Goal: Task Accomplishment & Management: Complete application form

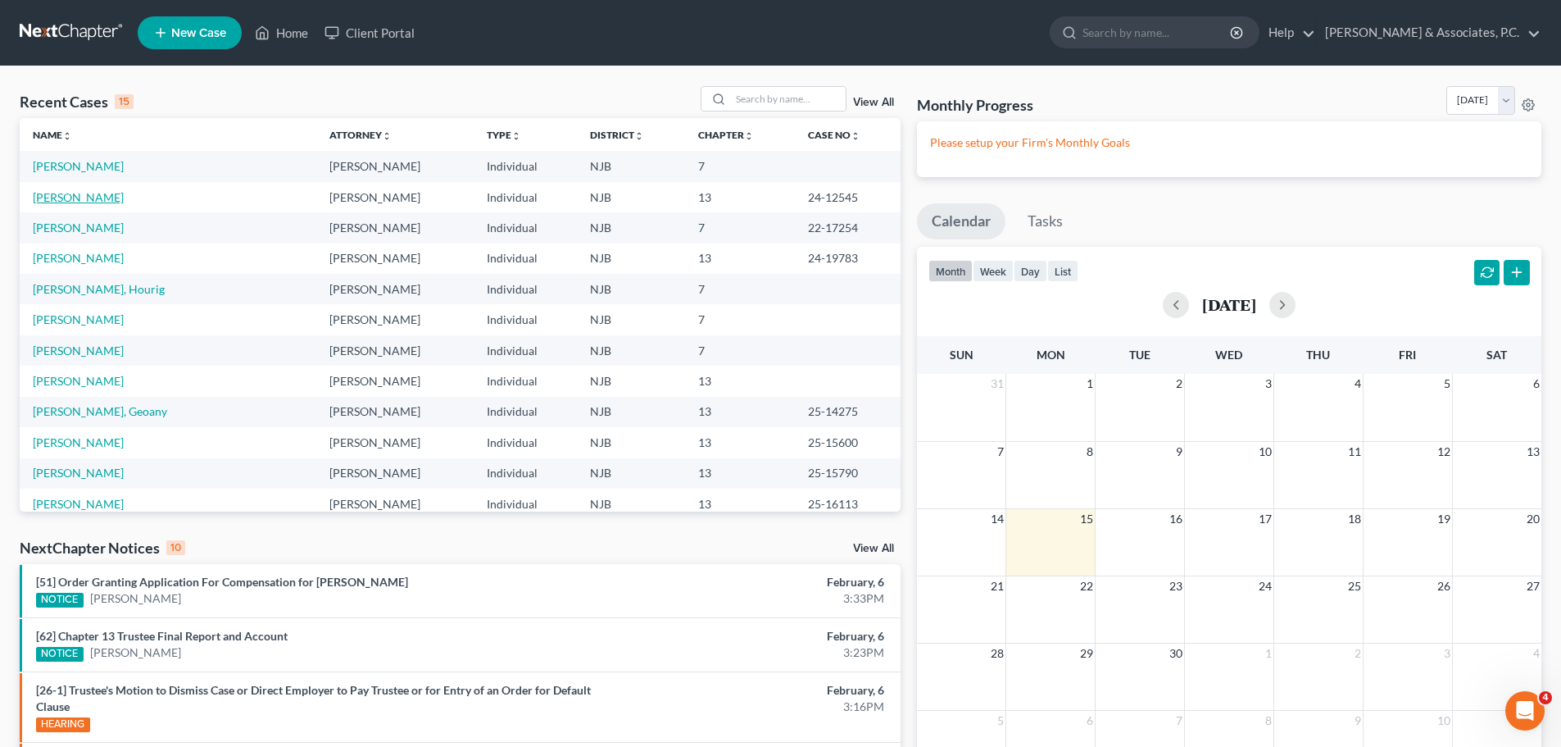
click at [67, 198] on link "[PERSON_NAME]" at bounding box center [78, 197] width 91 height 14
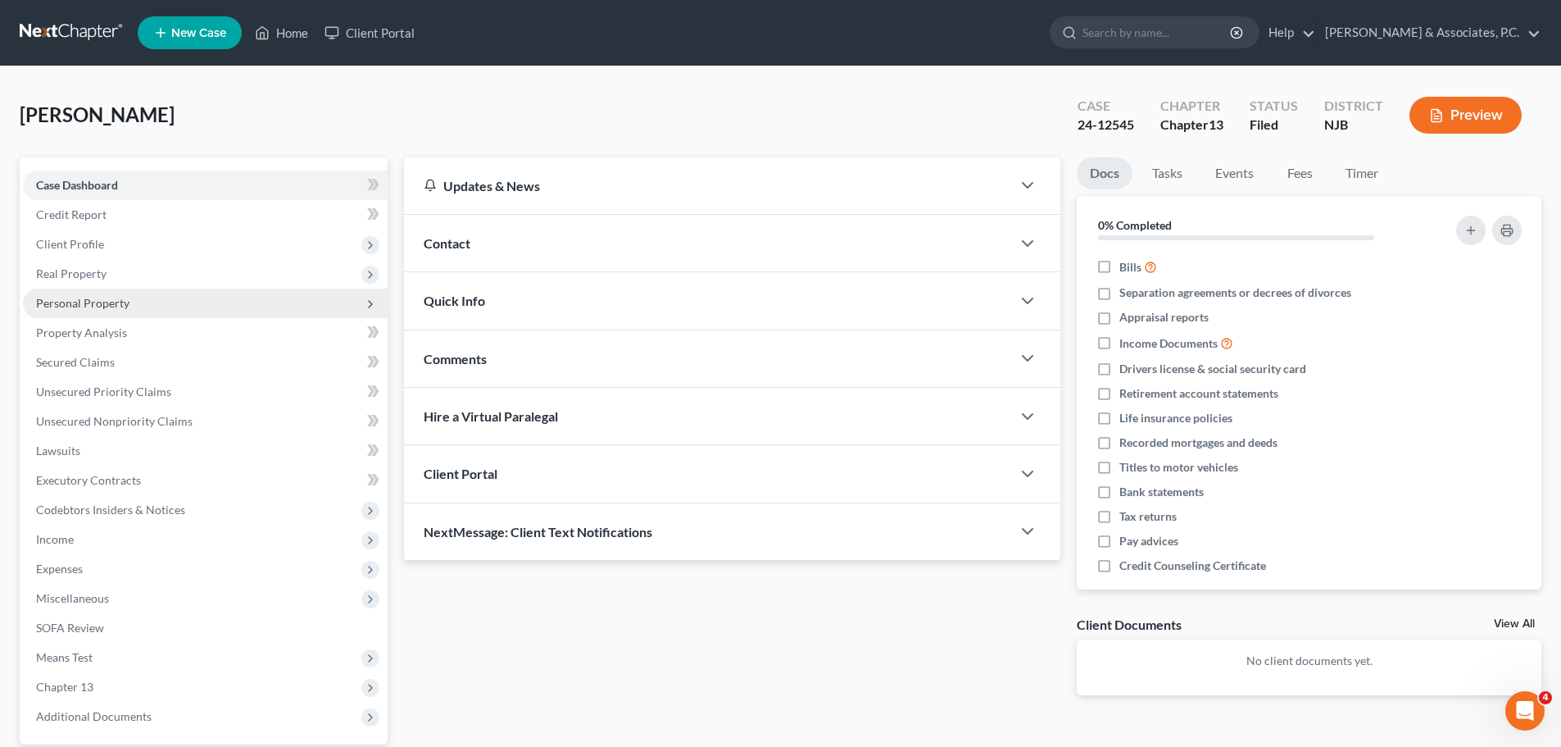
click at [89, 305] on span "Personal Property" at bounding box center [82, 303] width 93 height 14
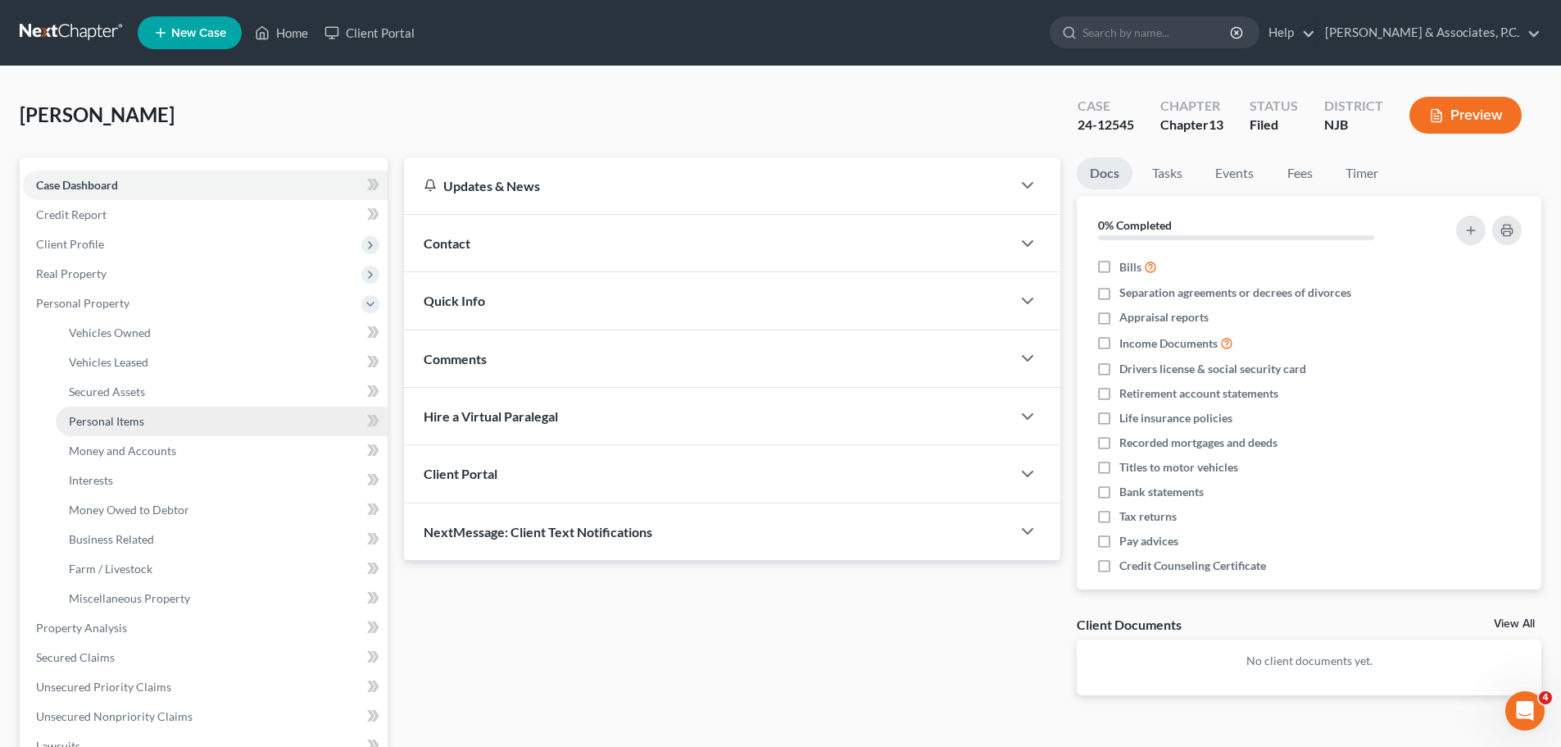
click at [129, 428] on link "Personal Items" at bounding box center [222, 422] width 332 height 30
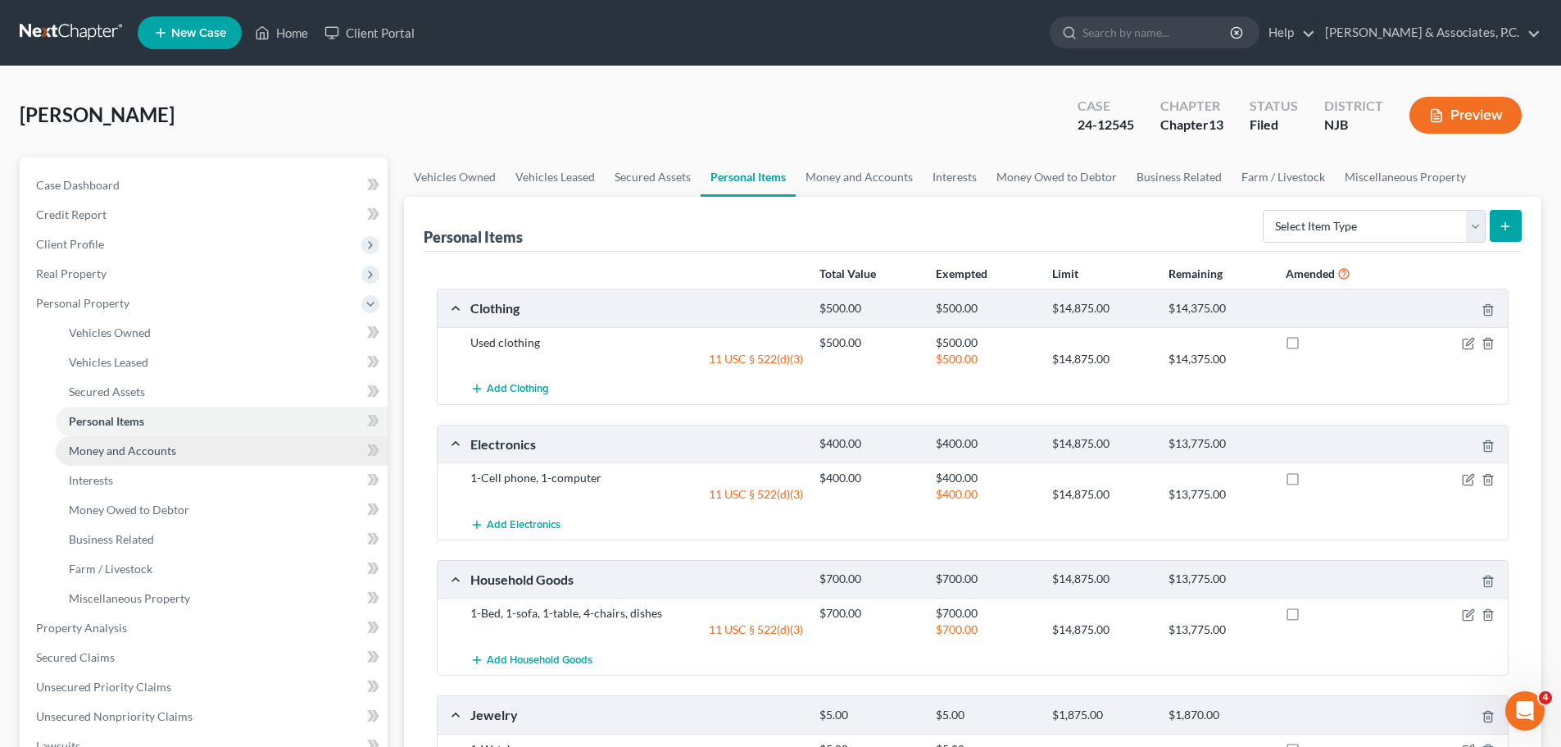
click at [167, 454] on span "Money and Accounts" at bounding box center [122, 450] width 107 height 14
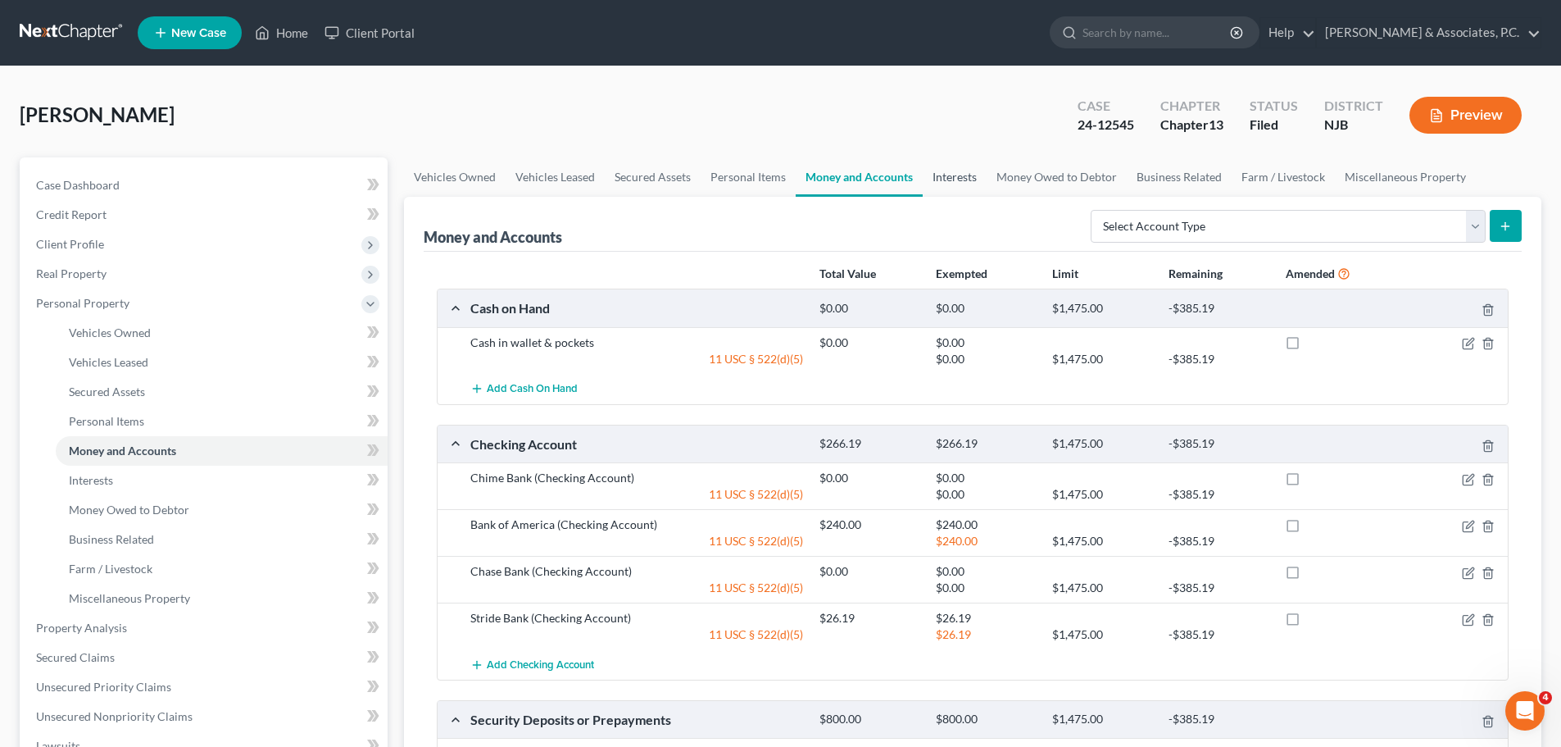
click at [938, 172] on link "Interests" at bounding box center [955, 176] width 64 height 39
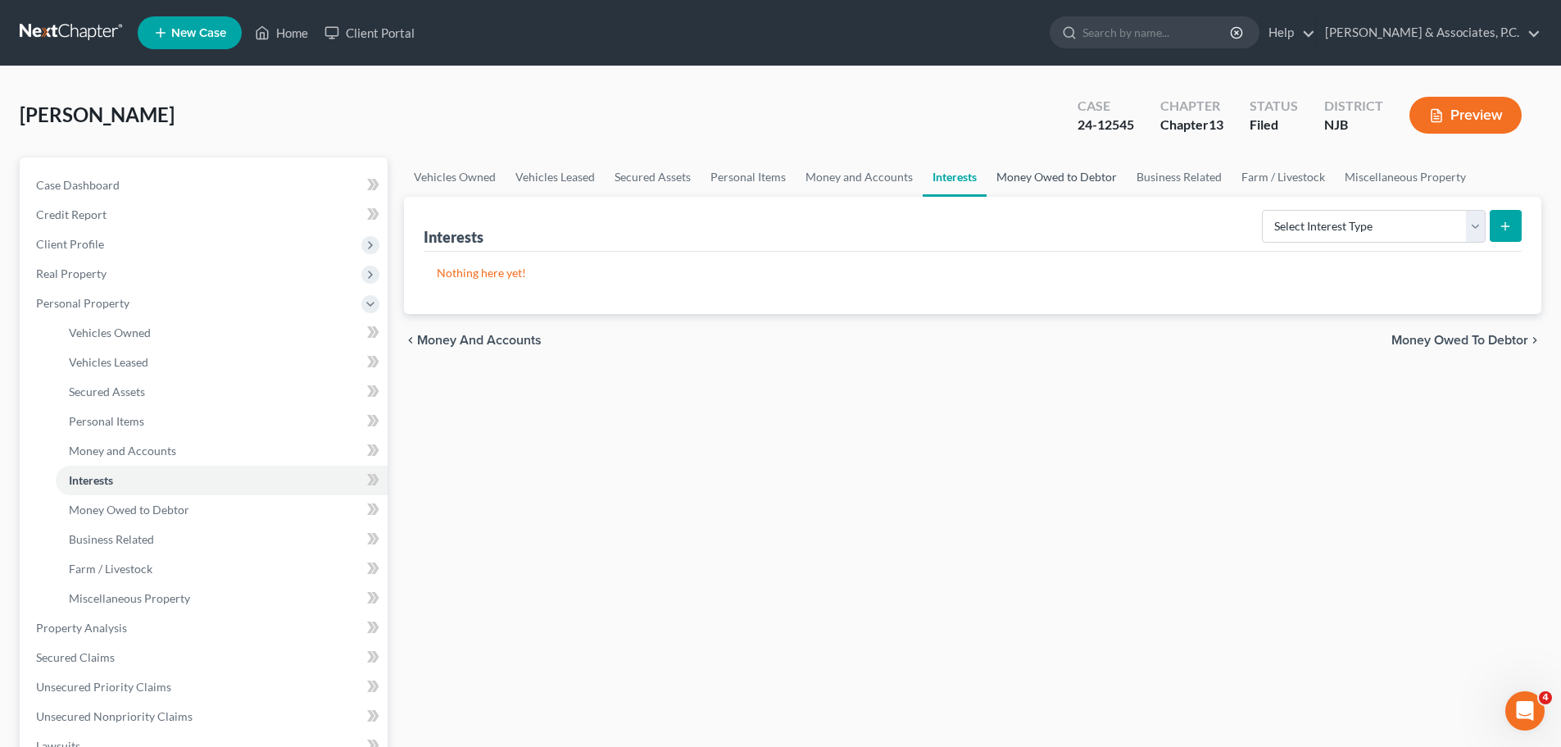
click at [1050, 180] on link "Money Owed to Debtor" at bounding box center [1057, 176] width 140 height 39
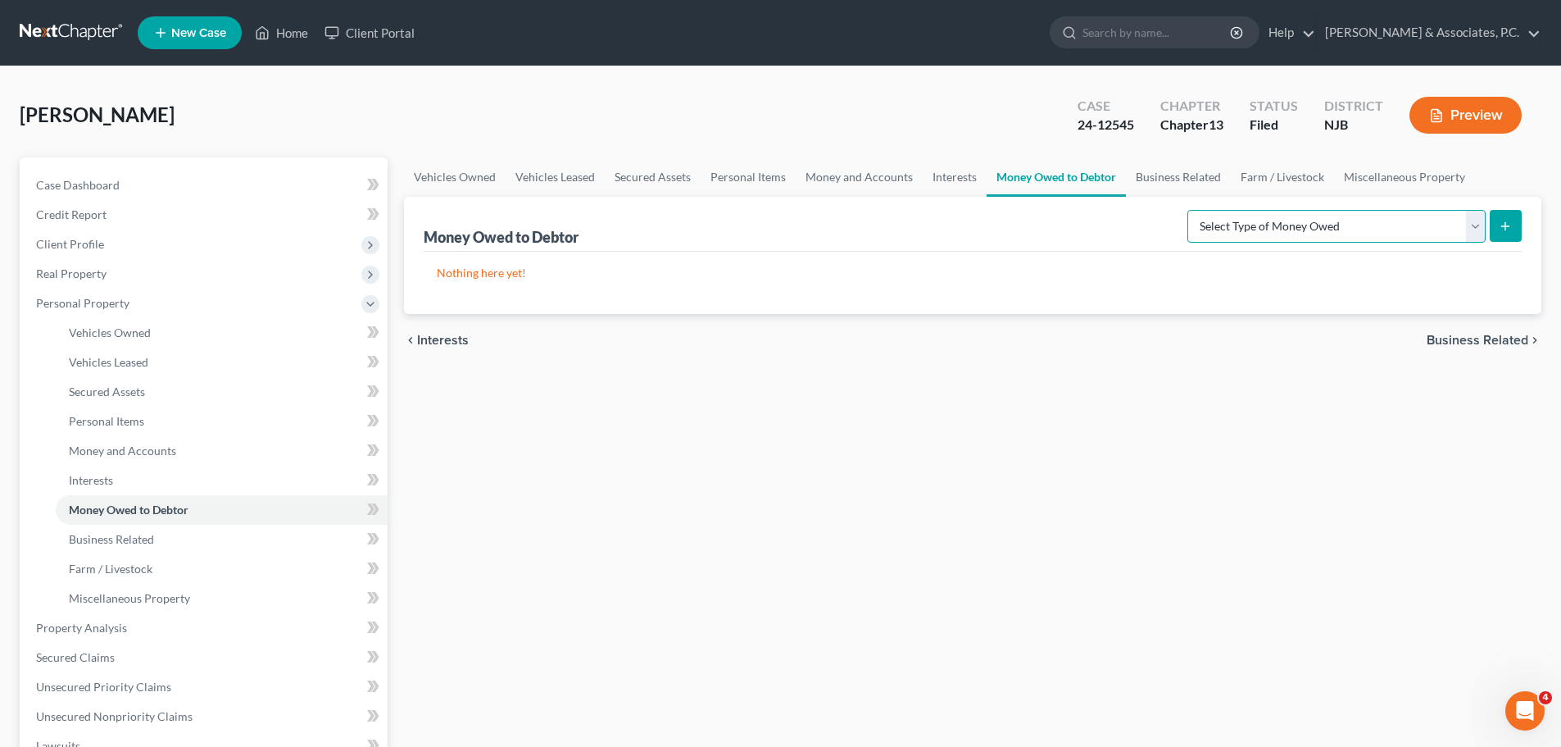
click at [1478, 234] on select "Select Type of Money Owed Accounts Receivable (A/B: 38) Alimony (A/B: 29) Child…" at bounding box center [1337, 226] width 298 height 33
select select "other_contingent_and_unliquidated_claims"
click at [1191, 210] on select "Select Type of Money Owed Accounts Receivable (A/B: 38) Alimony (A/B: 29) Child…" at bounding box center [1337, 226] width 298 height 33
click at [1511, 223] on icon "submit" at bounding box center [1505, 226] width 13 height 13
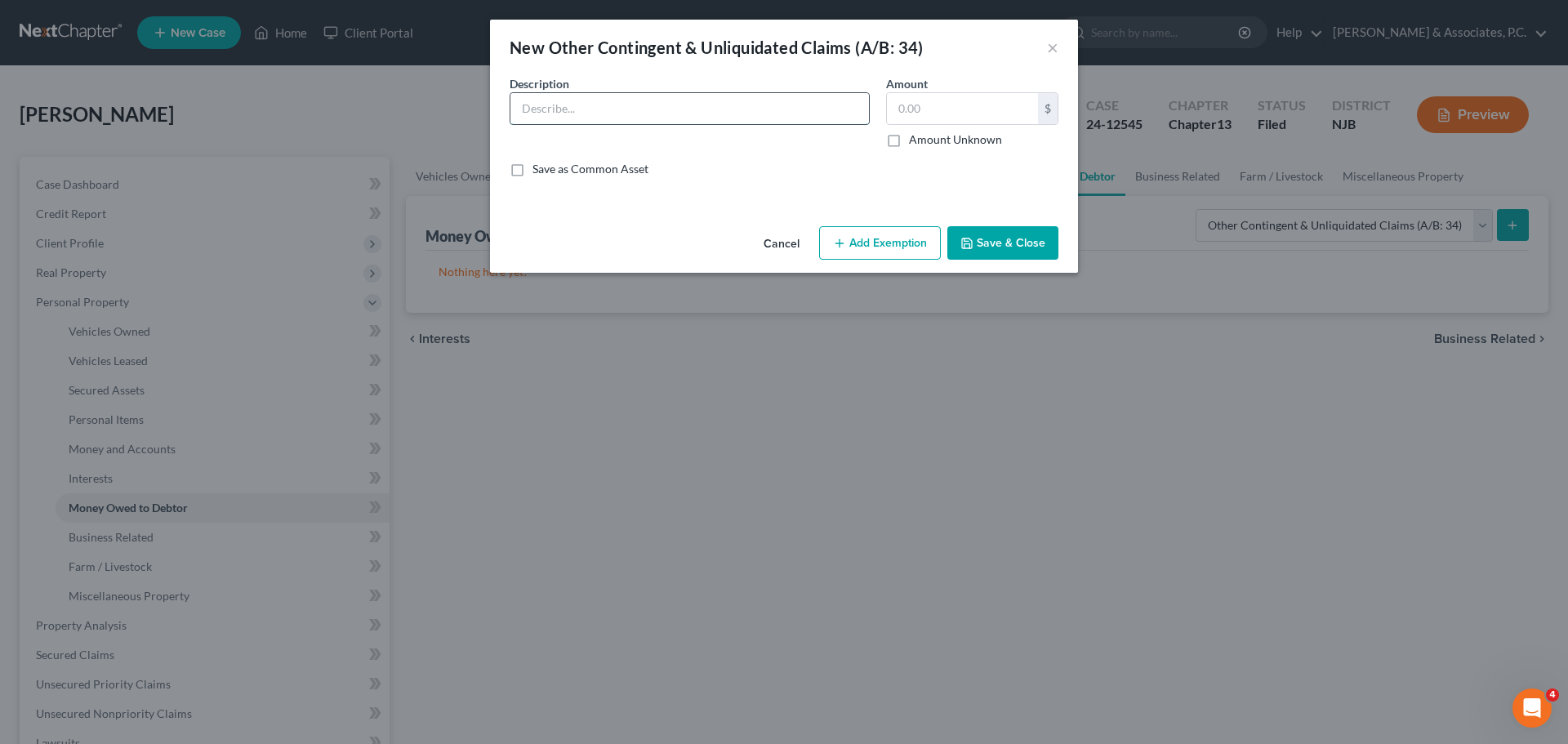
click at [623, 102] on input "text" at bounding box center [689, 108] width 359 height 31
type input "P"
click at [864, 111] on input "Auto Insurance claim and personal injury lawsuit from an auto accident which oc…" at bounding box center [689, 108] width 359 height 31
type input "Auto Insurance claim and personal injury lawsuit from an auto accident which oc…"
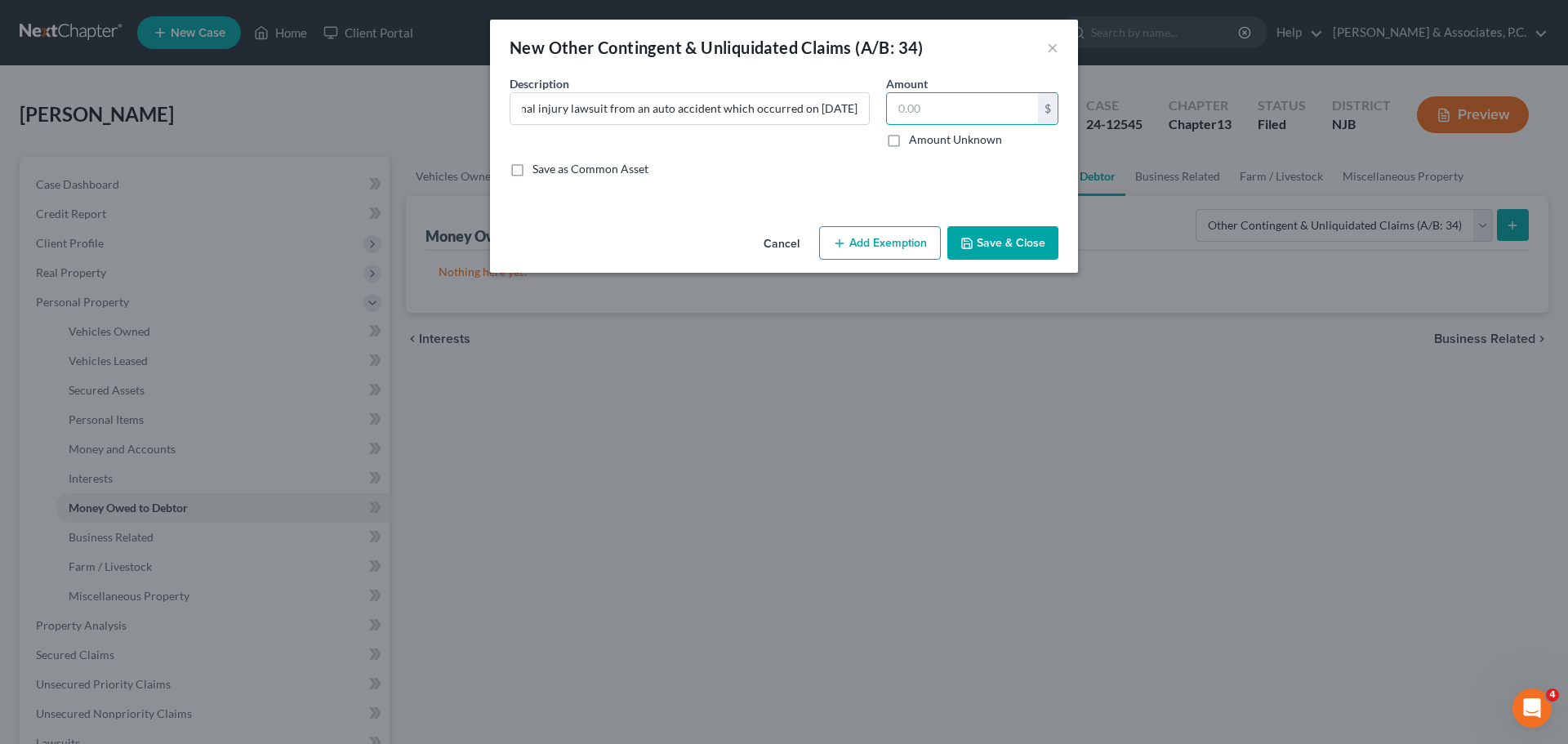
scroll to position [0, 0]
type input "6,700.32"
click at [851, 236] on button "Add Exemption" at bounding box center [880, 243] width 122 height 34
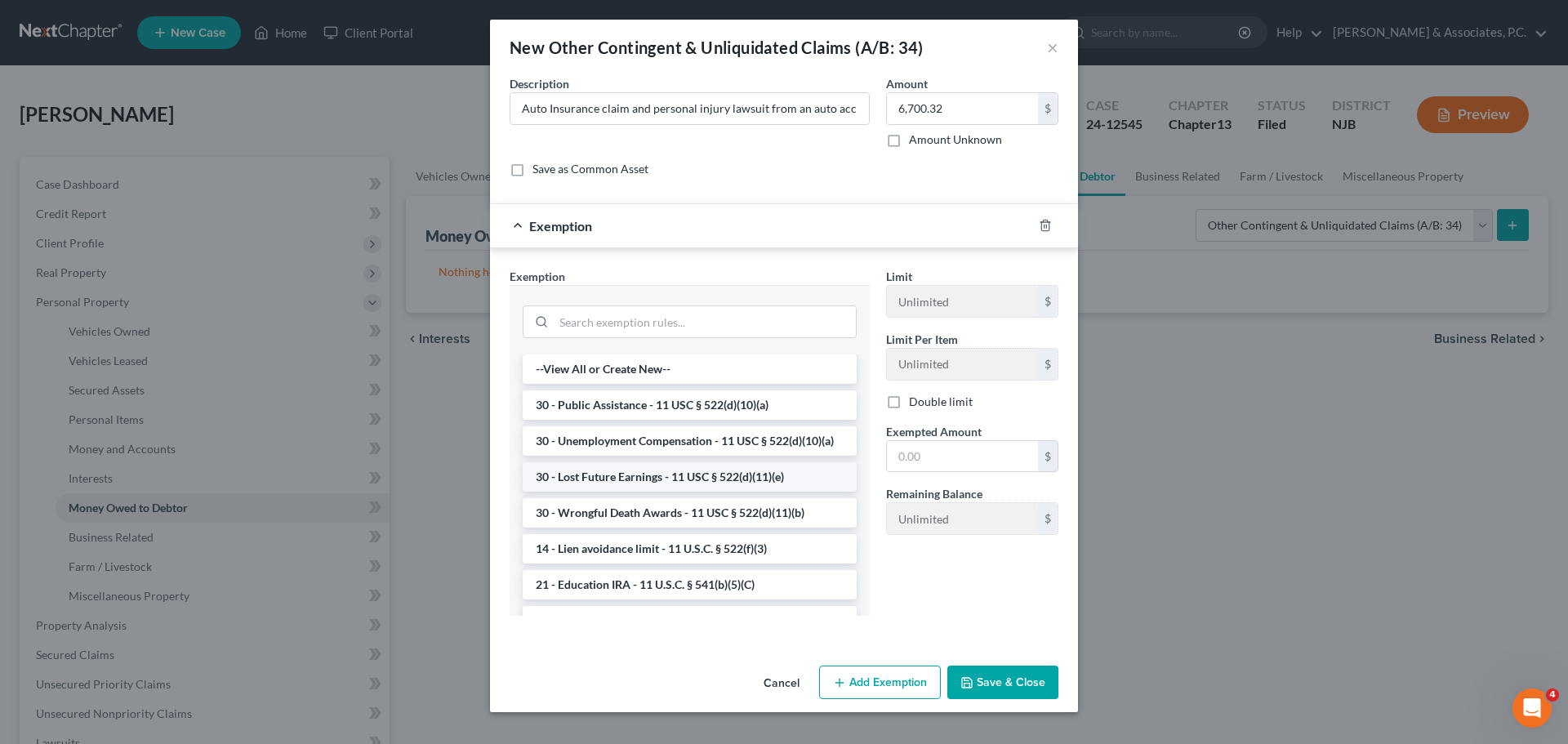
click at [699, 491] on li "30 - Lost Future Earnings - 11 USC § 522(d)(11)(e)" at bounding box center [689, 477] width 334 height 30
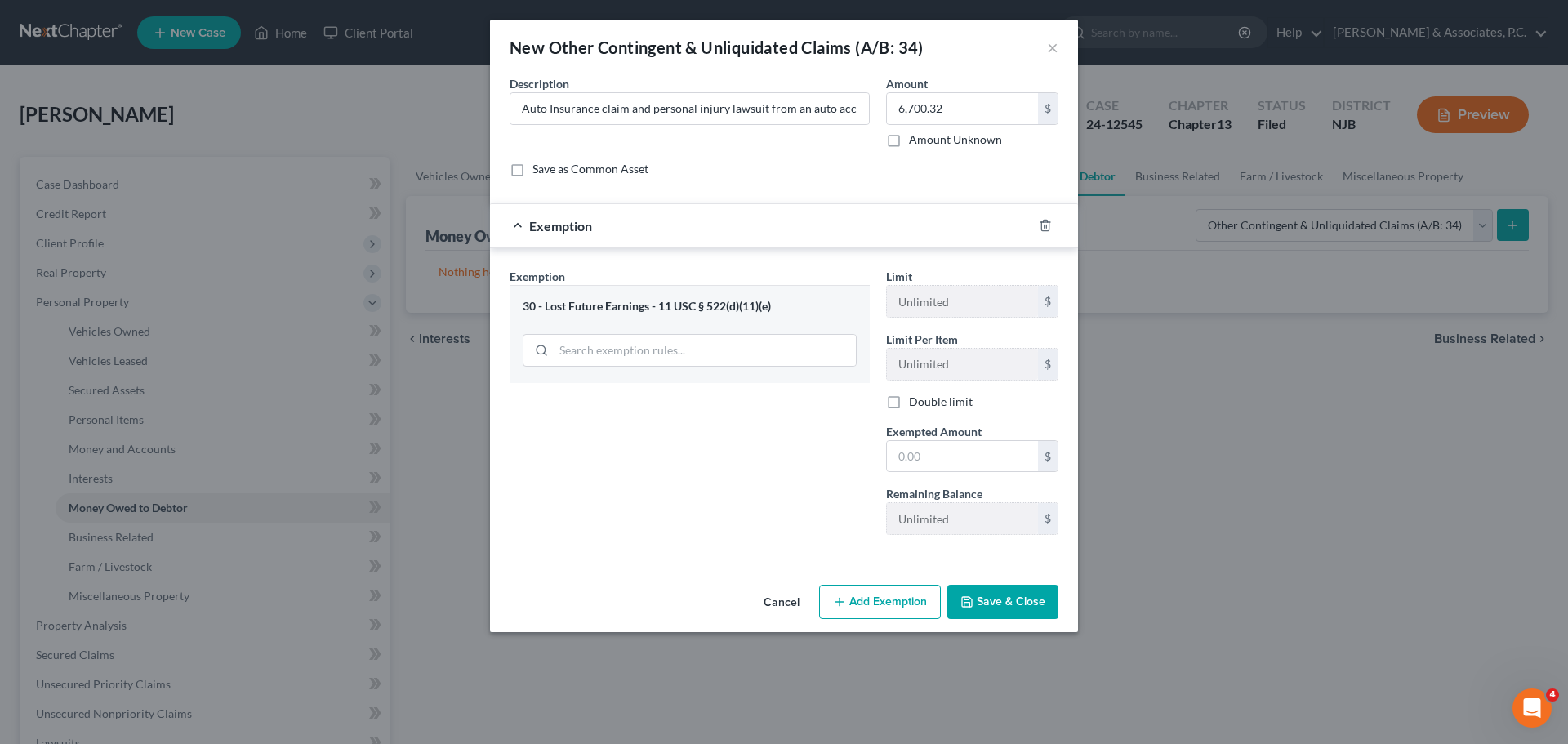
click at [894, 607] on button "Add Exemption" at bounding box center [880, 602] width 122 height 34
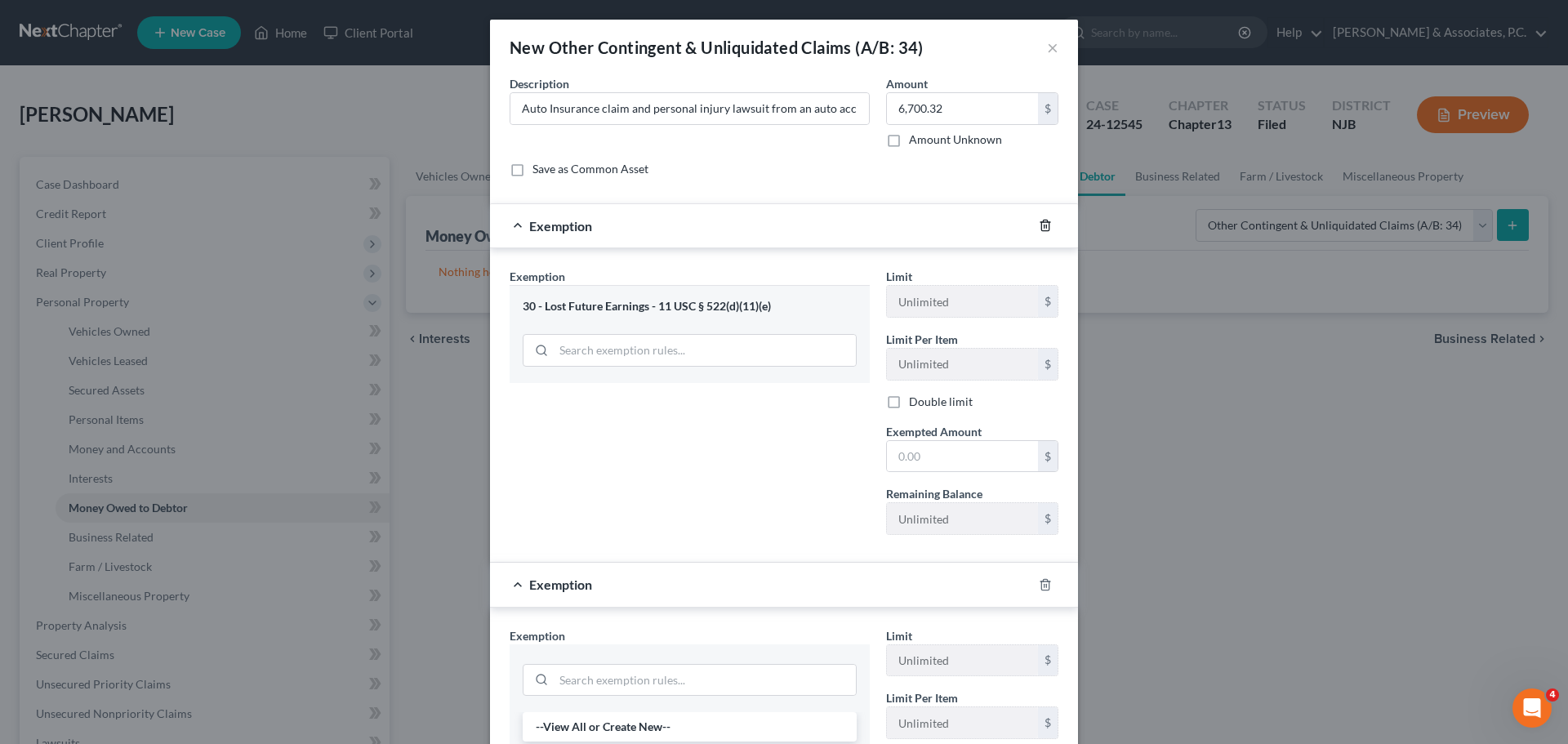
click at [1039, 219] on icon "button" at bounding box center [1045, 225] width 13 height 13
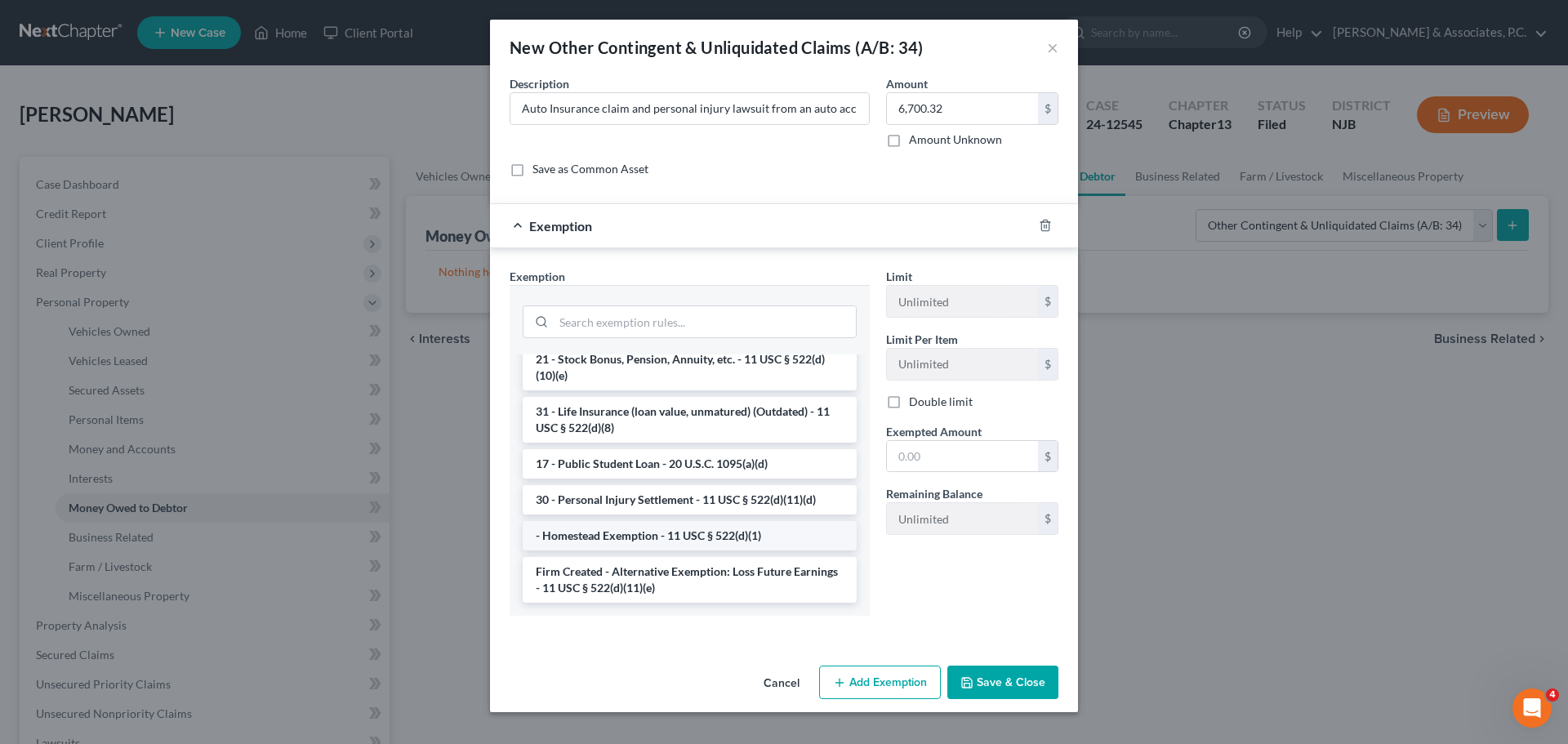
scroll to position [1364, 0]
click at [725, 494] on li "30 - Personal Injury Settlement - 11 USC § 522(d)(11)(d)" at bounding box center [689, 500] width 334 height 30
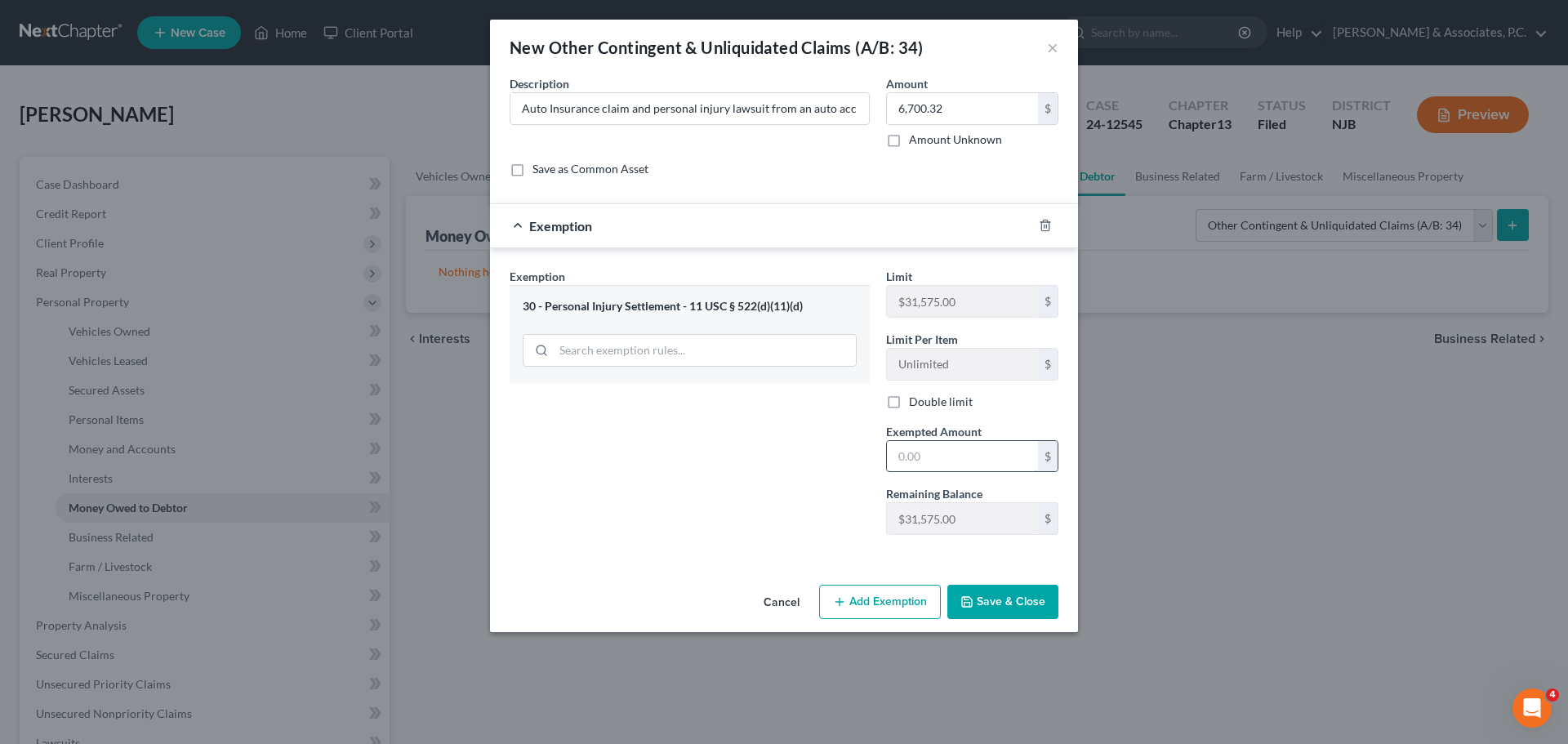
click at [951, 448] on input "text" at bounding box center [962, 456] width 151 height 31
type input "0.00"
click at [880, 611] on button "Add Exemption" at bounding box center [880, 602] width 122 height 34
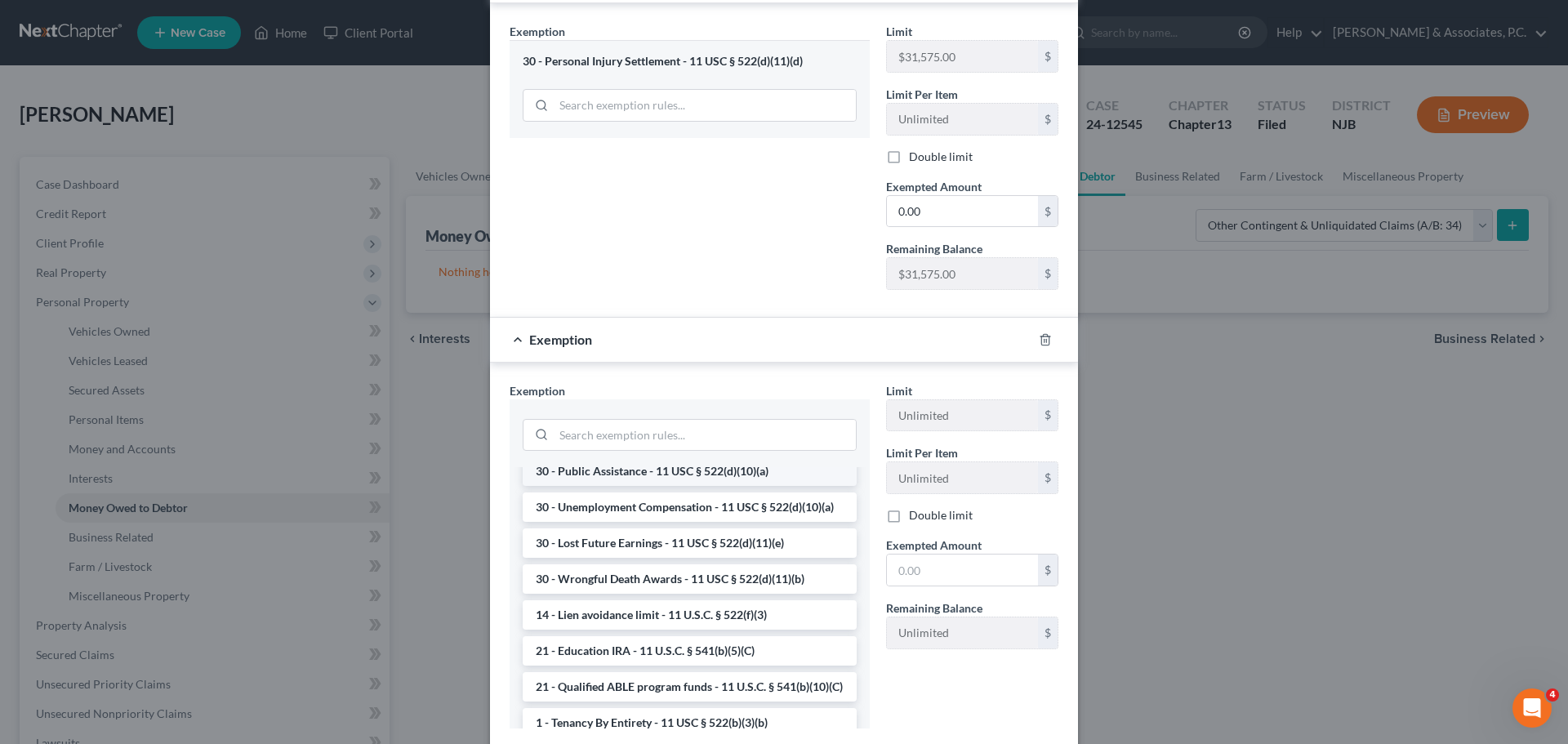
scroll to position [82, 0]
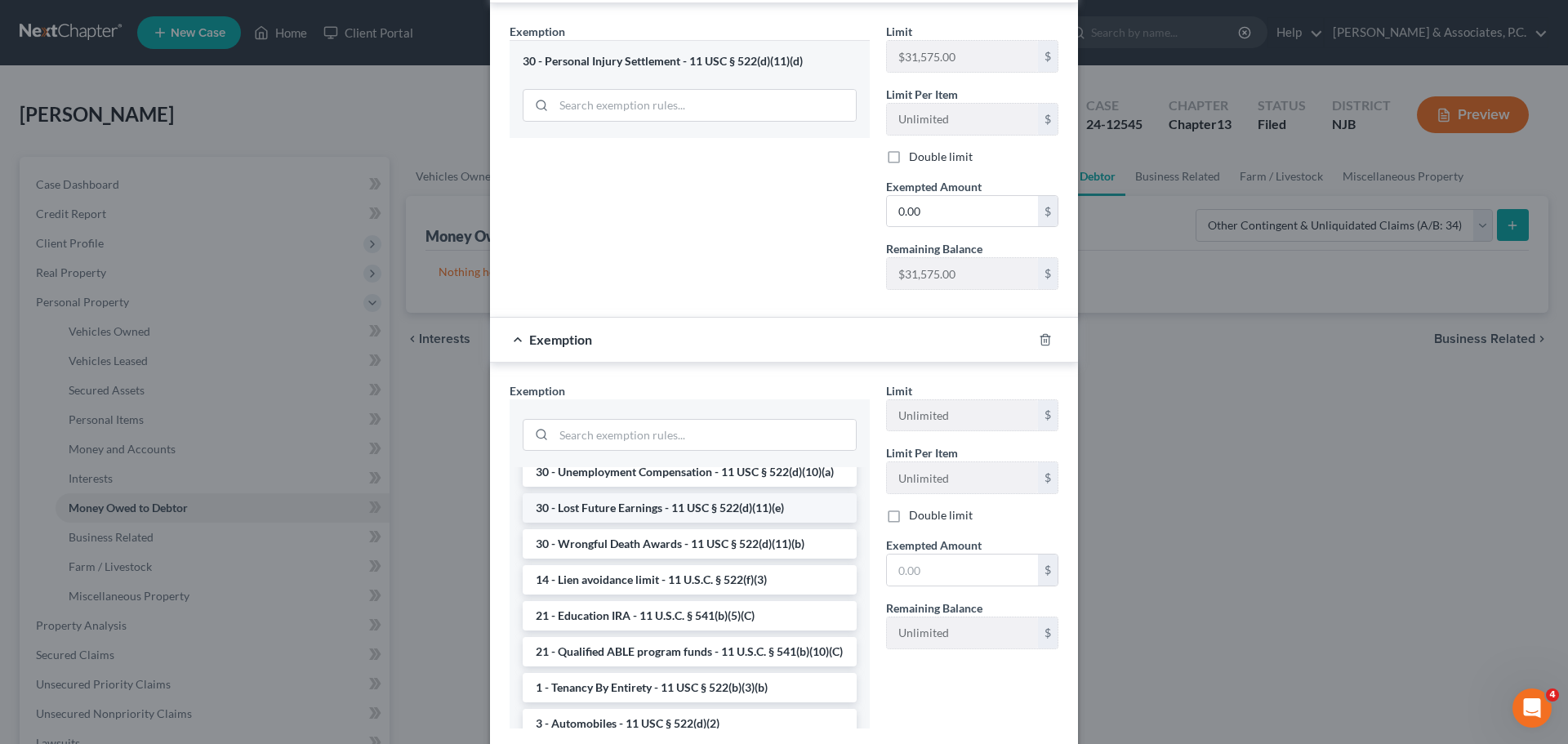
click at [650, 523] on li "30 - Lost Future Earnings - 11 USC § 522(d)(11)(e)" at bounding box center [689, 508] width 334 height 30
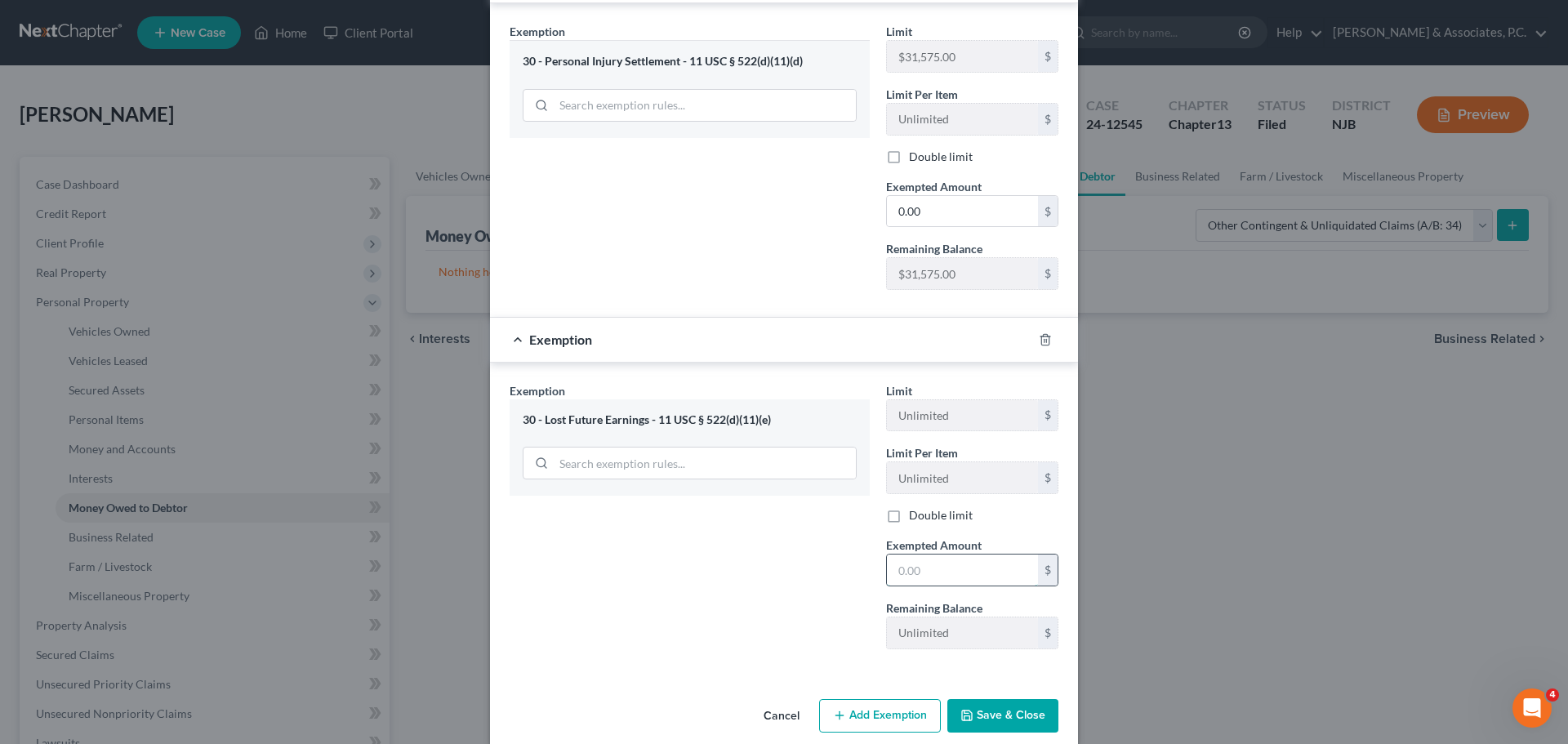
click at [948, 571] on input "text" at bounding box center [962, 570] width 151 height 31
type input "0.00"
click at [851, 720] on button "Add Exemption" at bounding box center [880, 716] width 122 height 34
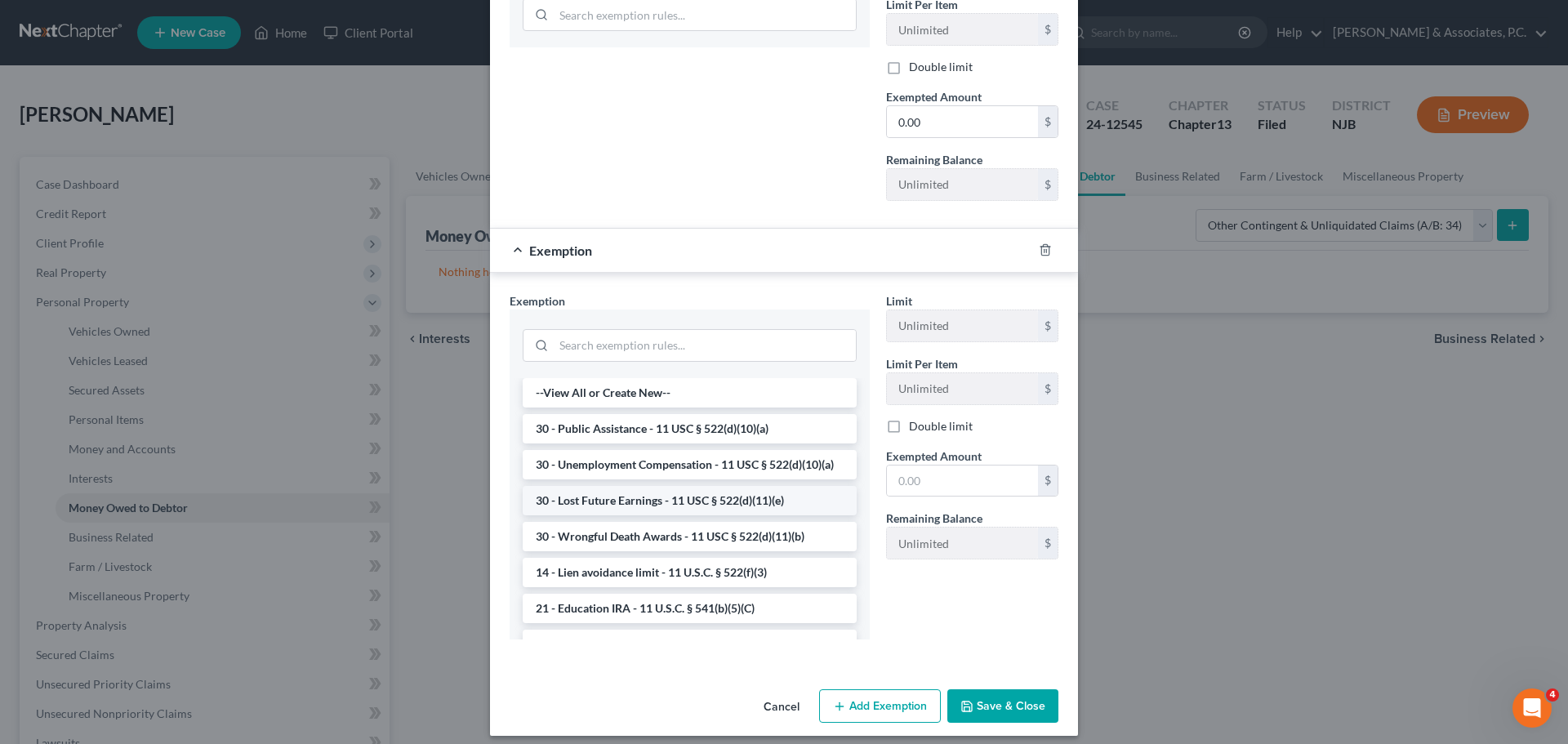
scroll to position [704, 0]
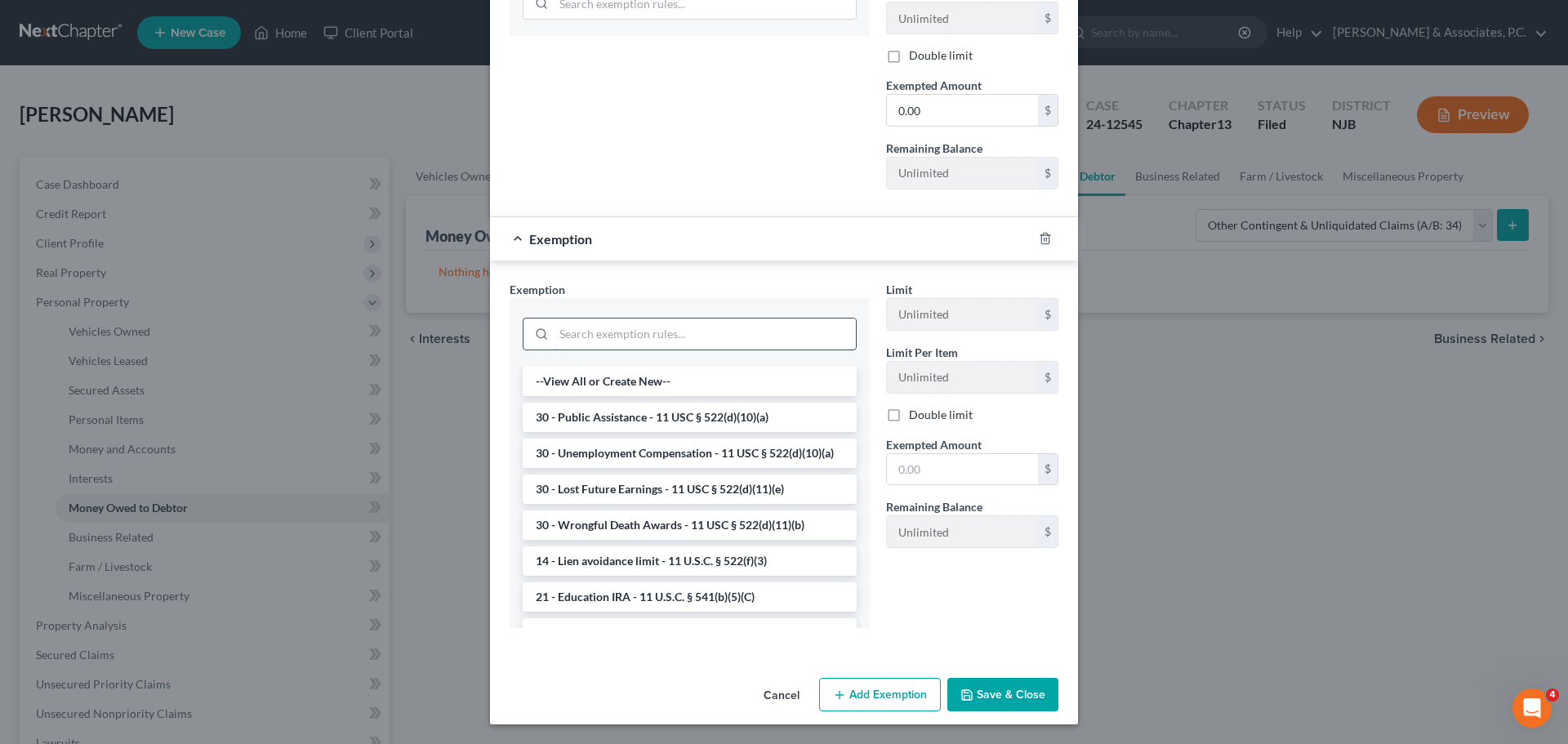
click at [614, 330] on input "search" at bounding box center [704, 334] width 302 height 31
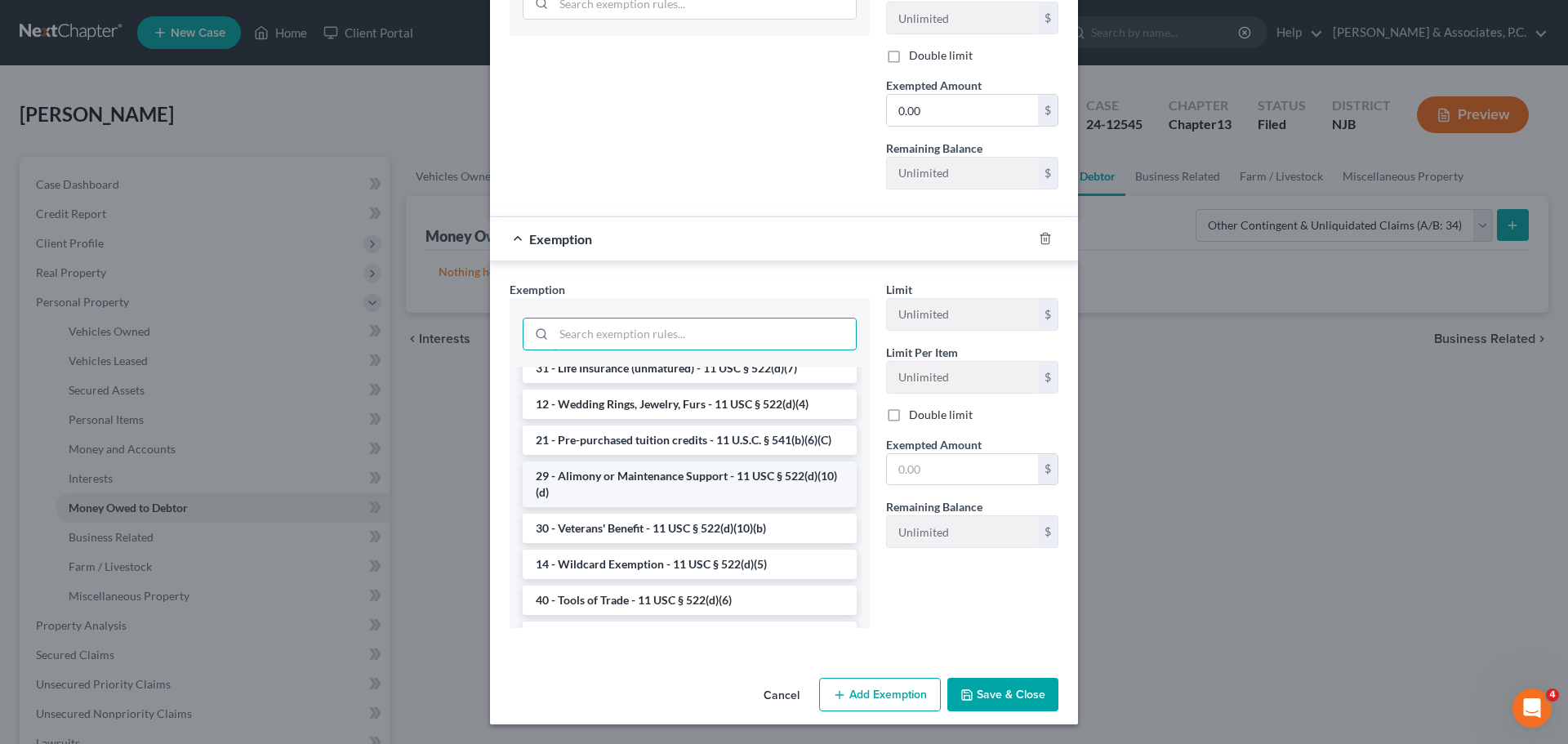
scroll to position [490, 0]
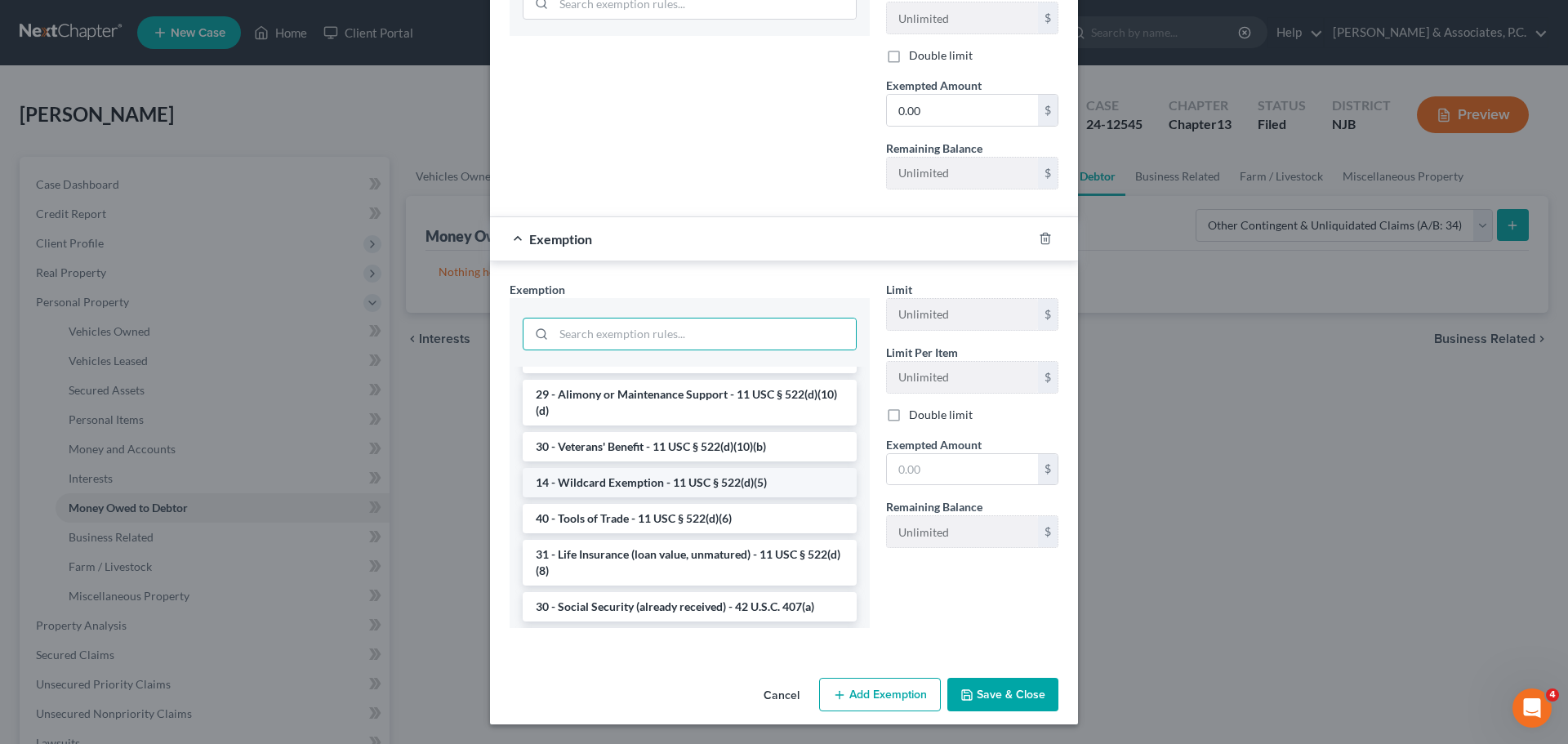
click at [663, 497] on li "14 - Wildcard Exemption - 11 USC § 522(d)(5)" at bounding box center [689, 483] width 334 height 30
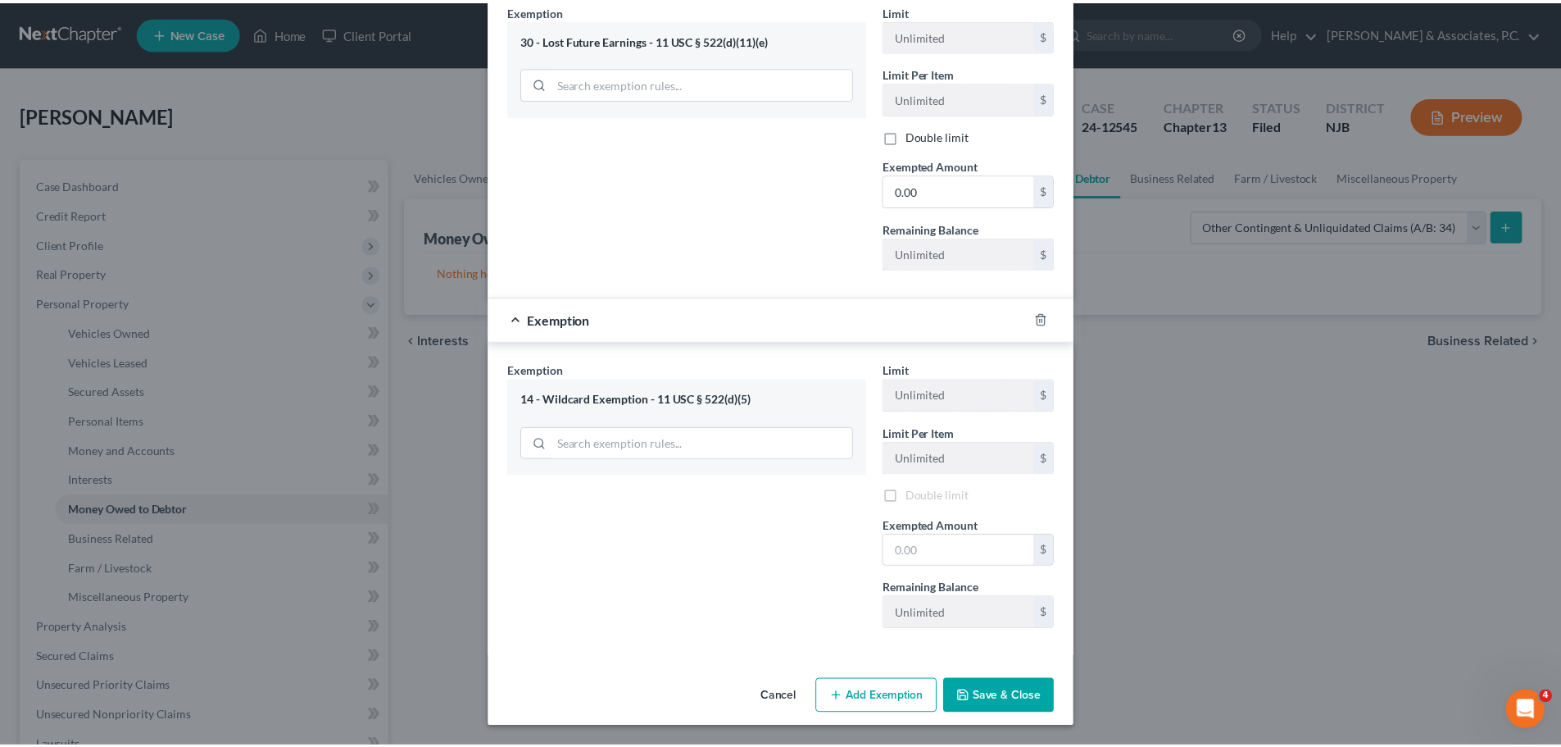
scroll to position [628, 0]
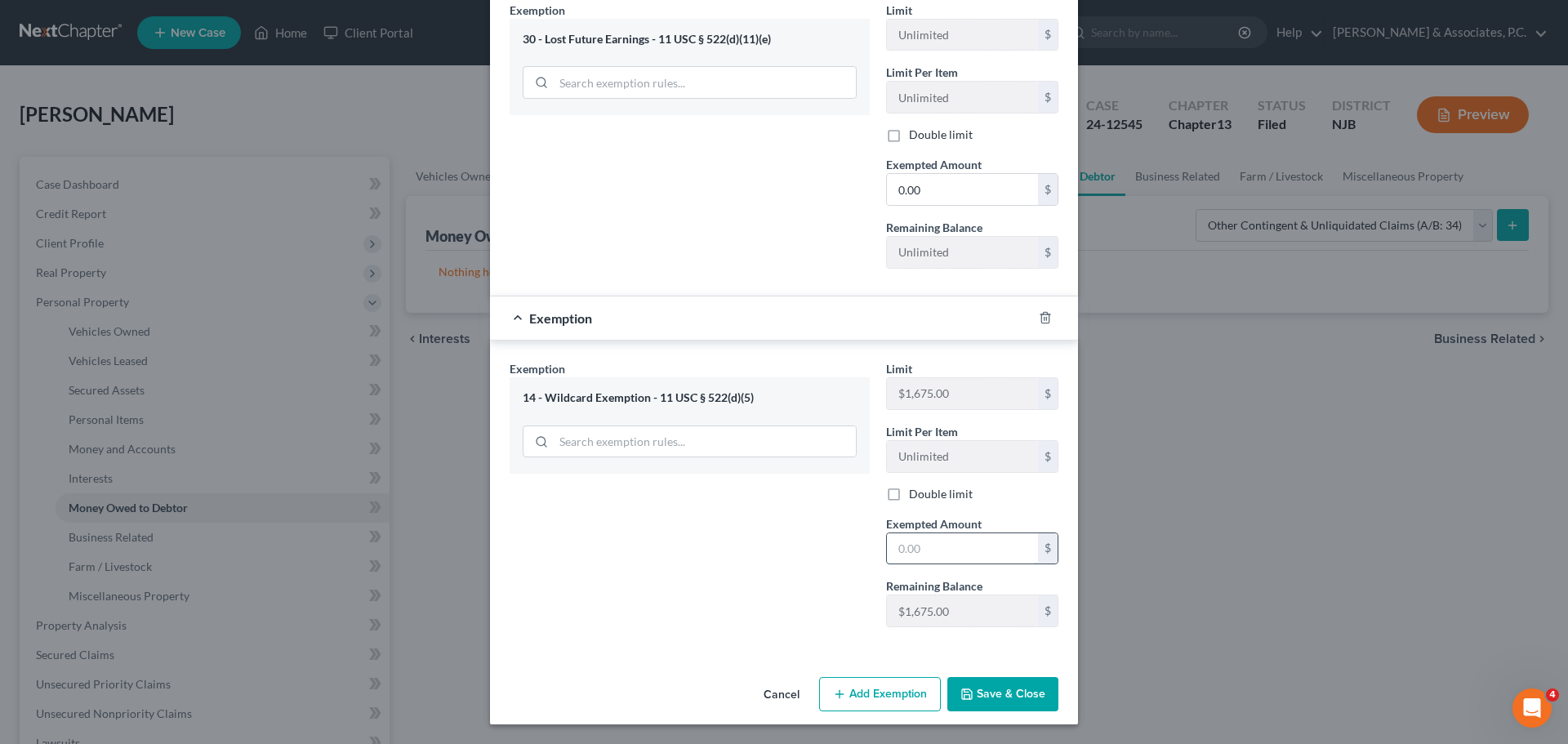
click at [951, 549] on input "text" at bounding box center [962, 548] width 151 height 31
type input "0.00"
click at [980, 690] on button "Save & Close" at bounding box center [1002, 693] width 111 height 34
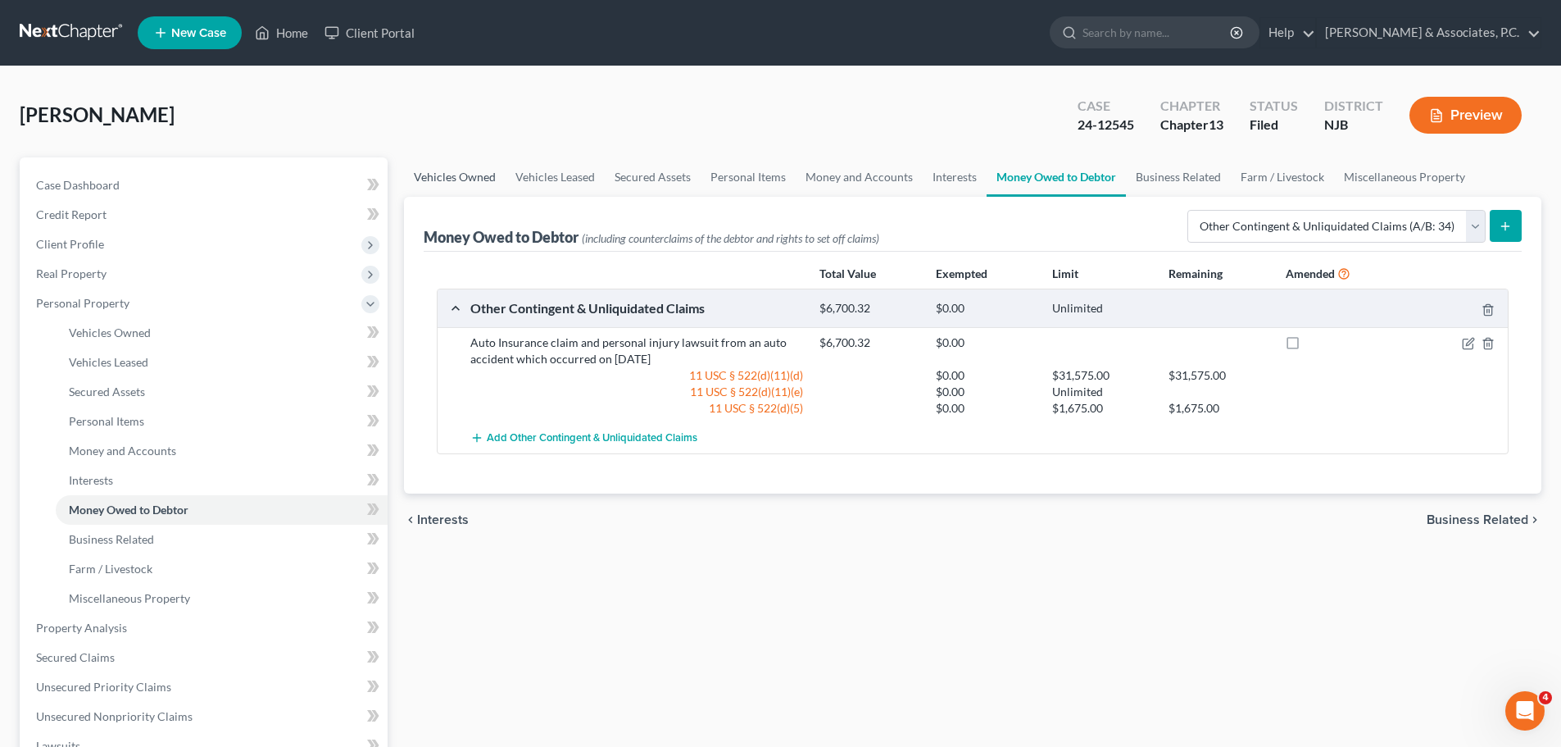
click at [464, 175] on link "Vehicles Owned" at bounding box center [455, 176] width 102 height 39
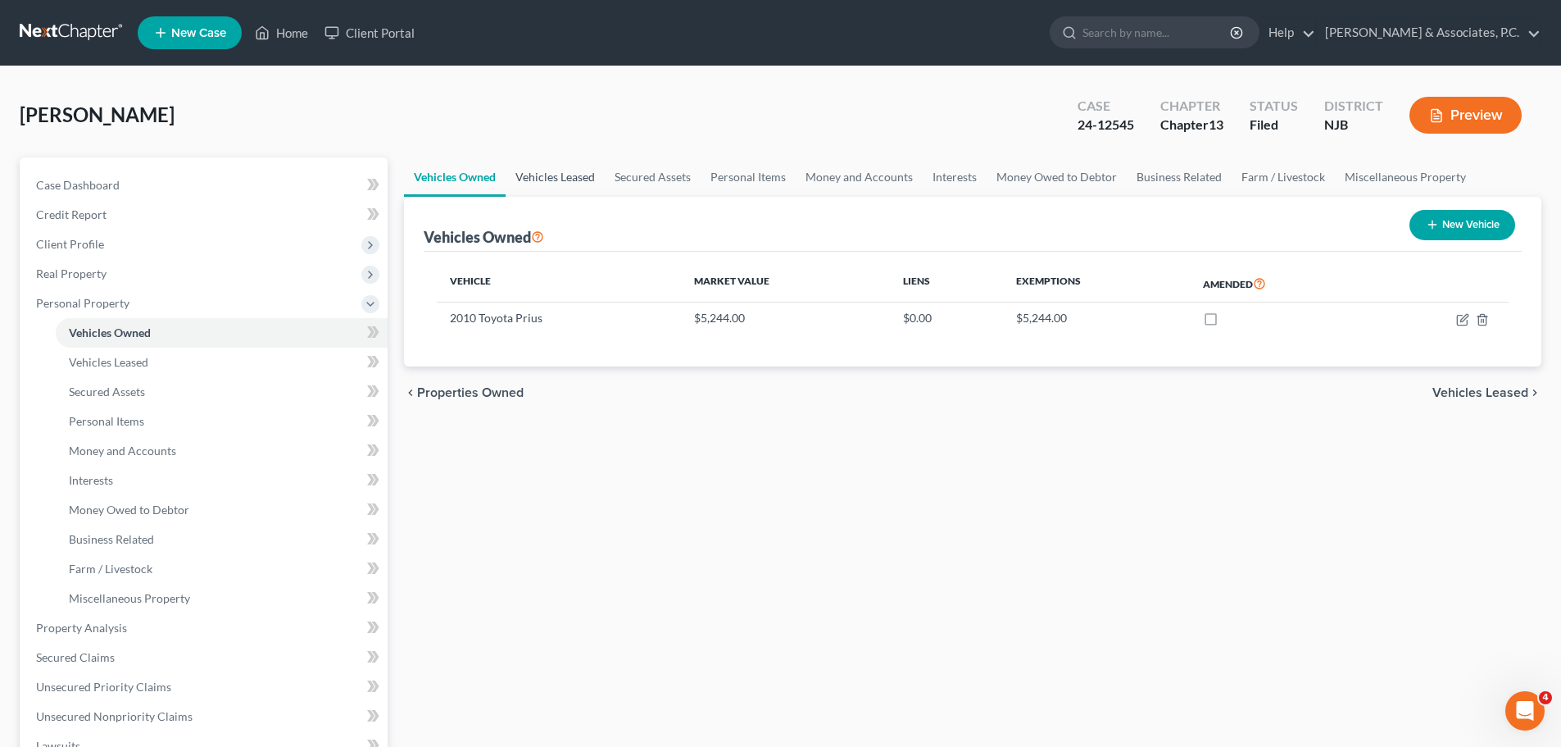
click at [543, 180] on link "Vehicles Leased" at bounding box center [555, 176] width 99 height 39
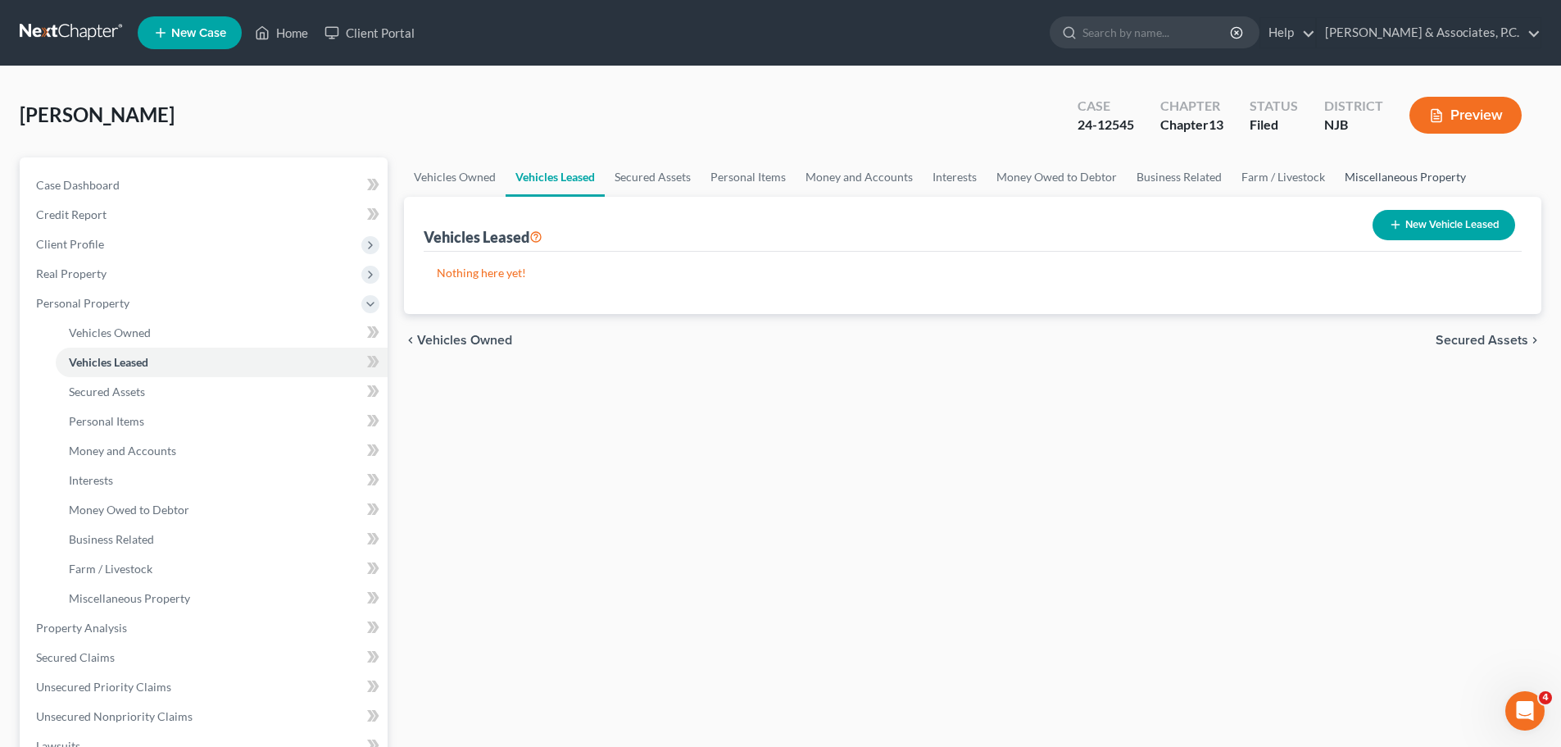
click at [1360, 175] on link "Miscellaneous Property" at bounding box center [1405, 176] width 141 height 39
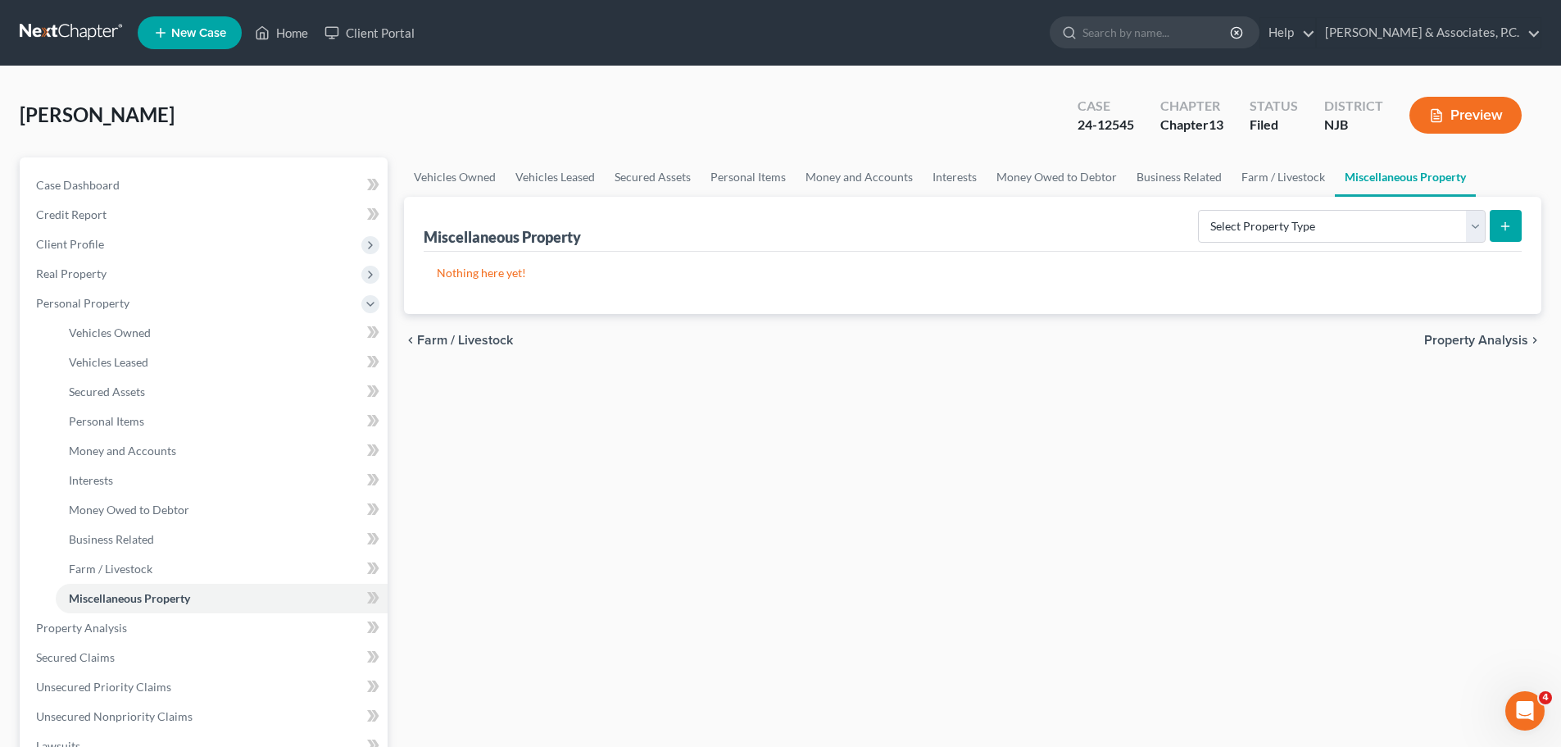
click at [1482, 339] on span "Property Analysis" at bounding box center [1476, 340] width 104 height 13
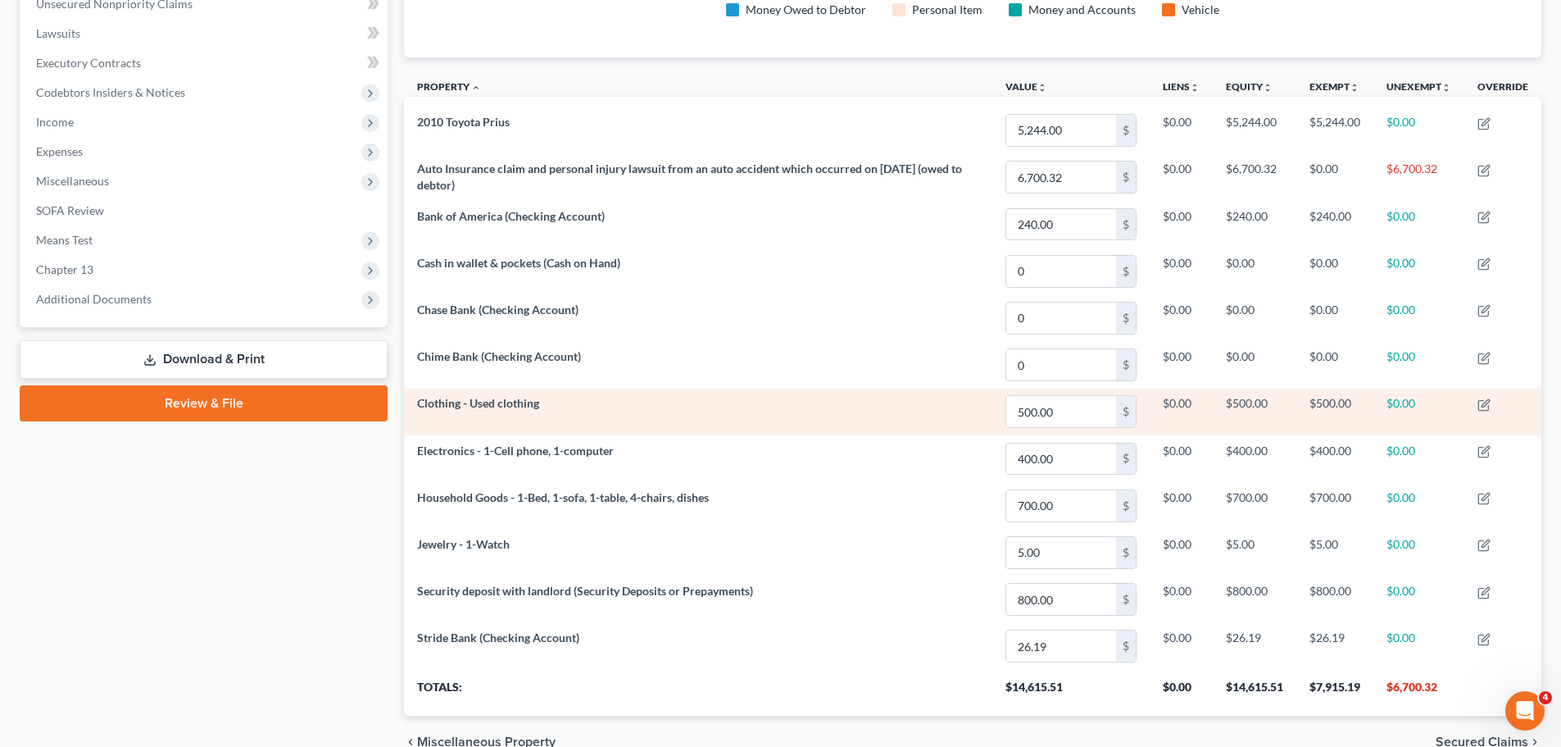
scroll to position [337, 0]
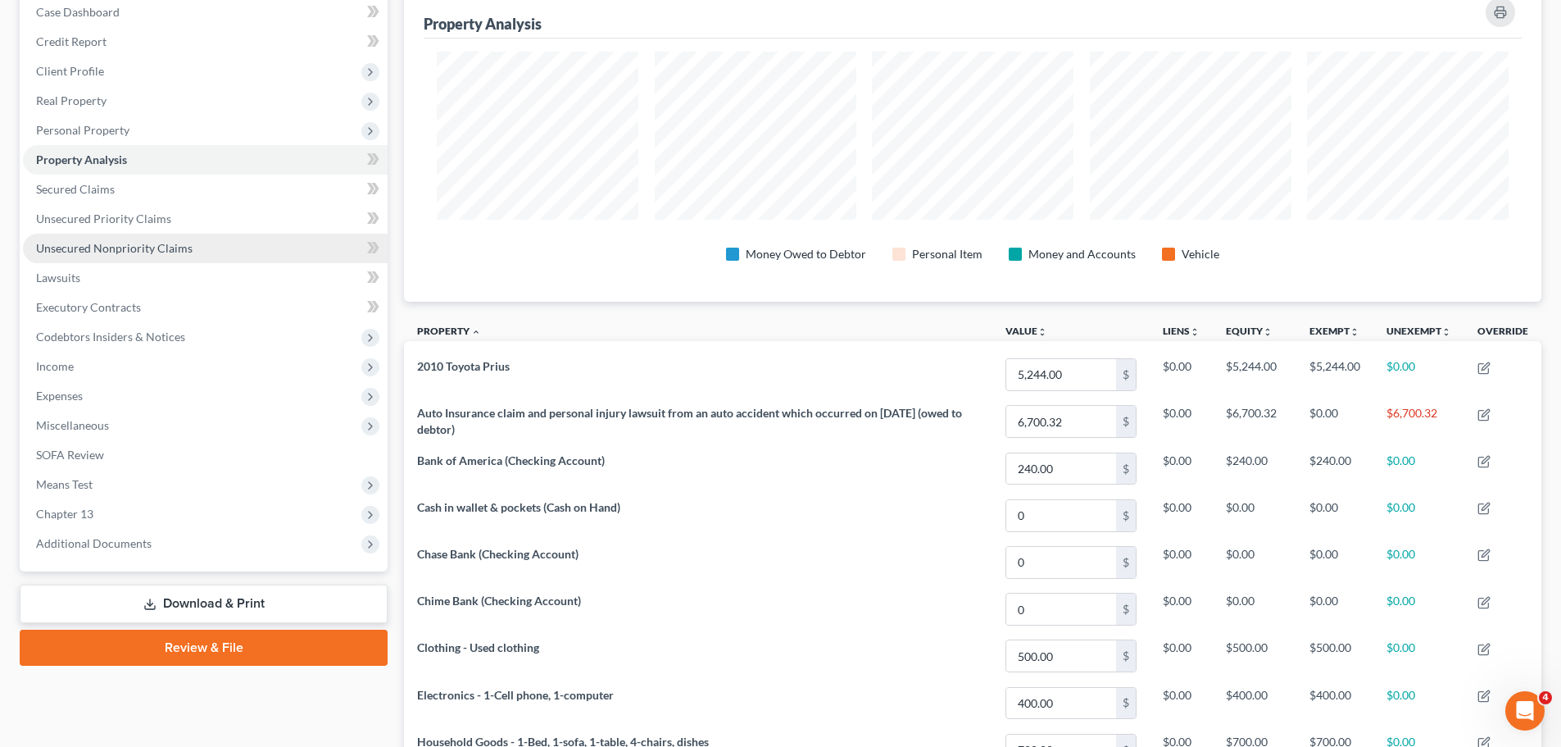
click at [100, 248] on span "Unsecured Nonpriority Claims" at bounding box center [114, 248] width 157 height 14
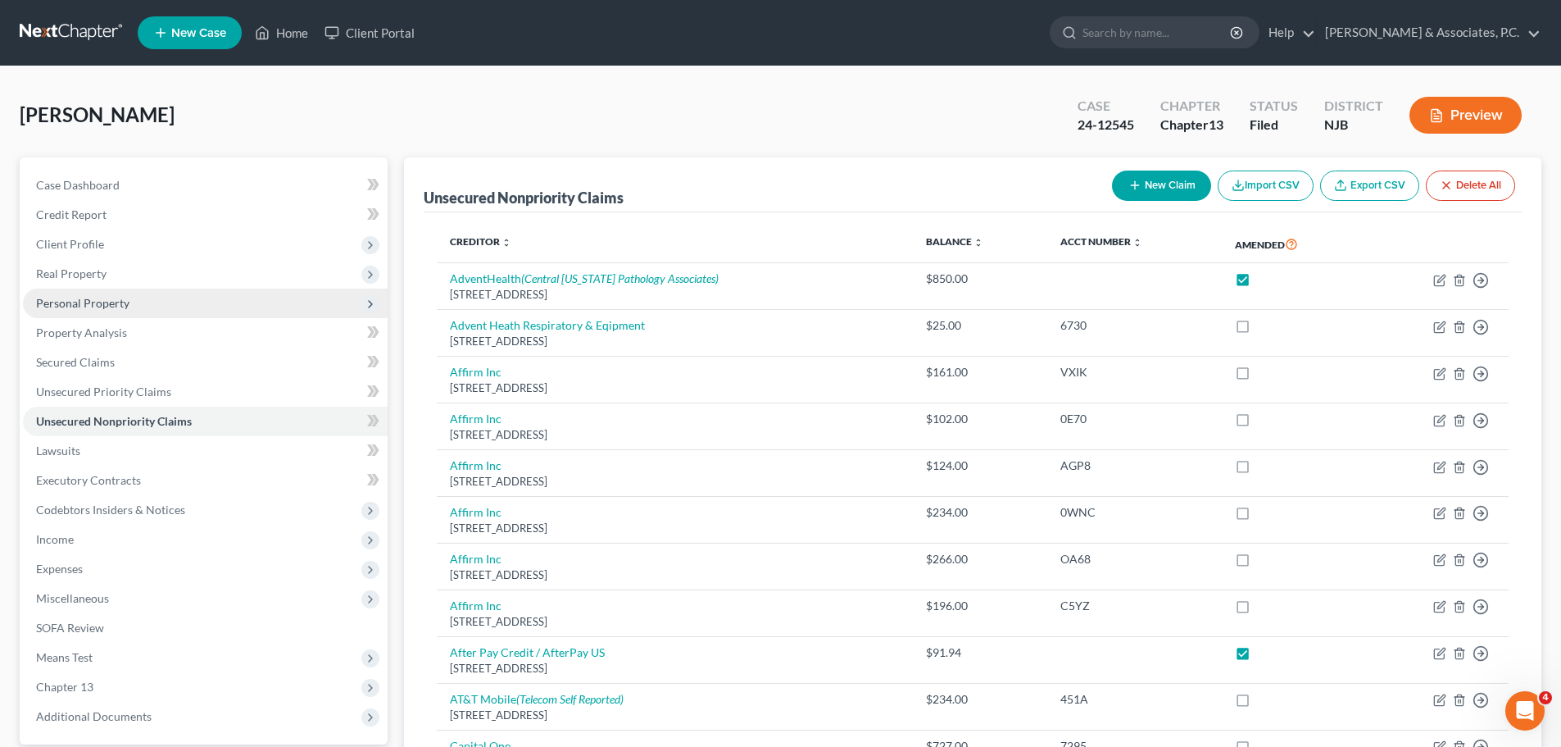
click at [99, 298] on span "Personal Property" at bounding box center [82, 303] width 93 height 14
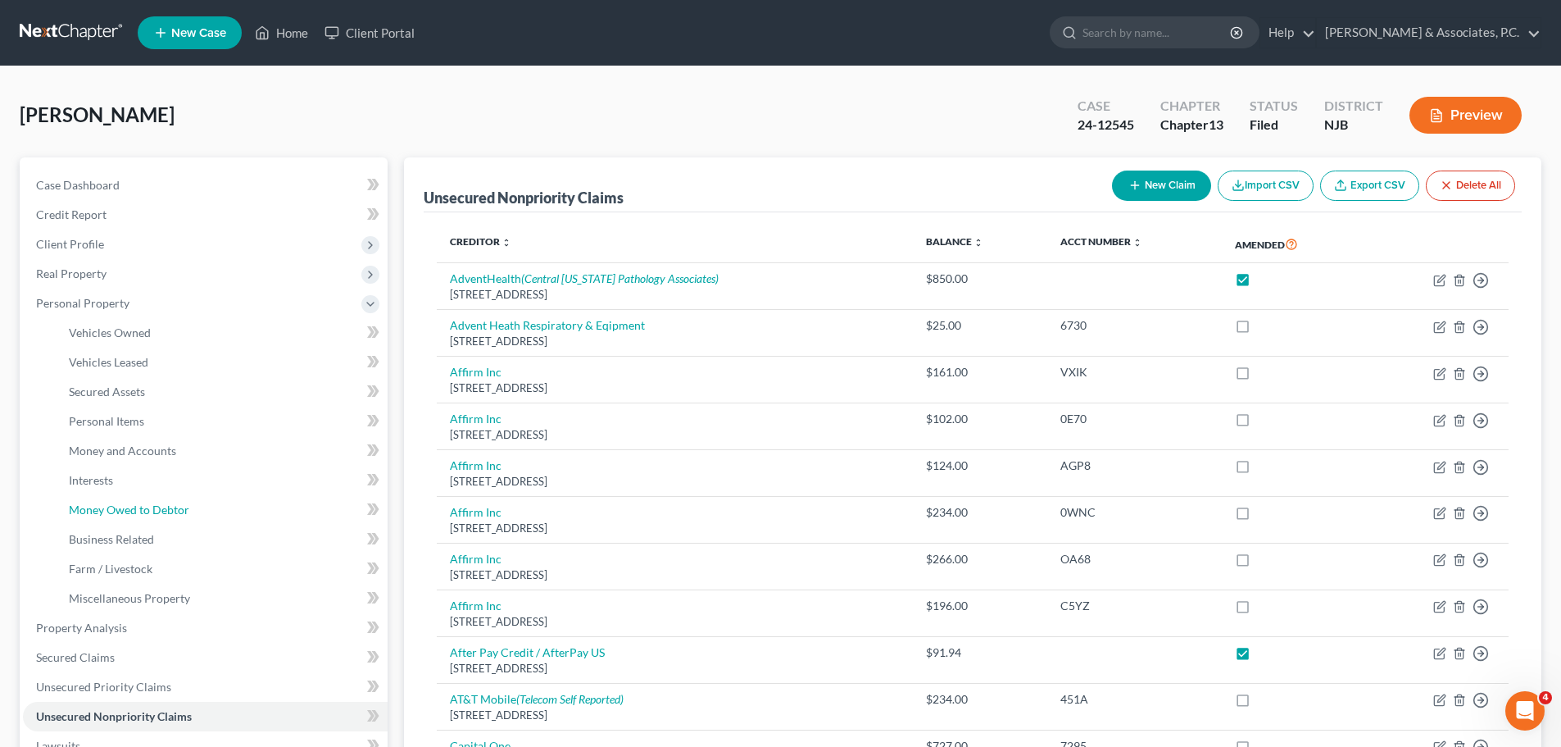
click at [116, 506] on span "Money Owed to Debtor" at bounding box center [129, 509] width 120 height 14
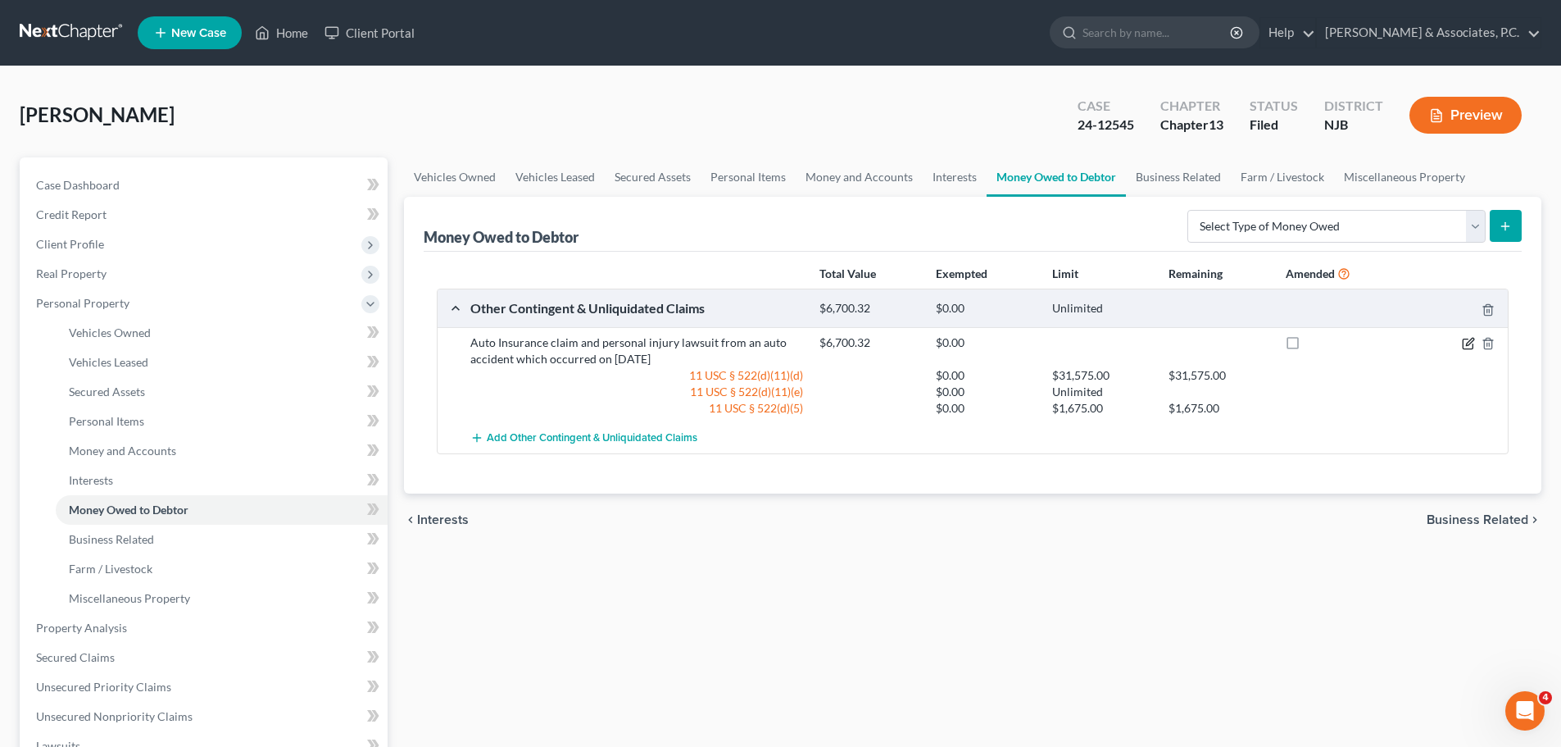
click at [1470, 343] on icon "button" at bounding box center [1468, 343] width 13 height 13
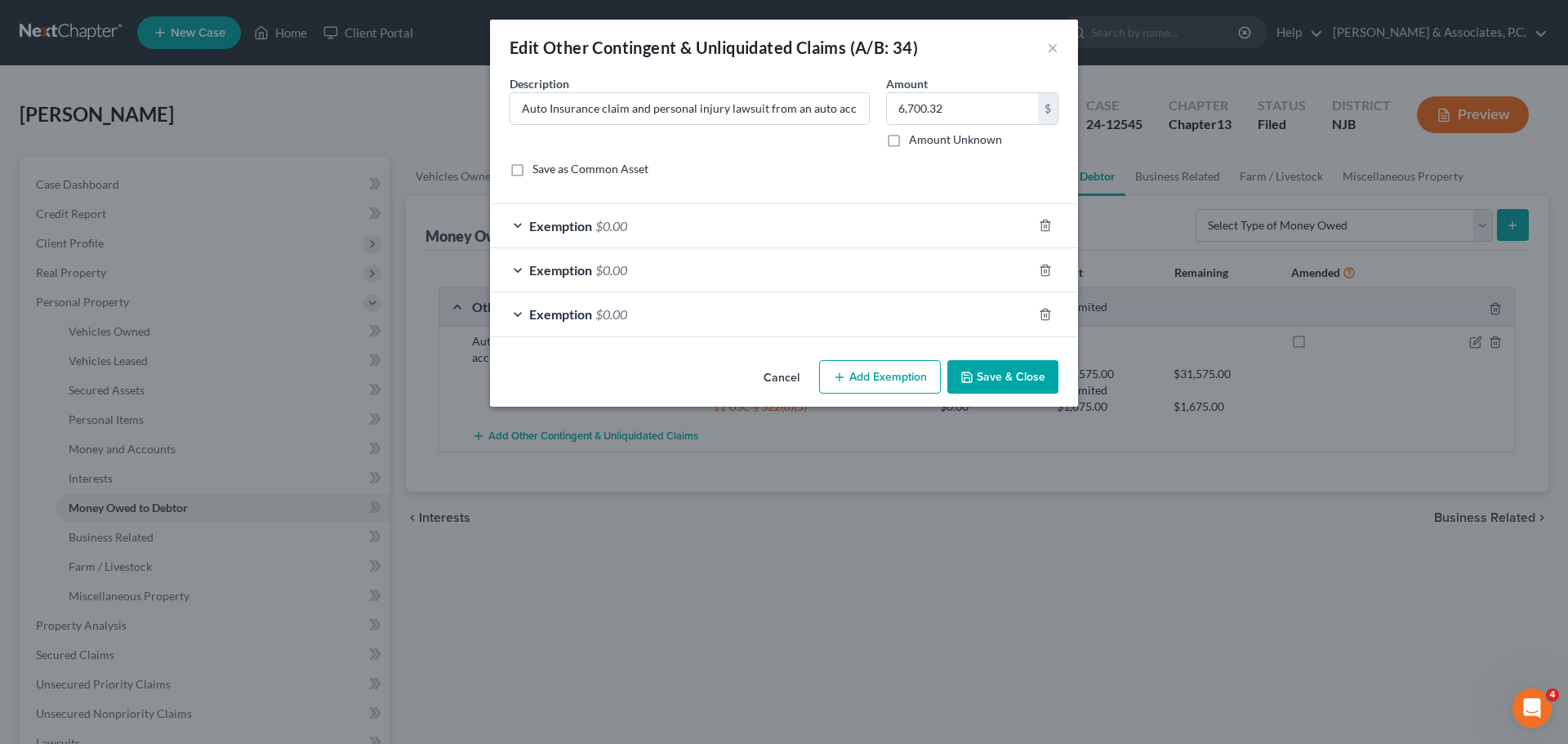
click at [708, 319] on div "Exemption $0.00" at bounding box center [761, 313] width 542 height 43
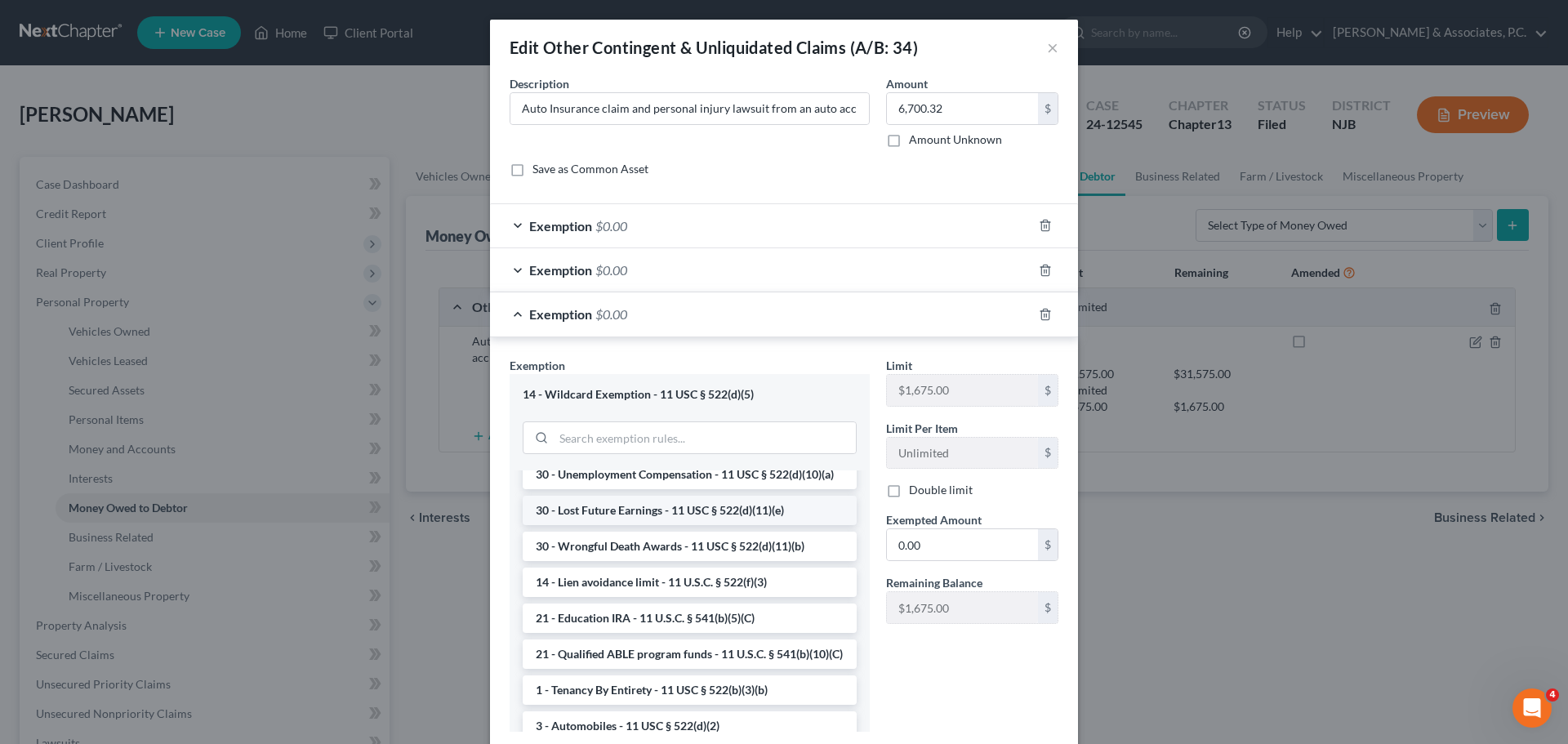
scroll to position [163, 0]
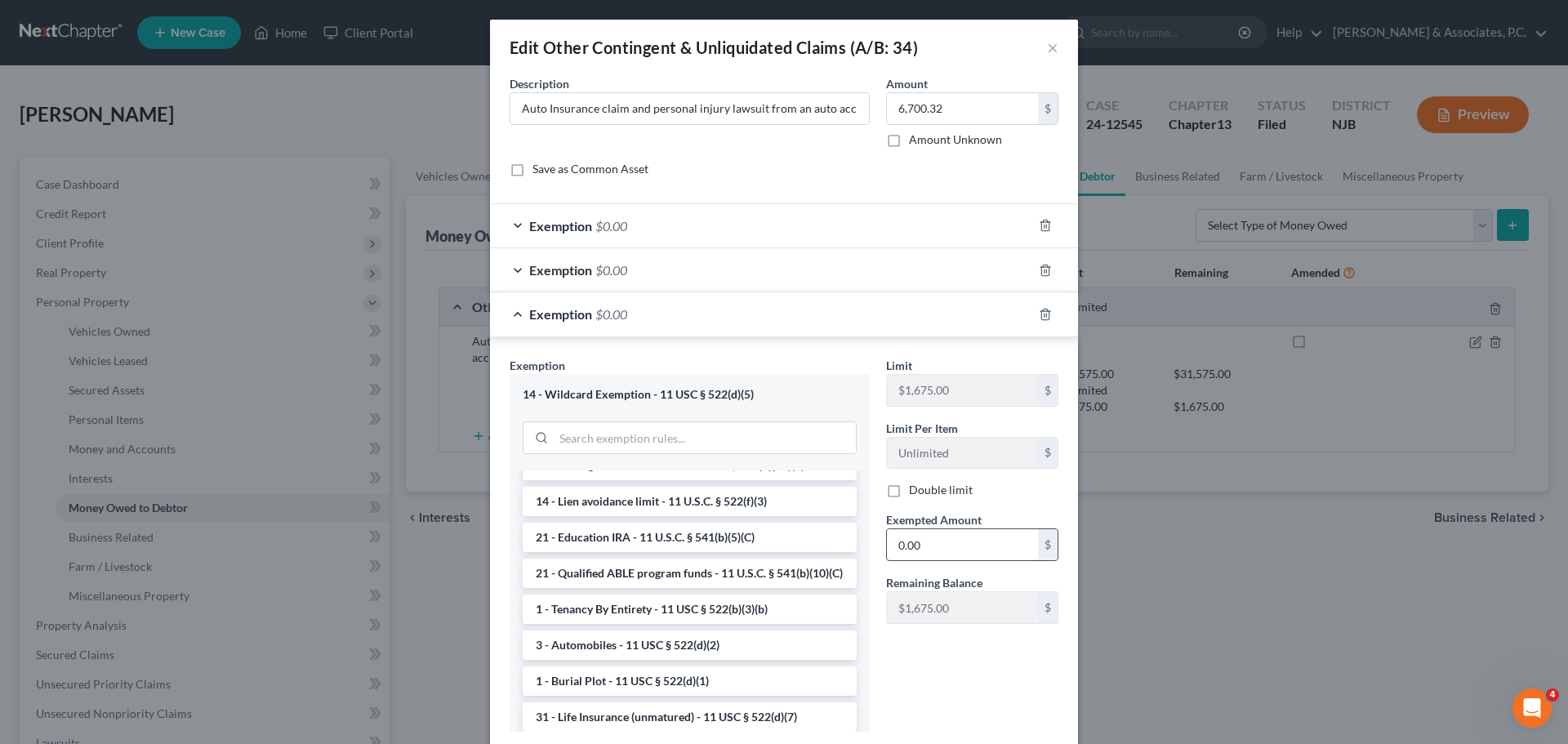
click at [961, 545] on input "0.00" at bounding box center [962, 544] width 151 height 31
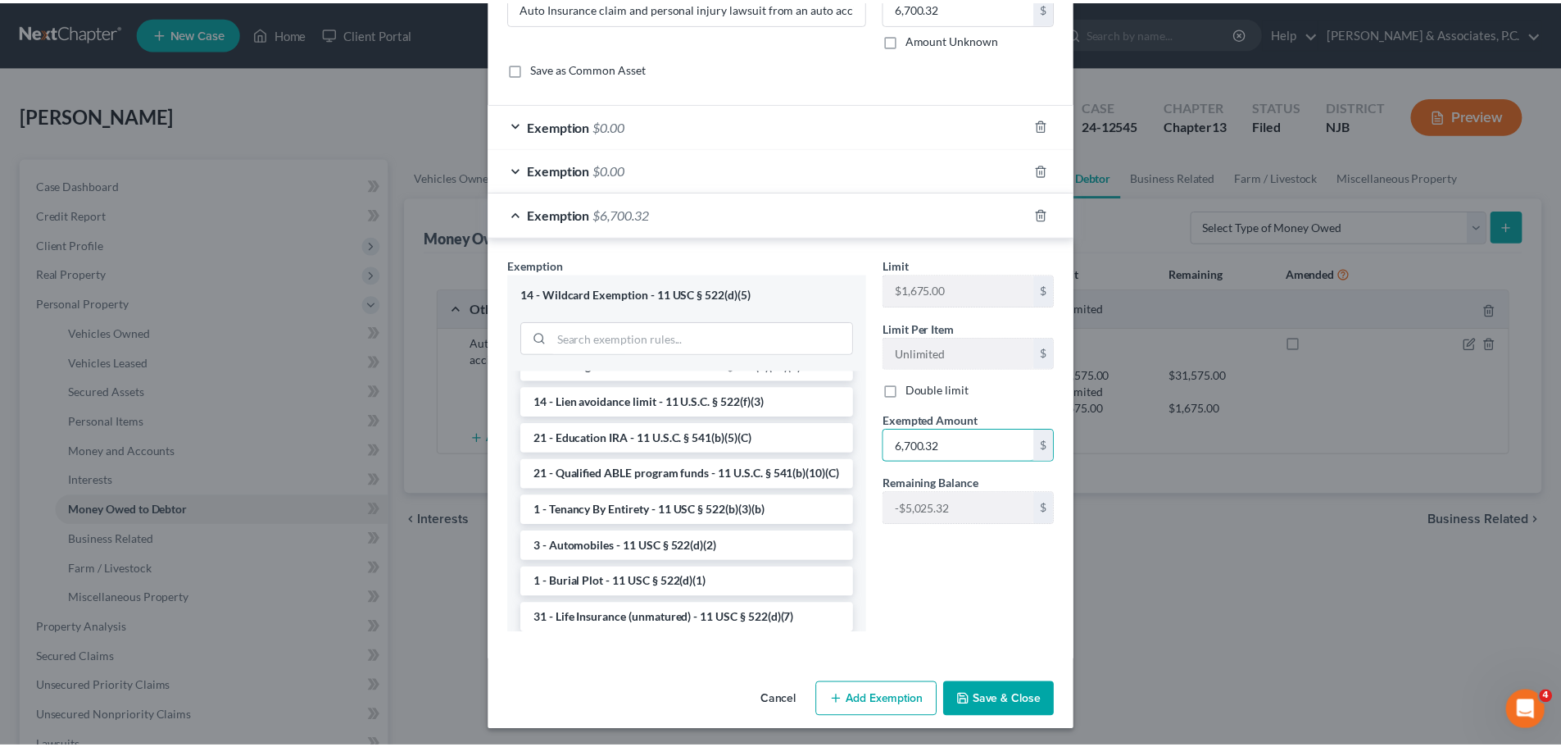
scroll to position [105, 0]
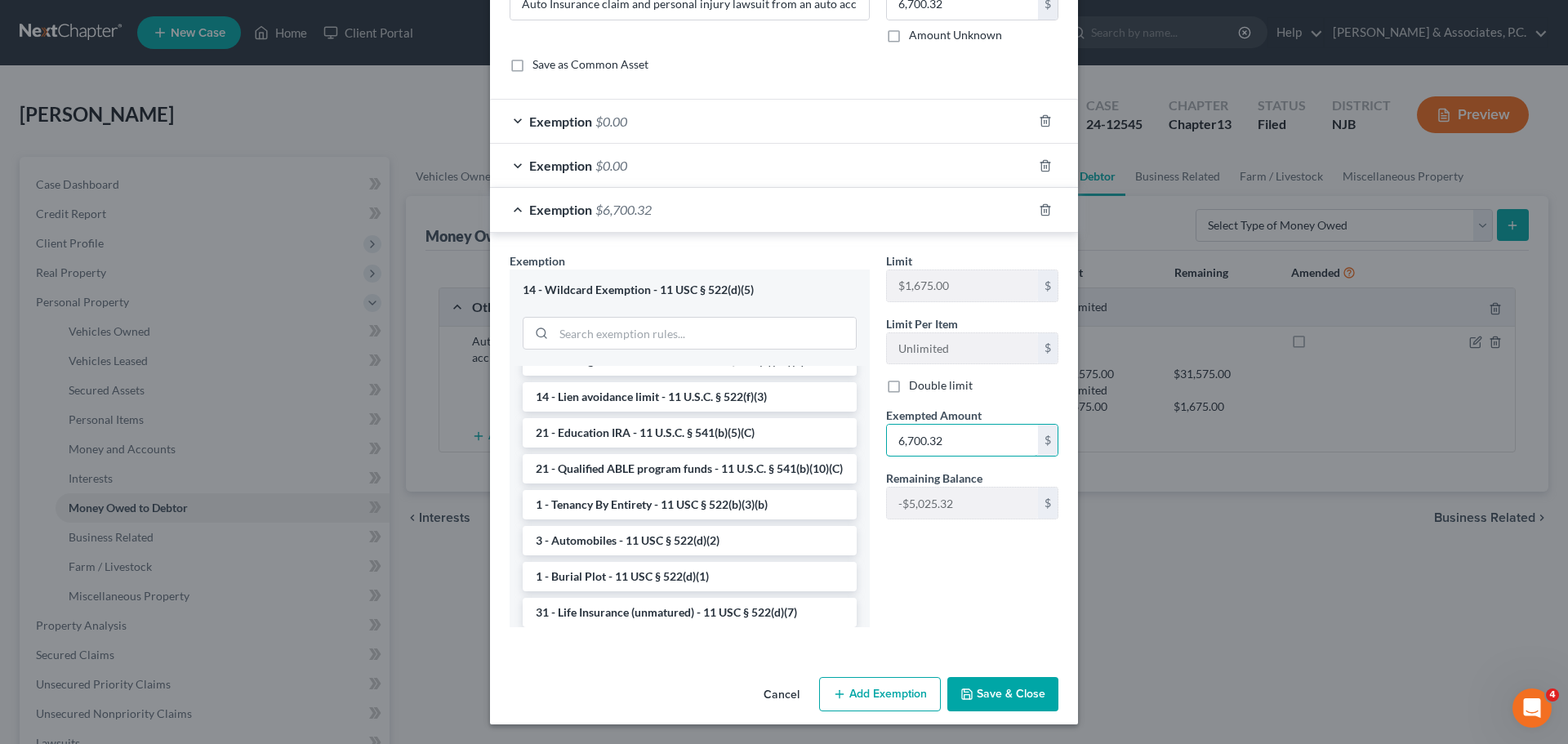
type input "6,700.32"
click at [981, 693] on button "Save & Close" at bounding box center [1002, 693] width 111 height 34
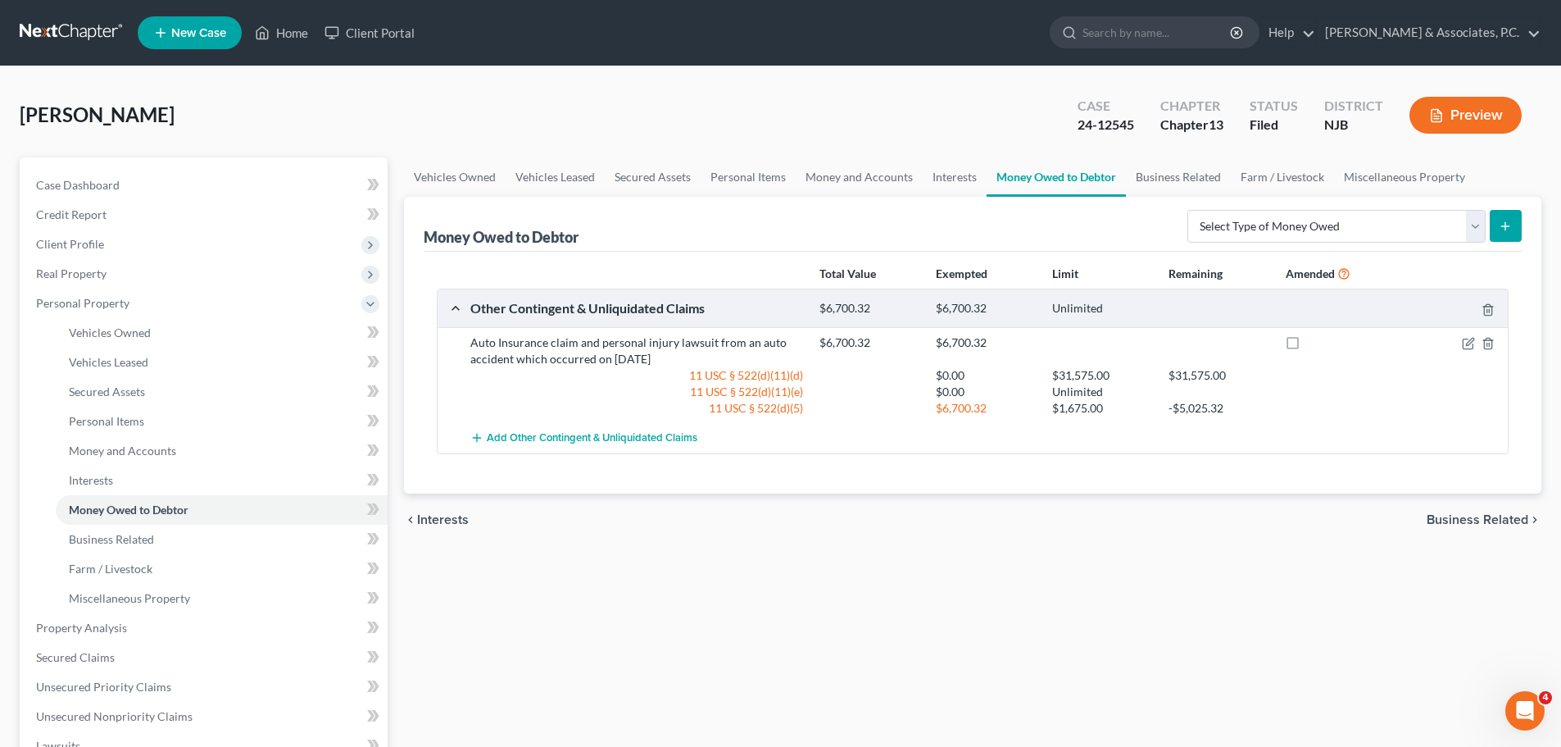
drag, startPoint x: 1457, startPoint y: 511, endPoint x: 1446, endPoint y: 443, distance: 69.8
click at [1457, 514] on span "Business Related" at bounding box center [1478, 519] width 102 height 13
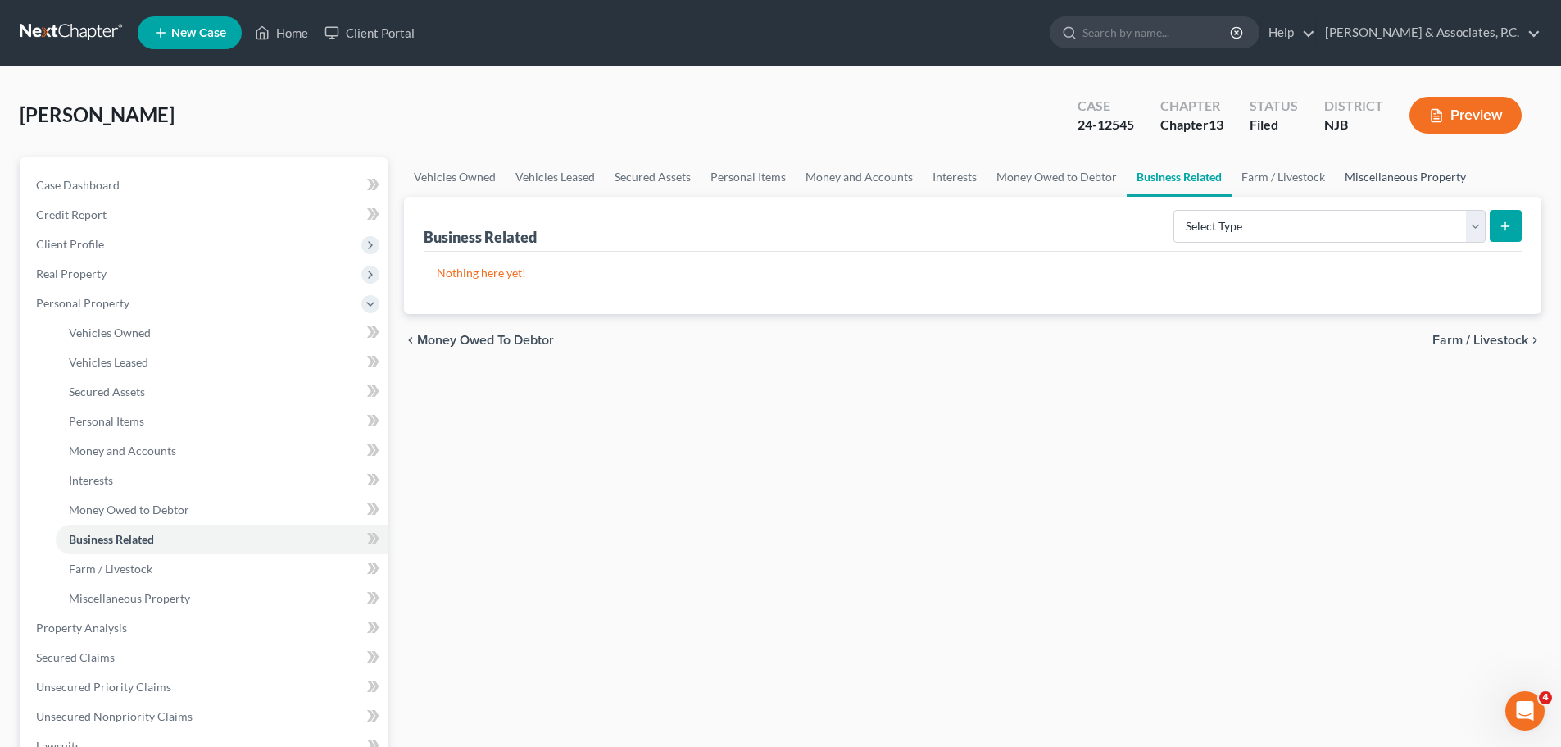
click at [1398, 174] on link "Miscellaneous Property" at bounding box center [1405, 176] width 141 height 39
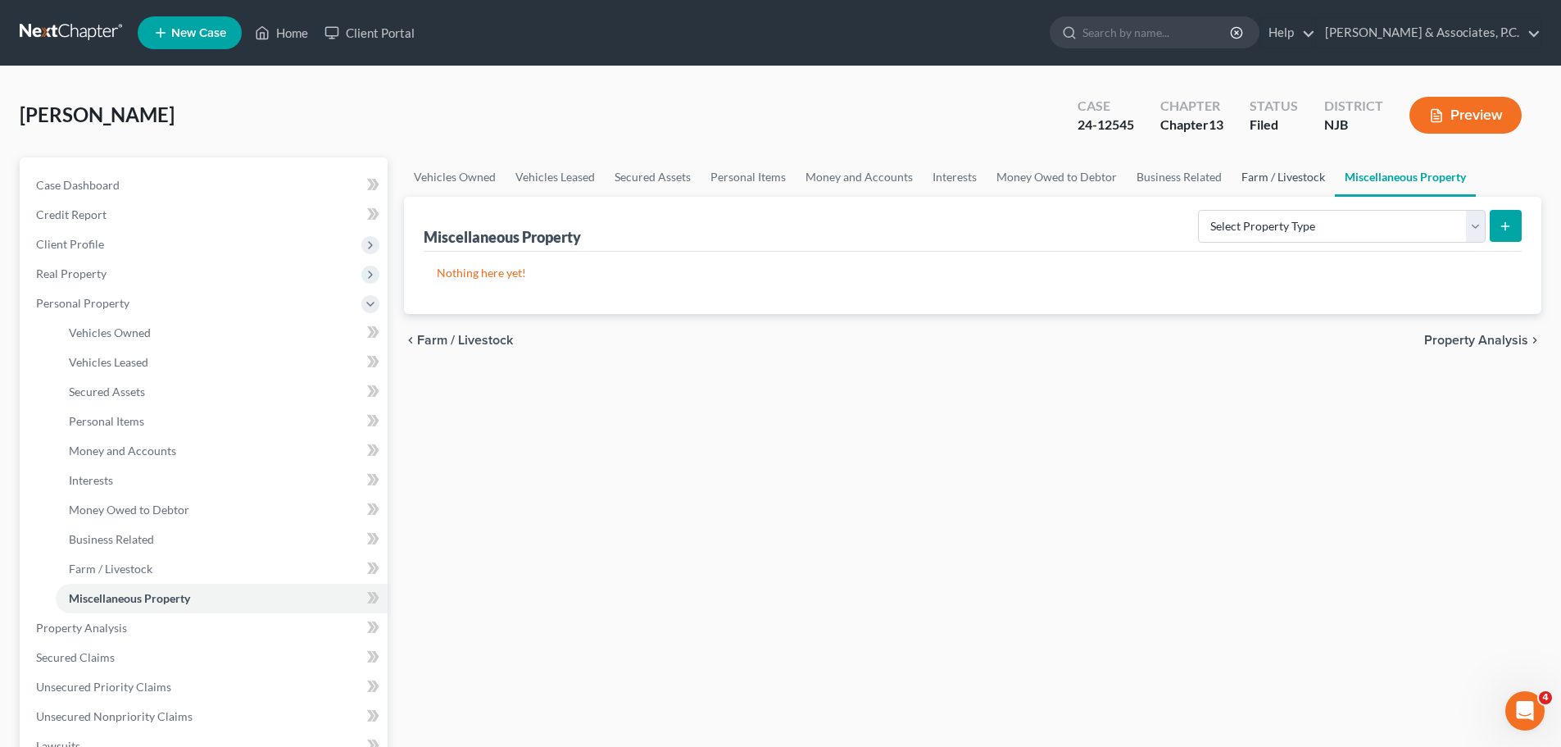
drag, startPoint x: 1271, startPoint y: 180, endPoint x: 1331, endPoint y: 184, distance: 60.0
click at [1272, 180] on link "Farm / Livestock" at bounding box center [1283, 176] width 103 height 39
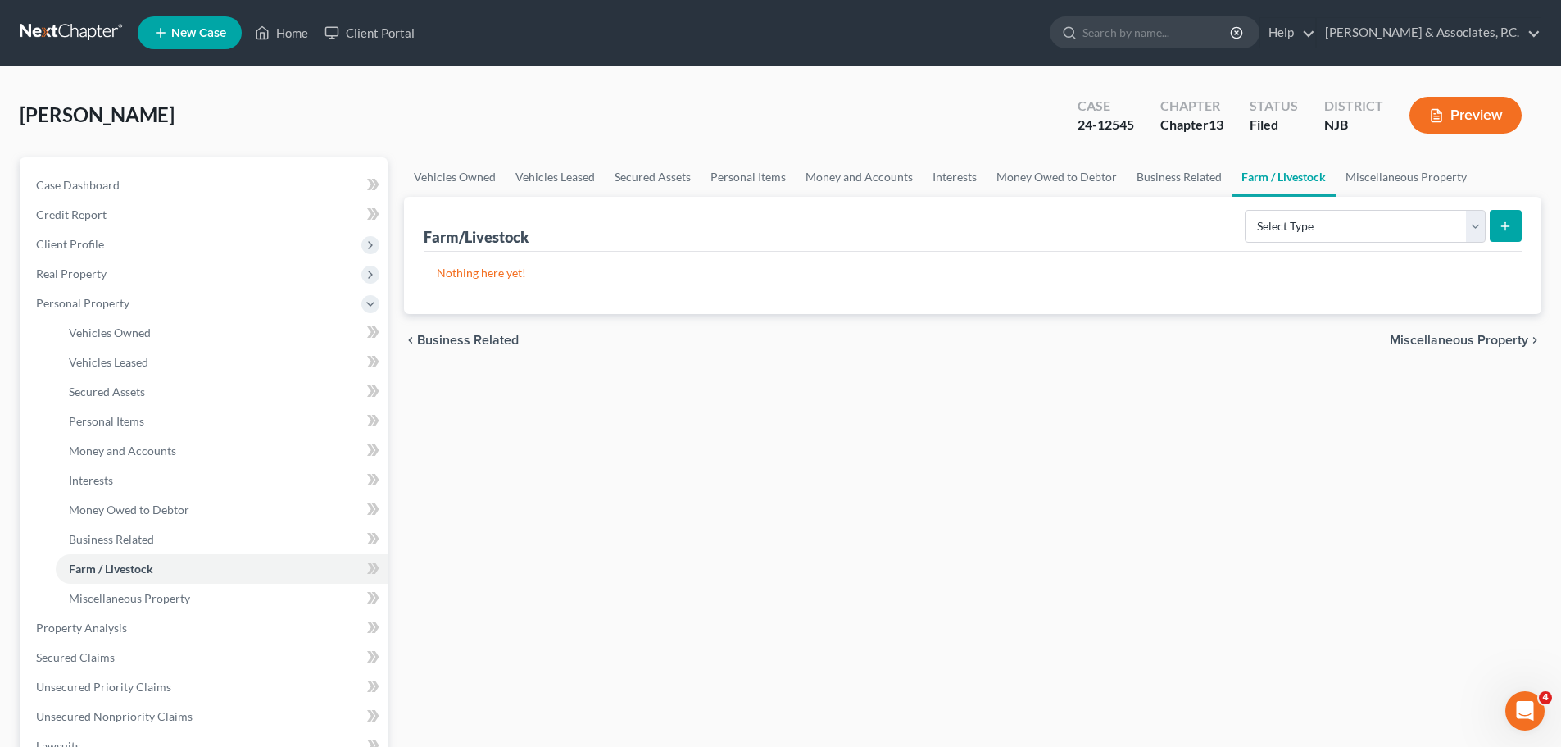
click at [1450, 335] on span "Miscellaneous Property" at bounding box center [1459, 340] width 139 height 13
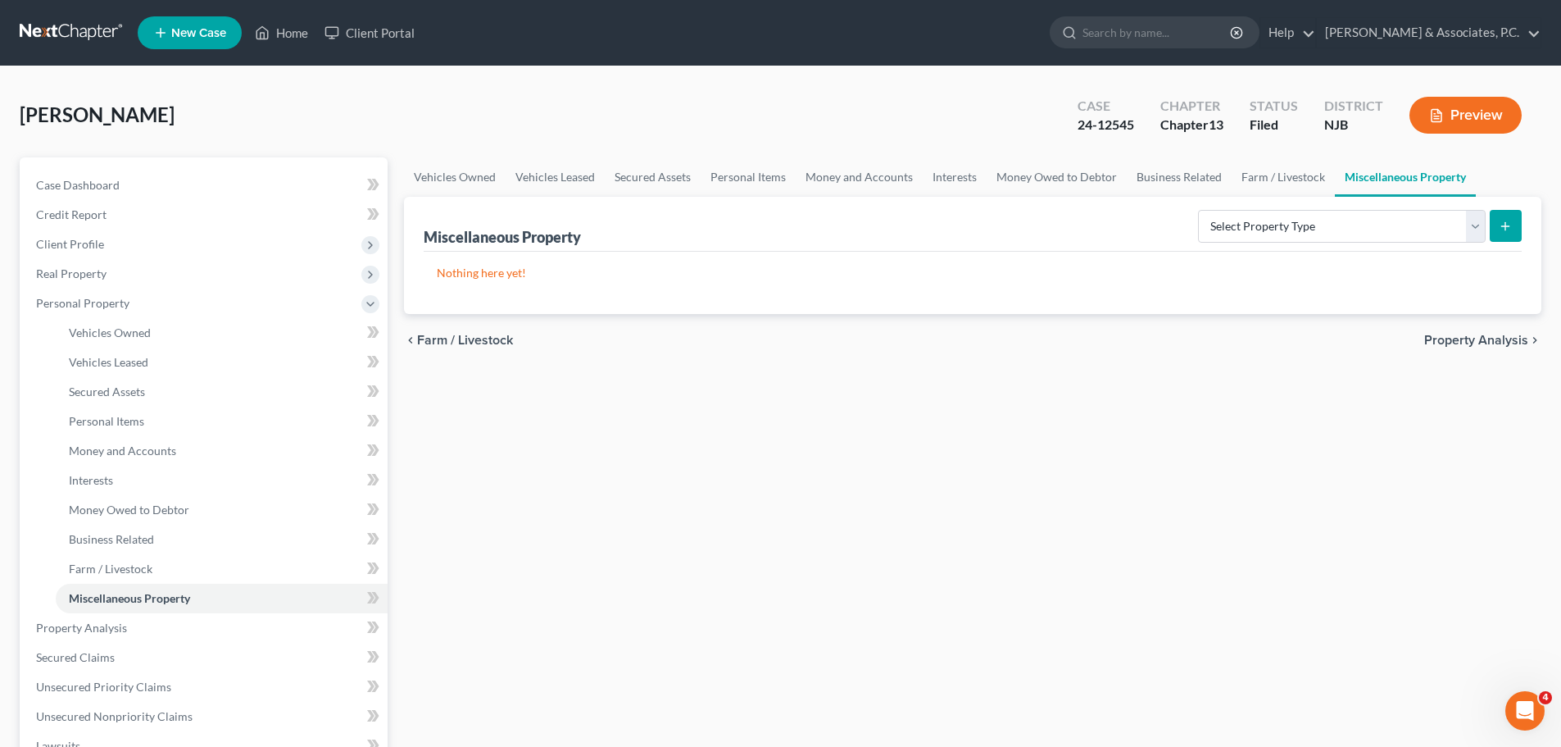
click at [1448, 334] on span "Property Analysis" at bounding box center [1476, 340] width 104 height 13
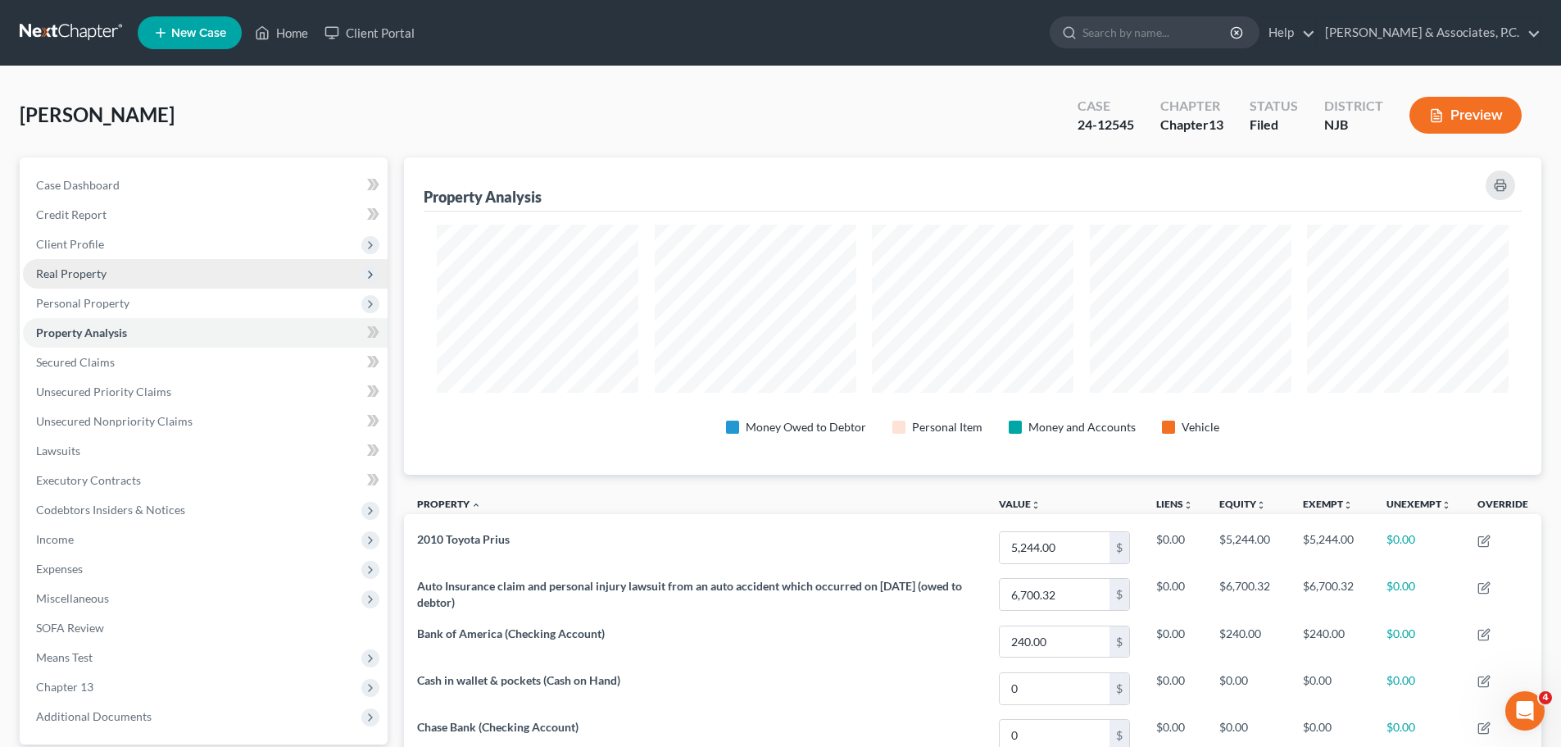
click at [109, 275] on span "Real Property" at bounding box center [205, 274] width 365 height 30
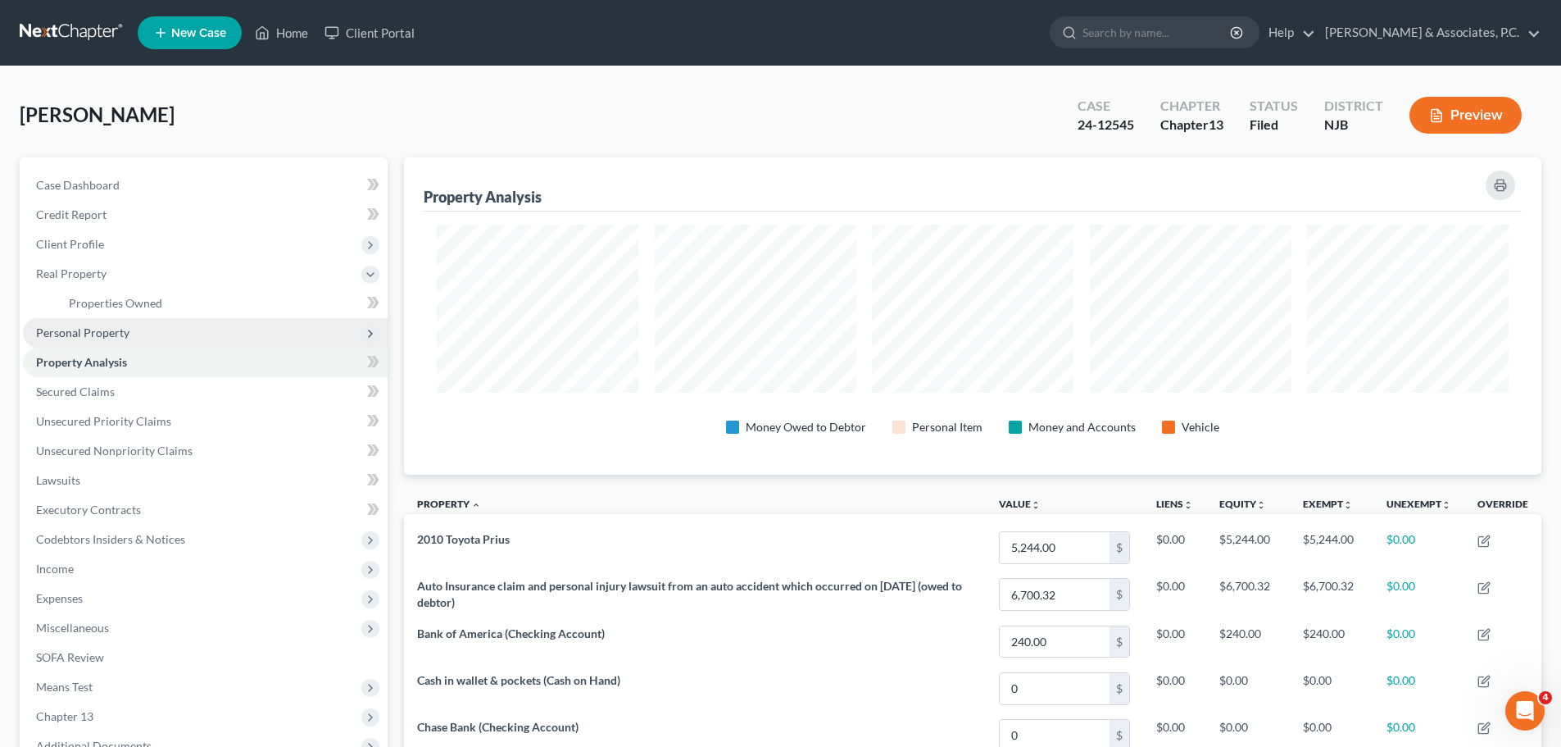
click at [95, 337] on span "Personal Property" at bounding box center [82, 332] width 93 height 14
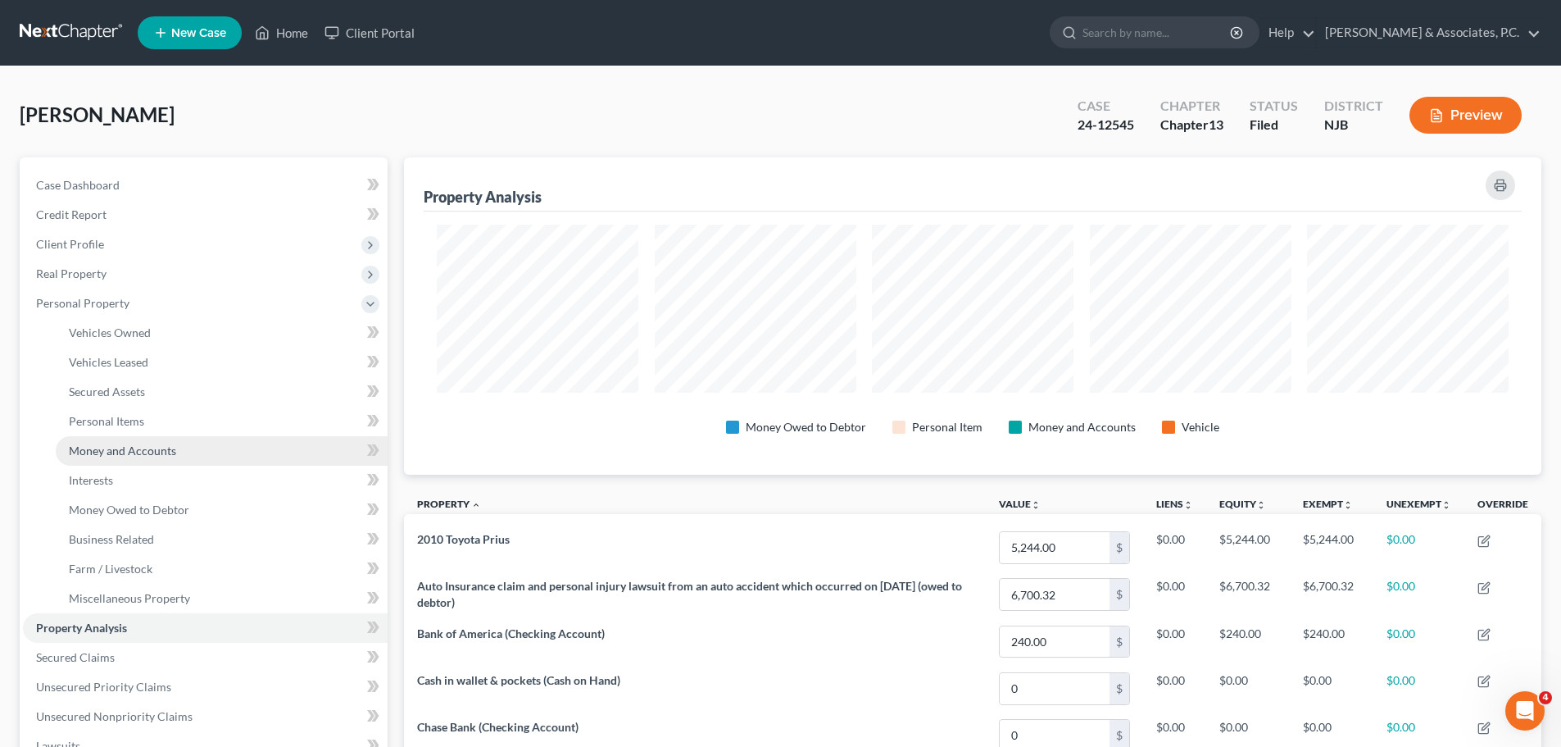
click at [131, 450] on span "Money and Accounts" at bounding box center [122, 450] width 107 height 14
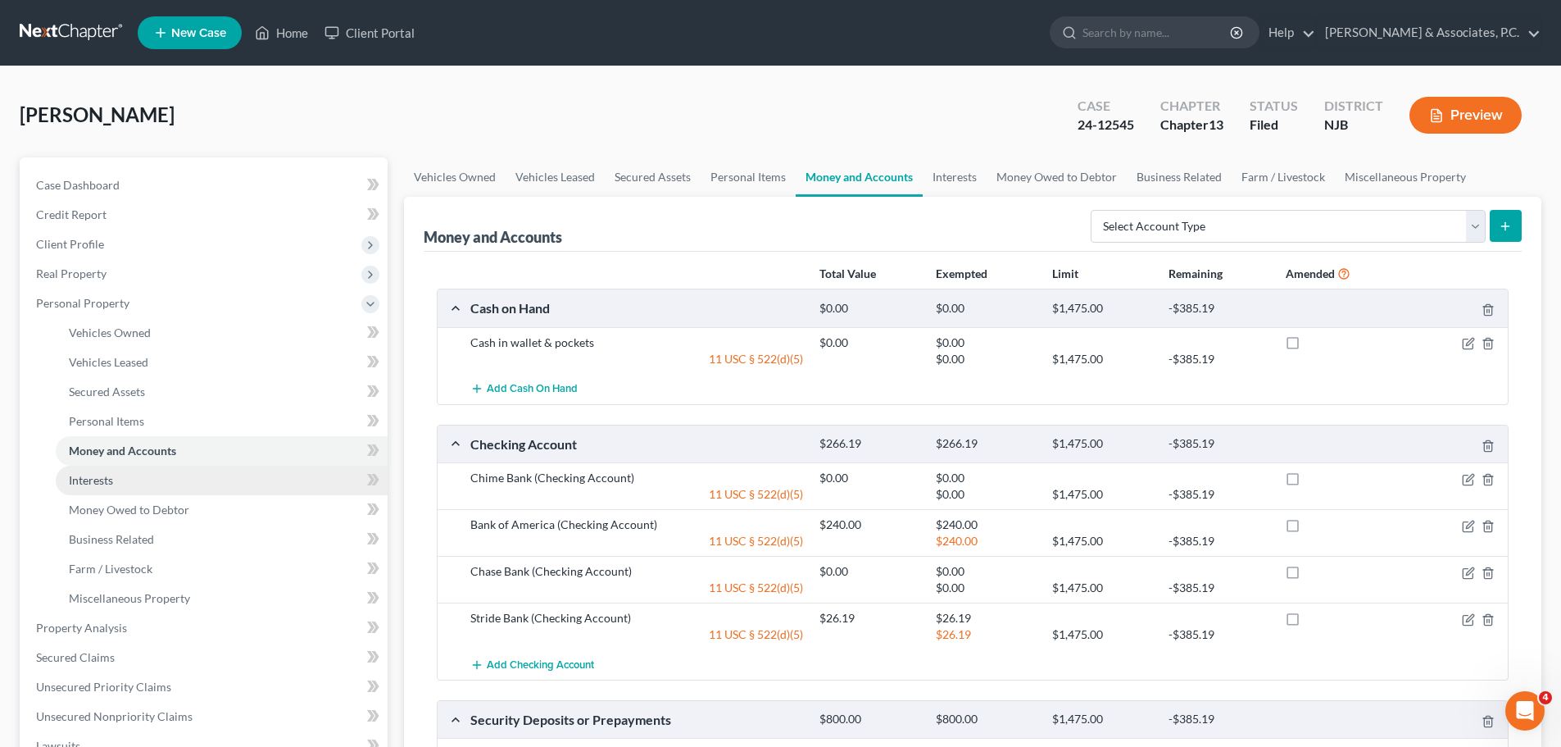
click at [86, 478] on span "Interests" at bounding box center [91, 480] width 44 height 14
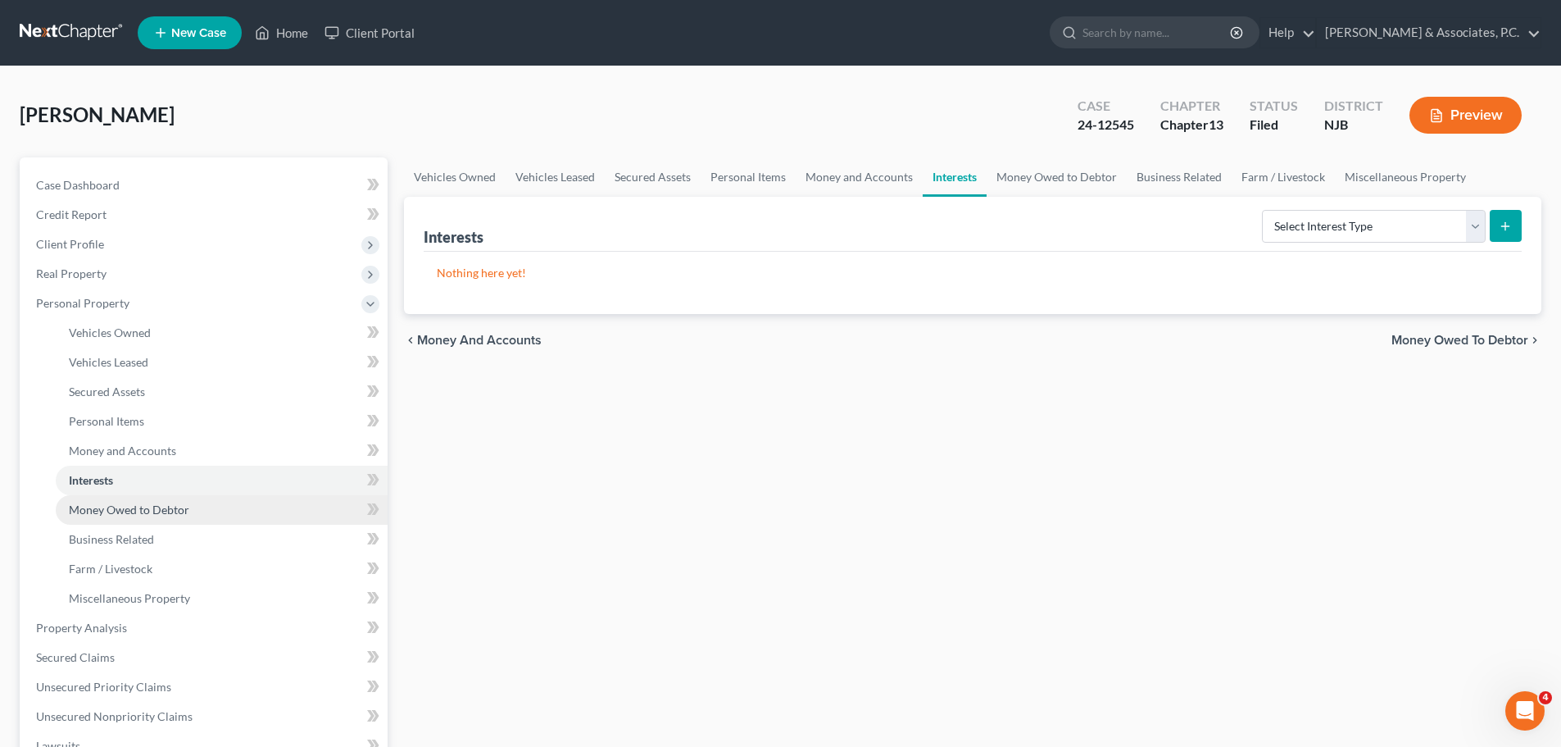
drag, startPoint x: 116, startPoint y: 511, endPoint x: 240, endPoint y: 501, distance: 124.2
click at [116, 511] on span "Money Owed to Debtor" at bounding box center [129, 509] width 120 height 14
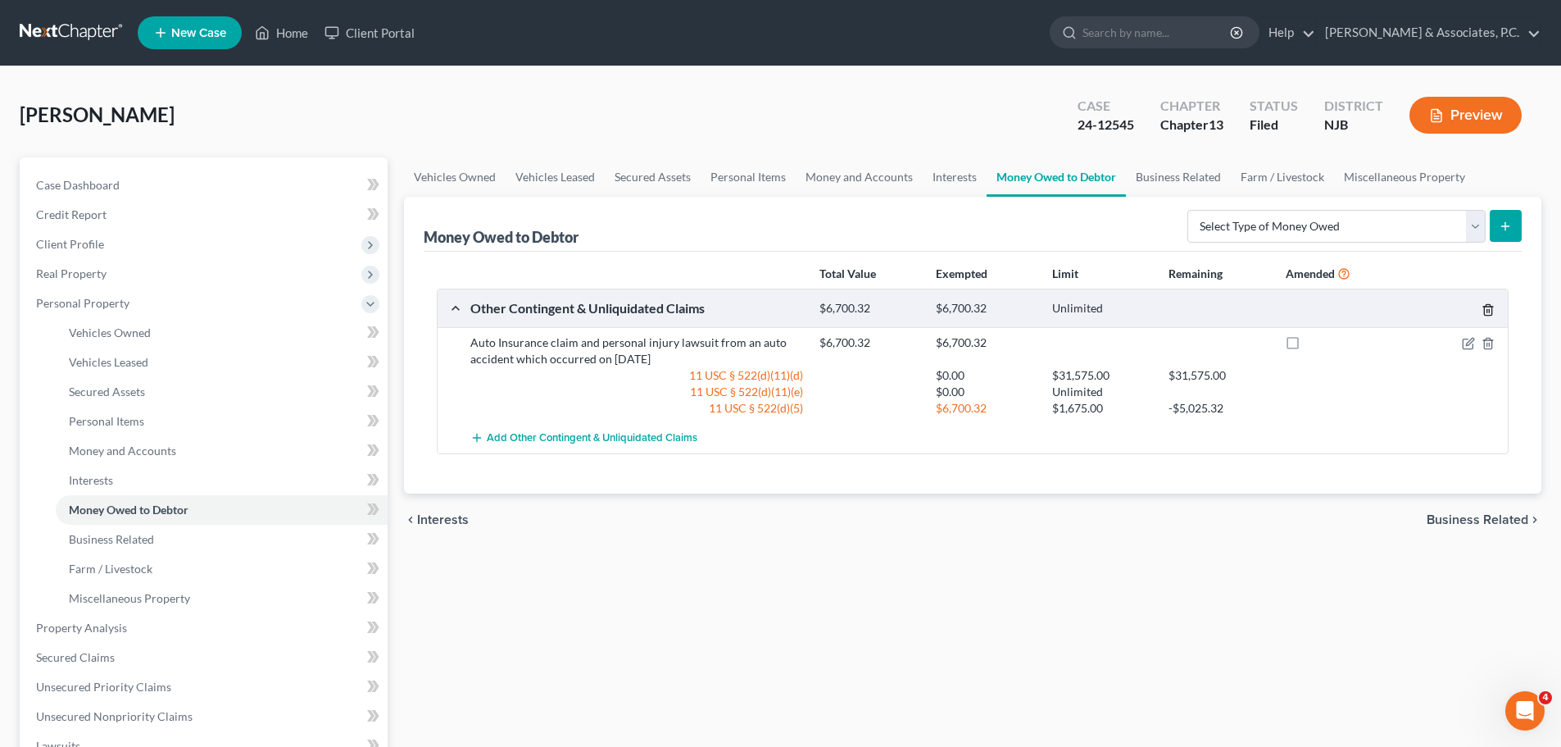
click at [1490, 315] on icon "button" at bounding box center [1488, 309] width 13 height 13
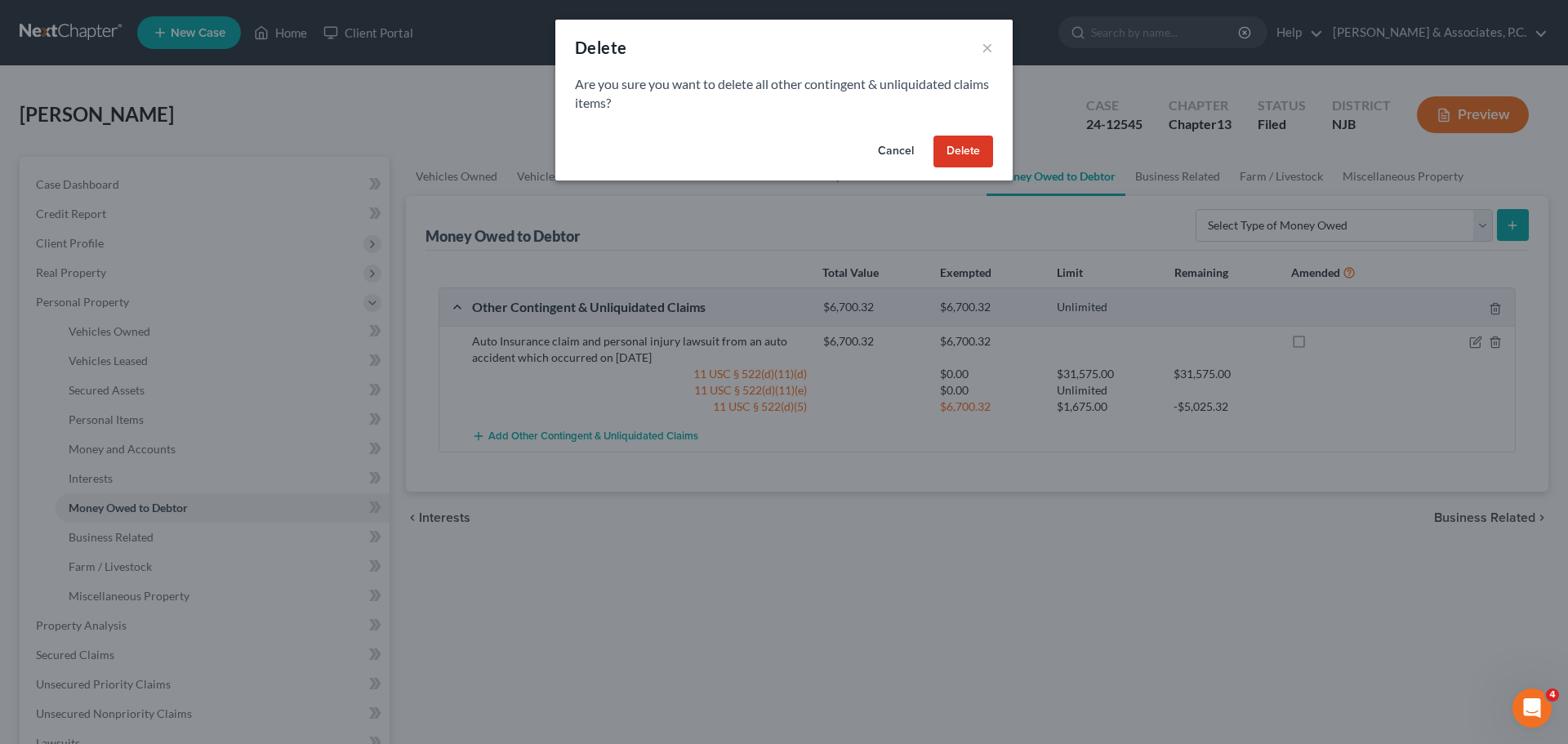
click at [919, 151] on button "Cancel" at bounding box center [896, 151] width 62 height 33
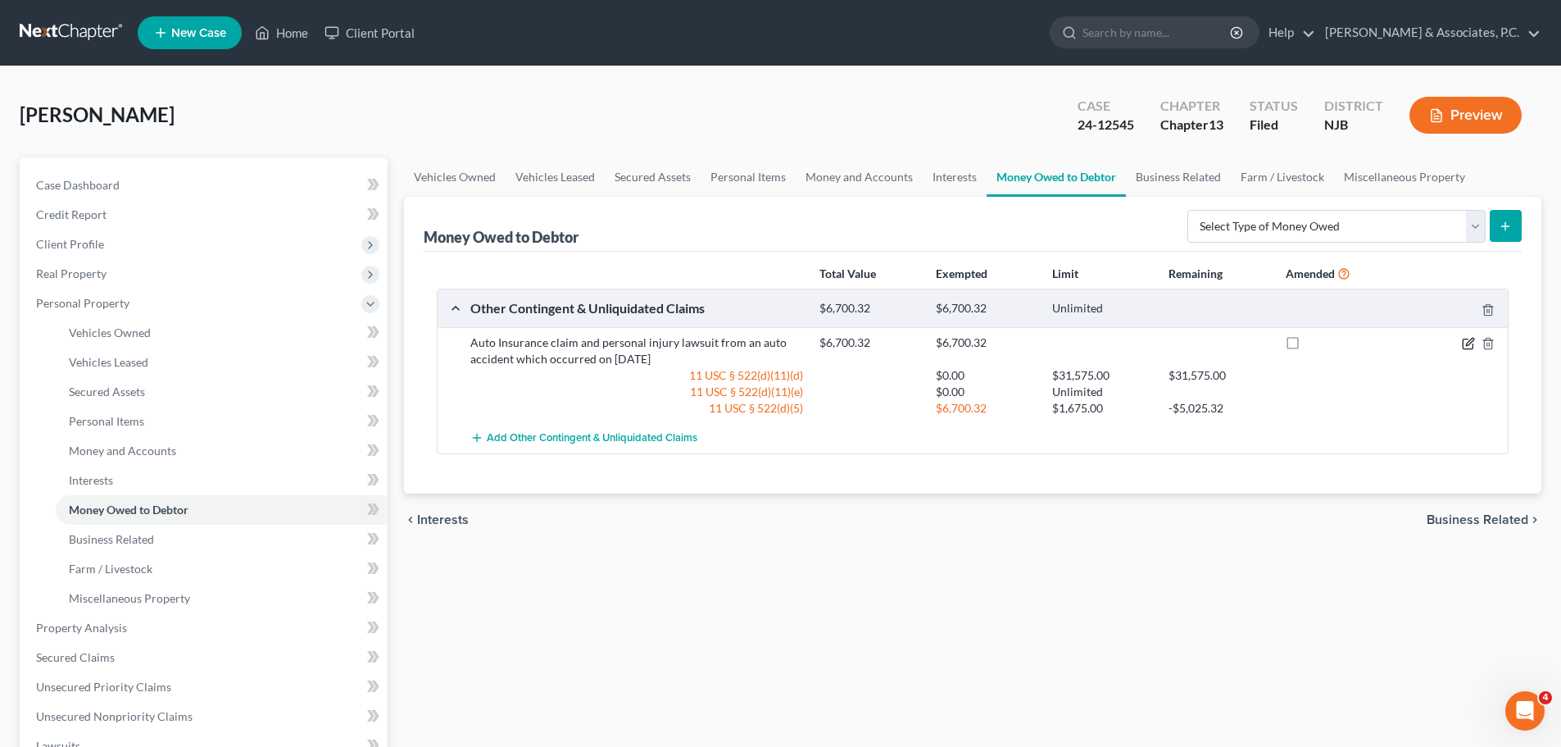
click at [1470, 342] on icon "button" at bounding box center [1469, 341] width 7 height 7
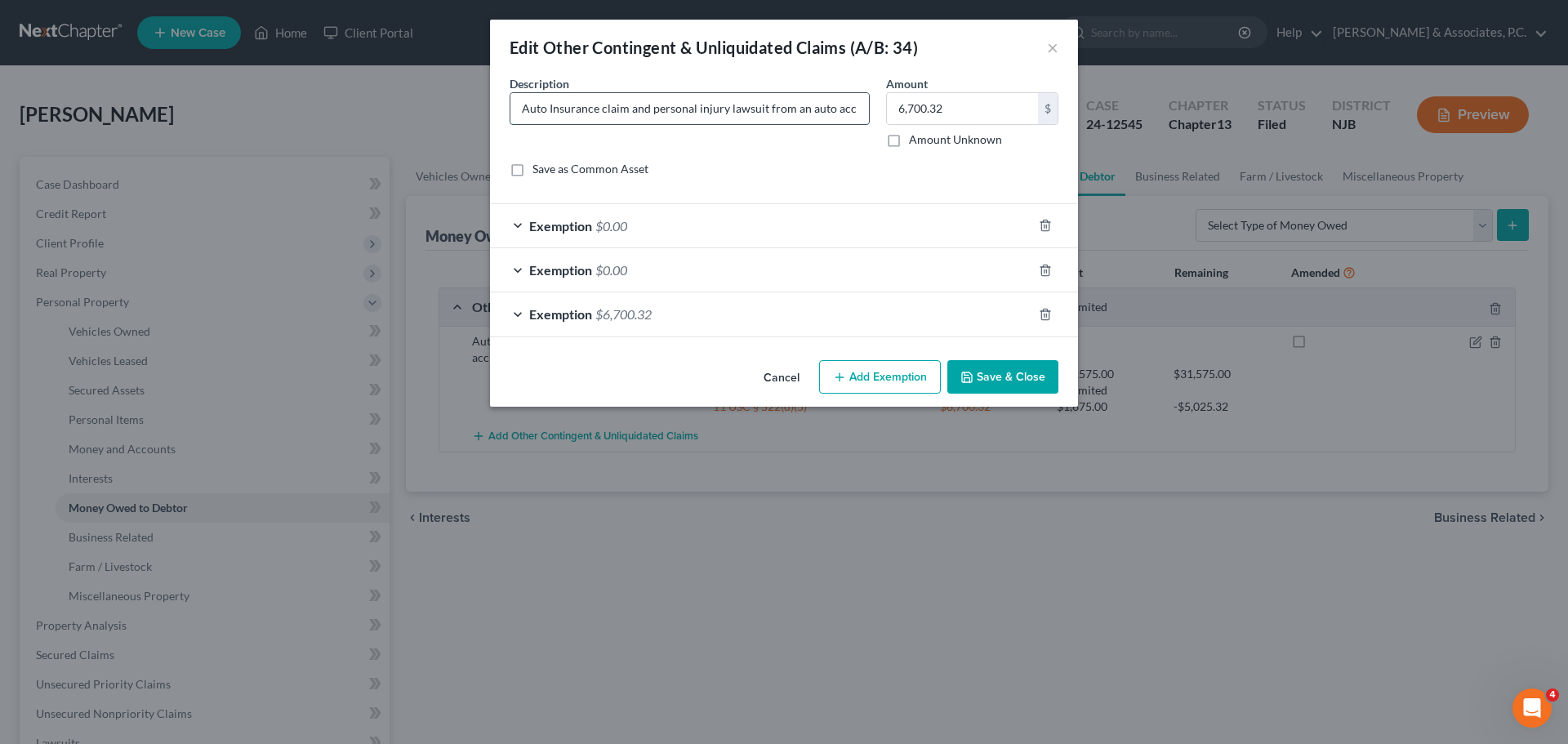
click at [582, 113] on input "Auto Insurance claim and personal injury lawsuit from an auto accident which oc…" at bounding box center [689, 108] width 359 height 31
click at [648, 112] on input "Auto Insurance claim from an auto accident which occurred on 08/19/2025" at bounding box center [689, 108] width 359 height 31
type input "Auto Insurance claim from an auto accident which occurred on 08/19/2025"
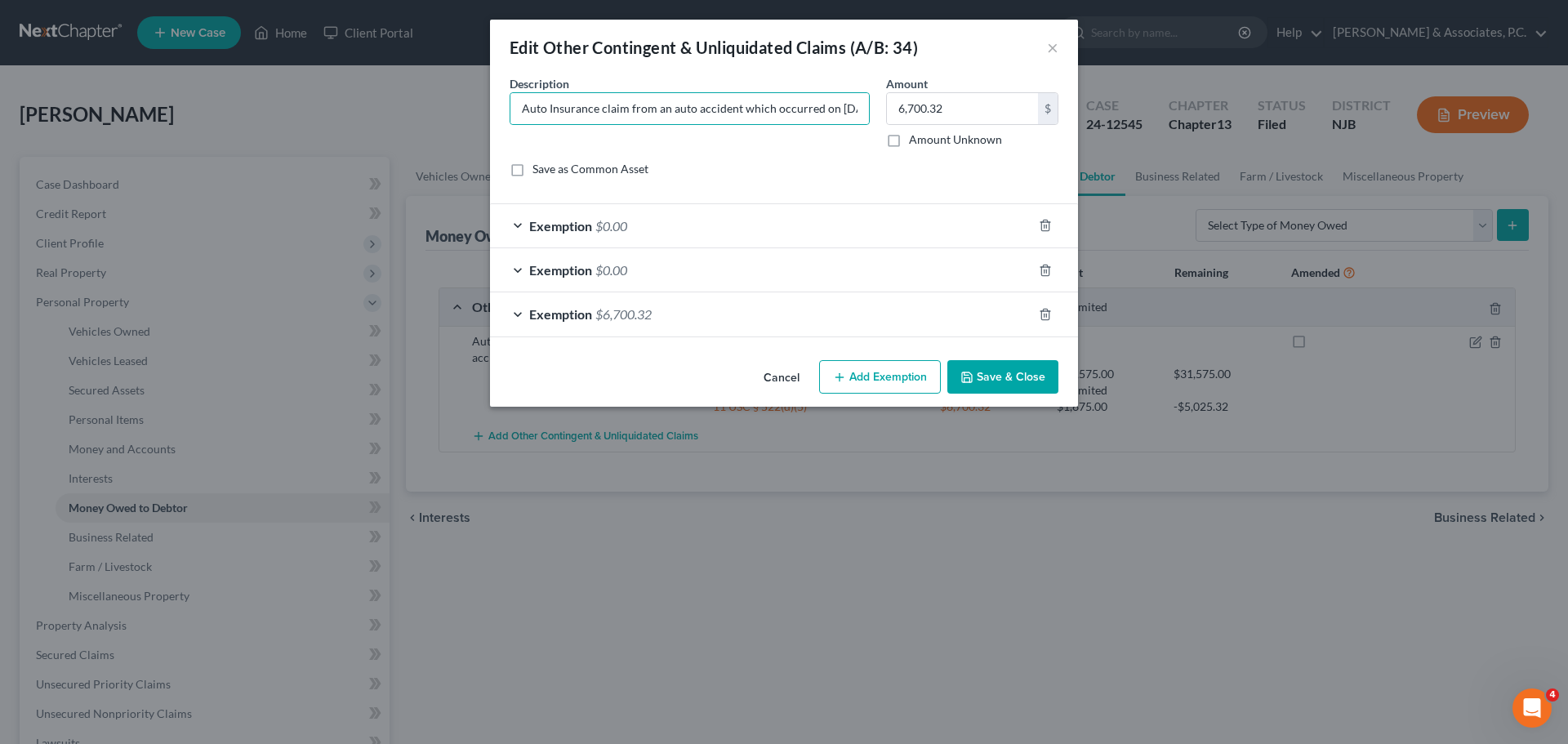
click at [753, 218] on div "Exemption $0.00" at bounding box center [761, 225] width 542 height 43
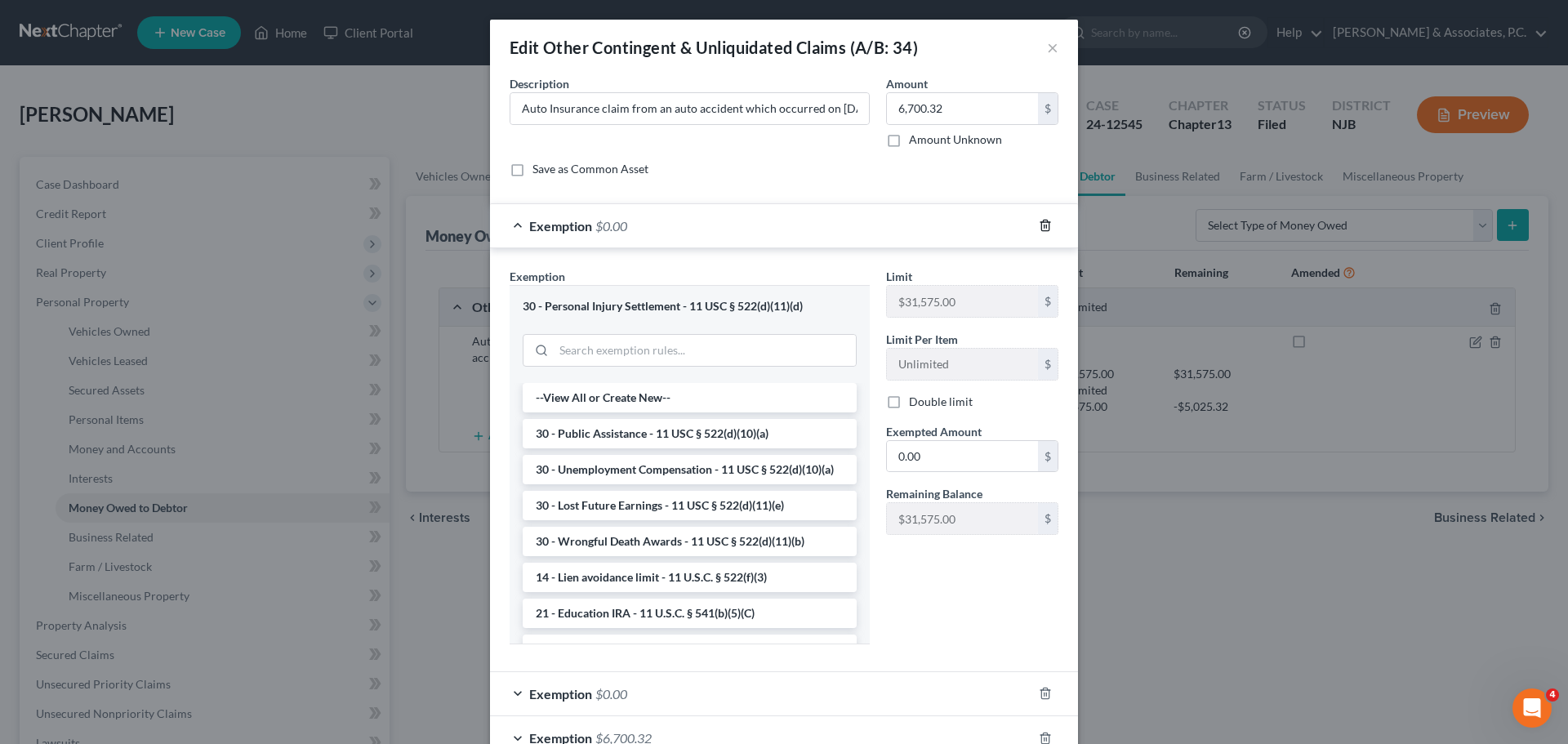
click at [1044, 223] on icon "button" at bounding box center [1045, 225] width 13 height 13
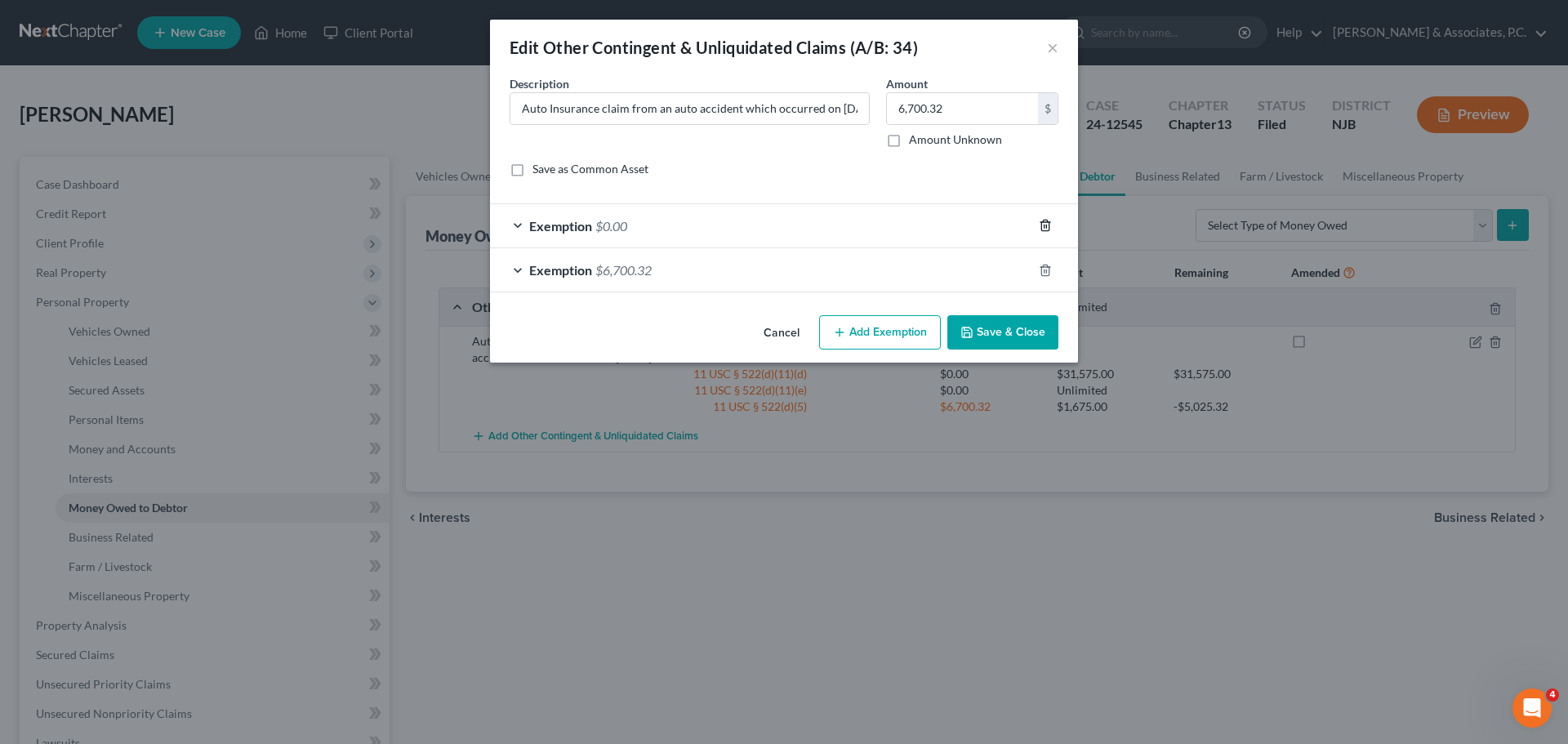
click at [1048, 222] on icon "button" at bounding box center [1044, 225] width 7 height 11
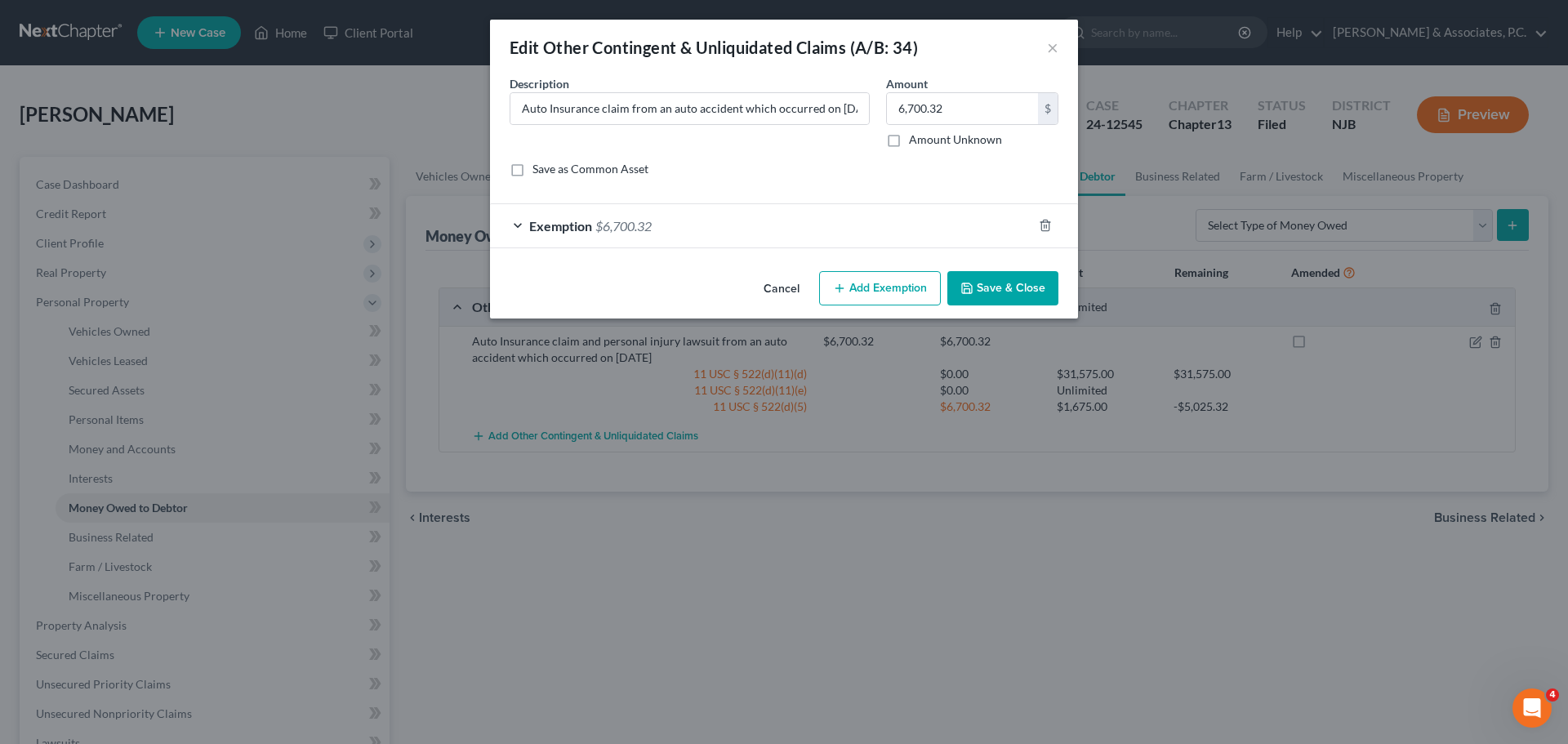
click at [765, 229] on div "Exemption $6,700.32" at bounding box center [761, 225] width 542 height 43
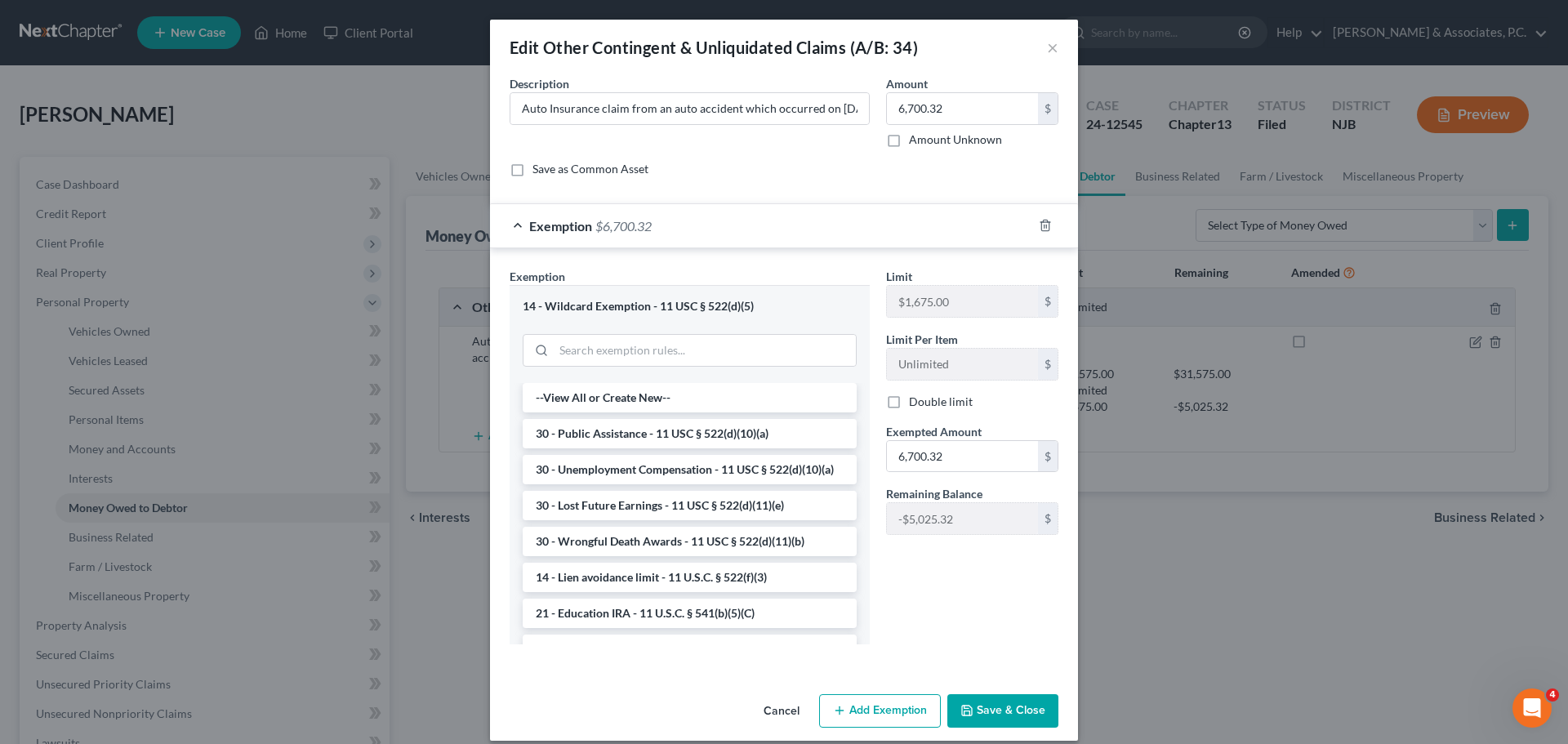
drag, startPoint x: 1018, startPoint y: 708, endPoint x: 1039, endPoint y: 701, distance: 22.1
click at [1017, 708] on button "Save & Close" at bounding box center [1002, 711] width 111 height 34
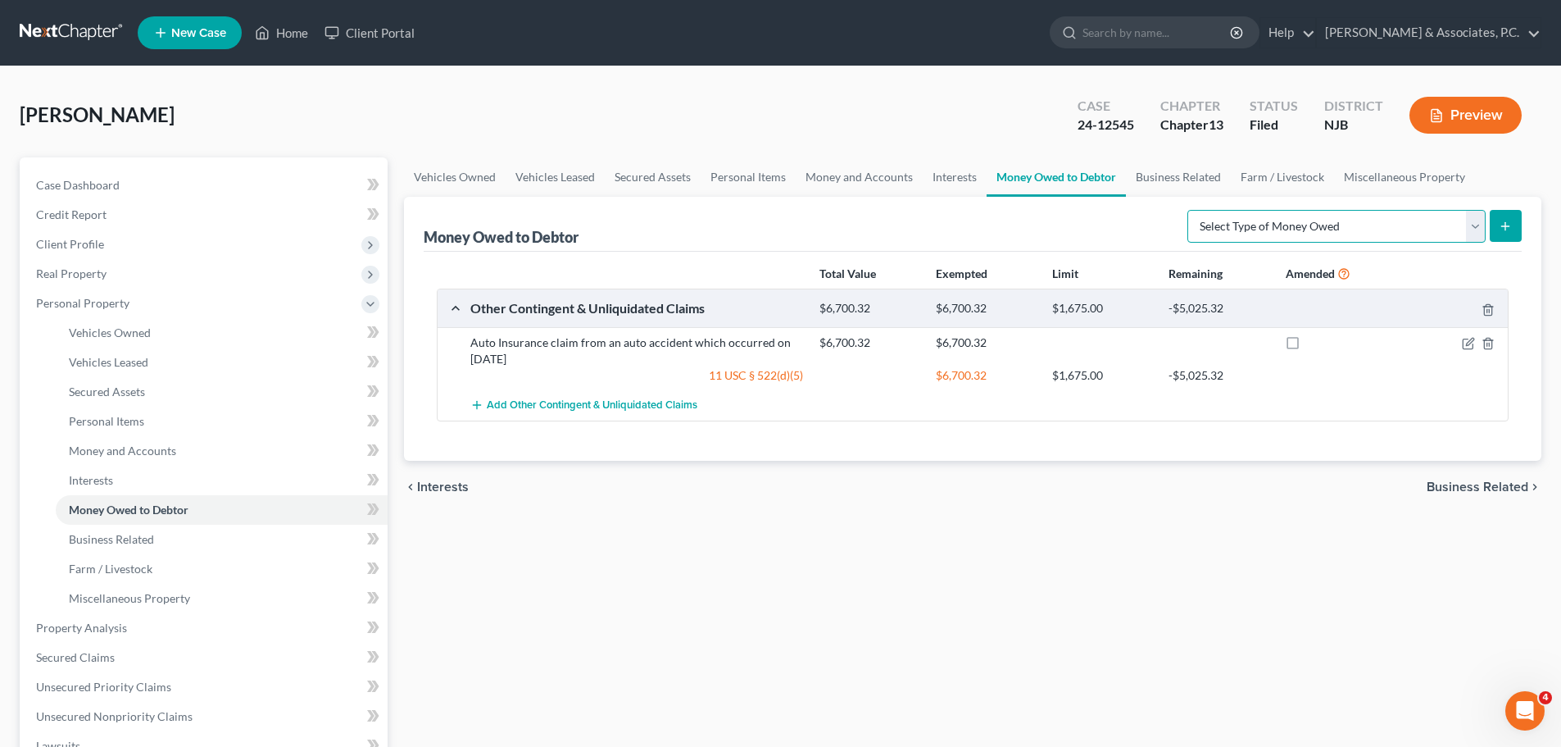
click at [1474, 226] on select "Select Type of Money Owed Accounts Receivable (A/B: 38) Alimony (A/B: 29) Child…" at bounding box center [1337, 226] width 298 height 33
select select "other_contingent_and_unliquidated_claims"
click at [1191, 210] on select "Select Type of Money Owed Accounts Receivable (A/B: 38) Alimony (A/B: 29) Child…" at bounding box center [1337, 226] width 298 height 33
drag, startPoint x: 1514, startPoint y: 218, endPoint x: 1520, endPoint y: 226, distance: 10.0
click at [1512, 220] on button "submit" at bounding box center [1506, 226] width 32 height 32
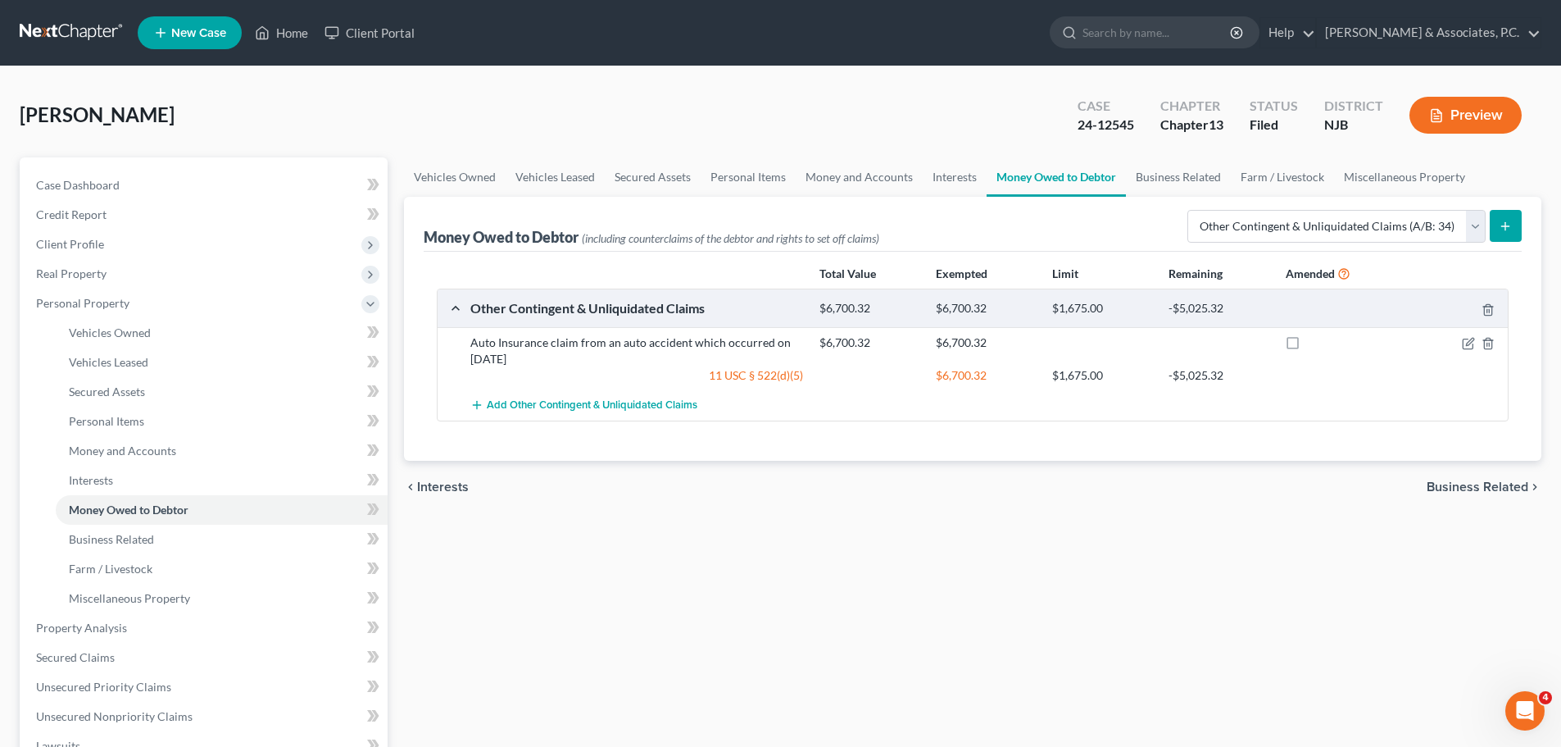
click at [1507, 232] on icon "submit" at bounding box center [1505, 226] width 13 height 13
click at [1503, 228] on icon "submit" at bounding box center [1505, 226] width 13 height 13
drag, startPoint x: 1232, startPoint y: 596, endPoint x: 1385, endPoint y: 547, distance: 161.0
click at [1237, 595] on div "Vehicles Owned Vehicles Leased Secured Assets Personal Items Money and Accounts…" at bounding box center [973, 645] width 1154 height 976
drag, startPoint x: 1438, startPoint y: 490, endPoint x: 1420, endPoint y: 492, distance: 17.3
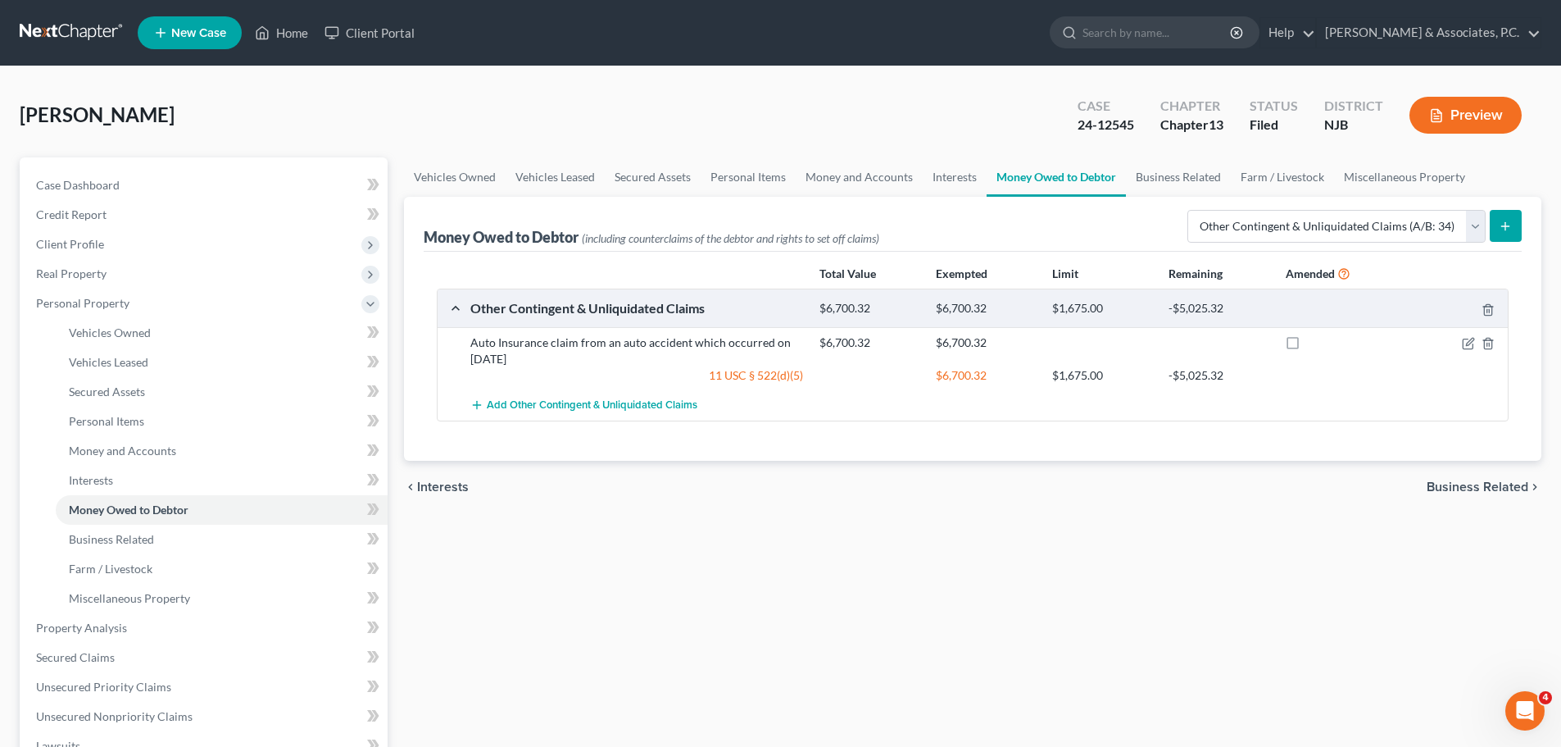
click at [1437, 490] on span "Business Related" at bounding box center [1478, 486] width 102 height 13
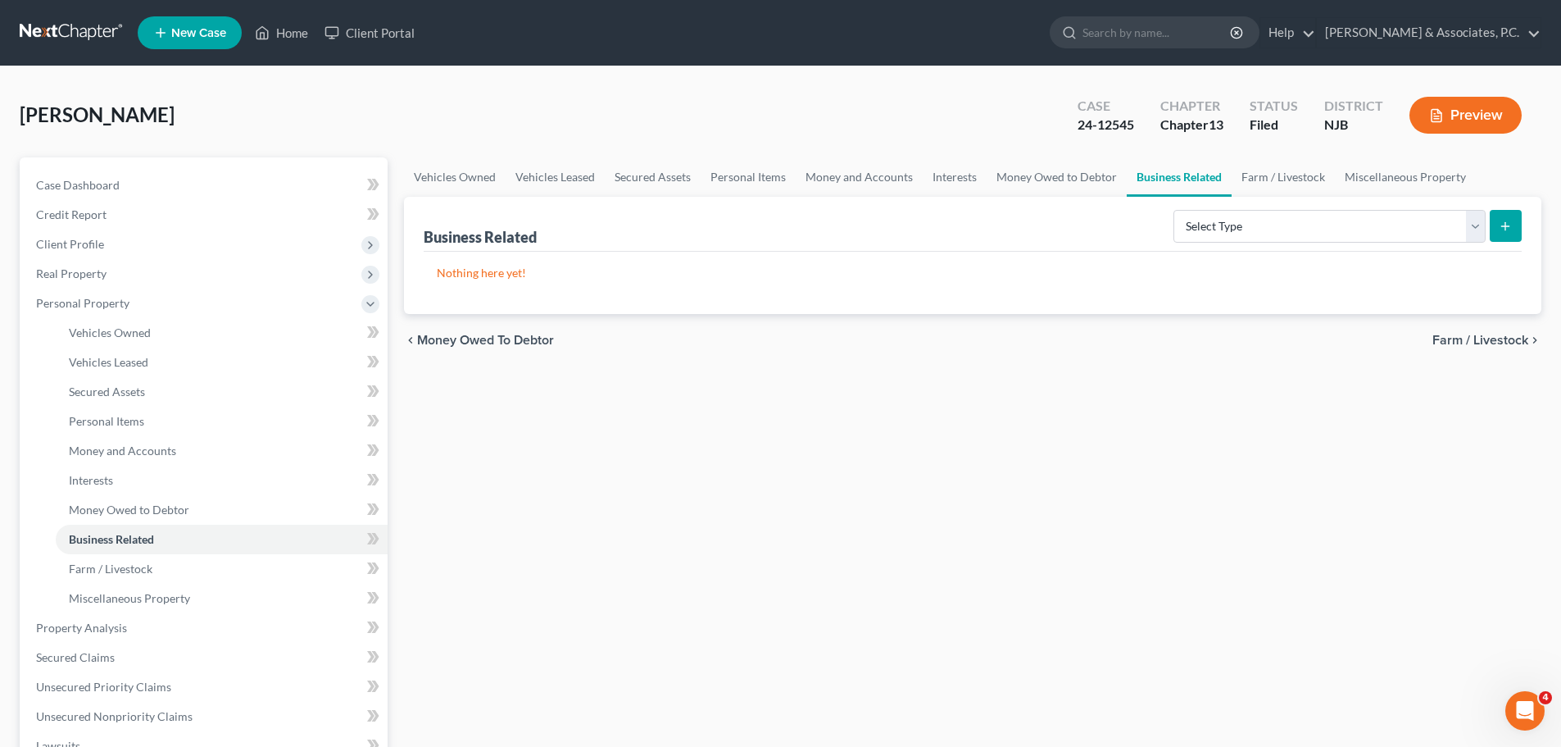
click at [500, 339] on span "Money Owed to Debtor" at bounding box center [485, 340] width 137 height 13
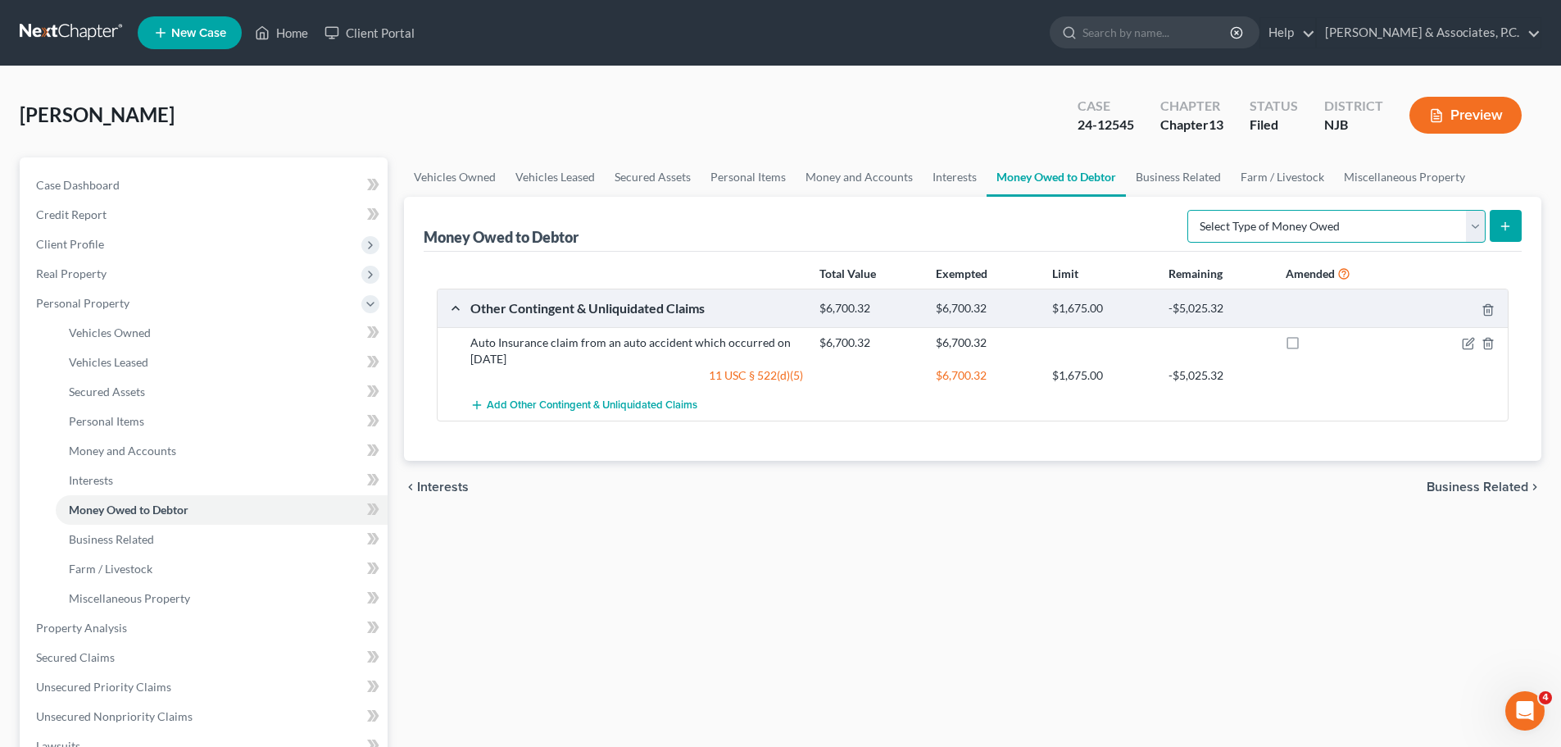
click at [1440, 223] on select "Select Type of Money Owed Accounts Receivable (A/B: 38) Alimony (A/B: 29) Child…" at bounding box center [1337, 226] width 298 height 33
select select "other_contingent_and_unliquidated_claims"
click at [1191, 210] on select "Select Type of Money Owed Accounts Receivable (A/B: 38) Alimony (A/B: 29) Child…" at bounding box center [1337, 226] width 298 height 33
click at [1506, 225] on icon "submit" at bounding box center [1505, 226] width 13 height 13
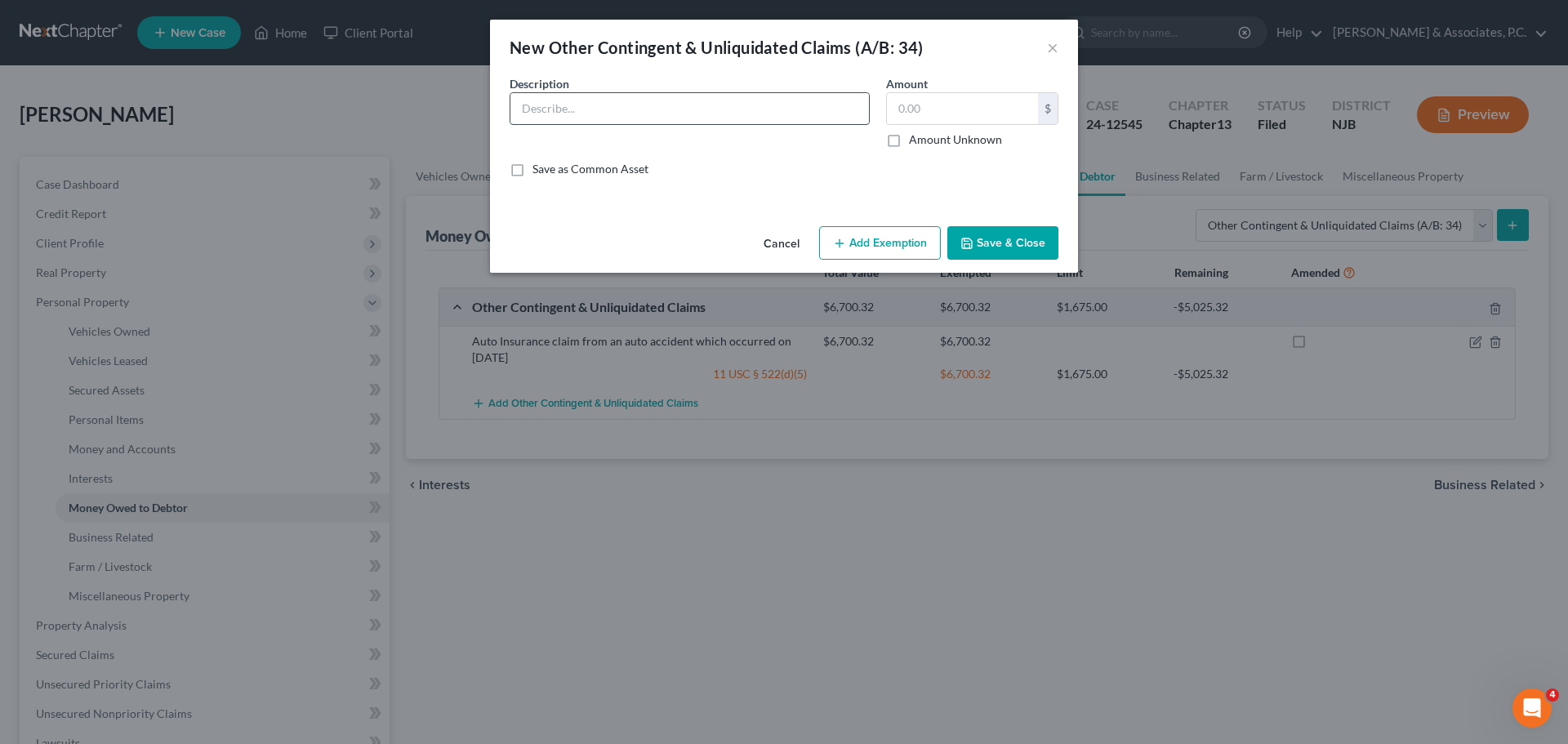
click at [612, 114] on input "text" at bounding box center [689, 108] width 359 height 31
type input "Pending personal injury claim - - Attorney for Debtor Murphy Peluso LLC (201) 8…"
drag, startPoint x: 851, startPoint y: 249, endPoint x: 864, endPoint y: 256, distance: 14.8
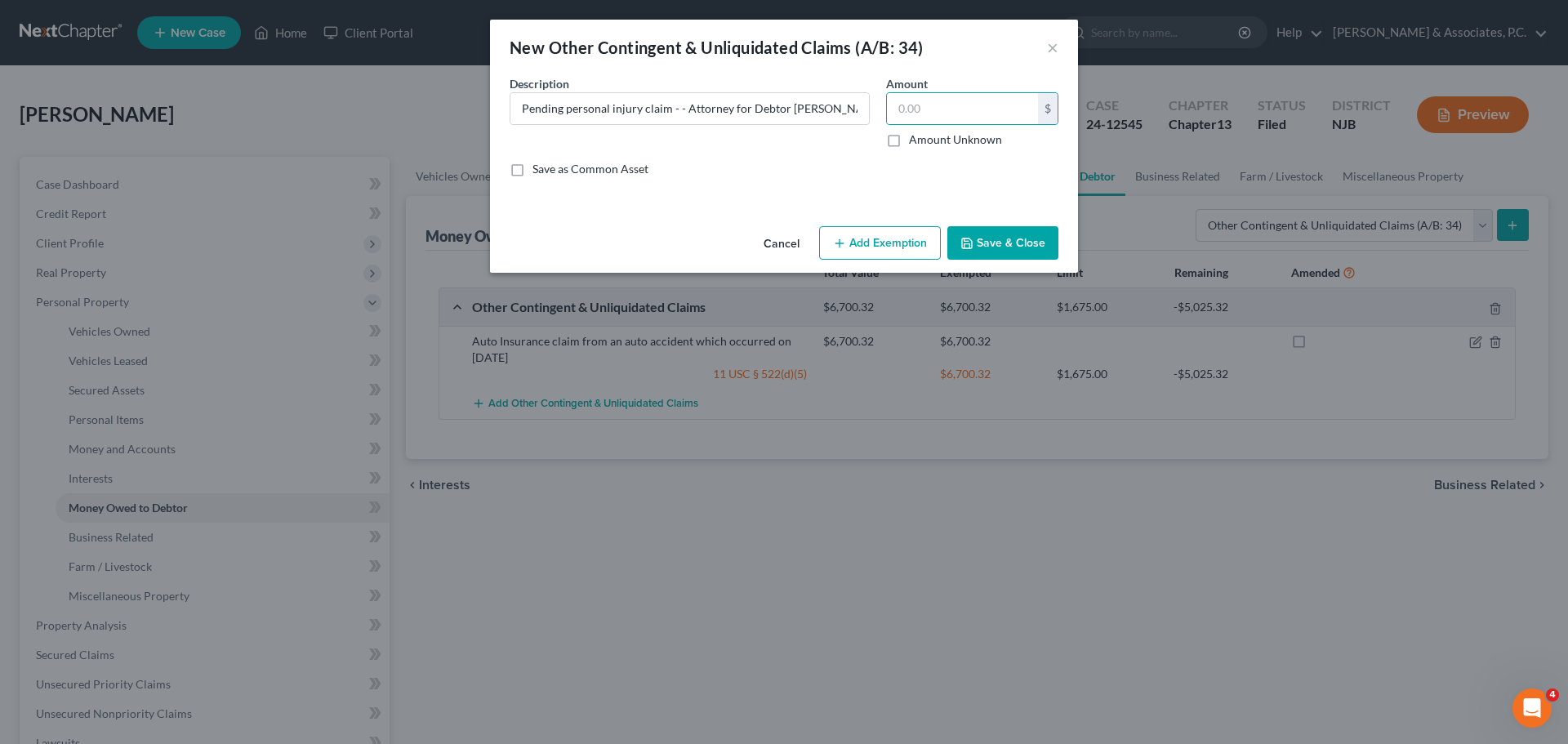
click at [852, 249] on button "Add Exemption" at bounding box center [880, 243] width 122 height 34
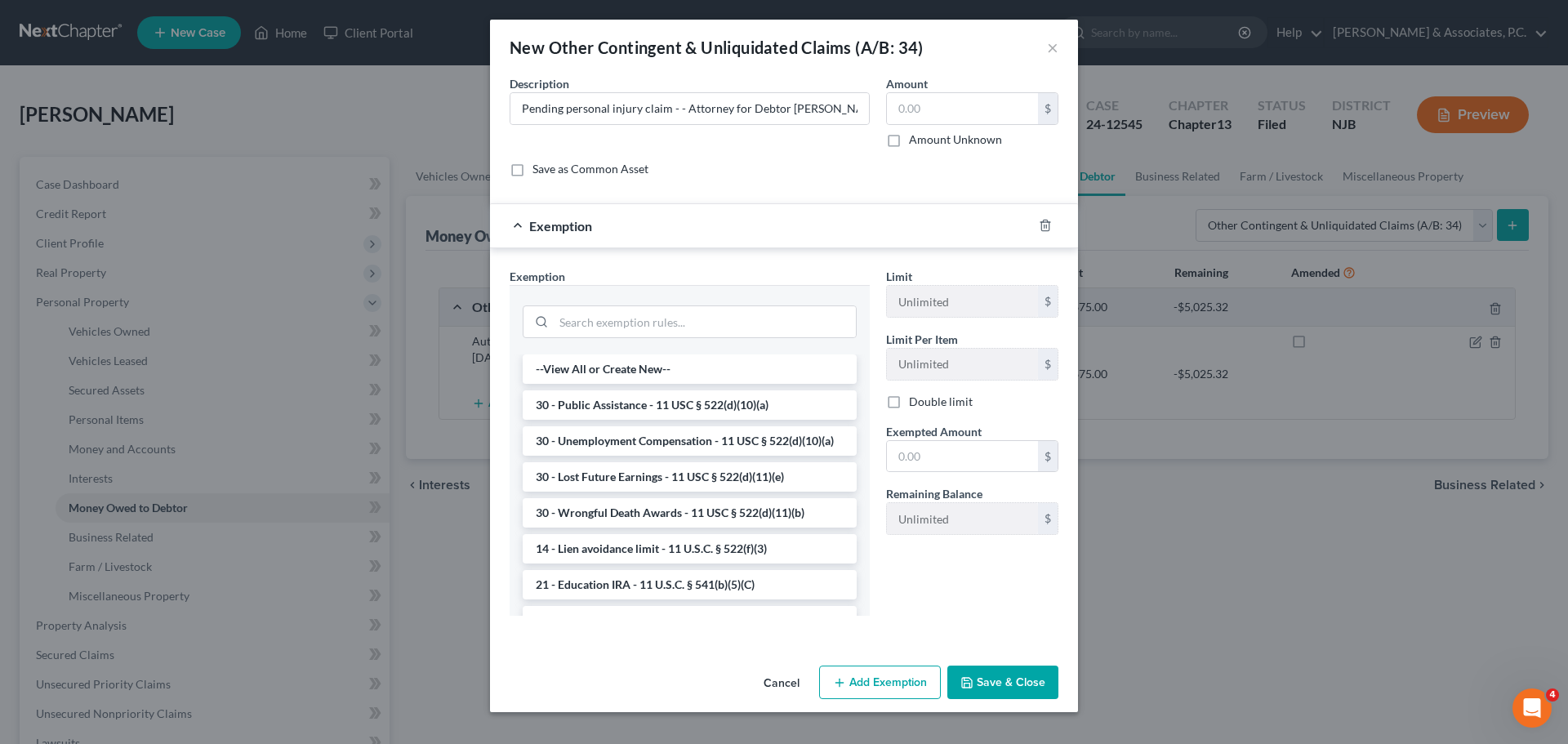
click at [717, 491] on li "30 - Lost Future Earnings - 11 USC § 522(d)(11)(e)" at bounding box center [689, 477] width 334 height 30
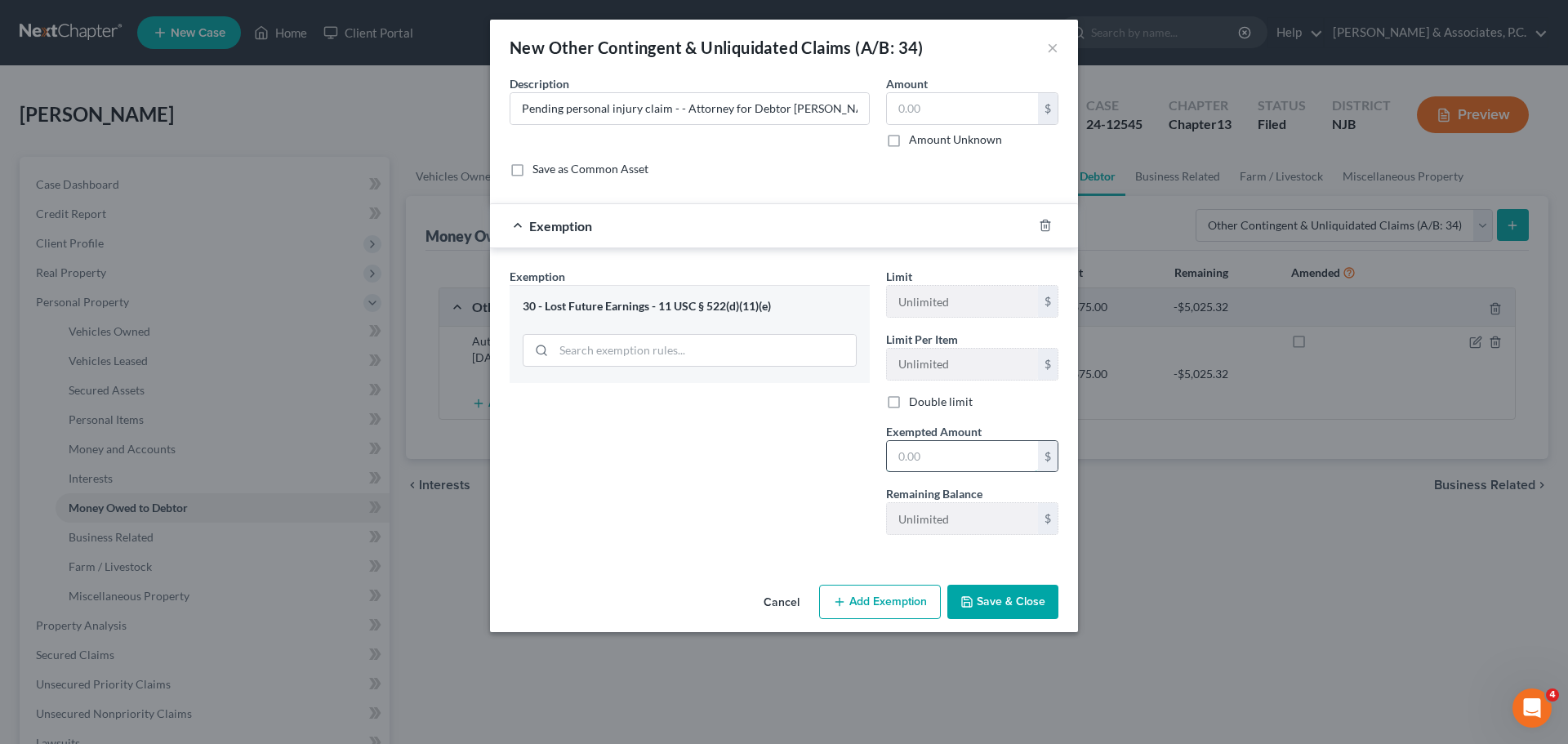
click at [952, 459] on input "text" at bounding box center [962, 456] width 151 height 31
type input "0.00"
click at [873, 614] on button "Add Exemption" at bounding box center [880, 602] width 122 height 34
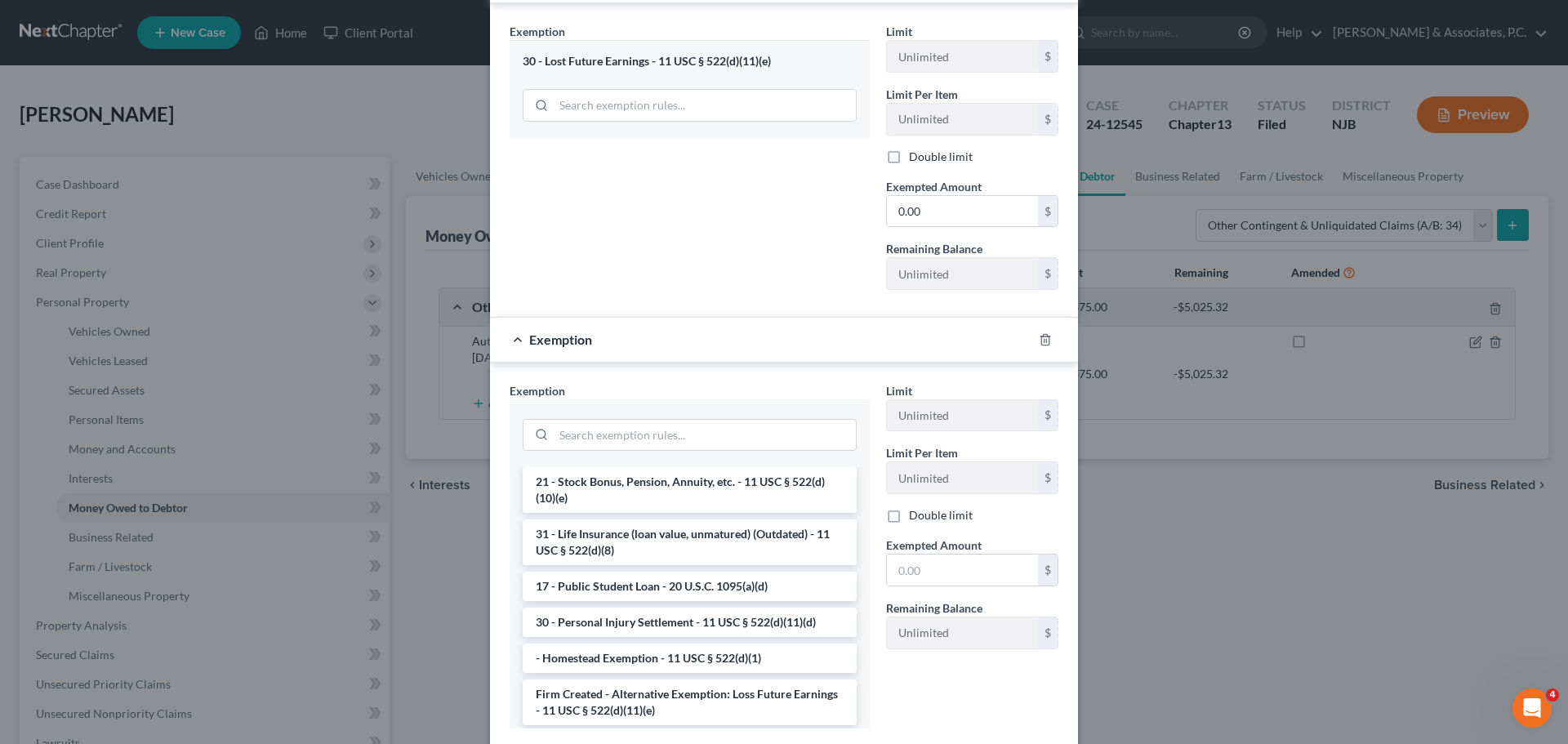
scroll to position [1364, 0]
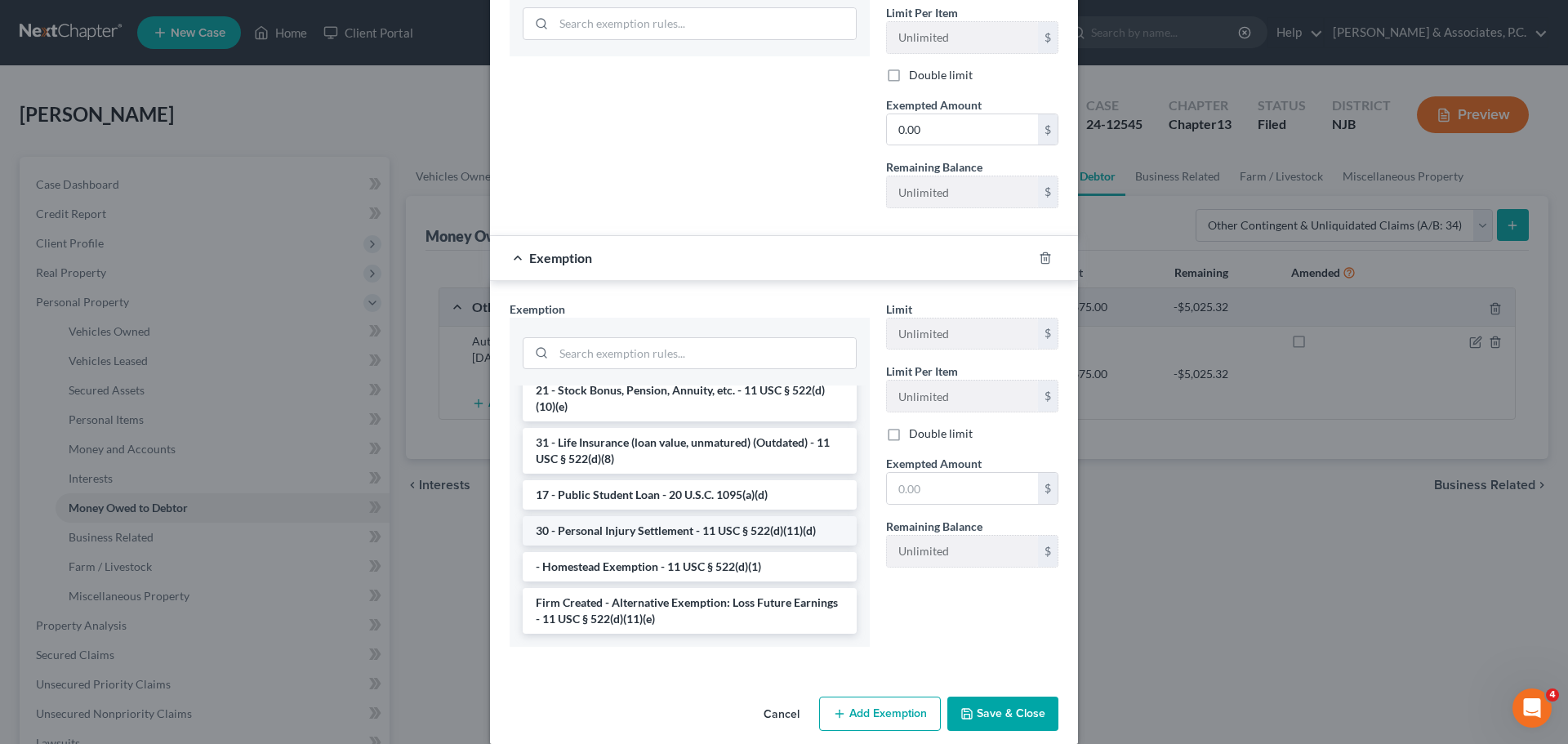
click at [717, 533] on li "30 - Personal Injury Settlement - 11 USC § 522(d)(11)(d)" at bounding box center [689, 531] width 334 height 30
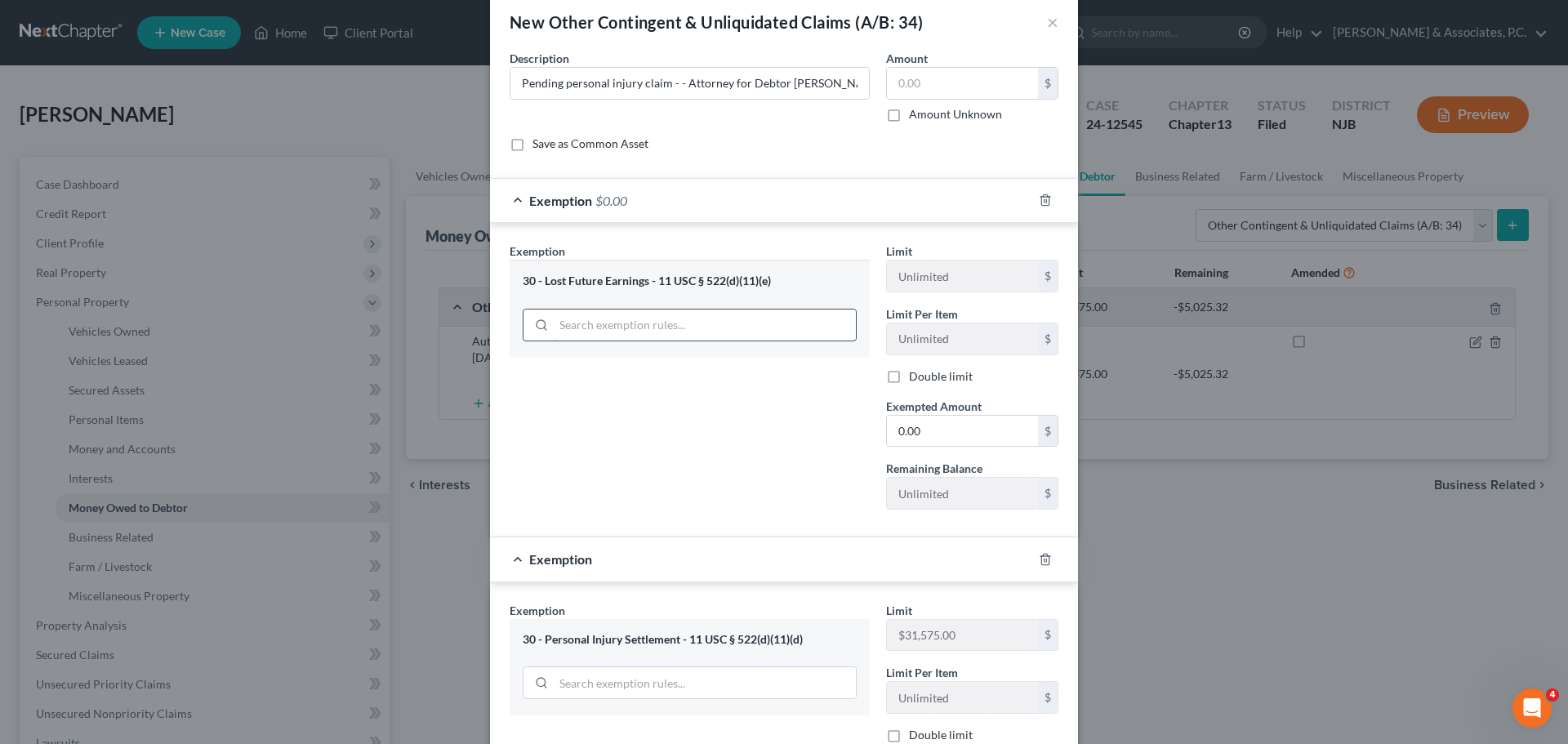
scroll to position [21, 0]
click at [1042, 206] on icon "button" at bounding box center [1045, 203] width 13 height 13
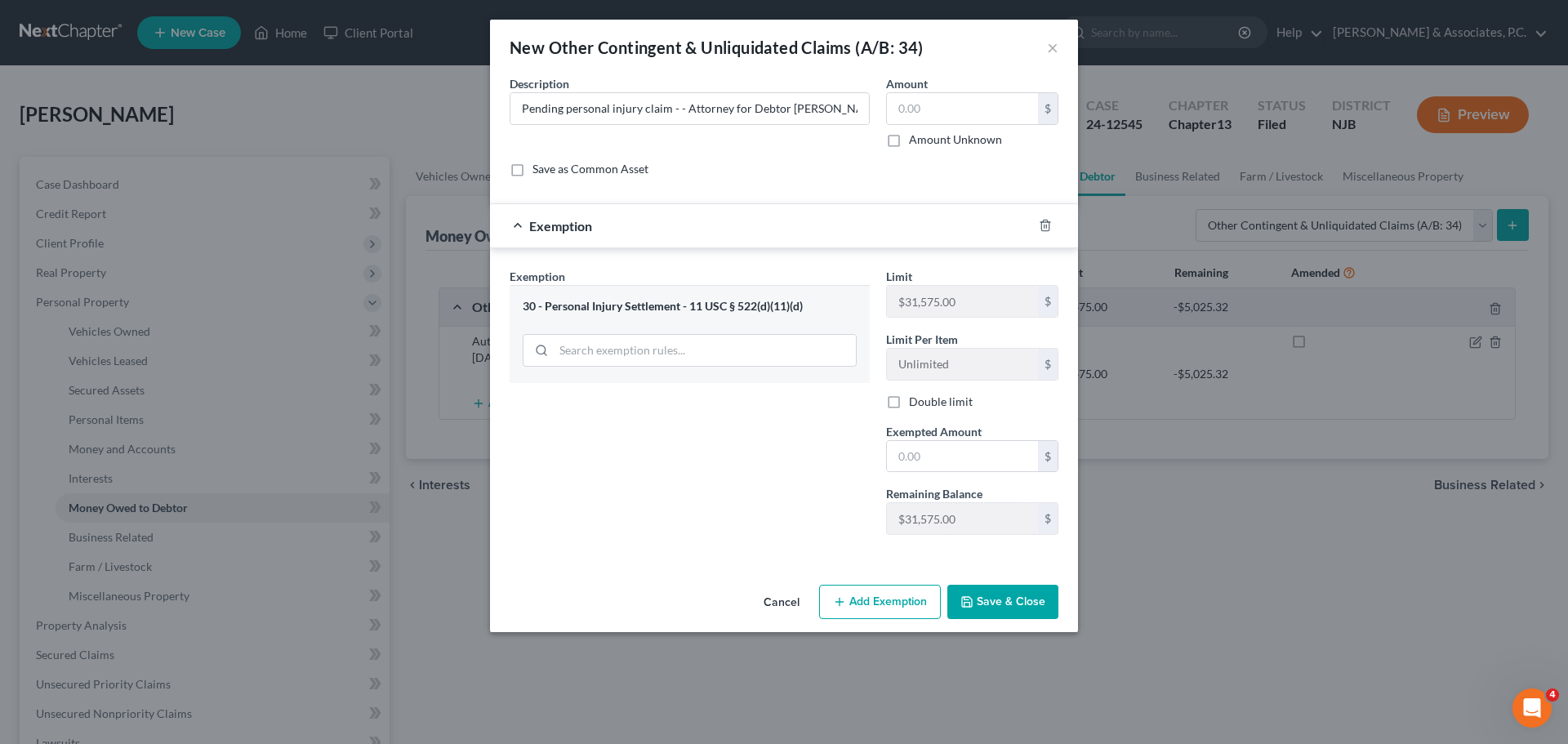
scroll to position [0, 0]
click at [939, 463] on input "text" at bounding box center [962, 456] width 151 height 31
type input "0.00"
click at [901, 609] on button "Add Exemption" at bounding box center [880, 602] width 122 height 34
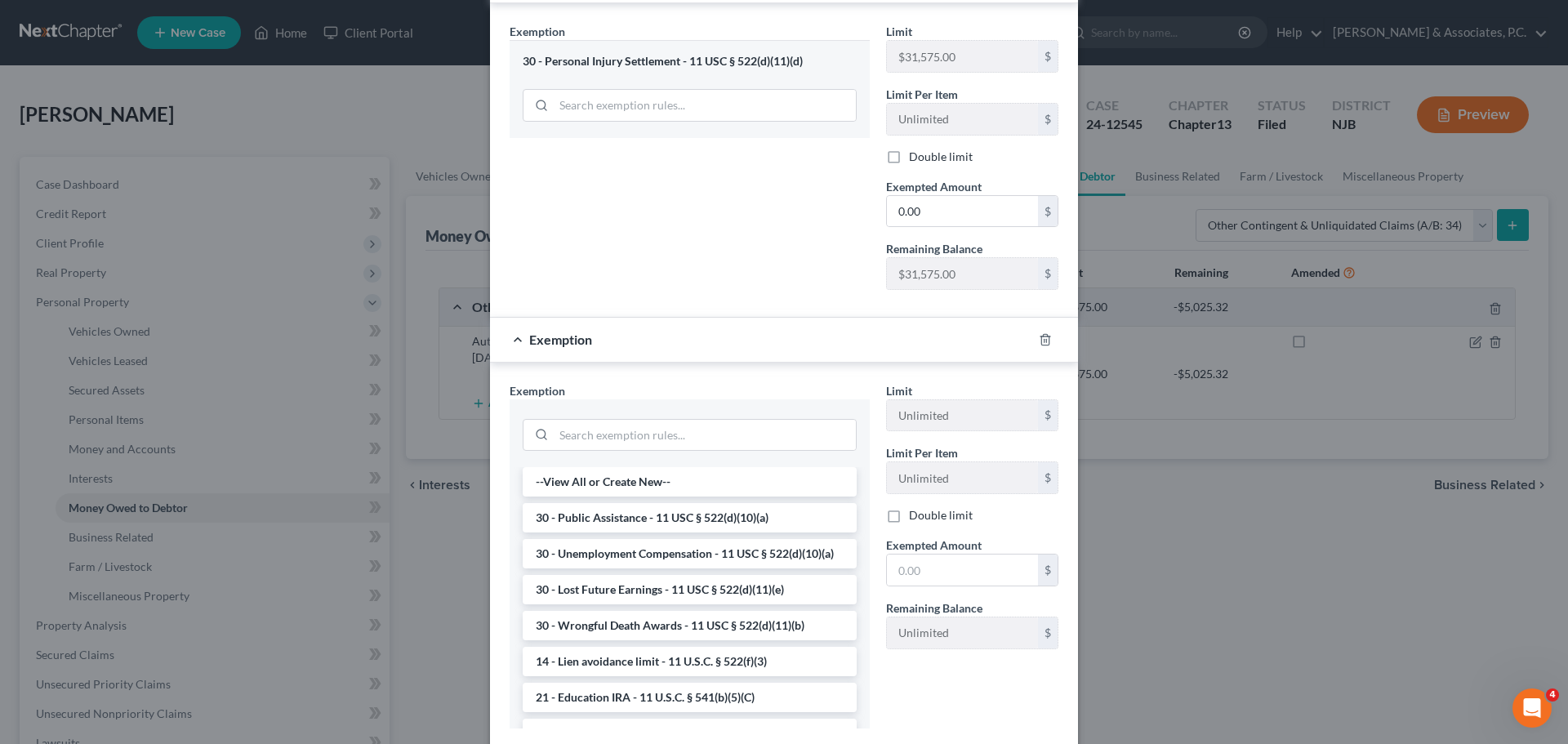
click at [638, 600] on li "30 - Lost Future Earnings - 11 USC § 522(d)(11)(e)" at bounding box center [689, 590] width 334 height 30
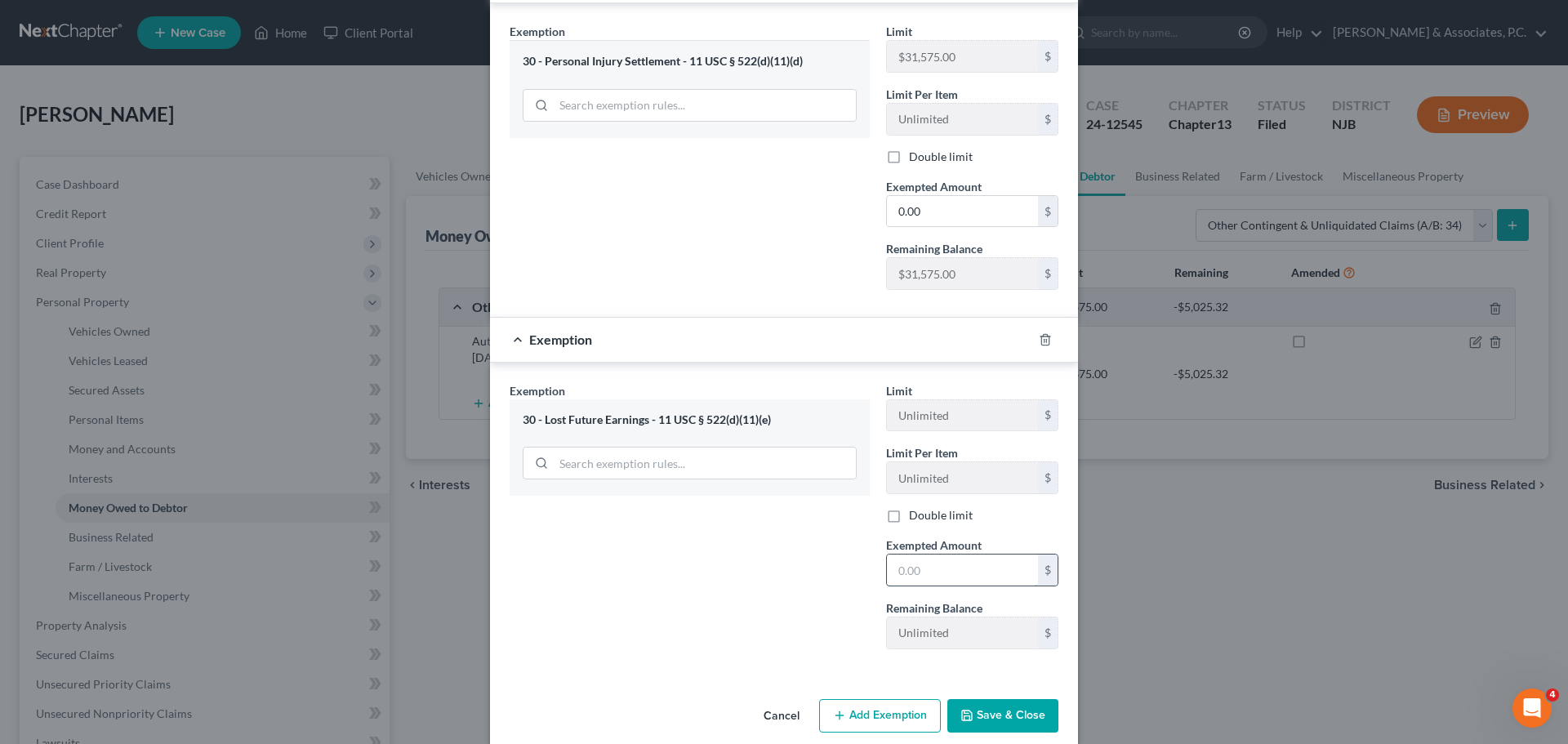
click at [925, 563] on input "text" at bounding box center [962, 570] width 151 height 31
type input "0.00"
drag, startPoint x: 879, startPoint y: 716, endPoint x: 894, endPoint y: 732, distance: 21.9
click at [880, 723] on button "Add Exemption" at bounding box center [880, 716] width 122 height 34
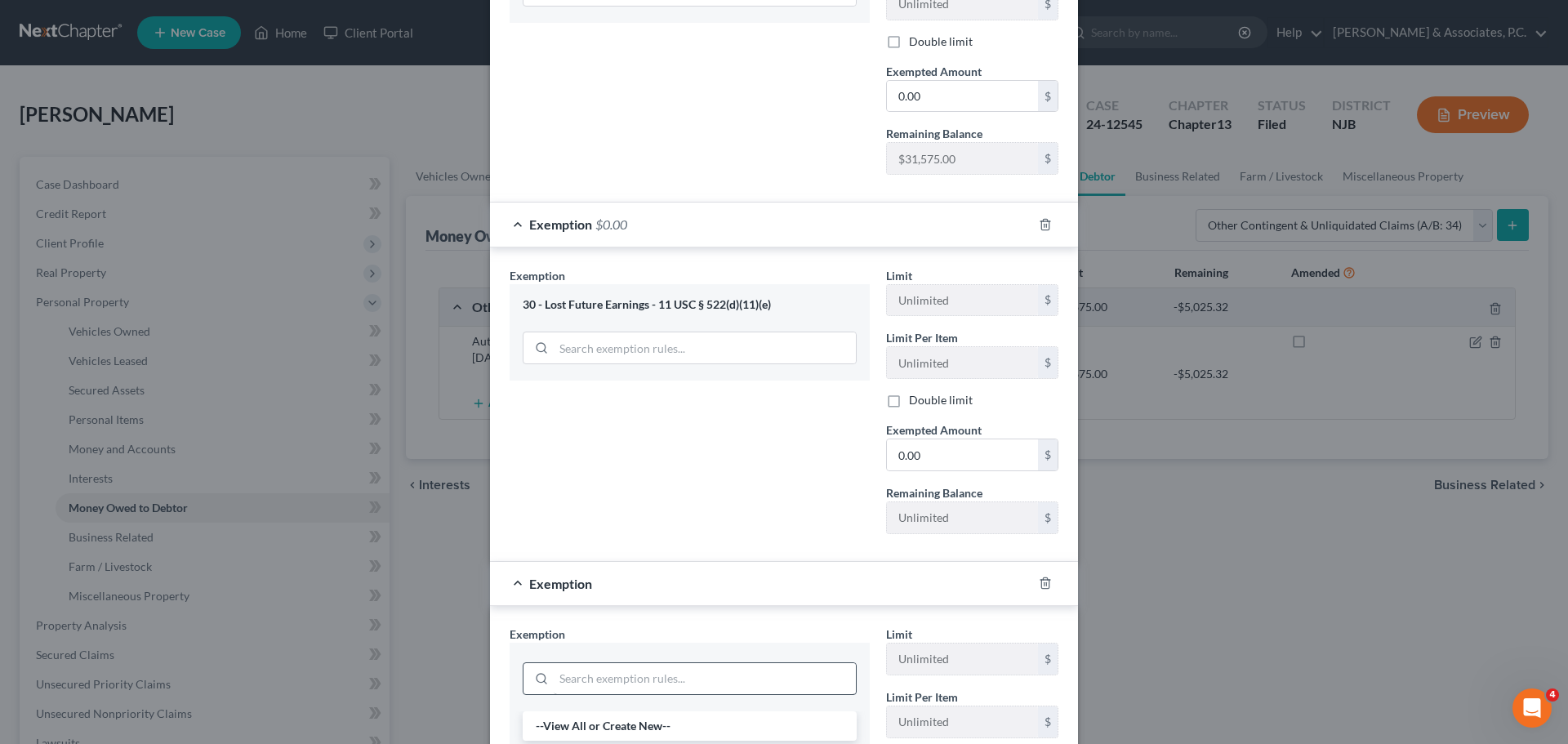
scroll to position [490, 0]
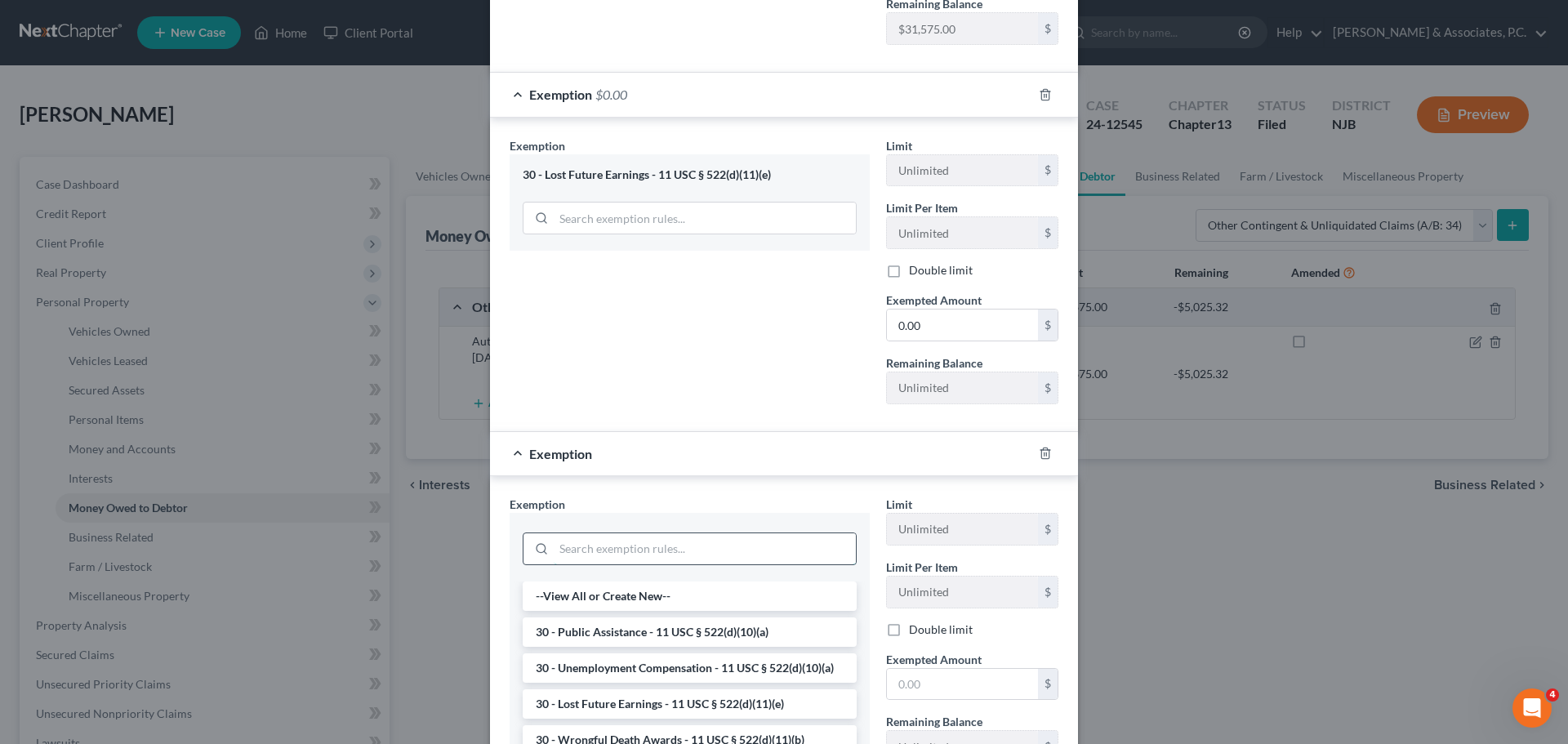
click at [620, 548] on input "search" at bounding box center [704, 548] width 302 height 31
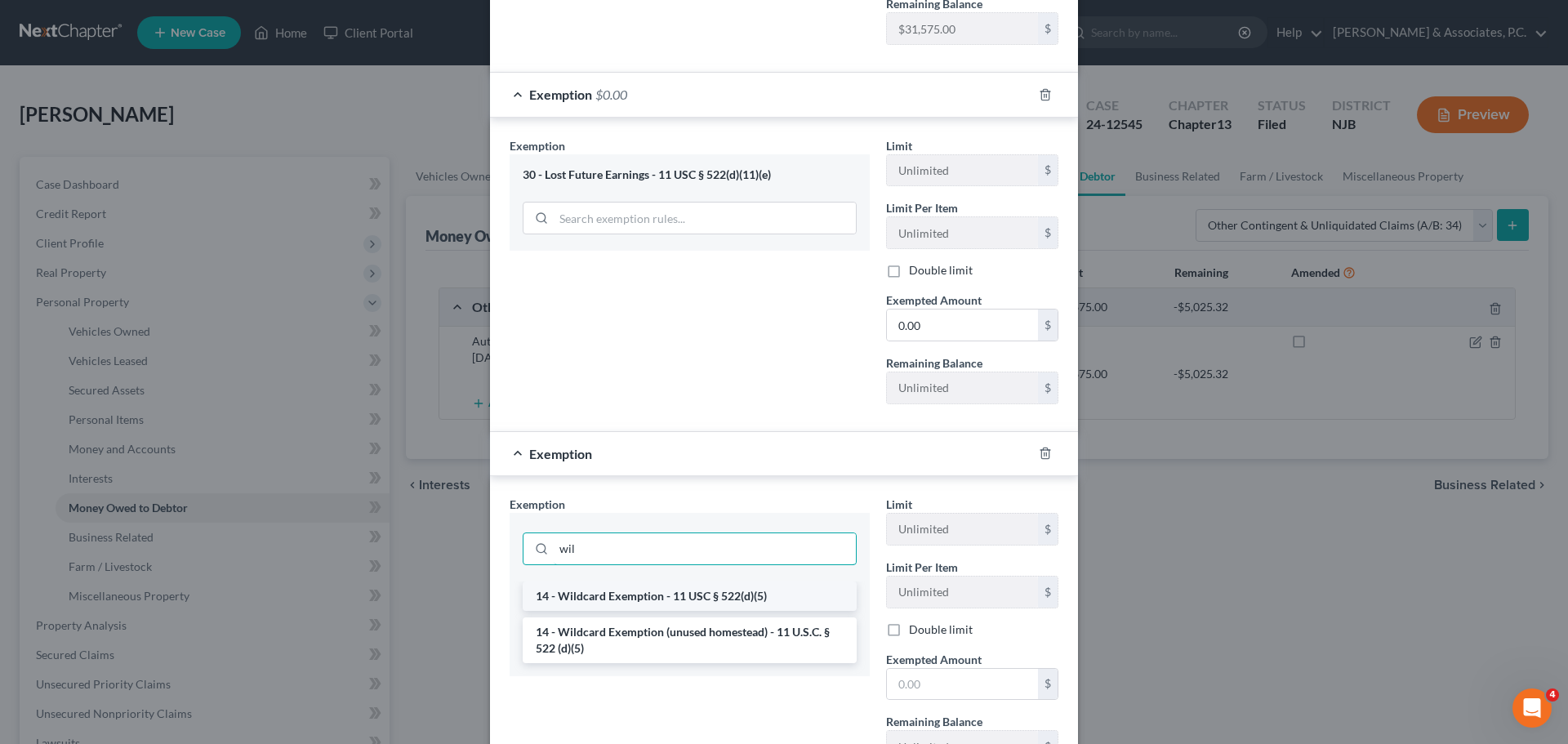
type input "wil"
click at [749, 598] on li "14 - Wildcard Exemption - 11 USC § 522(d)(5)" at bounding box center [689, 597] width 334 height 30
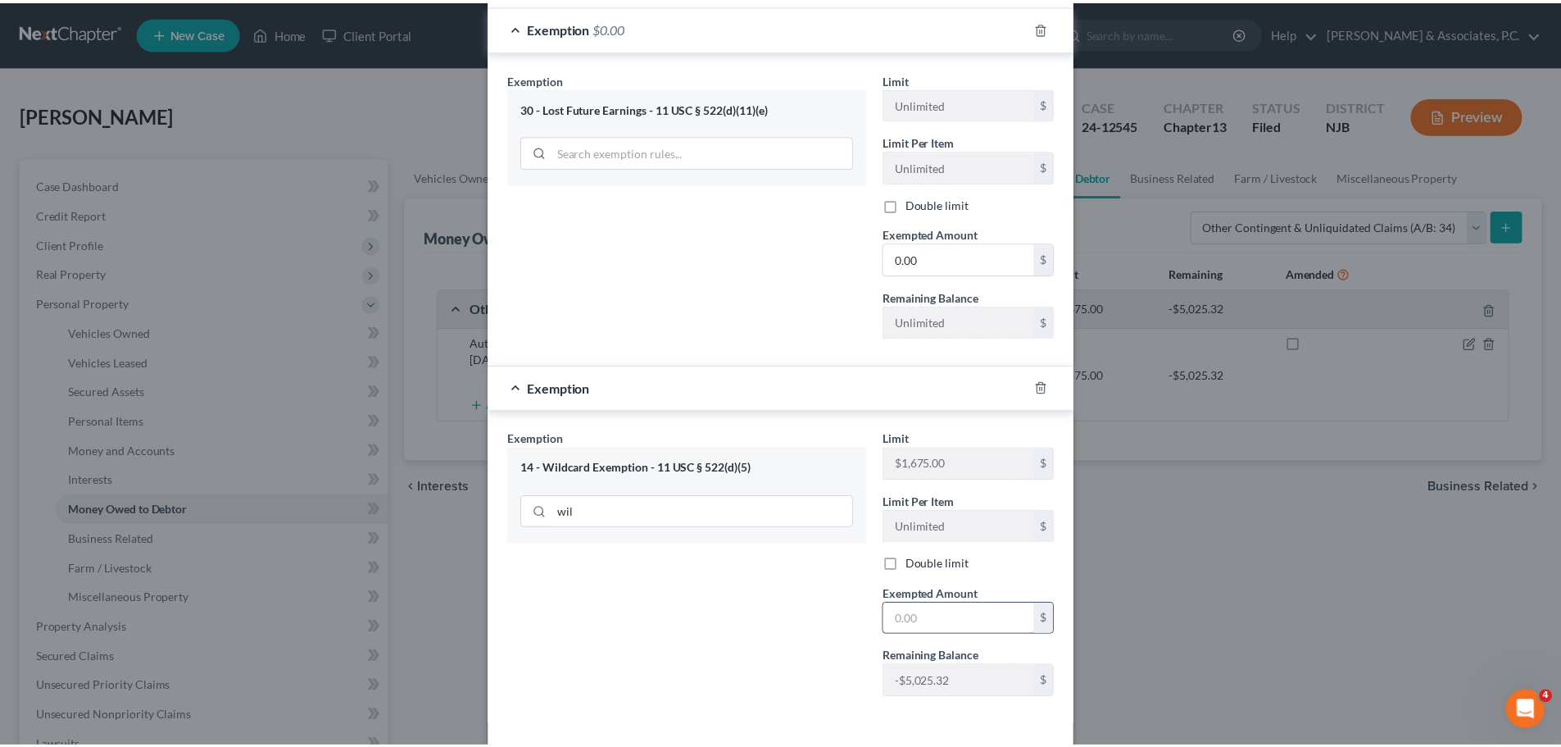
scroll to position [628, 0]
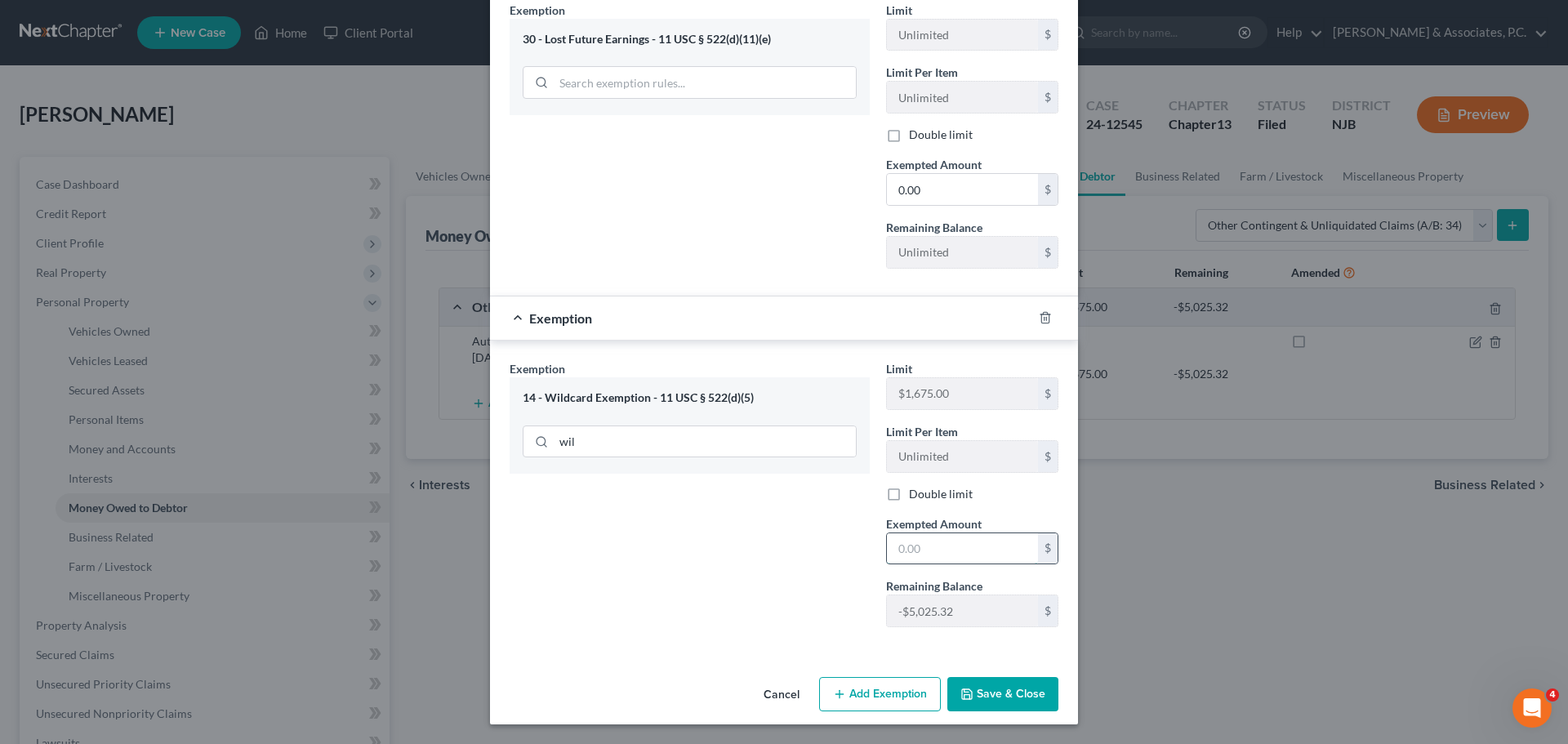
click at [955, 550] on input "text" at bounding box center [962, 548] width 151 height 31
type input "0.00"
click at [1006, 703] on button "Save & Close" at bounding box center [1002, 693] width 111 height 34
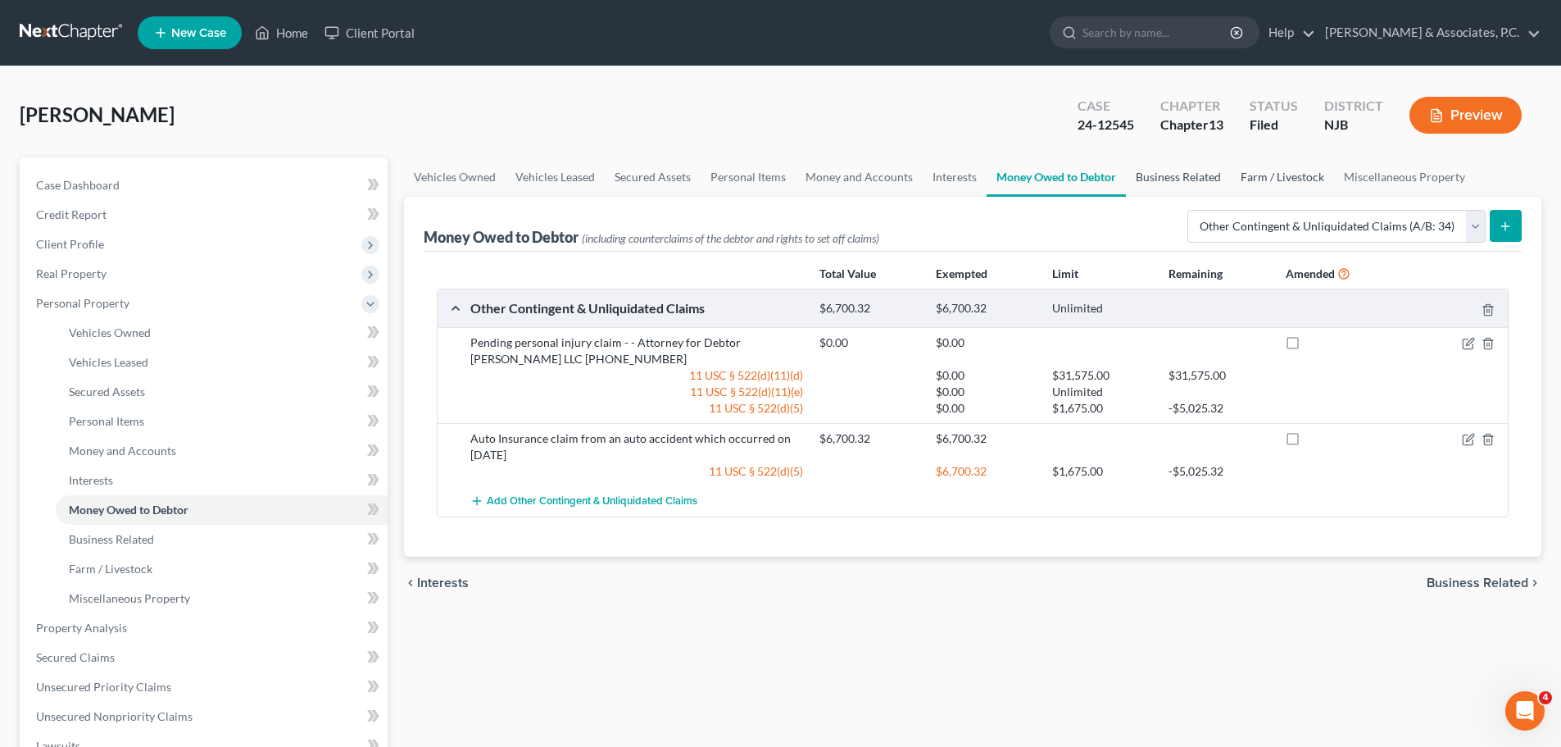
drag, startPoint x: 1156, startPoint y: 173, endPoint x: 1287, endPoint y: 170, distance: 131.2
click at [1156, 173] on link "Business Related" at bounding box center [1178, 176] width 105 height 39
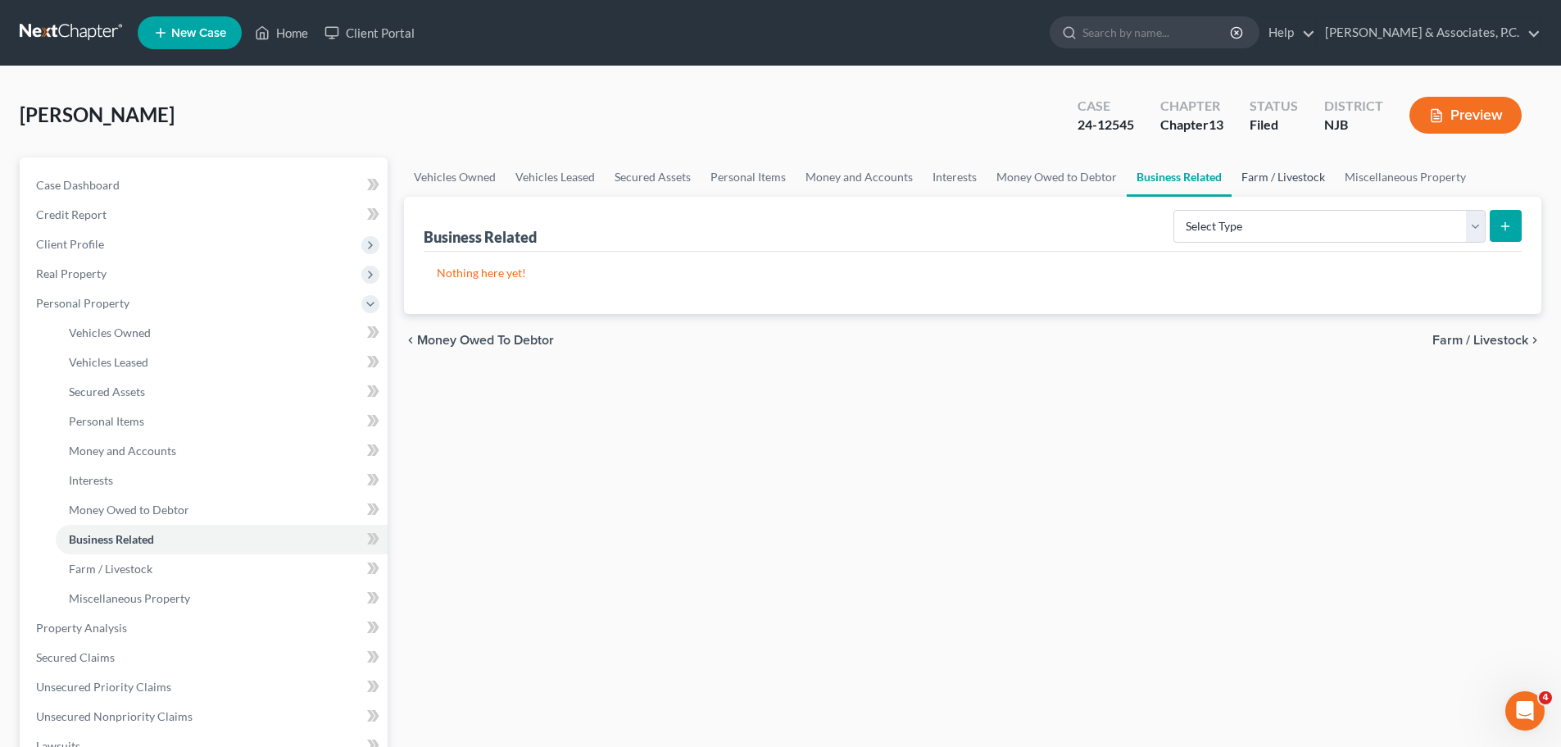
drag, startPoint x: 1293, startPoint y: 168, endPoint x: 1388, endPoint y: 169, distance: 95.1
click at [1293, 168] on link "Farm / Livestock" at bounding box center [1283, 176] width 103 height 39
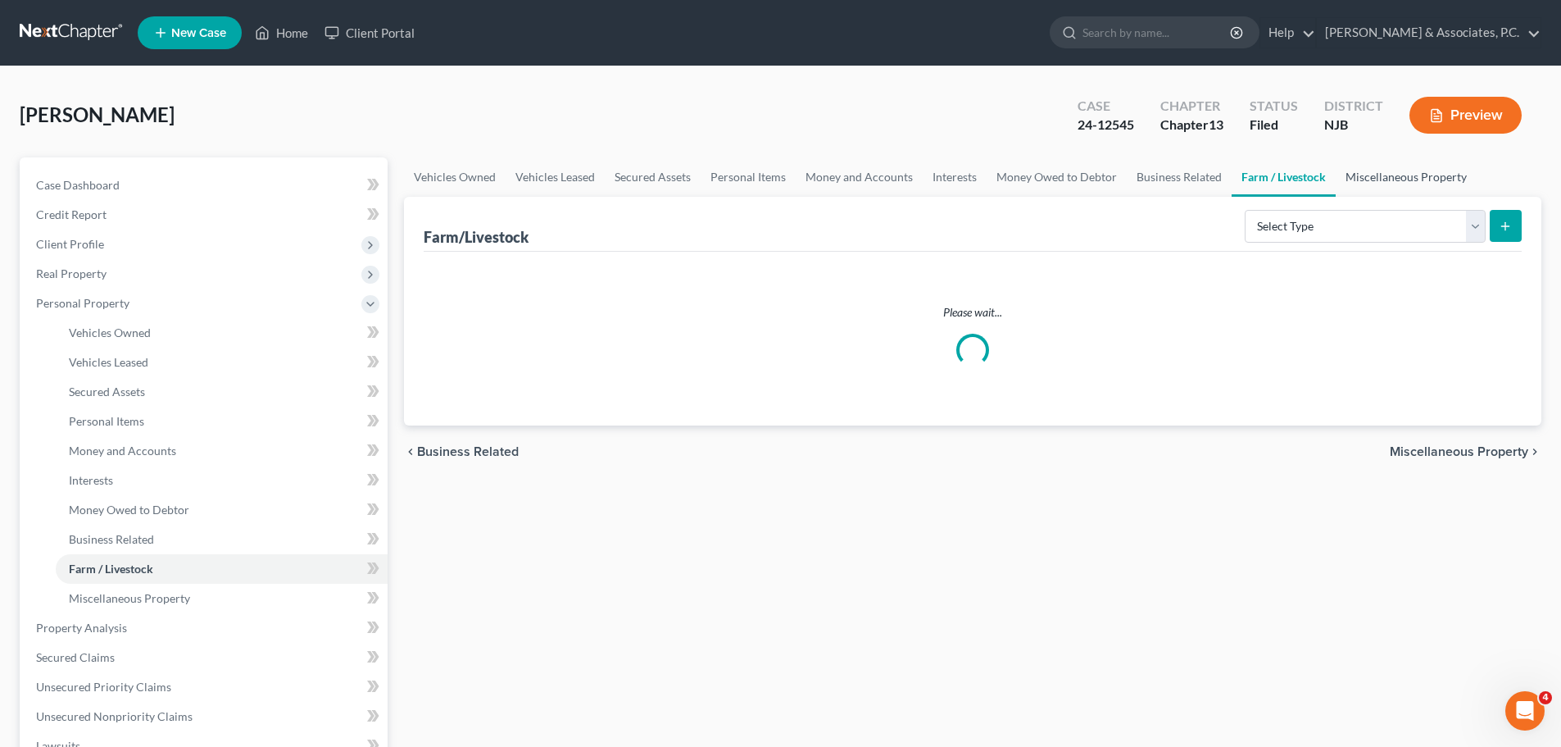
click at [1388, 169] on link "Miscellaneous Property" at bounding box center [1406, 176] width 141 height 39
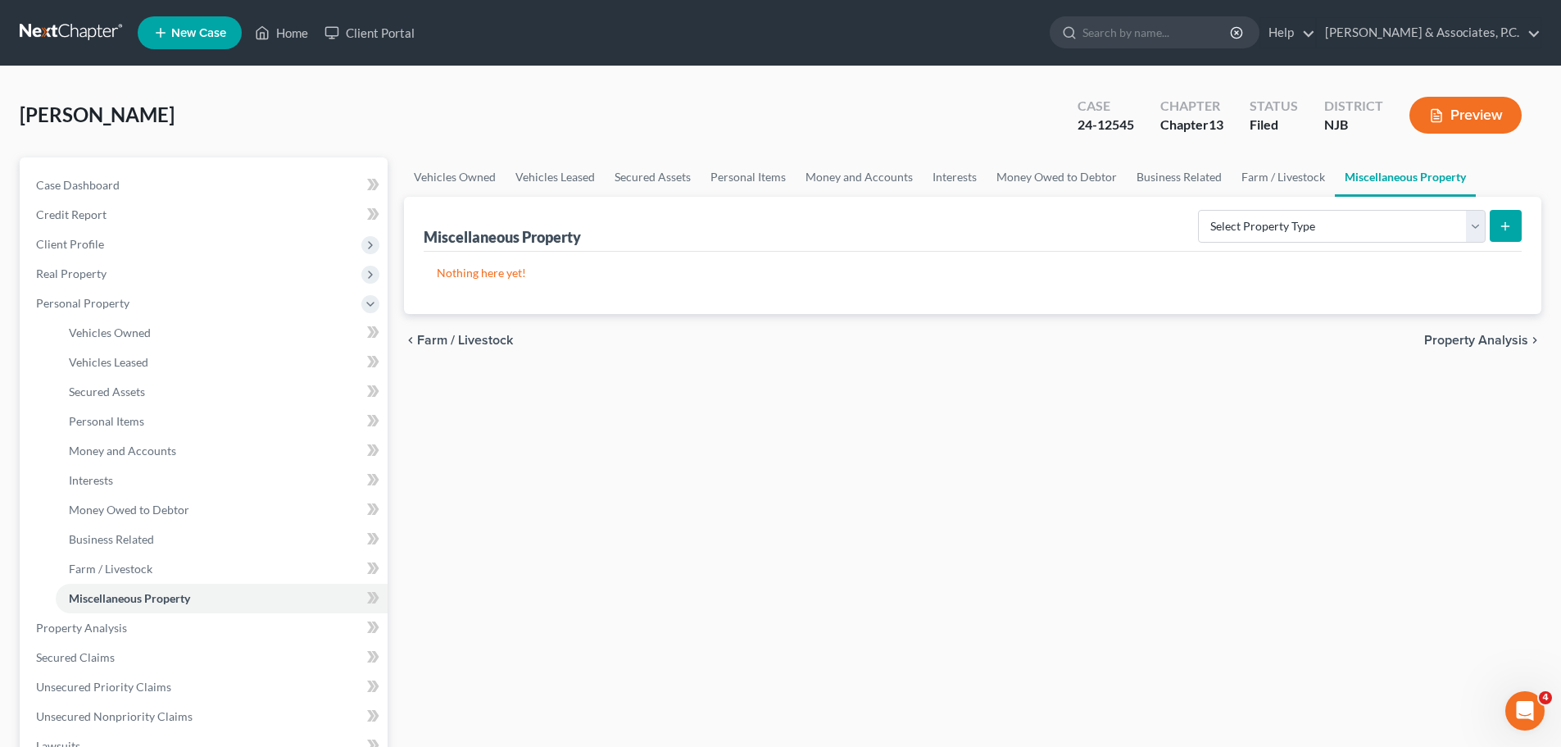
click at [1452, 334] on span "Property Analysis" at bounding box center [1476, 340] width 104 height 13
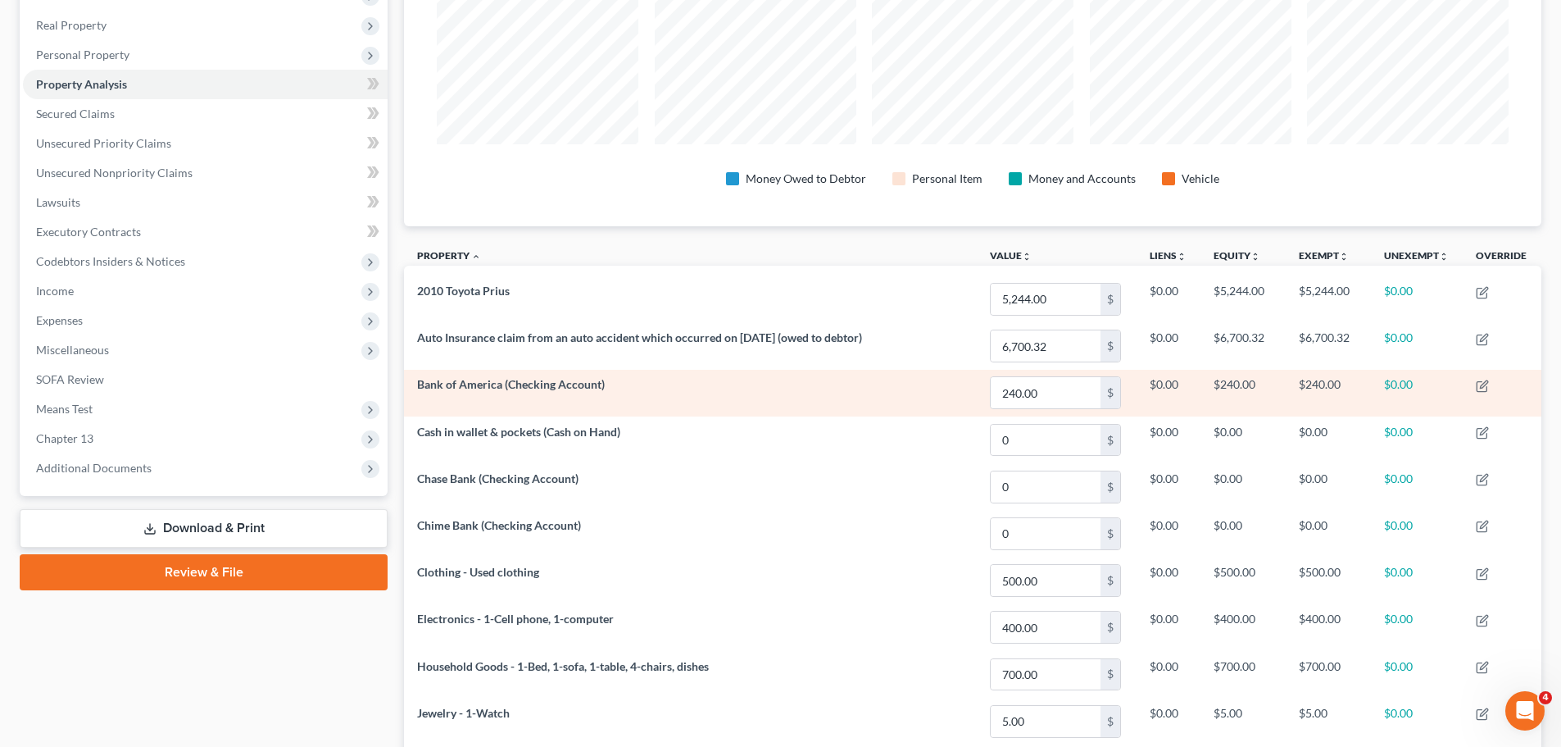
scroll to position [220, 0]
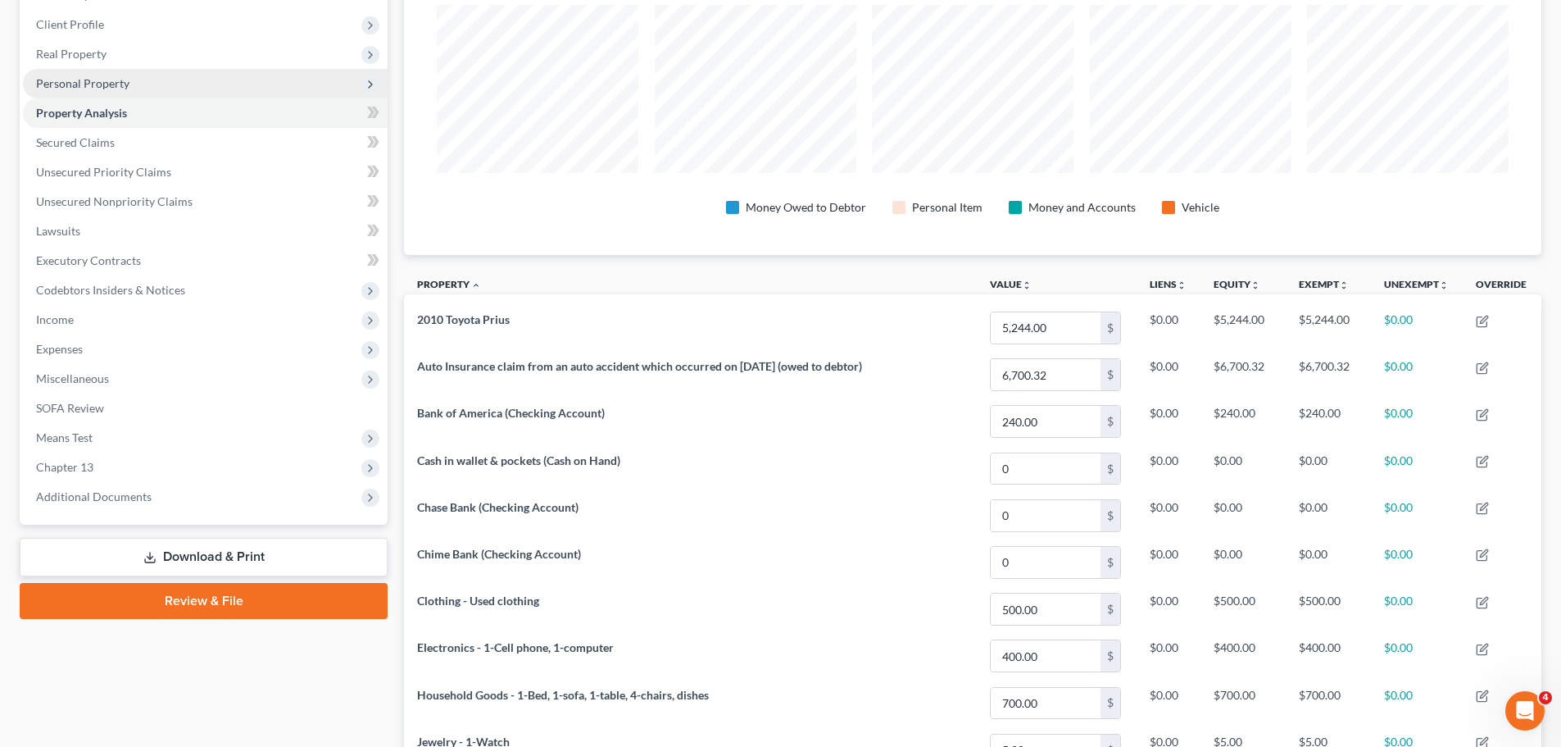
click at [81, 78] on span "Personal Property" at bounding box center [82, 83] width 93 height 14
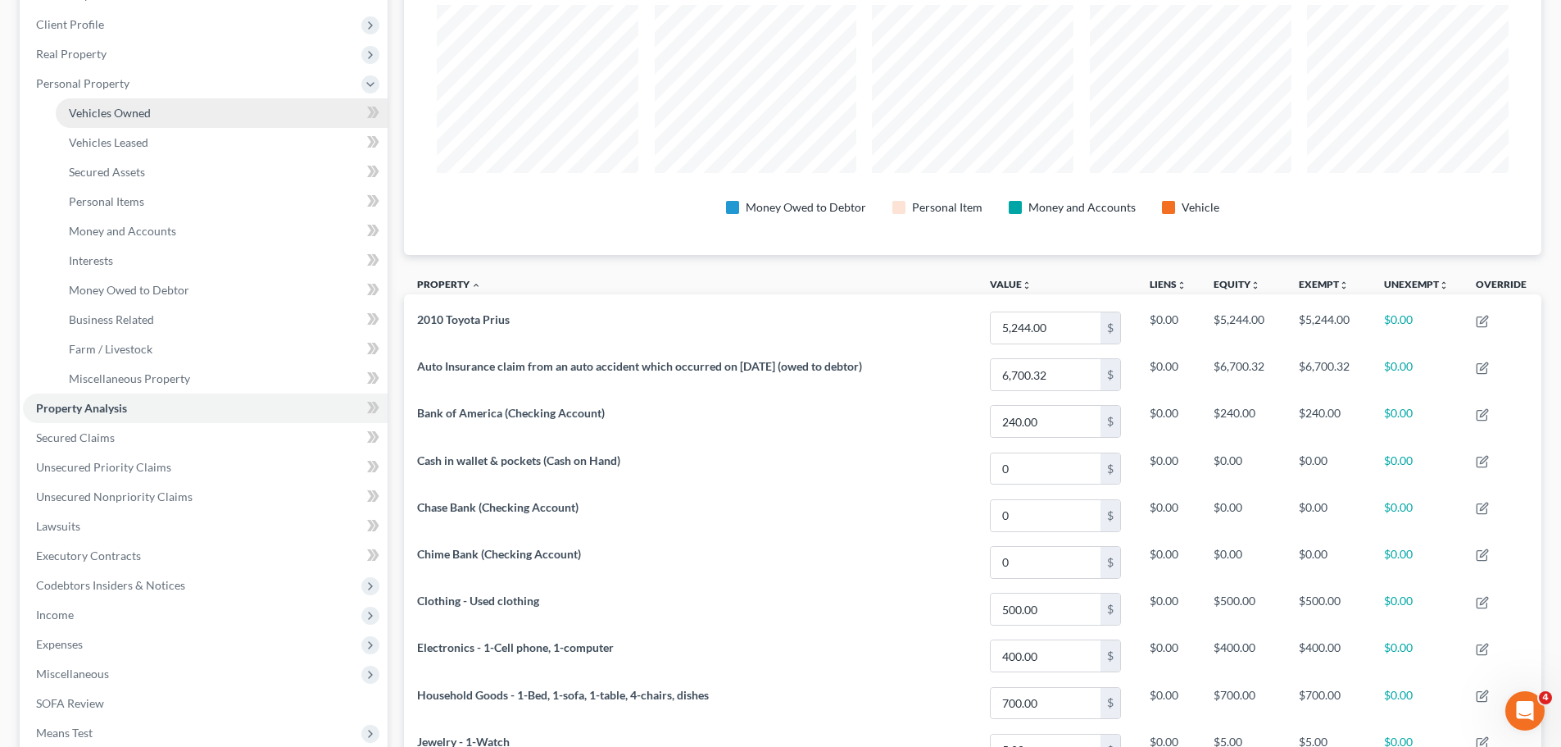
click at [131, 111] on span "Vehicles Owned" at bounding box center [110, 113] width 82 height 14
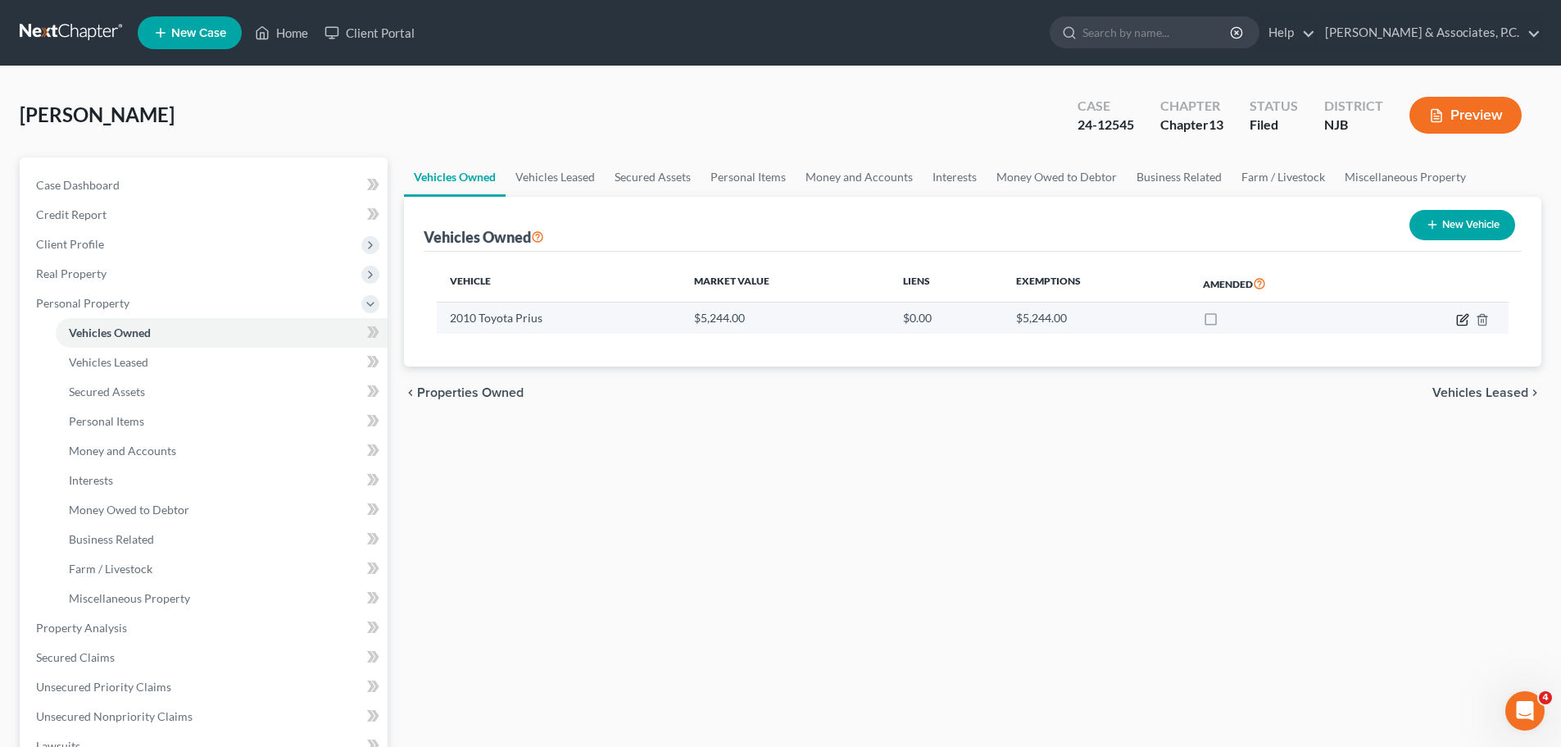
click at [1465, 318] on icon "button" at bounding box center [1462, 319] width 13 height 13
select select "0"
select select "16"
select select "3"
select select "0"
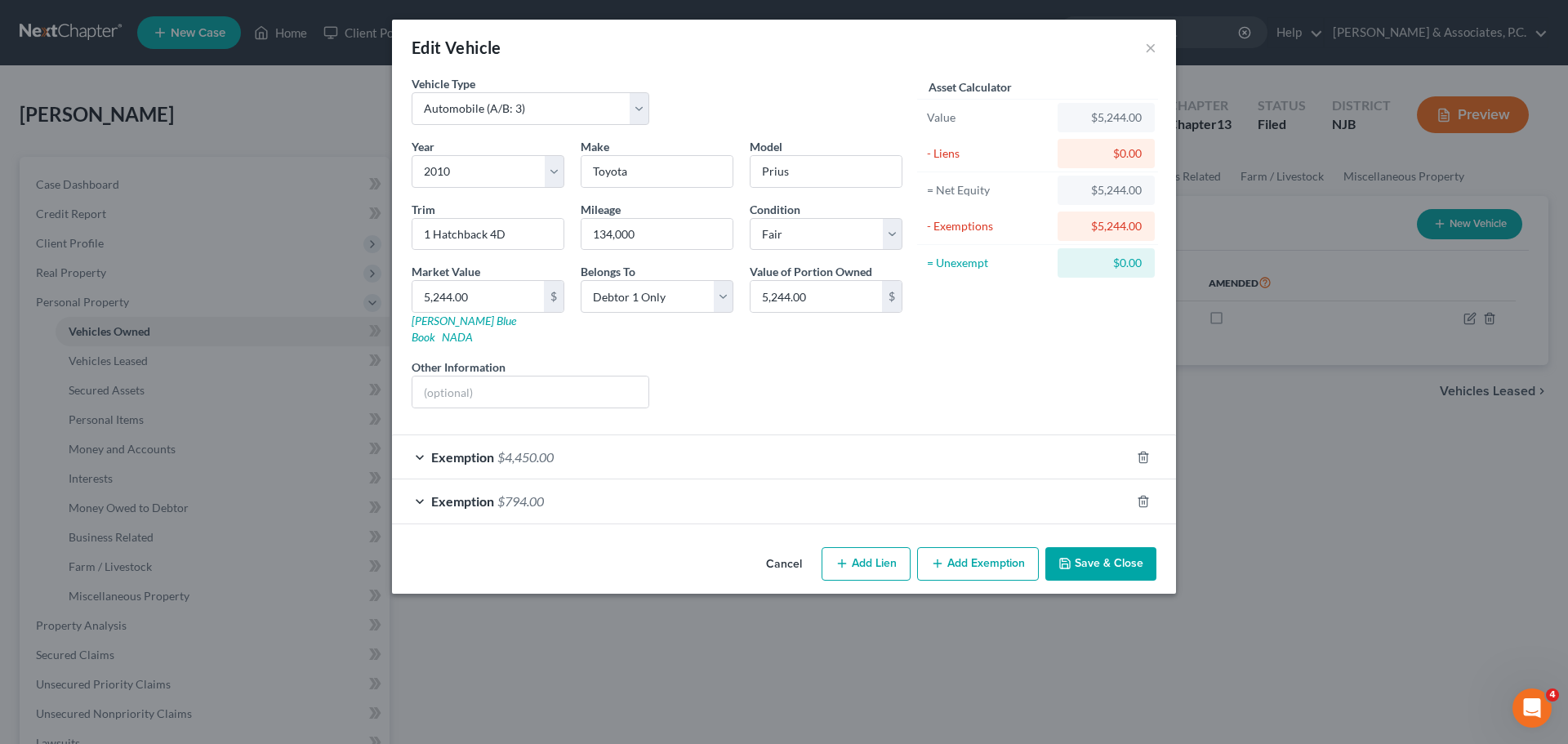
click at [937, 435] on div "Exemption $4,450.00" at bounding box center [760, 456] width 738 height 43
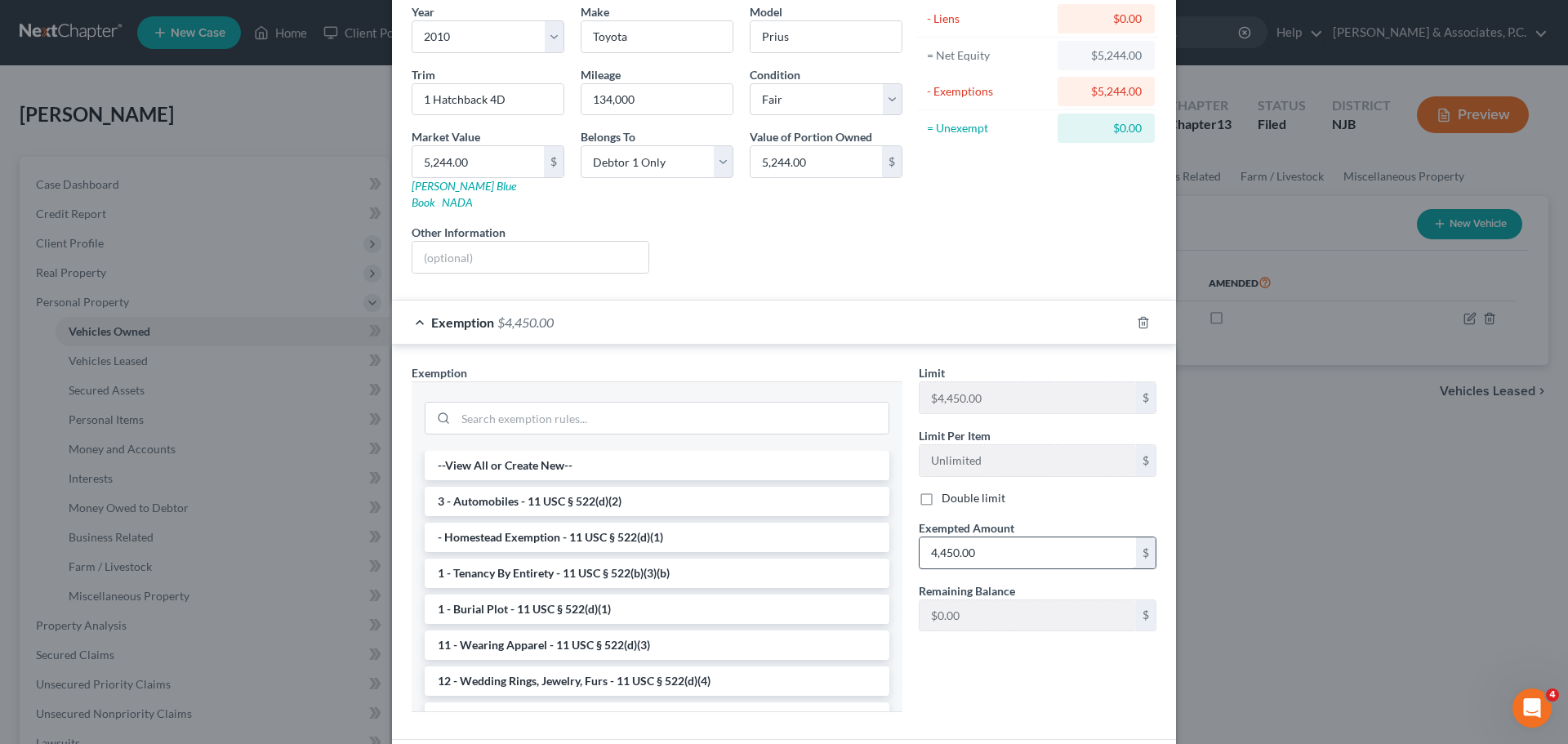
scroll to position [163, 0]
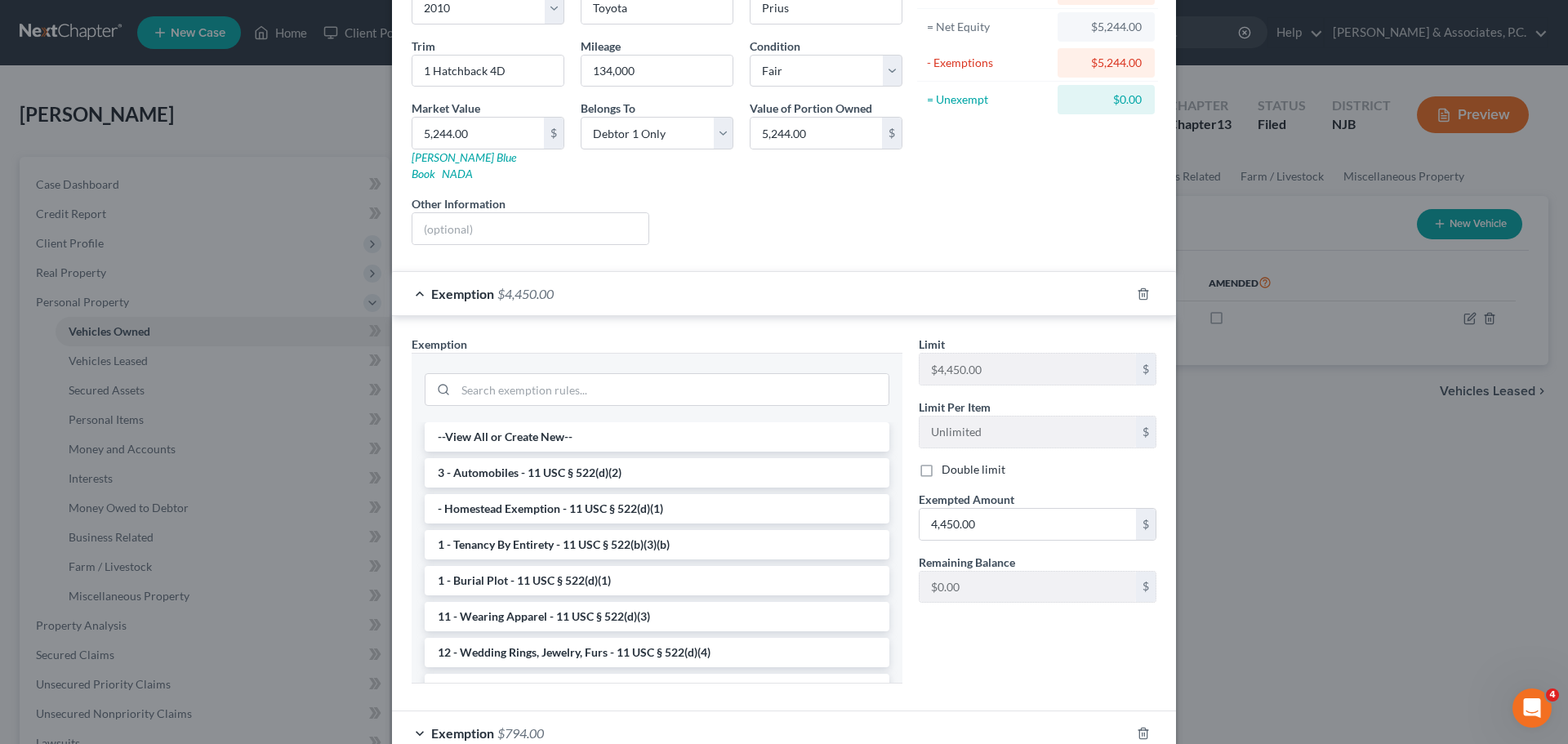
click at [672, 283] on div "Exemption $4,450.00" at bounding box center [760, 293] width 738 height 43
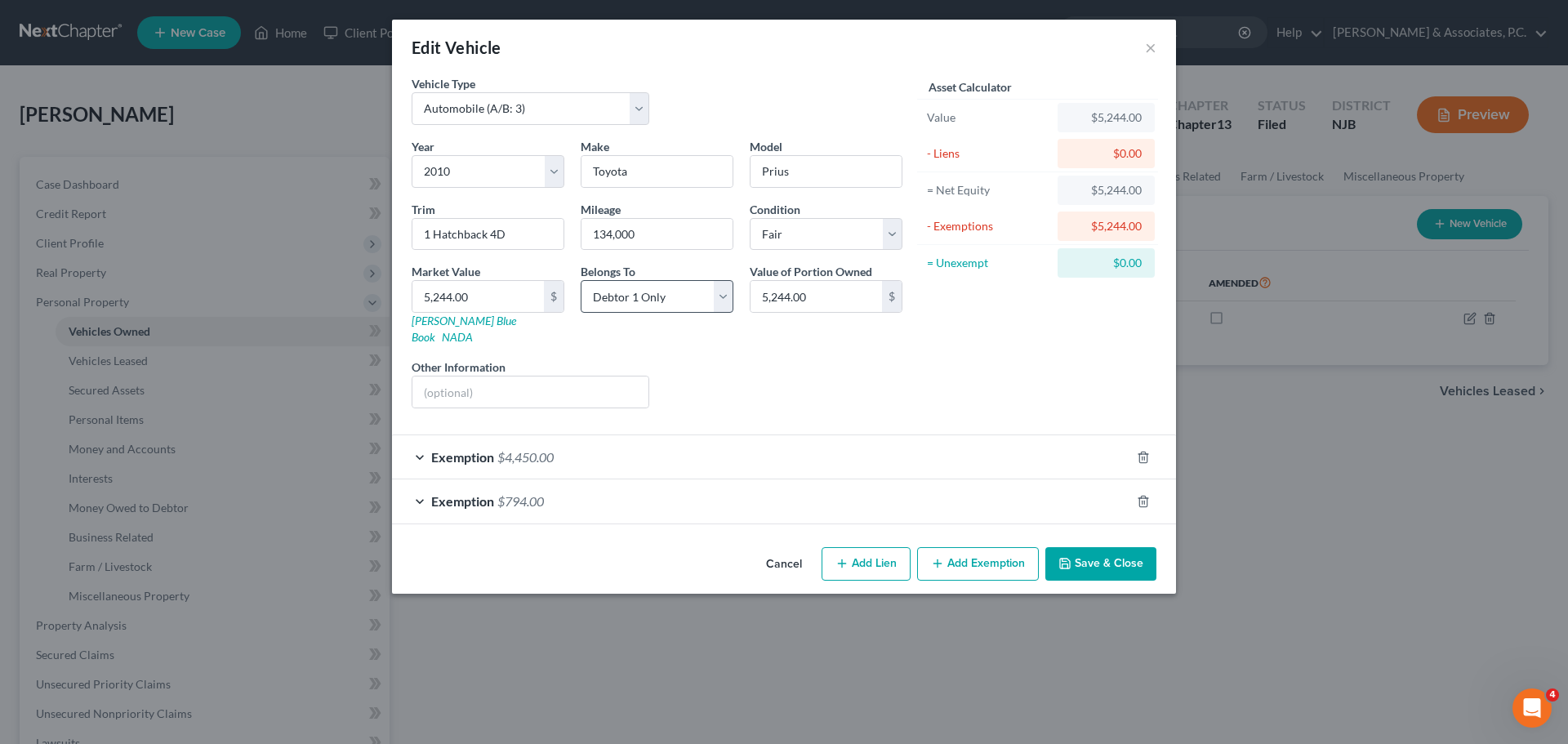
scroll to position [0, 0]
click at [620, 488] on div "Exemption $794.00" at bounding box center [760, 500] width 738 height 43
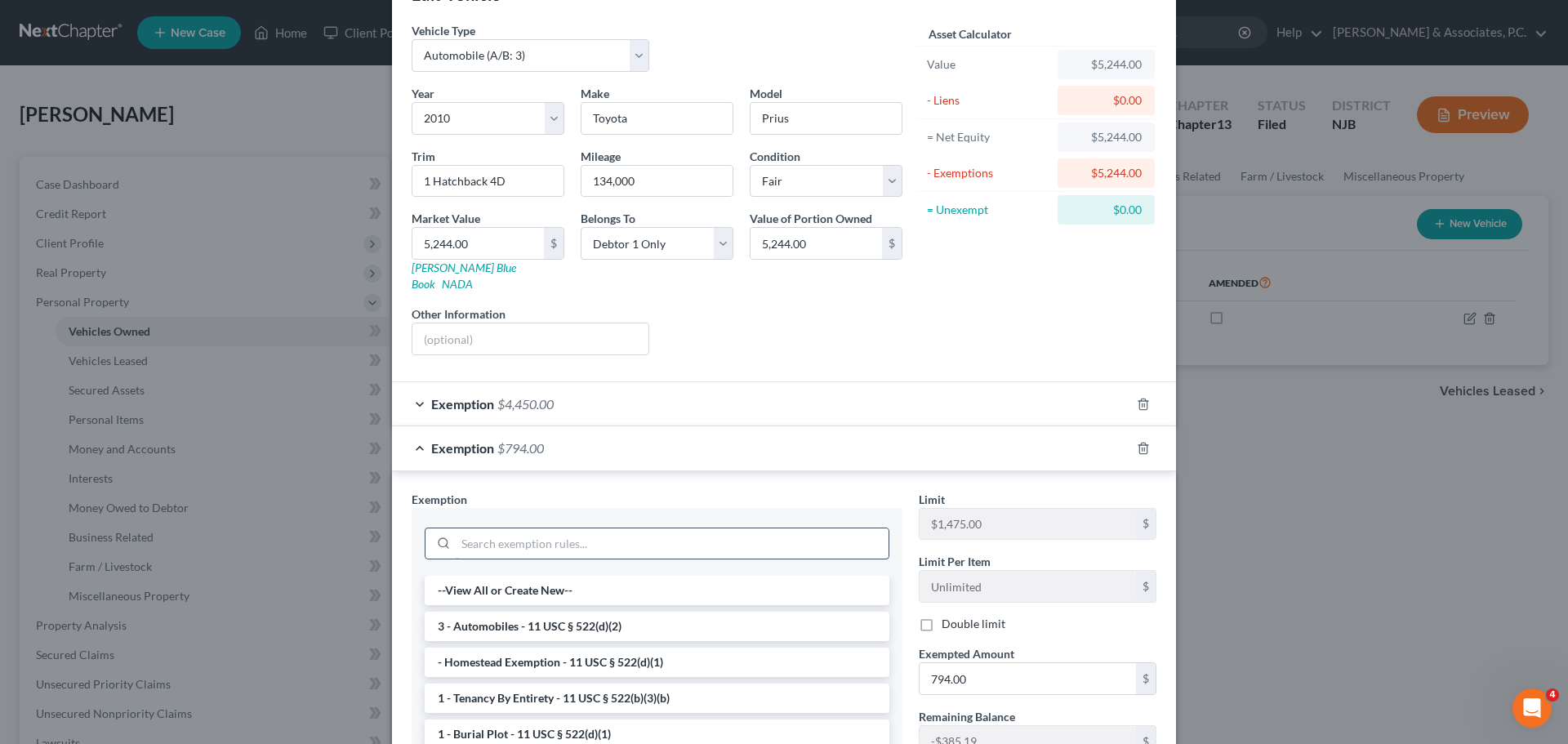
scroll to position [82, 0]
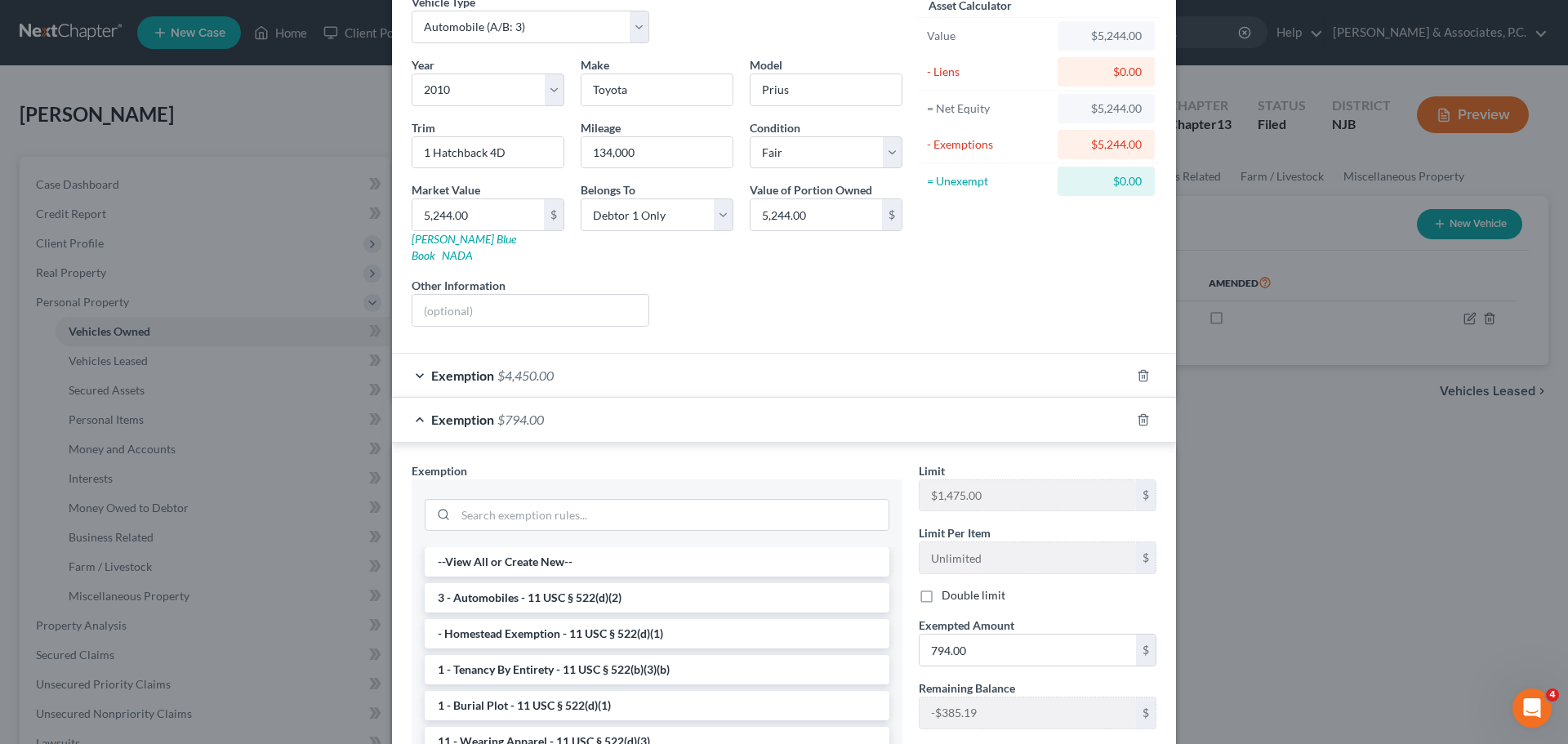
click at [654, 397] on div "Exemption $794.00" at bounding box center [760, 418] width 738 height 43
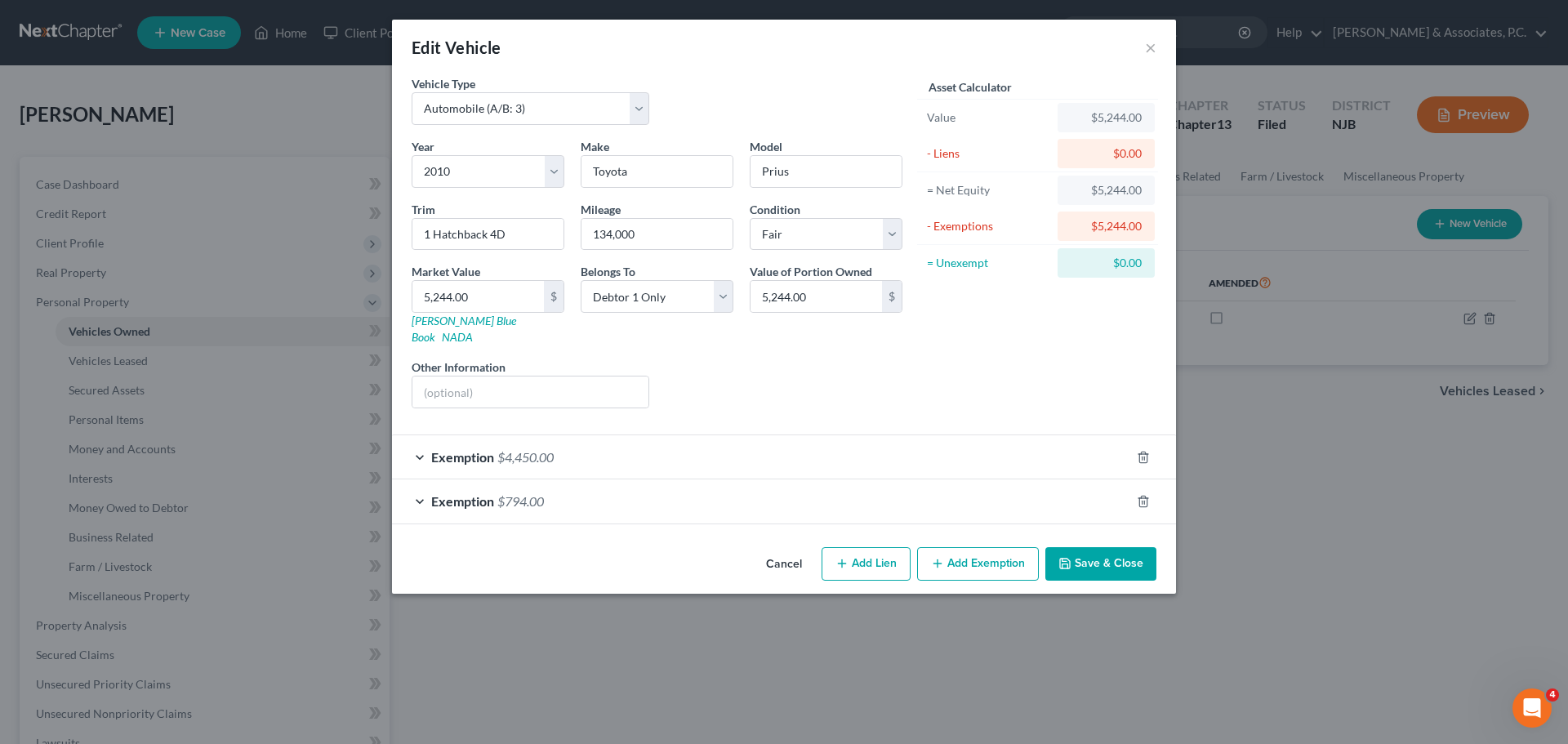
click at [637, 479] on div "Exemption $794.00" at bounding box center [760, 500] width 738 height 43
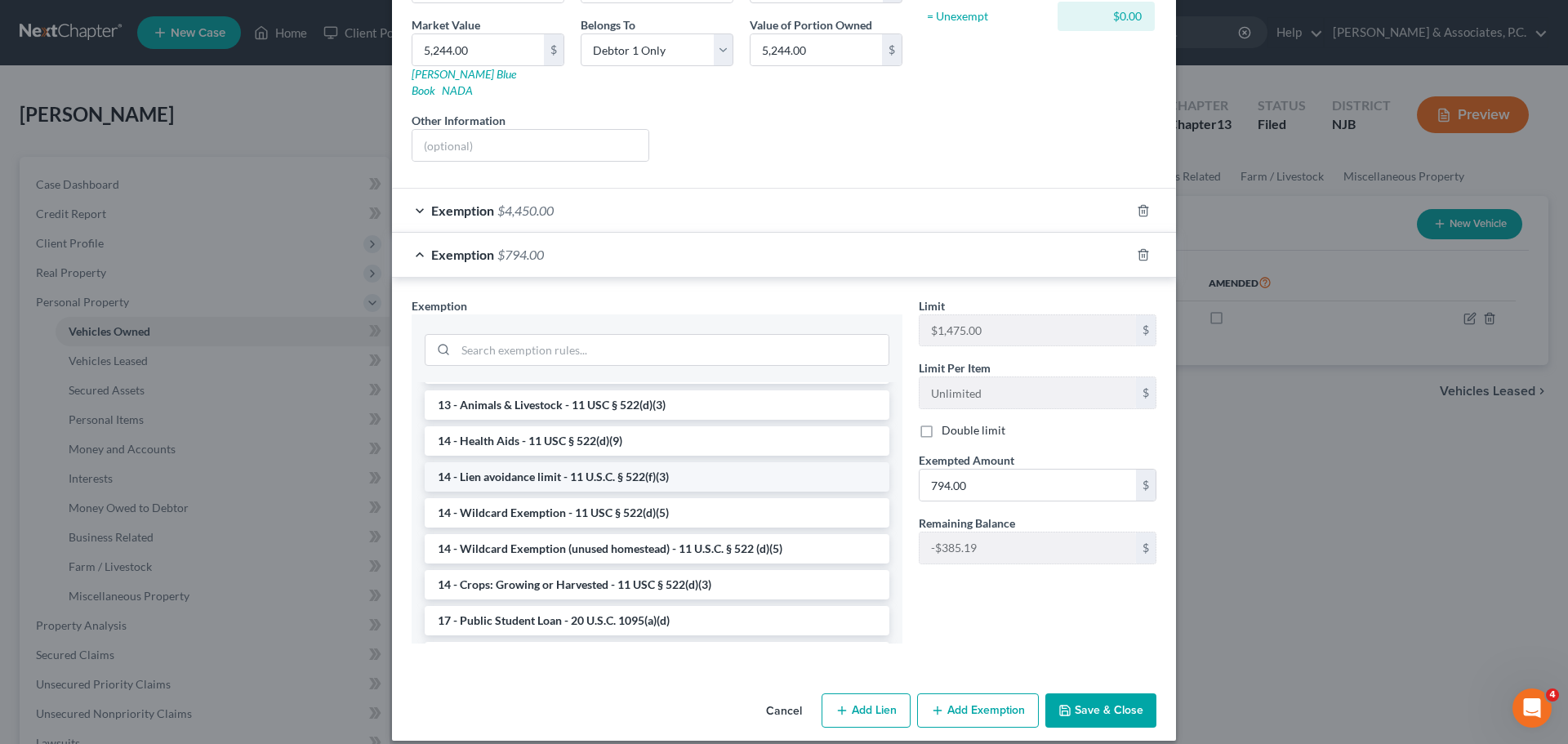
scroll to position [245, 0]
click at [588, 496] on li "14 - Wildcard Exemption - 11 USC § 522(d)(5)" at bounding box center [656, 511] width 464 height 30
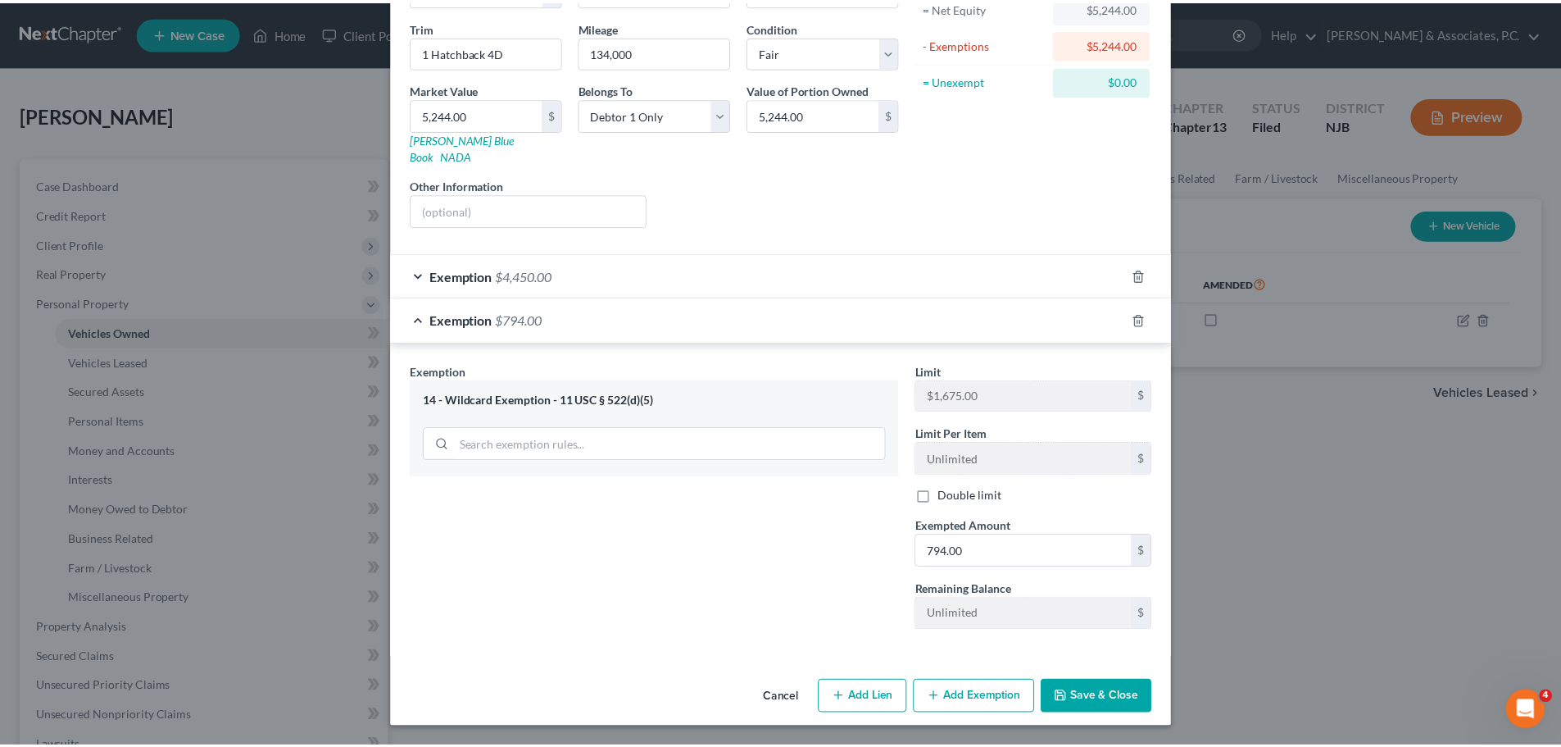
scroll to position [167, 0]
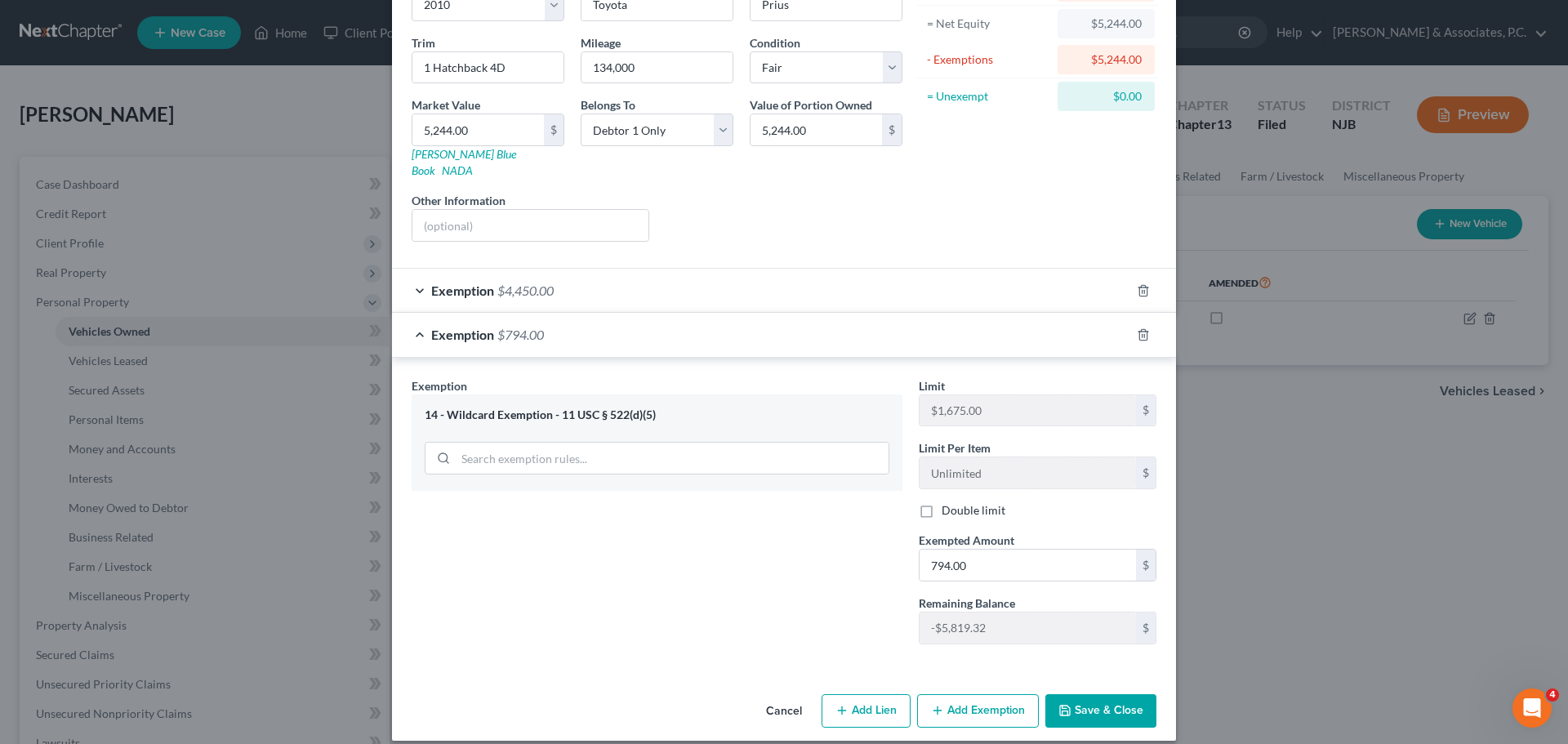
drag, startPoint x: 1112, startPoint y: 700, endPoint x: 1103, endPoint y: 699, distance: 9.1
click at [1112, 699] on button "Save & Close" at bounding box center [1100, 711] width 111 height 34
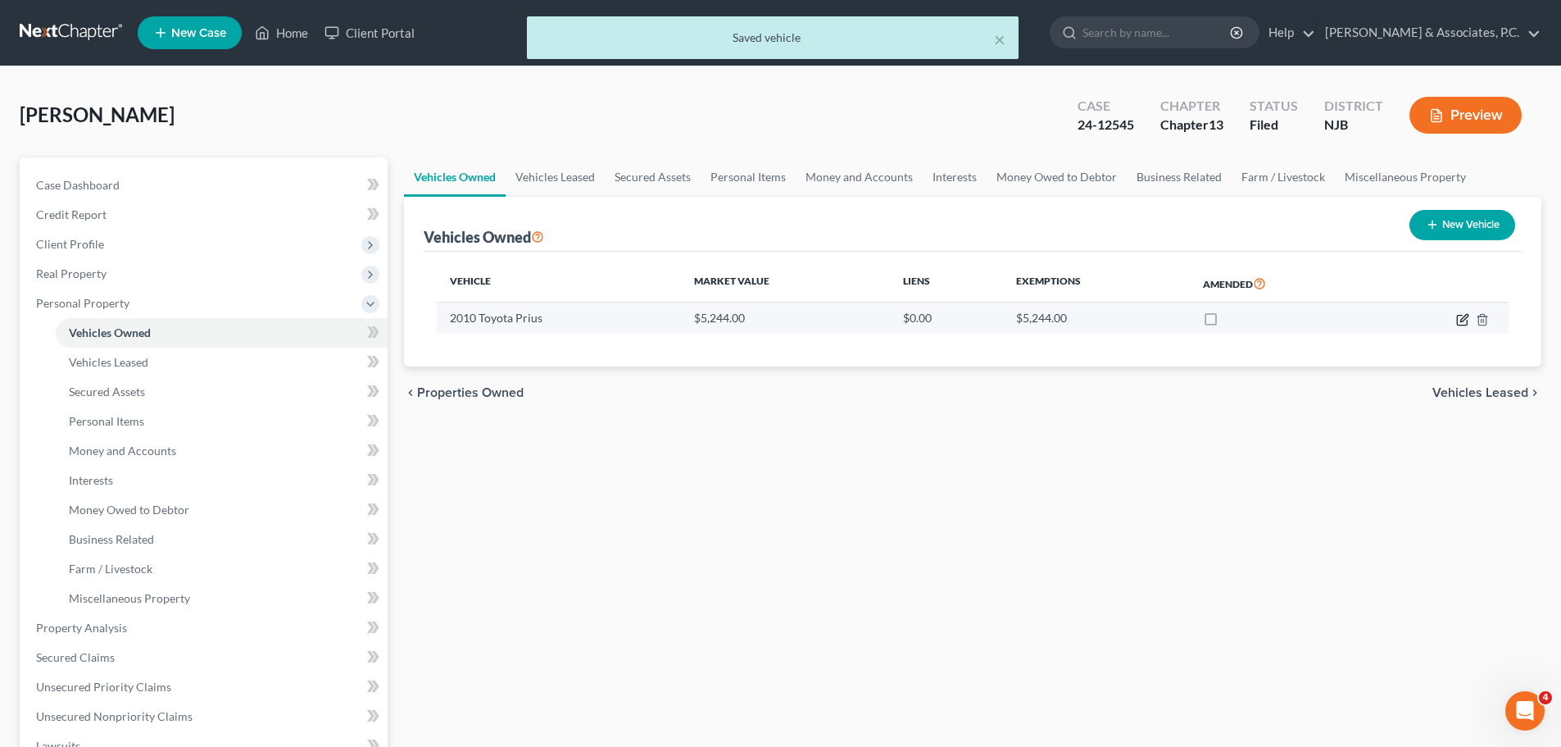
click at [1465, 317] on icon "button" at bounding box center [1462, 319] width 13 height 13
select select "0"
select select "16"
select select "3"
select select "0"
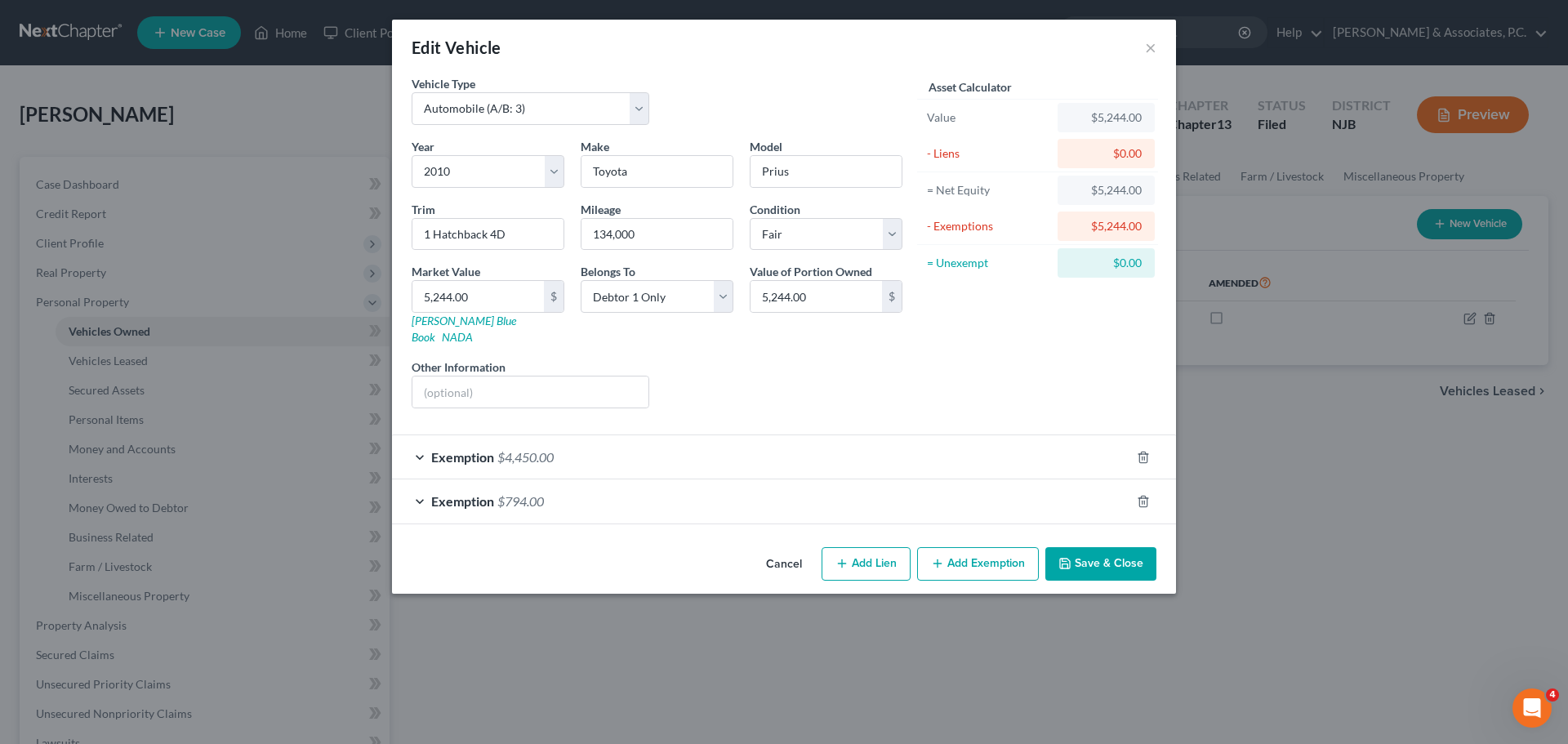
click at [1094, 552] on button "Save & Close" at bounding box center [1100, 564] width 111 height 34
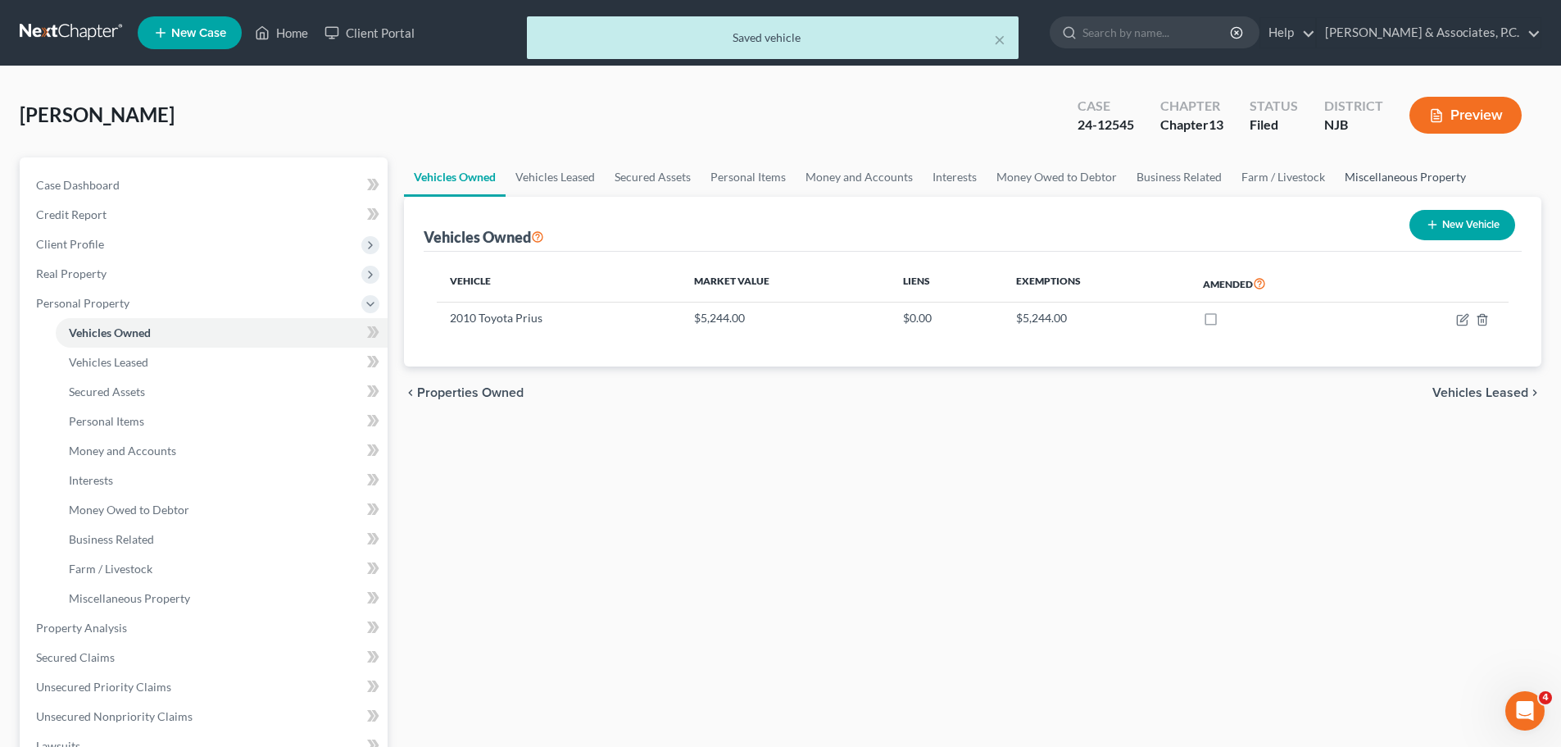
click at [1365, 170] on link "Miscellaneous Property" at bounding box center [1405, 176] width 141 height 39
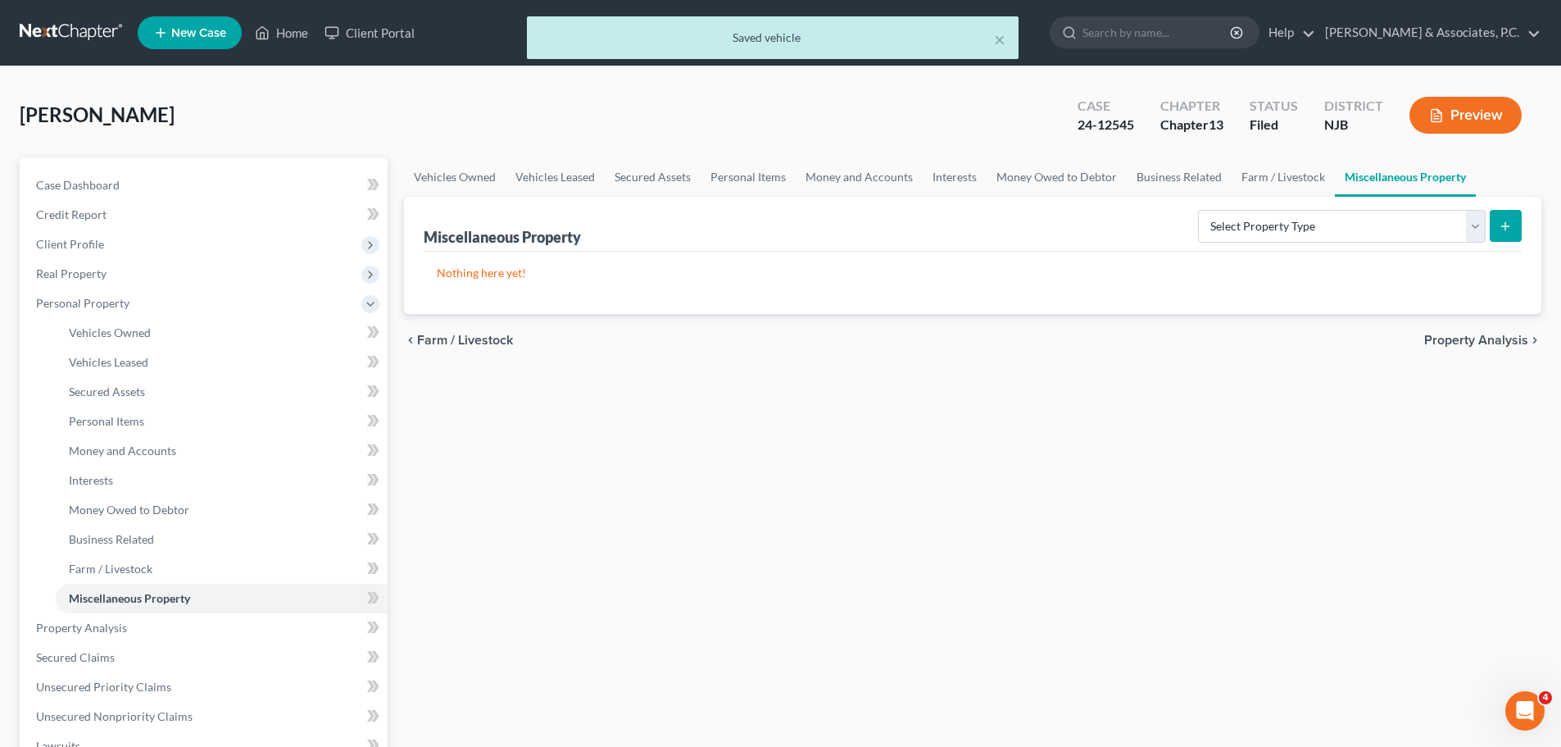
click at [1501, 343] on span "Property Analysis" at bounding box center [1476, 340] width 104 height 13
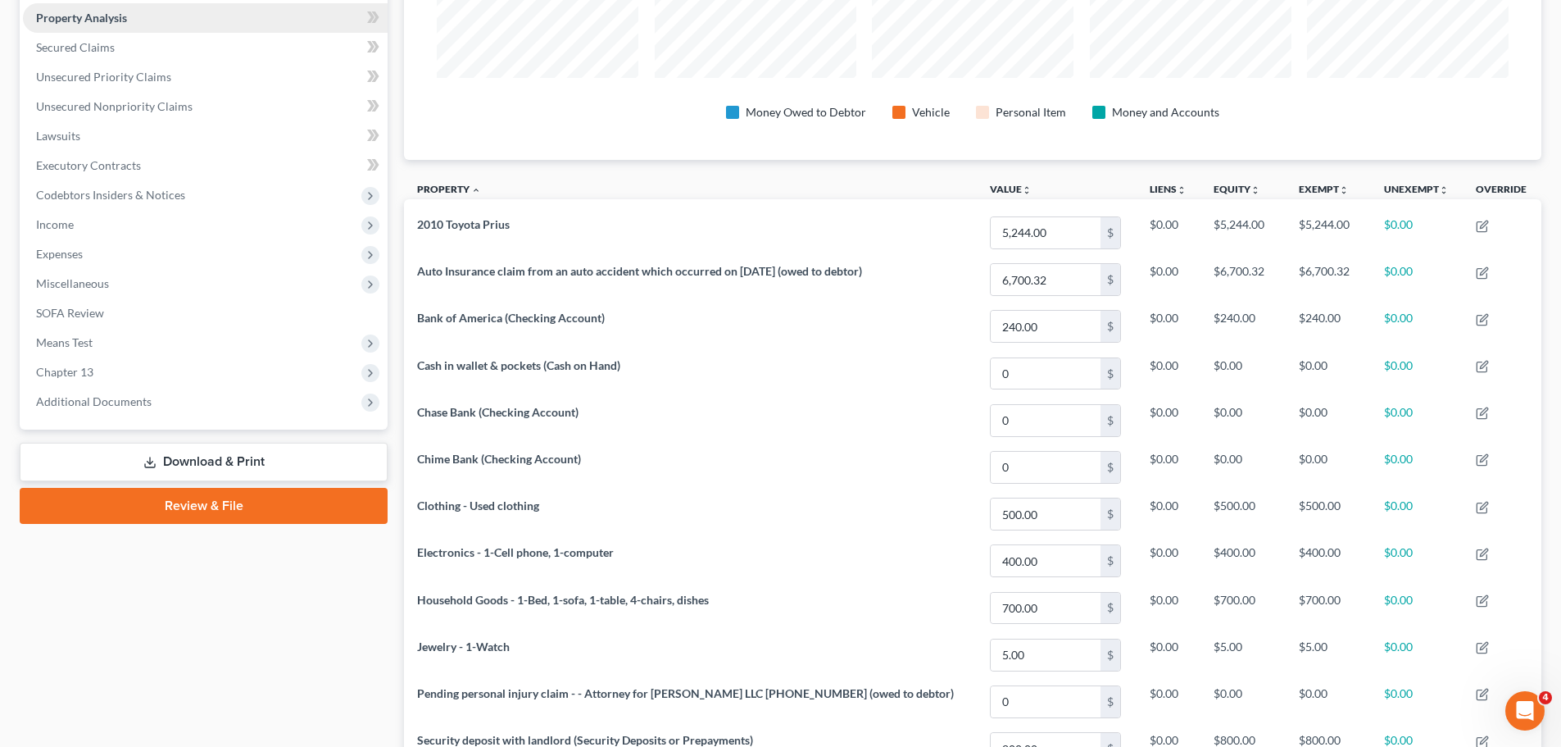
scroll to position [138, 0]
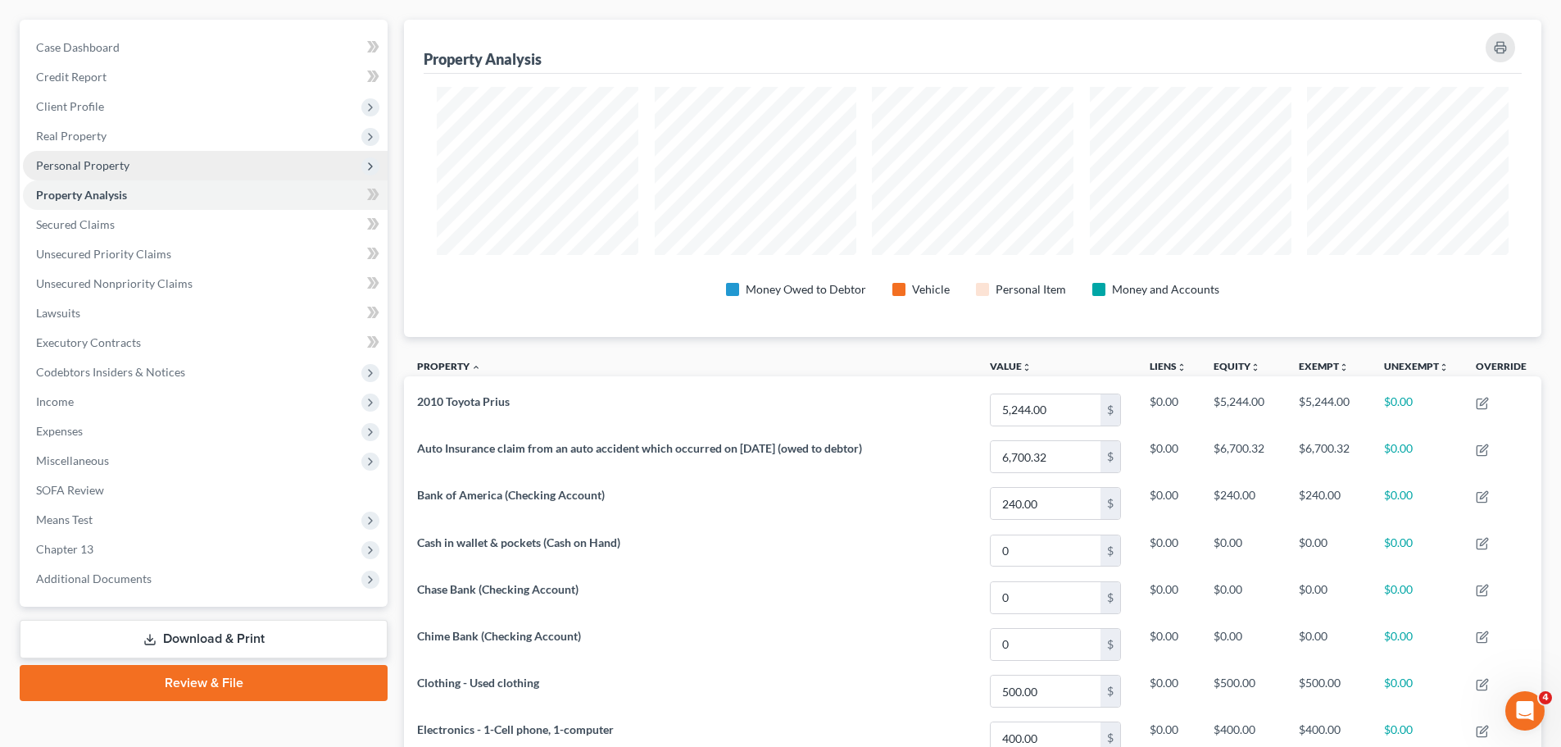
drag, startPoint x: 98, startPoint y: 162, endPoint x: 111, endPoint y: 162, distance: 13.1
click at [98, 162] on span "Personal Property" at bounding box center [82, 165] width 93 height 14
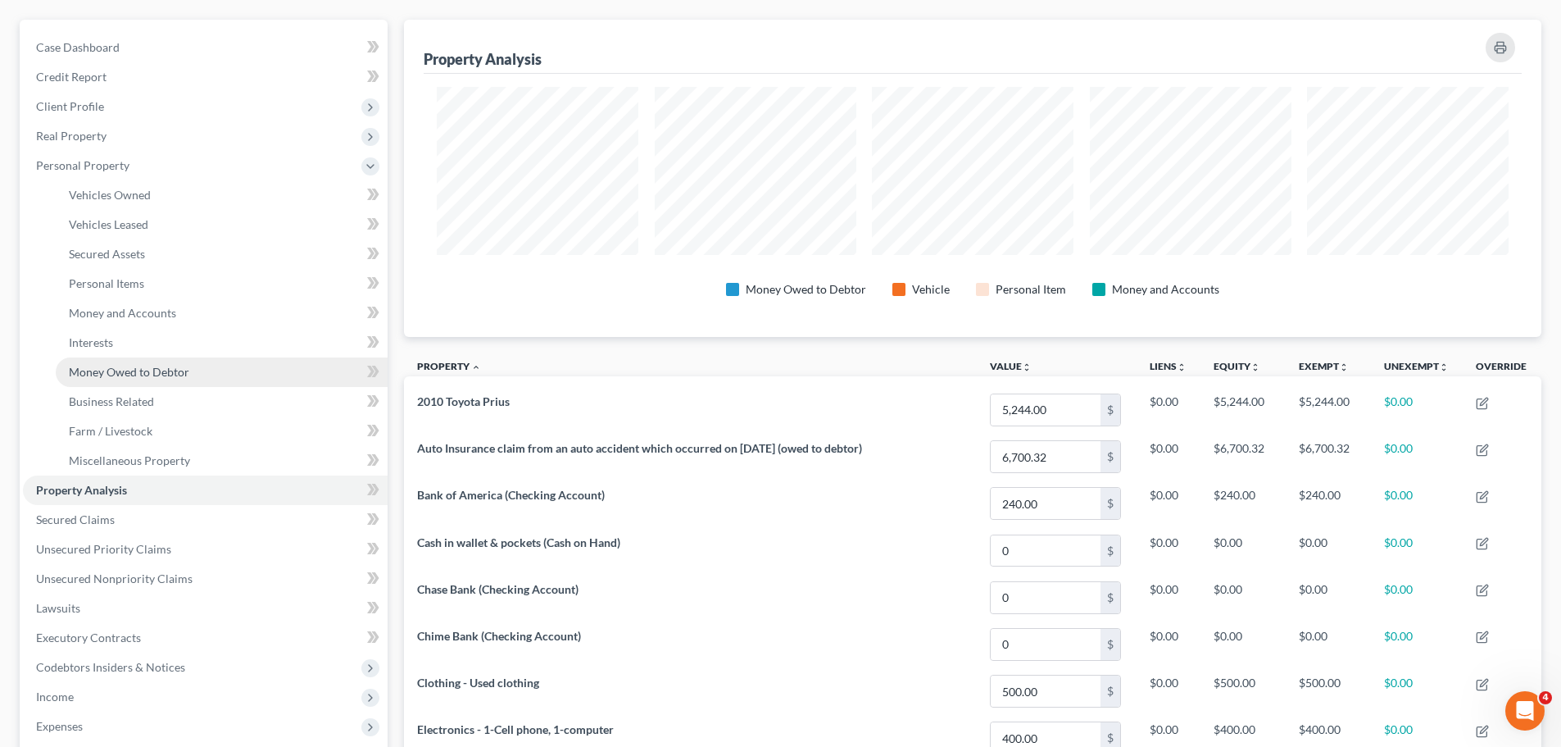
click at [128, 376] on span "Money Owed to Debtor" at bounding box center [129, 372] width 120 height 14
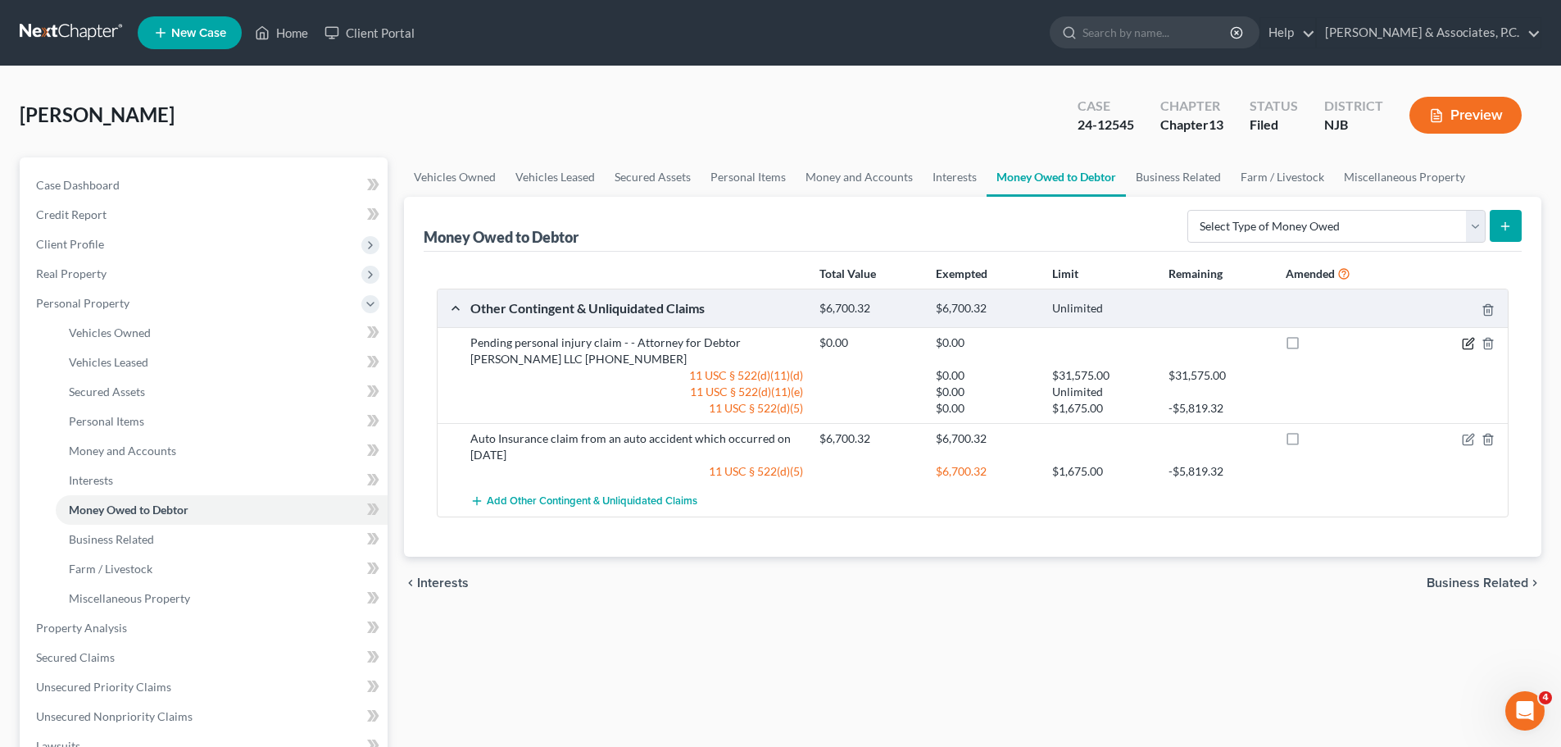
click at [1468, 343] on icon "button" at bounding box center [1469, 341] width 7 height 7
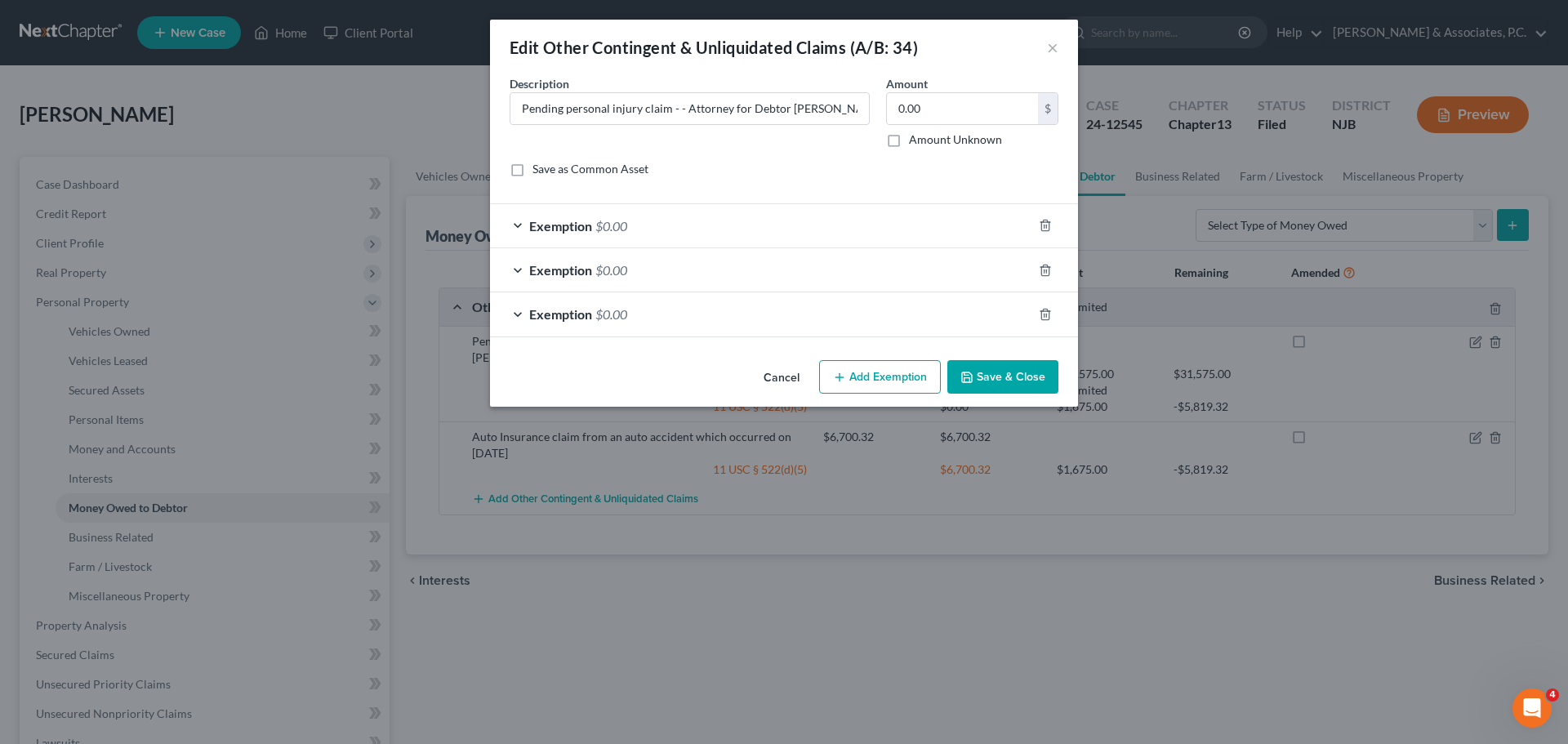
click at [644, 311] on div "Exemption $0.00" at bounding box center [761, 313] width 542 height 43
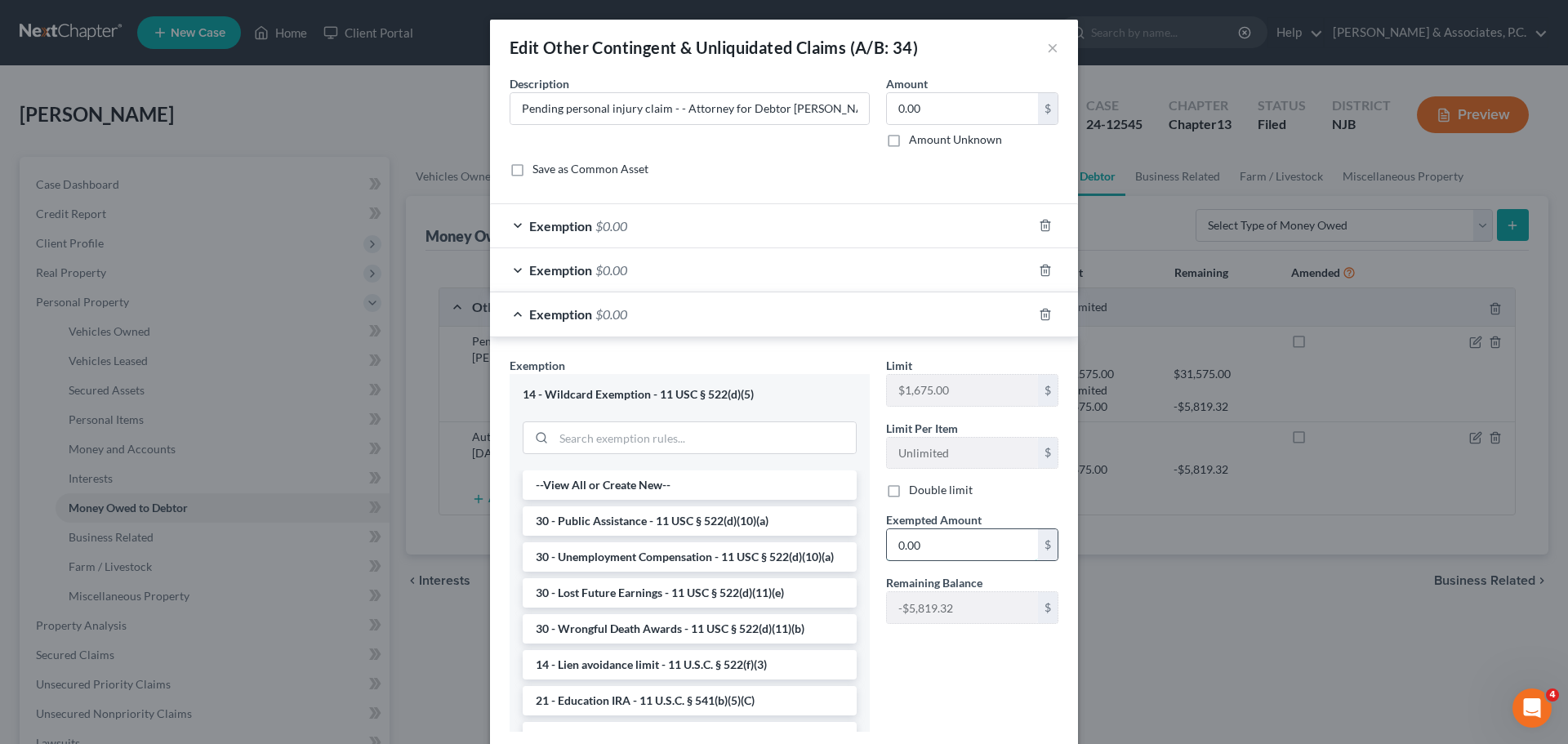
drag, startPoint x: 943, startPoint y: 544, endPoint x: 919, endPoint y: 551, distance: 25.0
click at [944, 544] on input "0.00" at bounding box center [962, 544] width 151 height 31
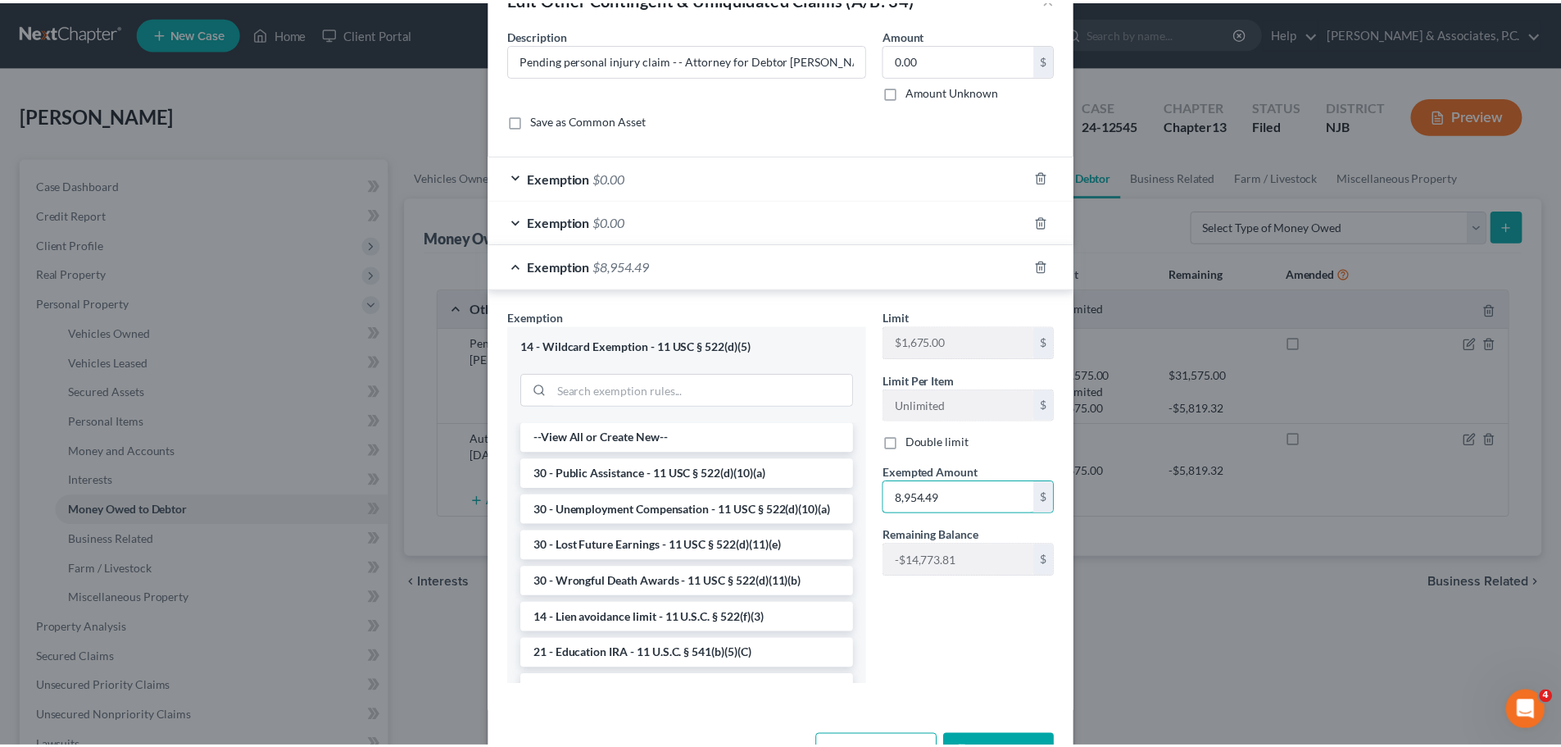
scroll to position [105, 0]
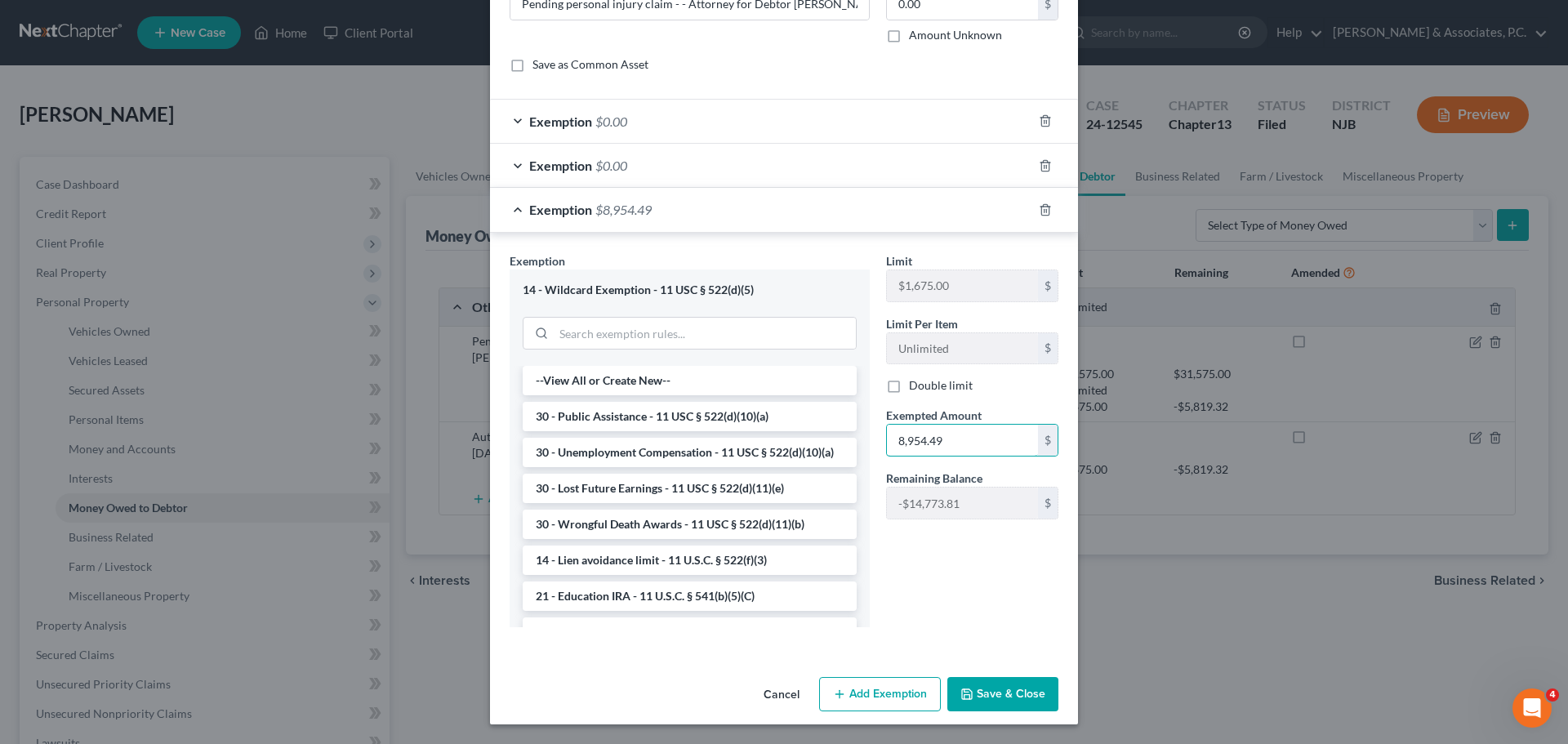
type input "8,954.49"
click at [1012, 697] on button "Save & Close" at bounding box center [1002, 693] width 111 height 34
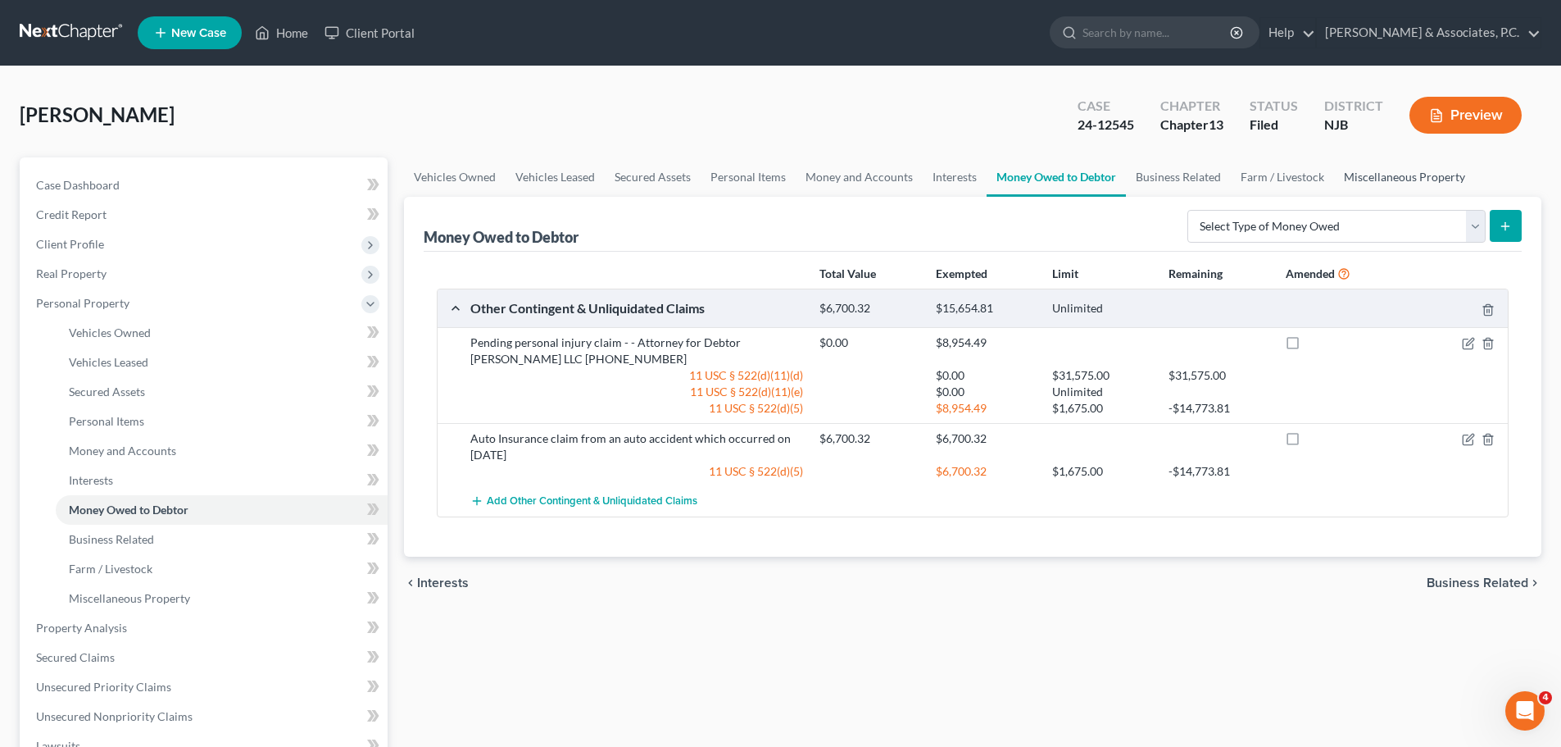
click at [1413, 175] on link "Miscellaneous Property" at bounding box center [1404, 176] width 141 height 39
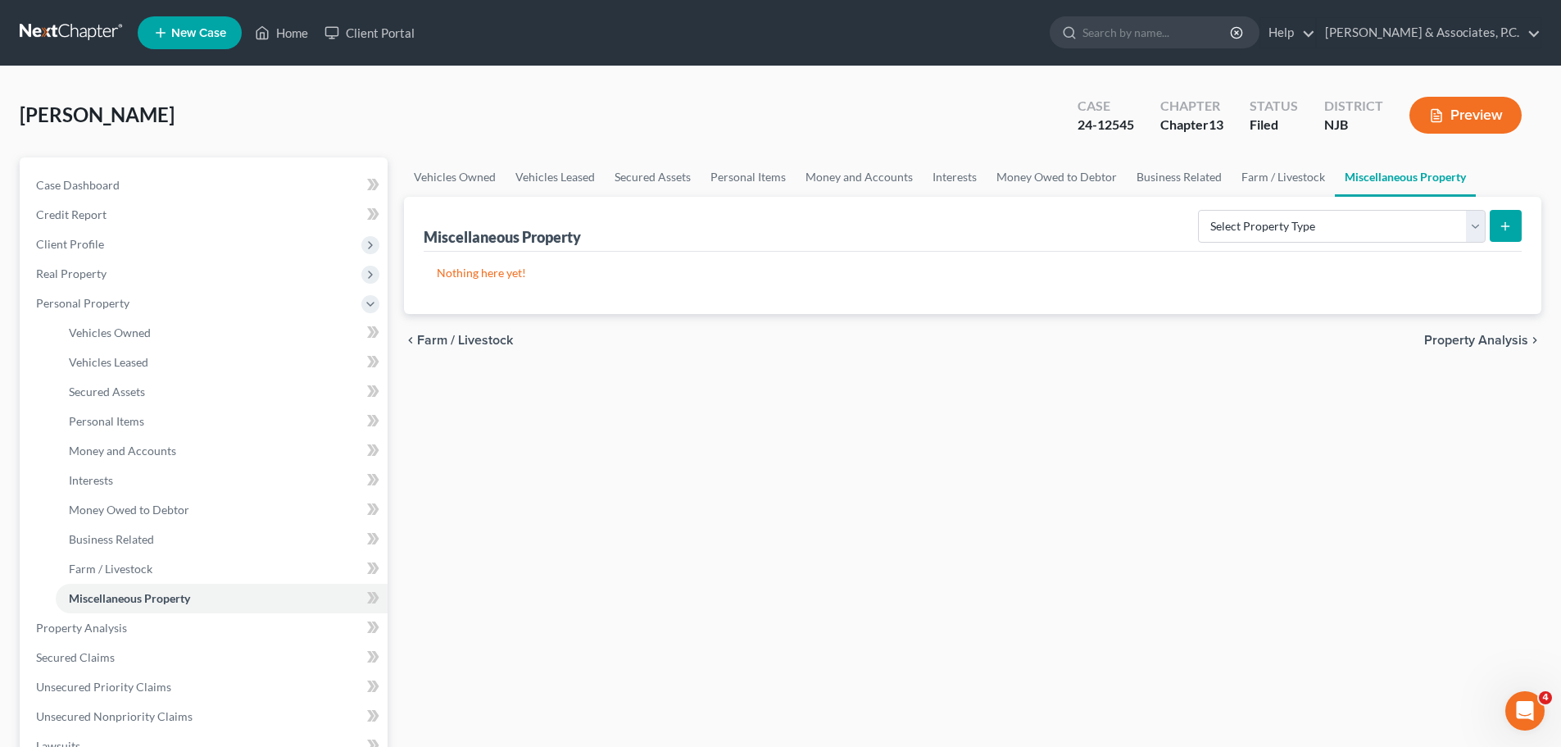
click at [1446, 335] on span "Property Analysis" at bounding box center [1476, 340] width 104 height 13
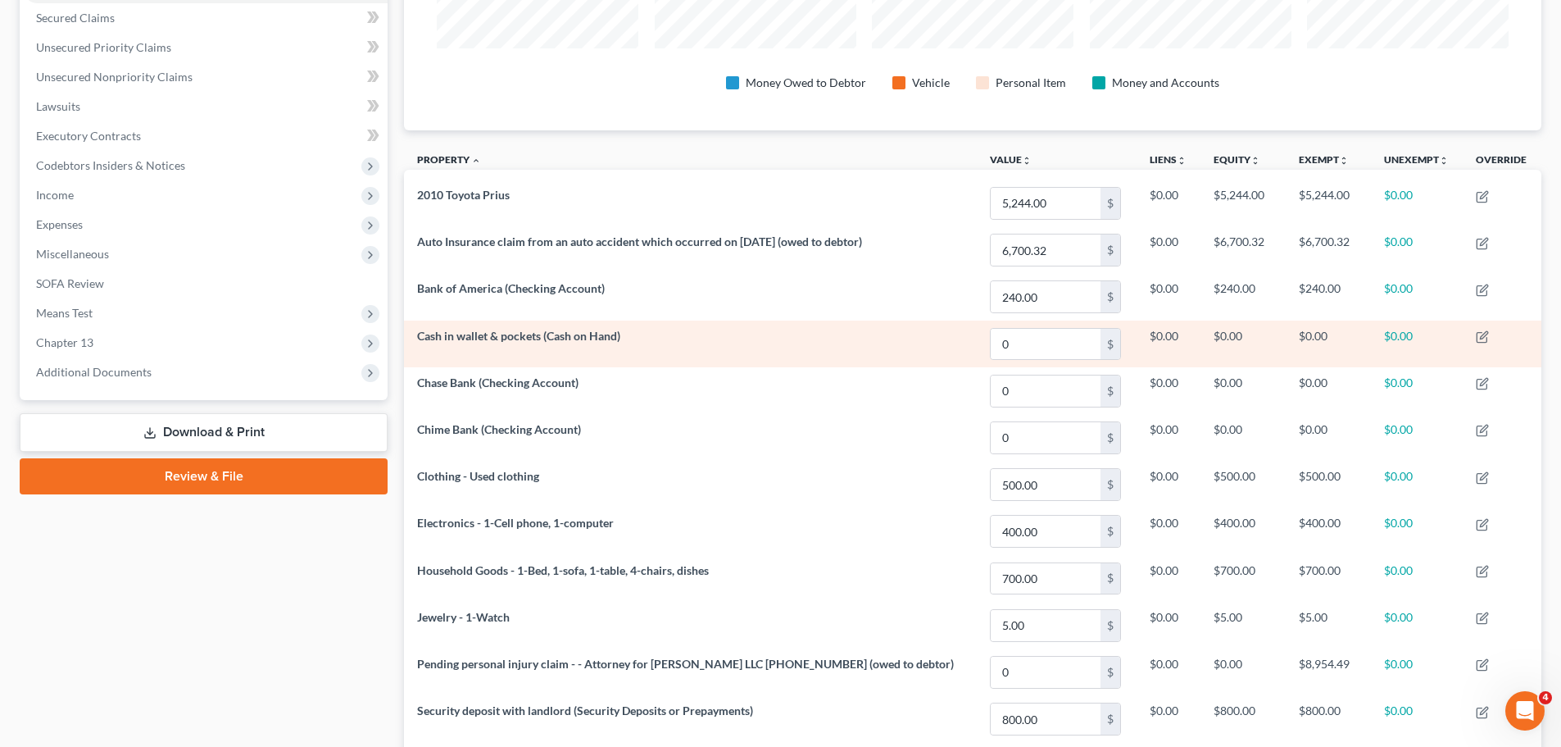
scroll to position [328, 0]
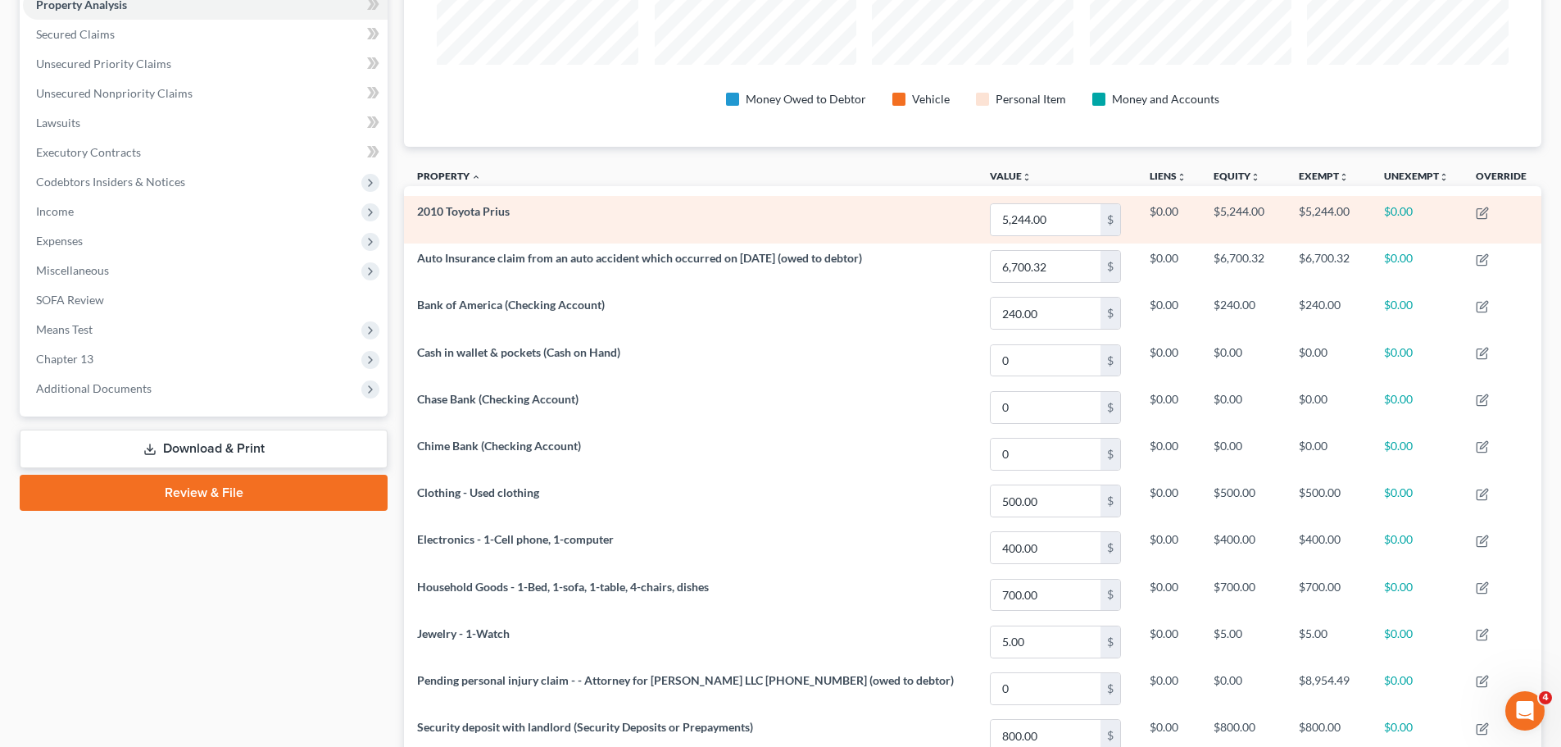
click at [701, 218] on td "2010 Toyota Prius" at bounding box center [690, 219] width 572 height 47
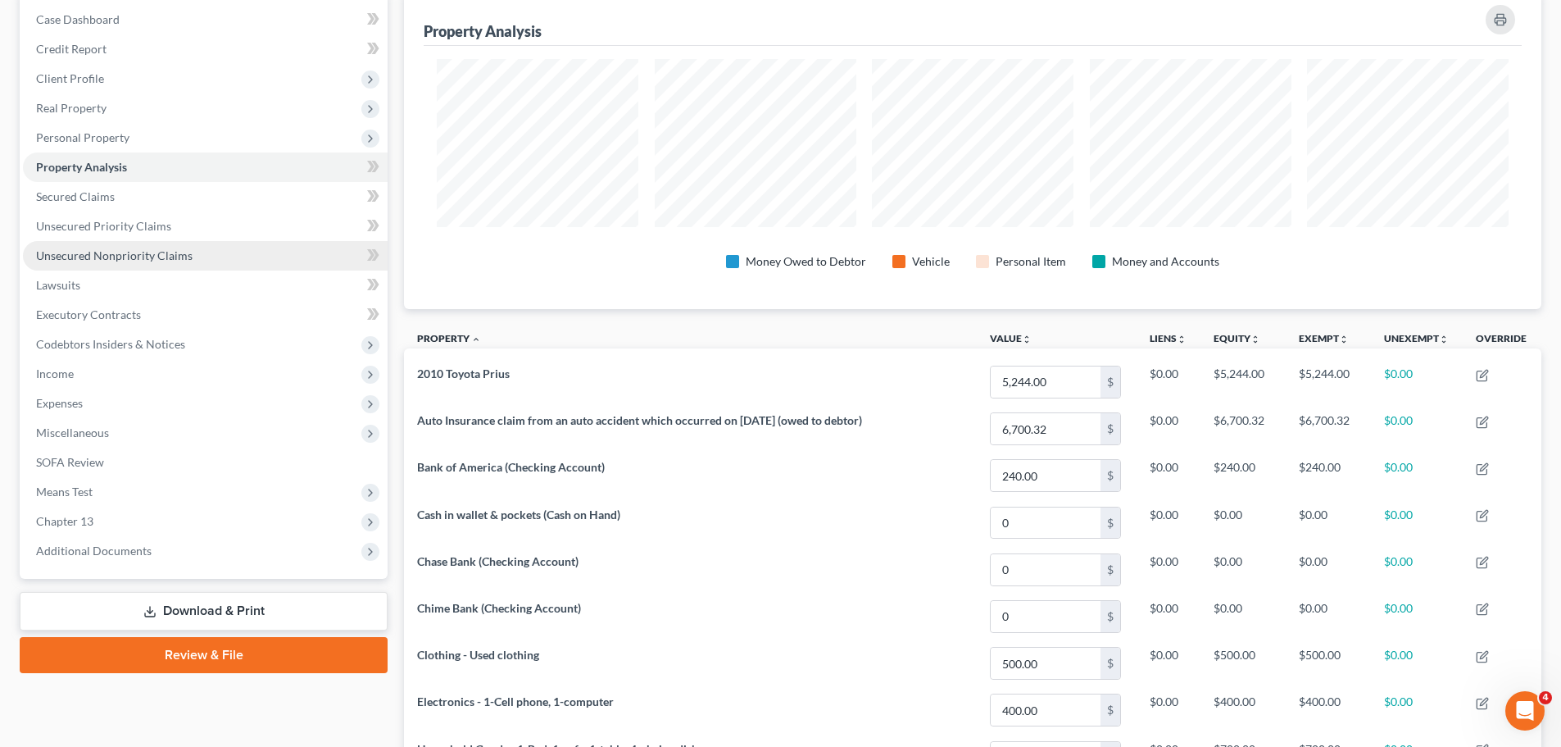
scroll to position [164, 0]
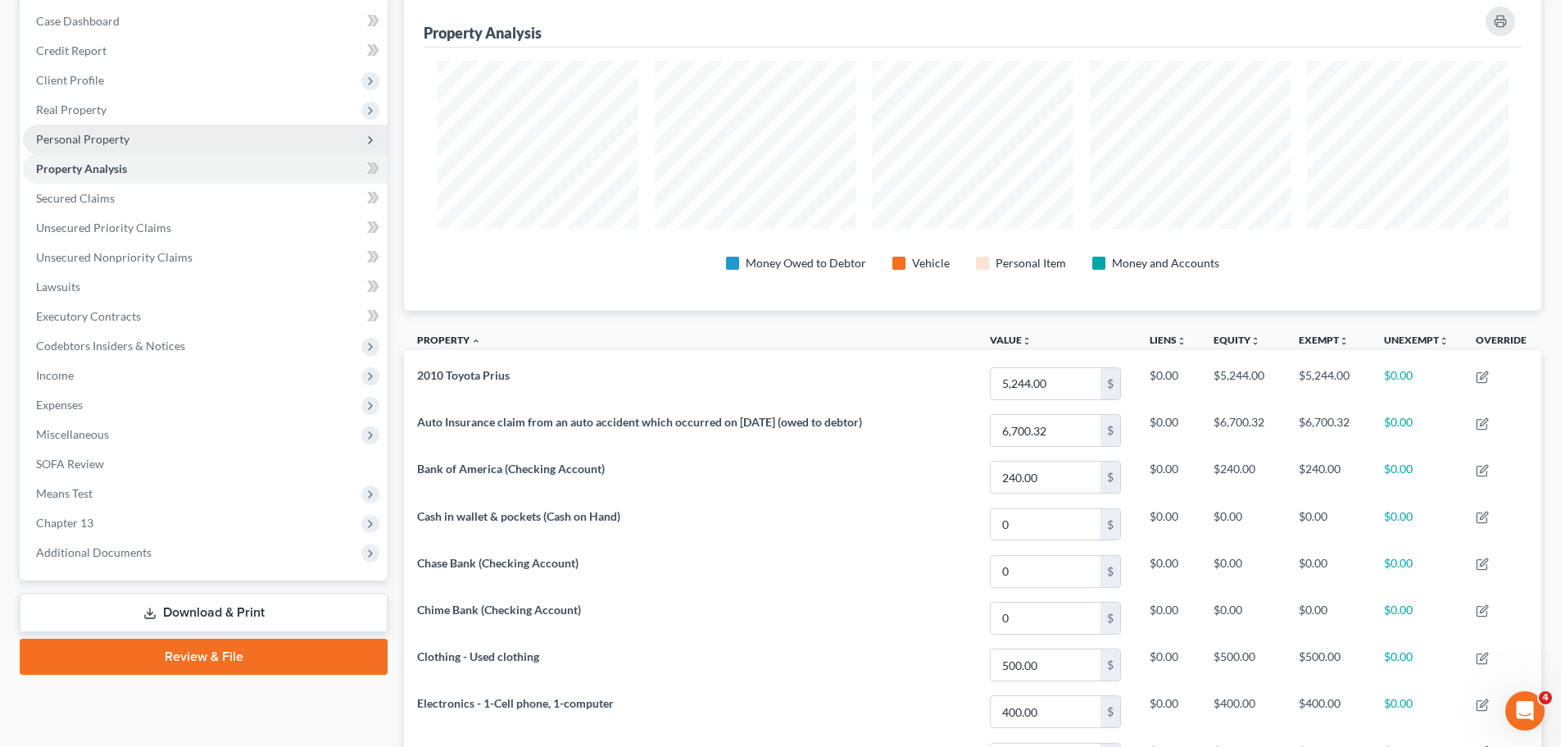
click at [84, 138] on span "Personal Property" at bounding box center [82, 139] width 93 height 14
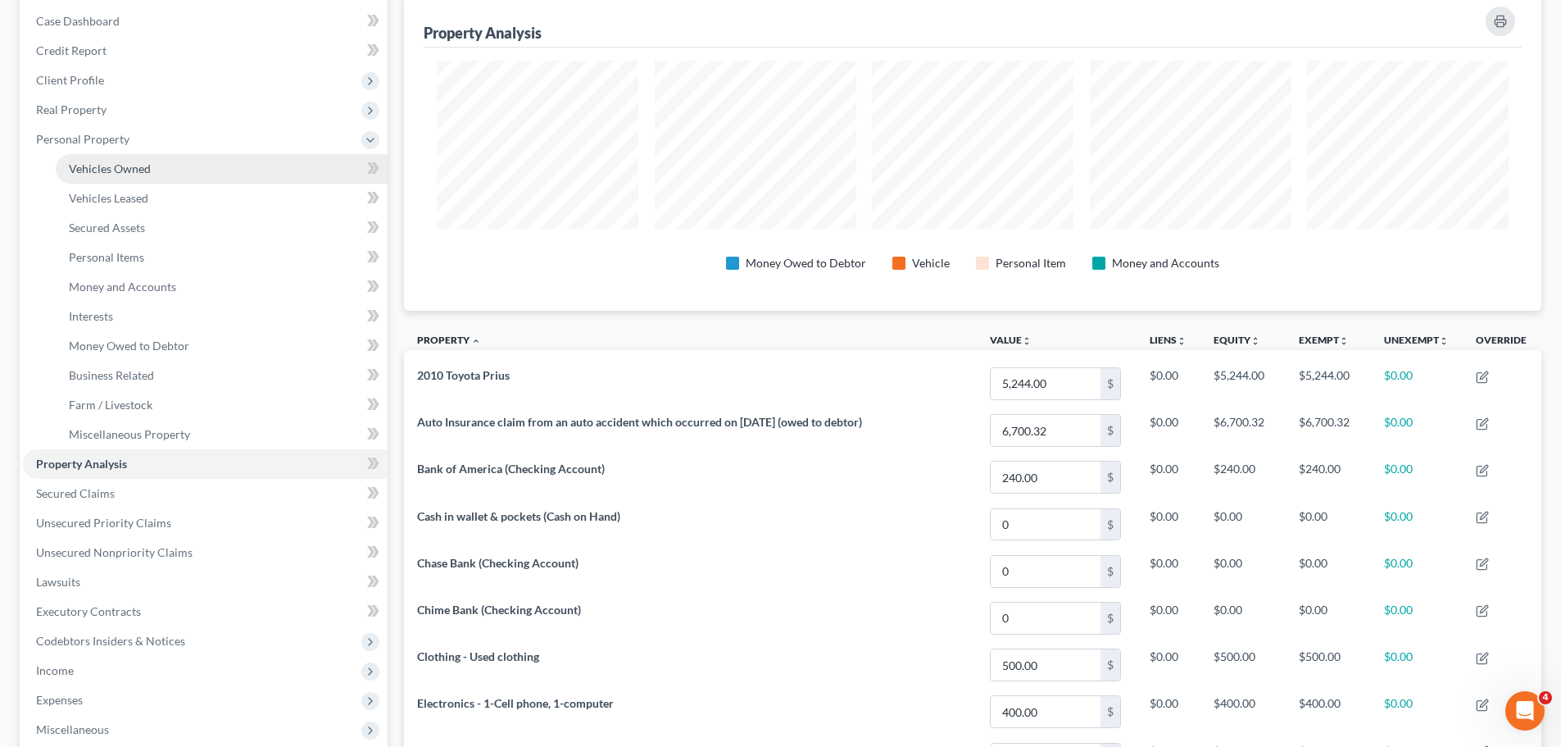
click at [101, 170] on span "Vehicles Owned" at bounding box center [110, 168] width 82 height 14
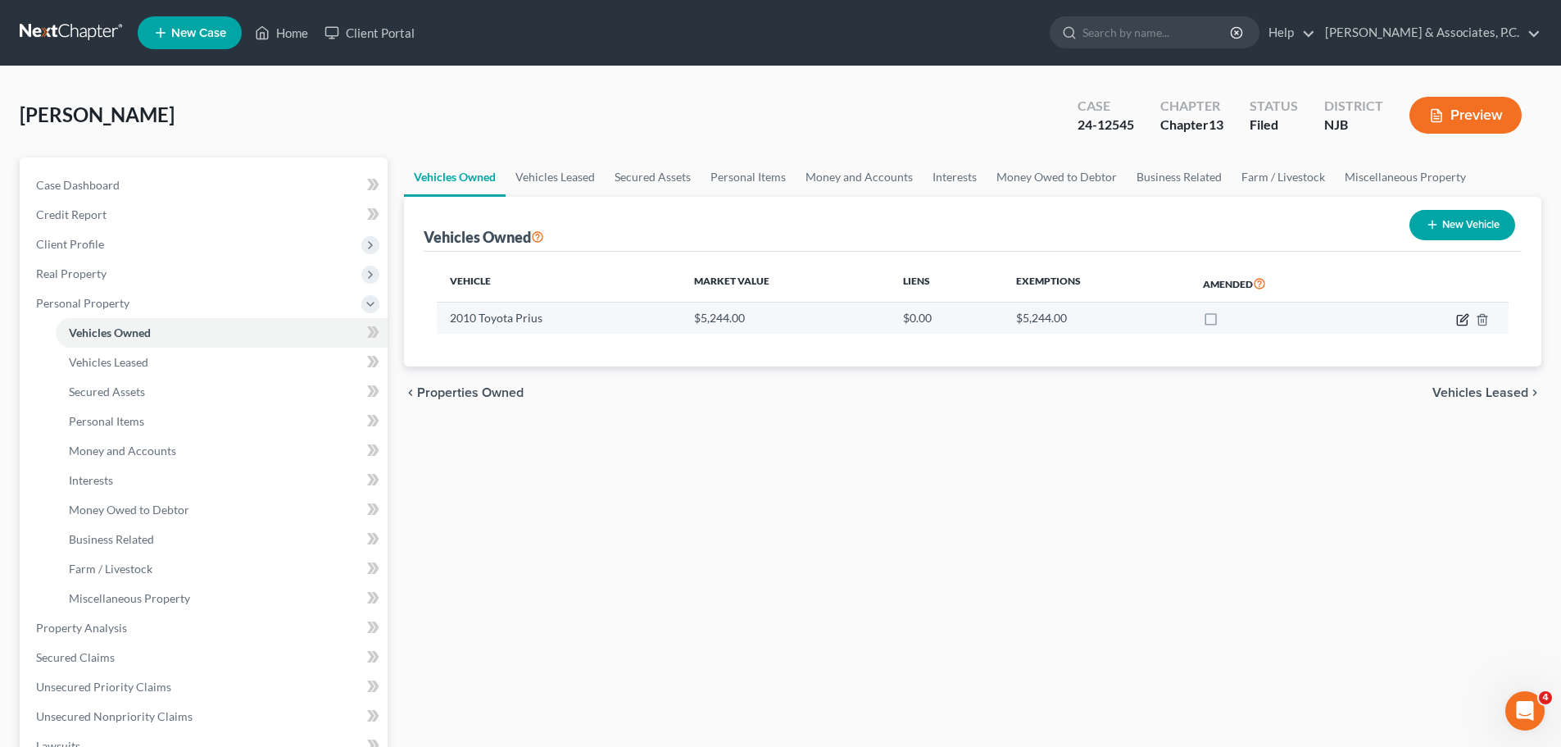
click at [1465, 318] on icon "button" at bounding box center [1464, 317] width 7 height 7
select select "0"
select select "16"
select select "3"
select select "0"
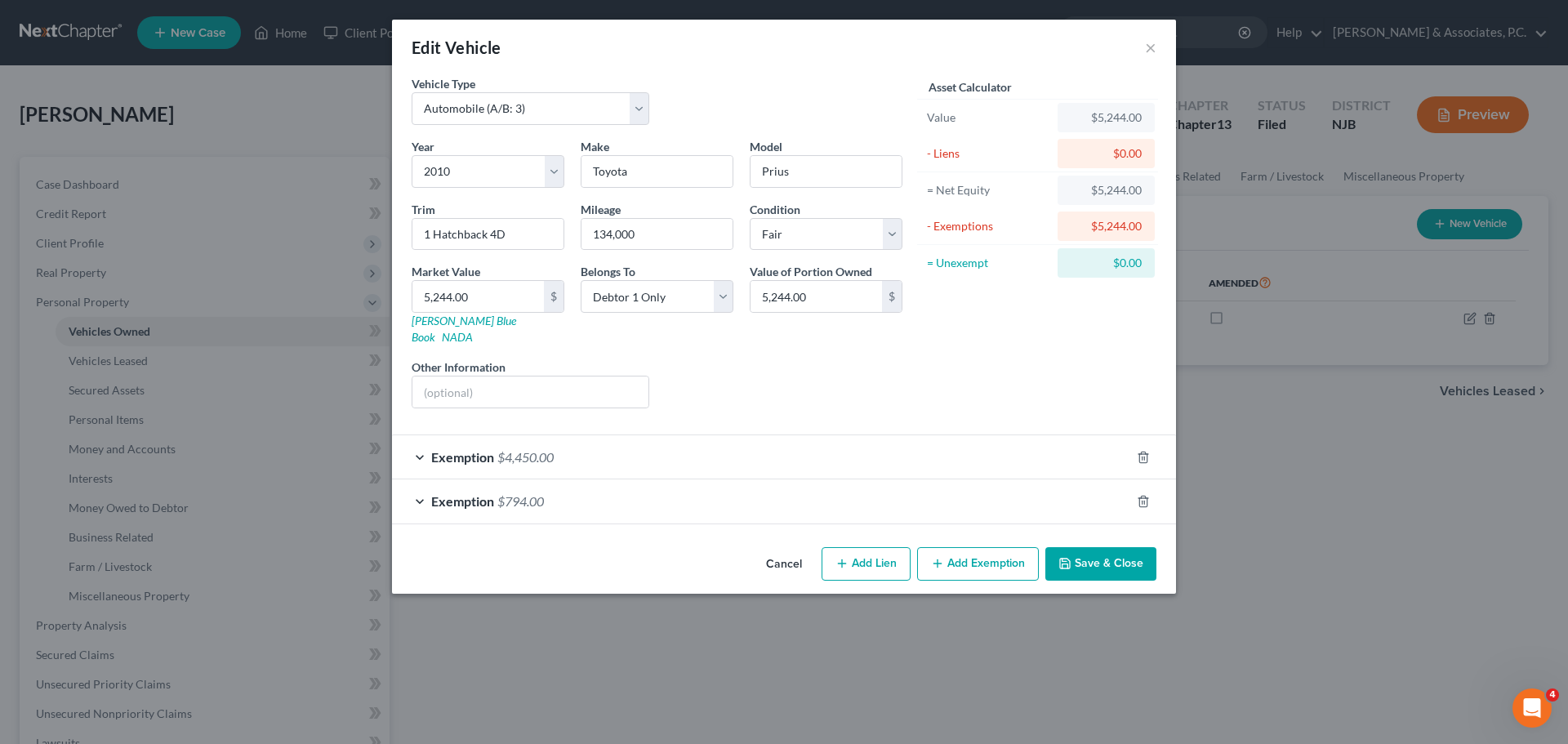
click at [634, 491] on div "Exemption $794.00" at bounding box center [760, 500] width 738 height 43
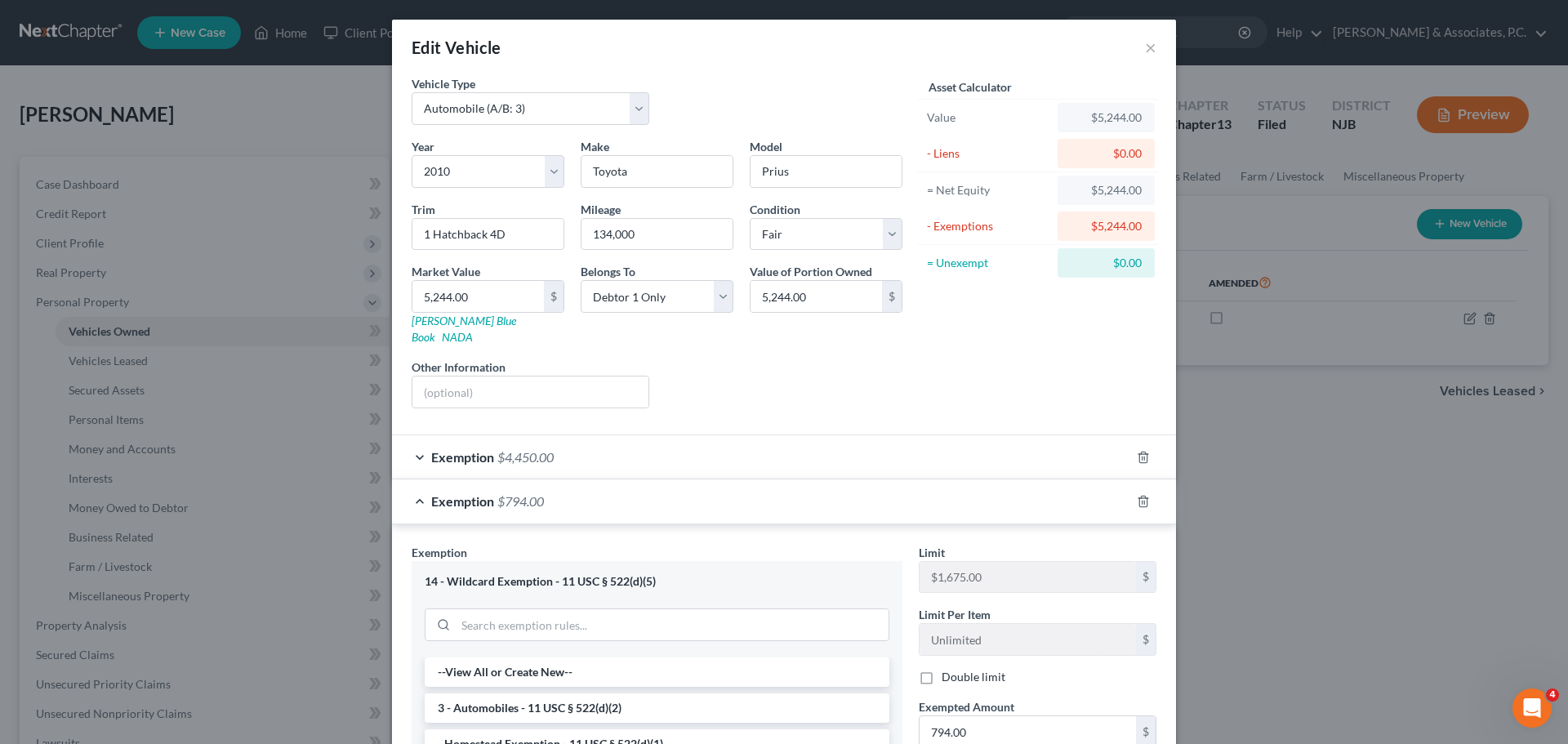
click at [704, 479] on div "Exemption $794.00" at bounding box center [760, 500] width 738 height 43
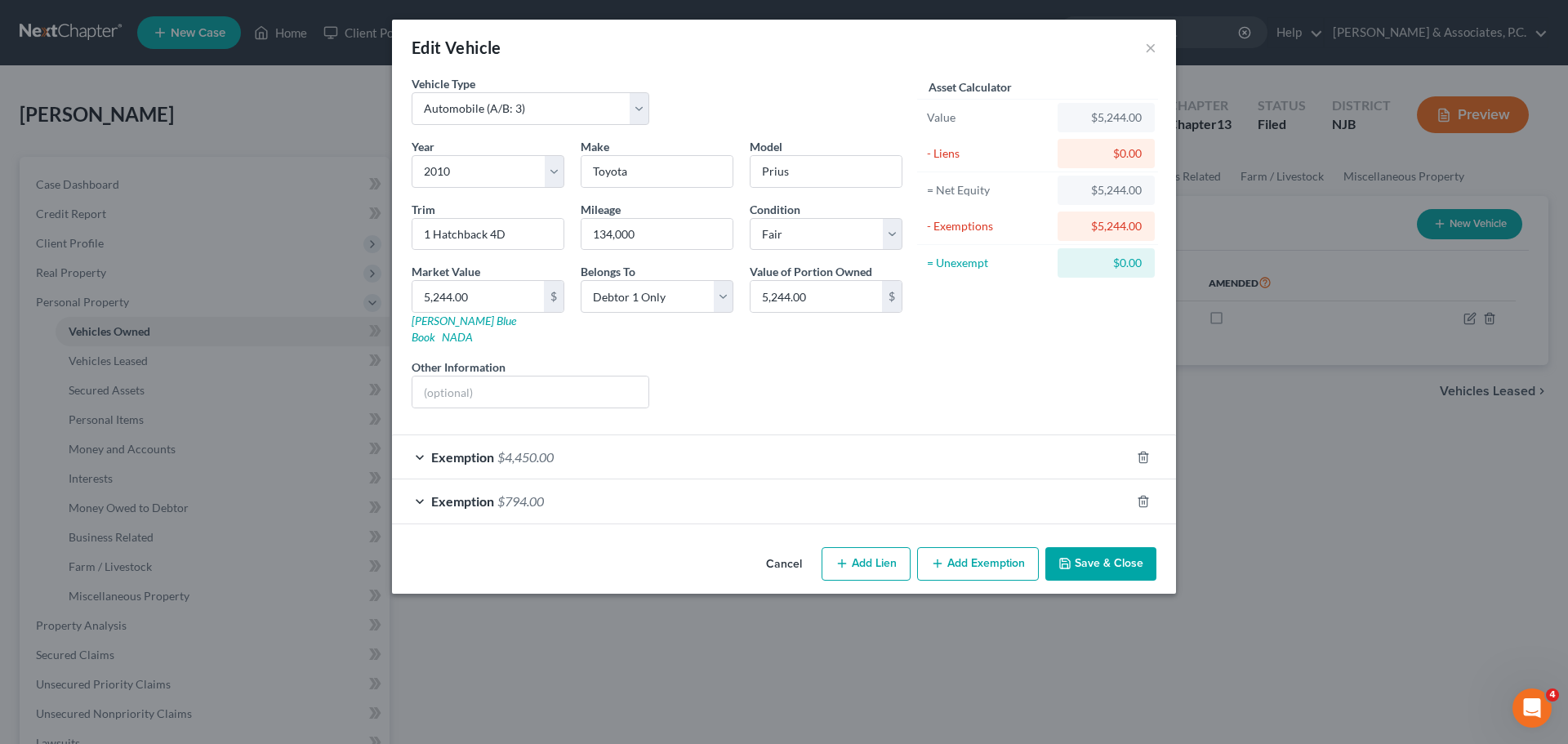
drag, startPoint x: 778, startPoint y: 552, endPoint x: 789, endPoint y: 547, distance: 12.1
click at [777, 552] on button "Cancel" at bounding box center [784, 565] width 62 height 33
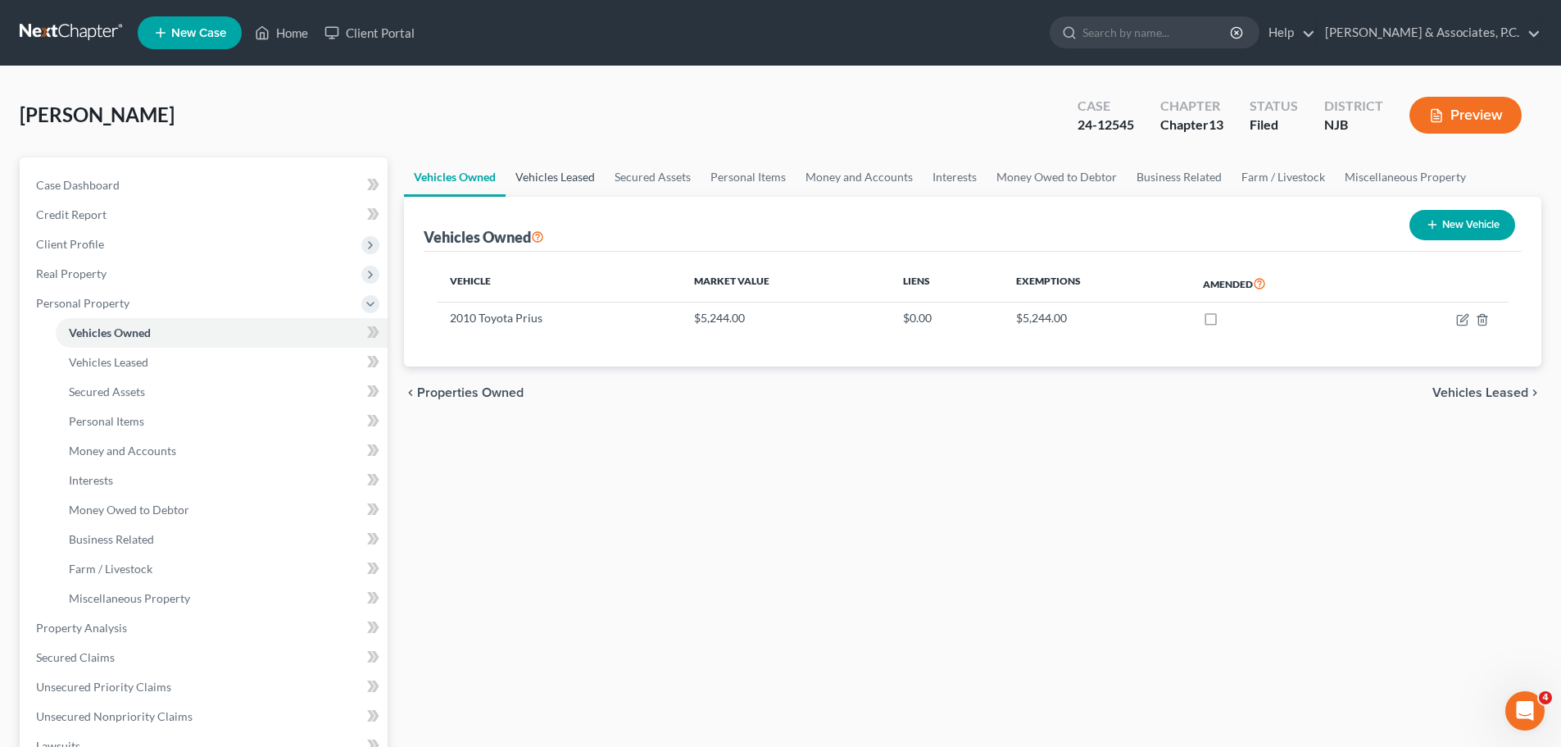
click at [576, 179] on link "Vehicles Leased" at bounding box center [555, 176] width 99 height 39
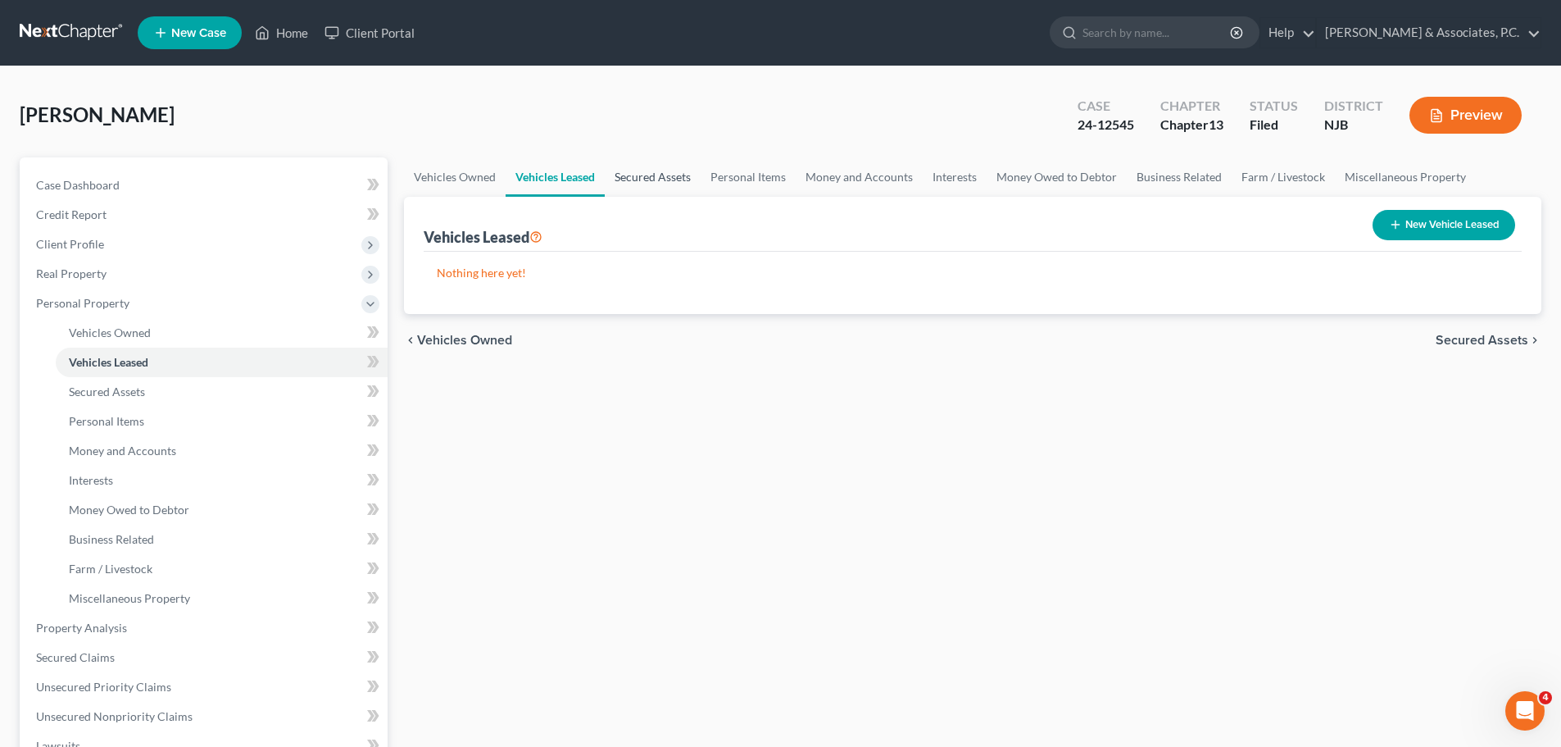
click at [650, 180] on link "Secured Assets" at bounding box center [653, 176] width 96 height 39
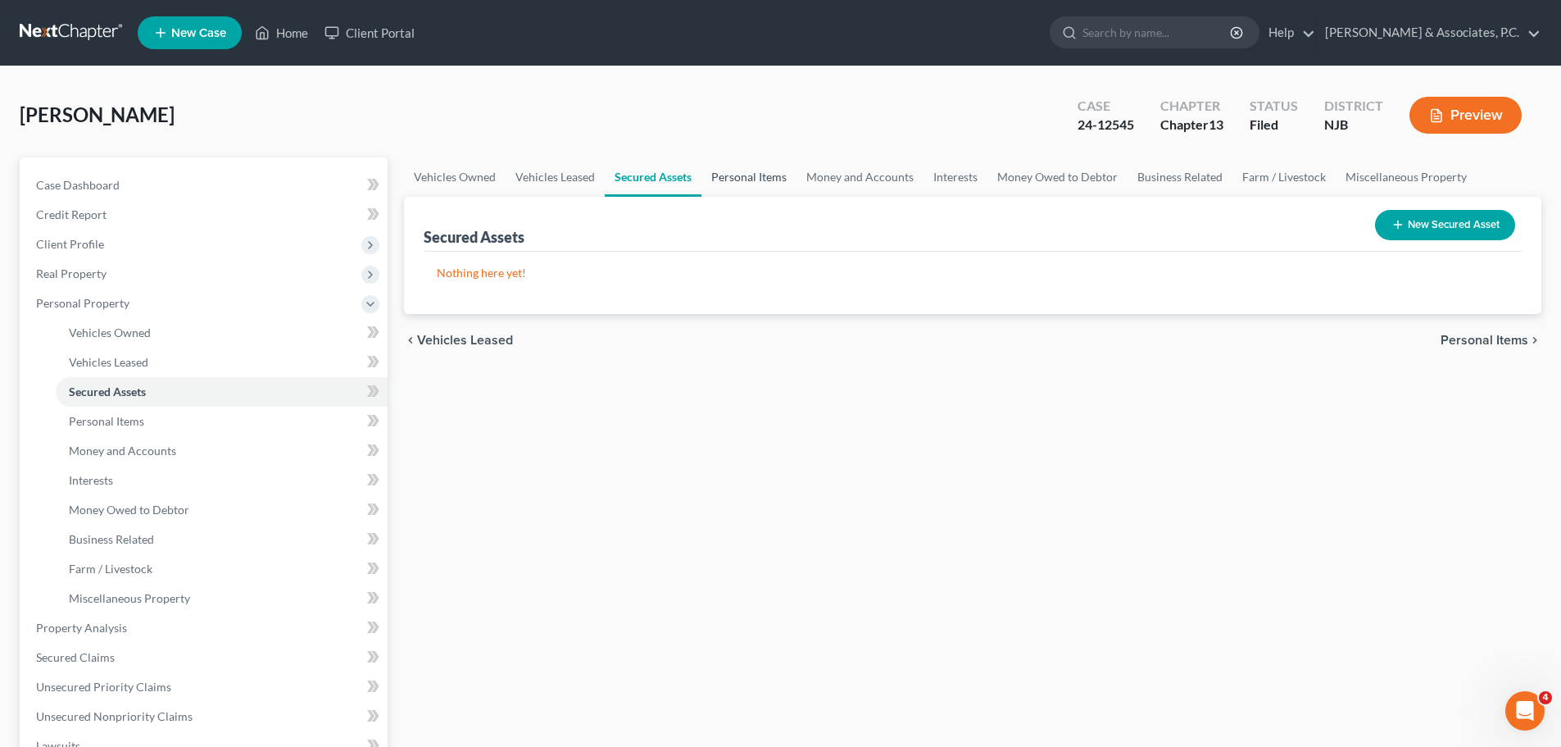
click at [774, 183] on link "Personal Items" at bounding box center [749, 176] width 95 height 39
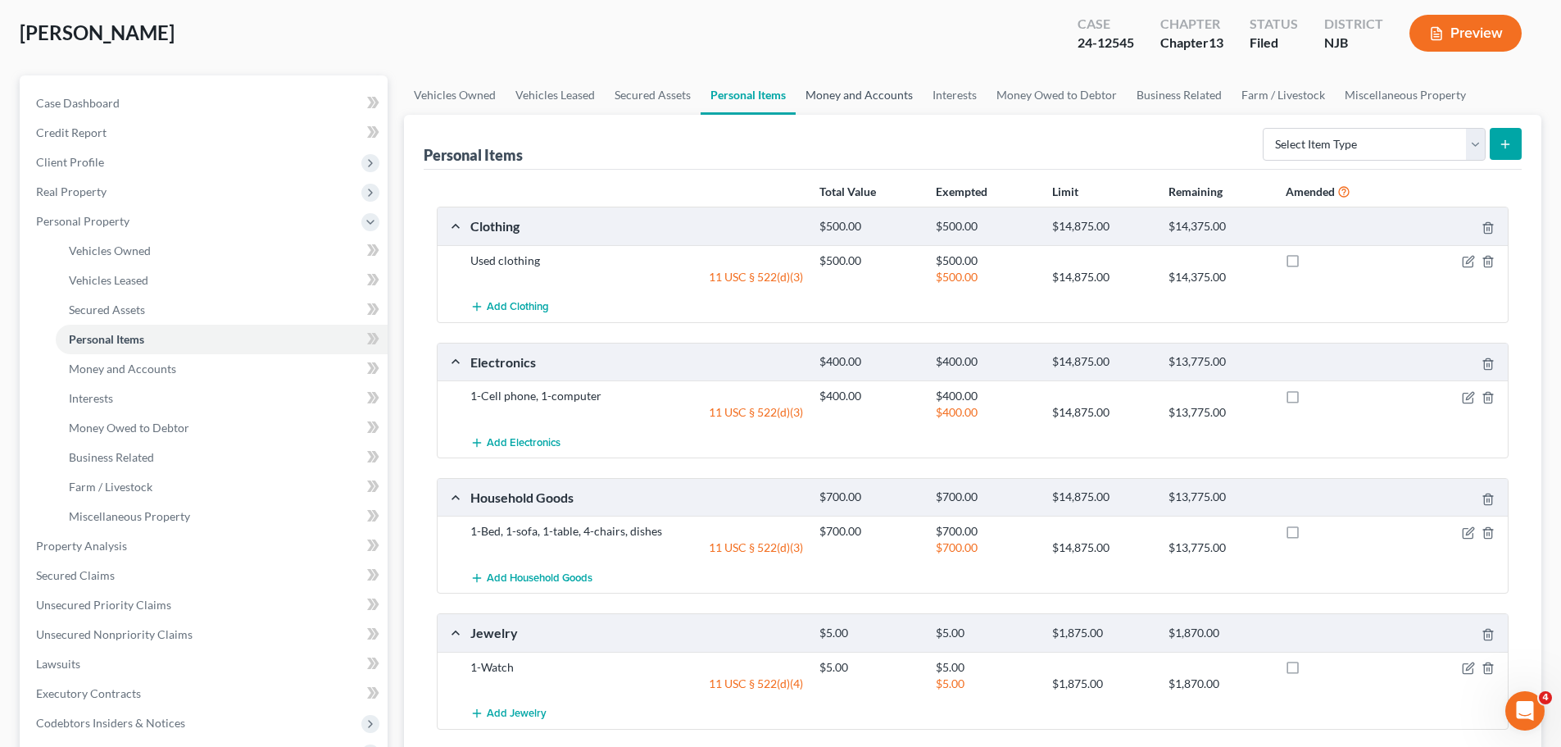
click at [843, 91] on link "Money and Accounts" at bounding box center [859, 94] width 127 height 39
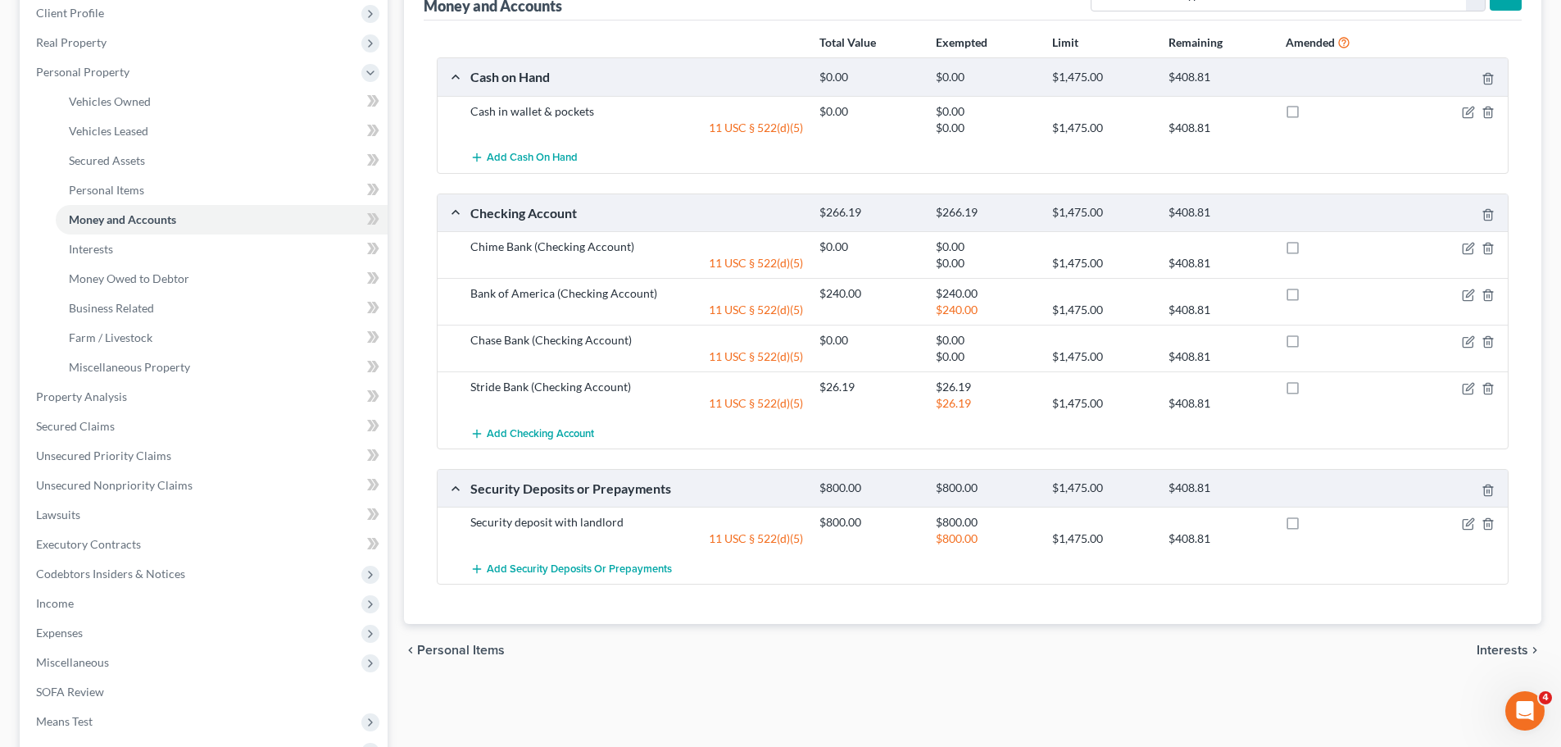
scroll to position [246, 0]
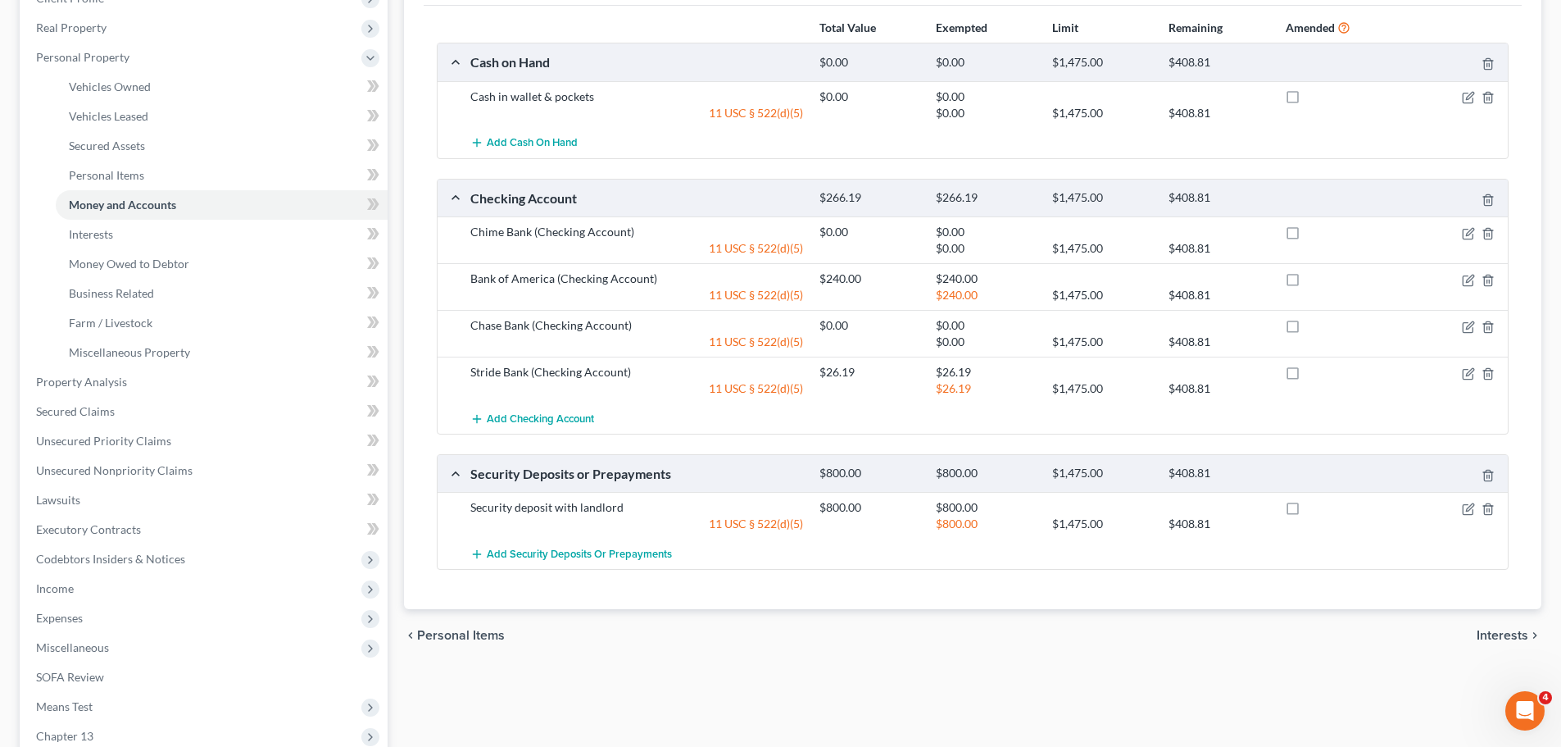
click at [1488, 631] on span "Interests" at bounding box center [1503, 635] width 52 height 13
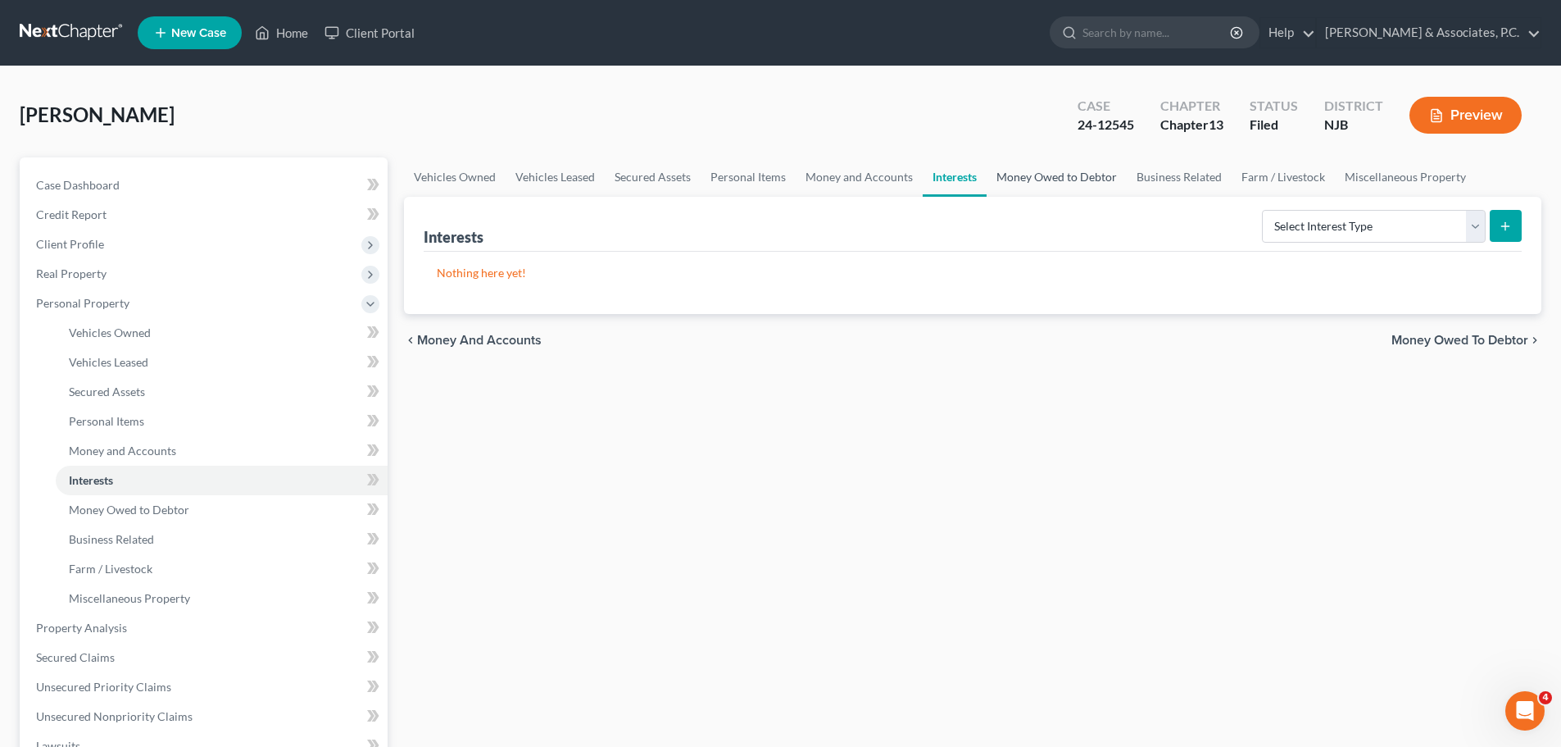
click at [1012, 170] on link "Money Owed to Debtor" at bounding box center [1057, 176] width 140 height 39
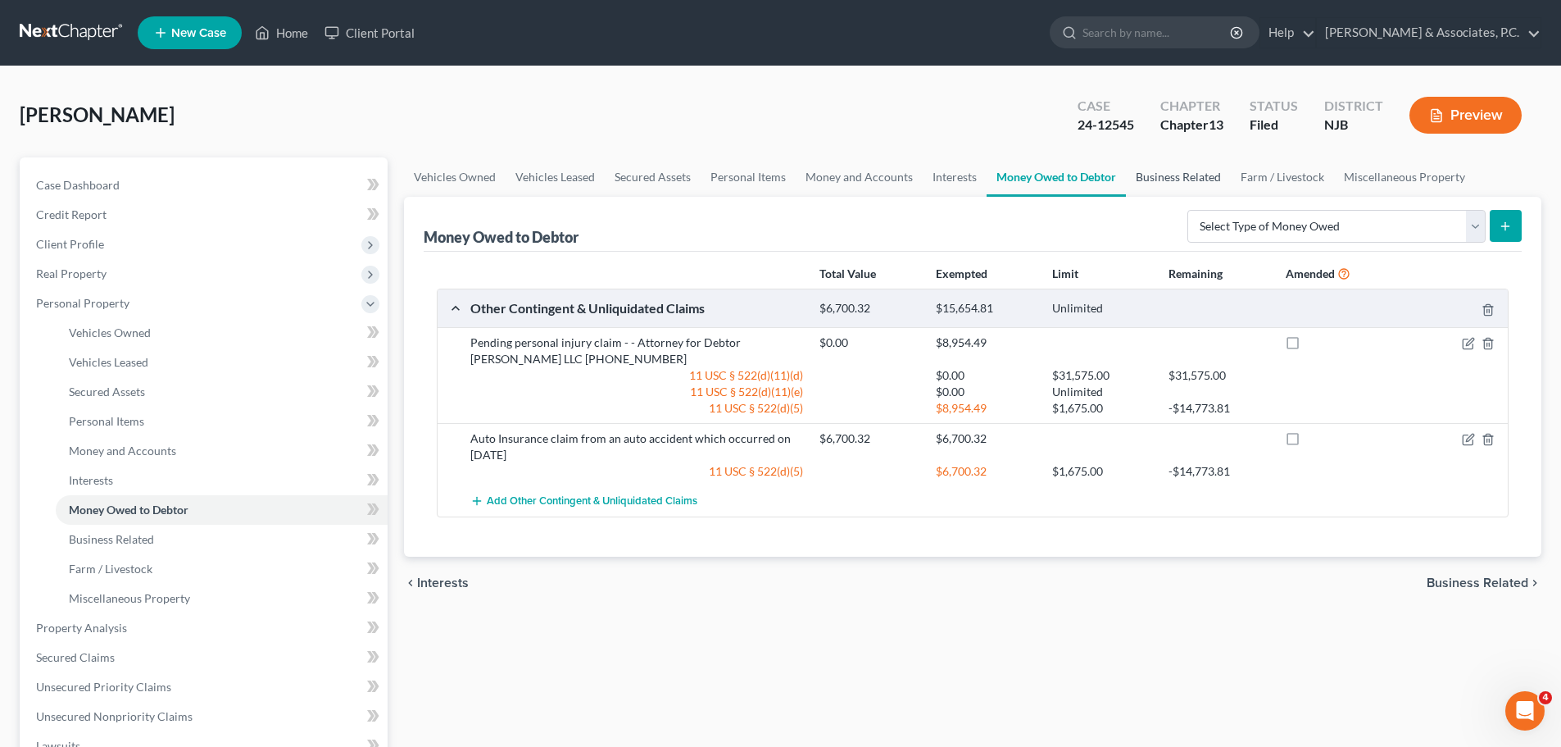
click at [1166, 175] on link "Business Related" at bounding box center [1178, 176] width 105 height 39
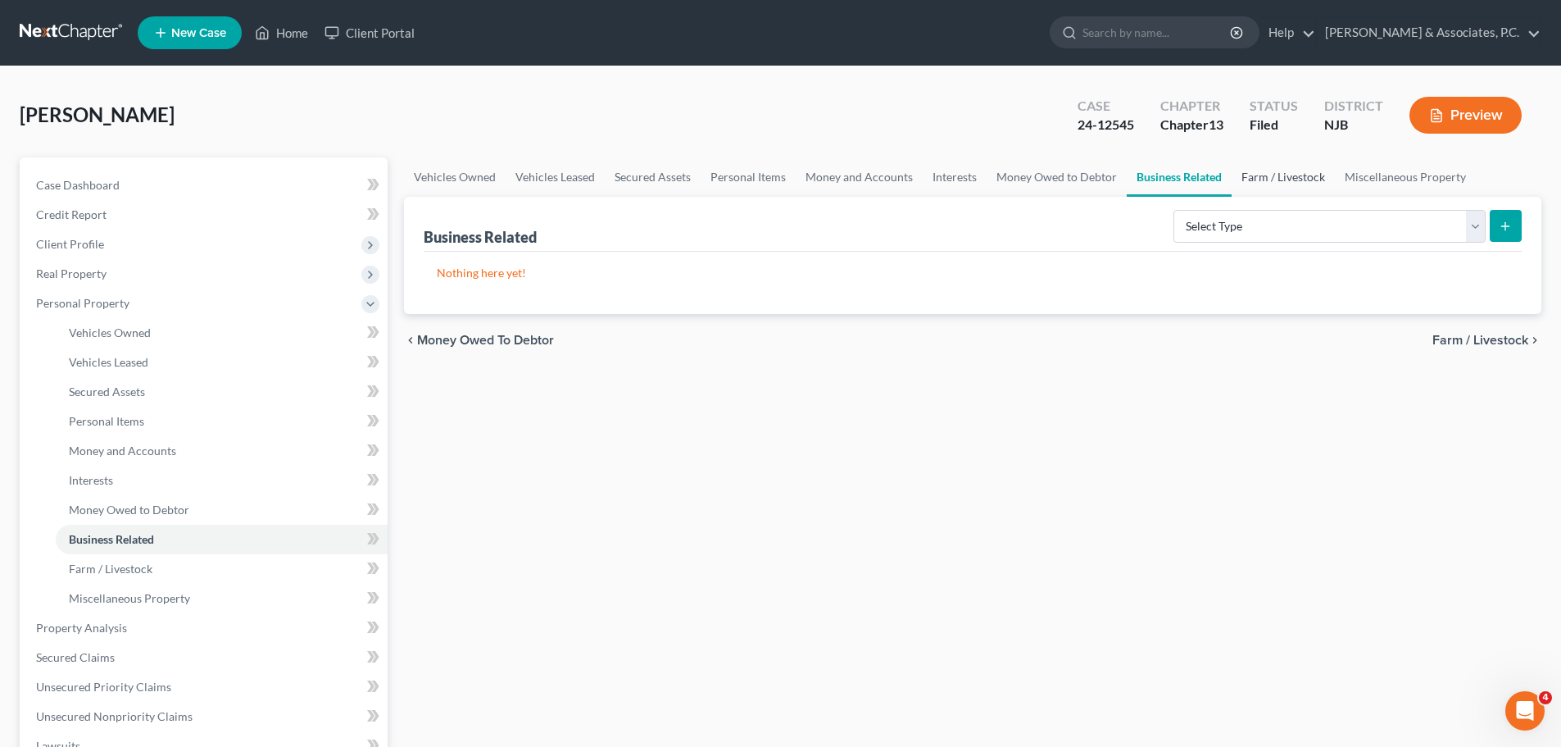
click at [1303, 179] on link "Farm / Livestock" at bounding box center [1283, 176] width 103 height 39
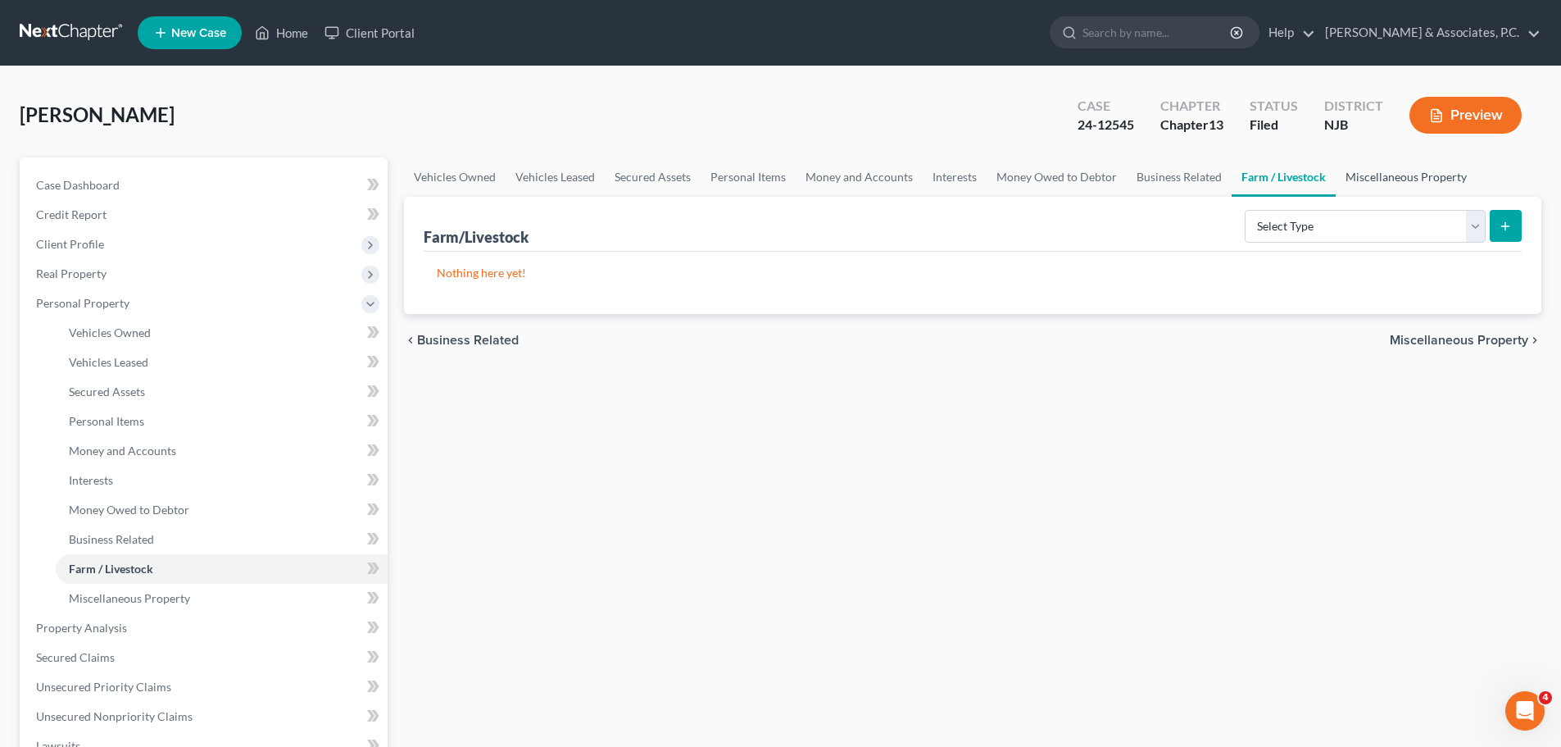
click at [1397, 171] on link "Miscellaneous Property" at bounding box center [1406, 176] width 141 height 39
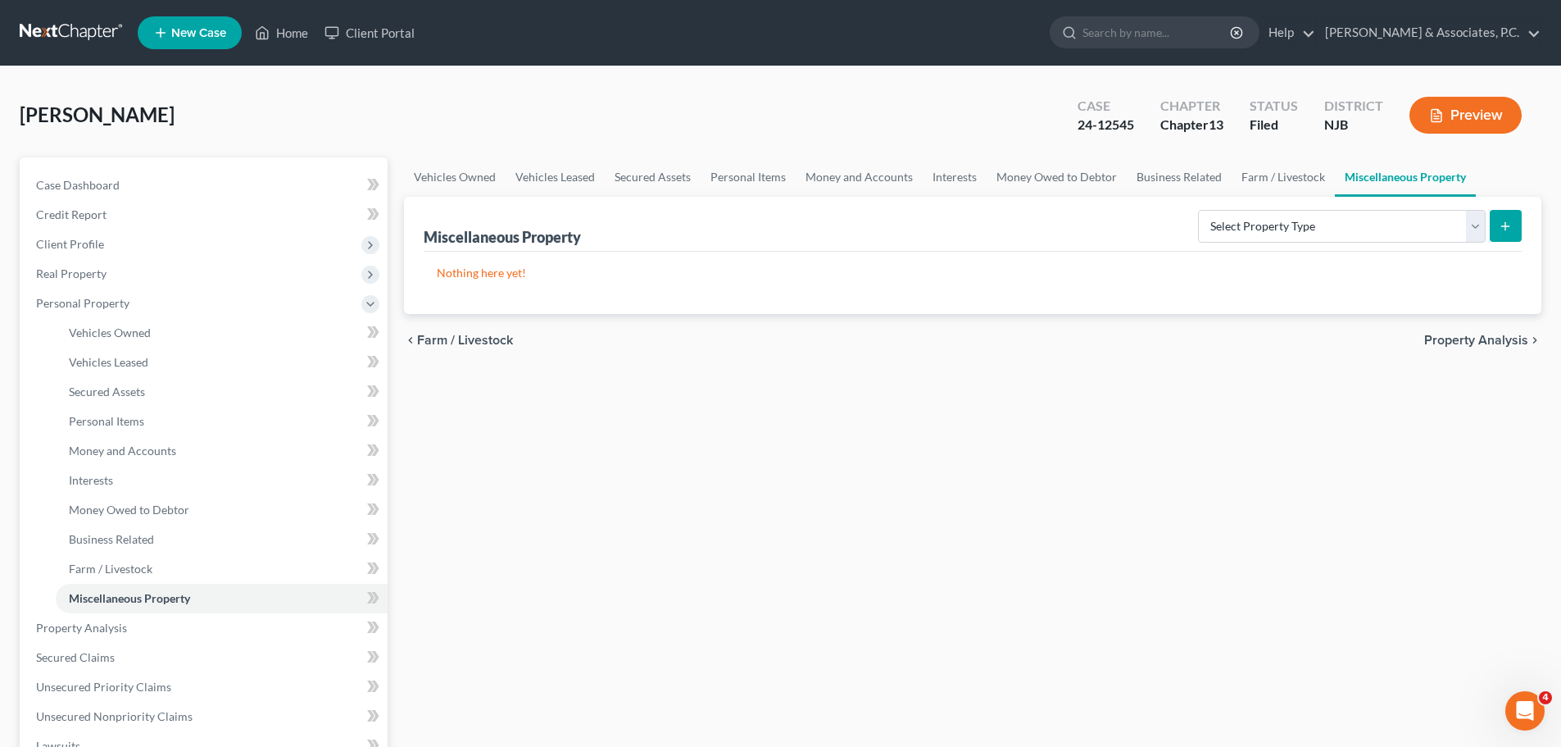
click at [1482, 335] on span "Property Analysis" at bounding box center [1476, 340] width 104 height 13
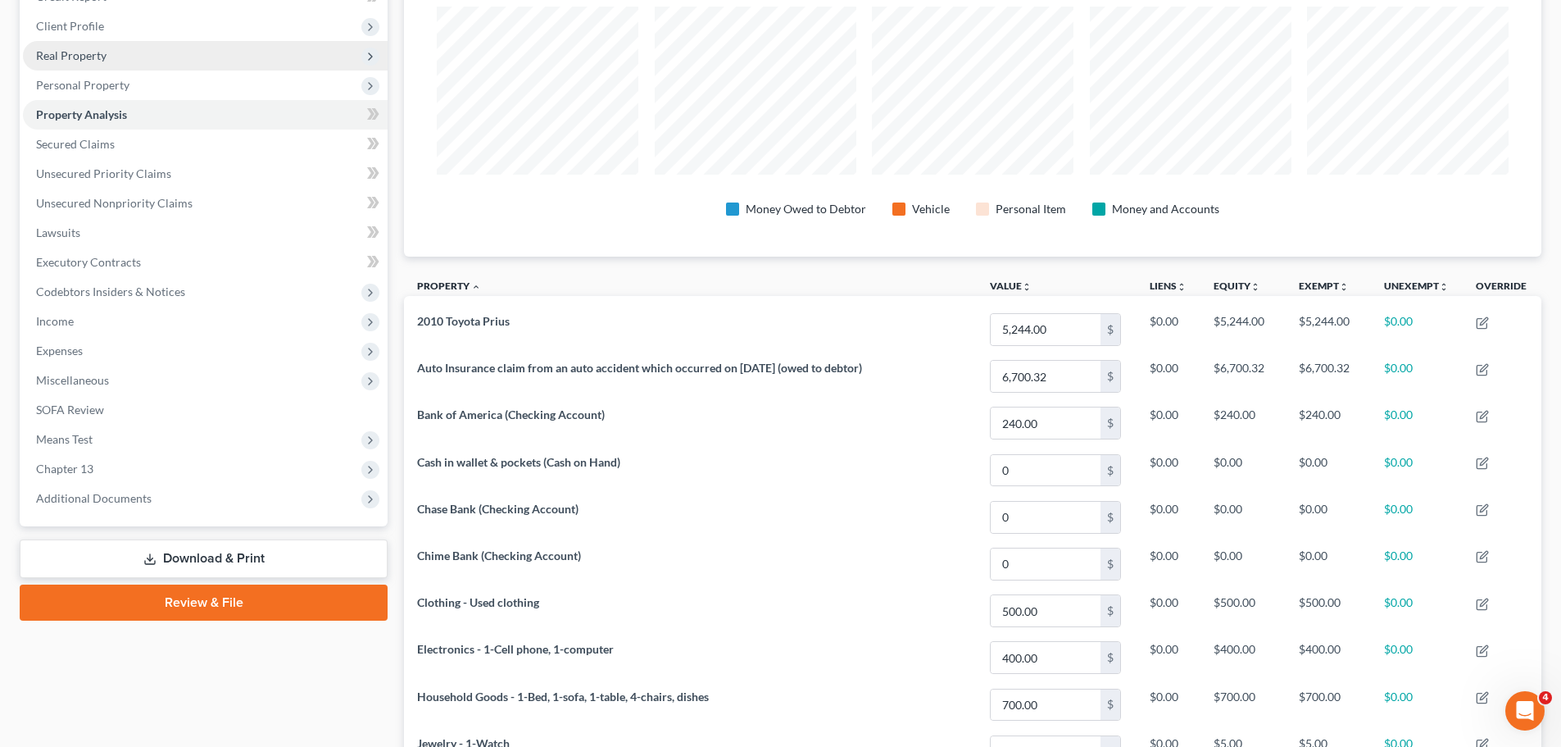
scroll to position [138, 0]
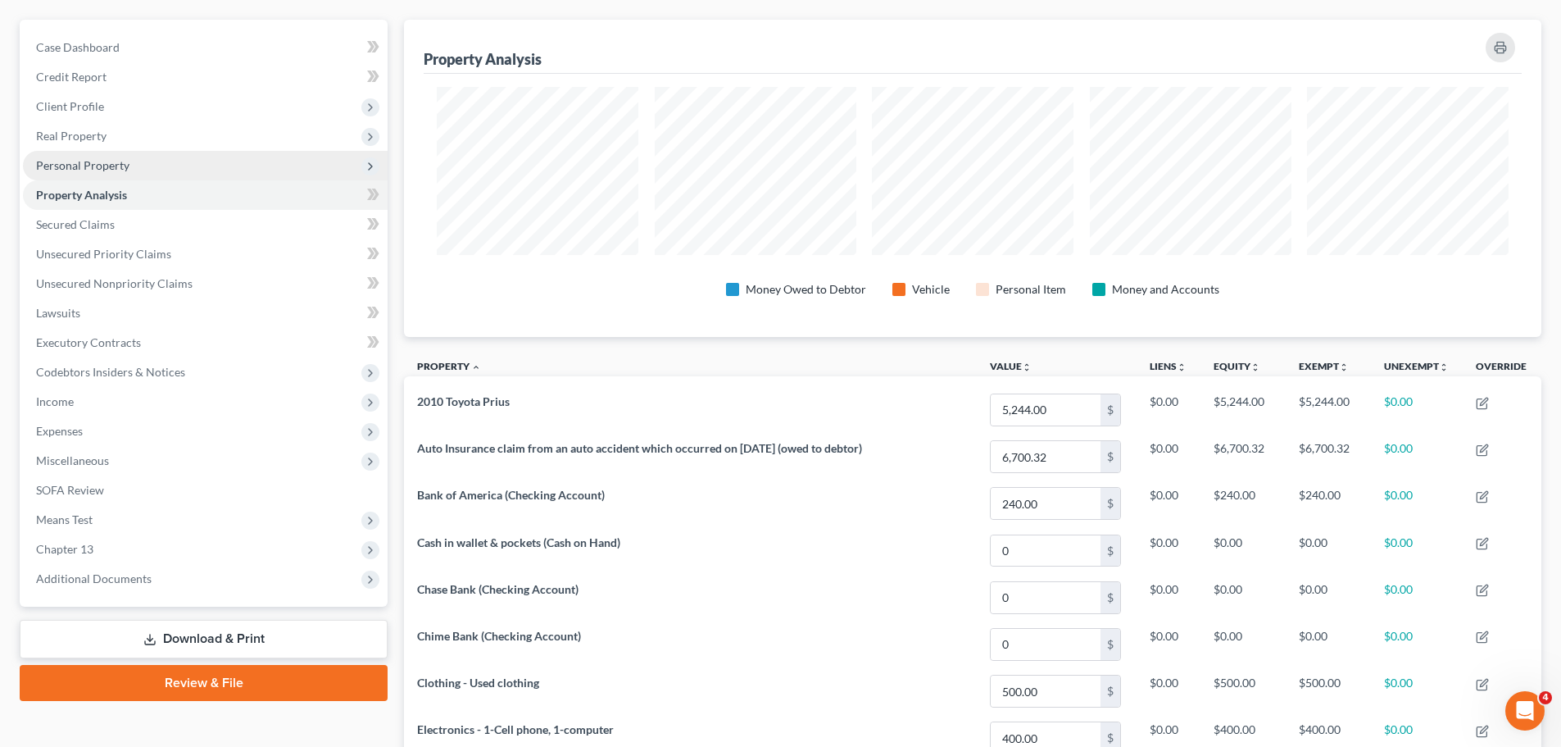
click at [120, 166] on span "Personal Property" at bounding box center [82, 165] width 93 height 14
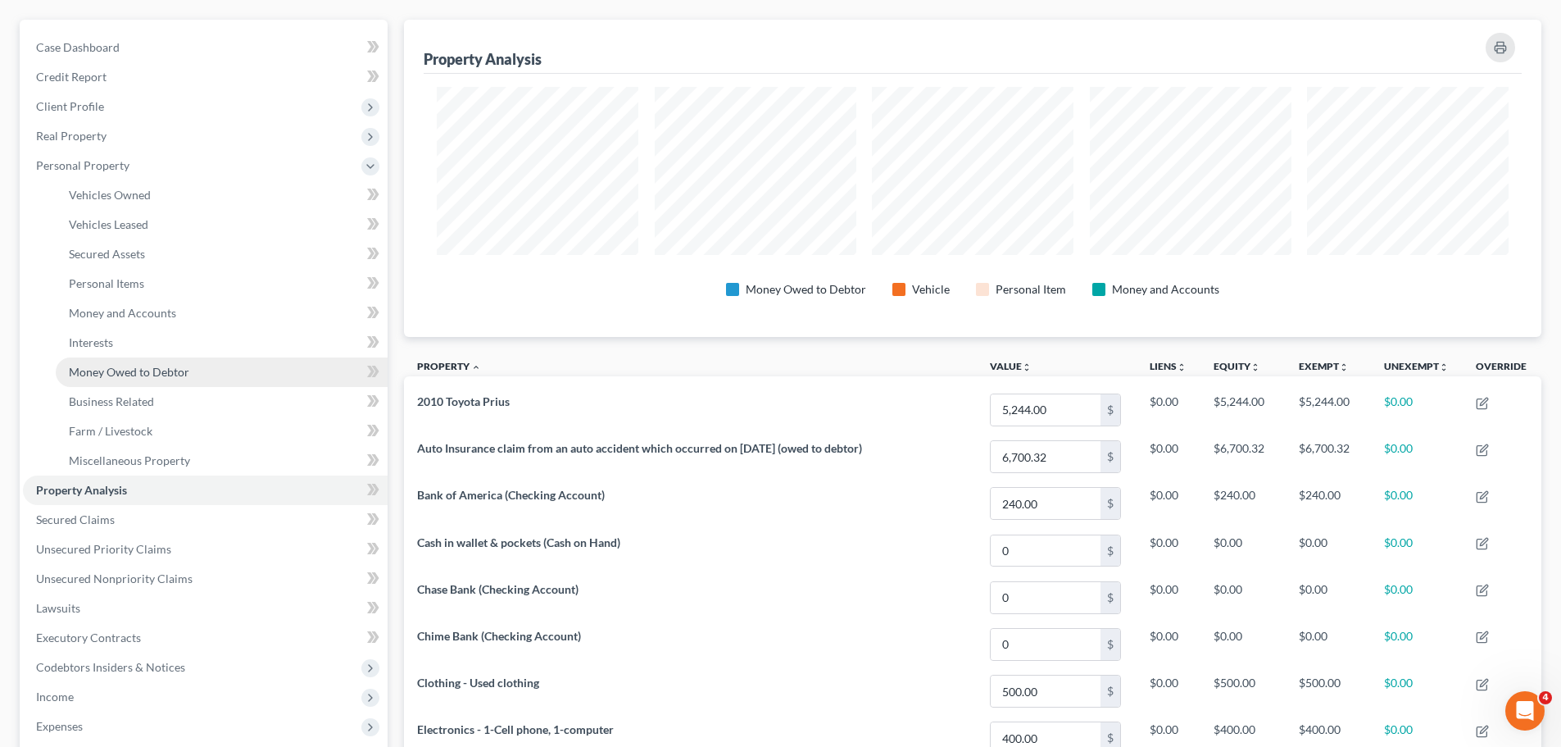
click at [135, 373] on span "Money Owed to Debtor" at bounding box center [129, 372] width 120 height 14
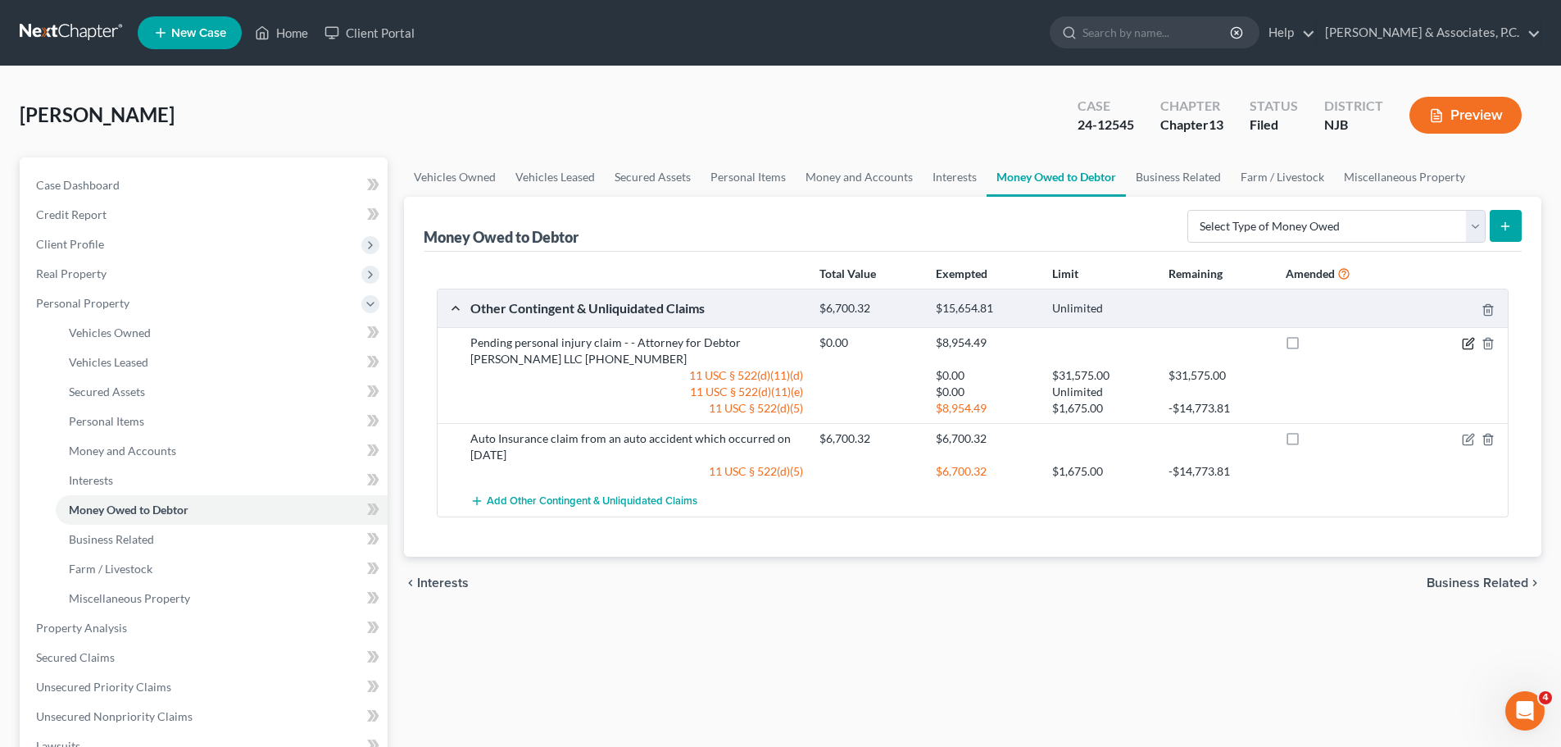
click at [1462, 343] on icon "button" at bounding box center [1468, 343] width 13 height 13
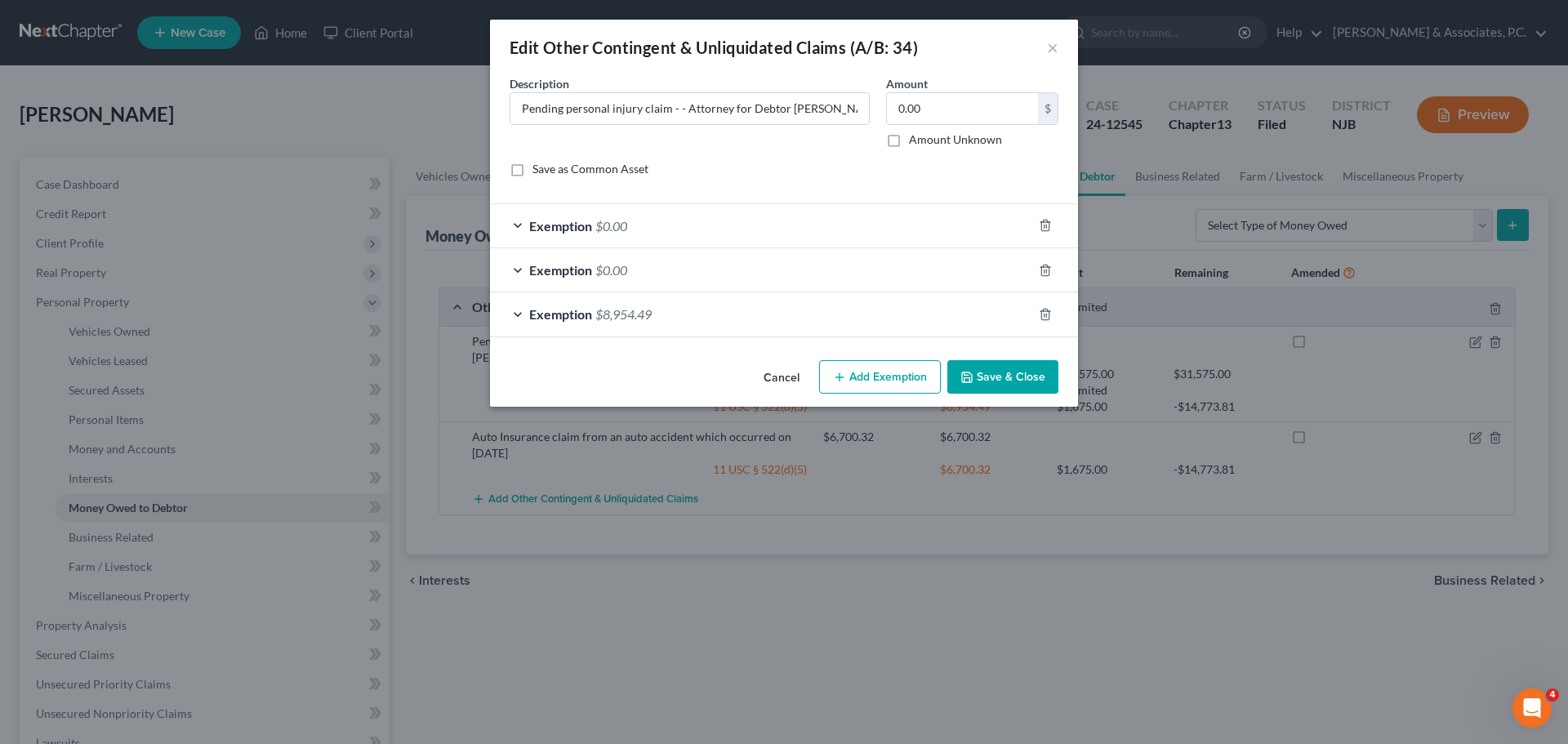
click at [768, 302] on div "Exemption $8,954.49" at bounding box center [761, 313] width 542 height 43
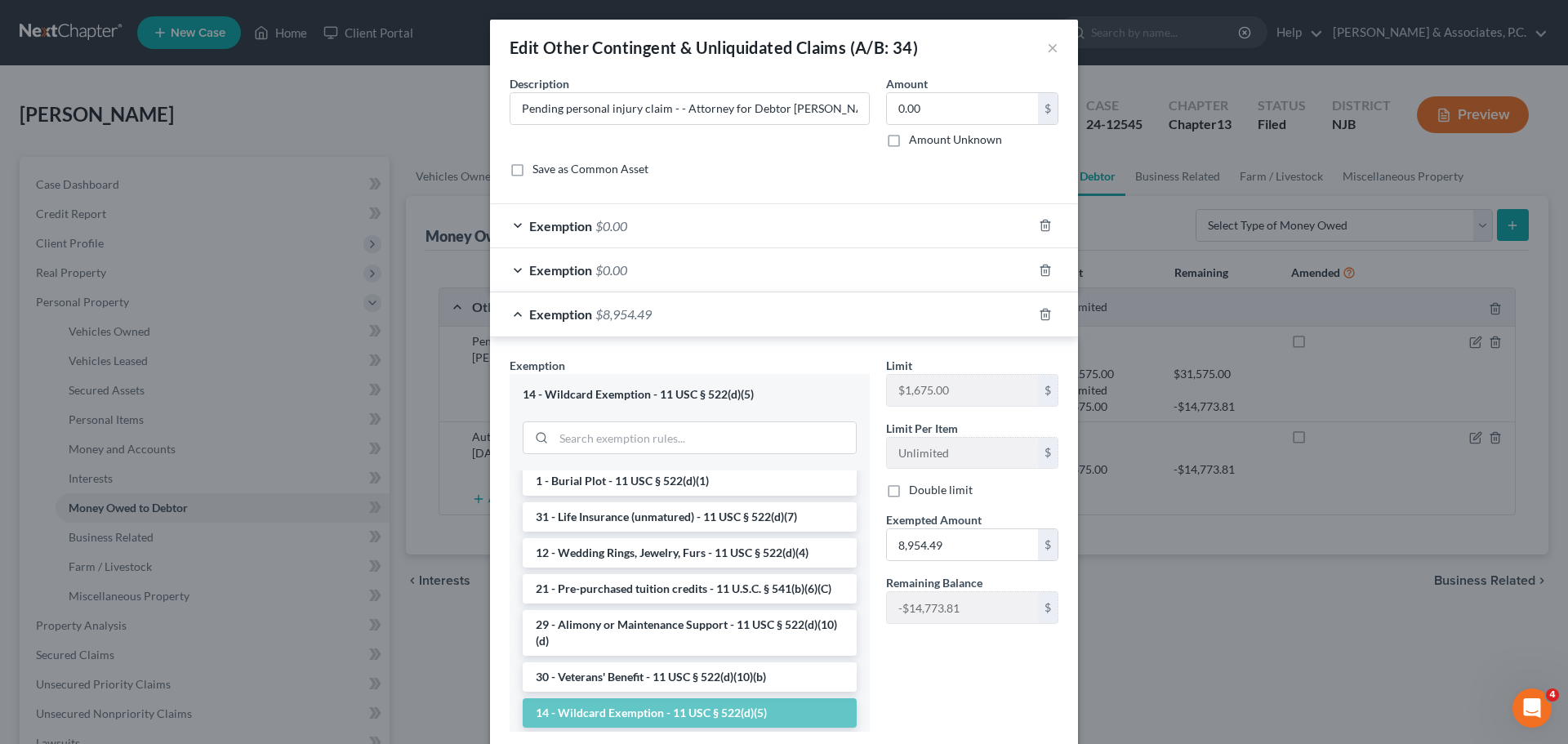
scroll to position [408, 0]
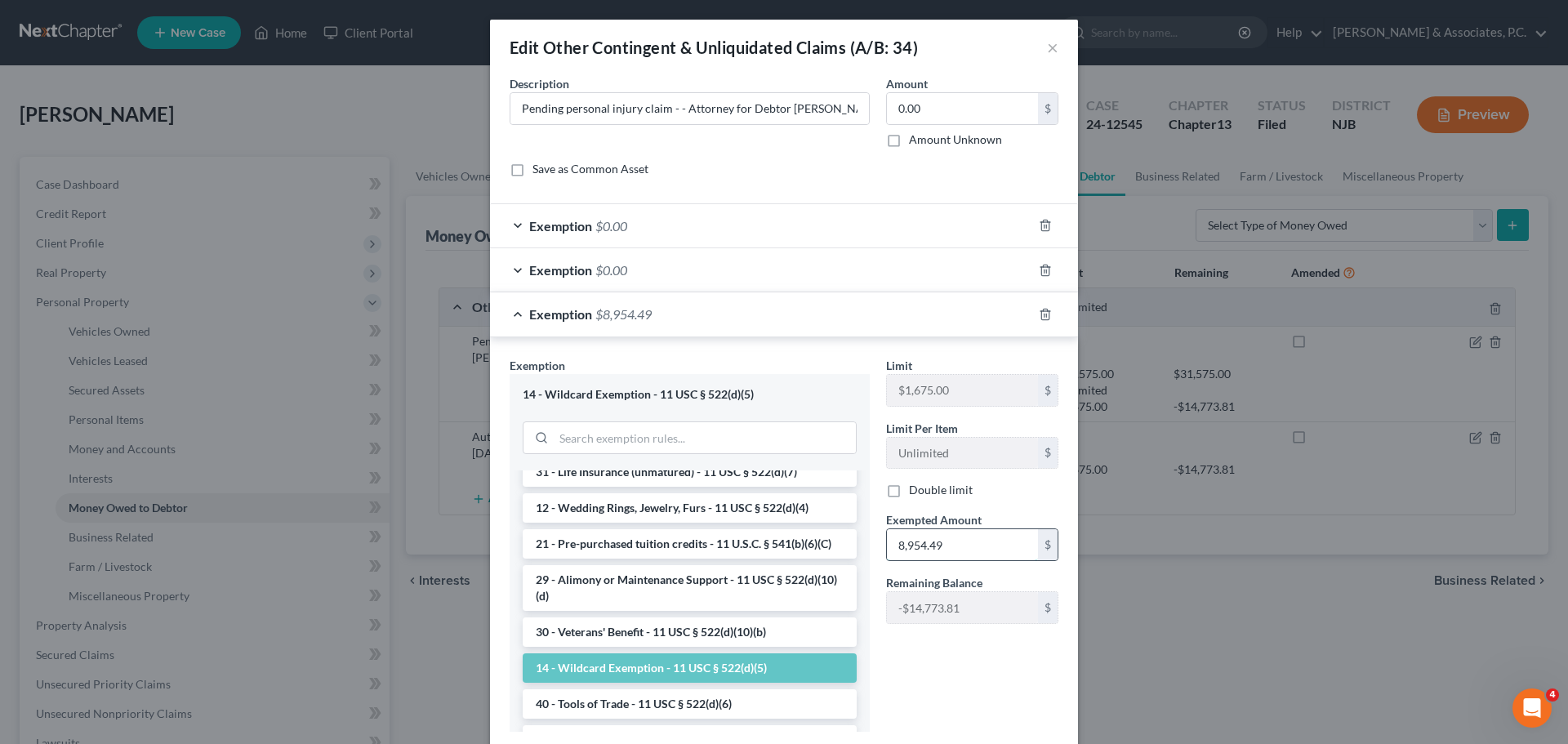
click at [973, 545] on input "8,954.49" at bounding box center [962, 544] width 151 height 31
type input "8"
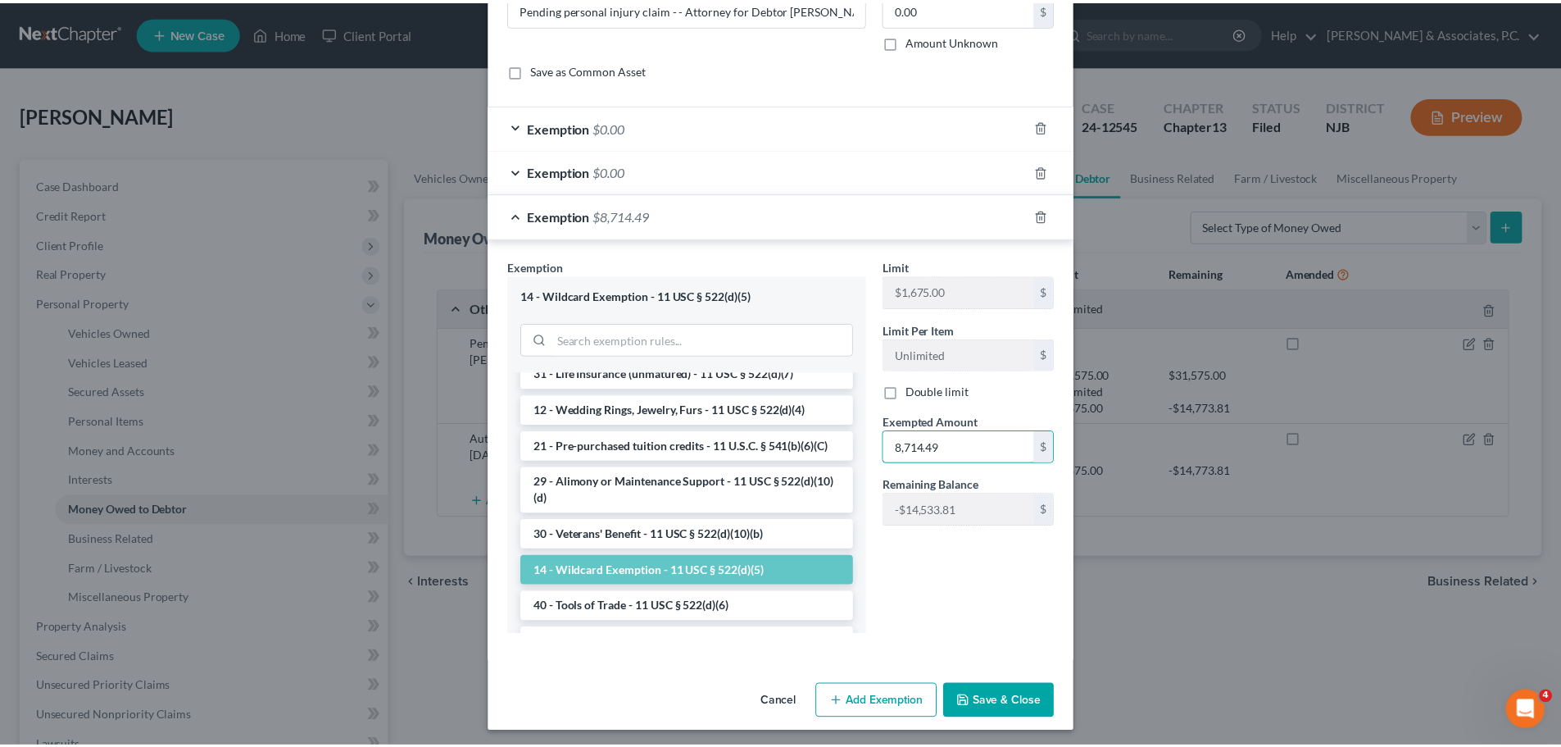
scroll to position [105, 0]
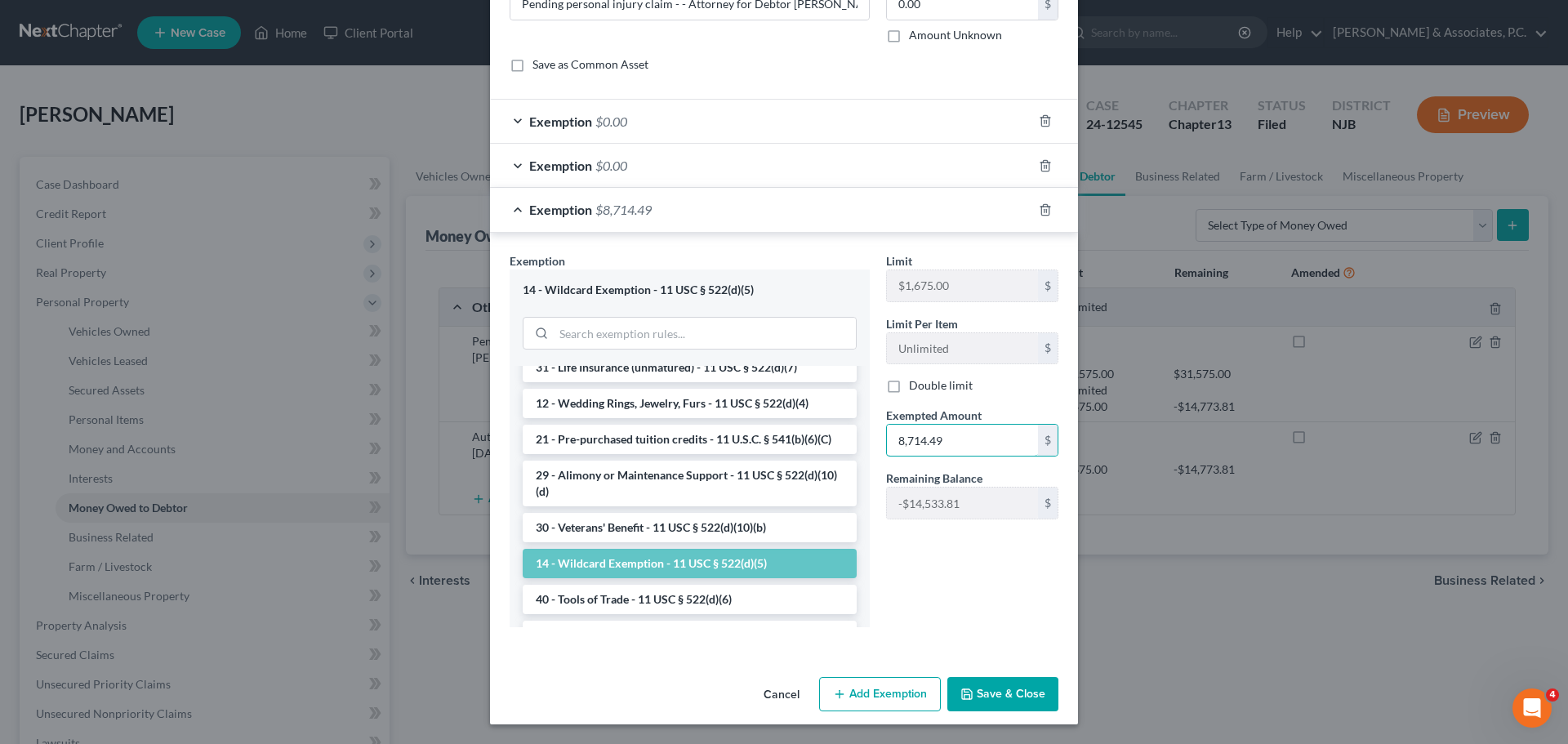
type input "8,714.49"
drag, startPoint x: 1006, startPoint y: 697, endPoint x: 993, endPoint y: 697, distance: 13.0
click at [1005, 697] on button "Save & Close" at bounding box center [1002, 693] width 111 height 34
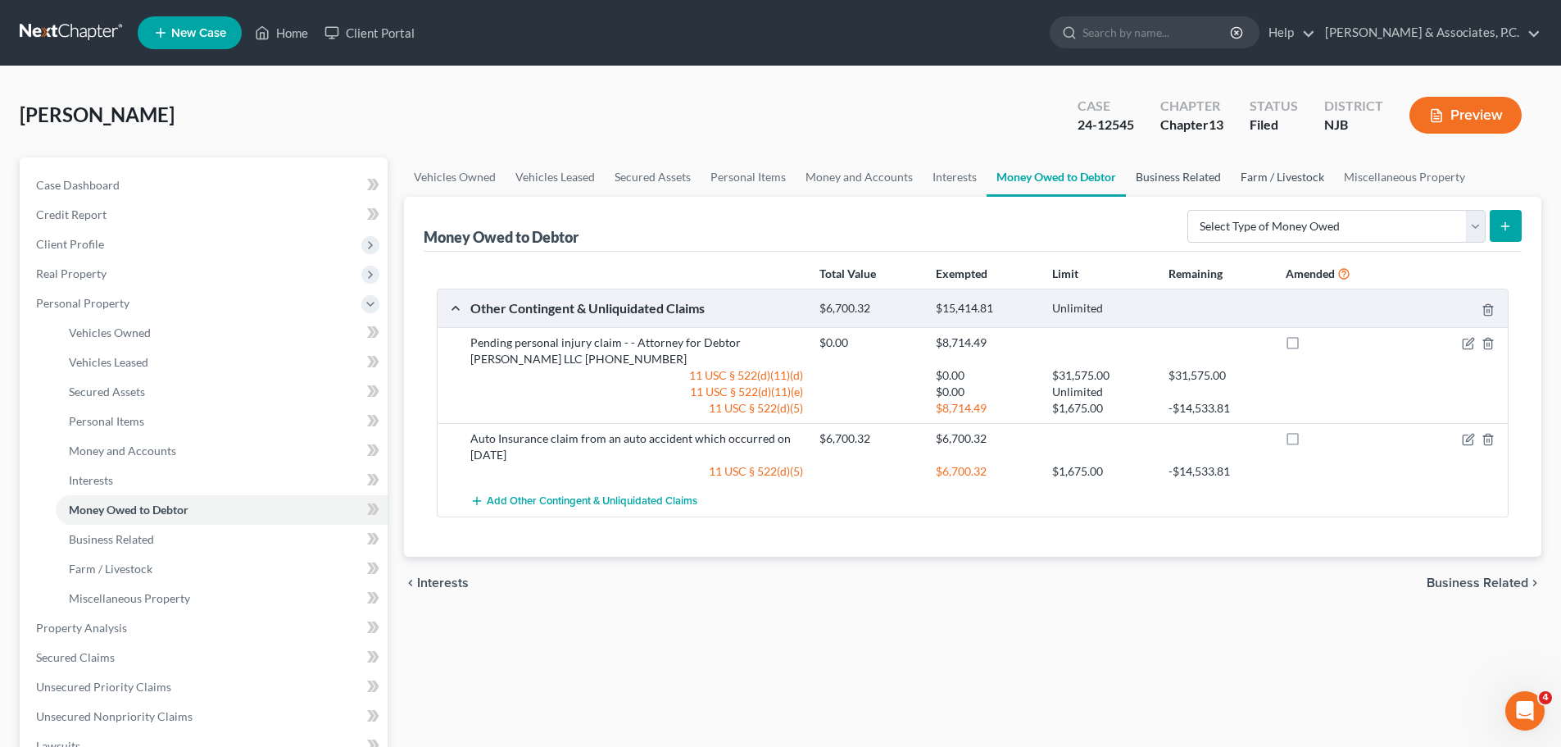
drag, startPoint x: 1175, startPoint y: 173, endPoint x: 1240, endPoint y: 181, distance: 66.1
click at [1174, 174] on link "Business Related" at bounding box center [1178, 176] width 105 height 39
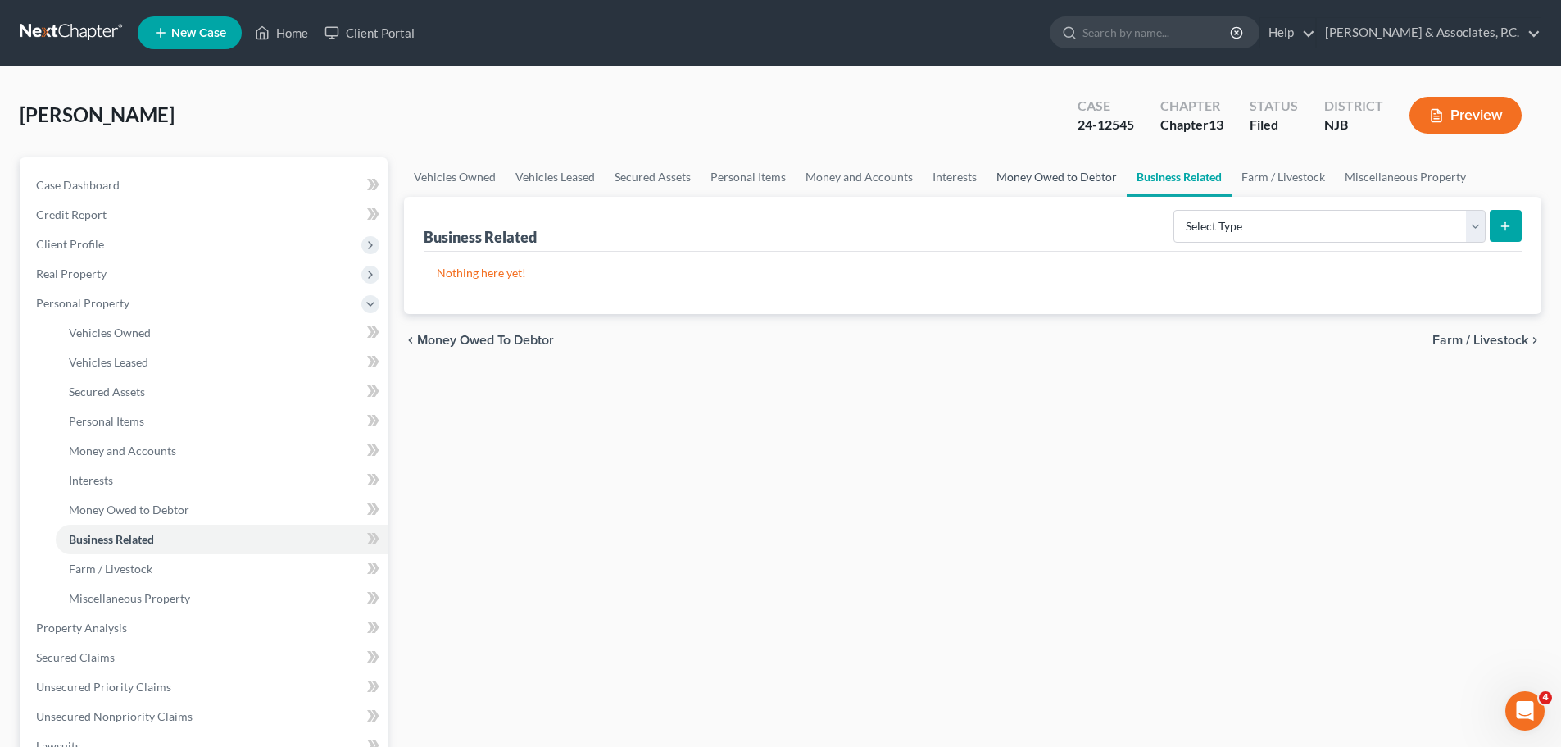
click at [1046, 172] on link "Money Owed to Debtor" at bounding box center [1057, 176] width 140 height 39
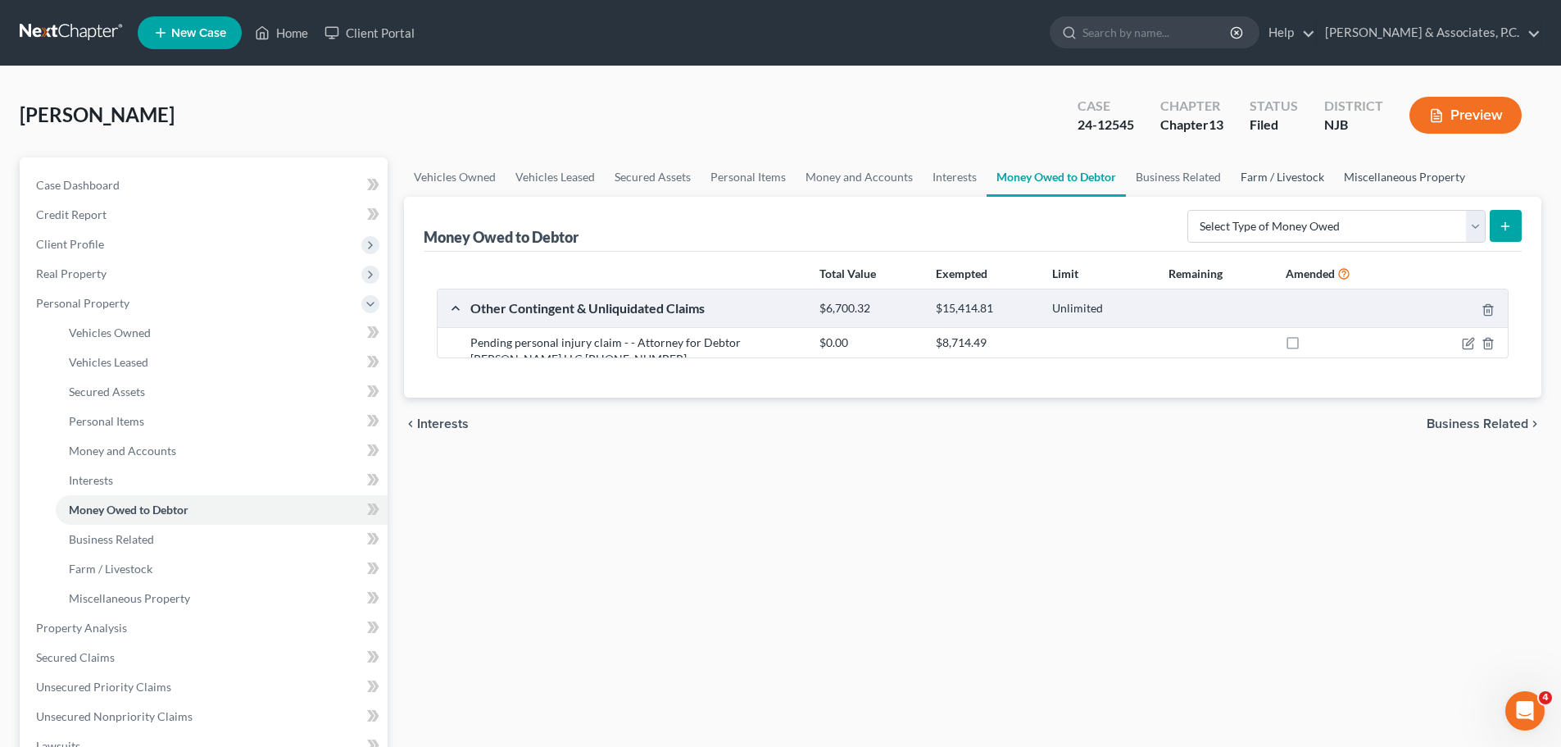
drag, startPoint x: 1260, startPoint y: 179, endPoint x: 1347, endPoint y: 167, distance: 87.6
click at [1261, 178] on link "Farm / Livestock" at bounding box center [1282, 176] width 103 height 39
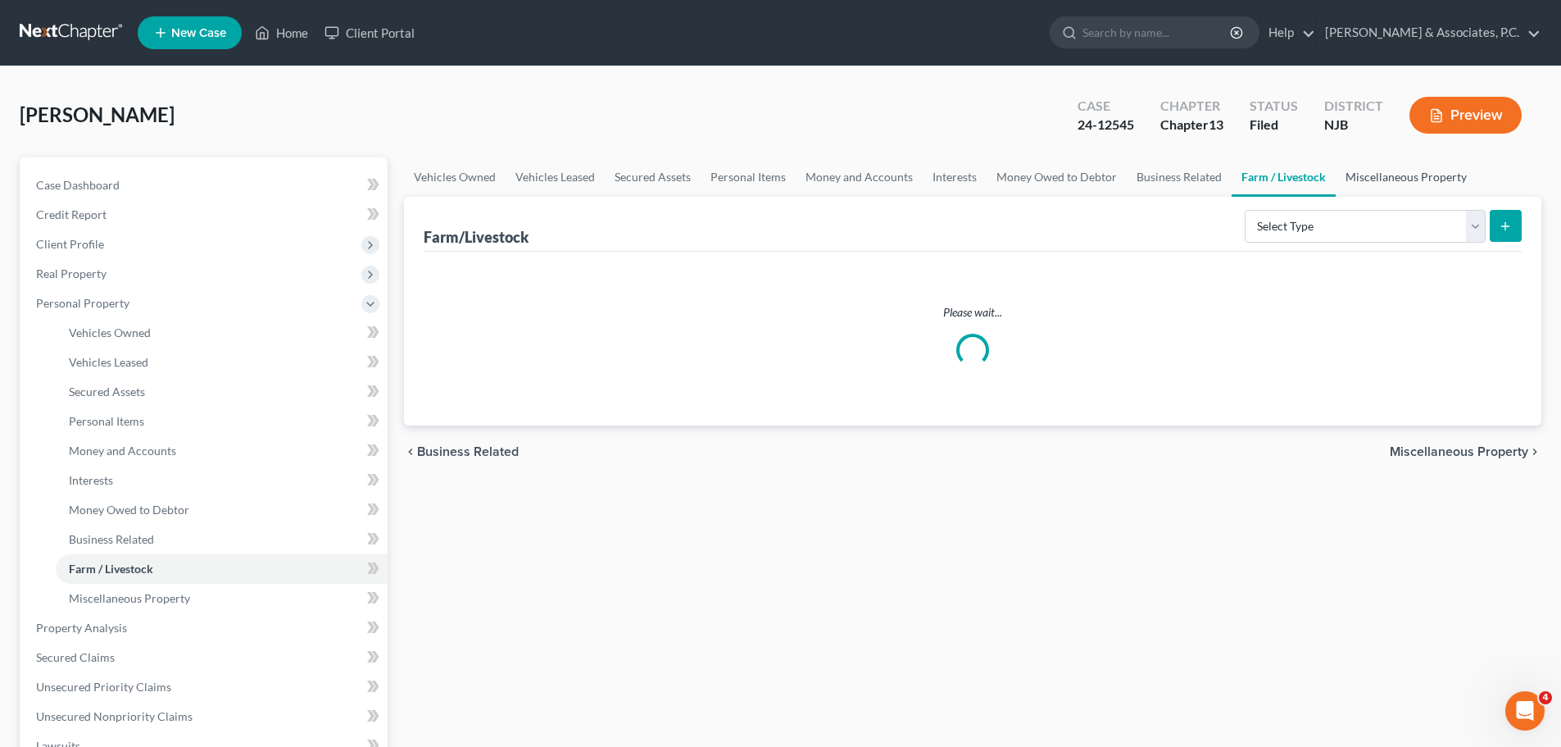
click at [1367, 170] on link "Miscellaneous Property" at bounding box center [1406, 176] width 141 height 39
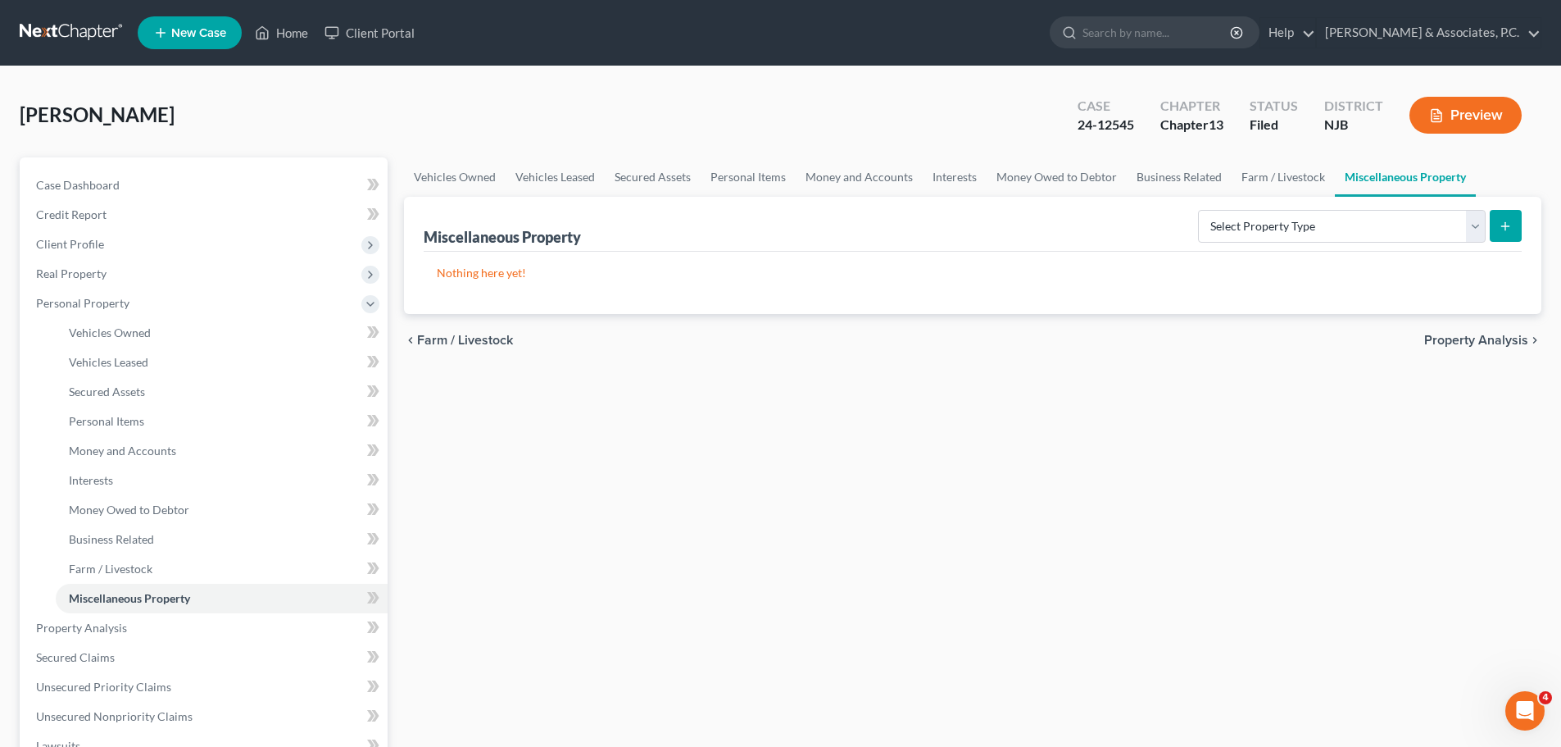
click at [1467, 344] on span "Property Analysis" at bounding box center [1476, 340] width 104 height 13
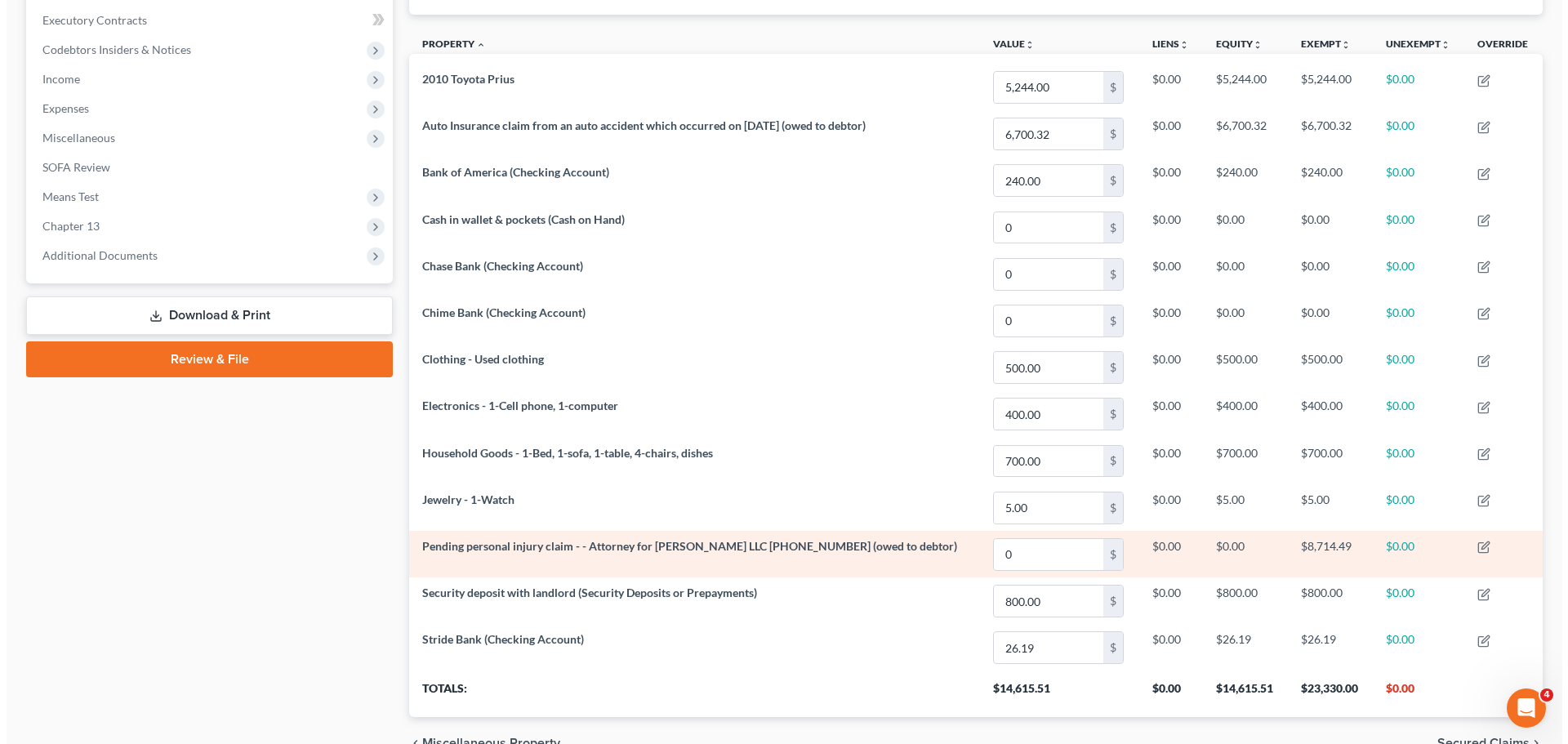
scroll to position [546, 0]
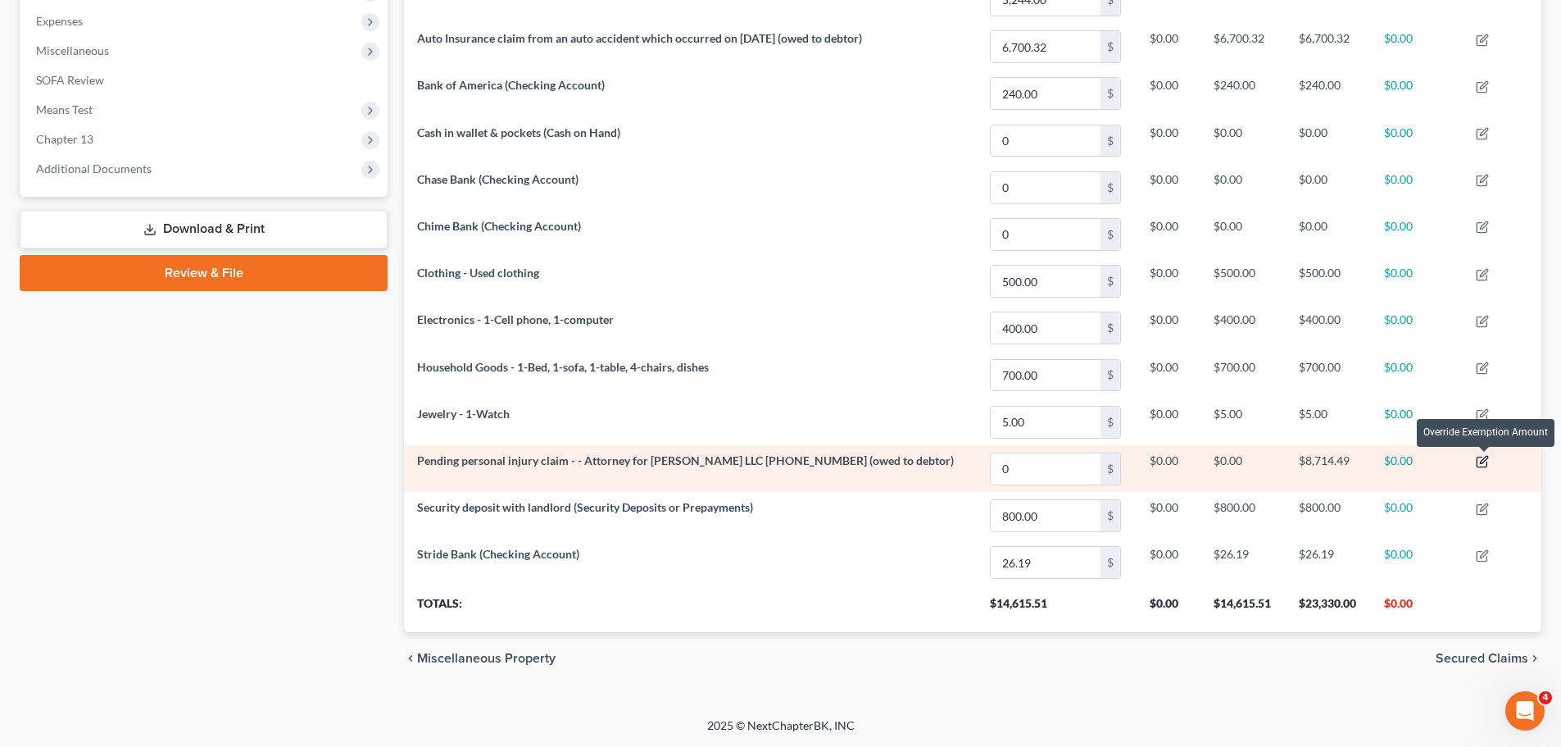
click at [1489, 461] on icon "button" at bounding box center [1482, 461] width 13 height 13
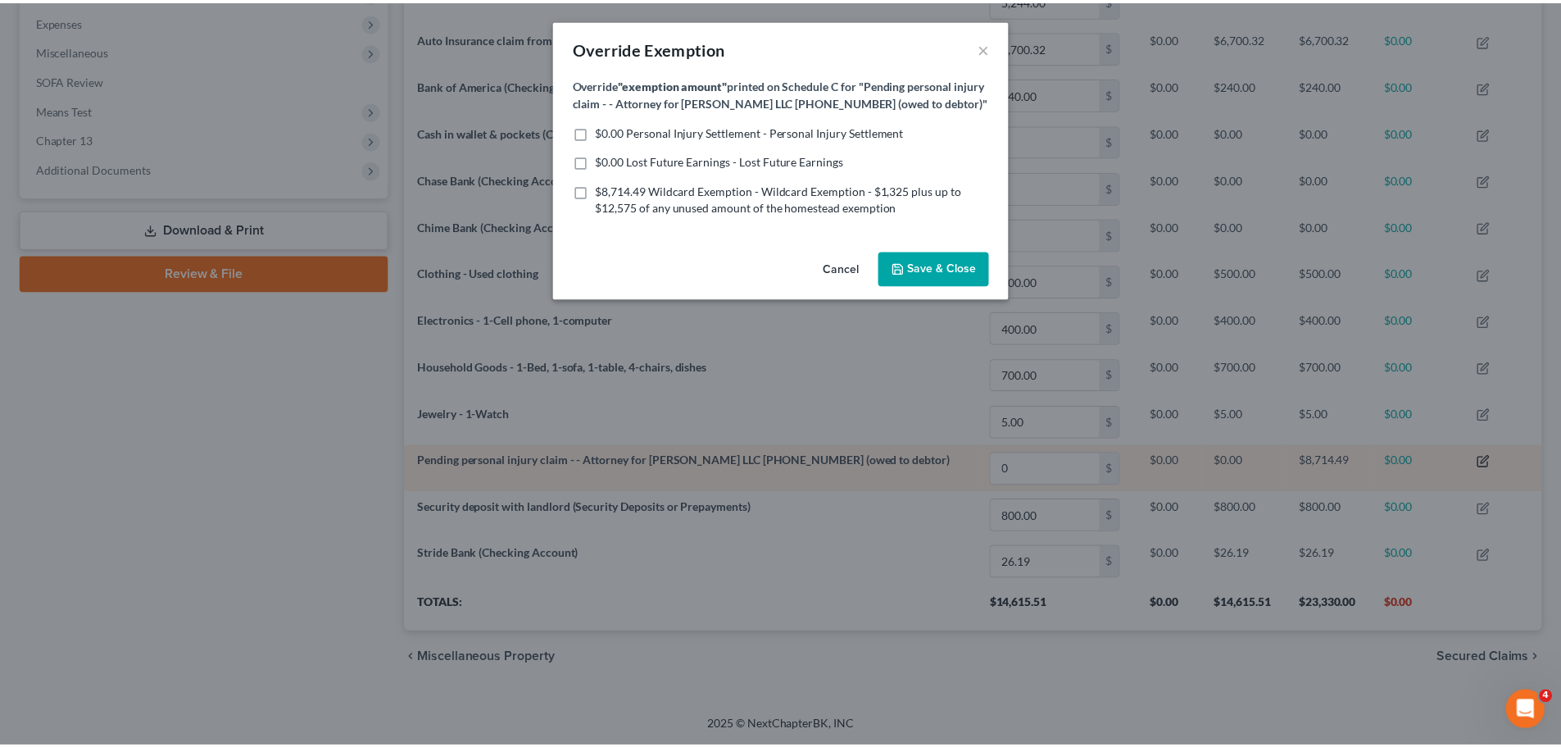
scroll to position [318, 1147]
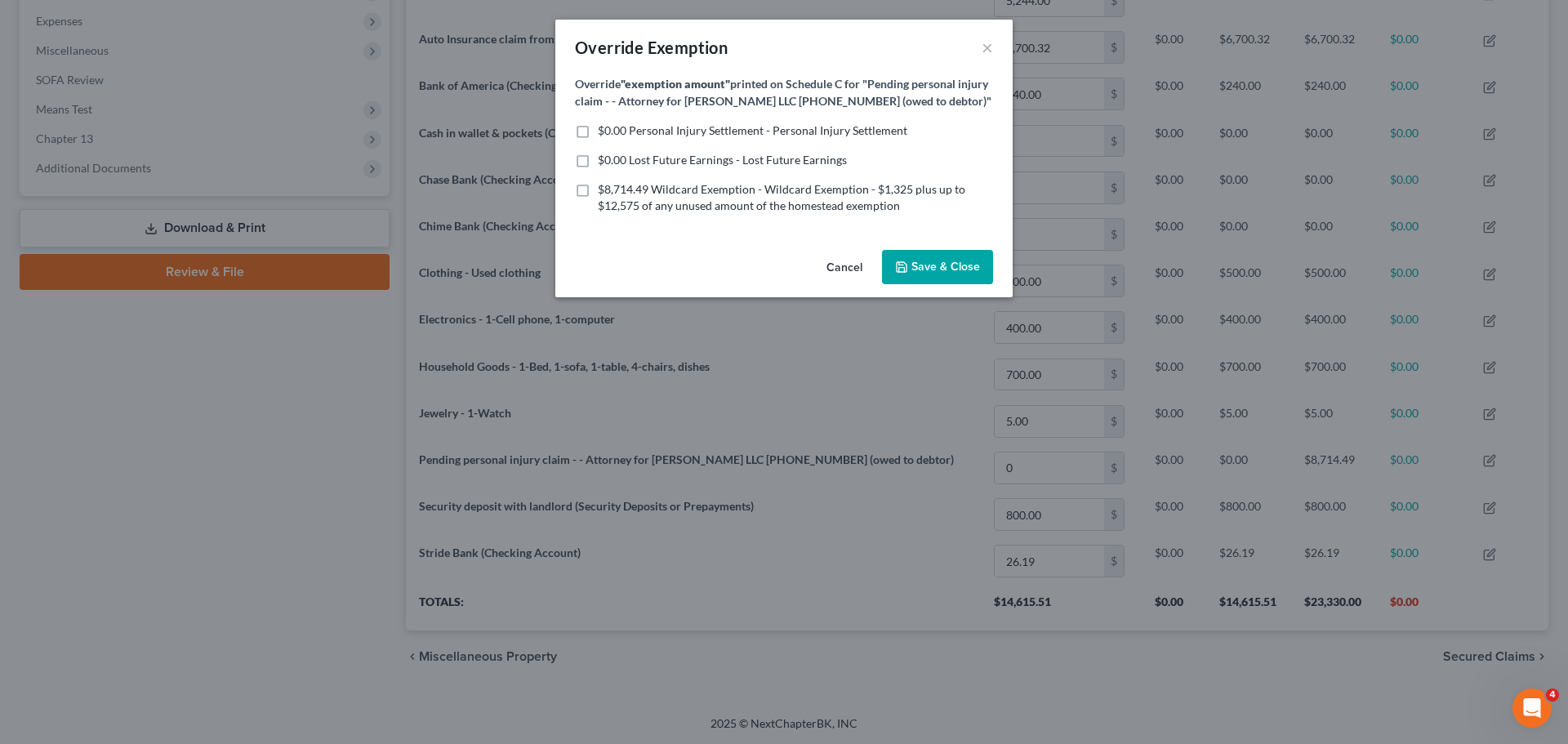
click at [598, 138] on label "$0.00 Personal Injury Settlement - Personal Injury Settlement" at bounding box center [752, 130] width 310 height 16
click at [605, 133] on input "$0.00 Personal Injury Settlement - Personal Injury Settlement" at bounding box center [610, 127] width 11 height 11
checkbox input "true"
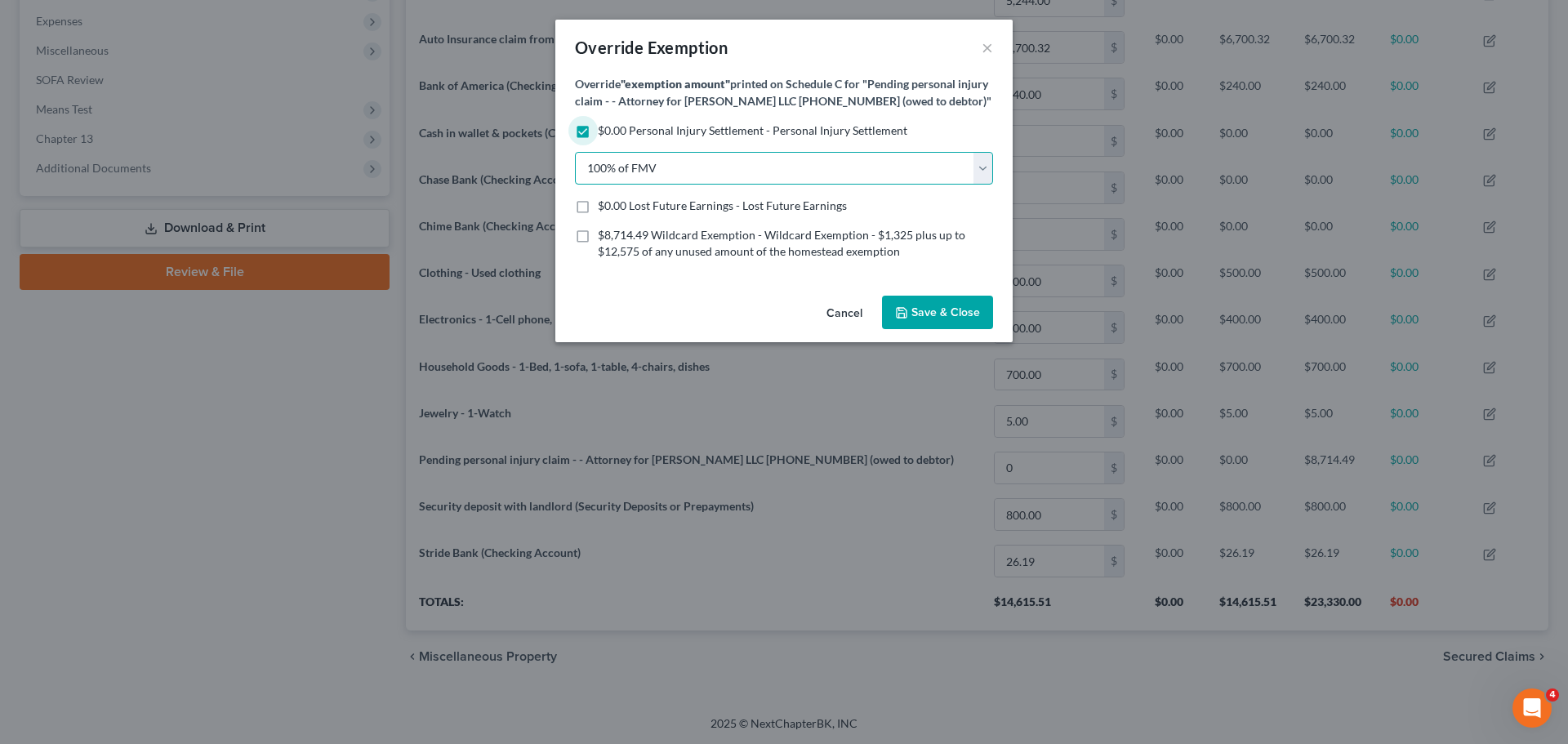
click at [772, 184] on select "100% of FMV Unknown Other" at bounding box center [784, 167] width 418 height 33
click at [575, 169] on select "100% of FMV Unknown Other" at bounding box center [784, 167] width 418 height 33
click at [952, 319] on span "Save & Close" at bounding box center [945, 313] width 69 height 14
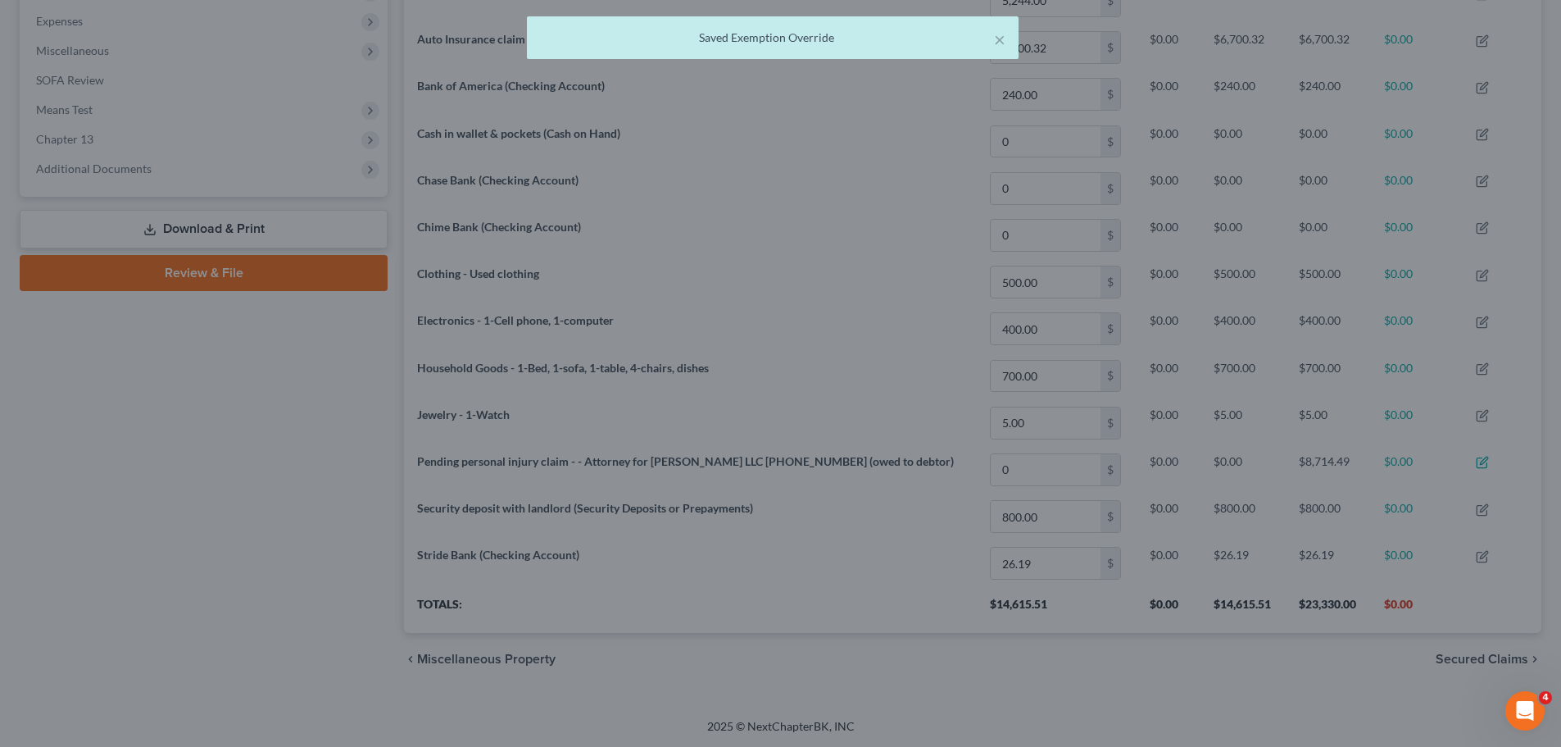
scroll to position [819302, 818482]
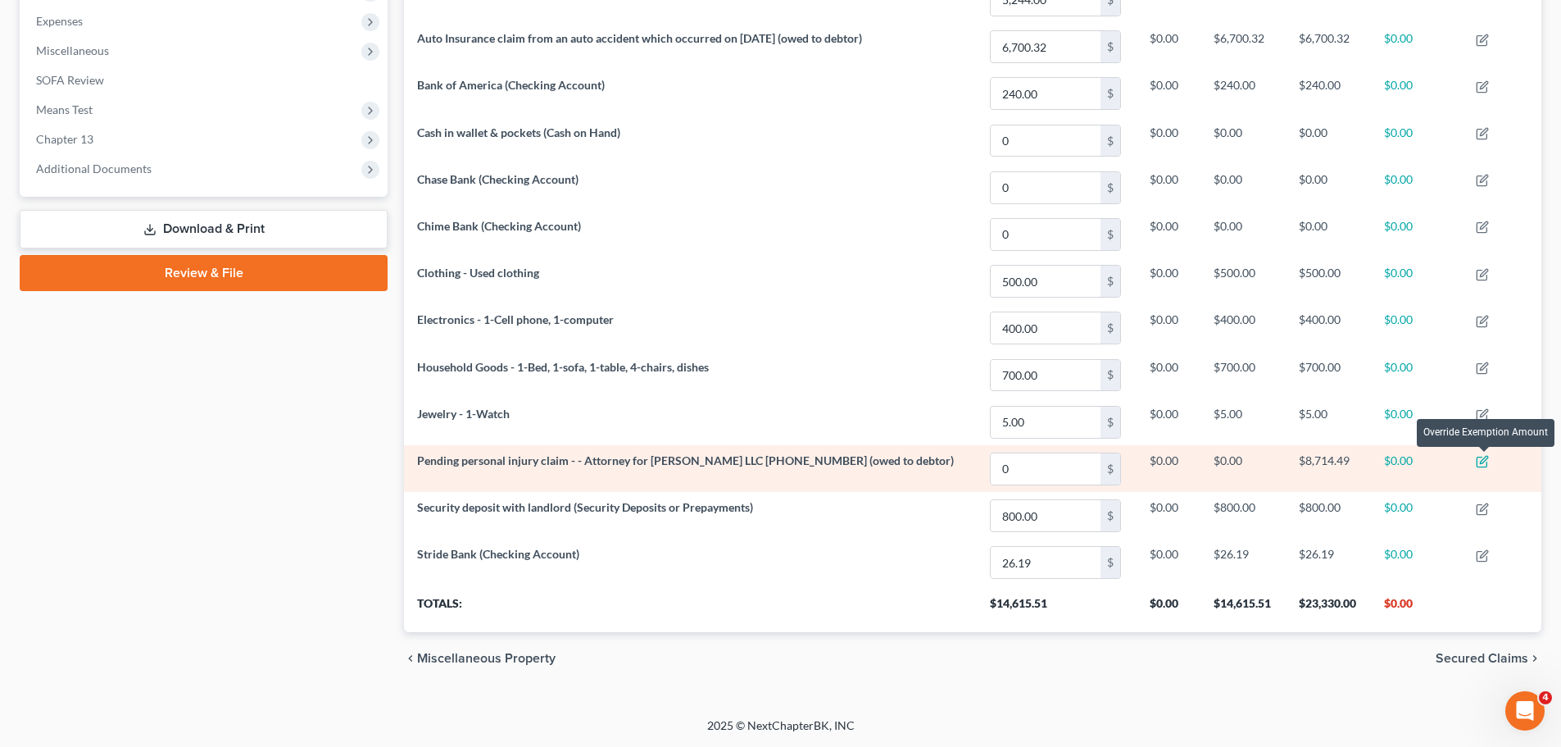
click at [1479, 463] on icon "button" at bounding box center [1482, 461] width 13 height 13
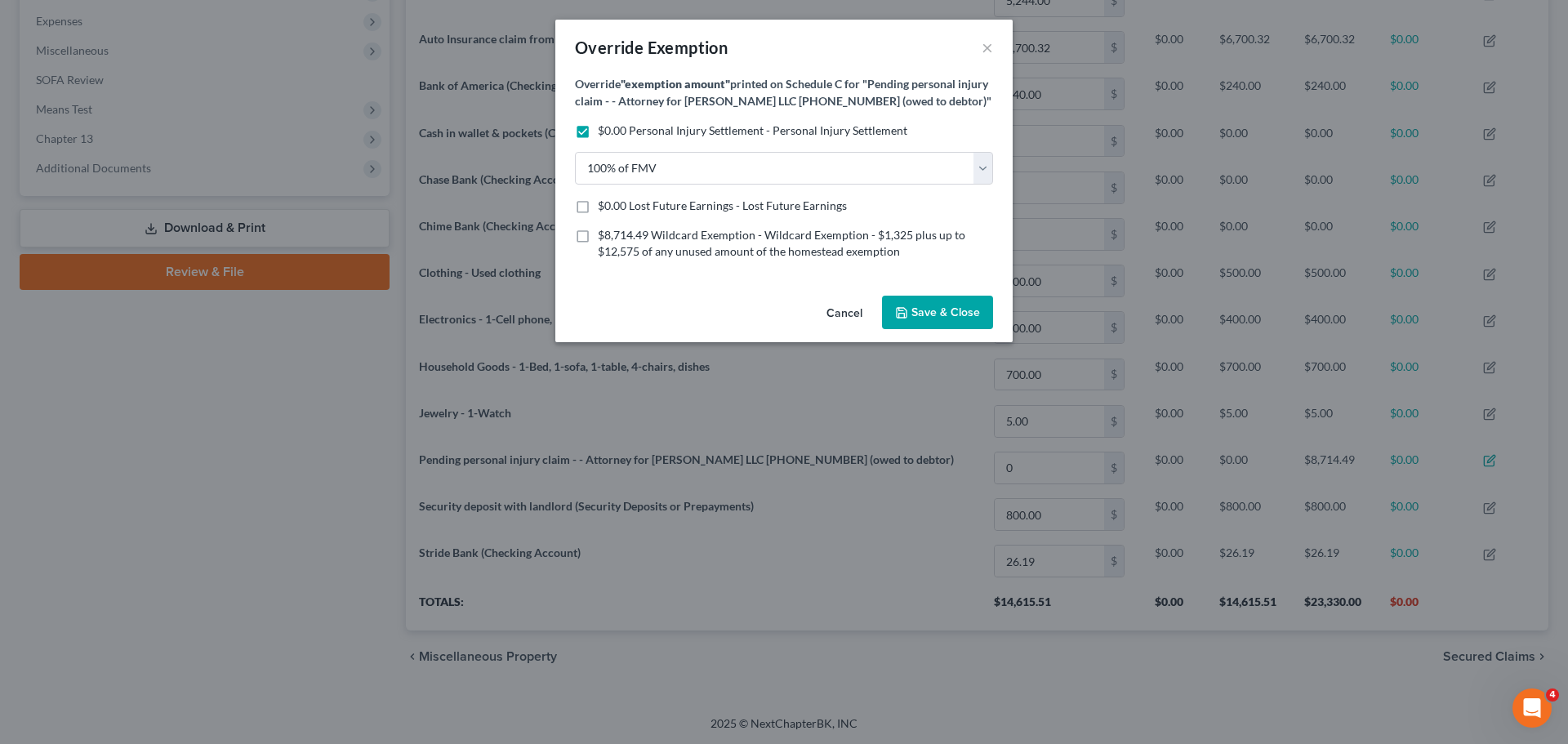
click at [643, 214] on label "$0.00 Lost Future Earnings - Lost Future Earnings" at bounding box center [722, 205] width 249 height 16
click at [615, 208] on input "$0.00 Lost Future Earnings - Lost Future Earnings" at bounding box center [610, 202] width 11 height 11
checkbox input "true"
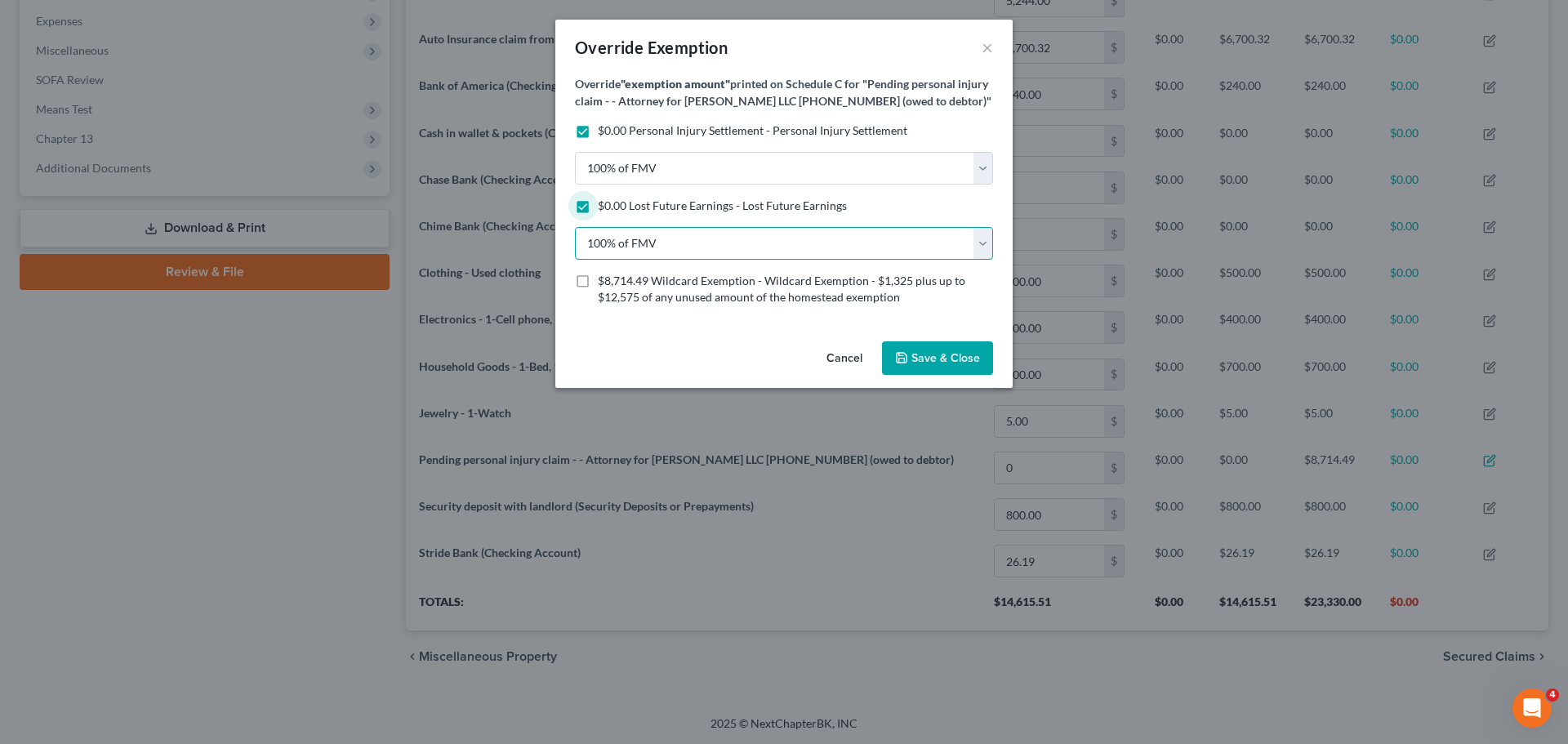
click at [674, 260] on select "100% of FMV Unknown Other" at bounding box center [784, 243] width 418 height 33
click at [575, 243] on select "100% of FMV Unknown Other" at bounding box center [784, 243] width 418 height 33
click at [598, 296] on label "$8,714.49 Wildcard Exemption - Wildcard Exemption - $1,325 plus up to $12,575 o…" at bounding box center [795, 289] width 395 height 33
click at [605, 283] on input "$8,714.49 Wildcard Exemption - Wildcard Exemption - $1,325 plus up to $12,575 o…" at bounding box center [610, 278] width 11 height 11
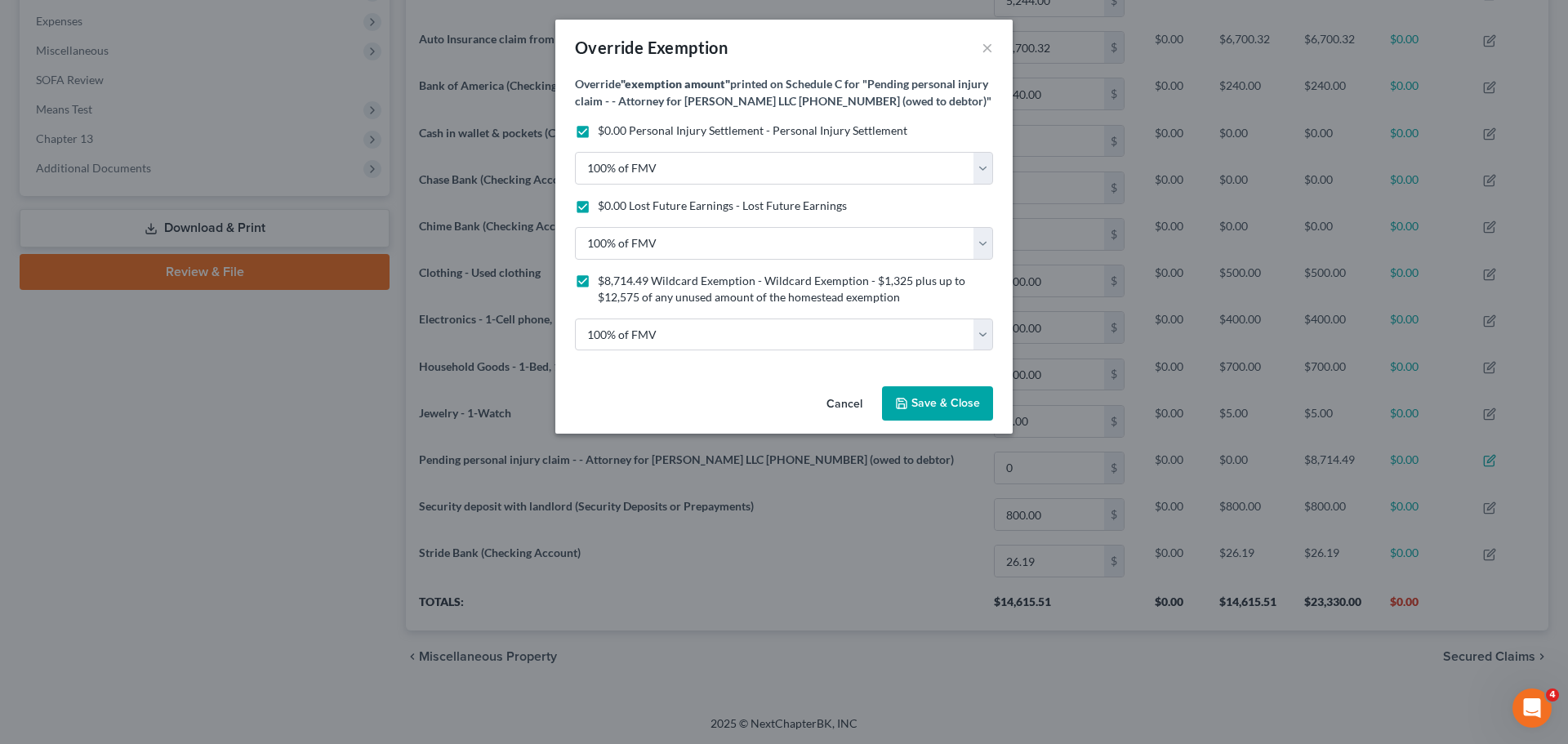
click at [598, 302] on label "$8,714.49 Wildcard Exemption - Wildcard Exemption - $1,325 plus up to $12,575 o…" at bounding box center [795, 289] width 395 height 33
click at [605, 283] on input "$8,714.49 Wildcard Exemption - Wildcard Exemption - $1,325 plus up to $12,575 o…" at bounding box center [610, 278] width 11 height 11
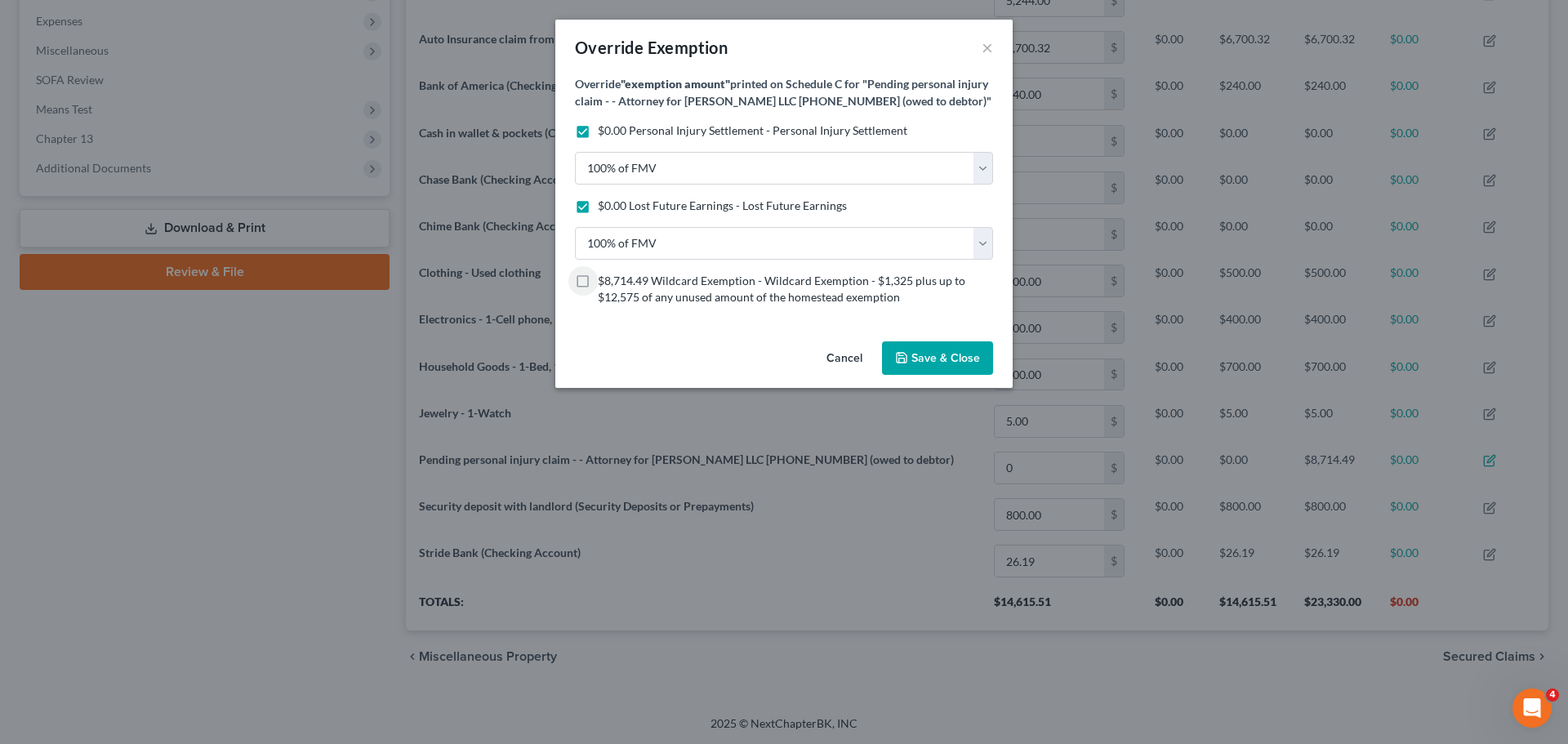
click at [598, 301] on label "$8,714.49 Wildcard Exemption - Wildcard Exemption - $1,325 plus up to $12,575 o…" at bounding box center [795, 289] width 395 height 33
click at [605, 283] on input "$8,714.49 Wildcard Exemption - Wildcard Exemption - $1,325 plus up to $12,575 o…" at bounding box center [610, 278] width 11 height 11
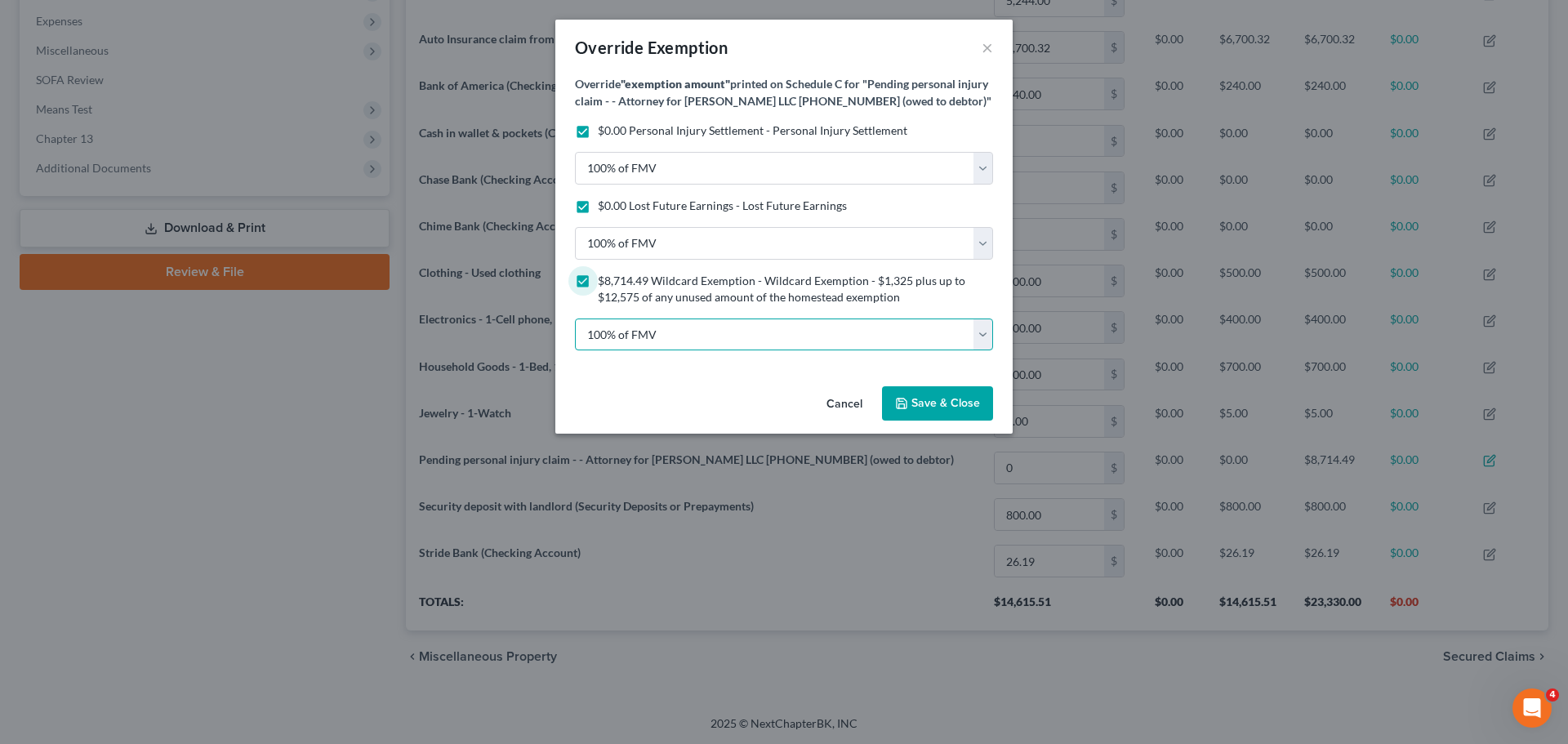
click at [842, 351] on select "100% of FMV Unknown Other" at bounding box center [784, 335] width 418 height 33
click at [598, 299] on label "$8,714.49 Wildcard Exemption - Wildcard Exemption - $1,325 plus up to $12,575 o…" at bounding box center [795, 289] width 395 height 33
click at [605, 283] on input "$8,714.49 Wildcard Exemption - Wildcard Exemption - $1,325 plus up to $12,575 o…" at bounding box center [610, 278] width 11 height 11
checkbox input "false"
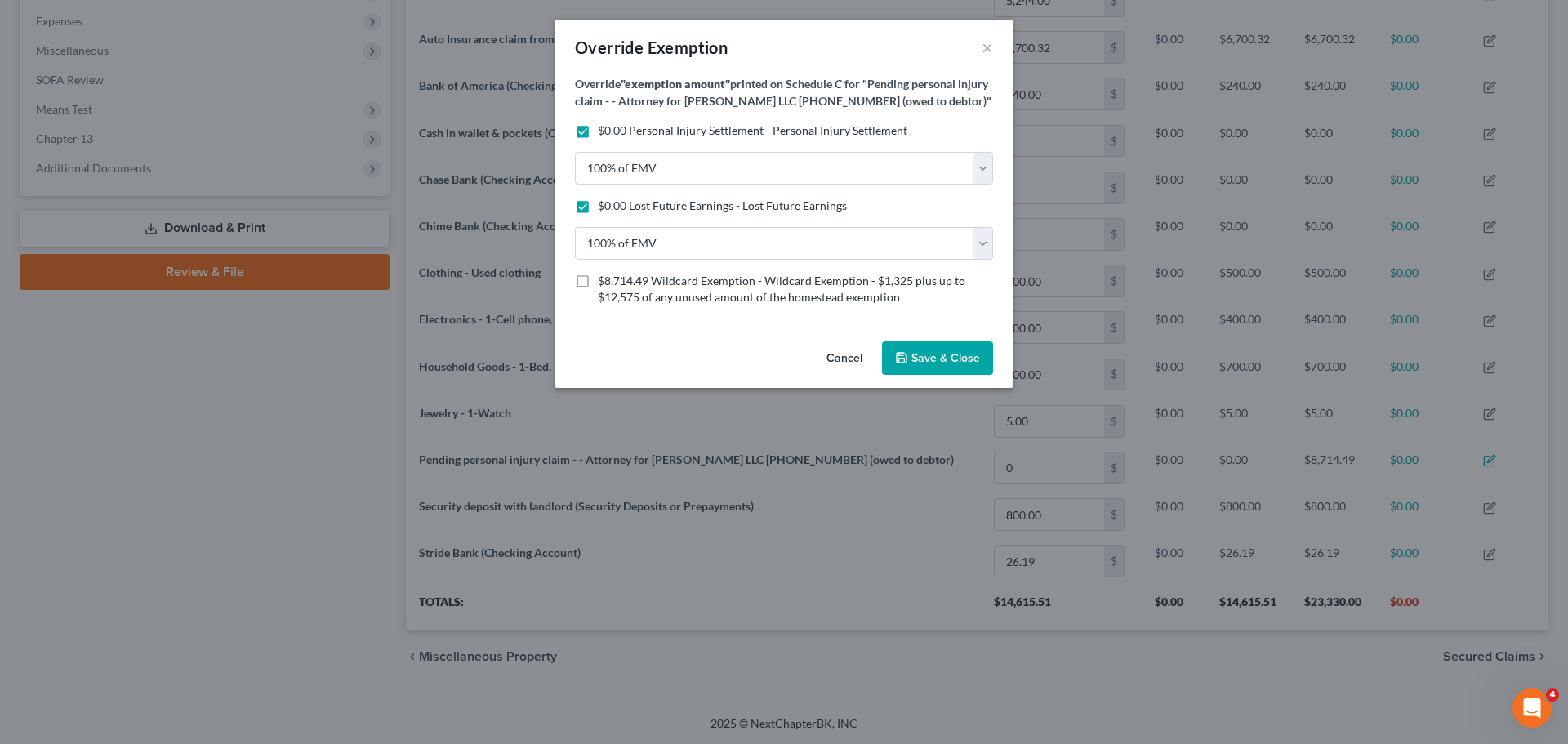
click at [943, 365] on span "Save & Close" at bounding box center [945, 358] width 69 height 14
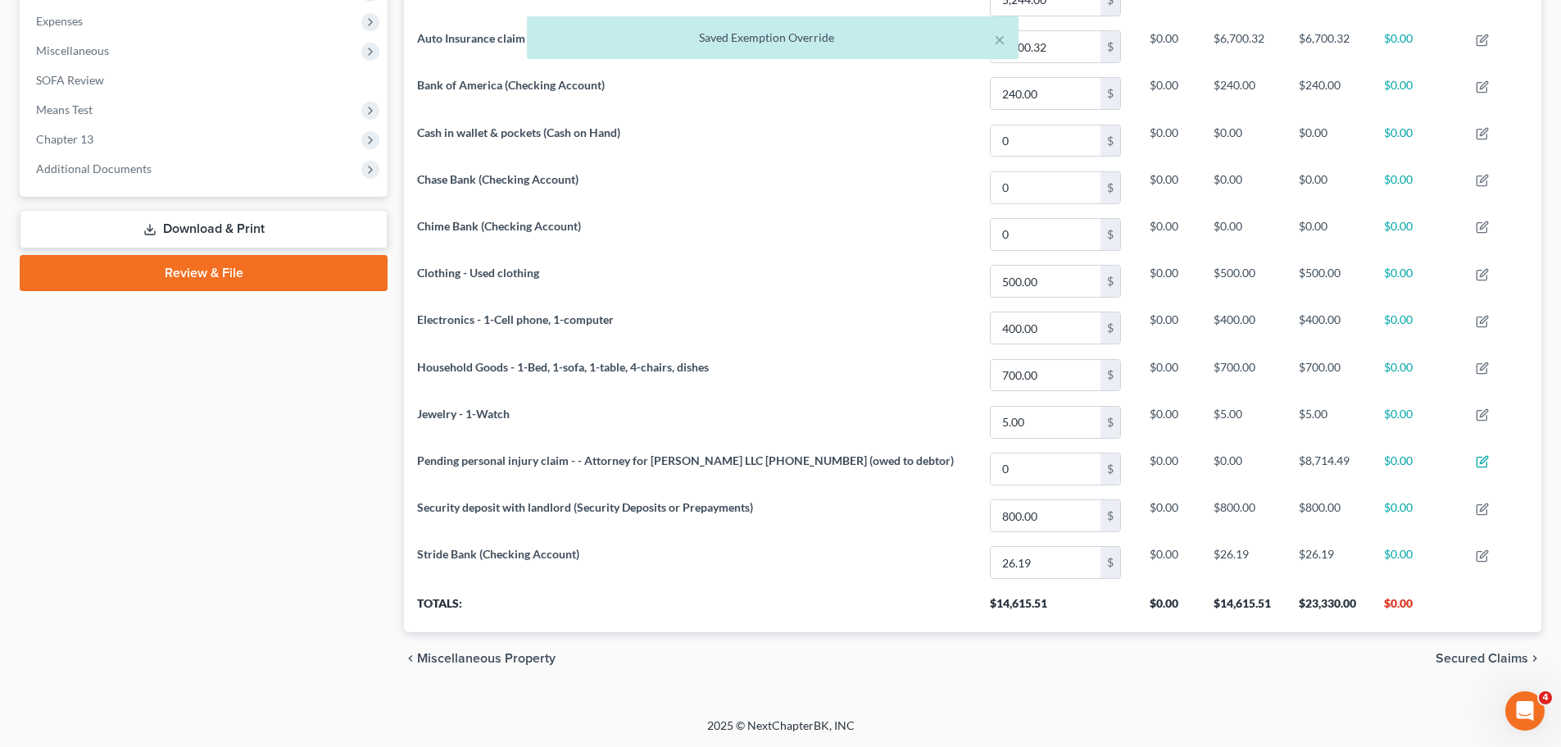
drag, startPoint x: 1473, startPoint y: 657, endPoint x: 1452, endPoint y: 629, distance: 35.1
click at [1473, 656] on span "Secured Claims" at bounding box center [1482, 658] width 93 height 13
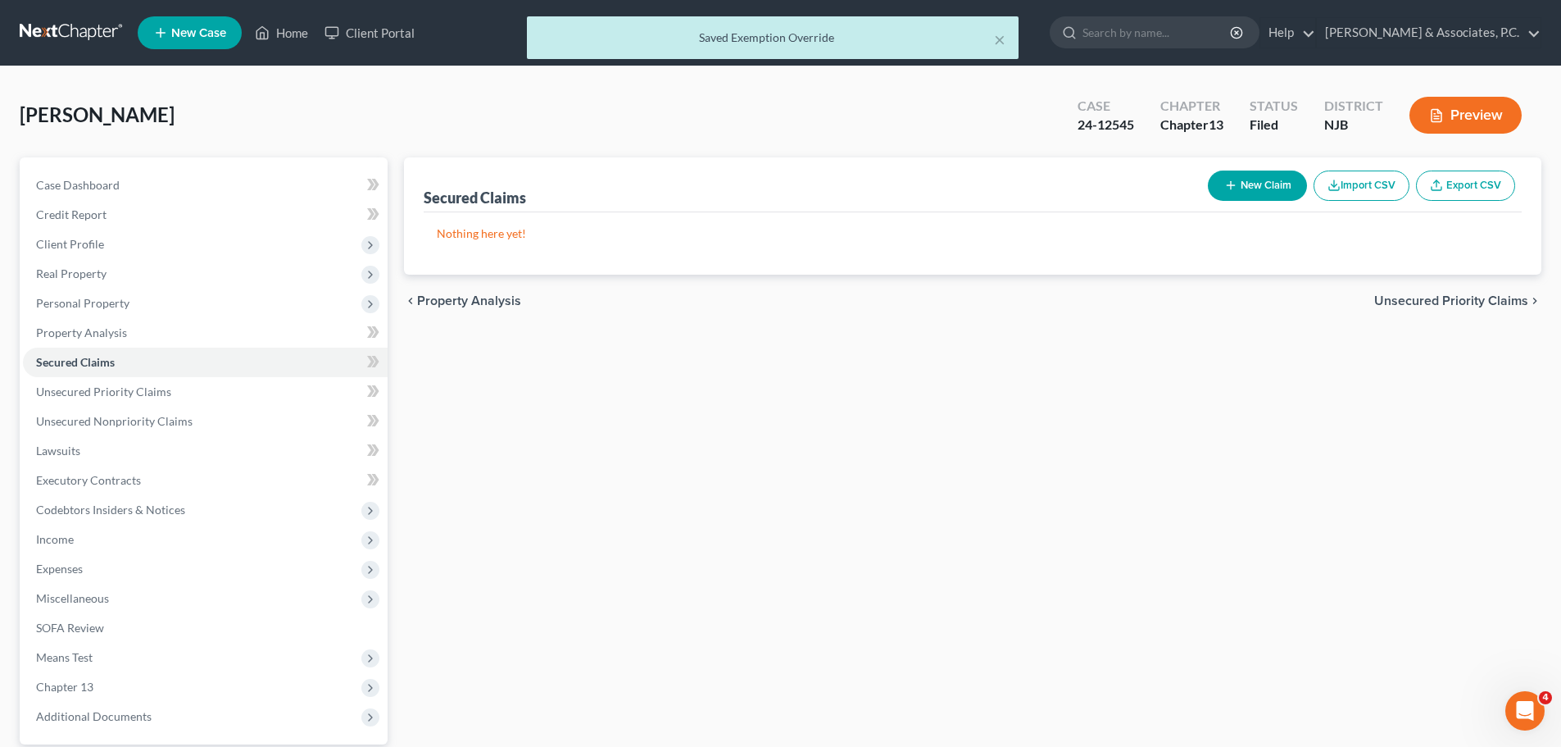
click at [1414, 300] on span "Unsecured Priority Claims" at bounding box center [1452, 300] width 154 height 13
click at [1403, 298] on span "Unsecured Nonpriority Claims" at bounding box center [1440, 300] width 178 height 13
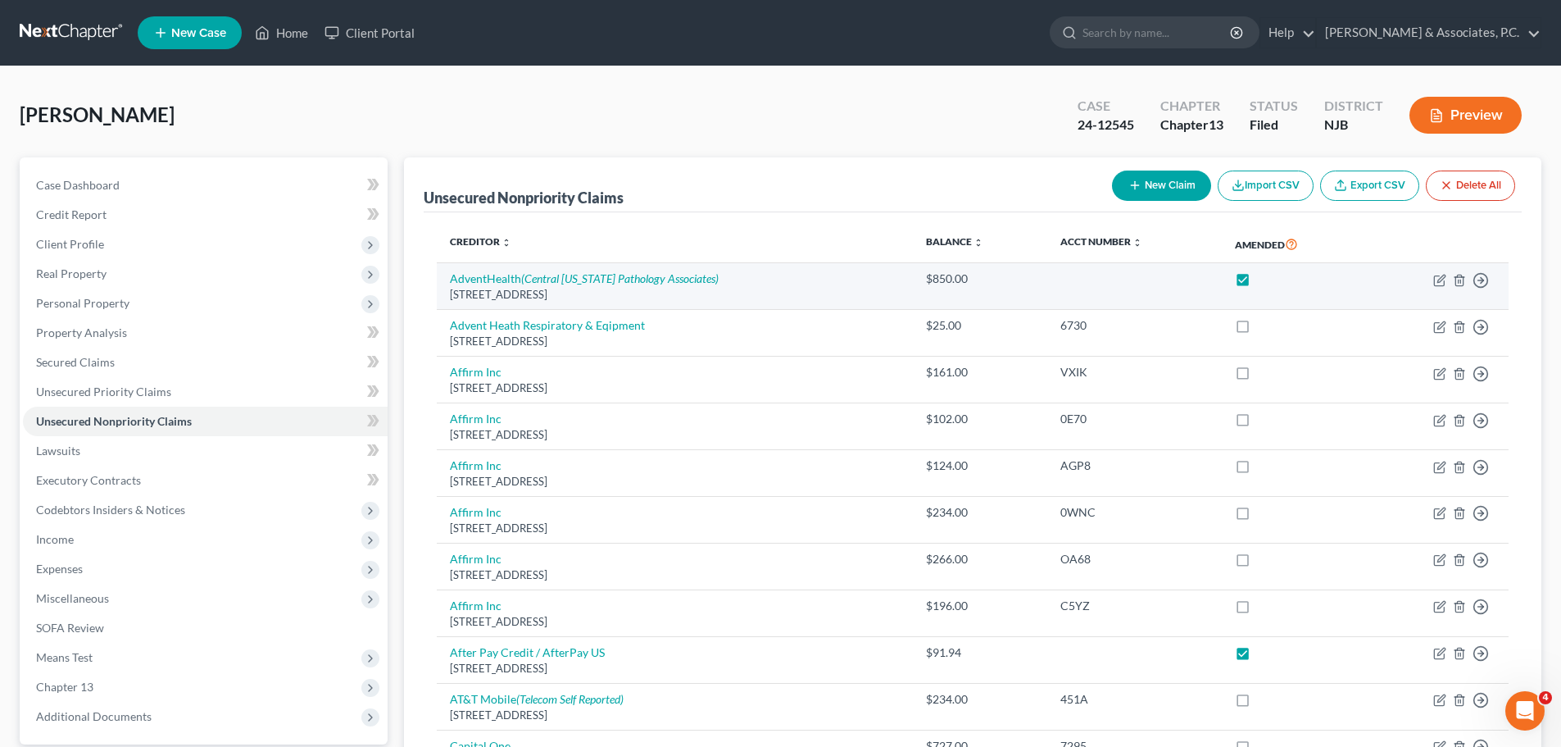
click at [1258, 283] on label at bounding box center [1258, 283] width 0 height 0
click at [1265, 275] on input "checkbox" at bounding box center [1270, 275] width 11 height 11
checkbox input "false"
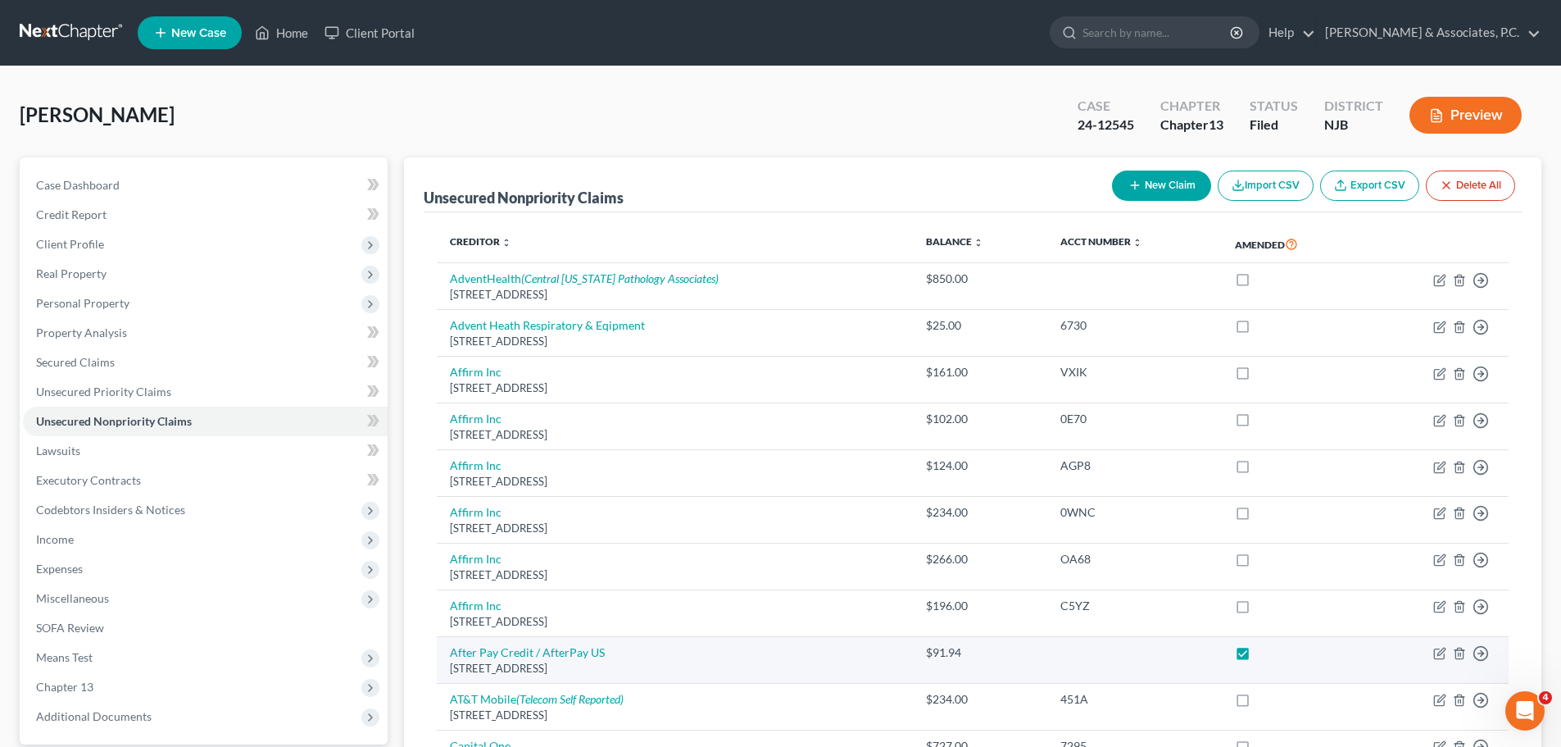
click at [1258, 657] on label at bounding box center [1258, 657] width 0 height 0
click at [1265, 655] on input "checkbox" at bounding box center [1270, 649] width 11 height 11
checkbox input "false"
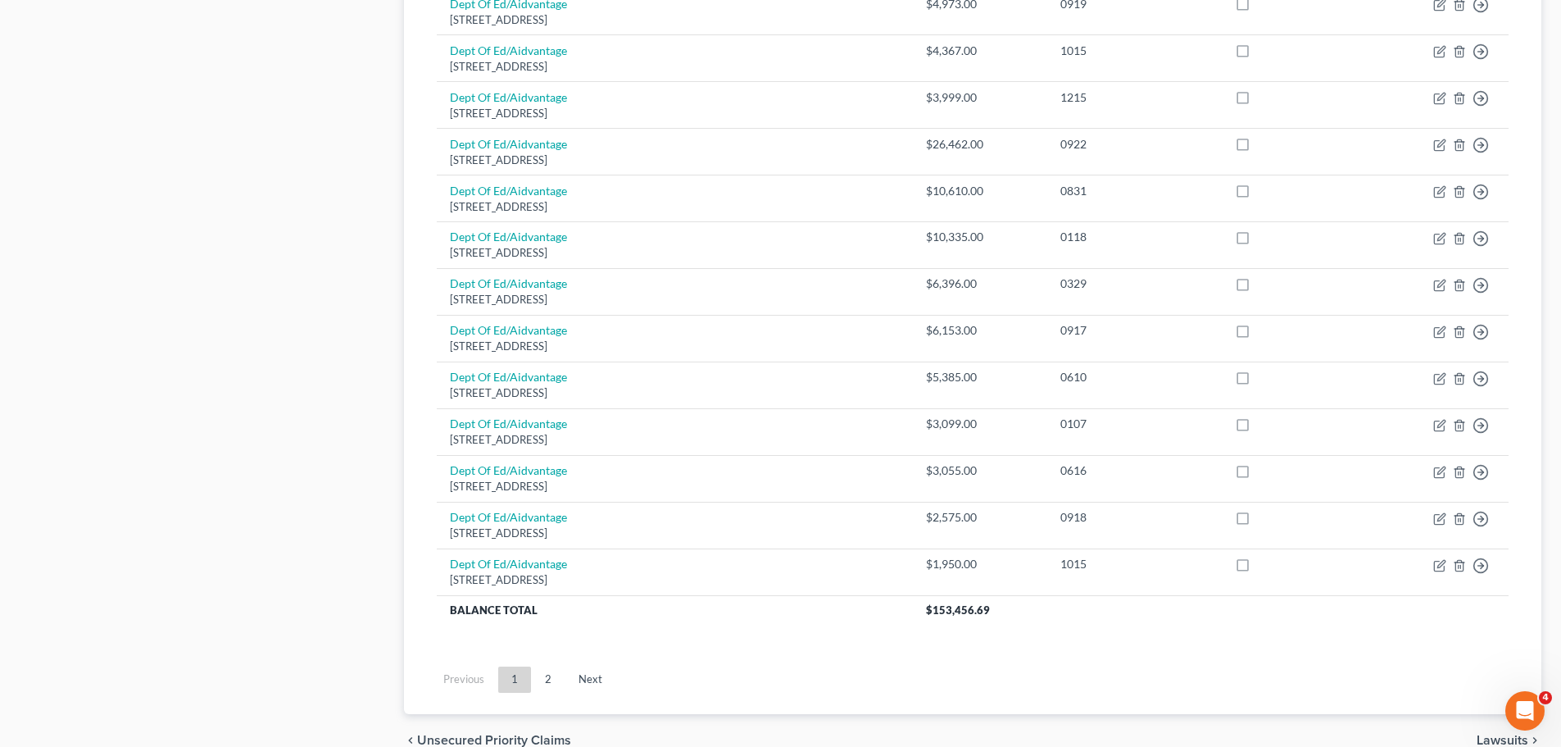
drag, startPoint x: 550, startPoint y: 687, endPoint x: 558, endPoint y: 670, distance: 18.3
click at [550, 687] on link "2" at bounding box center [548, 679] width 33 height 26
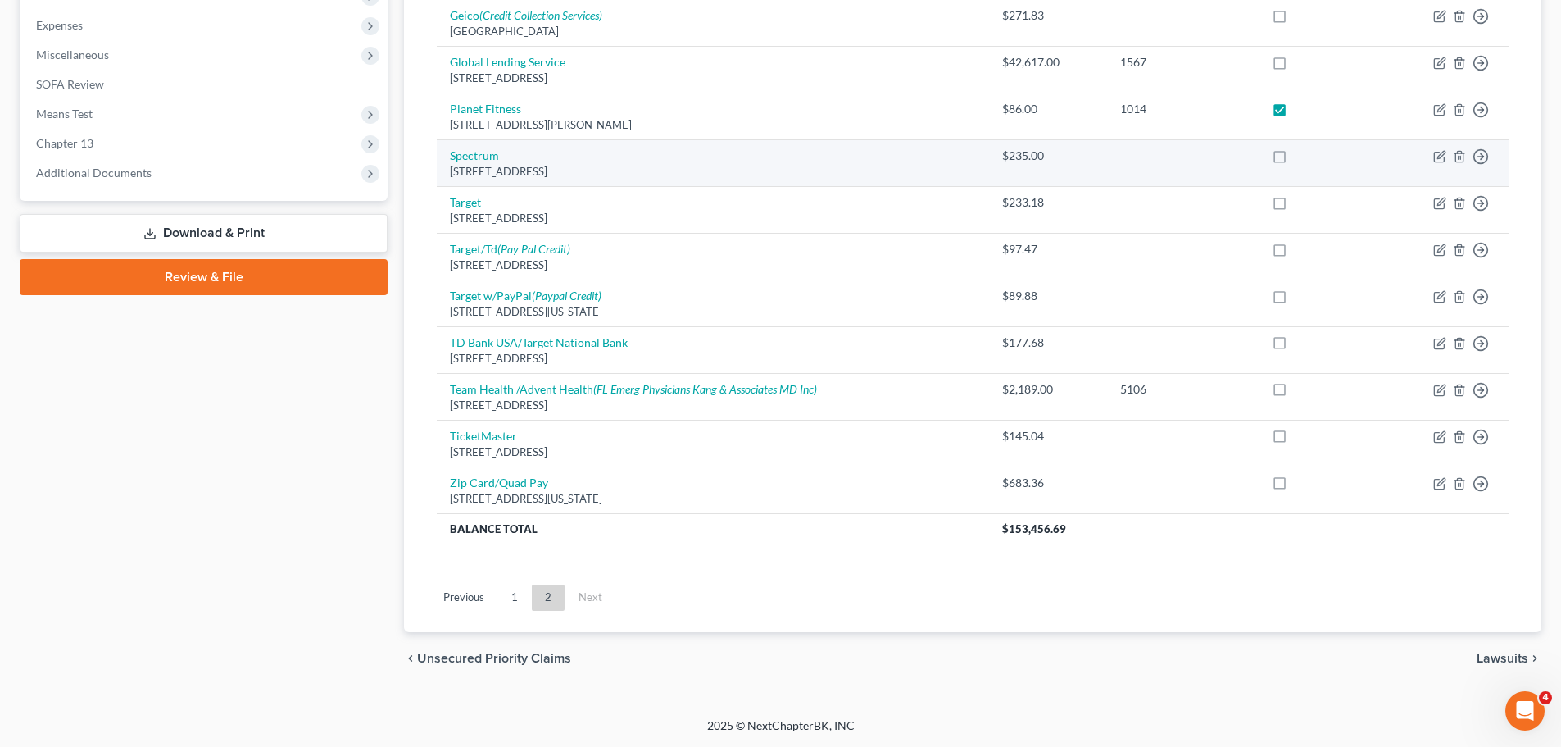
click at [1295, 113] on label at bounding box center [1295, 113] width 0 height 0
click at [1302, 110] on input "checkbox" at bounding box center [1307, 106] width 11 height 11
checkbox input "false"
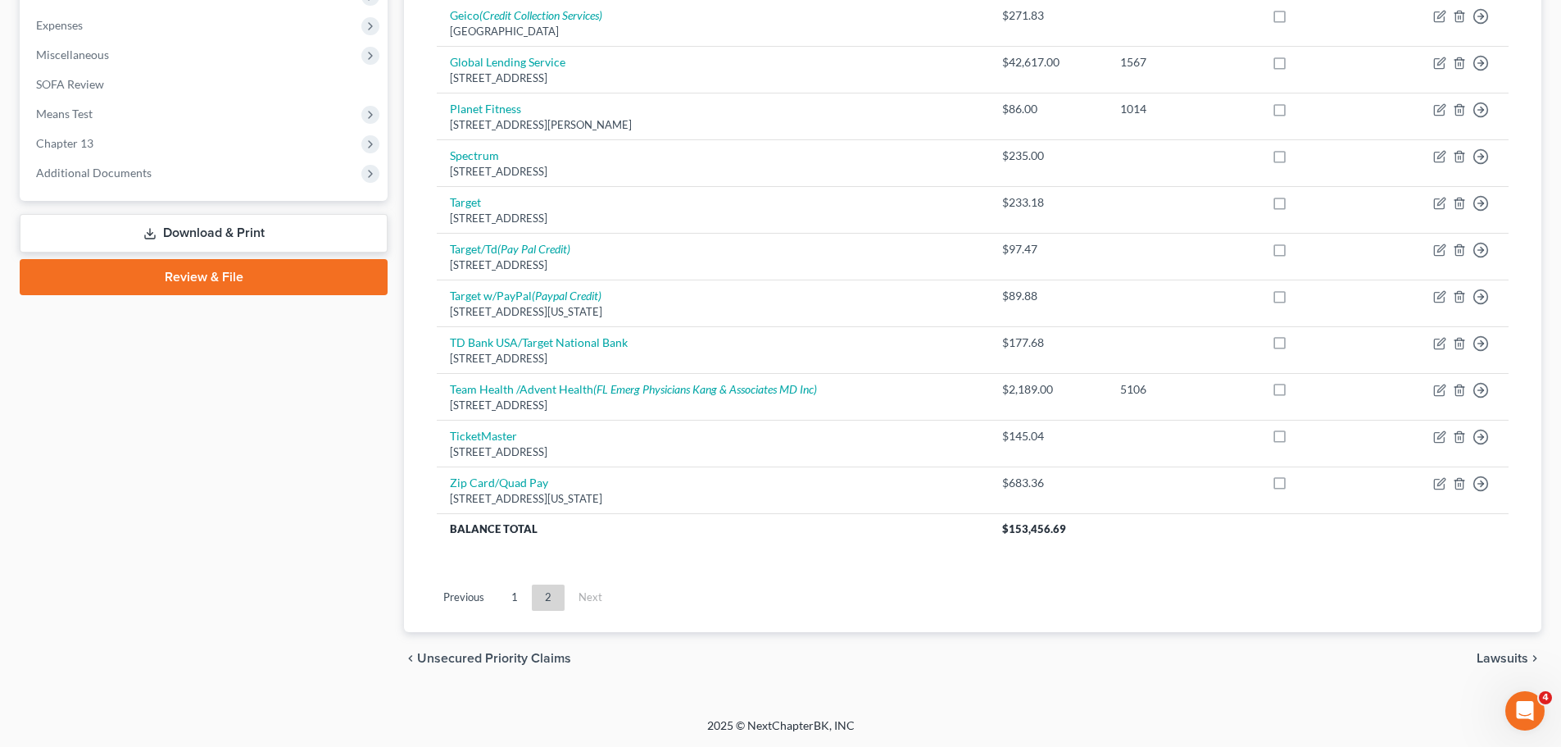
click at [1505, 664] on span "Lawsuits" at bounding box center [1503, 658] width 52 height 13
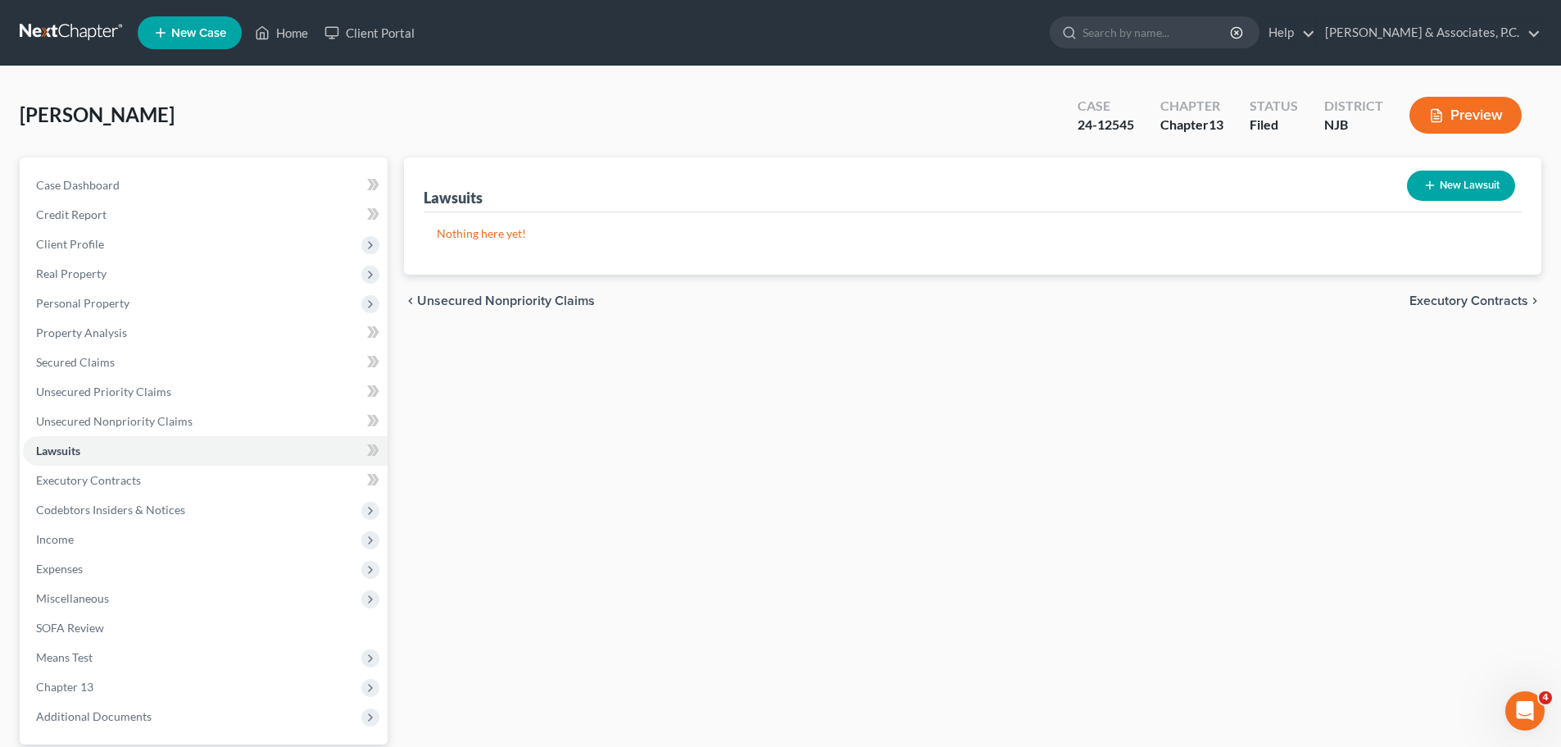
click at [1429, 294] on span "Executory Contracts" at bounding box center [1469, 300] width 119 height 13
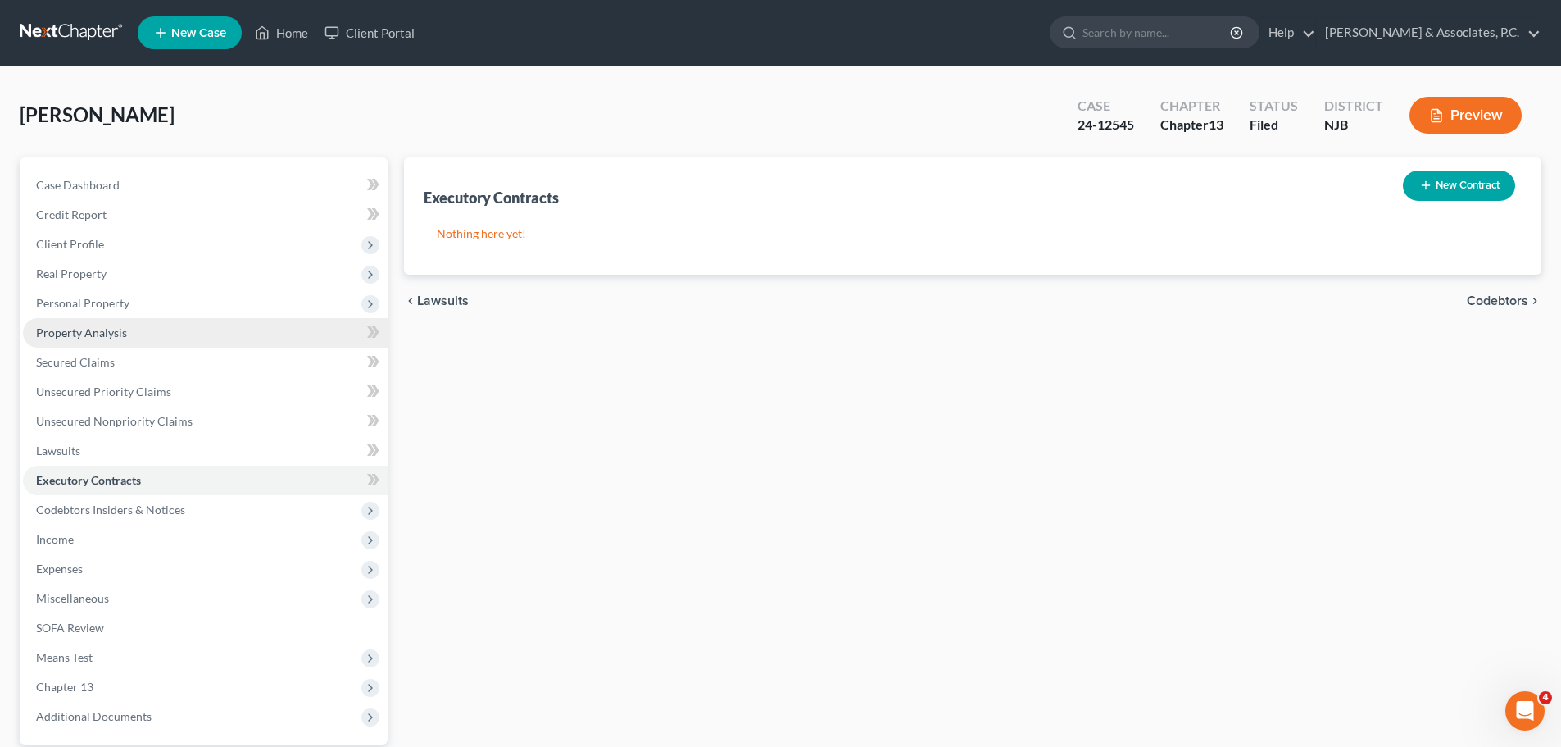
click at [106, 328] on span "Property Analysis" at bounding box center [81, 332] width 91 height 14
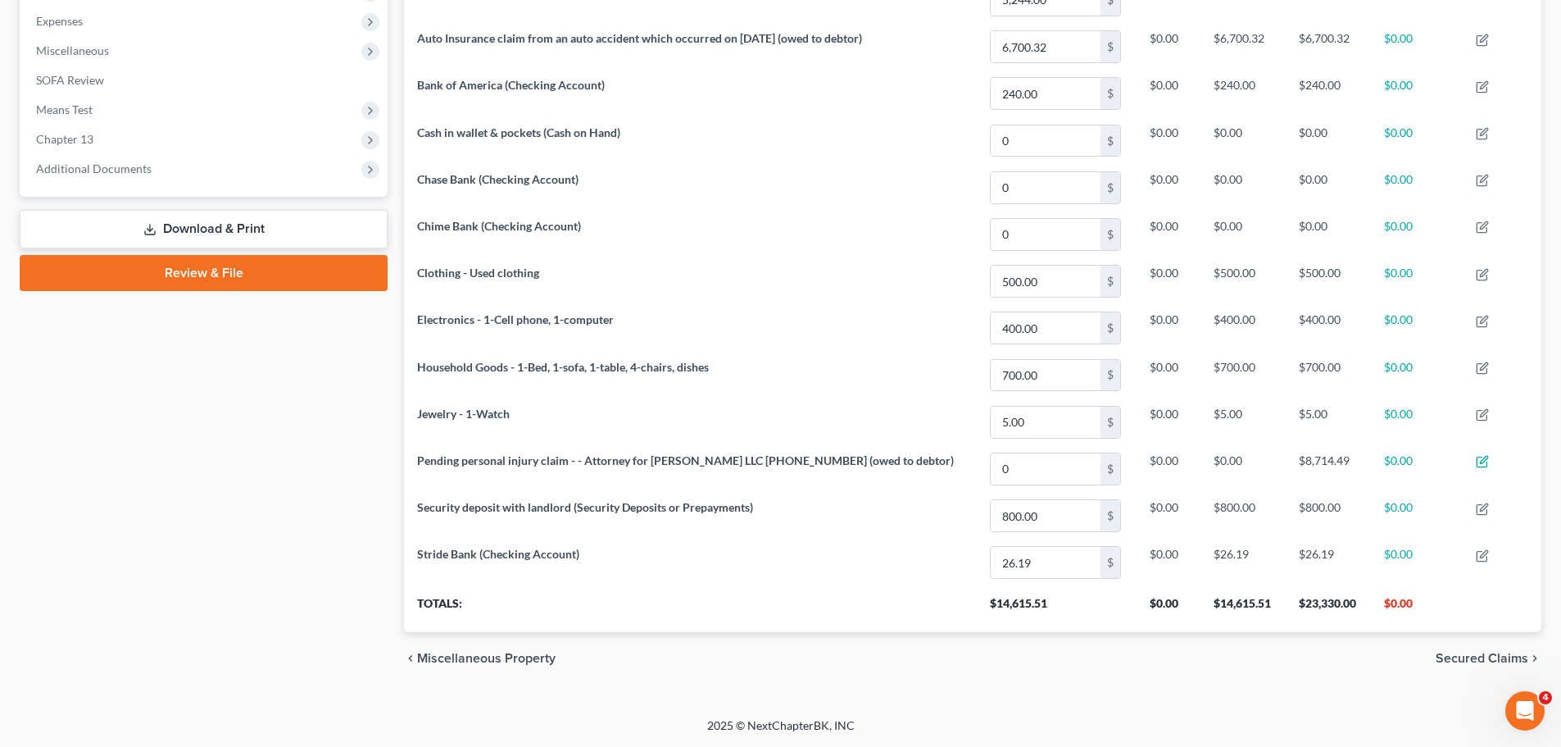
click at [1458, 655] on span "Secured Claims" at bounding box center [1482, 658] width 93 height 13
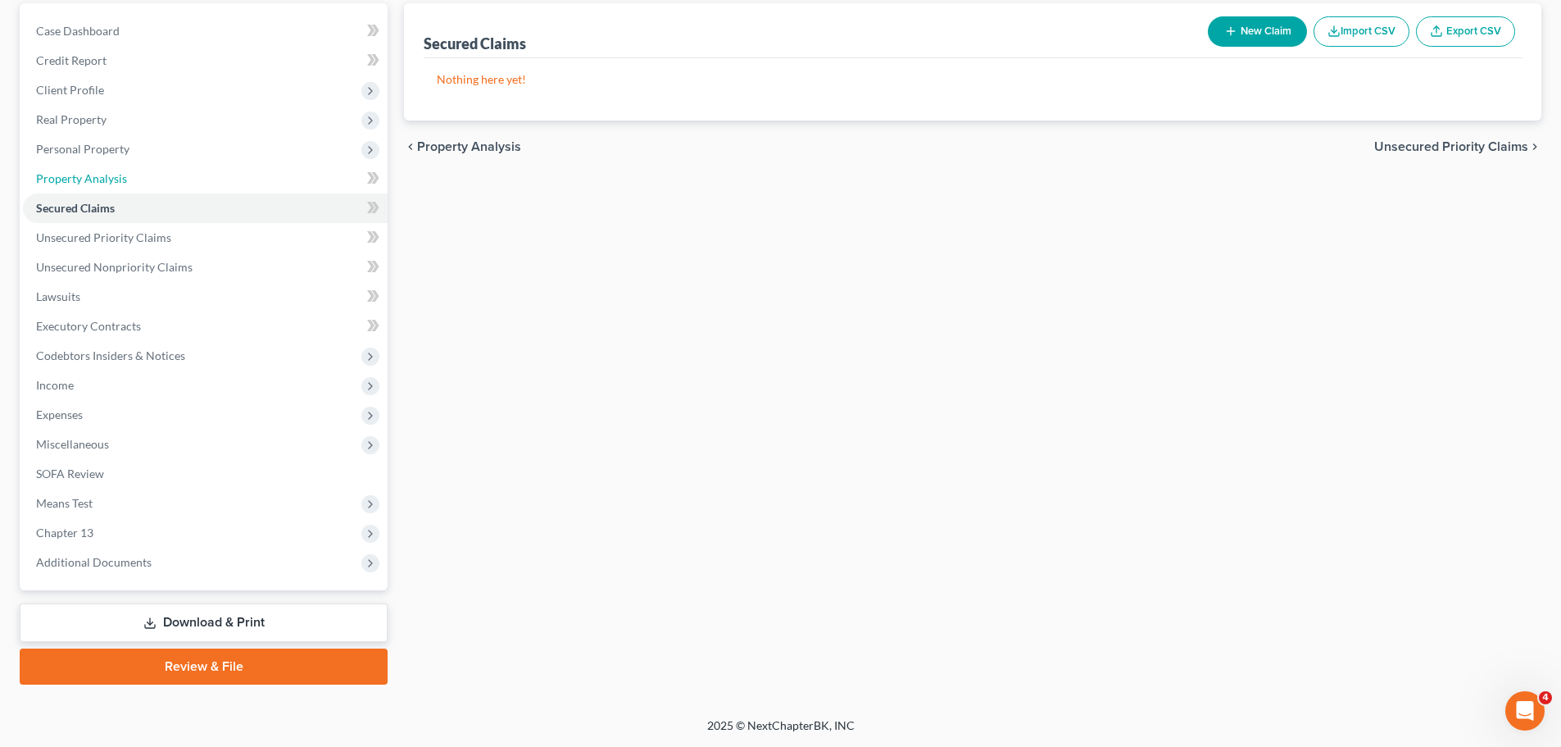
click at [159, 174] on link "Property Analysis" at bounding box center [205, 179] width 365 height 30
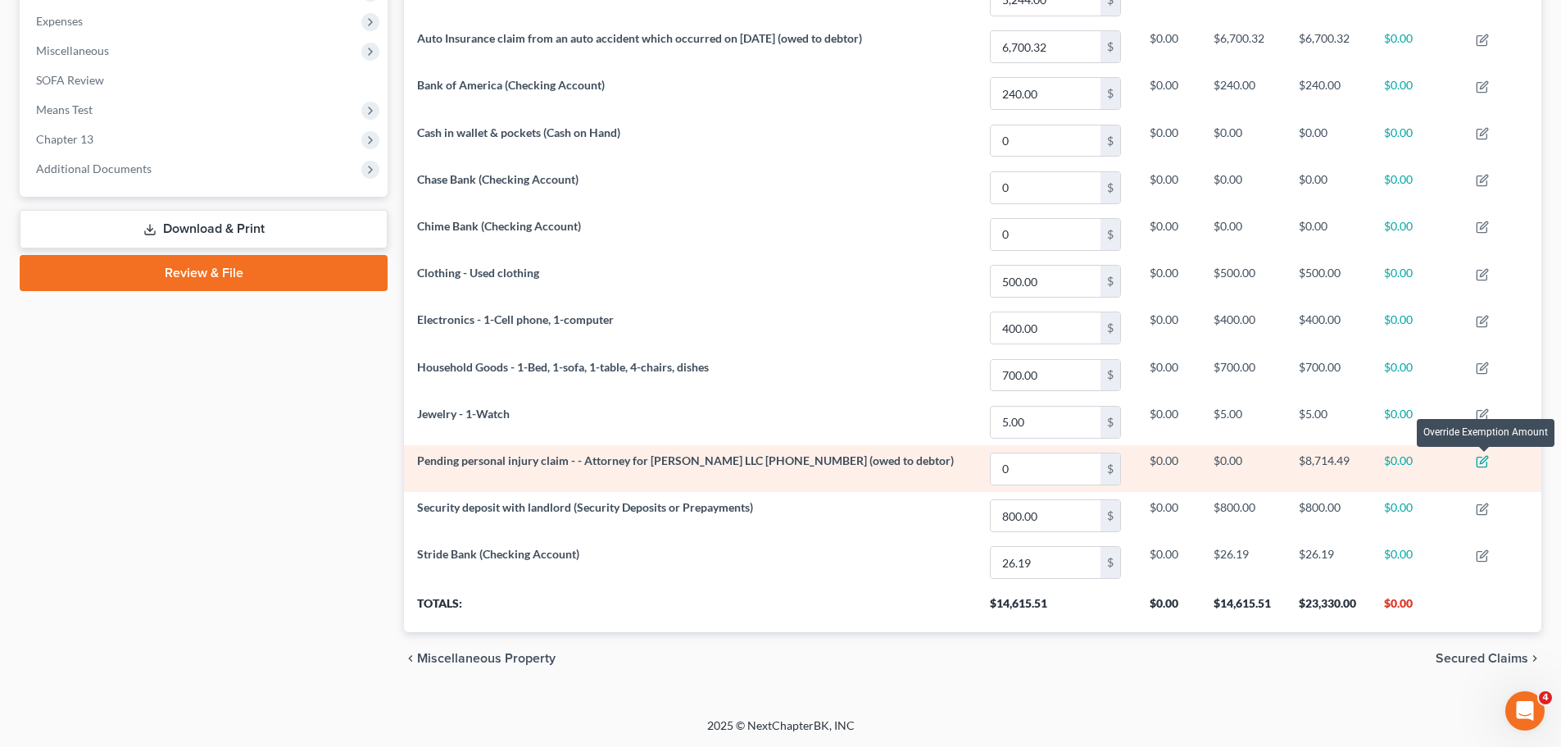
click at [1483, 460] on icon "button" at bounding box center [1482, 461] width 13 height 13
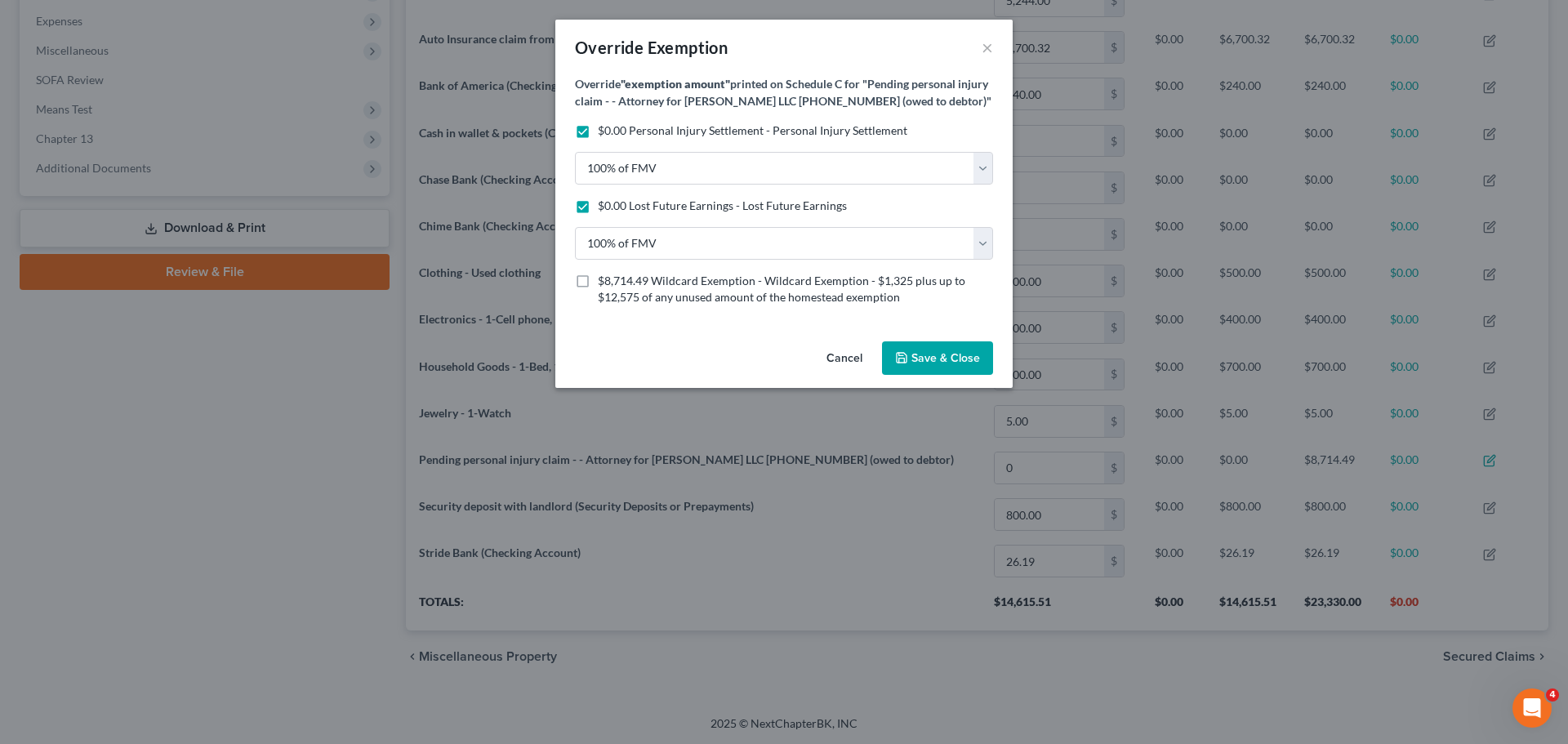
click at [952, 375] on button "Save & Close" at bounding box center [936, 359] width 111 height 34
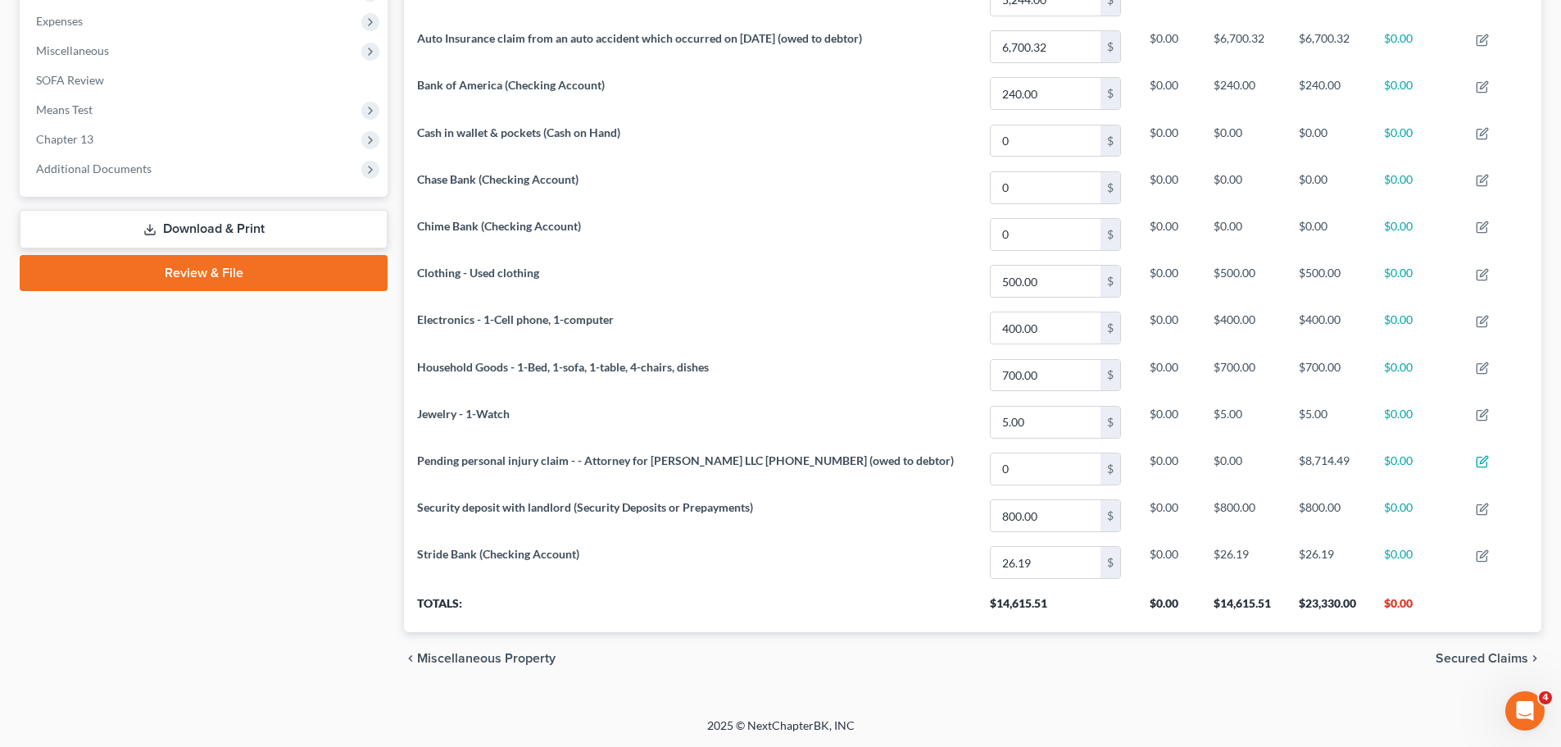
click at [1469, 664] on span "Secured Claims" at bounding box center [1482, 658] width 93 height 13
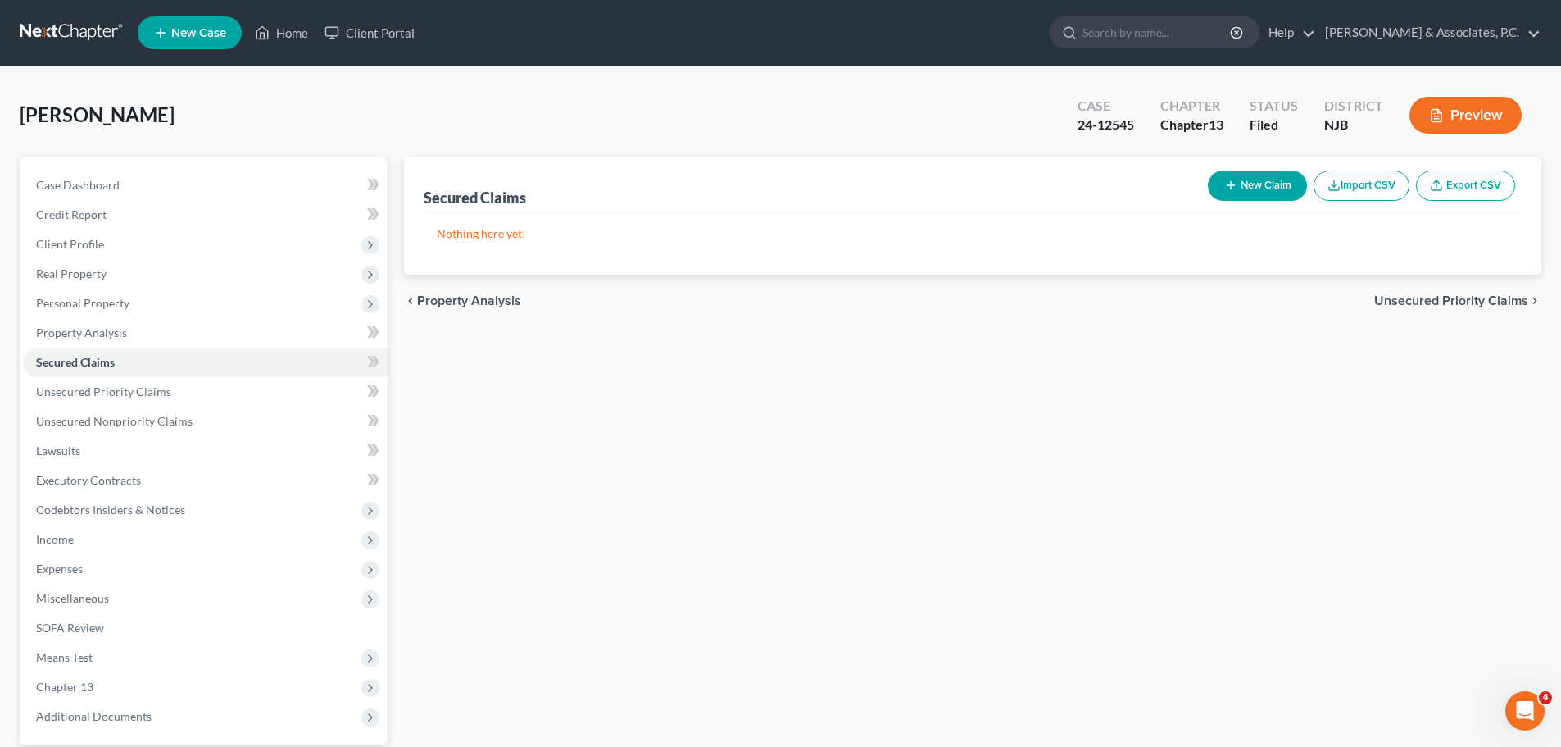
click at [1438, 298] on span "Unsecured Priority Claims" at bounding box center [1452, 300] width 154 height 13
click at [1428, 302] on span "Unsecured Nonpriority Claims" at bounding box center [1440, 300] width 178 height 13
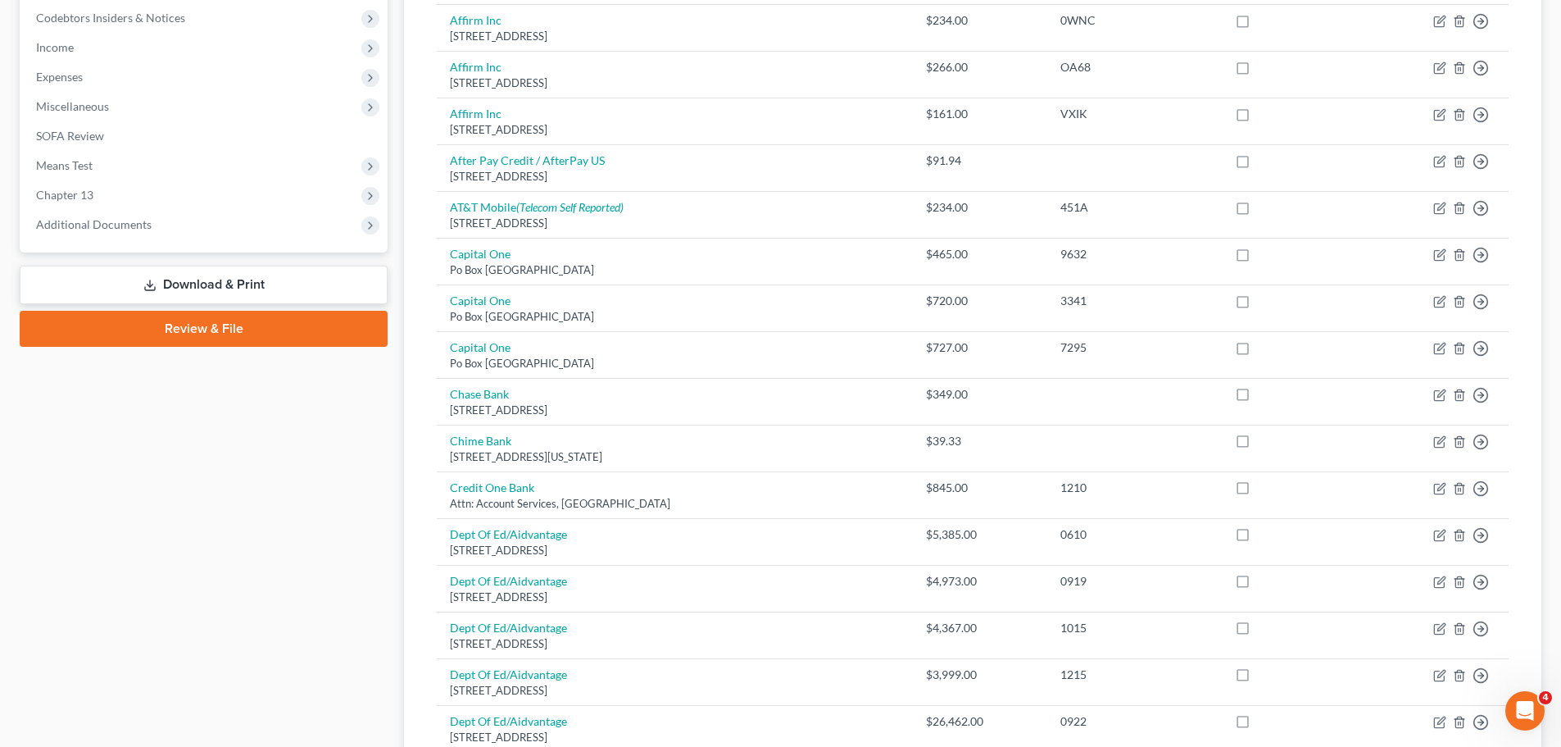
click at [257, 284] on link "Download & Print" at bounding box center [204, 285] width 368 height 39
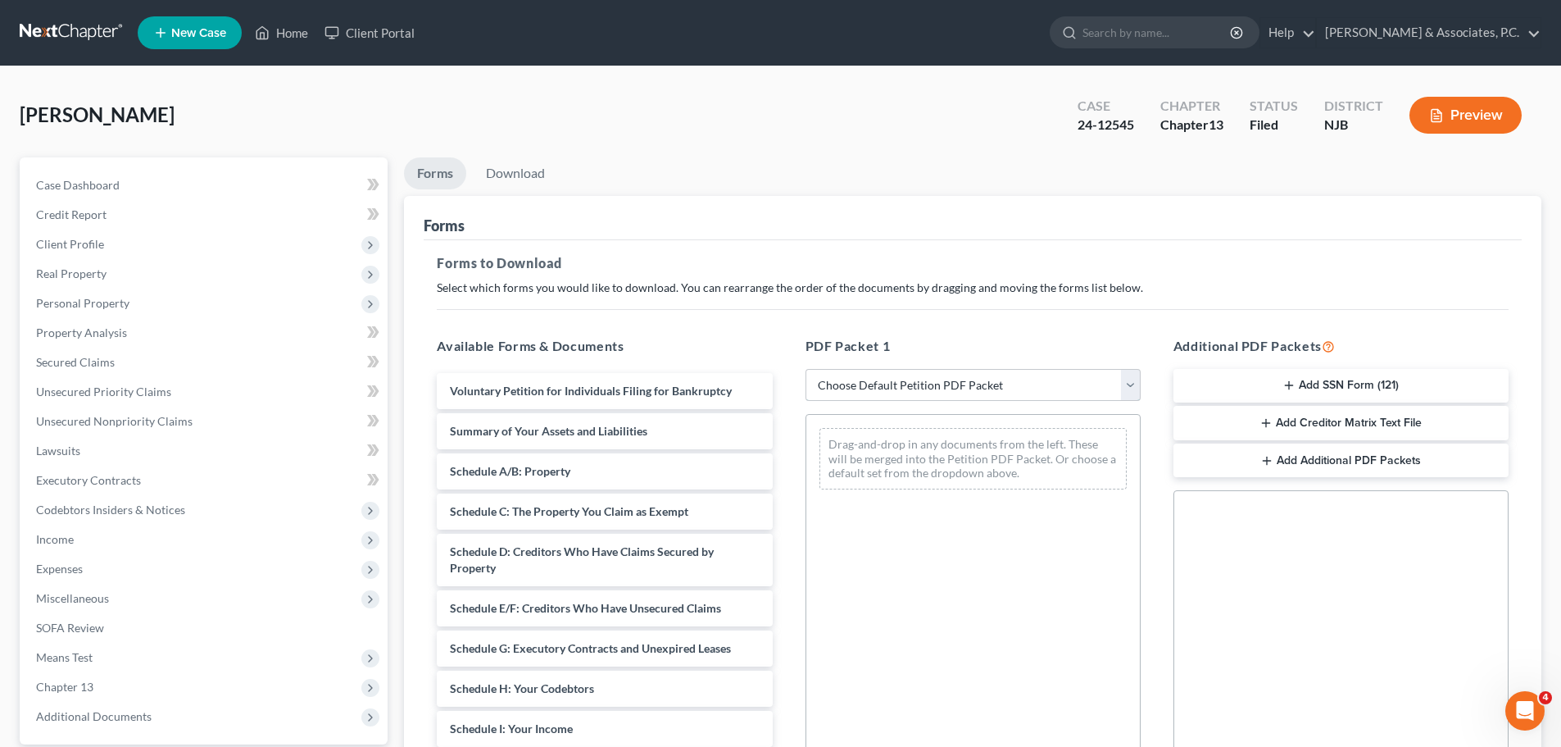
drag, startPoint x: 1061, startPoint y: 378, endPoint x: 1045, endPoint y: 378, distance: 16.4
click at [1062, 378] on select "Choose Default Petition PDF Packet Complete Bankruptcy Petition (all forms and …" at bounding box center [973, 385] width 335 height 33
select select "2"
click at [806, 369] on select "Choose Default Petition PDF Packet Complete Bankruptcy Petition (all forms and …" at bounding box center [973, 385] width 335 height 33
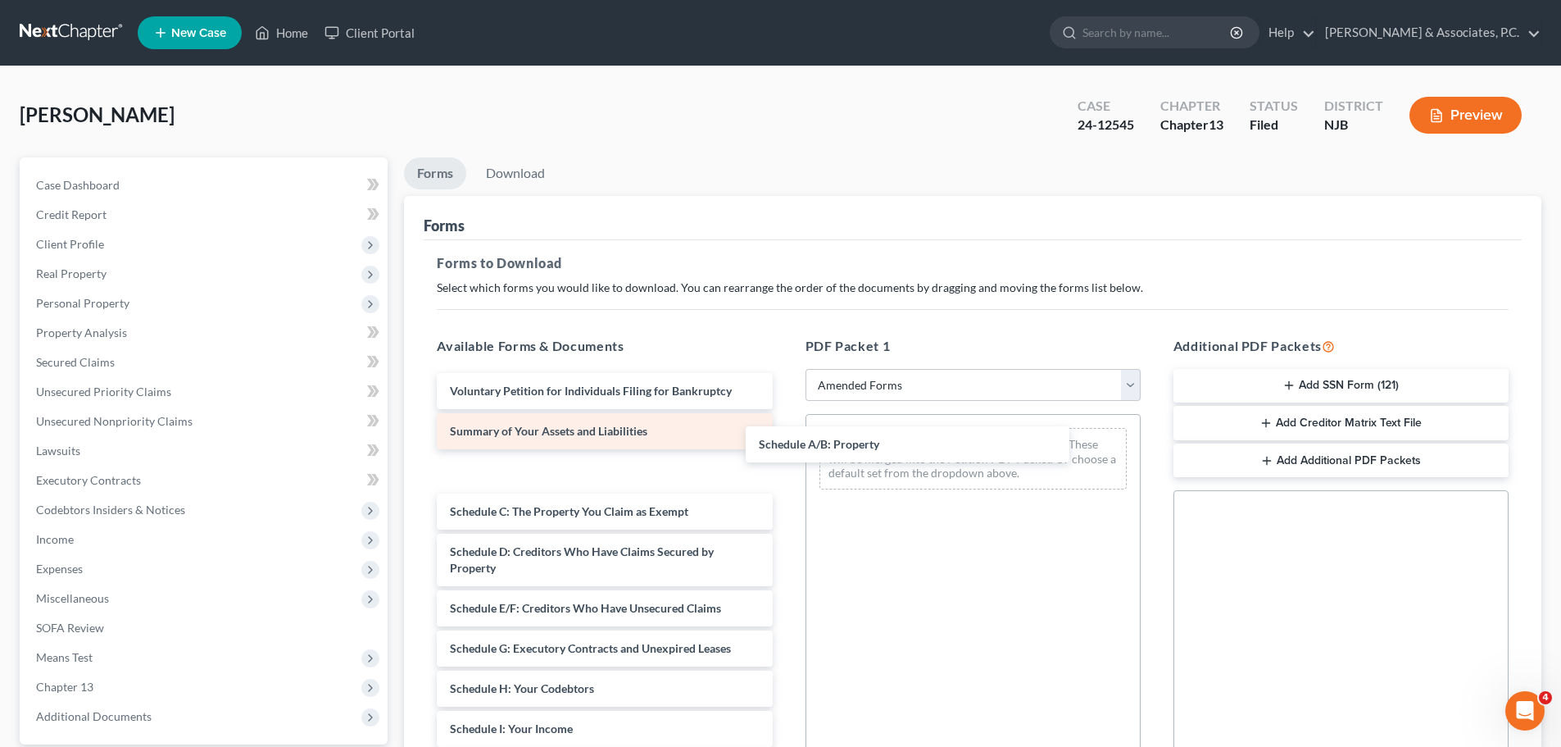
drag, startPoint x: 459, startPoint y: 475, endPoint x: 757, endPoint y: 439, distance: 300.5
click at [785, 438] on div "Schedule A/B: Property Voluntary Petition for Individuals Filing for Bankruptcy…" at bounding box center [604, 737] width 361 height 728
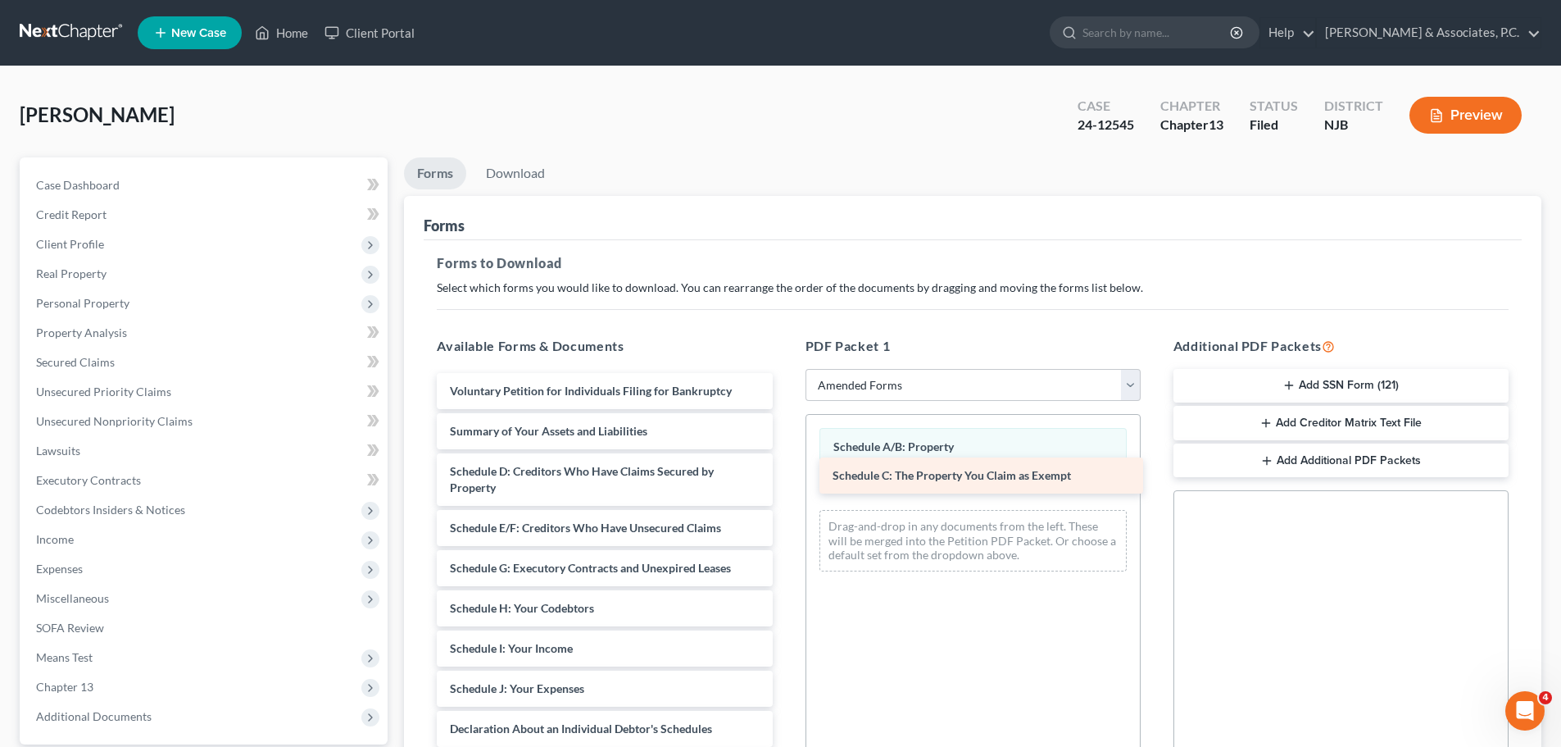
drag, startPoint x: 461, startPoint y: 477, endPoint x: 858, endPoint y: 478, distance: 397.5
click at [785, 481] on div "Schedule C: The Property You Claim as Exempt Voluntary Petition for Individuals…" at bounding box center [604, 696] width 361 height 647
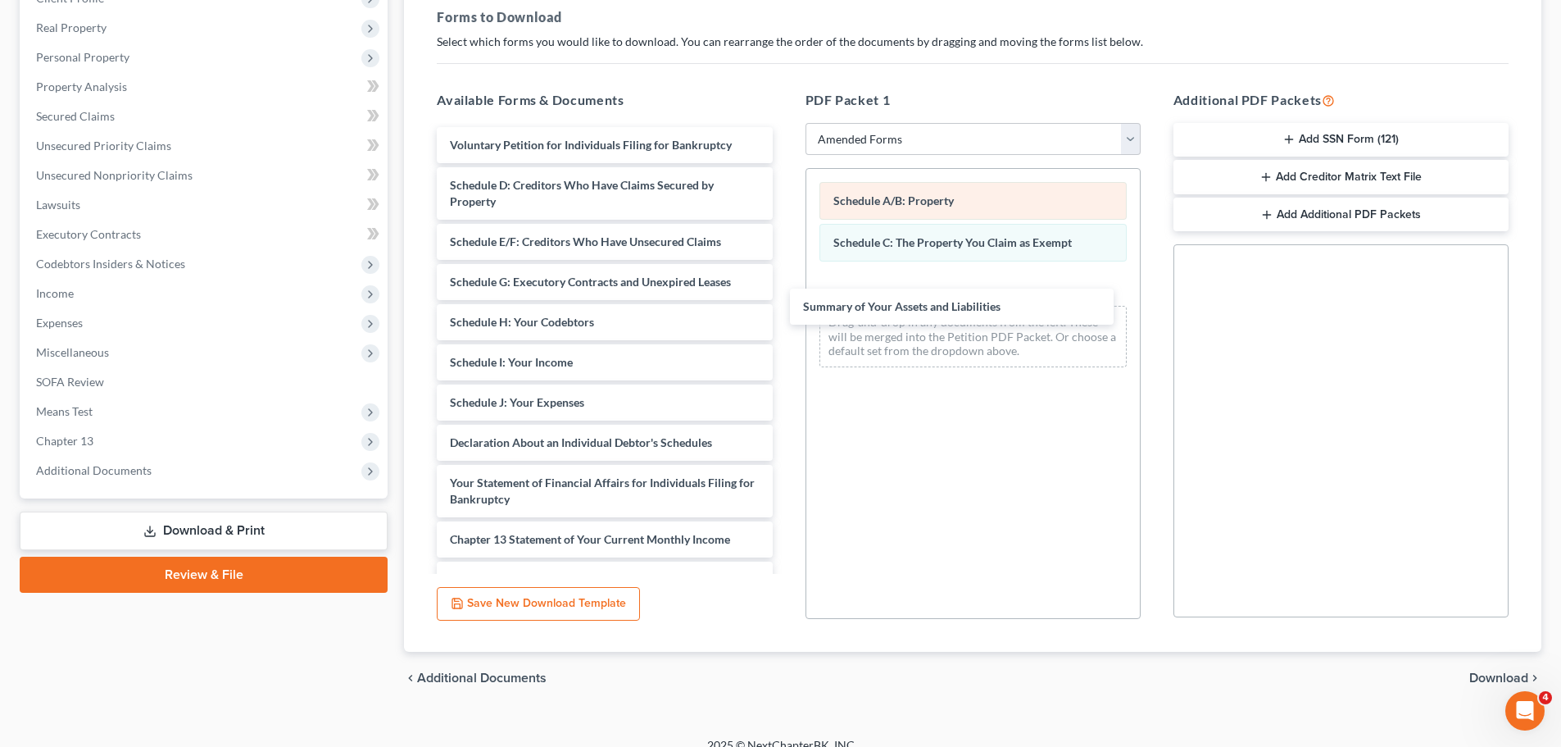
drag, startPoint x: 602, startPoint y: 185, endPoint x: 934, endPoint y: 200, distance: 331.5
click at [785, 245] on div "Summary of Your Assets and Liabilities Voluntary Petition for Individuals Filin…" at bounding box center [604, 430] width 361 height 607
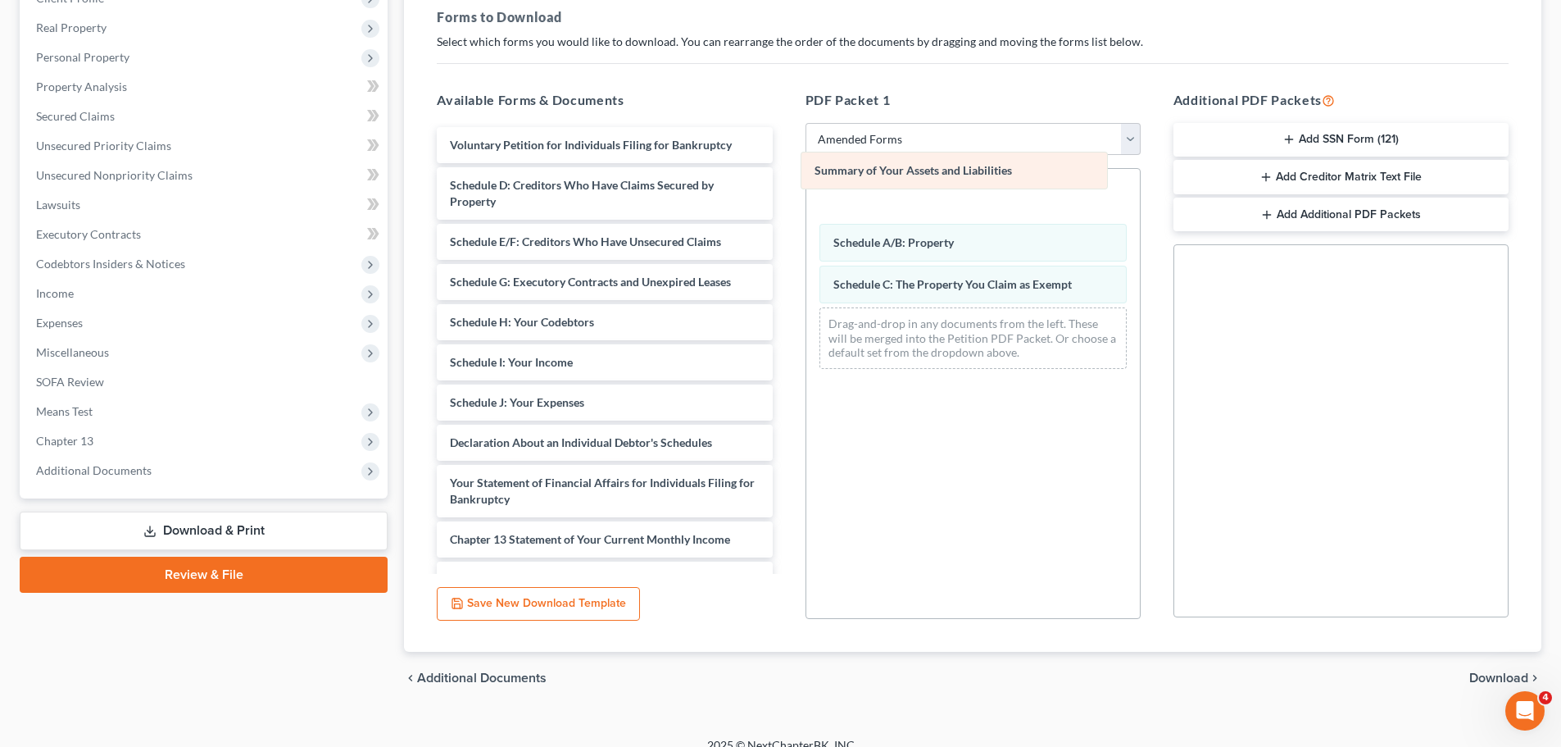
drag, startPoint x: 954, startPoint y: 289, endPoint x: 938, endPoint y: 172, distance: 117.5
click at [938, 172] on div "Summary of Your Assets and Liabilities Summary of Your Assets and Liabilities S…" at bounding box center [974, 275] width 334 height 213
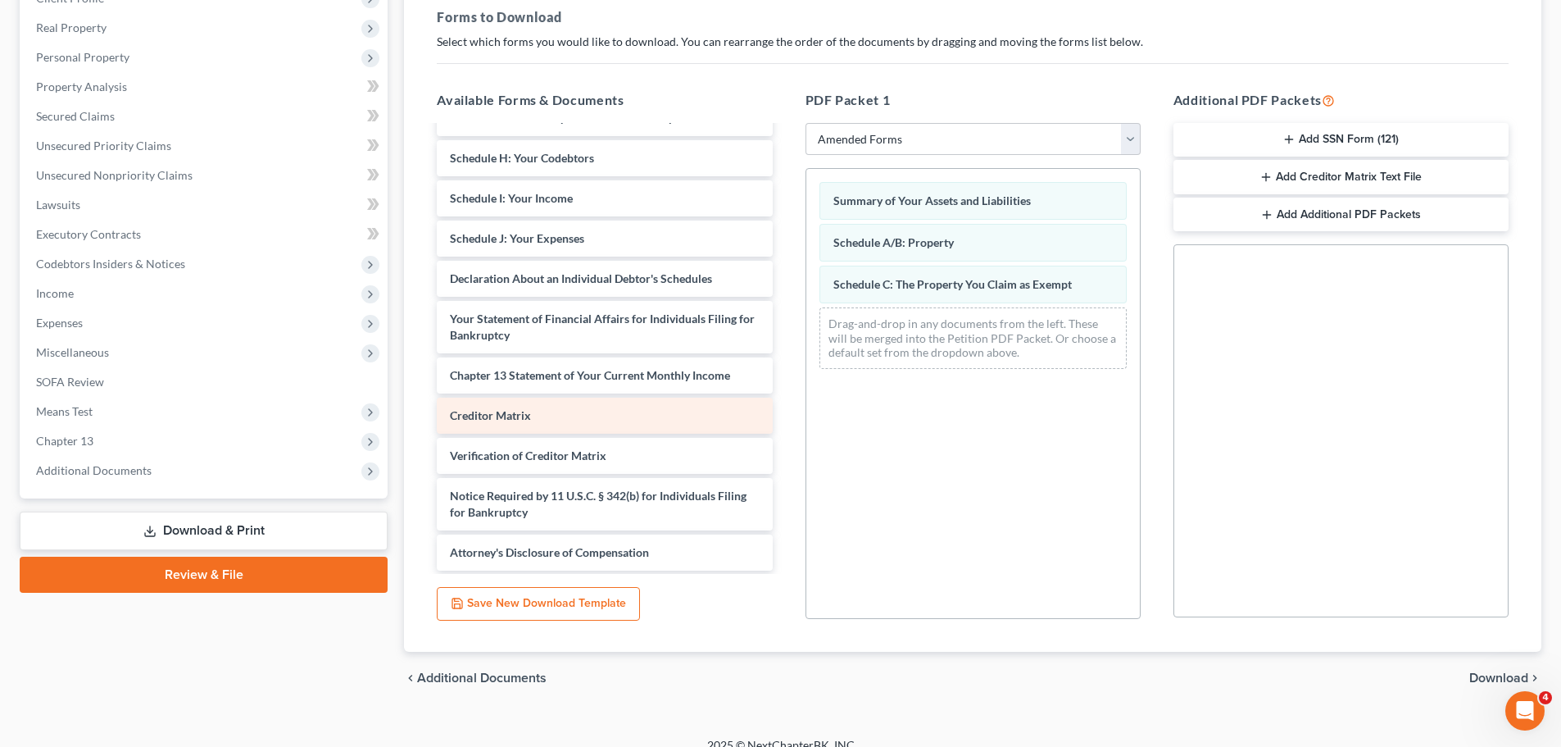
scroll to position [165, 0]
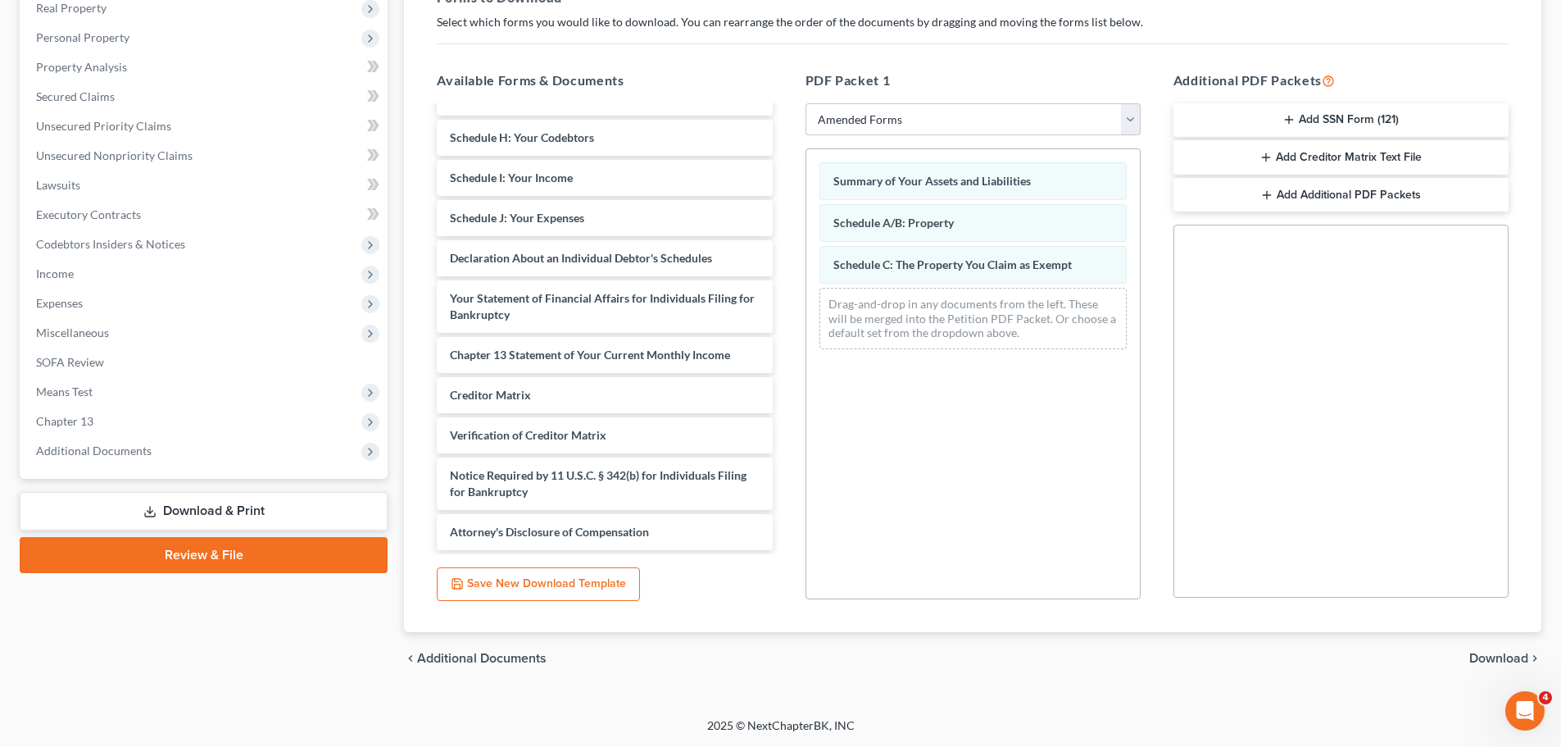
click at [1478, 657] on span "Download" at bounding box center [1499, 658] width 59 height 13
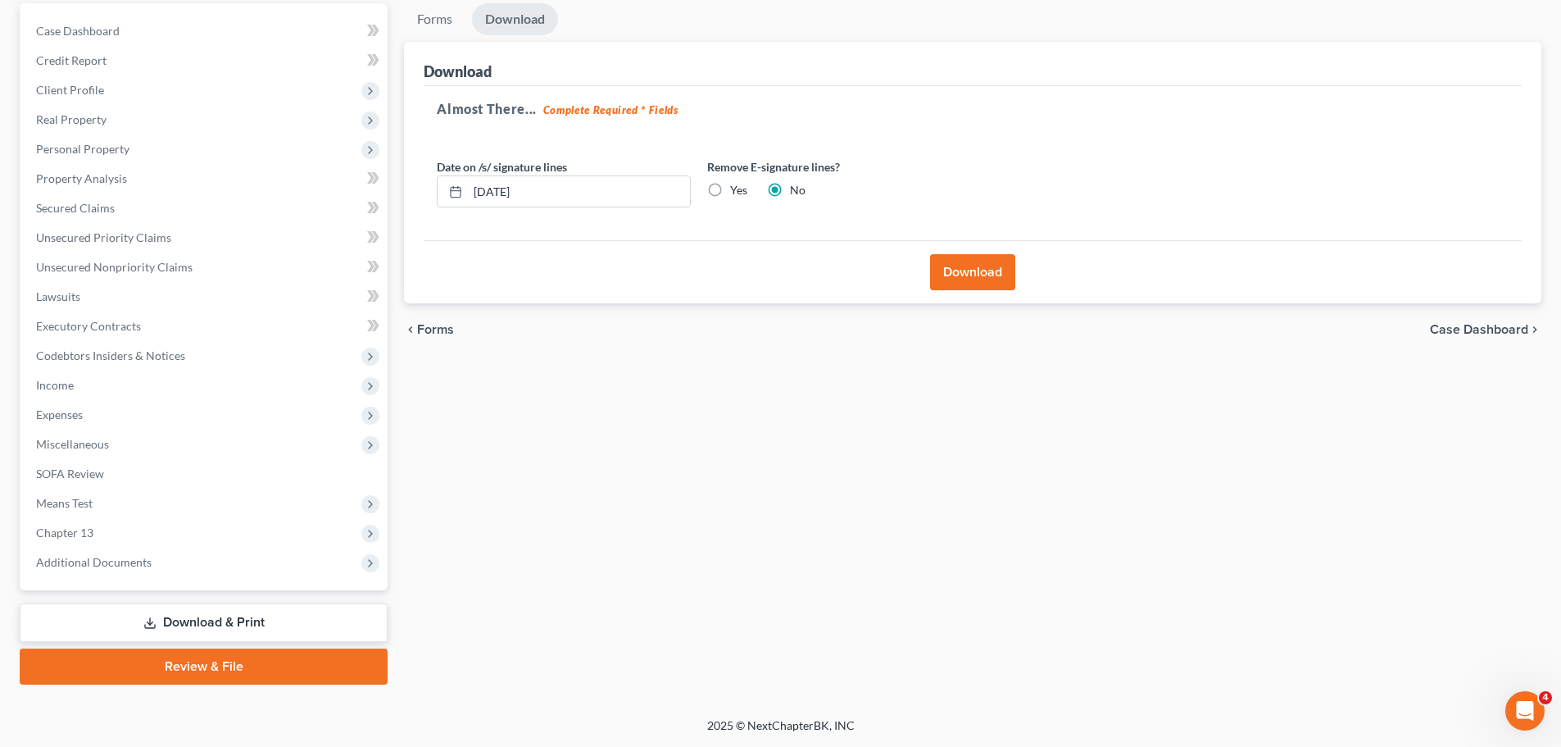
drag, startPoint x: 715, startPoint y: 185, endPoint x: 726, endPoint y: 211, distance: 28.6
click at [730, 186] on label "Yes" at bounding box center [738, 190] width 17 height 16
click at [737, 186] on input "Yes" at bounding box center [742, 187] width 11 height 11
radio input "true"
radio input "false"
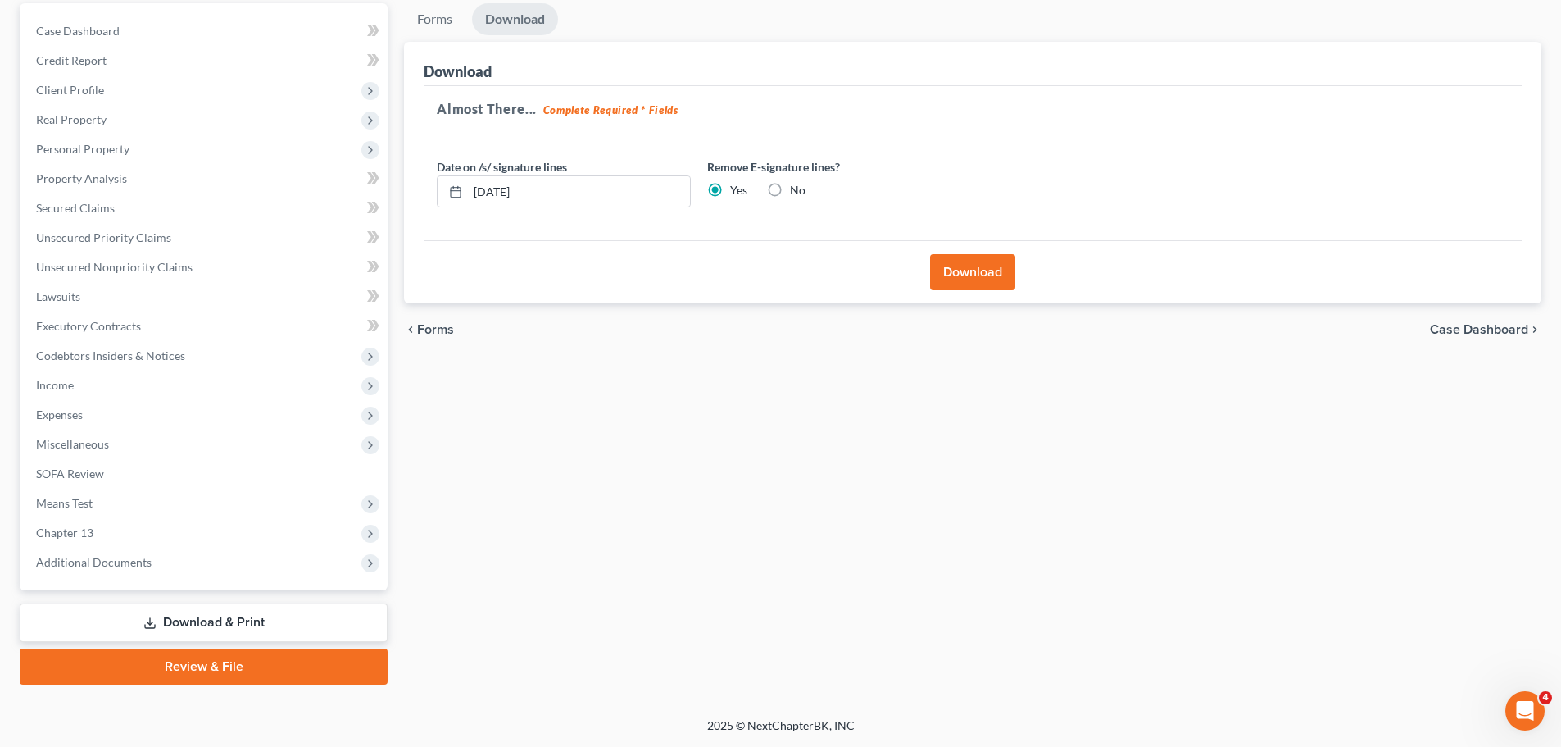
click at [979, 271] on button "Download" at bounding box center [972, 272] width 85 height 36
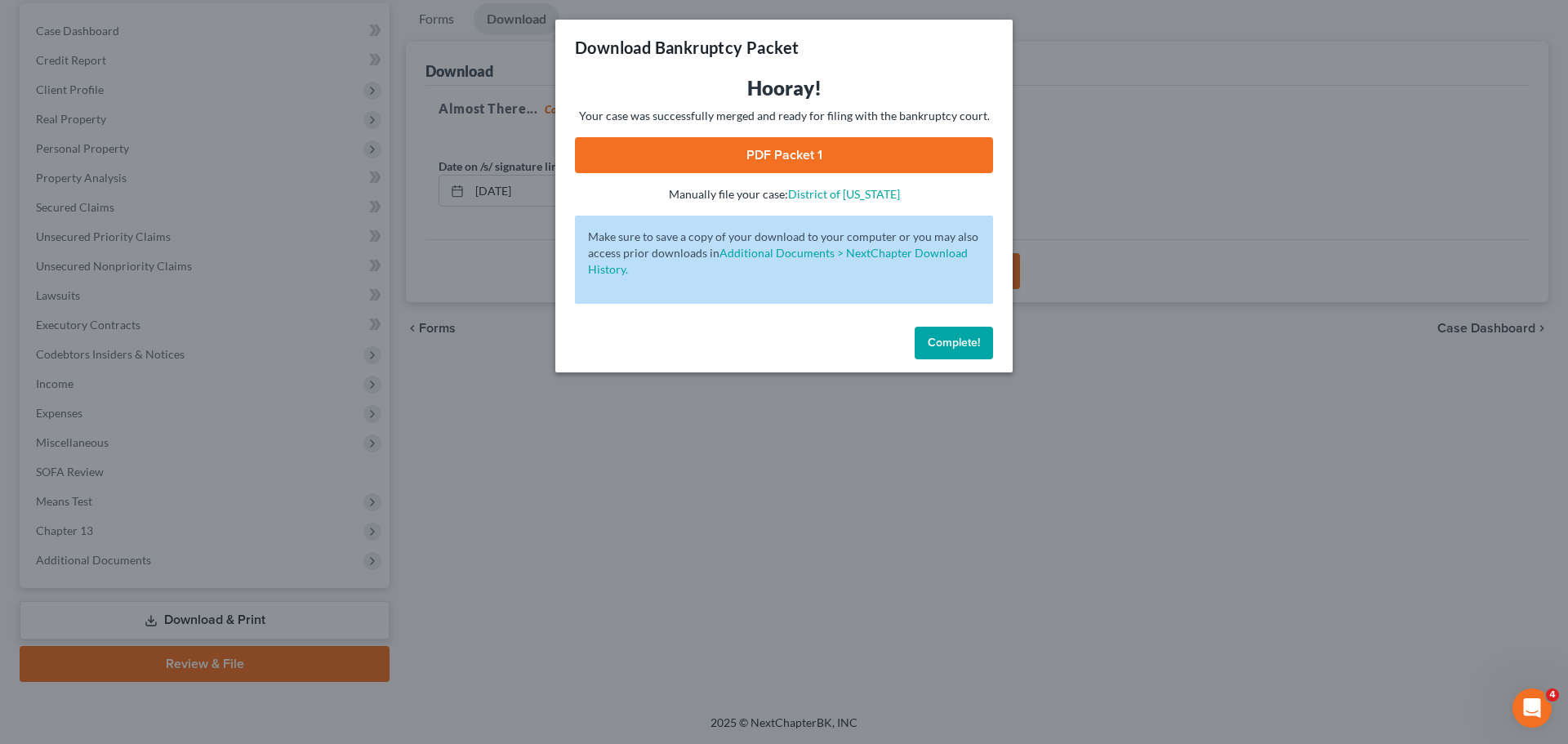
click at [860, 151] on link "PDF Packet 1" at bounding box center [784, 155] width 418 height 36
click at [930, 351] on button "Complete!" at bounding box center [953, 343] width 79 height 33
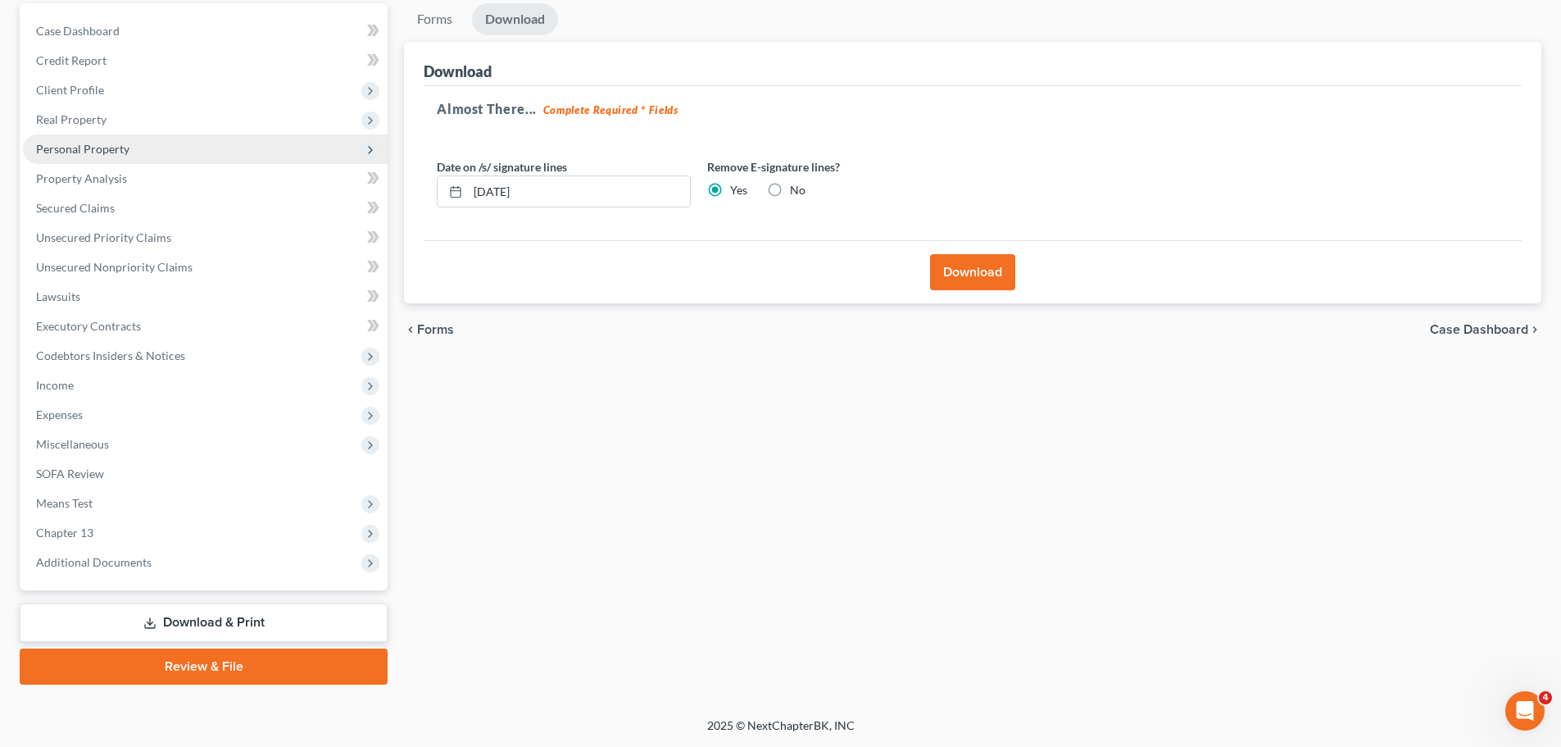
click at [102, 147] on span "Personal Property" at bounding box center [82, 149] width 93 height 14
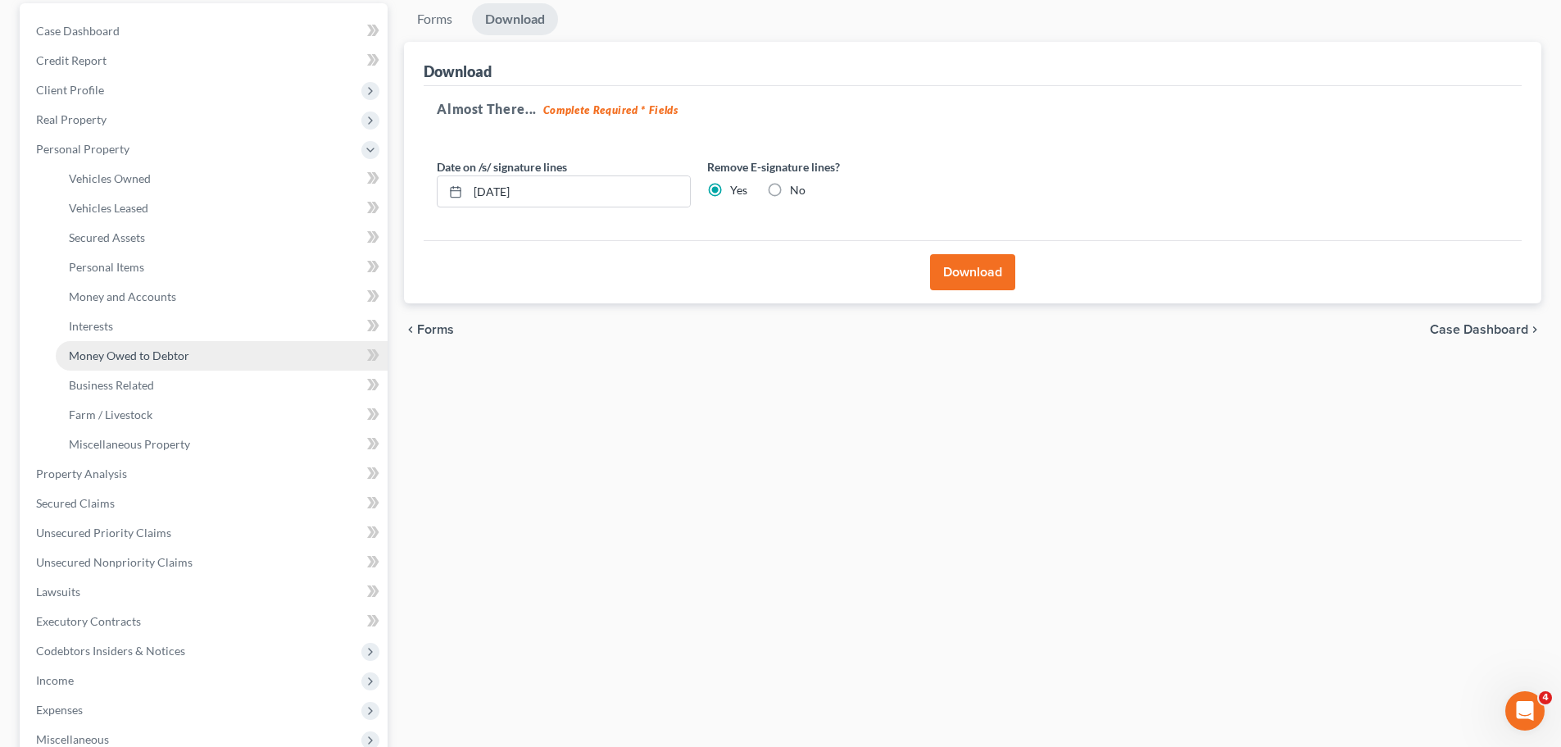
click at [139, 353] on span "Money Owed to Debtor" at bounding box center [129, 355] width 120 height 14
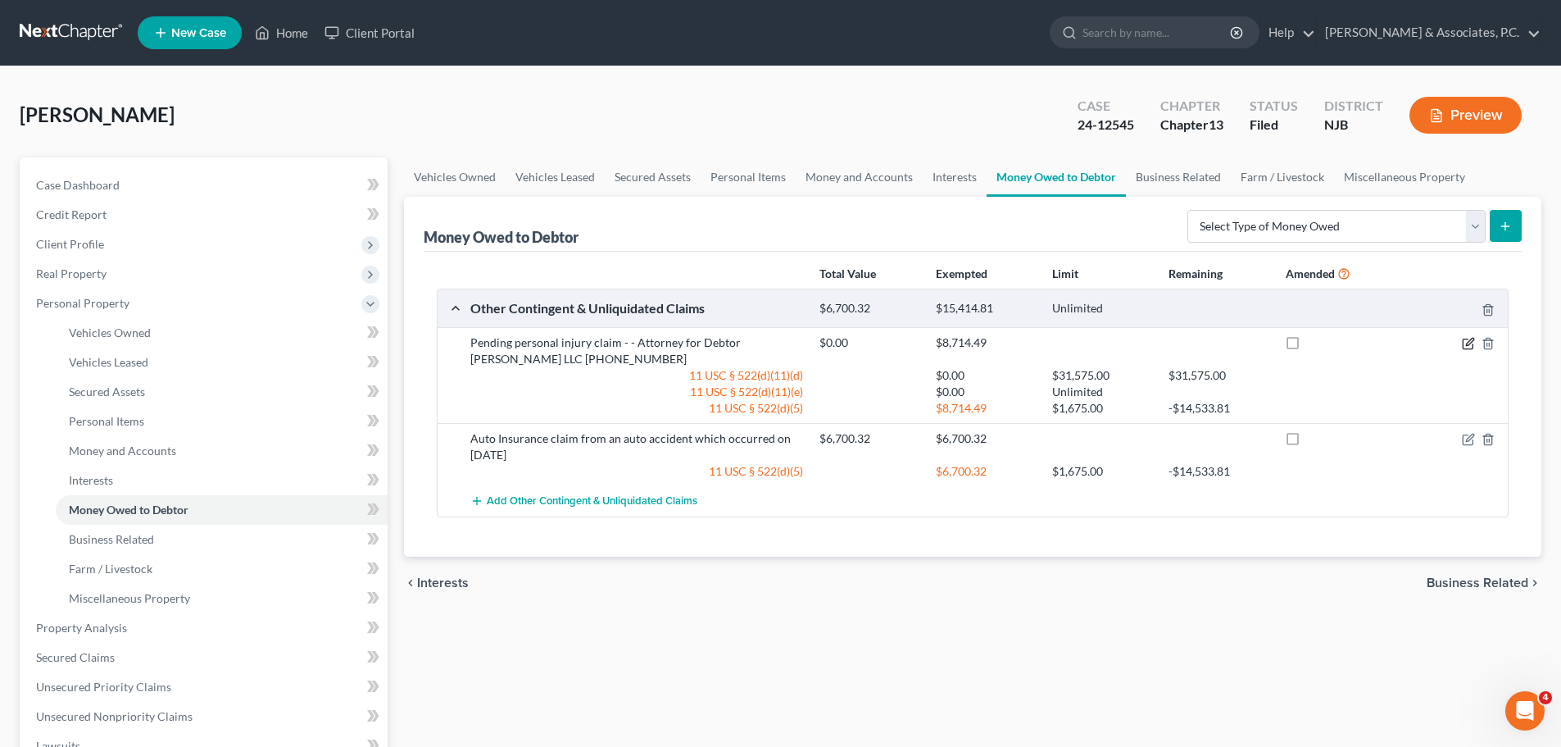
click at [1470, 339] on icon "button" at bounding box center [1468, 343] width 13 height 13
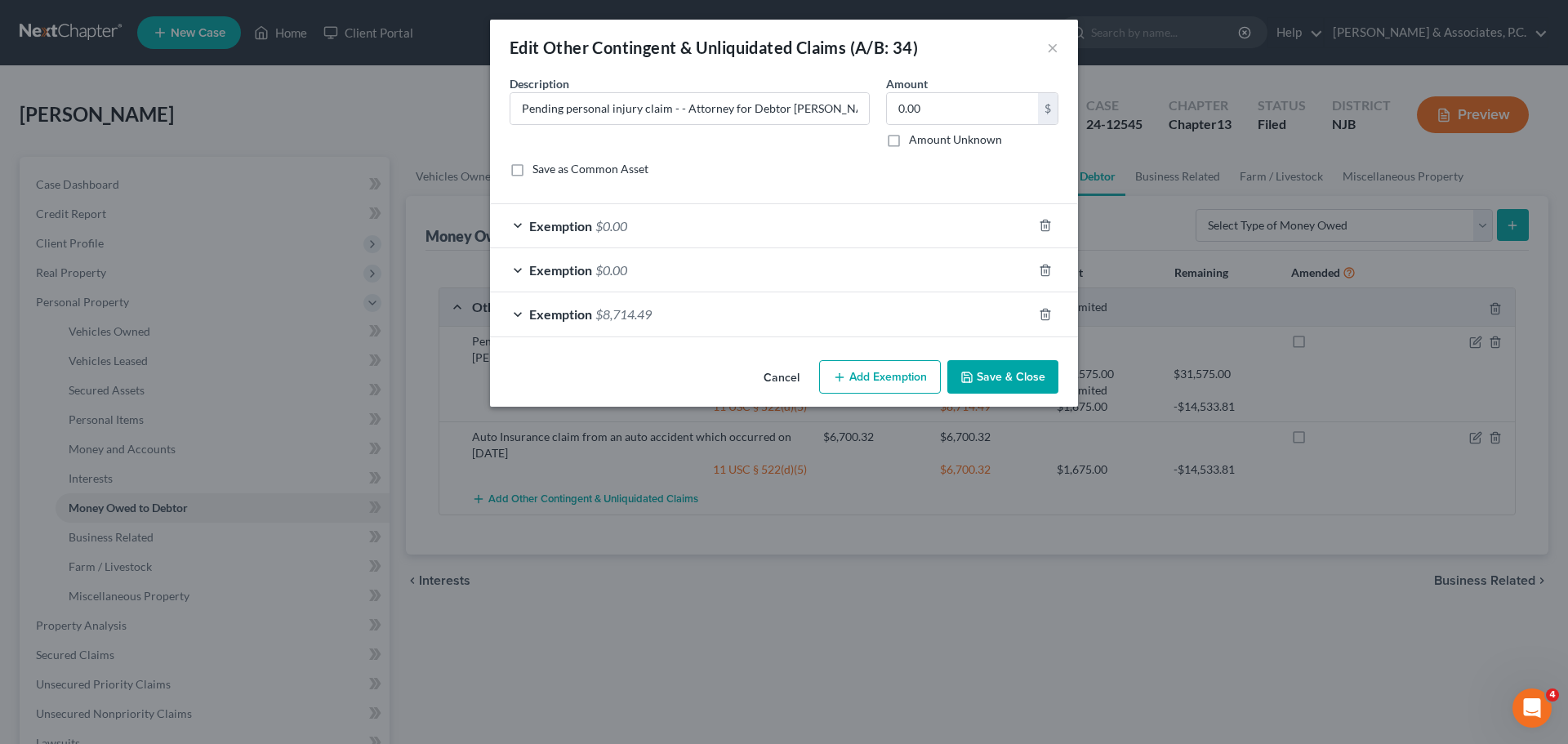
click at [791, 374] on button "Cancel" at bounding box center [781, 377] width 62 height 33
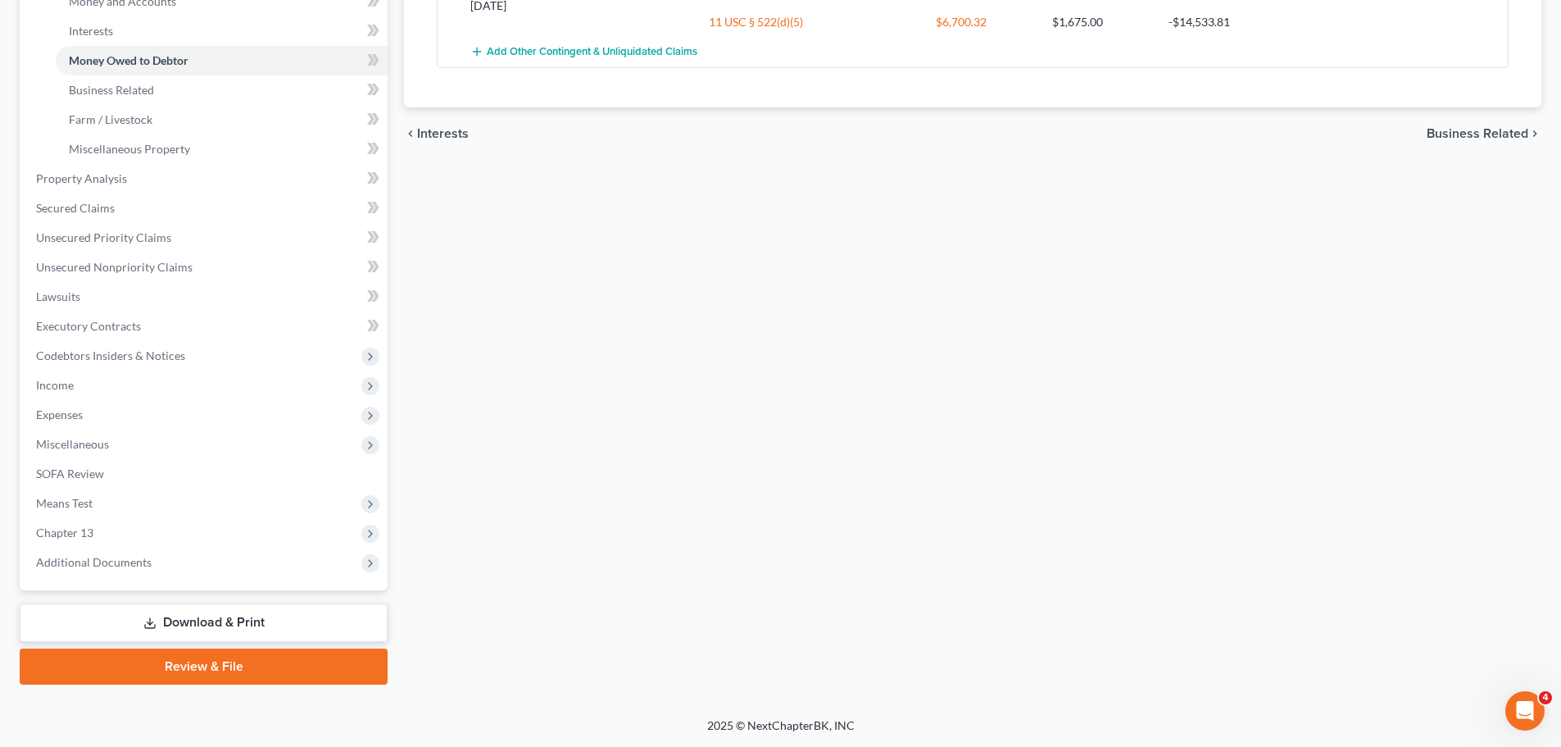
click at [210, 618] on link "Download & Print" at bounding box center [204, 622] width 368 height 39
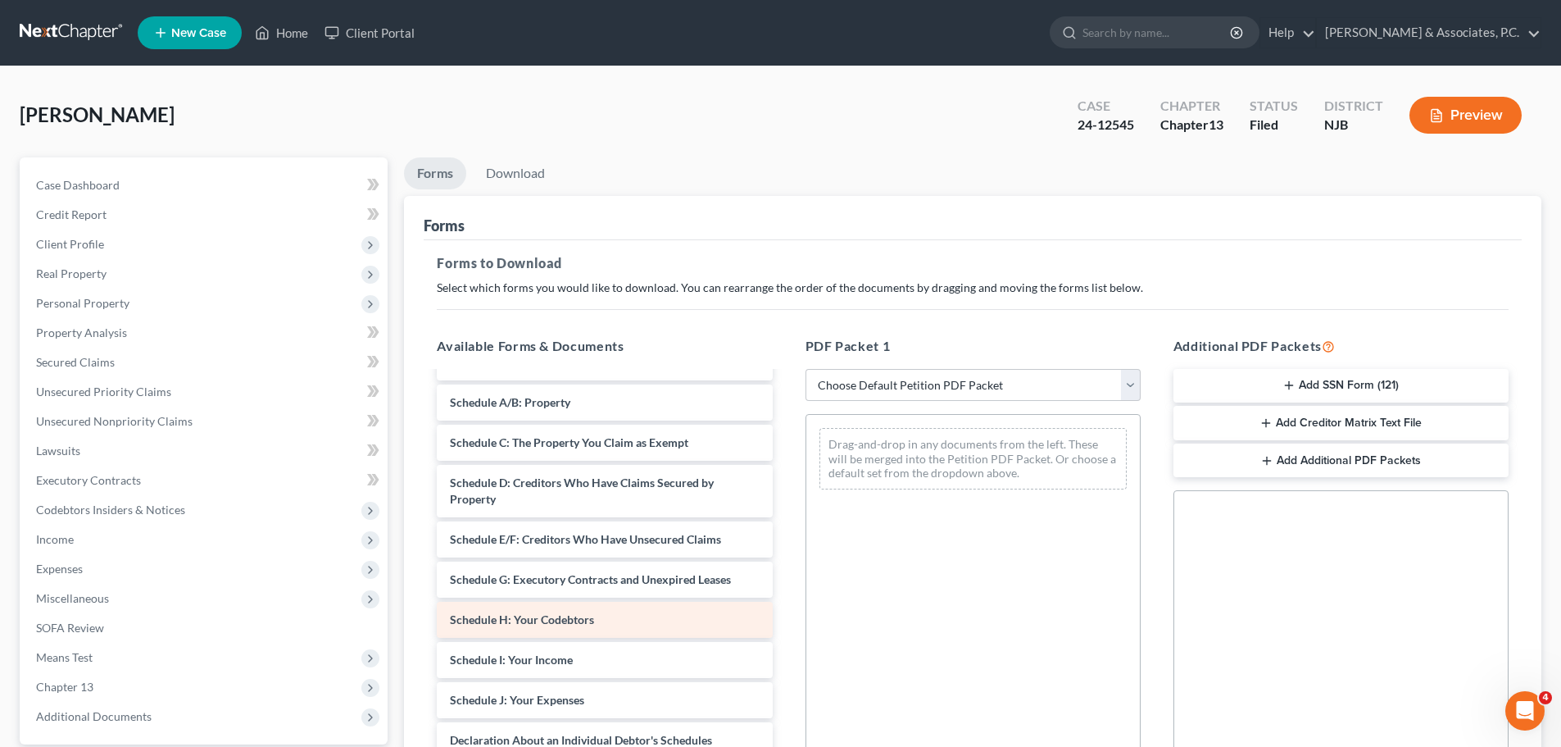
scroll to position [164, 0]
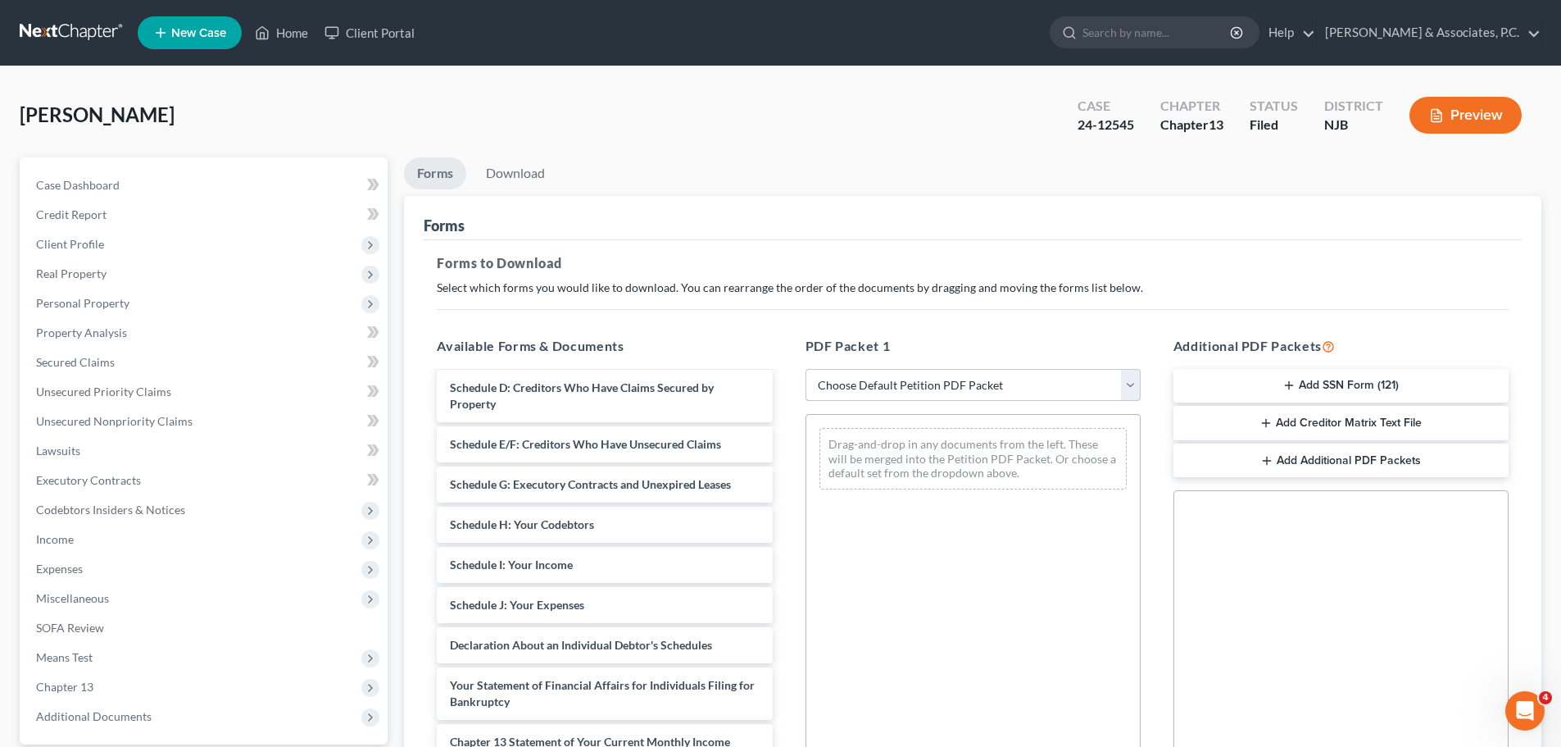
click at [892, 379] on select "Choose Default Petition PDF Packet Complete Bankruptcy Petition (all forms and …" at bounding box center [973, 385] width 335 height 33
select select "2"
click at [806, 369] on select "Choose Default Petition PDF Packet Complete Bankruptcy Petition (all forms and …" at bounding box center [973, 385] width 335 height 33
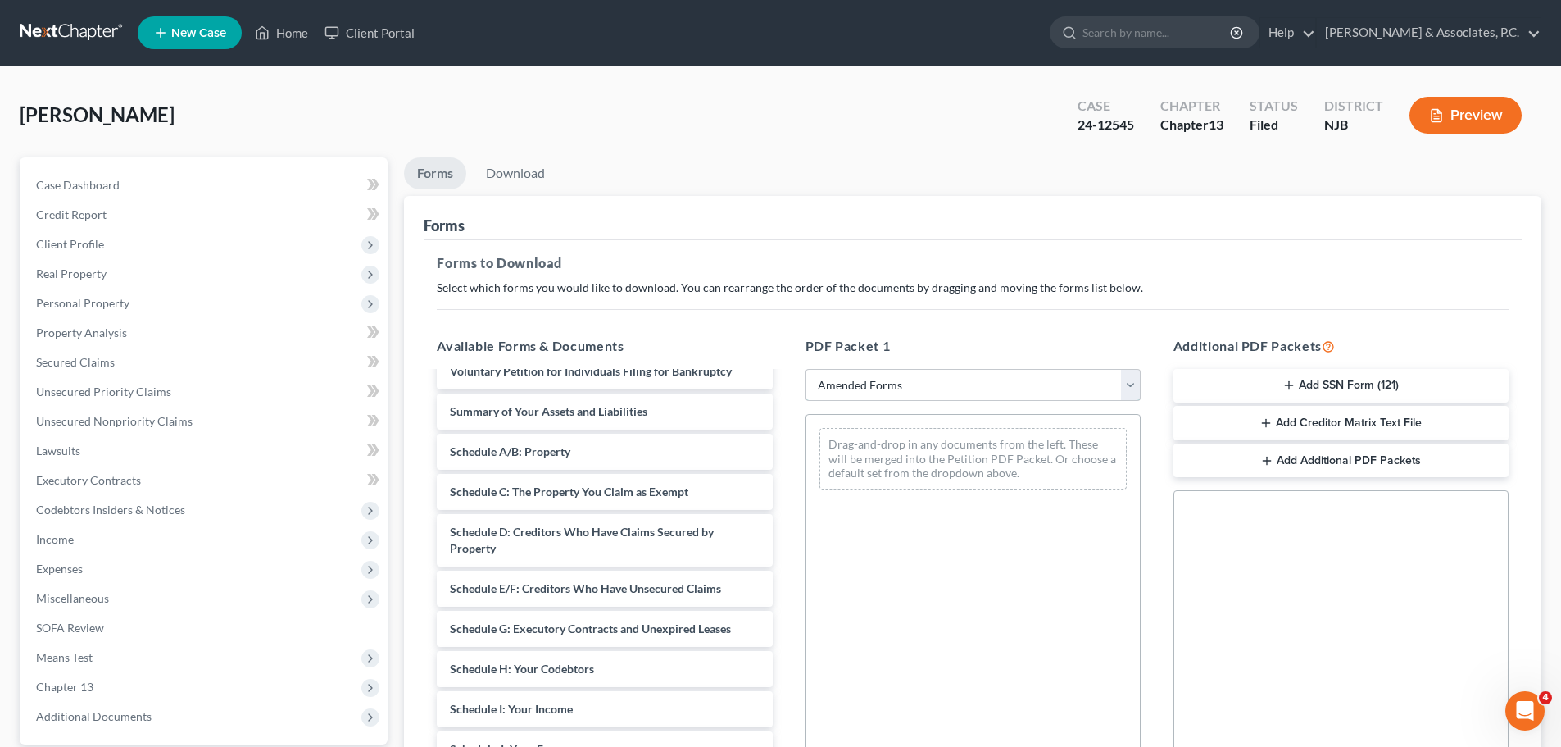
scroll to position [0, 0]
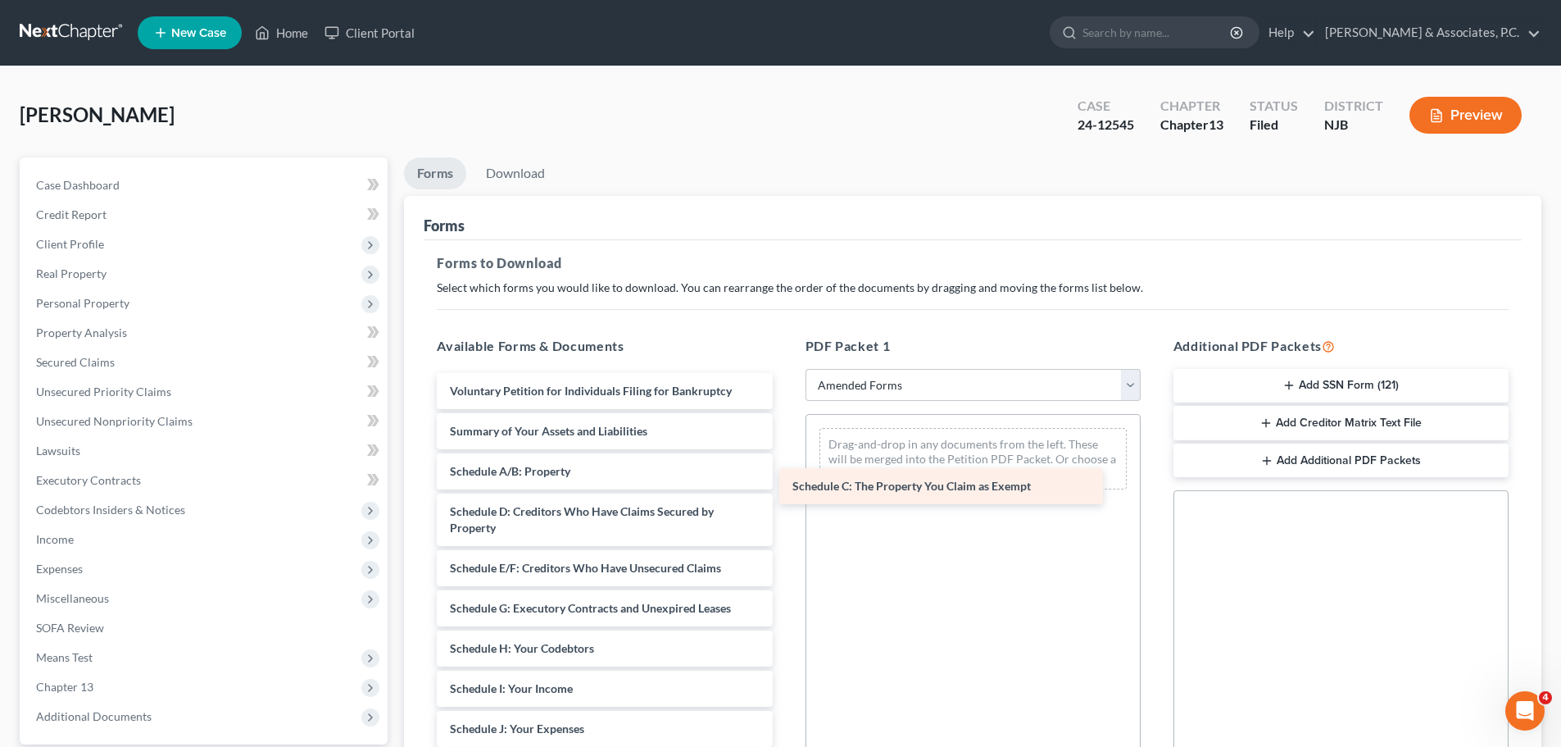
drag, startPoint x: 507, startPoint y: 508, endPoint x: 902, endPoint y: 449, distance: 398.6
click at [785, 452] on div "Schedule C: The Property You Claim as Exempt Voluntary Petition for Individuals…" at bounding box center [604, 717] width 361 height 688
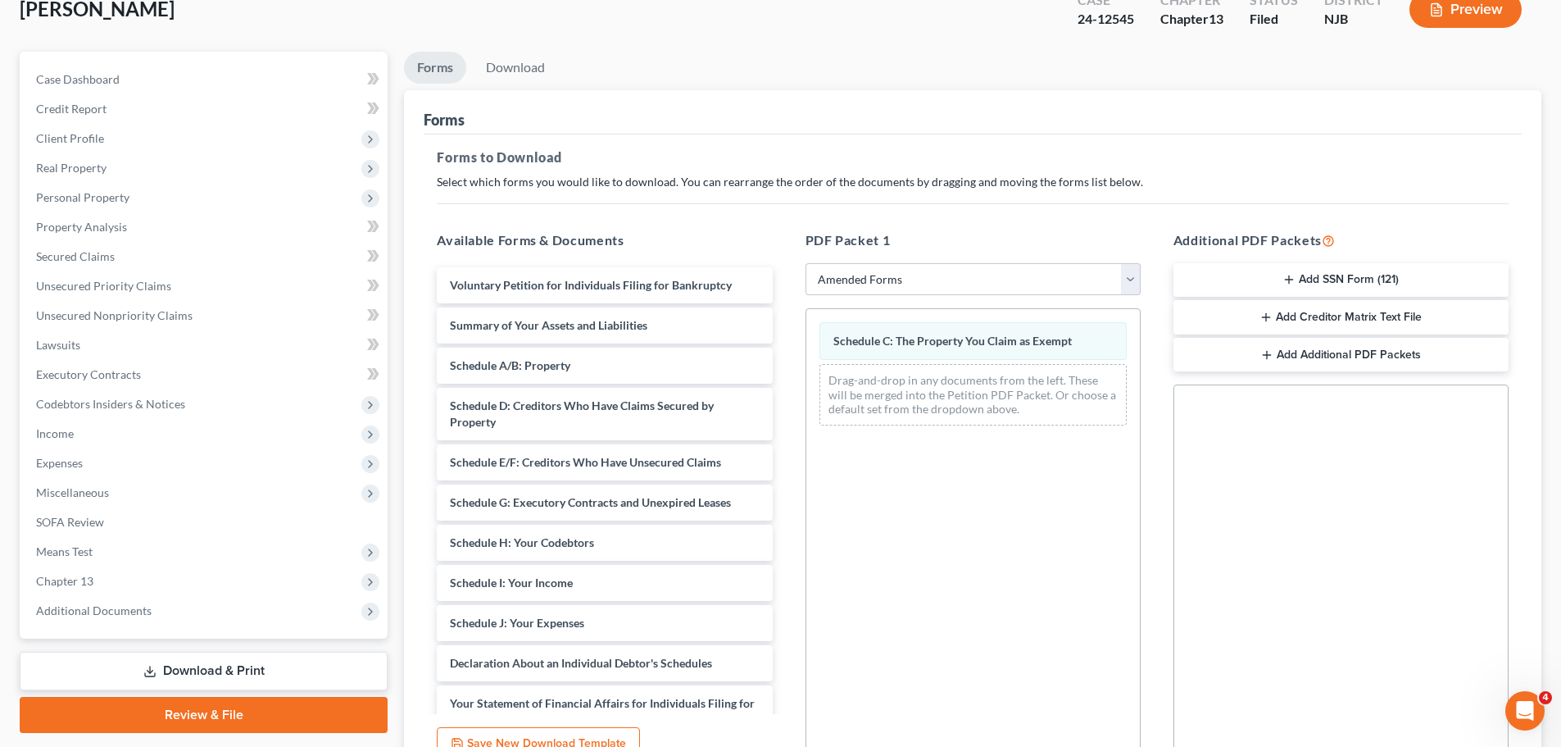
scroll to position [266, 0]
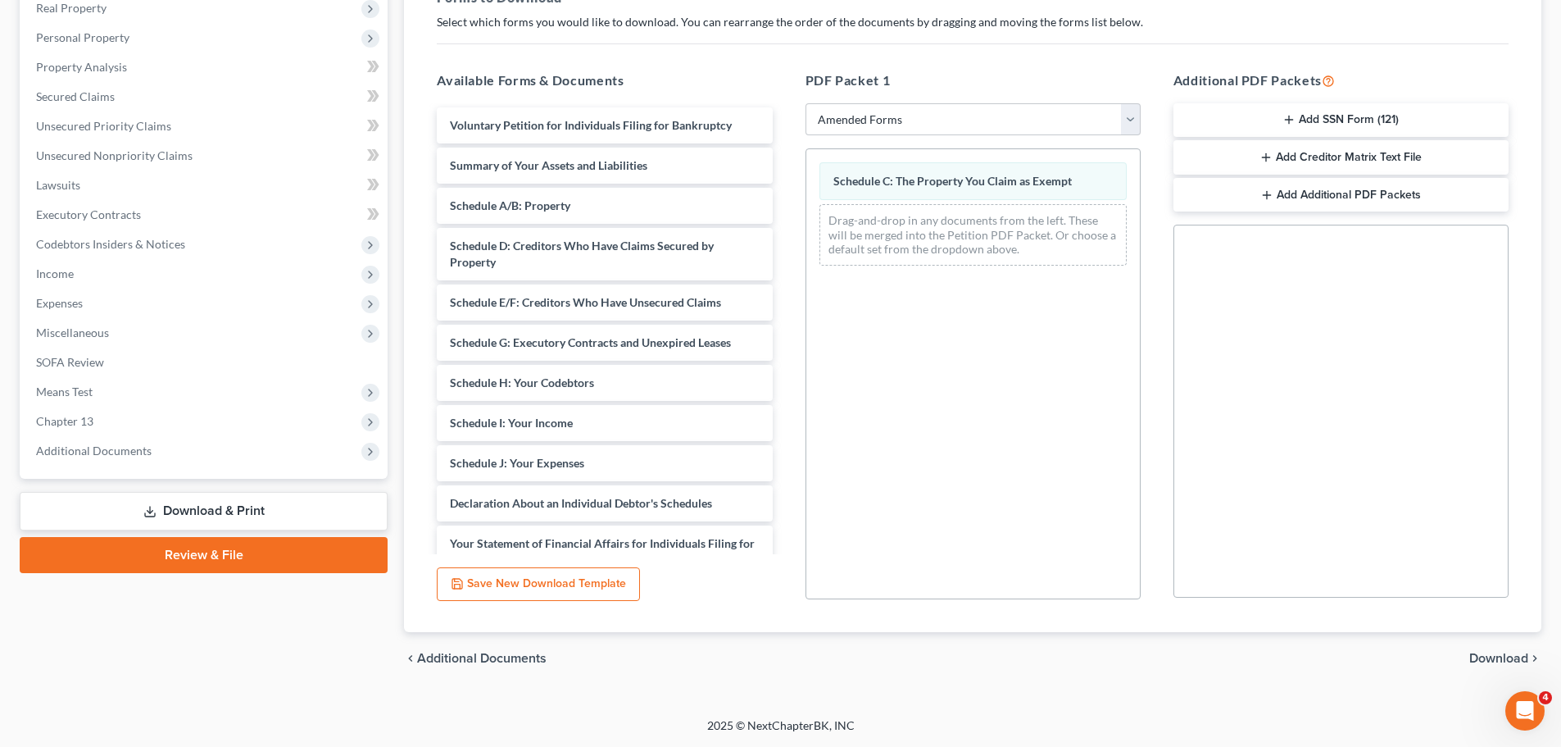
click at [1486, 661] on span "Download" at bounding box center [1499, 658] width 59 height 13
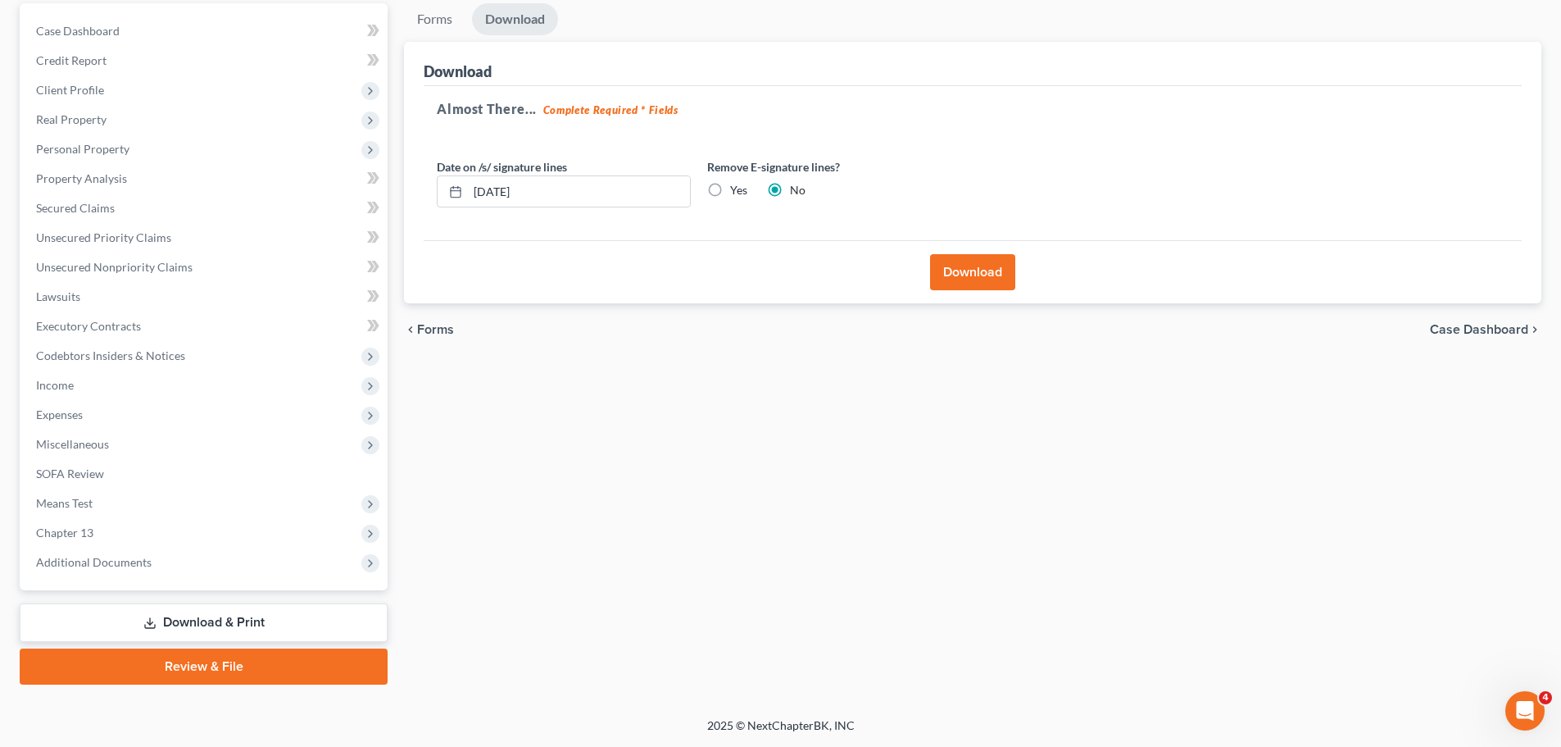
scroll to position [154, 0]
click at [986, 276] on button "Download" at bounding box center [972, 272] width 85 height 36
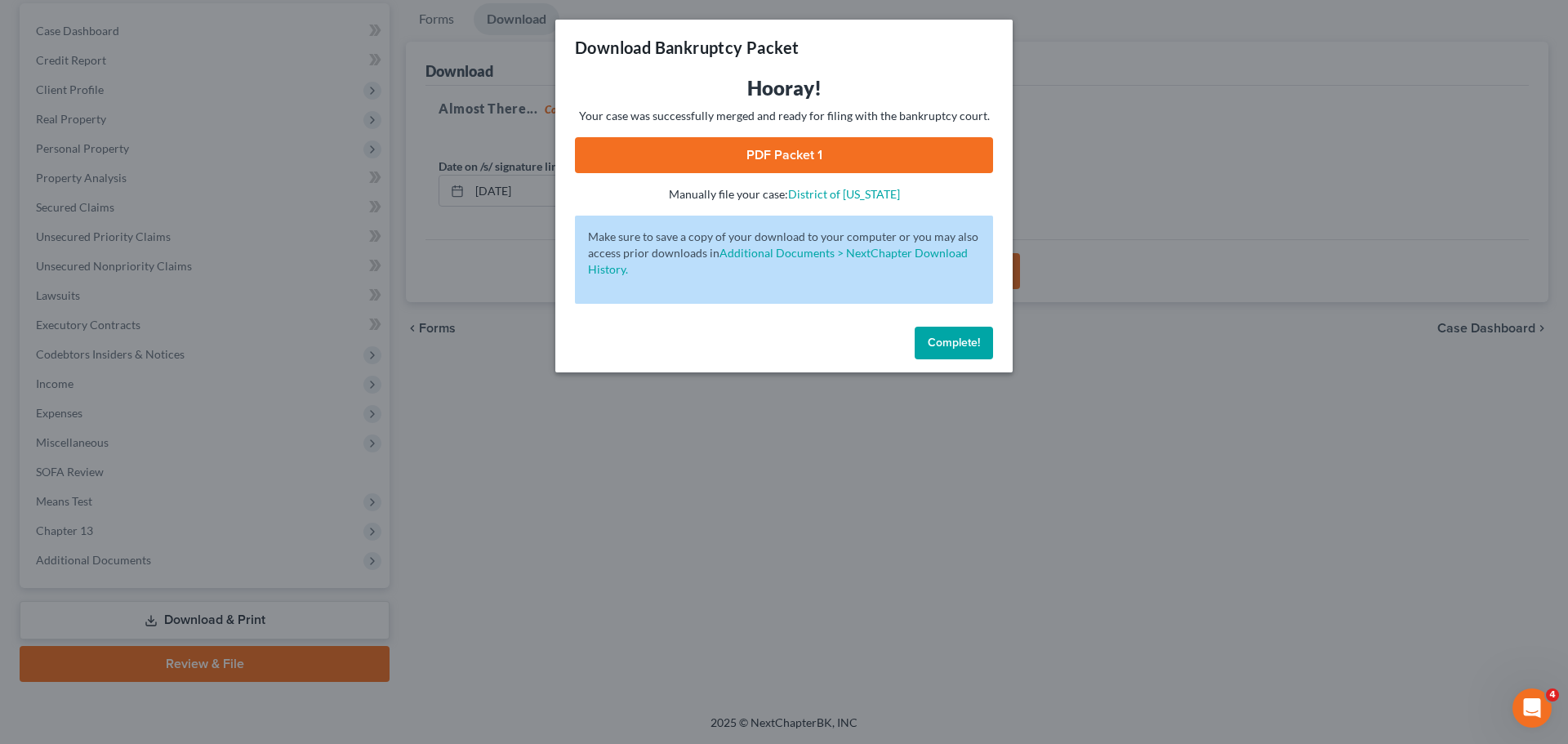
drag, startPoint x: 685, startPoint y: 165, endPoint x: 688, endPoint y: 183, distance: 18.2
click at [685, 165] on link "PDF Packet 1" at bounding box center [784, 155] width 418 height 36
drag, startPoint x: 967, startPoint y: 335, endPoint x: 1006, endPoint y: 321, distance: 41.4
click at [965, 336] on span "Complete!" at bounding box center [953, 343] width 52 height 14
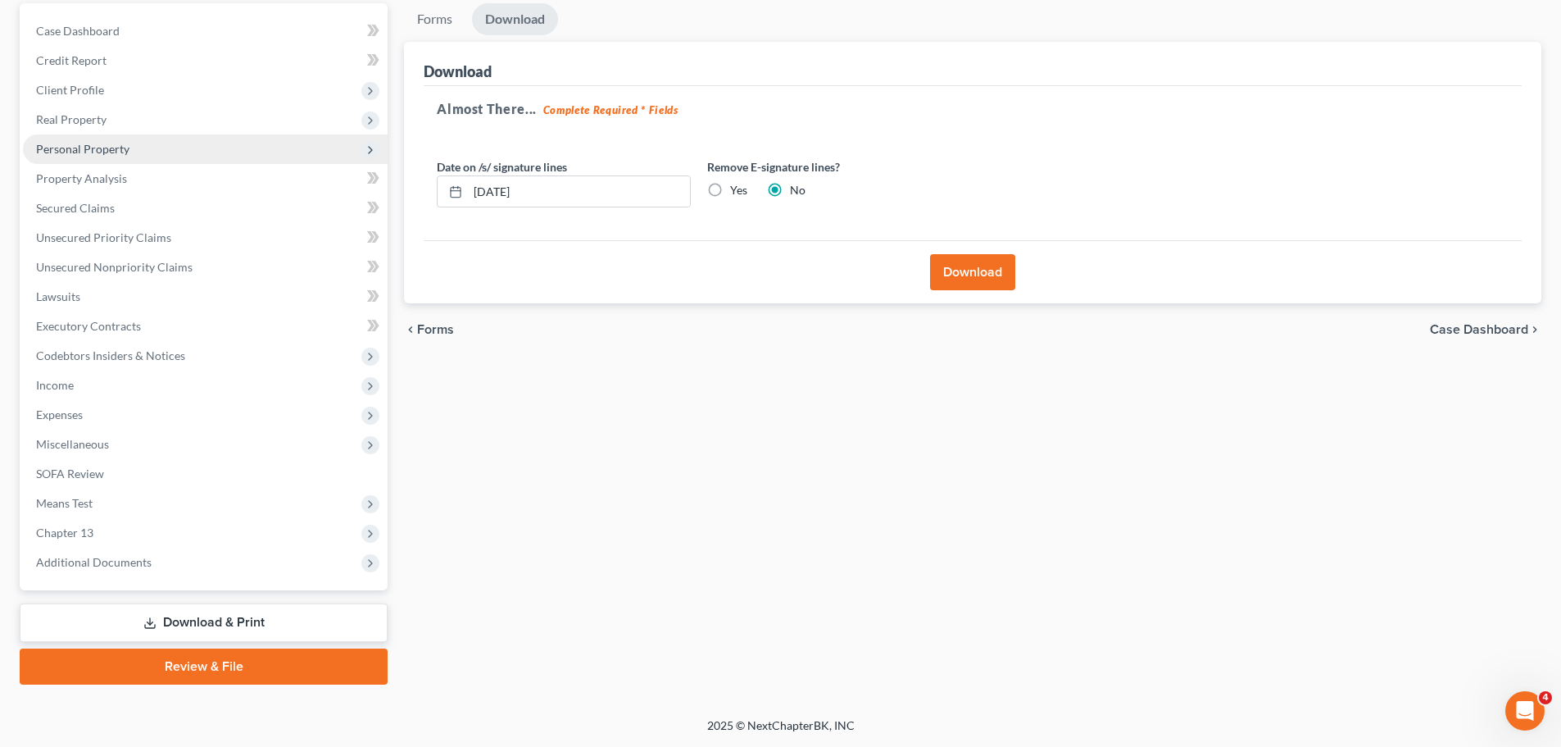
drag, startPoint x: 78, startPoint y: 147, endPoint x: 83, endPoint y: 158, distance: 12.5
click at [78, 147] on span "Personal Property" at bounding box center [82, 149] width 93 height 14
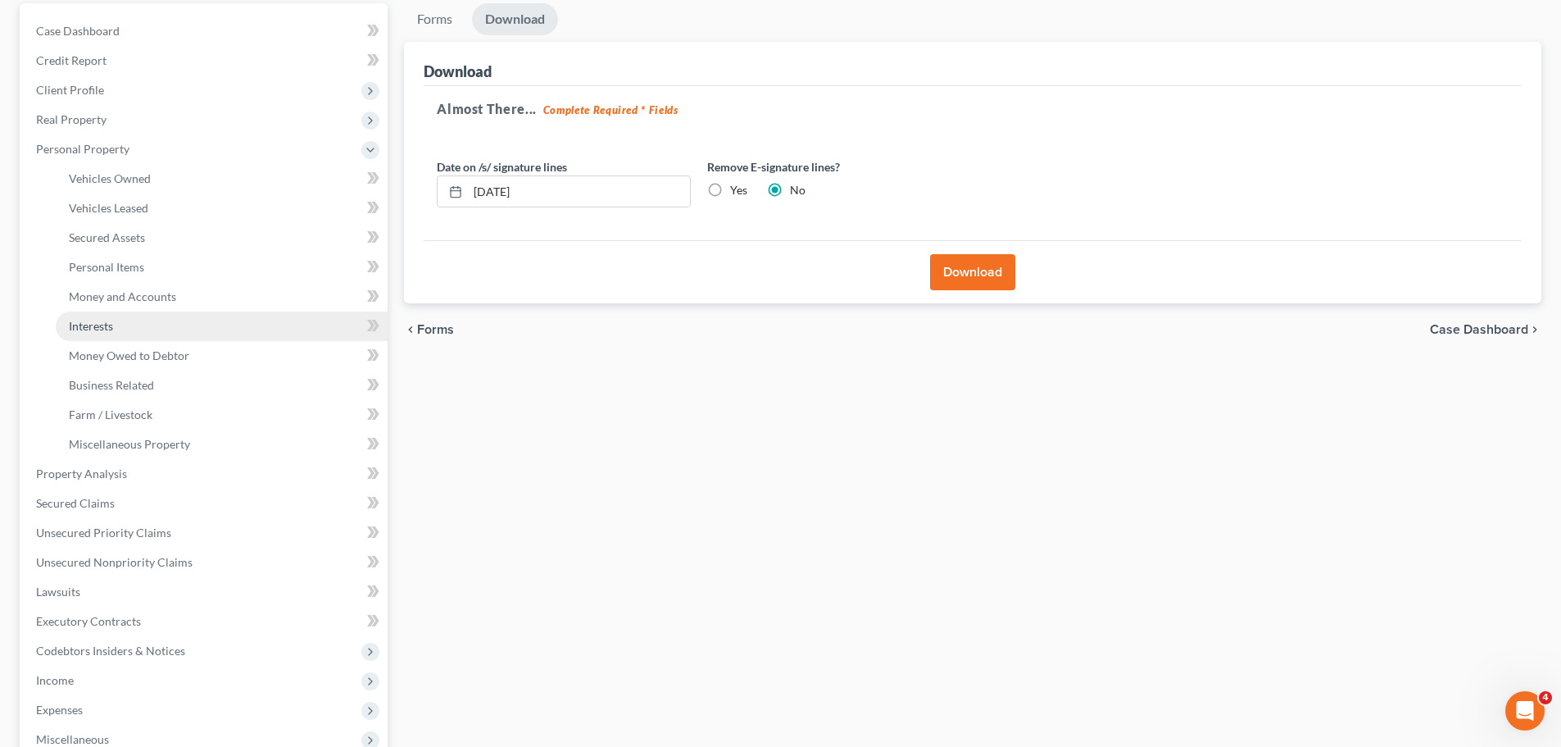
click at [90, 327] on span "Interests" at bounding box center [91, 326] width 44 height 14
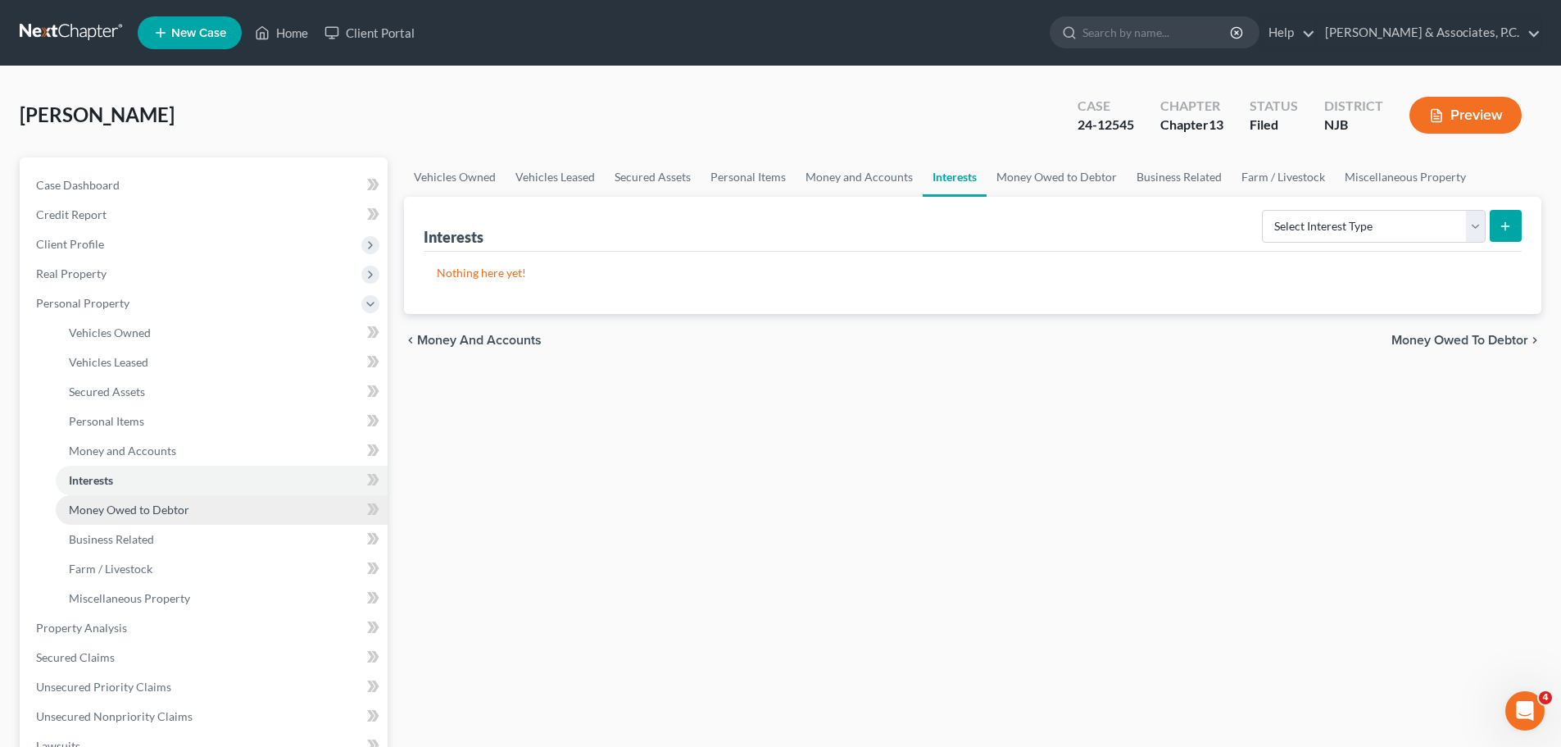
click at [172, 519] on link "Money Owed to Debtor" at bounding box center [222, 510] width 332 height 30
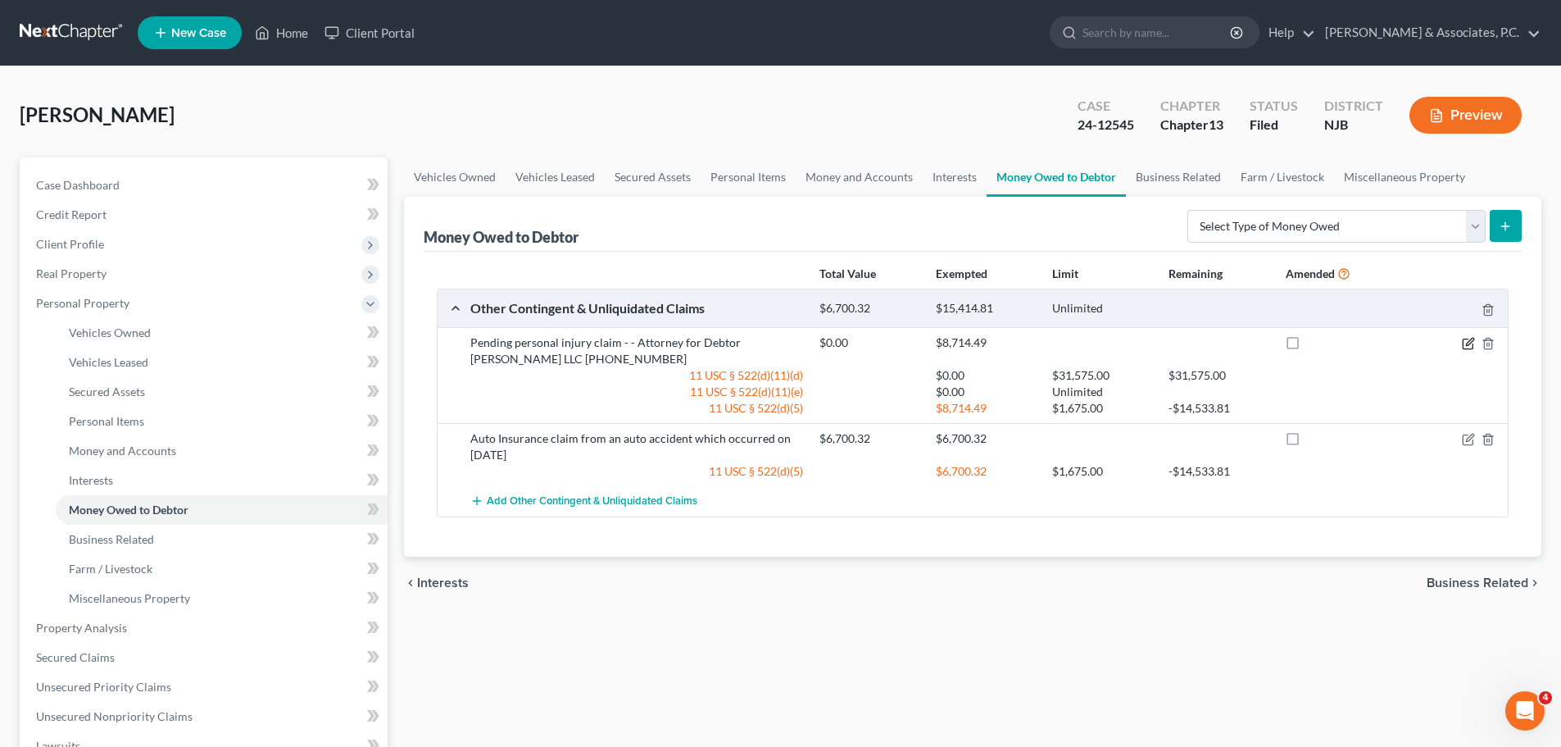
click at [1473, 338] on icon "button" at bounding box center [1469, 341] width 7 height 7
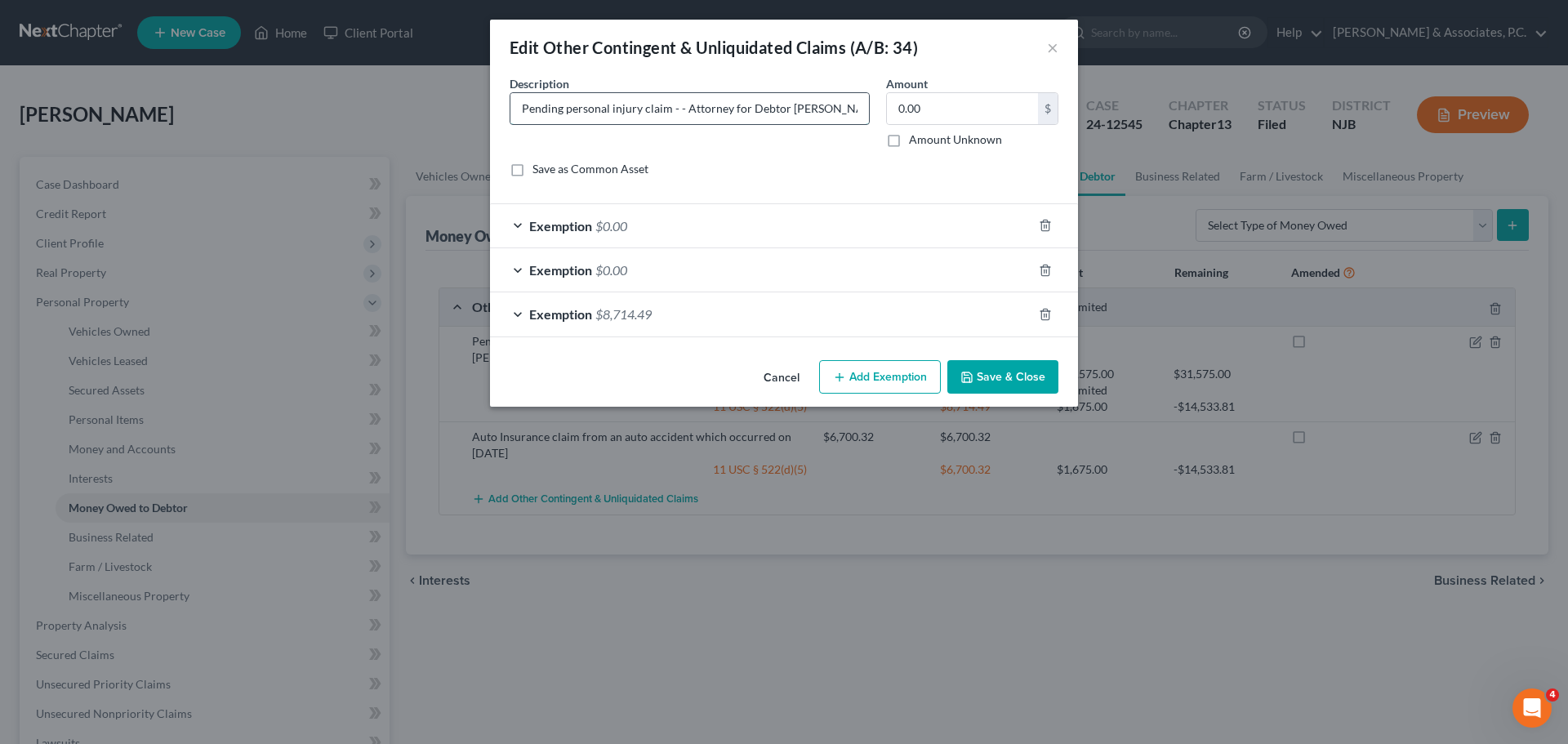
click at [541, 102] on input "Pending personal injury claim - - Attorney for Debtor Murphy Peluso LLC (201) 8…" at bounding box center [689, 108] width 359 height 31
type input "1). Pending personal injury claim - - Attorney for Debtor Murphy Peluso LLC (20…"
click at [1006, 381] on button "Save & Close" at bounding box center [1002, 376] width 111 height 34
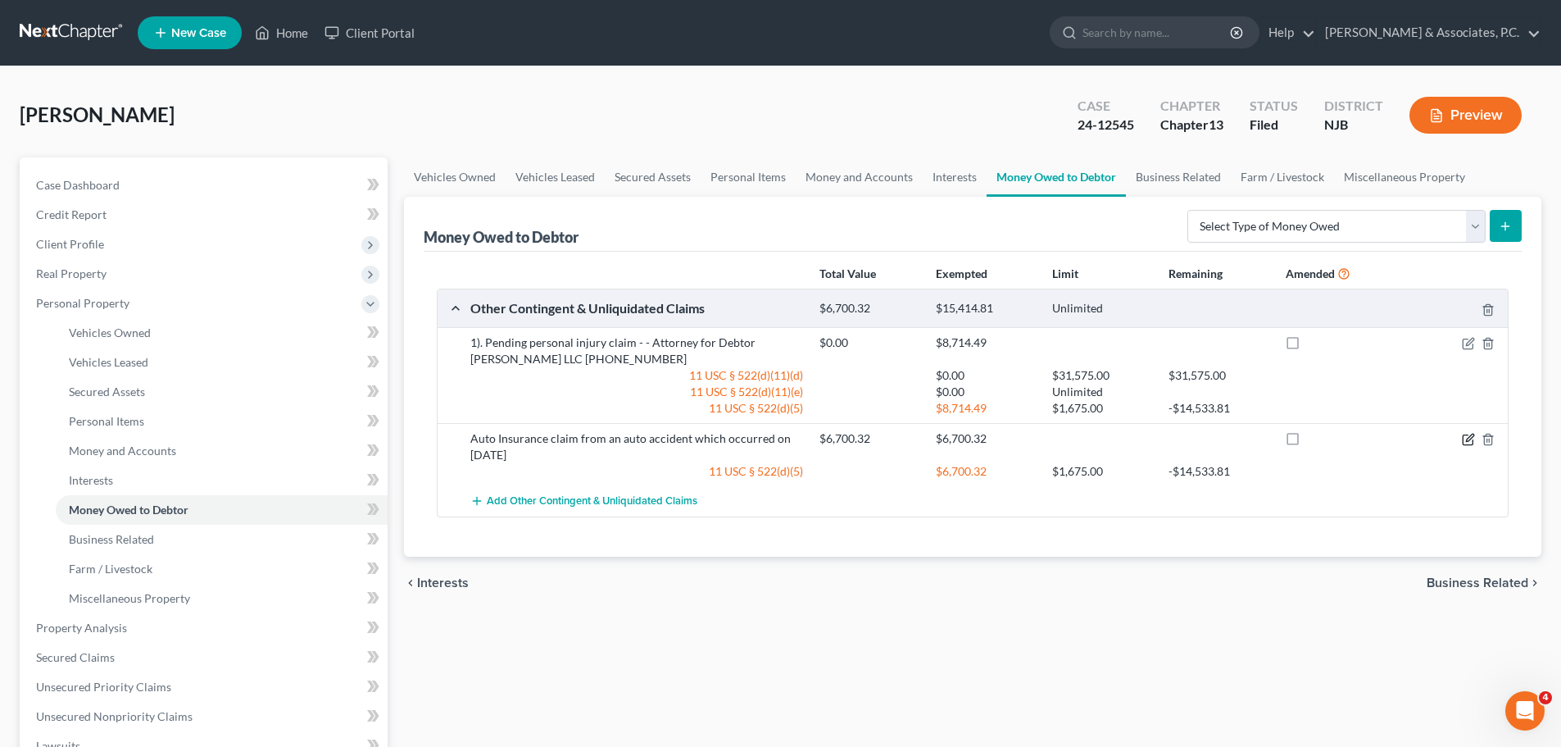
click at [1474, 434] on icon "button" at bounding box center [1469, 437] width 7 height 7
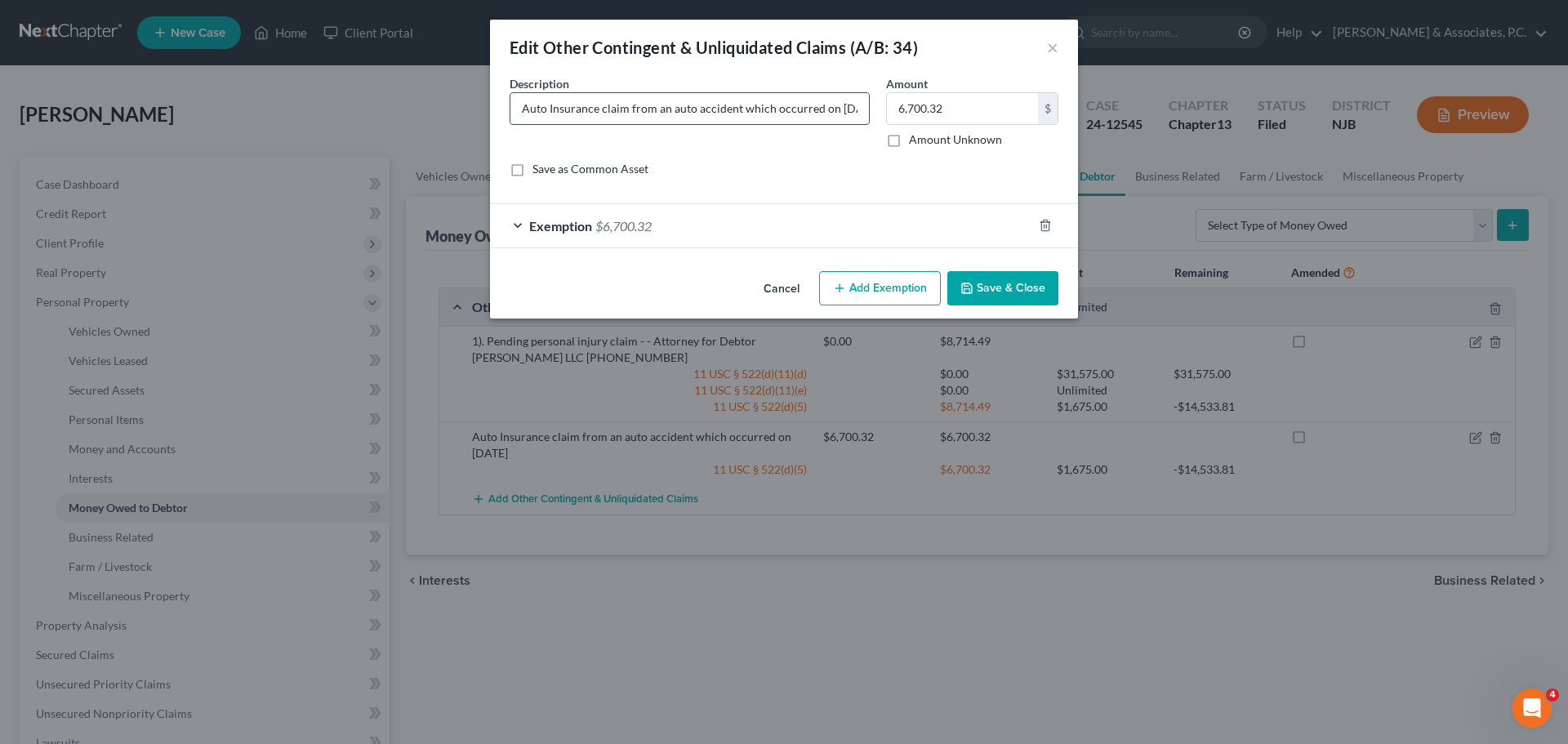
click at [527, 102] on input "Auto Insurance claim from an auto accident which occurred on 08/19/2025" at bounding box center [689, 108] width 359 height 31
type input "2). Auto Insurance claim from an auto accident which occurred on 08/19/2025"
drag, startPoint x: 983, startPoint y: 306, endPoint x: 981, endPoint y: 297, distance: 9.2
click at [983, 305] on div "Cancel Add Exemption Save & Close" at bounding box center [784, 292] width 588 height 54
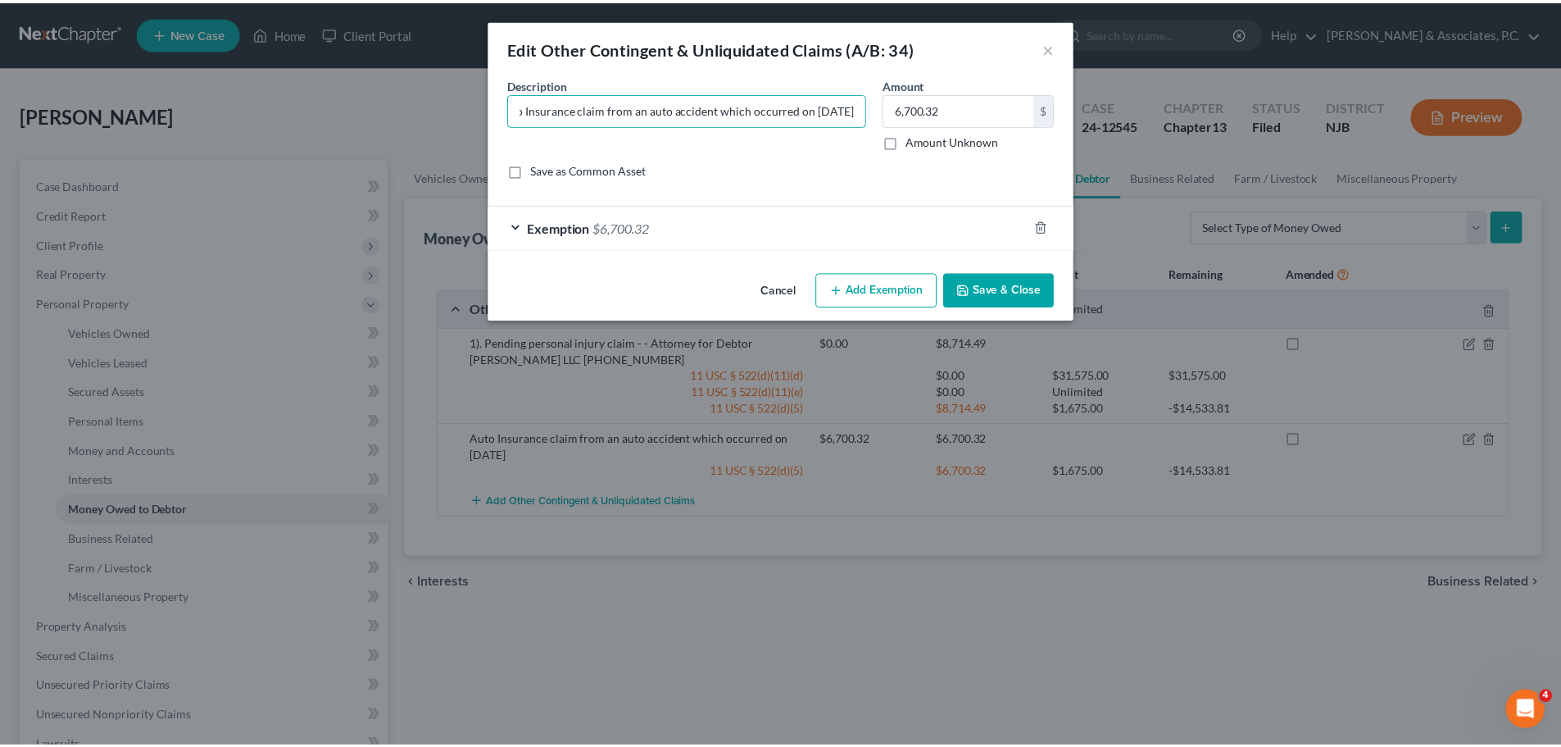
scroll to position [0, 0]
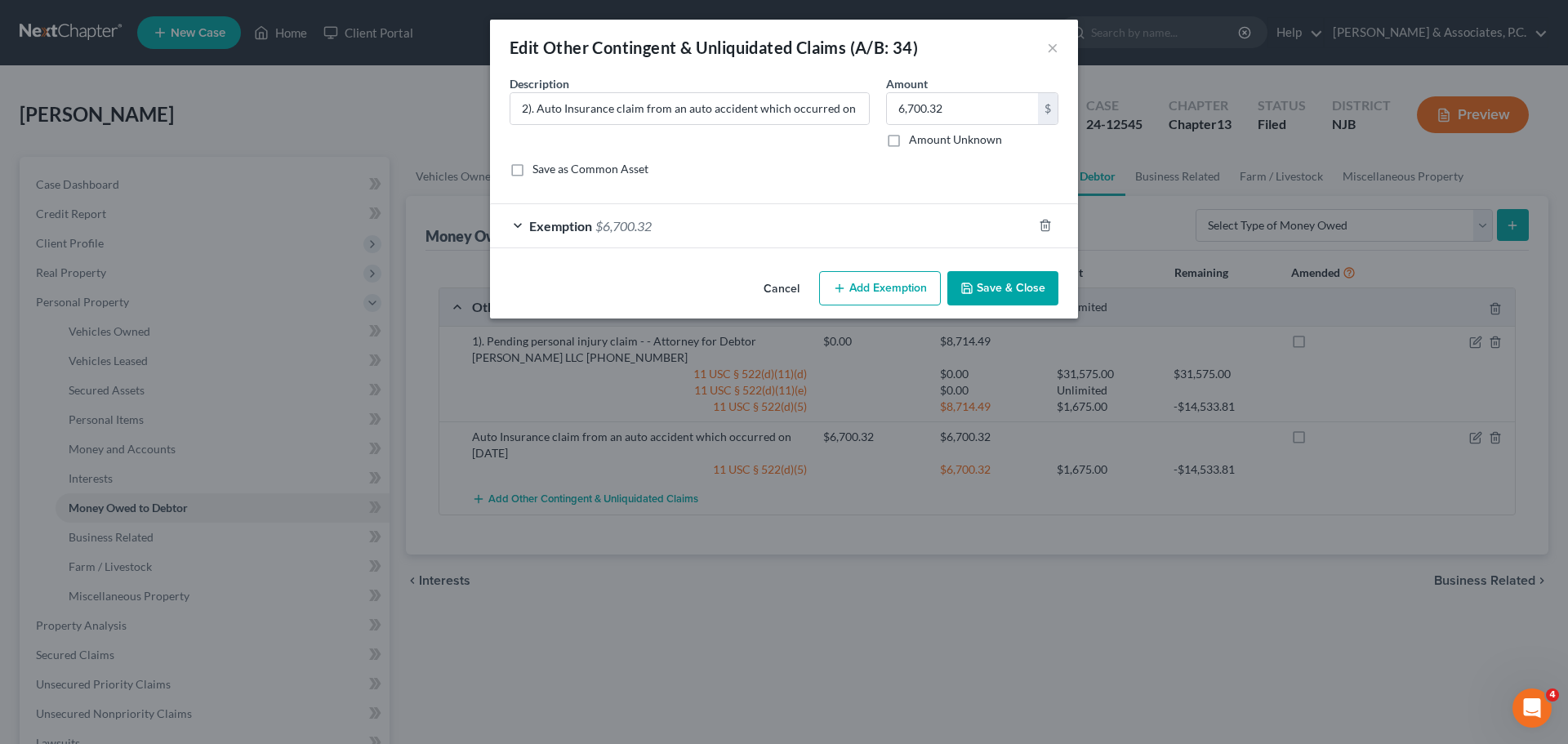
click at [983, 292] on button "Save & Close" at bounding box center [1002, 288] width 111 height 34
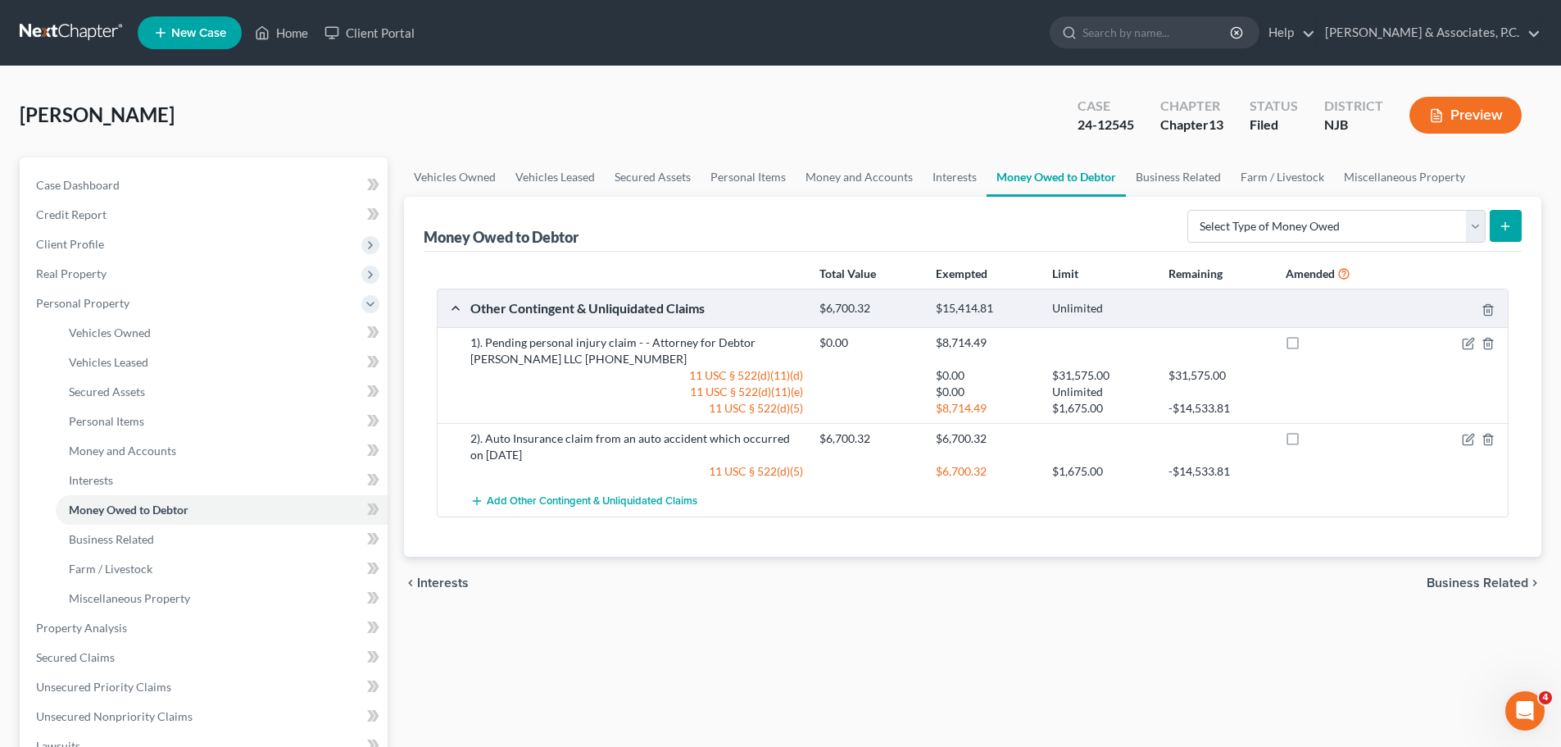
drag, startPoint x: 1470, startPoint y: 588, endPoint x: 1469, endPoint y: 572, distance: 15.6
click at [1470, 587] on span "Business Related" at bounding box center [1478, 582] width 102 height 13
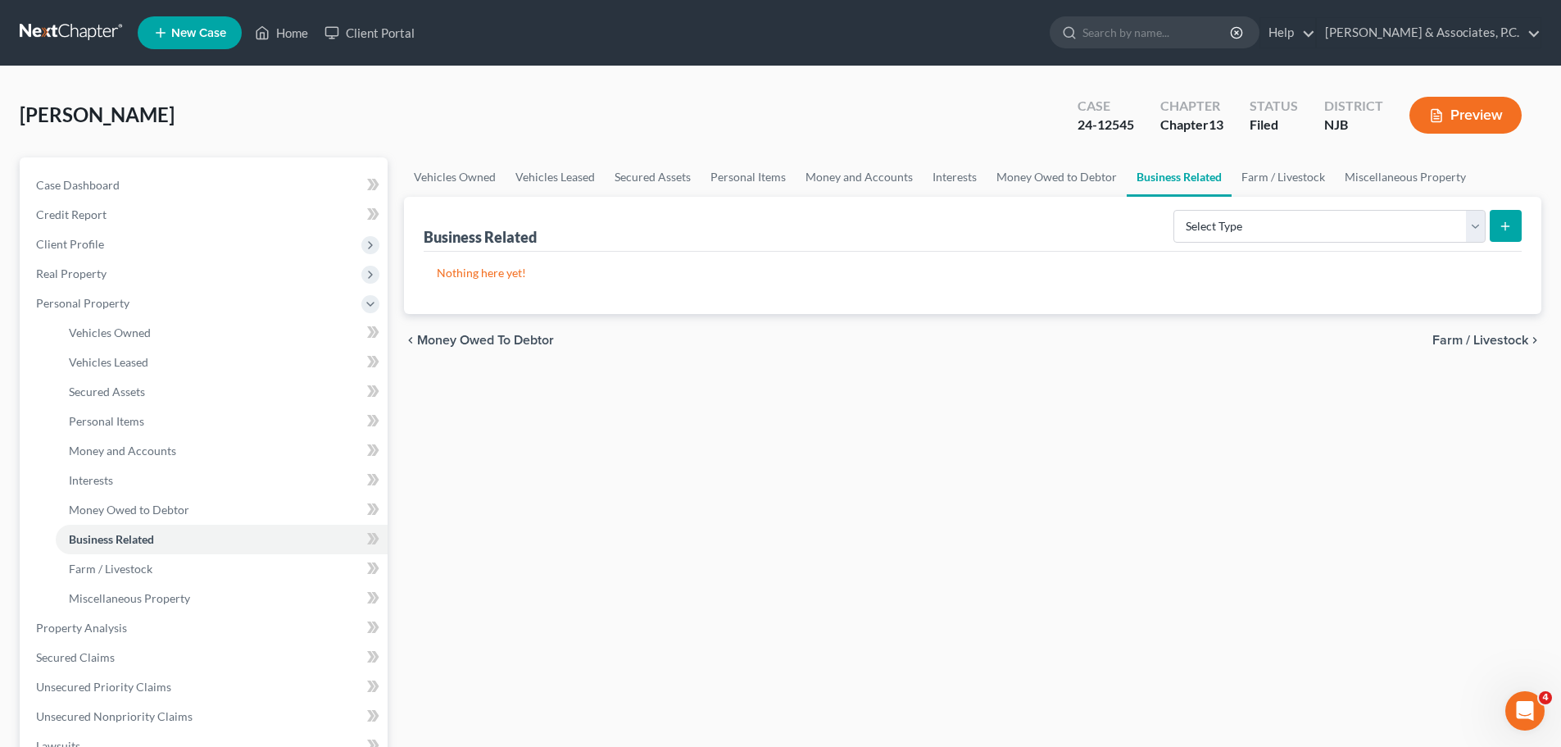
click at [1452, 338] on span "Farm / Livestock" at bounding box center [1481, 340] width 96 height 13
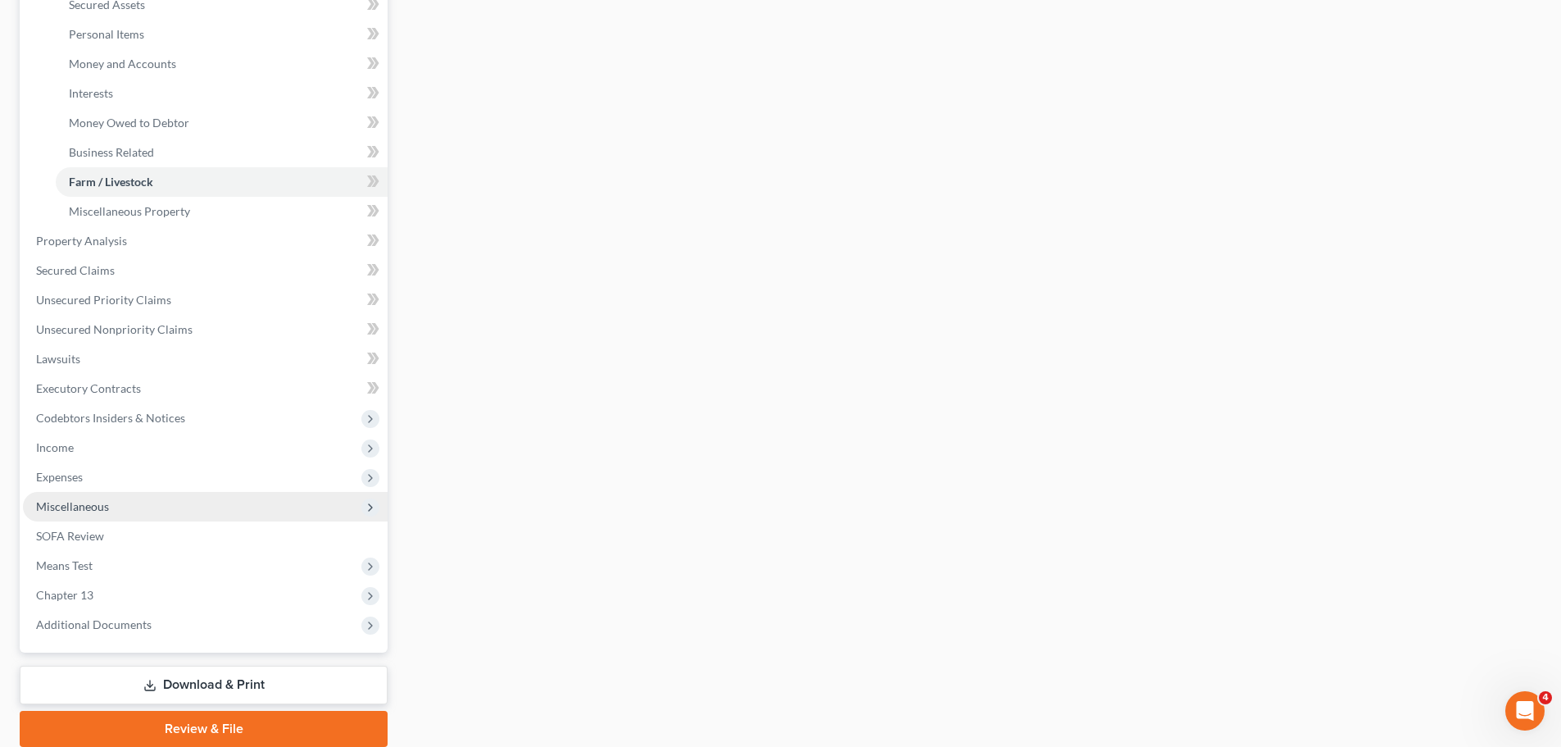
scroll to position [449, 0]
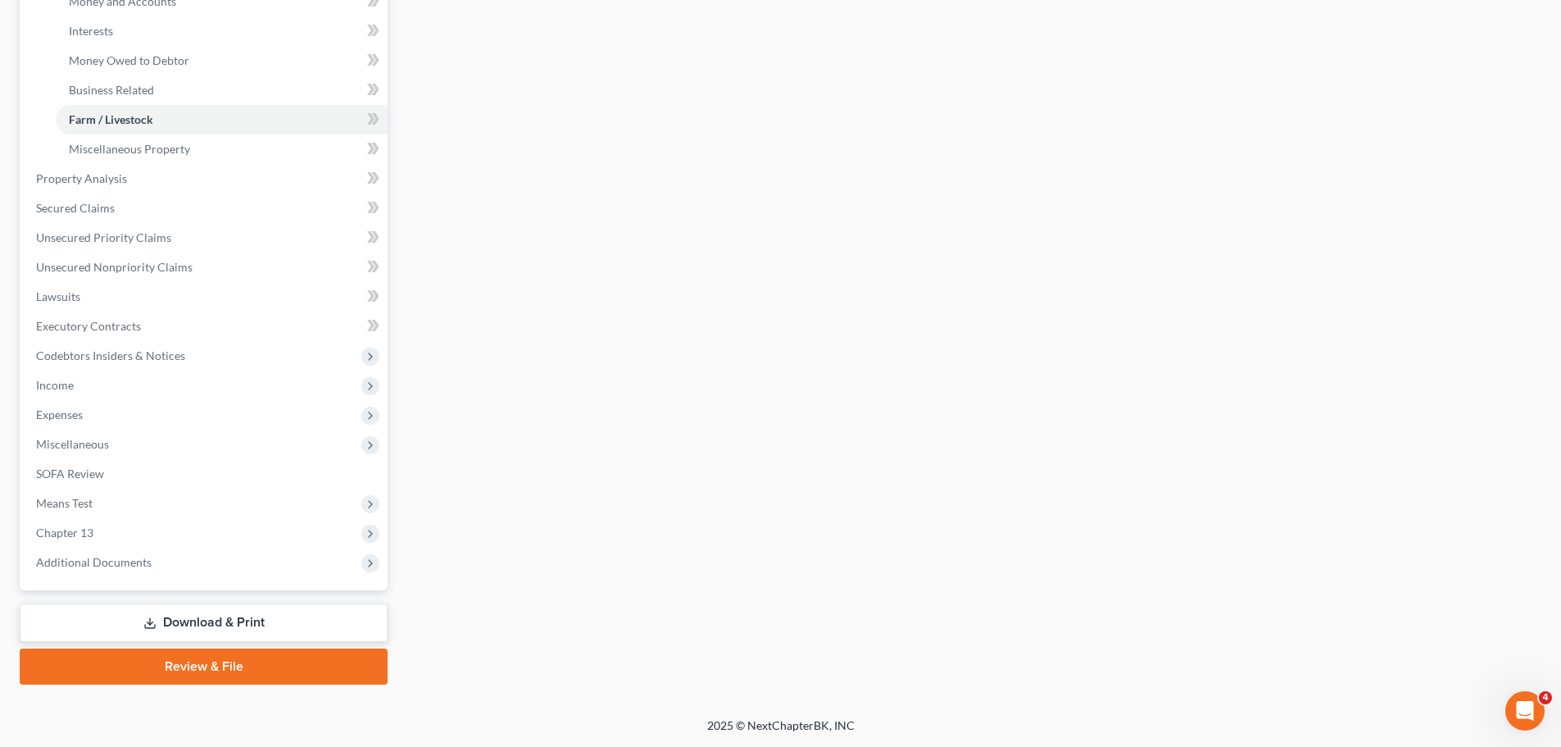
click at [212, 621] on link "Download & Print" at bounding box center [204, 622] width 368 height 39
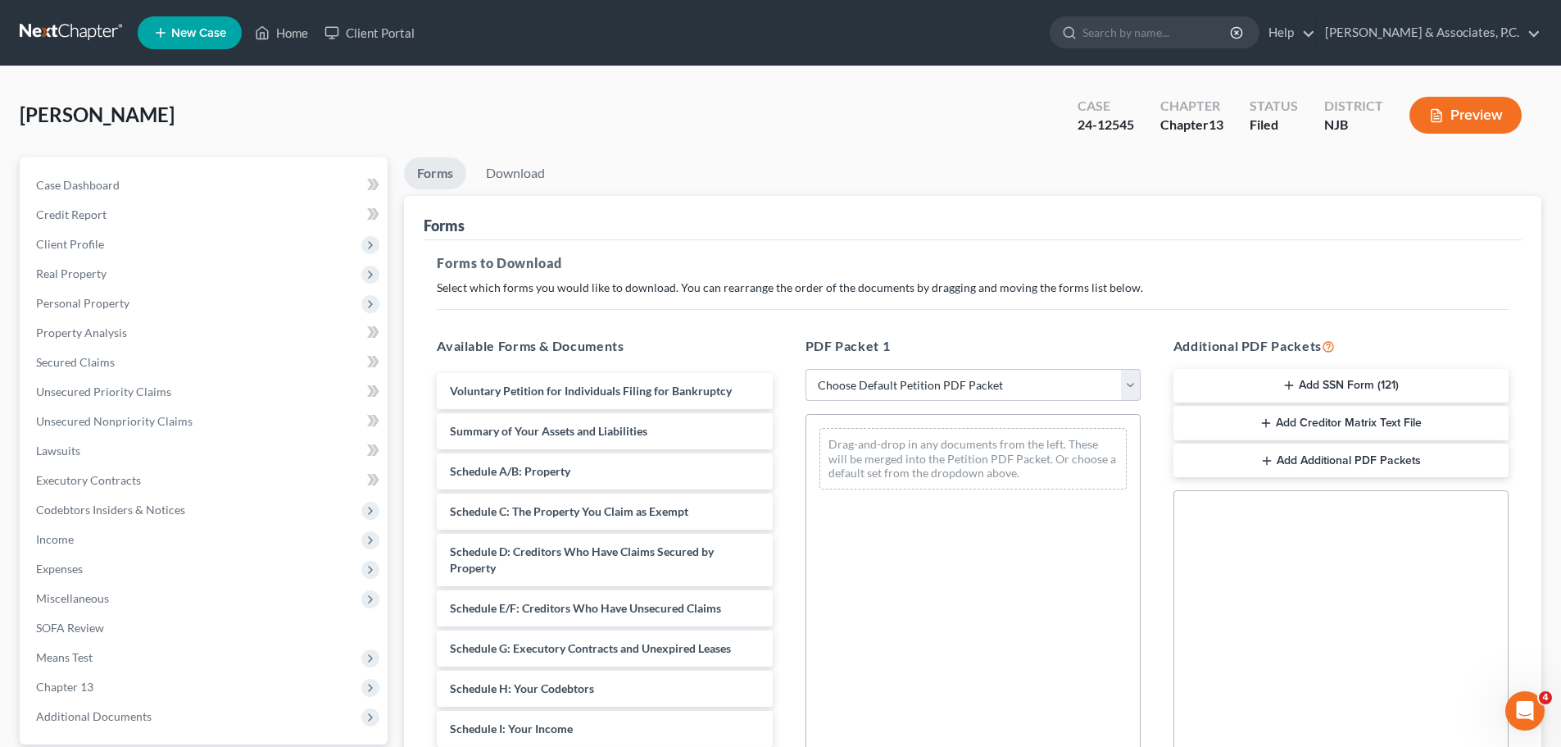
drag, startPoint x: 1015, startPoint y: 379, endPoint x: 1002, endPoint y: 400, distance: 23.9
click at [1015, 384] on select "Choose Default Petition PDF Packet Complete Bankruptcy Petition (all forms and …" at bounding box center [973, 385] width 335 height 33
select select "2"
click at [806, 369] on select "Choose Default Petition PDF Packet Complete Bankruptcy Petition (all forms and …" at bounding box center [973, 385] width 335 height 33
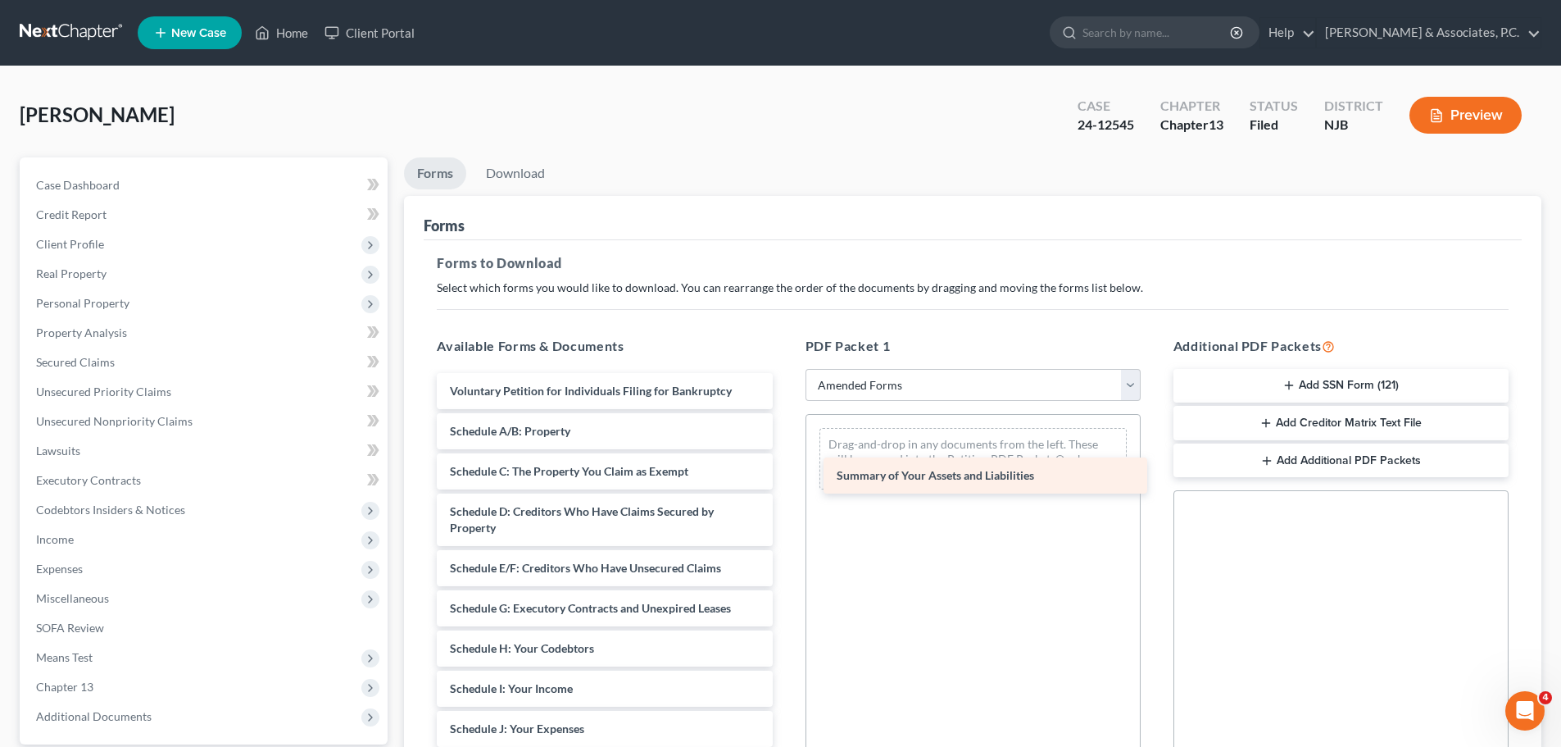
drag, startPoint x: 466, startPoint y: 434, endPoint x: 851, endPoint y: 478, distance: 386.9
click at [785, 478] on div "Summary of Your Assets and Liabilities Voluntary Petition for Individuals Filin…" at bounding box center [604, 717] width 361 height 688
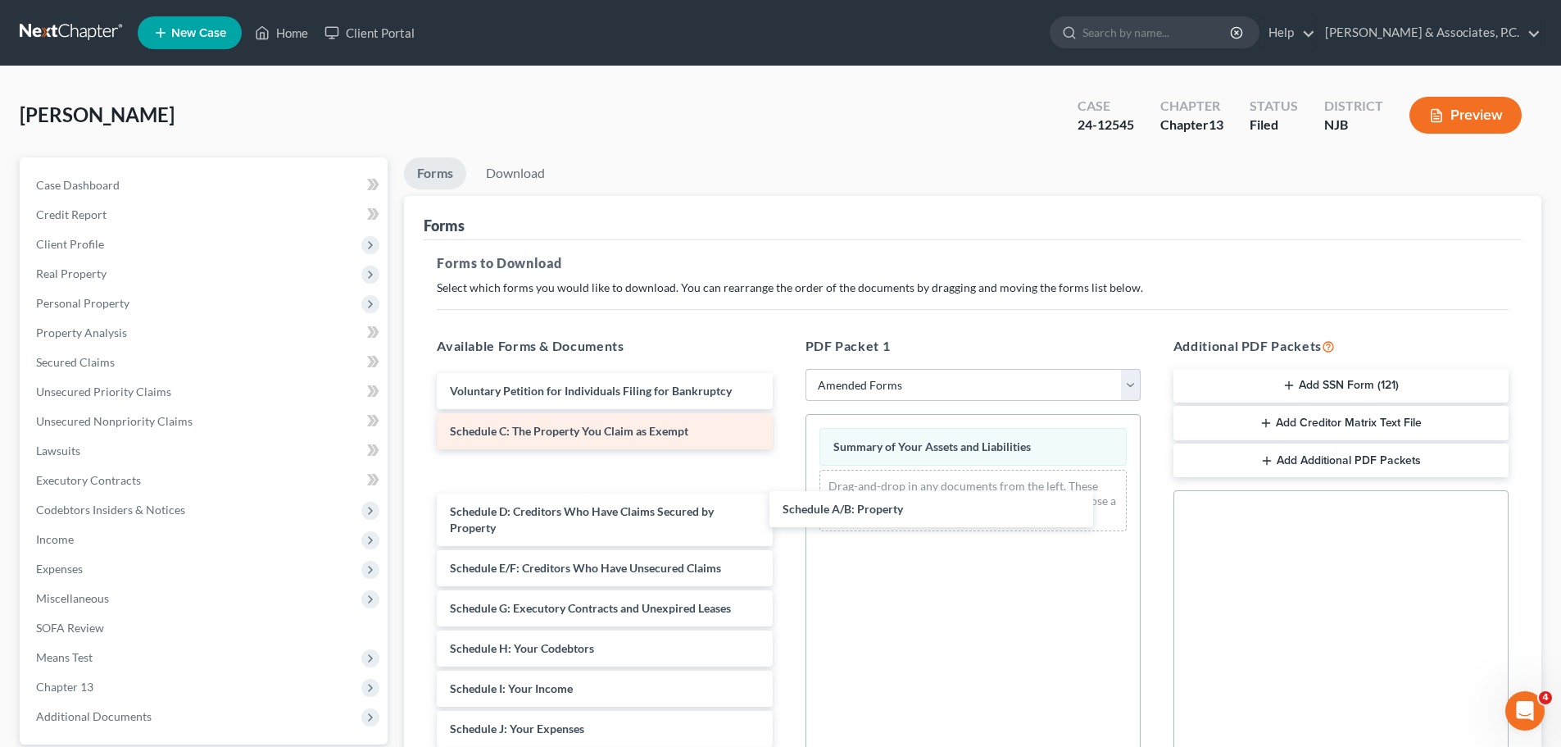
drag, startPoint x: 461, startPoint y: 429, endPoint x: 656, endPoint y: 436, distance: 195.2
click at [785, 503] on div "Schedule A/B: Property Voluntary Petition for Individuals Filing for Bankruptcy…" at bounding box center [604, 717] width 361 height 688
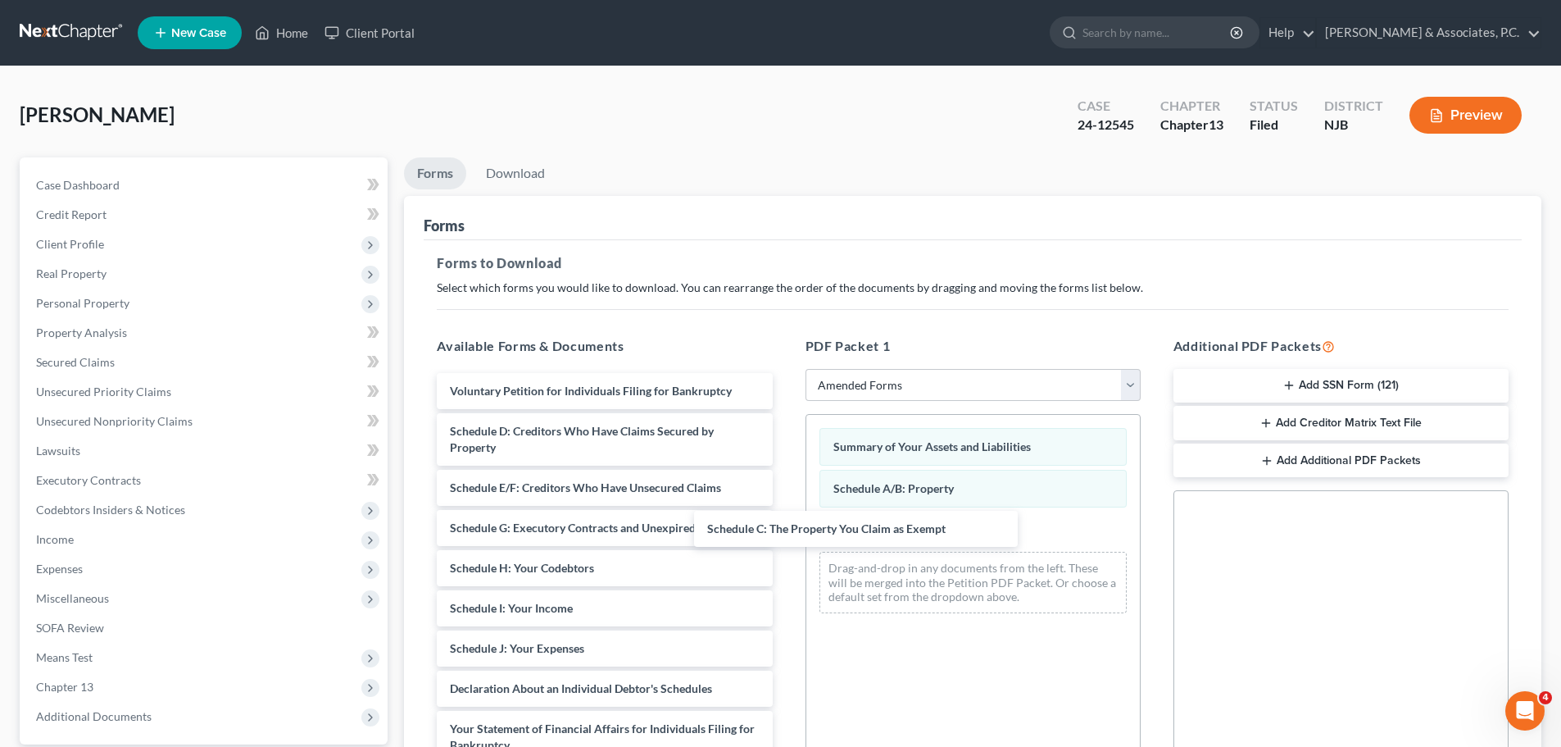
drag, startPoint x: 628, startPoint y: 470, endPoint x: 816, endPoint y: 545, distance: 202.3
click at [785, 545] on div "Schedule C: The Property You Claim as Exempt Voluntary Petition for Individuals…" at bounding box center [604, 676] width 361 height 607
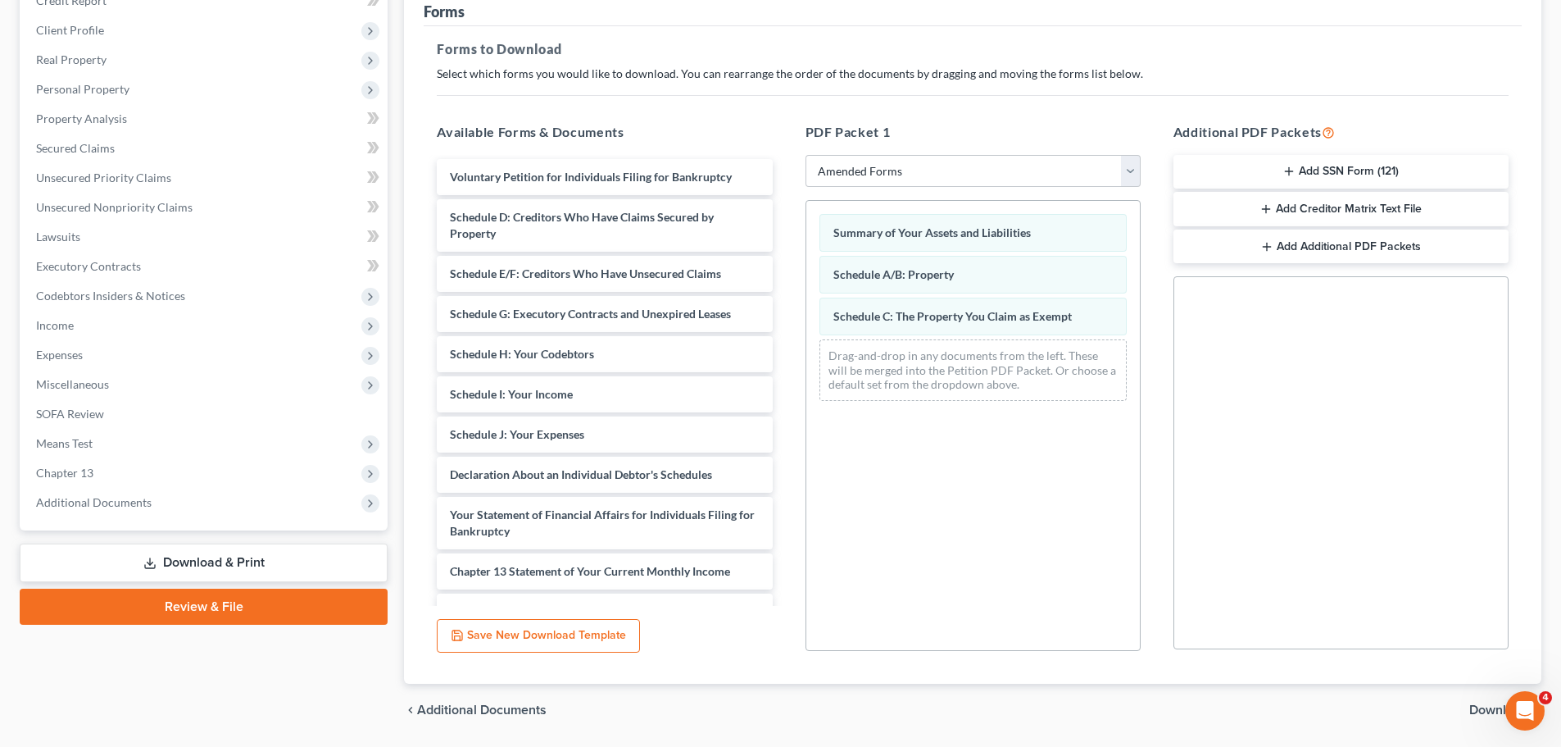
scroll to position [266, 0]
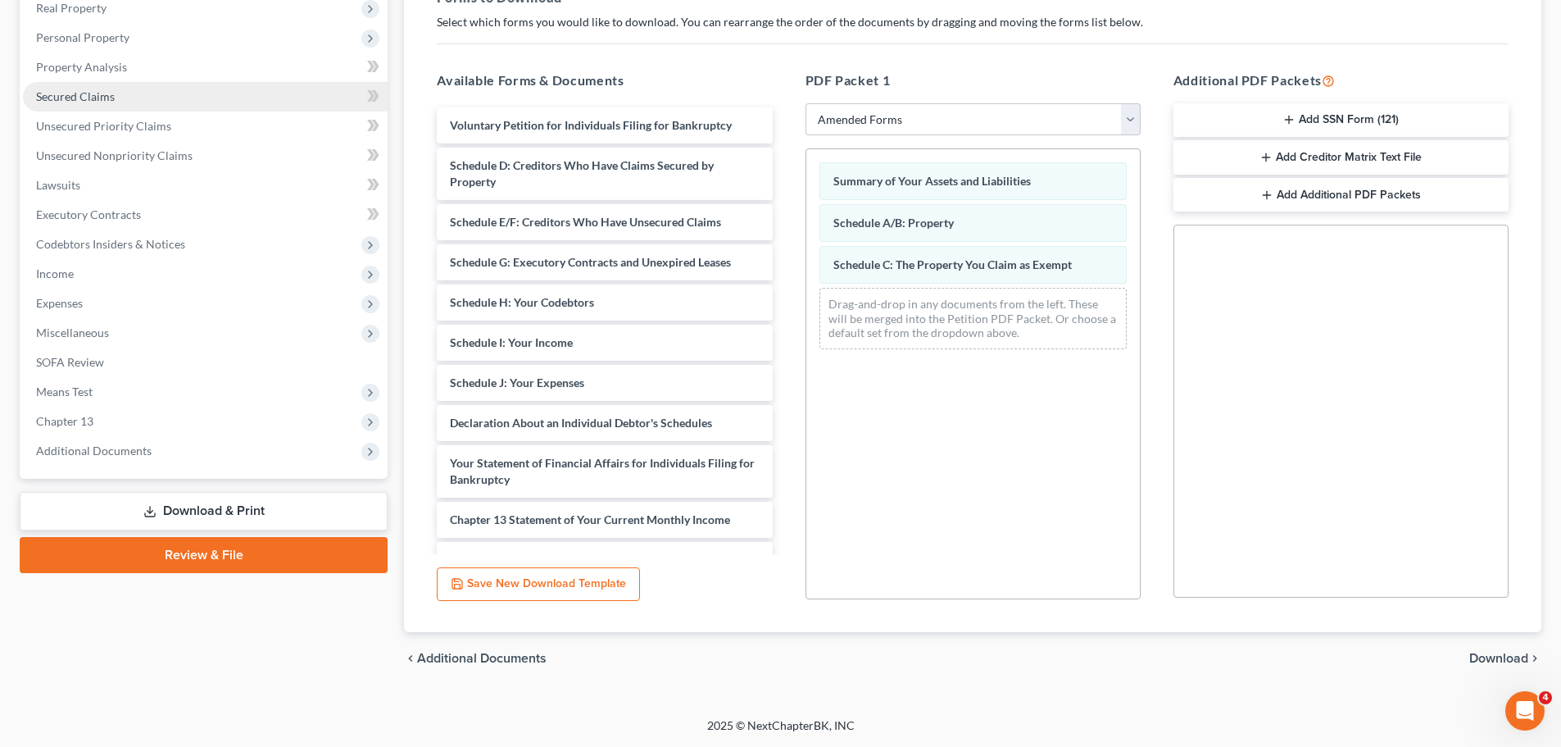
click at [65, 99] on span "Secured Claims" at bounding box center [75, 96] width 79 height 14
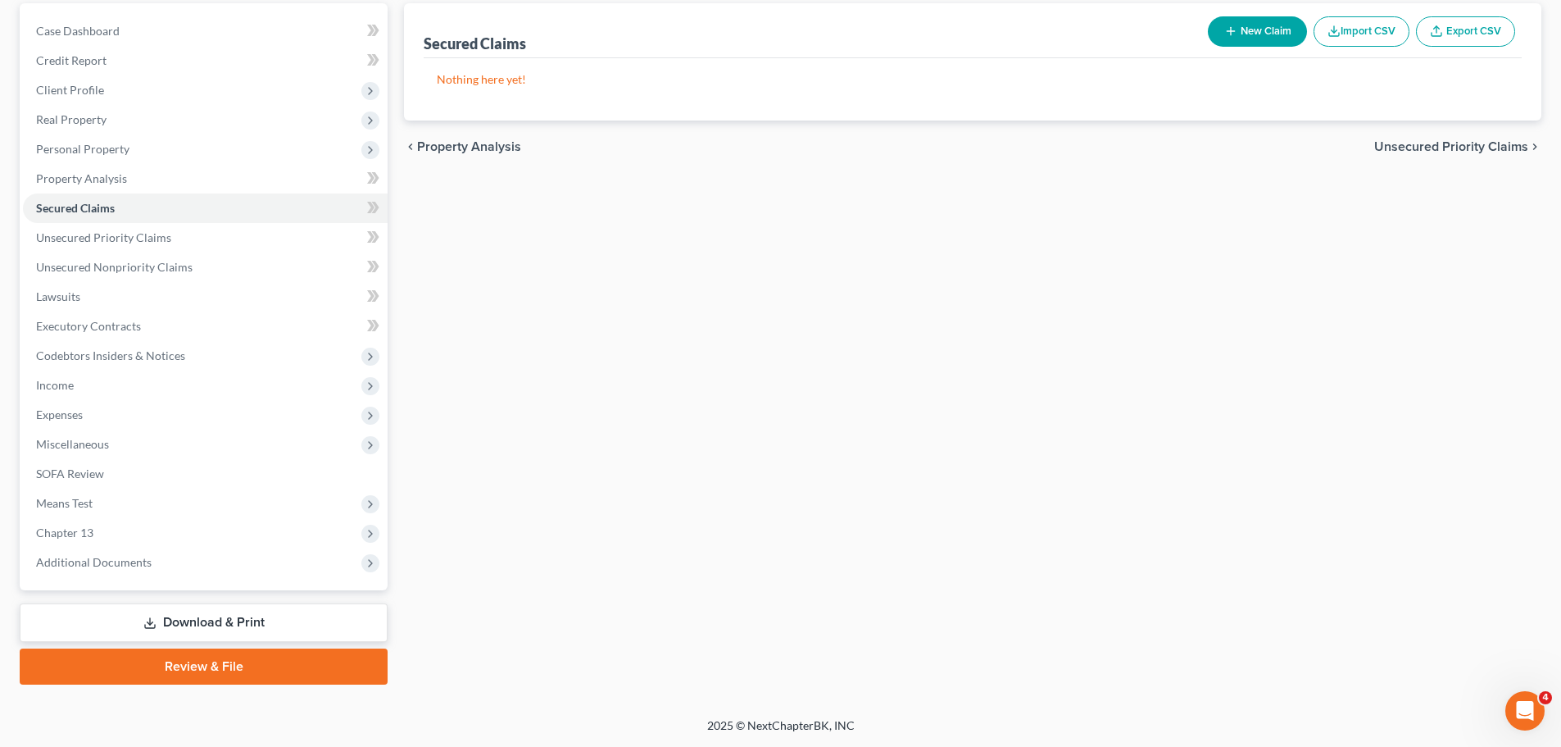
click at [230, 622] on link "Download & Print" at bounding box center [204, 622] width 368 height 39
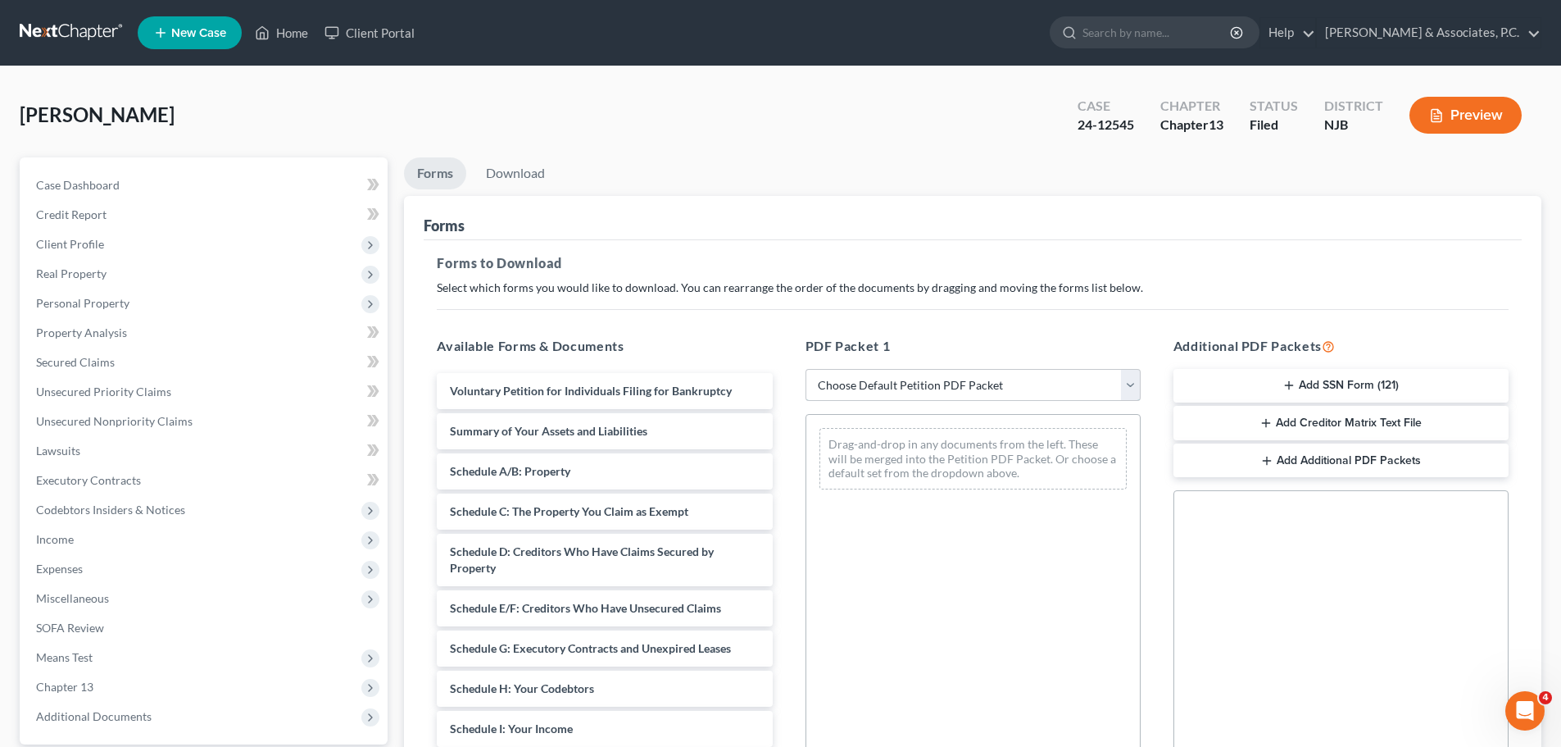
click at [1005, 388] on select "Choose Default Petition PDF Packet Complete Bankruptcy Petition (all forms and …" at bounding box center [973, 385] width 335 height 33
select select "2"
click at [806, 369] on select "Choose Default Petition PDF Packet Complete Bankruptcy Petition (all forms and …" at bounding box center [973, 385] width 335 height 33
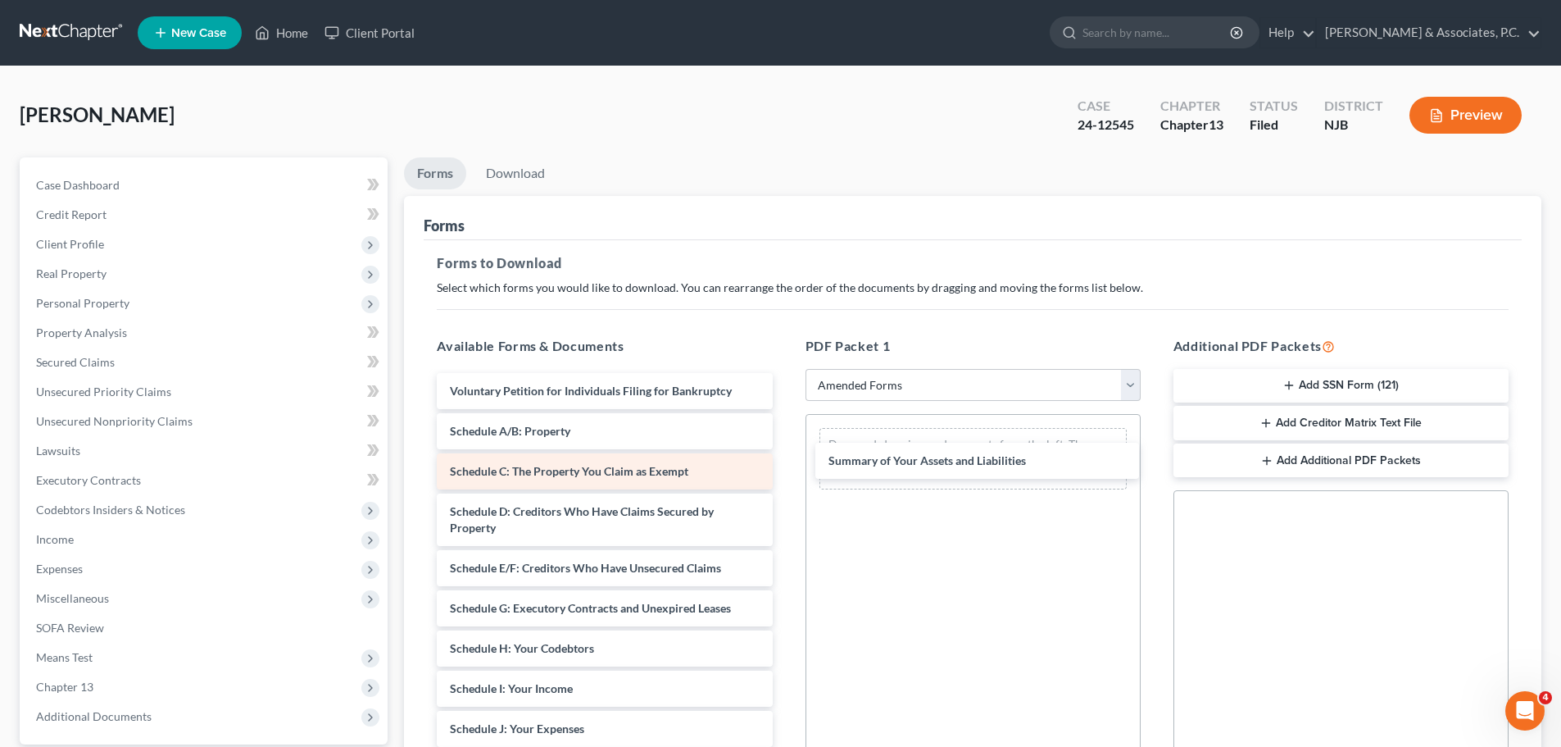
drag, startPoint x: 484, startPoint y: 434, endPoint x: 687, endPoint y: 458, distance: 203.8
click at [785, 463] on div "Summary of Your Assets and Liabilities Voluntary Petition for Individuals Filin…" at bounding box center [604, 717] width 361 height 688
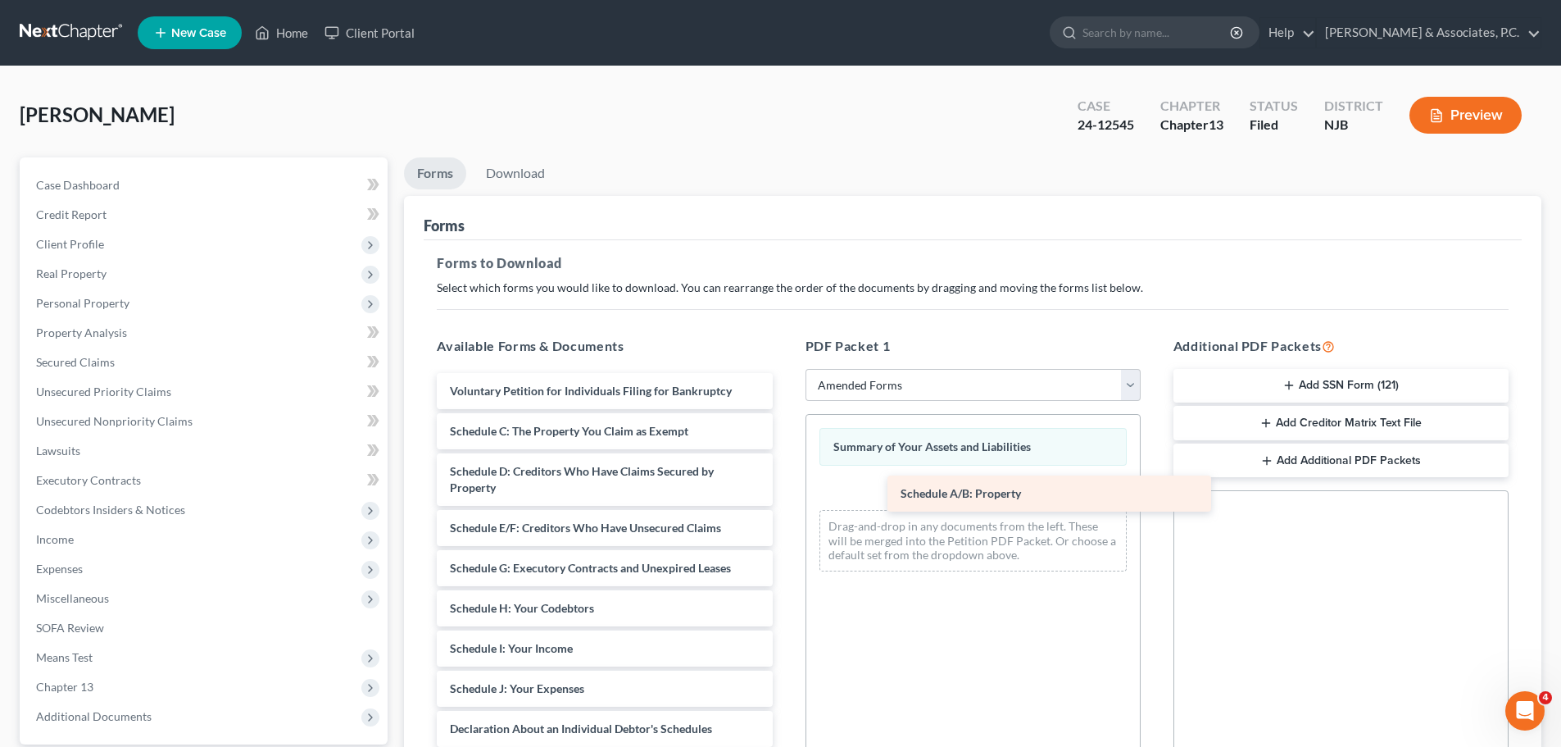
drag, startPoint x: 487, startPoint y: 428, endPoint x: 934, endPoint y: 489, distance: 451.7
click at [785, 489] on div "Schedule A/B: Property Voluntary Petition for Individuals Filing for Bankruptcy…" at bounding box center [604, 696] width 361 height 647
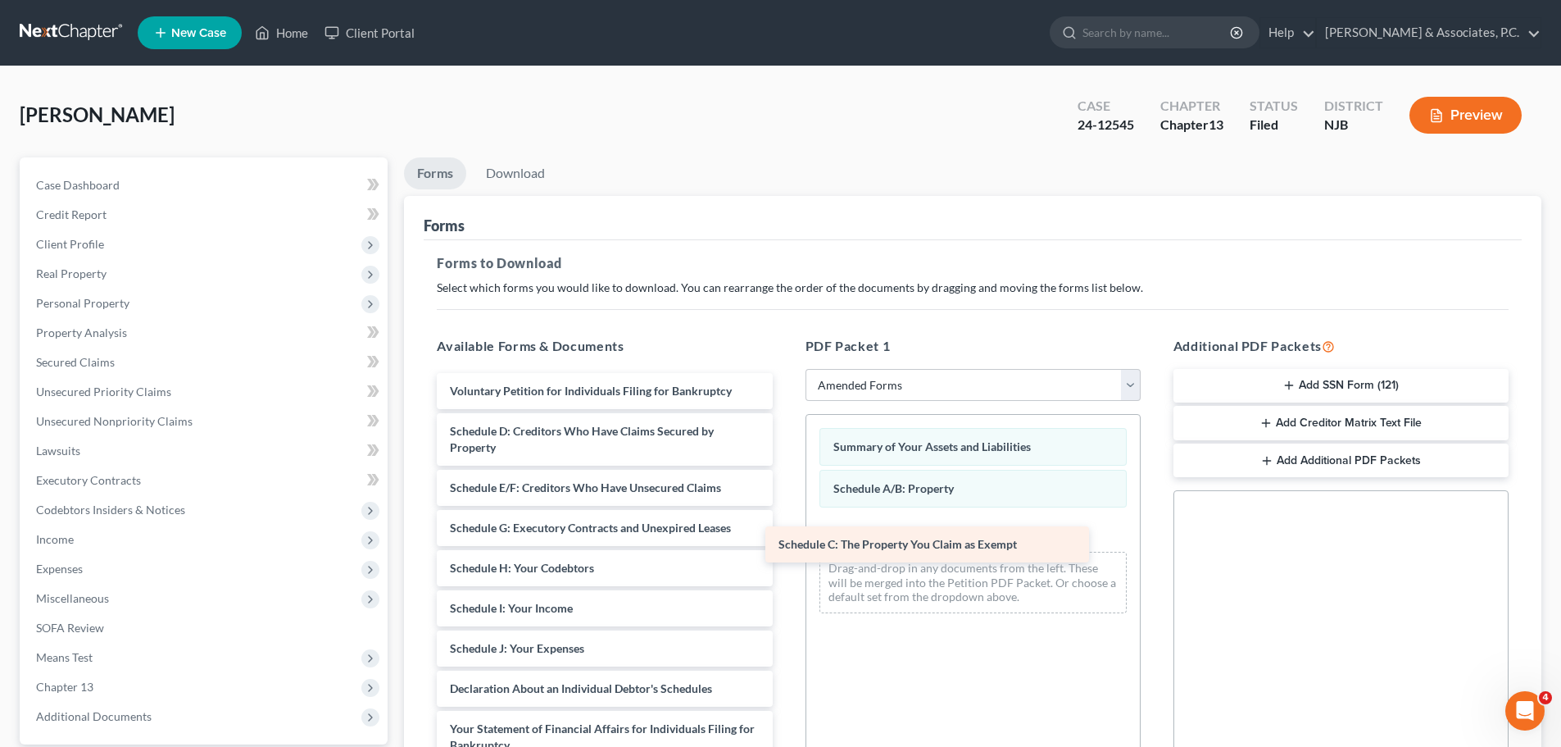
drag, startPoint x: 572, startPoint y: 434, endPoint x: 920, endPoint y: 535, distance: 362.9
click at [785, 543] on div "Schedule C: The Property You Claim as Exempt Voluntary Petition for Individuals…" at bounding box center [604, 676] width 361 height 607
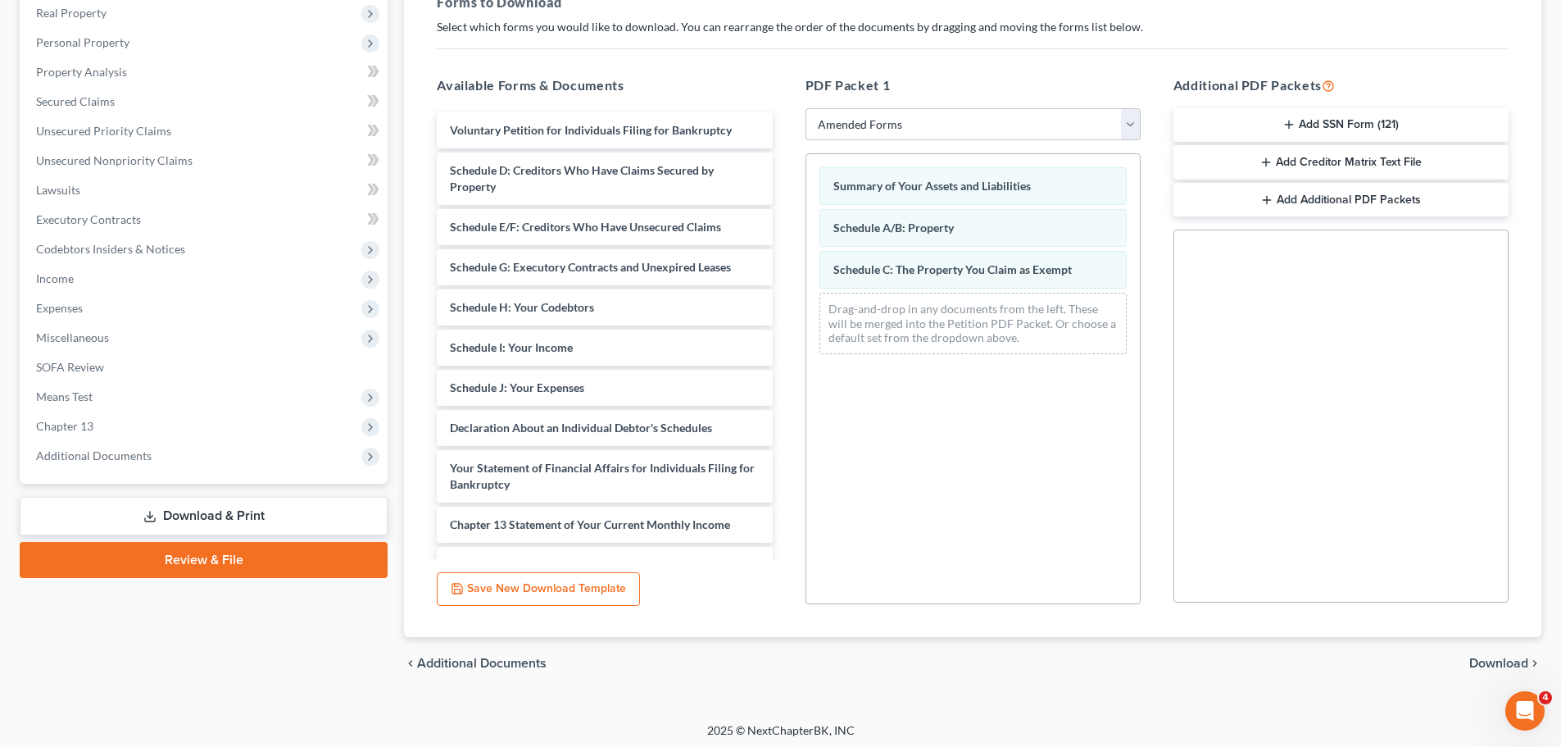
scroll to position [266, 0]
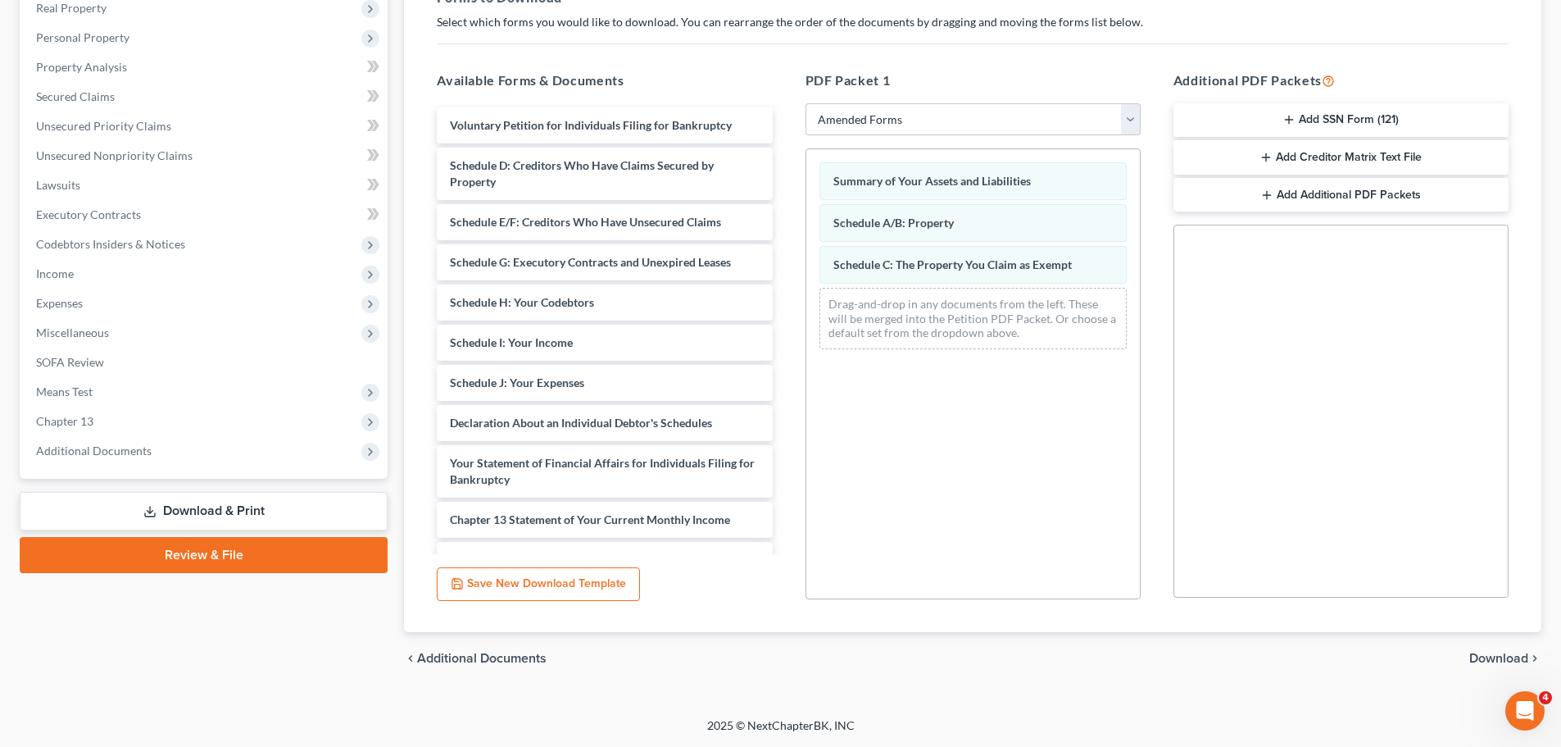
click at [1482, 652] on span "Download" at bounding box center [1499, 658] width 59 height 13
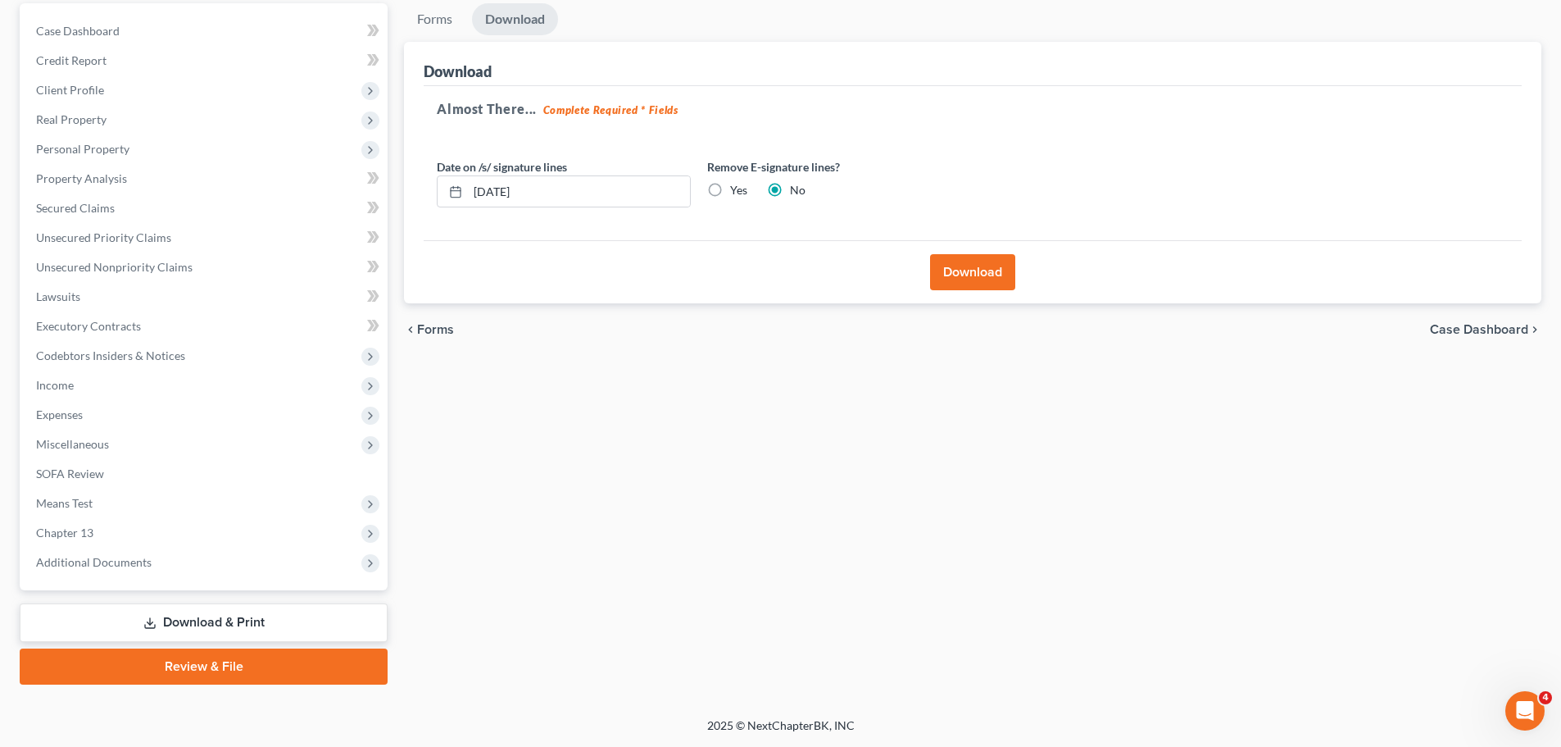
scroll to position [154, 0]
drag, startPoint x: 711, startPoint y: 184, endPoint x: 768, endPoint y: 212, distance: 63.0
click at [730, 185] on label "Yes" at bounding box center [738, 190] width 17 height 16
click at [737, 185] on input "Yes" at bounding box center [742, 187] width 11 height 11
radio input "true"
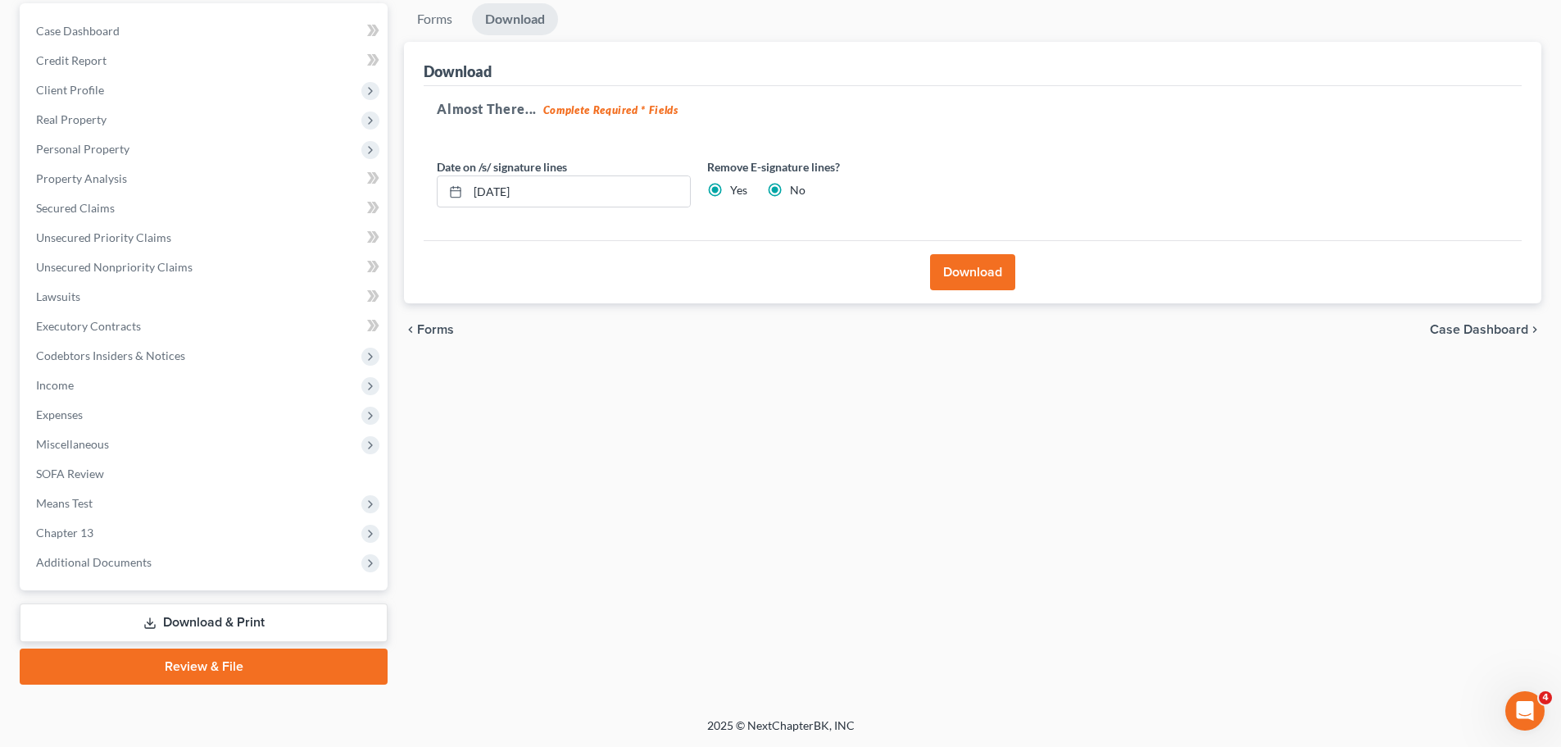
radio input "false"
click at [934, 265] on button "Download" at bounding box center [972, 272] width 85 height 36
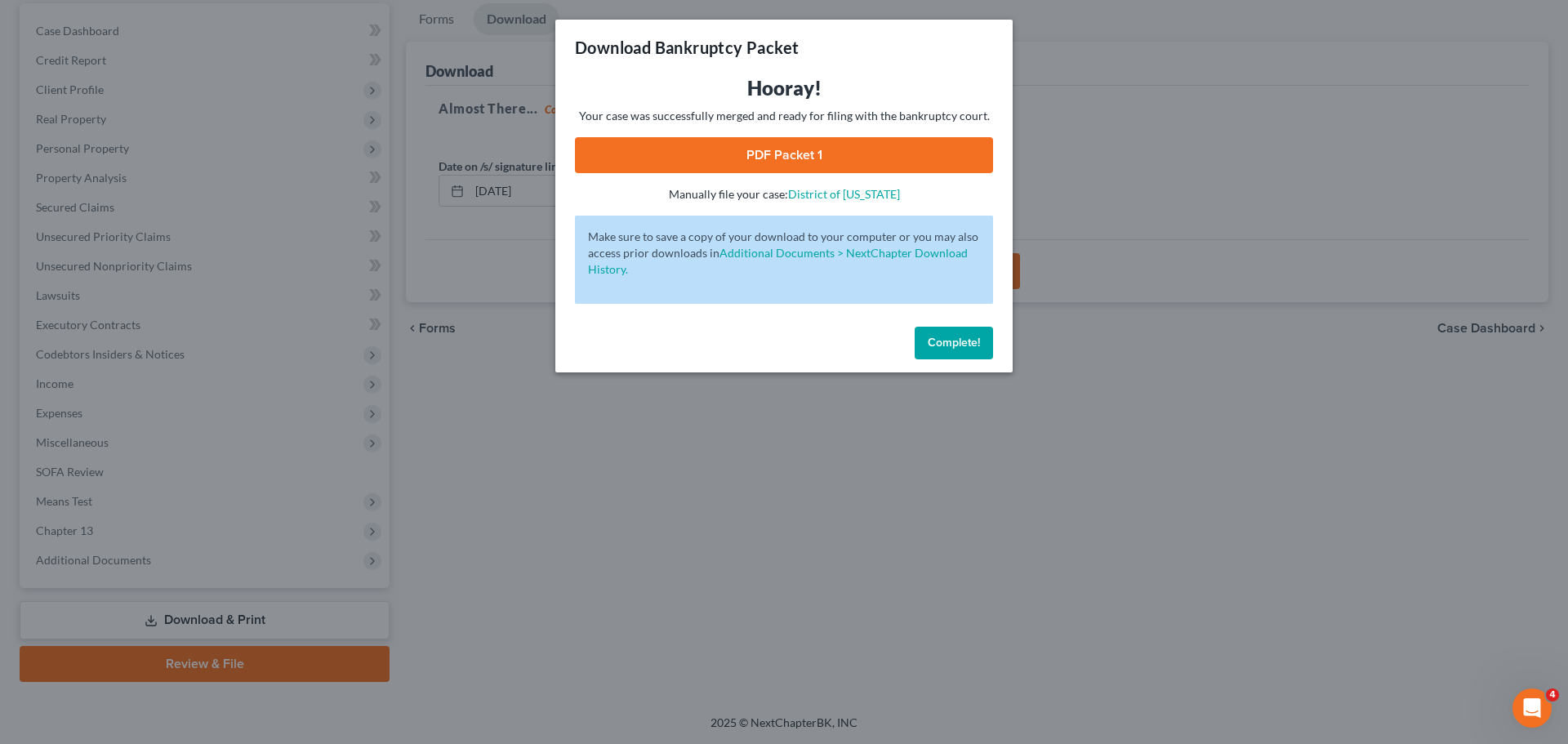
click at [926, 160] on link "PDF Packet 1" at bounding box center [784, 155] width 418 height 36
drag, startPoint x: 944, startPoint y: 342, endPoint x: 962, endPoint y: 338, distance: 18.4
click at [938, 343] on span "Complete!" at bounding box center [953, 343] width 52 height 14
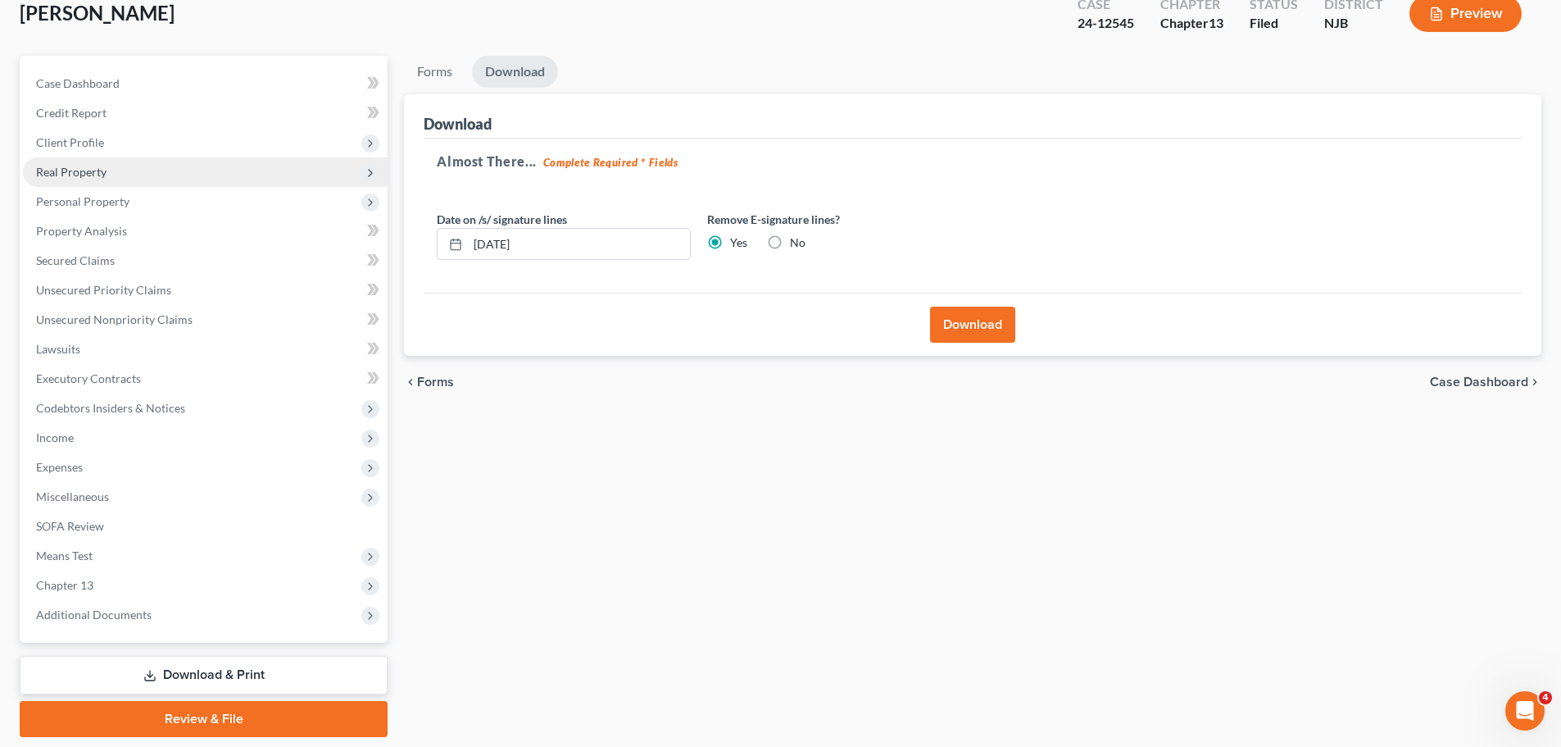
scroll to position [72, 0]
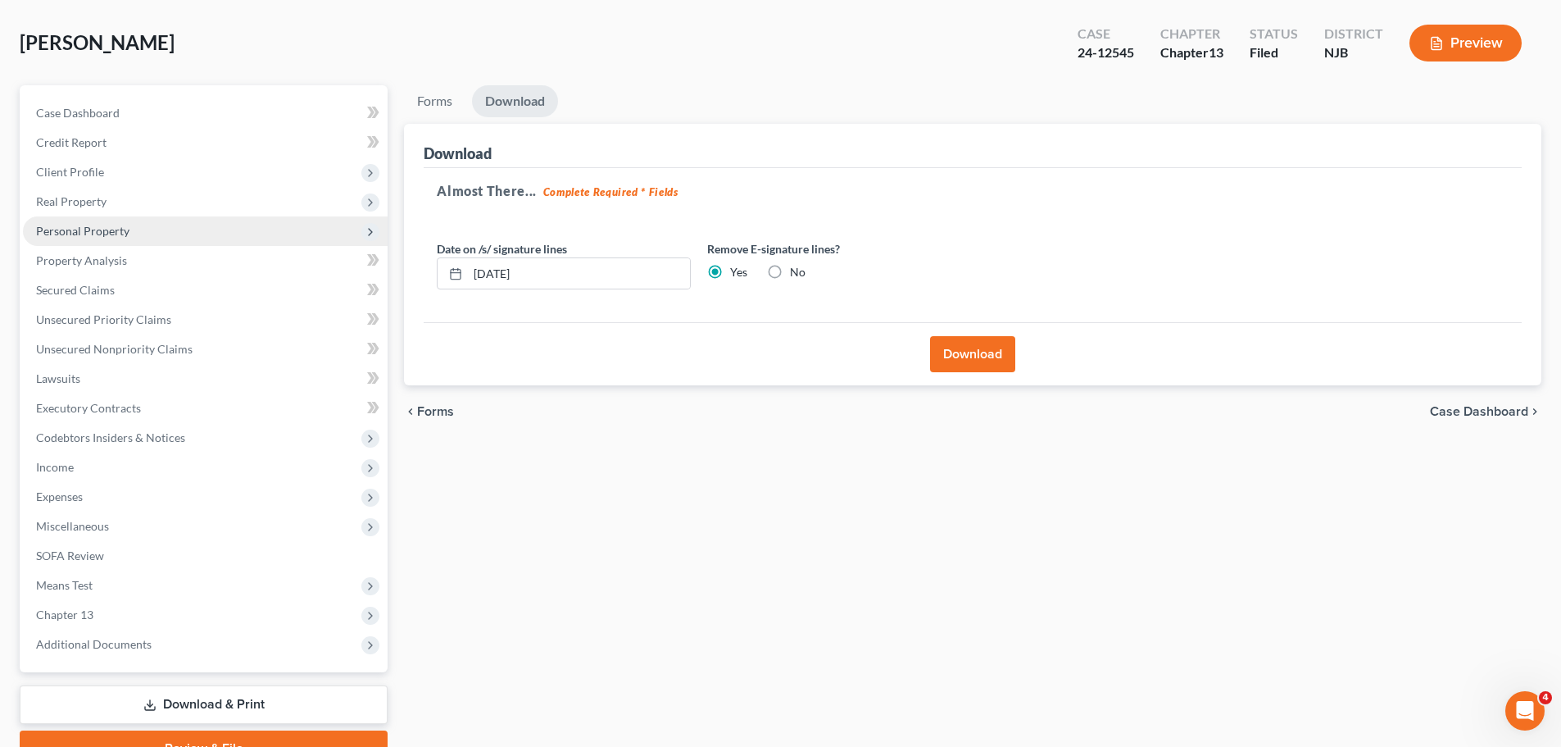
click at [99, 239] on span "Personal Property" at bounding box center [205, 231] width 365 height 30
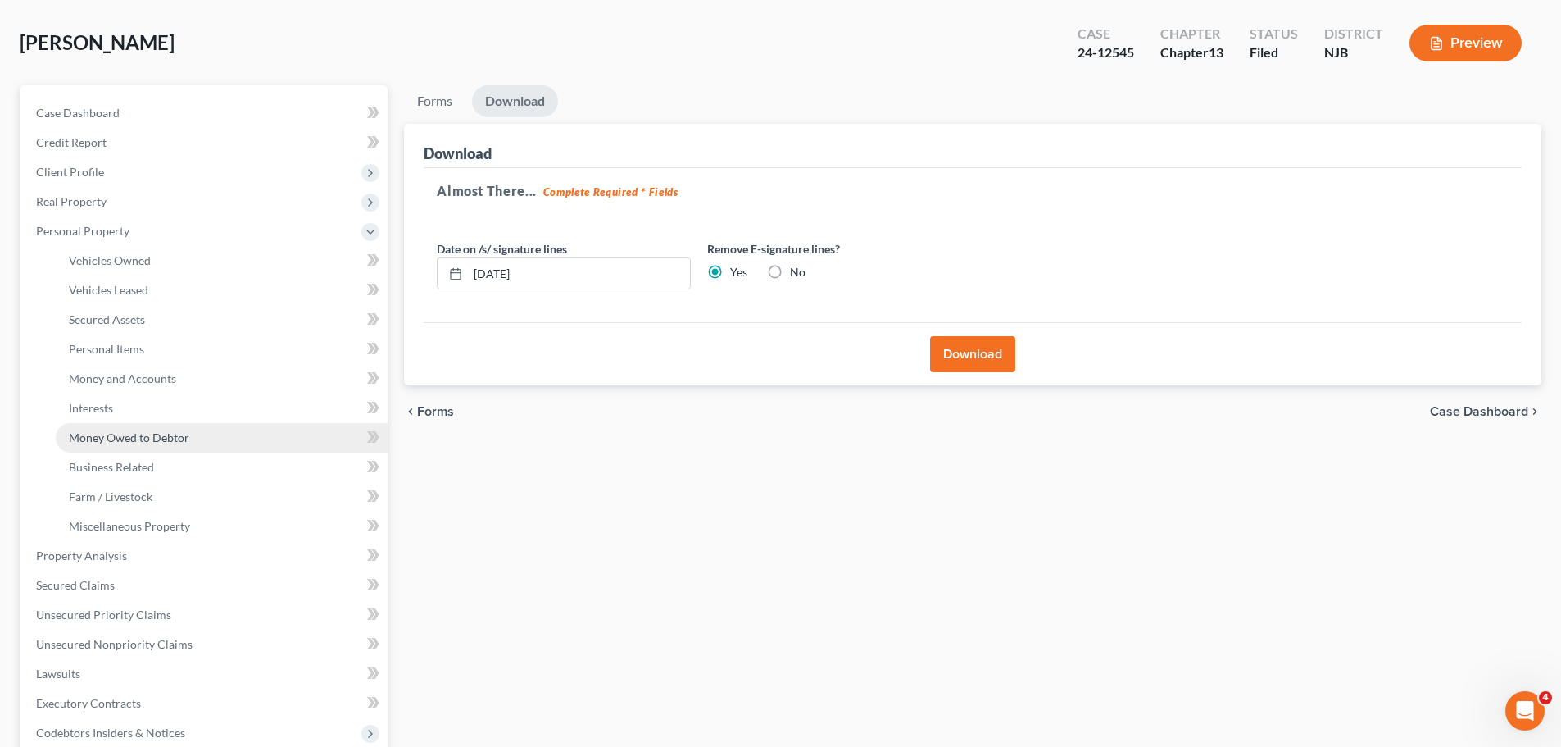
click at [111, 438] on span "Money Owed to Debtor" at bounding box center [129, 437] width 120 height 14
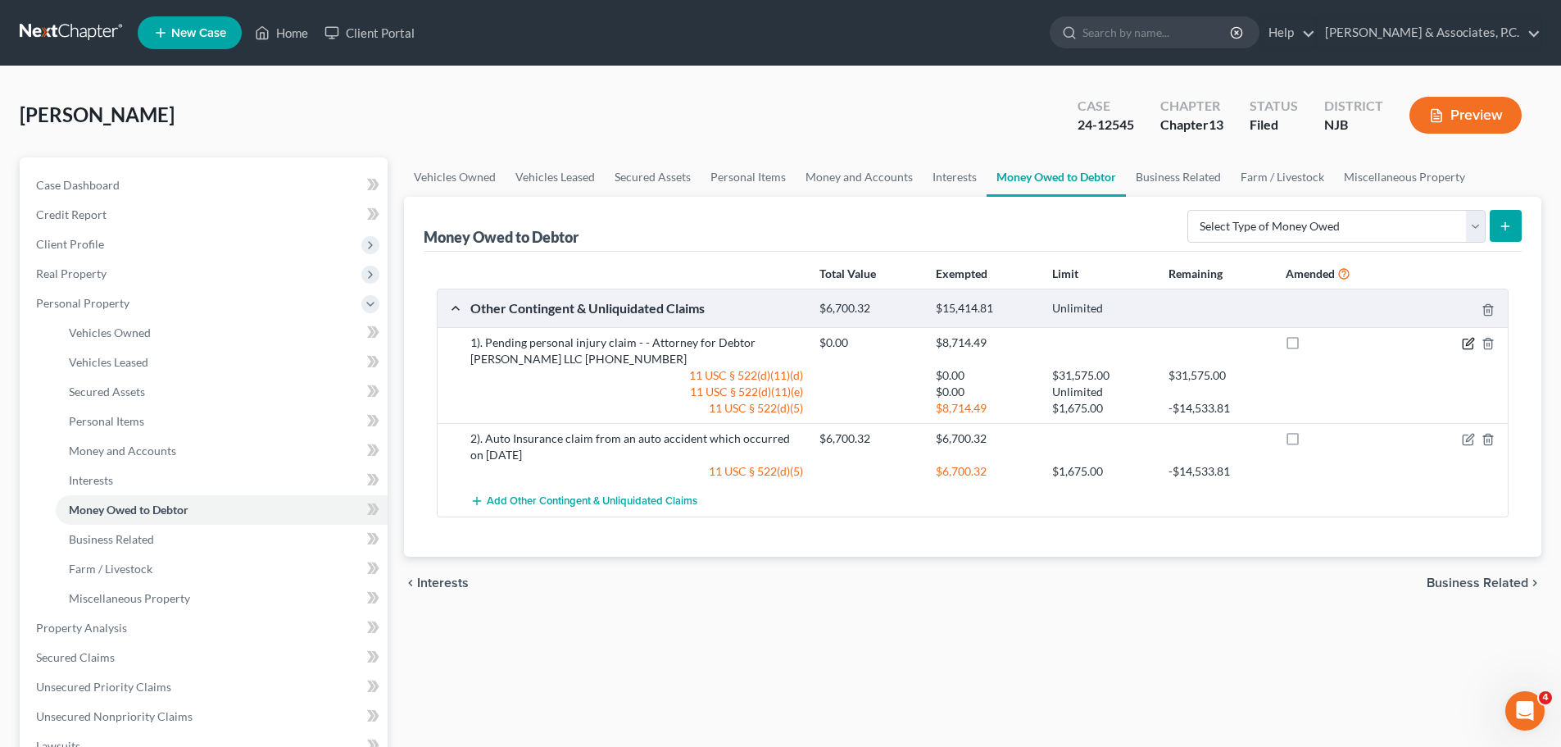
click at [1468, 343] on icon "button" at bounding box center [1469, 341] width 7 height 7
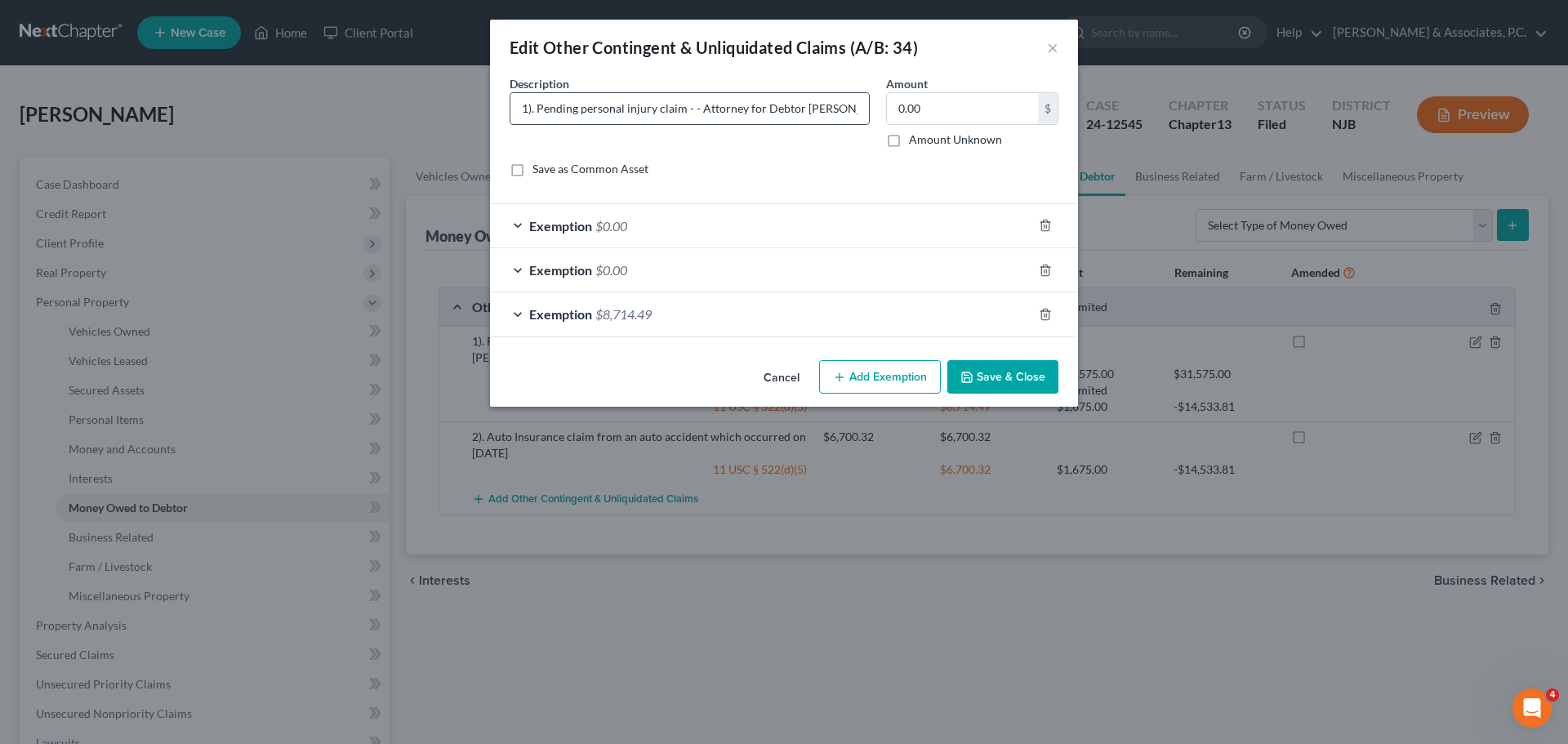
click at [537, 102] on input "1). Pending personal injury claim - - Attorney for Debtor Murphy Peluso LLC (20…" at bounding box center [689, 108] width 359 height 31
type input "Pending personal injury claim - - Attorney for Debtor Murphy Peluso LLC (201) 8…"
click at [995, 380] on button "Save & Close" at bounding box center [1002, 376] width 111 height 34
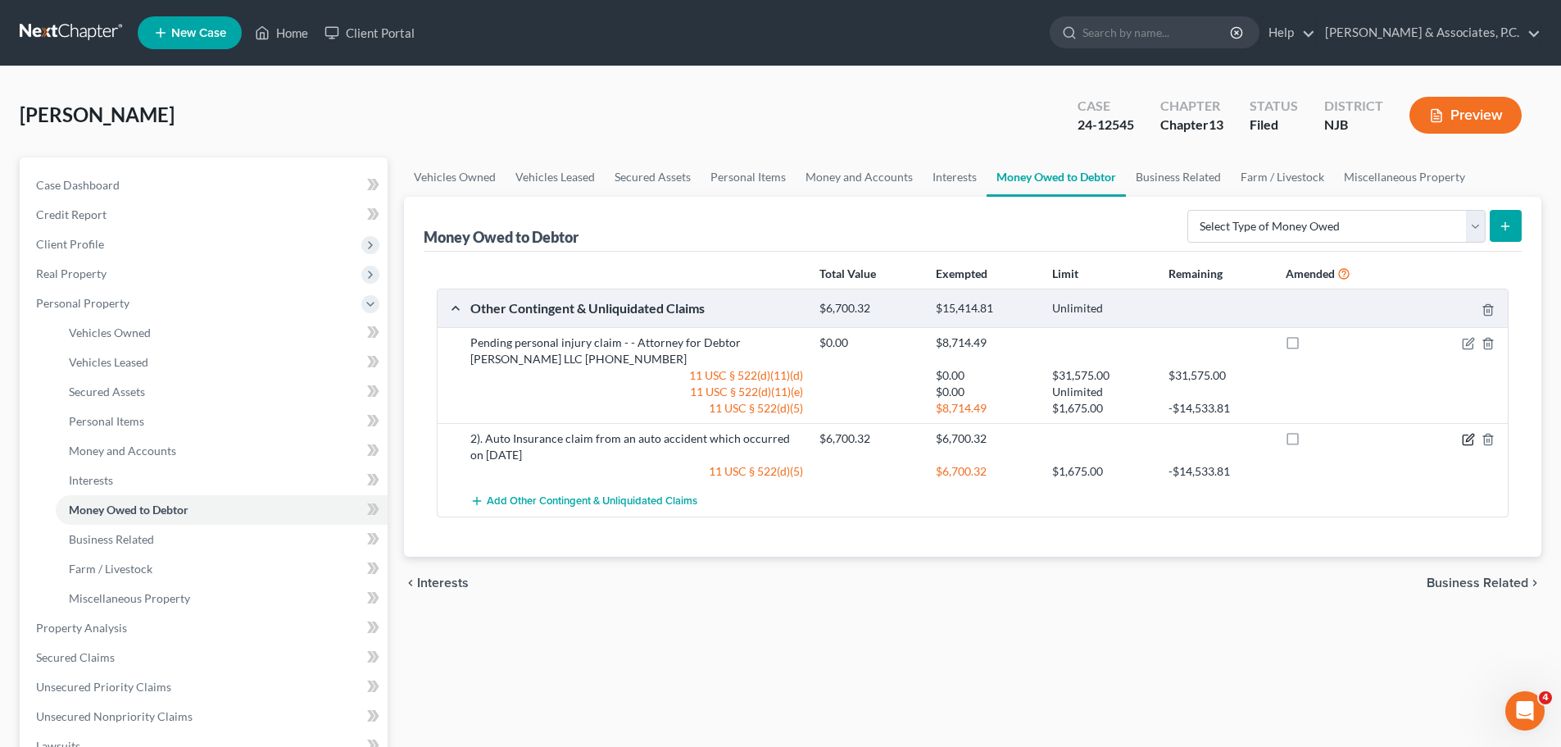
click at [1463, 435] on icon "button" at bounding box center [1468, 440] width 10 height 10
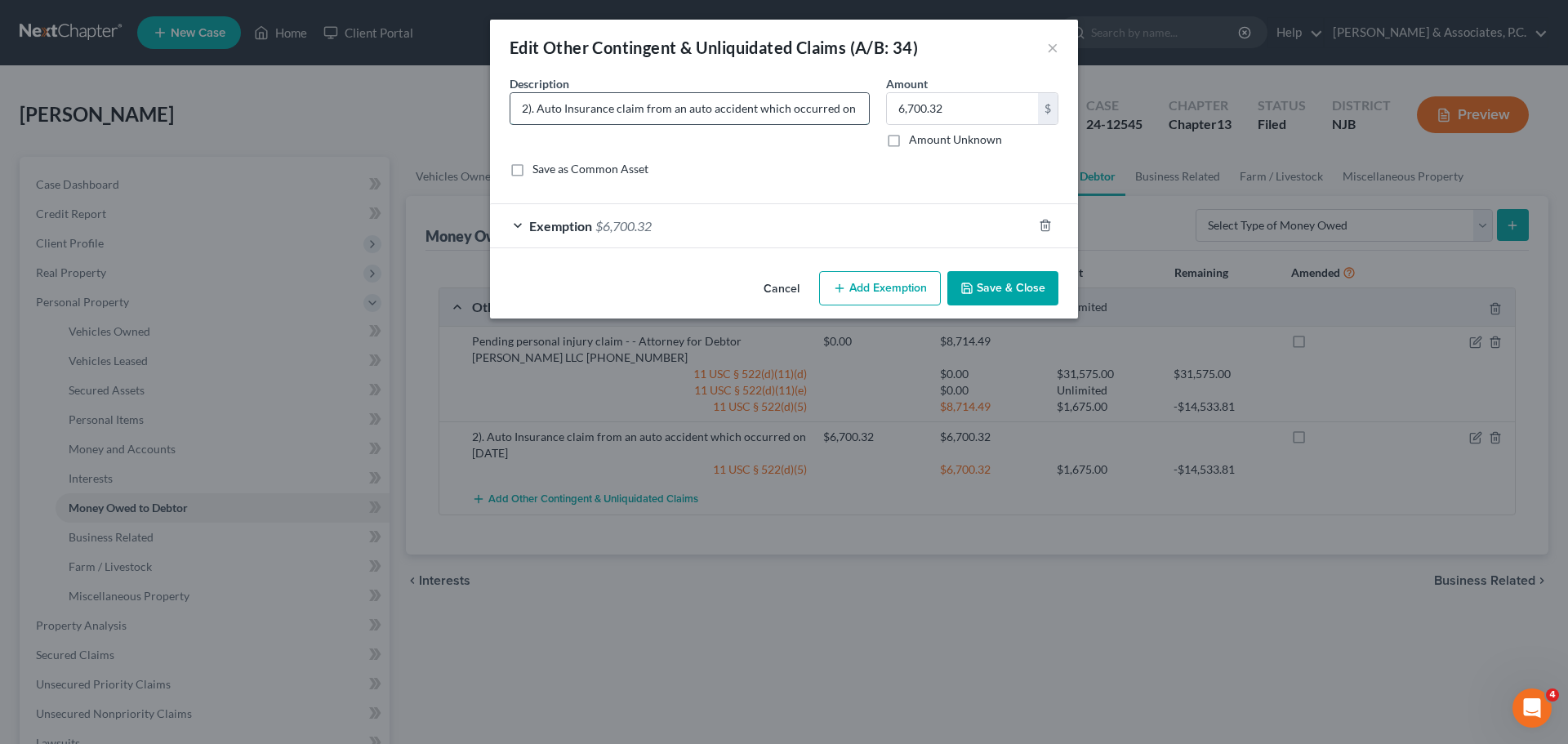
click at [574, 107] on input "2). Auto Insurance claim from an auto accident which occurred on 08/19/2025" at bounding box center [689, 108] width 359 height 31
type input "Auto Insurance claim from an auto accident which occurred on 08/19/2025"
drag, startPoint x: 1002, startPoint y: 290, endPoint x: 1080, endPoint y: 300, distance: 78.6
click at [999, 289] on button "Save & Close" at bounding box center [1002, 288] width 111 height 34
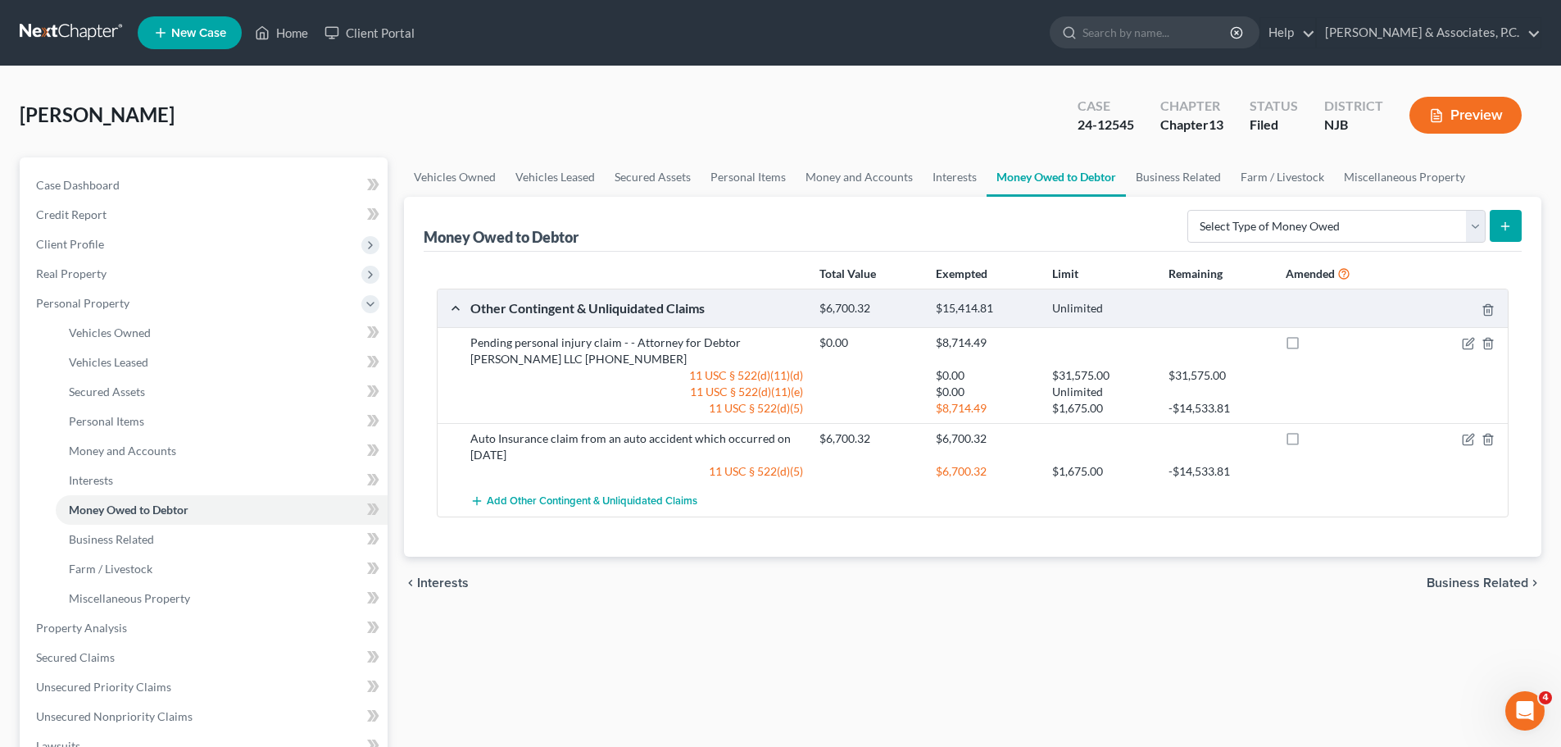
drag, startPoint x: 1468, startPoint y: 573, endPoint x: 1465, endPoint y: 583, distance: 10.4
click at [1468, 582] on div "chevron_left Interests Business Related chevron_right" at bounding box center [973, 583] width 1138 height 52
click at [1463, 579] on span "Business Related" at bounding box center [1478, 582] width 102 height 13
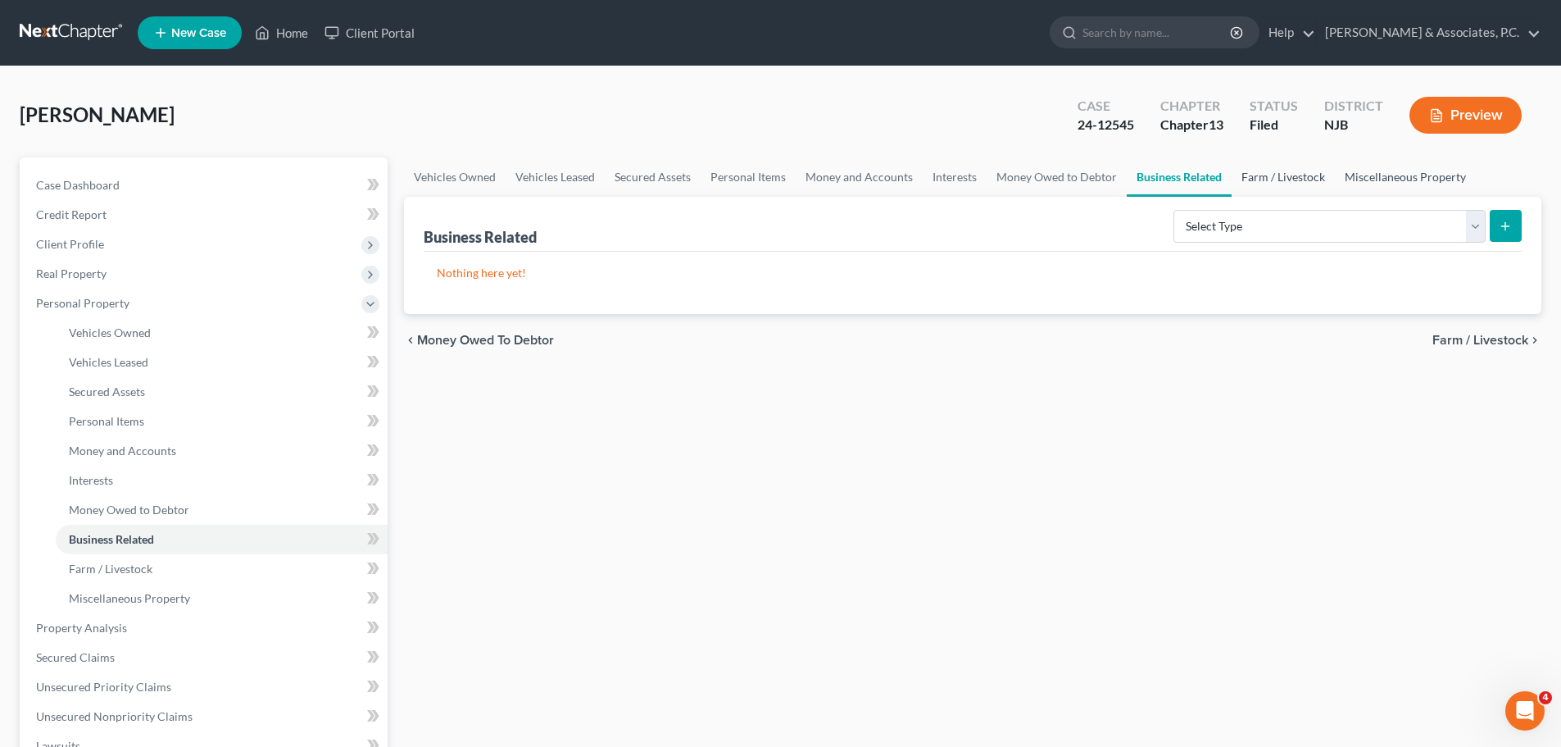
click at [1266, 171] on link "Farm / Livestock" at bounding box center [1283, 176] width 103 height 39
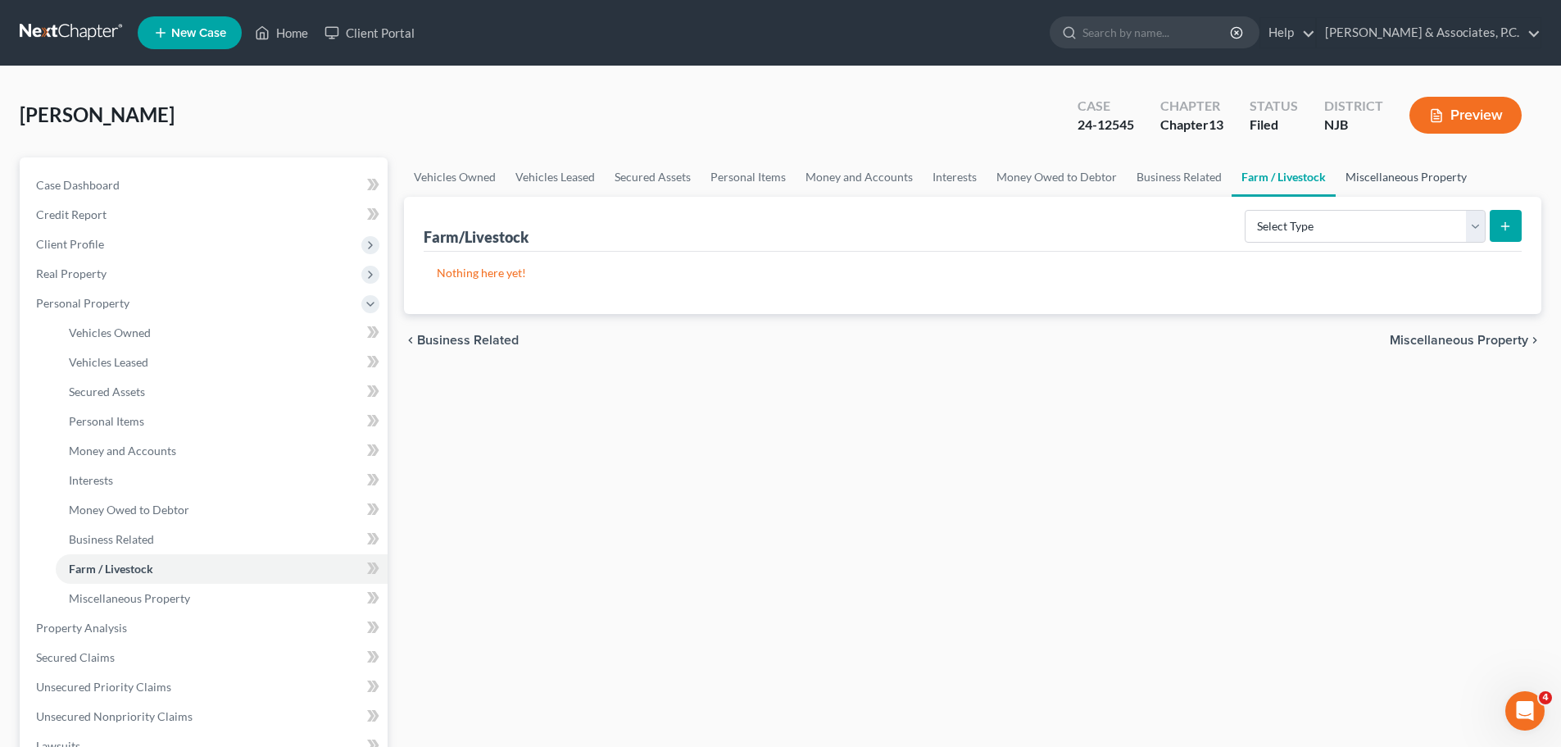
click at [1372, 177] on link "Miscellaneous Property" at bounding box center [1406, 176] width 141 height 39
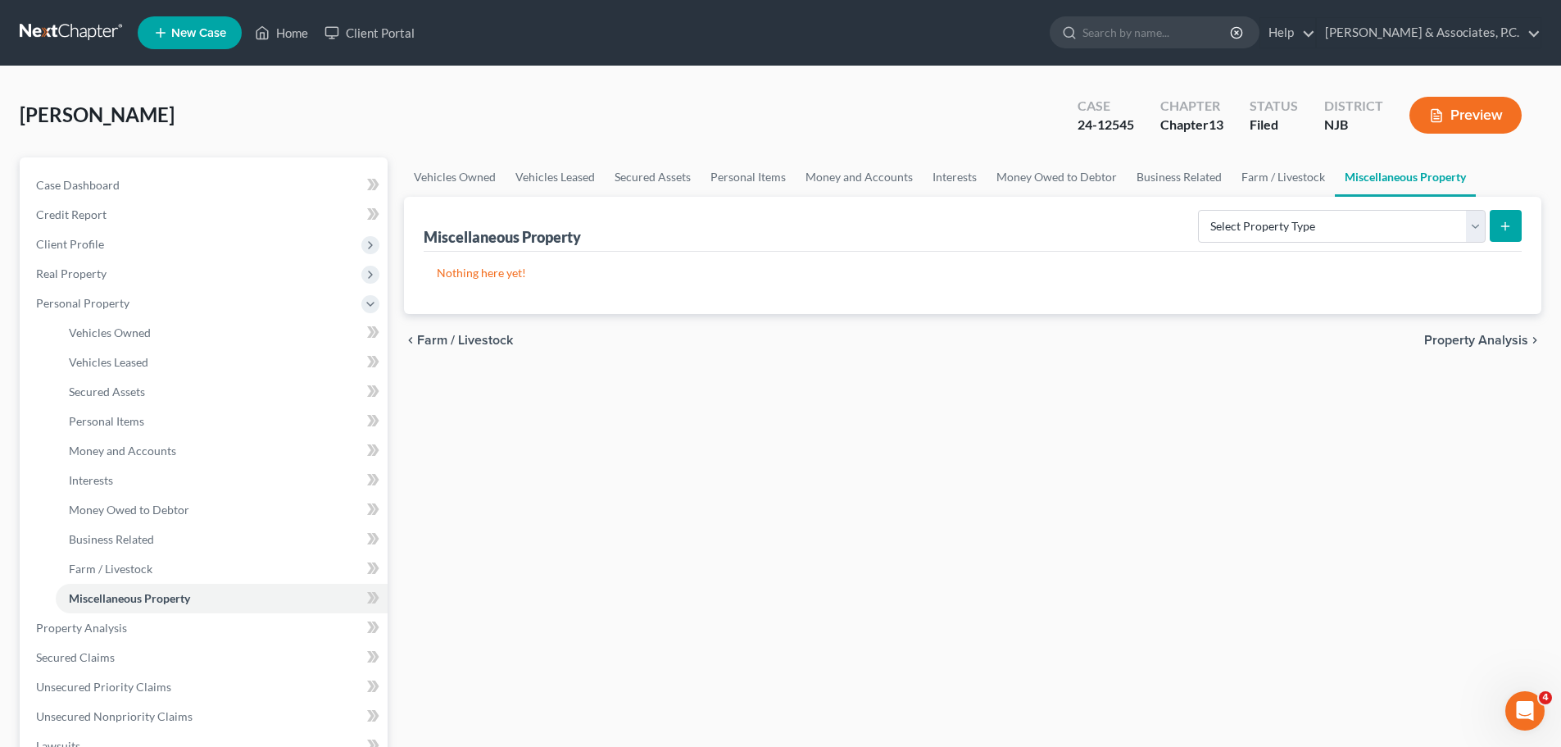
click at [1441, 344] on span "Property Analysis" at bounding box center [1476, 340] width 104 height 13
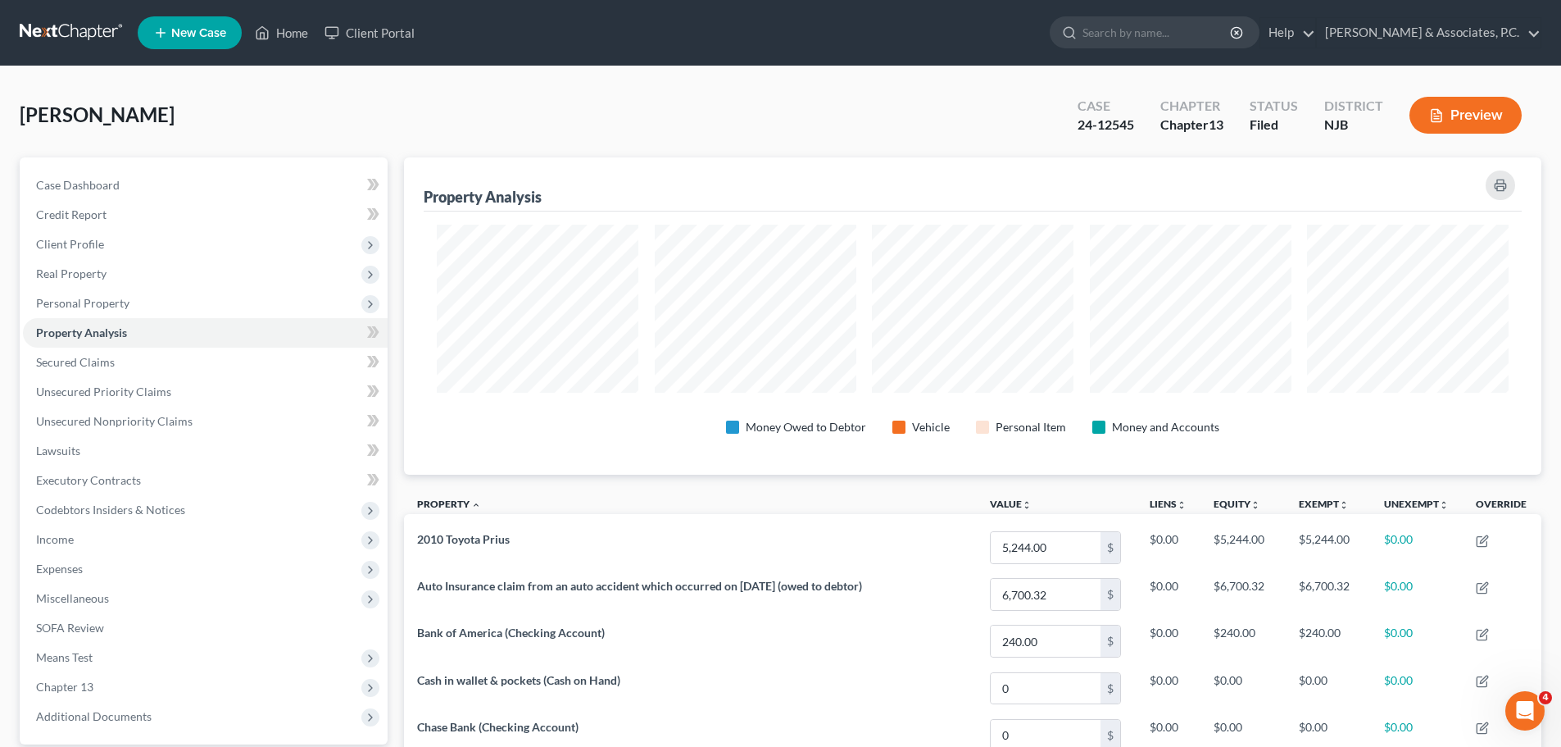
scroll to position [317, 1138]
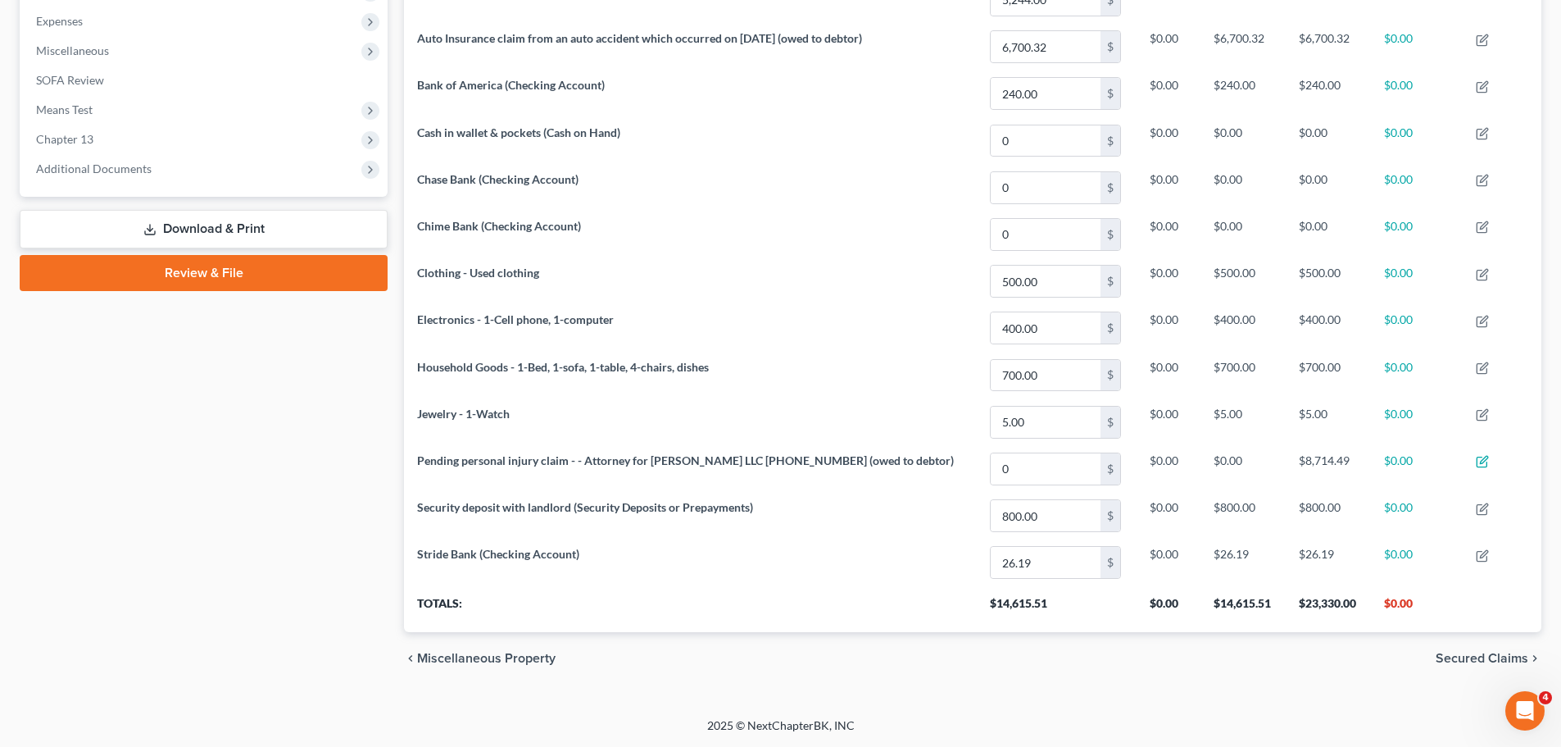
click at [261, 225] on link "Download & Print" at bounding box center [204, 229] width 368 height 39
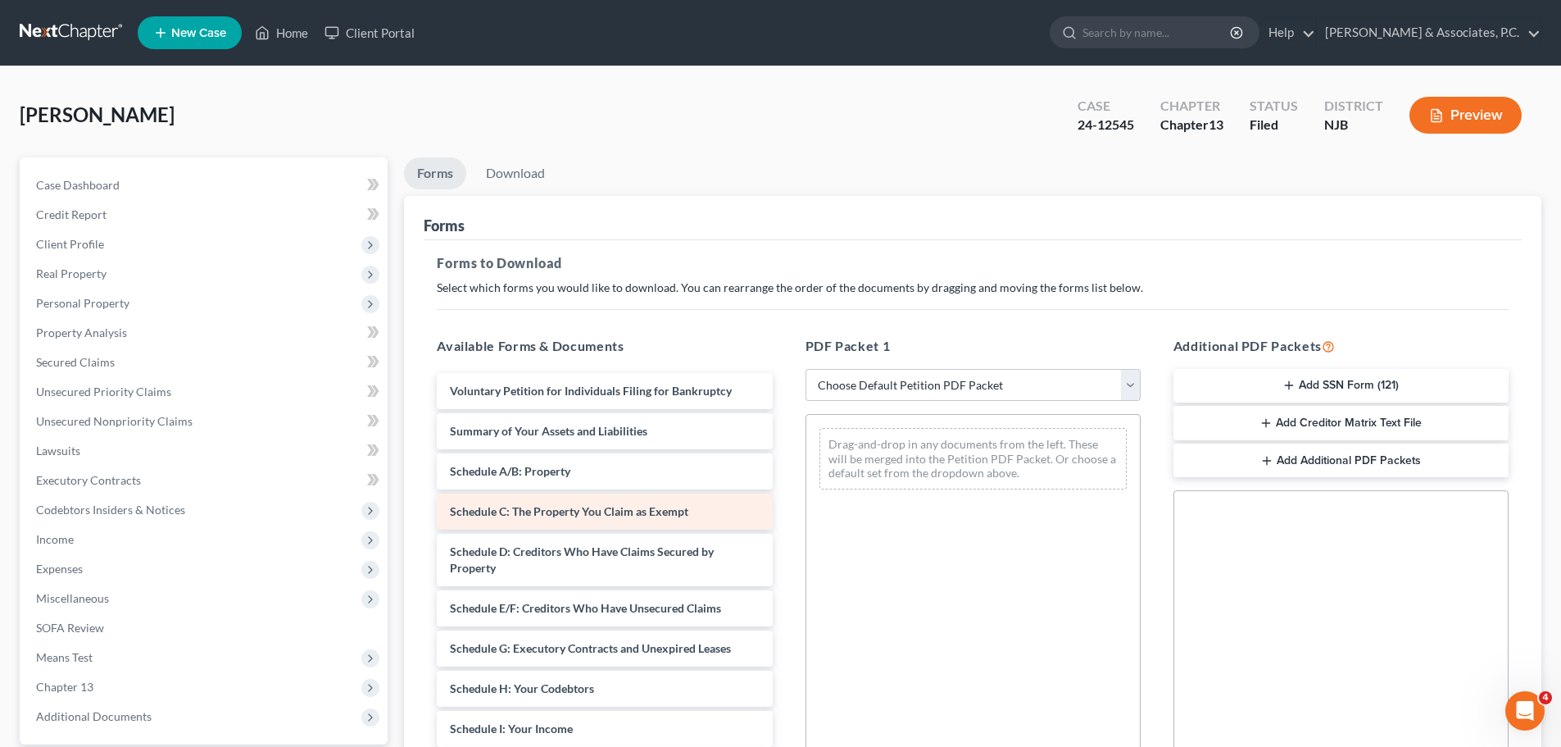
click at [525, 508] on span "Schedule C: The Property You Claim as Exempt" at bounding box center [569, 511] width 239 height 14
click at [952, 373] on select "Choose Default Petition PDF Packet Complete Bankruptcy Petition (all forms and …" at bounding box center [973, 385] width 335 height 33
select select "2"
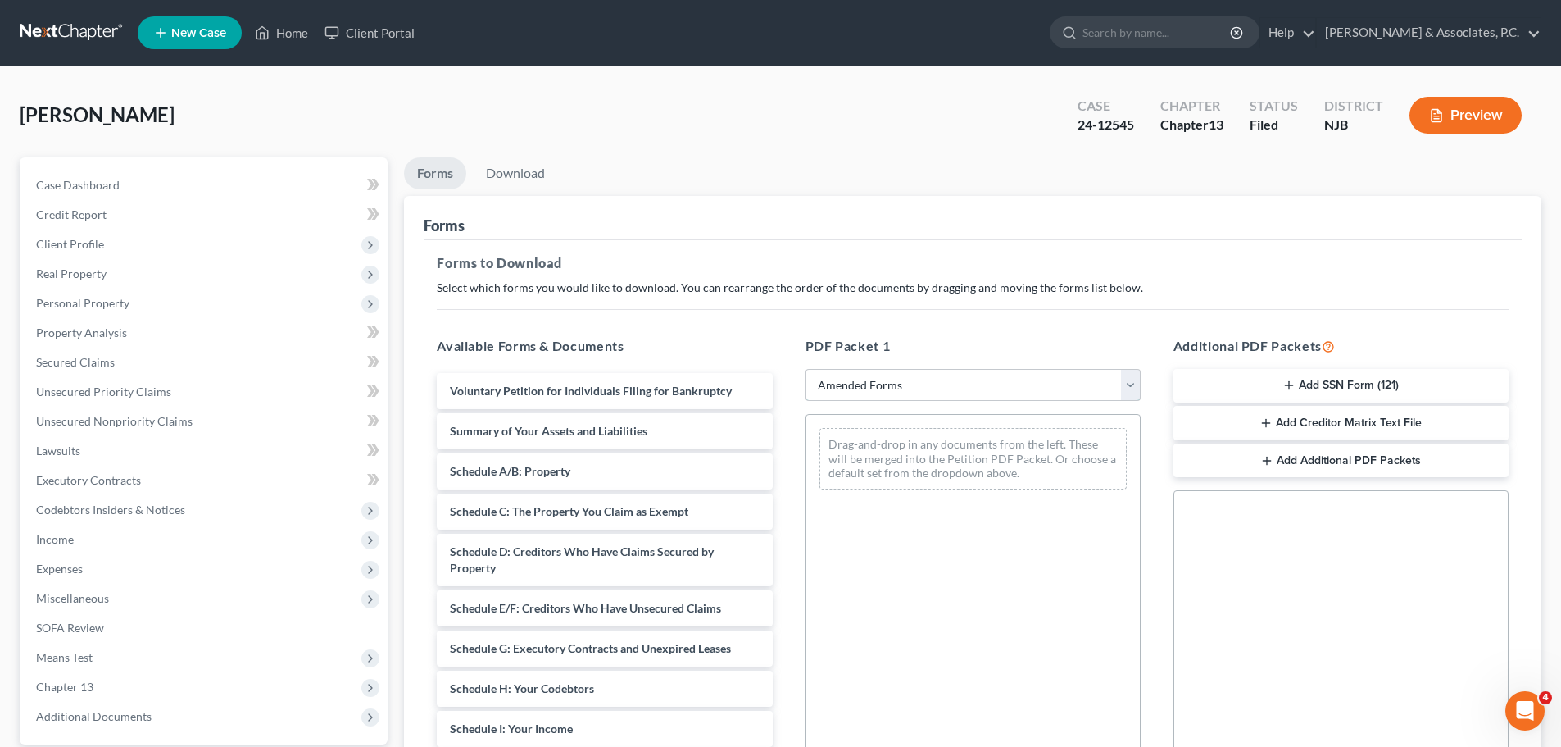
click at [806, 369] on select "Choose Default Petition PDF Packet Complete Bankruptcy Petition (all forms and …" at bounding box center [973, 385] width 335 height 33
drag, startPoint x: 552, startPoint y: 510, endPoint x: 851, endPoint y: 434, distance: 307.7
click at [785, 438] on div "Schedule C: The Property You Claim as Exempt Voluntary Petition for Individuals…" at bounding box center [604, 737] width 361 height 728
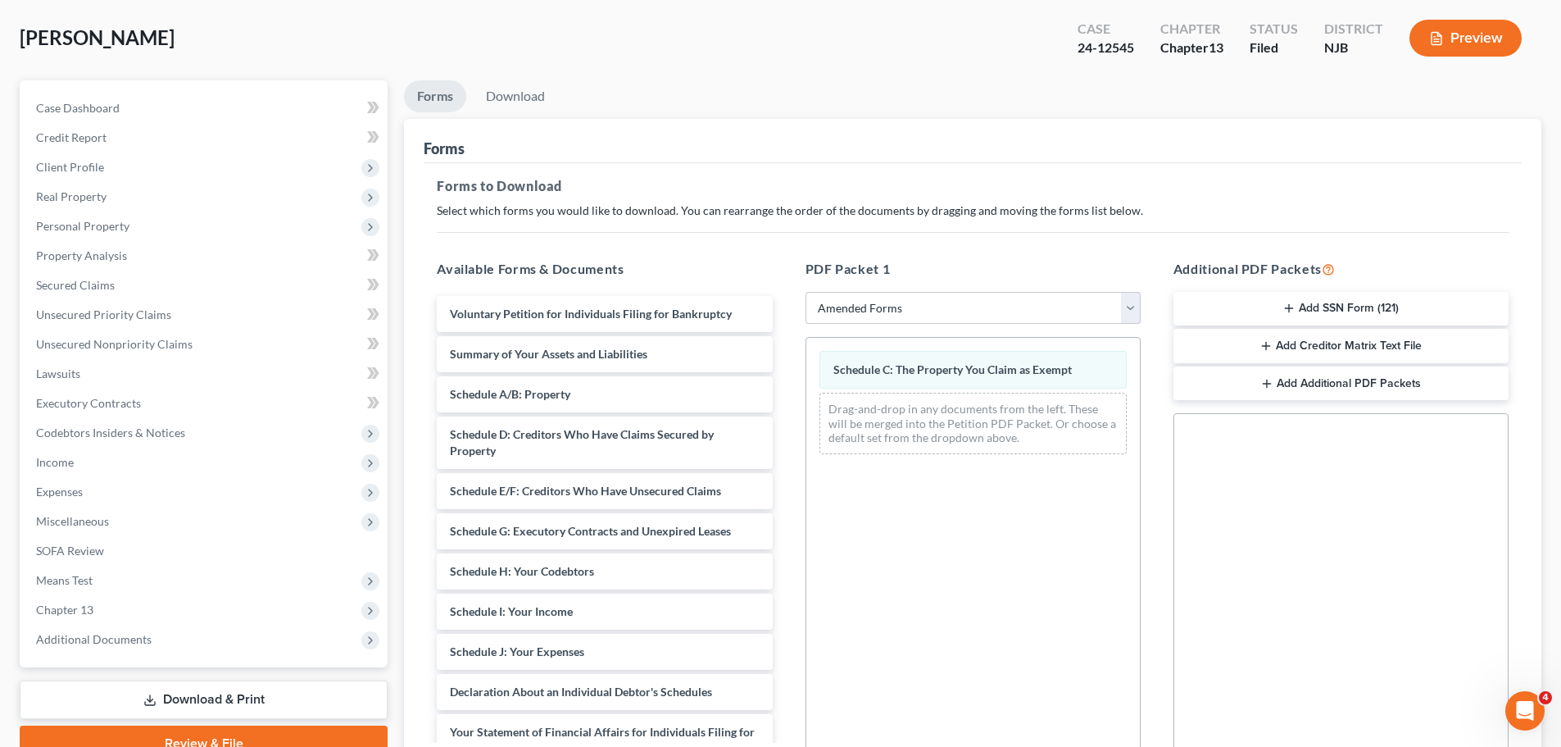
scroll to position [266, 0]
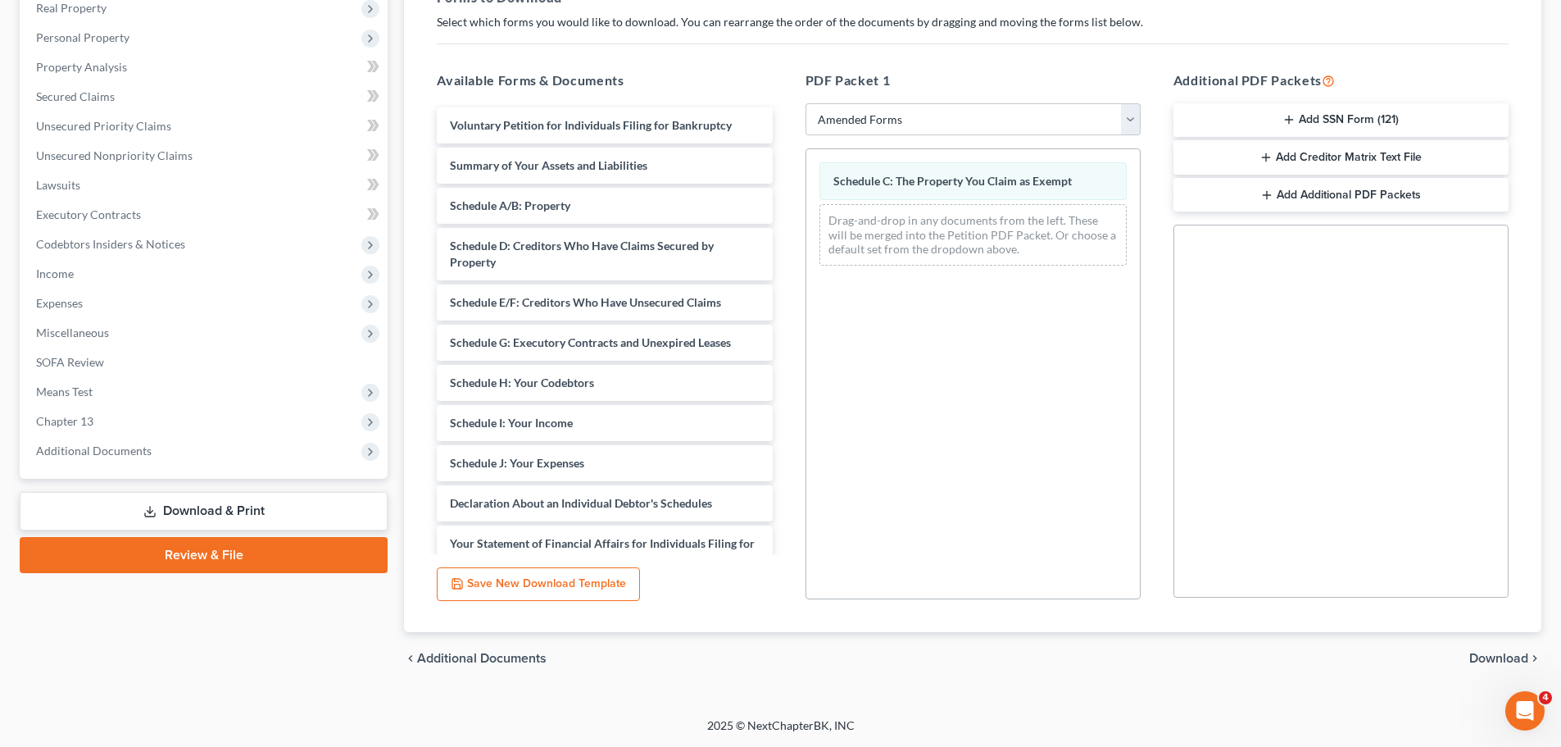
click at [1475, 652] on span "Download" at bounding box center [1499, 658] width 59 height 13
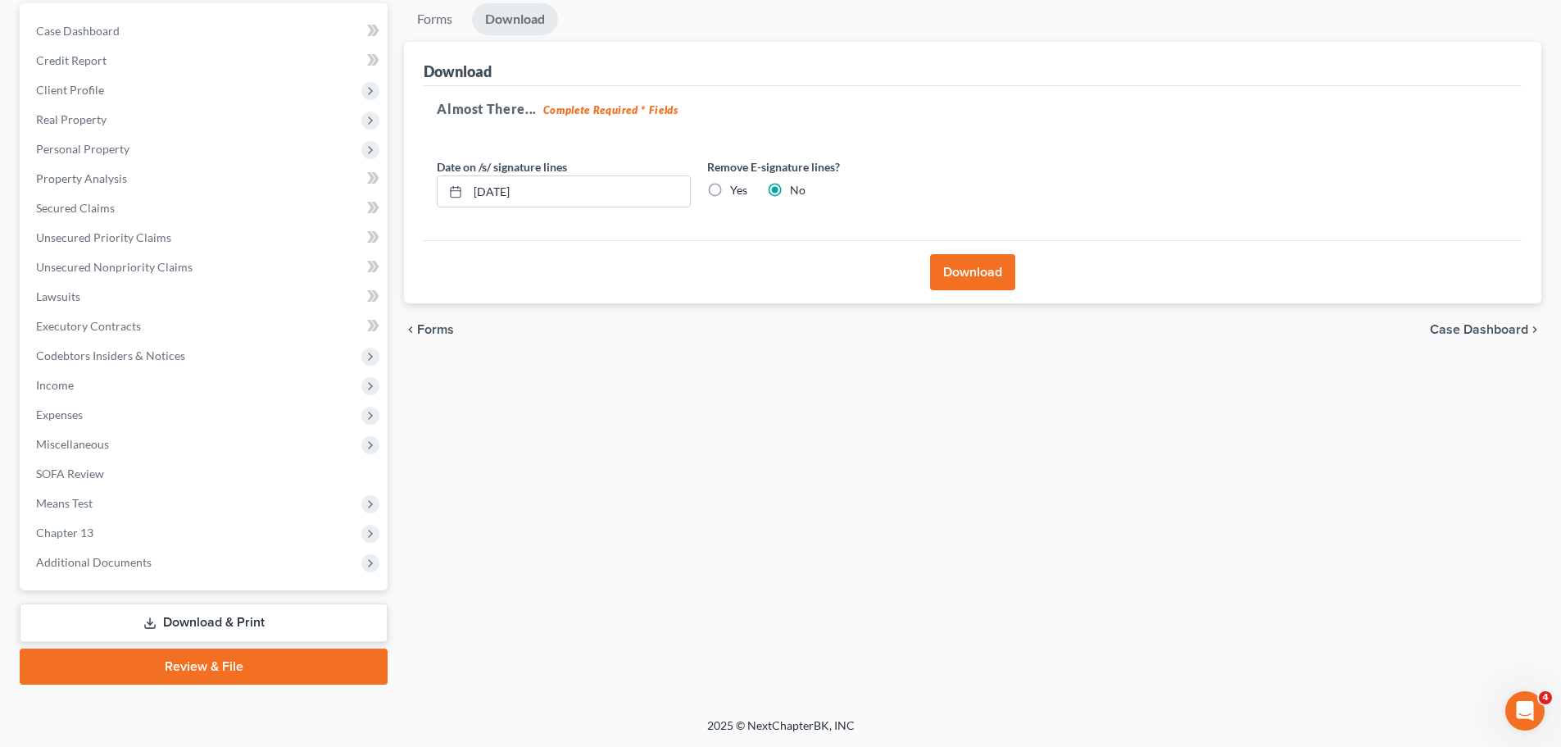
scroll to position [154, 0]
click at [730, 185] on label "Yes" at bounding box center [738, 190] width 17 height 16
click at [737, 185] on input "Yes" at bounding box center [742, 187] width 11 height 11
radio input "true"
radio input "false"
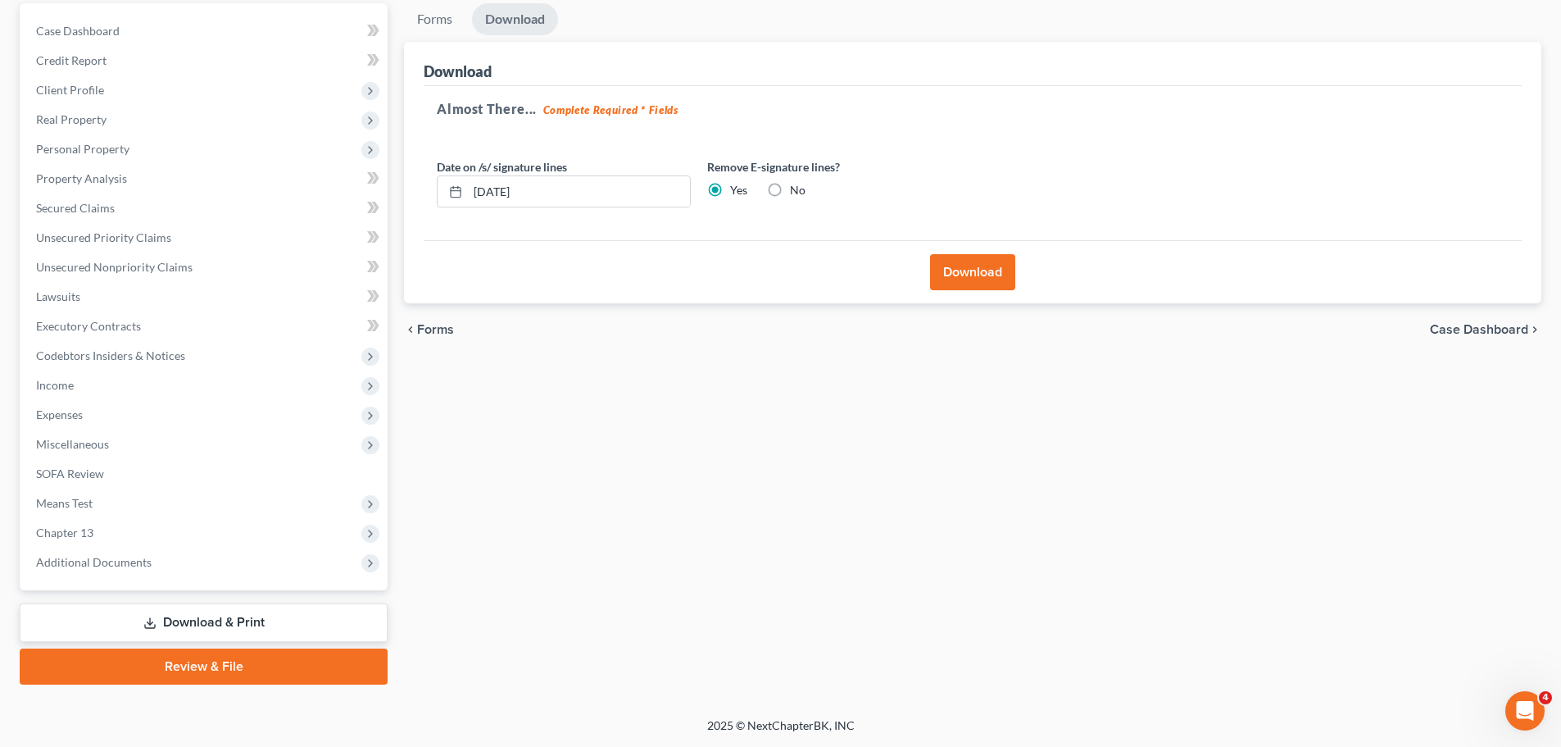
drag, startPoint x: 961, startPoint y: 271, endPoint x: 1003, endPoint y: 293, distance: 47.7
click at [961, 271] on button "Download" at bounding box center [972, 272] width 85 height 36
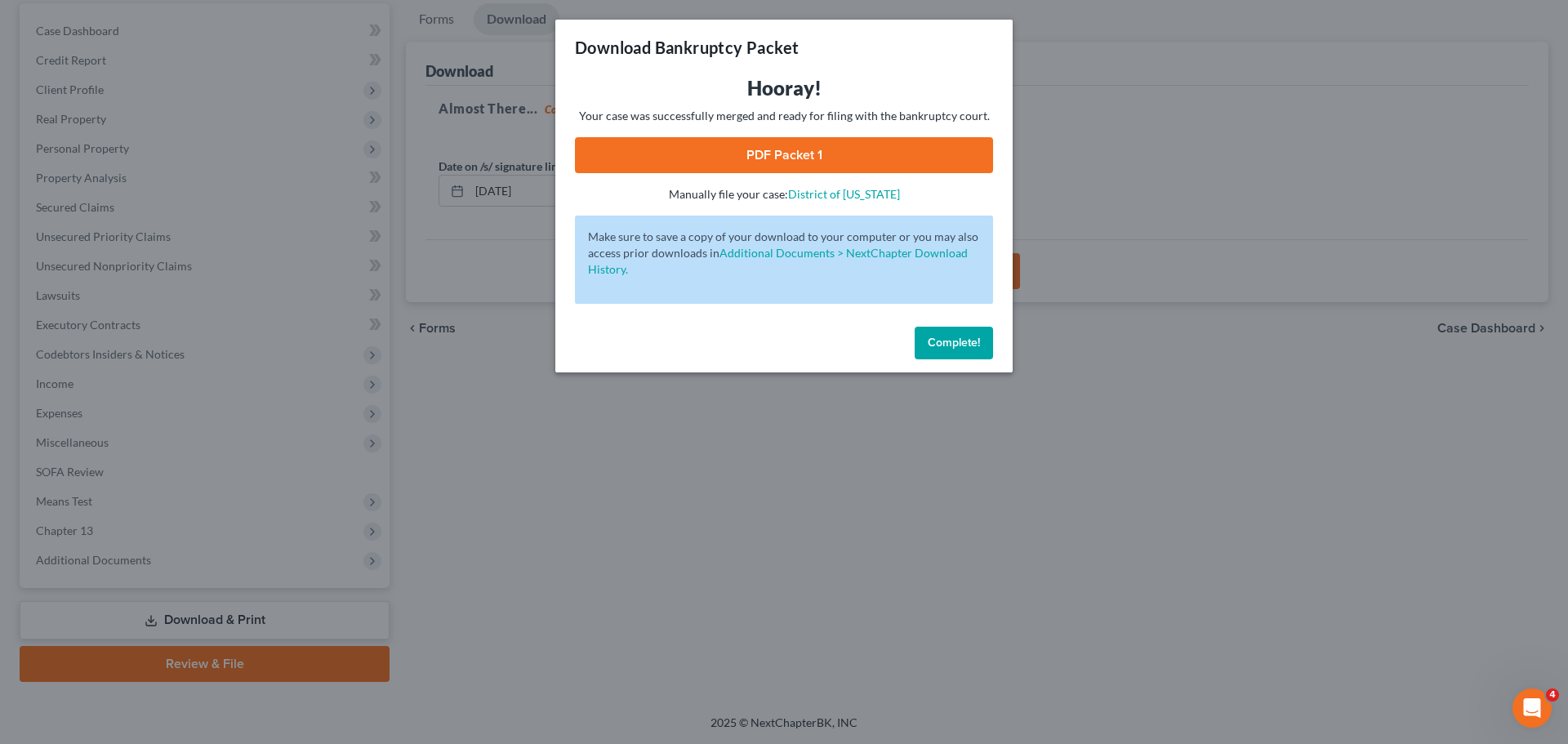
click at [705, 147] on link "PDF Packet 1" at bounding box center [784, 155] width 418 height 36
drag, startPoint x: 934, startPoint y: 341, endPoint x: 950, endPoint y: 350, distance: 18.4
click at [932, 340] on span "Complete!" at bounding box center [953, 343] width 52 height 14
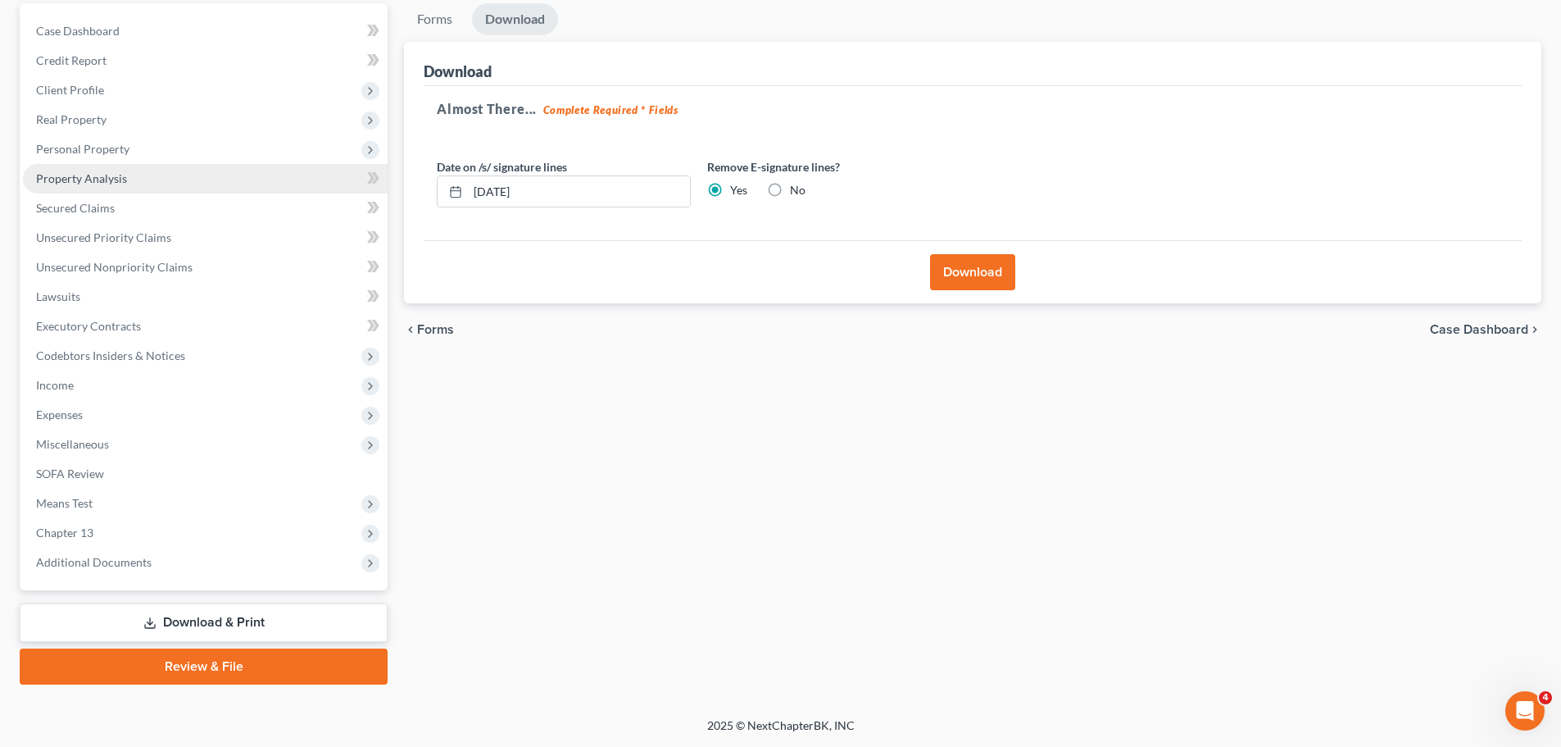
click at [93, 176] on span "Property Analysis" at bounding box center [81, 178] width 91 height 14
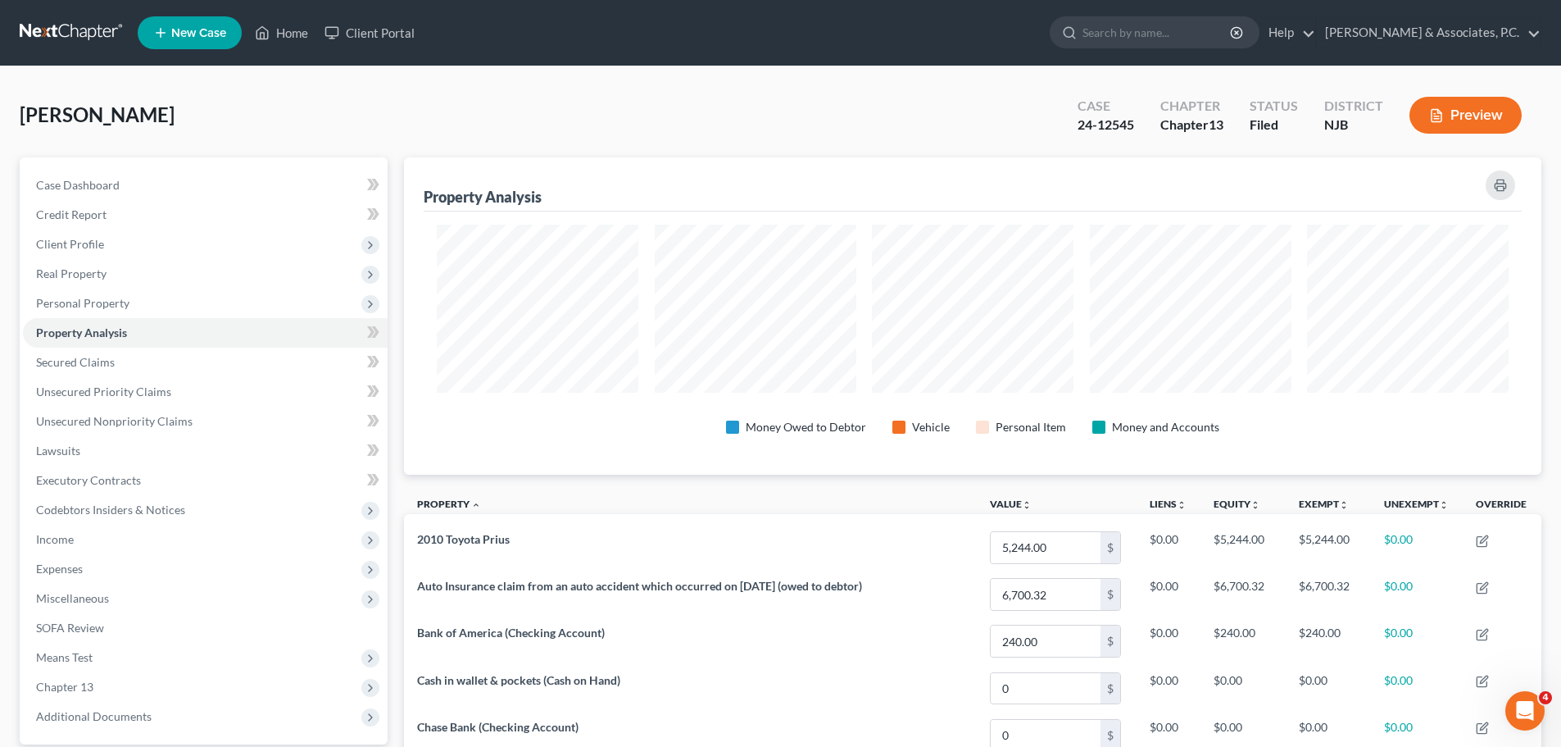
scroll to position [317, 1138]
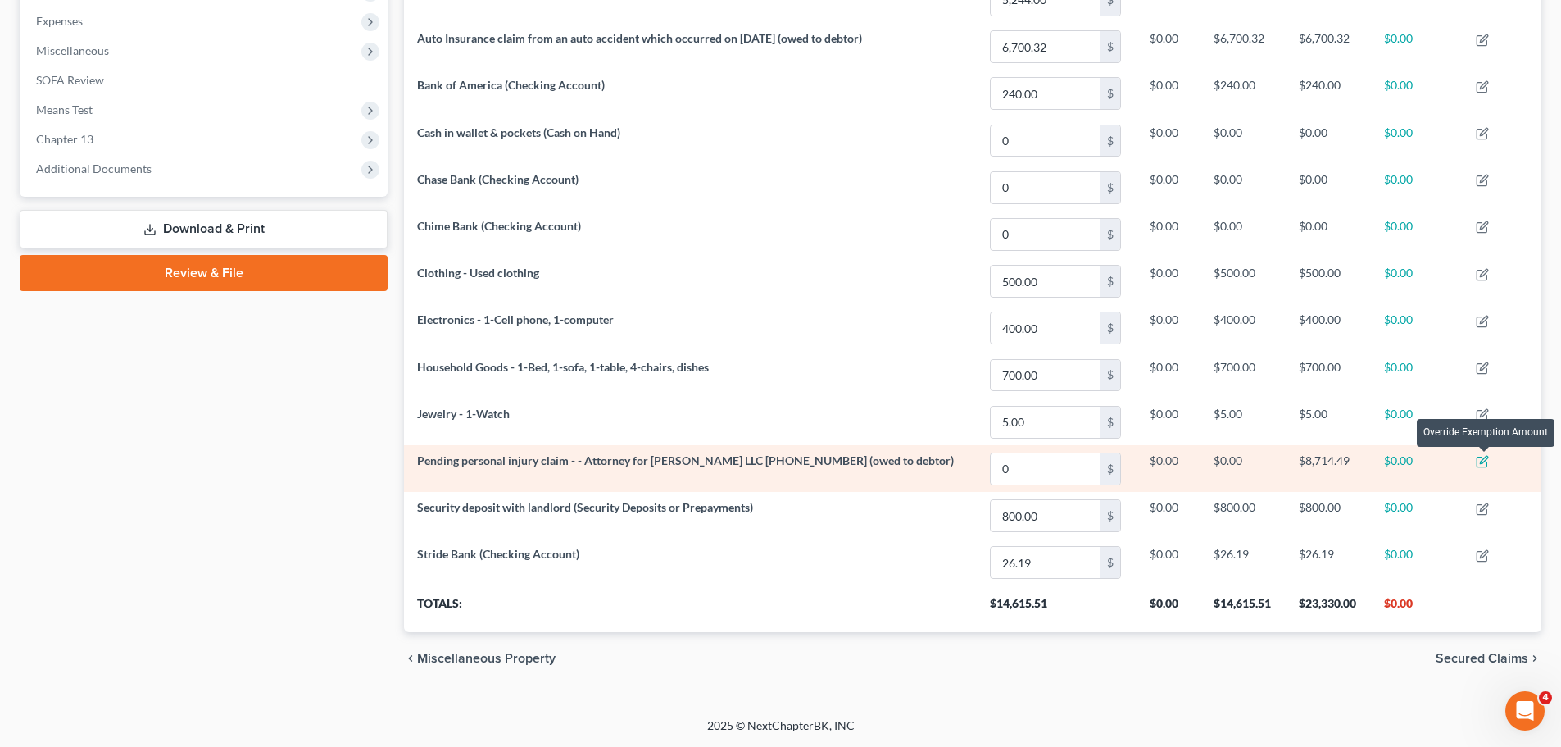
click at [1488, 461] on icon "button" at bounding box center [1484, 460] width 7 height 7
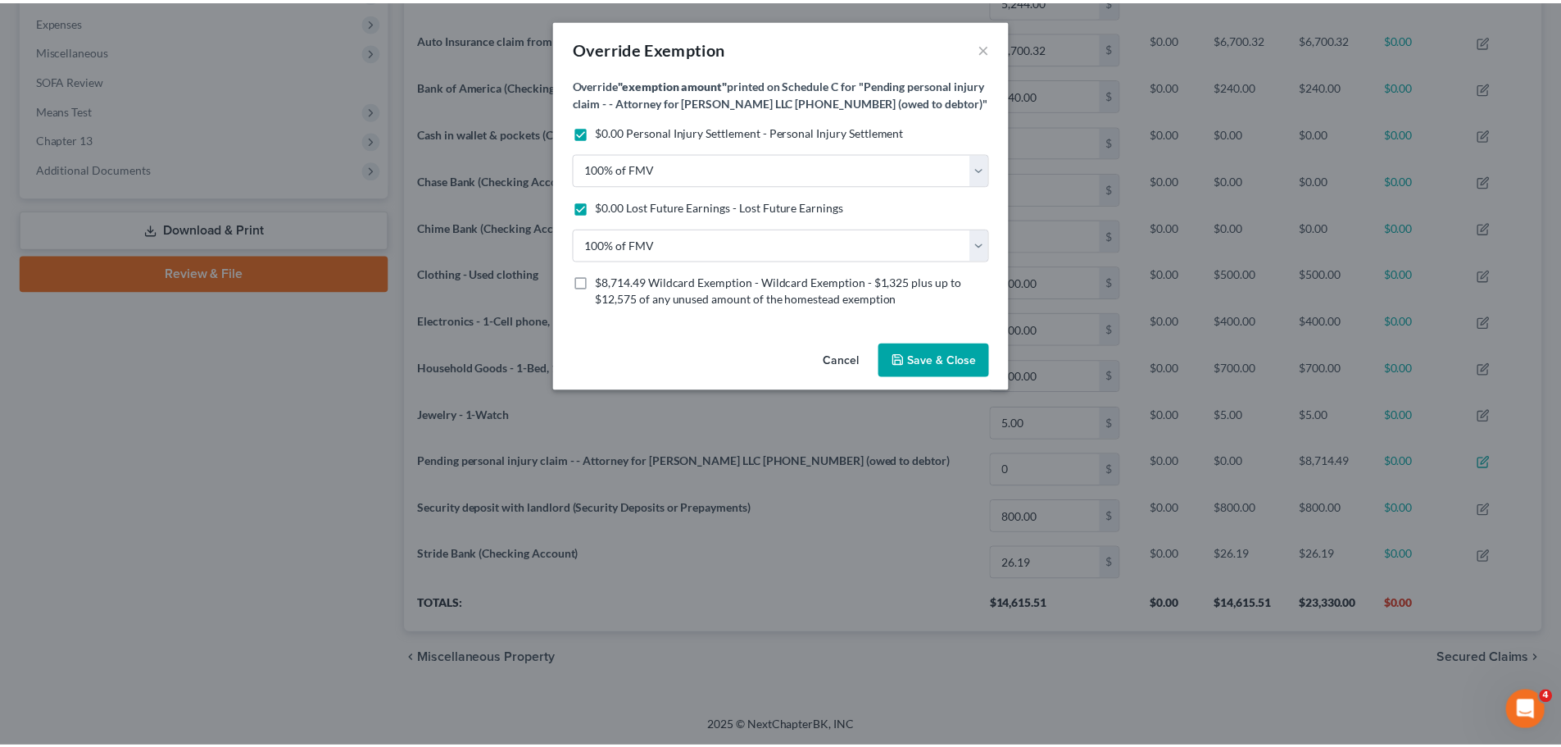
scroll to position [318, 1147]
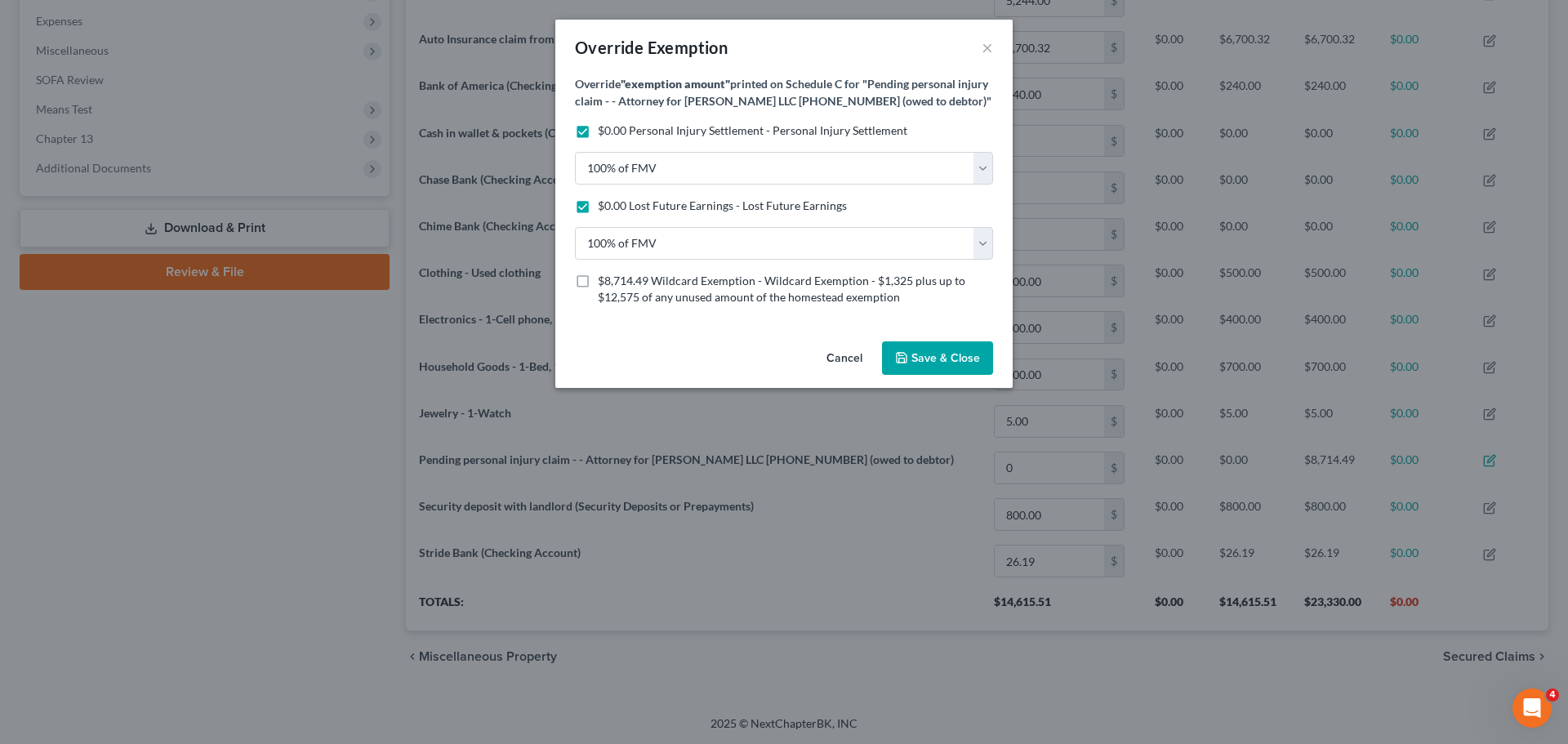
click at [598, 138] on label "$0.00 Personal Injury Settlement - Personal Injury Settlement" at bounding box center [752, 130] width 310 height 16
click at [605, 133] on input "$0.00 Personal Injury Settlement - Personal Injury Settlement" at bounding box center [610, 127] width 11 height 11
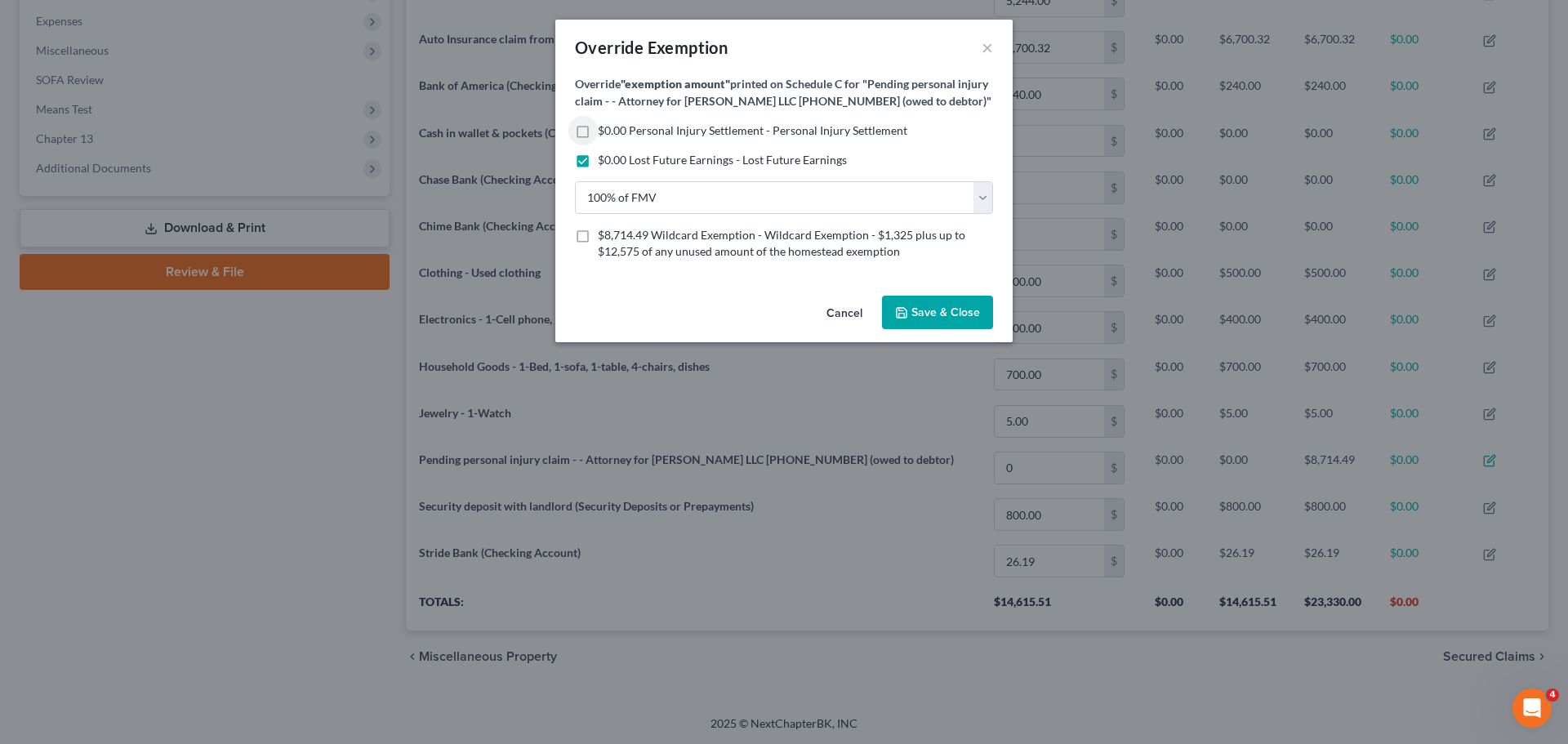
click at [598, 138] on label "$0.00 Personal Injury Settlement - Personal Injury Settlement" at bounding box center [752, 130] width 310 height 16
click at [605, 133] on input "$0.00 Personal Injury Settlement - Personal Injury Settlement" at bounding box center [610, 127] width 11 height 11
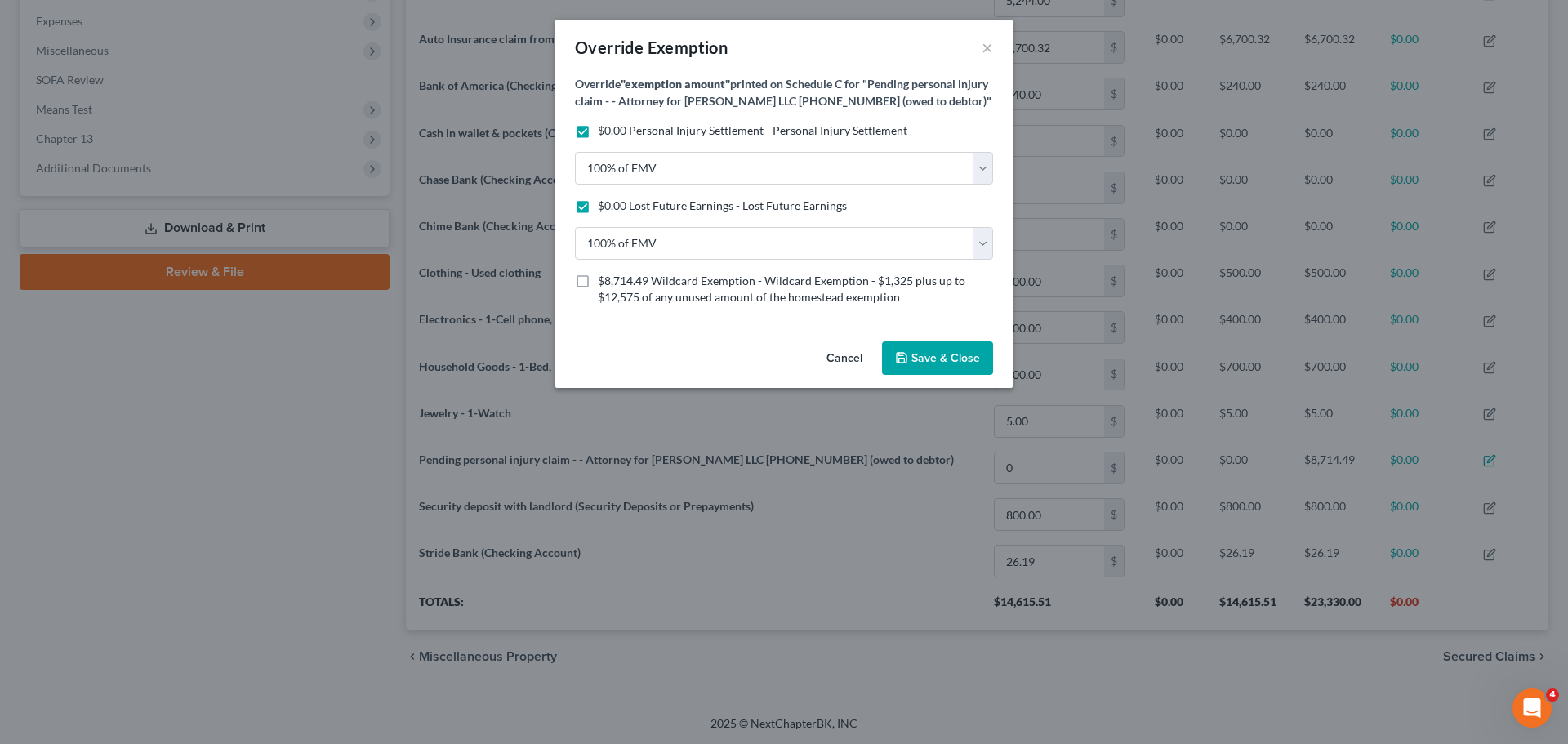
click at [598, 138] on label "$0.00 Personal Injury Settlement - Personal Injury Settlement" at bounding box center [752, 130] width 310 height 16
click at [605, 133] on input "$0.00 Personal Injury Settlement - Personal Injury Settlement" at bounding box center [610, 127] width 11 height 11
checkbox input "false"
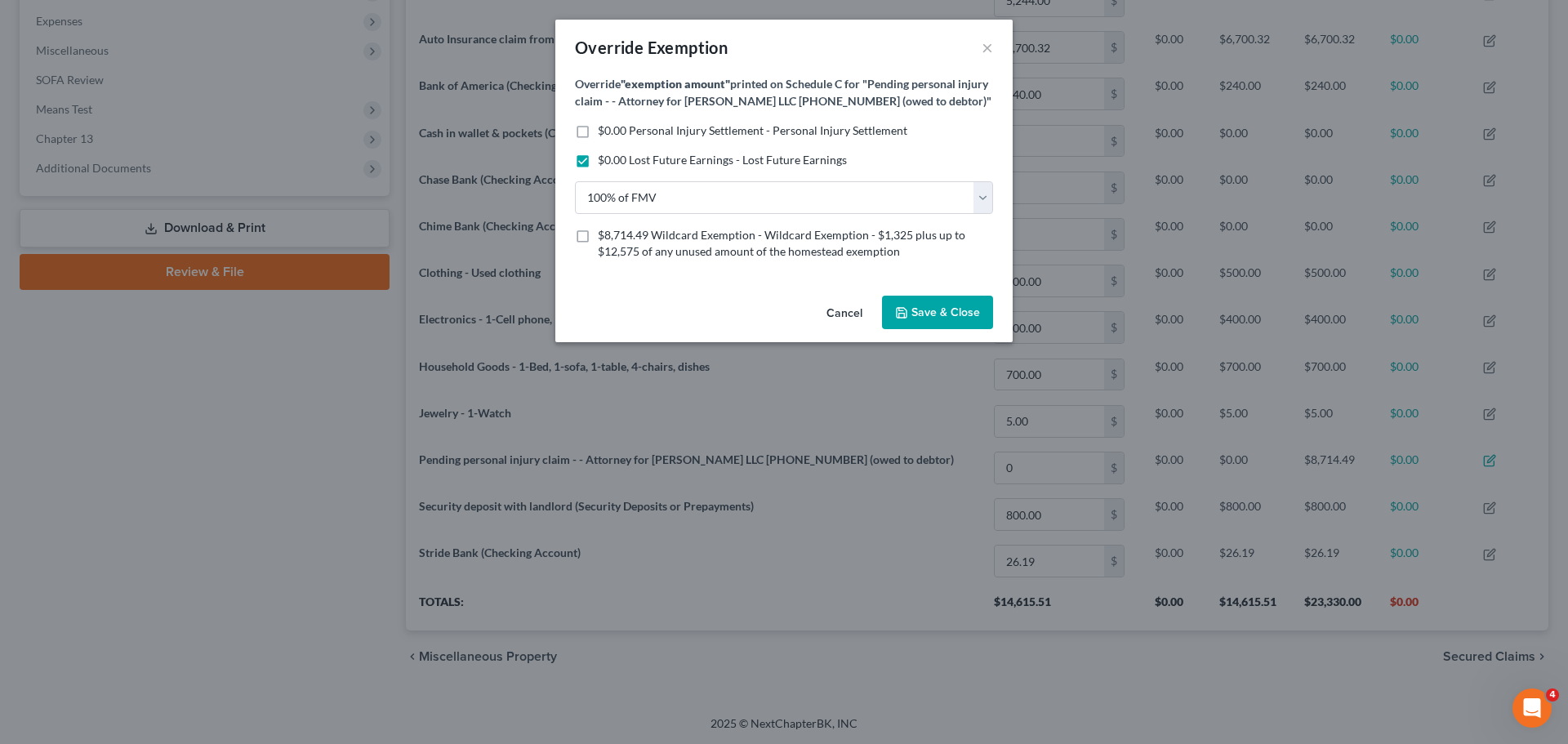
click at [598, 168] on label "$0.00 Lost Future Earnings - Lost Future Earnings" at bounding box center [722, 159] width 249 height 16
click at [605, 162] on input "$0.00 Lost Future Earnings - Lost Future Earnings" at bounding box center [610, 156] width 11 height 11
checkbox input "false"
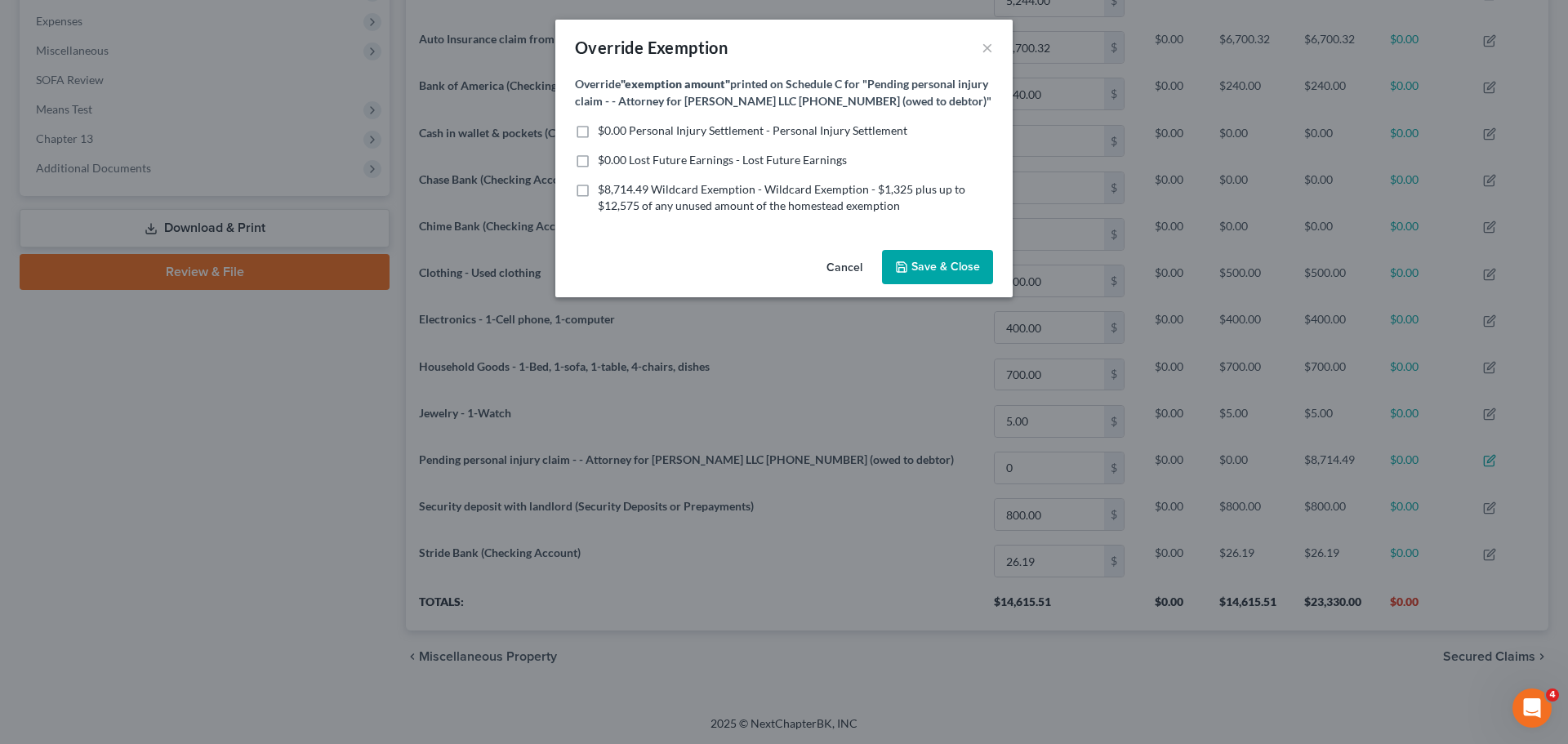
click at [598, 138] on label "$0.00 Personal Injury Settlement - Personal Injury Settlement" at bounding box center [752, 130] width 310 height 16
click at [605, 133] on input "$0.00 Personal Injury Settlement - Personal Injury Settlement" at bounding box center [610, 127] width 11 height 11
checkbox input "true"
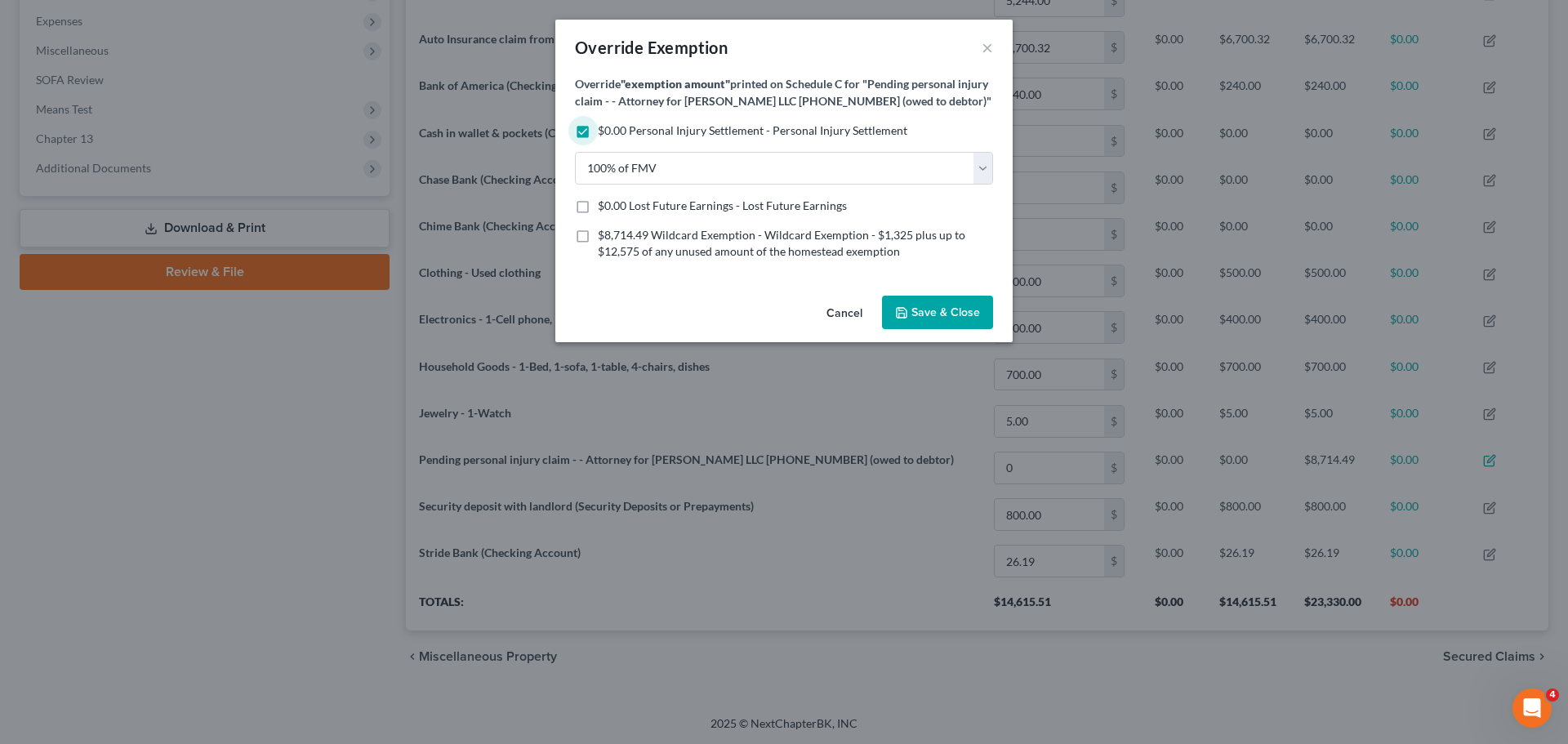
click at [598, 214] on label "$0.00 Lost Future Earnings - Lost Future Earnings" at bounding box center [722, 205] width 249 height 16
click at [605, 208] on input "$0.00 Lost Future Earnings - Lost Future Earnings" at bounding box center [610, 202] width 11 height 11
checkbox input "true"
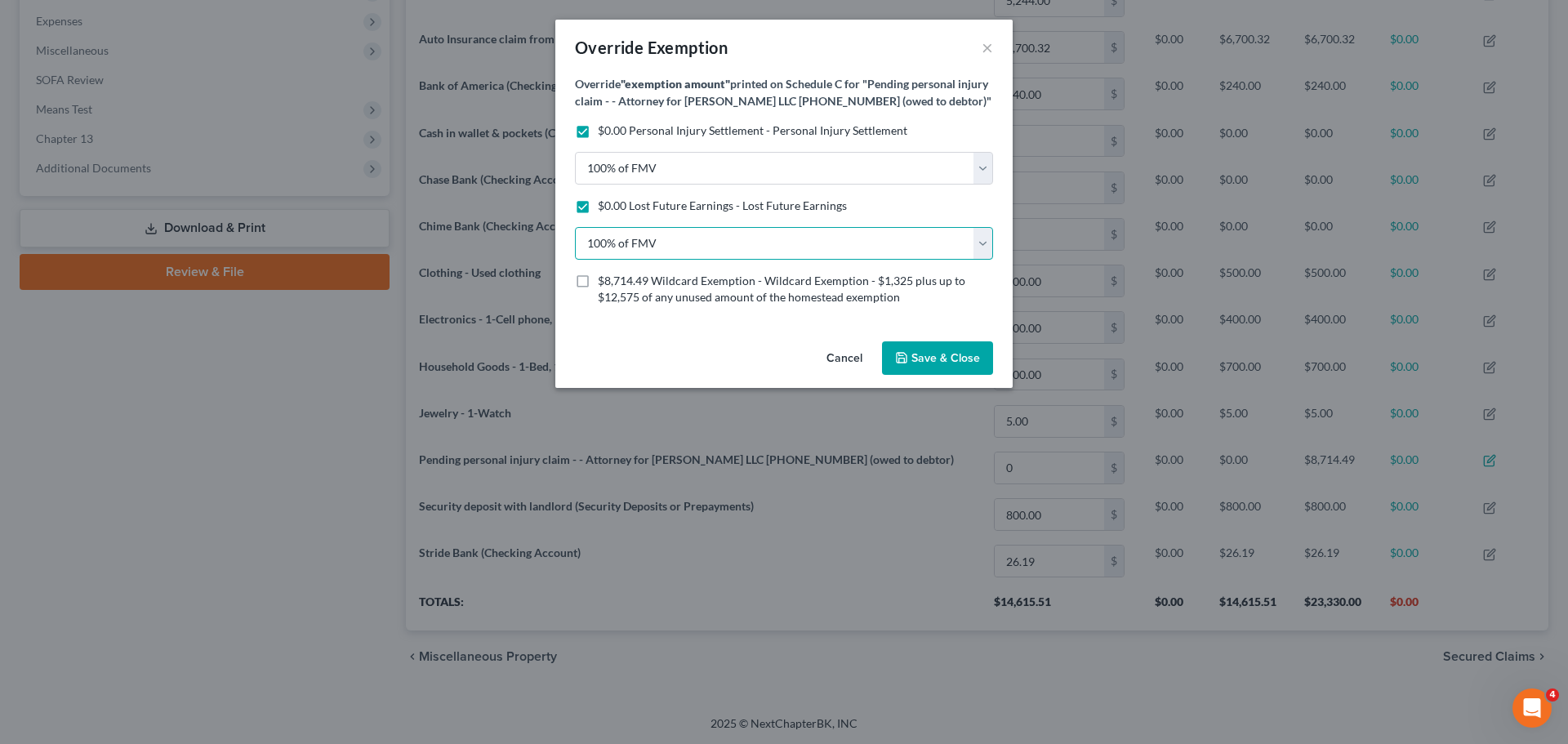
click at [708, 260] on select "100% of FMV Unknown Other" at bounding box center [784, 243] width 418 height 33
select select "1"
click at [575, 243] on select "100% of FMV Unknown Other" at bounding box center [784, 243] width 418 height 33
click at [598, 214] on label "$0.00 Lost Future Earnings - Lost Future Earnings" at bounding box center [722, 205] width 249 height 16
click at [605, 208] on input "$0.00 Lost Future Earnings - Lost Future Earnings" at bounding box center [610, 202] width 11 height 11
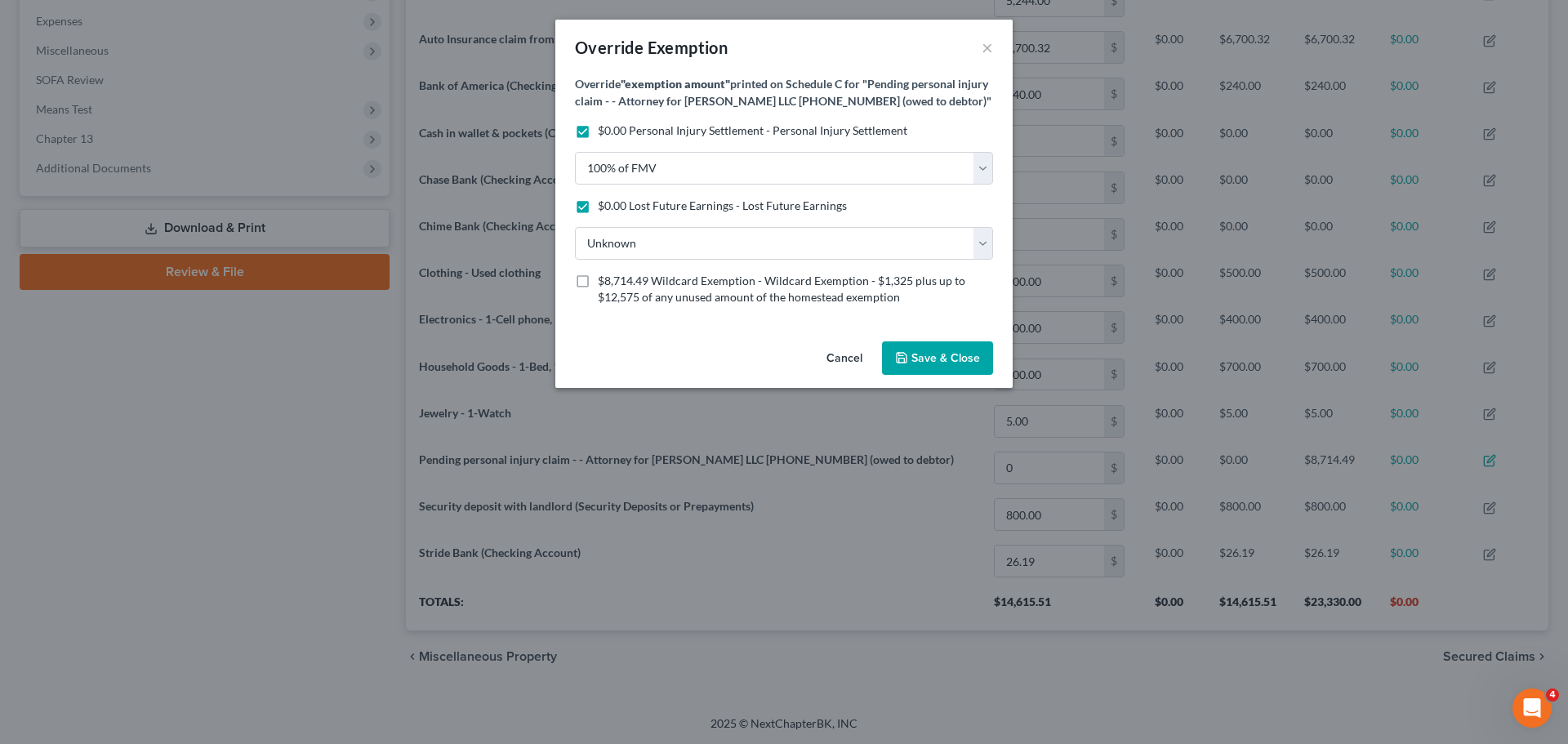
checkbox input "false"
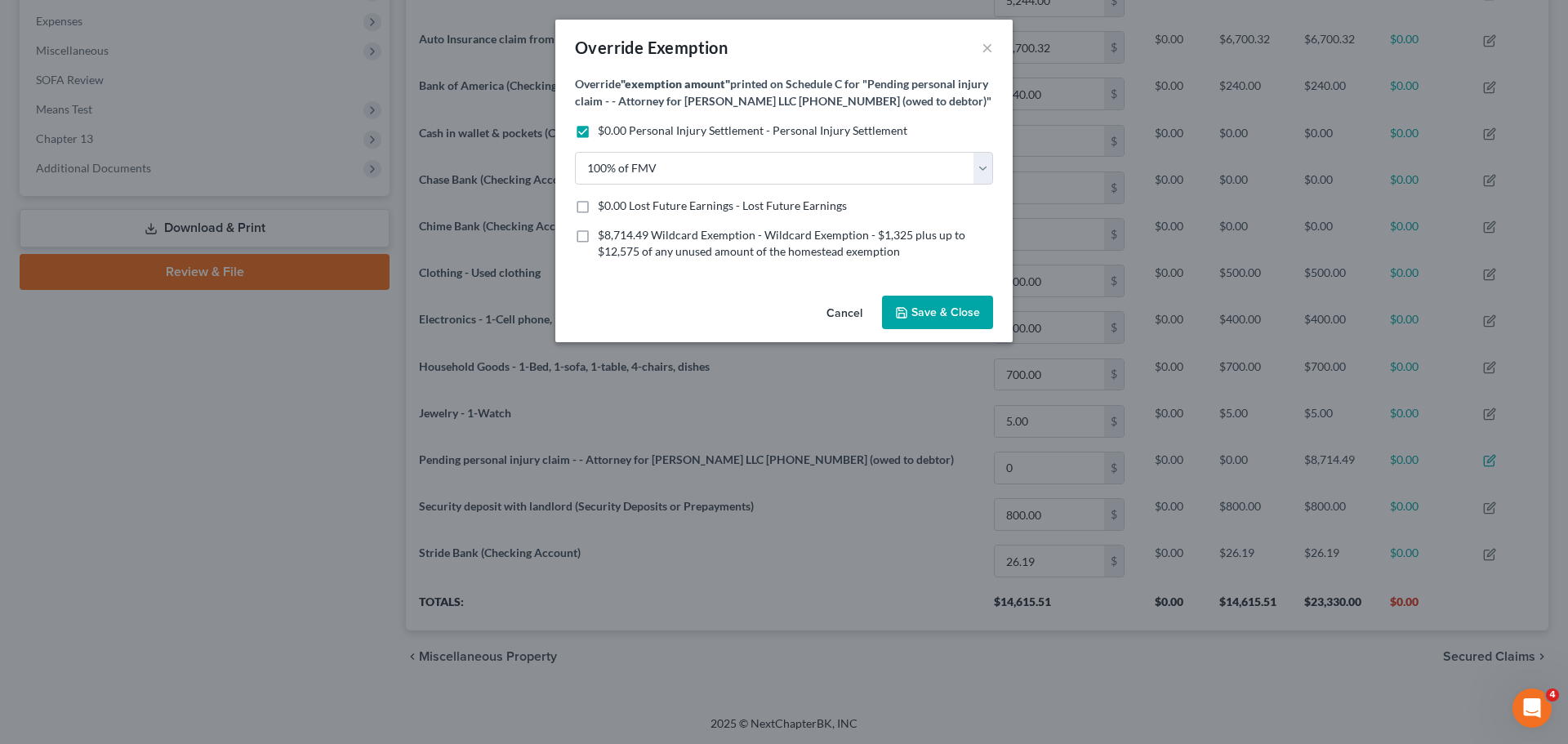
click at [598, 138] on label "$0.00 Personal Injury Settlement - Personal Injury Settlement" at bounding box center [752, 130] width 310 height 16
click at [605, 133] on input "$0.00 Personal Injury Settlement - Personal Injury Settlement" at bounding box center [610, 127] width 11 height 11
checkbox input "false"
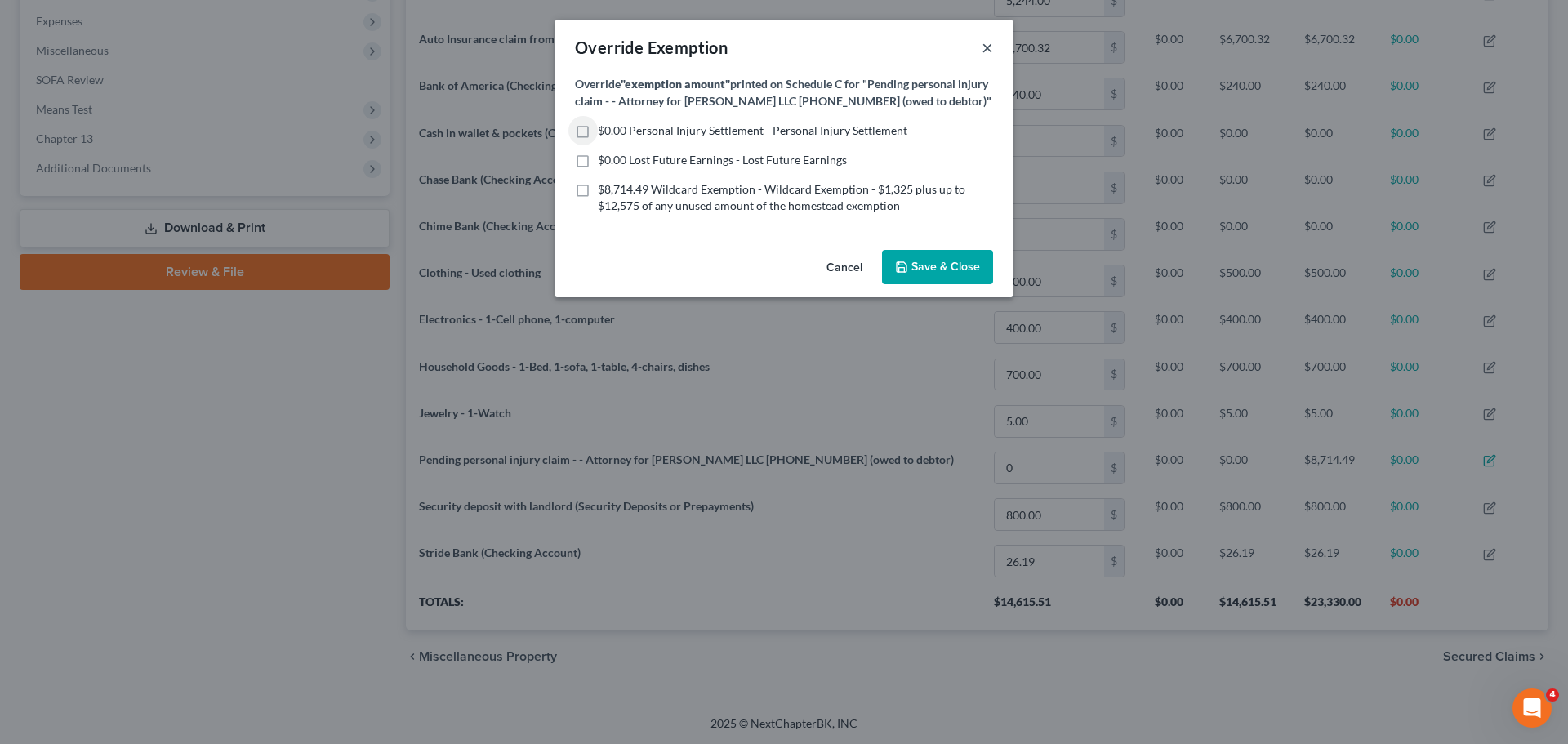
click at [984, 48] on button "×" at bounding box center [986, 48] width 11 height 20
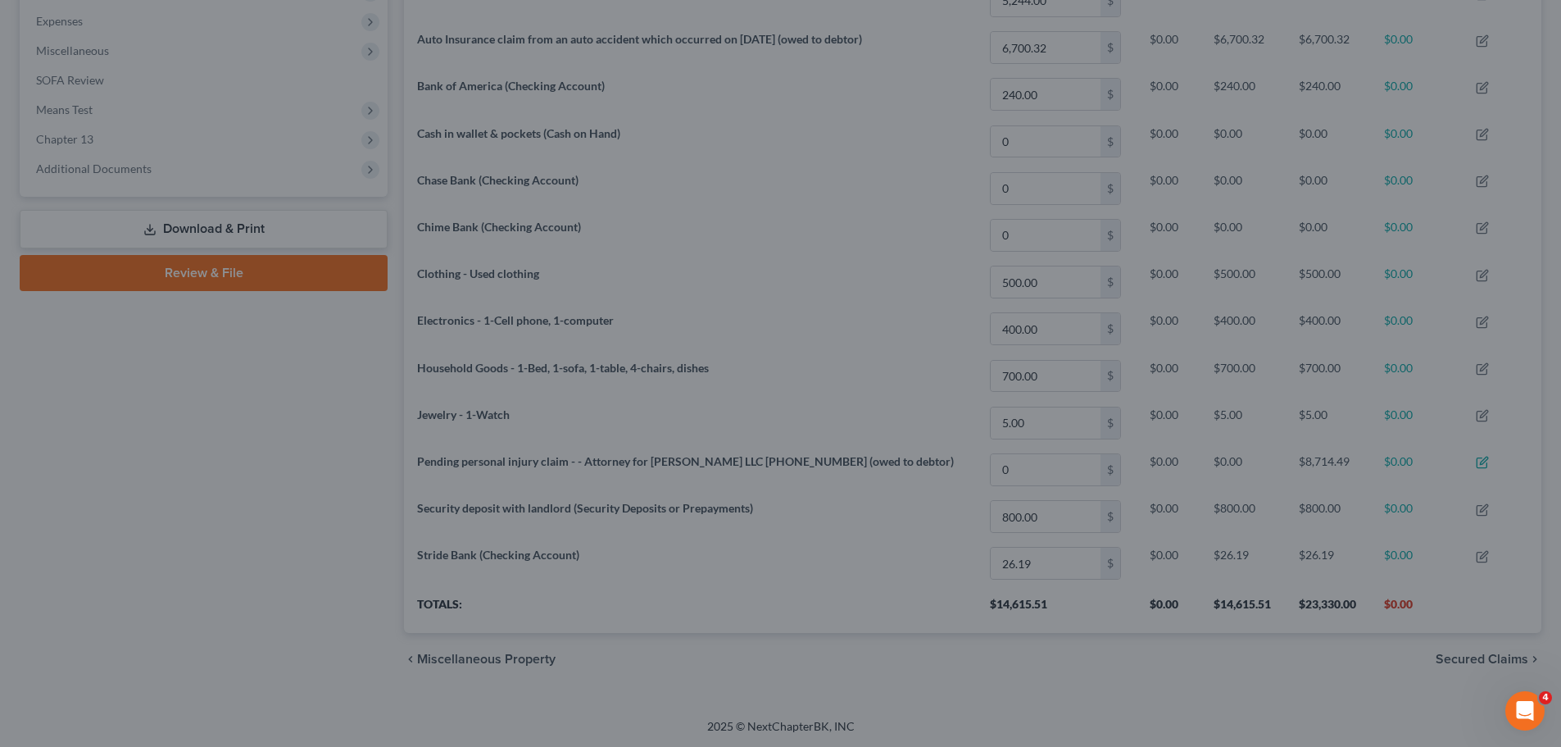
scroll to position [819302, 818482]
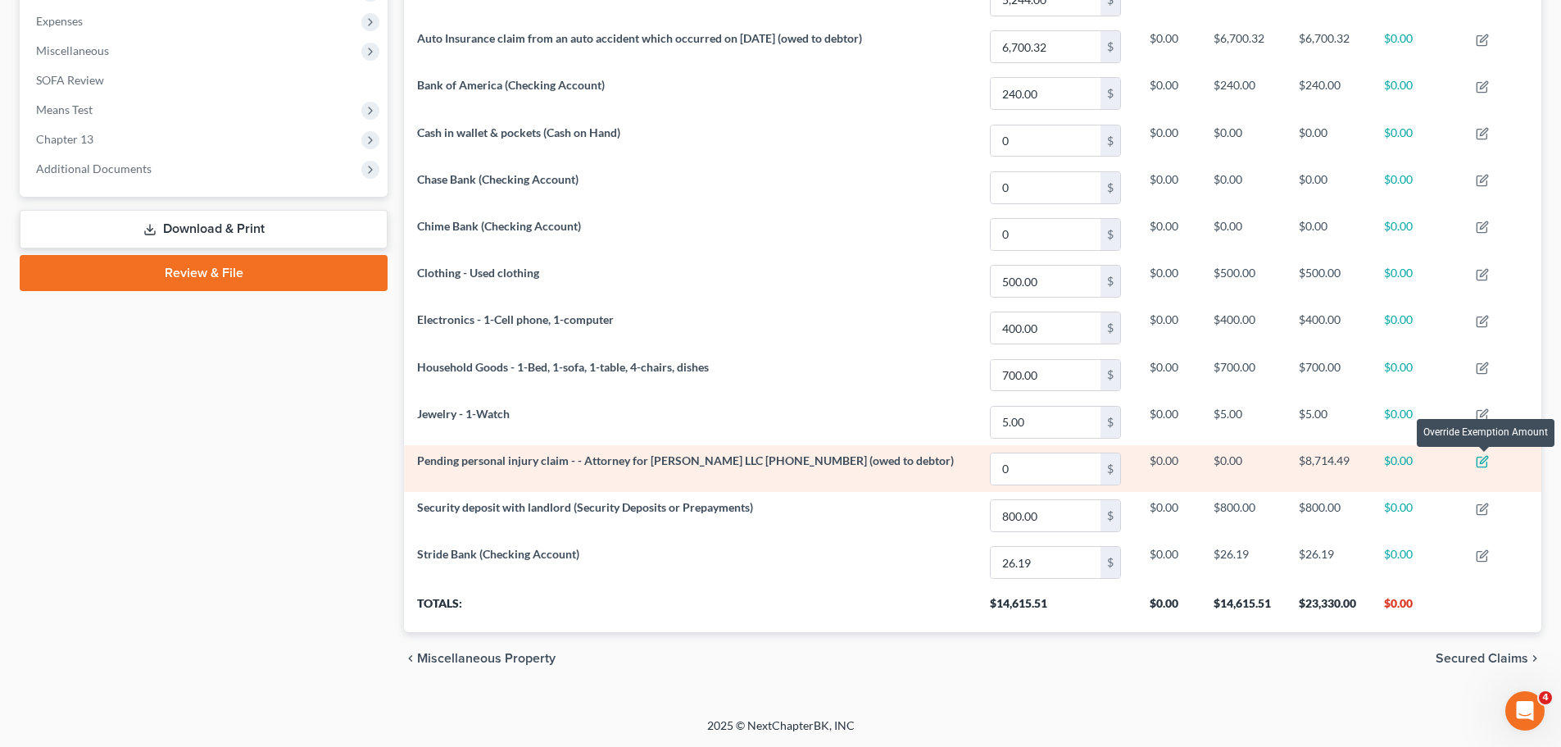
click at [1485, 460] on icon "button" at bounding box center [1484, 460] width 7 height 7
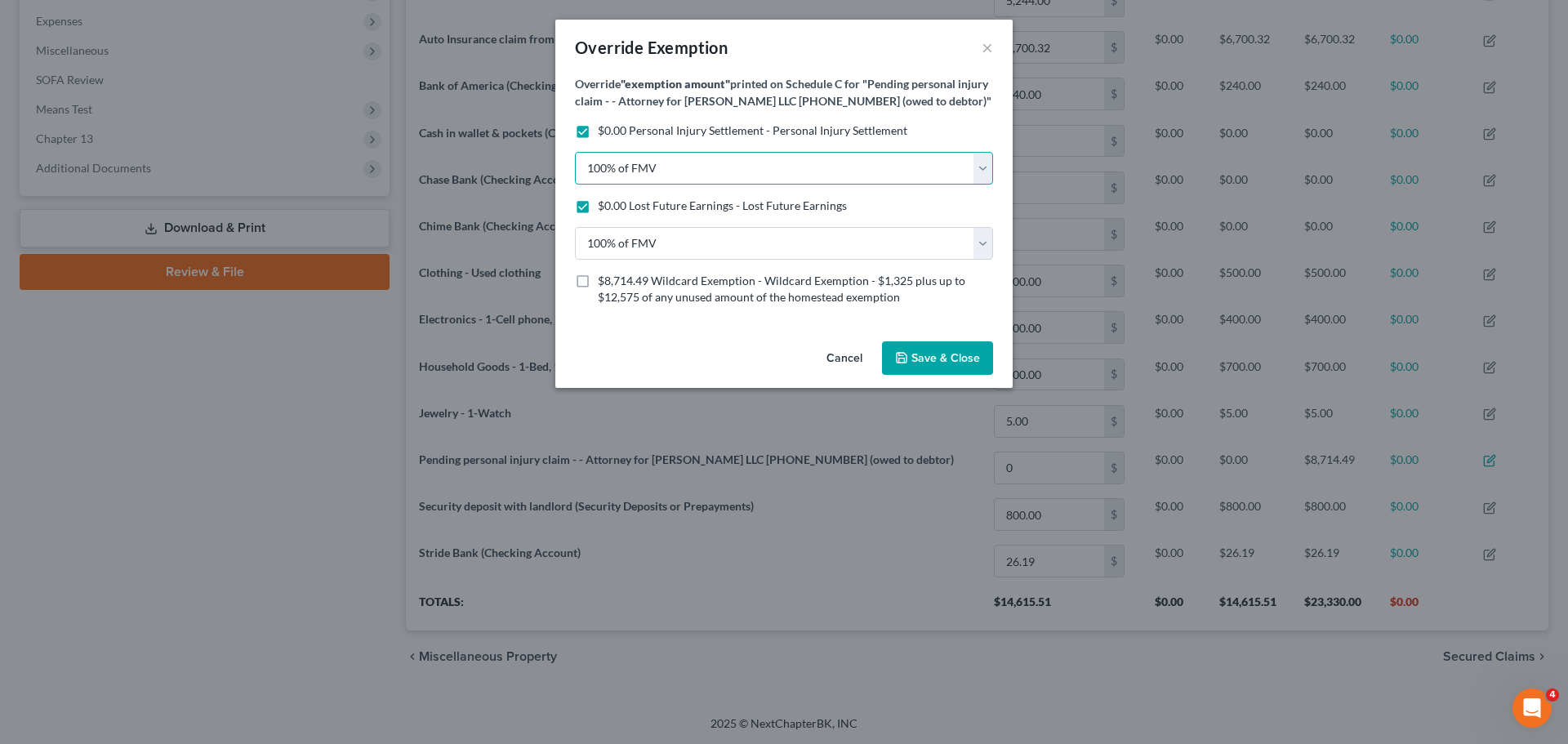
click at [656, 180] on select "100% of FMV Unknown Other" at bounding box center [784, 167] width 418 height 33
click at [575, 169] on select "100% of FMV Unknown Other" at bounding box center [784, 167] width 418 height 33
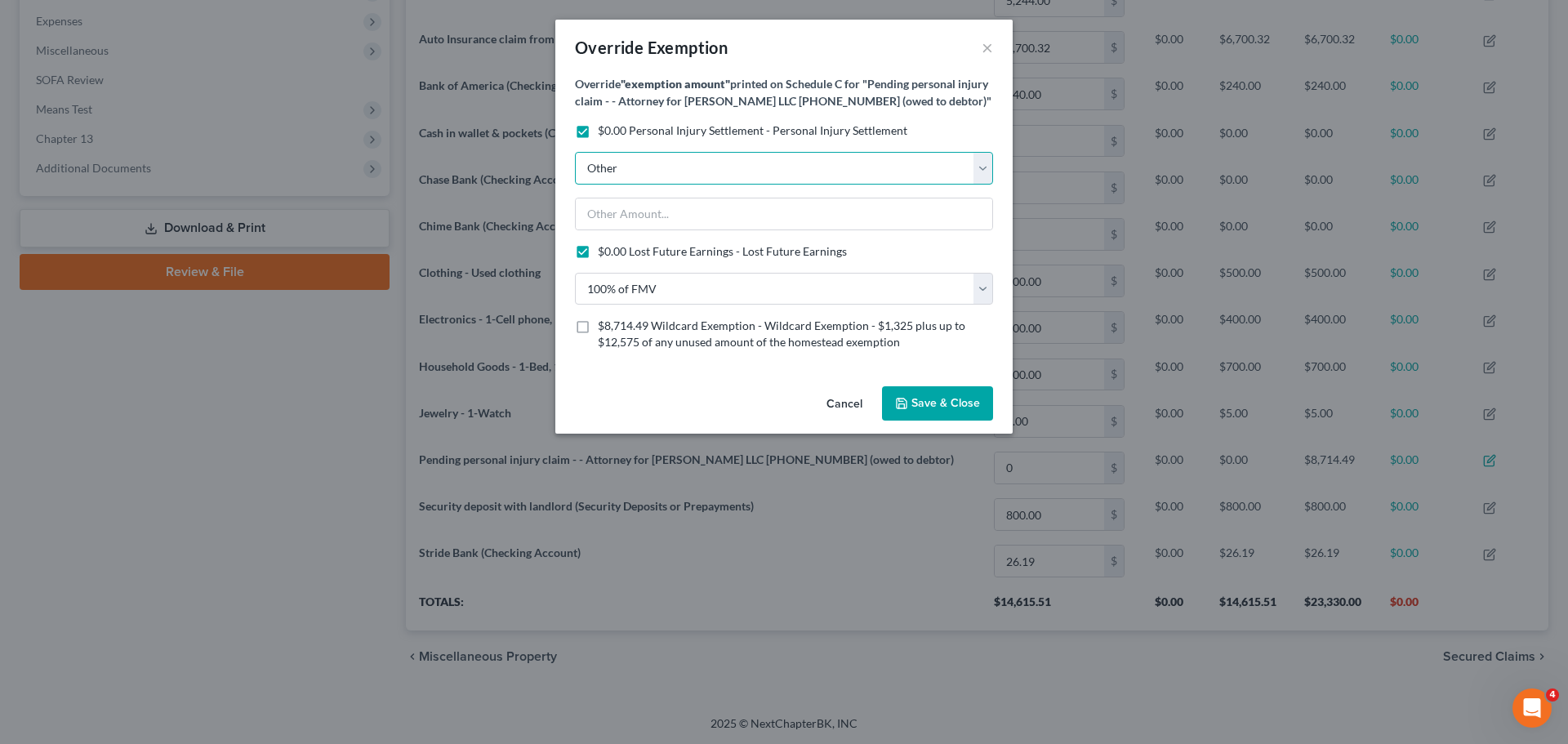
click at [728, 184] on select "100% of FMV Unknown Other" at bounding box center [784, 167] width 418 height 33
click at [575, 169] on select "100% of FMV Unknown Other" at bounding box center [784, 167] width 418 height 33
click at [713, 229] on input "text" at bounding box center [784, 213] width 416 height 31
click at [708, 184] on select "100% of FMV Unknown Other" at bounding box center [784, 167] width 418 height 33
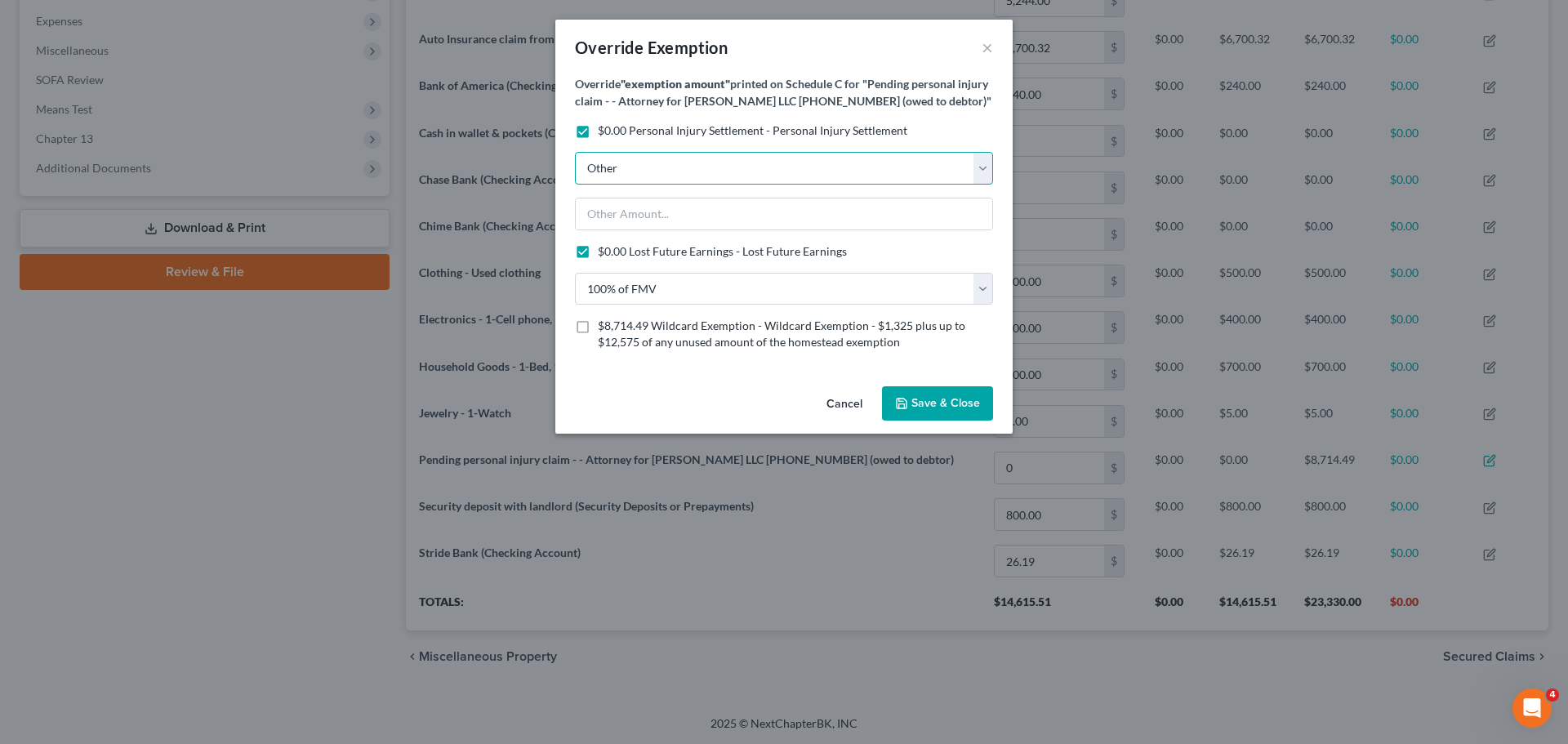
click at [693, 176] on select "100% of FMV Unknown Other" at bounding box center [784, 167] width 418 height 33
select select "1"
click at [575, 169] on select "100% of FMV Unknown Other" at bounding box center [784, 167] width 418 height 33
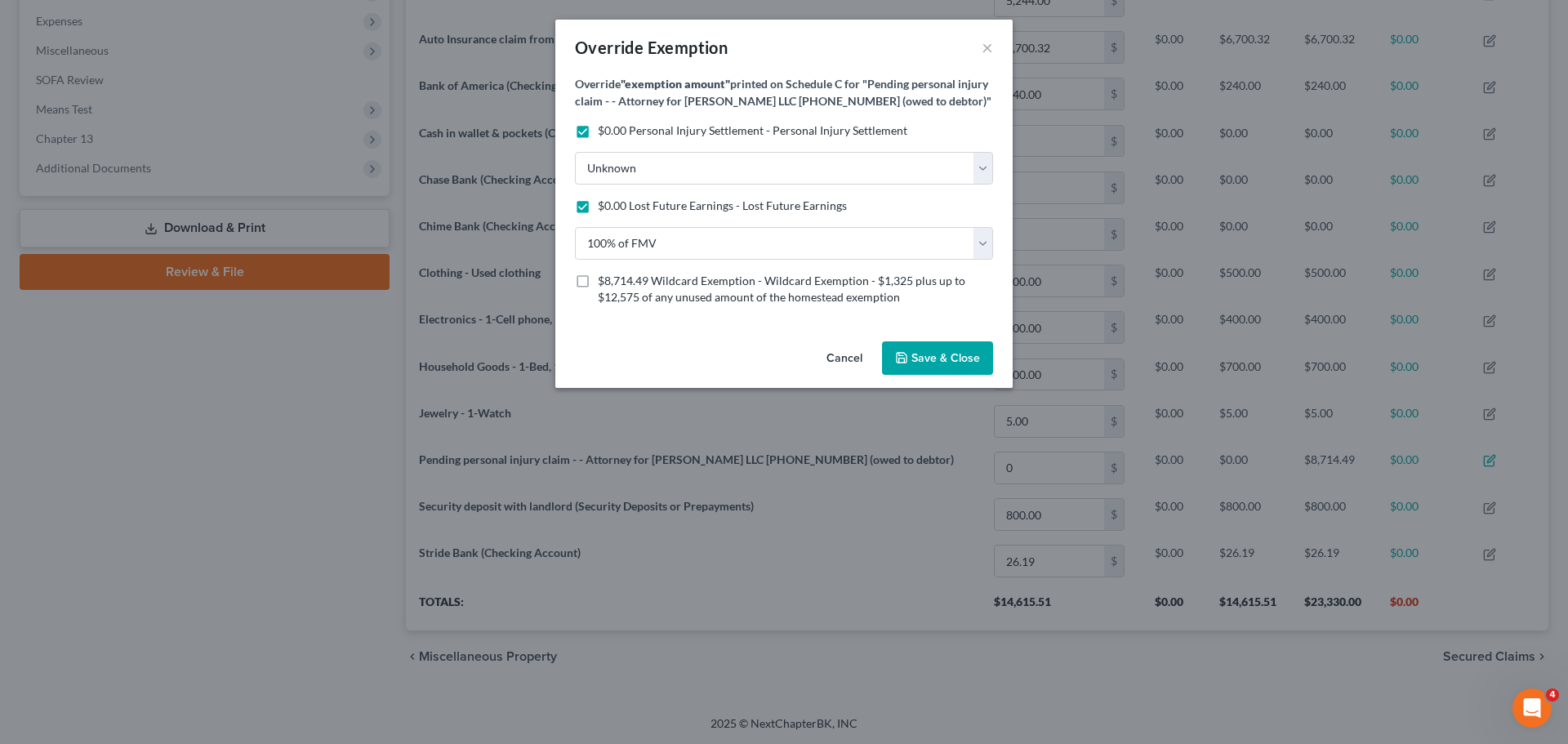
click at [598, 138] on label "$0.00 Personal Injury Settlement - Personal Injury Settlement" at bounding box center [752, 130] width 310 height 16
click at [605, 133] on input "$0.00 Personal Injury Settlement - Personal Injury Settlement" at bounding box center [610, 127] width 11 height 11
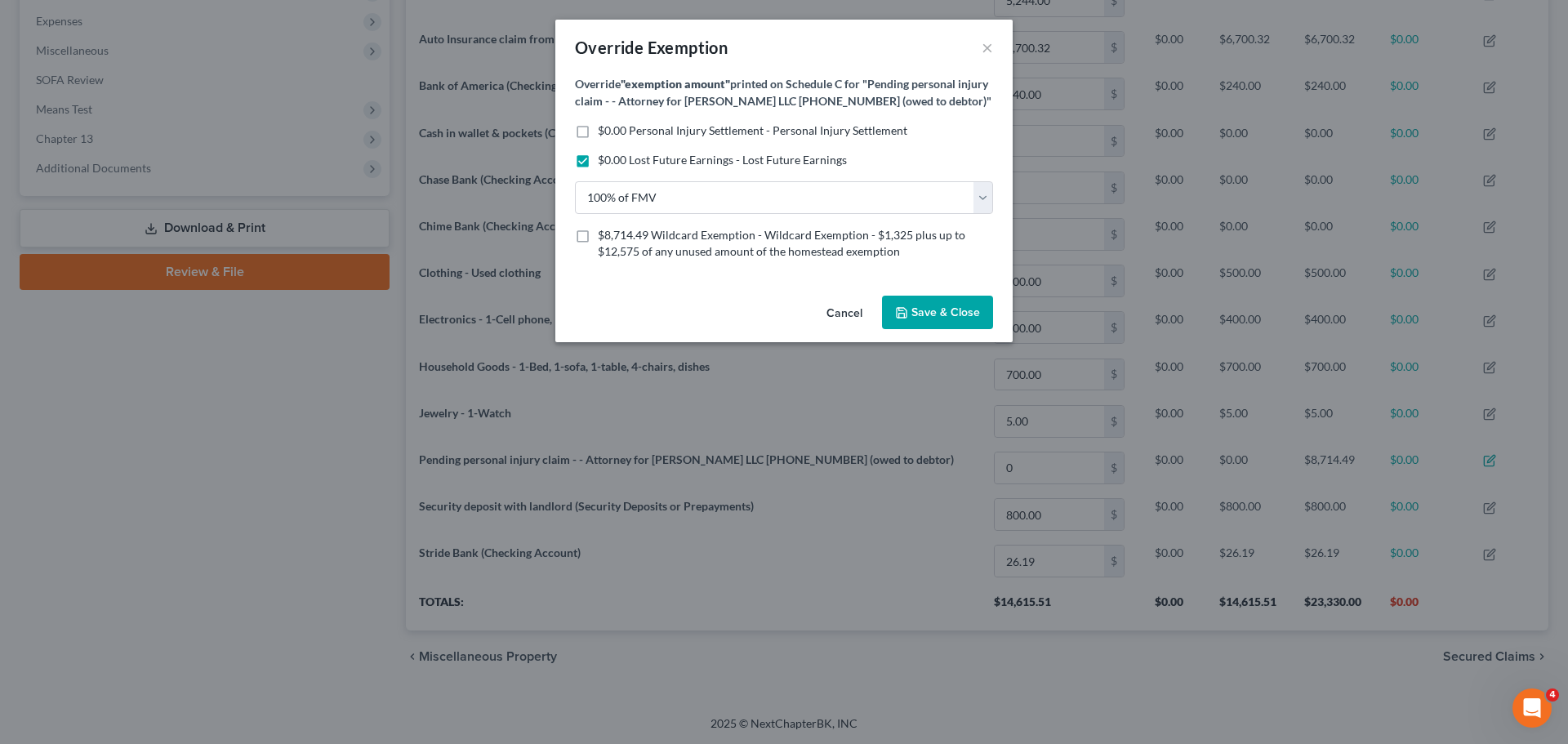
click at [598, 138] on label "$0.00 Personal Injury Settlement - Personal Injury Settlement" at bounding box center [752, 130] width 310 height 16
click at [605, 133] on input "$0.00 Personal Injury Settlement - Personal Injury Settlement" at bounding box center [610, 127] width 11 height 11
checkbox input "true"
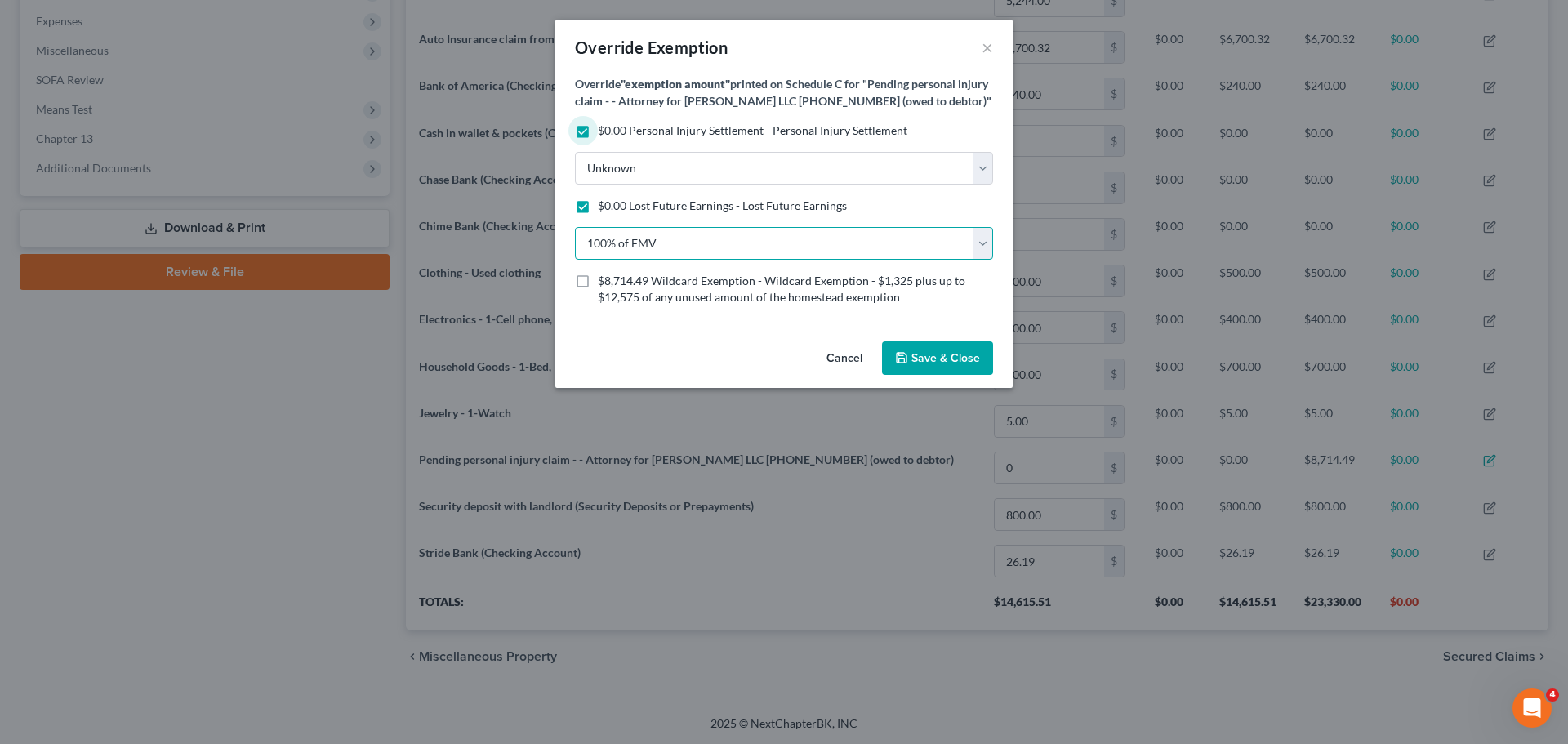
click at [702, 260] on select "100% of FMV Unknown Other" at bounding box center [784, 243] width 418 height 33
select select "2"
click at [575, 243] on select "100% of FMV Unknown Other" at bounding box center [784, 243] width 418 height 33
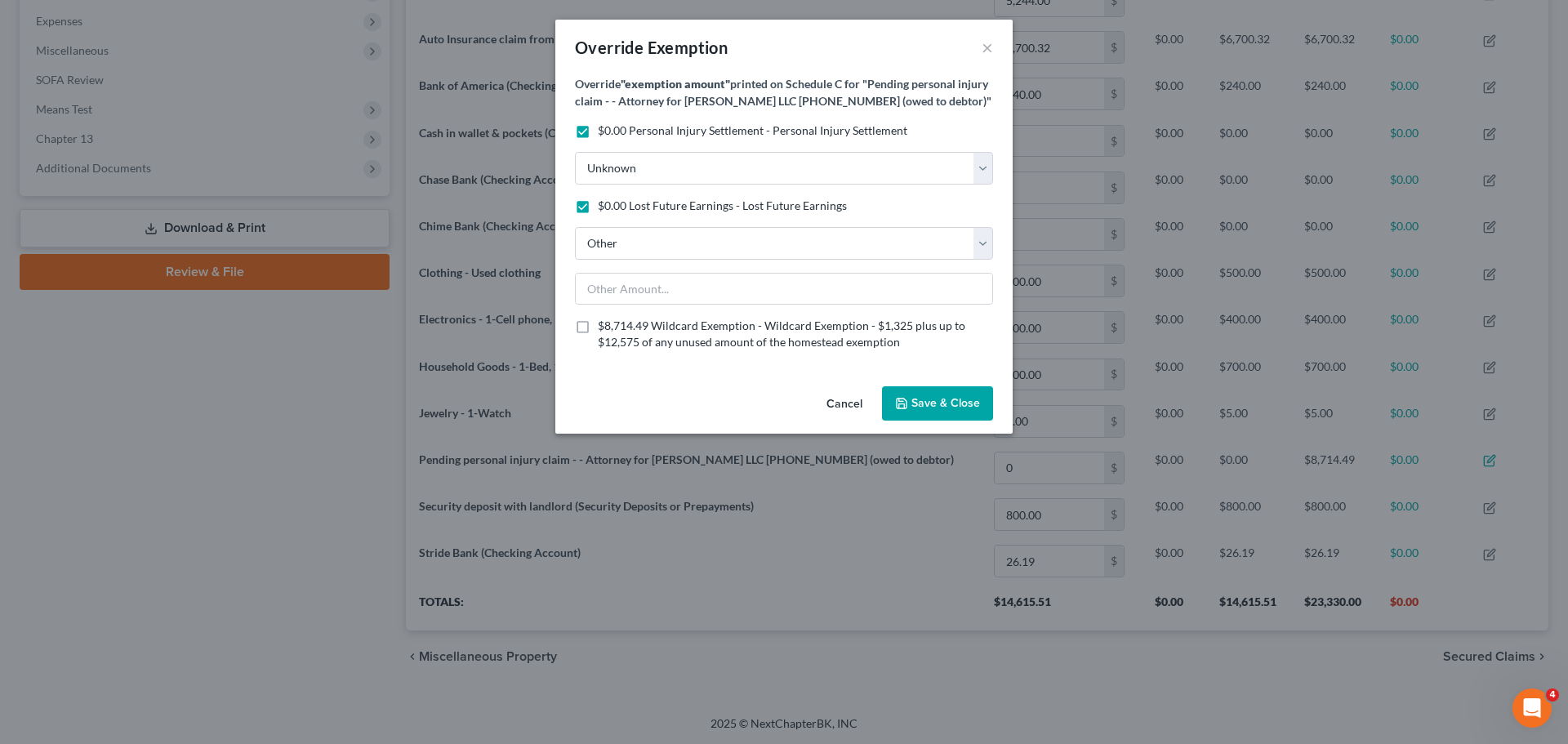
click at [598, 214] on label "$0.00 Lost Future Earnings - Lost Future Earnings" at bounding box center [722, 205] width 249 height 16
click at [605, 208] on input "$0.00 Lost Future Earnings - Lost Future Earnings" at bounding box center [610, 202] width 11 height 11
checkbox input "false"
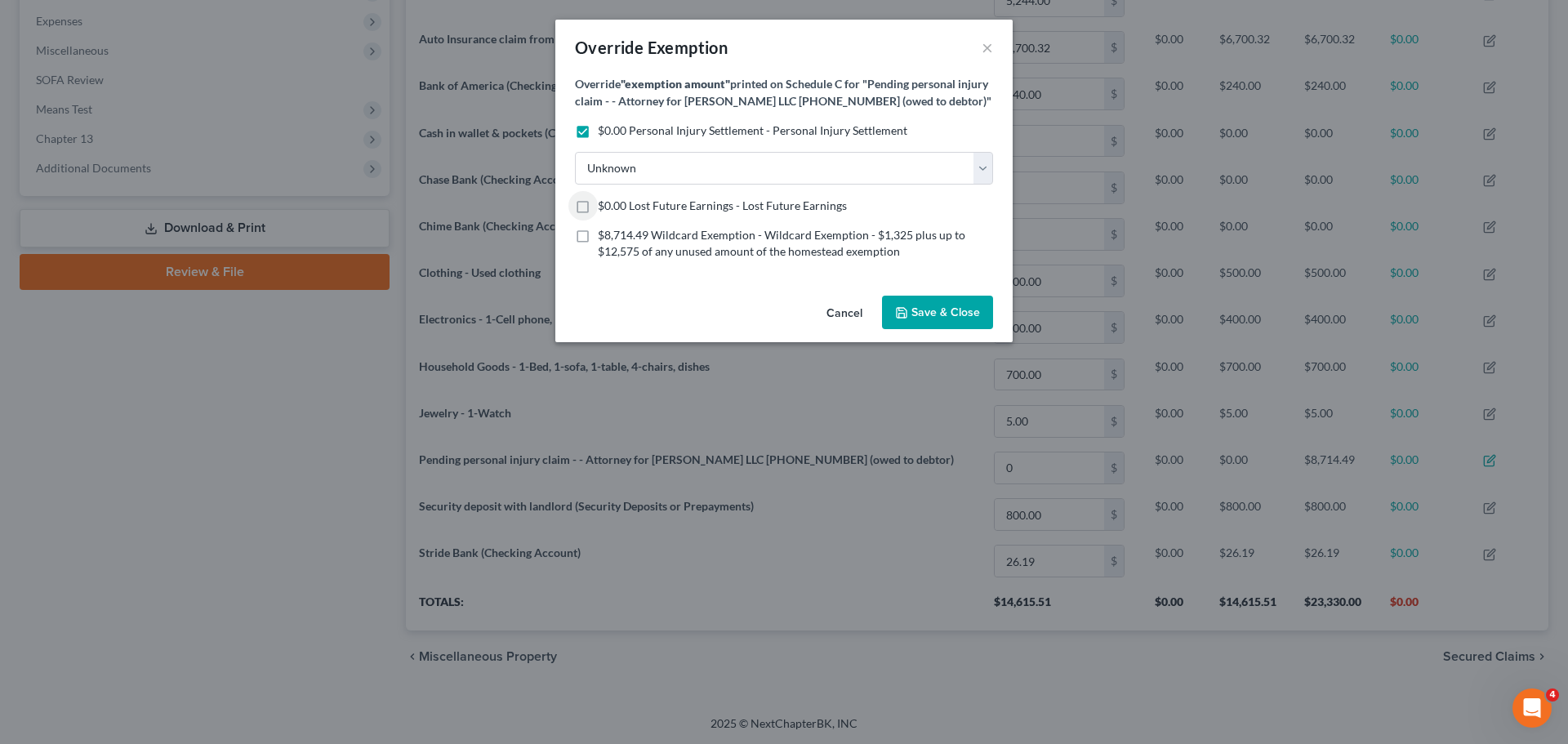
click at [598, 138] on label "$0.00 Personal Injury Settlement - Personal Injury Settlement" at bounding box center [752, 130] width 310 height 16
click at [605, 133] on input "$0.00 Personal Injury Settlement - Personal Injury Settlement" at bounding box center [610, 127] width 11 height 11
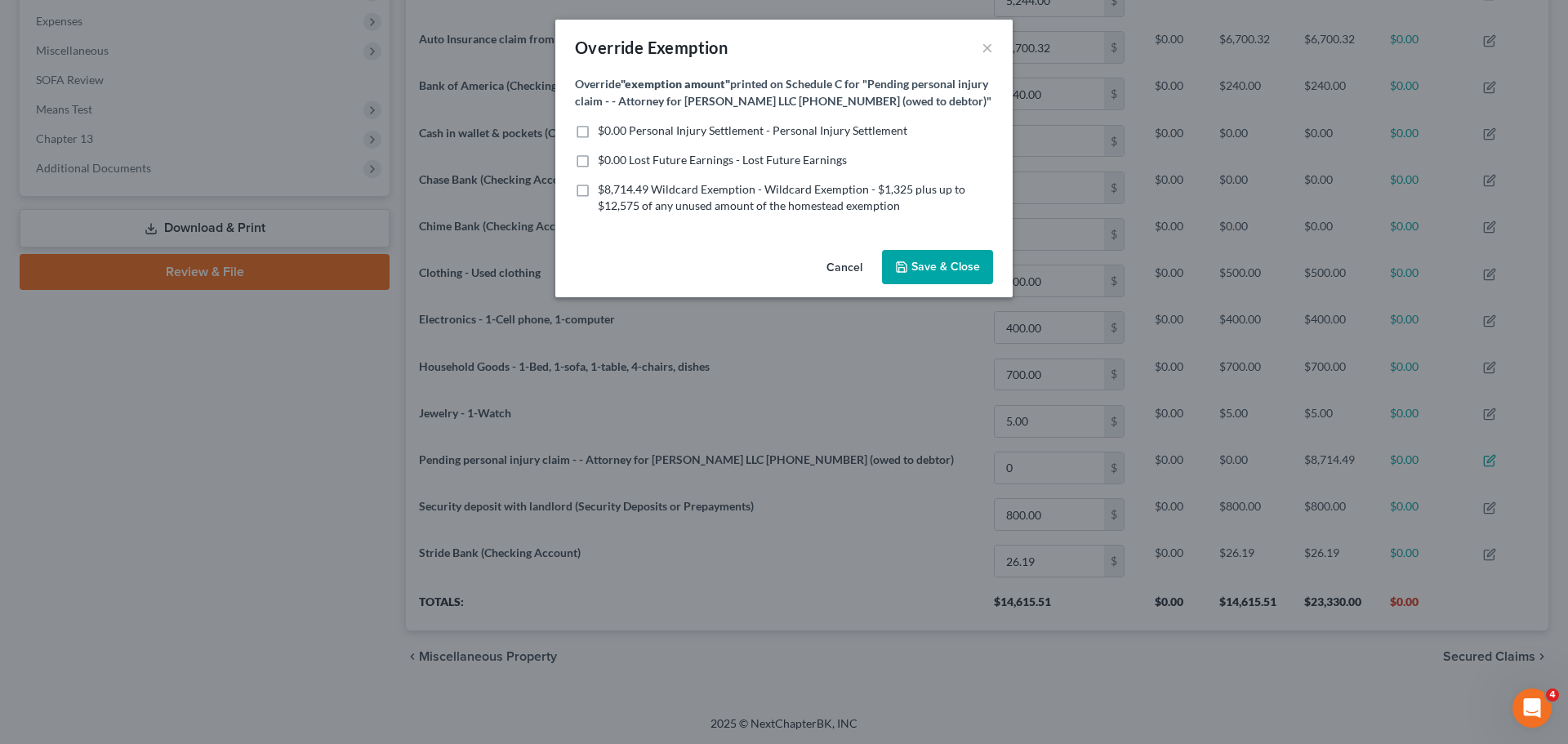
click at [598, 138] on label "$0.00 Personal Injury Settlement - Personal Injury Settlement" at bounding box center [752, 130] width 310 height 16
click at [605, 133] on input "$0.00 Personal Injury Settlement - Personal Injury Settlement" at bounding box center [610, 127] width 11 height 11
checkbox input "true"
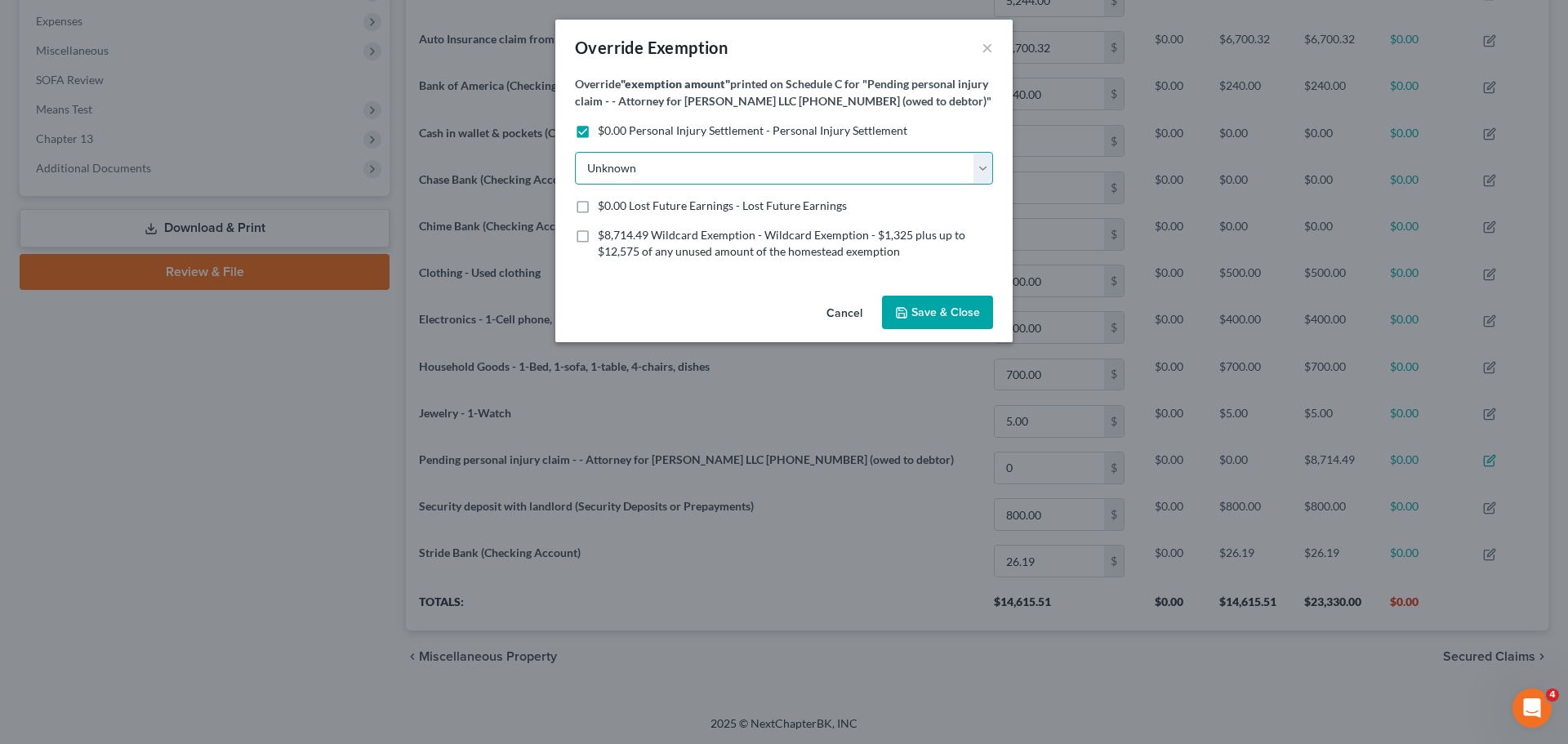
click at [772, 182] on select "100% of FMV Unknown Other" at bounding box center [784, 167] width 418 height 33
click at [731, 181] on select "100% of FMV Unknown Other" at bounding box center [784, 167] width 418 height 33
click at [575, 169] on select "100% of FMV Unknown Other" at bounding box center [784, 167] width 418 height 33
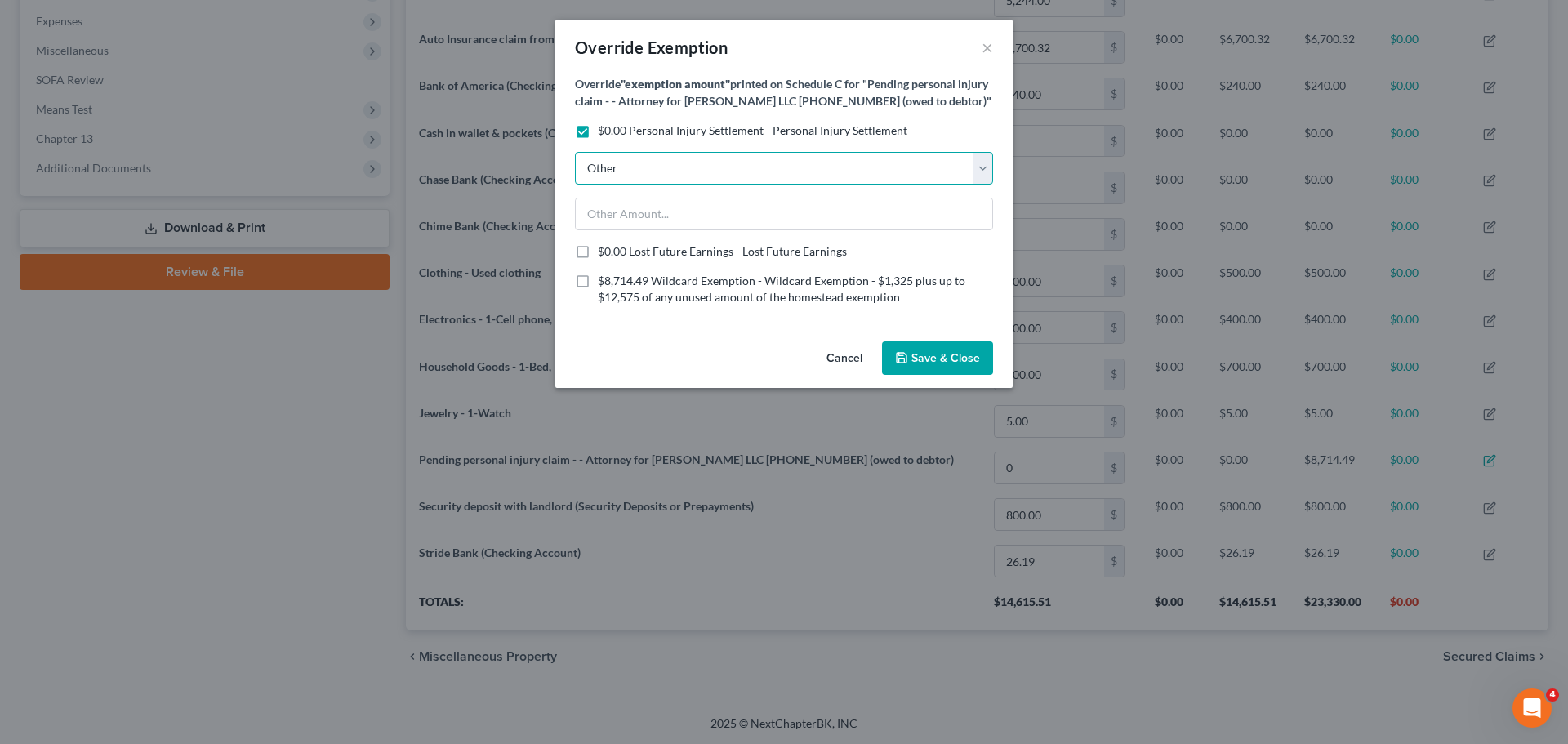
click at [697, 176] on select "100% of FMV Unknown Other" at bounding box center [784, 167] width 418 height 33
select select "0"
click at [575, 169] on select "100% of FMV Unknown Other" at bounding box center [784, 167] width 418 height 33
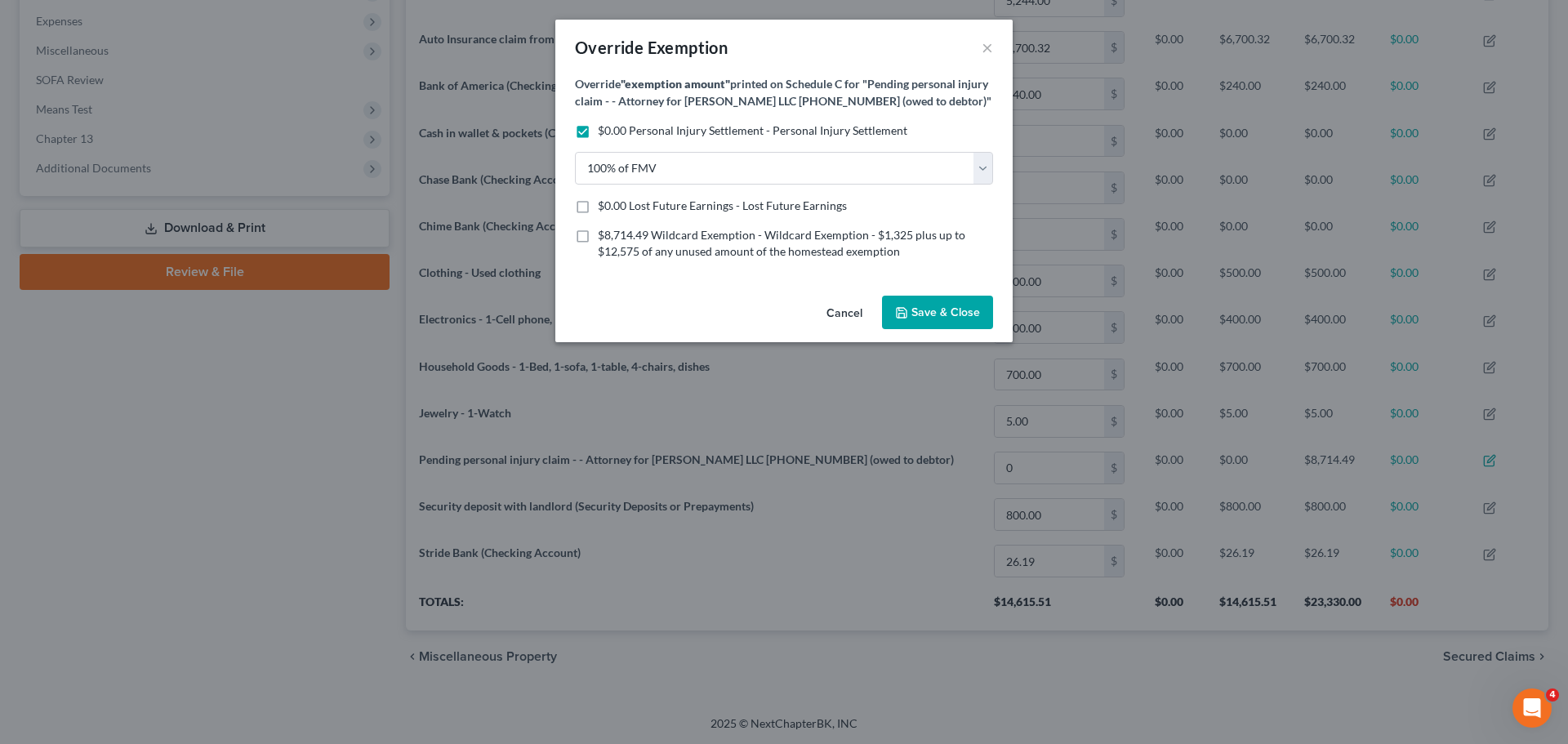
click at [597, 214] on div "$0.00 Lost Future Earnings - Lost Future Earnings" at bounding box center [784, 205] width 418 height 16
click at [598, 214] on label "$0.00 Lost Future Earnings - Lost Future Earnings" at bounding box center [722, 205] width 249 height 16
click at [605, 208] on input "$0.00 Lost Future Earnings - Lost Future Earnings" at bounding box center [610, 202] width 11 height 11
checkbox input "true"
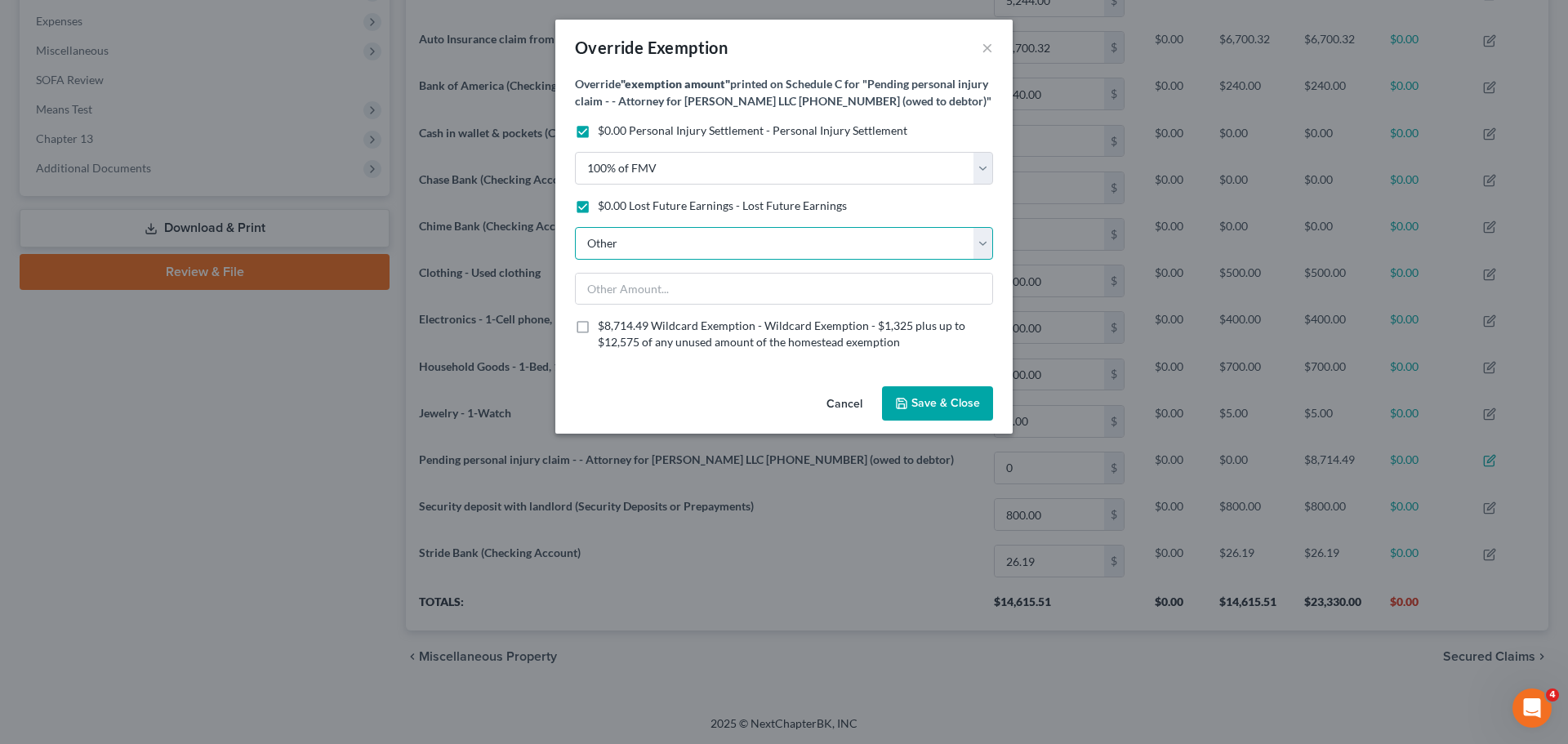
click at [653, 256] on select "100% of FMV Unknown Other" at bounding box center [784, 243] width 418 height 33
select select "1"
click at [575, 243] on select "100% of FMV Unknown Other" at bounding box center [784, 243] width 418 height 33
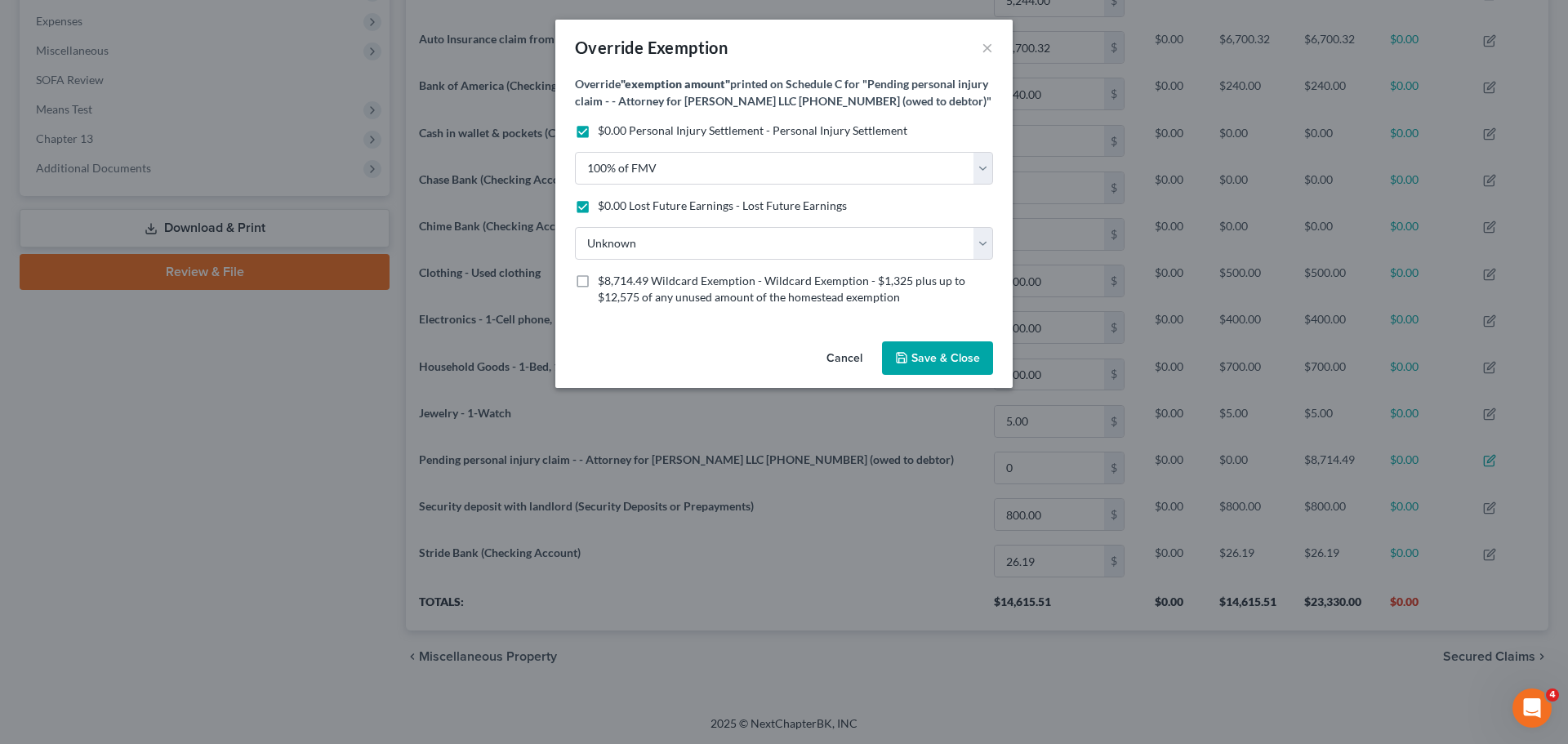
click at [929, 365] on span "Save & Close" at bounding box center [945, 358] width 69 height 14
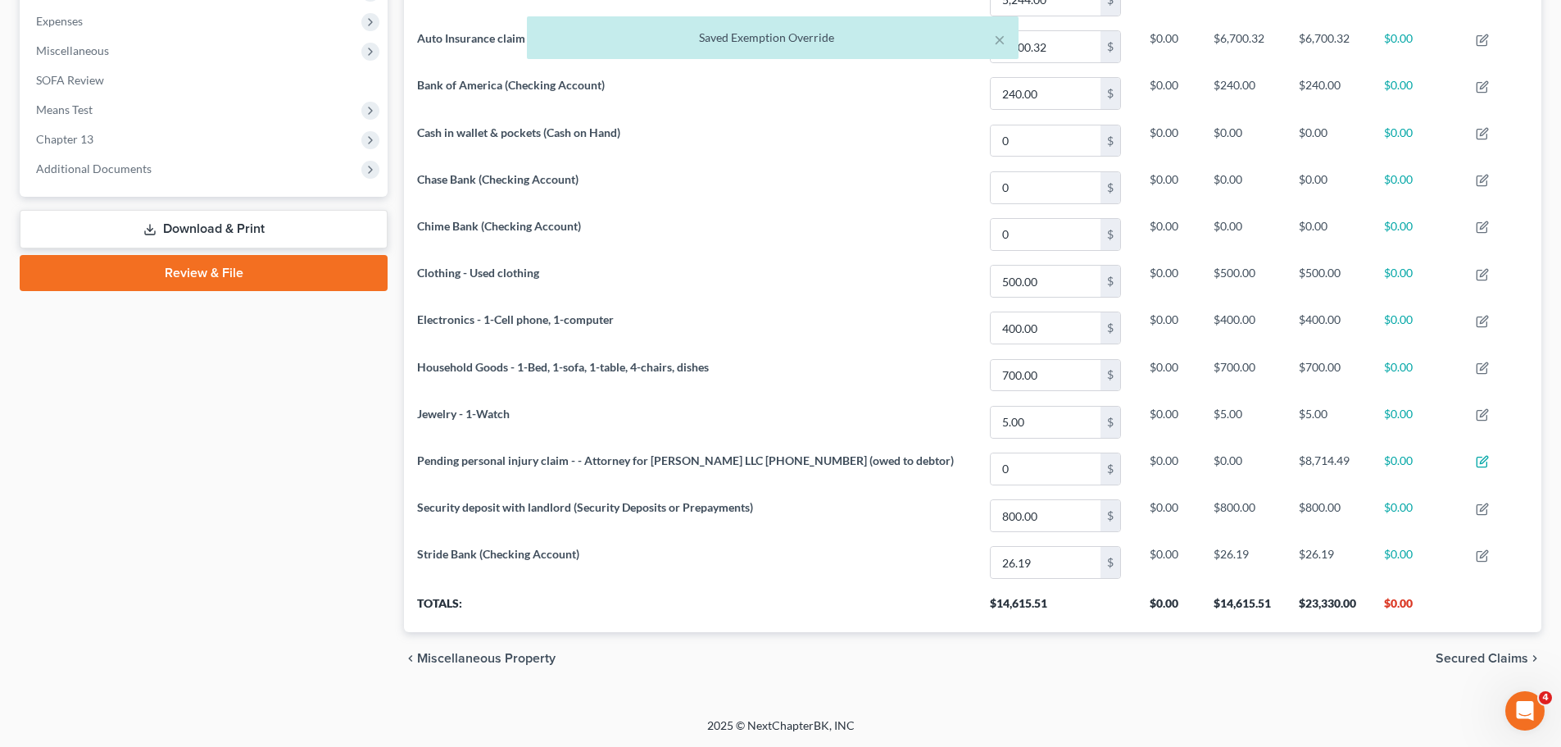
click at [1475, 653] on span "Secured Claims" at bounding box center [1482, 658] width 93 height 13
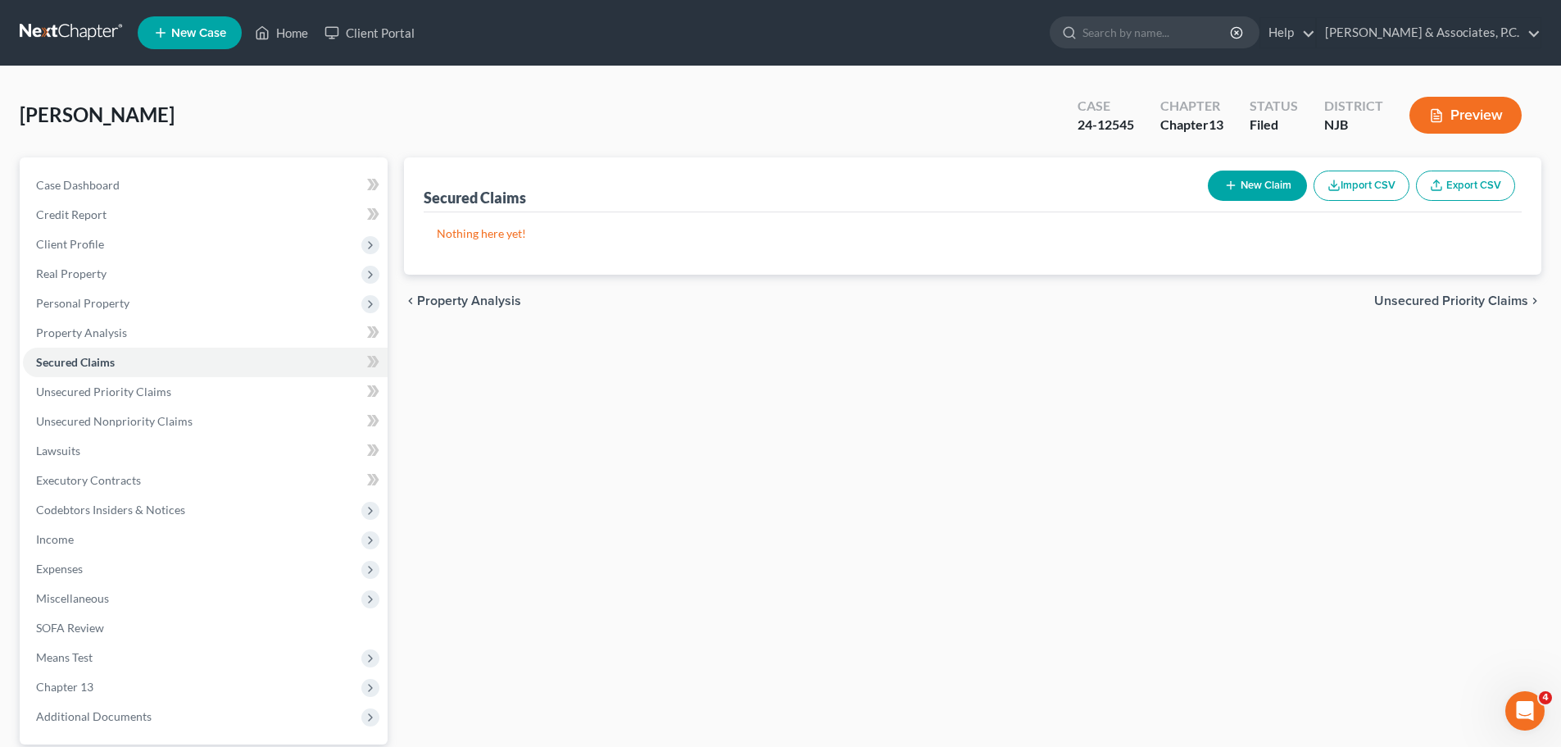
click at [1429, 305] on span "Unsecured Priority Claims" at bounding box center [1452, 300] width 154 height 13
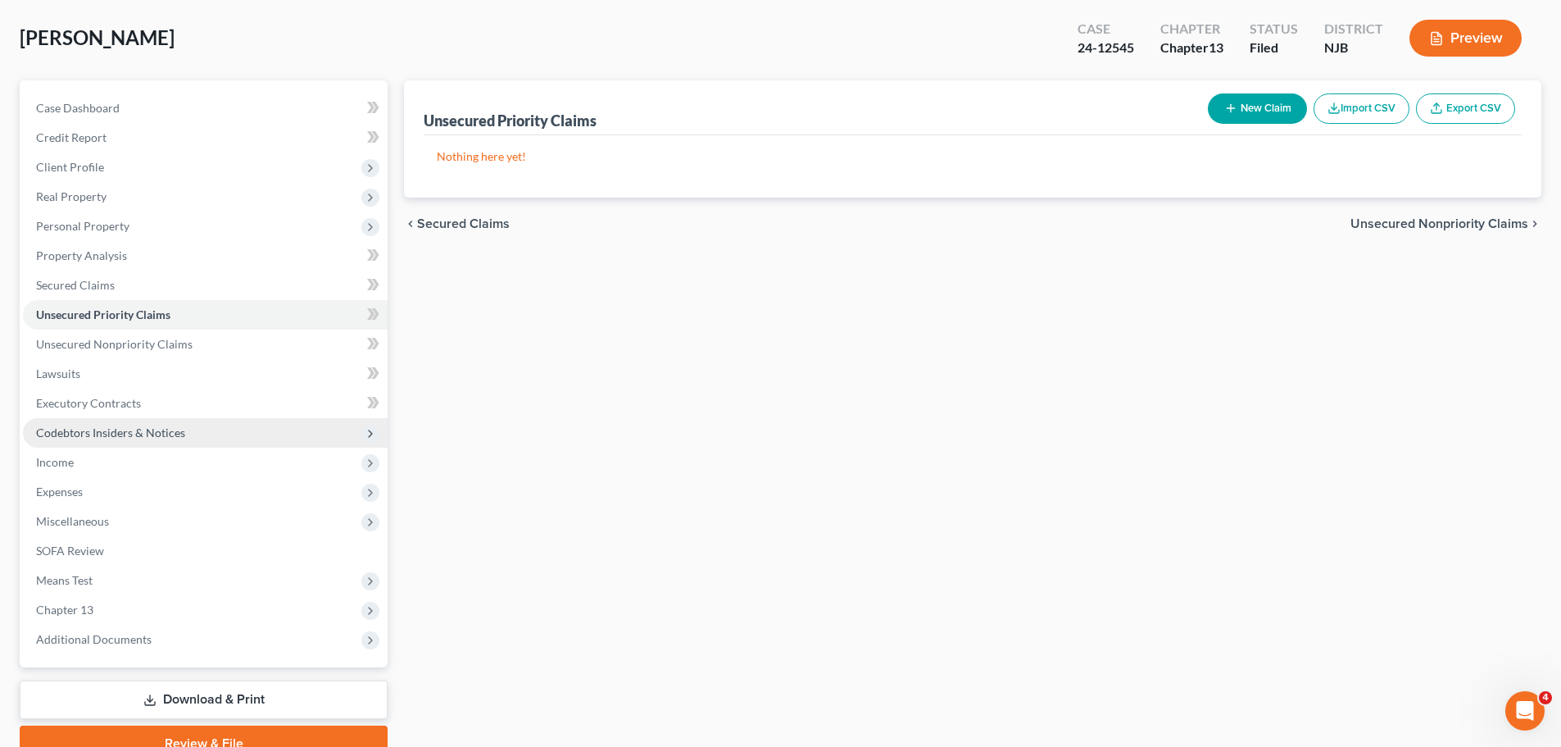
scroll to position [154, 0]
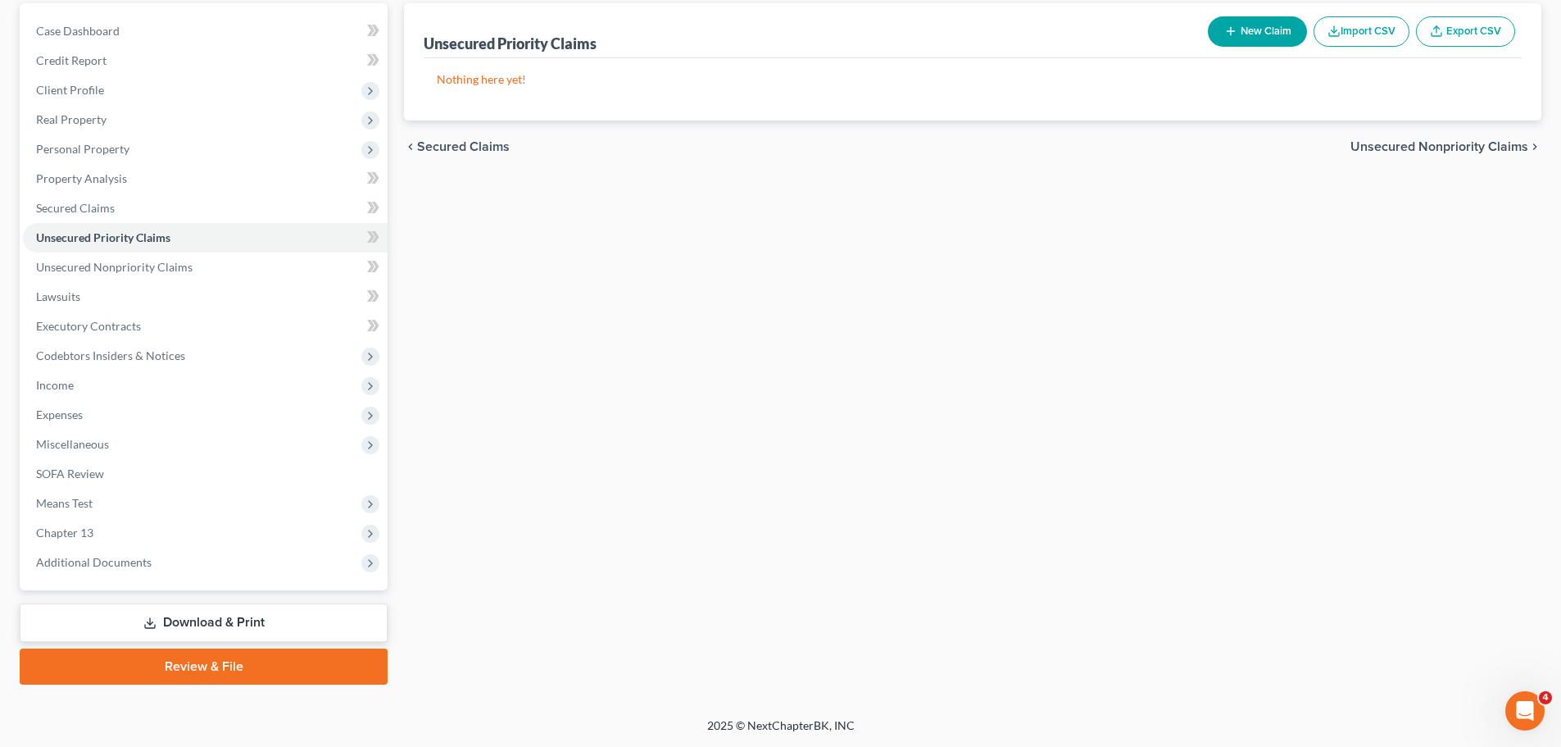
drag, startPoint x: 243, startPoint y: 612, endPoint x: 269, endPoint y: 612, distance: 26.2
click at [242, 612] on link "Download & Print" at bounding box center [204, 622] width 368 height 39
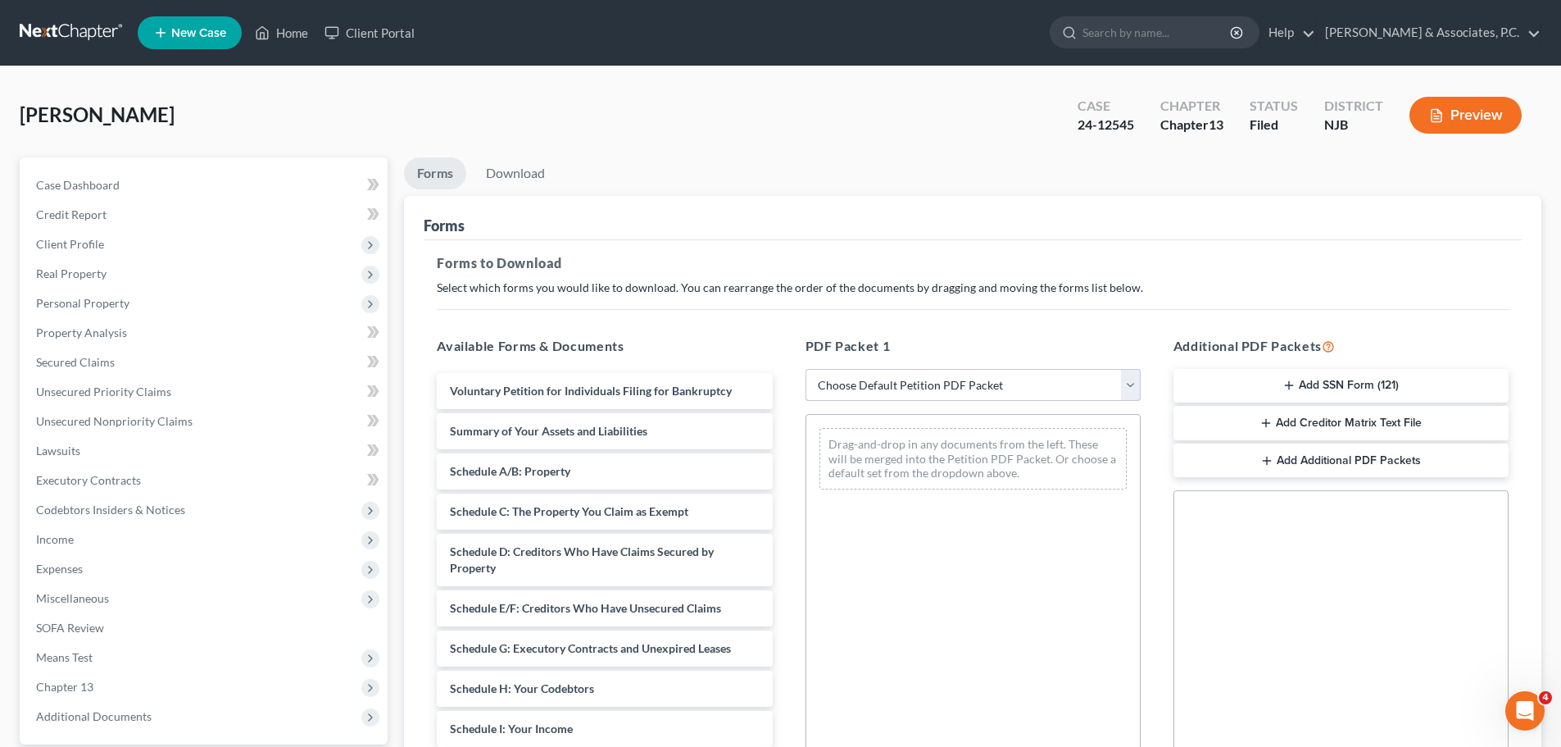
click at [941, 379] on select "Choose Default Petition PDF Packet Complete Bankruptcy Petition (all forms and …" at bounding box center [973, 385] width 335 height 33
select select "2"
click at [806, 369] on select "Choose Default Petition PDF Packet Complete Bankruptcy Petition (all forms and …" at bounding box center [973, 385] width 335 height 33
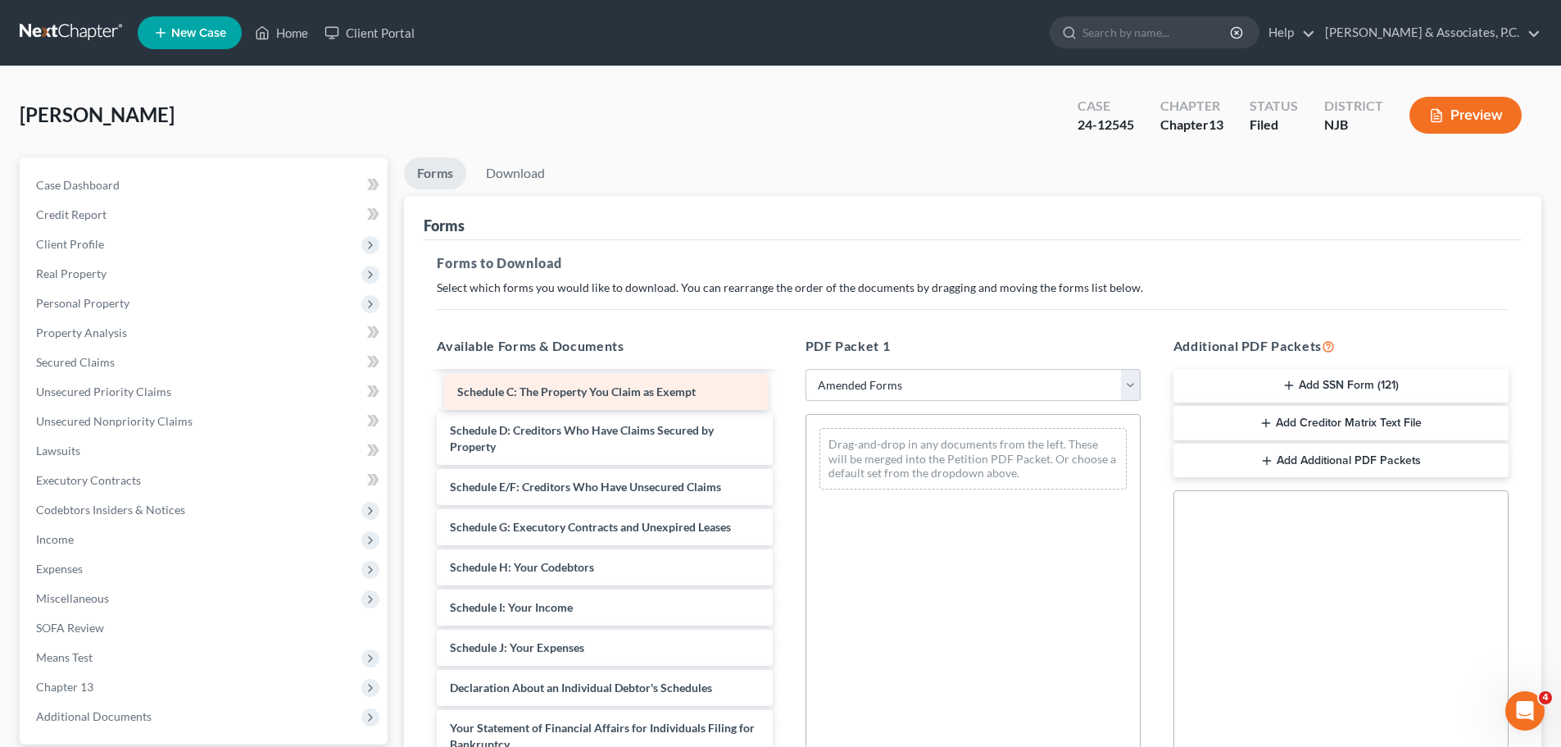
scroll to position [81, 0]
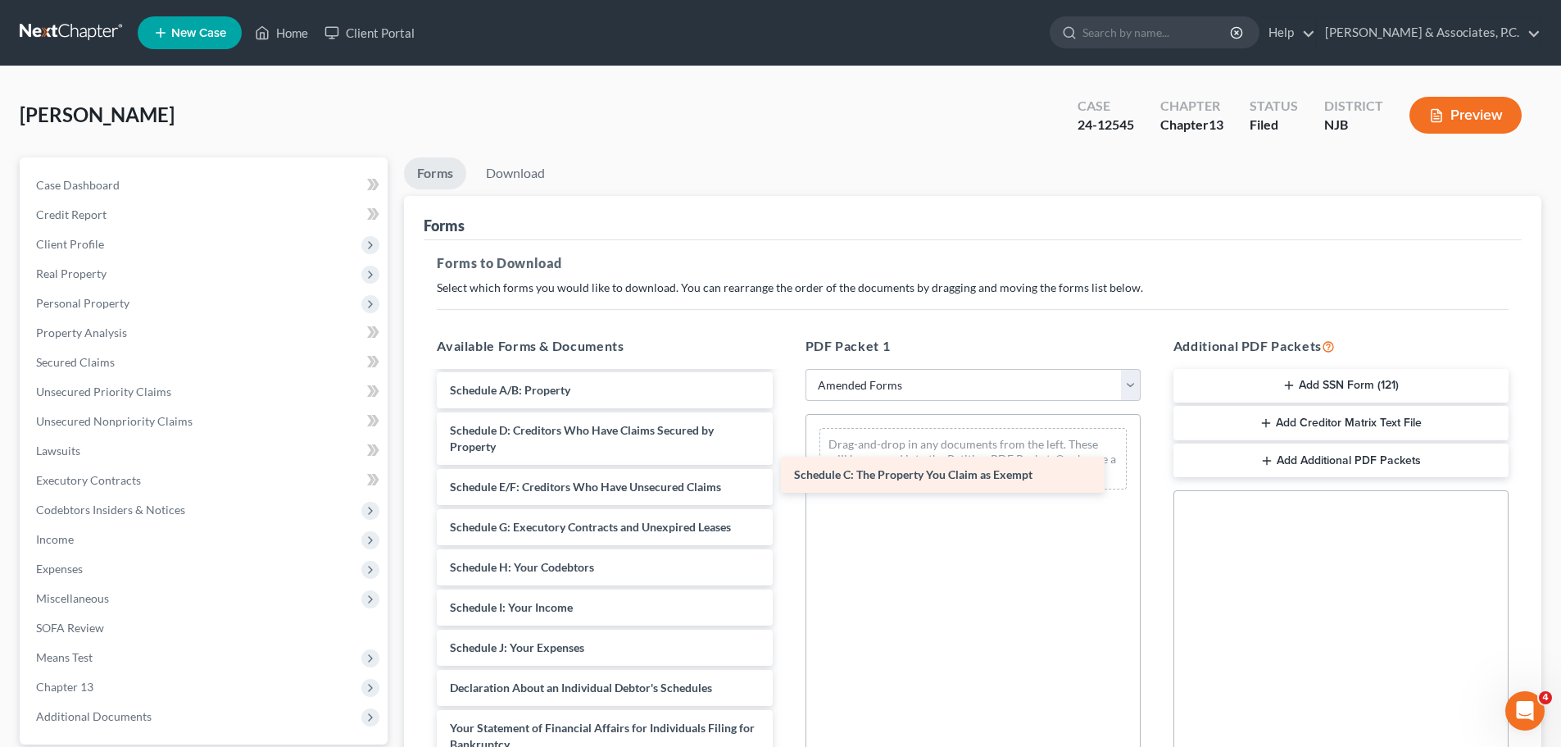
drag, startPoint x: 554, startPoint y: 396, endPoint x: 924, endPoint y: 483, distance: 379.7
click at [785, 488] on div "Schedule C: The Property You Claim as Exempt Voluntary Petition for Individuals…" at bounding box center [604, 636] width 361 height 688
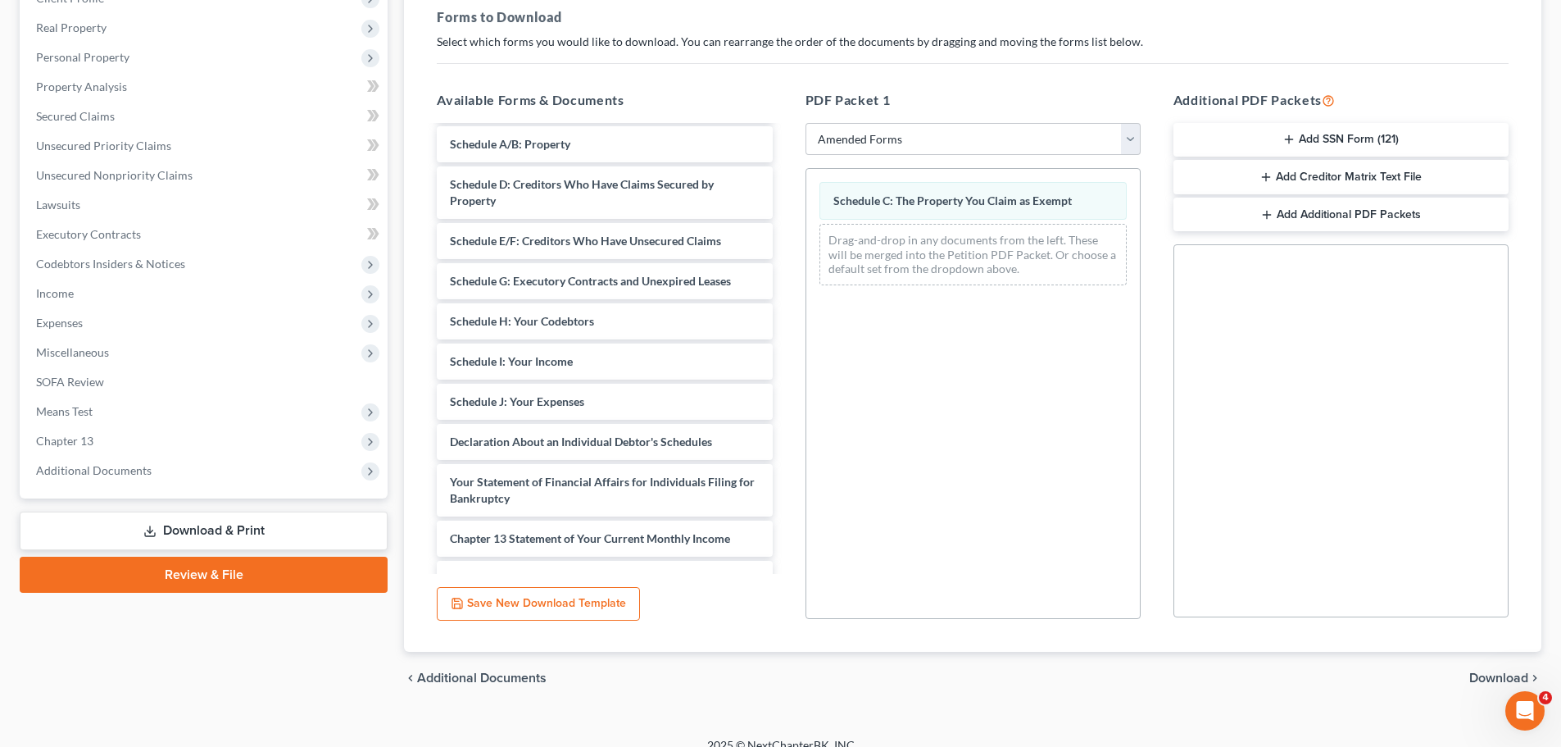
click at [1474, 674] on span "Download" at bounding box center [1499, 677] width 59 height 13
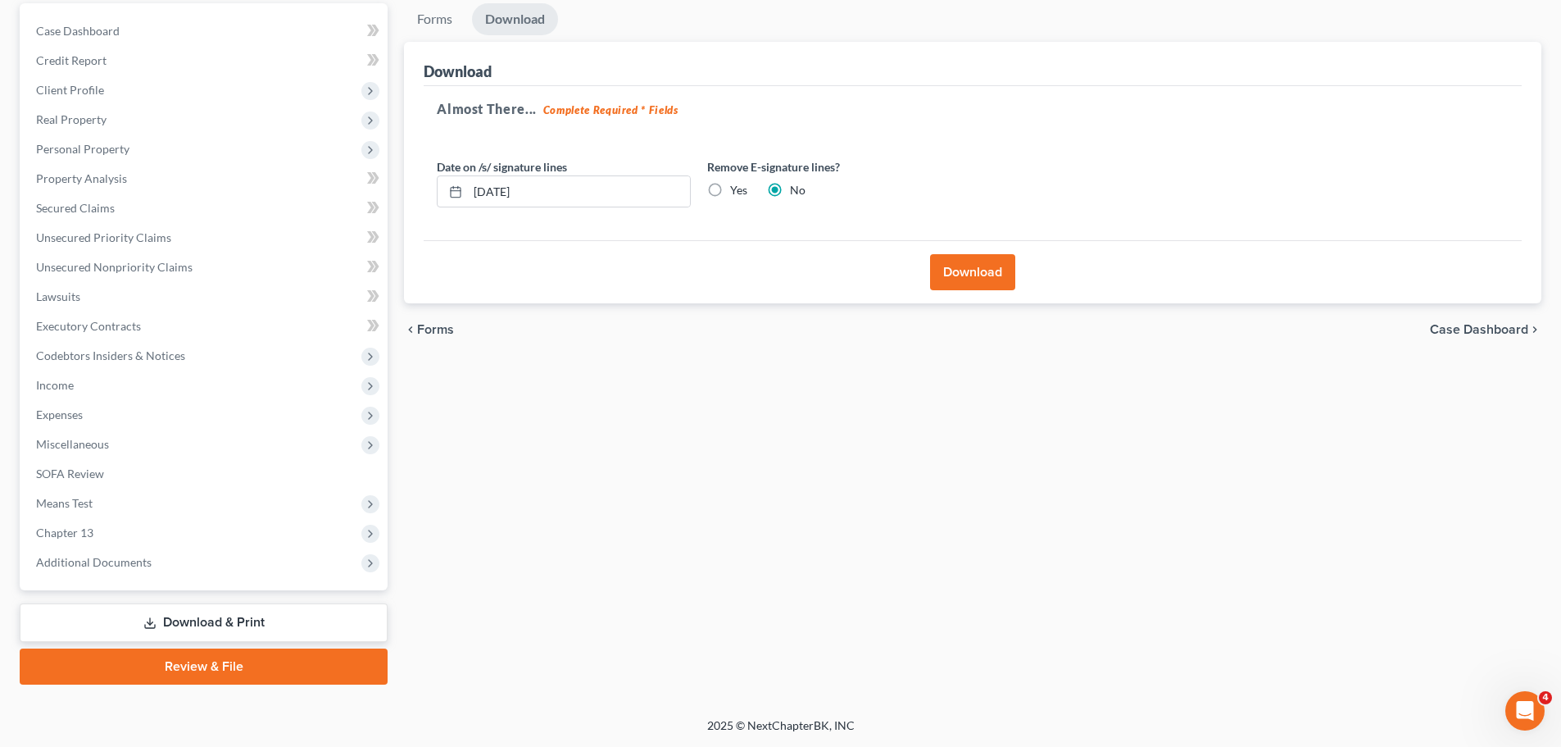
scroll to position [154, 0]
click at [730, 188] on label "Yes" at bounding box center [738, 190] width 17 height 16
click at [737, 188] on input "Yes" at bounding box center [742, 187] width 11 height 11
radio input "true"
radio input "false"
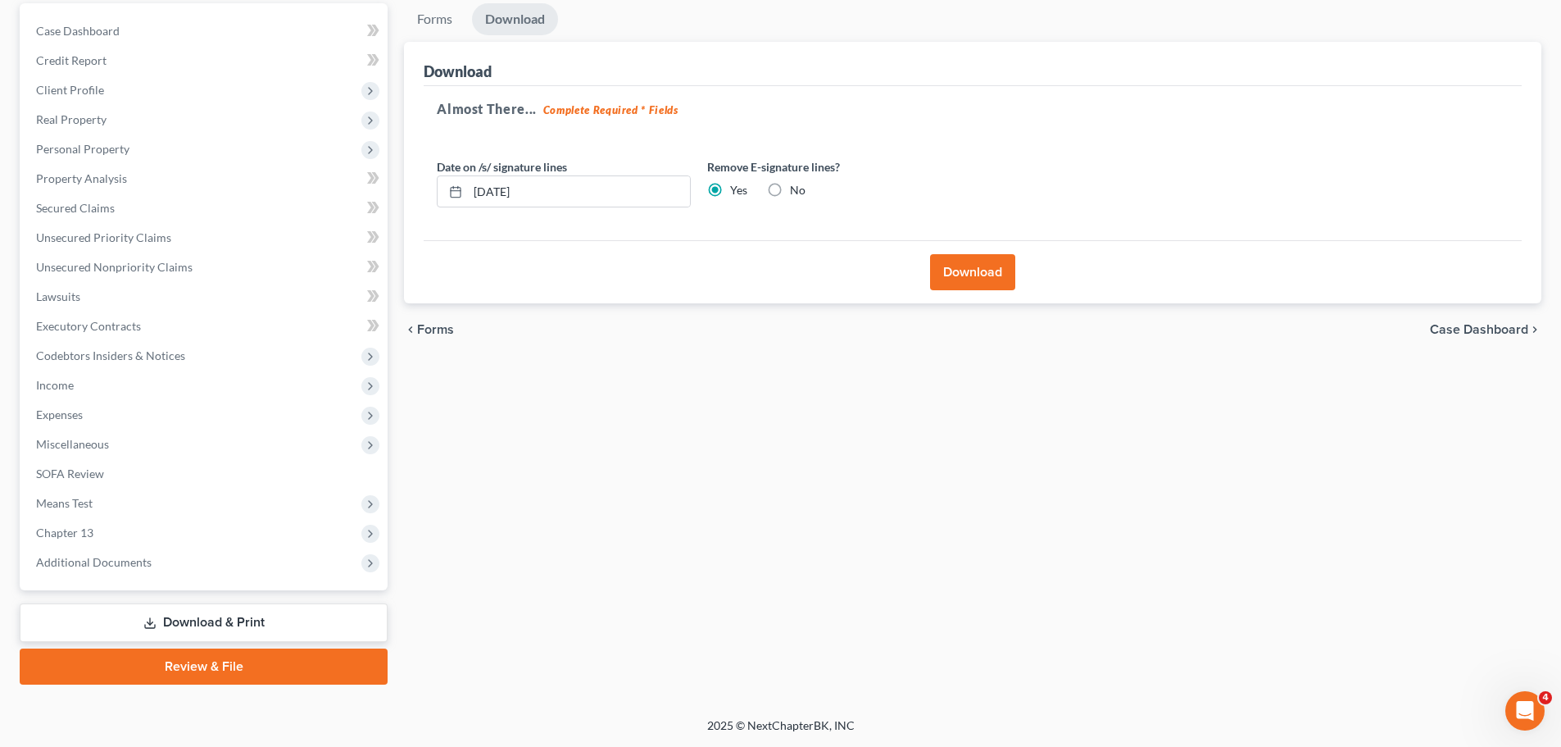
drag, startPoint x: 973, startPoint y: 280, endPoint x: 982, endPoint y: 298, distance: 20.2
click at [973, 281] on button "Download" at bounding box center [972, 272] width 85 height 36
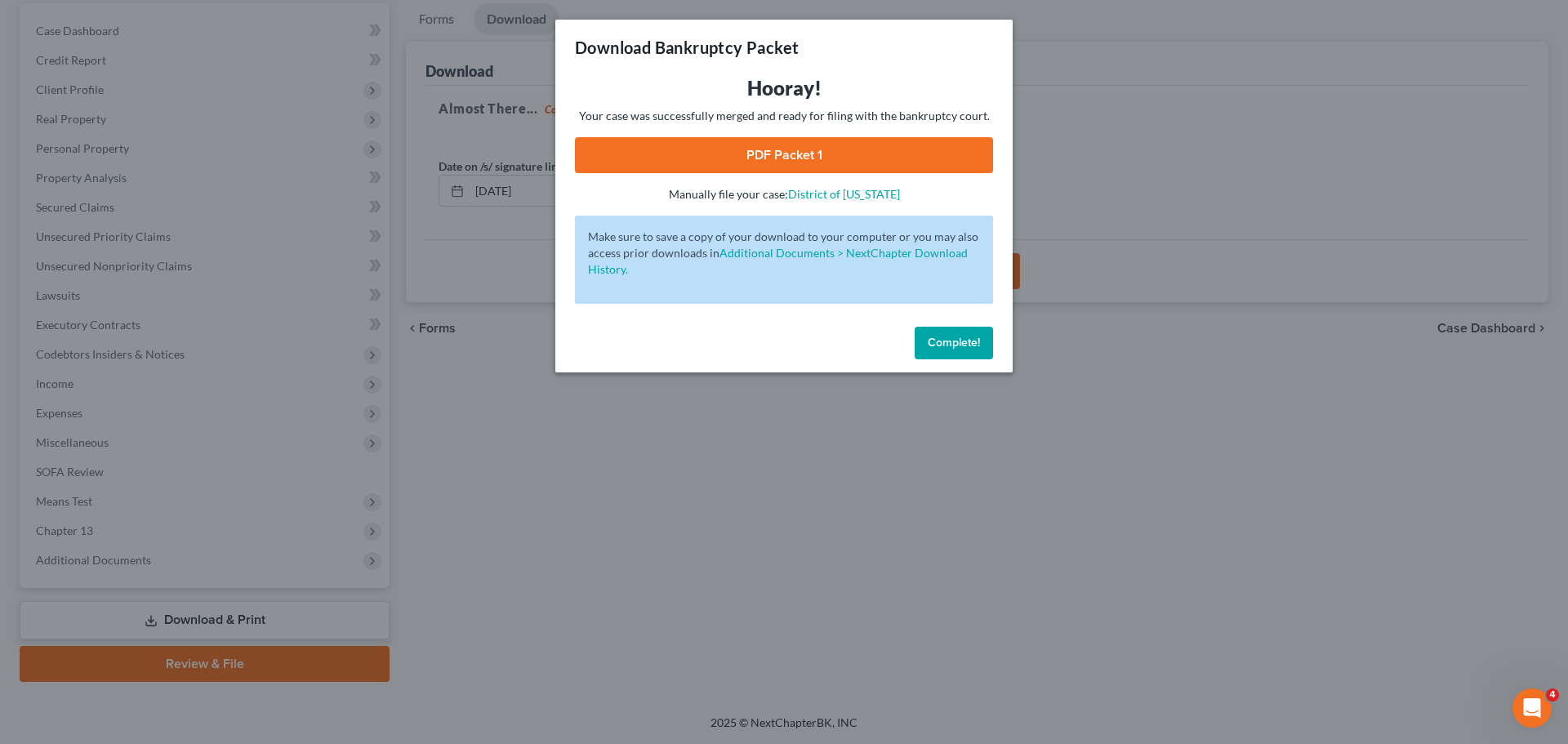
click at [817, 160] on link "PDF Packet 1" at bounding box center [784, 155] width 418 height 36
click at [947, 352] on button "Complete!" at bounding box center [953, 343] width 79 height 33
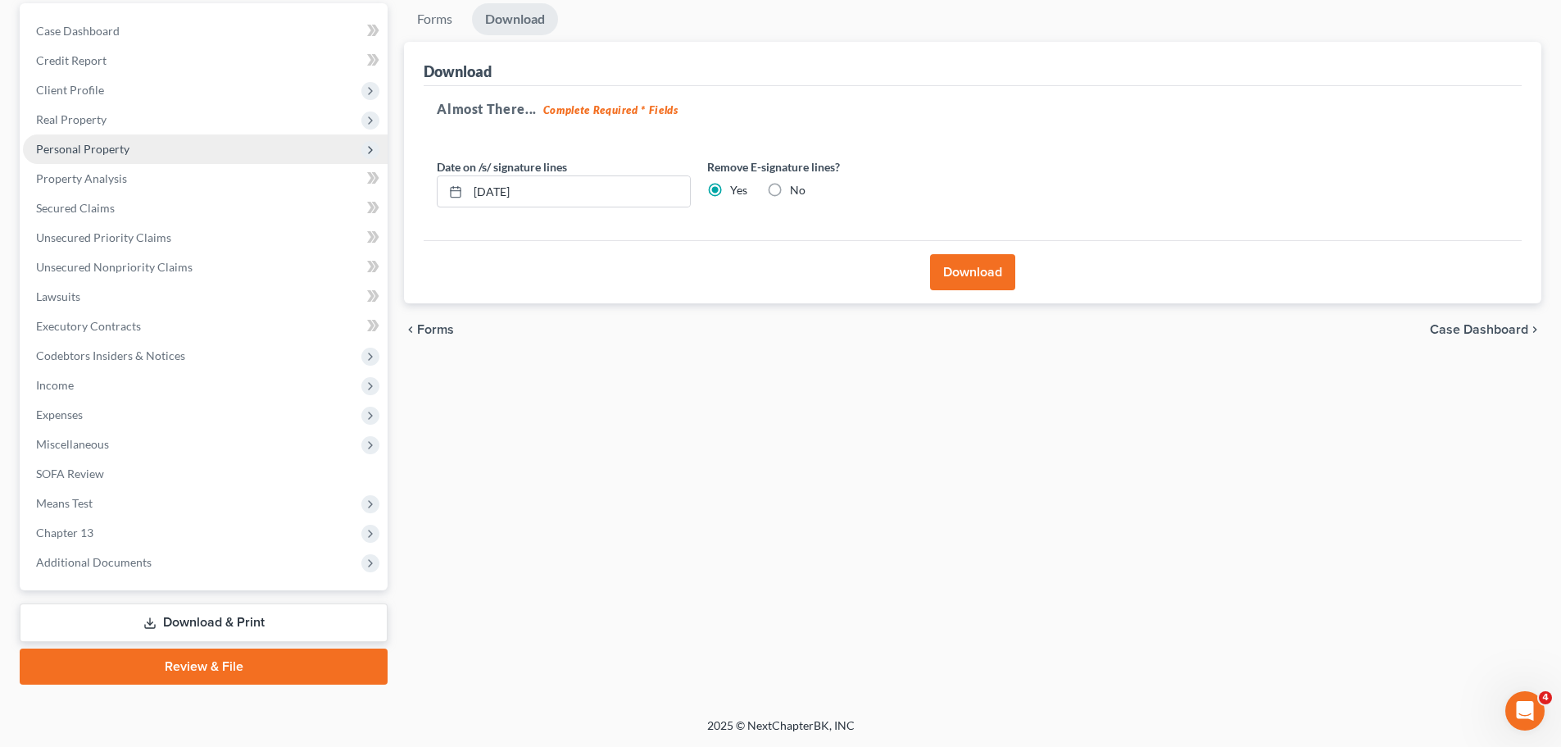
click at [97, 153] on span "Personal Property" at bounding box center [82, 149] width 93 height 14
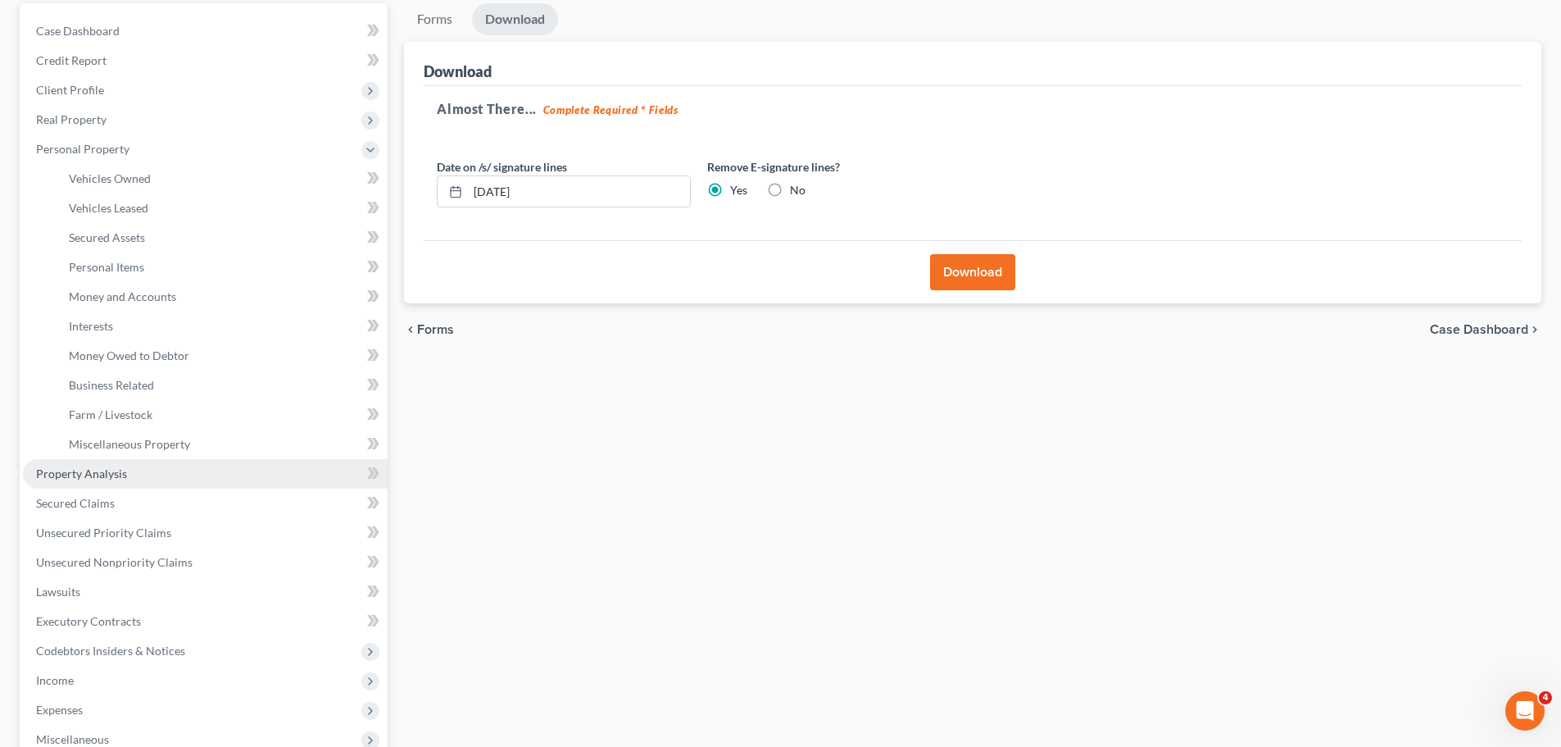
click at [141, 475] on link "Property Analysis" at bounding box center [205, 474] width 365 height 30
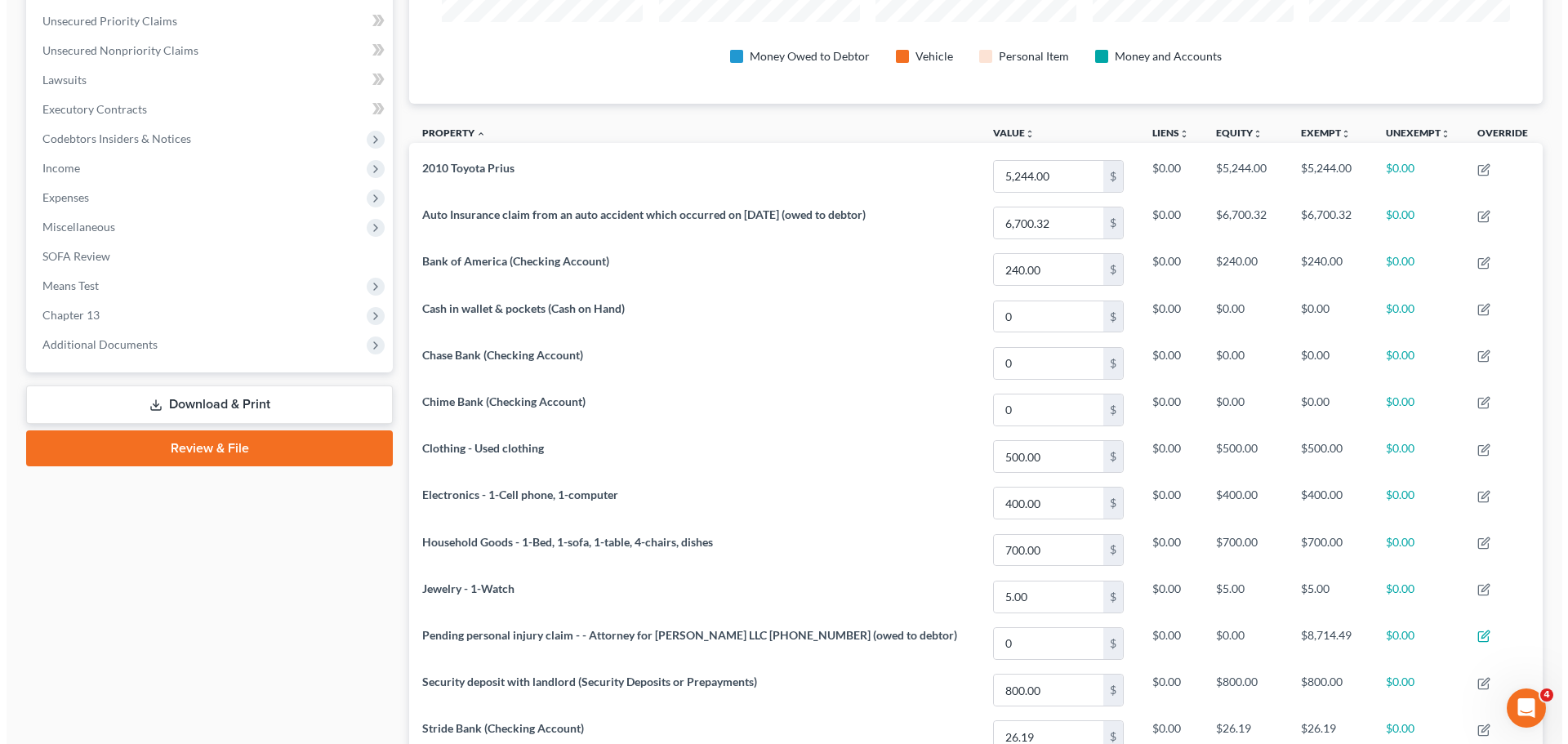
scroll to position [546, 0]
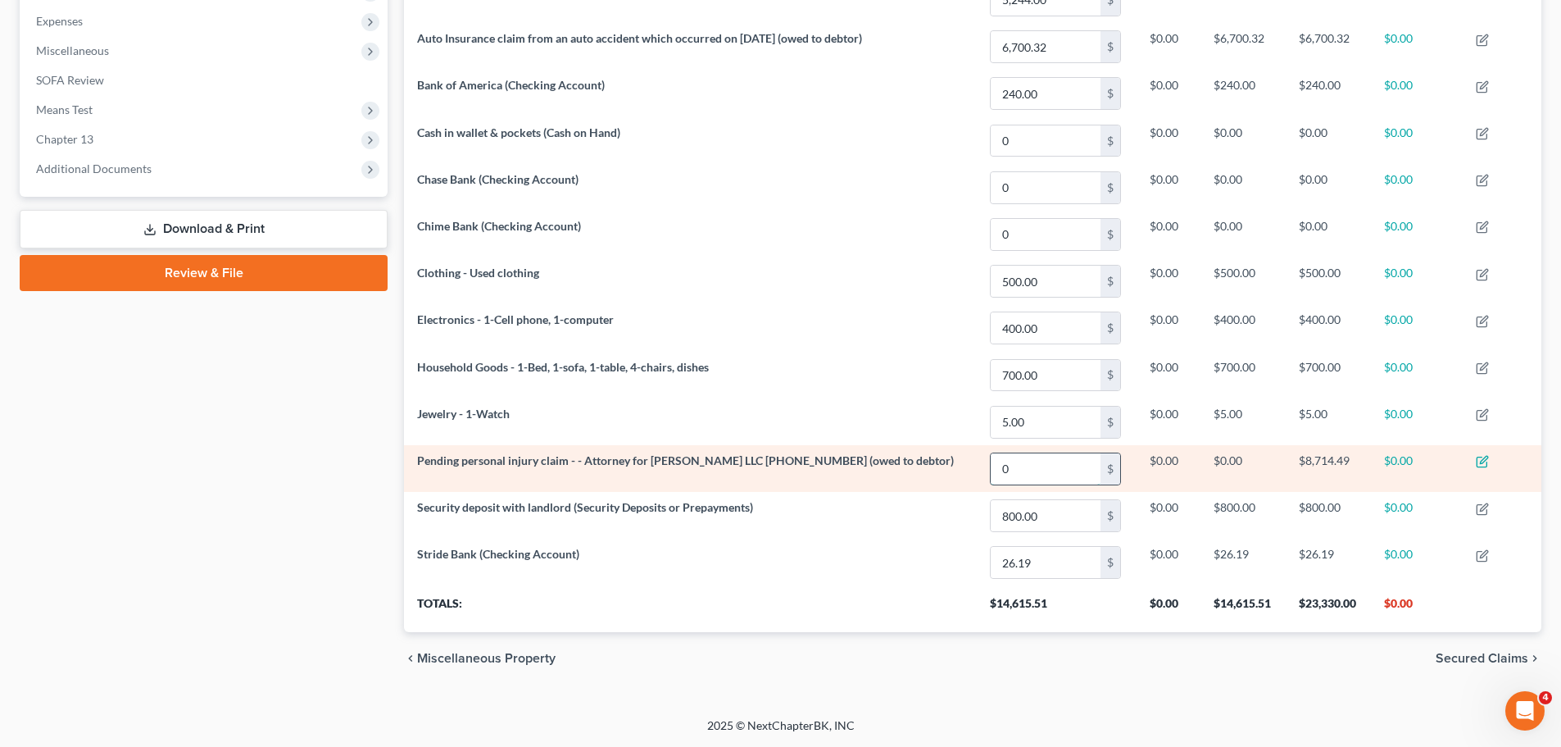
click at [1047, 475] on input "0" at bounding box center [1046, 468] width 110 height 31
type input "0"
click at [1489, 461] on icon "button" at bounding box center [1482, 461] width 13 height 13
select select "1"
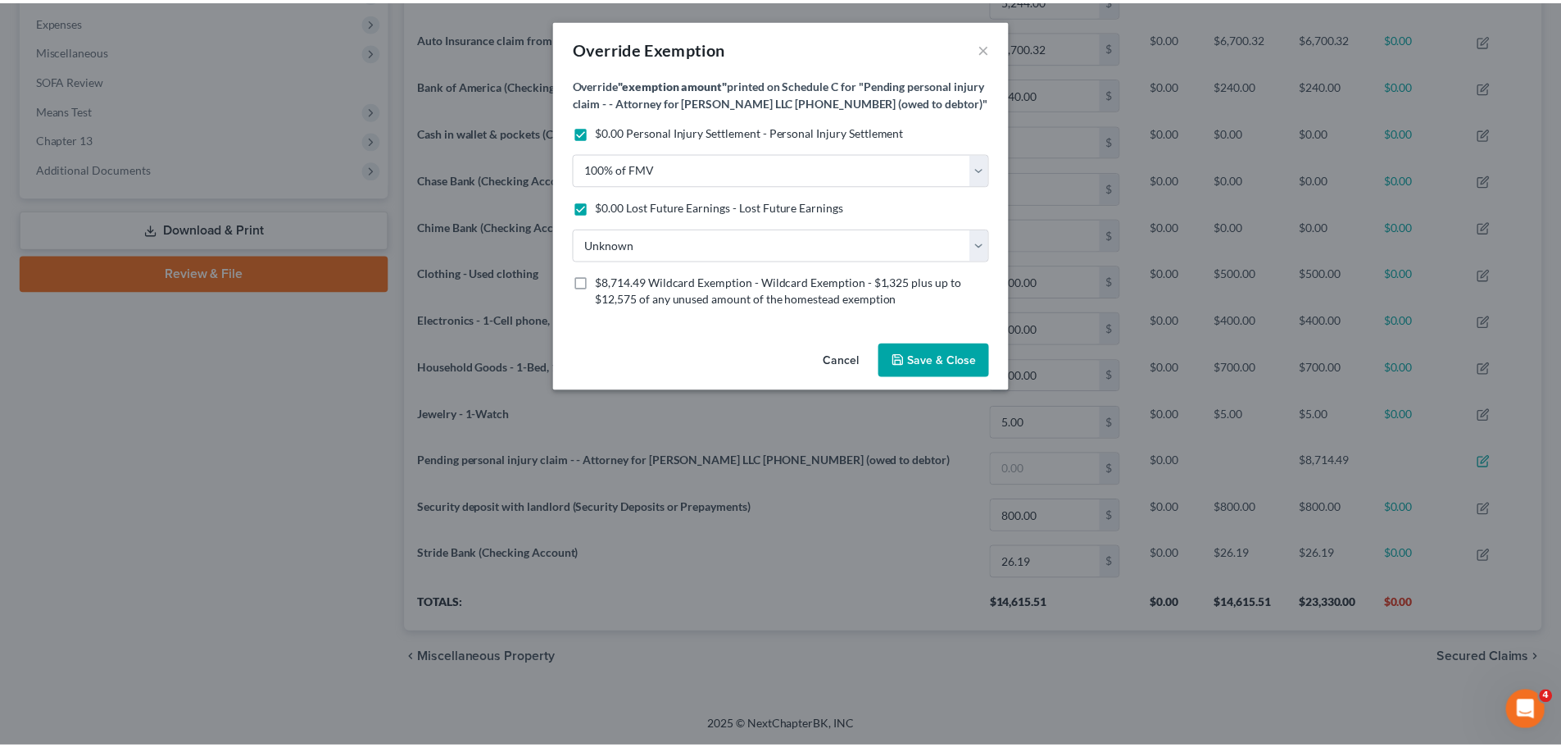
scroll to position [318, 1147]
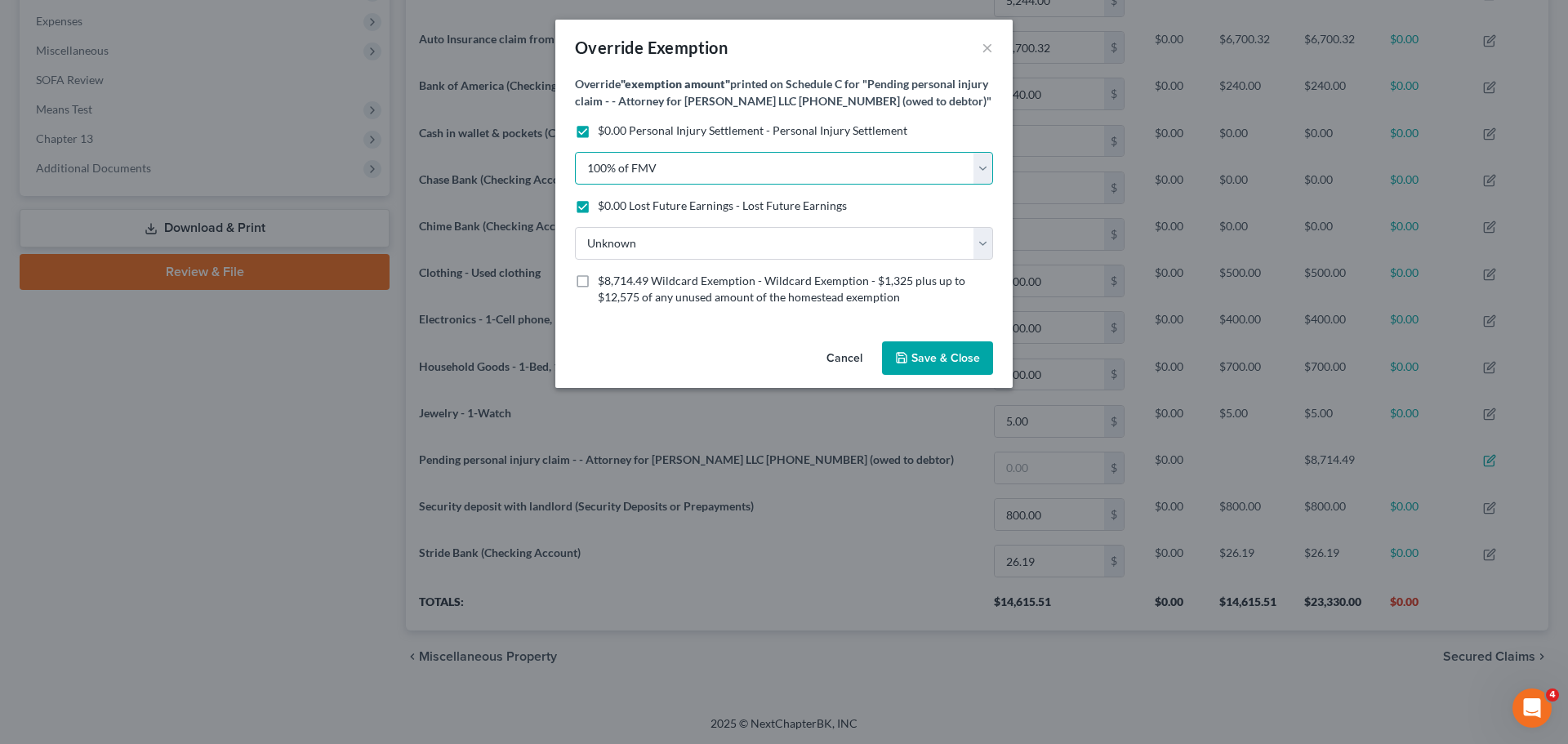
drag, startPoint x: 651, startPoint y: 185, endPoint x: 606, endPoint y: 183, distance: 45.0
click at [606, 183] on select "100% of FMV Unknown Other" at bounding box center [784, 167] width 418 height 33
select select "2"
click at [575, 169] on select "100% of FMV Unknown Other" at bounding box center [784, 167] width 418 height 33
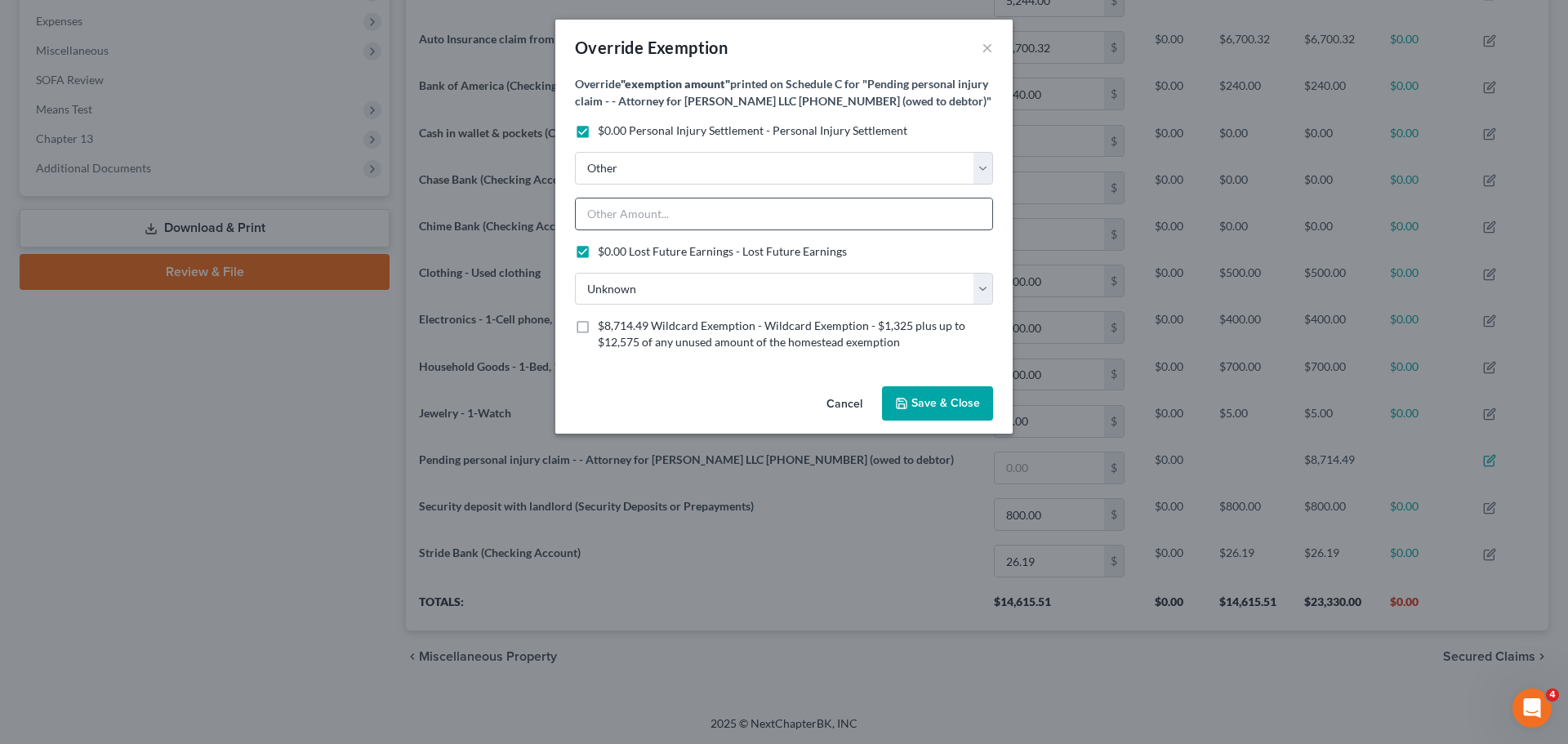
click at [644, 224] on input "text" at bounding box center [784, 213] width 416 height 31
type input "U"
click at [829, 420] on button "Cancel" at bounding box center [844, 403] width 62 height 33
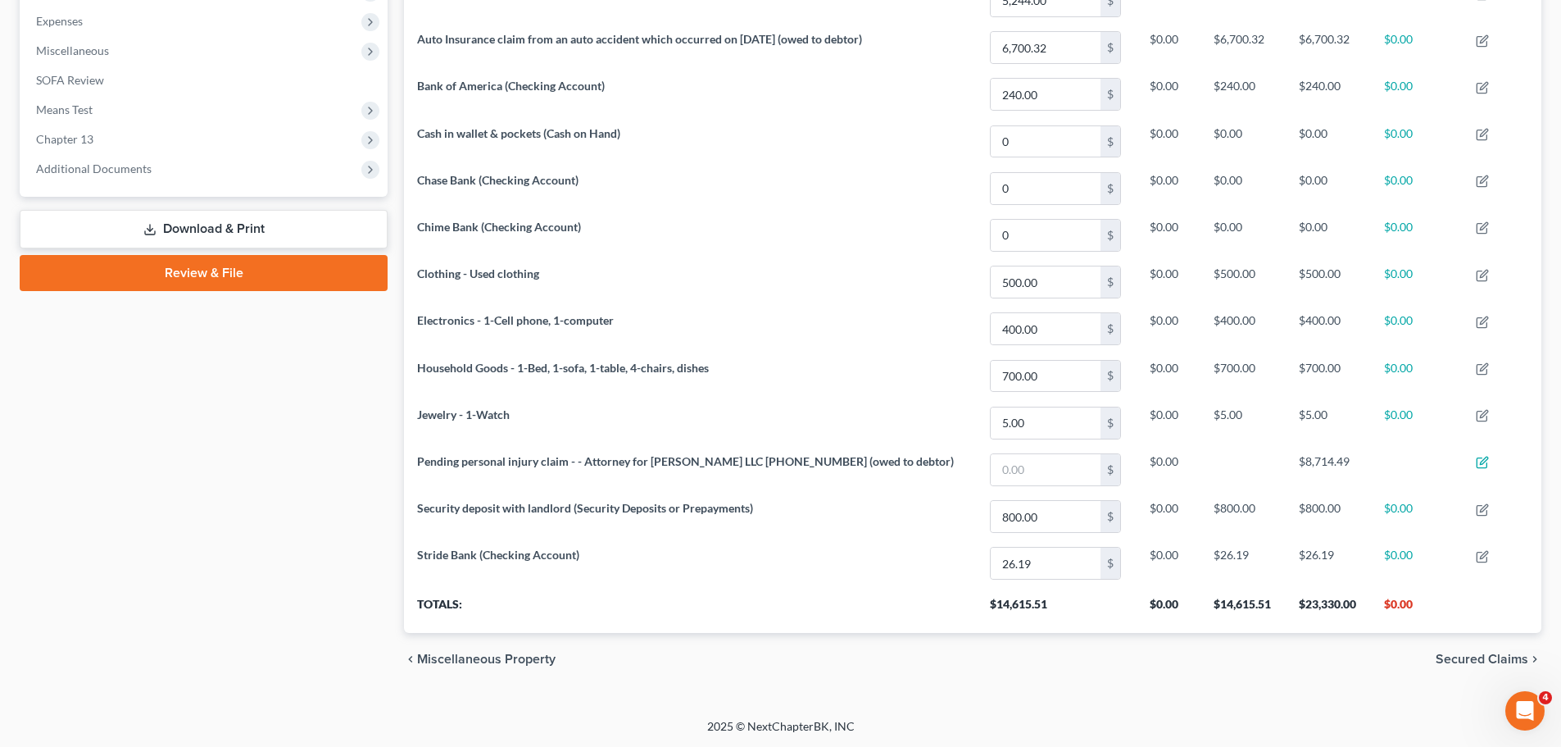
scroll to position [819302, 818482]
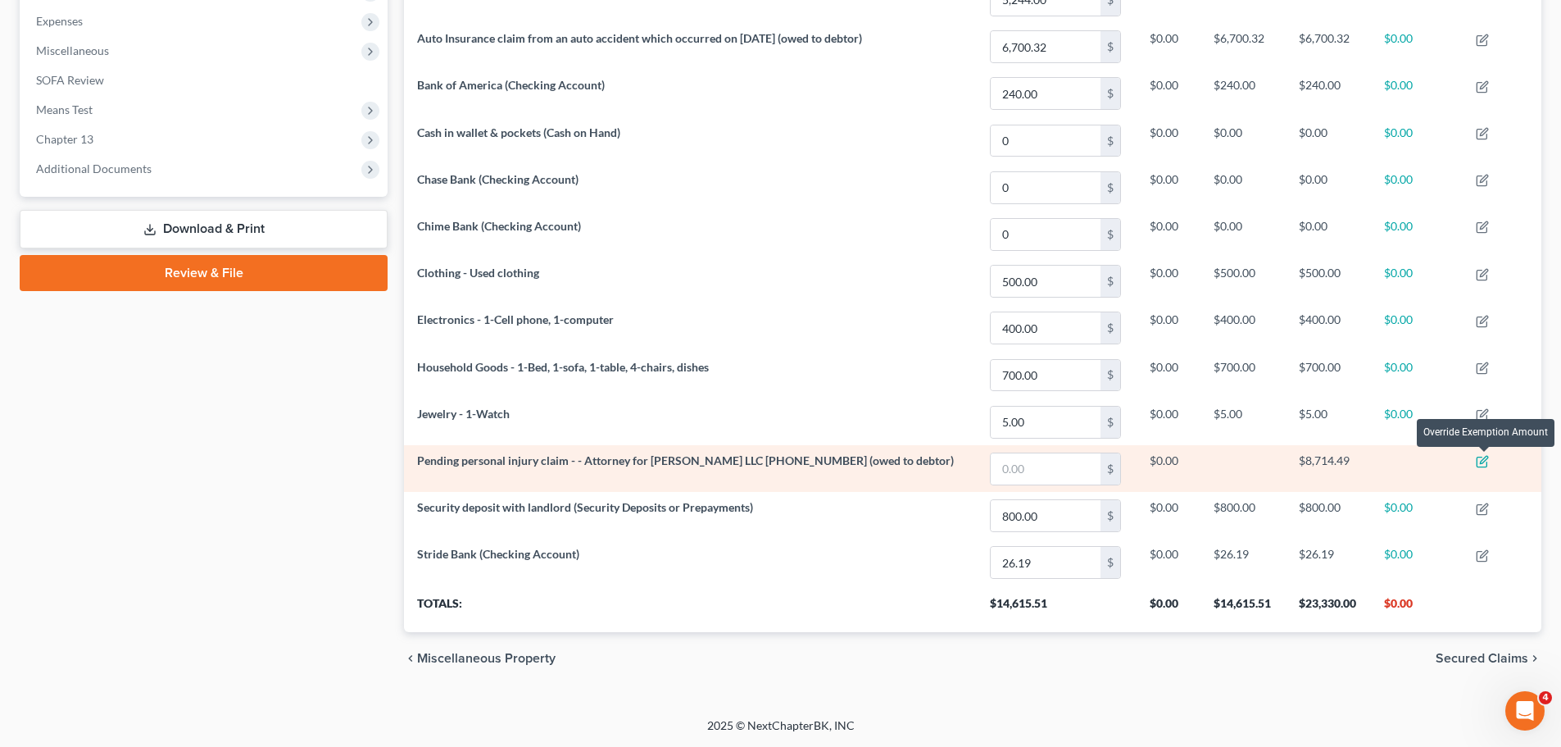
click at [1488, 461] on icon "button" at bounding box center [1482, 461] width 13 height 13
select select "1"
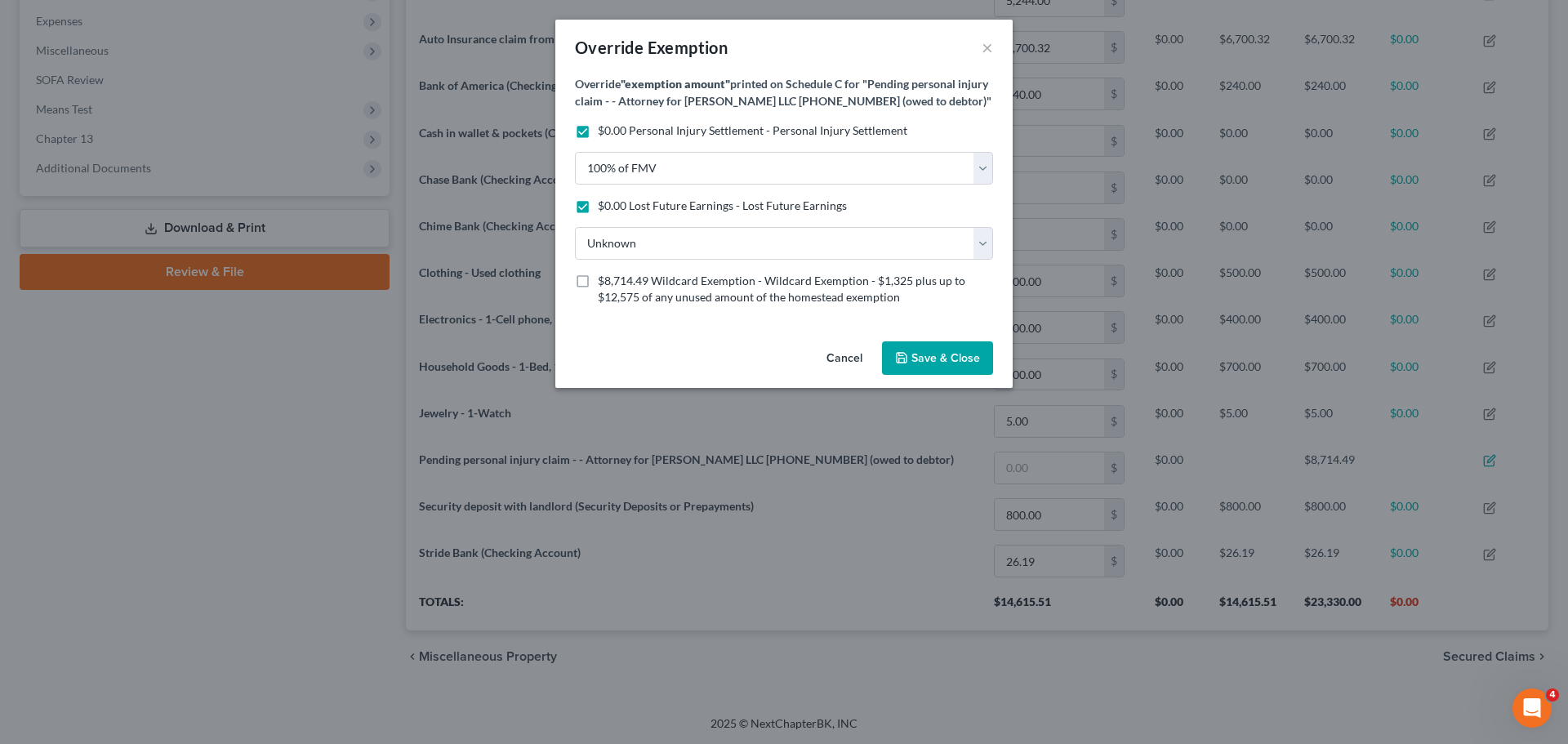
click at [598, 138] on label "$0.00 Personal Injury Settlement - Personal Injury Settlement" at bounding box center [752, 130] width 310 height 16
click at [605, 133] on input "$0.00 Personal Injury Settlement - Personal Injury Settlement" at bounding box center [610, 127] width 11 height 11
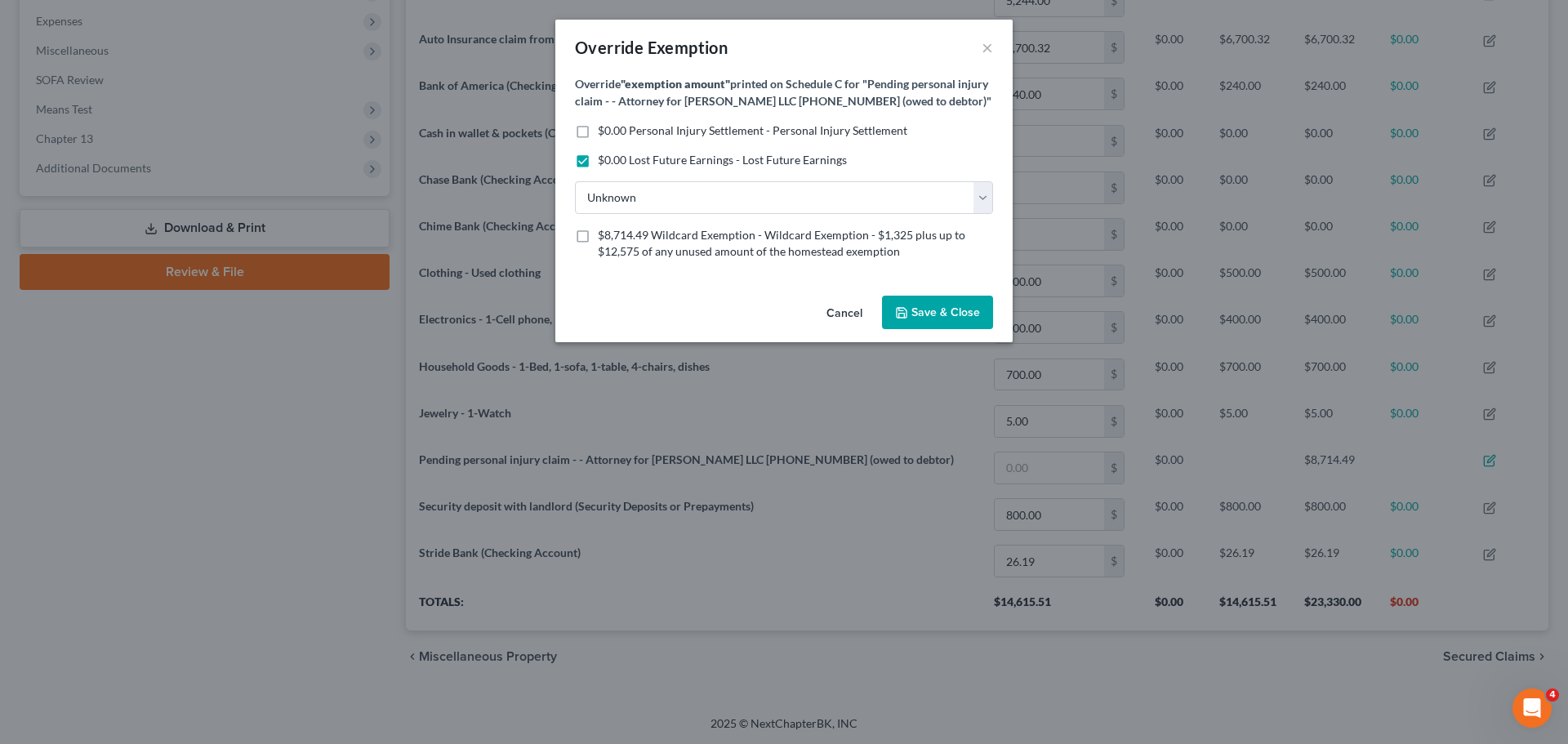
click at [598, 138] on label "$0.00 Personal Injury Settlement - Personal Injury Settlement" at bounding box center [752, 130] width 310 height 16
click at [605, 133] on input "$0.00 Personal Injury Settlement - Personal Injury Settlement" at bounding box center [610, 127] width 11 height 11
checkbox input "true"
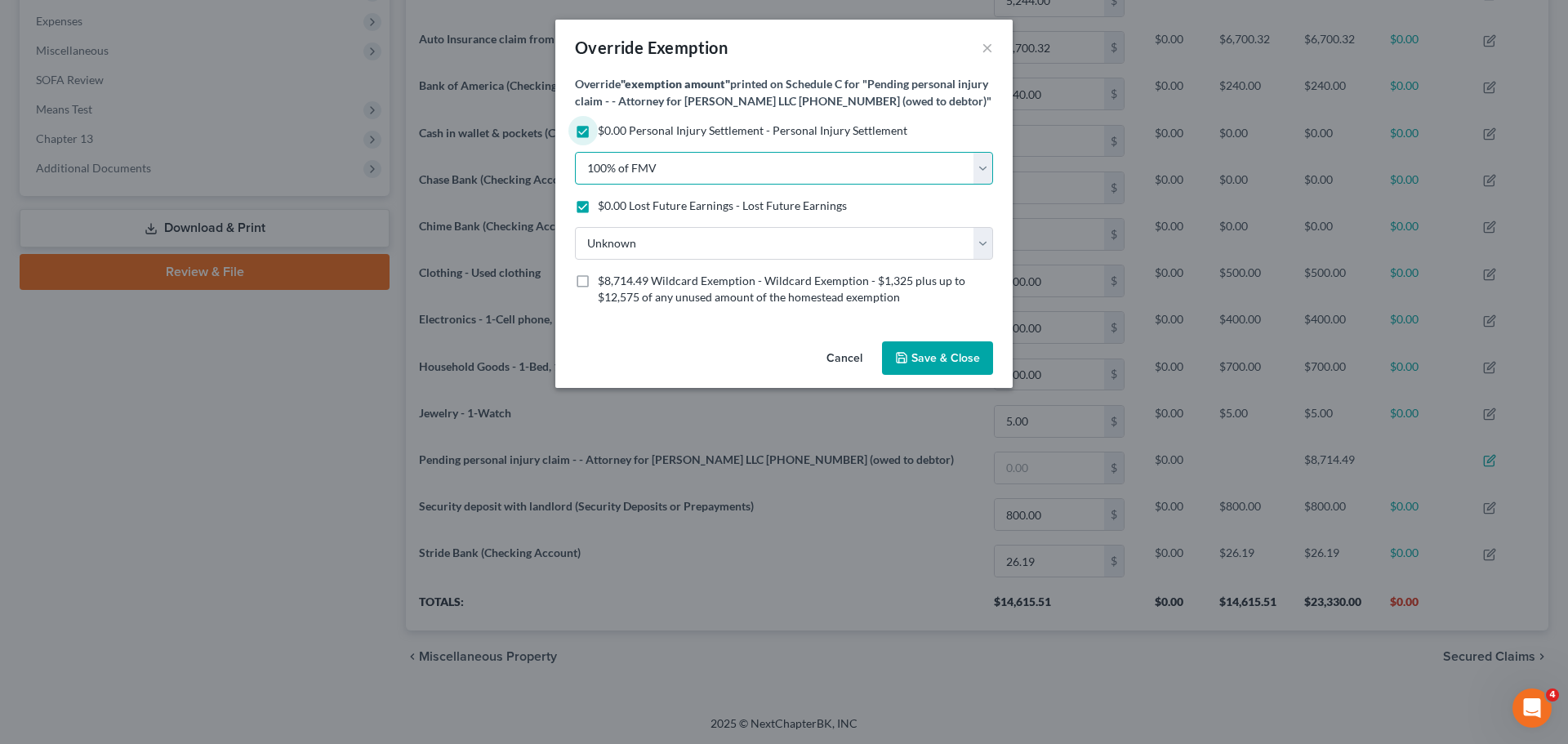
click at [708, 183] on select "100% of FMV Unknown Other" at bounding box center [784, 167] width 418 height 33
select select "1"
click at [575, 169] on select "100% of FMV Unknown Other" at bounding box center [784, 167] width 418 height 33
click at [944, 365] on span "Save & Close" at bounding box center [945, 358] width 69 height 14
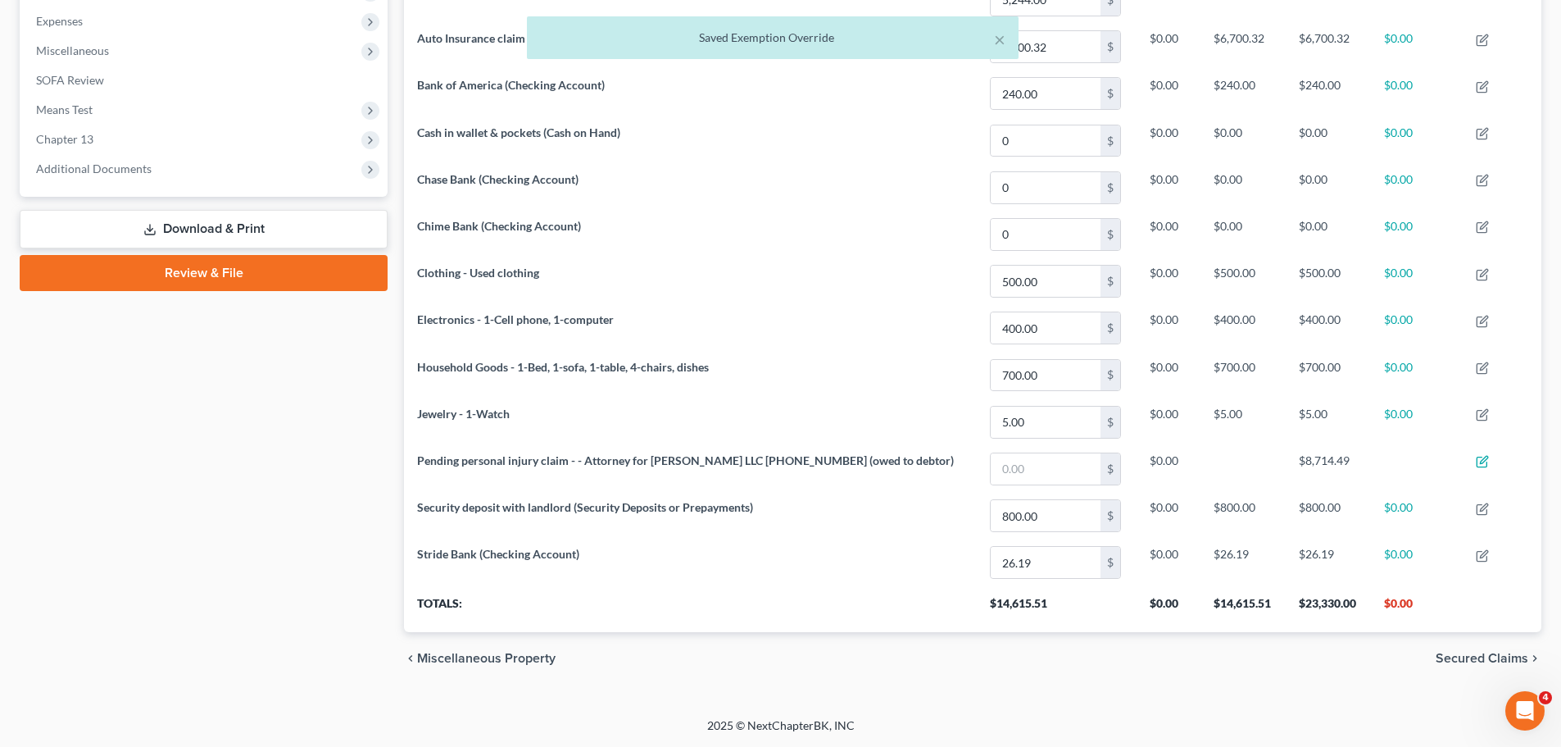
click at [1490, 652] on span "Secured Claims" at bounding box center [1482, 658] width 93 height 13
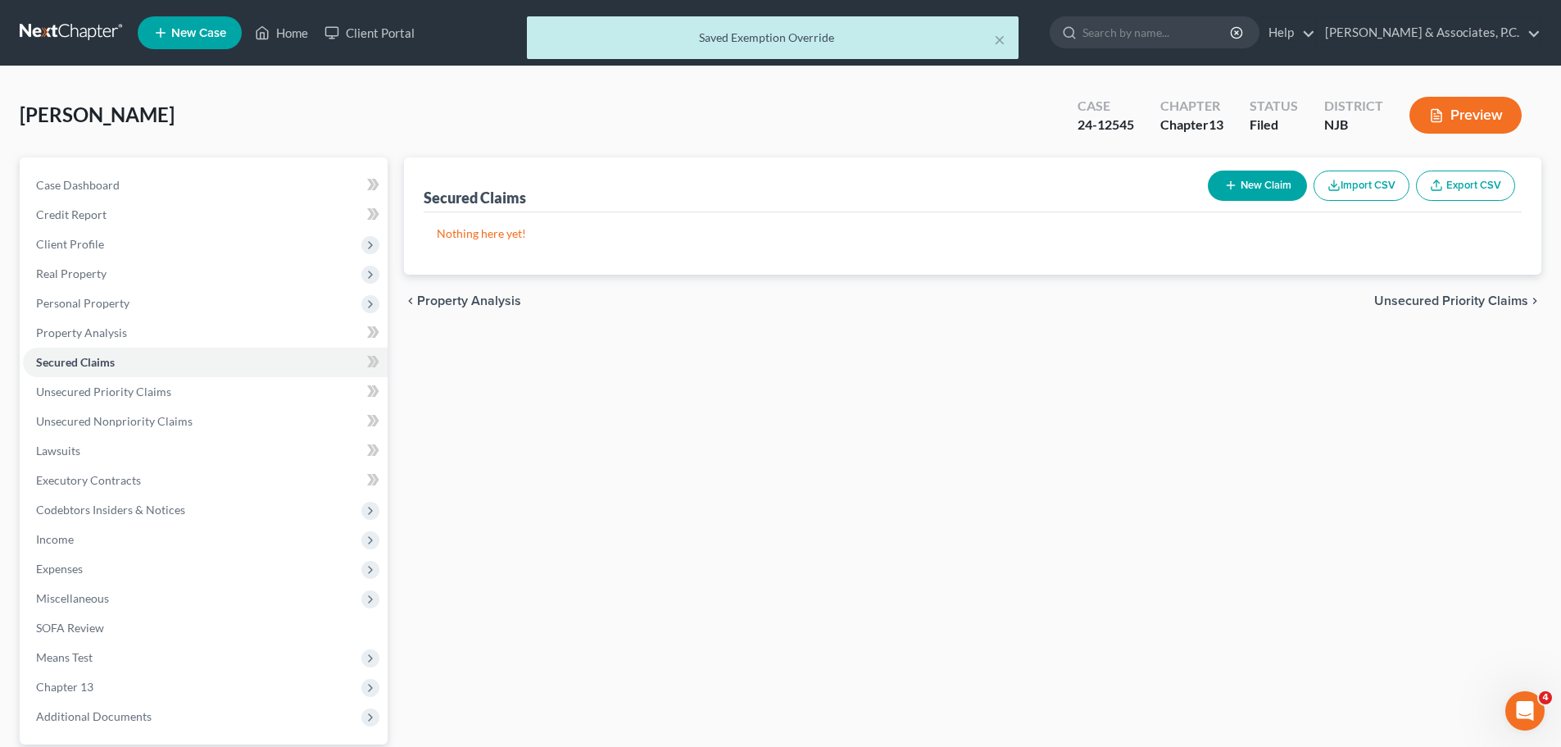
click at [1454, 307] on span "Unsecured Priority Claims" at bounding box center [1452, 300] width 154 height 13
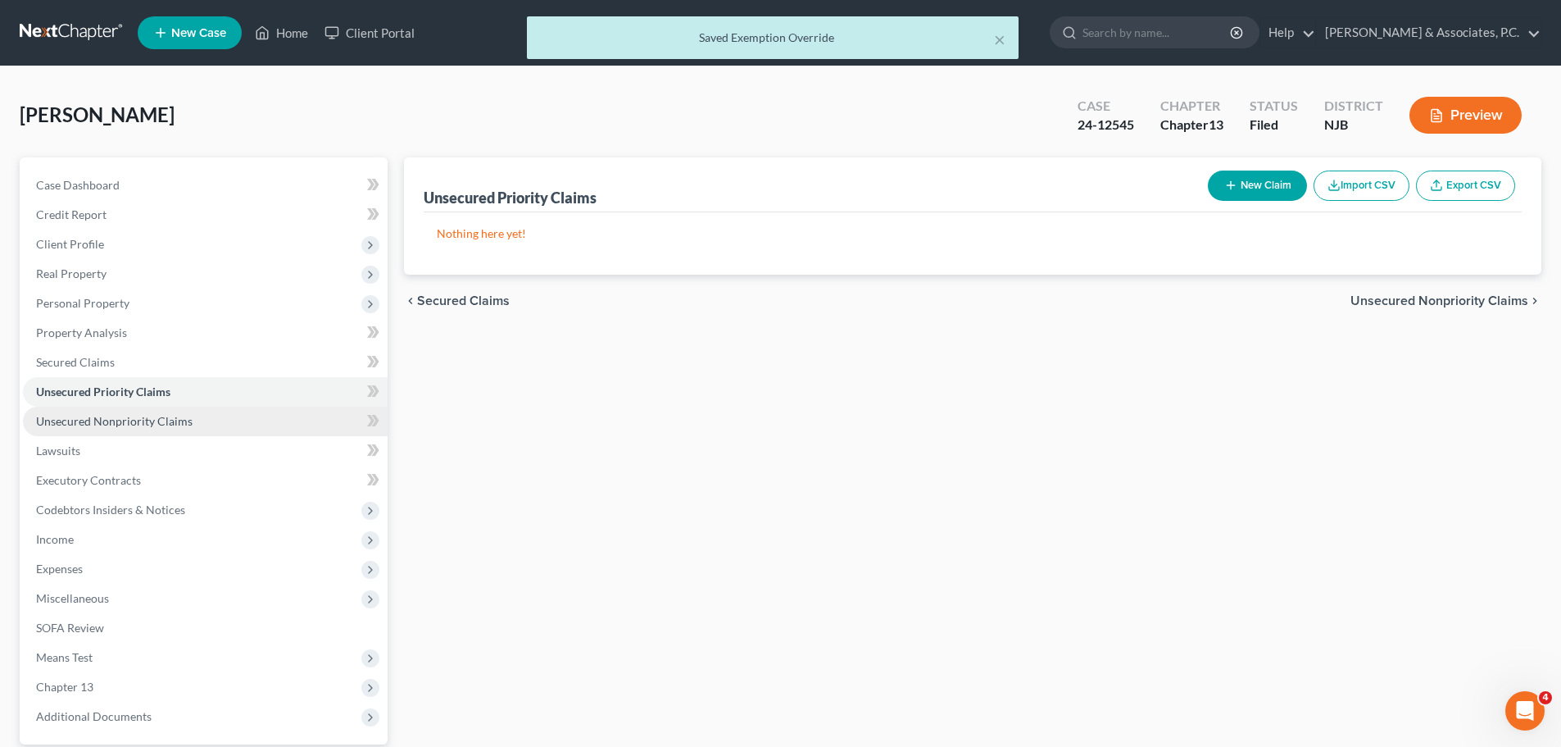
click at [162, 425] on span "Unsecured Nonpriority Claims" at bounding box center [114, 421] width 157 height 14
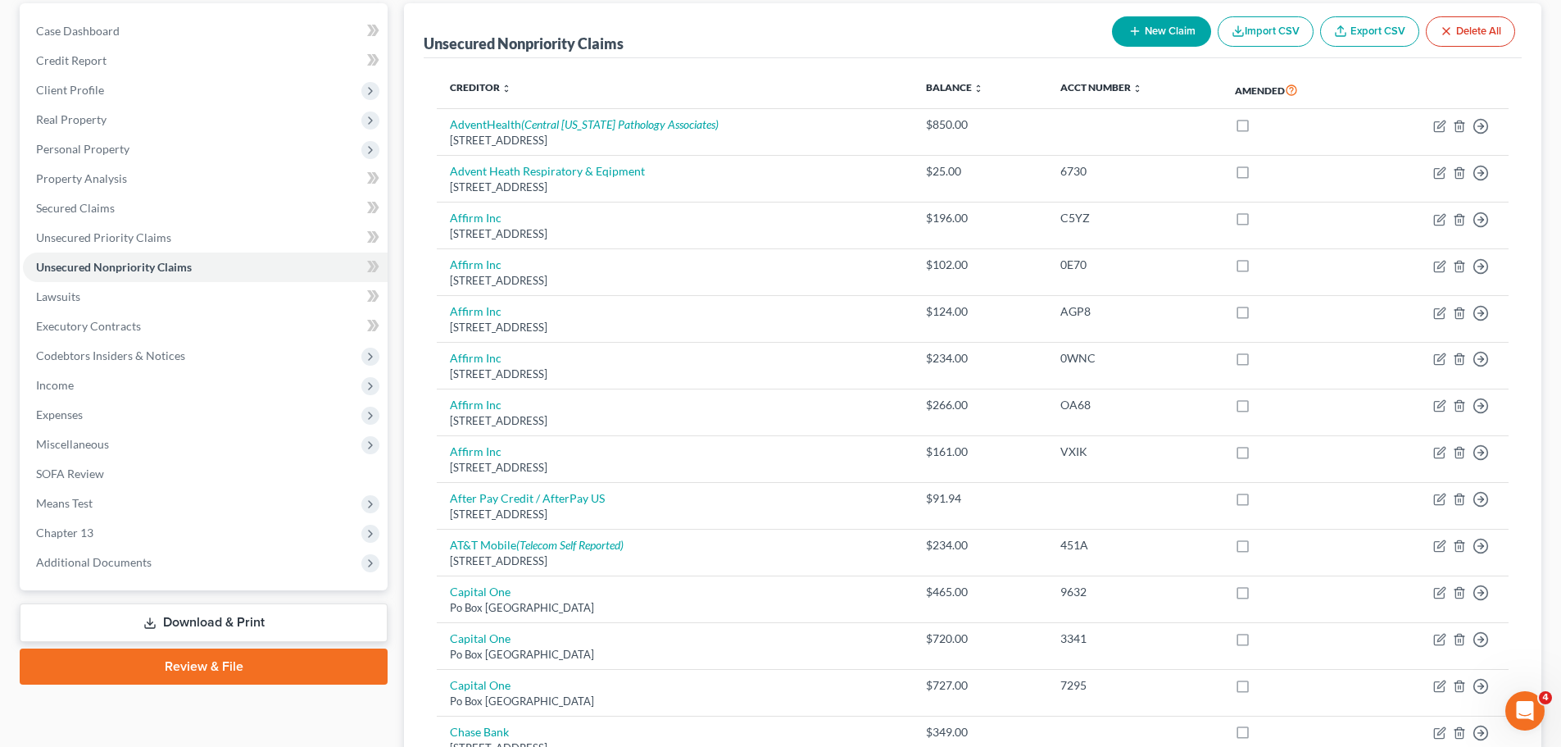
click at [248, 626] on link "Download & Print" at bounding box center [204, 622] width 368 height 39
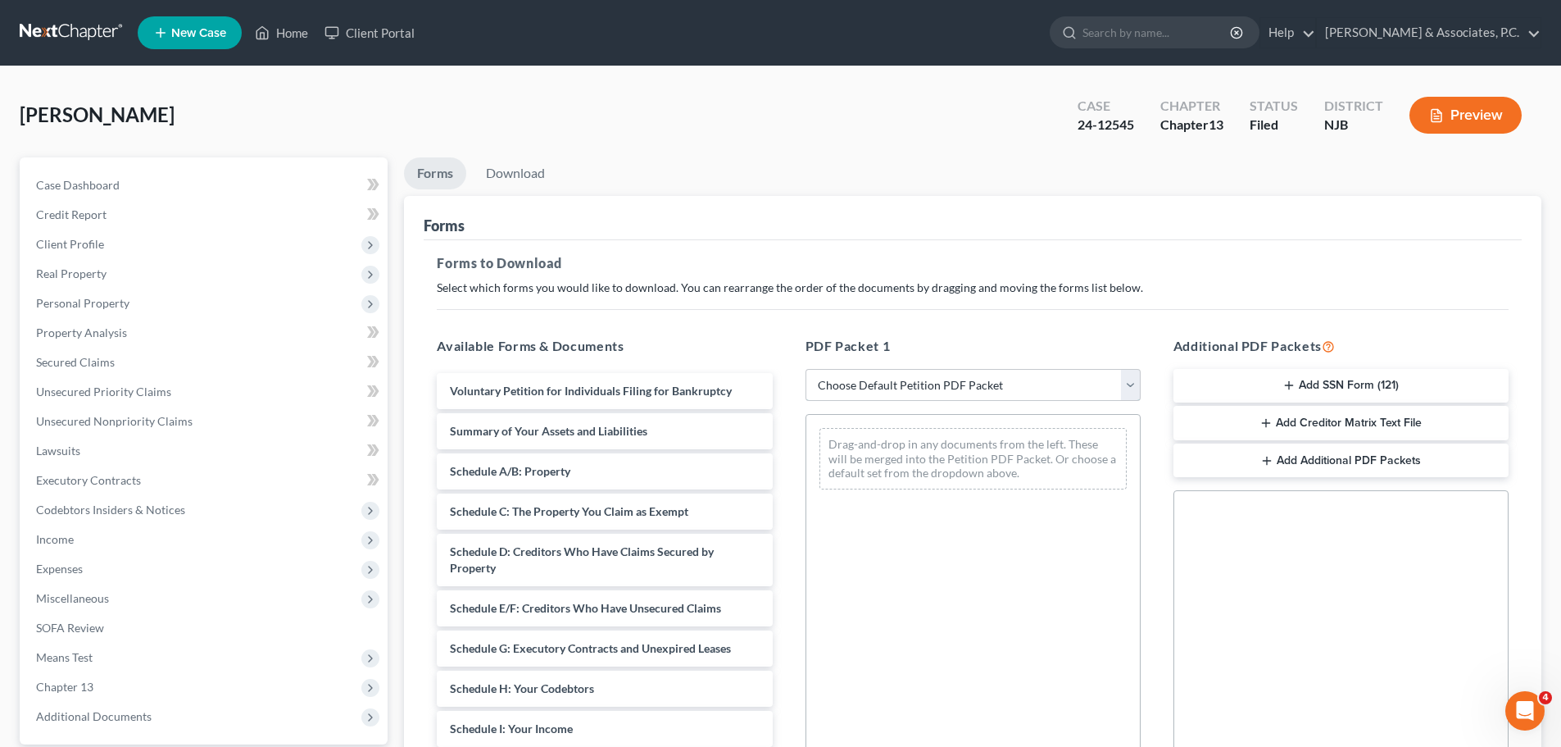
click at [939, 379] on select "Choose Default Petition PDF Packet Complete Bankruptcy Petition (all forms and …" at bounding box center [973, 385] width 335 height 33
select select "2"
click at [806, 369] on select "Choose Default Petition PDF Packet Complete Bankruptcy Petition (all forms and …" at bounding box center [973, 385] width 335 height 33
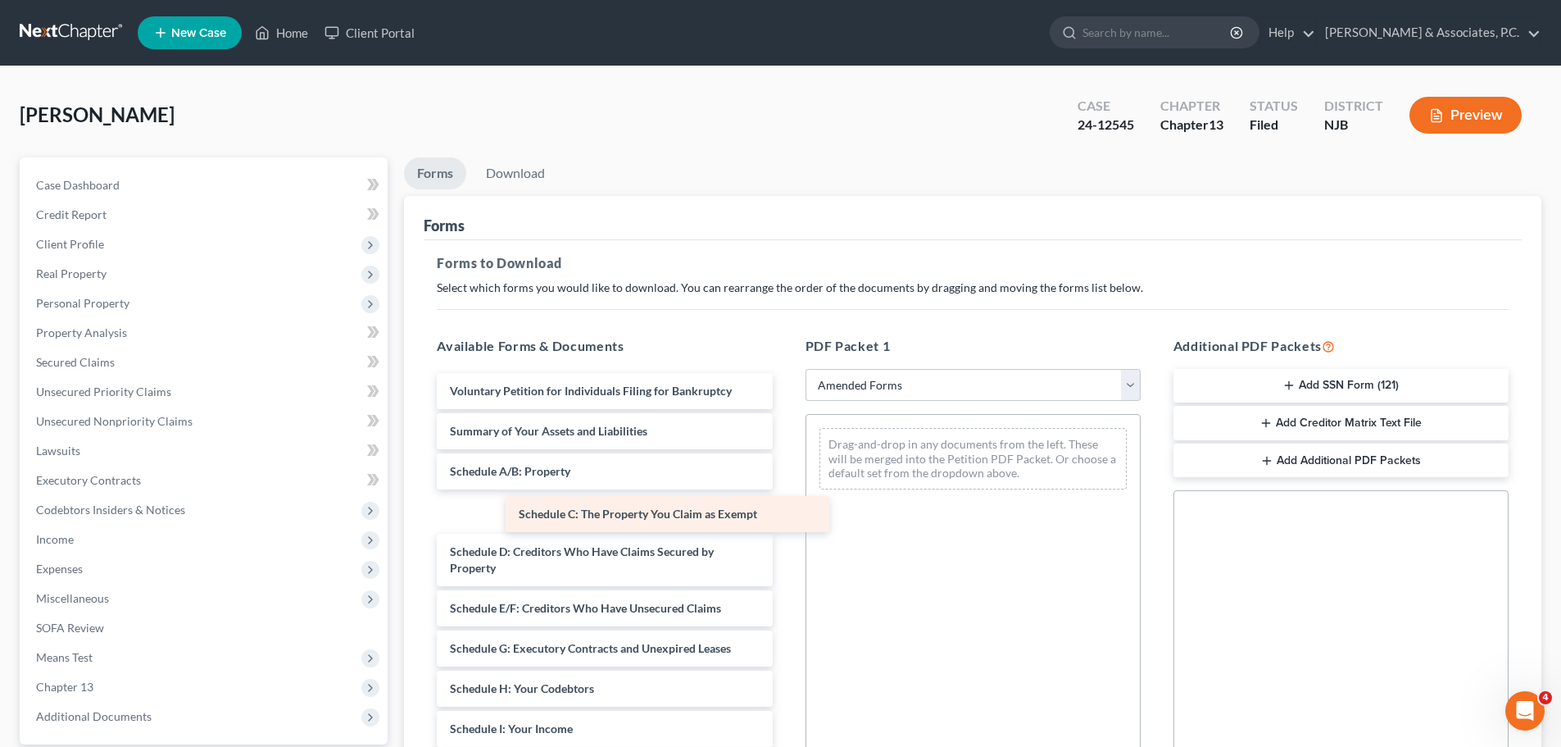
drag, startPoint x: 523, startPoint y: 511, endPoint x: 853, endPoint y: 484, distance: 331.4
click at [785, 498] on div "Schedule C: The Property You Claim as Exempt Voluntary Petition for Individuals…" at bounding box center [604, 737] width 361 height 728
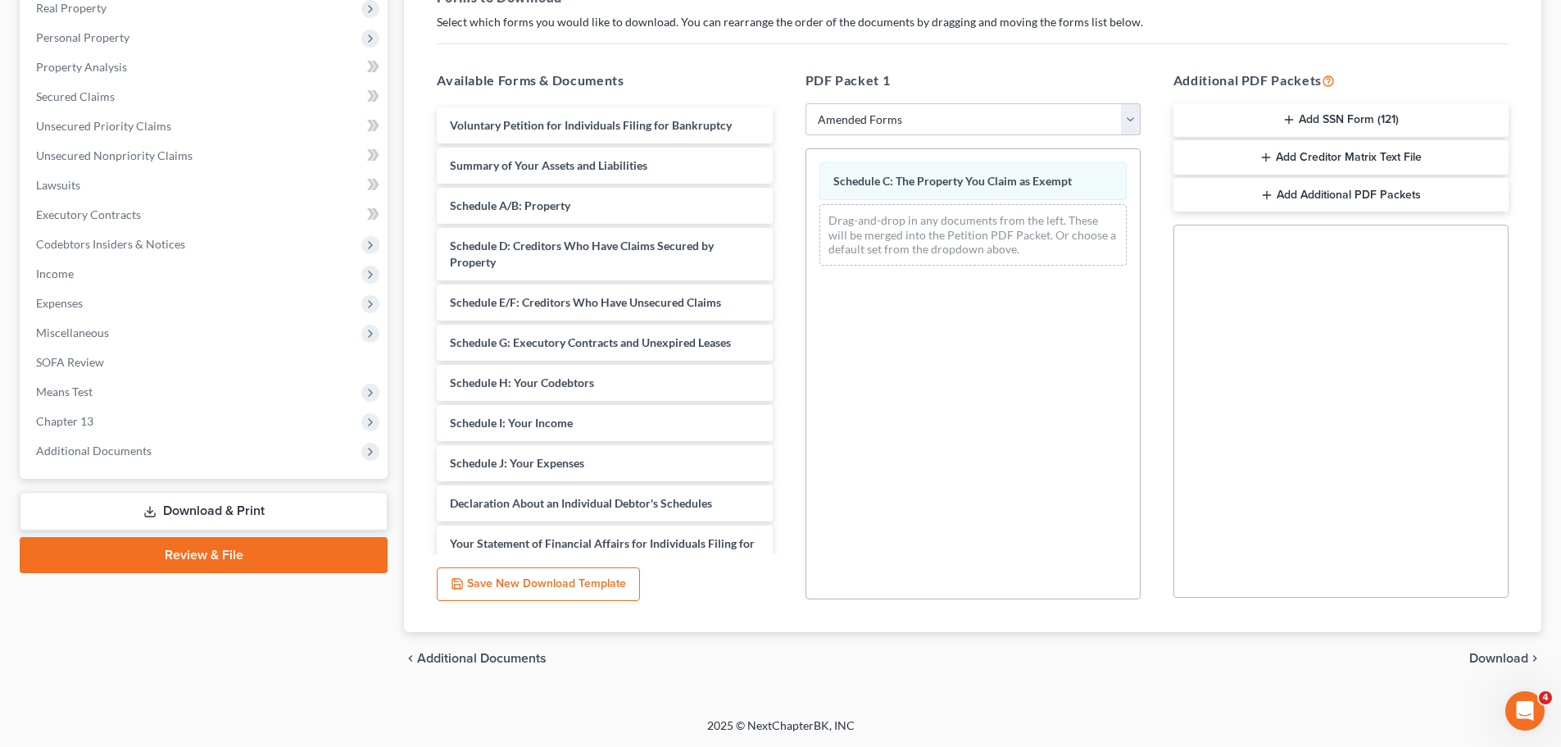
drag, startPoint x: 1488, startPoint y: 654, endPoint x: 1452, endPoint y: 654, distance: 35.2
click at [1488, 653] on span "Download" at bounding box center [1499, 658] width 59 height 13
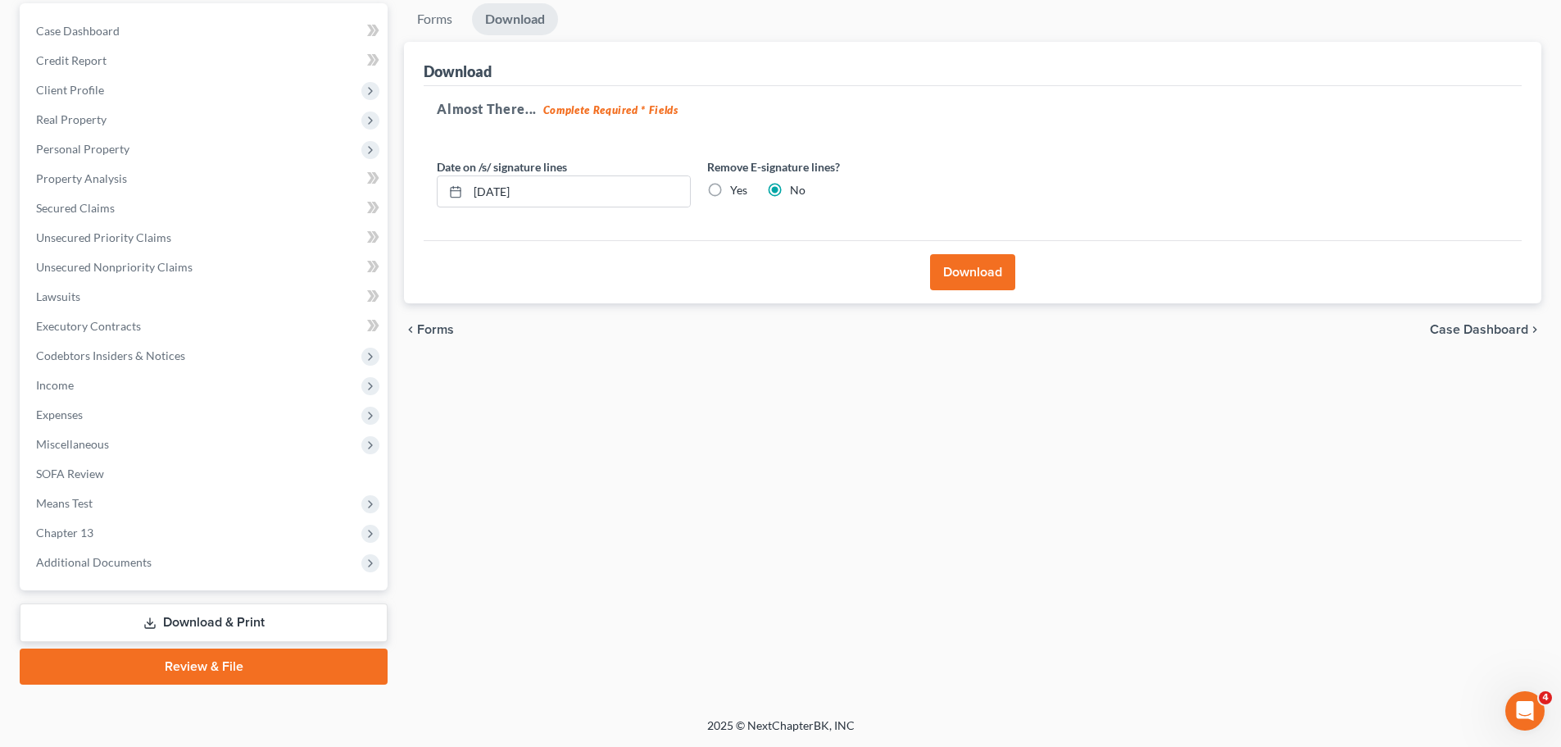
click at [730, 190] on label "Yes" at bounding box center [738, 190] width 17 height 16
click at [737, 190] on input "Yes" at bounding box center [742, 187] width 11 height 11
radio input "true"
radio input "false"
click at [971, 271] on button "Download" at bounding box center [972, 272] width 85 height 36
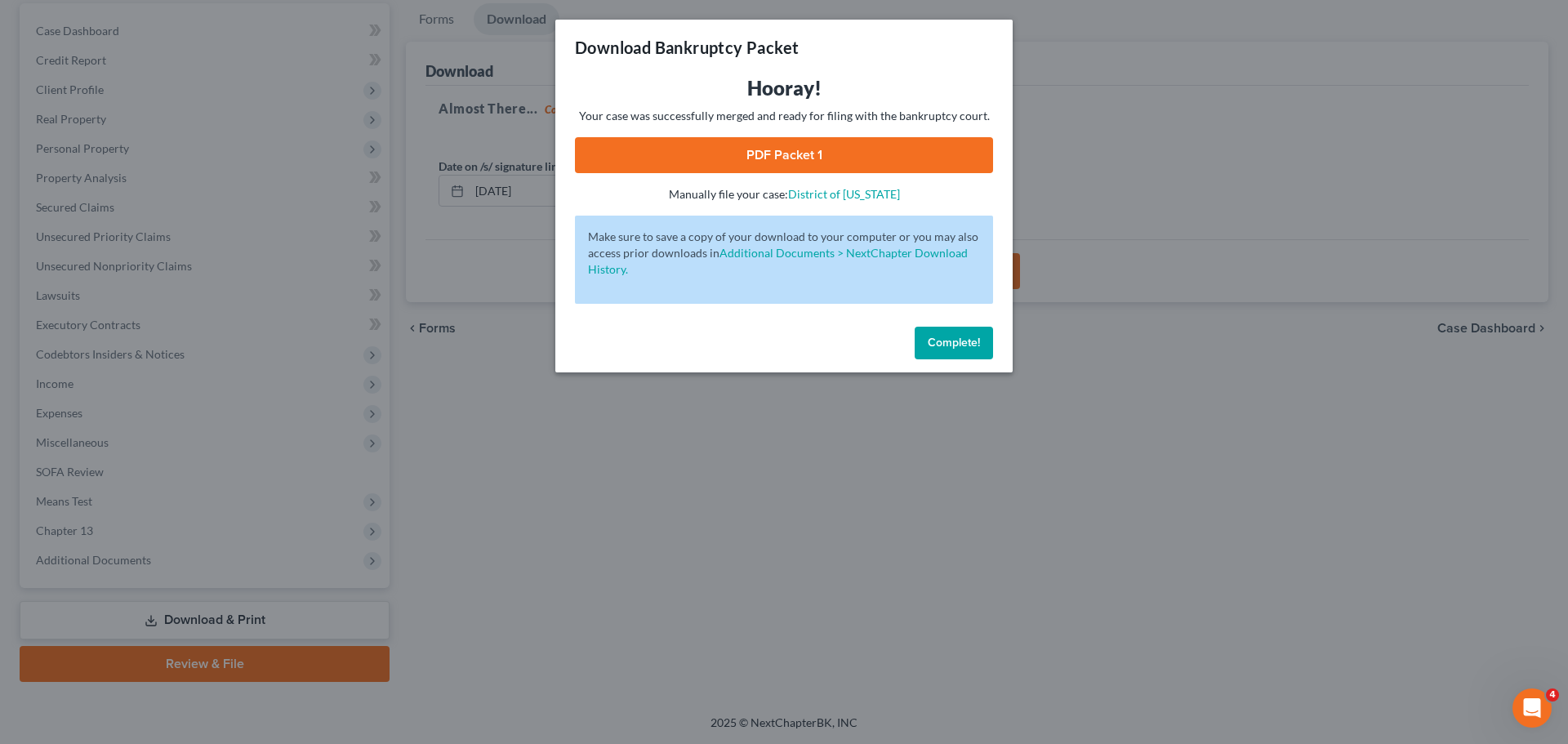
click at [801, 160] on link "PDF Packet 1" at bounding box center [784, 155] width 418 height 36
drag, startPoint x: 974, startPoint y: 351, endPoint x: 1119, endPoint y: 363, distance: 145.5
click at [974, 351] on button "Complete!" at bounding box center [953, 343] width 79 height 33
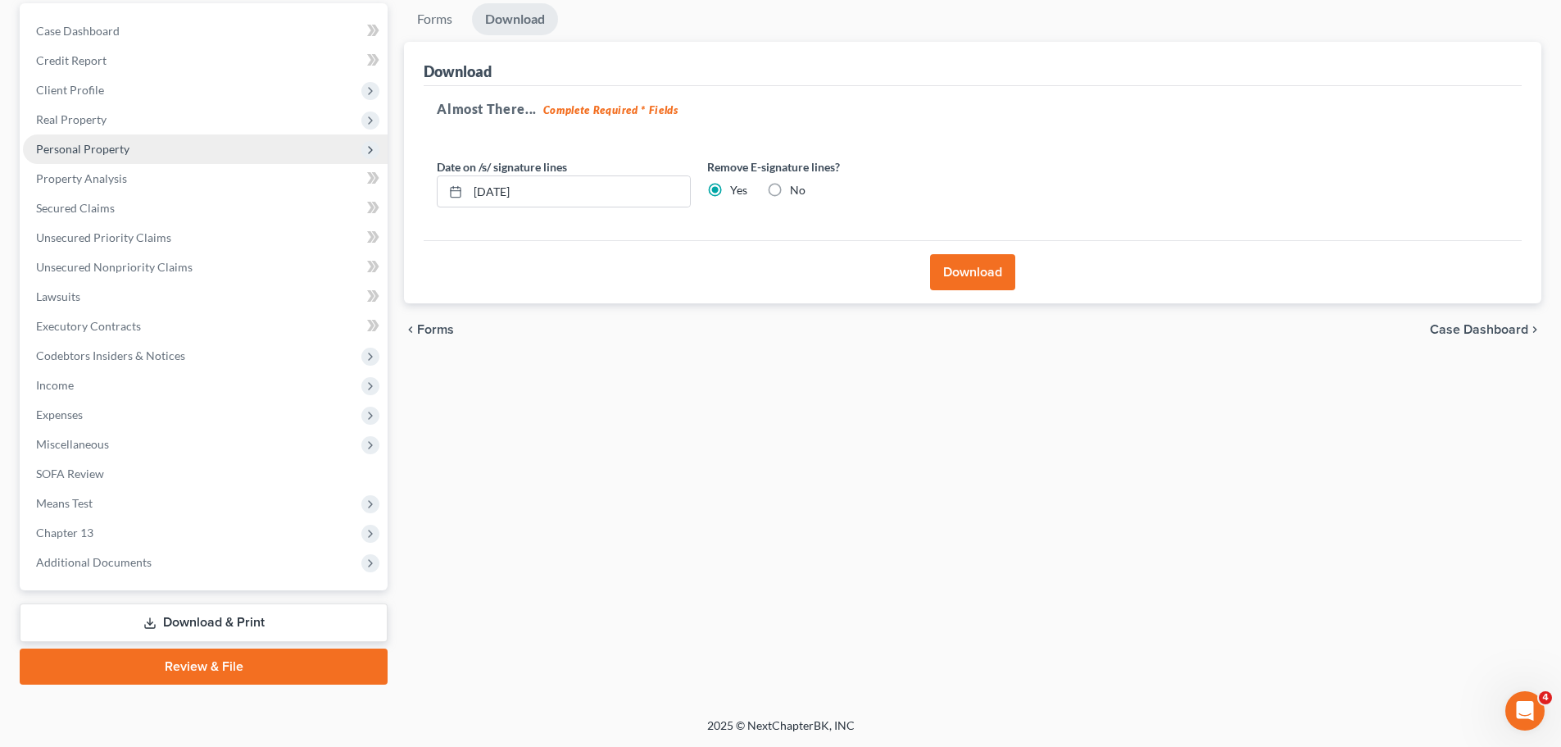
click at [84, 149] on span "Personal Property" at bounding box center [82, 149] width 93 height 14
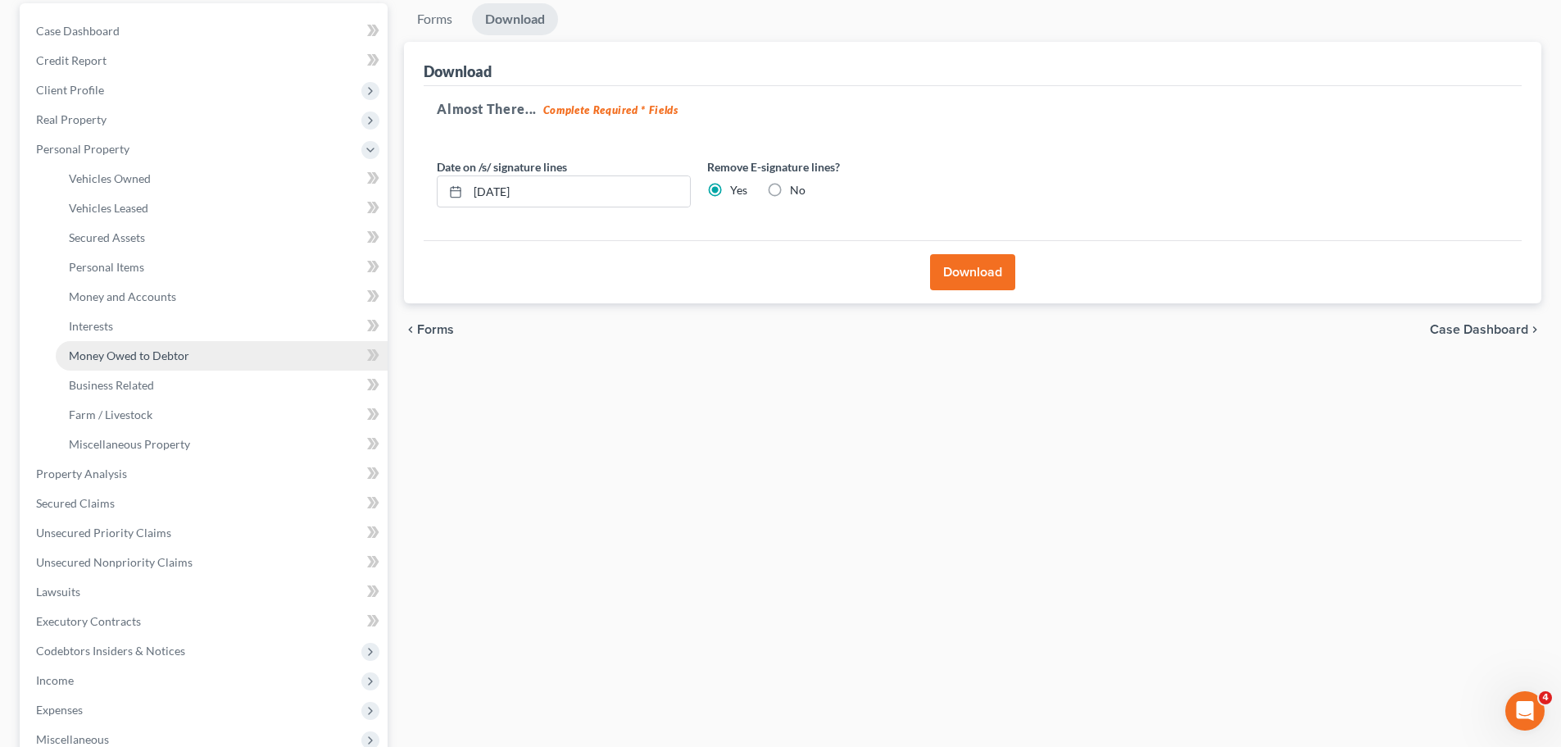
click at [175, 359] on span "Money Owed to Debtor" at bounding box center [129, 355] width 120 height 14
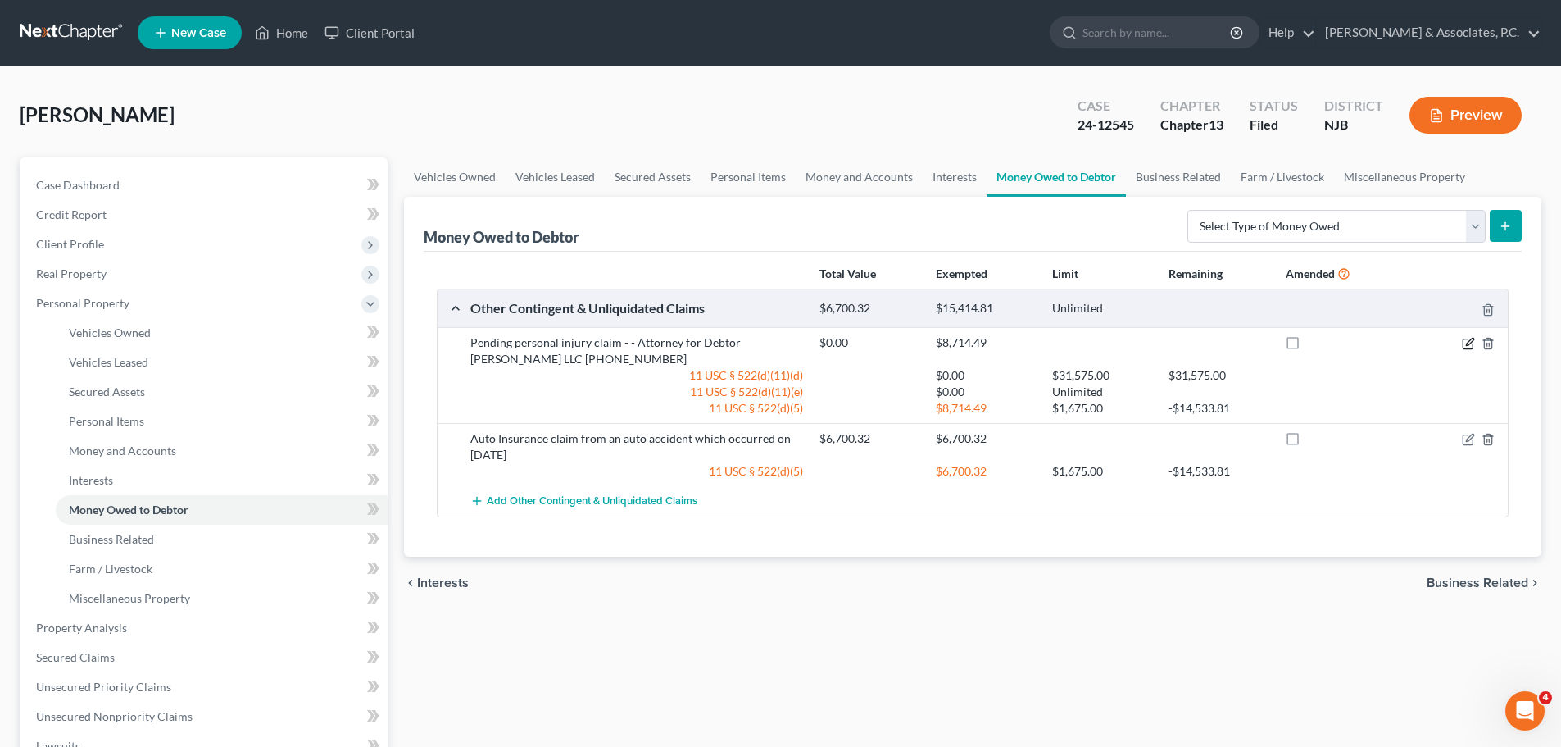
click at [1470, 341] on icon "button" at bounding box center [1469, 341] width 7 height 7
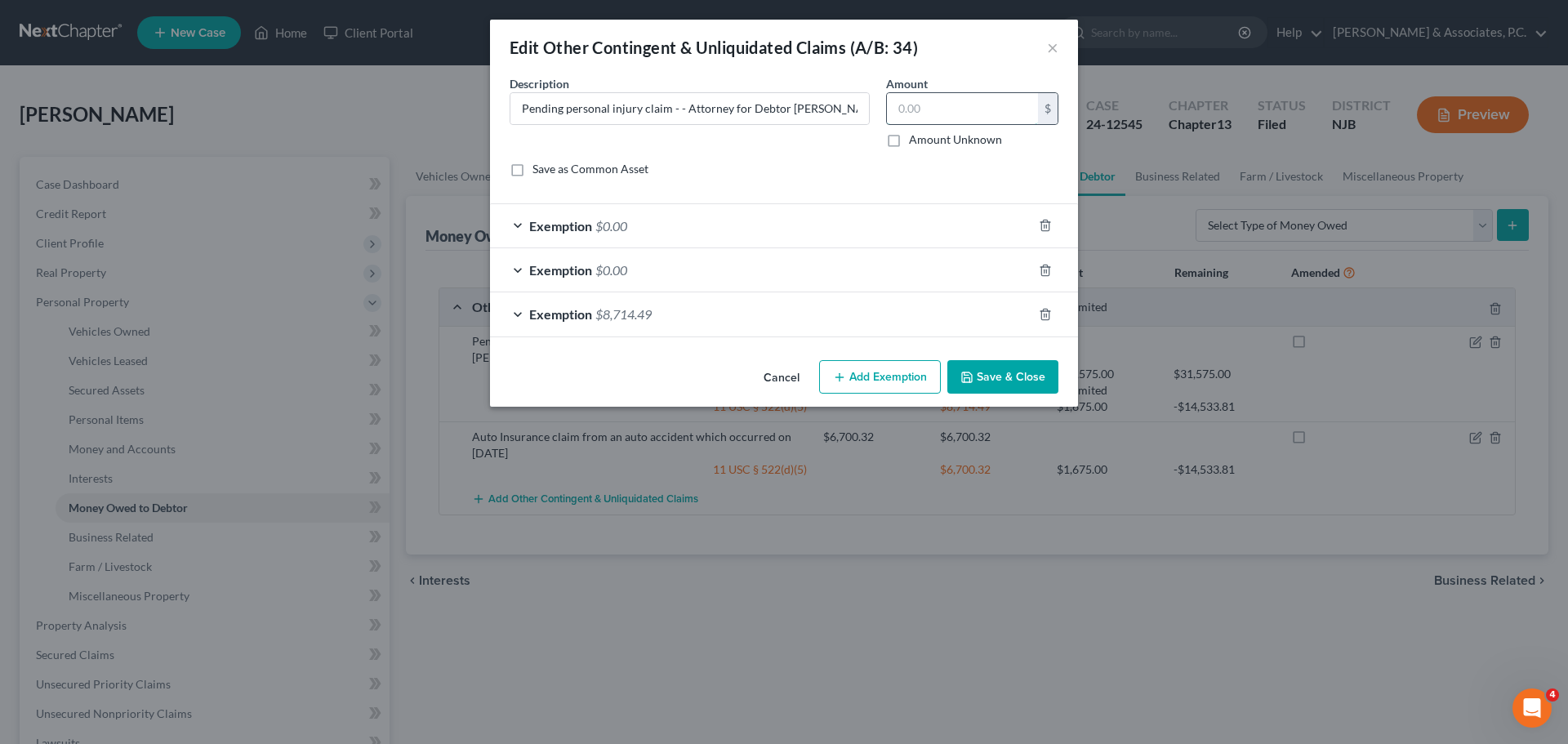
drag, startPoint x: 945, startPoint y: 109, endPoint x: 943, endPoint y: 118, distance: 9.2
click at [947, 109] on input "text" at bounding box center [962, 108] width 151 height 31
click at [909, 142] on label "Amount Unknown" at bounding box center [954, 139] width 93 height 16
click at [915, 142] on input "Amount Unknown" at bounding box center [920, 136] width 11 height 11
checkbox input "true"
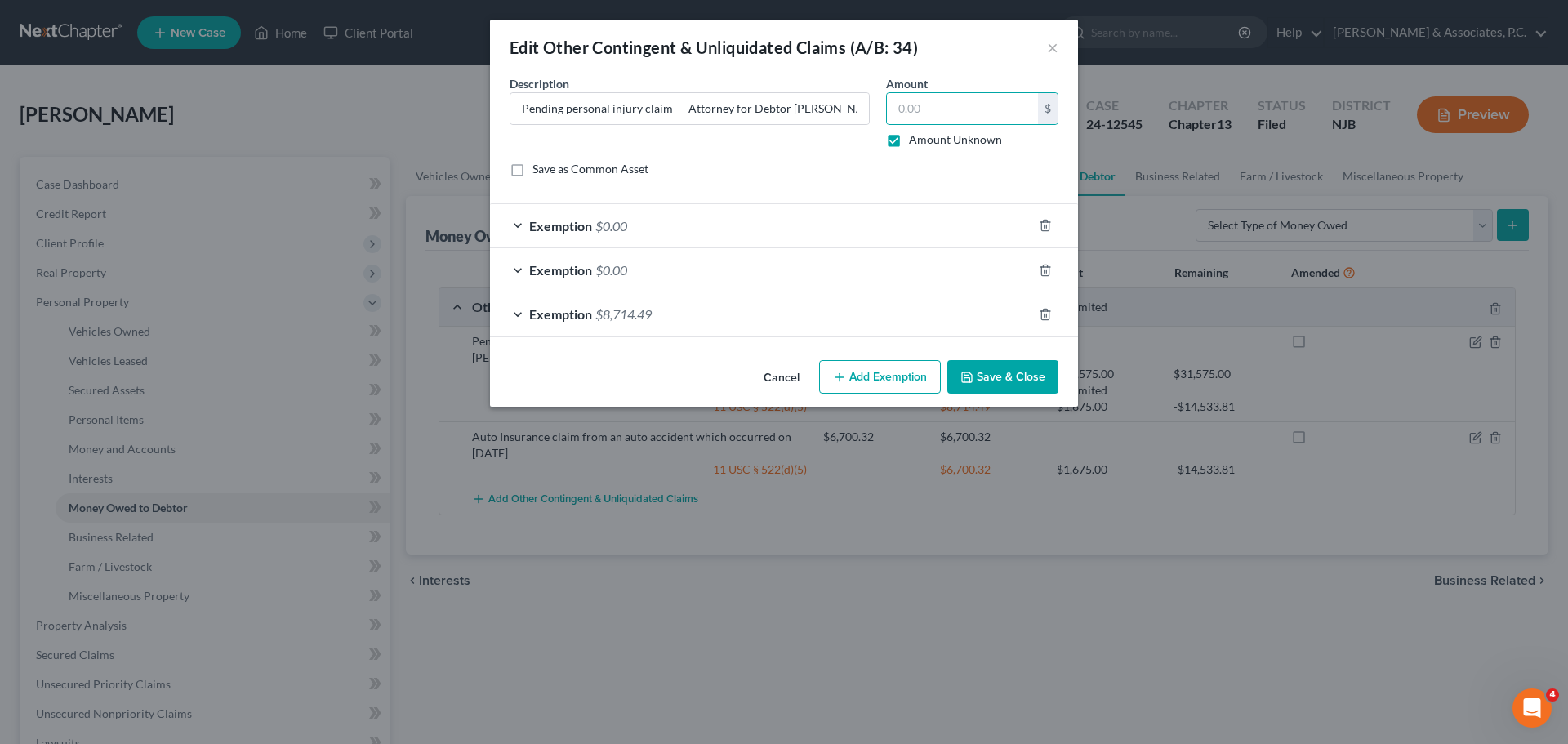
type input "0.00"
click at [1011, 376] on button "Save & Close" at bounding box center [1002, 376] width 111 height 34
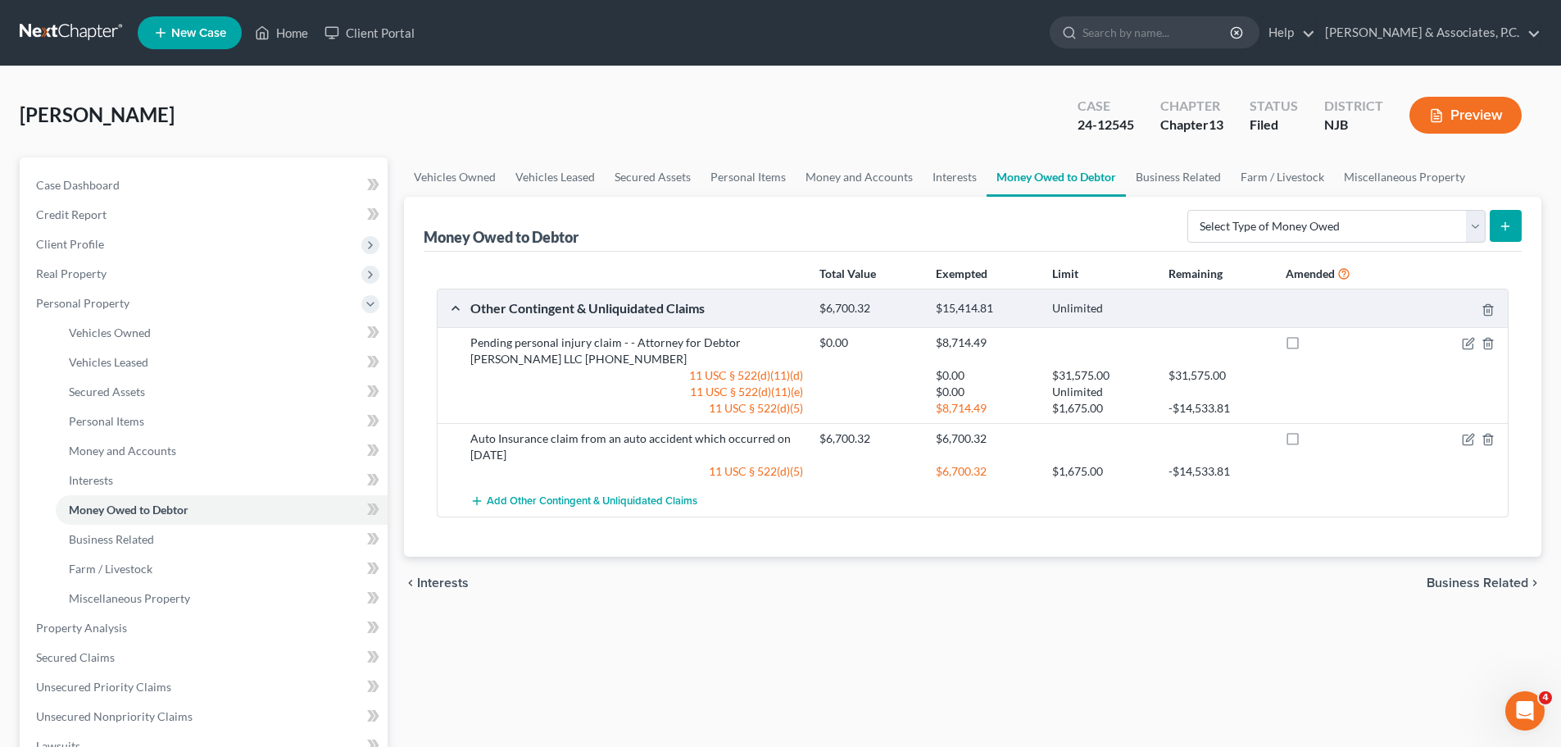
click at [1476, 580] on span "Business Related" at bounding box center [1478, 582] width 102 height 13
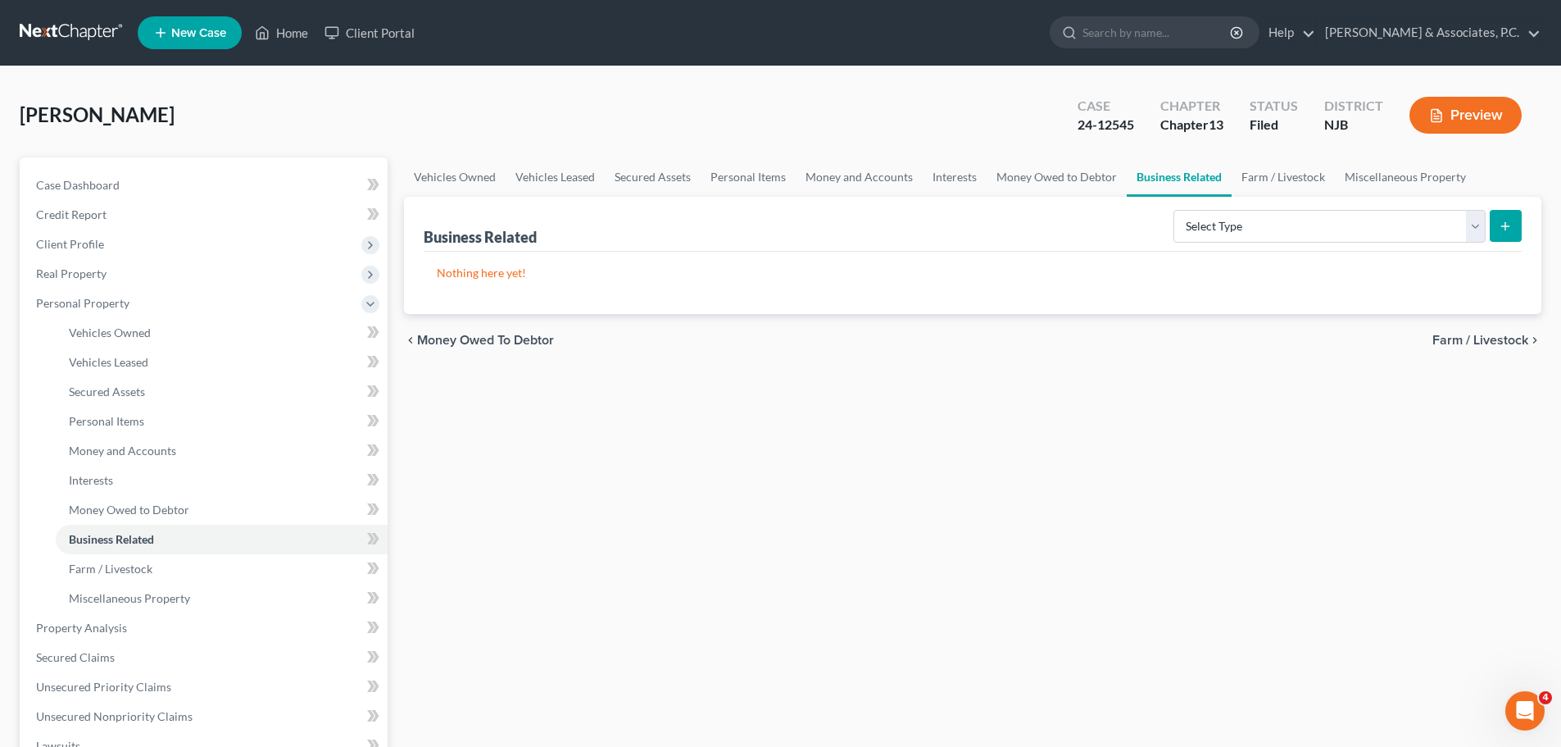
click at [1489, 334] on span "Farm / Livestock" at bounding box center [1481, 340] width 96 height 13
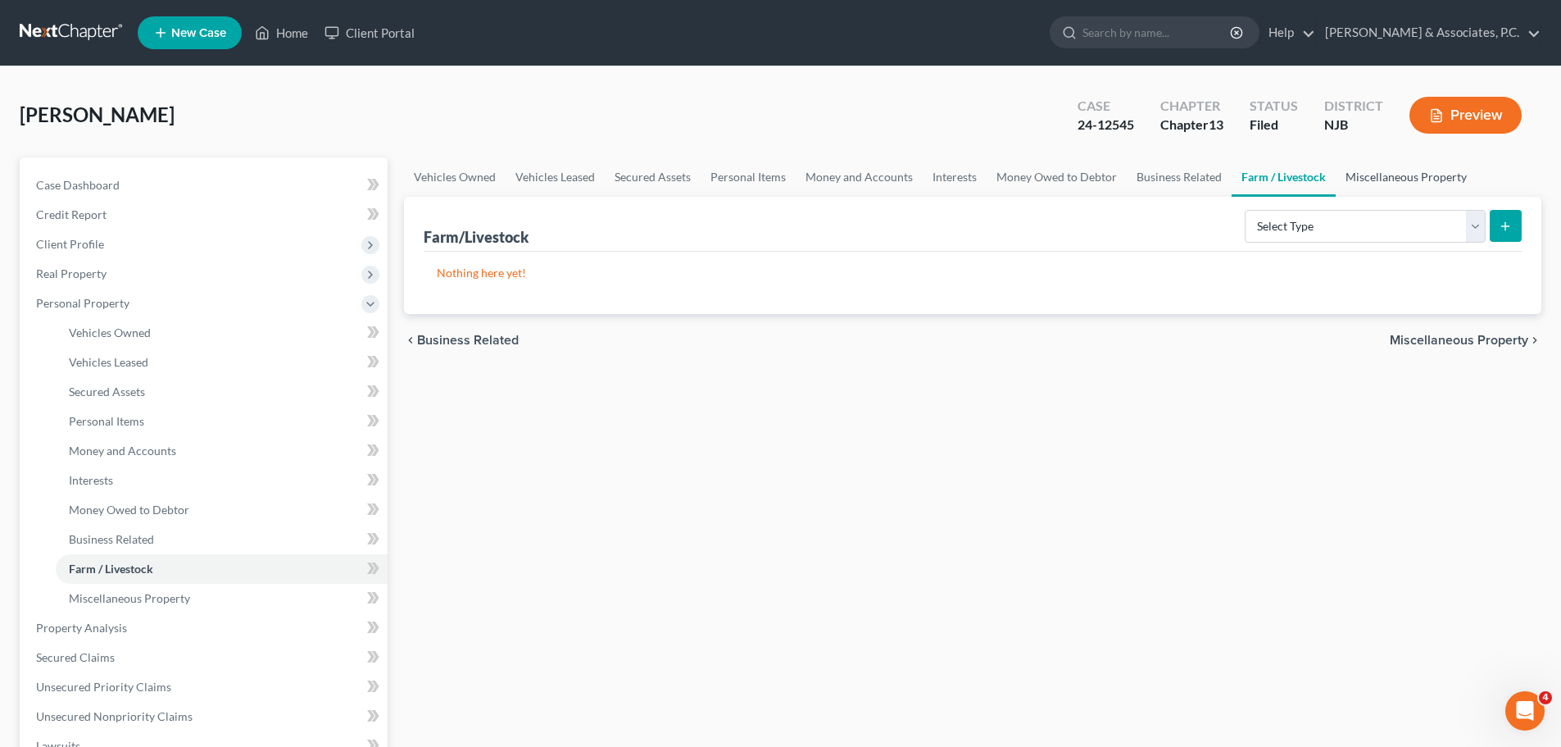
click at [1379, 166] on link "Miscellaneous Property" at bounding box center [1406, 176] width 141 height 39
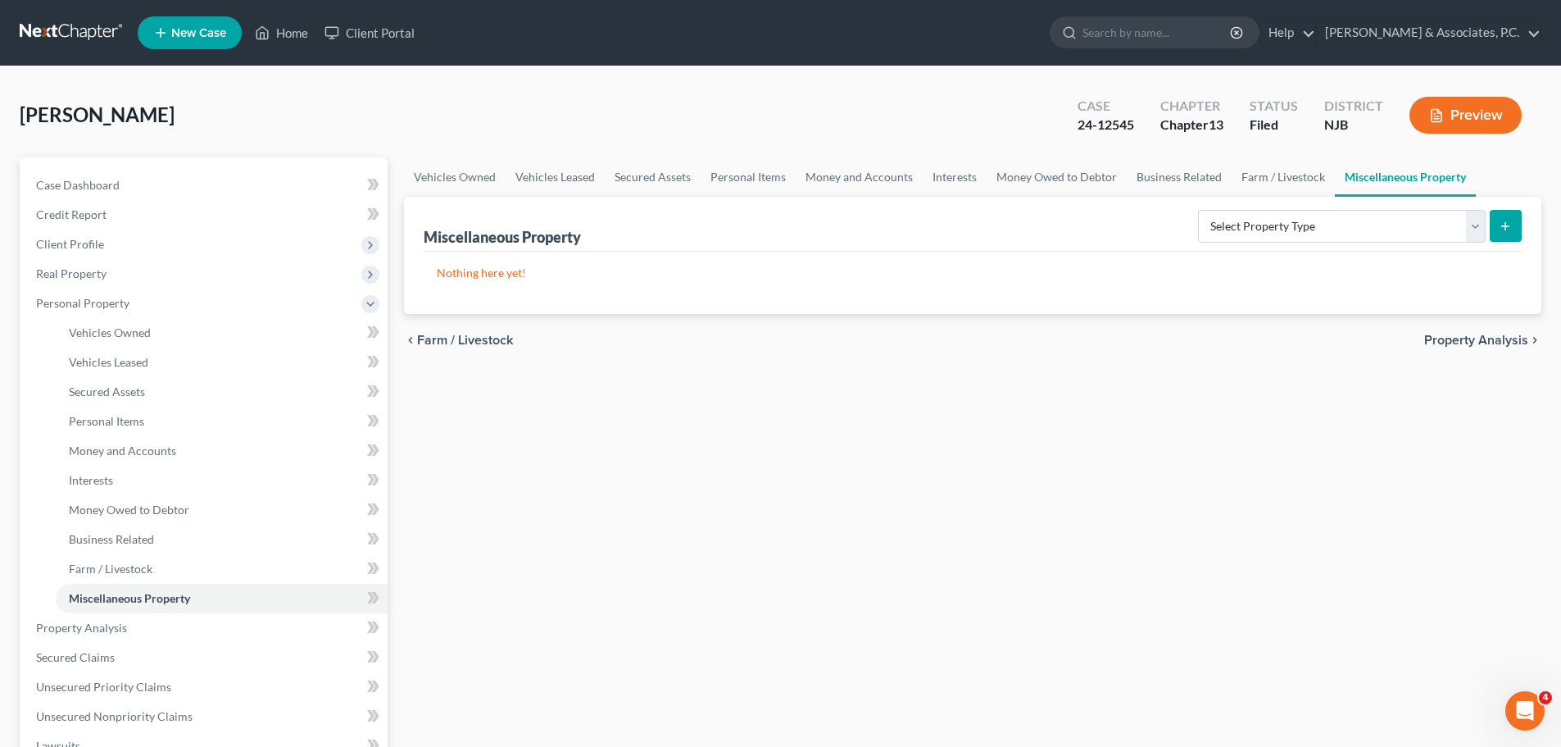
click at [1478, 344] on span "Property Analysis" at bounding box center [1476, 340] width 104 height 13
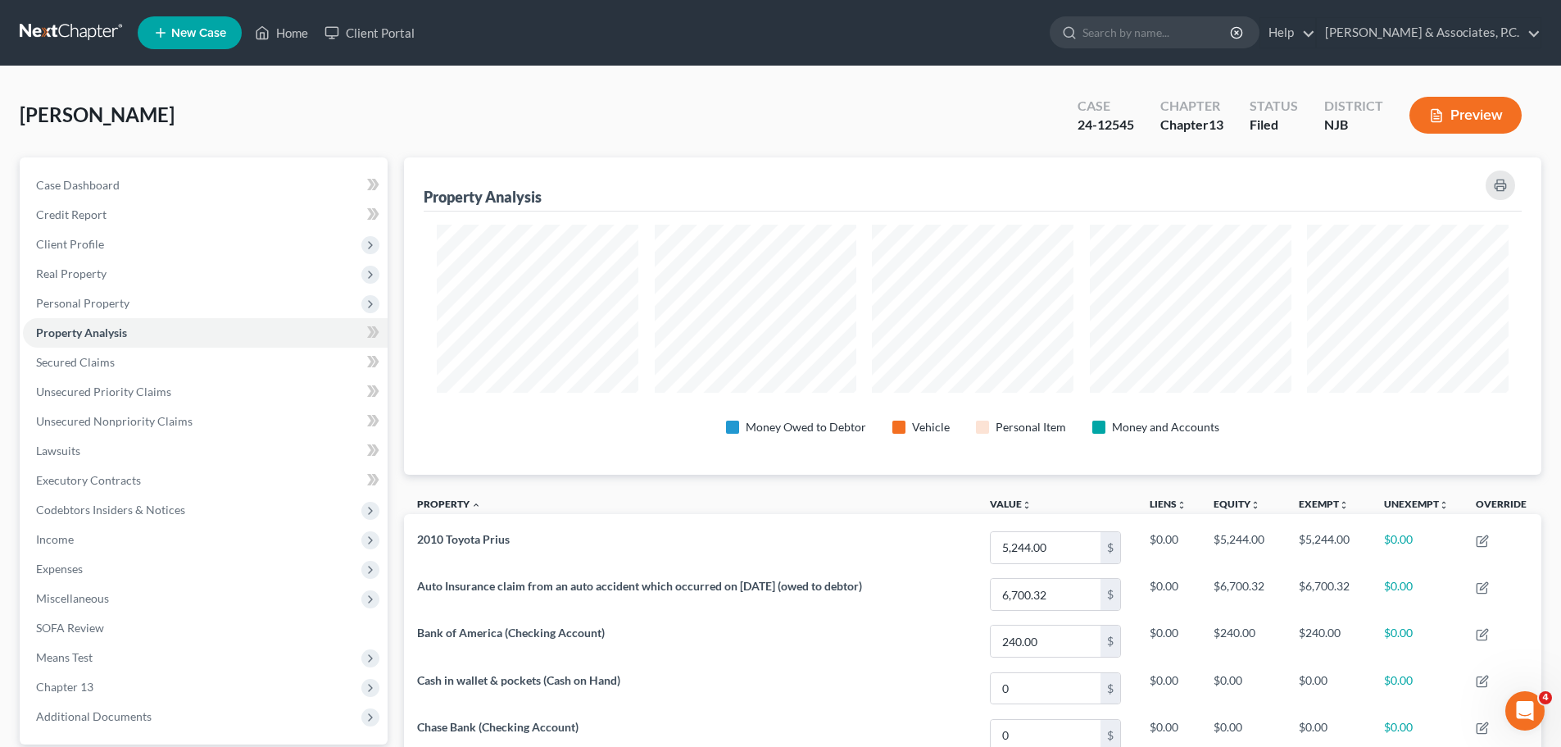
scroll to position [317, 1138]
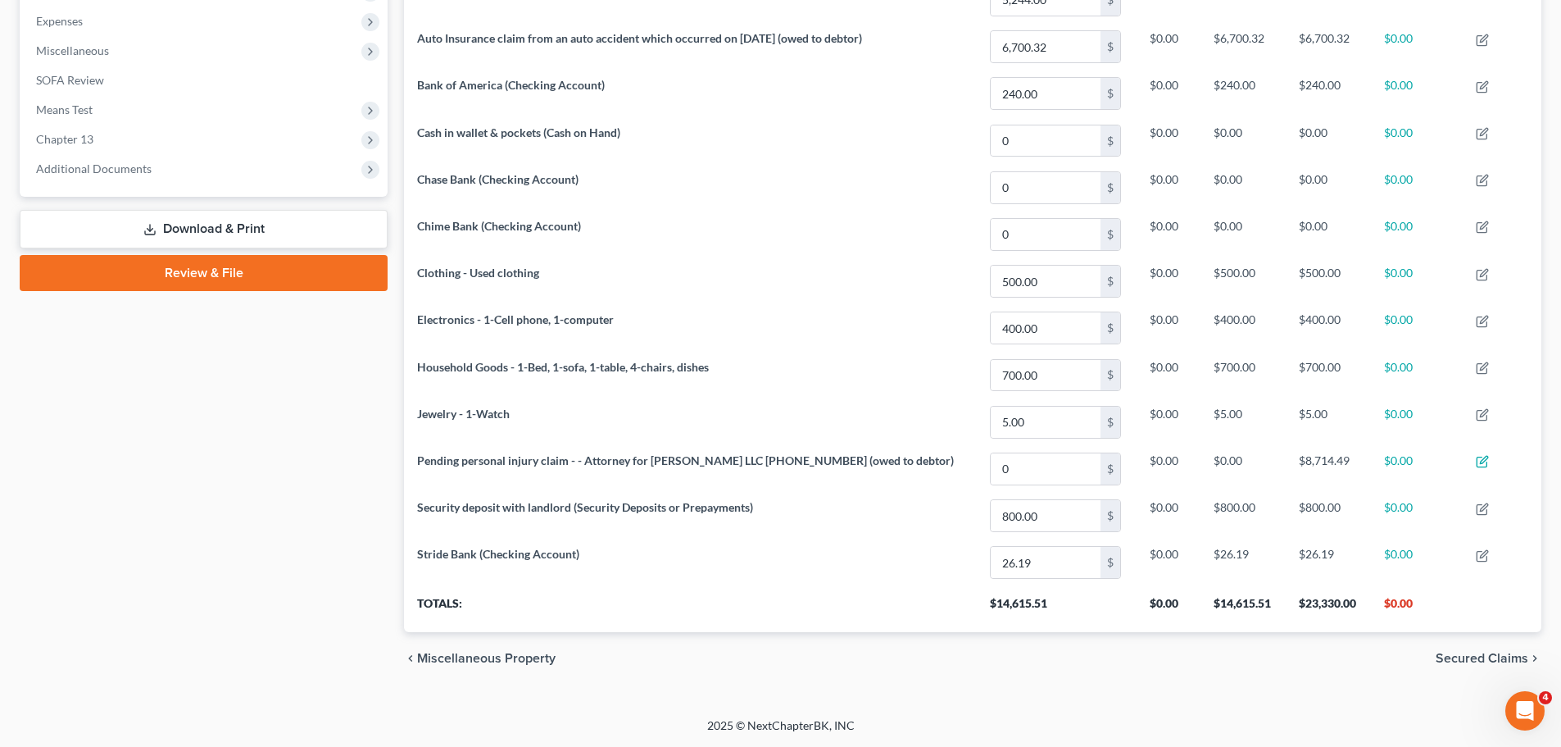
click at [218, 232] on link "Download & Print" at bounding box center [204, 229] width 368 height 39
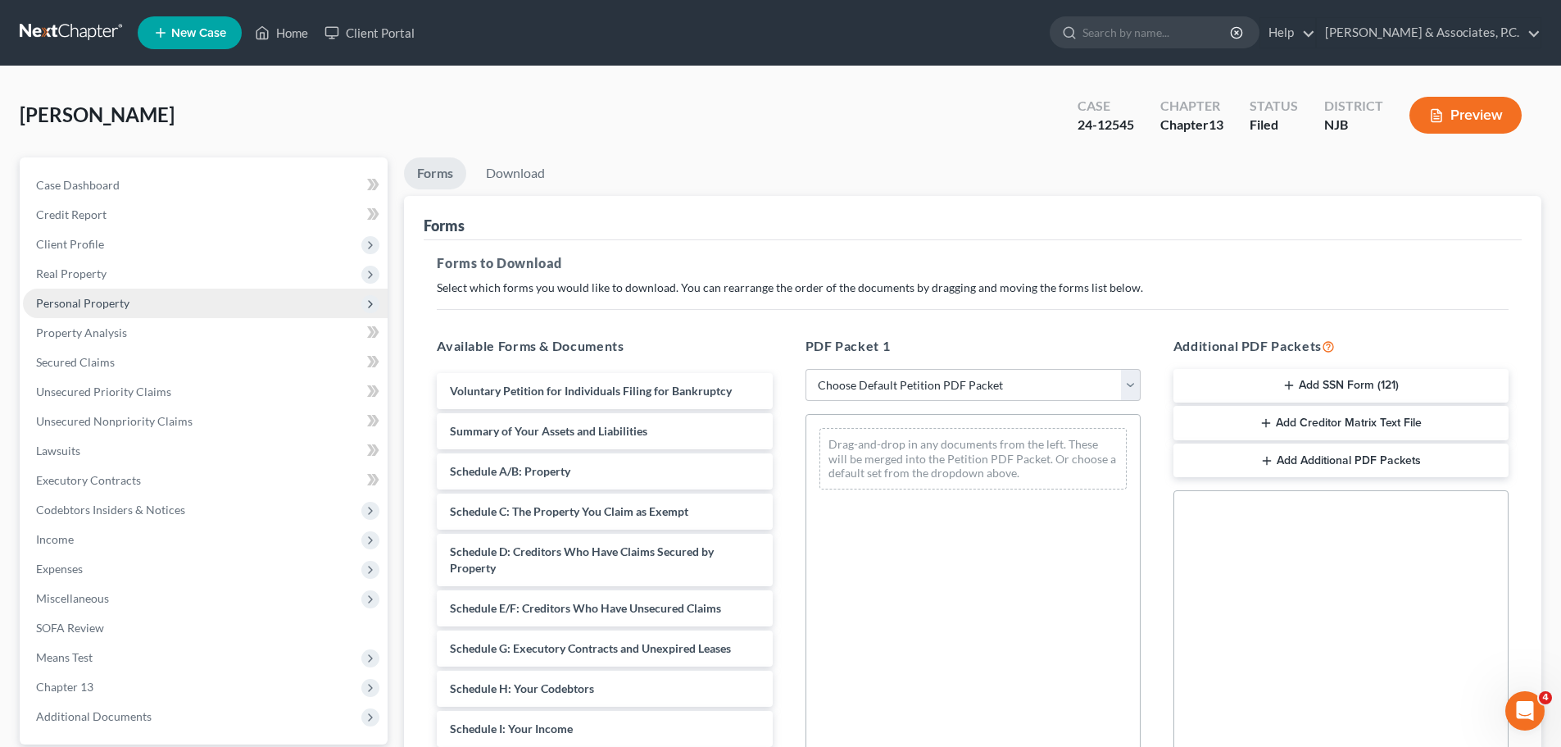
click at [86, 305] on span "Personal Property" at bounding box center [82, 303] width 93 height 14
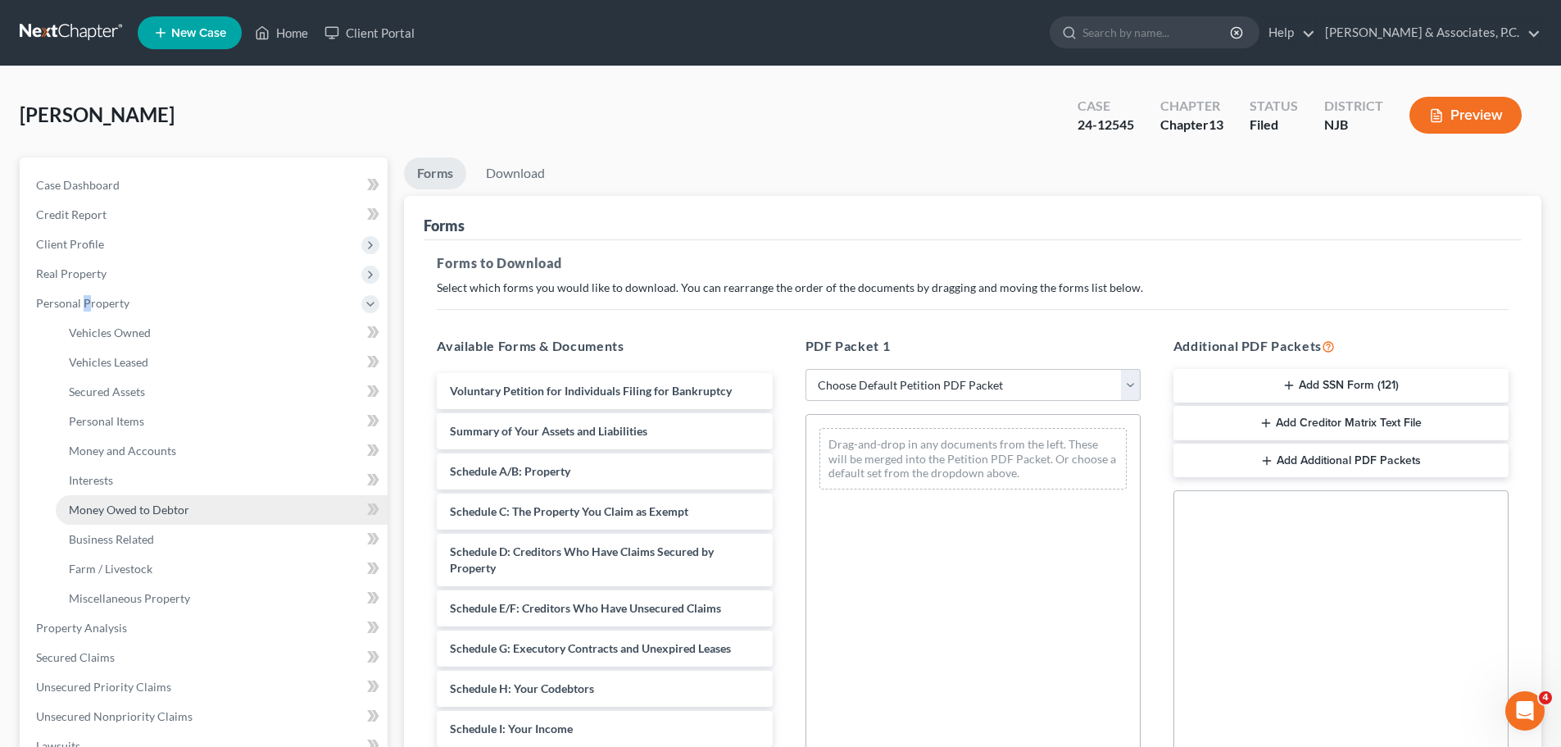
click at [138, 514] on span "Money Owed to Debtor" at bounding box center [129, 509] width 120 height 14
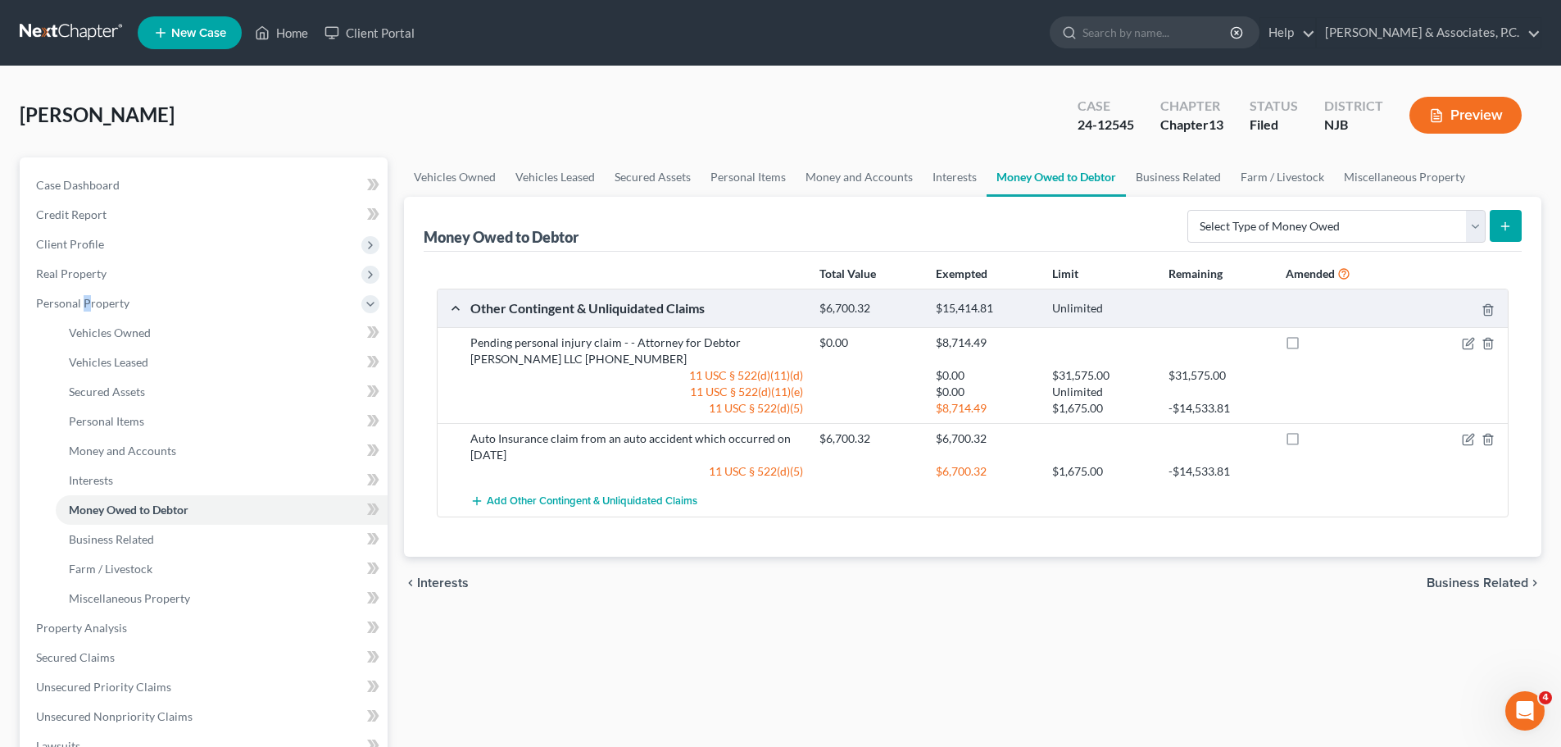
click at [1488, 583] on span "Business Related" at bounding box center [1478, 582] width 102 height 13
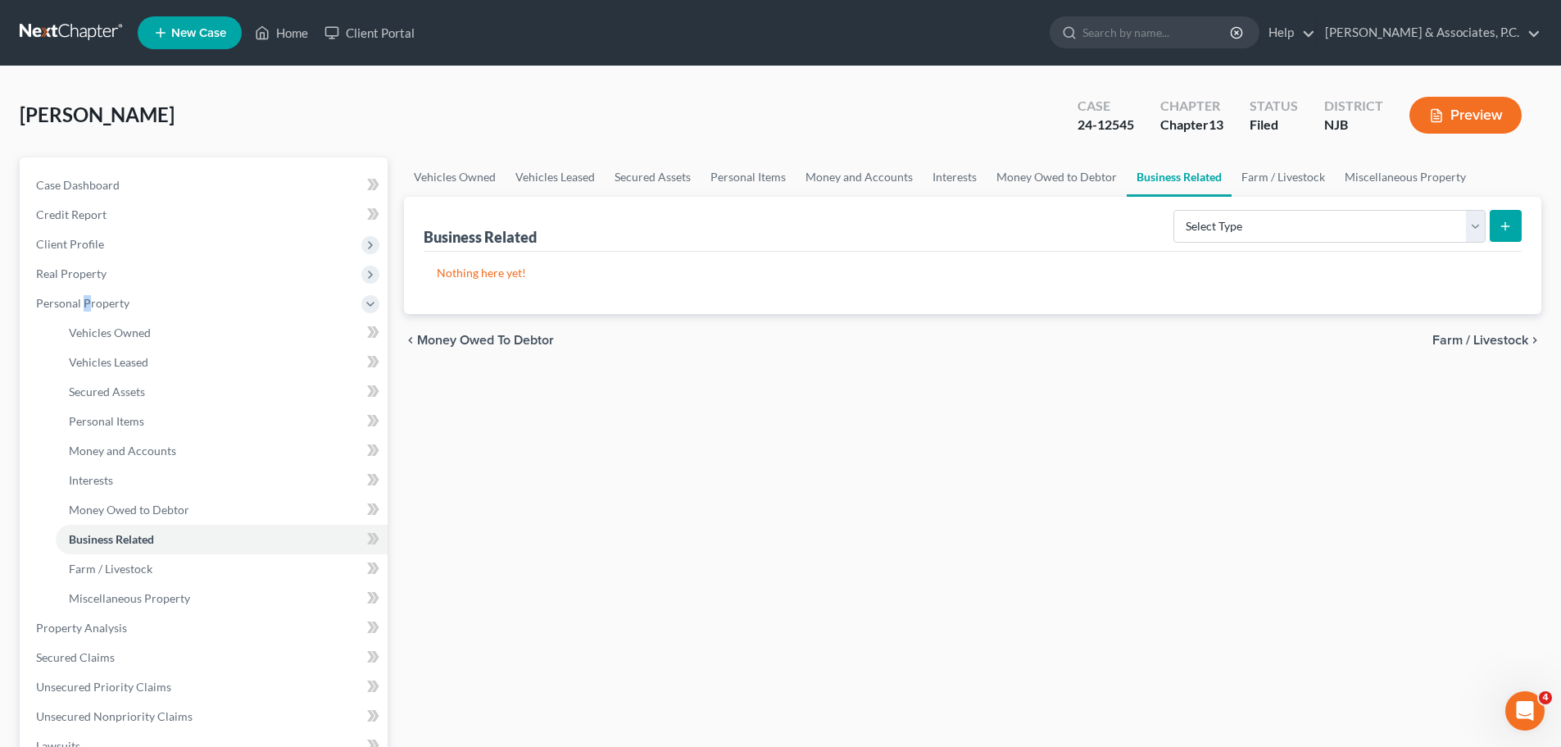
click at [1482, 344] on span "Farm / Livestock" at bounding box center [1481, 340] width 96 height 13
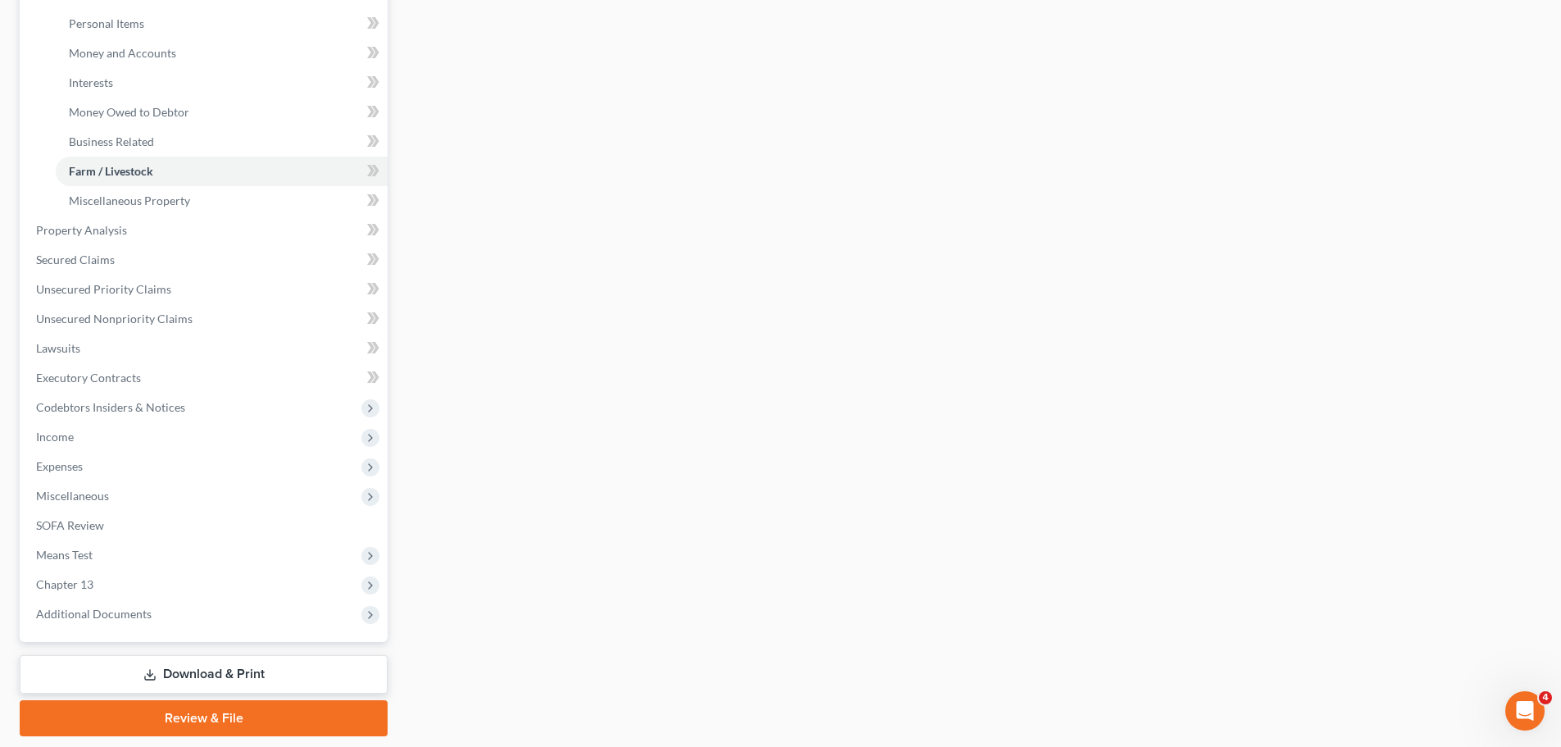
scroll to position [449, 0]
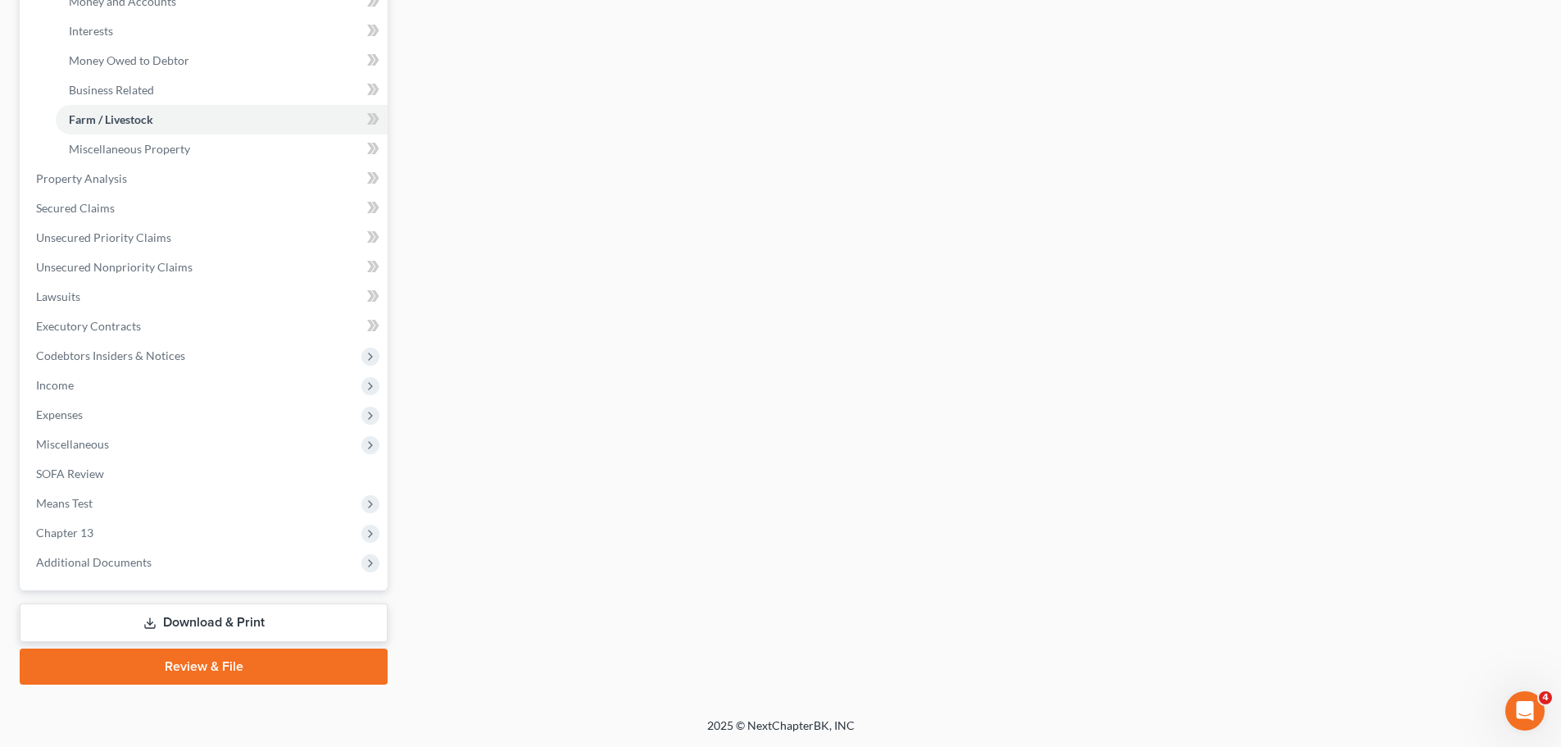
click at [253, 615] on link "Download & Print" at bounding box center [204, 622] width 368 height 39
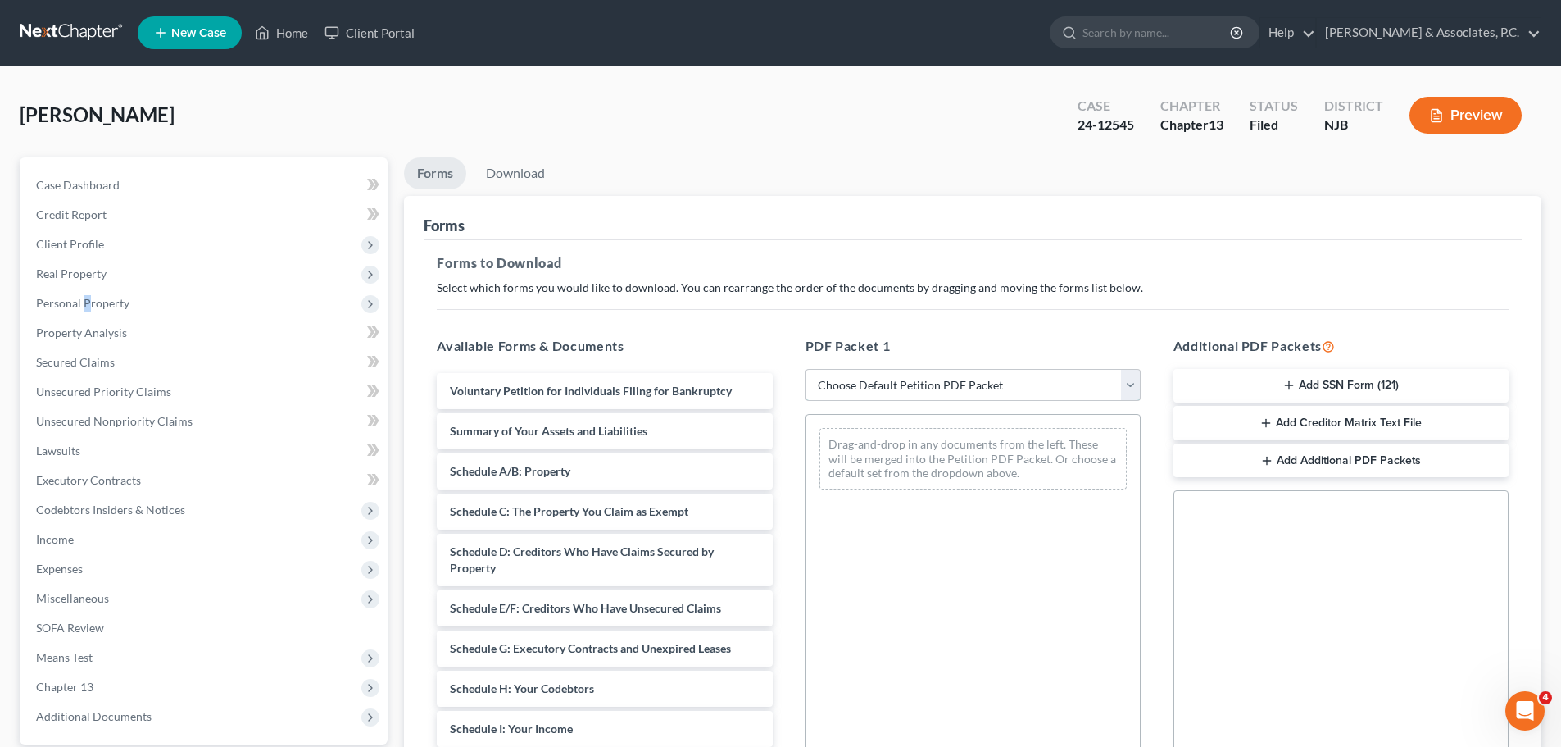
drag, startPoint x: 1029, startPoint y: 378, endPoint x: 988, endPoint y: 395, distance: 45.2
click at [1028, 379] on select "Choose Default Petition PDF Packet Complete Bankruptcy Petition (all forms and …" at bounding box center [973, 385] width 335 height 33
select select "2"
click at [806, 369] on select "Choose Default Petition PDF Packet Complete Bankruptcy Petition (all forms and …" at bounding box center [973, 385] width 335 height 33
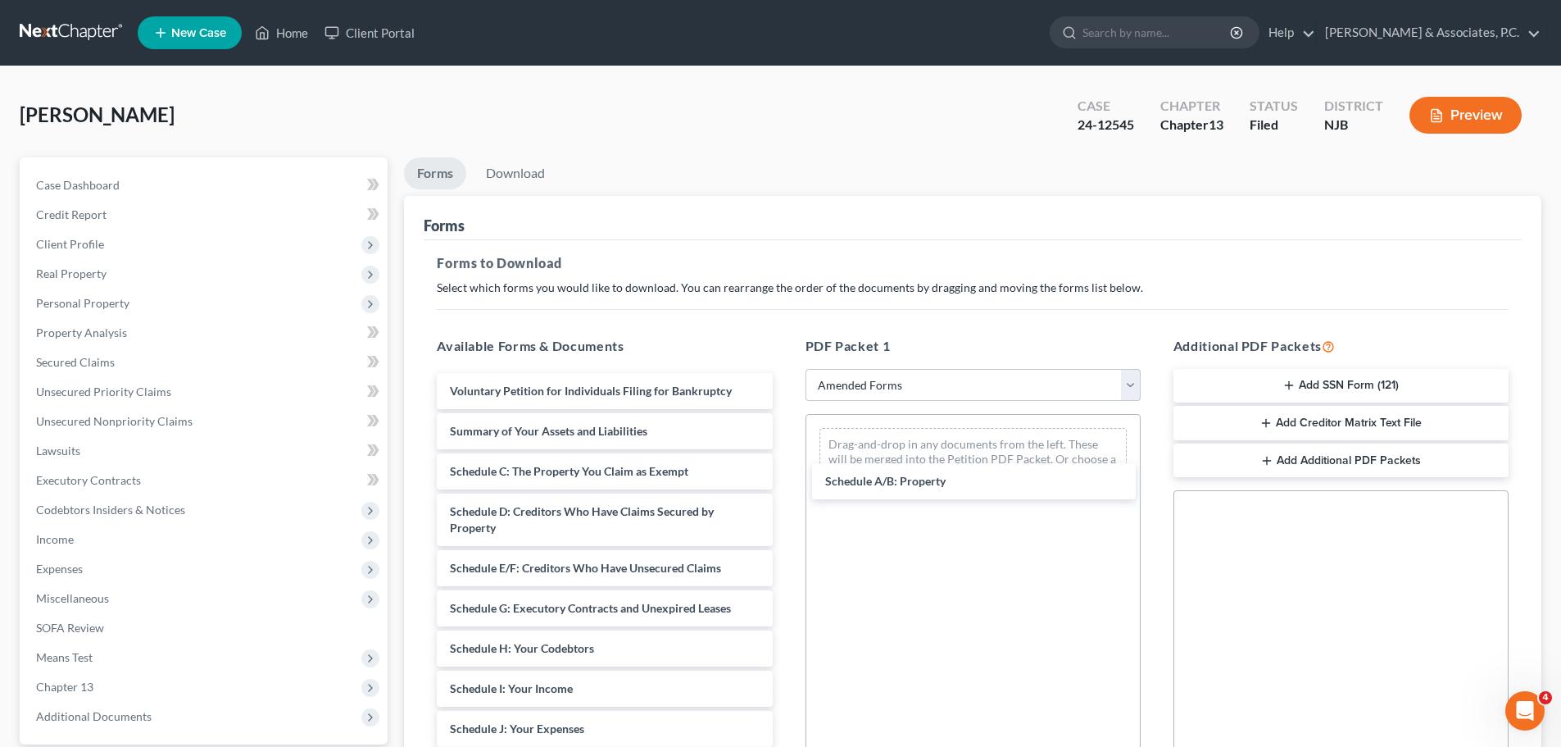
drag, startPoint x: 466, startPoint y: 471, endPoint x: 853, endPoint y: 485, distance: 387.1
click at [785, 480] on div "Schedule A/B: Property Voluntary Petition for Individuals Filing for Bankruptcy…" at bounding box center [604, 717] width 361 height 688
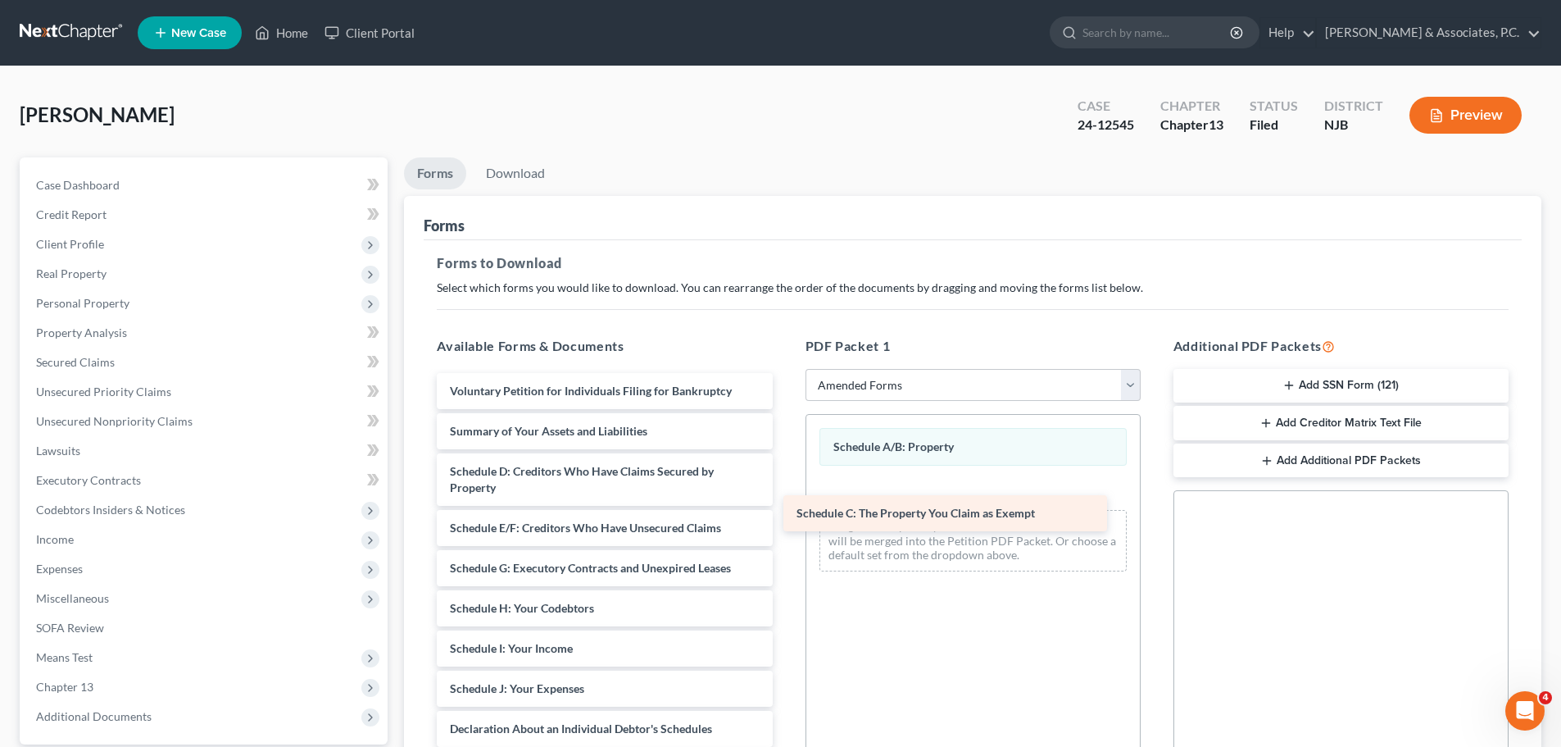
drag, startPoint x: 494, startPoint y: 469, endPoint x: 839, endPoint y: 511, distance: 347.6
click at [785, 511] on div "Schedule C: The Property You Claim as Exempt Voluntary Petition for Individuals…" at bounding box center [604, 696] width 361 height 647
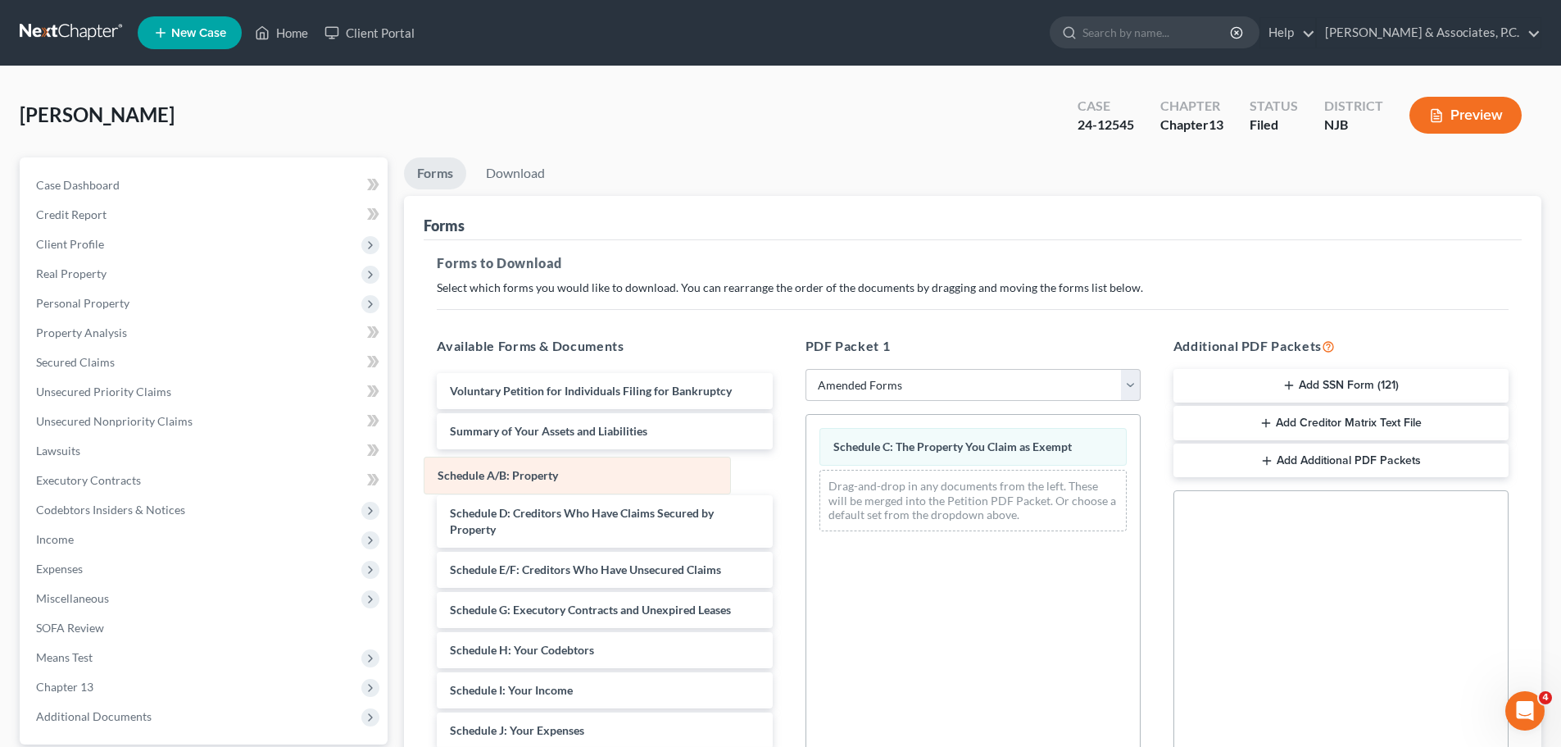
drag, startPoint x: 963, startPoint y: 443, endPoint x: 563, endPoint y: 466, distance: 400.6
click at [807, 472] on div "Schedule A/B: Property Schedule A/B: Property Schedule C: The Property You Clai…" at bounding box center [974, 479] width 334 height 129
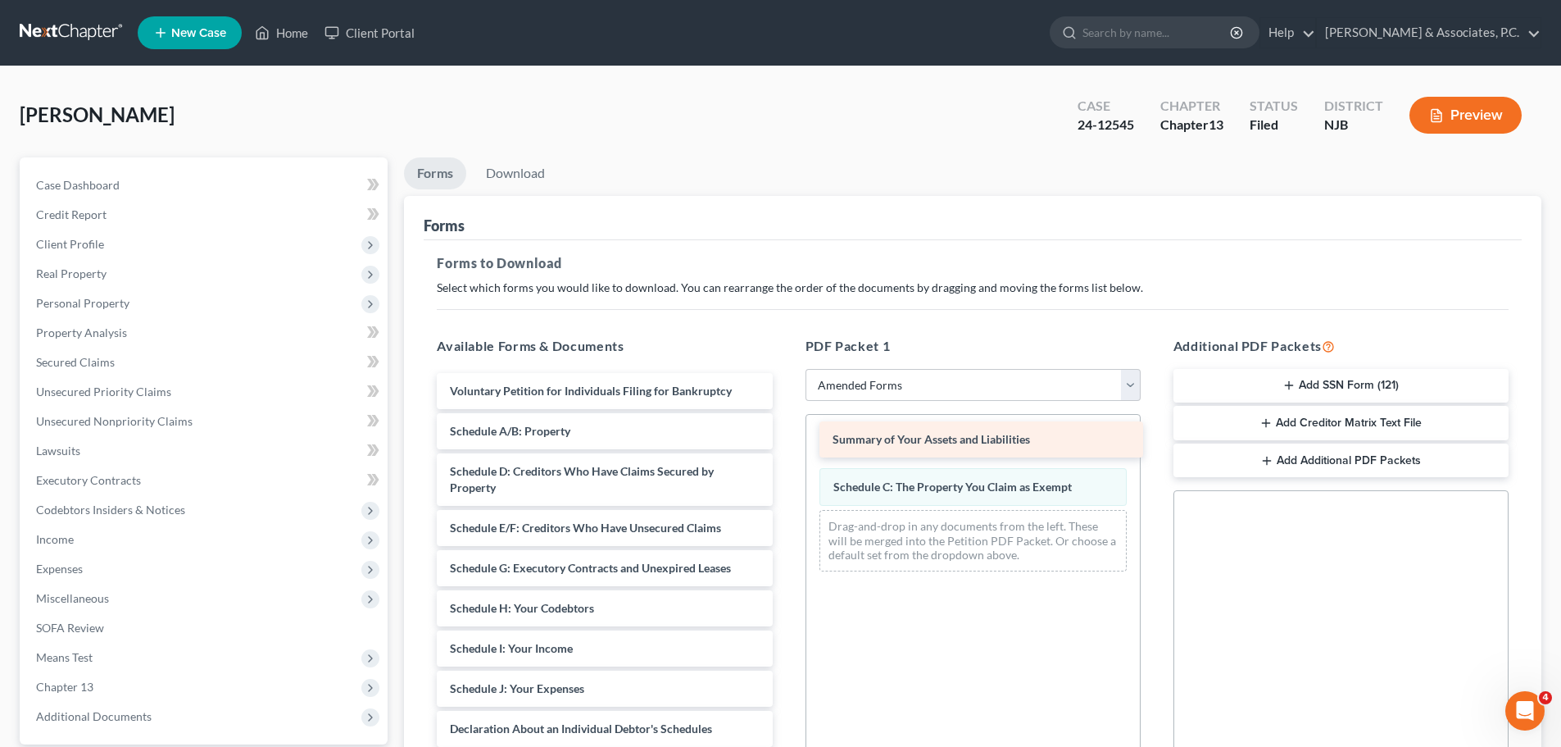
drag, startPoint x: 558, startPoint y: 430, endPoint x: 940, endPoint y: 438, distance: 382.0
click at [785, 438] on div "Summary of Your Assets and Liabilities Voluntary Petition for Individuals Filin…" at bounding box center [604, 696] width 361 height 647
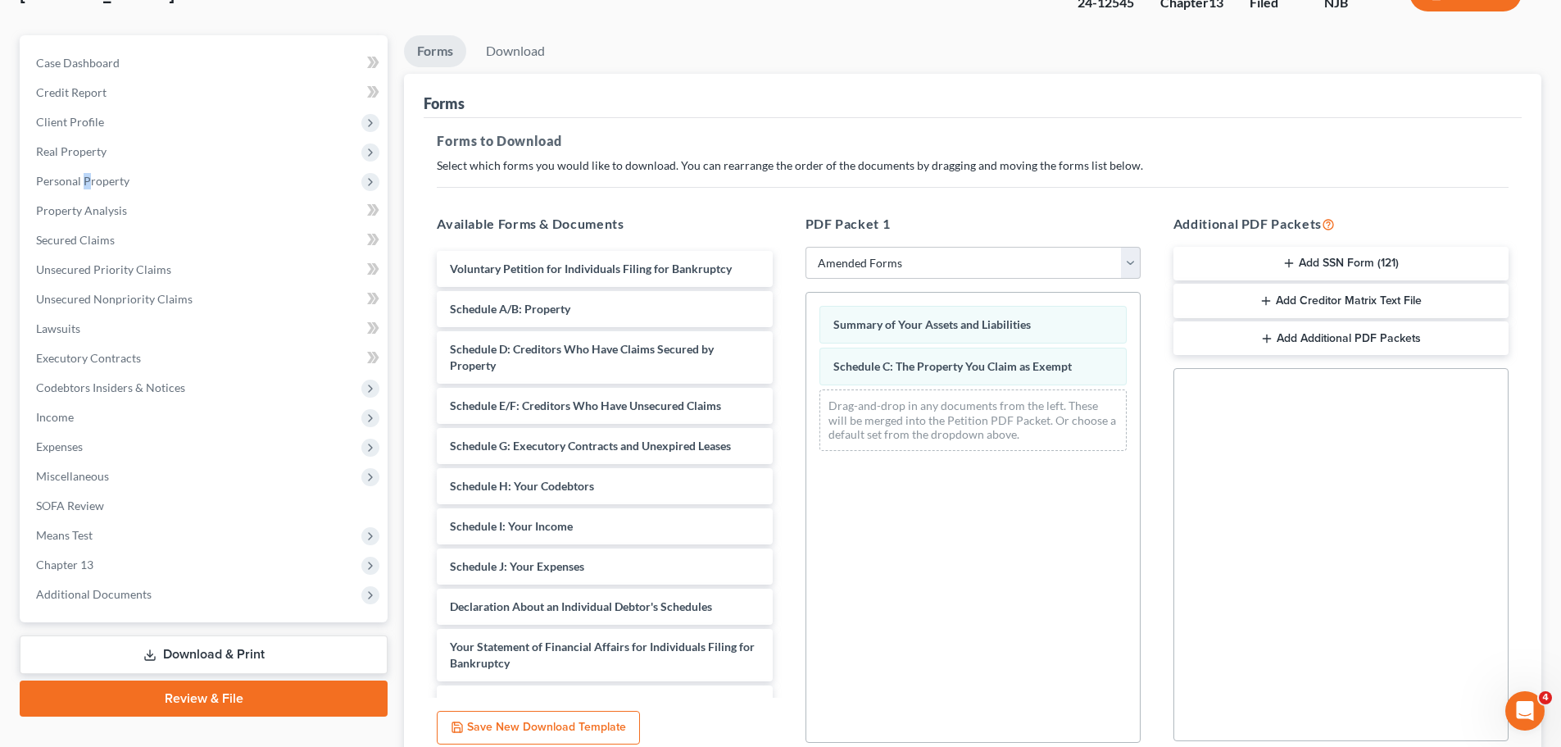
scroll to position [246, 0]
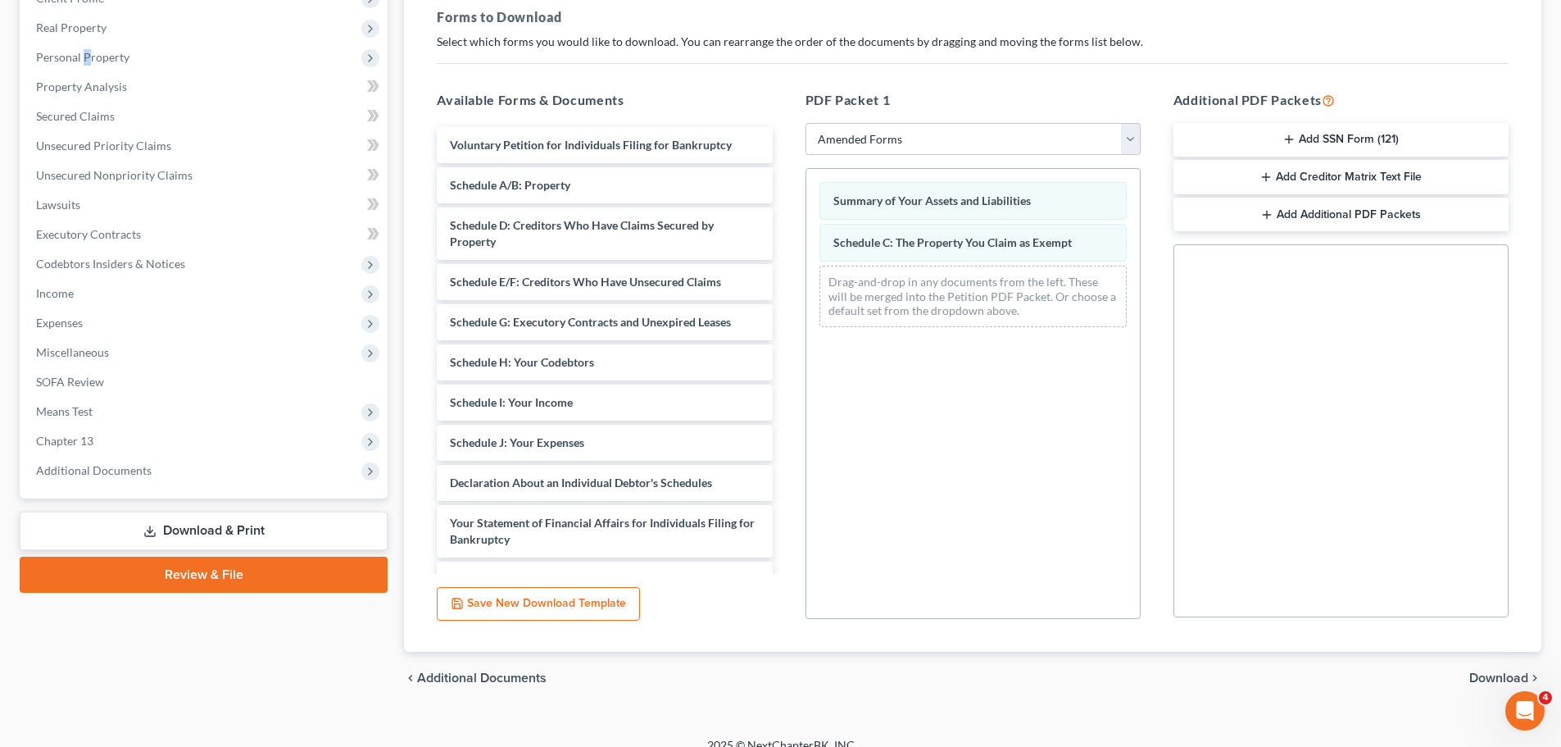
drag, startPoint x: 1486, startPoint y: 683, endPoint x: 1417, endPoint y: 682, distance: 68.9
click at [1485, 683] on span "Download" at bounding box center [1499, 677] width 59 height 13
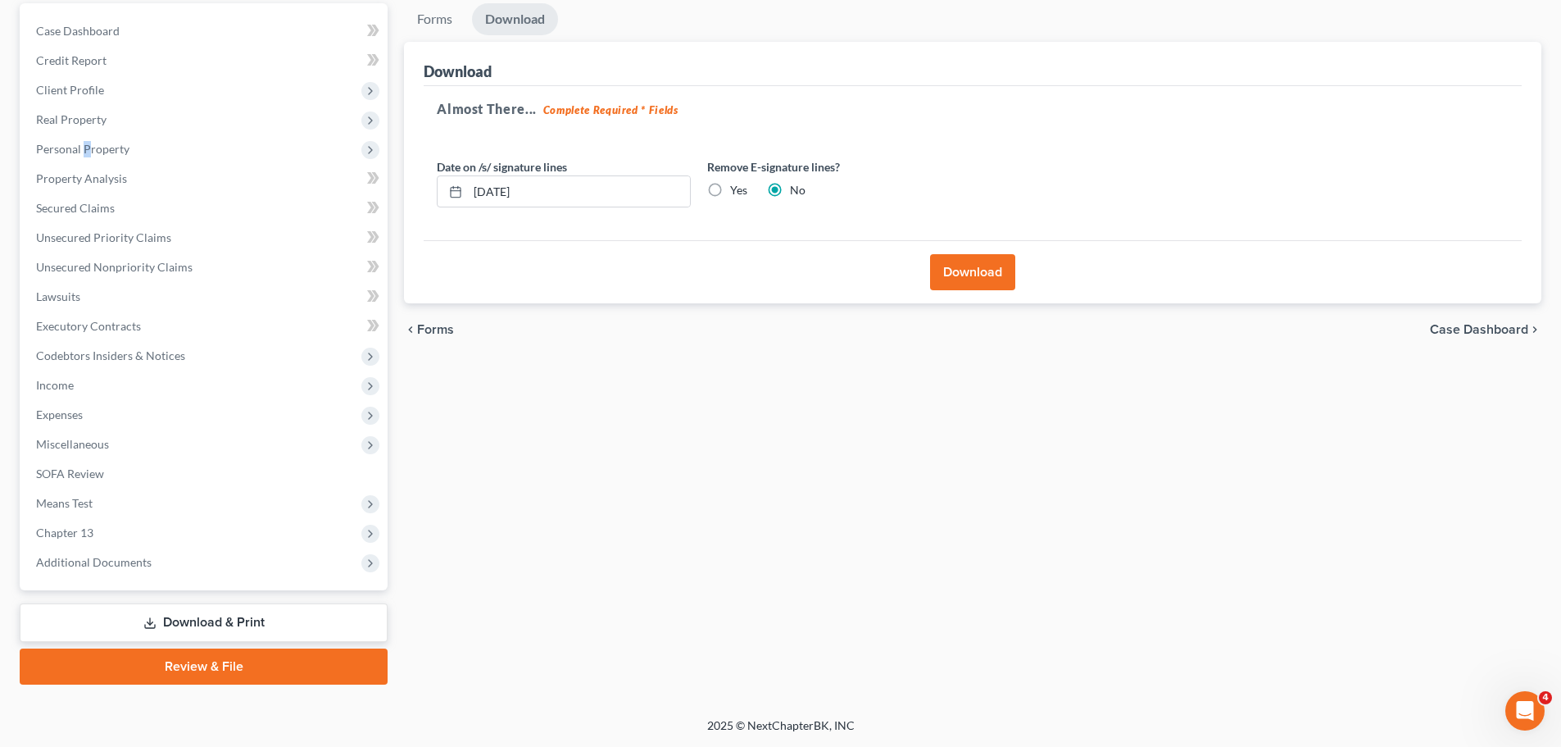
scroll to position [154, 0]
click at [730, 187] on label "Yes" at bounding box center [738, 190] width 17 height 16
click at [737, 187] on input "Yes" at bounding box center [742, 187] width 11 height 11
radio input "true"
radio input "false"
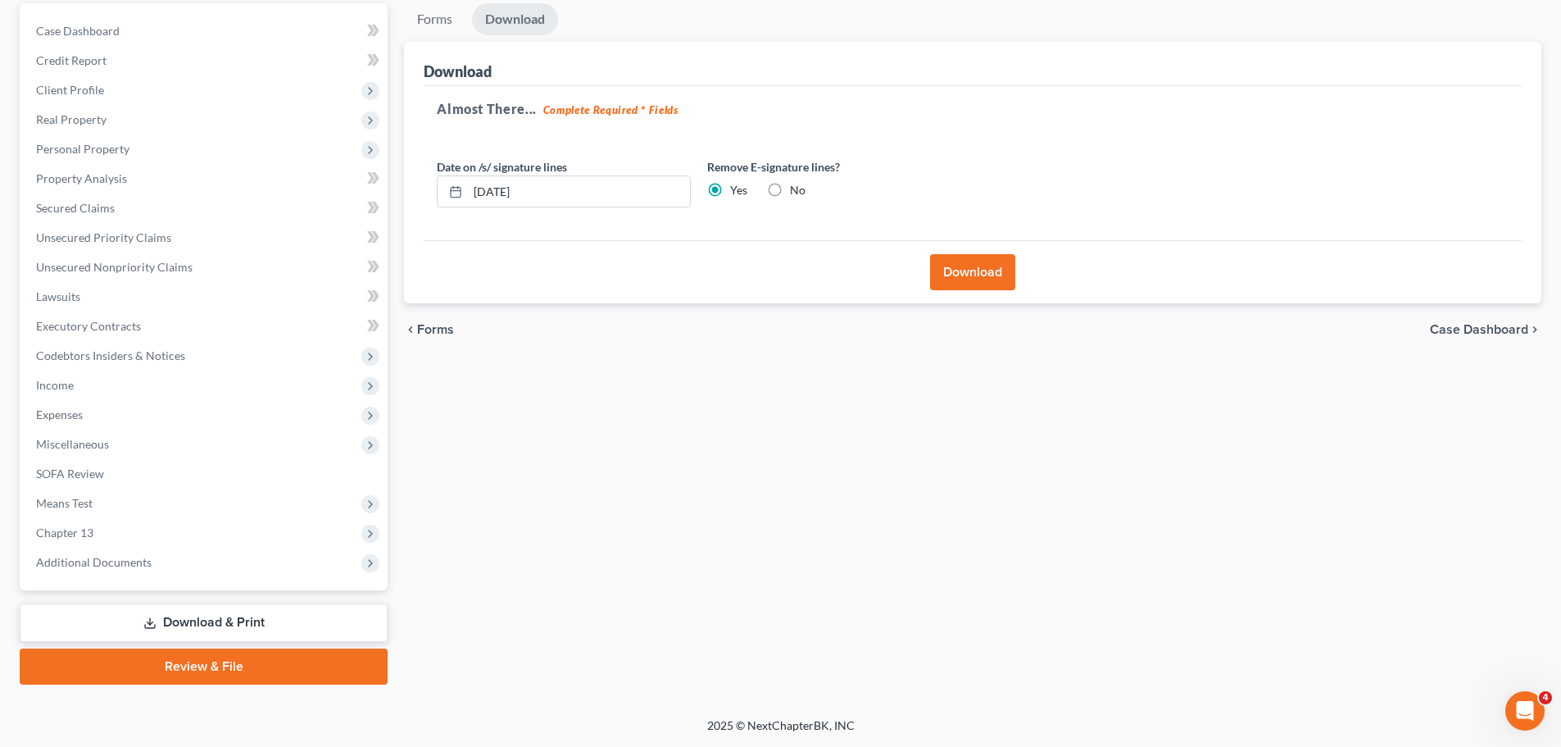
drag, startPoint x: 986, startPoint y: 270, endPoint x: 997, endPoint y: 285, distance: 19.3
click at [987, 270] on button "Download" at bounding box center [972, 272] width 85 height 36
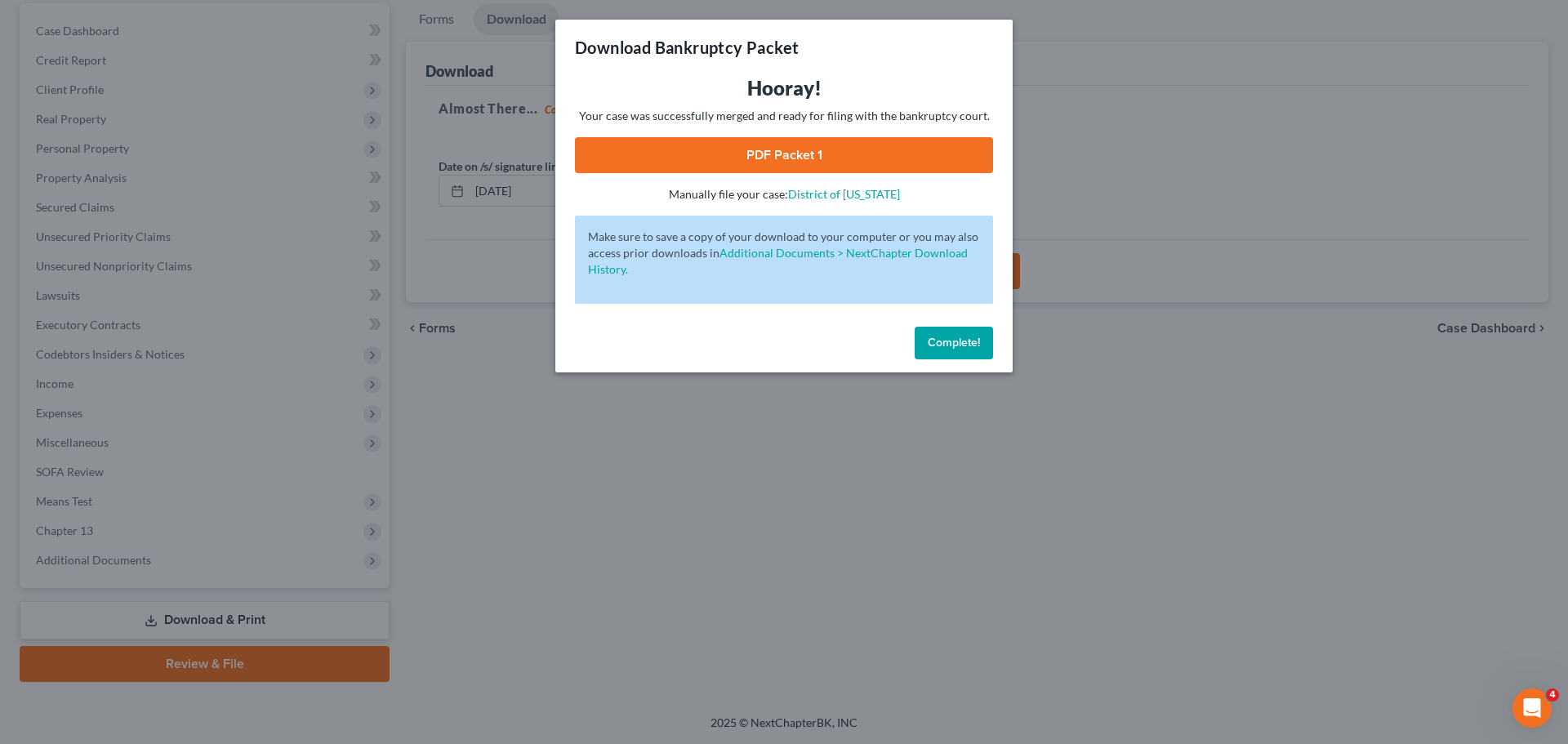
drag, startPoint x: 830, startPoint y: 139, endPoint x: 857, endPoint y: 145, distance: 27.7
click at [830, 141] on link "PDF Packet 1" at bounding box center [784, 155] width 418 height 36
click at [925, 350] on button "Complete!" at bounding box center [953, 343] width 79 height 33
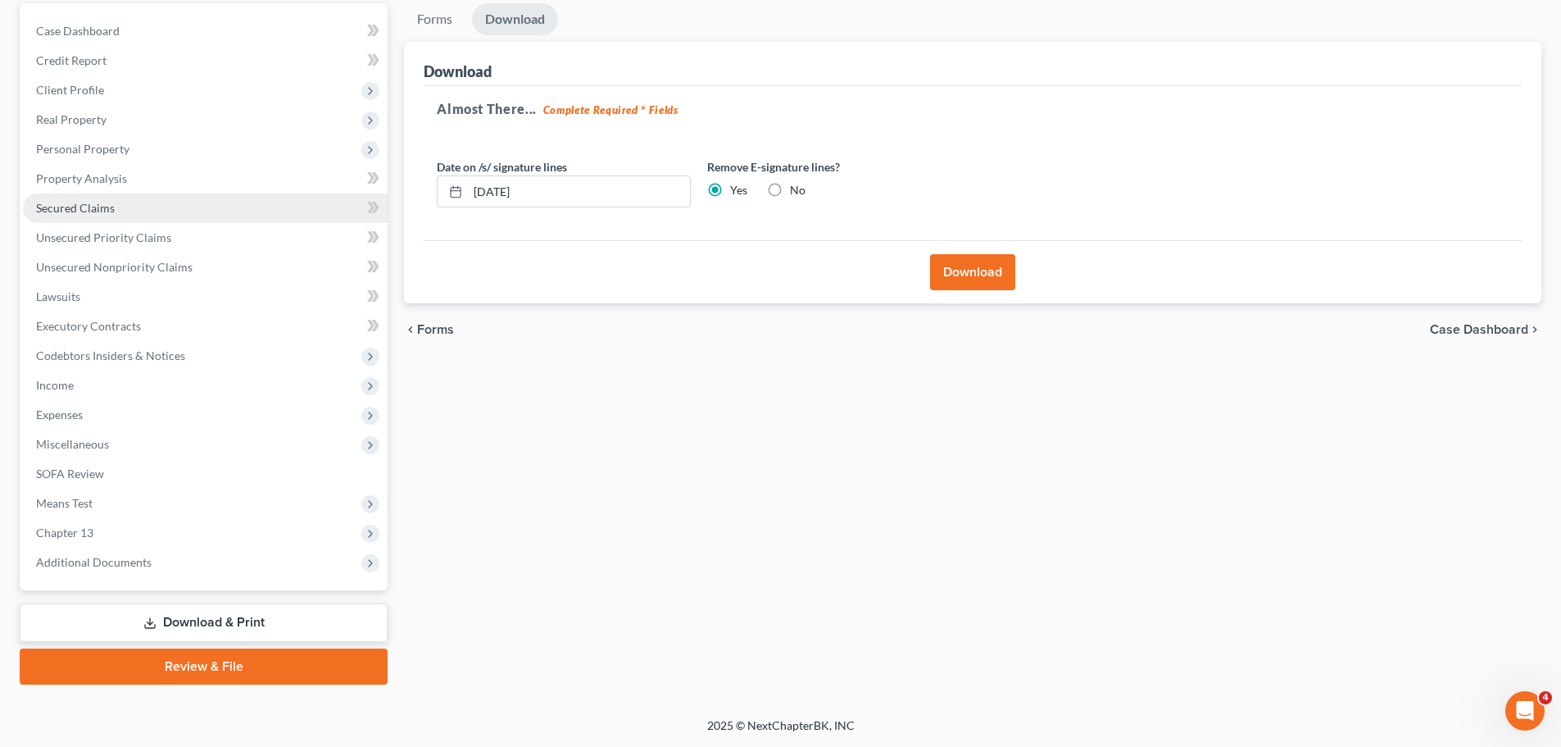
click at [84, 202] on span "Secured Claims" at bounding box center [75, 208] width 79 height 14
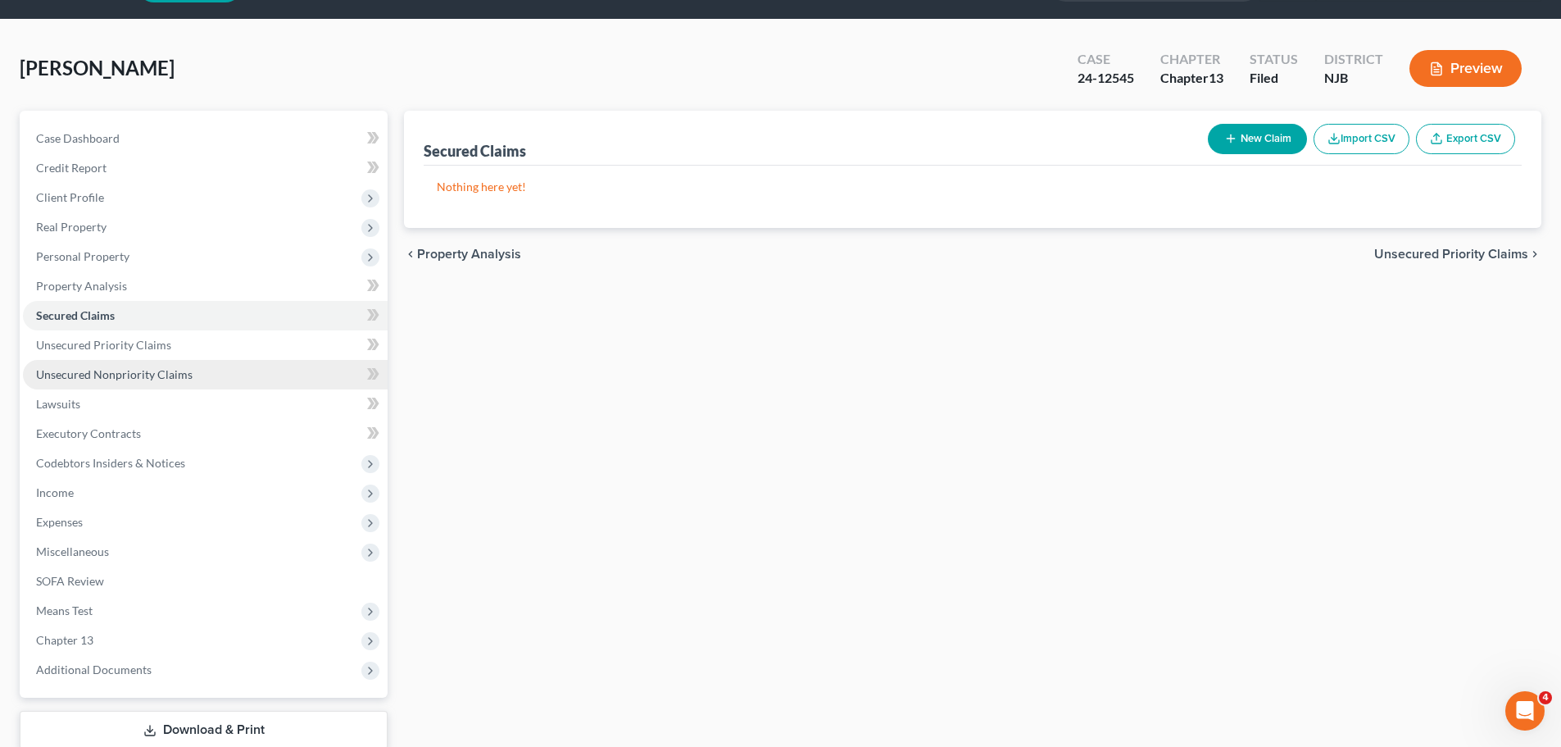
scroll to position [154, 0]
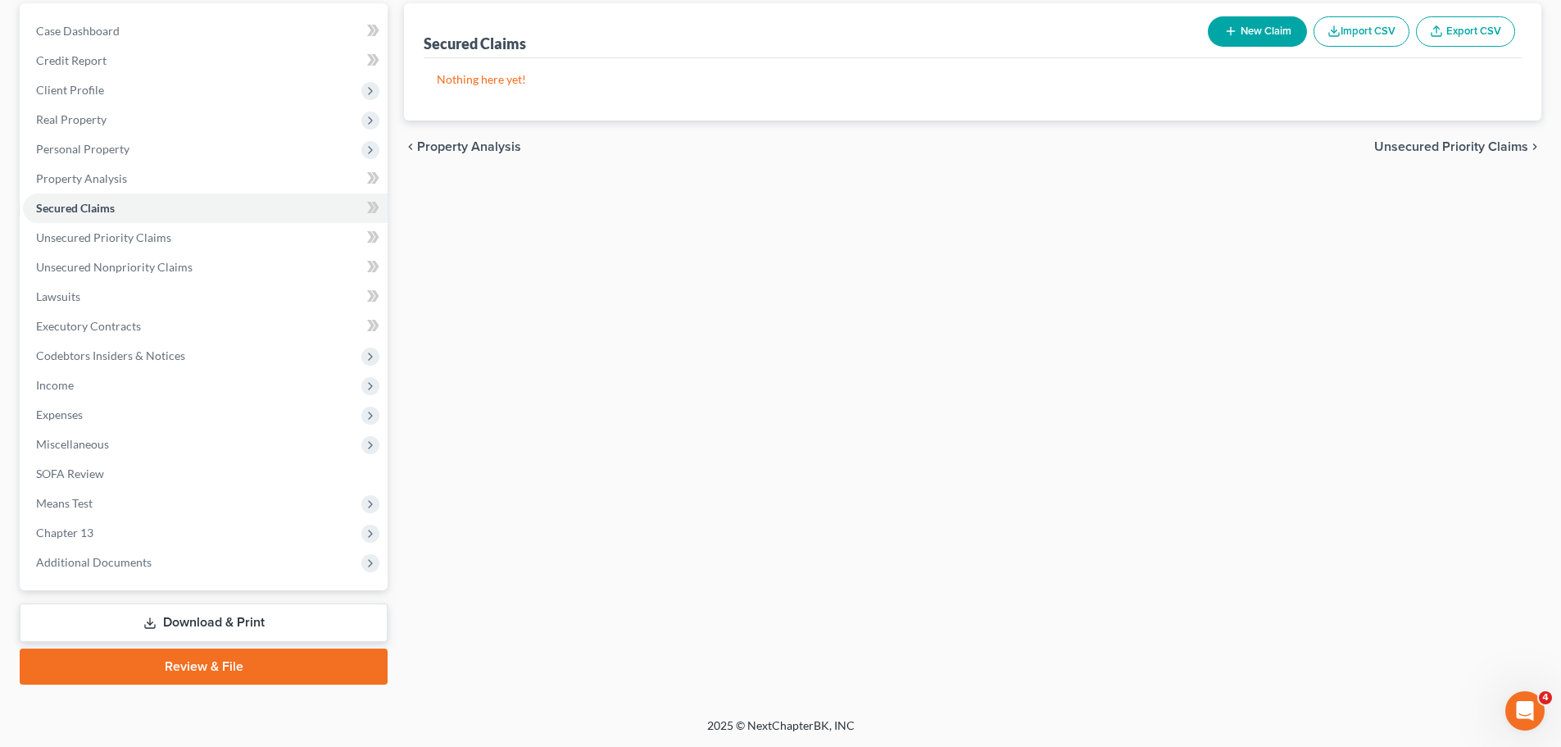
click at [229, 620] on link "Download & Print" at bounding box center [204, 622] width 368 height 39
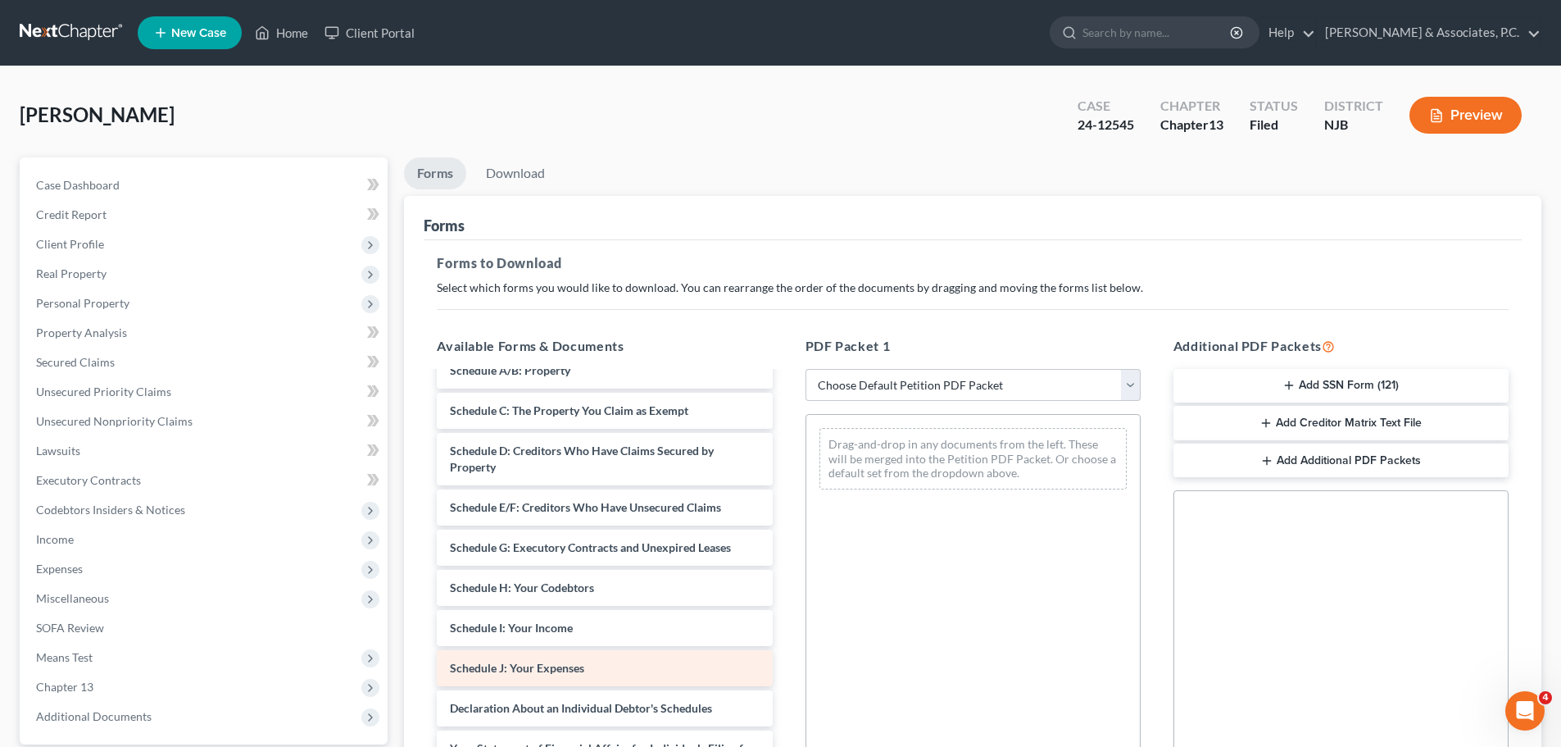
scroll to position [164, 0]
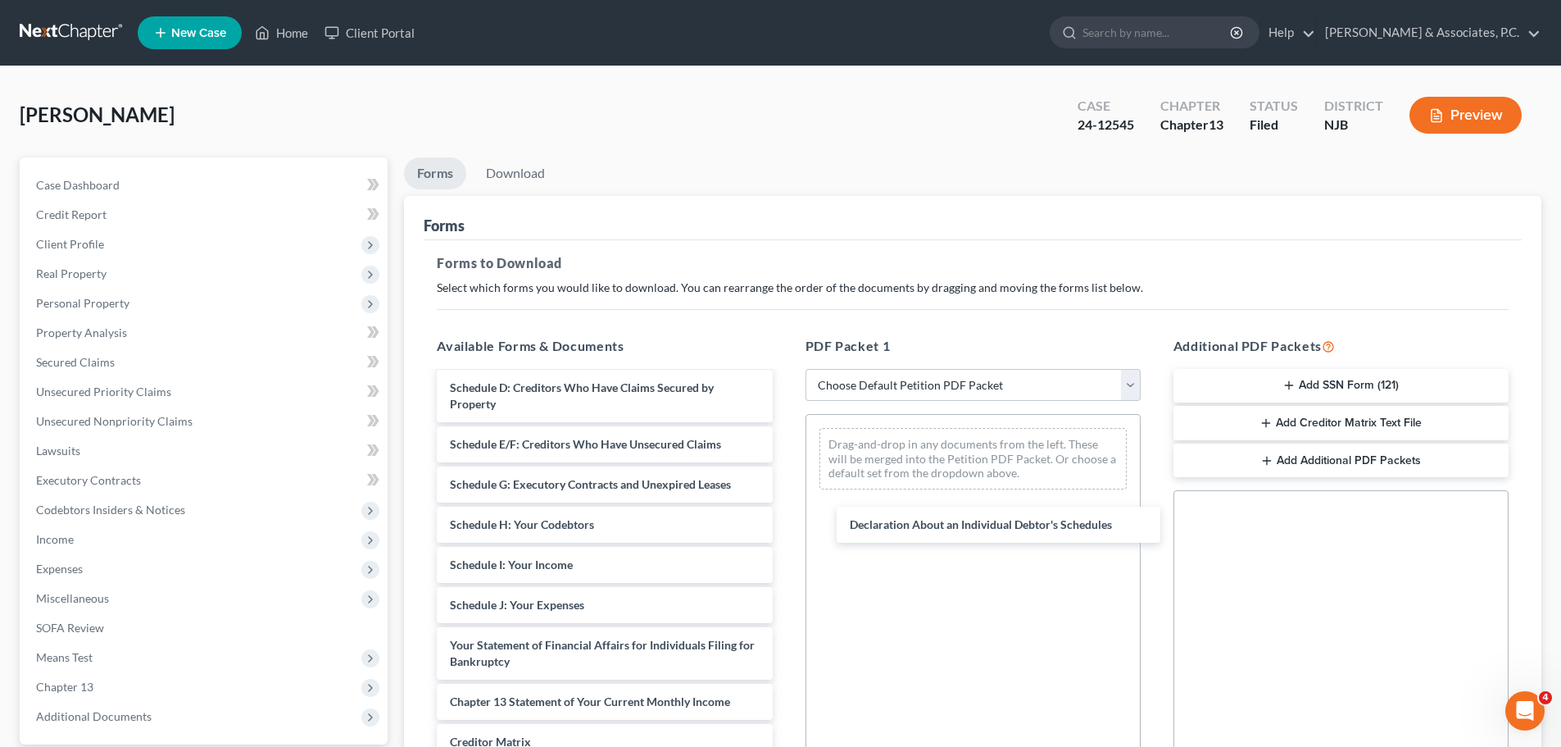
drag, startPoint x: 479, startPoint y: 646, endPoint x: 899, endPoint y: 529, distance: 436.3
click at [785, 525] on div "Declaration About an Individual Debtor's Schedules Voluntary Petition for Indiv…" at bounding box center [604, 553] width 361 height 688
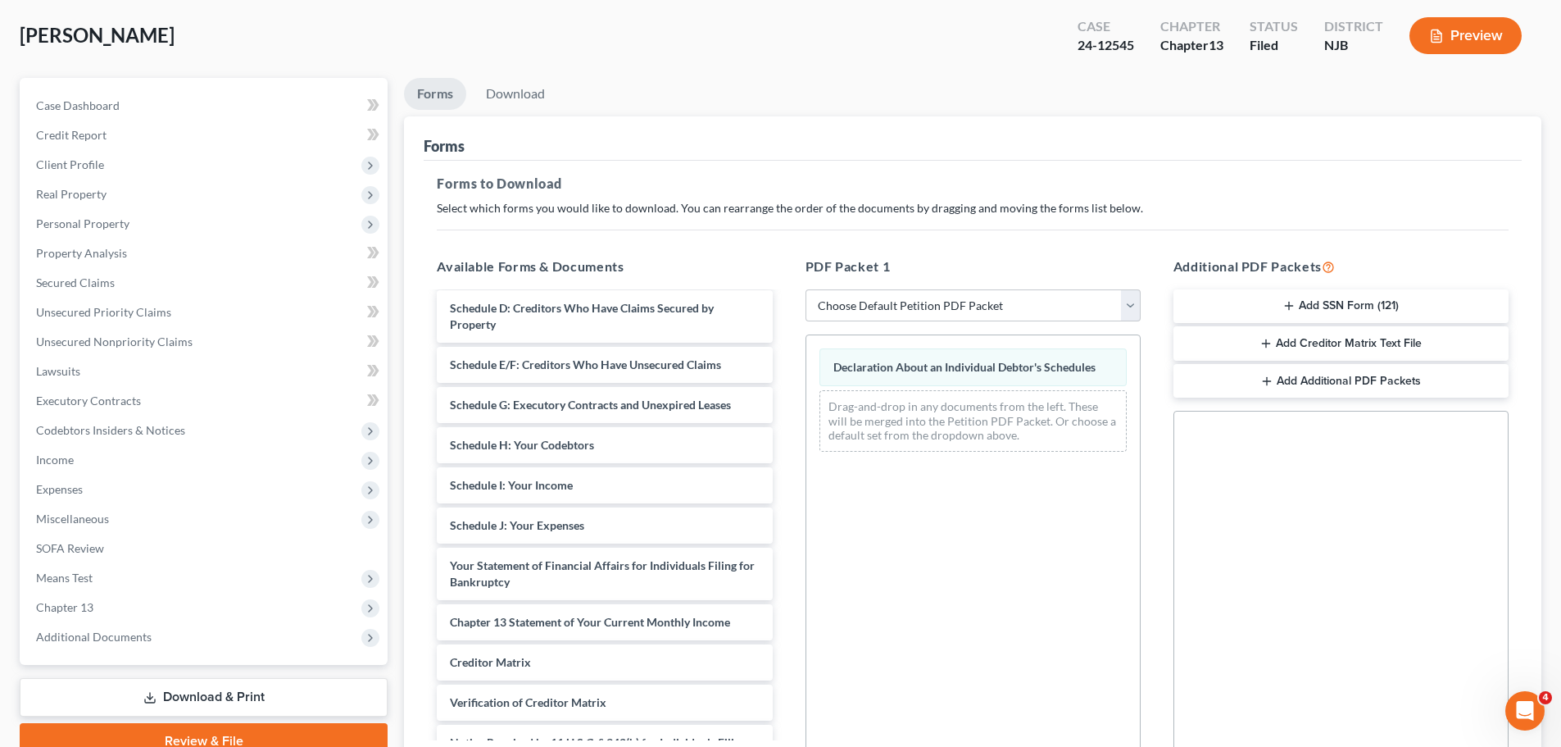
scroll to position [266, 0]
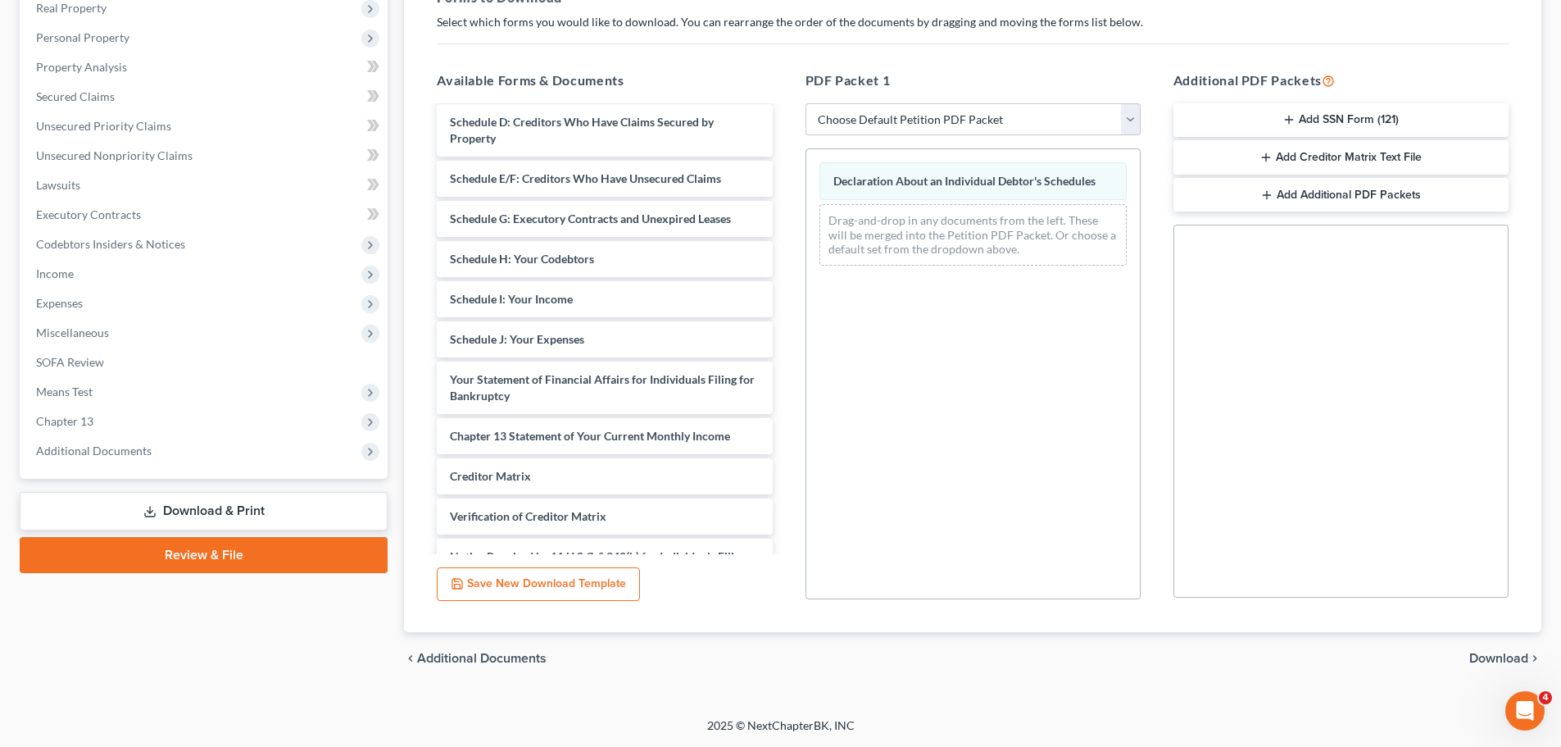
click at [1480, 655] on span "Download" at bounding box center [1499, 658] width 59 height 13
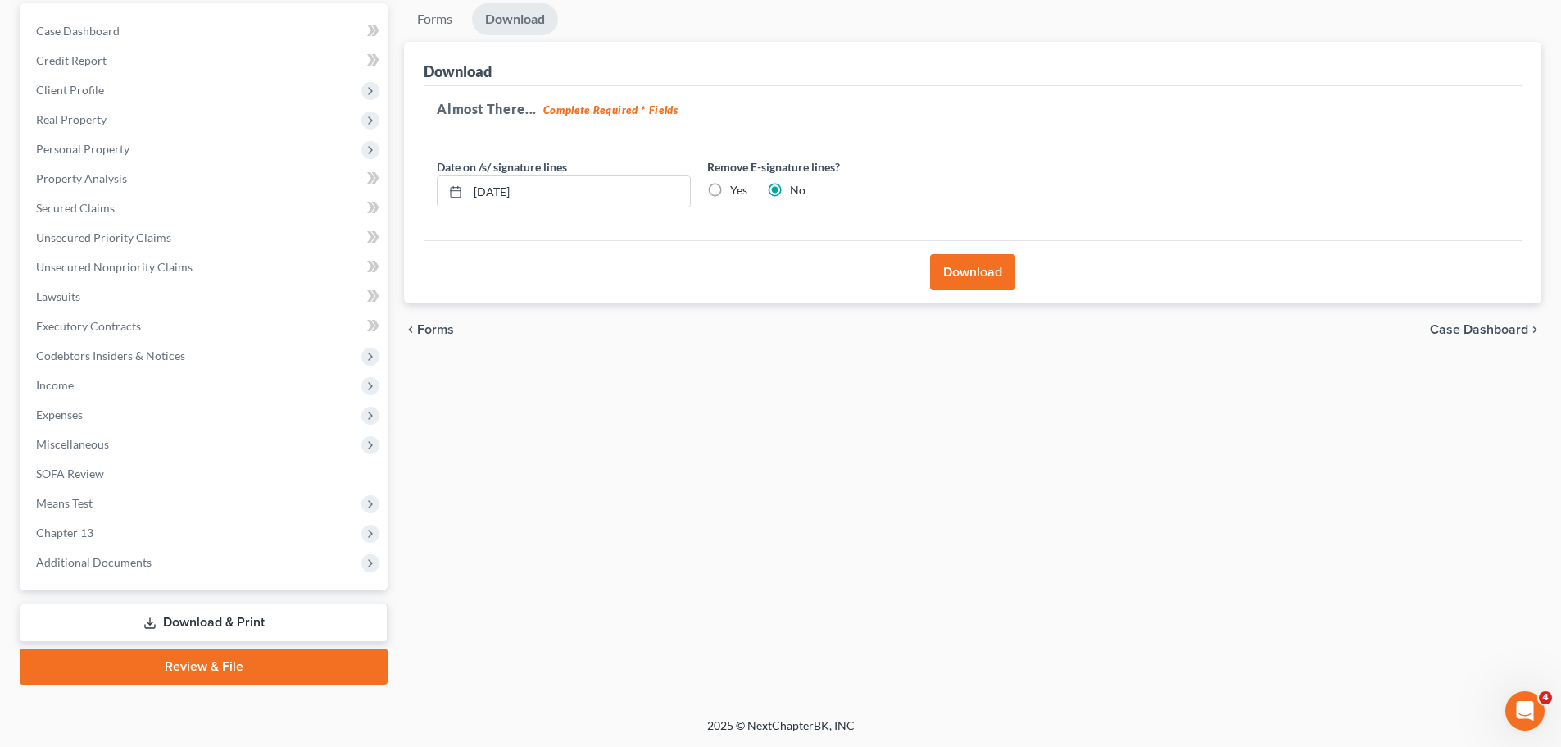
scroll to position [154, 0]
click at [730, 188] on label "Yes" at bounding box center [738, 190] width 17 height 16
click at [737, 188] on input "Yes" at bounding box center [742, 187] width 11 height 11
radio input "true"
radio input "false"
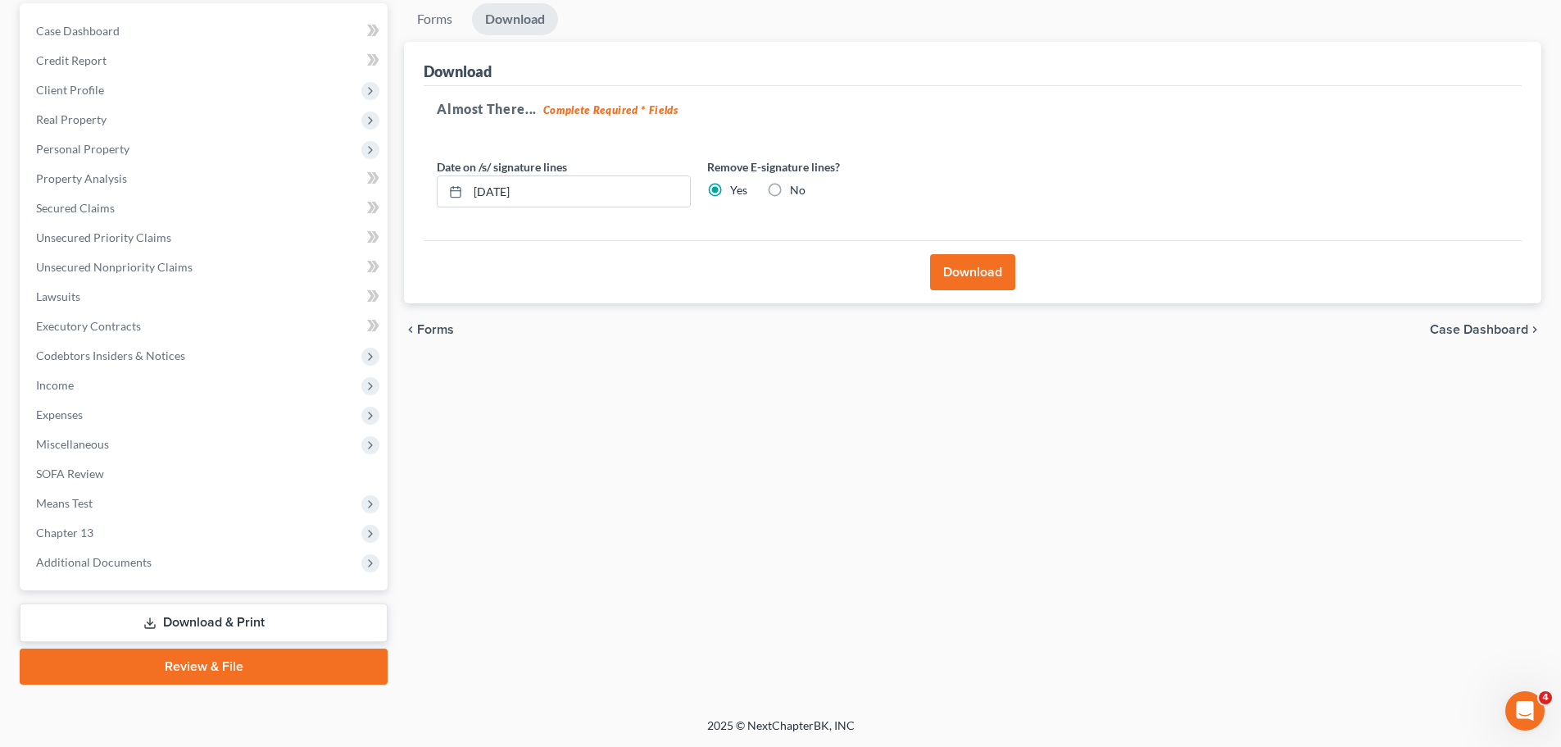
click at [973, 275] on button "Download" at bounding box center [972, 272] width 85 height 36
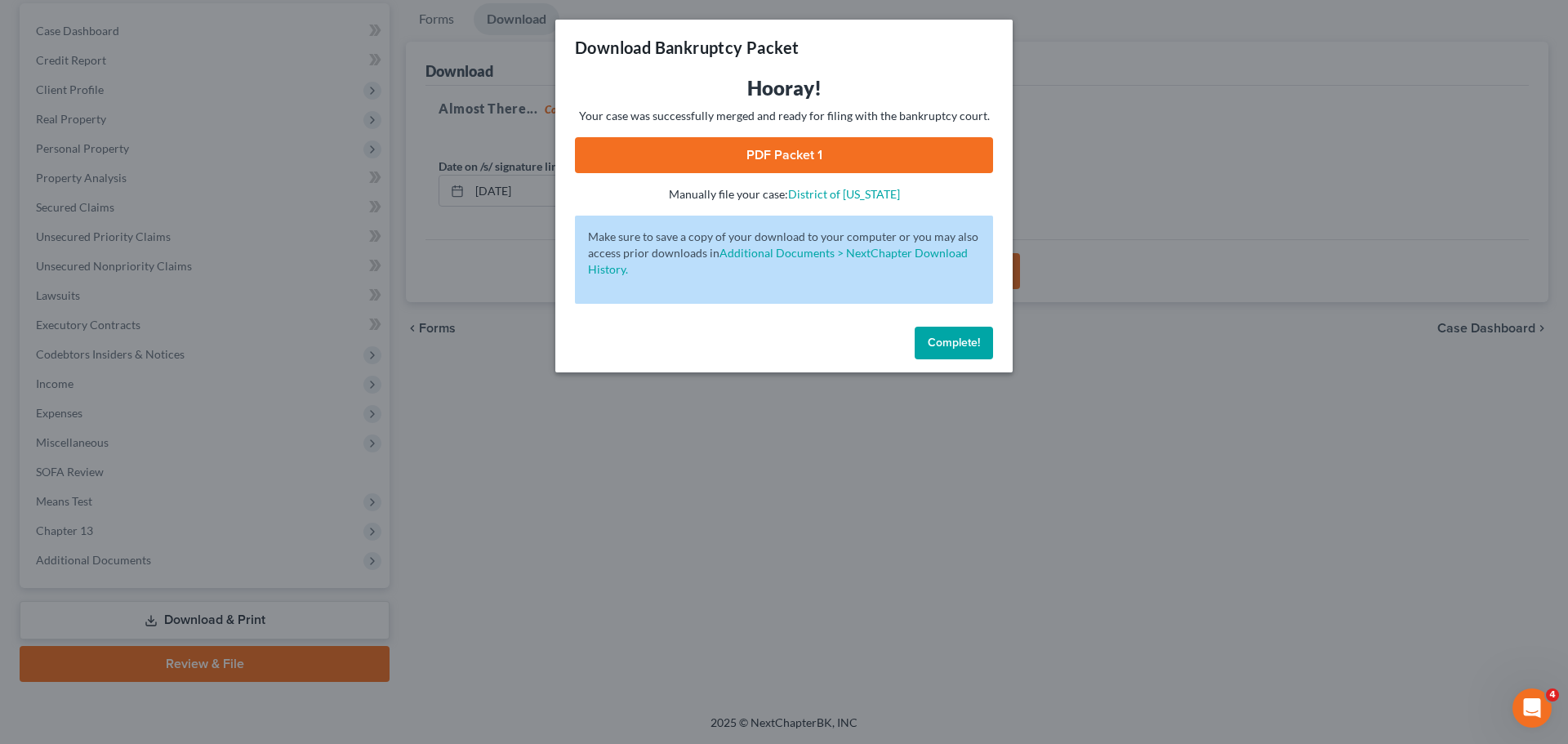
click at [760, 152] on link "PDF Packet 1" at bounding box center [784, 155] width 418 height 36
drag, startPoint x: 941, startPoint y: 342, endPoint x: 893, endPoint y: 321, distance: 52.4
click at [937, 343] on span "Complete!" at bounding box center [953, 343] width 52 height 14
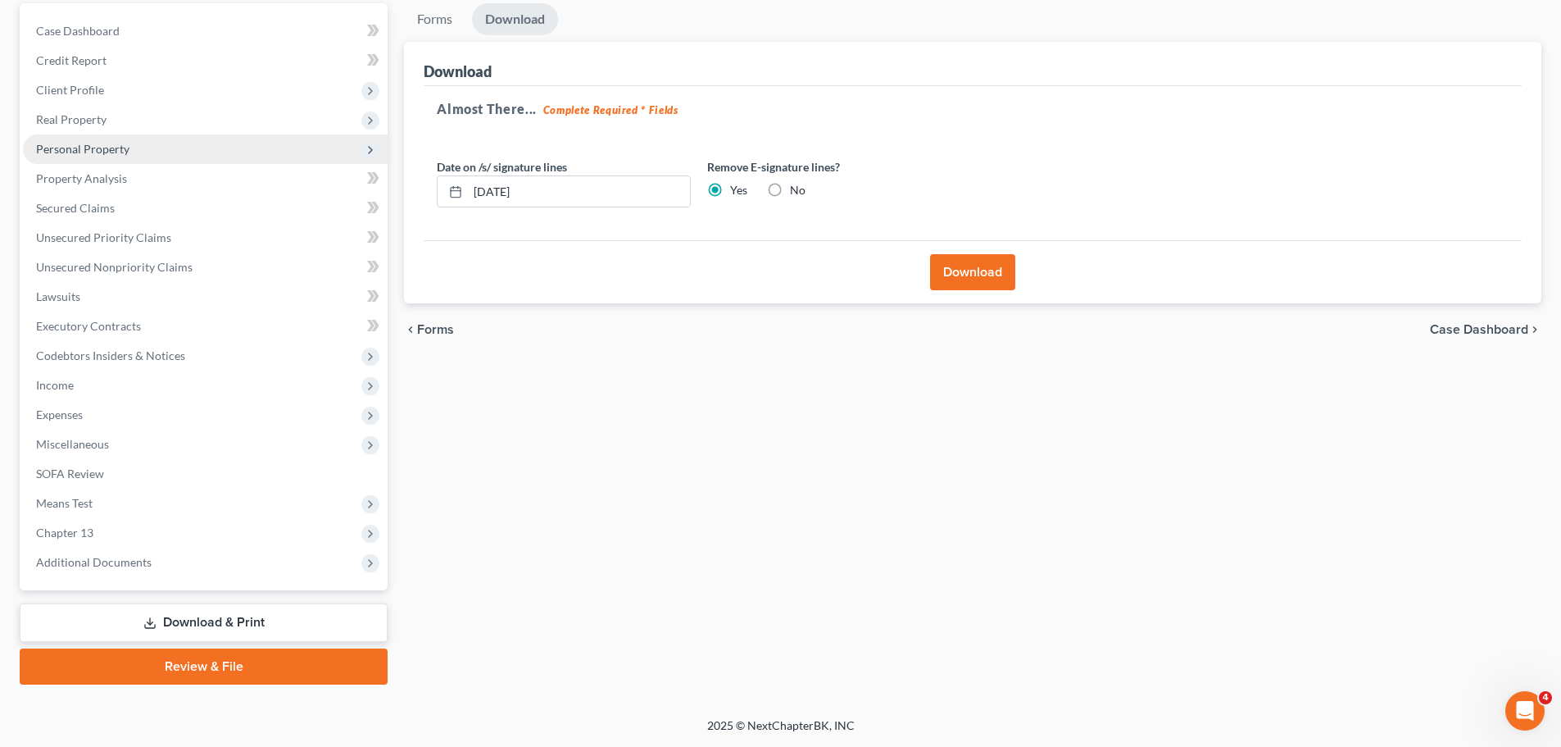
drag, startPoint x: 95, startPoint y: 141, endPoint x: 202, endPoint y: 171, distance: 111.6
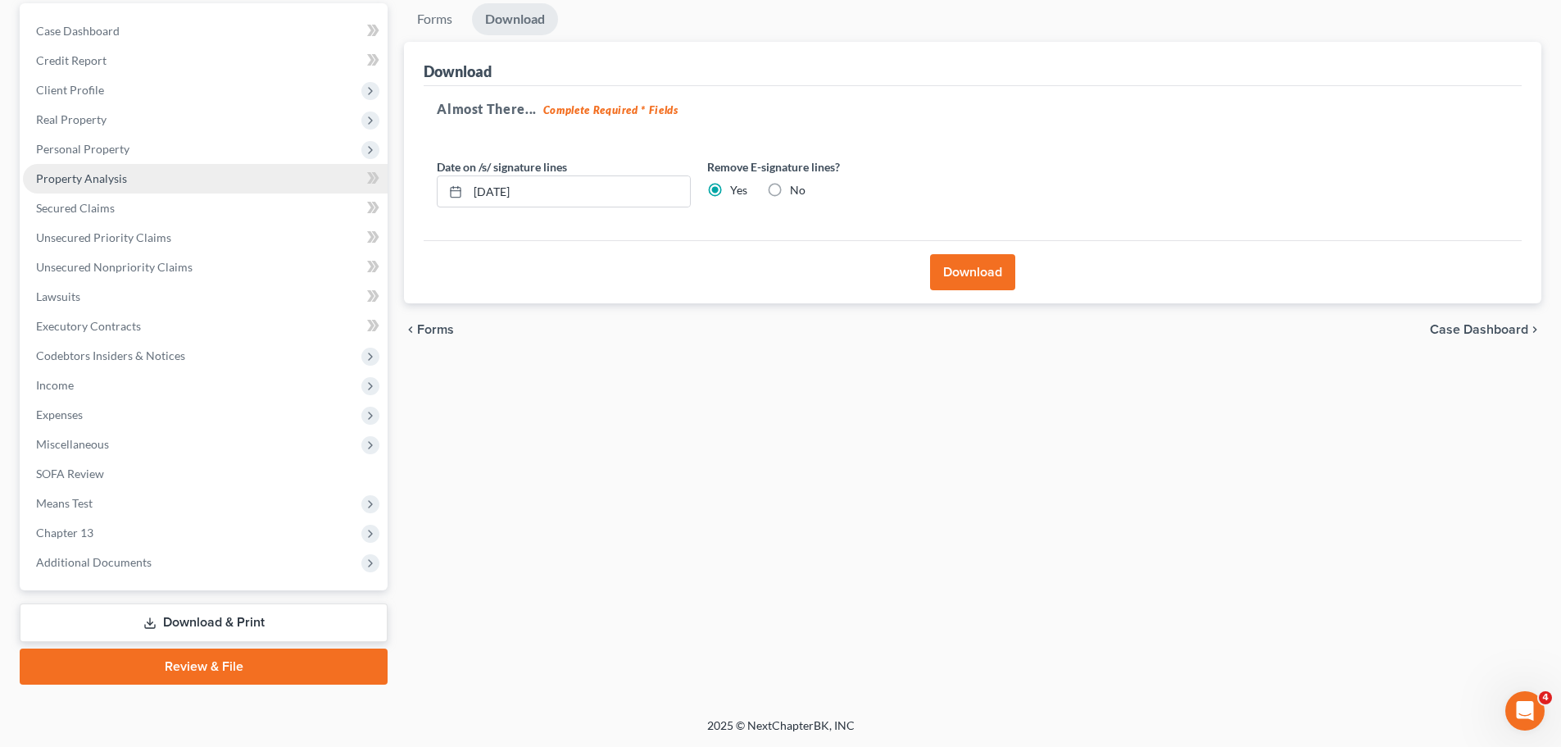
click at [95, 143] on span "Personal Property" at bounding box center [82, 149] width 93 height 14
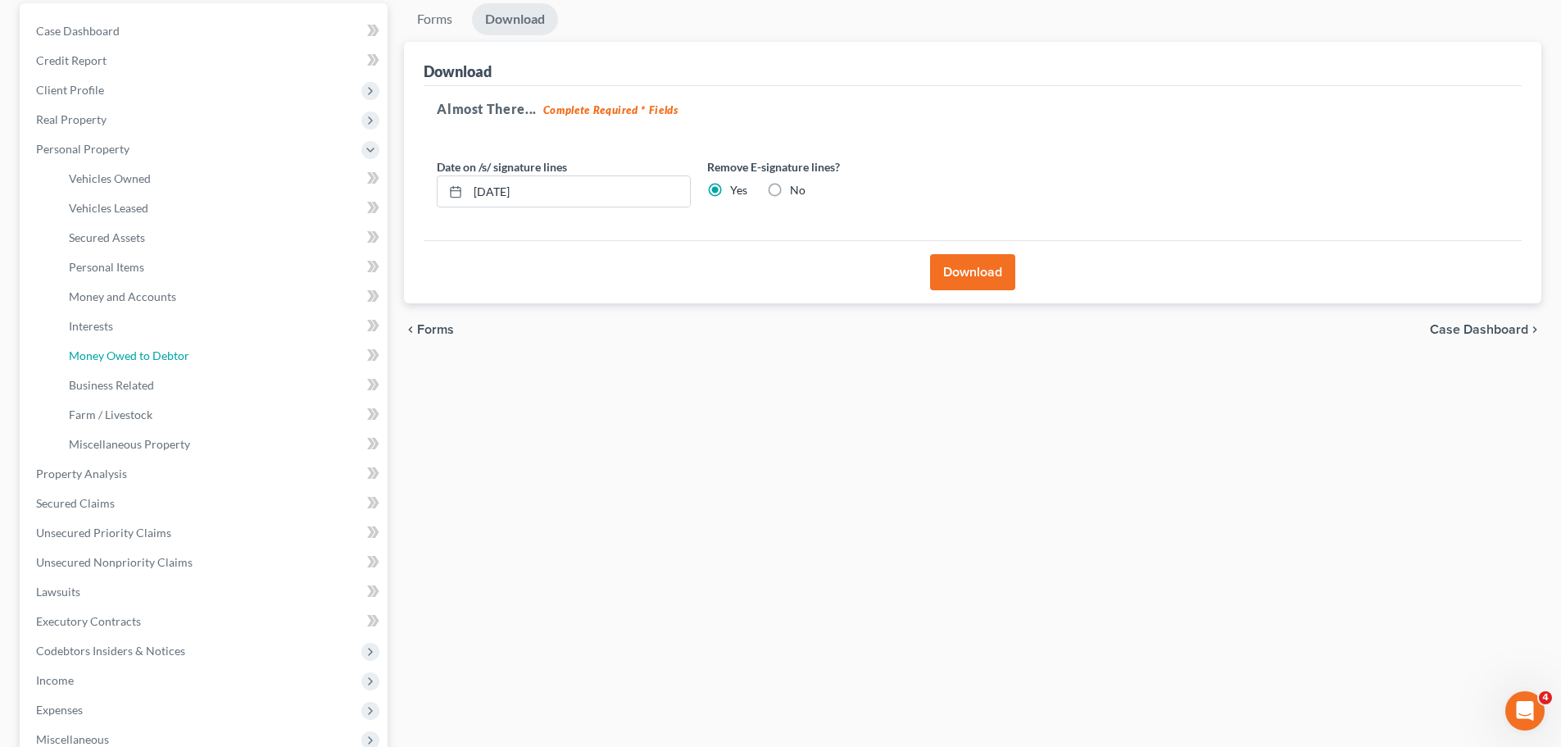
click at [109, 354] on span "Money Owed to Debtor" at bounding box center [129, 355] width 120 height 14
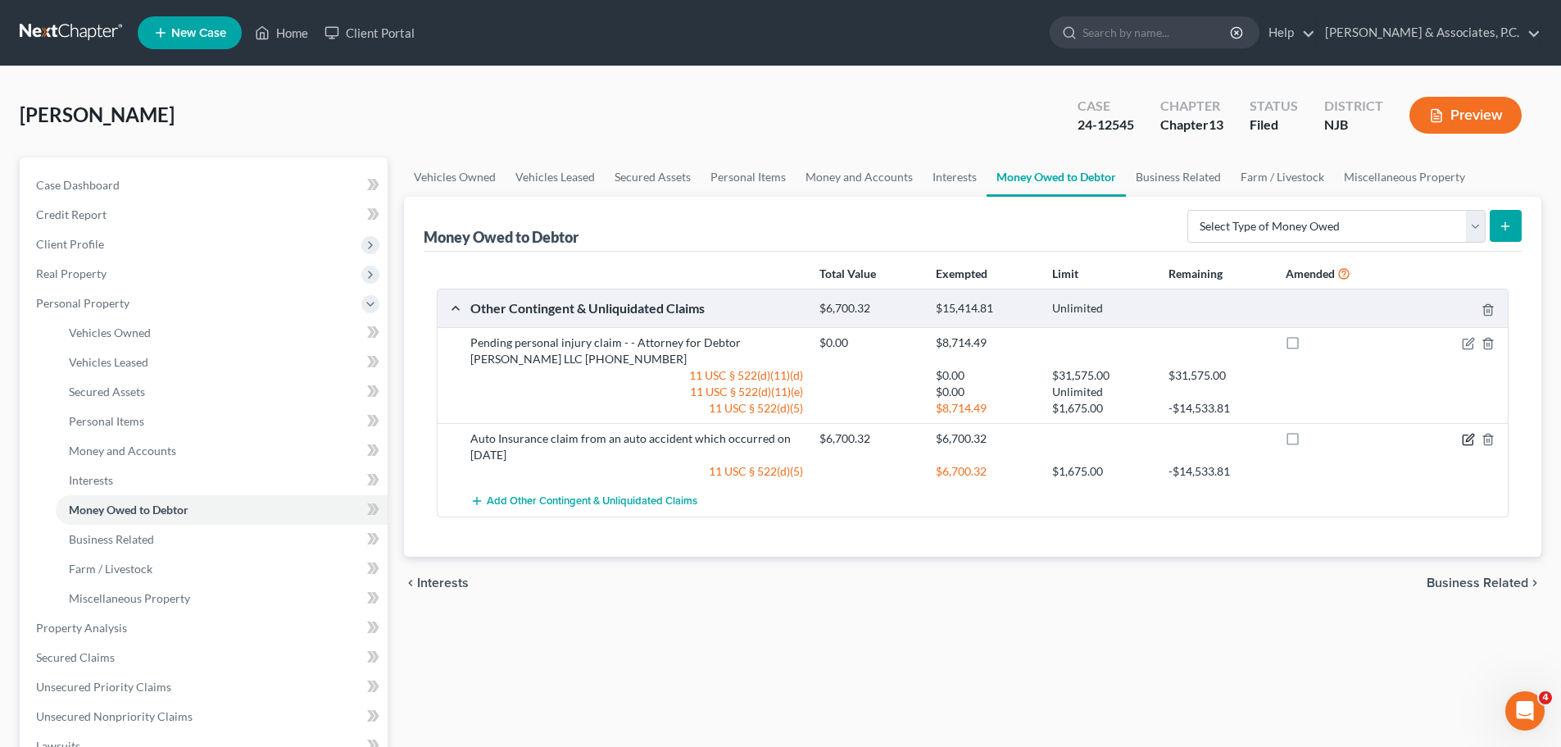
click at [1468, 440] on icon "button" at bounding box center [1468, 439] width 13 height 13
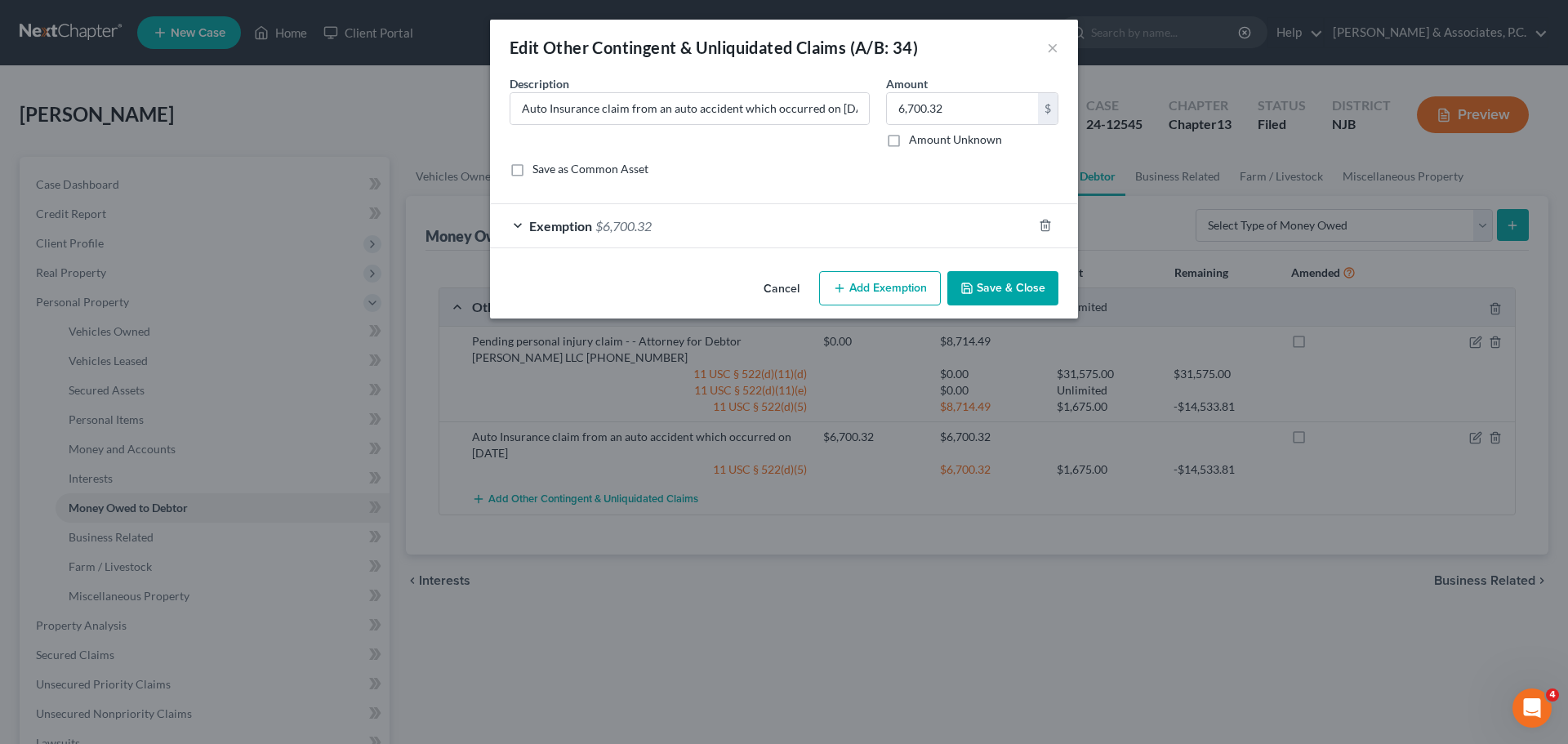
click at [768, 220] on div "Exemption $6,700.32" at bounding box center [761, 225] width 542 height 43
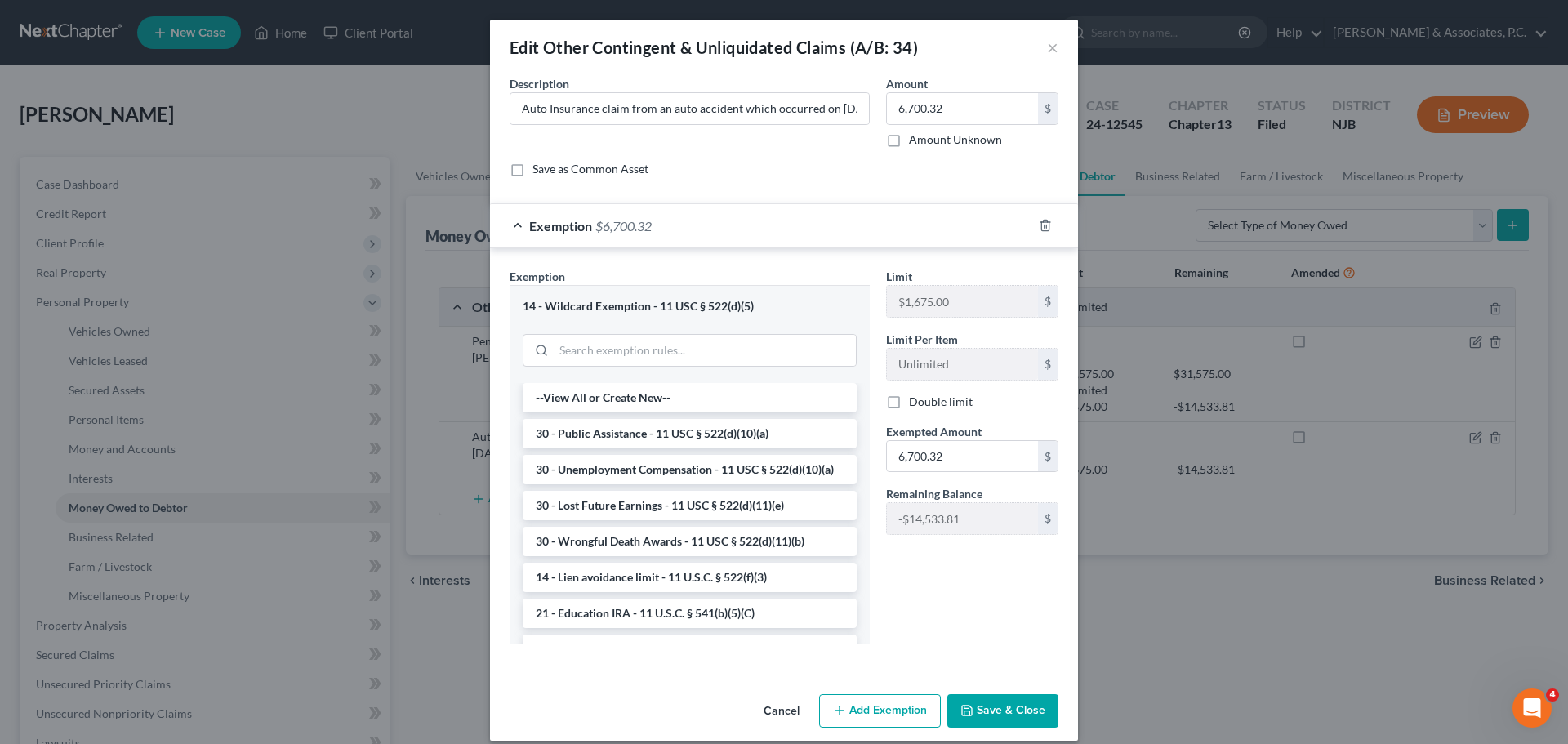
drag, startPoint x: 785, startPoint y: 710, endPoint x: 851, endPoint y: 699, distance: 66.9
click at [786, 710] on button "Cancel" at bounding box center [781, 711] width 62 height 33
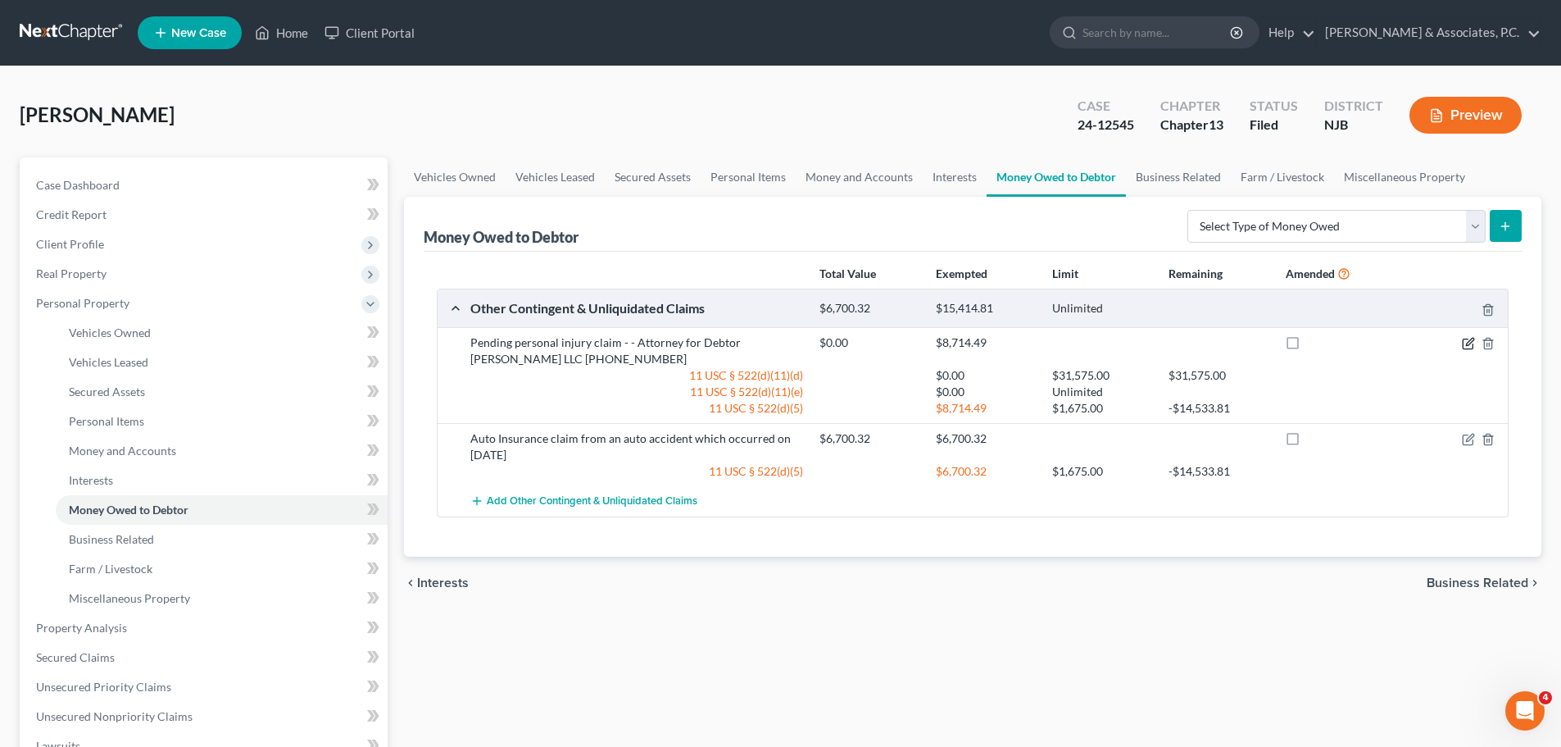
click at [1468, 344] on icon "button" at bounding box center [1468, 343] width 13 height 13
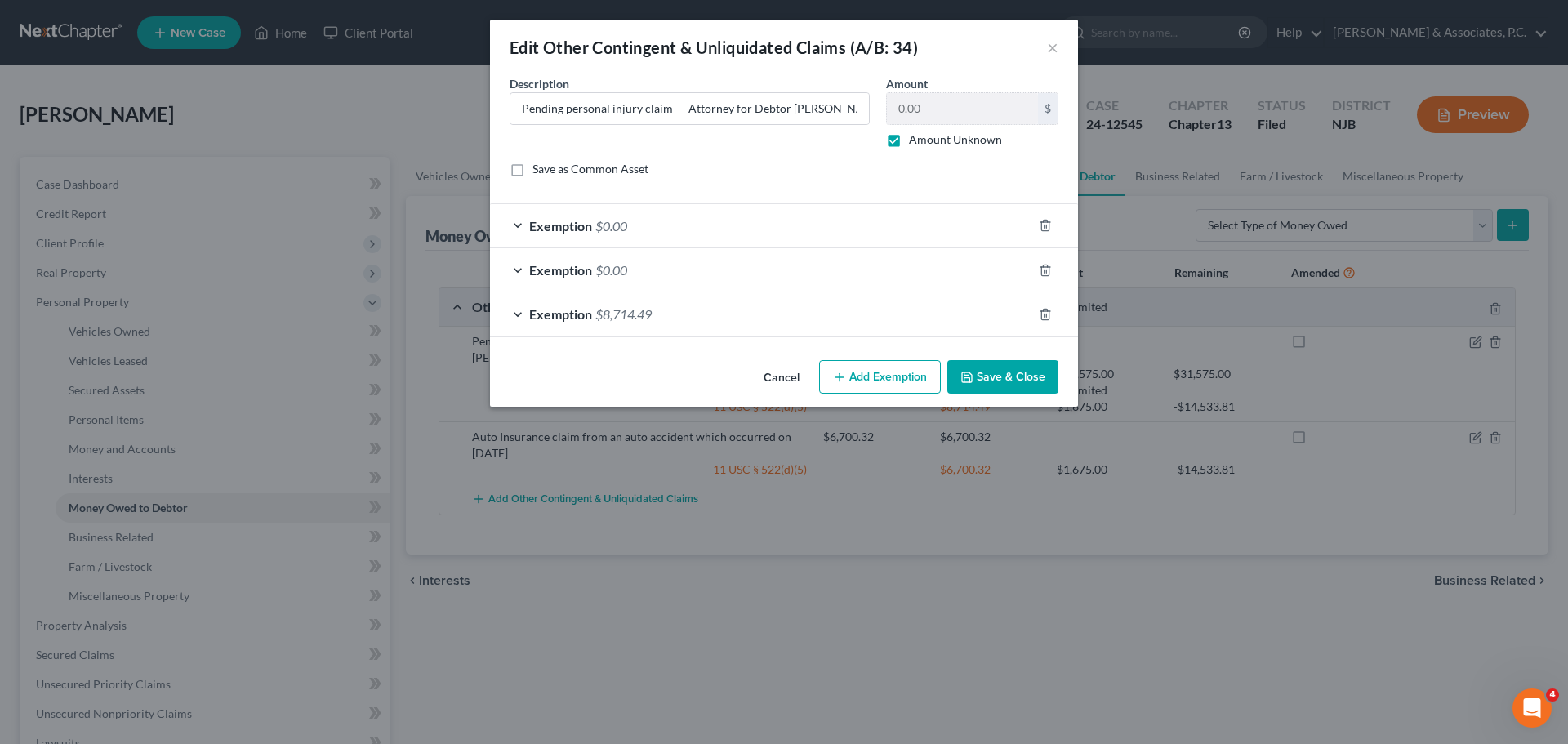
click at [1011, 373] on button "Save & Close" at bounding box center [1002, 376] width 111 height 34
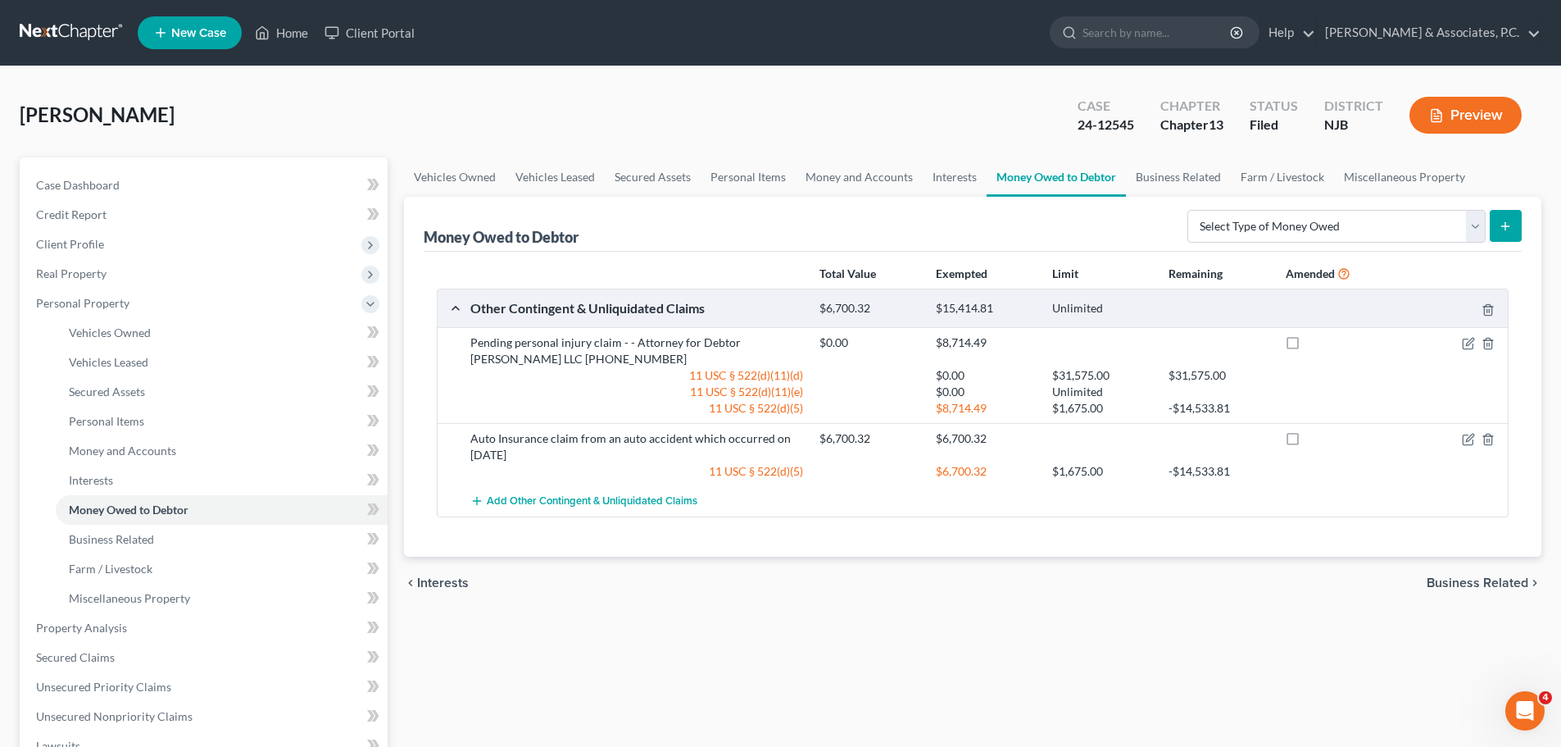
click at [1491, 587] on span "Business Related" at bounding box center [1478, 582] width 102 height 13
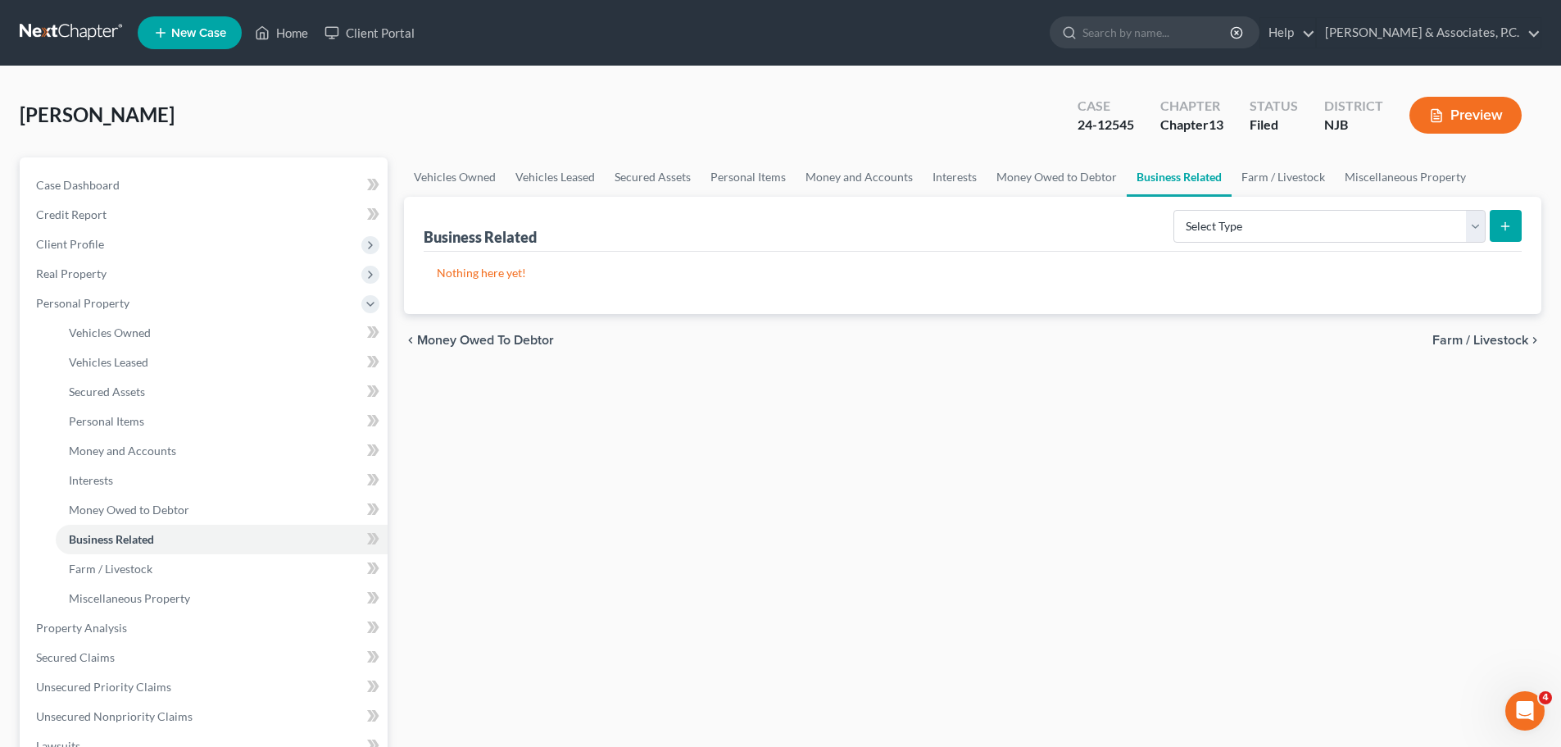
click at [1509, 341] on span "Farm / Livestock" at bounding box center [1481, 340] width 96 height 13
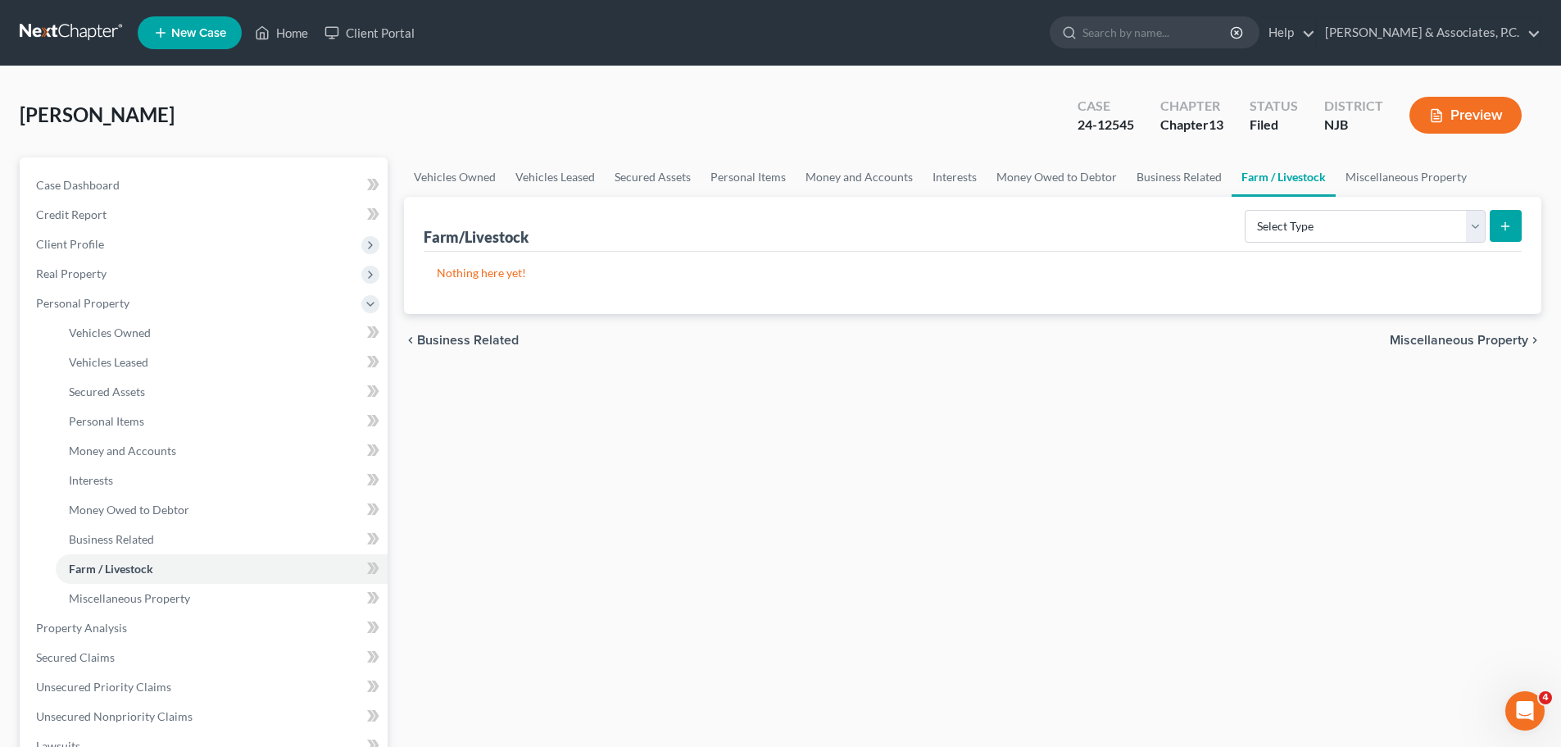
click at [1490, 342] on span "Miscellaneous Property" at bounding box center [1459, 340] width 139 height 13
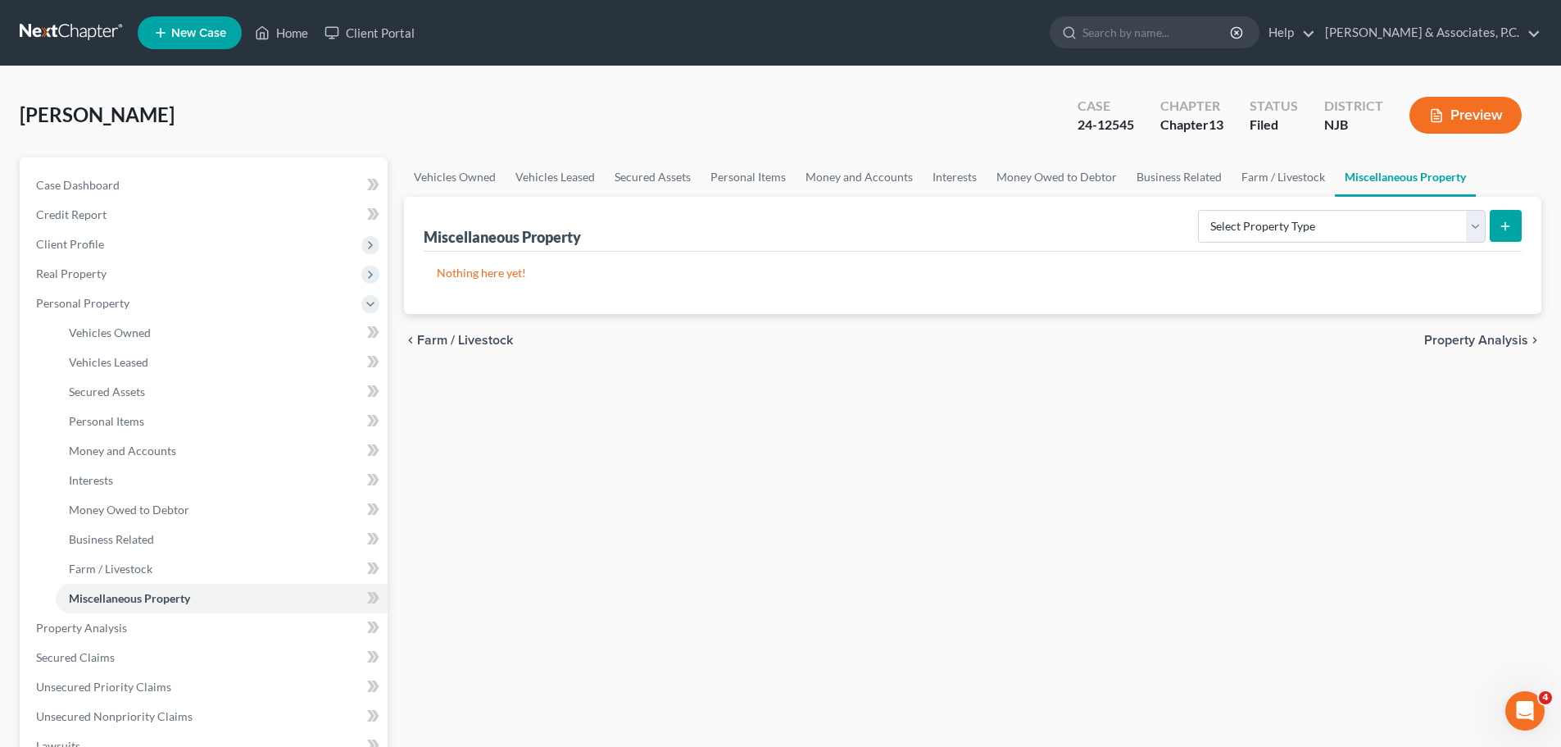
click at [1456, 338] on span "Property Analysis" at bounding box center [1476, 340] width 104 height 13
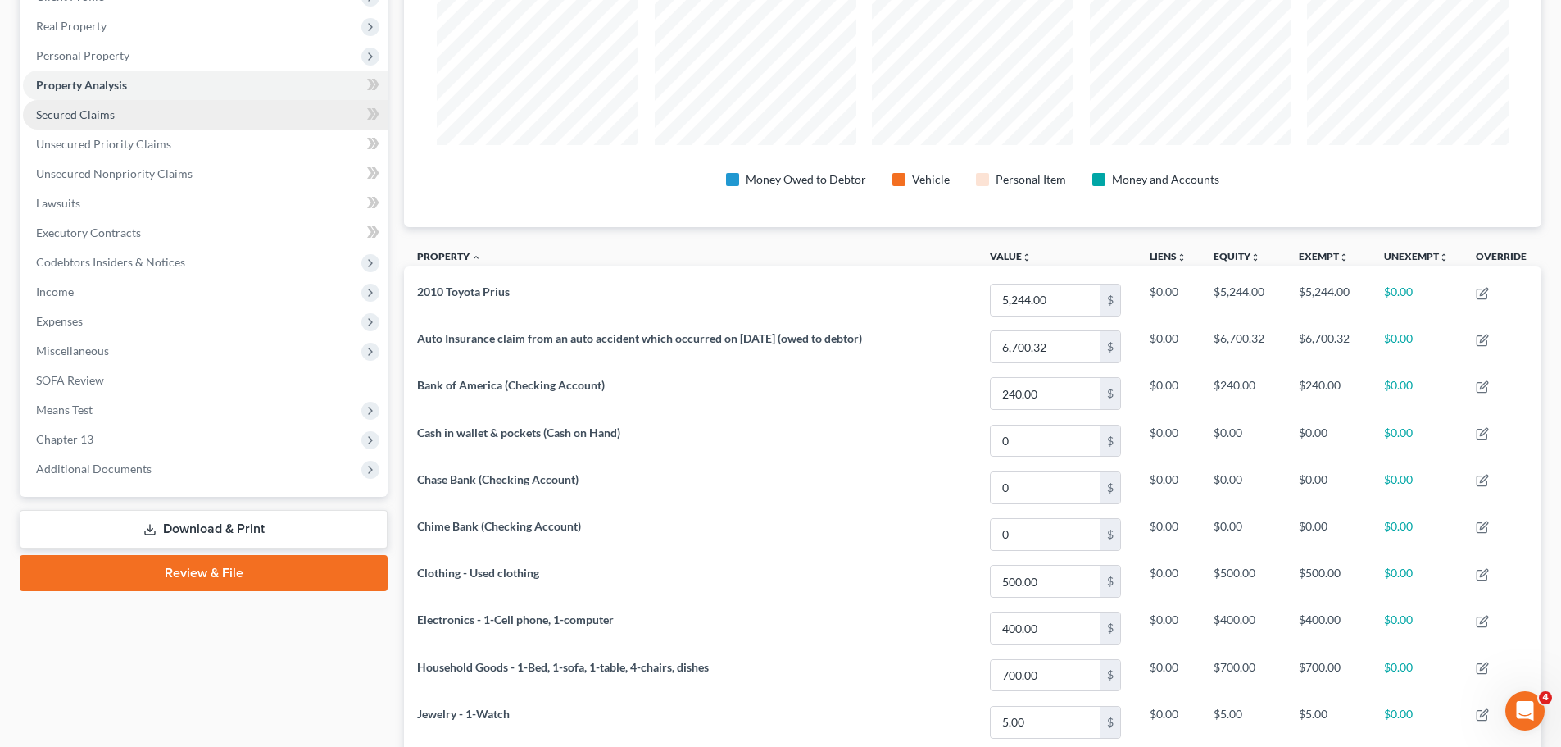
scroll to position [246, 0]
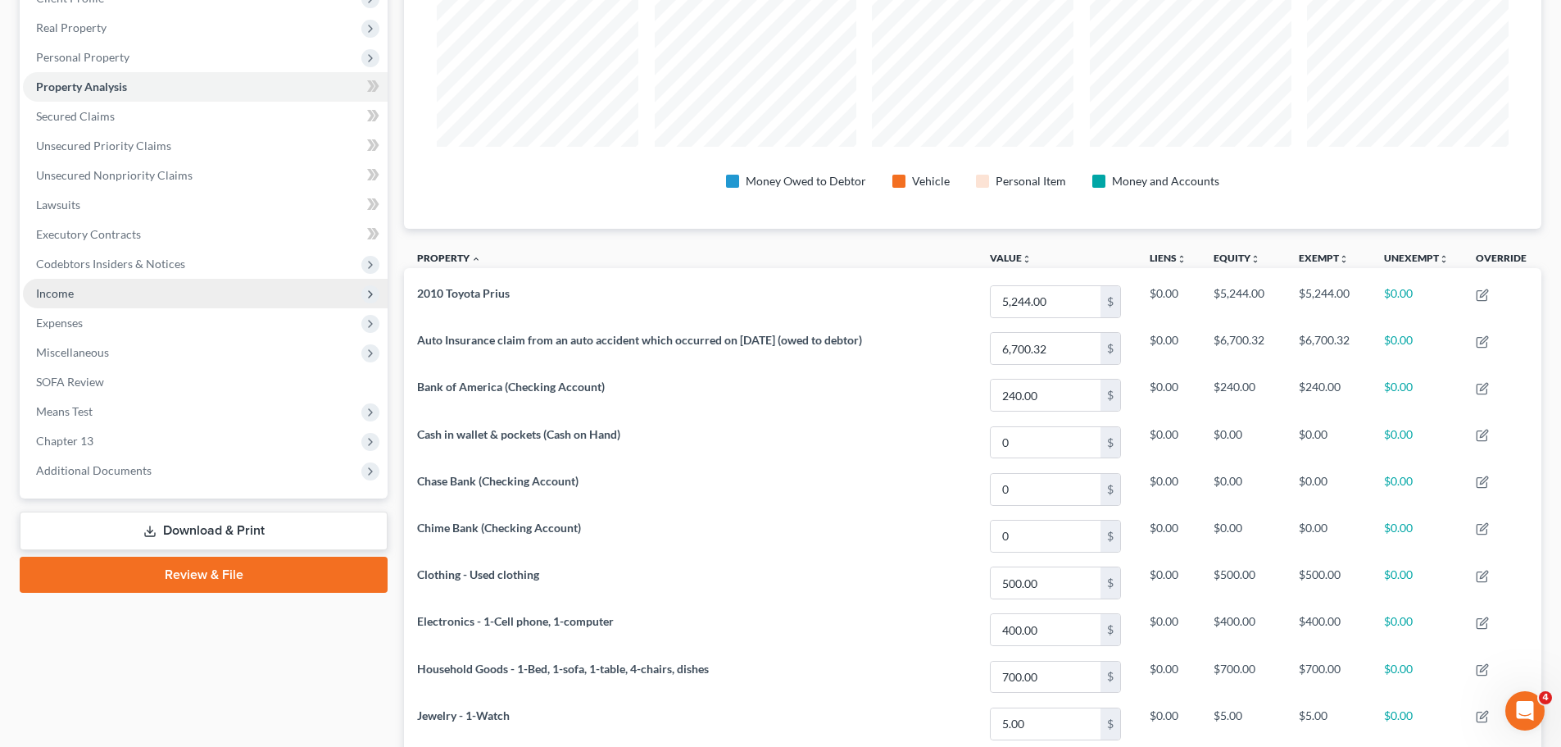
click at [68, 292] on span "Income" at bounding box center [55, 293] width 38 height 14
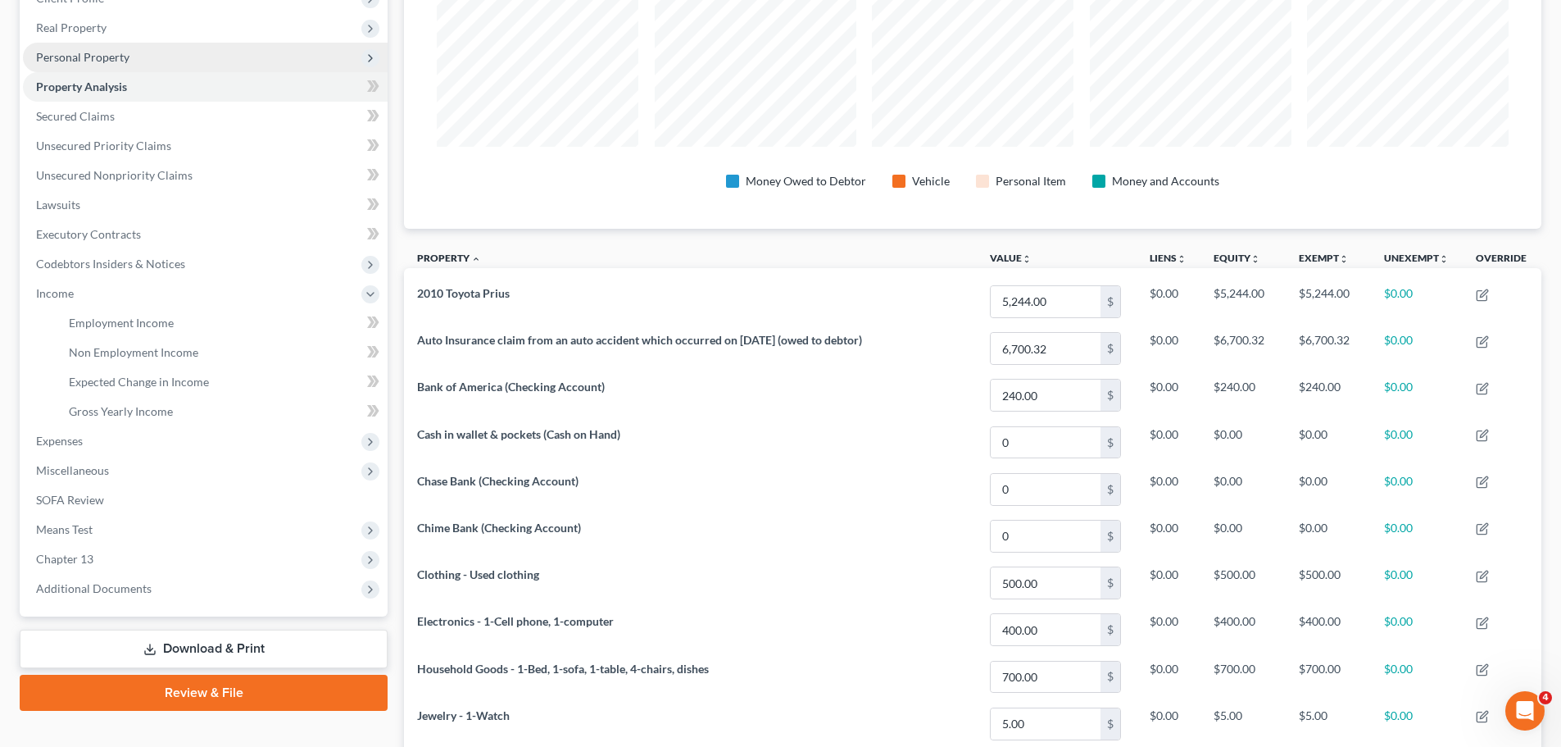
click at [93, 57] on span "Personal Property" at bounding box center [82, 57] width 93 height 14
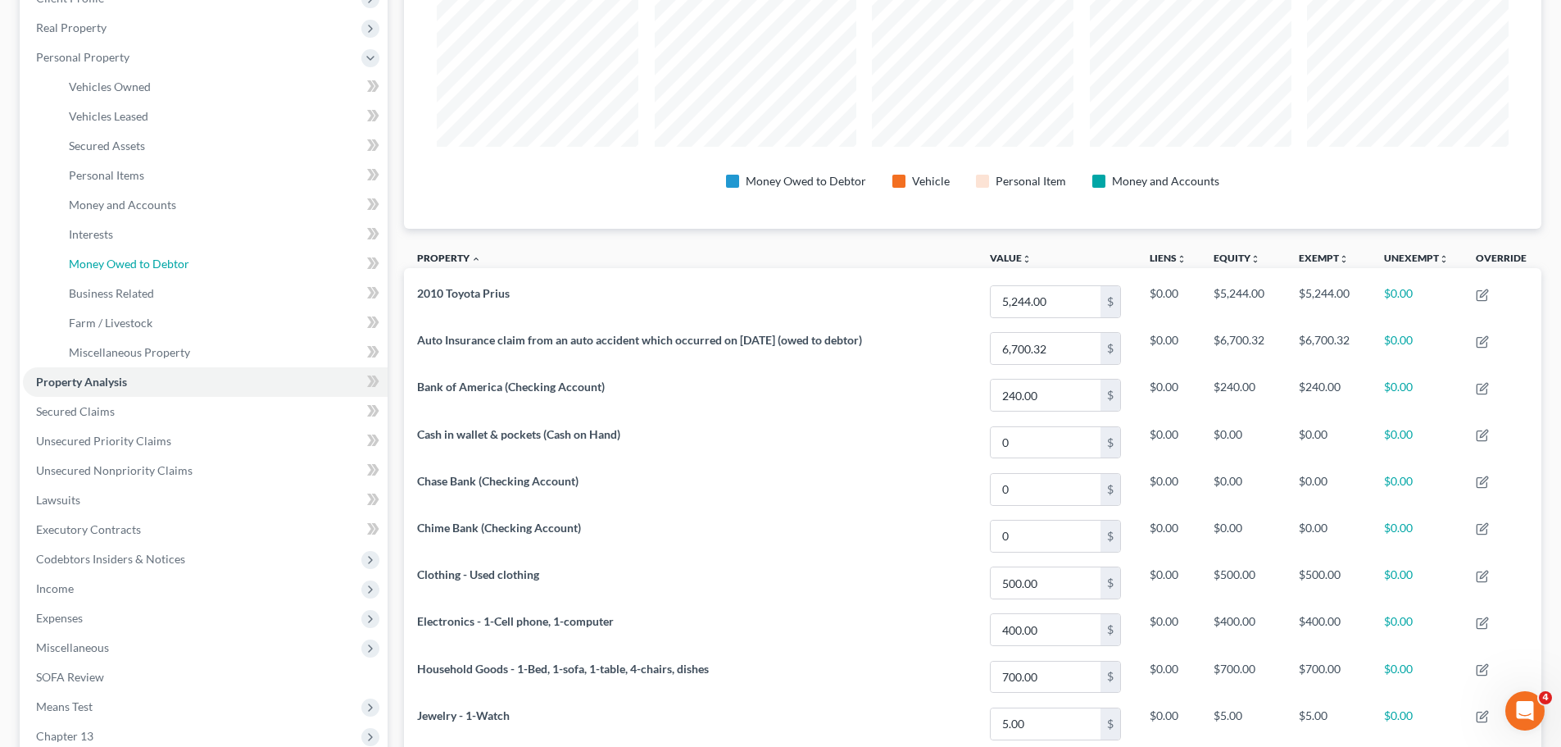
drag, startPoint x: 129, startPoint y: 266, endPoint x: 770, endPoint y: 362, distance: 649.0
click at [128, 266] on span "Money Owed to Debtor" at bounding box center [129, 264] width 120 height 14
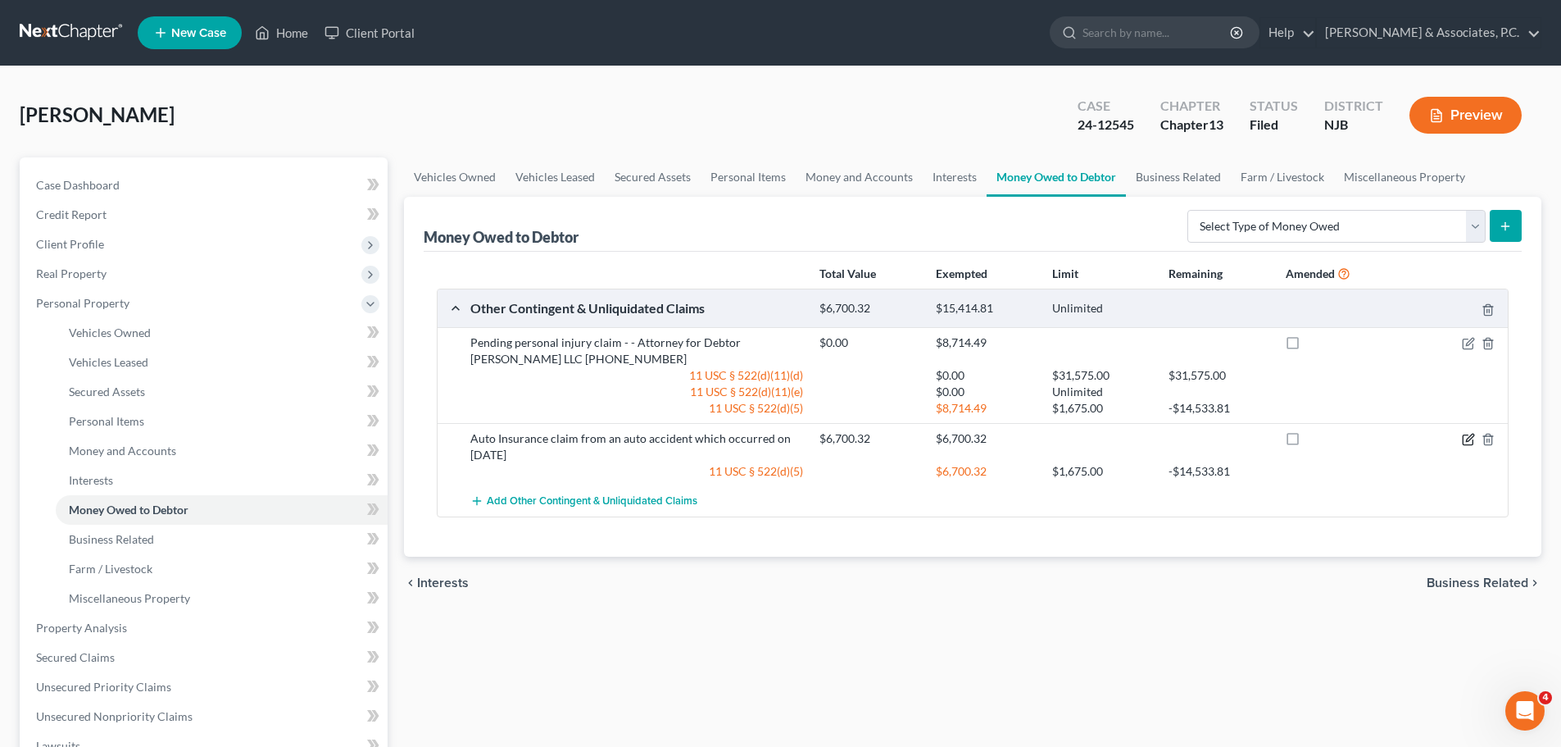
click at [1466, 437] on icon "button" at bounding box center [1468, 439] width 13 height 13
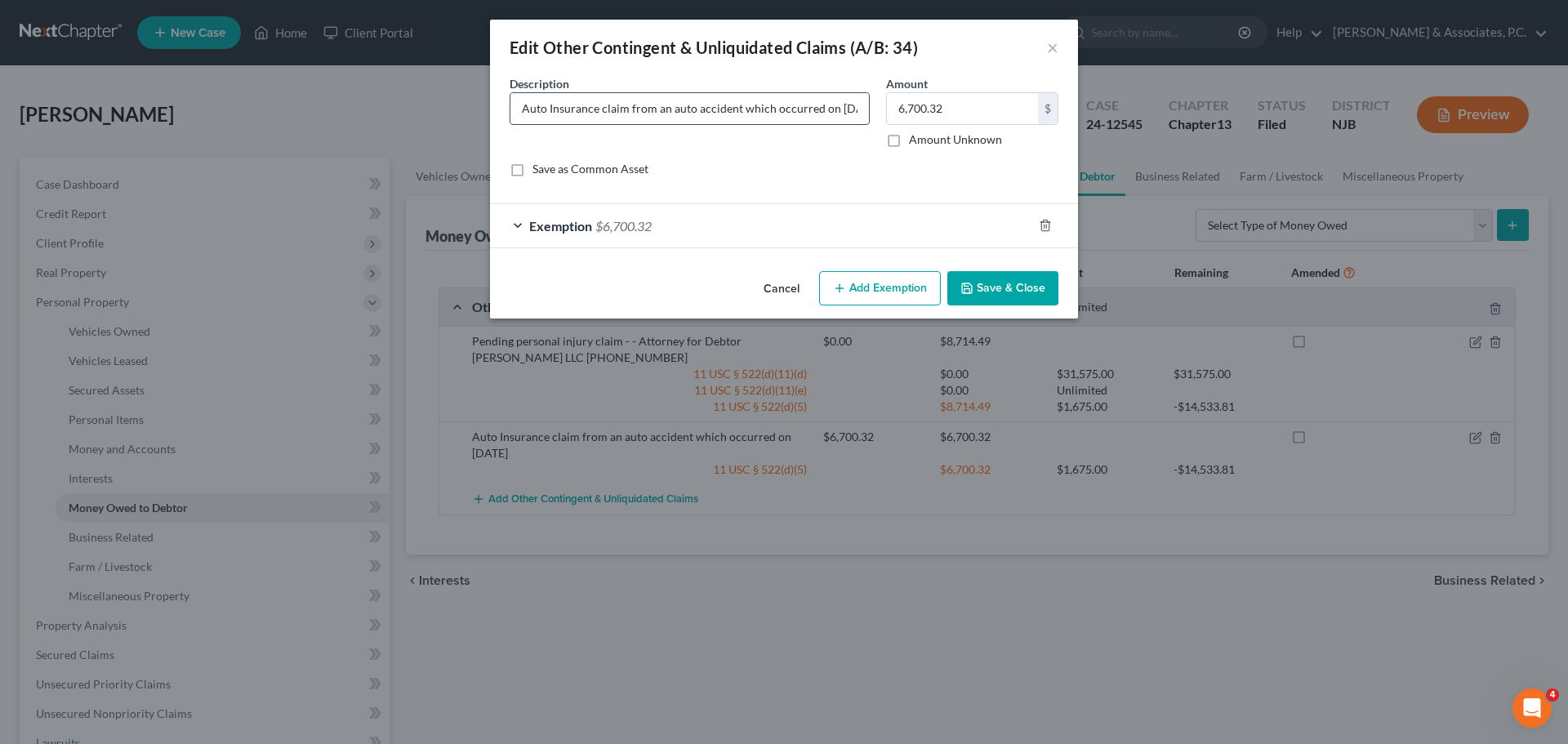
click at [804, 106] on input "Auto Insurance claim from an auto accident which occurred on 08/19/2025" at bounding box center [689, 108] width 359 height 31
click at [843, 115] on input "Auto Insurance claim from an auto accident which occurred on 08/19/2025 debtor …" at bounding box center [689, 108] width 359 height 31
drag, startPoint x: 731, startPoint y: 111, endPoint x: 963, endPoint y: 141, distance: 233.9
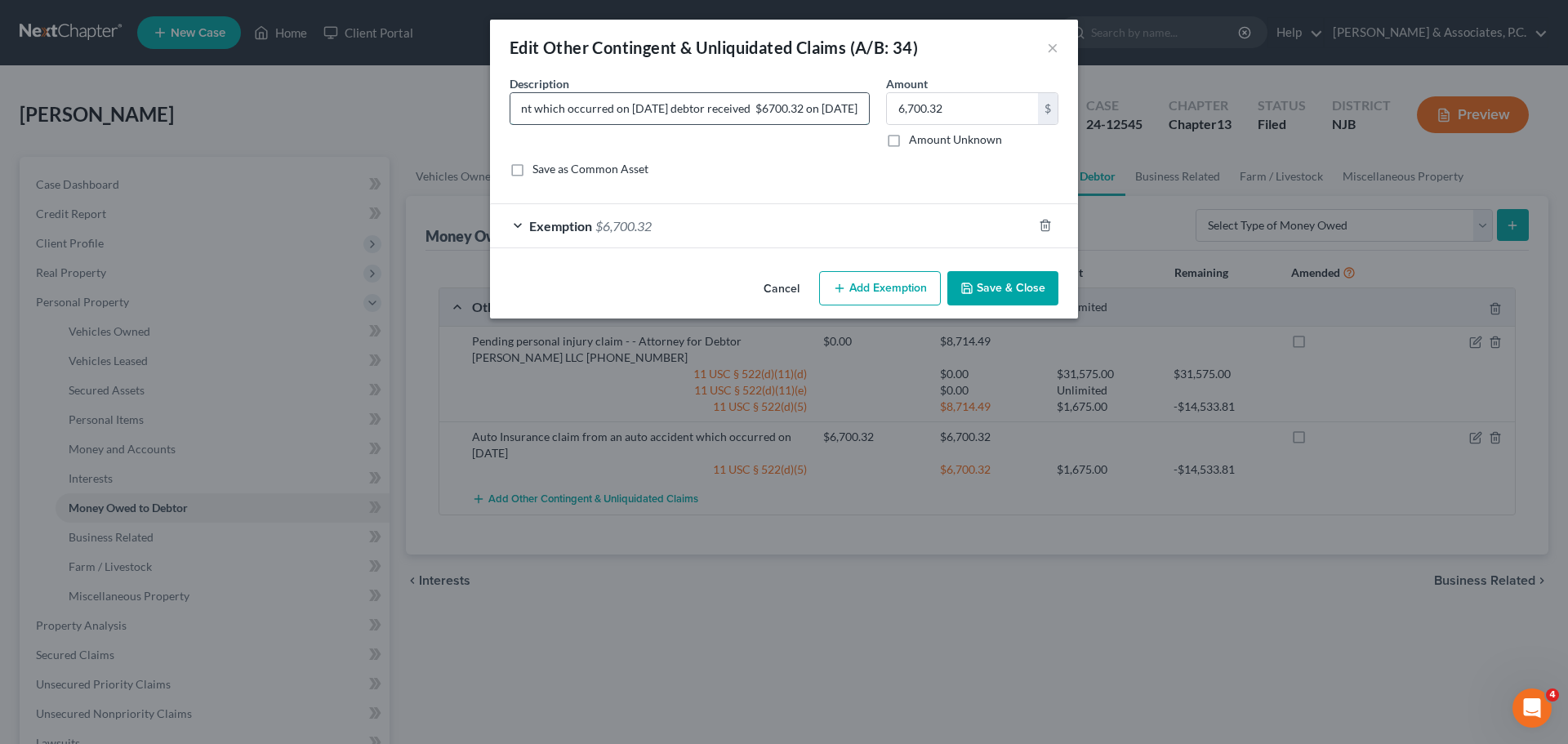
click at [733, 111] on input "2). Auto Insurance claim from an auto accident which occurred on 08/19/2025 deb…" at bounding box center [689, 108] width 359 height 31
type input "2). Auto Insurance claim from an auto accident which occurred on 08/19/2025 deb…"
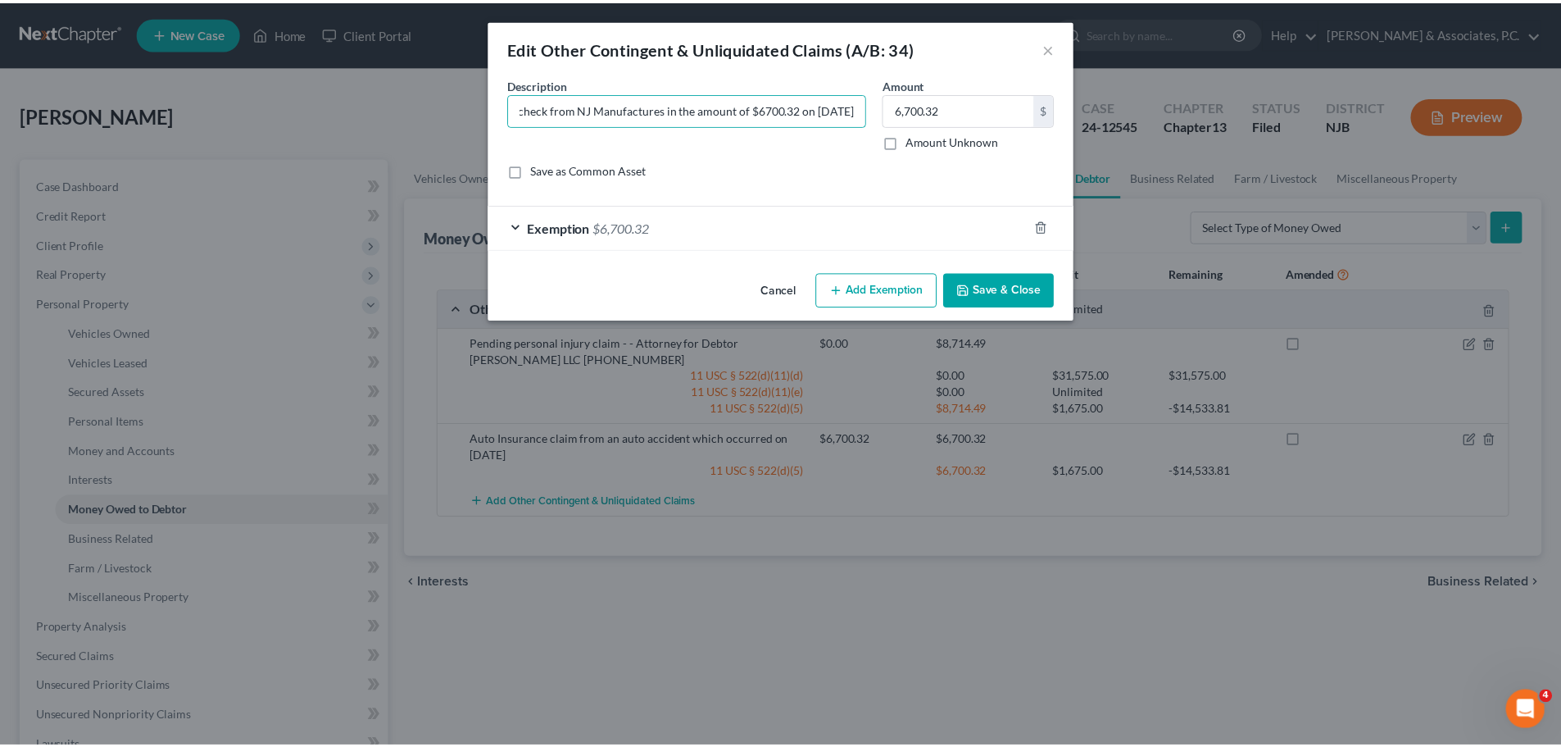
scroll to position [0, 0]
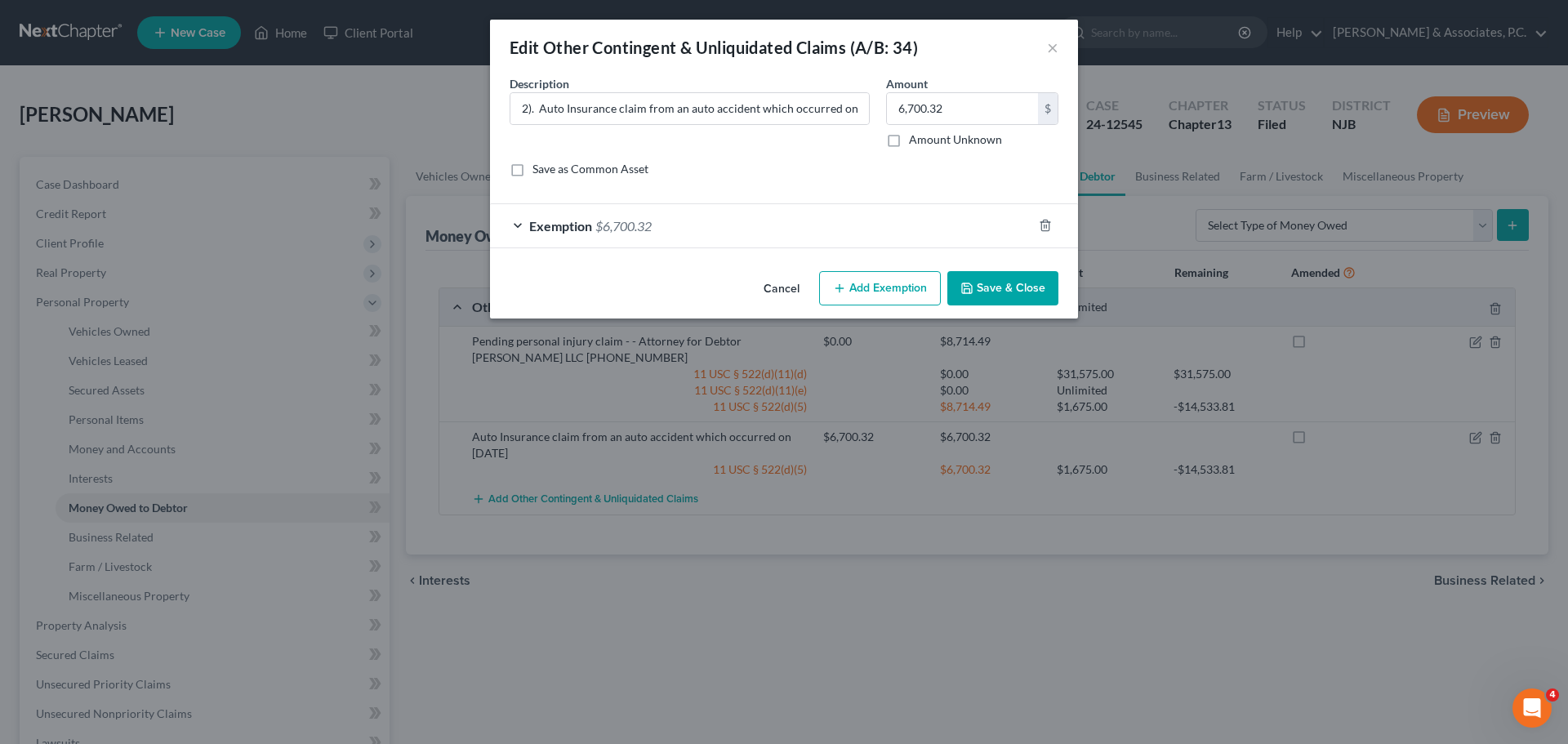
click at [966, 288] on icon "button" at bounding box center [966, 288] width 13 height 13
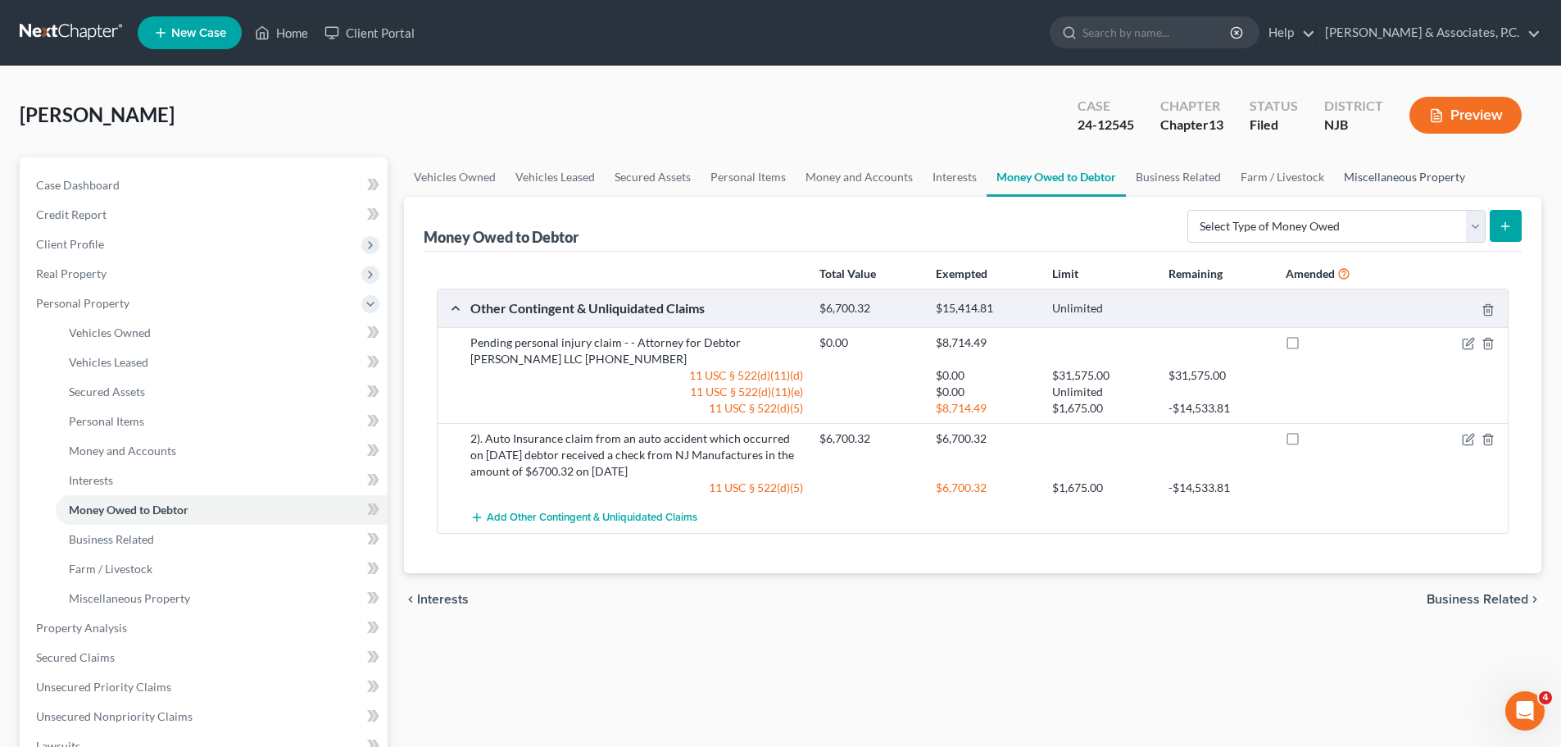
click at [1388, 173] on link "Miscellaneous Property" at bounding box center [1404, 176] width 141 height 39
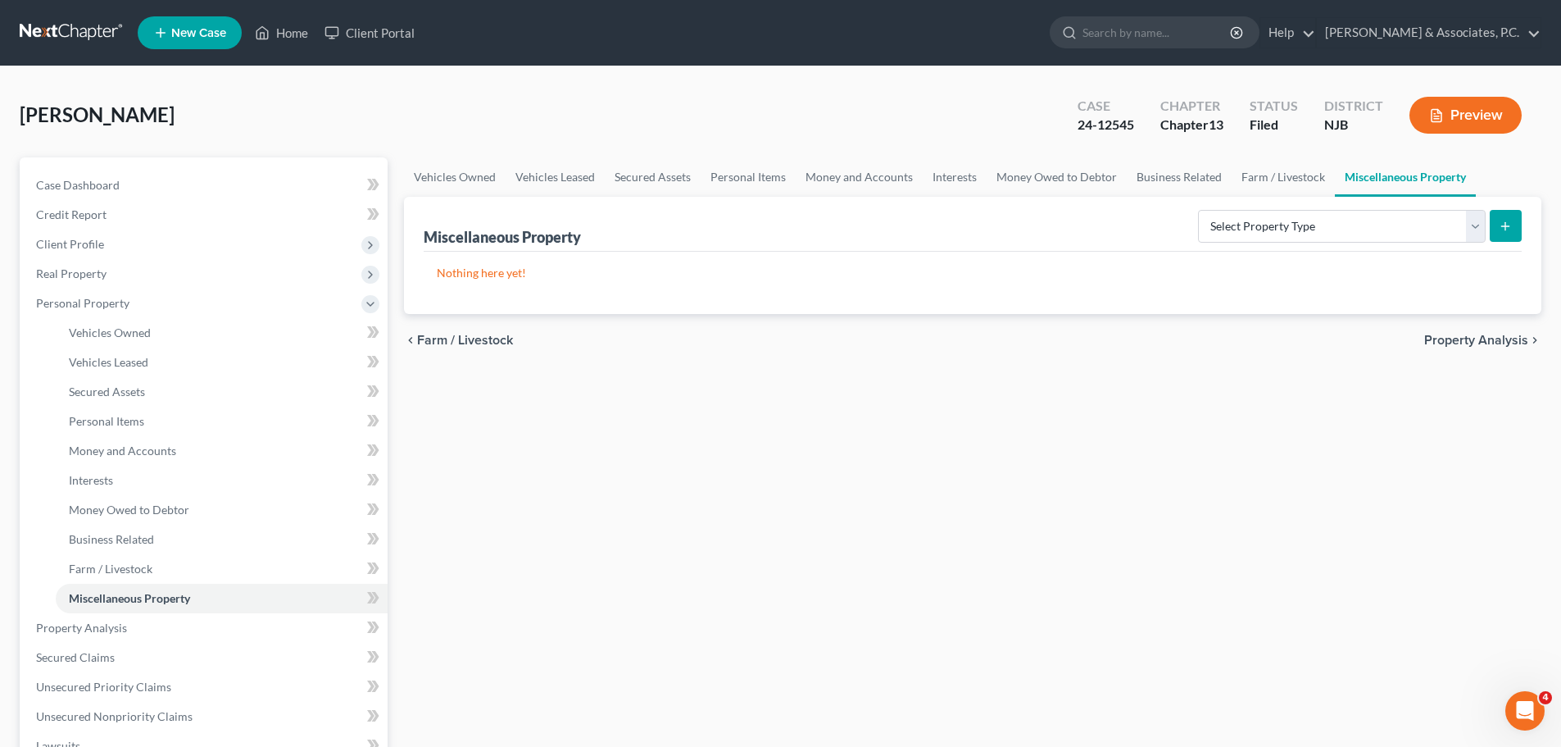
click at [1462, 334] on span "Property Analysis" at bounding box center [1476, 340] width 104 height 13
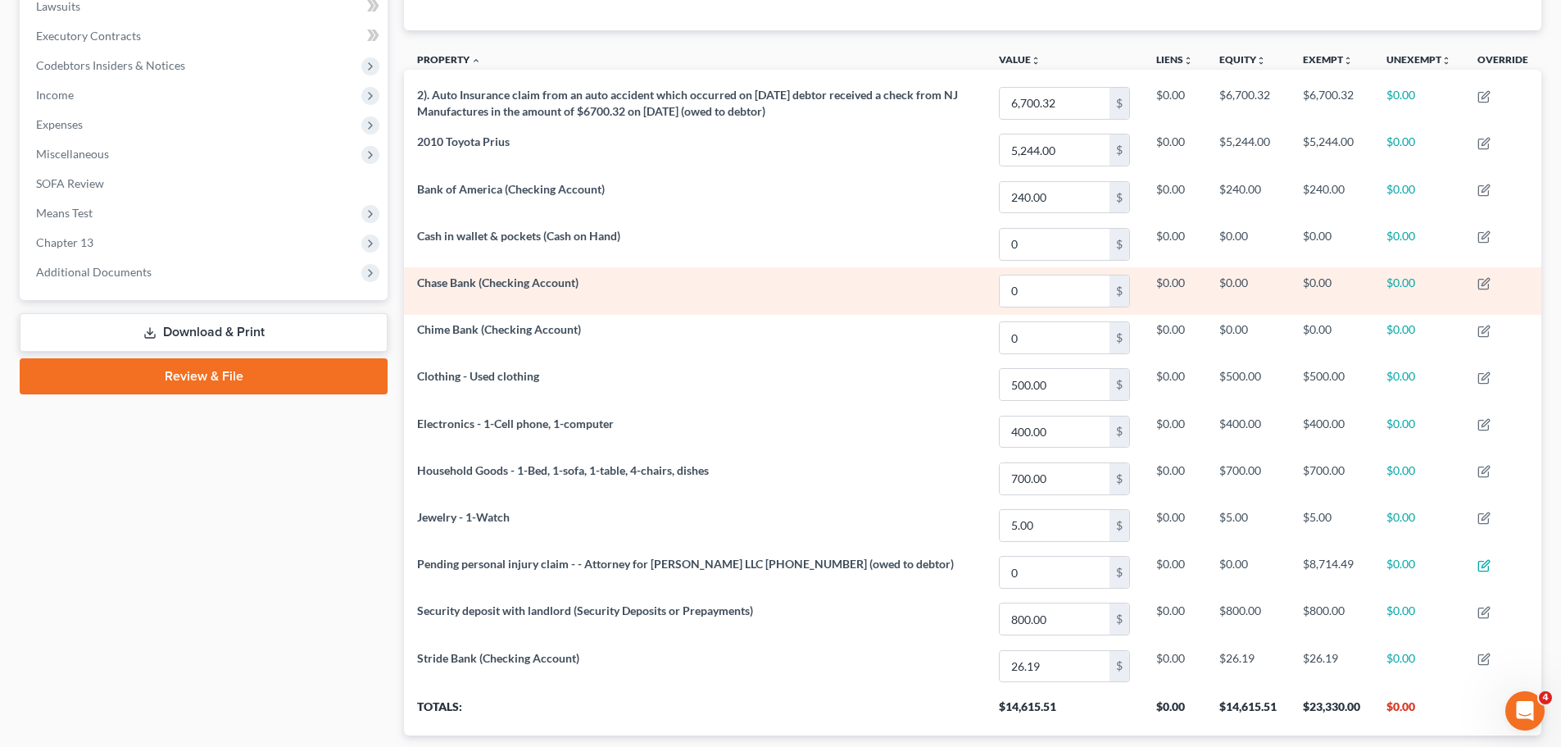
scroll to position [302, 0]
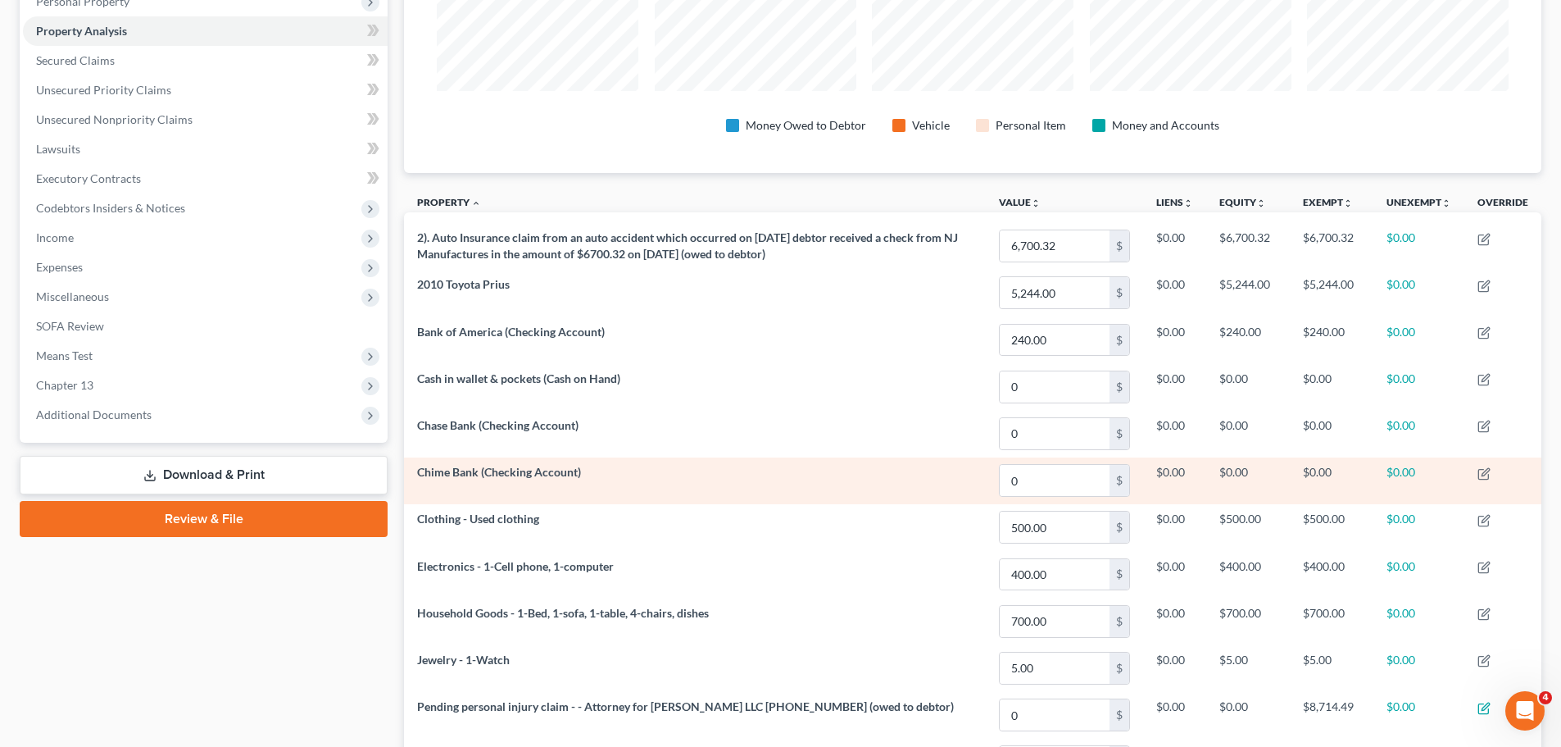
drag, startPoint x: 217, startPoint y: 476, endPoint x: 547, endPoint y: 461, distance: 329.8
click at [216, 477] on link "Download & Print" at bounding box center [204, 475] width 368 height 39
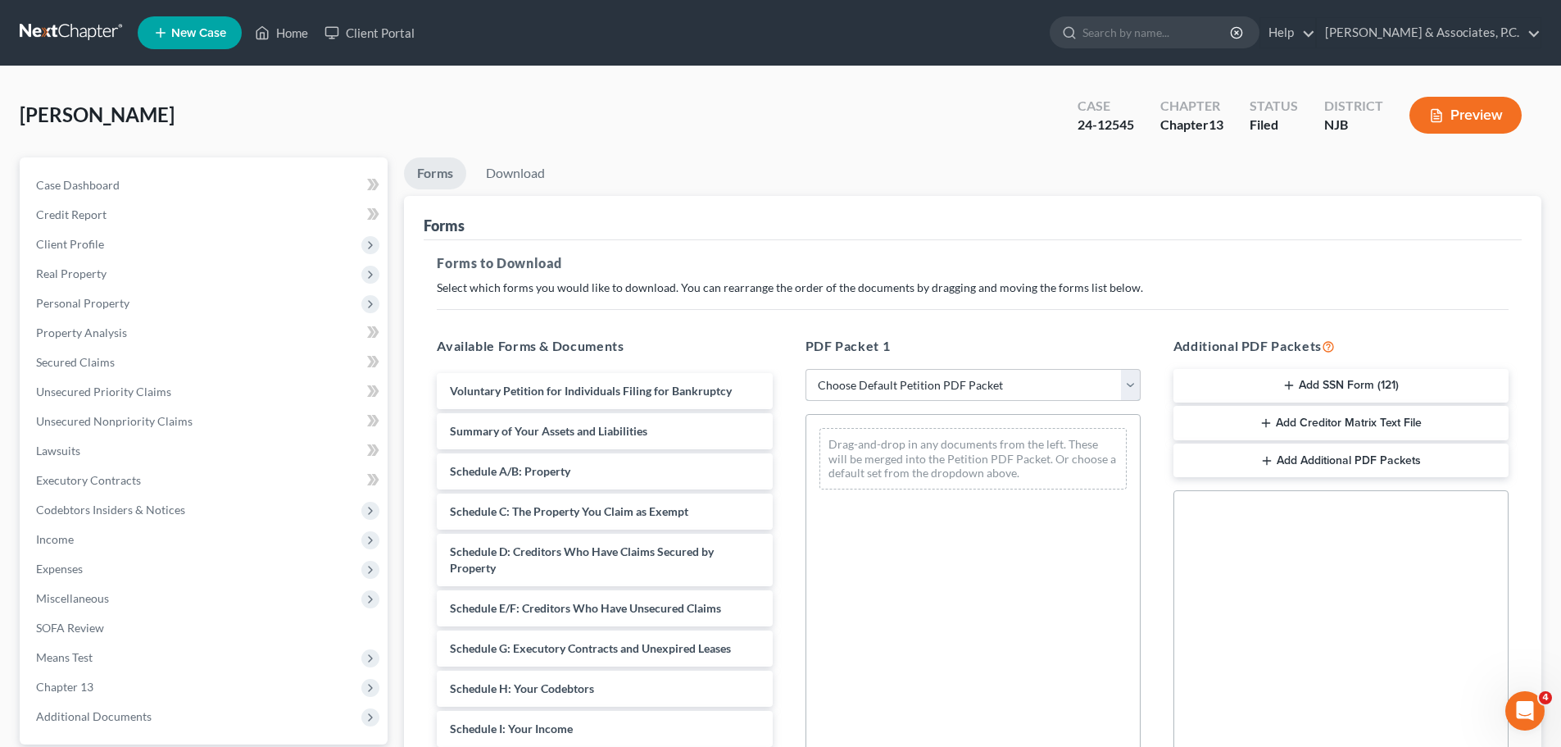
click at [915, 382] on select "Choose Default Petition PDF Packet Complete Bankruptcy Petition (all forms and …" at bounding box center [973, 385] width 335 height 33
select select "2"
click at [806, 369] on select "Choose Default Petition PDF Packet Complete Bankruptcy Petition (all forms and …" at bounding box center [973, 385] width 335 height 33
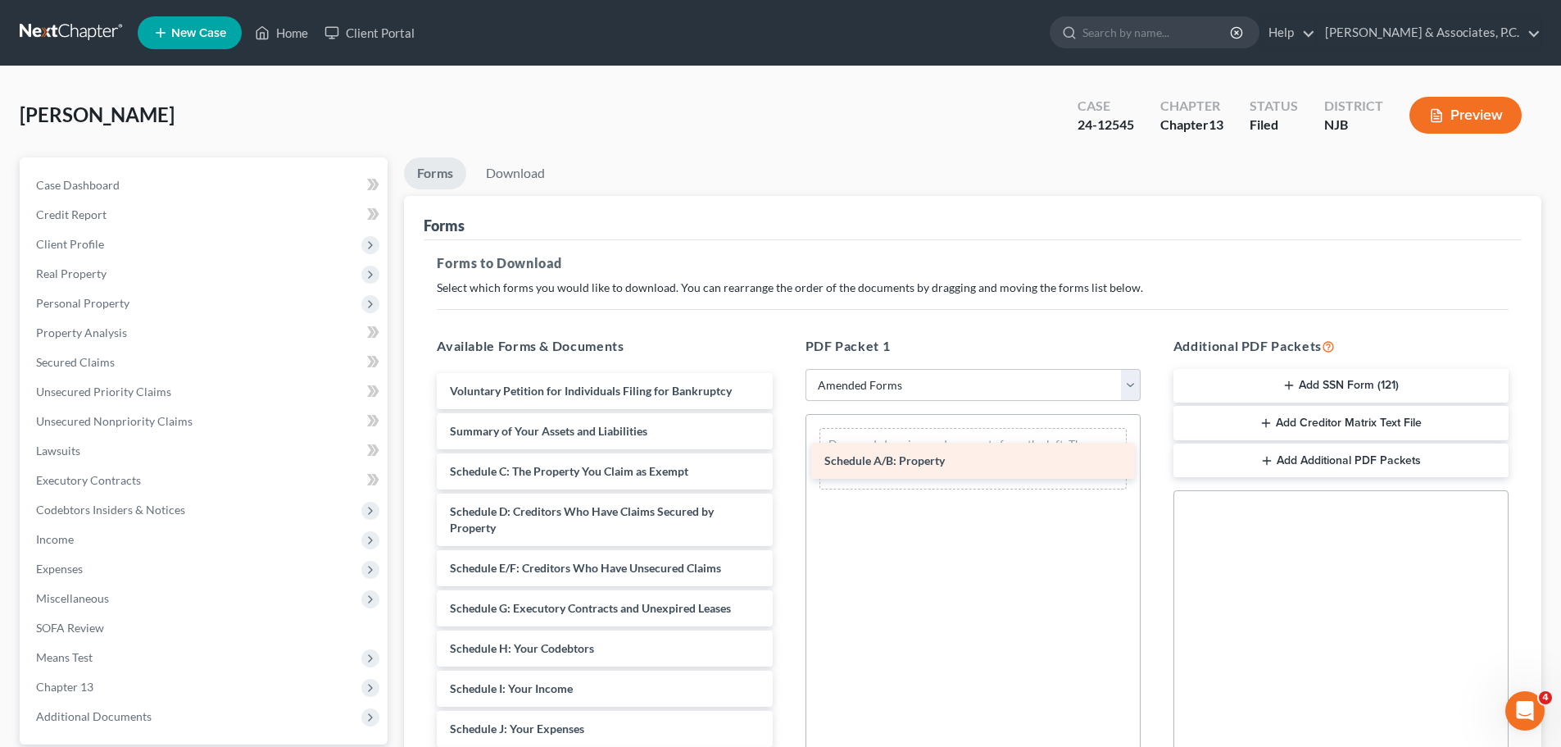
drag, startPoint x: 520, startPoint y: 475, endPoint x: 911, endPoint y: 472, distance: 390.2
click at [785, 463] on div "Schedule A/B: Property Voluntary Petition for Individuals Filing for Bankruptcy…" at bounding box center [604, 717] width 361 height 688
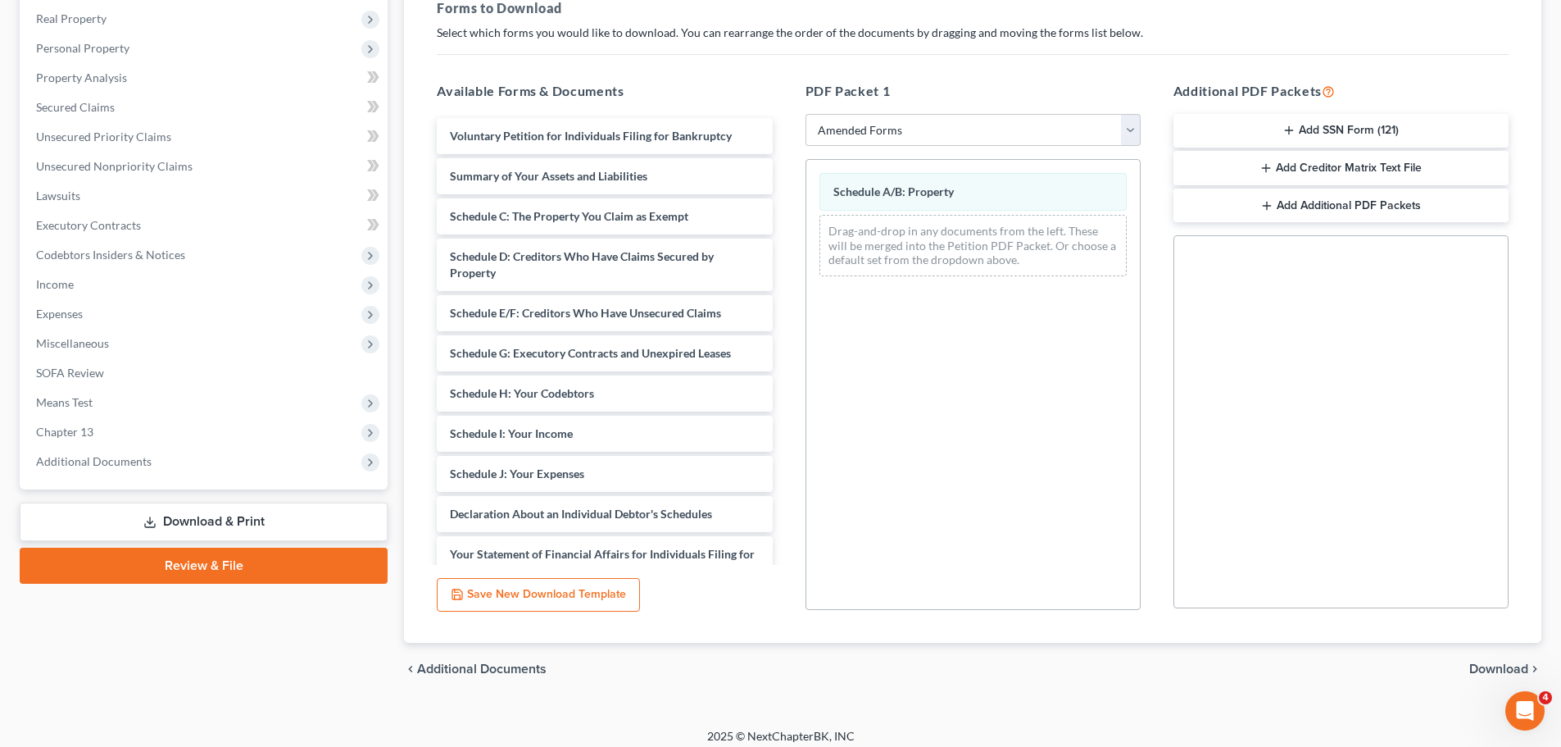
scroll to position [266, 0]
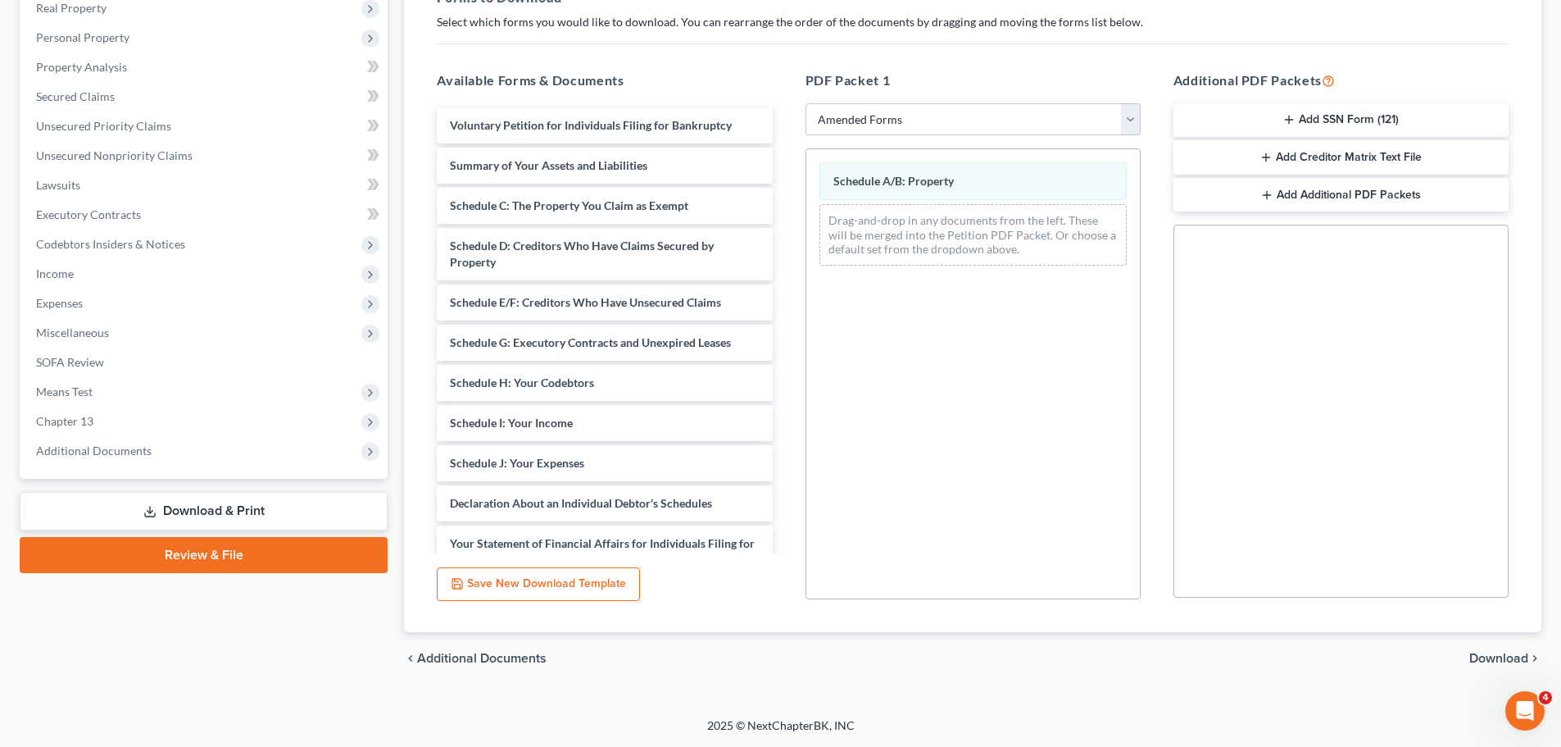
click at [1502, 657] on span "Download" at bounding box center [1499, 658] width 59 height 13
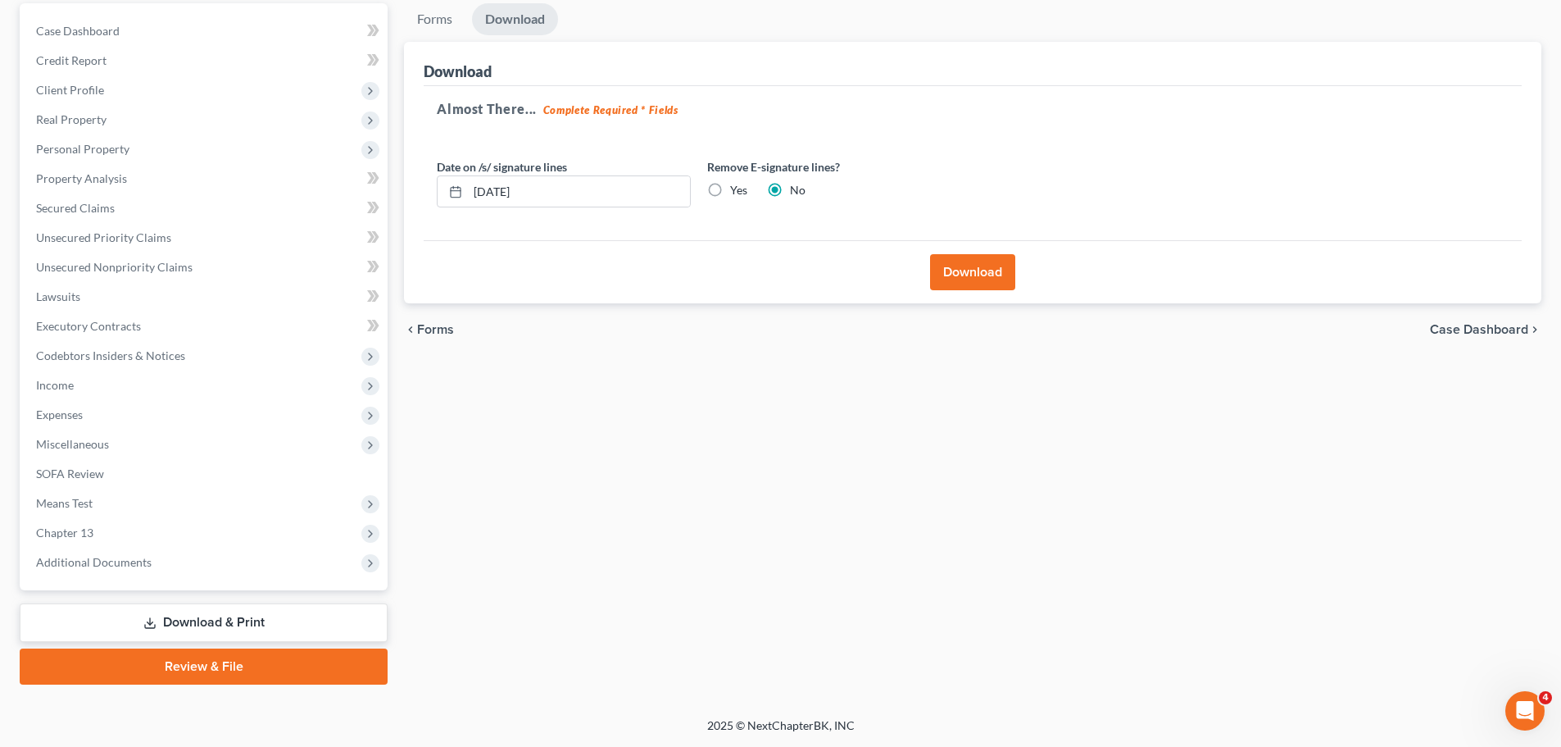
scroll to position [154, 0]
drag, startPoint x: 720, startPoint y: 189, endPoint x: 751, endPoint y: 256, distance: 73.3
click at [730, 190] on label "Yes" at bounding box center [738, 190] width 17 height 16
click at [737, 190] on input "Yes" at bounding box center [742, 187] width 11 height 11
radio input "true"
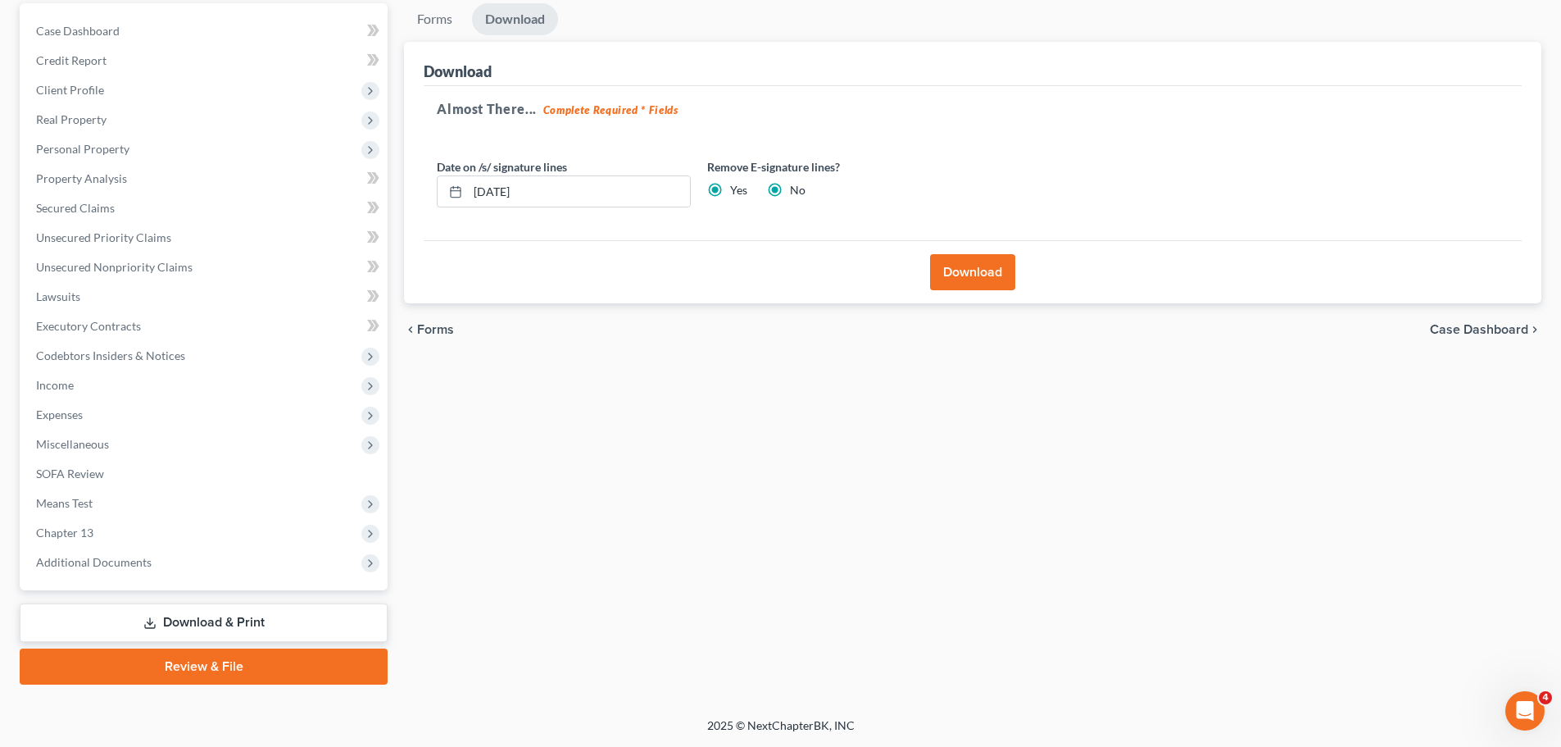
radio input "false"
click at [994, 268] on button "Download" at bounding box center [972, 272] width 85 height 36
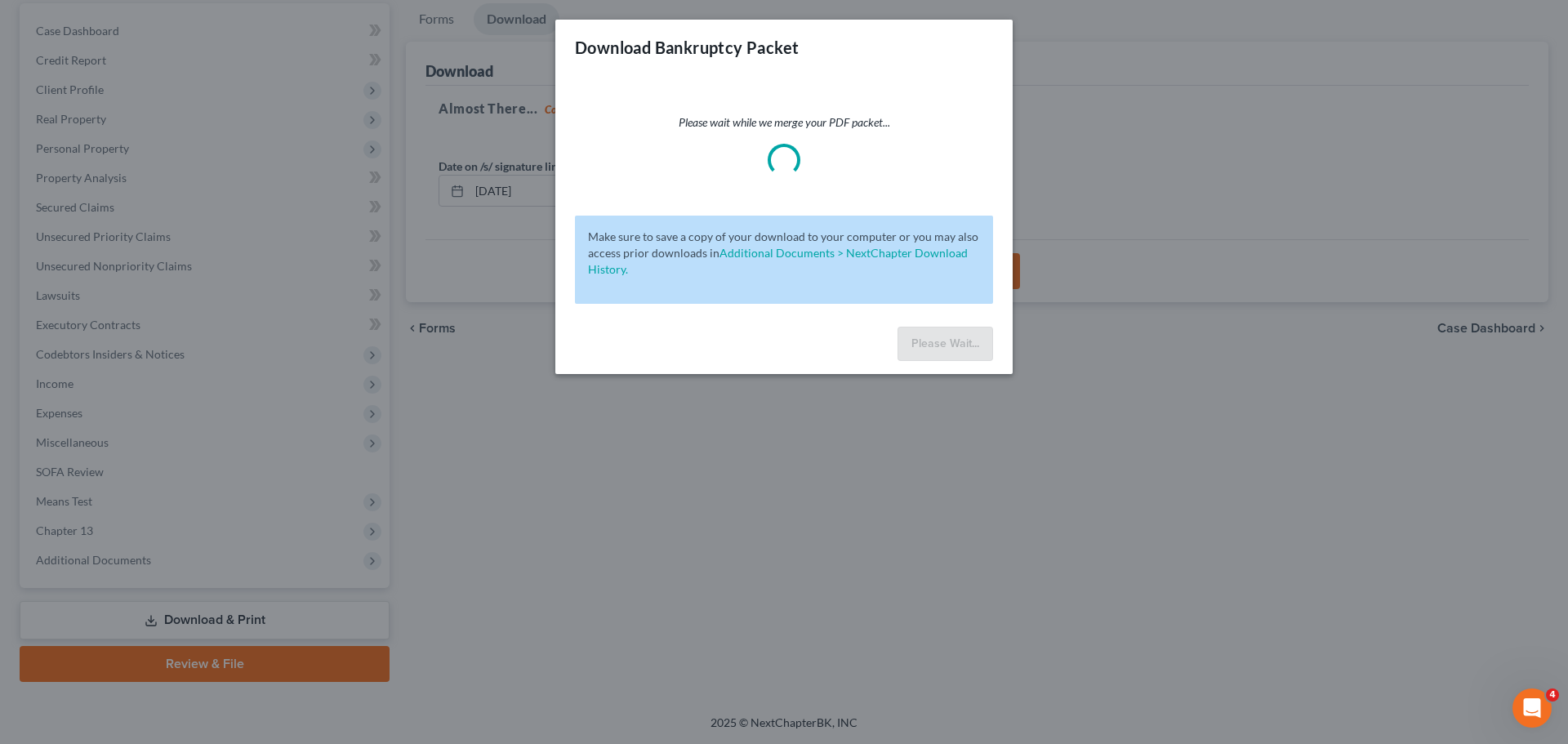
click at [952, 105] on div "Please wait while we merge your PDF packet... Make sure to save a copy of your …" at bounding box center [783, 197] width 457 height 245
click at [968, 450] on div "Download Bankruptcy Packet Please wait while we merge your PDF packet... Make s…" at bounding box center [784, 372] width 1568 height 744
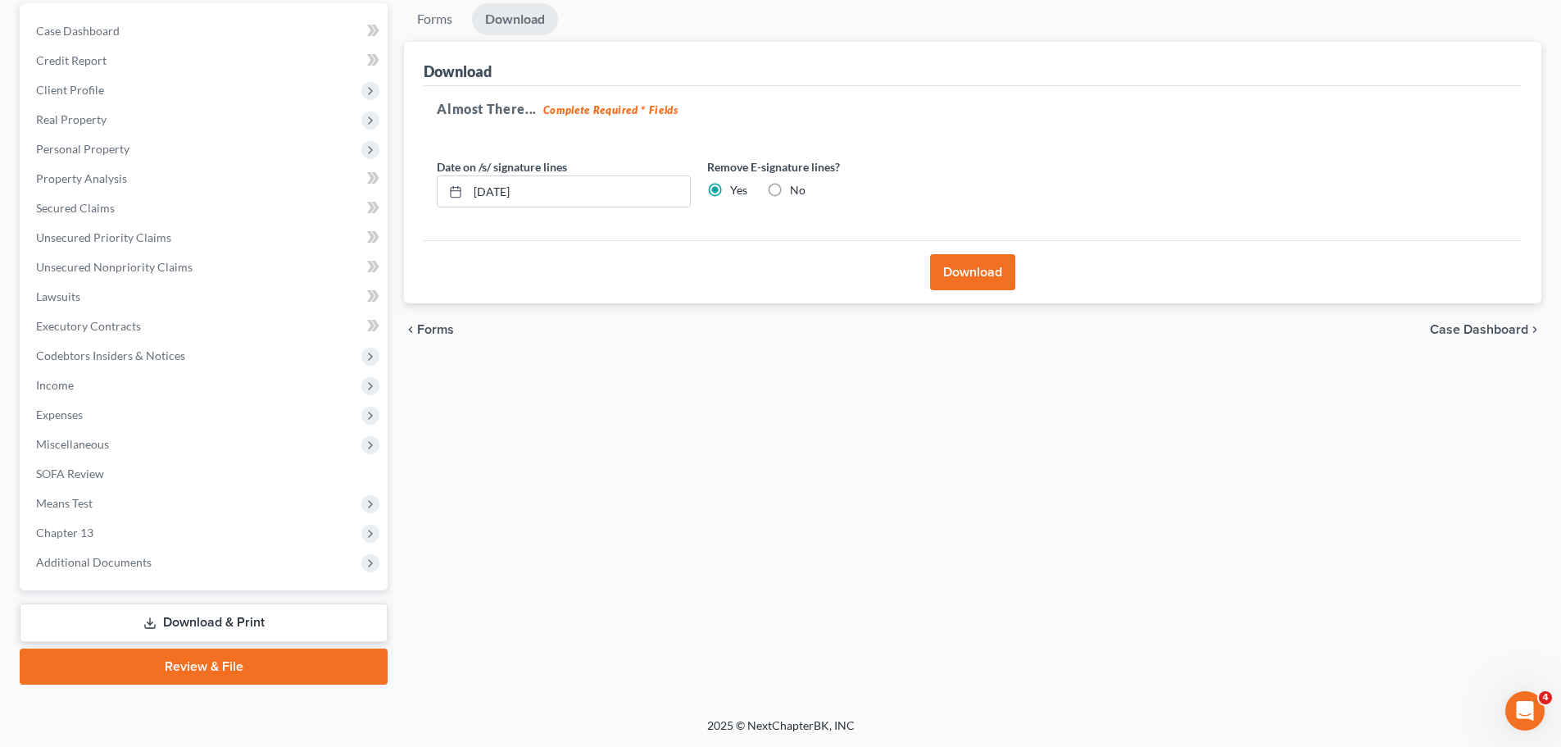
click at [966, 149] on div "Almost There... Complete Required * Fields Date on /s/ signature lines 09/15/20…" at bounding box center [973, 163] width 1098 height 155
click at [973, 270] on button "Download" at bounding box center [972, 272] width 85 height 36
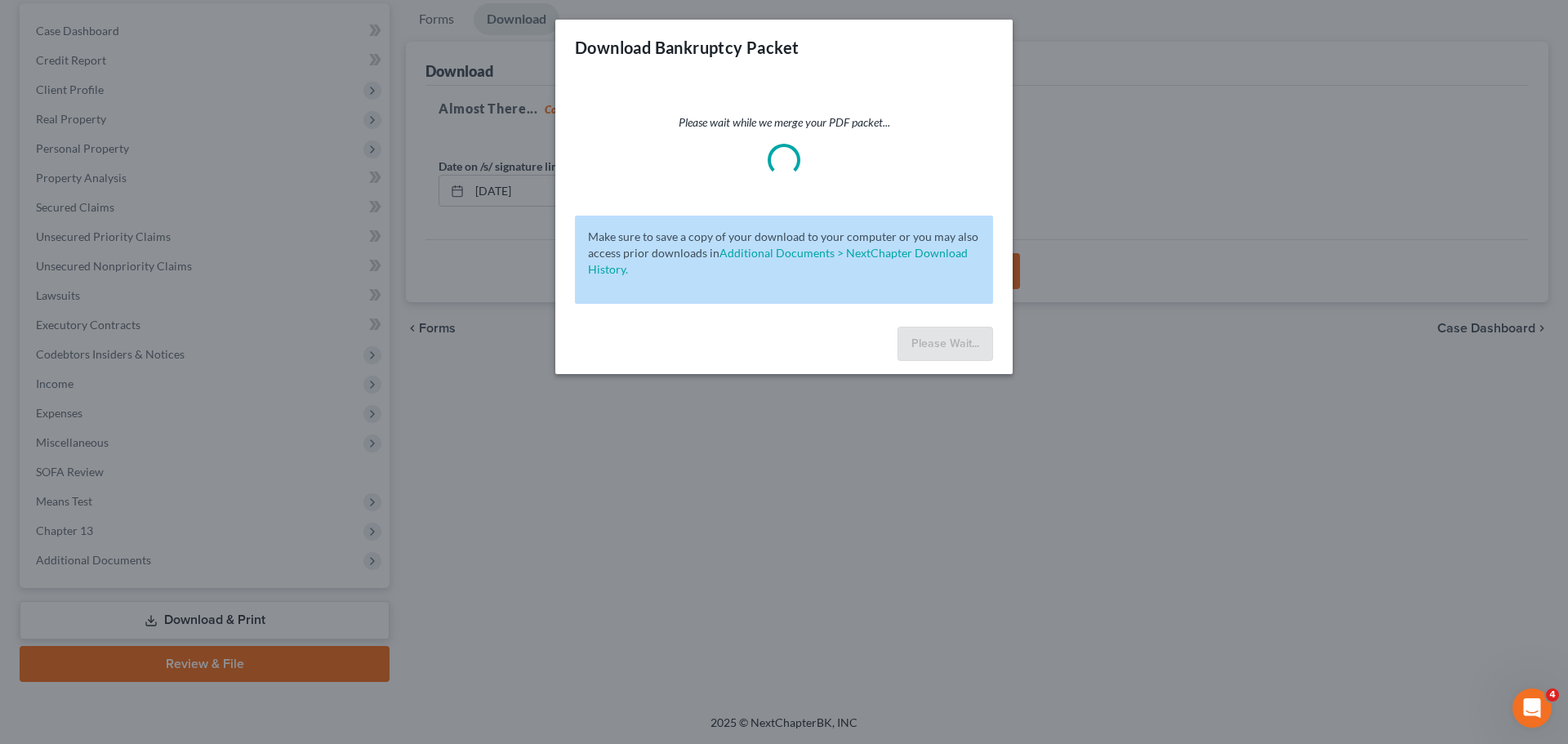
click at [74, 61] on div "Download Bankruptcy Packet Please wait while we merge your PDF packet... Make s…" at bounding box center [784, 372] width 1568 height 744
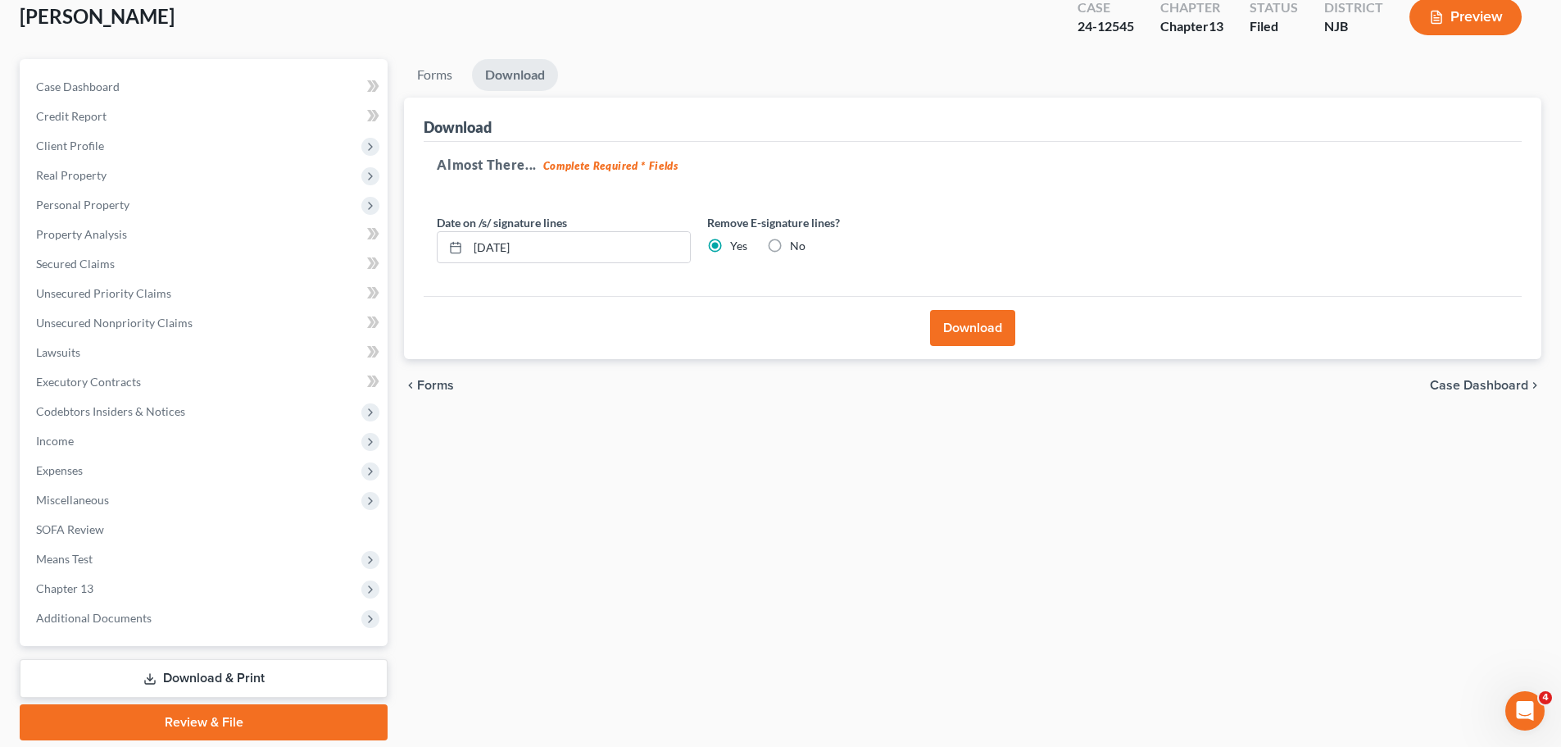
scroll to position [0, 0]
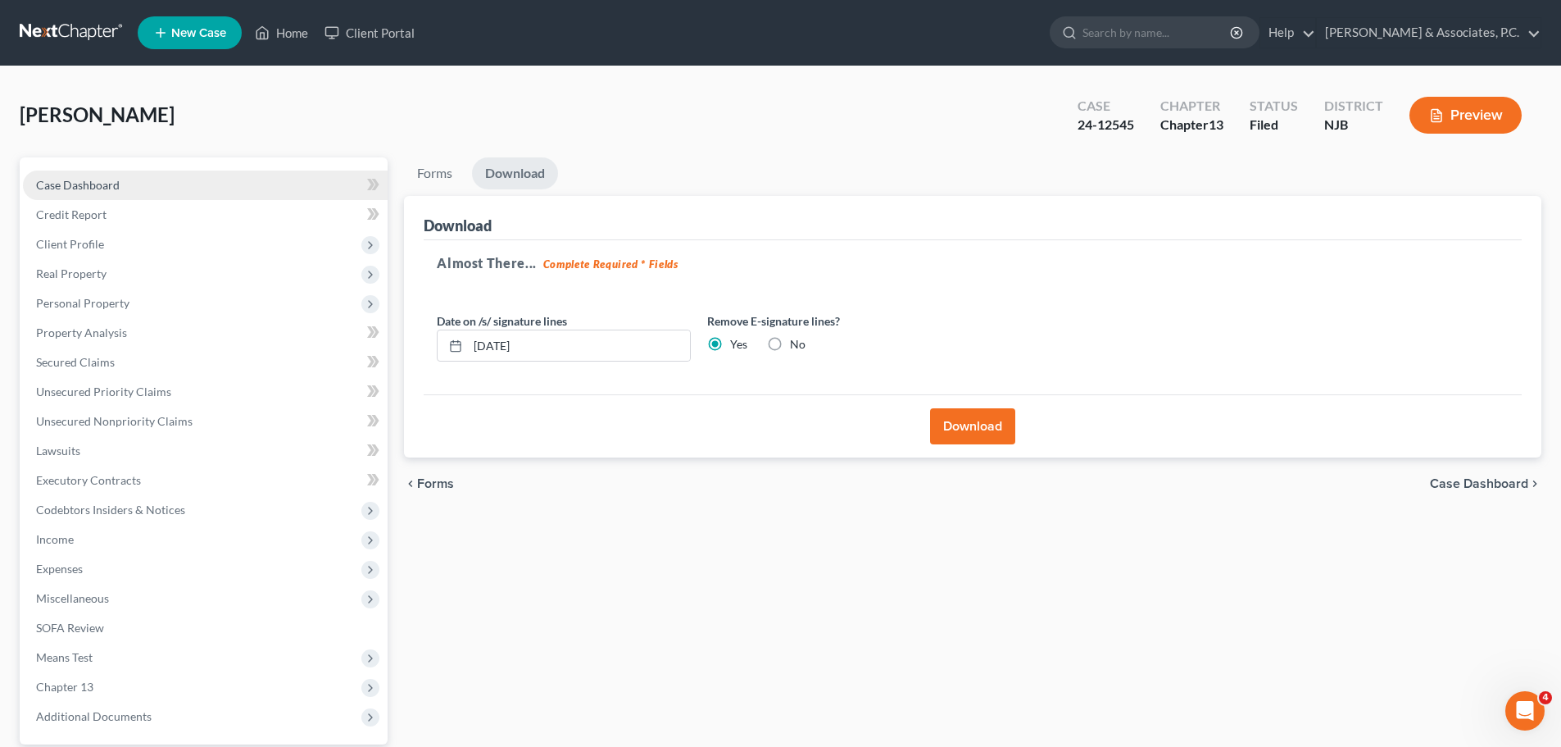
click at [85, 193] on link "Case Dashboard" at bounding box center [205, 185] width 365 height 30
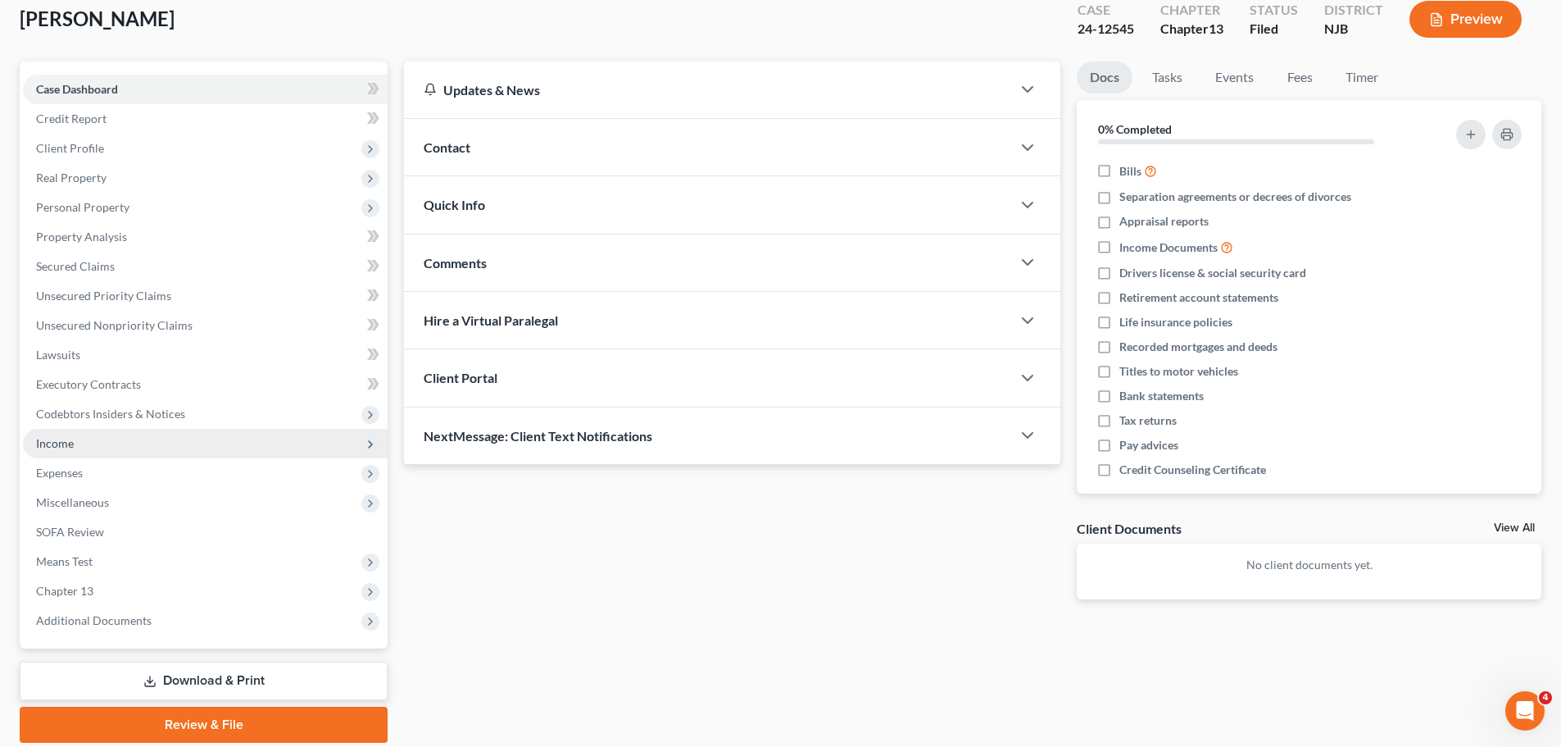
scroll to position [154, 0]
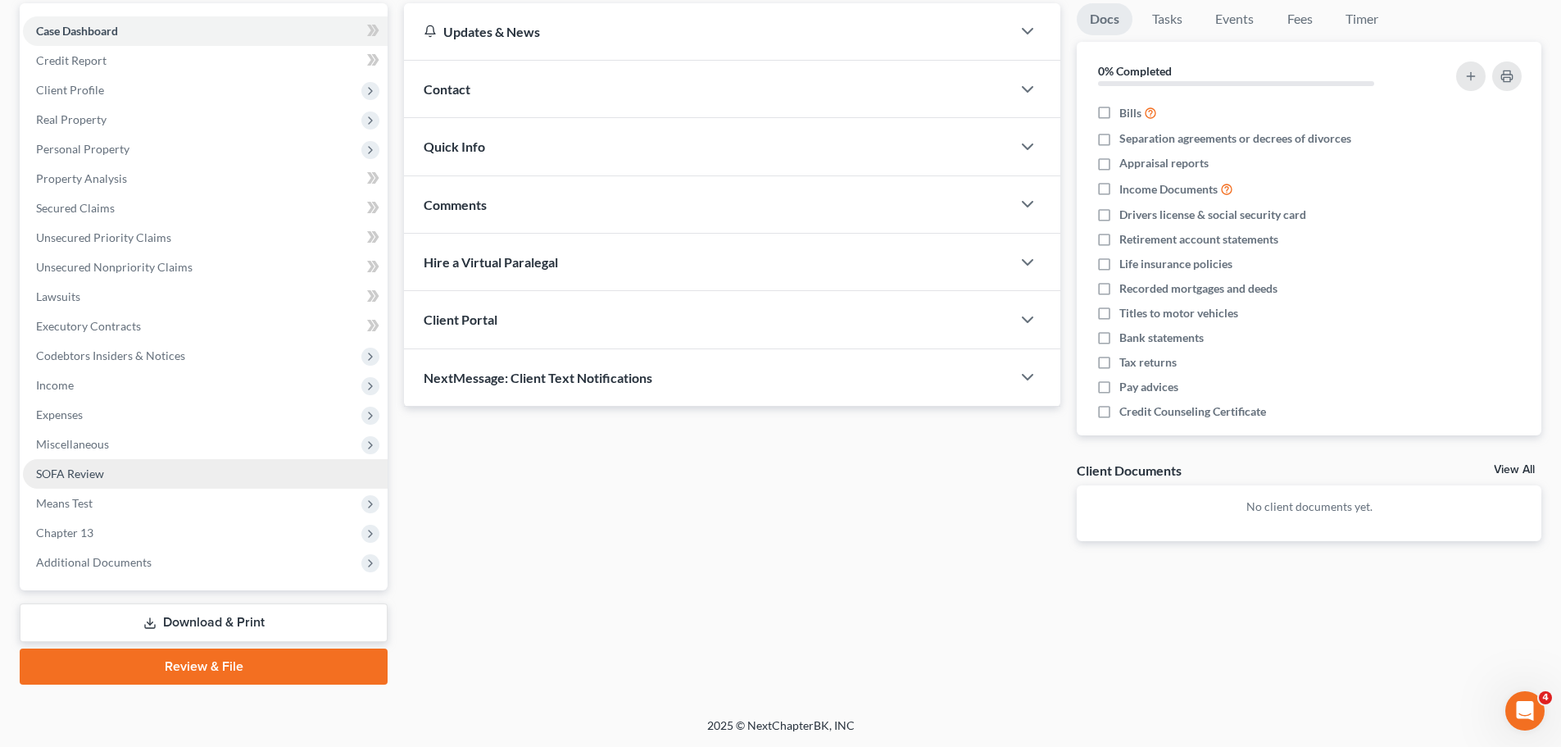
click at [83, 443] on span "Miscellaneous" at bounding box center [72, 444] width 73 height 14
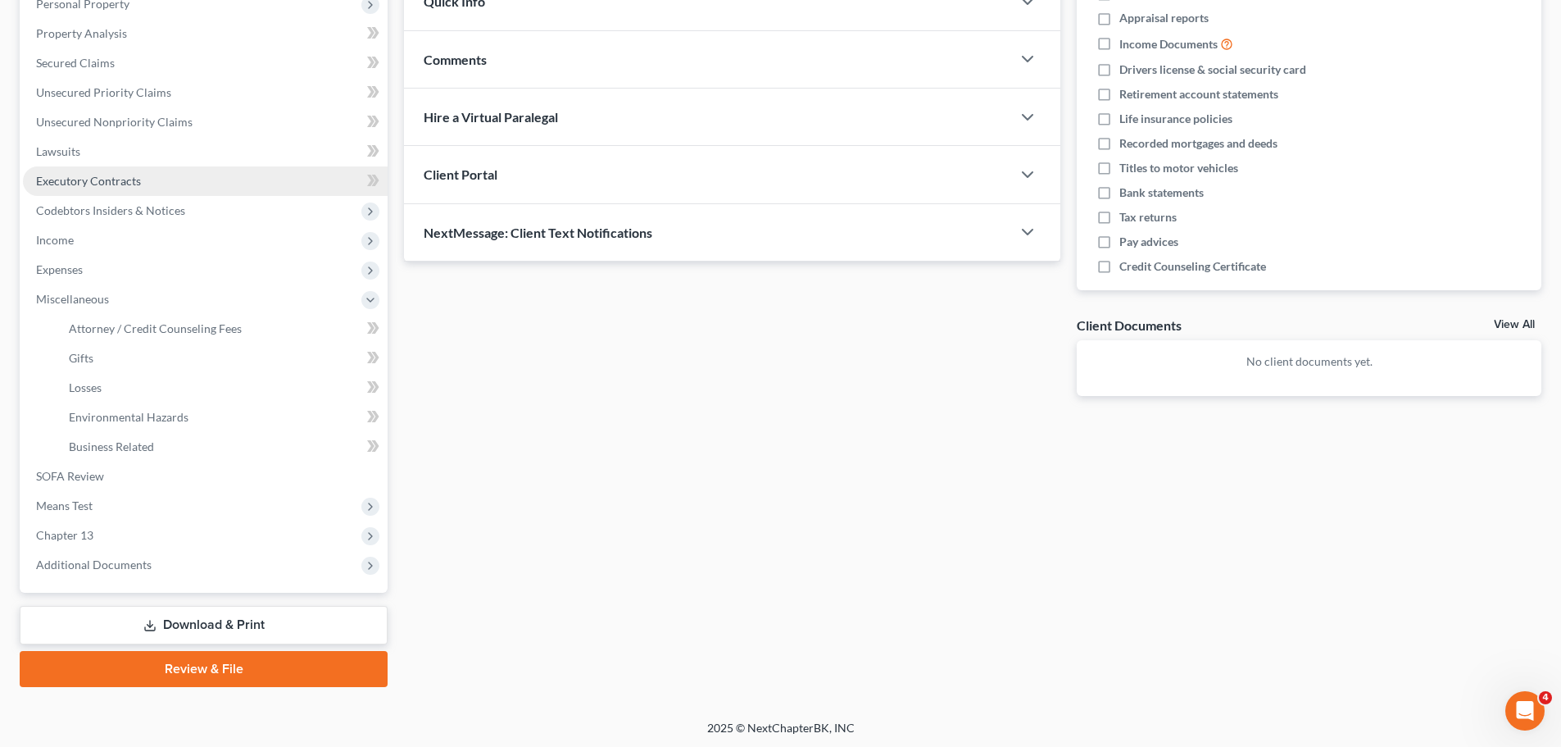
scroll to position [302, 0]
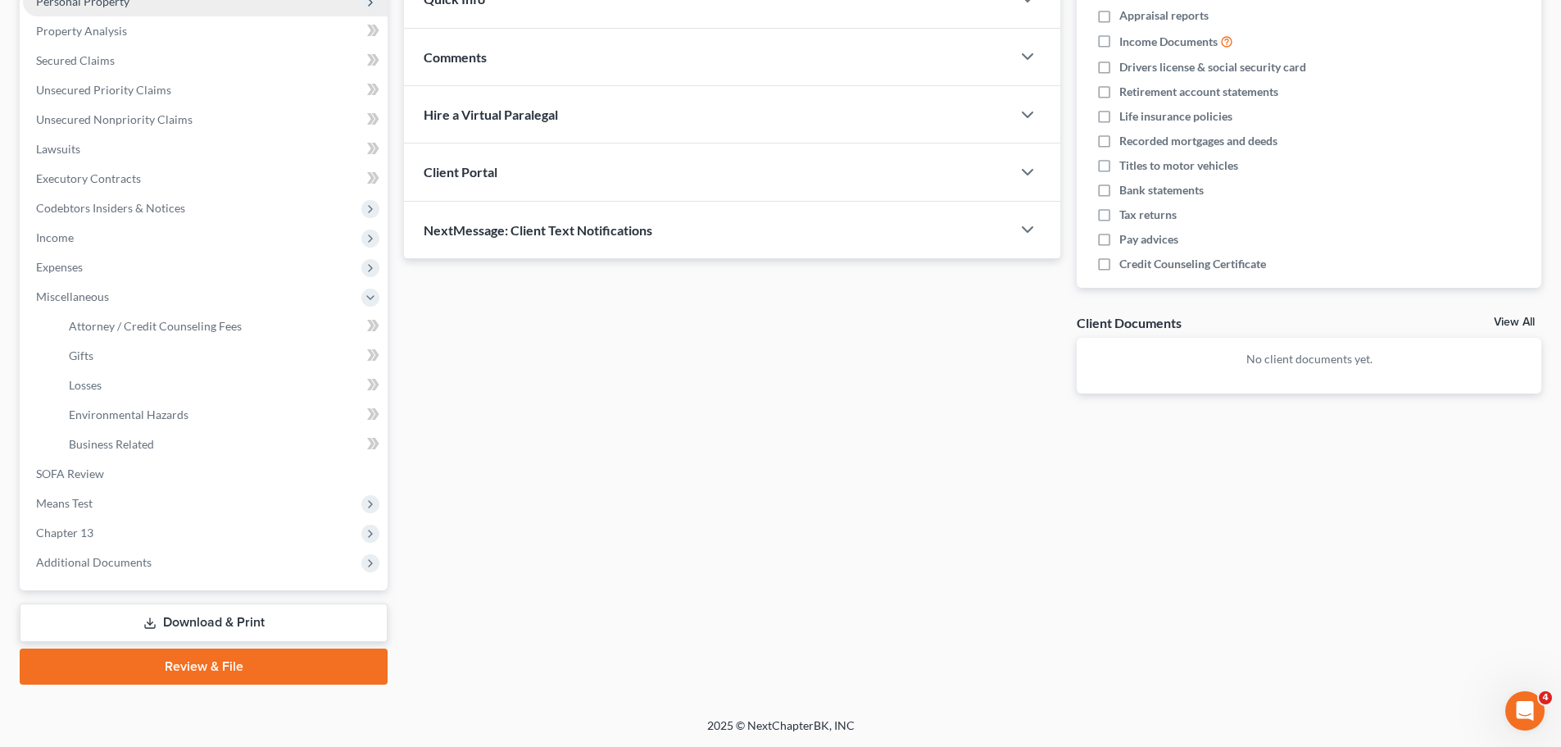
click at [97, 4] on span "Personal Property" at bounding box center [82, 1] width 93 height 14
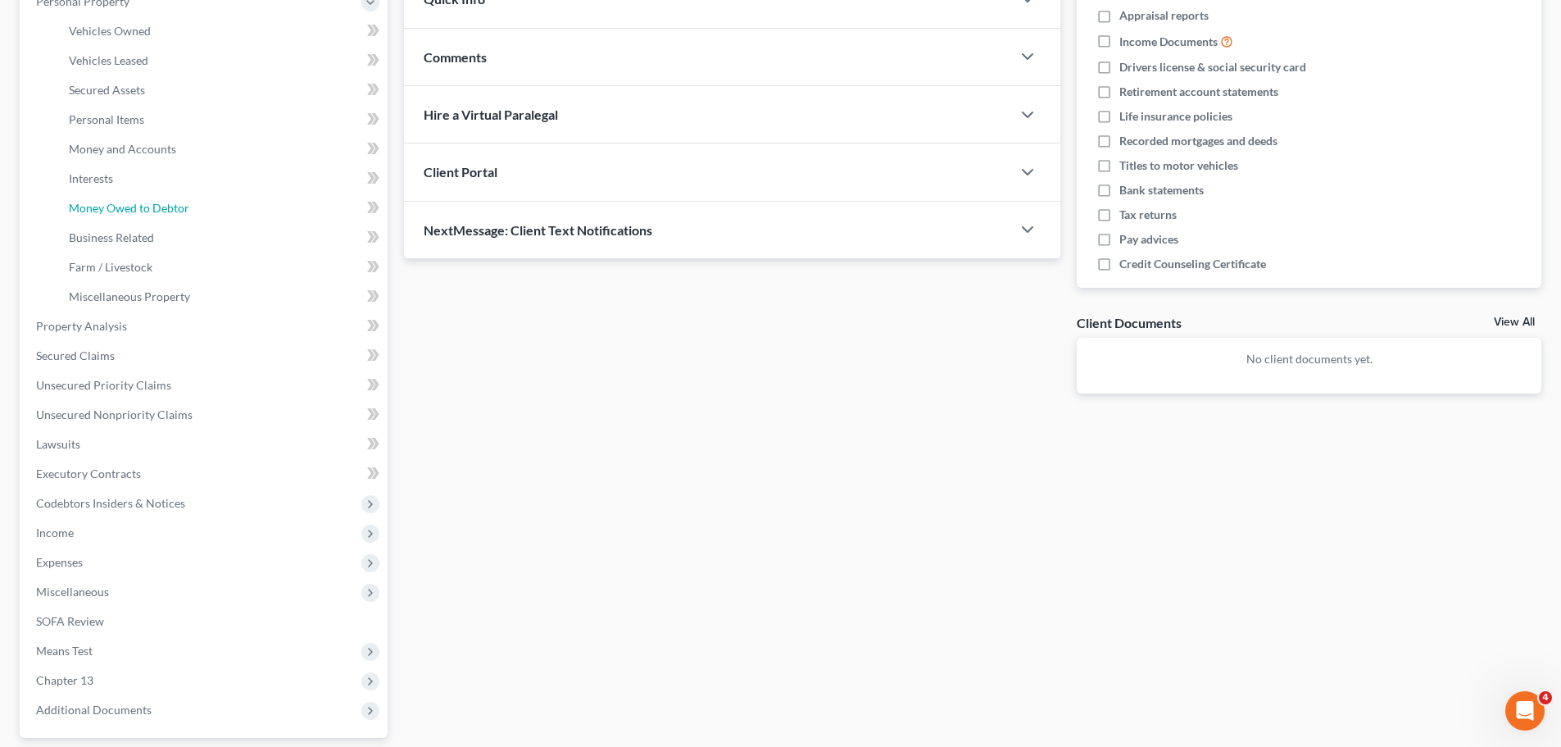
click at [123, 207] on span "Money Owed to Debtor" at bounding box center [129, 208] width 120 height 14
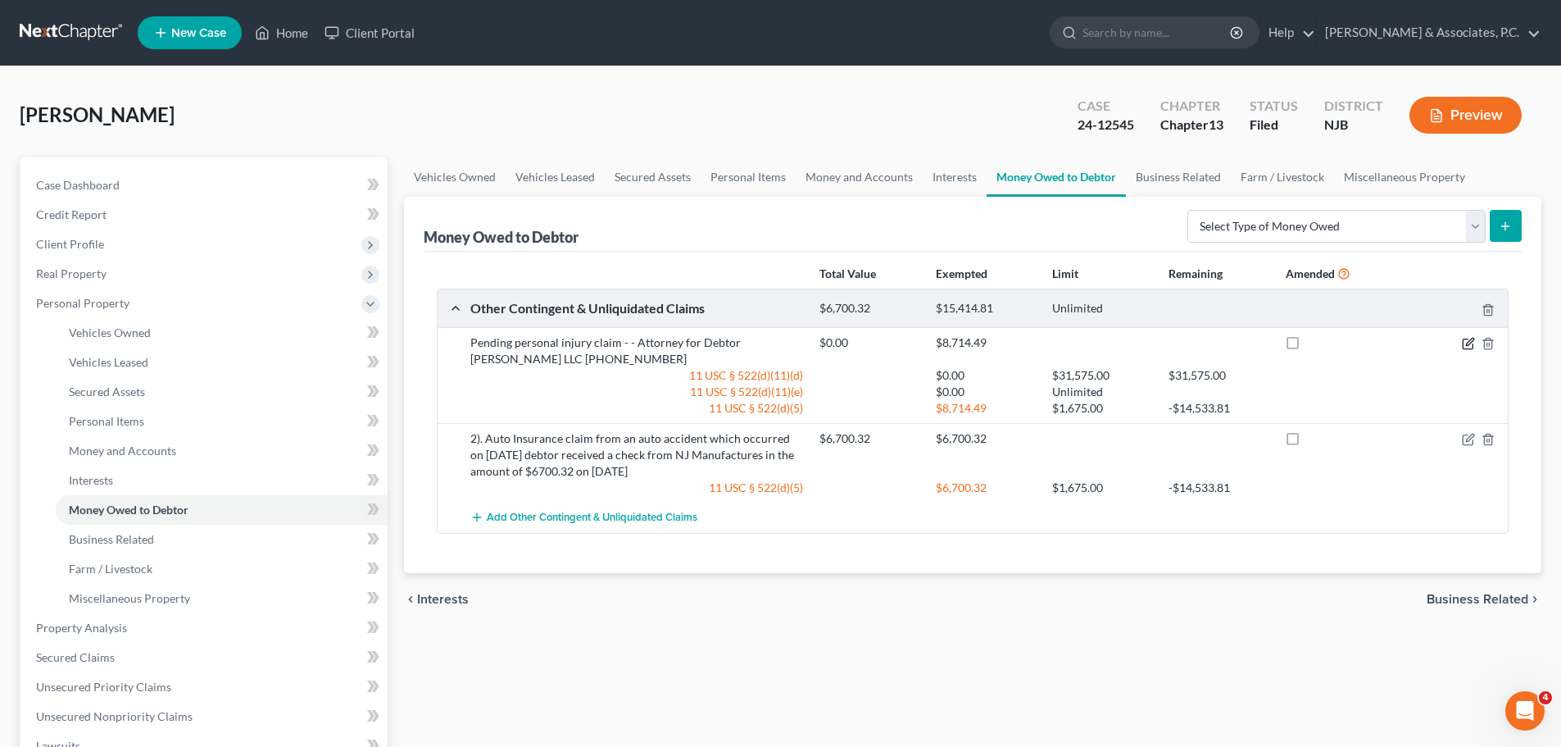
click at [1472, 341] on icon "button" at bounding box center [1468, 343] width 13 height 13
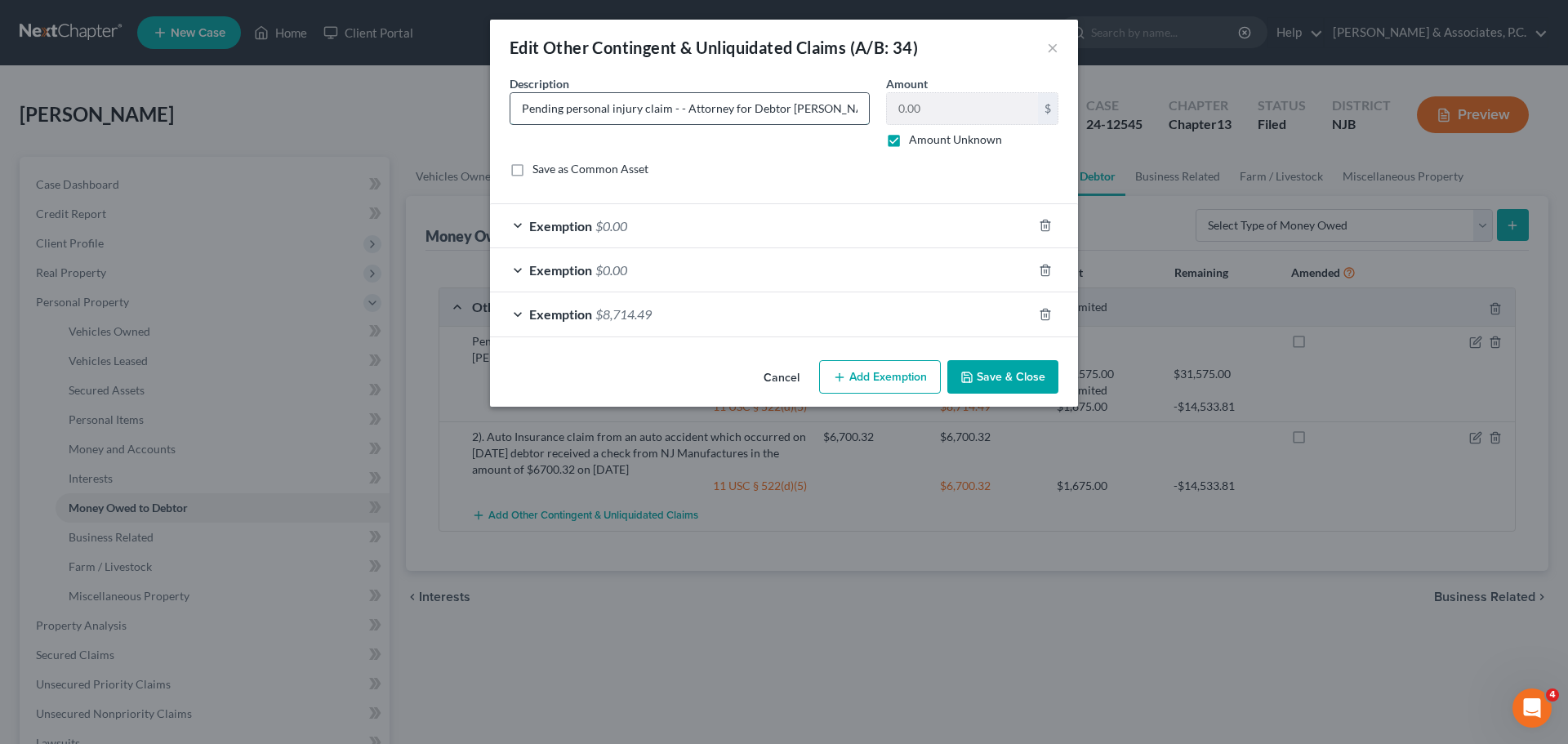
drag, startPoint x: 524, startPoint y: 108, endPoint x: 778, endPoint y: 107, distance: 254.0
click at [524, 108] on input "Pending personal injury claim - - Attorney for Debtor Murphy Peluso LLC (201) 8…" at bounding box center [689, 108] width 359 height 31
type input "1). Pending personal injury claim - - Attorney for Debtor Murphy Peluso LLC (20…"
drag, startPoint x: 1044, startPoint y: 378, endPoint x: 1035, endPoint y: 339, distance: 40.0
click at [1040, 378] on button "Save & Close" at bounding box center [1002, 376] width 111 height 34
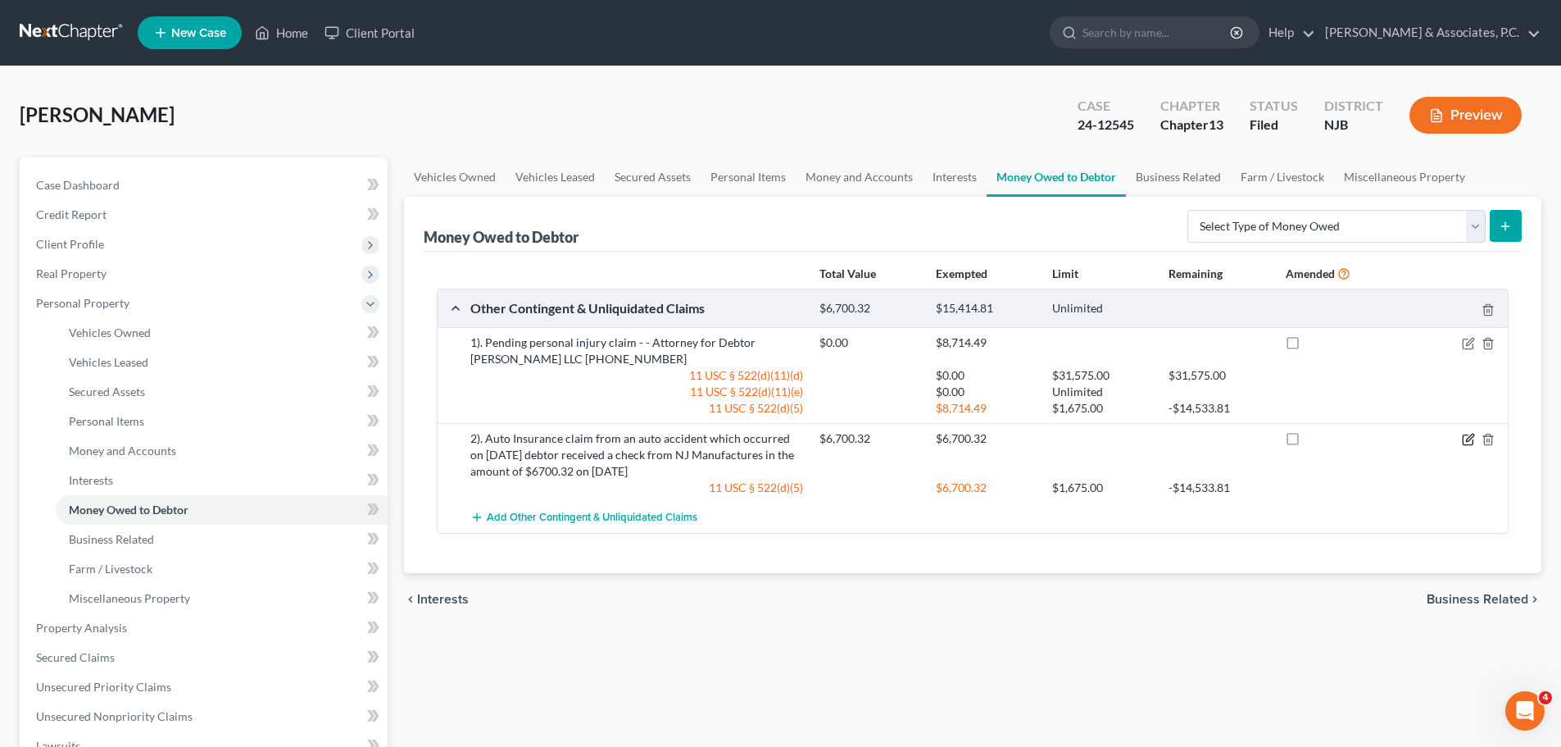
click at [1466, 433] on icon "button" at bounding box center [1468, 439] width 13 height 13
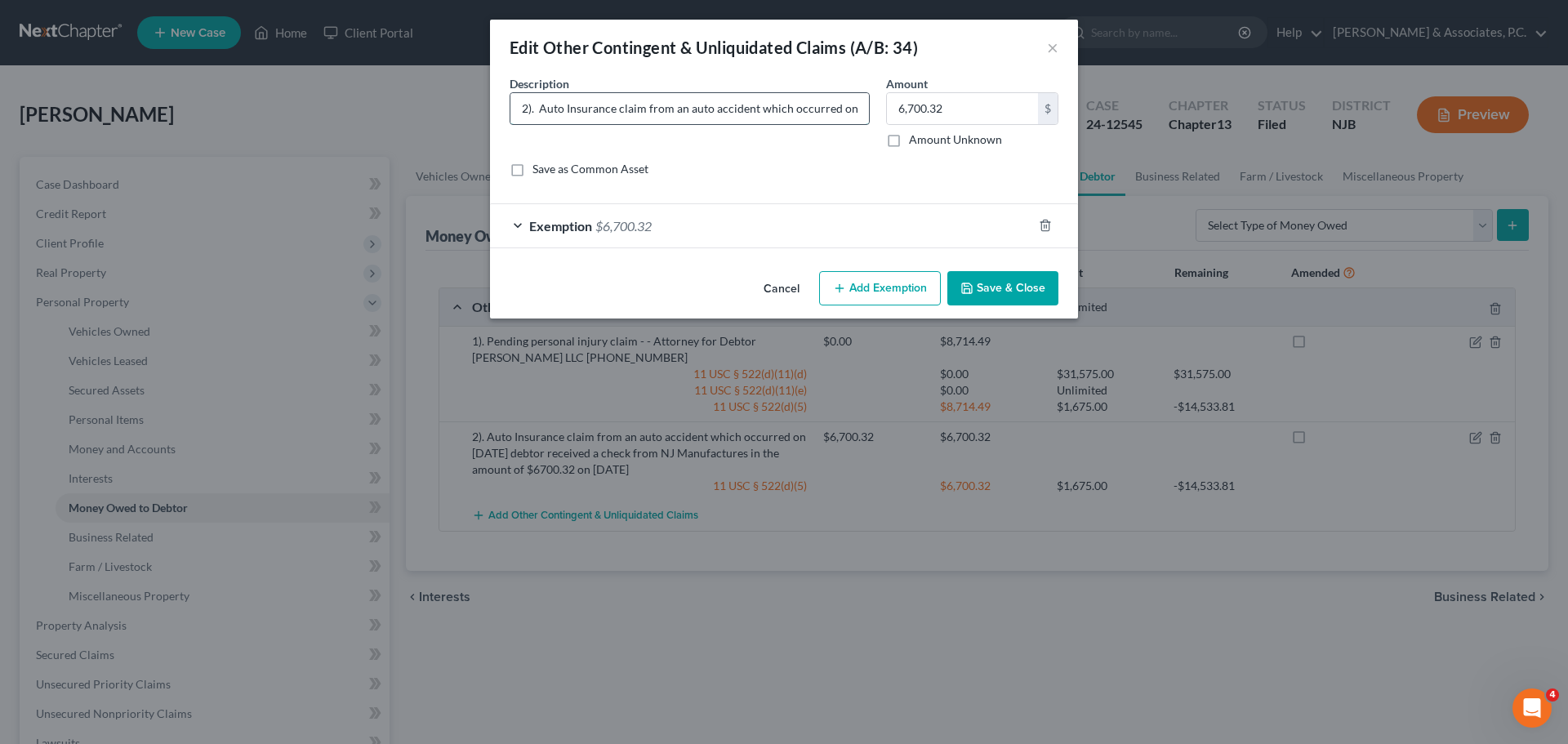
click at [675, 111] on input "2). Auto Insurance claim from an auto accident which occurred on 08/19/2025 deb…" at bounding box center [689, 108] width 359 height 31
click at [1013, 296] on button "Save & Close" at bounding box center [1002, 288] width 111 height 34
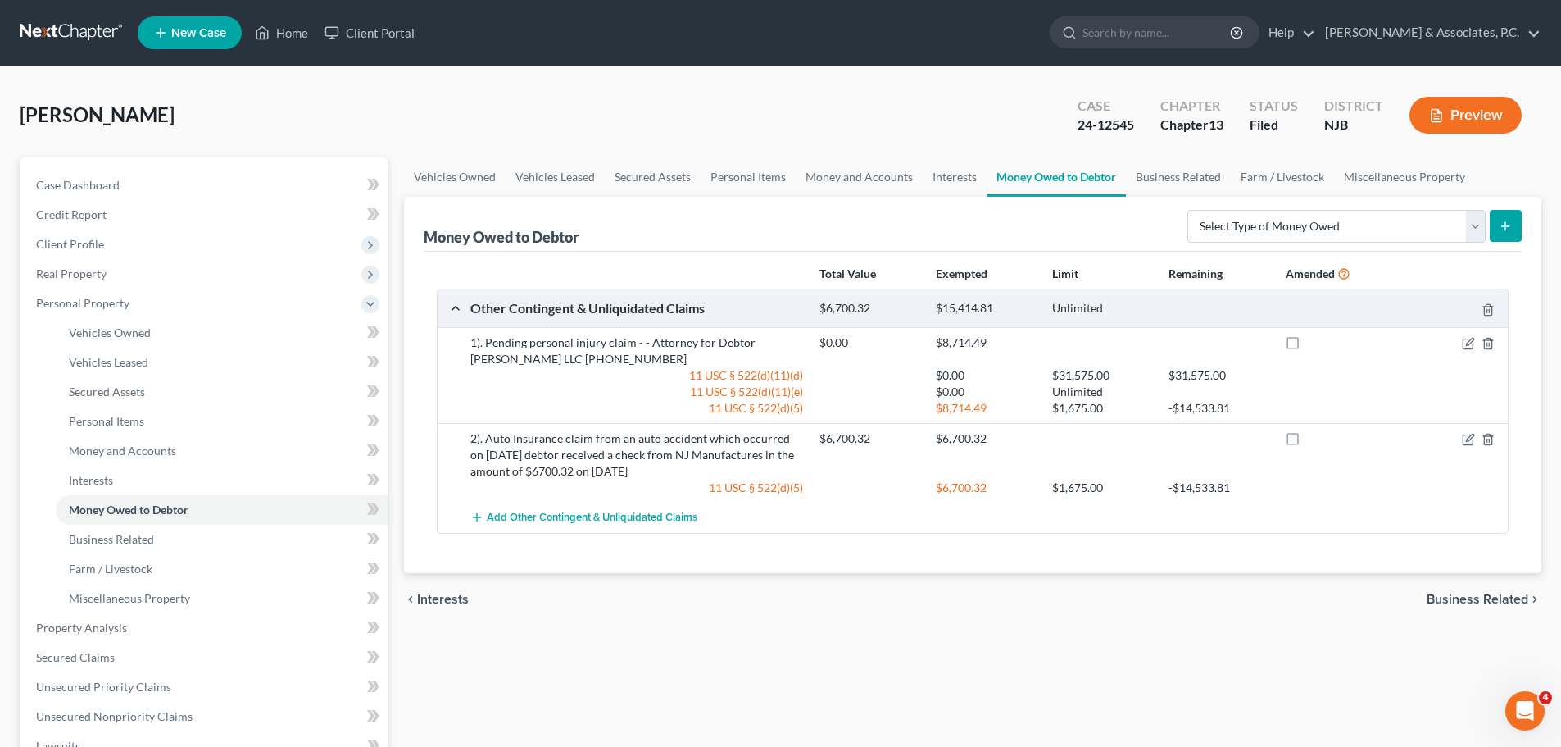
drag, startPoint x: 1462, startPoint y: 607, endPoint x: 1457, endPoint y: 597, distance: 11.7
click at [1463, 607] on div "chevron_left Interests Business Related chevron_right" at bounding box center [973, 599] width 1138 height 52
click at [1457, 597] on span "Business Related" at bounding box center [1478, 599] width 102 height 13
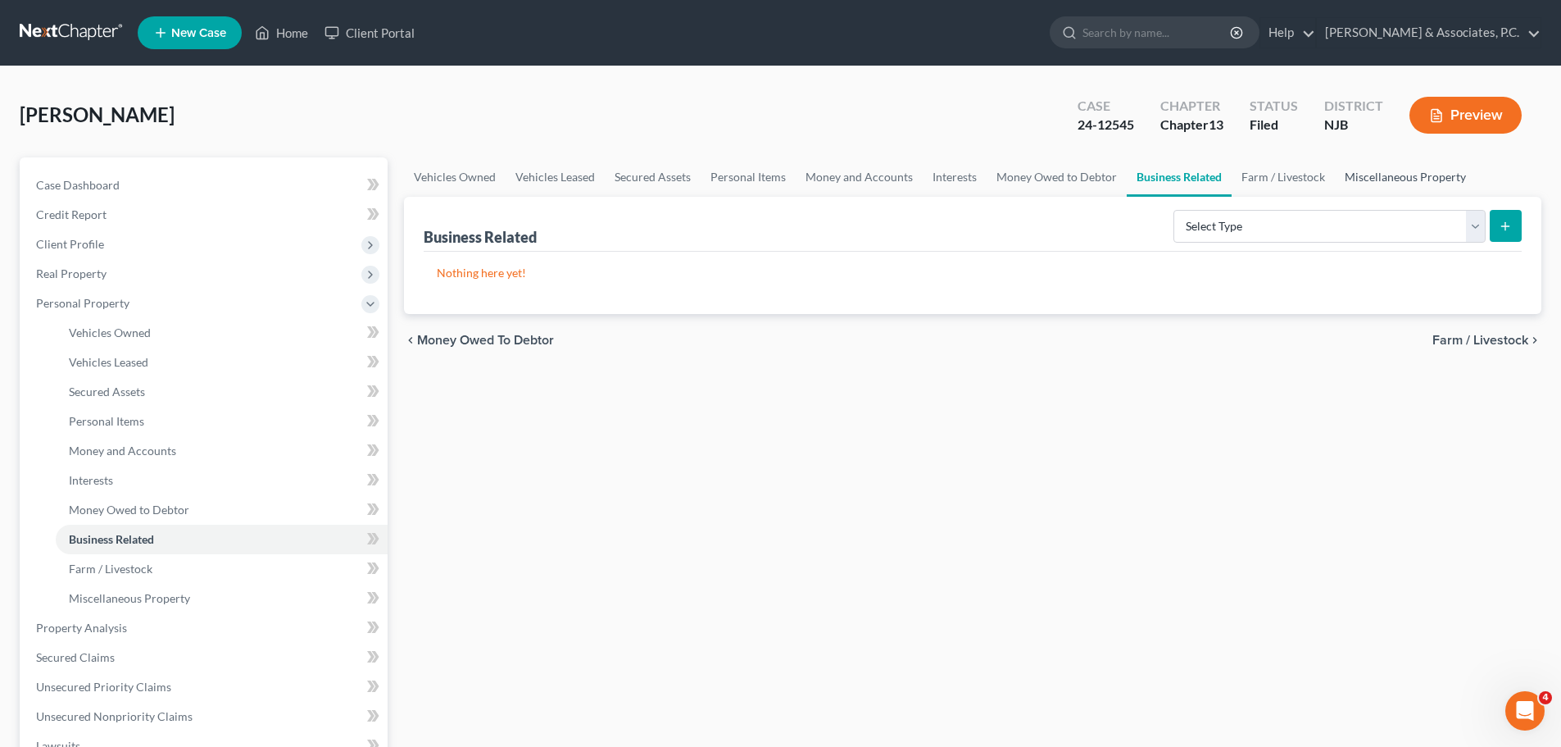
drag, startPoint x: 1378, startPoint y: 171, endPoint x: 1378, endPoint y: 190, distance: 18.9
click at [1378, 171] on link "Miscellaneous Property" at bounding box center [1405, 176] width 141 height 39
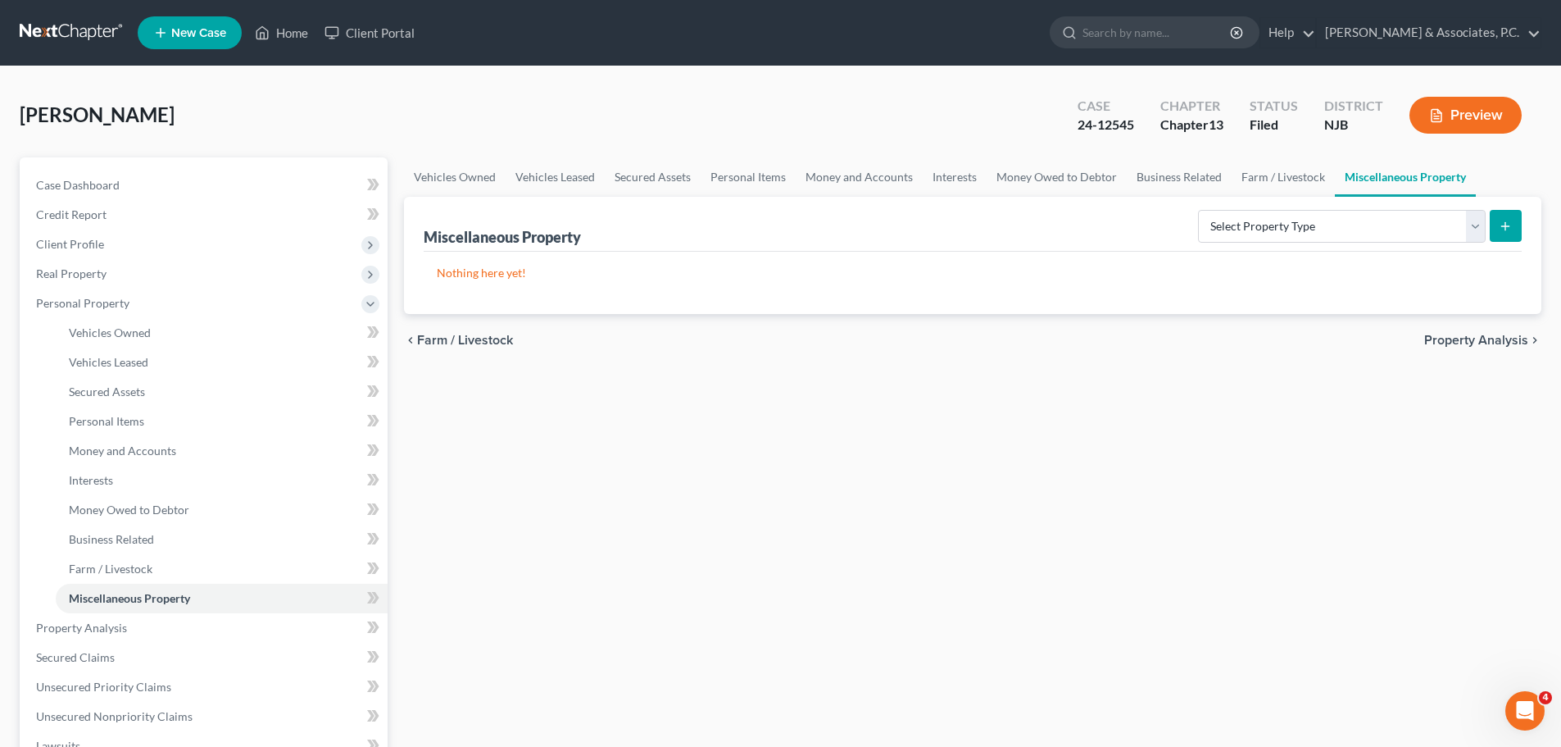
click at [1453, 334] on span "Property Analysis" at bounding box center [1476, 340] width 104 height 13
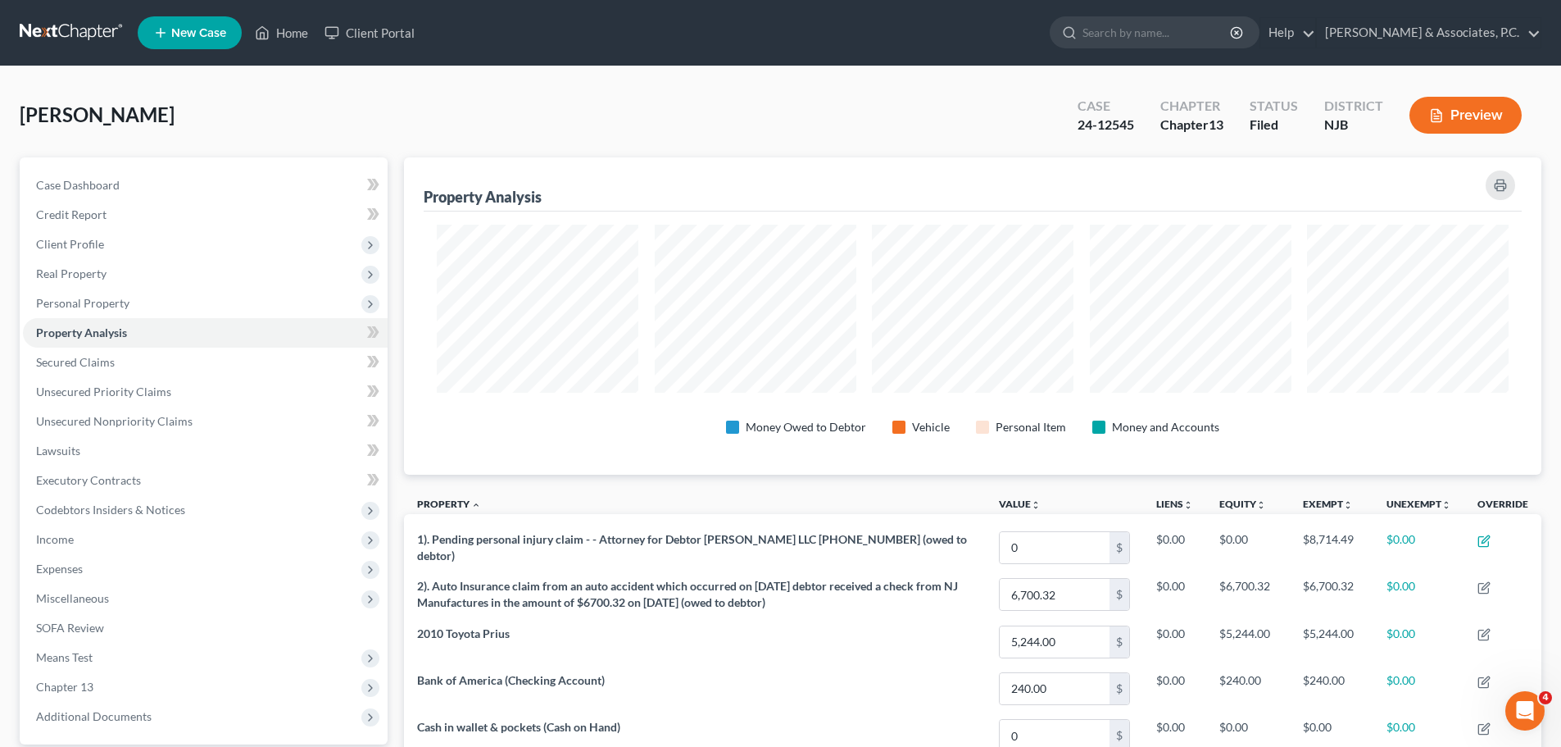
scroll to position [317, 1138]
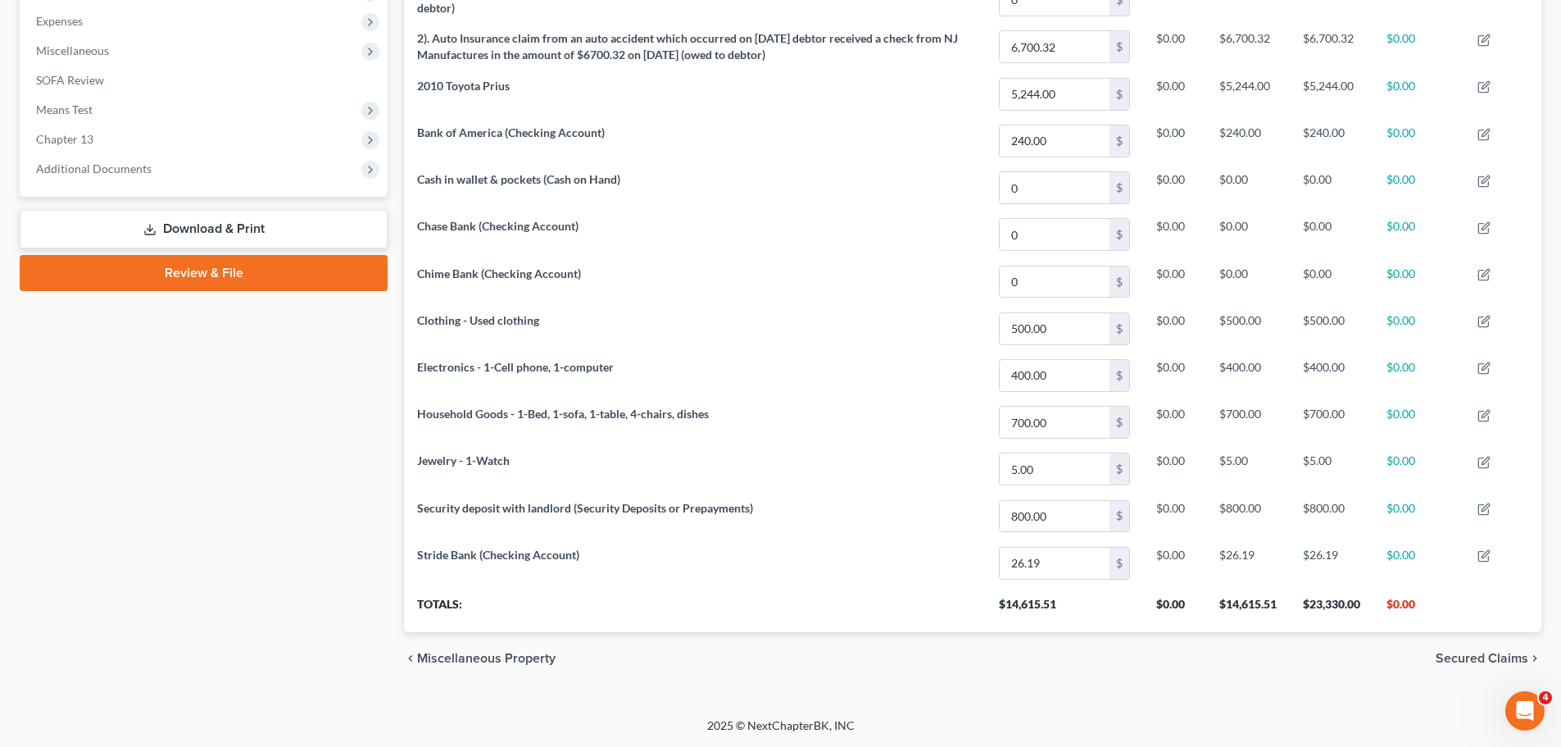
click at [245, 231] on link "Download & Print" at bounding box center [204, 229] width 368 height 39
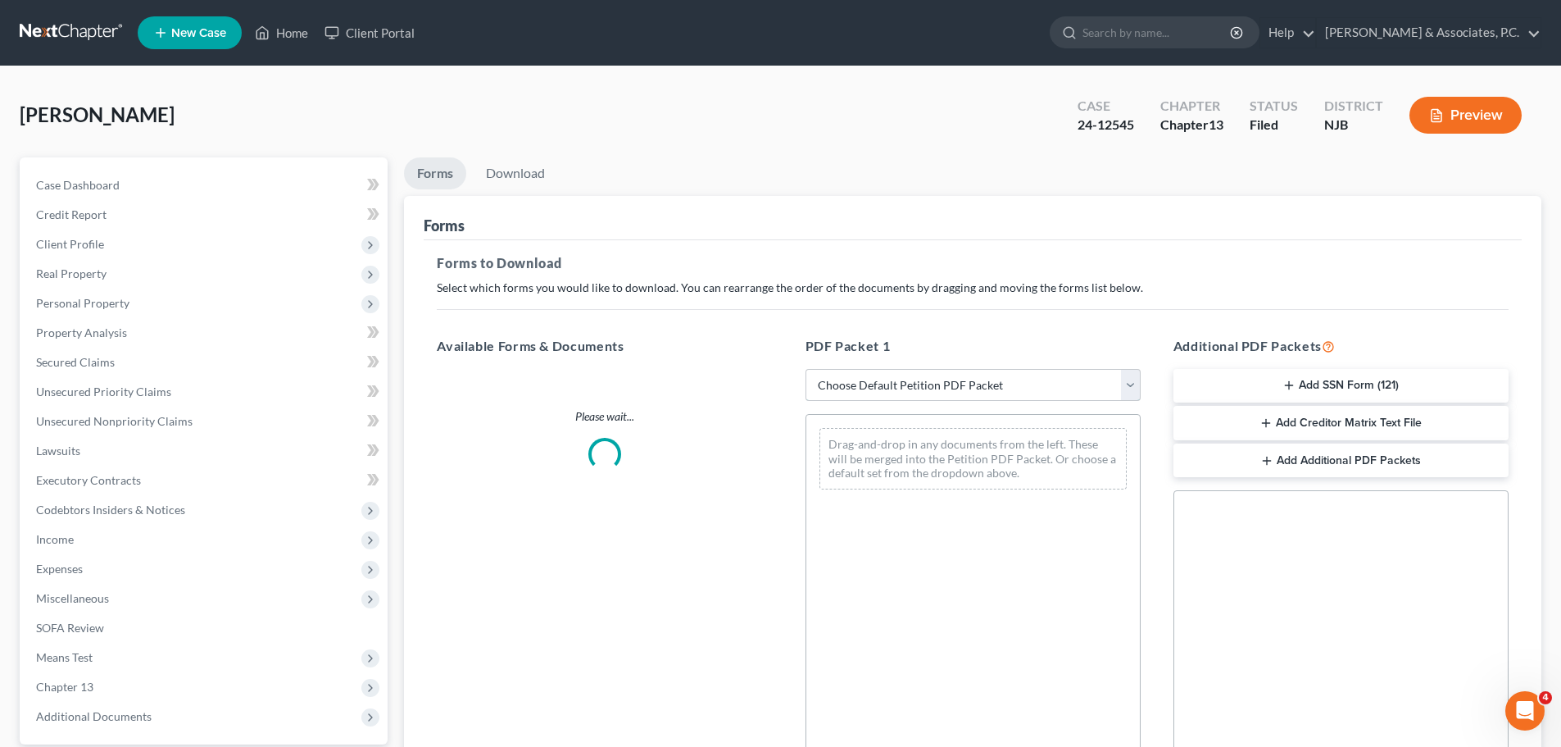
drag, startPoint x: 954, startPoint y: 377, endPoint x: 931, endPoint y: 393, distance: 27.7
click at [954, 377] on select "Choose Default Petition PDF Packet Complete Bankruptcy Petition (all forms and …" at bounding box center [973, 385] width 335 height 33
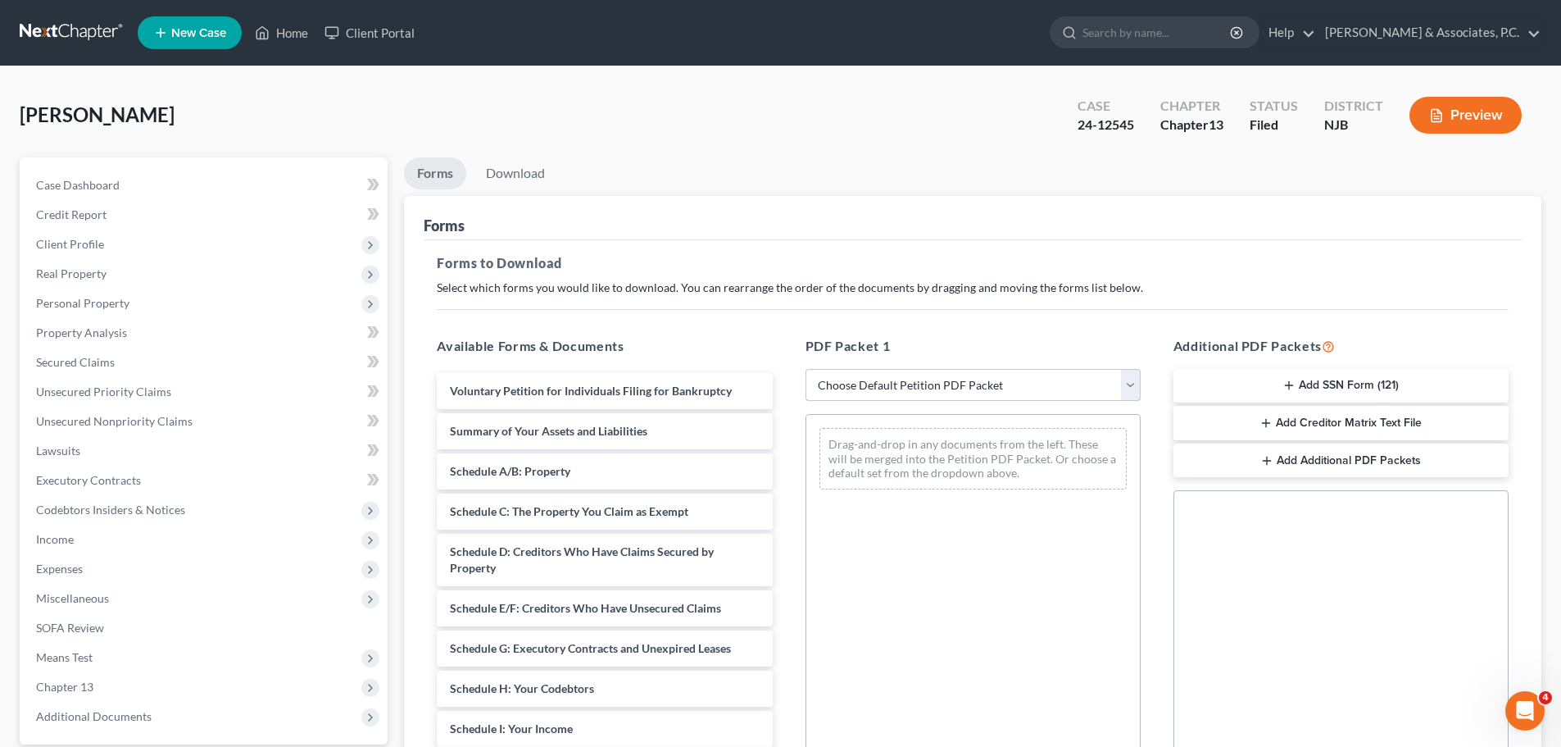
select select "2"
click at [806, 369] on select "Choose Default Petition PDF Packet Complete Bankruptcy Petition (all forms and …" at bounding box center [973, 385] width 335 height 33
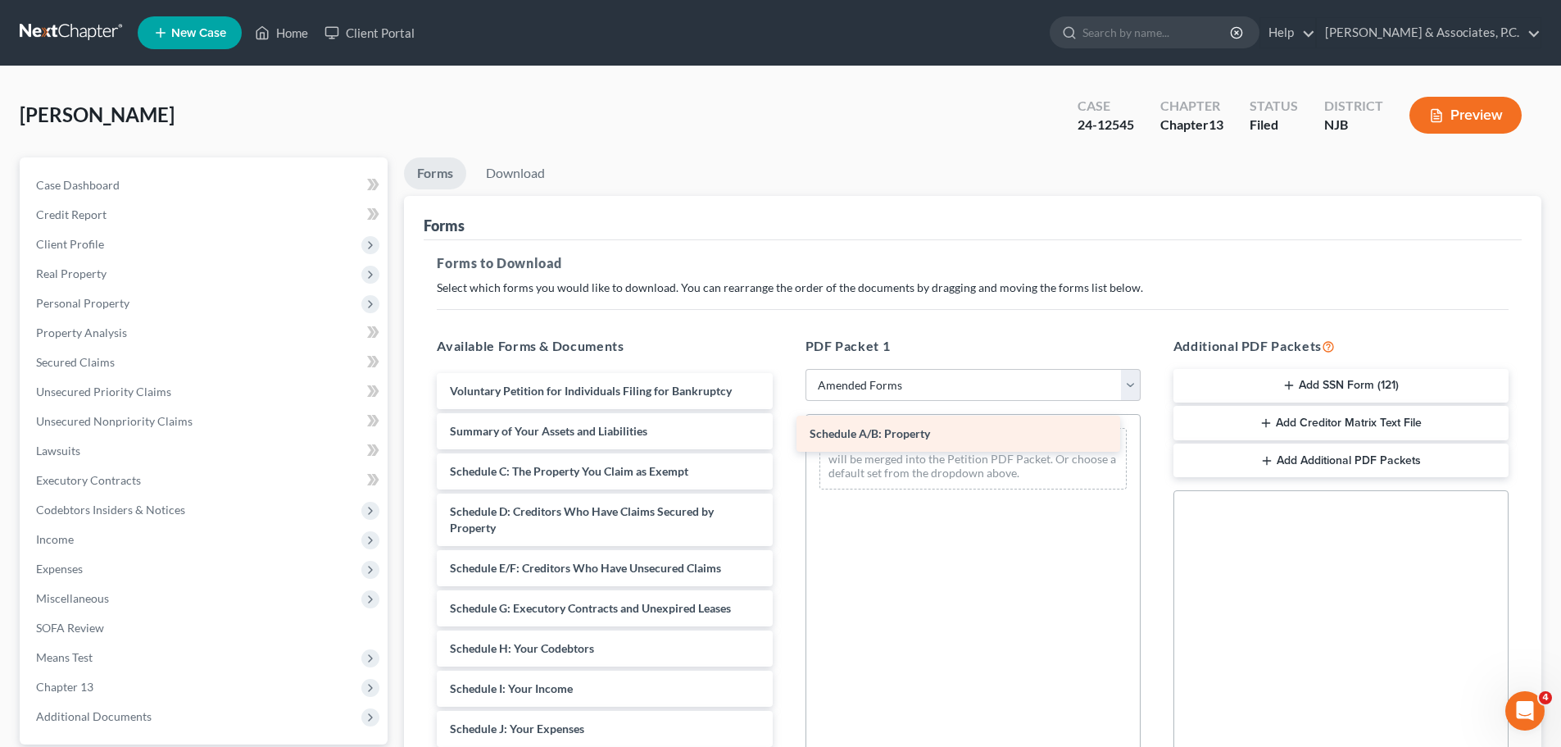
drag, startPoint x: 495, startPoint y: 476, endPoint x: 900, endPoint y: 436, distance: 406.9
click at [785, 435] on div "Schedule A/B: Property Voluntary Petition for Individuals Filing for Bankruptcy…" at bounding box center [604, 717] width 361 height 688
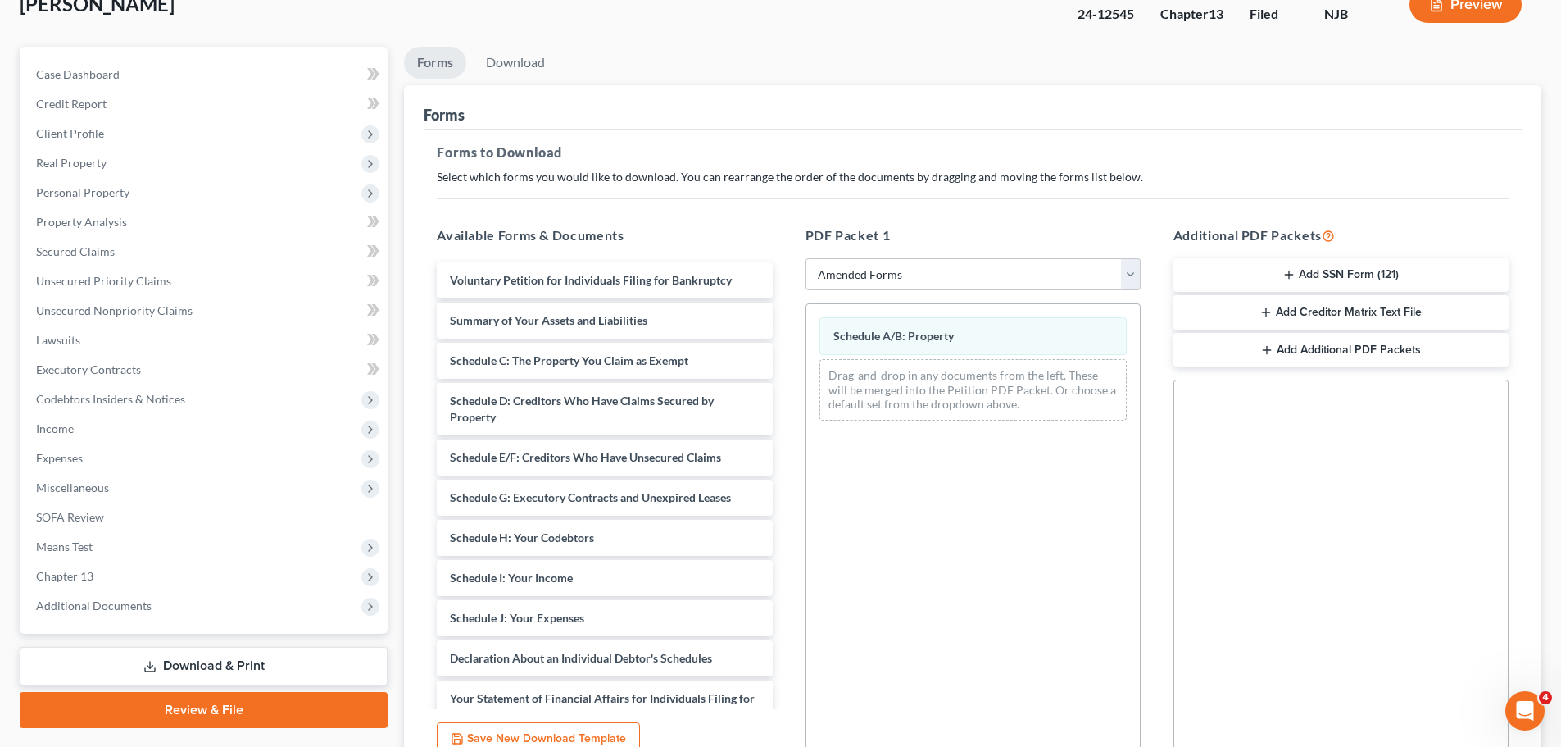
scroll to position [266, 0]
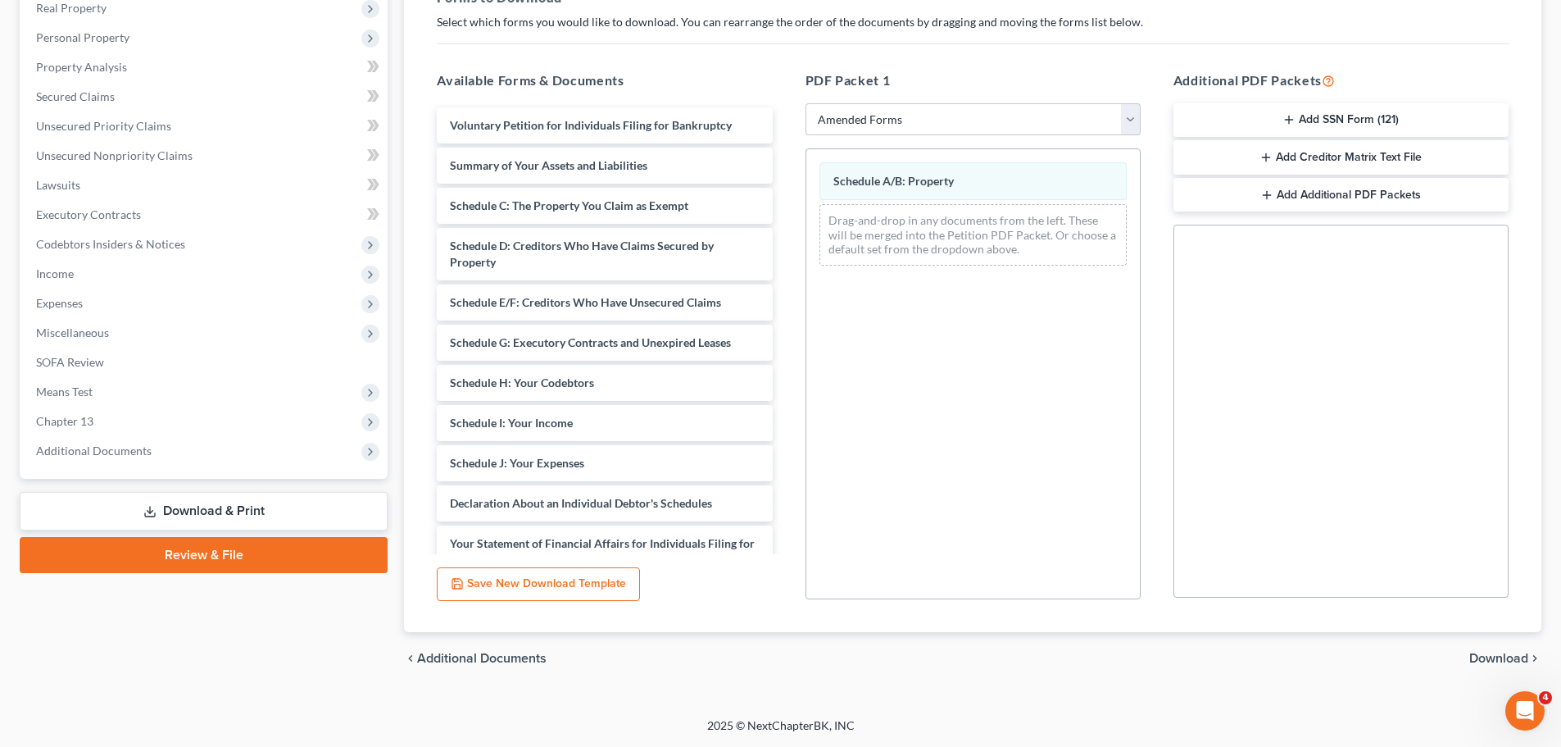
click at [1497, 657] on span "Download" at bounding box center [1499, 658] width 59 height 13
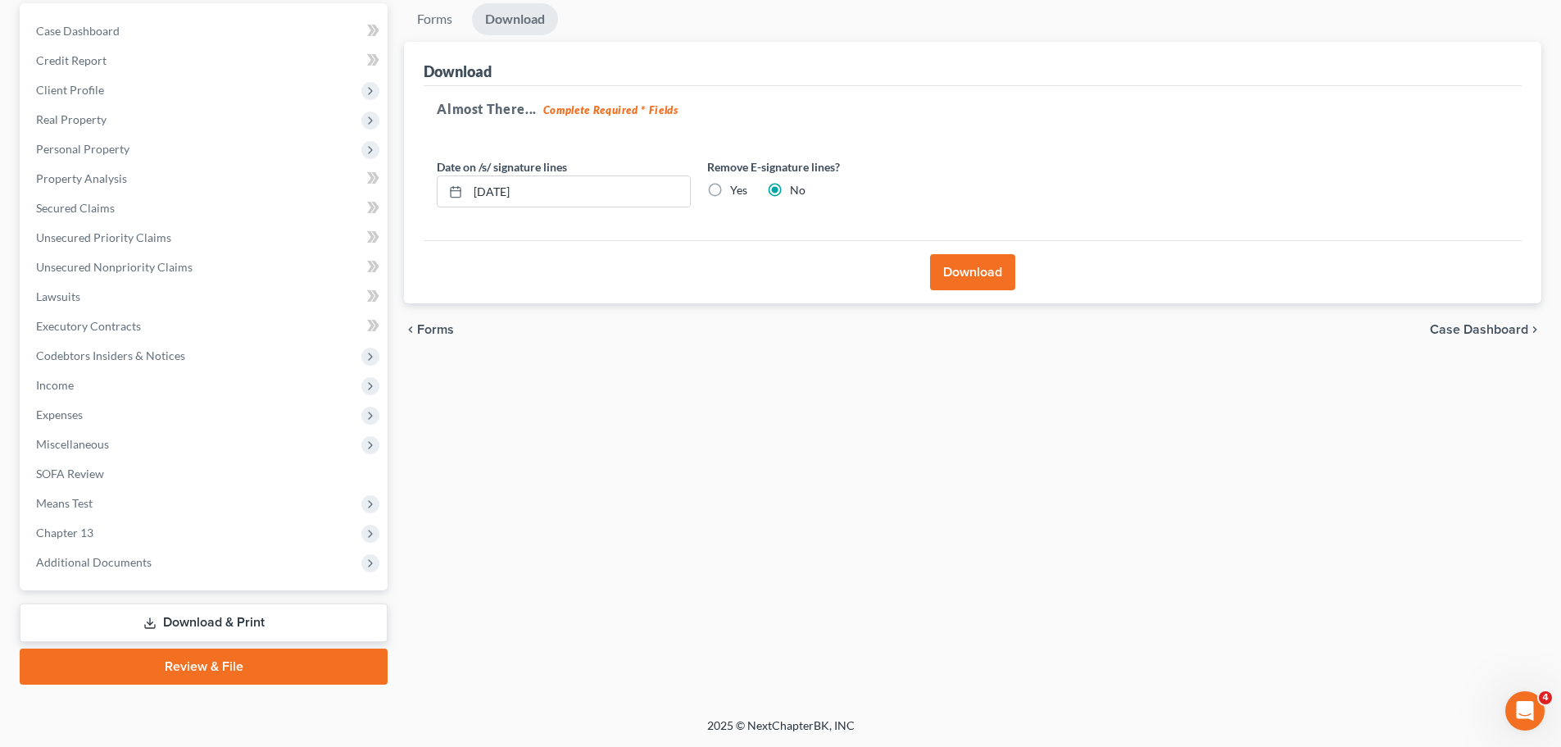
scroll to position [154, 0]
click at [730, 184] on label "Yes" at bounding box center [738, 190] width 17 height 16
click at [737, 184] on input "Yes" at bounding box center [742, 187] width 11 height 11
radio input "true"
radio input "false"
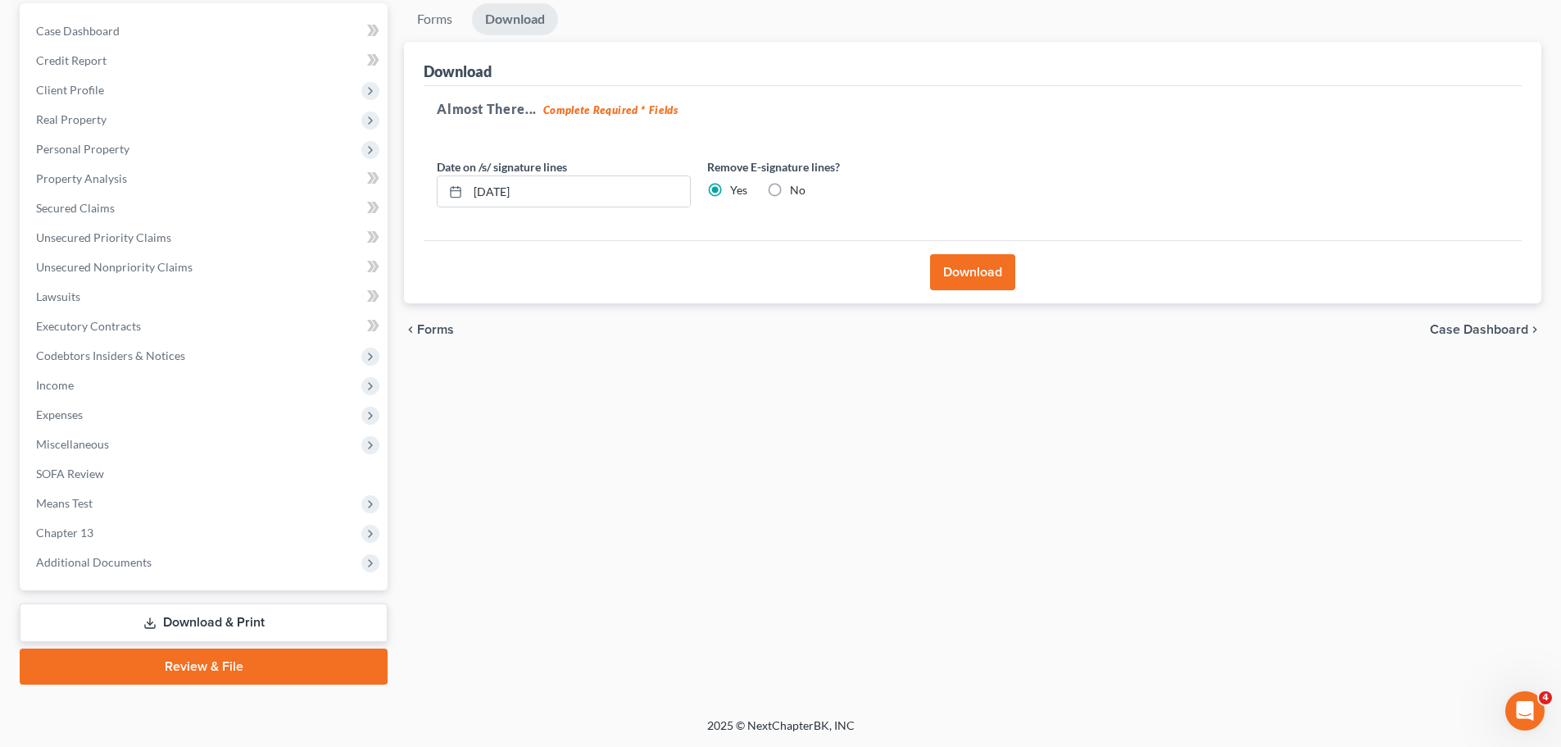
click at [952, 267] on button "Download" at bounding box center [972, 272] width 85 height 36
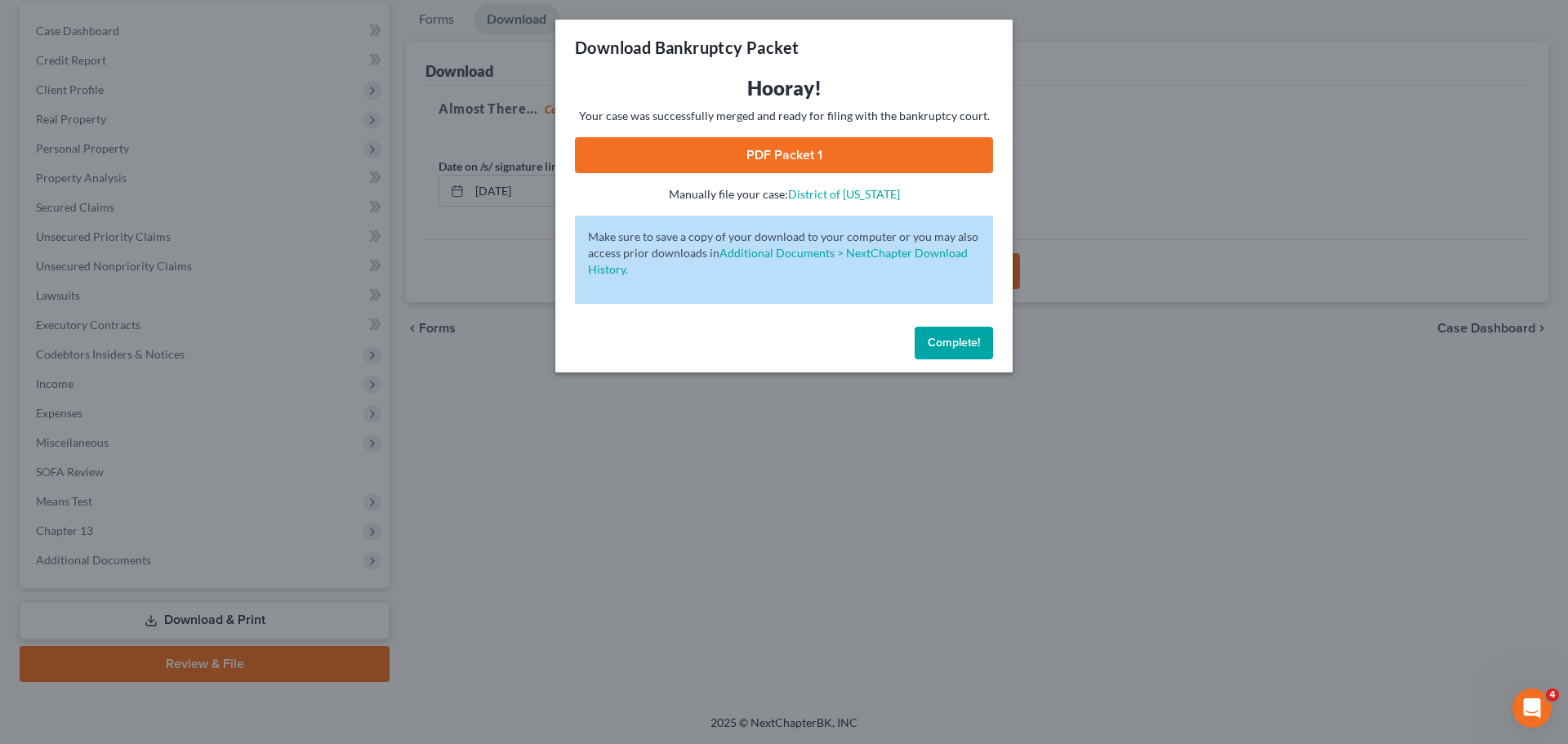
click at [783, 156] on link "PDF Packet 1" at bounding box center [784, 155] width 418 height 36
click at [930, 343] on span "Complete!" at bounding box center [953, 343] width 52 height 14
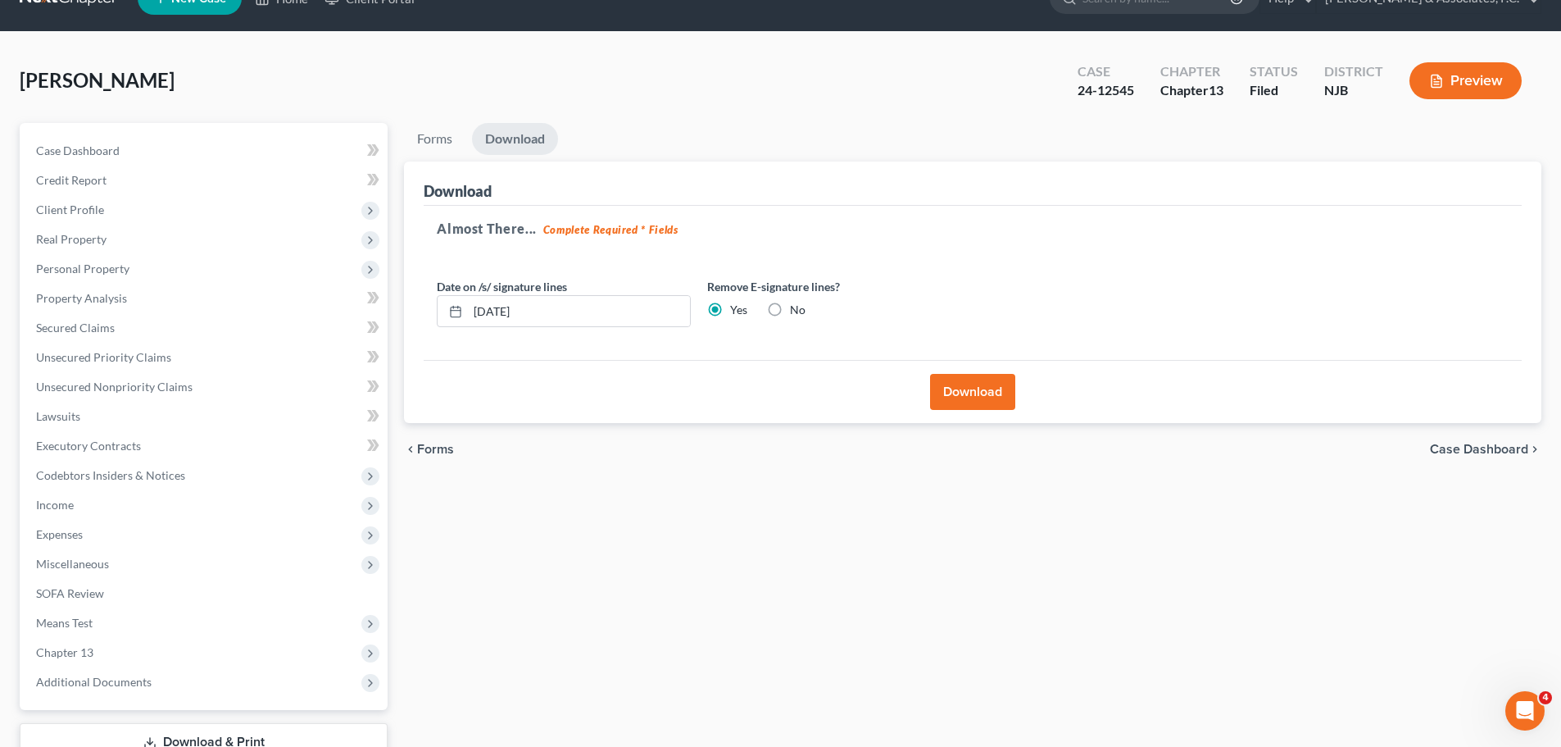
scroll to position [0, 0]
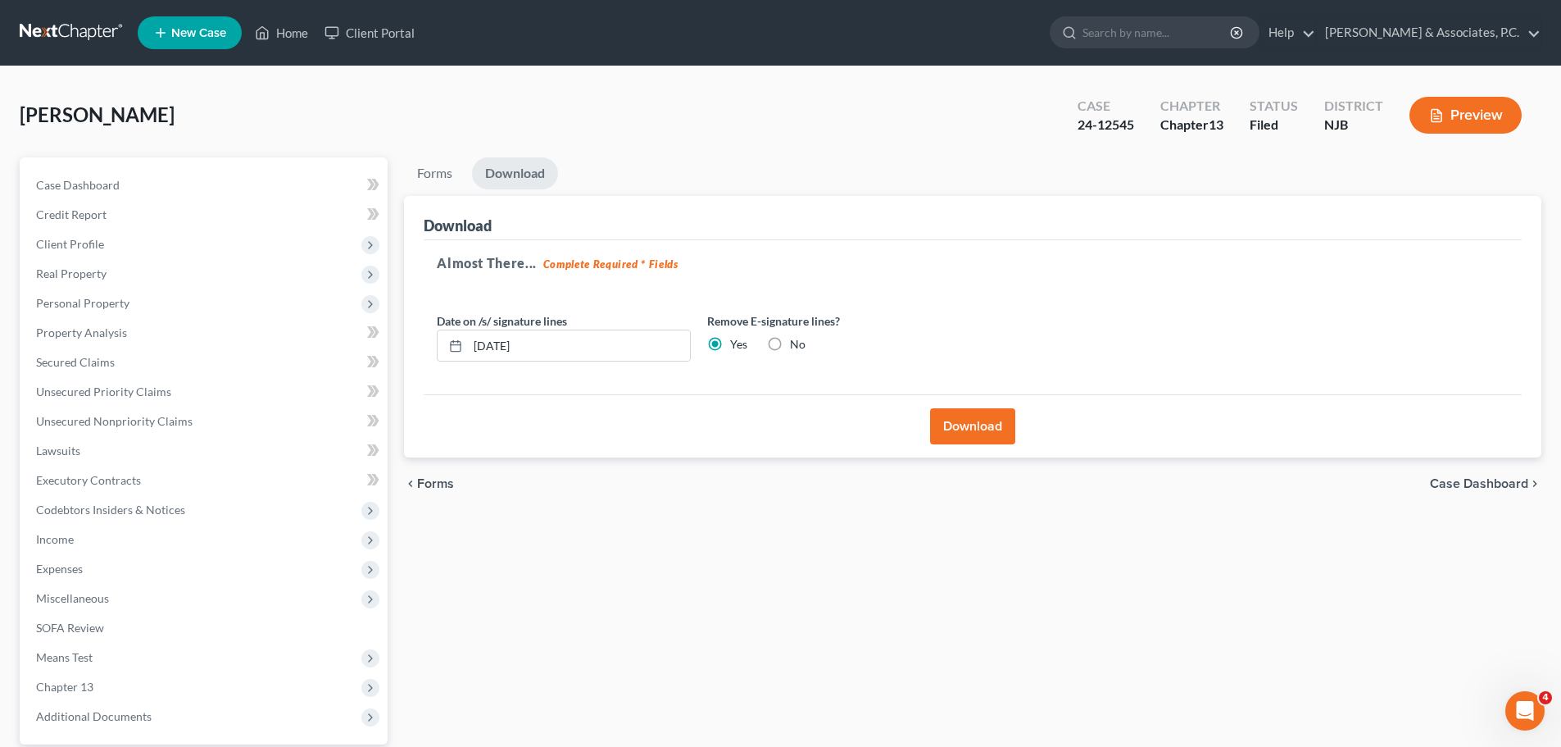
click at [46, 30] on link at bounding box center [72, 33] width 105 height 30
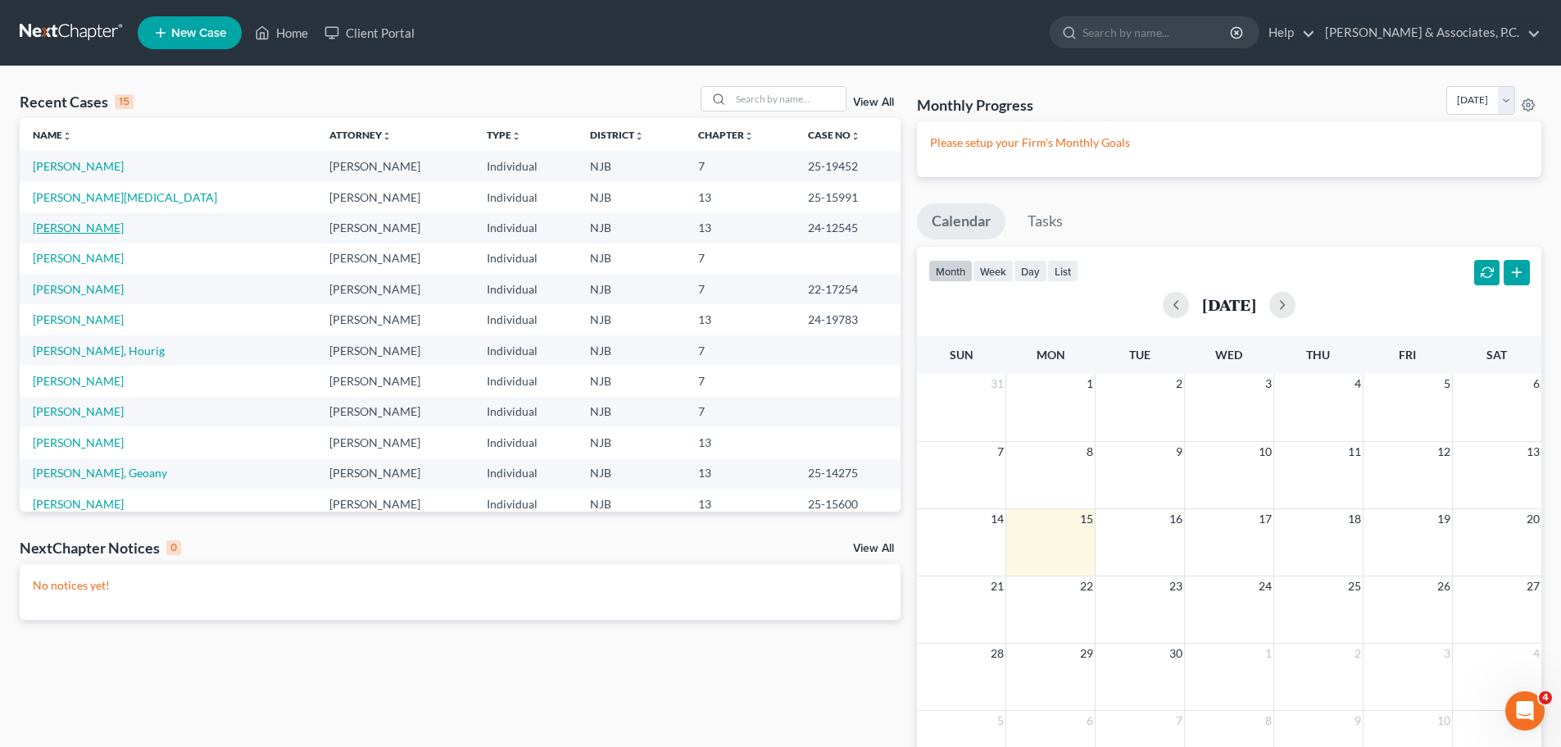
click at [80, 229] on link "[PERSON_NAME]" at bounding box center [78, 227] width 91 height 14
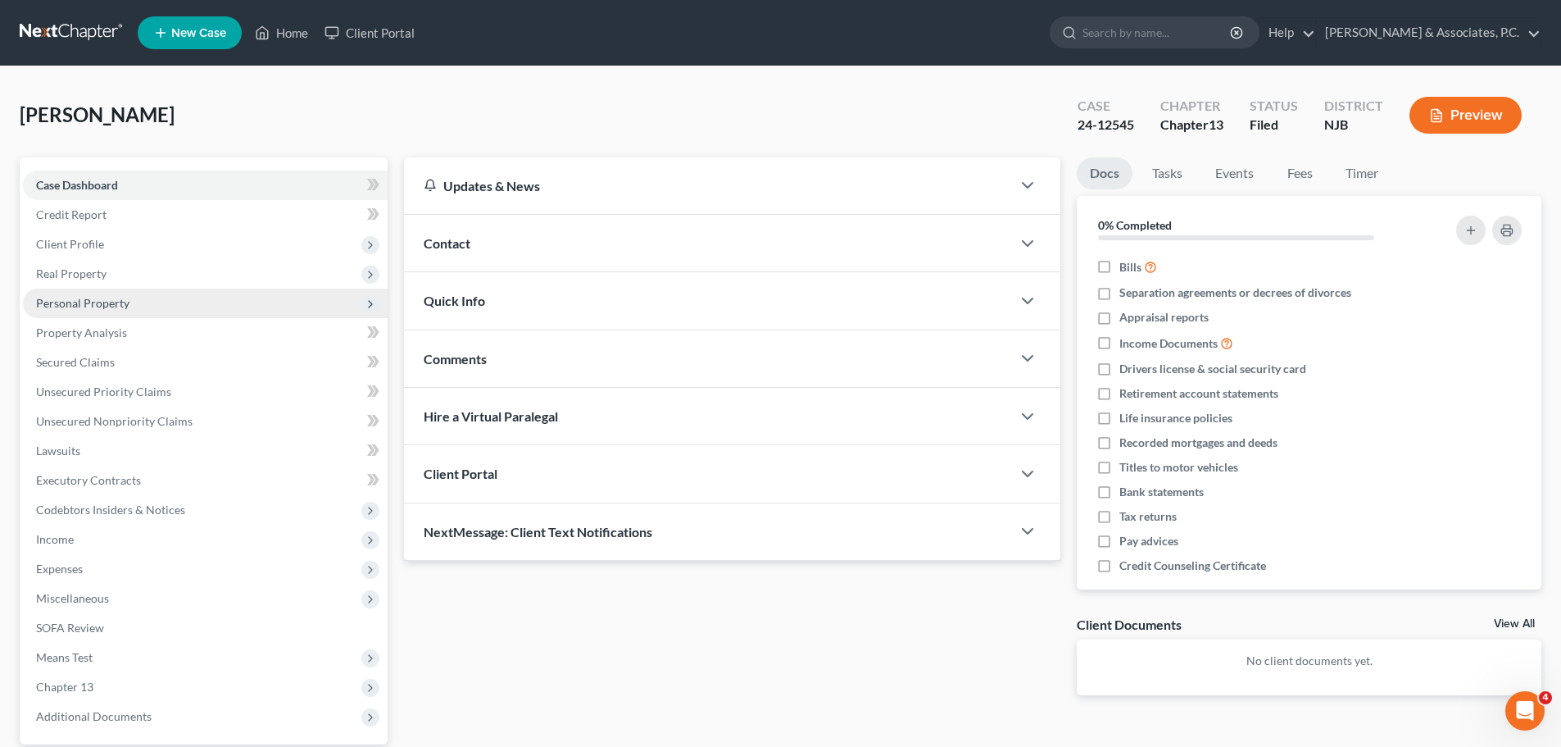
click at [82, 299] on span "Personal Property" at bounding box center [82, 303] width 93 height 14
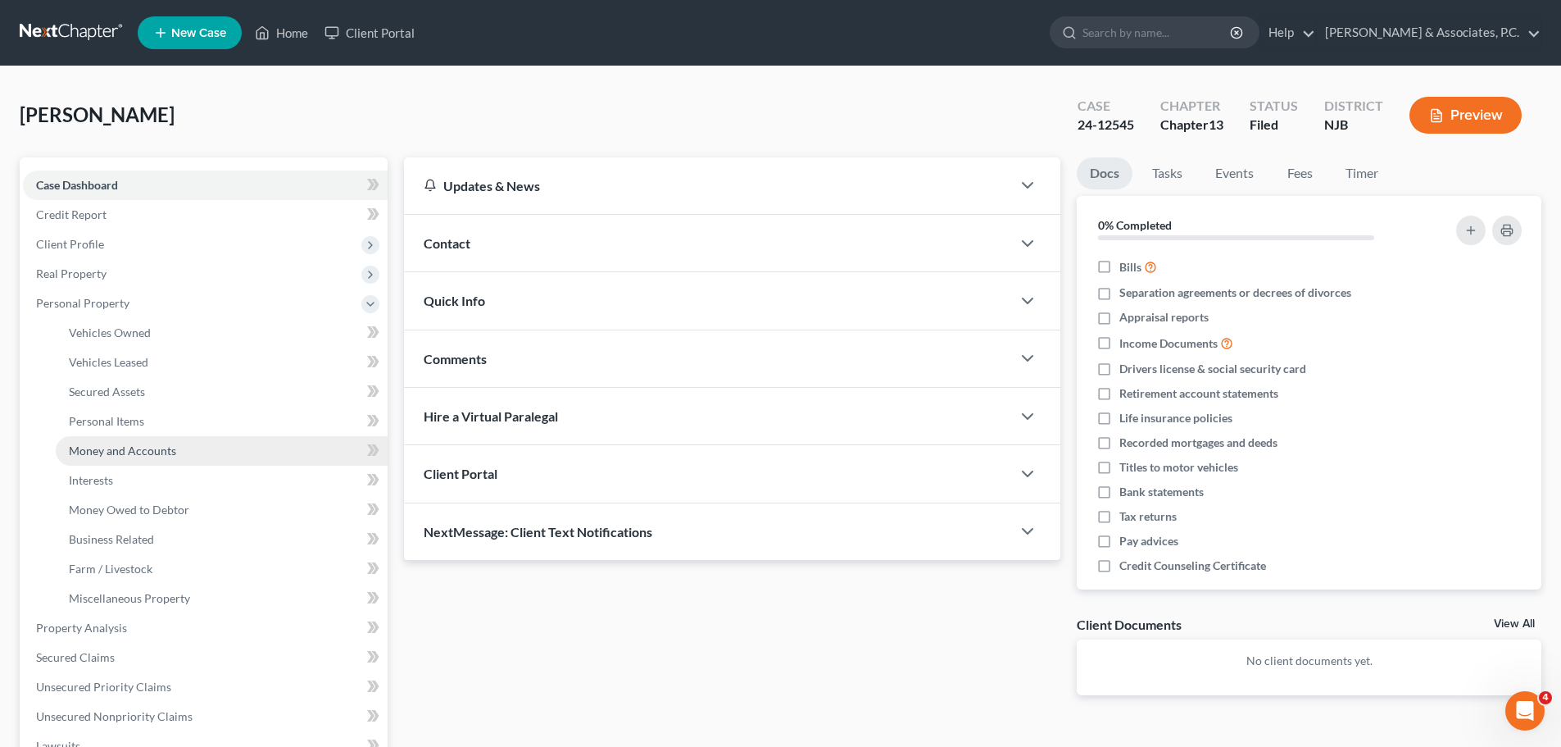
click at [131, 448] on span "Money and Accounts" at bounding box center [122, 450] width 107 height 14
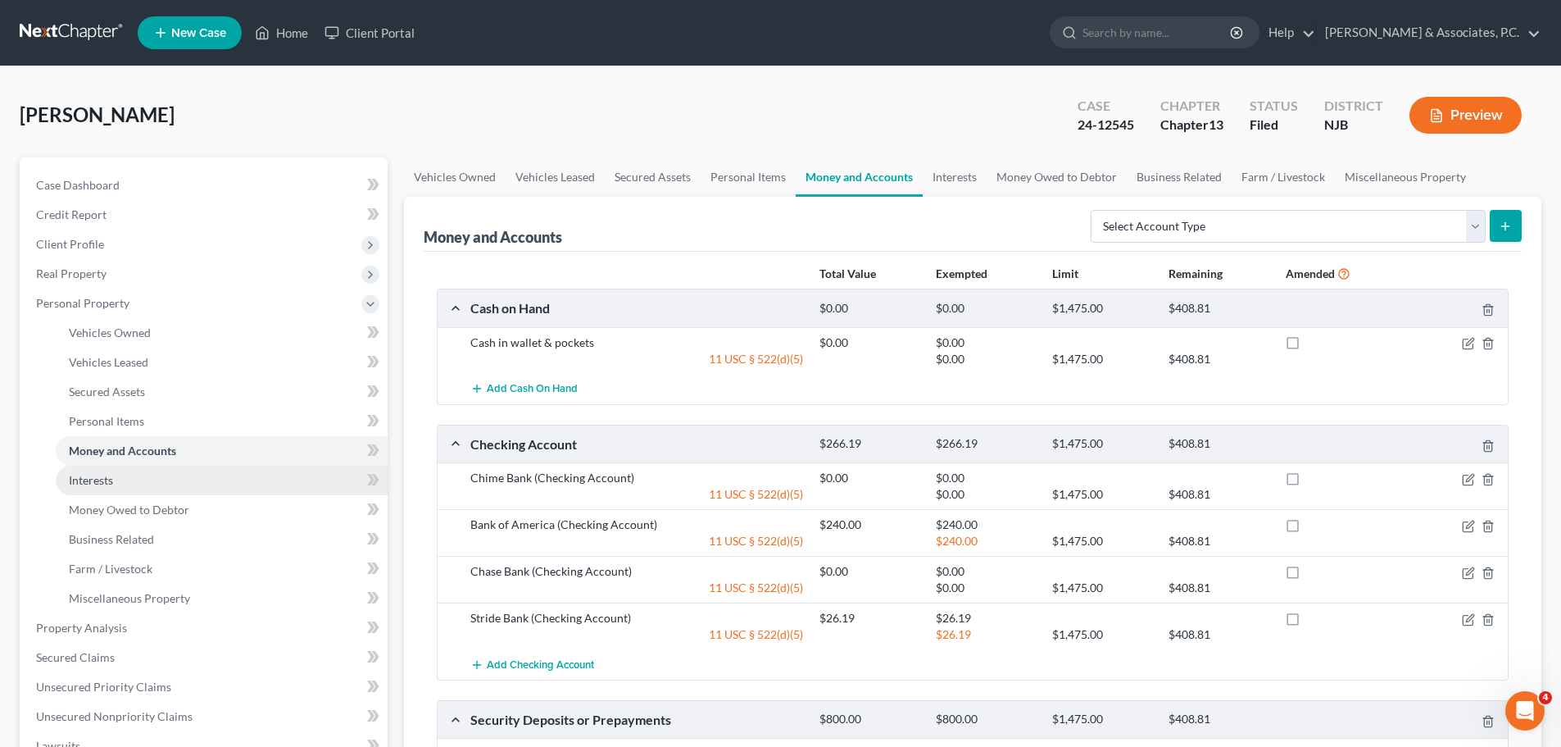
drag, startPoint x: 135, startPoint y: 486, endPoint x: 178, endPoint y: 479, distance: 43.3
click at [136, 486] on link "Interests" at bounding box center [222, 481] width 332 height 30
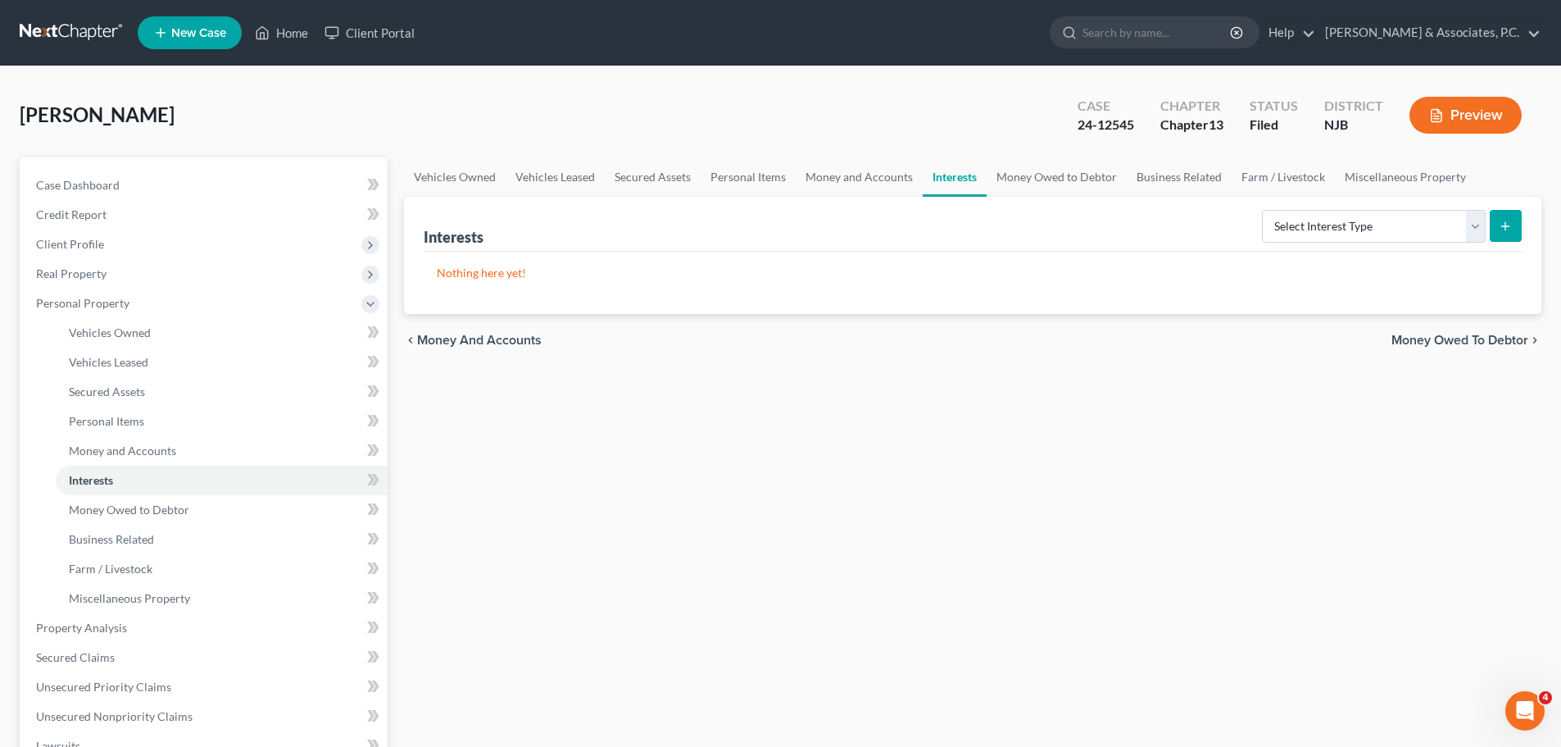
click at [1447, 350] on div "chevron_left Money and Accounts Money Owed to Debtor chevron_right" at bounding box center [973, 340] width 1138 height 52
click at [1446, 343] on span "Money Owed to Debtor" at bounding box center [1460, 340] width 137 height 13
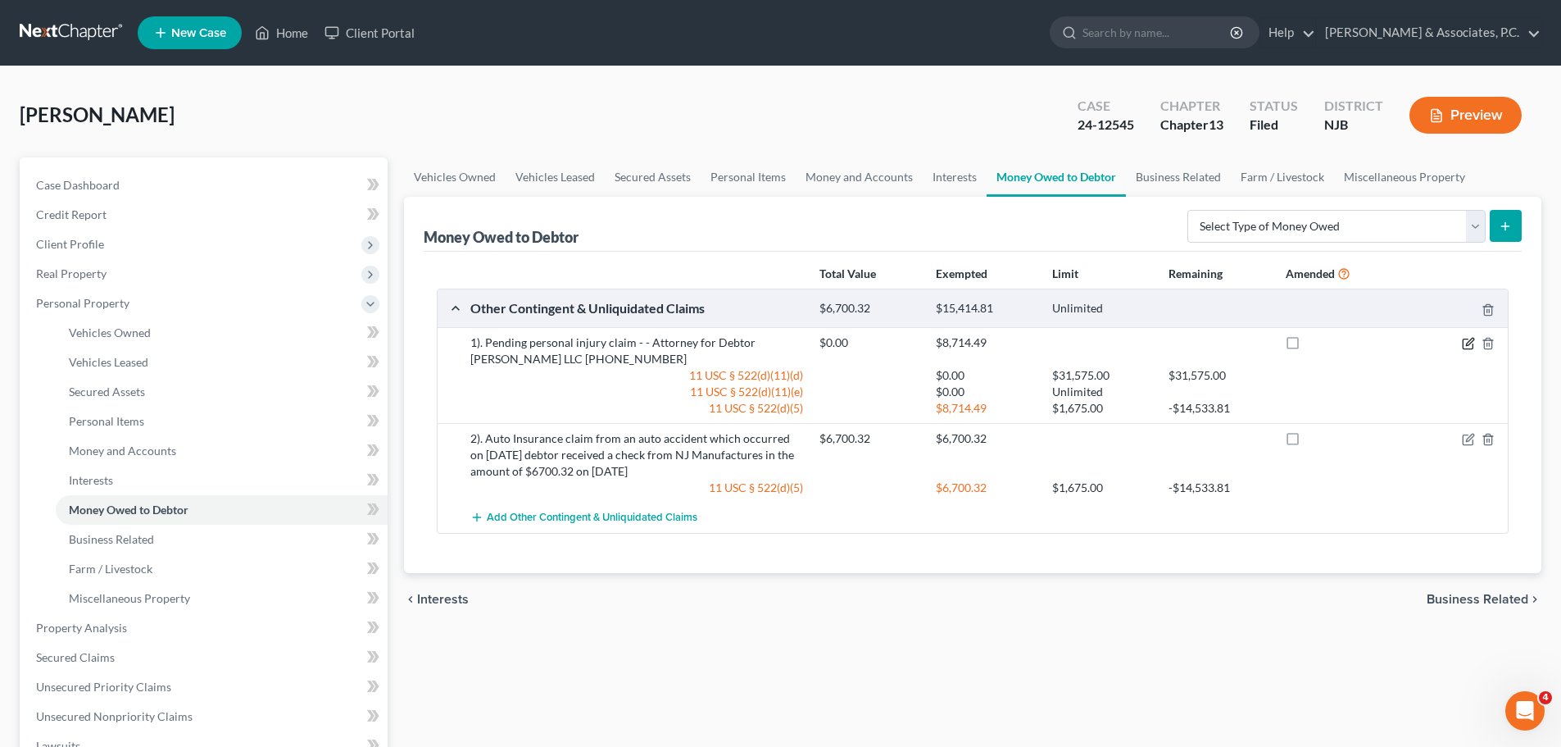
click at [1467, 340] on icon "button" at bounding box center [1468, 343] width 13 height 13
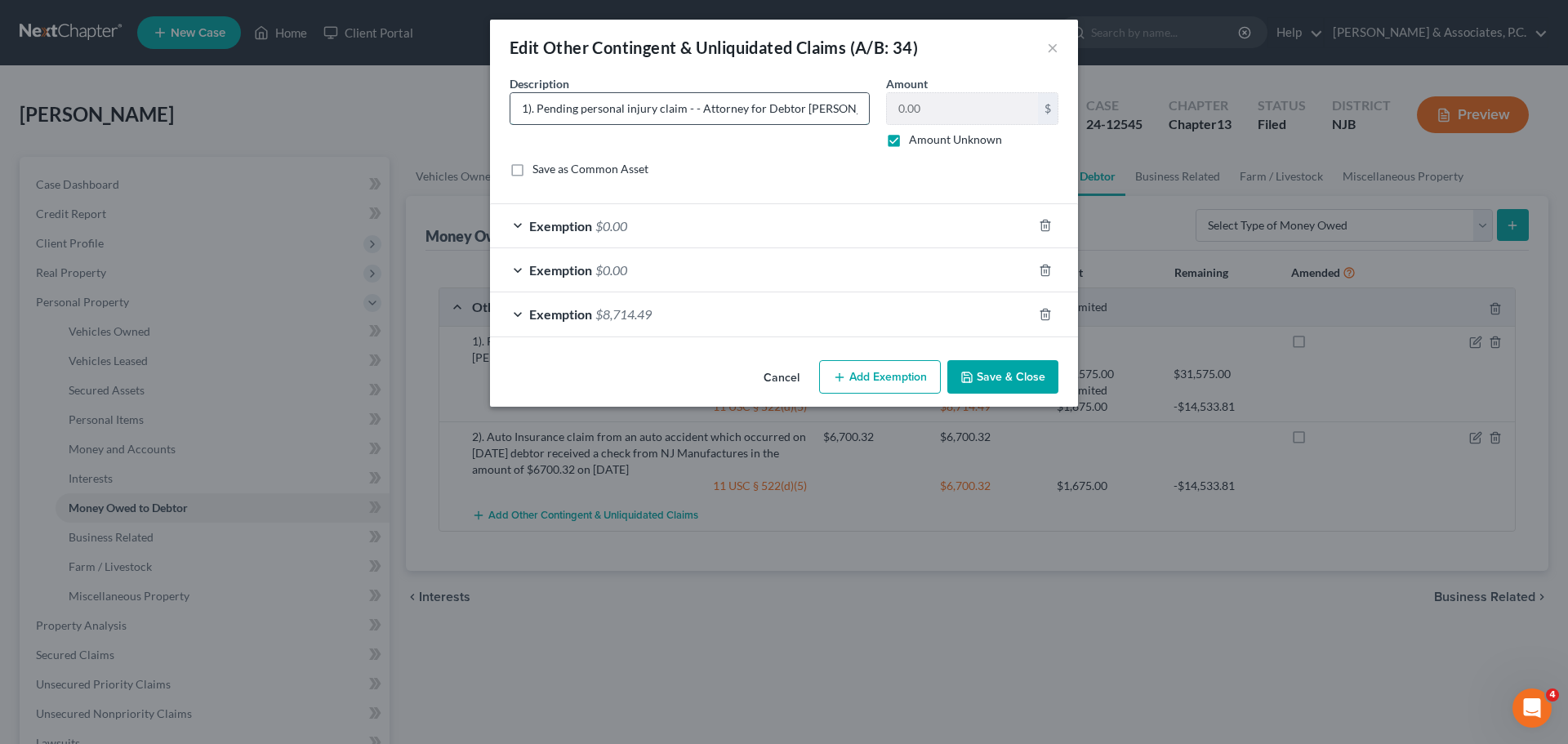
click at [536, 111] on input "1). Pending personal injury claim - - Attorney for Debtor Murphy Peluso LLC (20…" at bounding box center [689, 108] width 359 height 31
type input "Pending personal injury claim - - Attorney for Debtor Murphy Peluso LLC (201) 8…"
click at [998, 386] on button "Save & Close" at bounding box center [1002, 376] width 111 height 34
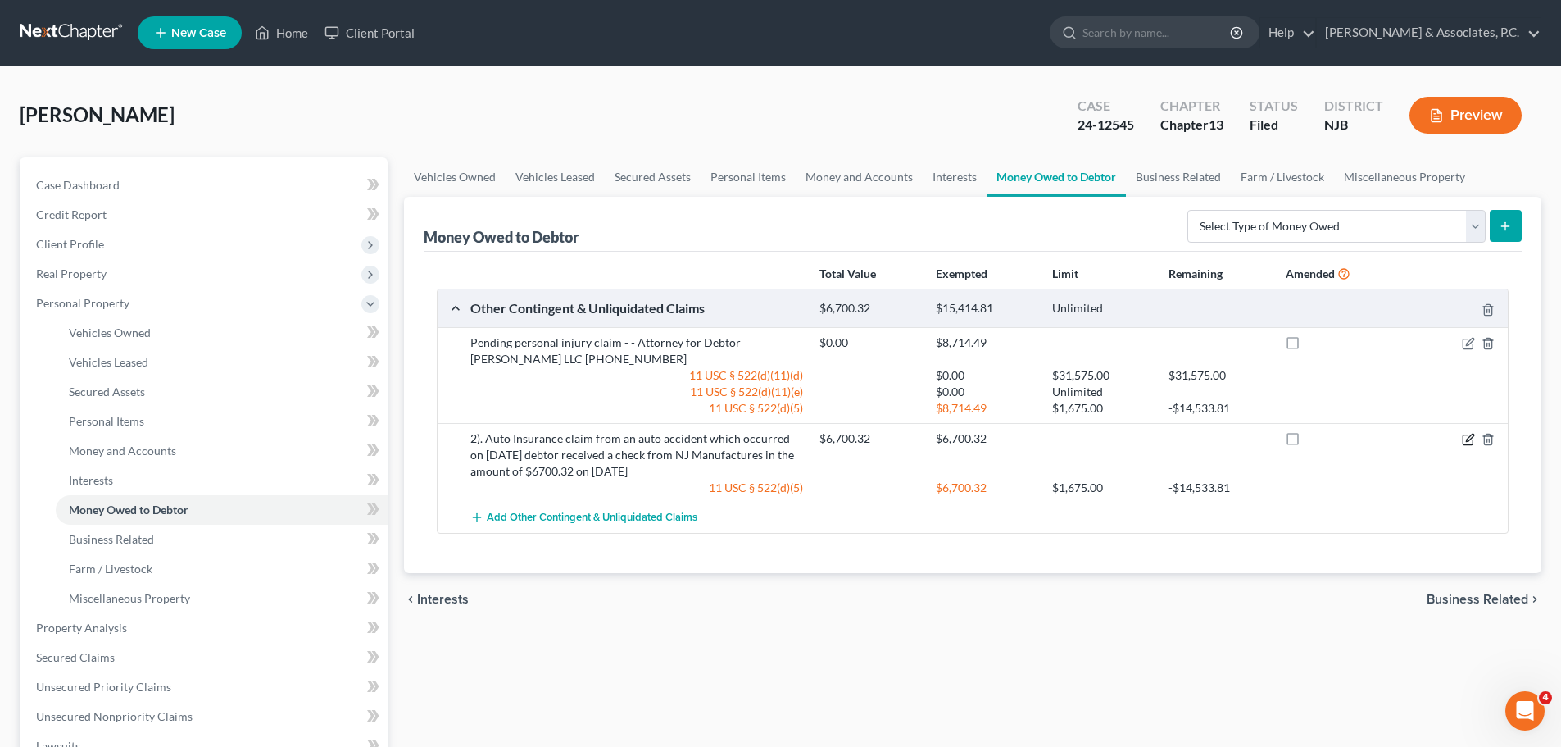
click at [1470, 437] on icon "button" at bounding box center [1469, 437] width 7 height 7
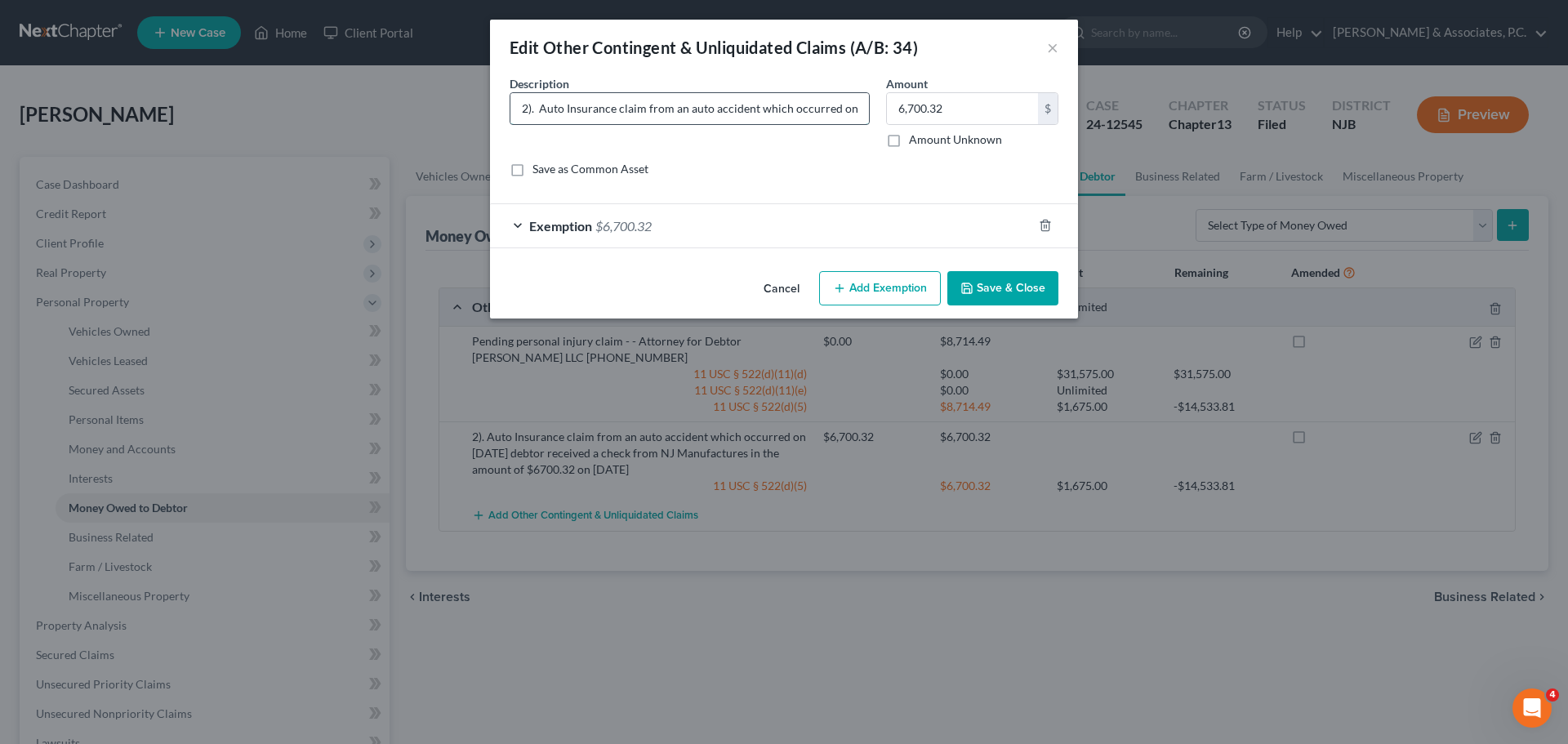
click at [554, 109] on input "2). Auto Insurance claim from an auto accident which occurred on 08/19/2025 deb…" at bounding box center [689, 108] width 359 height 31
type input "Auto Insurance claim from an auto accident which occurred on 08/19/2025 debtor …"
click at [1013, 292] on button "Save & Close" at bounding box center [1002, 288] width 111 height 34
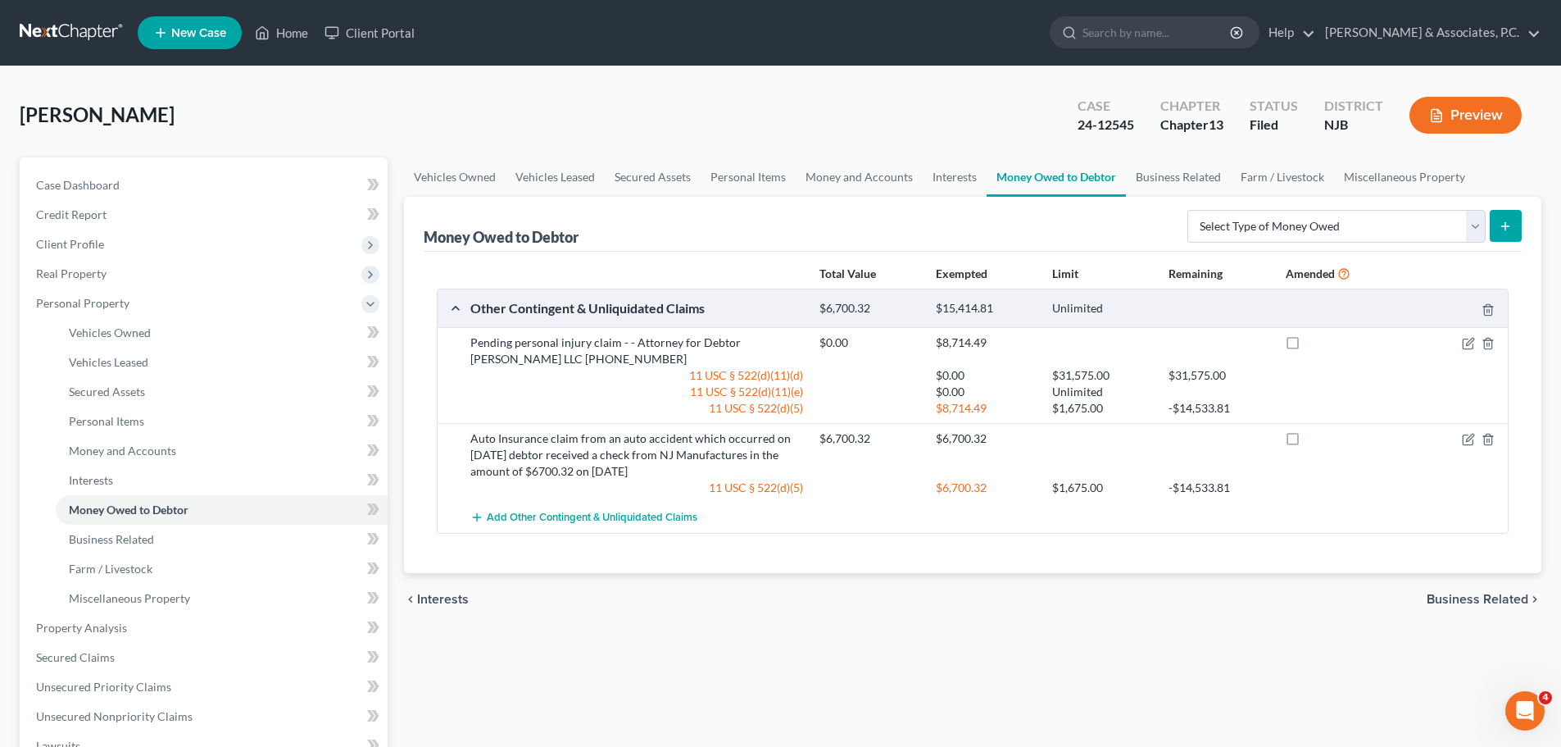
click at [1479, 598] on span "Business Related" at bounding box center [1478, 599] width 102 height 13
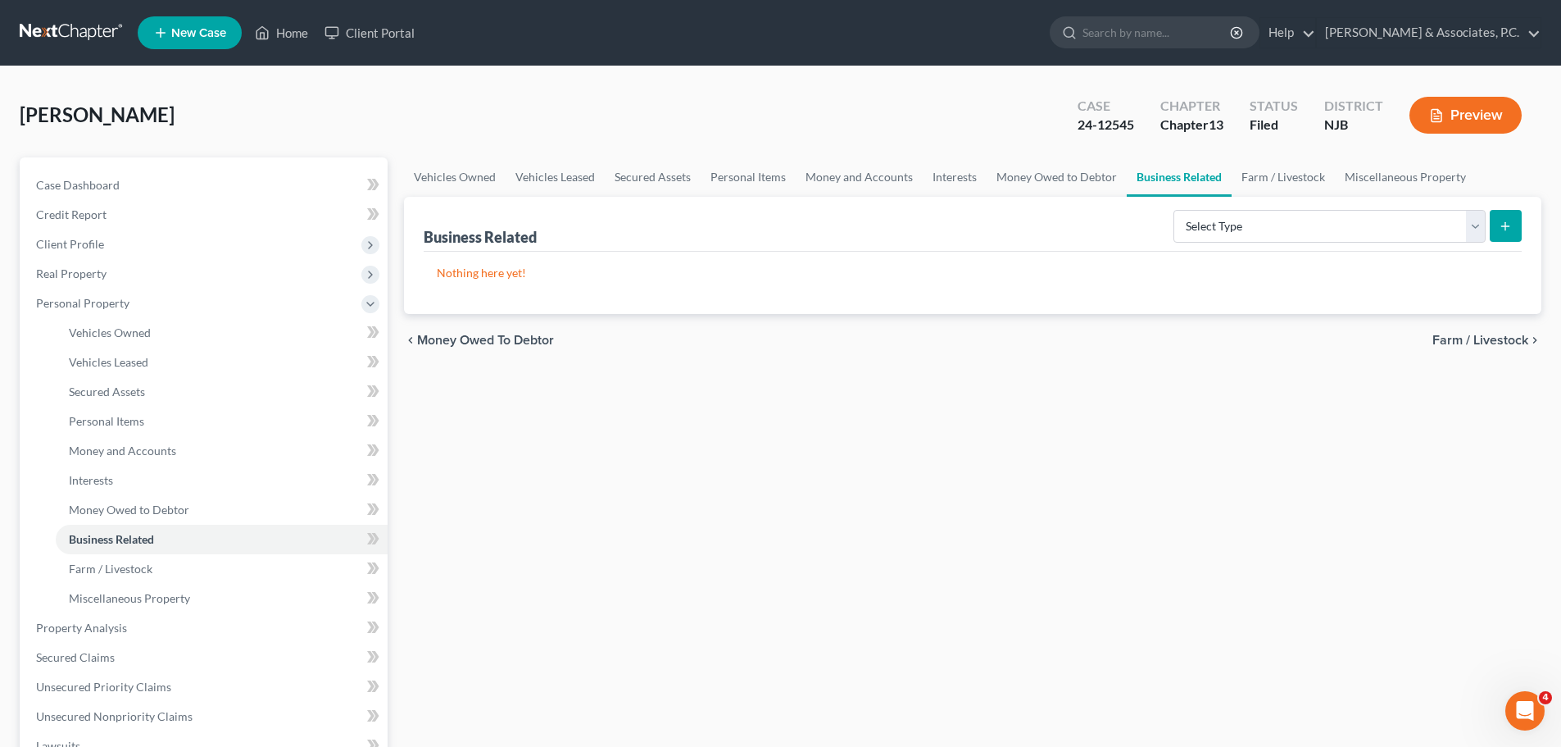
click at [1462, 341] on span "Farm / Livestock" at bounding box center [1481, 340] width 96 height 13
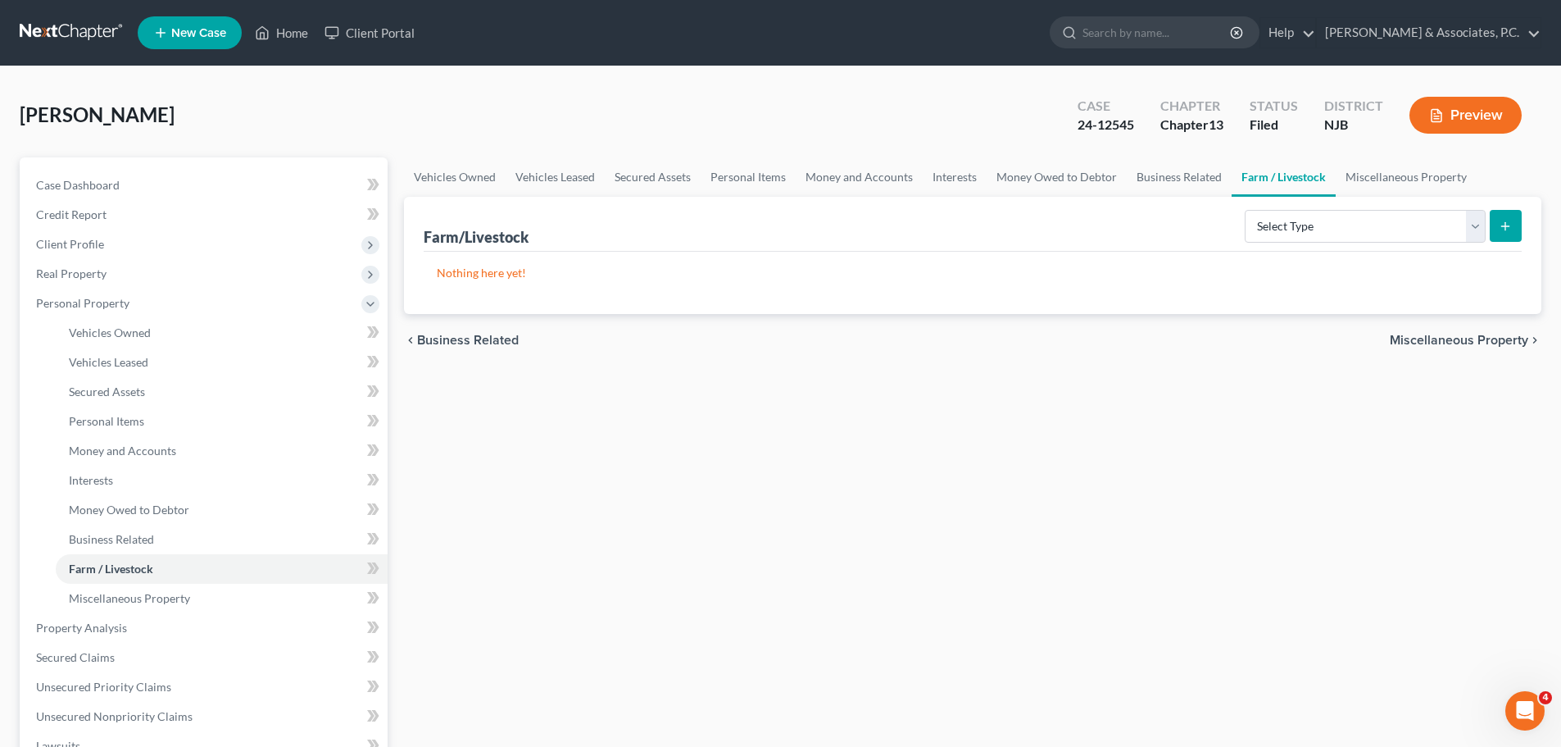
click at [1417, 342] on span "Miscellaneous Property" at bounding box center [1459, 340] width 139 height 13
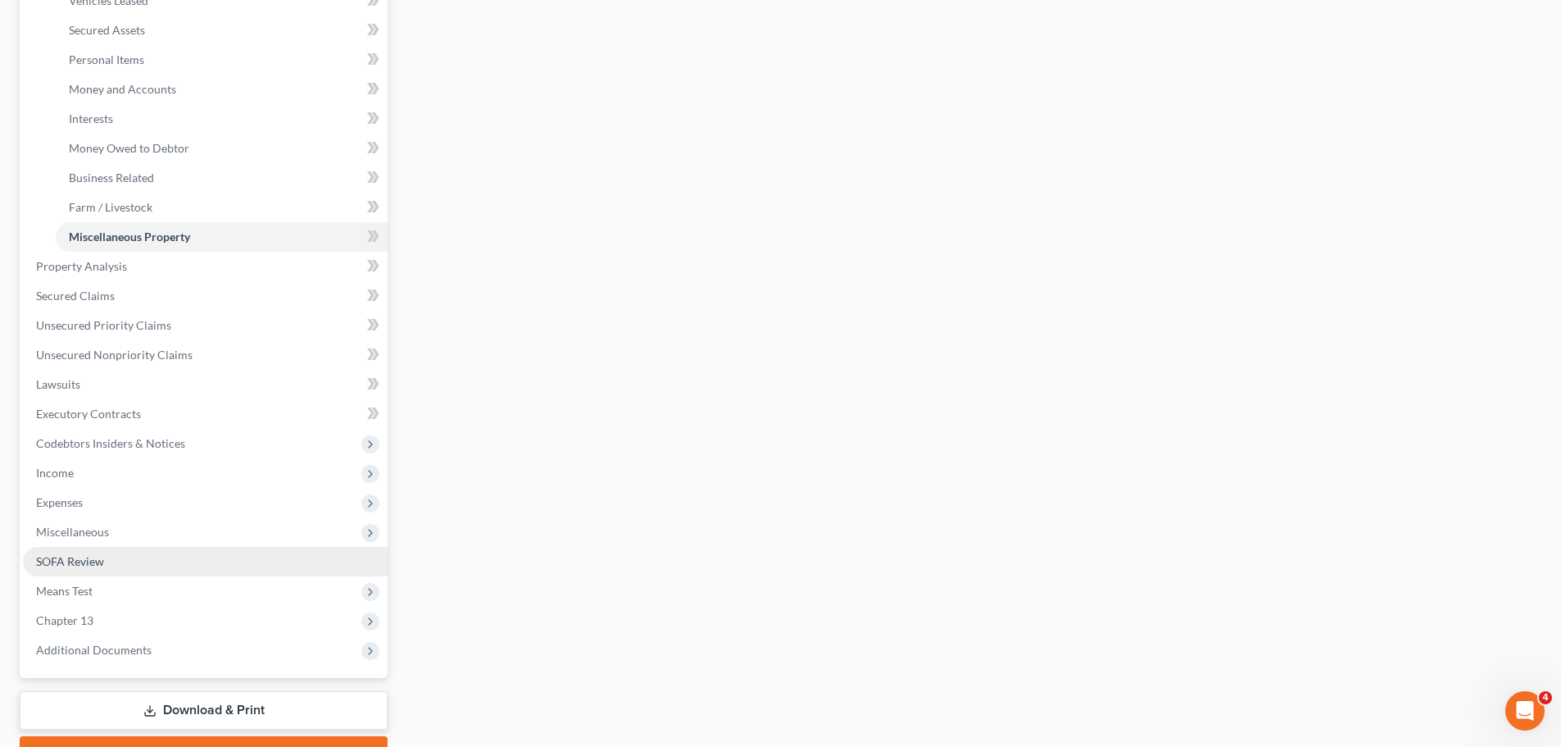
scroll to position [449, 0]
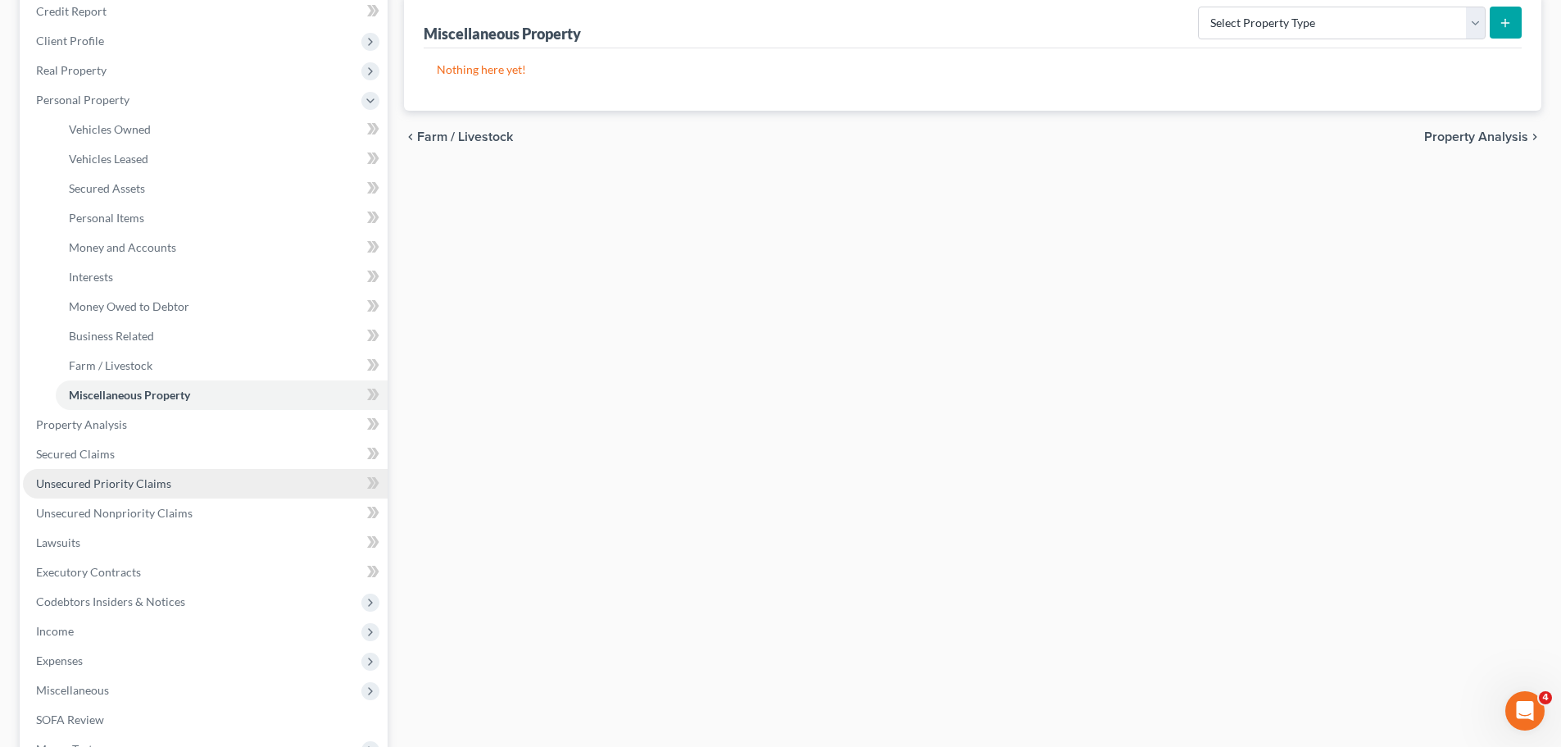
click at [87, 486] on span "Unsecured Priority Claims" at bounding box center [103, 483] width 135 height 14
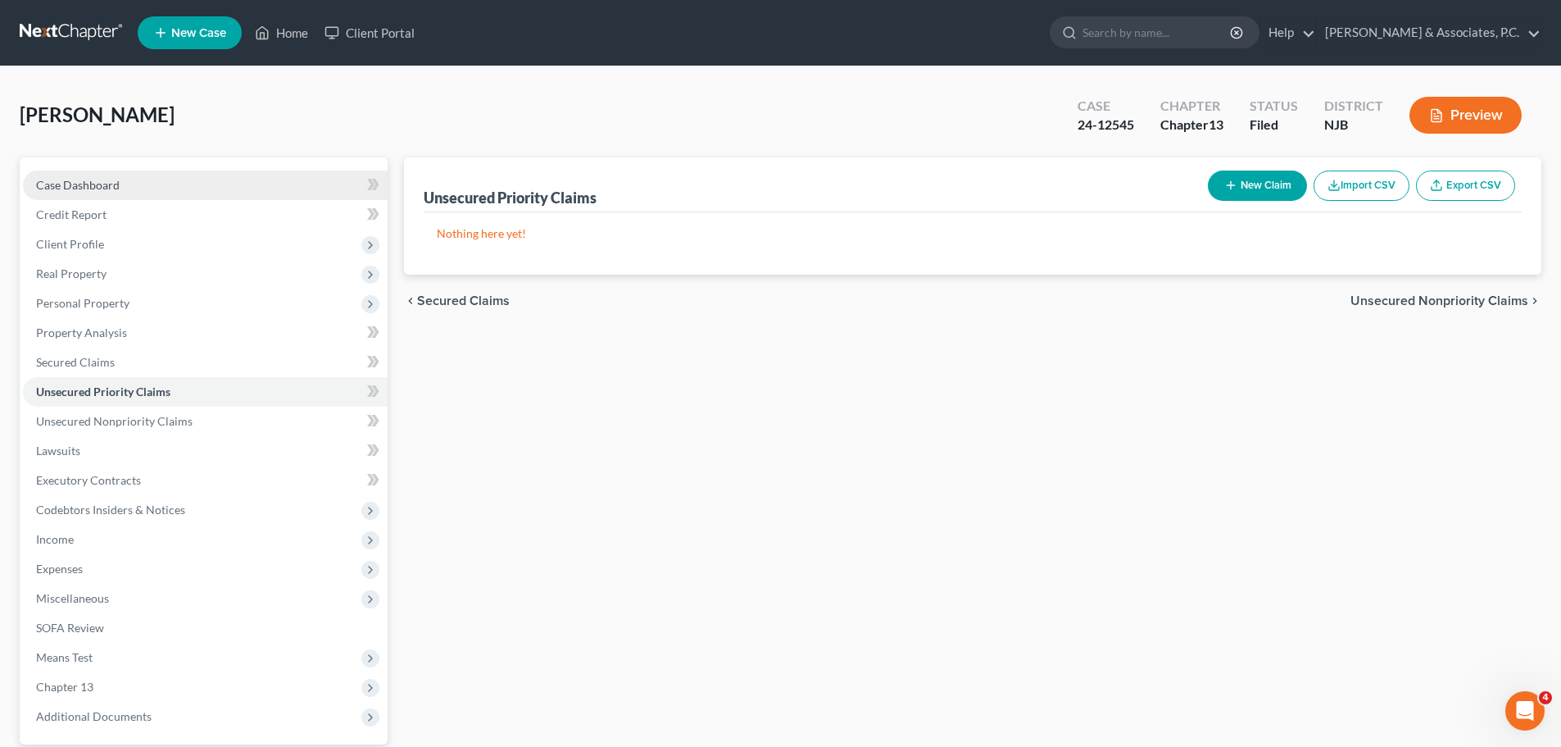
click at [98, 184] on span "Case Dashboard" at bounding box center [78, 185] width 84 height 14
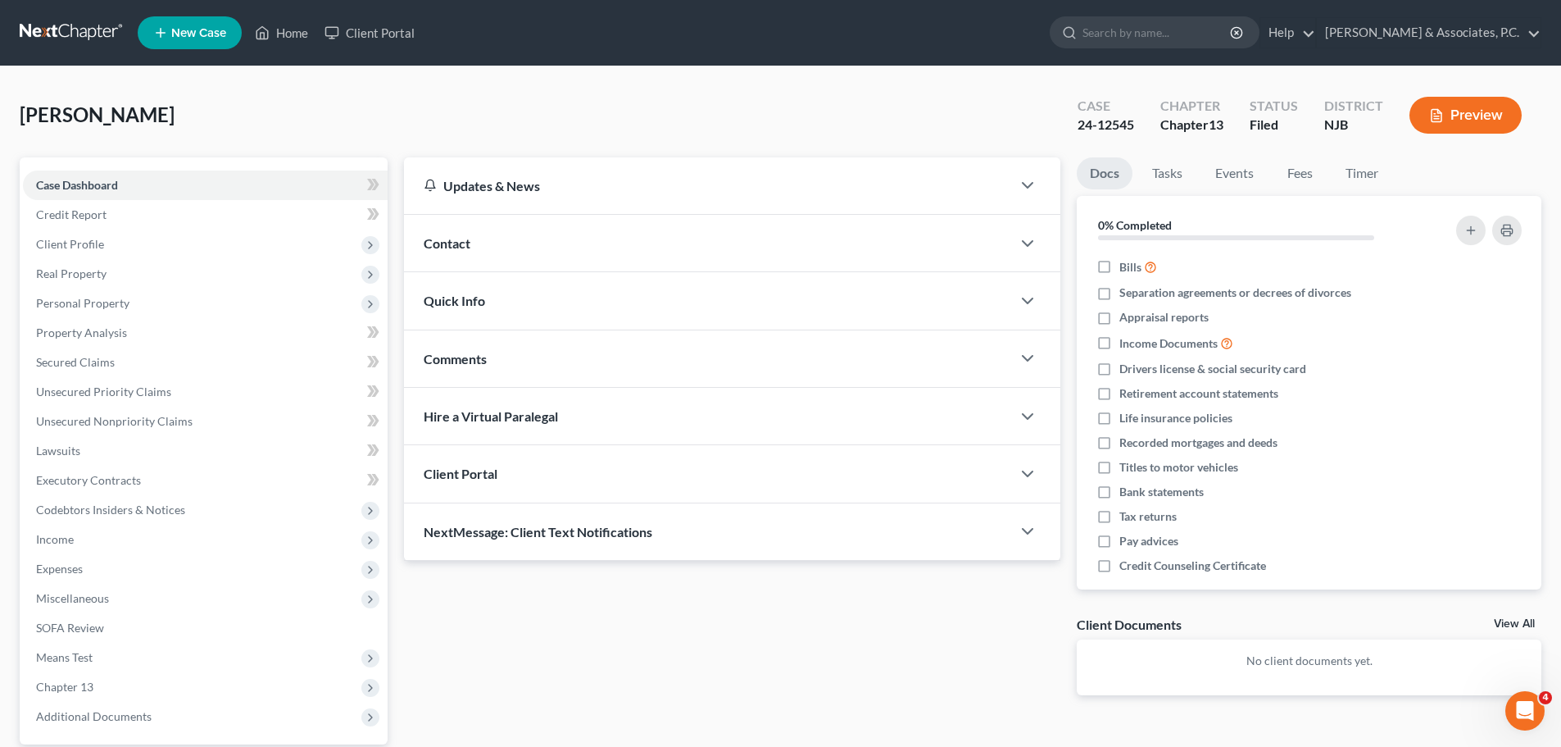
click at [66, 29] on link at bounding box center [72, 33] width 105 height 30
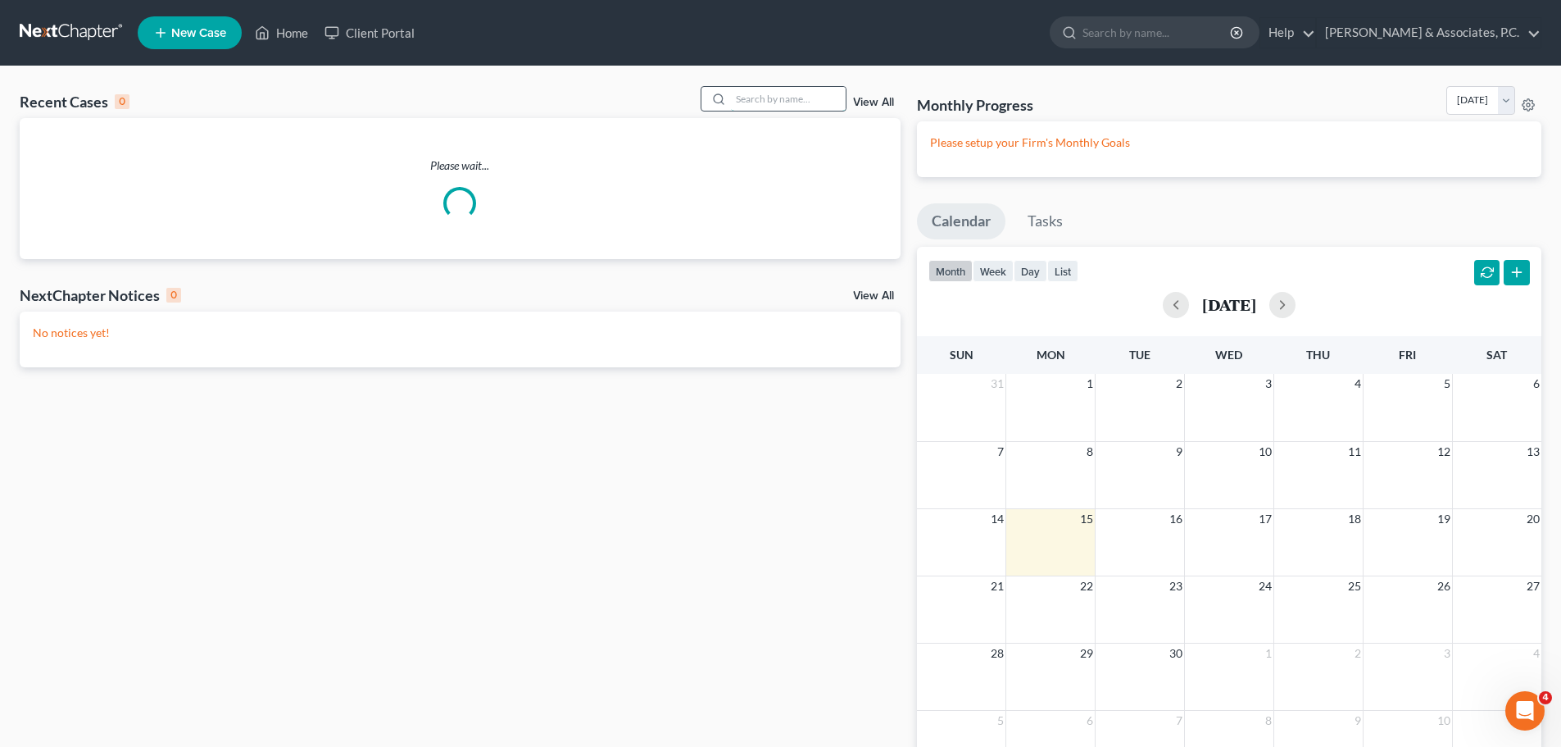
click at [781, 90] on input "search" at bounding box center [788, 99] width 115 height 24
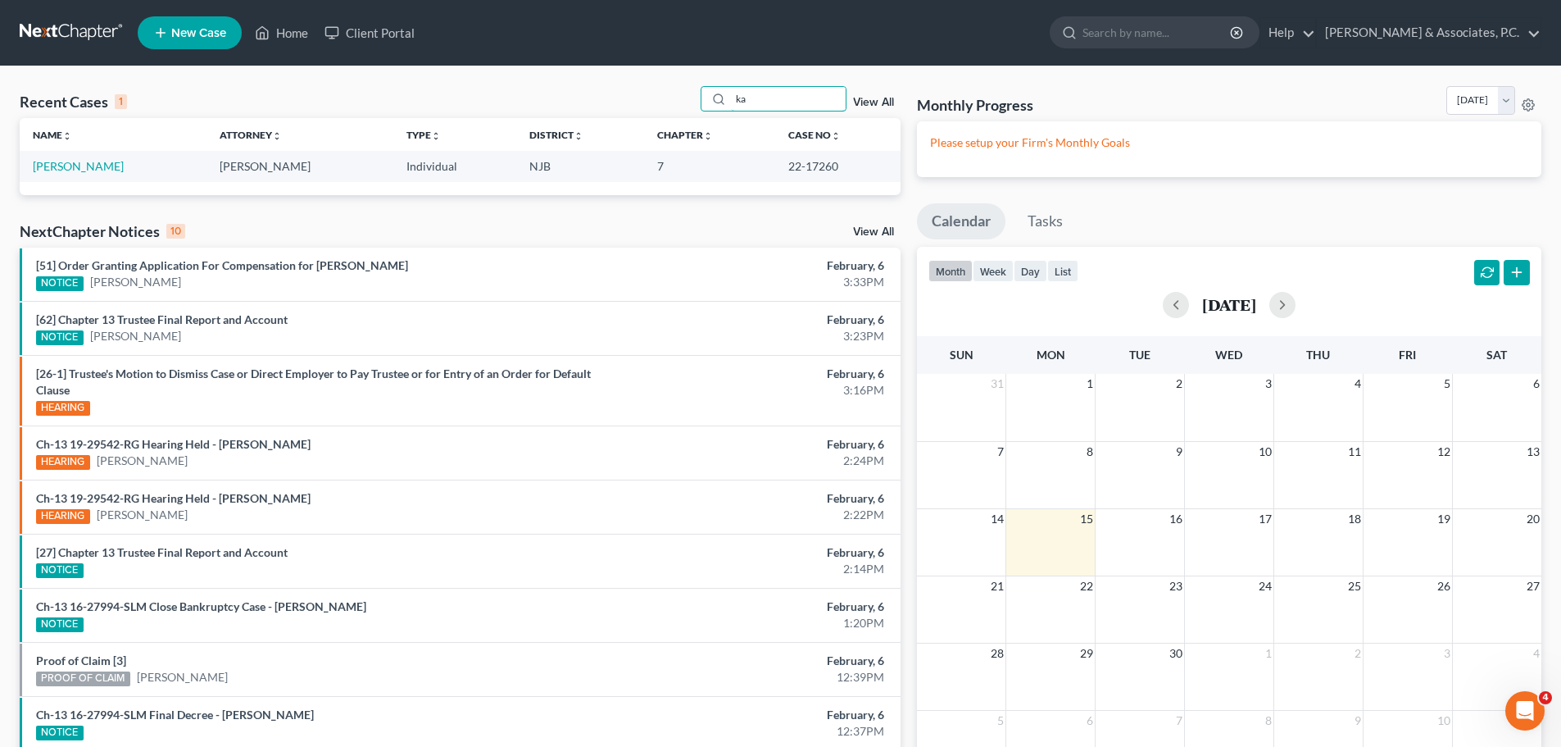
type input "k"
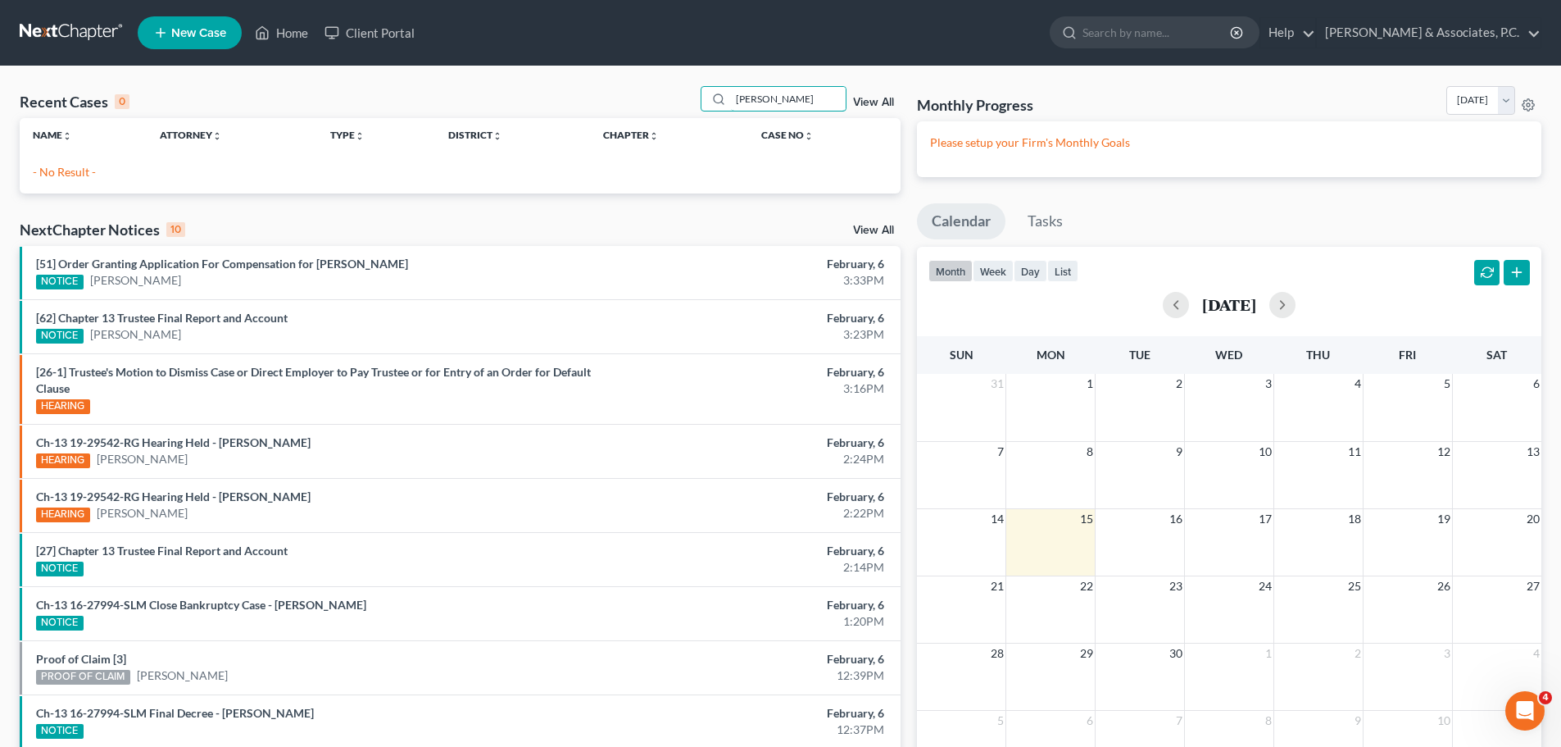
type input "[PERSON_NAME]"
click at [184, 33] on span "New Case" at bounding box center [198, 33] width 55 height 12
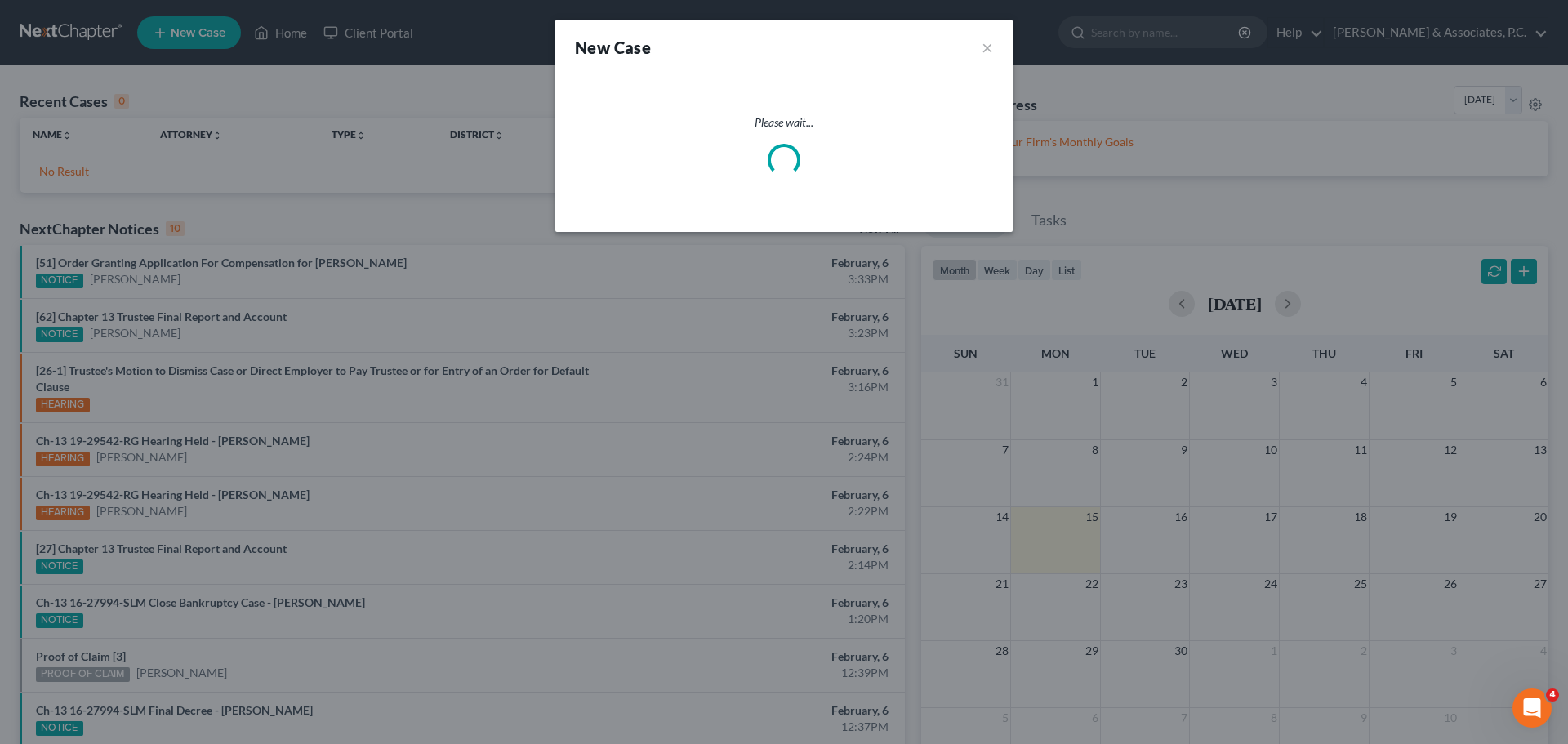
select select "51"
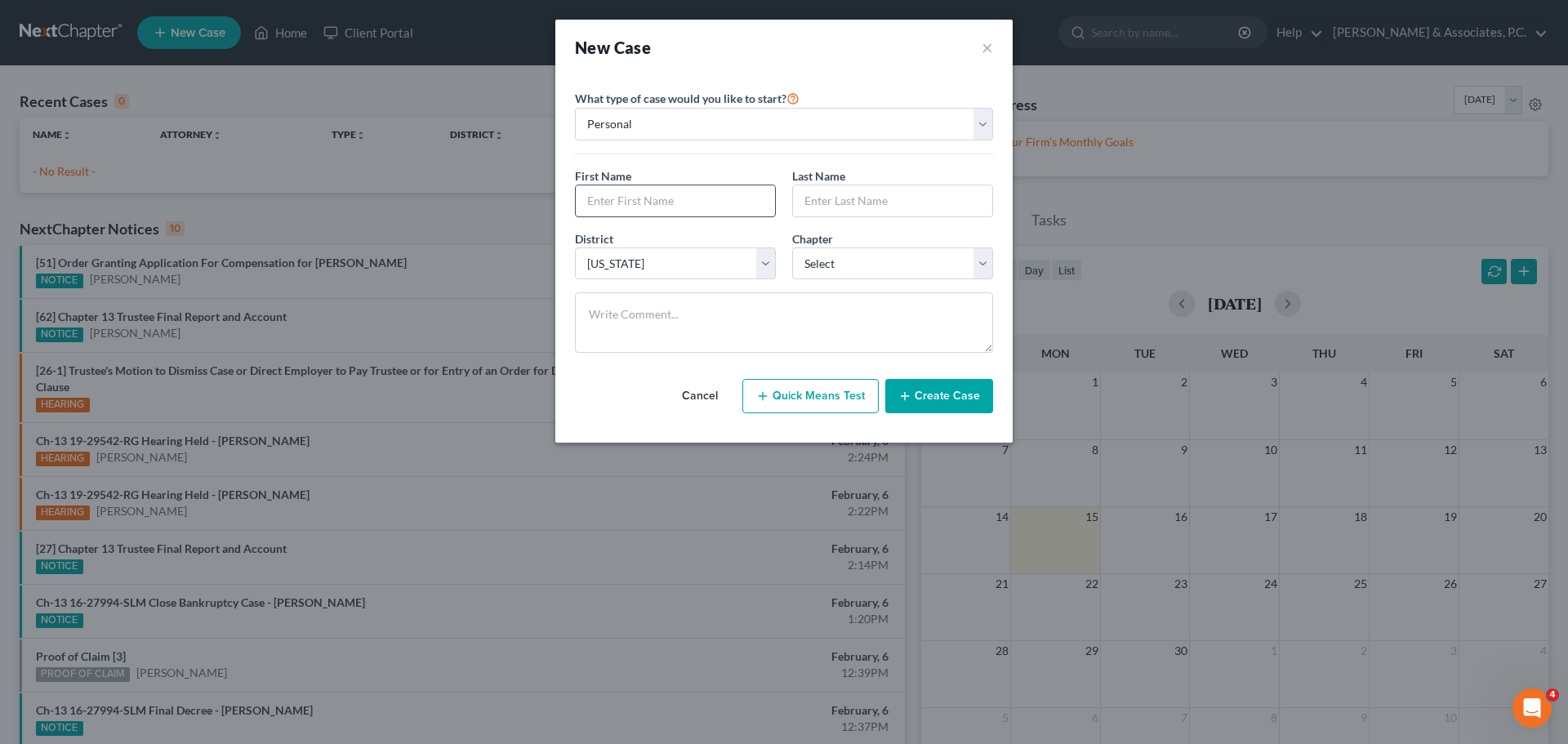
click at [663, 206] on input "text" at bounding box center [675, 200] width 199 height 31
type input "[PERSON_NAME]"
click at [888, 263] on select "Select 7 11 12 13" at bounding box center [893, 263] width 201 height 33
select select "3"
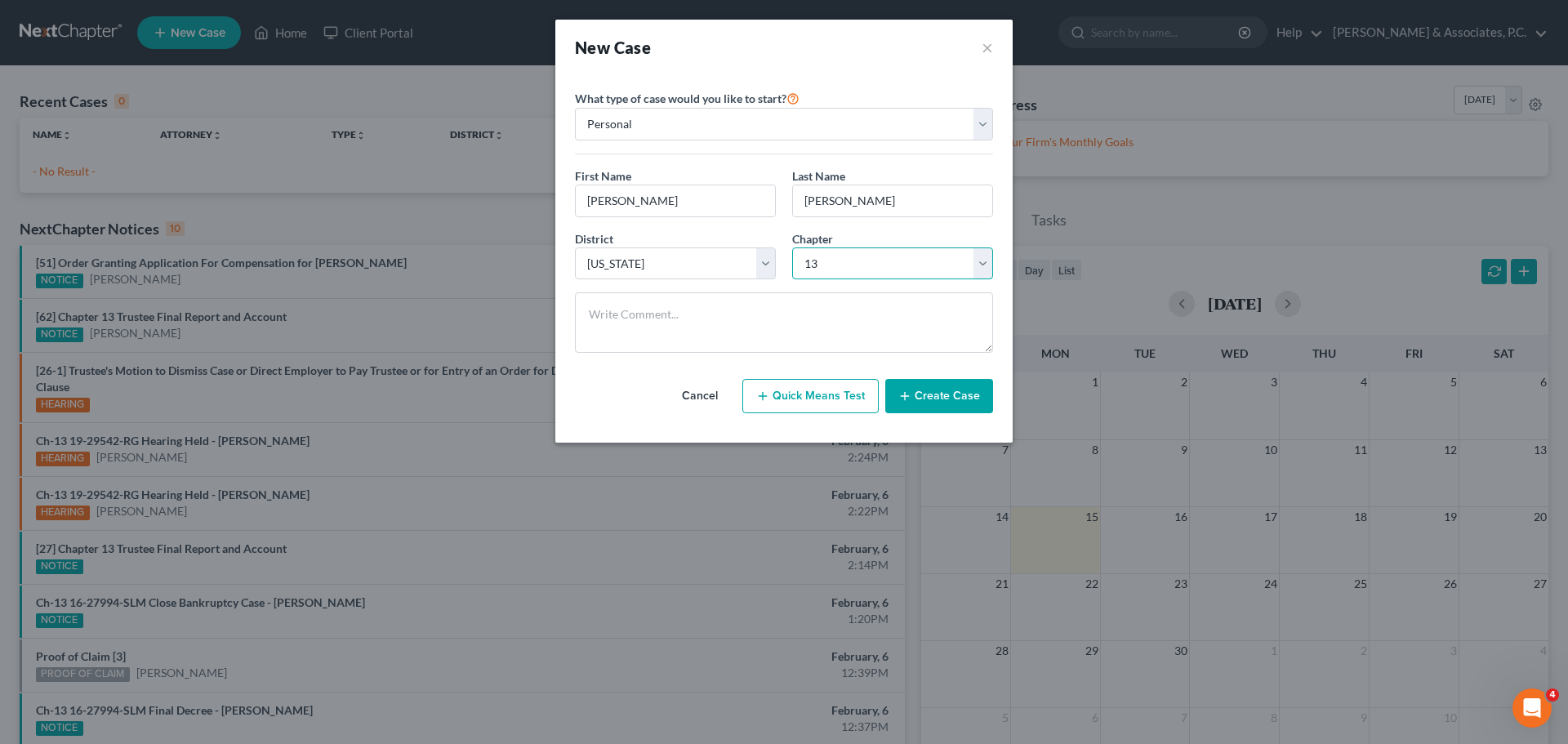
click at [792, 247] on select "Select 7 11 12 13" at bounding box center [893, 263] width 201 height 33
drag, startPoint x: 958, startPoint y: 404, endPoint x: 1023, endPoint y: 401, distance: 65.1
click at [957, 404] on button "Create Case" at bounding box center [938, 395] width 108 height 34
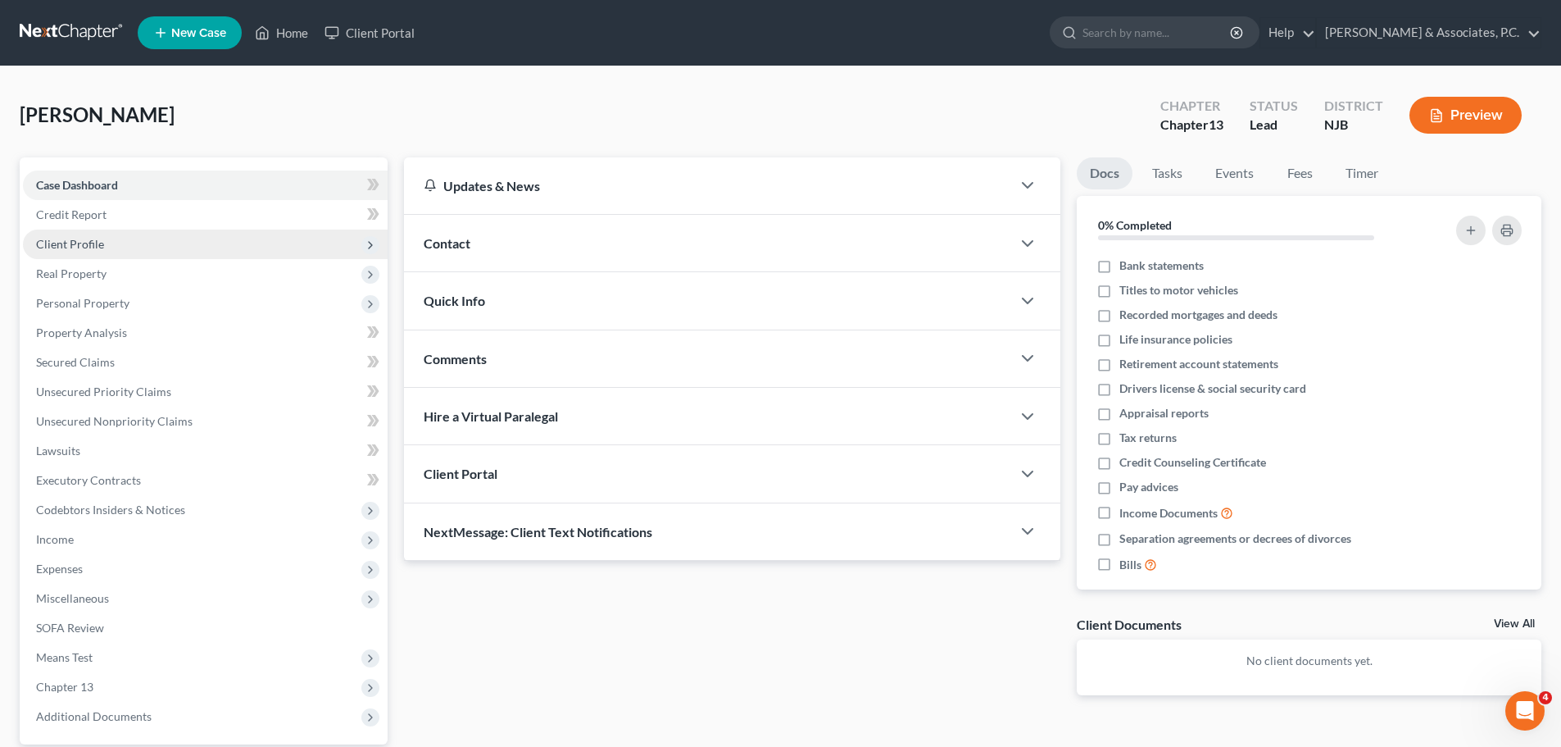
drag, startPoint x: 89, startPoint y: 248, endPoint x: 149, endPoint y: 254, distance: 61.0
click at [89, 248] on span "Client Profile" at bounding box center [70, 244] width 68 height 14
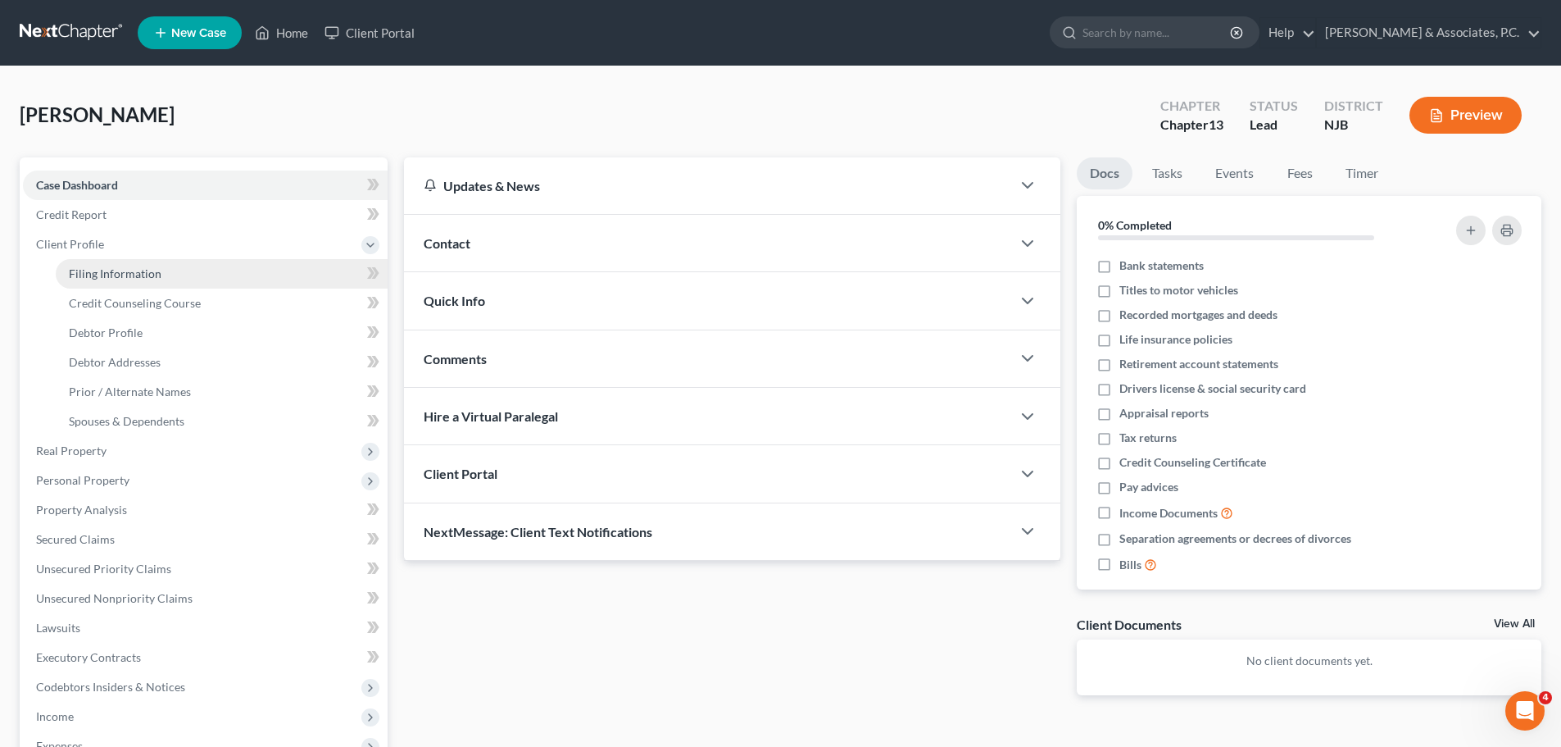
click at [127, 270] on span "Filing Information" at bounding box center [115, 273] width 93 height 14
select select "1"
select select "0"
select select "3"
select select "51"
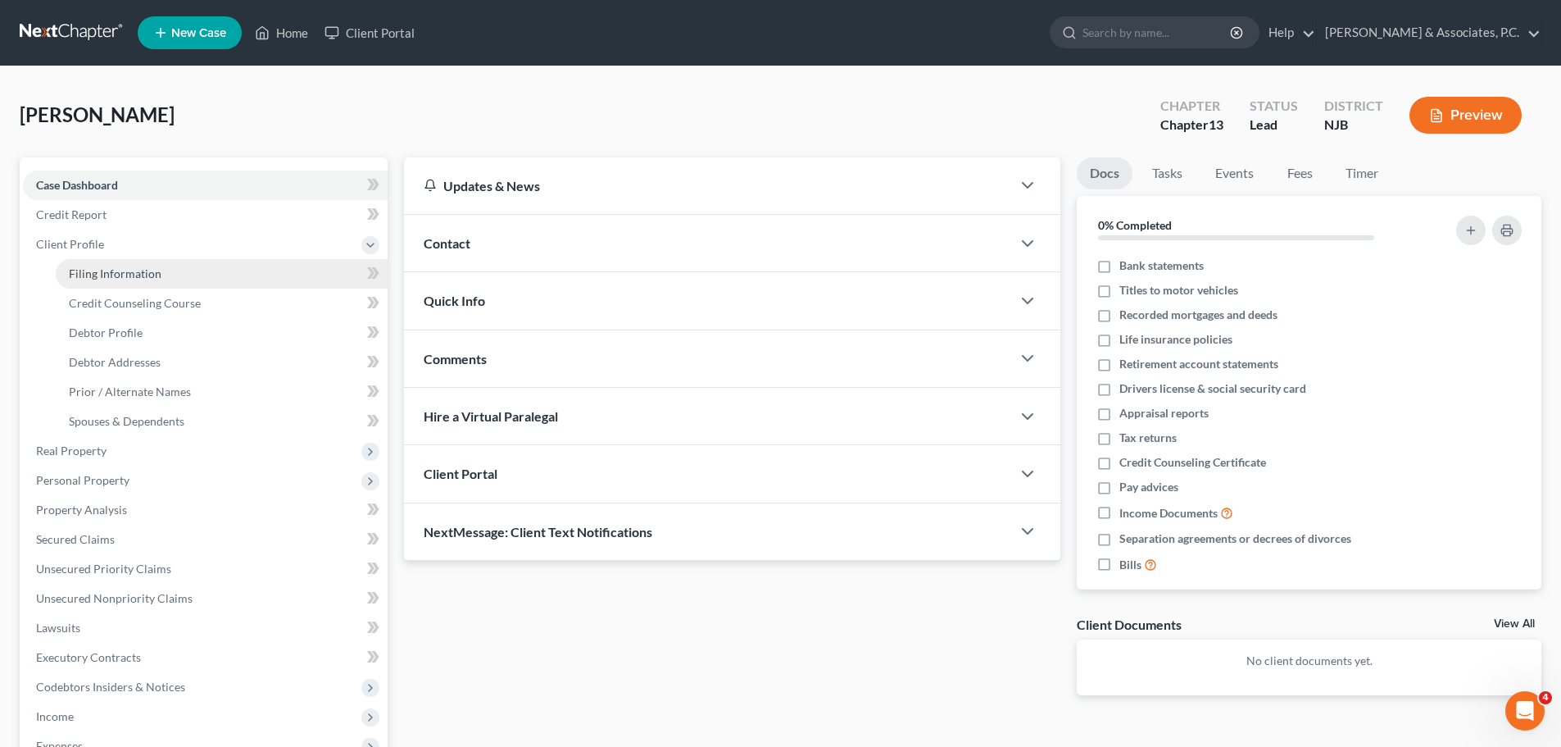
select select "33"
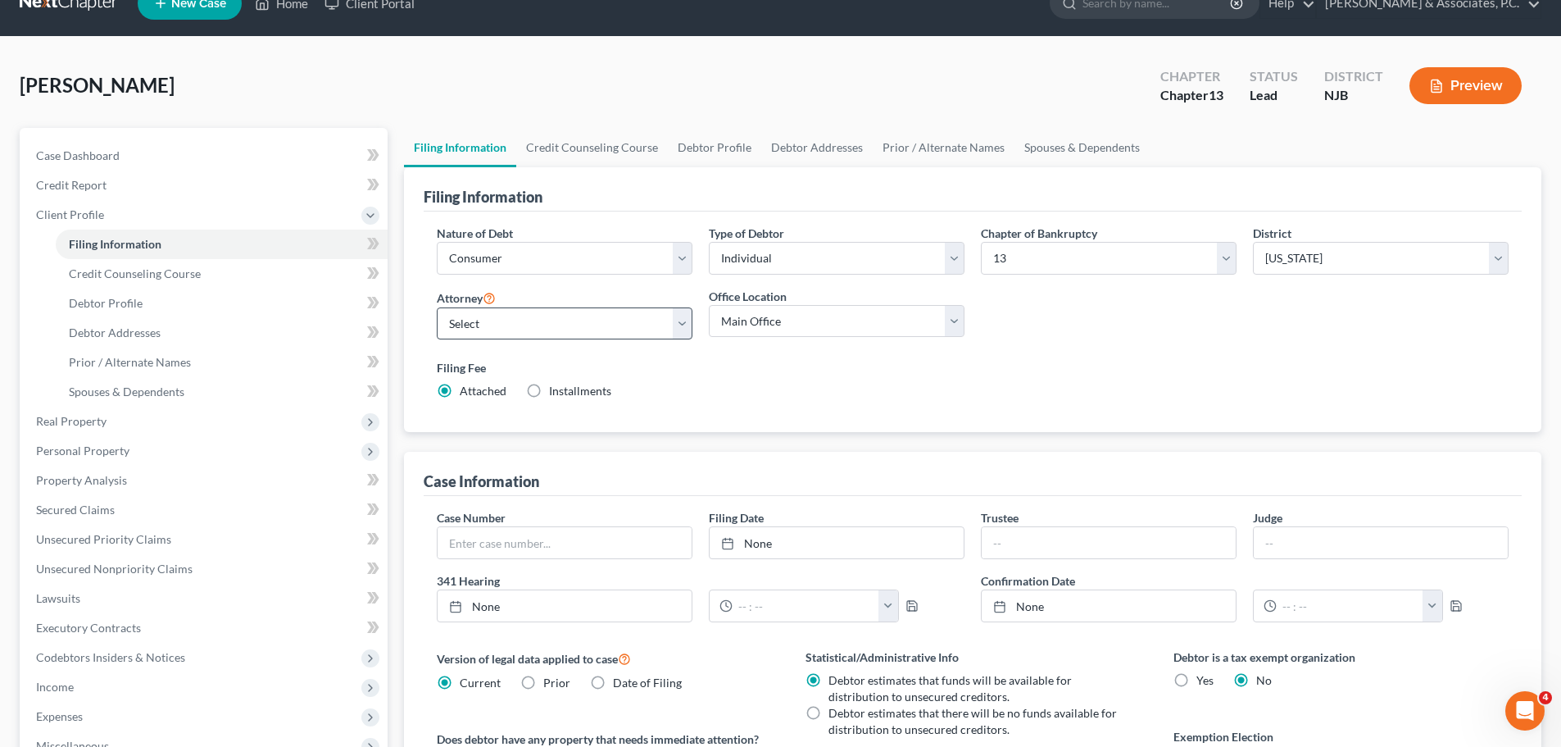
scroll to position [82, 0]
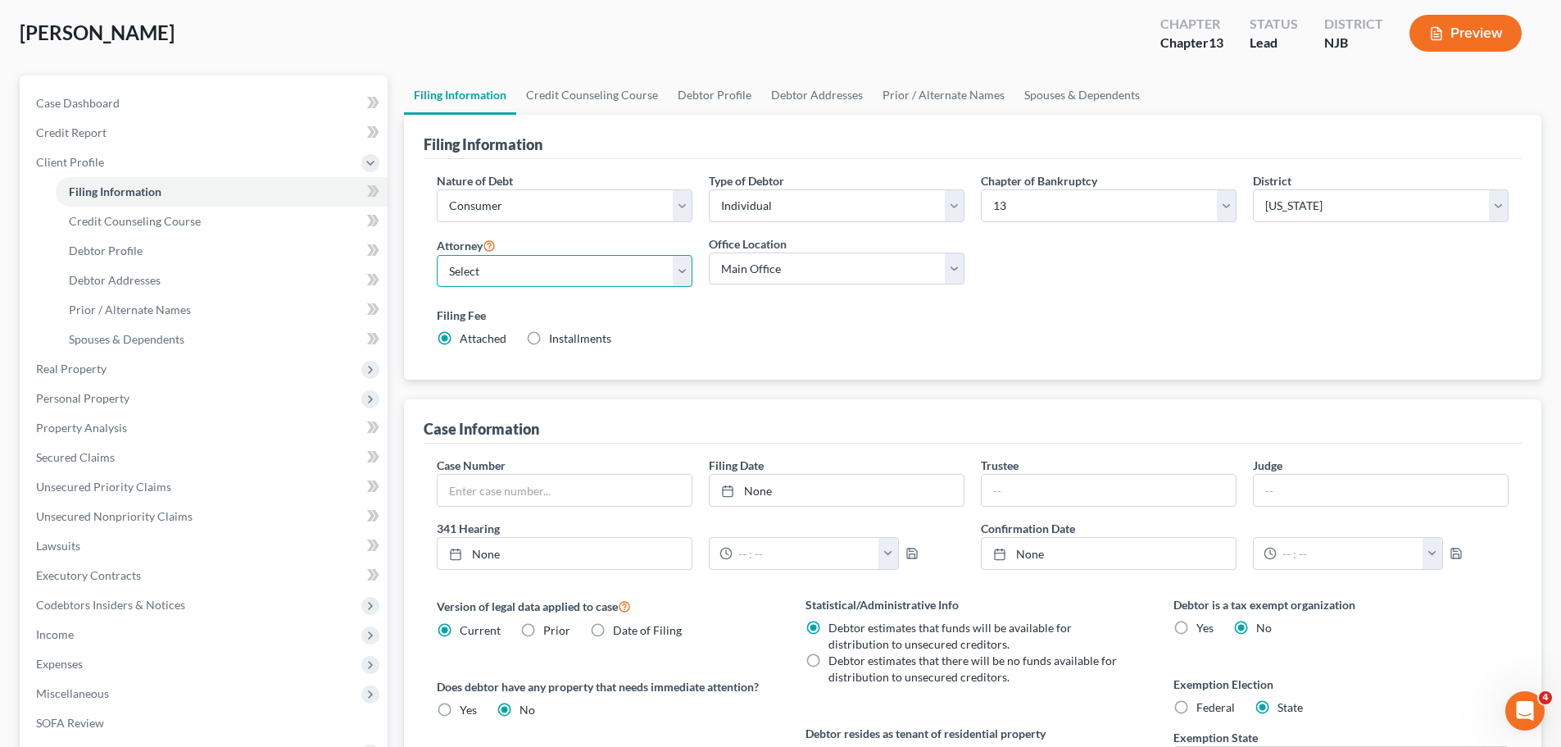
click at [679, 279] on select "Select [PERSON_NAME] - NJB [PERSON_NAME] - NJB [PERSON_NAME] - NYNB [PERSON_NAM…" at bounding box center [565, 271] width 256 height 33
select select "6"
click at [437, 255] on select "Select [PERSON_NAME] - NJB [PERSON_NAME] - NJB [PERSON_NAME] - NYNB [PERSON_NAM…" at bounding box center [565, 271] width 256 height 33
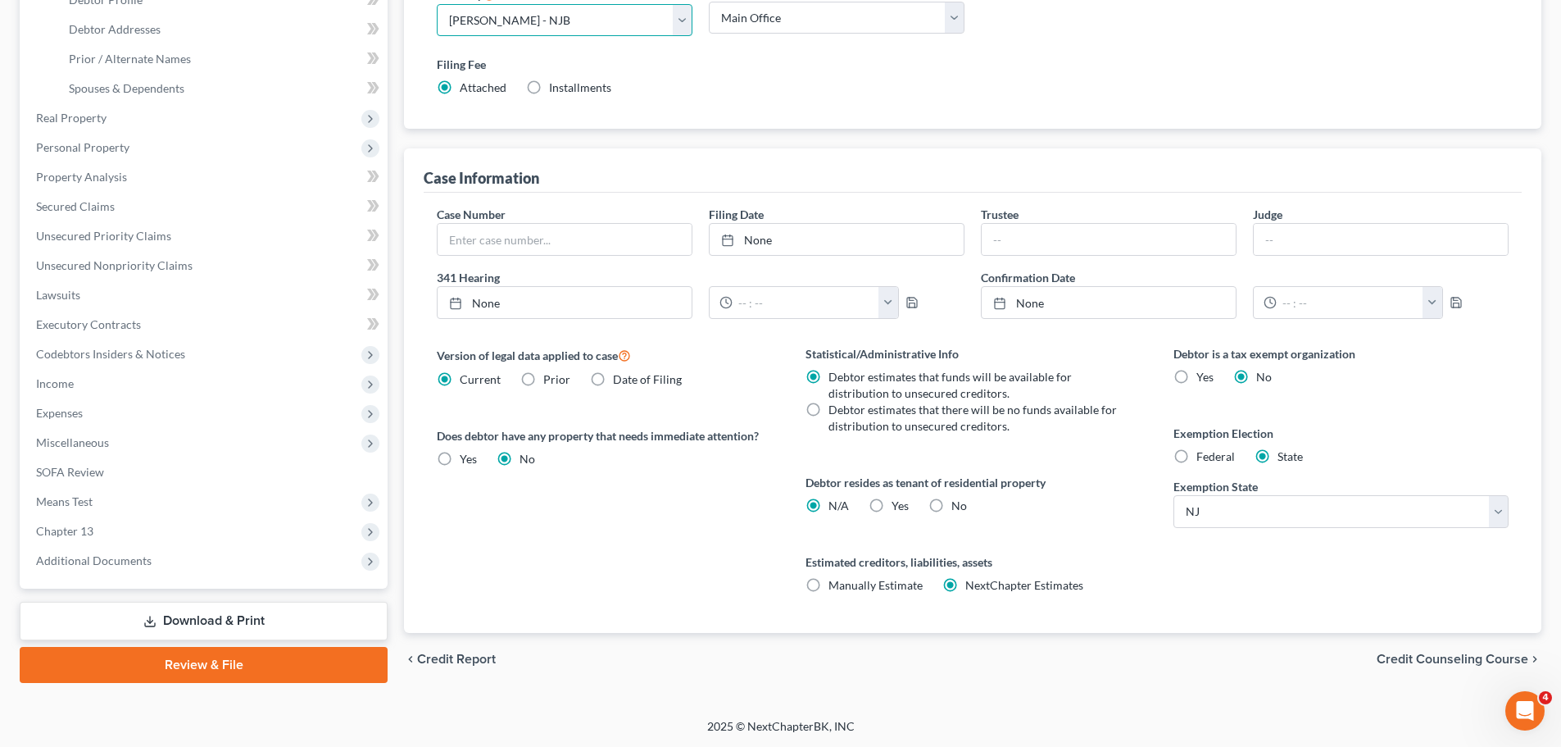
scroll to position [334, 0]
click at [1197, 455] on label "Federal" at bounding box center [1216, 456] width 39 height 16
click at [1203, 455] on input "Federal" at bounding box center [1208, 453] width 11 height 11
radio input "true"
radio input "false"
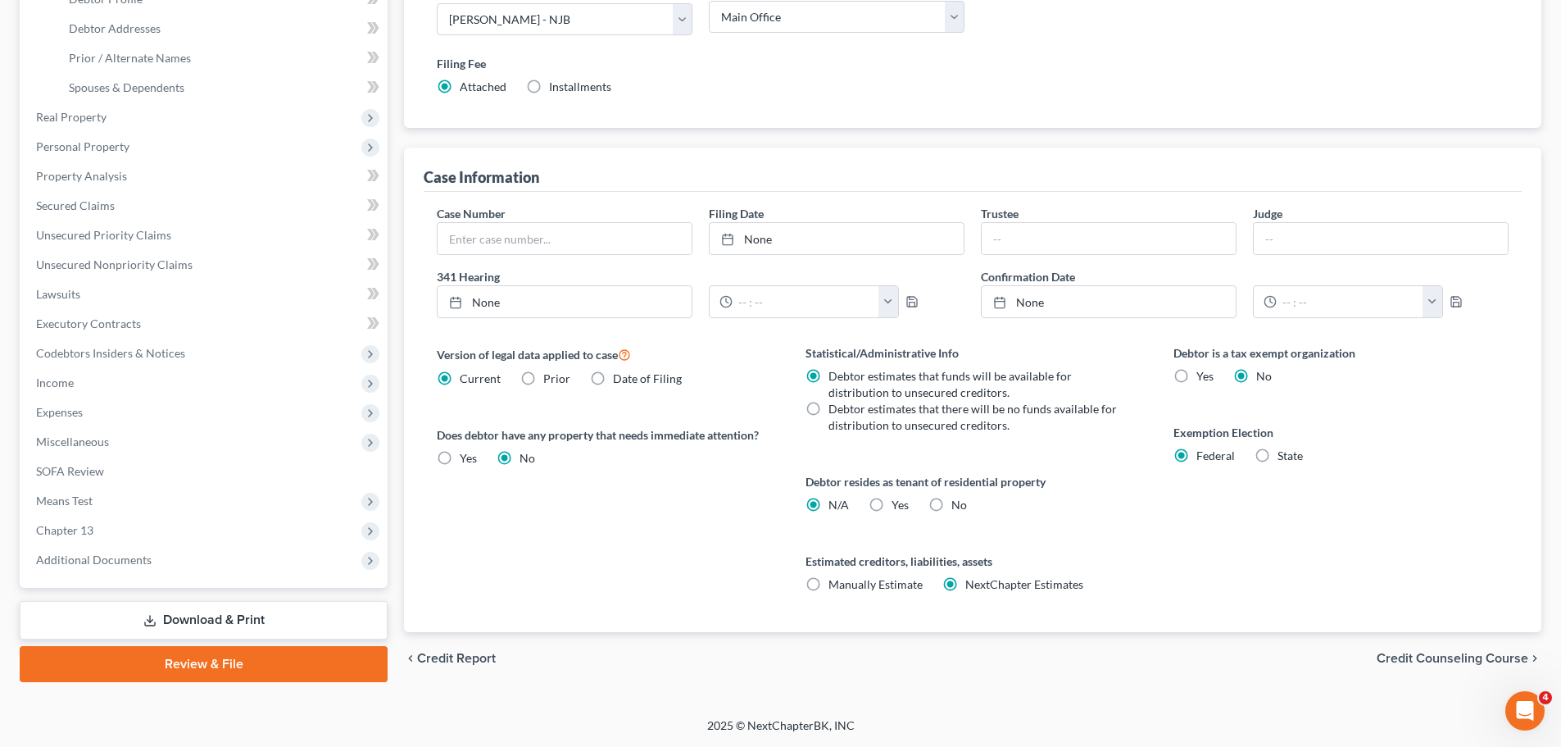
click at [892, 507] on label "Yes Yes" at bounding box center [900, 505] width 17 height 16
click at [898, 507] on input "Yes Yes" at bounding box center [903, 502] width 11 height 11
radio input "true"
radio input "false"
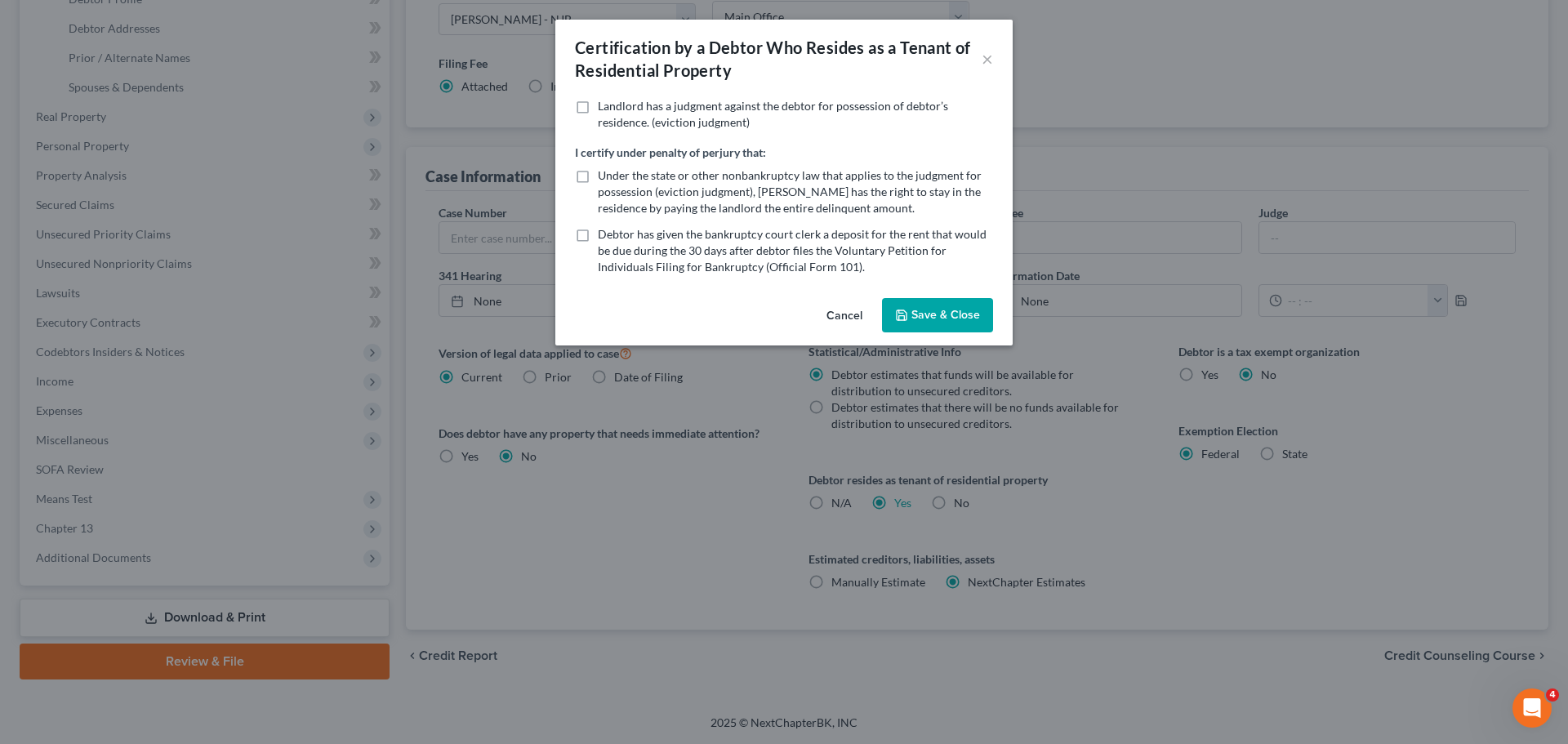
click at [908, 318] on icon "button" at bounding box center [901, 315] width 13 height 13
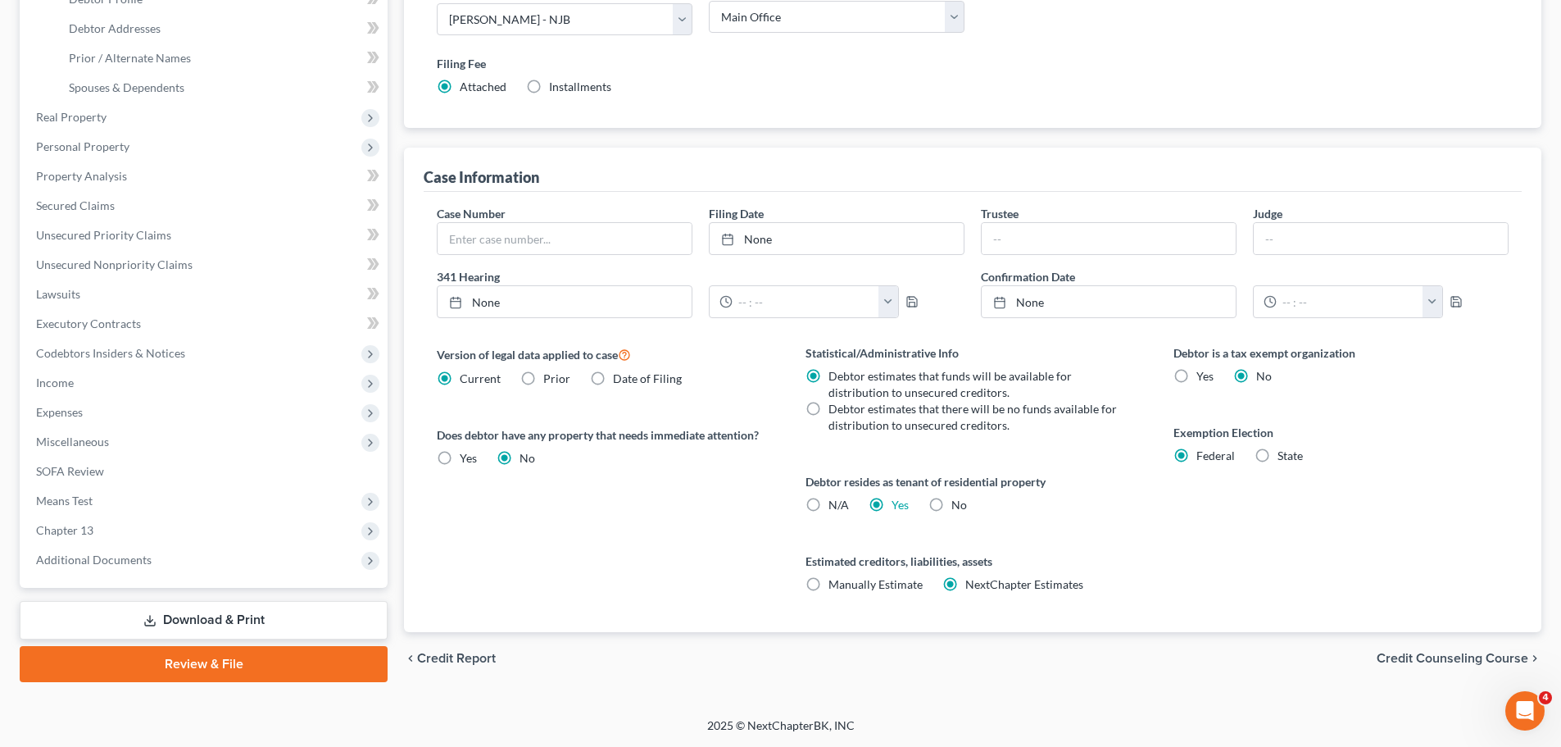
click at [952, 506] on label "No" at bounding box center [960, 505] width 16 height 16
click at [958, 506] on input "No" at bounding box center [963, 502] width 11 height 11
radio input "true"
radio input "false"
drag, startPoint x: 1443, startPoint y: 655, endPoint x: 1443, endPoint y: 616, distance: 38.5
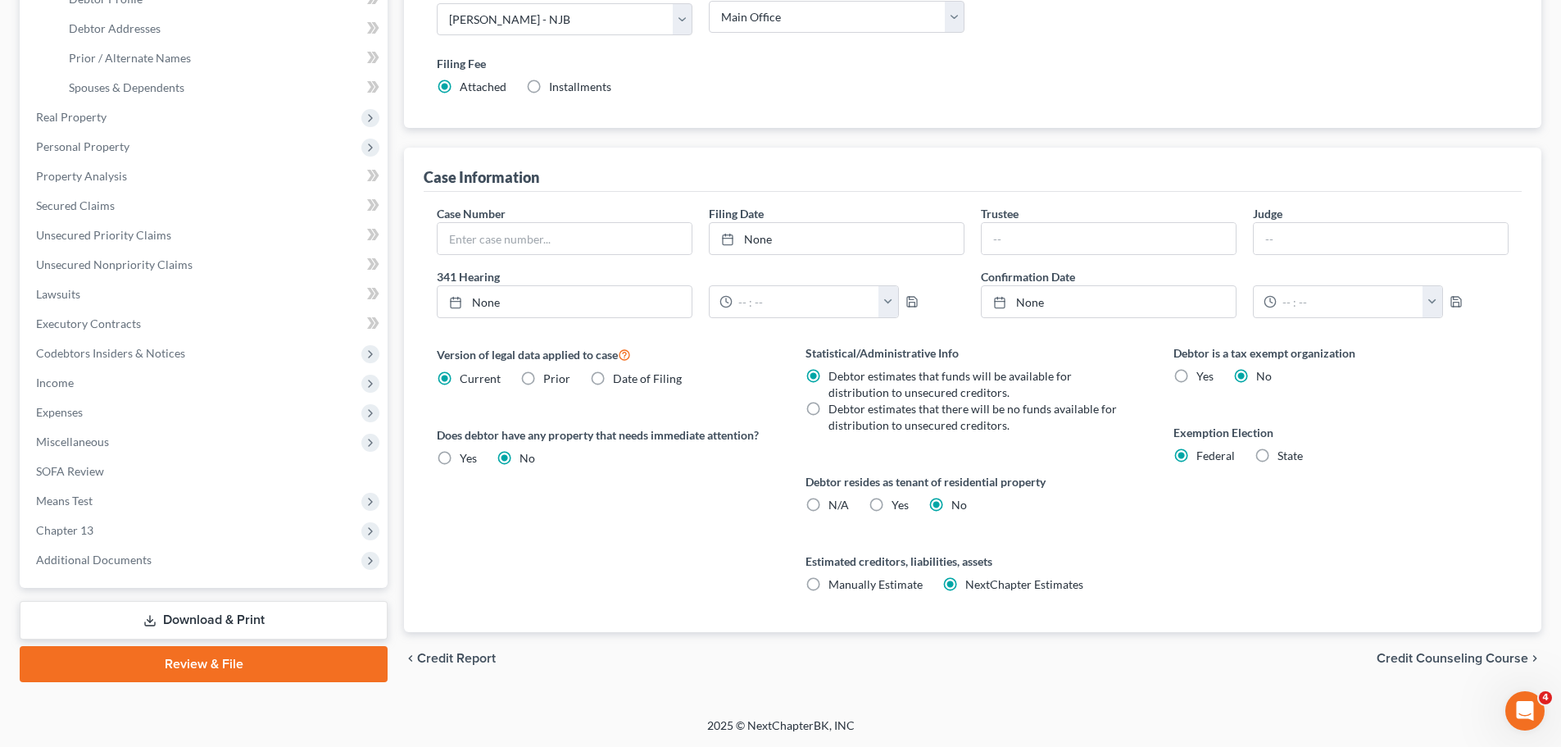
click at [1443, 655] on span "Credit Counseling Course" at bounding box center [1453, 658] width 152 height 13
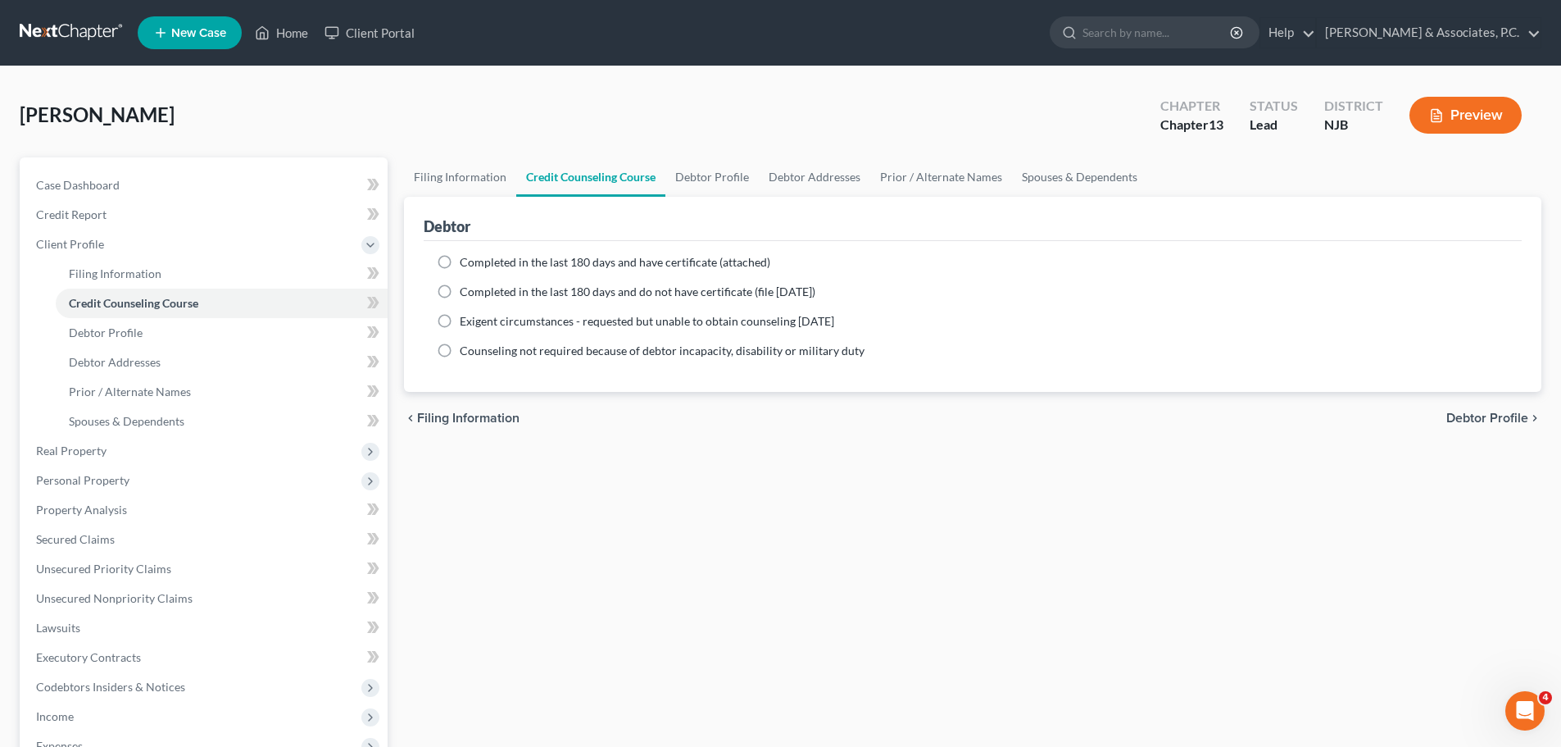
click at [477, 286] on span "Completed in the last 180 days and do not have certificate (file [DATE])" at bounding box center [638, 291] width 356 height 14
click at [477, 286] on input "Completed in the last 180 days and do not have certificate (file [DATE])" at bounding box center [471, 289] width 11 height 11
radio input "true"
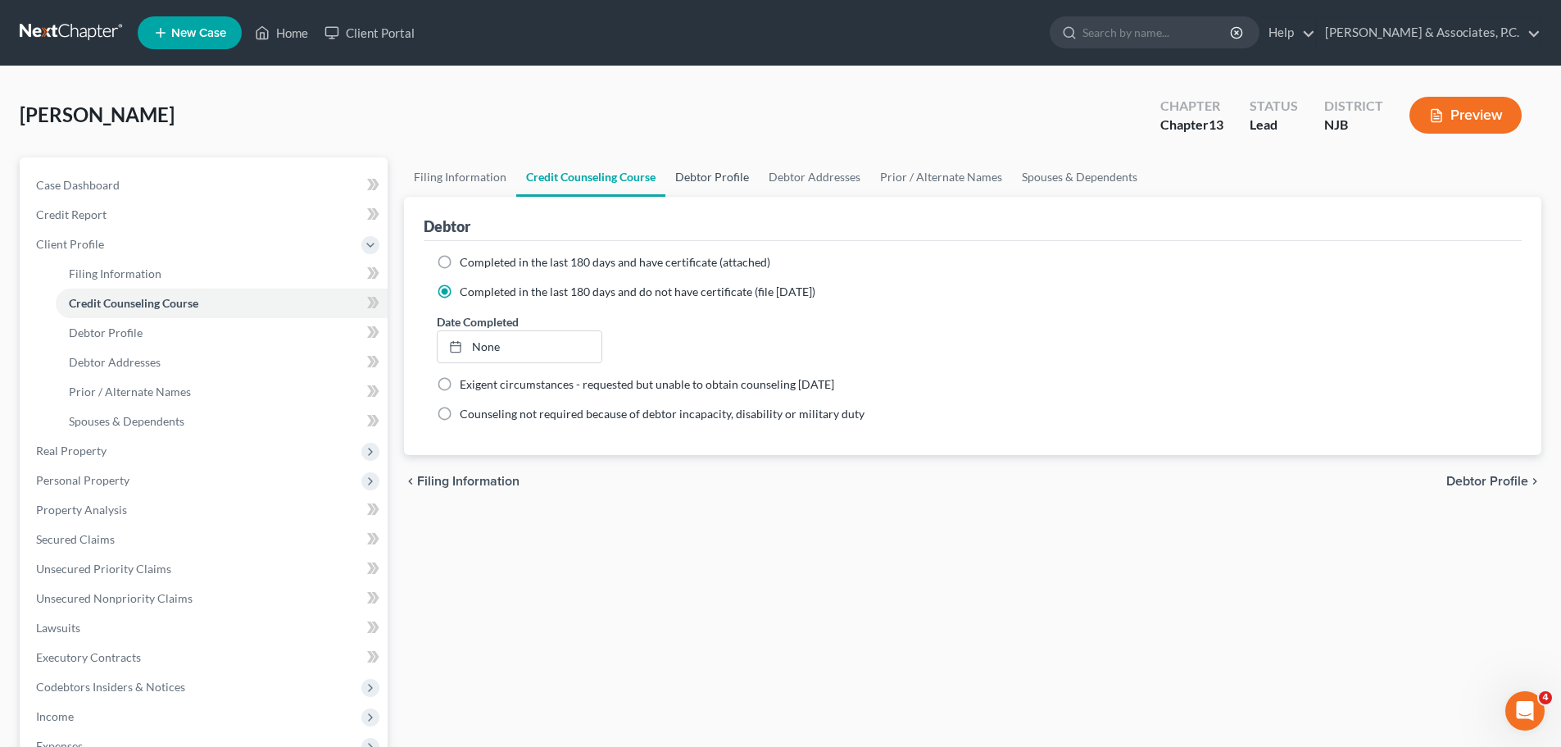
click at [707, 180] on link "Debtor Profile" at bounding box center [712, 176] width 93 height 39
select select "0"
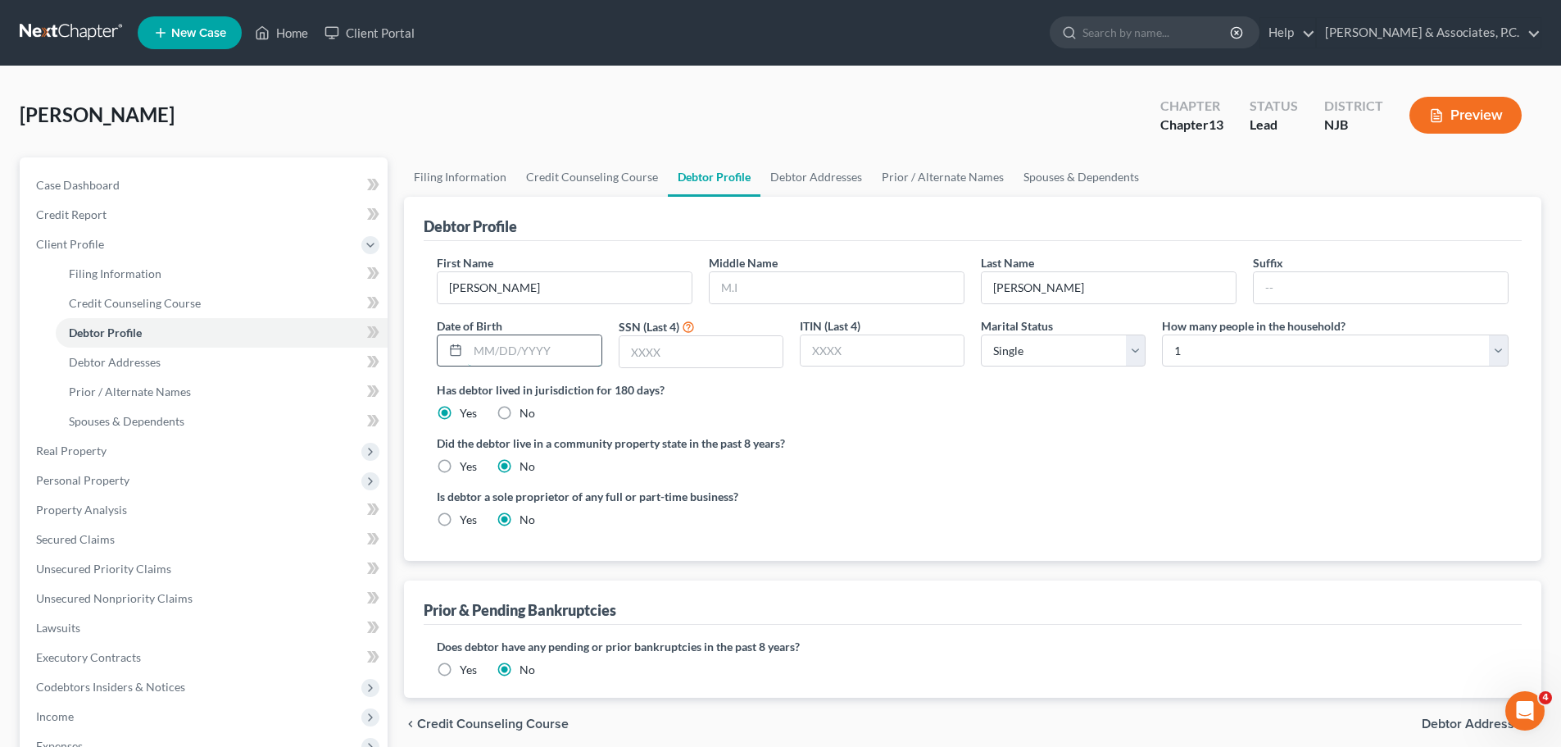
click at [574, 351] on input "text" at bounding box center [534, 350] width 133 height 31
type input "[DATE]"
drag, startPoint x: 693, startPoint y: 342, endPoint x: 699, endPoint y: 336, distance: 8.7
click at [693, 342] on input "text" at bounding box center [701, 351] width 163 height 31
type input "0177"
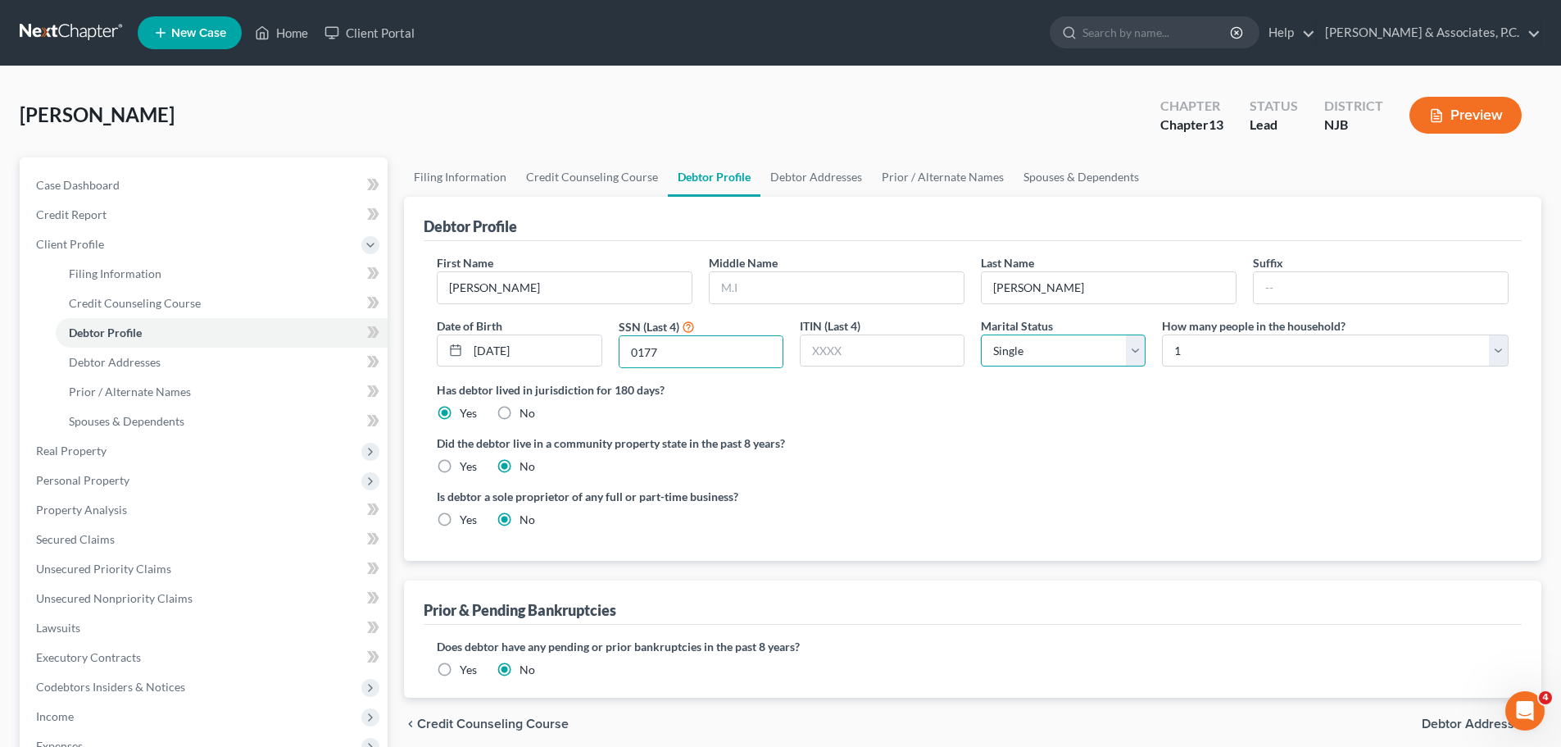
click at [1065, 343] on select "Select Single Married Separated Divorced Widowed" at bounding box center [1063, 350] width 165 height 33
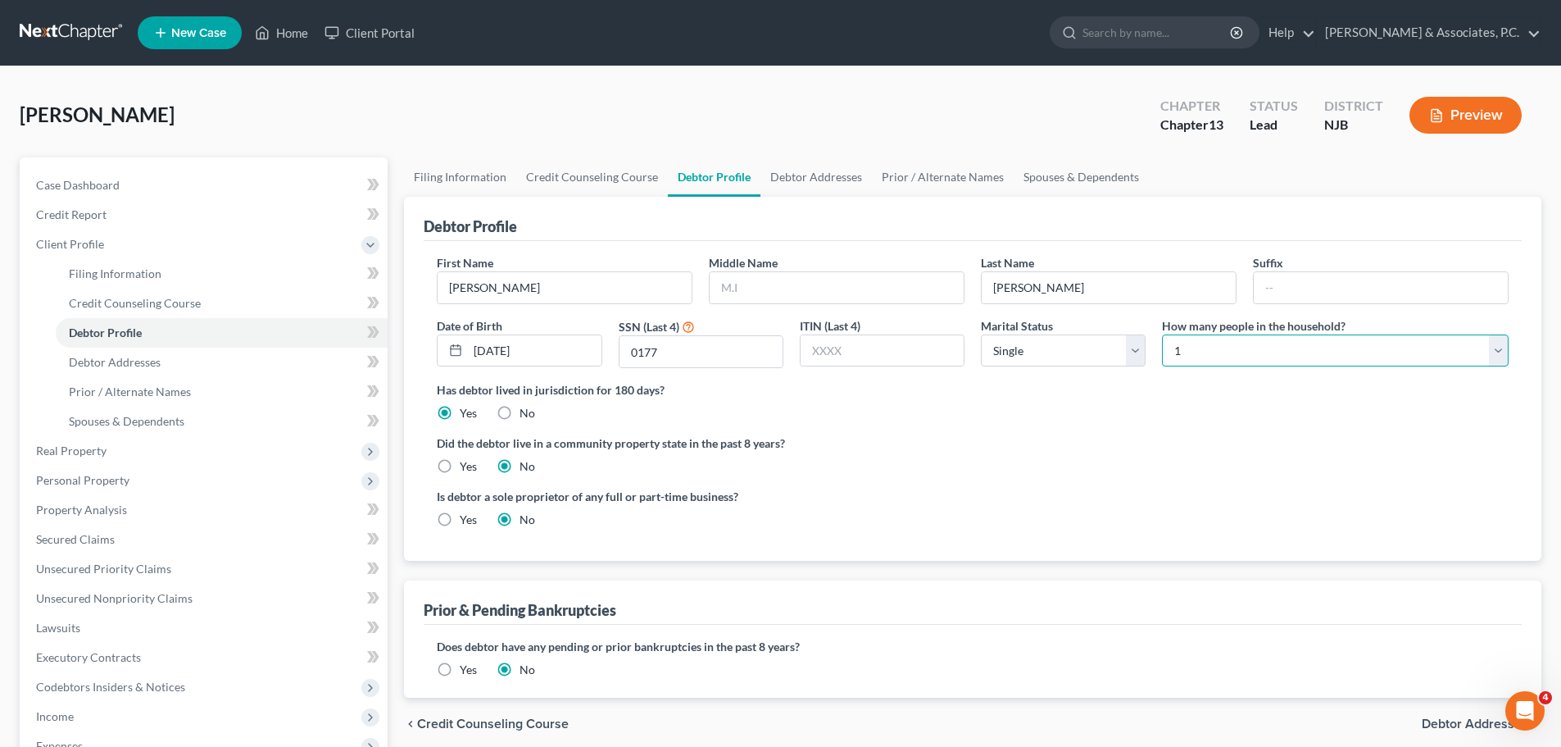
click at [1206, 357] on select "Select 1 2 3 4 5 6 7 8 9 10 11 12 13 14 15 16 17 18 19 20" at bounding box center [1335, 350] width 347 height 33
select select "1"
click at [1162, 334] on select "Select 1 2 3 4 5 6 7 8 9 10 11 12 13 14 15 16 17 18 19 20" at bounding box center [1335, 350] width 347 height 33
click at [1061, 426] on ng-include "First Name [PERSON_NAME] Middle Name Last Name [PERSON_NAME] Date of Birth [DEM…" at bounding box center [973, 397] width 1072 height 287
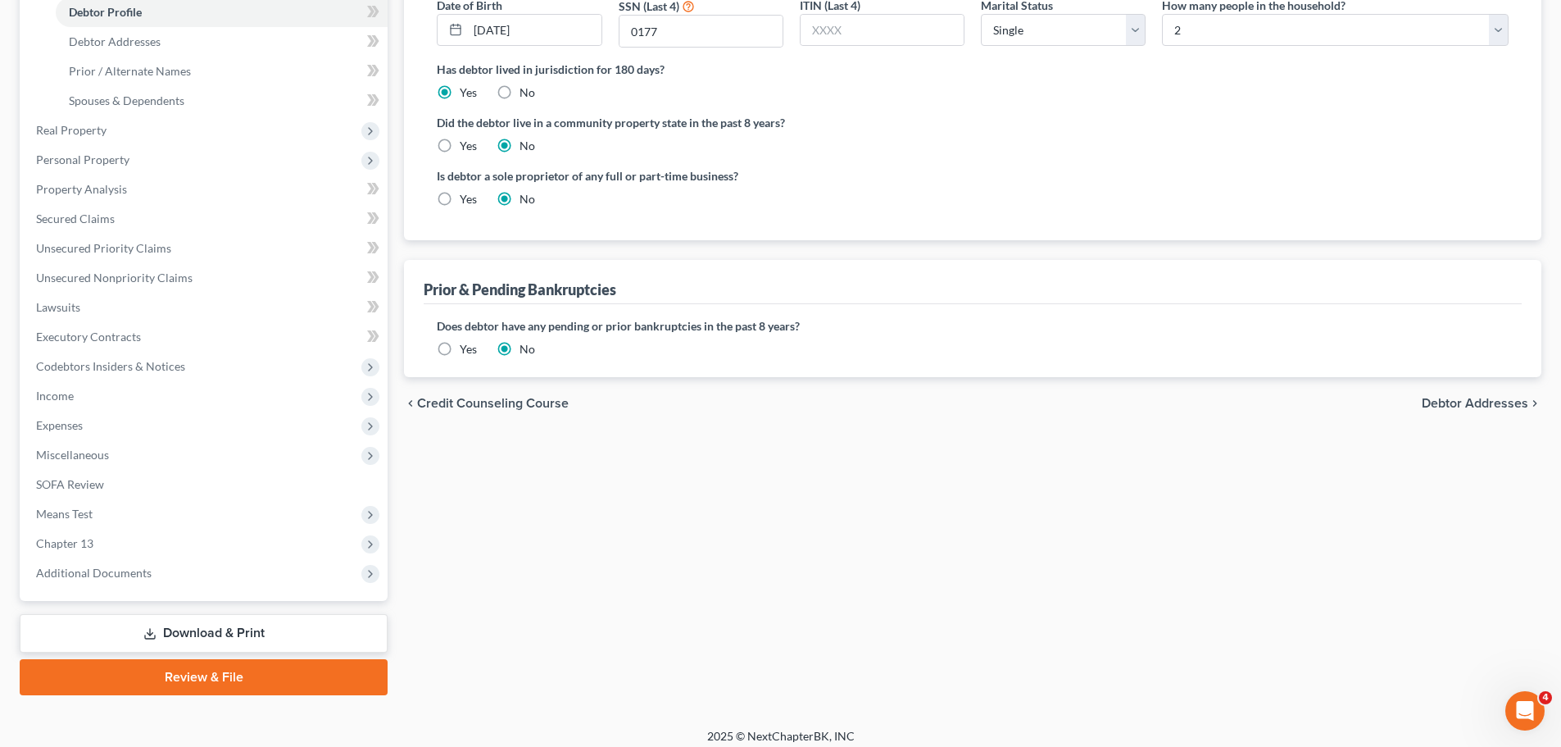
scroll to position [328, 0]
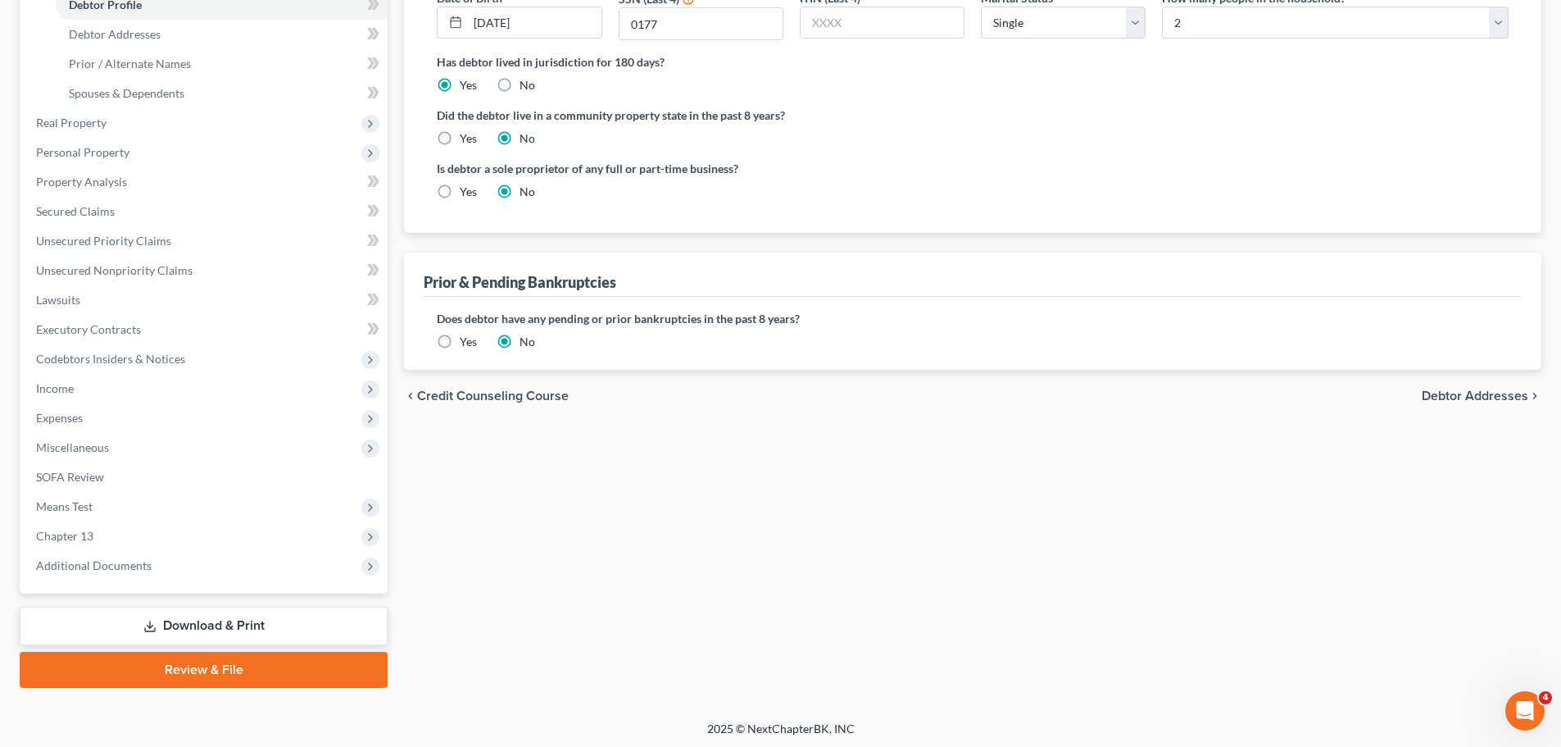
drag, startPoint x: 1465, startPoint y: 397, endPoint x: 1449, endPoint y: 402, distance: 16.3
click at [1465, 396] on span "Debtor Addresses" at bounding box center [1475, 395] width 107 height 13
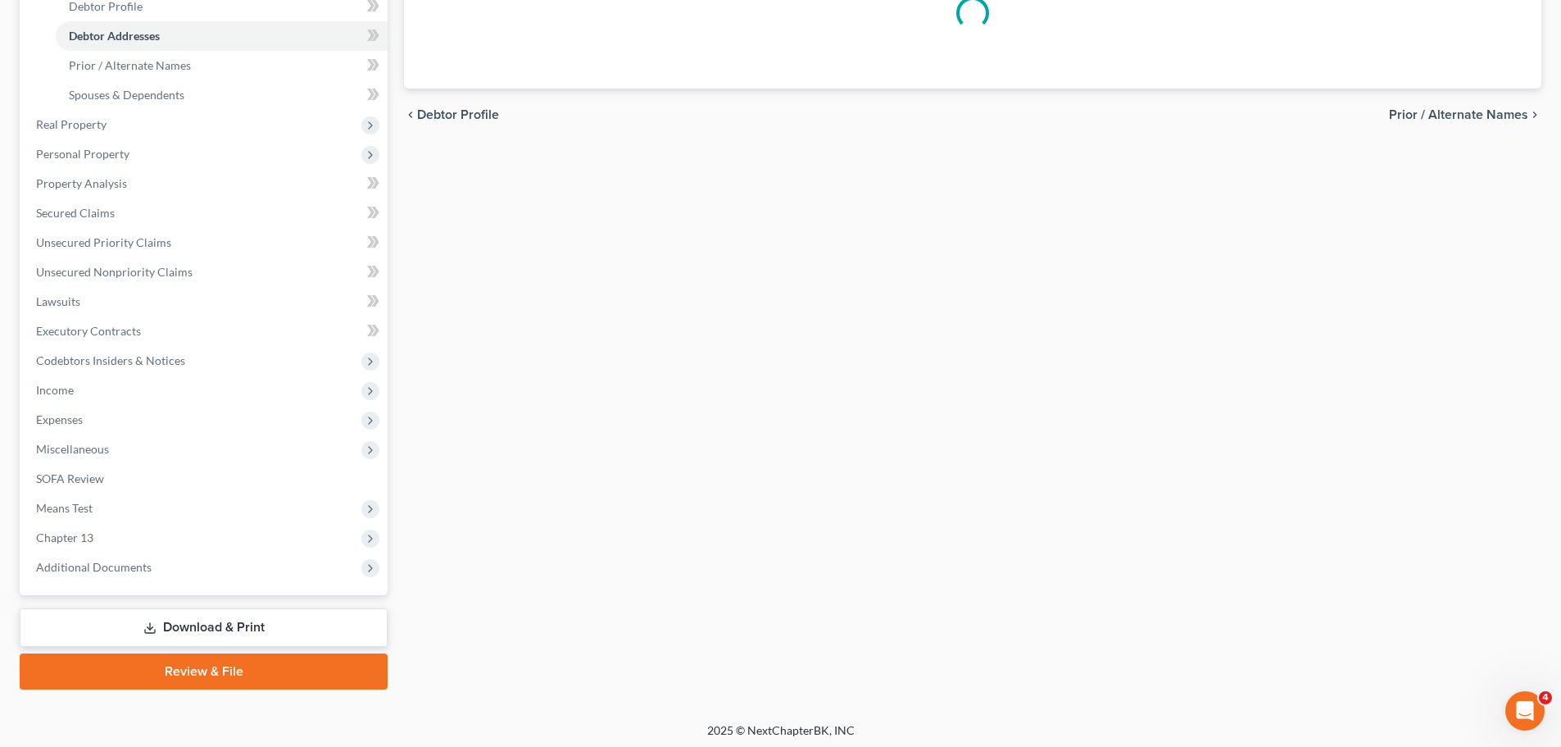
scroll to position [102, 0]
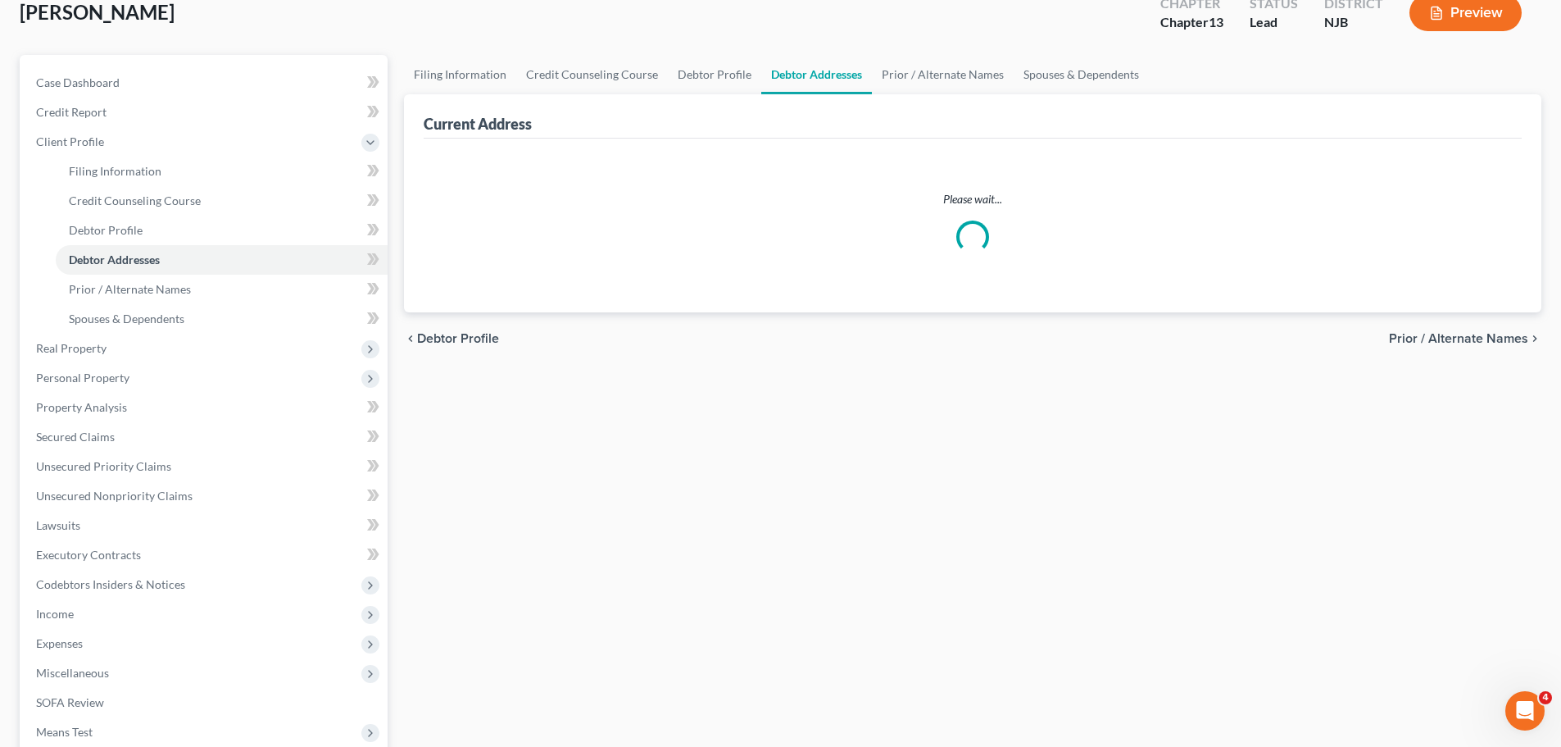
select select "0"
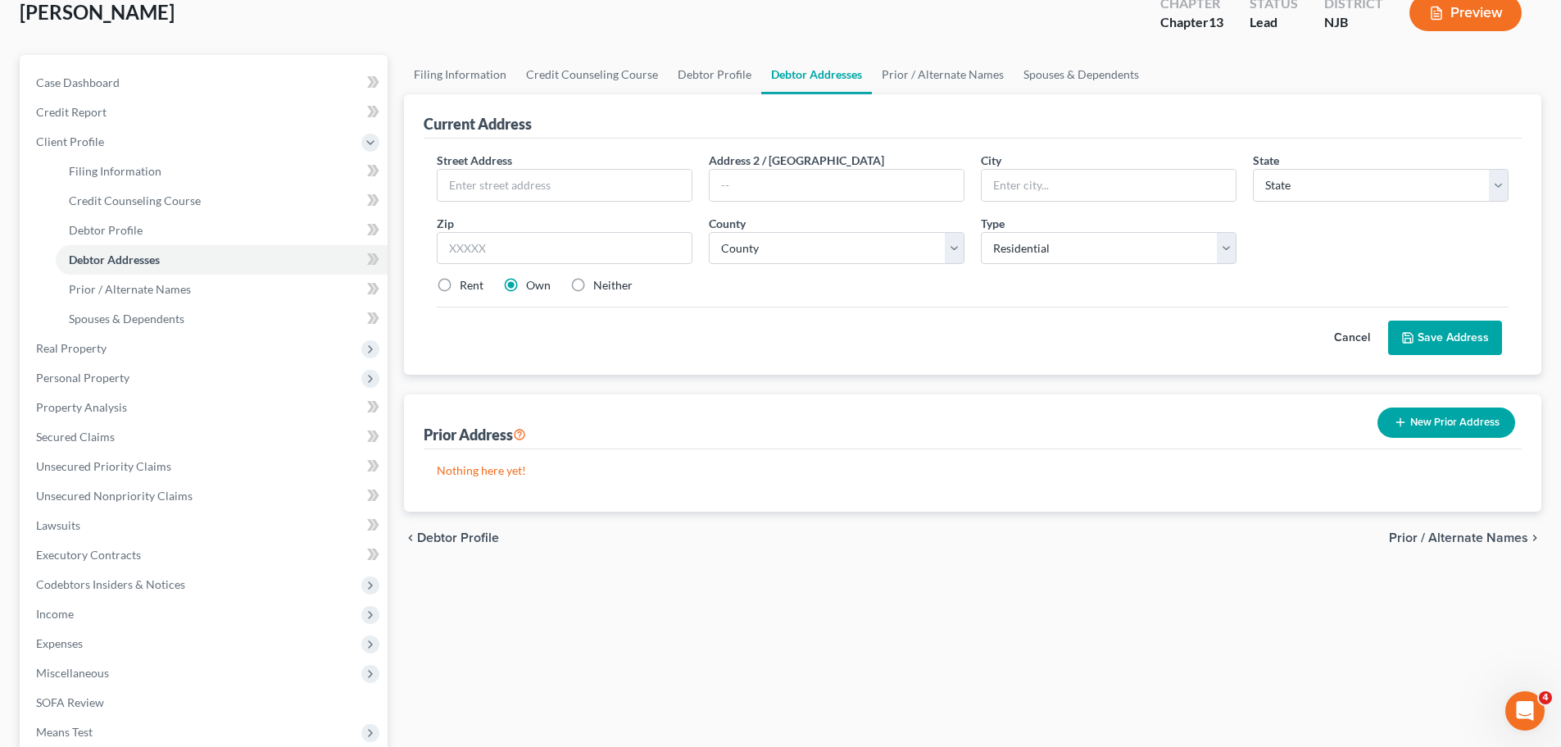
scroll to position [0, 0]
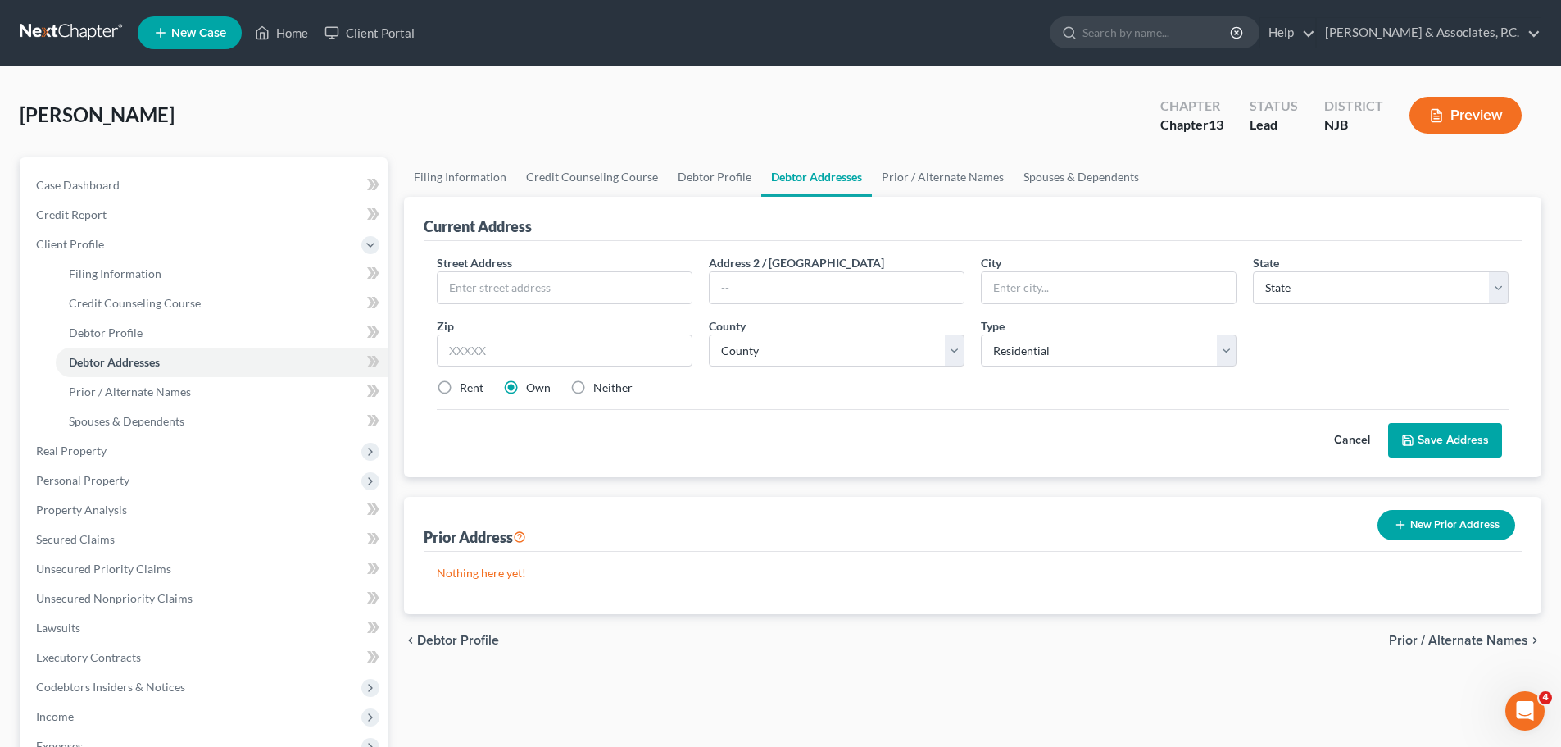
click at [1389, 634] on button "Prior / Alternate Names chevron_right" at bounding box center [1465, 640] width 152 height 13
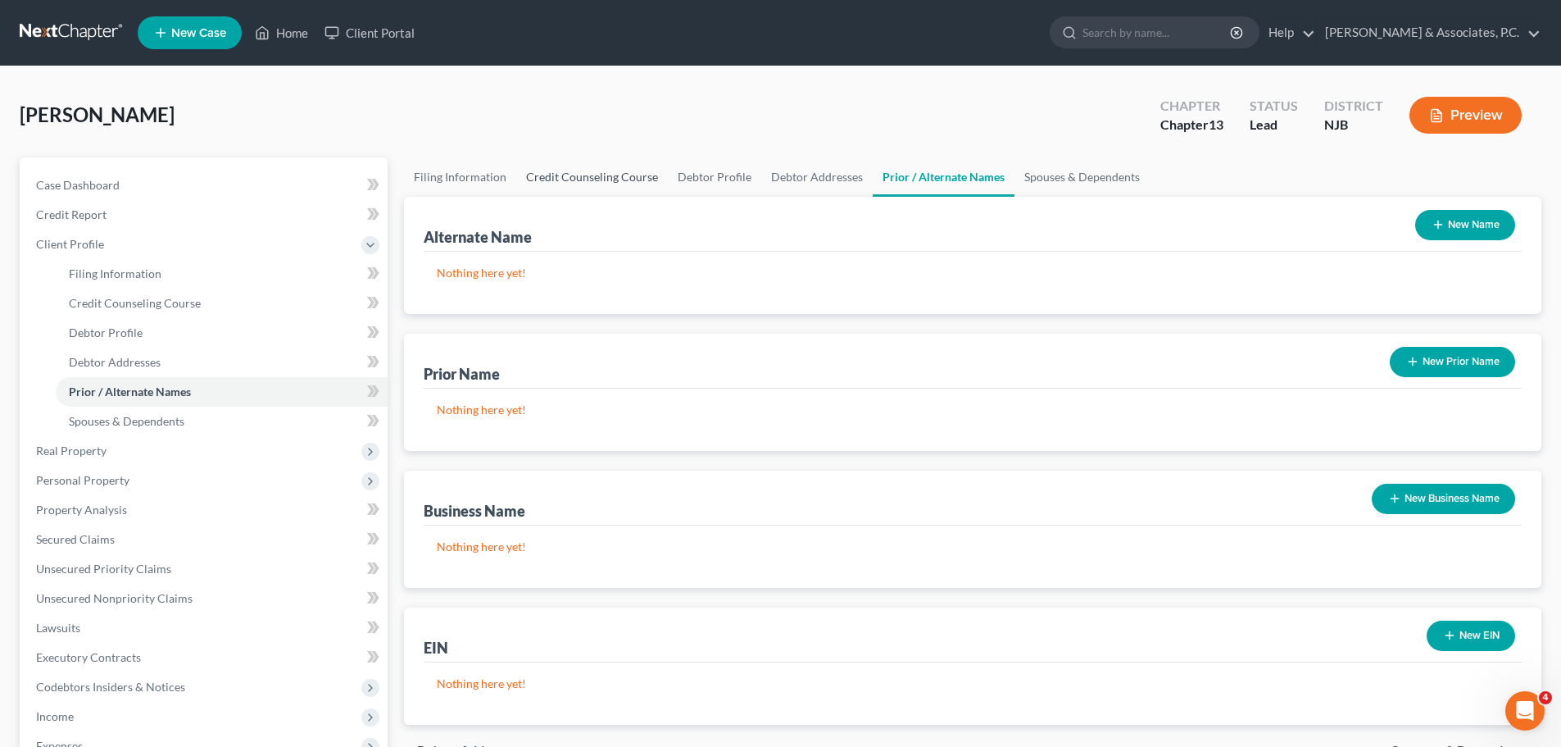
click at [547, 177] on link "Credit Counseling Course" at bounding box center [592, 176] width 152 height 39
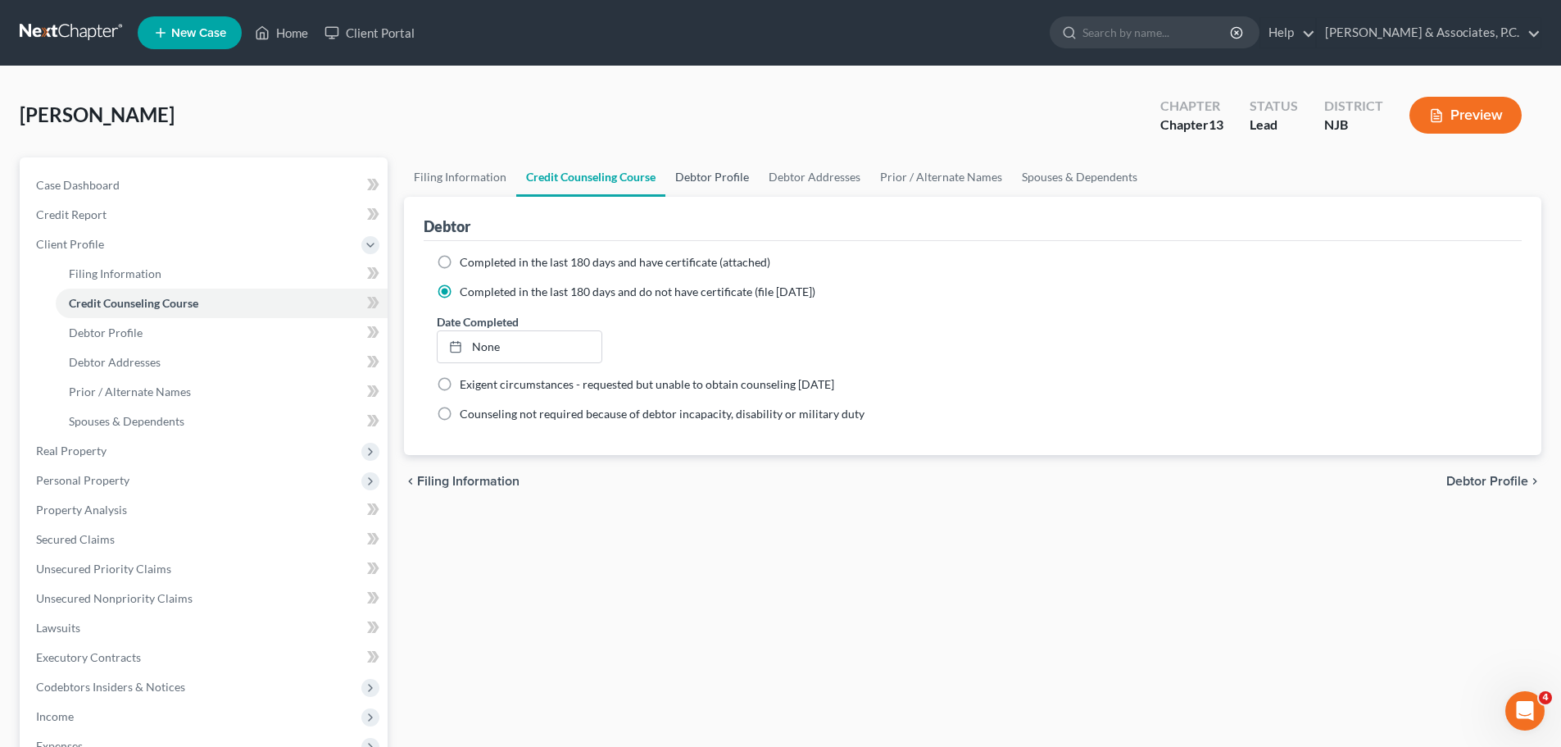
drag, startPoint x: 715, startPoint y: 168, endPoint x: 753, endPoint y: 175, distance: 39.1
click at [715, 169] on link "Debtor Profile" at bounding box center [712, 176] width 93 height 39
select select "0"
select select "1"
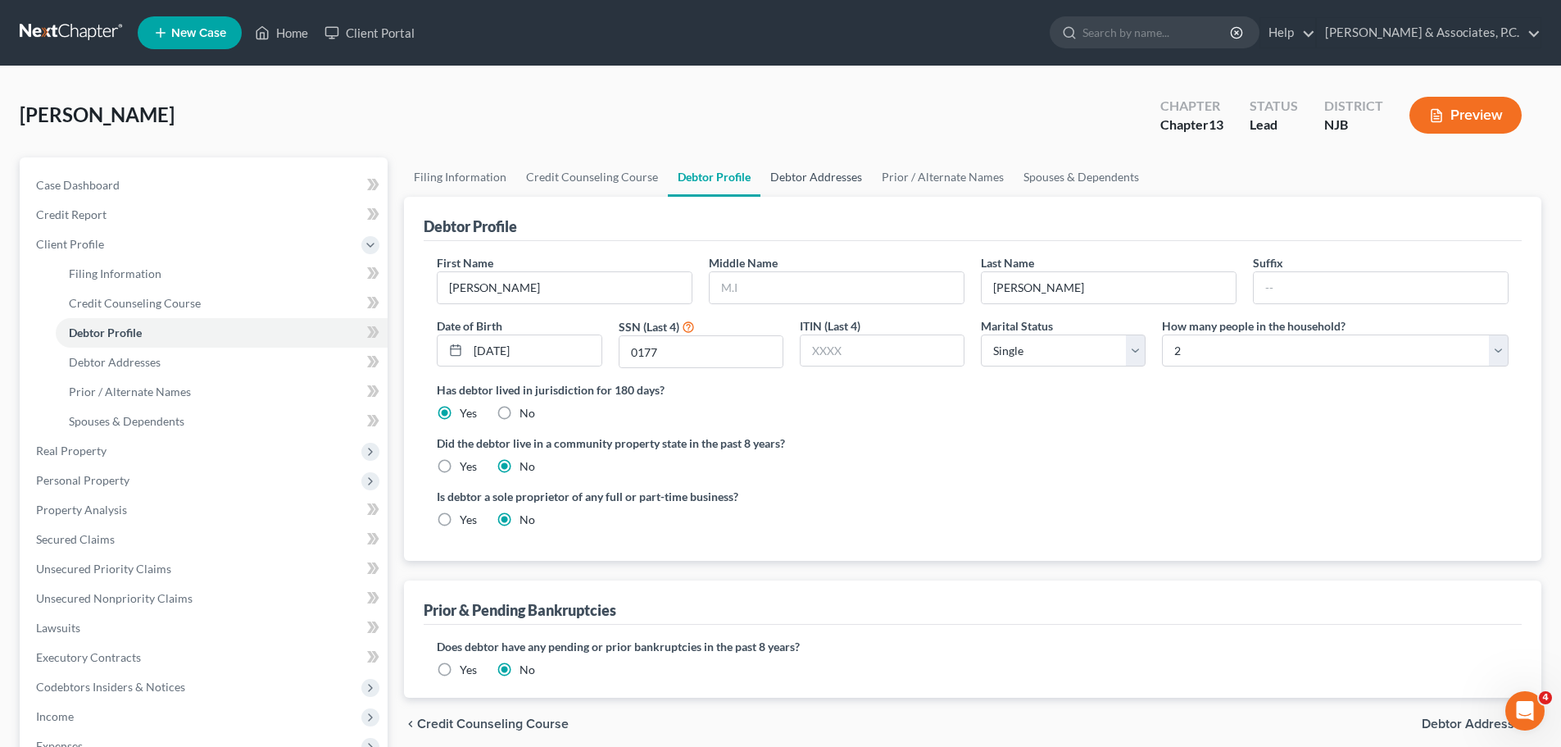
click at [793, 169] on link "Debtor Addresses" at bounding box center [816, 176] width 111 height 39
select select "0"
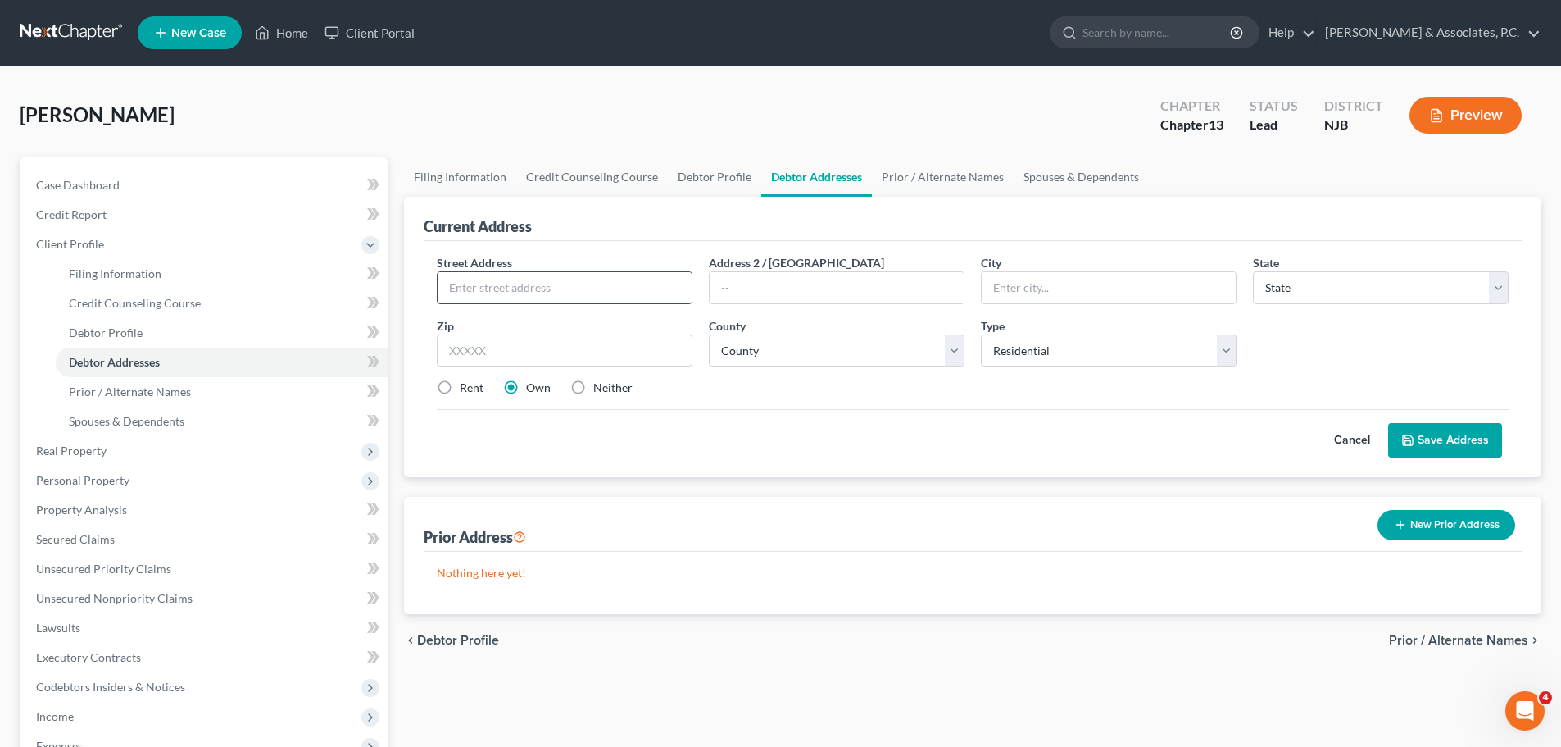
click at [520, 286] on input "text" at bounding box center [565, 287] width 254 height 31
click at [589, 291] on input "[STREET_ADDRESS][PERSON_NAME]" at bounding box center [565, 287] width 254 height 31
type input "[STREET_ADDRESS][PERSON_NAME]"
click at [544, 352] on input "text" at bounding box center [565, 350] width 256 height 33
type input "07074"
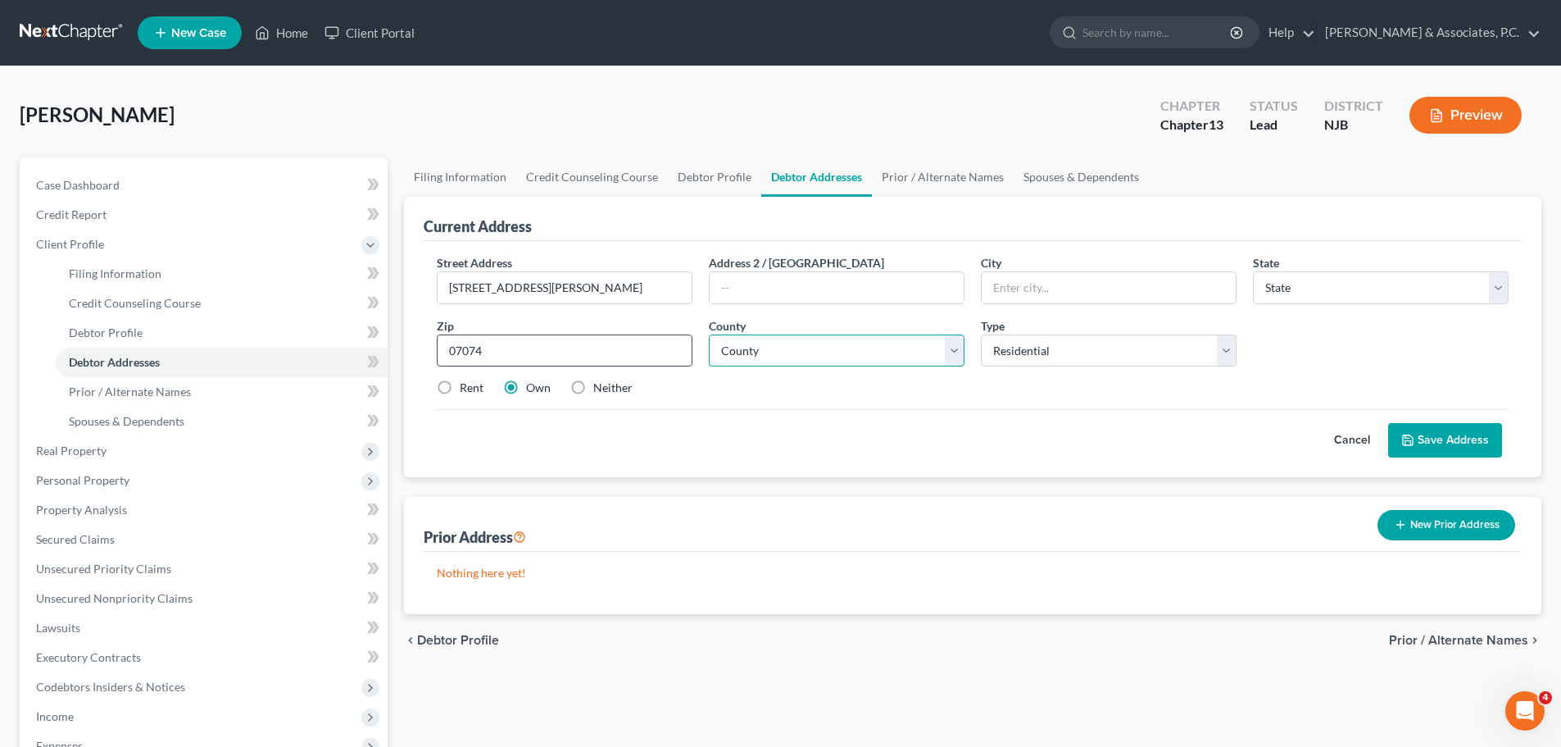
type input "Moonachie"
select select "33"
drag, startPoint x: 870, startPoint y: 345, endPoint x: 864, endPoint y: 352, distance: 9.3
click at [870, 345] on select "County [GEOGRAPHIC_DATA] [GEOGRAPHIC_DATA] [GEOGRAPHIC_DATA] [GEOGRAPHIC_DATA] …" at bounding box center [837, 350] width 256 height 33
select select "1"
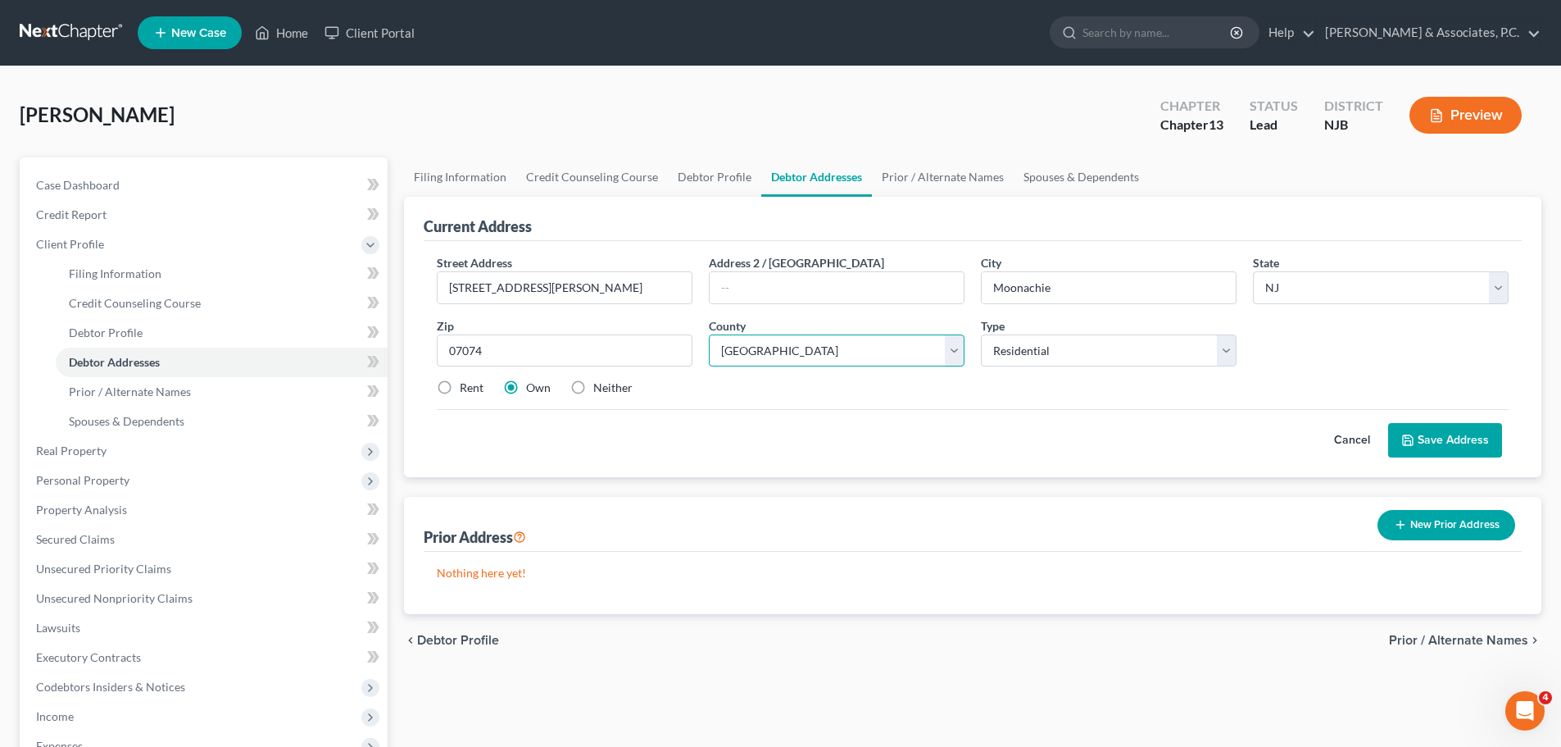
click at [709, 334] on select "County [GEOGRAPHIC_DATA] [GEOGRAPHIC_DATA] [GEOGRAPHIC_DATA] [GEOGRAPHIC_DATA] …" at bounding box center [837, 350] width 256 height 33
click at [1446, 446] on button "Save Address" at bounding box center [1445, 440] width 114 height 34
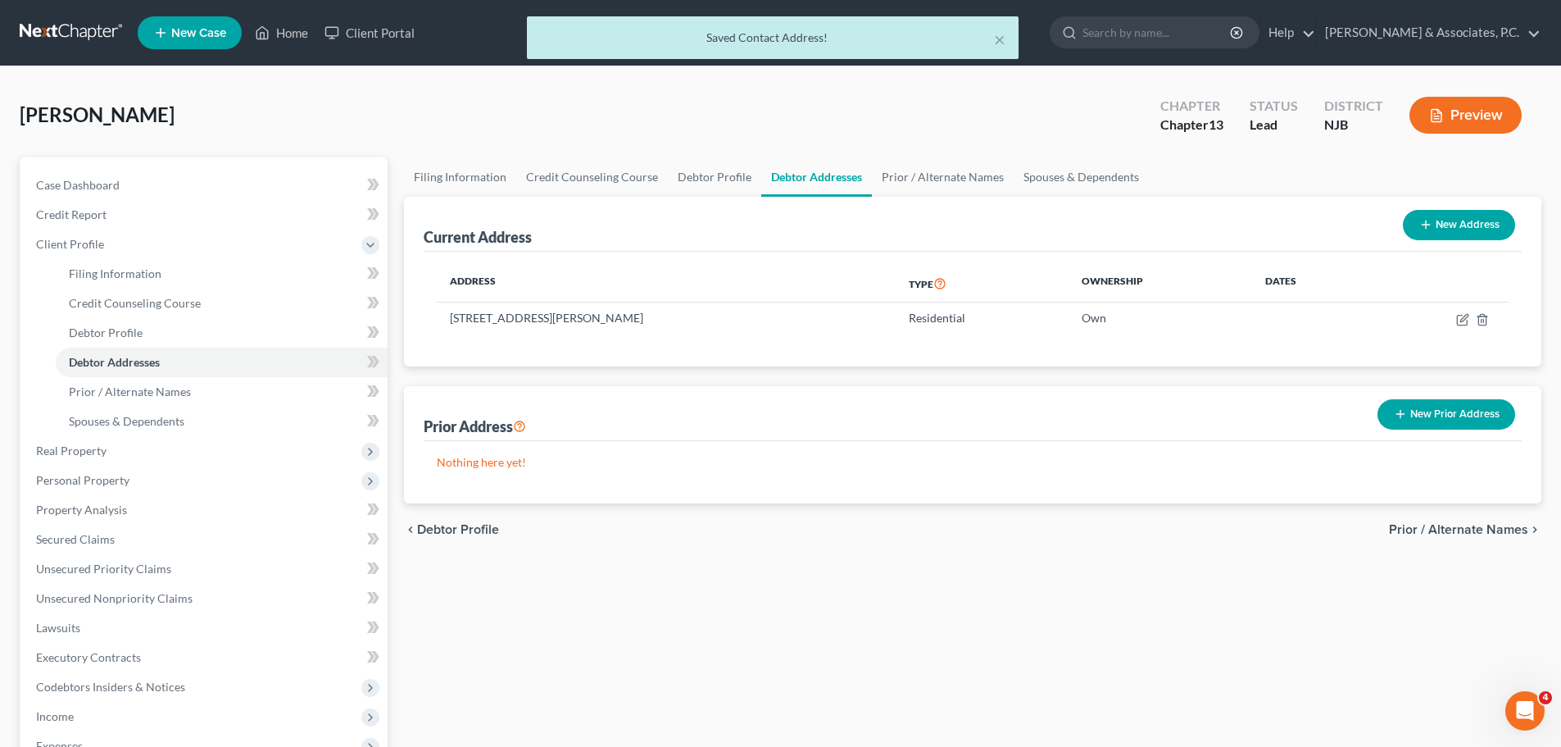
click at [1406, 524] on span "Prior / Alternate Names" at bounding box center [1458, 529] width 139 height 13
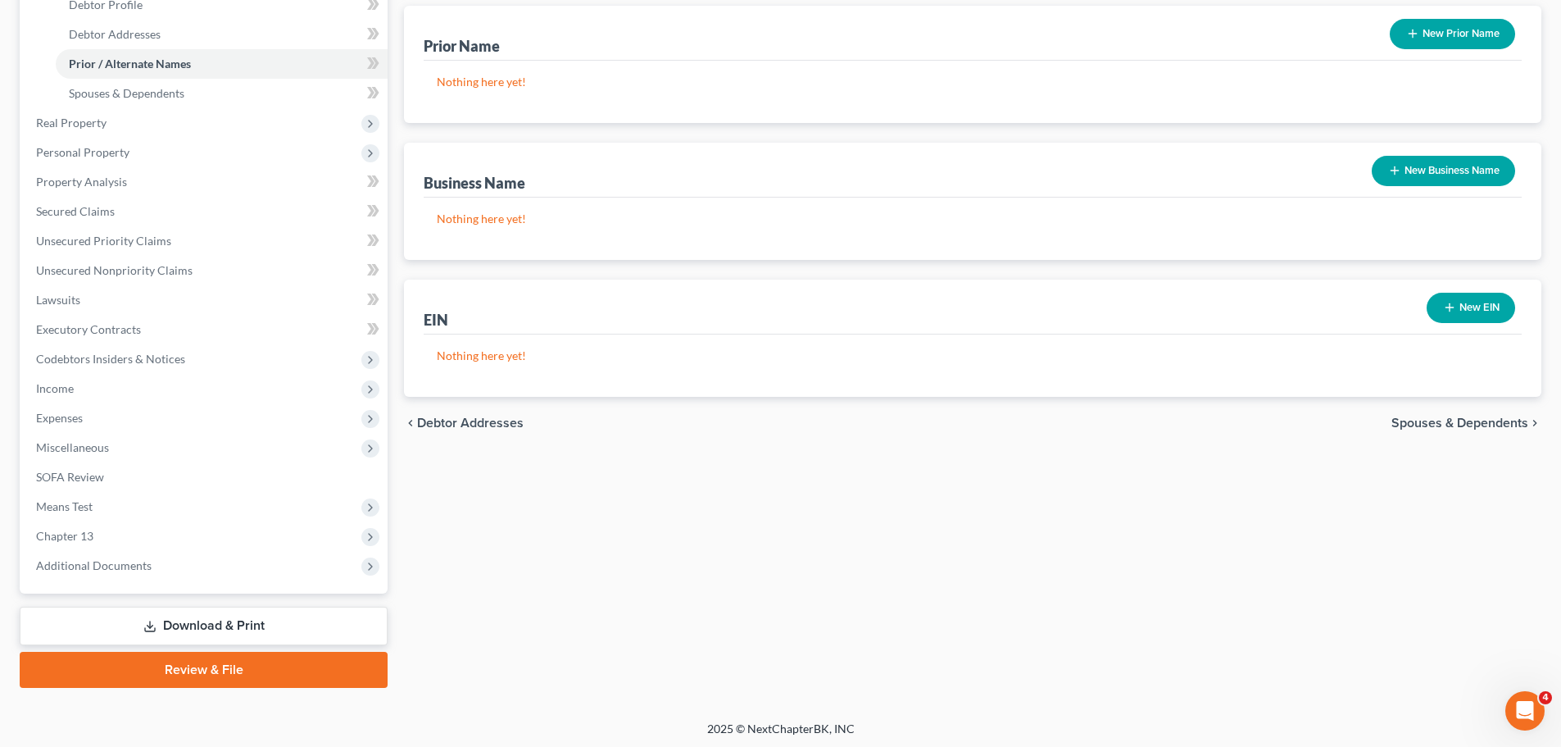
scroll to position [331, 0]
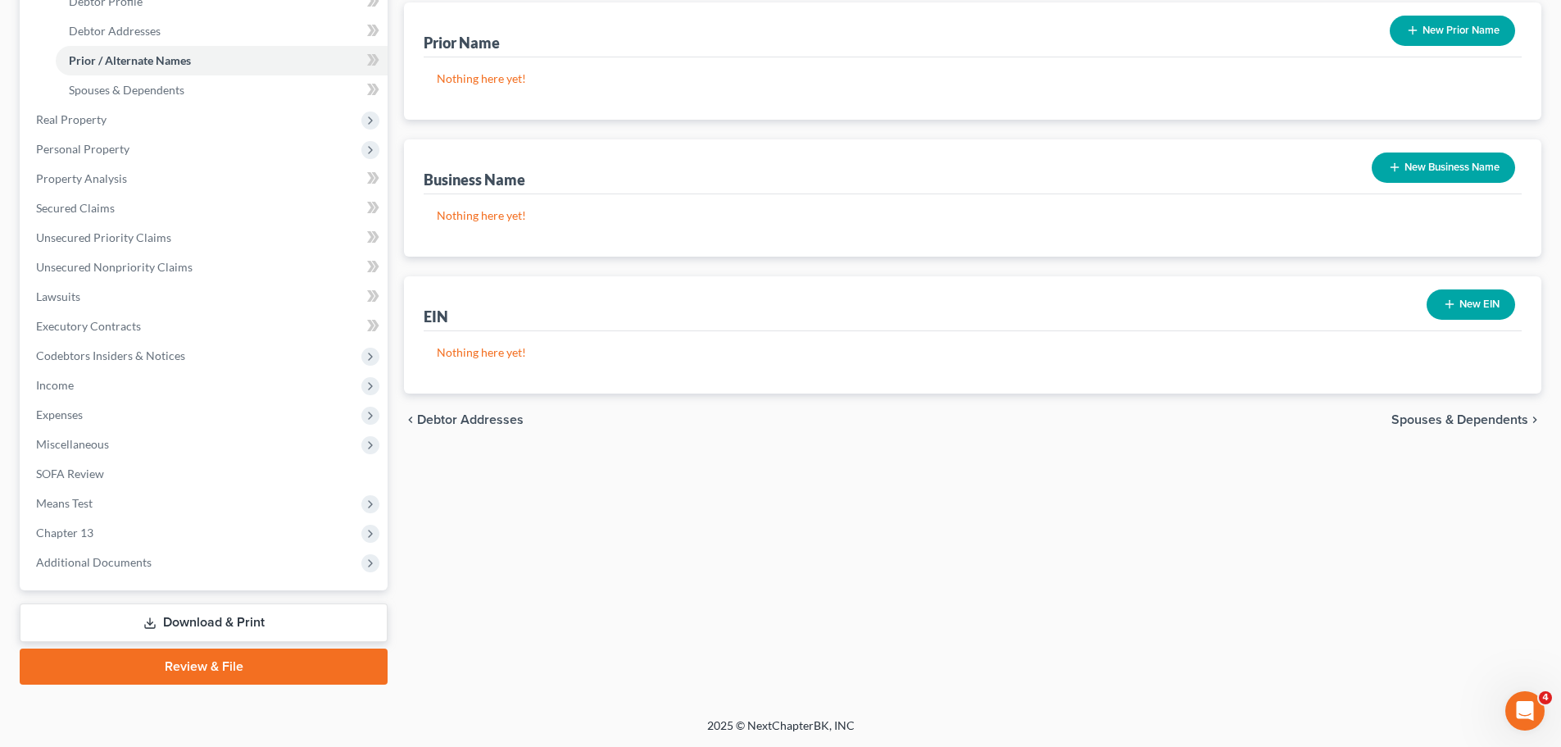
click at [1397, 413] on span "Spouses & Dependents" at bounding box center [1460, 419] width 137 height 13
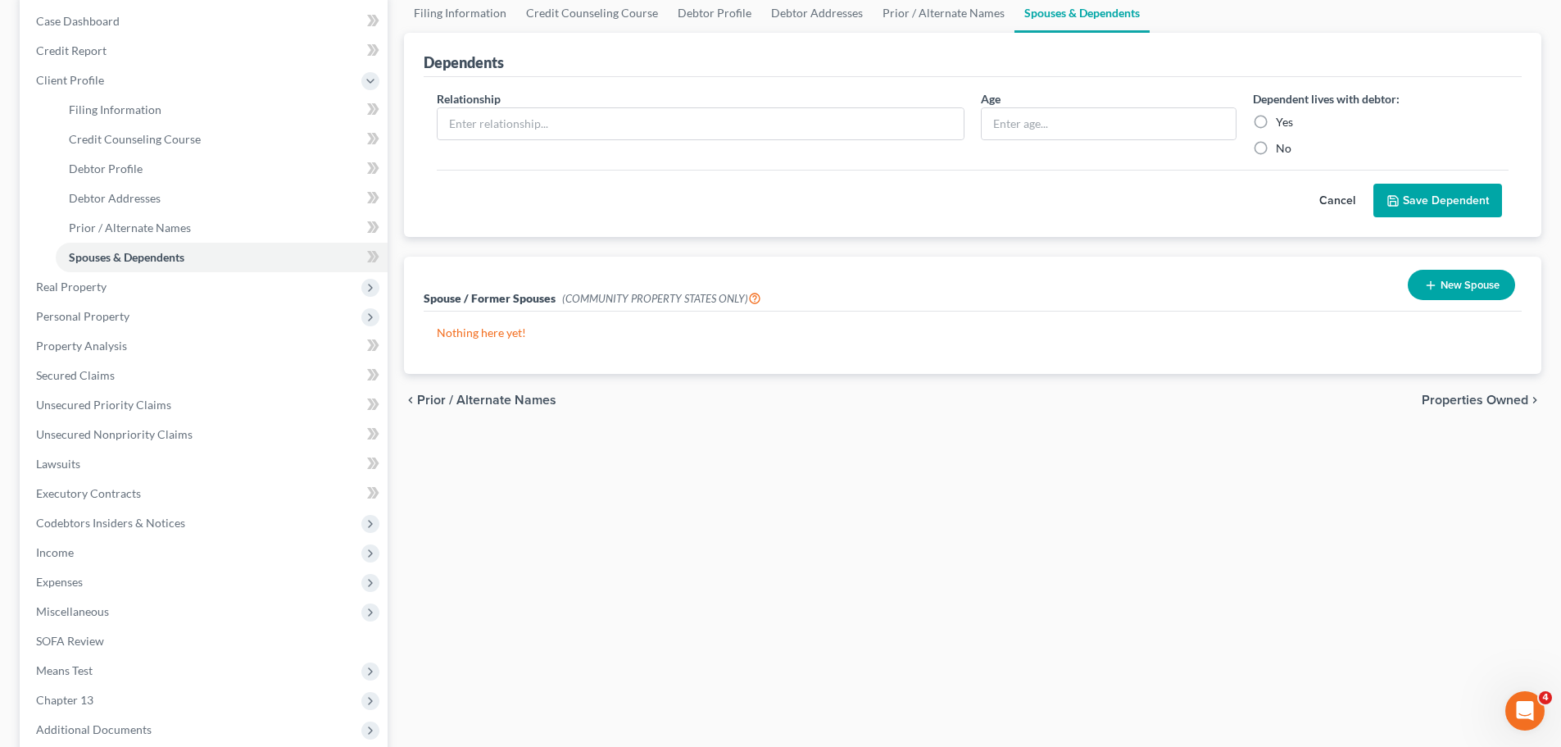
drag, startPoint x: 1451, startPoint y: 397, endPoint x: 1393, endPoint y: 400, distance: 58.3
click at [1451, 396] on span "Properties Owned" at bounding box center [1475, 399] width 107 height 13
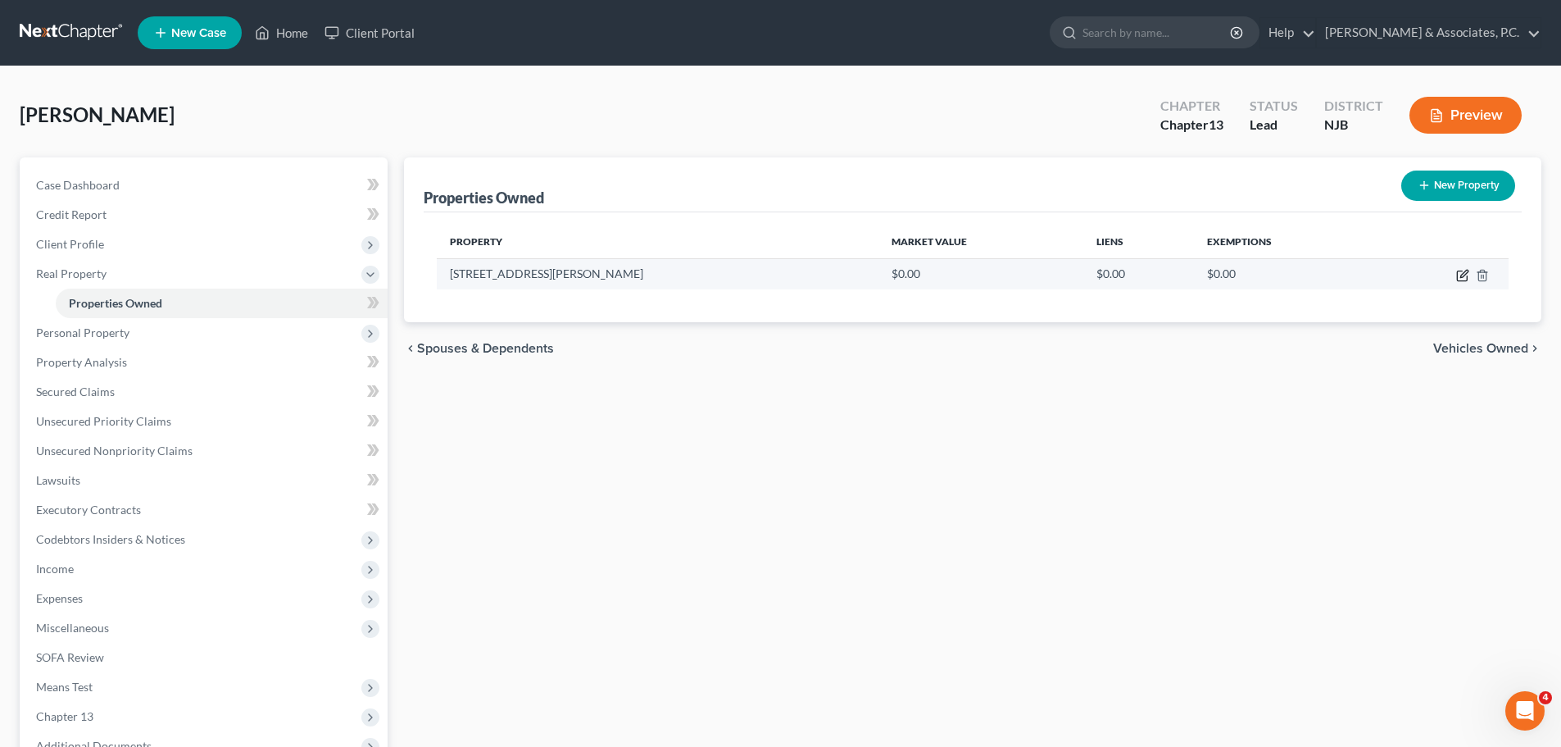
click at [1458, 276] on icon "button" at bounding box center [1462, 276] width 10 height 10
select select "33"
select select "1"
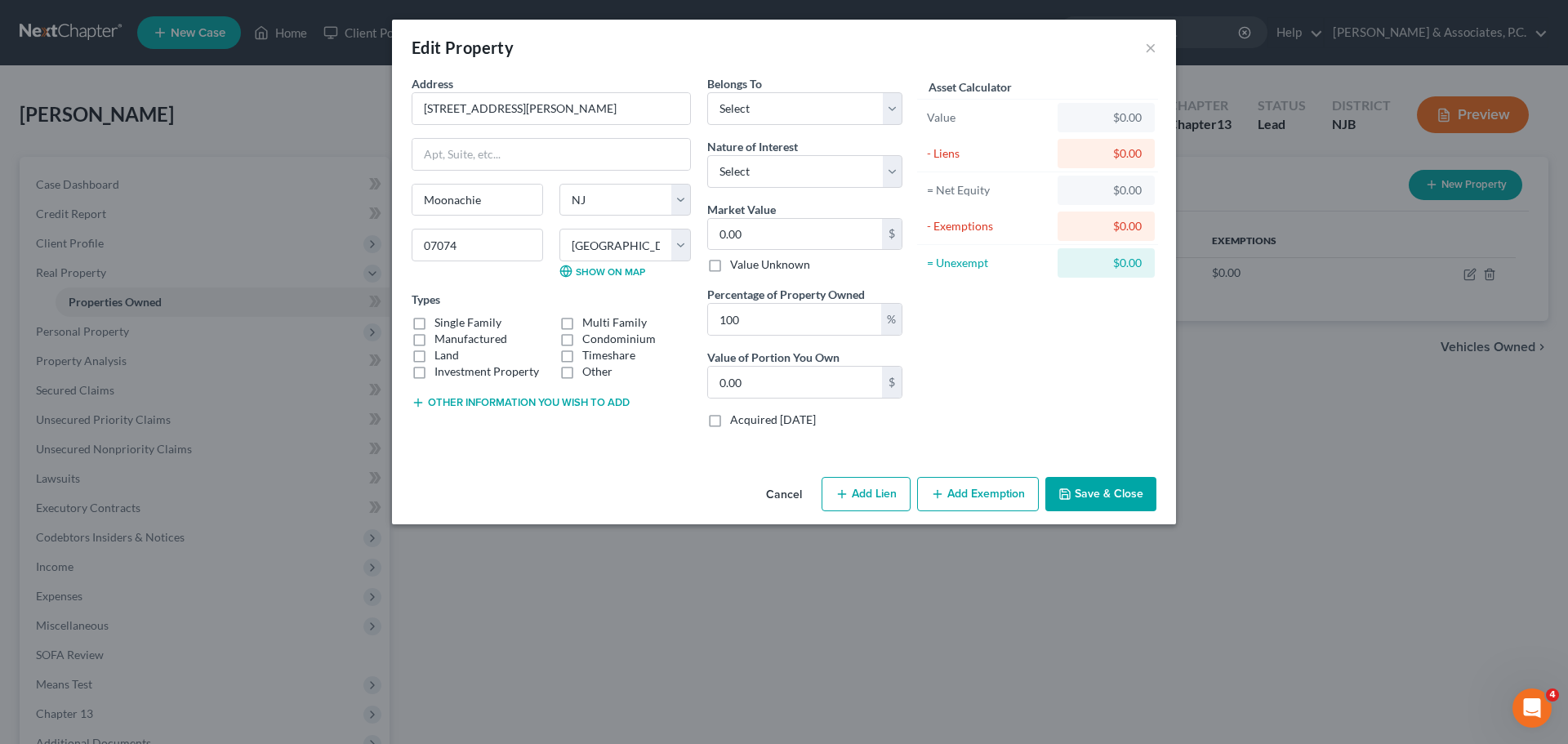
click at [434, 322] on label "Single Family" at bounding box center [467, 323] width 67 height 16
click at [441, 322] on input "Single Family" at bounding box center [446, 320] width 11 height 11
checkbox input "true"
click at [801, 107] on select "Select Debtor 1 Only Debtor 2 Only Debtor 1 And Debtor 2 Only At Least One Of T…" at bounding box center [805, 109] width 195 height 33
select select "3"
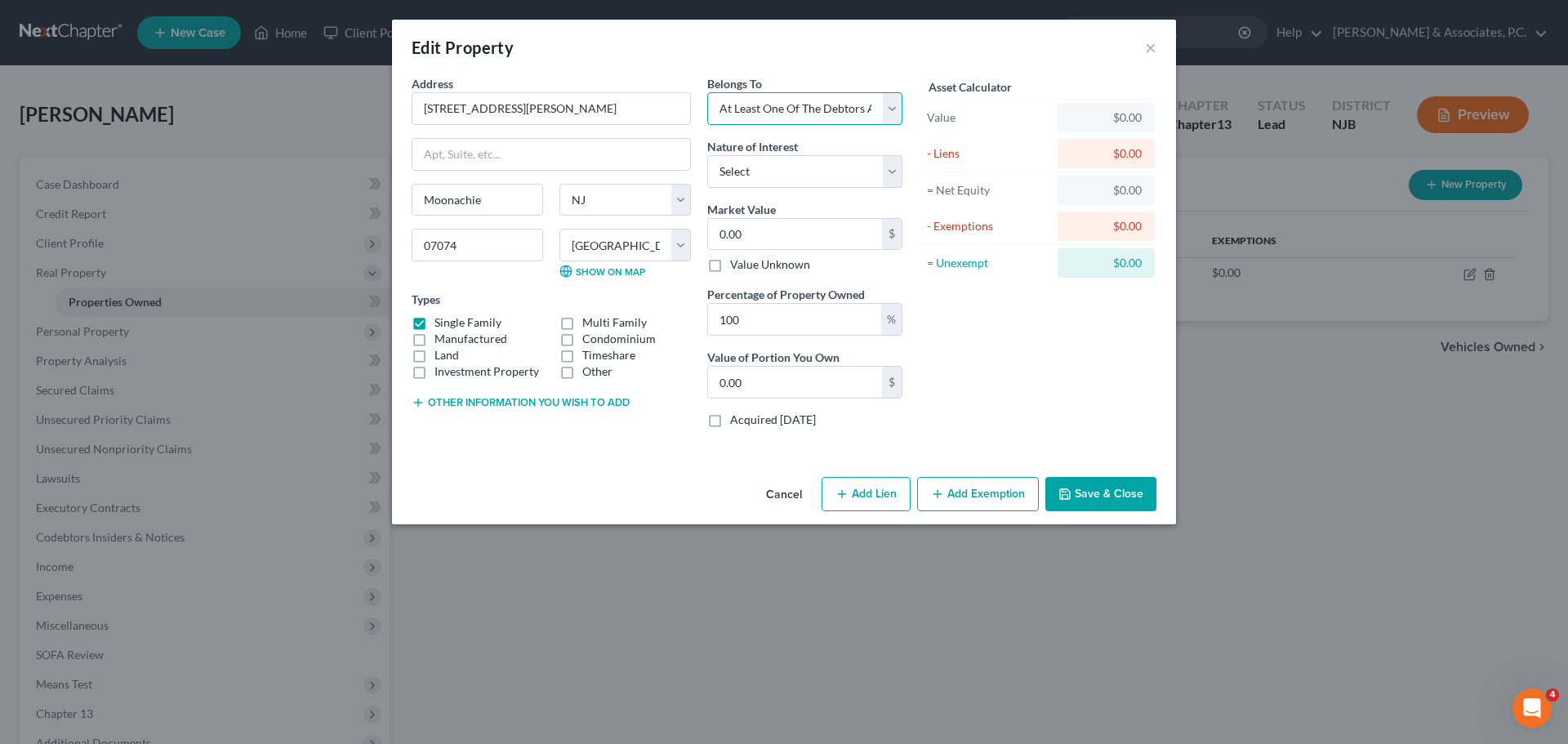
click at [707, 93] on select "Select Debtor 1 Only Debtor 2 Only Debtor 1 And Debtor 2 Only At Least One Of T…" at bounding box center [805, 109] width 195 height 33
click at [788, 235] on input "0.00" at bounding box center [795, 234] width 174 height 31
type input "5"
type input "5.00"
type input "50"
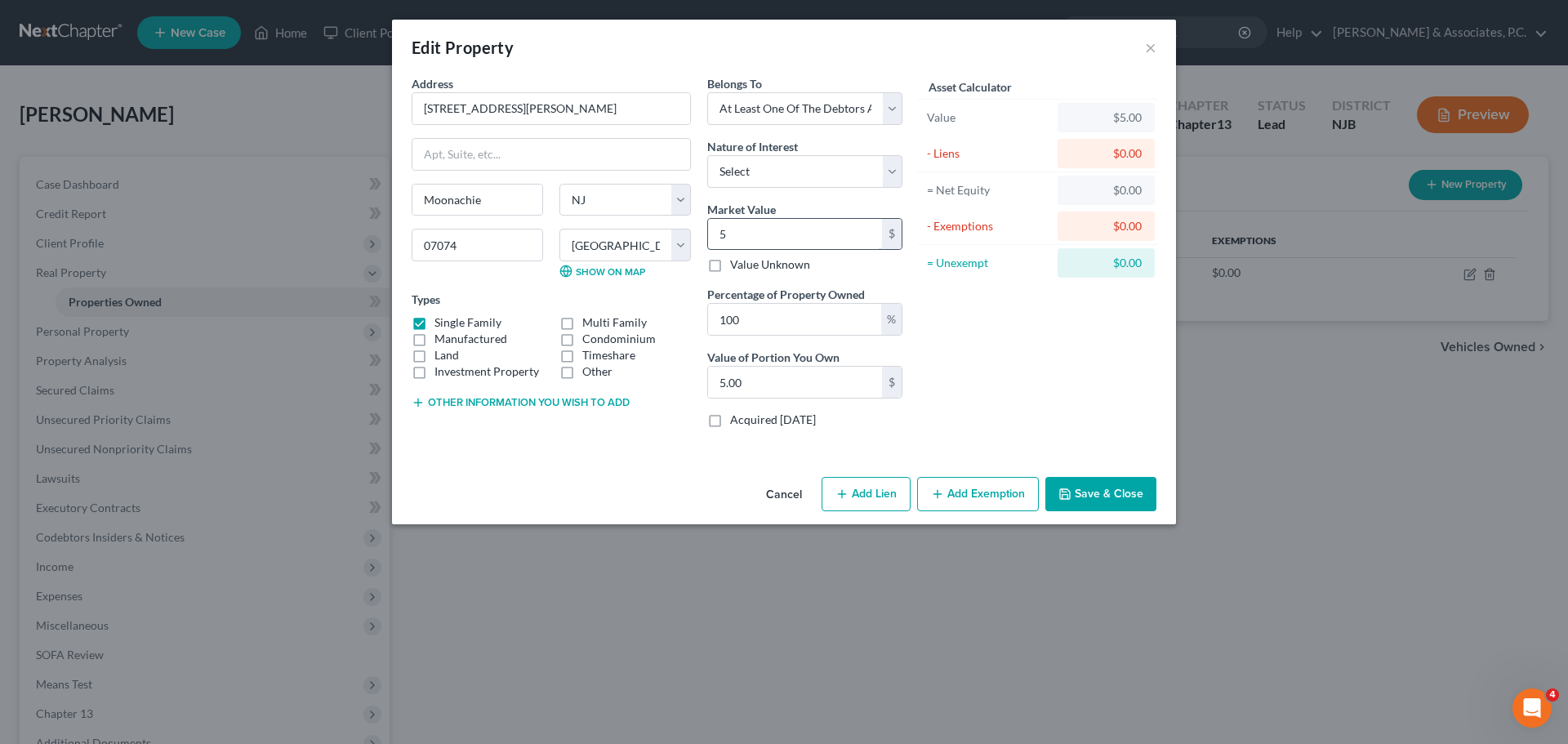
type input "50.00"
type input "500"
type input "500.00"
type input "5000"
type input "5,000.00"
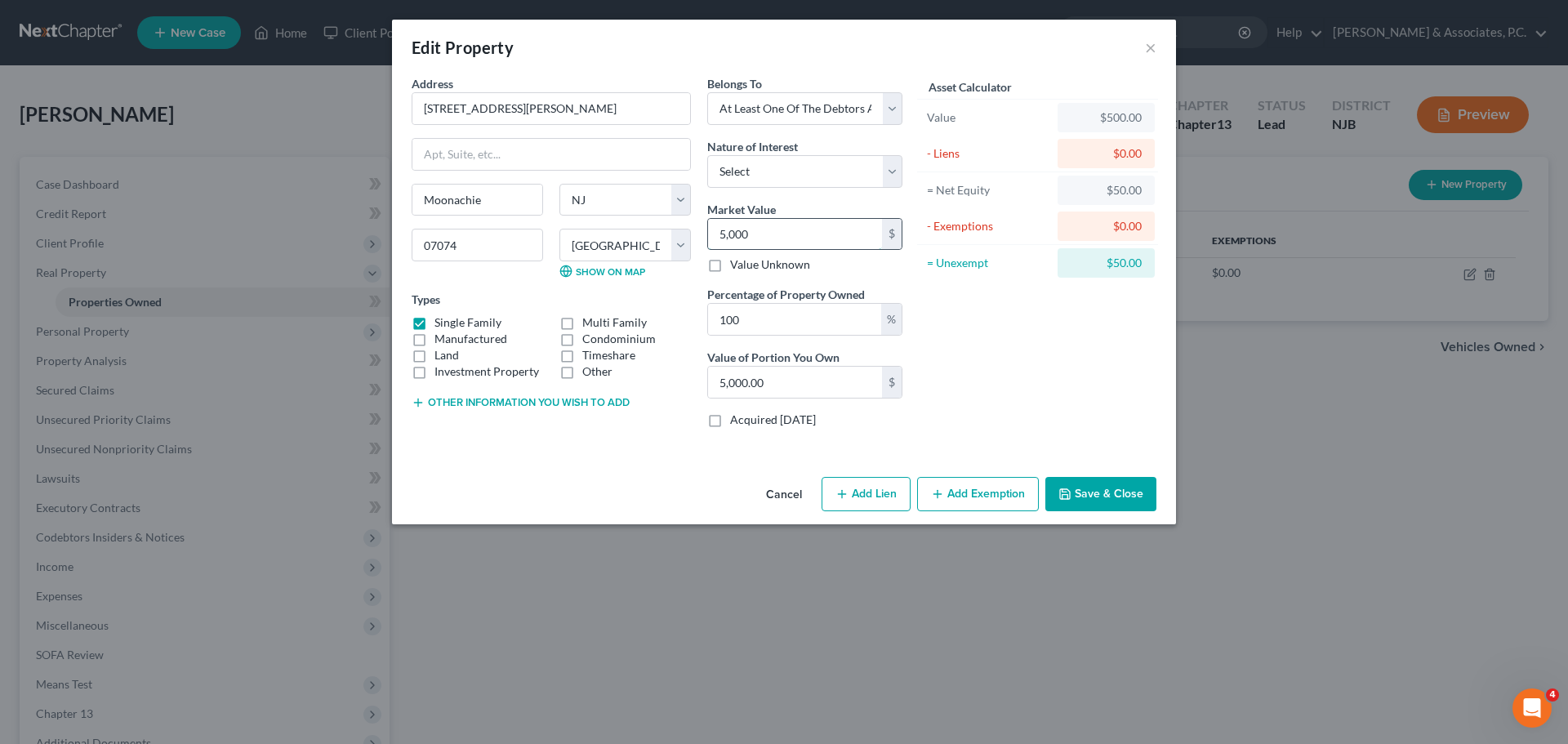
type input "5,0000"
type input "50,000.00"
type input "50,0000"
type input "500,000.00"
type input "500,000"
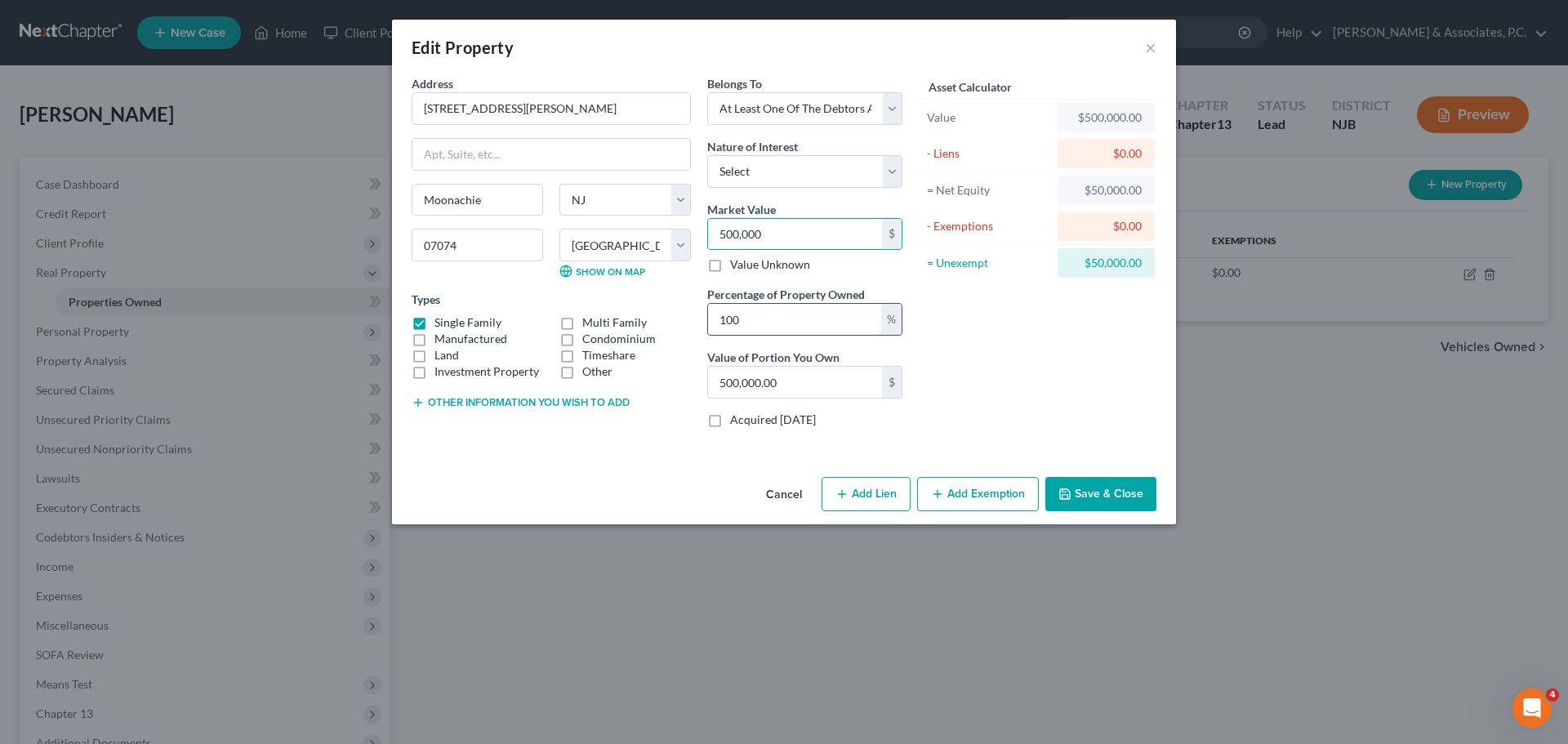
click at [778, 326] on input "100" at bounding box center [795, 319] width 173 height 31
type input "10"
type input "50,000.00"
type input "1"
type input "5,000.00"
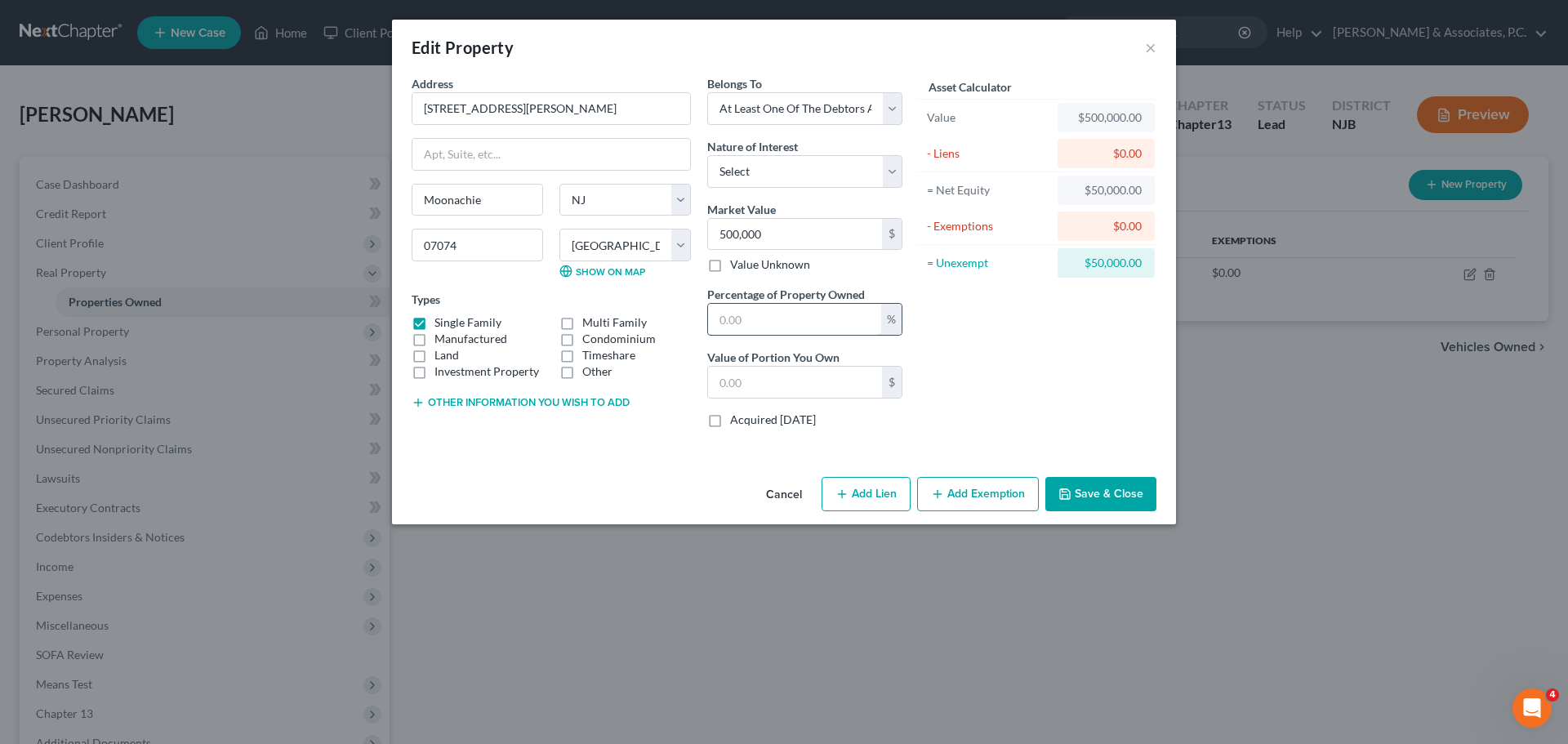
type input "5"
type input "25,000.00"
type input "50"
type input "250,000.00"
type input "50"
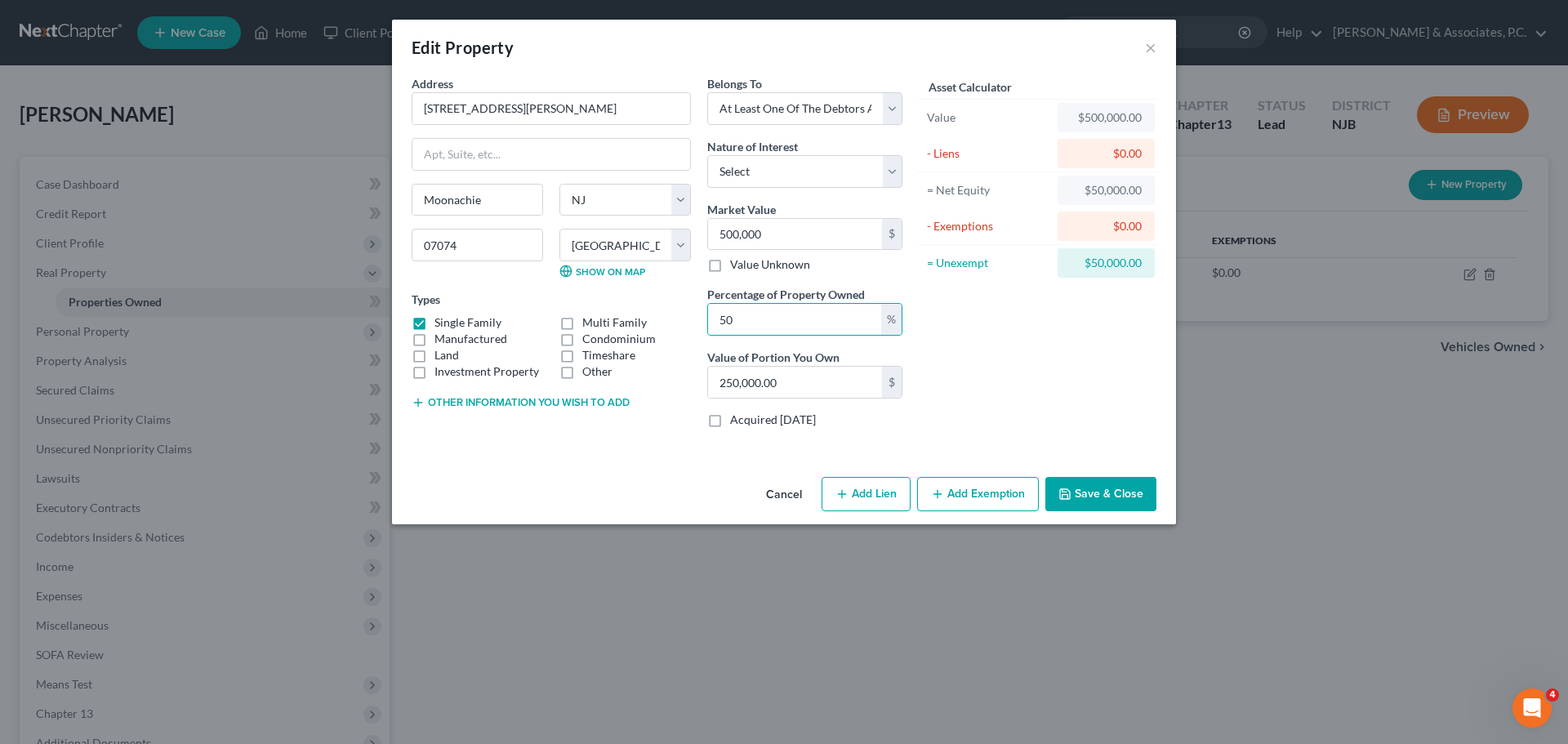
click at [1090, 365] on div "Asset Calculator Value $500,000.00 - Liens $0.00 = Net Equity $50,000.00 - Exem…" at bounding box center [1037, 257] width 254 height 366
click at [1087, 496] on button "Save & Close" at bounding box center [1100, 494] width 111 height 34
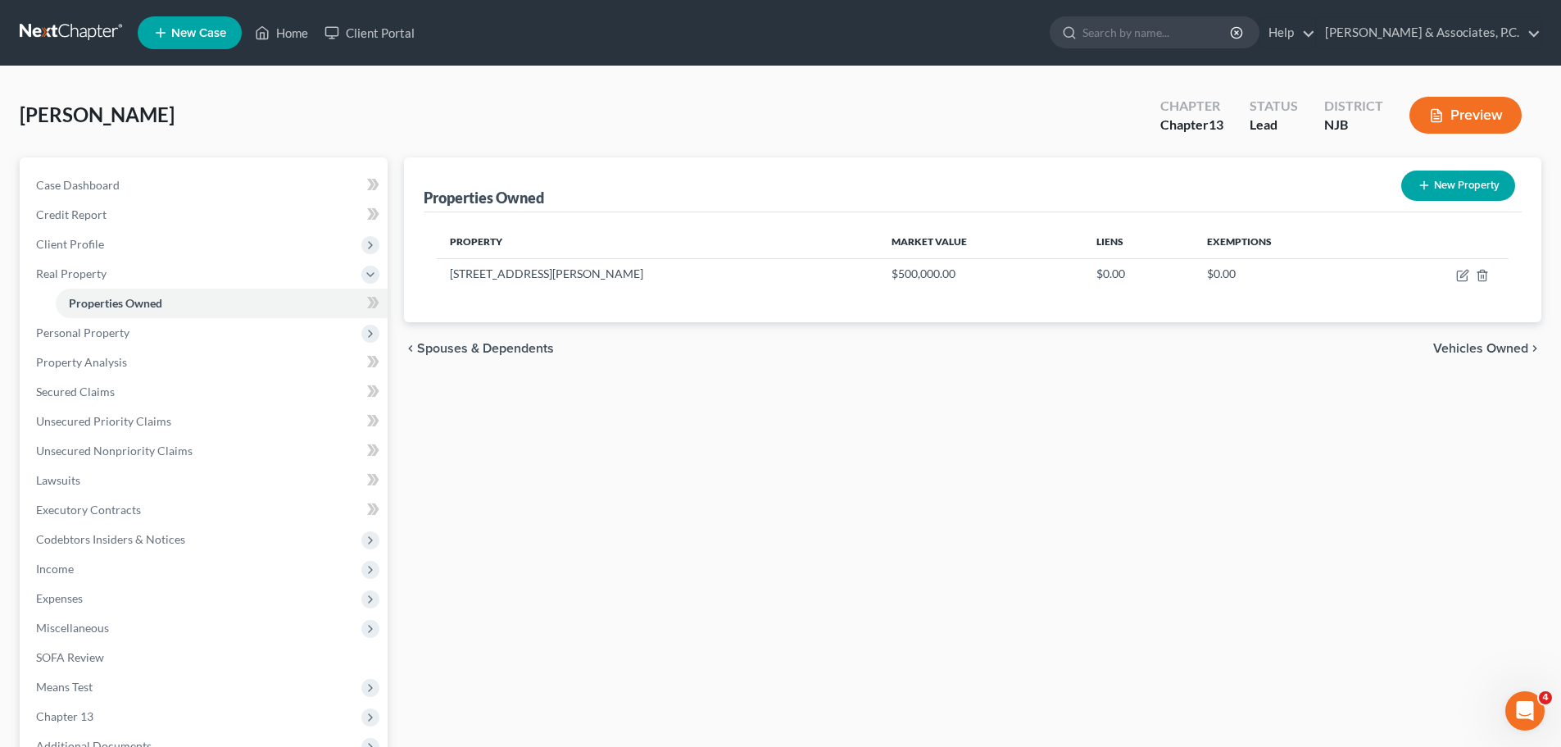
click at [1488, 351] on span "Vehicles Owned" at bounding box center [1481, 348] width 95 height 13
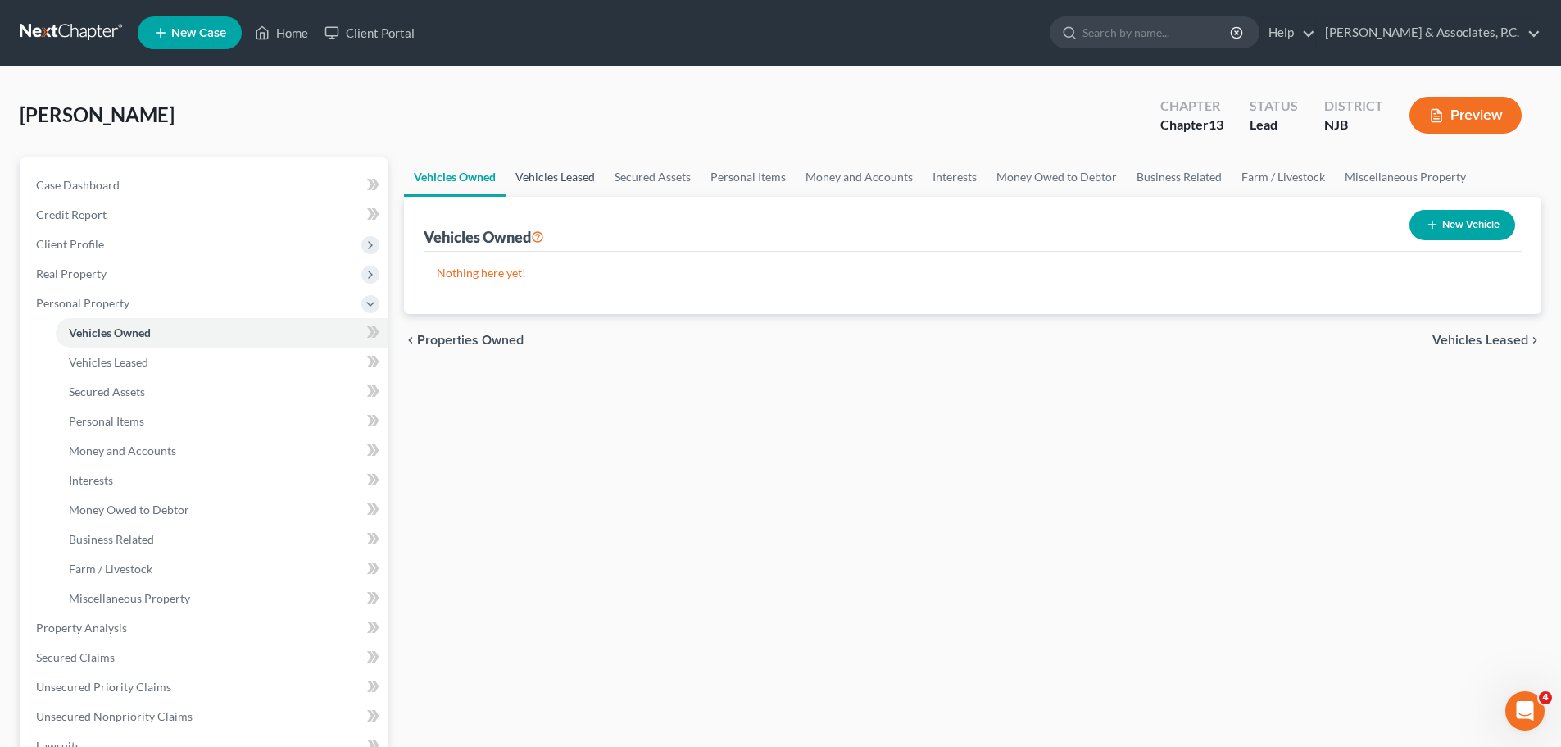
drag, startPoint x: 561, startPoint y: 178, endPoint x: 574, endPoint y: 177, distance: 12.3
click at [562, 178] on link "Vehicles Leased" at bounding box center [555, 176] width 99 height 39
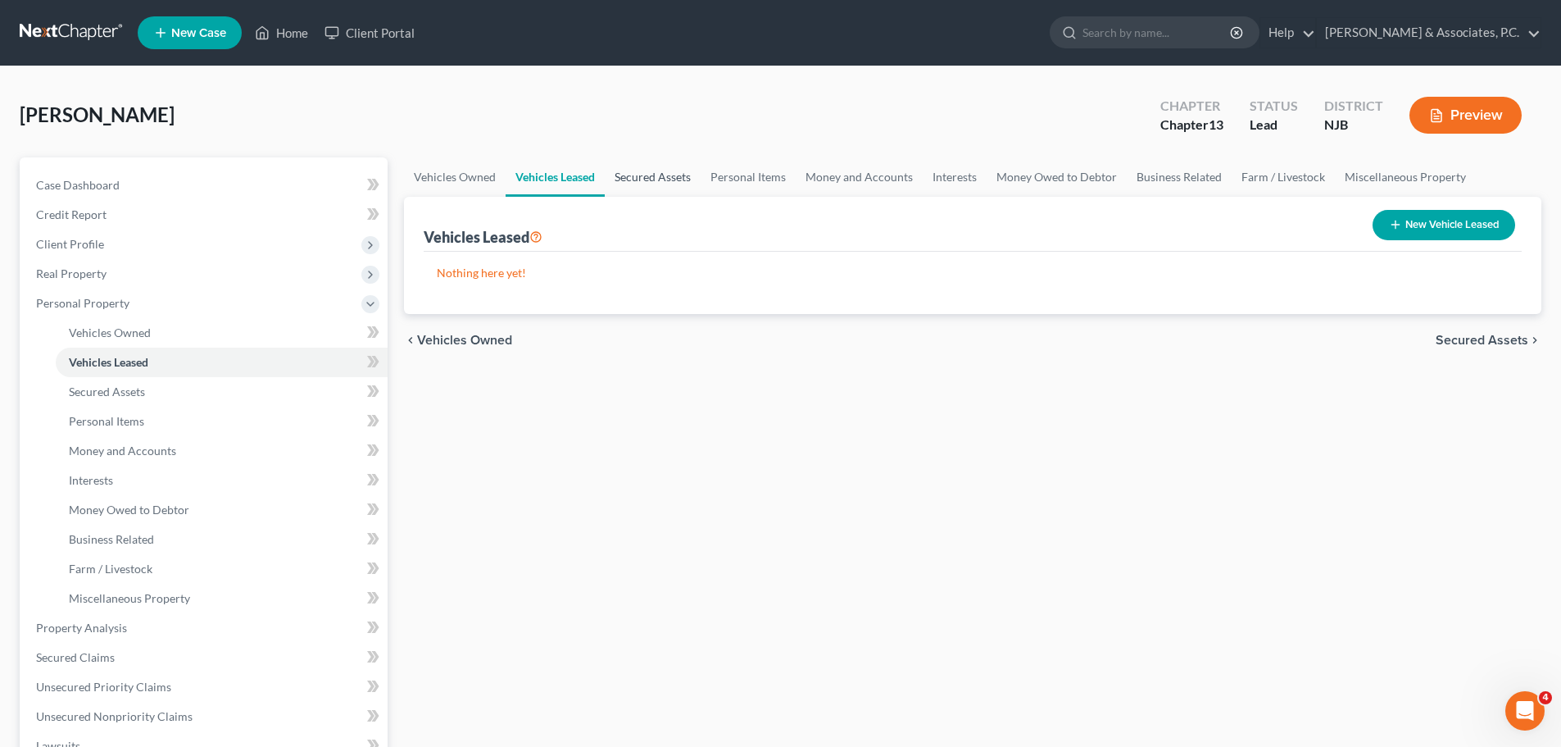
click at [661, 179] on link "Secured Assets" at bounding box center [653, 176] width 96 height 39
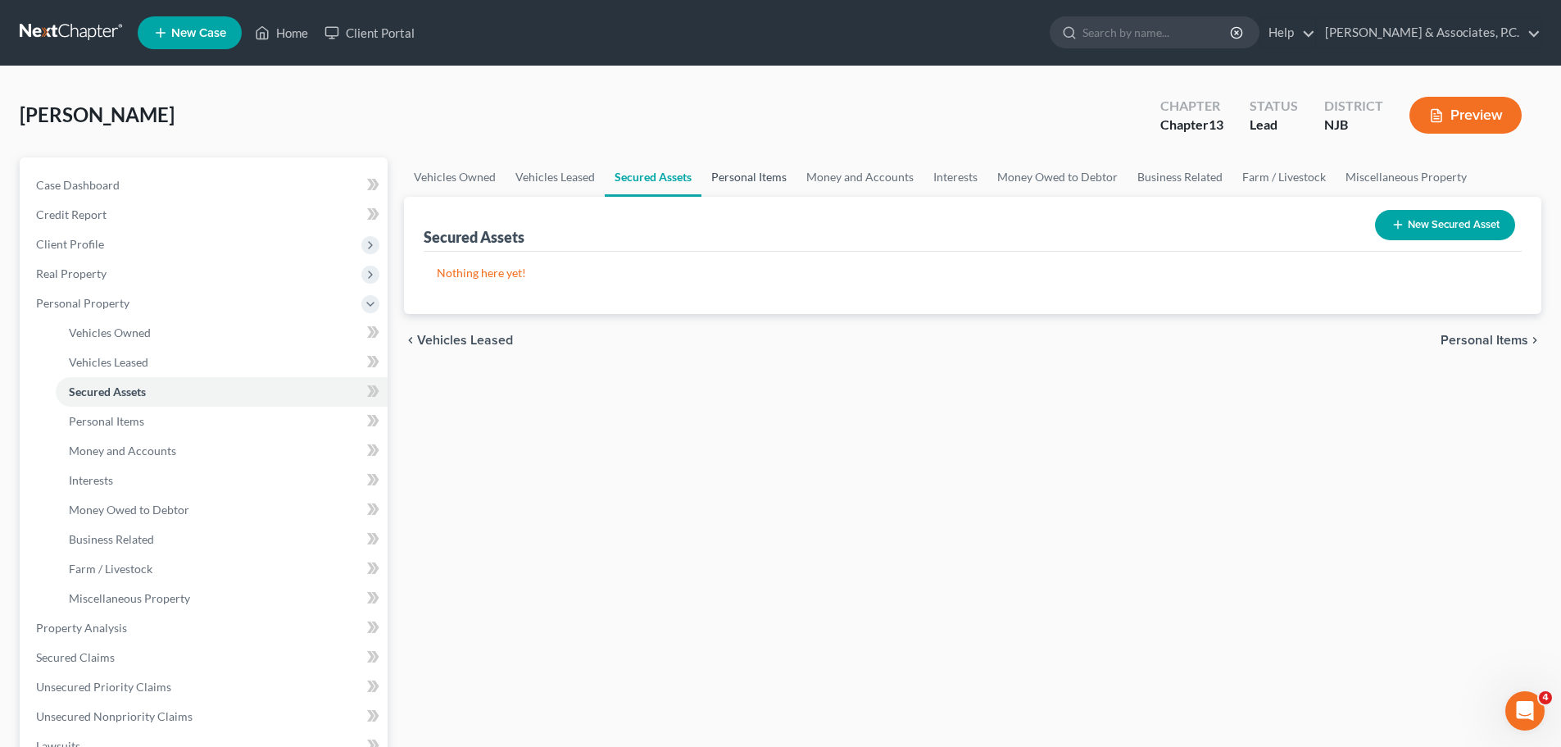
click at [753, 179] on link "Personal Items" at bounding box center [749, 176] width 95 height 39
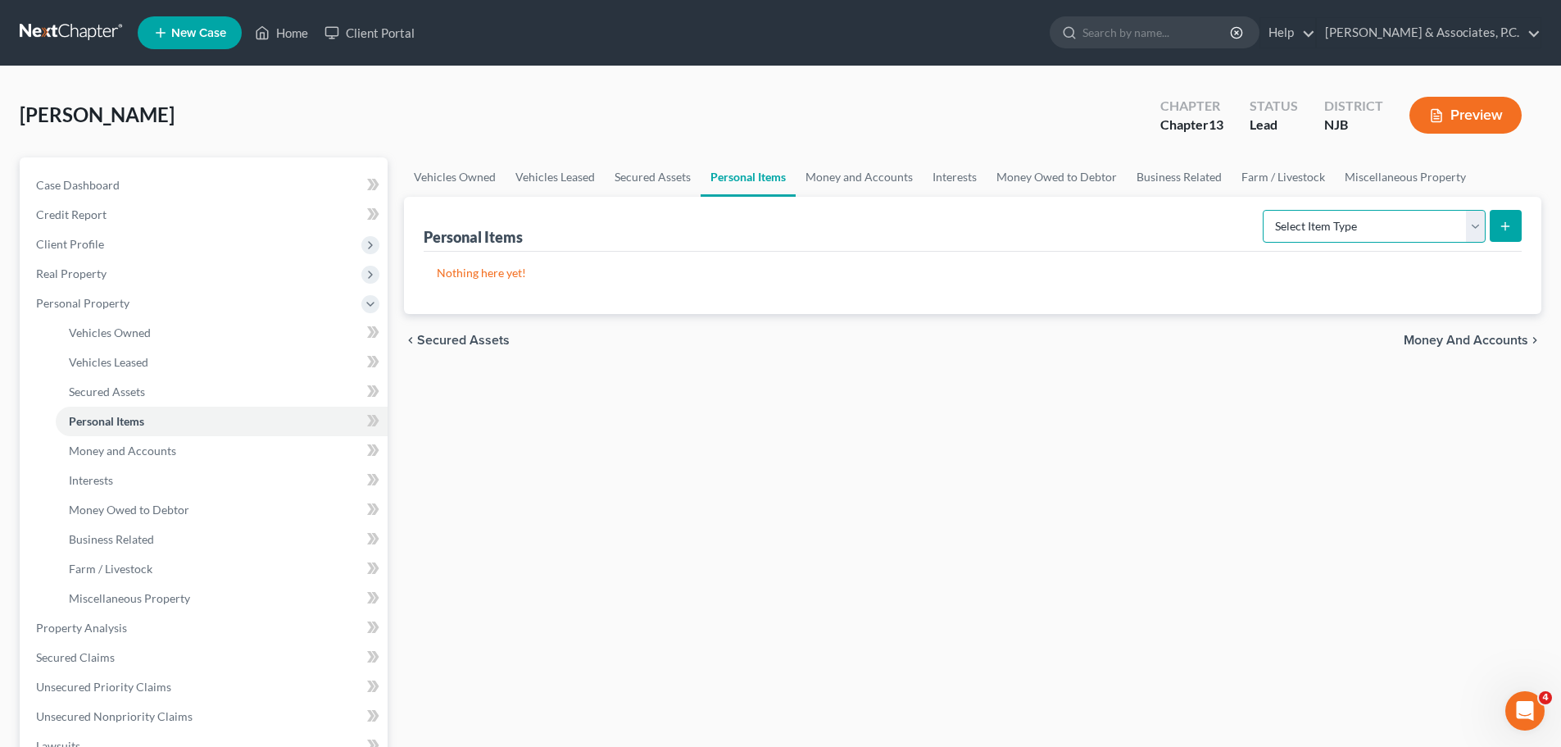
click at [1461, 231] on select "Select Item Type Clothing (A/B: 11) Collectibles Of Value (A/B: 8) Electronics …" at bounding box center [1374, 226] width 223 height 33
select select "clothing"
click at [1265, 210] on select "Select Item Type Clothing (A/B: 11) Collectibles Of Value (A/B: 8) Electronics …" at bounding box center [1374, 226] width 223 height 33
click at [1509, 227] on icon "submit" at bounding box center [1505, 226] width 13 height 13
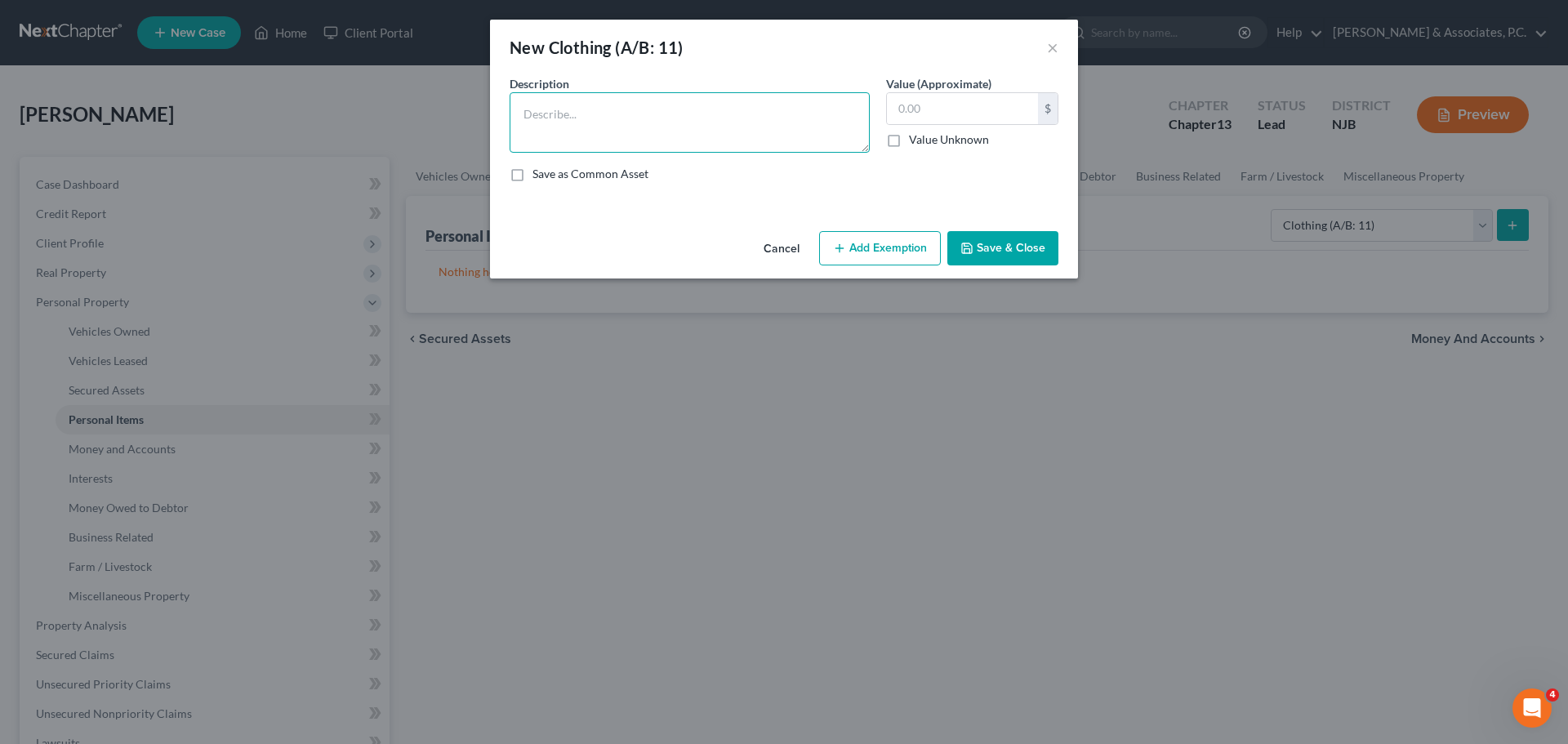
click at [630, 117] on textarea at bounding box center [688, 123] width 360 height 61
type textarea "U"
type textarea "Used"
click at [767, 247] on button "Cancel" at bounding box center [781, 249] width 62 height 33
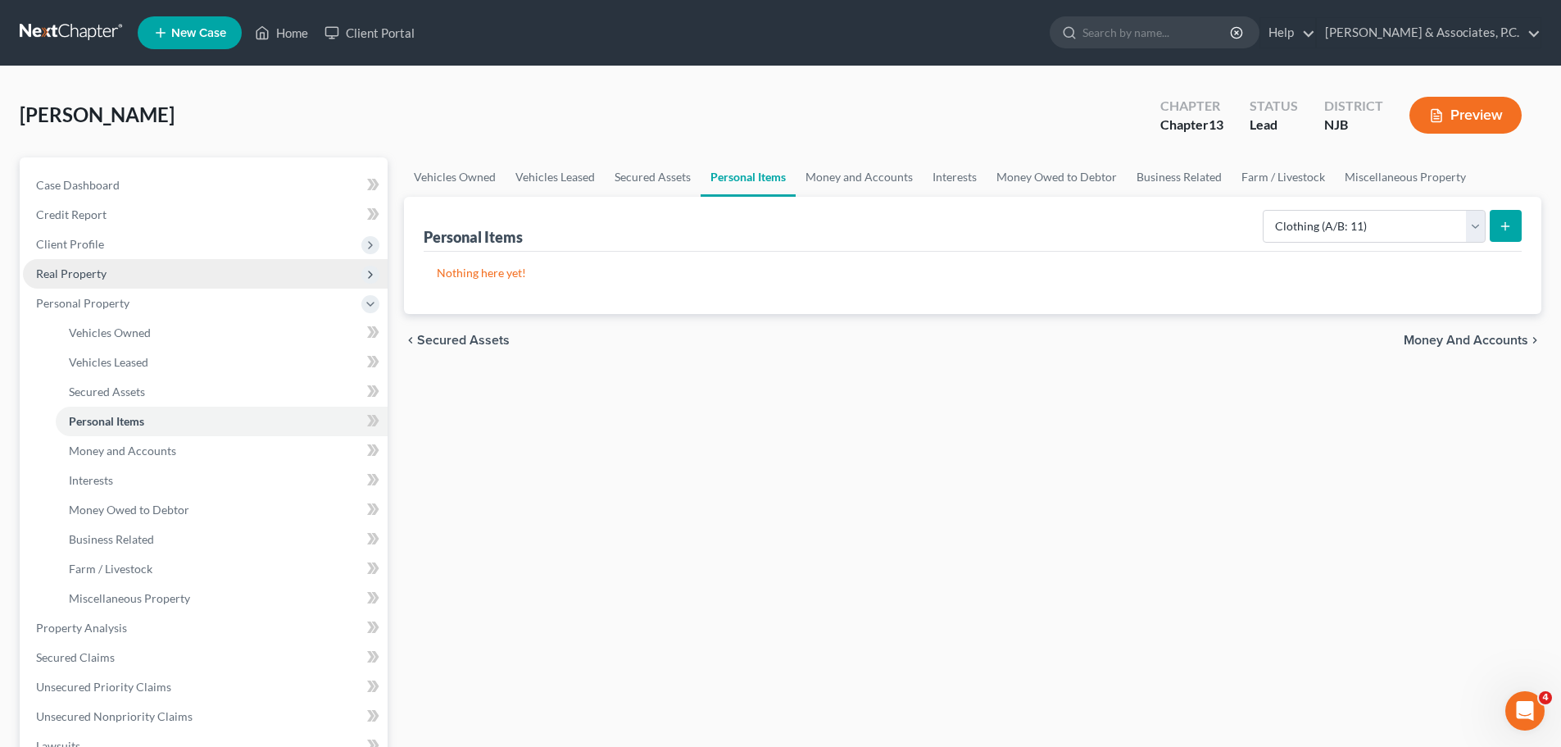
click at [94, 280] on span "Real Property" at bounding box center [205, 274] width 365 height 30
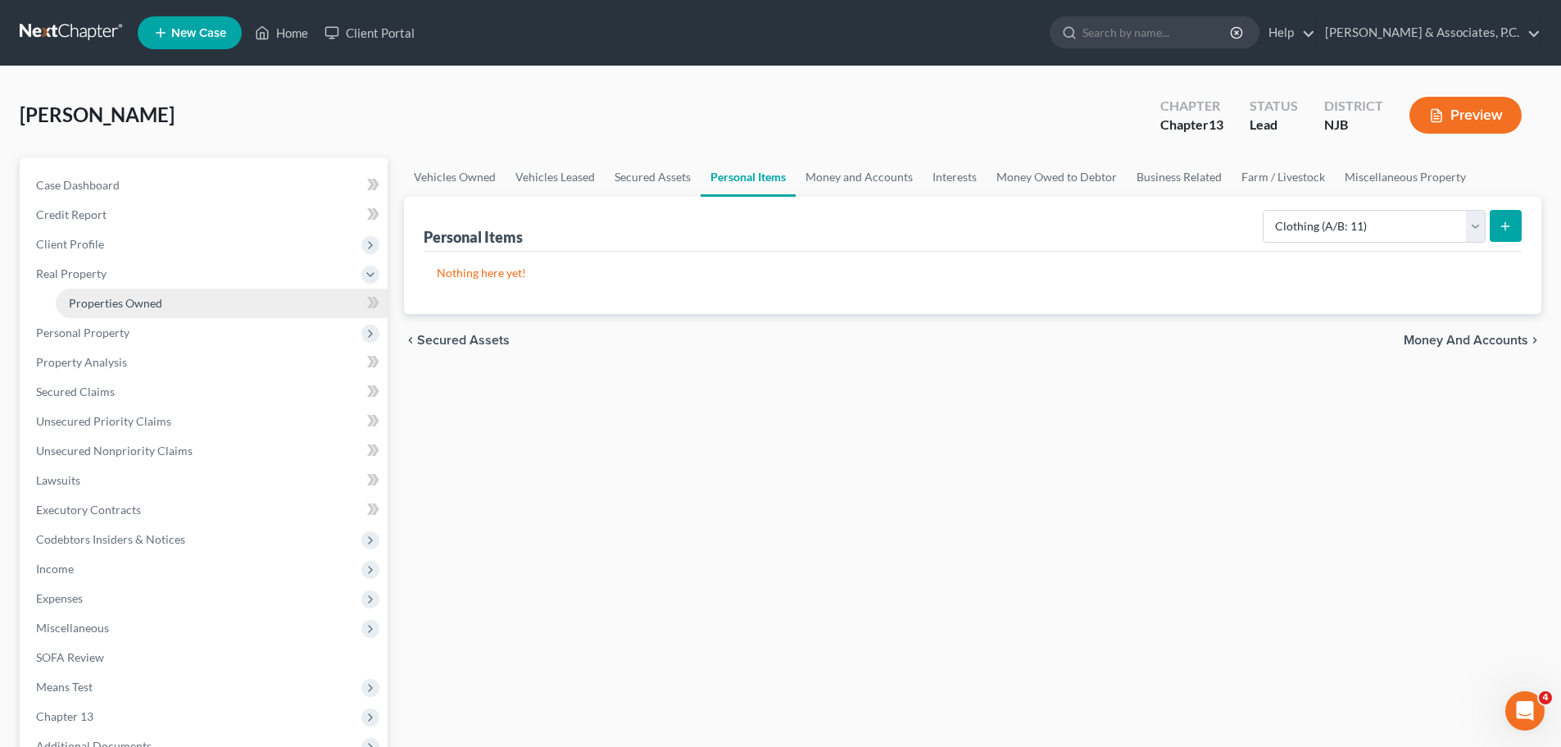
click at [109, 300] on span "Properties Owned" at bounding box center [115, 303] width 93 height 14
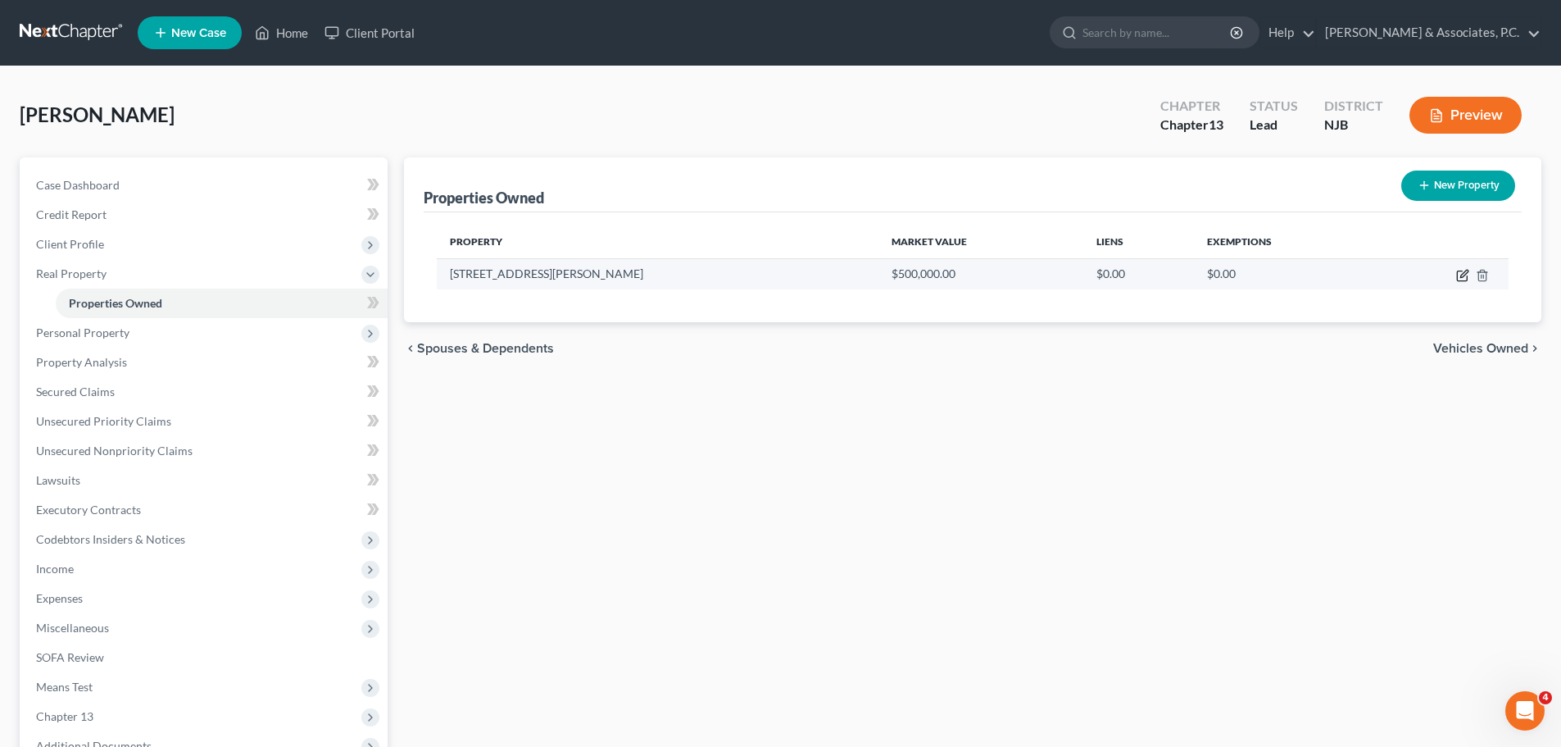
click at [1461, 273] on icon "button" at bounding box center [1462, 275] width 13 height 13
select select "33"
select select "1"
select select "3"
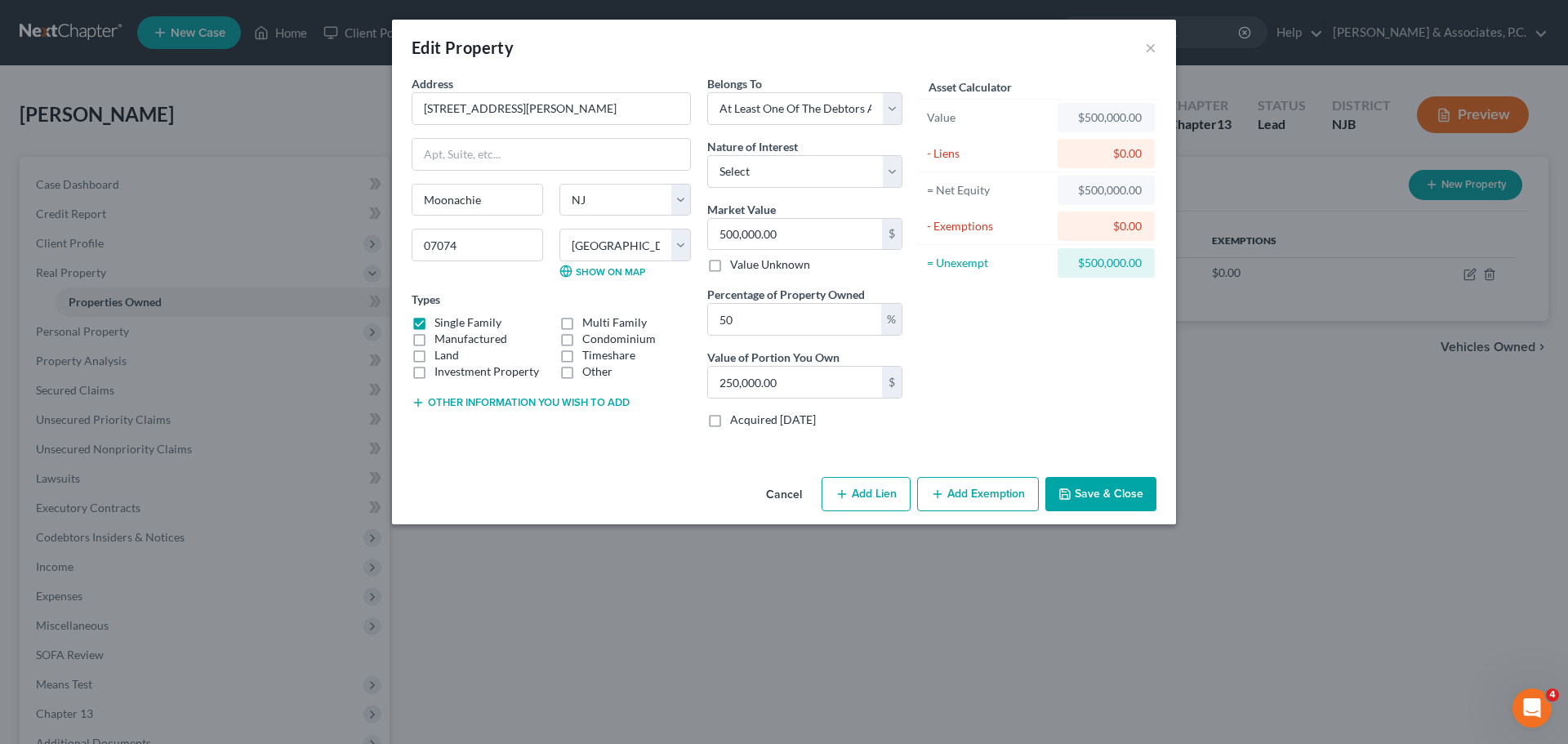
click at [1097, 491] on button "Save & Close" at bounding box center [1100, 494] width 111 height 34
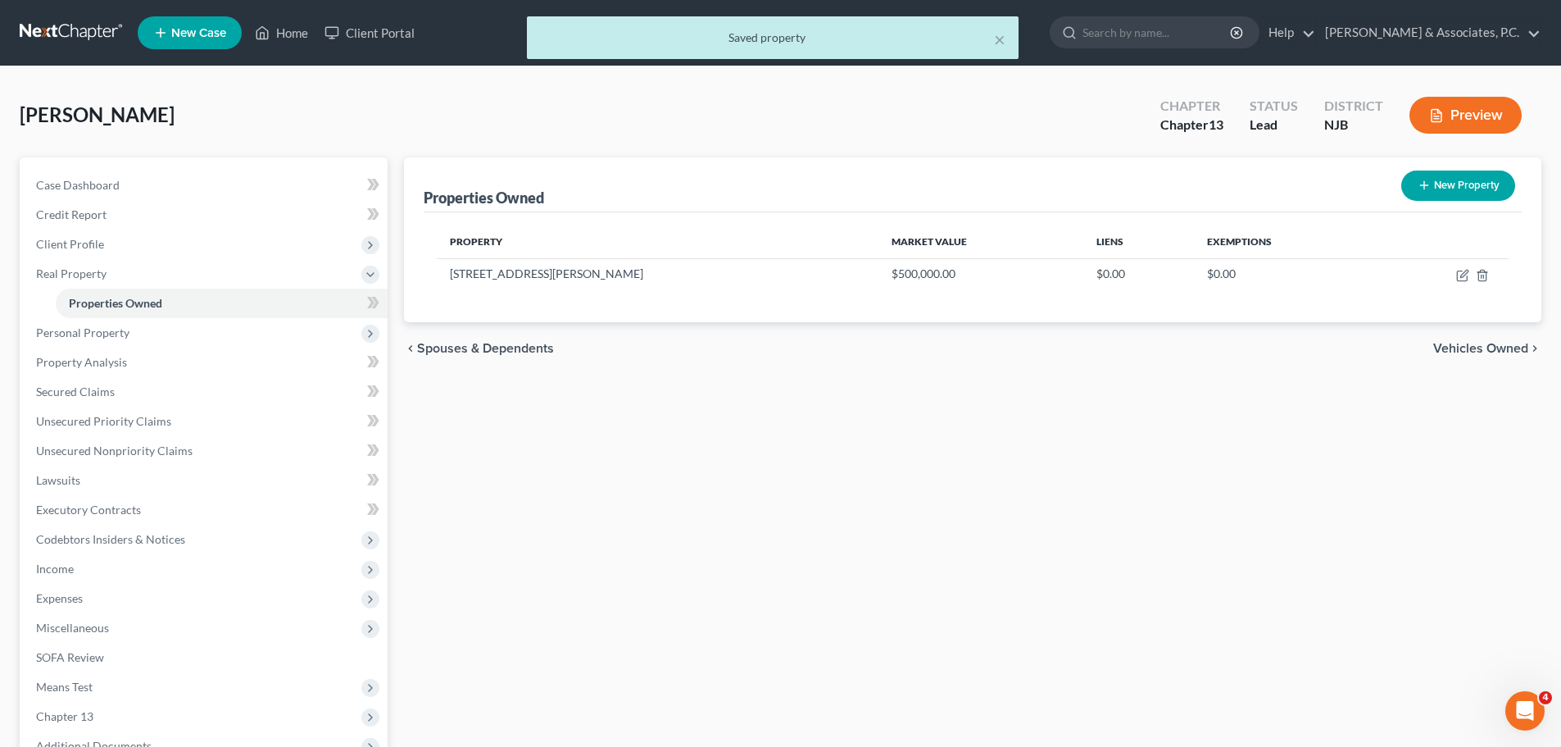
click at [1464, 346] on span "Vehicles Owned" at bounding box center [1481, 348] width 95 height 13
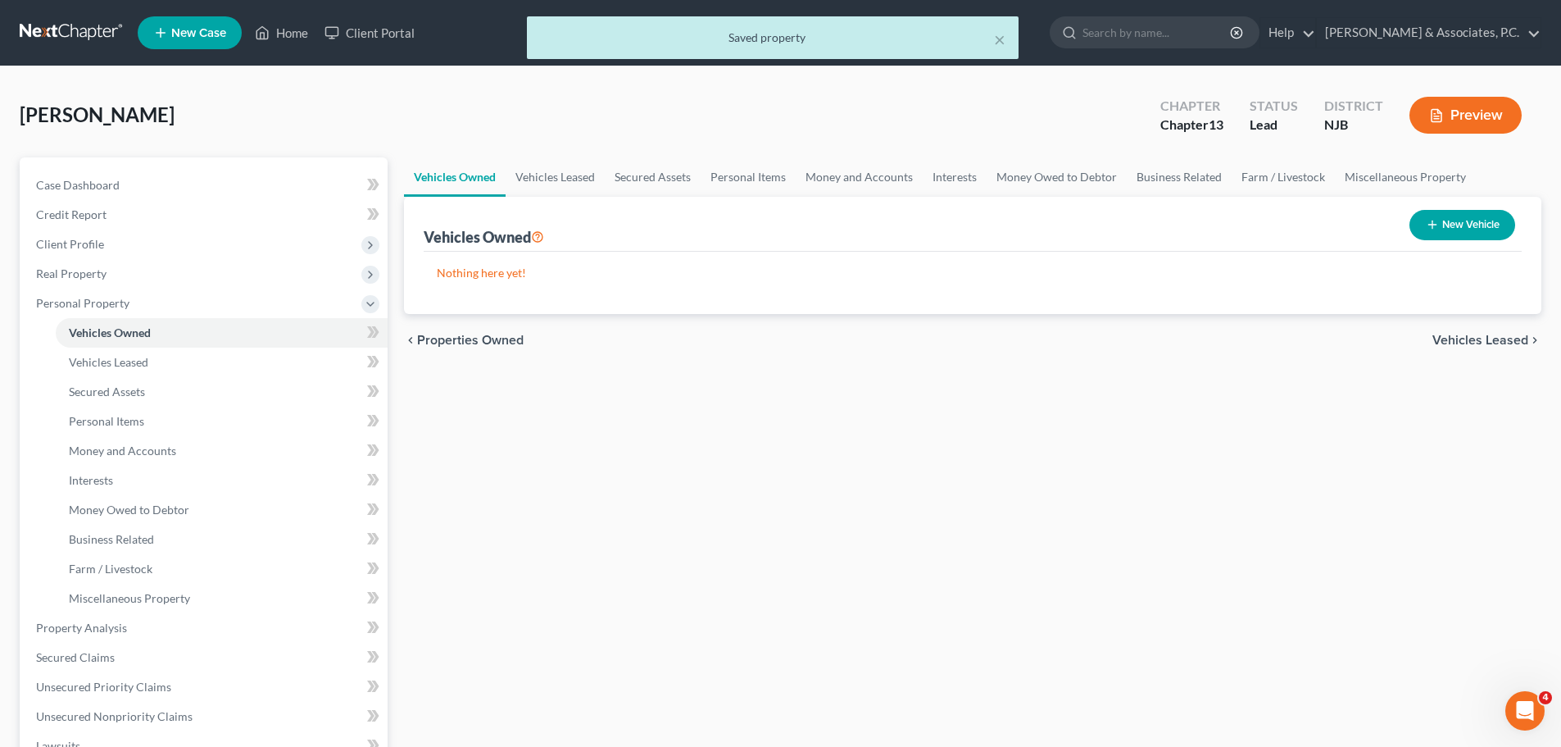
click at [1456, 340] on span "Vehicles Leased" at bounding box center [1481, 340] width 96 height 13
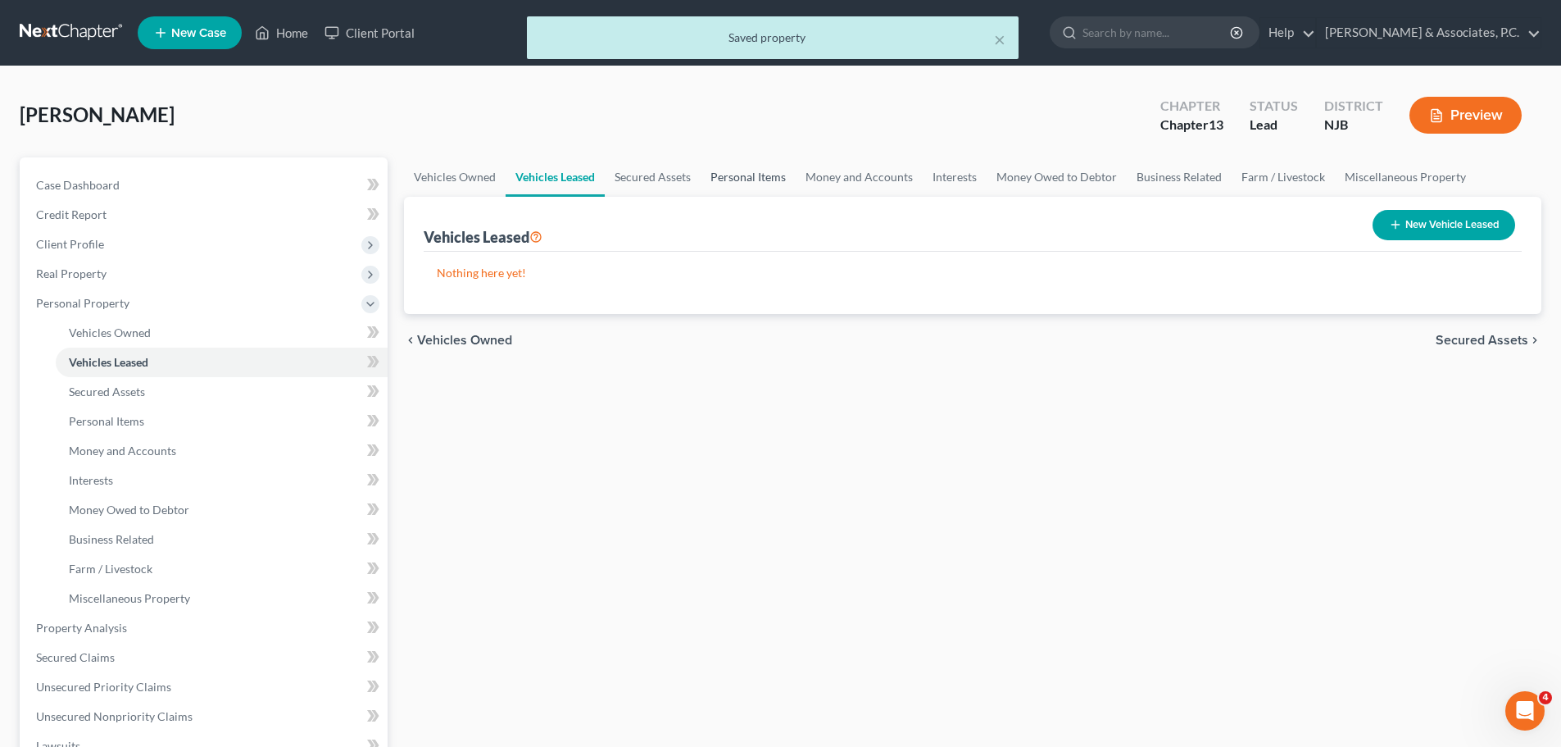
click at [763, 187] on link "Personal Items" at bounding box center [748, 176] width 95 height 39
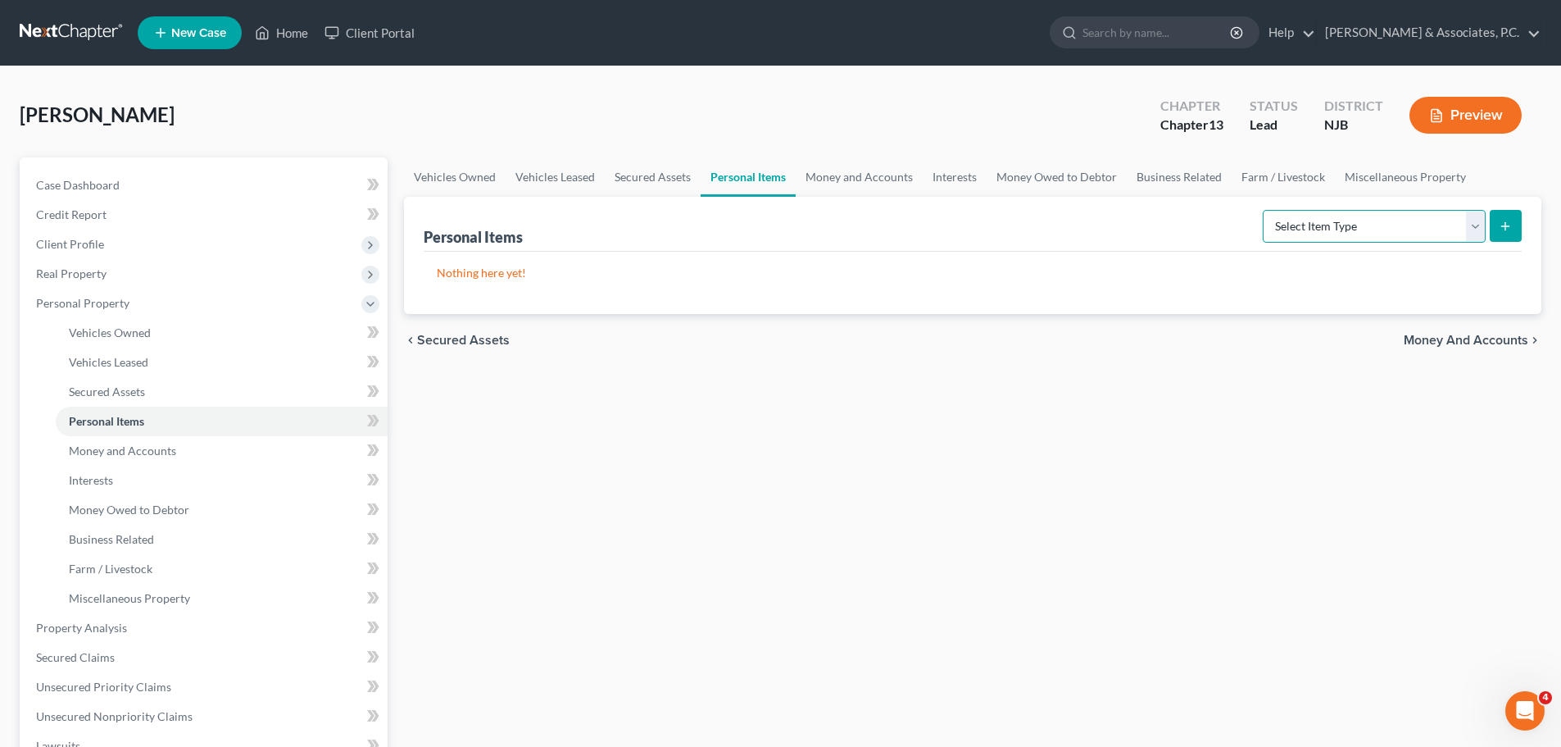
drag, startPoint x: 1430, startPoint y: 224, endPoint x: 1423, endPoint y: 229, distance: 9.3
click at [1428, 227] on select "Select Item Type Clothing (A/B: 11) Collectibles Of Value (A/B: 8) Electronics …" at bounding box center [1374, 226] width 223 height 33
select select "clothing"
click at [1265, 210] on select "Select Item Type Clothing (A/B: 11) Collectibles Of Value (A/B: 8) Electronics …" at bounding box center [1374, 226] width 223 height 33
click at [1513, 219] on button "submit" at bounding box center [1506, 226] width 32 height 32
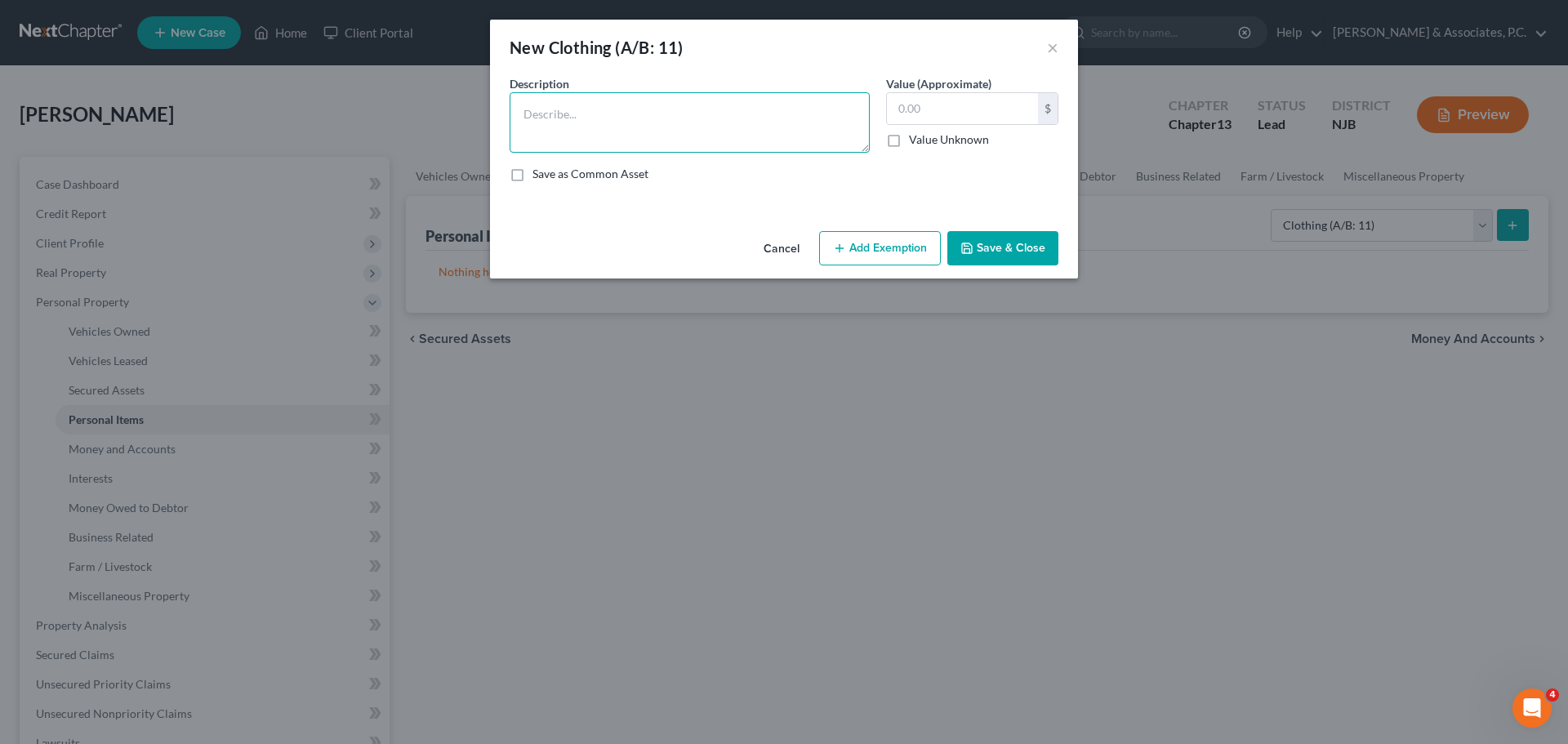
click at [604, 116] on textarea at bounding box center [688, 123] width 360 height 61
type textarea "Used clothing"
click at [986, 110] on input "text" at bounding box center [962, 108] width 151 height 31
type input "500.00"
click at [883, 244] on button "Add Exemption" at bounding box center [880, 248] width 122 height 34
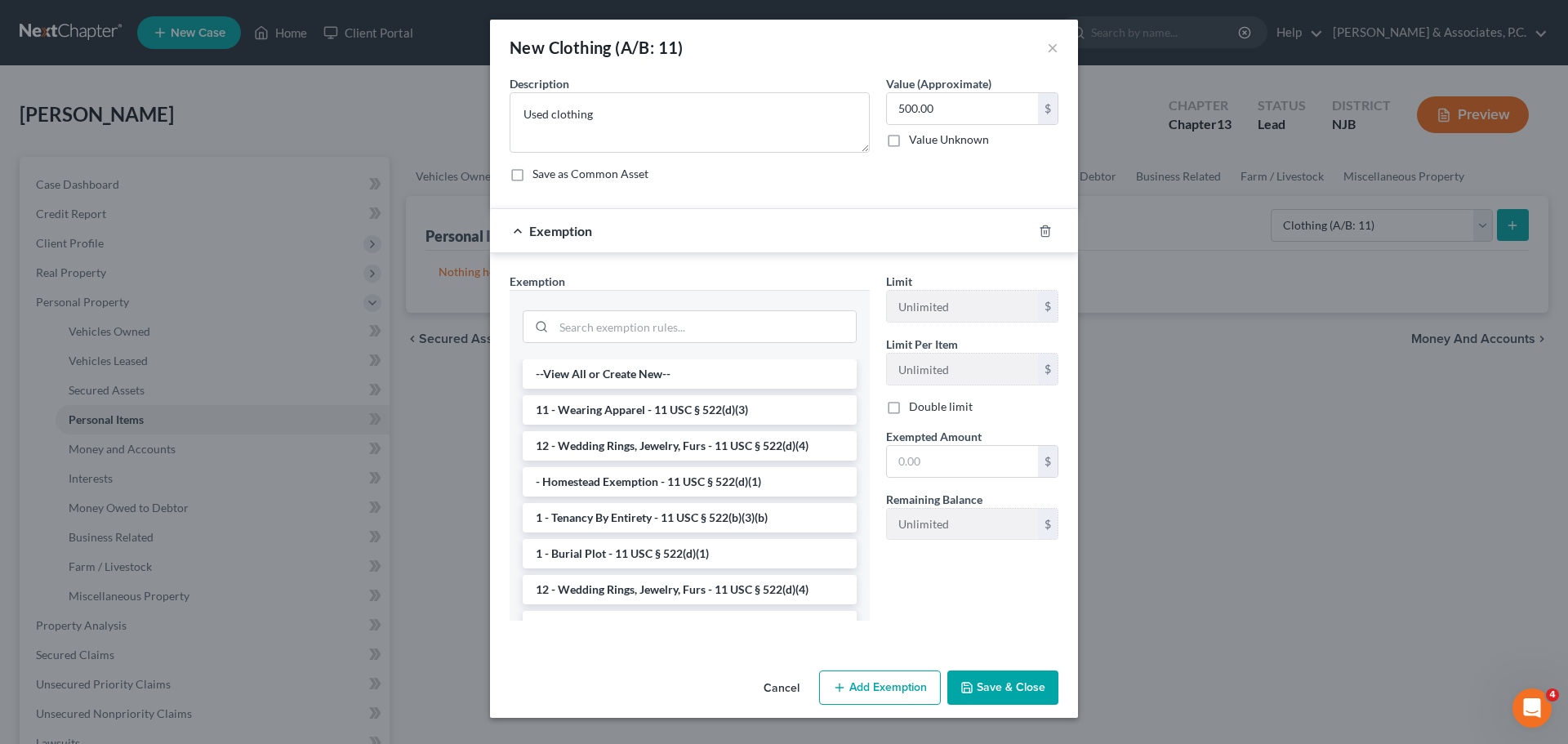
click at [600, 400] on li "11 - Wearing Apparel - 11 USC § 522(d)(3)" at bounding box center [689, 410] width 334 height 30
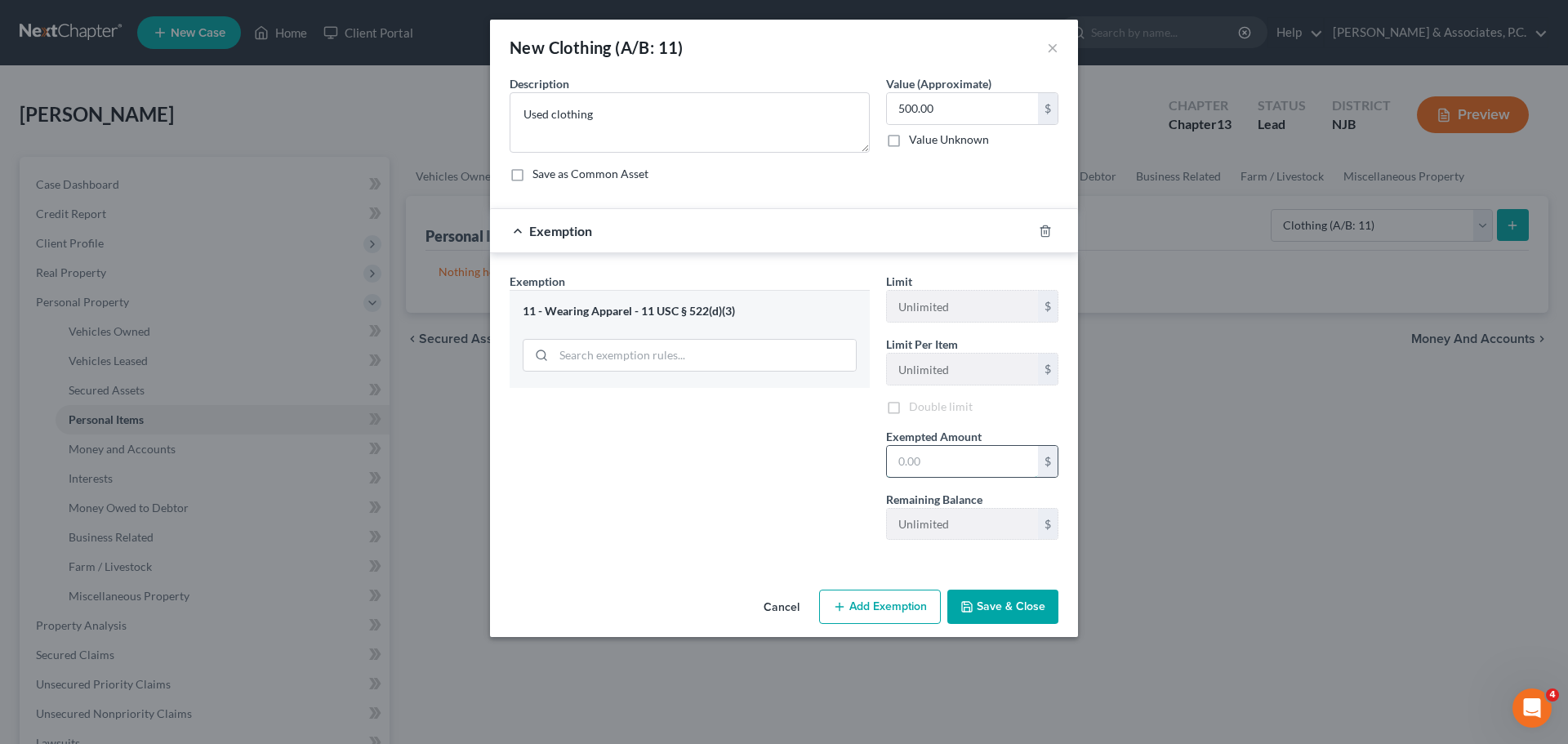
click at [943, 455] on input "text" at bounding box center [962, 461] width 151 height 31
type input "500.00"
drag, startPoint x: 989, startPoint y: 594, endPoint x: 1030, endPoint y: 615, distance: 46.1
click at [989, 600] on button "Save & Close" at bounding box center [1002, 607] width 111 height 34
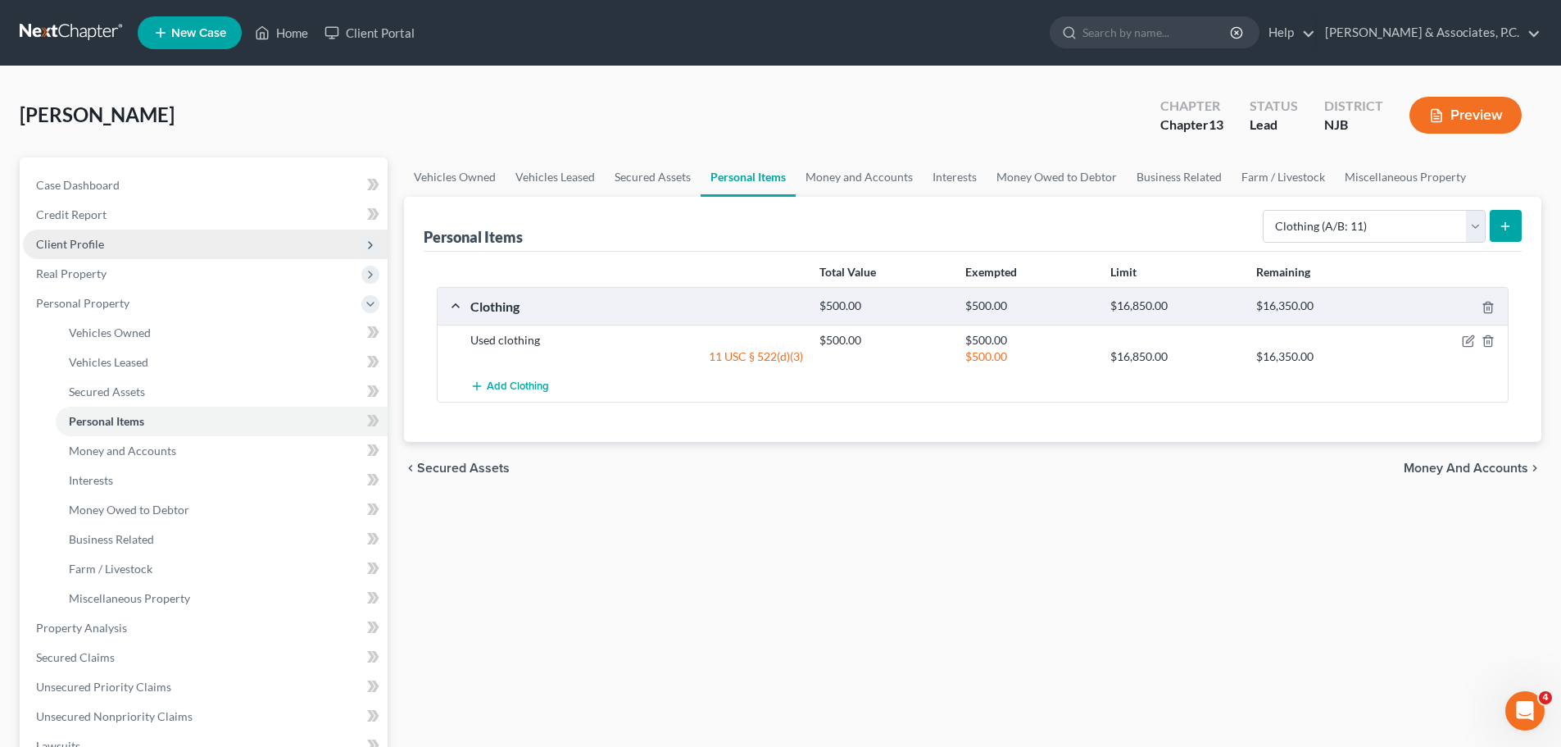
click at [85, 244] on span "Client Profile" at bounding box center [70, 244] width 68 height 14
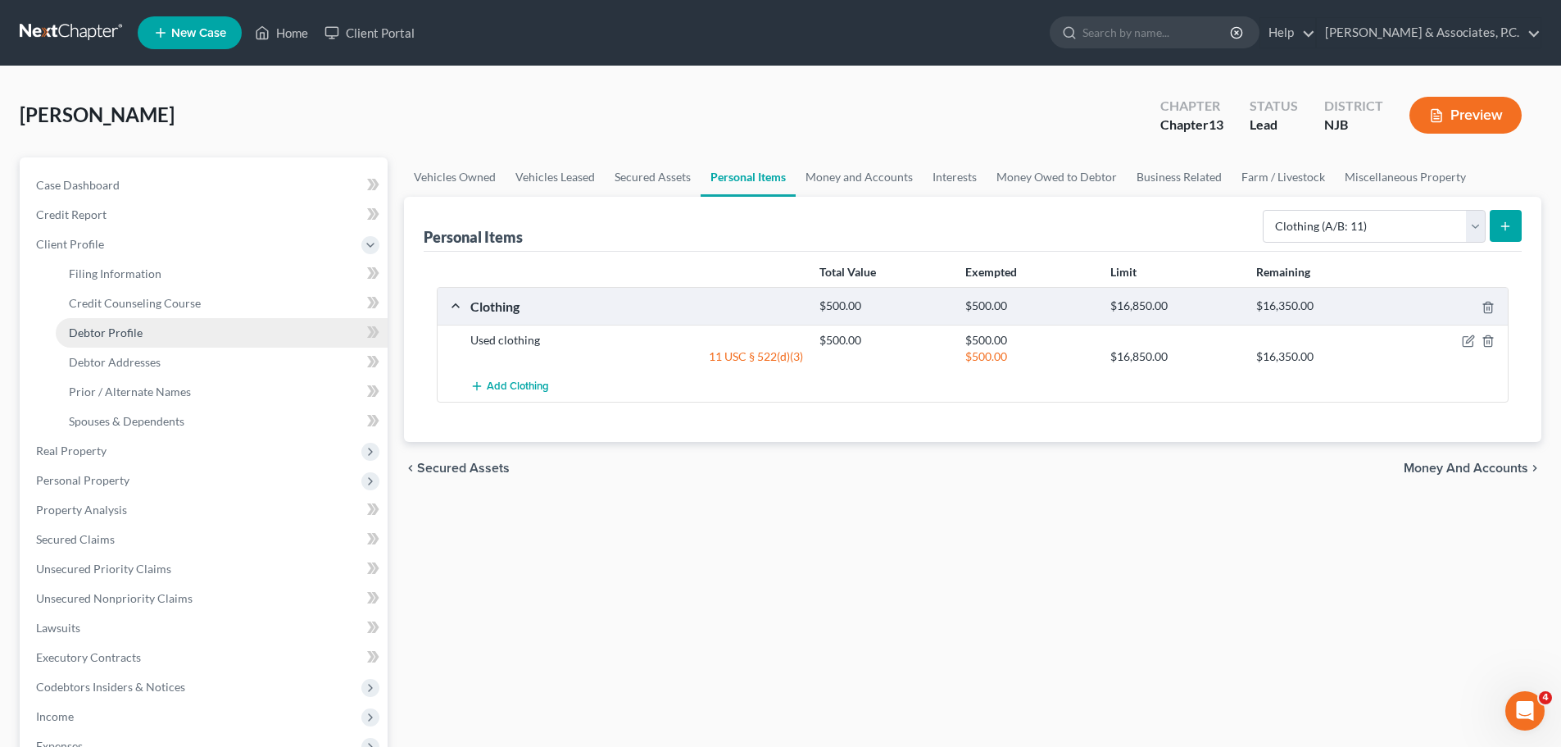
click at [148, 334] on link "Debtor Profile" at bounding box center [222, 333] width 332 height 30
select select "0"
select select "1"
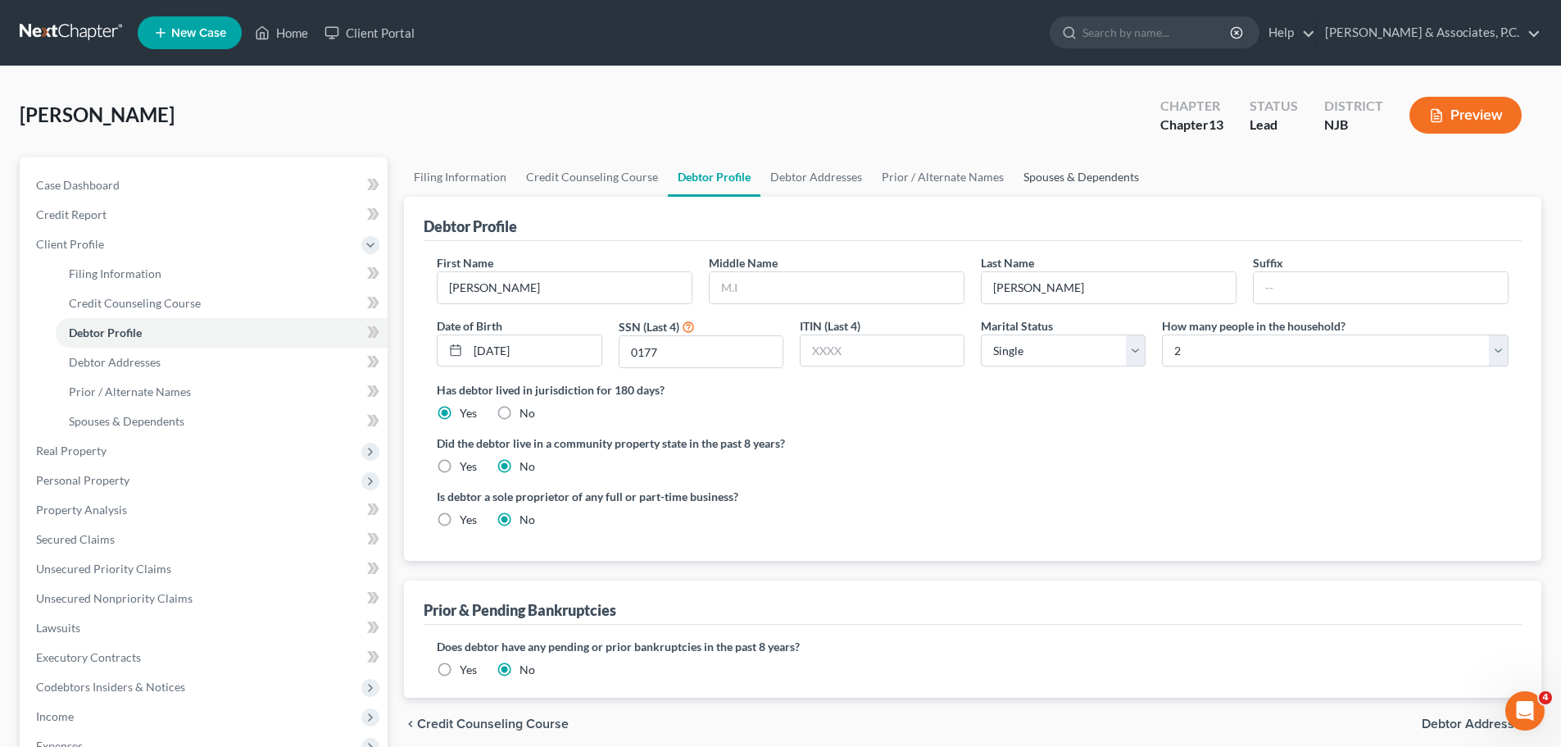
click at [1066, 177] on link "Spouses & Dependents" at bounding box center [1081, 176] width 135 height 39
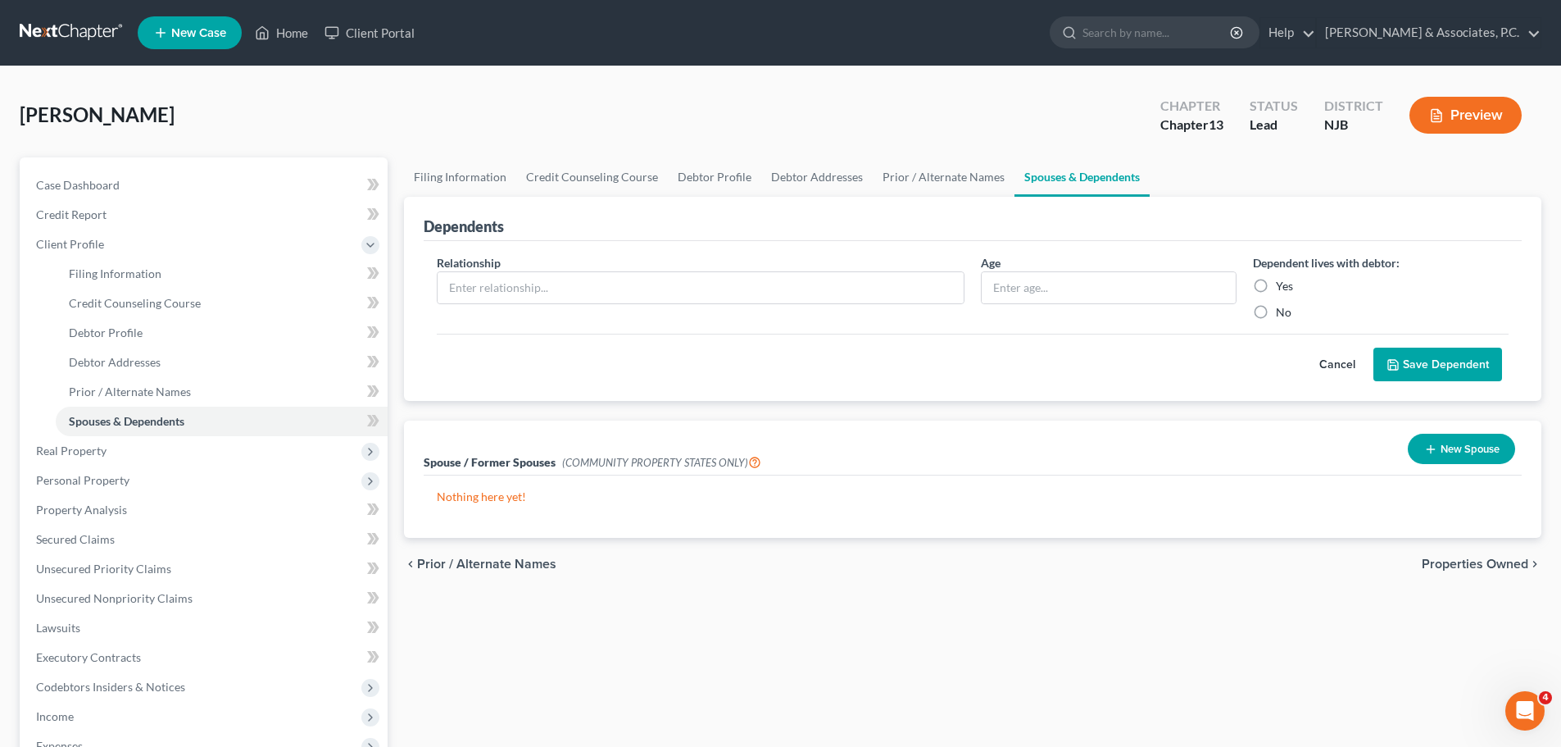
click at [1464, 568] on span "Properties Owned" at bounding box center [1475, 563] width 107 height 13
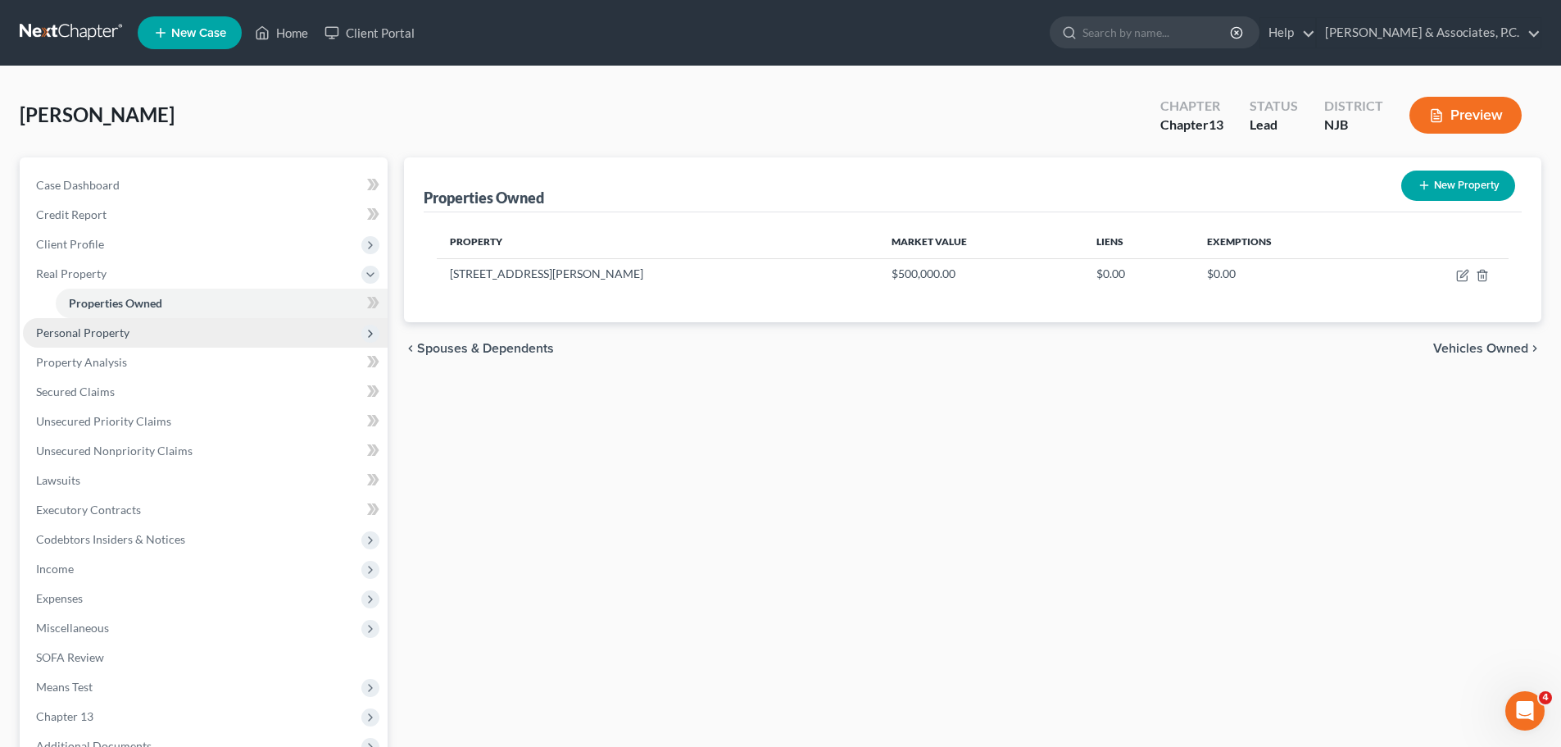
click at [93, 327] on span "Personal Property" at bounding box center [82, 332] width 93 height 14
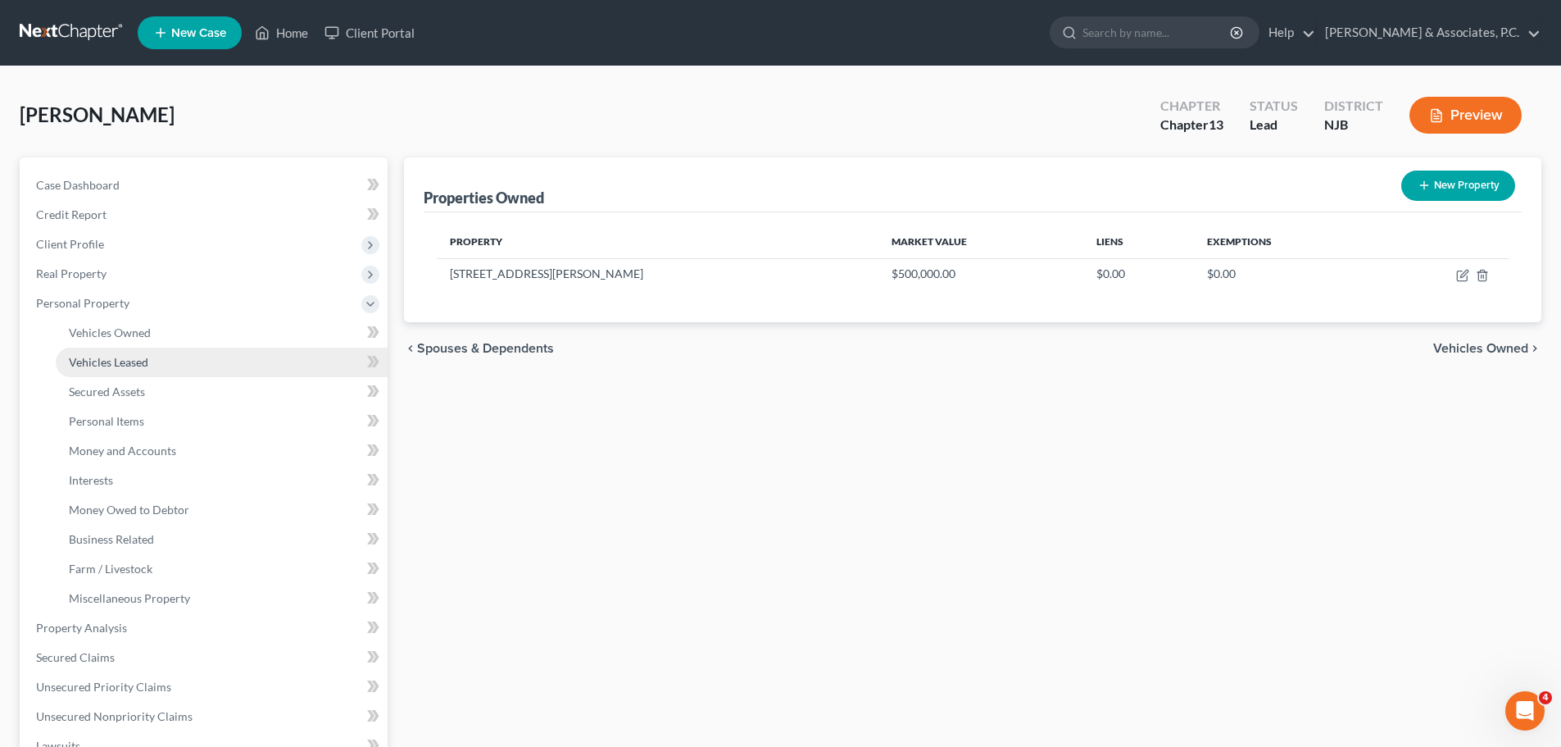
click at [126, 360] on span "Vehicles Leased" at bounding box center [109, 362] width 80 height 14
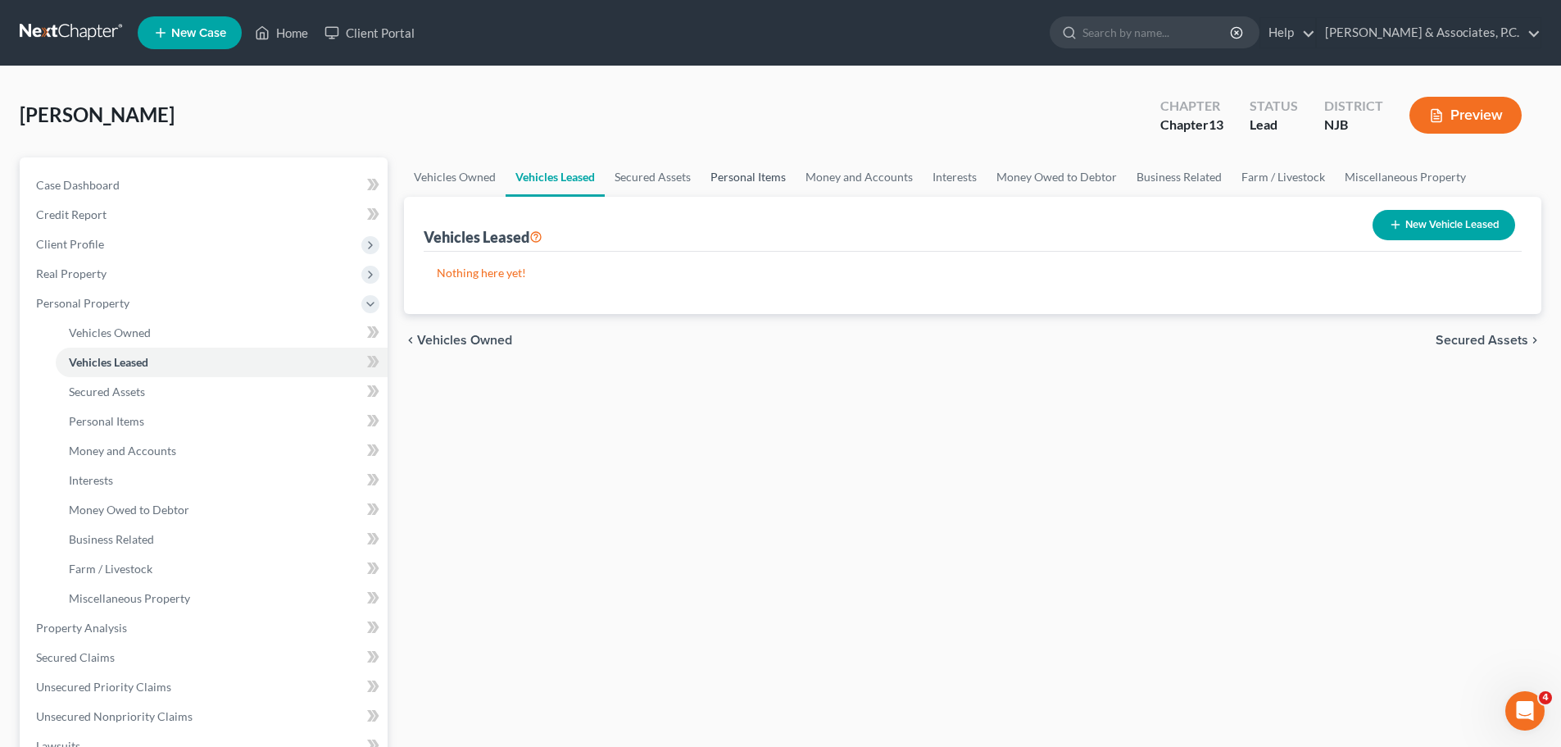
click at [724, 175] on link "Personal Items" at bounding box center [748, 176] width 95 height 39
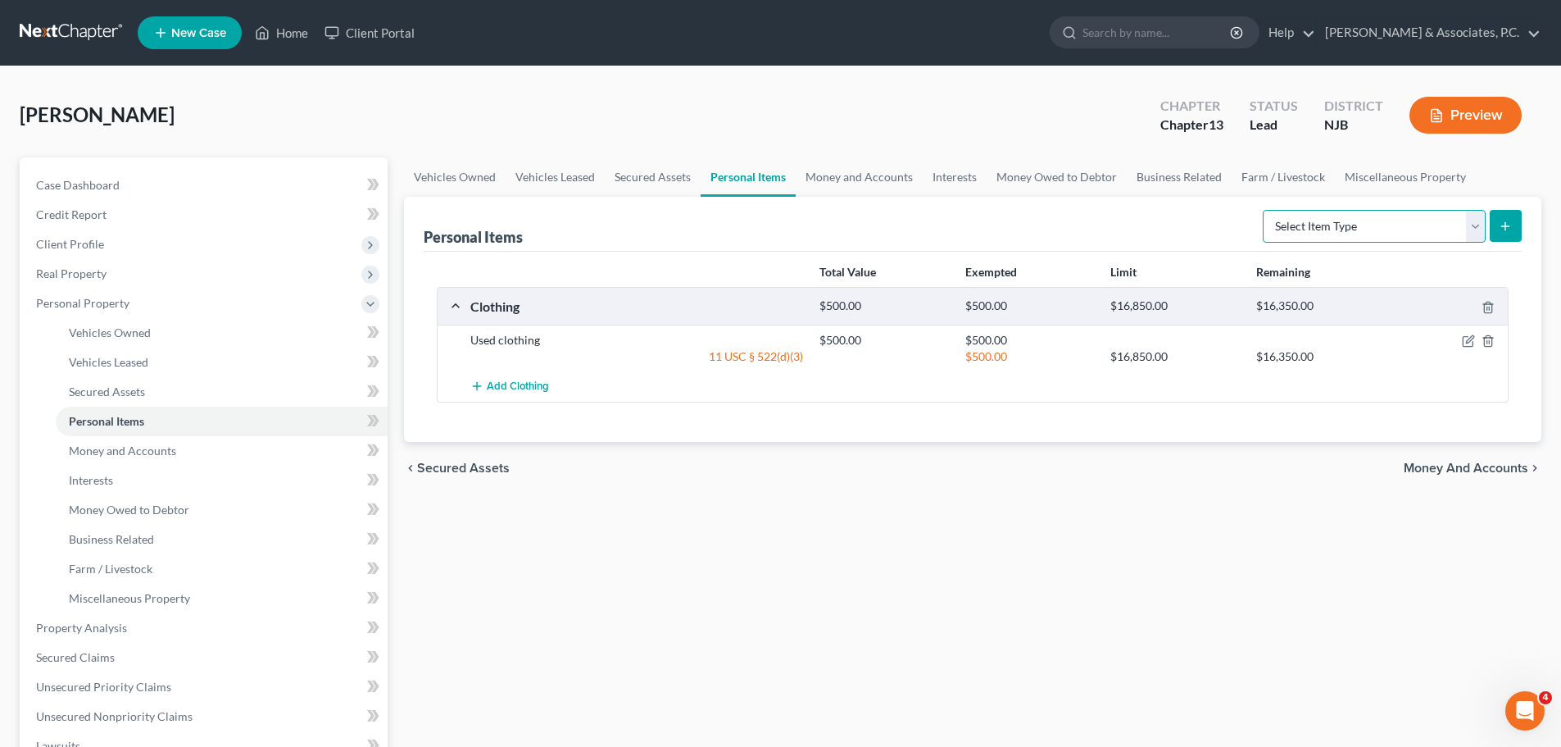
click at [1406, 221] on select "Select Item Type Clothing (A/B: 11) Collectibles Of Value (A/B: 8) Electronics …" at bounding box center [1374, 226] width 223 height 33
click at [1265, 210] on select "Select Item Type Clothing (A/B: 11) Collectibles Of Value (A/B: 8) Electronics …" at bounding box center [1374, 226] width 223 height 33
click at [1475, 226] on select "Select Item Type Clothing (A/B: 11) Collectibles Of Value (A/B: 8) Electronics …" at bounding box center [1374, 226] width 223 height 33
click at [1265, 210] on select "Select Item Type Clothing (A/B: 11) Collectibles Of Value (A/B: 8) Electronics …" at bounding box center [1374, 226] width 223 height 33
click at [1512, 229] on icon "submit" at bounding box center [1505, 226] width 13 height 13
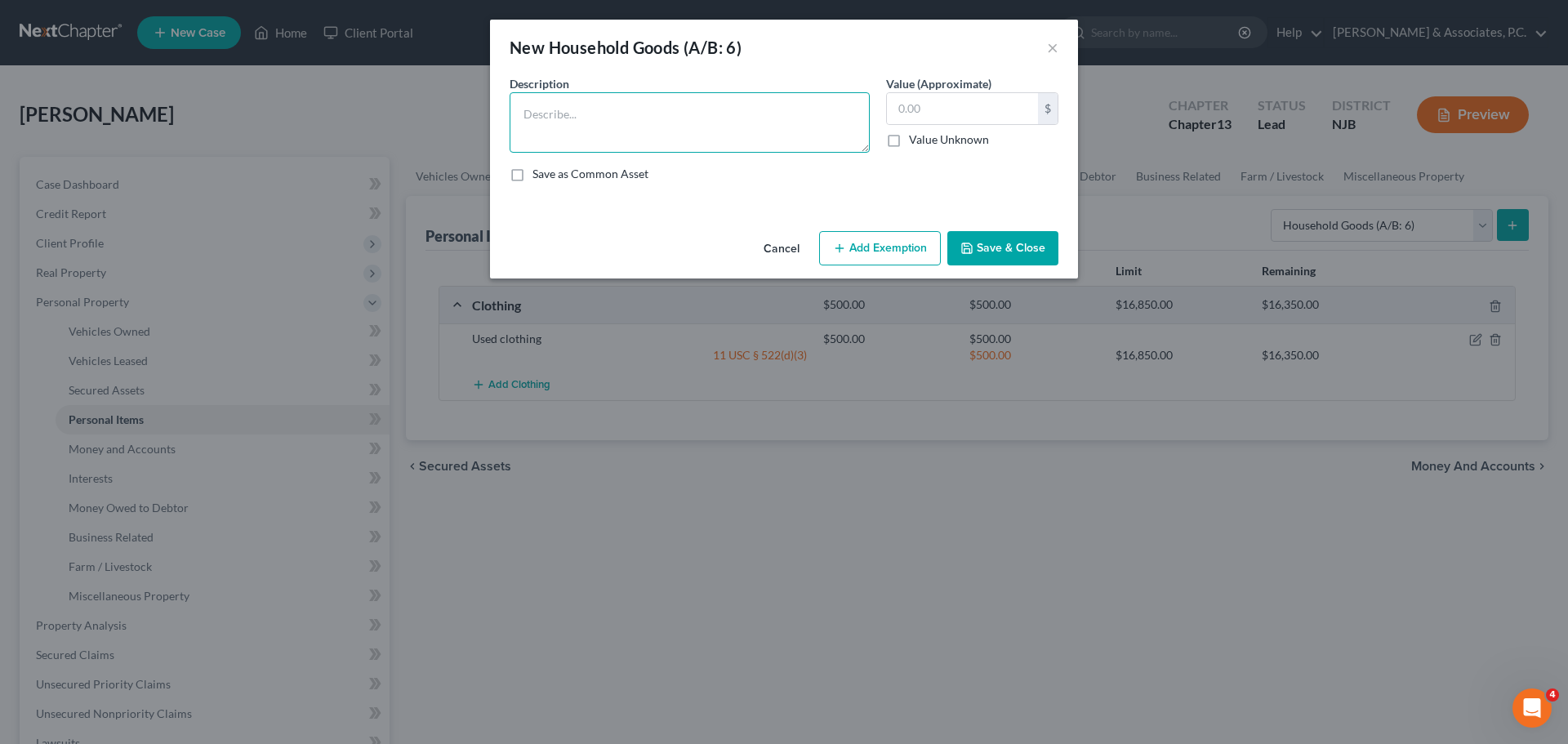
click at [683, 121] on textarea at bounding box center [688, 123] width 360 height 61
click at [775, 256] on button "Cancel" at bounding box center [781, 249] width 62 height 33
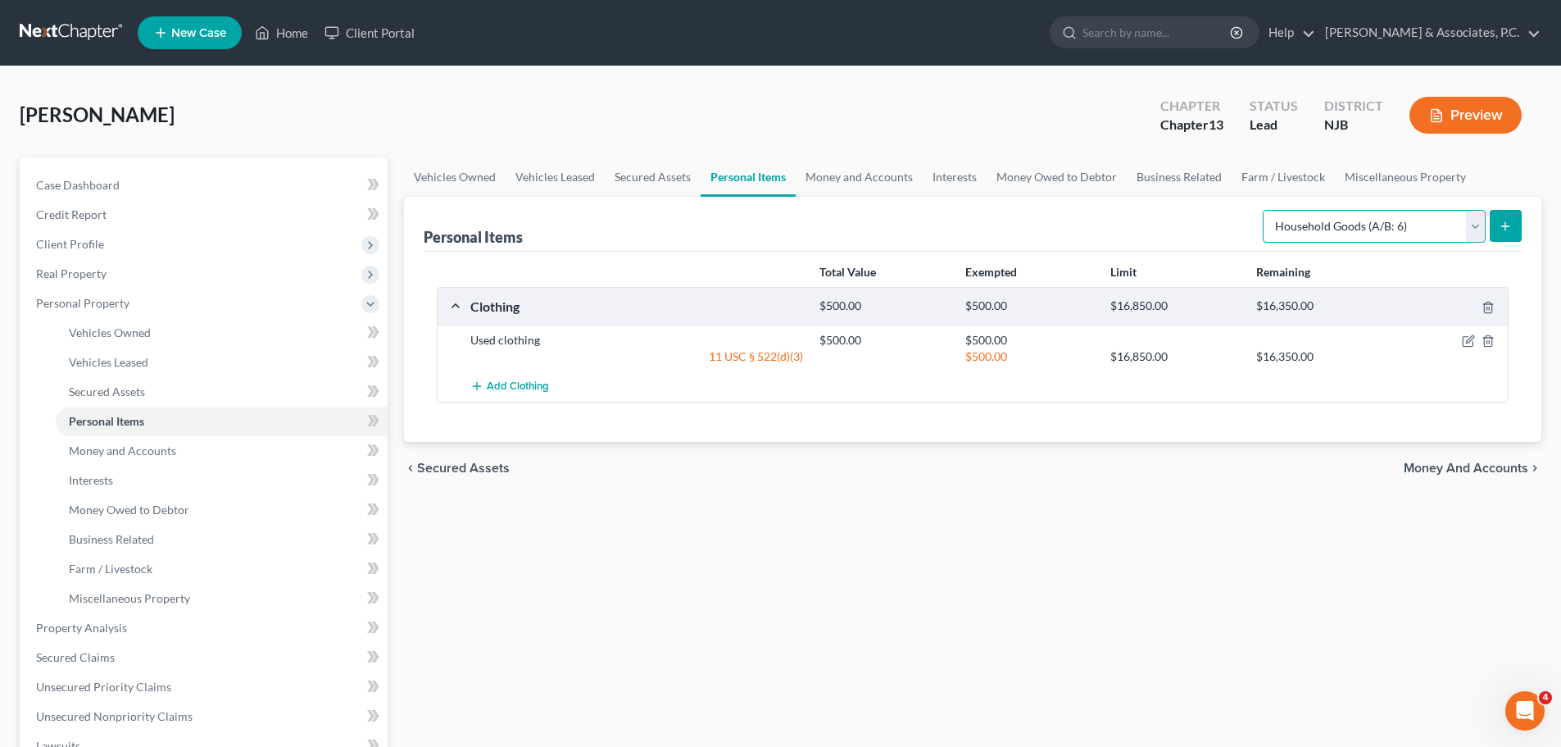
drag, startPoint x: 1432, startPoint y: 228, endPoint x: 1406, endPoint y: 229, distance: 25.5
click at [1431, 228] on select "Select Item Type Clothing (A/B: 11) Collectibles Of Value (A/B: 8) Electronics …" at bounding box center [1374, 226] width 223 height 33
select select "electronics"
click at [1265, 210] on select "Select Item Type Clothing (A/B: 11) Collectibles Of Value (A/B: 8) Electronics …" at bounding box center [1374, 226] width 223 height 33
click at [1513, 225] on button "submit" at bounding box center [1506, 226] width 32 height 32
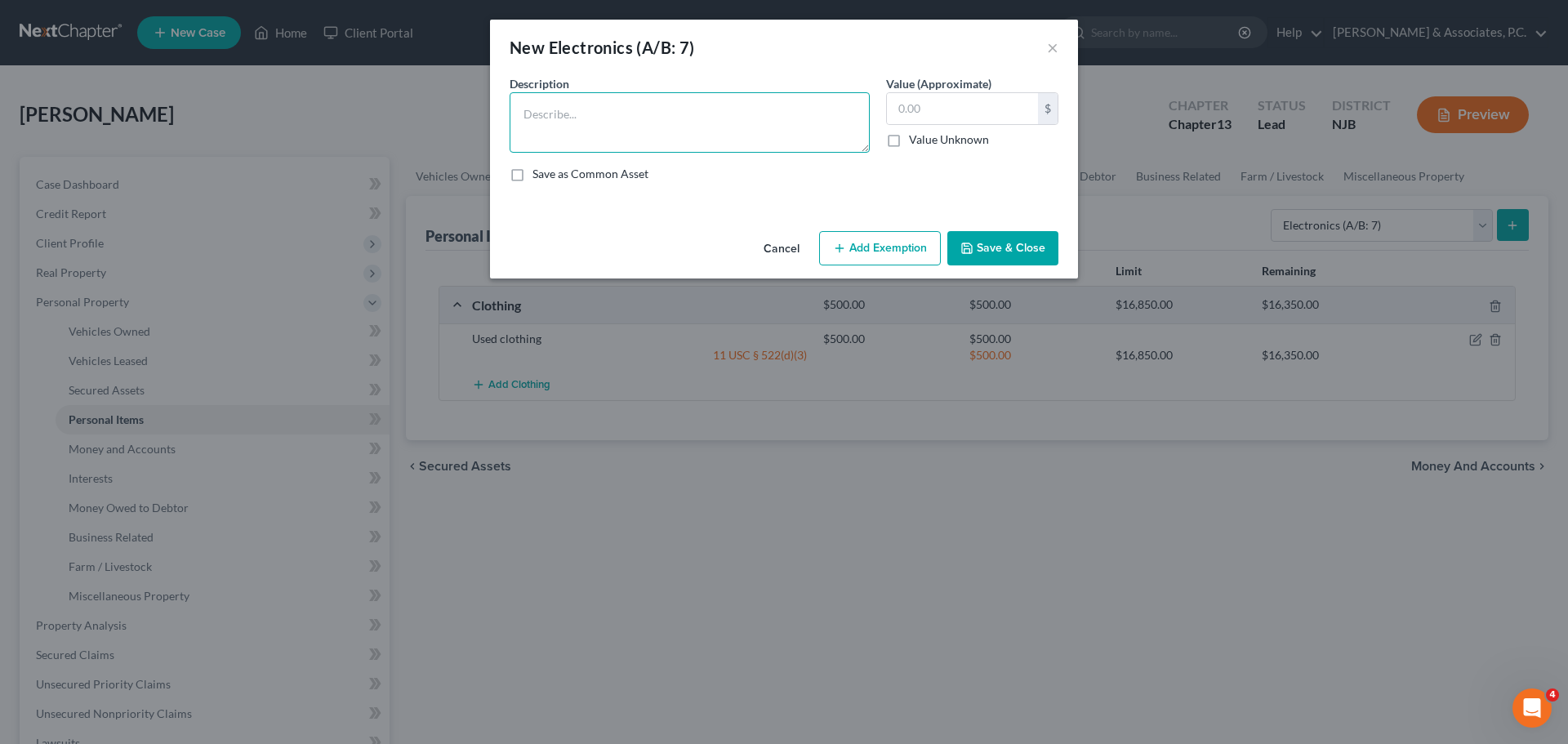
click at [735, 120] on textarea at bounding box center [688, 123] width 360 height 61
click at [824, 117] on textarea "2-Televisions, 1-Ipad computer, 1-printer, 1-cell phone" at bounding box center [688, 123] width 360 height 61
type textarea "2-Televisions, 1-Ipad computer, 1-printer, 1-cell phone"
click at [1021, 113] on input "text" at bounding box center [962, 108] width 151 height 31
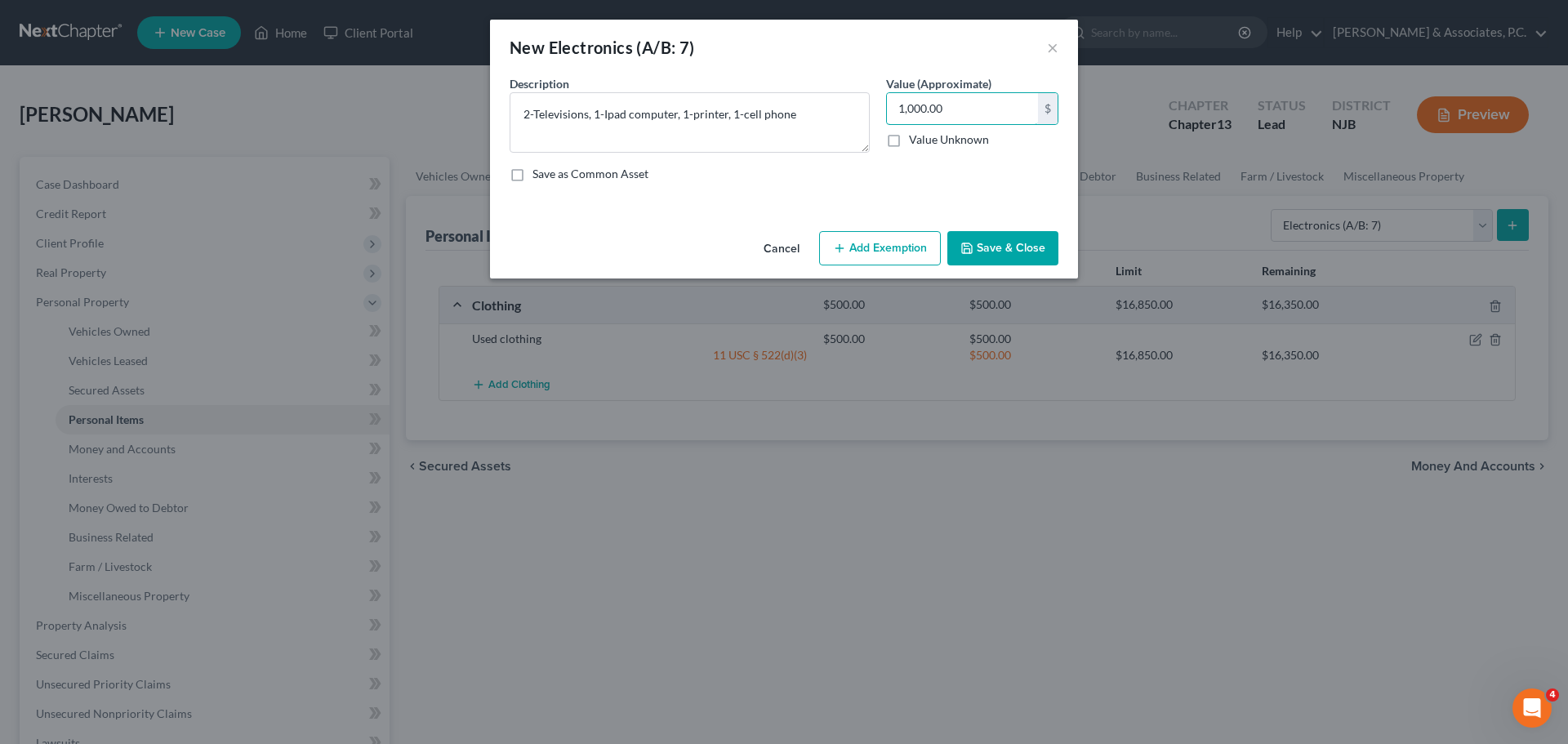
type input "1,000.00"
click at [881, 263] on button "Add Exemption" at bounding box center [880, 248] width 122 height 34
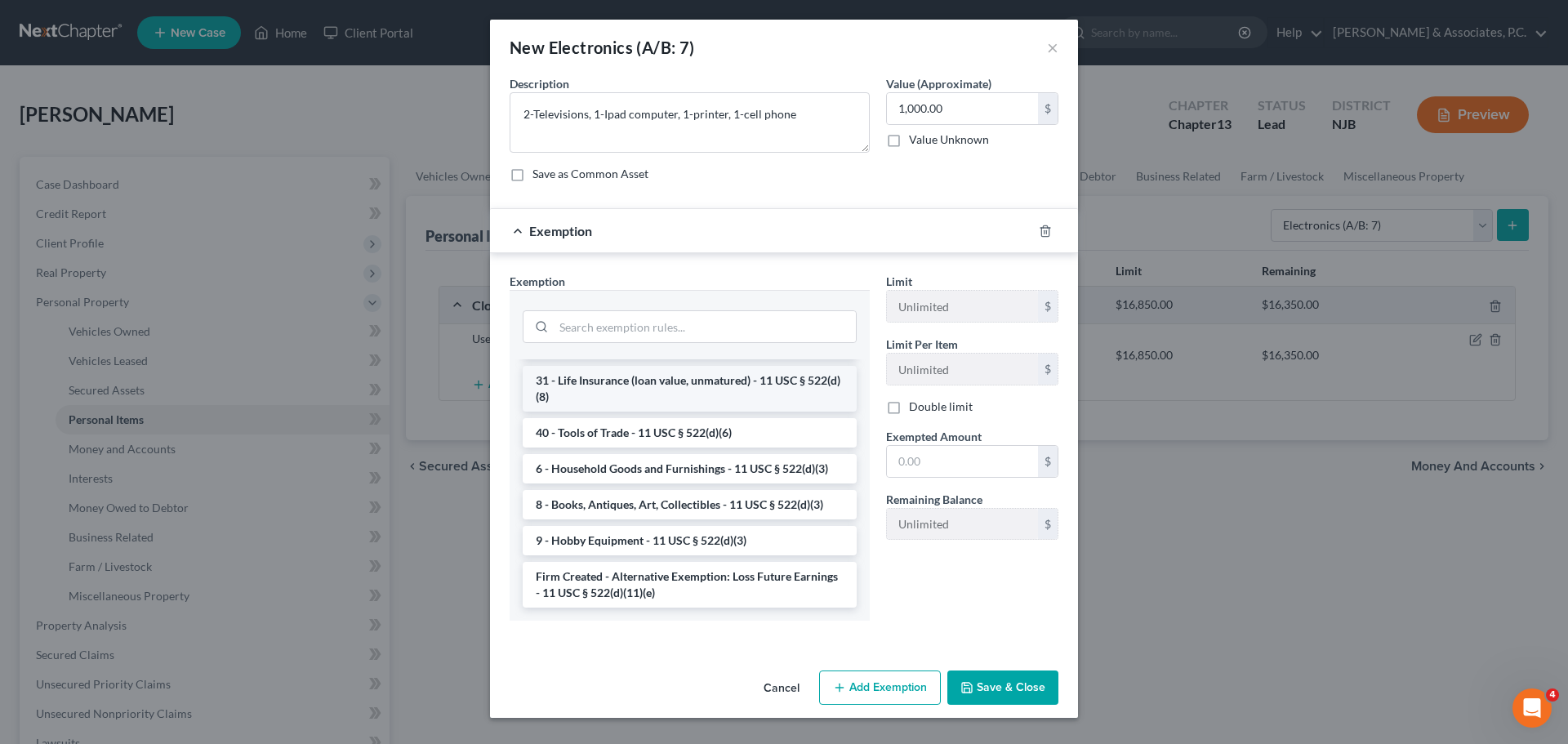
scroll to position [1364, 0]
drag, startPoint x: 657, startPoint y: 472, endPoint x: 737, endPoint y: 472, distance: 80.0
click at [665, 472] on li "6 - Household Goods and Furnishings - 11 USC § 522(d)(3)" at bounding box center [689, 469] width 334 height 30
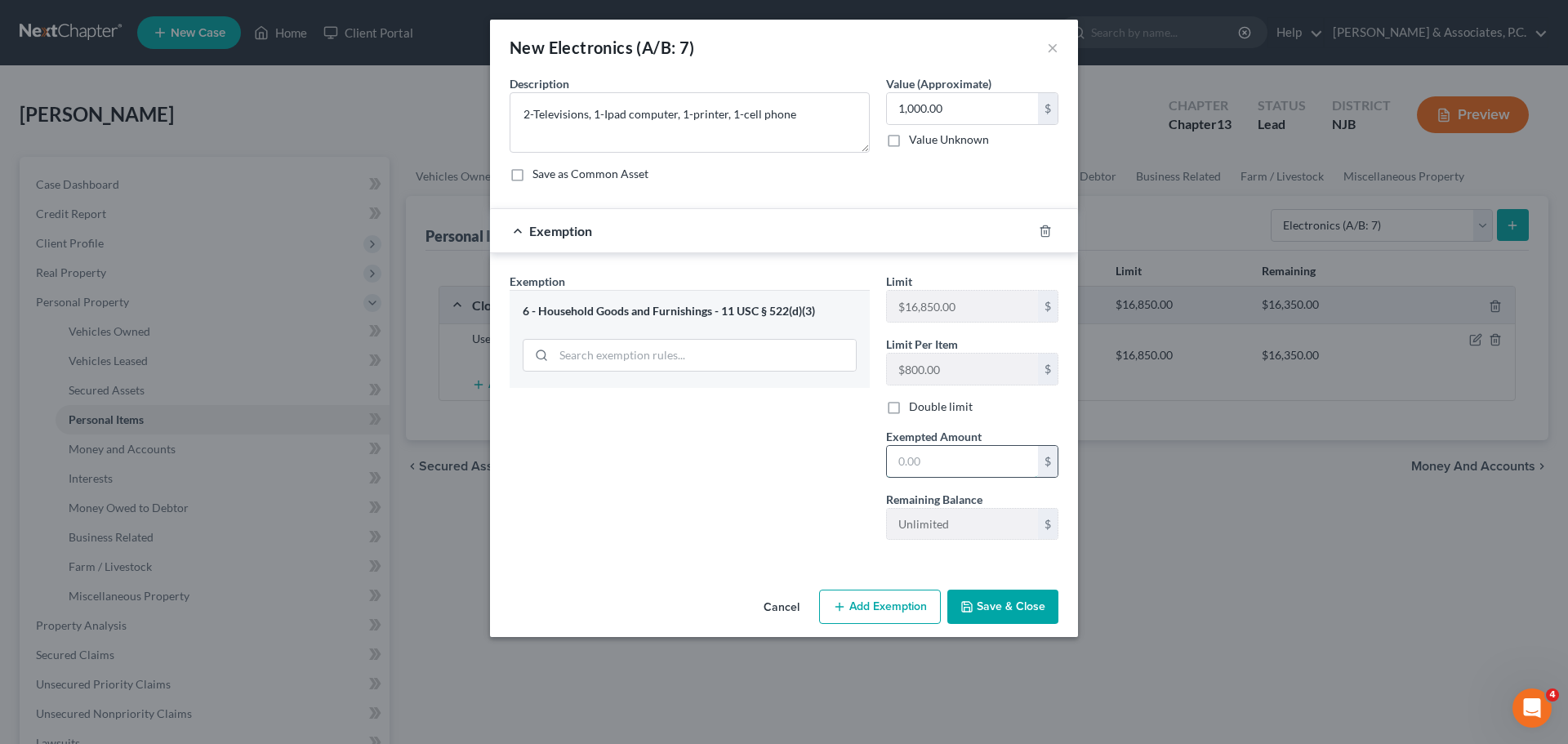
click at [901, 459] on input "text" at bounding box center [962, 461] width 151 height 31
type input "1,000.00"
click at [1006, 601] on button "Save & Close" at bounding box center [1002, 607] width 111 height 34
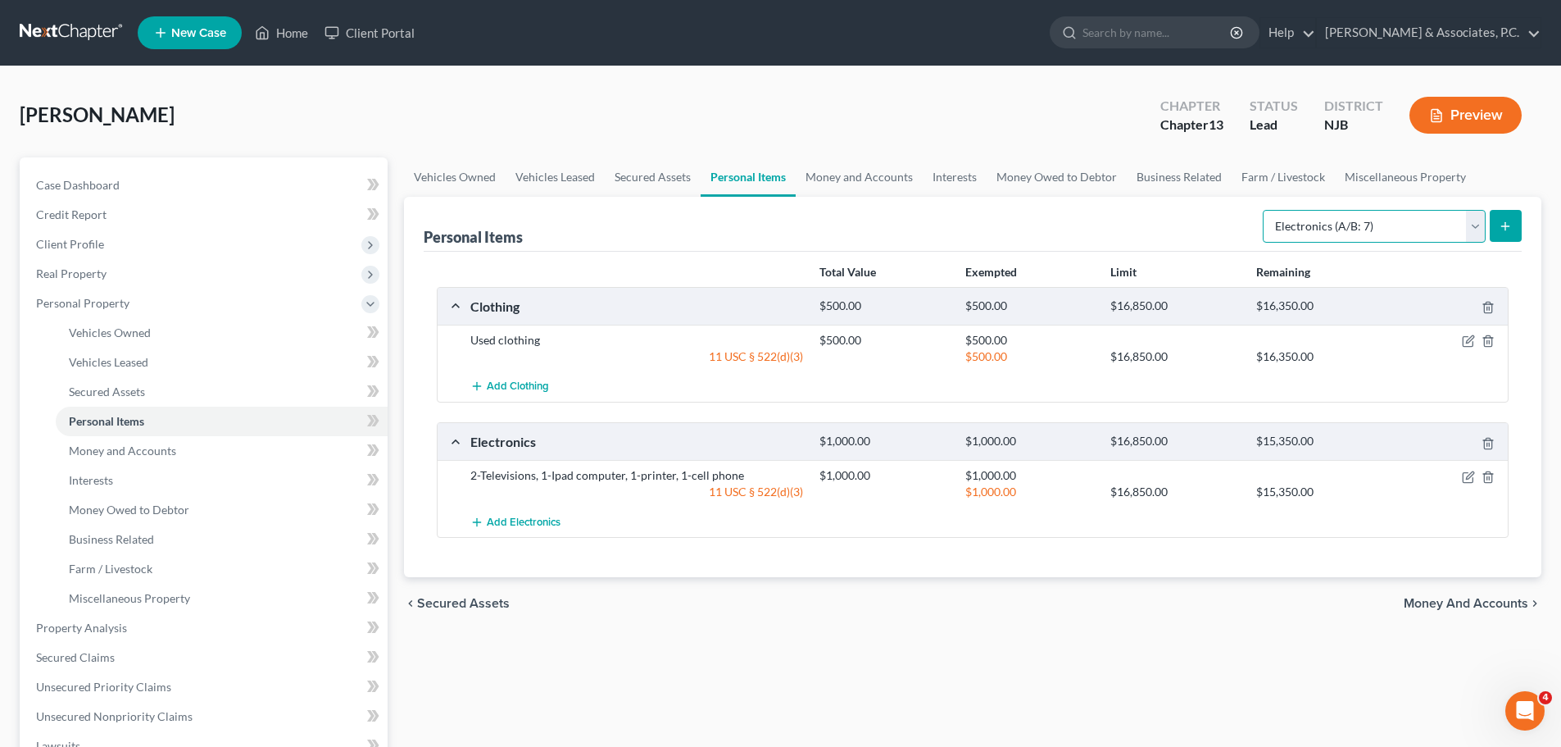
drag, startPoint x: 1420, startPoint y: 224, endPoint x: 1404, endPoint y: 224, distance: 16.4
click at [1420, 224] on select "Select Item Type Clothing (A/B: 11) Collectibles Of Value (A/B: 8) Electronics …" at bounding box center [1374, 226] width 223 height 33
select select "household_goods"
click at [1265, 210] on select "Select Item Type Clothing (A/B: 11) Collectibles Of Value (A/B: 8) Electronics …" at bounding box center [1374, 226] width 223 height 33
click at [1517, 231] on button "submit" at bounding box center [1506, 226] width 32 height 32
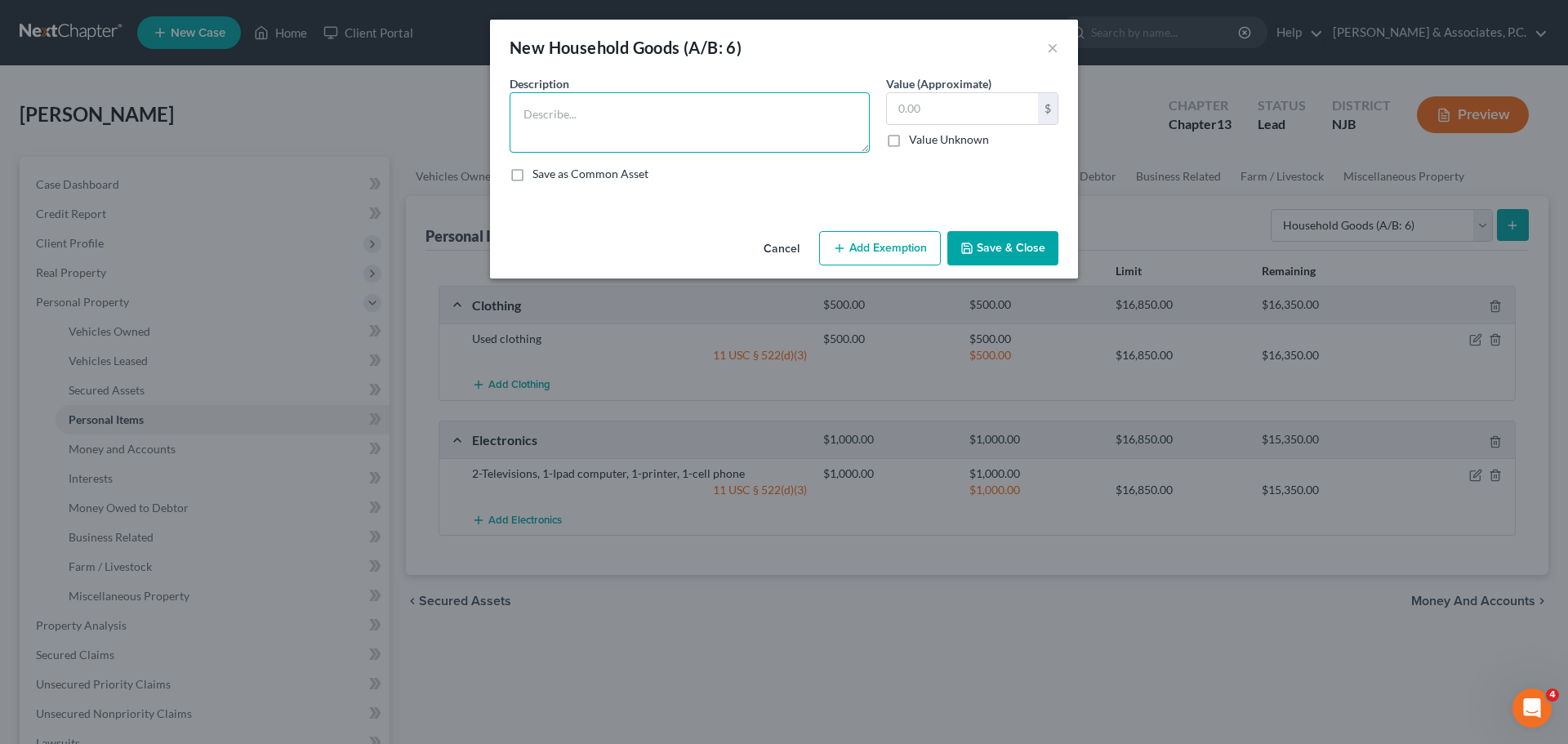
click at [636, 107] on textarea at bounding box center [688, 123] width 360 height 61
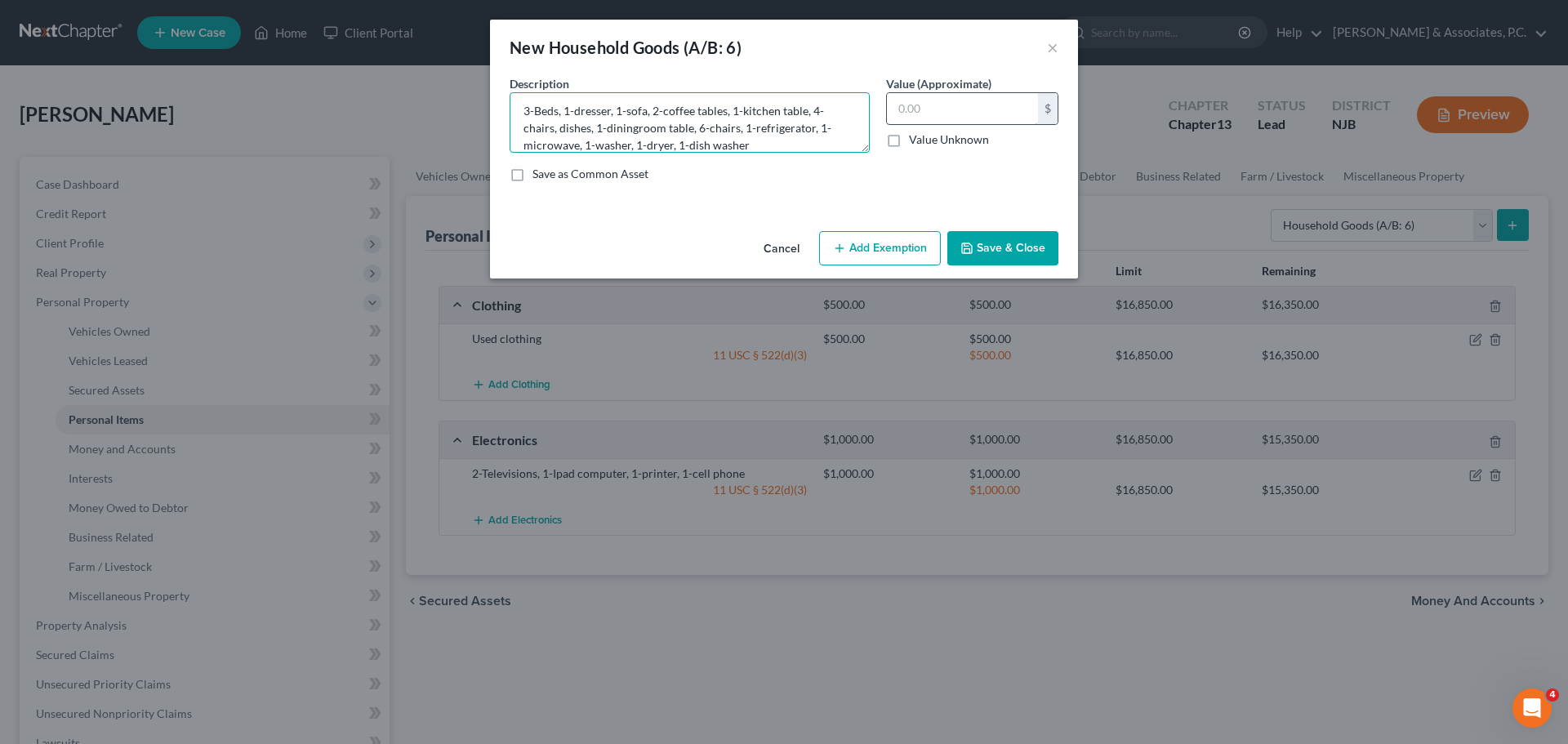
type textarea "3-Beds, 1-dresser, 1-sofa, 2-coffee tables, 1-kitchen table, 4-chairs, dishes, …"
click at [953, 102] on input "text" at bounding box center [962, 108] width 151 height 31
type input "3"
type input "0"
type input "2,000.00"
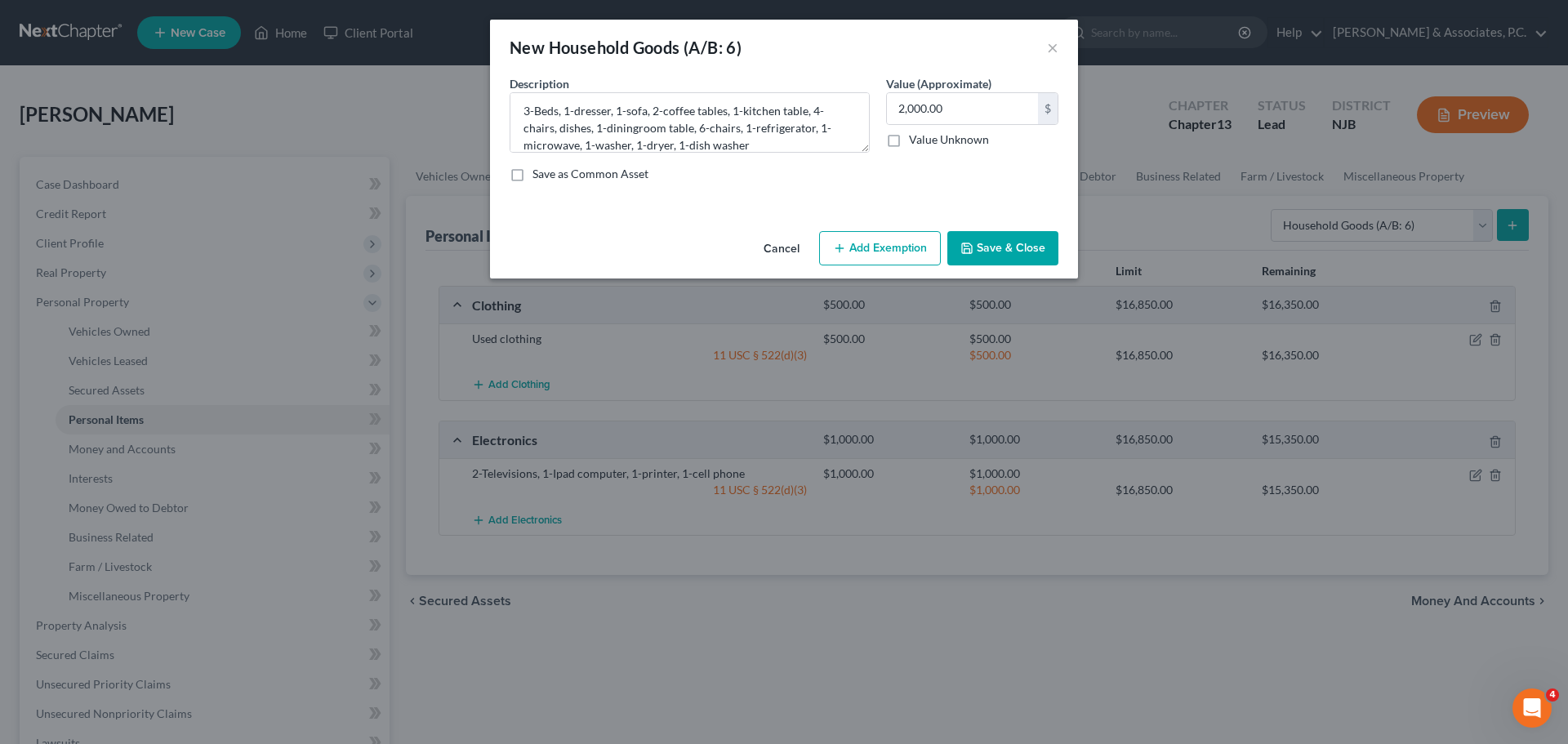
click at [877, 250] on button "Add Exemption" at bounding box center [880, 248] width 122 height 34
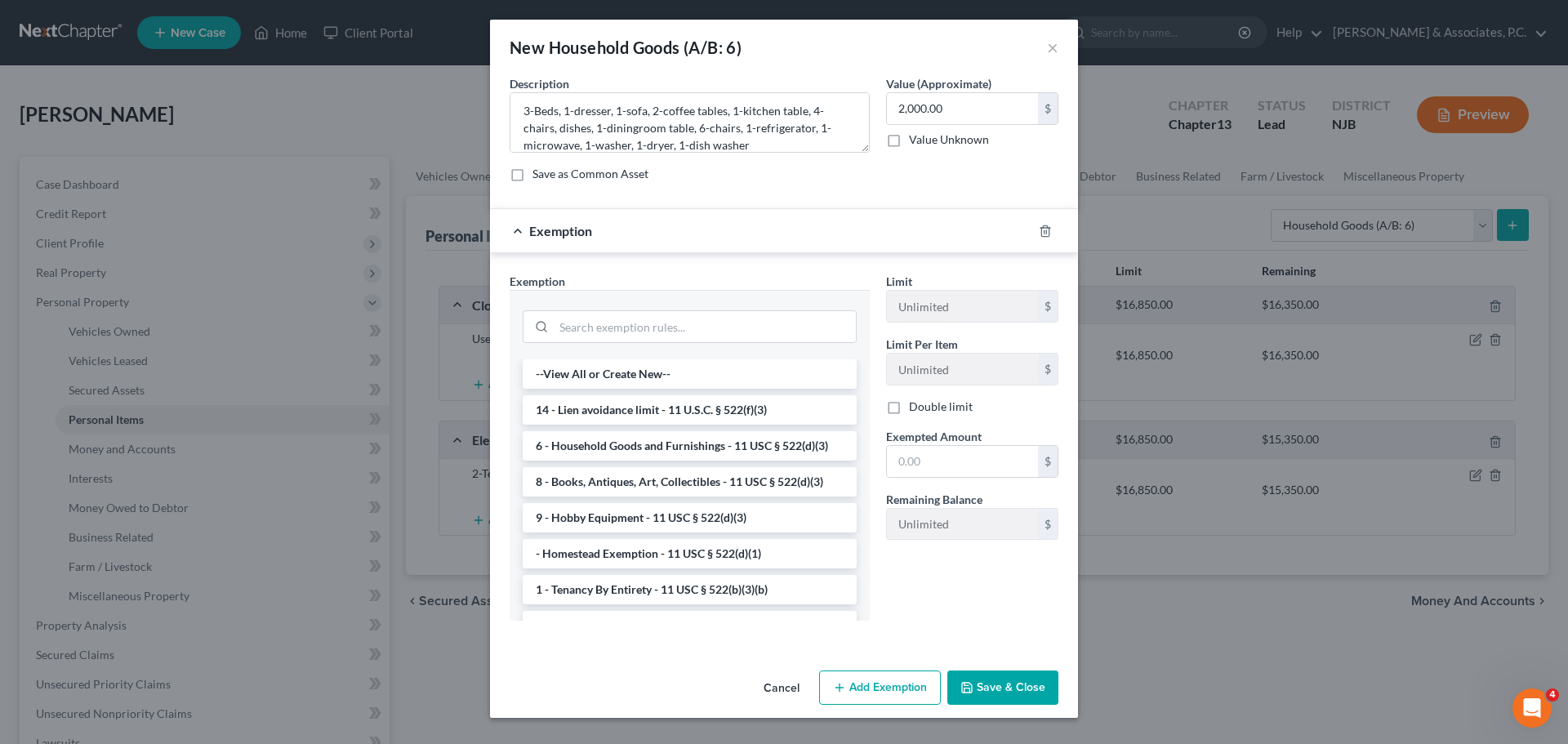
drag, startPoint x: 689, startPoint y: 446, endPoint x: 733, endPoint y: 445, distance: 44.0
click at [690, 446] on li "6 - Household Goods and Furnishings - 11 USC § 522(d)(3)" at bounding box center [689, 446] width 334 height 30
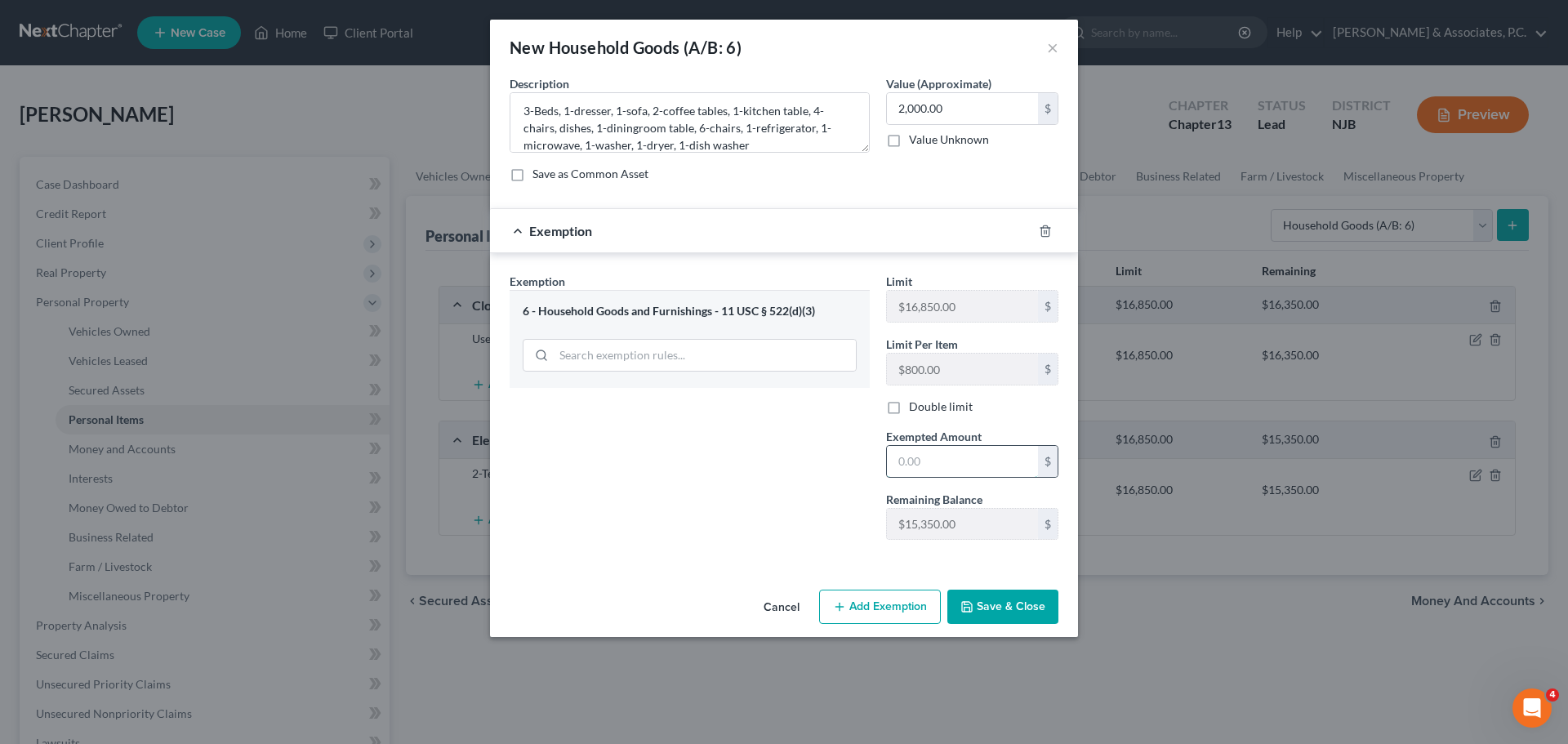
click at [919, 462] on input "text" at bounding box center [962, 461] width 151 height 31
type input "2,000.00"
click at [990, 605] on button "Save & Close" at bounding box center [1002, 607] width 111 height 34
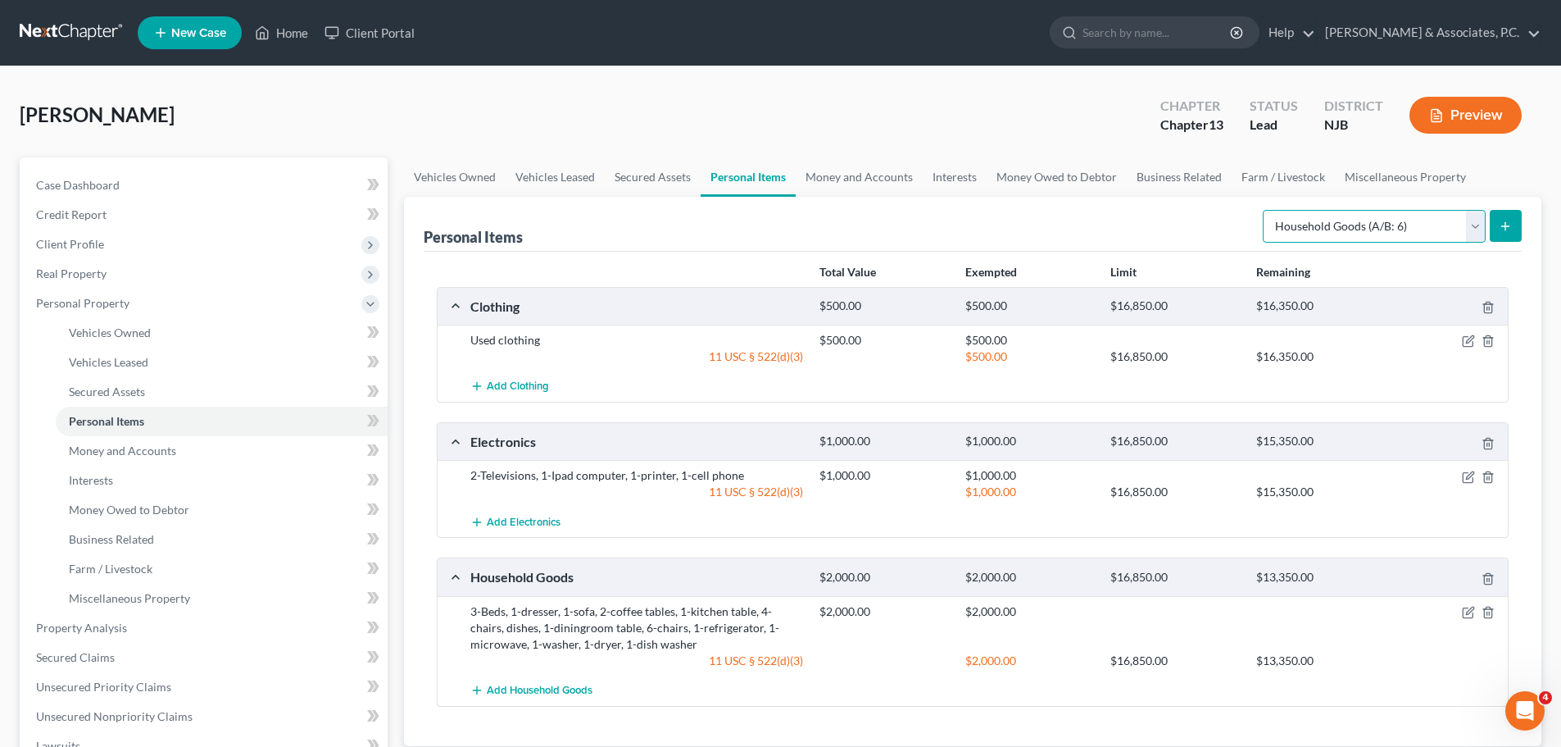
click at [1377, 216] on select "Select Item Type Clothing (A/B: 11) Collectibles Of Value (A/B: 8) Electronics …" at bounding box center [1374, 226] width 223 height 33
select select "jewelry"
click at [1265, 210] on select "Select Item Type Clothing (A/B: 11) Collectibles Of Value (A/B: 8) Electronics …" at bounding box center [1374, 226] width 223 height 33
click at [1509, 229] on icon "submit" at bounding box center [1505, 226] width 13 height 13
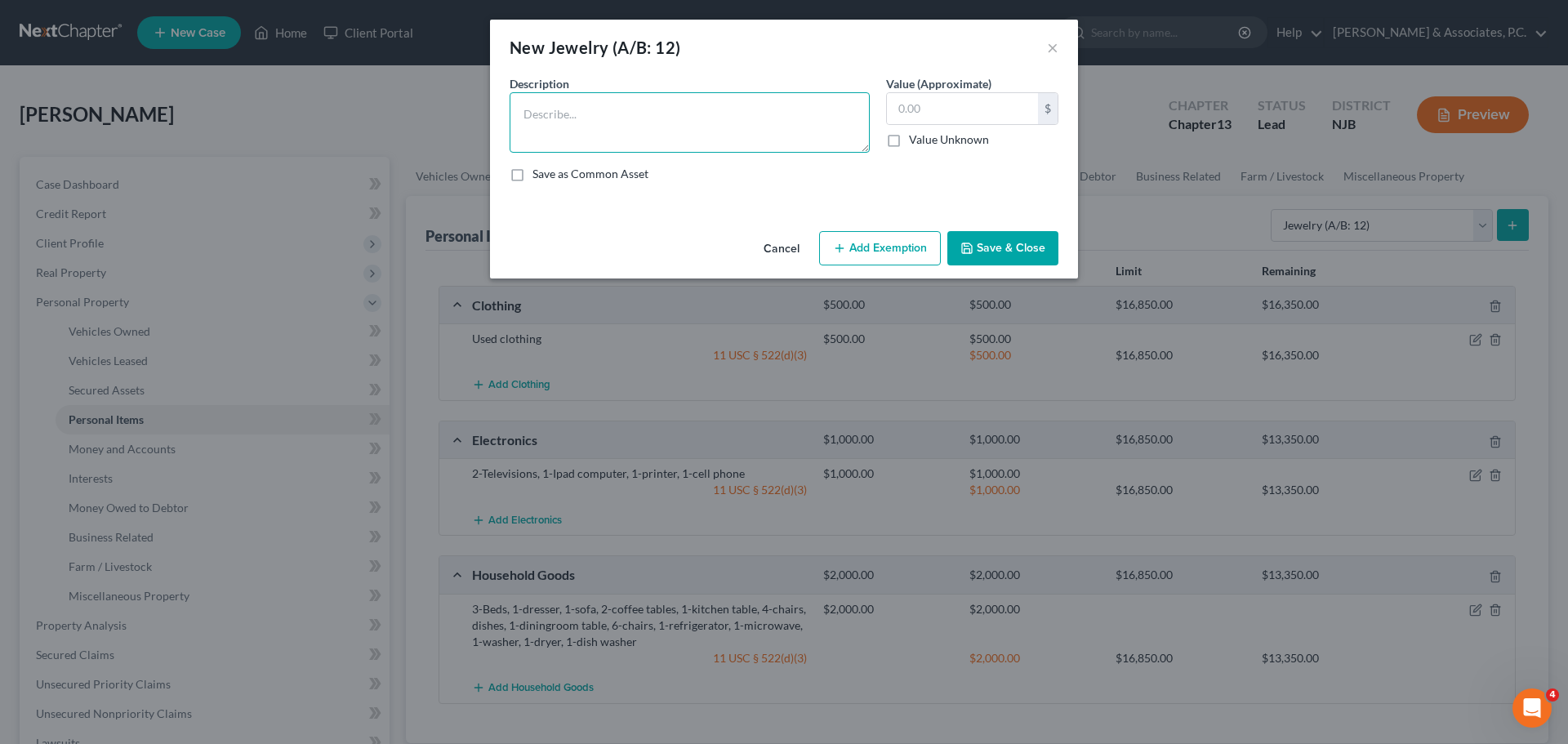
click at [712, 121] on textarea at bounding box center [688, 123] width 360 height 61
type textarea "1-Watch"
type input "5.00"
drag, startPoint x: 879, startPoint y: 233, endPoint x: 865, endPoint y: 256, distance: 26.9
click at [872, 242] on button "Add Exemption" at bounding box center [880, 248] width 122 height 34
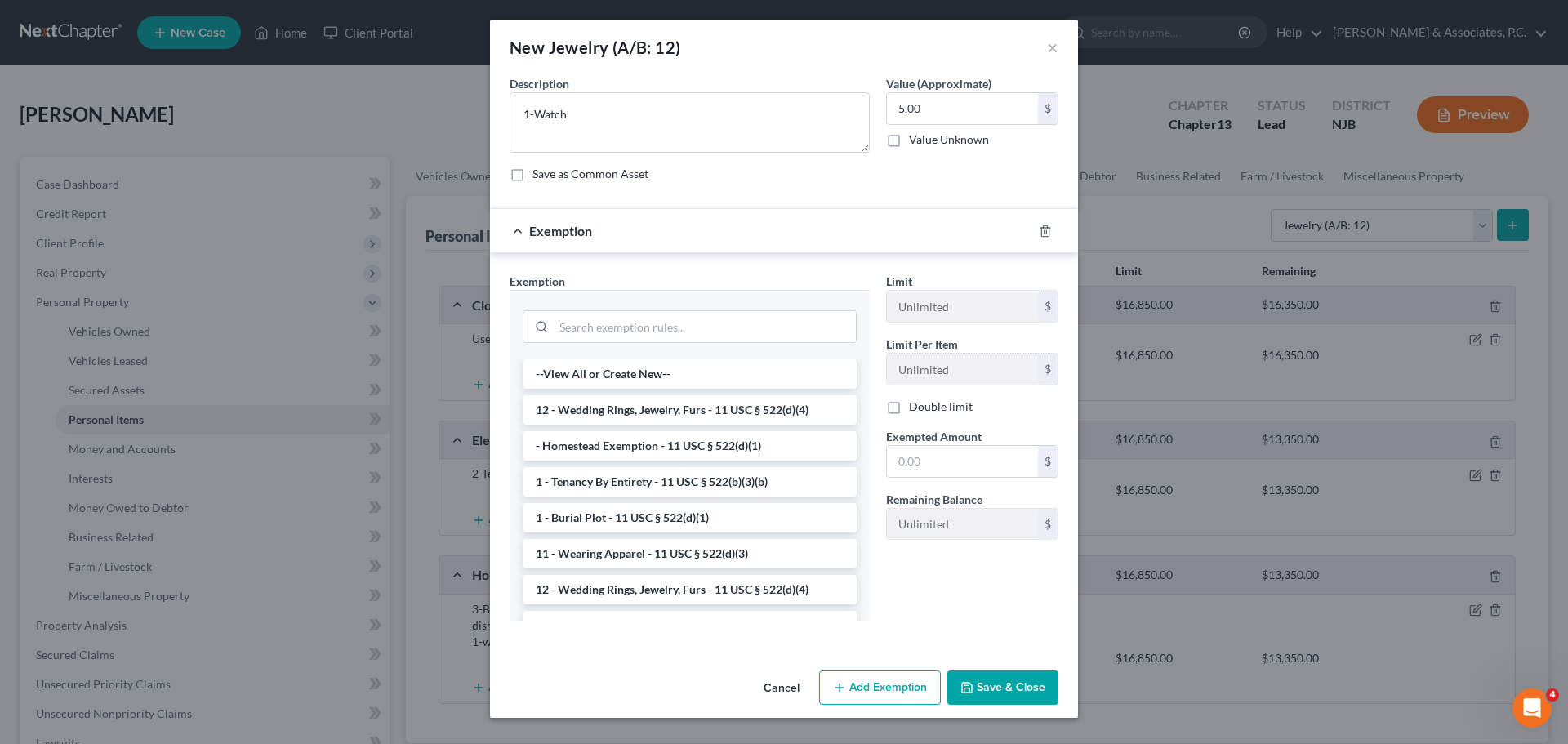
click at [570, 400] on li "12 - Wedding Rings, Jewelry, Furs - 11 USC § 522(d)(4)" at bounding box center [689, 410] width 334 height 30
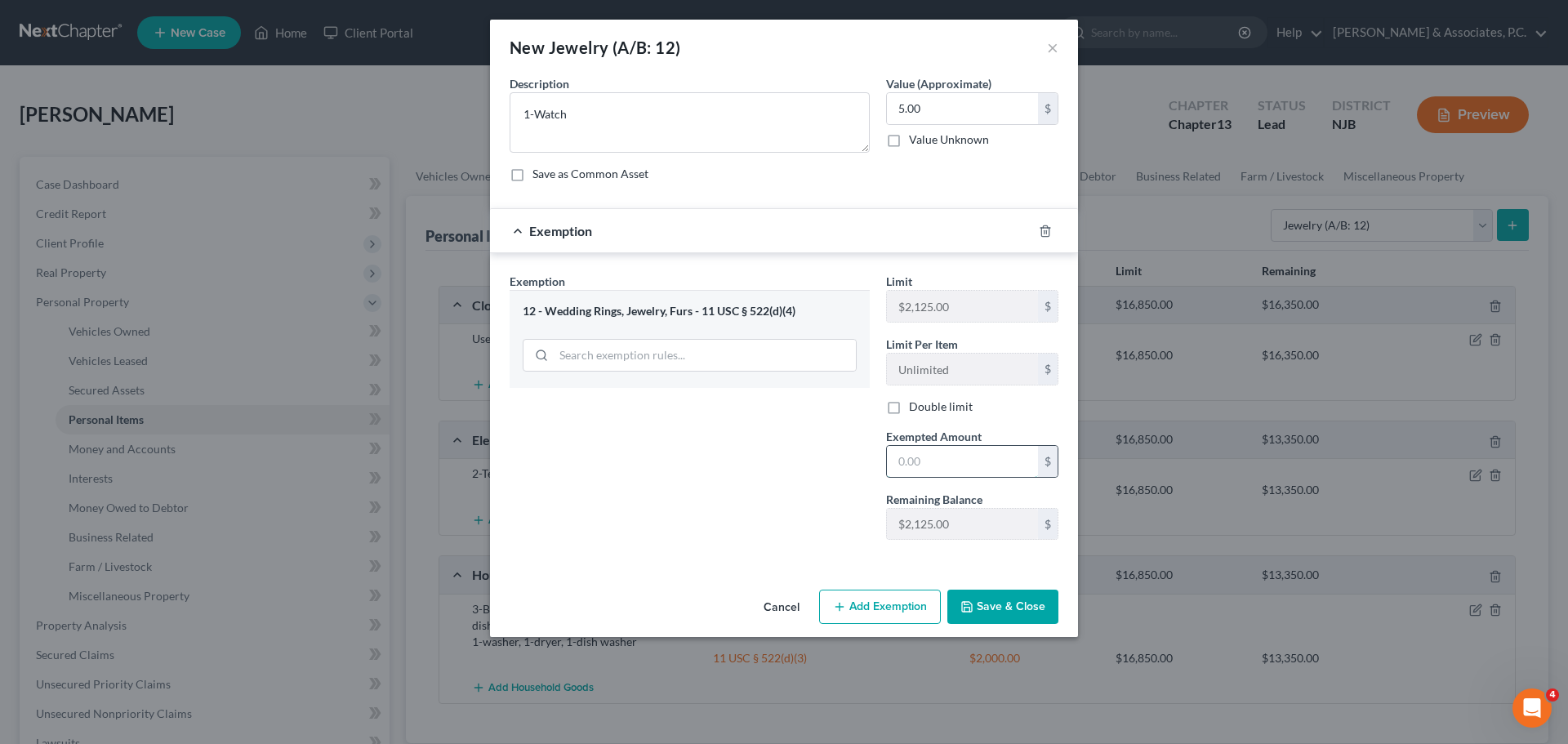
click at [910, 455] on input "text" at bounding box center [962, 461] width 151 height 31
type input "1"
type input "5.00"
click at [981, 601] on button "Save & Close" at bounding box center [1002, 607] width 111 height 34
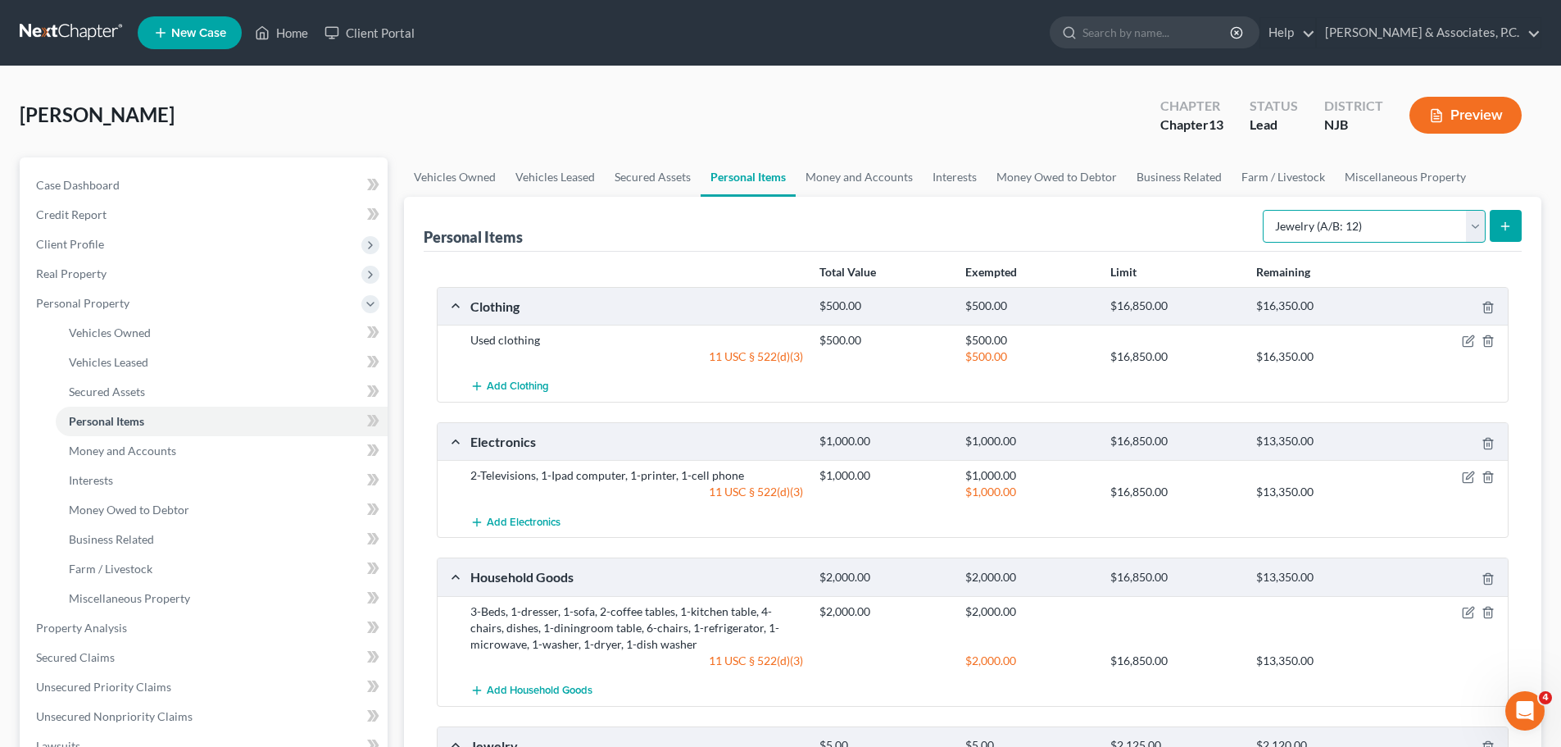
click at [1403, 225] on select "Select Item Type Clothing (A/B: 11) Collectibles Of Value (A/B: 8) Electronics …" at bounding box center [1374, 226] width 223 height 33
select select "pets"
click at [1265, 210] on select "Select Item Type Clothing (A/B: 11) Collectibles Of Value (A/B: 8) Electronics …" at bounding box center [1374, 226] width 223 height 33
click at [1514, 224] on button "submit" at bounding box center [1506, 226] width 32 height 32
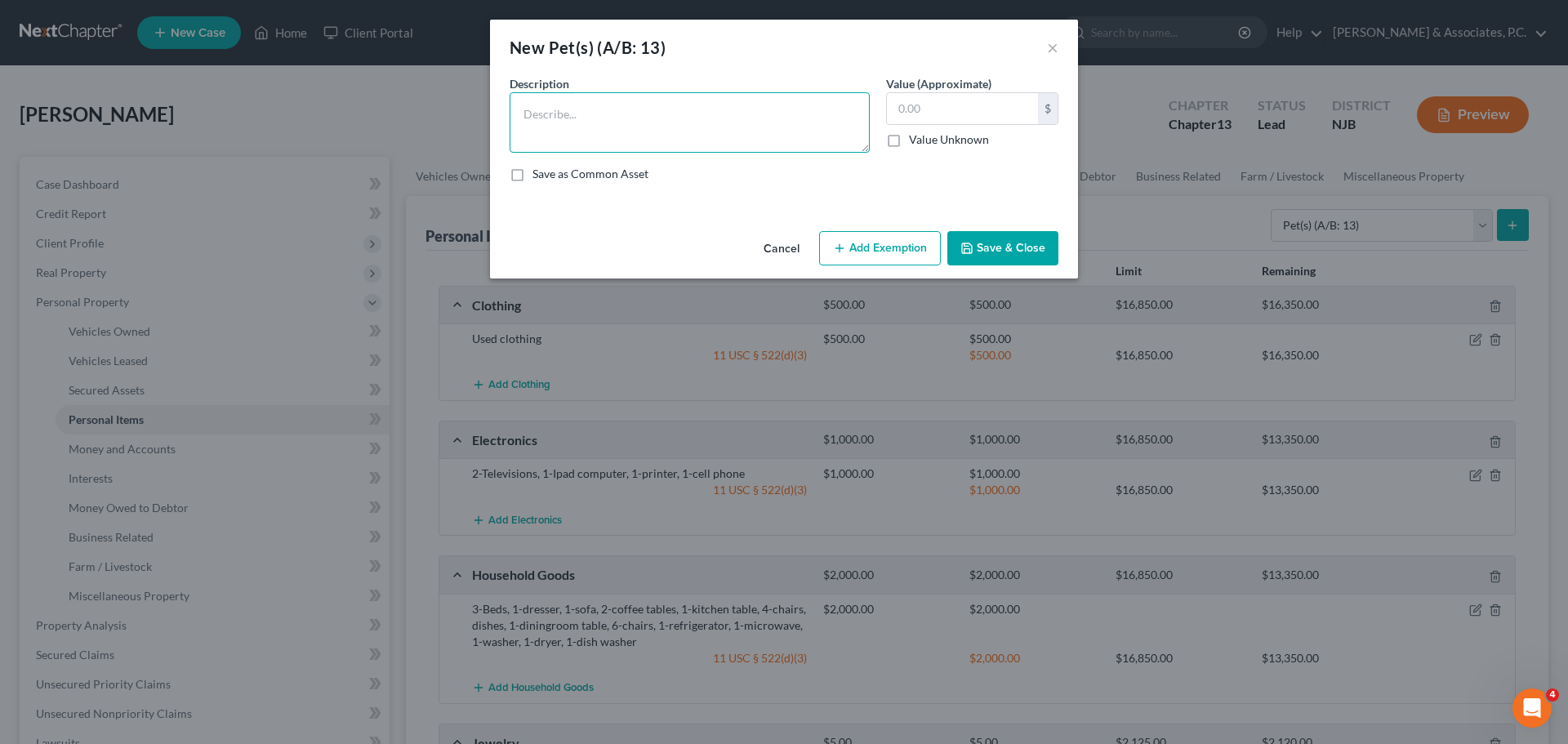
click at [690, 115] on textarea at bounding box center [688, 123] width 360 height 61
type textarea "1-Dog"
type input "50.00"
click at [867, 248] on button "Add Exemption" at bounding box center [880, 248] width 122 height 34
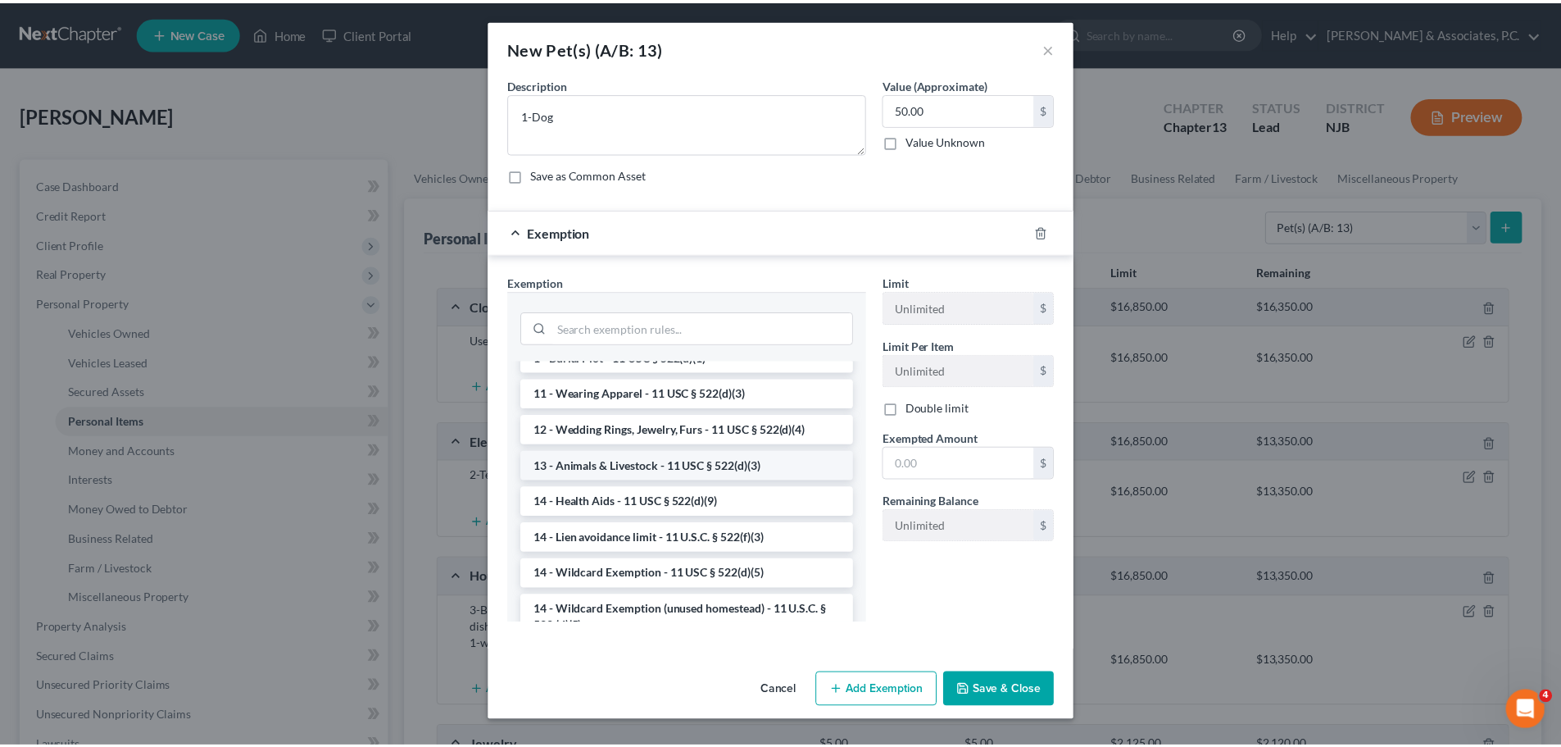
scroll to position [164, 0]
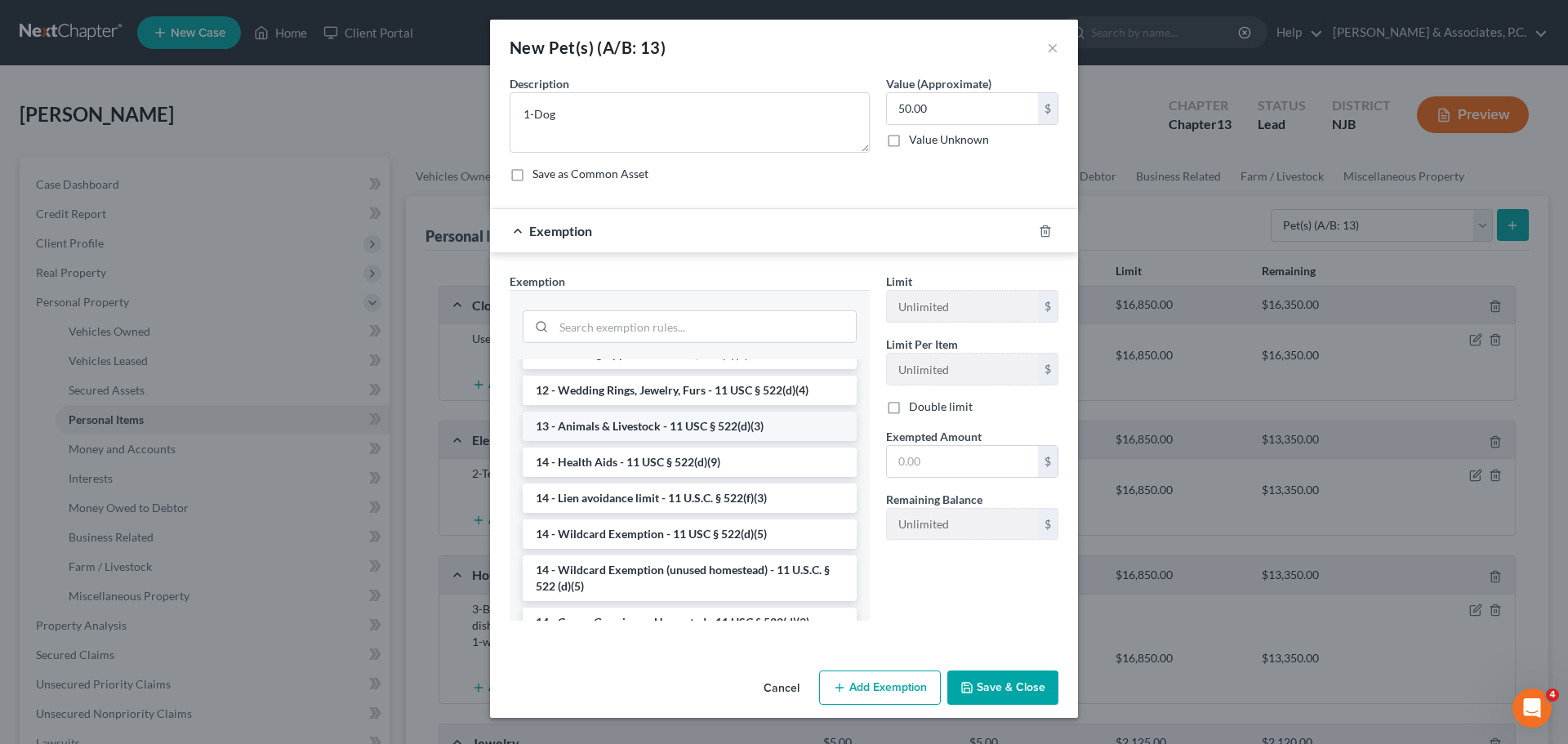
click at [642, 423] on li "13 - Animals & Livestock - 11 USC § 522(d)(3)" at bounding box center [689, 426] width 334 height 30
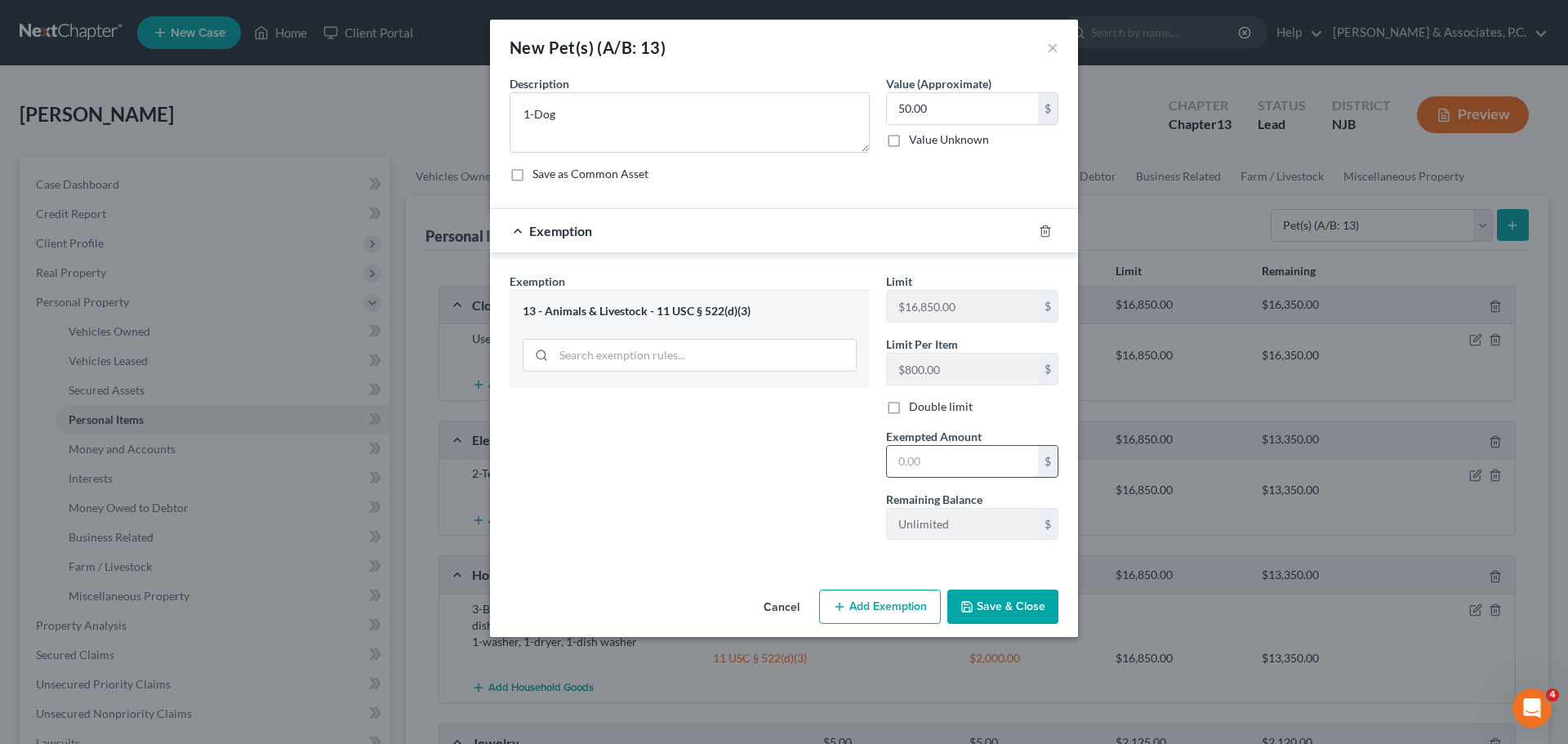
click at [919, 456] on input "text" at bounding box center [962, 461] width 151 height 31
type input "50.00"
click at [985, 605] on button "Save & Close" at bounding box center [1002, 607] width 111 height 34
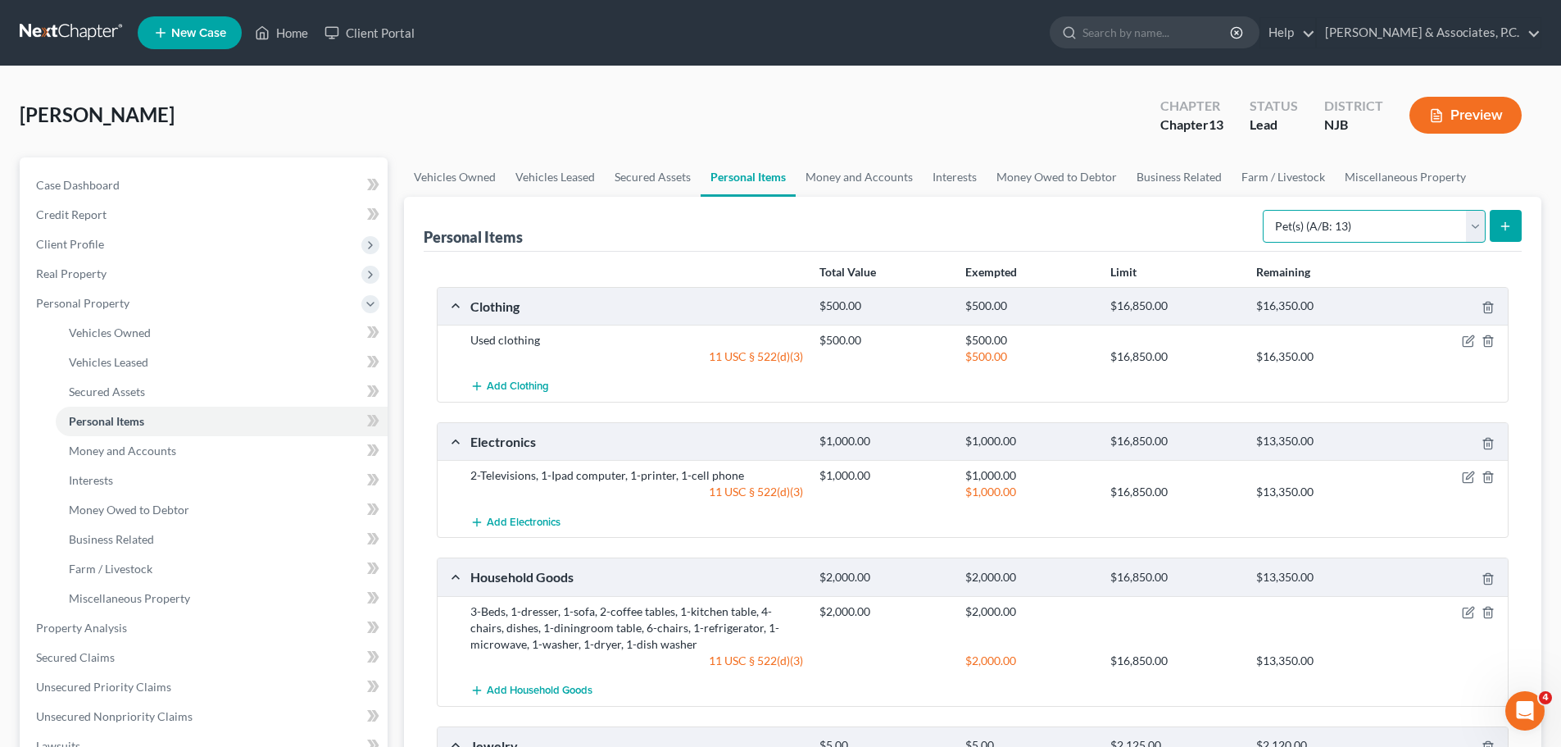
click at [1297, 229] on select "Select Item Type Clothing (A/B: 11) Collectibles Of Value (A/B: 8) Electronics …" at bounding box center [1374, 226] width 223 height 33
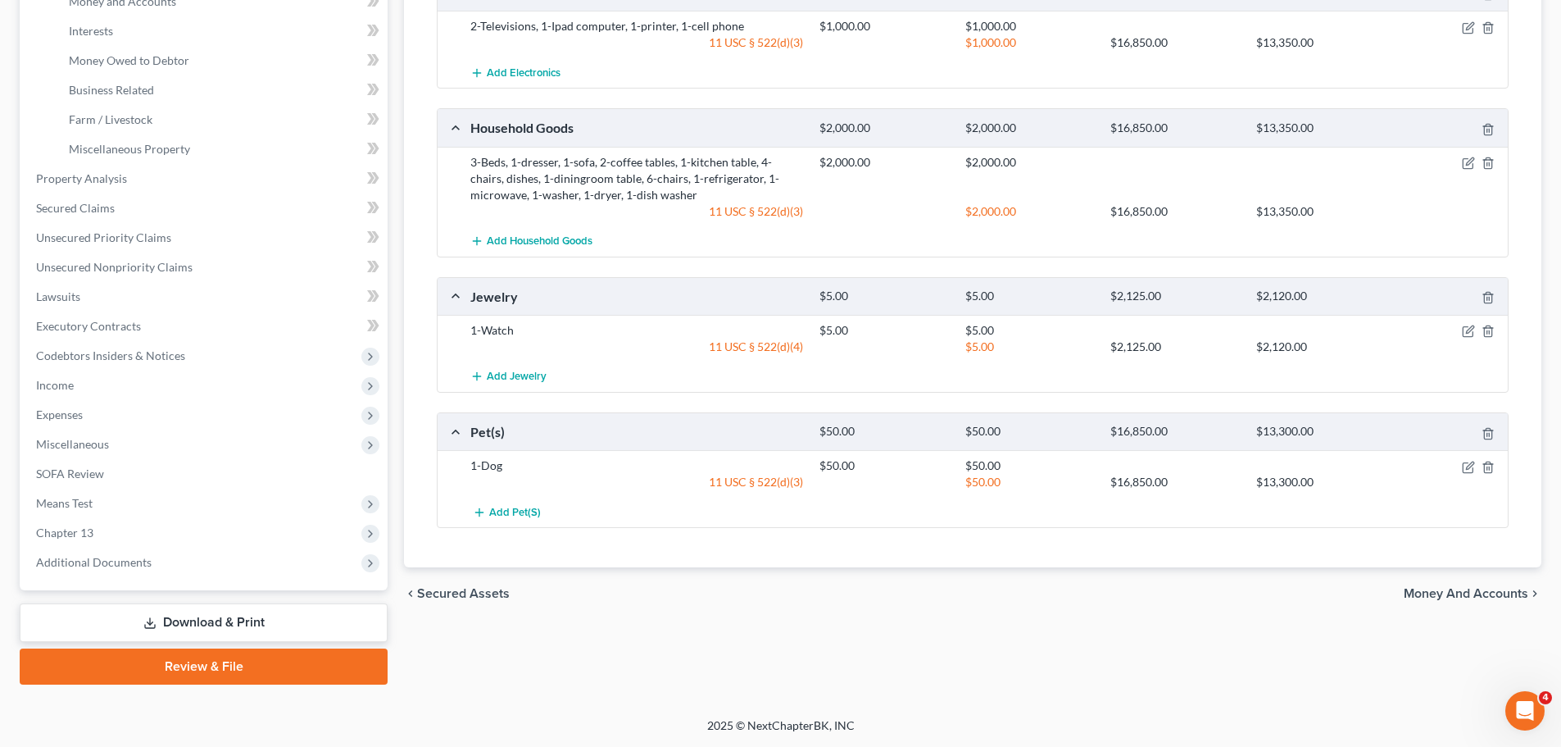
click at [1446, 593] on span "Money and Accounts" at bounding box center [1466, 593] width 125 height 13
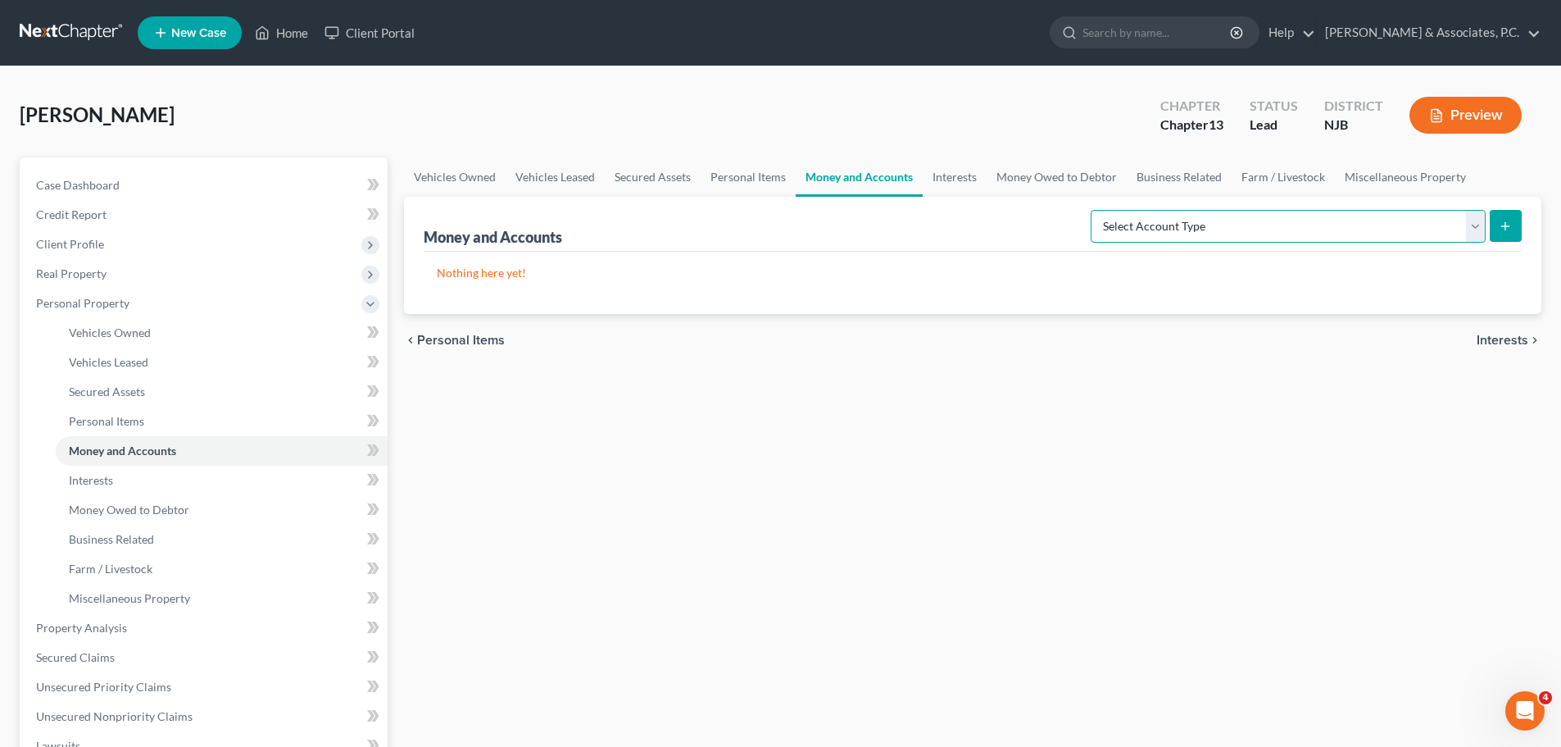
click at [1134, 220] on select "Select Account Type Brokerage (A/B: 18, SOFA: 20) Cash on Hand (A/B: 16) Certif…" at bounding box center [1288, 226] width 395 height 33
select select "brokerage"
click at [1095, 210] on select "Select Account Type Brokerage (A/B: 18, SOFA: 20) Cash on Hand (A/B: 16) Certif…" at bounding box center [1288, 226] width 395 height 33
click at [1501, 226] on icon "submit" at bounding box center [1505, 226] width 13 height 13
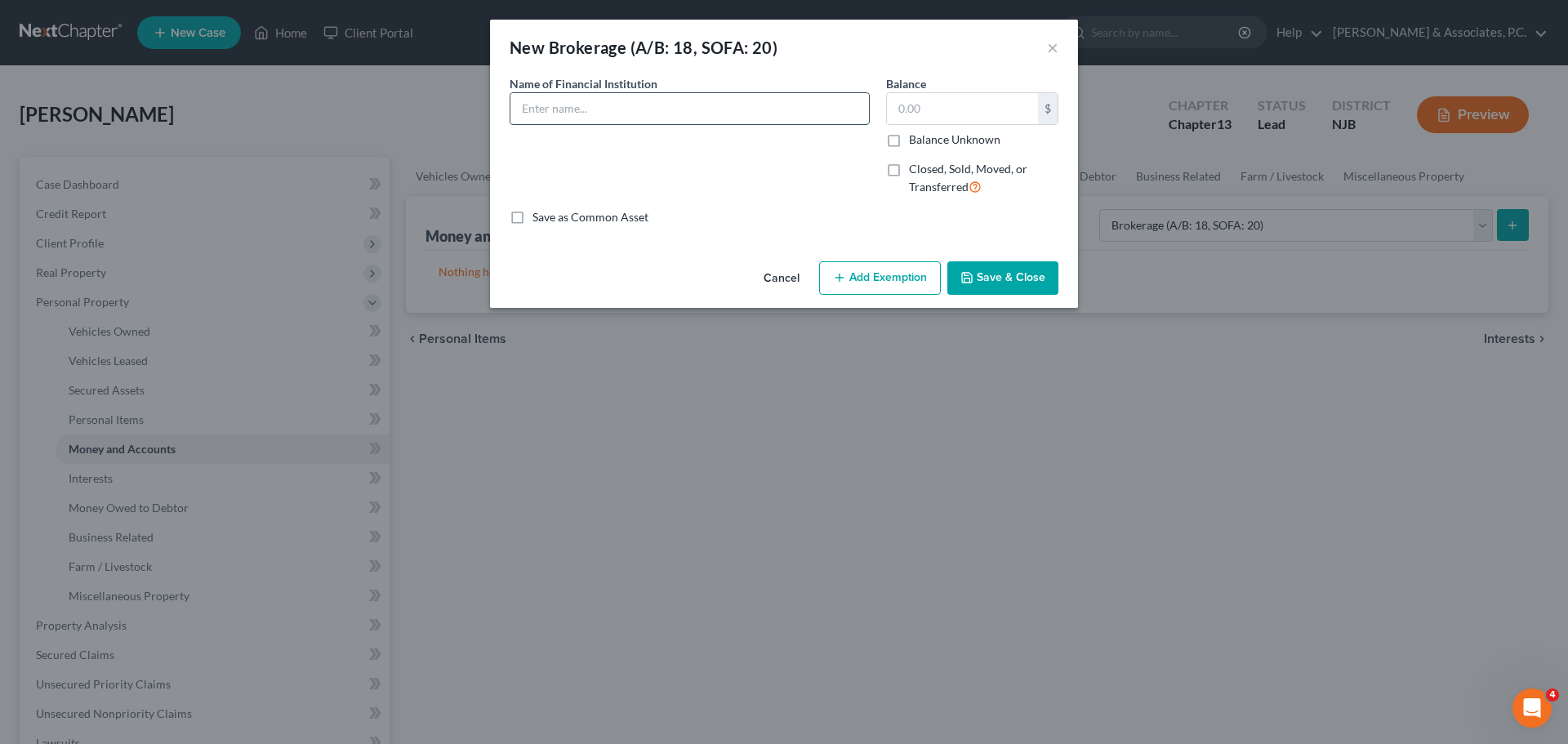
click at [692, 112] on input "text" at bounding box center [689, 108] width 359 height 31
type input "Wells Fargo Bank"
drag, startPoint x: 616, startPoint y: 147, endPoint x: 623, endPoint y: 134, distance: 14.8
click at [616, 146] on div "Name of Financial Institution * [PERSON_NAME] Fargo Bank" at bounding box center [689, 141] width 377 height 133
drag, startPoint x: 689, startPoint y: 112, endPoint x: 721, endPoint y: 106, distance: 32.6
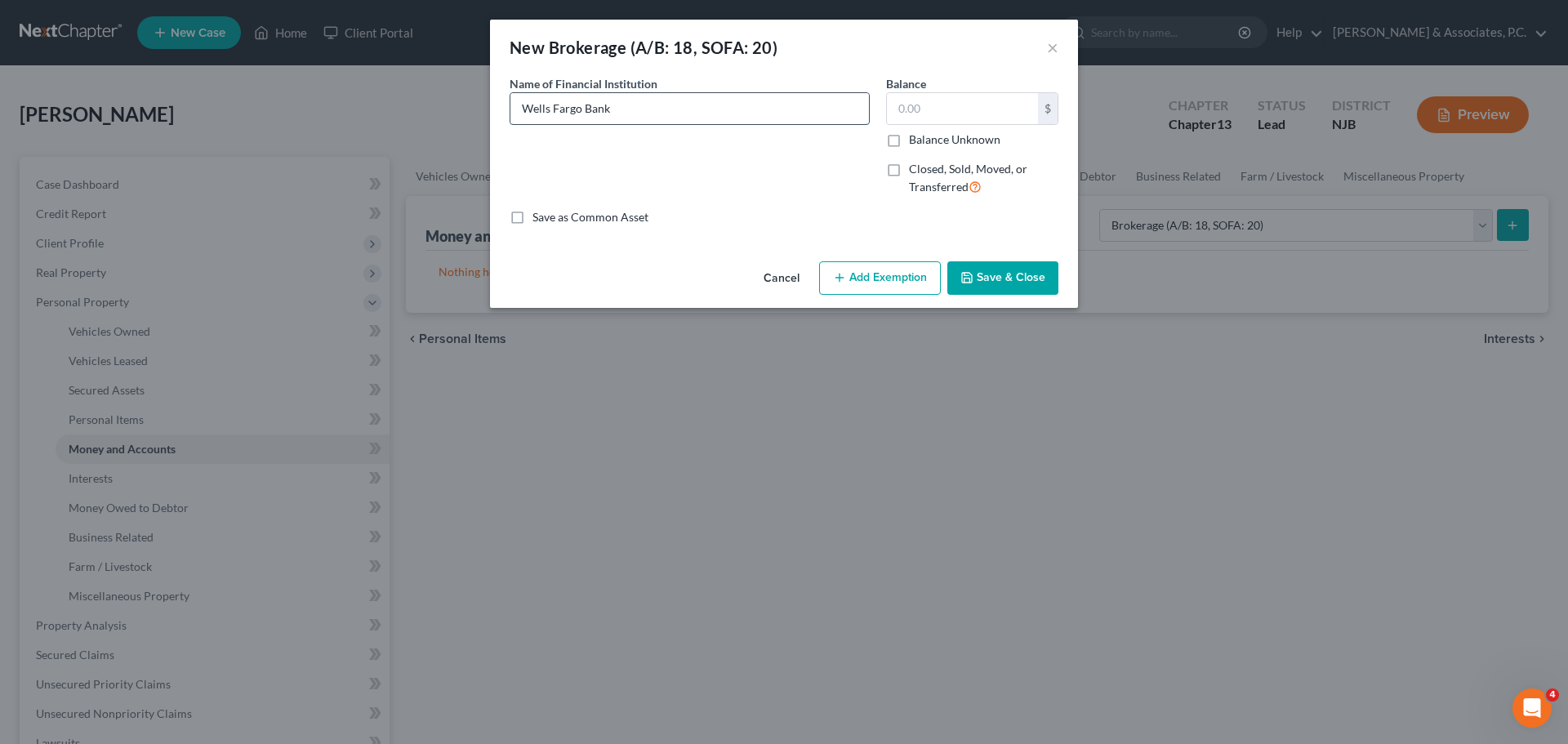
click at [692, 112] on input "Wells Fargo Bank" at bounding box center [689, 108] width 359 height 31
click at [914, 108] on input "text" at bounding box center [962, 108] width 151 height 31
type input "0.98"
click at [705, 106] on input "Wells Fargo Bank" at bounding box center [689, 108] width 359 height 31
type input "Wells Fargo Bank"
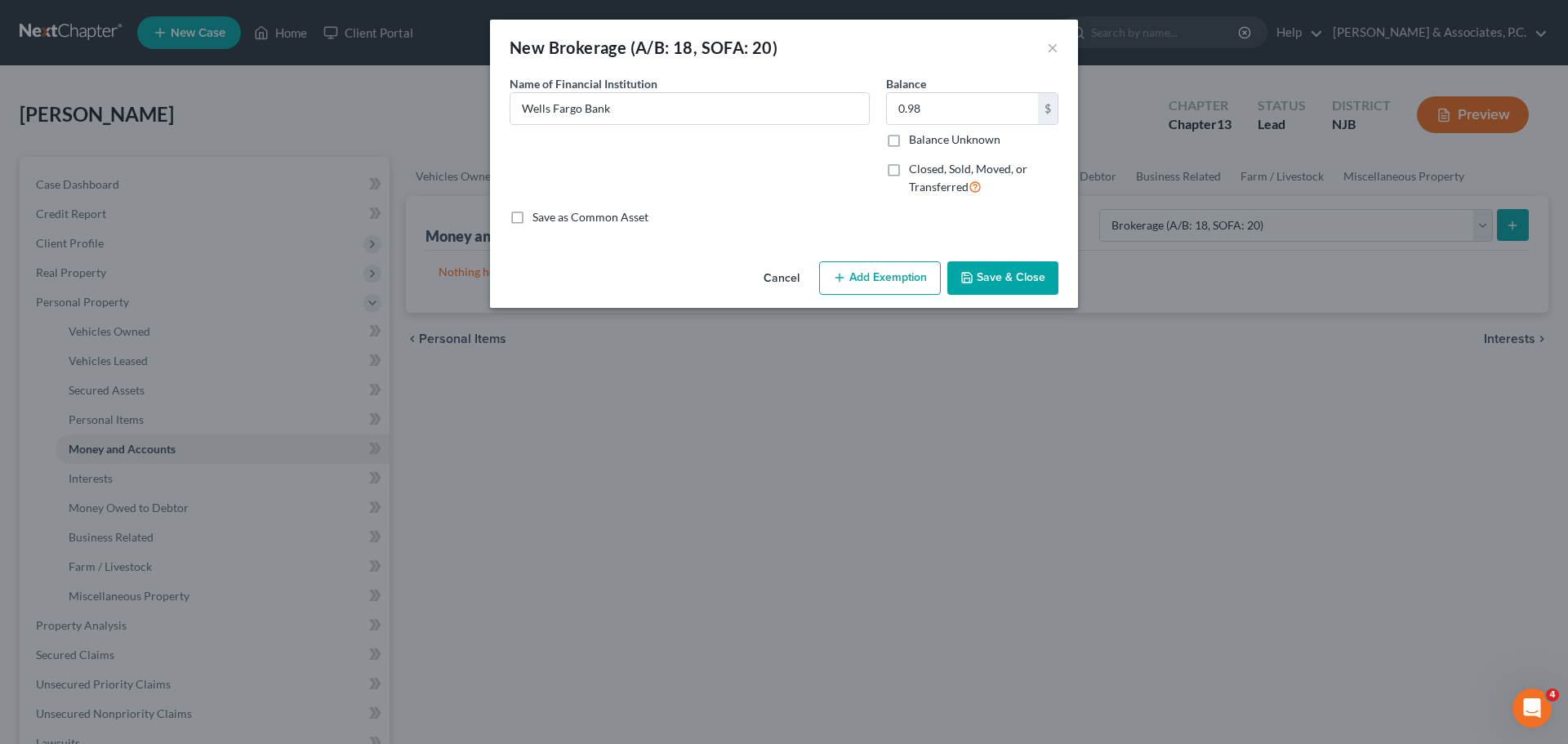
click at [913, 285] on button "Add Exemption" at bounding box center [880, 278] width 122 height 34
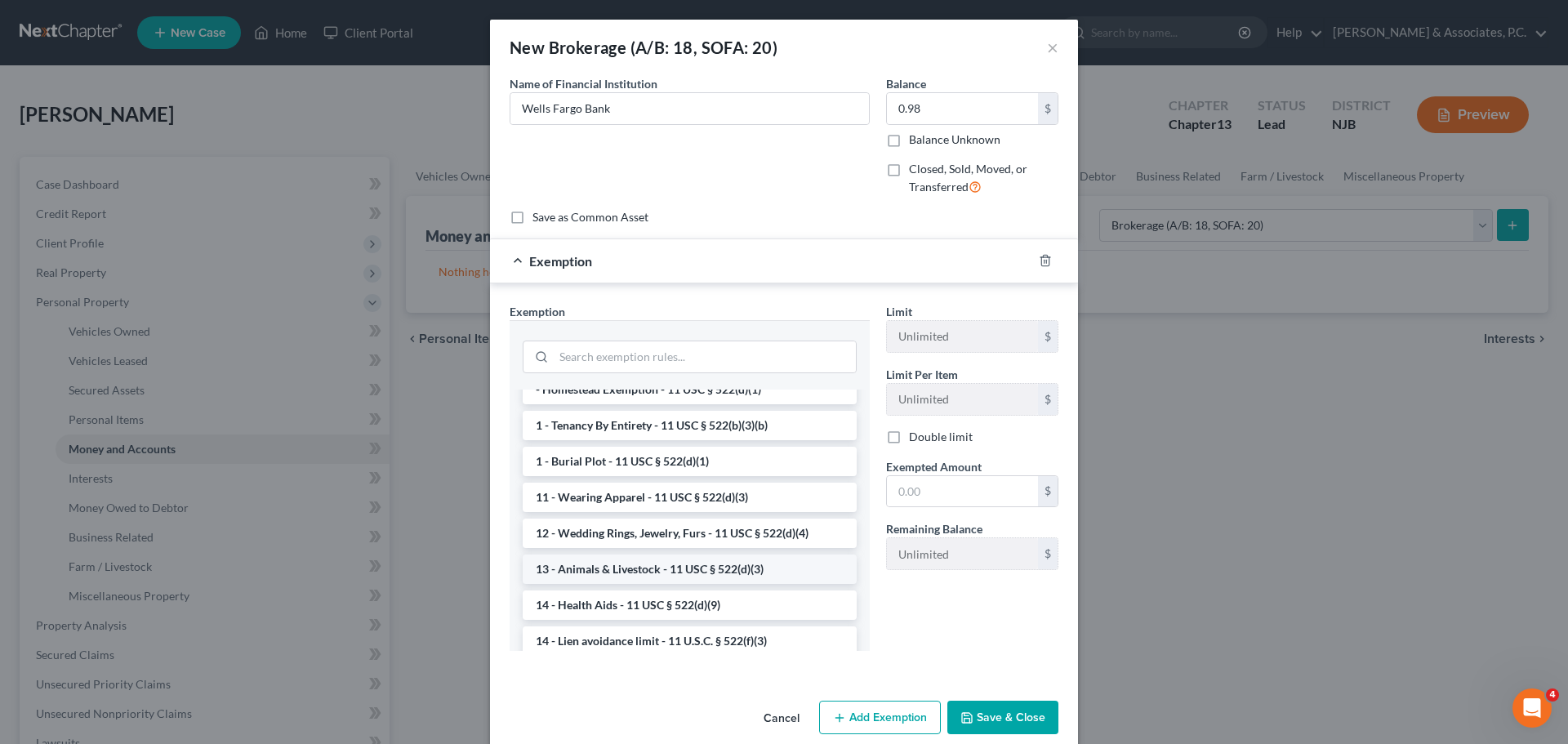
scroll to position [245, 0]
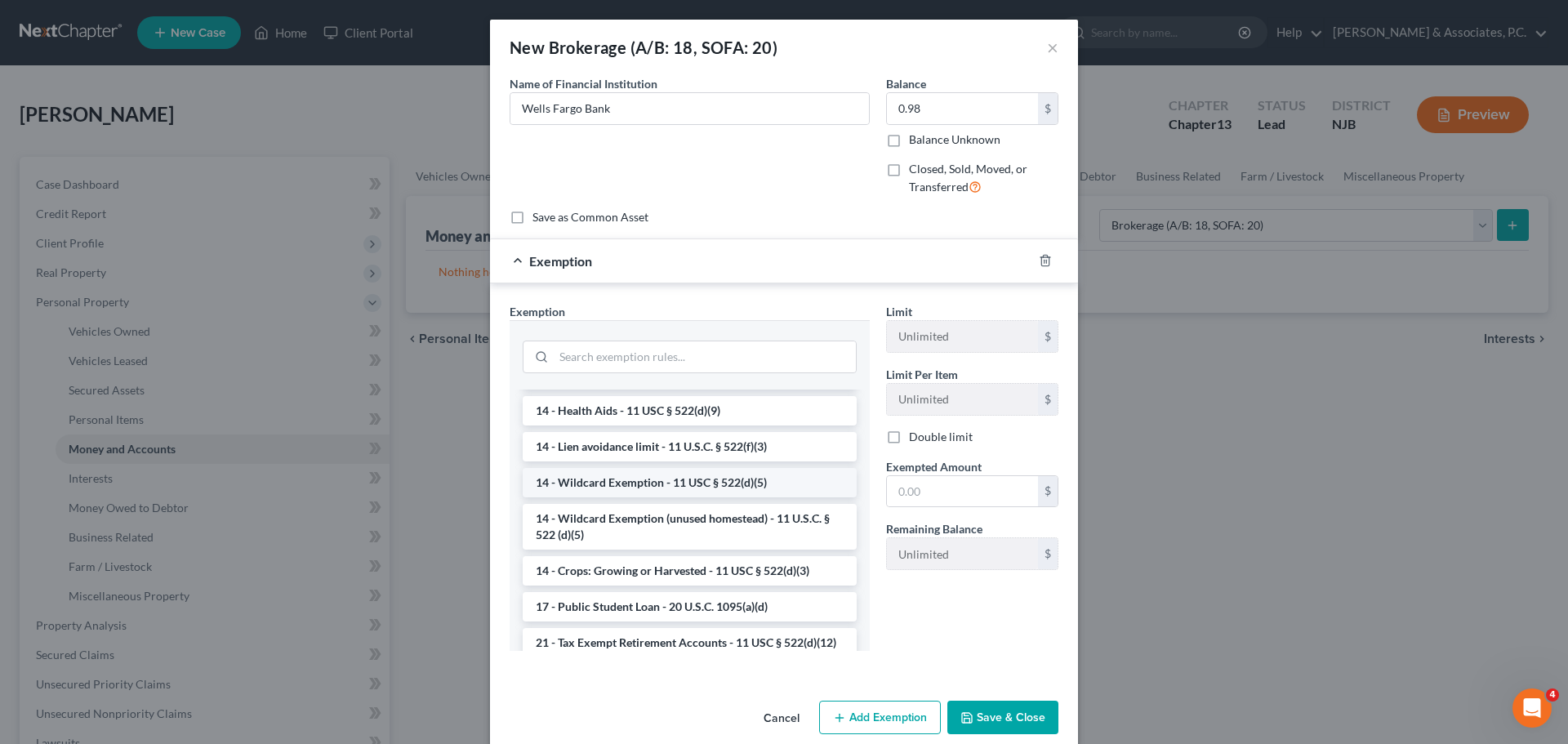
click at [629, 481] on li "14 - Wildcard Exemption - 11 USC § 522(d)(5)" at bounding box center [689, 483] width 334 height 30
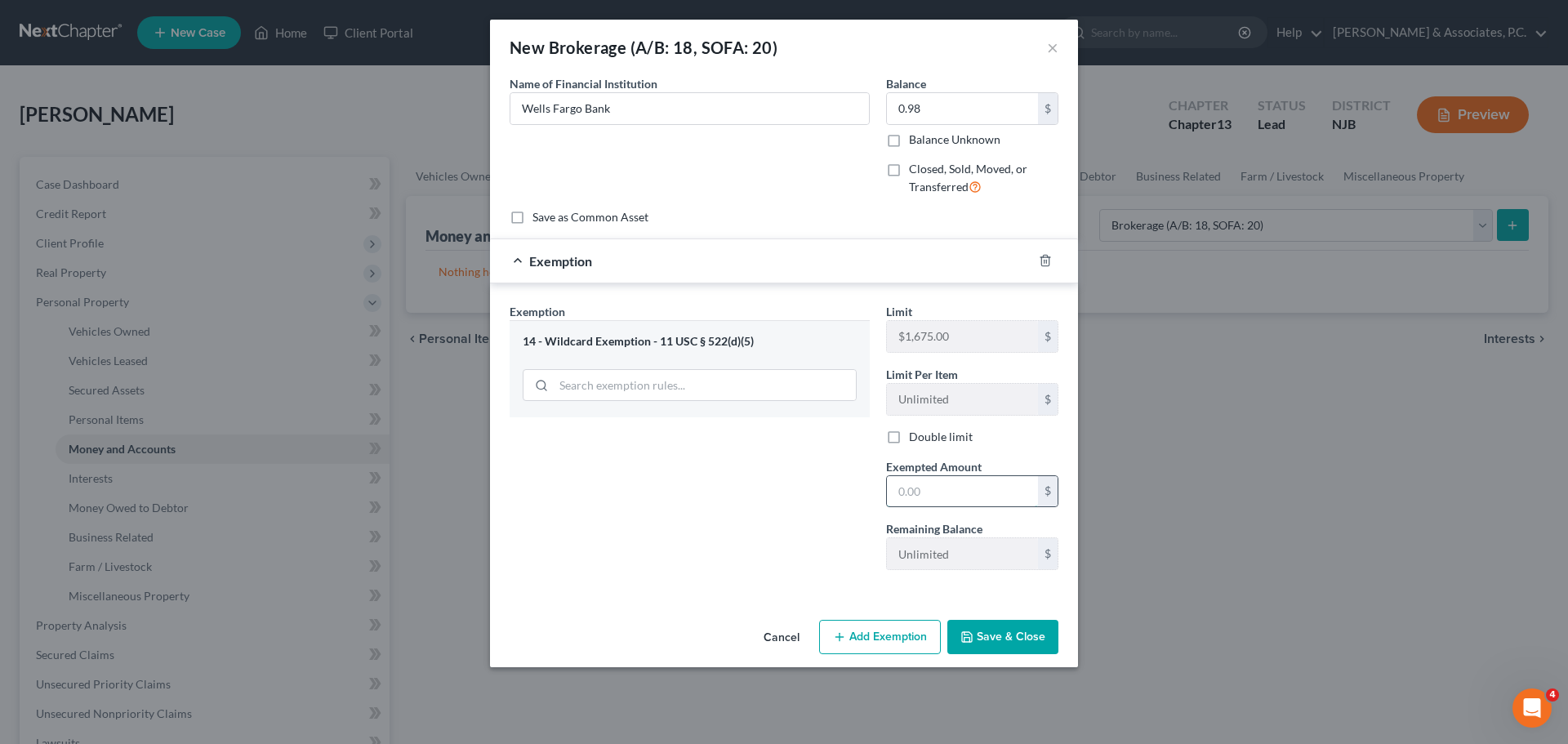
click at [943, 496] on input "text" at bounding box center [962, 491] width 151 height 31
type input "0"
type input "0.98"
drag, startPoint x: 1014, startPoint y: 651, endPoint x: 1058, endPoint y: 614, distance: 57.5
click at [1014, 647] on button "Save & Close" at bounding box center [1002, 636] width 111 height 34
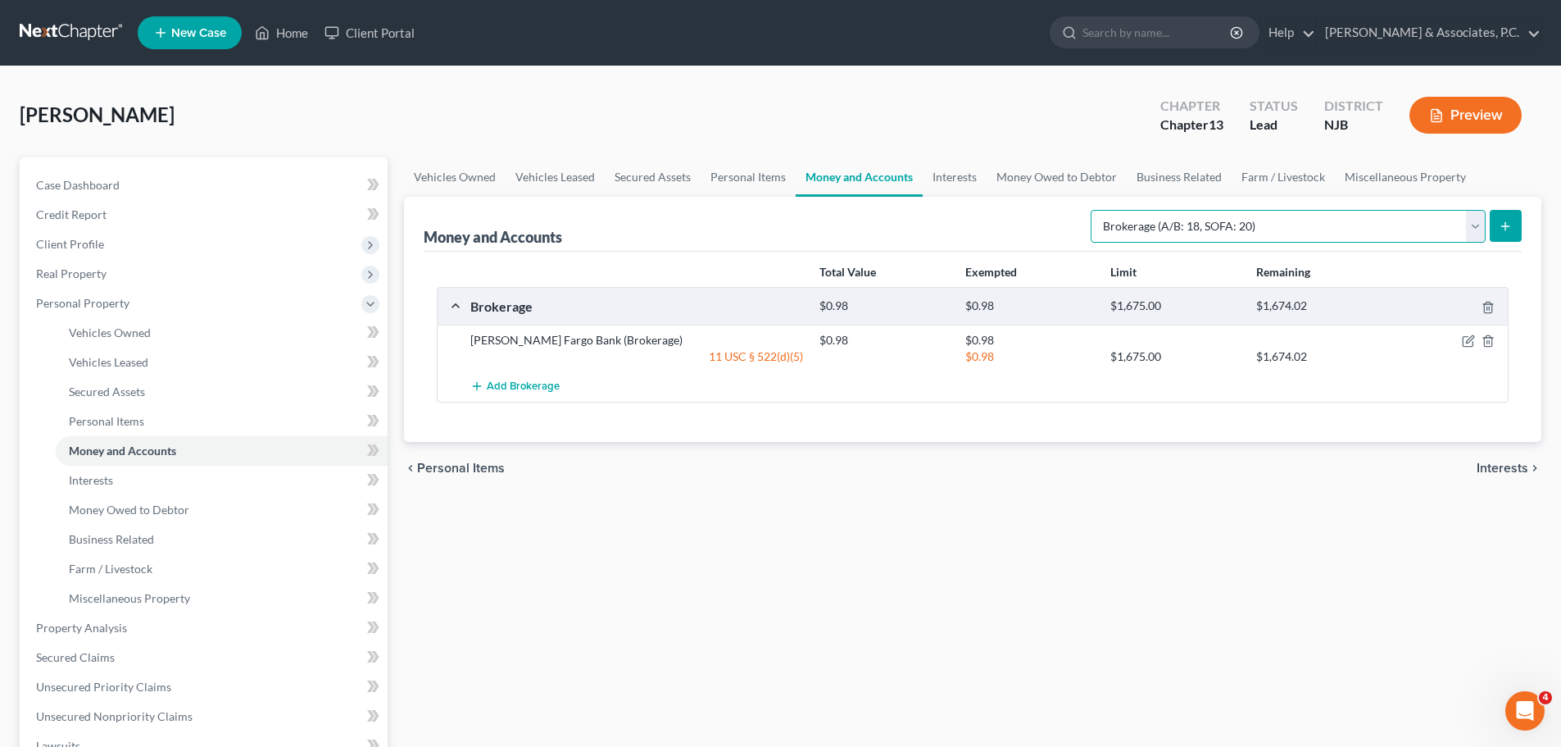
click at [1281, 222] on select "Select Account Type Brokerage (A/B: 18, SOFA: 20) Cash on Hand (A/B: 16) Certif…" at bounding box center [1288, 226] width 395 height 33
select select "cash_on_hand"
click at [1095, 210] on select "Select Account Type Brokerage (A/B: 18, SOFA: 20) Cash on Hand (A/B: 16) Certif…" at bounding box center [1288, 226] width 395 height 33
click at [1506, 222] on icon "submit" at bounding box center [1505, 226] width 13 height 13
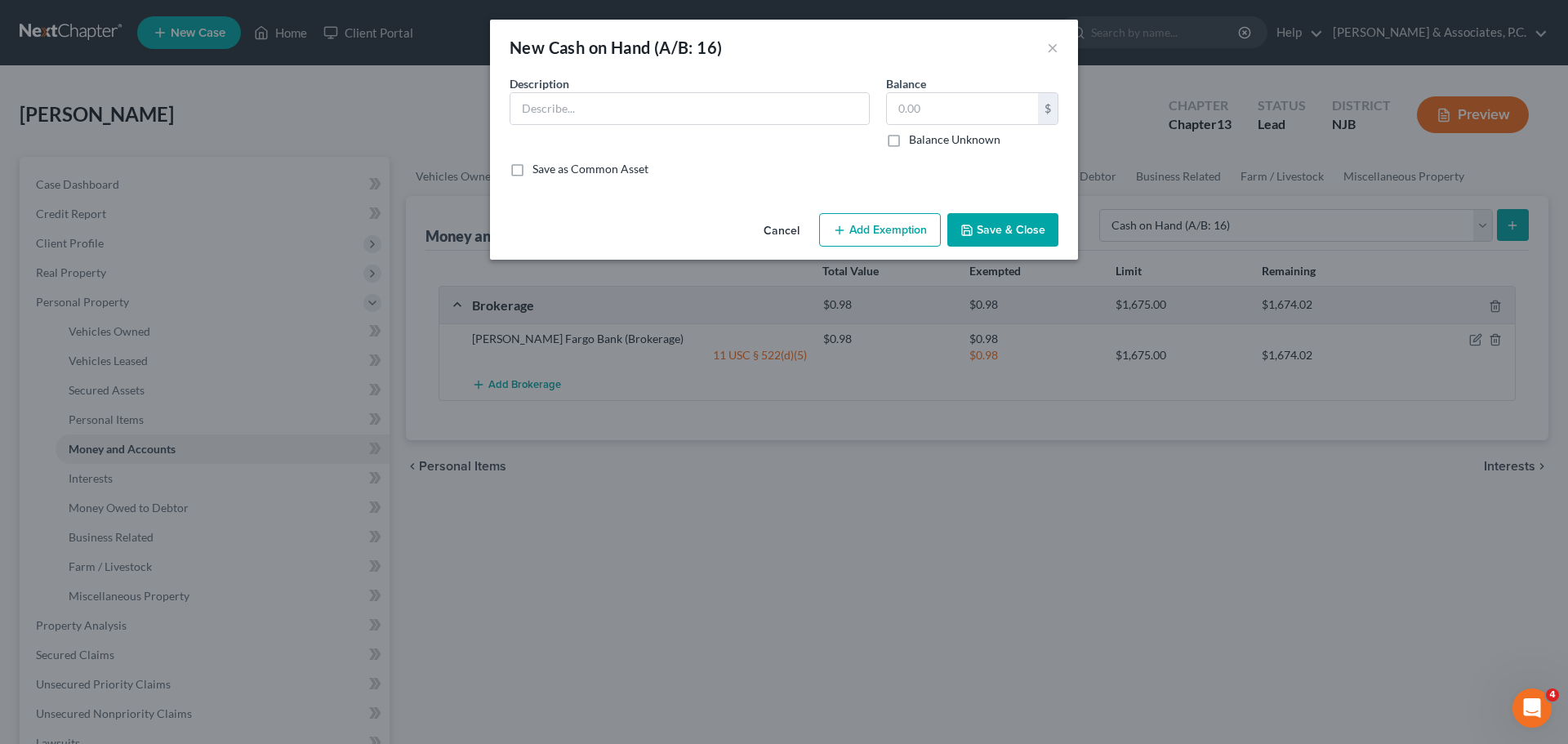
drag, startPoint x: 747, startPoint y: 89, endPoint x: 732, endPoint y: 94, distance: 15.8
click at [745, 89] on div "Description *" at bounding box center [689, 111] width 377 height 73
click at [740, 100] on input "text" at bounding box center [689, 108] width 359 height 31
type input "1"
type input "Cash in wallet & pockets"
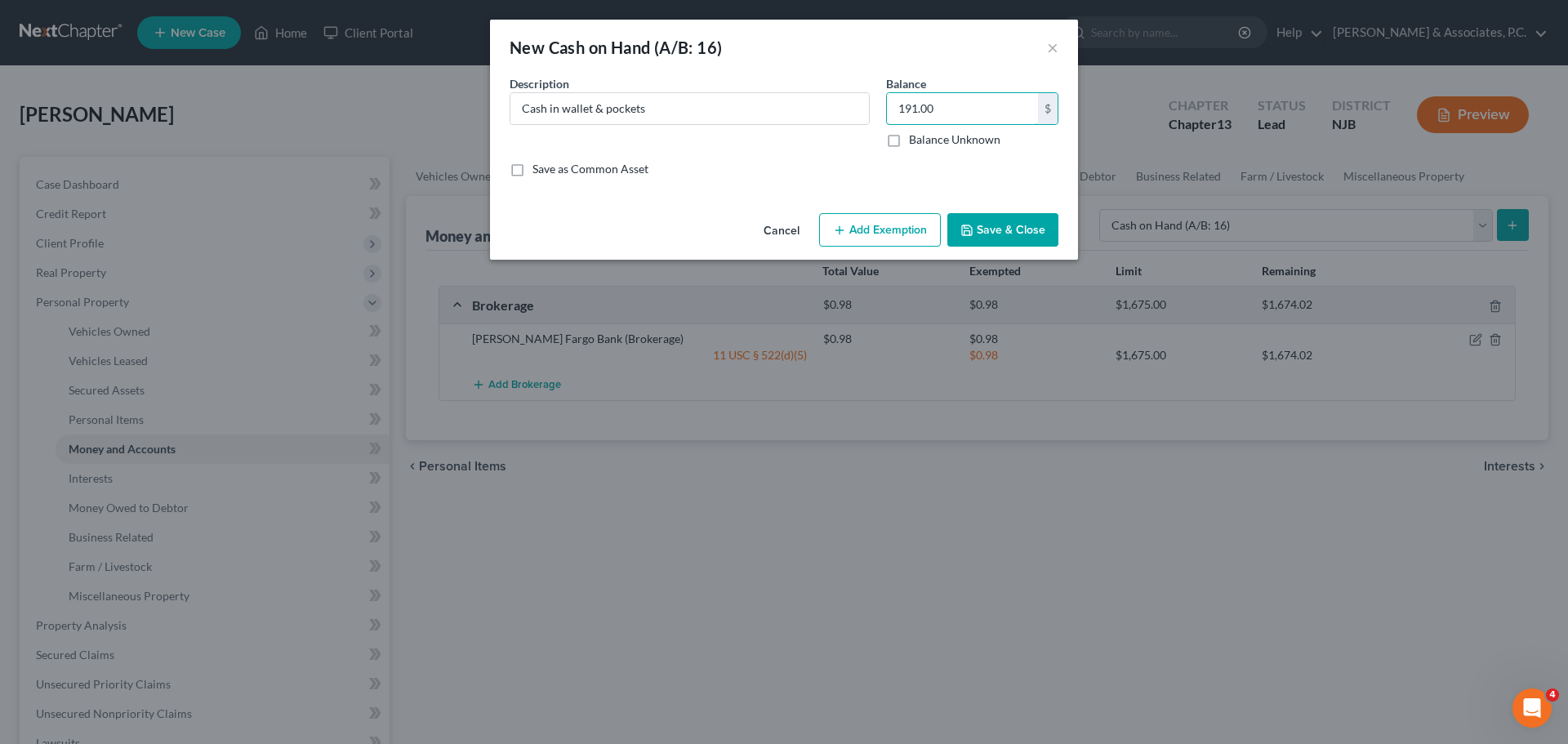
type input "191.00"
click at [849, 228] on button "Add Exemption" at bounding box center [880, 230] width 122 height 34
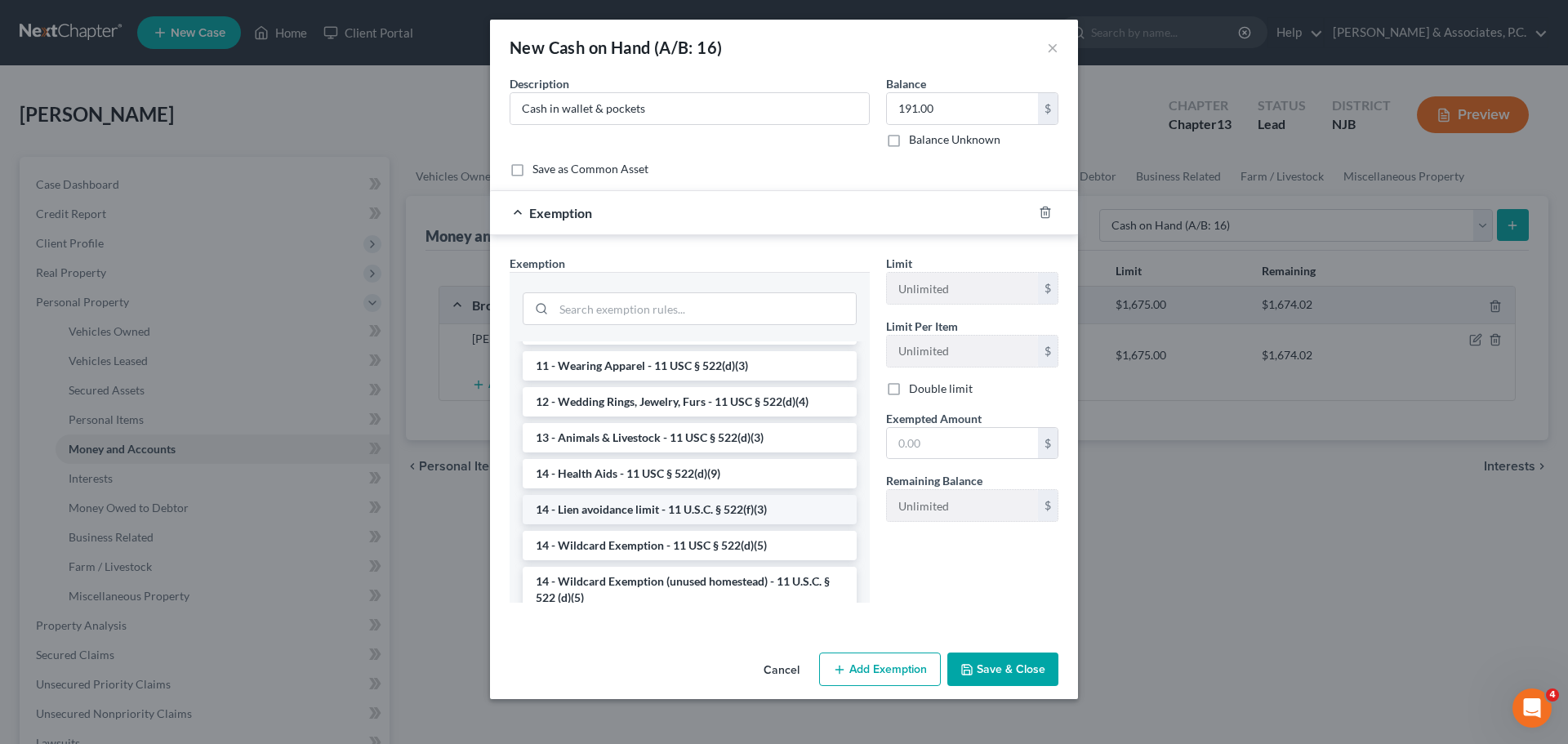
scroll to position [163, 0]
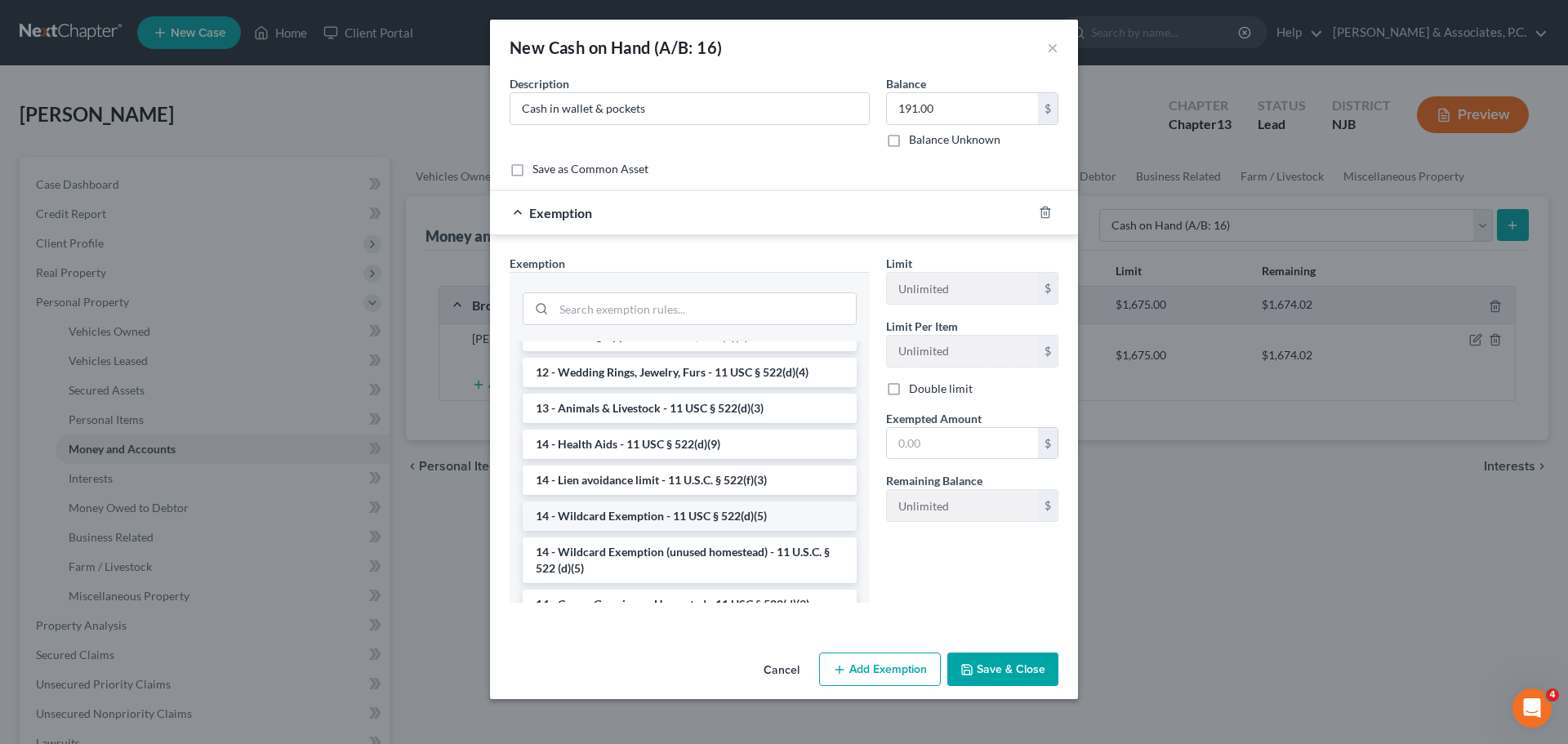
click at [635, 516] on li "14 - Wildcard Exemption - 11 USC § 522(d)(5)" at bounding box center [689, 516] width 334 height 30
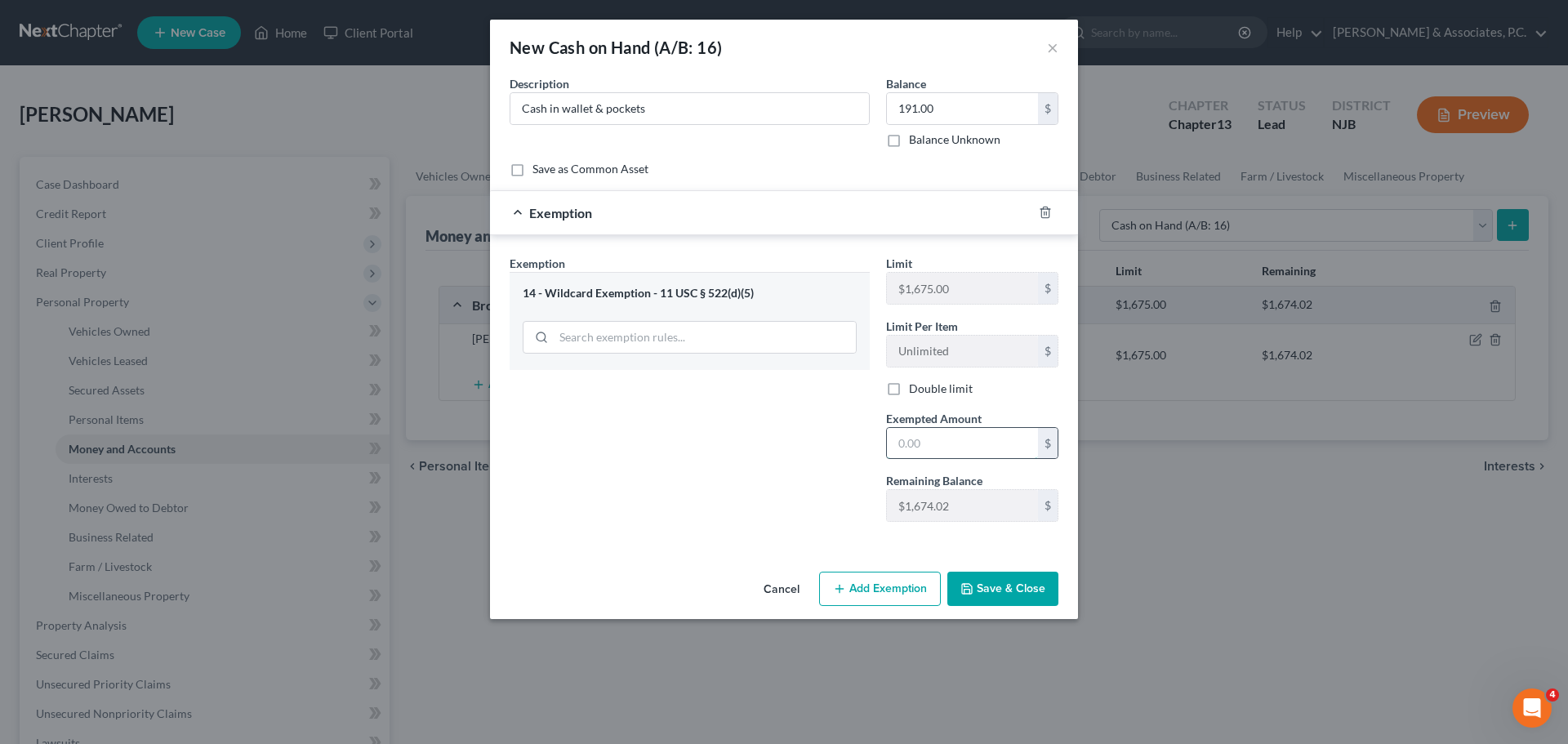
click at [953, 436] on input "text" at bounding box center [962, 442] width 151 height 31
type input "191.00"
click at [999, 596] on button "Save & Close" at bounding box center [1002, 589] width 111 height 34
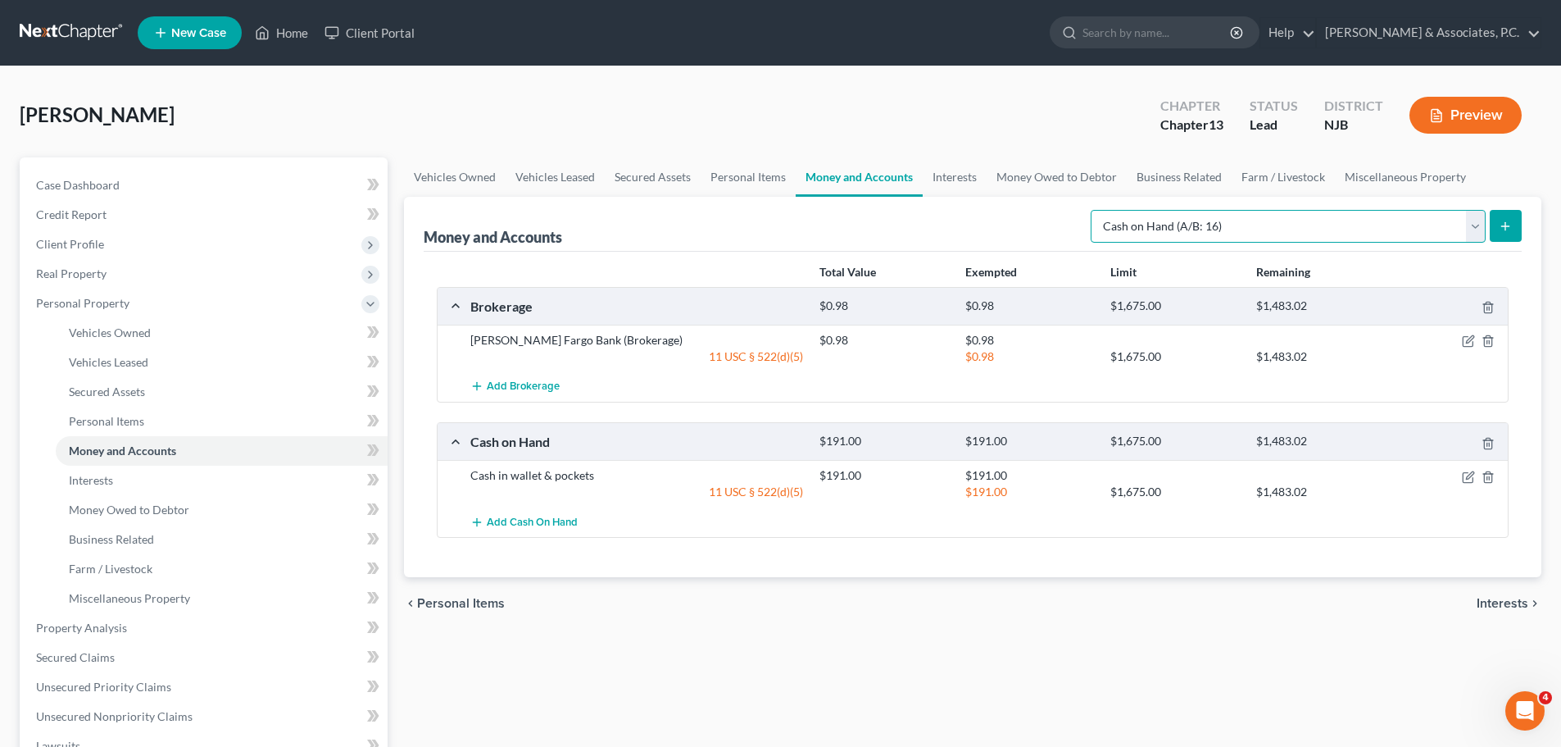
click at [1348, 230] on select "Select Account Type Brokerage (A/B: 18, SOFA: 20) Cash on Hand (A/B: 16) Certif…" at bounding box center [1288, 226] width 395 height 33
select select "checking"
click at [1095, 210] on select "Select Account Type Brokerage (A/B: 18, SOFA: 20) Cash on Hand (A/B: 16) Certif…" at bounding box center [1288, 226] width 395 height 33
click at [1507, 221] on icon "submit" at bounding box center [1505, 226] width 13 height 13
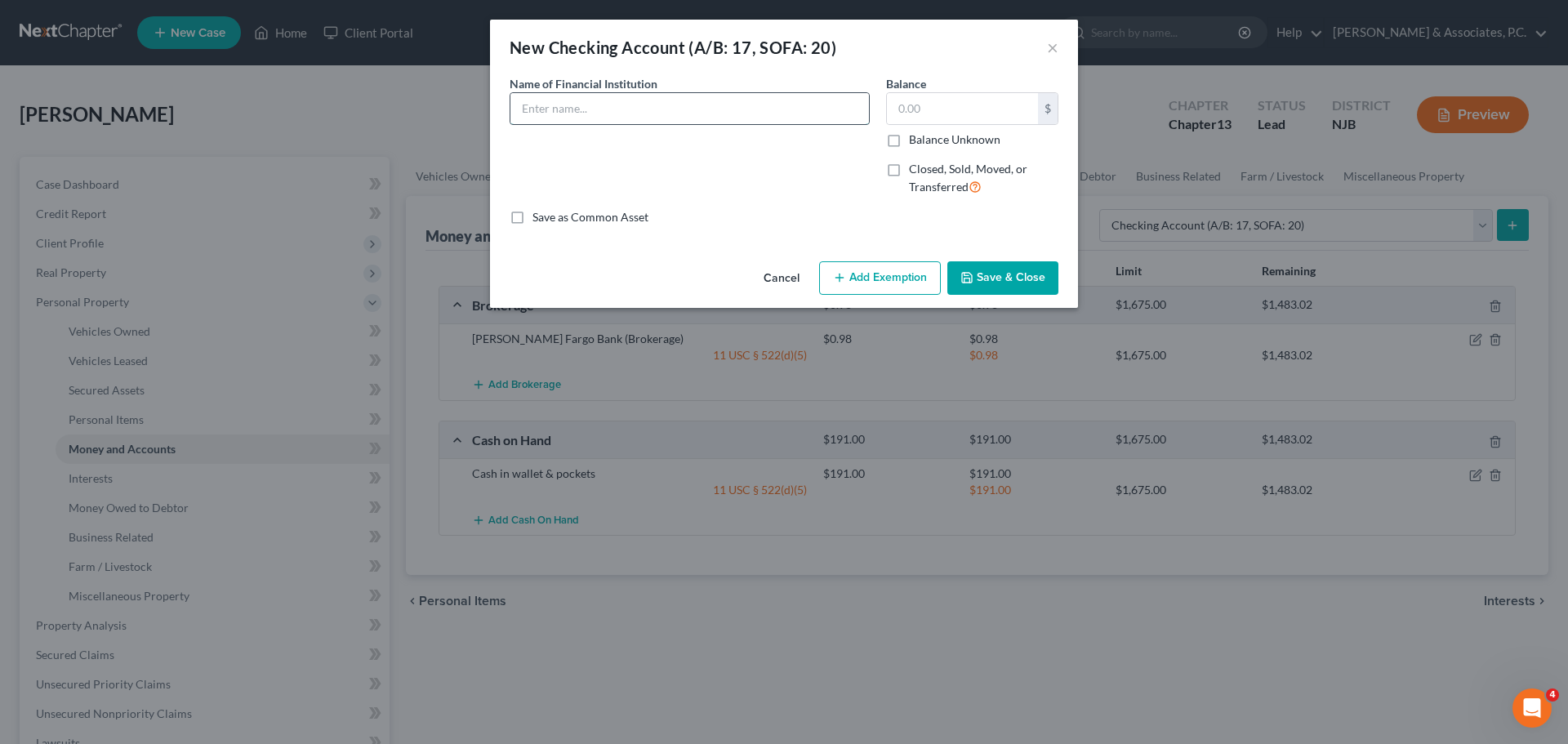
click at [737, 100] on input "text" at bounding box center [689, 108] width 359 height 31
type input "Bank of America"
type input "38.00"
click at [895, 274] on button "Add Exemption" at bounding box center [880, 278] width 122 height 34
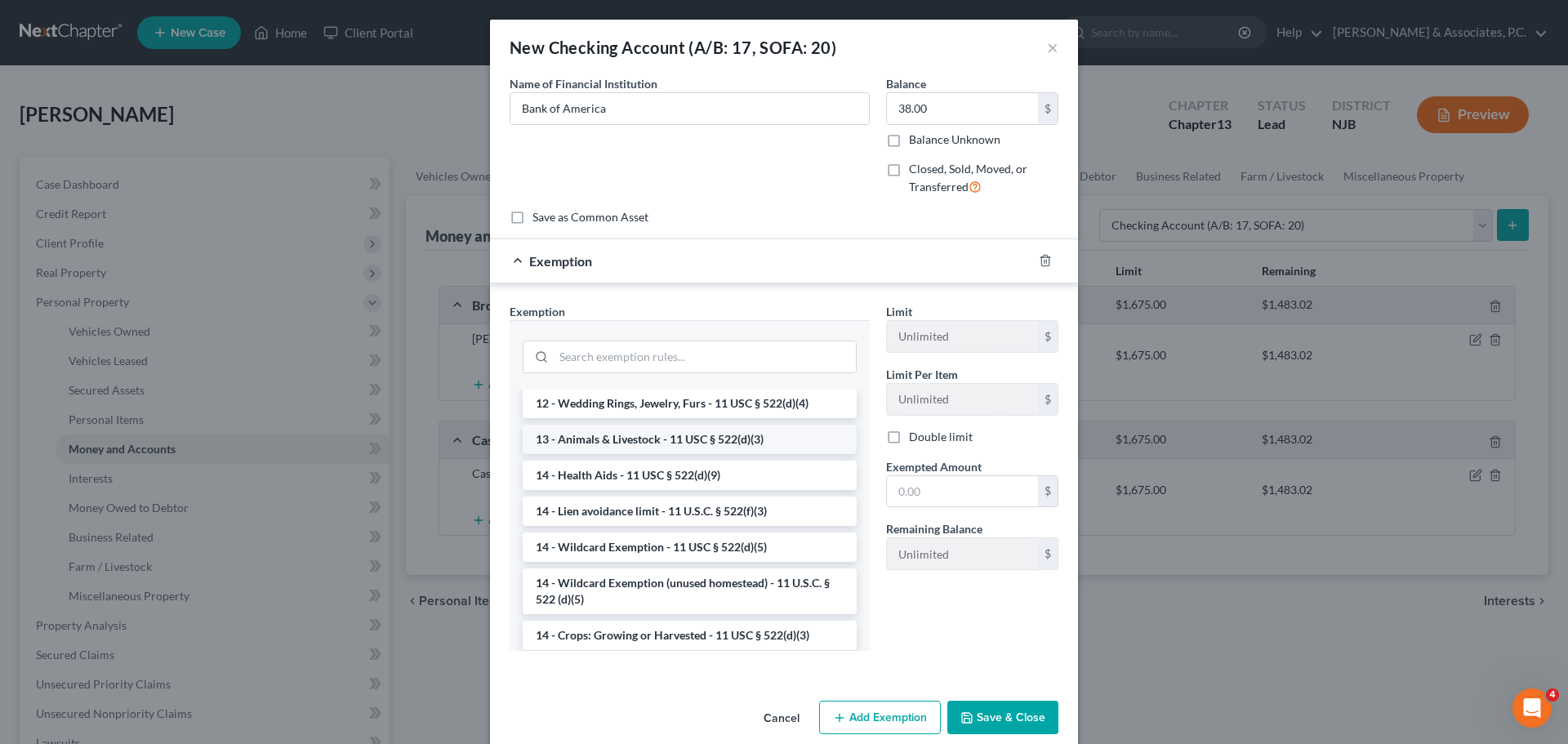
scroll to position [245, 0]
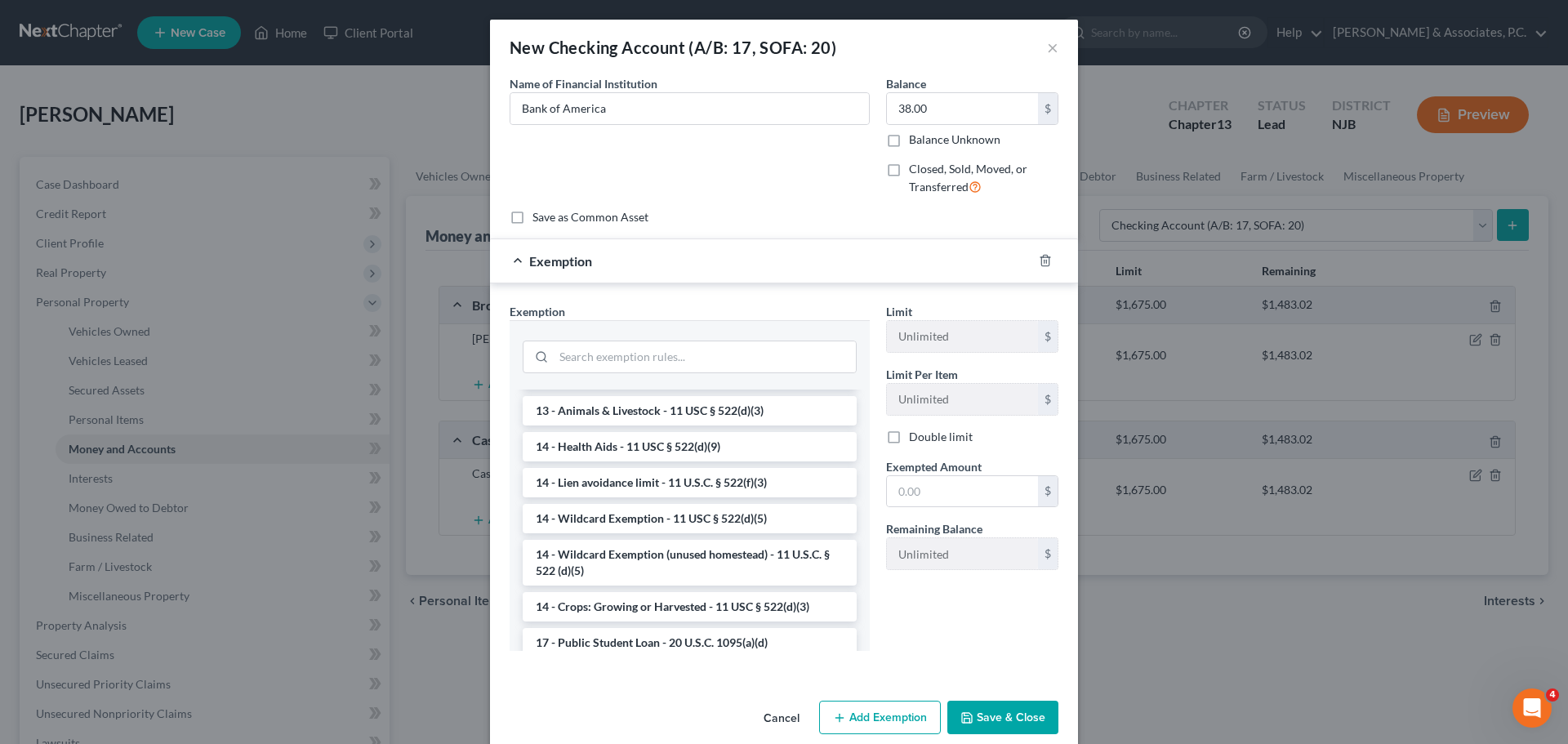
drag, startPoint x: 622, startPoint y: 515, endPoint x: 763, endPoint y: 509, distance: 141.1
click at [624, 515] on li "14 - Wildcard Exemption - 11 USC § 522(d)(5)" at bounding box center [689, 519] width 334 height 30
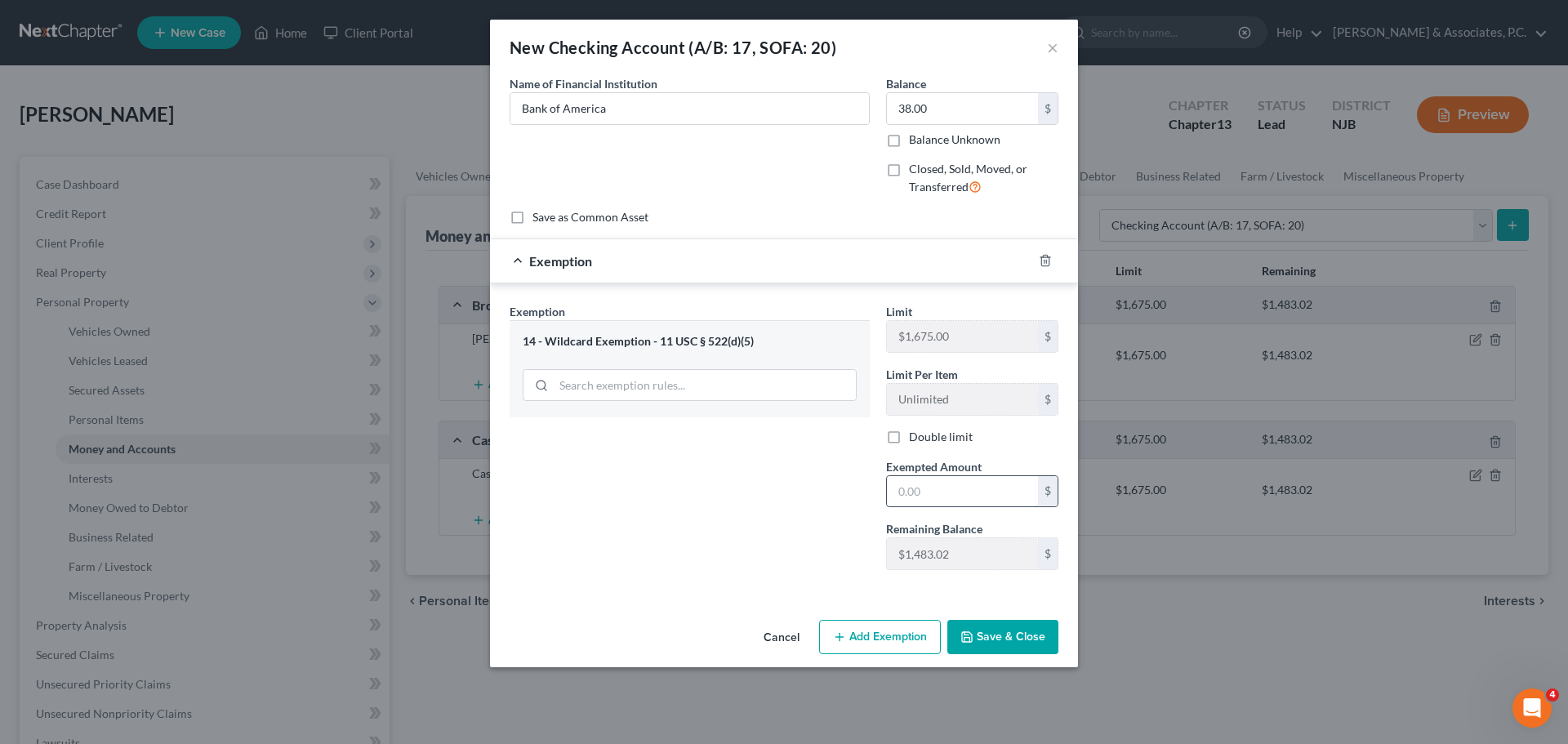
click at [921, 494] on input "text" at bounding box center [962, 491] width 151 height 31
type input "38.00"
click at [990, 631] on button "Save & Close" at bounding box center [1002, 636] width 111 height 34
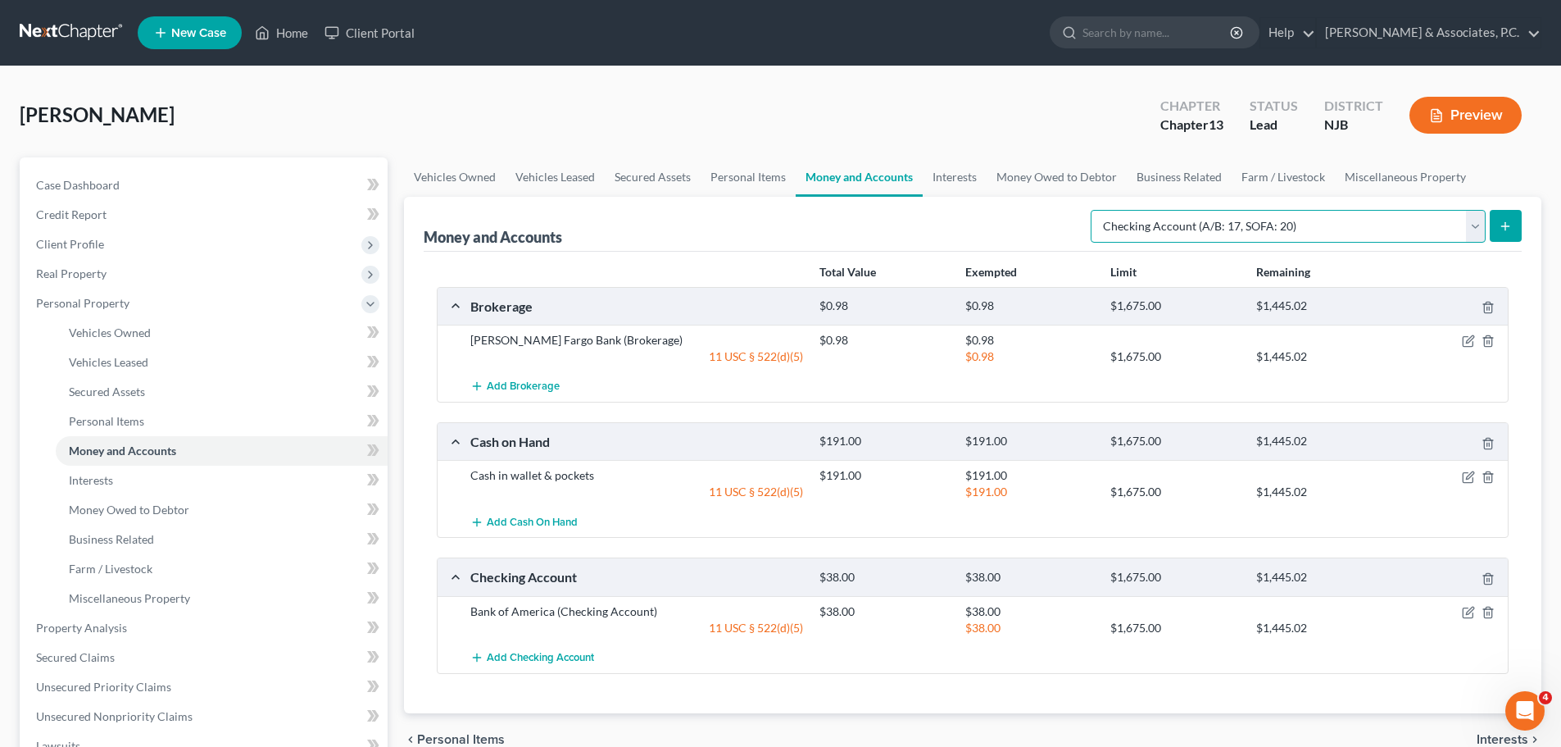
drag, startPoint x: 1320, startPoint y: 226, endPoint x: 1293, endPoint y: 224, distance: 26.3
click at [1318, 225] on select "Select Account Type Brokerage (A/B: 18, SOFA: 20) Cash on Hand (A/B: 16) Certif…" at bounding box center [1288, 226] width 395 height 33
select select "safe_deposit_box"
click at [1095, 210] on select "Select Account Type Brokerage (A/B: 18, SOFA: 20) Cash on Hand (A/B: 16) Certif…" at bounding box center [1288, 226] width 395 height 33
click at [1501, 223] on icon "submit" at bounding box center [1505, 226] width 13 height 13
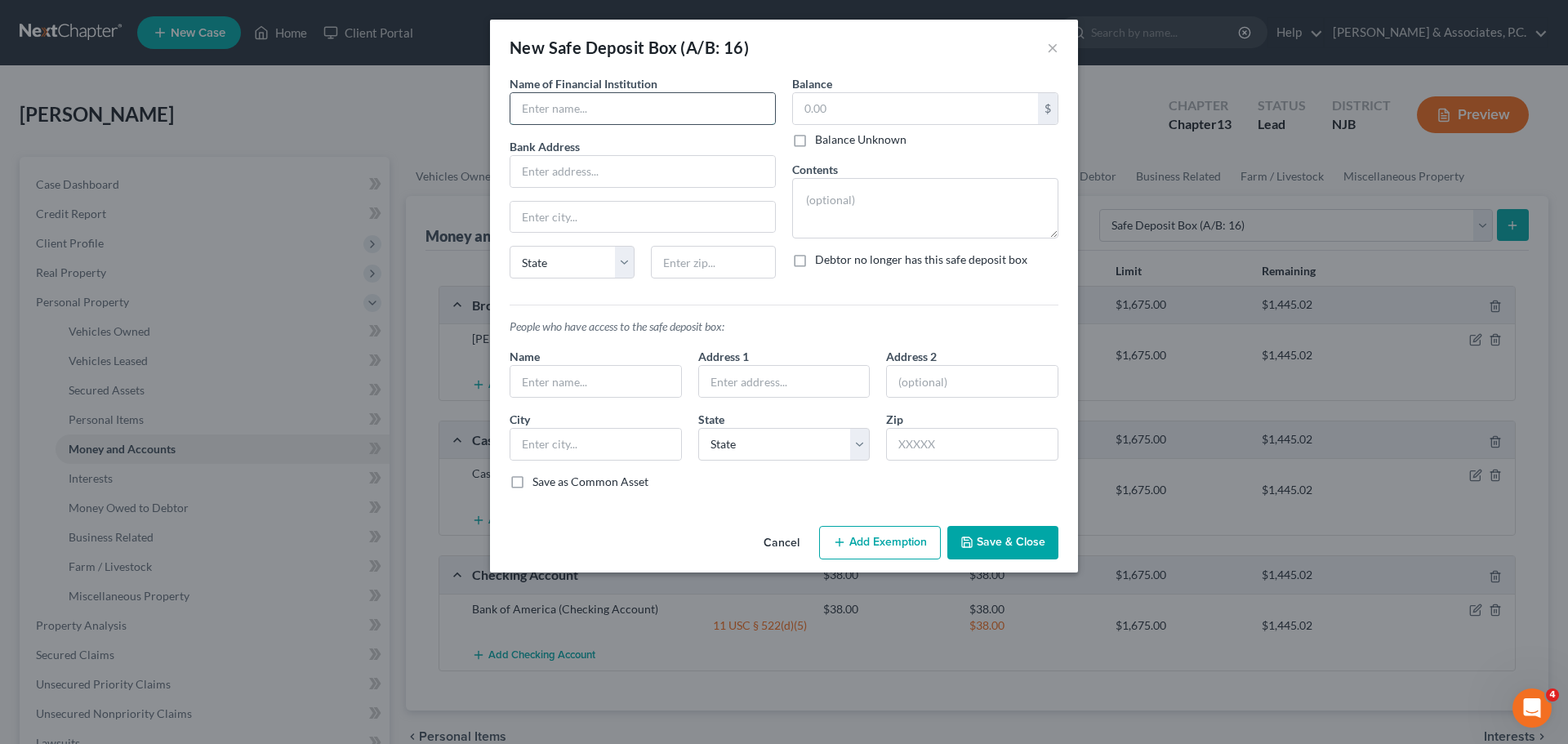
click at [678, 108] on input "text" at bounding box center [643, 108] width 265 height 31
type input "Wells Fargo Bank"
click at [575, 160] on input "text" at bounding box center [643, 171] width 265 height 31
click at [582, 169] on input "text" at bounding box center [643, 171] width 265 height 31
type input "[STREET_ADDRESS]"
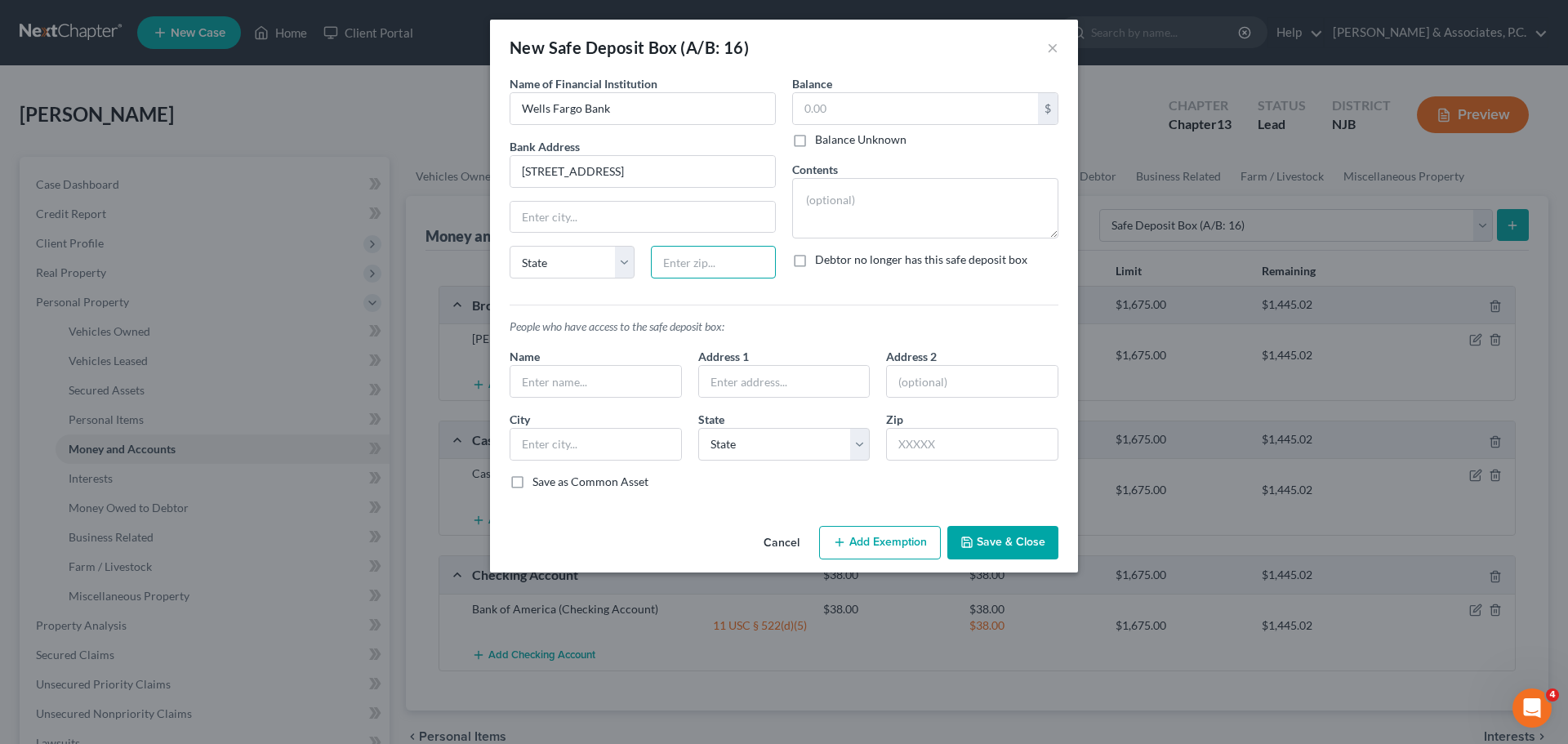
drag, startPoint x: 681, startPoint y: 256, endPoint x: 684, endPoint y: 273, distance: 17.3
click at [663, 257] on input "text" at bounding box center [712, 262] width 125 height 33
type input "07643"
click at [923, 206] on textarea at bounding box center [924, 208] width 266 height 61
type input "Little Ferry"
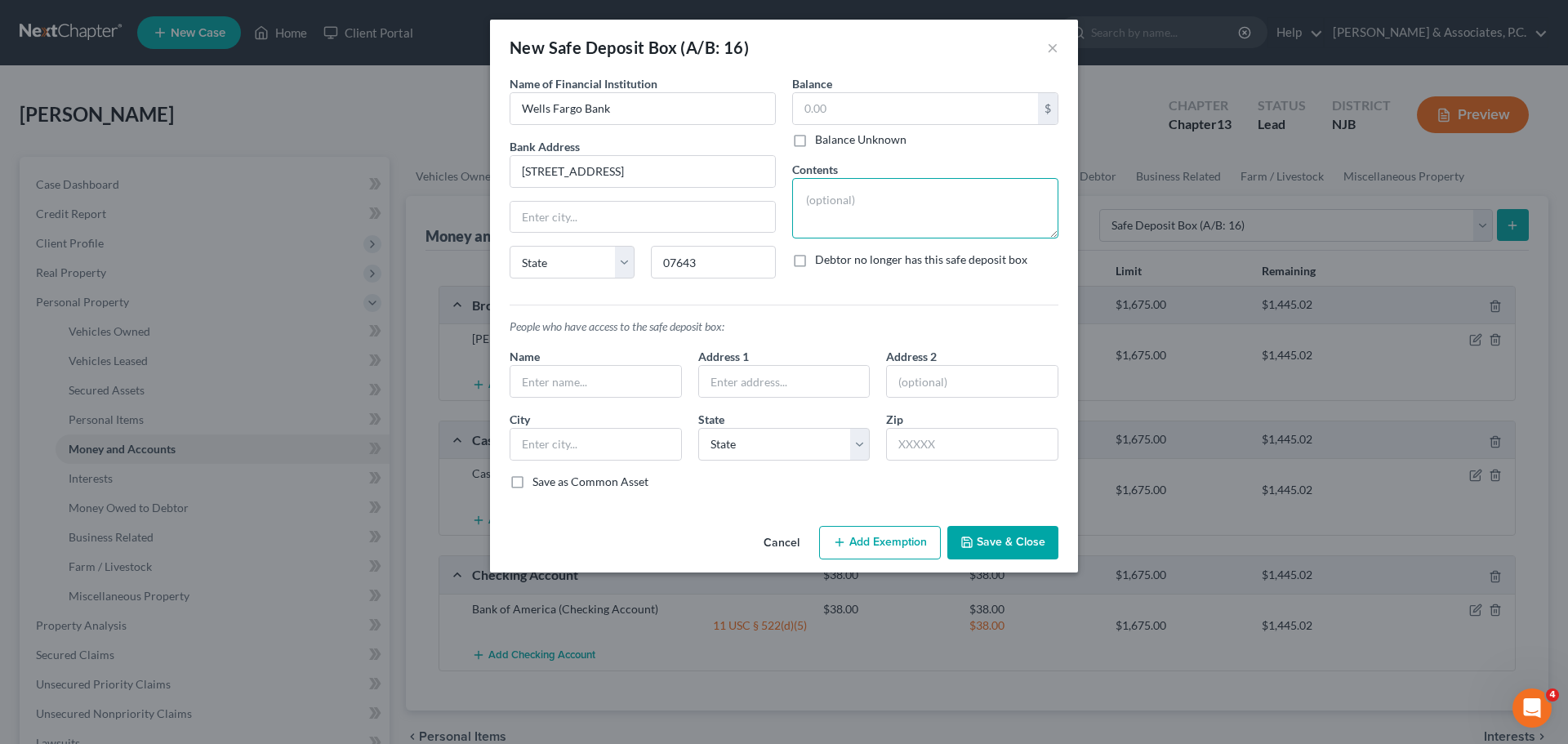
select select "33"
click at [882, 194] on textarea at bounding box center [924, 208] width 266 height 61
click at [908, 201] on textarea at bounding box center [924, 208] width 266 height 61
type textarea "Deed and property documents"
click at [584, 380] on input "text" at bounding box center [595, 380] width 170 height 31
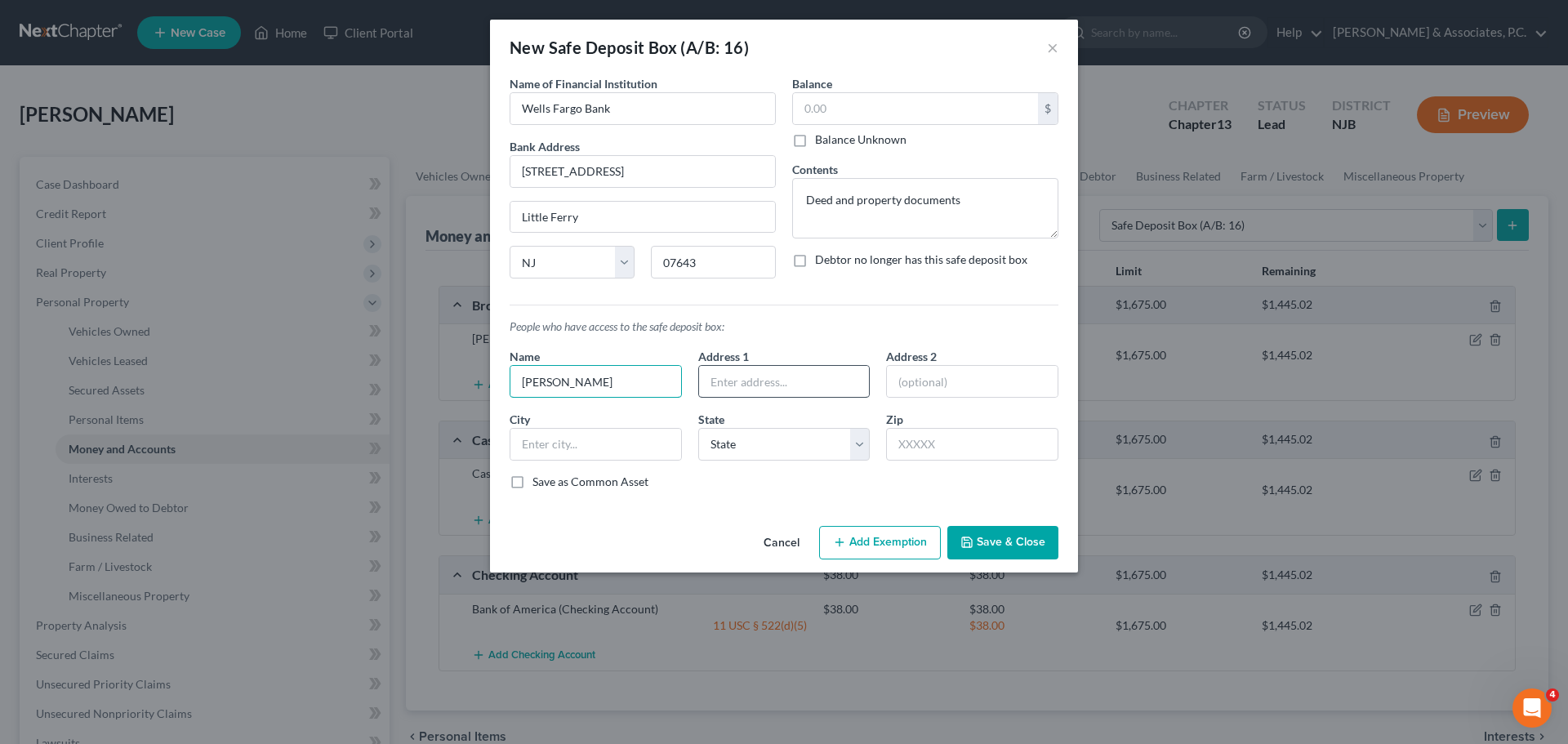
type input "[PERSON_NAME]"
click at [768, 372] on input "text" at bounding box center [784, 380] width 170 height 31
type input "[STREET_ADDRESS][PERSON_NAME]"
type input "07074"
type input "Moonachie"
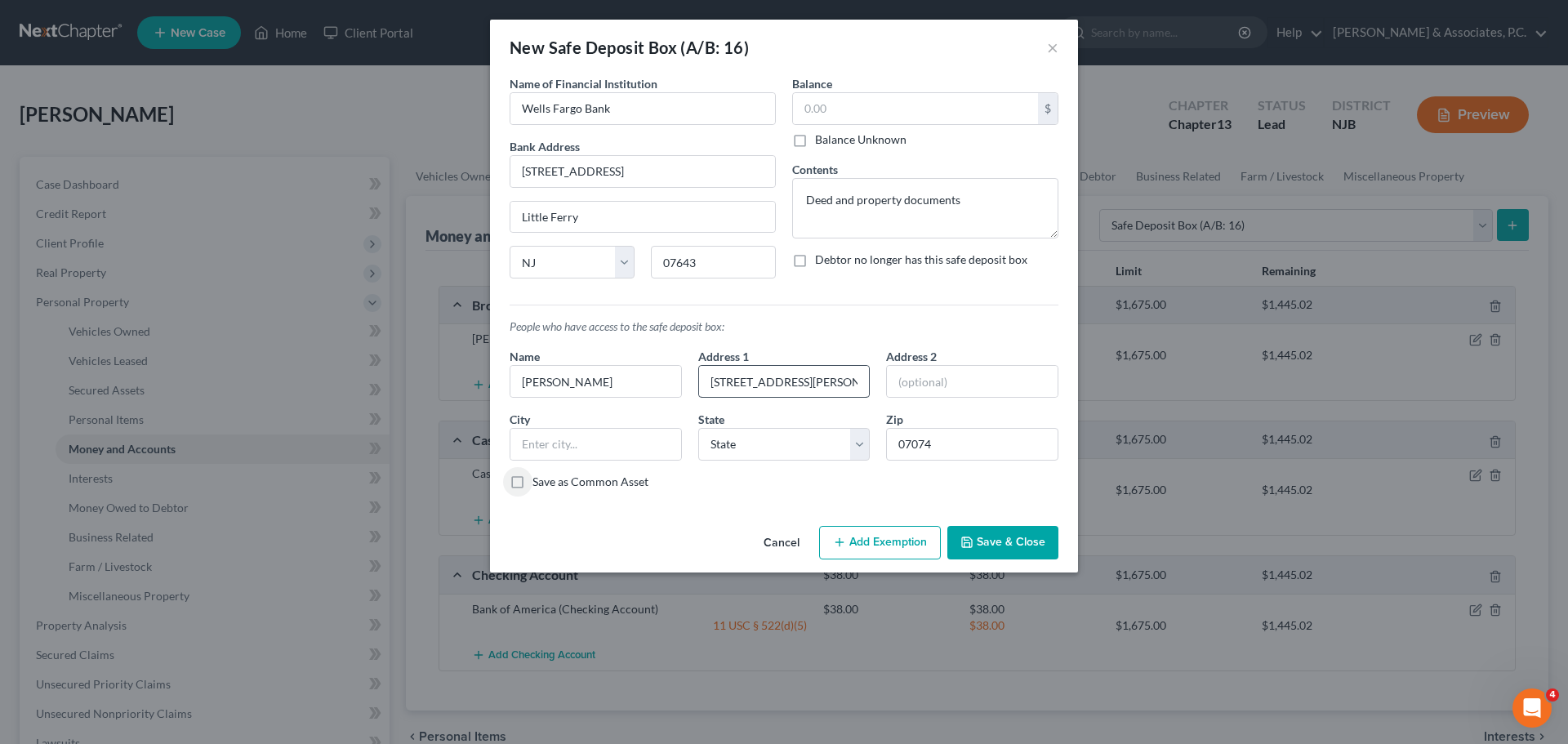
select select "33"
click at [861, 106] on input "text" at bounding box center [915, 108] width 245 height 31
type input "0.00"
click at [895, 536] on button "Add Exemption" at bounding box center [880, 543] width 122 height 34
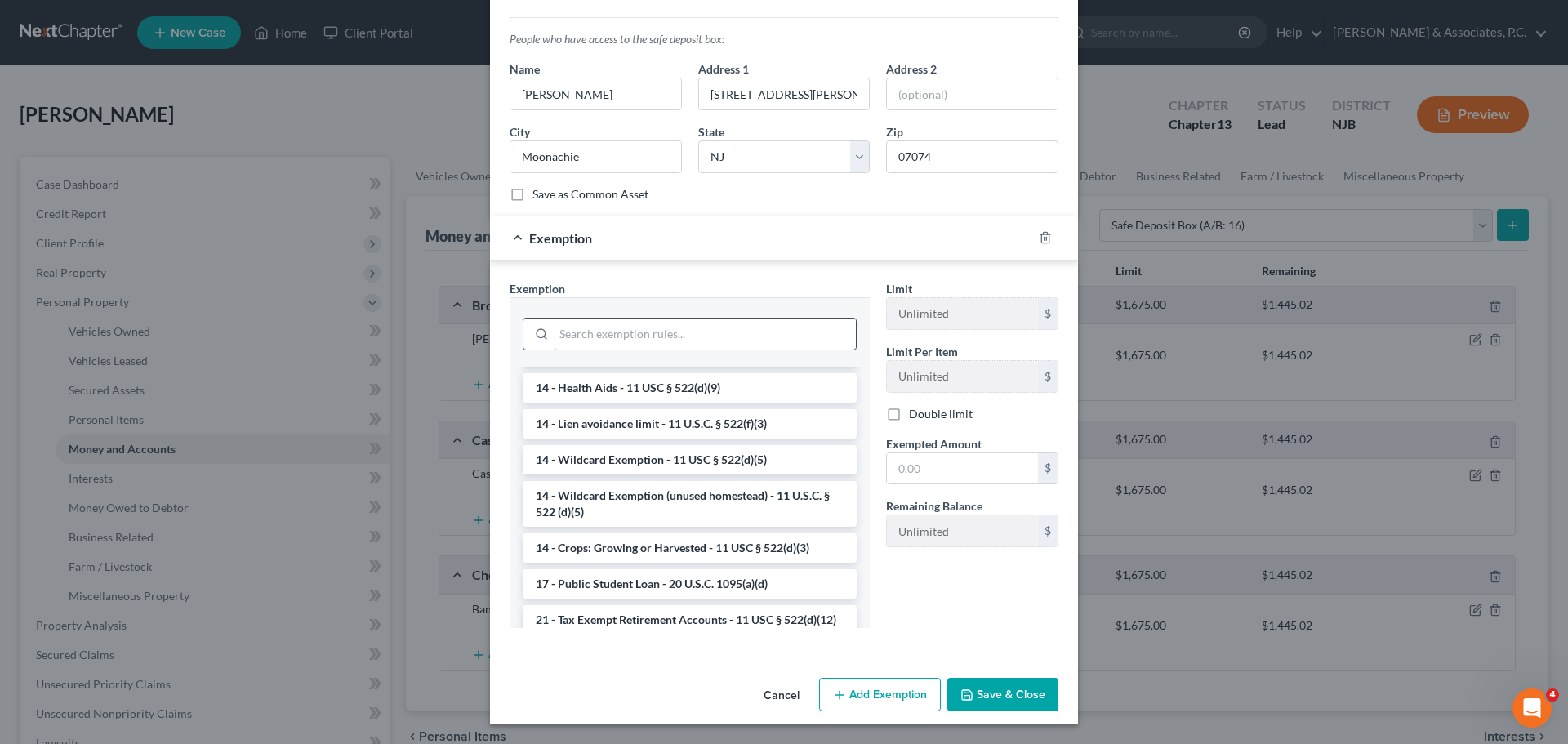
drag, startPoint x: 653, startPoint y: 452, endPoint x: 743, endPoint y: 454, distance: 90.0
click at [654, 452] on li "14 - Wildcard Exemption - 11 USC § 522(d)(5)" at bounding box center [689, 460] width 334 height 30
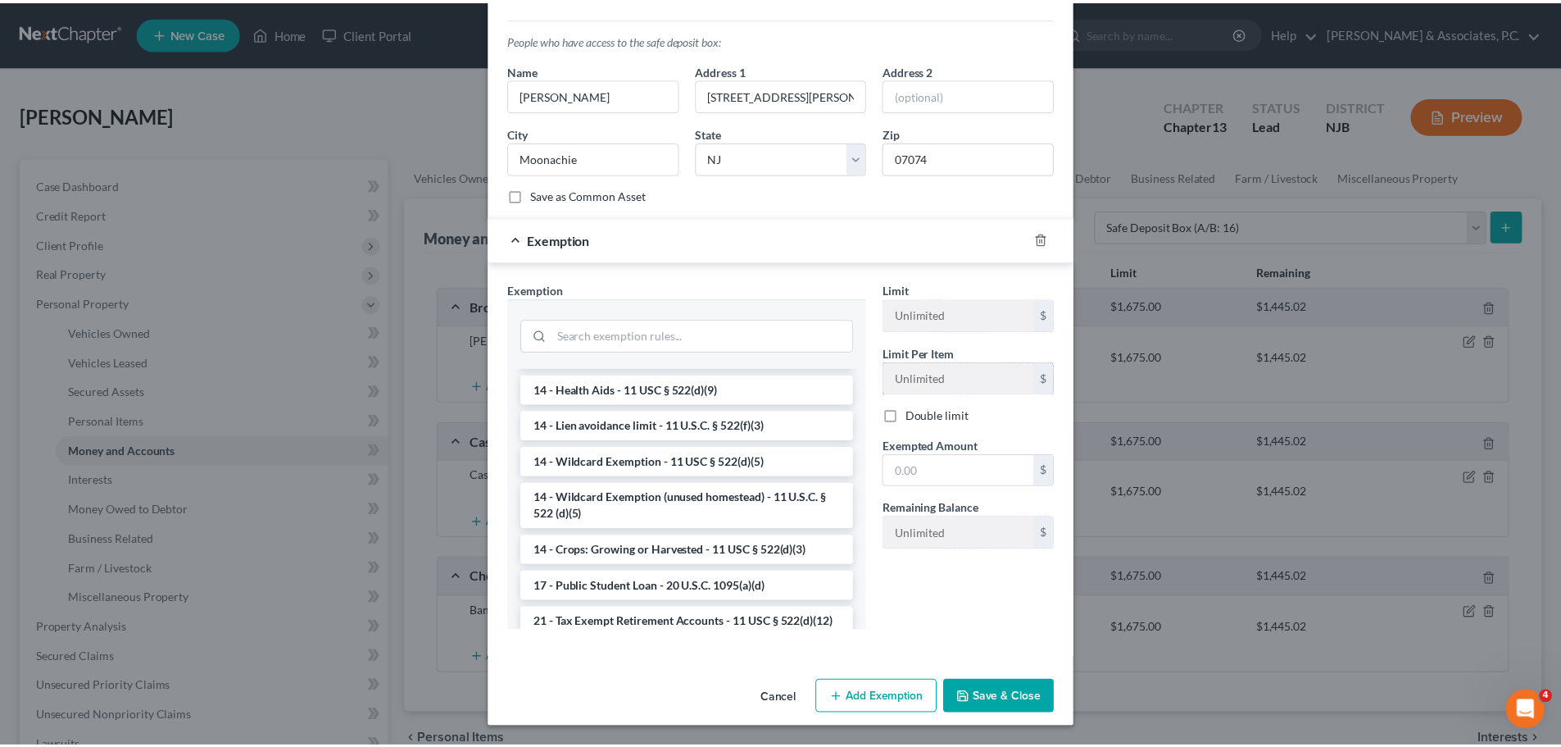
scroll to position [208, 0]
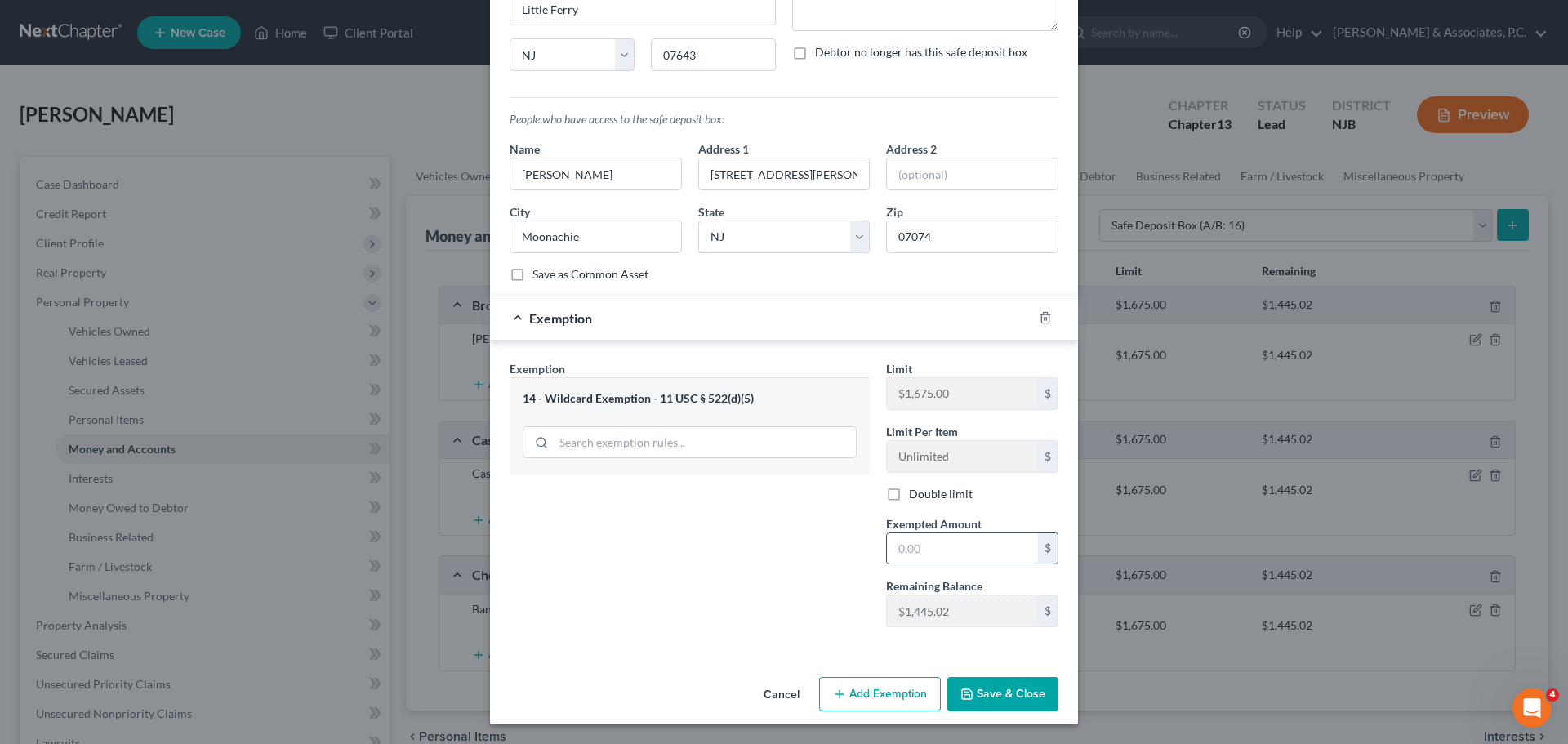
click at [939, 541] on input "text" at bounding box center [962, 548] width 151 height 31
type input "0.00"
click at [984, 694] on button "Save & Close" at bounding box center [1002, 693] width 111 height 34
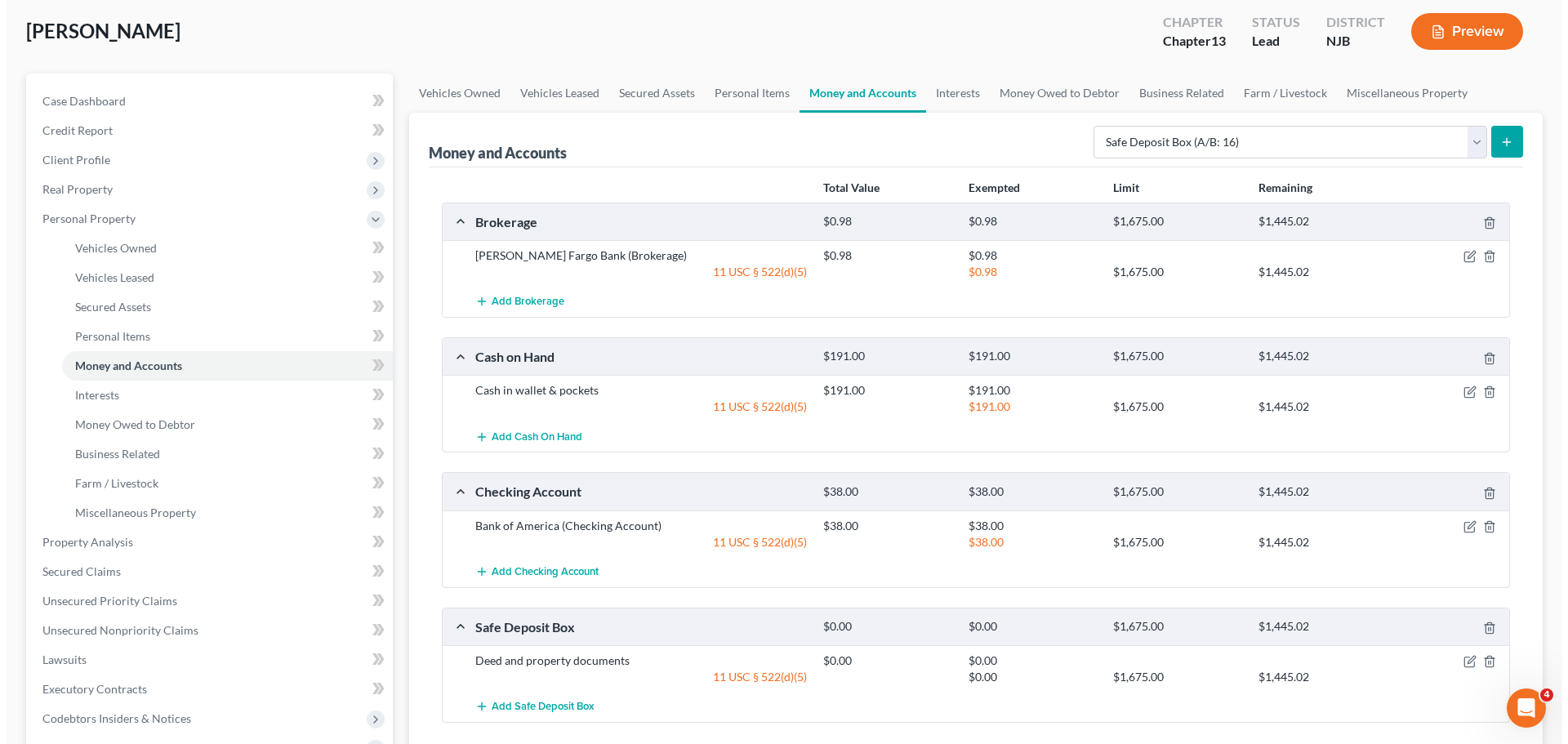
scroll to position [82, 0]
click at [1396, 133] on select "Select Account Type Brokerage (A/B: 18, SOFA: 20) Cash on Hand (A/B: 16) Certif…" at bounding box center [1283, 143] width 393 height 33
select select "checking"
click at [1091, 127] on select "Select Account Type Brokerage (A/B: 18, SOFA: 20) Cash on Hand (A/B: 16) Certif…" at bounding box center [1283, 143] width 393 height 33
click at [1504, 147] on icon "submit" at bounding box center [1499, 143] width 13 height 13
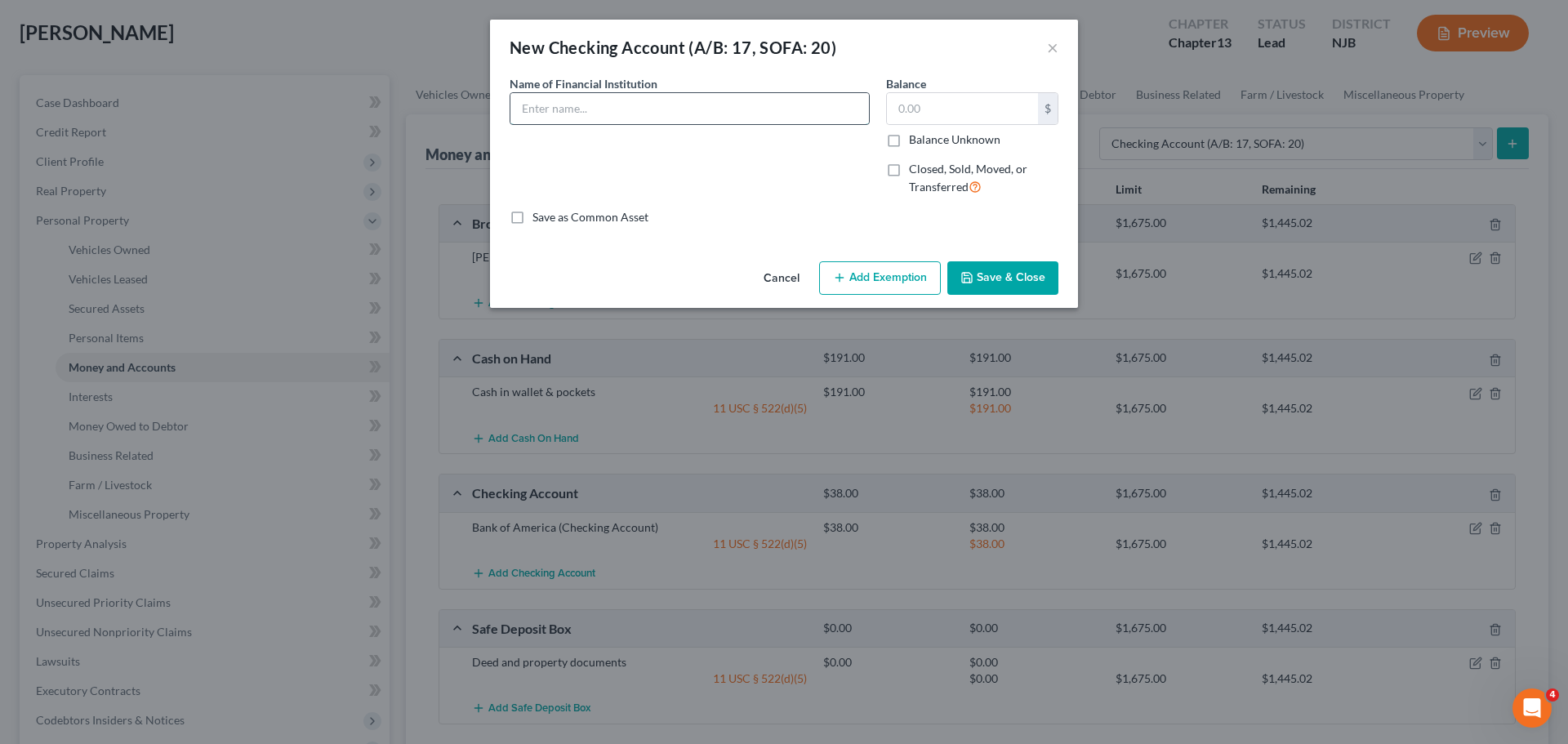
drag, startPoint x: 623, startPoint y: 106, endPoint x: 644, endPoint y: 98, distance: 22.5
click at [623, 106] on input "text" at bounding box center [689, 108] width 359 height 31
type input "Wells Fargo Bank"
type input "0.00"
click at [909, 169] on label "Closed, Sold, Moved, or Transferred" at bounding box center [983, 177] width 149 height 35
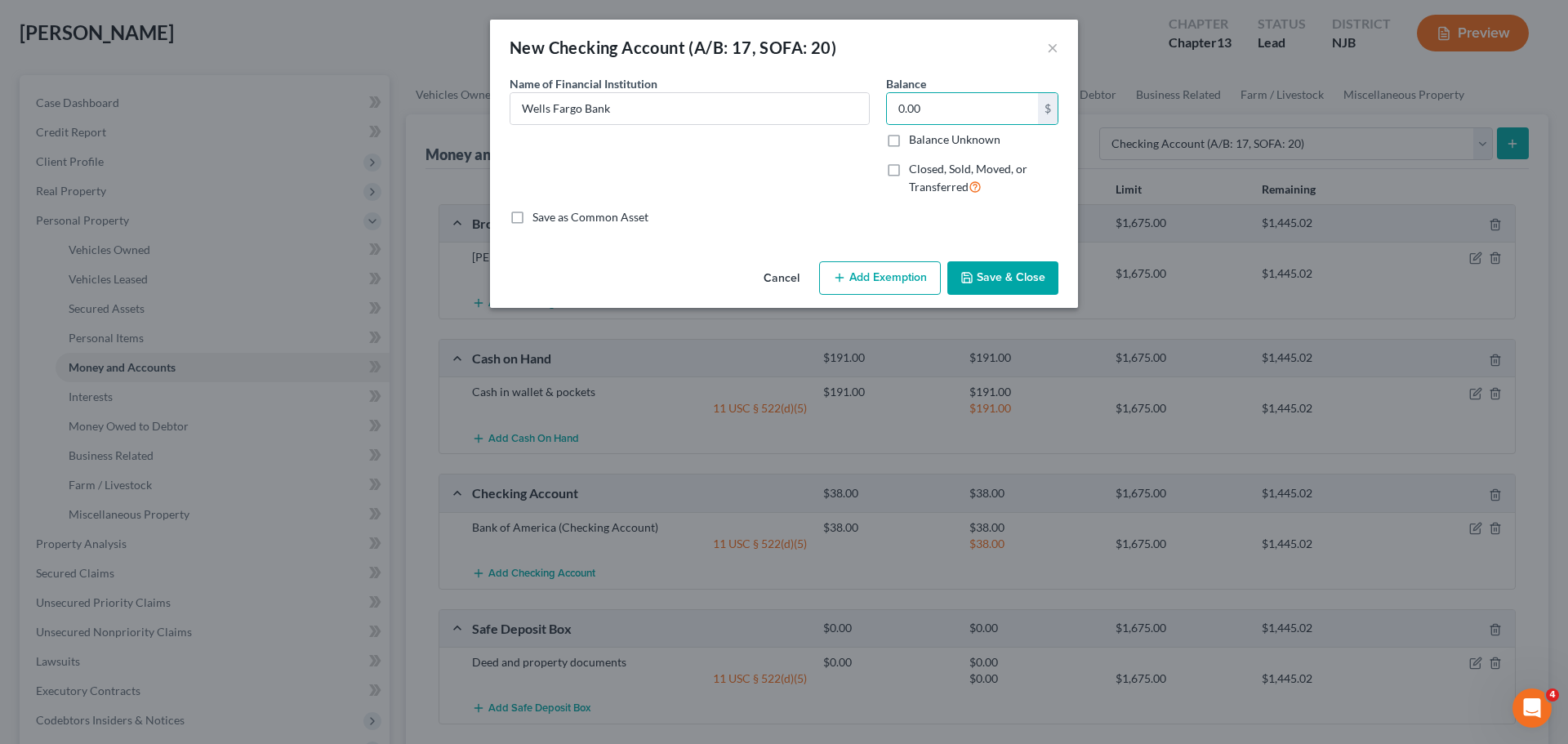
click at [915, 169] on input "Closed, Sold, Moved, or Transferred" at bounding box center [920, 165] width 11 height 11
checkbox input "true"
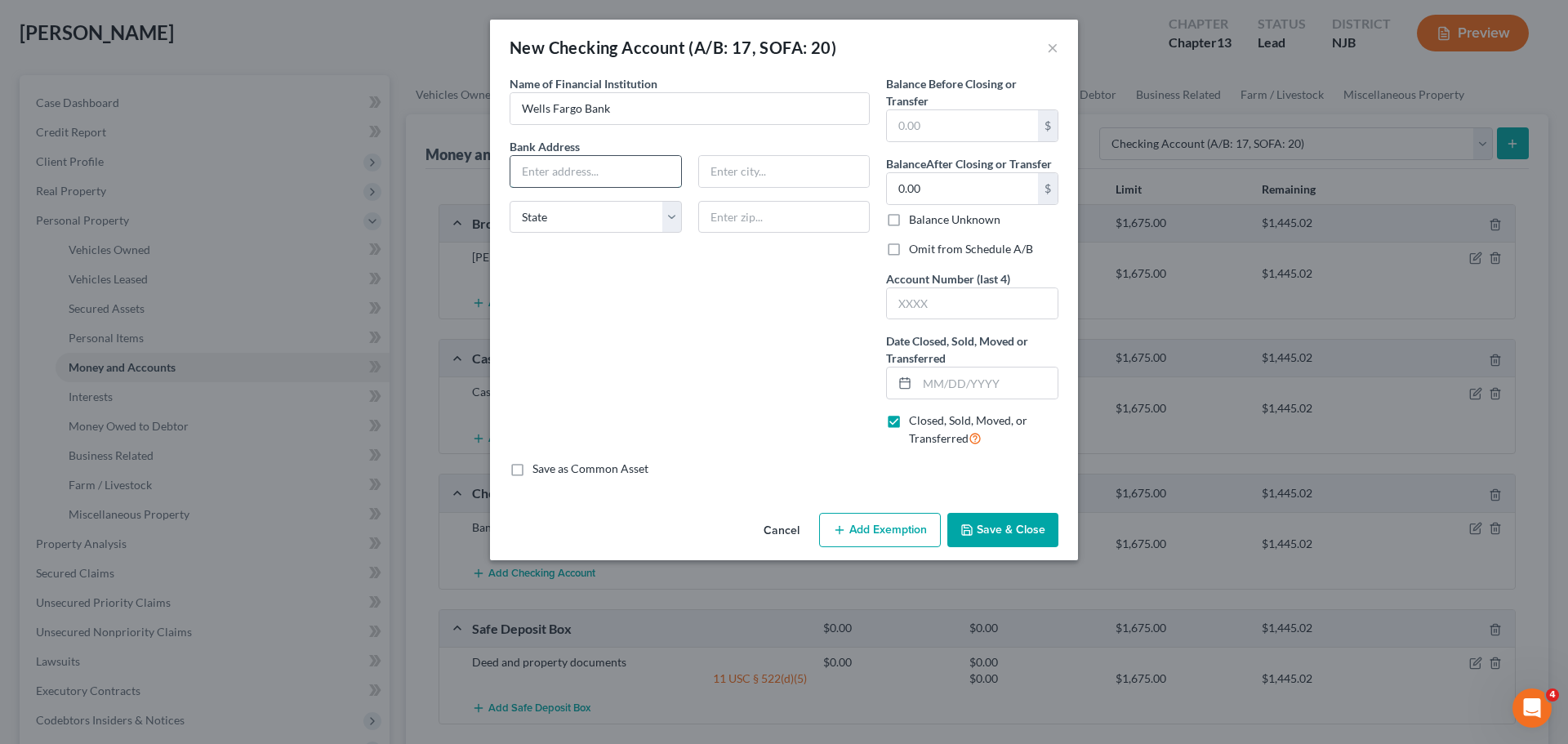
click at [630, 160] on input "text" at bounding box center [595, 171] width 170 height 31
type input "[STREET_ADDRESS]"
type input "07074"
type input "Moonachie"
select select "33"
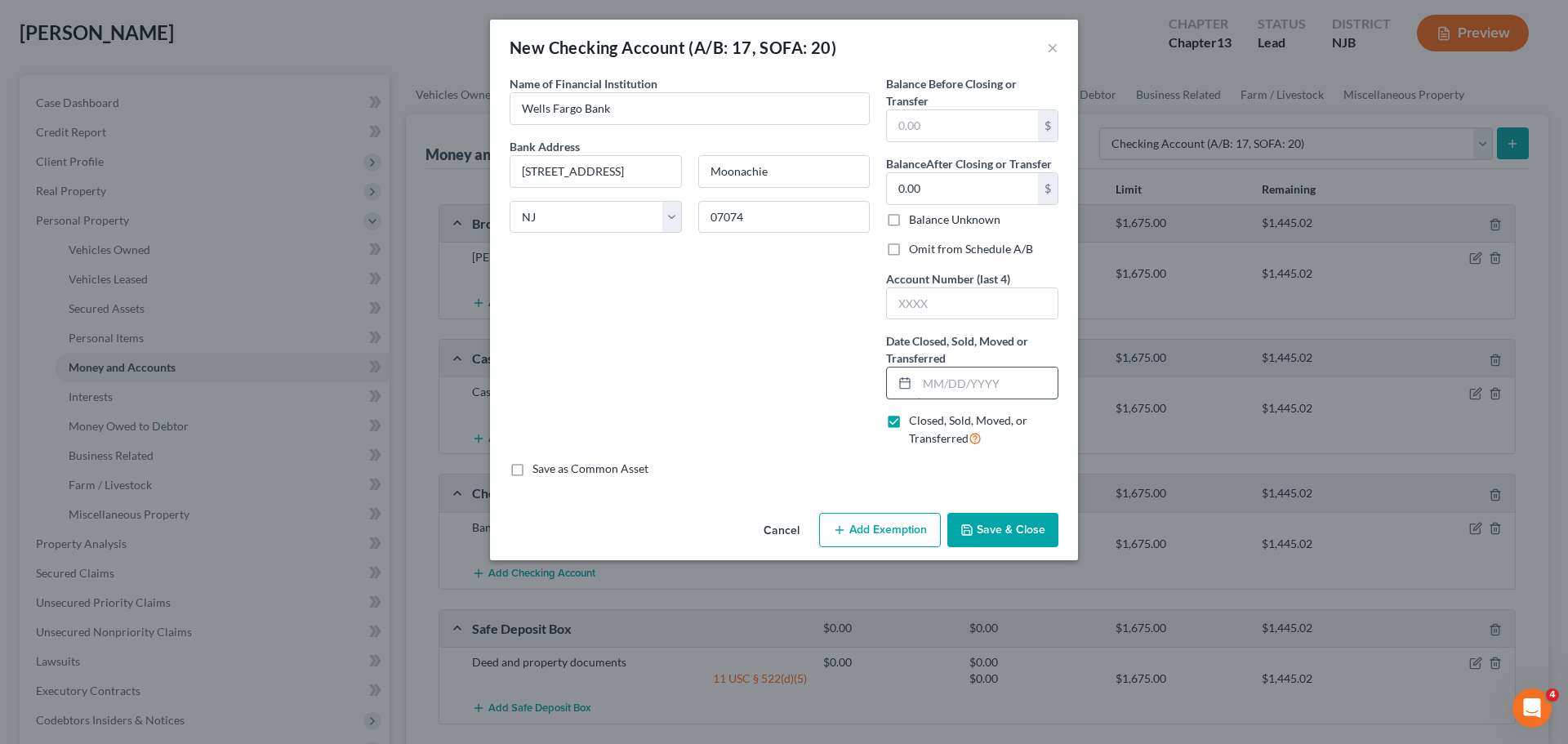
click at [979, 377] on input "text" at bounding box center [986, 382] width 140 height 31
type input "[DATE]"
click at [984, 124] on input "text" at bounding box center [962, 125] width 151 height 31
type input "0.00"
drag, startPoint x: 799, startPoint y: 344, endPoint x: 836, endPoint y: 327, distance: 40.7
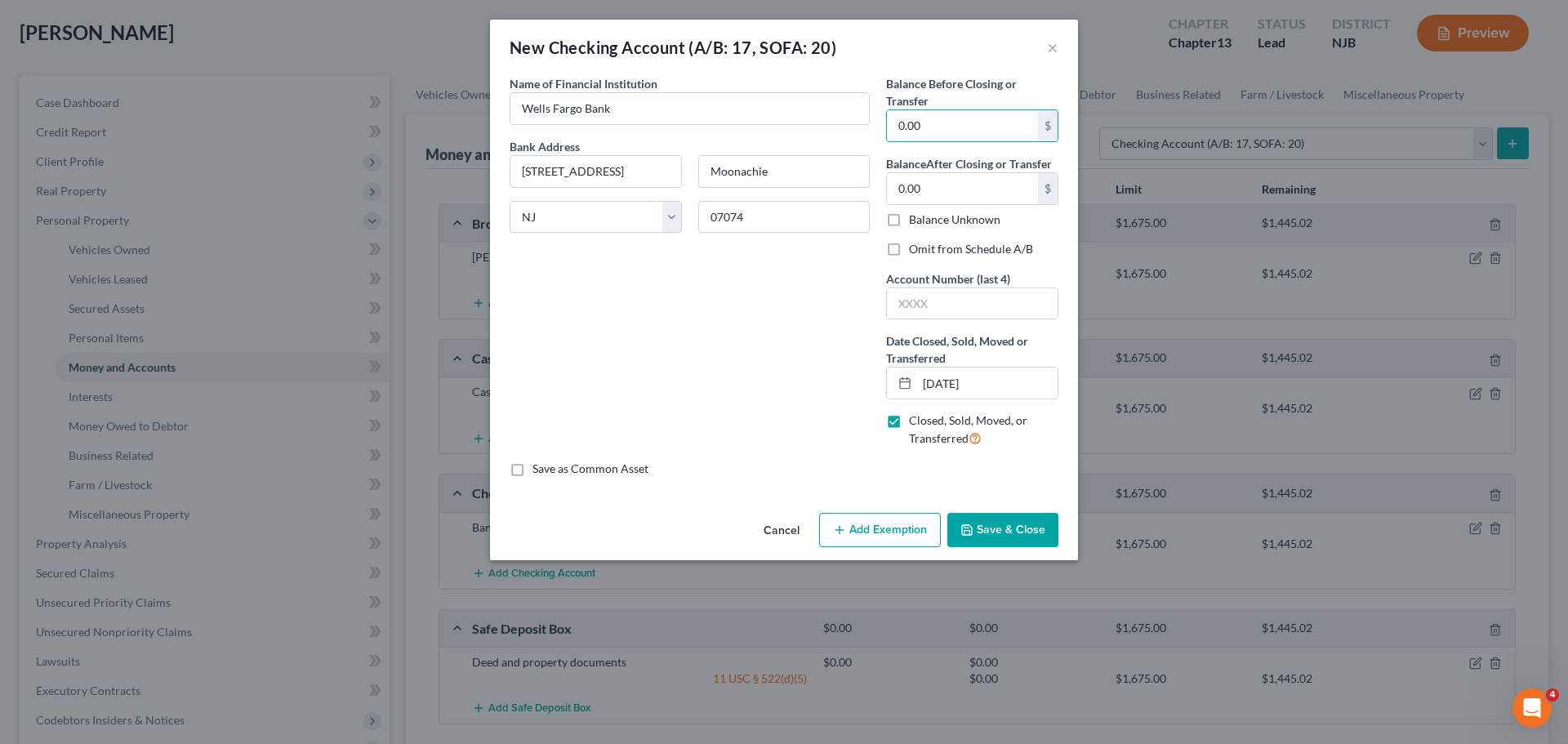
click at [799, 344] on div "Name of Financial Institution * [PERSON_NAME] Fargo Bank Bank Address [STREET_A…" at bounding box center [689, 267] width 377 height 385
click at [944, 298] on input "text" at bounding box center [971, 303] width 170 height 31
click at [886, 543] on button "Add Exemption" at bounding box center [880, 530] width 122 height 34
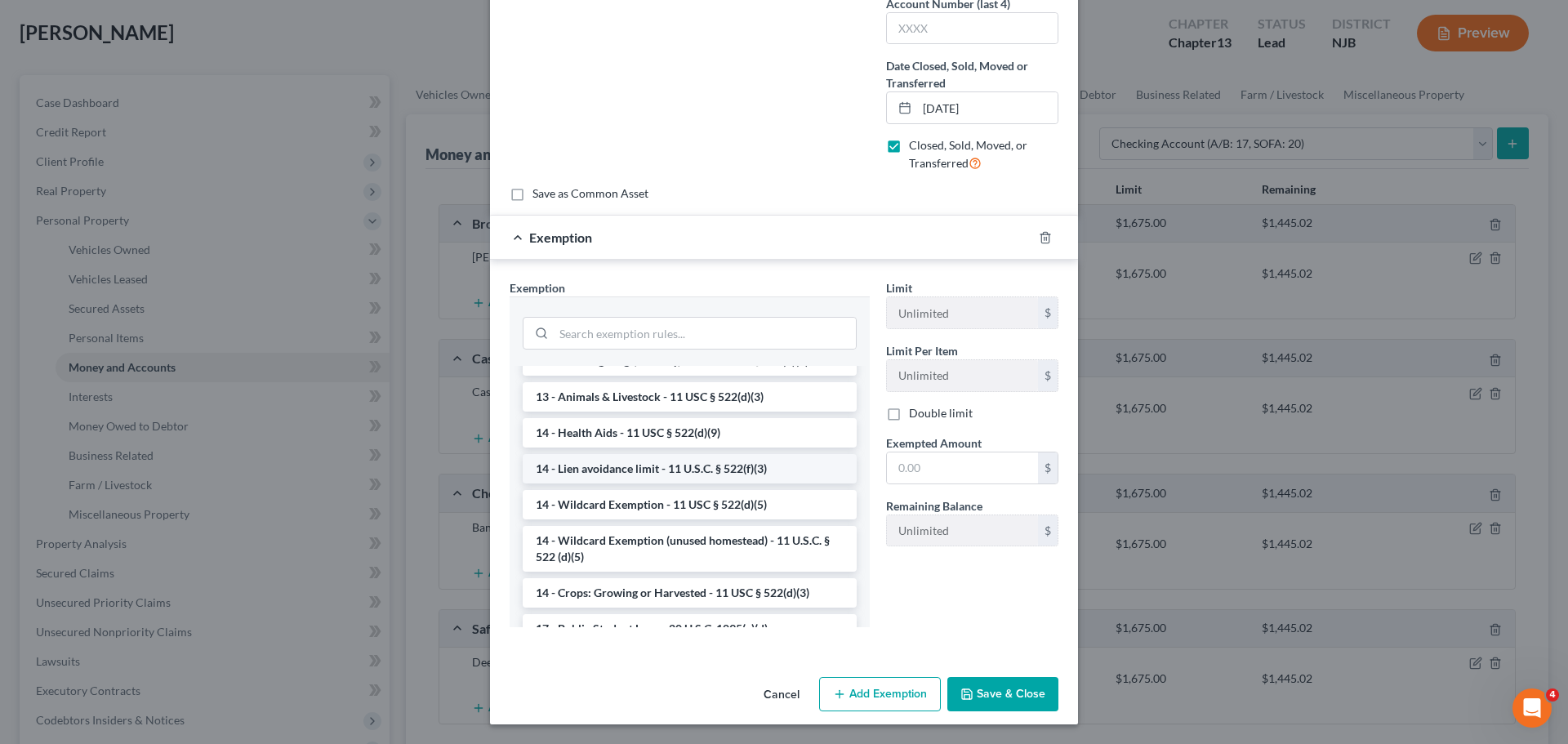
scroll to position [245, 0]
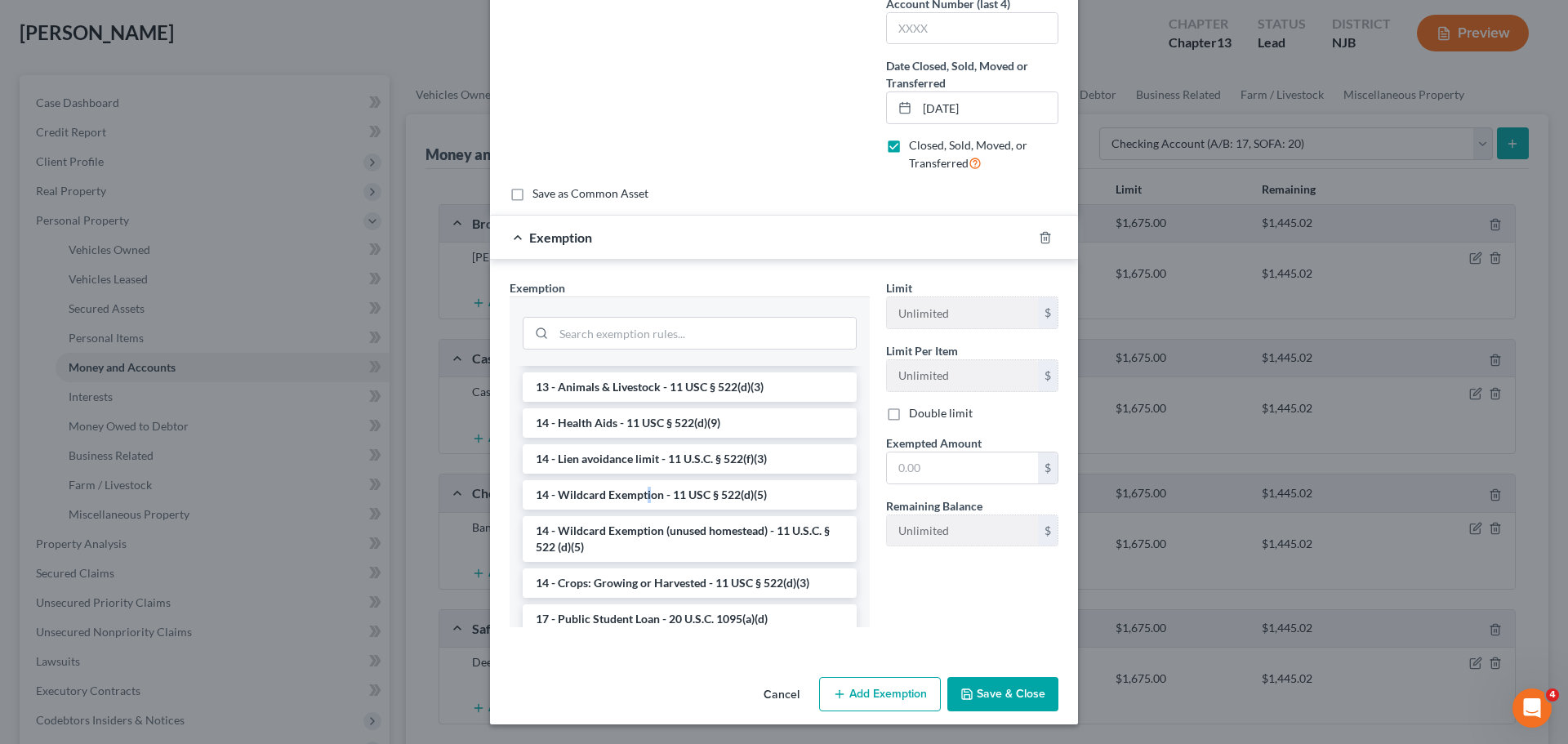
click at [643, 496] on li "14 - Wildcard Exemption - 11 USC § 522(d)(5)" at bounding box center [689, 495] width 334 height 30
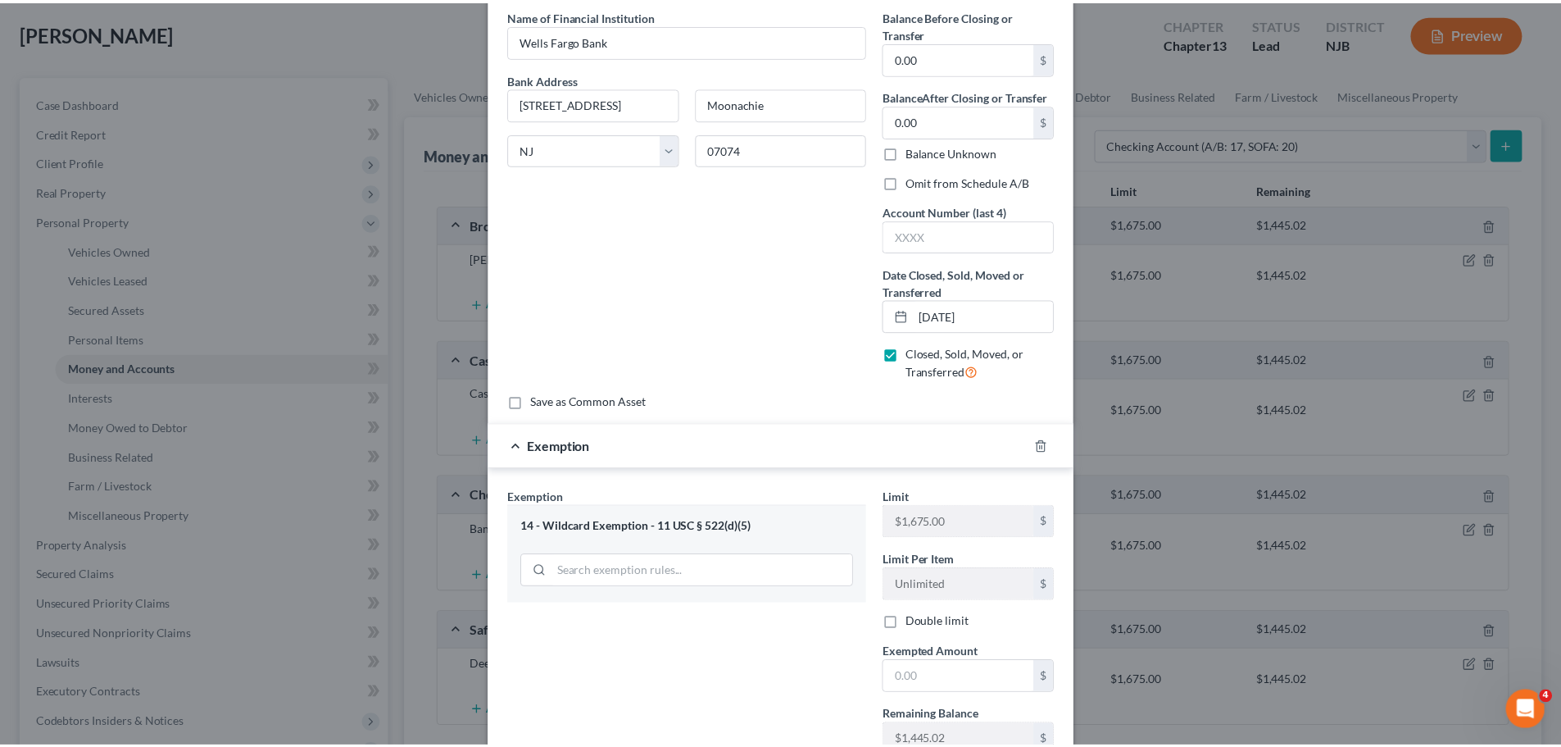
scroll to position [164, 0]
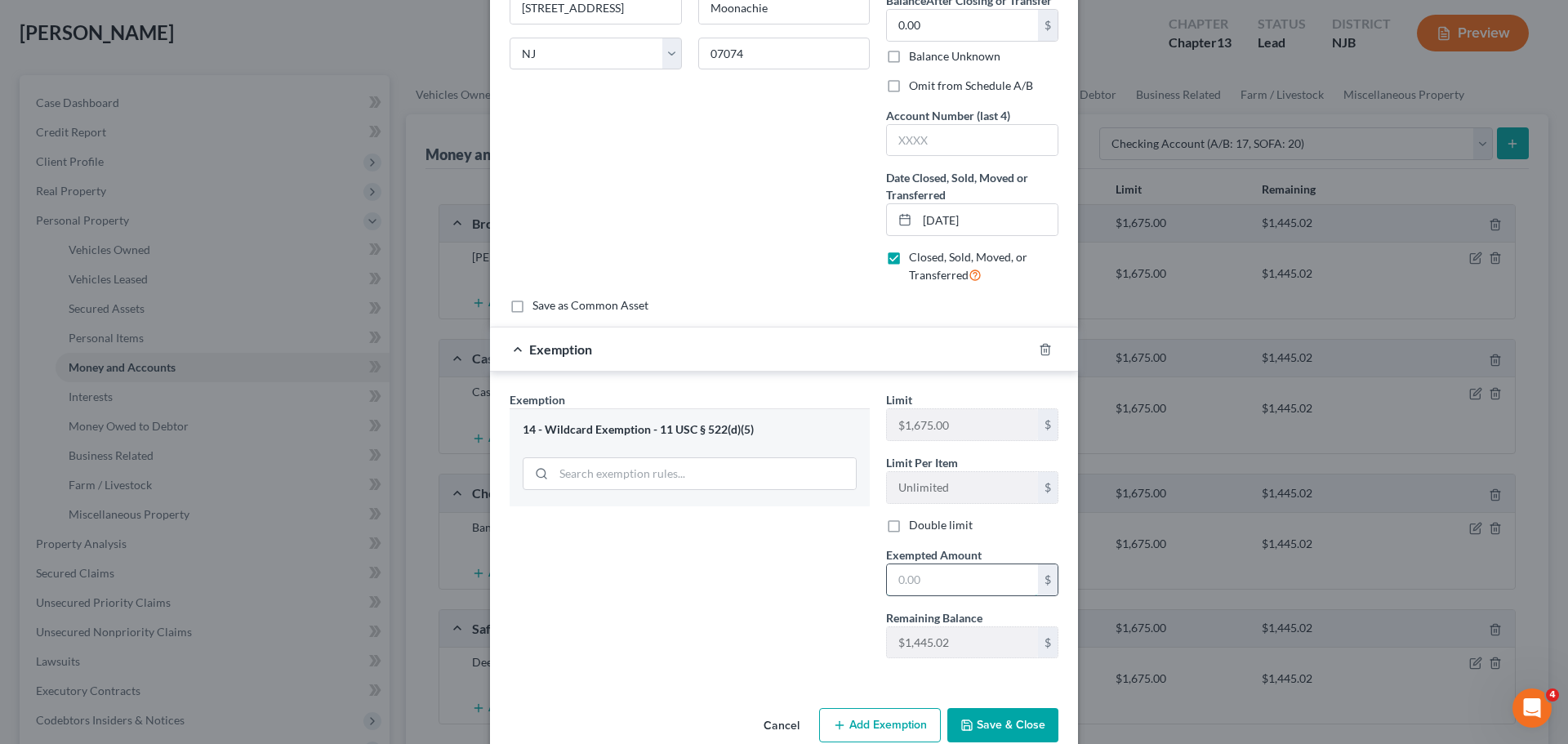
click at [943, 586] on input "text" at bounding box center [962, 579] width 151 height 31
type input "0.00"
click at [1001, 728] on button "Save & Close" at bounding box center [1002, 725] width 111 height 34
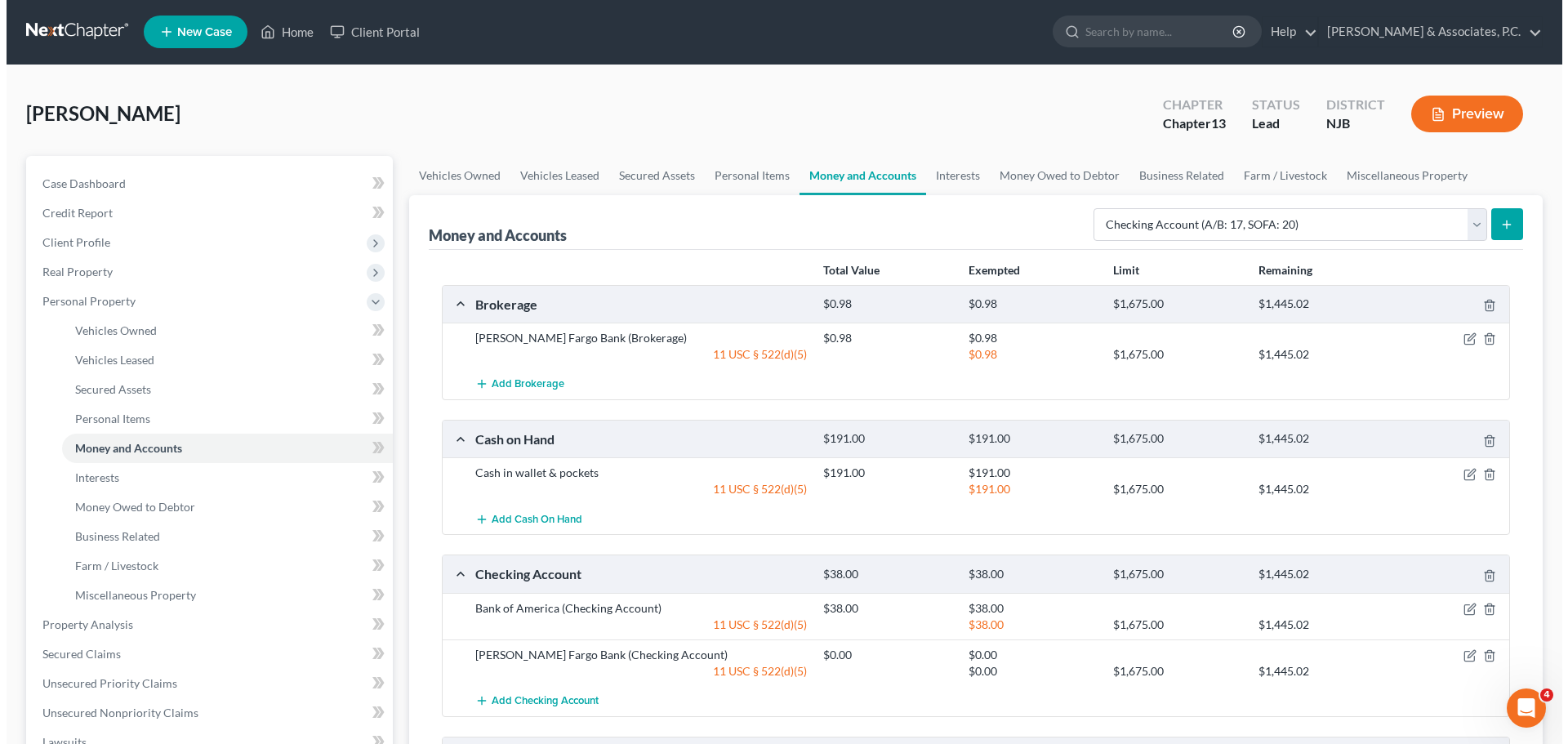
scroll to position [0, 0]
click at [953, 172] on link "Interests" at bounding box center [951, 175] width 64 height 39
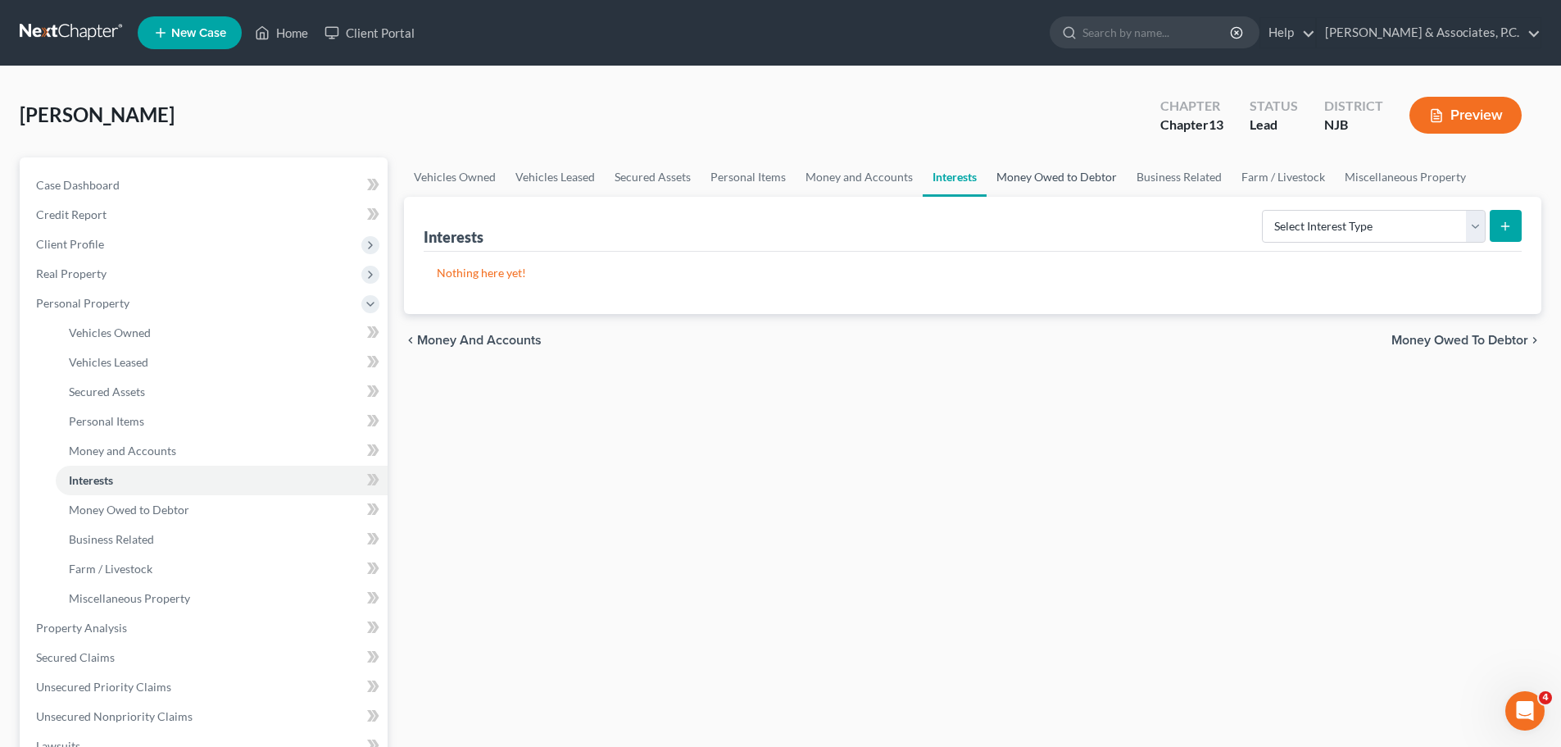
drag, startPoint x: 1077, startPoint y: 172, endPoint x: 1070, endPoint y: 182, distance: 12.3
click at [1076, 173] on link "Money Owed to Debtor" at bounding box center [1057, 176] width 140 height 39
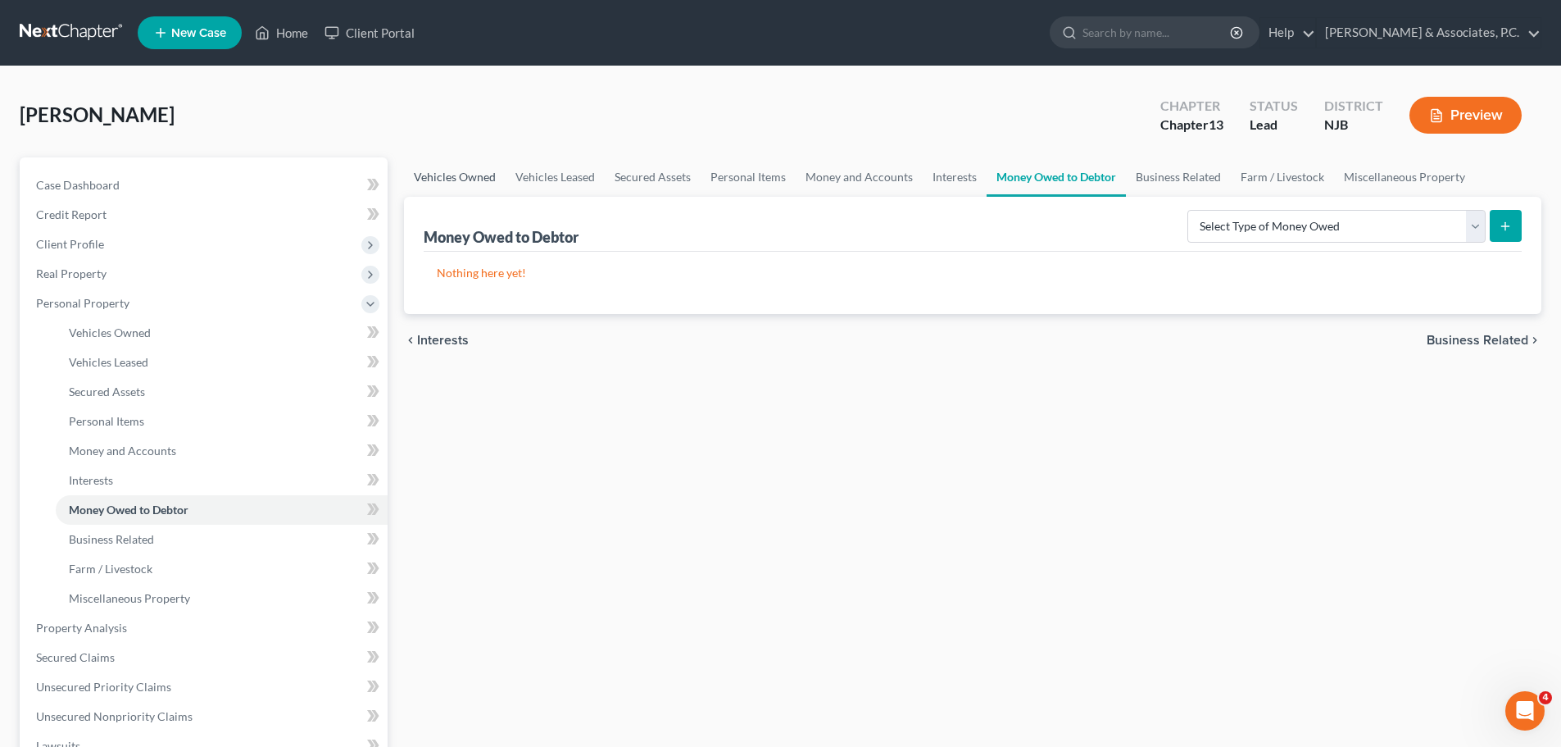
click at [446, 170] on link "Vehicles Owned" at bounding box center [455, 176] width 102 height 39
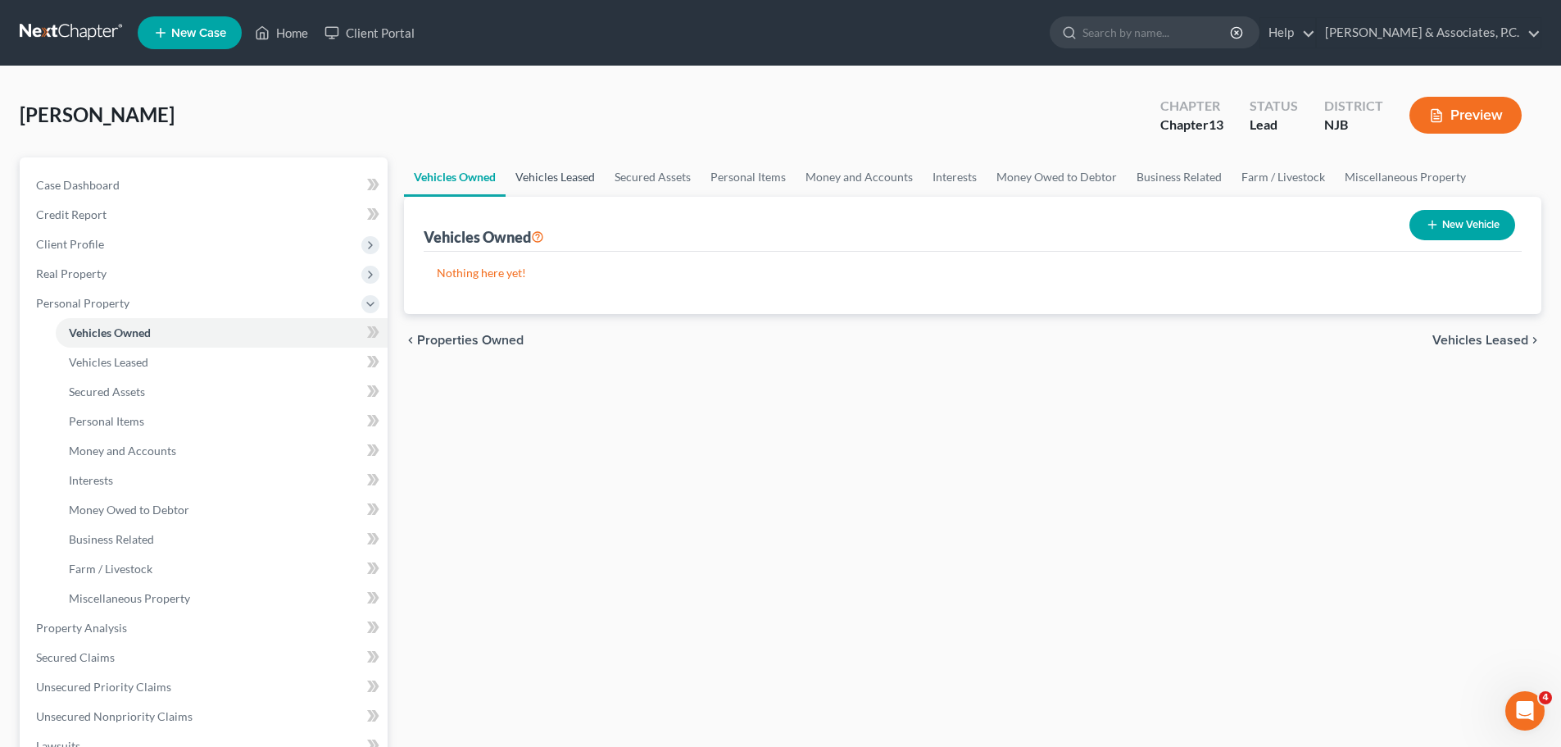
click at [565, 169] on link "Vehicles Leased" at bounding box center [555, 176] width 99 height 39
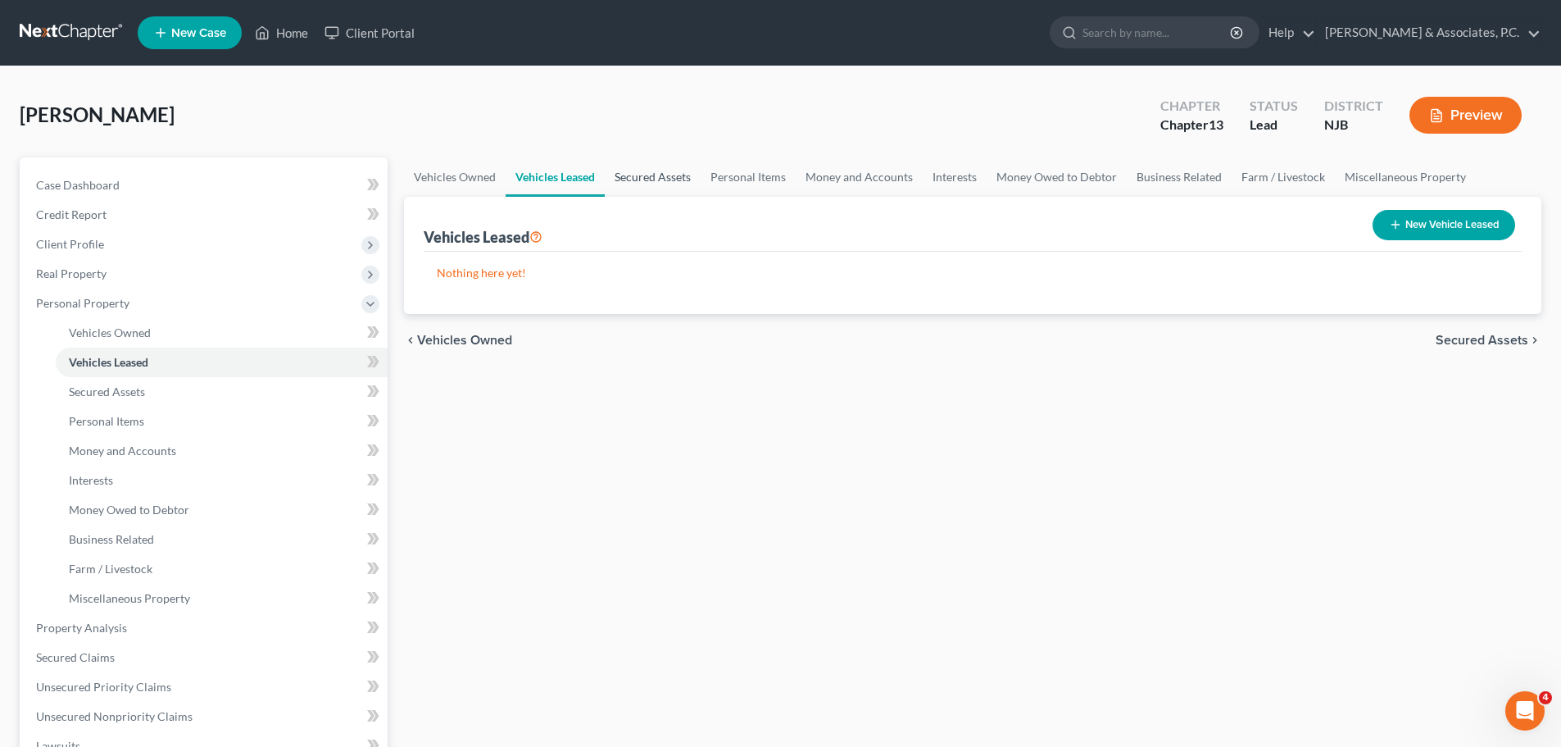
click at [630, 173] on link "Secured Assets" at bounding box center [653, 176] width 96 height 39
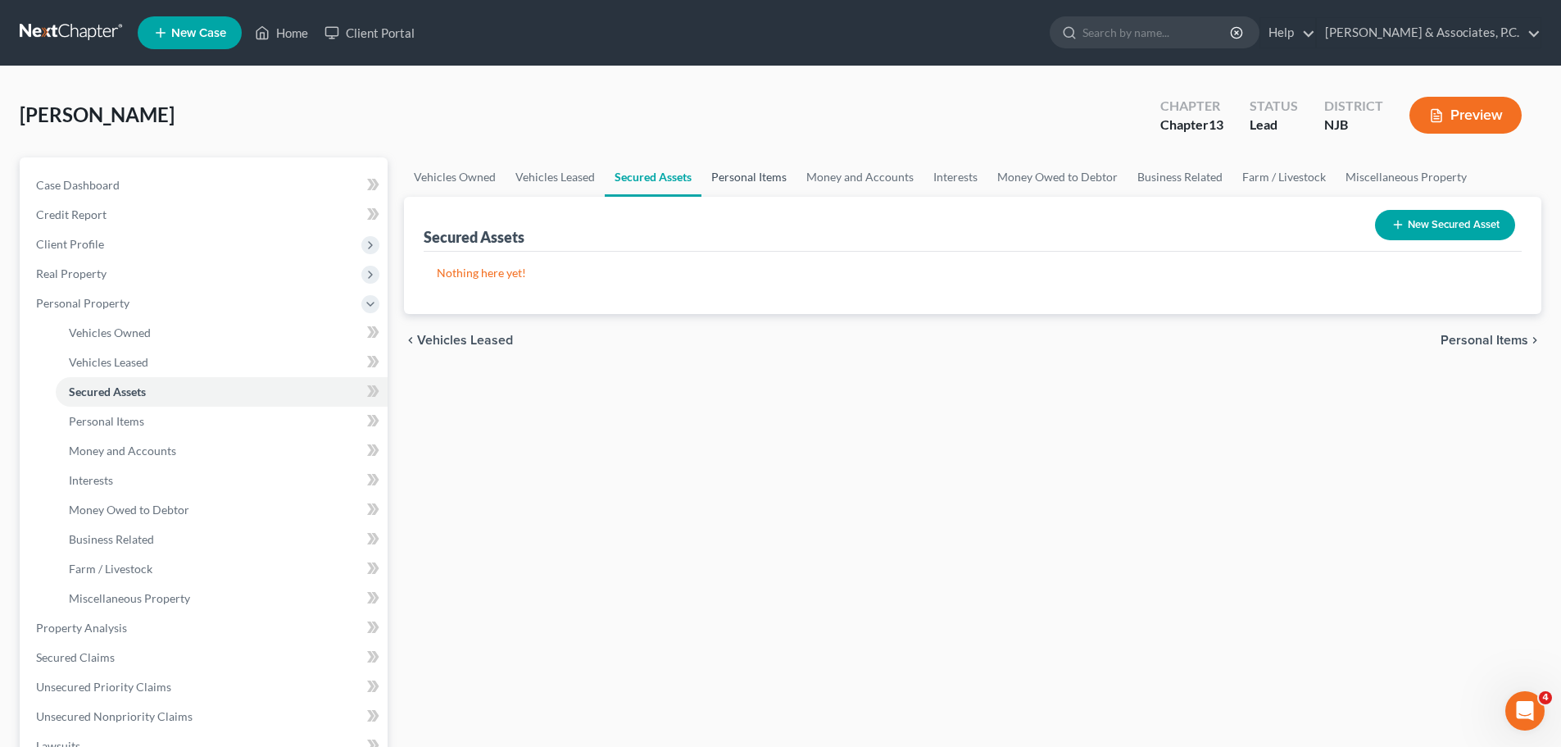
drag, startPoint x: 748, startPoint y: 170, endPoint x: 757, endPoint y: 175, distance: 9.2
click at [748, 171] on link "Personal Items" at bounding box center [749, 176] width 95 height 39
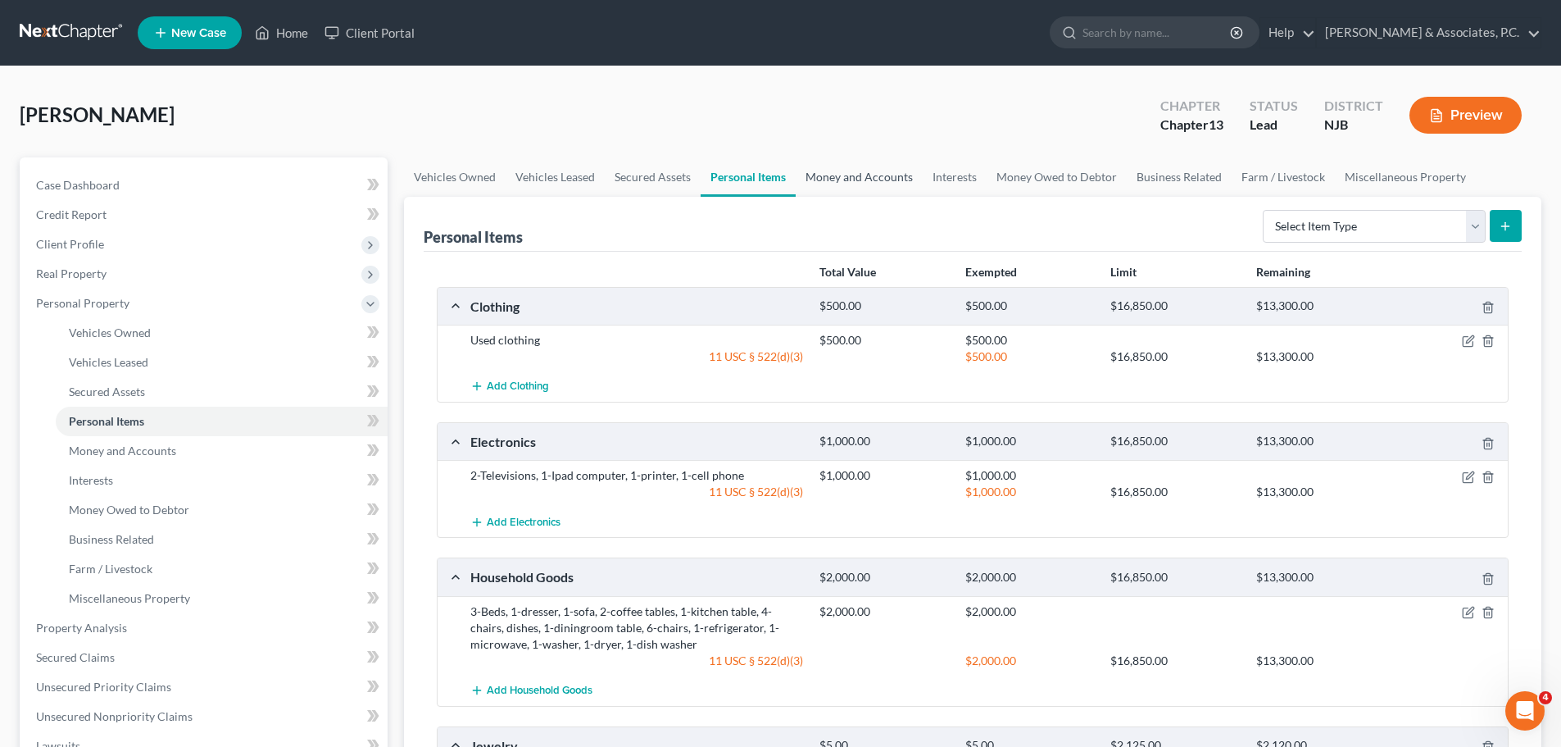
click at [834, 171] on link "Money and Accounts" at bounding box center [859, 176] width 127 height 39
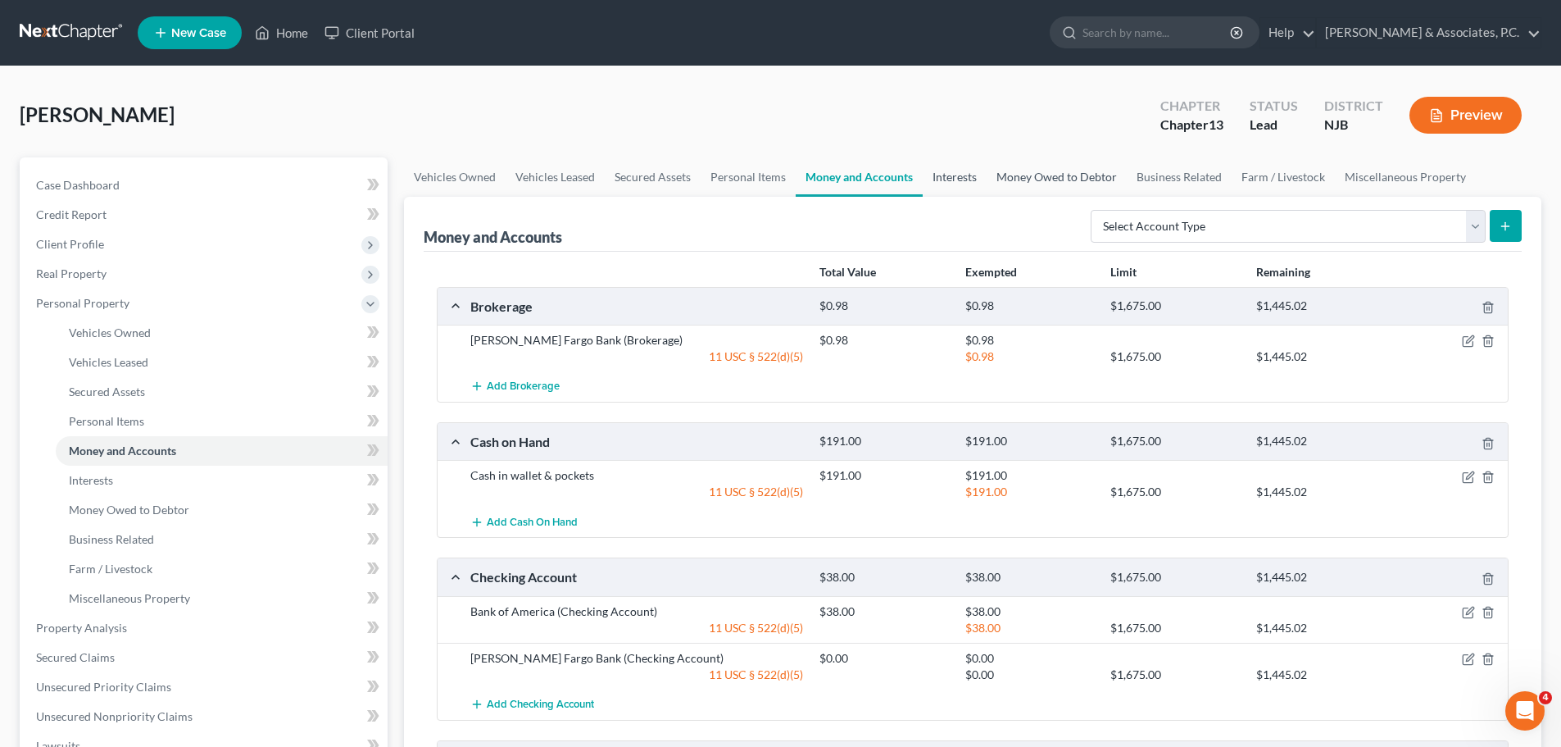
drag, startPoint x: 947, startPoint y: 170, endPoint x: 984, endPoint y: 171, distance: 36.9
click at [947, 170] on link "Interests" at bounding box center [955, 176] width 64 height 39
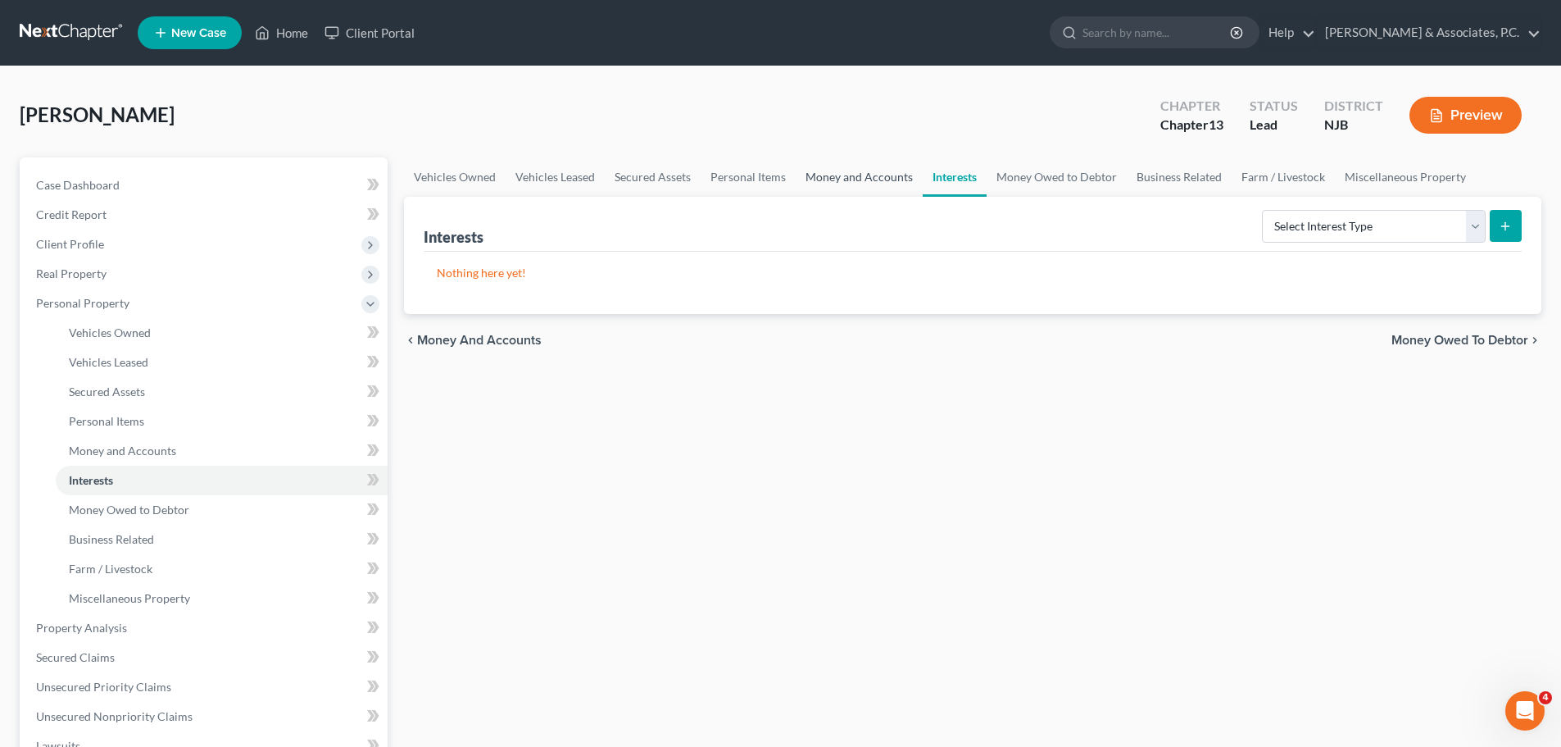
click at [838, 163] on link "Money and Accounts" at bounding box center [859, 176] width 127 height 39
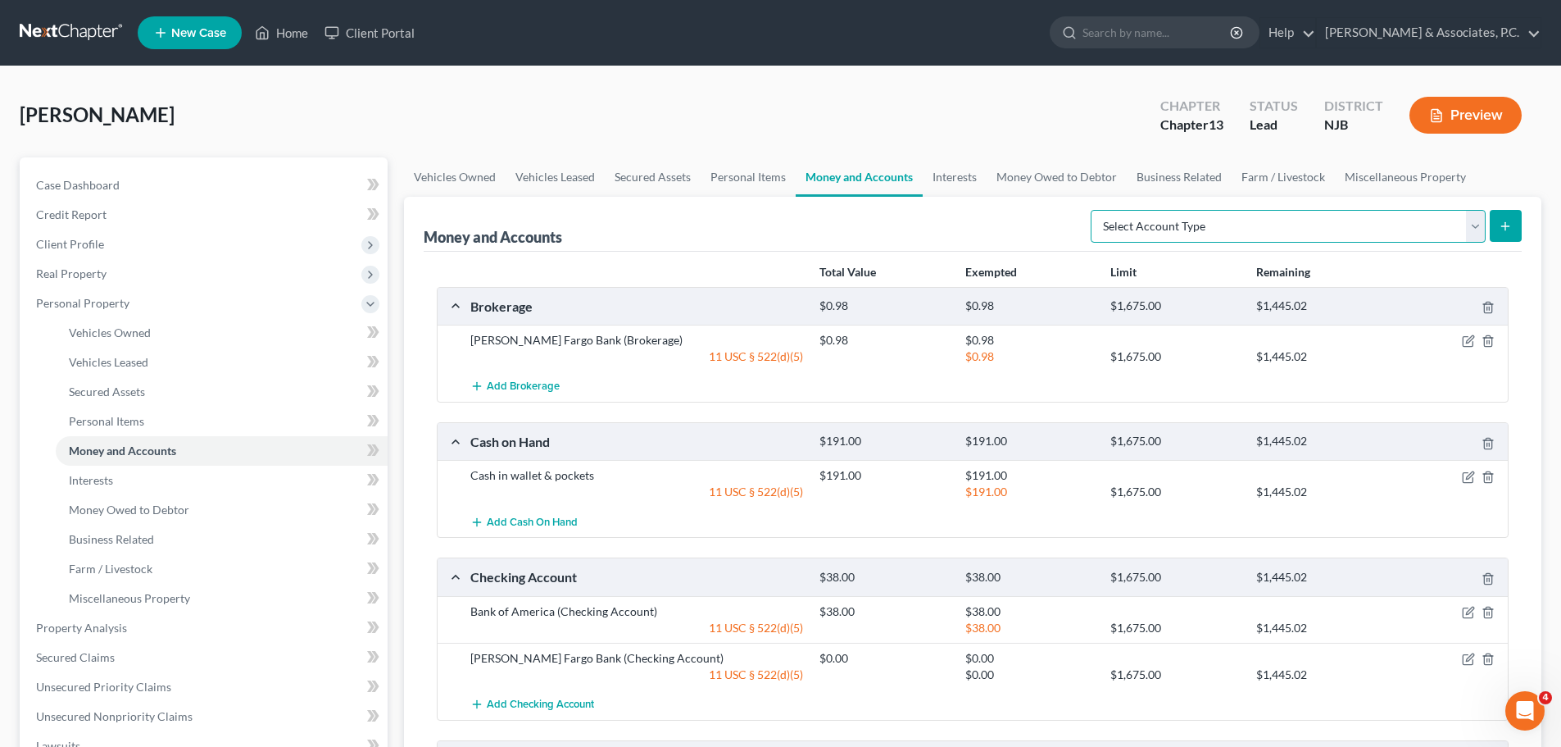
click at [1247, 221] on select "Select Account Type Brokerage (A/B: 18, SOFA: 20) Cash on Hand (A/B: 16) Certif…" at bounding box center [1288, 226] width 395 height 33
click at [927, 98] on div "[PERSON_NAME] Upgraded Chapter Chapter 13 Status Lead District [GEOGRAPHIC_DATA…" at bounding box center [781, 121] width 1522 height 71
click at [950, 171] on link "Interests" at bounding box center [955, 176] width 64 height 39
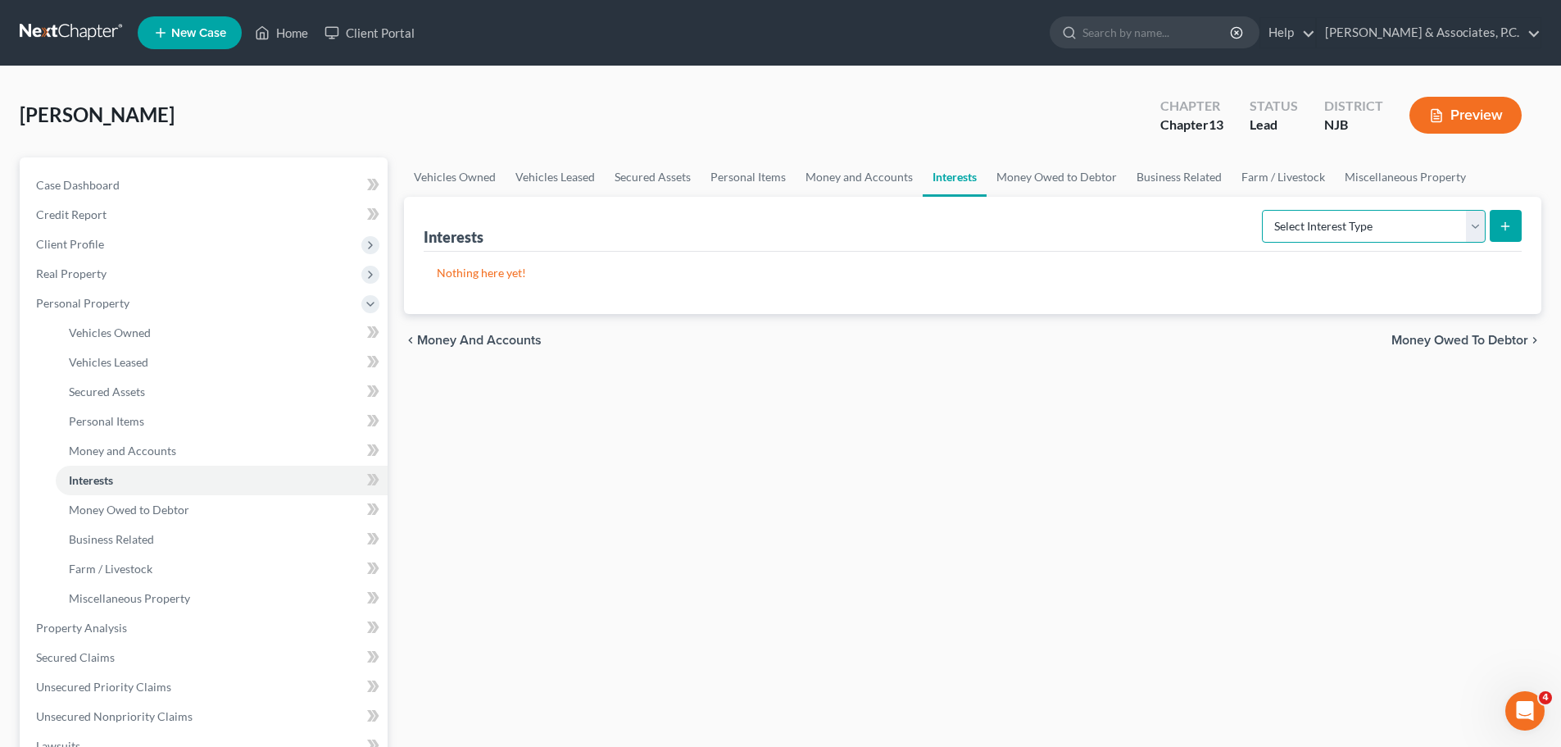
click at [1300, 227] on select "Select Interest Type 401K (A/B: 21) Annuity (A/B: 23) Bond (A/B: 18) Education …" at bounding box center [1374, 226] width 224 height 33
drag, startPoint x: 1138, startPoint y: 409, endPoint x: 1148, endPoint y: 337, distance: 72.9
click at [1139, 398] on div "Vehicles Owned Vehicles Leased Secured Assets Personal Items Money and Accounts…" at bounding box center [973, 645] width 1154 height 976
click at [1311, 216] on select "Select Interest Type 401K (A/B: 21) Annuity (A/B: 23) Bond (A/B: 18) Education …" at bounding box center [1374, 226] width 224 height 33
click at [1315, 216] on select "Select Interest Type 401K (A/B: 21) Annuity (A/B: 23) Bond (A/B: 18) Education …" at bounding box center [1374, 226] width 224 height 33
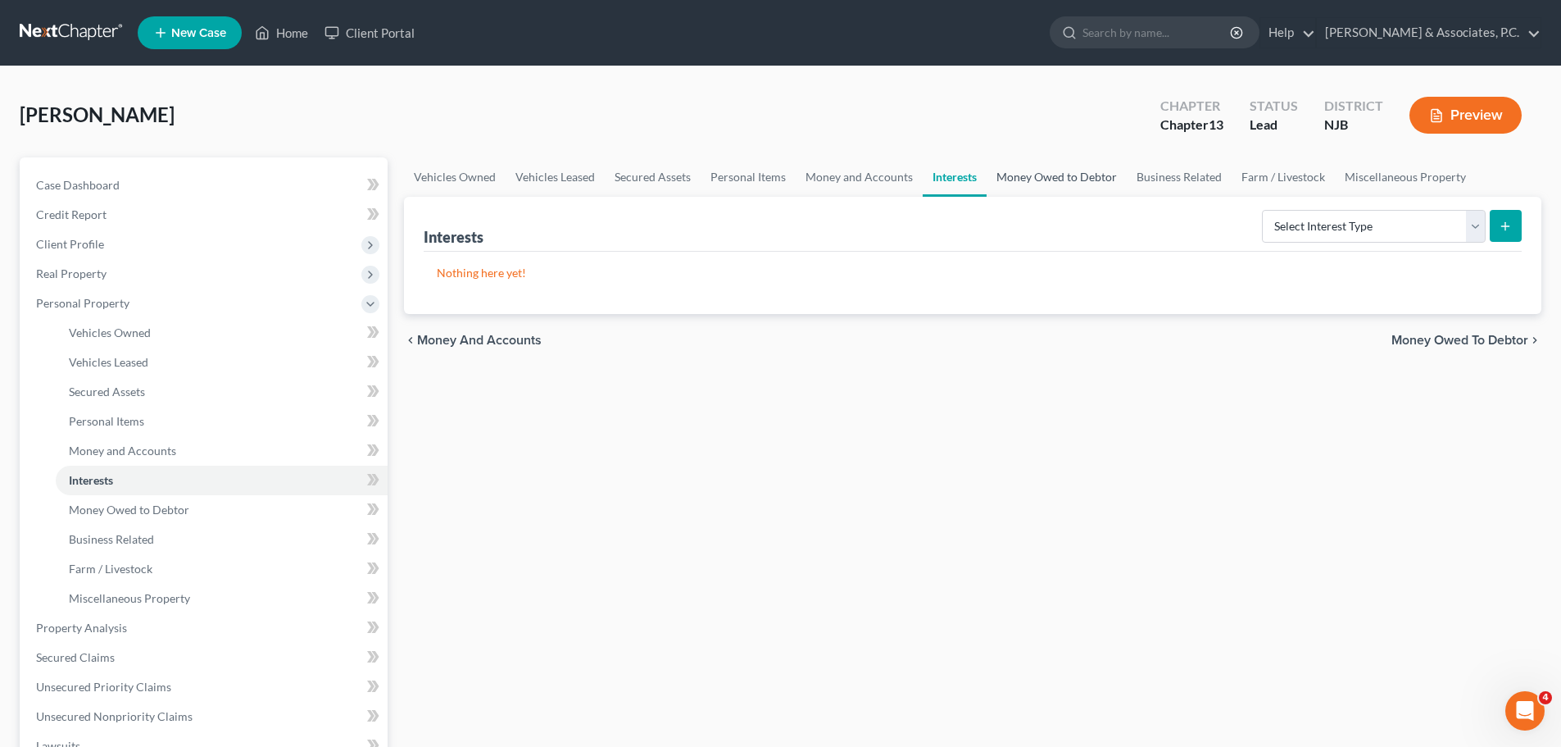
click at [1048, 172] on link "Money Owed to Debtor" at bounding box center [1057, 176] width 140 height 39
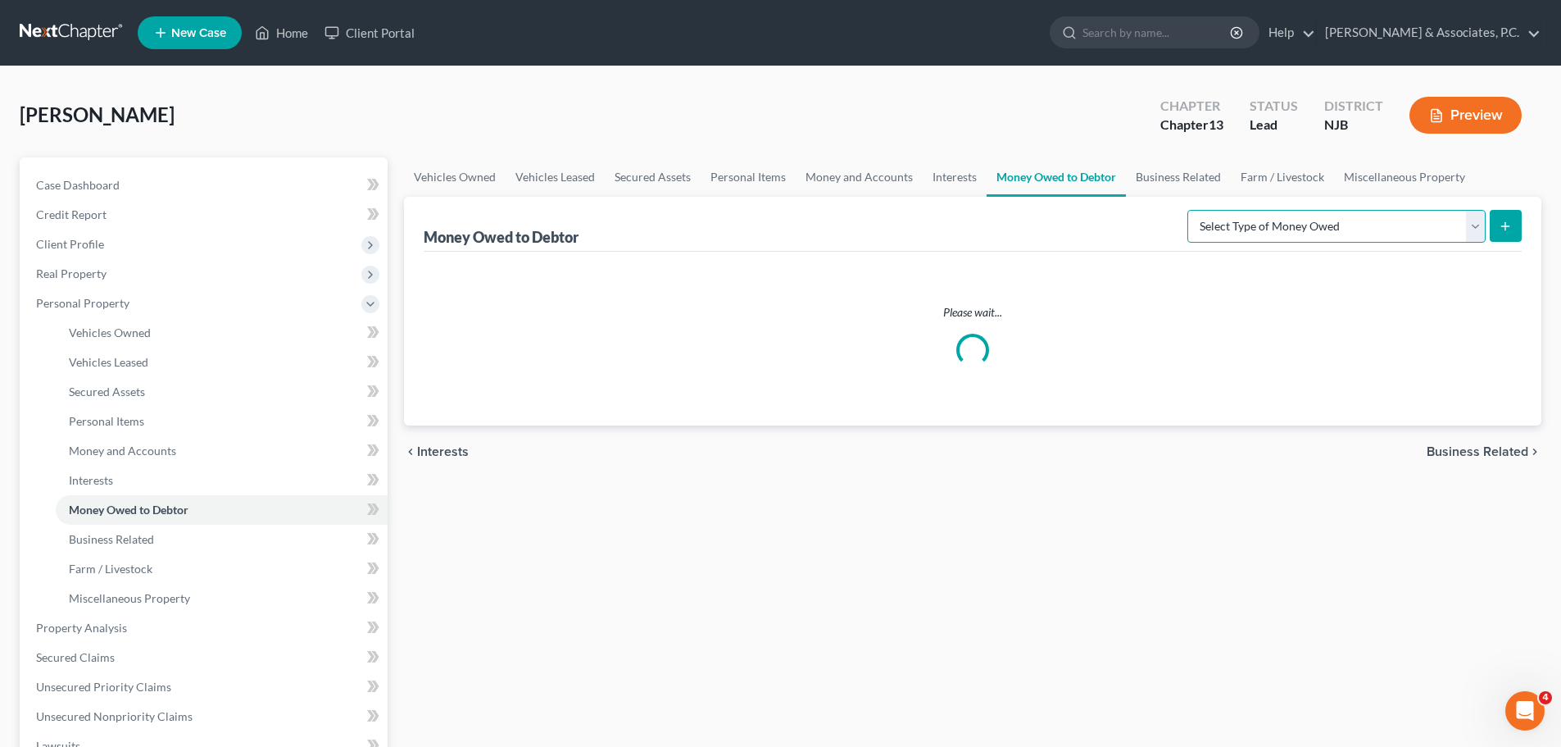
click at [1261, 225] on select "Select Type of Money Owed Accounts Receivable (A/B: 38) Alimony (A/B: 29) Child…" at bounding box center [1337, 226] width 298 height 33
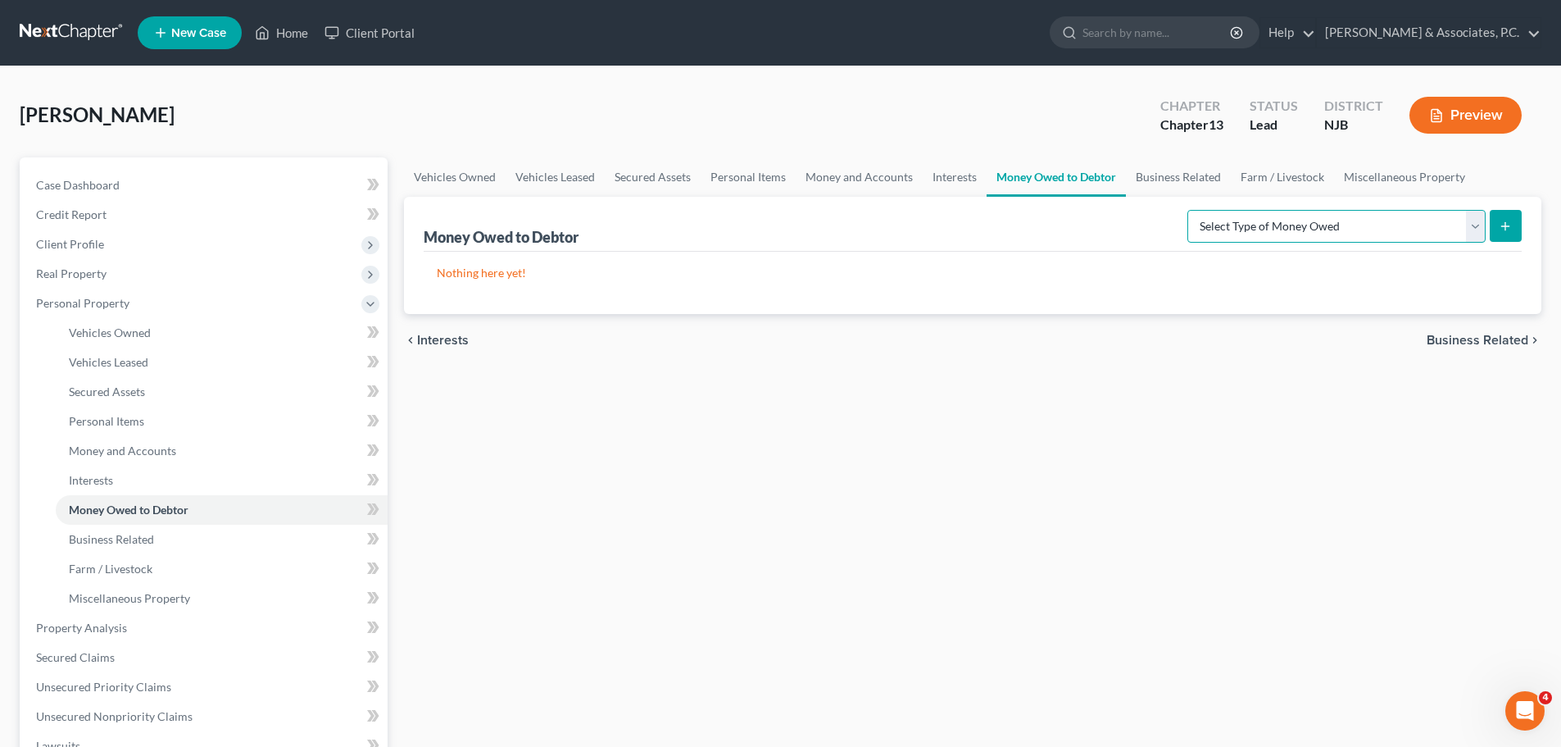
click at [1278, 212] on select "Select Type of Money Owed Accounts Receivable (A/B: 38) Alimony (A/B: 29) Child…" at bounding box center [1337, 226] width 298 height 33
click at [1275, 230] on select "Select Type of Money Owed Accounts Receivable (A/B: 38) Alimony (A/B: 29) Child…" at bounding box center [1337, 226] width 298 height 33
select select "expected_tax_refund"
click at [1191, 210] on select "Select Type of Money Owed Accounts Receivable (A/B: 38) Alimony (A/B: 29) Child…" at bounding box center [1337, 226] width 298 height 33
click at [1342, 224] on select "Select Type of Money Owed Accounts Receivable (A/B: 38) Alimony (A/B: 29) Child…" at bounding box center [1337, 226] width 298 height 33
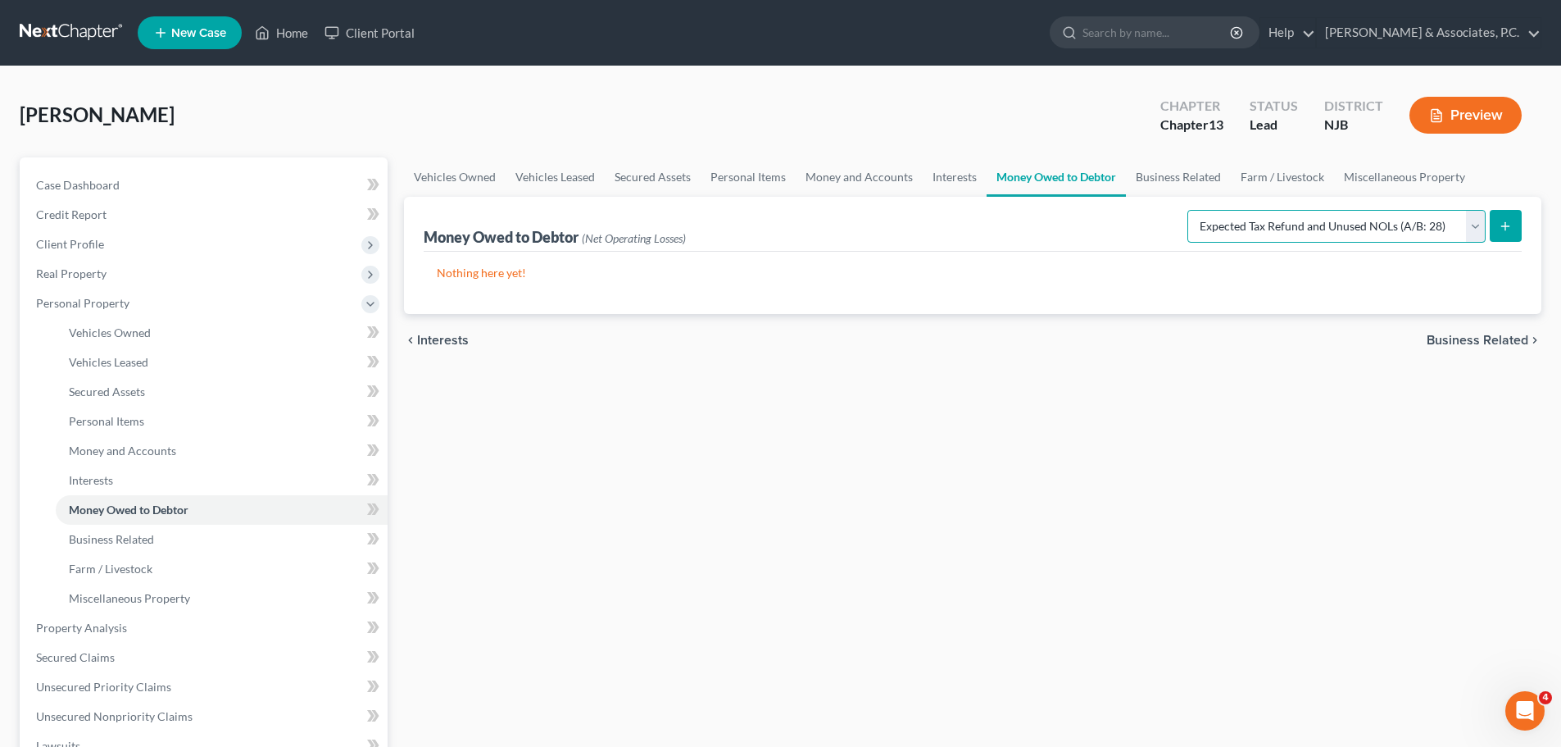
click at [1191, 210] on select "Select Type of Money Owed Accounts Receivable (A/B: 38) Alimony (A/B: 29) Child…" at bounding box center [1337, 226] width 298 height 33
click at [1502, 225] on icon "submit" at bounding box center [1505, 226] width 13 height 13
select select "0"
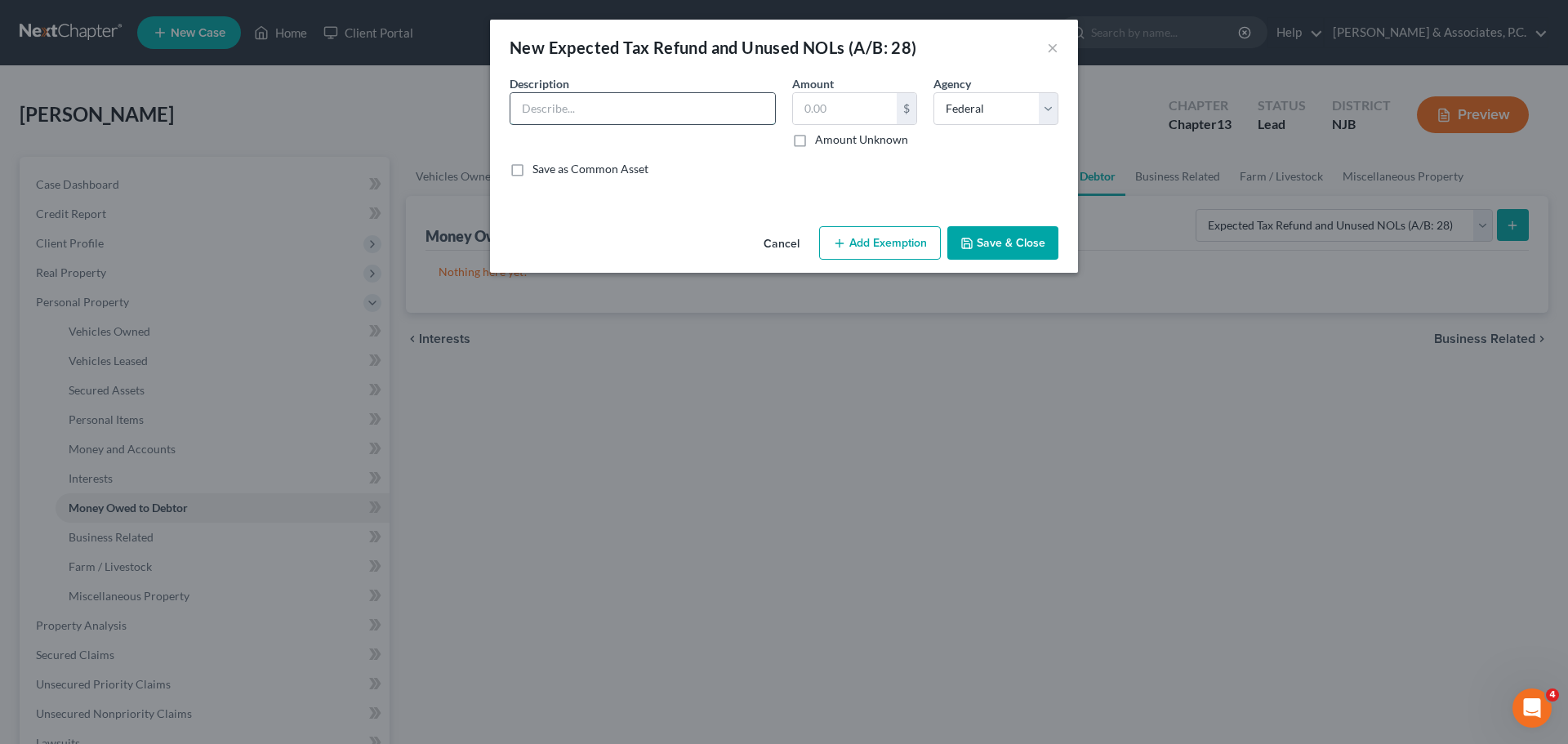
click at [651, 108] on input "text" at bounding box center [643, 108] width 265 height 31
type input "A"
type input "T"
type input "2024 Tax Refund State & Federal"
drag, startPoint x: 868, startPoint y: 108, endPoint x: 858, endPoint y: 117, distance: 13.5
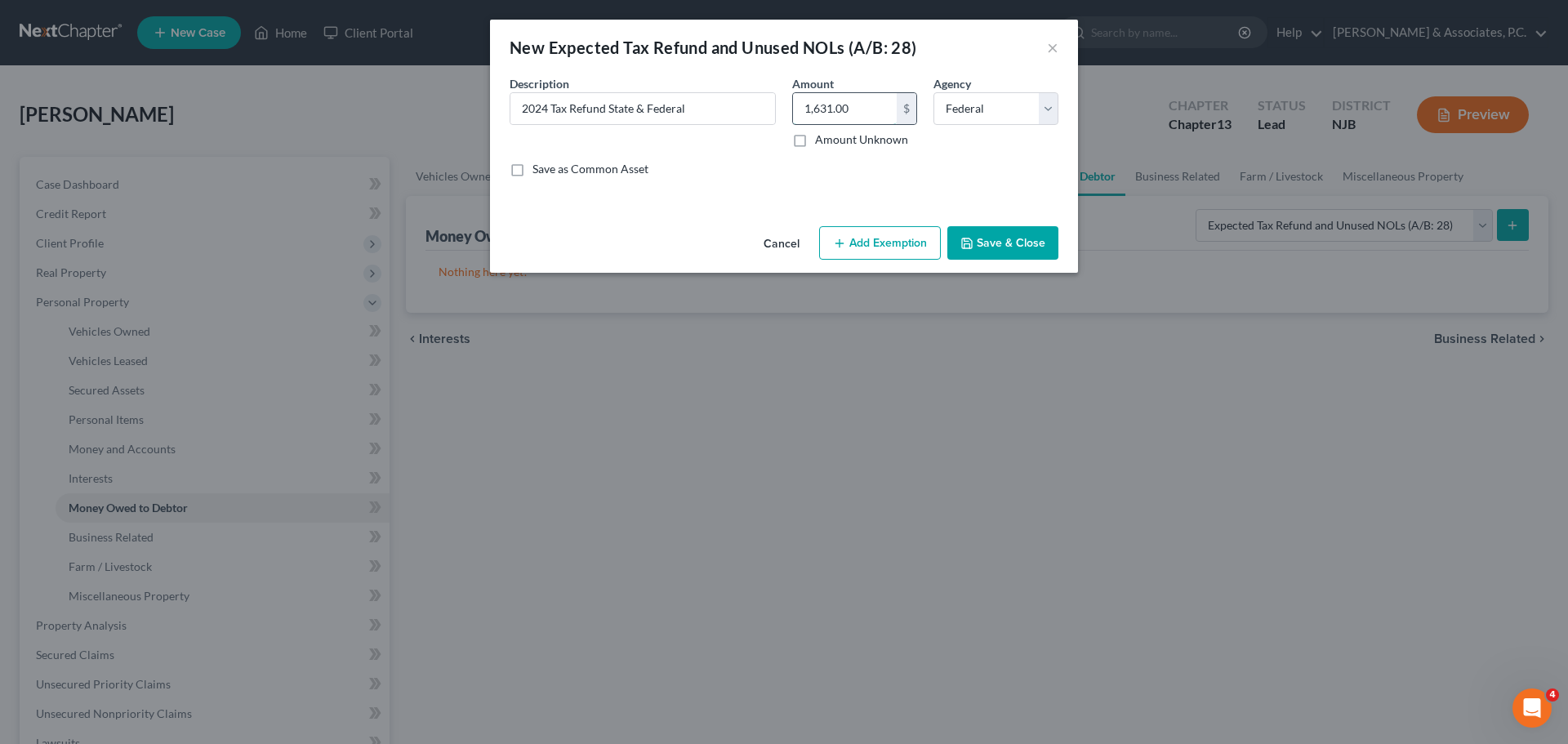
click at [867, 108] on input "1,631.00" at bounding box center [845, 108] width 104 height 31
type input "1"
type input "1,265.00"
click at [704, 102] on input "2024 Tax Refund State & Federal" at bounding box center [643, 108] width 265 height 31
drag, startPoint x: 854, startPoint y: 183, endPoint x: 864, endPoint y: 187, distance: 10.8
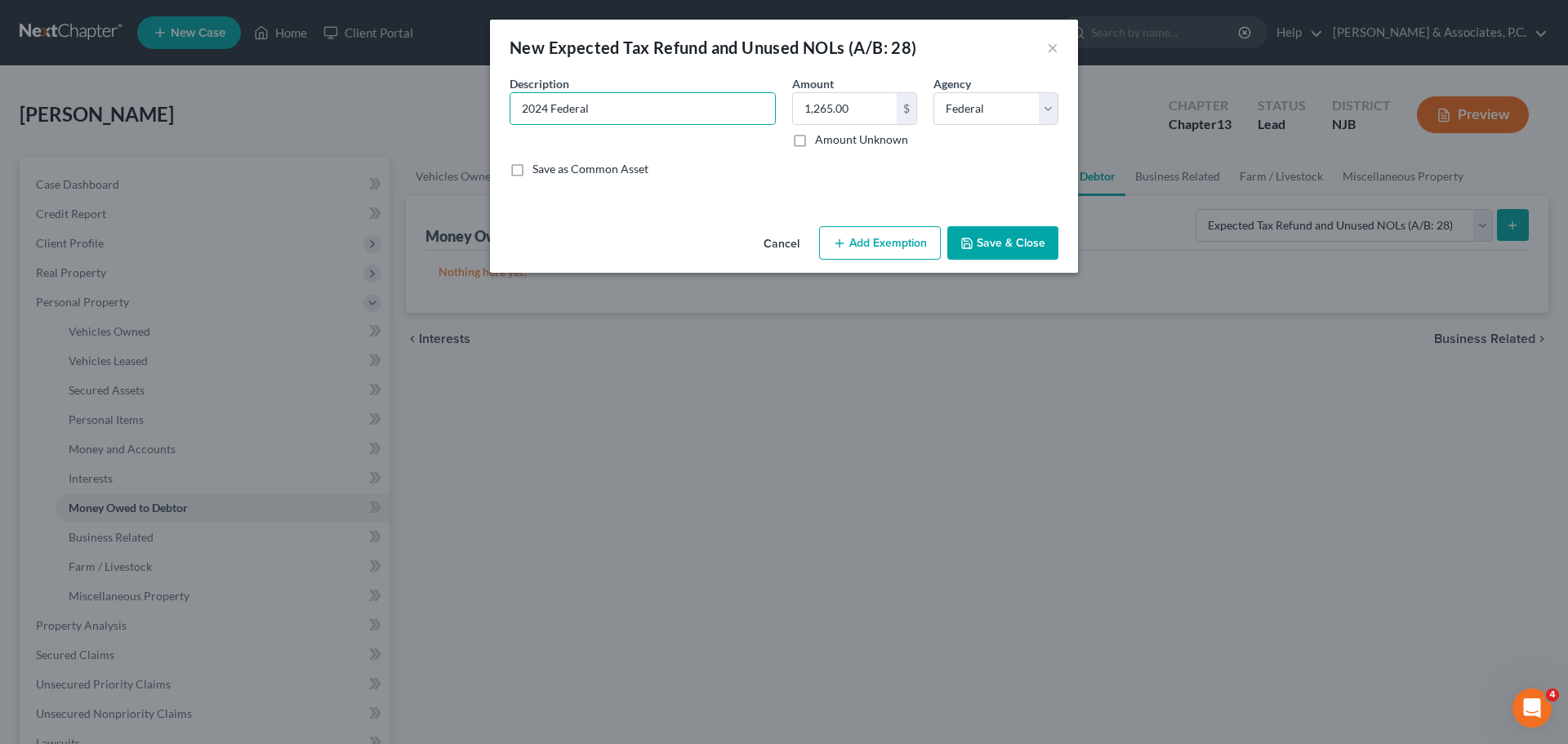
click at [856, 183] on div "Description * 2024 Federal Amount 1,265.00 $ Amount Unknown Balance Undetermine…" at bounding box center [783, 132] width 565 height 116
click at [602, 106] on input "2024 Federal" at bounding box center [643, 108] width 265 height 31
type input "2024 Federal Tax Refund"
click at [906, 241] on button "Add Exemption" at bounding box center [880, 243] width 122 height 34
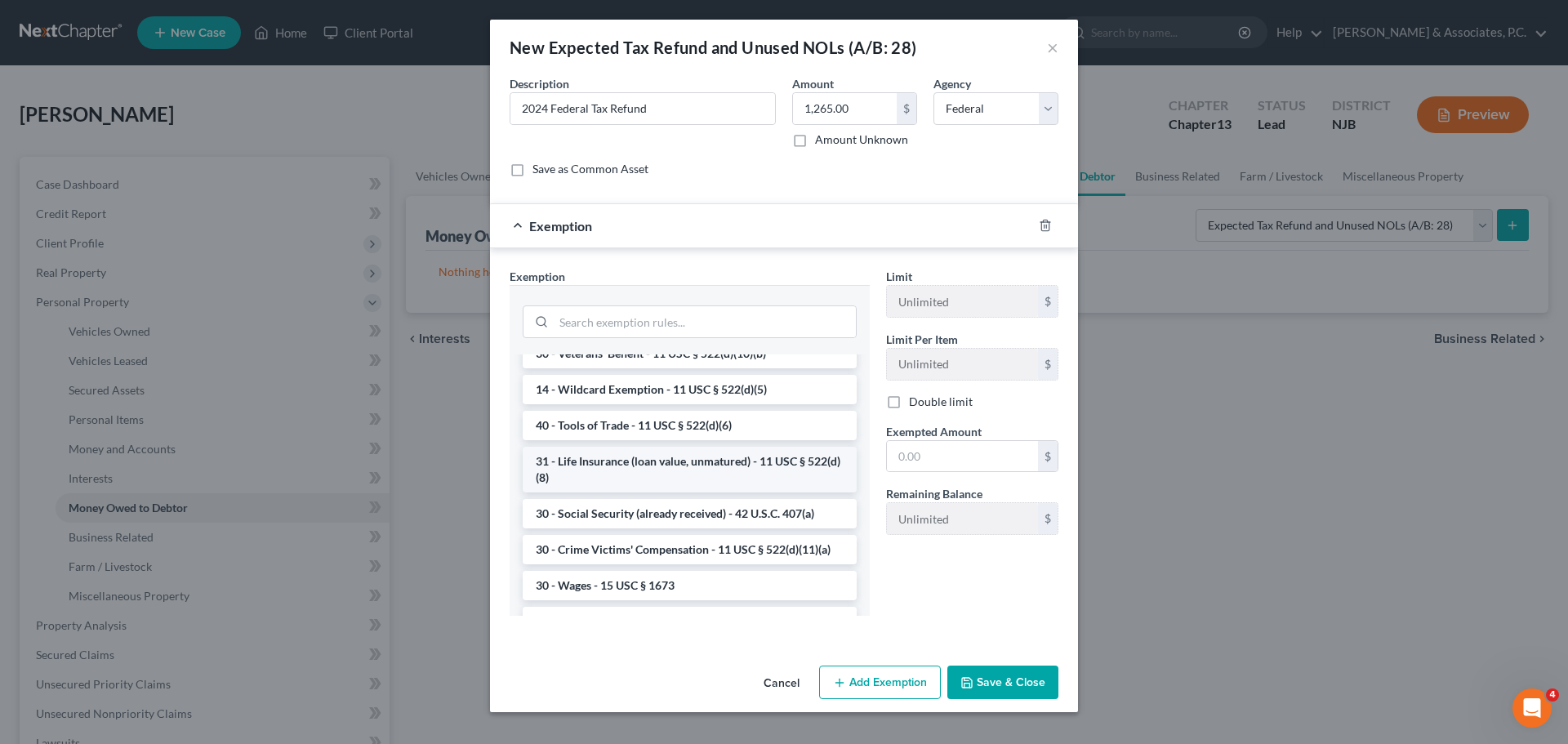
scroll to position [572, 0]
drag, startPoint x: 618, startPoint y: 422, endPoint x: 961, endPoint y: 426, distance: 343.0
click at [619, 403] on li "14 - Wildcard Exemption - 11 USC § 522(d)(5)" at bounding box center [689, 388] width 334 height 30
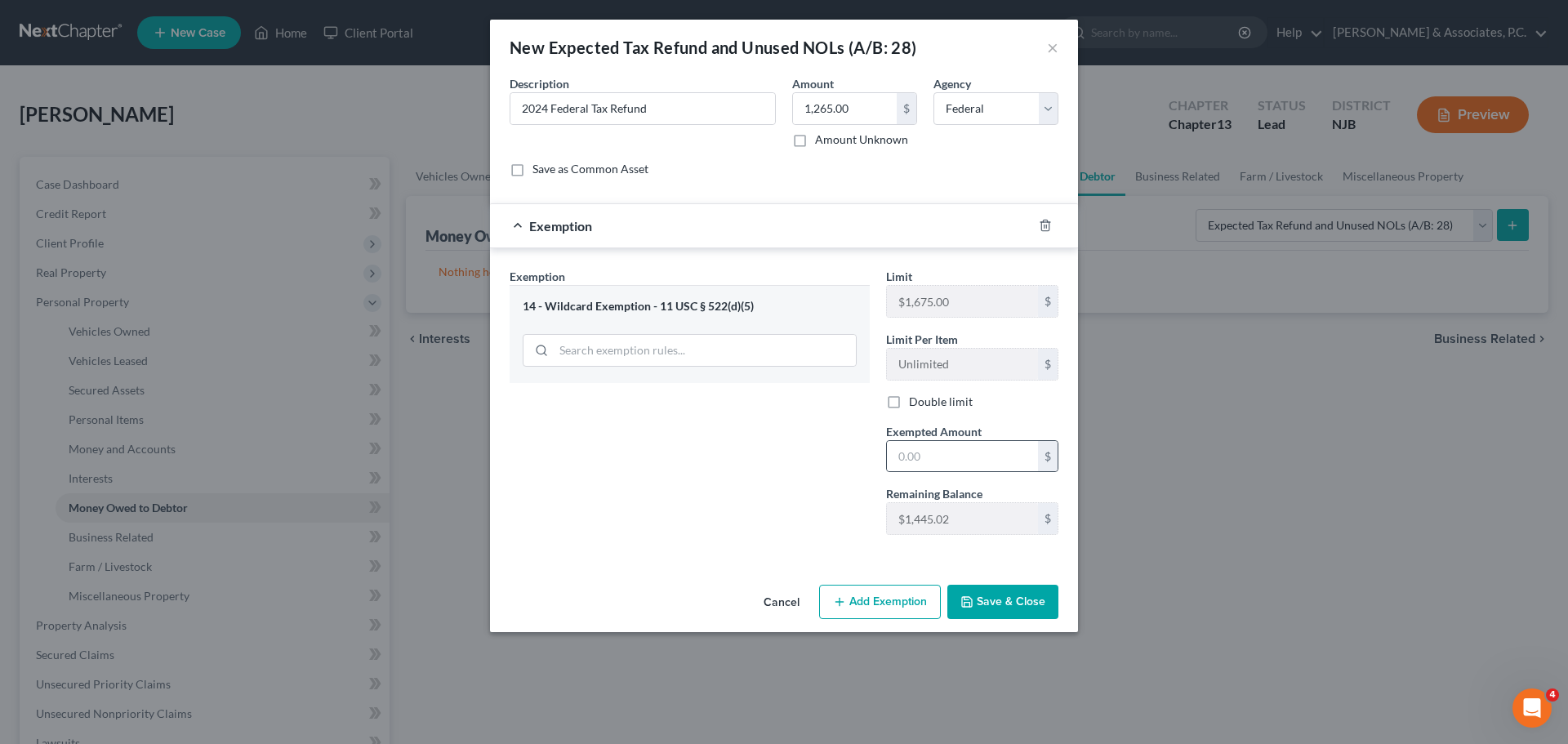
click at [954, 440] on div "$" at bounding box center [971, 456] width 172 height 33
click at [966, 453] on input "text" at bounding box center [962, 456] width 151 height 31
type input "1,265.00"
click at [873, 591] on button "Add Exemption" at bounding box center [880, 602] width 122 height 34
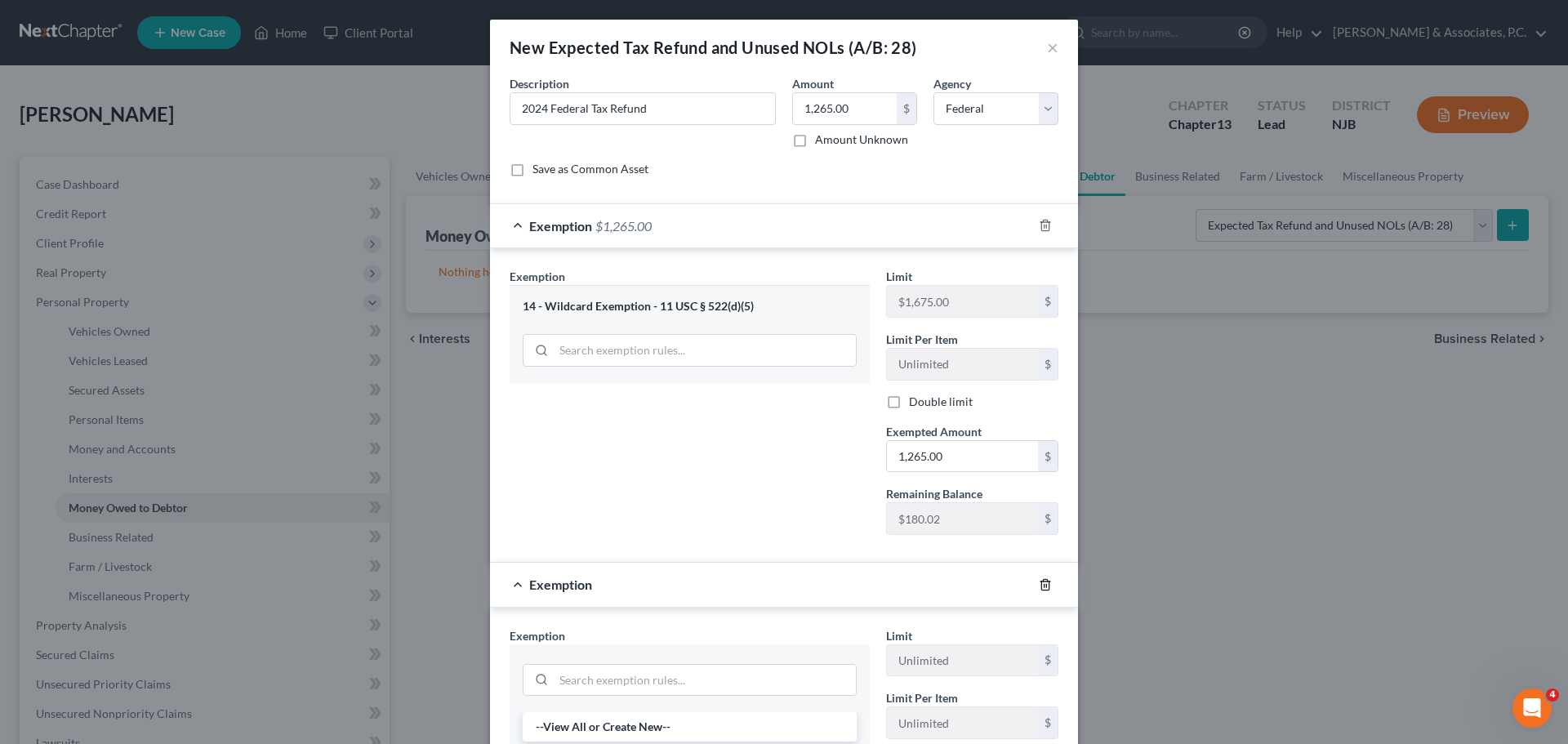
drag, startPoint x: 1045, startPoint y: 586, endPoint x: 1036, endPoint y: 586, distance: 9.0
click at [1045, 587] on icon "button" at bounding box center [1045, 584] width 13 height 13
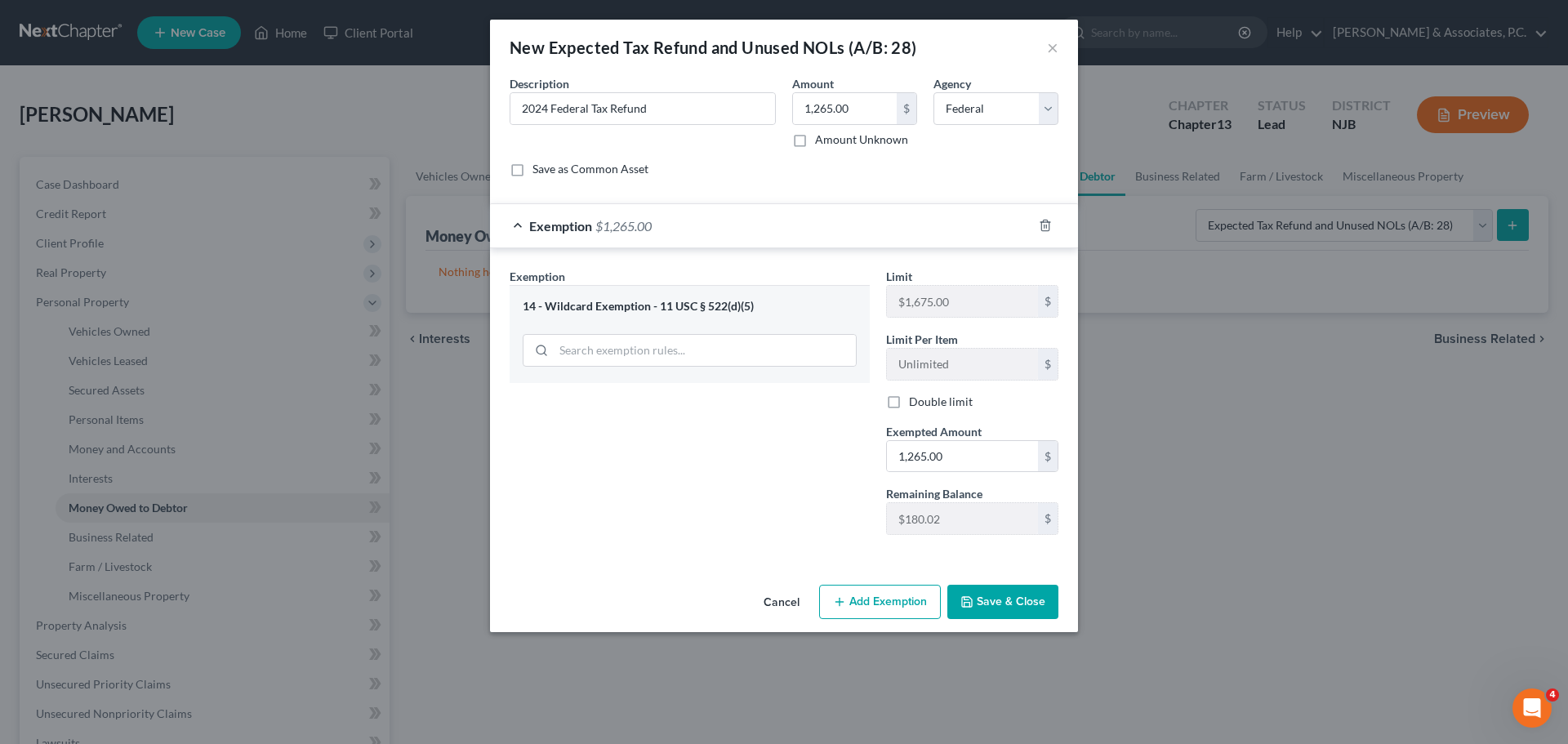
click at [1021, 595] on button "Save & Close" at bounding box center [1002, 602] width 111 height 34
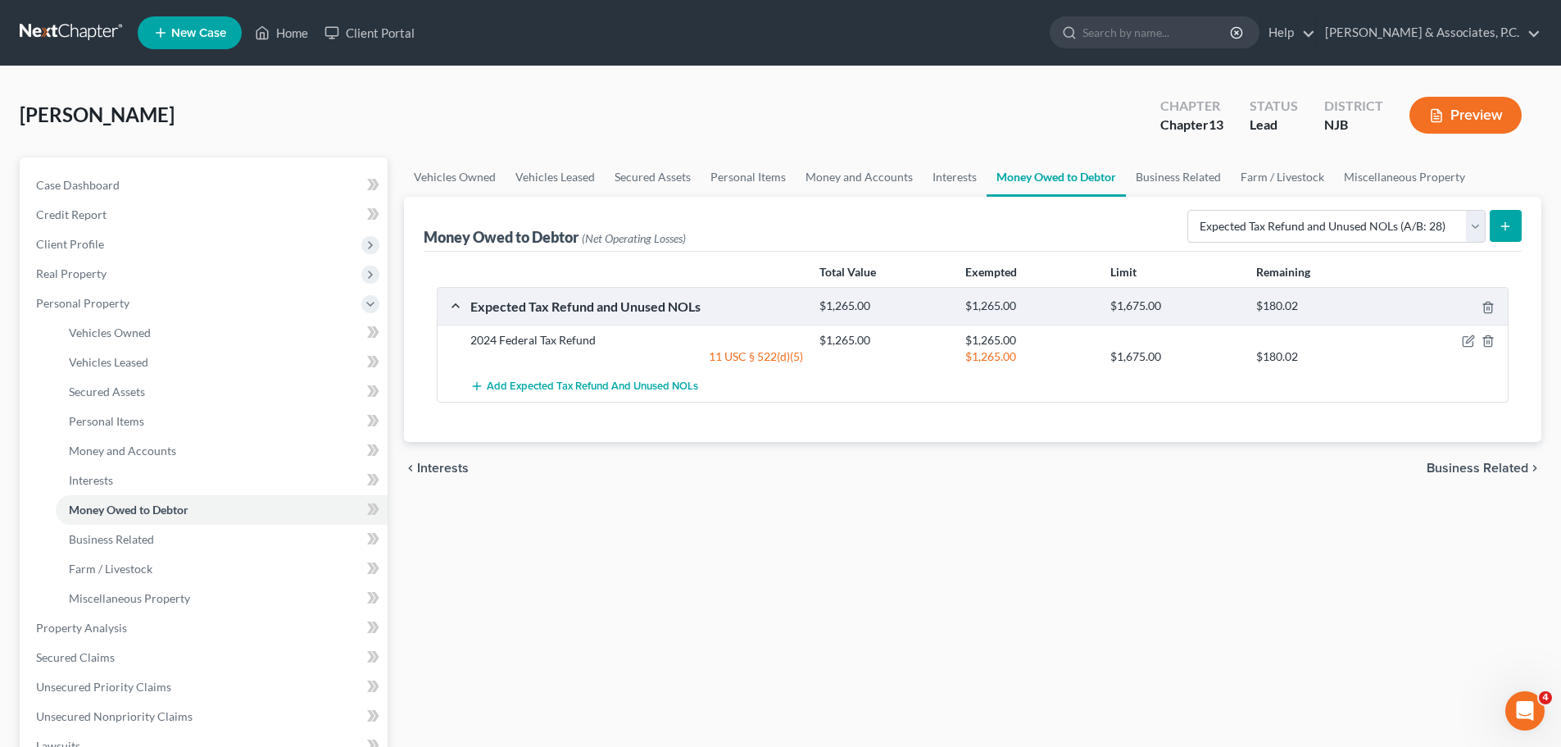
click at [1514, 229] on button "submit" at bounding box center [1506, 226] width 32 height 32
select select "0"
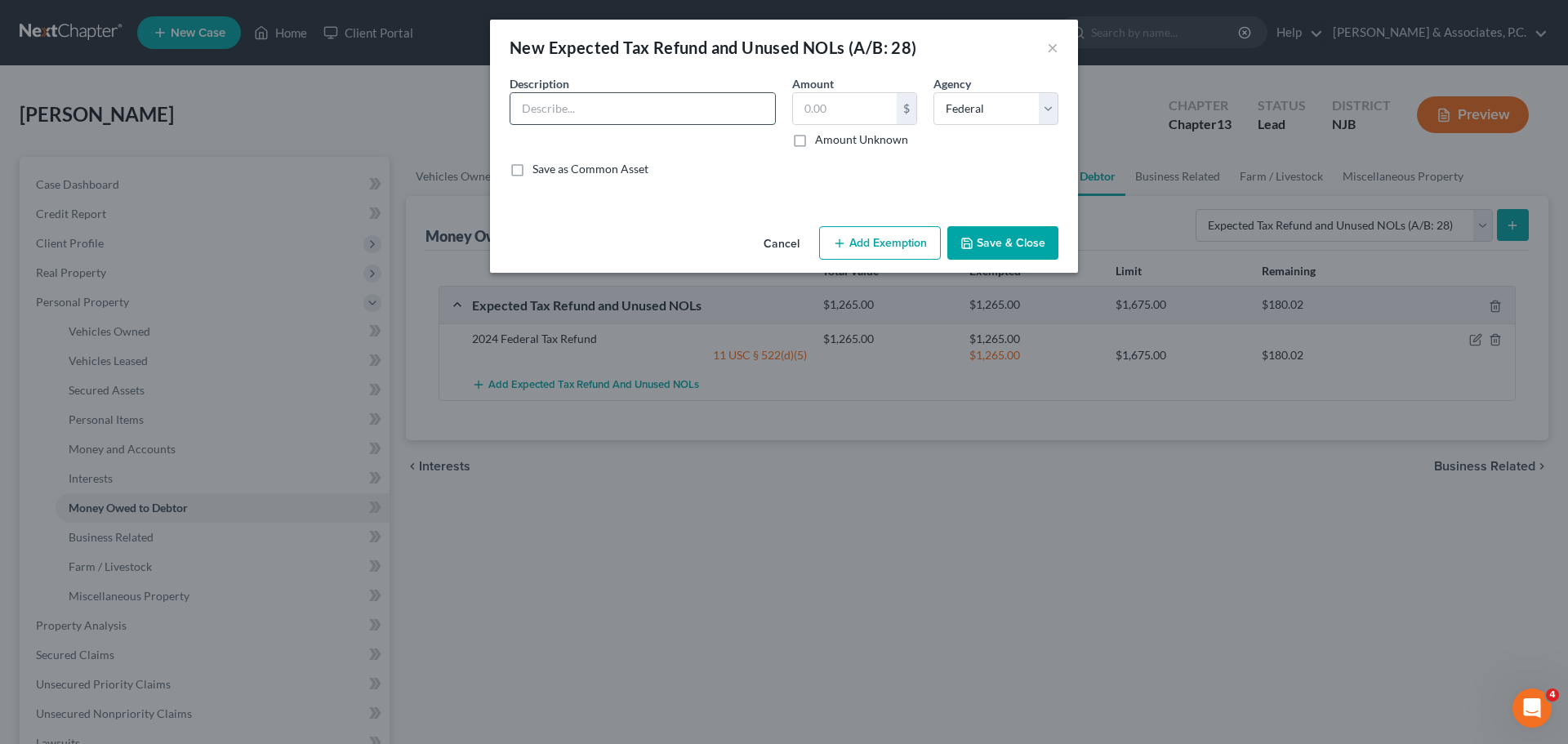
click at [653, 102] on input "text" at bounding box center [643, 108] width 265 height 31
type input "2024 State Tax Refund"
type input "366.00"
click at [1008, 111] on select "Select Federal State Local" at bounding box center [995, 109] width 125 height 33
select select "1"
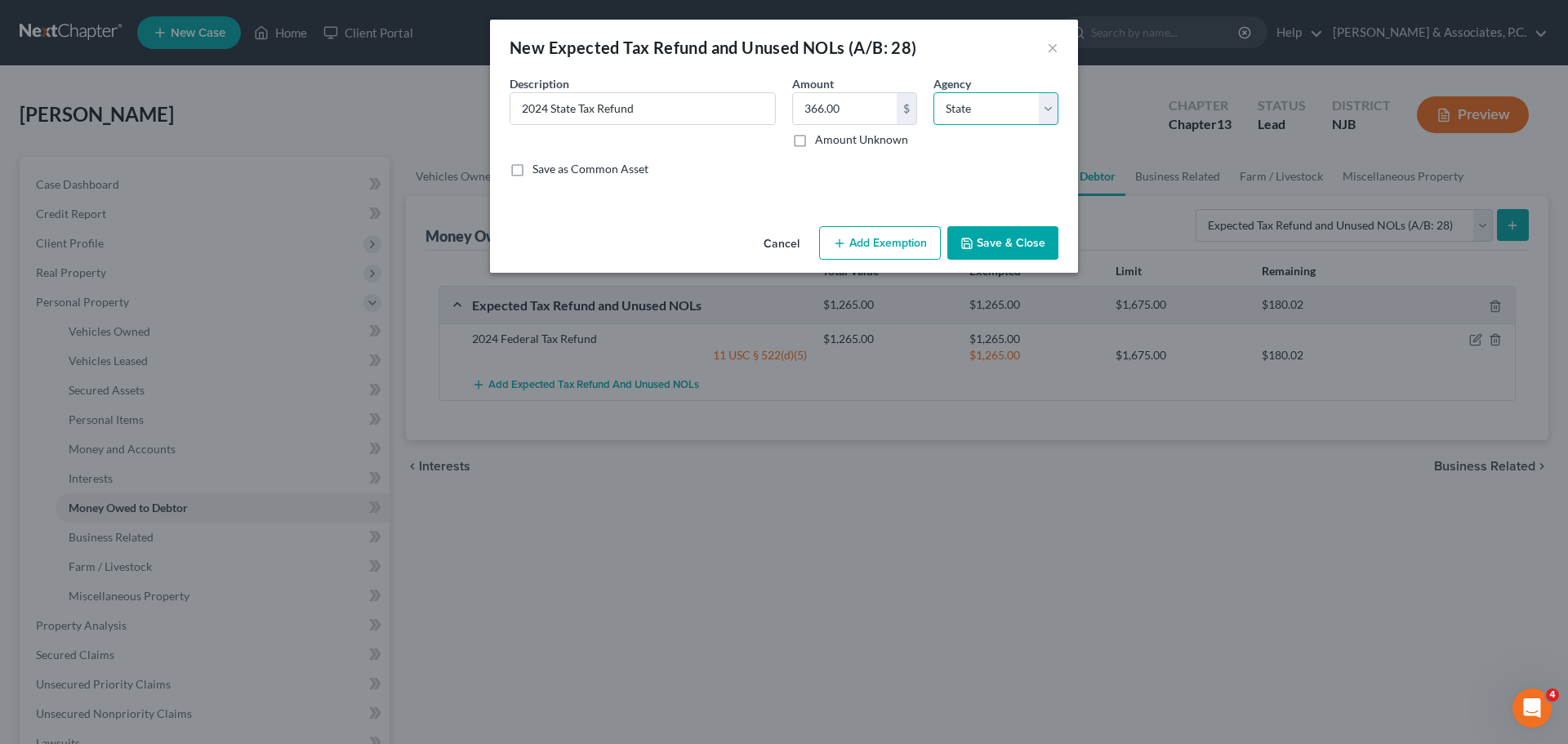
click at [933, 93] on select "Select Federal State Local" at bounding box center [995, 109] width 125 height 33
click at [864, 242] on button "Add Exemption" at bounding box center [880, 243] width 122 height 34
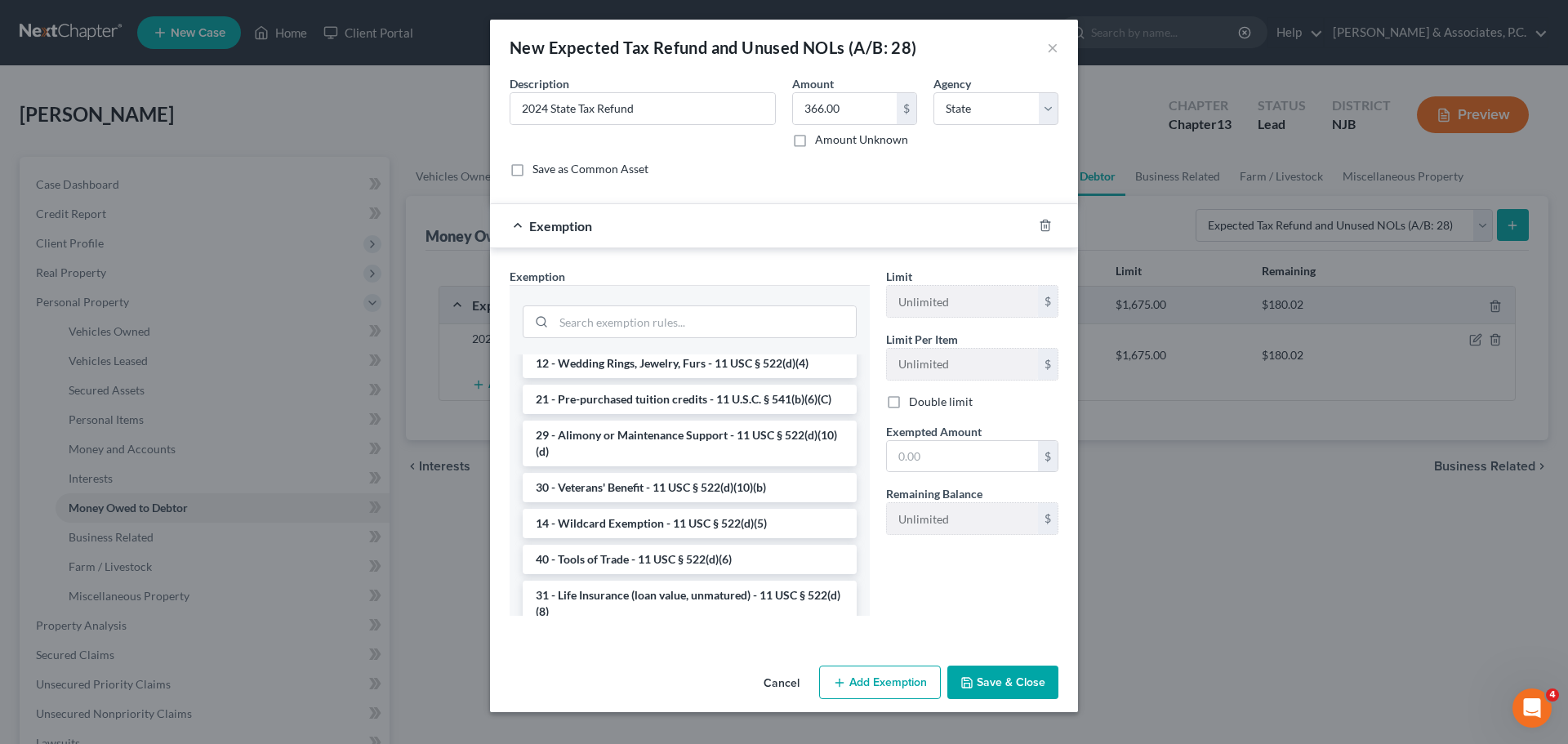
scroll to position [653, 0]
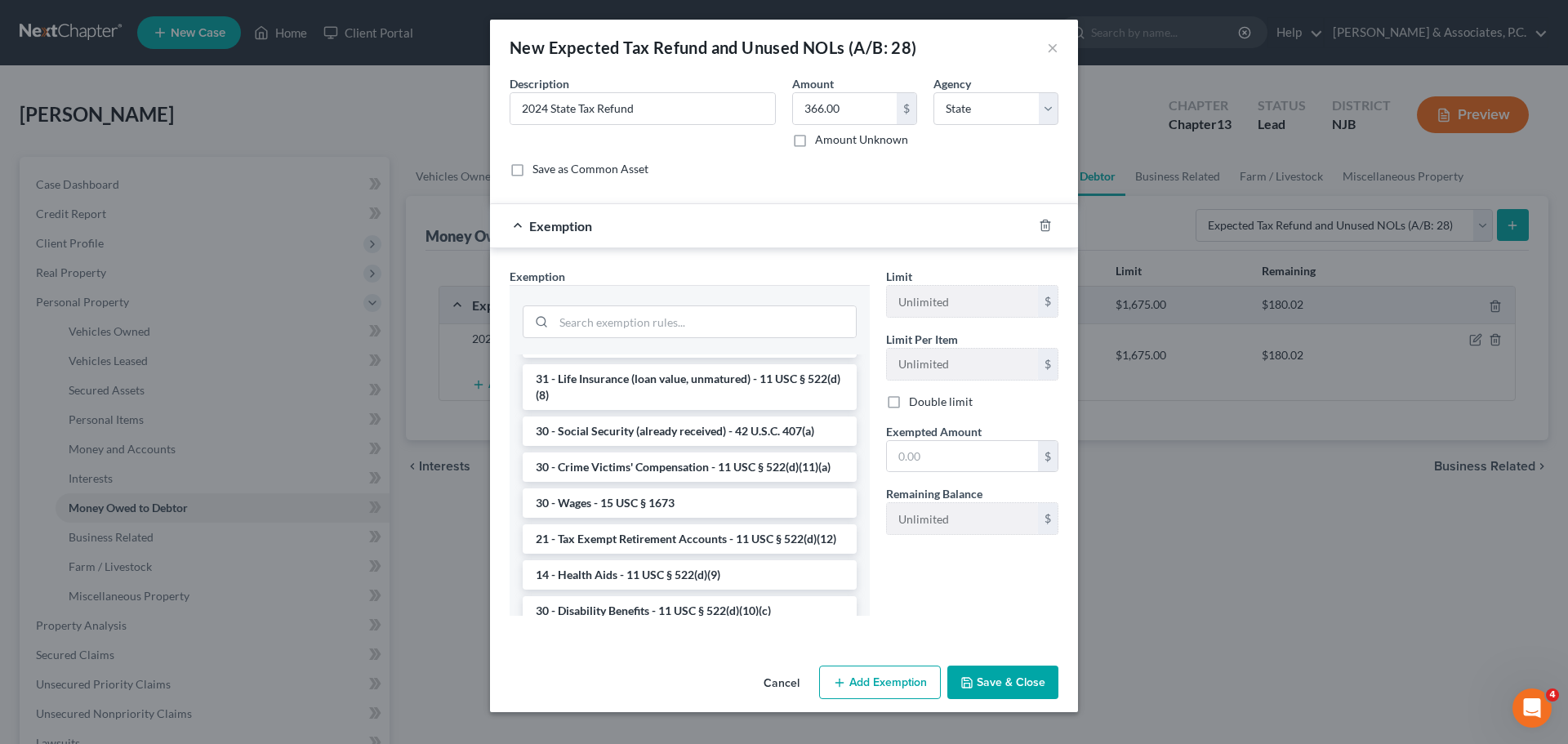
click at [781, 685] on button "Cancel" at bounding box center [781, 683] width 62 height 33
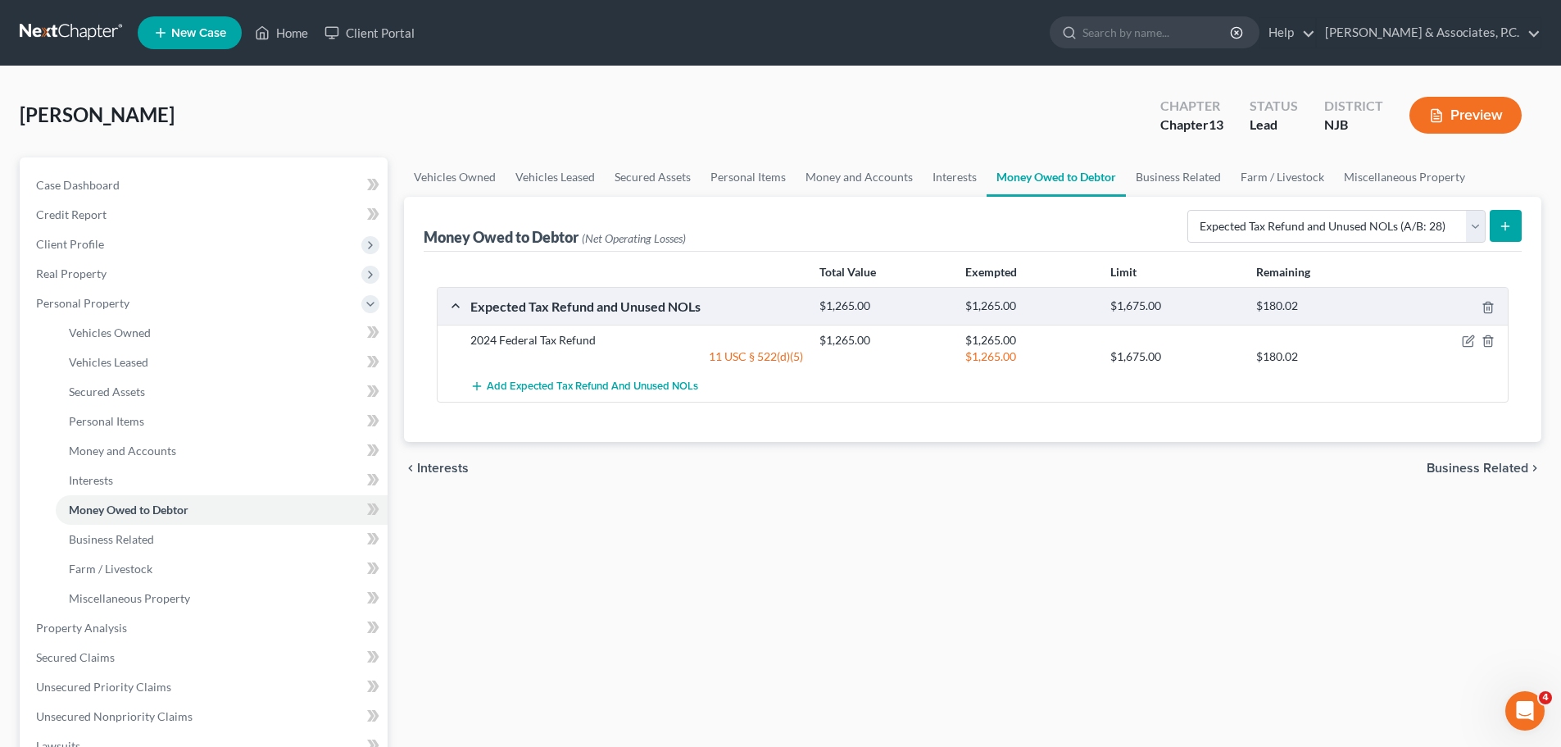
click at [1505, 225] on icon "submit" at bounding box center [1505, 226] width 13 height 13
select select "0"
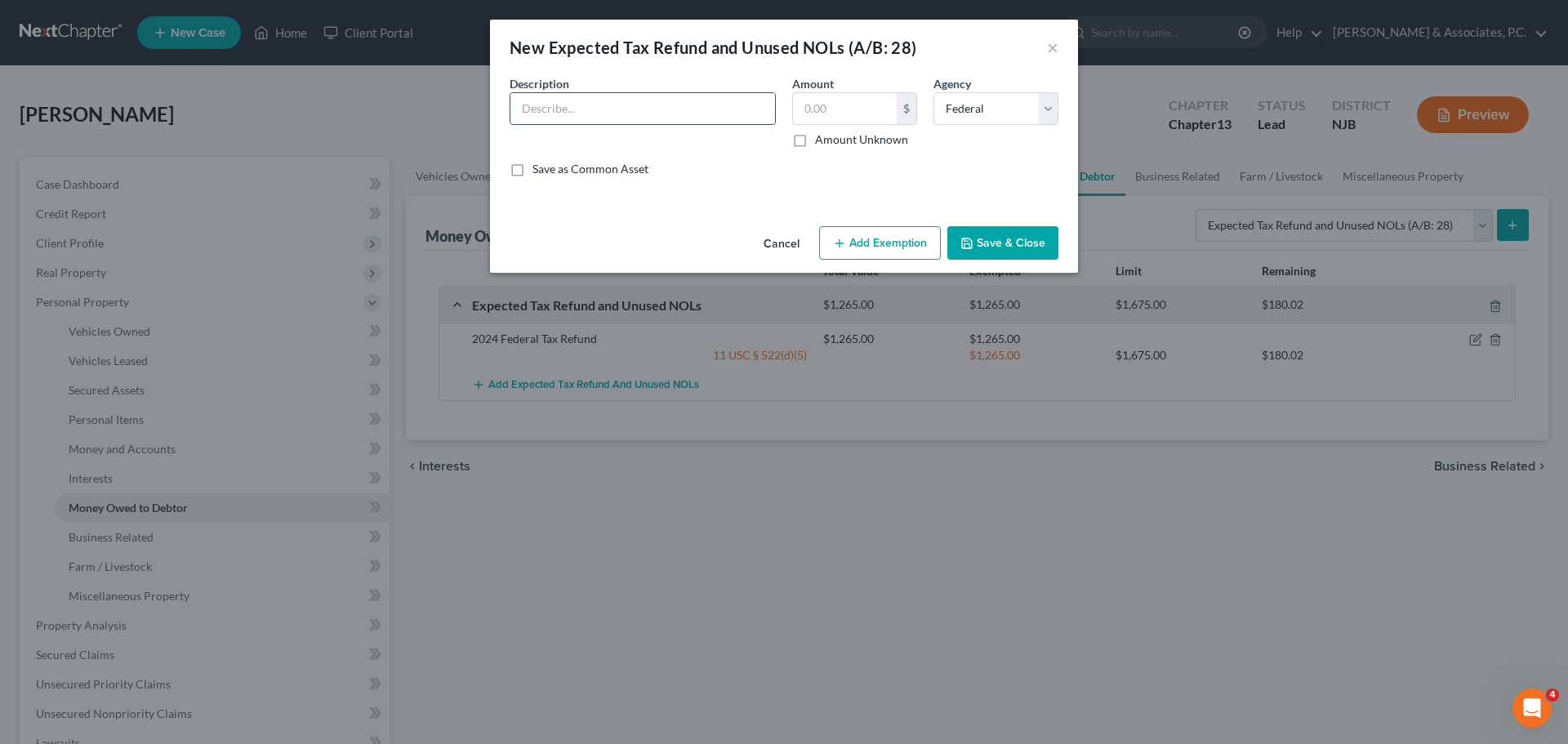
click at [624, 93] on div at bounding box center [642, 109] width 266 height 33
click at [623, 113] on input "text" at bounding box center [643, 108] width 265 height 31
type input "2024 State Tax Refund"
type input "366.00"
drag, startPoint x: 988, startPoint y: 105, endPoint x: 987, endPoint y: 114, distance: 9.1
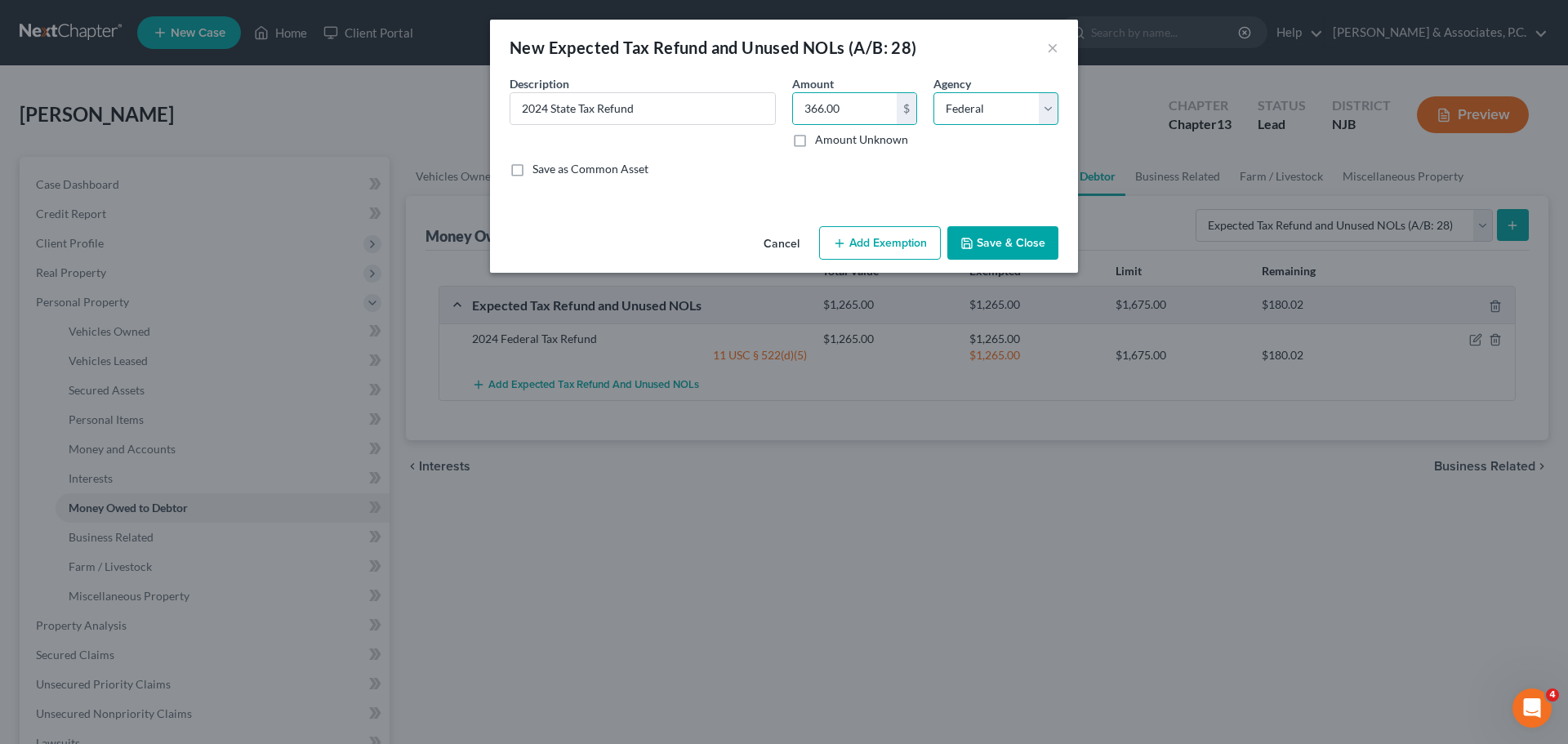
click at [988, 105] on select "Select Federal State Local" at bounding box center [995, 109] width 125 height 33
select select "1"
click at [933, 93] on select "Select Federal State Local" at bounding box center [995, 109] width 125 height 33
click at [863, 249] on button "Add Exemption" at bounding box center [880, 243] width 122 height 34
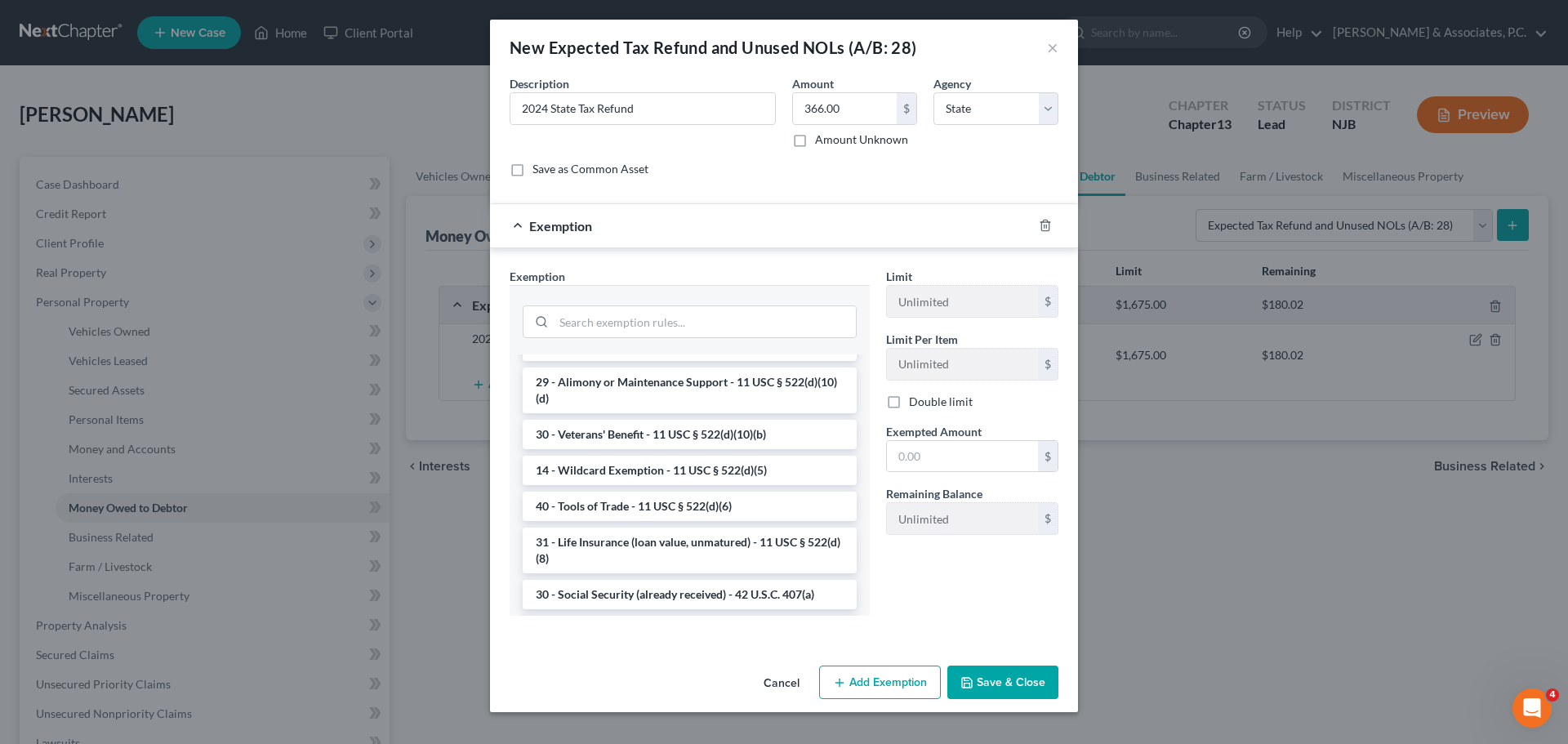
scroll to position [572, 0]
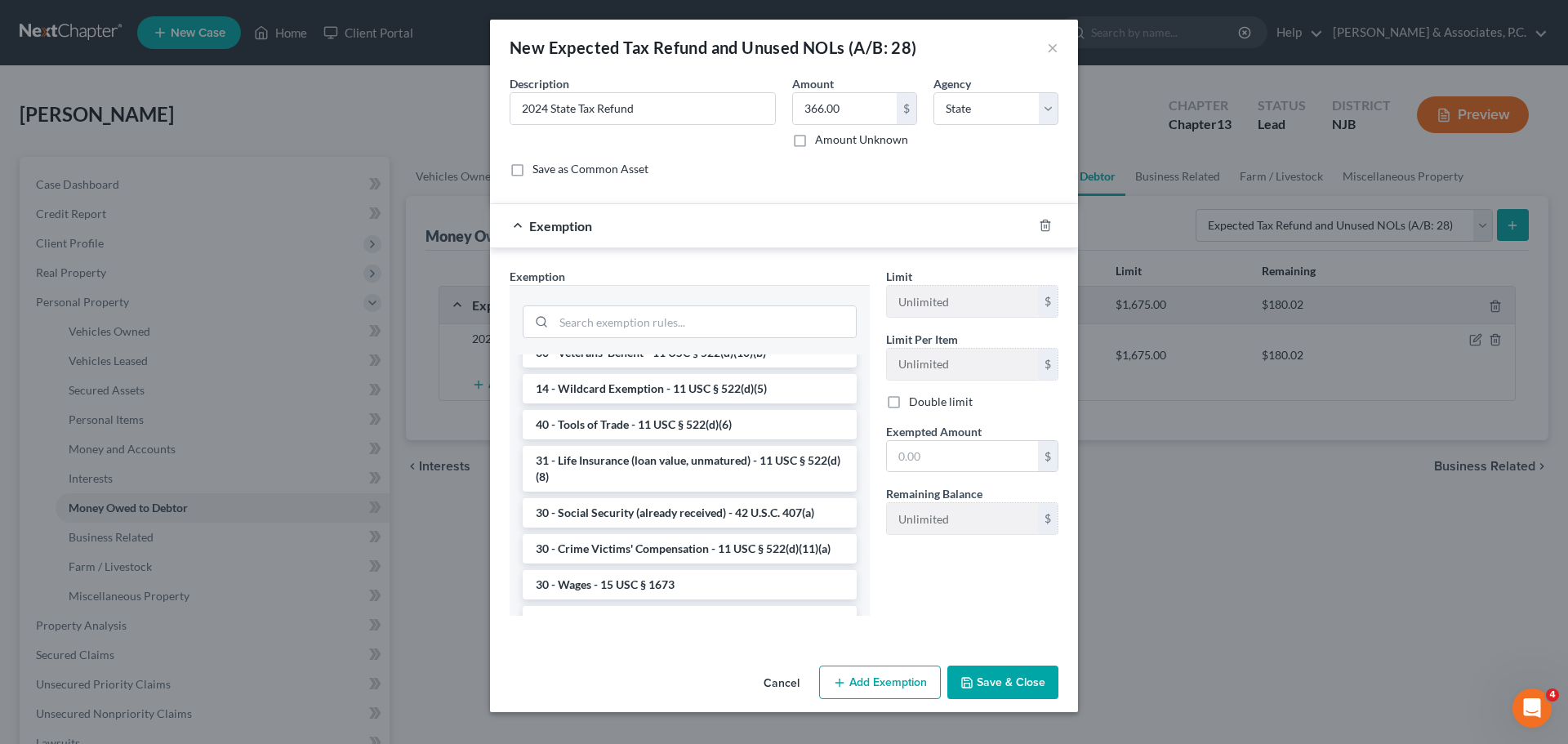
click at [653, 403] on li "14 - Wildcard Exemption - 11 USC § 522(d)(5)" at bounding box center [689, 388] width 334 height 30
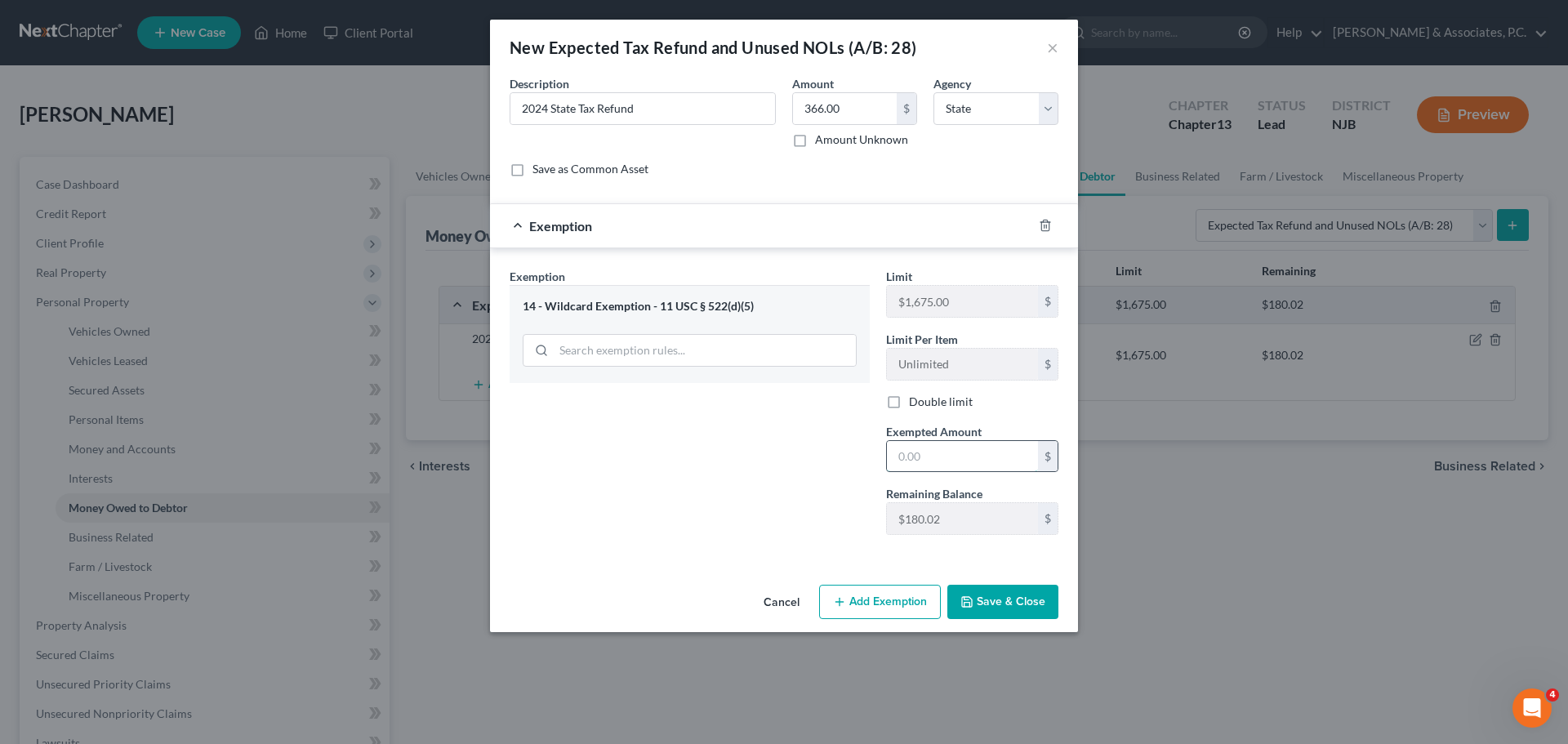
drag, startPoint x: 915, startPoint y: 451, endPoint x: 921, endPoint y: 444, distance: 9.2
click at [916, 451] on input "text" at bounding box center [962, 456] width 151 height 31
type input "366.00"
click at [984, 603] on button "Save & Close" at bounding box center [1002, 602] width 111 height 34
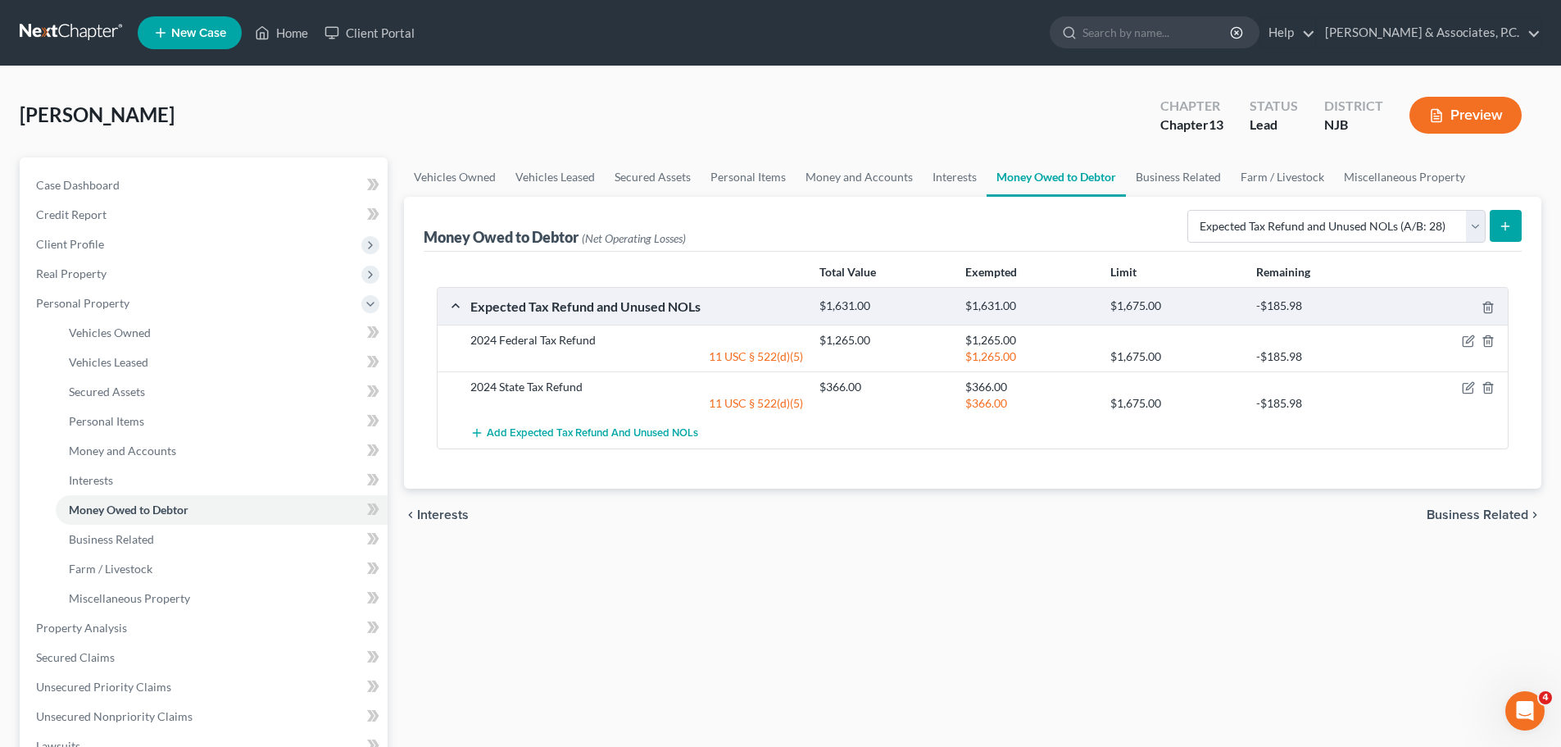
click at [1506, 224] on line "submit" at bounding box center [1506, 225] width 0 height 7
select select "0"
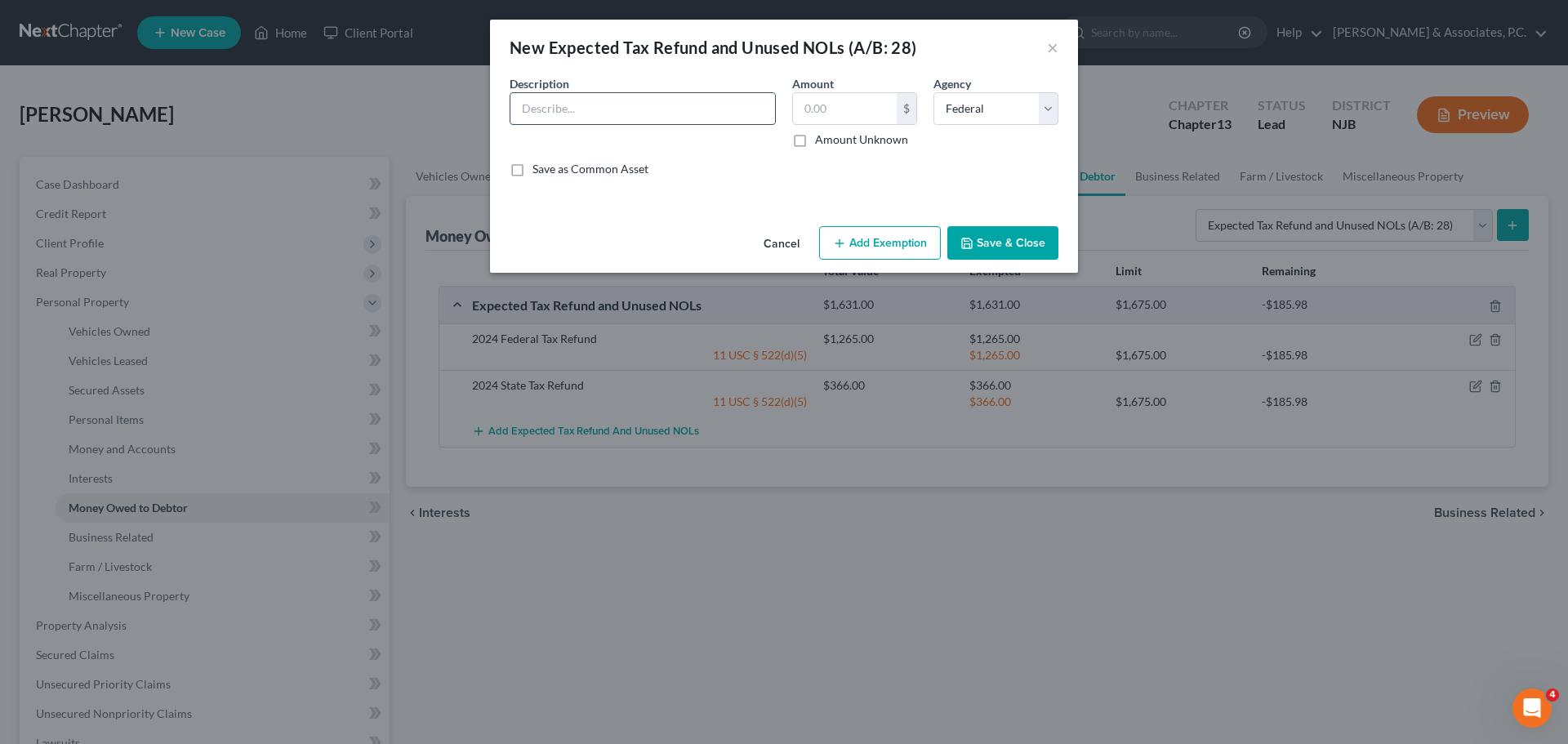
drag, startPoint x: 650, startPoint y: 100, endPoint x: 626, endPoint y: 111, distance: 26.4
click at [650, 100] on input "text" at bounding box center [643, 108] width 265 height 31
type input "2023 Federal Tax Refund"
type input "5,677.00"
click at [889, 235] on button "Add Exemption" at bounding box center [880, 243] width 122 height 34
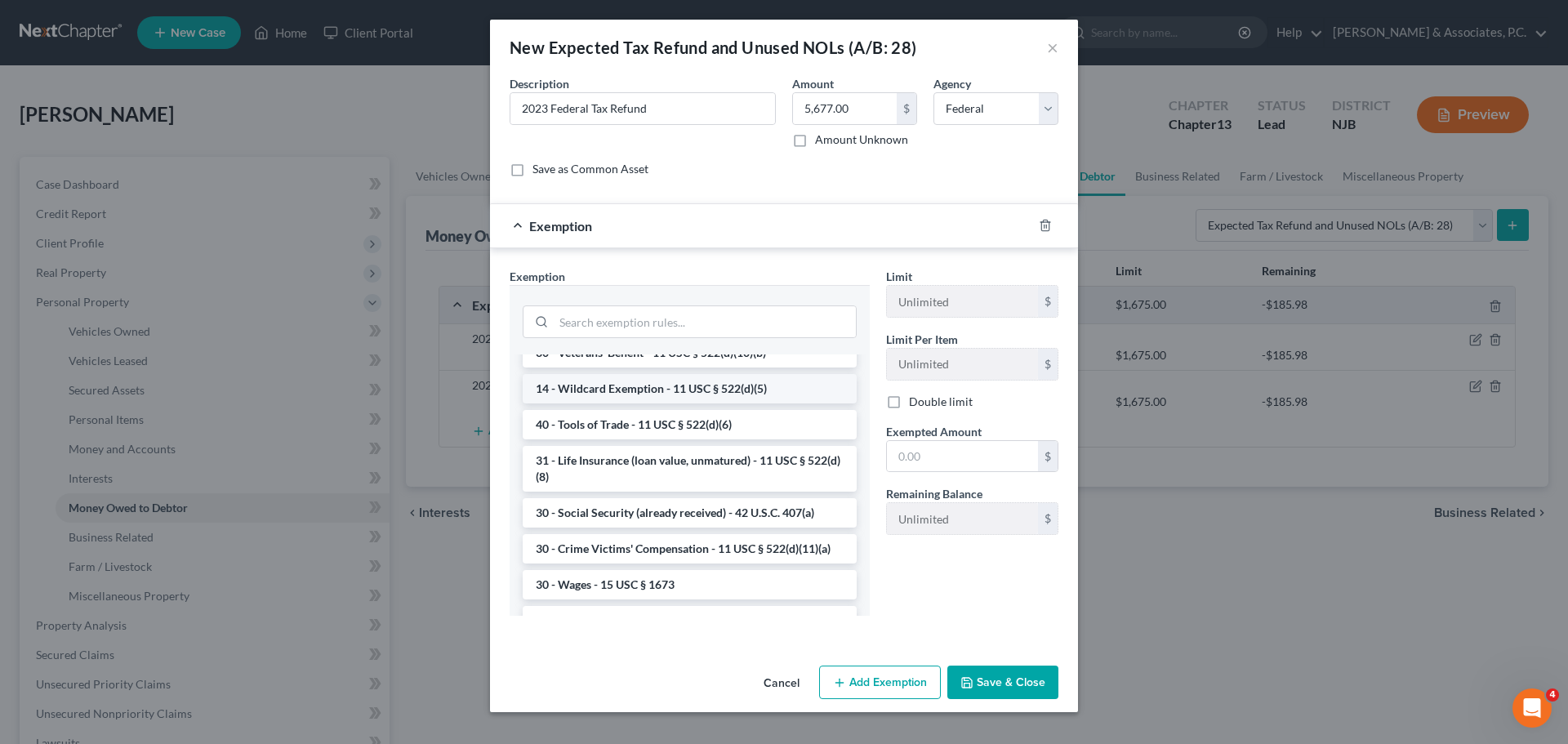
click at [649, 403] on li "14 - Wildcard Exemption - 11 USC § 522(d)(5)" at bounding box center [689, 388] width 334 height 30
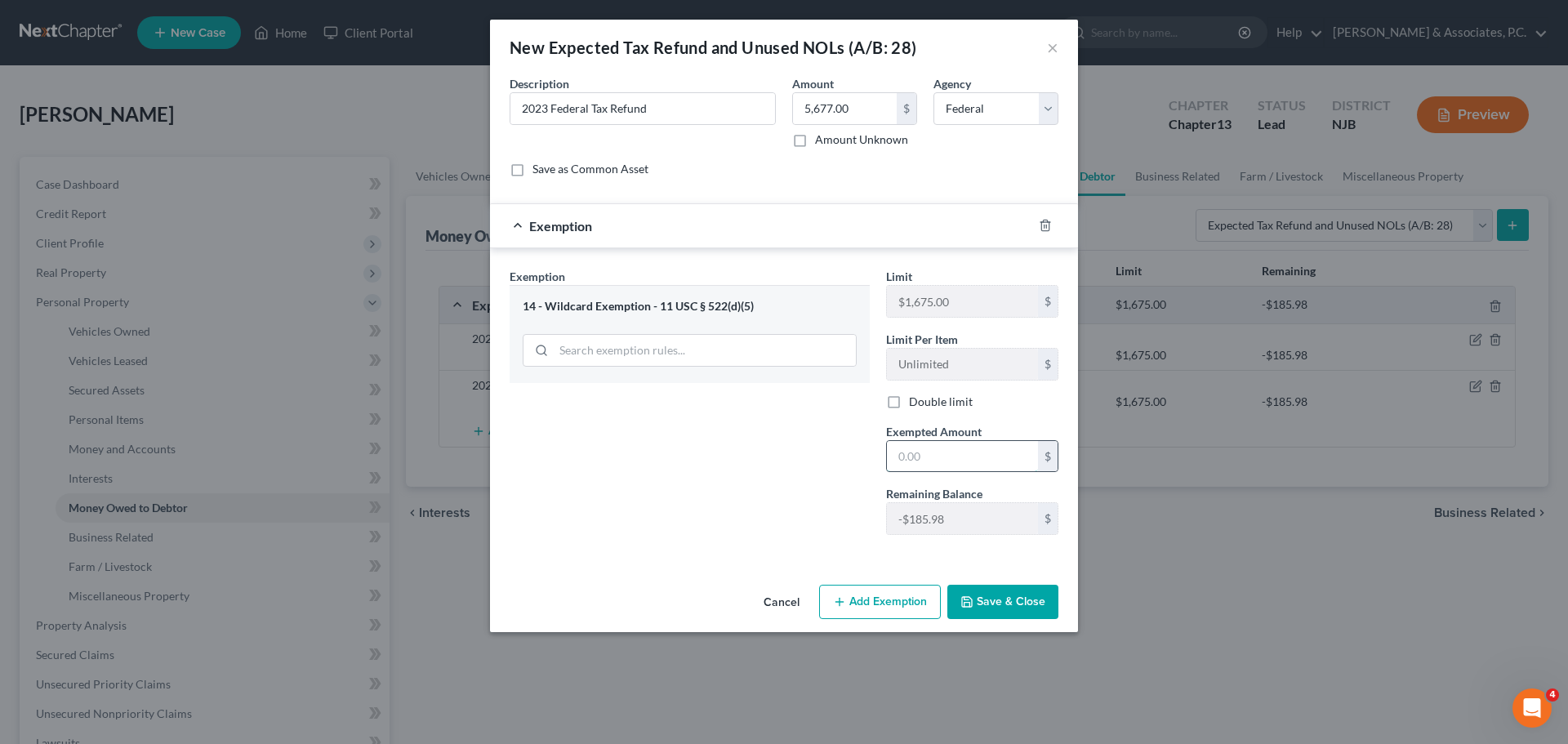
click at [934, 461] on input "text" at bounding box center [962, 456] width 151 height 31
type input "5,677.00"
drag, startPoint x: 1009, startPoint y: 604, endPoint x: 1004, endPoint y: 611, distance: 8.6
click at [1007, 603] on button "Save & Close" at bounding box center [1002, 602] width 111 height 34
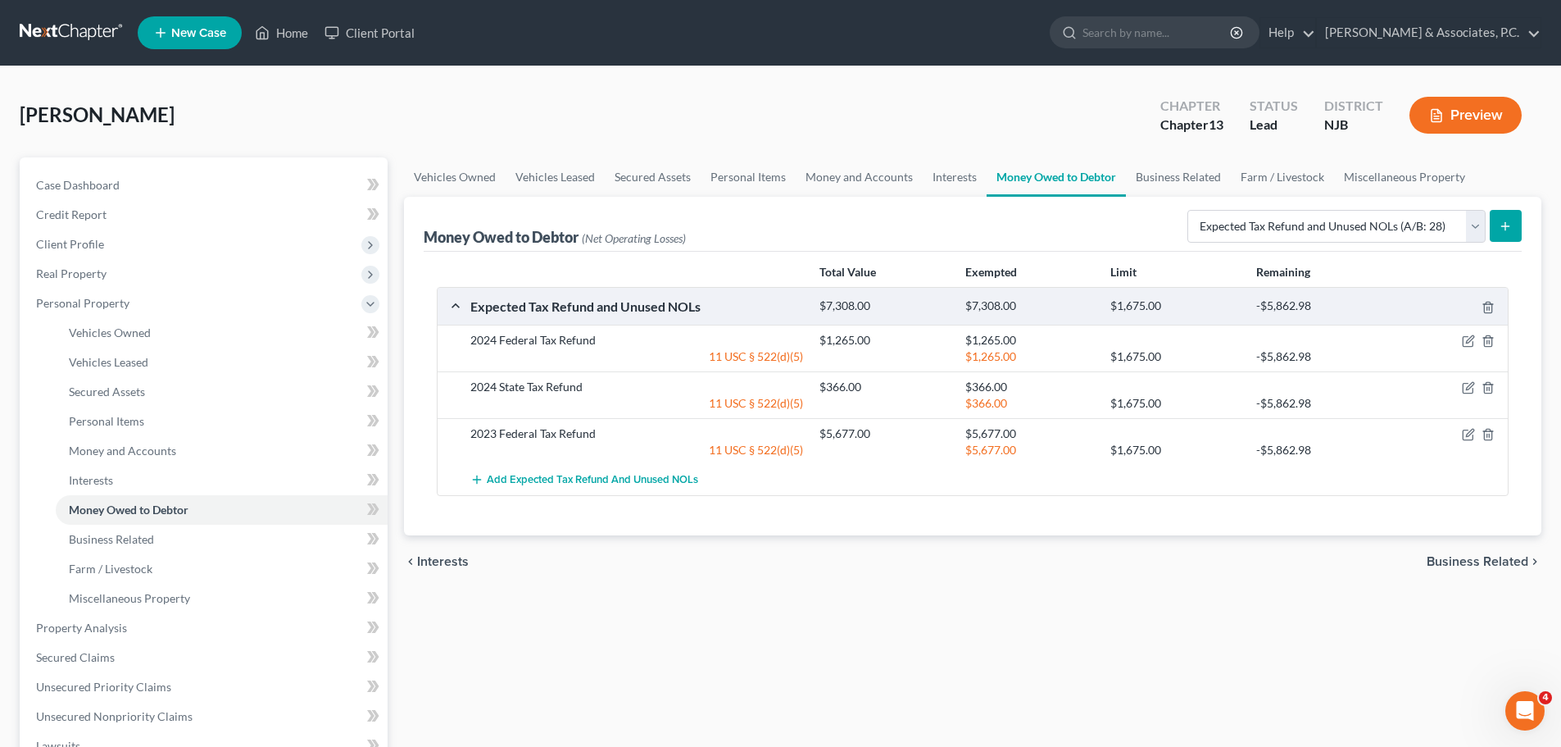
click at [1516, 230] on button "submit" at bounding box center [1506, 226] width 32 height 32
select select "0"
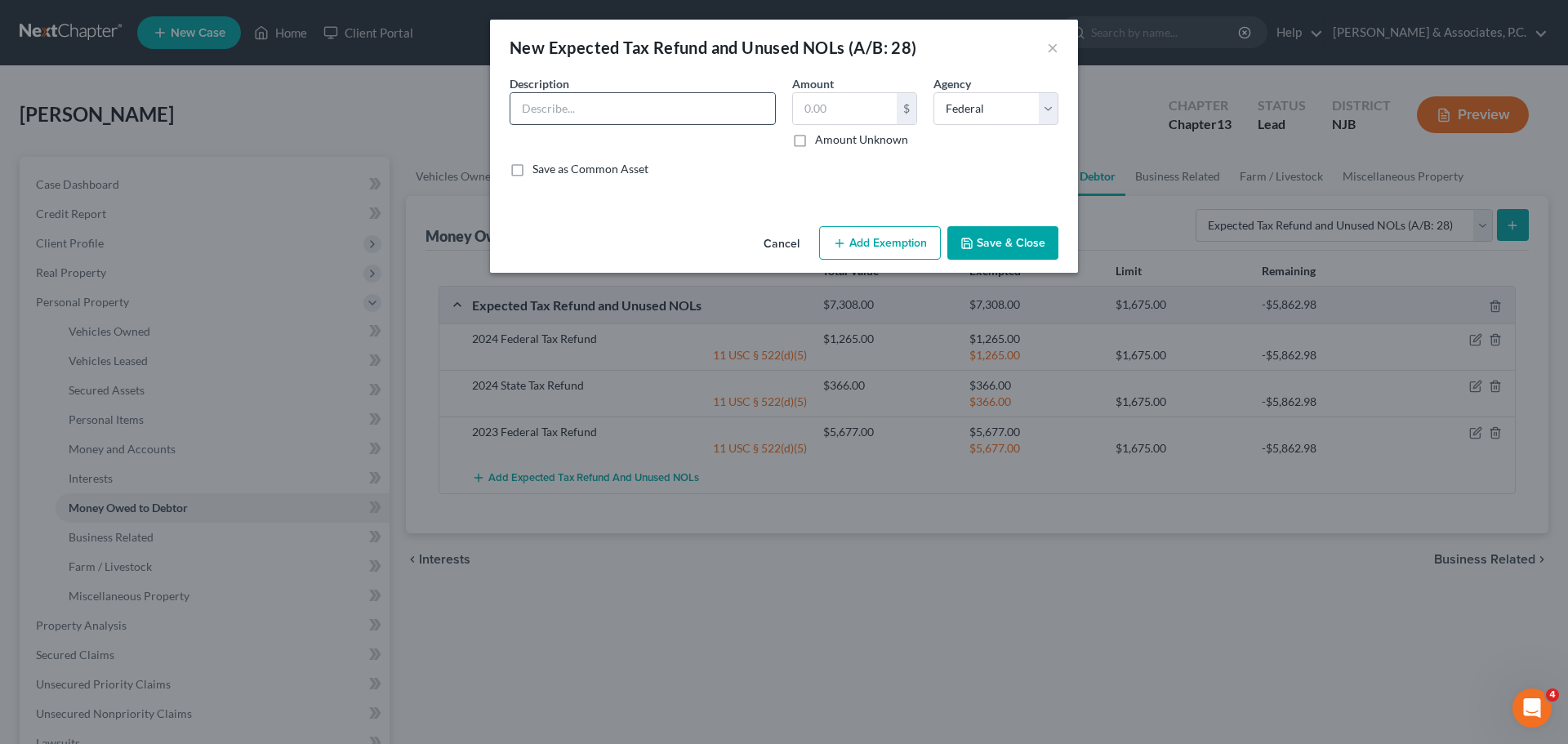
click at [619, 106] on input "text" at bounding box center [643, 108] width 265 height 31
type input "2"
type input "2023 State Tax Refund"
type input "0"
type input "256.00"
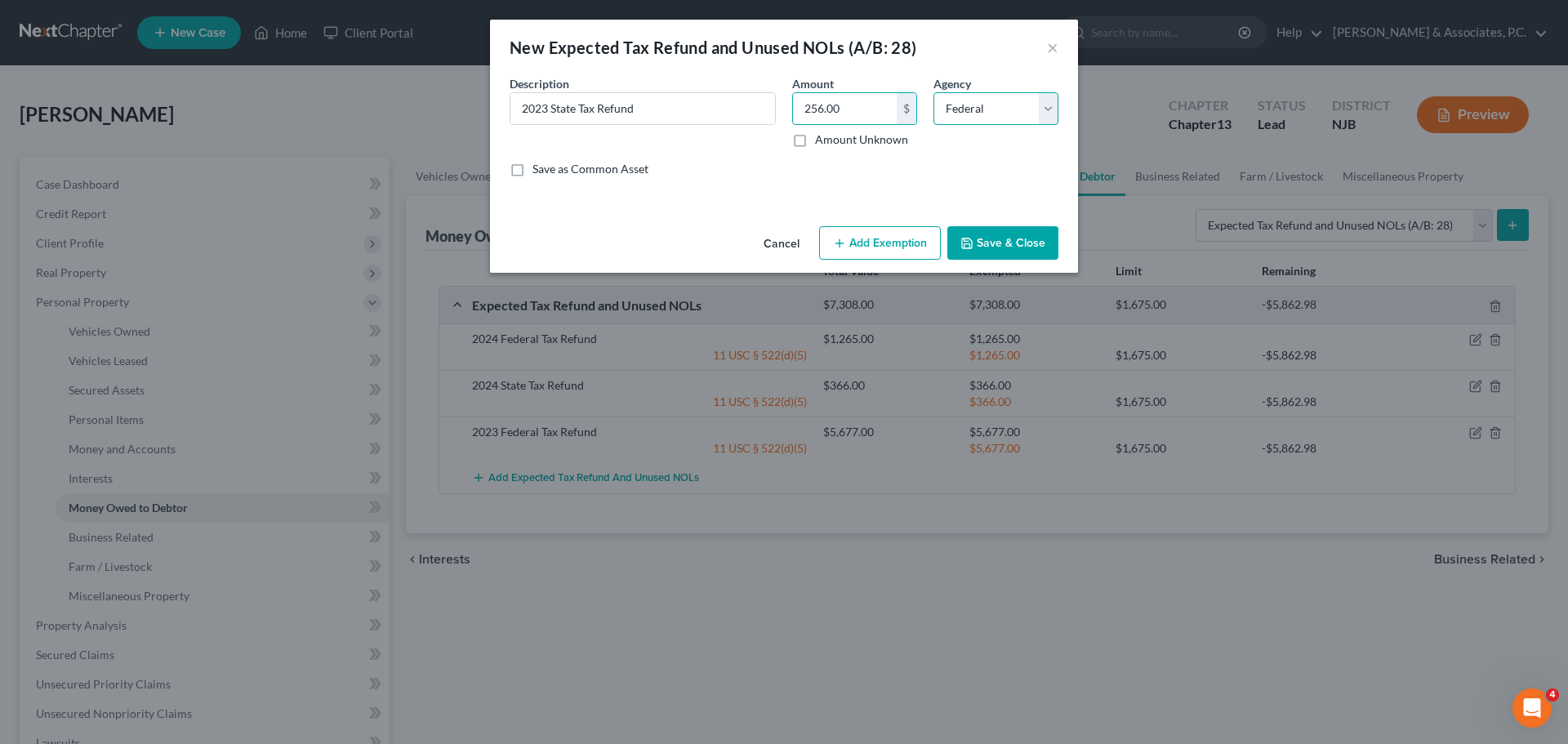
click at [1043, 103] on select "Select Federal State Local" at bounding box center [995, 109] width 125 height 33
select select "1"
click at [933, 93] on select "Select Federal State Local" at bounding box center [995, 109] width 125 height 33
click at [897, 247] on button "Add Exemption" at bounding box center [880, 243] width 122 height 34
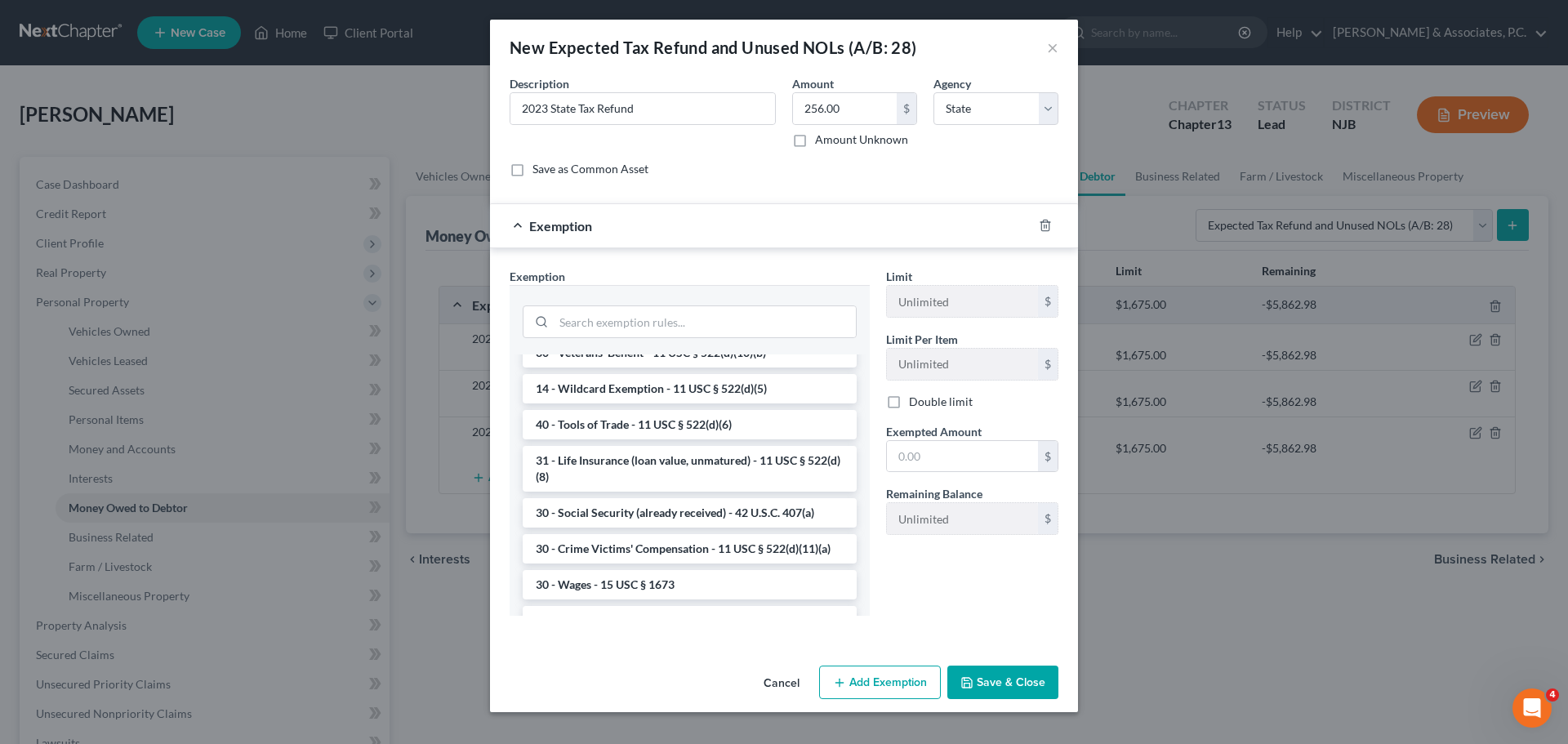
drag, startPoint x: 627, startPoint y: 416, endPoint x: 749, endPoint y: 440, distance: 124.3
click at [629, 403] on li "14 - Wildcard Exemption - 11 USC § 522(d)(5)" at bounding box center [689, 388] width 334 height 30
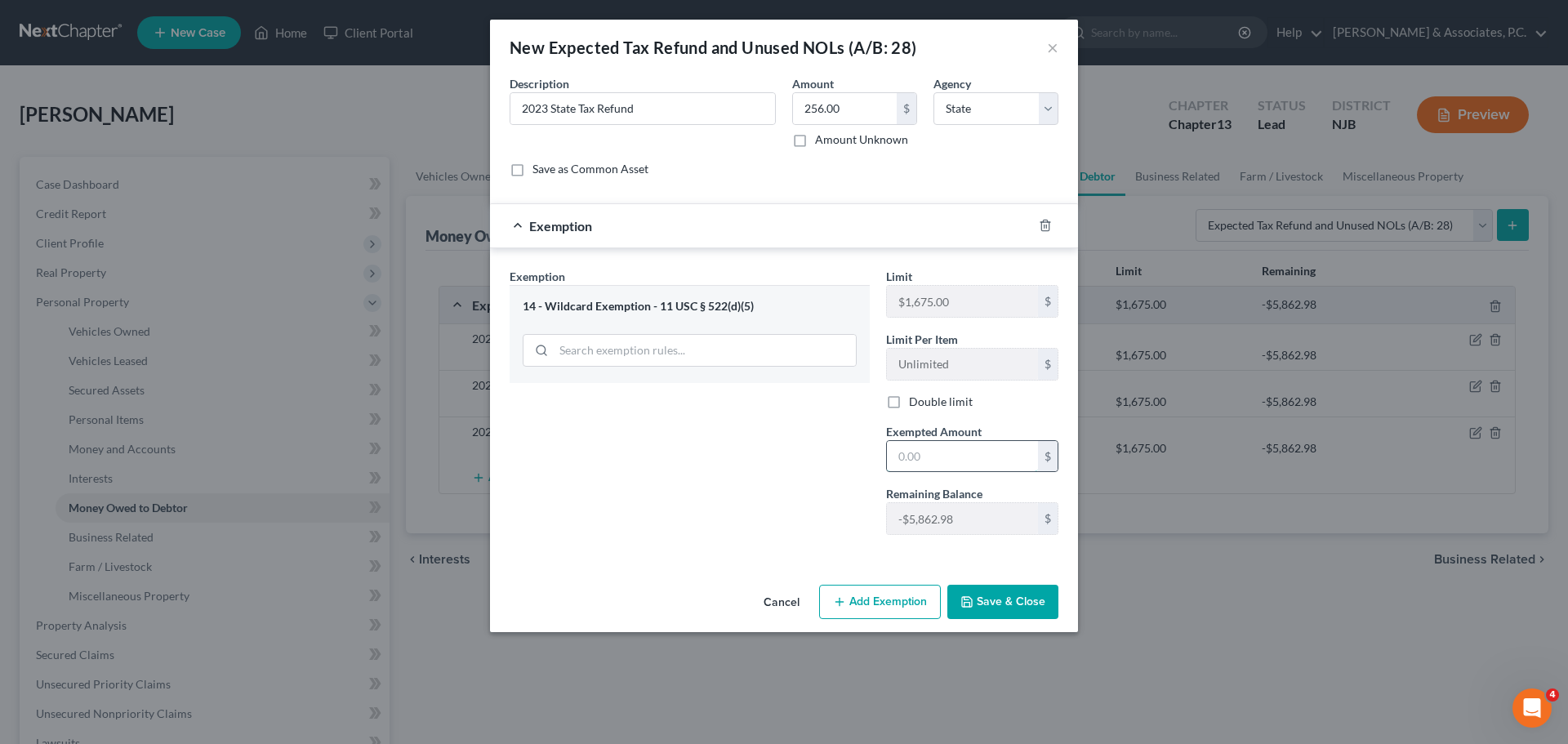
drag, startPoint x: 910, startPoint y: 457, endPoint x: 910, endPoint y: 448, distance: 9.0
click at [910, 457] on input "text" at bounding box center [962, 456] width 151 height 31
type input "256.00"
click at [1014, 608] on button "Save & Close" at bounding box center [1002, 602] width 111 height 34
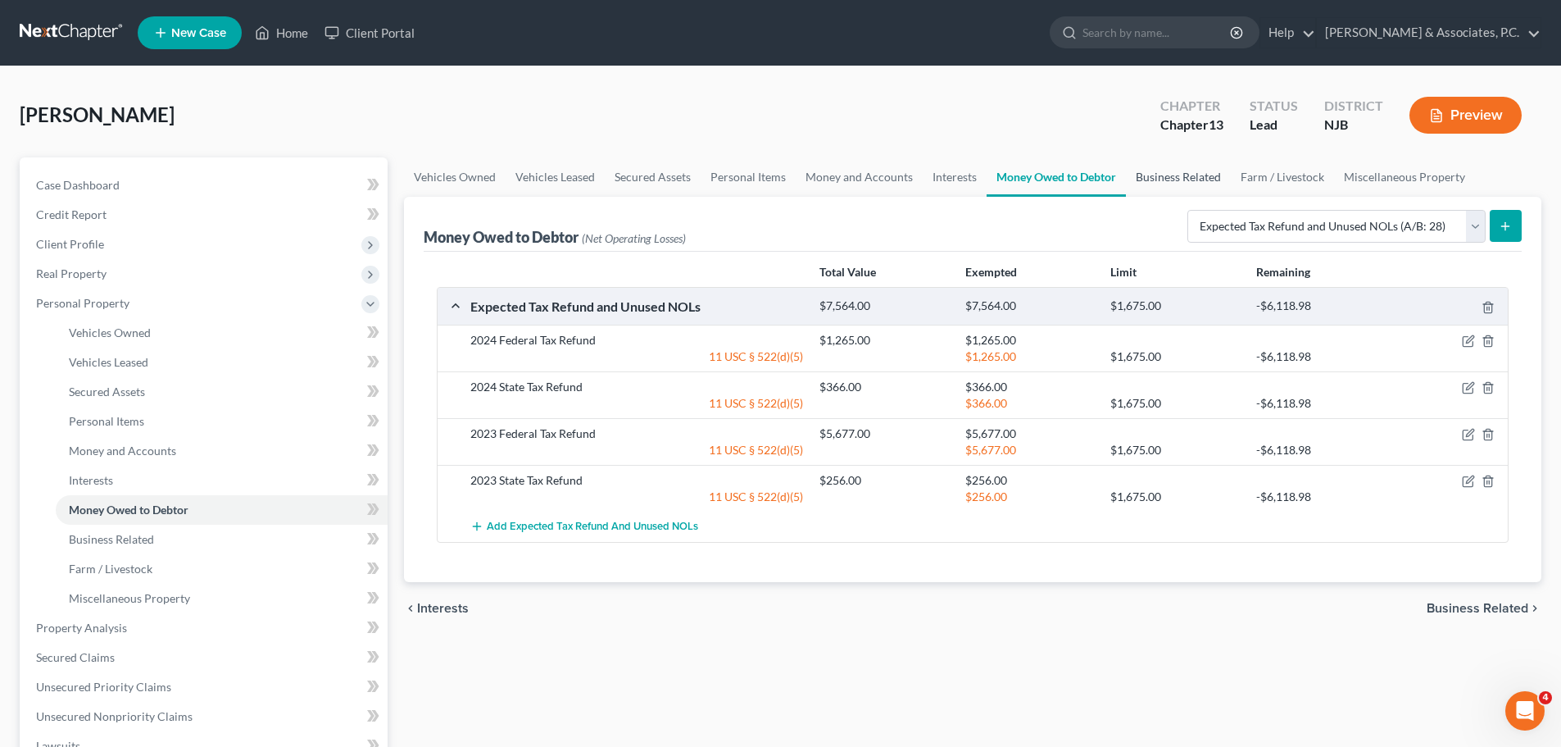
drag, startPoint x: 1147, startPoint y: 176, endPoint x: 1159, endPoint y: 173, distance: 11.9
click at [1147, 175] on link "Business Related" at bounding box center [1178, 176] width 105 height 39
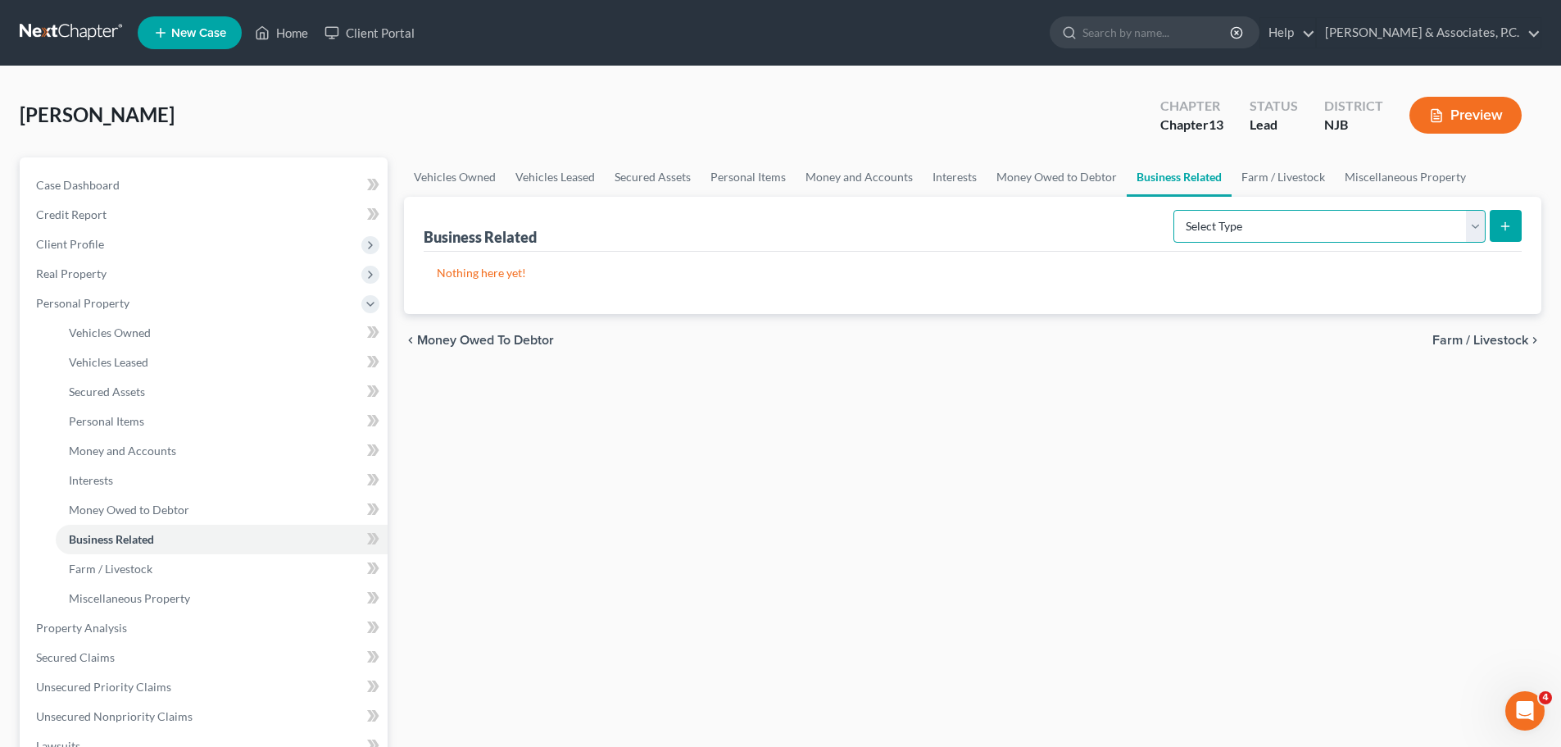
click at [1206, 224] on select "Select Type Customer Lists (A/B: 43) Franchises (A/B: 27) Inventory (A/B: 41) L…" at bounding box center [1330, 226] width 312 height 33
click at [1247, 174] on link "Farm / Livestock" at bounding box center [1283, 176] width 103 height 39
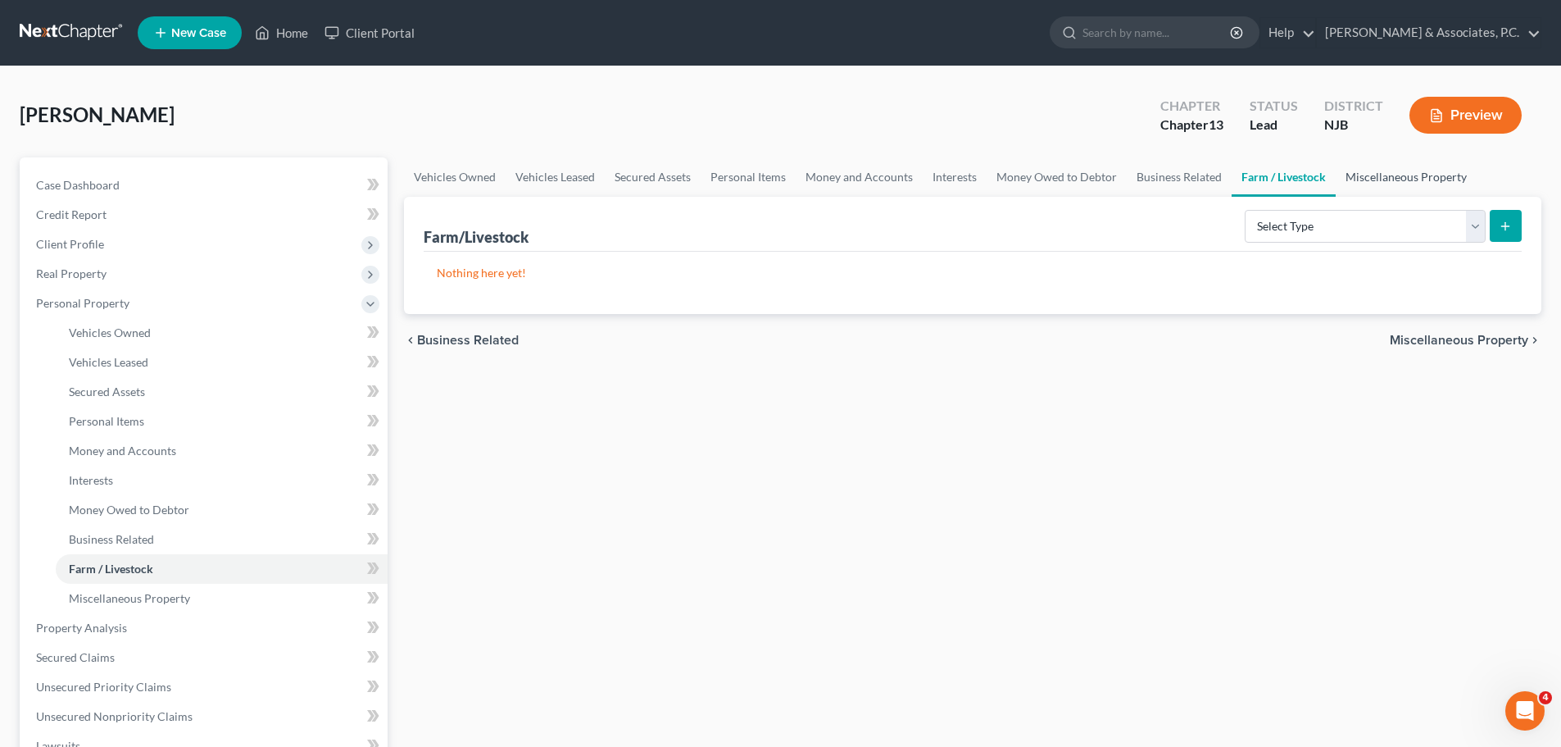
click at [1364, 175] on link "Miscellaneous Property" at bounding box center [1406, 176] width 141 height 39
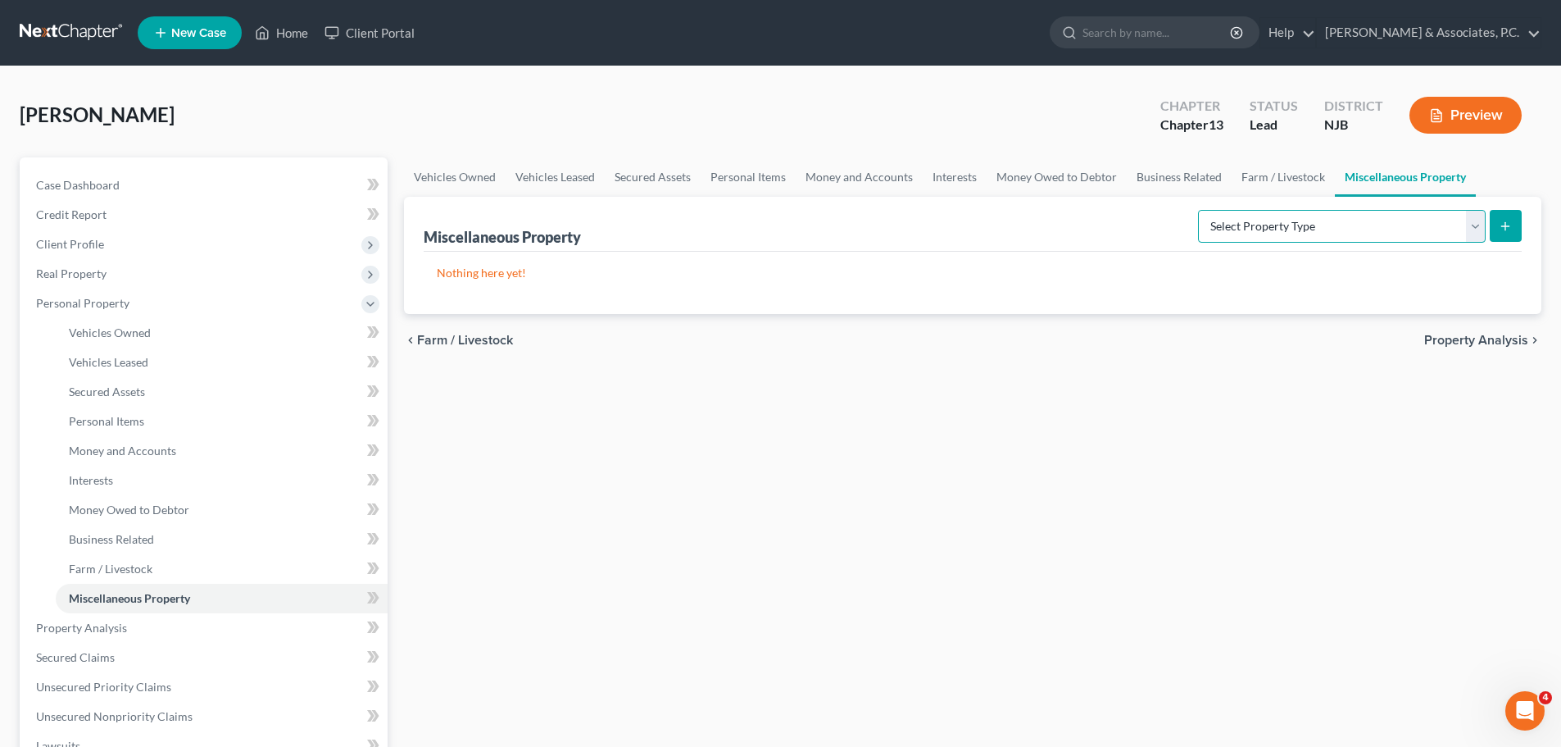
click at [1215, 225] on select "Select Property Type Assigned for Creditor Benefit [DATE] (SOFA: 12) Holding fo…" at bounding box center [1342, 226] width 288 height 33
drag, startPoint x: 1306, startPoint y: 428, endPoint x: 1338, endPoint y: 376, distance: 60.7
click at [1306, 428] on div "Vehicles Owned Vehicles Leased Secured Assets Personal Items Money and Accounts…" at bounding box center [973, 645] width 1154 height 976
click at [1467, 339] on span "Property Analysis" at bounding box center [1476, 340] width 104 height 13
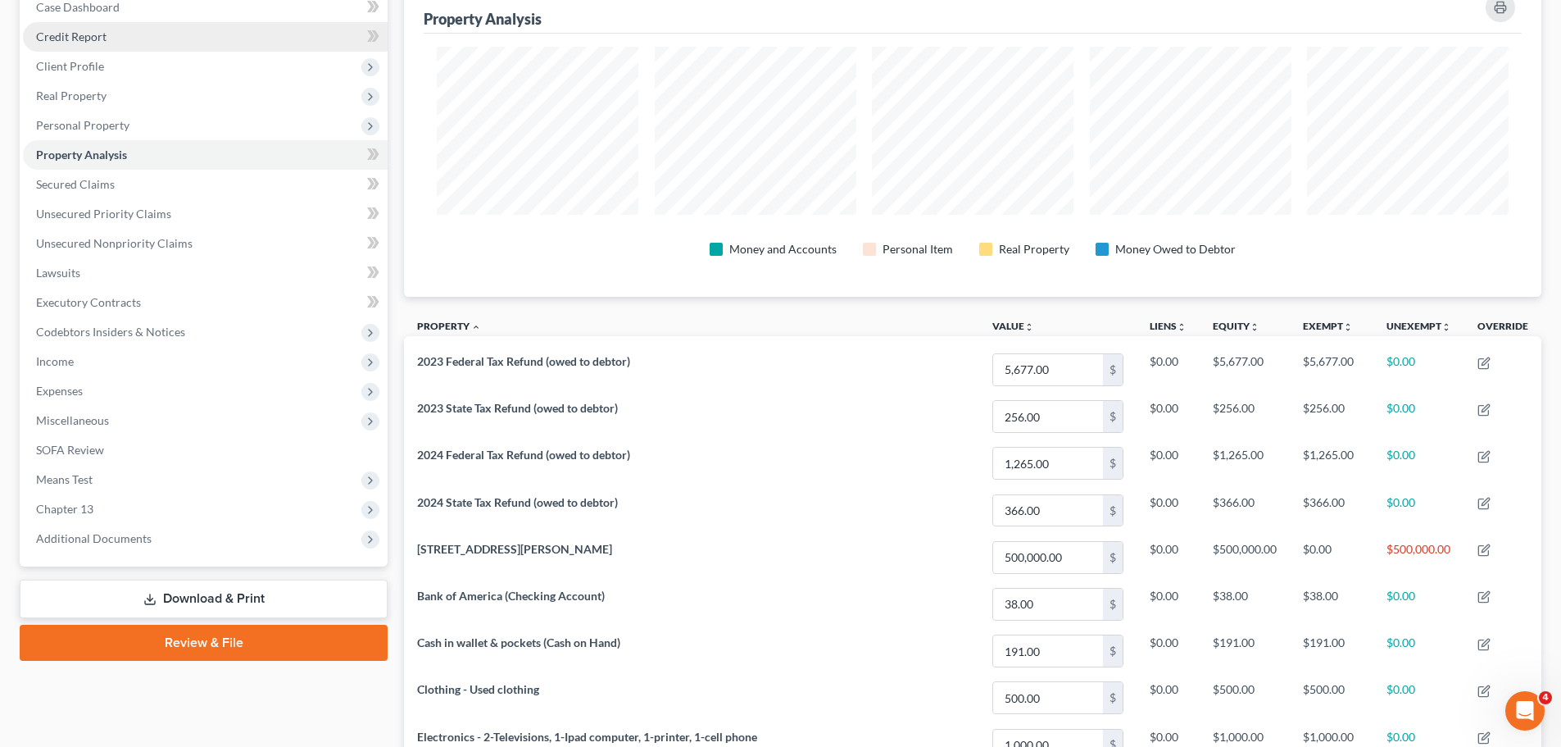
scroll to position [149, 0]
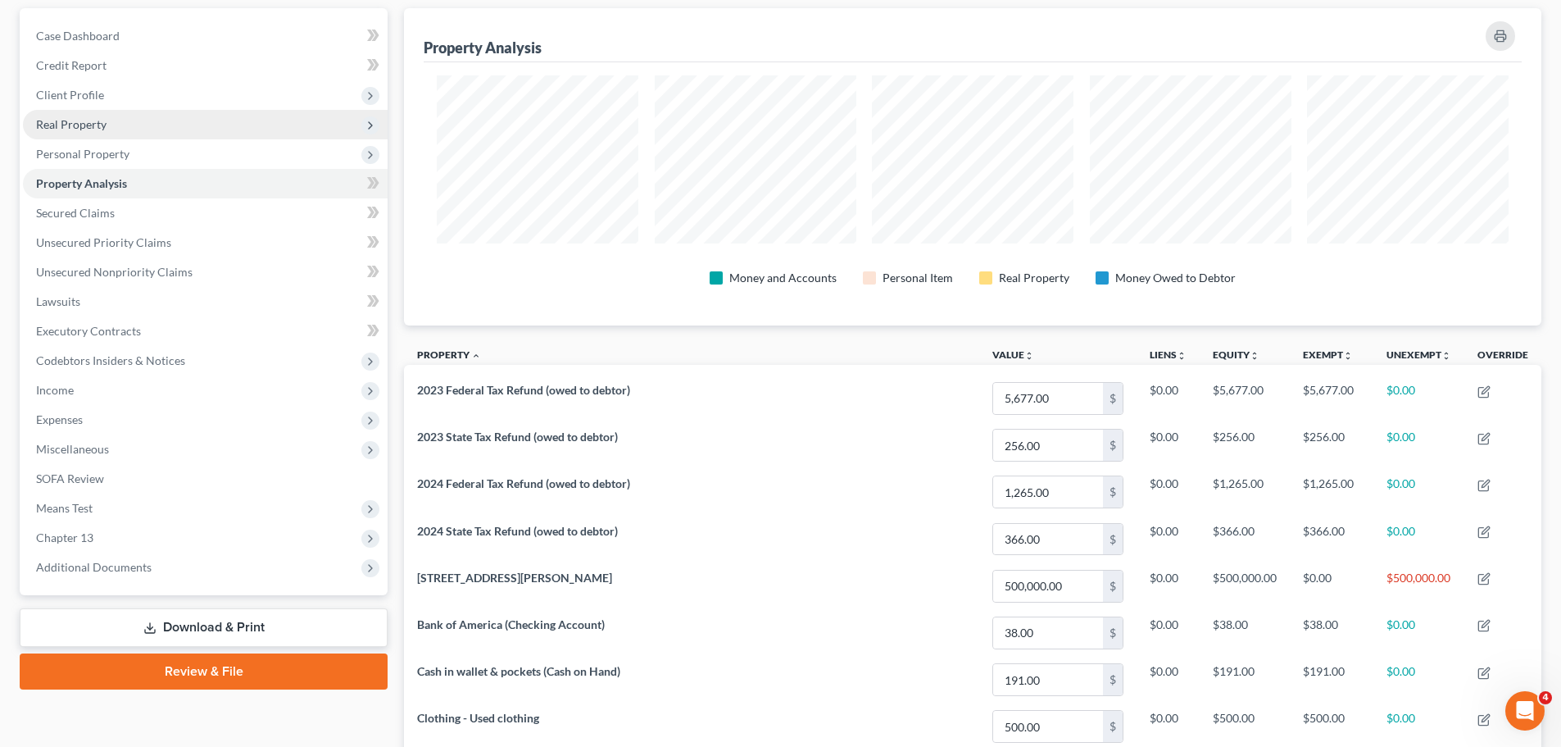
click at [98, 122] on span "Real Property" at bounding box center [71, 124] width 70 height 14
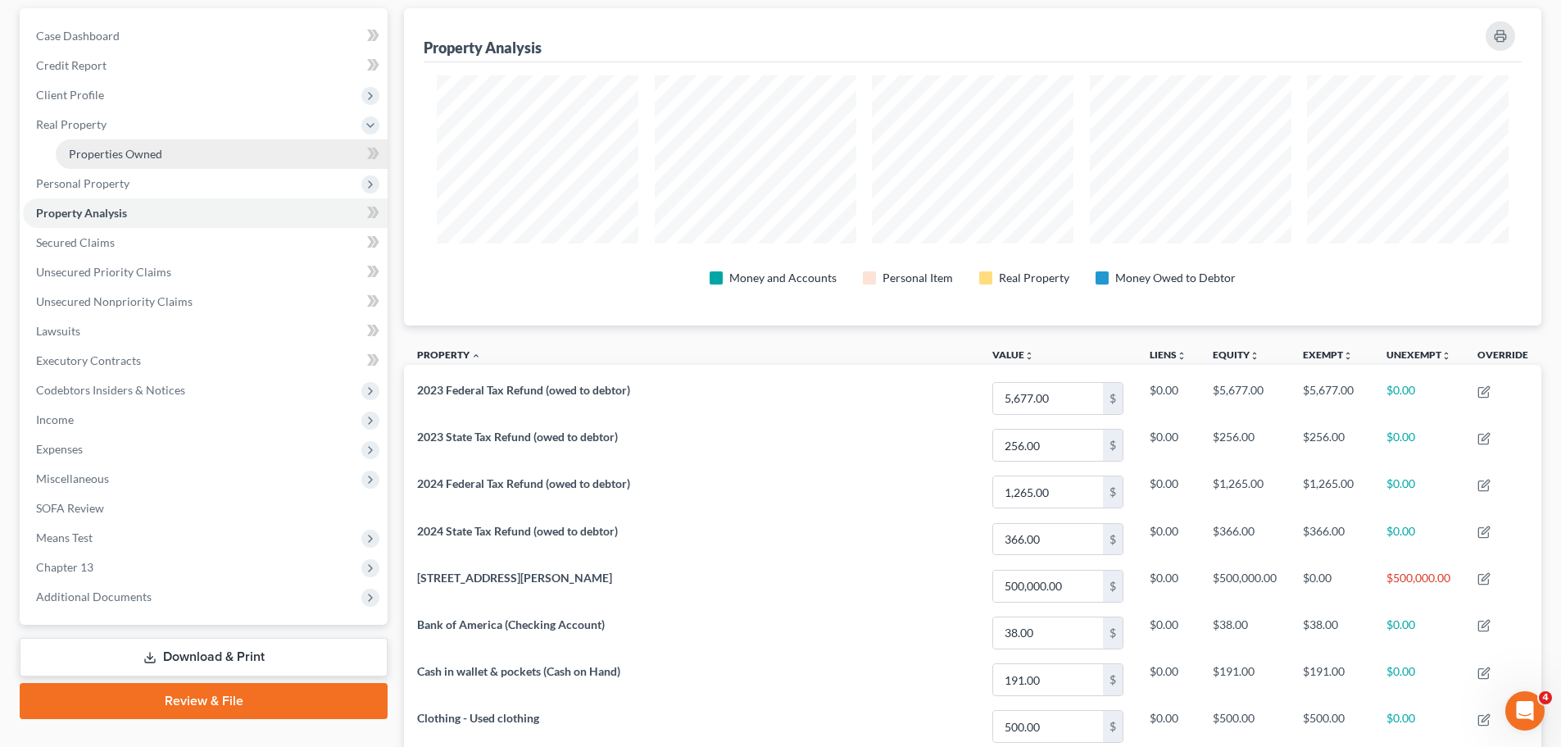
click at [107, 150] on span "Properties Owned" at bounding box center [115, 154] width 93 height 14
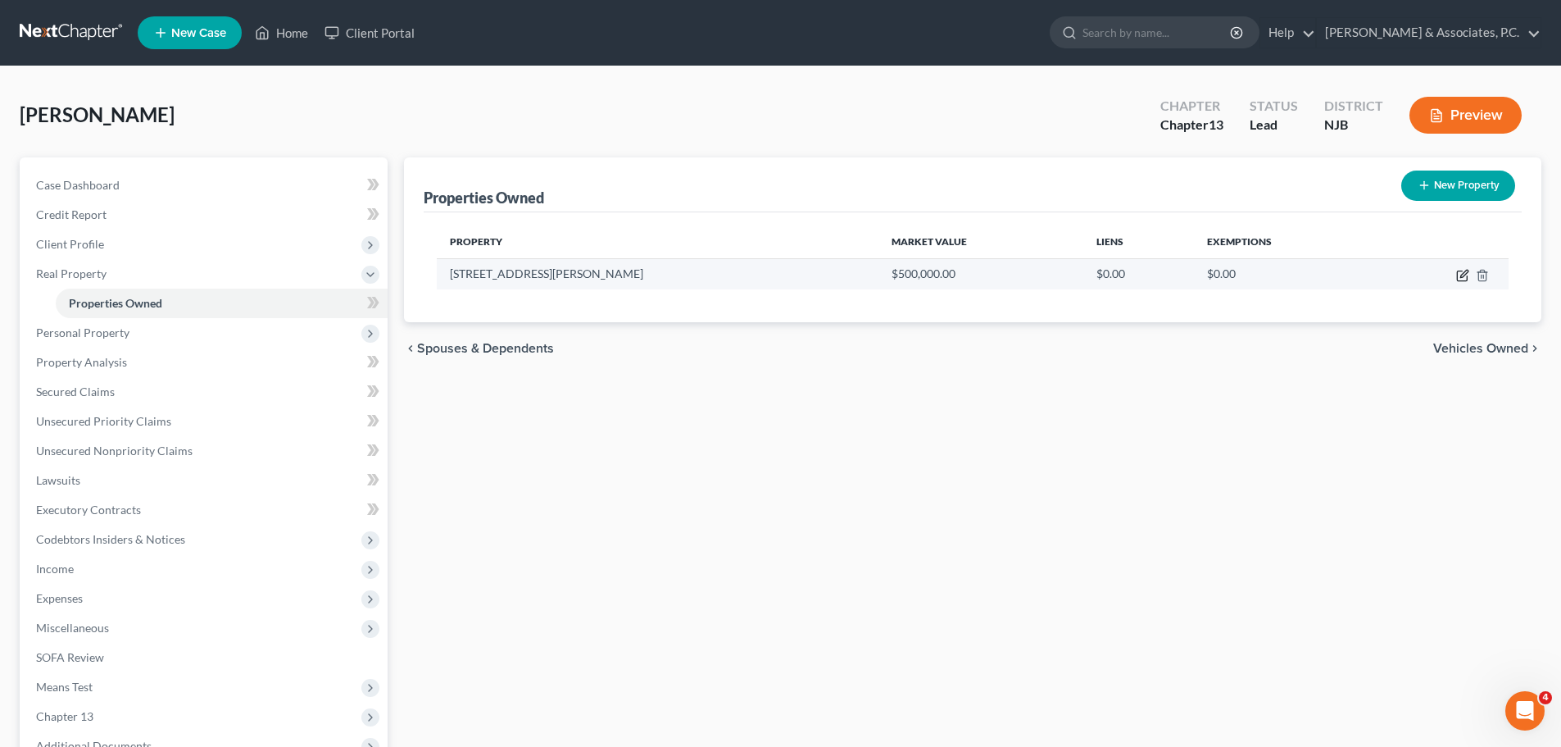
click at [1463, 272] on icon "button" at bounding box center [1462, 275] width 13 height 13
select select "33"
select select "1"
select select "3"
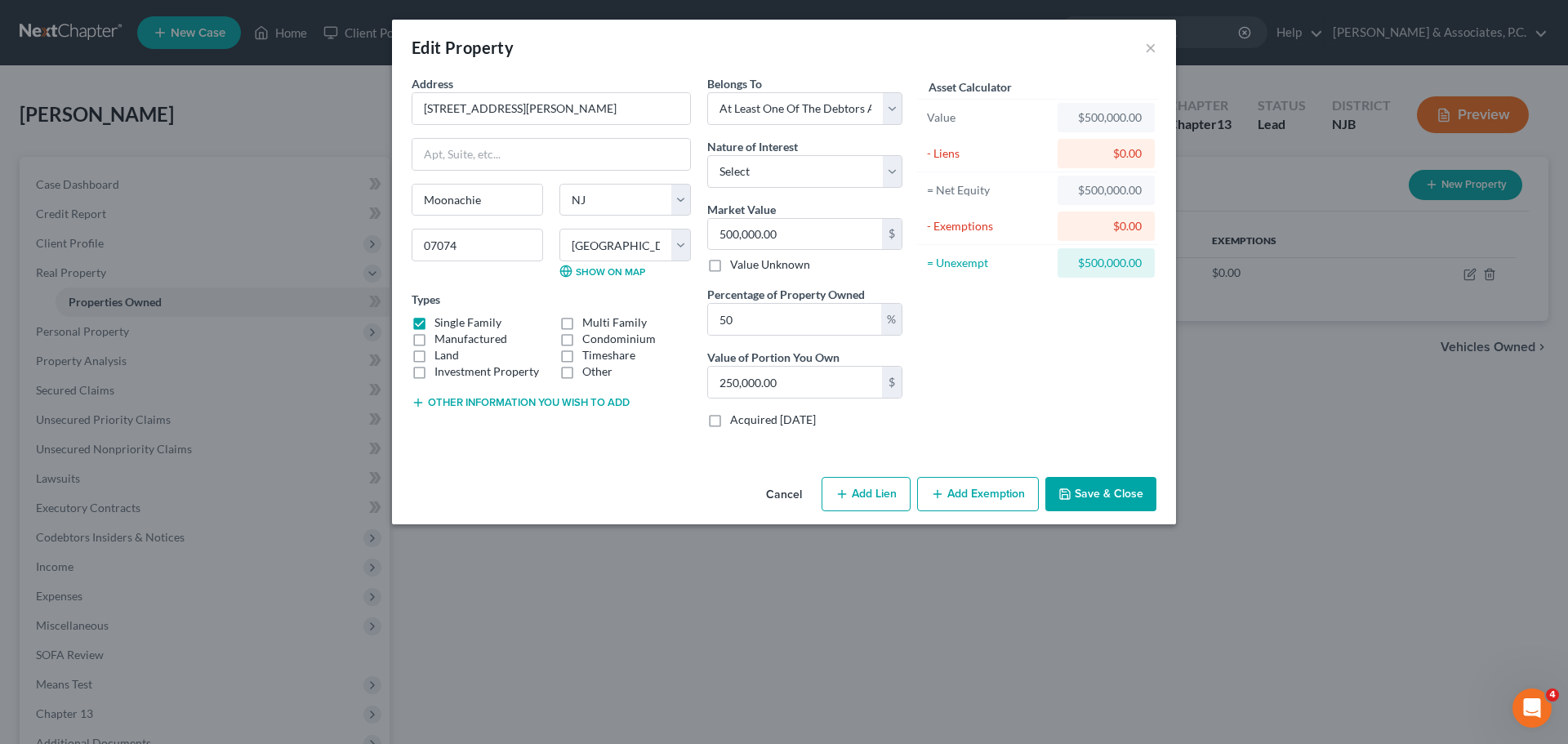
click at [974, 494] on button "Add Exemption" at bounding box center [977, 494] width 122 height 34
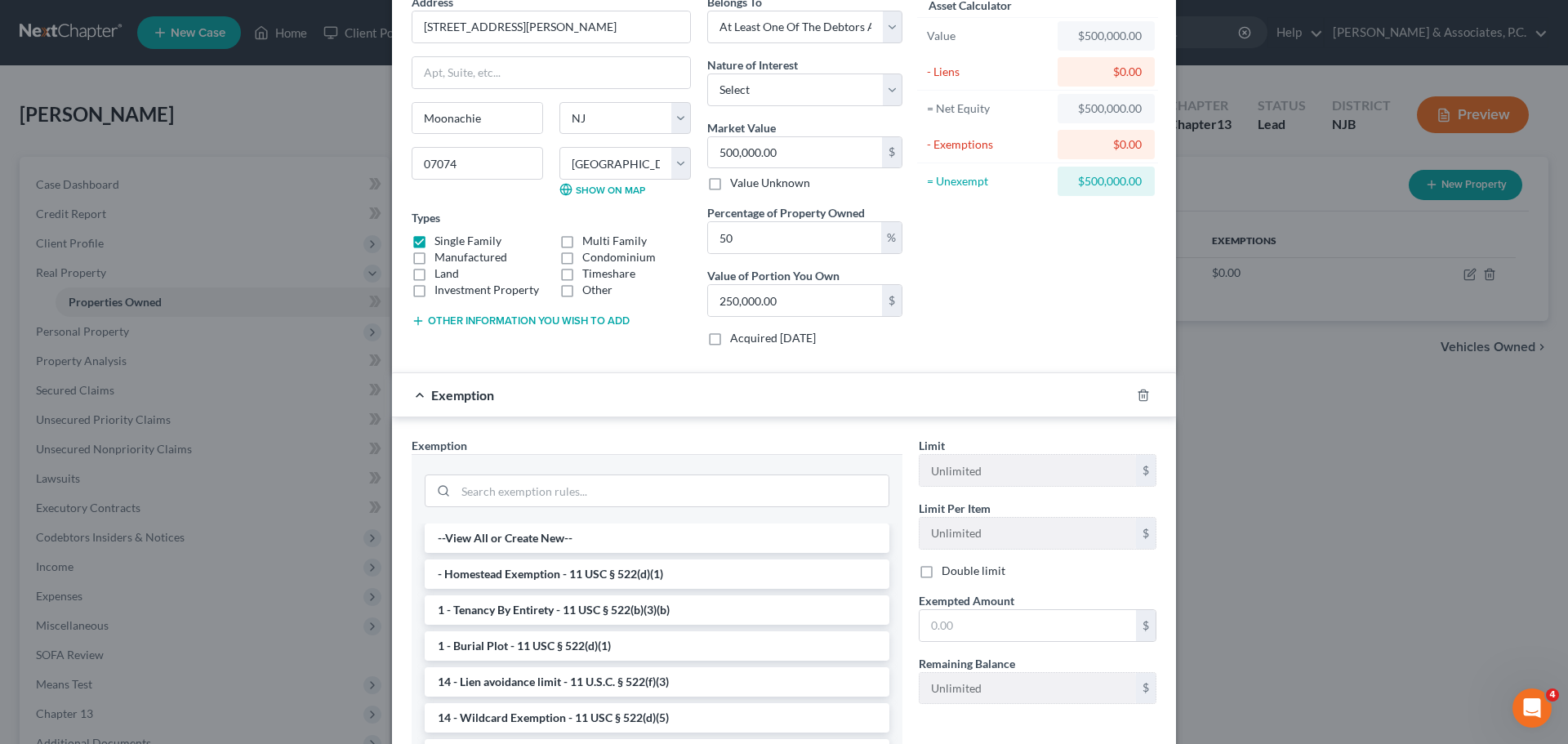
click at [537, 578] on li "- Homestead Exemption - 11 USC § 522(d)(1)" at bounding box center [656, 574] width 464 height 30
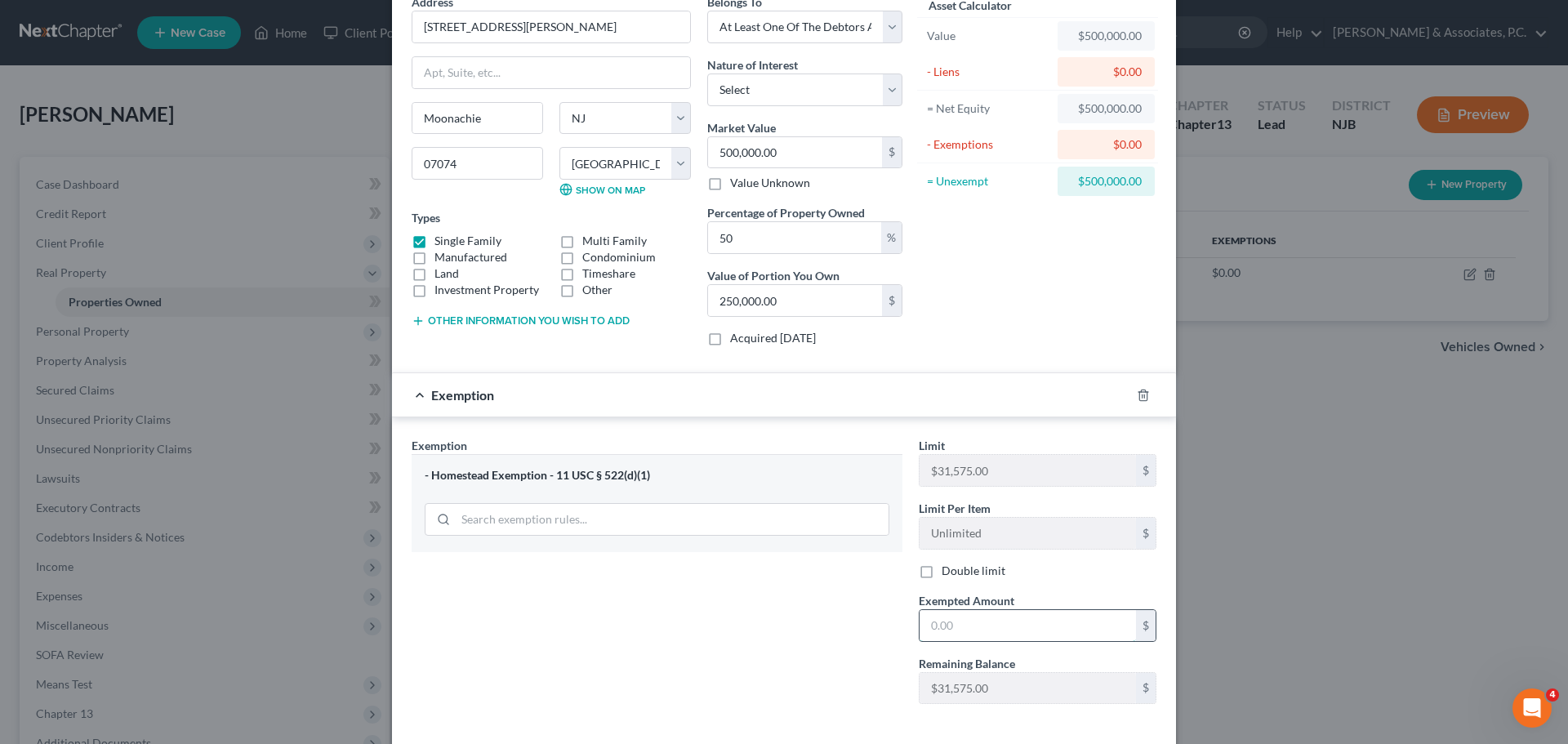
click at [1001, 618] on input "text" at bounding box center [1027, 624] width 216 height 31
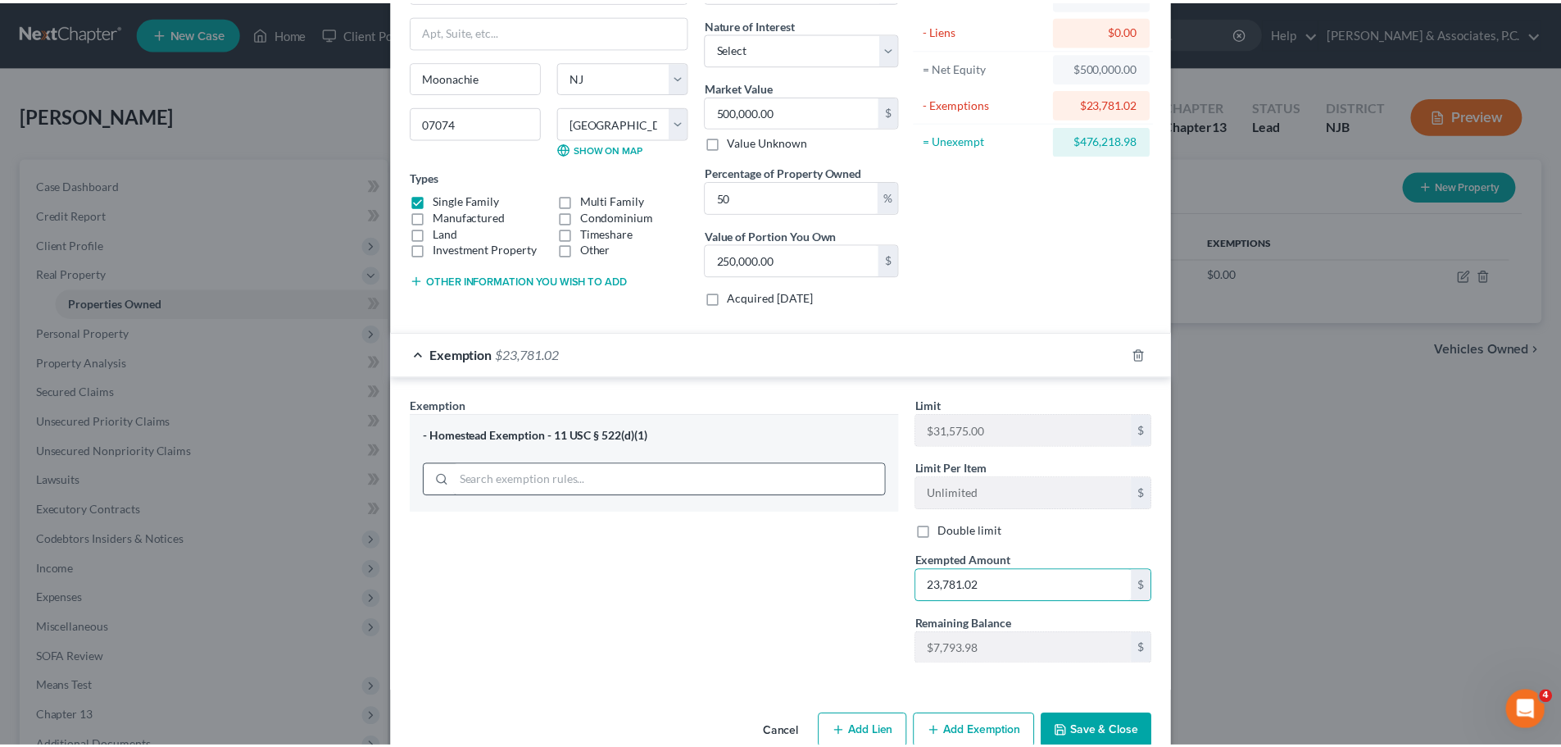
scroll to position [159, 0]
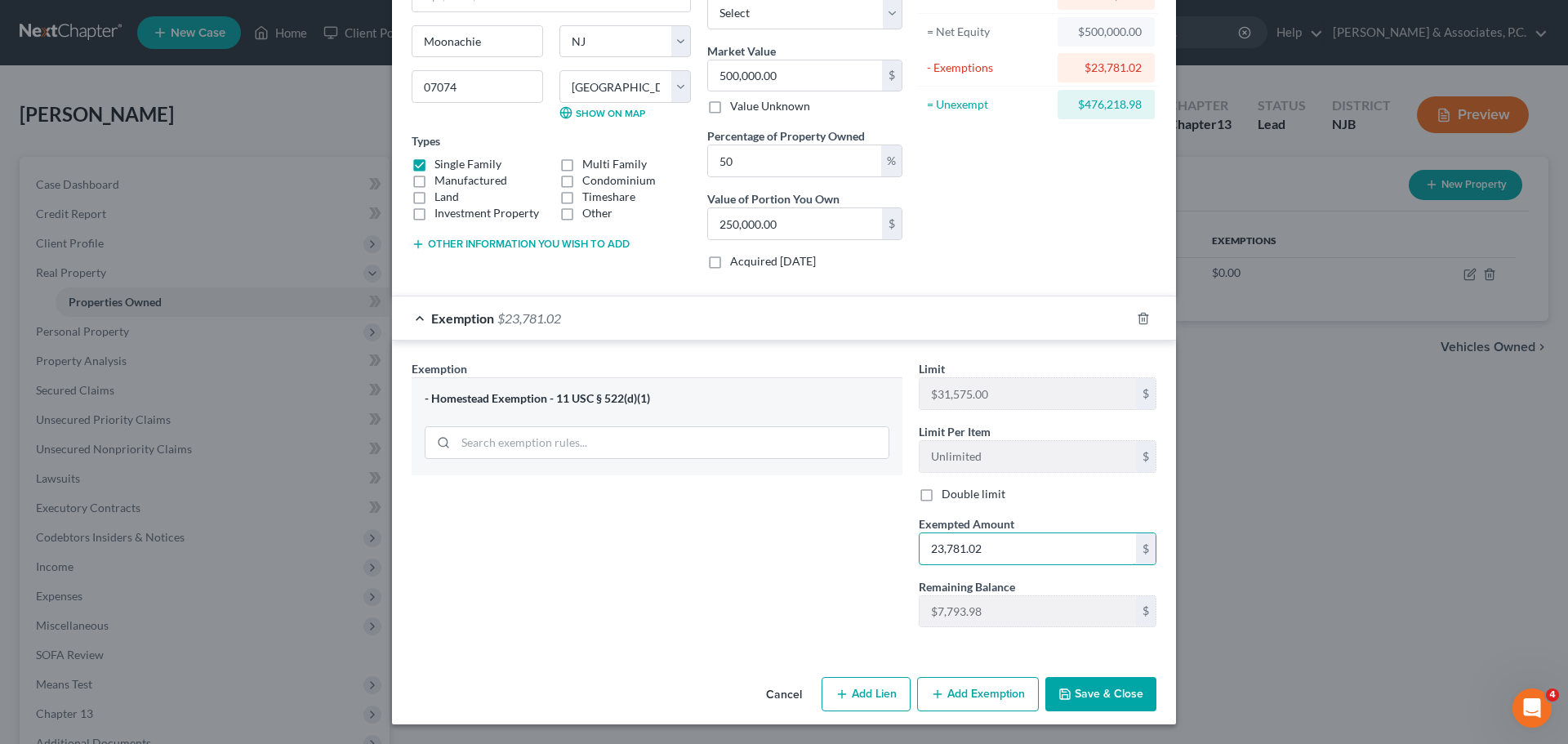
type input "23,781.02"
click at [1094, 699] on button "Save & Close" at bounding box center [1100, 693] width 111 height 34
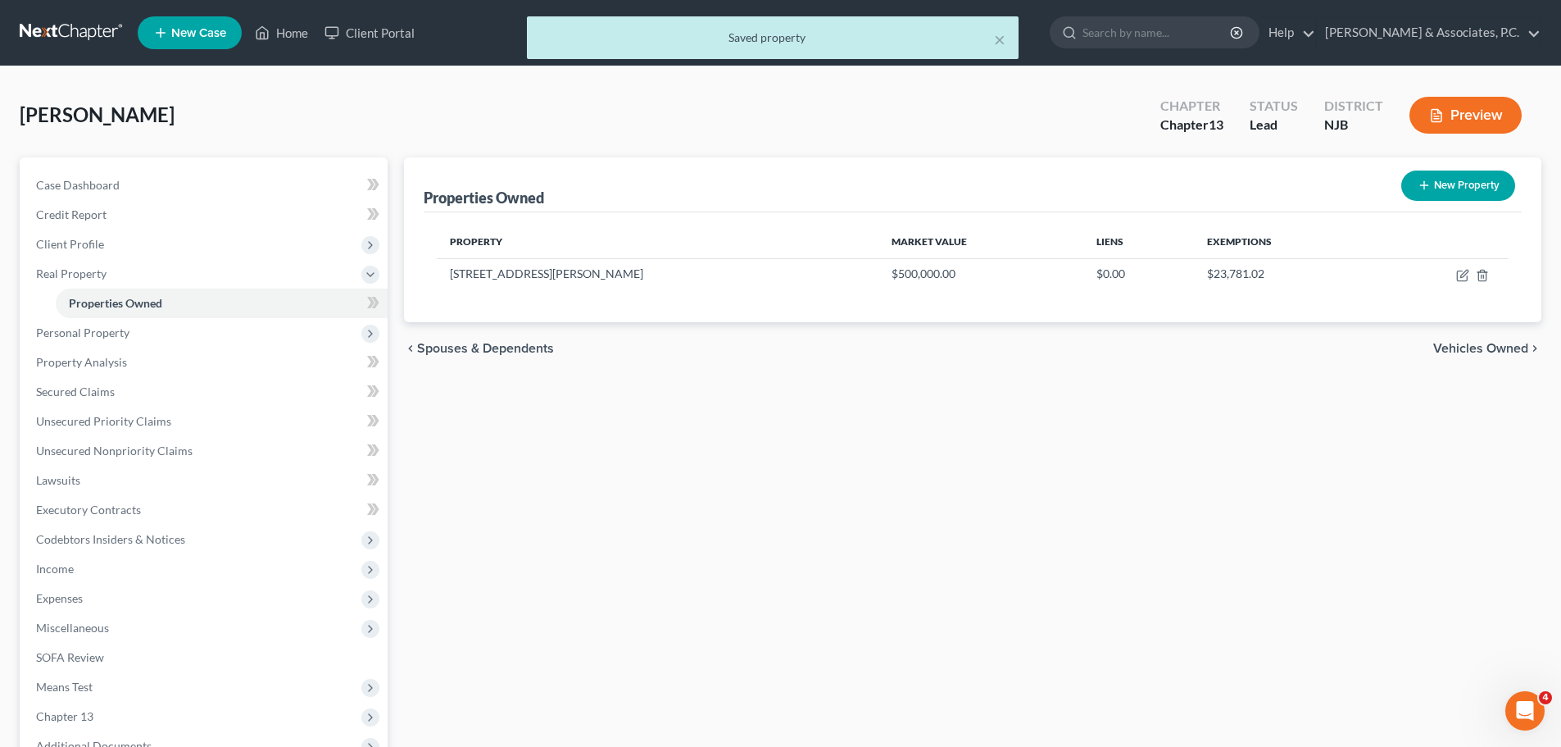
click at [1456, 345] on span "Vehicles Owned" at bounding box center [1481, 348] width 95 height 13
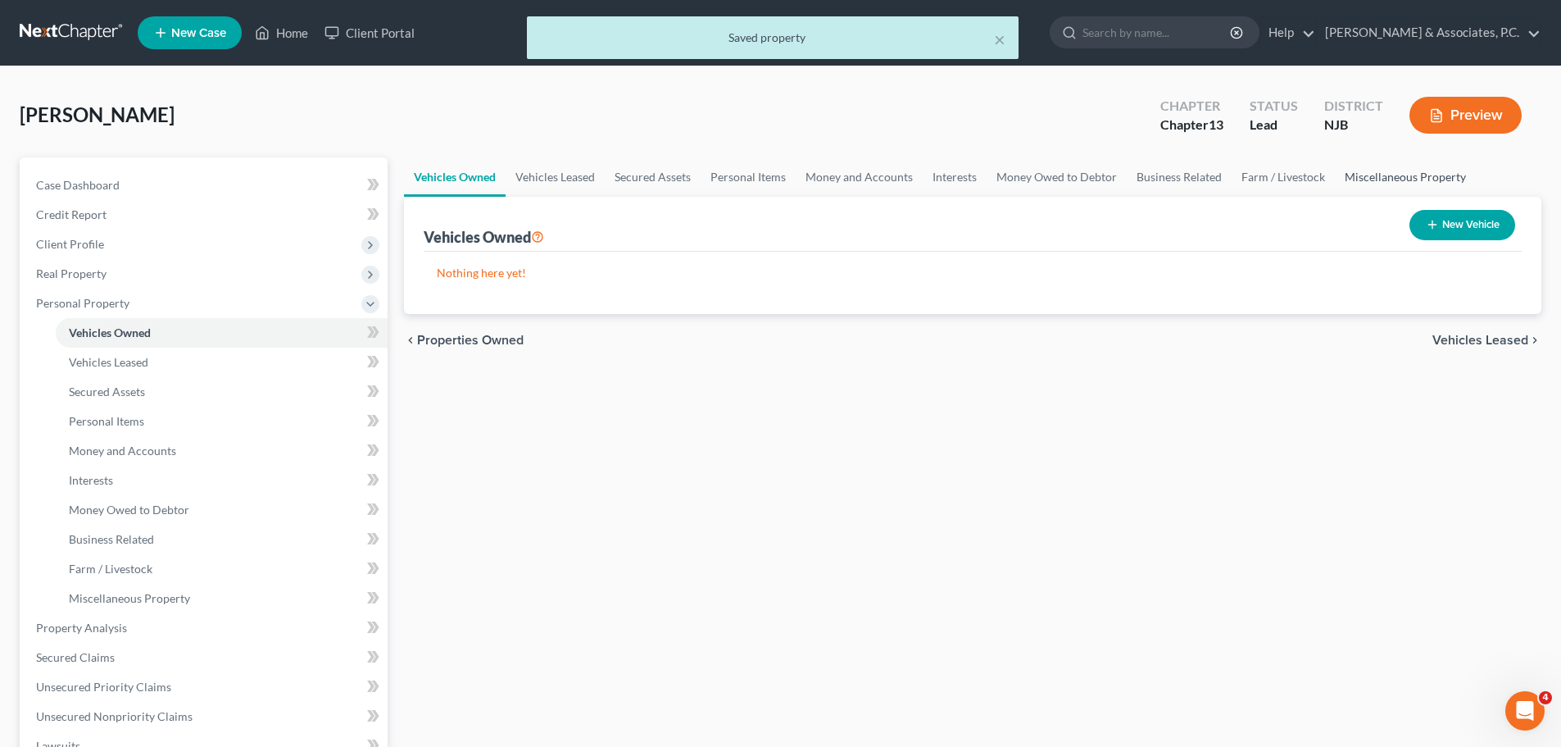
click at [1394, 178] on link "Miscellaneous Property" at bounding box center [1405, 176] width 141 height 39
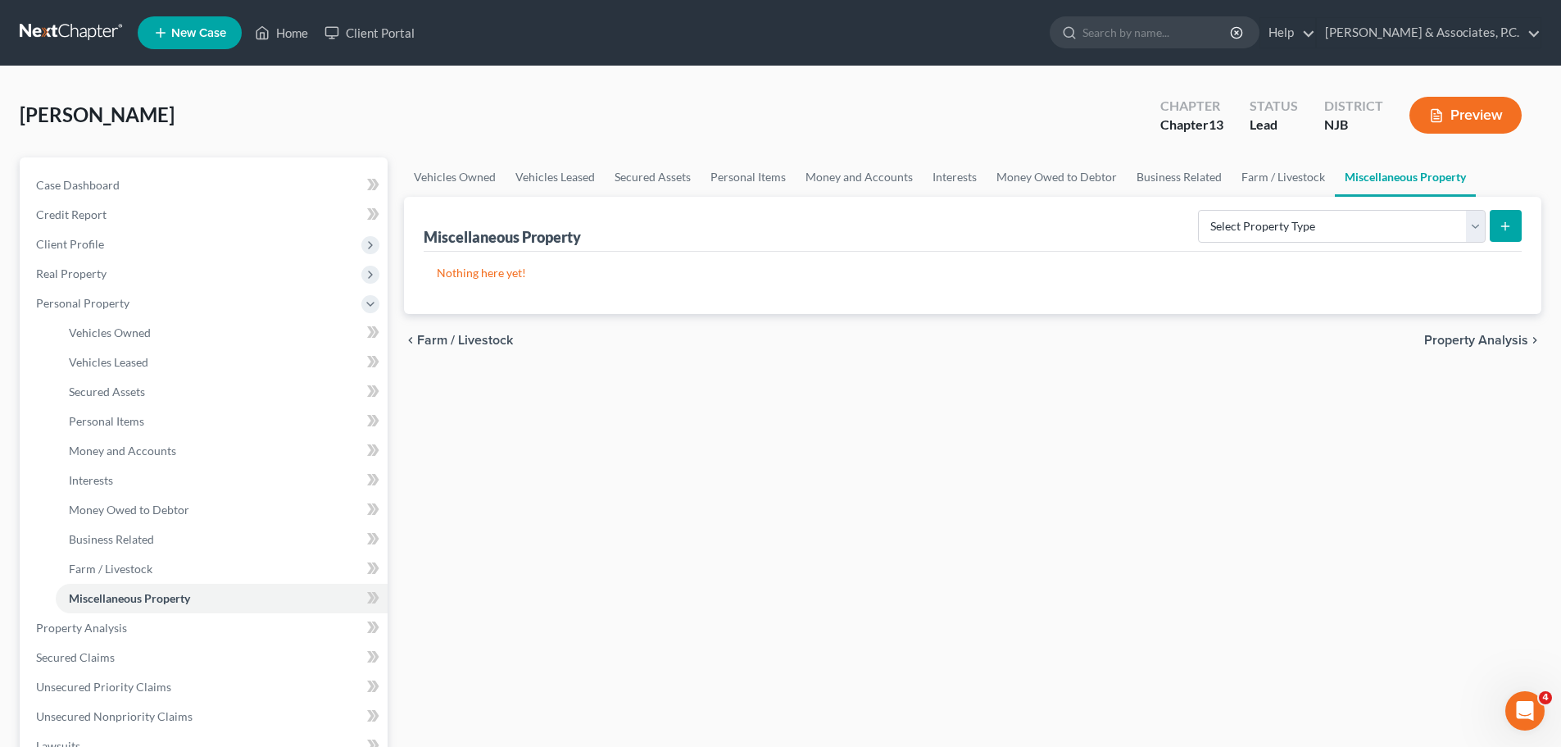
click at [1459, 339] on span "Property Analysis" at bounding box center [1476, 340] width 104 height 13
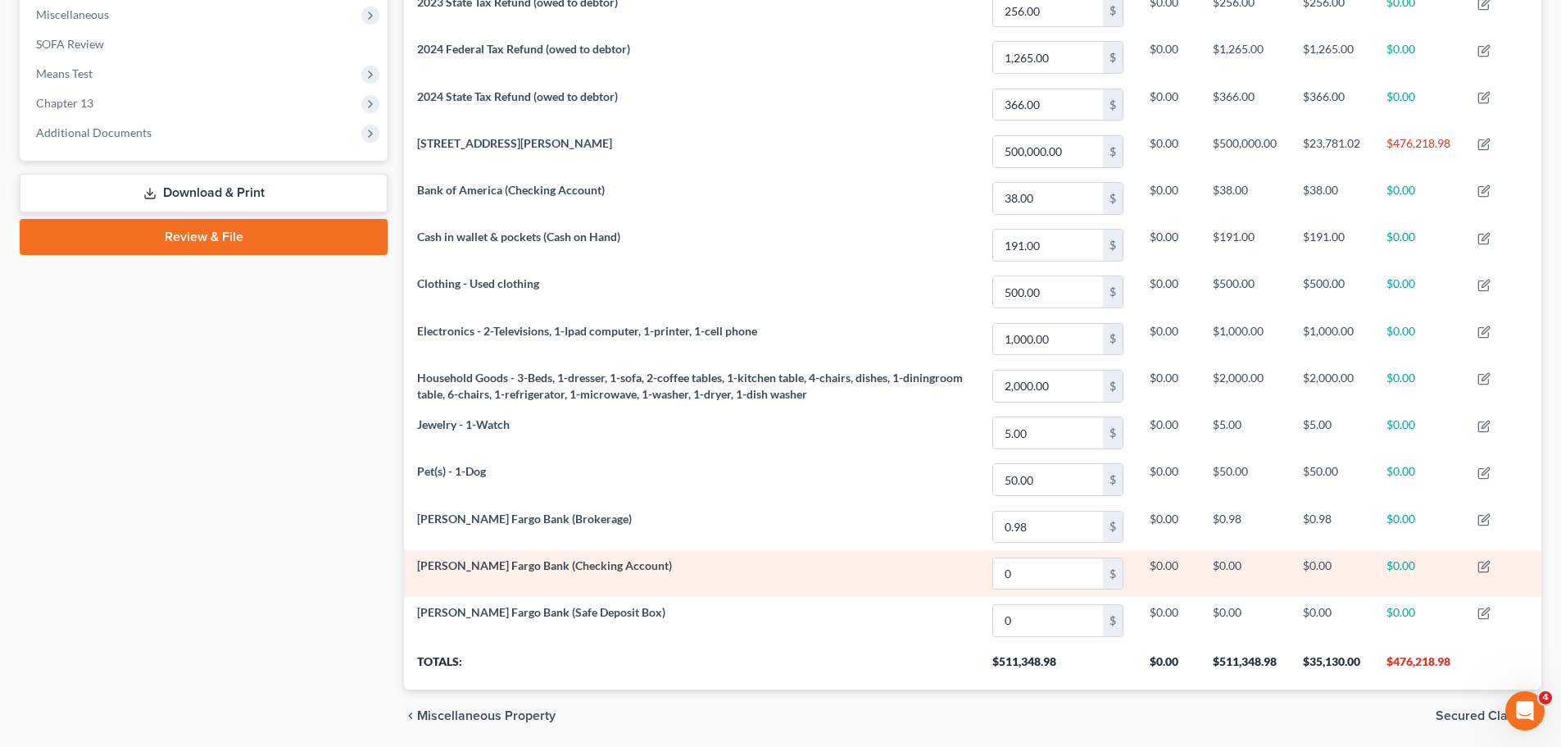
scroll to position [641, 0]
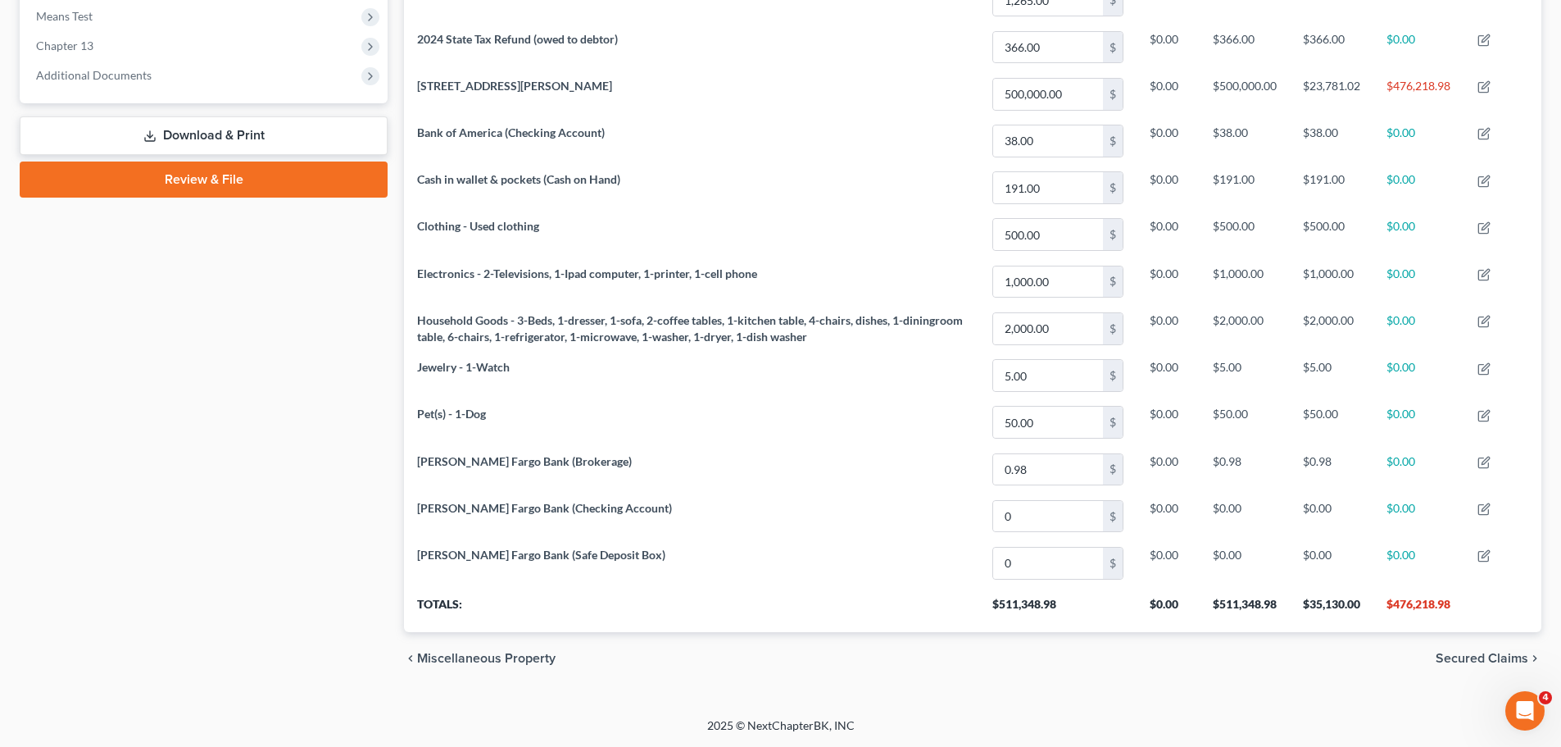
click at [1465, 662] on span "Secured Claims" at bounding box center [1482, 658] width 93 height 13
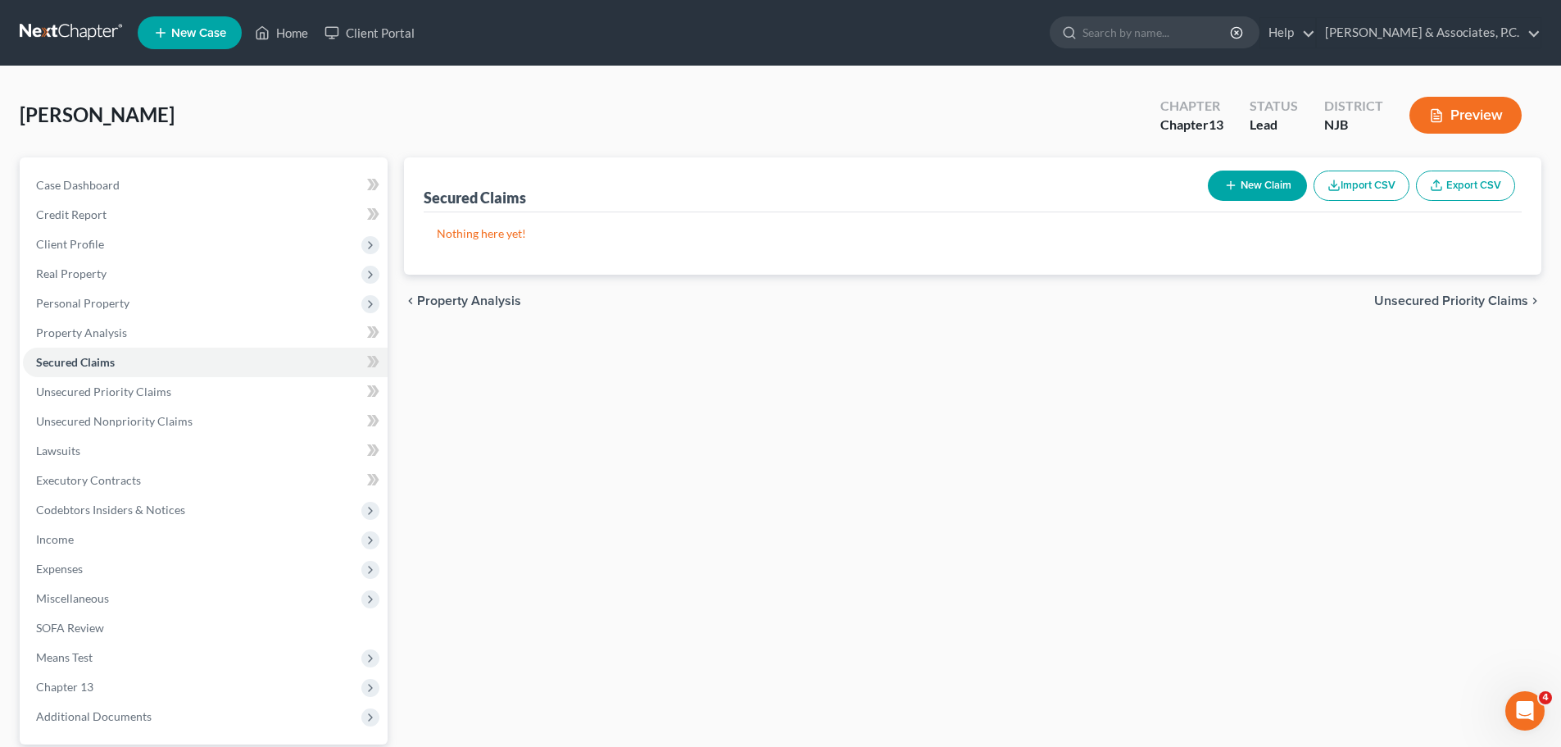
click at [1407, 298] on span "Unsecured Priority Claims" at bounding box center [1452, 300] width 154 height 13
click at [1395, 294] on span "Unsecured Nonpriority Claims" at bounding box center [1440, 300] width 178 height 13
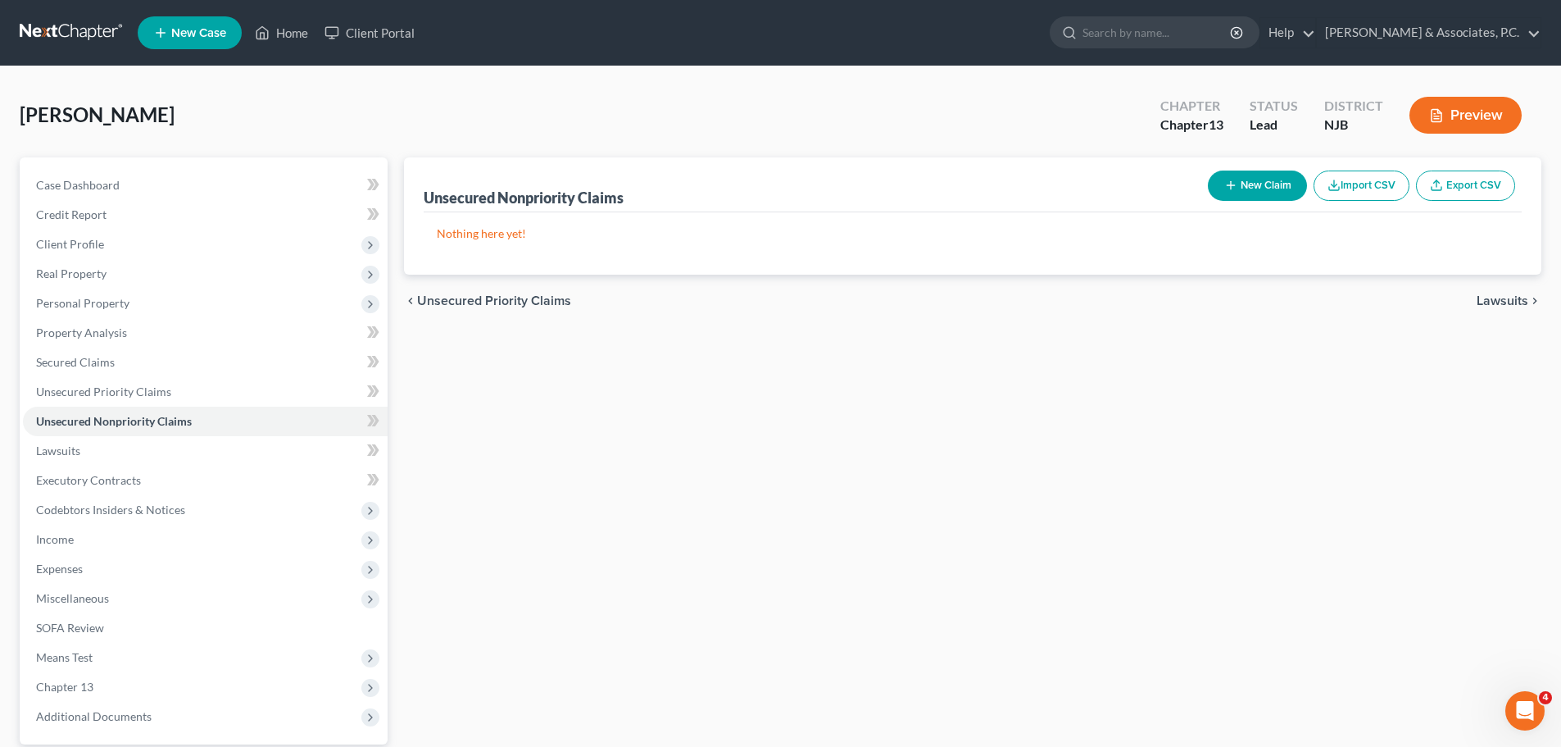
click at [1503, 295] on span "Lawsuits" at bounding box center [1503, 300] width 52 height 13
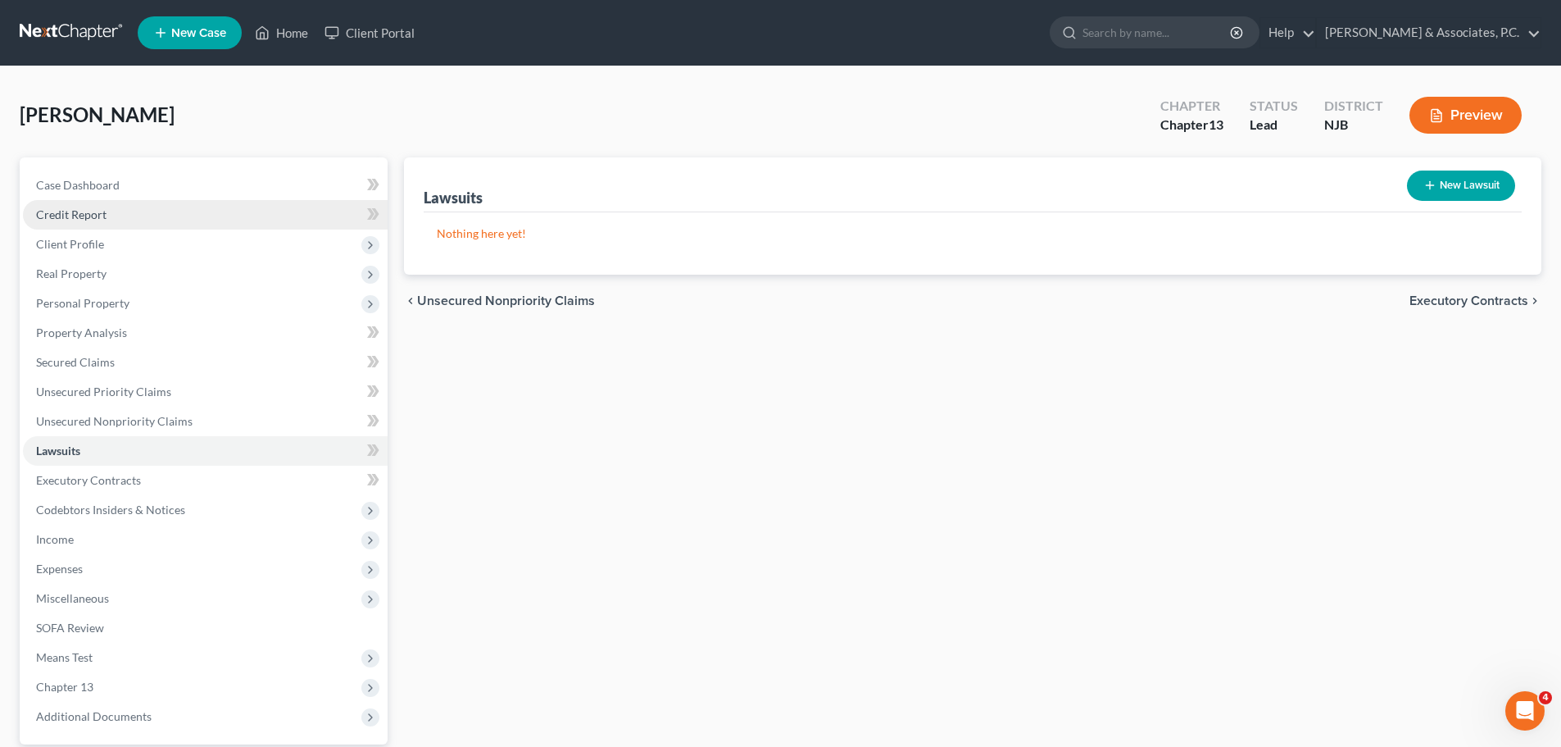
click at [77, 213] on span "Credit Report" at bounding box center [71, 214] width 70 height 14
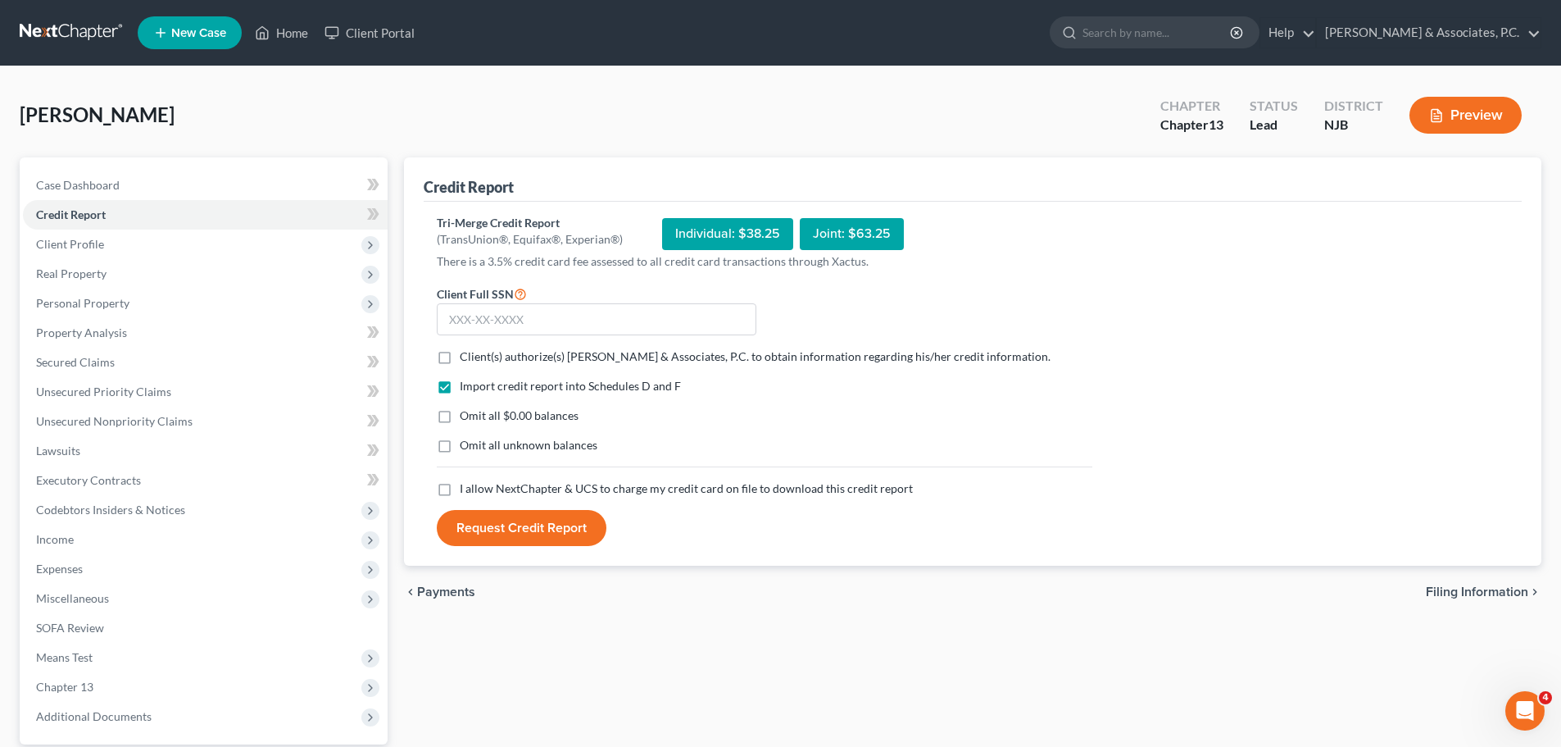
drag, startPoint x: 446, startPoint y: 384, endPoint x: 462, endPoint y: 384, distance: 16.4
click at [460, 384] on label "Import credit report into Schedules D and F" at bounding box center [570, 386] width 221 height 16
click at [466, 384] on input "Import credit report into Schedules D and F" at bounding box center [471, 383] width 11 height 11
checkbox input "false"
click at [132, 252] on span "Client Profile" at bounding box center [205, 244] width 365 height 30
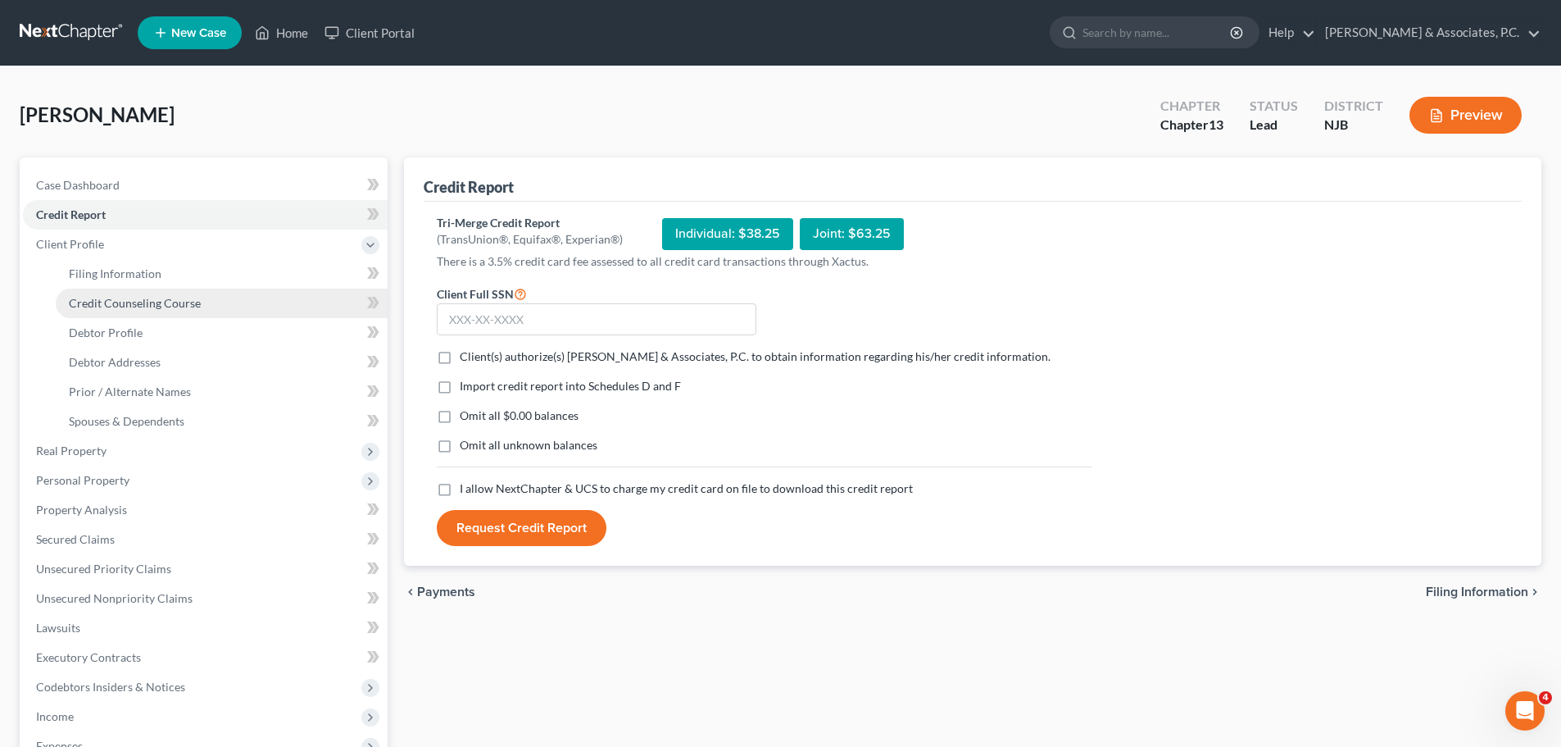
click at [183, 305] on span "Credit Counseling Course" at bounding box center [135, 303] width 132 height 14
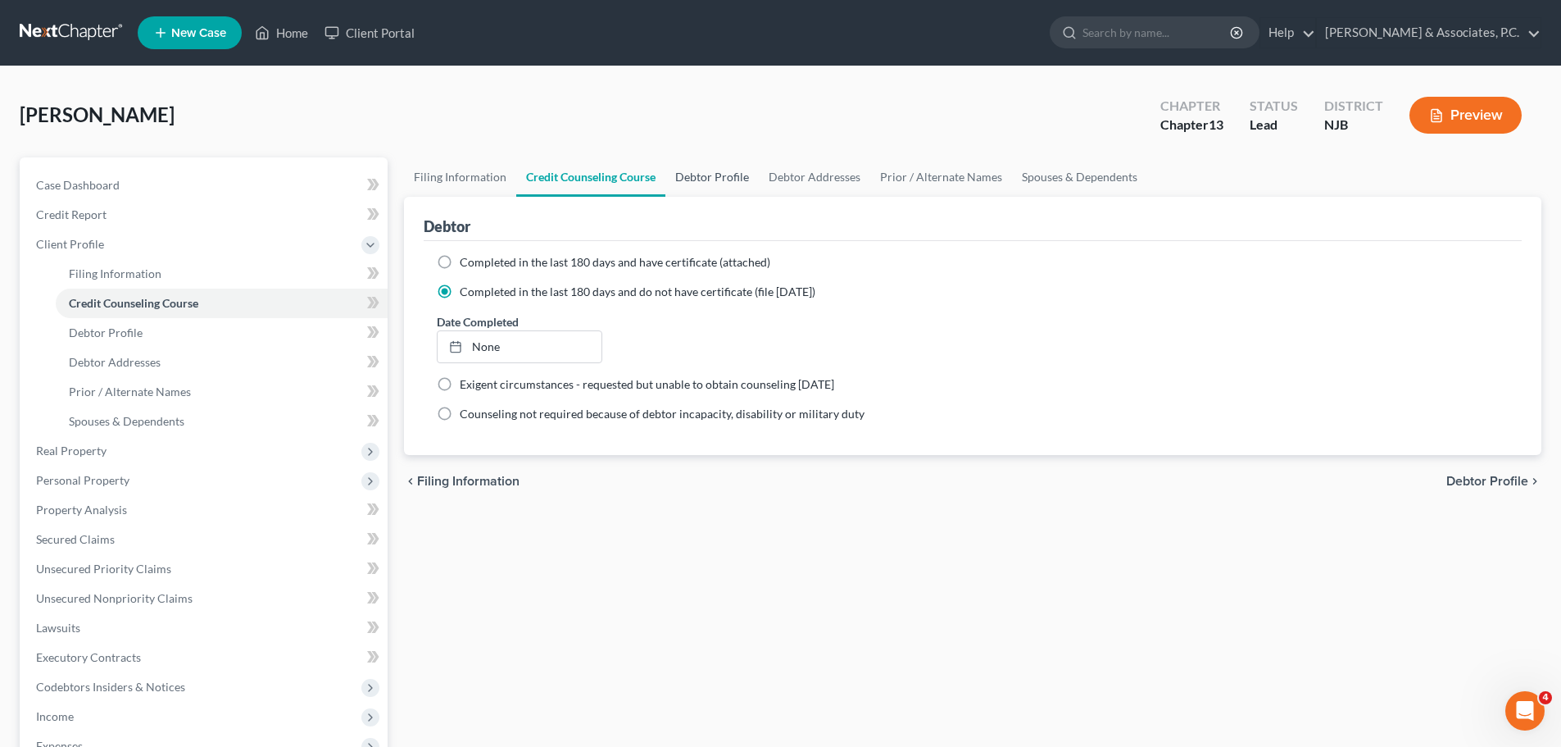
click at [743, 180] on link "Debtor Profile" at bounding box center [712, 176] width 93 height 39
select select "0"
select select "1"
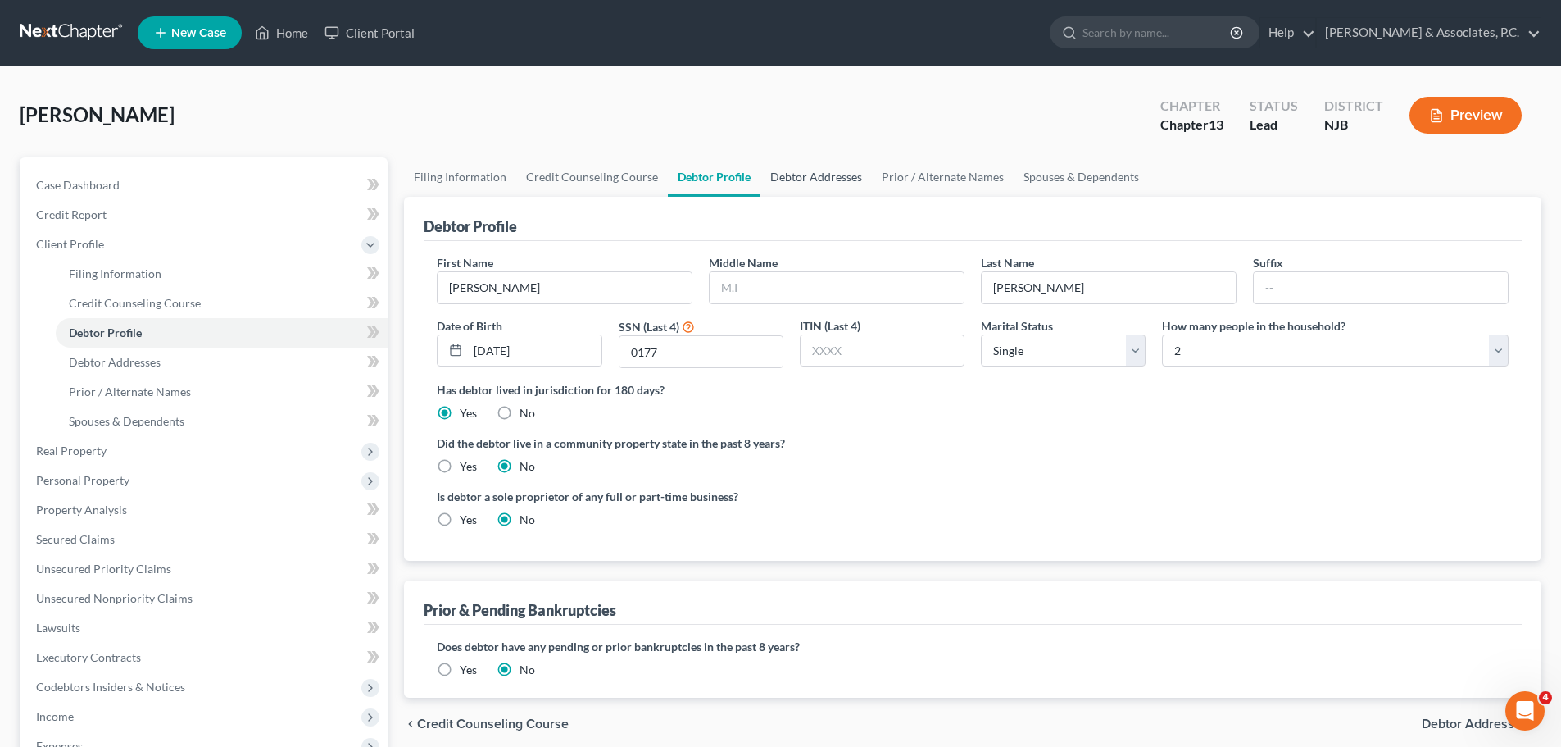
click at [814, 180] on link "Debtor Addresses" at bounding box center [816, 176] width 111 height 39
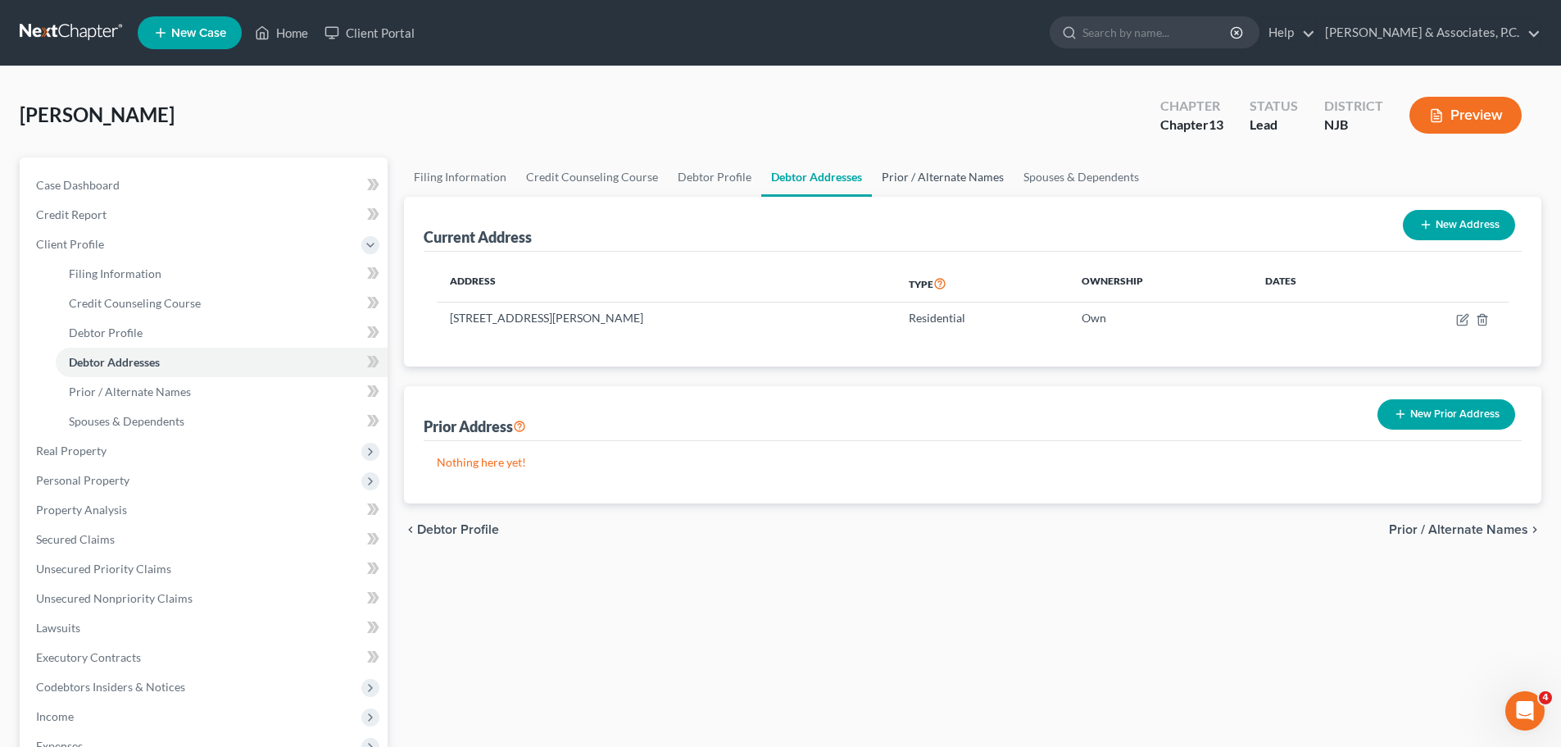
click at [903, 173] on link "Prior / Alternate Names" at bounding box center [943, 176] width 142 height 39
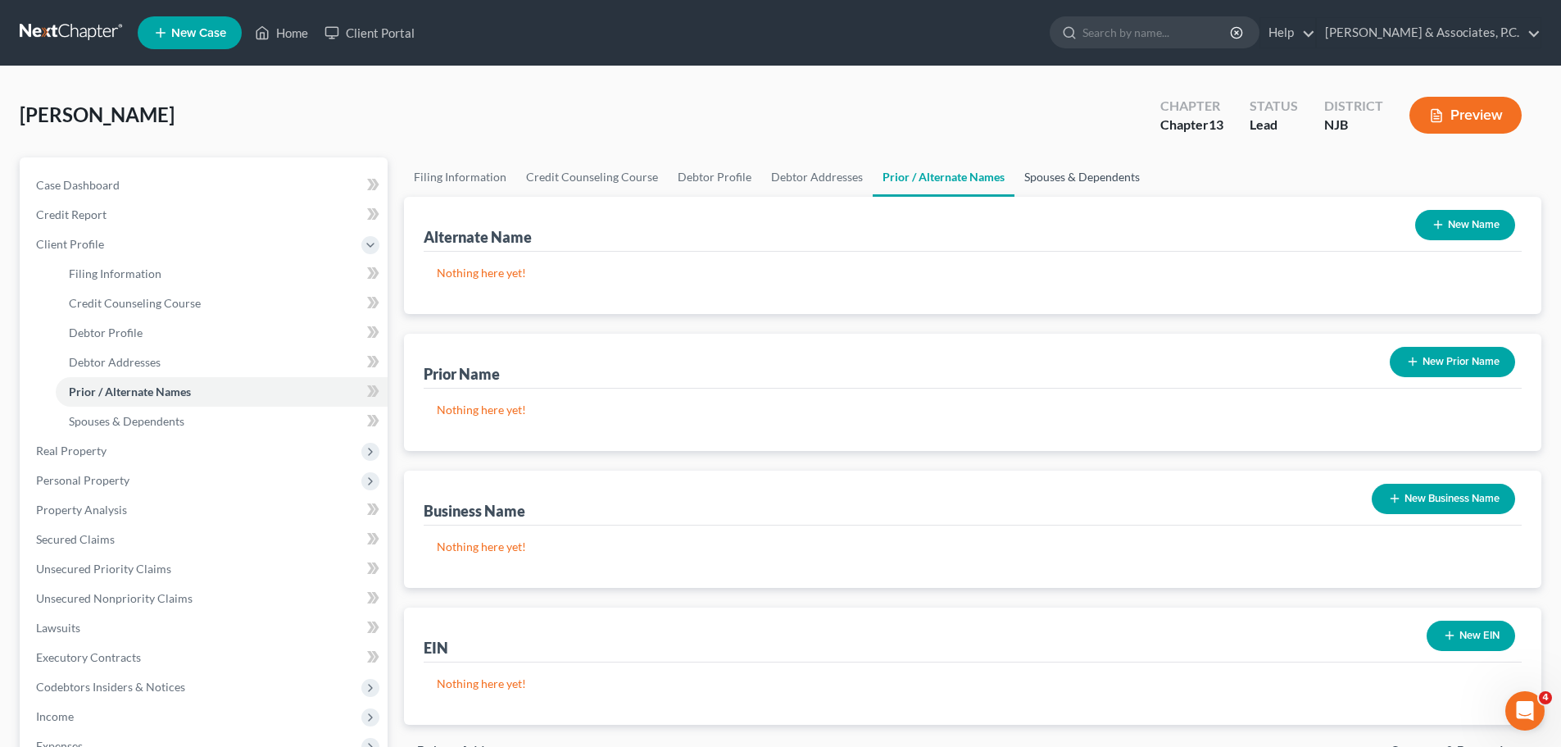
click at [1053, 172] on link "Spouses & Dependents" at bounding box center [1082, 176] width 135 height 39
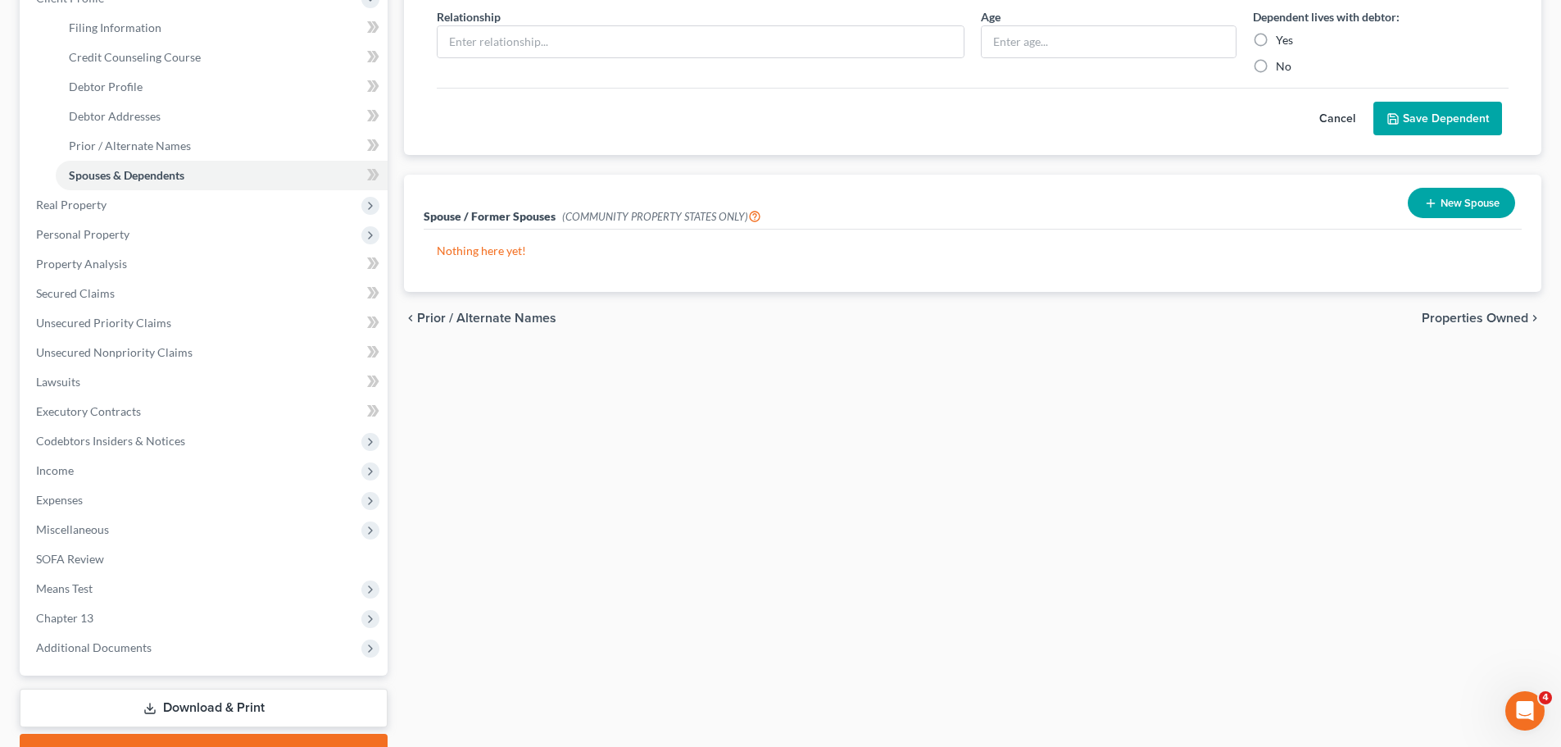
click at [1443, 318] on span "Properties Owned" at bounding box center [1475, 317] width 107 height 13
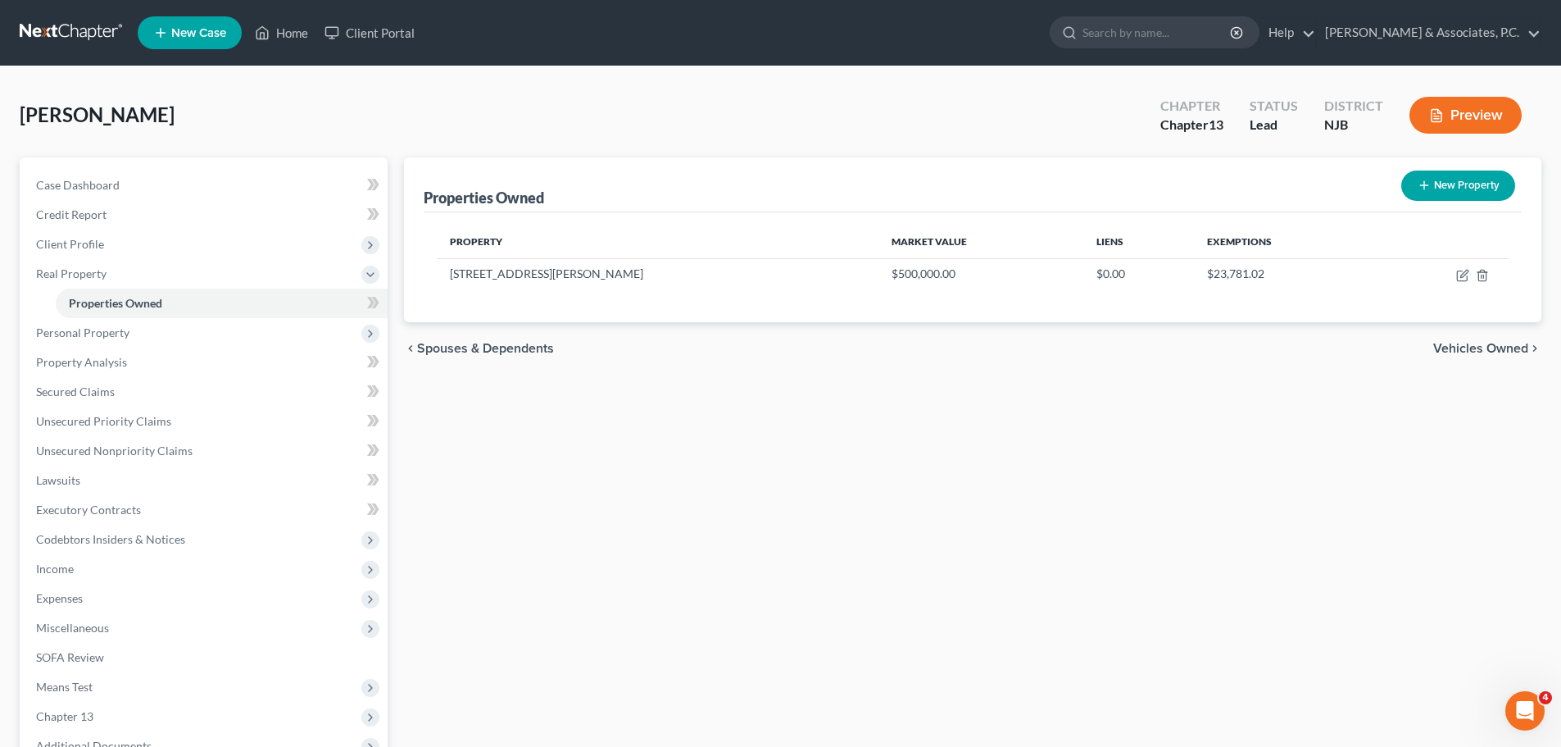
click at [1465, 348] on span "Vehicles Owned" at bounding box center [1481, 348] width 95 height 13
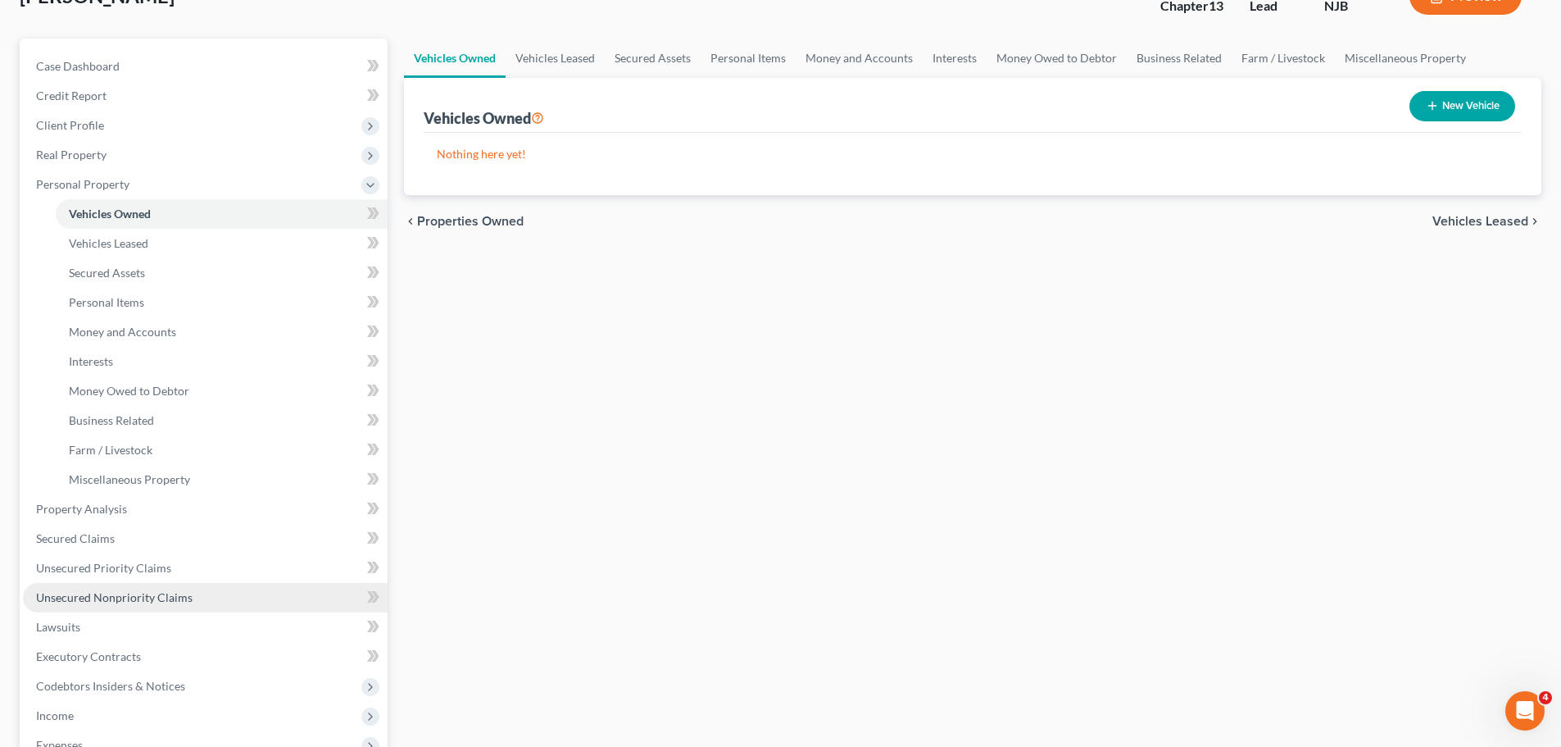
scroll to position [246, 0]
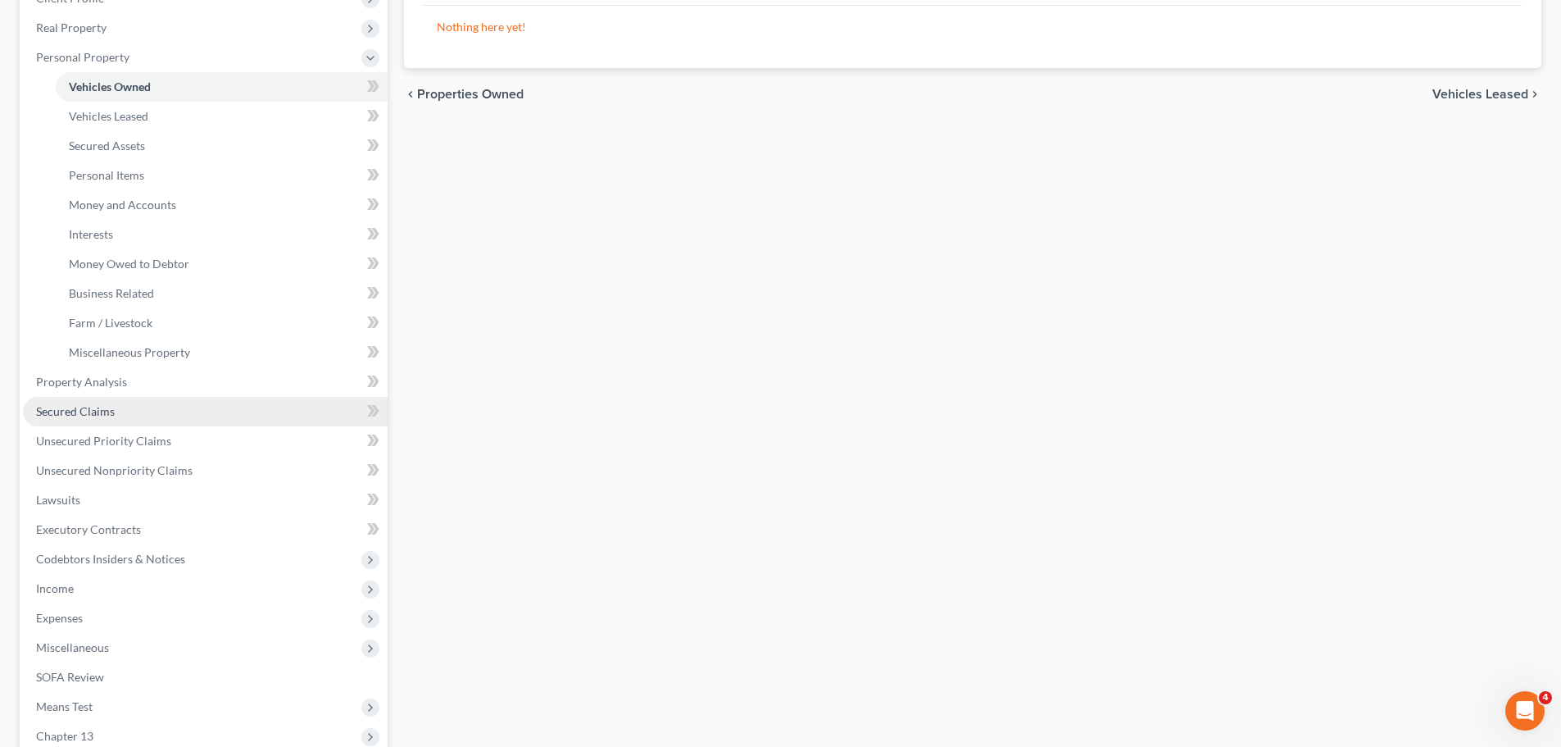
click at [114, 397] on link "Secured Claims" at bounding box center [205, 412] width 365 height 30
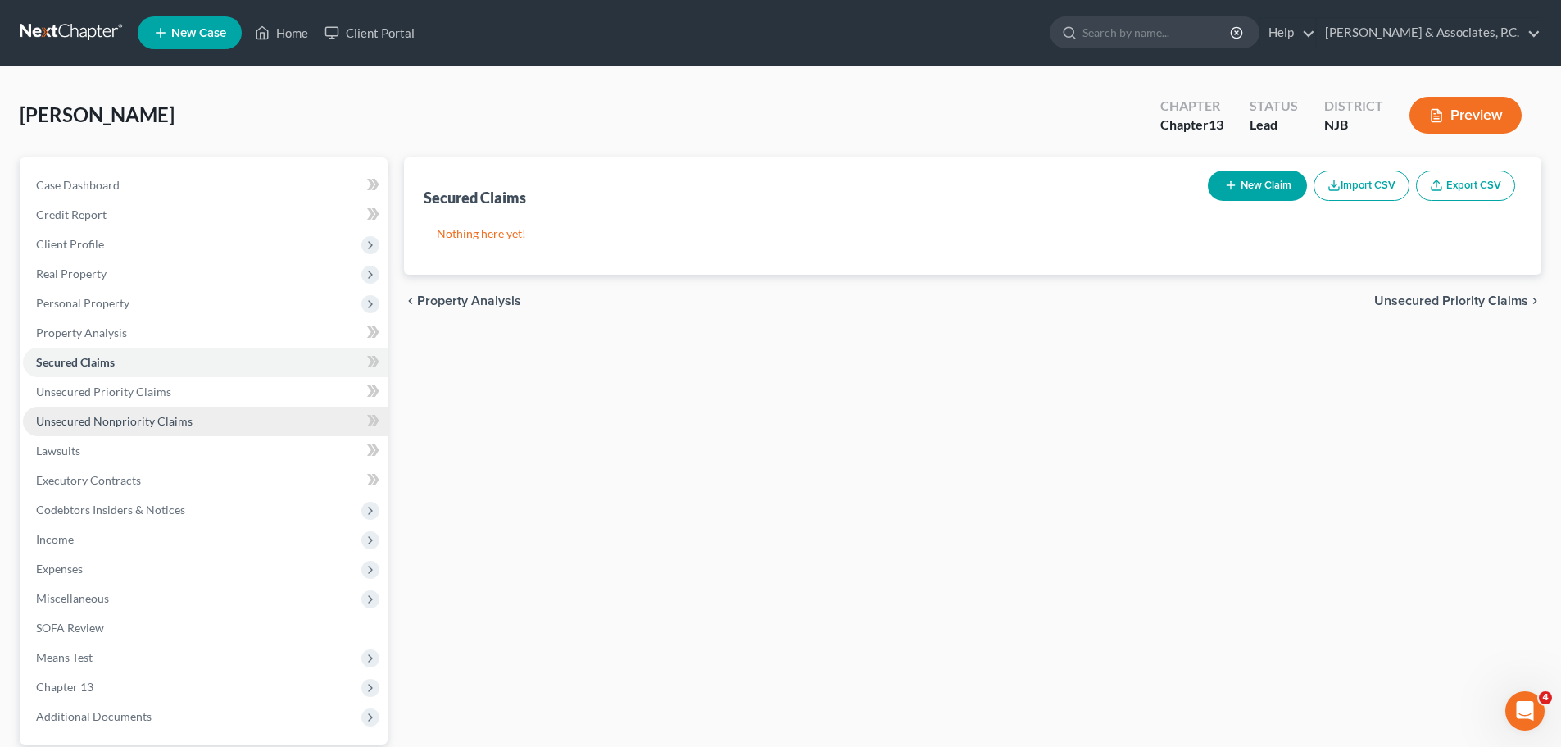
click at [134, 429] on link "Unsecured Nonpriority Claims" at bounding box center [205, 422] width 365 height 30
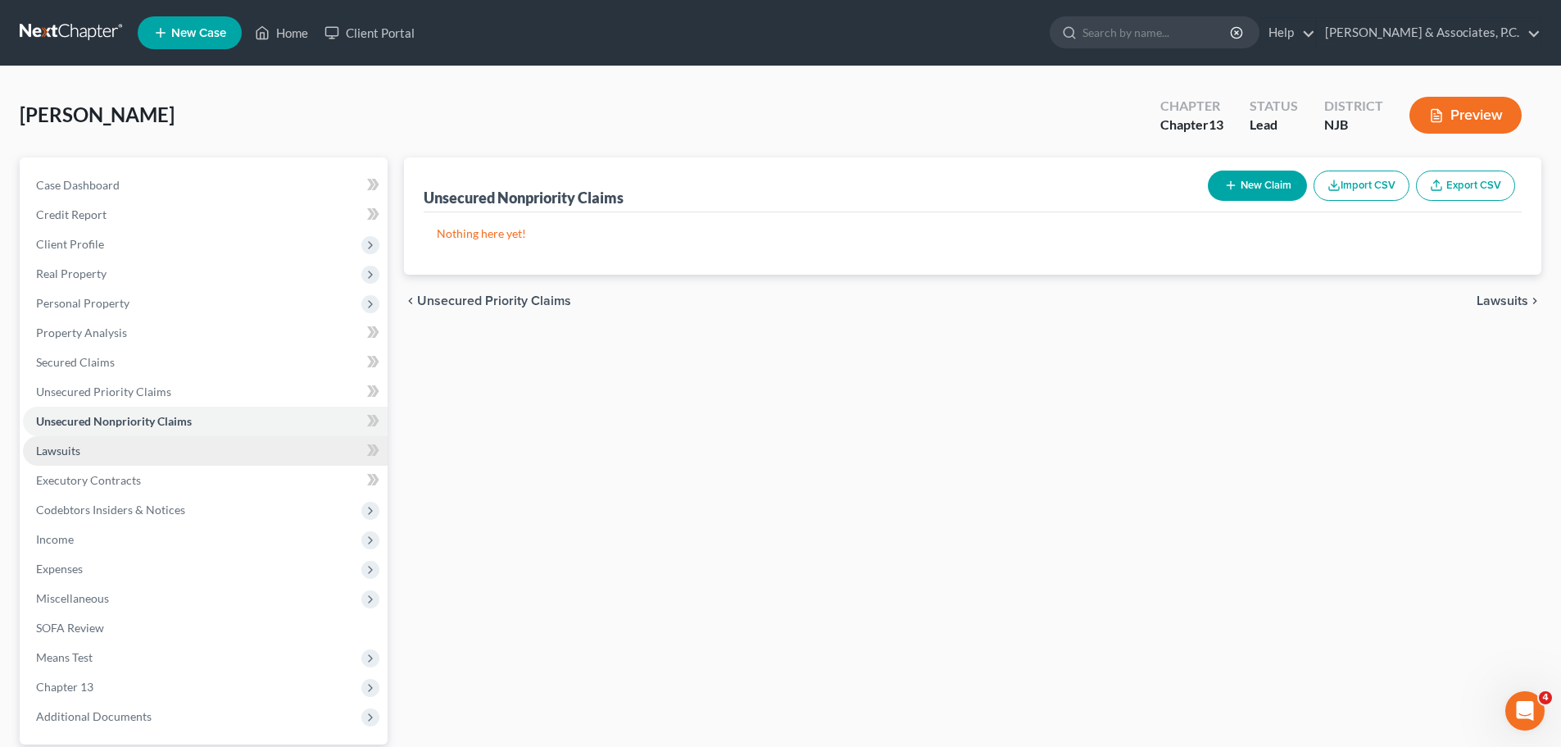
click at [127, 445] on link "Lawsuits" at bounding box center [205, 451] width 365 height 30
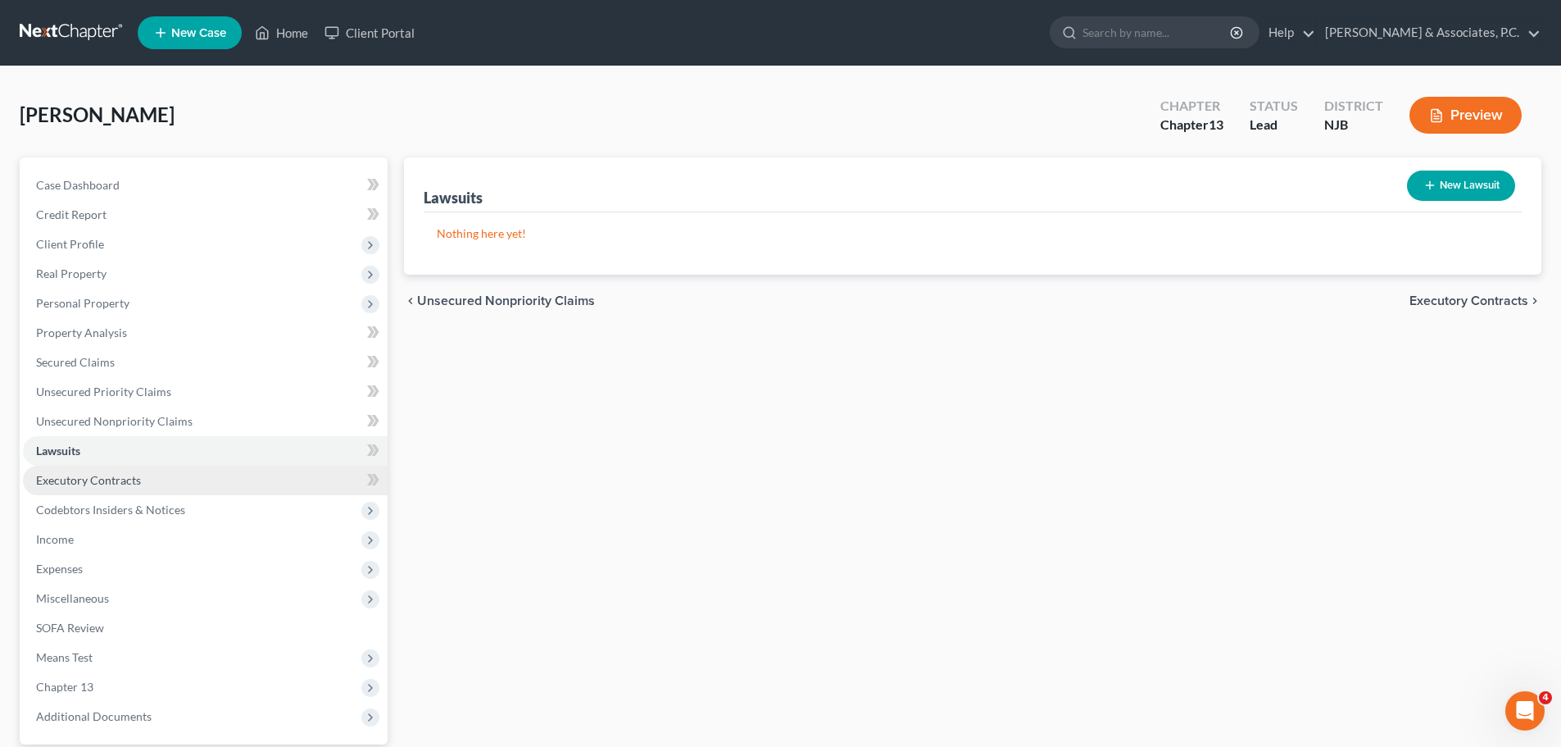
click at [164, 470] on link "Executory Contracts" at bounding box center [205, 481] width 365 height 30
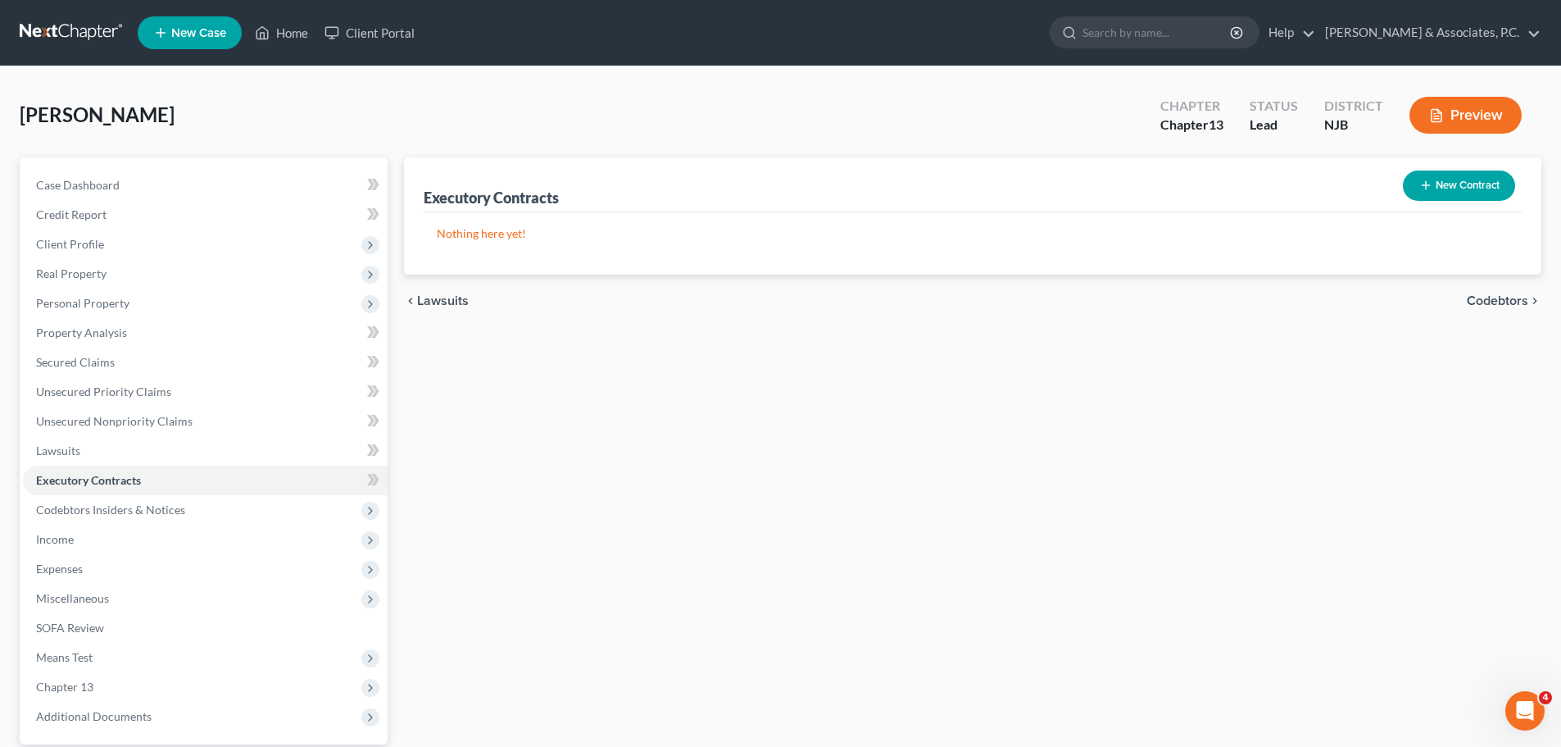
click at [1511, 302] on span "Codebtors" at bounding box center [1497, 300] width 61 height 13
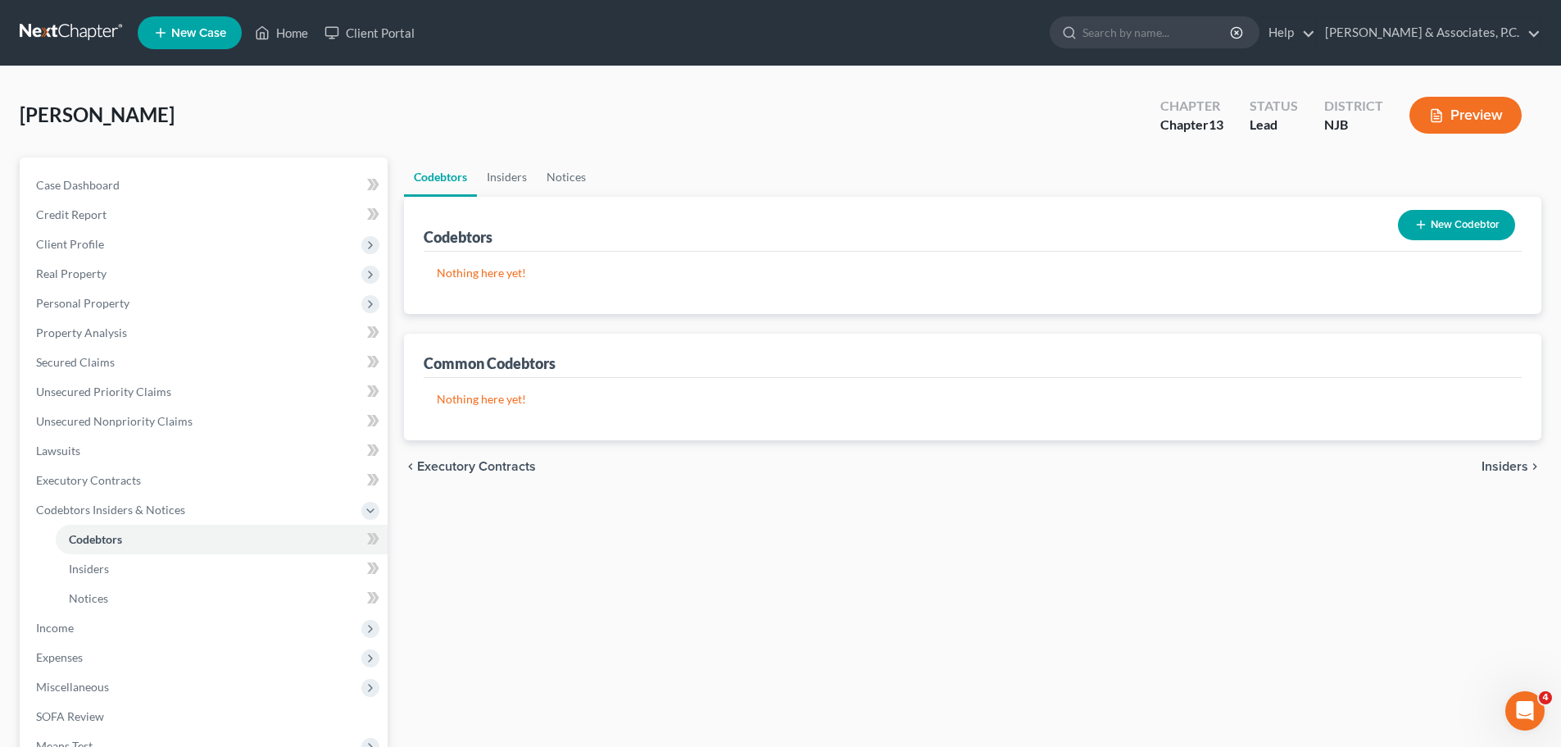
click at [1500, 467] on span "Insiders" at bounding box center [1505, 466] width 47 height 13
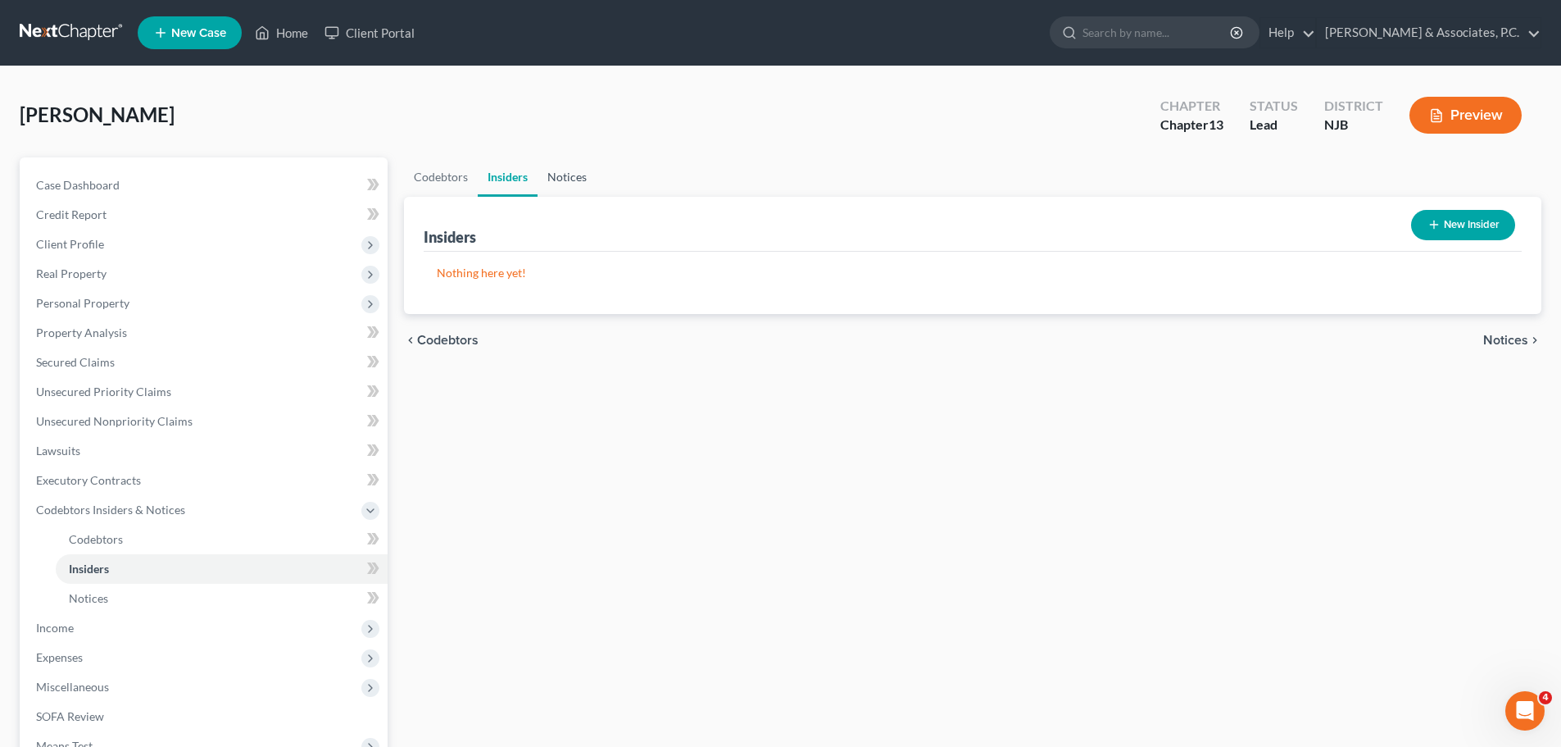
drag, startPoint x: 566, startPoint y: 175, endPoint x: 787, endPoint y: 246, distance: 232.3
click at [568, 176] on link "Notices" at bounding box center [567, 176] width 59 height 39
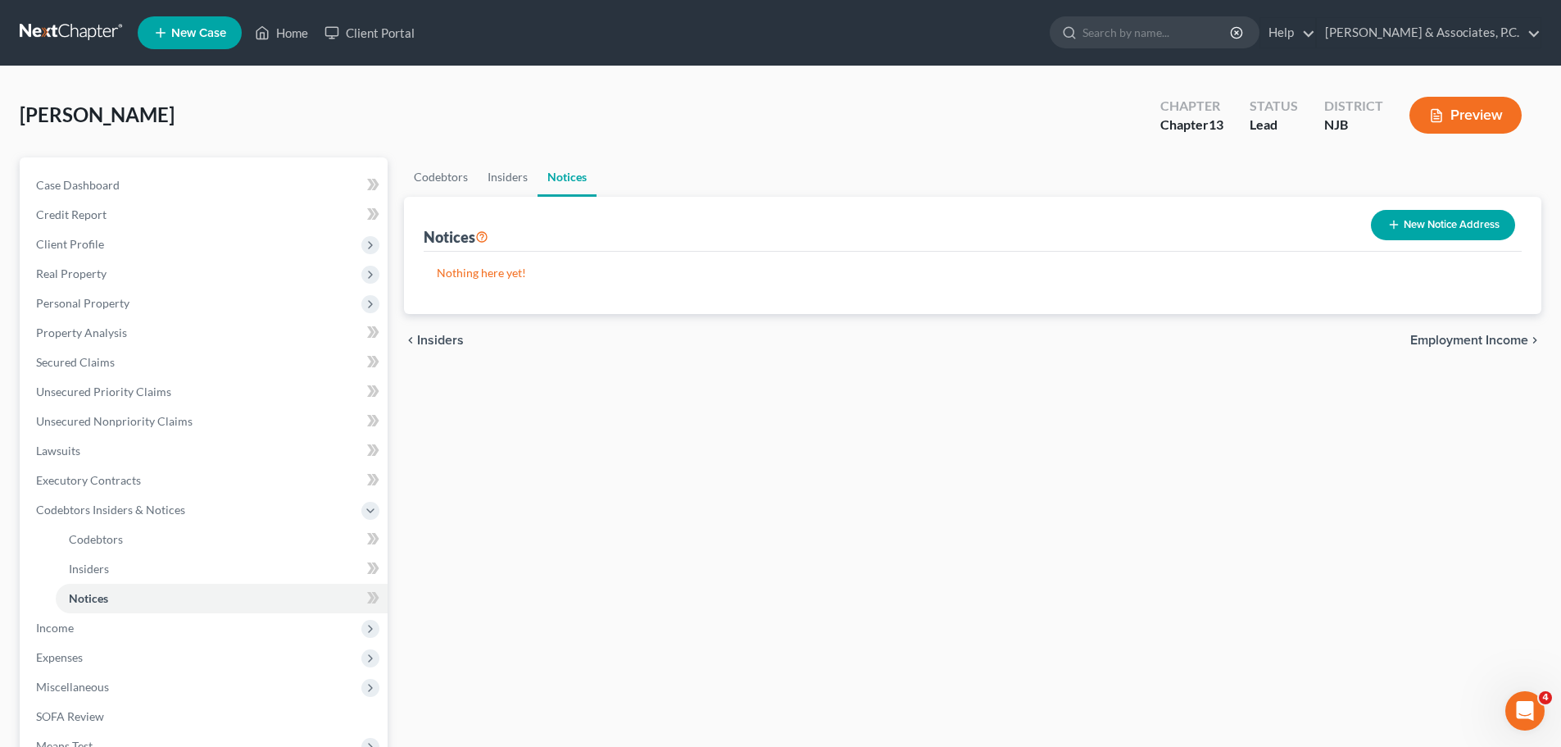
click at [1462, 343] on span "Employment Income" at bounding box center [1470, 340] width 118 height 13
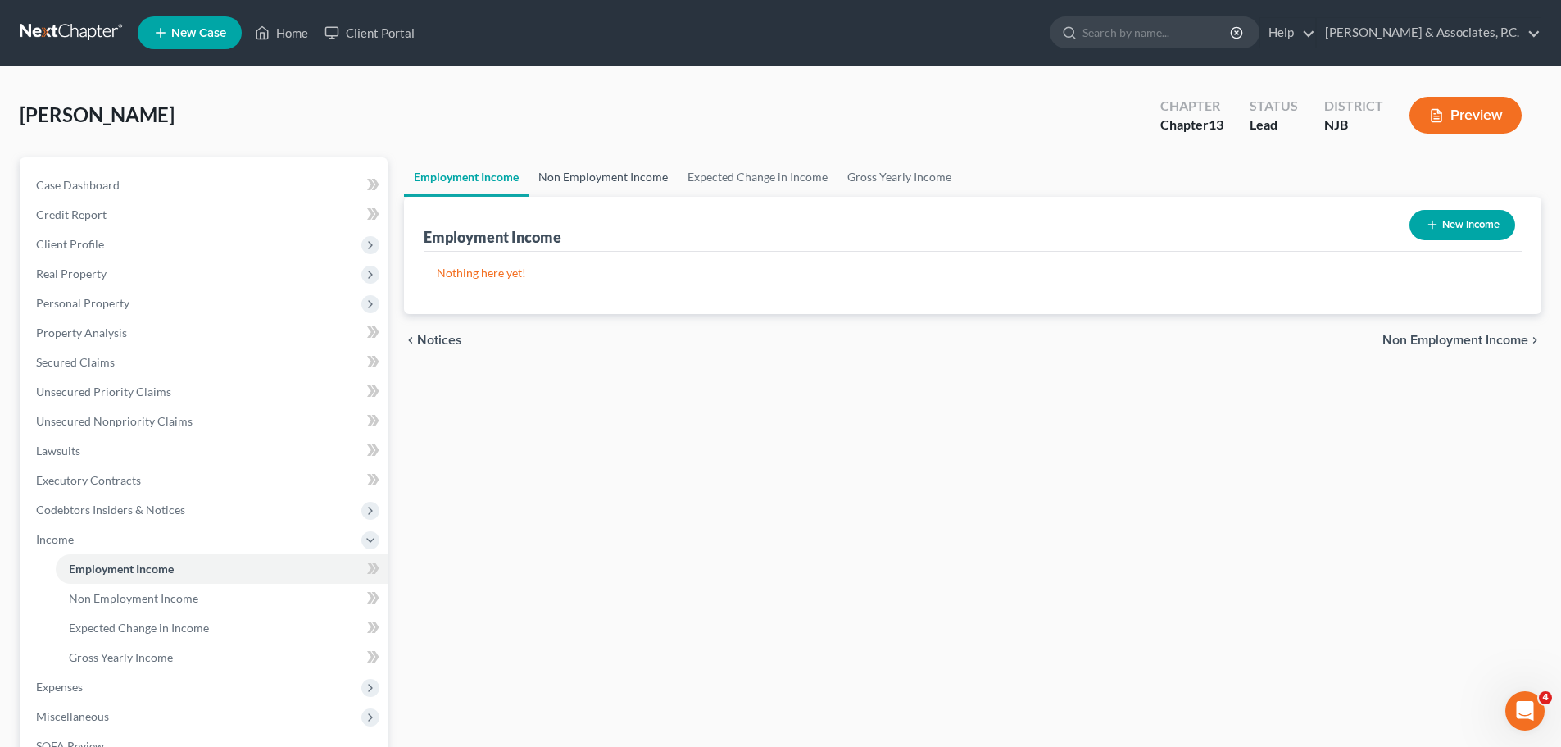
click at [610, 173] on link "Non Employment Income" at bounding box center [603, 176] width 149 height 39
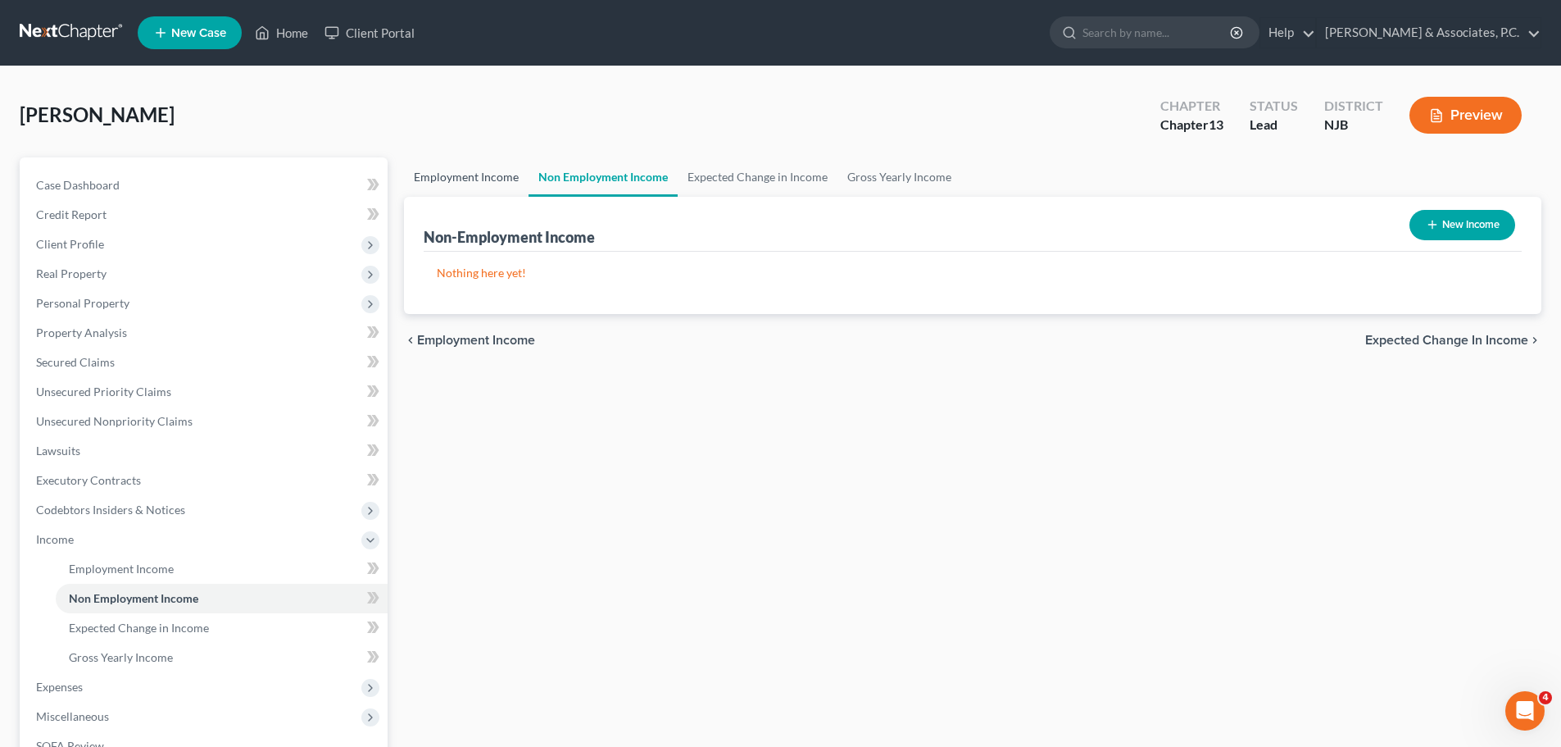
click at [453, 173] on link "Employment Income" at bounding box center [466, 176] width 125 height 39
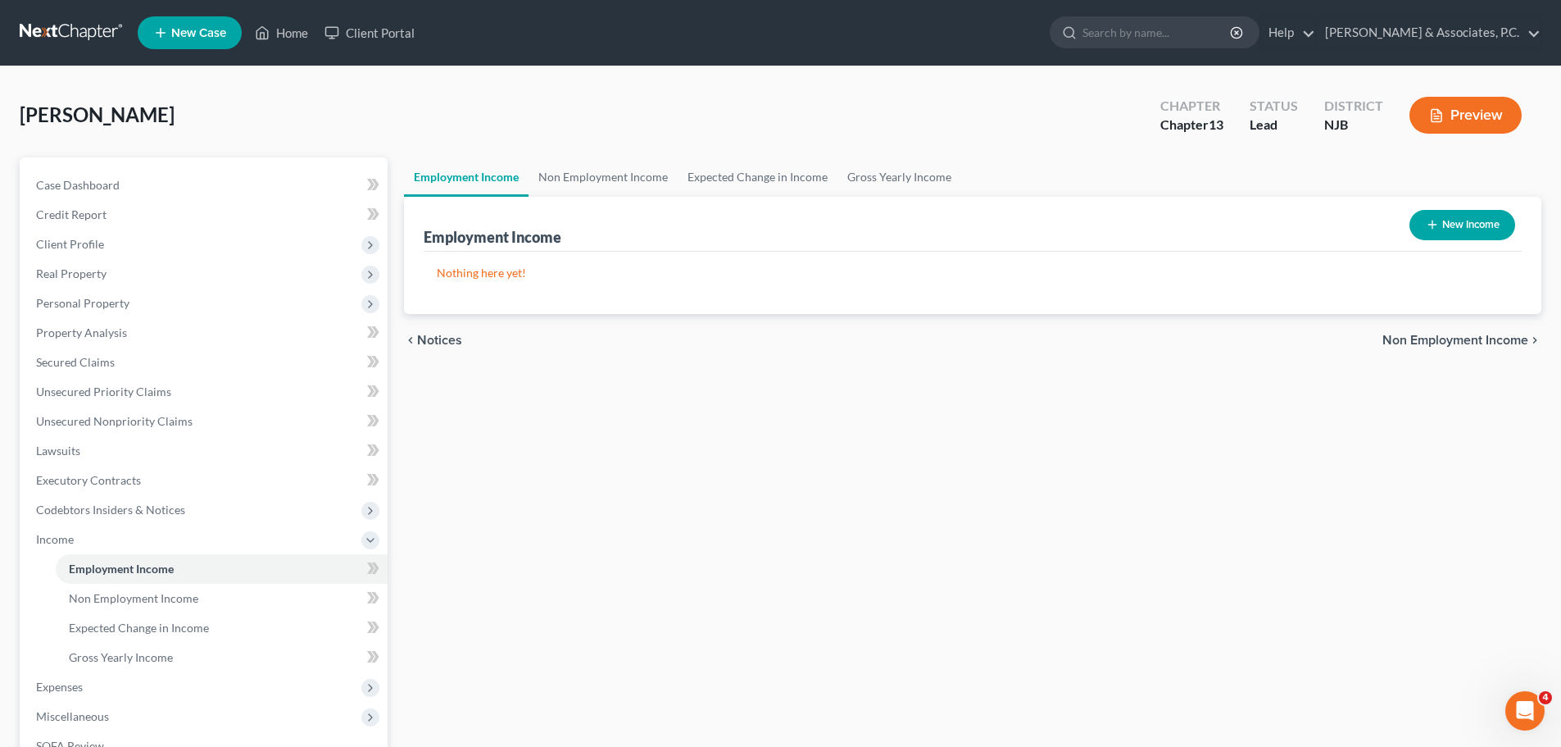
click at [1494, 223] on button "New Income" at bounding box center [1463, 225] width 106 height 30
select select "0"
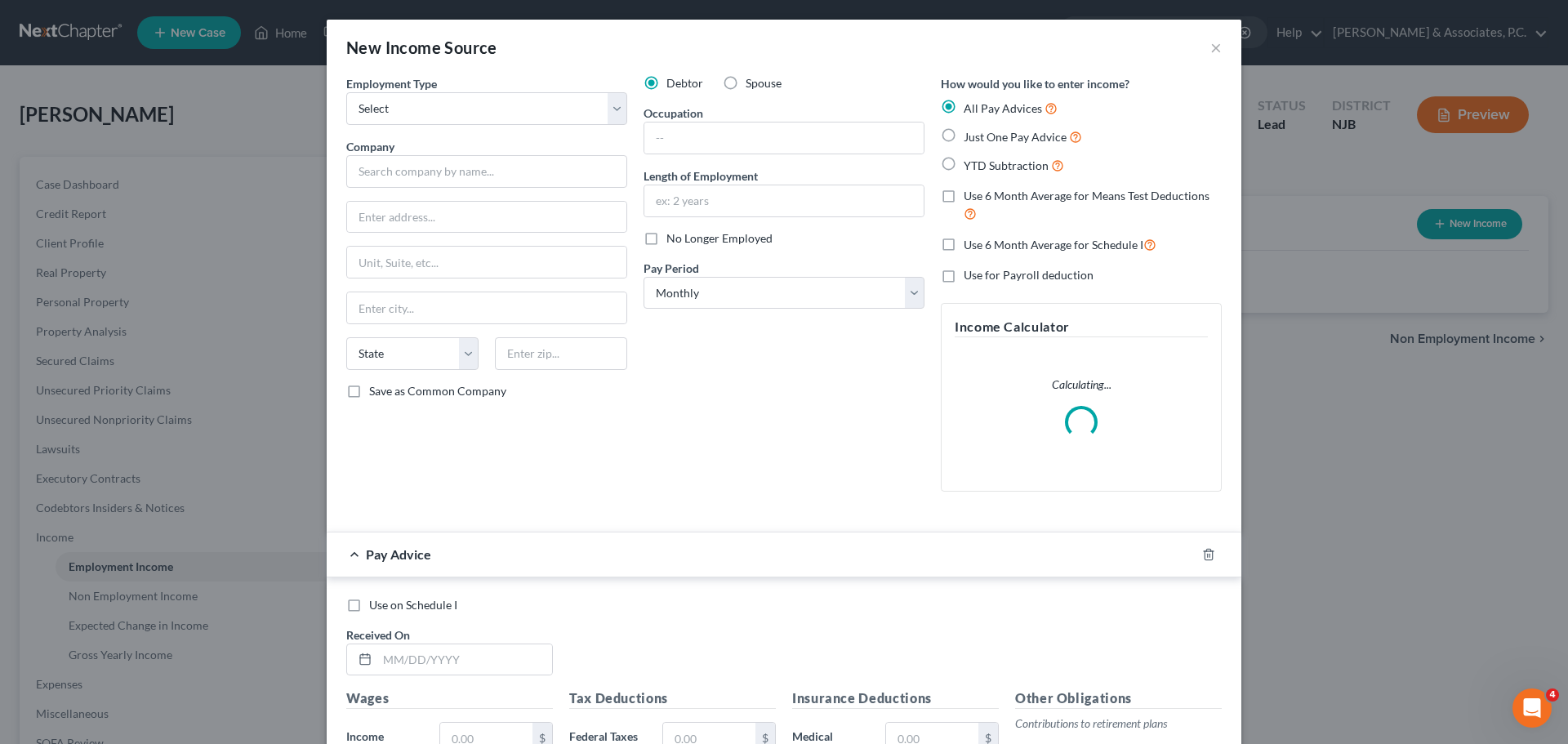
click at [745, 81] on label "Spouse" at bounding box center [763, 83] width 36 height 16
click at [752, 81] on input "Spouse" at bounding box center [757, 80] width 11 height 11
radio input "true"
click at [575, 105] on select "Select Full or [DEMOGRAPHIC_DATA] Employment Self Employment" at bounding box center [487, 109] width 281 height 33
select select "0"
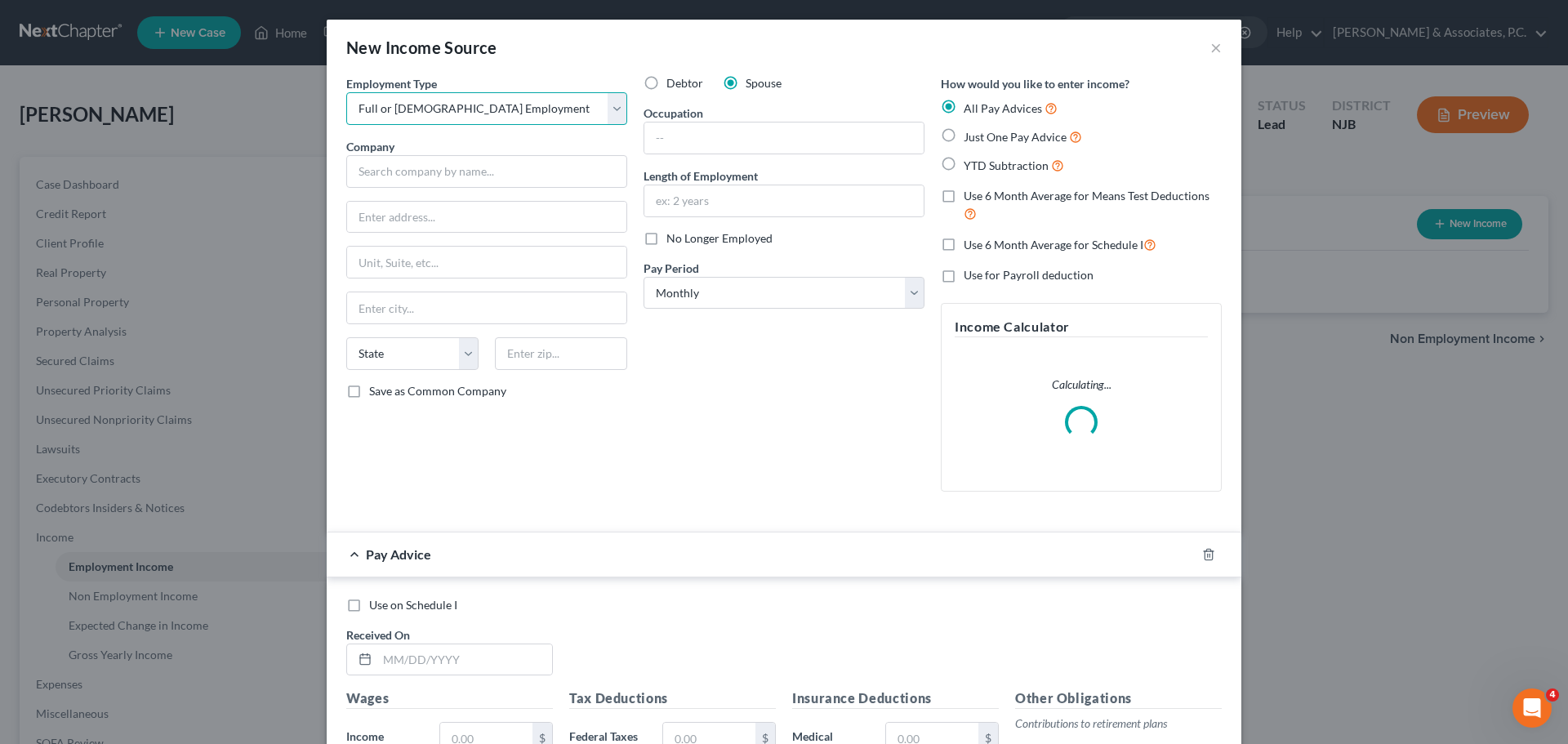
click at [347, 93] on select "Select Full or [DEMOGRAPHIC_DATA] Employment Self Employment" at bounding box center [487, 109] width 281 height 33
click at [519, 177] on input "text" at bounding box center [487, 171] width 281 height 33
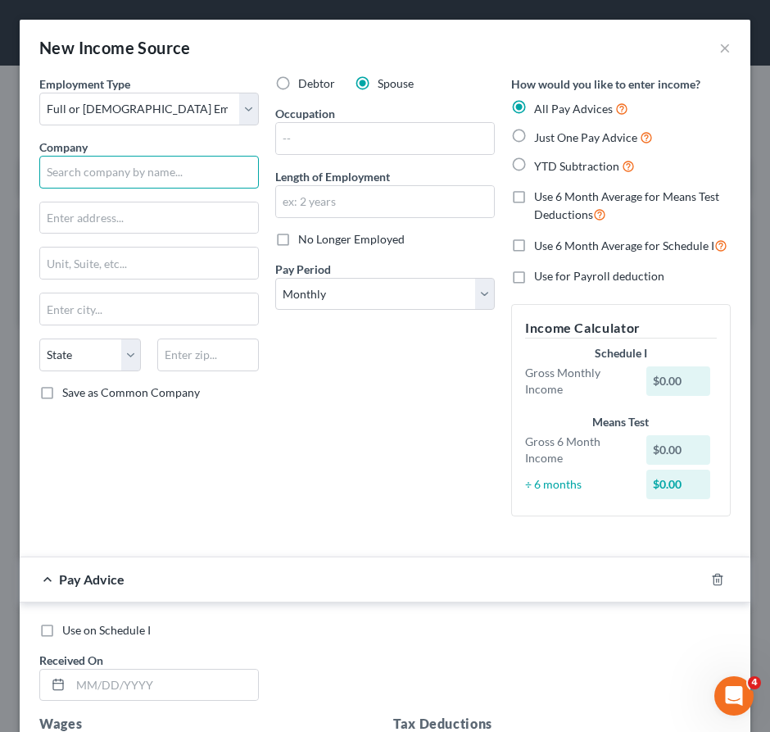
drag, startPoint x: 157, startPoint y: 183, endPoint x: 147, endPoint y: 193, distance: 14.5
click at [155, 184] on input "text" at bounding box center [149, 172] width 220 height 33
type input "Blo Blow Dry Bar"
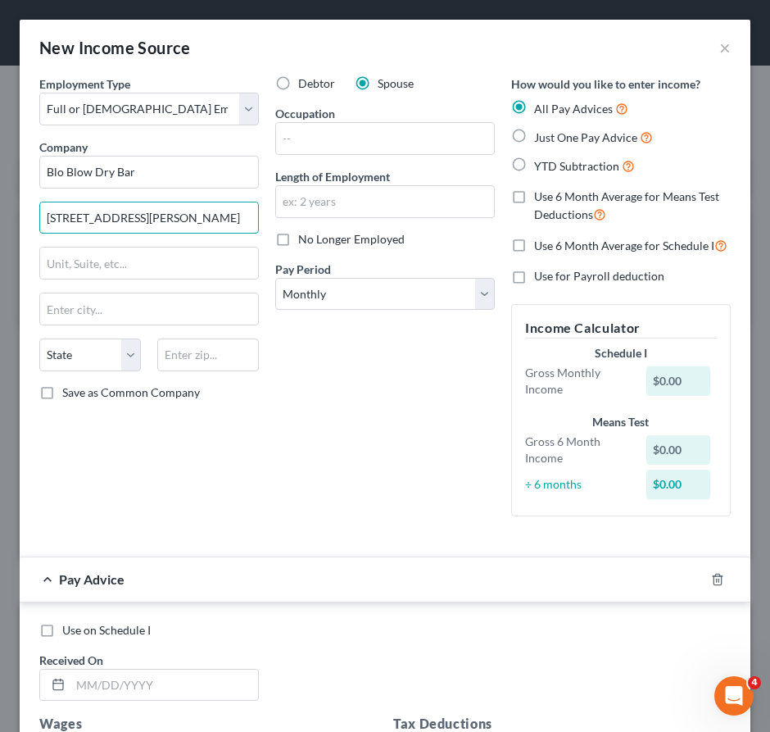
type input "[STREET_ADDRESS][PERSON_NAME]"
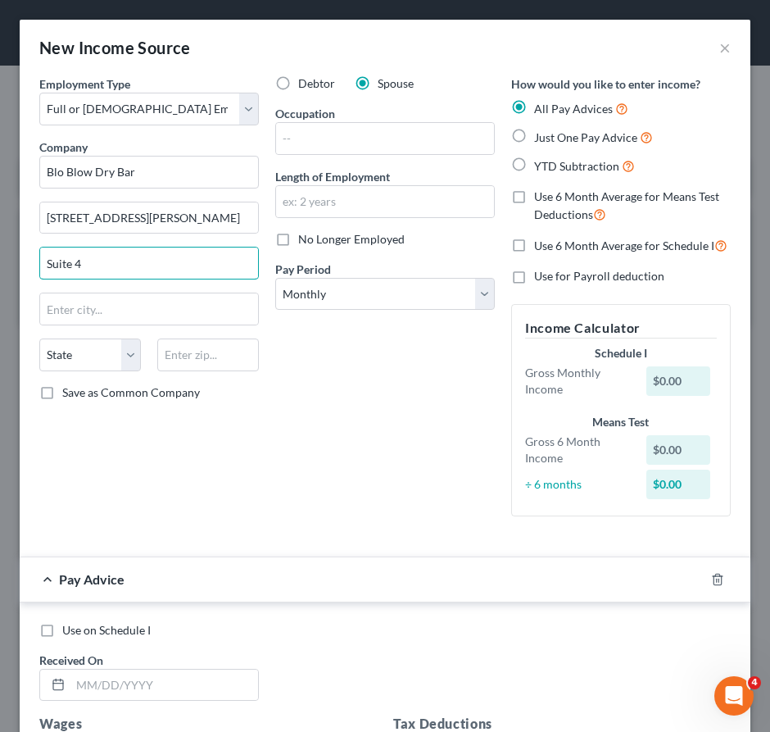
type input "Suite 4"
type input "07302"
drag, startPoint x: 310, startPoint y: 371, endPoint x: 301, endPoint y: 375, distance: 9.6
click at [310, 372] on div "Debtor Spouse Occupation Length of Employment No Longer Employed Pay Period * S…" at bounding box center [385, 302] width 236 height 454
type input "[GEOGRAPHIC_DATA]"
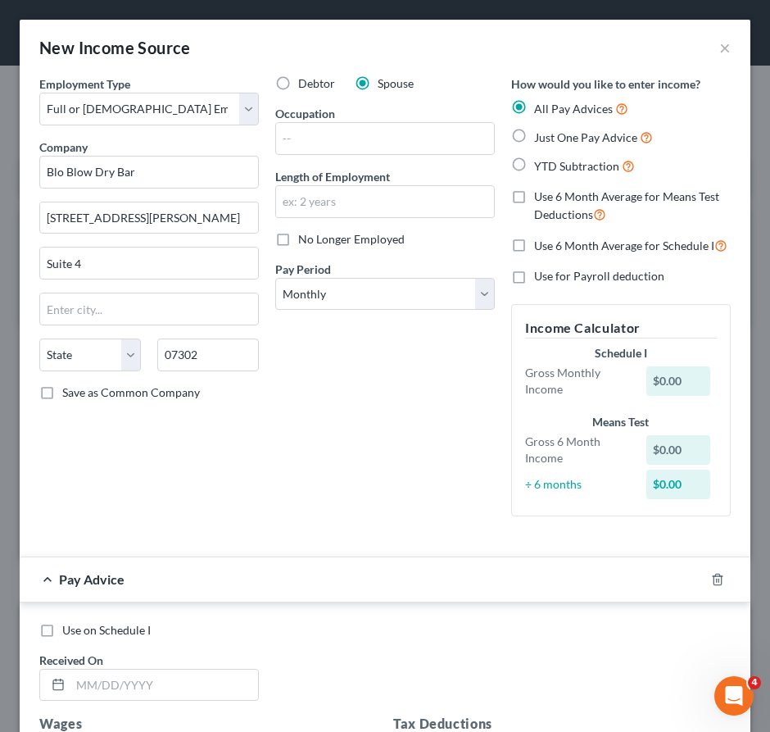
select select "33"
click at [333, 197] on input "text" at bounding box center [385, 201] width 218 height 31
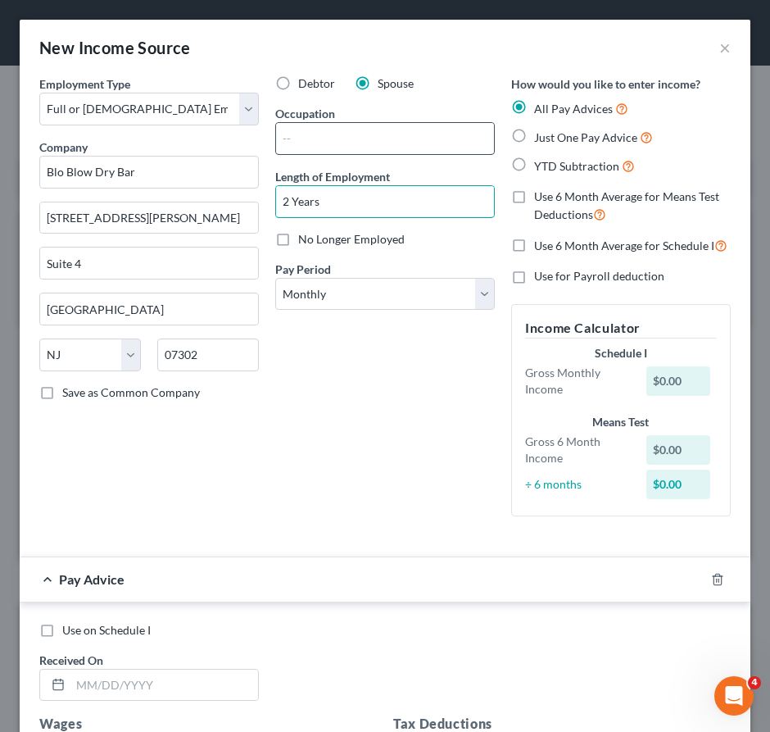
type input "2 Years"
drag, startPoint x: 342, startPoint y: 134, endPoint x: 332, endPoint y: 137, distance: 10.4
click at [342, 134] on input "text" at bounding box center [385, 138] width 218 height 31
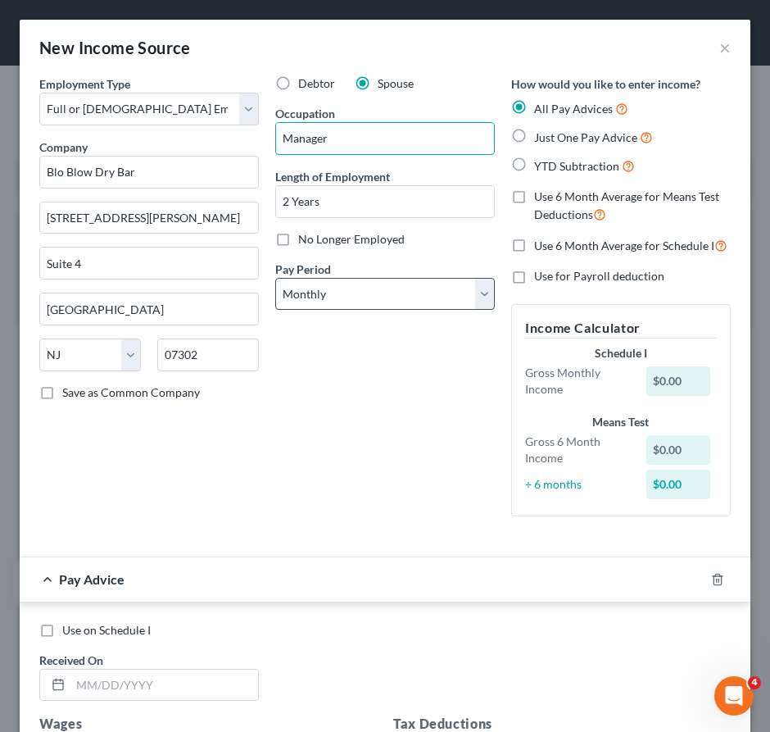
type input "Manager"
click at [353, 284] on select "Select Monthly Twice Monthly Every Other Week Weekly" at bounding box center [385, 294] width 220 height 33
select select "2"
click at [275, 278] on select "Select Monthly Twice Monthly Every Other Week Weekly" at bounding box center [385, 294] width 220 height 33
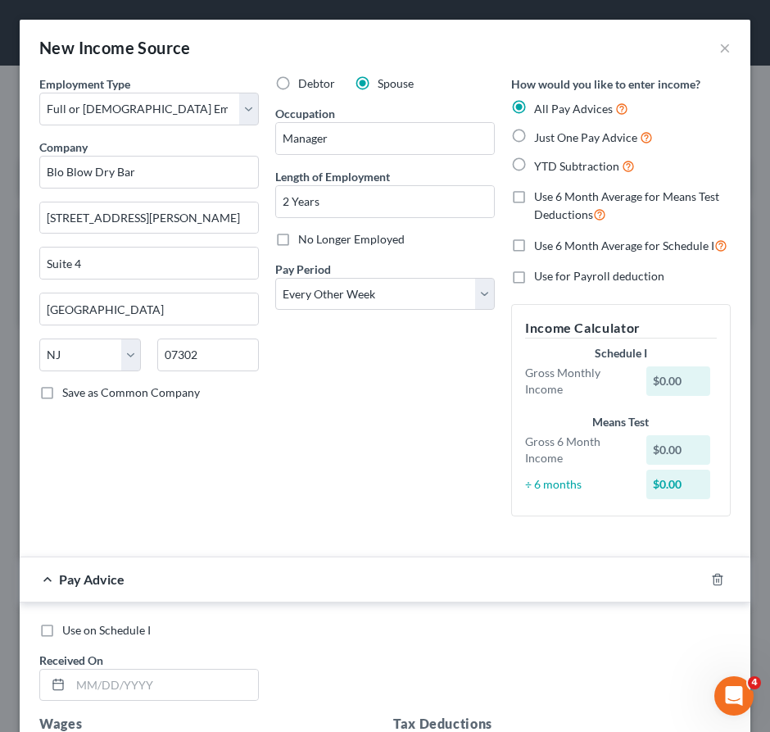
click at [316, 495] on div "Debtor Spouse Occupation Manager Length of Employment 2 Years No Longer Employe…" at bounding box center [385, 302] width 236 height 454
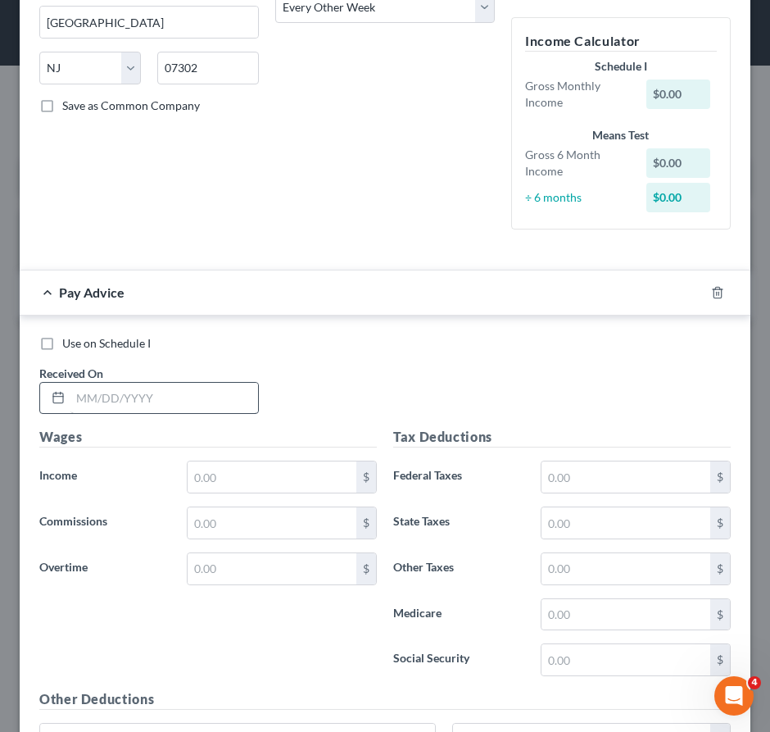
scroll to position [328, 0]
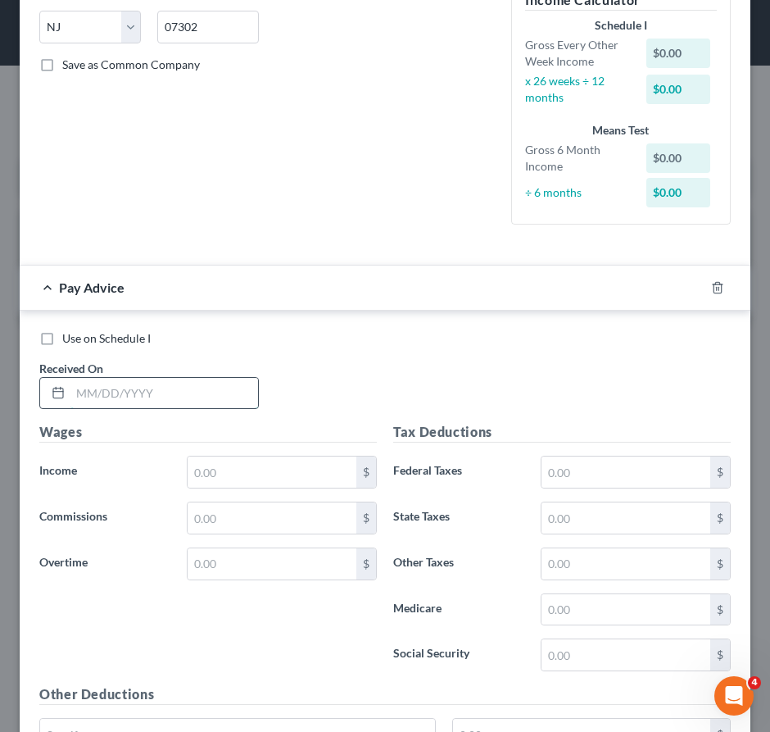
drag, startPoint x: 163, startPoint y: 398, endPoint x: 152, endPoint y: 406, distance: 14.1
click at [163, 401] on input "text" at bounding box center [164, 393] width 188 height 31
type input "[DATE]"
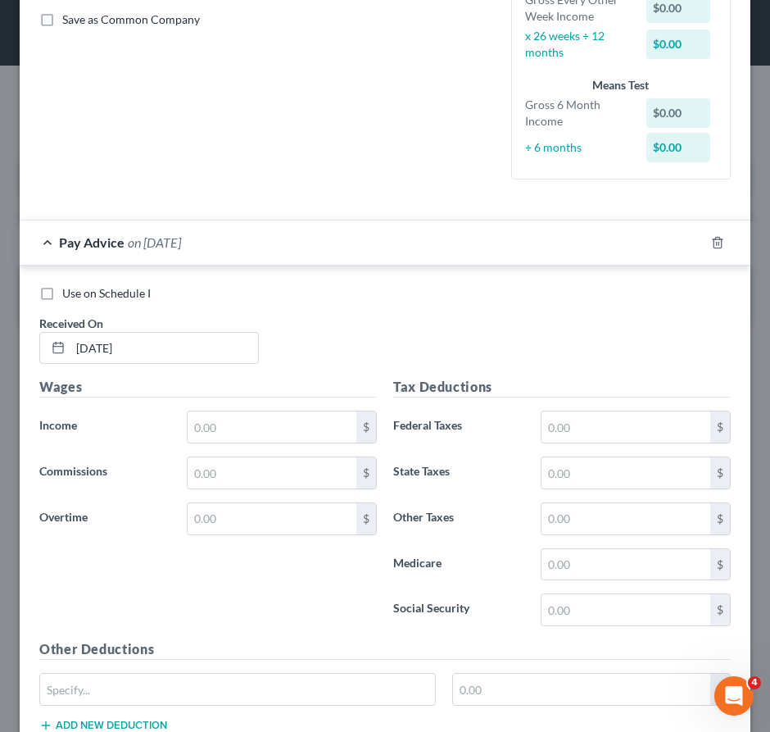
scroll to position [410, 0]
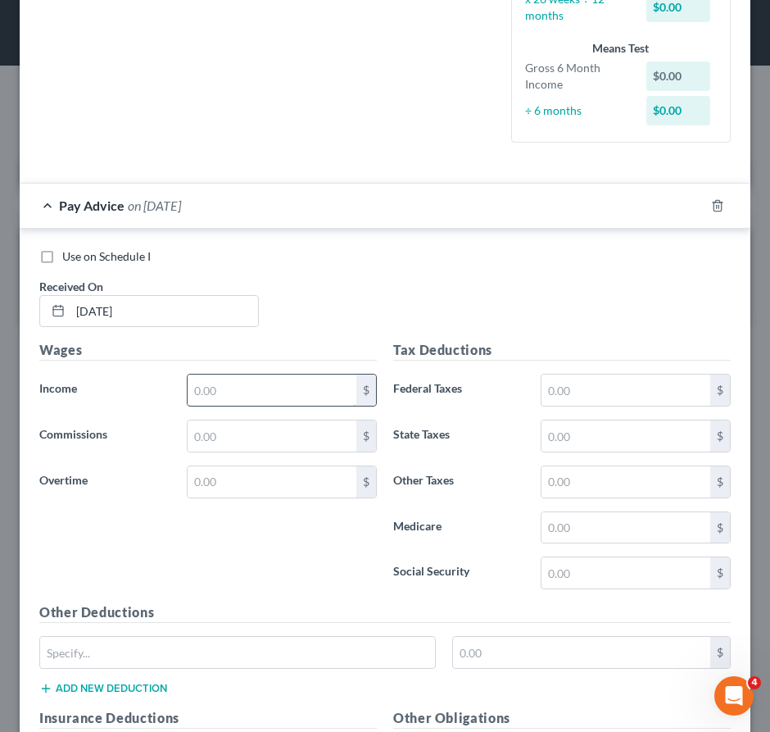
click at [226, 406] on input "text" at bounding box center [272, 390] width 169 height 31
drag, startPoint x: 248, startPoint y: 411, endPoint x: 238, endPoint y: 412, distance: 9.9
click at [247, 406] on input "text" at bounding box center [272, 390] width 169 height 31
type input "1,013.55"
drag, startPoint x: 629, startPoint y: 406, endPoint x: 270, endPoint y: 443, distance: 361.0
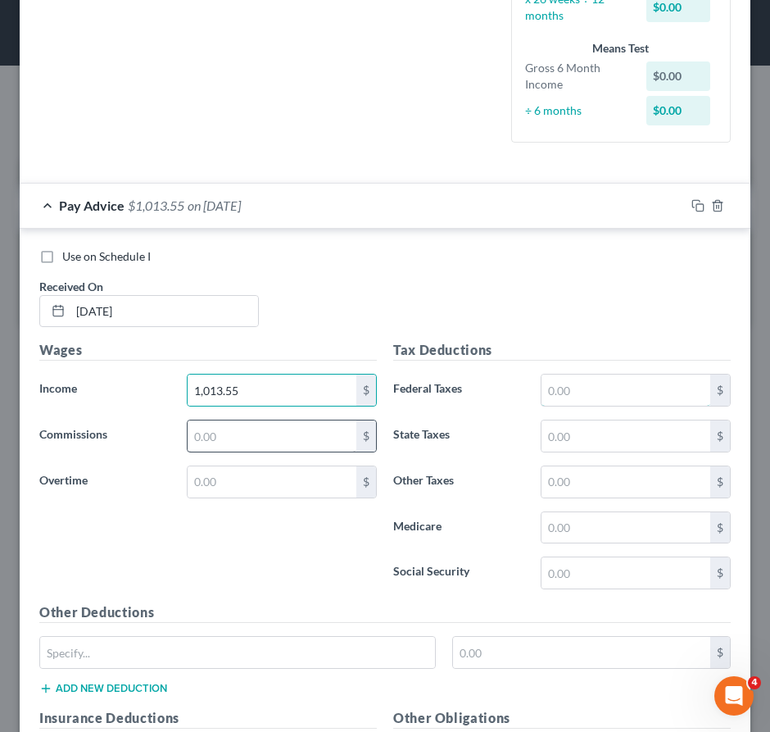
click at [628, 406] on input "text" at bounding box center [626, 390] width 169 height 31
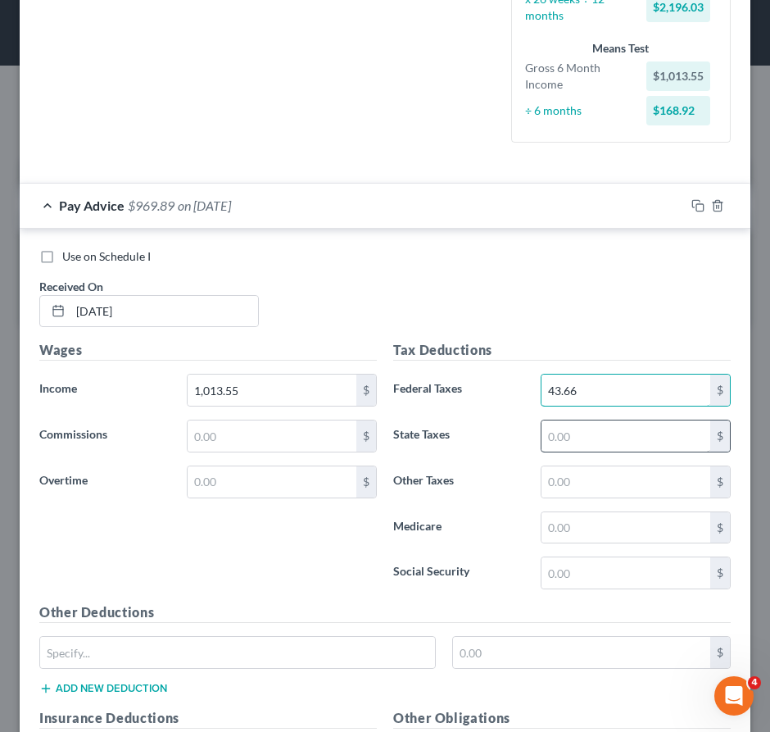
type input "43.66"
drag, startPoint x: 636, startPoint y: 448, endPoint x: 155, endPoint y: 465, distance: 481.4
click at [634, 450] on input "text" at bounding box center [626, 435] width 169 height 31
type input "16.43"
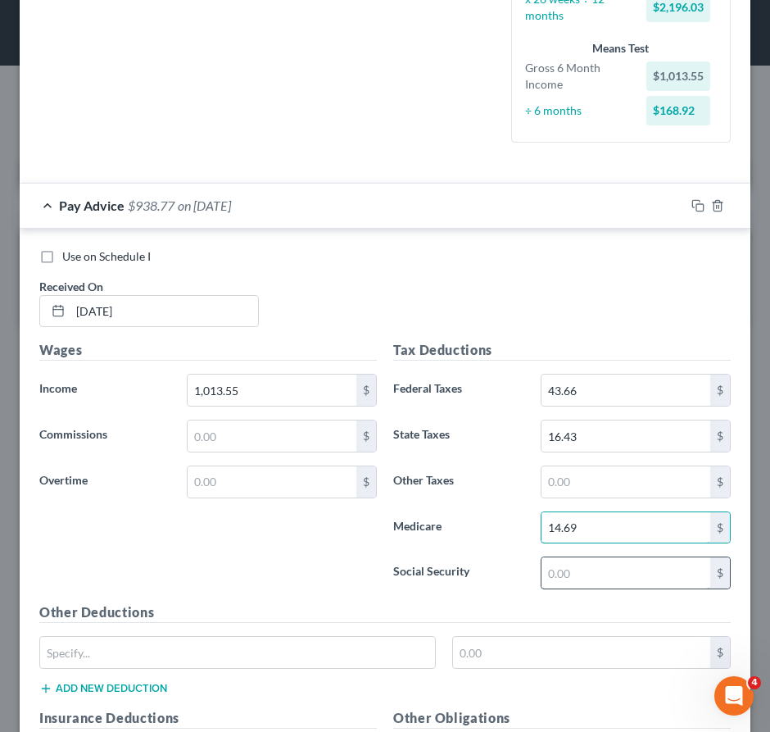
type input "14.69"
click at [552, 582] on input "text" at bounding box center [626, 572] width 169 height 31
type input "62.84"
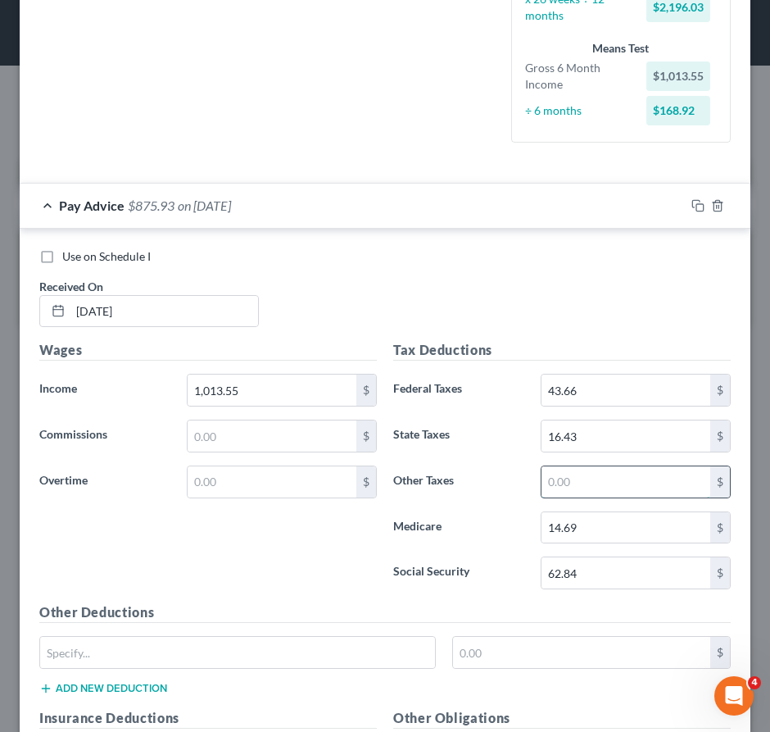
drag, startPoint x: 591, startPoint y: 492, endPoint x: 569, endPoint y: 502, distance: 24.6
click at [591, 492] on input "text" at bounding box center [626, 481] width 169 height 31
type input "9.99"
click at [465, 330] on div "Use on Schedule I Received On * [DATE]" at bounding box center [385, 294] width 708 height 93
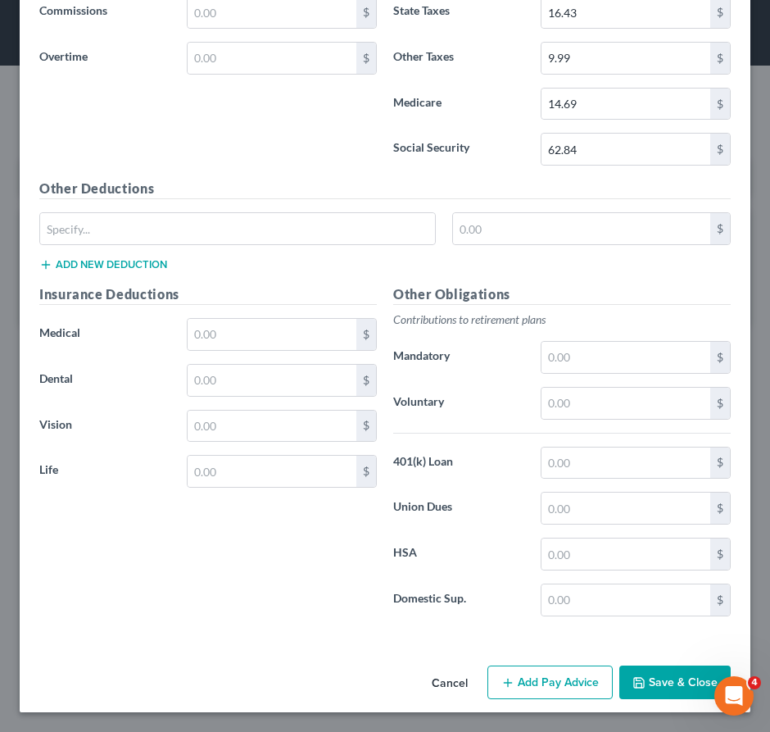
scroll to position [850, 0]
drag, startPoint x: 554, startPoint y: 684, endPoint x: 352, endPoint y: 323, distance: 413.9
click at [553, 686] on button "Add Pay Advice" at bounding box center [550, 683] width 125 height 34
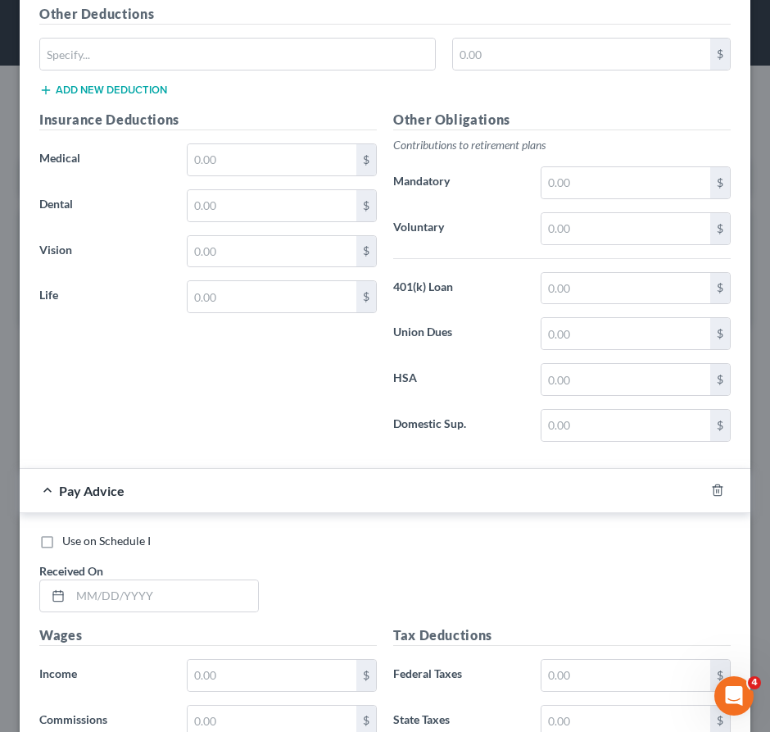
scroll to position [1147, 0]
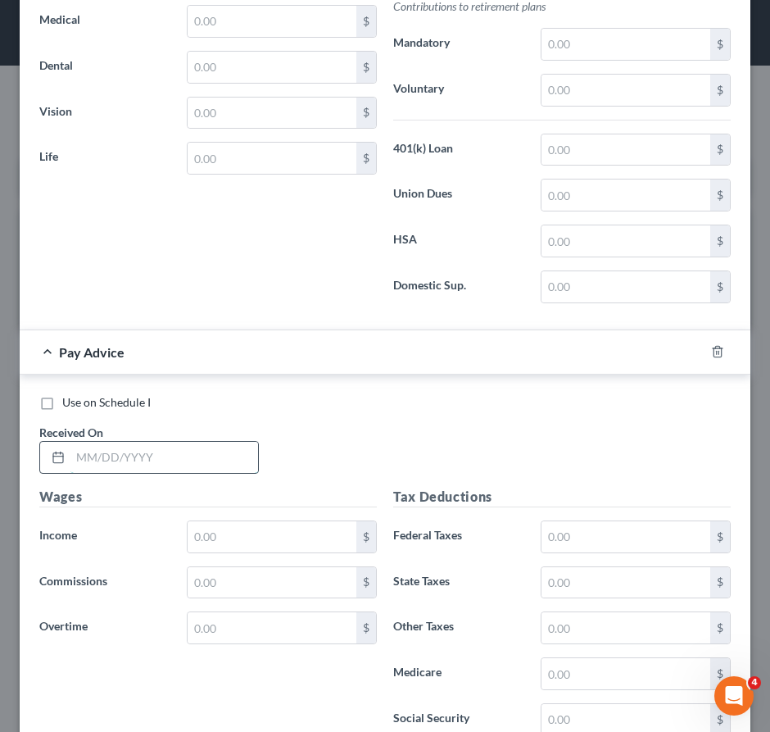
drag, startPoint x: 156, startPoint y: 470, endPoint x: 174, endPoint y: 465, distance: 18.7
click at [156, 470] on input "text" at bounding box center [164, 457] width 188 height 31
type input "[DATE]"
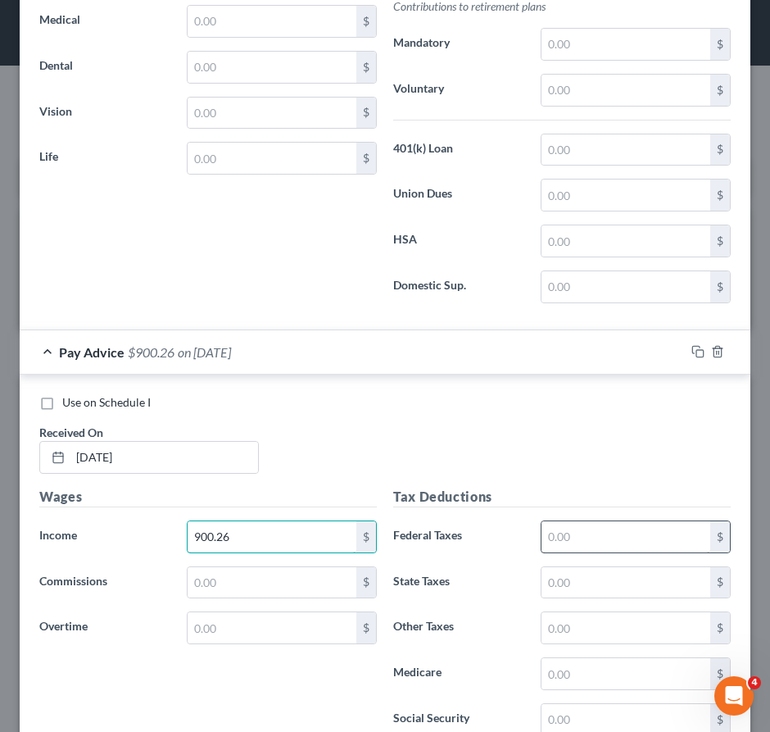
type input "900.26"
drag, startPoint x: 590, startPoint y: 553, endPoint x: 579, endPoint y: 558, distance: 11.7
click at [587, 552] on input "text" at bounding box center [626, 536] width 169 height 31
type input "32.33"
drag, startPoint x: 593, startPoint y: 602, endPoint x: 448, endPoint y: 603, distance: 145.1
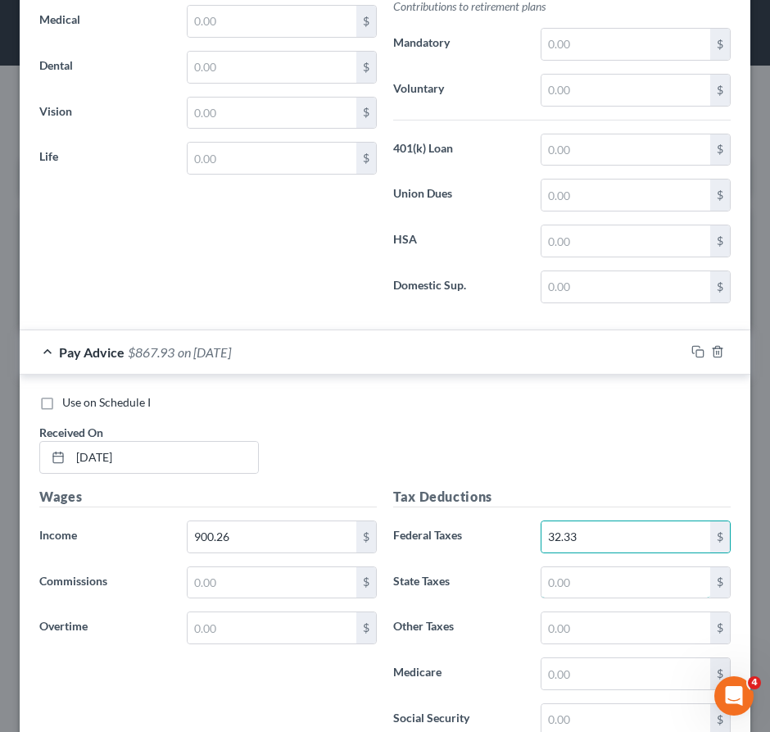
click at [590, 598] on input "text" at bounding box center [626, 582] width 169 height 31
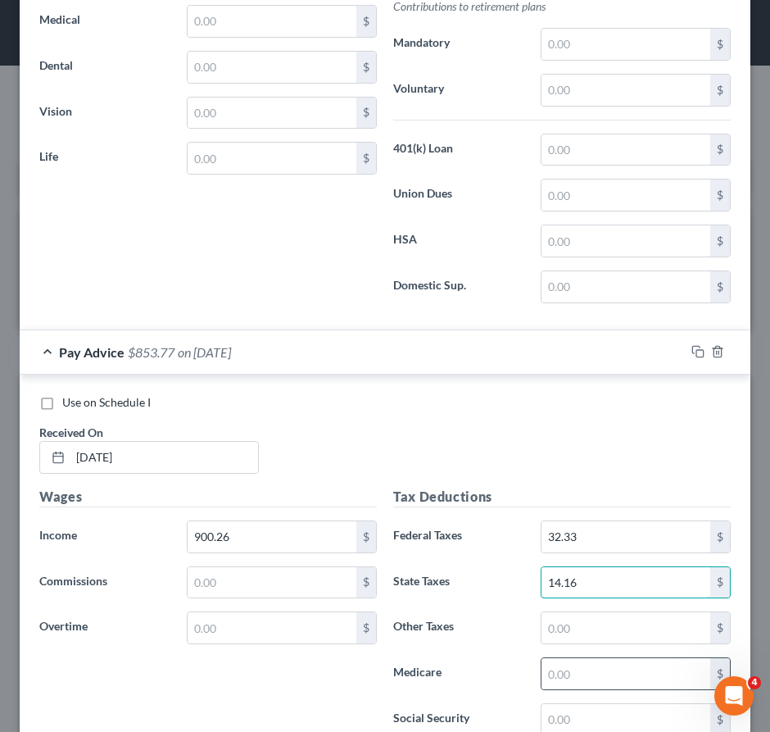
type input "14.16"
drag, startPoint x: 582, startPoint y: 674, endPoint x: 557, endPoint y: 685, distance: 27.1
click at [580, 674] on div "$" at bounding box center [636, 673] width 190 height 33
click at [557, 689] on input "text" at bounding box center [626, 673] width 169 height 31
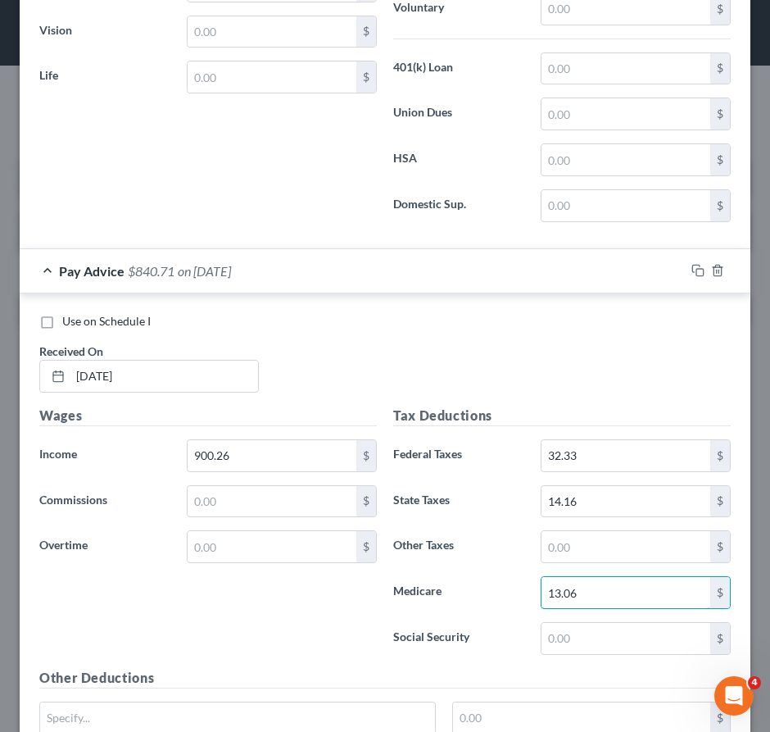
scroll to position [1229, 0]
type input "13.06"
drag, startPoint x: 561, startPoint y: 646, endPoint x: 545, endPoint y: 665, distance: 25.0
click at [561, 646] on input "text" at bounding box center [626, 637] width 169 height 31
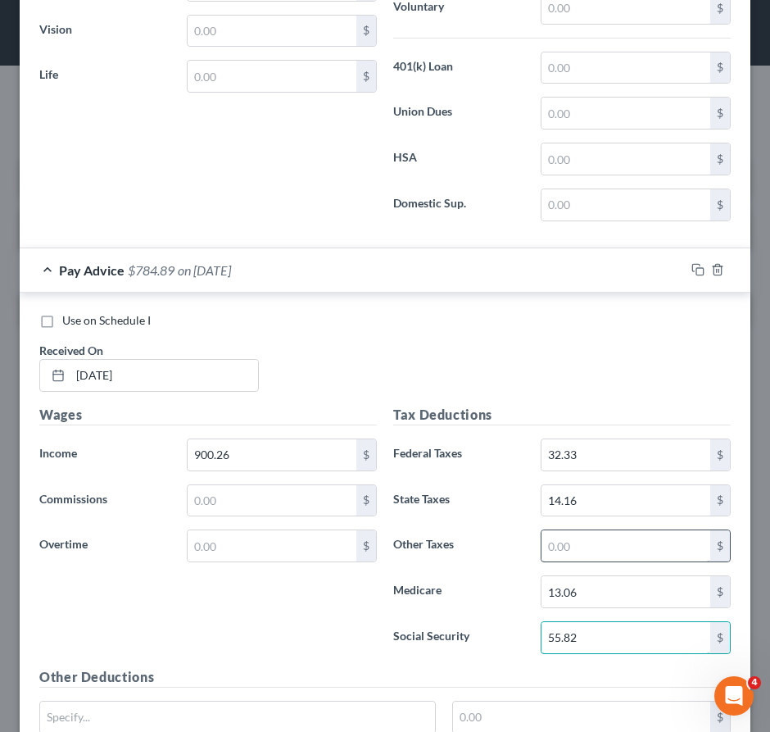
type input "55.82"
click at [572, 561] on input "text" at bounding box center [626, 545] width 169 height 31
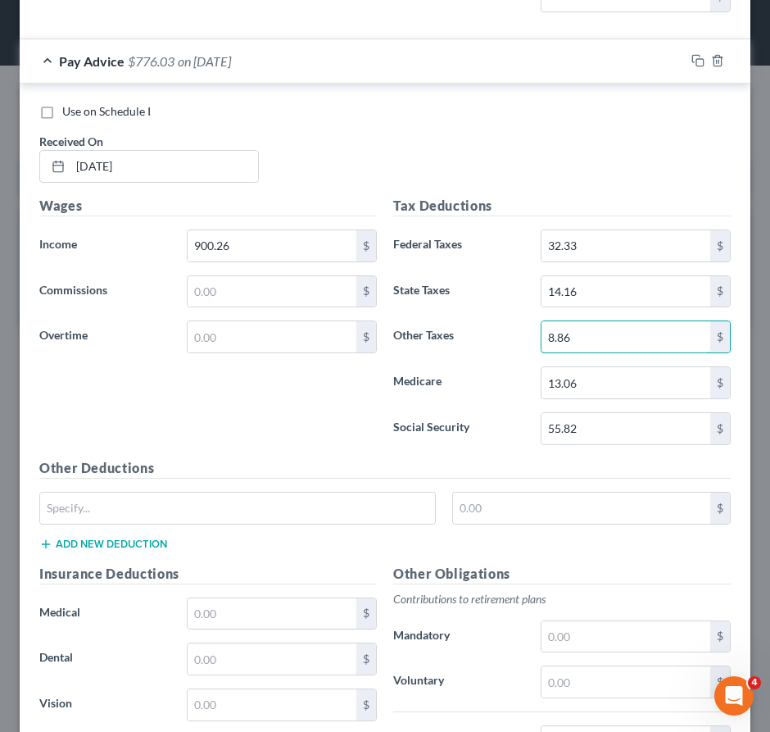
scroll to position [1474, 0]
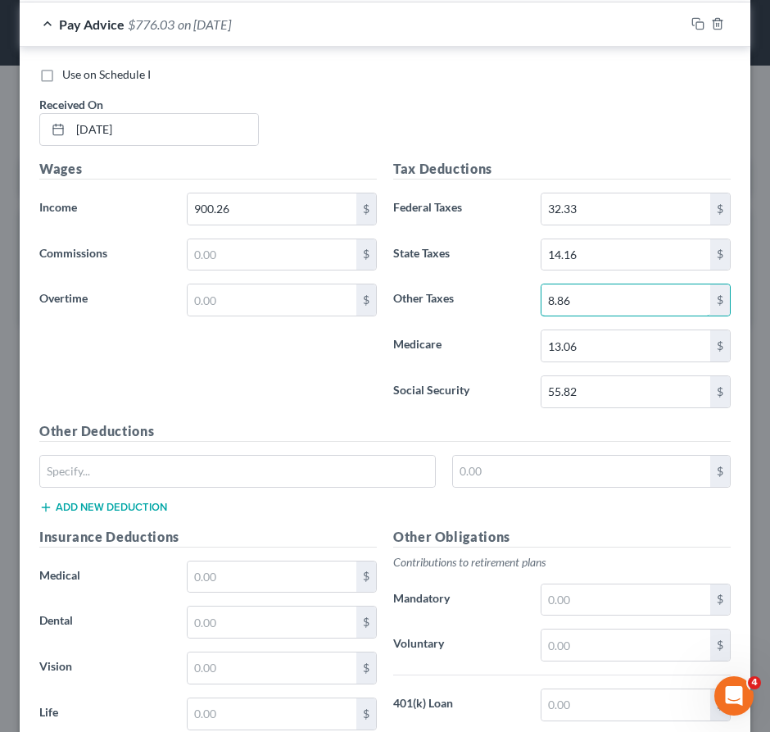
type input "8.86"
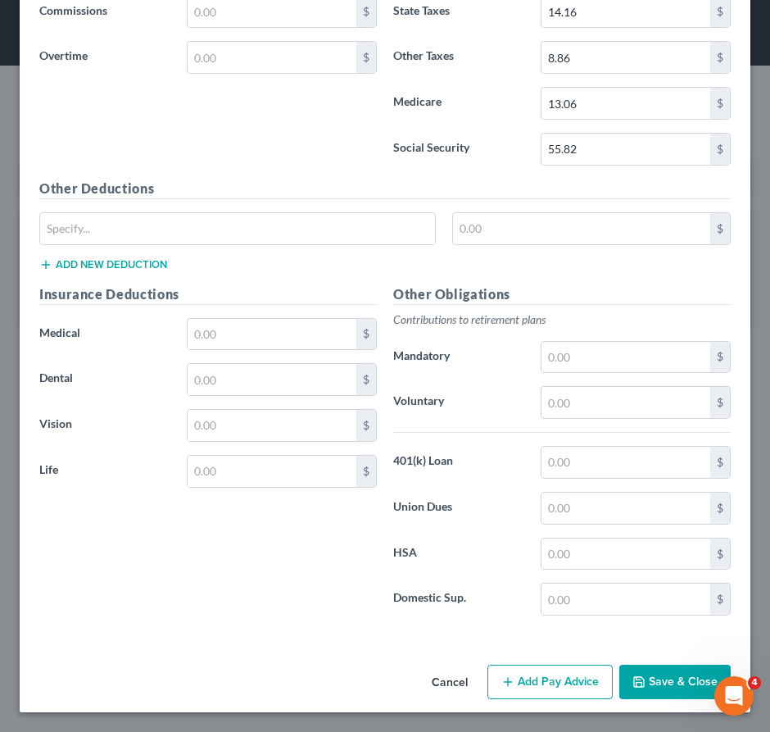
scroll to position [1733, 0]
click at [537, 671] on button "Add Pay Advice" at bounding box center [550, 682] width 125 height 34
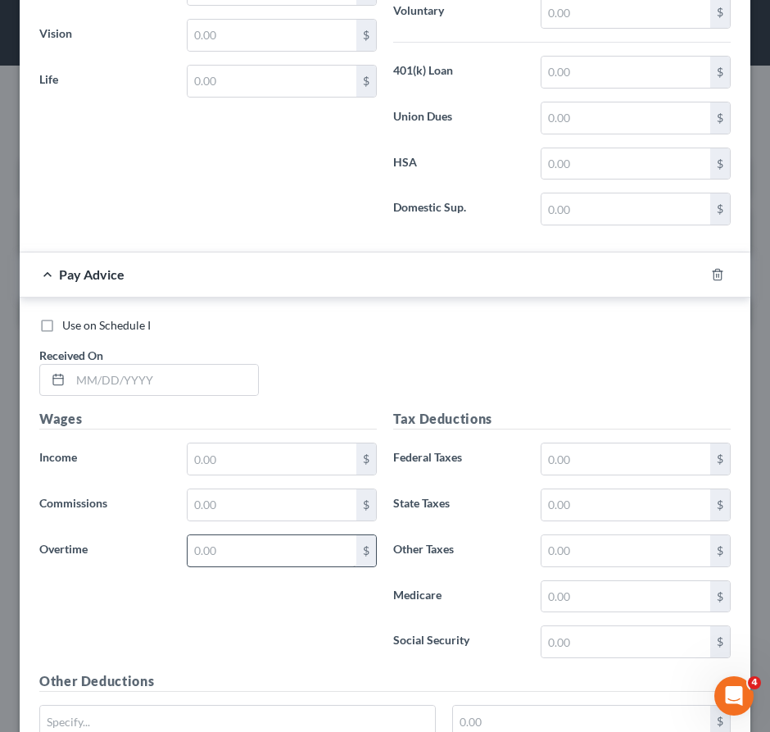
scroll to position [2353, 0]
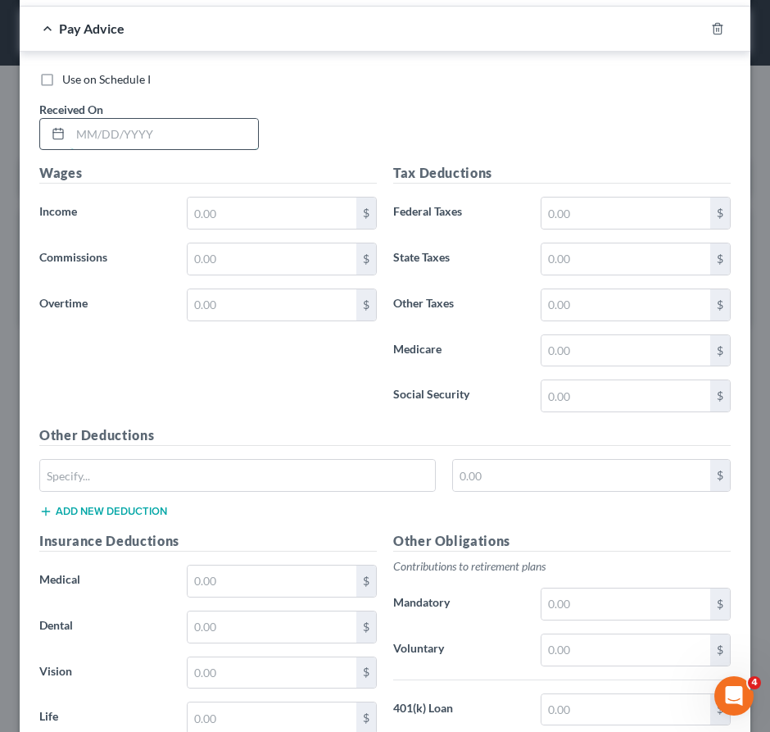
click at [202, 147] on input "text" at bounding box center [164, 134] width 188 height 31
type input "[DATE]"
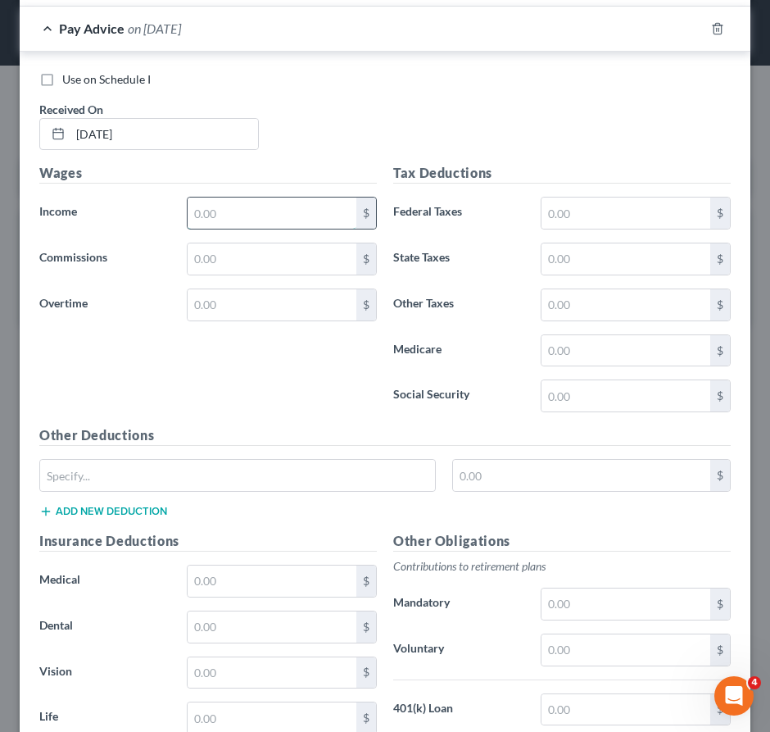
drag, startPoint x: 207, startPoint y: 224, endPoint x: 220, endPoint y: 239, distance: 20.9
click at [207, 225] on input "text" at bounding box center [272, 213] width 169 height 31
type input "977.57"
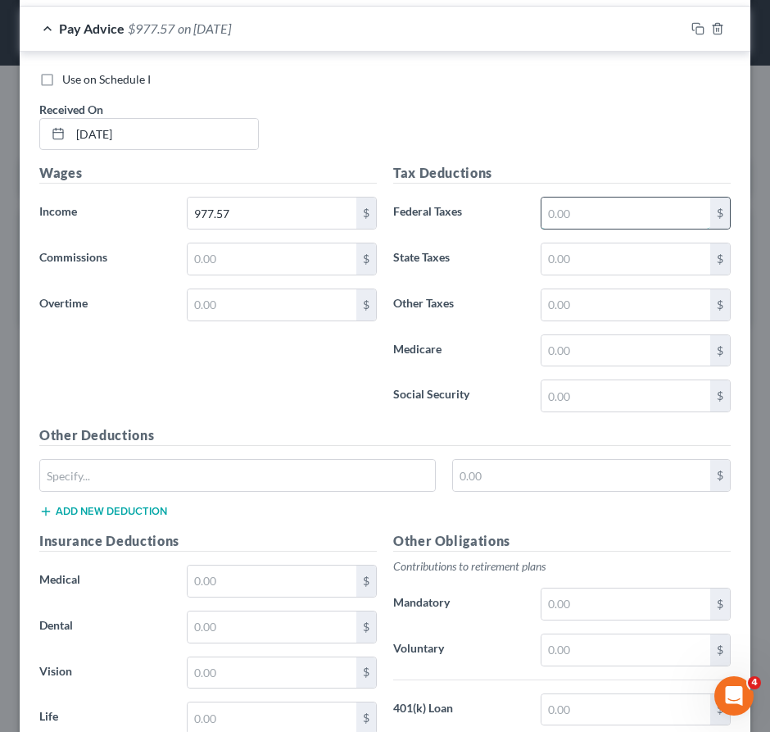
drag, startPoint x: 661, startPoint y: 234, endPoint x: 649, endPoint y: 243, distance: 15.7
click at [658, 229] on input "text" at bounding box center [626, 213] width 169 height 31
type input "40.06"
click at [594, 275] on input "text" at bounding box center [626, 258] width 169 height 31
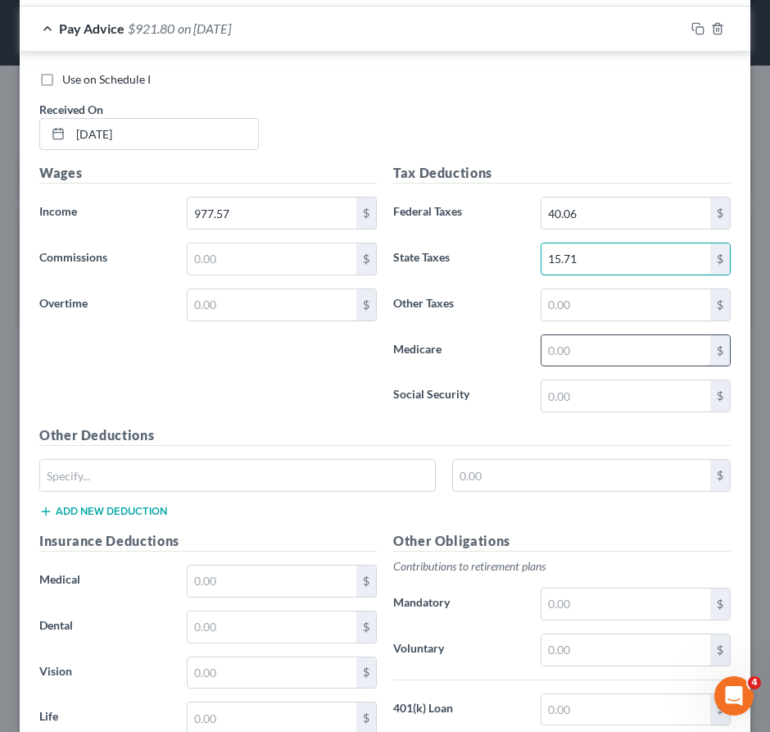
type input "15.71"
drag, startPoint x: 588, startPoint y: 351, endPoint x: 586, endPoint y: 361, distance: 10.1
click at [588, 352] on input "text" at bounding box center [626, 350] width 169 height 31
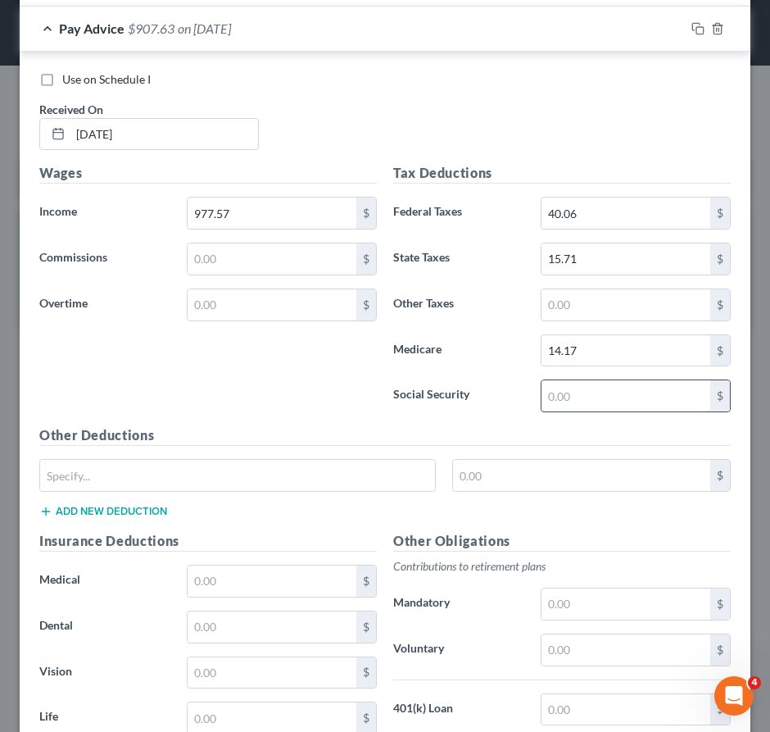
click at [581, 403] on input "text" at bounding box center [626, 395] width 169 height 31
drag, startPoint x: 587, startPoint y: 316, endPoint x: 585, endPoint y: 329, distance: 13.2
click at [585, 320] on input "text" at bounding box center [626, 304] width 169 height 31
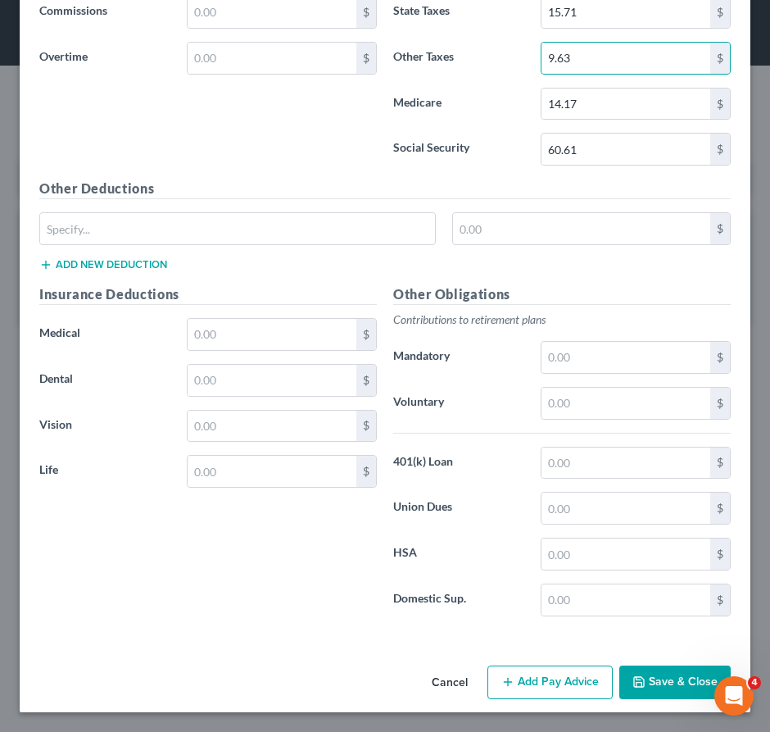
click at [544, 693] on button "Add Pay Advice" at bounding box center [550, 683] width 125 height 34
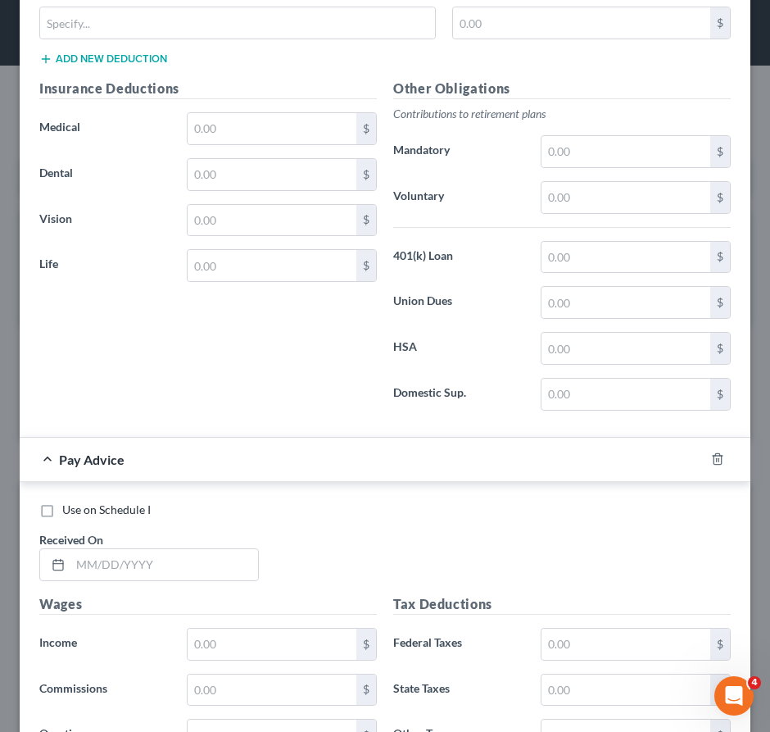
scroll to position [2938, 0]
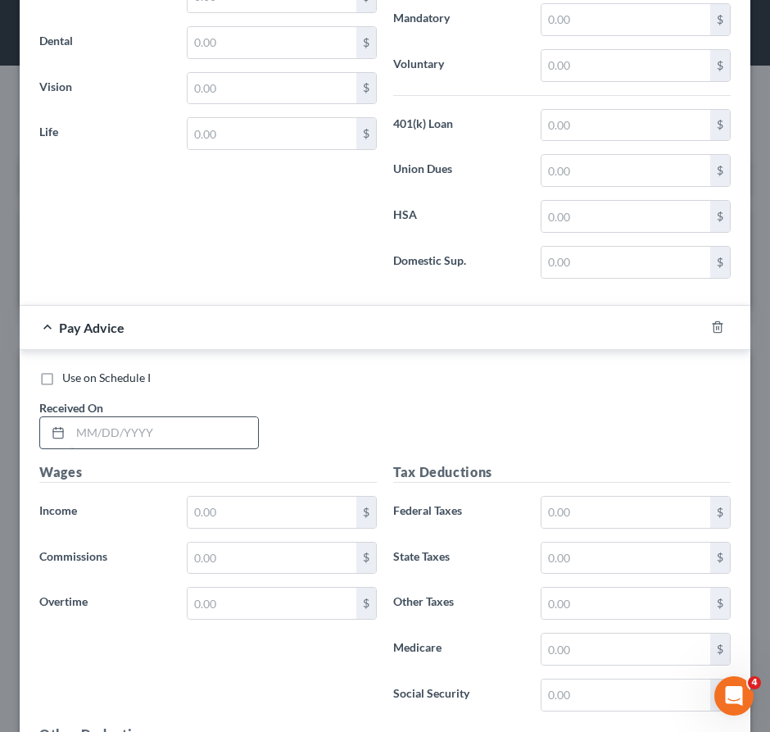
click at [179, 448] on input "text" at bounding box center [164, 432] width 188 height 31
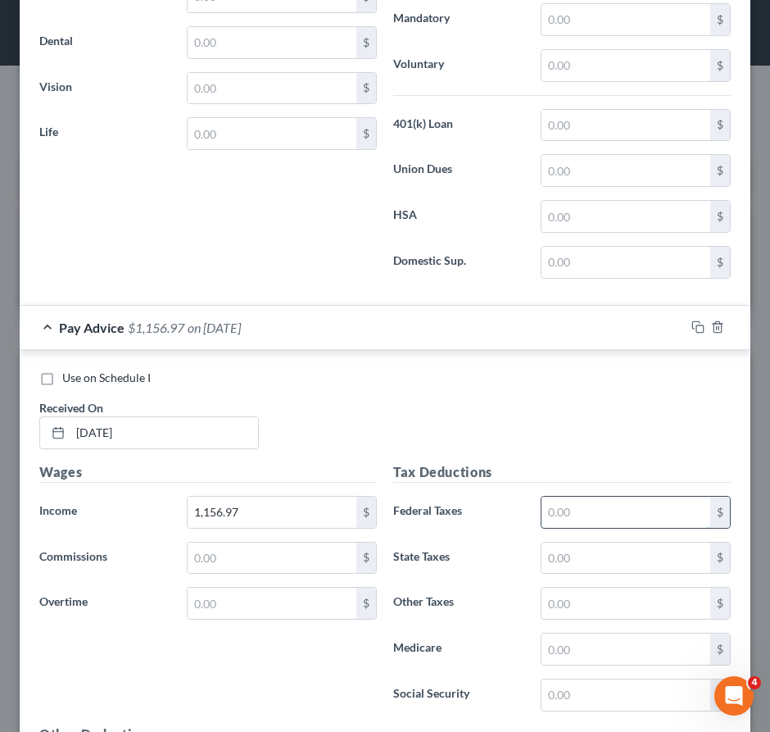
click at [602, 519] on input "text" at bounding box center [626, 512] width 169 height 31
click at [587, 574] on input "text" at bounding box center [626, 558] width 169 height 31
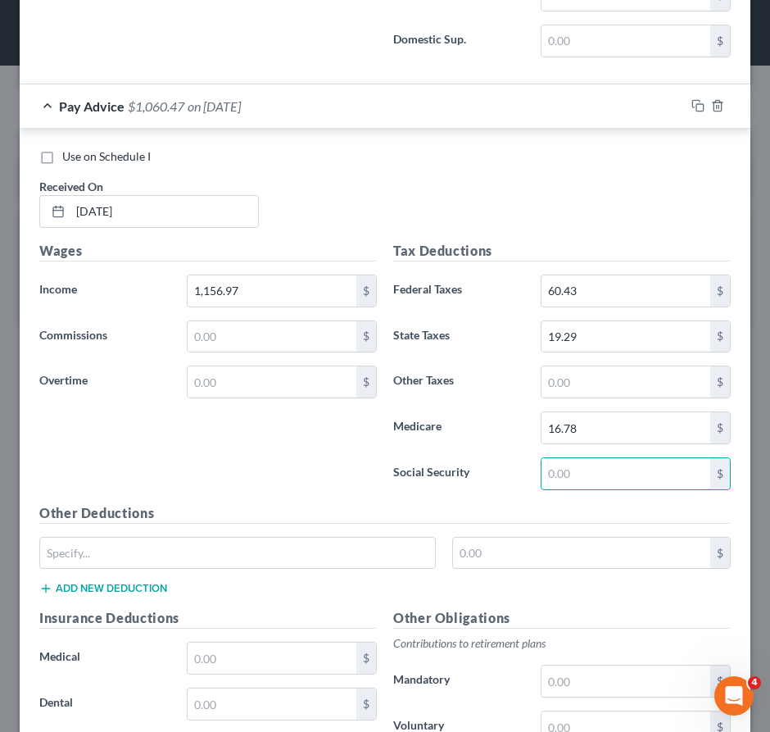
scroll to position [3183, 0]
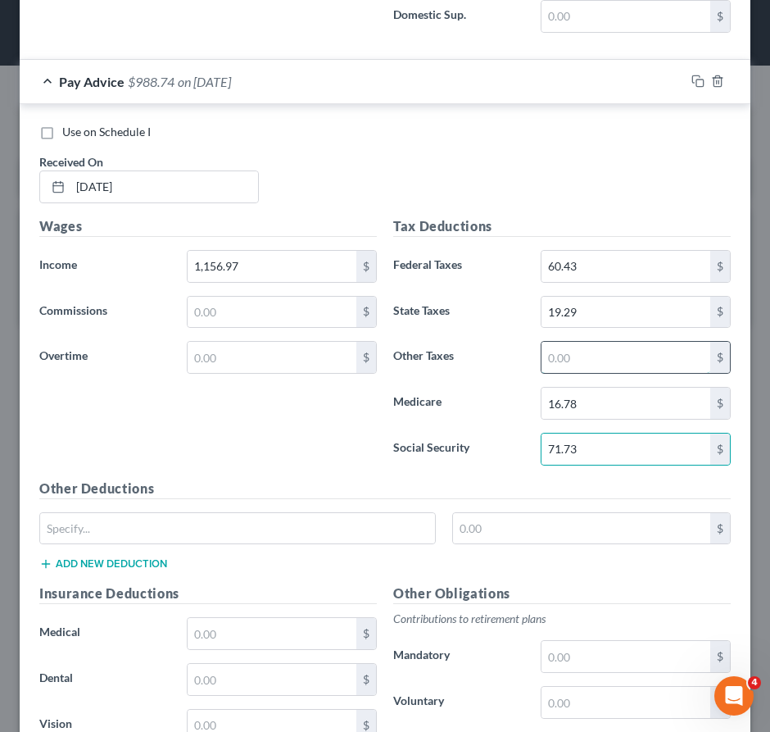
click at [579, 369] on input "text" at bounding box center [626, 357] width 169 height 31
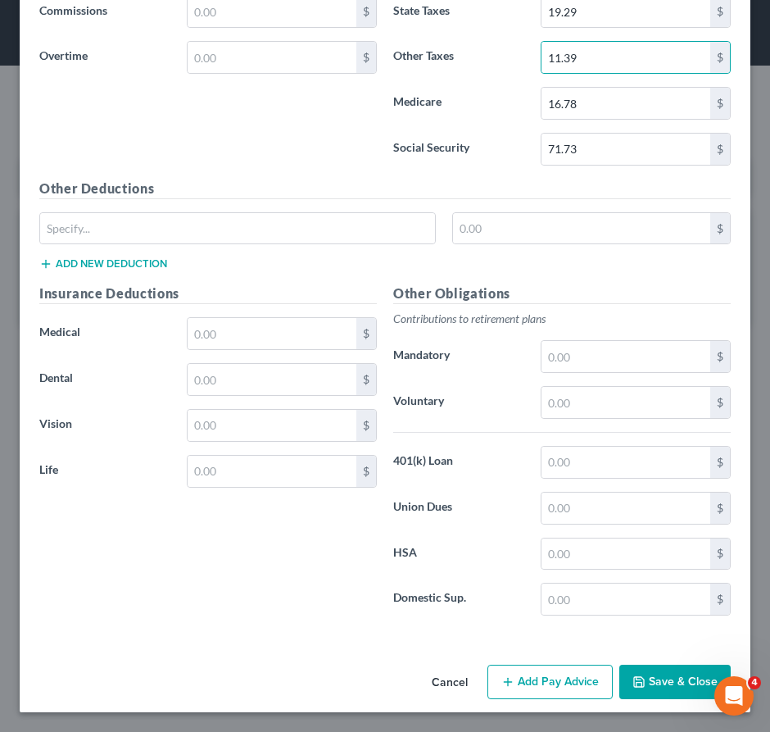
drag, startPoint x: 581, startPoint y: 685, endPoint x: 536, endPoint y: 572, distance: 121.8
click at [579, 685] on button "Add Pay Advice" at bounding box center [550, 682] width 125 height 34
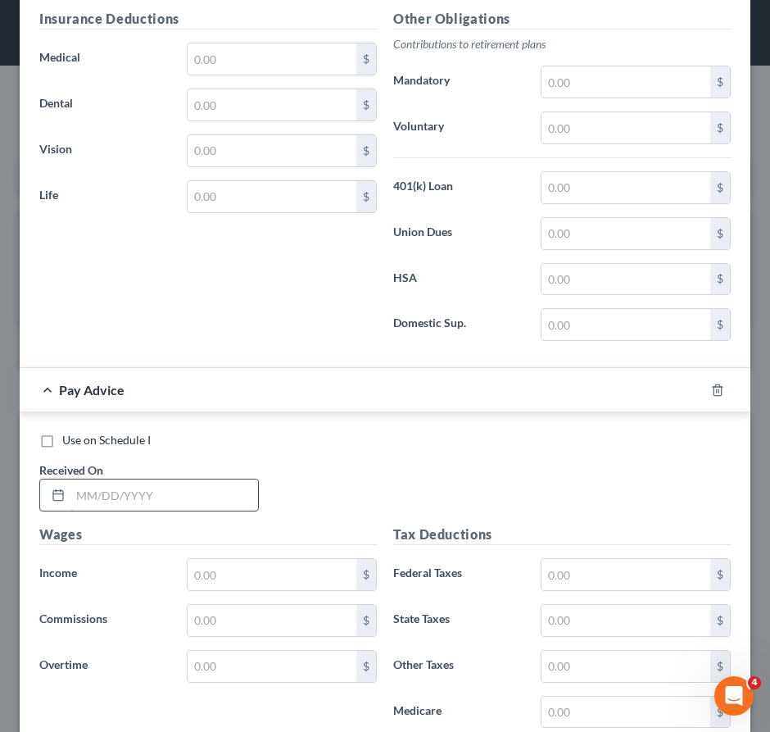
scroll to position [3874, 0]
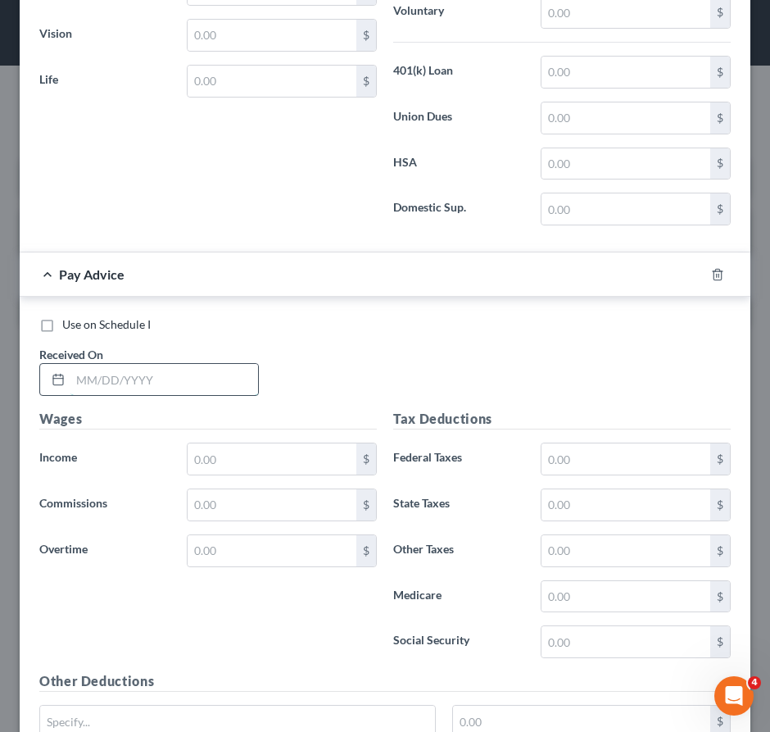
drag, startPoint x: 136, startPoint y: 398, endPoint x: 125, endPoint y: 404, distance: 12.5
click at [136, 395] on input "text" at bounding box center [164, 379] width 188 height 31
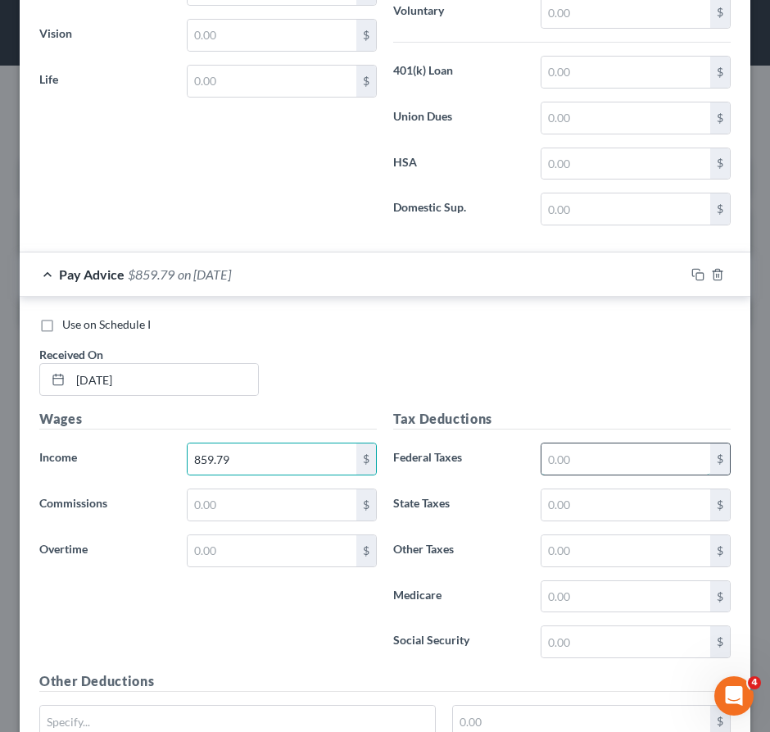
drag, startPoint x: 577, startPoint y: 462, endPoint x: 557, endPoint y: 466, distance: 20.9
click at [575, 464] on input "text" at bounding box center [626, 458] width 169 height 31
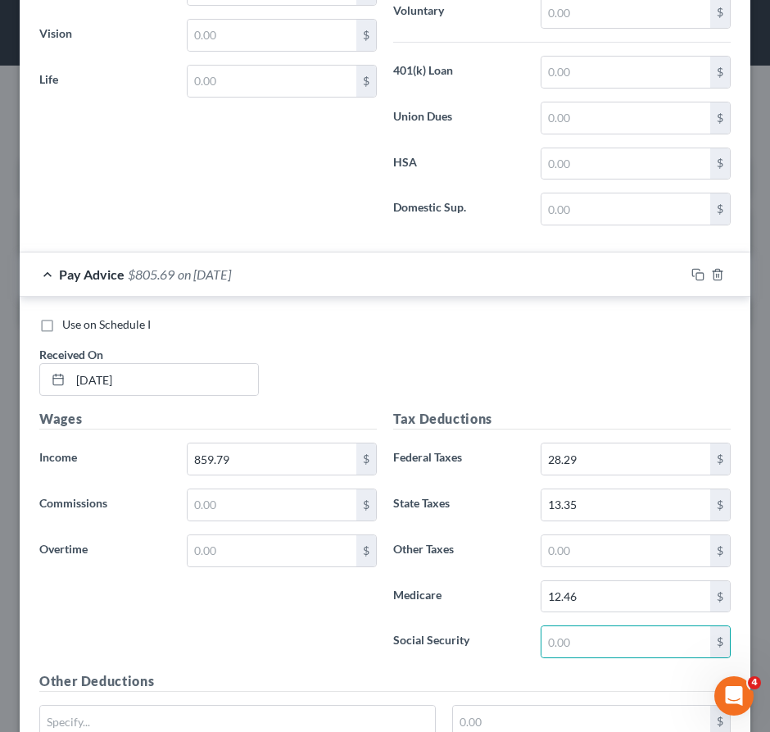
scroll to position [3895, 0]
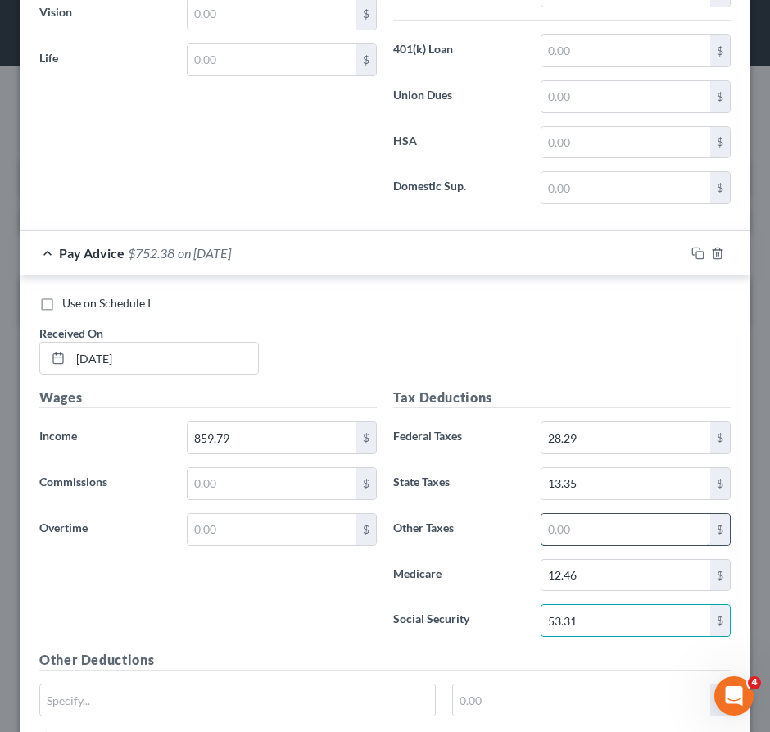
drag, startPoint x: 574, startPoint y: 552, endPoint x: 557, endPoint y: 561, distance: 19.1
click at [572, 545] on input "text" at bounding box center [626, 529] width 169 height 31
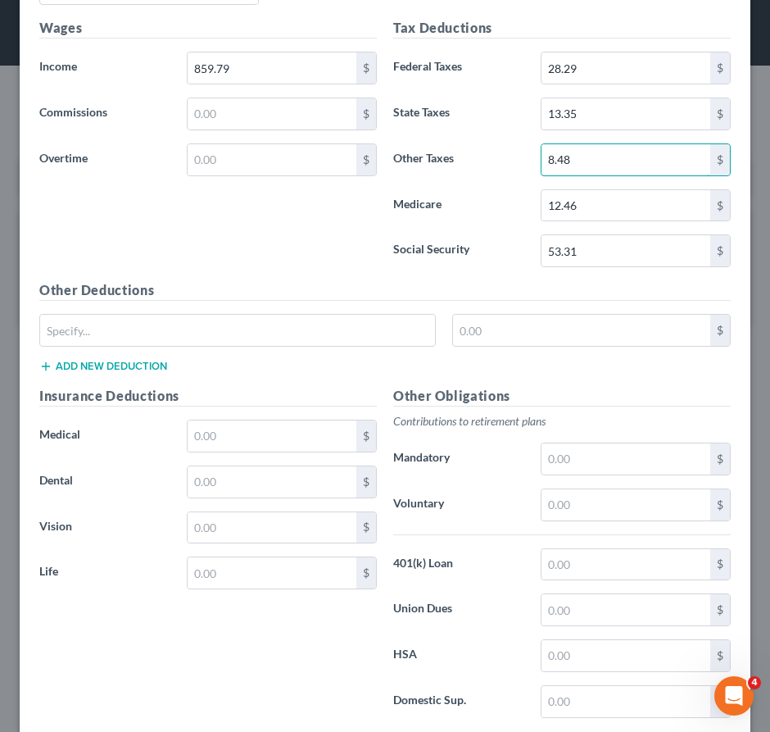
scroll to position [4383, 0]
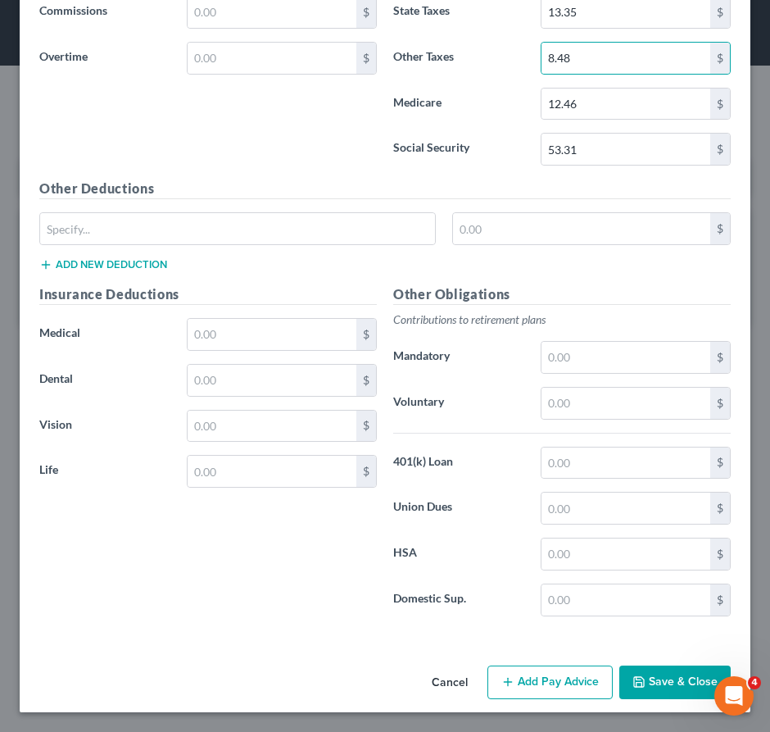
click at [519, 684] on button "Add Pay Advice" at bounding box center [550, 683] width 125 height 34
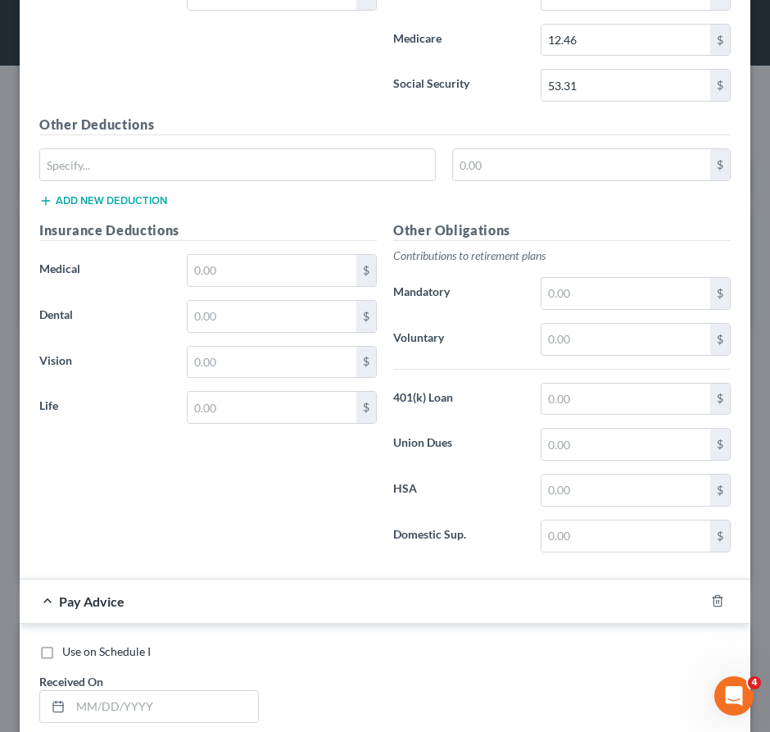
scroll to position [4677, 0]
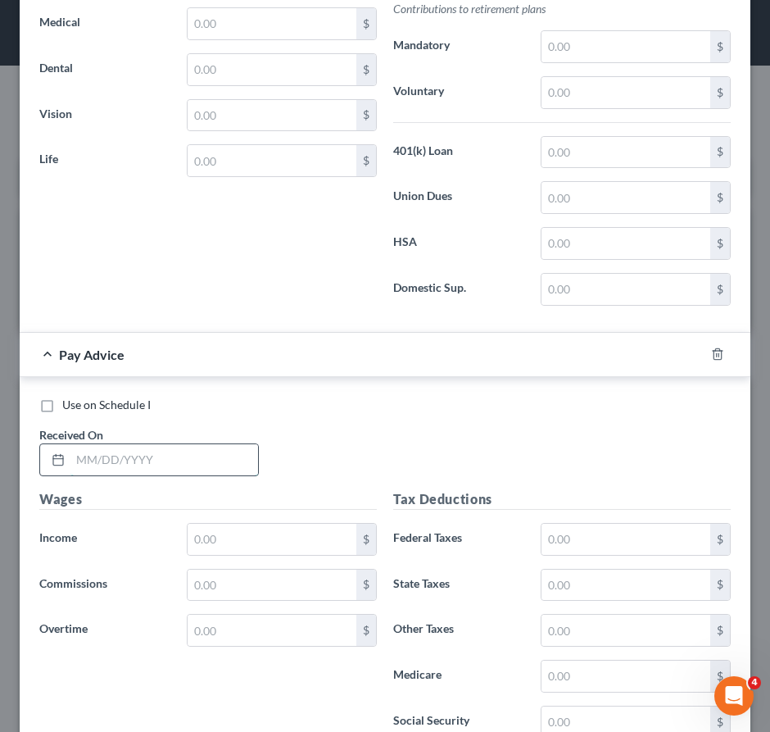
click at [179, 475] on input "text" at bounding box center [164, 459] width 188 height 31
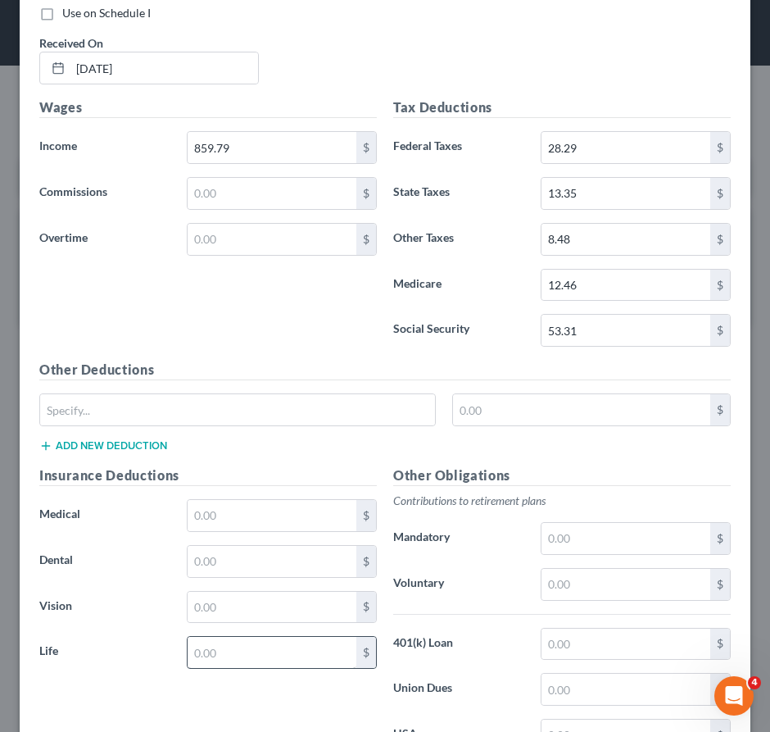
scroll to position [4595, 0]
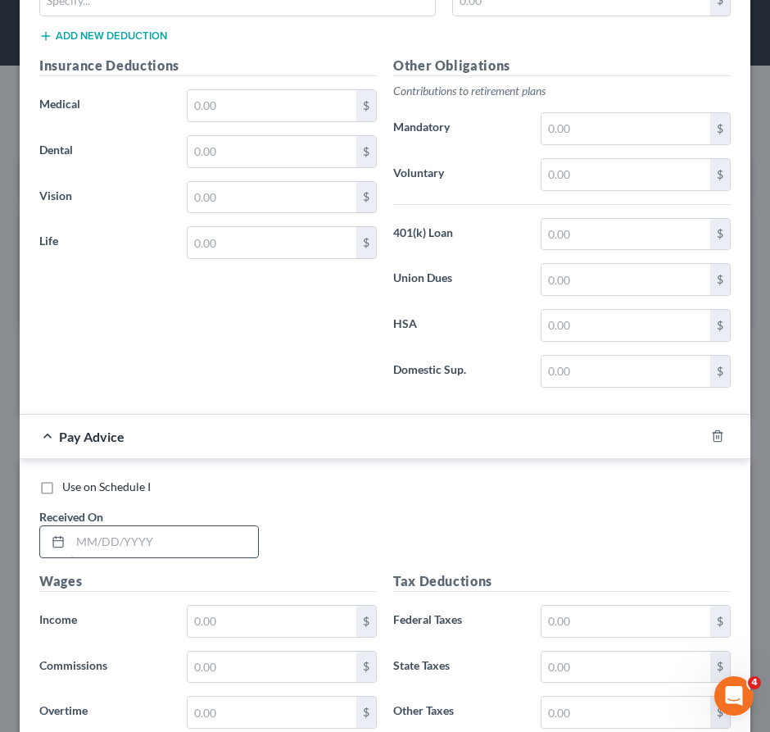
drag, startPoint x: 188, startPoint y: 557, endPoint x: 185, endPoint y: 566, distance: 10.1
click at [187, 557] on input "text" at bounding box center [164, 541] width 188 height 31
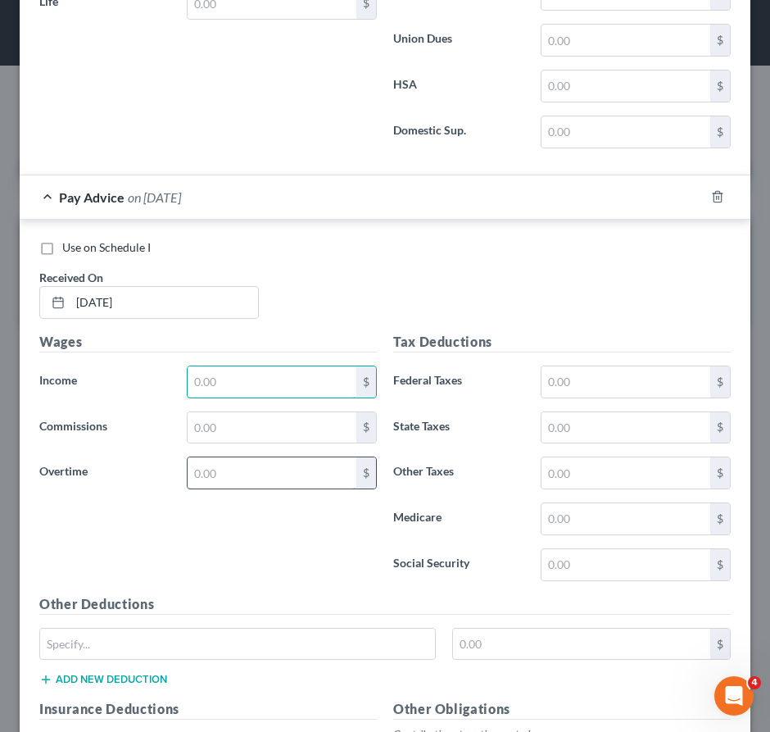
scroll to position [4841, 0]
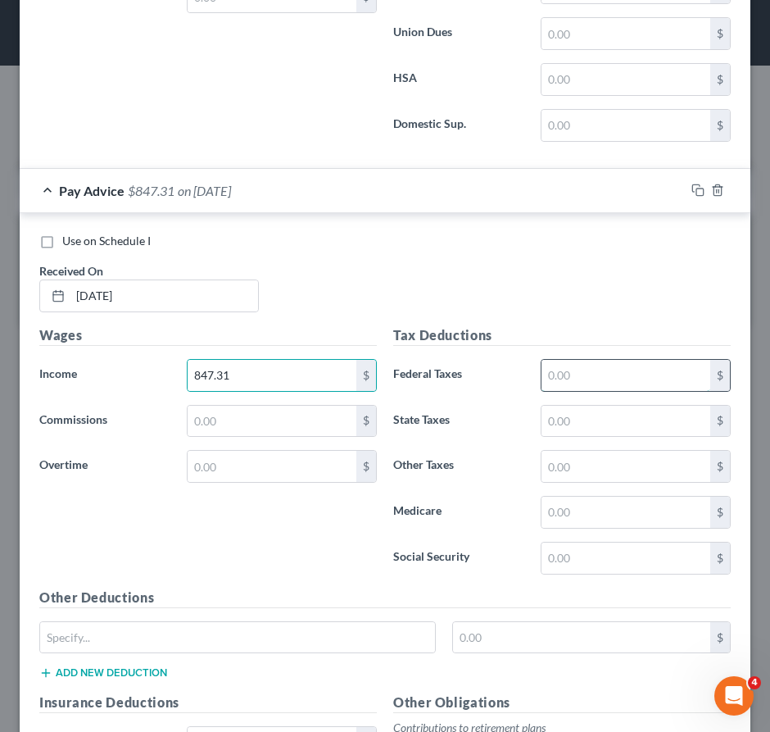
click at [608, 387] on input "text" at bounding box center [626, 375] width 169 height 31
drag, startPoint x: 625, startPoint y: 437, endPoint x: 340, endPoint y: 388, distance: 288.6
click at [624, 437] on input "text" at bounding box center [626, 421] width 169 height 31
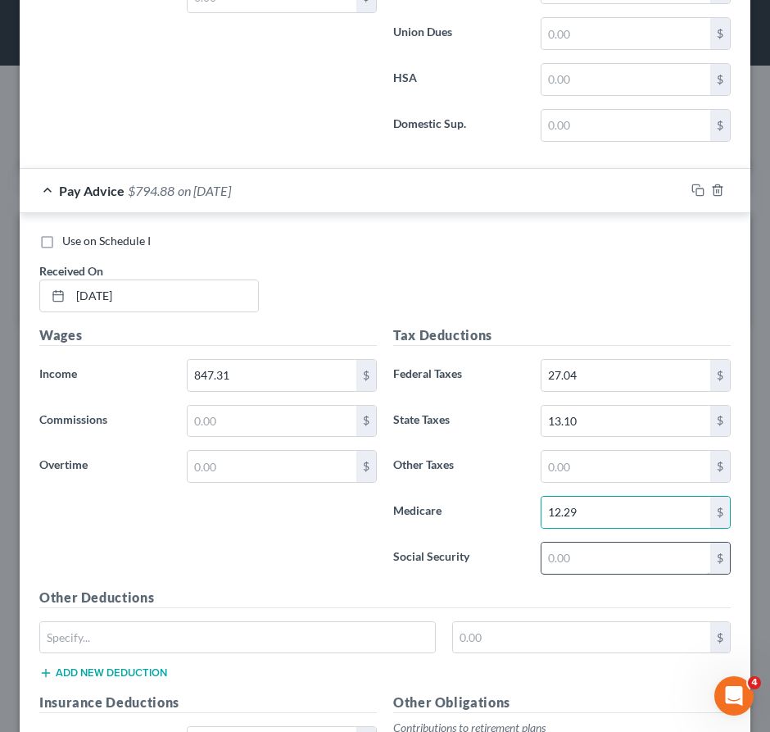
click at [575, 573] on input "text" at bounding box center [626, 558] width 169 height 31
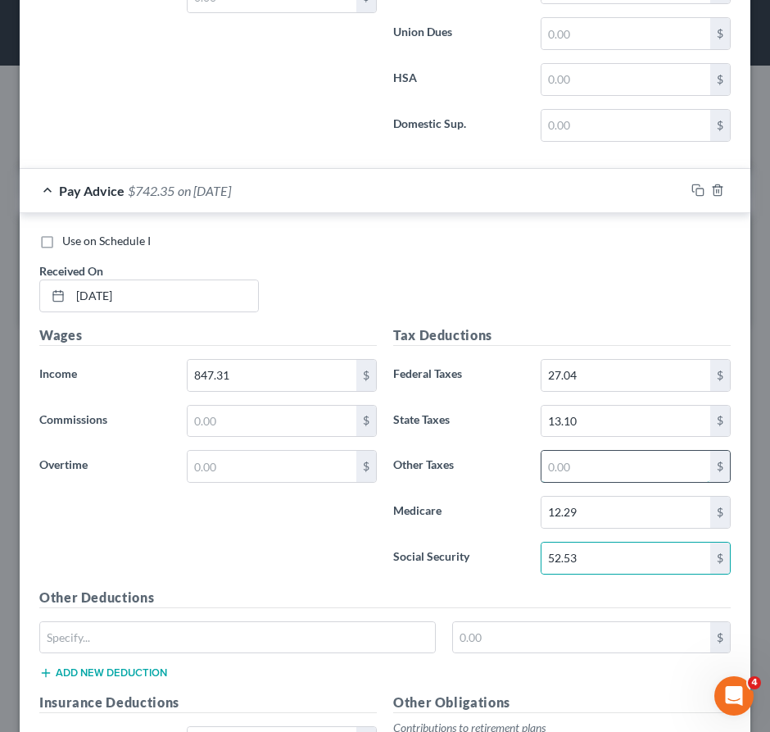
click at [577, 482] on input "text" at bounding box center [626, 466] width 169 height 31
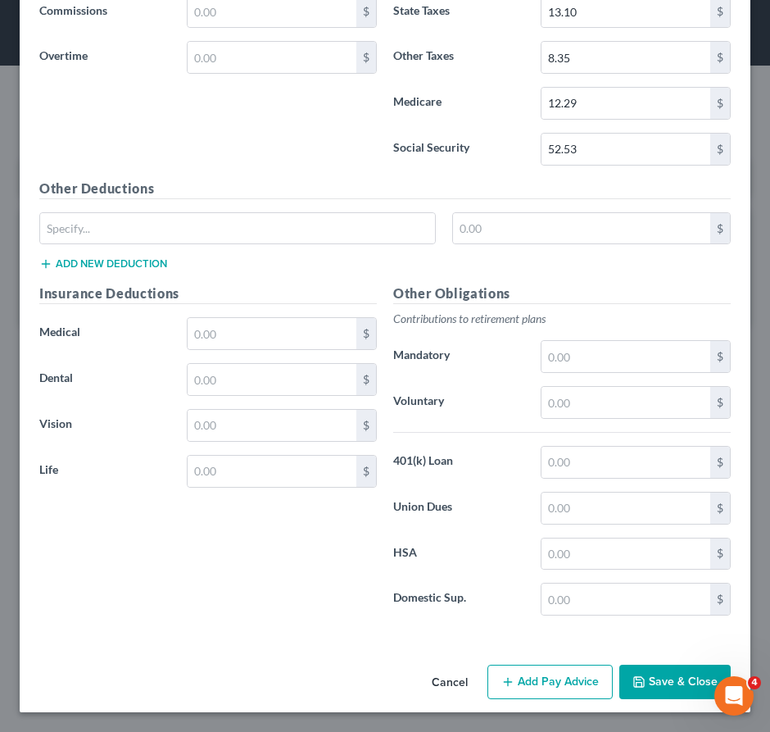
click at [539, 676] on button "Add Pay Advice" at bounding box center [550, 682] width 125 height 34
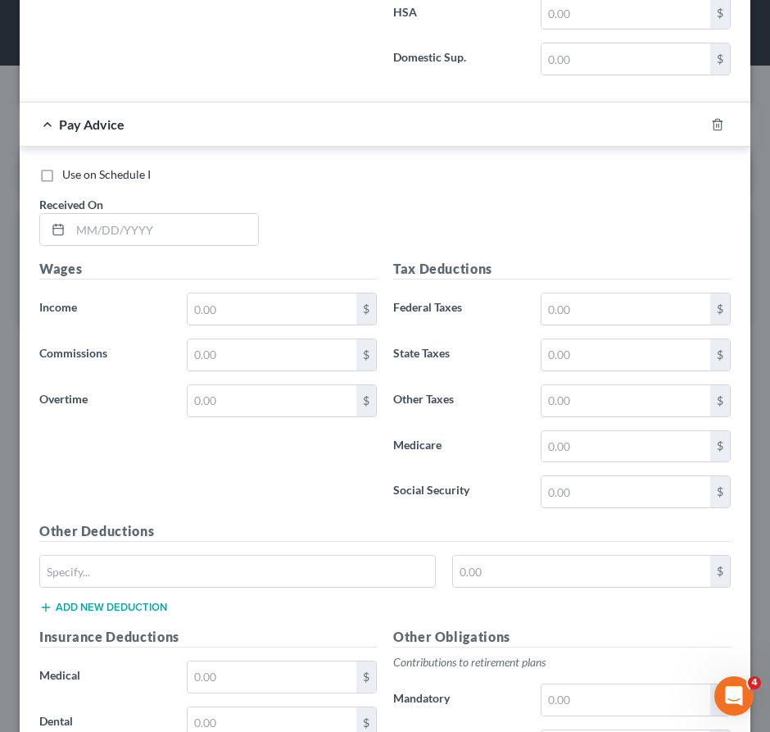
scroll to position [5967, 0]
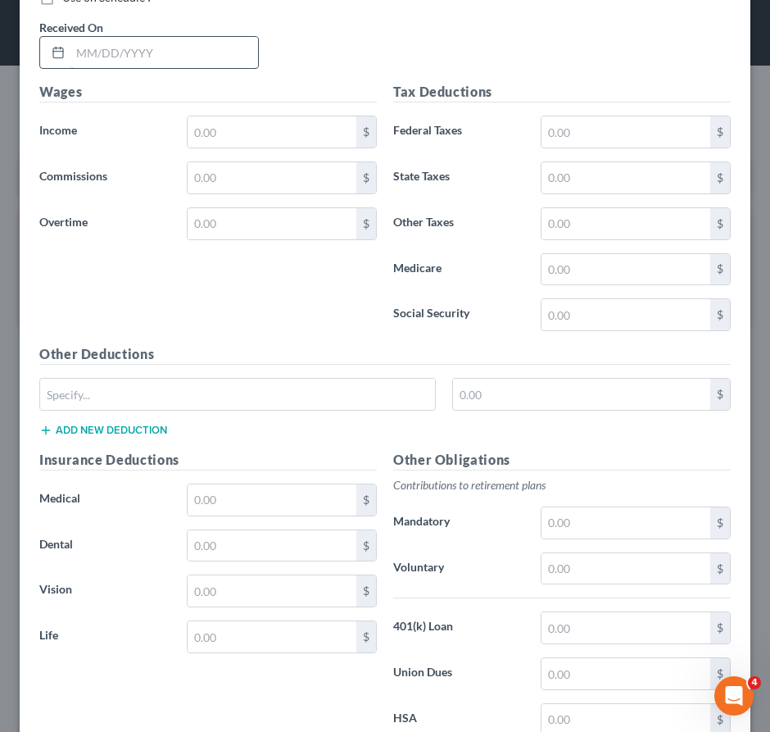
click at [209, 68] on input "text" at bounding box center [164, 52] width 188 height 31
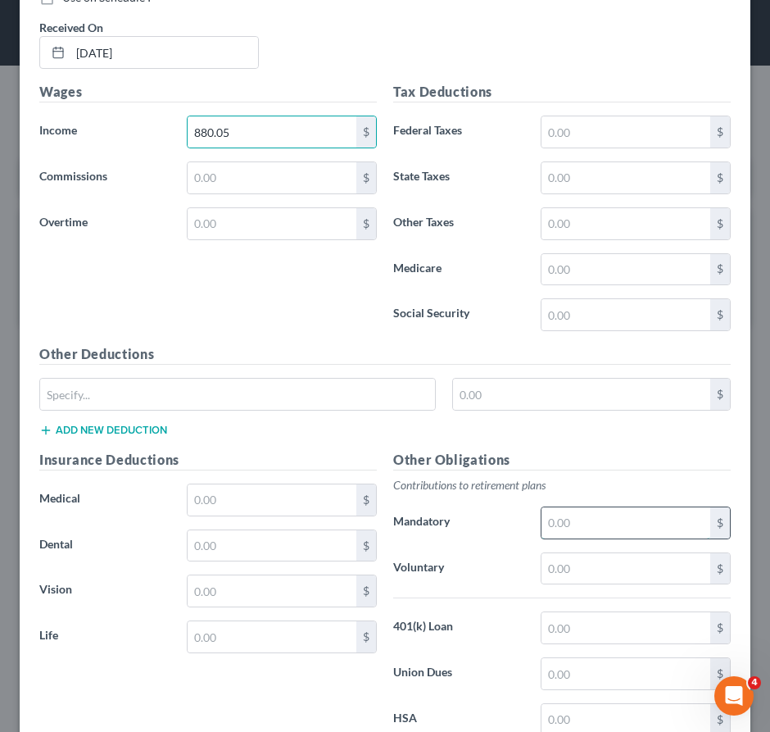
click at [598, 538] on input "text" at bounding box center [626, 522] width 169 height 31
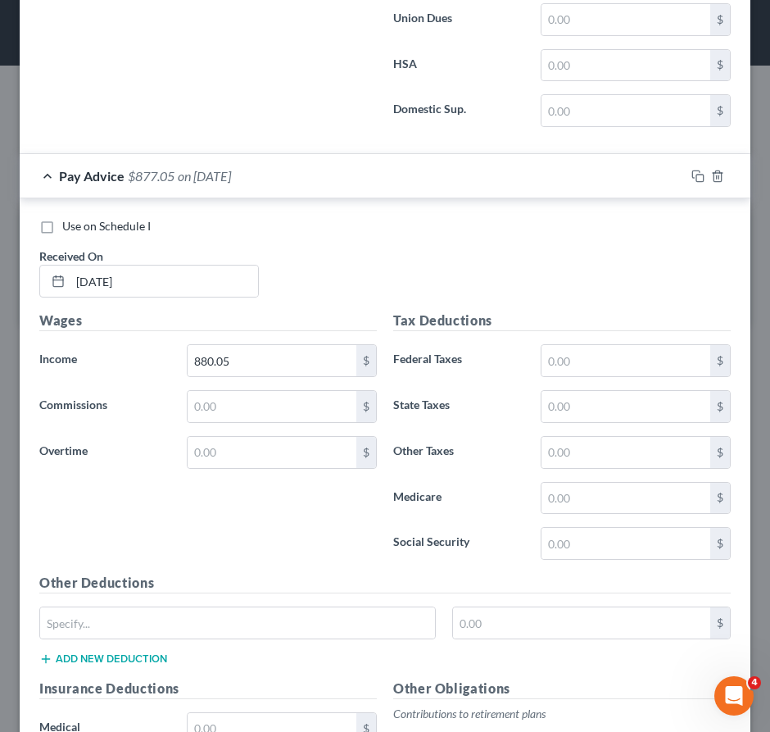
scroll to position [5721, 0]
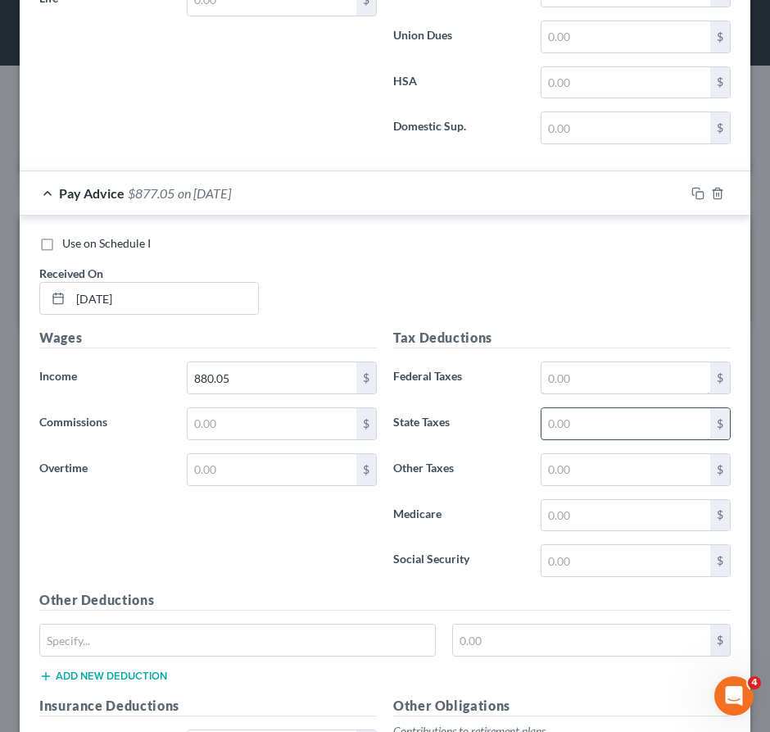
drag, startPoint x: 579, startPoint y: 393, endPoint x: 580, endPoint y: 429, distance: 36.9
click at [576, 393] on input "text" at bounding box center [626, 377] width 169 height 31
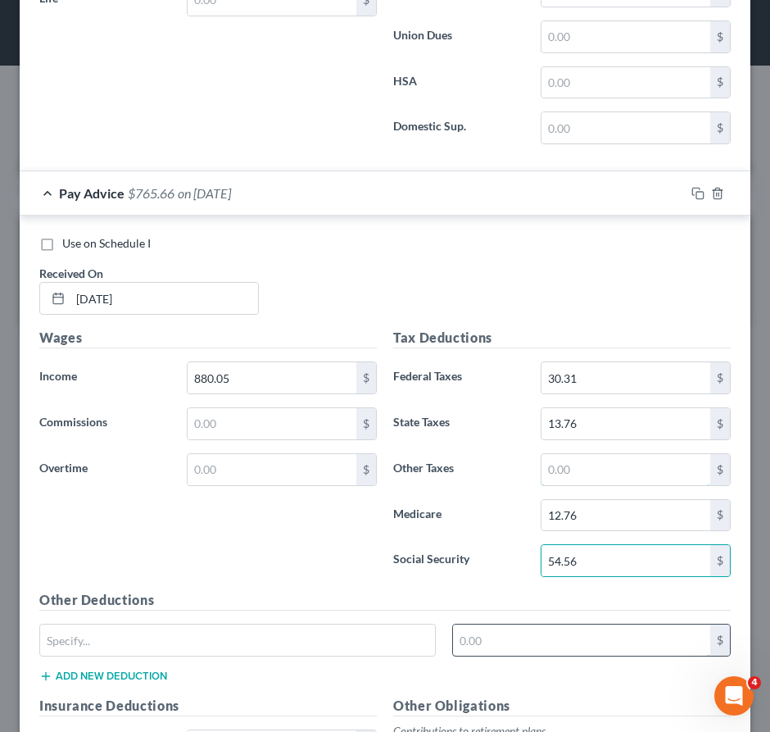
drag, startPoint x: 606, startPoint y: 485, endPoint x: 569, endPoint y: 647, distance: 166.4
click at [602, 485] on input "text" at bounding box center [626, 469] width 169 height 31
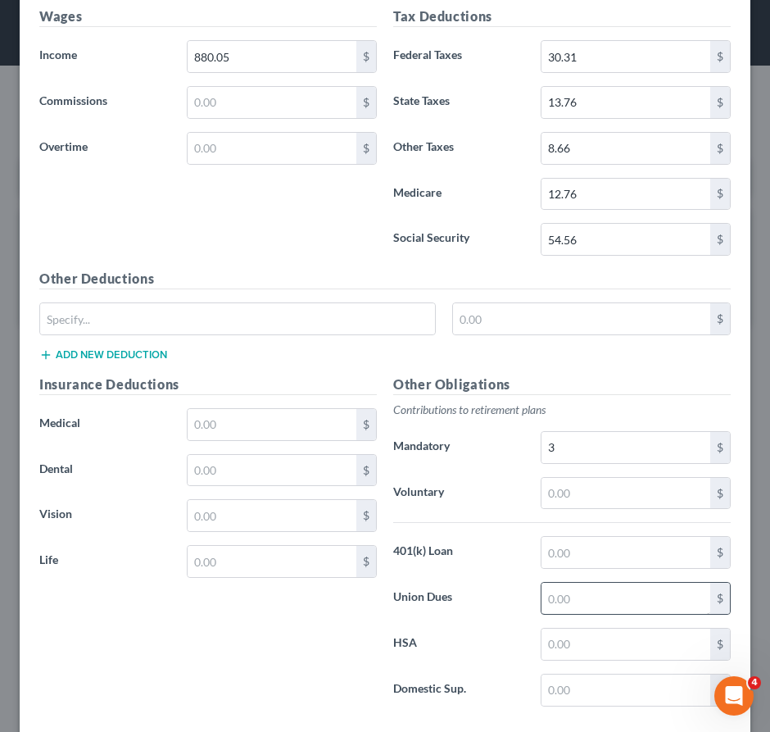
scroll to position [6149, 0]
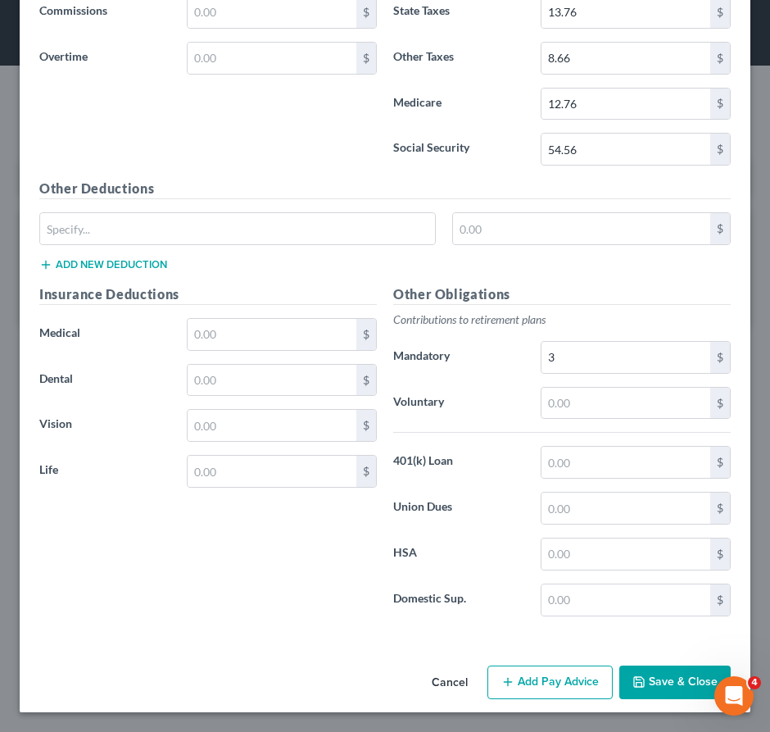
drag, startPoint x: 552, startPoint y: 691, endPoint x: 506, endPoint y: 541, distance: 157.1
click at [552, 691] on button "Add Pay Advice" at bounding box center [550, 683] width 125 height 34
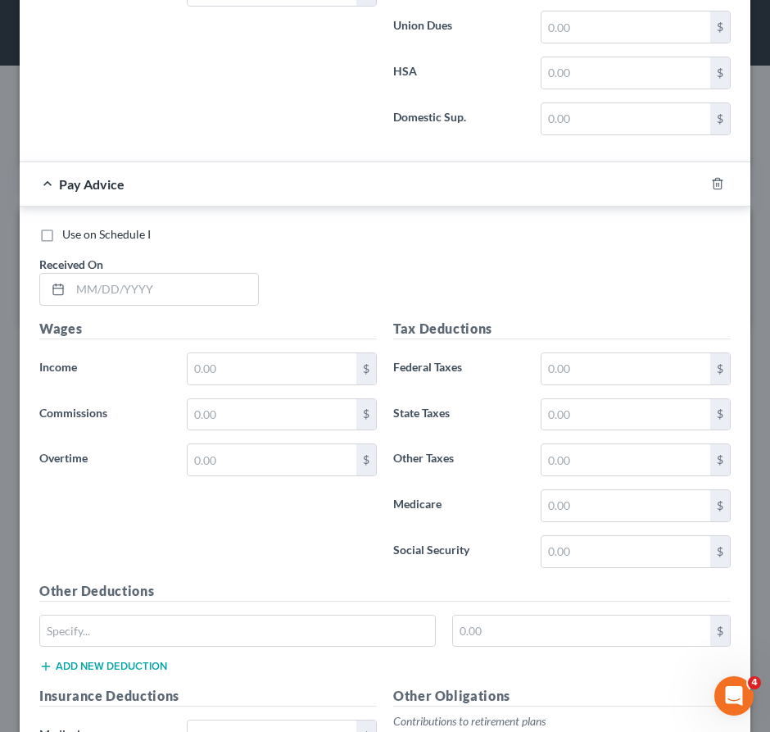
scroll to position [6804, 0]
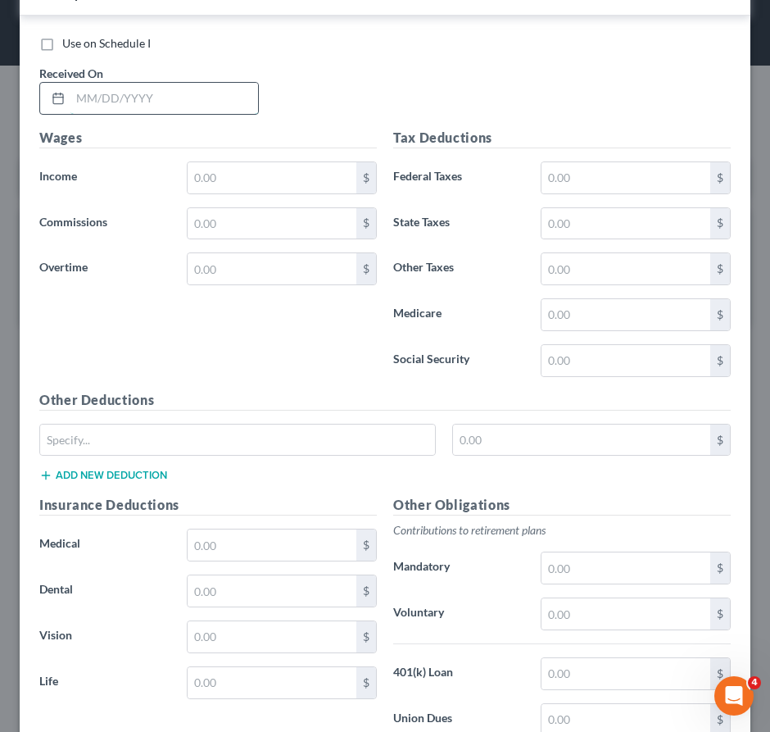
drag, startPoint x: 183, startPoint y: 111, endPoint x: 191, endPoint y: 115, distance: 8.8
click at [183, 111] on input "text" at bounding box center [164, 98] width 188 height 31
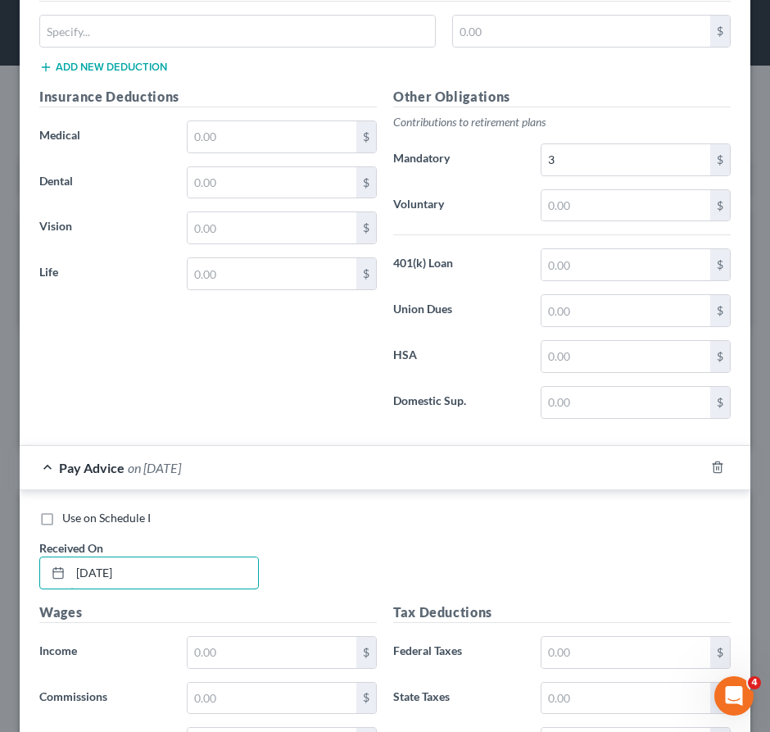
scroll to position [6559, 0]
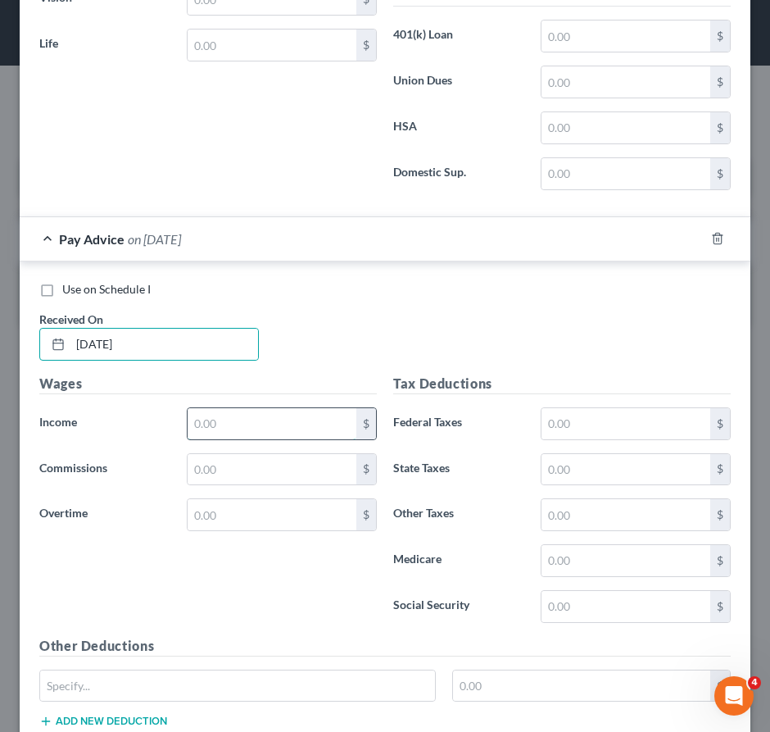
click at [233, 434] on input "text" at bounding box center [272, 423] width 169 height 31
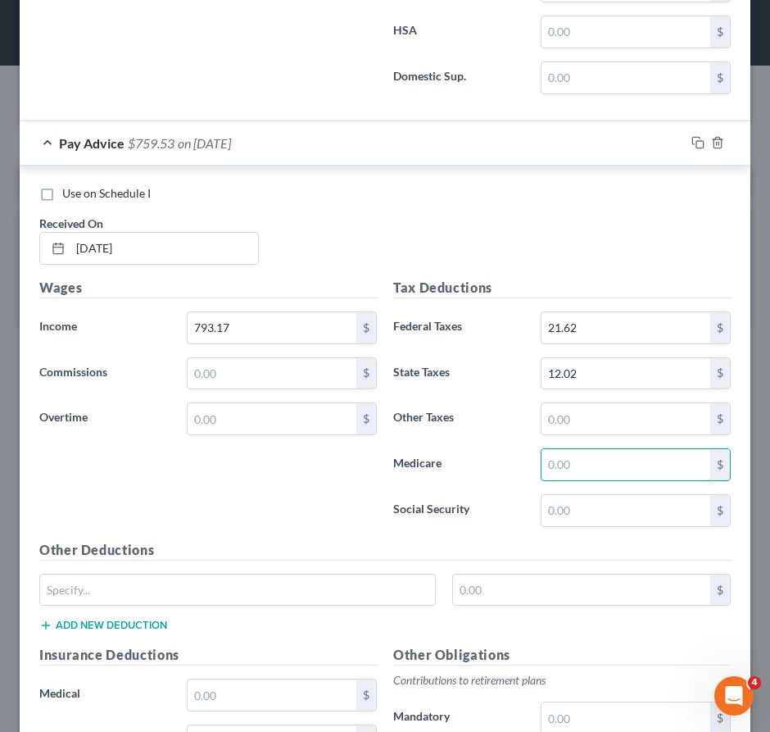
scroll to position [6886, 0]
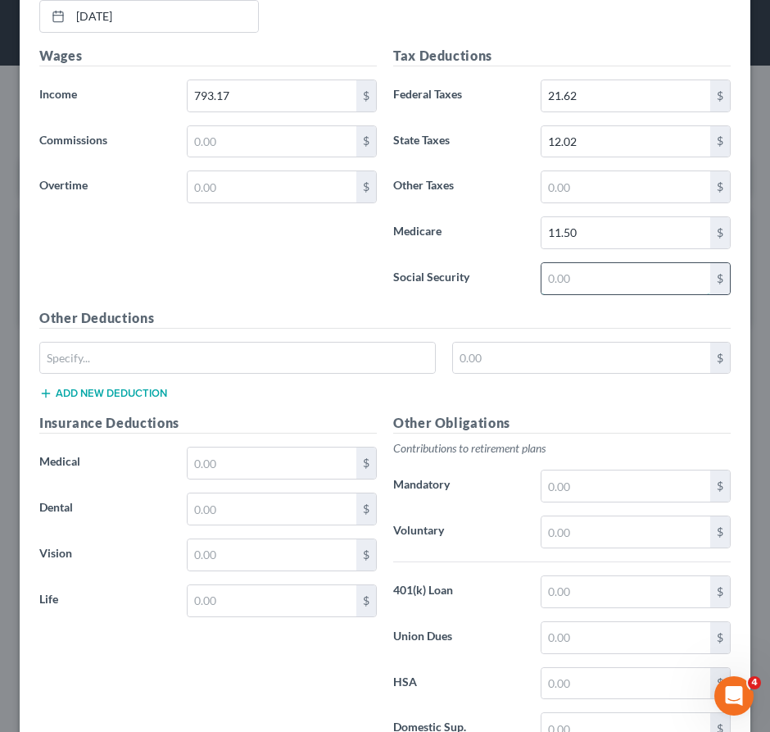
drag, startPoint x: 559, startPoint y: 296, endPoint x: 552, endPoint y: 304, distance: 11.0
click at [559, 294] on input "text" at bounding box center [626, 278] width 169 height 31
click at [614, 202] on input "text" at bounding box center [626, 186] width 169 height 31
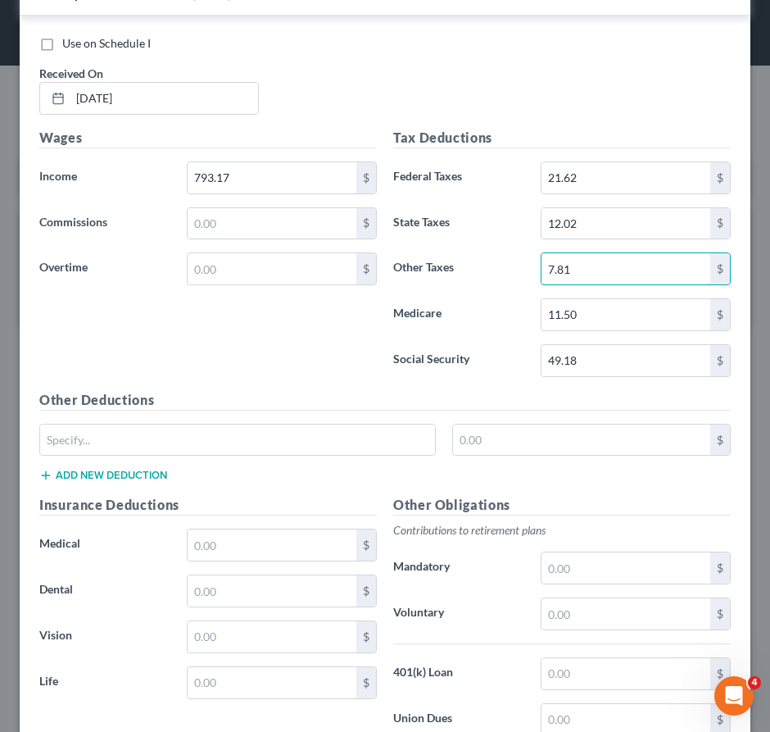
scroll to position [6723, 0]
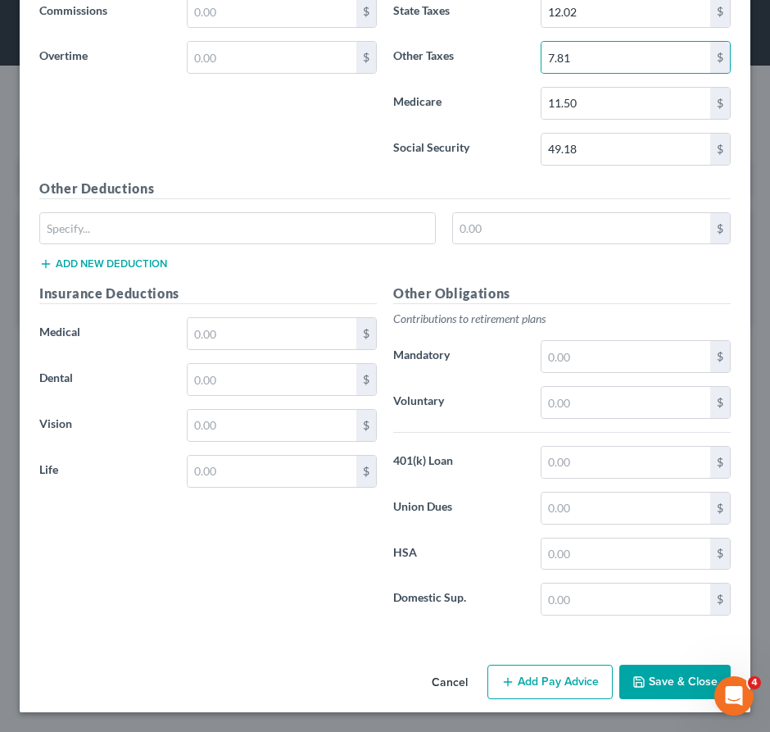
drag, startPoint x: 575, startPoint y: 678, endPoint x: 510, endPoint y: 484, distance: 204.8
click at [575, 678] on button "Add Pay Advice" at bounding box center [550, 682] width 125 height 34
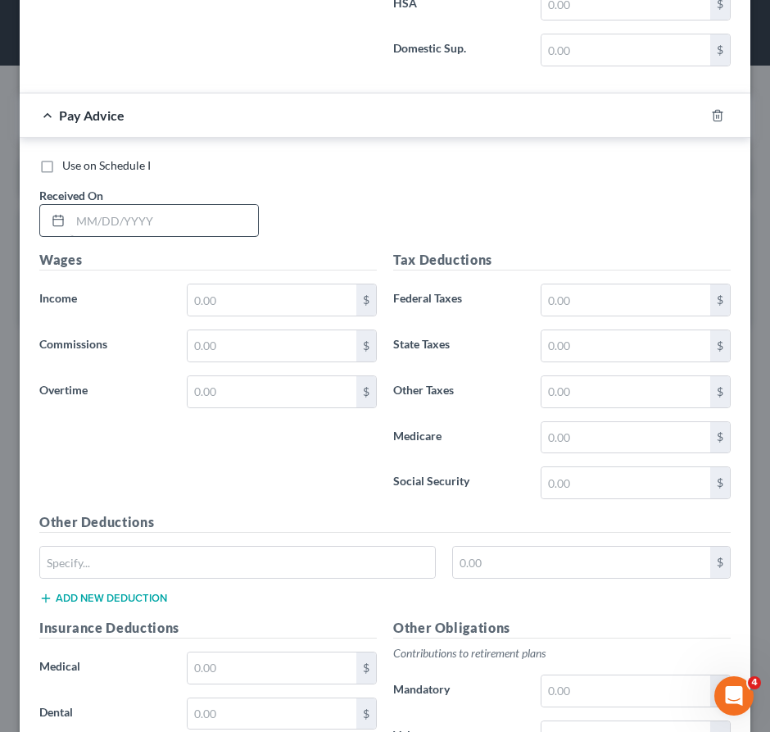
scroll to position [7569, 0]
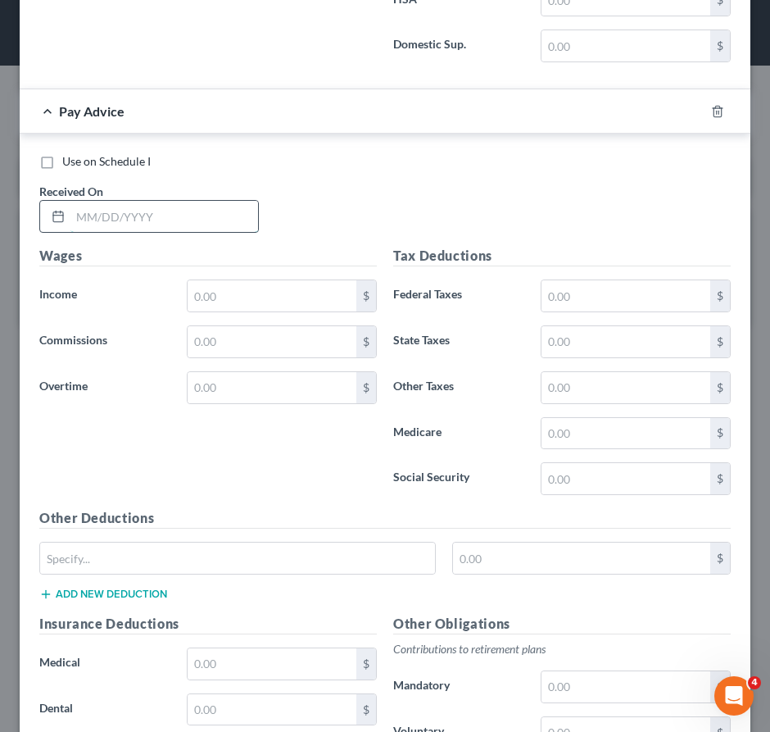
click at [203, 232] on input "text" at bounding box center [164, 216] width 188 height 31
drag, startPoint x: 217, startPoint y: 231, endPoint x: 212, endPoint y: 245, distance: 14.8
click at [217, 231] on input "text" at bounding box center [164, 216] width 188 height 31
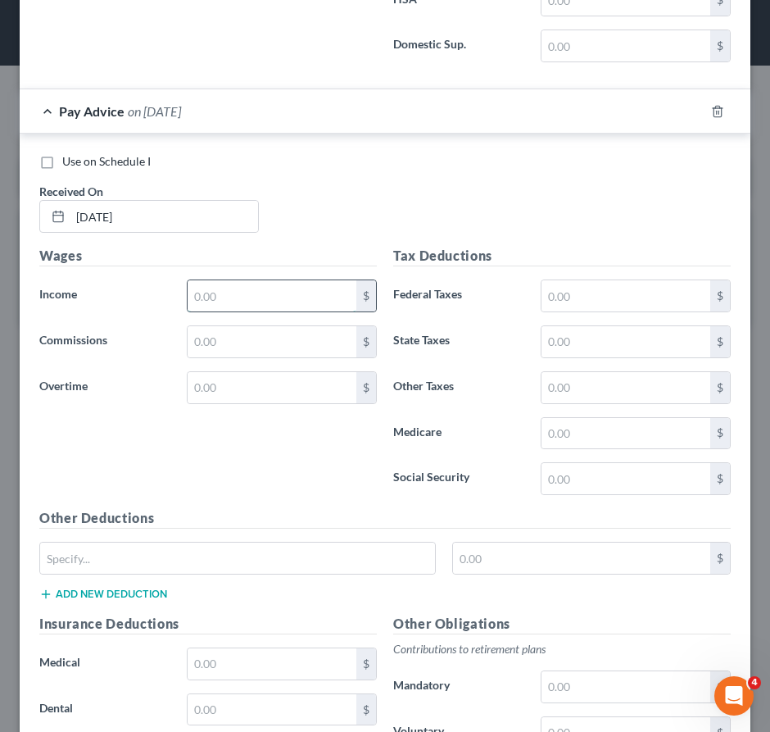
drag, startPoint x: 224, startPoint y: 316, endPoint x: 2, endPoint y: 302, distance: 222.5
click at [224, 311] on input "text" at bounding box center [272, 295] width 169 height 31
click at [563, 302] on input "text" at bounding box center [626, 295] width 169 height 31
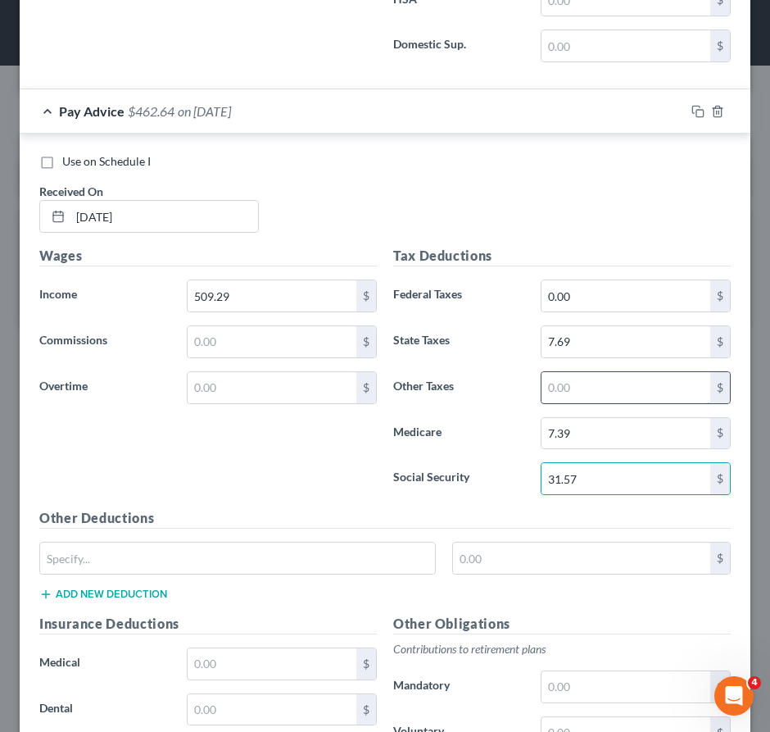
drag, startPoint x: 579, startPoint y: 399, endPoint x: 570, endPoint y: 417, distance: 19.8
click at [578, 400] on input "text" at bounding box center [626, 387] width 169 height 31
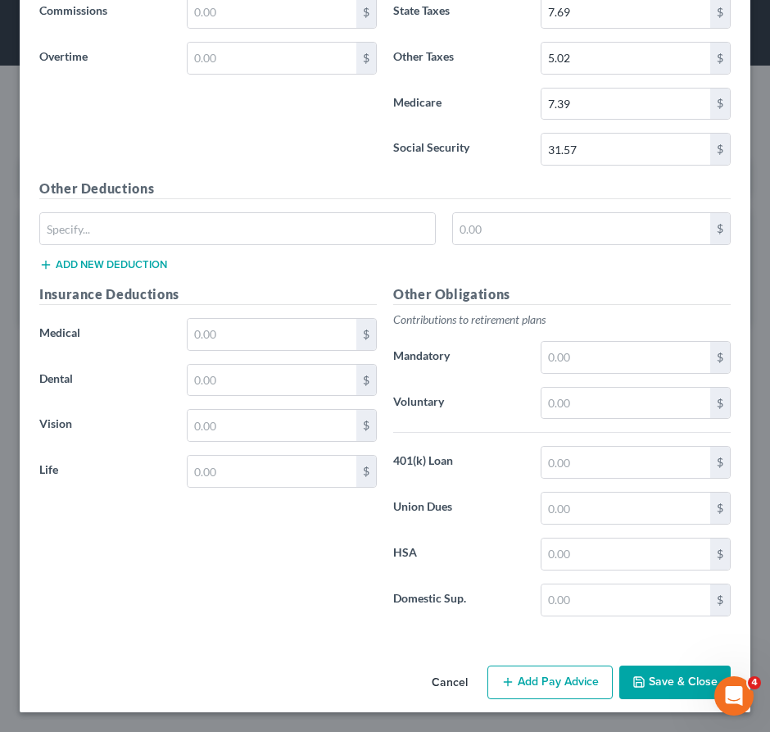
drag, startPoint x: 538, startPoint y: 679, endPoint x: 511, endPoint y: 538, distance: 142.9
click at [538, 679] on button "Add Pay Advice" at bounding box center [550, 683] width 125 height 34
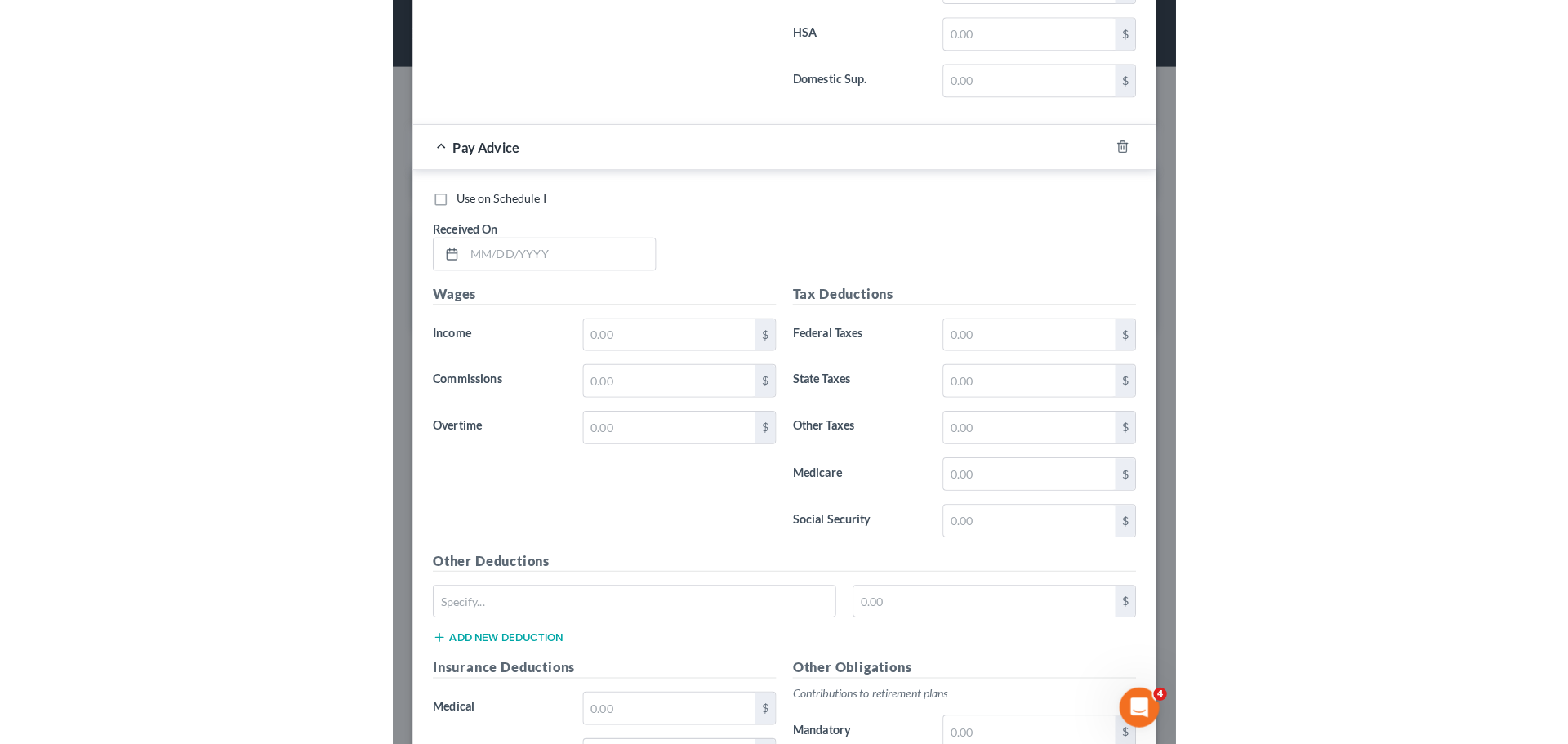
scroll to position [8419, 0]
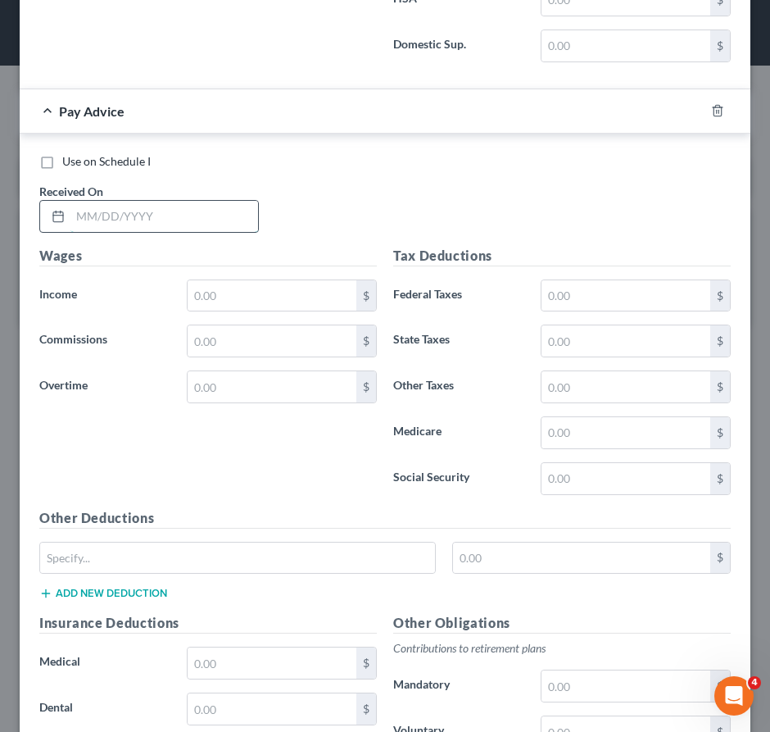
click at [189, 229] on input "text" at bounding box center [164, 216] width 188 height 31
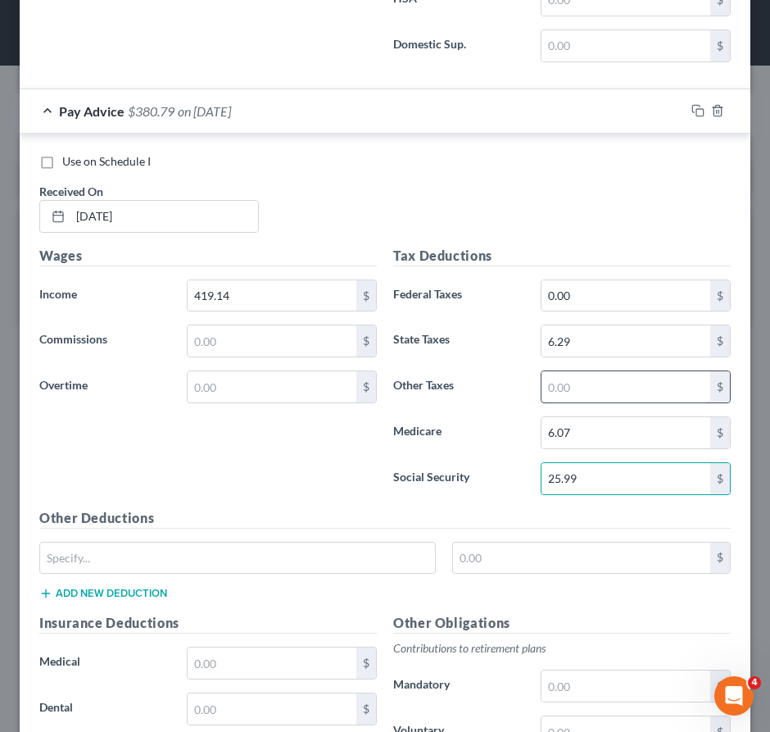
drag, startPoint x: 661, startPoint y: 396, endPoint x: 646, endPoint y: 413, distance: 22.7
click at [661, 396] on input "text" at bounding box center [626, 386] width 169 height 31
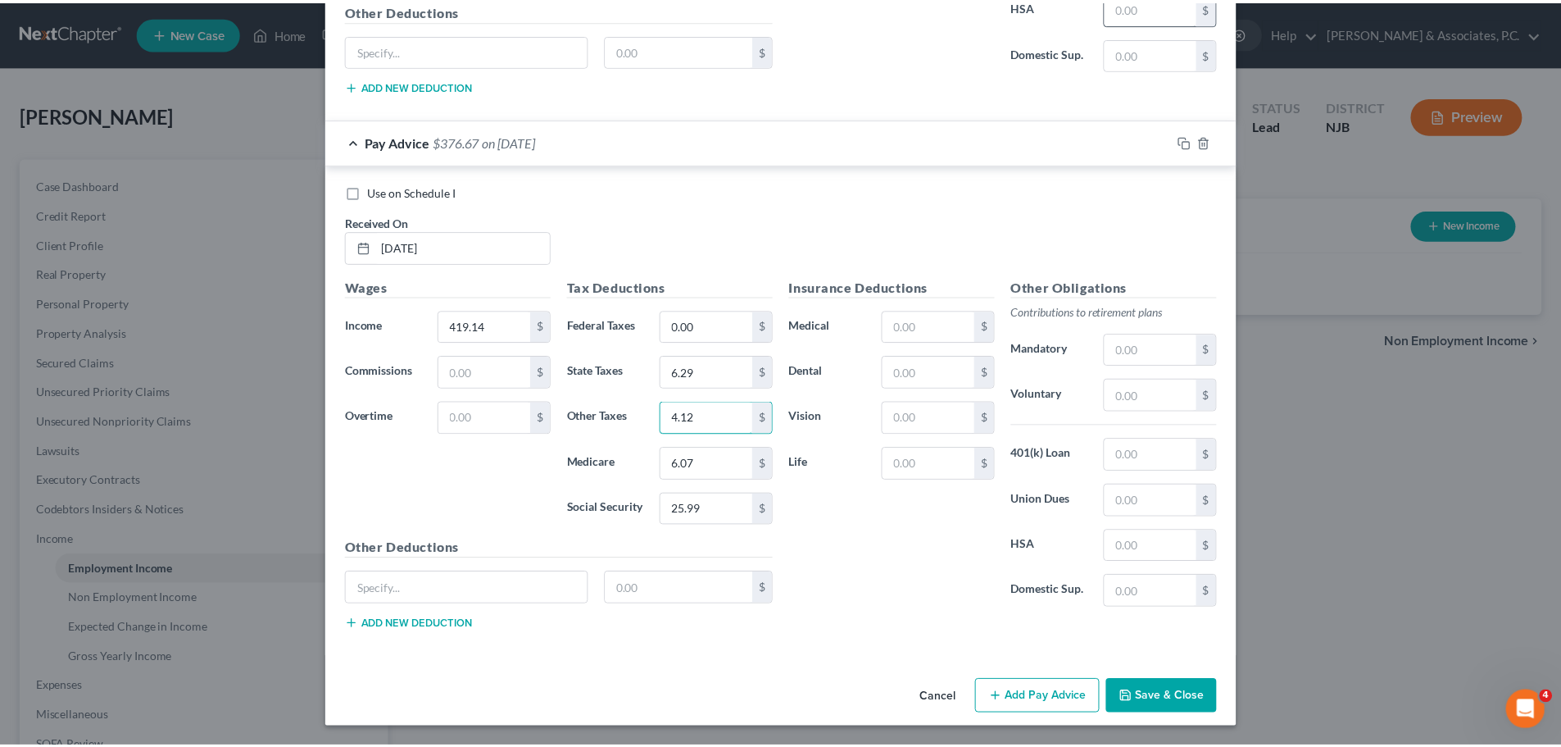
scroll to position [5313, 0]
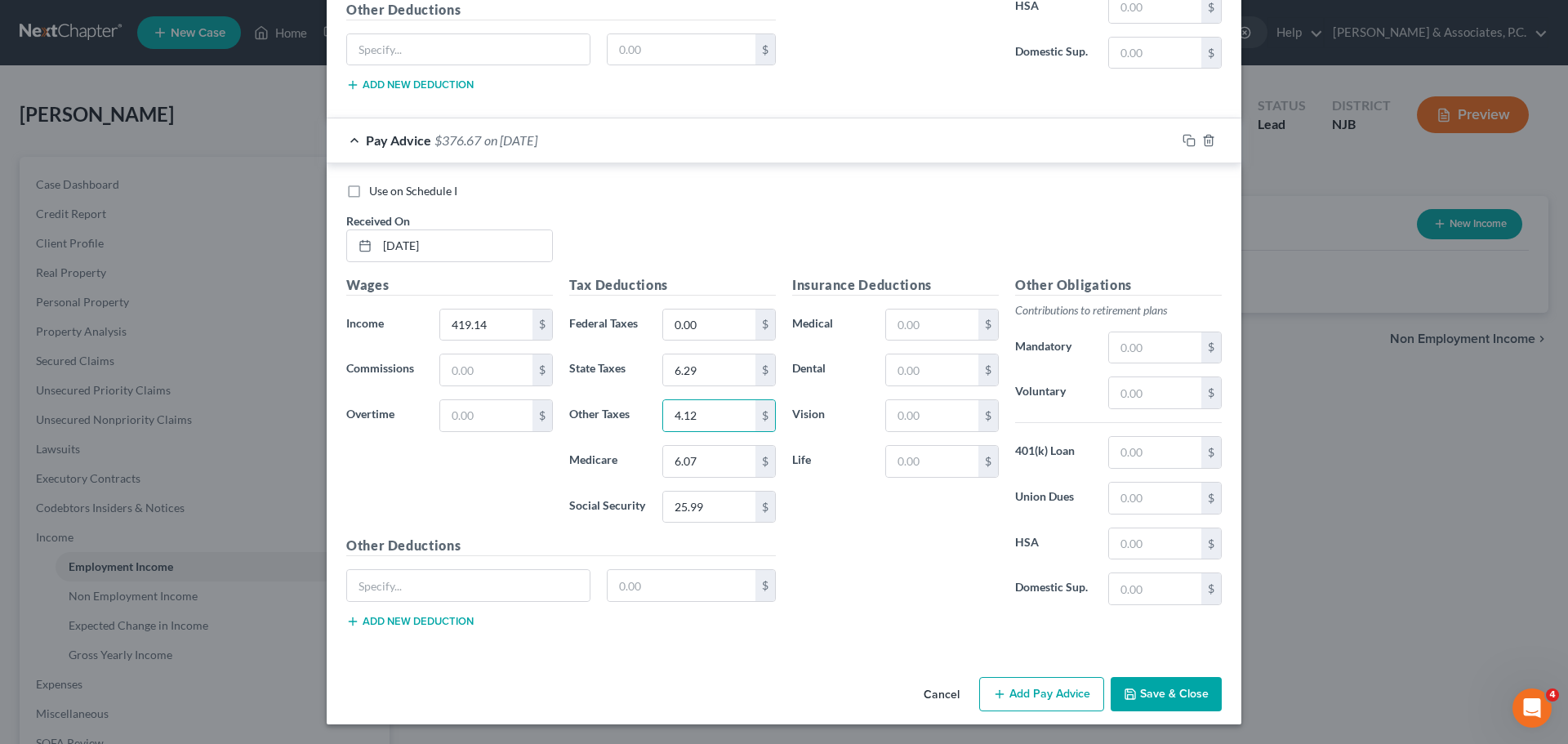
drag, startPoint x: 1144, startPoint y: 704, endPoint x: 1133, endPoint y: 683, distance: 23.7
click at [1144, 703] on button "Save & Close" at bounding box center [1166, 693] width 111 height 34
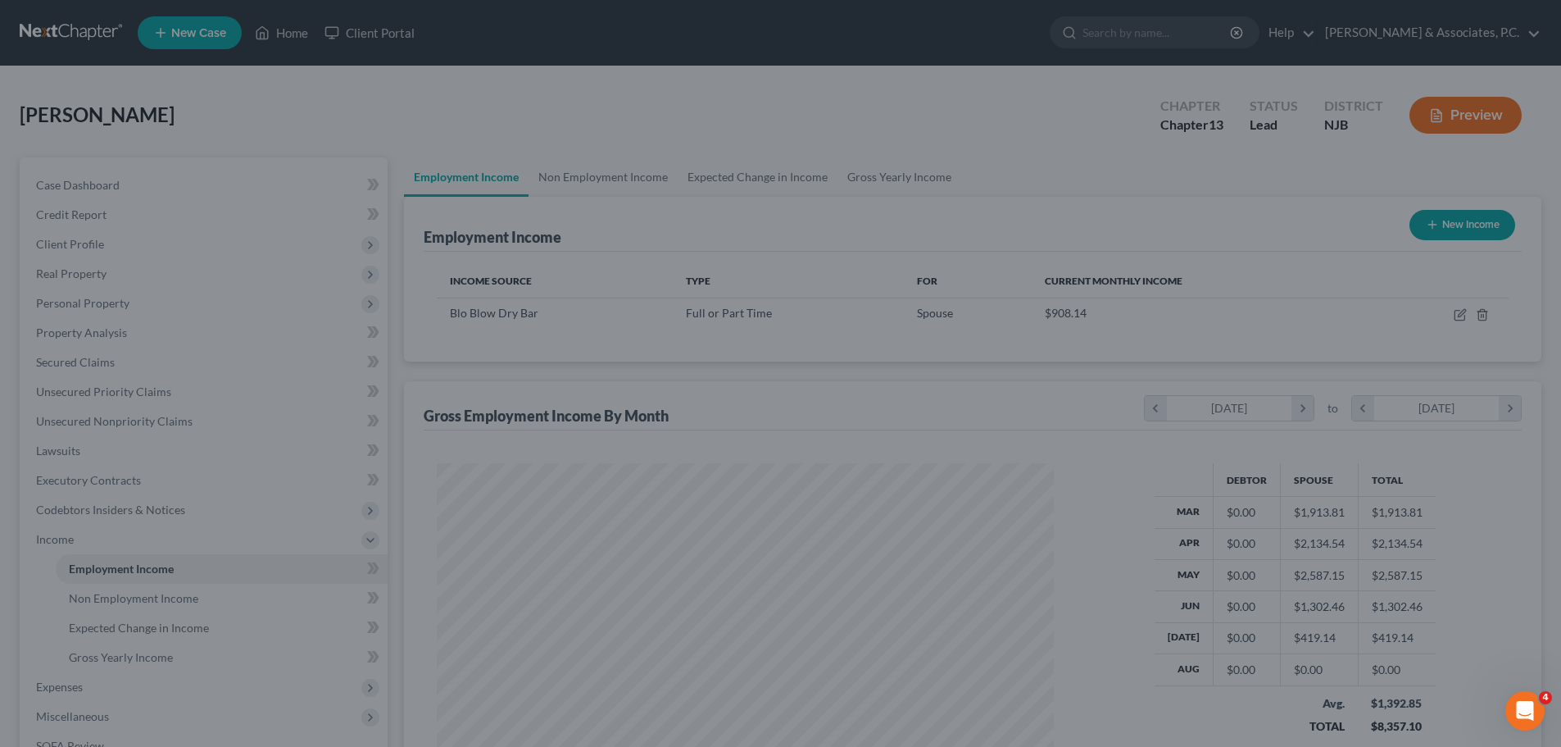
scroll to position [819313, 818975]
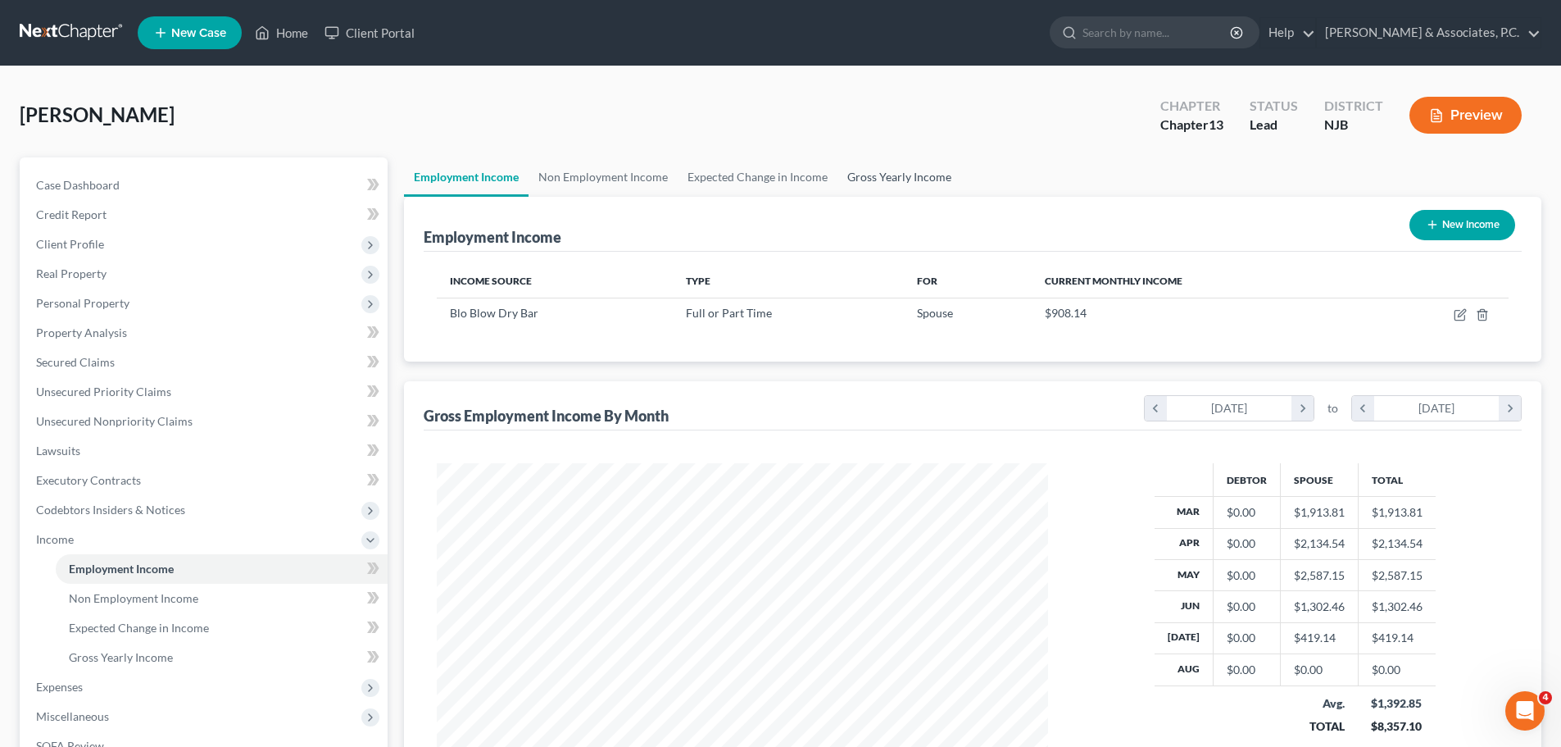
click at [891, 166] on link "Gross Yearly Income" at bounding box center [900, 176] width 124 height 39
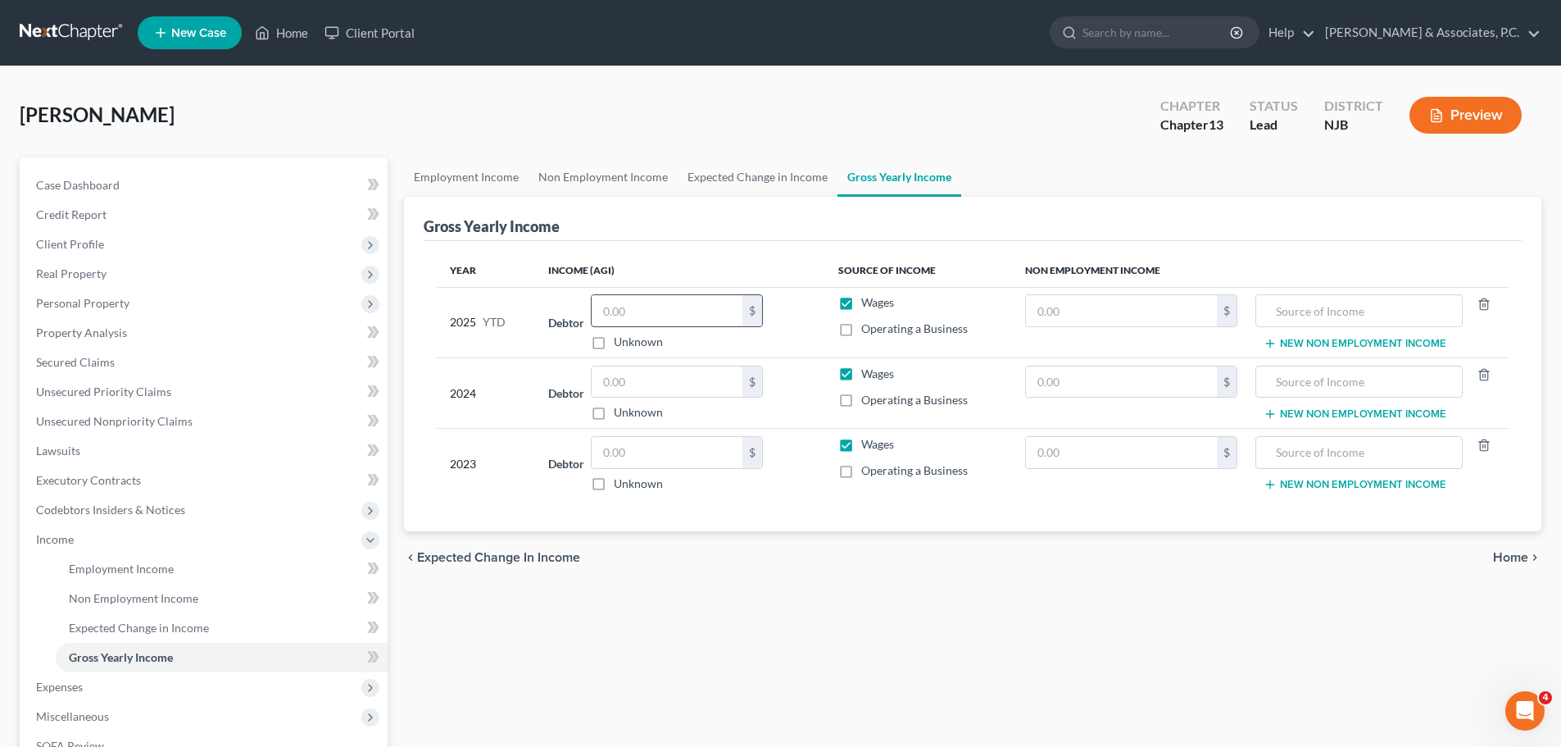
click at [702, 305] on input "text" at bounding box center [667, 310] width 151 height 31
click at [673, 380] on input "text" at bounding box center [667, 381] width 151 height 31
click at [701, 307] on input "11,839.53" at bounding box center [667, 310] width 151 height 31
click at [698, 379] on input "22,027.00" at bounding box center [667, 381] width 151 height 31
click at [1509, 555] on span "Home" at bounding box center [1510, 557] width 35 height 13
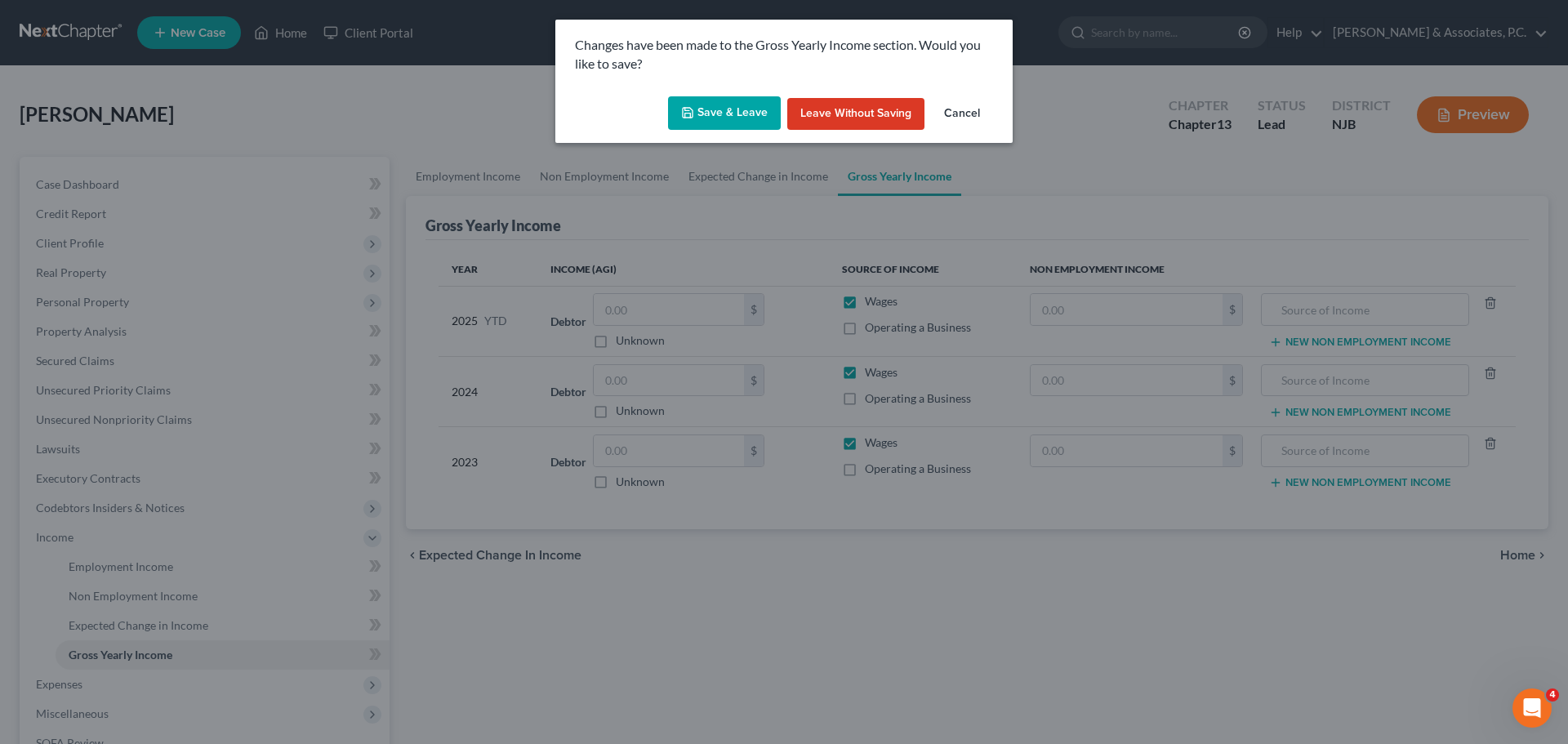
click at [726, 109] on button "Save & Leave" at bounding box center [723, 114] width 113 height 34
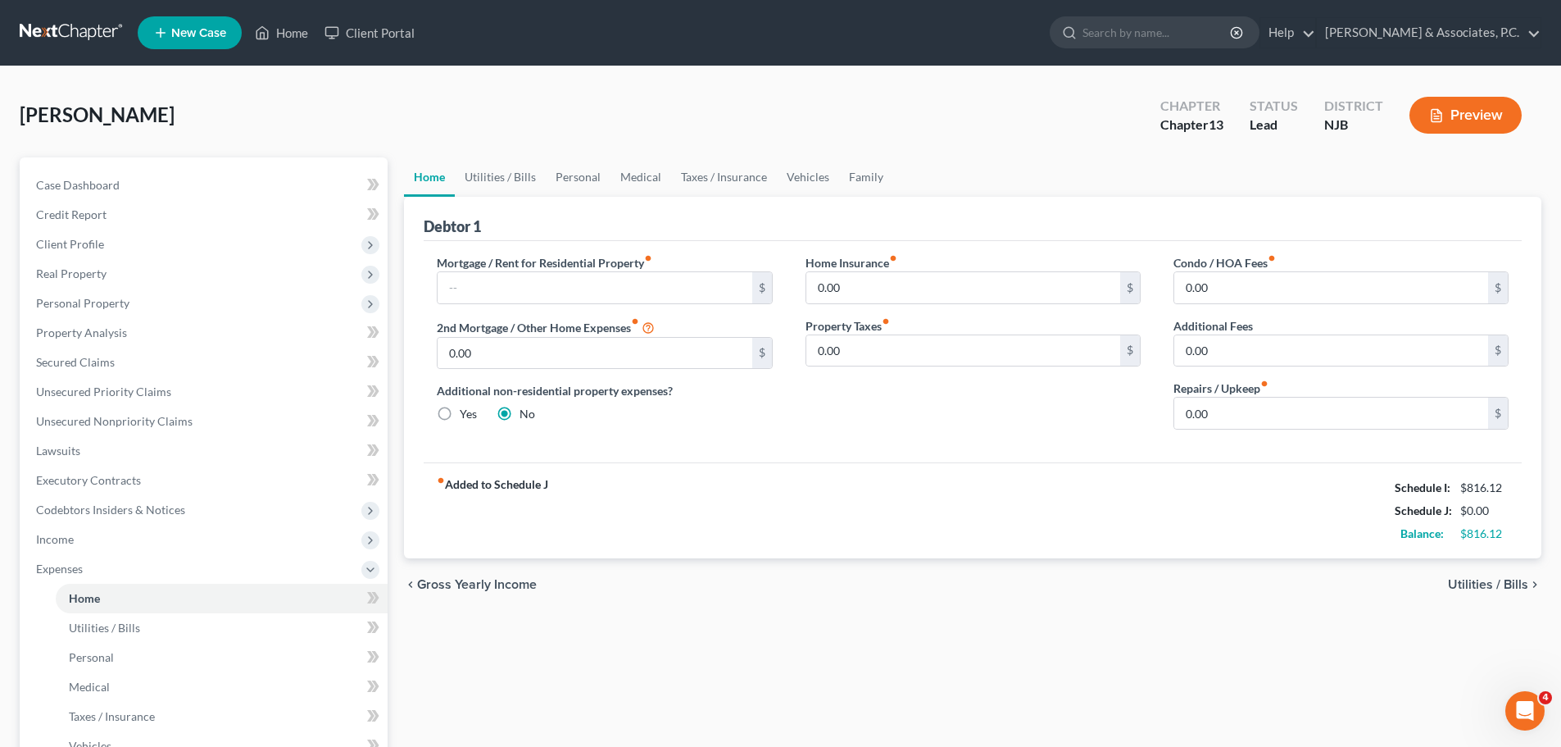
click at [965, 51] on ul "New Case Home Client Portal - No Result - See all results Or Press Enter... Hel…" at bounding box center [840, 32] width 1404 height 43
drag, startPoint x: 861, startPoint y: 78, endPoint x: 831, endPoint y: 65, distance: 32.3
click at [861, 78] on div "[PERSON_NAME] Upgraded Chapter Chapter 13 Status Lead District [GEOGRAPHIC_DATA…" at bounding box center [780, 571] width 1561 height 1011
click at [529, 176] on link "Utilities / Bills" at bounding box center [500, 176] width 91 height 39
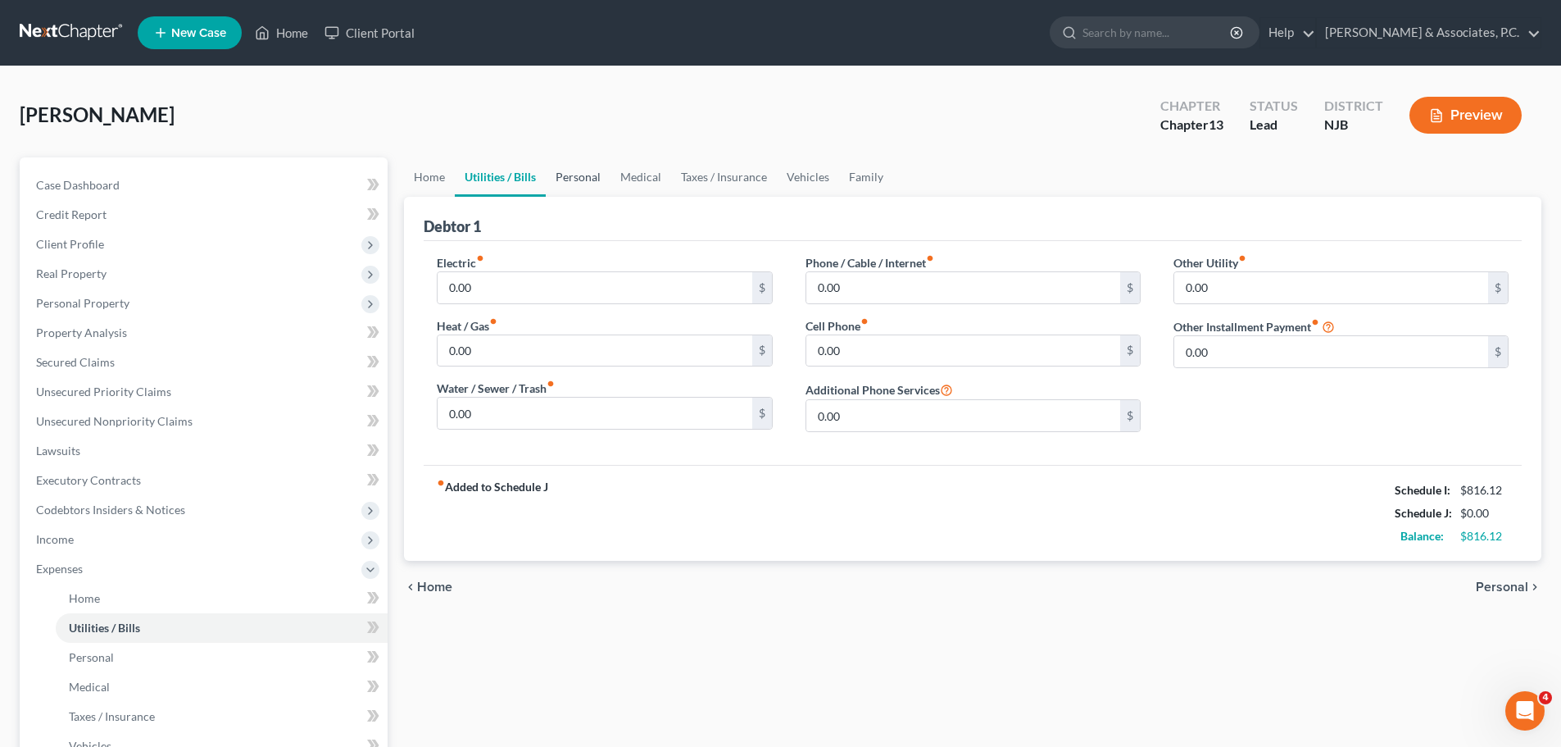
click at [575, 172] on link "Personal" at bounding box center [578, 176] width 65 height 39
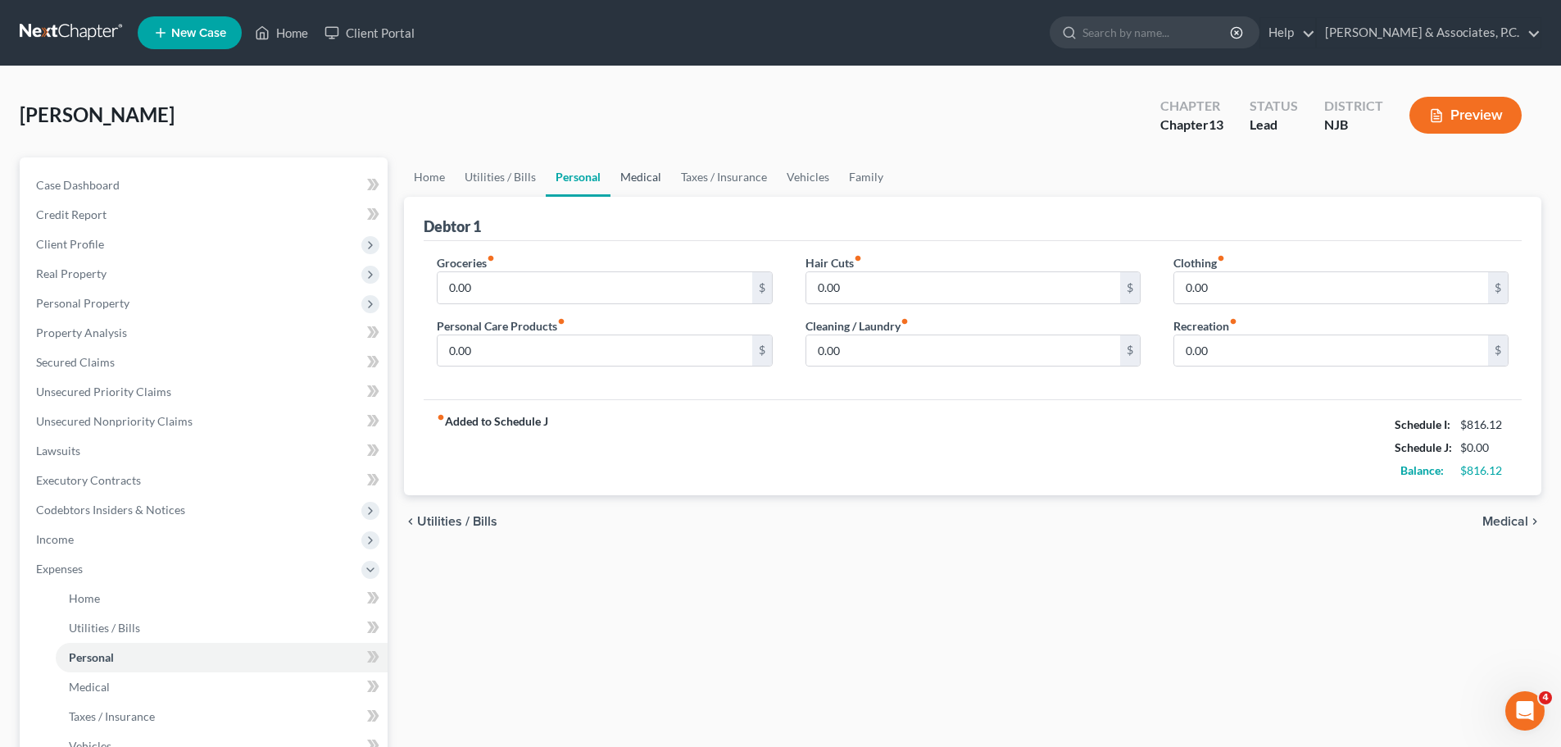
click at [643, 179] on link "Medical" at bounding box center [641, 176] width 61 height 39
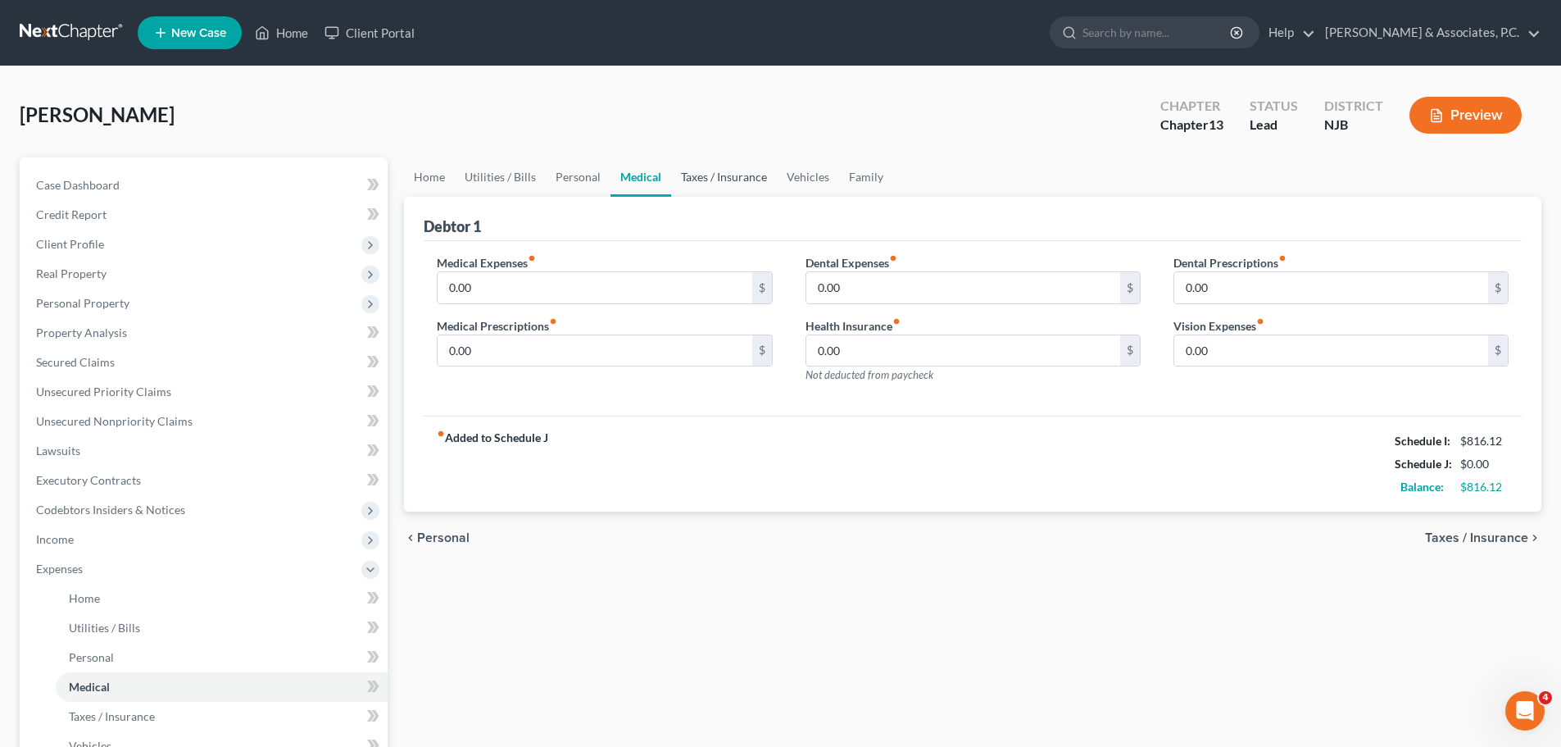
click at [709, 176] on link "Taxes / Insurance" at bounding box center [724, 176] width 106 height 39
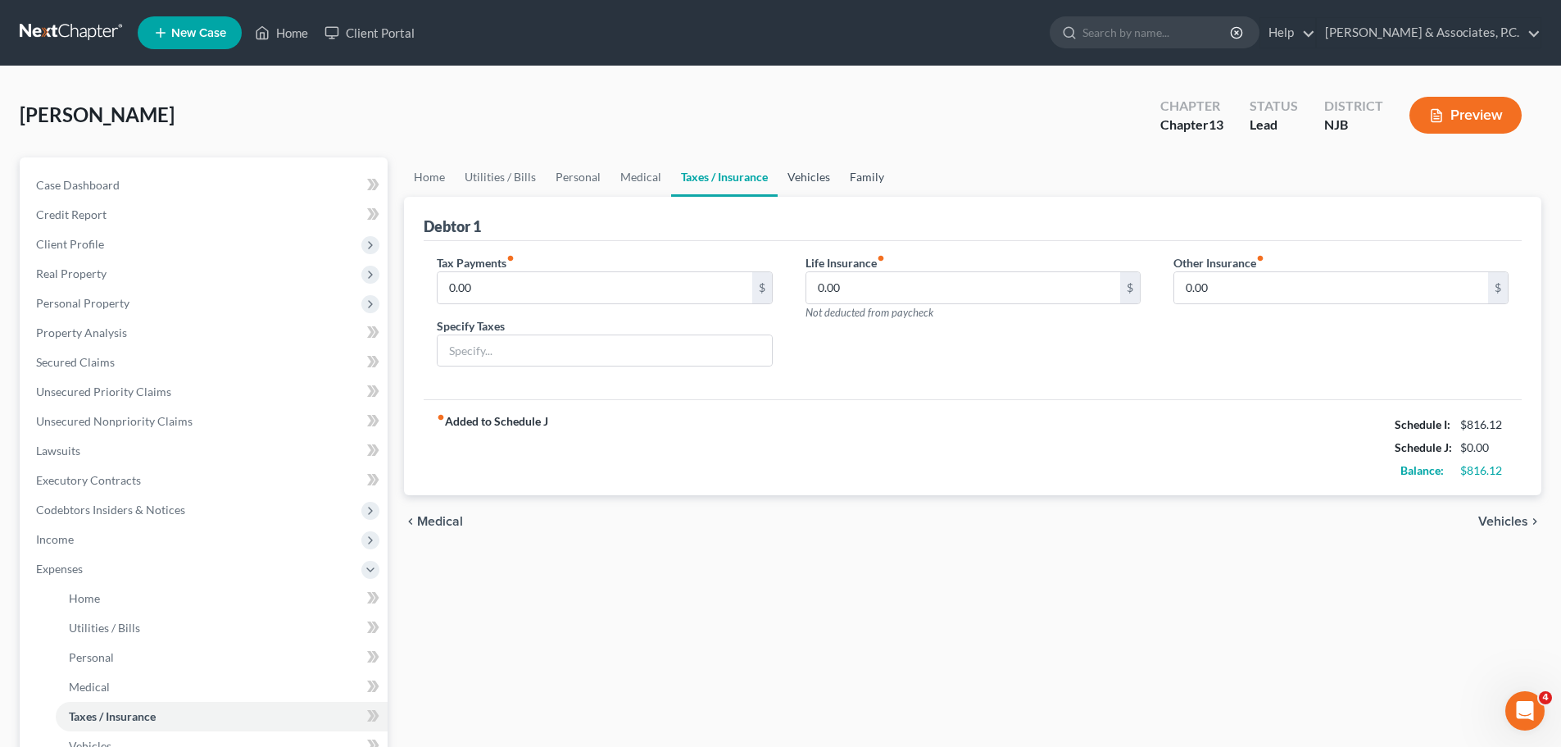
drag, startPoint x: 807, startPoint y: 171, endPoint x: 847, endPoint y: 170, distance: 40.2
click at [805, 172] on link "Vehicles" at bounding box center [809, 176] width 62 height 39
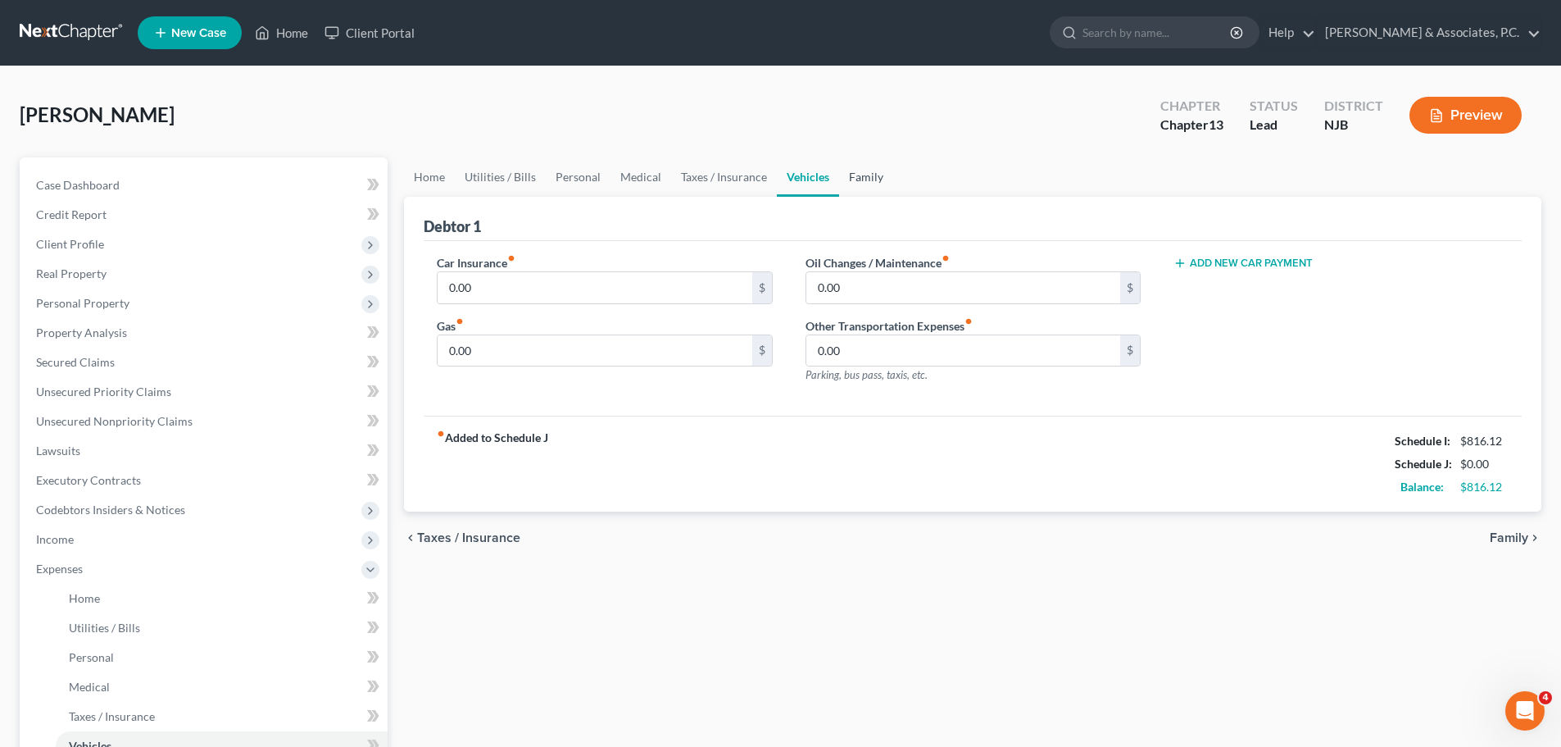
click at [847, 176] on link "Family" at bounding box center [866, 176] width 54 height 39
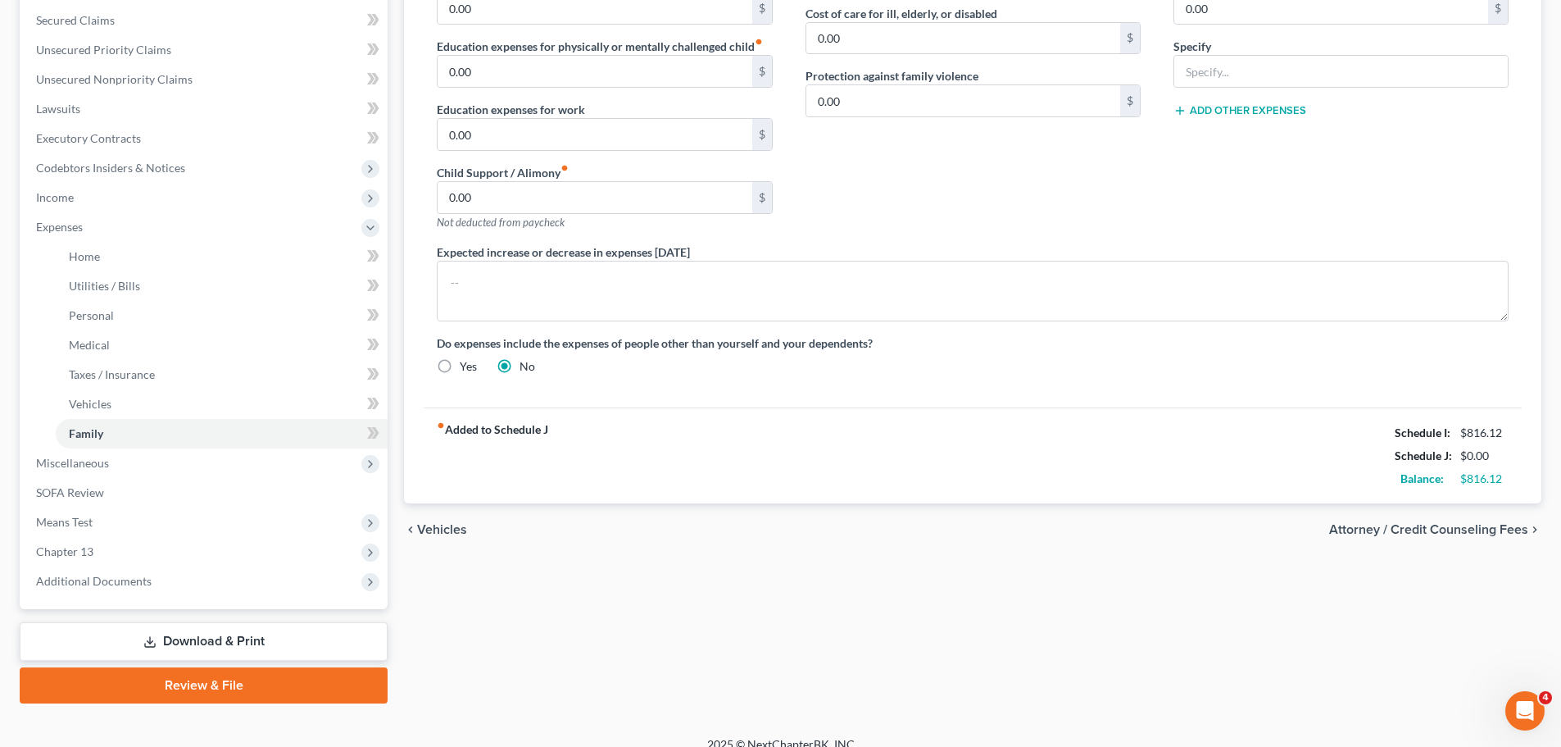
scroll to position [361, 0]
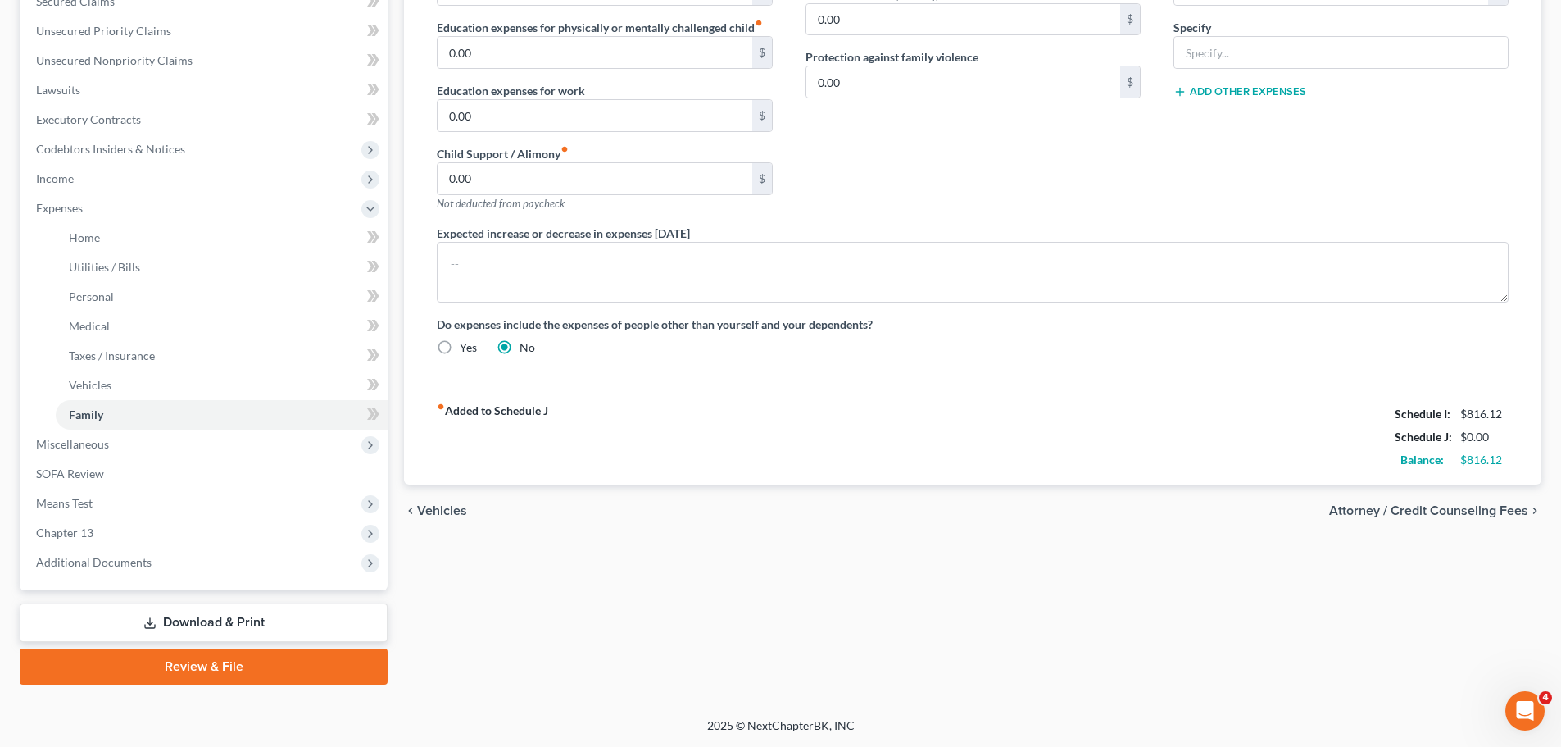
click at [1410, 504] on span "Attorney / Credit Counseling Fees" at bounding box center [1428, 510] width 199 height 13
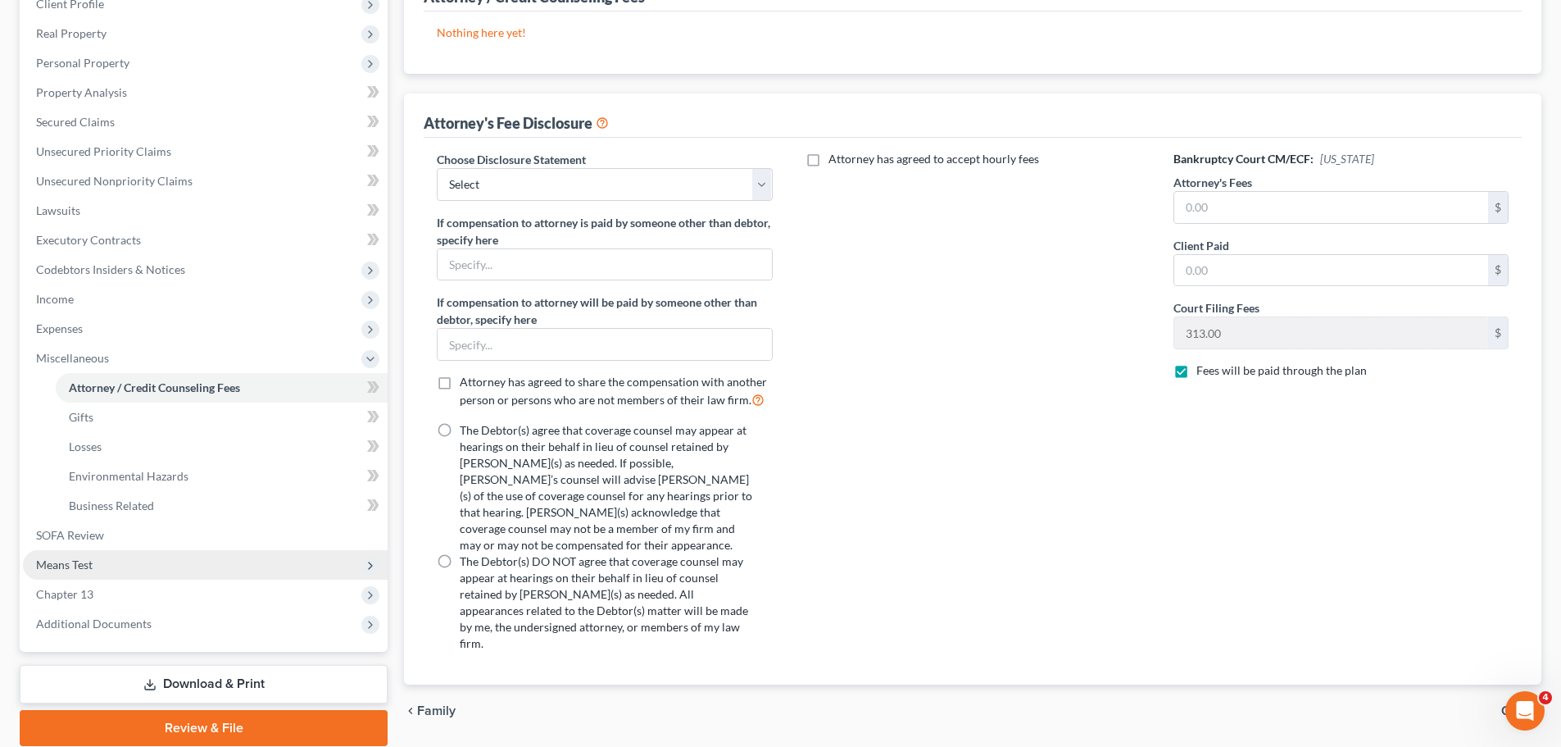
scroll to position [246, 0]
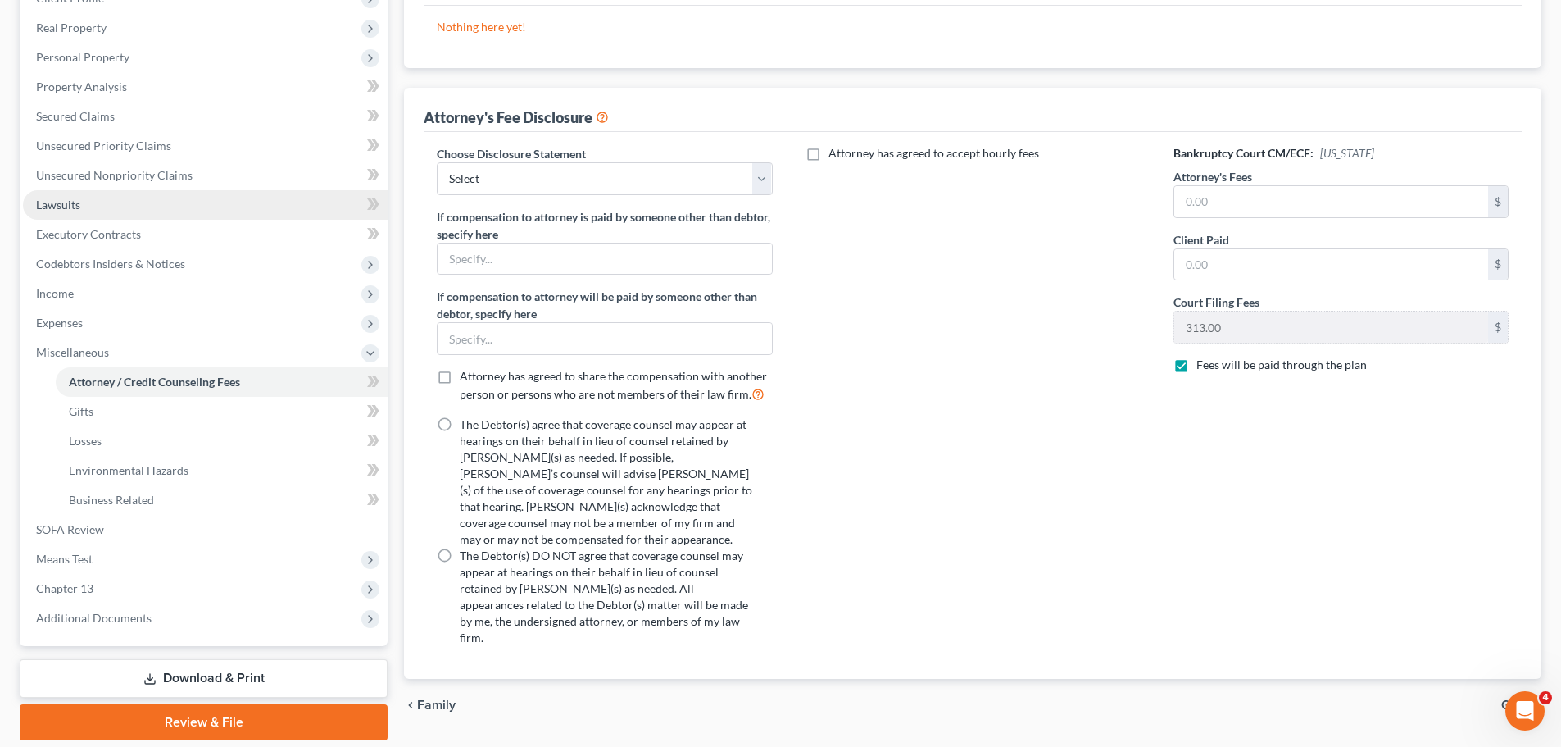
click at [116, 200] on link "Lawsuits" at bounding box center [205, 205] width 365 height 30
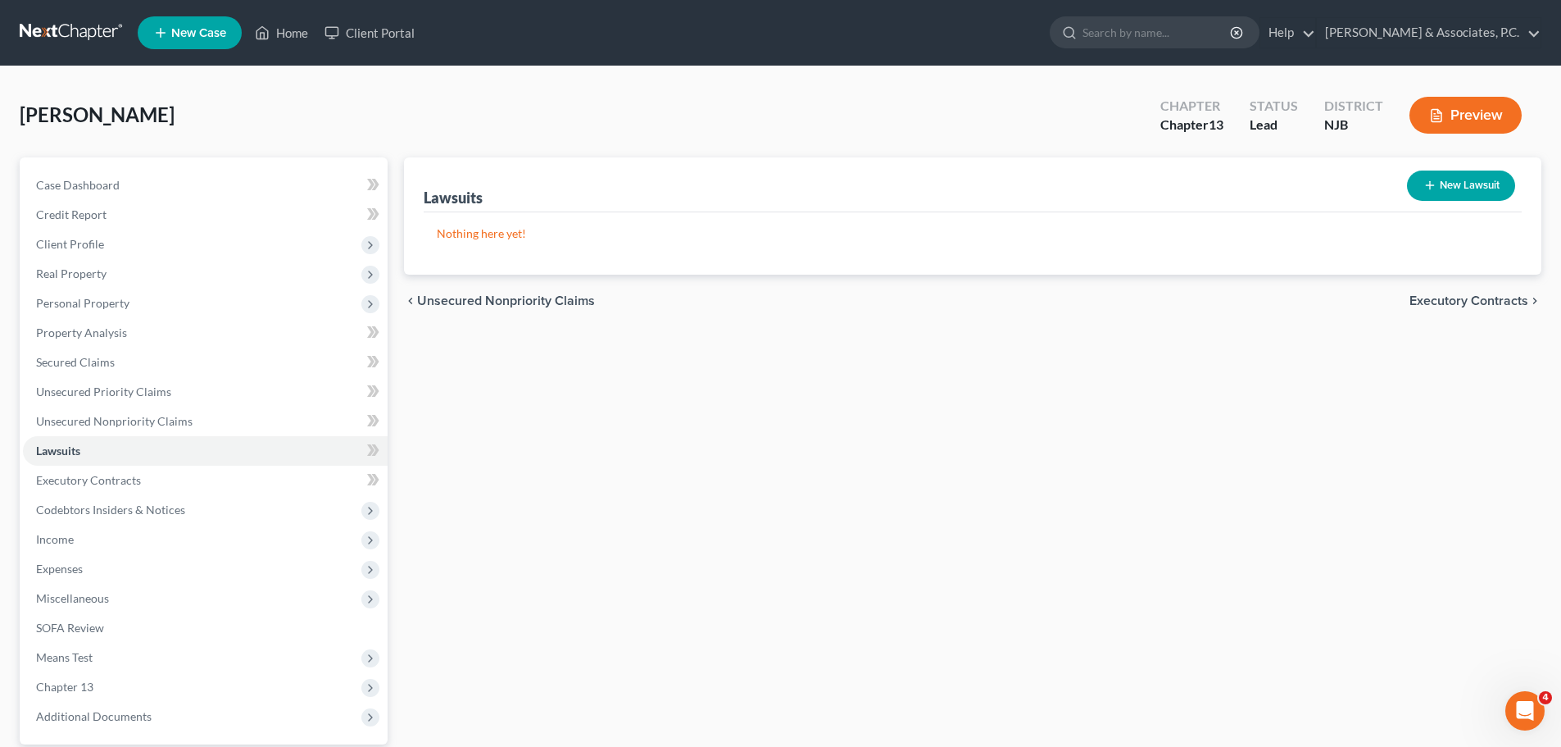
click at [1482, 189] on button "New Lawsuit" at bounding box center [1461, 185] width 108 height 30
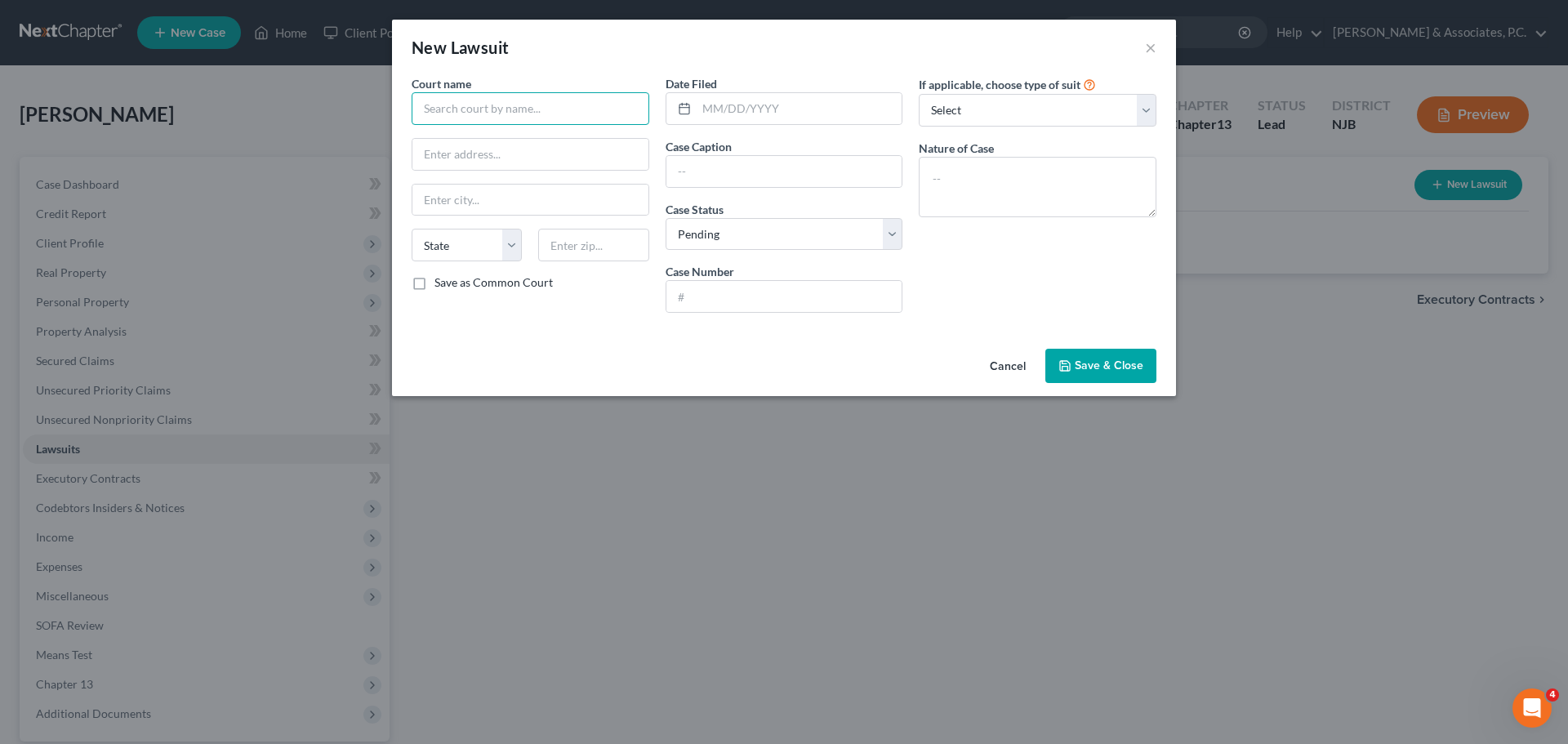
click at [522, 116] on input "text" at bounding box center [530, 109] width 238 height 33
click at [599, 109] on input "Superior" at bounding box center [530, 109] width 238 height 33
click at [584, 242] on input "text" at bounding box center [593, 244] width 111 height 33
click at [544, 150] on input "text" at bounding box center [530, 153] width 236 height 31
drag, startPoint x: 803, startPoint y: 99, endPoint x: 787, endPoint y: 110, distance: 19.4
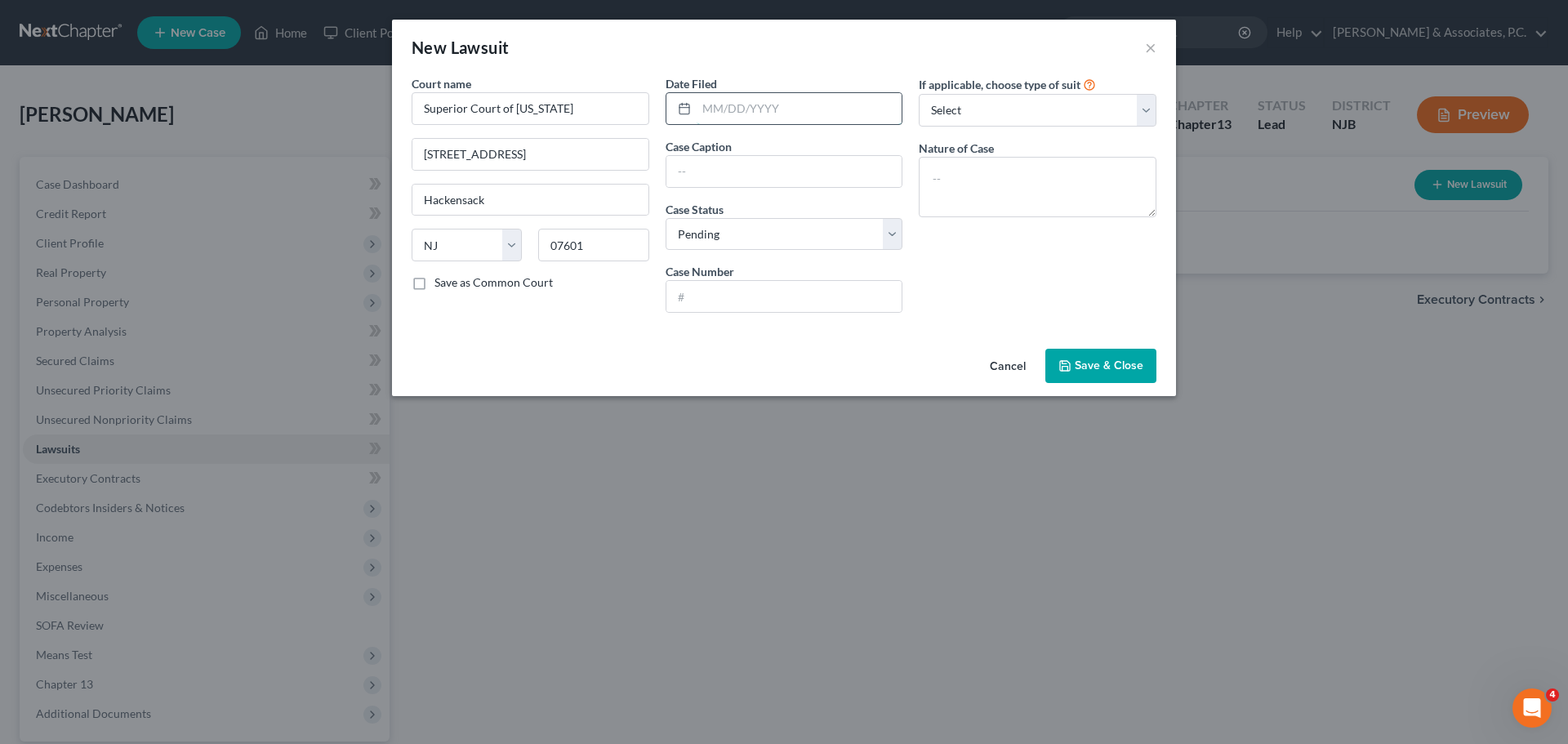
click at [803, 100] on input "text" at bounding box center [799, 108] width 206 height 31
drag, startPoint x: 962, startPoint y: 114, endPoint x: 957, endPoint y: 125, distance: 12.1
click at [962, 114] on select "Select Repossession Garnishment Foreclosure Attached, Seized, Or Levied Other" at bounding box center [1037, 110] width 238 height 33
click at [918, 94] on select "Select Repossession Garnishment Foreclosure Attached, Seized, Or Levied Other" at bounding box center [1037, 110] width 238 height 33
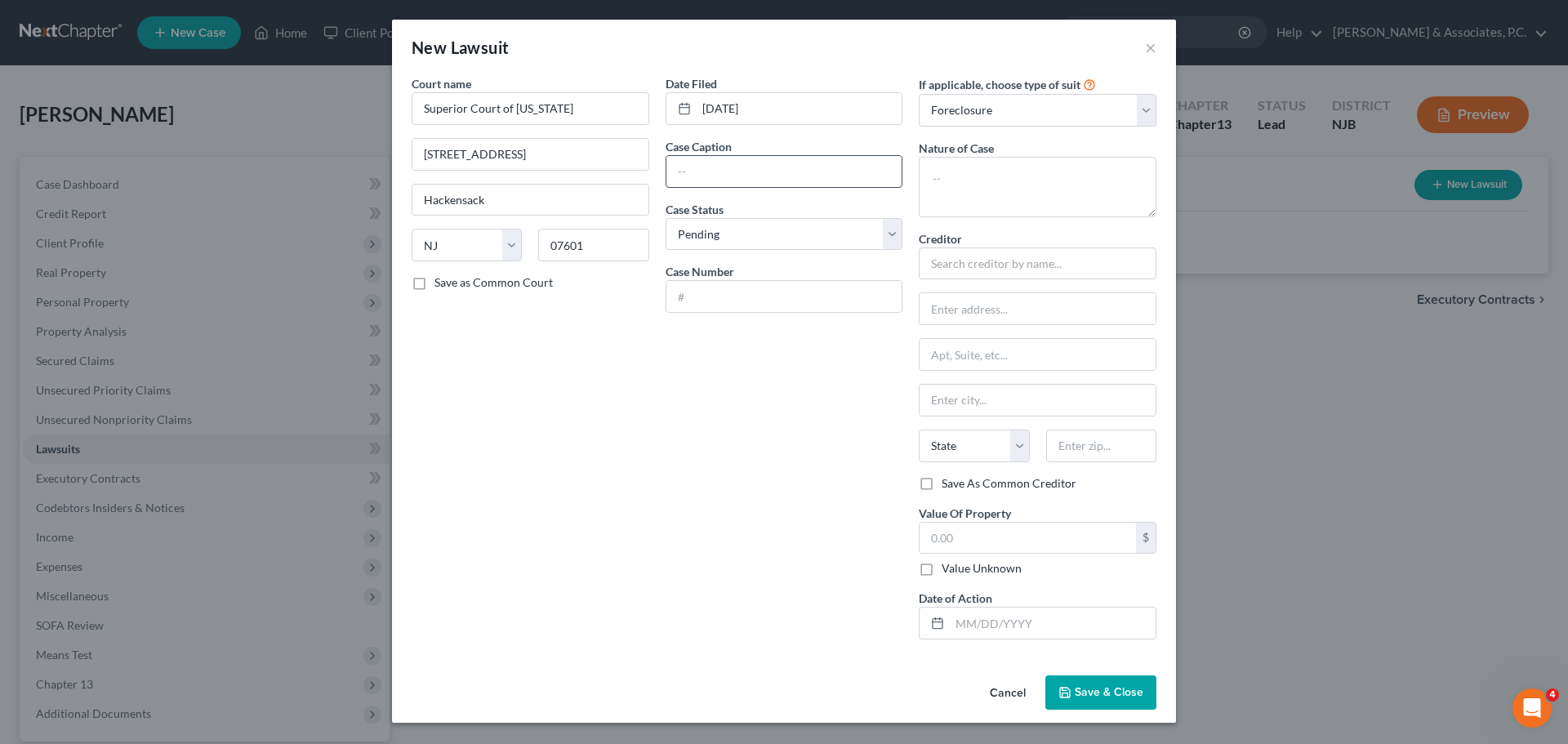
click at [820, 176] on input "text" at bounding box center [784, 171] width 236 height 31
drag, startPoint x: 764, startPoint y: 301, endPoint x: 758, endPoint y: 286, distance: 16.2
click at [764, 301] on input "text" at bounding box center [784, 296] width 236 height 31
click at [994, 183] on textarea at bounding box center [1037, 186] width 238 height 61
click at [1057, 356] on input "text" at bounding box center [1037, 354] width 236 height 31
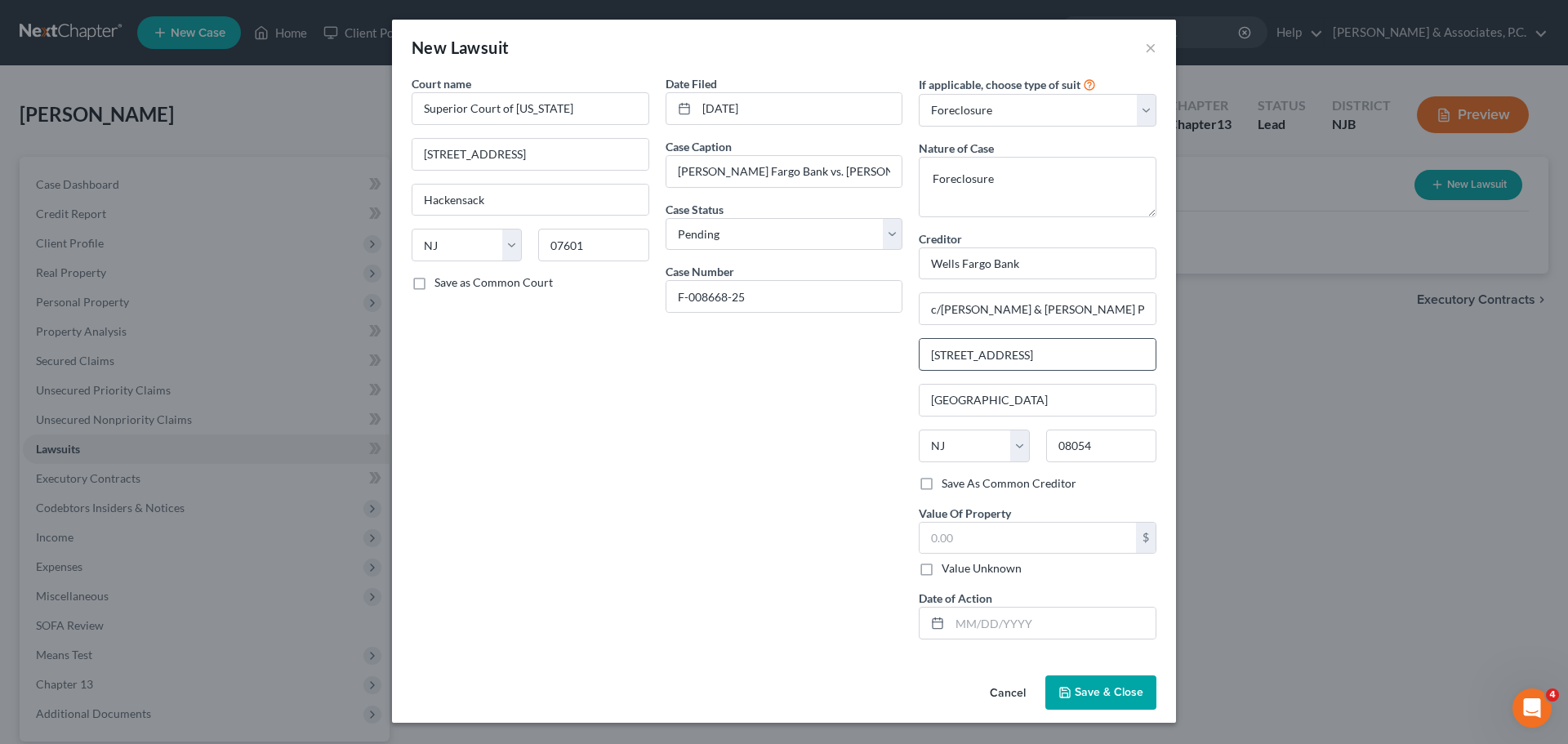
click at [1061, 351] on input "[STREET_ADDRESS]" at bounding box center [1037, 354] width 236 height 31
click at [1117, 698] on span "Save & Close" at bounding box center [1109, 692] width 69 height 14
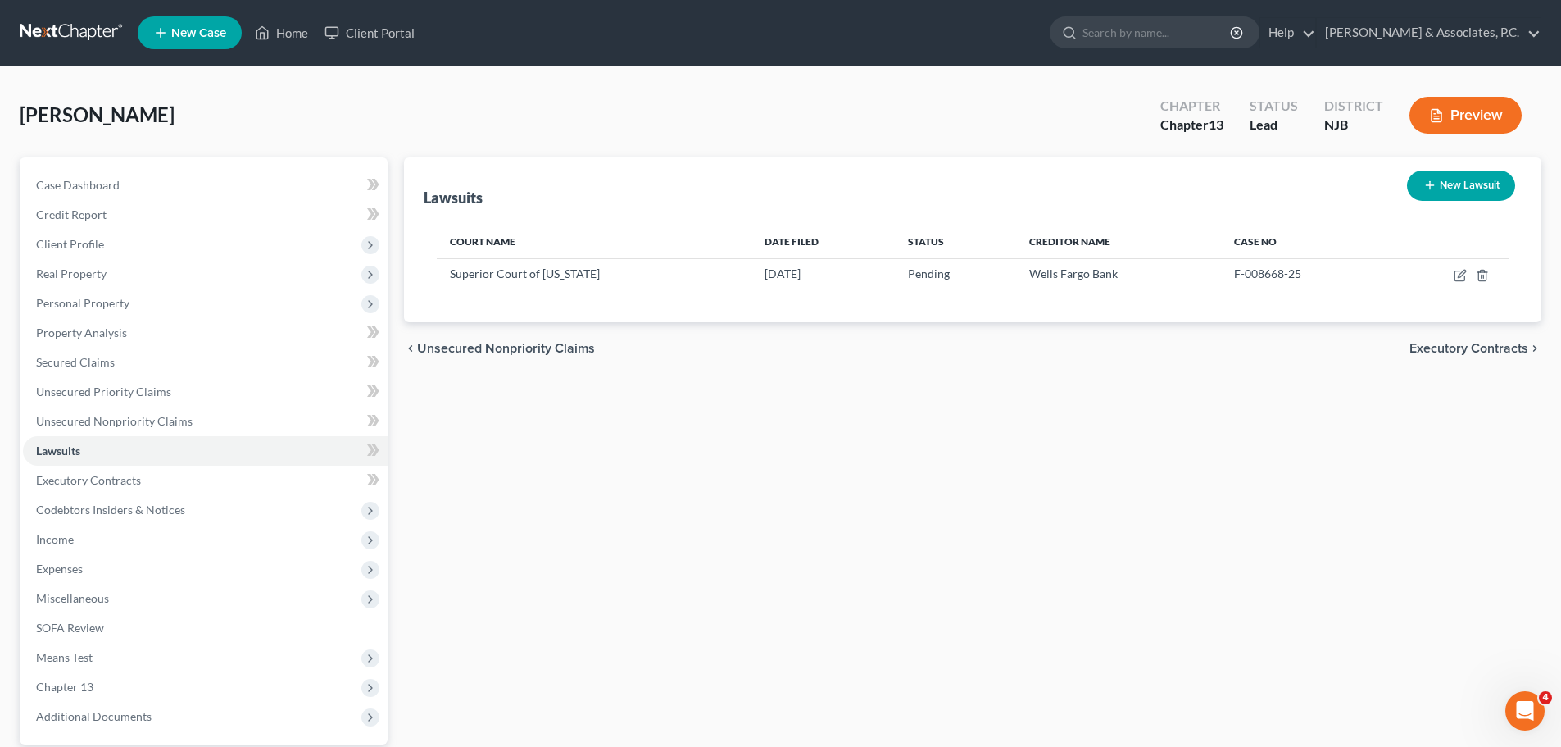
click at [1453, 183] on button "New Lawsuit" at bounding box center [1461, 185] width 108 height 30
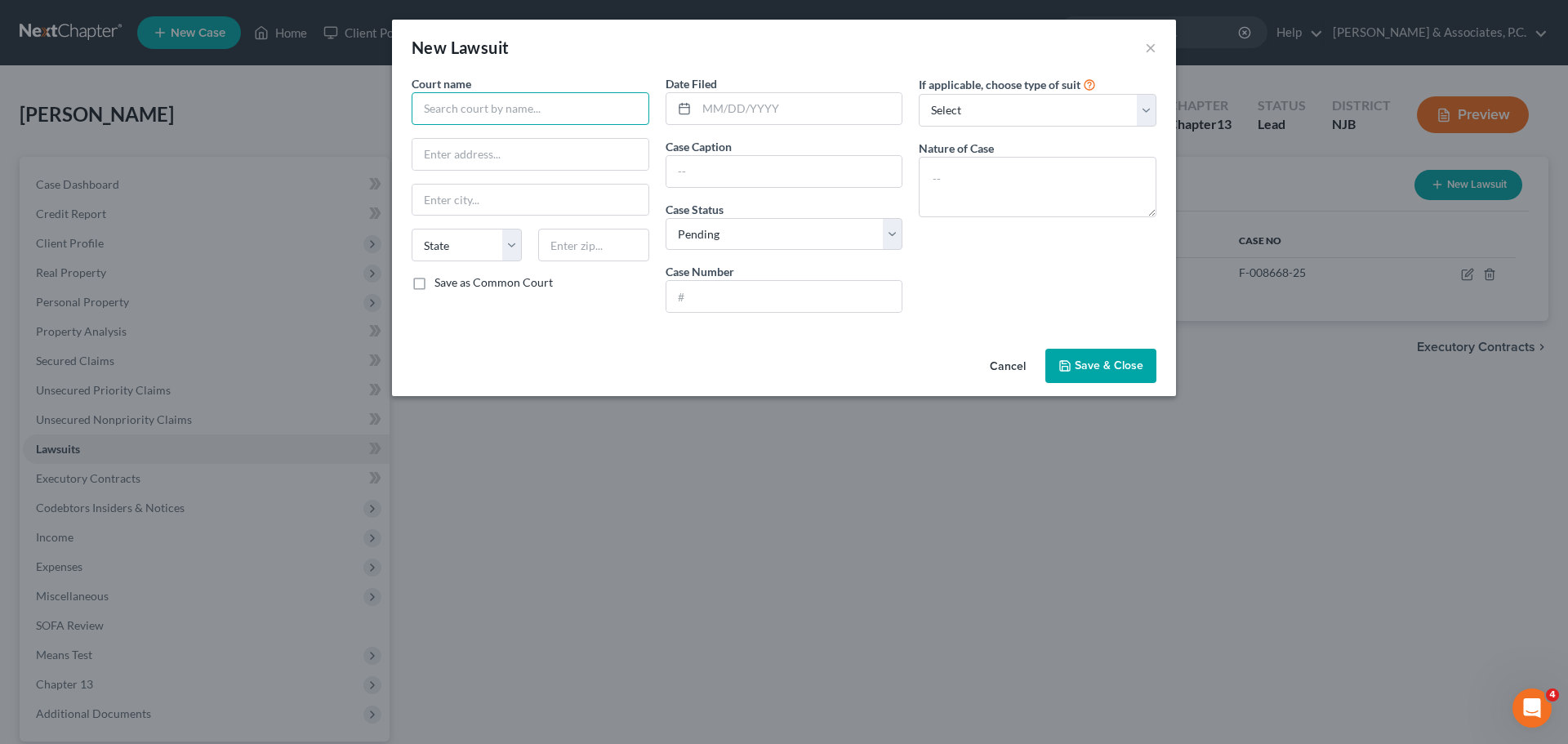
click at [566, 101] on input "text" at bounding box center [530, 109] width 238 height 33
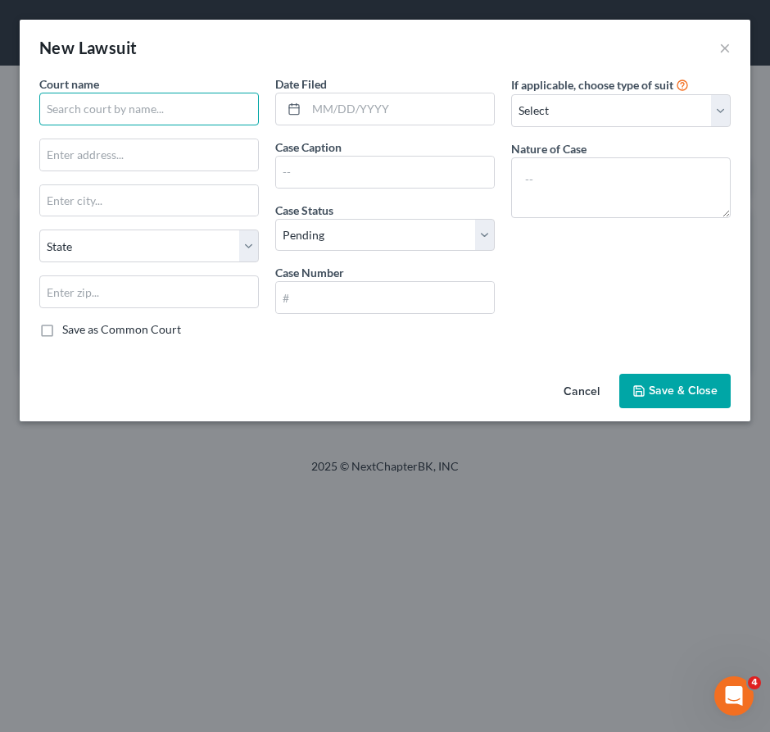
drag, startPoint x: 183, startPoint y: 111, endPoint x: 170, endPoint y: 107, distance: 13.7
click at [183, 108] on input "text" at bounding box center [149, 109] width 220 height 33
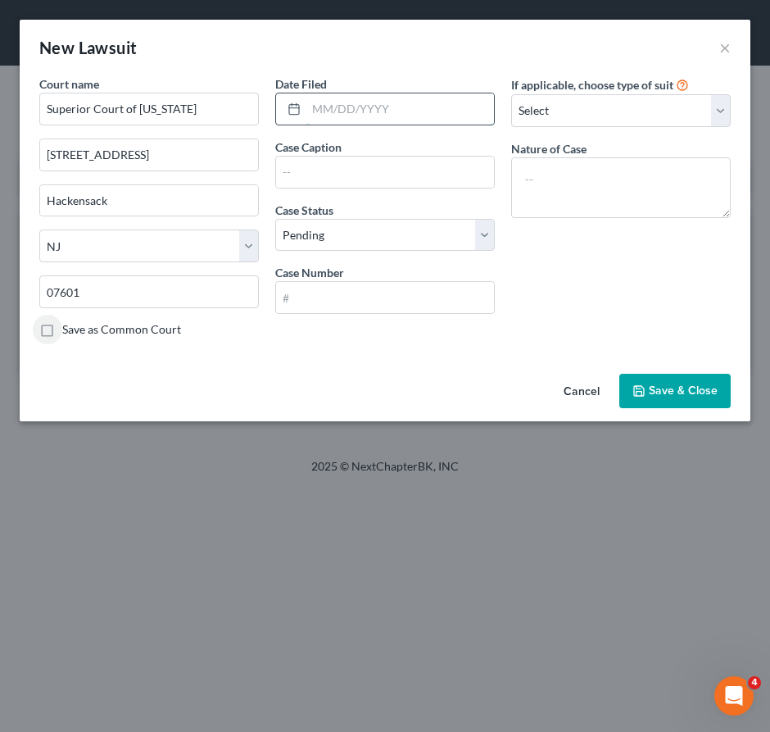
click at [373, 107] on input "text" at bounding box center [401, 108] width 188 height 31
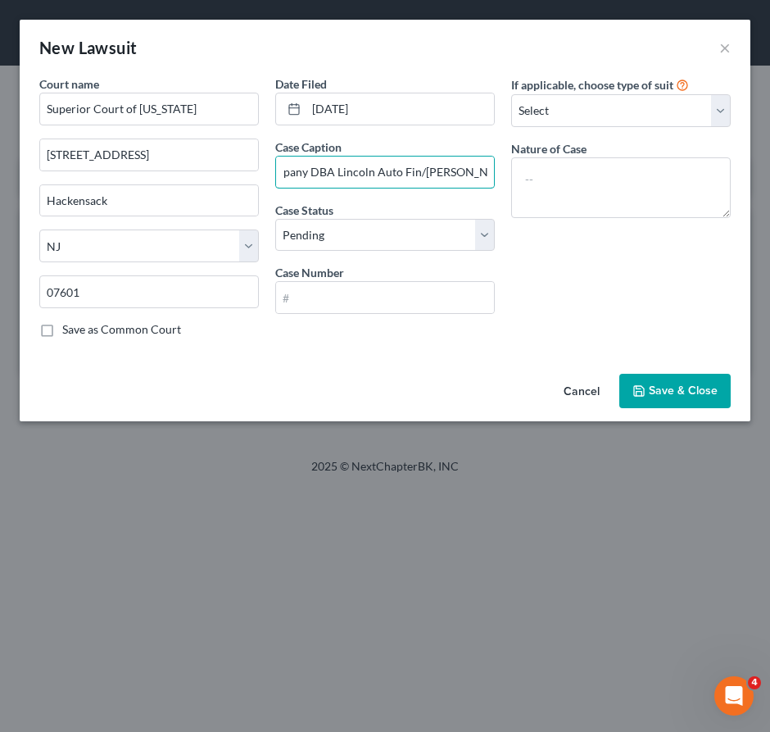
scroll to position [0, 126]
click at [448, 164] on input "Ford Motor Credit Company DBA Lincoln Auto Fin/[PERSON_NAME] Motors" at bounding box center [385, 172] width 218 height 31
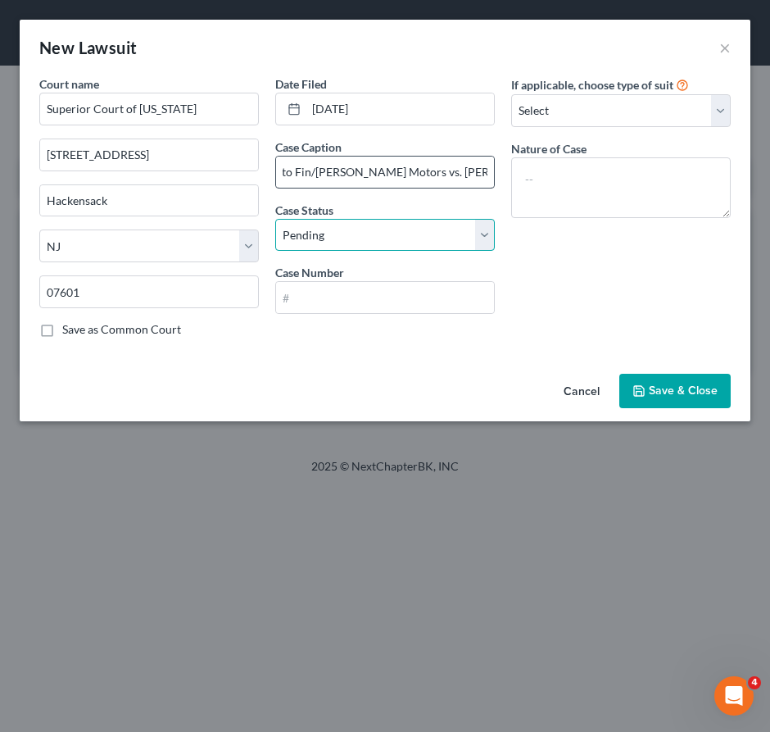
scroll to position [0, 0]
drag, startPoint x: 365, startPoint y: 288, endPoint x: 387, endPoint y: 242, distance: 51.0
click at [365, 288] on input "text" at bounding box center [385, 297] width 218 height 31
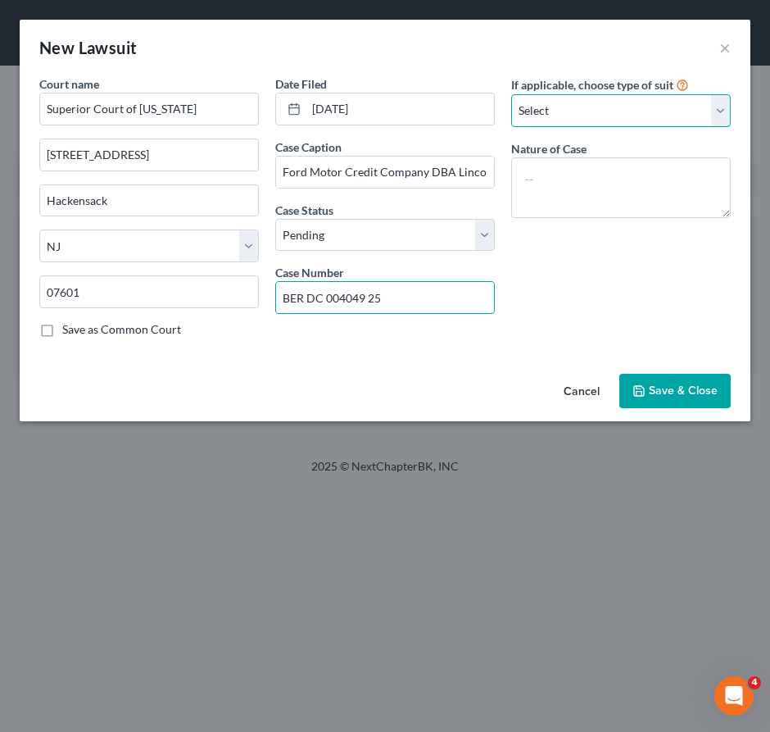
drag, startPoint x: 581, startPoint y: 110, endPoint x: 578, endPoint y: 125, distance: 15.1
click at [581, 110] on select "Select Repossession Garnishment Foreclosure Attached, Seized, Or Levied Other" at bounding box center [621, 110] width 220 height 33
click at [511, 94] on select "Select Repossession Garnishment Foreclosure Attached, Seized, Or Levied Other" at bounding box center [621, 110] width 220 height 33
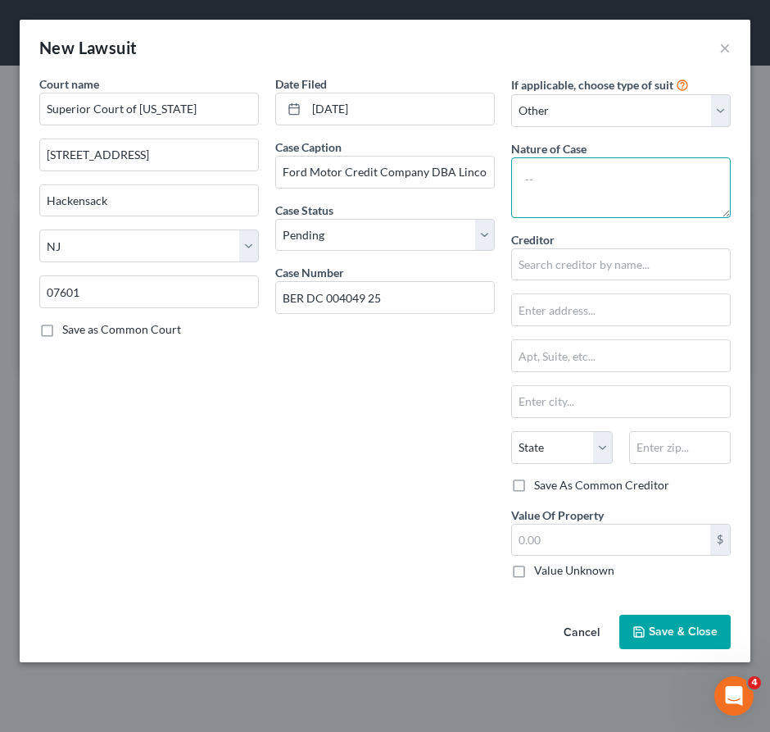
click at [583, 176] on textarea at bounding box center [621, 187] width 220 height 61
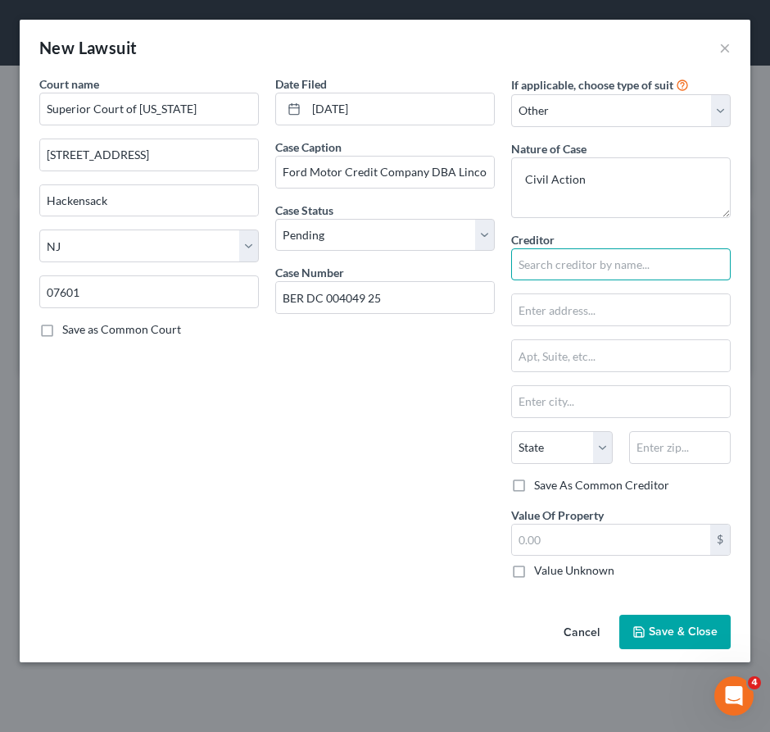
click at [599, 255] on input "text" at bounding box center [621, 264] width 220 height 33
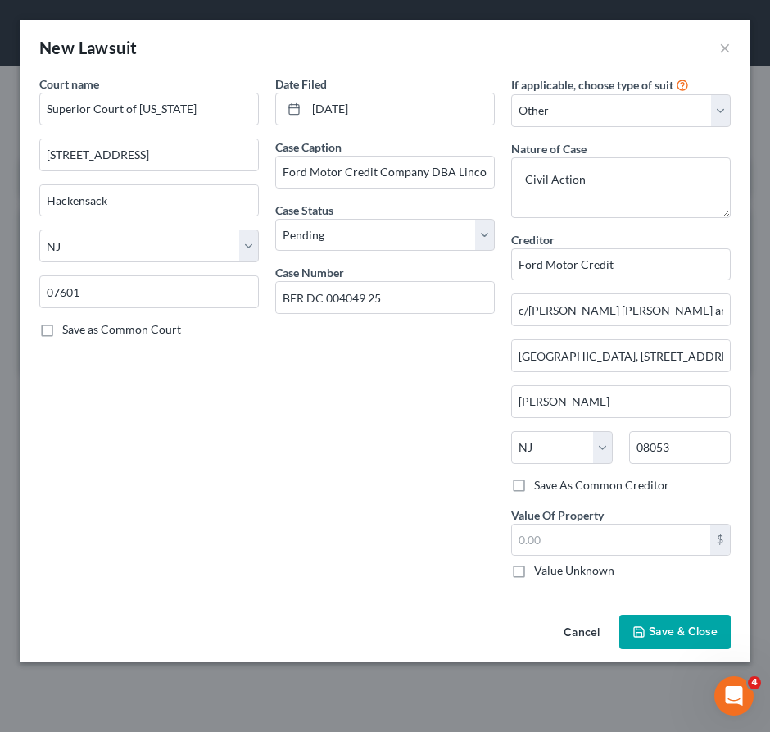
click at [685, 631] on span "Save & Close" at bounding box center [683, 632] width 69 height 14
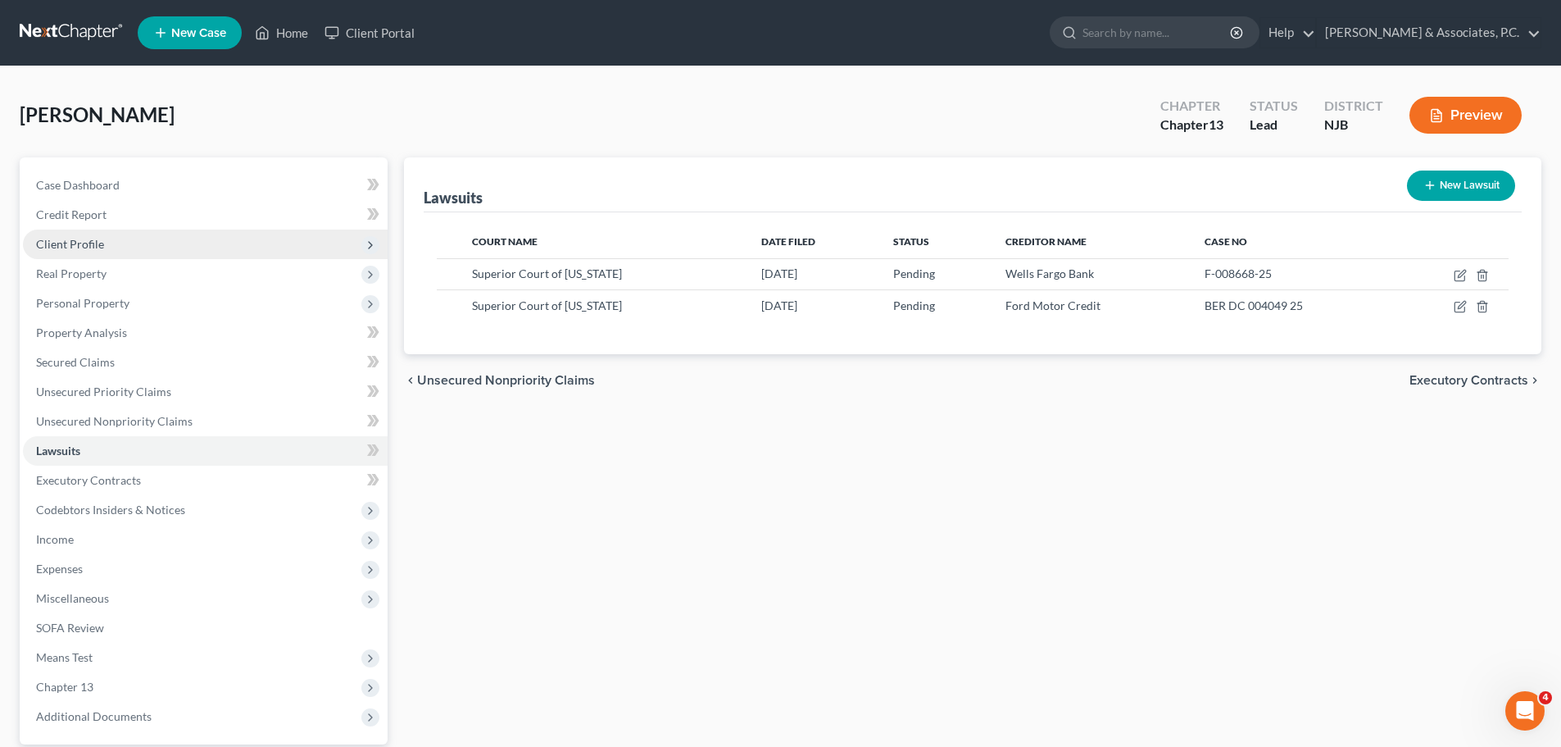
click at [113, 243] on span "Client Profile" at bounding box center [205, 244] width 365 height 30
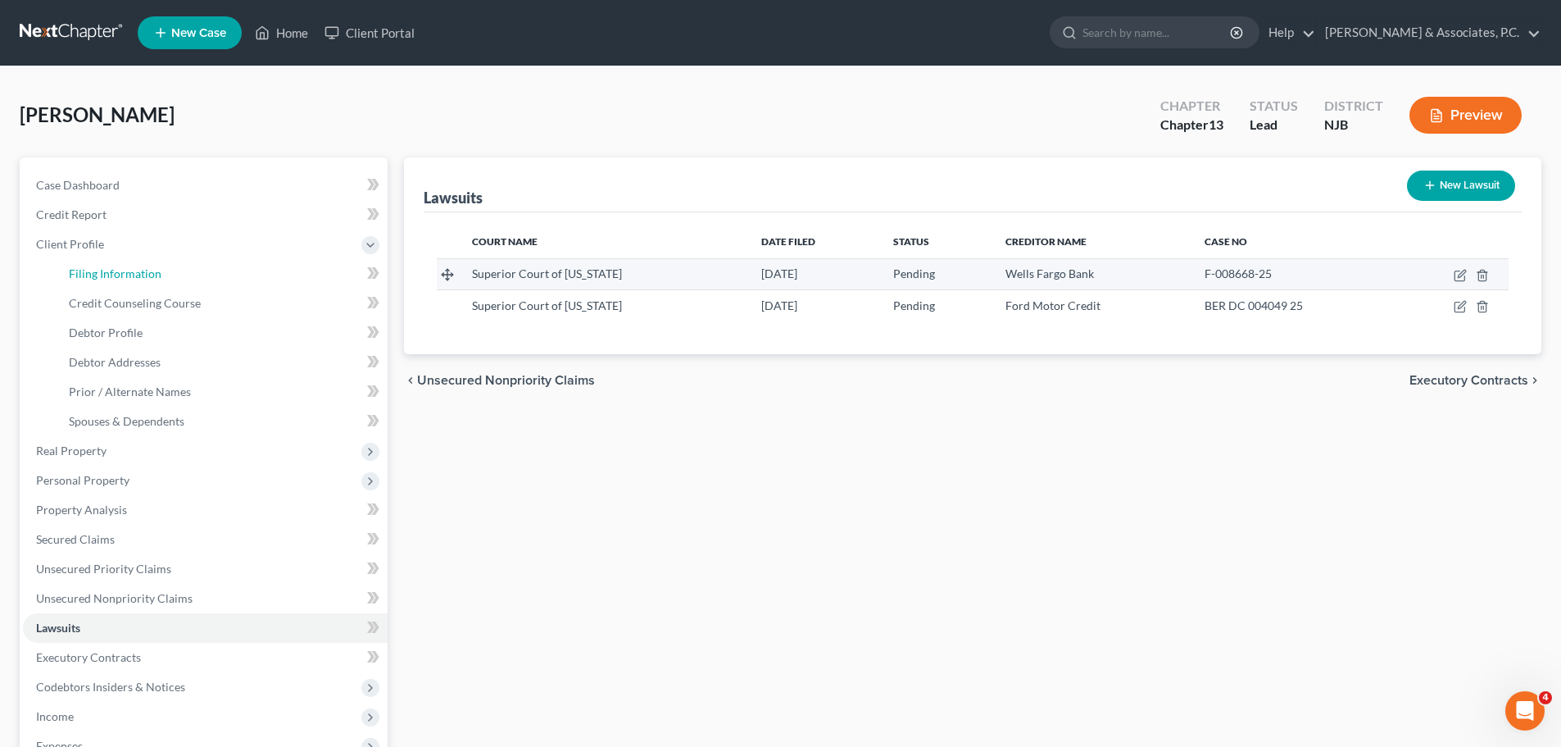
drag, startPoint x: 151, startPoint y: 281, endPoint x: 498, endPoint y: 276, distance: 347.6
click at [151, 280] on link "Filing Information" at bounding box center [222, 274] width 332 height 30
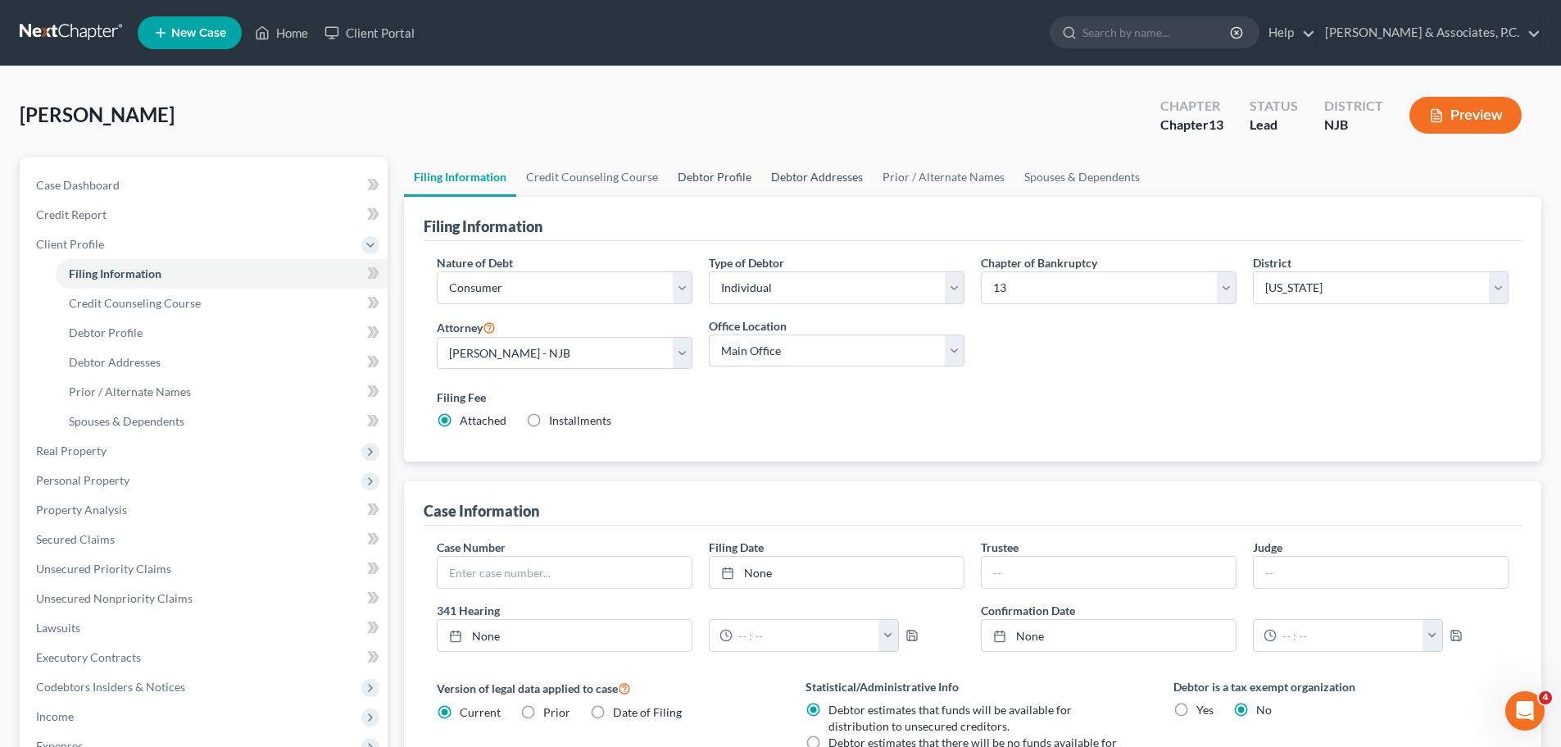
drag, startPoint x: 718, startPoint y: 175, endPoint x: 855, endPoint y: 191, distance: 137.9
click at [719, 175] on link "Debtor Profile" at bounding box center [714, 176] width 93 height 39
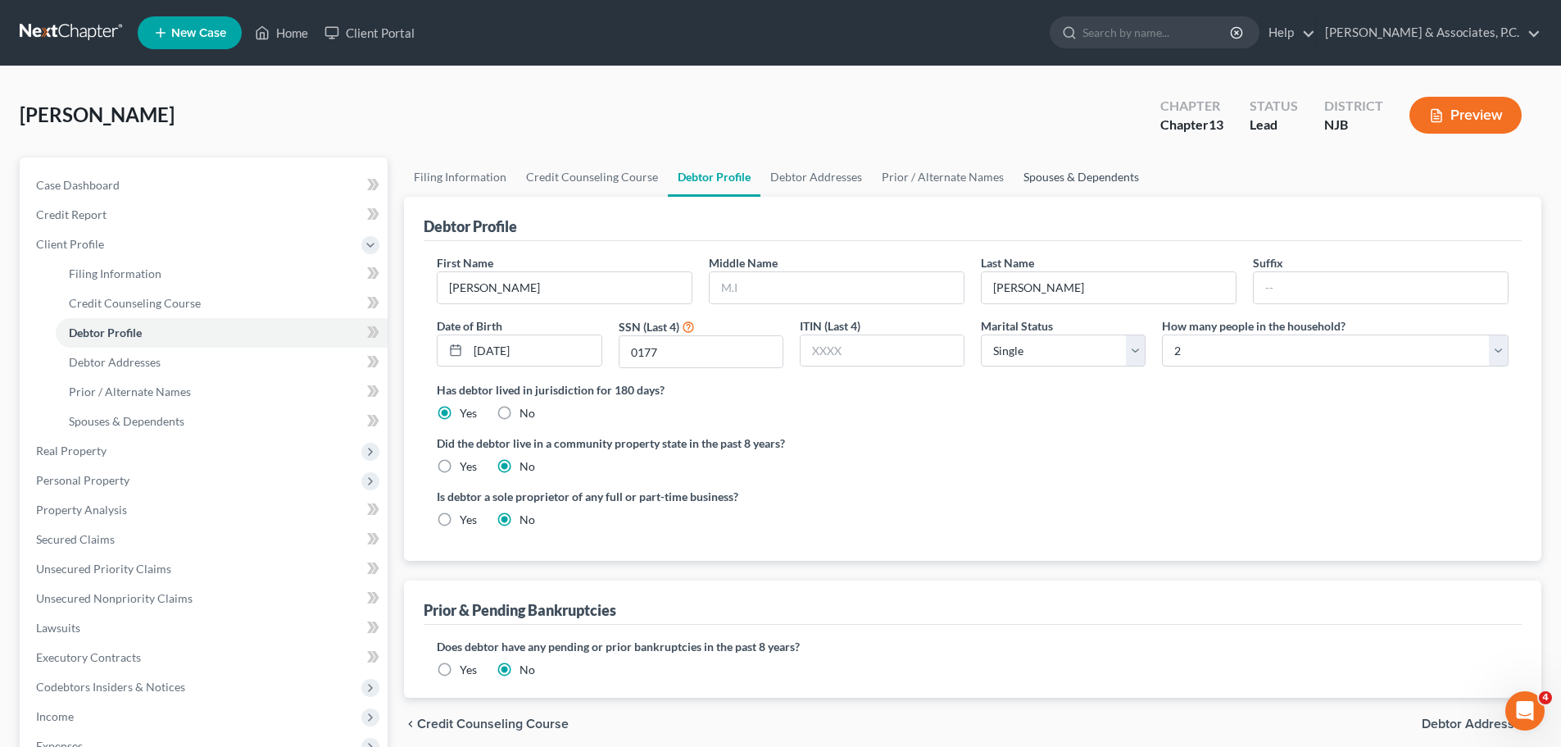
click at [1093, 179] on link "Spouses & Dependents" at bounding box center [1081, 176] width 135 height 39
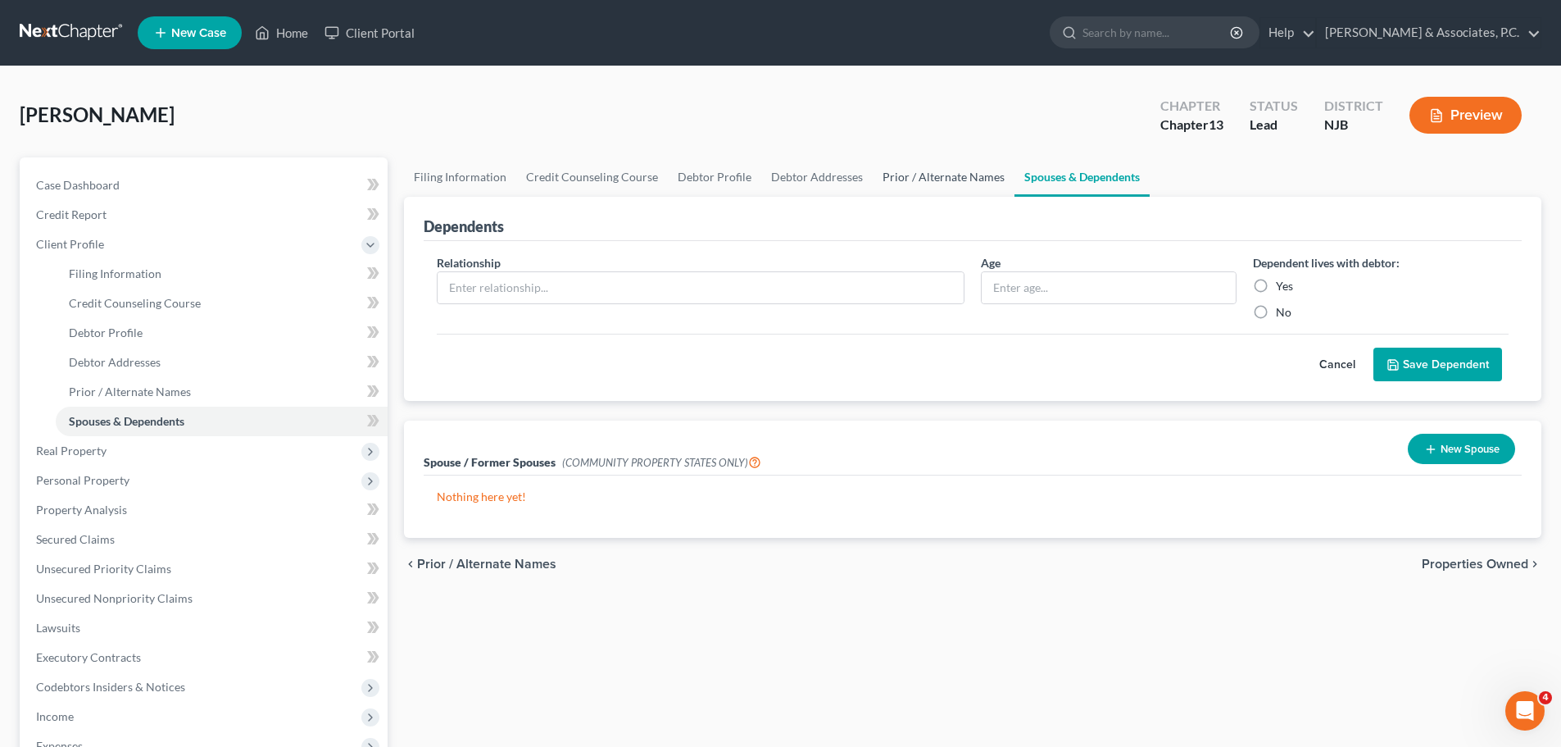
click at [925, 175] on link "Prior / Alternate Names" at bounding box center [944, 176] width 142 height 39
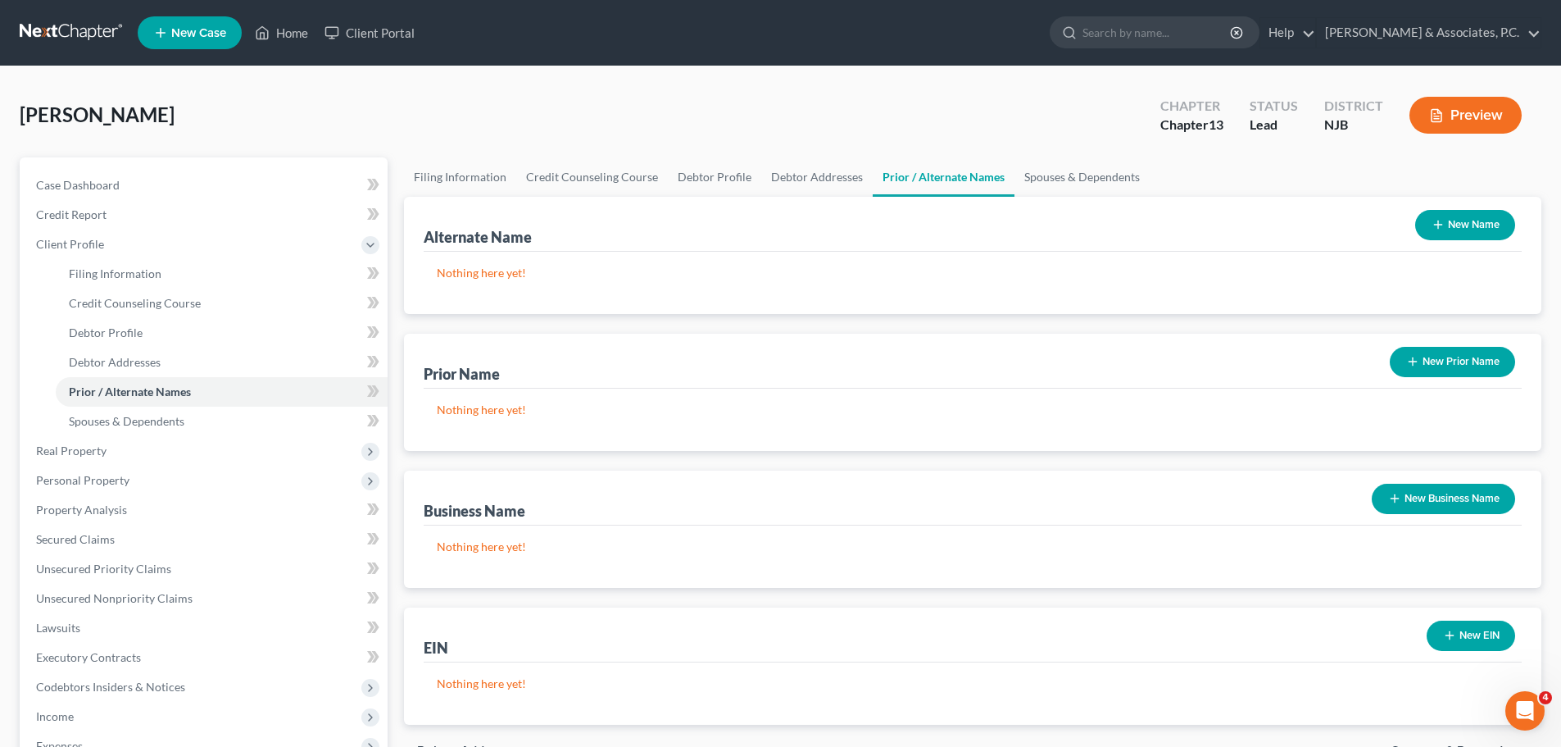
drag, startPoint x: 1473, startPoint y: 224, endPoint x: 1379, endPoint y: 246, distance: 96.0
click at [1469, 225] on button "New Name" at bounding box center [1465, 225] width 100 height 30
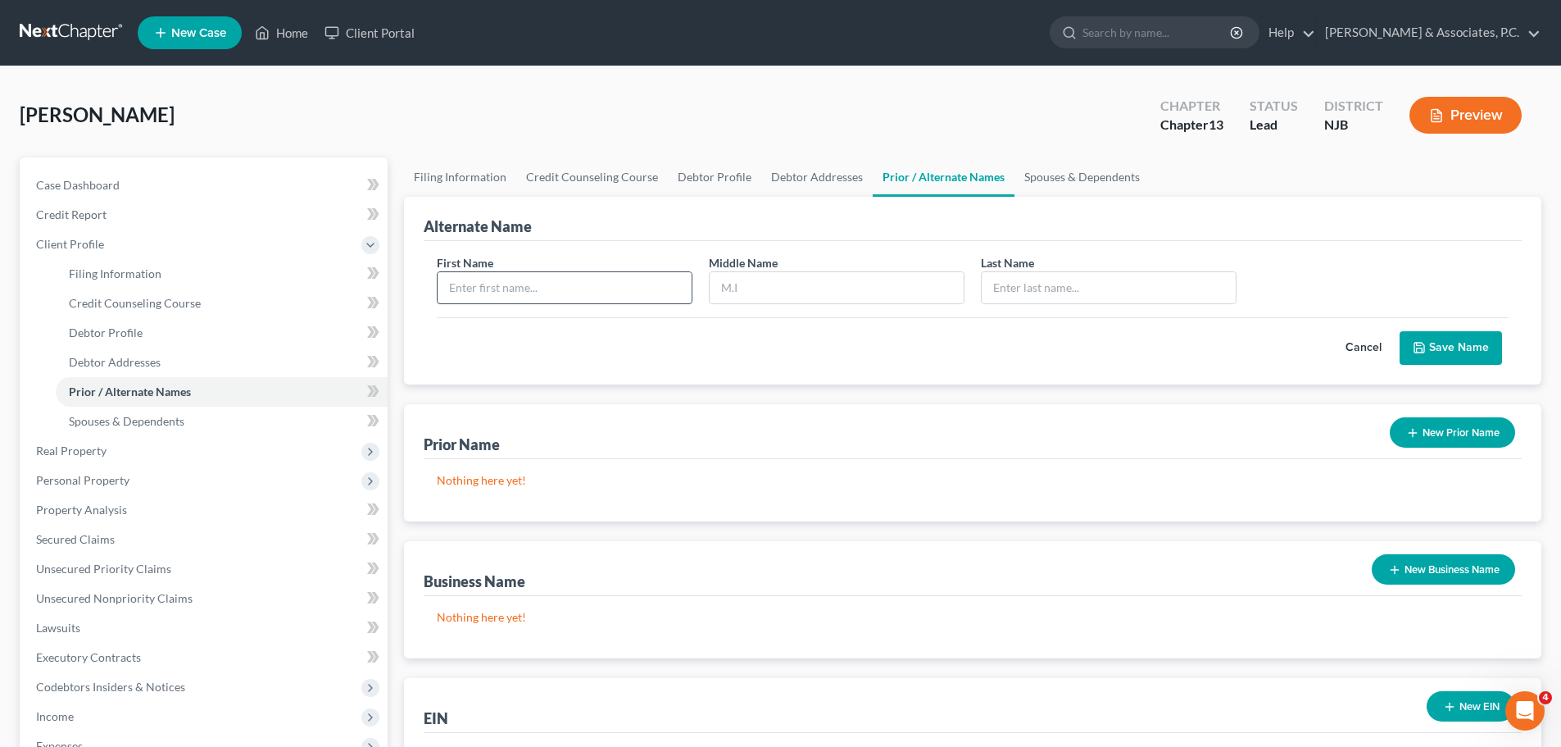
drag, startPoint x: 584, startPoint y: 289, endPoint x: 593, endPoint y: 282, distance: 11.8
click at [584, 289] on input "text" at bounding box center [565, 287] width 254 height 31
drag, startPoint x: 1463, startPoint y: 340, endPoint x: 1454, endPoint y: 350, distance: 13.3
click at [1462, 342] on button "Save Name" at bounding box center [1451, 348] width 102 height 34
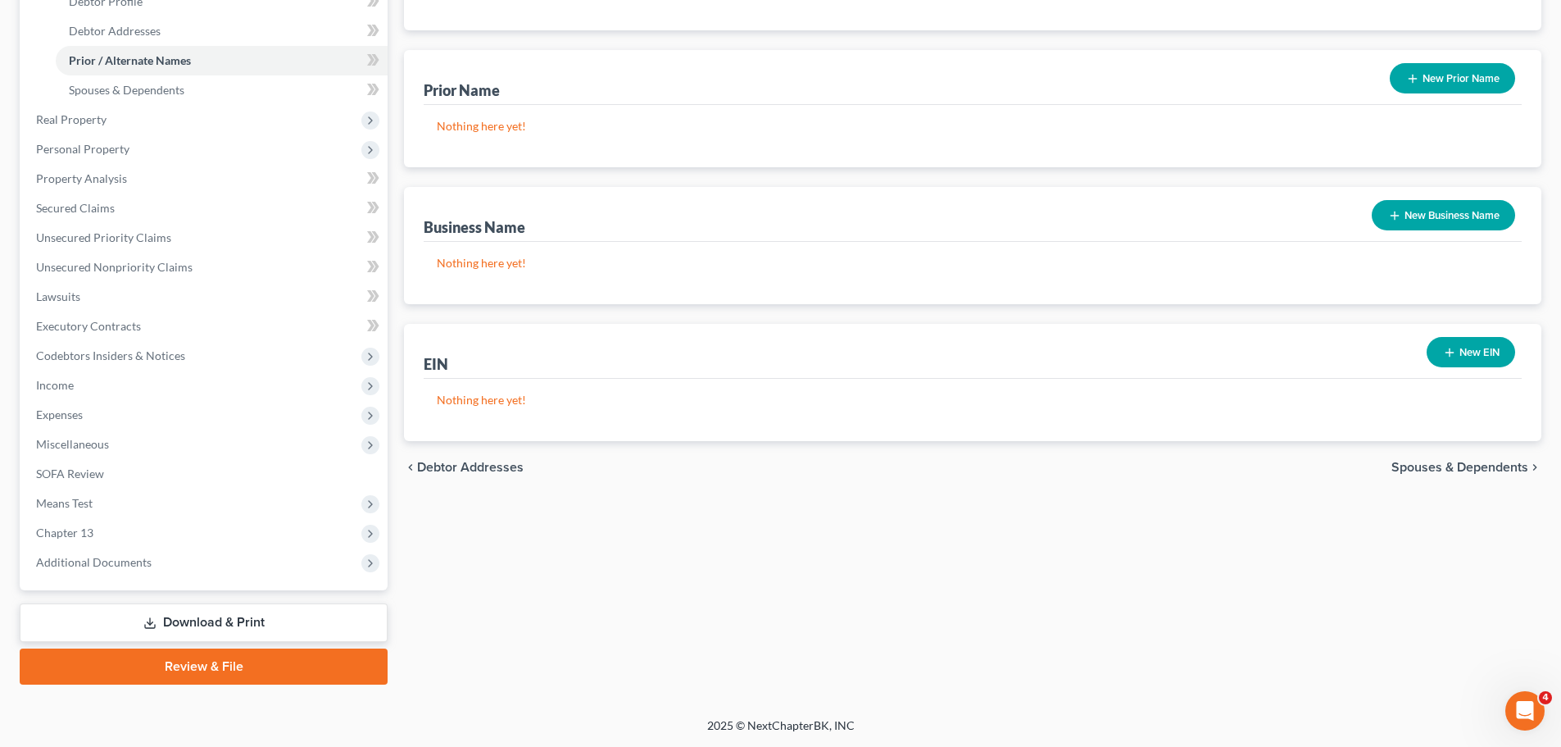
scroll to position [85, 0]
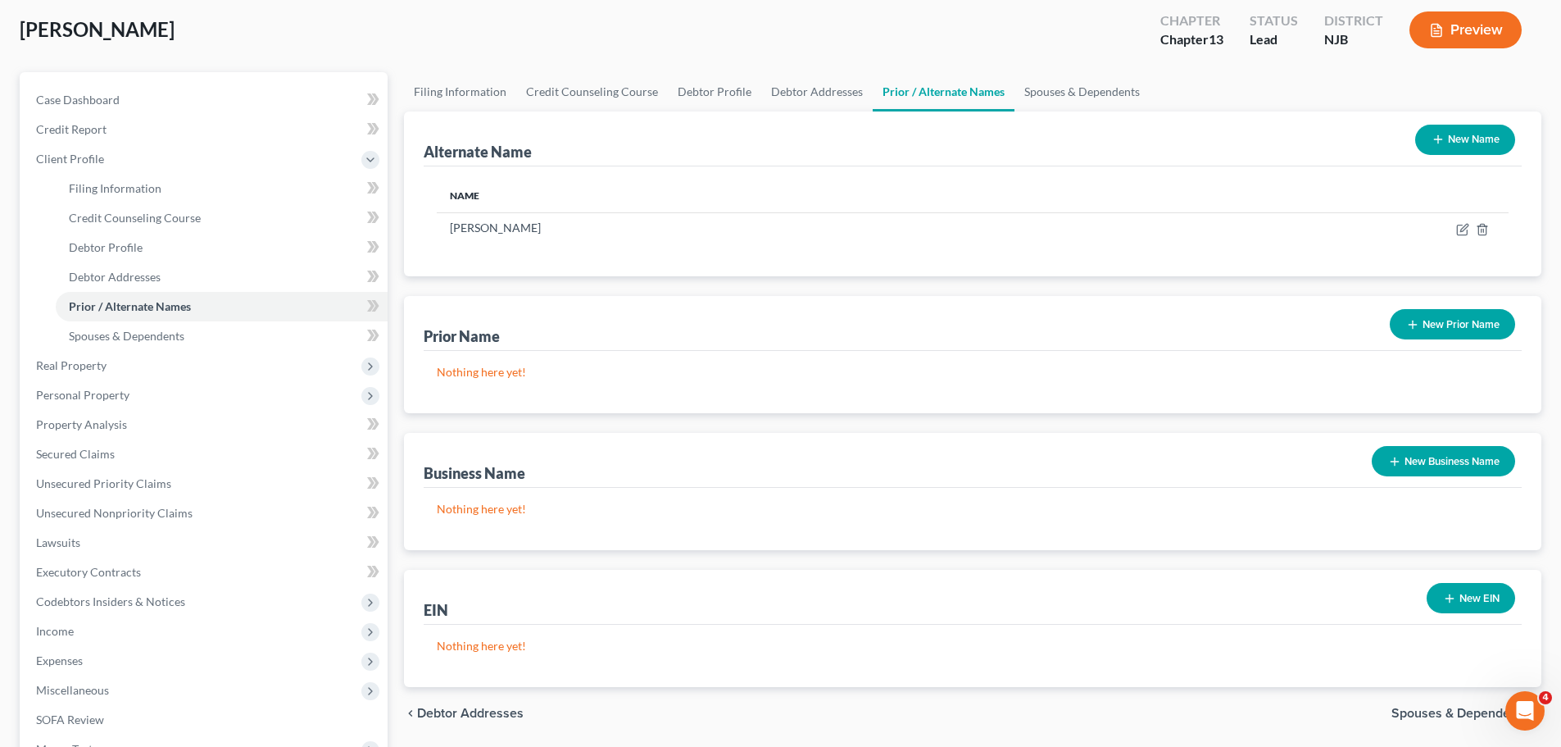
drag, startPoint x: 786, startPoint y: 11, endPoint x: 779, endPoint y: 17, distance: 9.9
click at [785, 11] on div "[PERSON_NAME] Upgraded Chapter Chapter 13 Status Lead District [GEOGRAPHIC_DATA…" at bounding box center [781, 36] width 1522 height 71
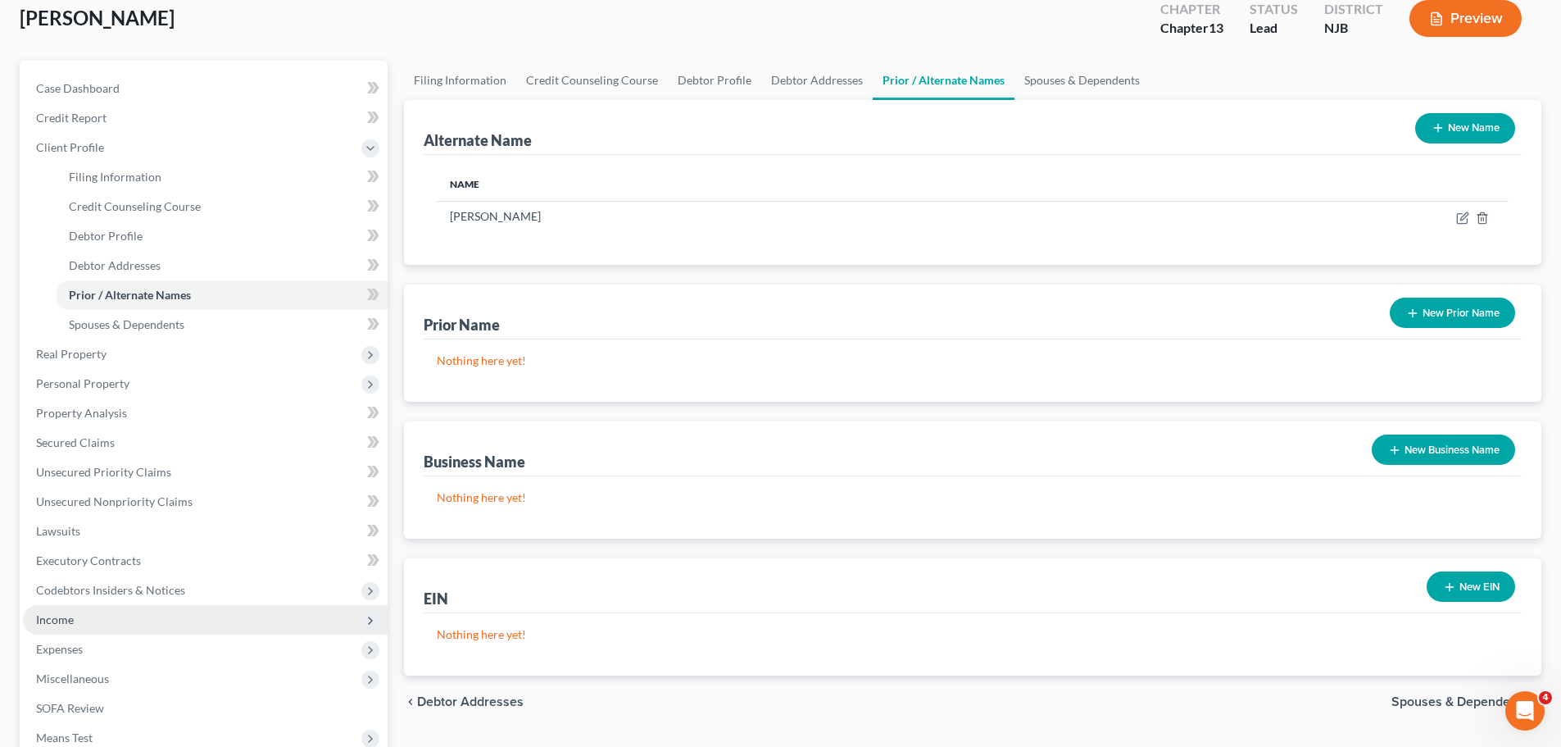
scroll to position [246, 0]
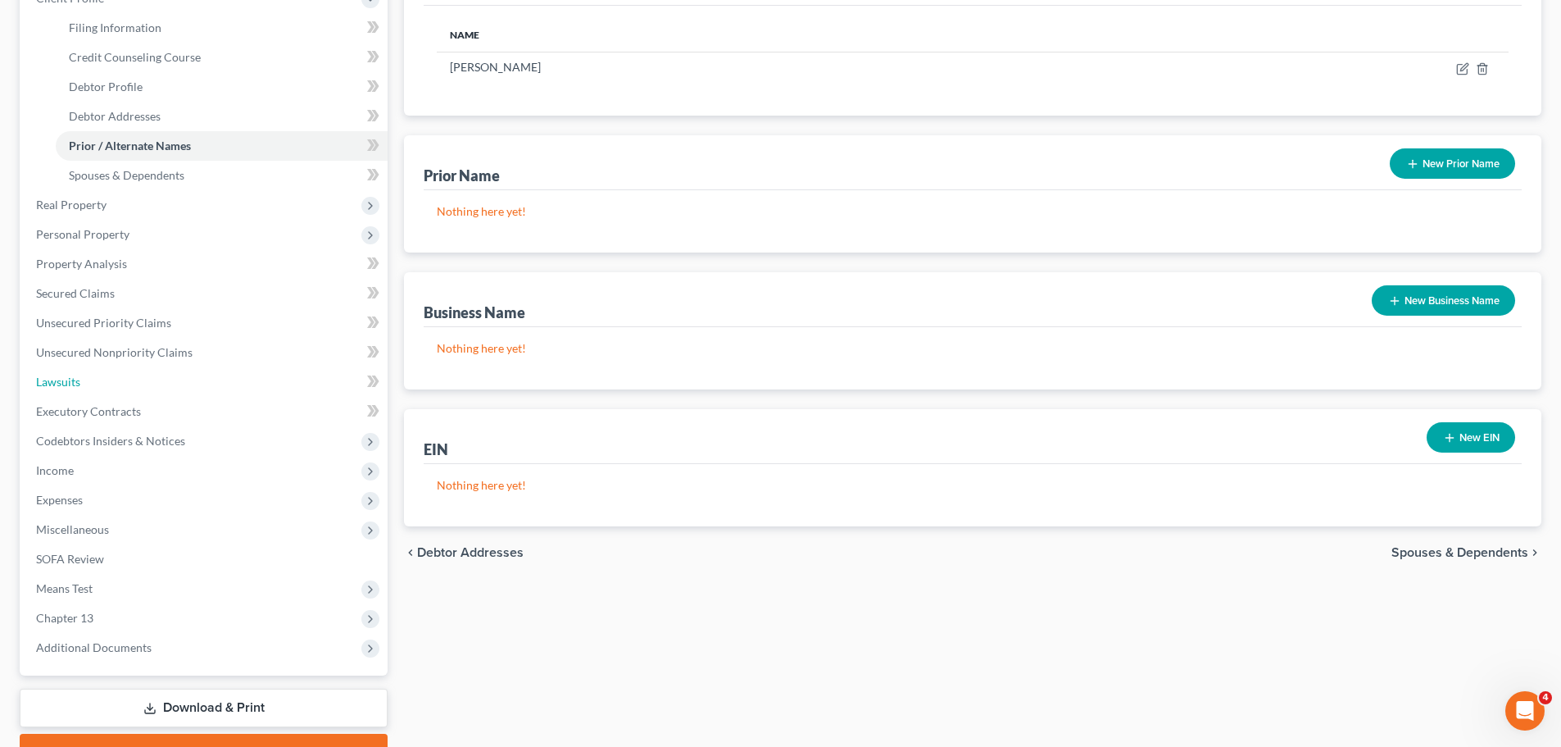
drag, startPoint x: 92, startPoint y: 382, endPoint x: 734, endPoint y: 401, distance: 642.9
click at [91, 381] on link "Lawsuits" at bounding box center [205, 382] width 365 height 30
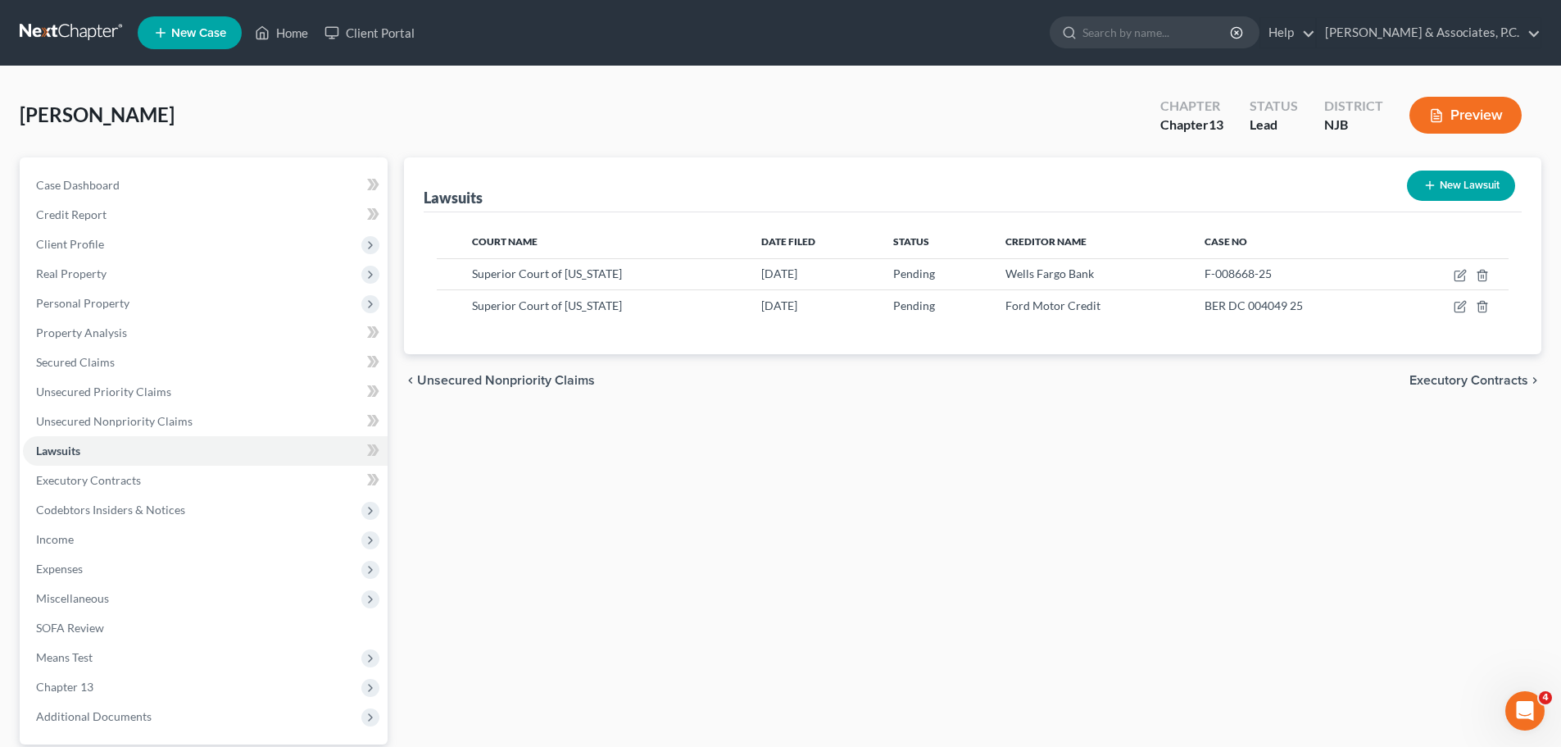
click at [1465, 183] on button "New Lawsuit" at bounding box center [1461, 185] width 108 height 30
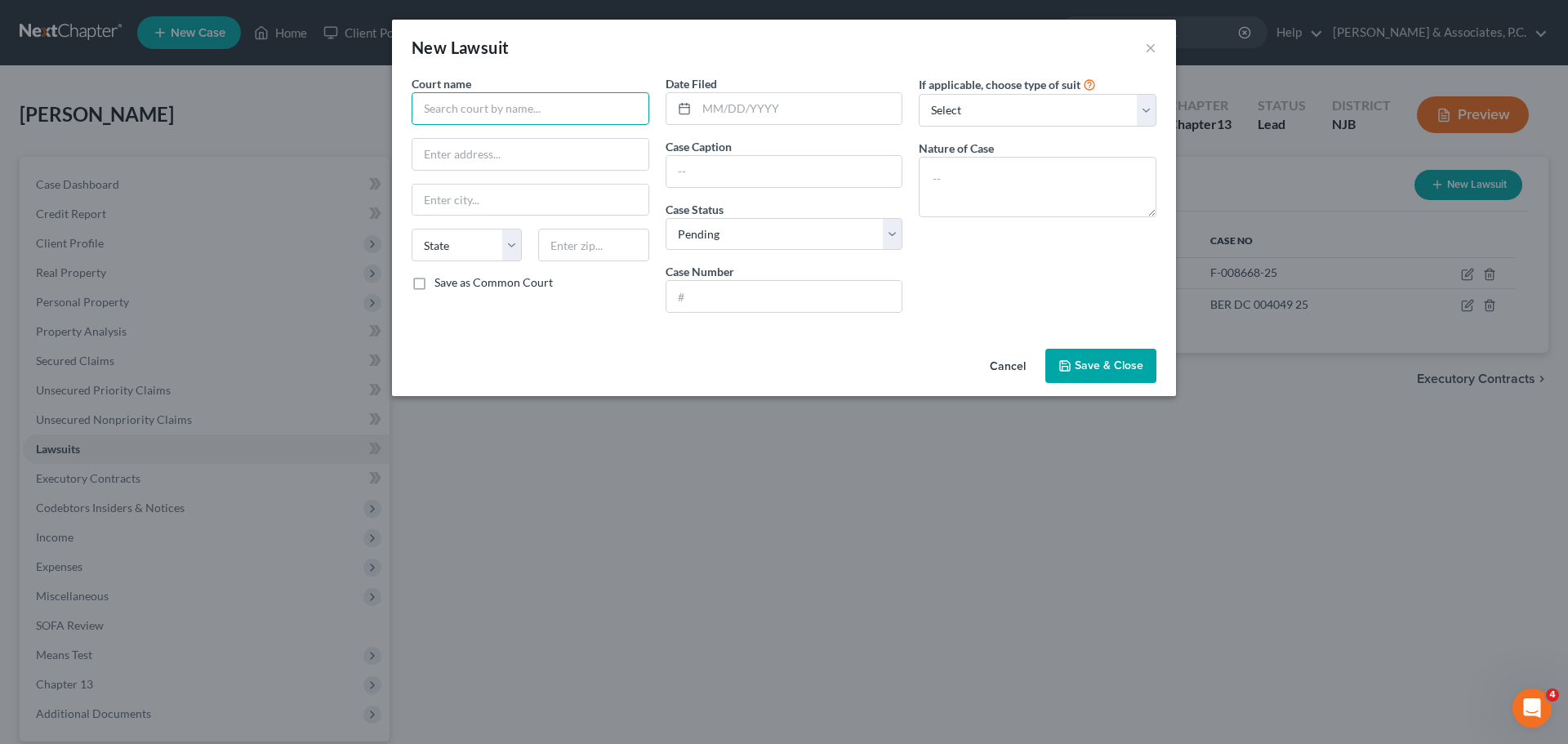
click at [484, 102] on input "text" at bounding box center [530, 109] width 238 height 33
click at [1151, 47] on button "×" at bounding box center [1150, 48] width 11 height 20
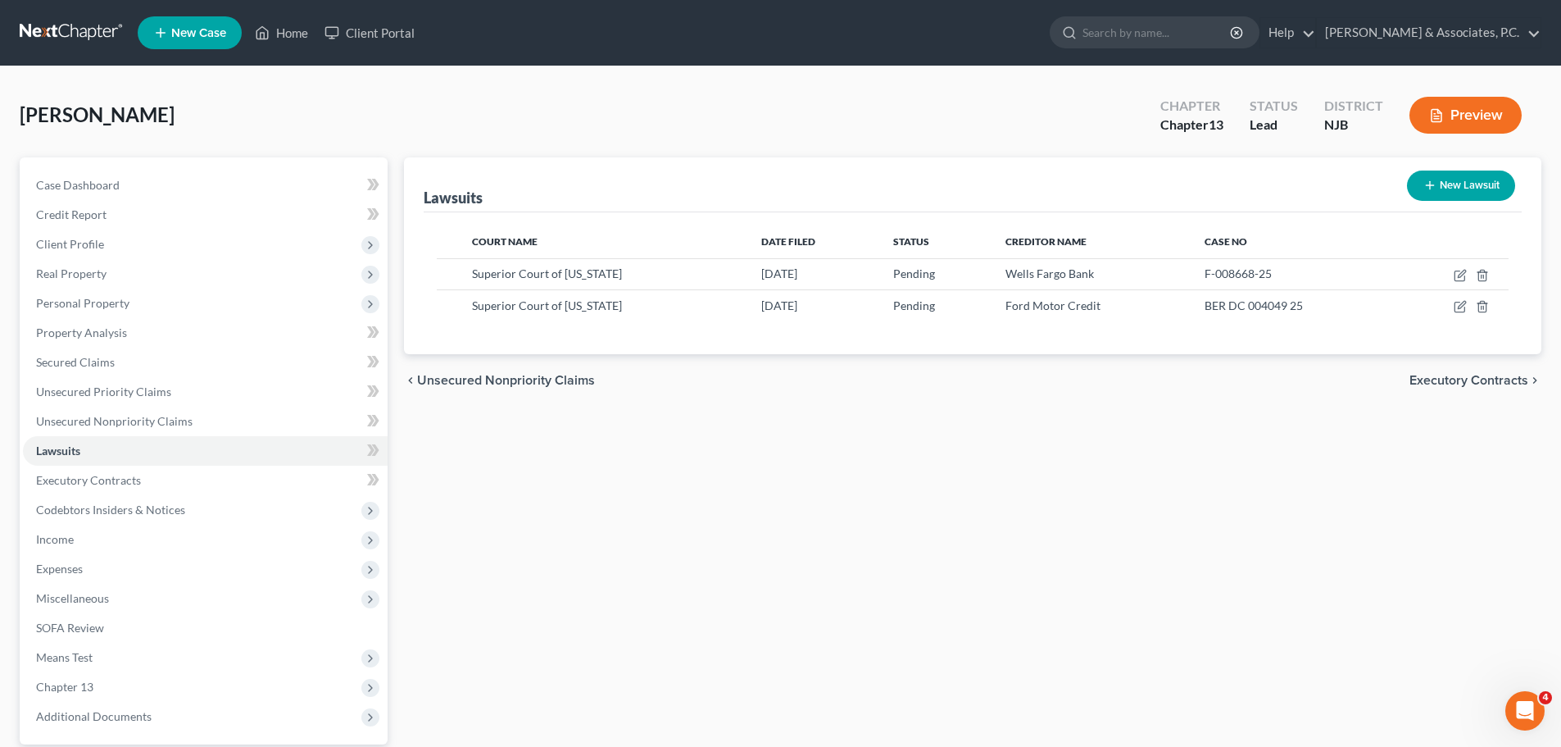
click at [1449, 181] on button "New Lawsuit" at bounding box center [1461, 185] width 108 height 30
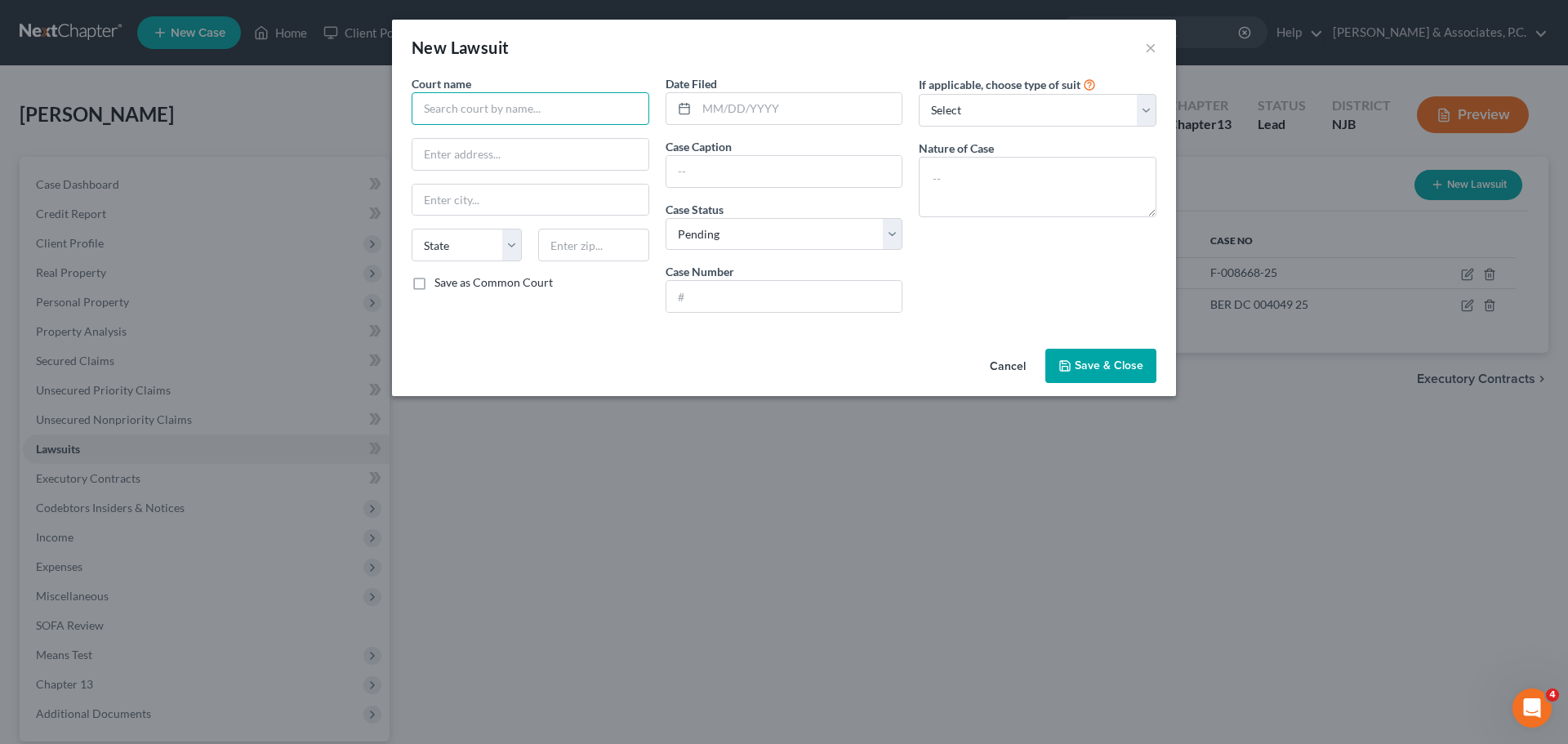
drag, startPoint x: 513, startPoint y: 105, endPoint x: 525, endPoint y: 103, distance: 12.2
click at [514, 103] on input "text" at bounding box center [530, 109] width 238 height 33
drag, startPoint x: 803, startPoint y: 97, endPoint x: 802, endPoint y: 105, distance: 8.1
click at [803, 97] on input "text" at bounding box center [799, 108] width 206 height 31
drag, startPoint x: 744, startPoint y: 165, endPoint x: 758, endPoint y: 168, distance: 14.3
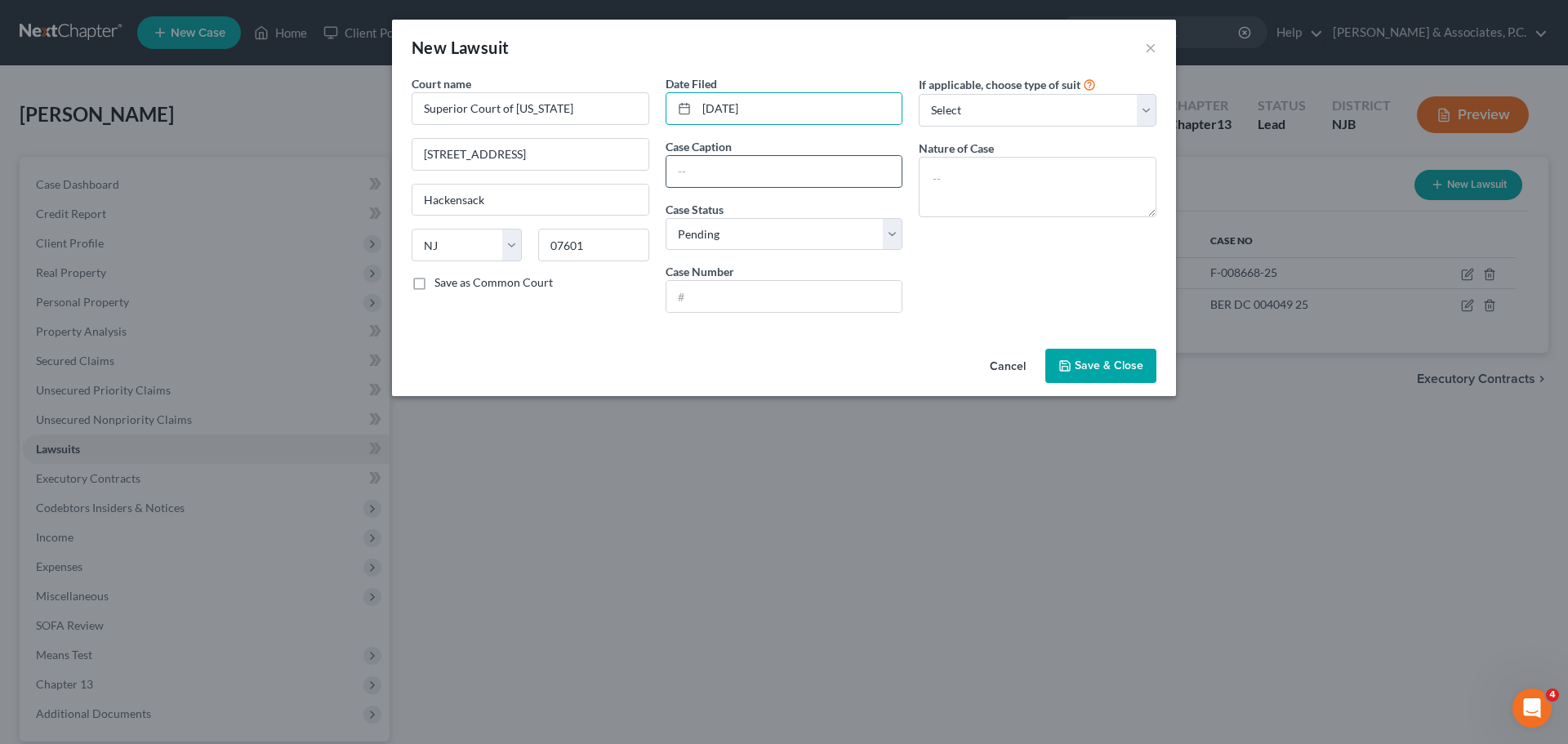
click at [744, 165] on input "text" at bounding box center [784, 171] width 236 height 31
click at [778, 234] on select "Select Pending On Appeal Concluded" at bounding box center [784, 234] width 238 height 33
click at [665, 218] on select "Select Pending On Appeal Concluded" at bounding box center [784, 234] width 238 height 33
click at [748, 291] on input "text" at bounding box center [784, 296] width 236 height 31
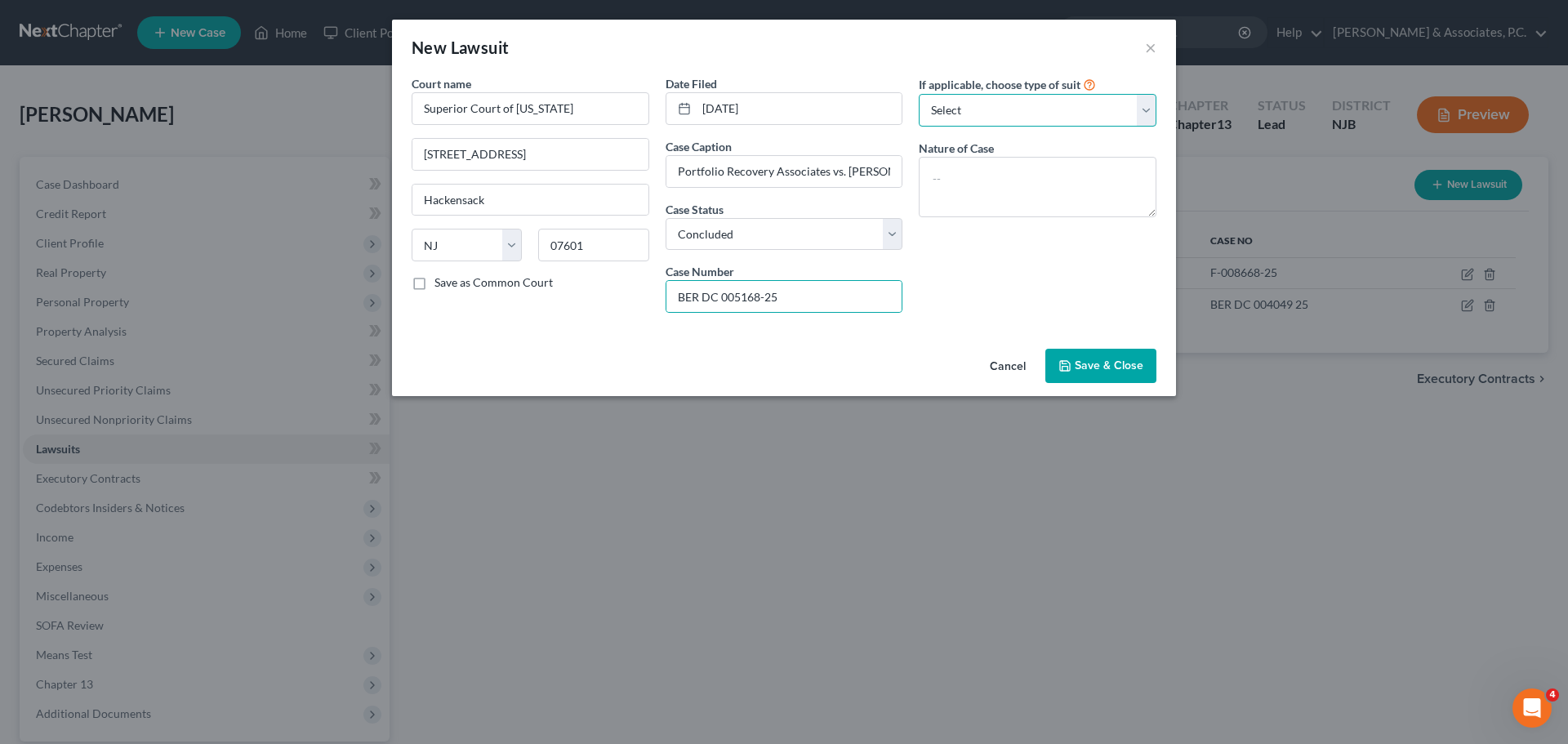
drag, startPoint x: 1062, startPoint y: 106, endPoint x: 1054, endPoint y: 117, distance: 13.6
click at [1060, 108] on select "Select Repossession Garnishment Foreclosure Attached, Seized, Or Levied Other" at bounding box center [1037, 110] width 238 height 33
click at [918, 94] on select "Select Repossession Garnishment Foreclosure Attached, Seized, Or Levied Other" at bounding box center [1037, 110] width 238 height 33
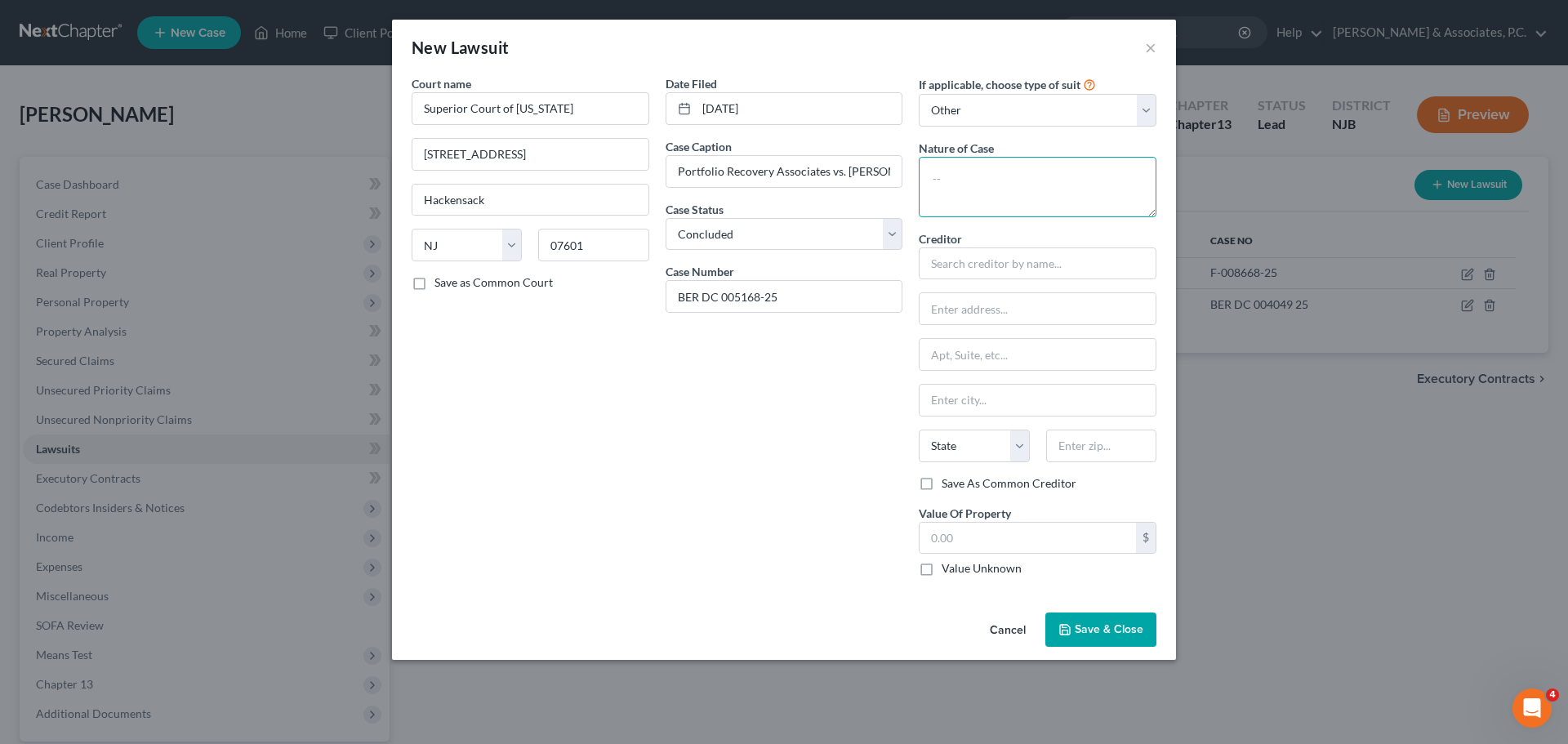
click at [1039, 190] on textarea at bounding box center [1037, 186] width 238 height 61
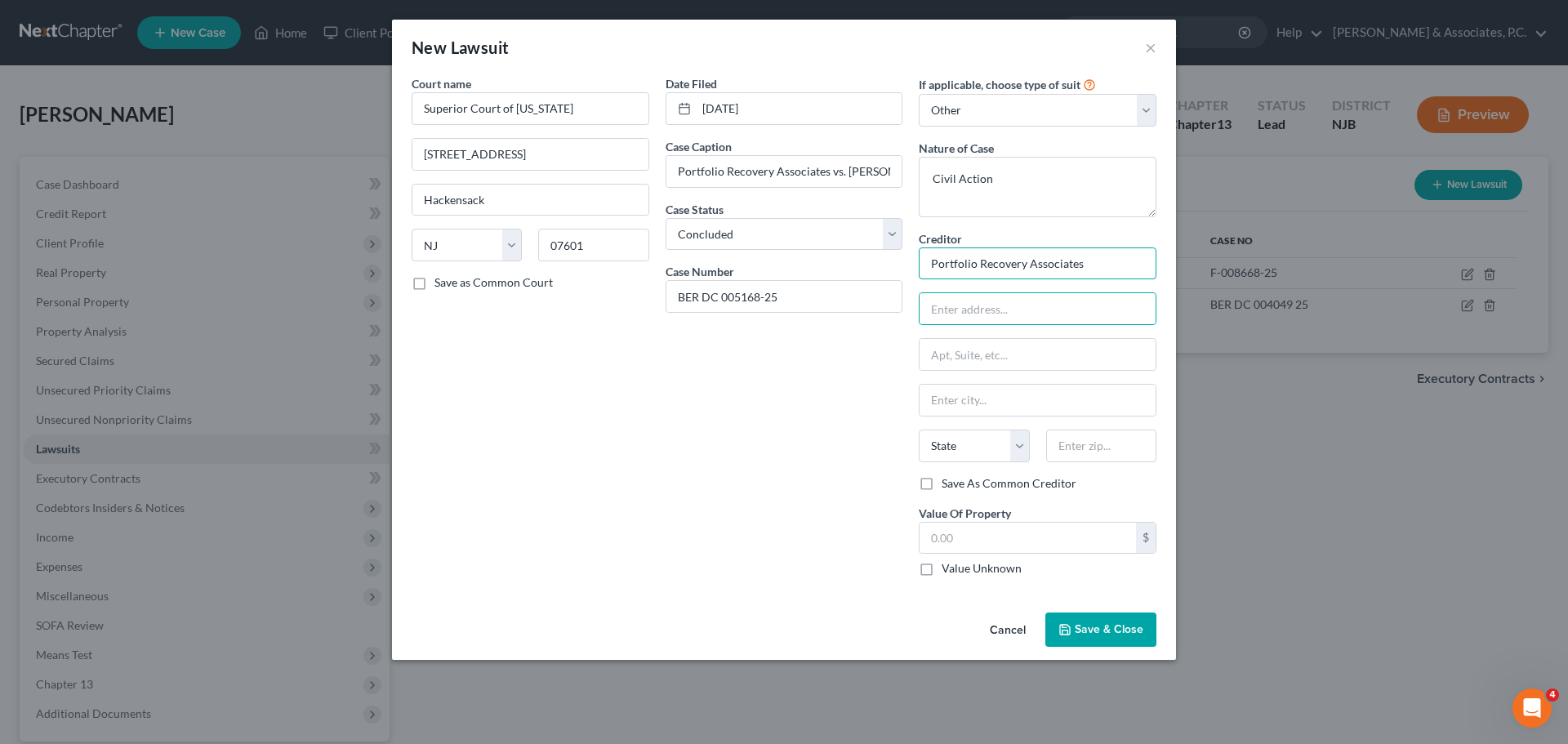
click at [1098, 264] on input "Portfolio Recovery Associates" at bounding box center [1037, 263] width 238 height 33
drag, startPoint x: 1052, startPoint y: 307, endPoint x: 1049, endPoint y: 316, distance: 9.5
click at [1050, 308] on input "text" at bounding box center [1037, 308] width 236 height 31
click at [1117, 307] on input "[STREET_ADDRESS]" at bounding box center [1037, 308] width 236 height 31
drag, startPoint x: 1112, startPoint y: 632, endPoint x: 1169, endPoint y: 620, distance: 58.2
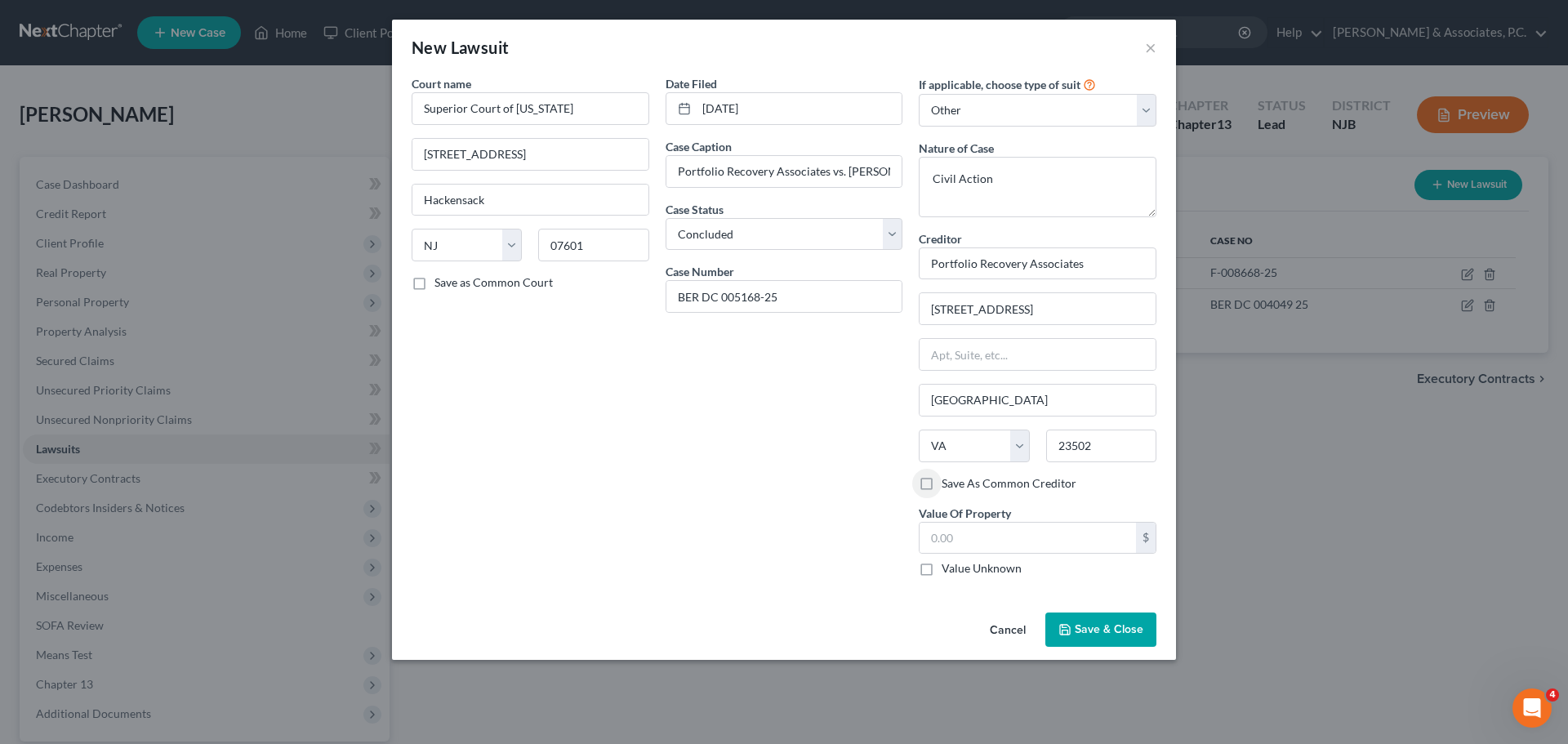
click at [1112, 631] on span "Save & Close" at bounding box center [1109, 629] width 69 height 14
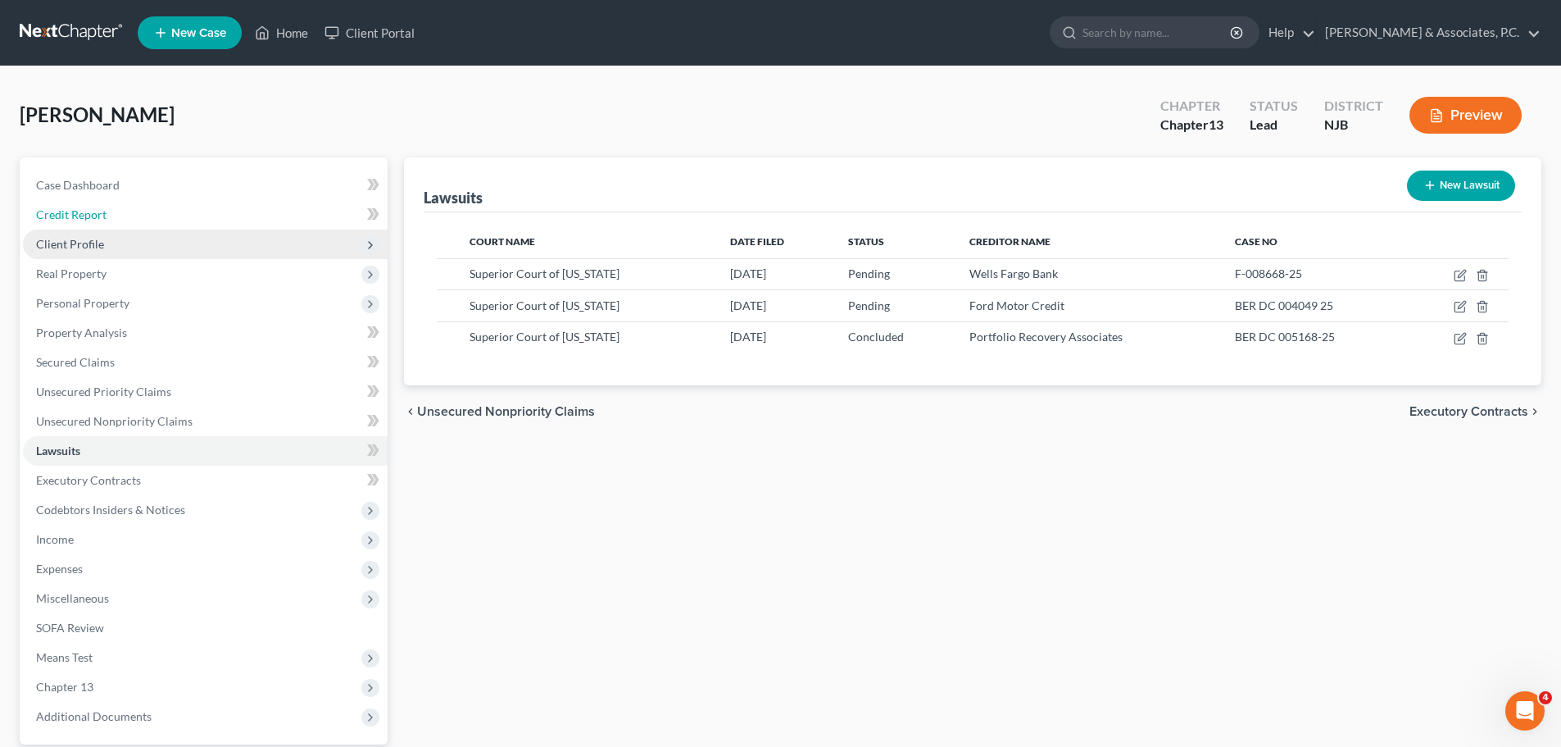
click at [102, 211] on span "Credit Report" at bounding box center [71, 214] width 70 height 14
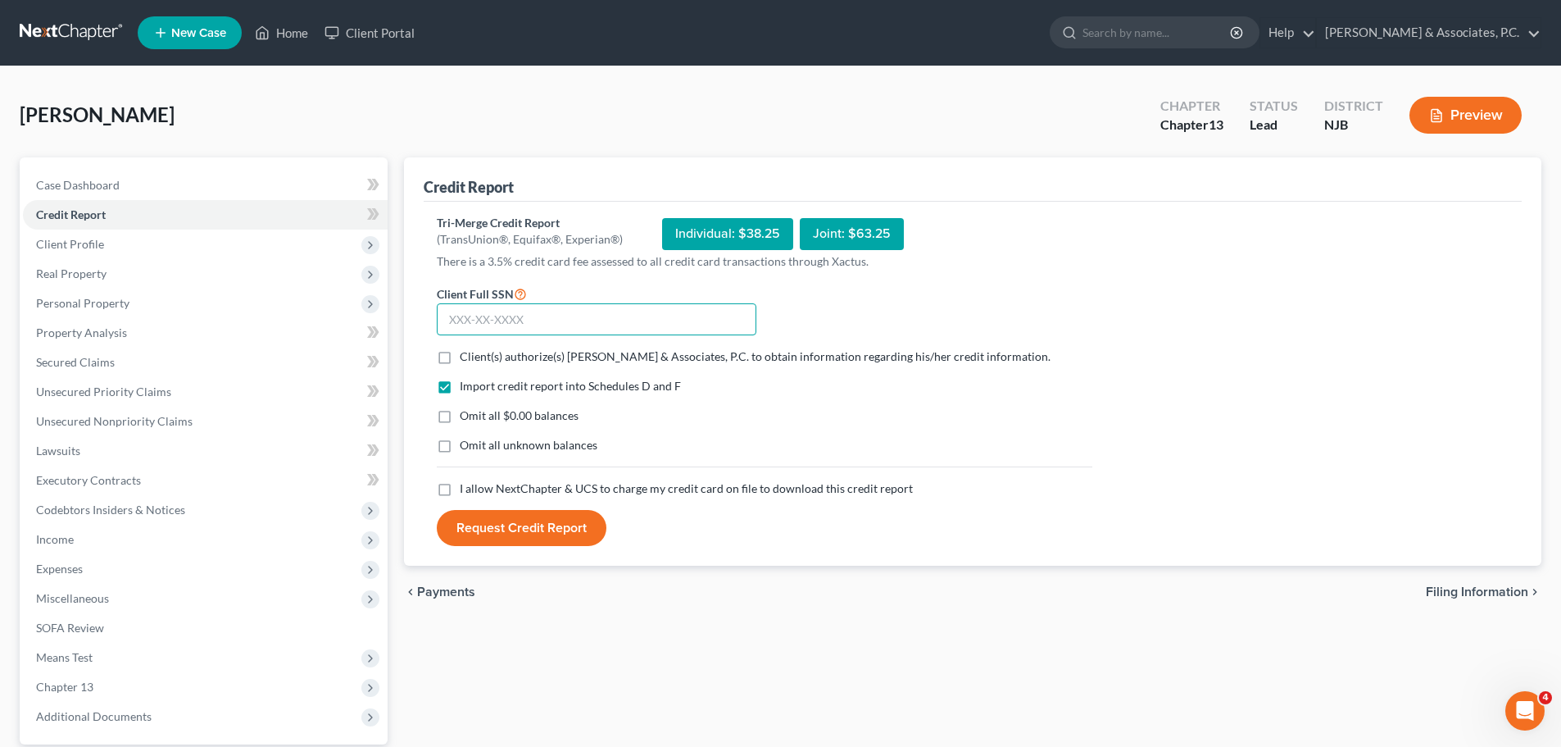
click at [588, 320] on input "text" at bounding box center [597, 319] width 320 height 33
drag, startPoint x: 594, startPoint y: 313, endPoint x: 605, endPoint y: 303, distance: 14.5
click at [590, 311] on input "text" at bounding box center [597, 319] width 320 height 33
click at [460, 357] on label "Client(s) authorize(s) [PERSON_NAME] & Associates, P.C. to obtain information r…" at bounding box center [755, 356] width 591 height 16
click at [466, 357] on input "Client(s) authorize(s) [PERSON_NAME] & Associates, P.C. to obtain information r…" at bounding box center [471, 353] width 11 height 11
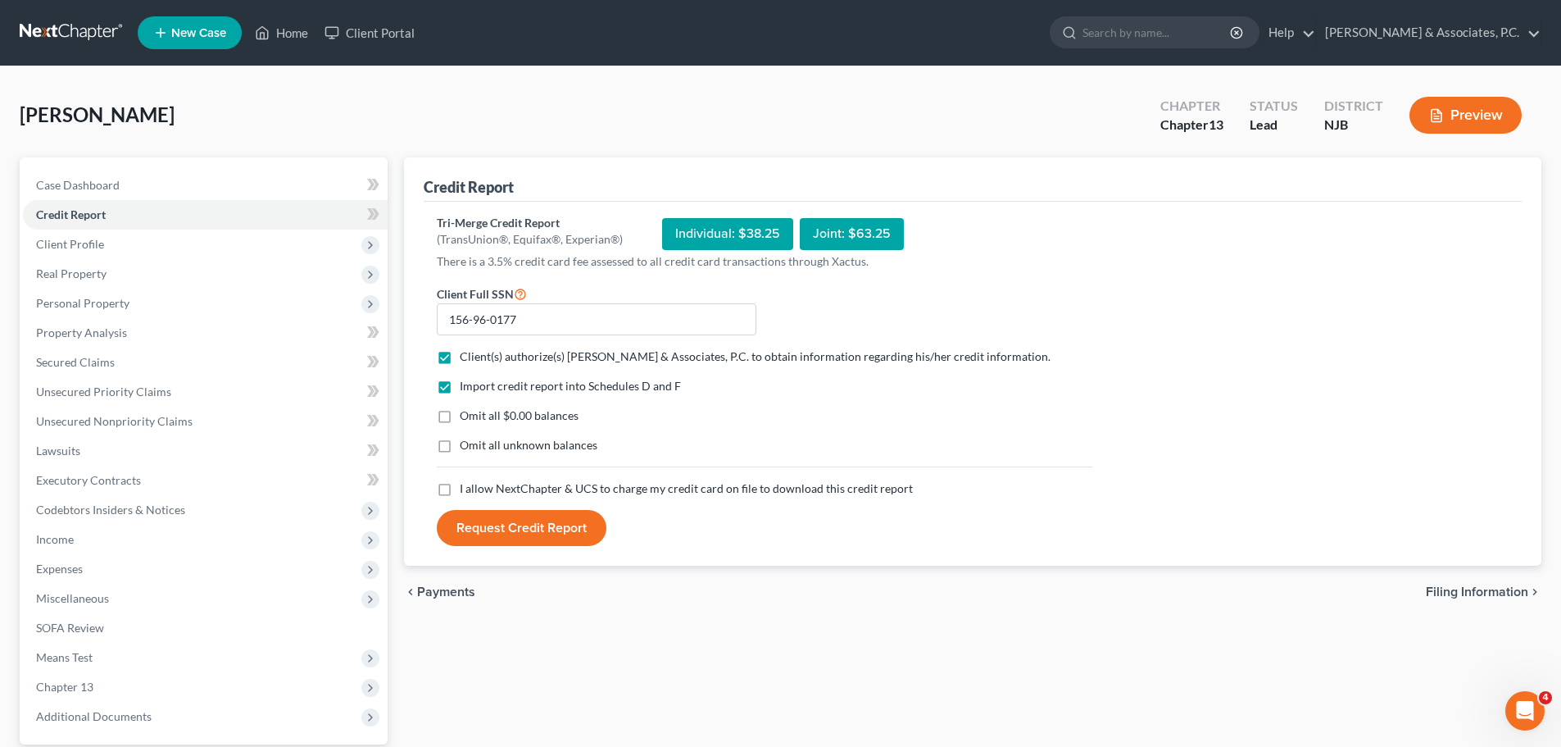
click at [460, 416] on label "Omit all $0.00 balances" at bounding box center [519, 415] width 119 height 16
click at [466, 416] on input "Omit all $0.00 balances" at bounding box center [471, 412] width 11 height 11
click at [460, 483] on label "I allow NextChapter & UCS to charge my credit card on file to download this cre…" at bounding box center [686, 488] width 453 height 16
click at [466, 483] on input "I allow NextChapter & UCS to charge my credit card on file to download this cre…" at bounding box center [471, 485] width 11 height 11
click at [499, 515] on button "Request Credit Report" at bounding box center [522, 528] width 170 height 36
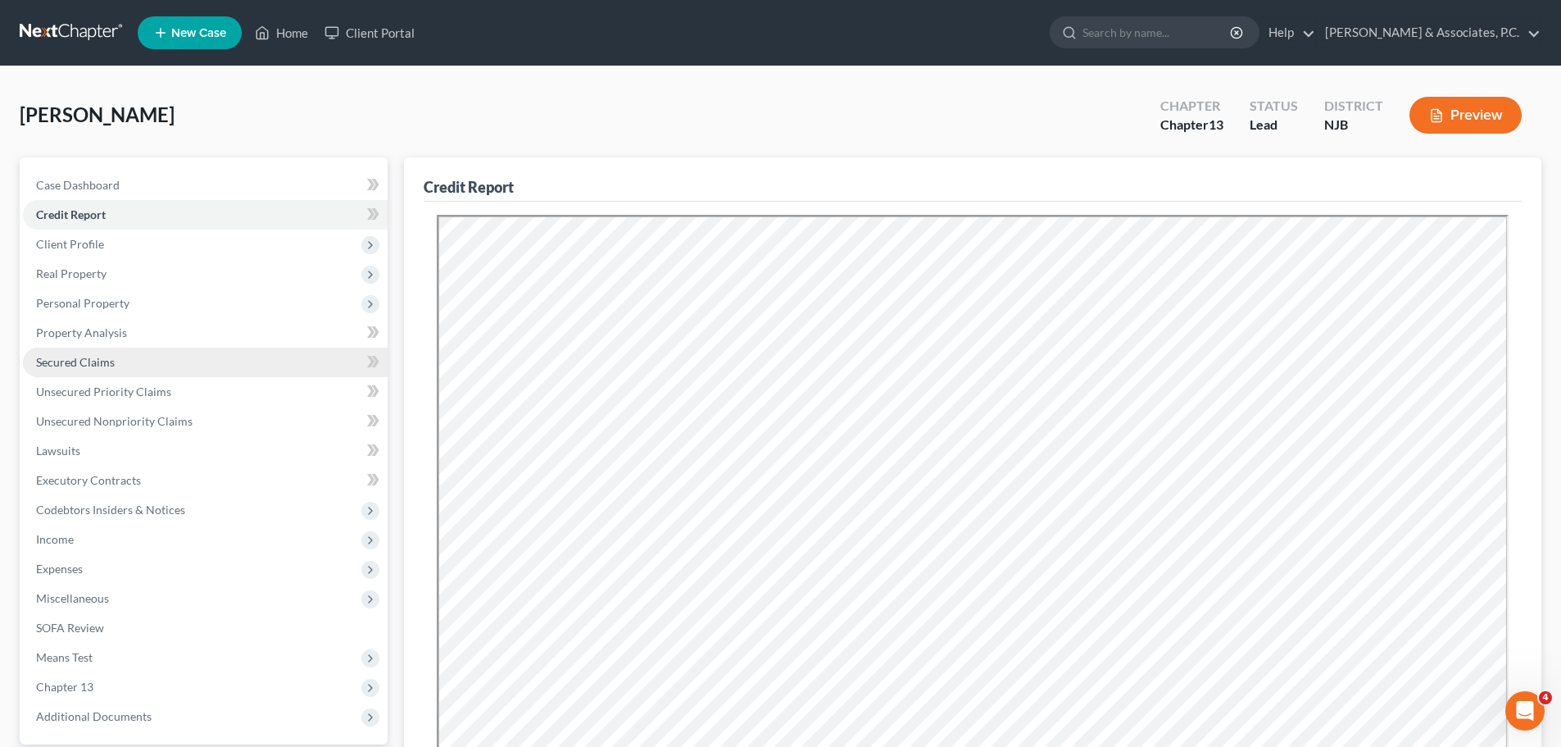
click at [114, 367] on link "Secured Claims" at bounding box center [205, 363] width 365 height 30
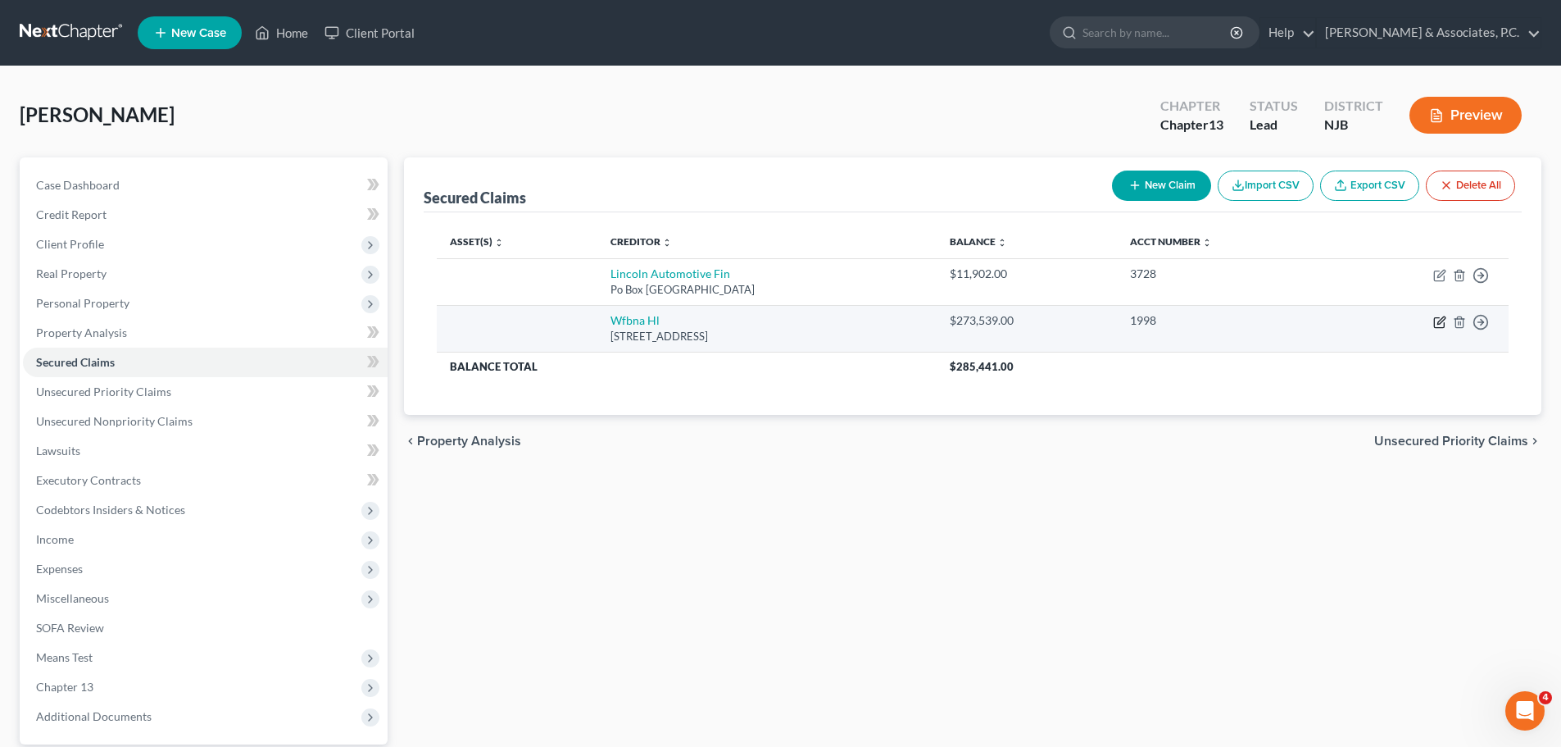
click at [1439, 320] on icon "button" at bounding box center [1440, 322] width 13 height 13
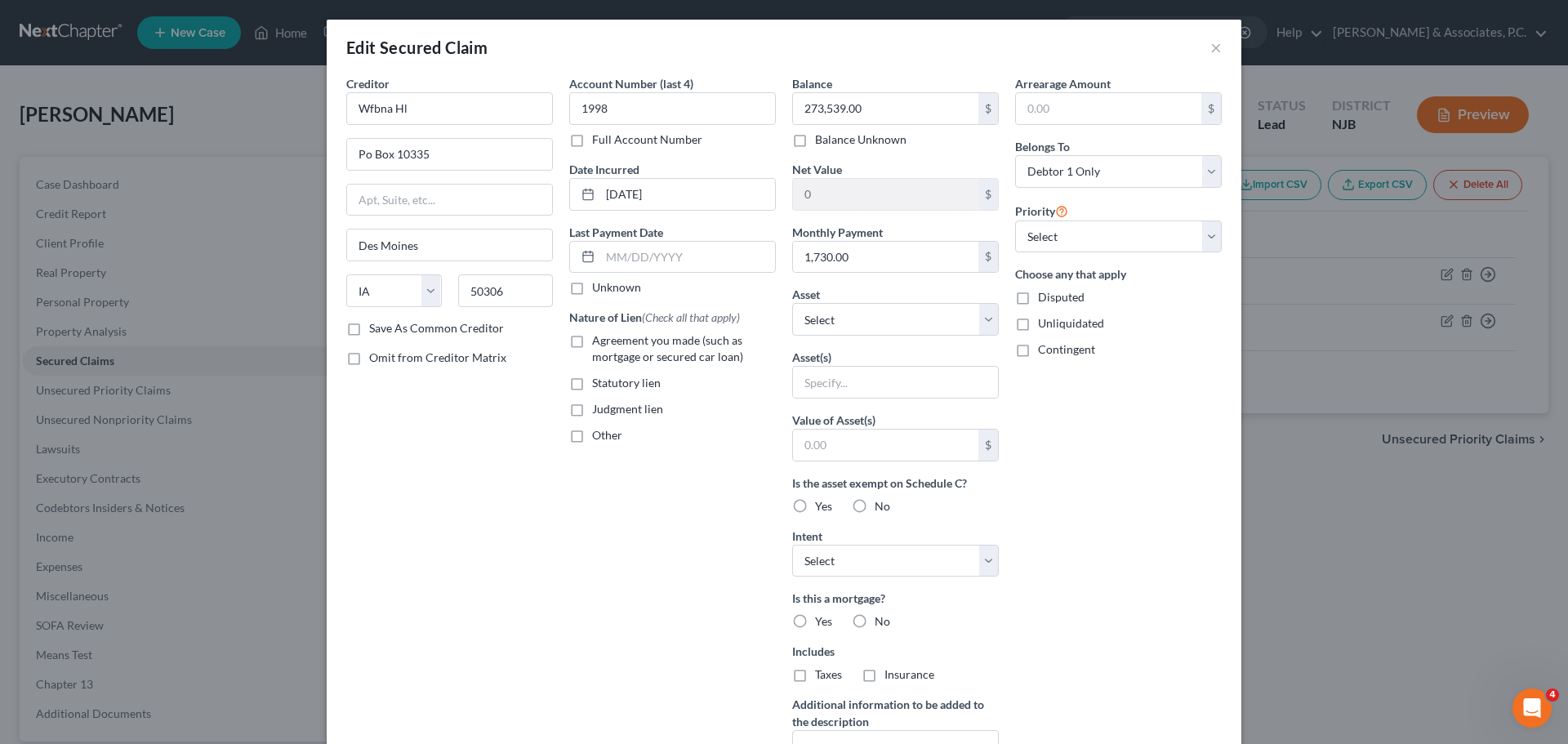
click at [369, 331] on label "Save As Common Creditor" at bounding box center [435, 328] width 134 height 16
click at [376, 331] on input "Save As Common Creditor" at bounding box center [381, 325] width 11 height 11
click at [939, 315] on select "Select Other Multiple Assets [PERSON_NAME] Fargo Bank (Brokerage) - $0.98 Bank …" at bounding box center [895, 319] width 206 height 33
click at [792, 303] on select "Select Other Multiple Assets [PERSON_NAME] Fargo Bank (Brokerage) - $0.98 Bank …" at bounding box center [895, 319] width 206 height 33
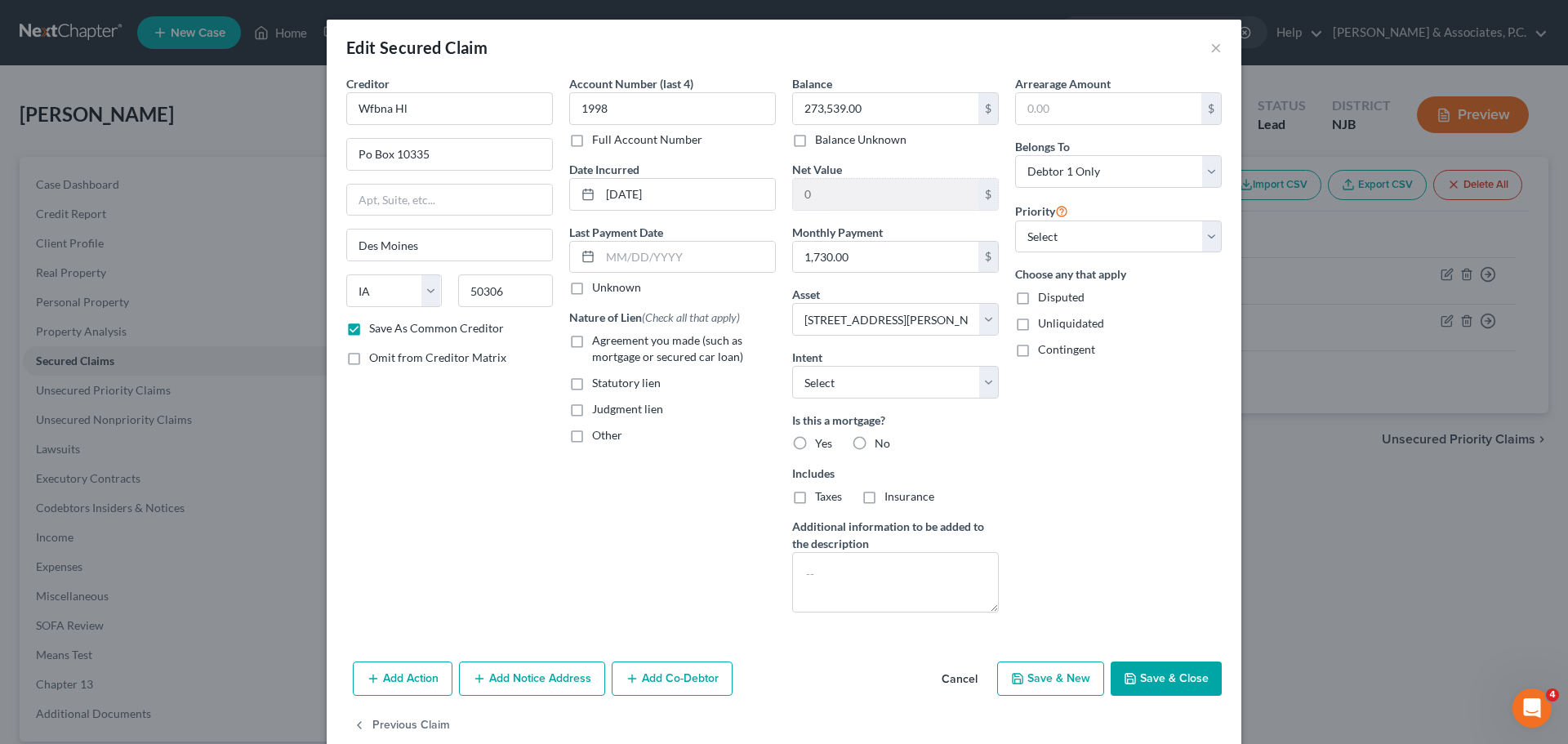
click at [592, 347] on label "Agreement you made (such as mortgage or secured car loan)" at bounding box center [683, 349] width 183 height 33
click at [599, 343] on input "Agreement you made (such as mortgage or secured car loan)" at bounding box center [604, 338] width 11 height 11
drag, startPoint x: 1080, startPoint y: 233, endPoint x: 1080, endPoint y: 242, distance: 9.0
click at [1080, 233] on select "Select 1st 2nd 3rd 4th 5th 6th 7th 8th 9th 10th 11th 12th 13th 14th 15th 16th 1…" at bounding box center [1118, 236] width 206 height 33
click at [1015, 220] on select "Select 1st 2nd 3rd 4th 5th 6th 7th 8th 9th 10th 11th 12th 13th 14th 15th 16th 1…" at bounding box center [1118, 236] width 206 height 33
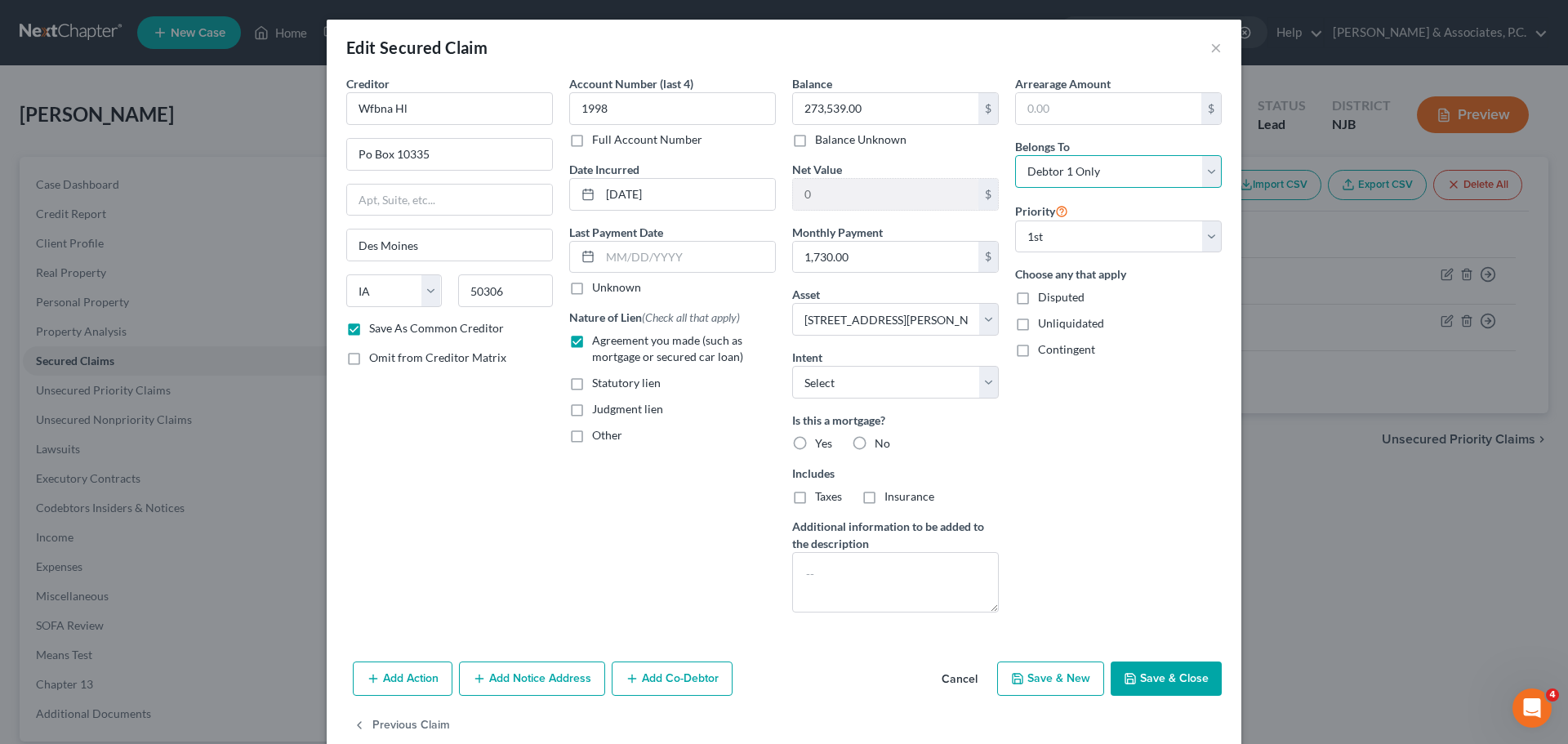
click at [1080, 171] on select "Select Debtor 1 Only Debtor 2 Only Debtor 1 And Debtor 2 Only At Least One Of T…" at bounding box center [1118, 171] width 206 height 33
click at [1015, 155] on select "Select Debtor 1 Only Debtor 2 Only Debtor 1 And Debtor 2 Only At Least One Of T…" at bounding box center [1118, 171] width 206 height 33
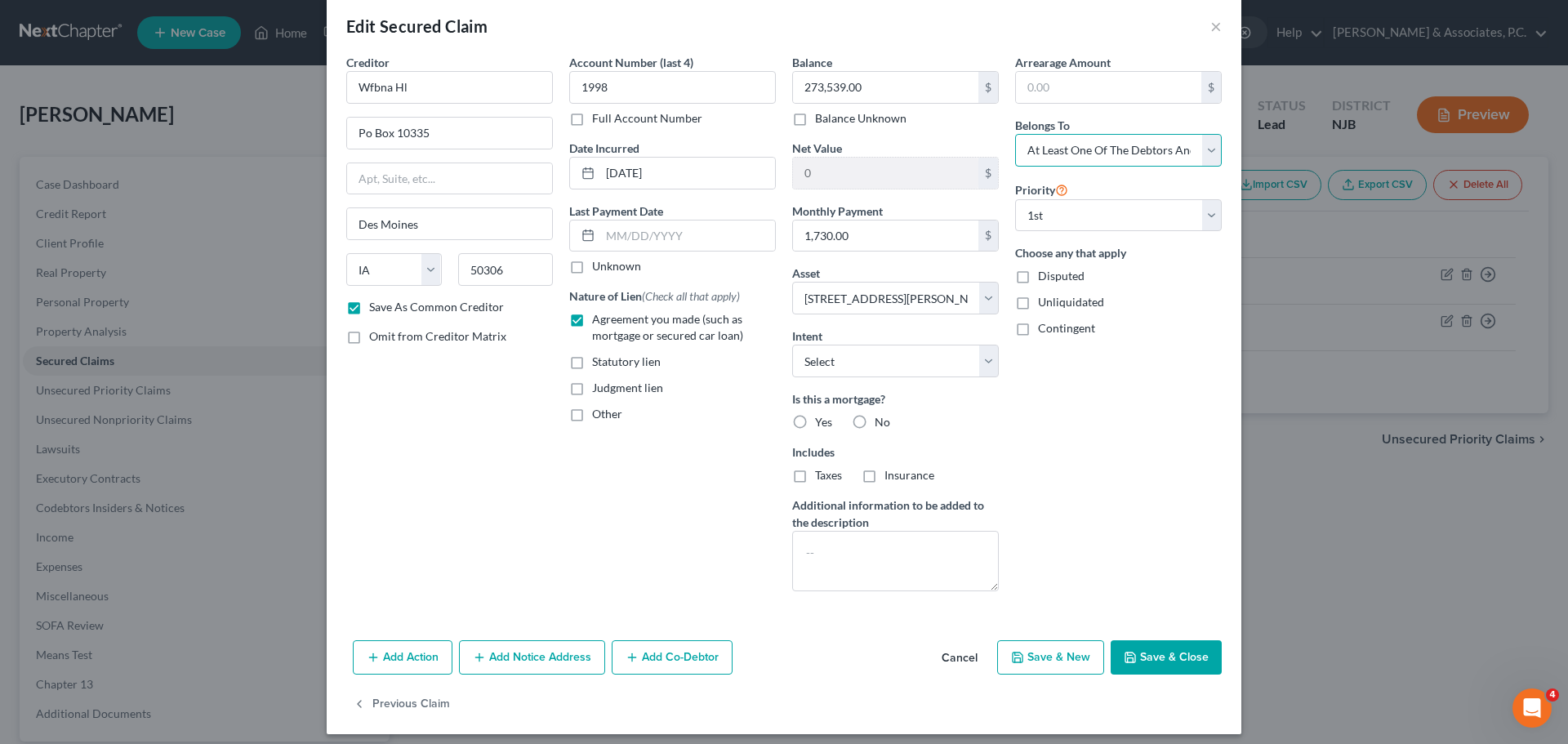
scroll to position [31, 0]
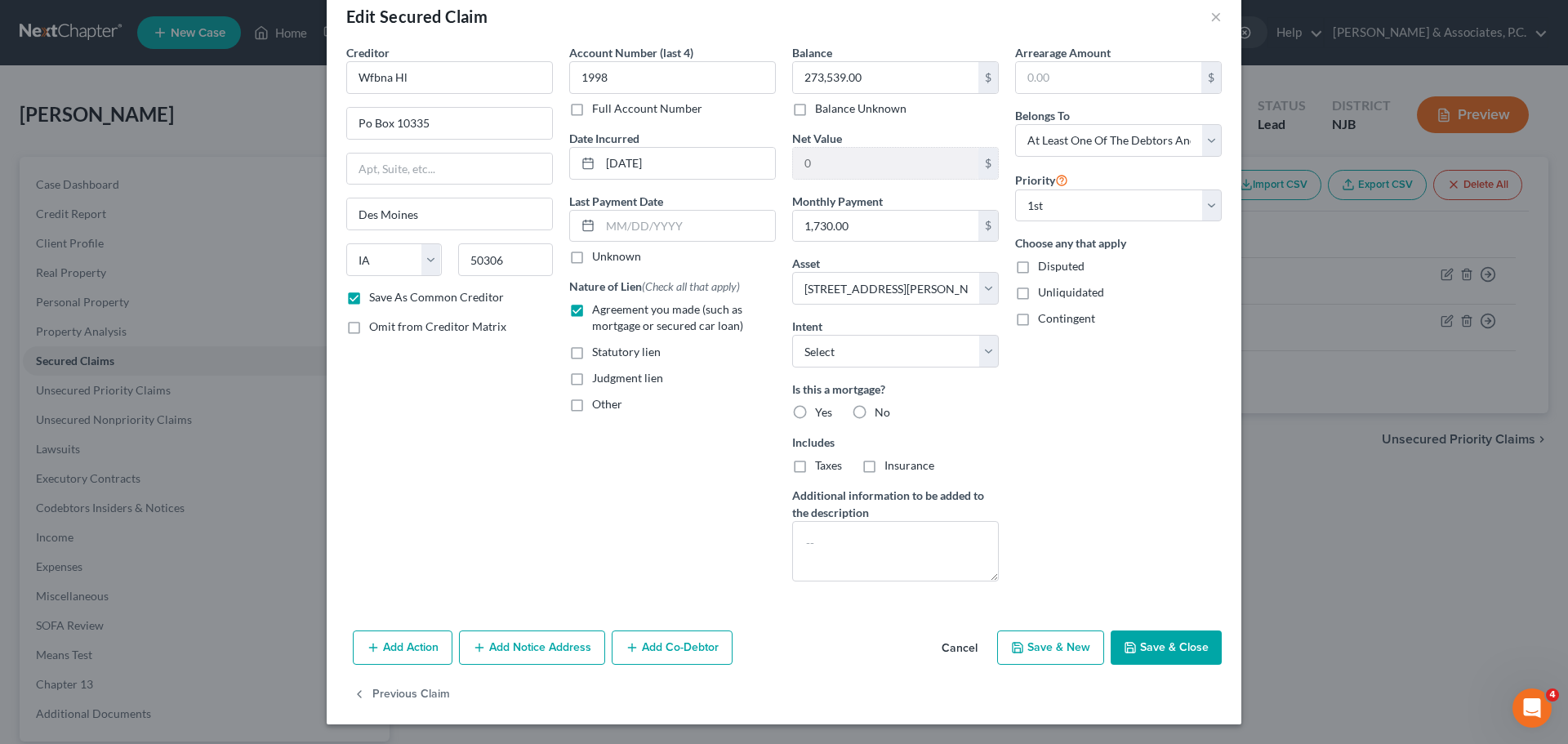
click at [641, 644] on button "Add Co-Debtor" at bounding box center [671, 647] width 121 height 34
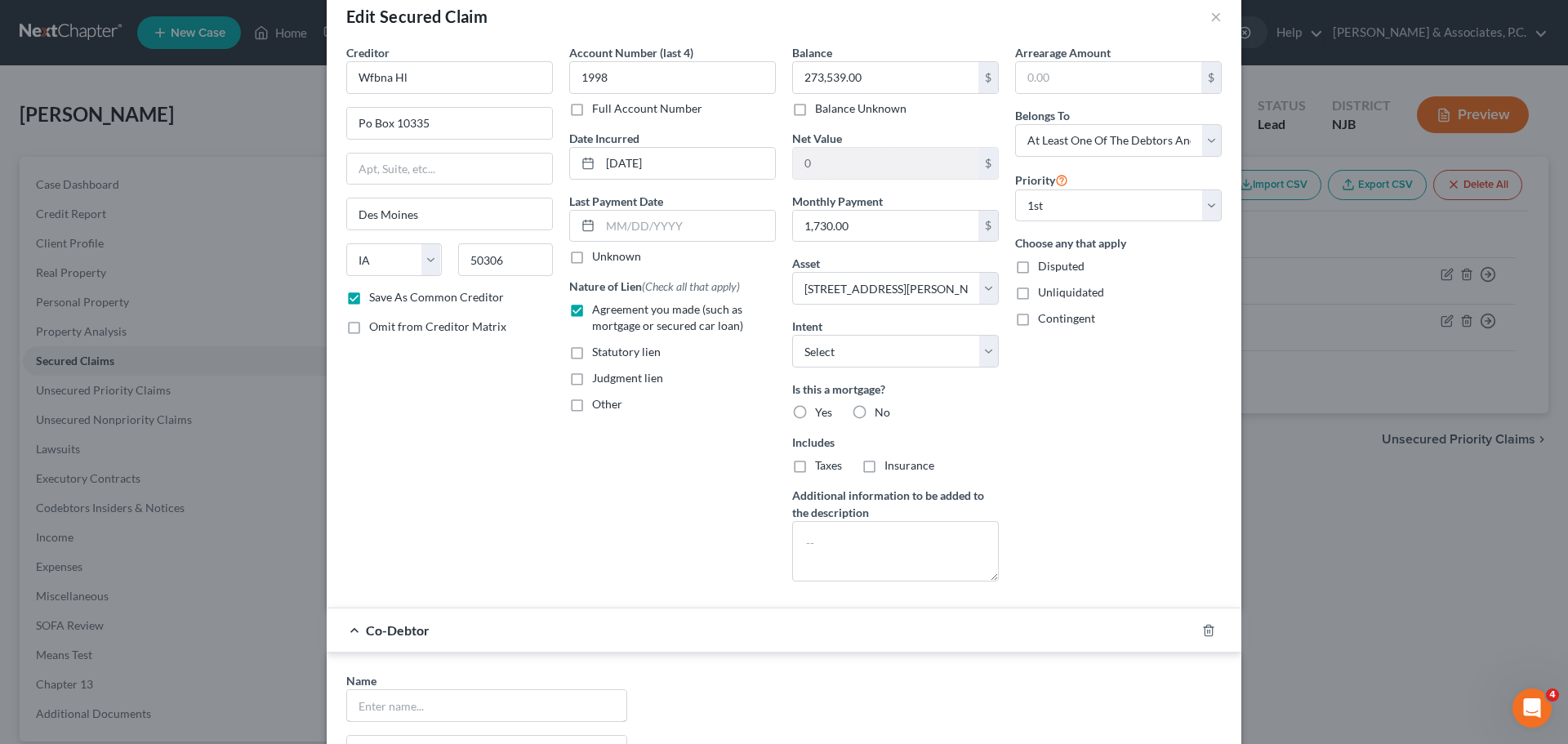
drag, startPoint x: 533, startPoint y: 699, endPoint x: 657, endPoint y: 461, distance: 268.4
click at [533, 699] on input "text" at bounding box center [486, 705] width 279 height 31
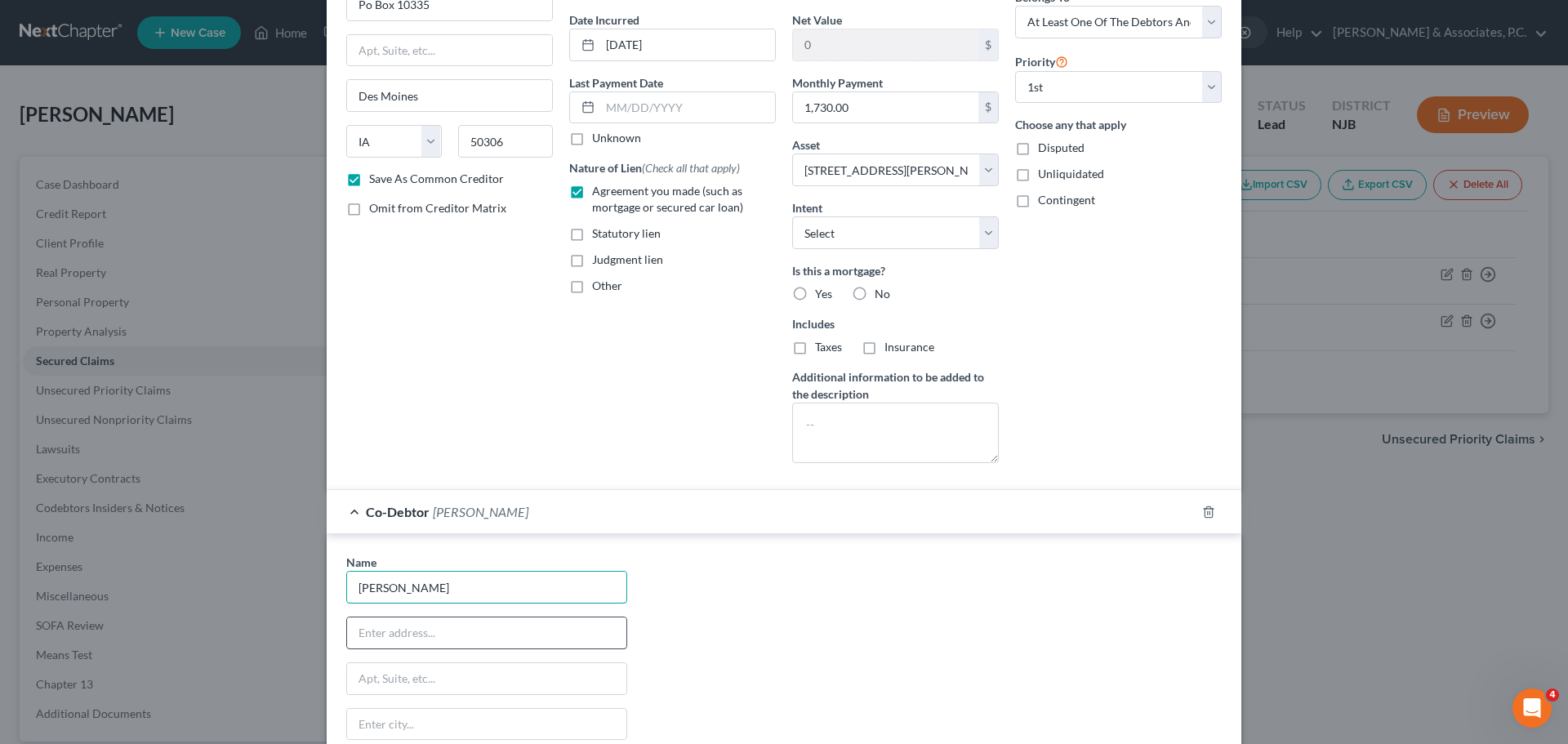
scroll to position [276, 0]
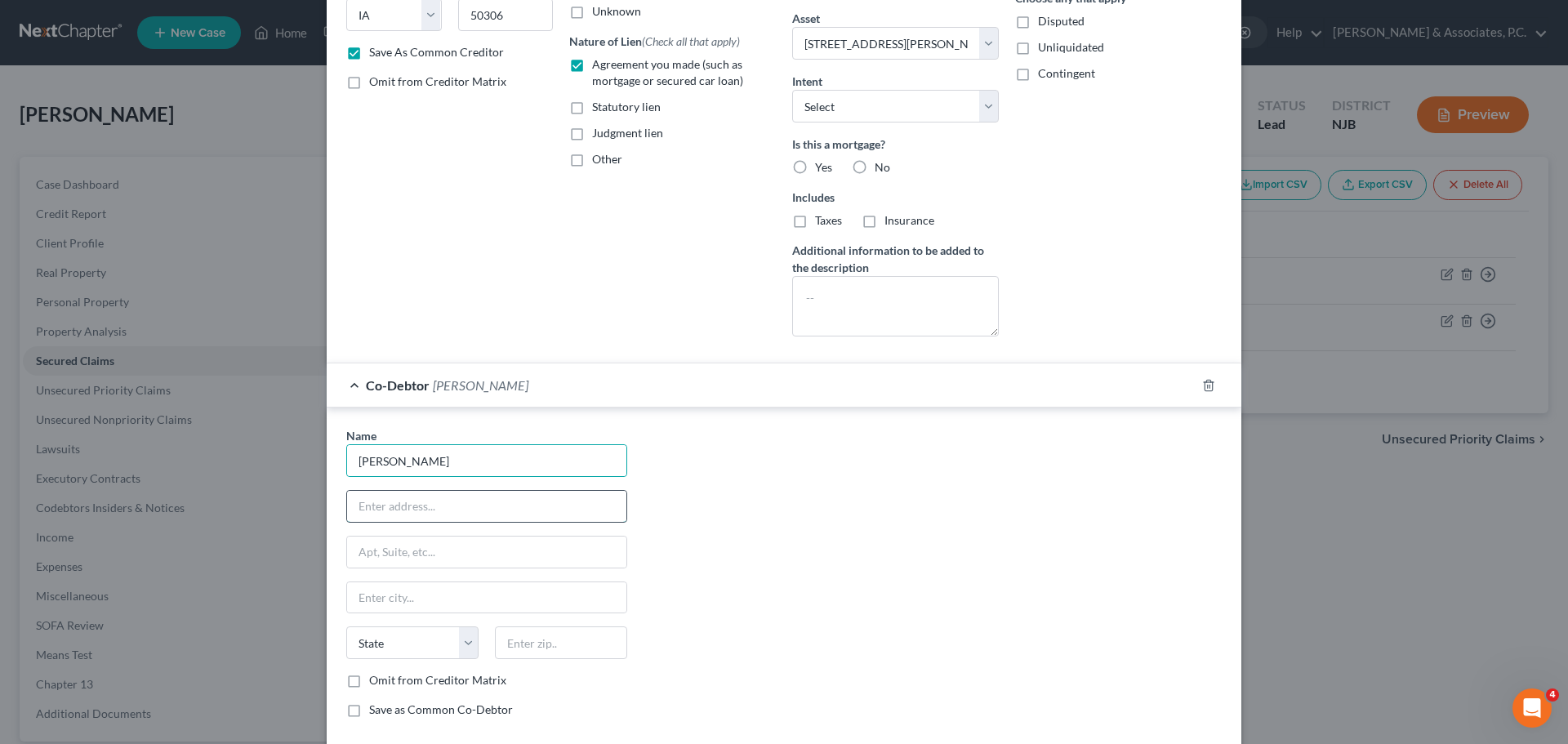
click at [432, 500] on input "text" at bounding box center [486, 506] width 279 height 31
click at [556, 640] on input "text" at bounding box center [561, 642] width 132 height 33
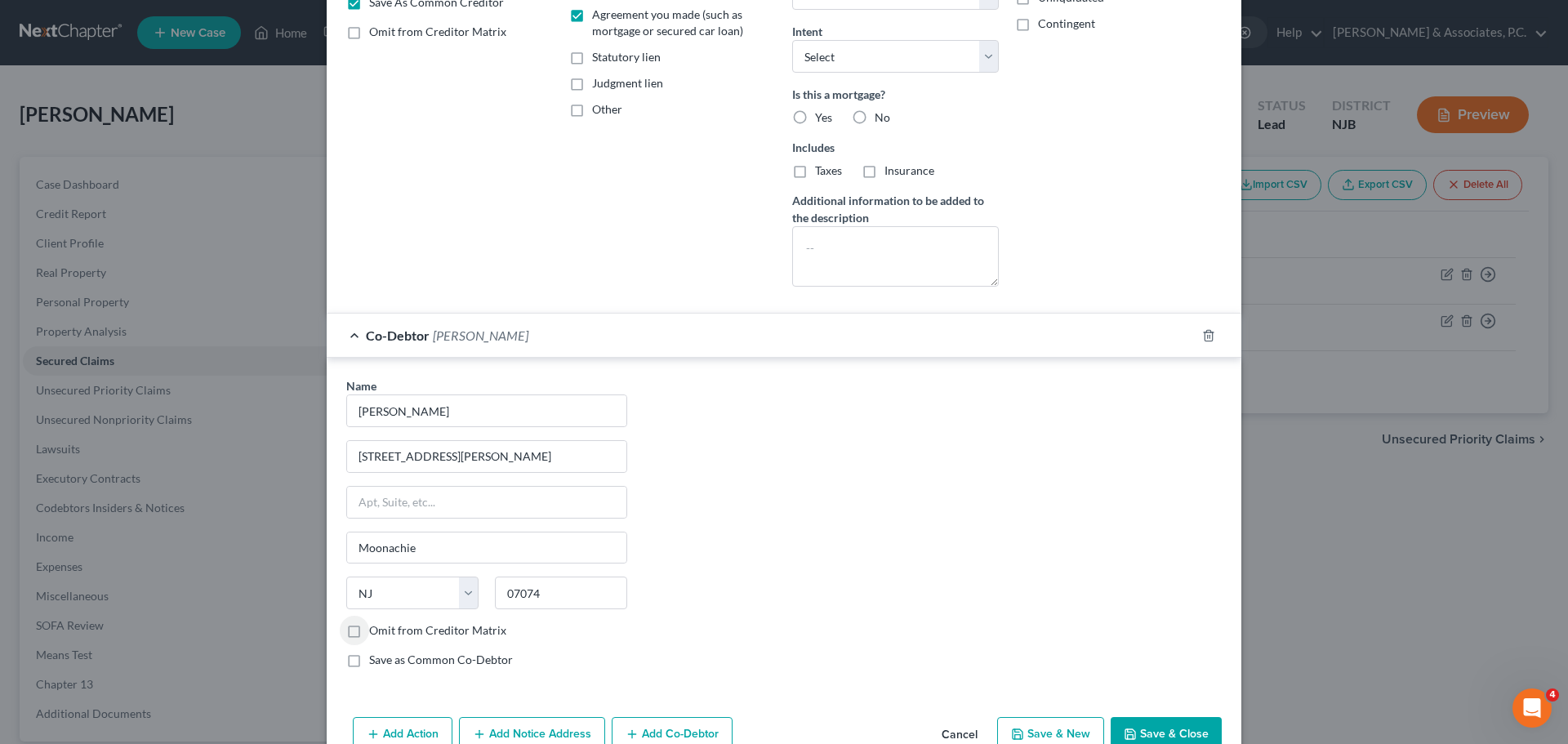
scroll to position [412, 0]
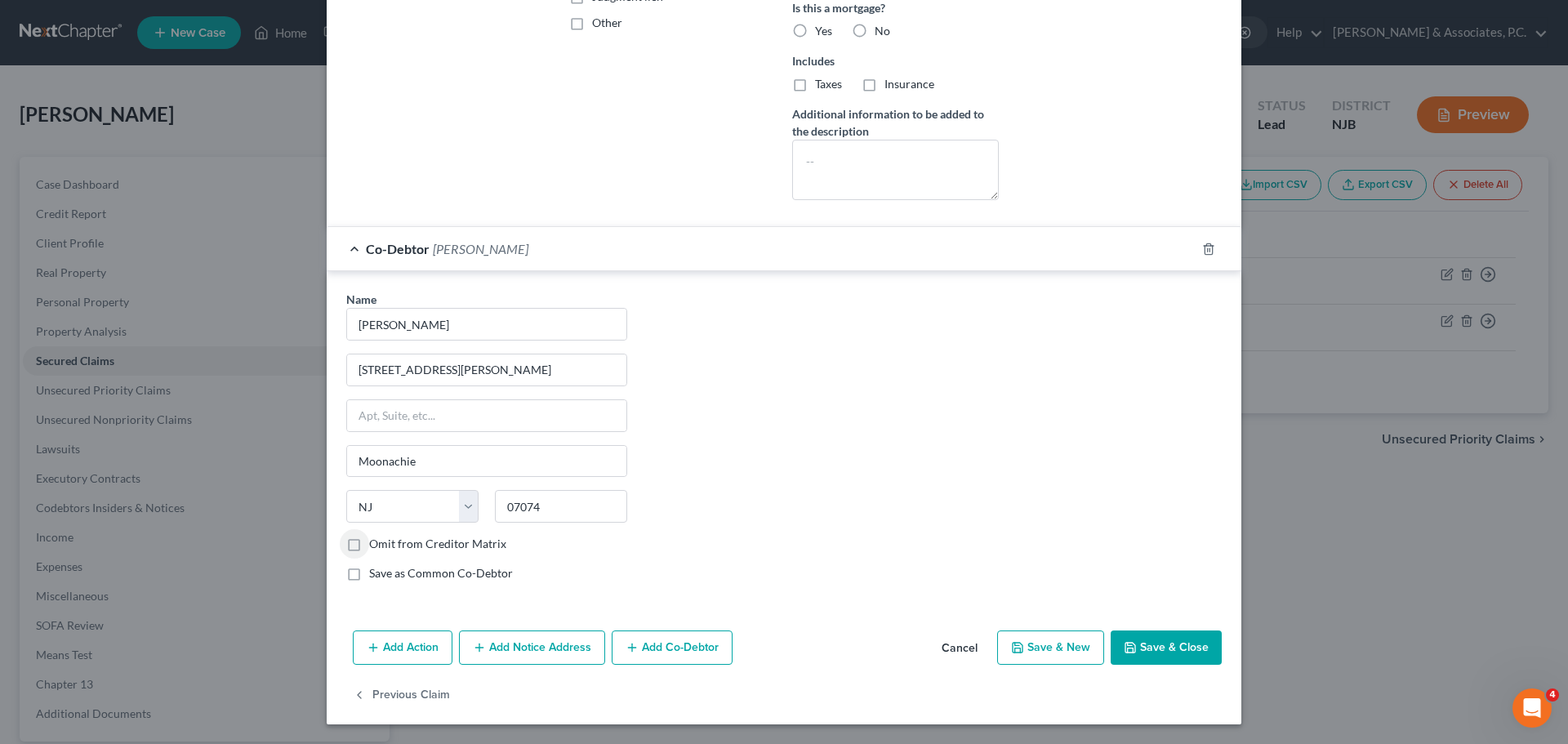
click at [1131, 640] on icon "button" at bounding box center [1130, 646] width 13 height 13
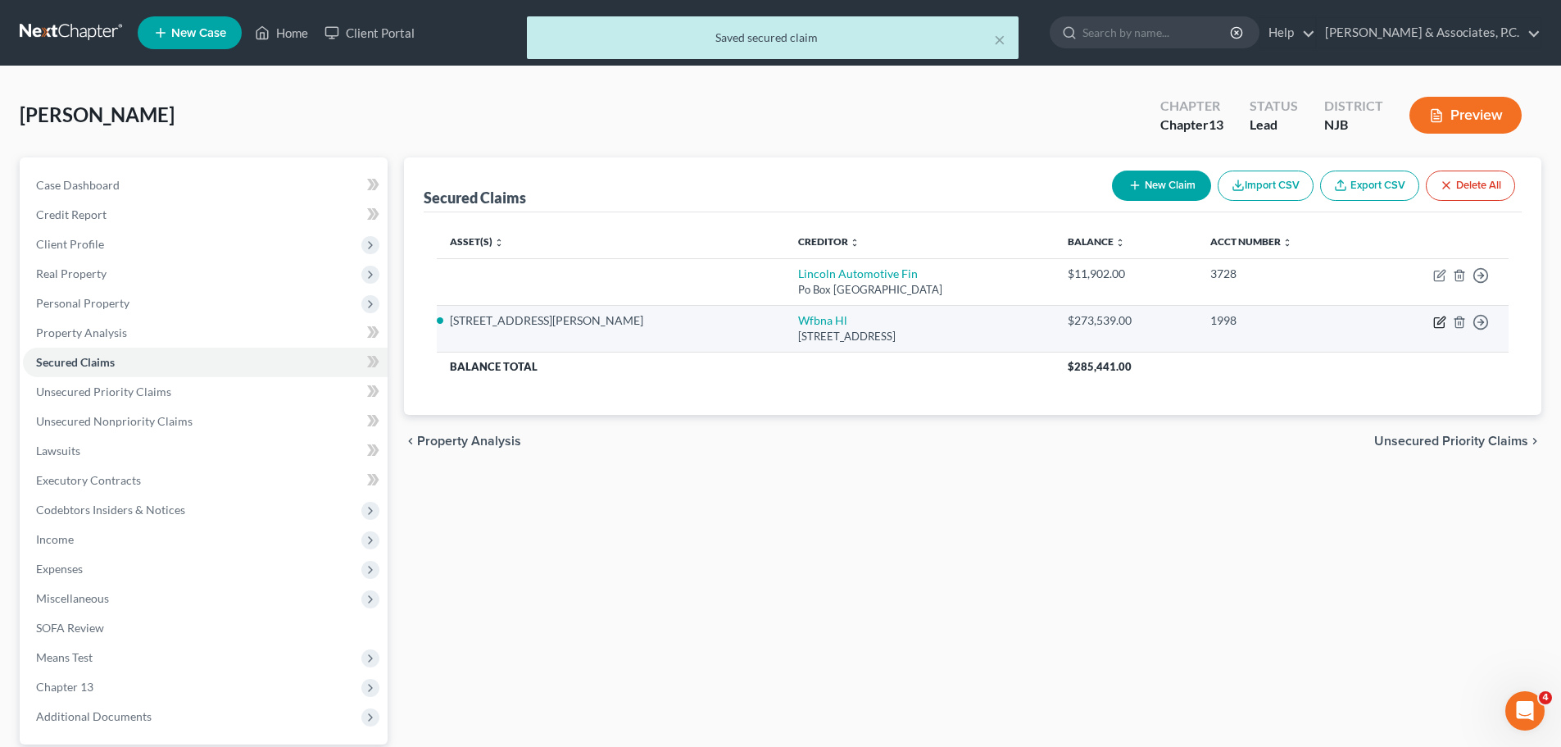
click at [1443, 319] on icon "button" at bounding box center [1440, 322] width 13 height 13
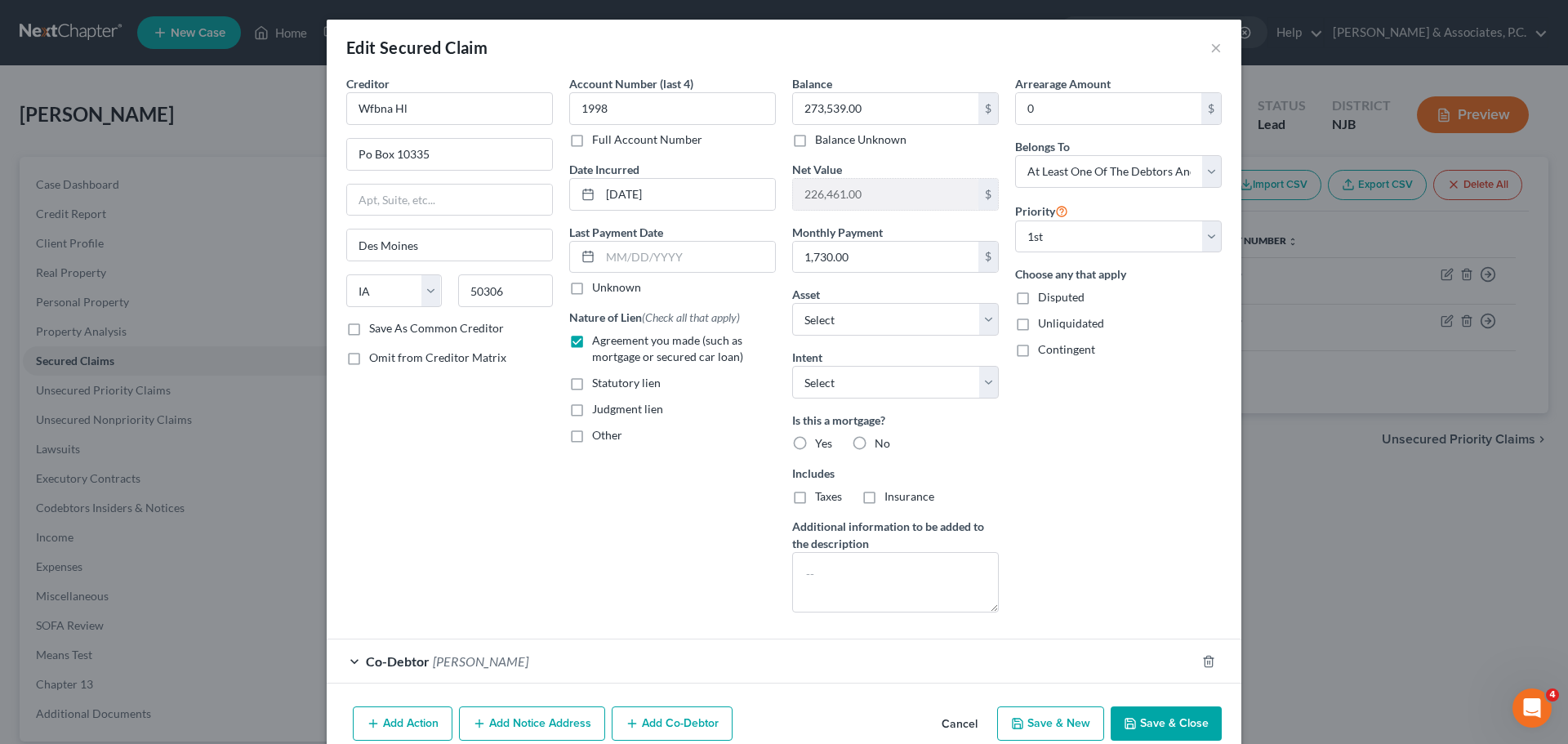
drag, startPoint x: 801, startPoint y: 444, endPoint x: 855, endPoint y: 427, distance: 56.6
click at [815, 444] on label "Yes" at bounding box center [823, 443] width 17 height 16
click at [822, 444] on input "Yes" at bounding box center [827, 440] width 11 height 11
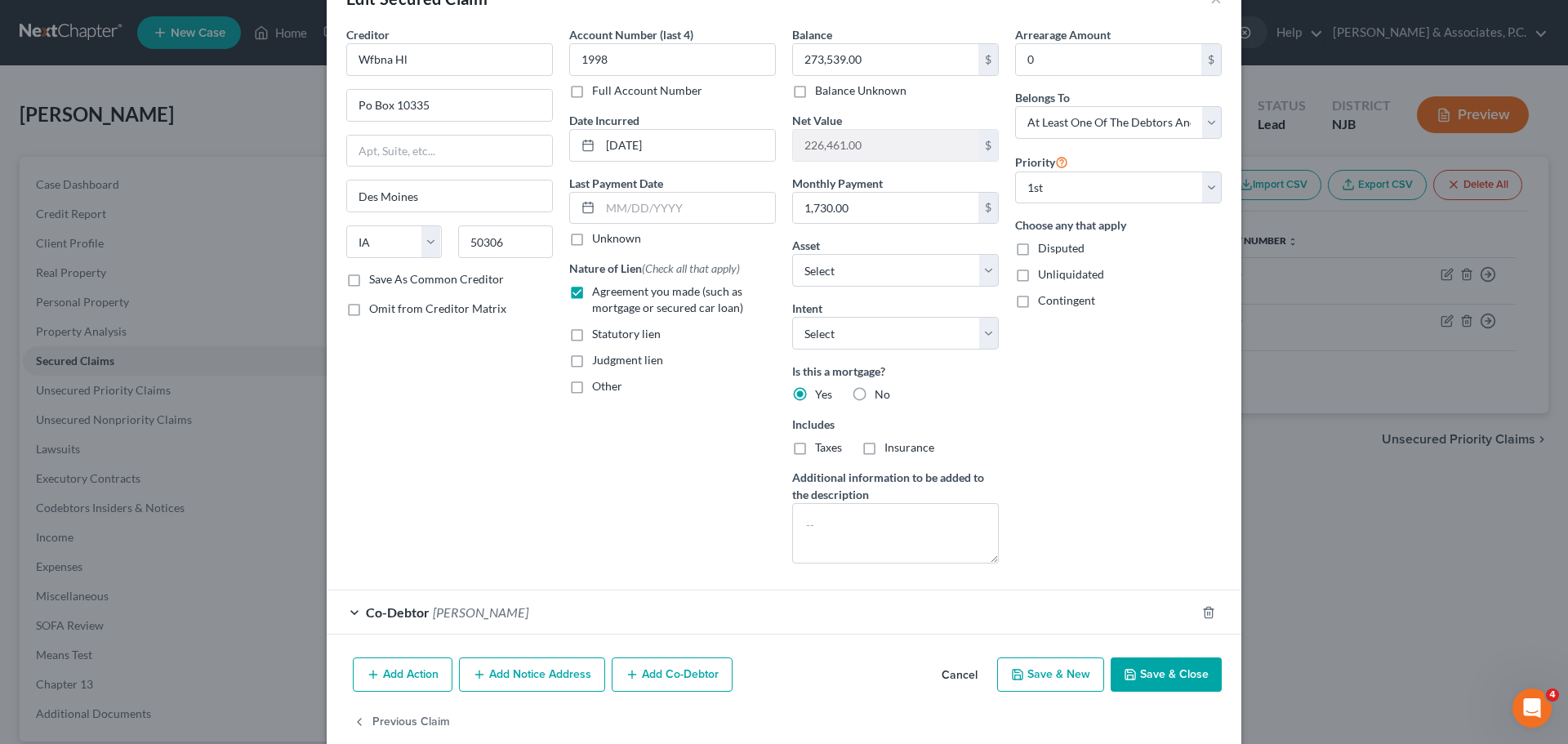
scroll to position [76, 0]
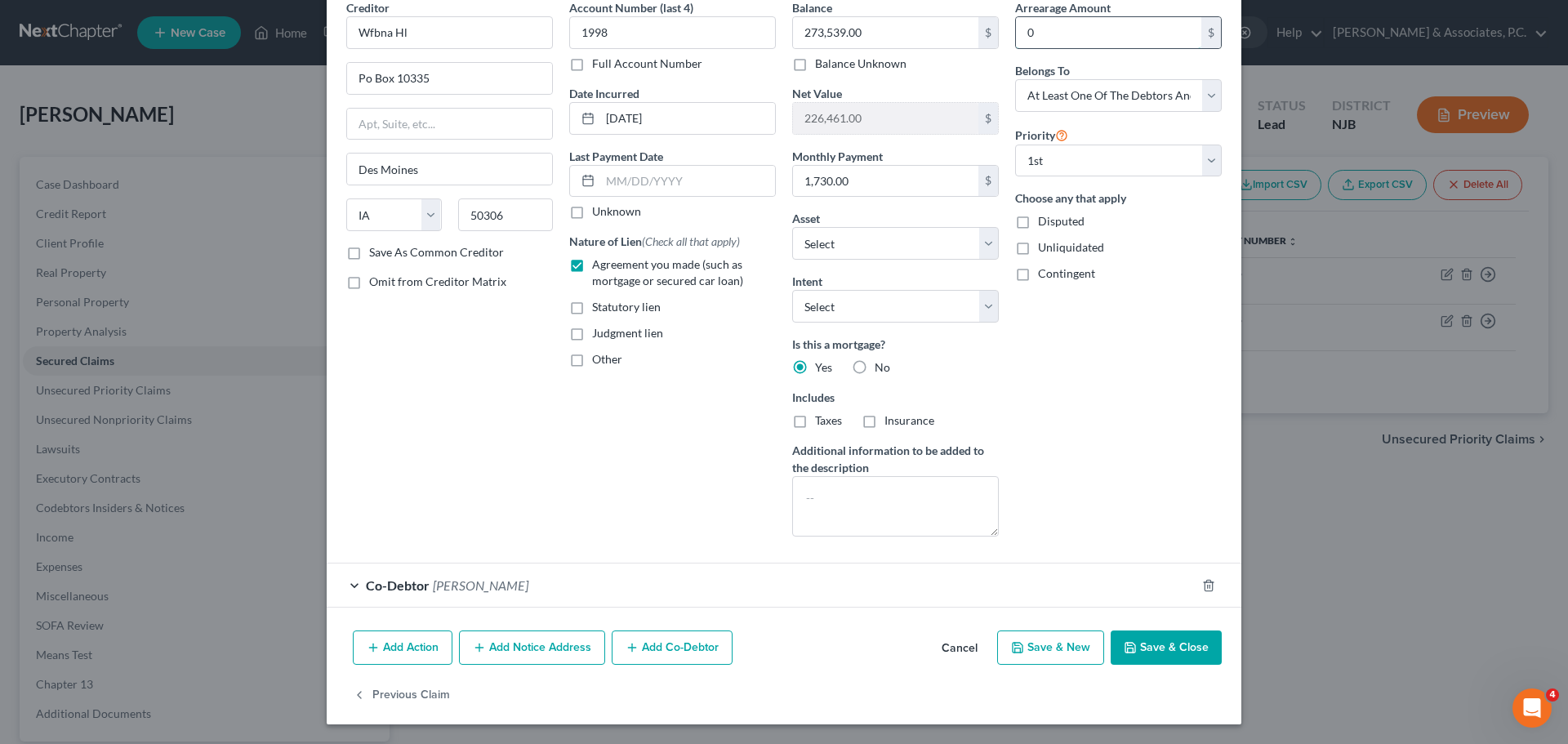
click at [1078, 37] on input "0" at bounding box center [1109, 32] width 185 height 31
click at [522, 655] on button "Add Notice Address" at bounding box center [532, 647] width 146 height 34
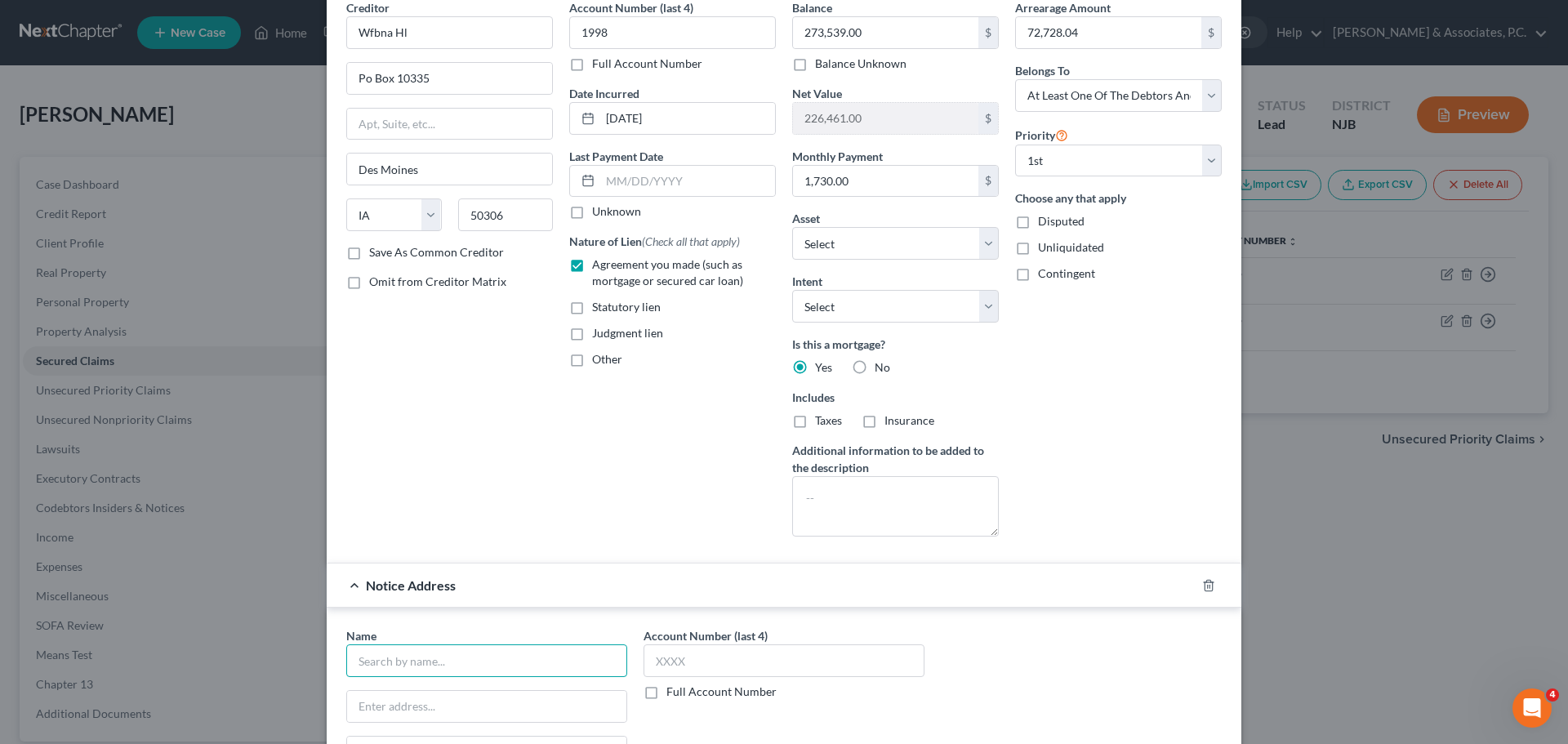
drag, startPoint x: 527, startPoint y: 664, endPoint x: 543, endPoint y: 634, distance: 34.0
click at [528, 665] on input "text" at bounding box center [487, 660] width 281 height 33
click at [408, 661] on input "[PERSON_NAME] and [PERSON_NAME], PLLC" at bounding box center [487, 660] width 281 height 33
click at [486, 706] on input "text" at bounding box center [486, 705] width 279 height 31
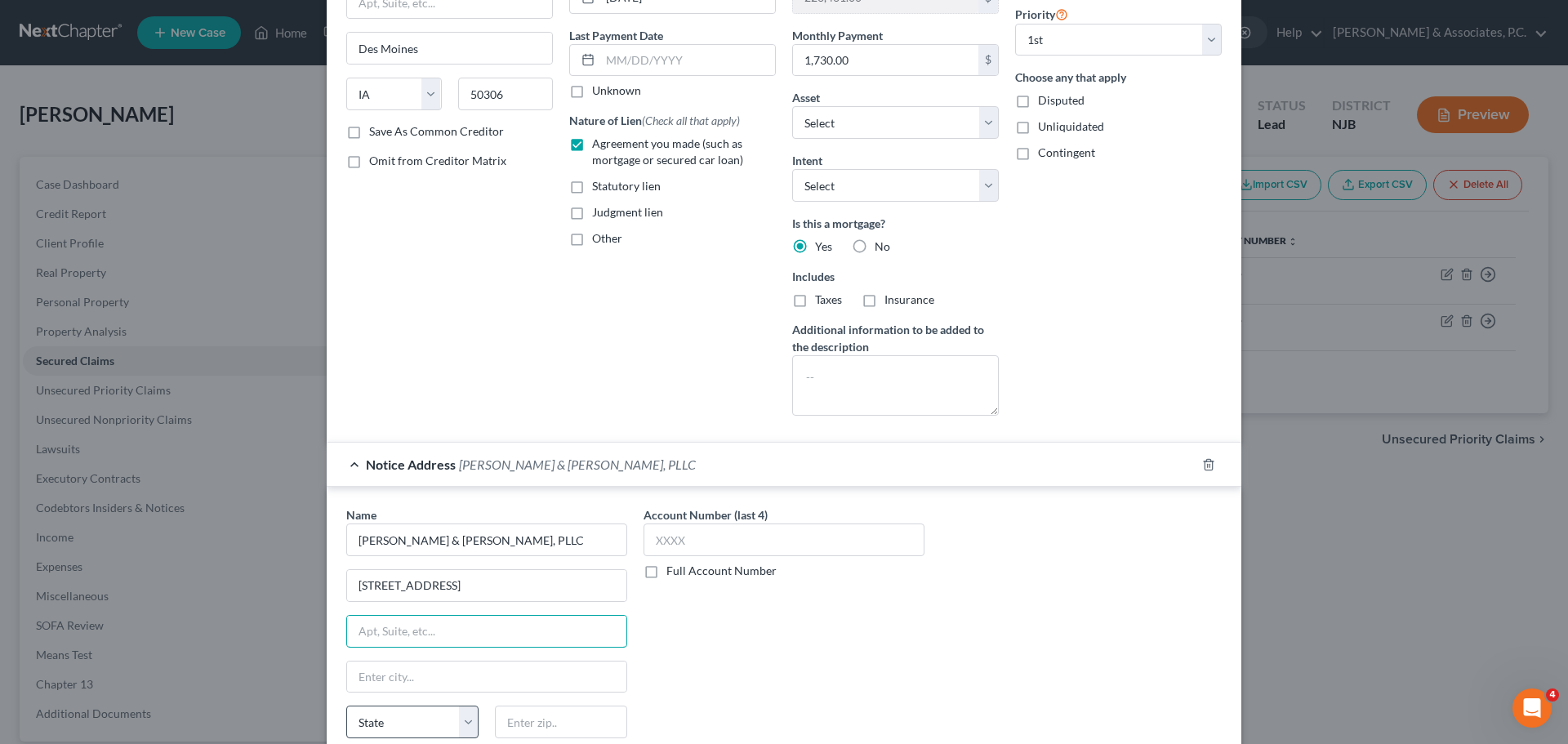
scroll to position [345, 0]
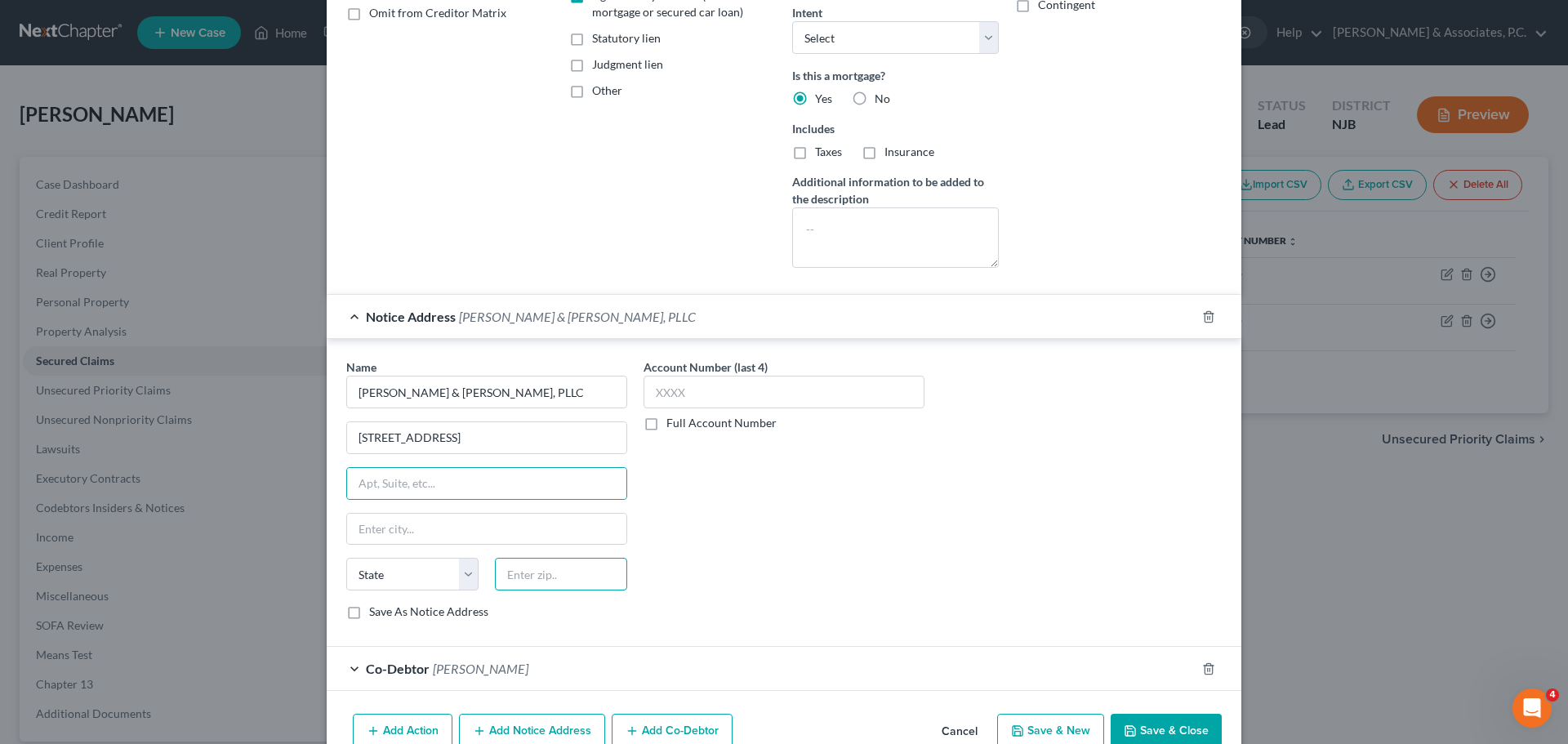
click at [568, 573] on input "text" at bounding box center [561, 574] width 132 height 33
click at [514, 477] on input "text" at bounding box center [486, 483] width 279 height 31
drag, startPoint x: 348, startPoint y: 618, endPoint x: 750, endPoint y: 542, distance: 409.1
click at [369, 616] on label "Save As Notice Address" at bounding box center [428, 612] width 120 height 16
click at [376, 614] on input "Save As Notice Address" at bounding box center [381, 609] width 11 height 11
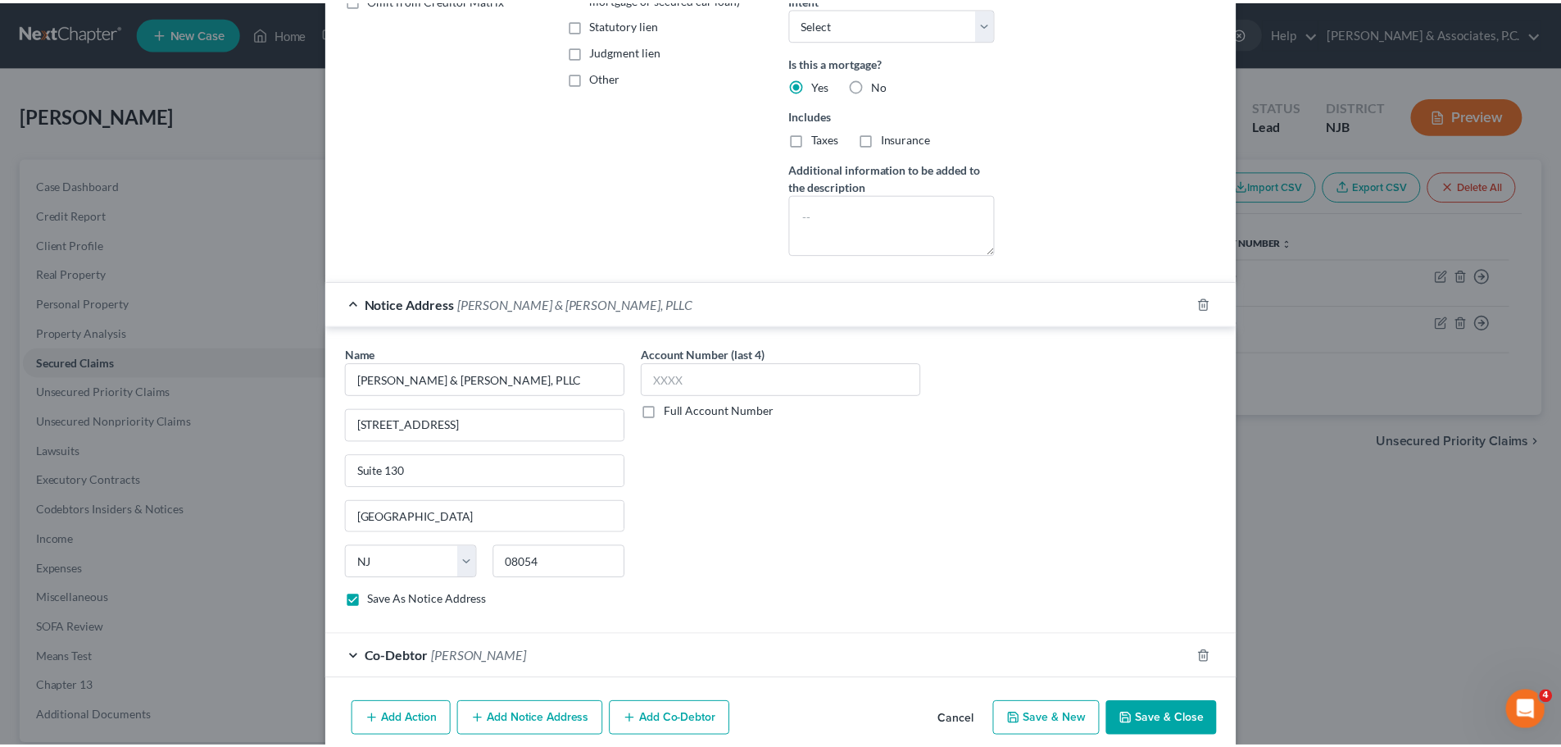
scroll to position [430, 0]
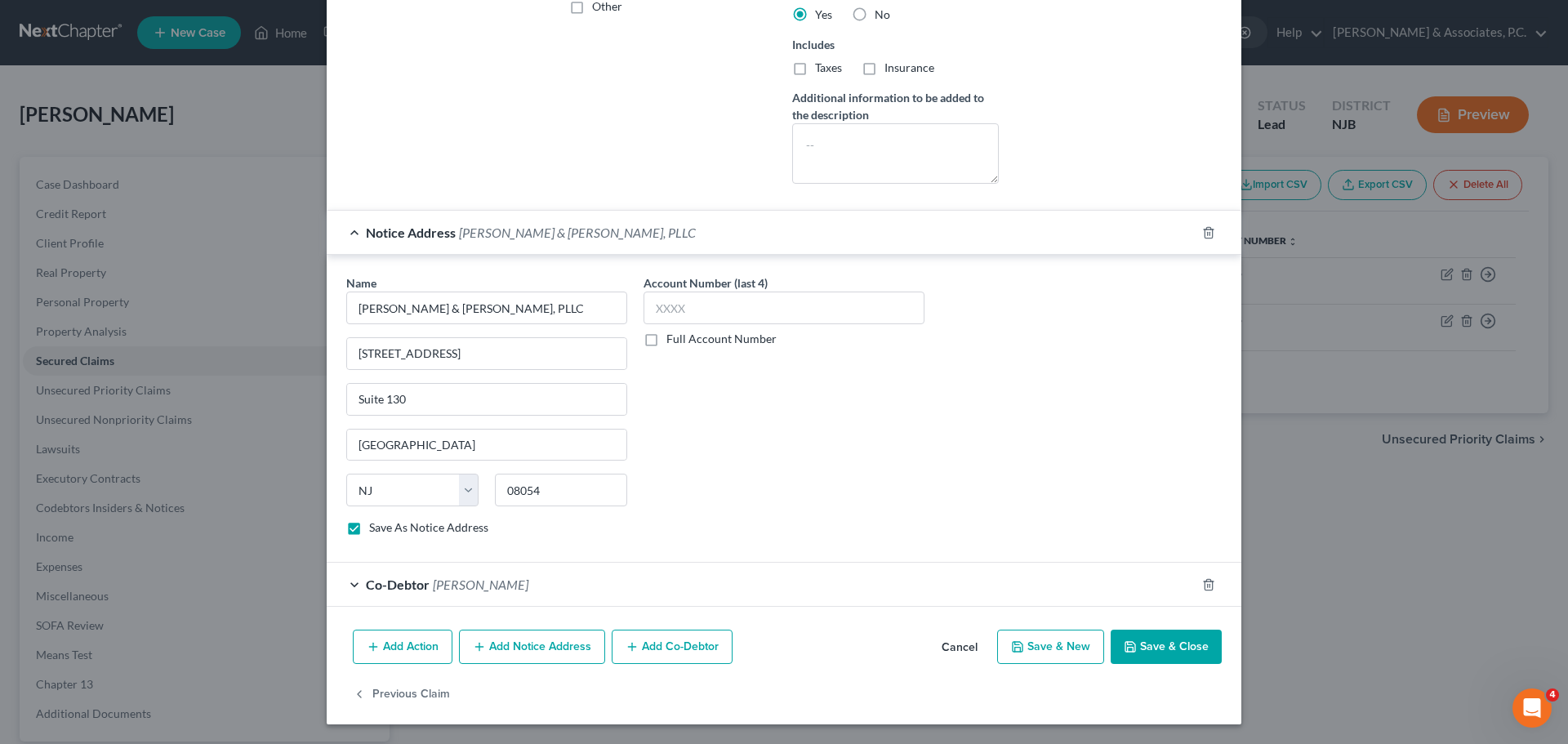
click at [1144, 645] on button "Save & Close" at bounding box center [1166, 646] width 111 height 34
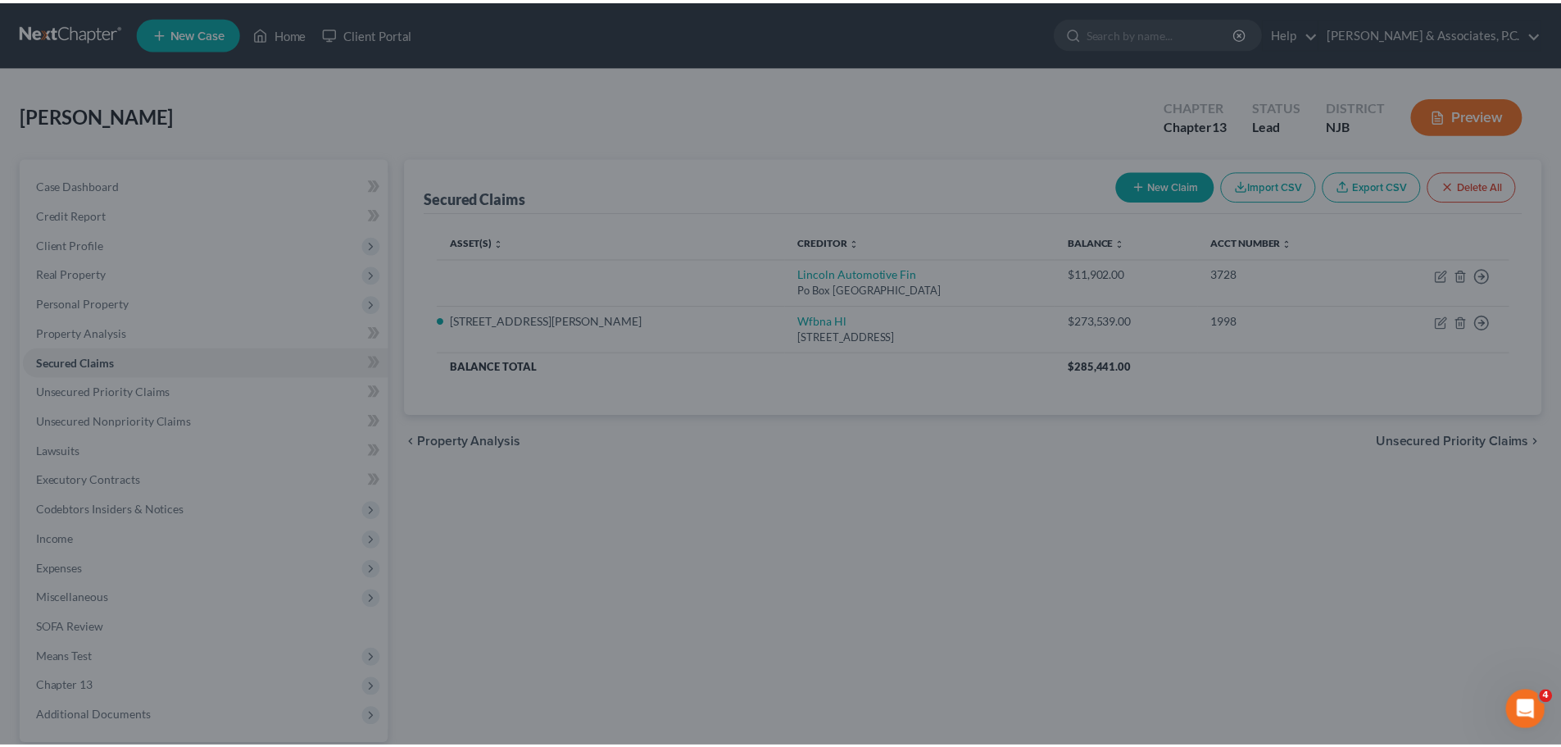
scroll to position [0, 0]
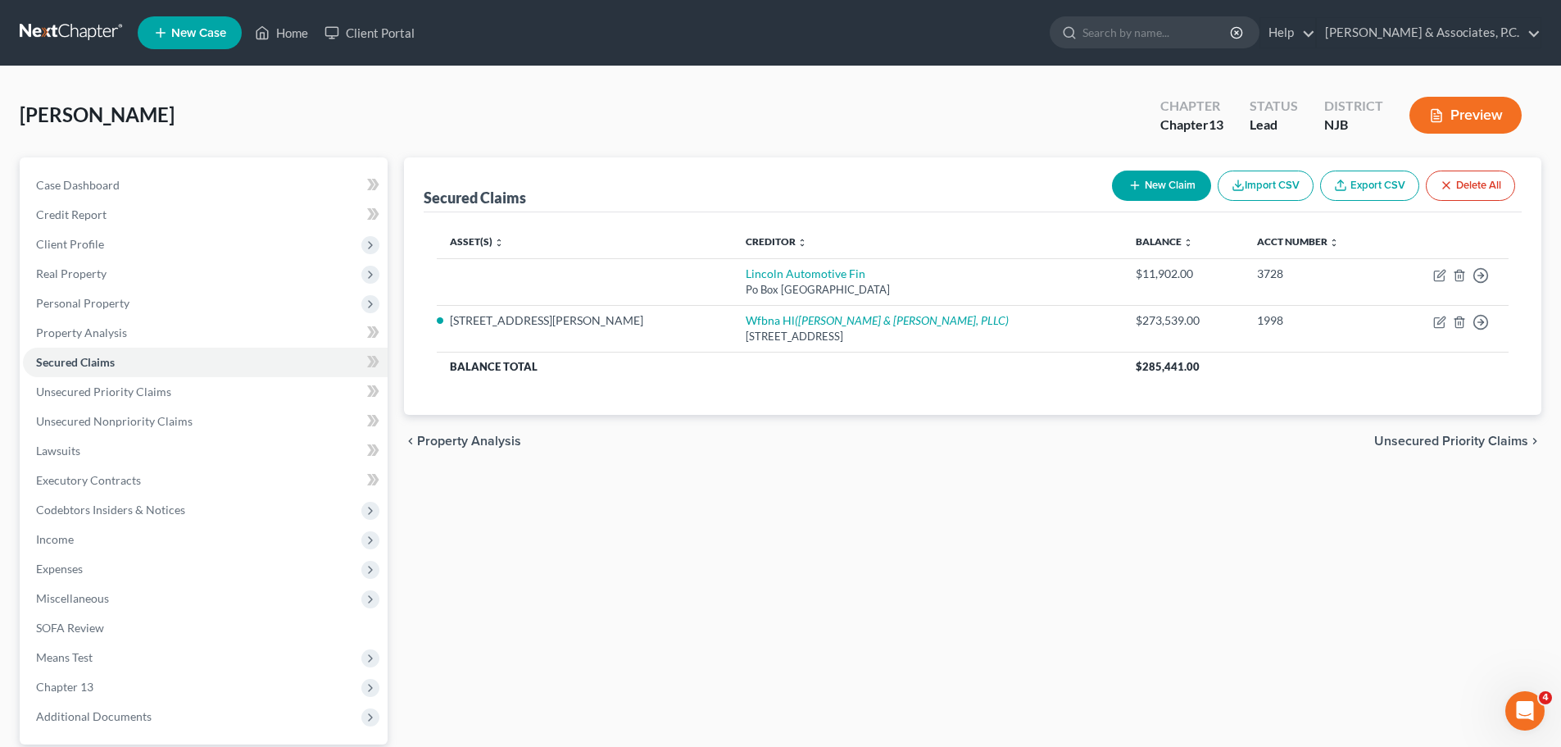
click at [1440, 442] on span "Unsecured Priority Claims" at bounding box center [1452, 440] width 154 height 13
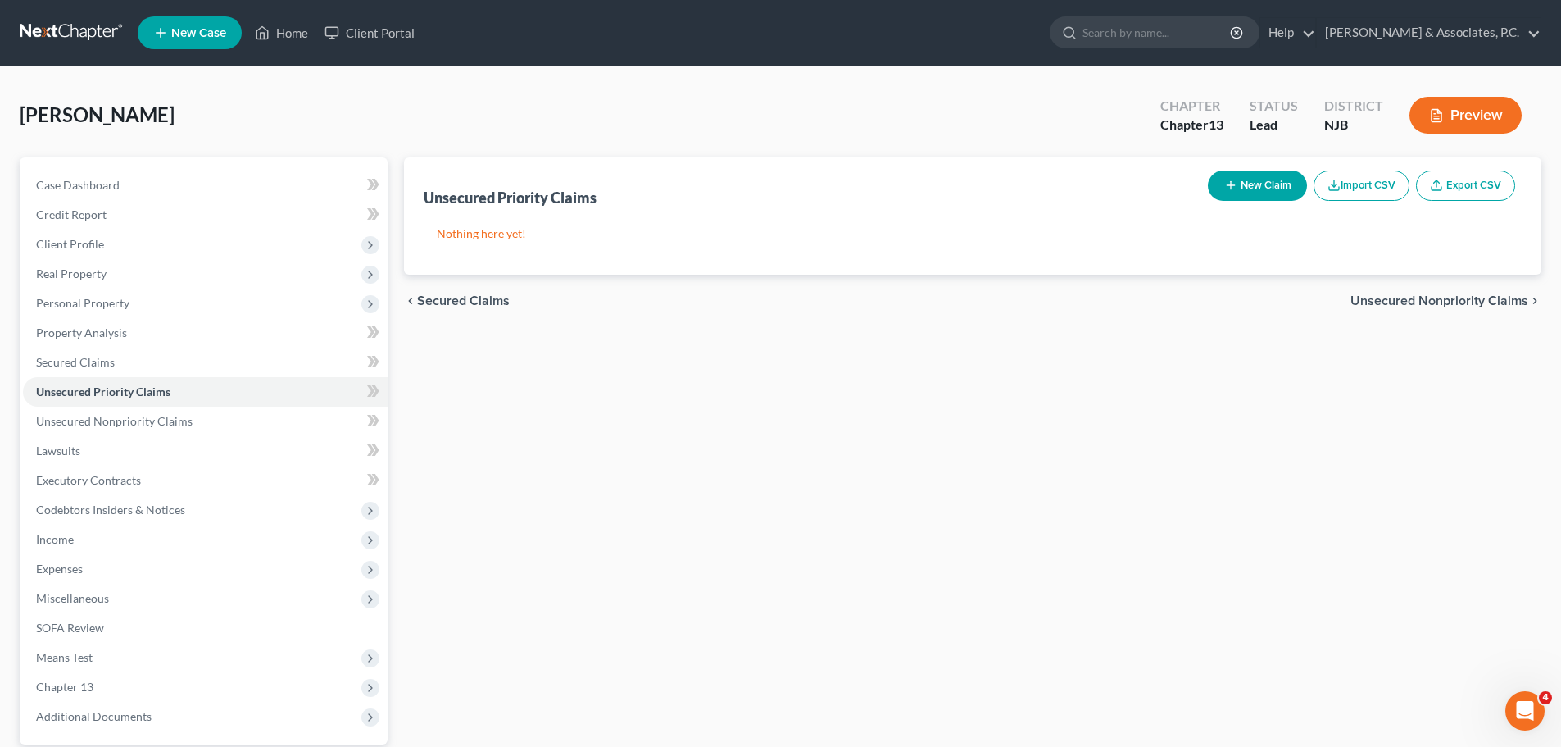
click at [1393, 297] on span "Unsecured Nonpriority Claims" at bounding box center [1440, 300] width 178 height 13
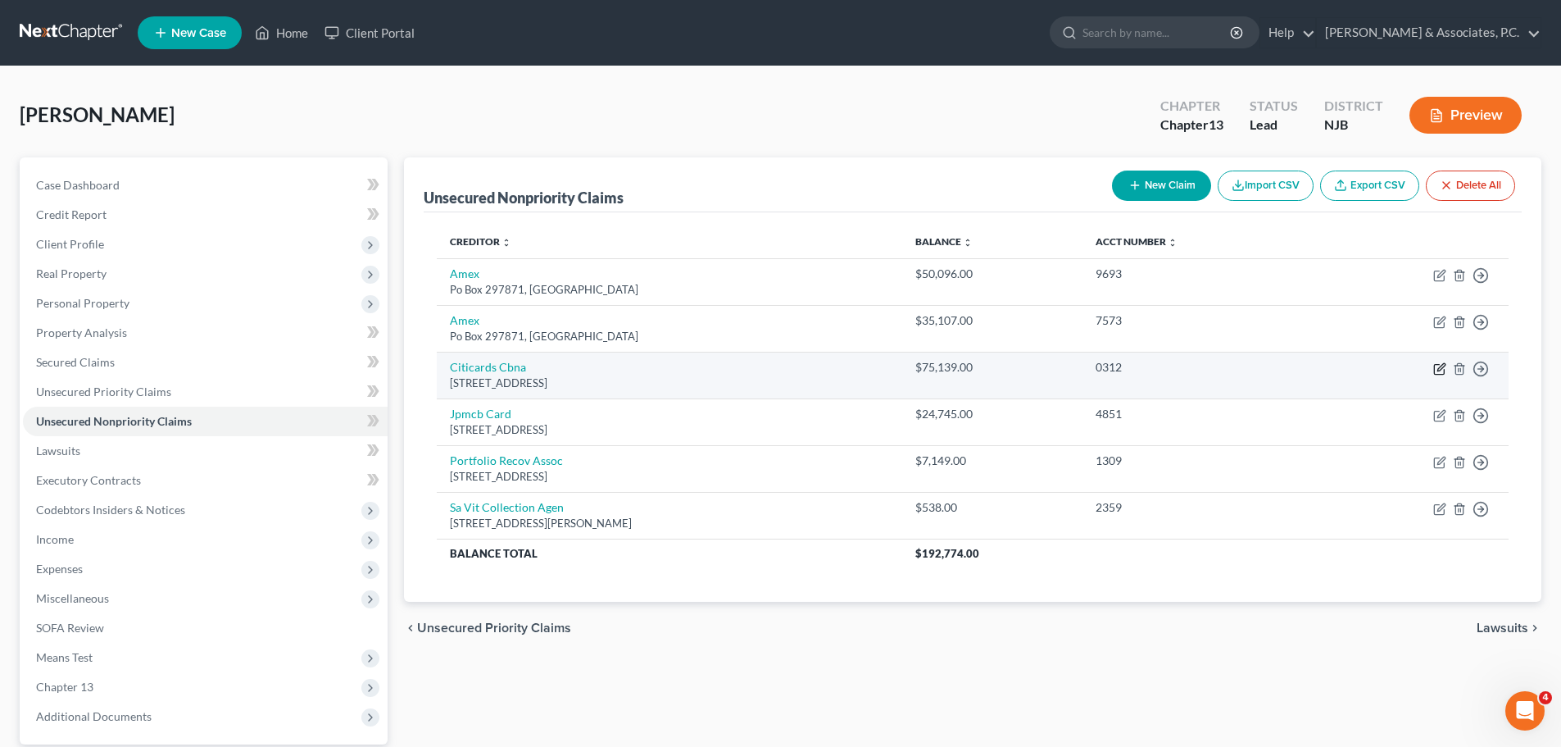
click at [1438, 366] on icon "button" at bounding box center [1440, 368] width 13 height 13
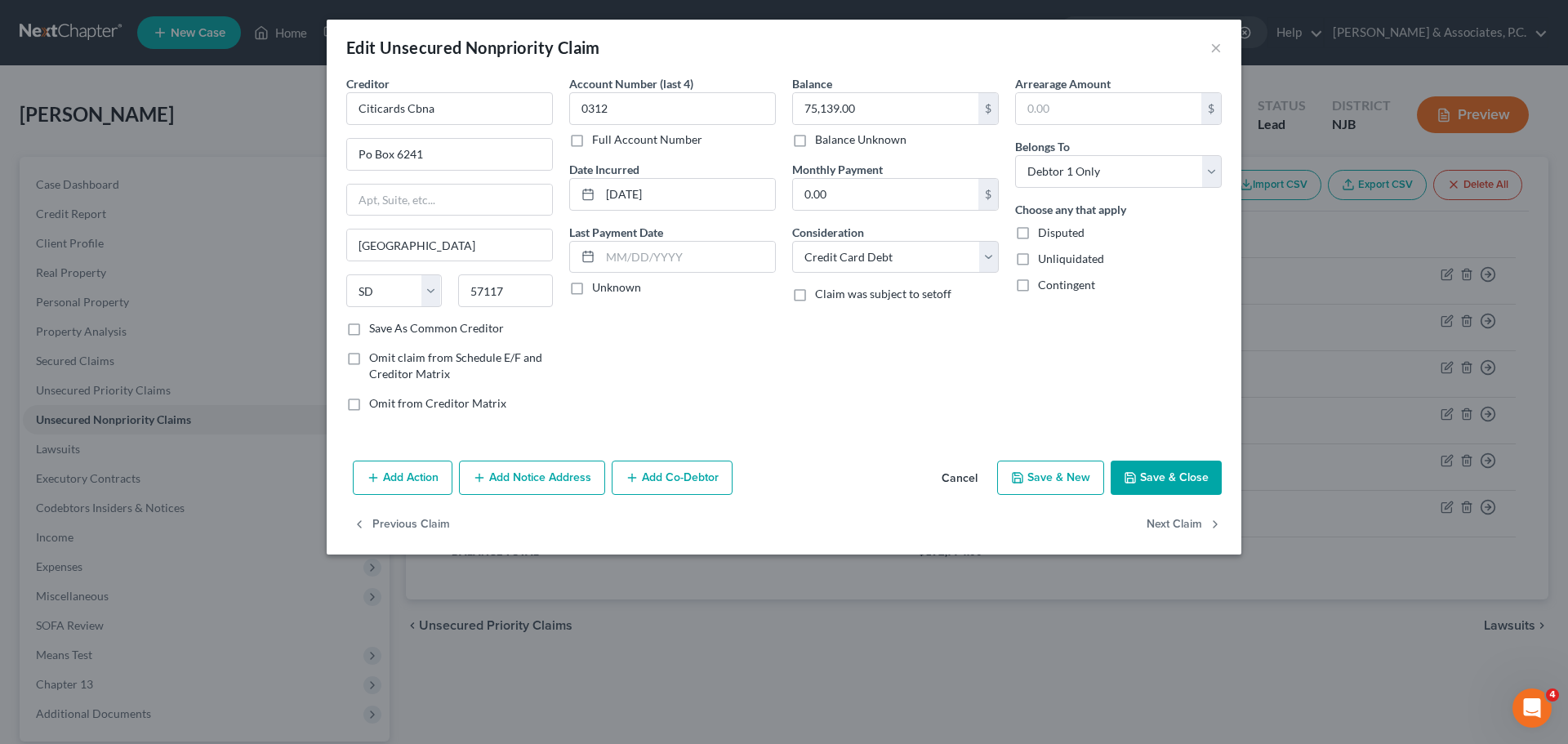
drag, startPoint x: 1152, startPoint y: 477, endPoint x: 1164, endPoint y: 473, distance: 12.6
click at [1148, 477] on button "Save & Close" at bounding box center [1166, 477] width 111 height 34
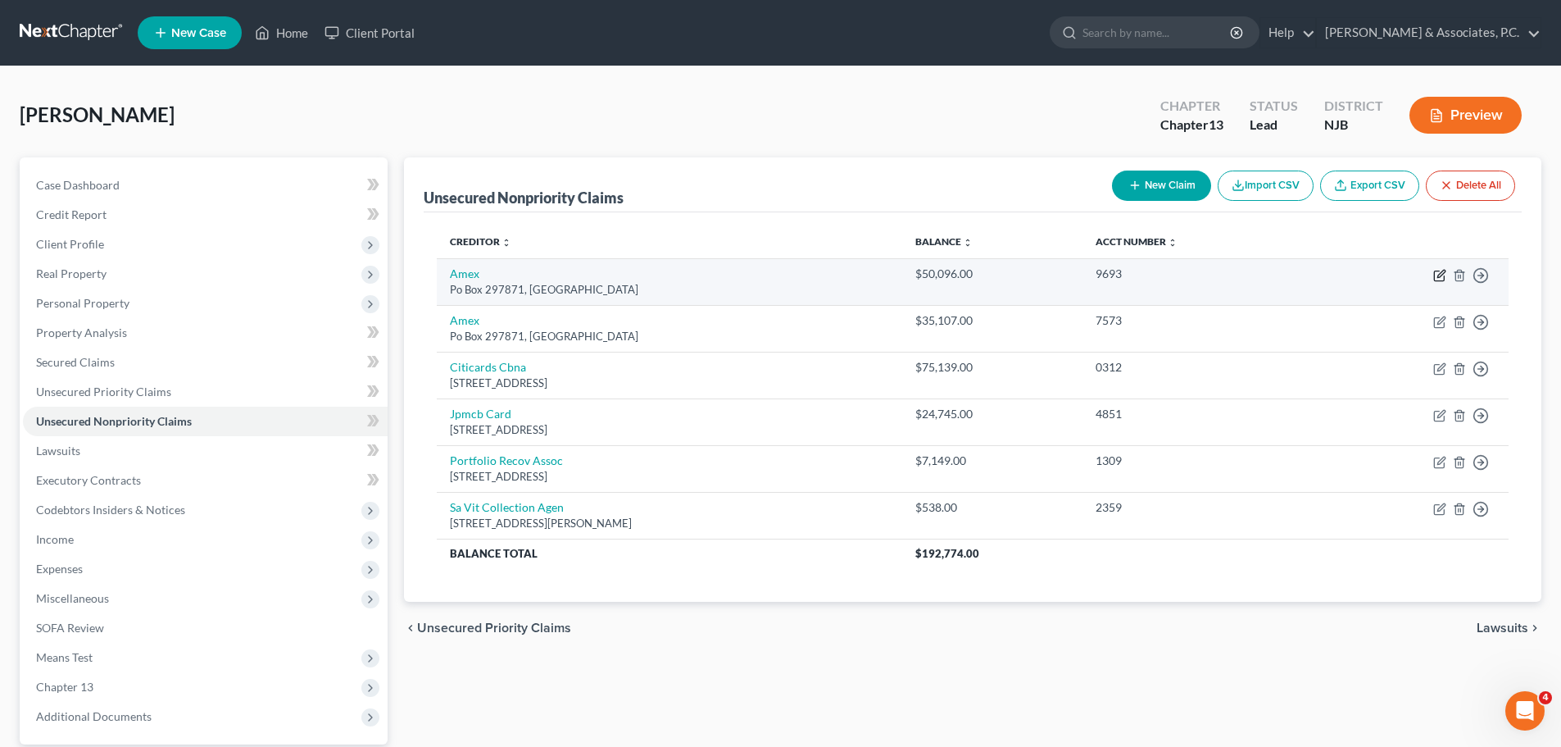
click at [1440, 272] on icon "button" at bounding box center [1440, 275] width 13 height 13
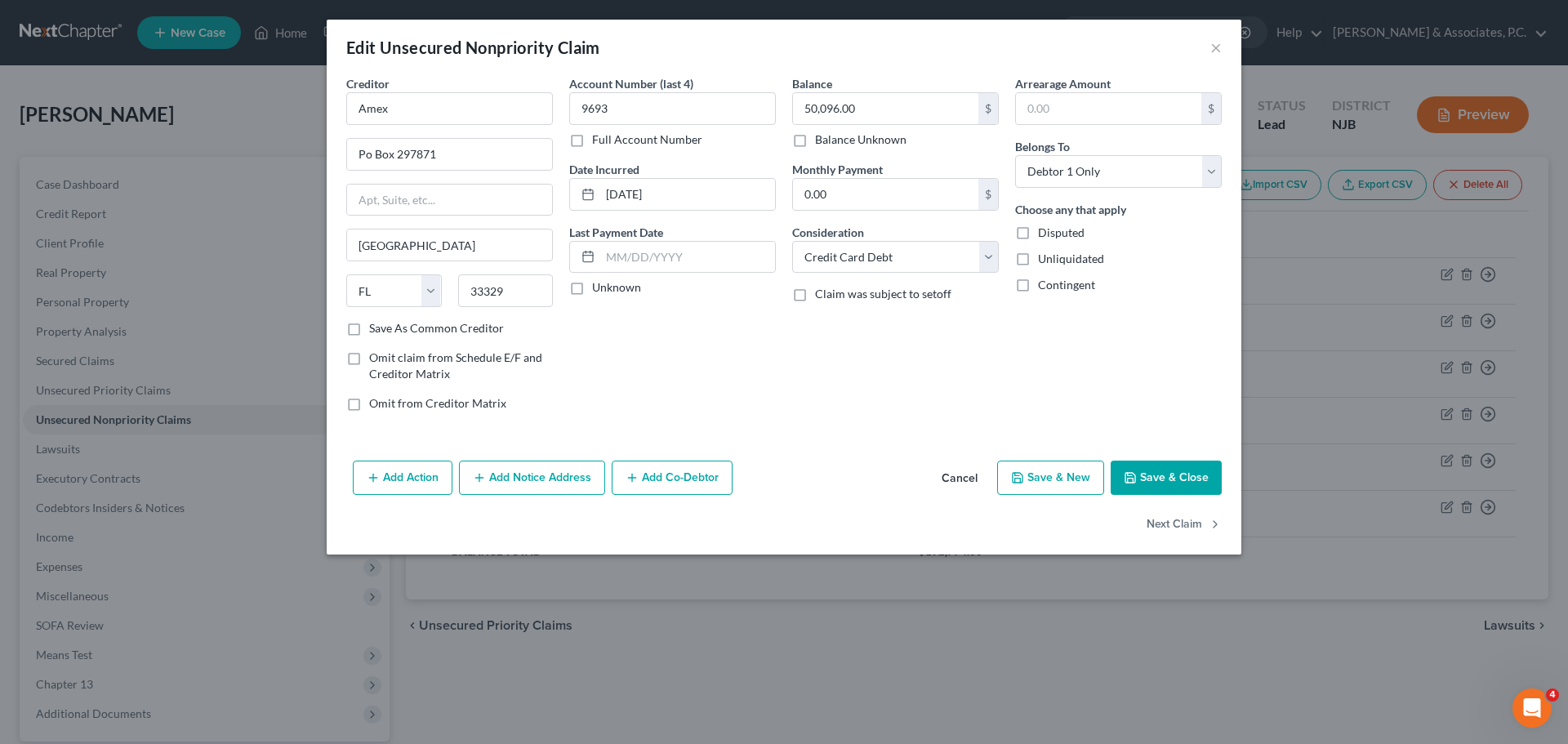
click at [1171, 485] on button "Save & Close" at bounding box center [1166, 477] width 111 height 34
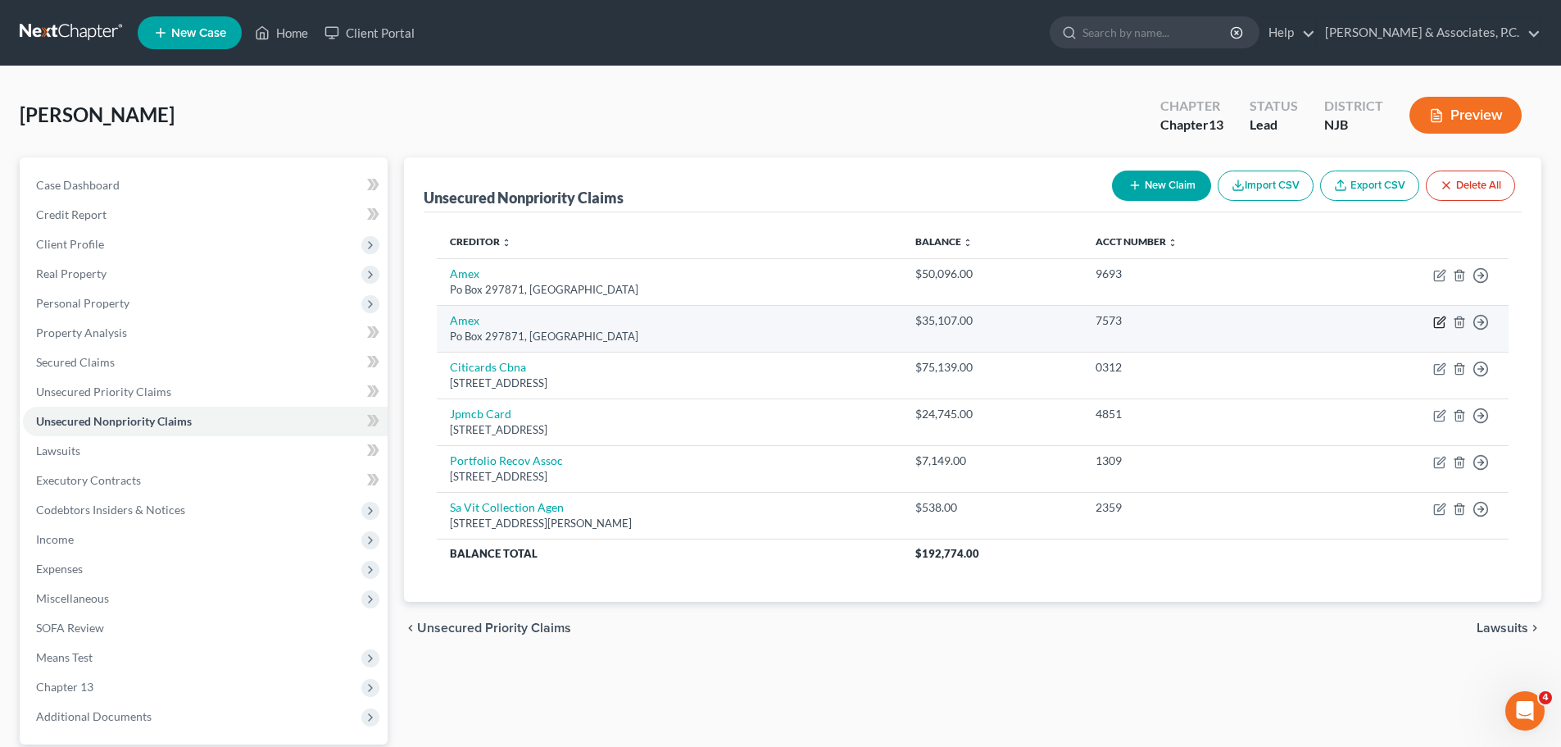
click at [1441, 320] on icon "button" at bounding box center [1440, 322] width 13 height 13
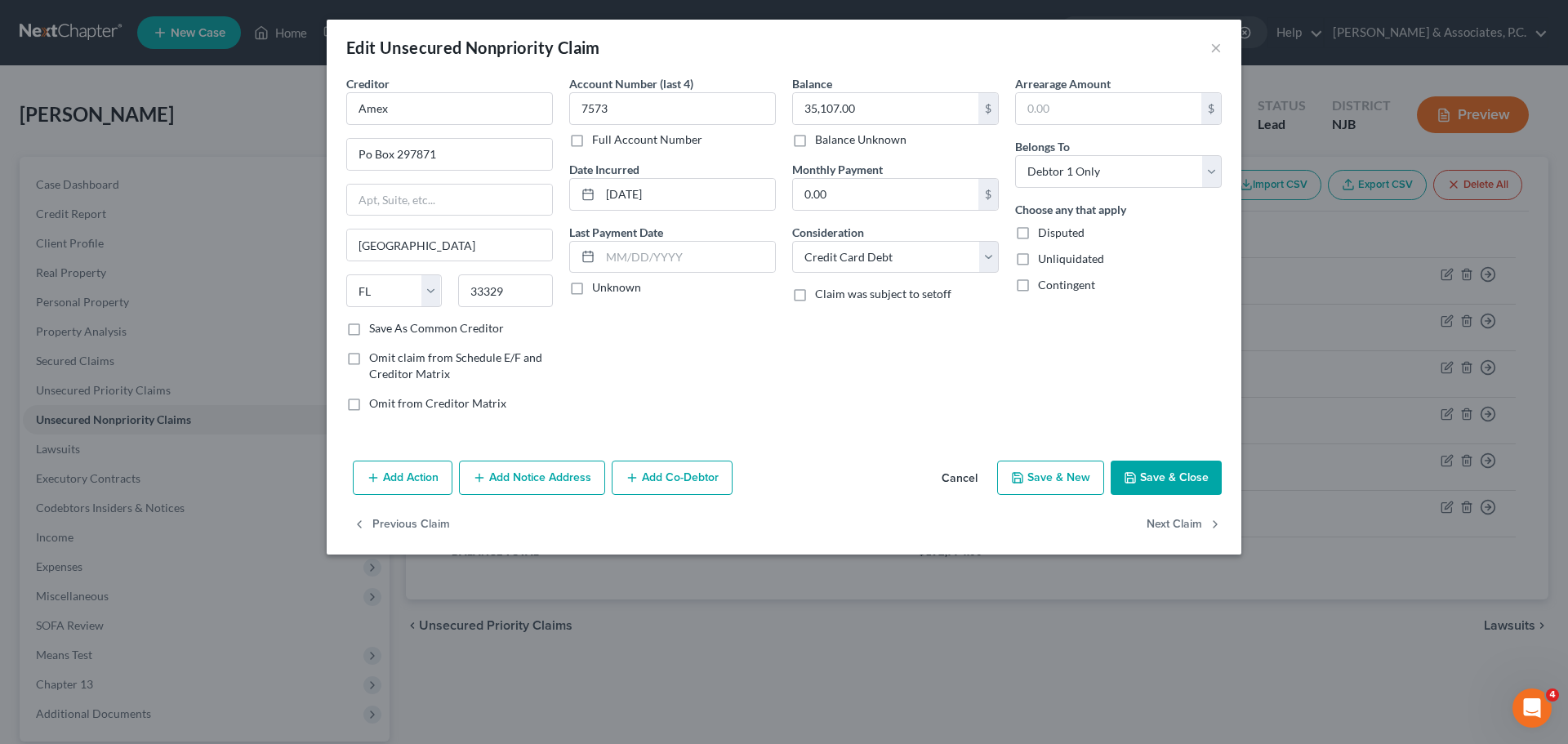
click at [1183, 481] on button "Save & Close" at bounding box center [1166, 477] width 111 height 34
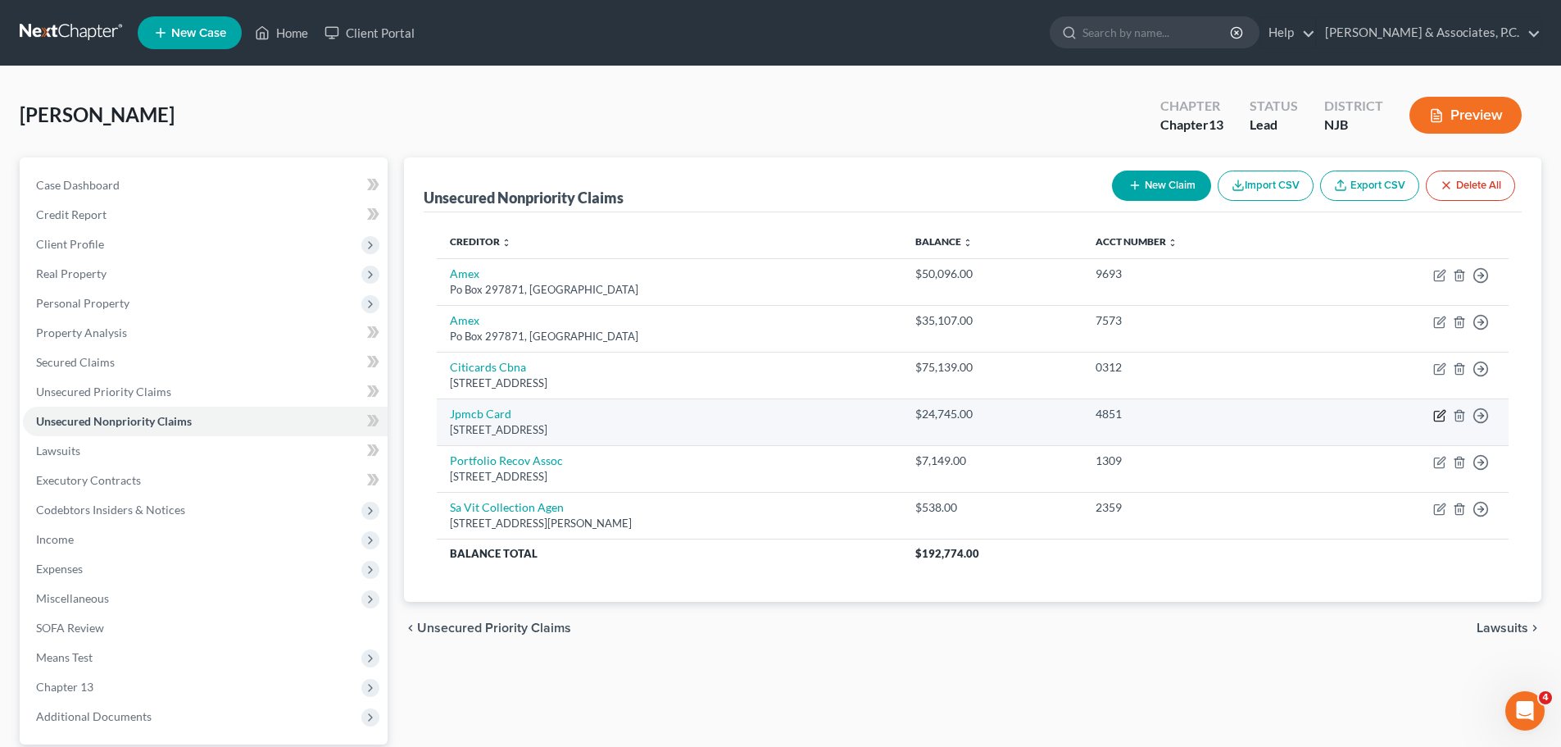
click at [1438, 415] on icon "button" at bounding box center [1440, 415] width 13 height 13
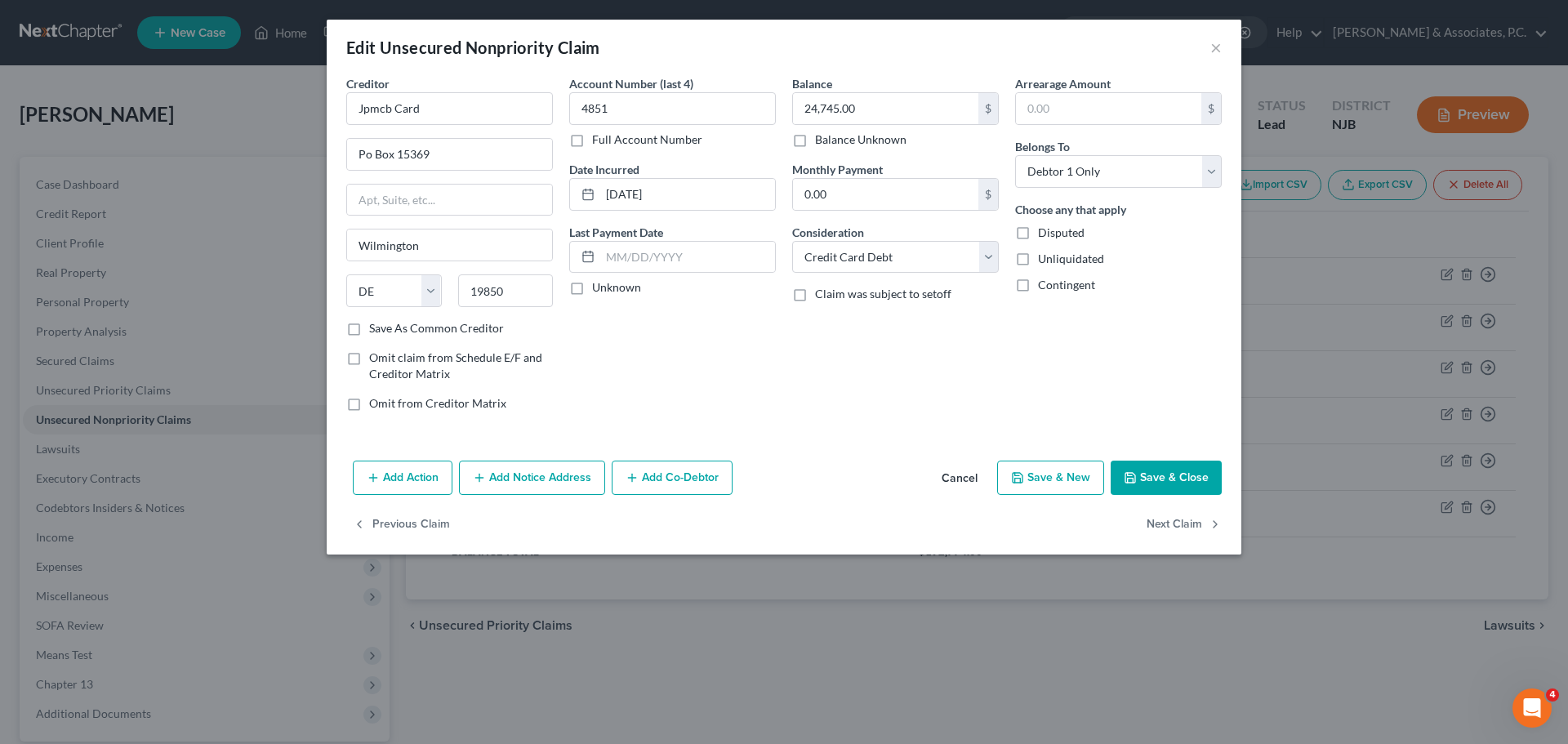
click at [1152, 479] on button "Save & Close" at bounding box center [1166, 477] width 111 height 34
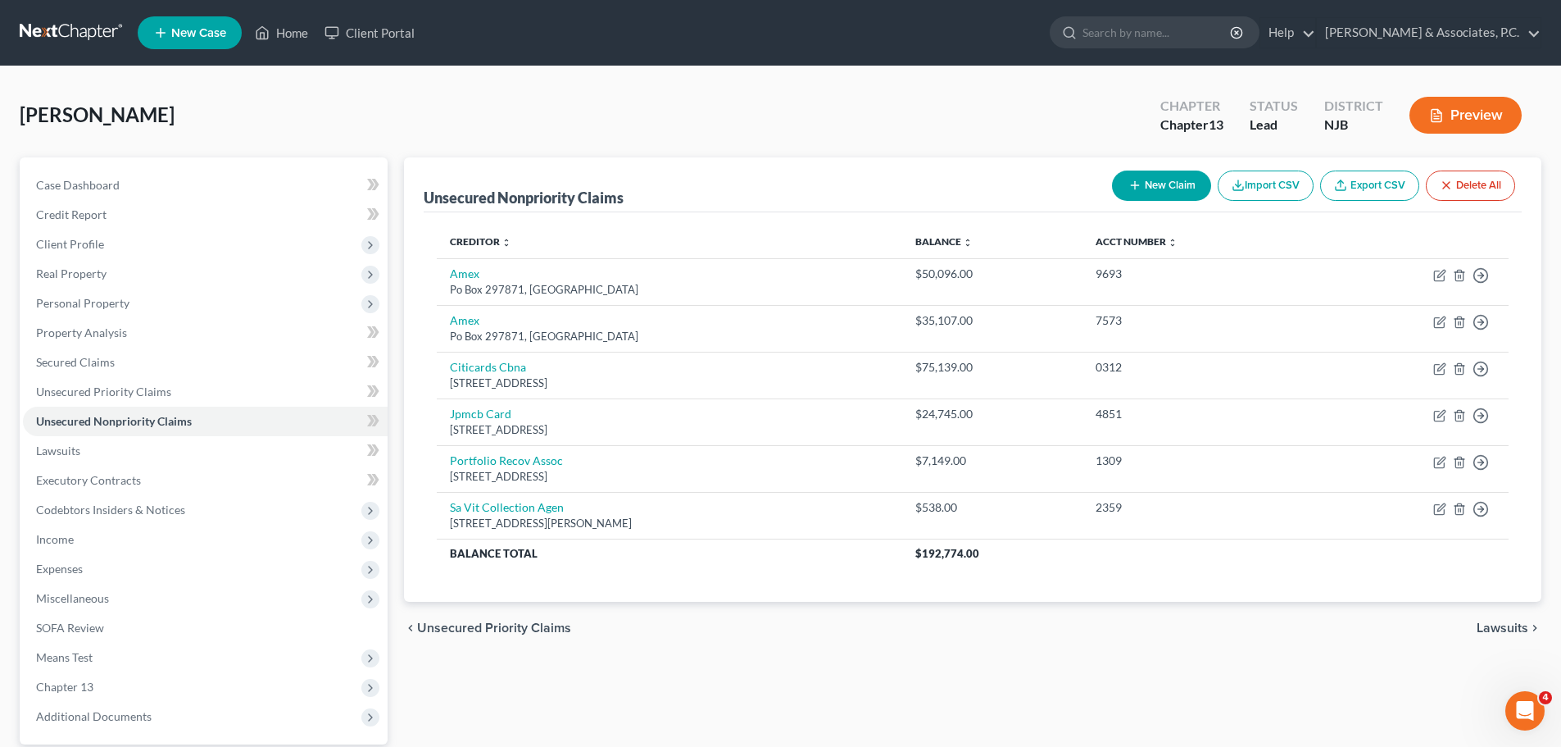
click at [489, 629] on span "Unsecured Priority Claims" at bounding box center [494, 627] width 154 height 13
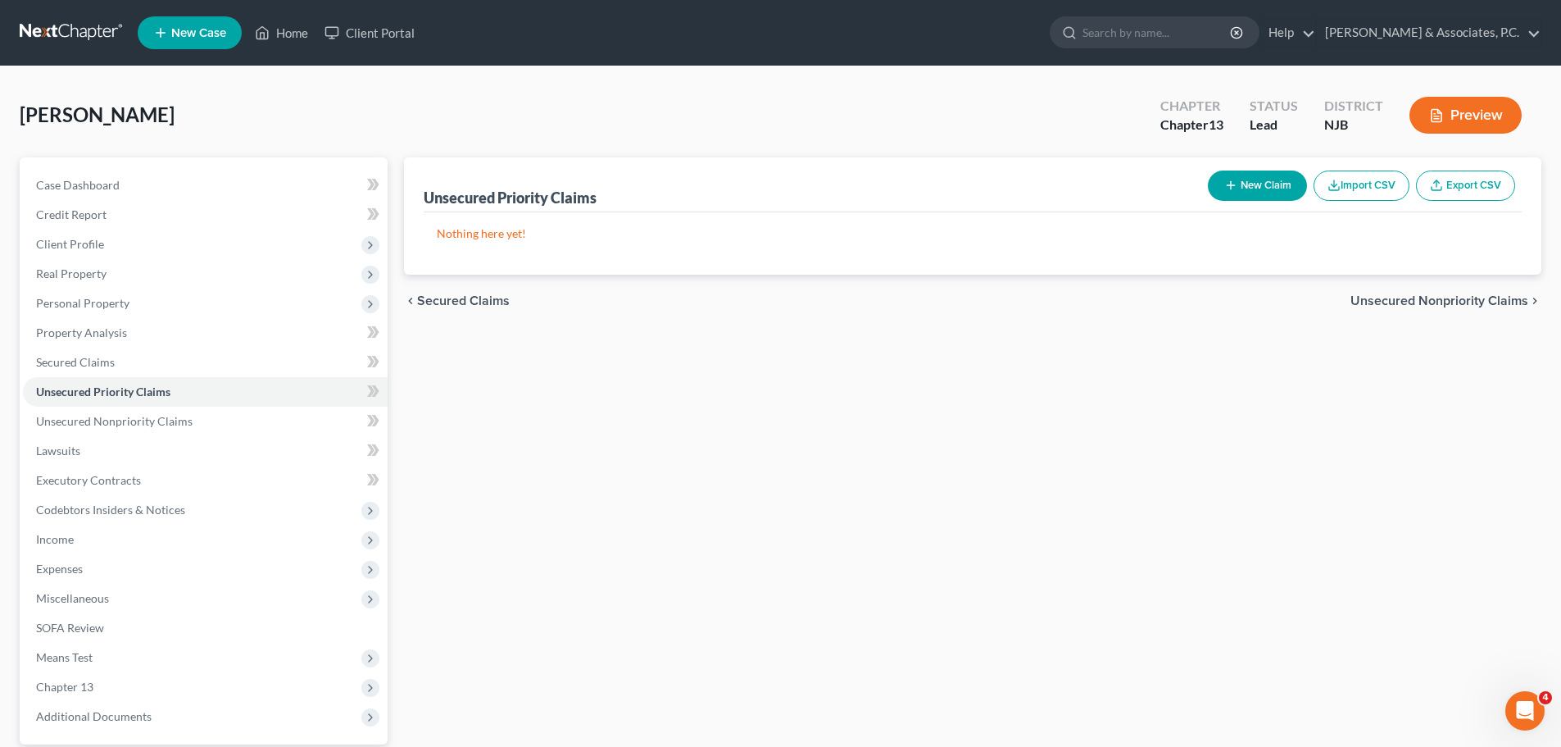
click at [470, 298] on span "Secured Claims" at bounding box center [463, 300] width 93 height 13
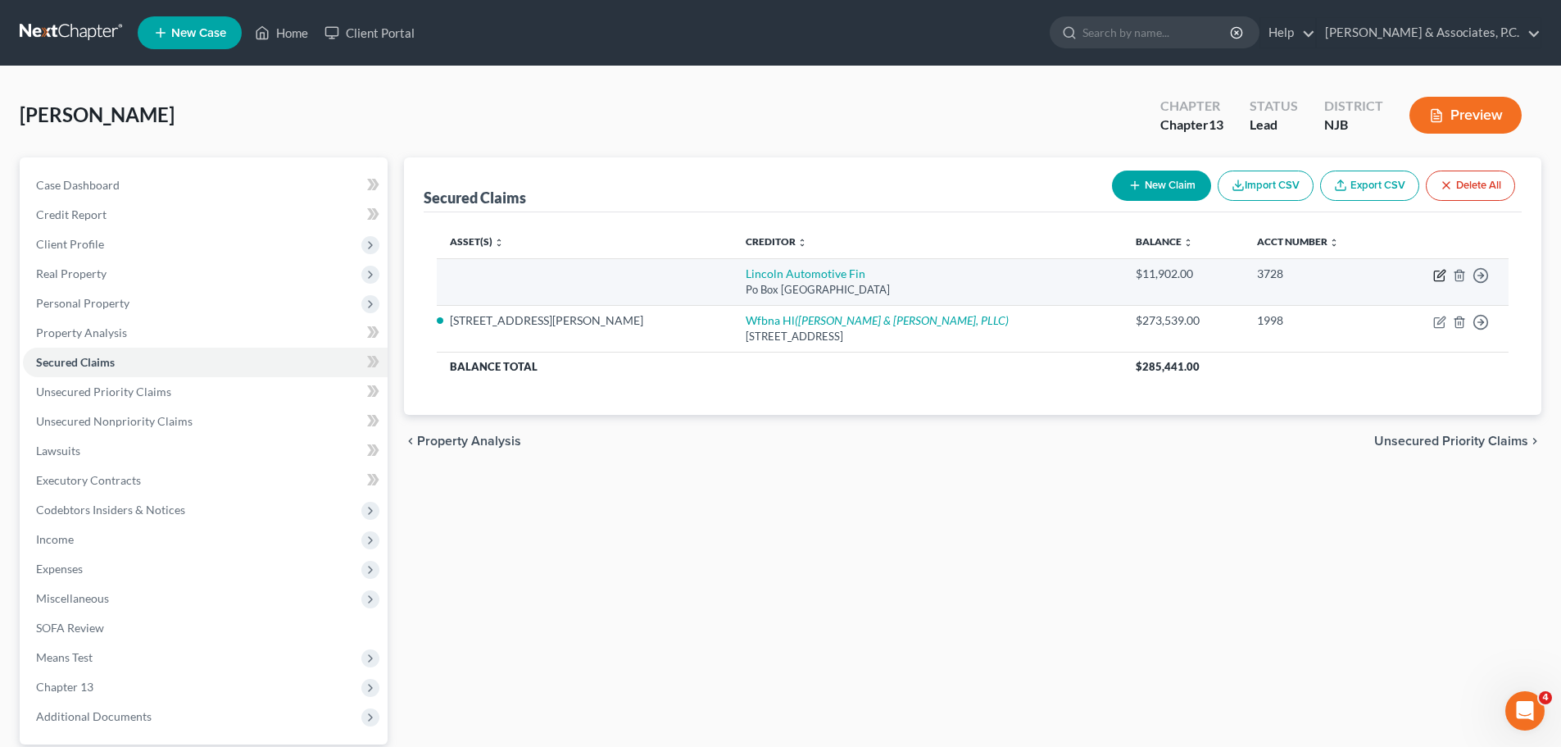
click at [1444, 272] on icon "button" at bounding box center [1441, 273] width 7 height 7
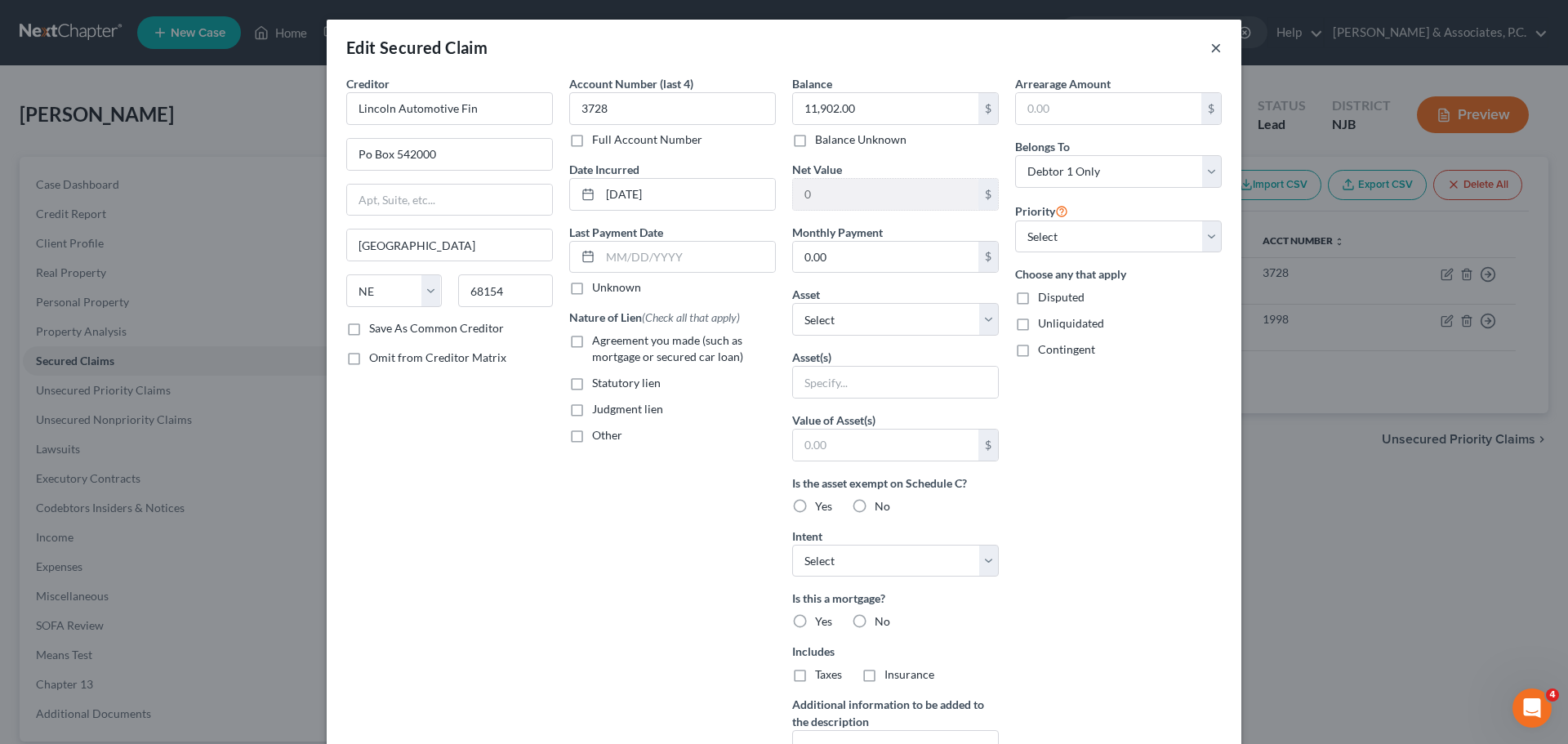
click at [1213, 45] on button "×" at bounding box center [1215, 48] width 11 height 20
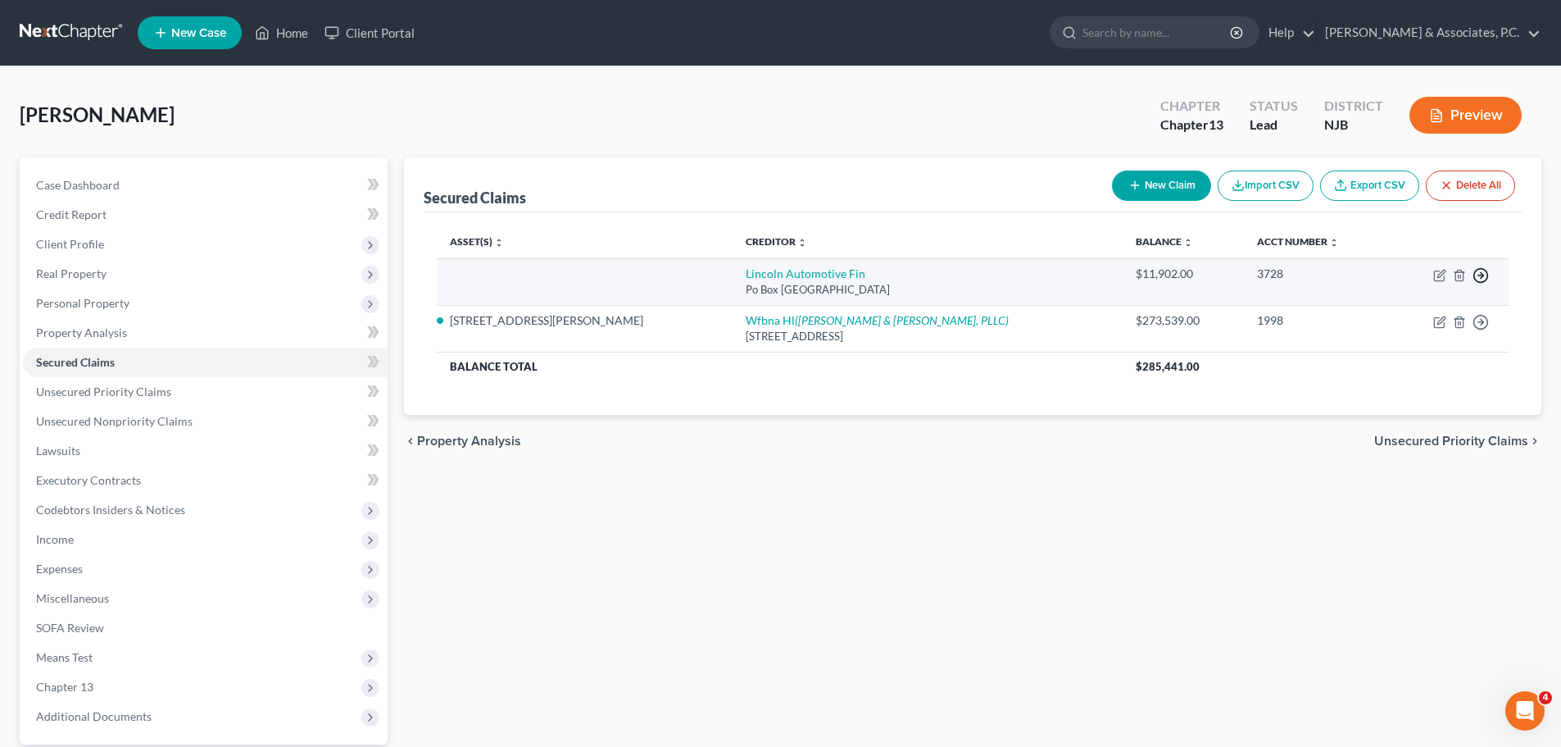
click at [1484, 276] on polyline "button" at bounding box center [1482, 276] width 2 height 6
click at [1365, 352] on link "Move to G" at bounding box center [1406, 343] width 137 height 28
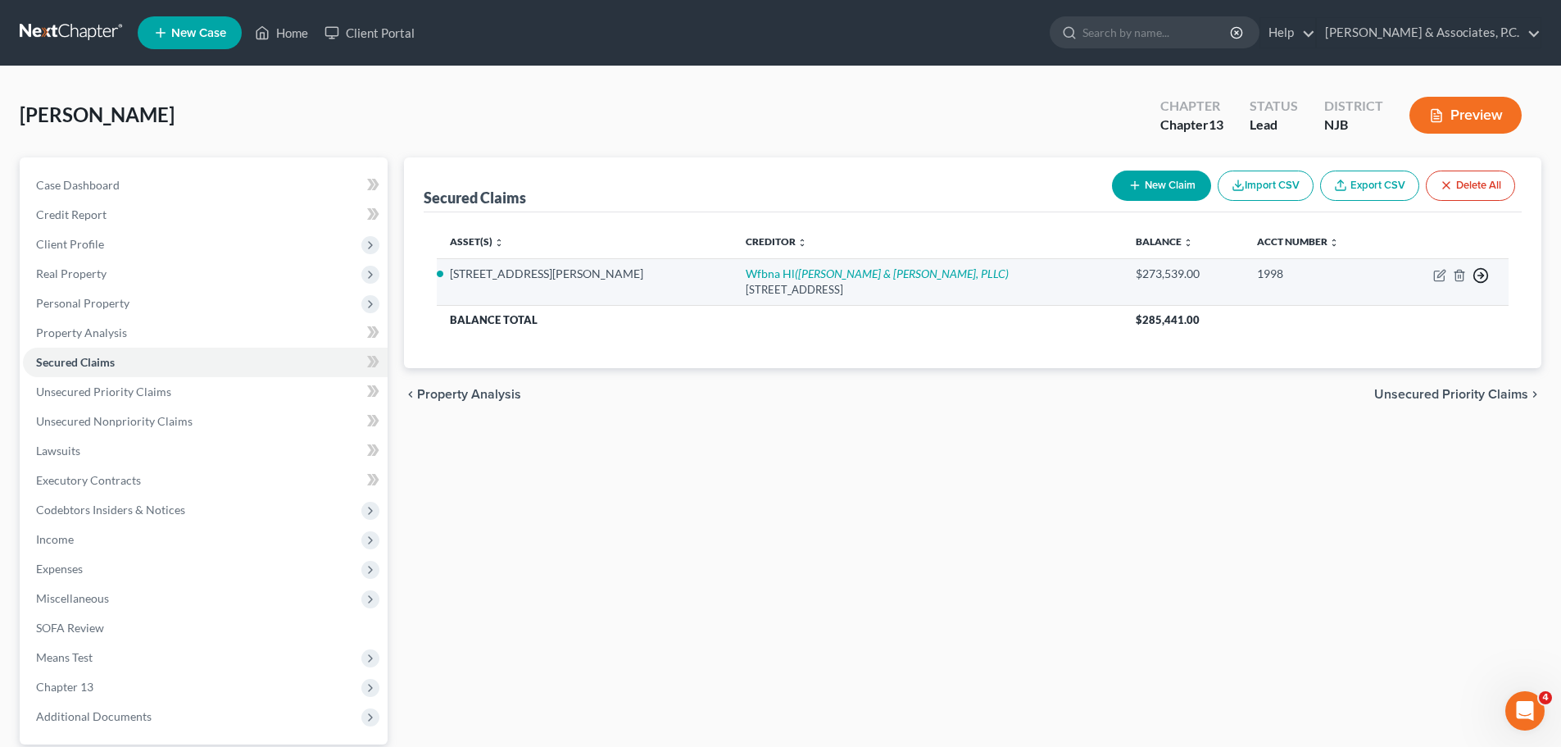
click at [1478, 276] on icon "button" at bounding box center [1481, 275] width 16 height 16
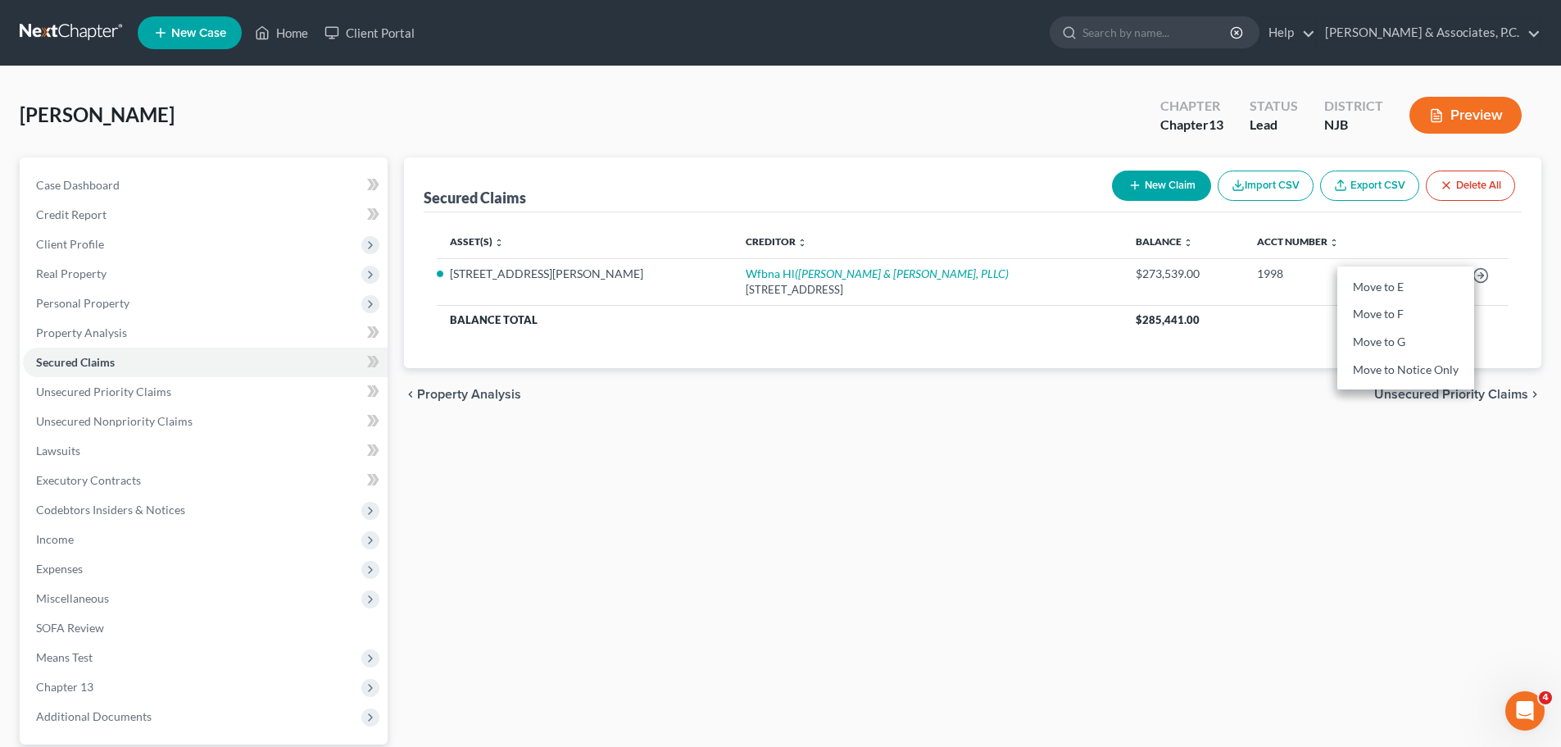
click at [1223, 484] on div "Secured Claims New Claim Import CSV Export CSV Delete All Asset(s) expand_more …" at bounding box center [973, 497] width 1154 height 681
click at [1453, 397] on span "Unsecured Priority Claims" at bounding box center [1452, 394] width 154 height 13
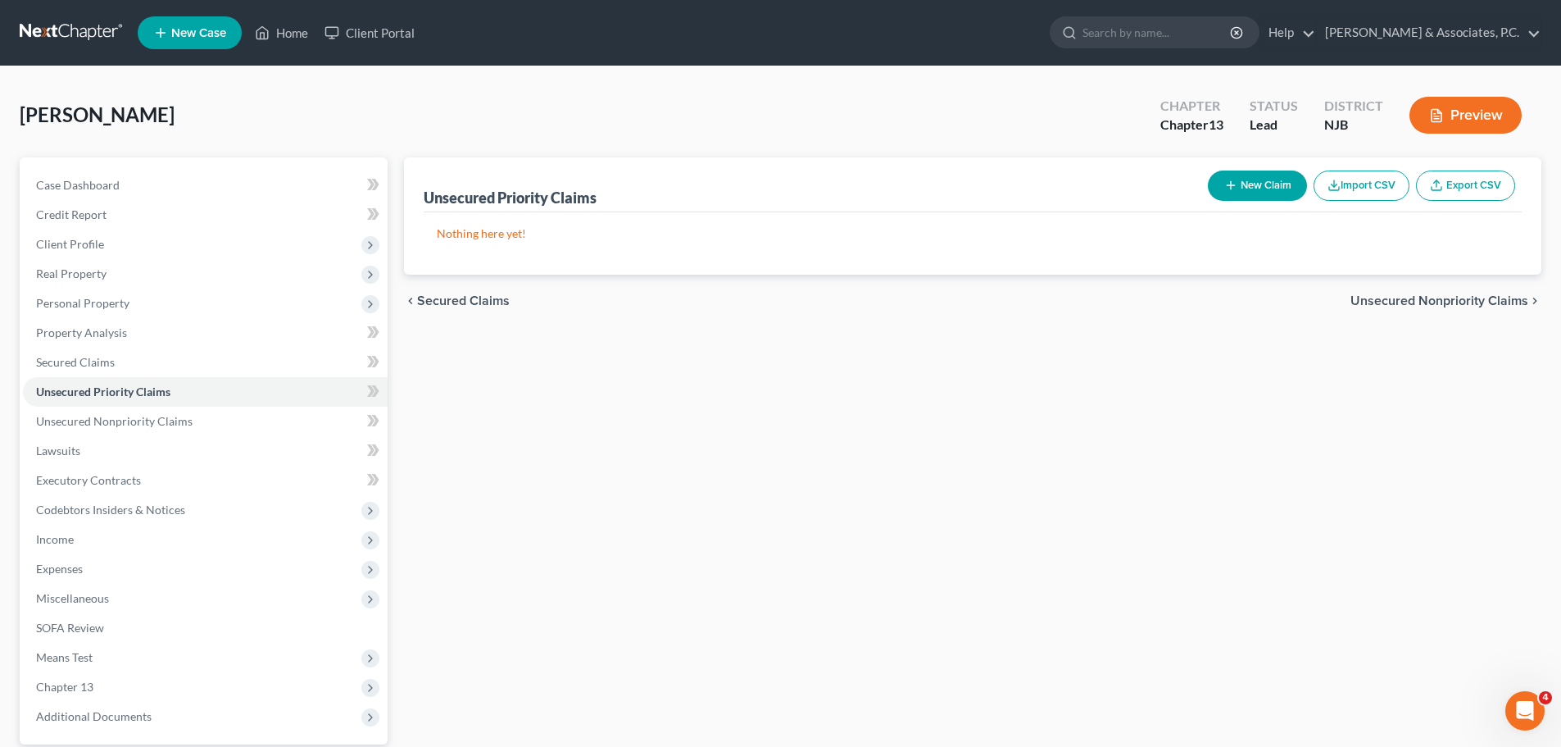
click at [1431, 303] on span "Unsecured Nonpriority Claims" at bounding box center [1440, 300] width 178 height 13
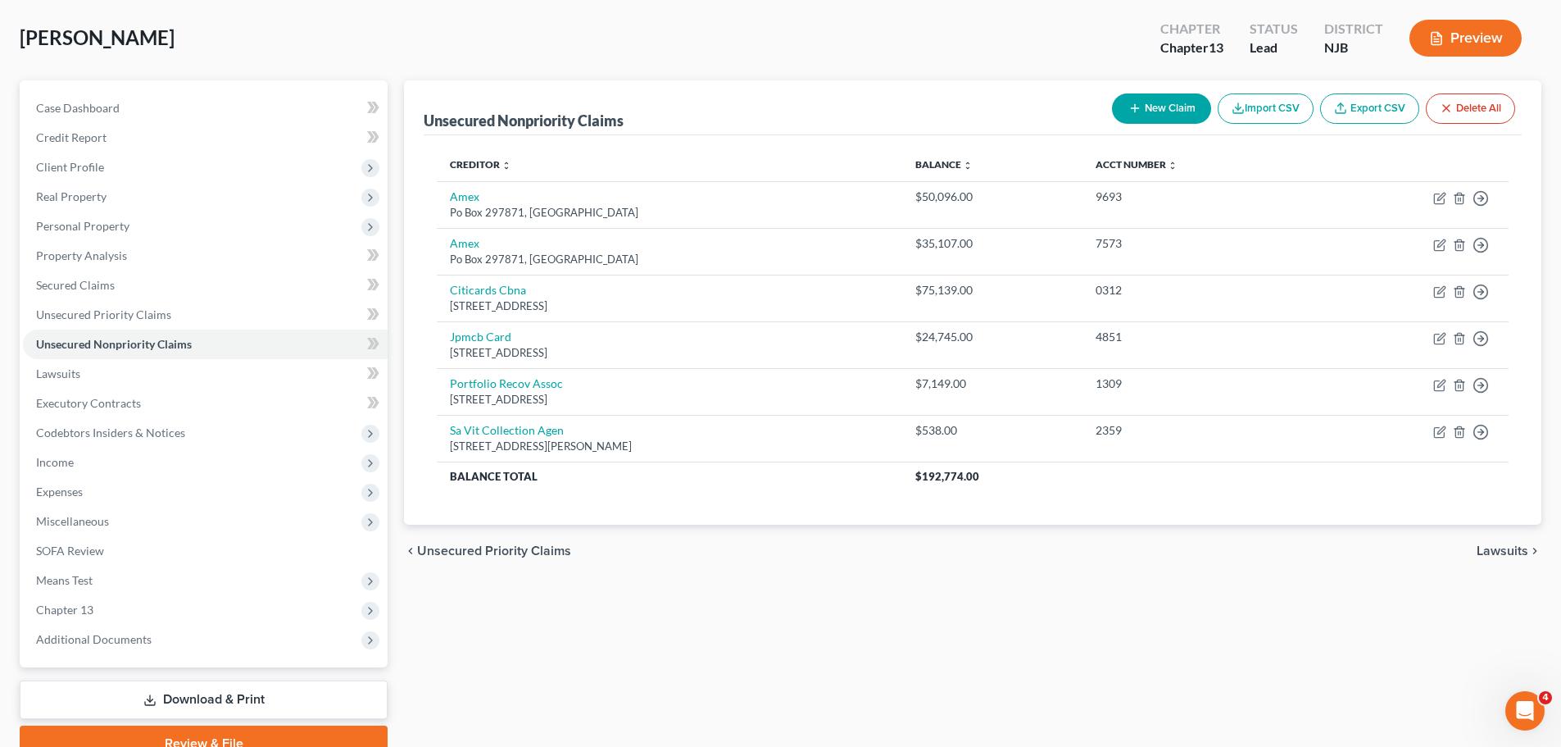
scroll to position [154, 0]
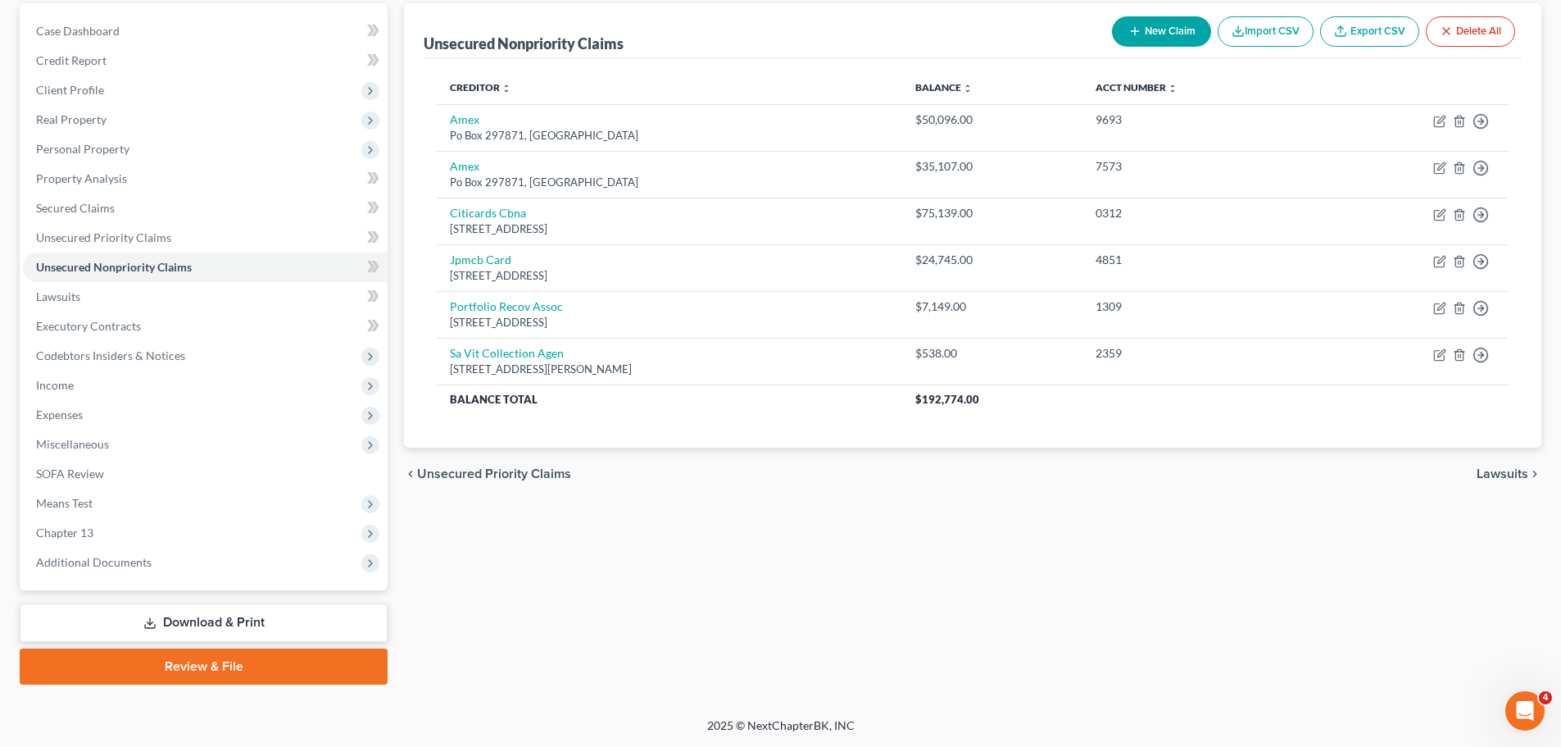
click at [1502, 475] on span "Lawsuits" at bounding box center [1503, 473] width 52 height 13
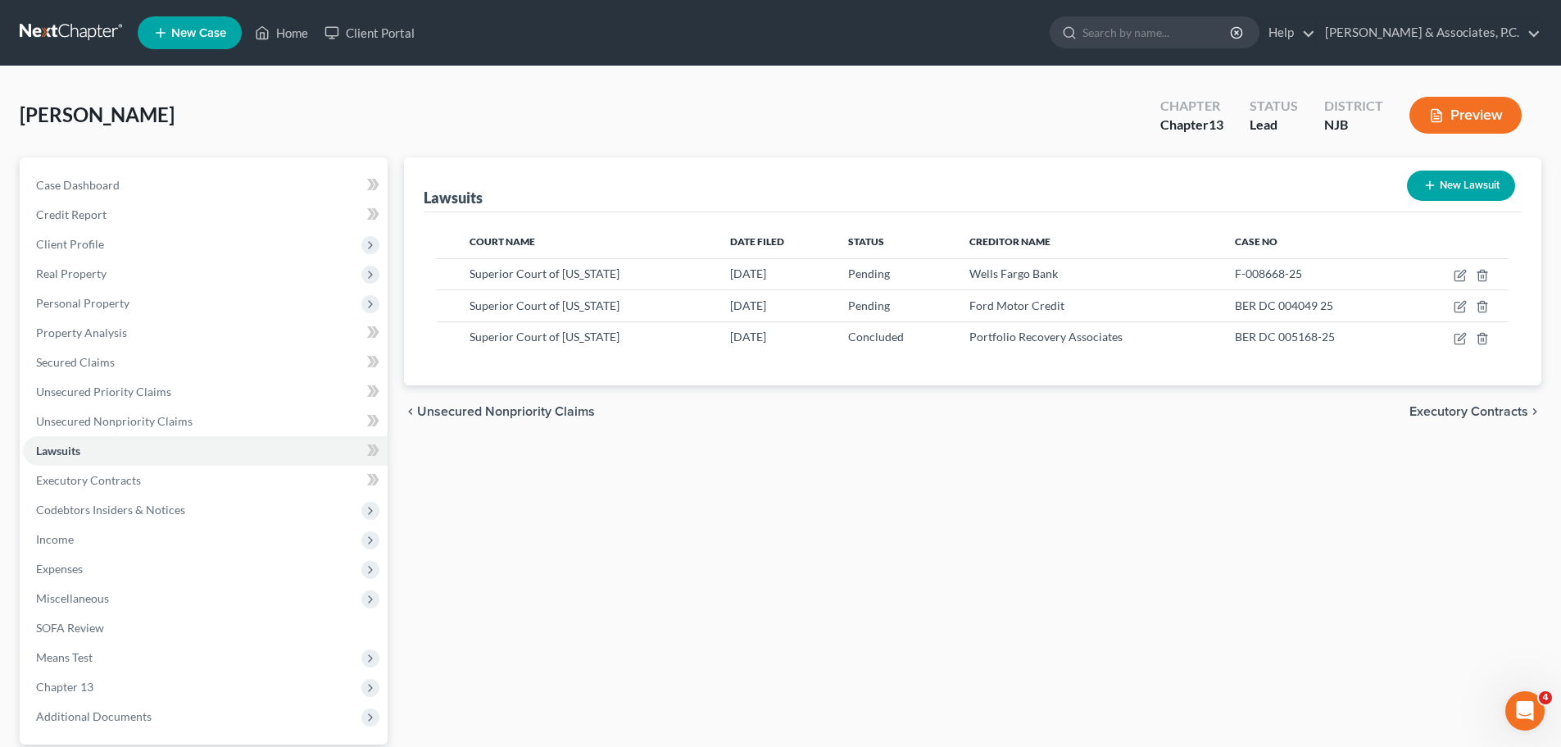
drag, startPoint x: 1473, startPoint y: 417, endPoint x: 1490, endPoint y: 416, distance: 17.2
click at [1469, 417] on span "Executory Contracts" at bounding box center [1469, 411] width 119 height 13
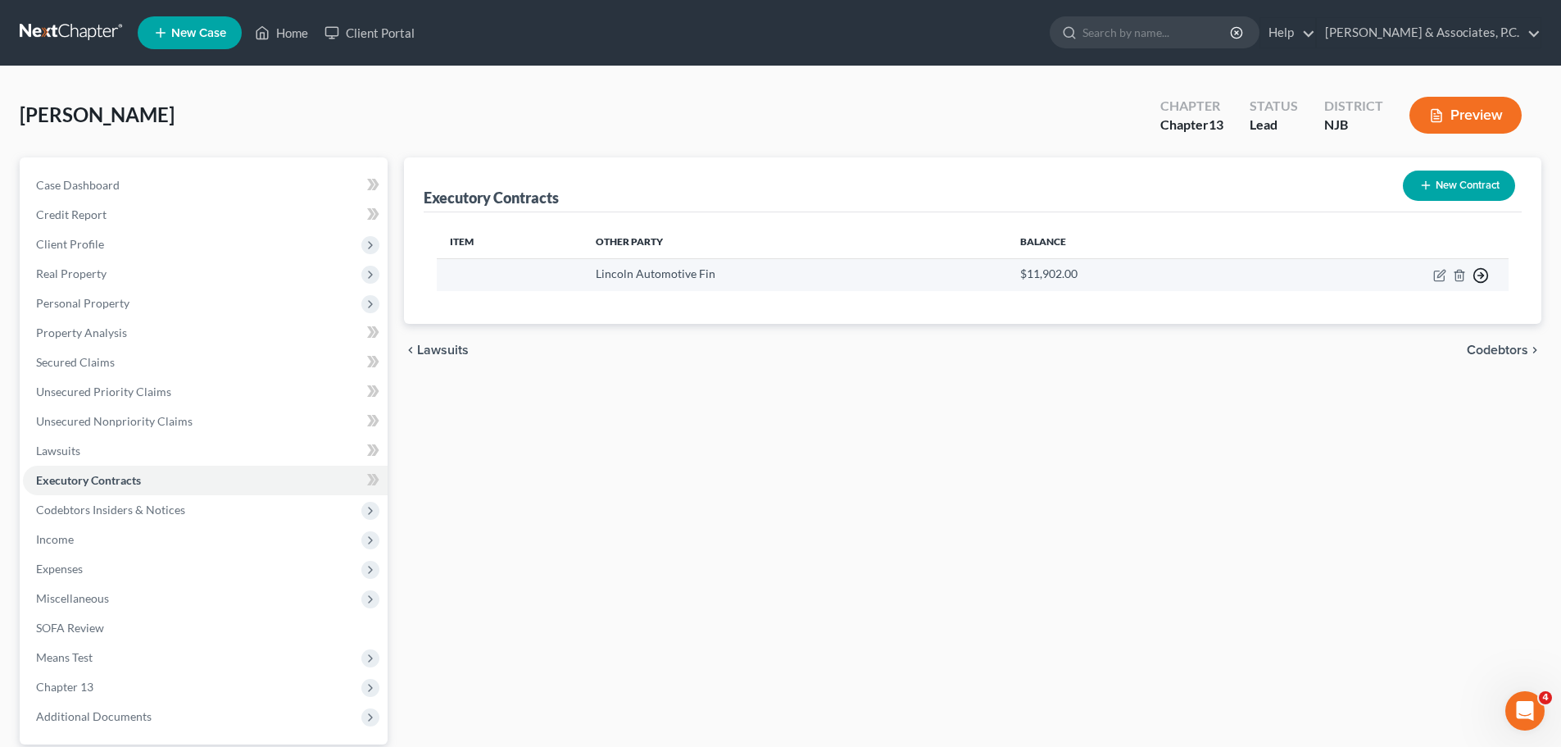
click at [1483, 274] on polyline "button" at bounding box center [1482, 276] width 2 height 6
drag, startPoint x: 1415, startPoint y: 340, endPoint x: 1428, endPoint y: 345, distance: 13.2
click at [1414, 340] on link "Move to F" at bounding box center [1406, 343] width 137 height 28
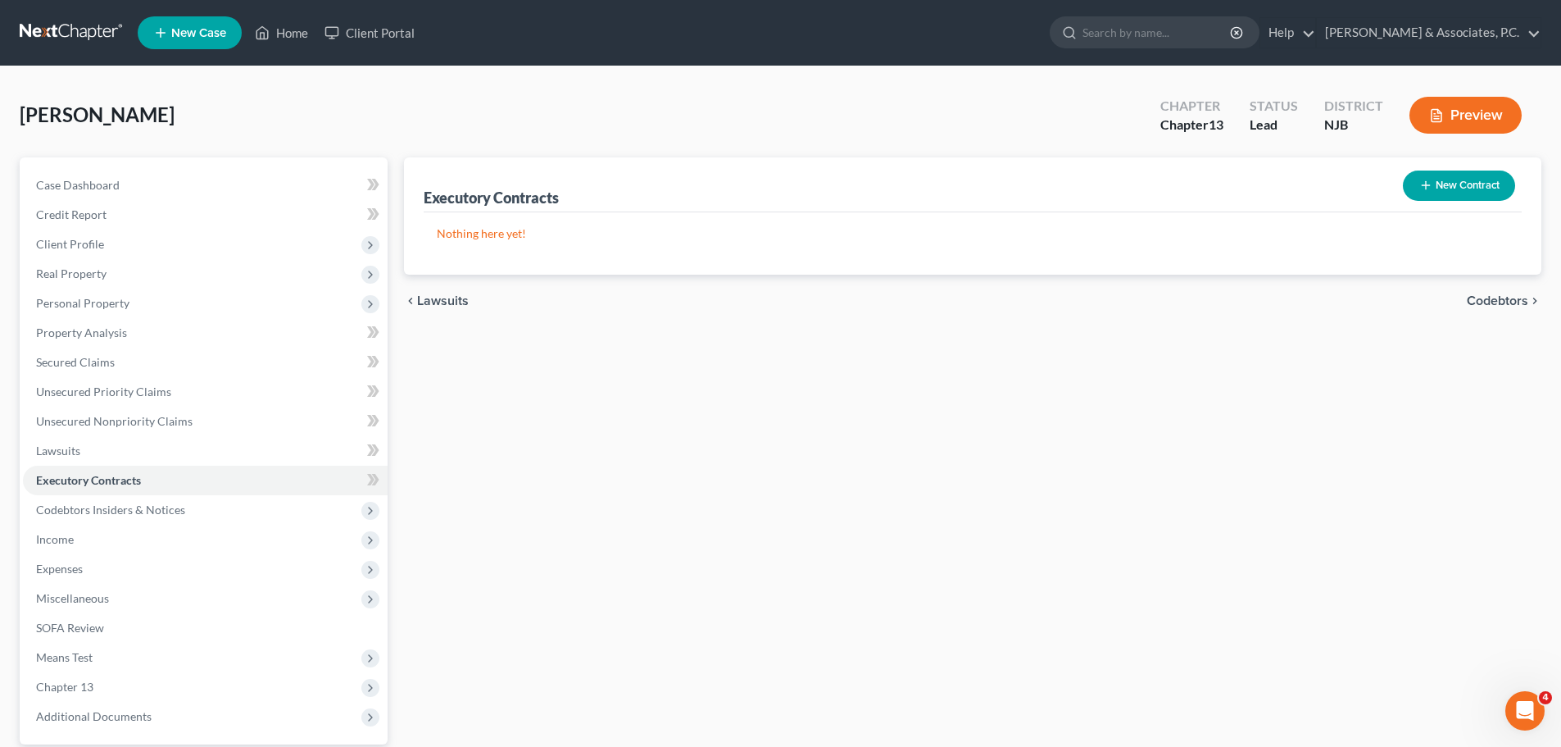
click at [438, 306] on span "Lawsuits" at bounding box center [443, 300] width 52 height 13
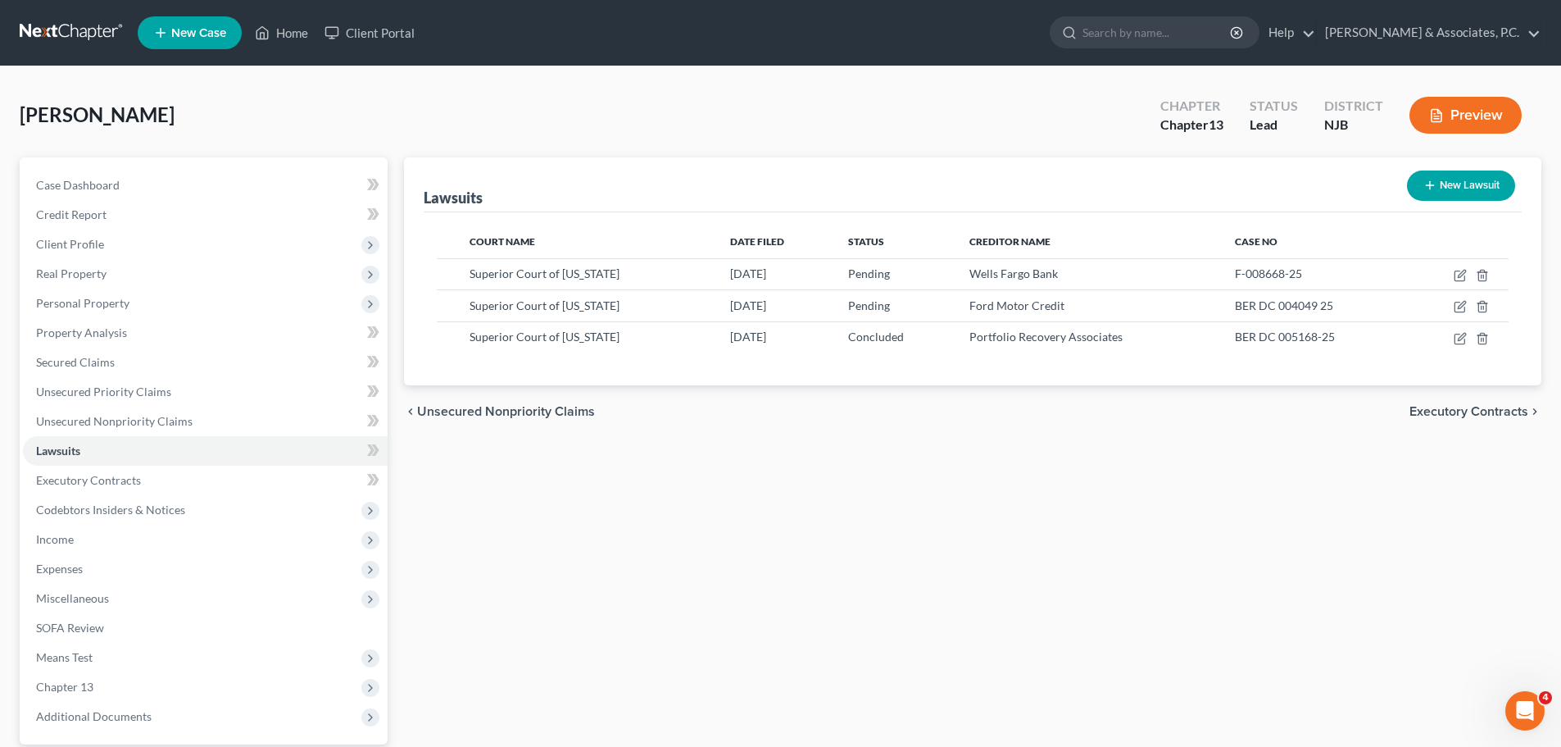
click at [487, 412] on span "Unsecured Nonpriority Claims" at bounding box center [506, 411] width 178 height 13
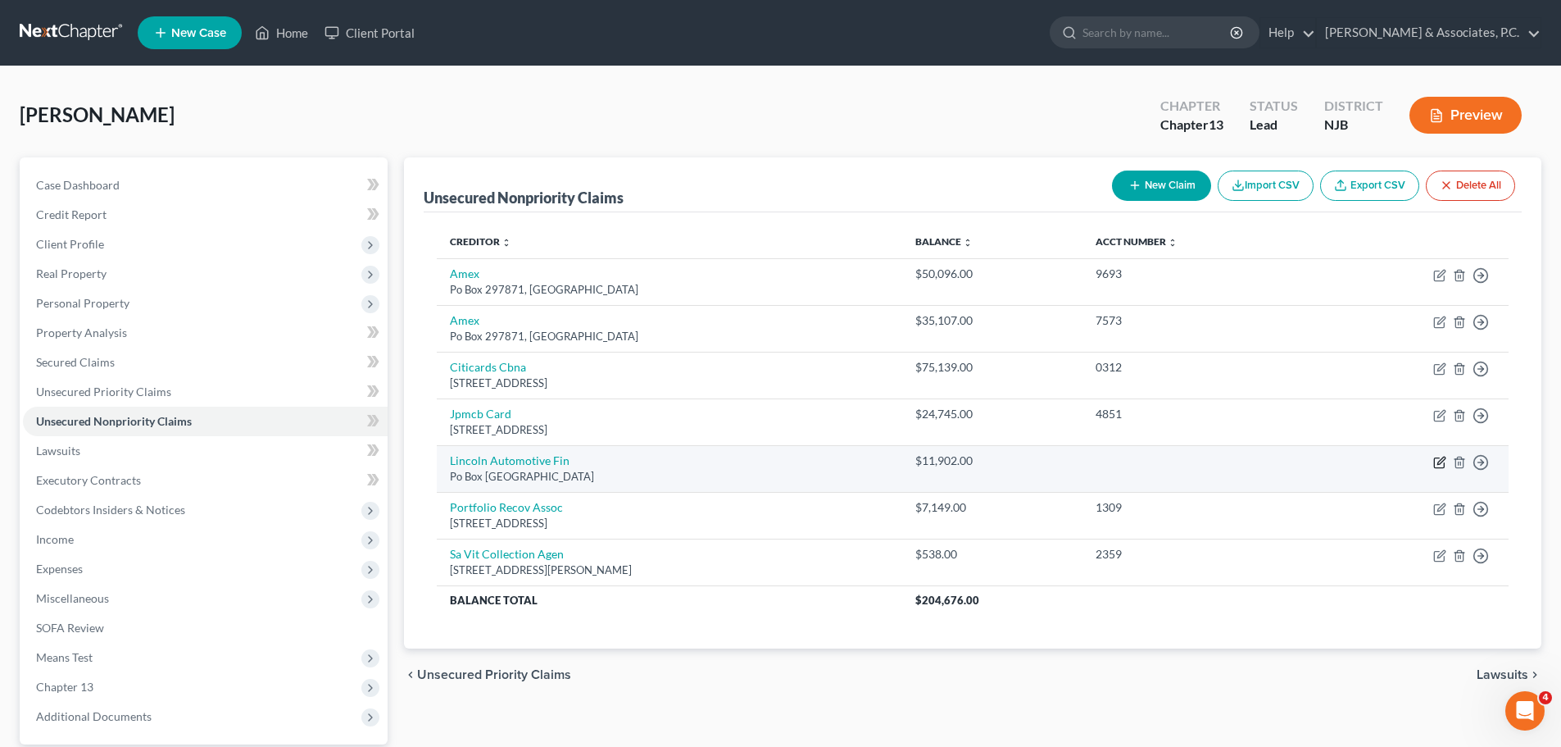
click at [1443, 465] on icon "button" at bounding box center [1440, 462] width 13 height 13
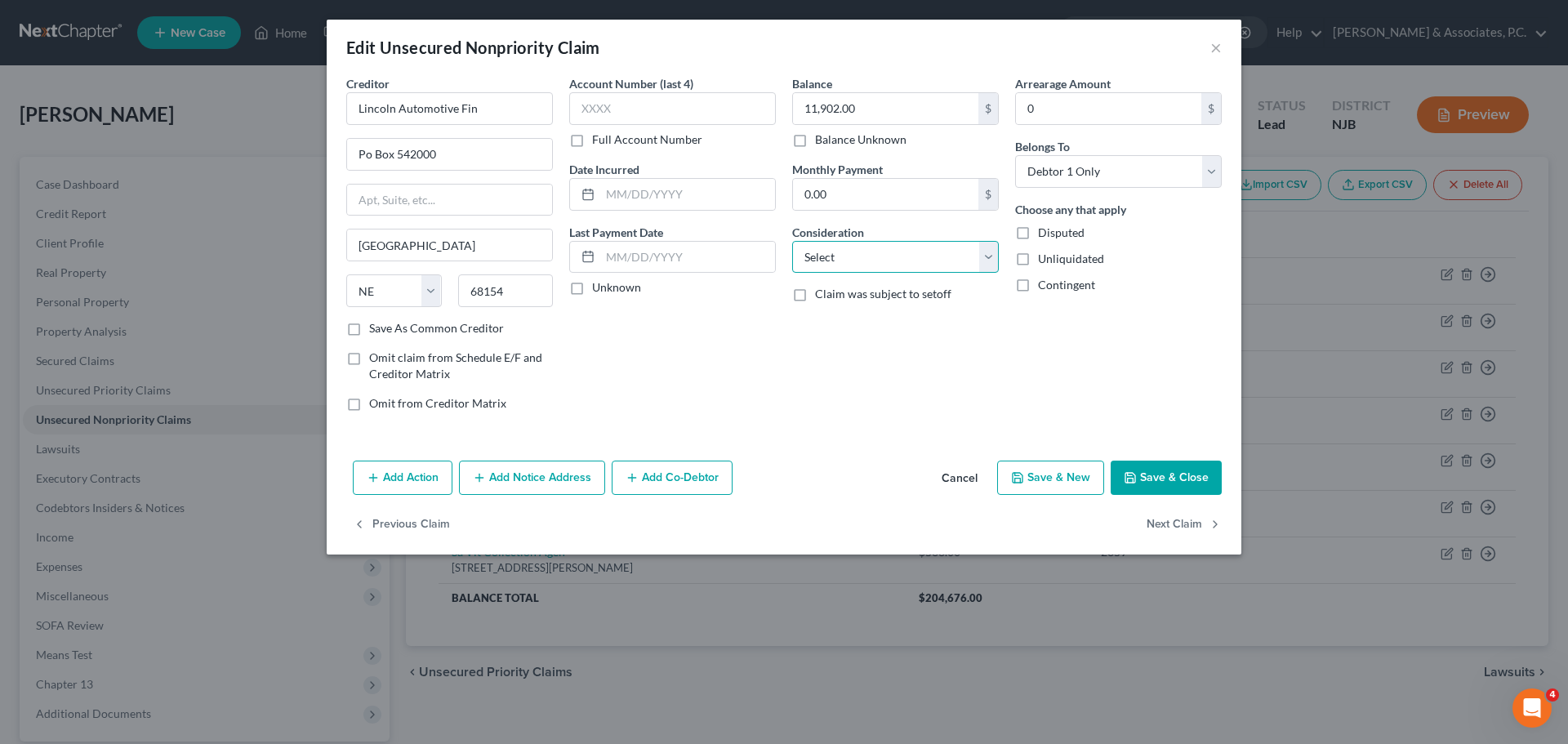
click at [915, 262] on select "Select Cable / Satellite Services Collection Agency Credit Card Debt Debt Couns…" at bounding box center [895, 257] width 206 height 33
click at [792, 241] on select "Select Cable / Satellite Services Collection Agency Credit Card Debt Debt Couns…" at bounding box center [895, 257] width 206 height 33
click at [369, 325] on label "Save As Common Creditor" at bounding box center [435, 328] width 134 height 16
click at [376, 325] on input "Save As Common Creditor" at bounding box center [381, 325] width 11 height 11
click at [697, 106] on input "text" at bounding box center [671, 109] width 206 height 33
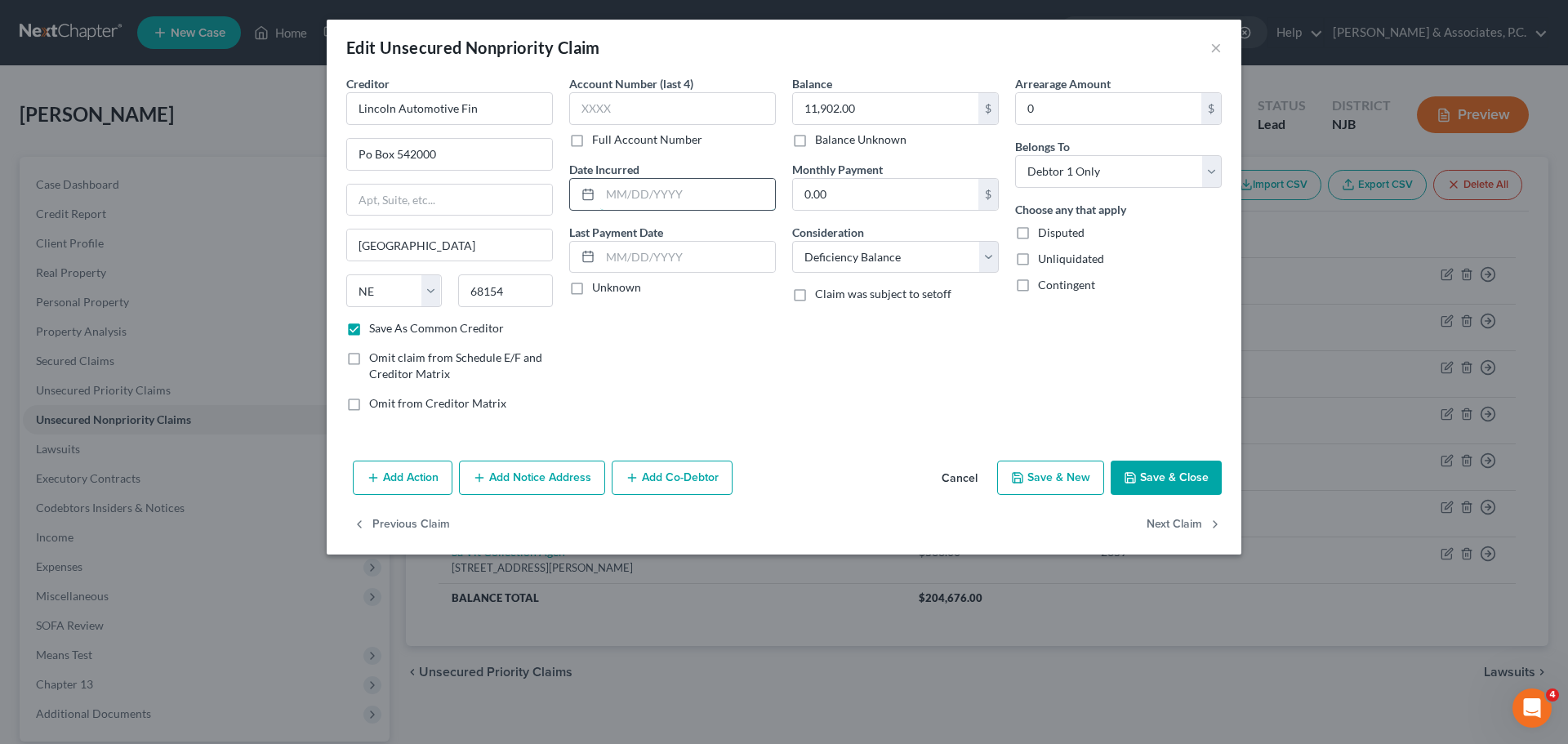
click at [705, 188] on input "text" at bounding box center [686, 193] width 174 height 31
drag, startPoint x: 734, startPoint y: 97, endPoint x: 753, endPoint y: 122, distance: 31.4
click at [734, 98] on input "text" at bounding box center [671, 109] width 206 height 33
click at [1188, 474] on button "Save & Close" at bounding box center [1166, 477] width 111 height 34
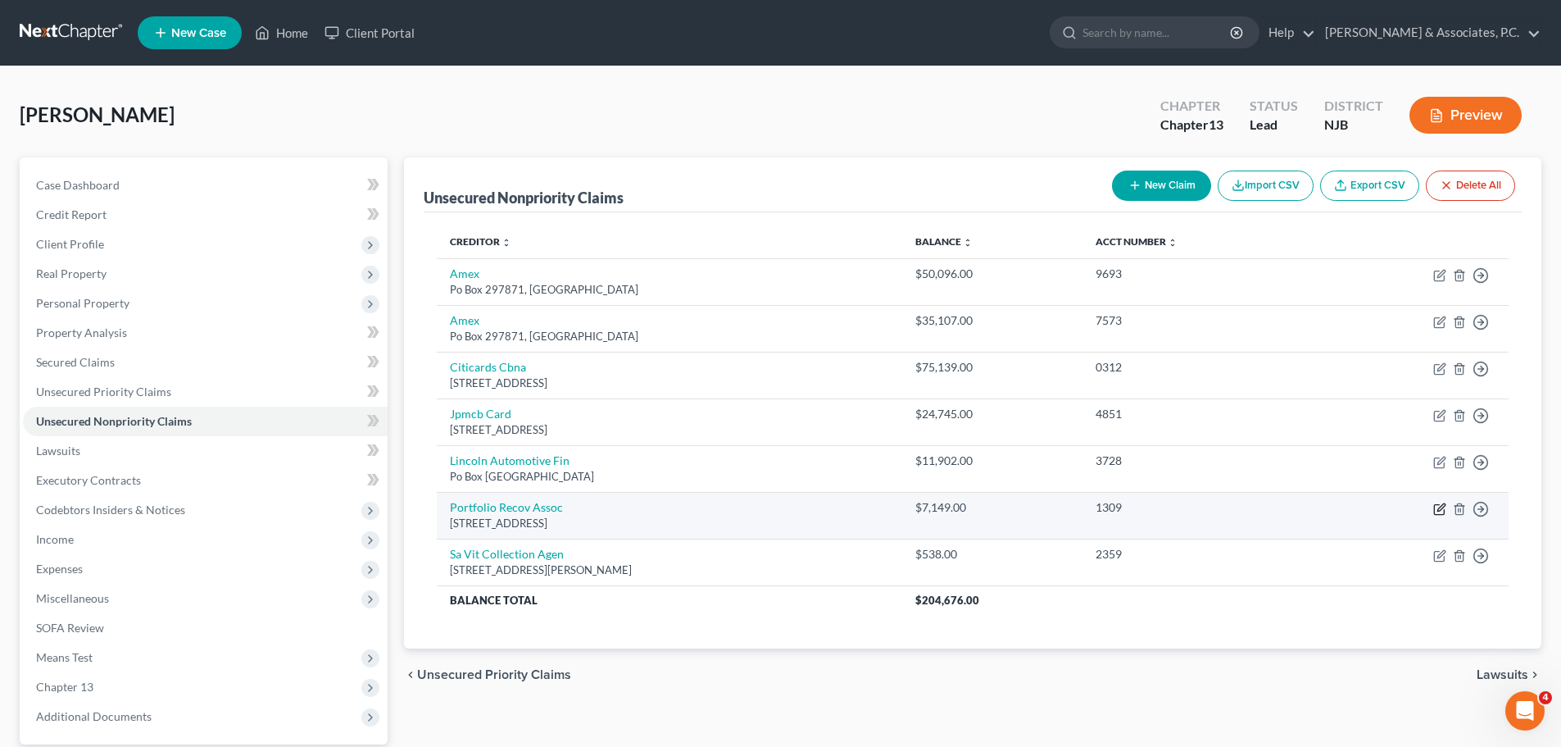
click at [1438, 507] on icon "button" at bounding box center [1440, 508] width 13 height 13
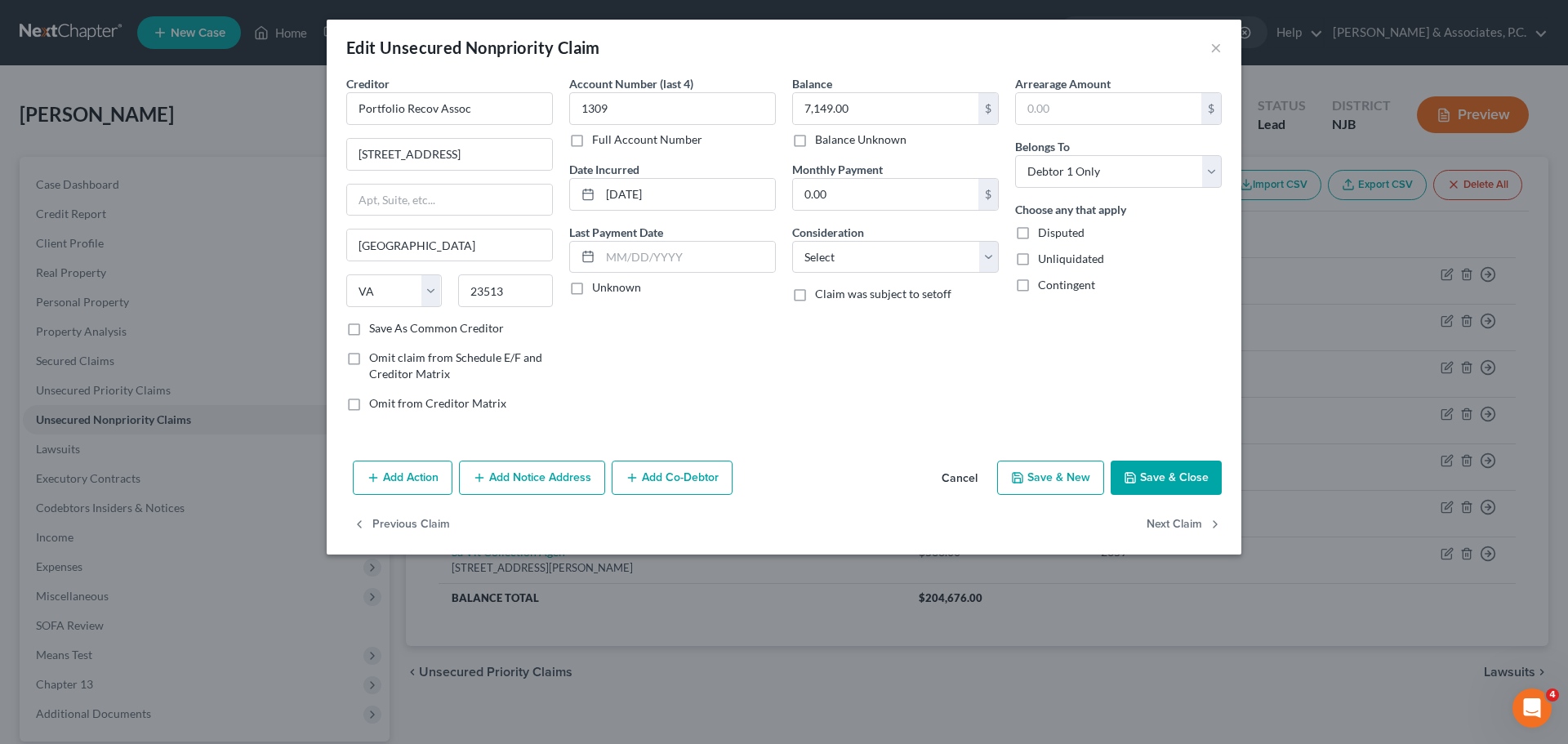
drag, startPoint x: 1173, startPoint y: 471, endPoint x: 1210, endPoint y: 477, distance: 37.5
click at [1174, 472] on button "Save & Close" at bounding box center [1166, 477] width 111 height 34
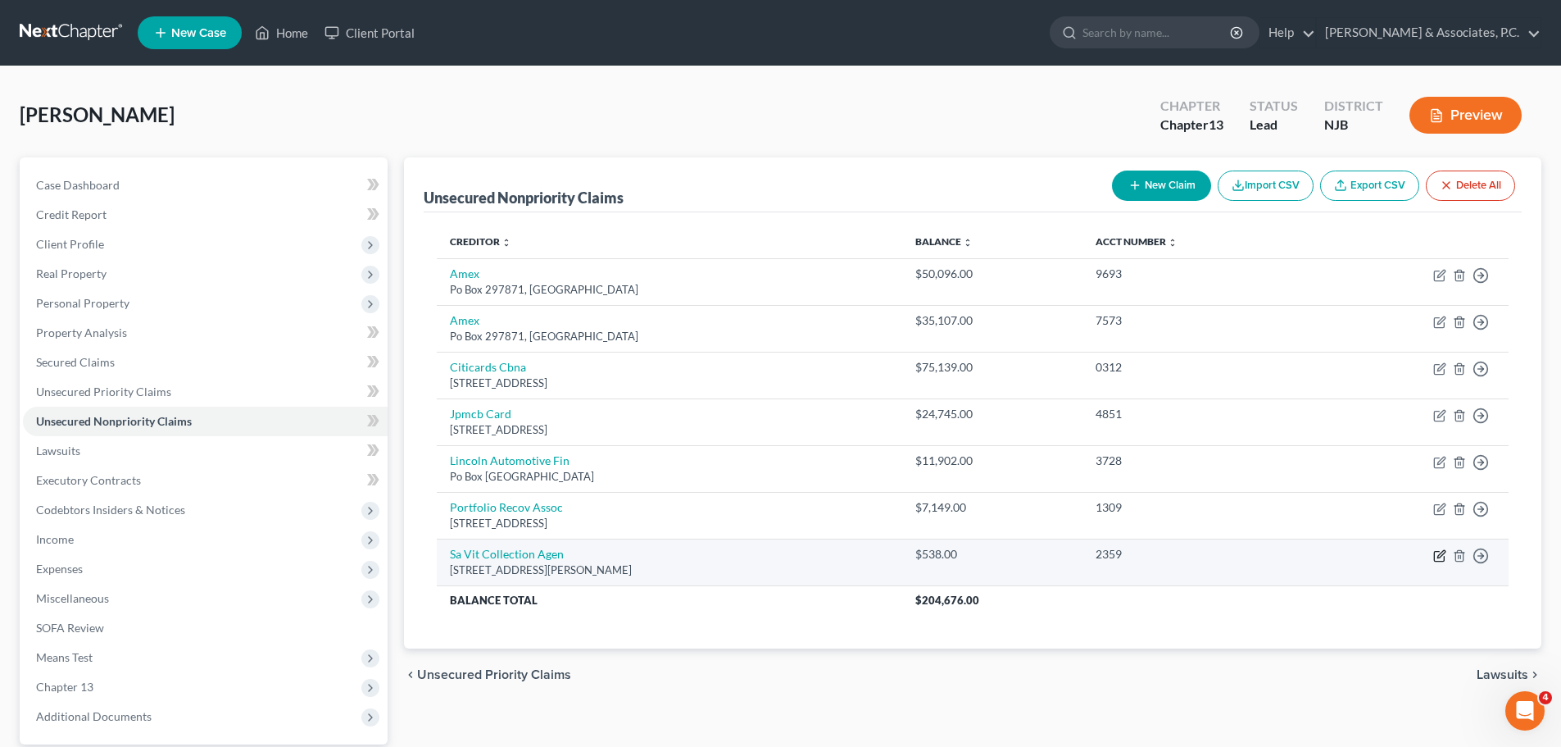
click at [1444, 553] on icon "button" at bounding box center [1441, 553] width 7 height 7
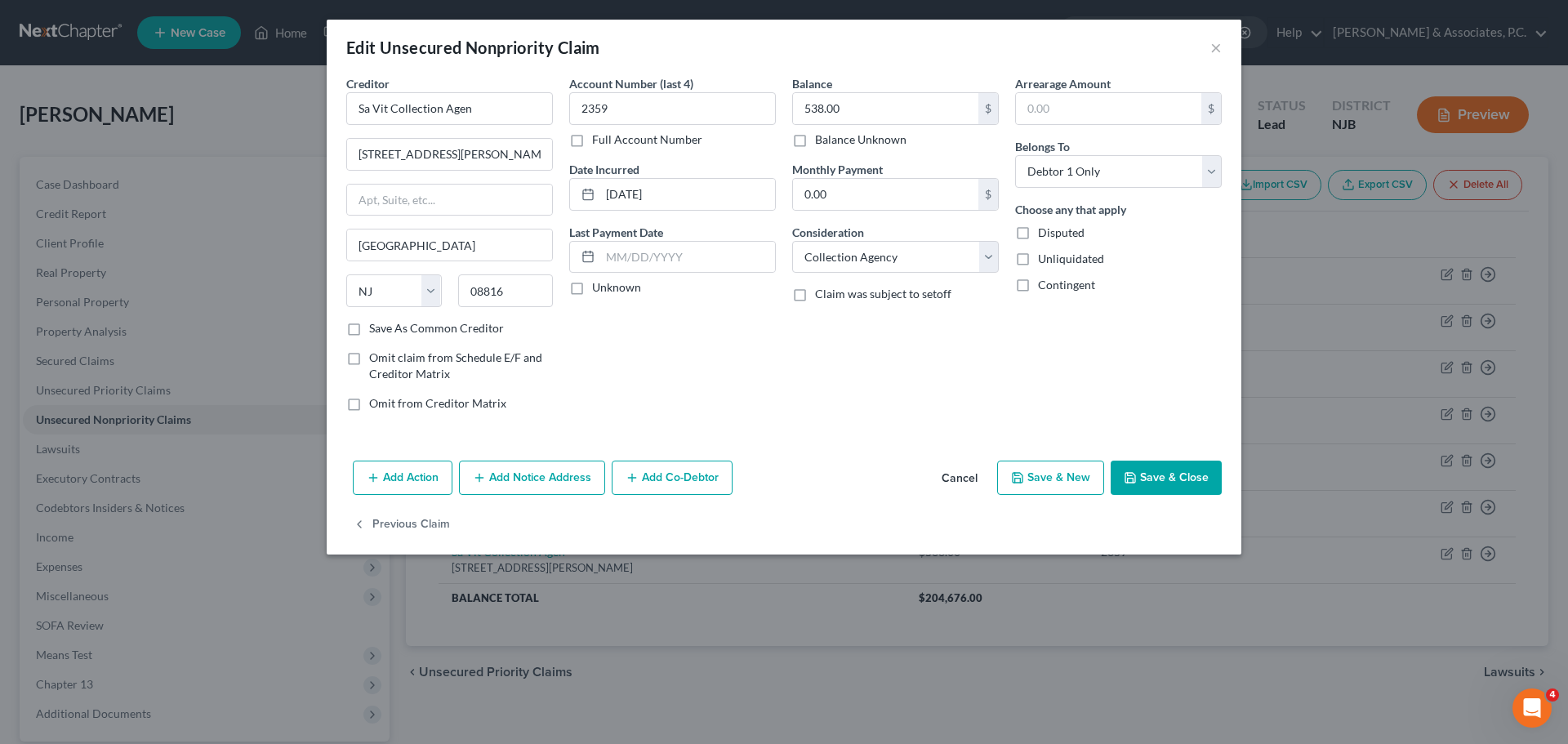
click at [1038, 230] on label "Disputed" at bounding box center [1061, 232] width 47 height 16
click at [1044, 230] on input "Disputed" at bounding box center [1049, 229] width 11 height 11
click at [369, 328] on label "Save As Common Creditor" at bounding box center [435, 328] width 134 height 16
click at [376, 328] on input "Save As Common Creditor" at bounding box center [381, 325] width 11 height 11
click at [1148, 477] on button "Save & Close" at bounding box center [1166, 477] width 111 height 34
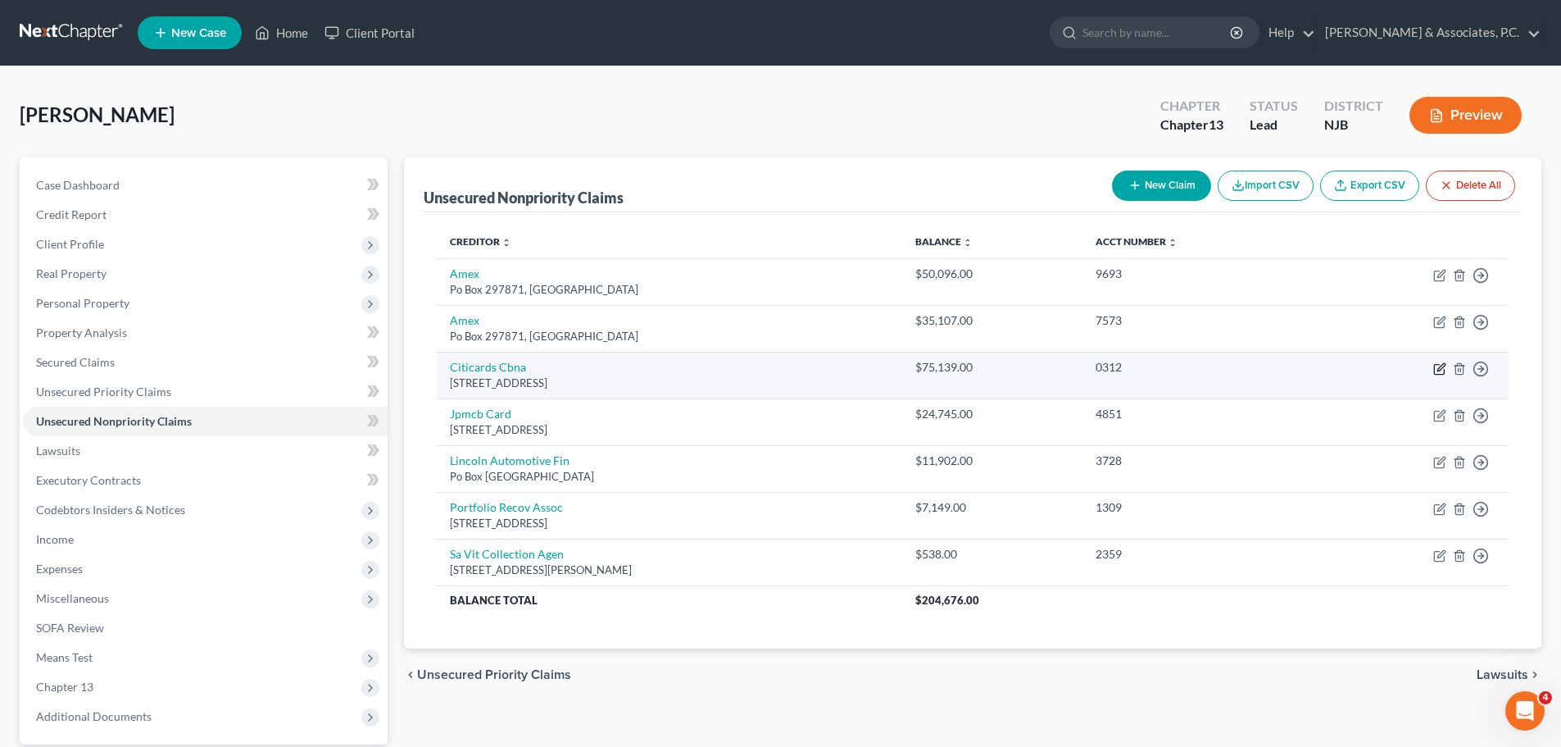
click at [1437, 365] on icon "button" at bounding box center [1439, 370] width 10 height 10
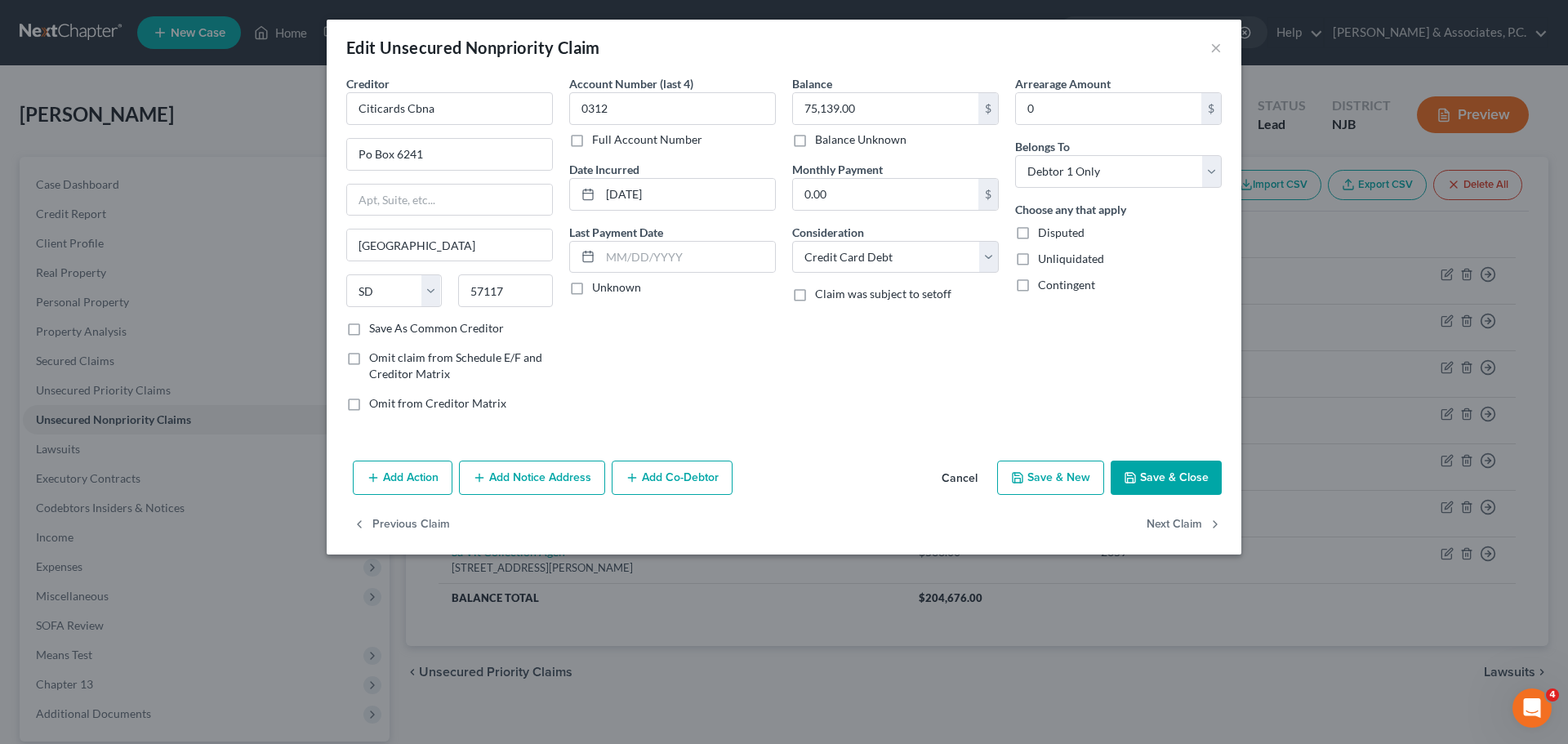
drag, startPoint x: 583, startPoint y: 477, endPoint x: 681, endPoint y: 428, distance: 109.6
click at [582, 477] on button "Add Notice Address" at bounding box center [532, 477] width 146 height 34
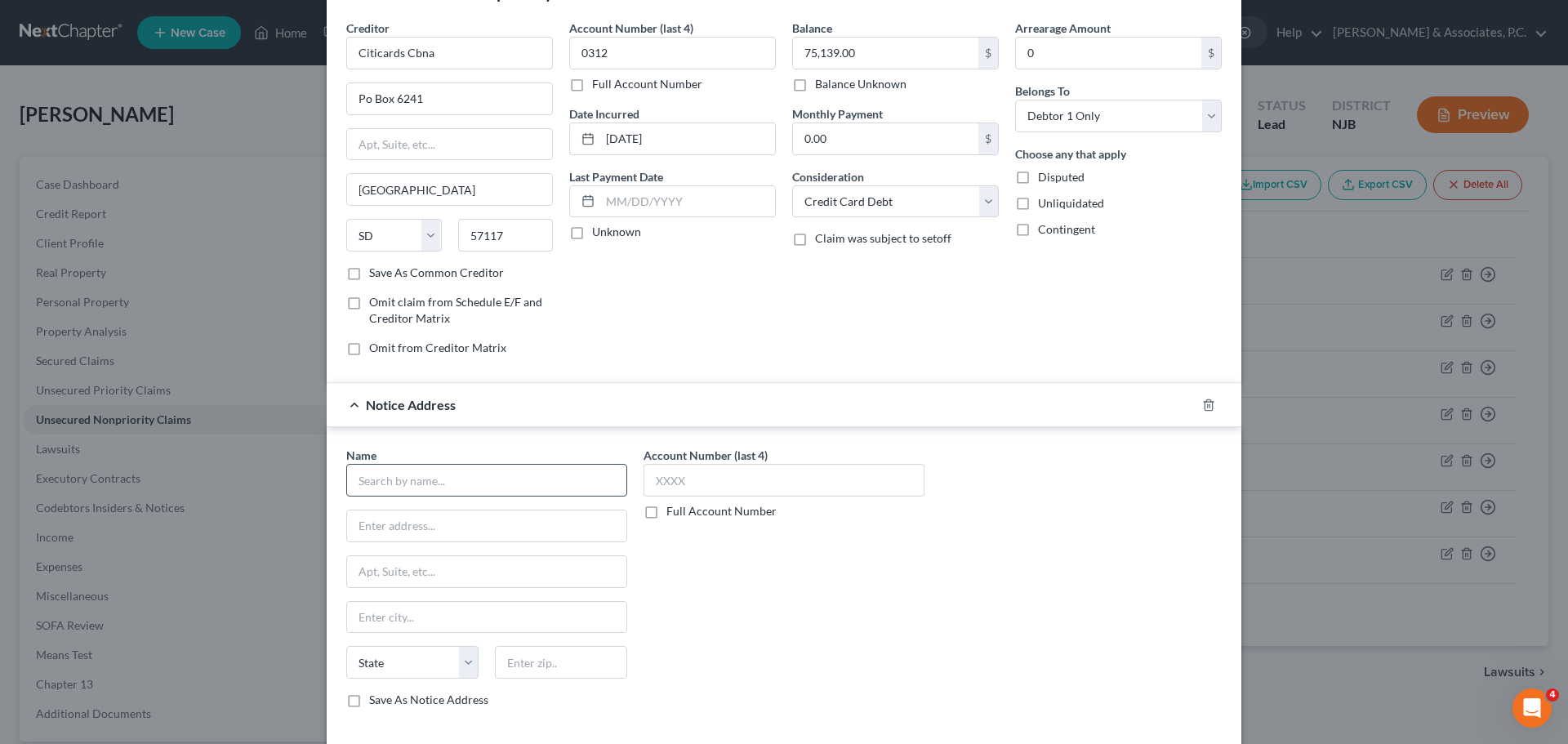
scroll to position [82, 0]
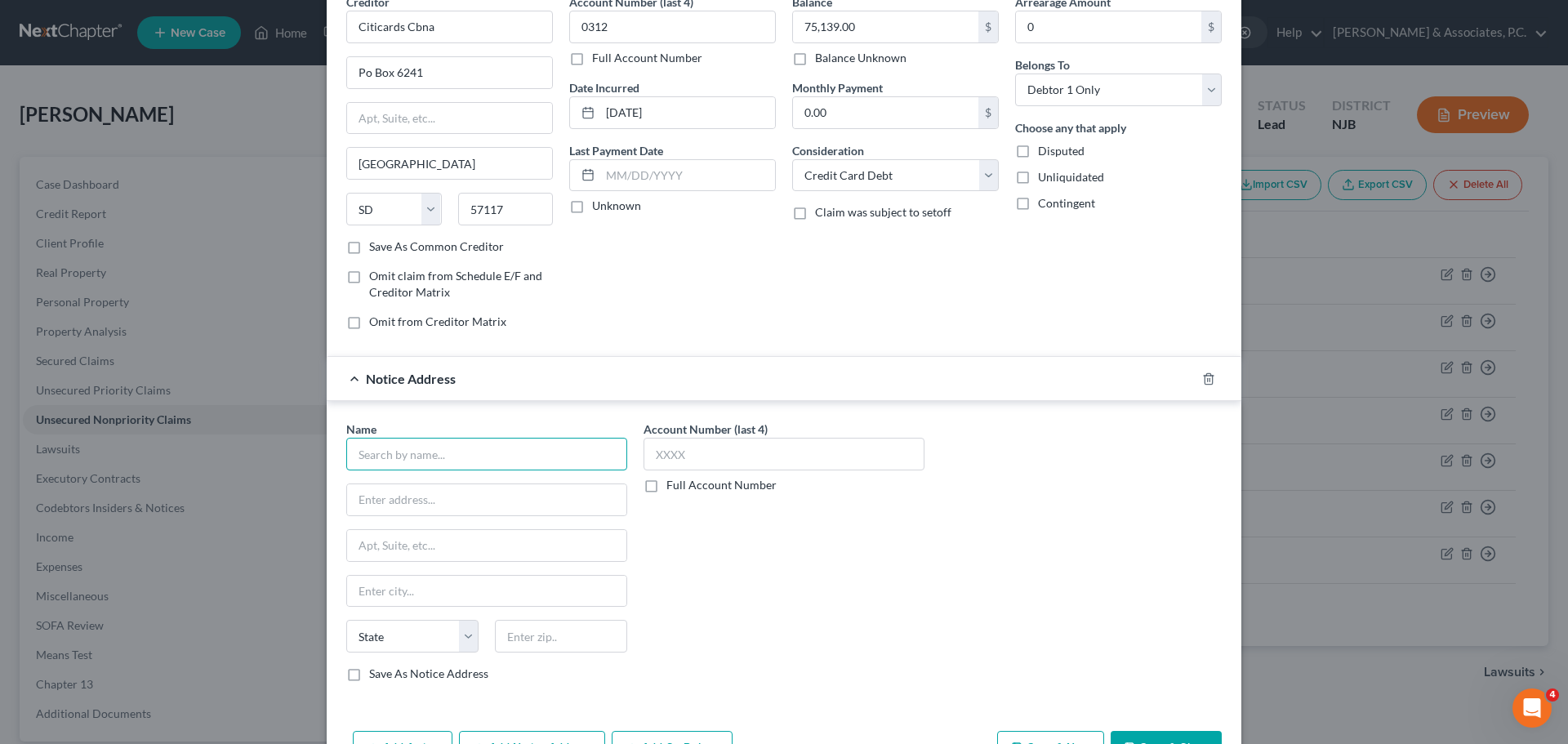
click at [500, 456] on input "text" at bounding box center [487, 453] width 281 height 33
drag, startPoint x: 347, startPoint y: 672, endPoint x: 690, endPoint y: 635, distance: 345.0
click at [369, 673] on label "Save As Notice Address" at bounding box center [428, 673] width 120 height 16
click at [376, 673] on input "Save As Notice Address" at bounding box center [381, 670] width 11 height 11
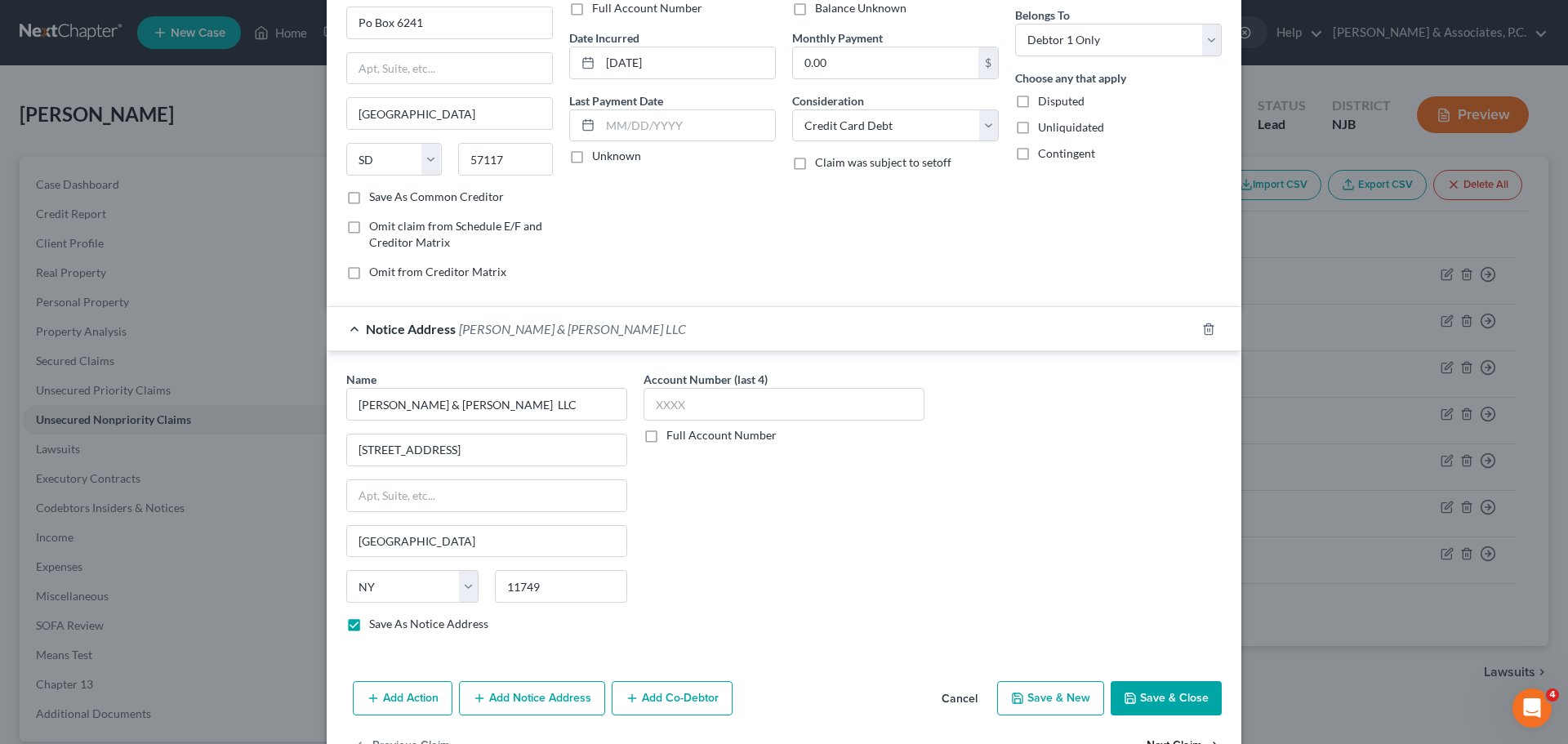
scroll to position [182, 0]
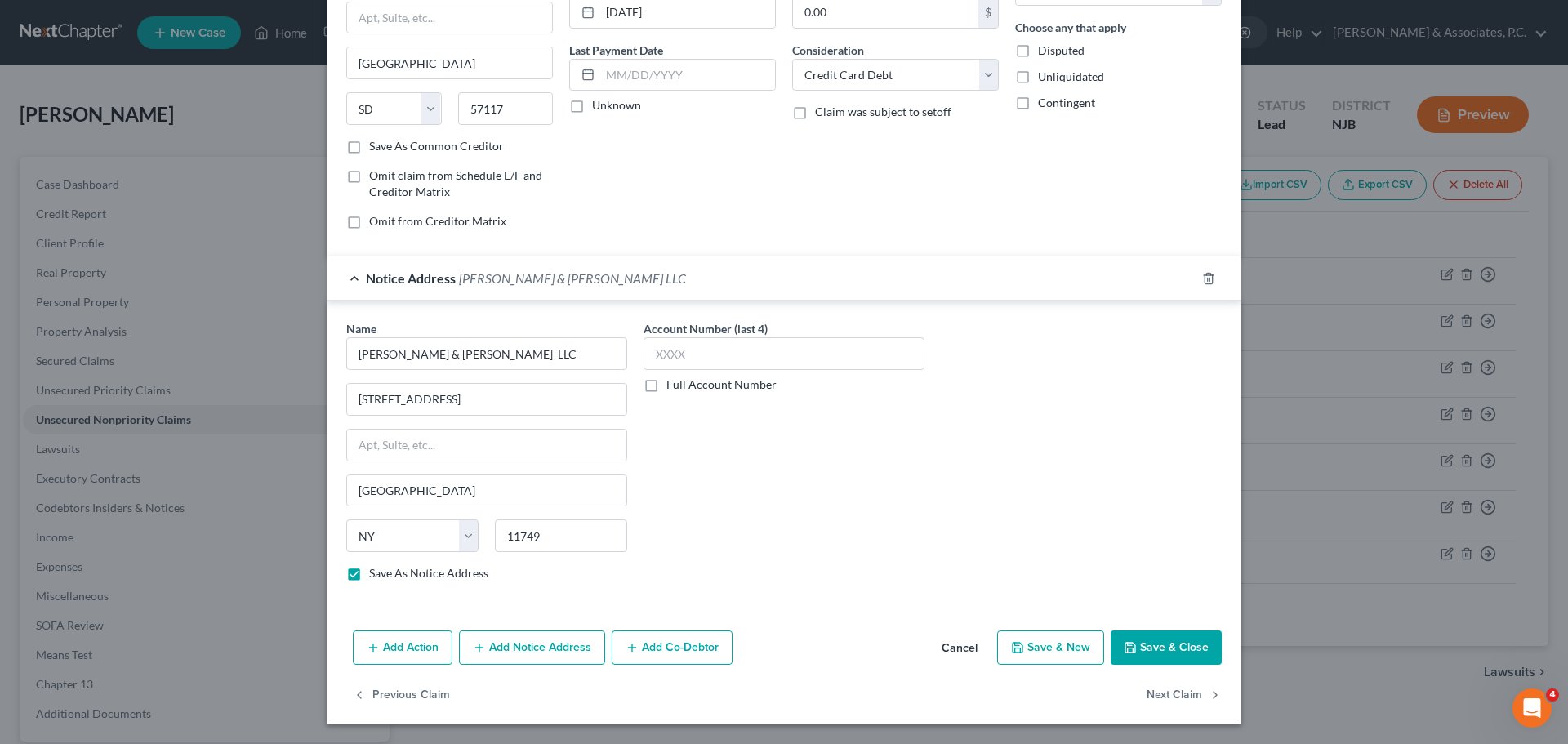
click at [1157, 648] on button "Save & Close" at bounding box center [1166, 647] width 111 height 34
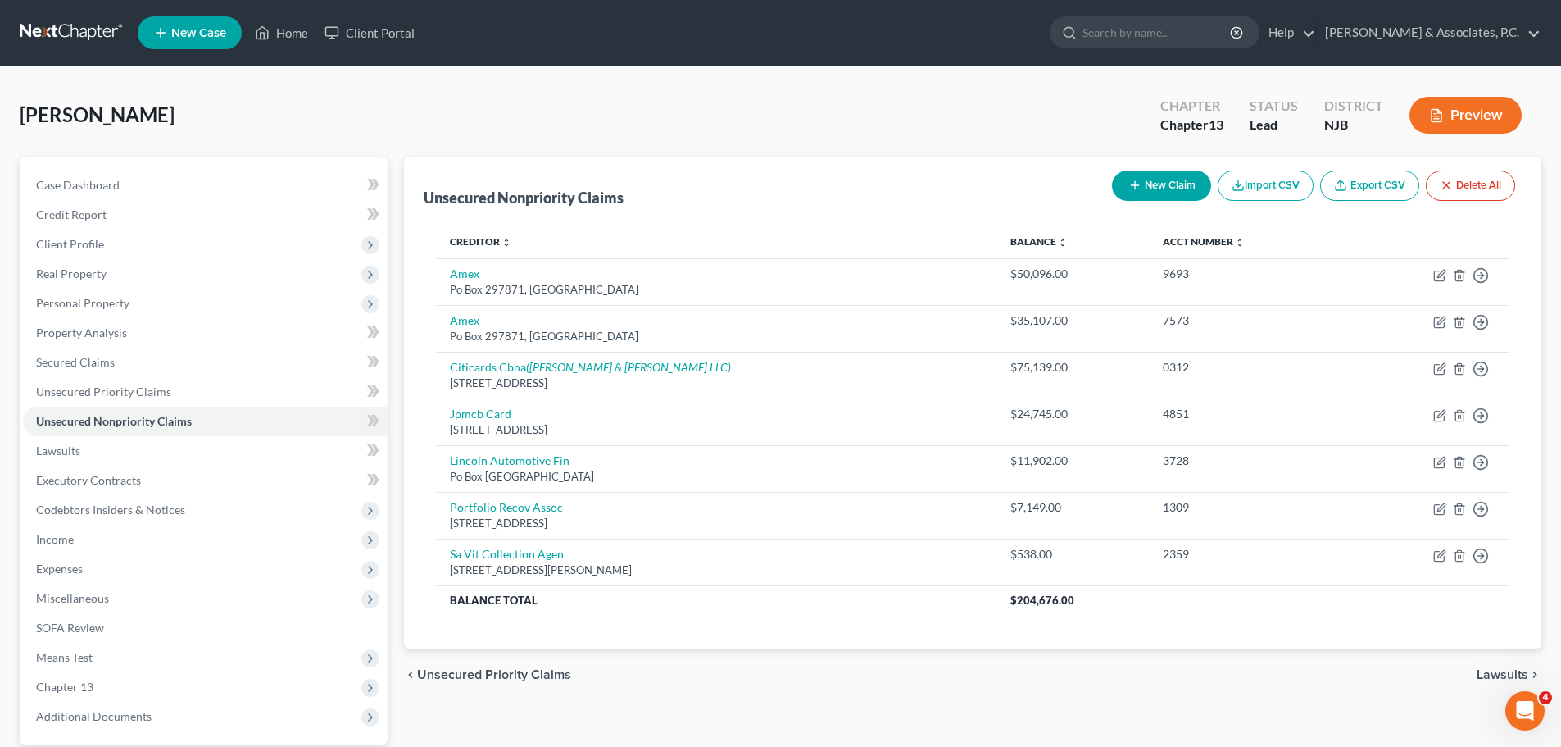
click at [443, 670] on span "Unsecured Priority Claims" at bounding box center [494, 674] width 154 height 13
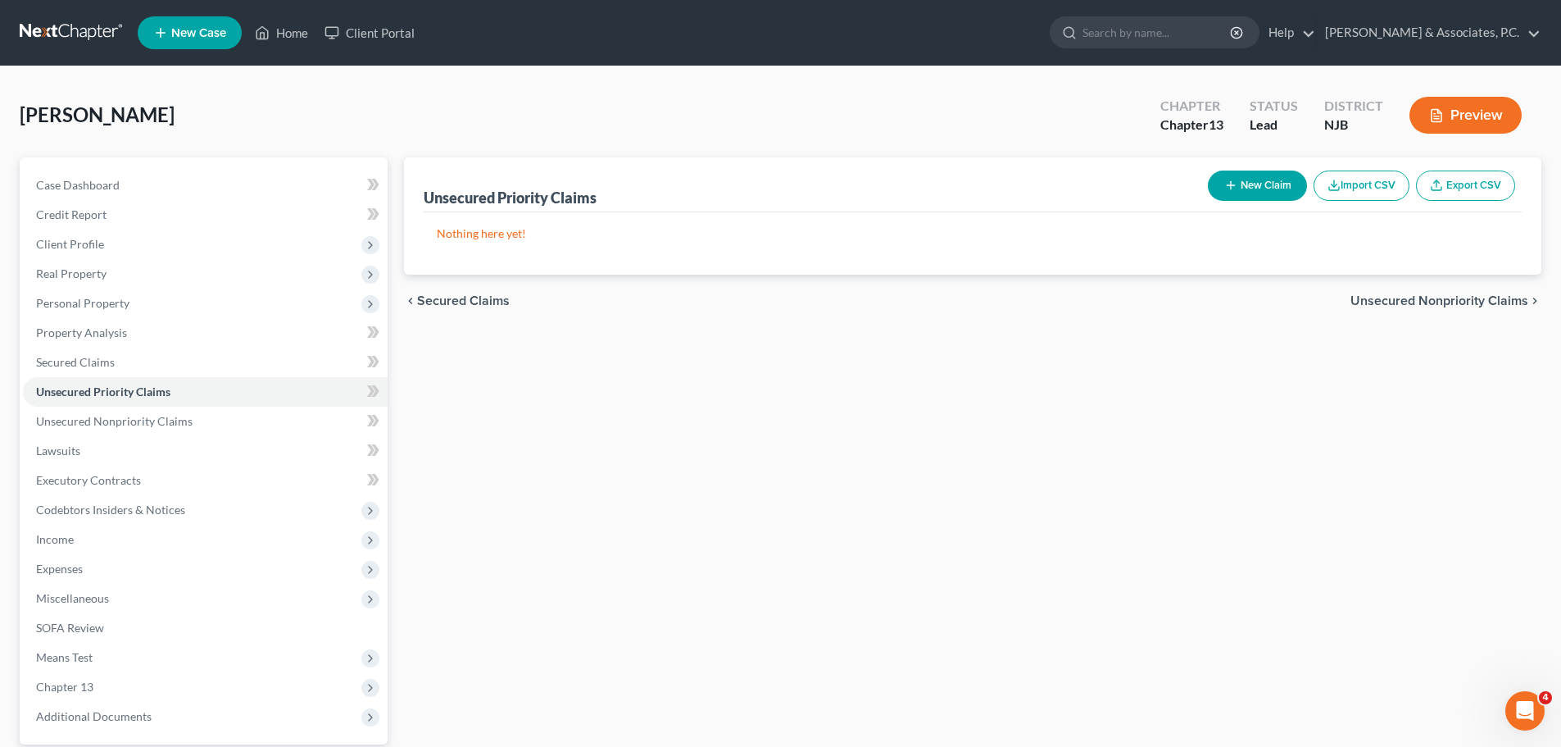
click at [459, 302] on span "Secured Claims" at bounding box center [463, 300] width 93 height 13
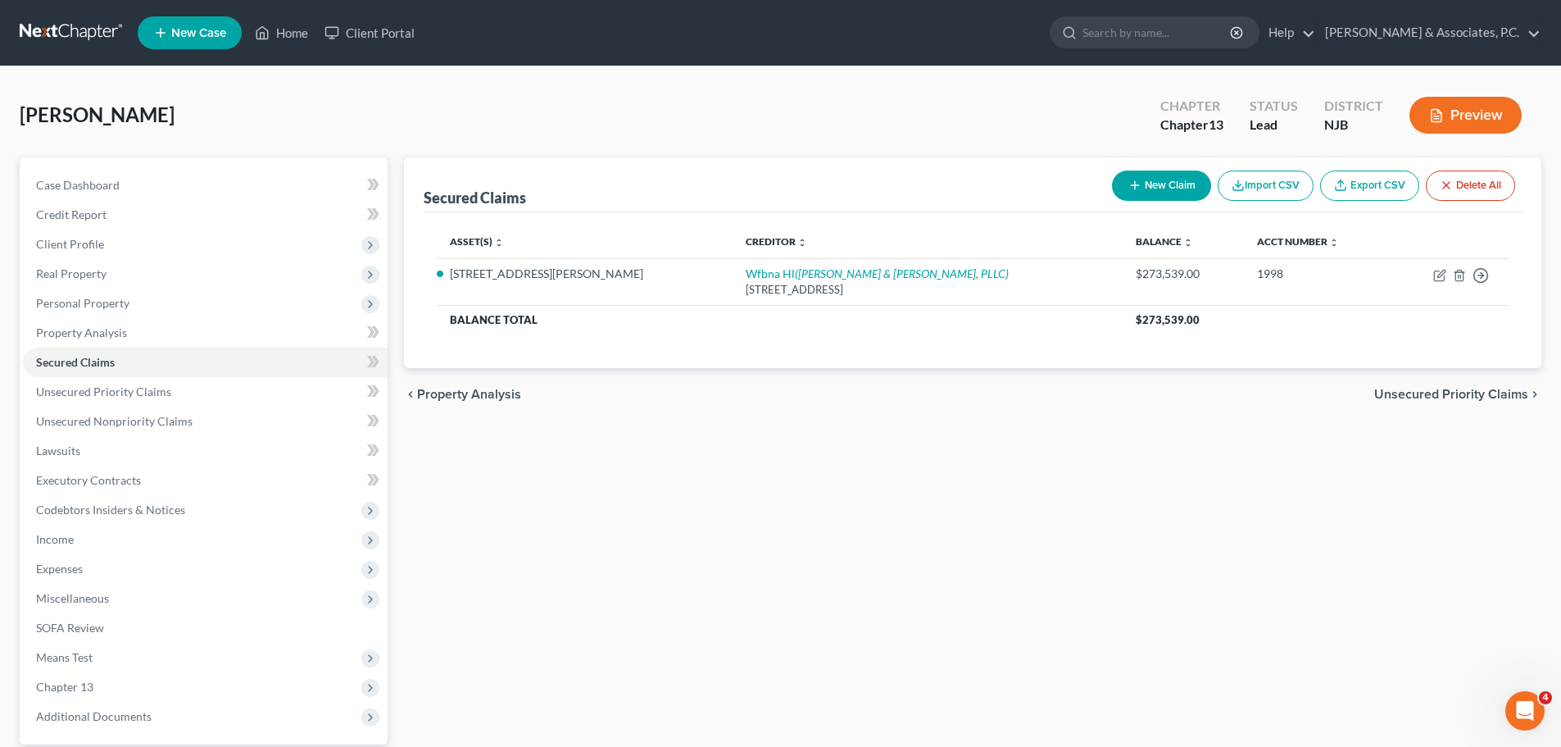
drag, startPoint x: 1415, startPoint y: 390, endPoint x: 1393, endPoint y: 401, distance: 23.8
click at [1408, 395] on span "Unsecured Priority Claims" at bounding box center [1452, 394] width 154 height 13
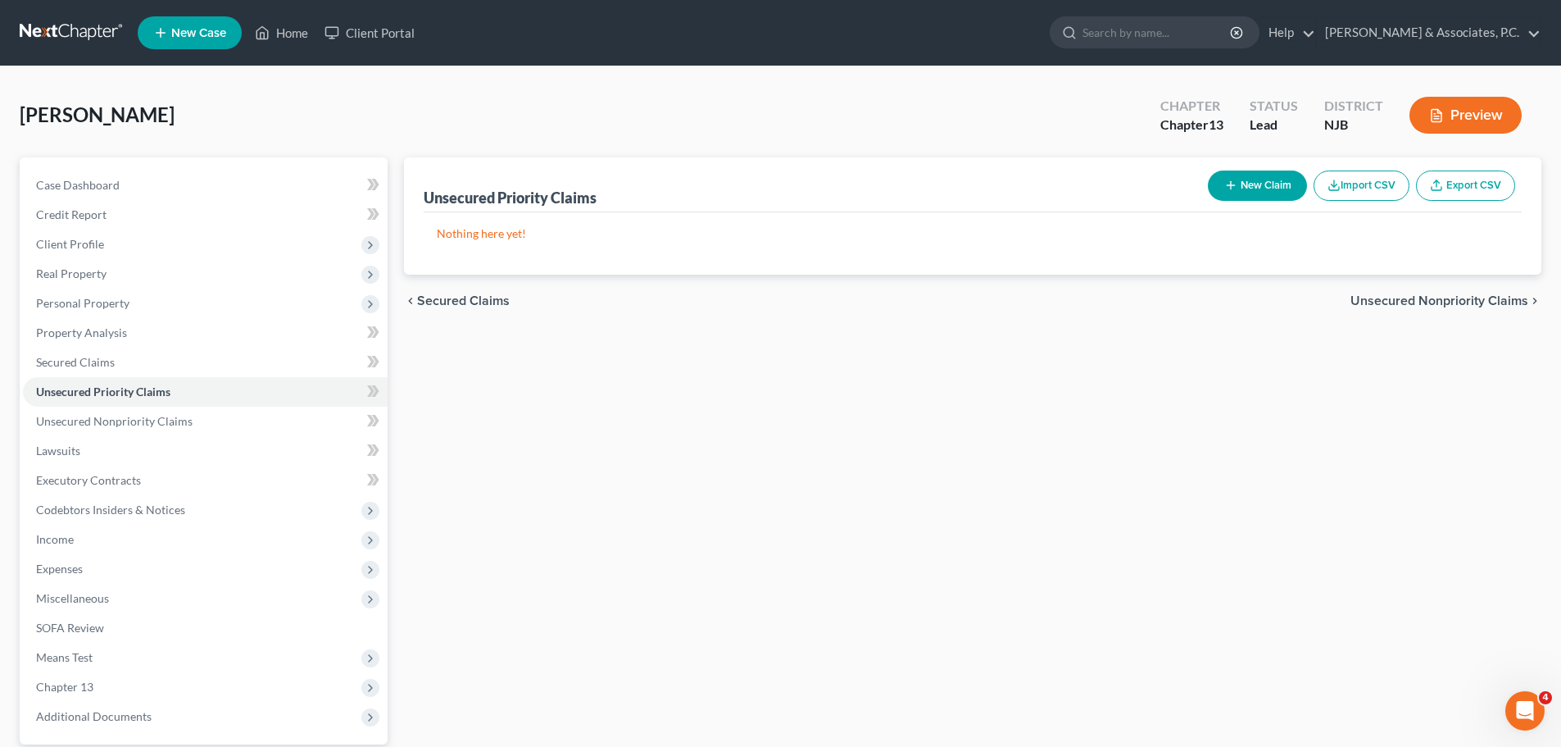
click at [1431, 294] on span "Unsecured Nonpriority Claims" at bounding box center [1440, 300] width 178 height 13
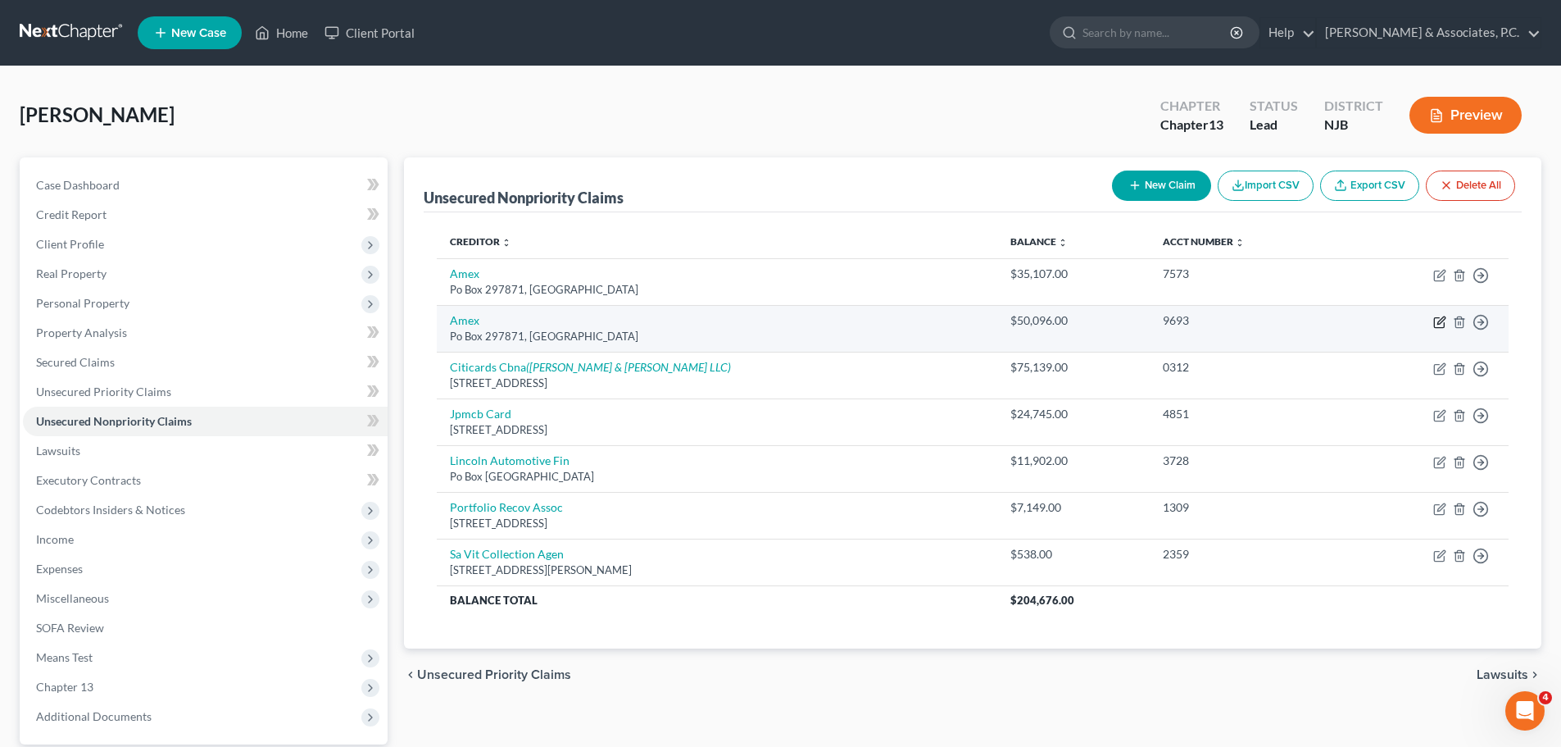
click at [1438, 320] on icon "button" at bounding box center [1440, 322] width 13 height 13
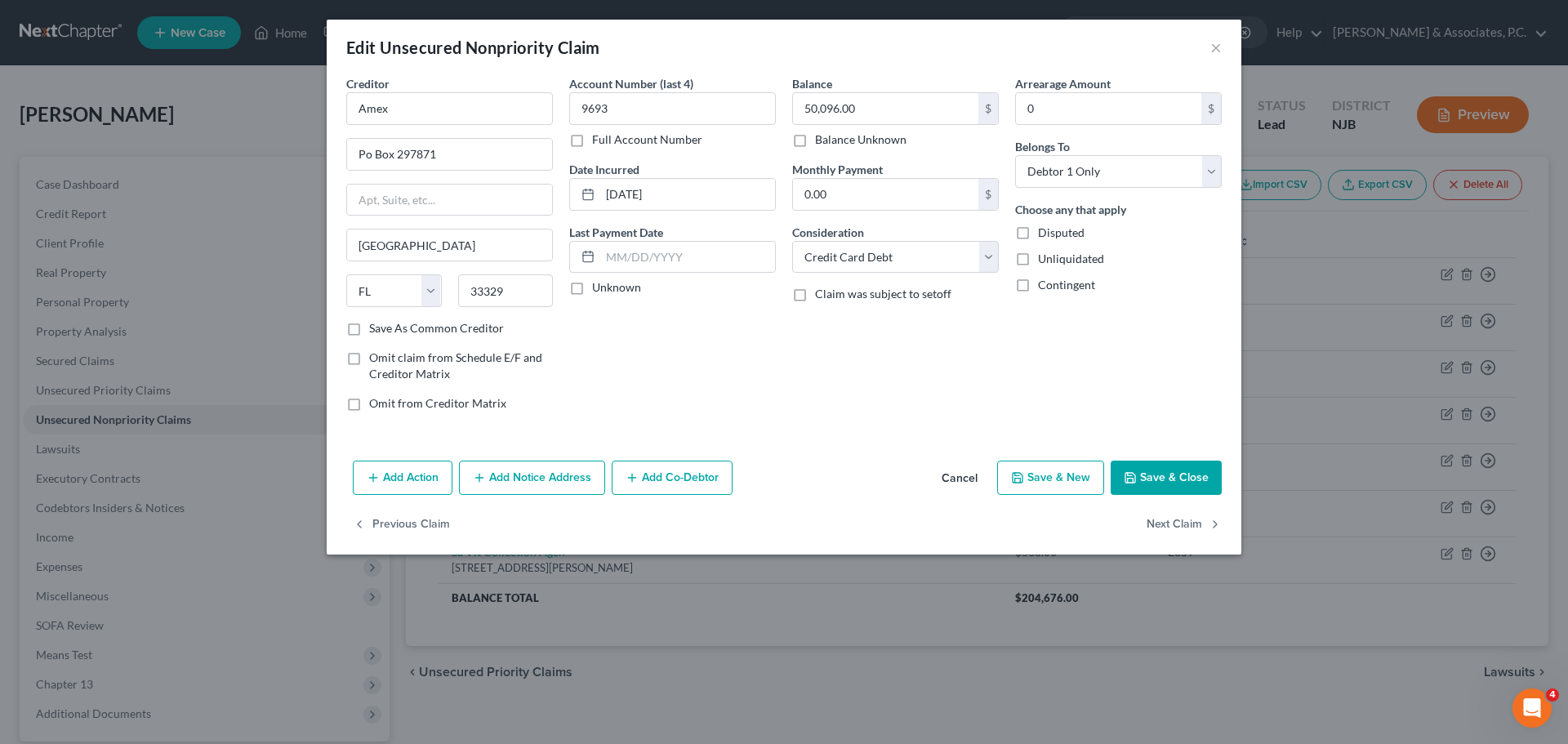
click at [536, 482] on button "Add Notice Address" at bounding box center [532, 477] width 146 height 34
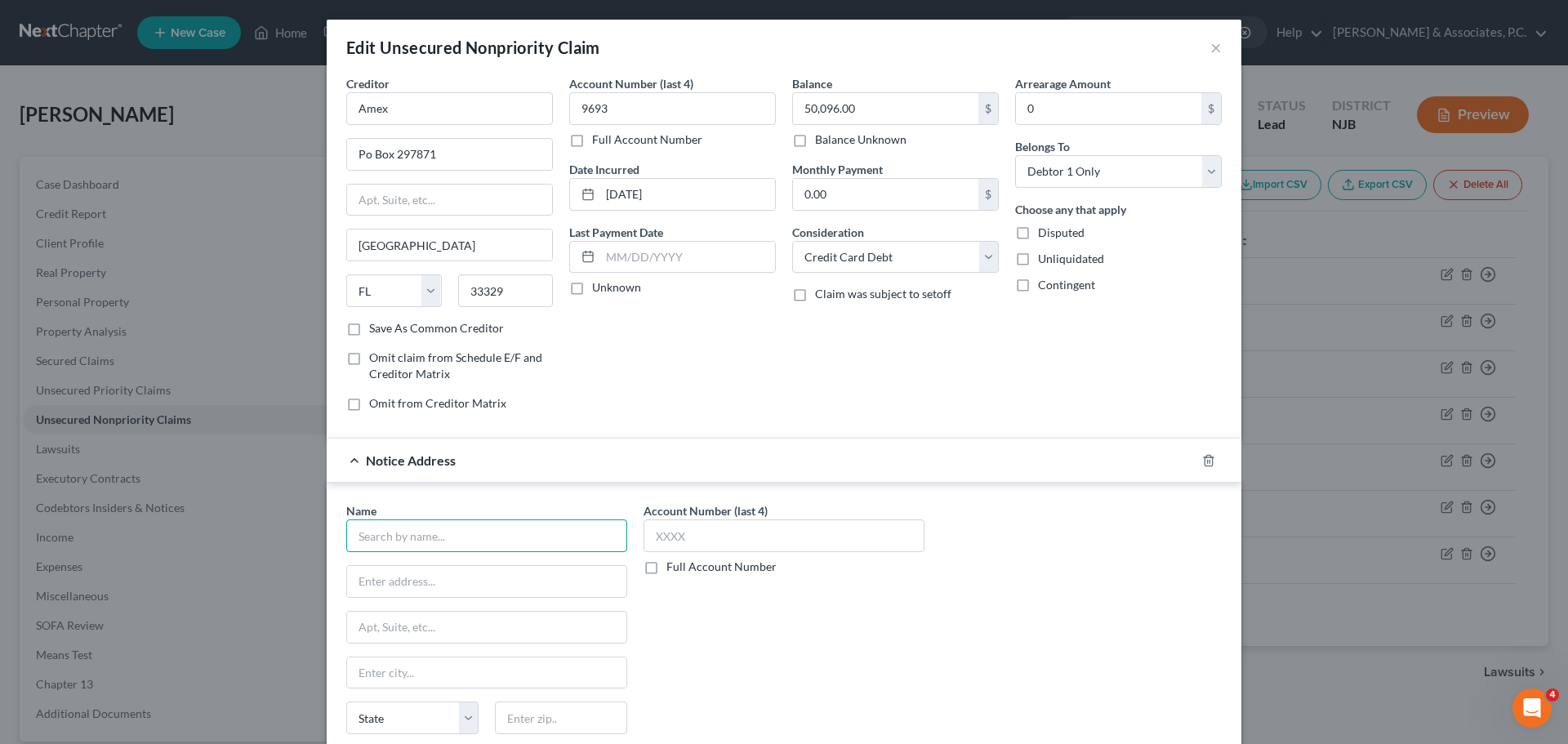
click at [428, 525] on input "text" at bounding box center [487, 535] width 281 height 33
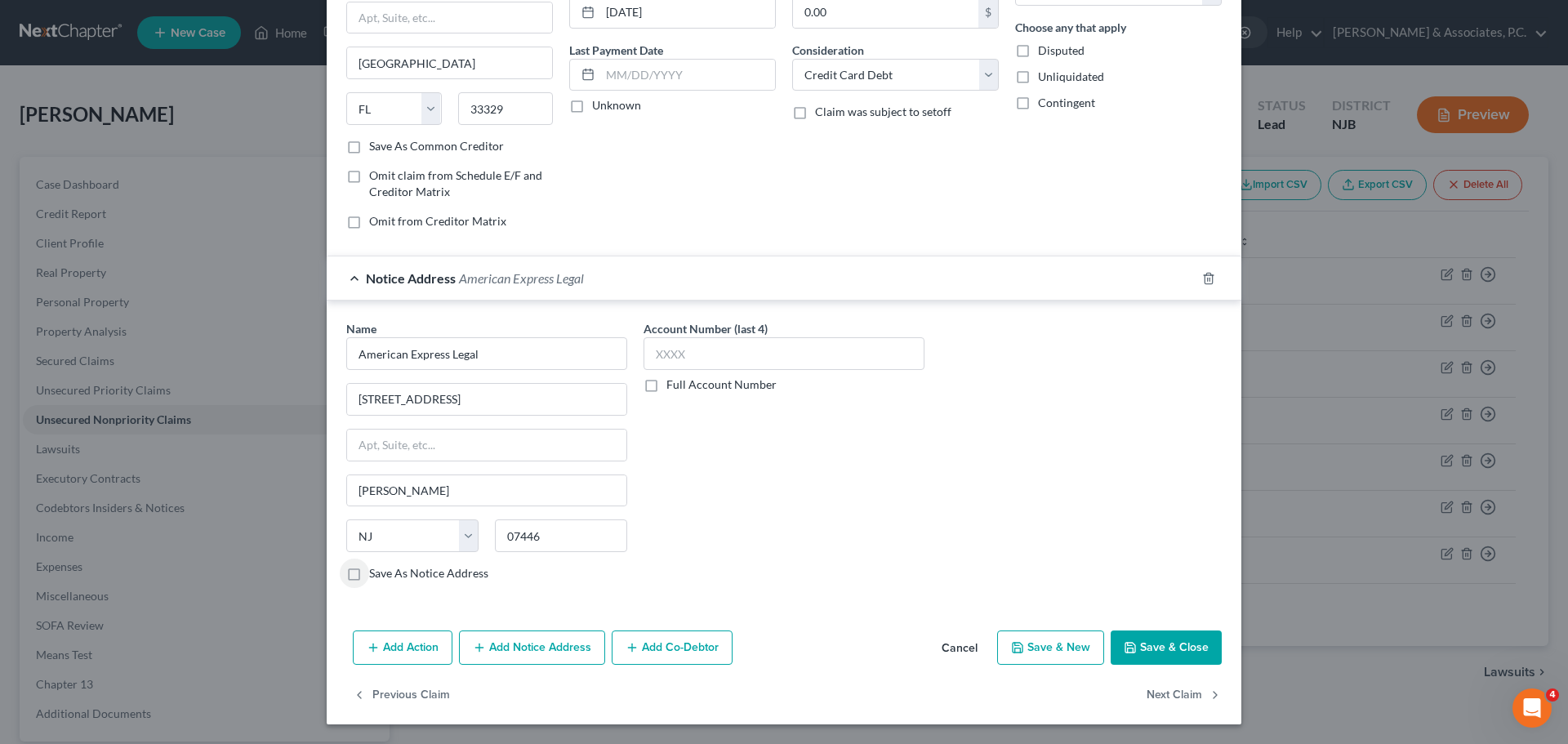
click at [739, 559] on div "Account Number (last 4) Full Account Number" at bounding box center [784, 456] width 297 height 274
click at [369, 570] on label "Save As Notice Address" at bounding box center [428, 573] width 120 height 16
click at [376, 570] on input "Save As Notice Address" at bounding box center [381, 570] width 11 height 11
click at [1135, 636] on button "Save & Close" at bounding box center [1166, 647] width 111 height 34
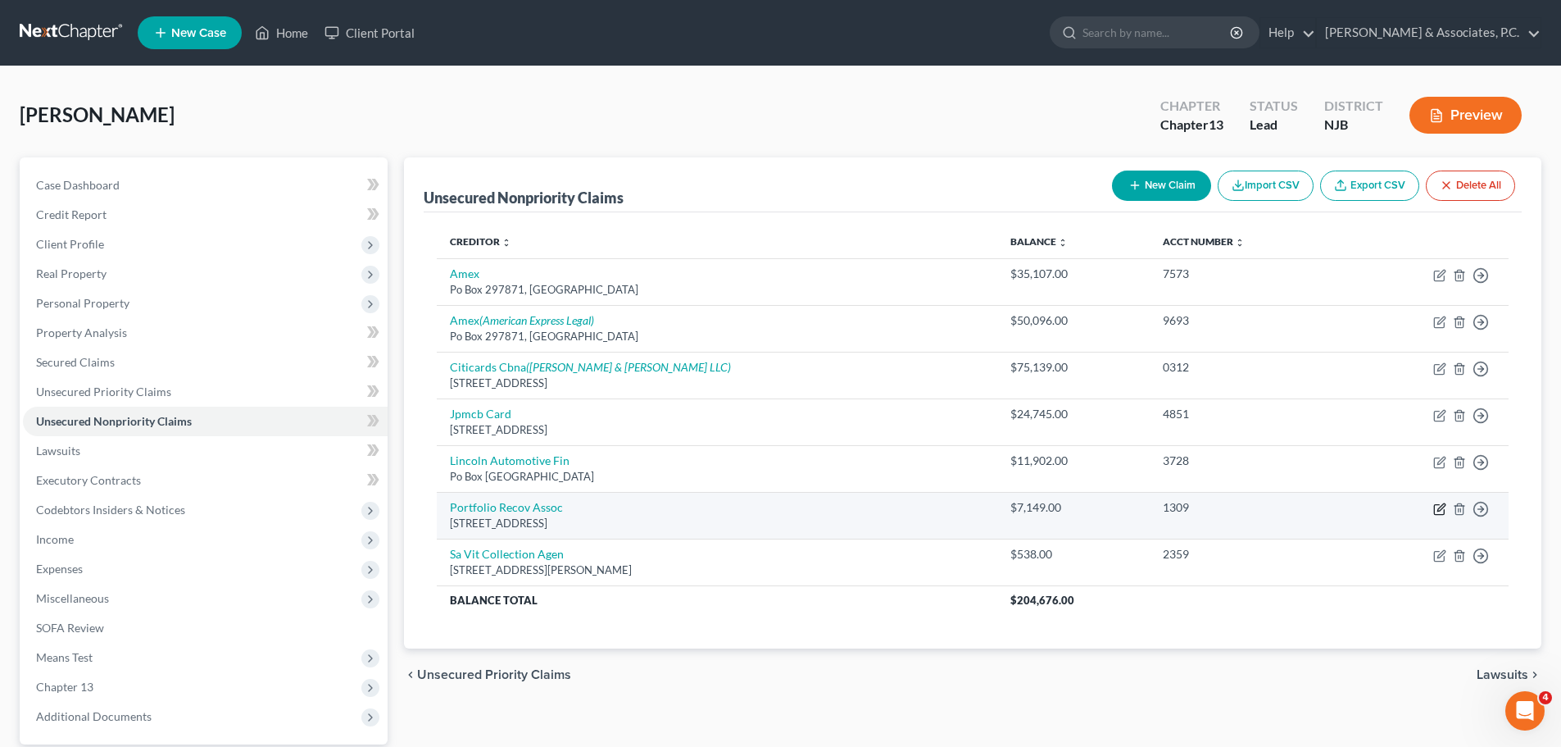
click at [1438, 503] on icon "button" at bounding box center [1440, 508] width 13 height 13
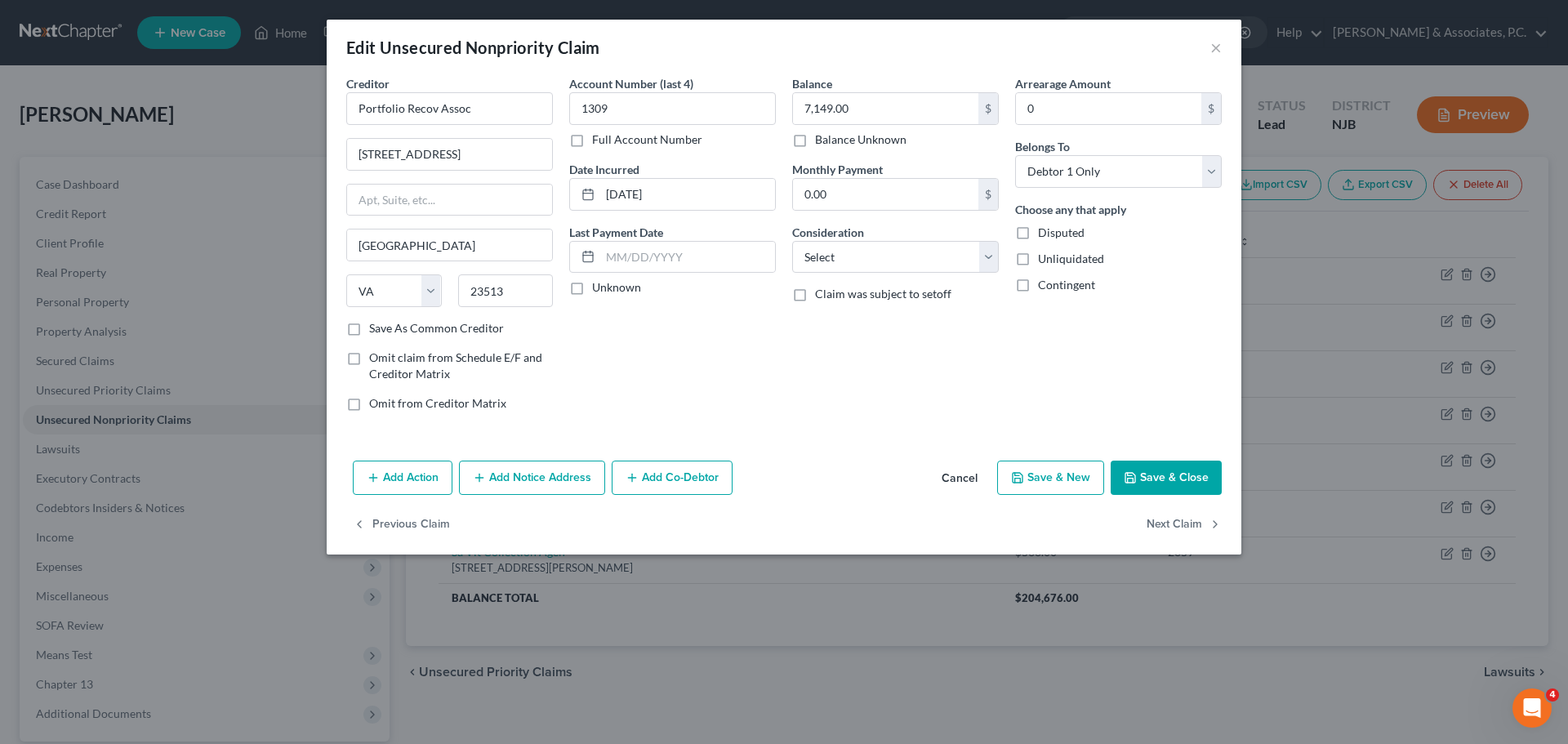
drag, startPoint x: 531, startPoint y: 473, endPoint x: 617, endPoint y: 417, distance: 102.6
click at [531, 475] on button "Add Notice Address" at bounding box center [532, 477] width 146 height 34
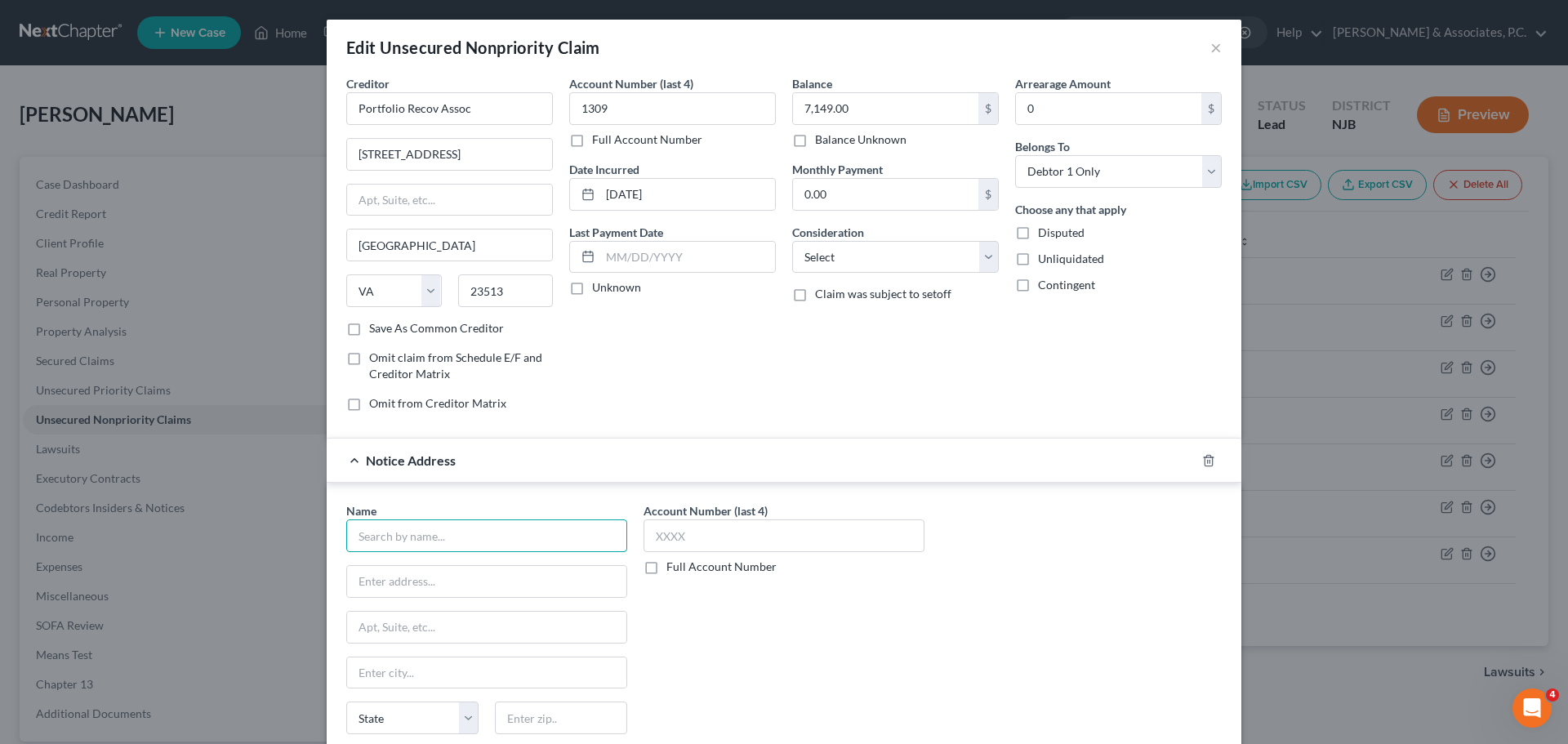
click at [508, 540] on input "text" at bounding box center [487, 535] width 281 height 33
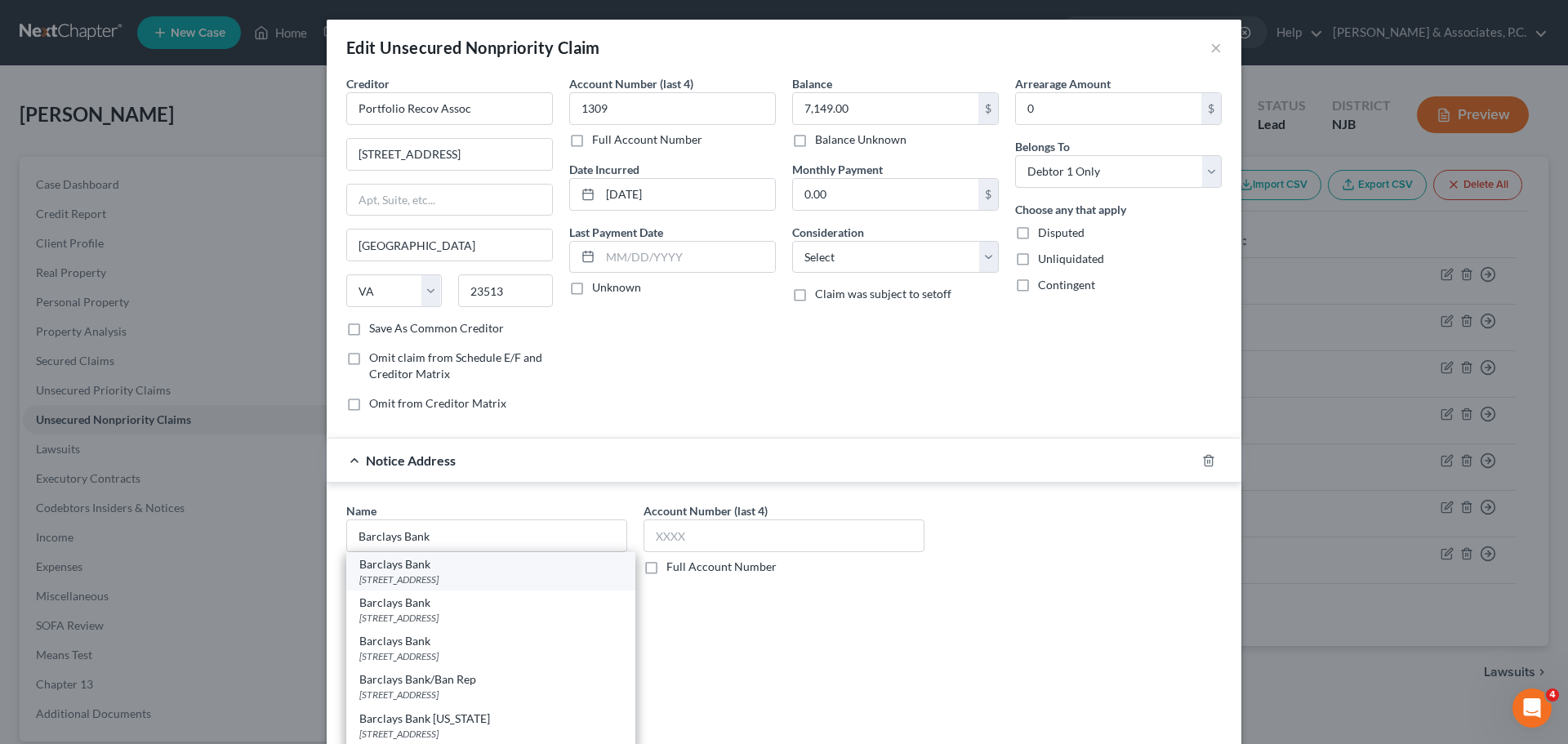
click at [501, 576] on div "[STREET_ADDRESS]" at bounding box center [491, 580] width 263 height 14
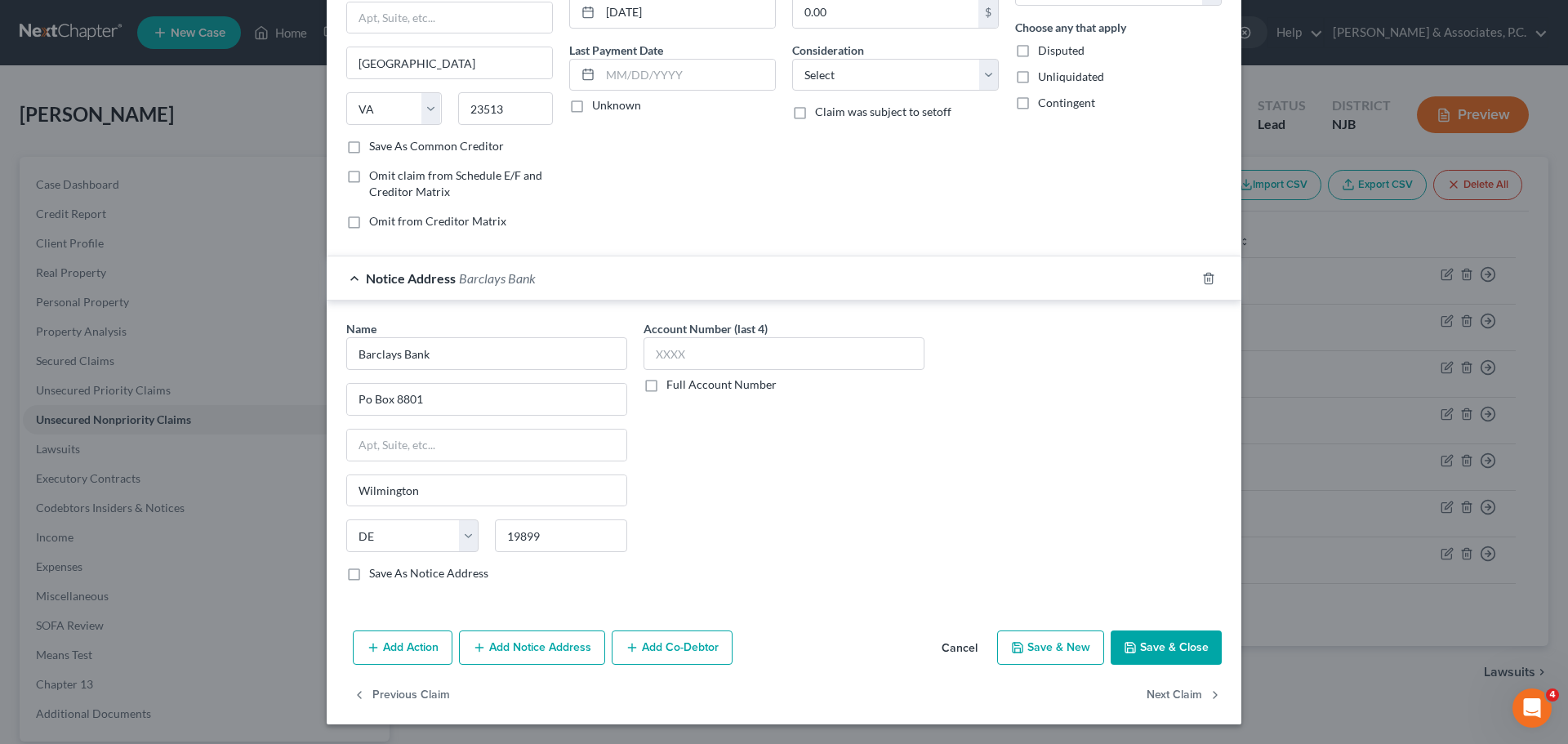
click at [553, 648] on button "Add Notice Address" at bounding box center [532, 647] width 146 height 34
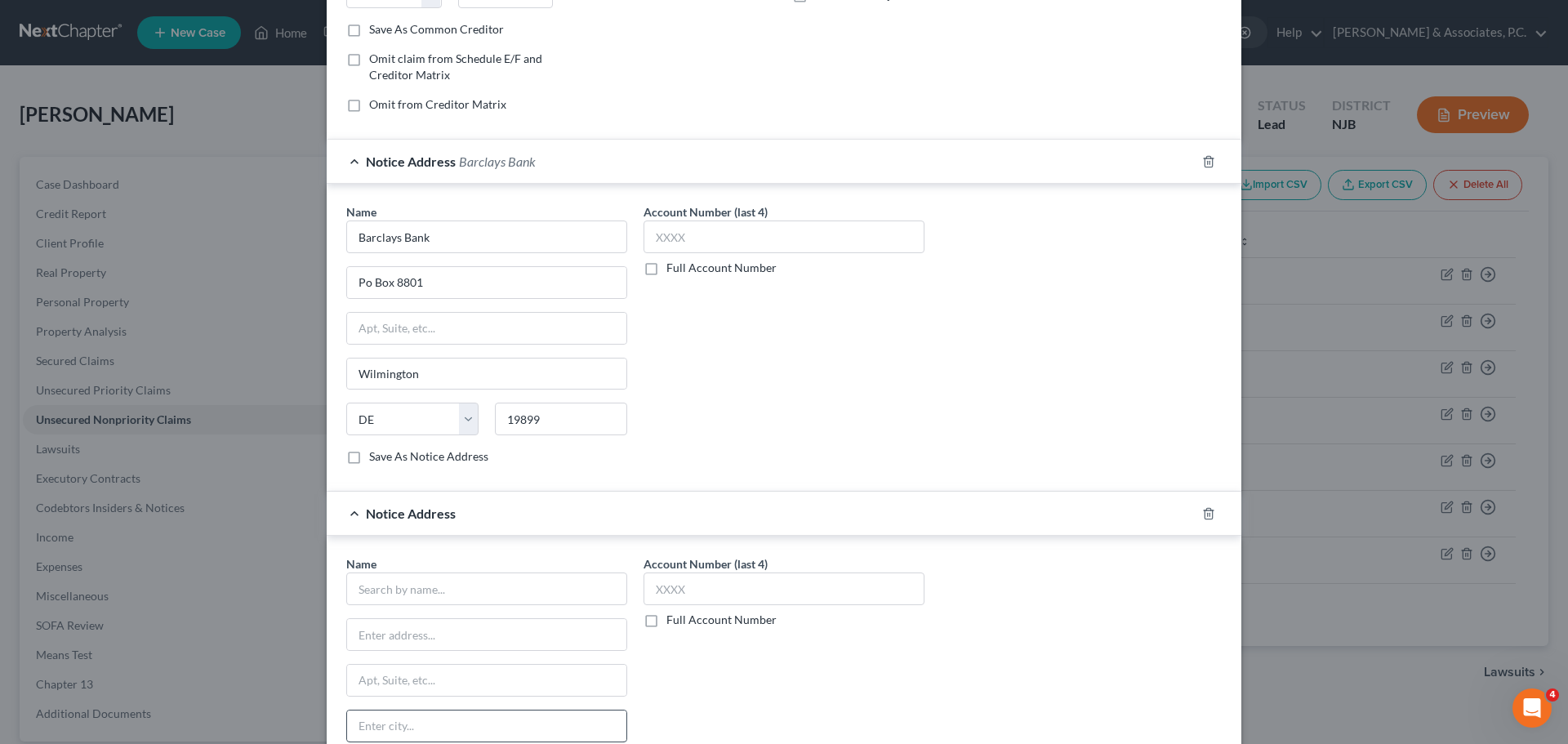
scroll to position [509, 0]
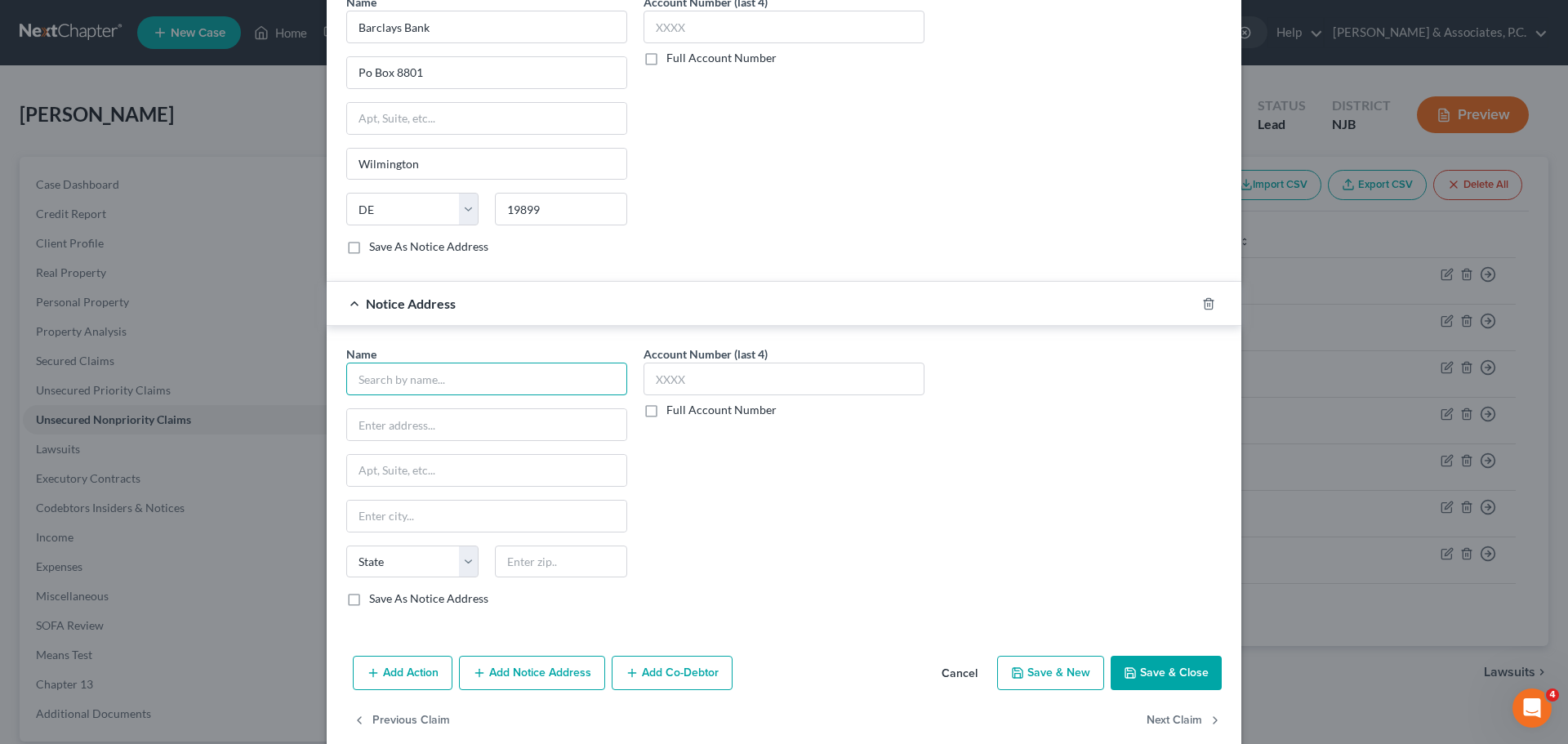
drag, startPoint x: 464, startPoint y: 389, endPoint x: 472, endPoint y: 378, distance: 13.6
click at [466, 381] on input "text" at bounding box center [487, 378] width 281 height 33
drag, startPoint x: 519, startPoint y: 372, endPoint x: 526, endPoint y: 422, distance: 50.5
click at [520, 374] on input "Portfolio Recovery Associates,LLC" at bounding box center [487, 378] width 281 height 33
click at [520, 405] on div "Name * Portfolio Recovery Associates, LLC [STREET_ADDRESS][GEOGRAPHIC_DATA][US_…" at bounding box center [487, 476] width 281 height 261
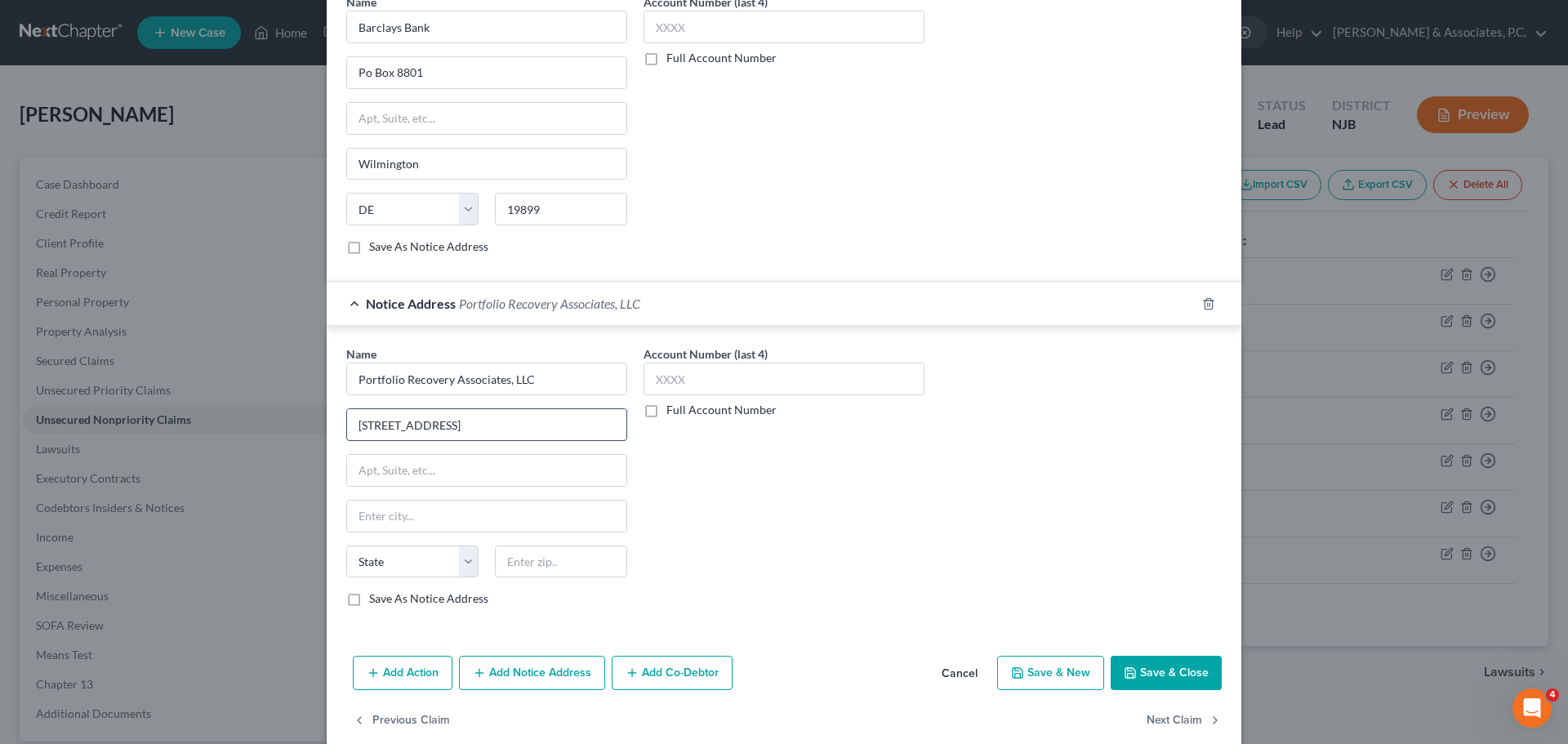
click at [520, 420] on input "[STREET_ADDRESS]" at bounding box center [486, 424] width 279 height 31
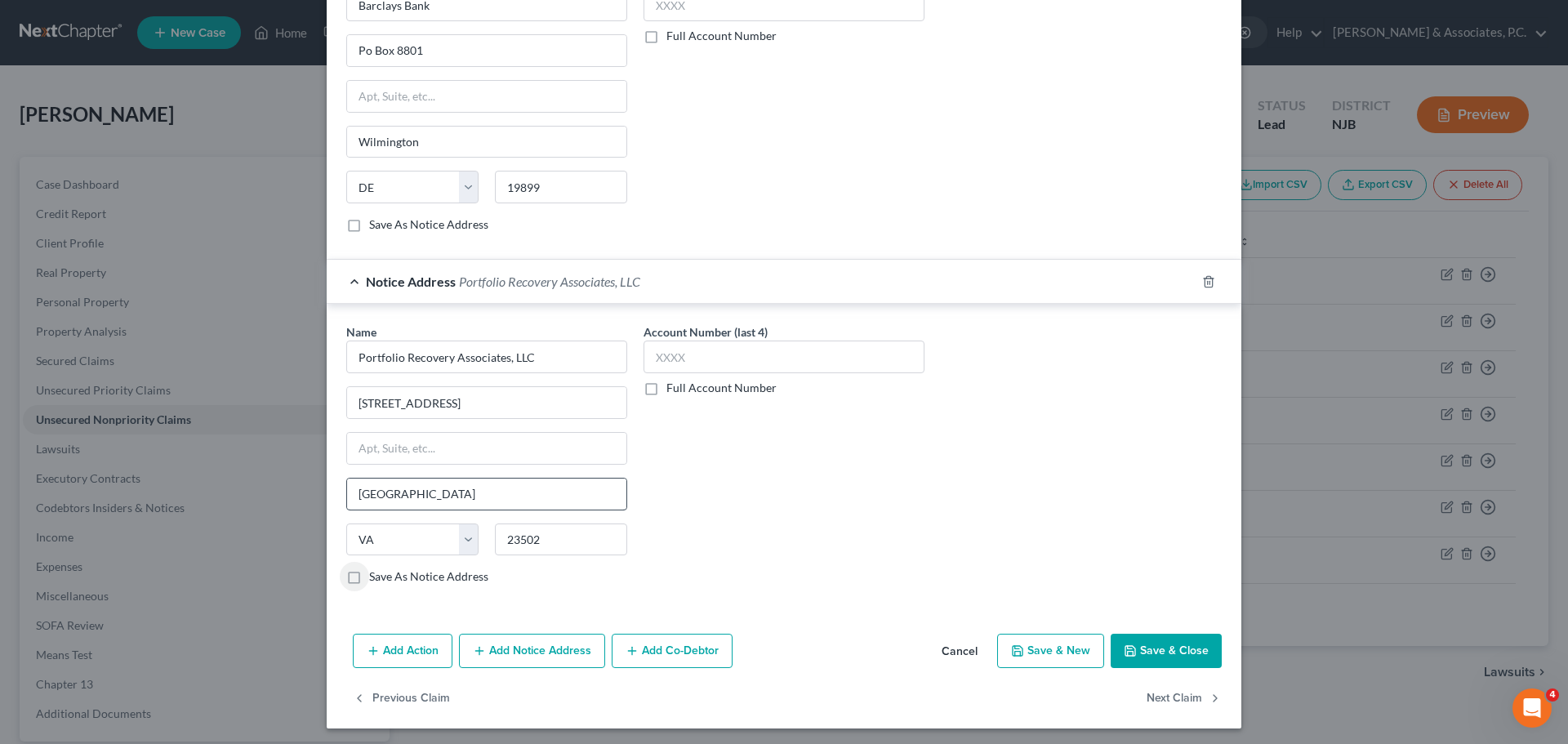
scroll to position [535, 0]
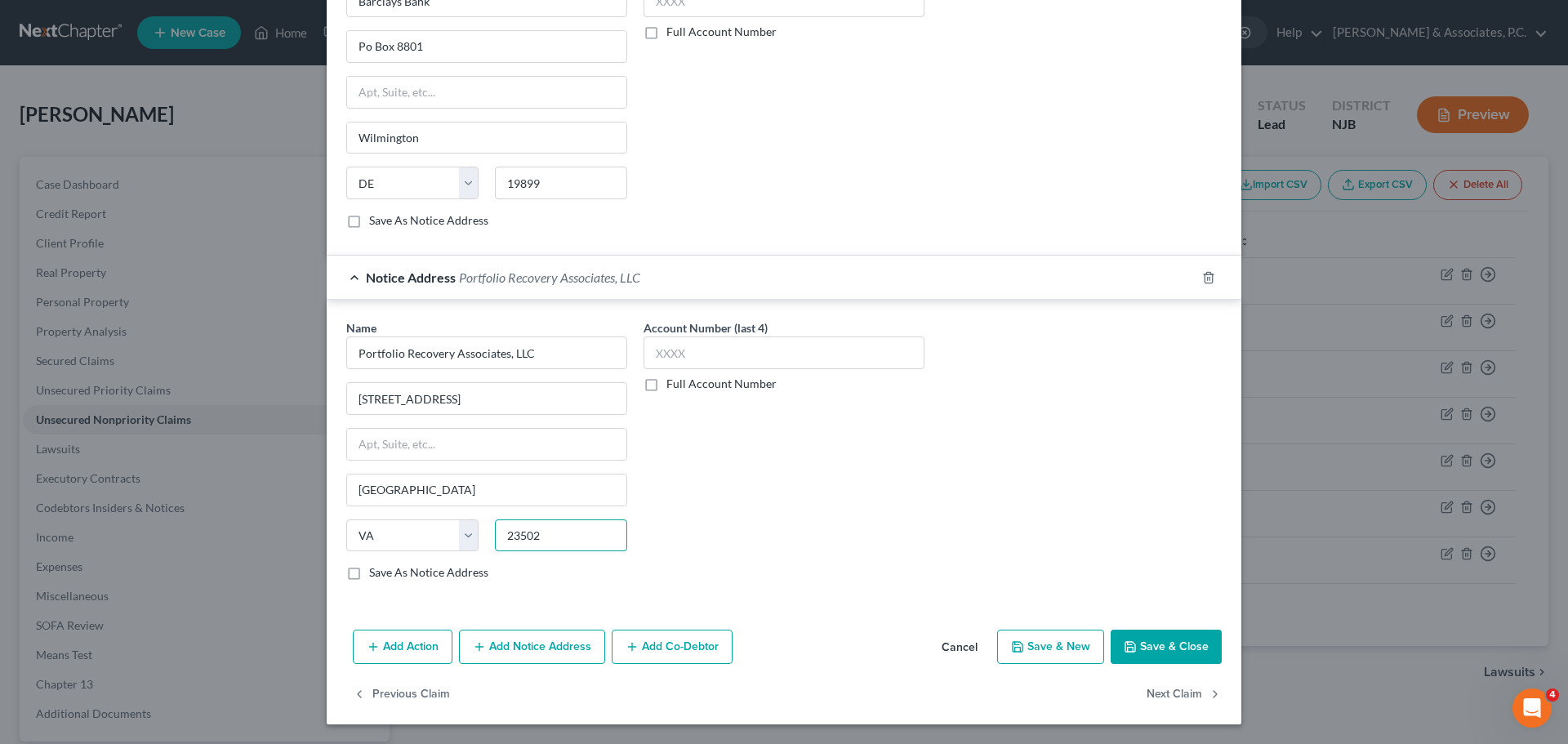
click at [567, 532] on input "23502" at bounding box center [561, 535] width 132 height 33
drag, startPoint x: 453, startPoint y: 393, endPoint x: 351, endPoint y: 393, distance: 102.0
click at [351, 393] on input "[STREET_ADDRESS]" at bounding box center [486, 397] width 279 height 31
paste input "[STREET_ADDRESS]"
click at [459, 396] on input "text" at bounding box center [486, 397] width 279 height 31
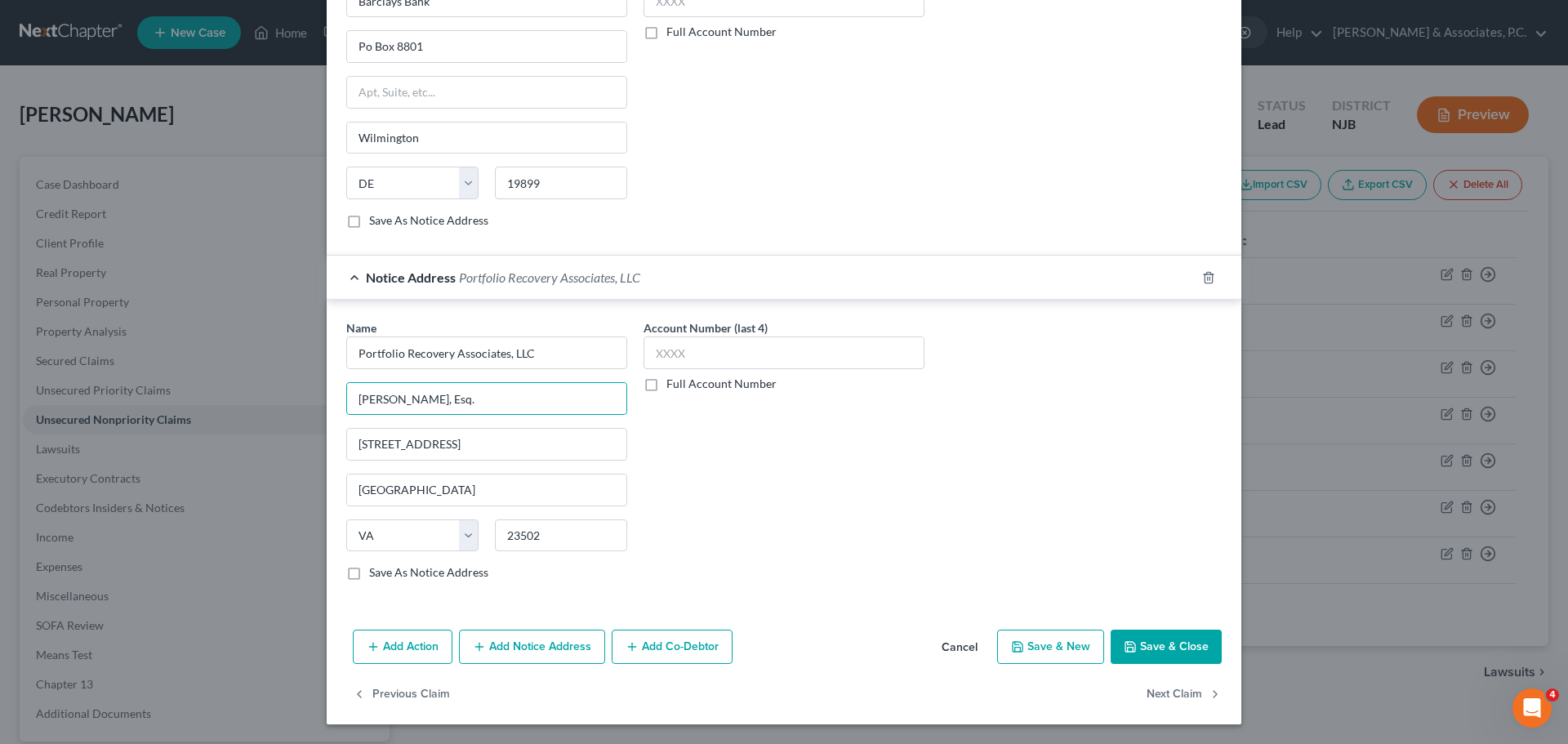
drag, startPoint x: 356, startPoint y: 571, endPoint x: 371, endPoint y: 570, distance: 15.0
click at [369, 572] on label "Save As Notice Address" at bounding box center [428, 572] width 120 height 16
click at [376, 572] on input "Save As Notice Address" at bounding box center [381, 569] width 11 height 11
drag, startPoint x: 1192, startPoint y: 648, endPoint x: 1197, endPoint y: 629, distance: 19.6
click at [1192, 646] on button "Save & Close" at bounding box center [1166, 646] width 111 height 34
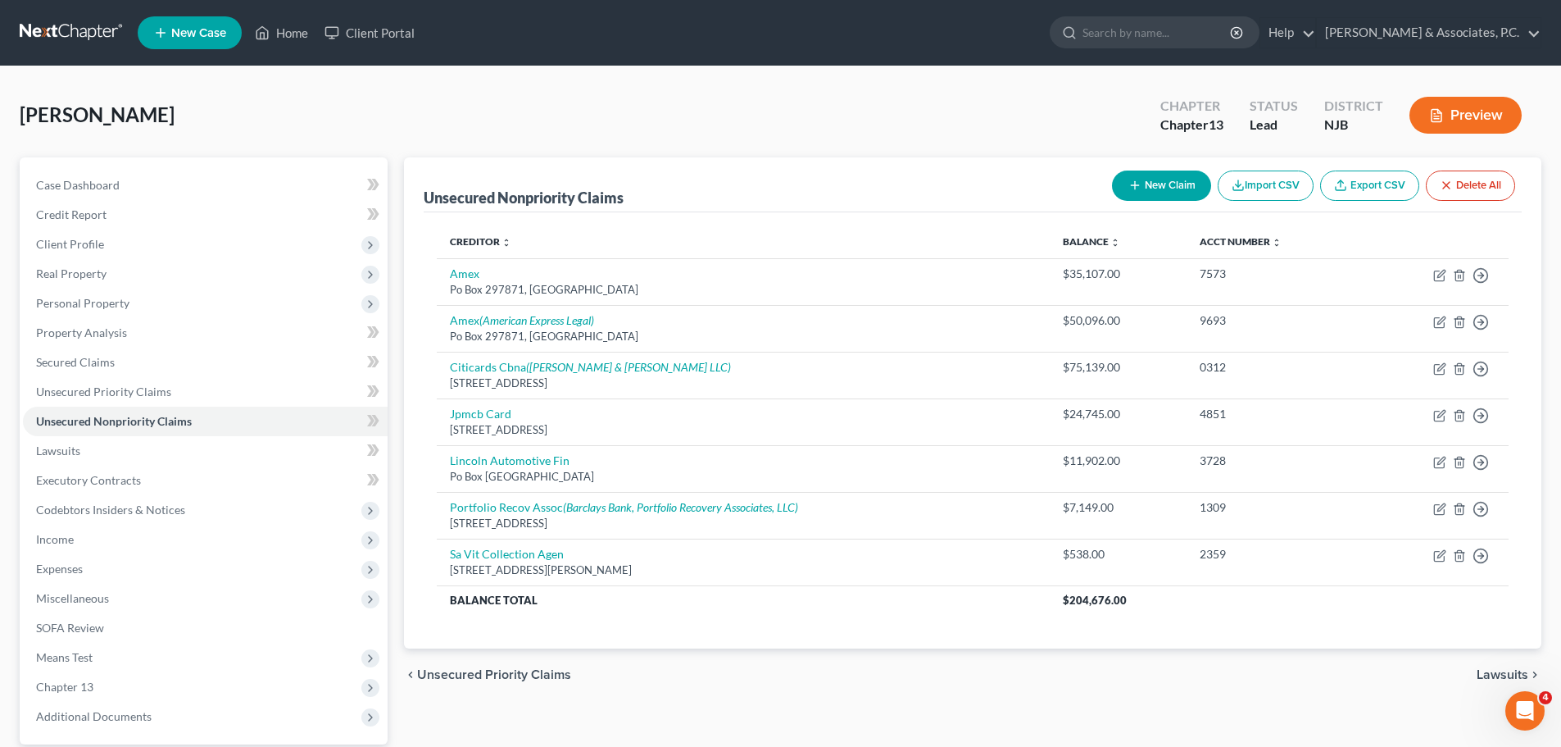
click at [1151, 193] on button "New Claim" at bounding box center [1161, 185] width 99 height 30
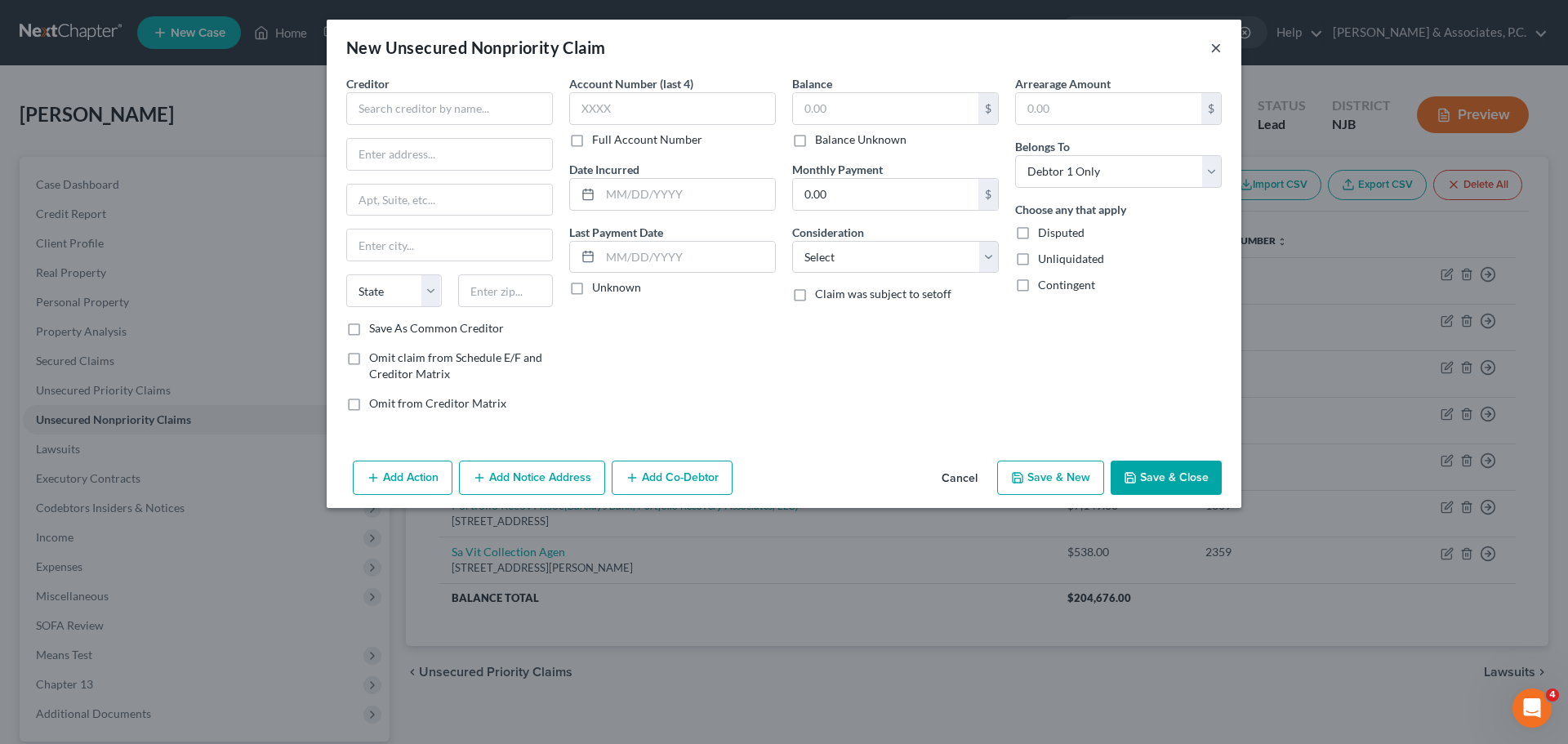
click at [1217, 53] on button "×" at bounding box center [1215, 48] width 11 height 20
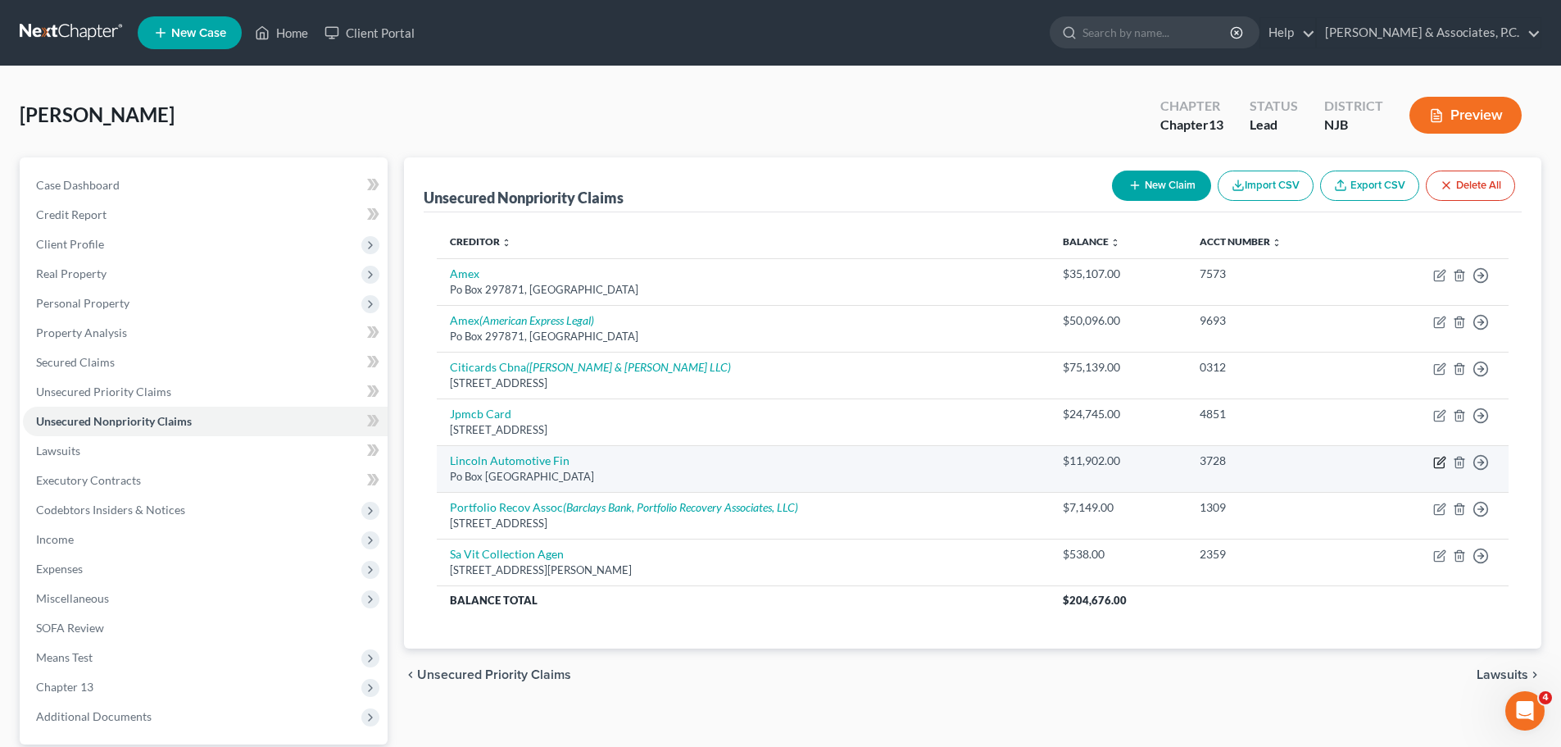
click at [1439, 463] on icon "button" at bounding box center [1440, 462] width 13 height 13
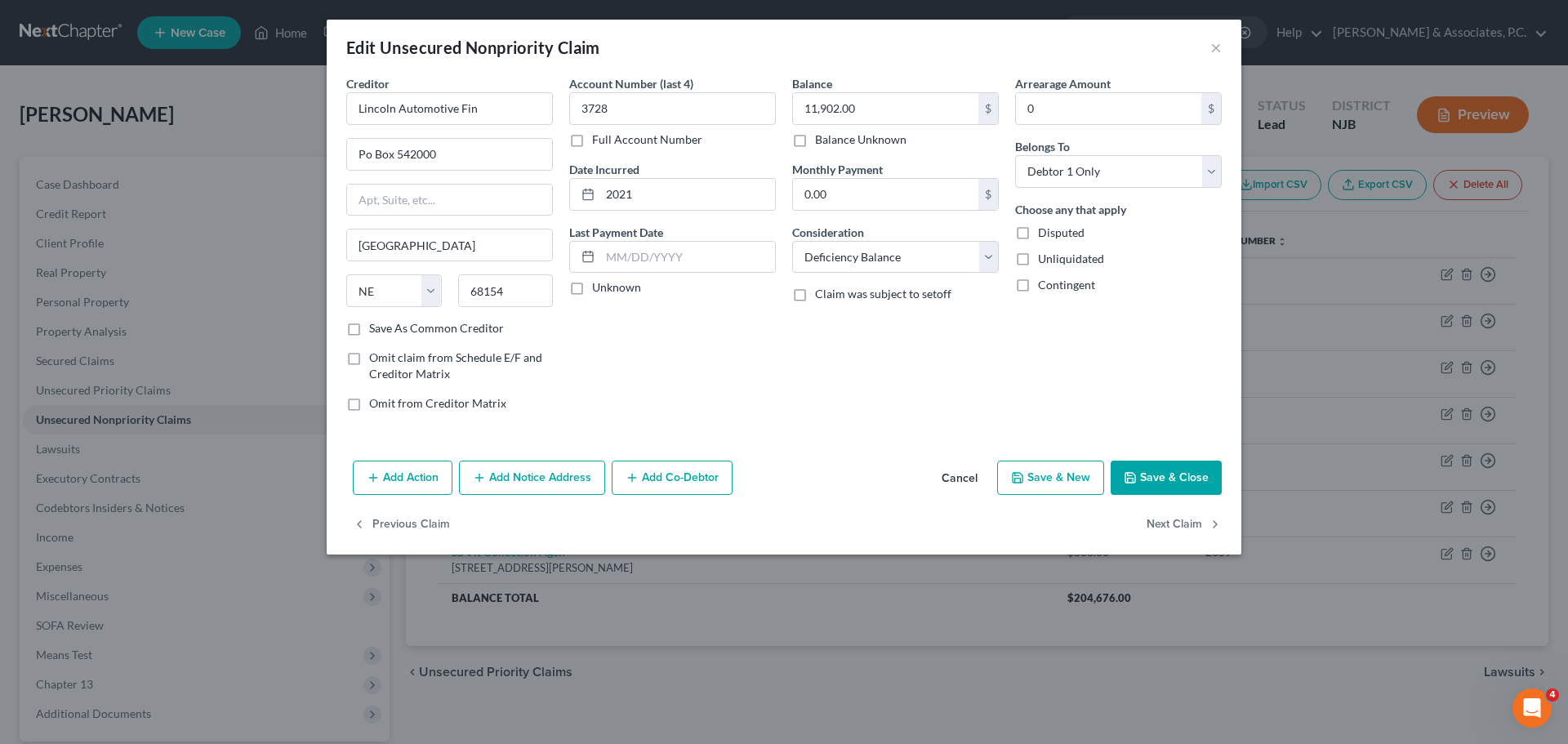
click at [570, 484] on button "Add Notice Address" at bounding box center [532, 477] width 146 height 34
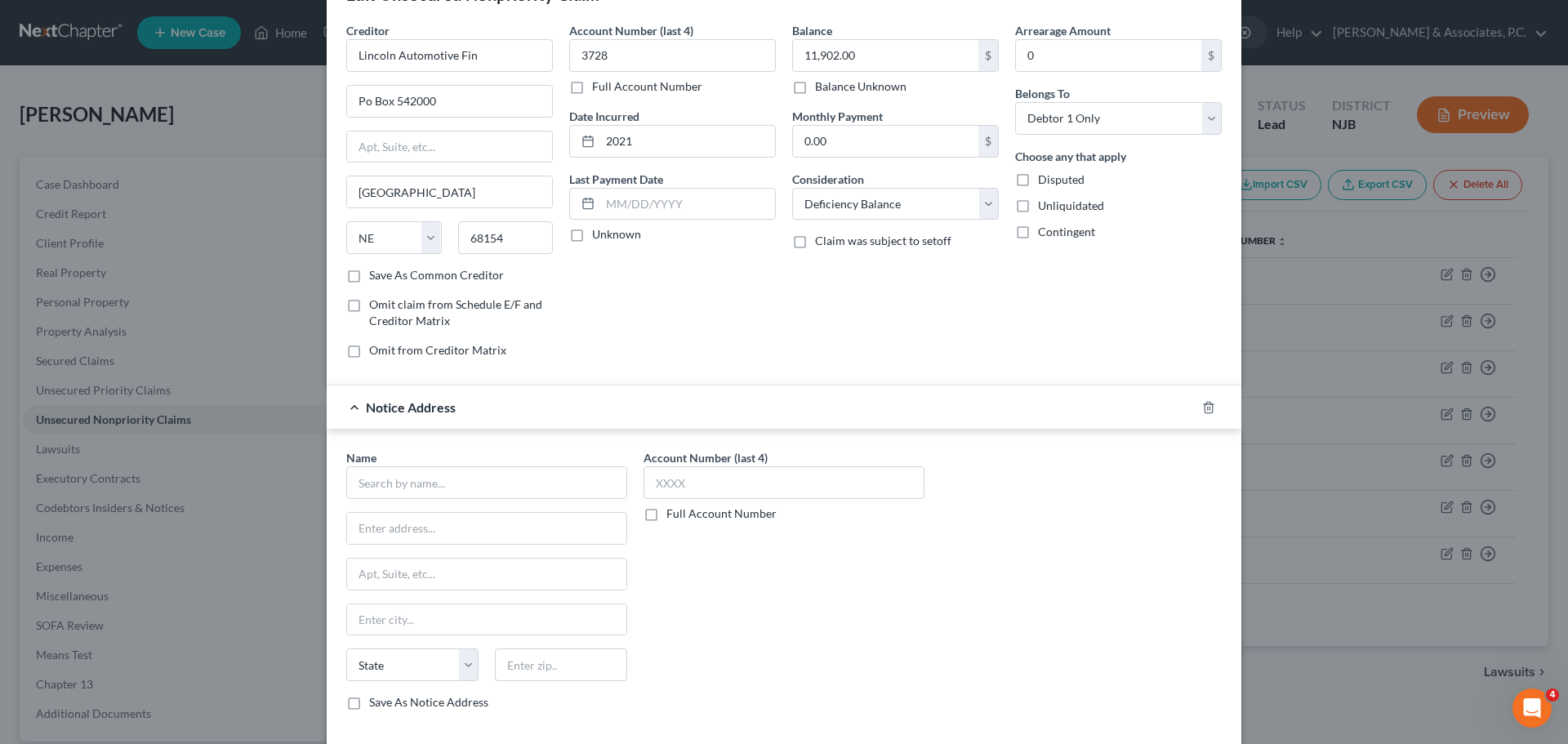
scroll to position [82, 0]
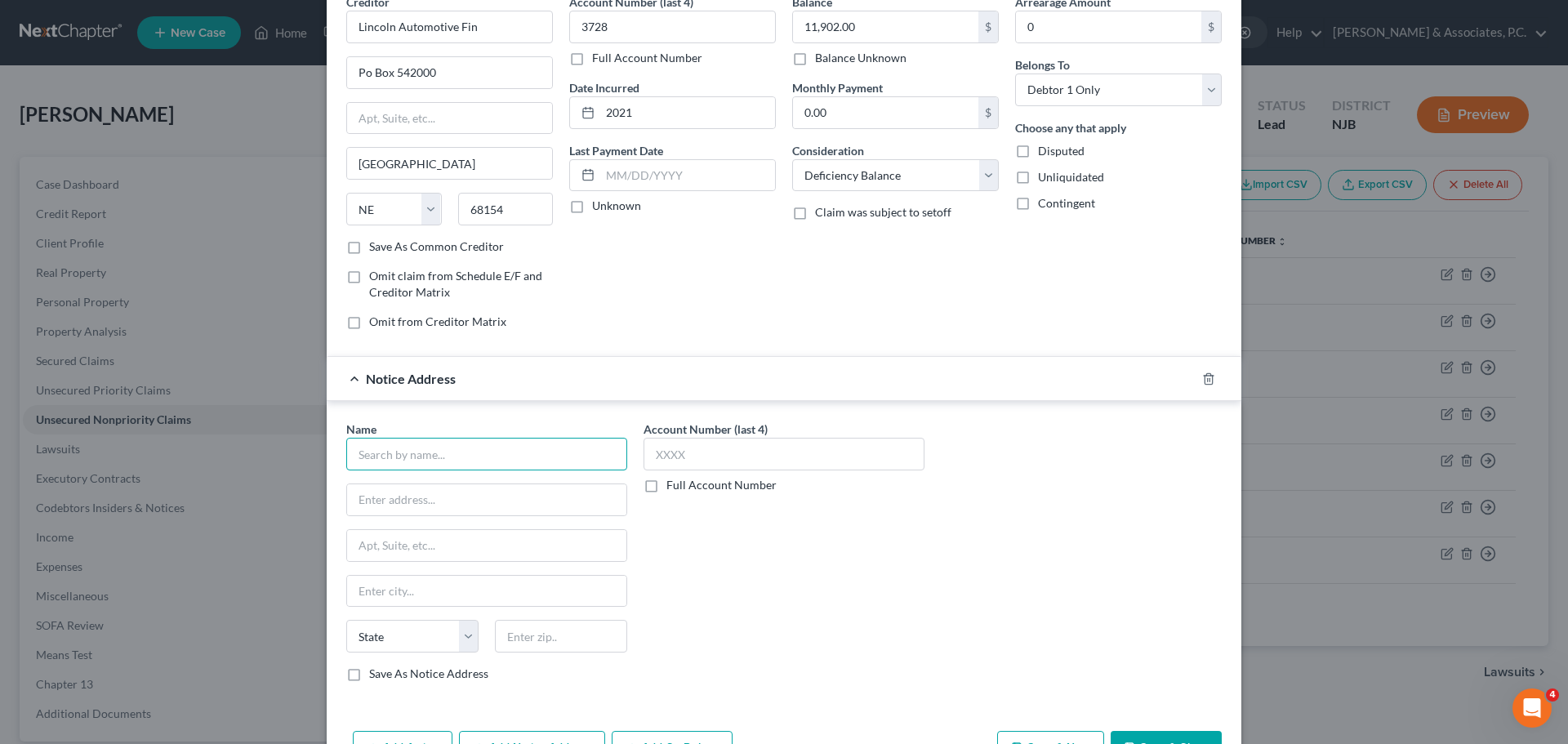
drag, startPoint x: 504, startPoint y: 448, endPoint x: 544, endPoint y: 477, distance: 49.4
click at [498, 450] on input "text" at bounding box center [487, 453] width 281 height 33
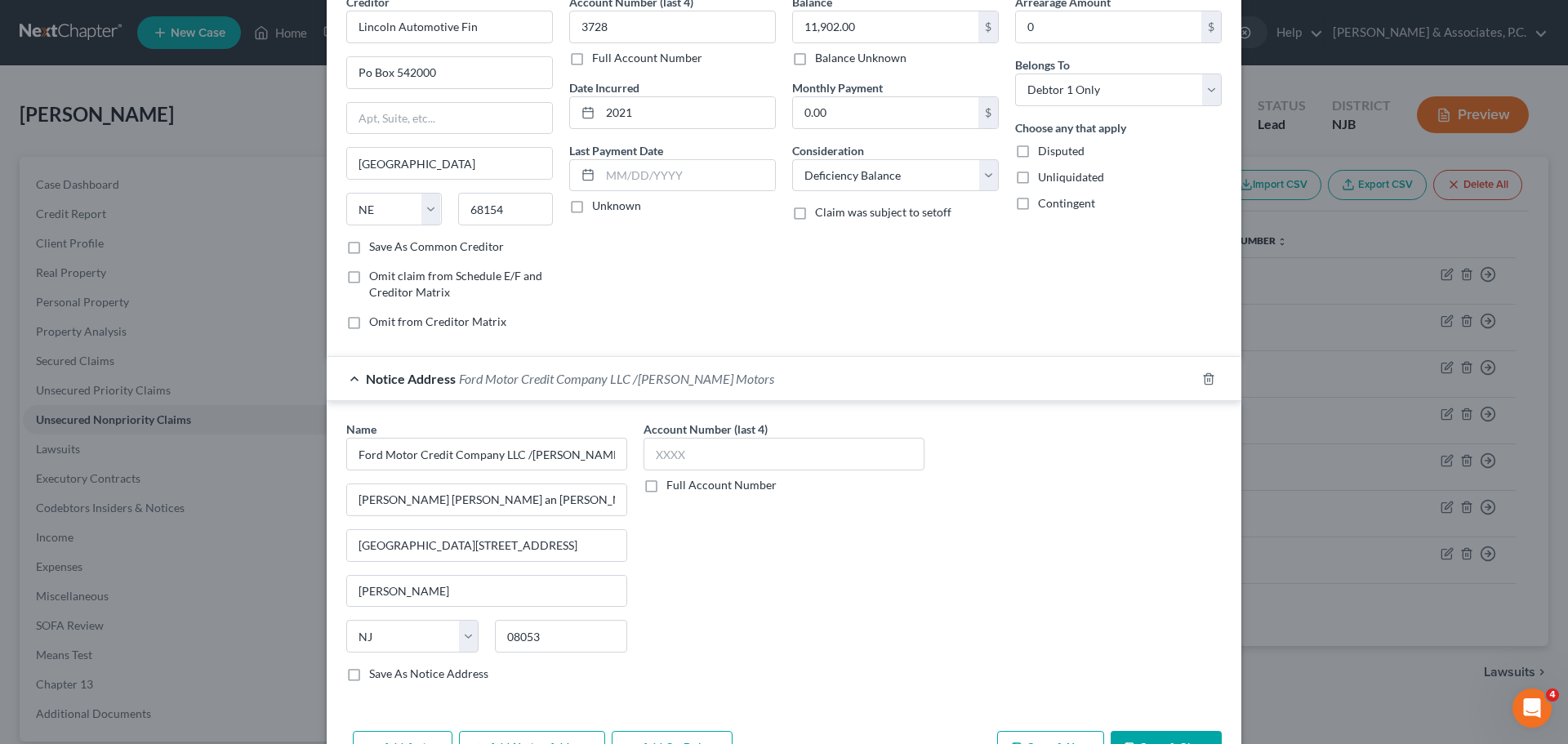
drag, startPoint x: 351, startPoint y: 667, endPoint x: 564, endPoint y: 667, distance: 213.0
click at [369, 670] on label "Save As Notice Address" at bounding box center [428, 673] width 120 height 16
click at [376, 670] on input "Save As Notice Address" at bounding box center [381, 670] width 11 height 11
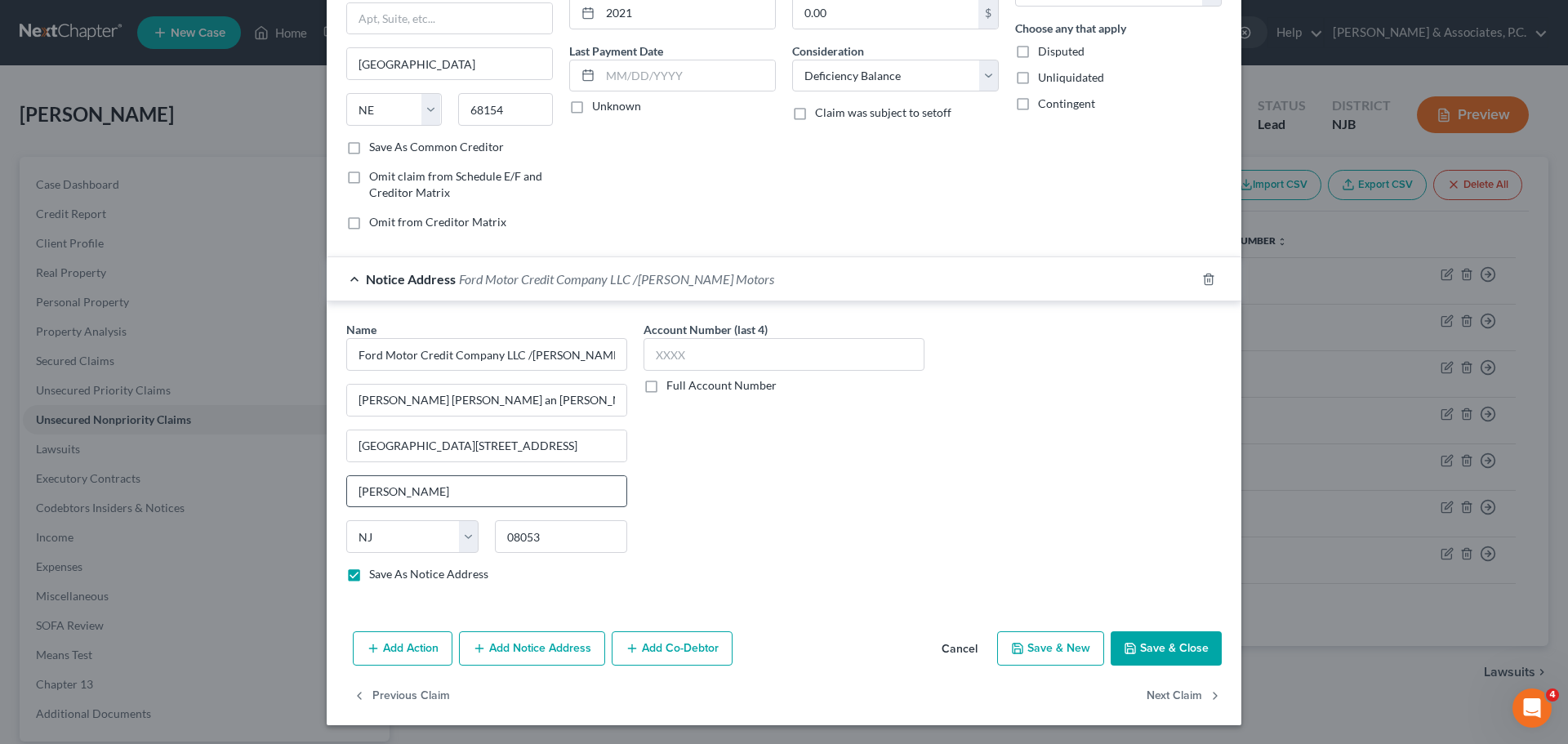
scroll to position [182, 0]
drag, startPoint x: 1162, startPoint y: 646, endPoint x: 1131, endPoint y: 612, distance: 46.0
click at [1164, 645] on button "Save & Close" at bounding box center [1166, 647] width 111 height 34
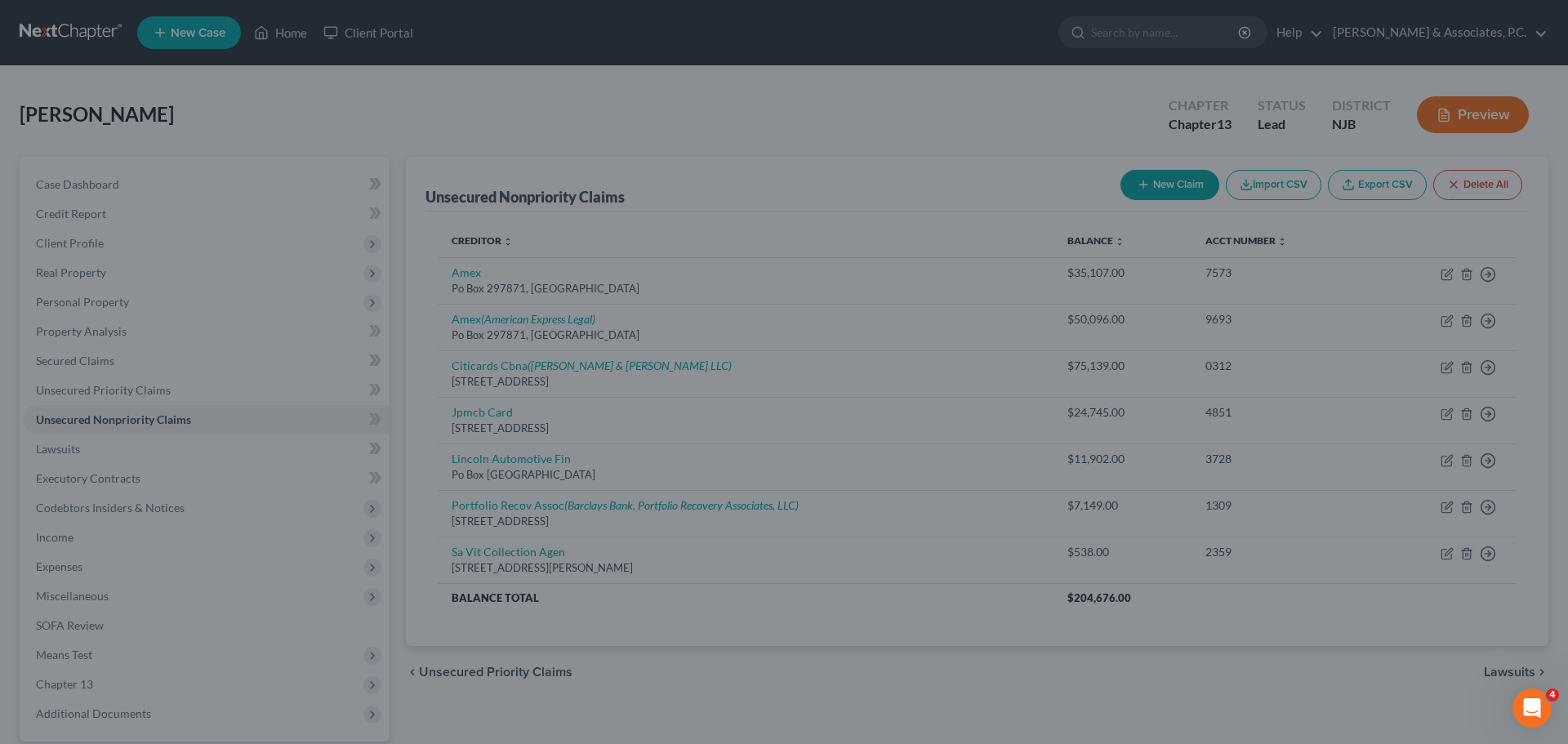
scroll to position [0, 0]
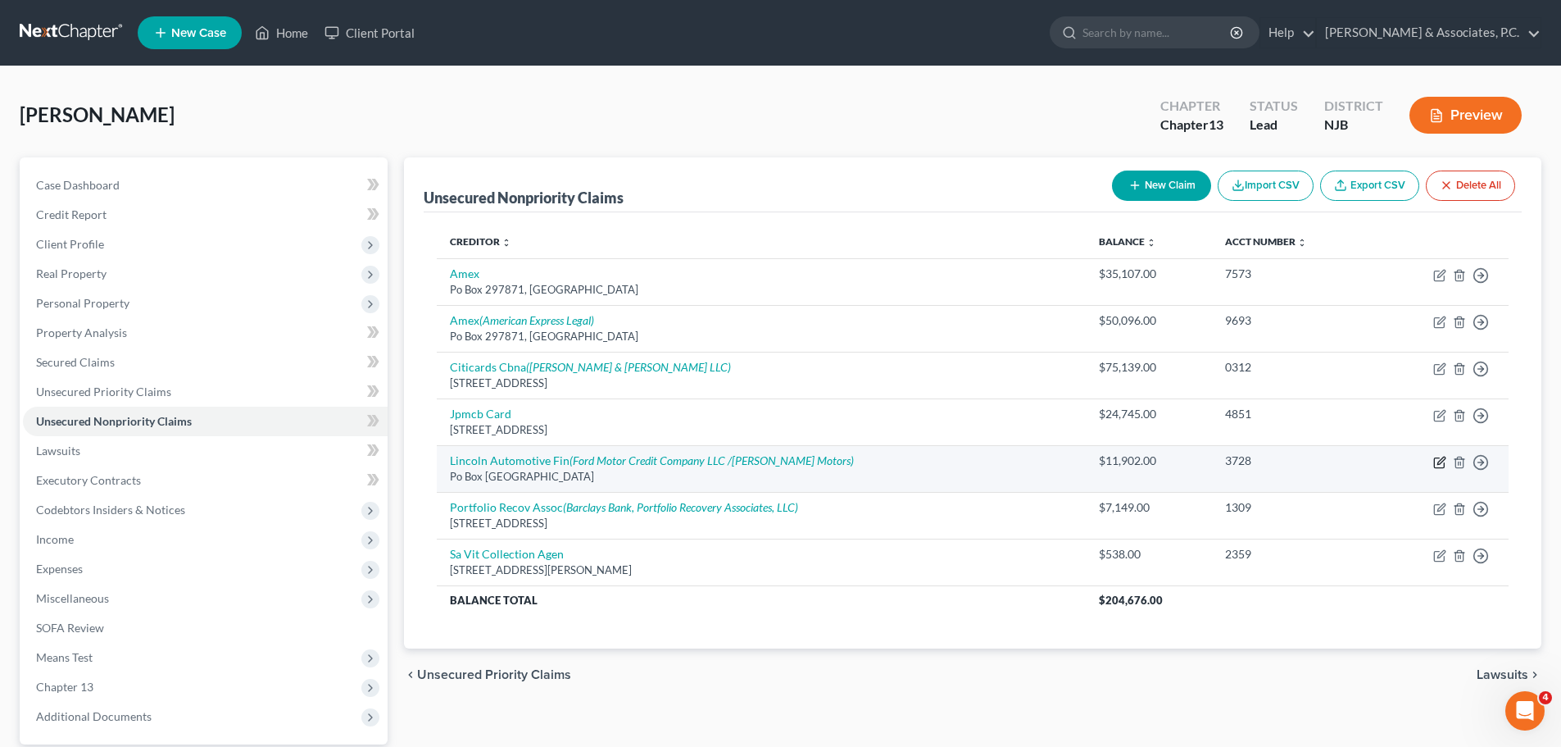
click at [1440, 462] on icon "button" at bounding box center [1440, 462] width 13 height 13
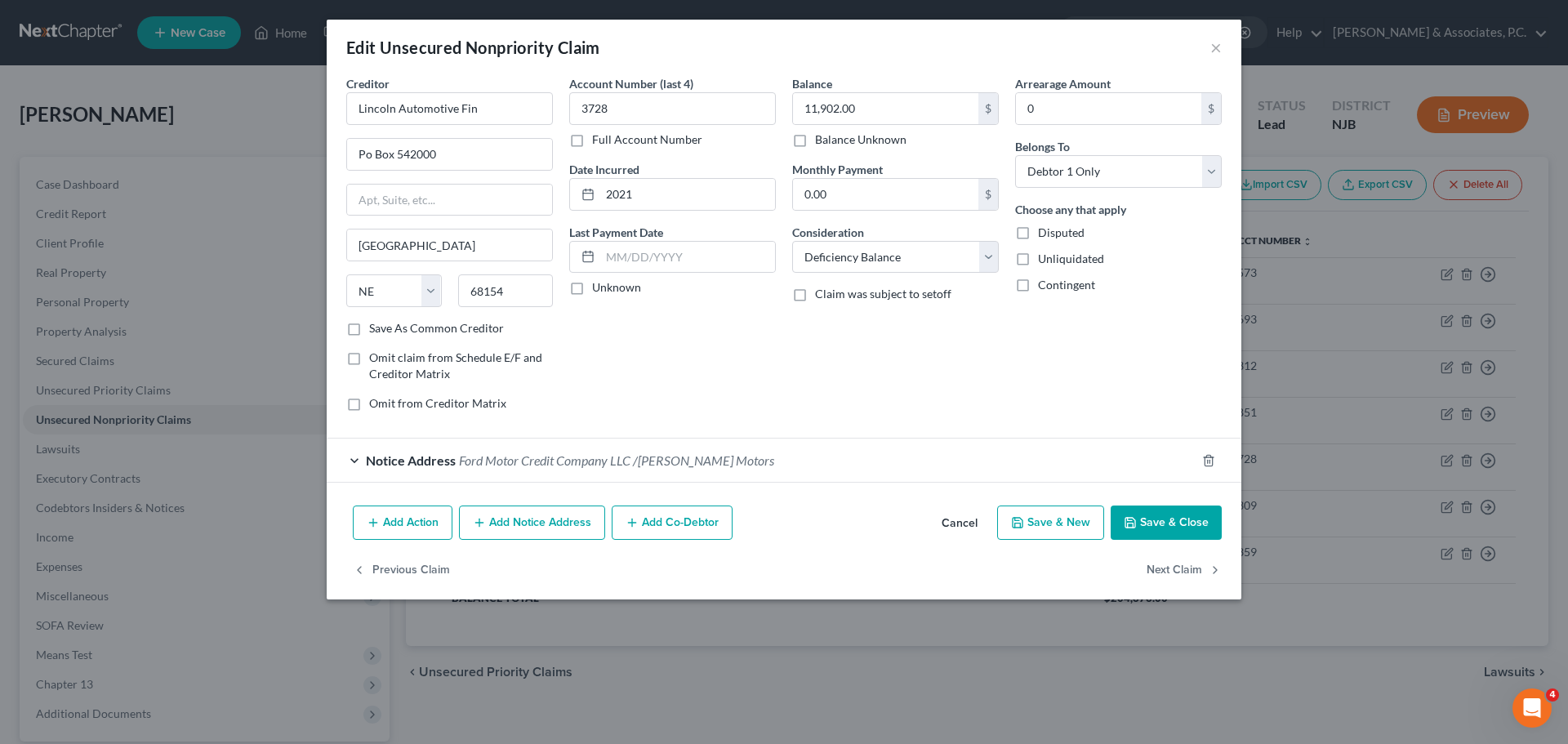
click at [560, 537] on button "Add Notice Address" at bounding box center [532, 522] width 146 height 34
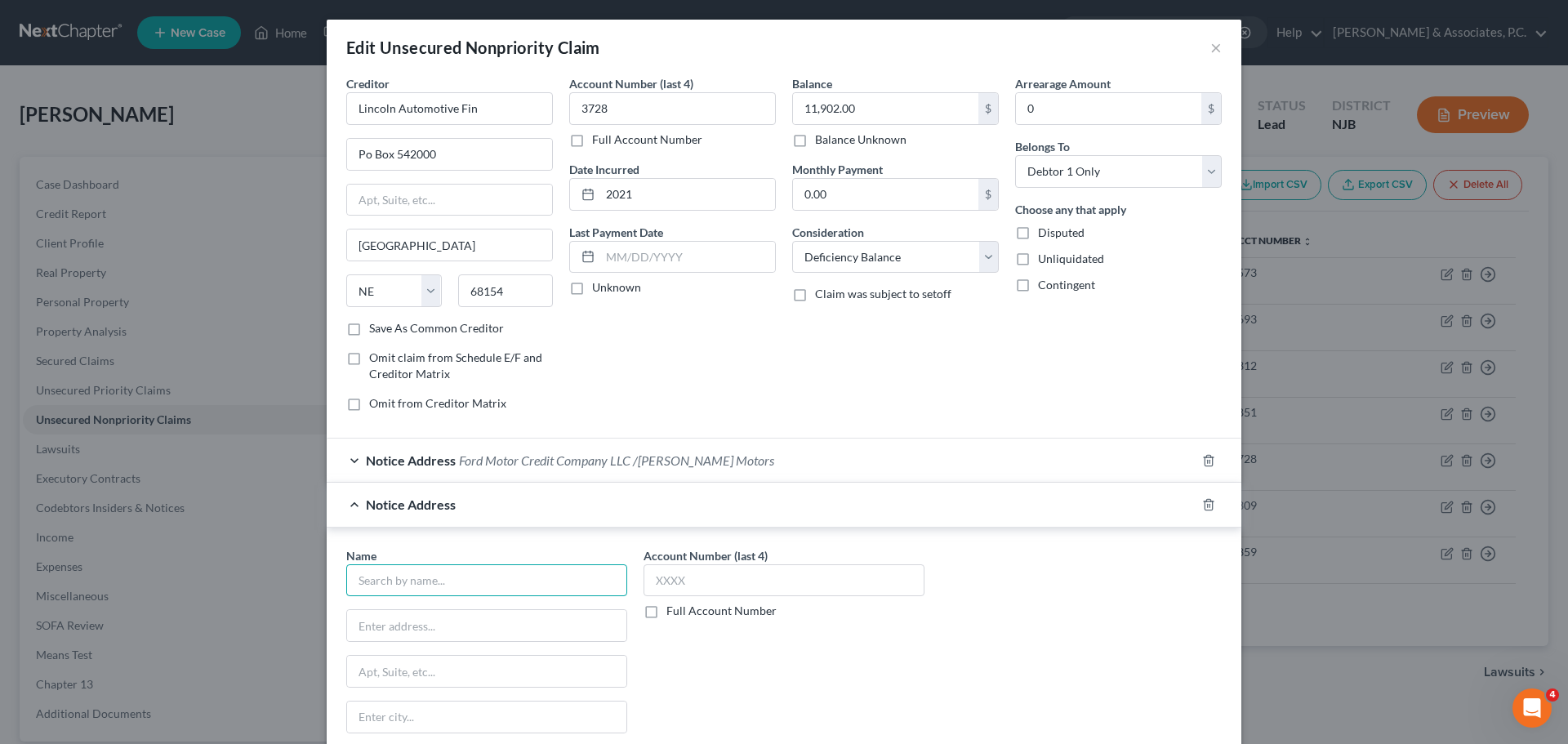
click at [514, 577] on input "text" at bounding box center [487, 580] width 281 height 33
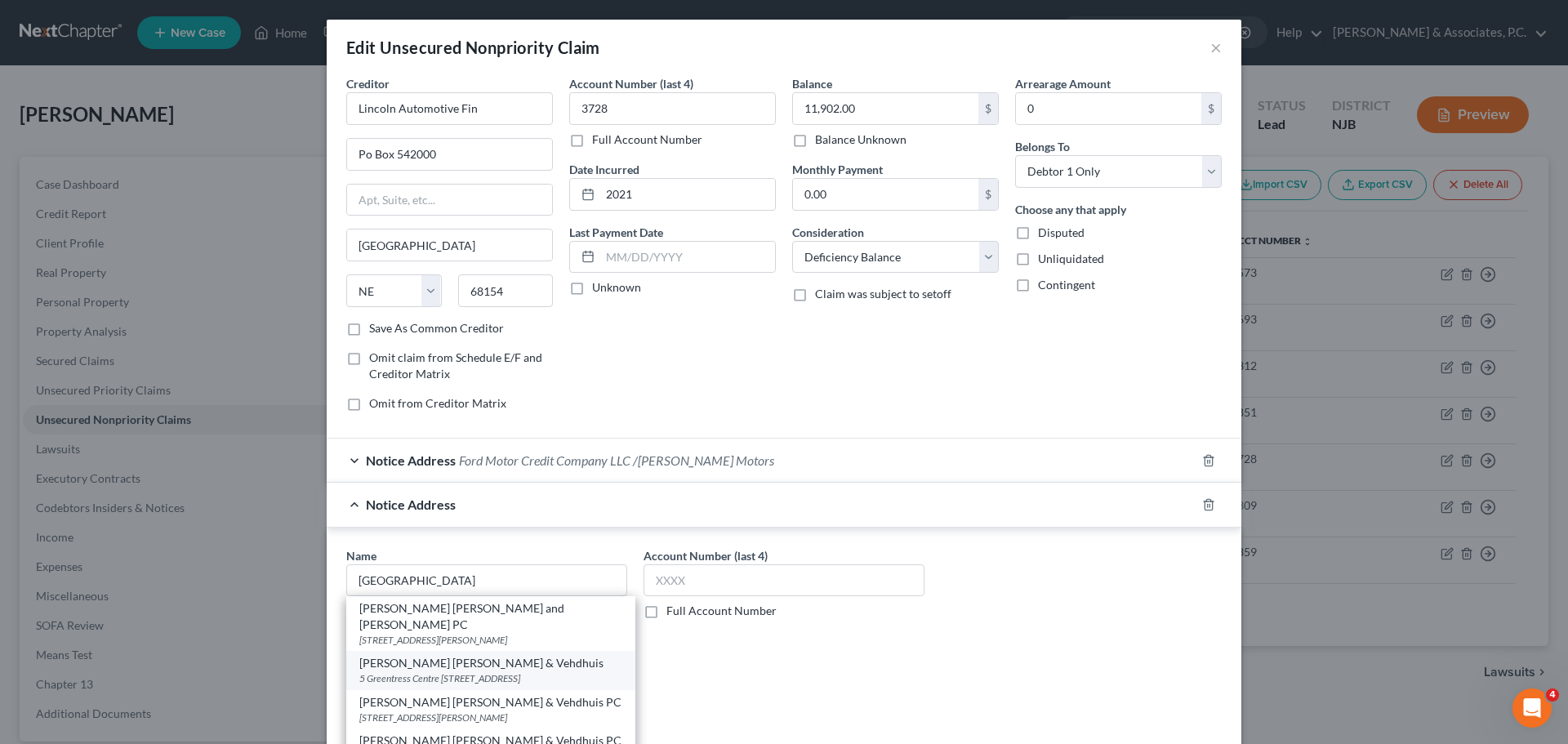
click at [469, 681] on div "5 Greentress Centre [STREET_ADDRESS]" at bounding box center [491, 678] width 263 height 14
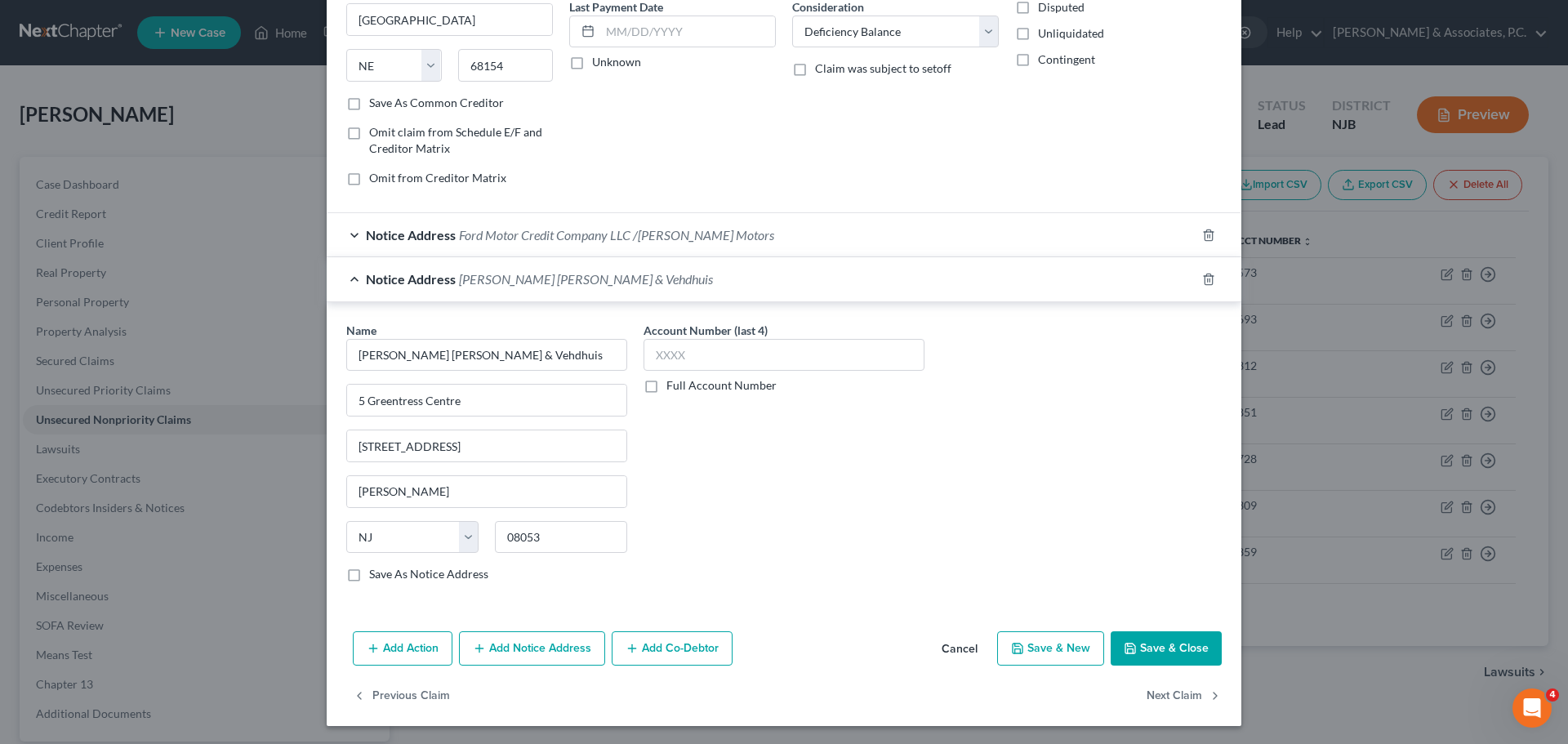
scroll to position [227, 0]
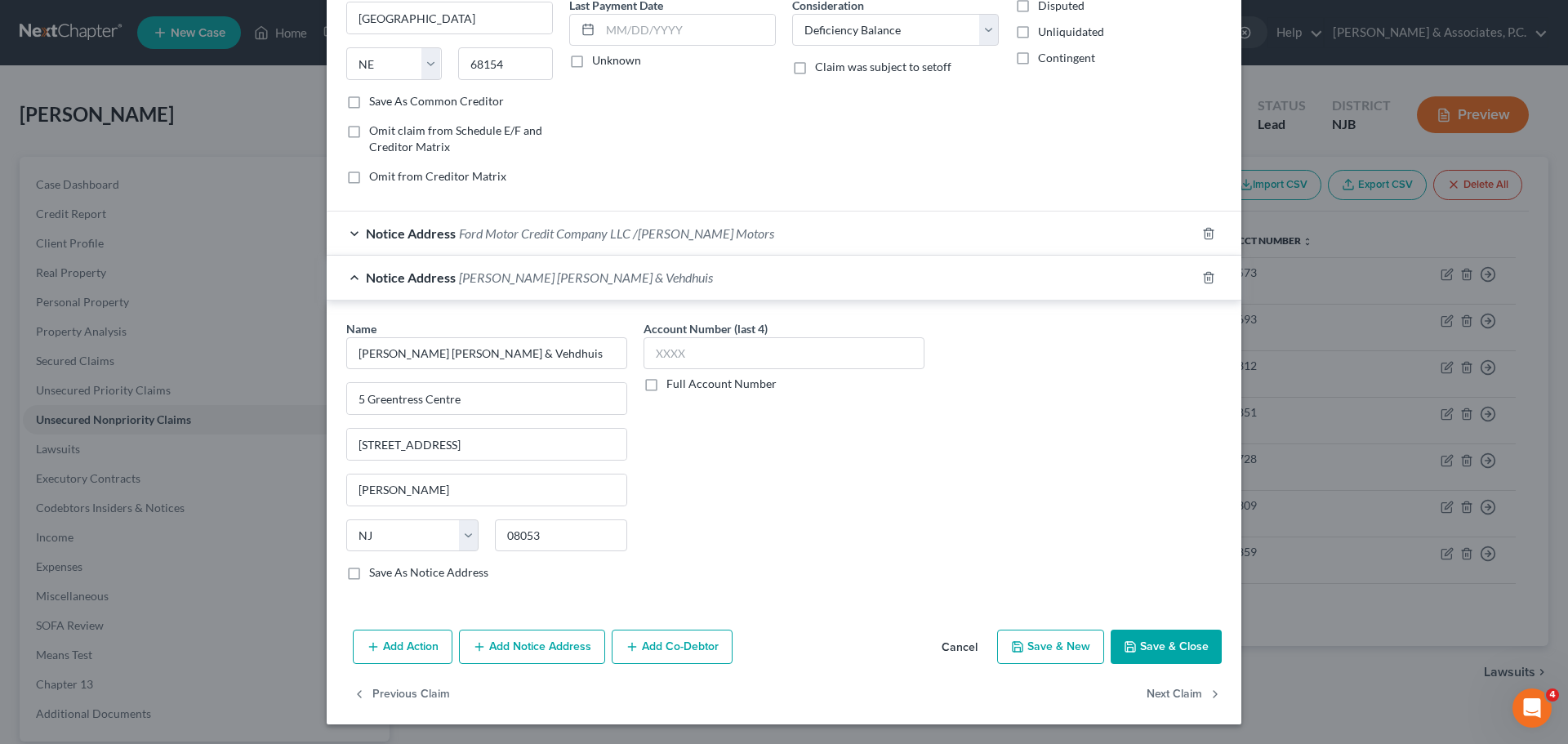
click at [1173, 649] on button "Save & Close" at bounding box center [1166, 646] width 111 height 34
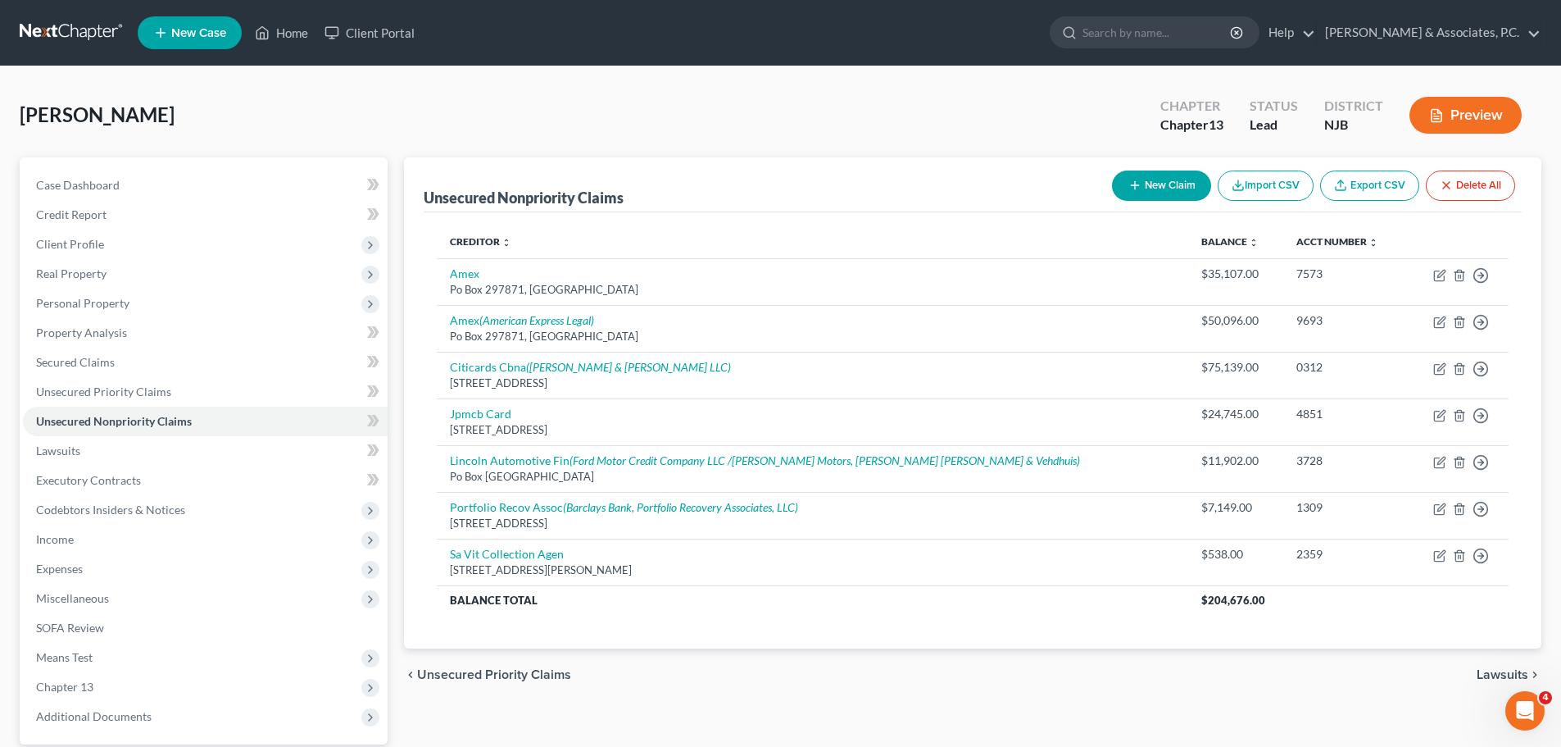
click at [457, 673] on span "Unsecured Priority Claims" at bounding box center [494, 674] width 154 height 13
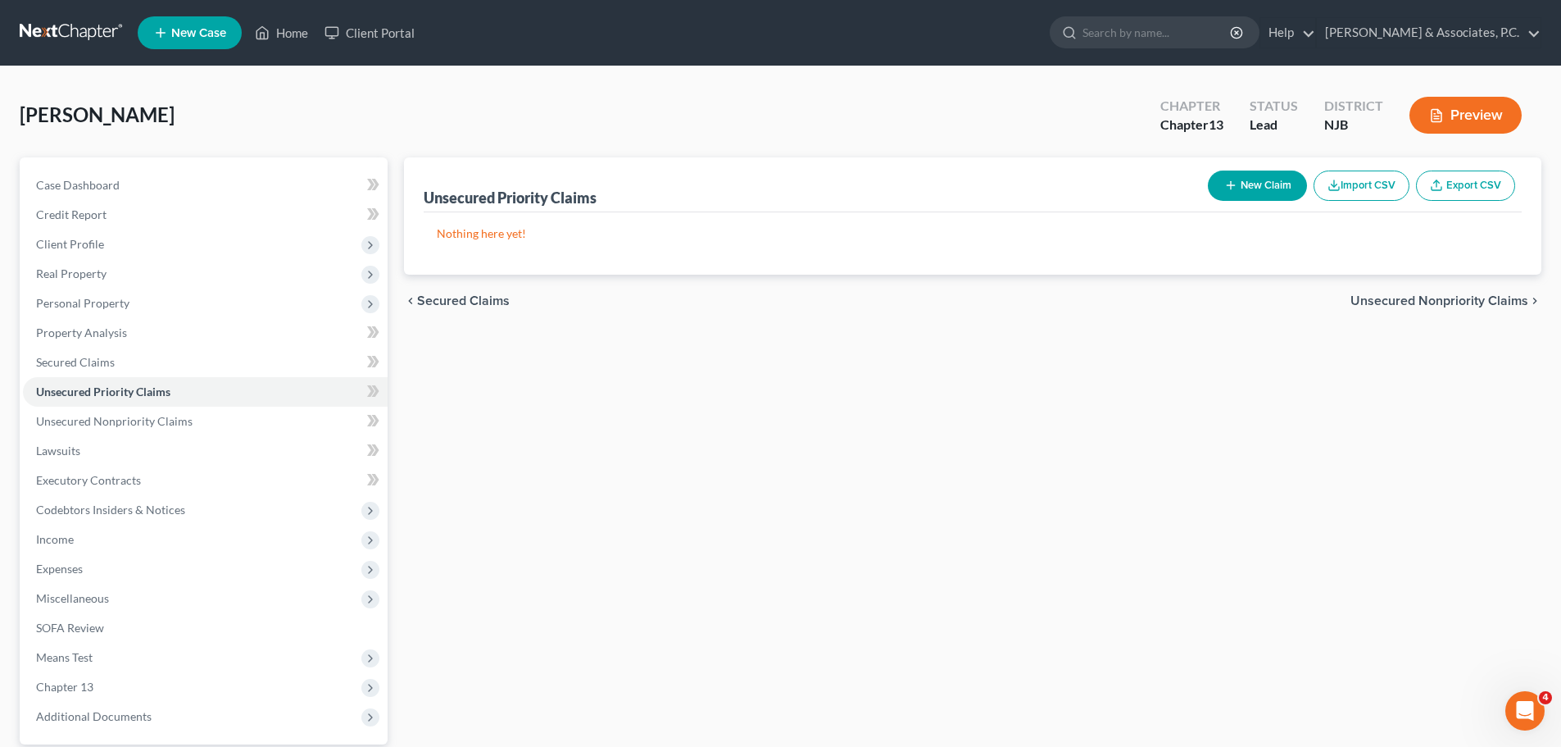
click at [470, 306] on span "Secured Claims" at bounding box center [463, 300] width 93 height 13
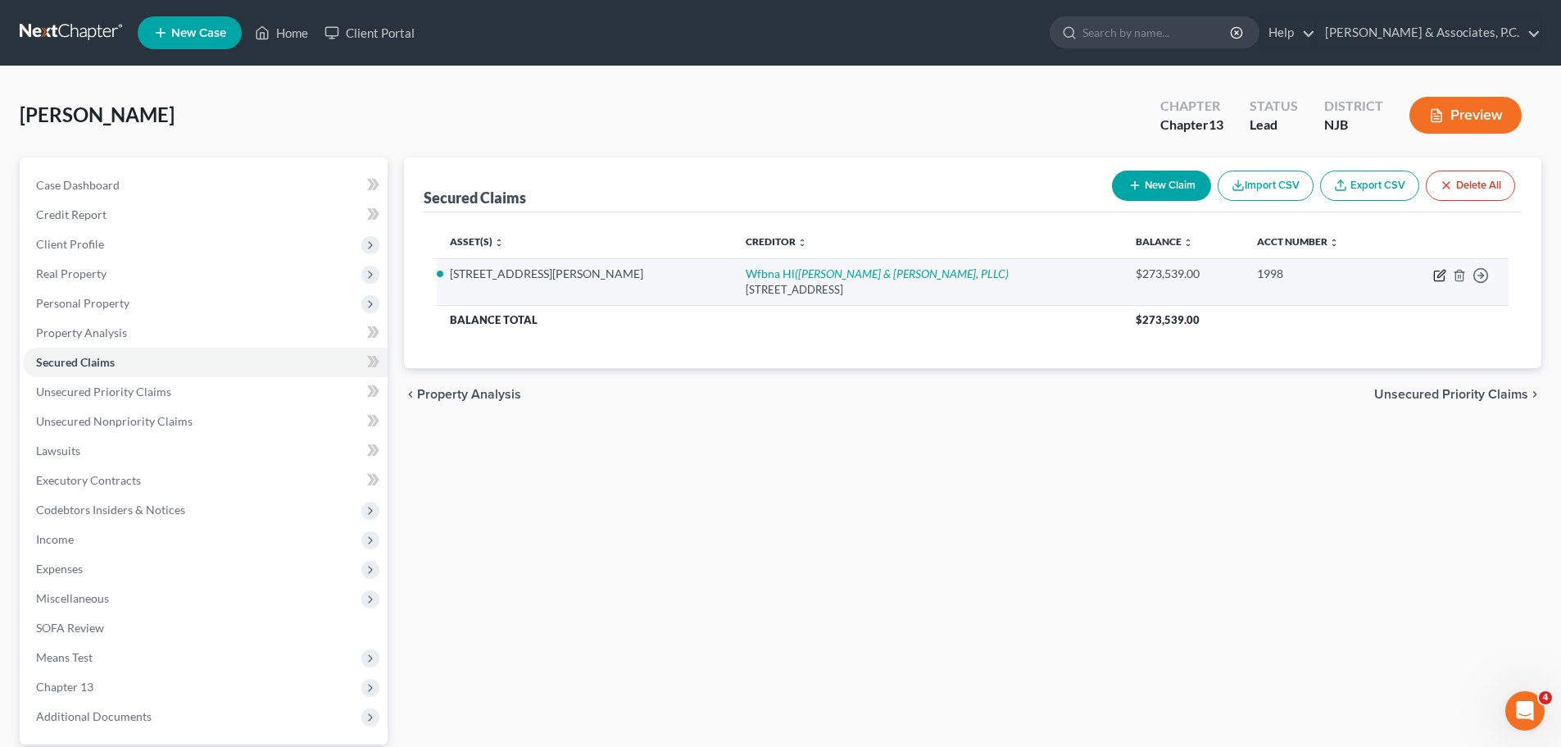
click at [1437, 274] on icon "button" at bounding box center [1440, 275] width 13 height 13
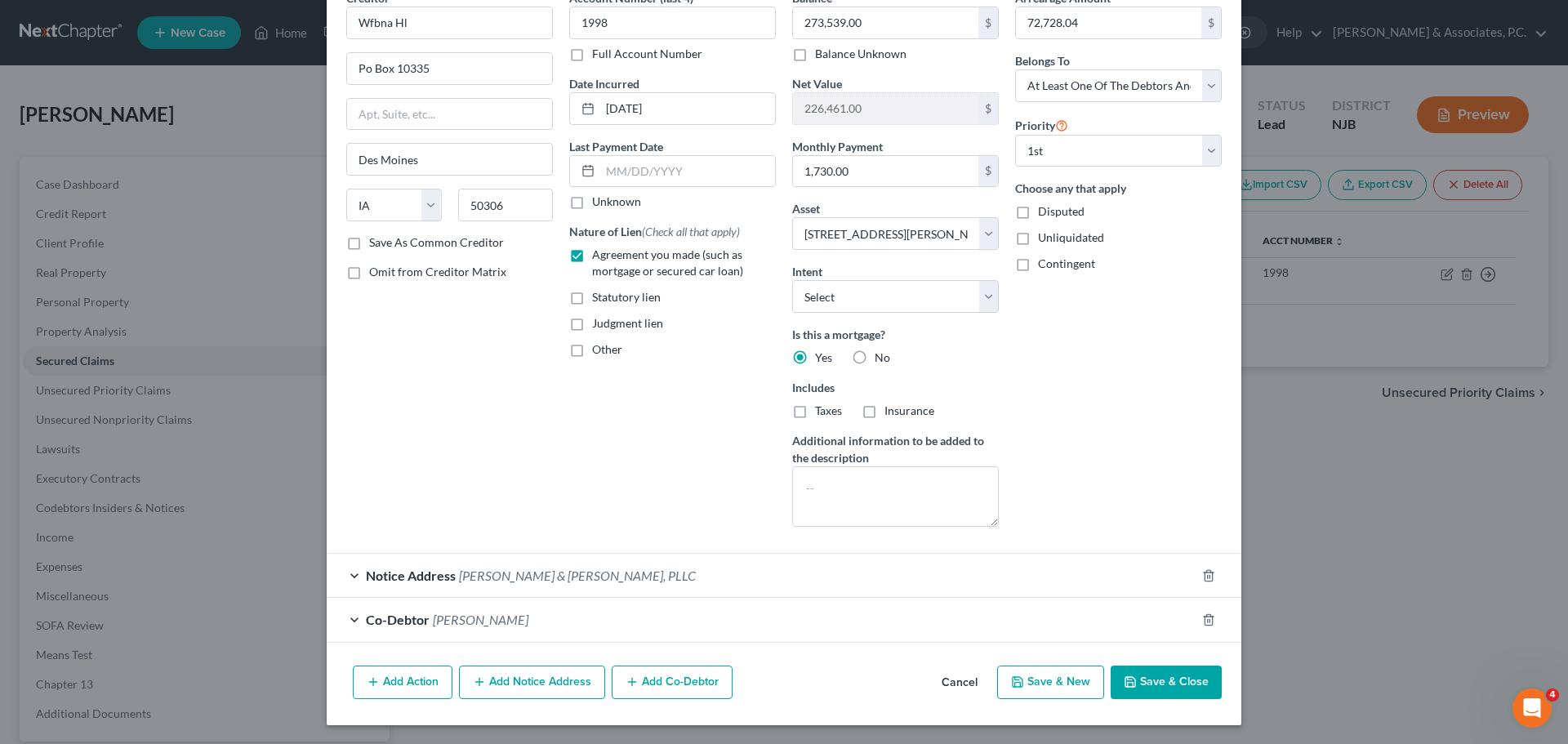
scroll to position [87, 0]
click at [1165, 690] on button "Save & Close" at bounding box center [1166, 681] width 111 height 34
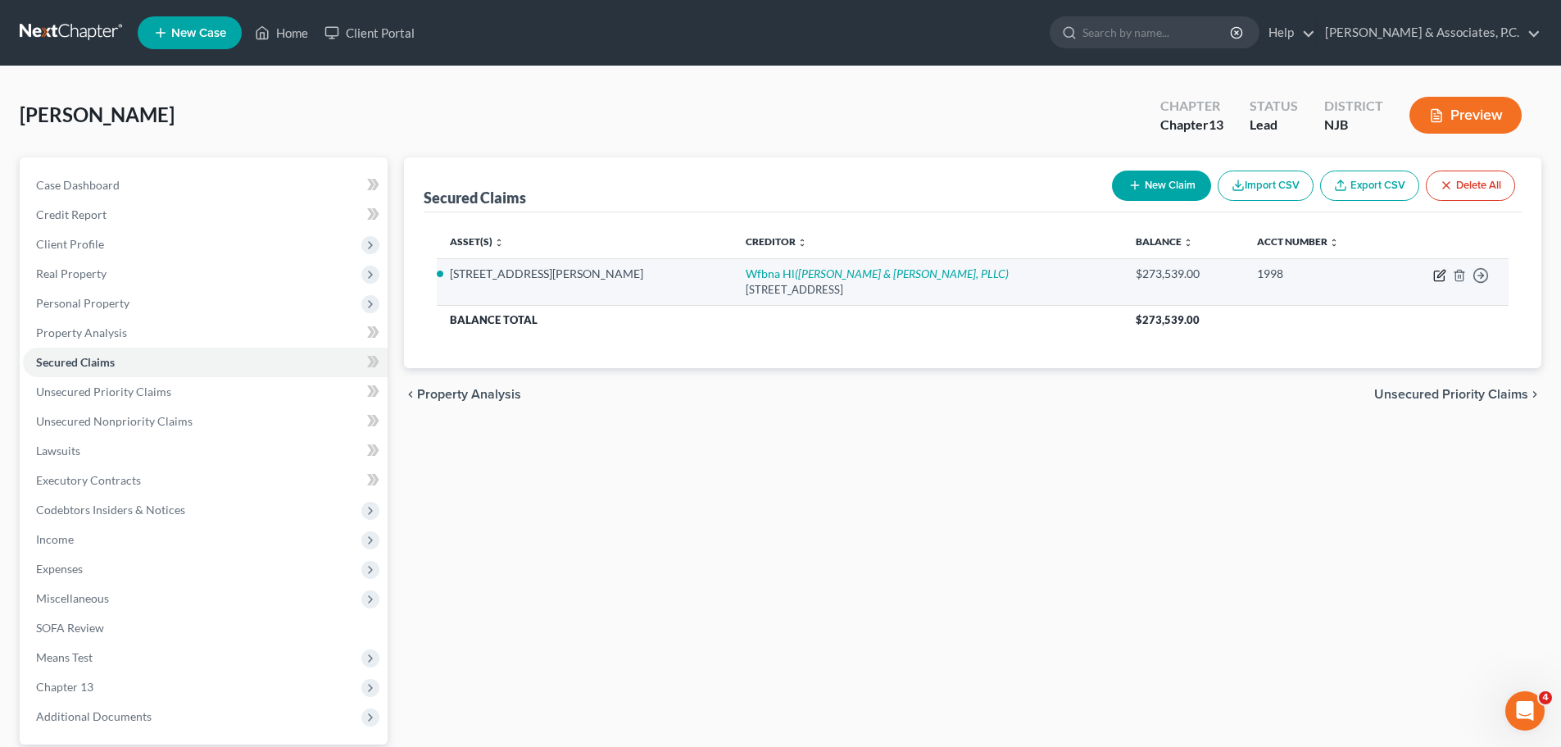
click at [1438, 274] on icon "button" at bounding box center [1440, 275] width 13 height 13
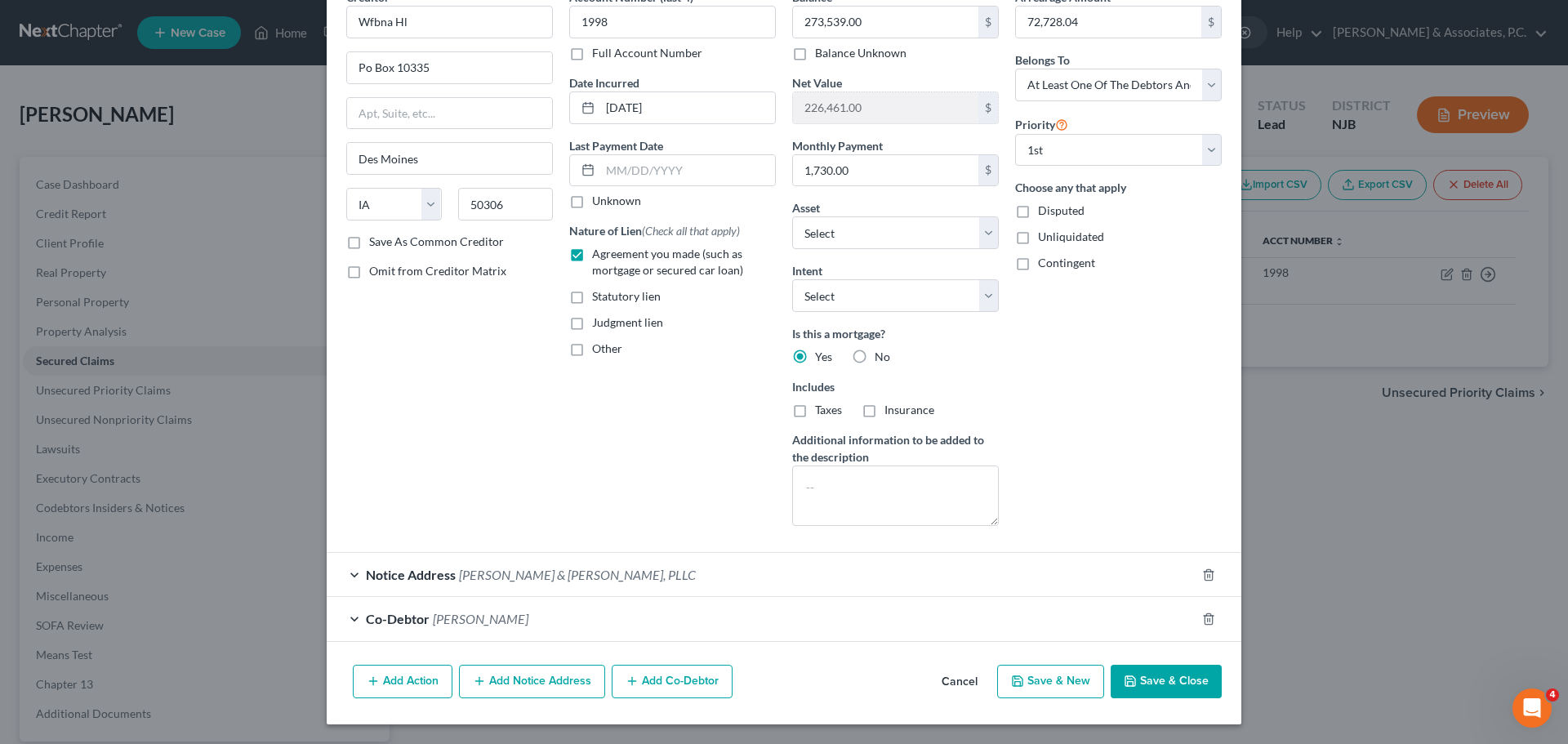
drag, startPoint x: 1176, startPoint y: 687, endPoint x: 1216, endPoint y: 694, distance: 40.6
click at [1177, 685] on button "Save & Close" at bounding box center [1166, 681] width 111 height 34
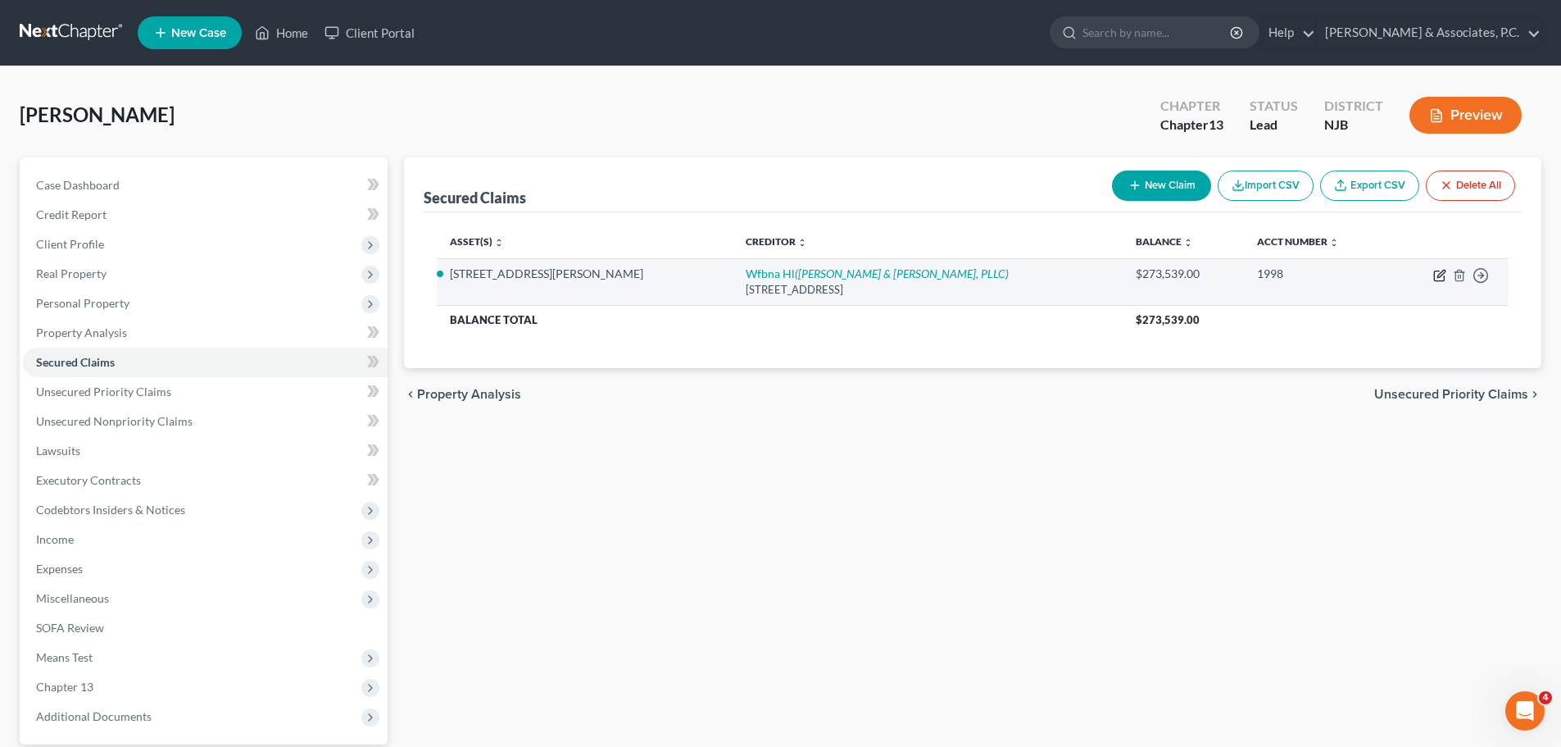
click at [1441, 270] on icon "button" at bounding box center [1440, 275] width 13 height 13
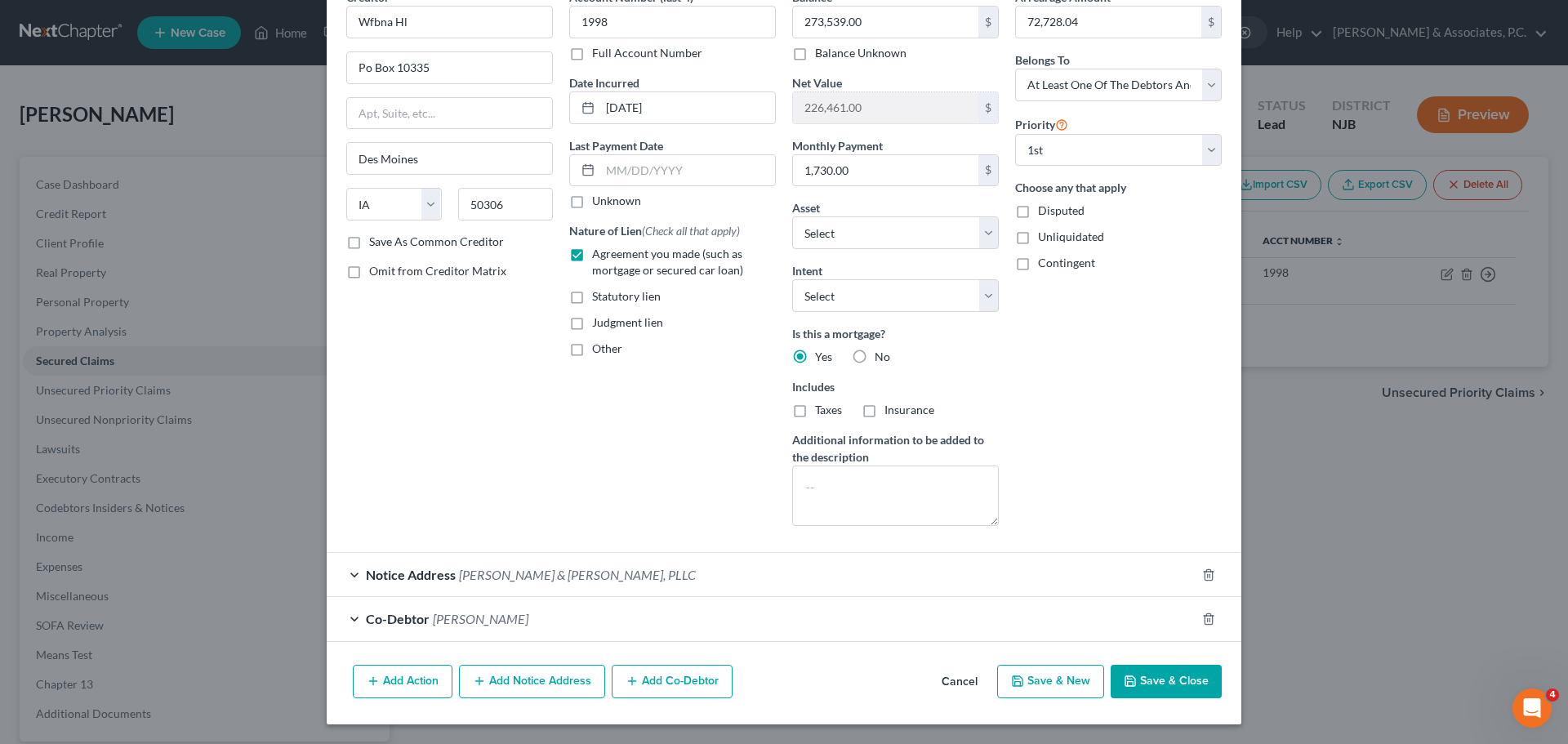
click at [939, 672] on button "Cancel" at bounding box center [959, 682] width 62 height 33
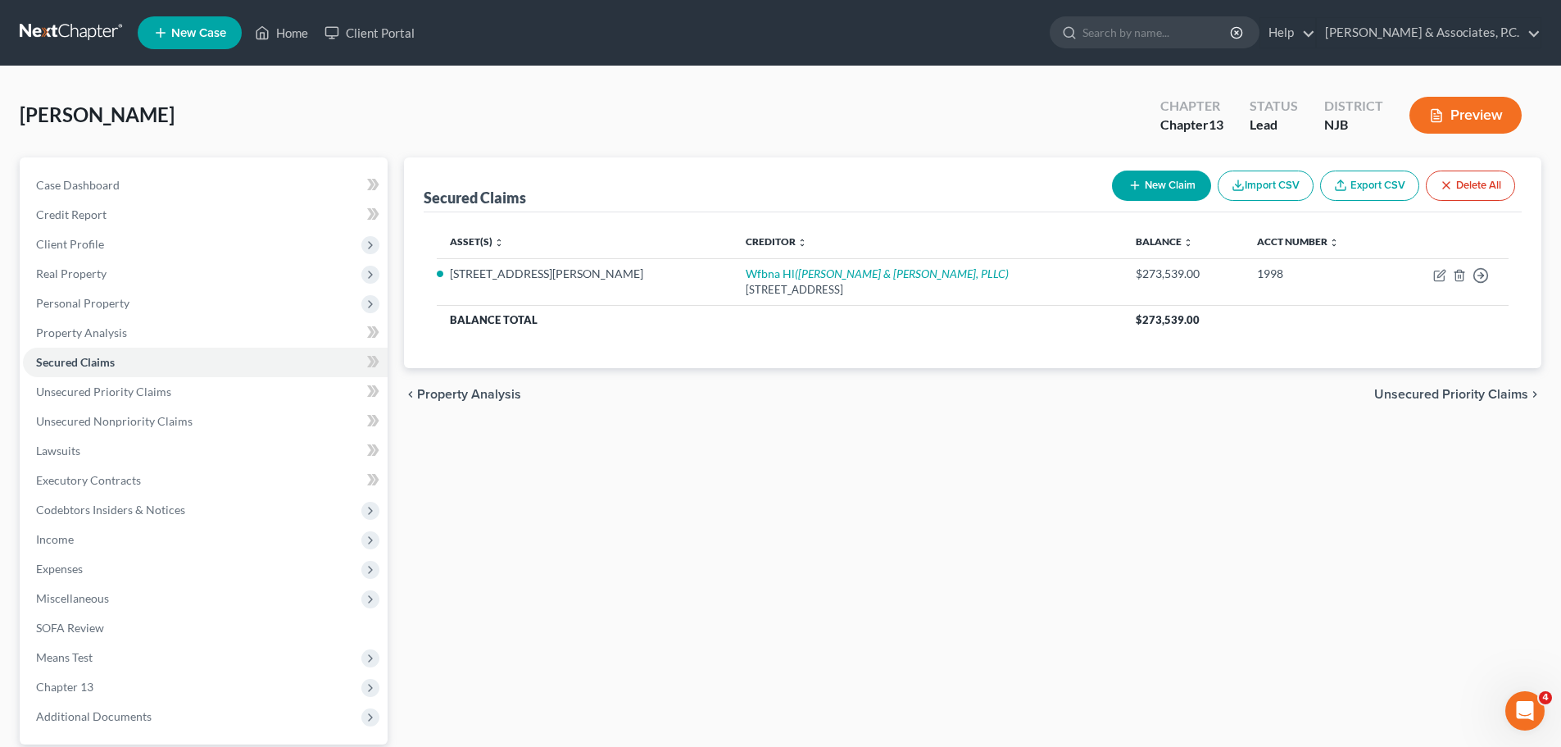
drag, startPoint x: 1420, startPoint y: 388, endPoint x: 1412, endPoint y: 394, distance: 9.9
click at [1420, 396] on span "Unsecured Priority Claims" at bounding box center [1452, 394] width 154 height 13
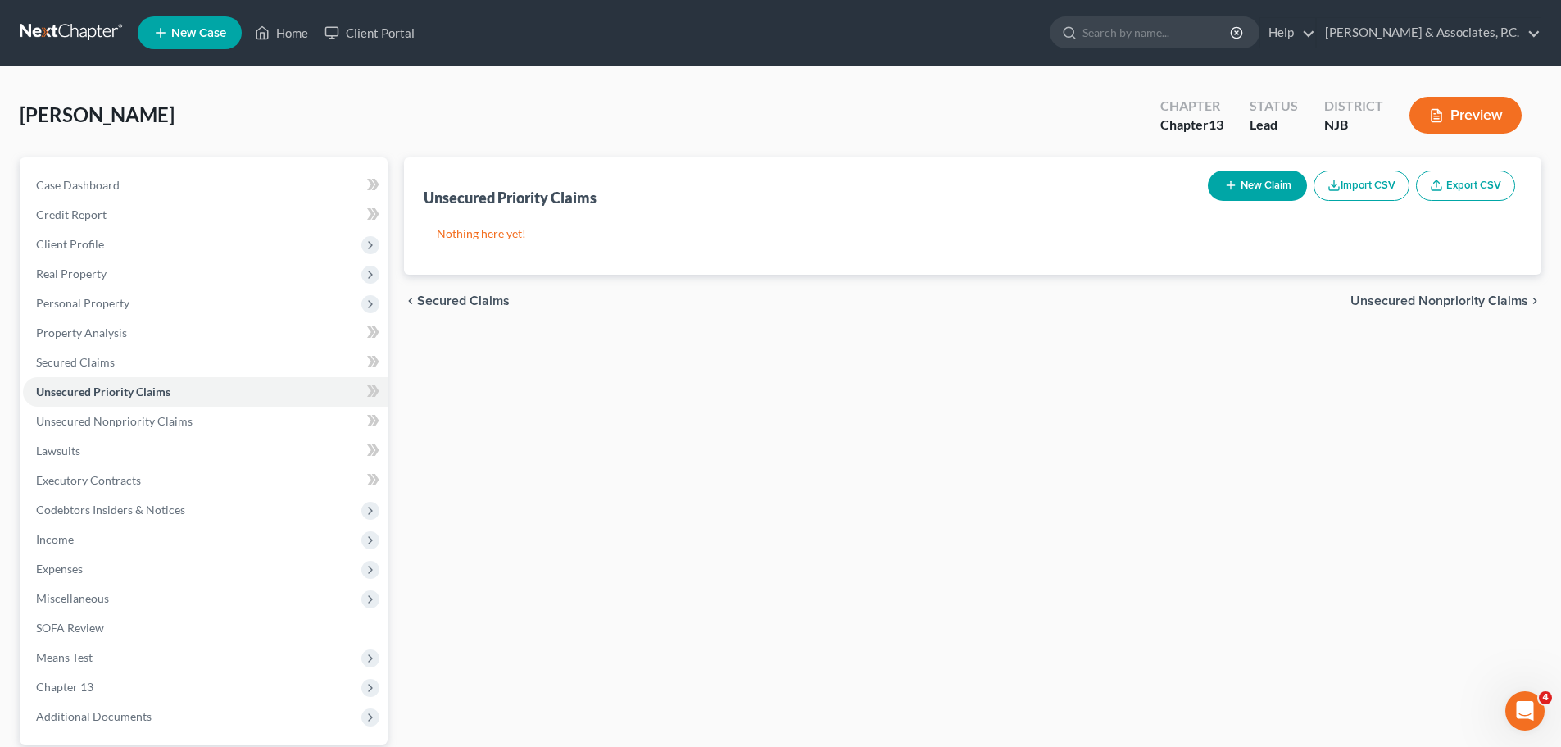
click at [1386, 300] on span "Unsecured Nonpriority Claims" at bounding box center [1440, 300] width 178 height 13
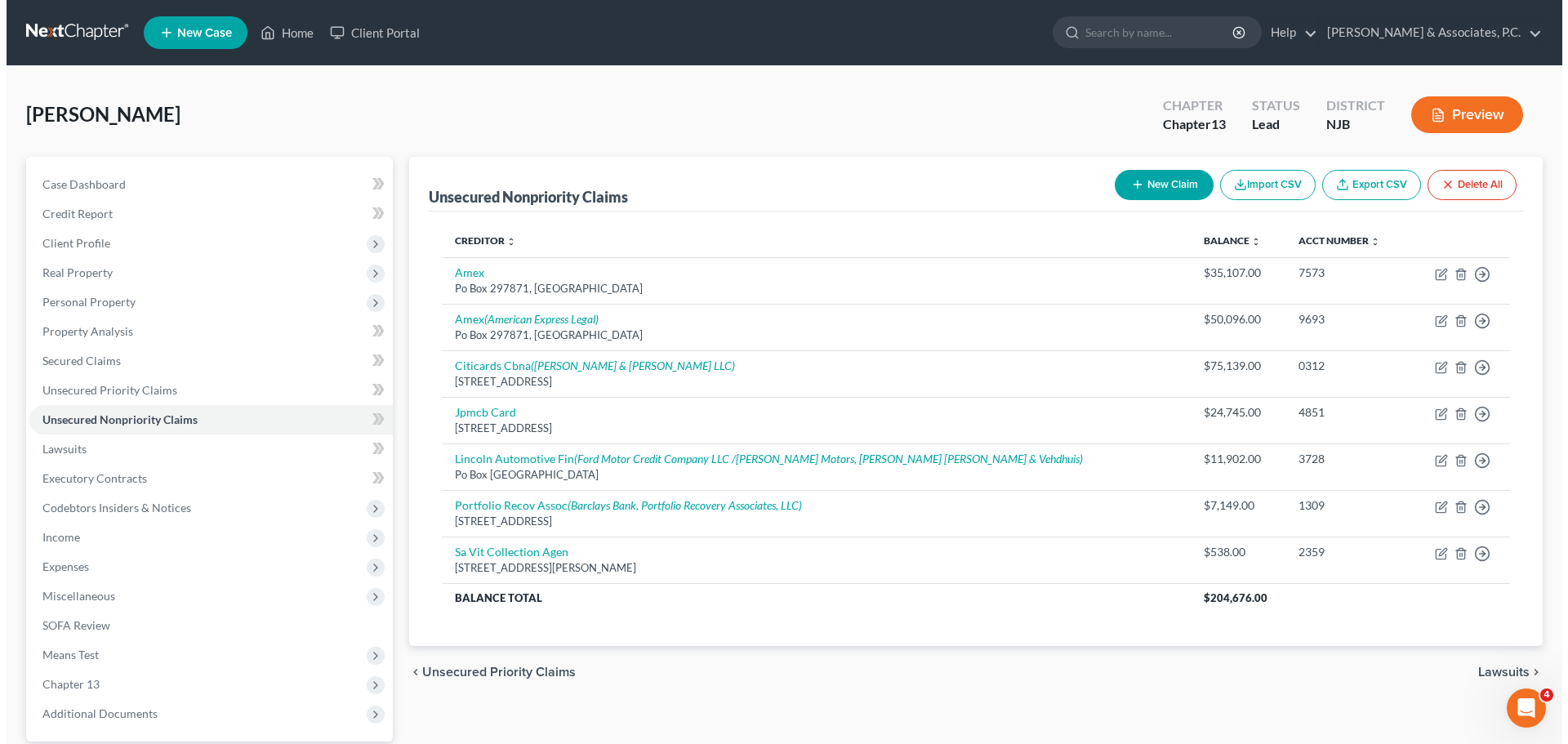
scroll to position [153, 0]
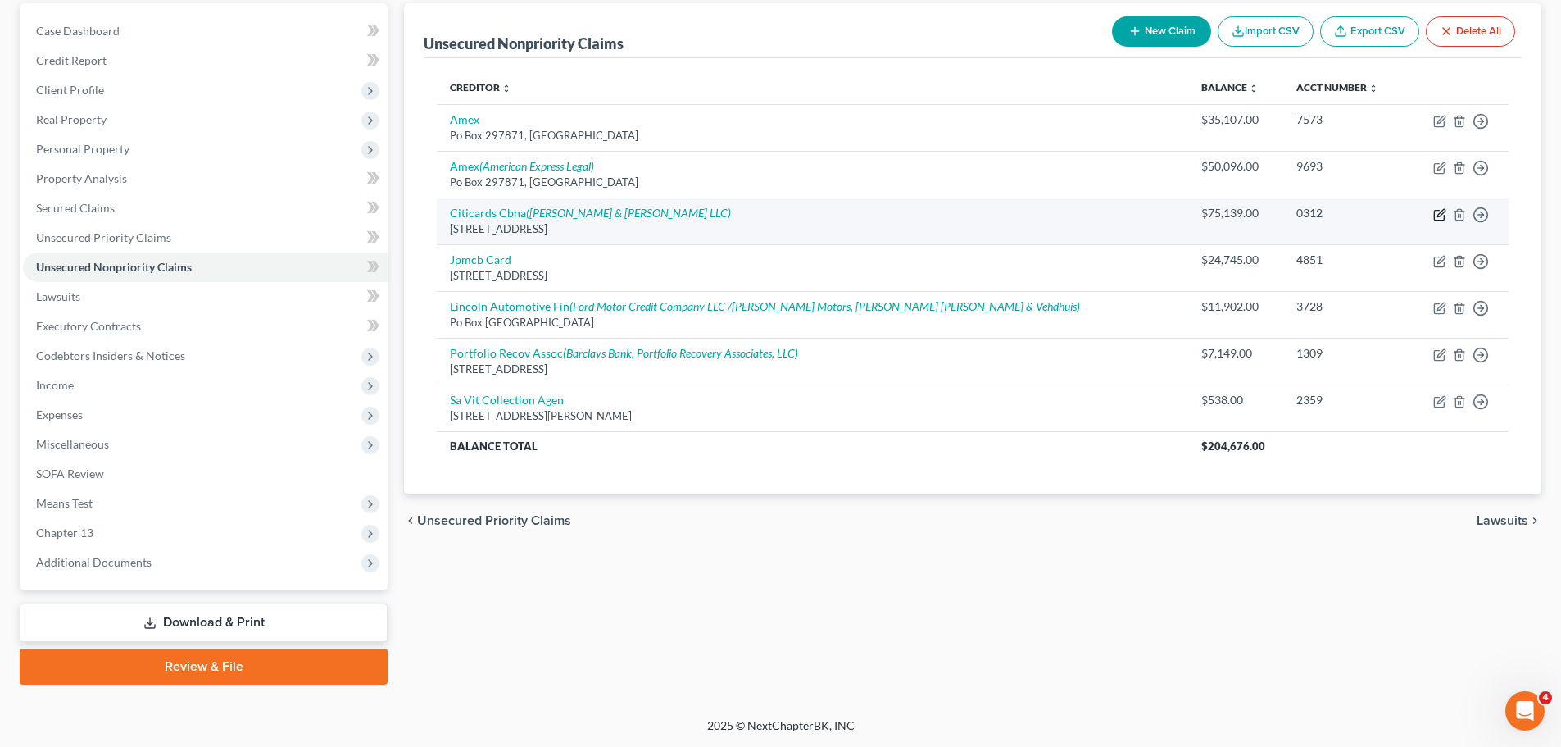
click at [1434, 211] on icon "button" at bounding box center [1440, 214] width 13 height 13
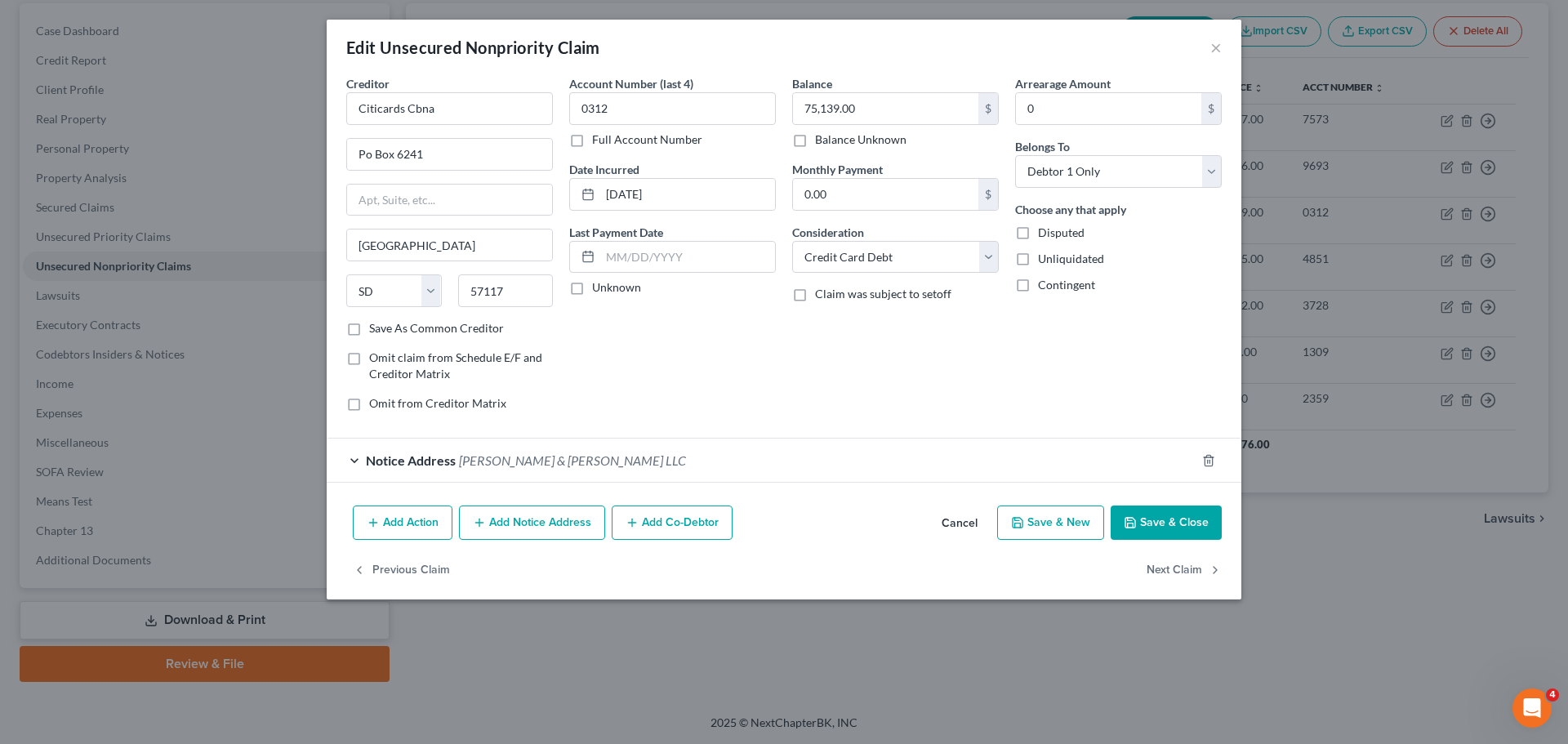
click at [537, 528] on button "Add Notice Address" at bounding box center [532, 522] width 146 height 34
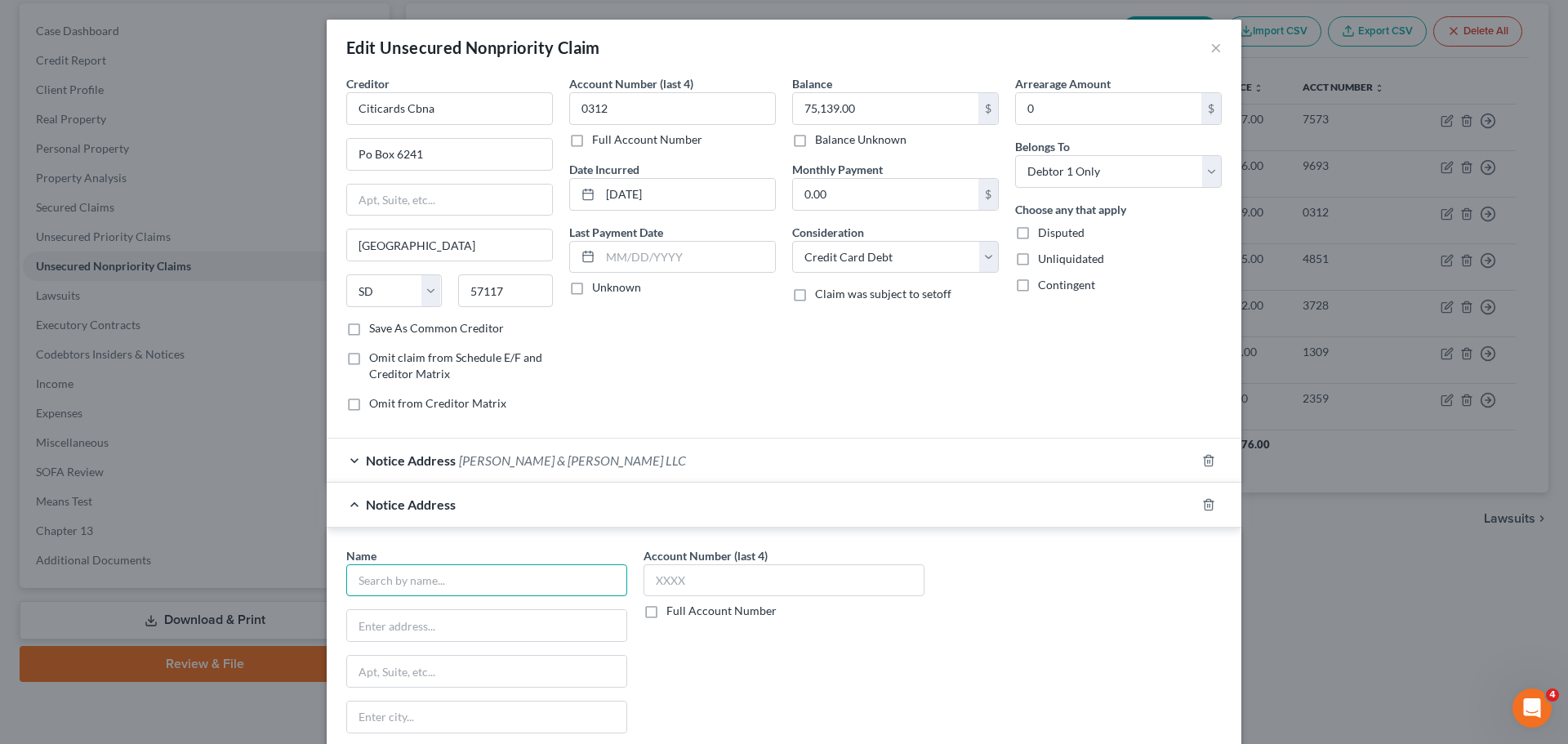
click at [525, 578] on input "text" at bounding box center [487, 580] width 281 height 33
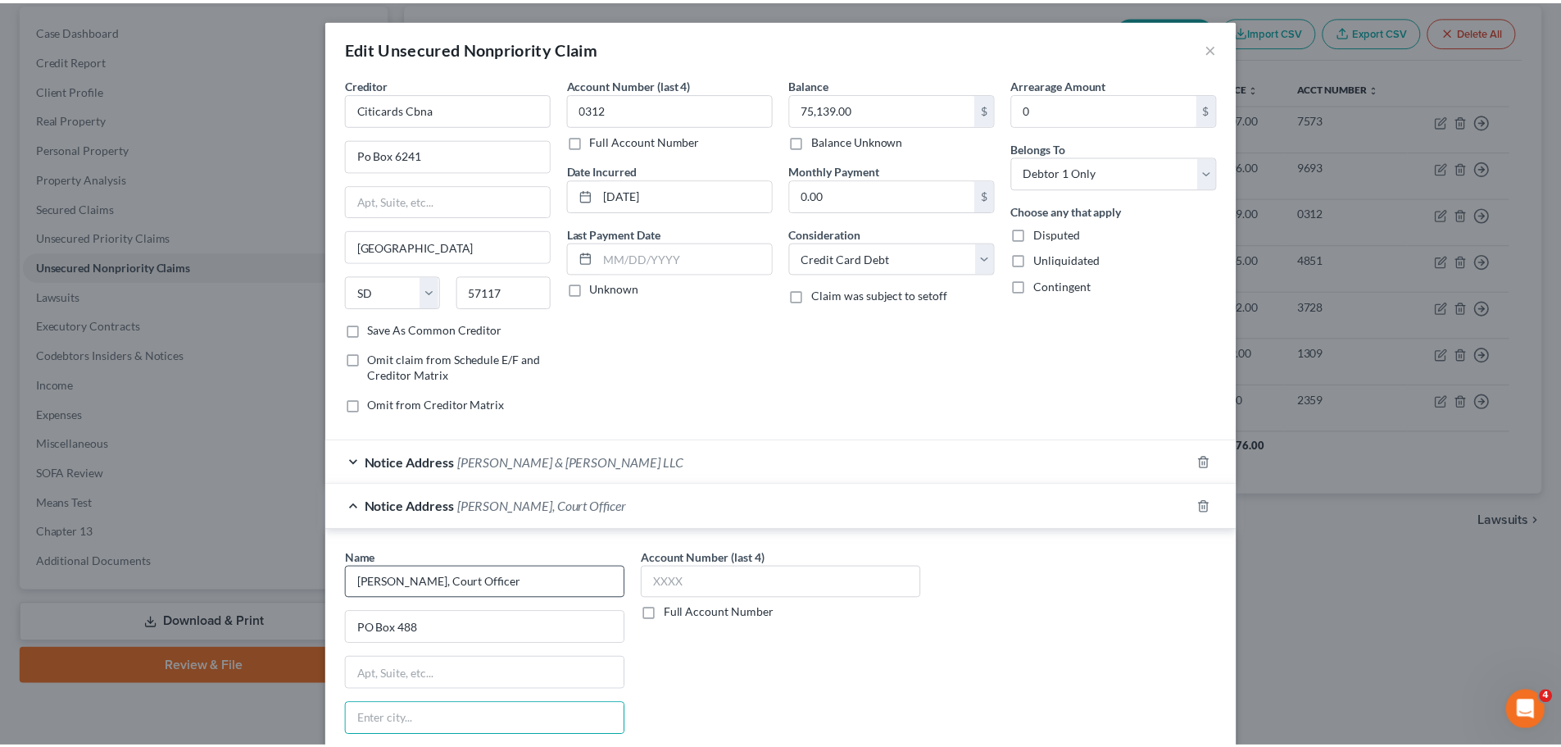
scroll to position [228, 0]
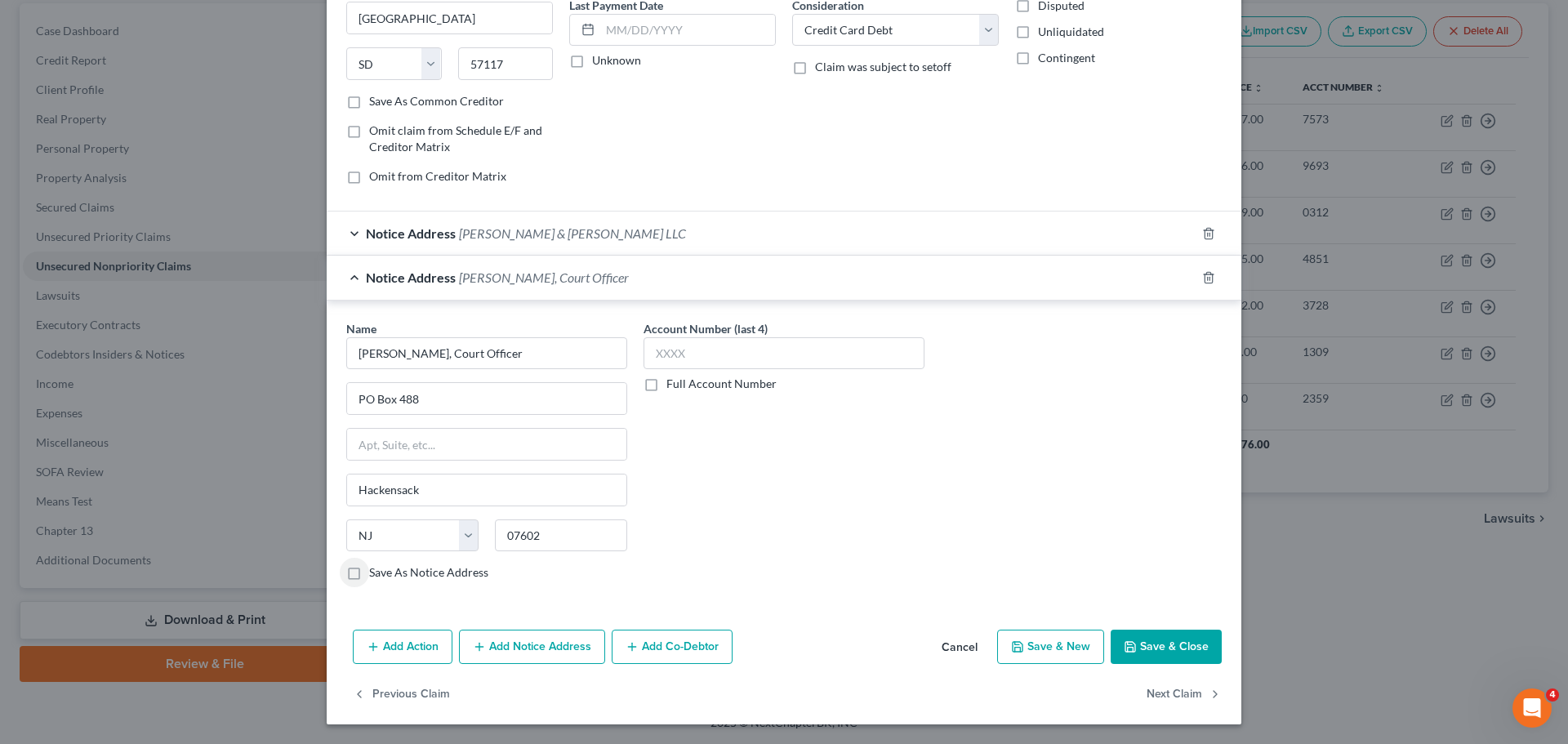
click at [369, 576] on label "Save As Notice Address" at bounding box center [428, 572] width 120 height 16
click at [376, 575] on input "Save As Notice Address" at bounding box center [381, 569] width 11 height 11
click at [1155, 635] on button "Save & Close" at bounding box center [1166, 646] width 111 height 34
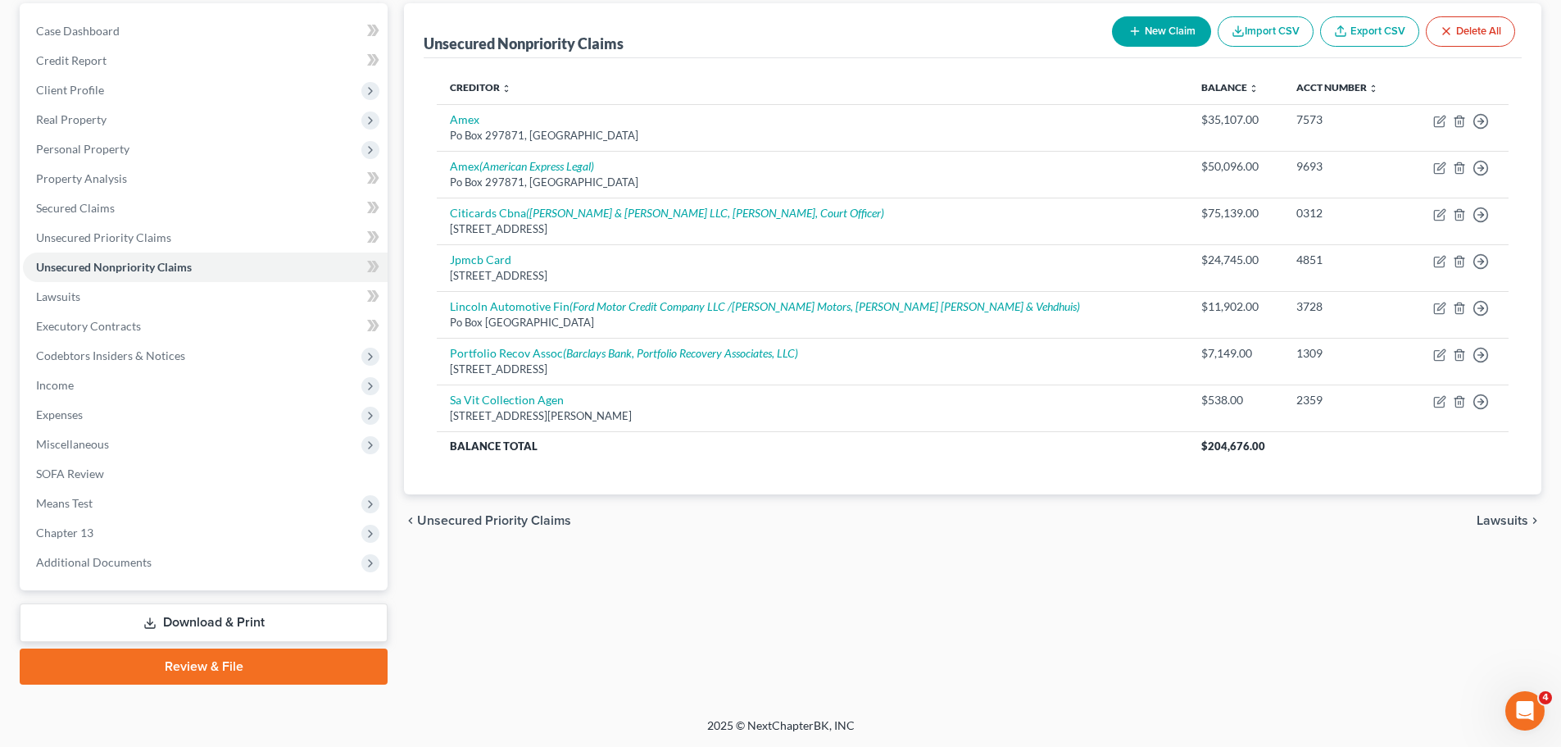
drag, startPoint x: 448, startPoint y: 520, endPoint x: 675, endPoint y: 509, distance: 227.3
click at [448, 520] on span "Unsecured Priority Claims" at bounding box center [494, 520] width 154 height 13
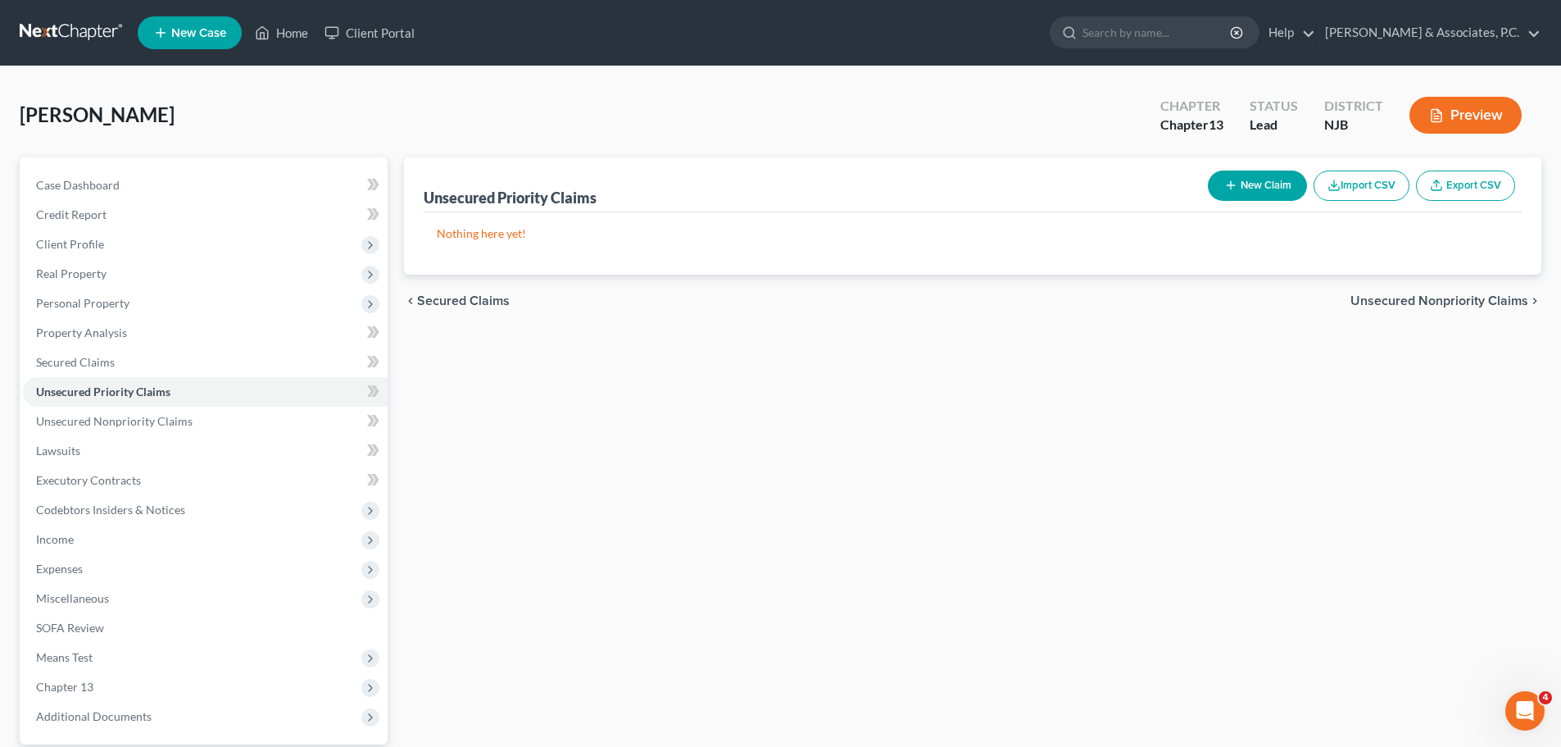
click at [451, 307] on span "Secured Claims" at bounding box center [463, 300] width 93 height 13
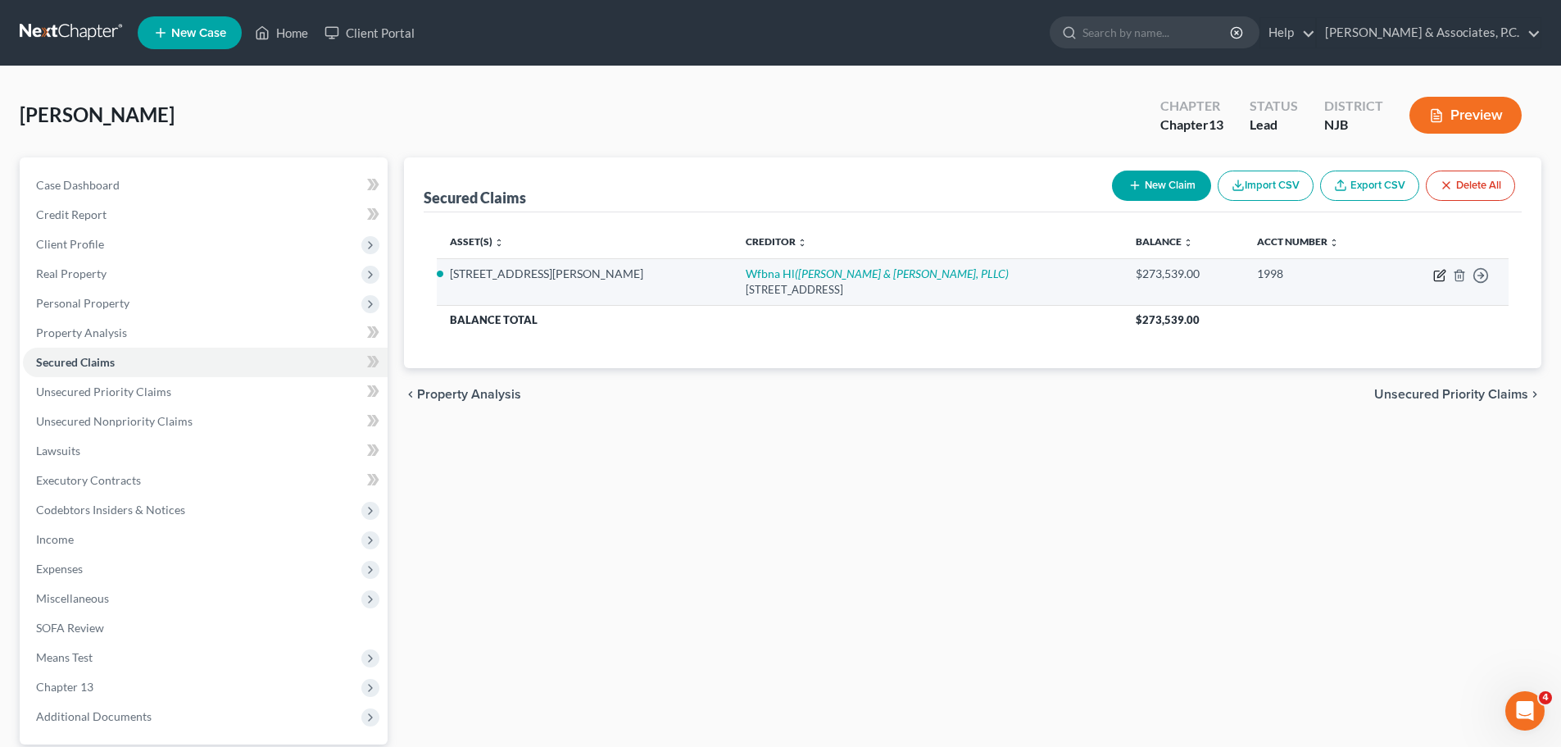
click at [1439, 274] on icon "button" at bounding box center [1441, 273] width 7 height 7
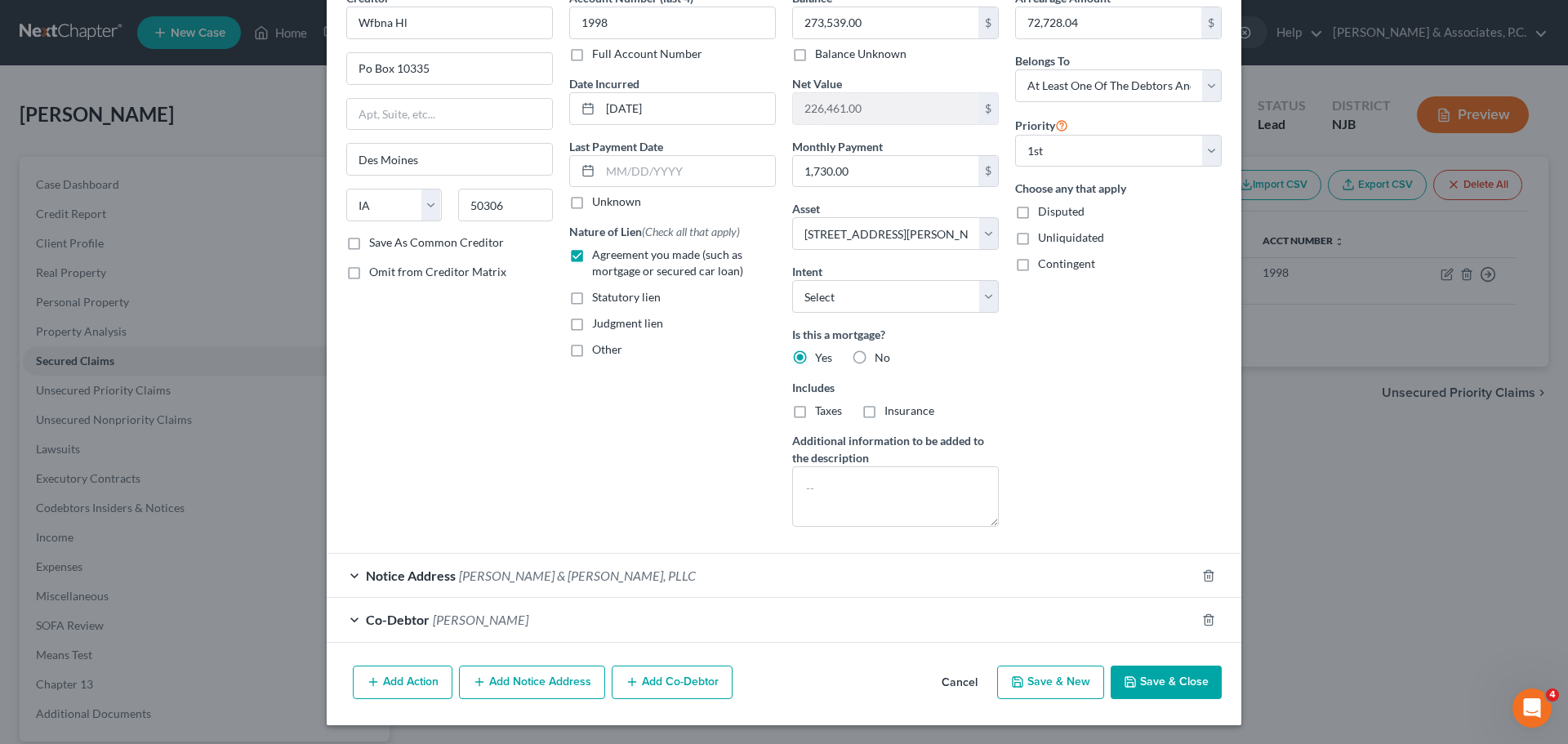
scroll to position [87, 0]
drag, startPoint x: 523, startPoint y: 683, endPoint x: 608, endPoint y: 595, distance: 122.3
click at [521, 681] on button "Add Notice Address" at bounding box center [532, 681] width 146 height 34
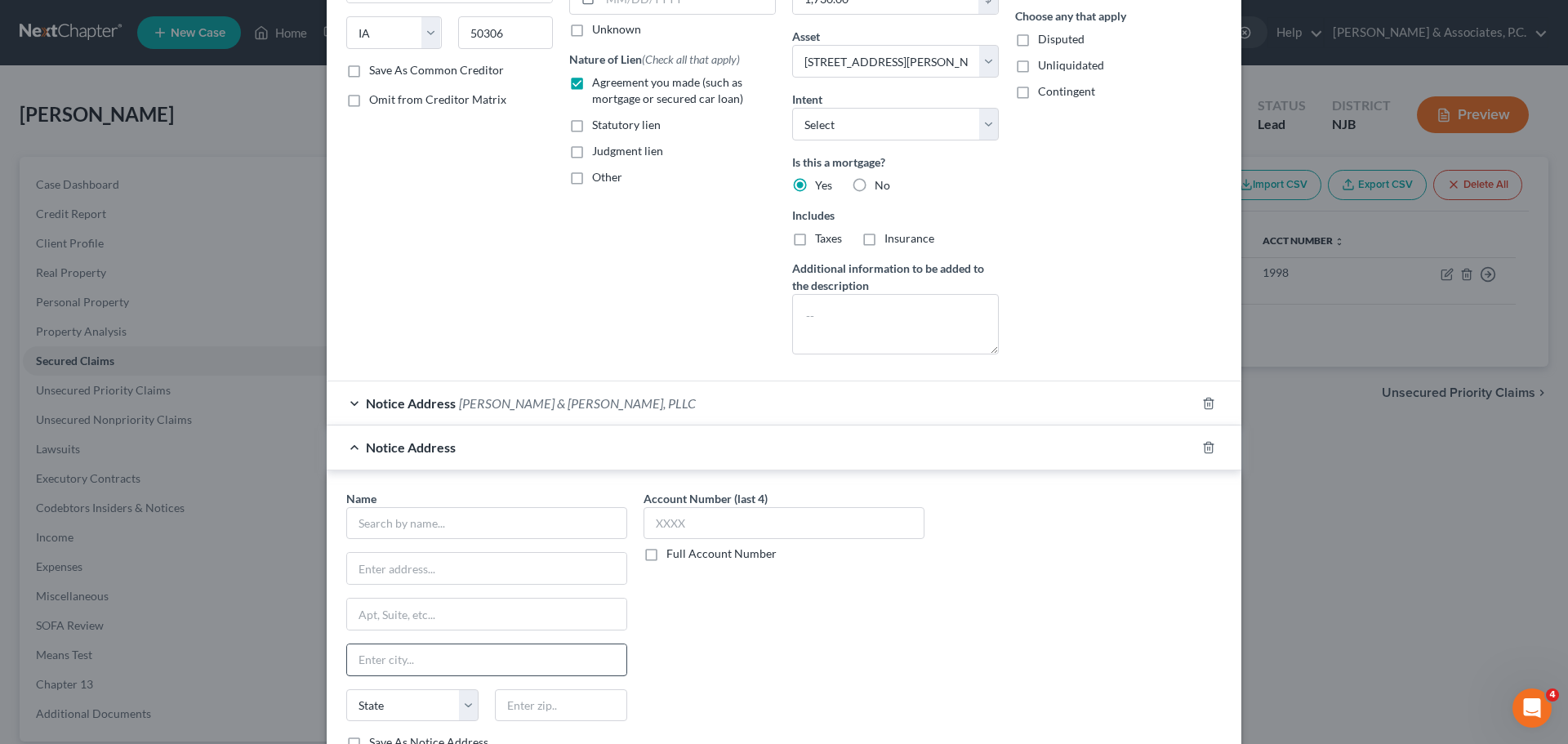
scroll to position [413, 0]
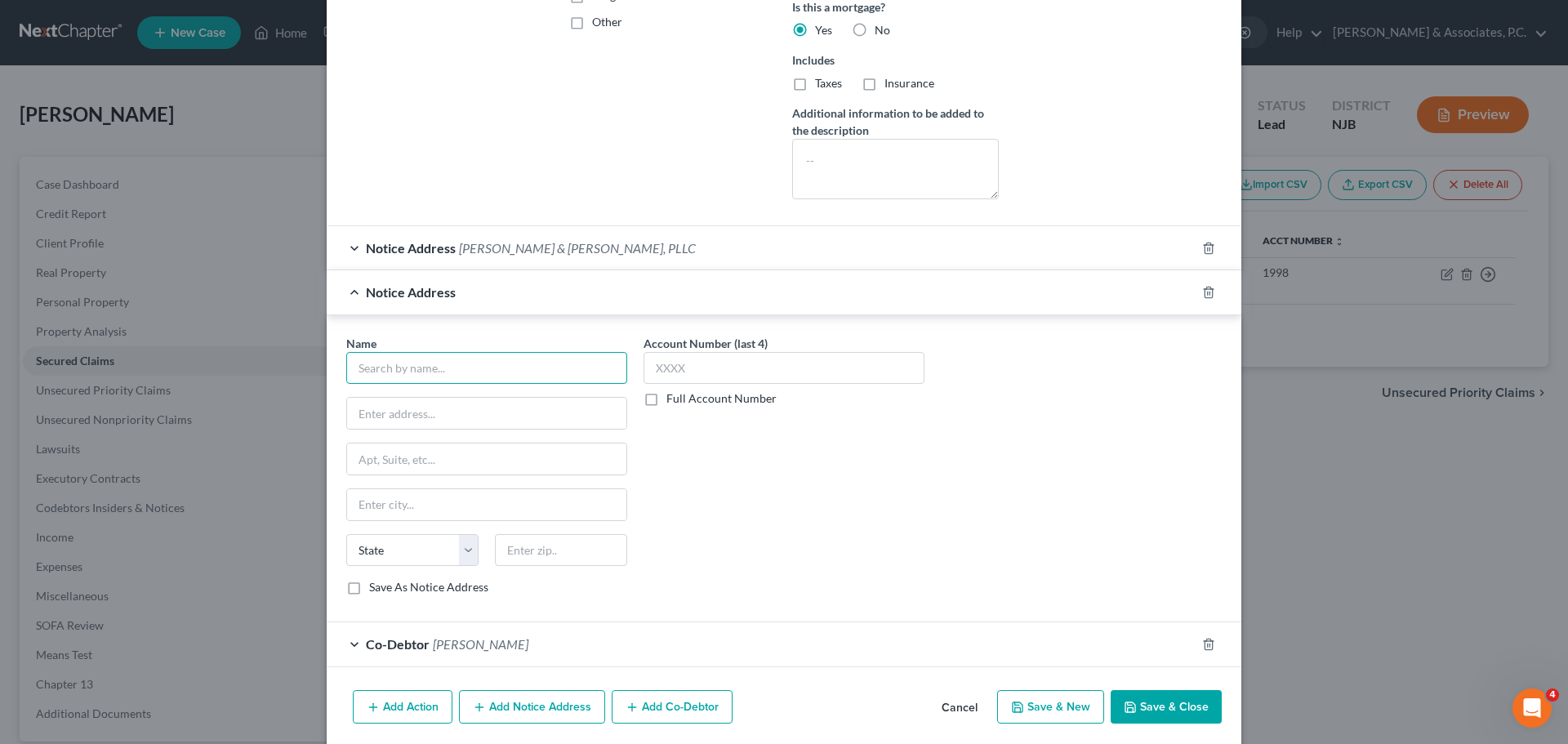
click at [480, 362] on input "text" at bounding box center [487, 368] width 281 height 33
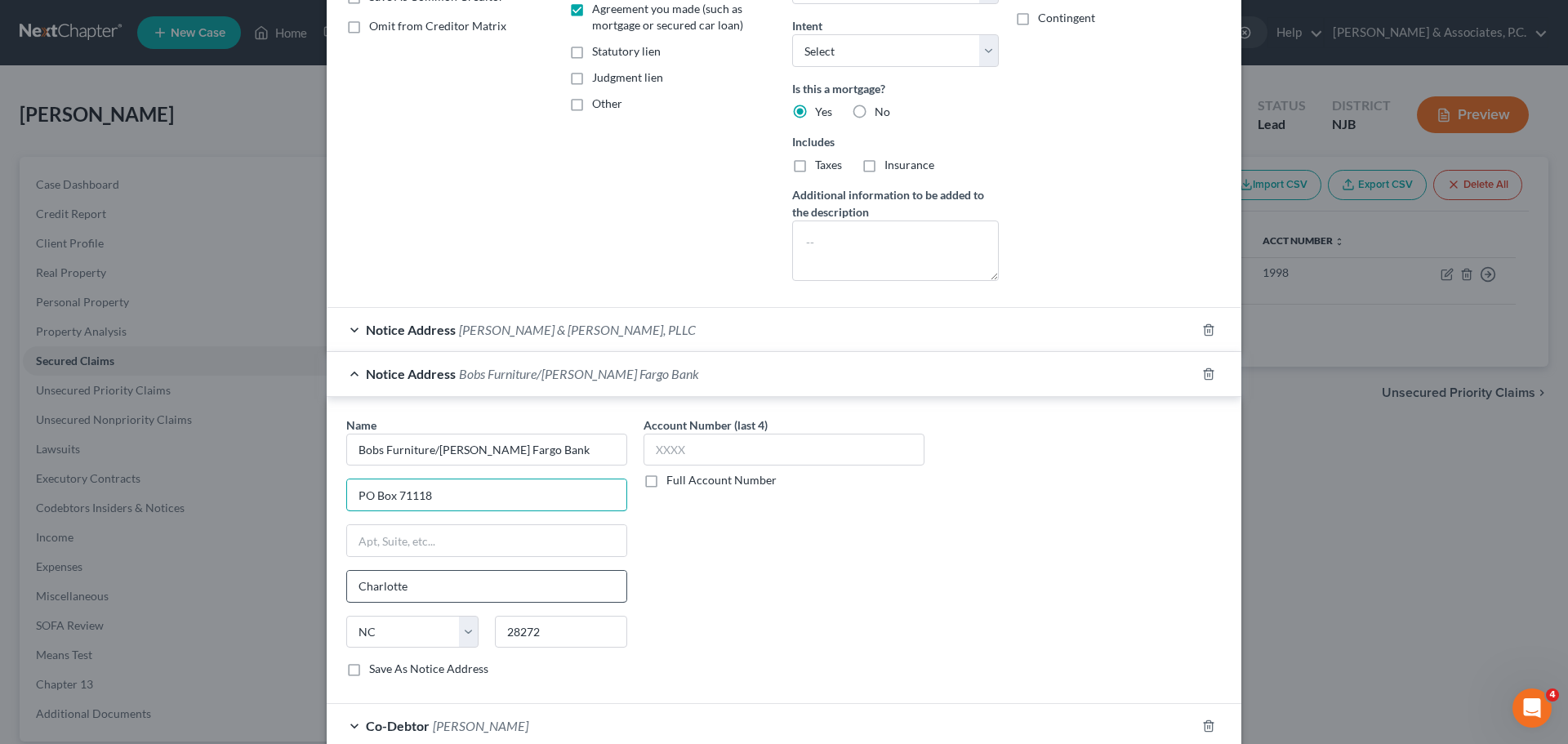
scroll to position [438, 0]
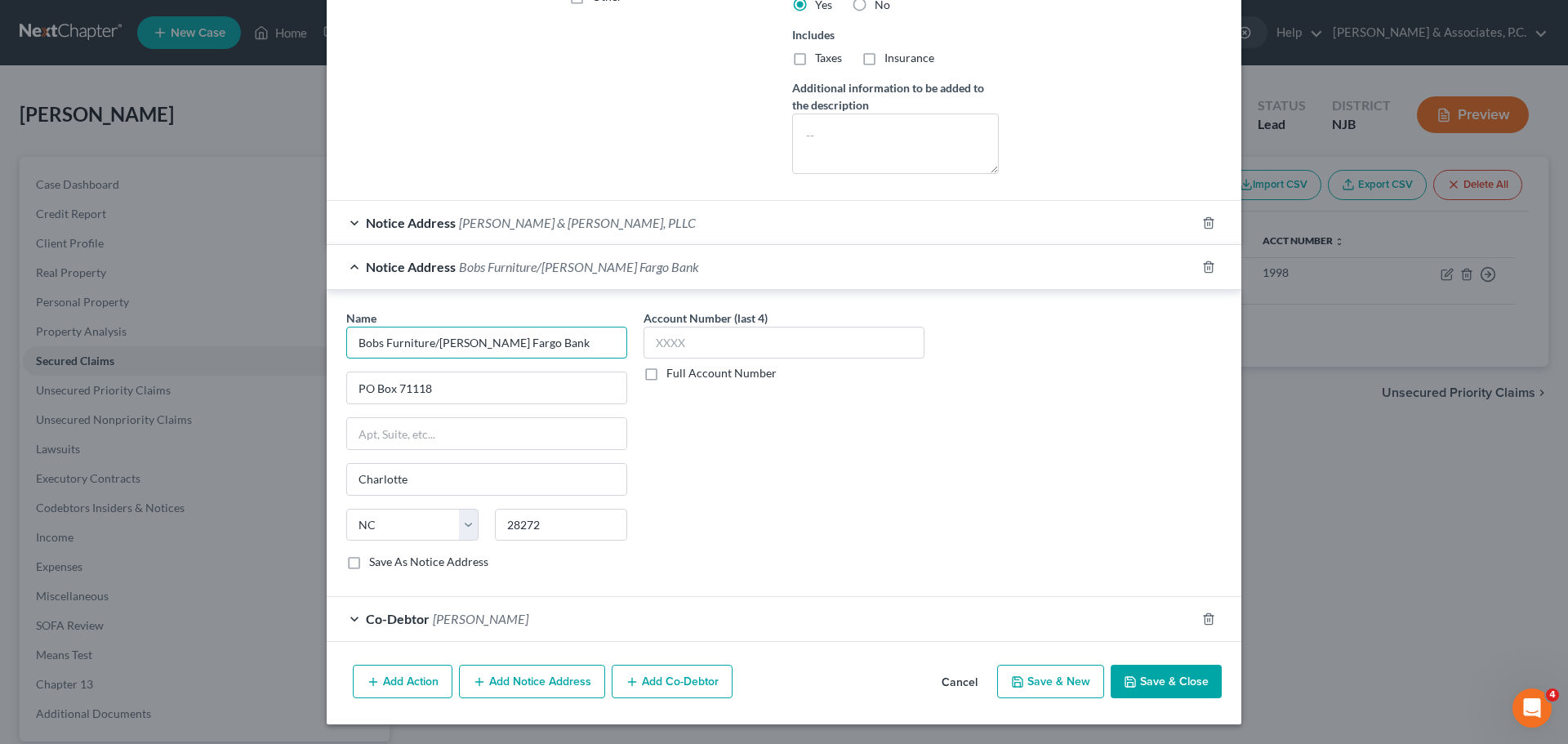
drag, startPoint x: 539, startPoint y: 346, endPoint x: 321, endPoint y: 343, distance: 218.0
click at [295, 334] on div "Edit Secured Claim × Creditor * Wfbna Hl Po Box 10335 [GEOGRAPHIC_DATA] [US_STA…" at bounding box center [784, 372] width 1568 height 744
click at [1211, 270] on div at bounding box center [1218, 267] width 46 height 26
drag, startPoint x: 1205, startPoint y: 270, endPoint x: 1188, endPoint y: 276, distance: 18.0
click at [1202, 270] on icon "button" at bounding box center [1207, 266] width 13 height 13
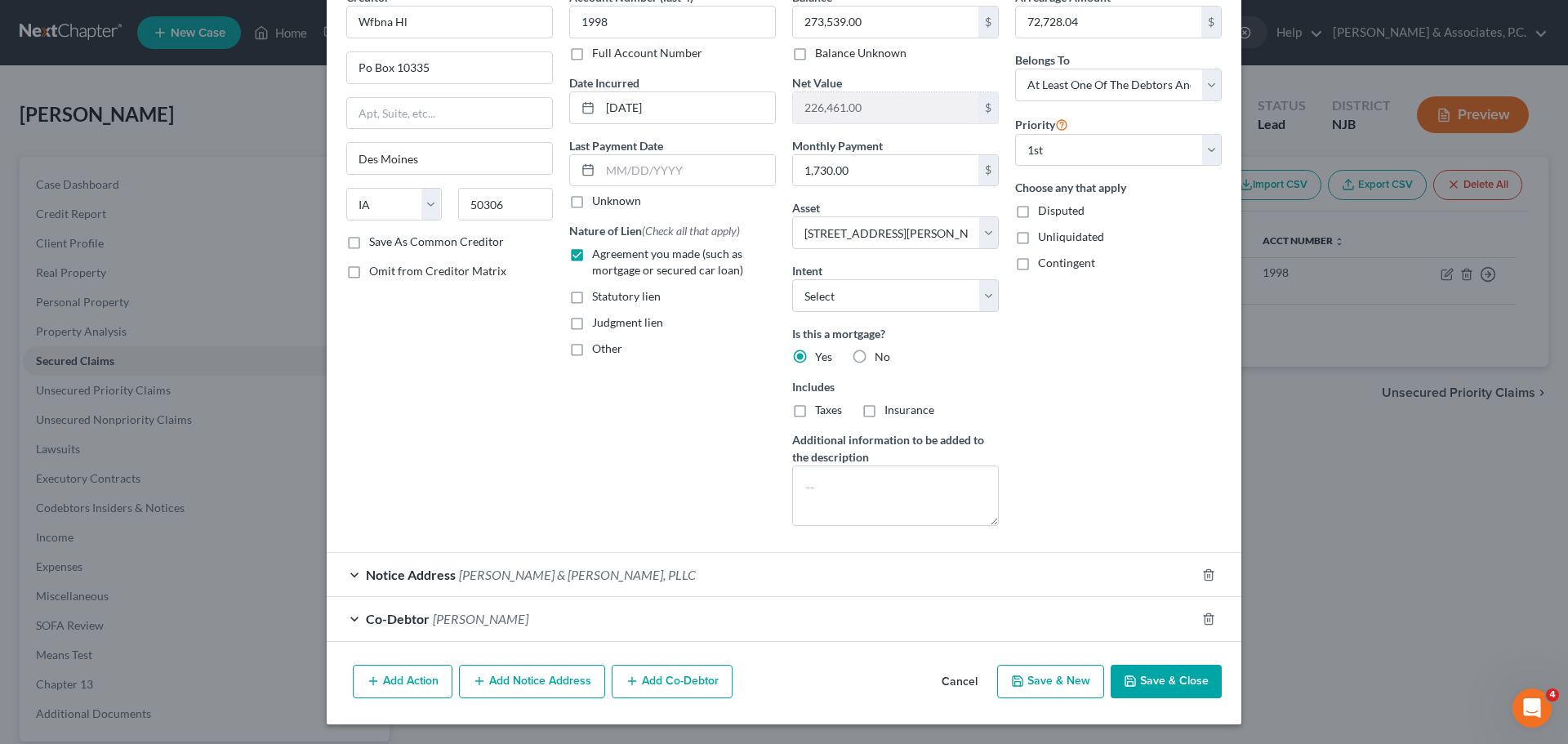
scroll to position [87, 0]
click at [537, 684] on button "Add Notice Address" at bounding box center [532, 681] width 146 height 34
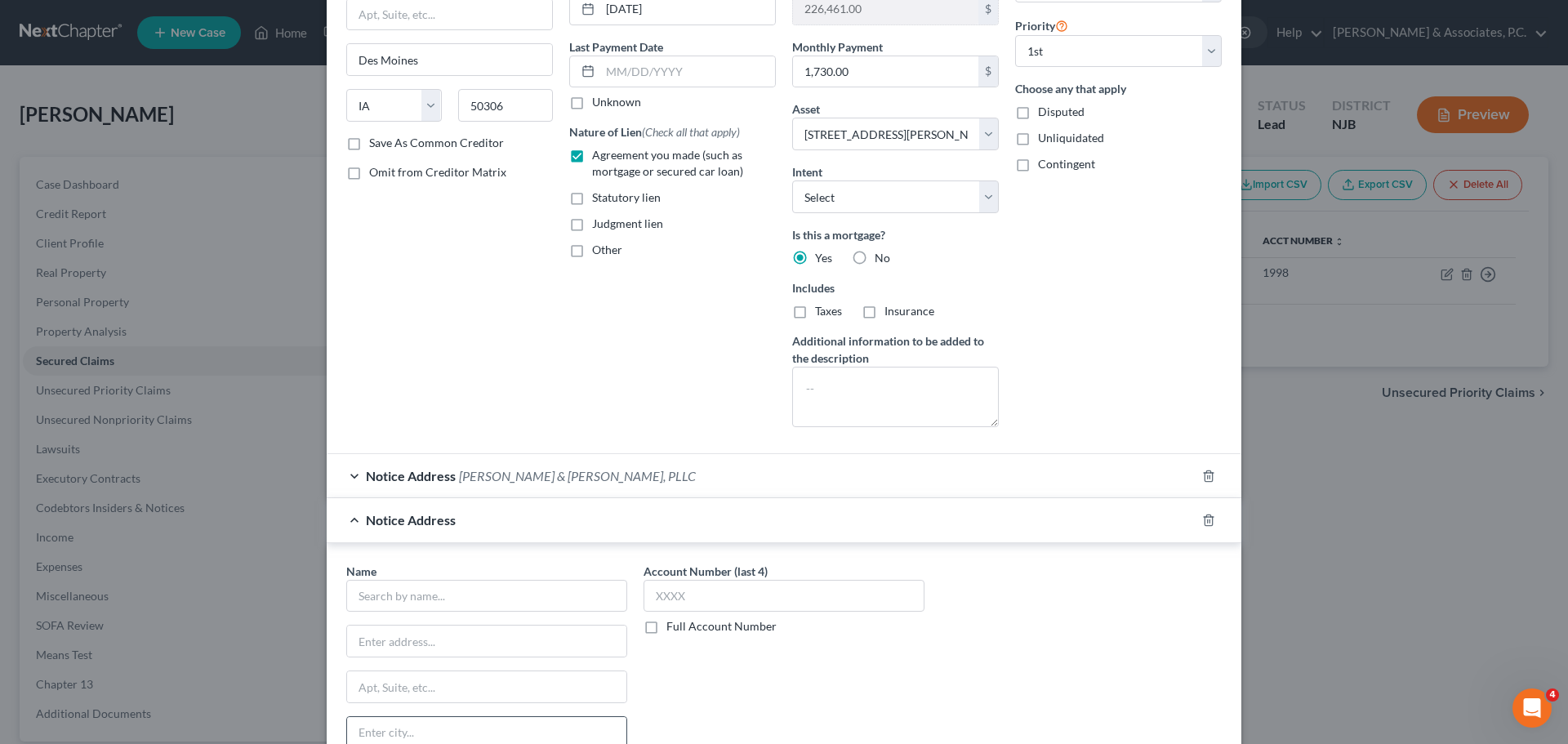
scroll to position [413, 0]
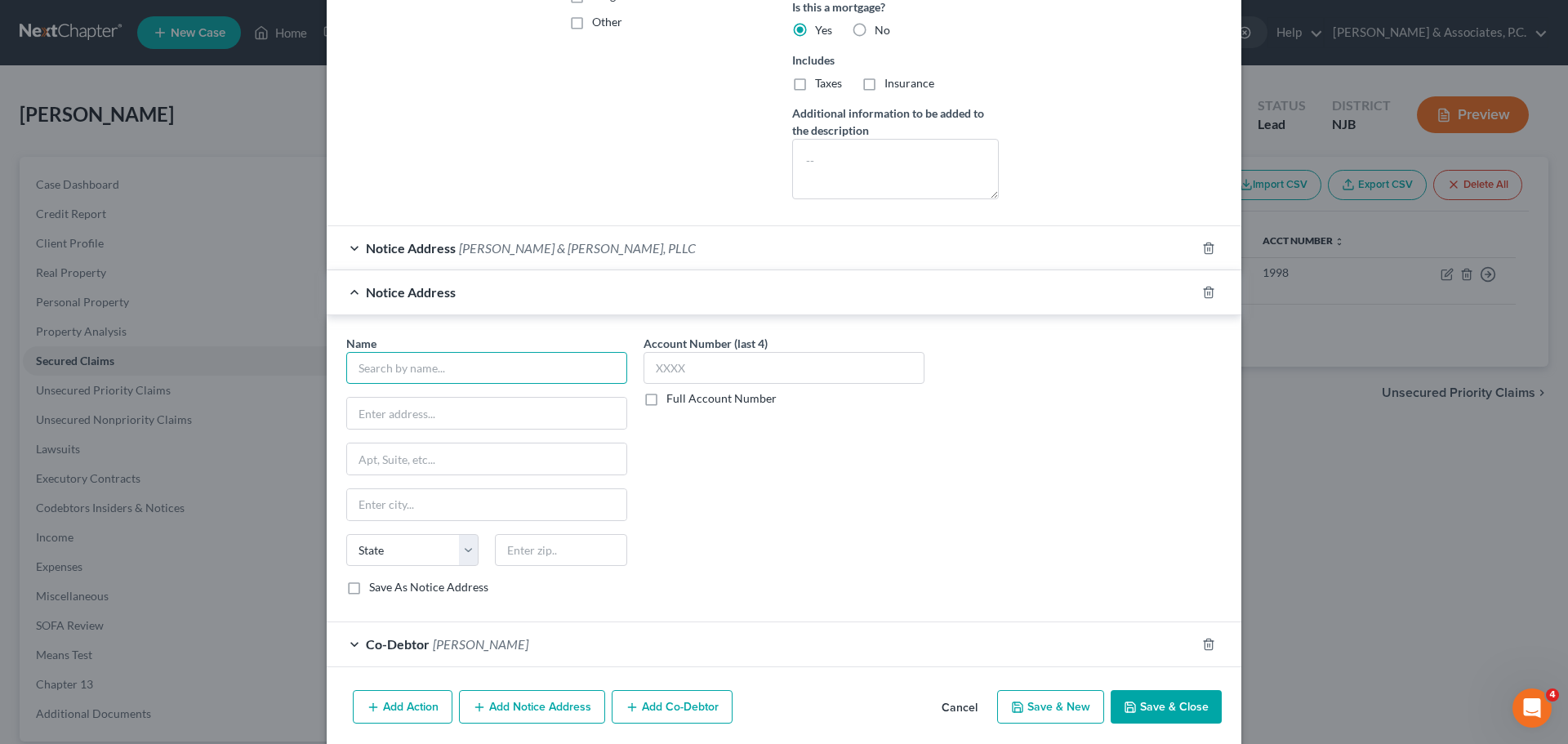
click at [460, 365] on input "text" at bounding box center [487, 368] width 281 height 33
drag, startPoint x: 361, startPoint y: 584, endPoint x: 383, endPoint y: 596, distance: 25.1
click at [369, 584] on label "Save As Notice Address" at bounding box center [428, 587] width 120 height 16
click at [376, 584] on input "Save As Notice Address" at bounding box center [381, 584] width 11 height 11
click at [1166, 713] on button "Save & Close" at bounding box center [1166, 707] width 111 height 34
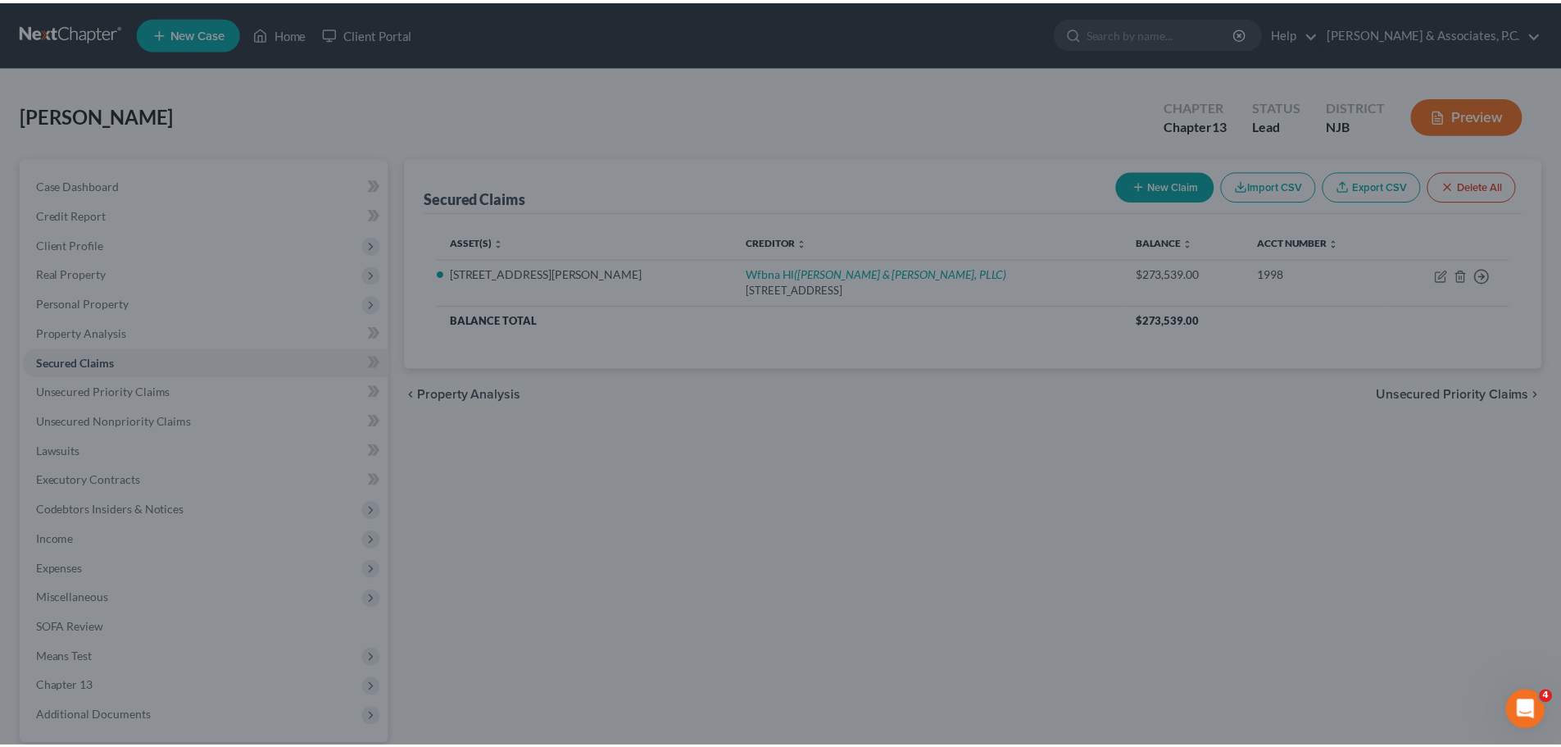
scroll to position [0, 0]
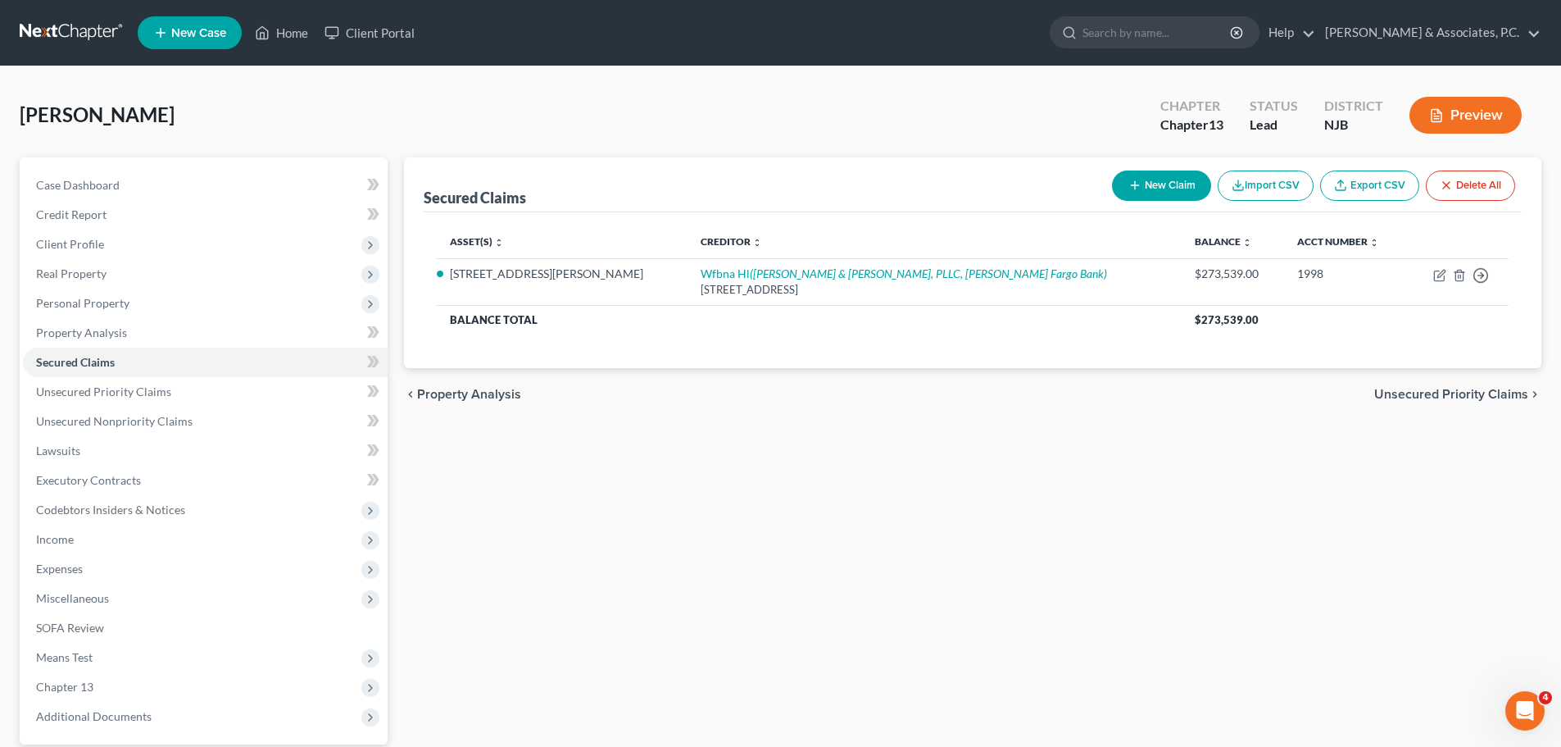
click at [1408, 397] on span "Unsecured Priority Claims" at bounding box center [1452, 394] width 154 height 13
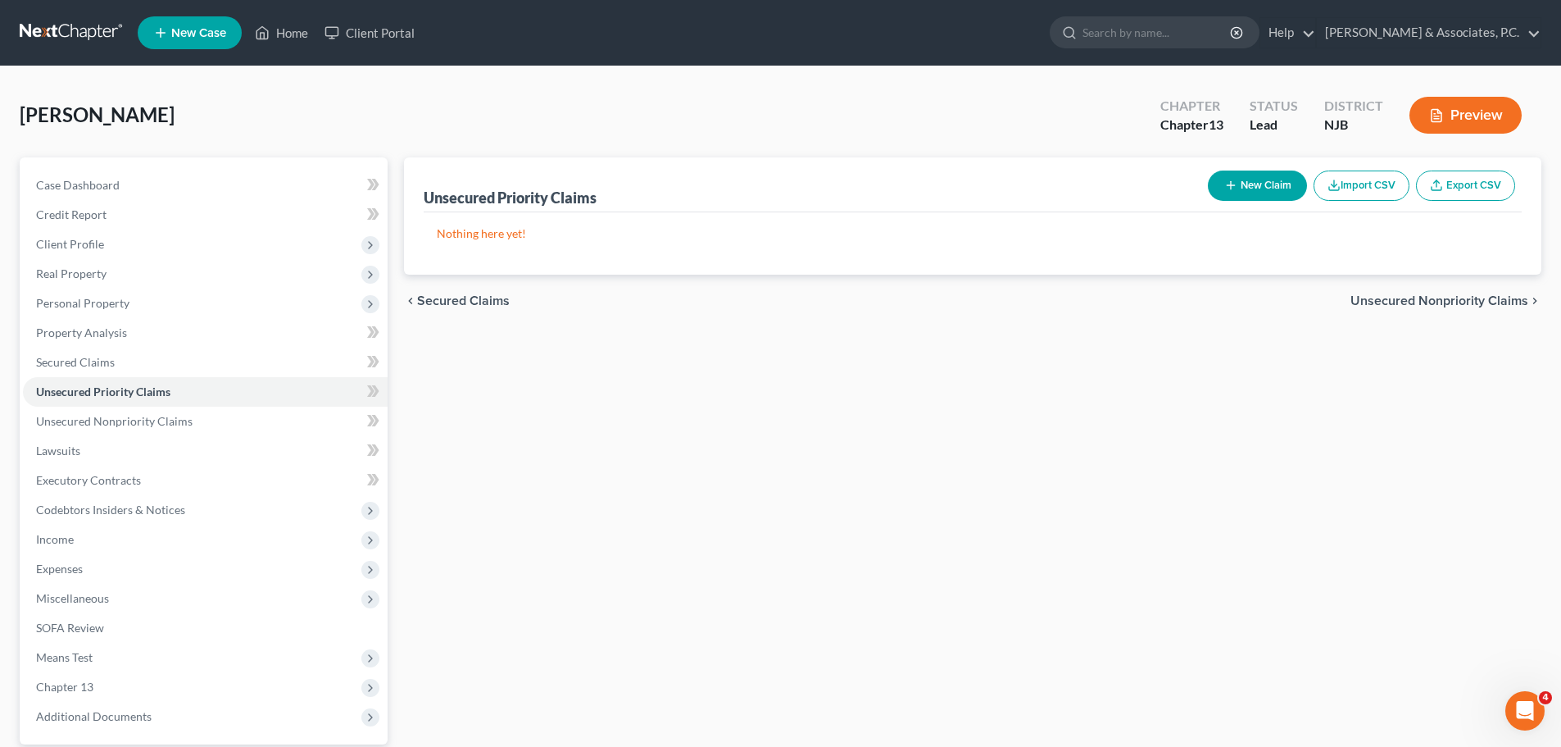
click at [1430, 300] on span "Unsecured Nonpriority Claims" at bounding box center [1440, 300] width 178 height 13
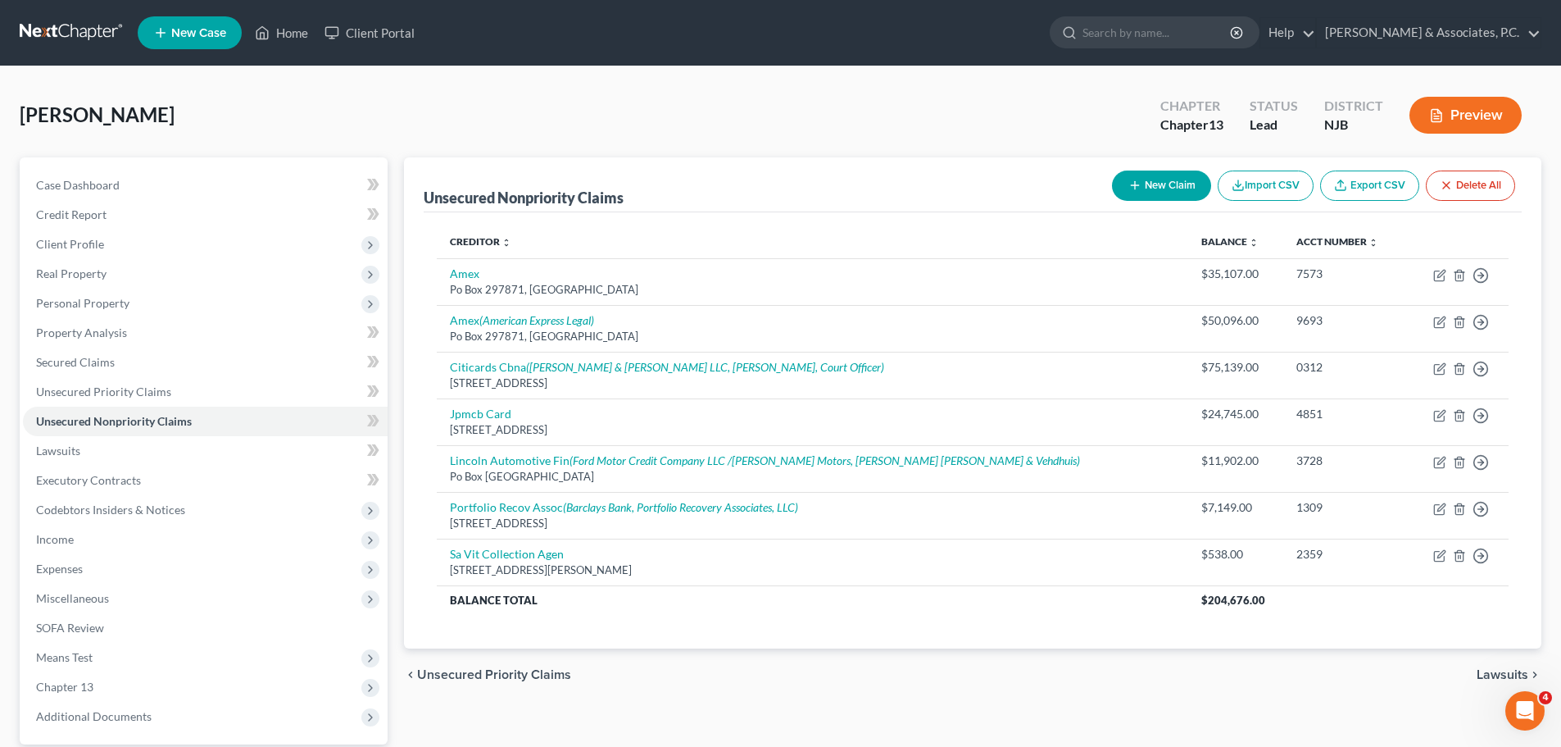
click at [486, 672] on span "Unsecured Priority Claims" at bounding box center [494, 674] width 154 height 13
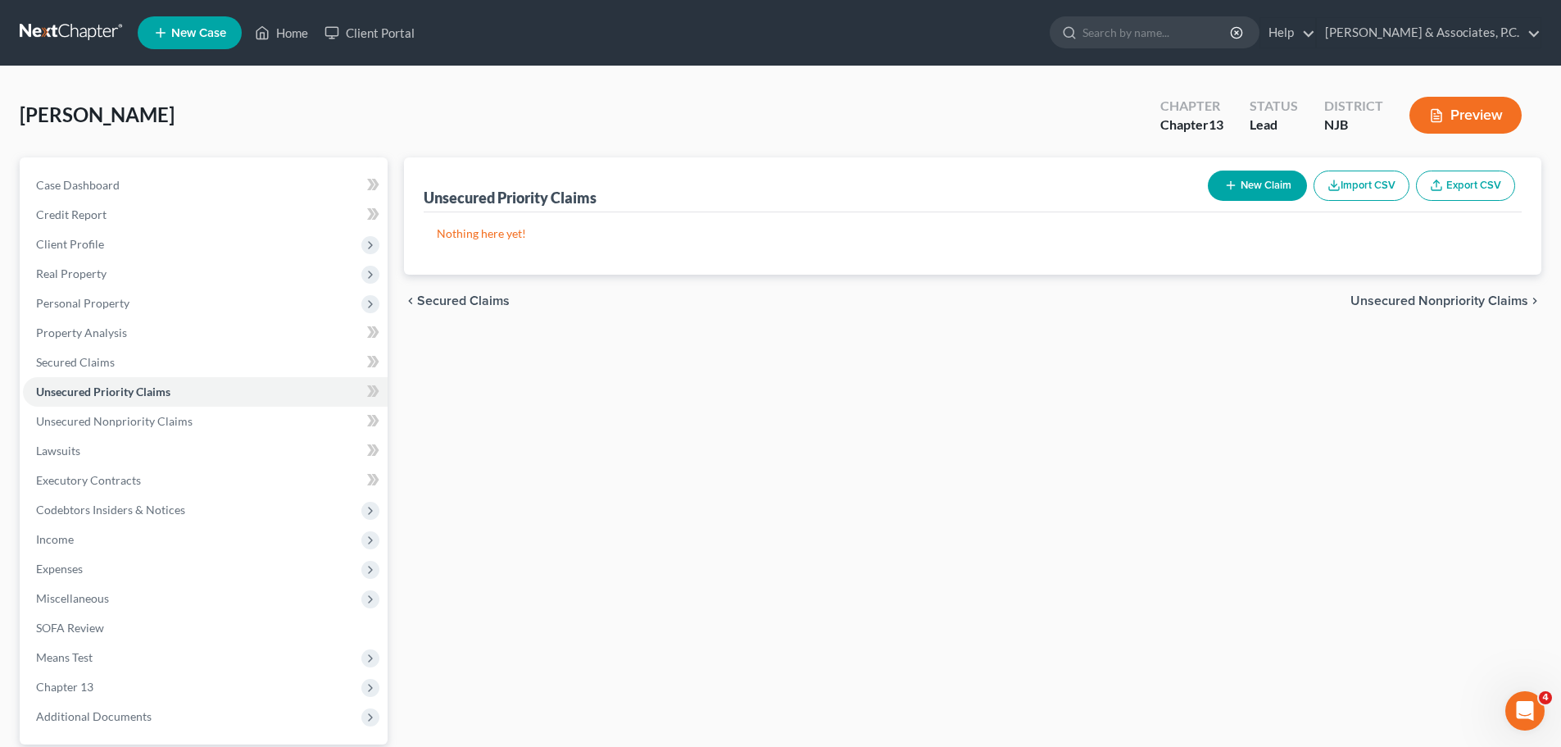
click at [465, 301] on span "Secured Claims" at bounding box center [463, 300] width 93 height 13
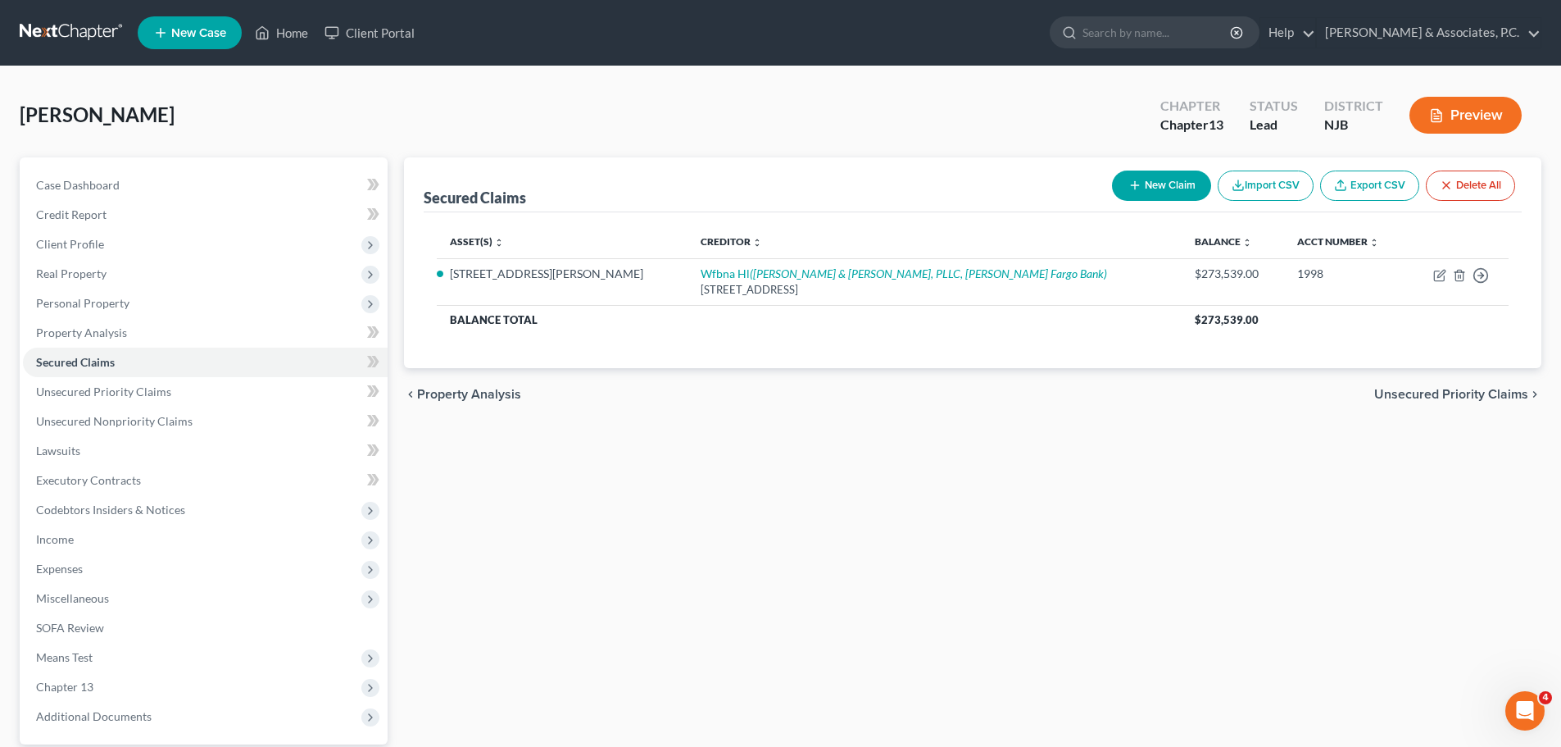
click at [1417, 390] on span "Unsecured Priority Claims" at bounding box center [1452, 394] width 154 height 13
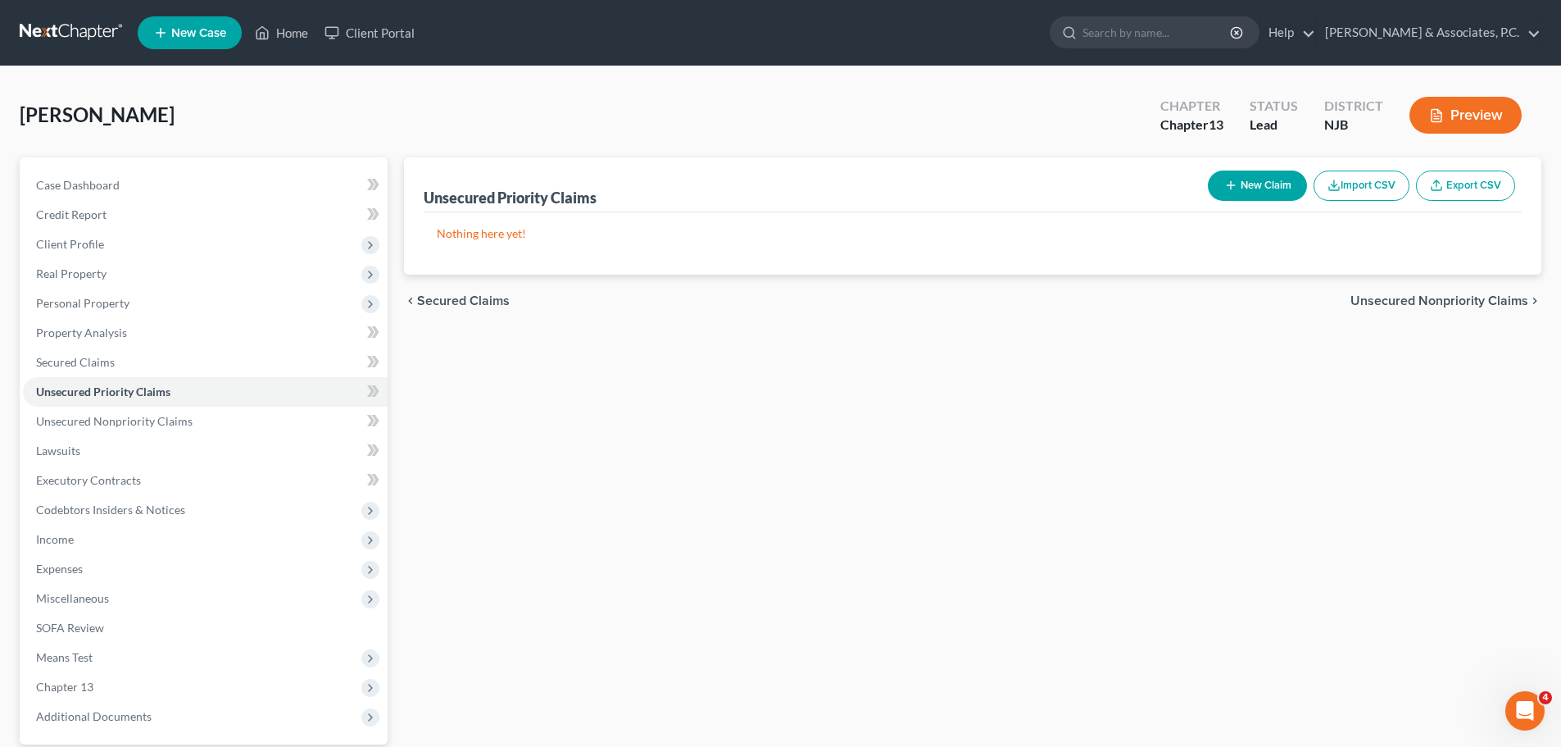
click at [1404, 301] on span "Unsecured Nonpriority Claims" at bounding box center [1440, 300] width 178 height 13
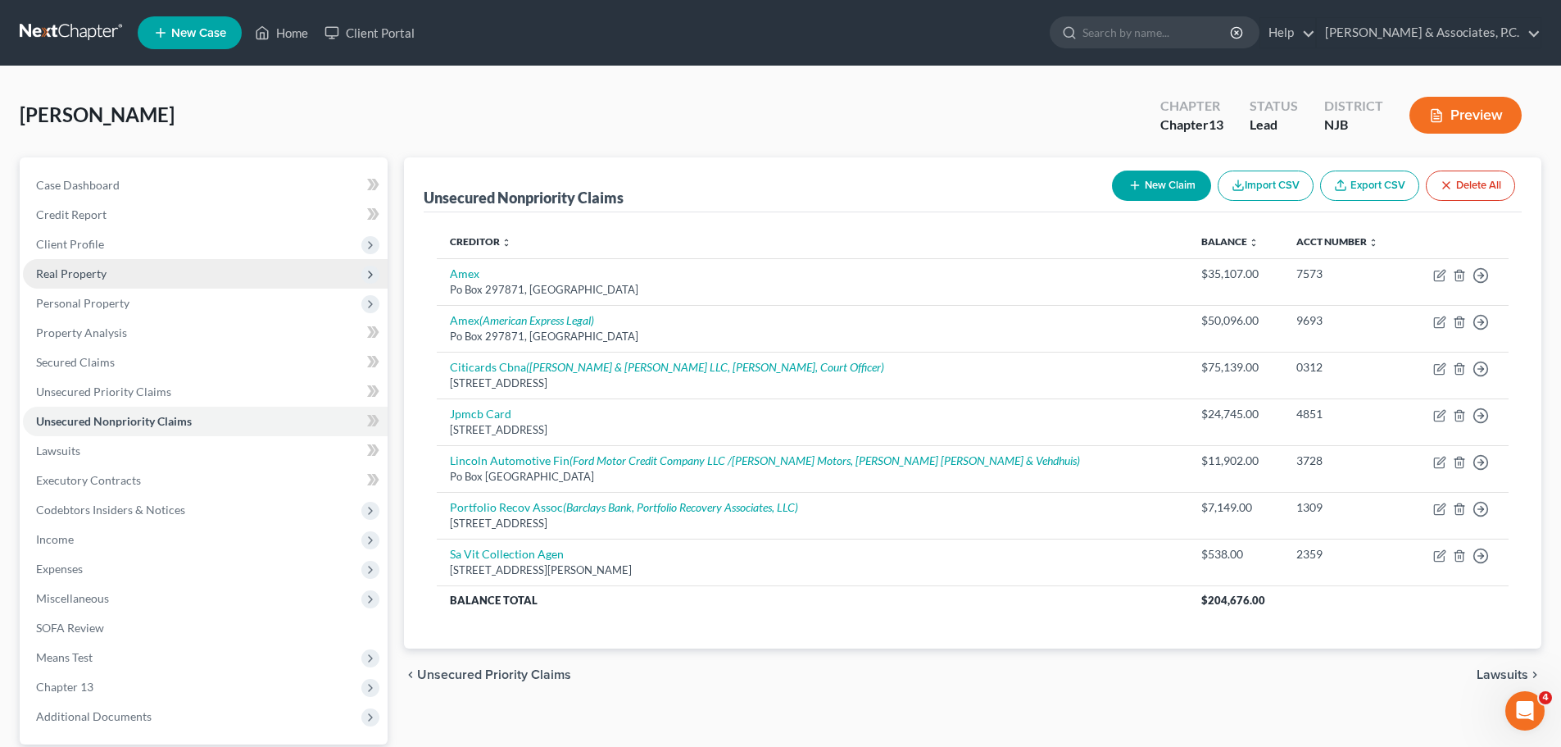
click at [75, 270] on span "Real Property" at bounding box center [71, 273] width 70 height 14
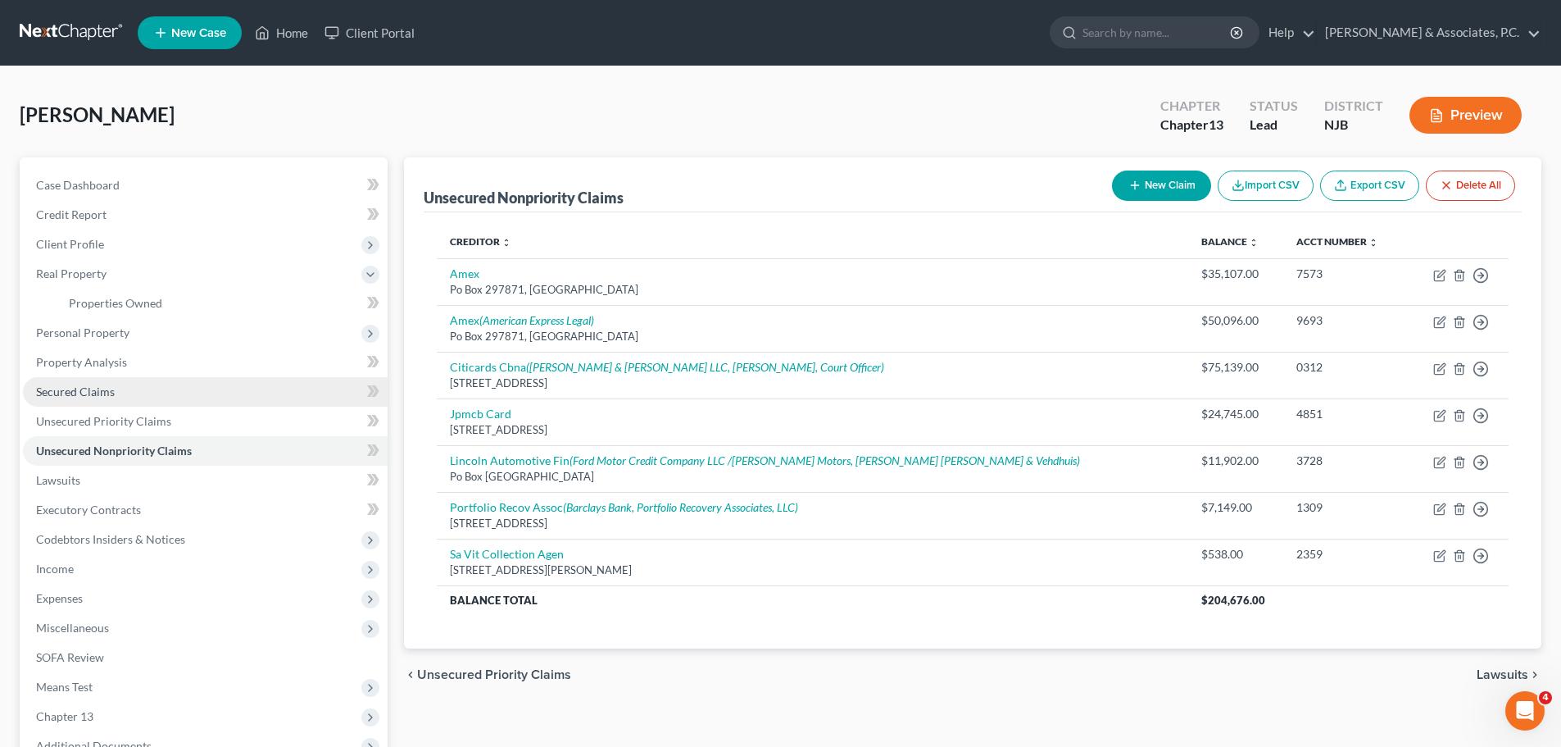
click at [83, 390] on span "Secured Claims" at bounding box center [75, 391] width 79 height 14
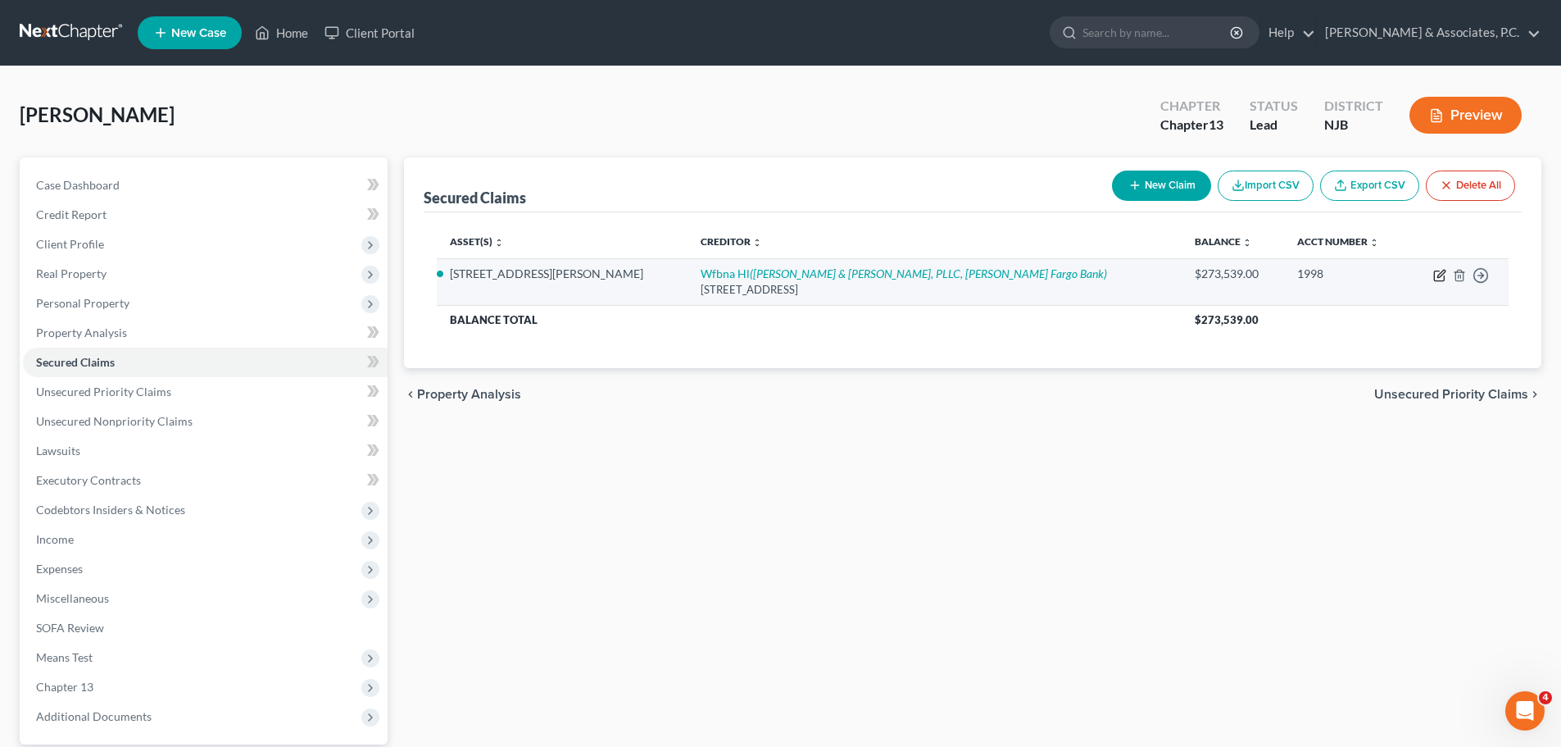
click at [1440, 271] on icon "button" at bounding box center [1440, 275] width 13 height 13
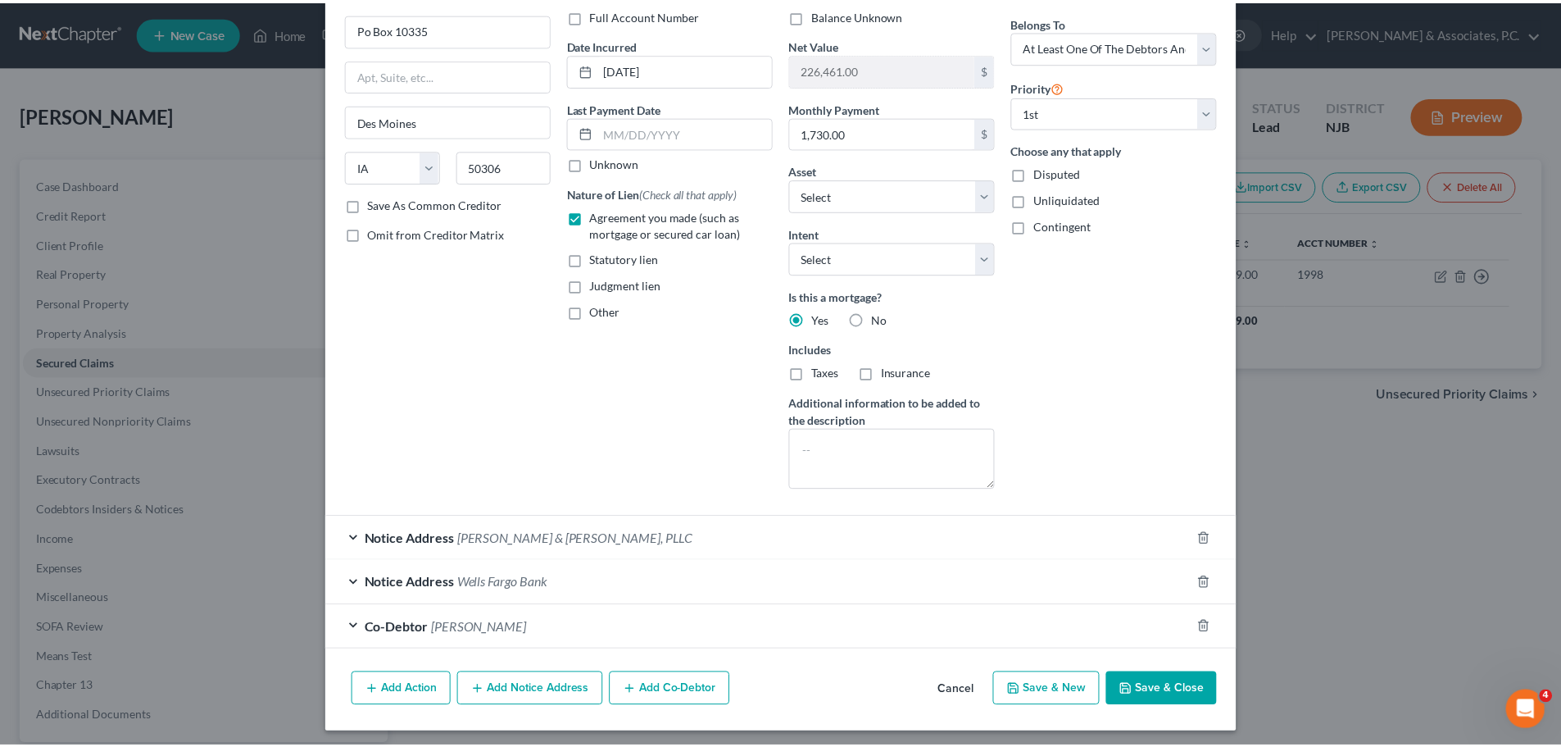
scroll to position [131, 0]
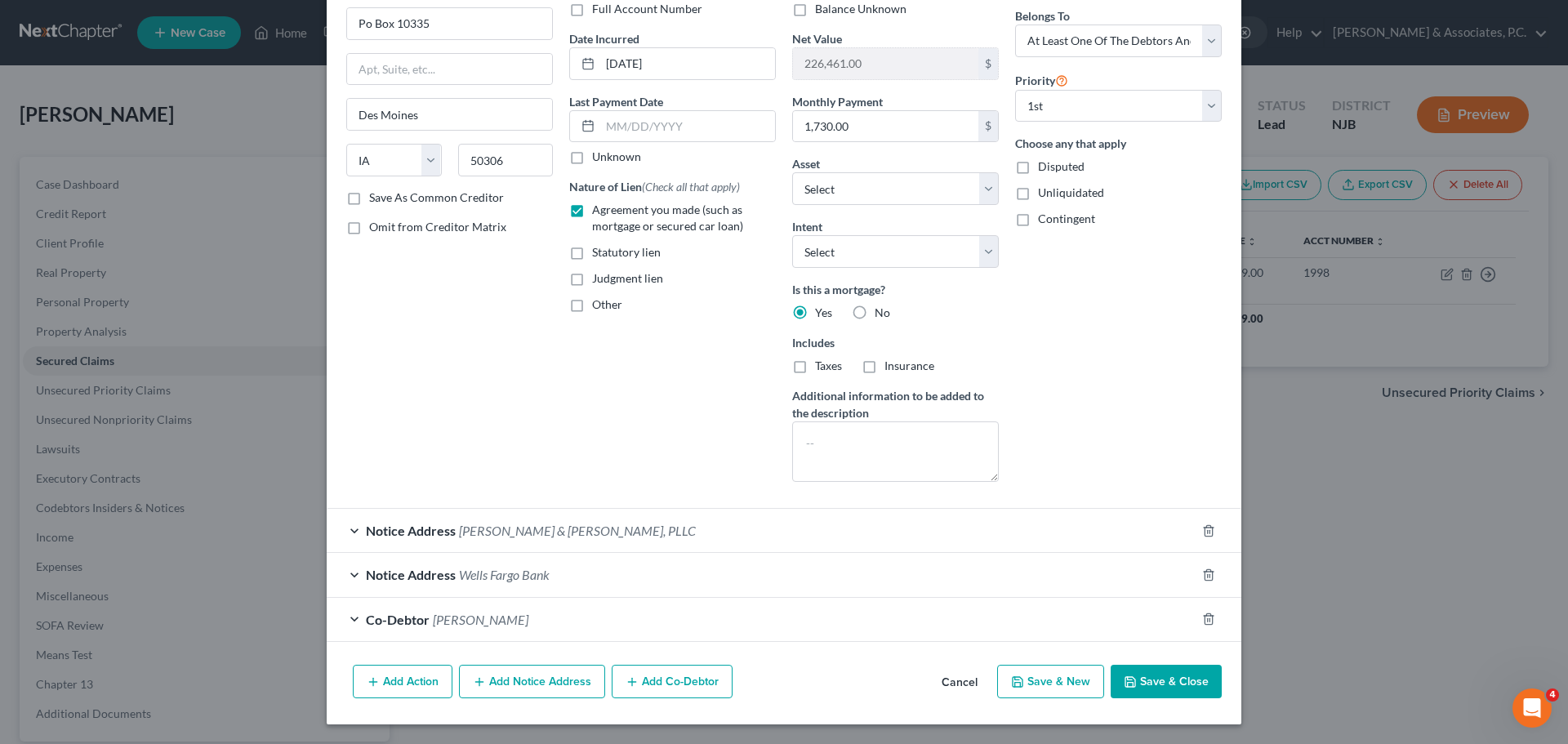
click at [1166, 681] on button "Save & Close" at bounding box center [1166, 681] width 111 height 34
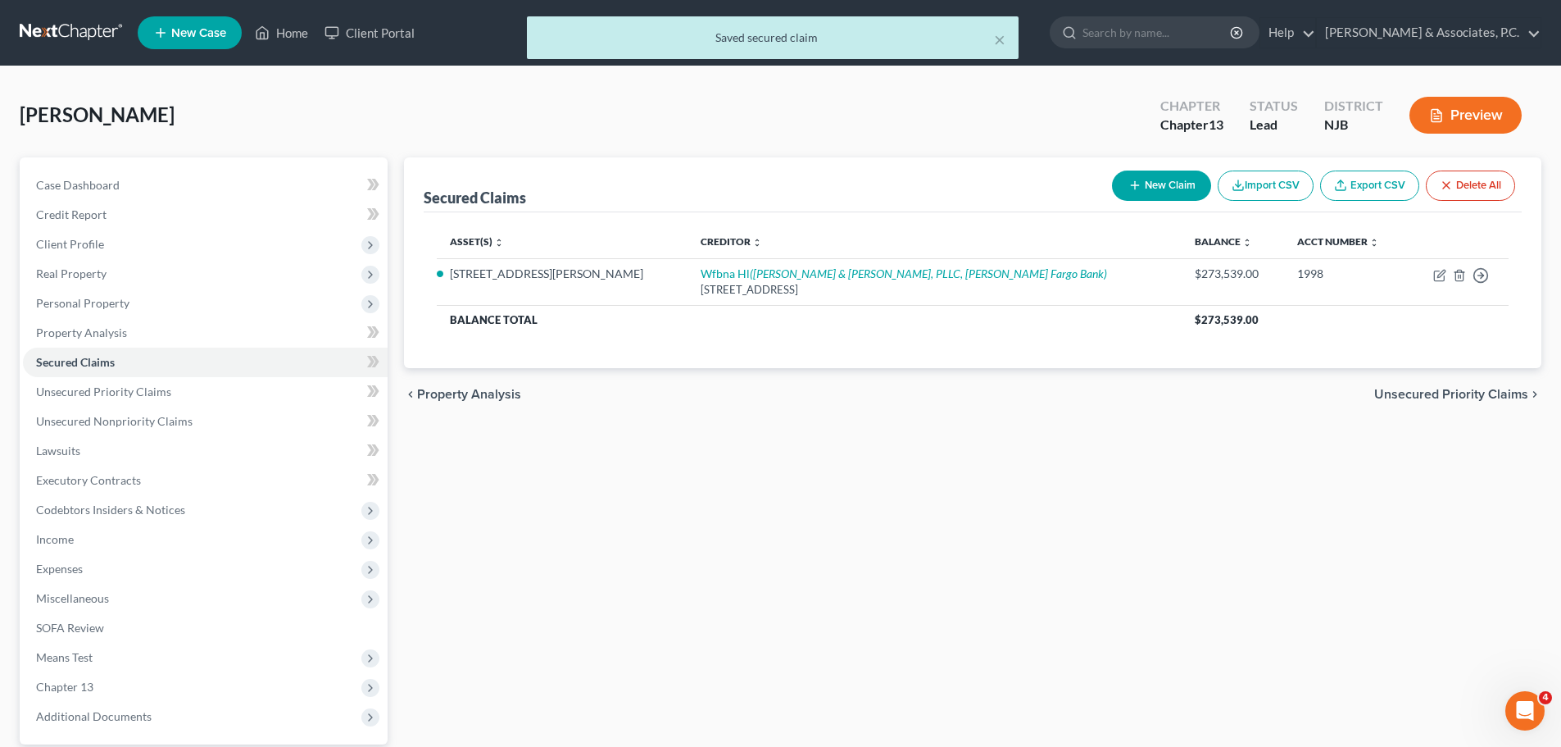
click at [1414, 391] on span "Unsecured Priority Claims" at bounding box center [1452, 394] width 154 height 13
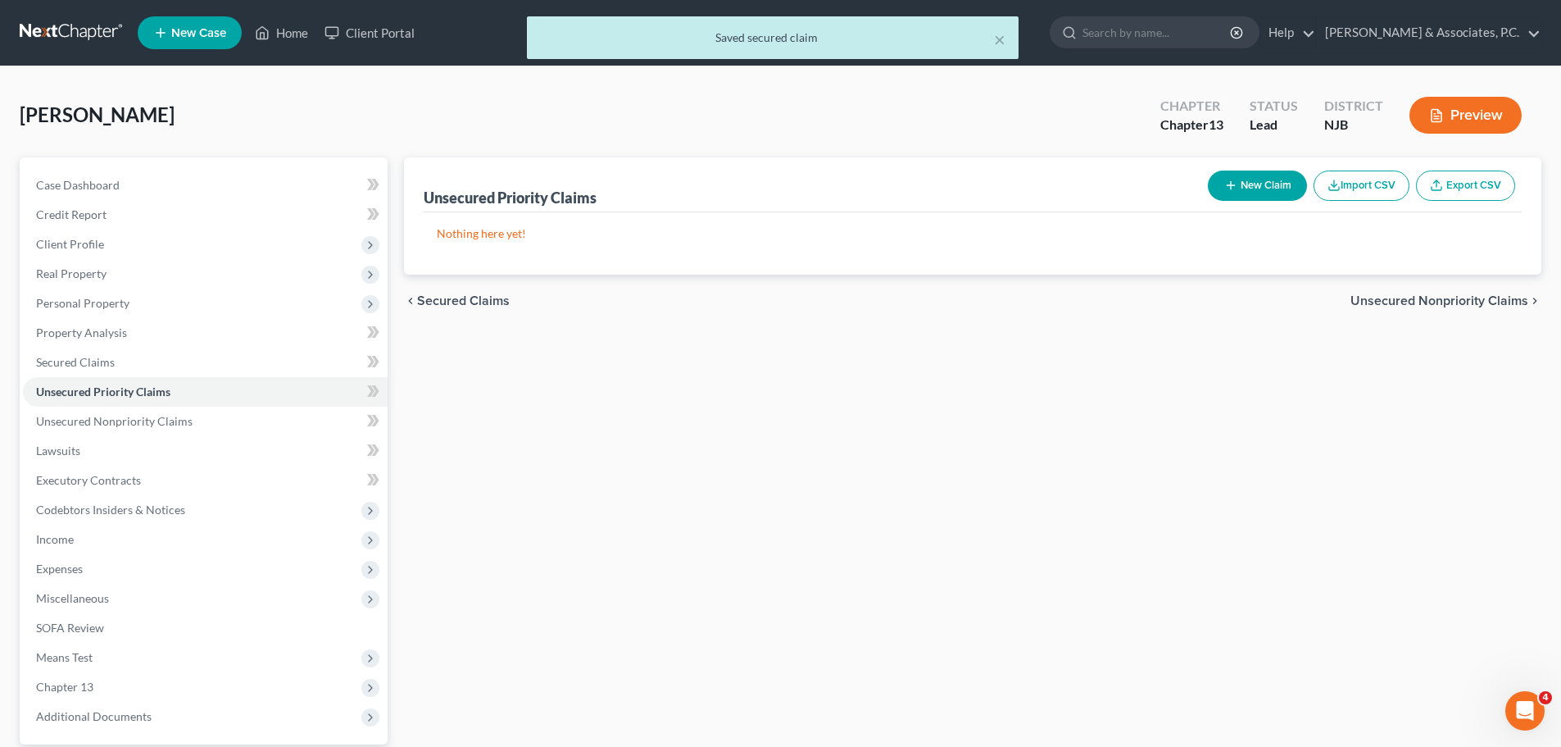
click at [1424, 298] on span "Unsecured Nonpriority Claims" at bounding box center [1440, 300] width 178 height 13
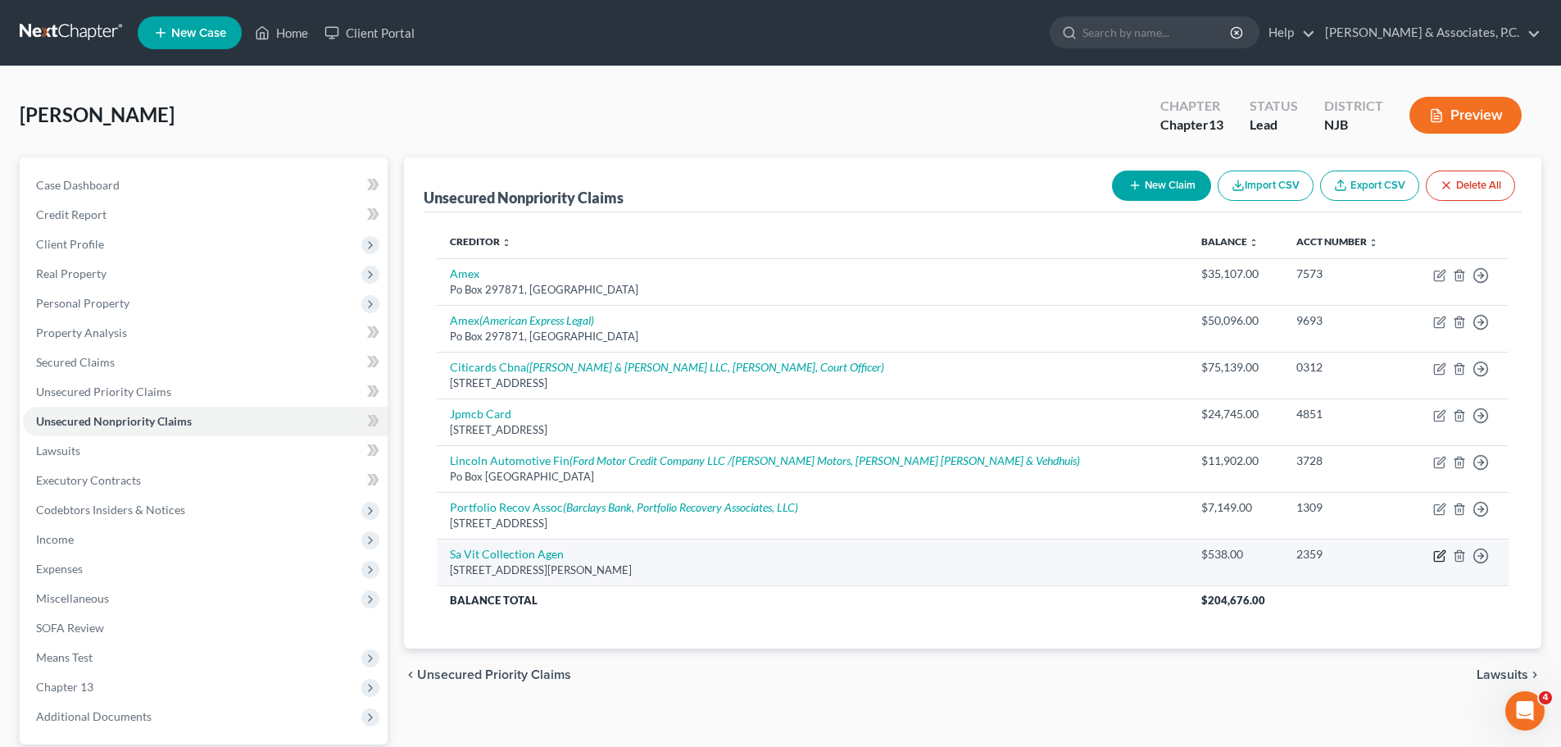
click at [1441, 556] on icon "button" at bounding box center [1441, 553] width 7 height 7
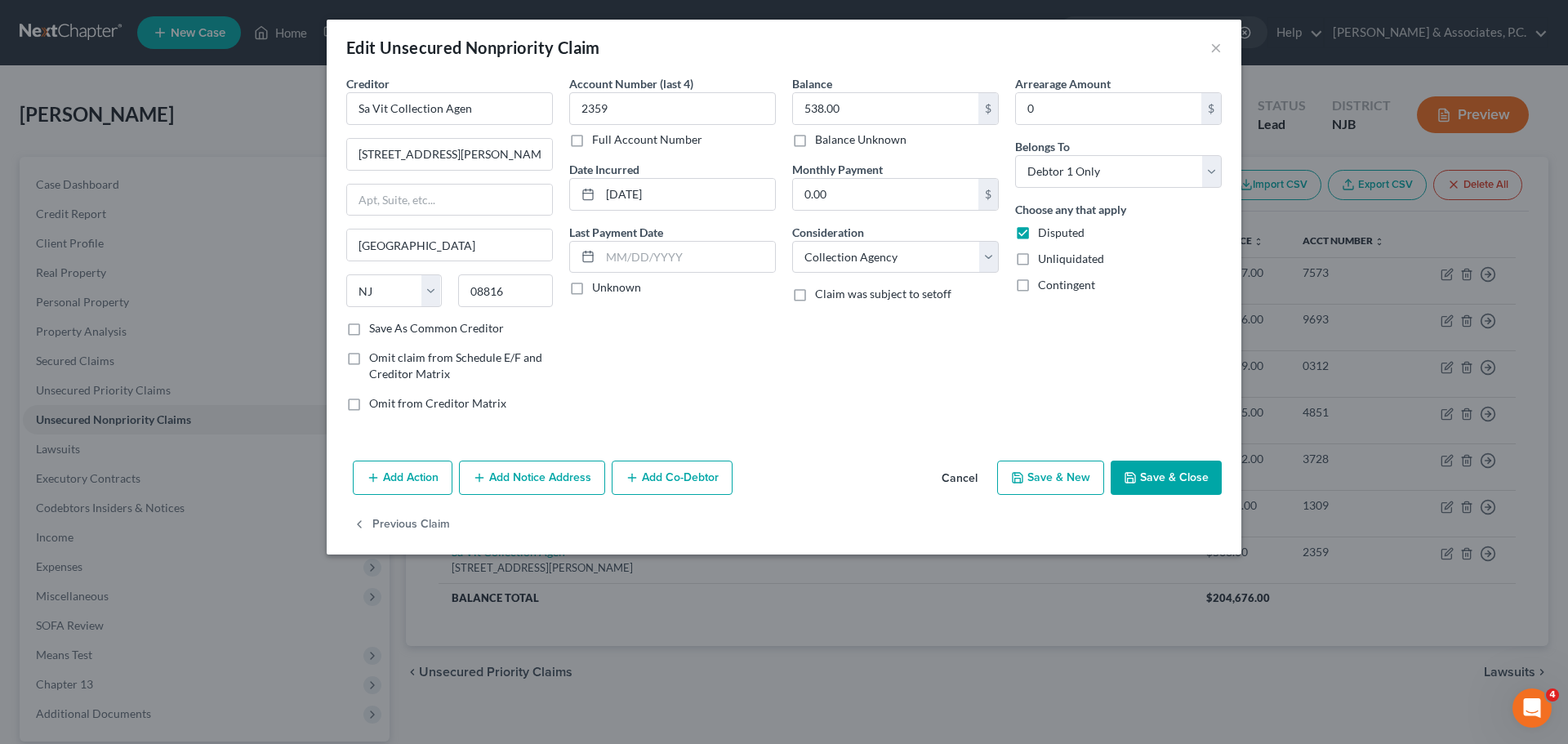
click at [1175, 480] on button "Save & Close" at bounding box center [1166, 477] width 111 height 34
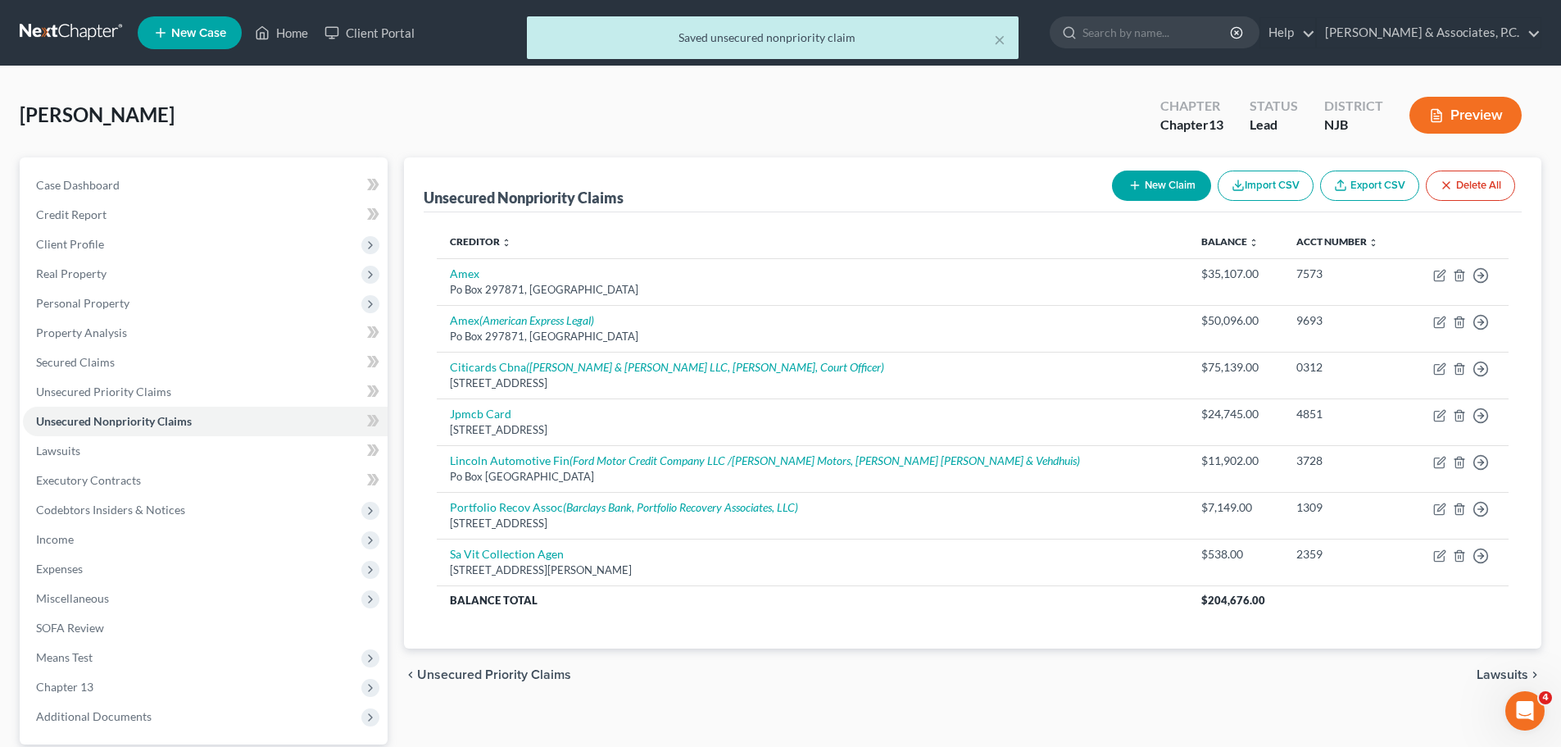
click at [1488, 670] on span "Lawsuits" at bounding box center [1503, 674] width 52 height 13
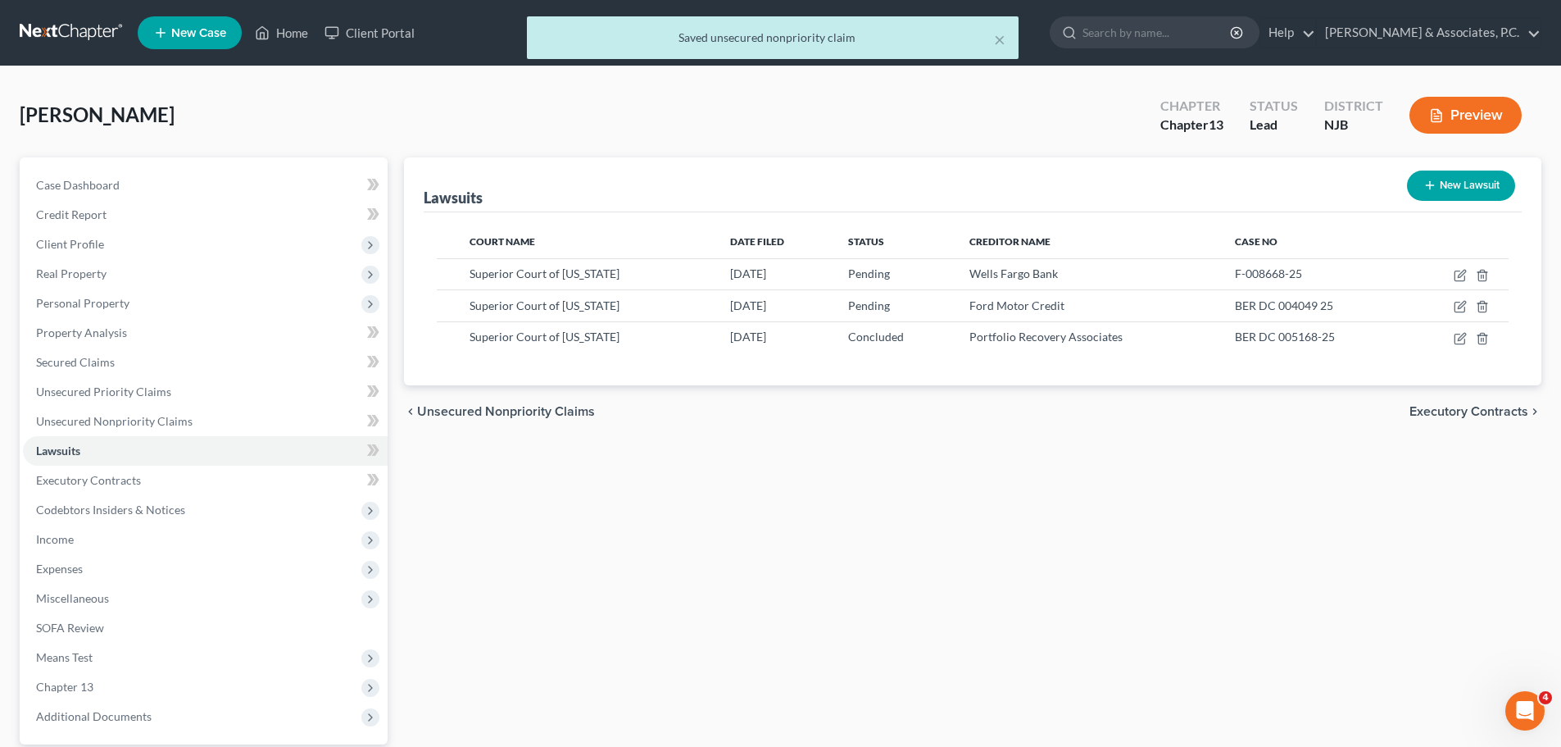
drag, startPoint x: 1443, startPoint y: 416, endPoint x: 1428, endPoint y: 411, distance: 15.3
click at [1441, 416] on span "Executory Contracts" at bounding box center [1469, 411] width 119 height 13
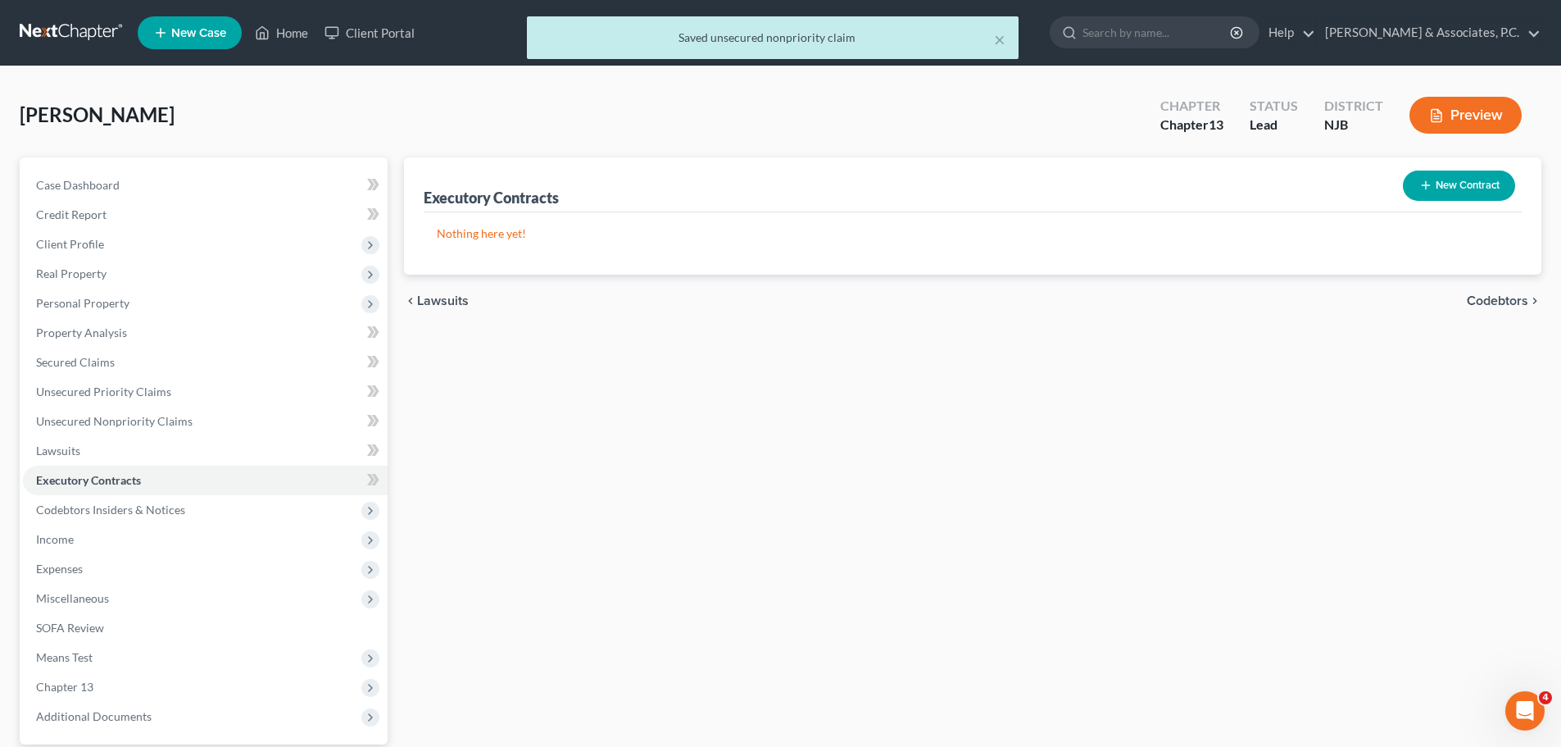
click at [1507, 294] on span "Codebtors" at bounding box center [1497, 300] width 61 height 13
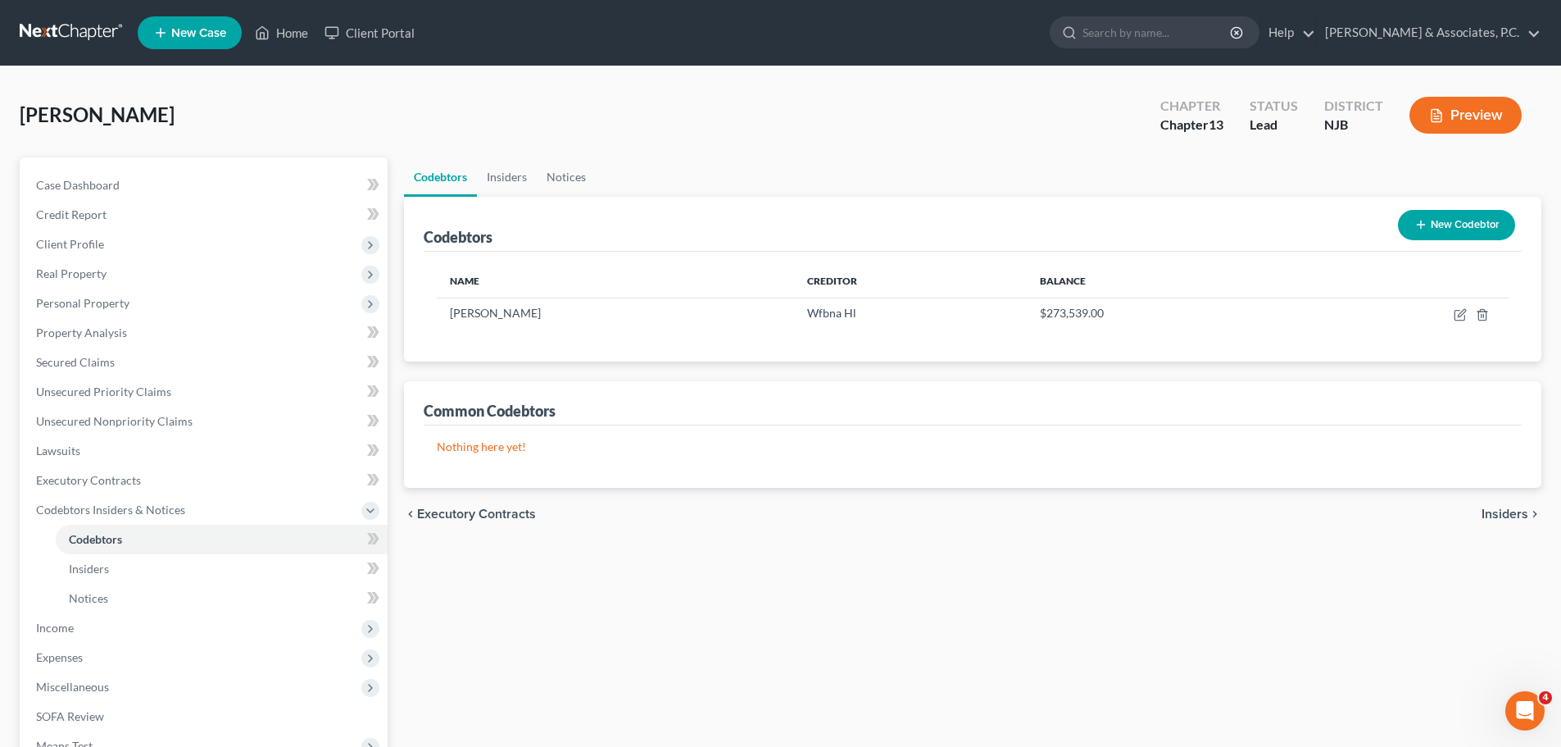
drag, startPoint x: 1496, startPoint y: 509, endPoint x: 1472, endPoint y: 511, distance: 23.9
click at [1497, 509] on span "Insiders" at bounding box center [1505, 513] width 47 height 13
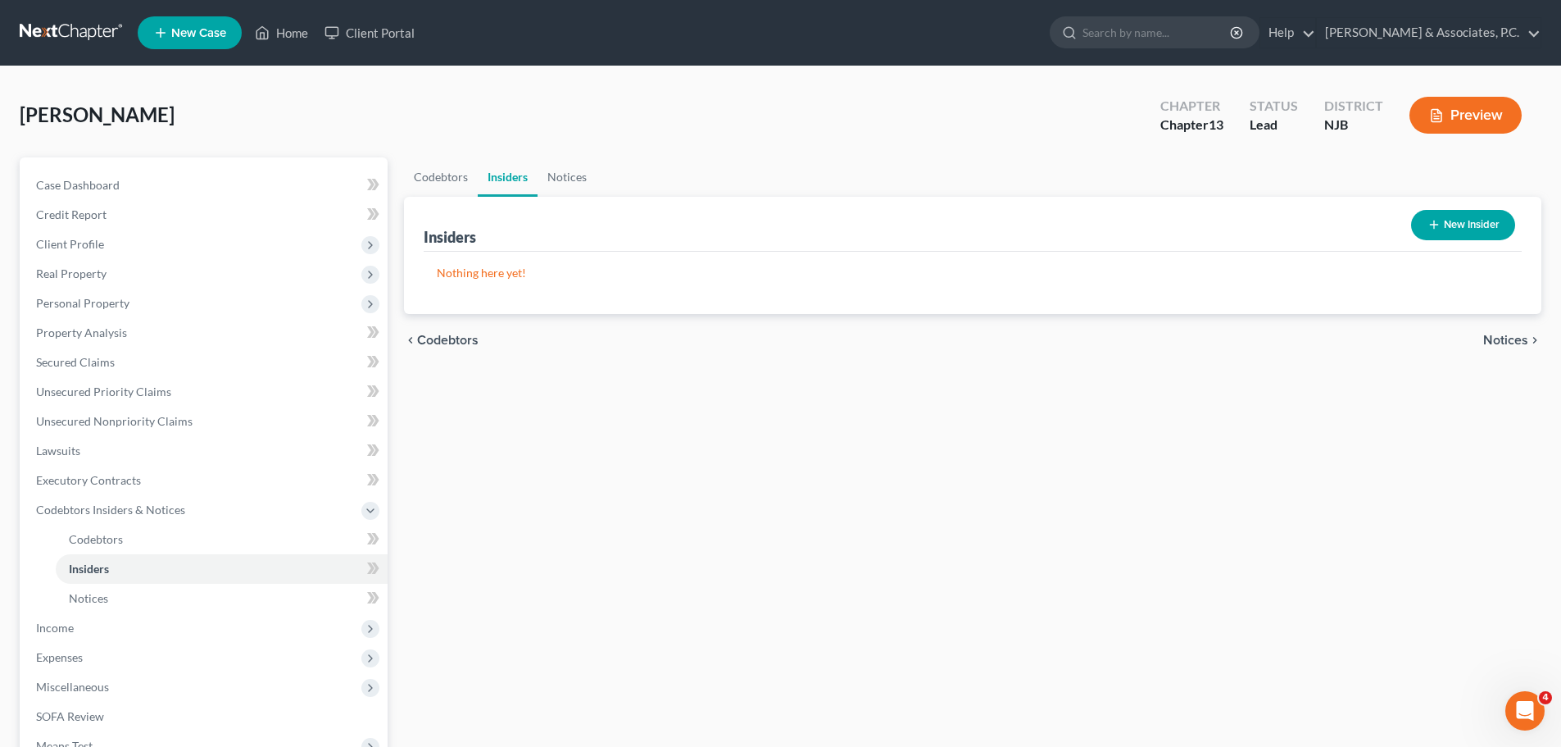
click at [1514, 340] on span "Notices" at bounding box center [1506, 340] width 45 height 13
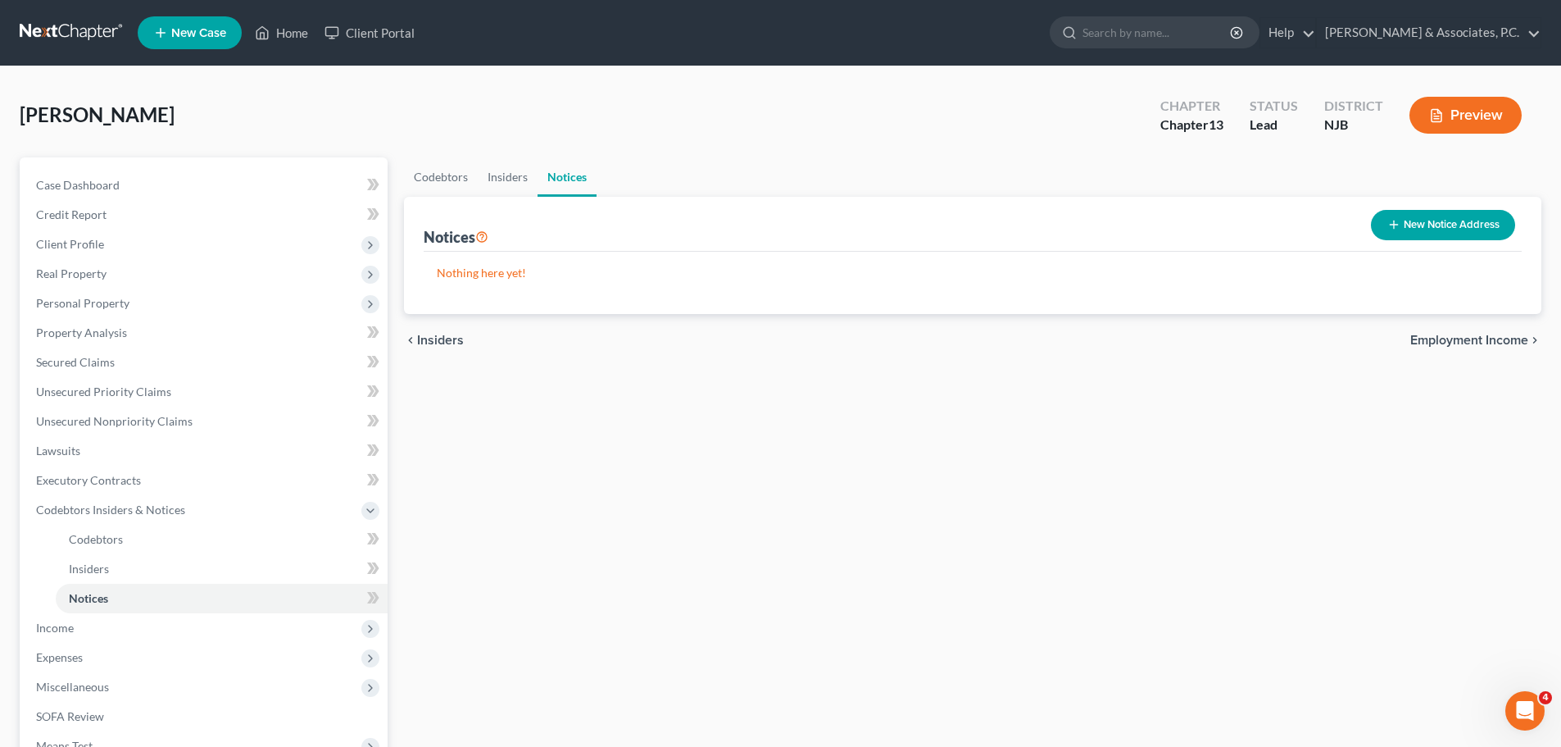
click at [1456, 339] on span "Employment Income" at bounding box center [1470, 340] width 118 height 13
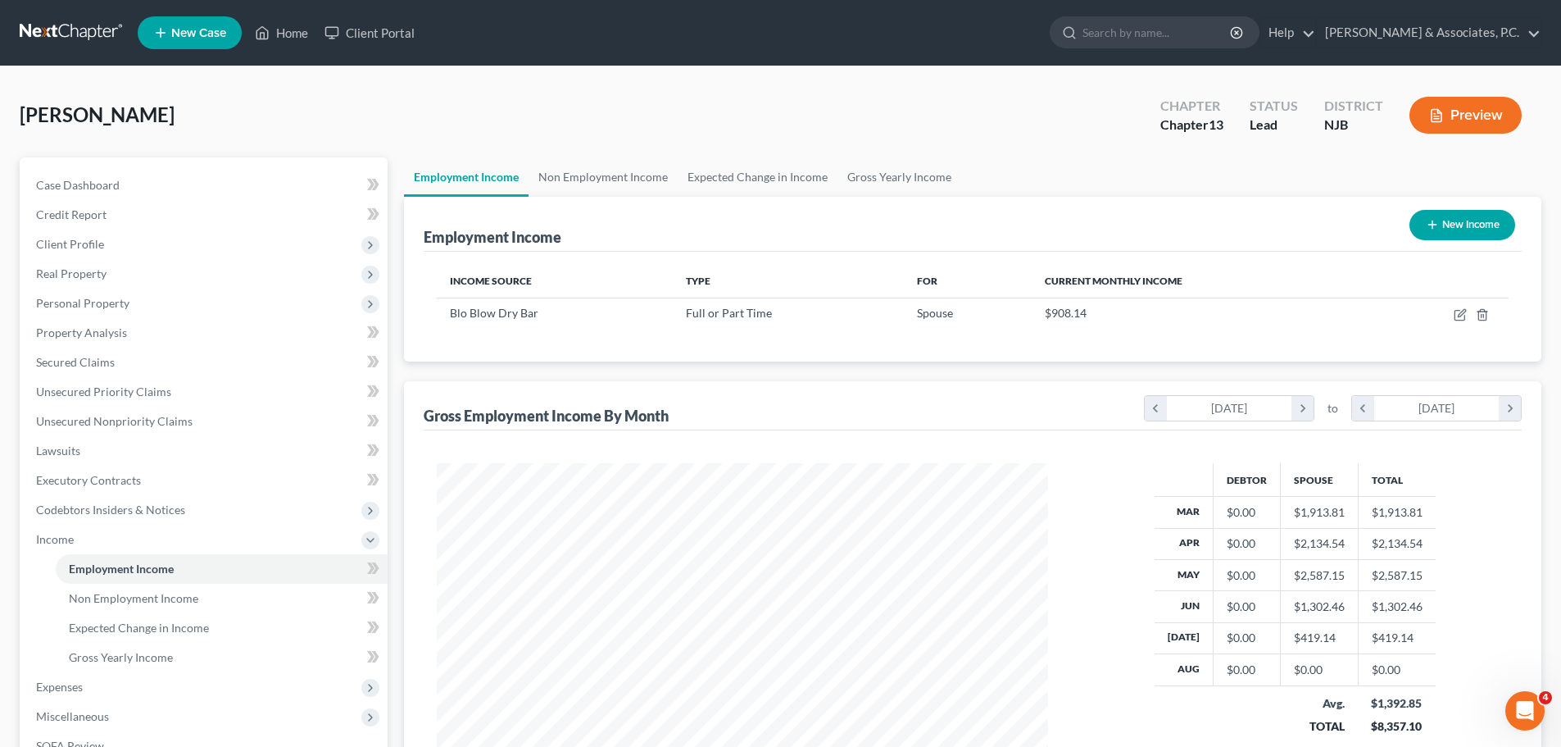
scroll to position [306, 644]
click at [591, 175] on link "Non Employment Income" at bounding box center [603, 176] width 149 height 39
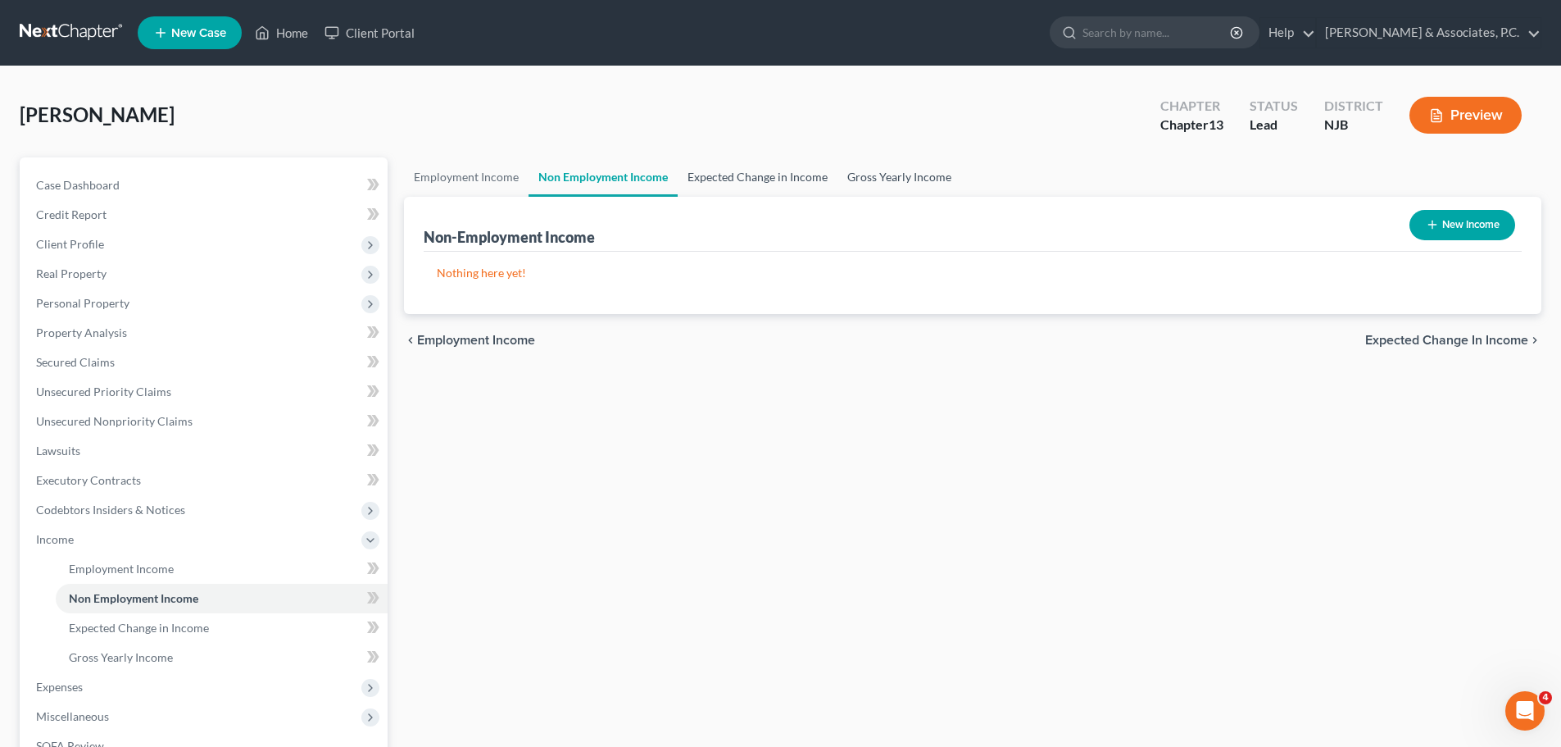
drag, startPoint x: 707, startPoint y: 182, endPoint x: 870, endPoint y: 179, distance: 163.1
click at [707, 183] on link "Expected Change in Income" at bounding box center [758, 176] width 160 height 39
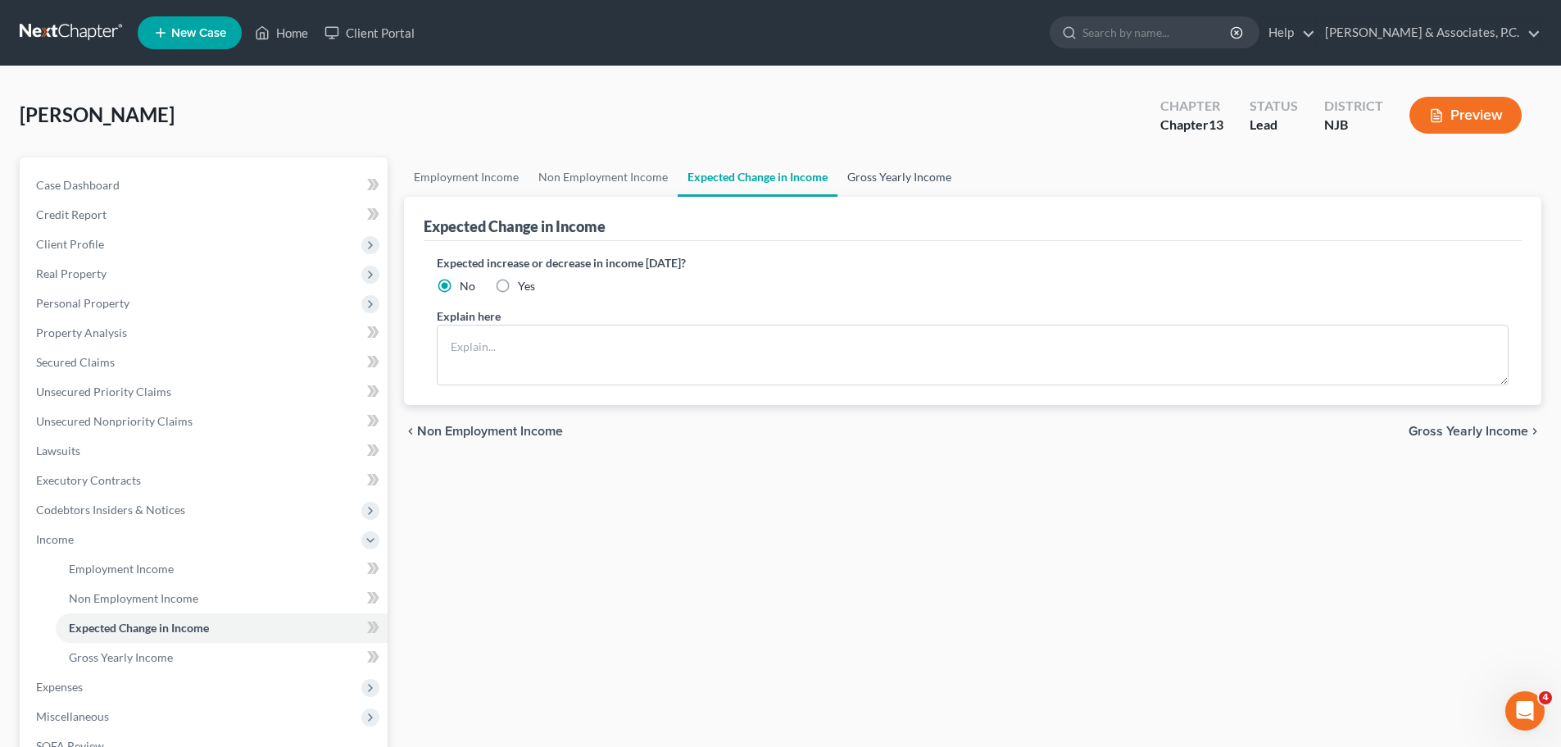
click at [916, 179] on link "Gross Yearly Income" at bounding box center [900, 176] width 124 height 39
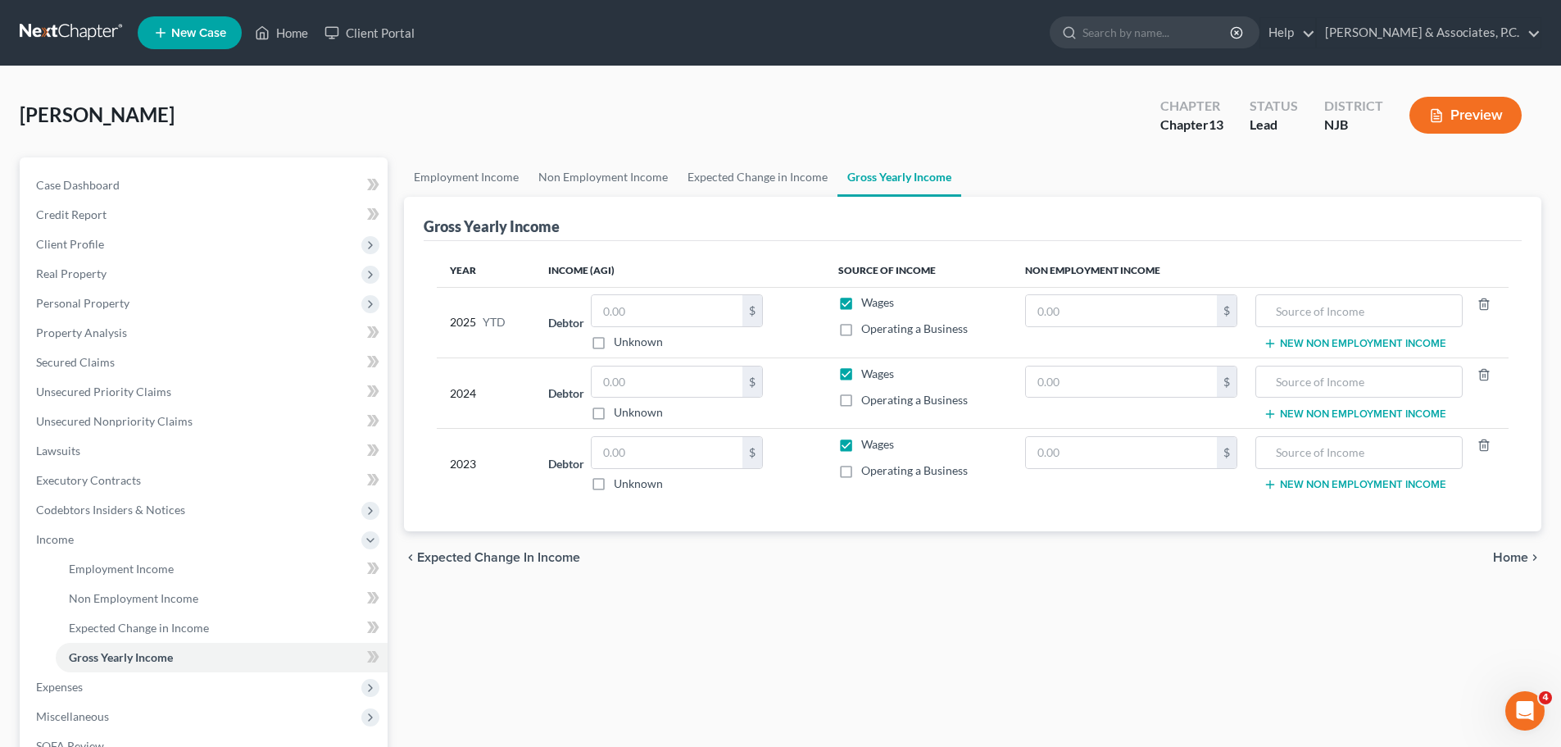
click at [1510, 553] on span "Home" at bounding box center [1510, 557] width 35 height 13
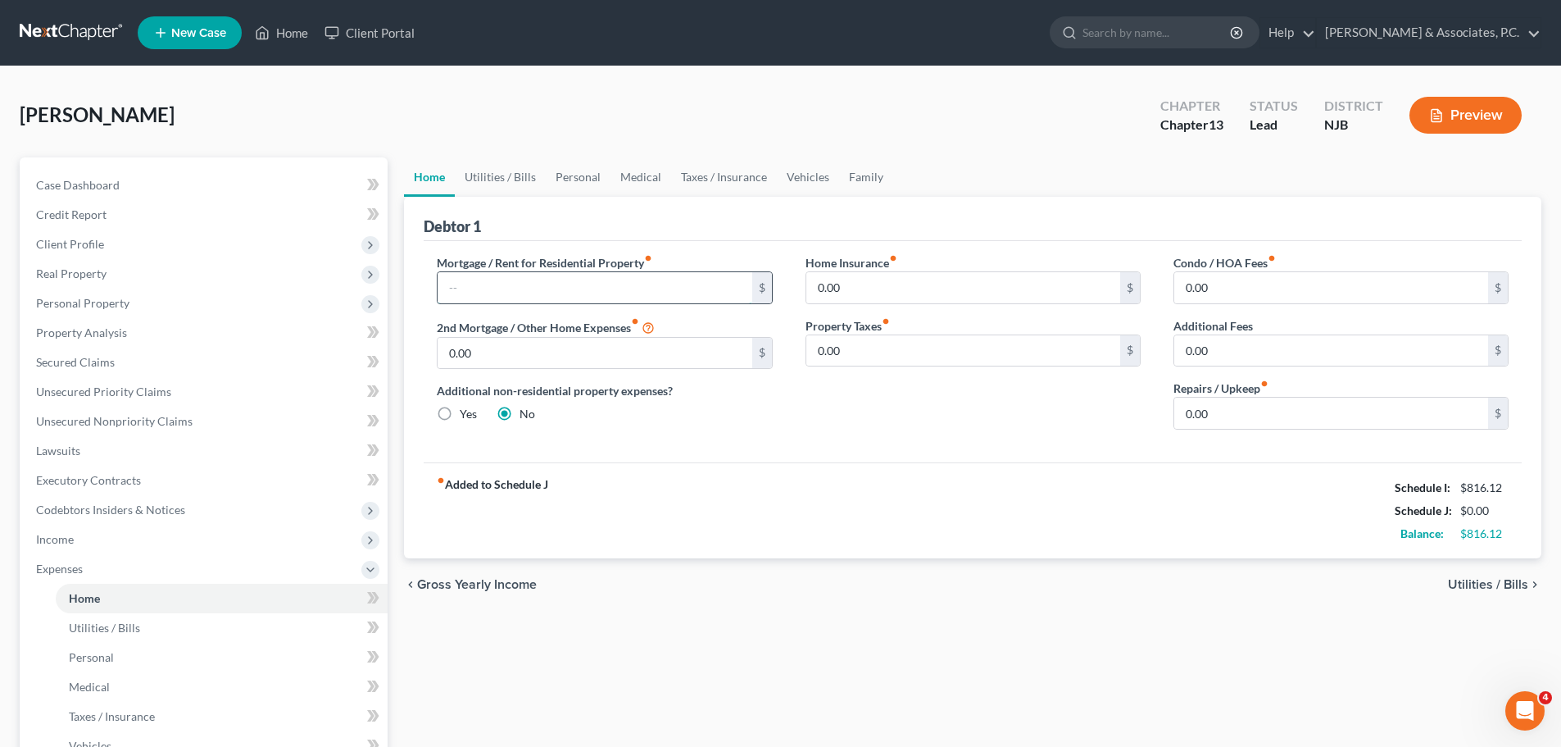
click at [526, 283] on input "text" at bounding box center [595, 287] width 314 height 31
drag, startPoint x: 72, startPoint y: 419, endPoint x: 828, endPoint y: 397, distance: 756.0
click at [72, 419] on span "Unsecured Nonpriority Claims" at bounding box center [114, 421] width 157 height 14
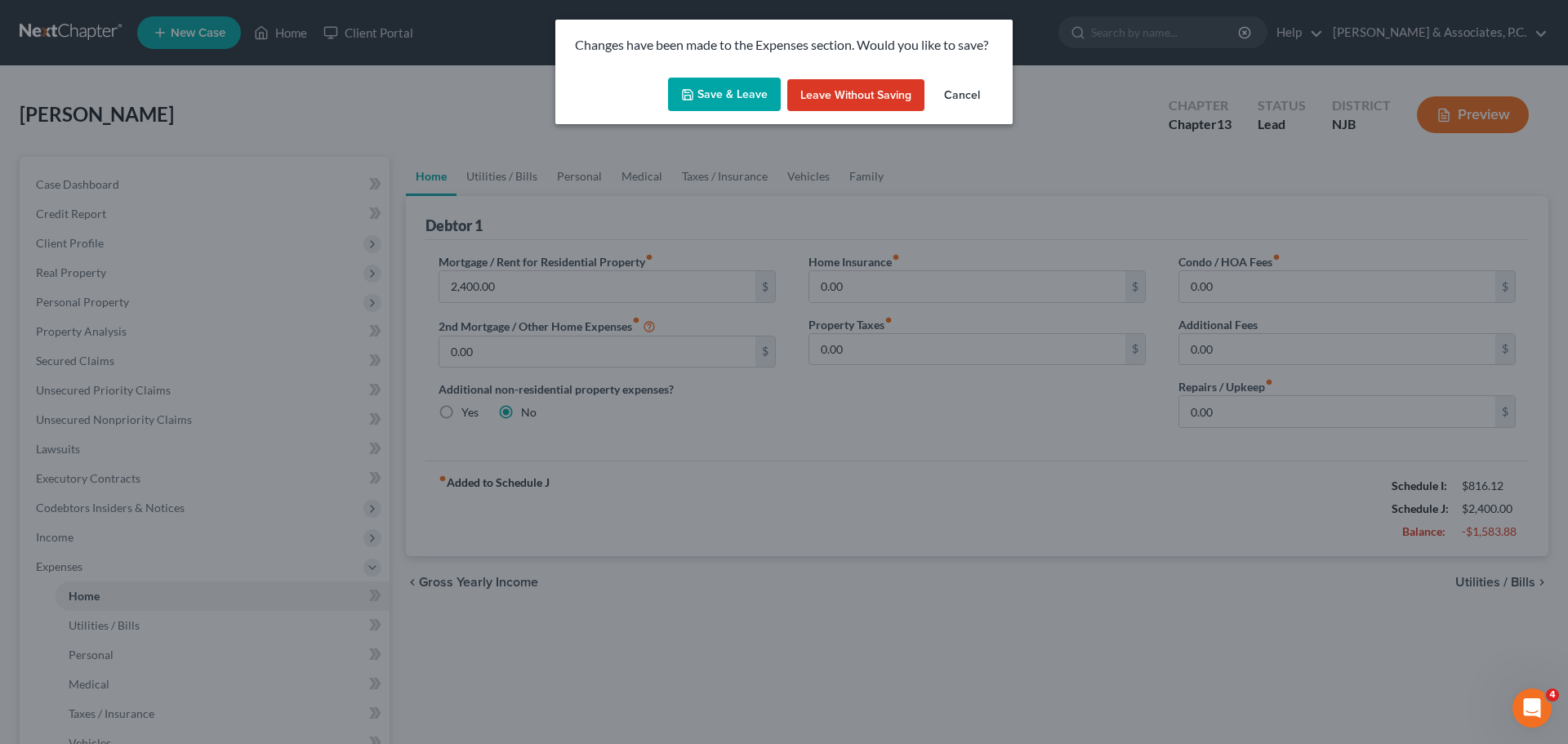
click at [710, 103] on button "Save & Leave" at bounding box center [723, 95] width 113 height 34
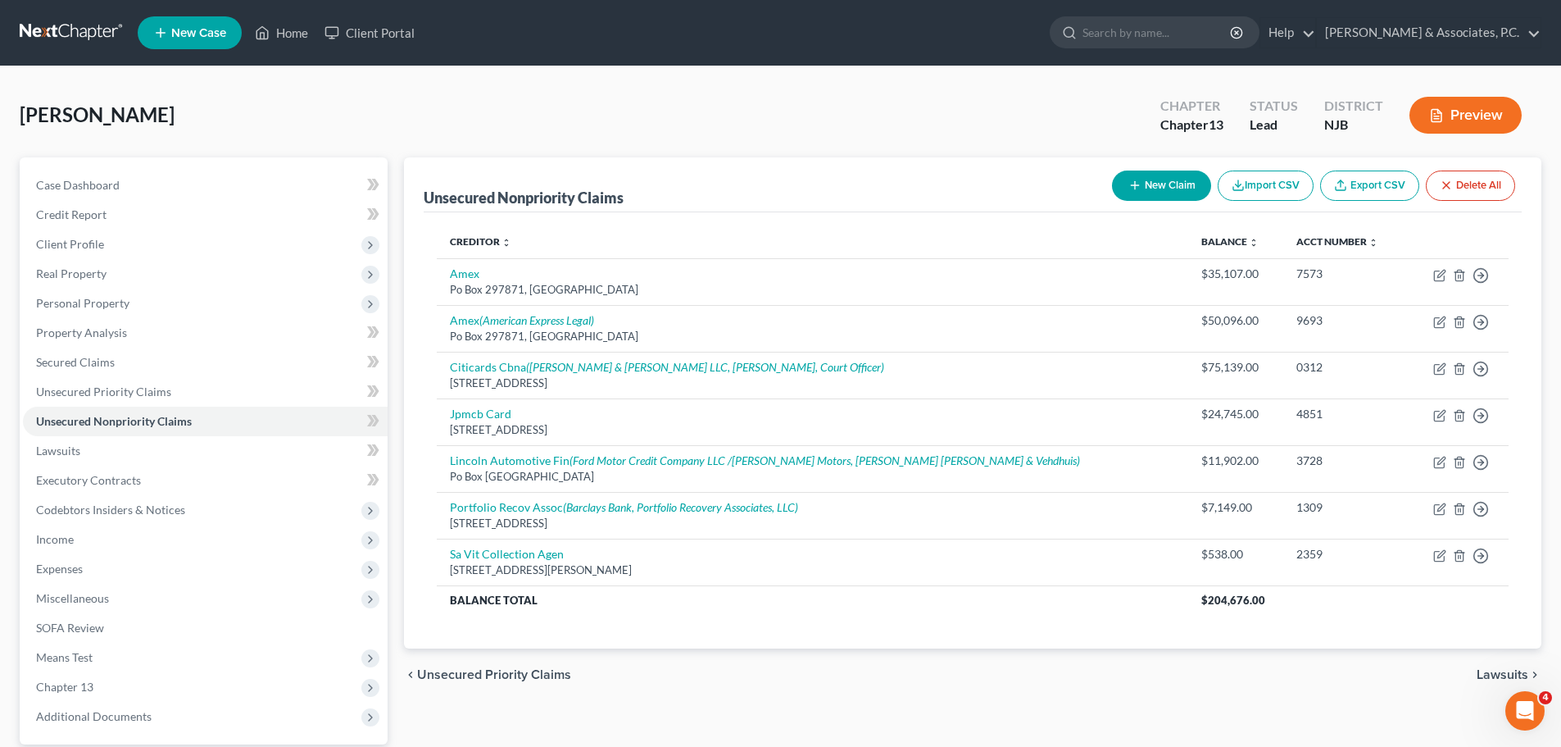
drag, startPoint x: 1503, startPoint y: 672, endPoint x: 1136, endPoint y: 516, distance: 398.8
click at [1503, 672] on span "Lawsuits" at bounding box center [1503, 674] width 52 height 13
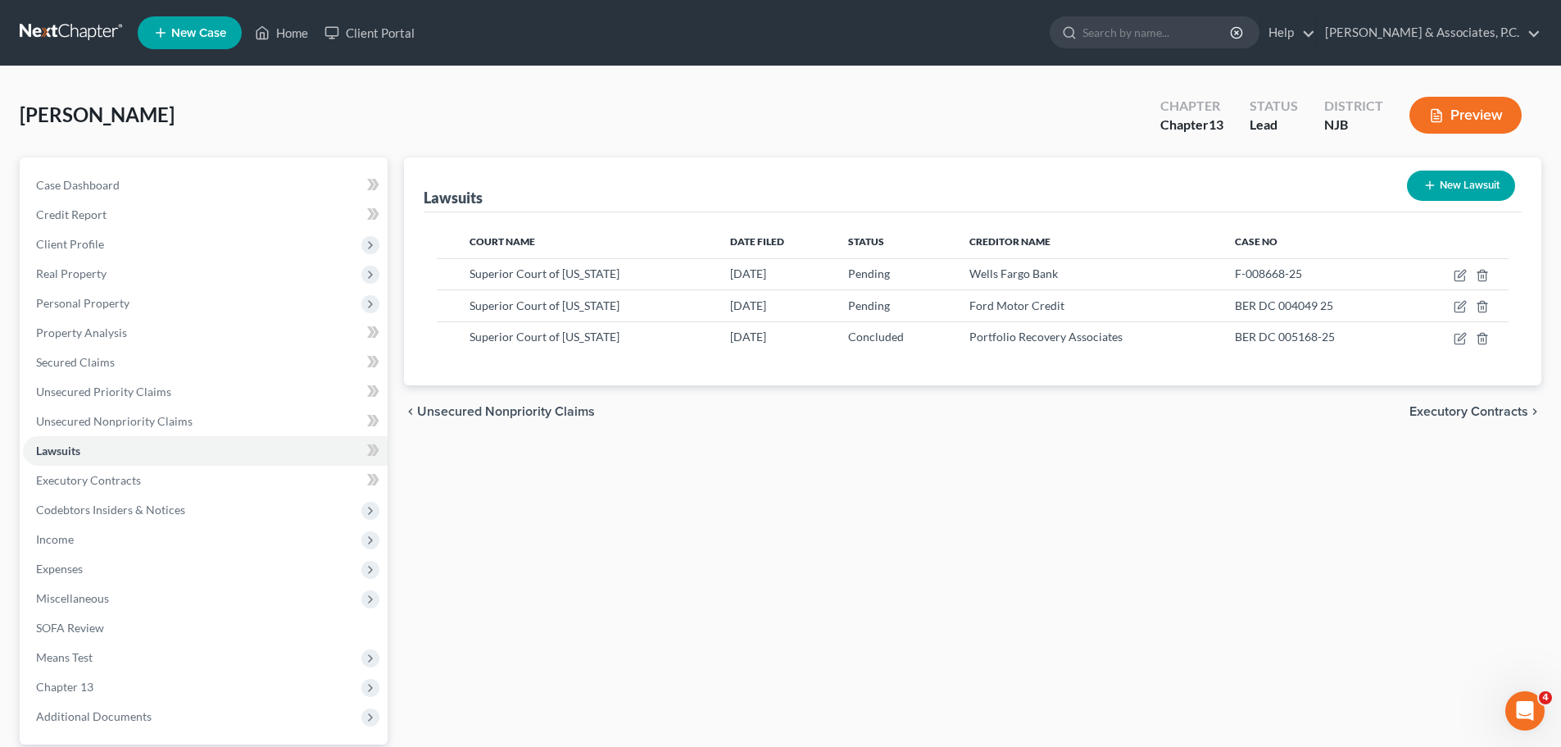
click at [1424, 409] on span "Executory Contracts" at bounding box center [1469, 411] width 119 height 13
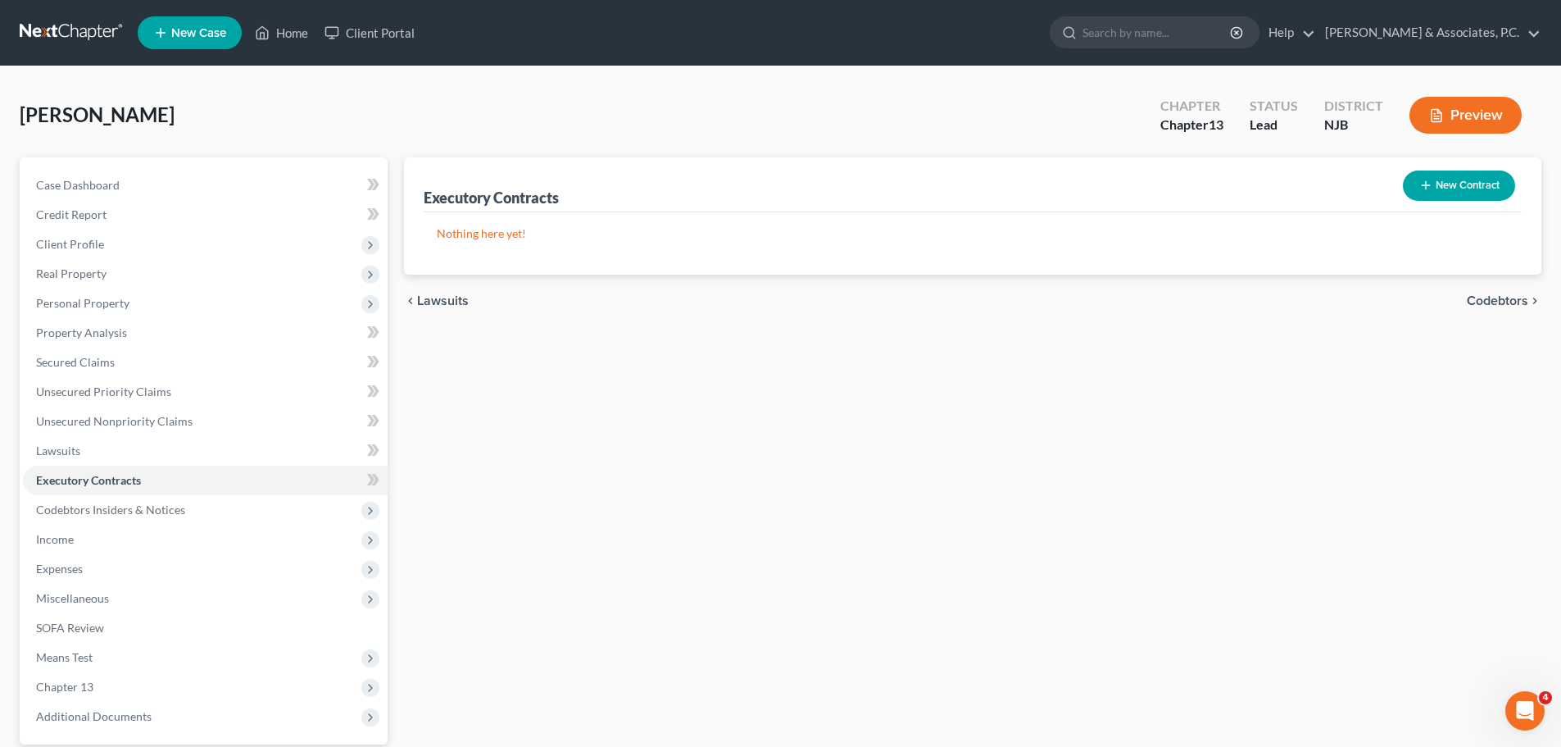
click at [1491, 299] on span "Codebtors" at bounding box center [1497, 300] width 61 height 13
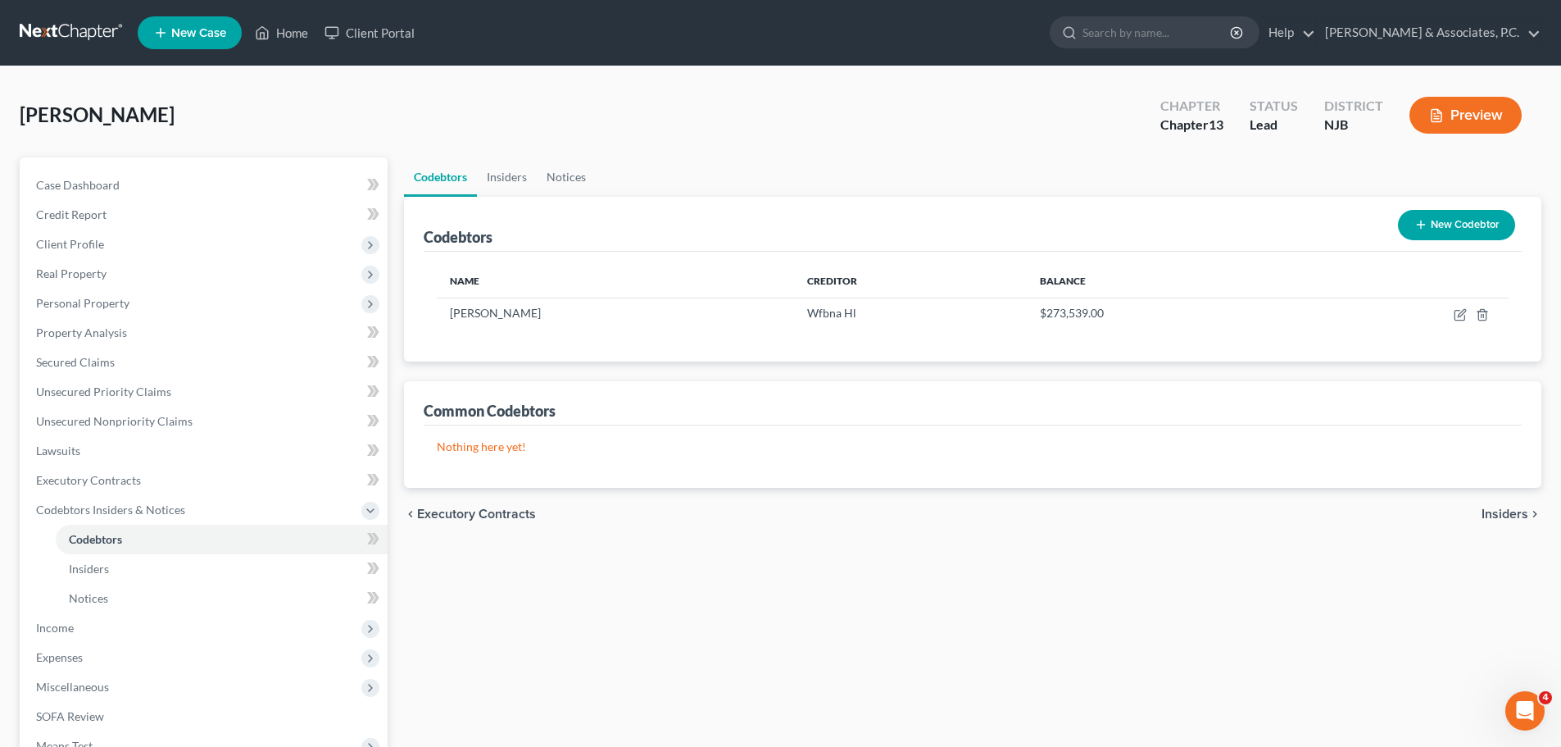
click at [1508, 513] on span "Insiders" at bounding box center [1505, 513] width 47 height 13
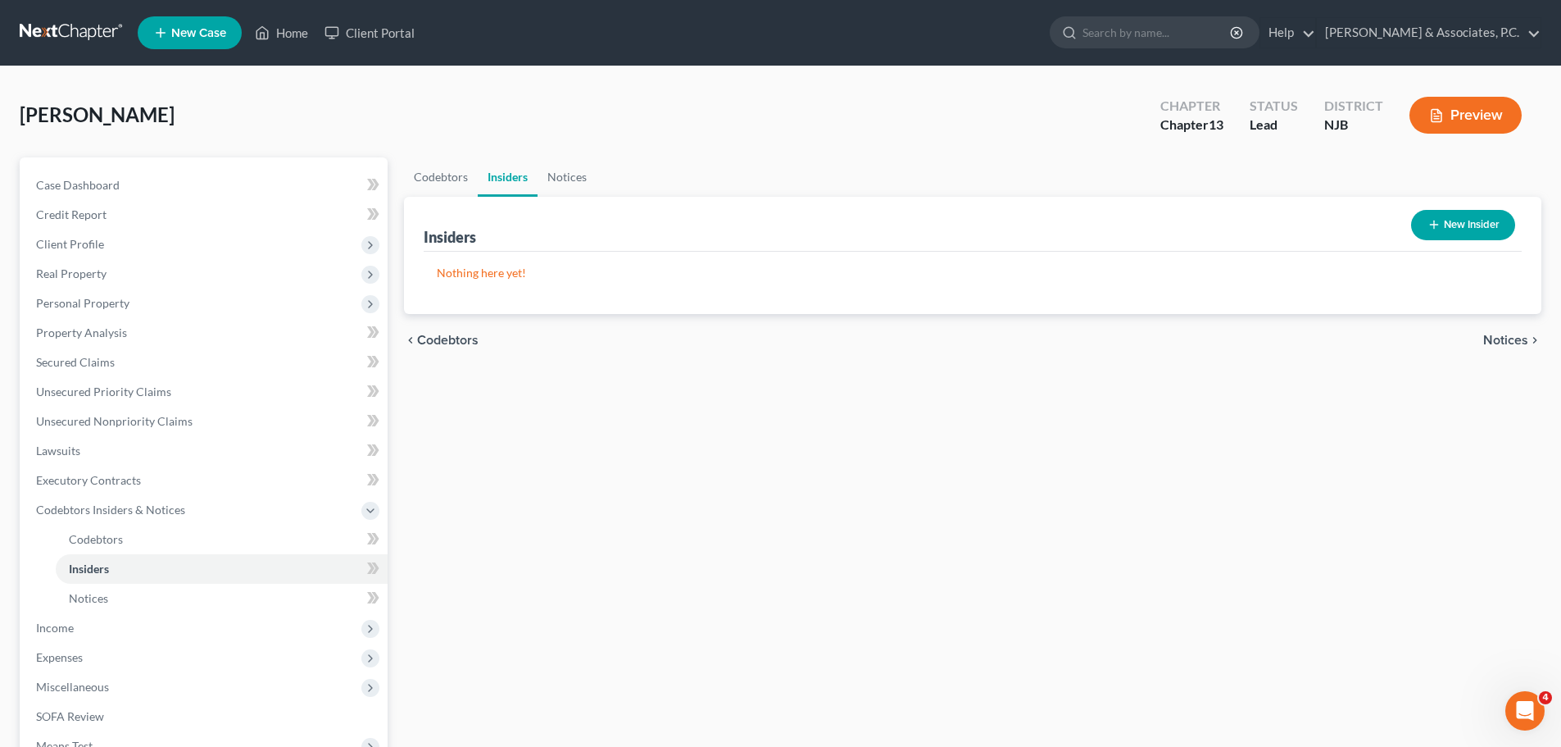
click at [1495, 341] on span "Notices" at bounding box center [1506, 340] width 45 height 13
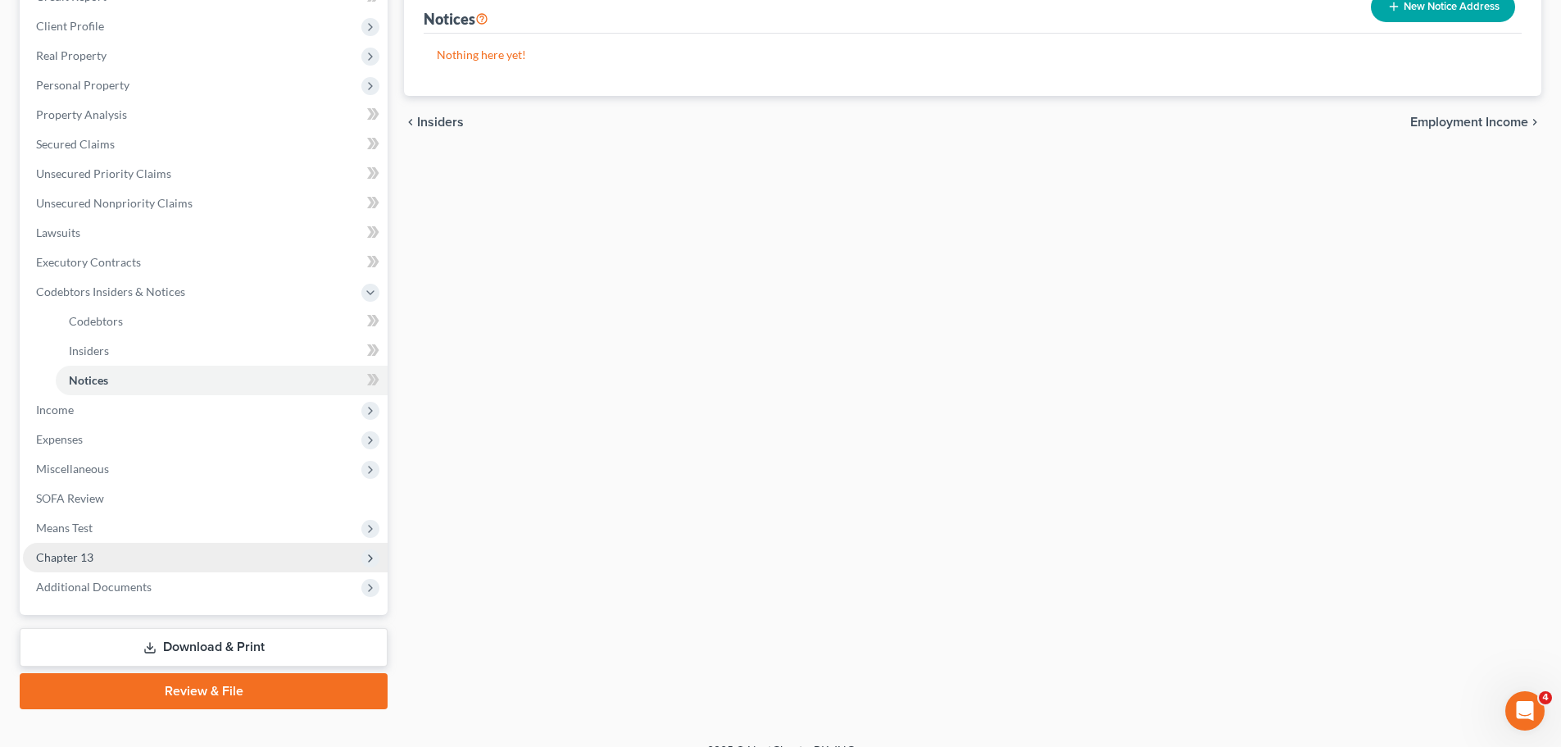
scroll to position [243, 0]
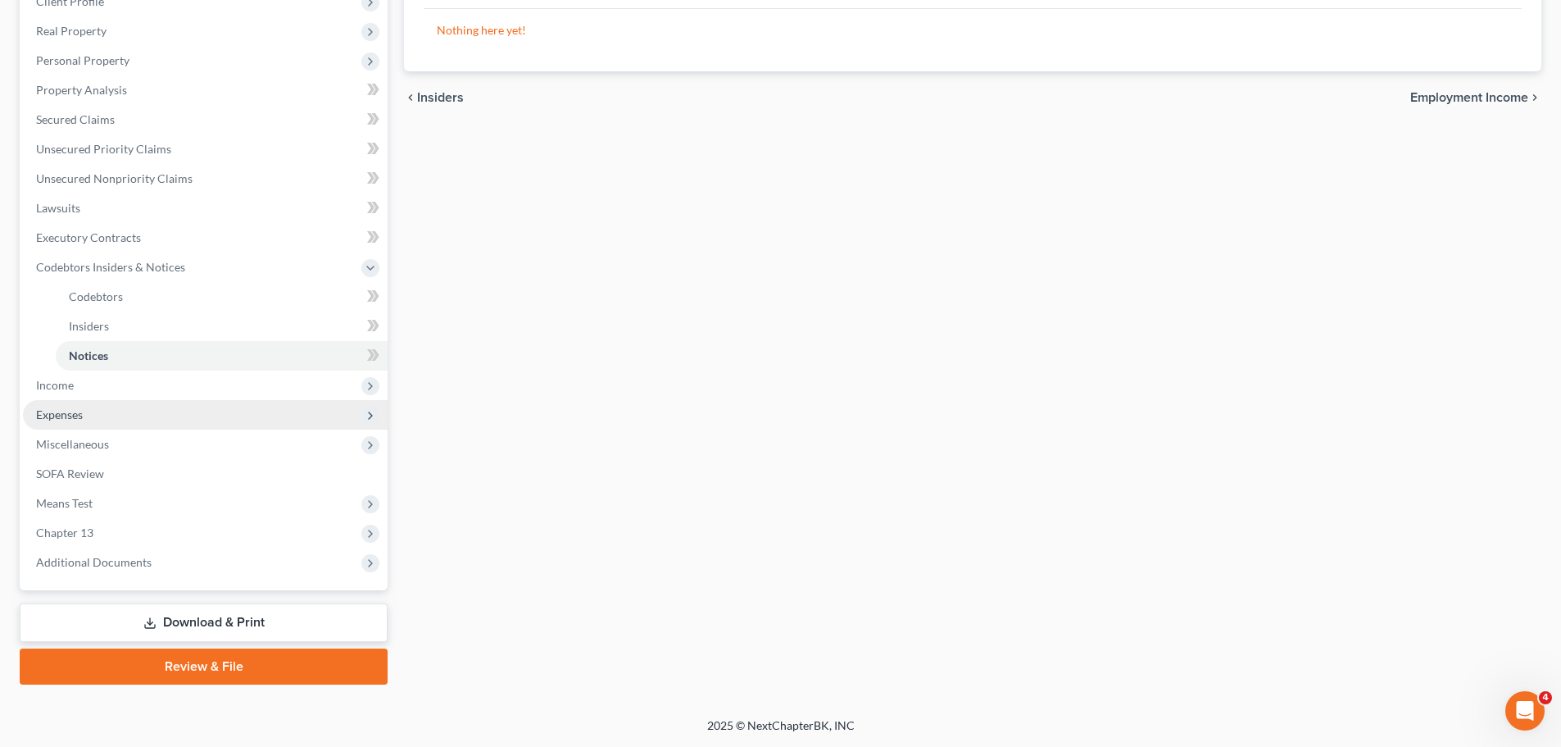
click at [73, 420] on span "Expenses" at bounding box center [59, 414] width 47 height 14
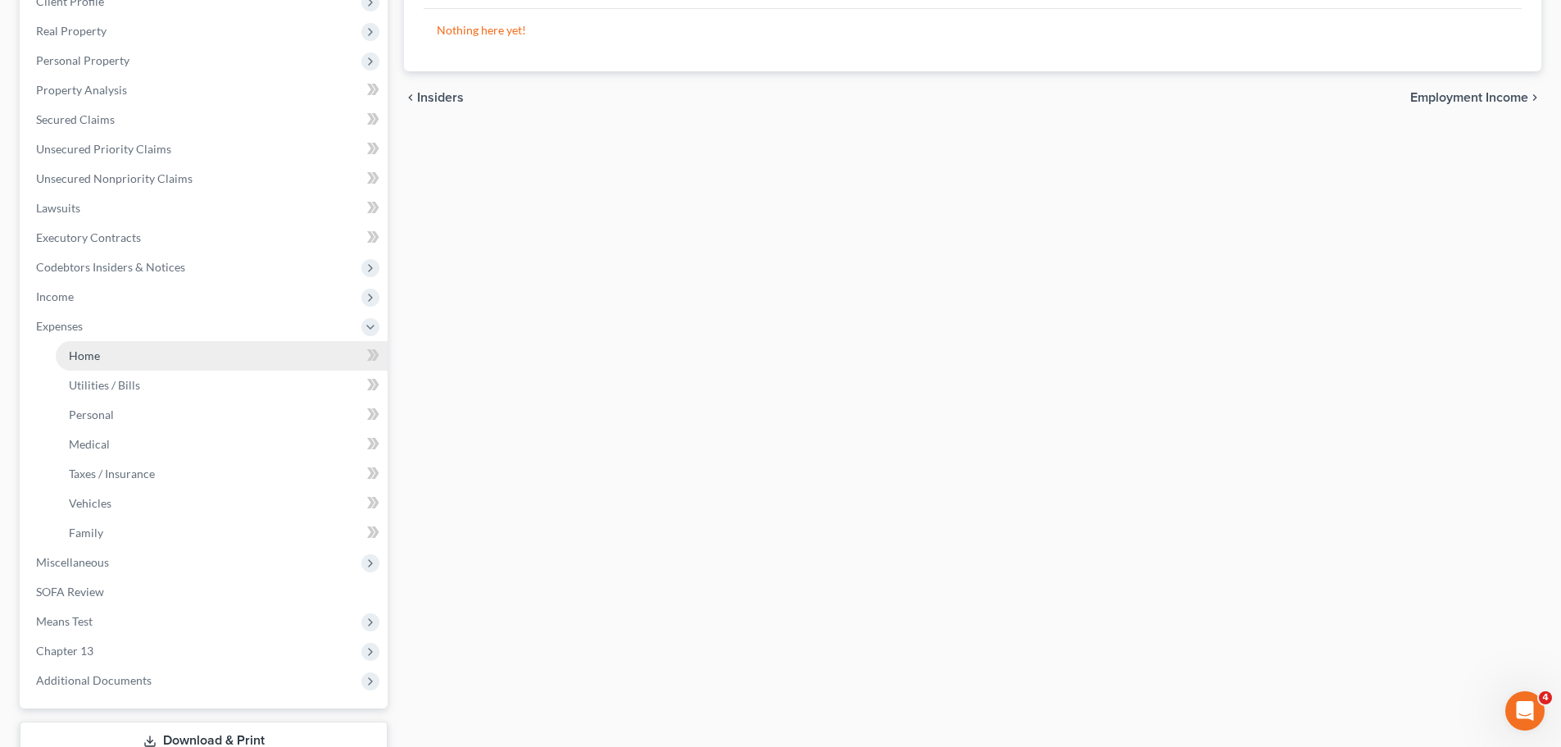
click at [103, 357] on link "Home" at bounding box center [222, 356] width 332 height 30
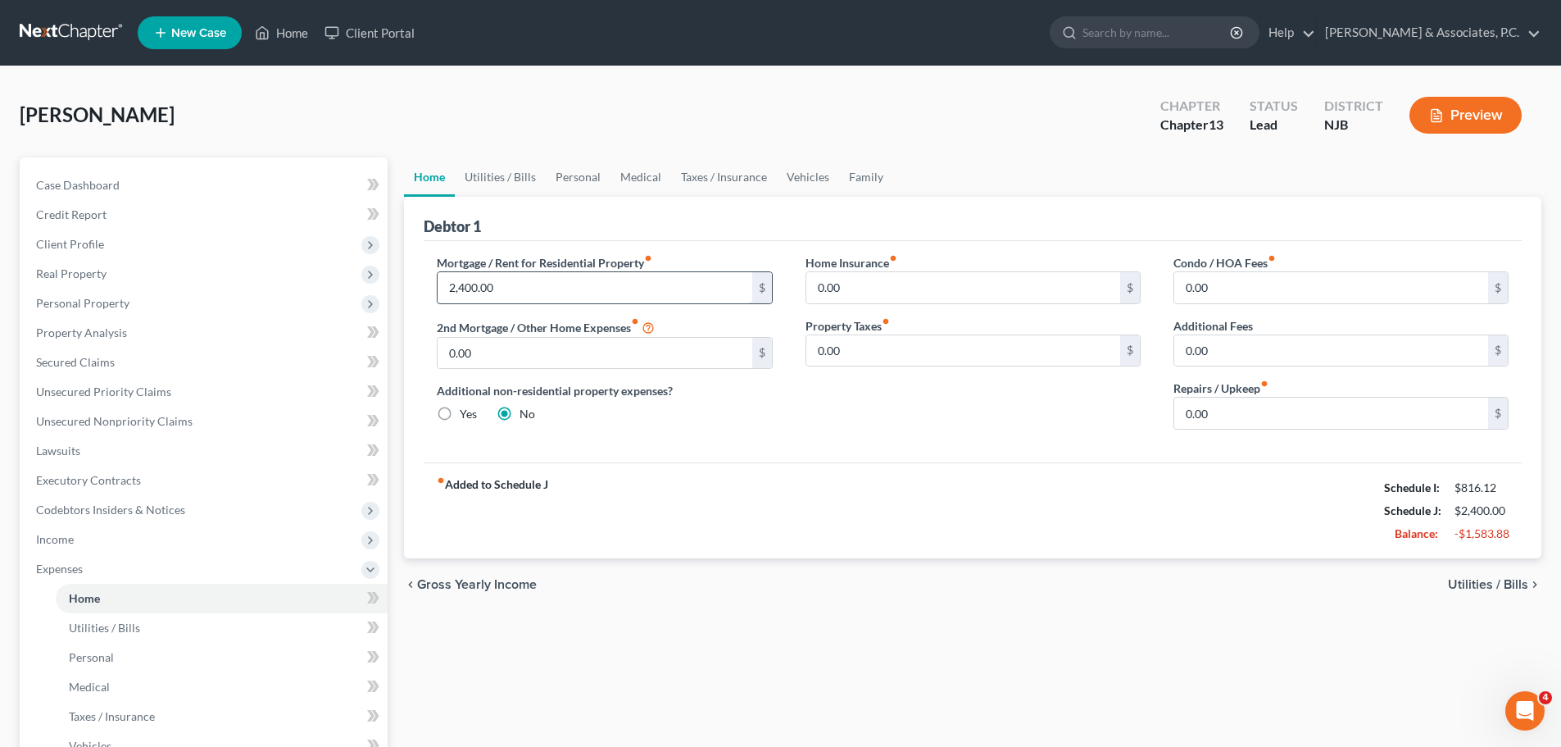
click at [577, 290] on input "2,400.00" at bounding box center [595, 287] width 314 height 31
click at [895, 338] on input "0.00" at bounding box center [964, 350] width 314 height 31
click at [908, 289] on input "0.00" at bounding box center [964, 287] width 314 height 31
click at [529, 184] on link "Utilities / Bills" at bounding box center [500, 176] width 91 height 39
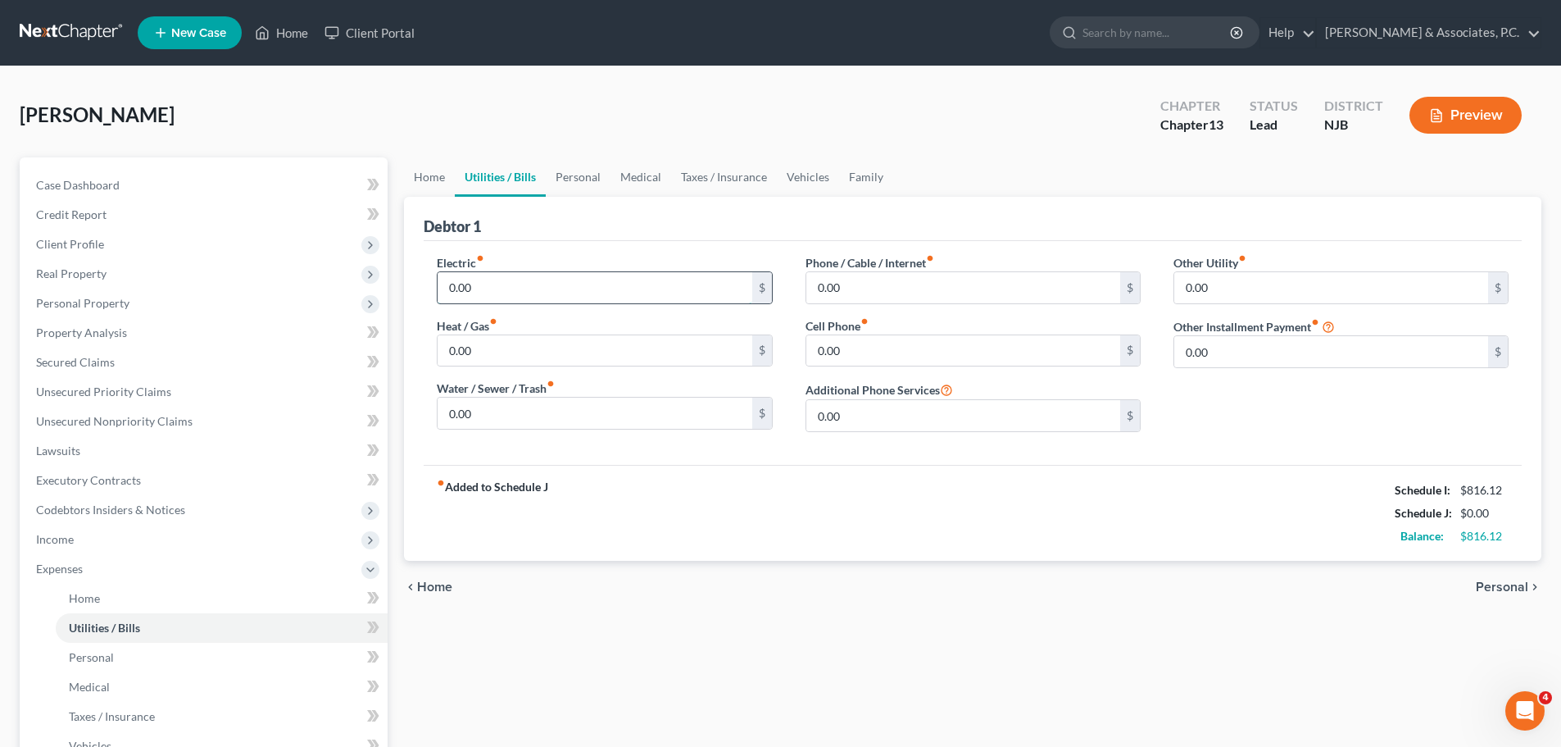
click at [512, 284] on input "0.00" at bounding box center [595, 287] width 314 height 31
click at [871, 347] on input "0.00" at bounding box center [964, 350] width 314 height 31
click at [870, 284] on input "0.00" at bounding box center [964, 287] width 314 height 31
click at [587, 176] on link "Personal" at bounding box center [578, 176] width 65 height 39
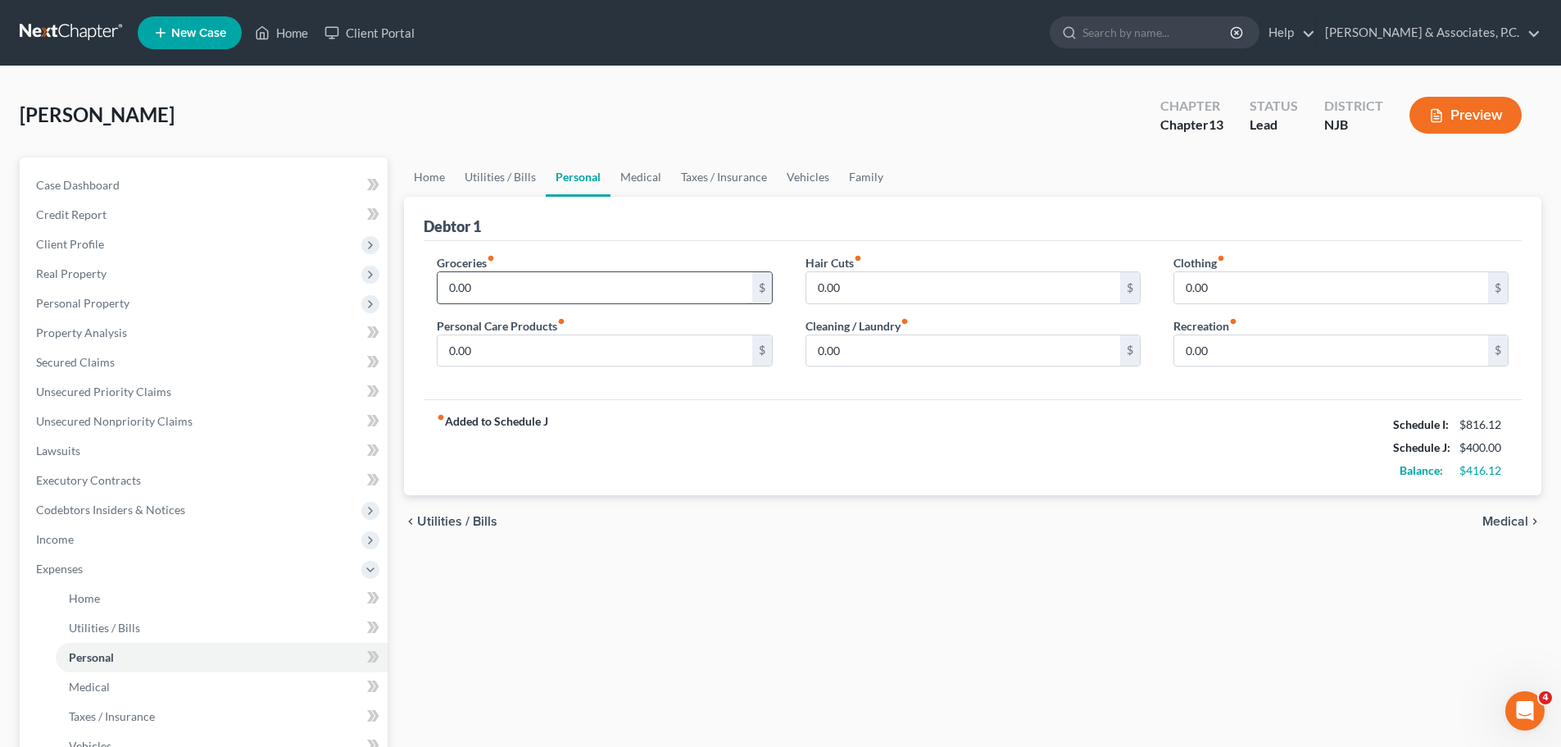
click at [566, 292] on input "0.00" at bounding box center [595, 287] width 314 height 31
click at [434, 171] on link "Home" at bounding box center [429, 176] width 51 height 39
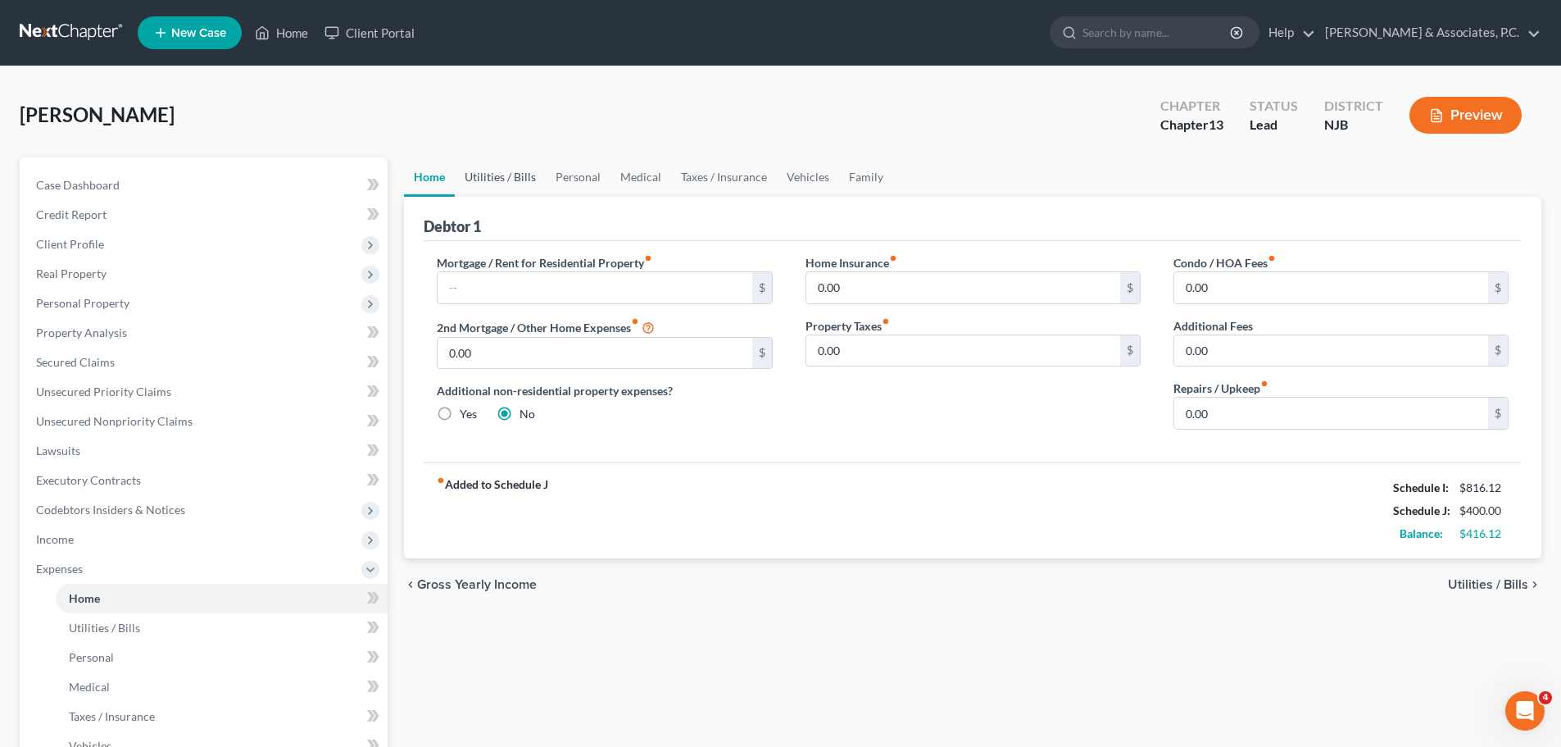
drag, startPoint x: 502, startPoint y: 178, endPoint x: 547, endPoint y: 194, distance: 48.0
click at [501, 177] on link "Utilities / Bills" at bounding box center [500, 176] width 91 height 39
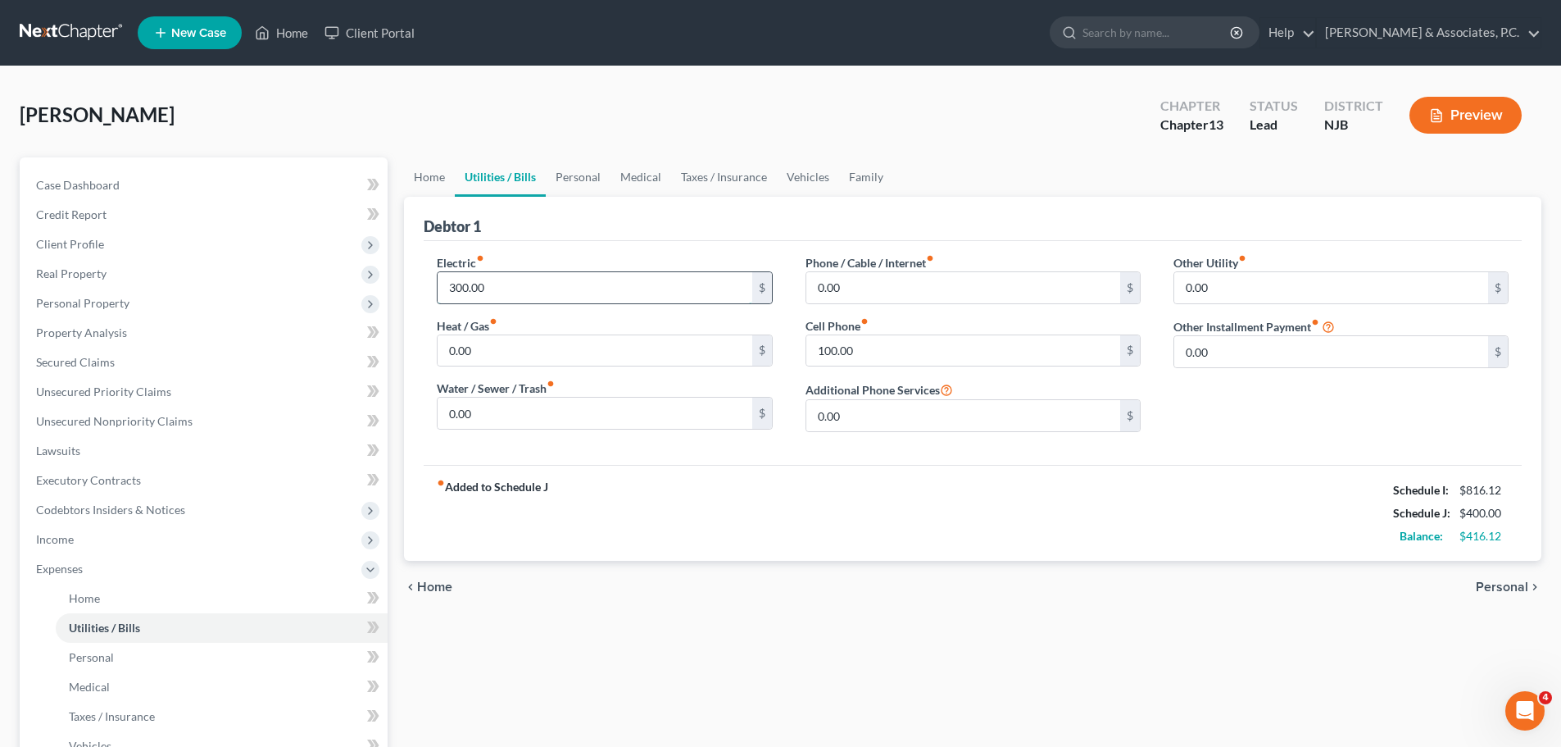
click at [507, 285] on input "300.00" at bounding box center [595, 287] width 314 height 31
click at [581, 175] on link "Personal" at bounding box center [578, 176] width 65 height 39
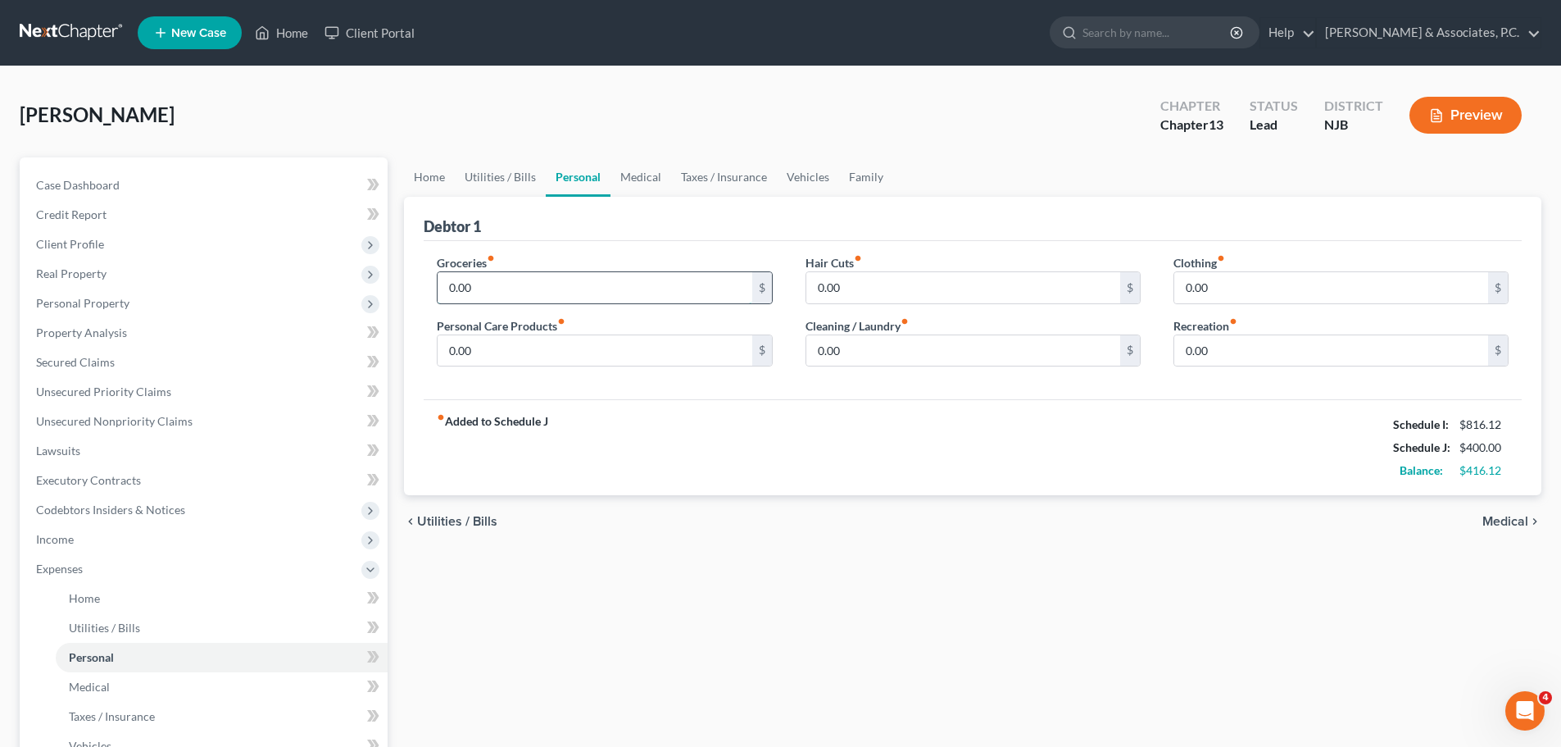
click at [529, 292] on input "0.00" at bounding box center [595, 287] width 314 height 31
click at [853, 356] on input "0.00" at bounding box center [964, 350] width 314 height 31
click at [677, 287] on input "1,000.00" at bounding box center [595, 287] width 314 height 31
click at [661, 288] on input "1,000.00" at bounding box center [595, 287] width 314 height 31
click at [656, 283] on input "1,000.00" at bounding box center [595, 287] width 314 height 31
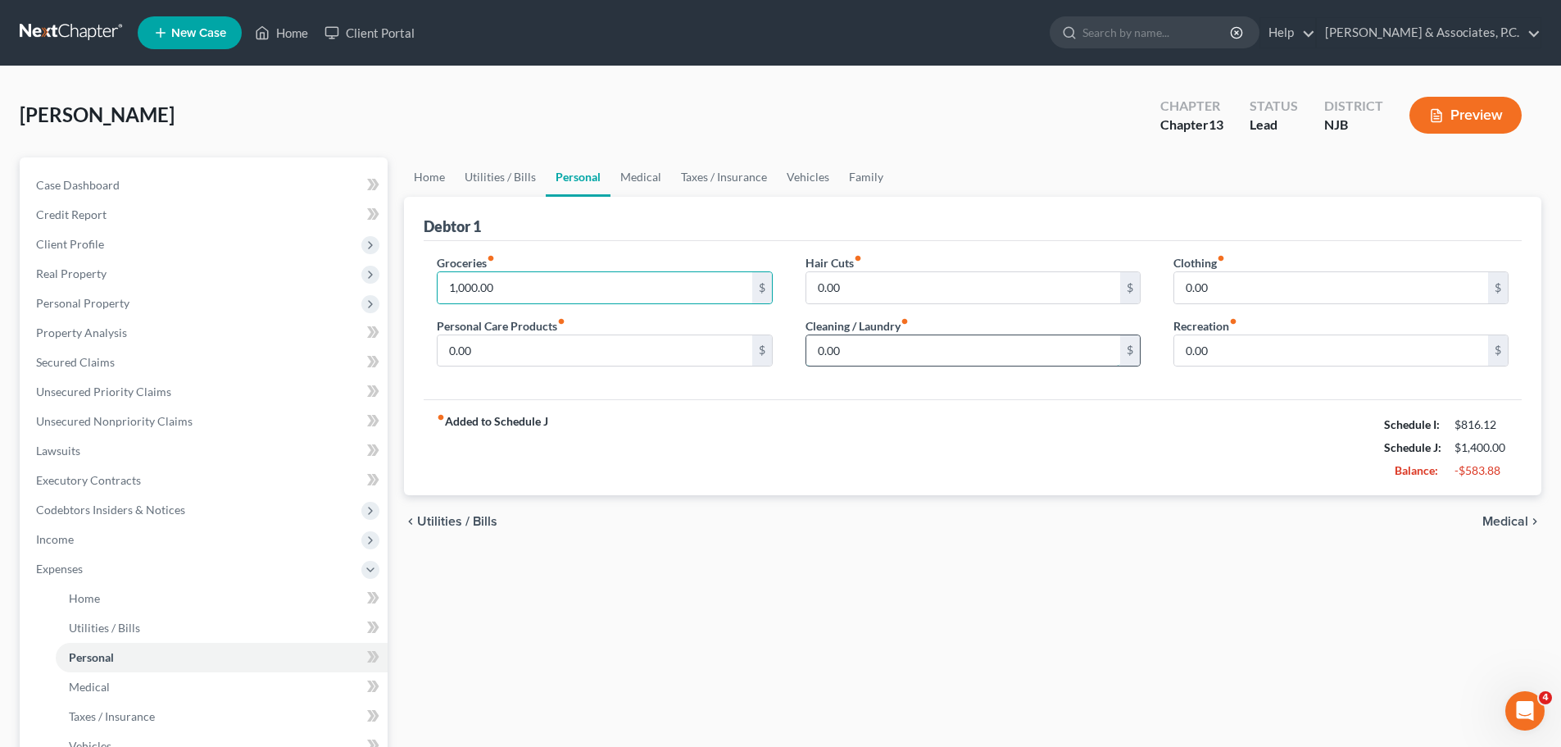
click at [893, 352] on input "0.00" at bounding box center [964, 350] width 314 height 31
drag, startPoint x: 597, startPoint y: 283, endPoint x: 605, endPoint y: 279, distance: 9.2
click at [598, 283] on input "1,000.00" at bounding box center [595, 287] width 314 height 31
click at [885, 278] on input "0.00" at bounding box center [964, 287] width 314 height 31
click at [576, 353] on input "0.00" at bounding box center [595, 350] width 314 height 31
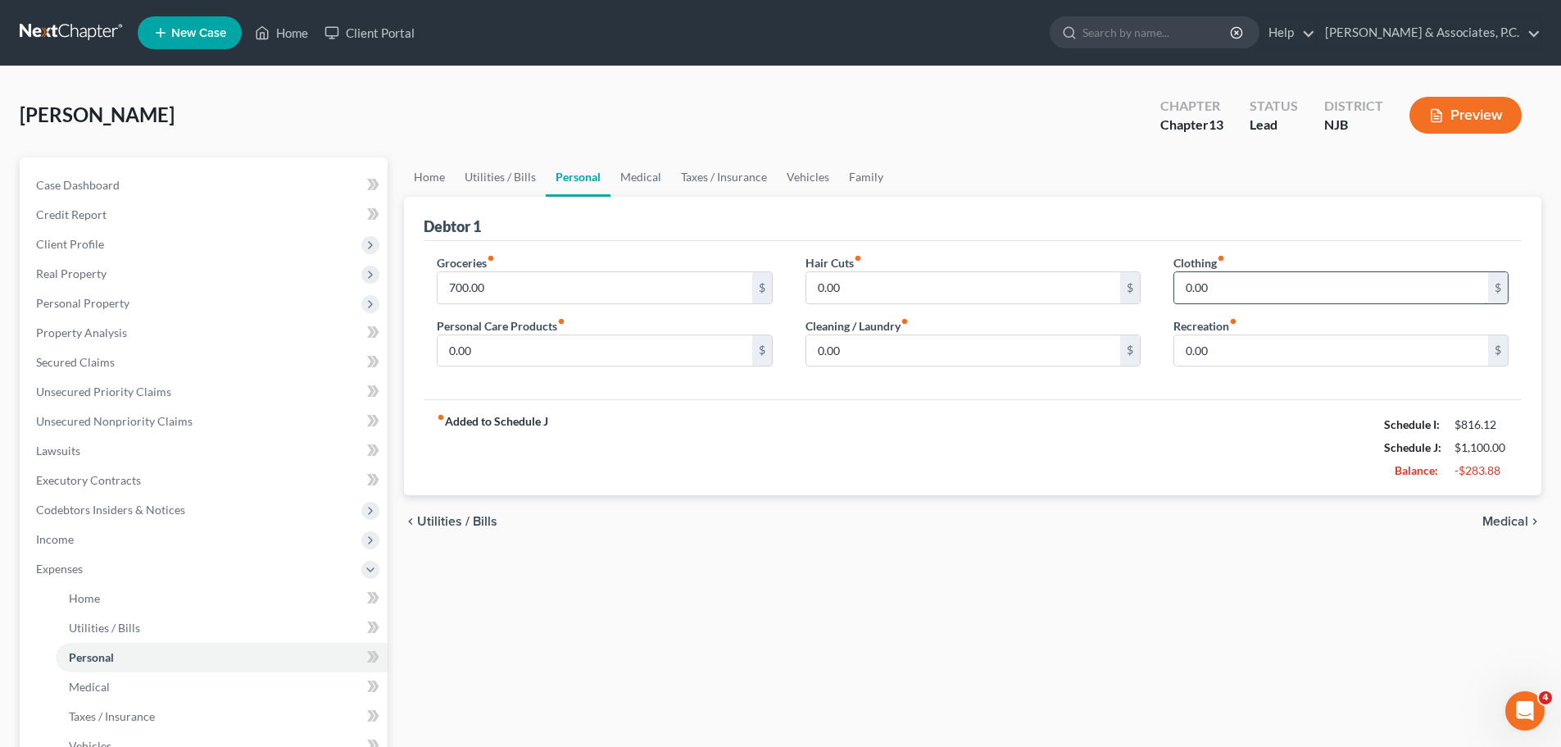
click at [1275, 286] on input "0.00" at bounding box center [1332, 287] width 314 height 31
click at [653, 168] on link "Medical" at bounding box center [641, 176] width 61 height 39
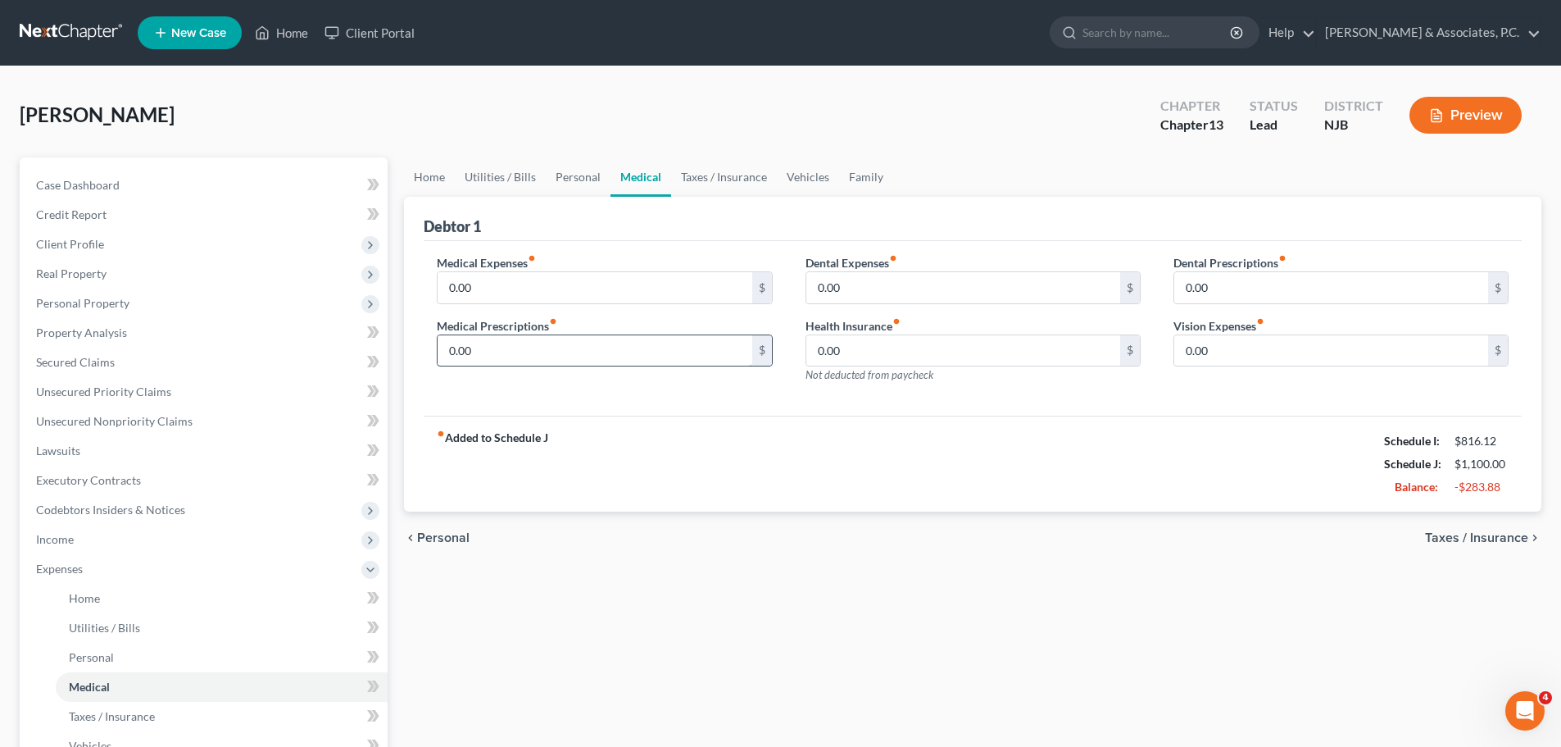
click at [542, 339] on input "0.00" at bounding box center [595, 350] width 314 height 31
click at [941, 281] on input "0.00" at bounding box center [964, 287] width 314 height 31
click at [1232, 285] on input "0.00" at bounding box center [1332, 287] width 314 height 31
drag, startPoint x: 867, startPoint y: 352, endPoint x: 871, endPoint y: 342, distance: 10.7
click at [869, 352] on input "0.00" at bounding box center [964, 350] width 314 height 31
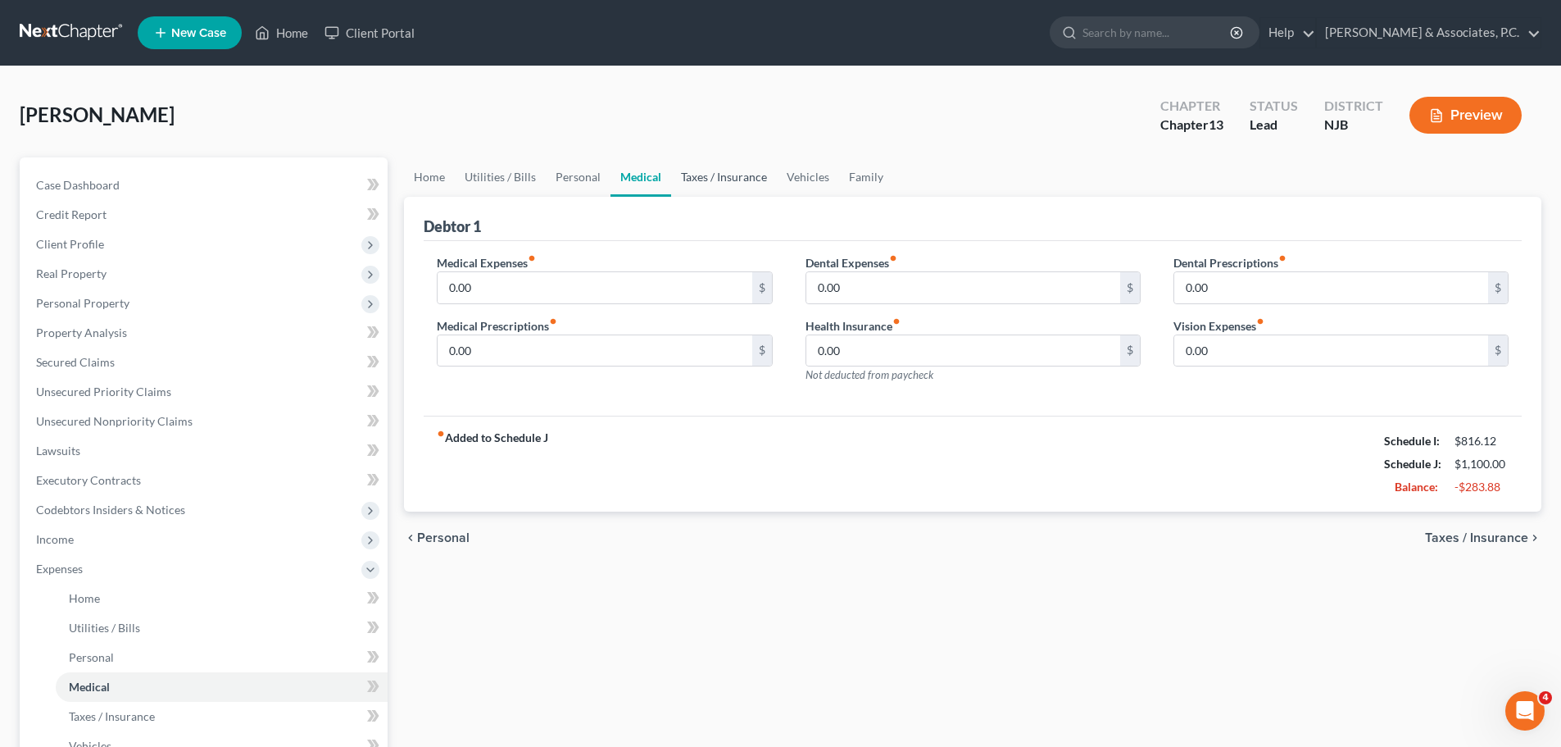
drag, startPoint x: 690, startPoint y: 164, endPoint x: 714, endPoint y: 175, distance: 26.4
click at [690, 165] on link "Taxes / Insurance" at bounding box center [724, 176] width 106 height 39
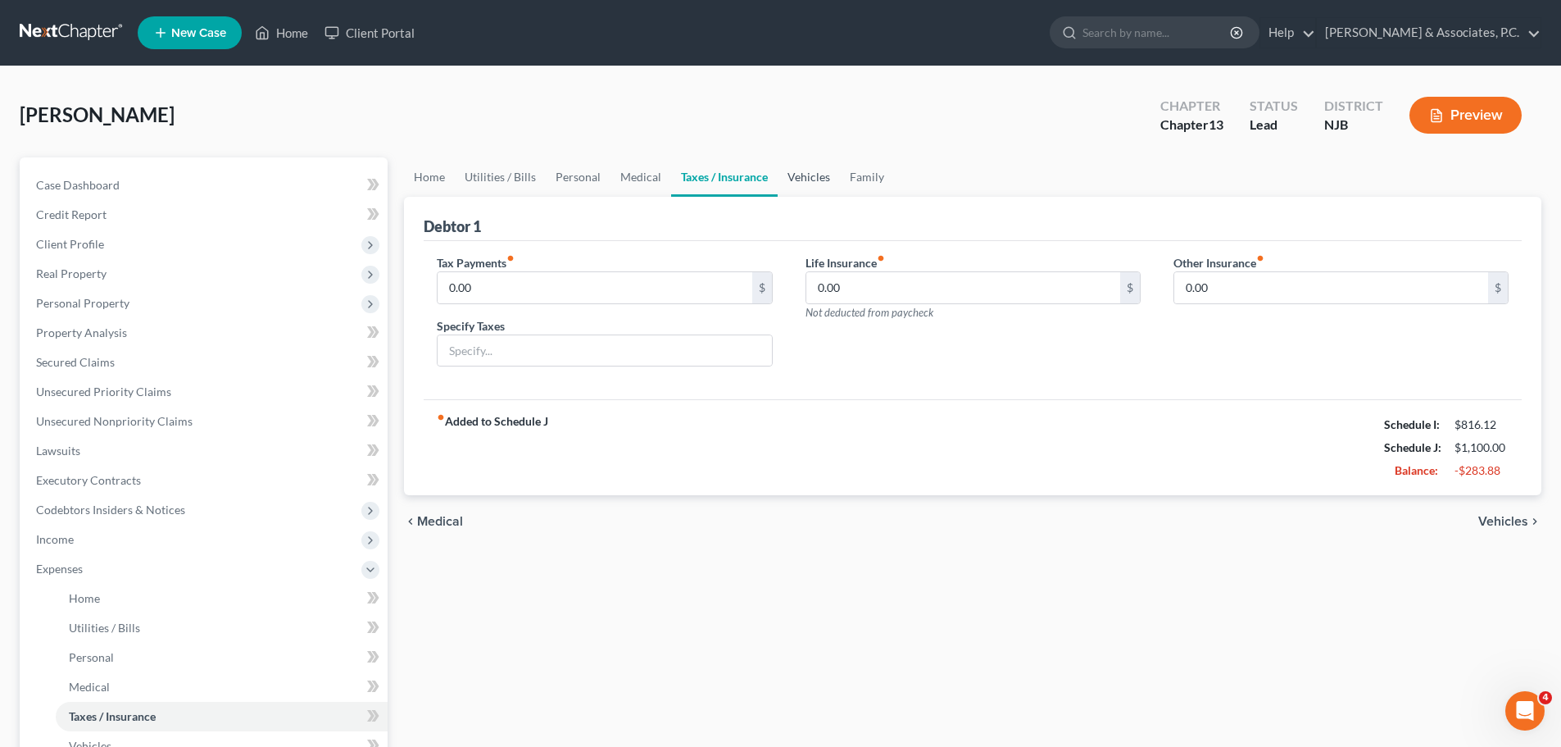
click at [806, 175] on link "Vehicles" at bounding box center [809, 176] width 62 height 39
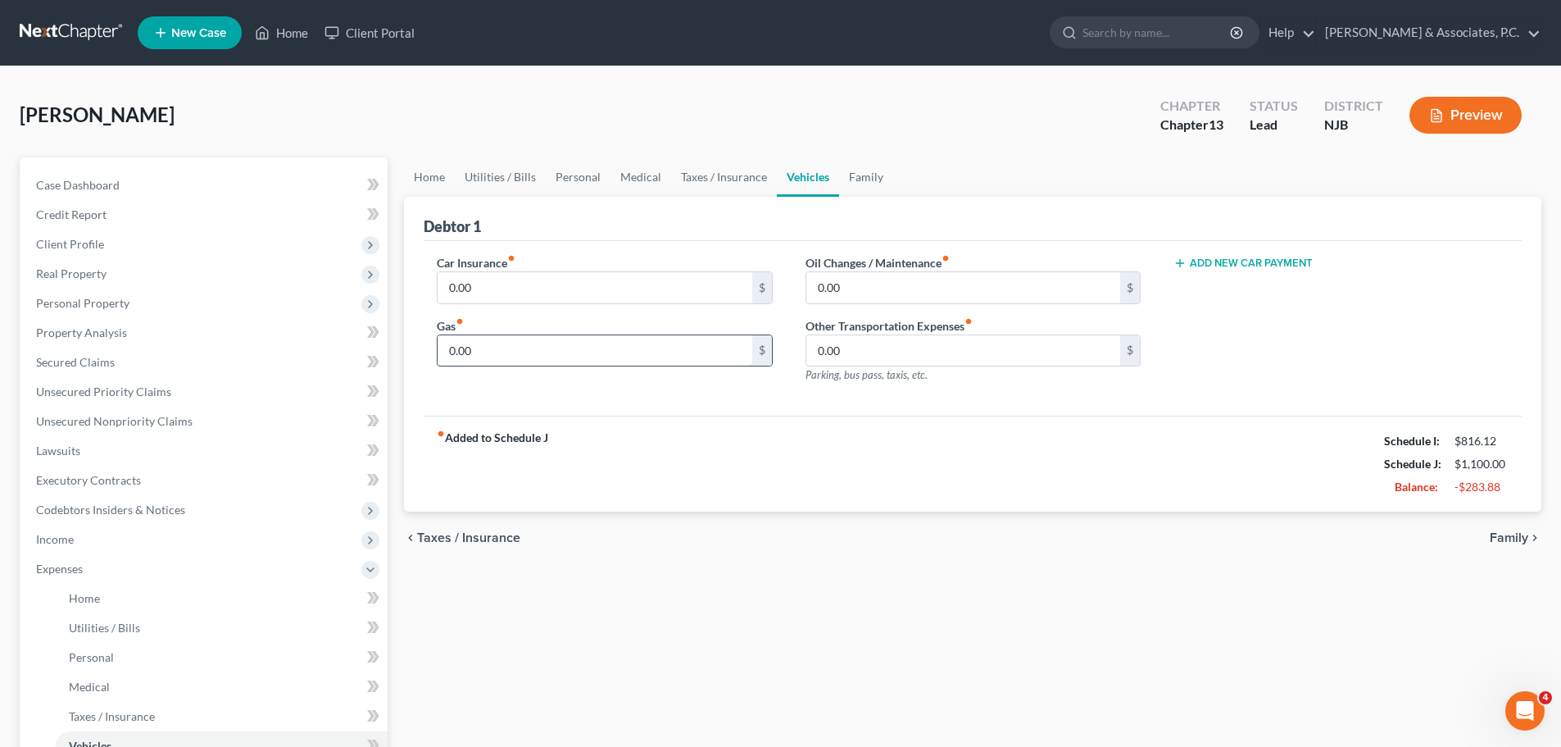
click at [641, 346] on input "0.00" at bounding box center [595, 350] width 314 height 31
click at [952, 349] on input "0.00" at bounding box center [964, 350] width 314 height 31
click at [866, 176] on link "Family" at bounding box center [866, 176] width 54 height 39
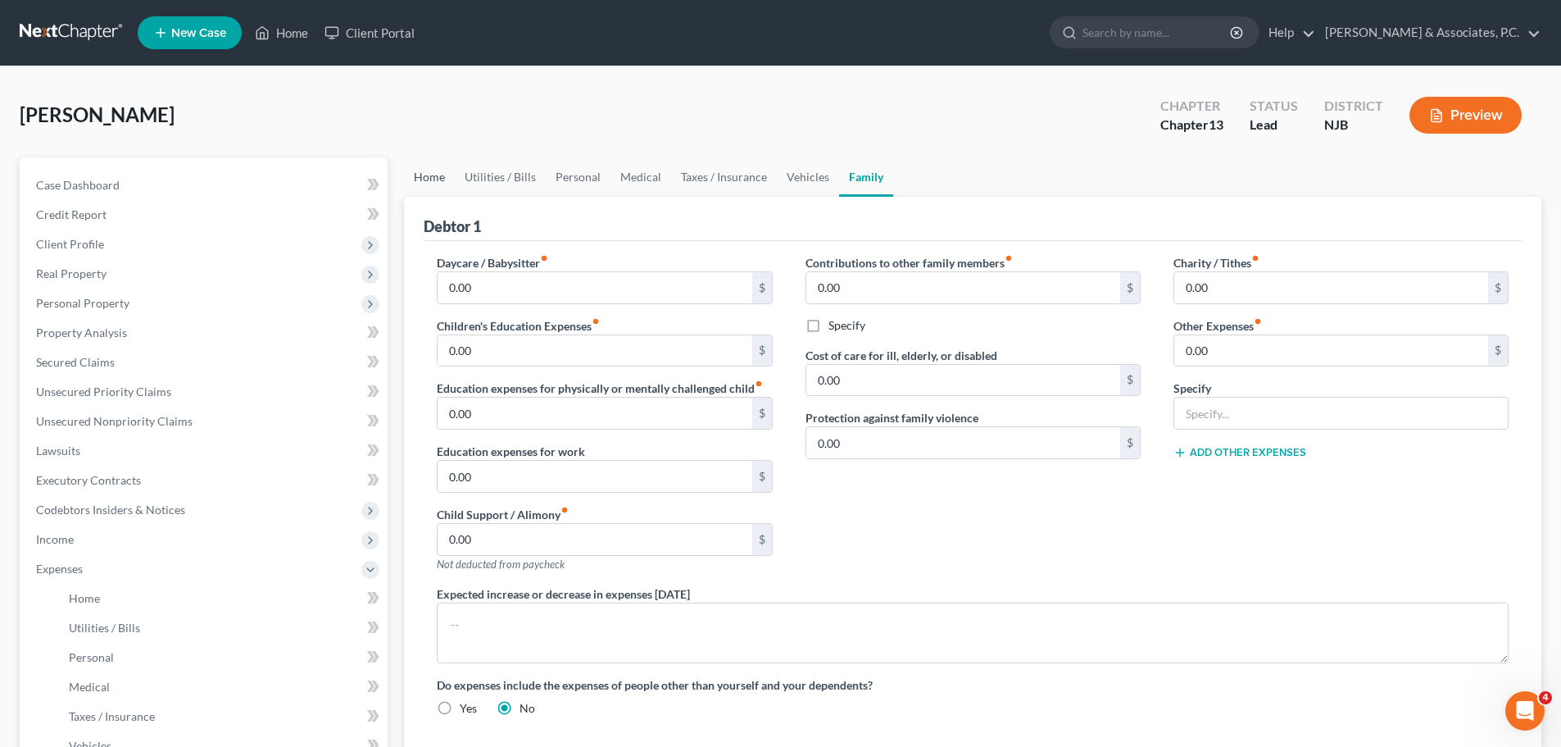
drag, startPoint x: 428, startPoint y: 166, endPoint x: 453, endPoint y: 189, distance: 34.2
click at [427, 166] on link "Home" at bounding box center [429, 176] width 51 height 39
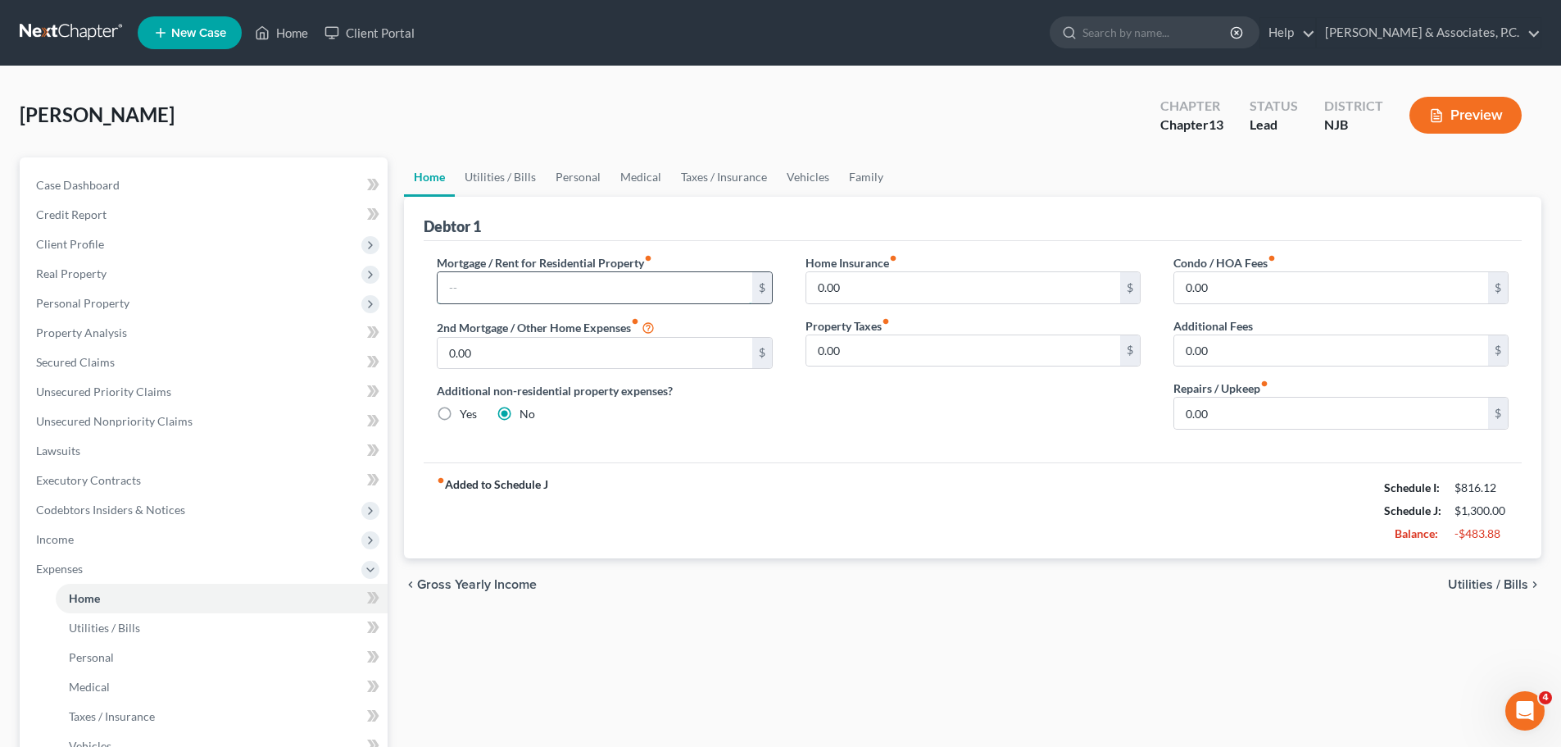
drag, startPoint x: 507, startPoint y: 284, endPoint x: 518, endPoint y: 271, distance: 16.8
click at [507, 284] on input "text" at bounding box center [595, 287] width 314 height 31
click at [816, 458] on div "Mortgage / Rent for Residential Property fiber_manual_record $ 2nd Mortgage / O…" at bounding box center [973, 351] width 1098 height 221
click at [512, 282] on input "text" at bounding box center [595, 287] width 314 height 31
drag, startPoint x: 511, startPoint y: 175, endPoint x: 544, endPoint y: 189, distance: 36.4
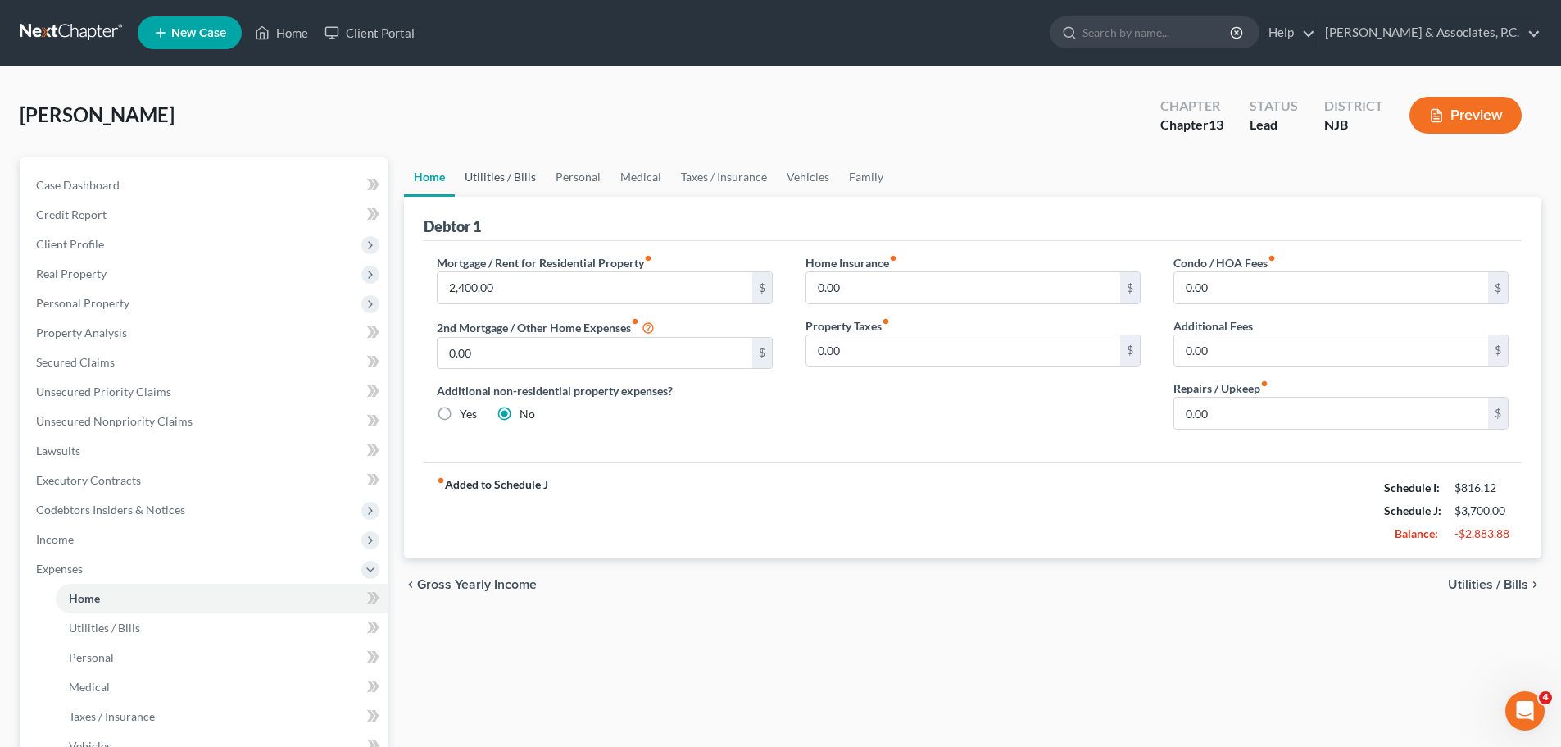
click at [511, 175] on link "Utilities / Bills" at bounding box center [500, 176] width 91 height 39
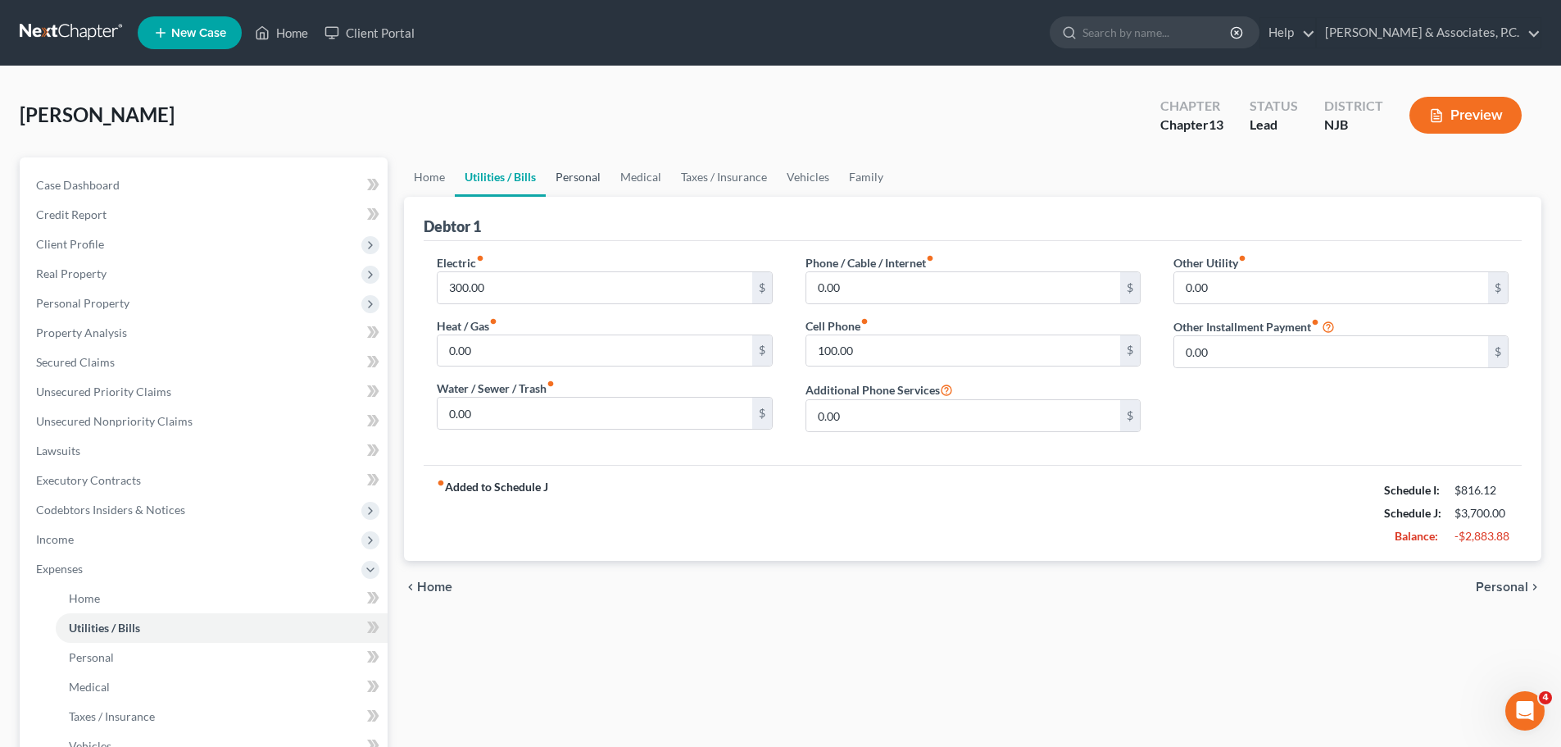
click at [575, 182] on link "Personal" at bounding box center [578, 176] width 65 height 39
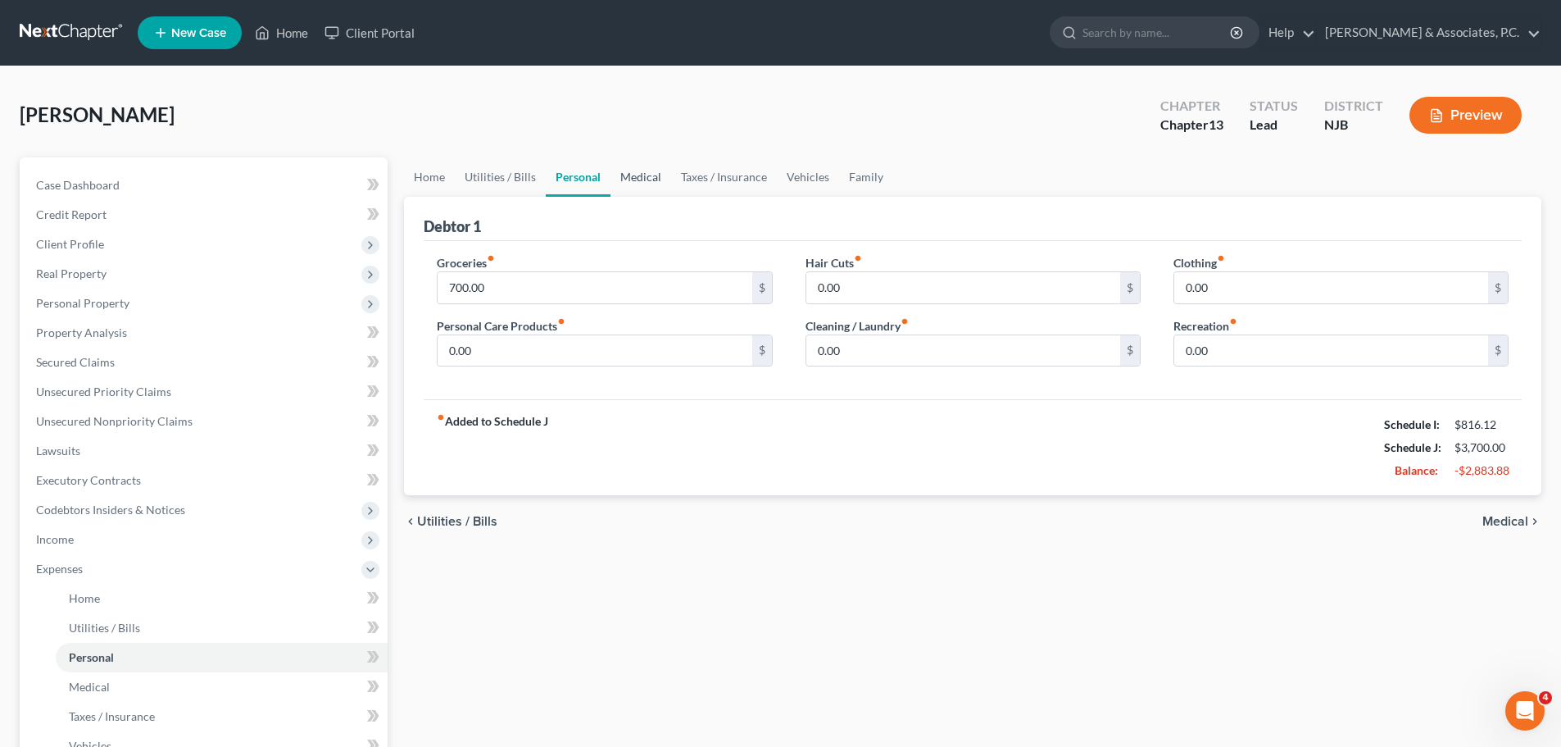
click at [636, 181] on link "Medical" at bounding box center [641, 176] width 61 height 39
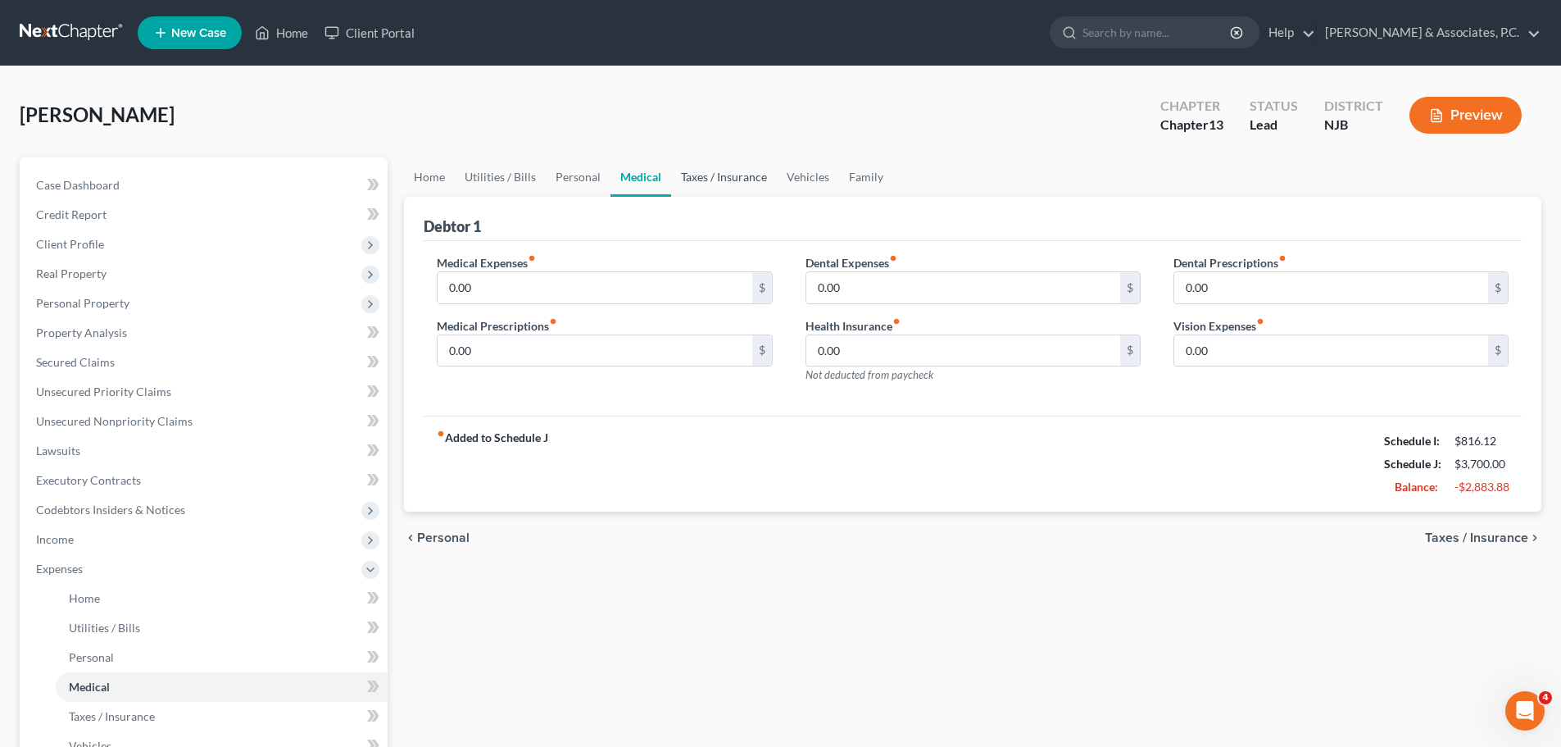
click at [736, 177] on link "Taxes / Insurance" at bounding box center [724, 176] width 106 height 39
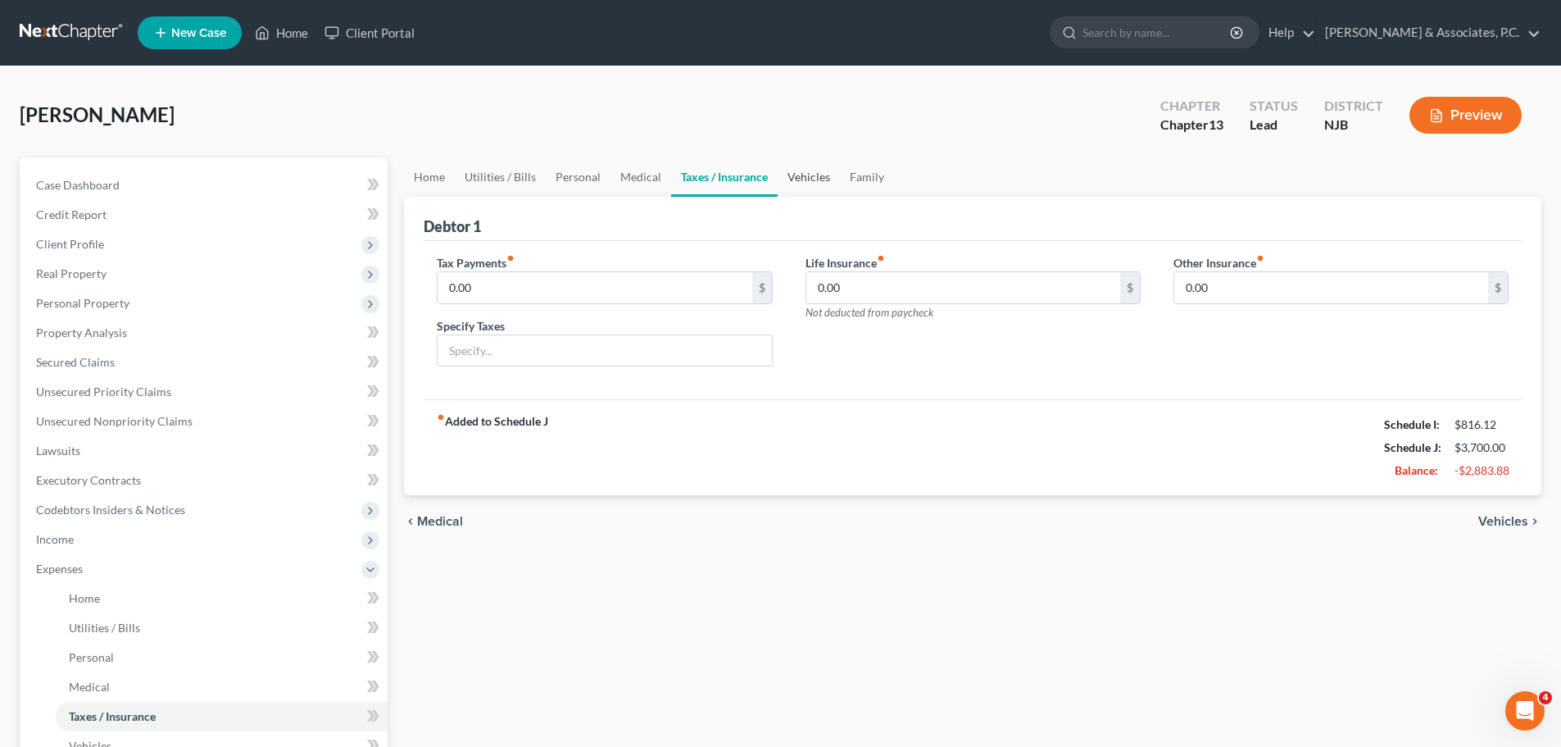
click at [807, 179] on link "Vehicles" at bounding box center [809, 176] width 62 height 39
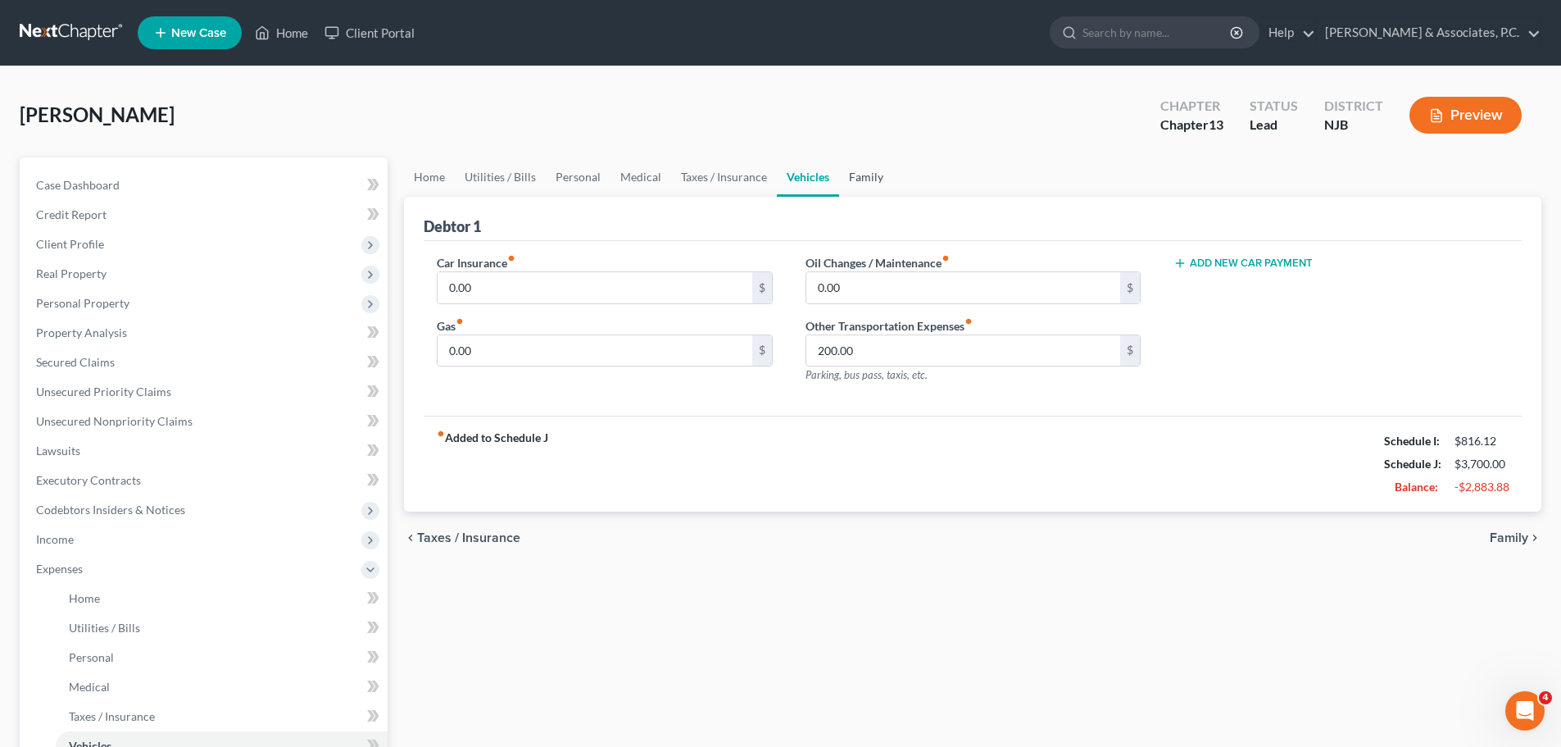
click at [868, 176] on link "Family" at bounding box center [866, 176] width 54 height 39
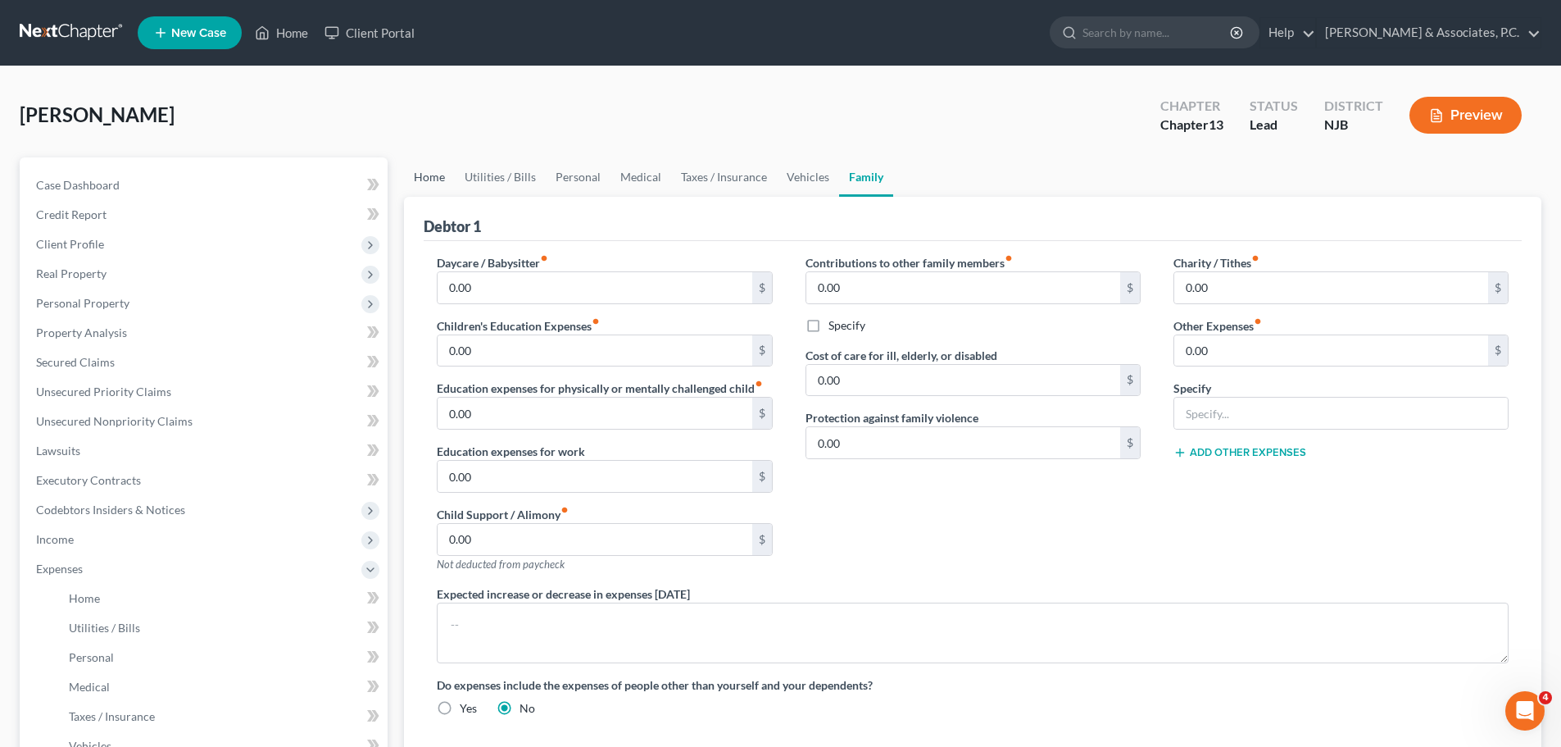
click at [432, 176] on link "Home" at bounding box center [429, 176] width 51 height 39
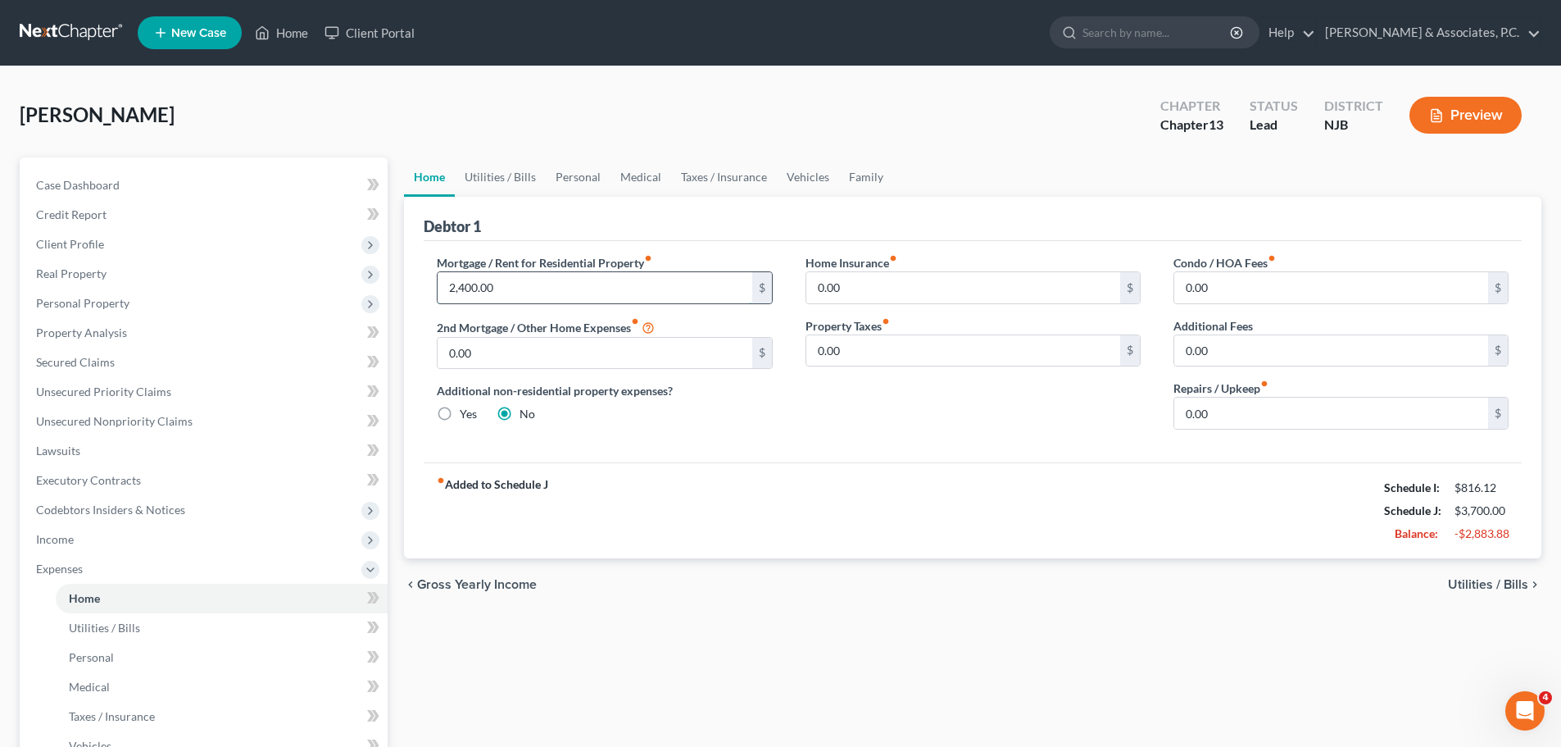
click at [526, 290] on input "2,400.00" at bounding box center [595, 287] width 314 height 31
click at [479, 171] on link "Utilities / Bills" at bounding box center [500, 176] width 91 height 39
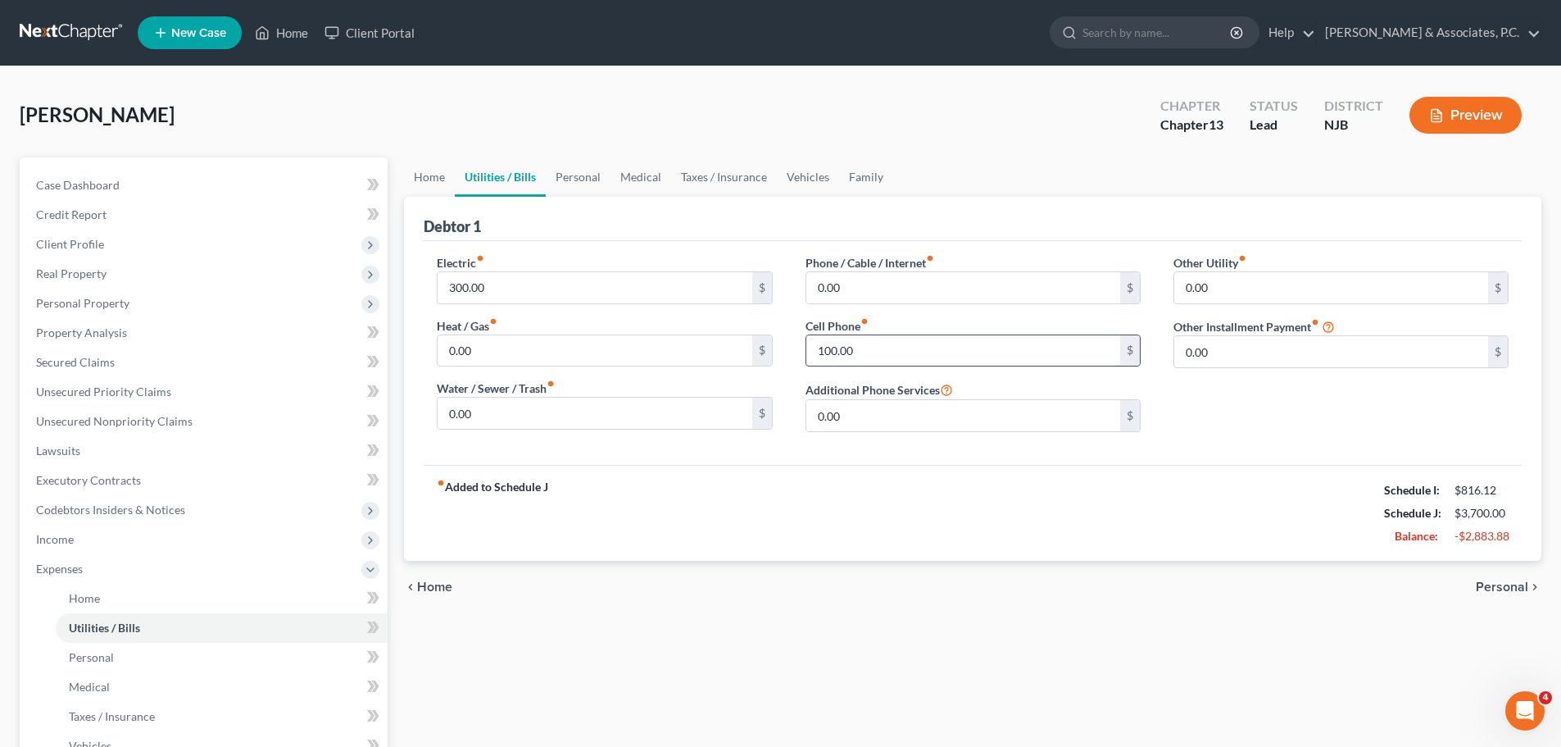
click at [917, 348] on input "100.00" at bounding box center [964, 350] width 314 height 31
click at [568, 175] on link "Personal" at bounding box center [578, 176] width 65 height 39
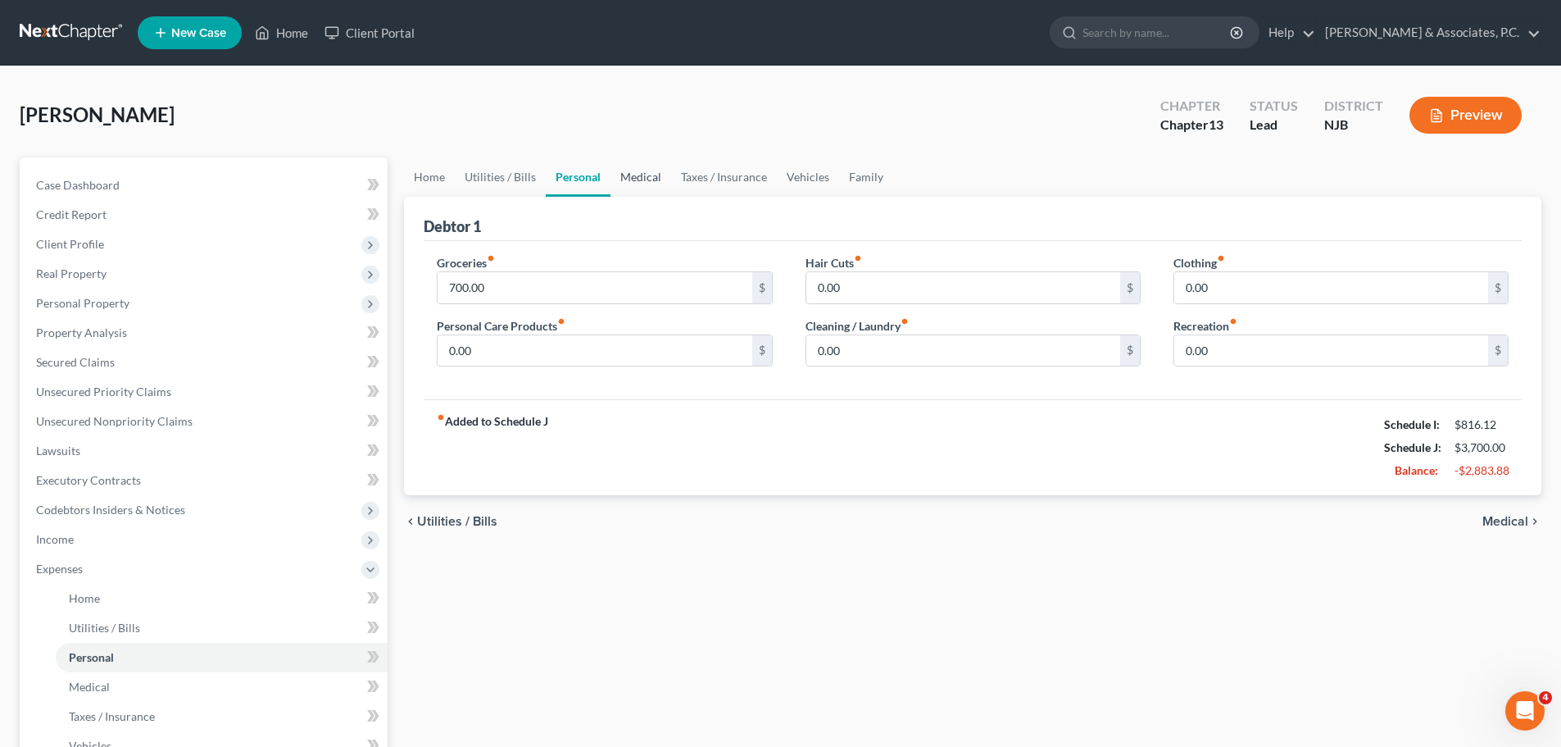
click at [629, 175] on link "Medical" at bounding box center [641, 176] width 61 height 39
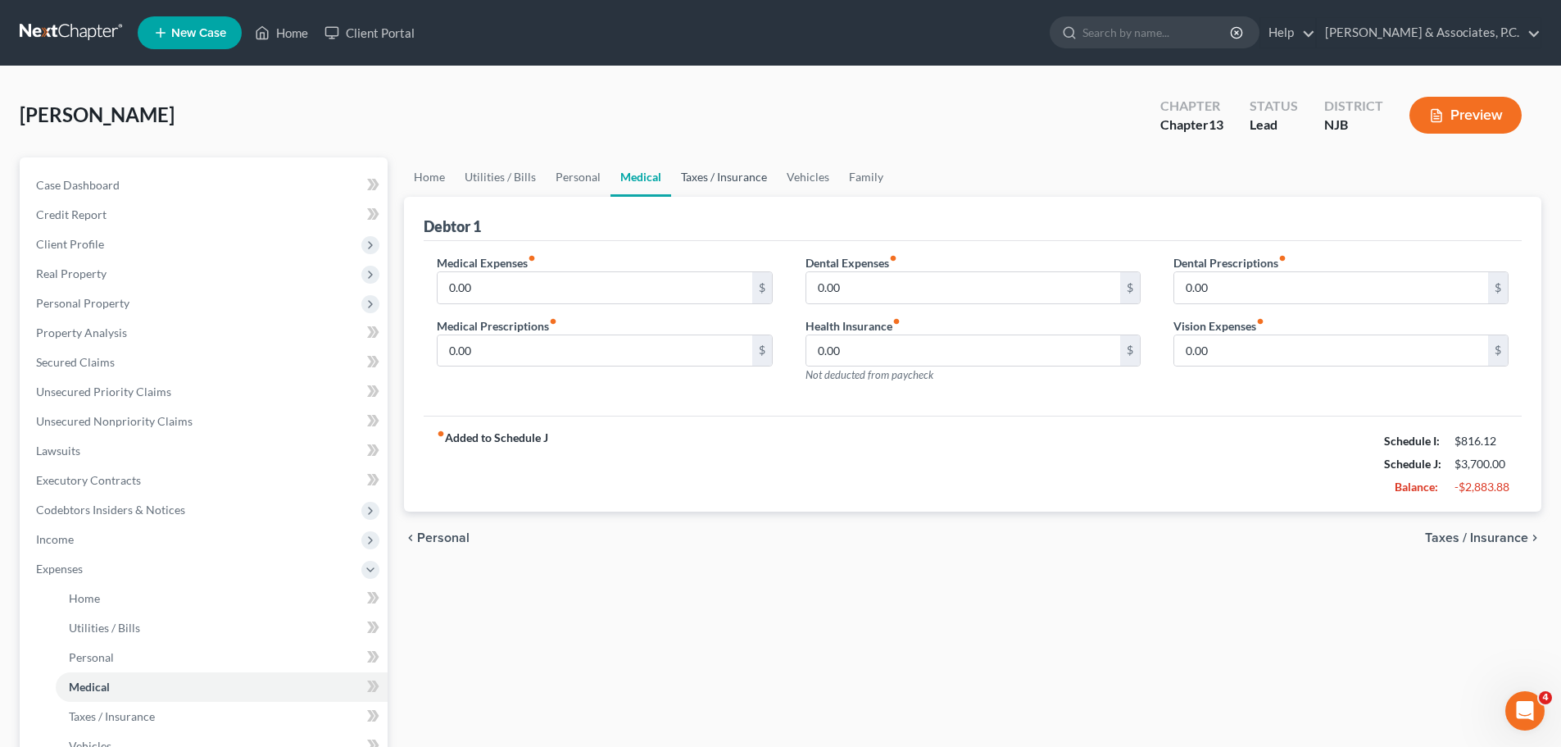
click at [737, 177] on link "Taxes / Insurance" at bounding box center [724, 176] width 106 height 39
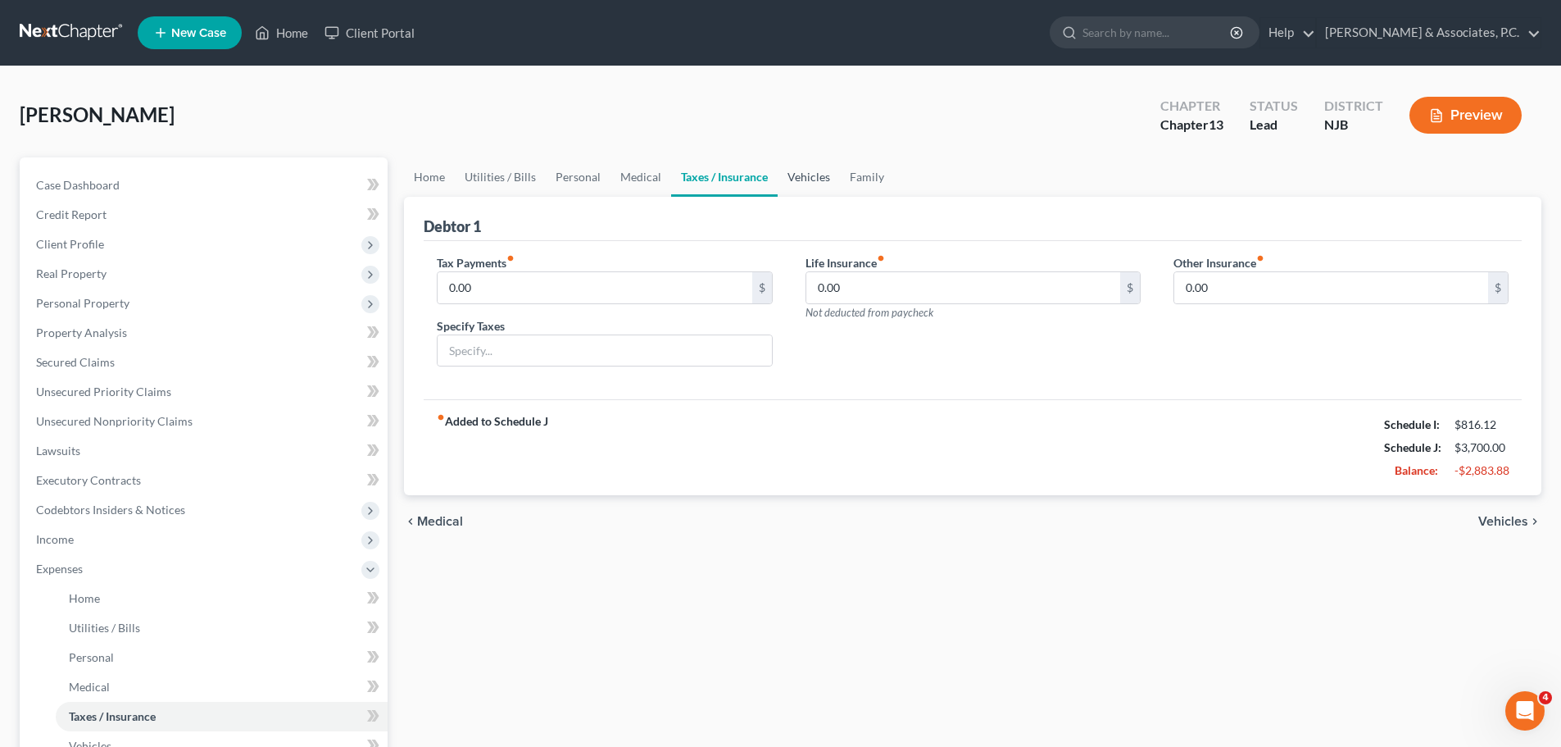
click at [818, 178] on link "Vehicles" at bounding box center [809, 176] width 62 height 39
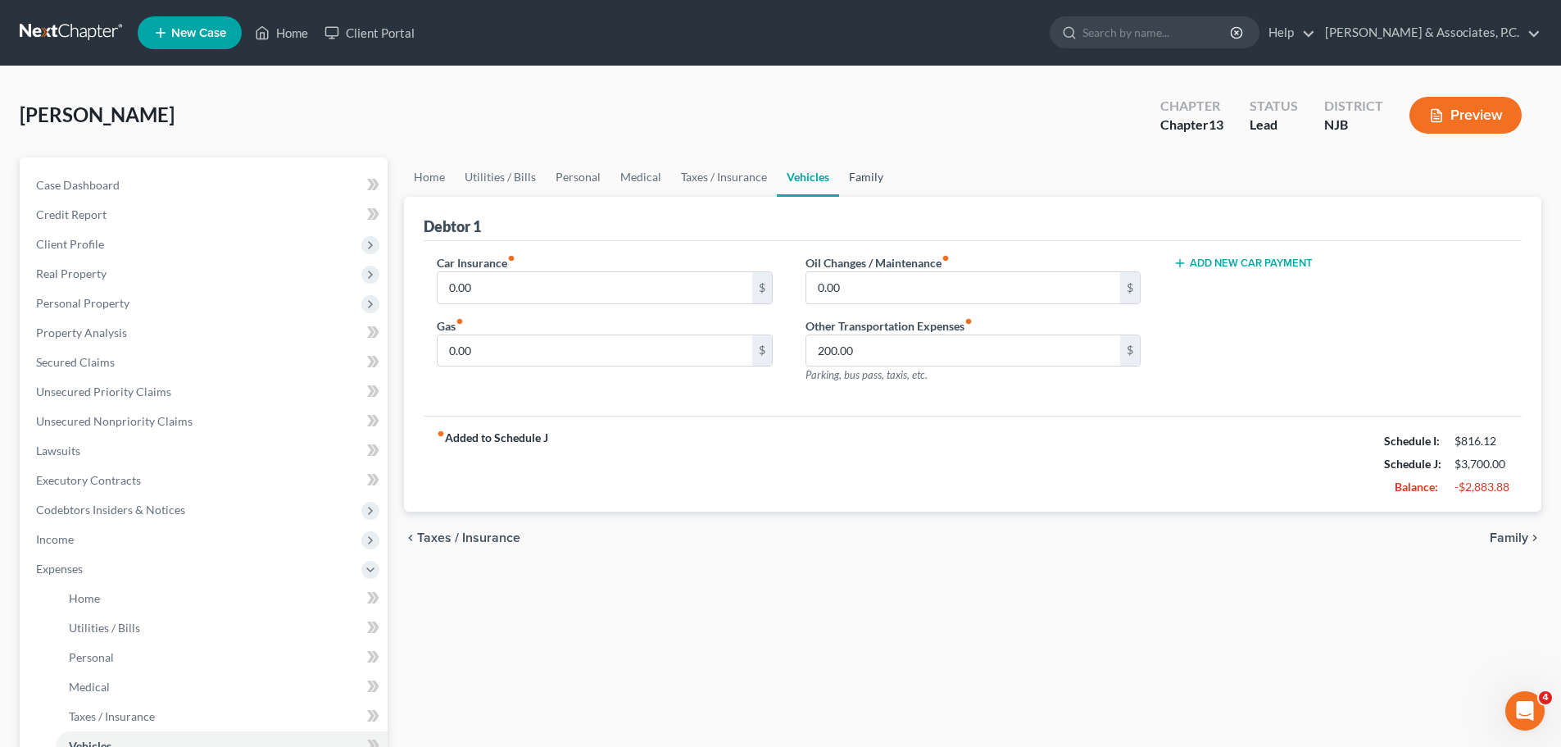
click at [861, 177] on link "Family" at bounding box center [866, 176] width 54 height 39
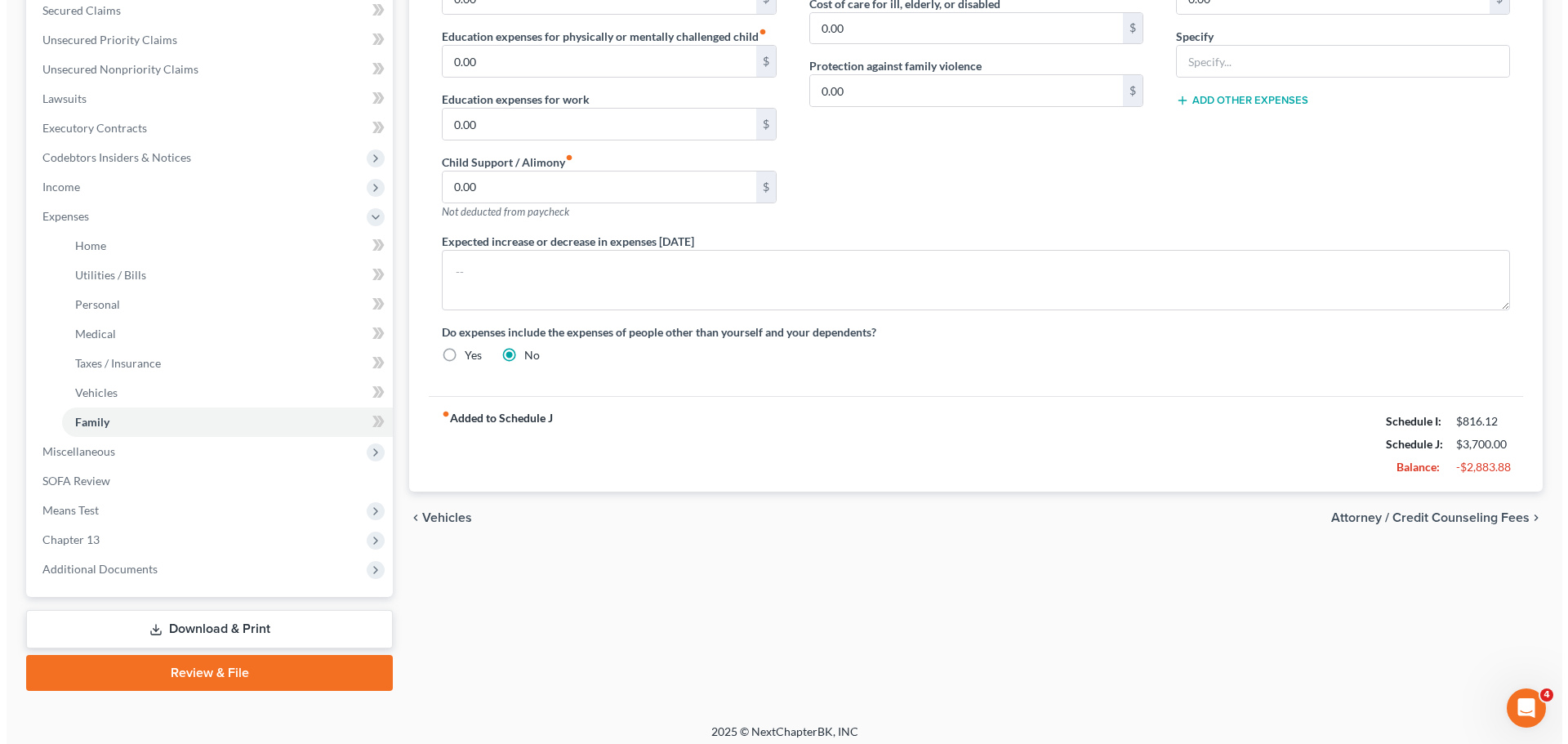
scroll to position [360, 0]
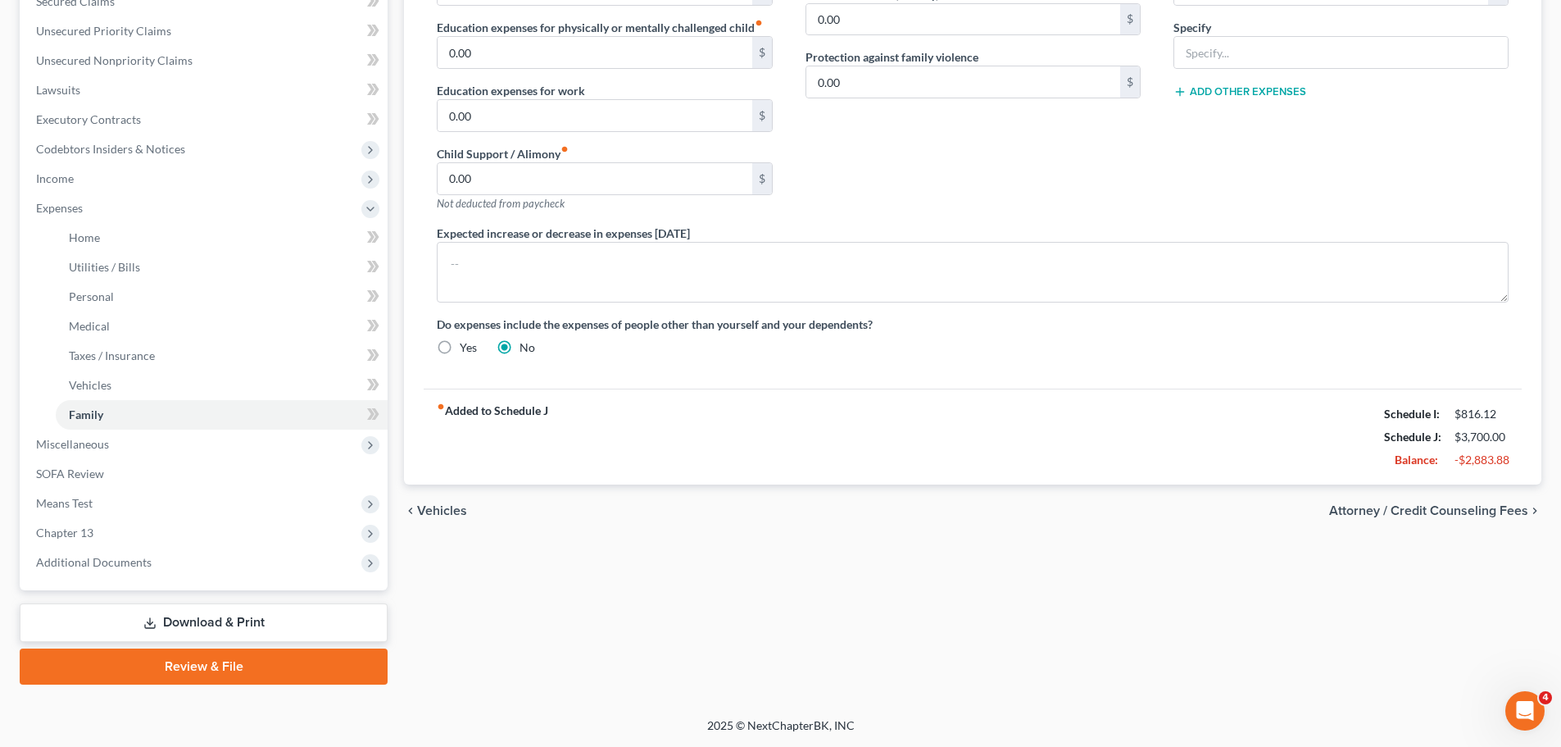
click at [1429, 507] on span "Attorney / Credit Counseling Fees" at bounding box center [1428, 510] width 199 height 13
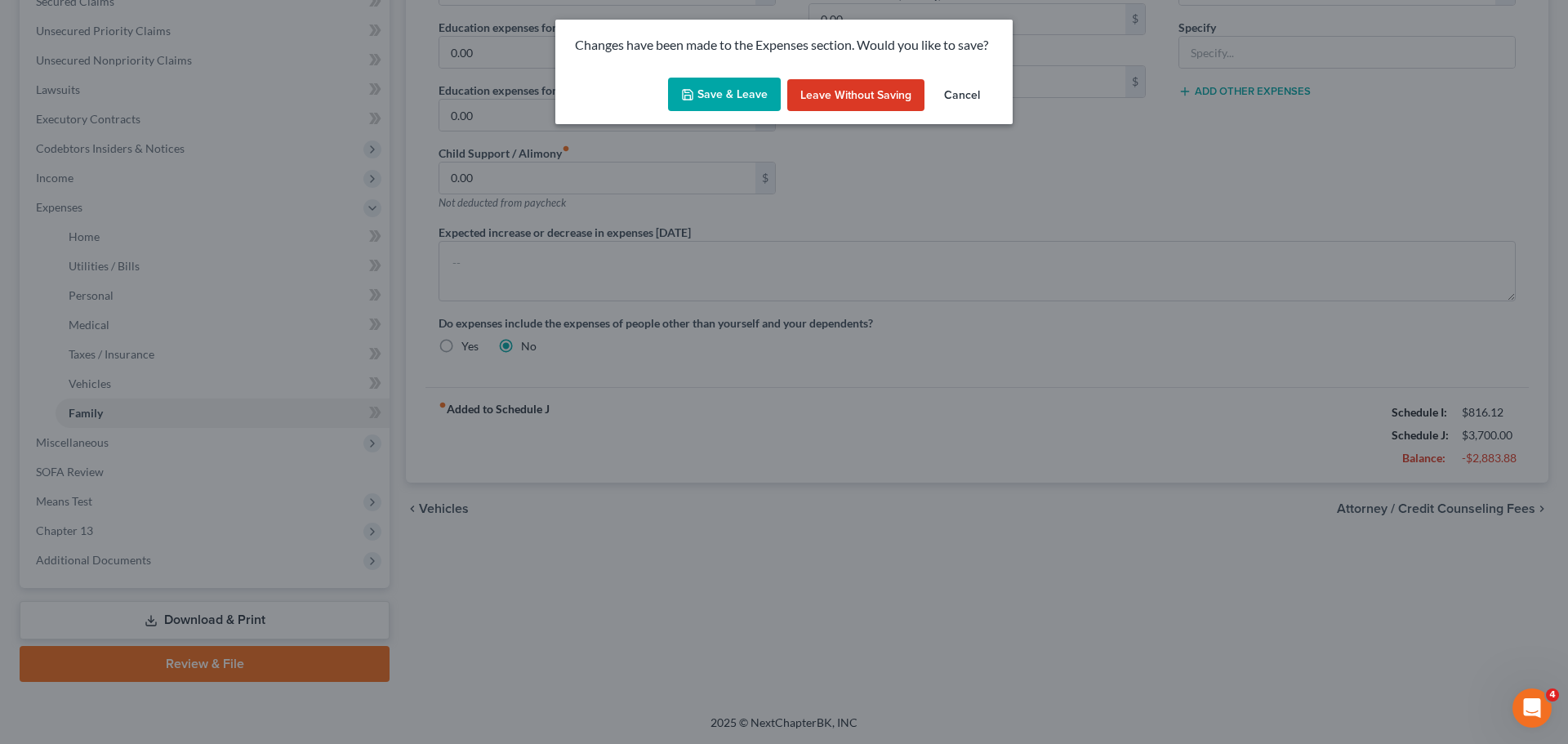
click at [715, 87] on button "Save & Leave" at bounding box center [723, 95] width 113 height 34
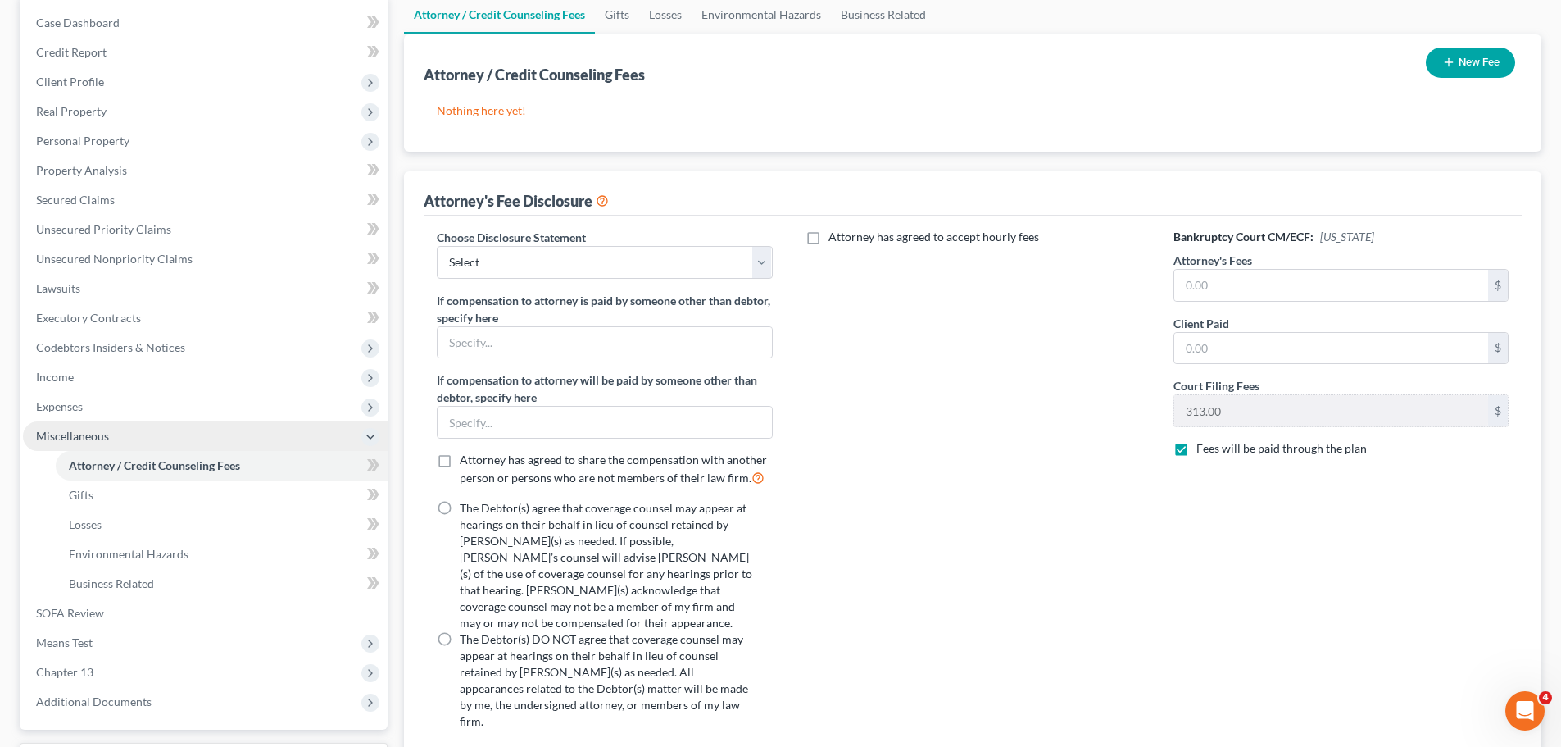
scroll to position [164, 0]
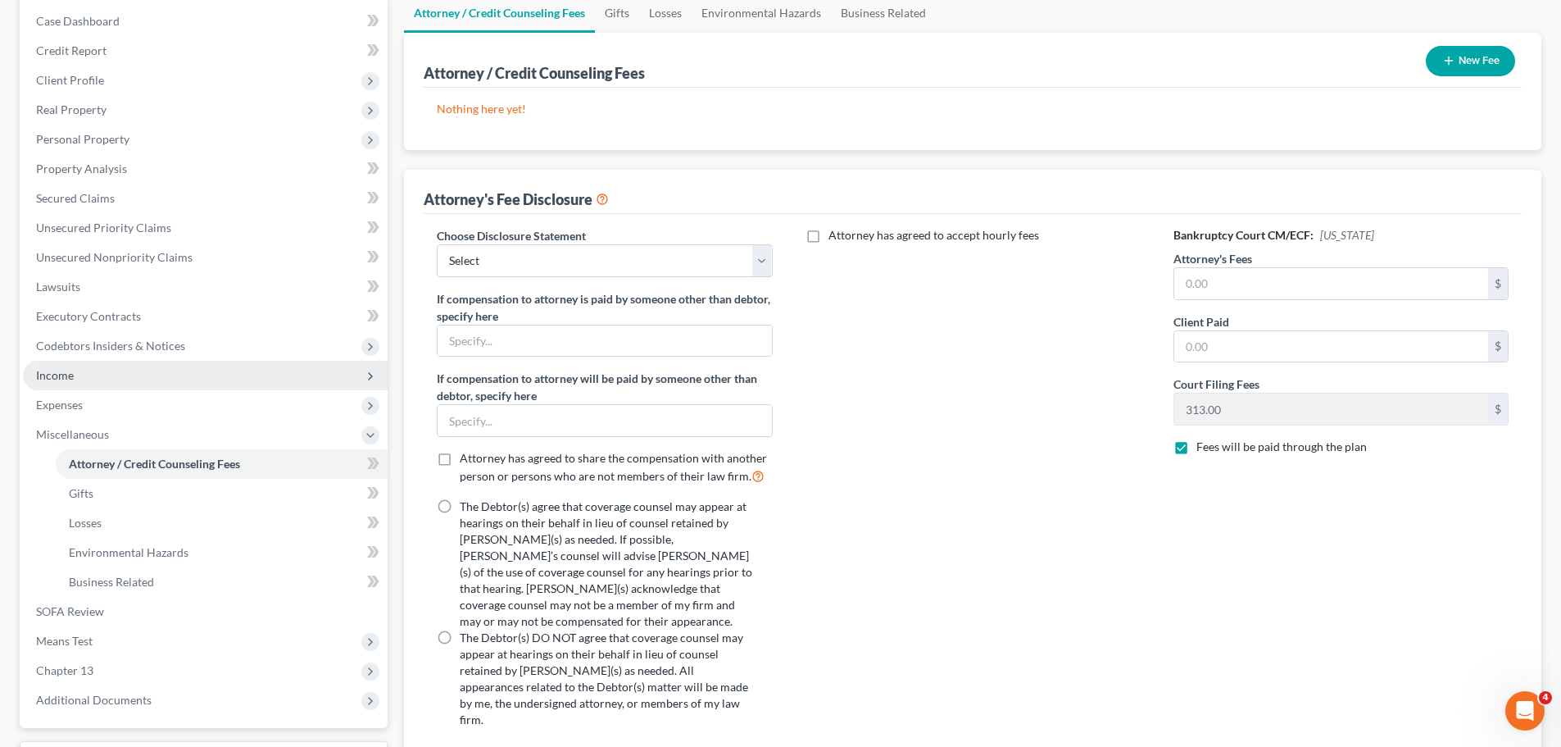
click at [59, 375] on span "Income" at bounding box center [55, 375] width 38 height 14
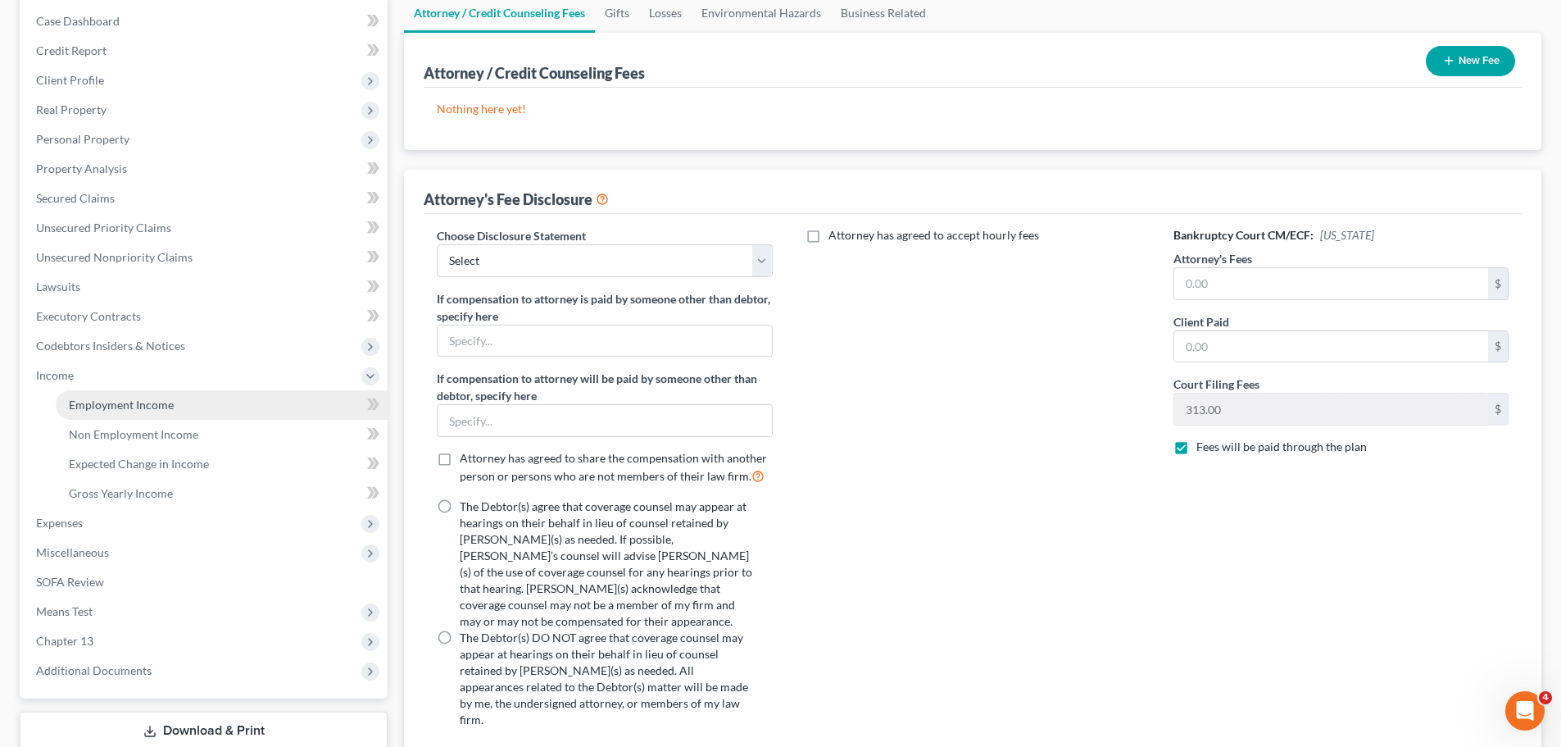
click at [120, 411] on link "Employment Income" at bounding box center [222, 405] width 332 height 30
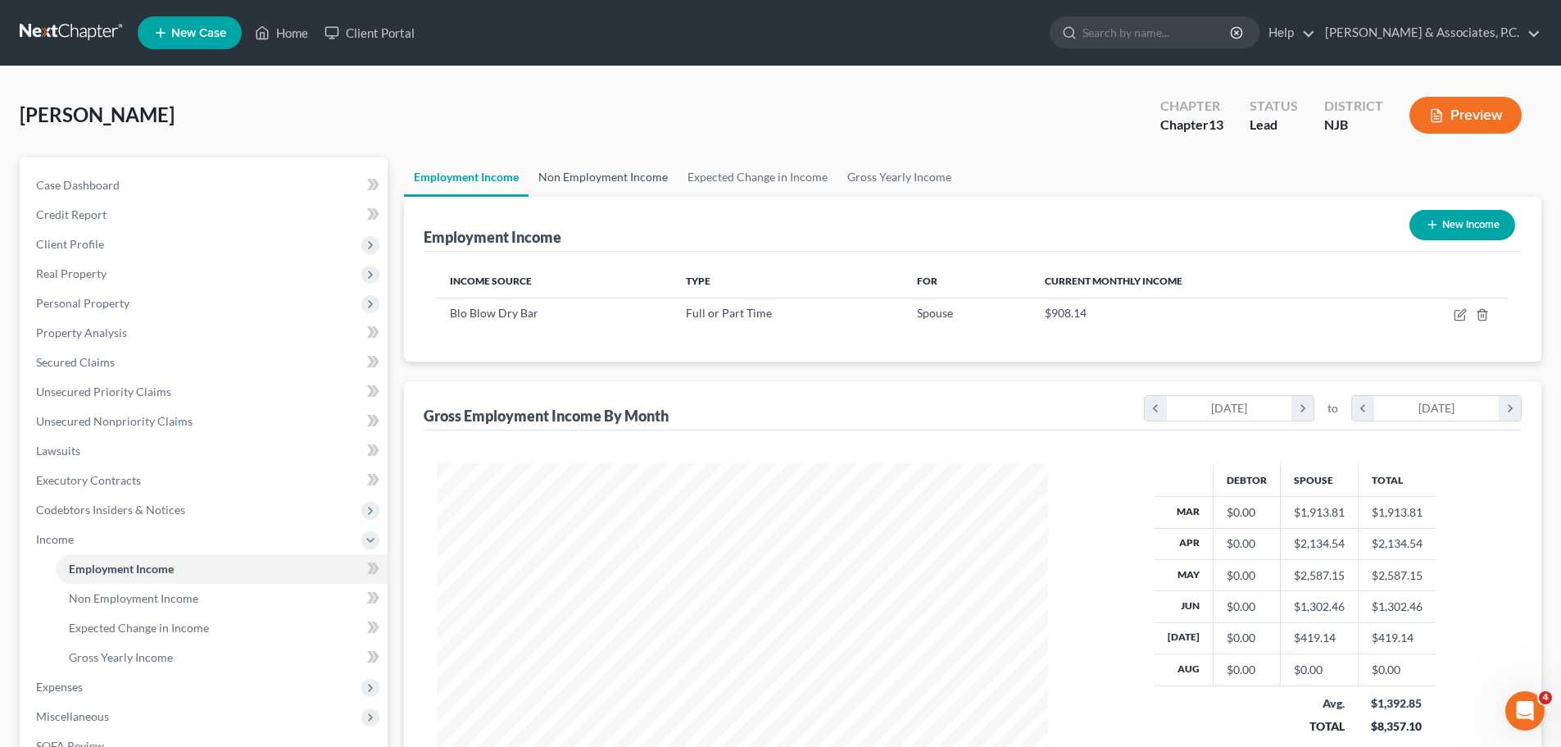
click at [586, 179] on link "Non Employment Income" at bounding box center [603, 176] width 149 height 39
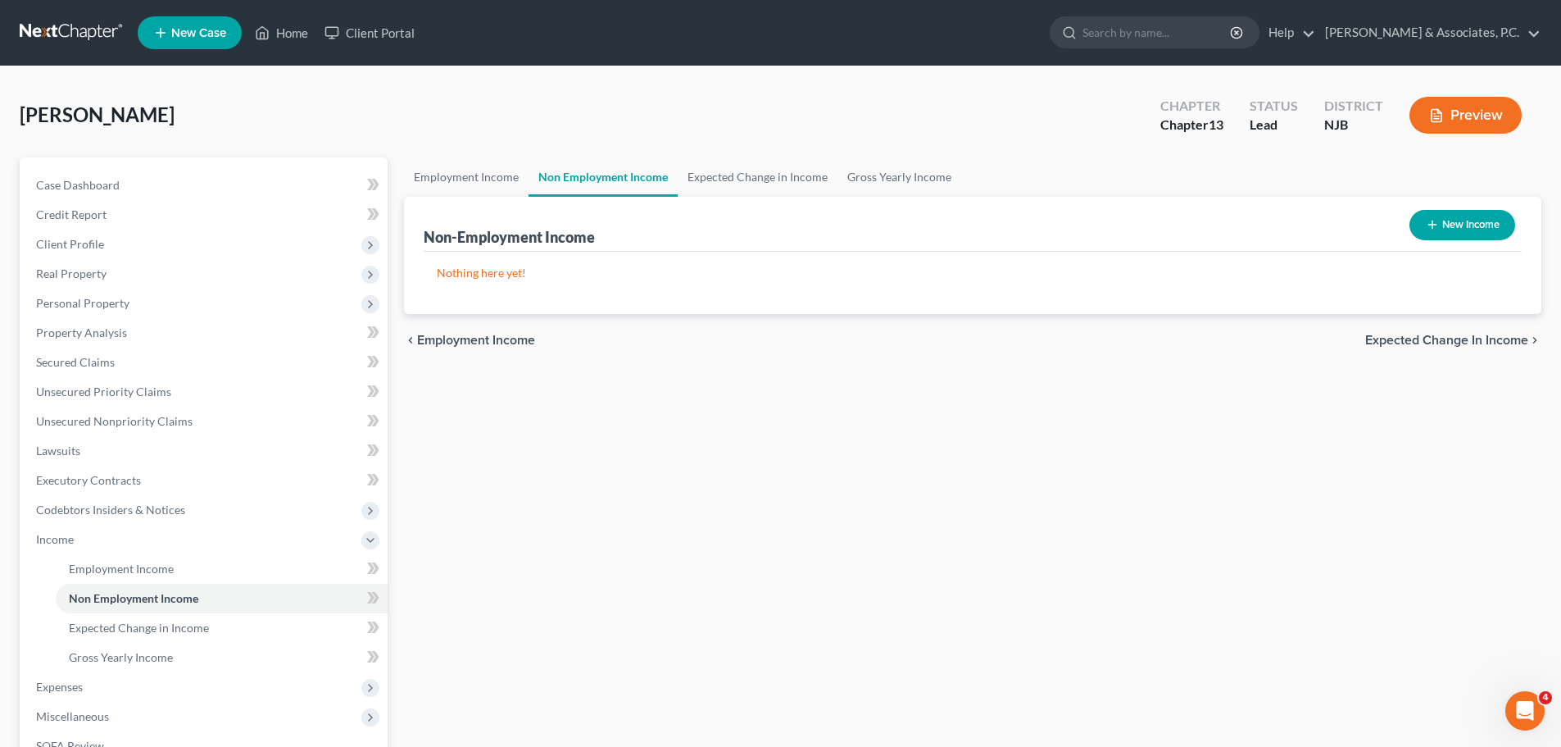
click at [1473, 222] on button "New Income" at bounding box center [1463, 225] width 106 height 30
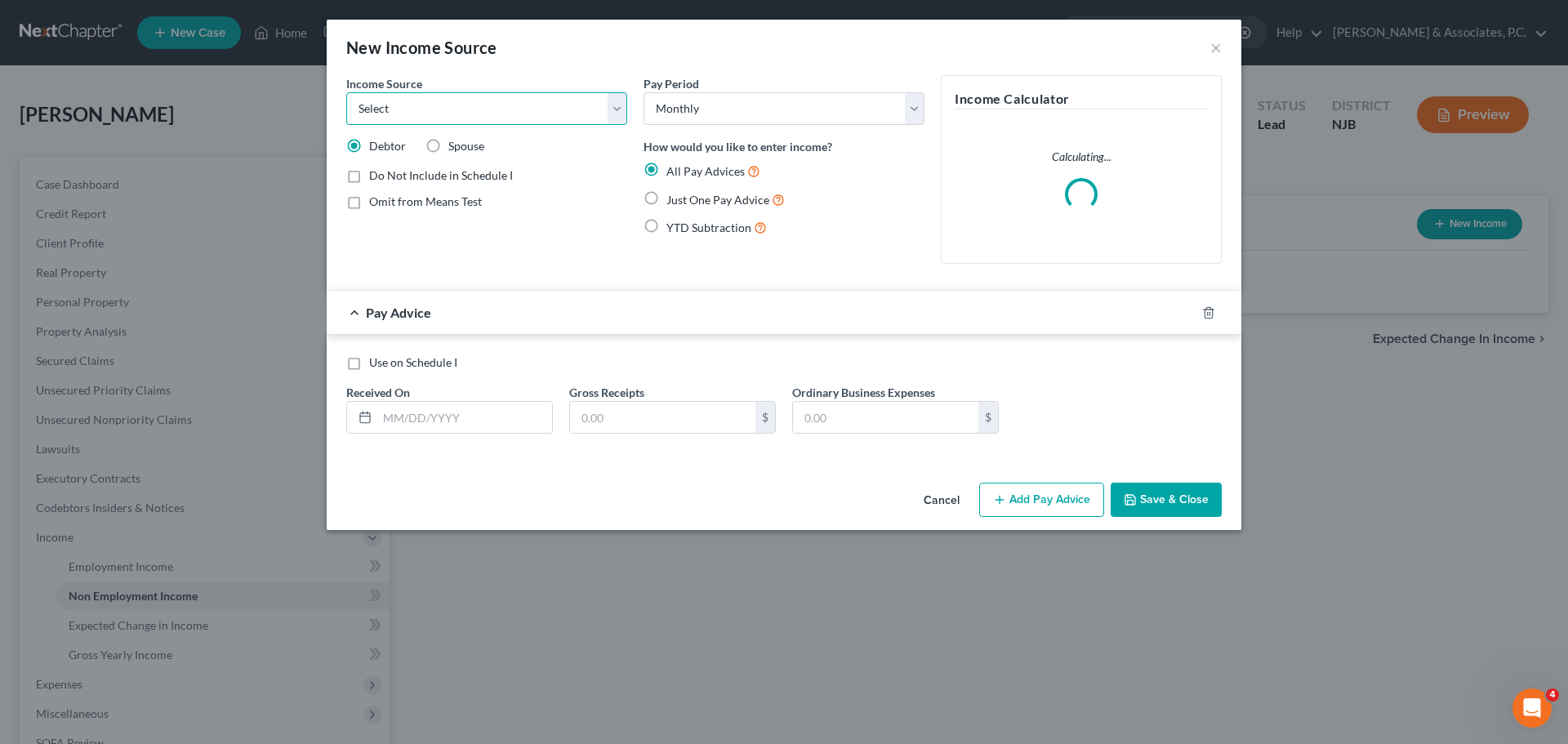
click at [618, 113] on select "Select Unemployment Disability (from employer) Pension Retirement Social Securi…" at bounding box center [487, 109] width 281 height 33
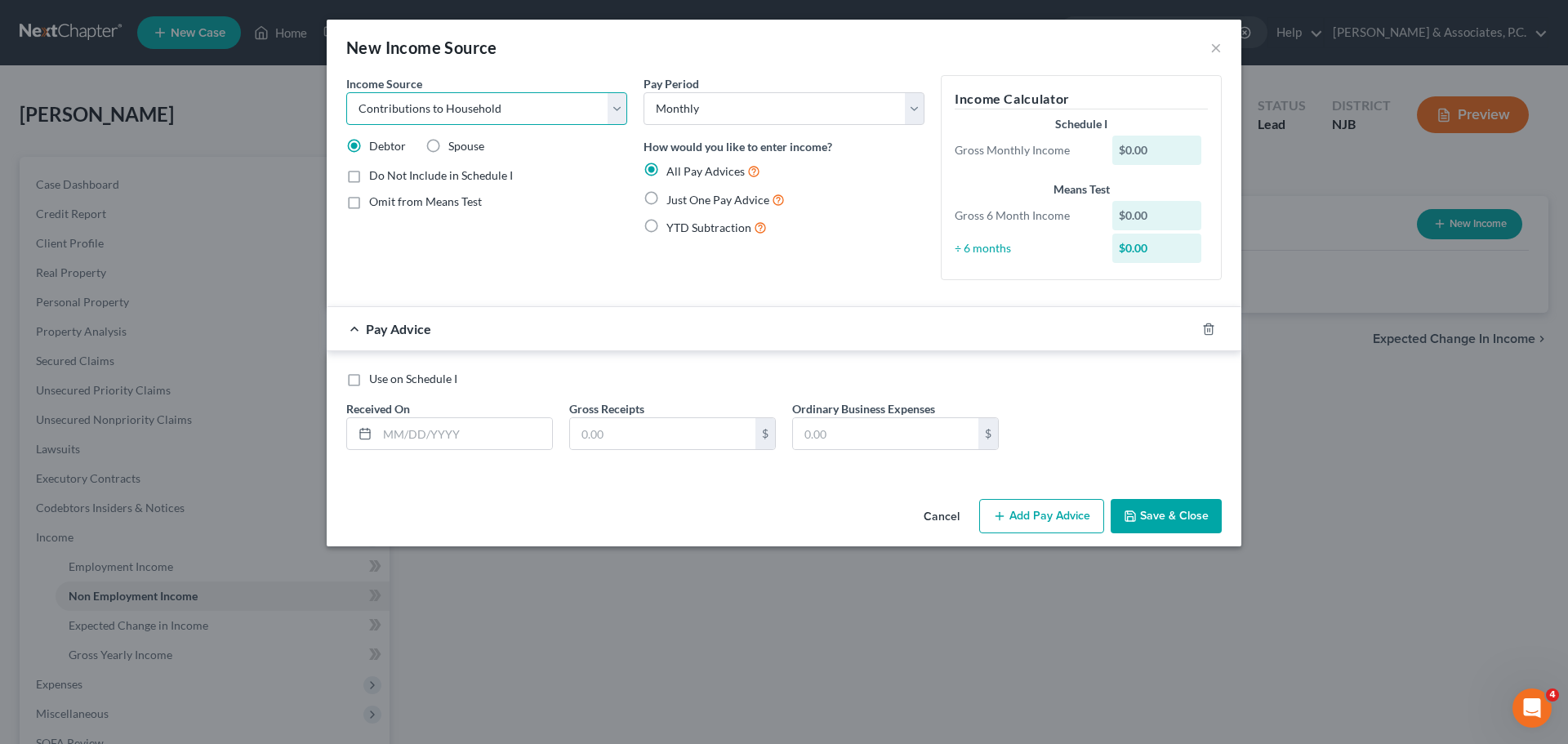
click at [347, 93] on select "Select Unemployment Disability (from employer) Pension Retirement Social Securi…" at bounding box center [487, 109] width 281 height 33
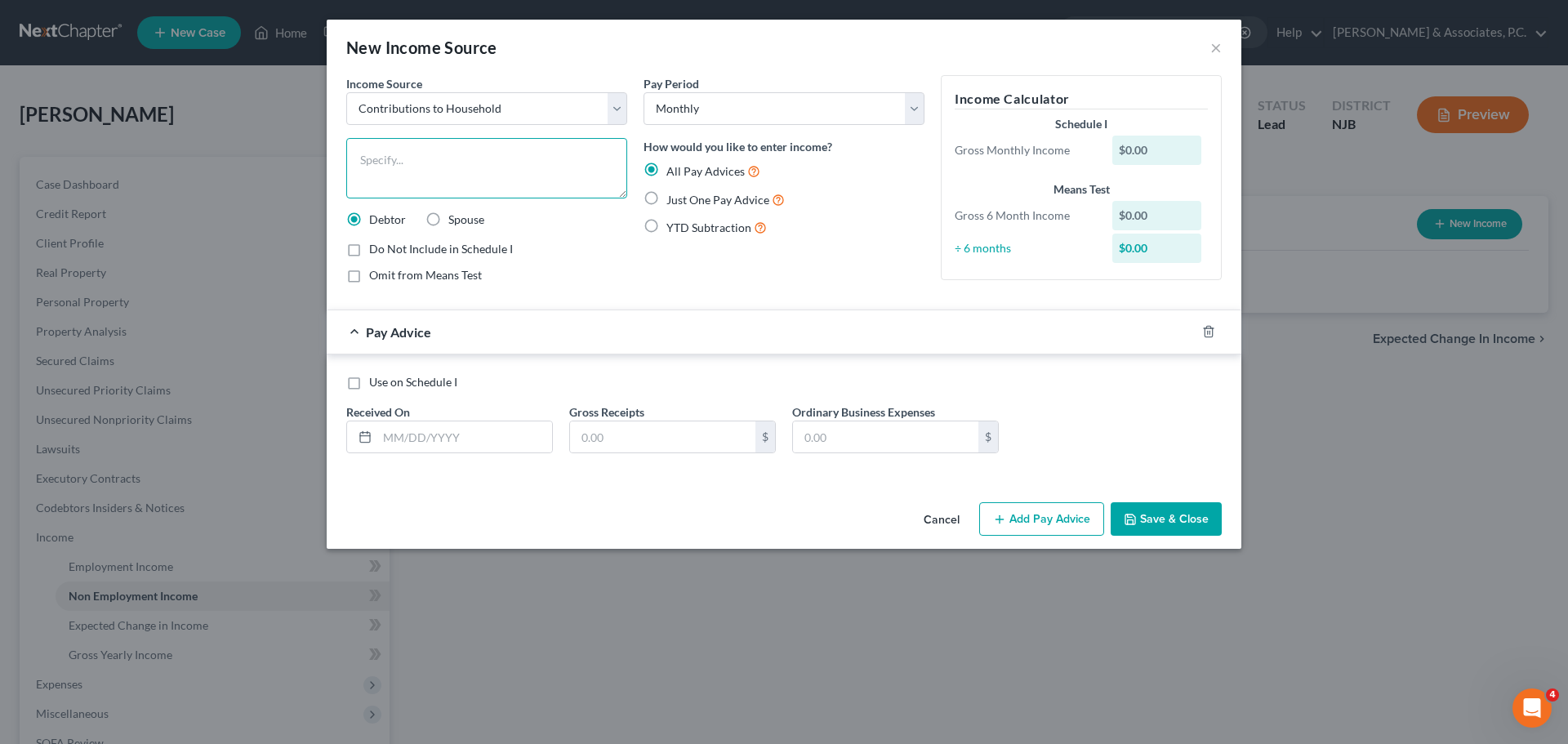
click at [516, 169] on textarea at bounding box center [487, 168] width 281 height 61
click at [524, 169] on textarea "[PERSON_NAME]" at bounding box center [487, 168] width 281 height 61
click at [494, 436] on input "text" at bounding box center [464, 436] width 174 height 31
click at [655, 479] on div "Income Source * Select Unemployment Disability (from employer) Pension Retireme…" at bounding box center [784, 285] width 915 height 420
click at [500, 434] on input "text" at bounding box center [464, 436] width 174 height 31
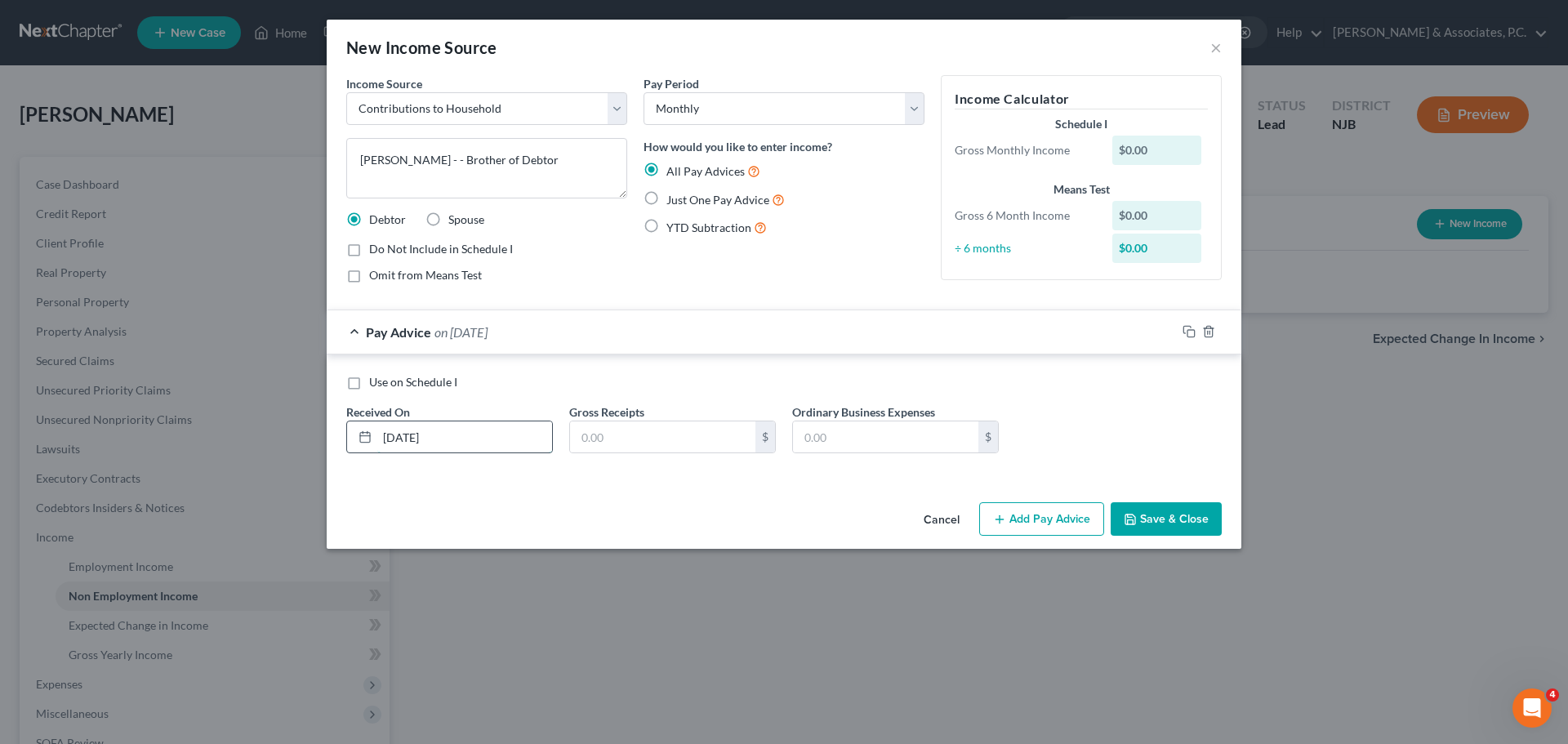
click at [411, 438] on input "[DATE]" at bounding box center [464, 436] width 174 height 31
click at [636, 440] on input "text" at bounding box center [662, 436] width 185 height 31
click at [1186, 327] on div at bounding box center [1208, 332] width 66 height 26
click at [1187, 333] on rect "button" at bounding box center [1190, 333] width 7 height 7
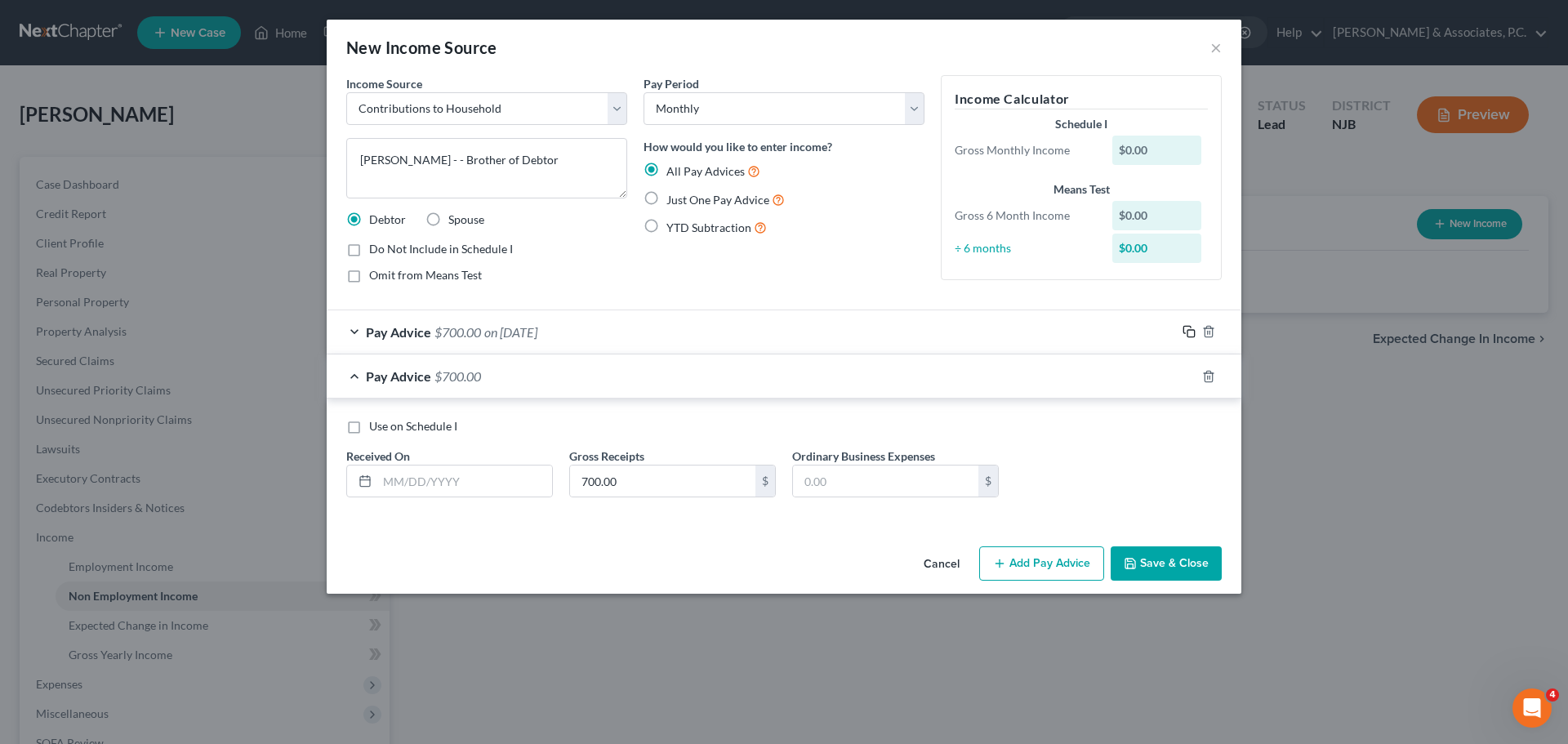
click at [1186, 332] on icon "button" at bounding box center [1188, 331] width 13 height 13
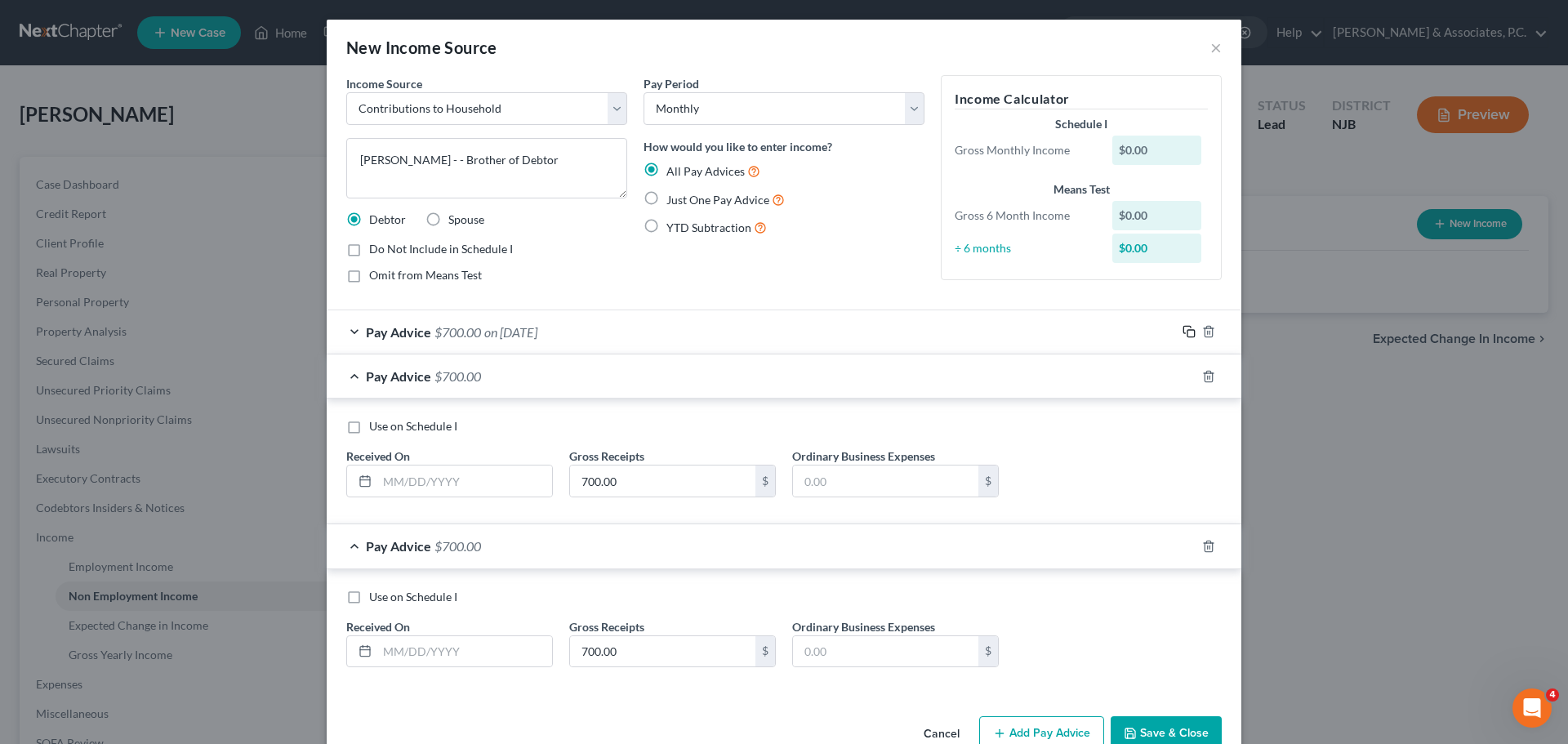
click at [1185, 332] on icon "button" at bounding box center [1188, 331] width 13 height 13
click at [1183, 333] on icon "button" at bounding box center [1188, 331] width 13 height 13
click at [1182, 333] on icon "button" at bounding box center [1188, 331] width 13 height 13
drag, startPoint x: 484, startPoint y: 484, endPoint x: 483, endPoint y: 493, distance: 9.1
click at [484, 484] on input "text" at bounding box center [464, 480] width 174 height 31
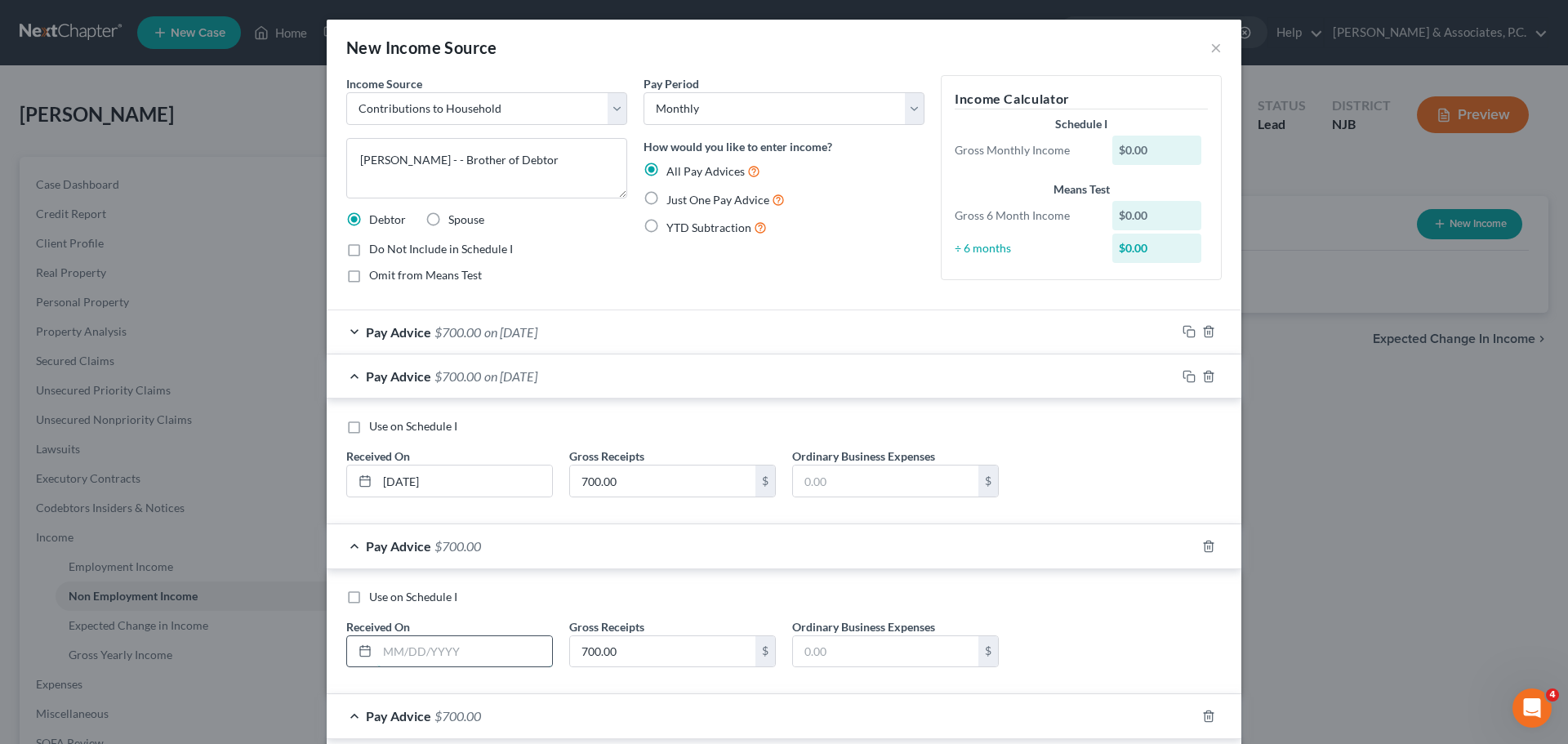
click at [503, 649] on input "text" at bounding box center [464, 650] width 174 height 31
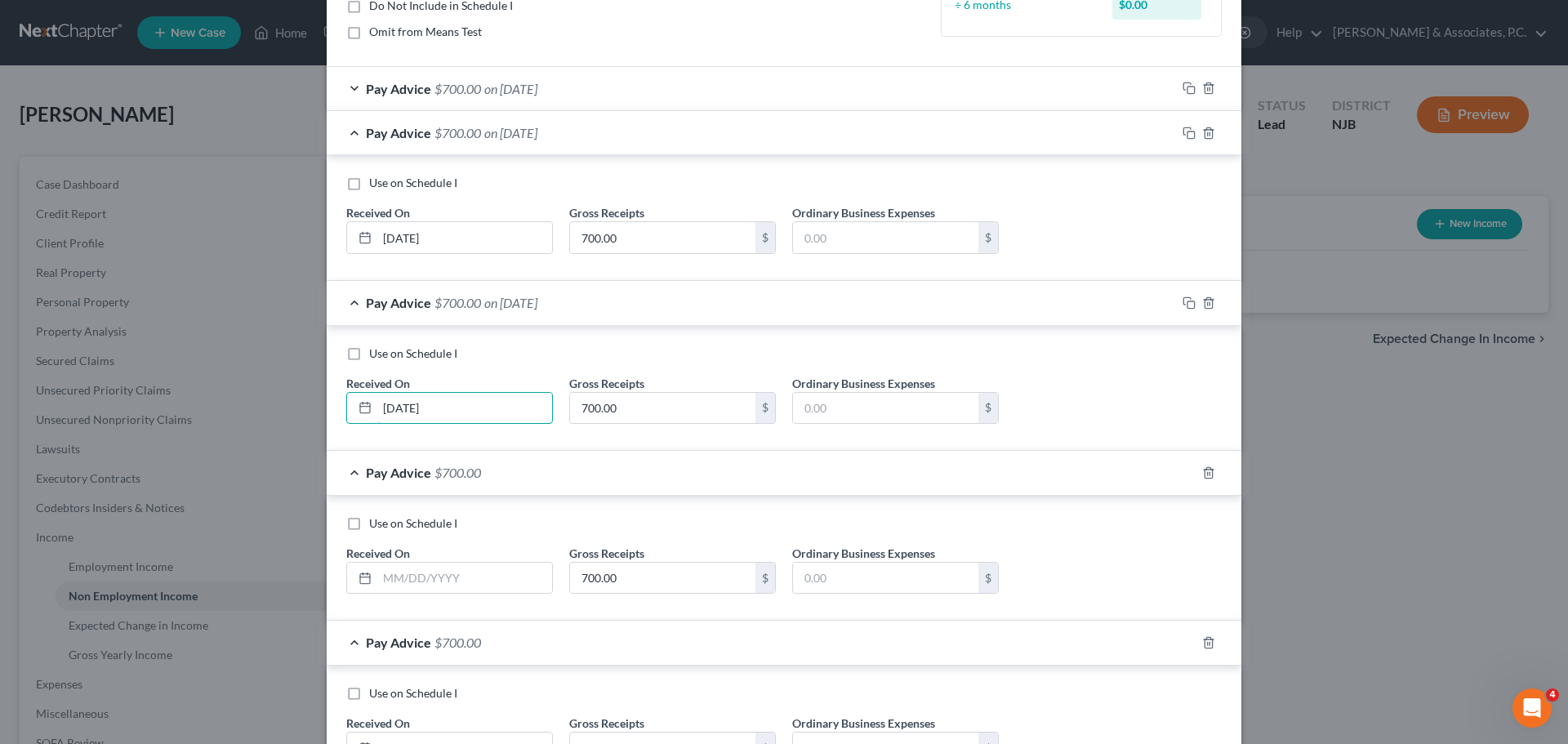
scroll to position [245, 0]
click at [433, 576] on input "text" at bounding box center [464, 576] width 174 height 31
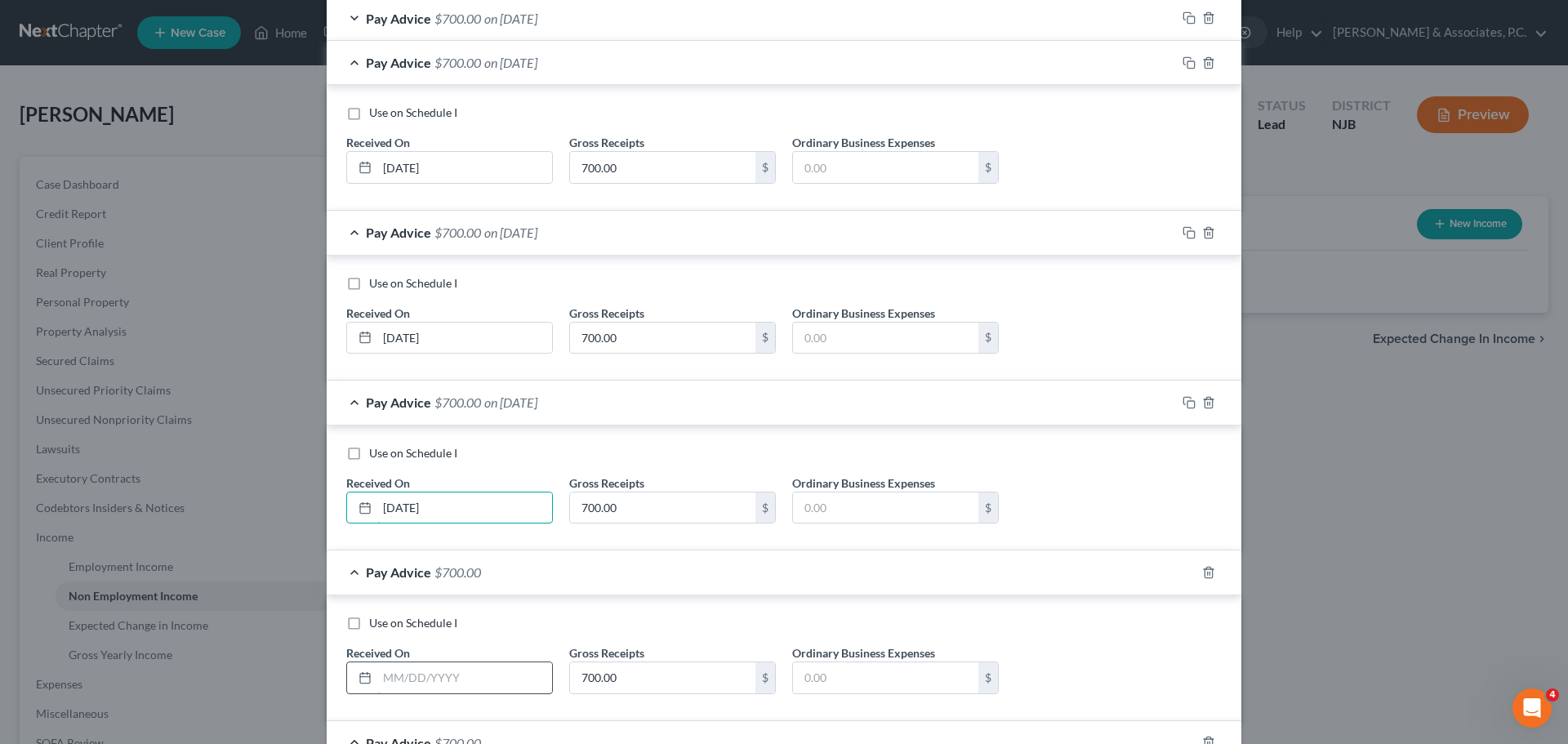
scroll to position [408, 0]
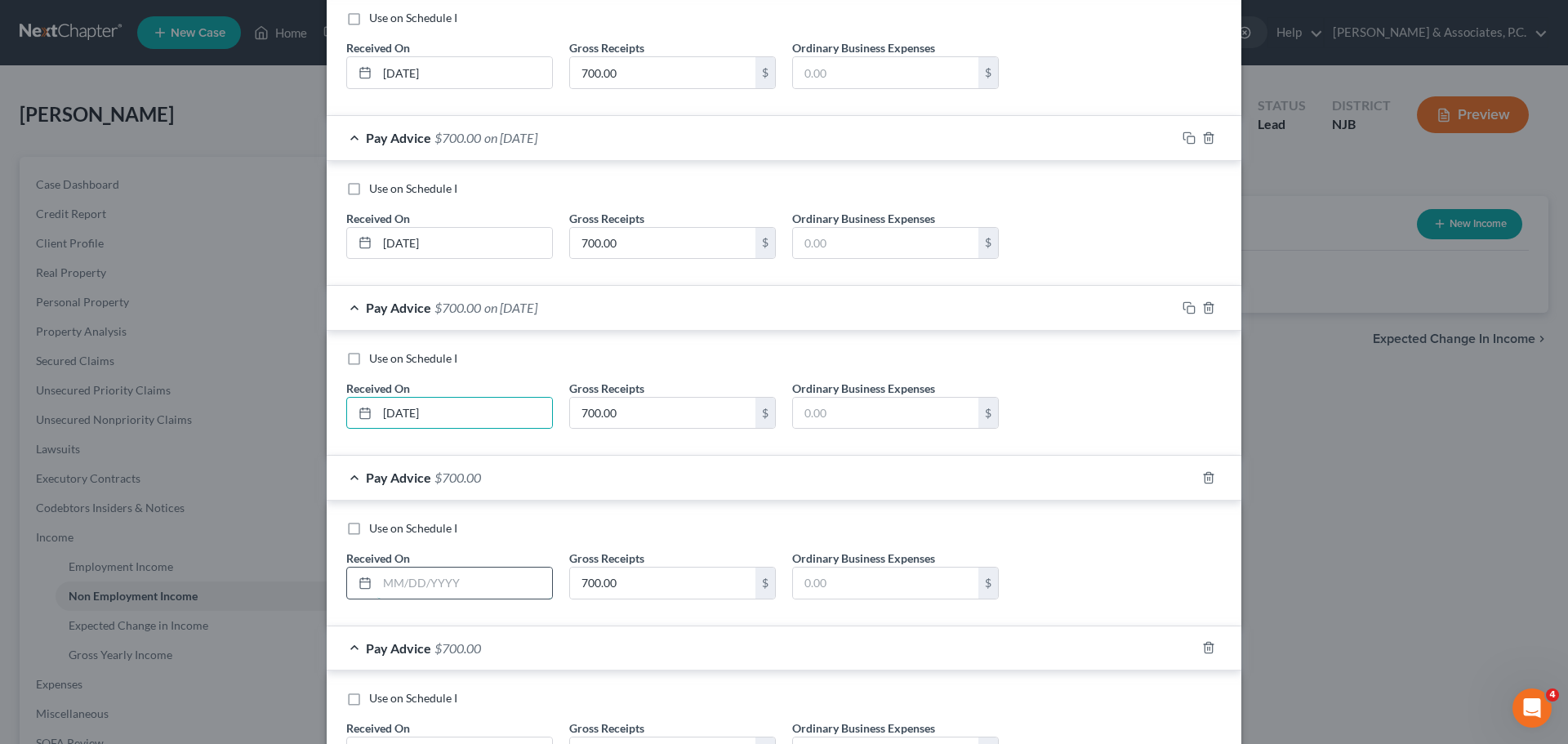
click at [477, 589] on input "text" at bounding box center [464, 583] width 174 height 31
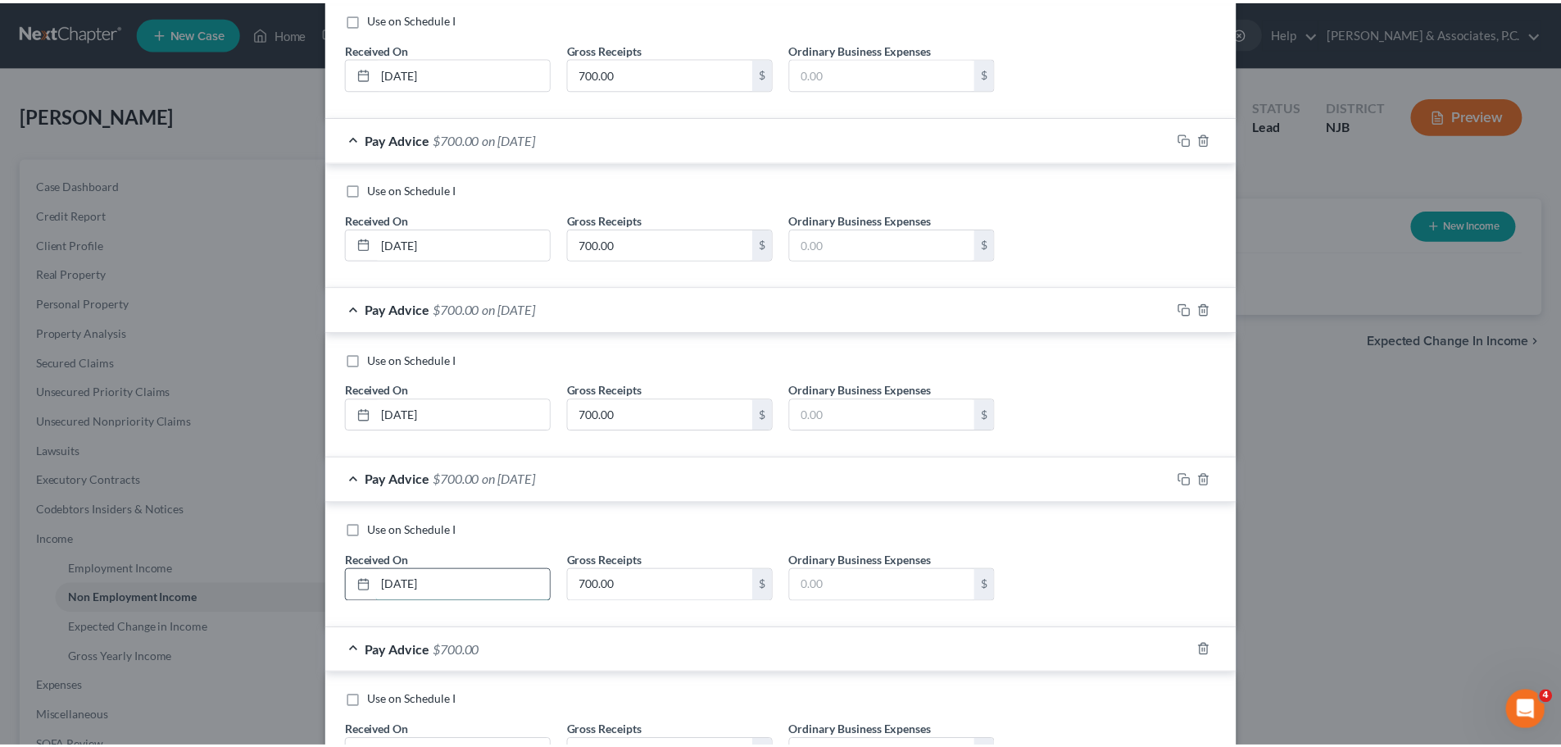
scroll to position [551, 0]
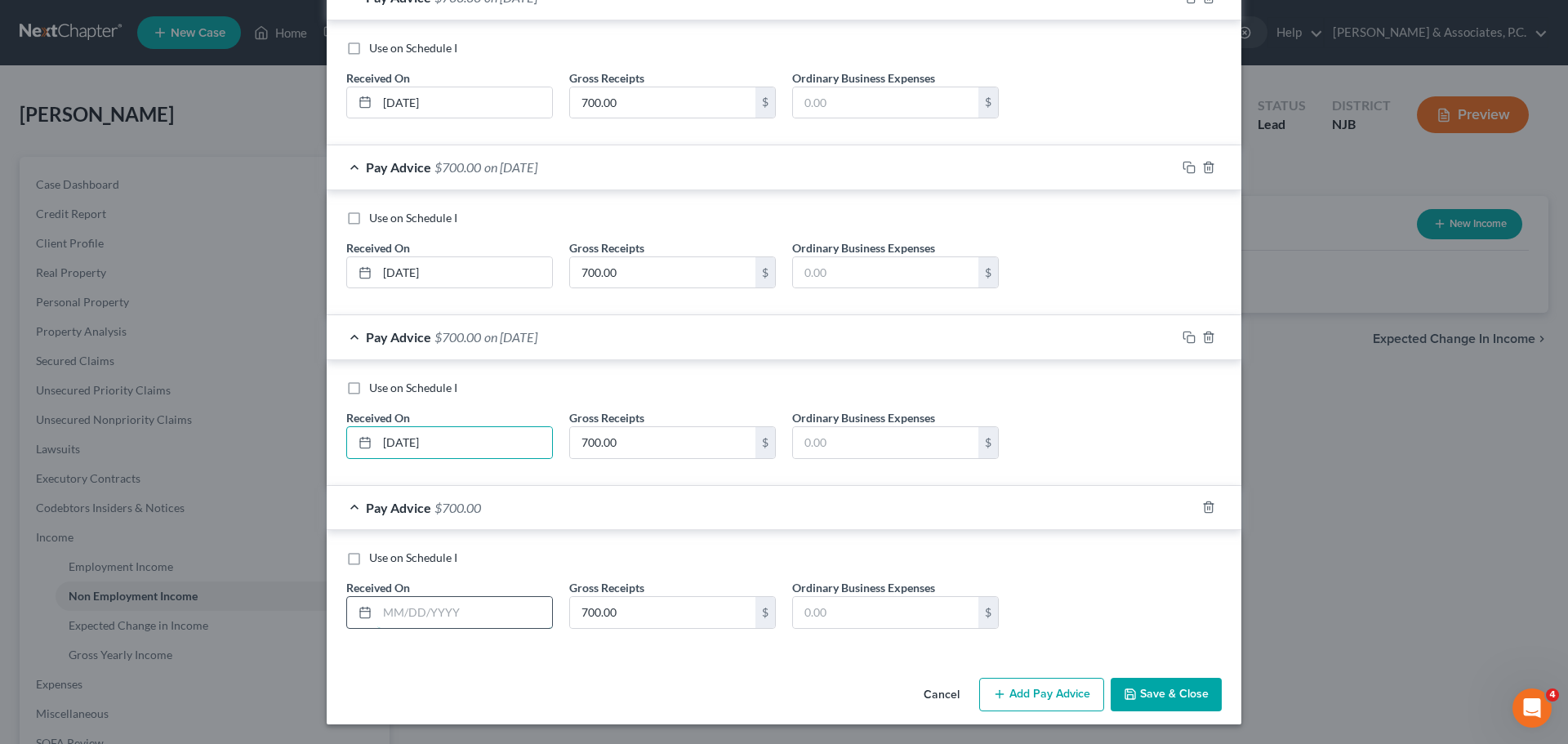
click at [475, 605] on input "text" at bounding box center [464, 612] width 174 height 31
click at [1165, 694] on button "Save & Close" at bounding box center [1166, 694] width 111 height 34
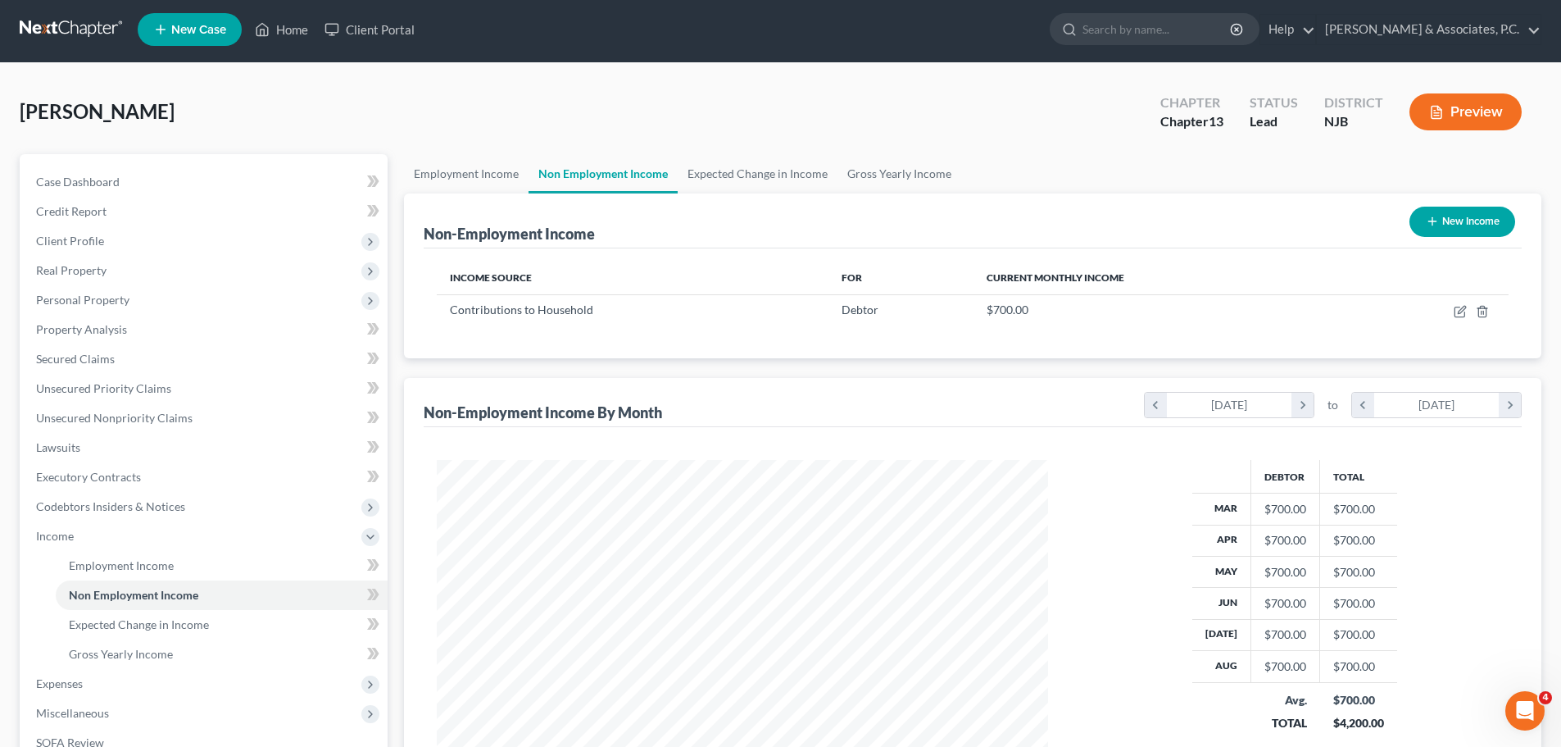
scroll to position [0, 0]
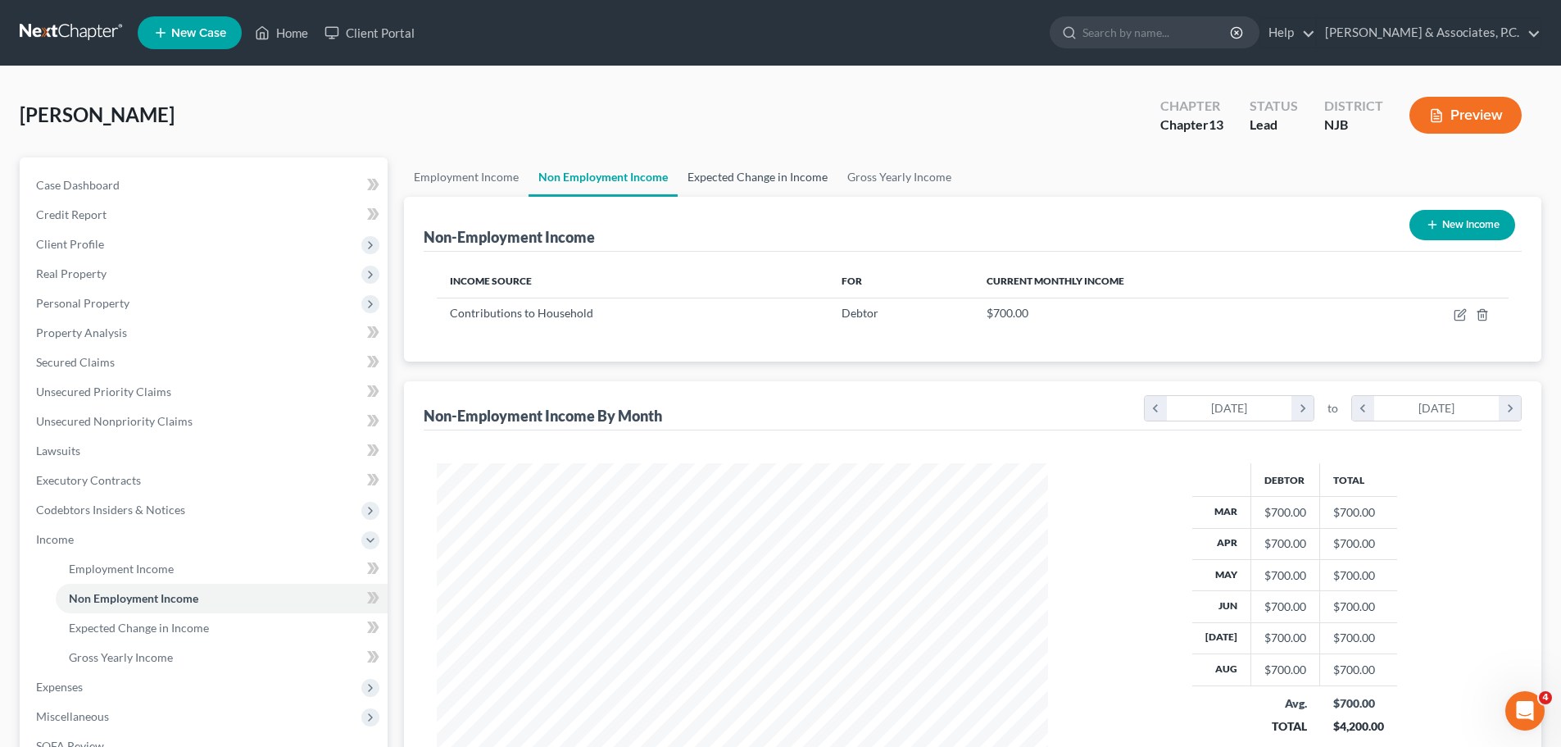
drag, startPoint x: 750, startPoint y: 172, endPoint x: 813, endPoint y: 186, distance: 64.6
click at [751, 171] on link "Expected Change in Income" at bounding box center [758, 176] width 160 height 39
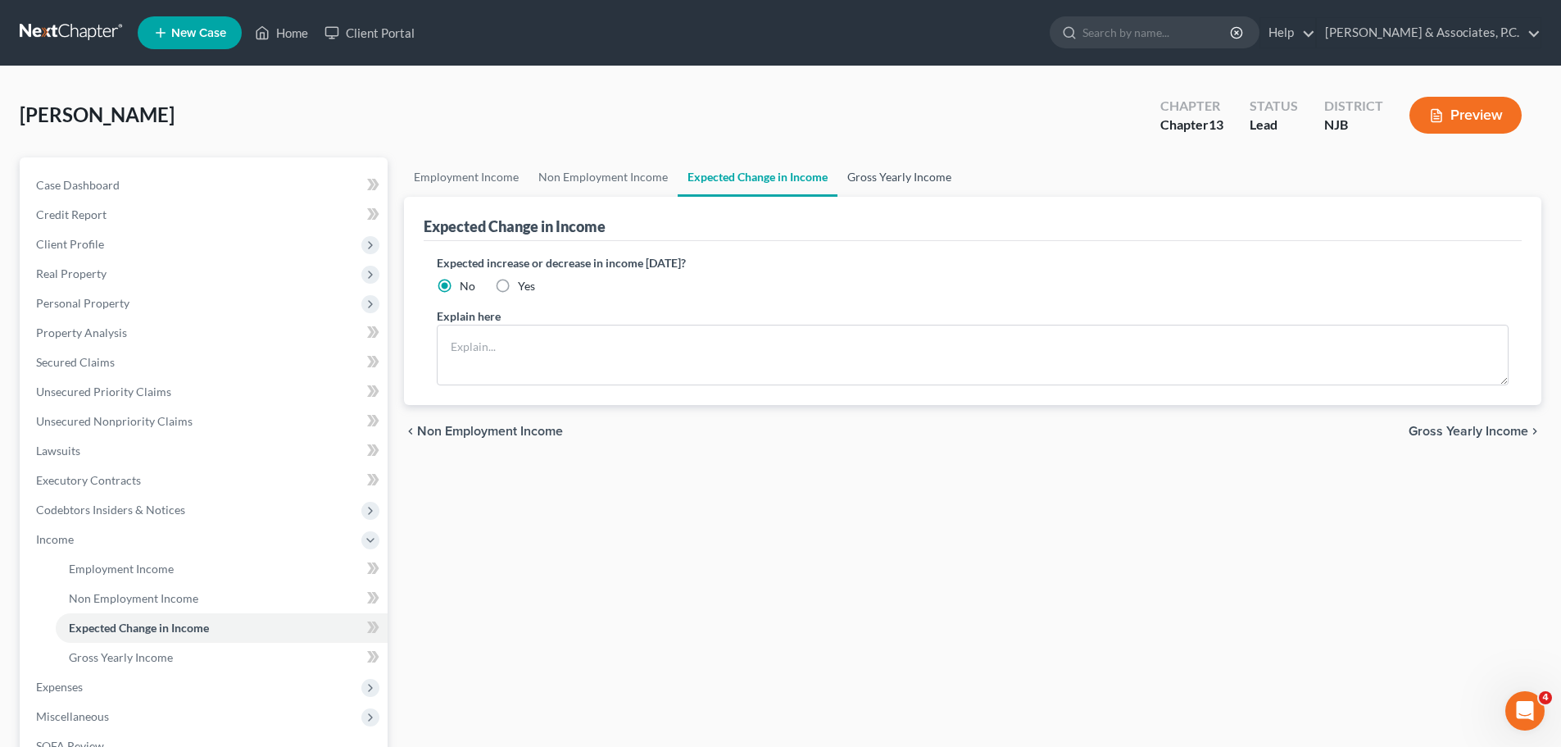
click at [894, 168] on link "Gross Yearly Income" at bounding box center [900, 176] width 124 height 39
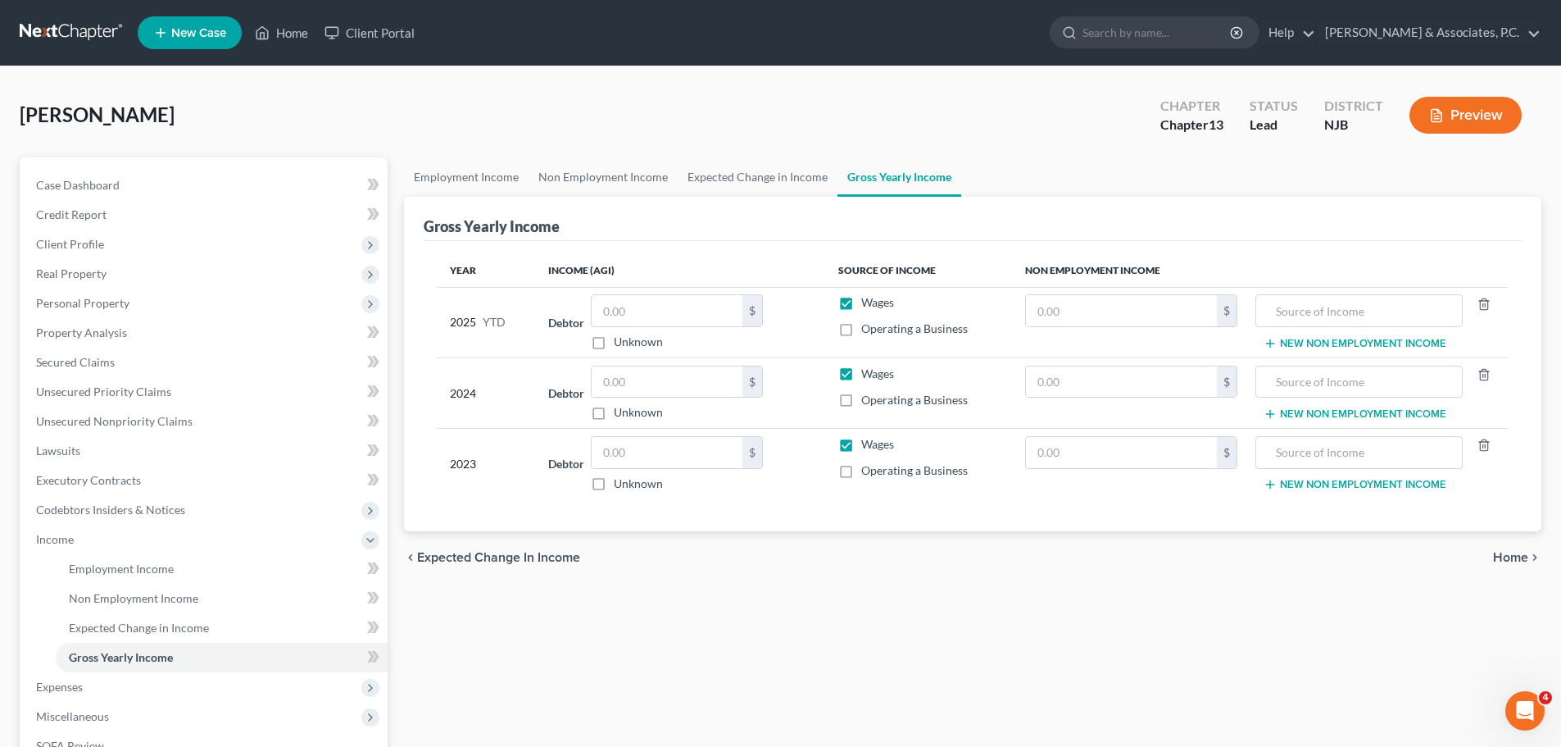
click at [1512, 557] on span "Home" at bounding box center [1510, 557] width 35 height 13
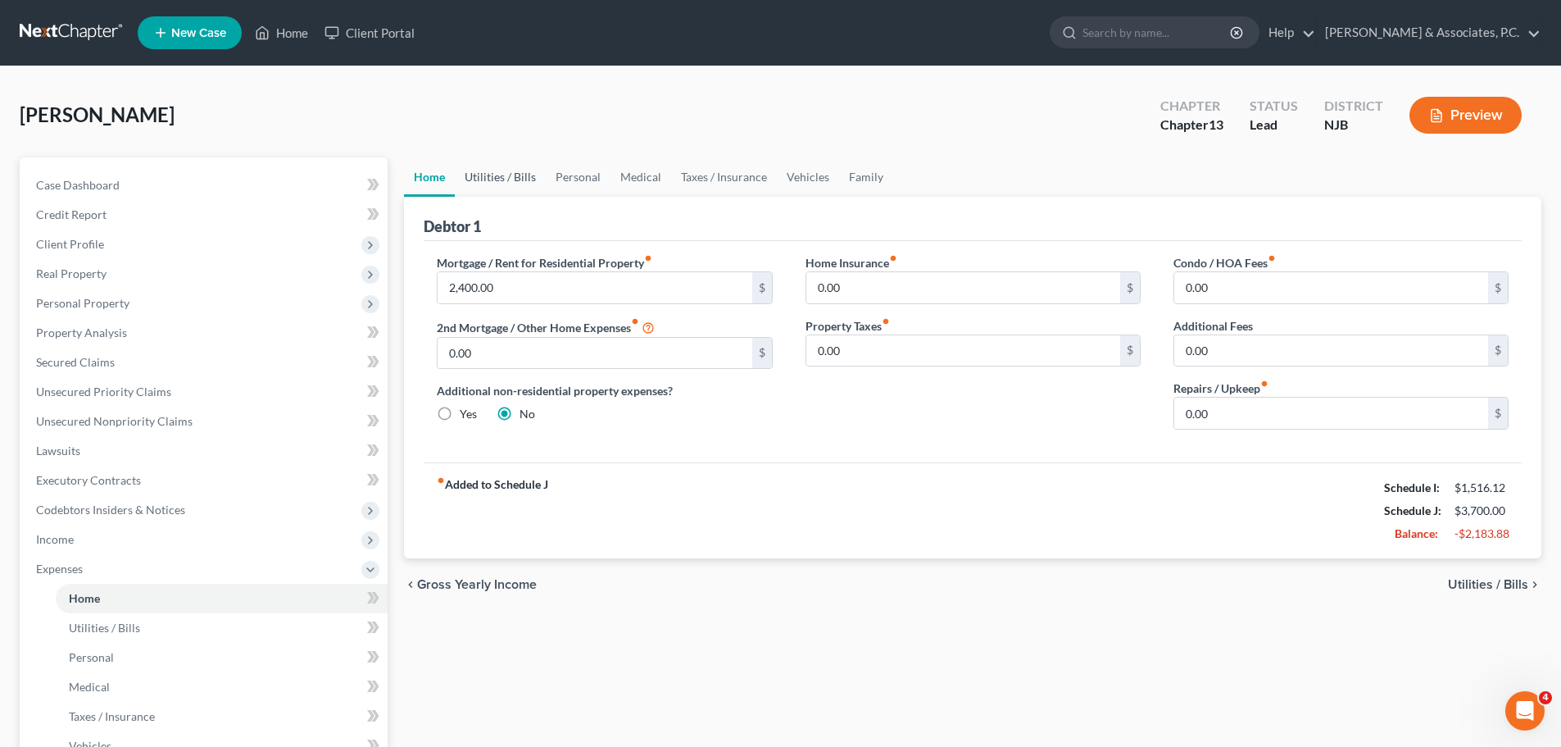
click at [523, 181] on link "Utilities / Bills" at bounding box center [500, 176] width 91 height 39
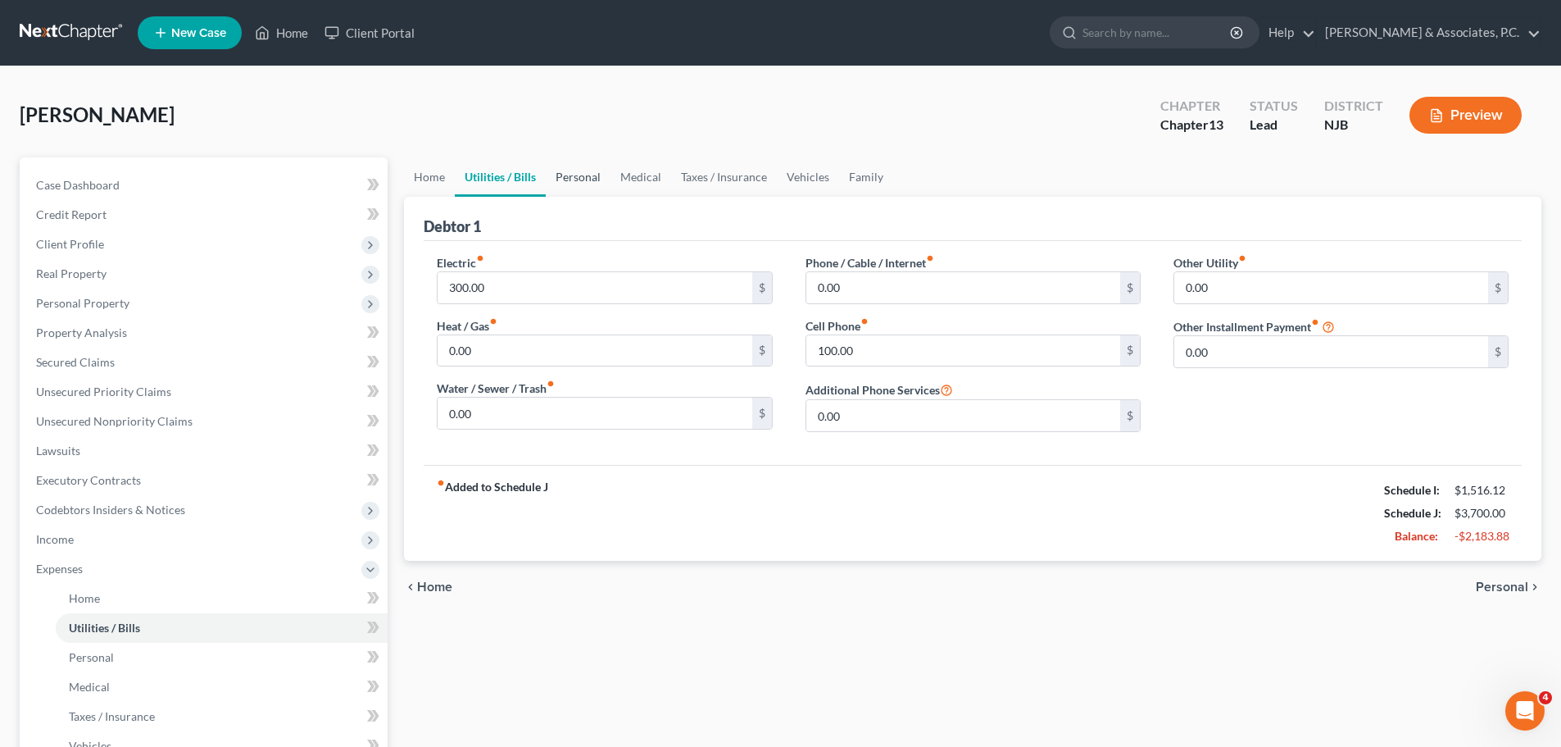
click at [593, 175] on link "Personal" at bounding box center [578, 176] width 65 height 39
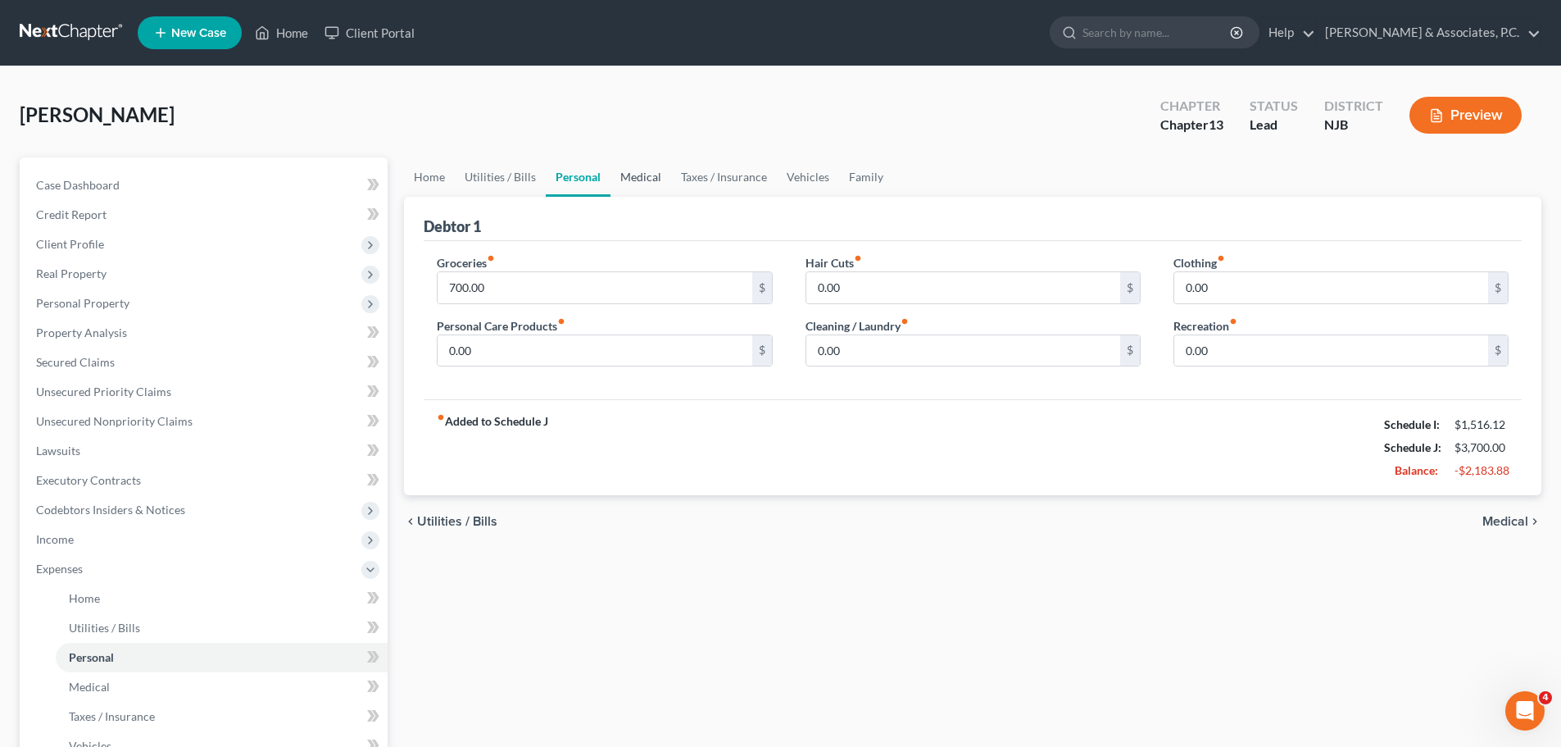
click at [650, 179] on link "Medical" at bounding box center [641, 176] width 61 height 39
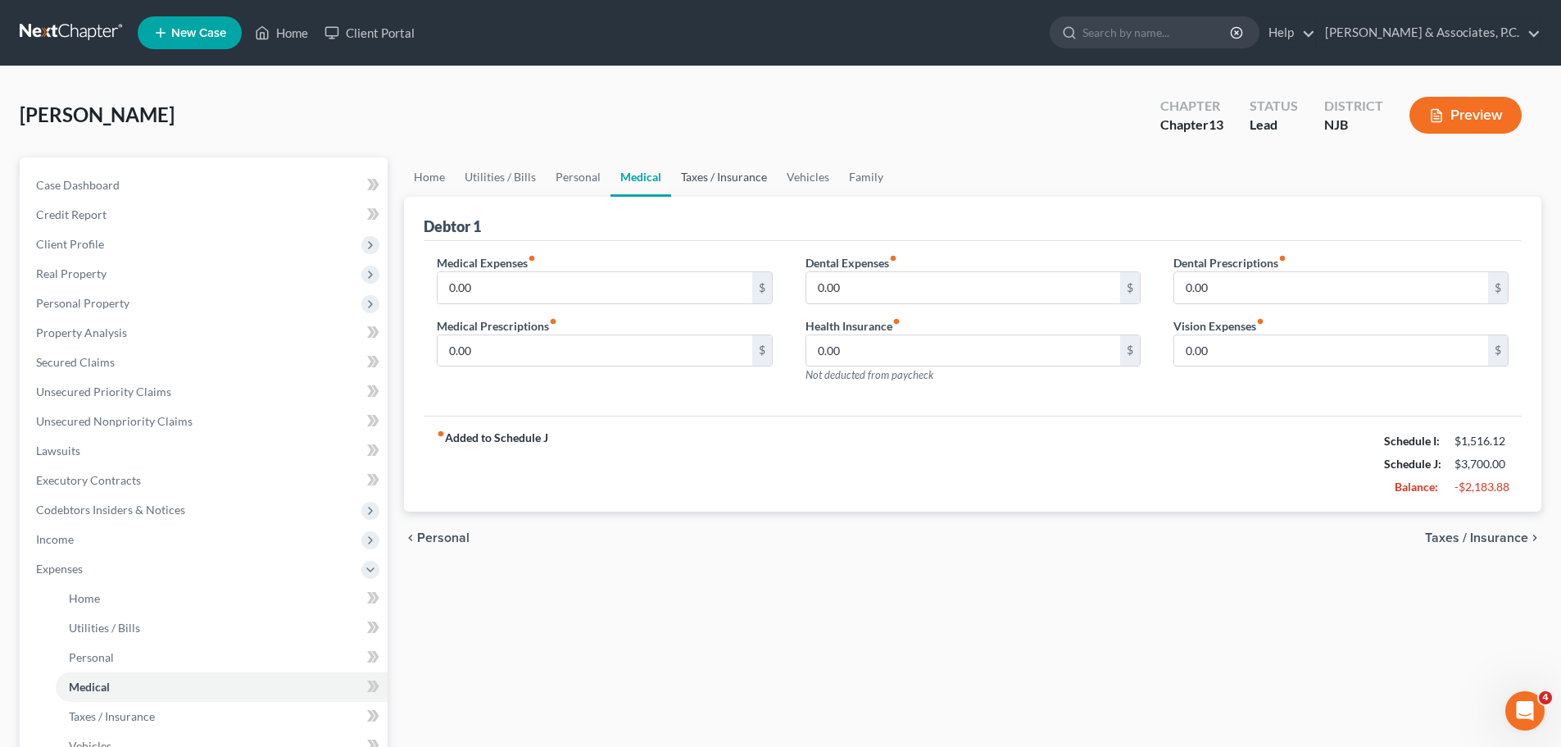
click at [708, 168] on link "Taxes / Insurance" at bounding box center [724, 176] width 106 height 39
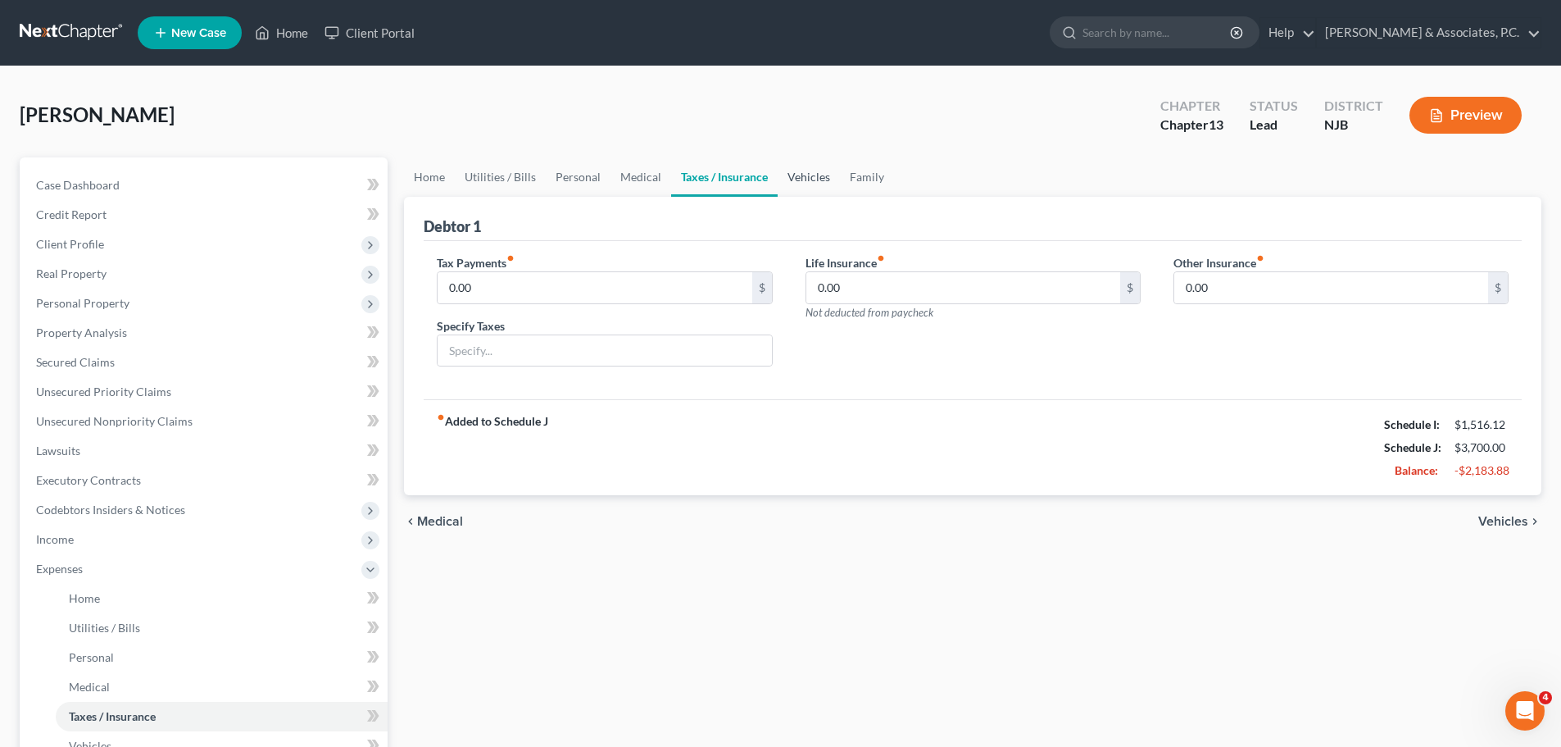
click at [802, 176] on link "Vehicles" at bounding box center [809, 176] width 62 height 39
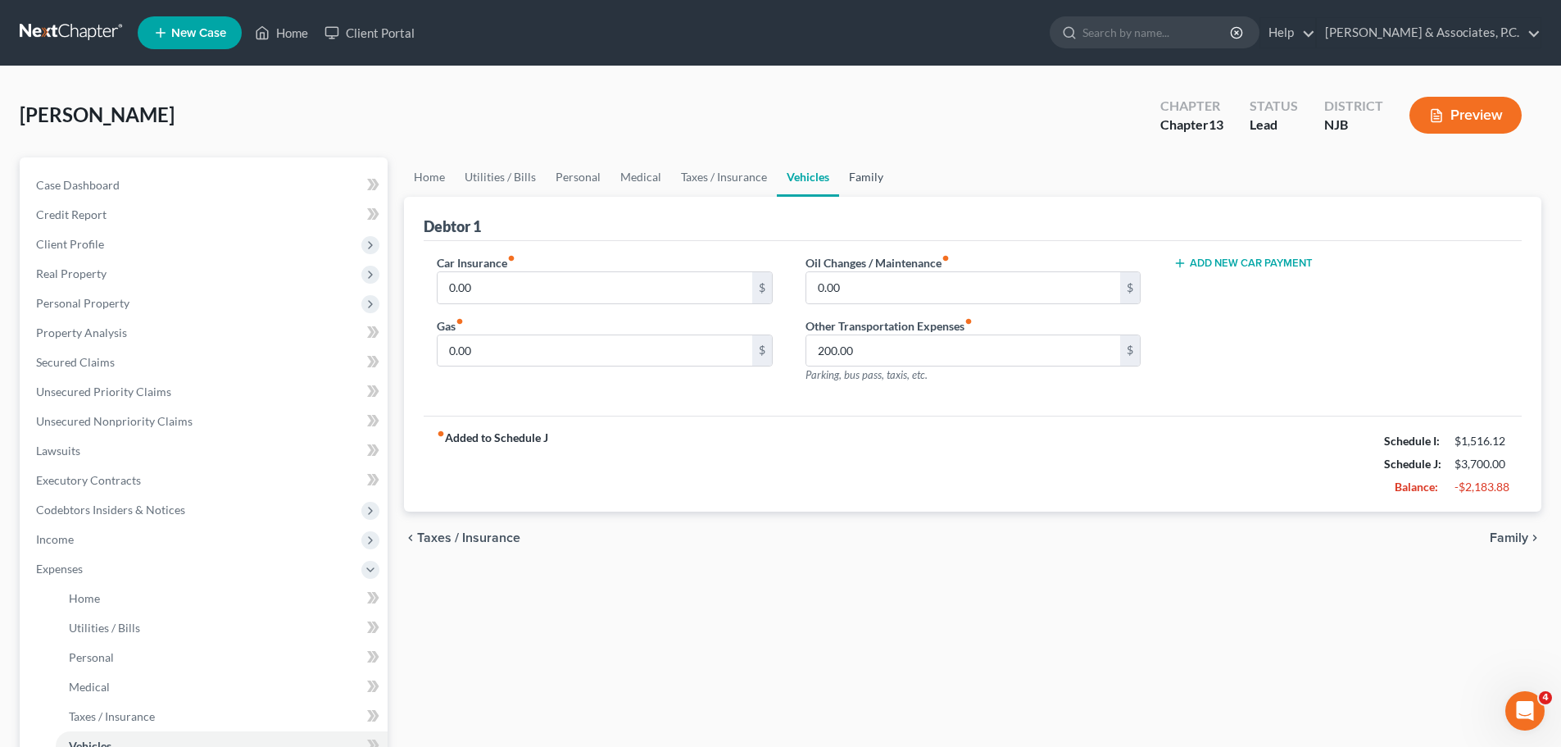
click at [870, 169] on link "Family" at bounding box center [866, 176] width 54 height 39
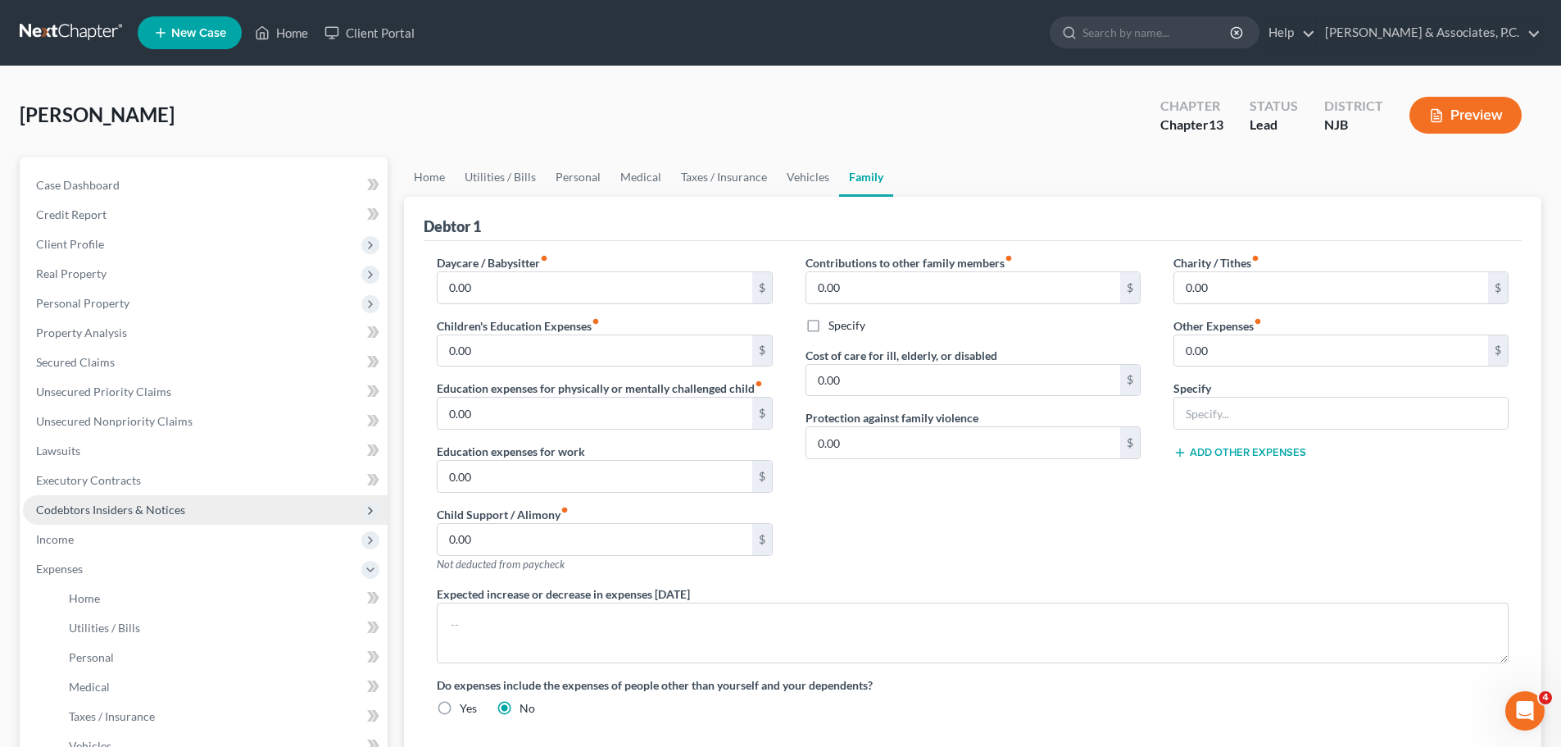
scroll to position [164, 0]
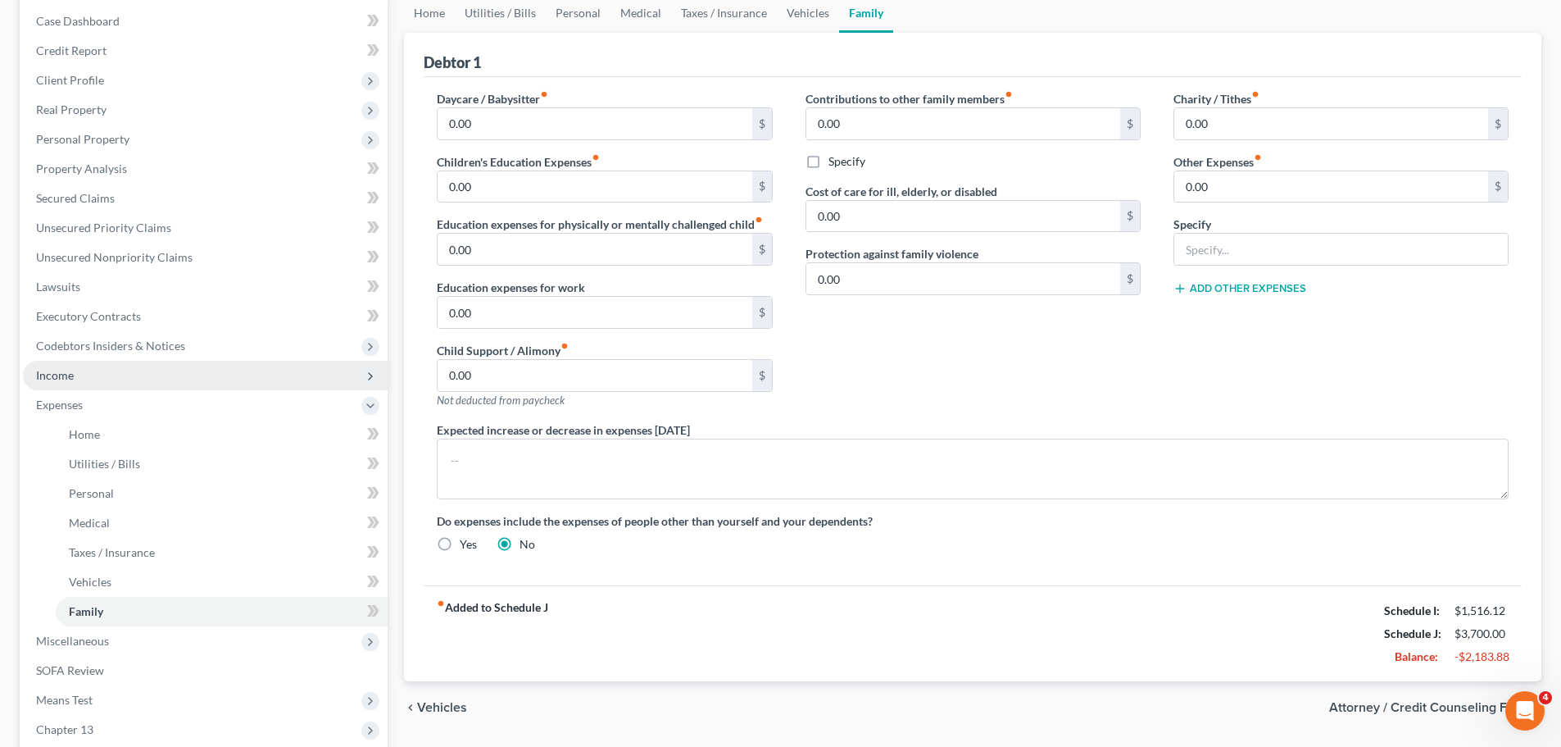
drag, startPoint x: 70, startPoint y: 381, endPoint x: 121, endPoint y: 387, distance: 51.1
click at [71, 381] on span "Income" at bounding box center [55, 375] width 38 height 14
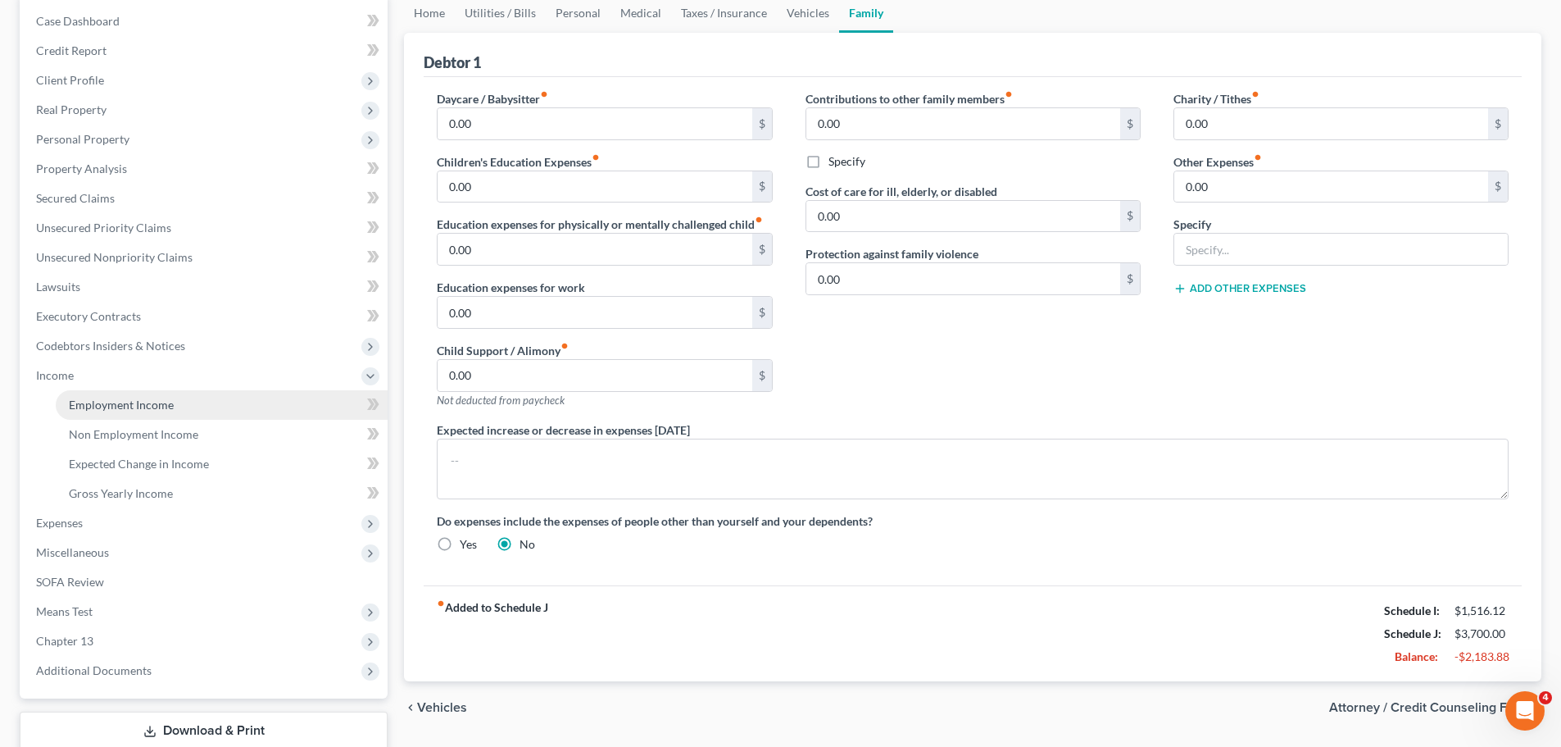
click at [146, 405] on span "Employment Income" at bounding box center [121, 405] width 105 height 14
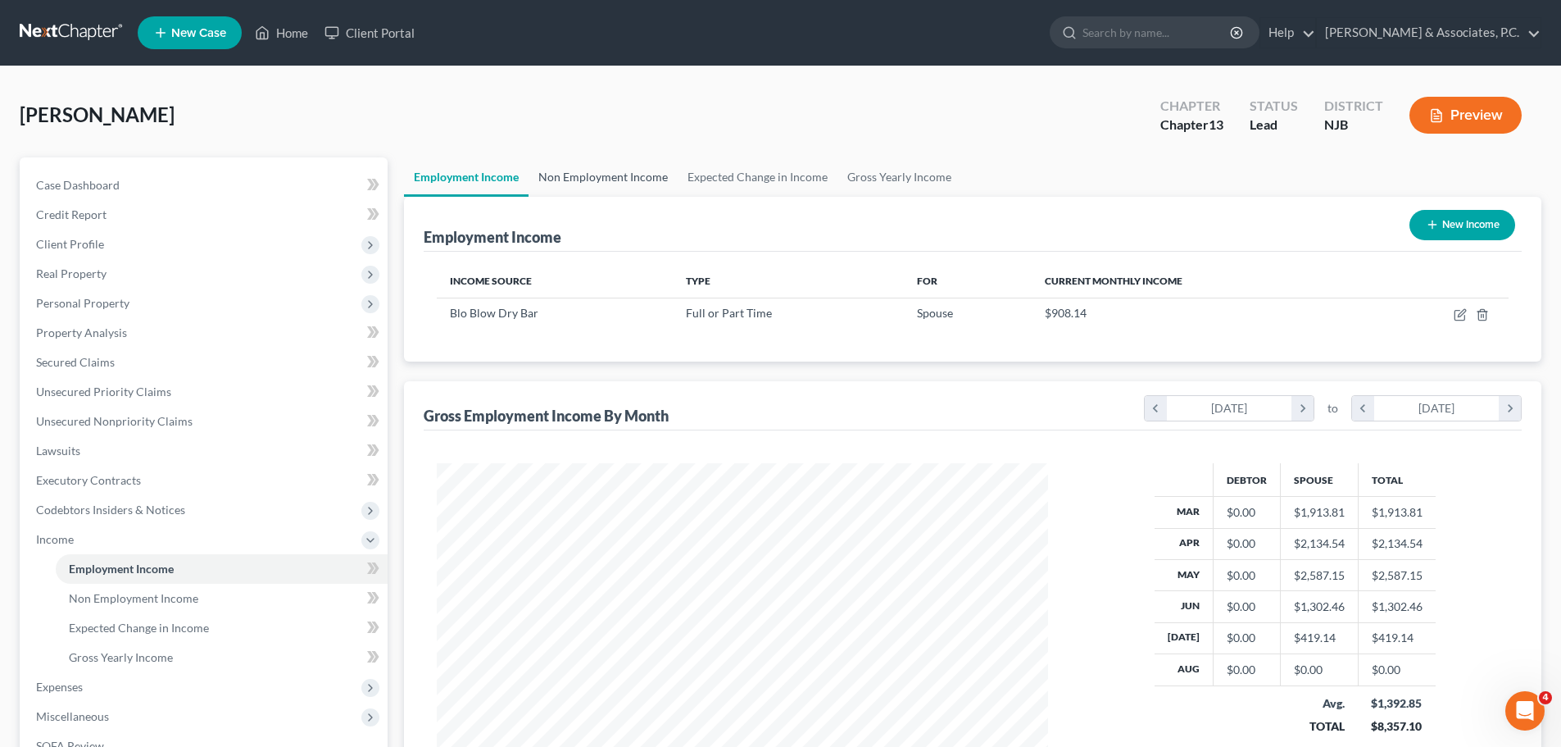
scroll to position [306, 644]
click at [591, 166] on link "Non Employment Income" at bounding box center [603, 176] width 149 height 39
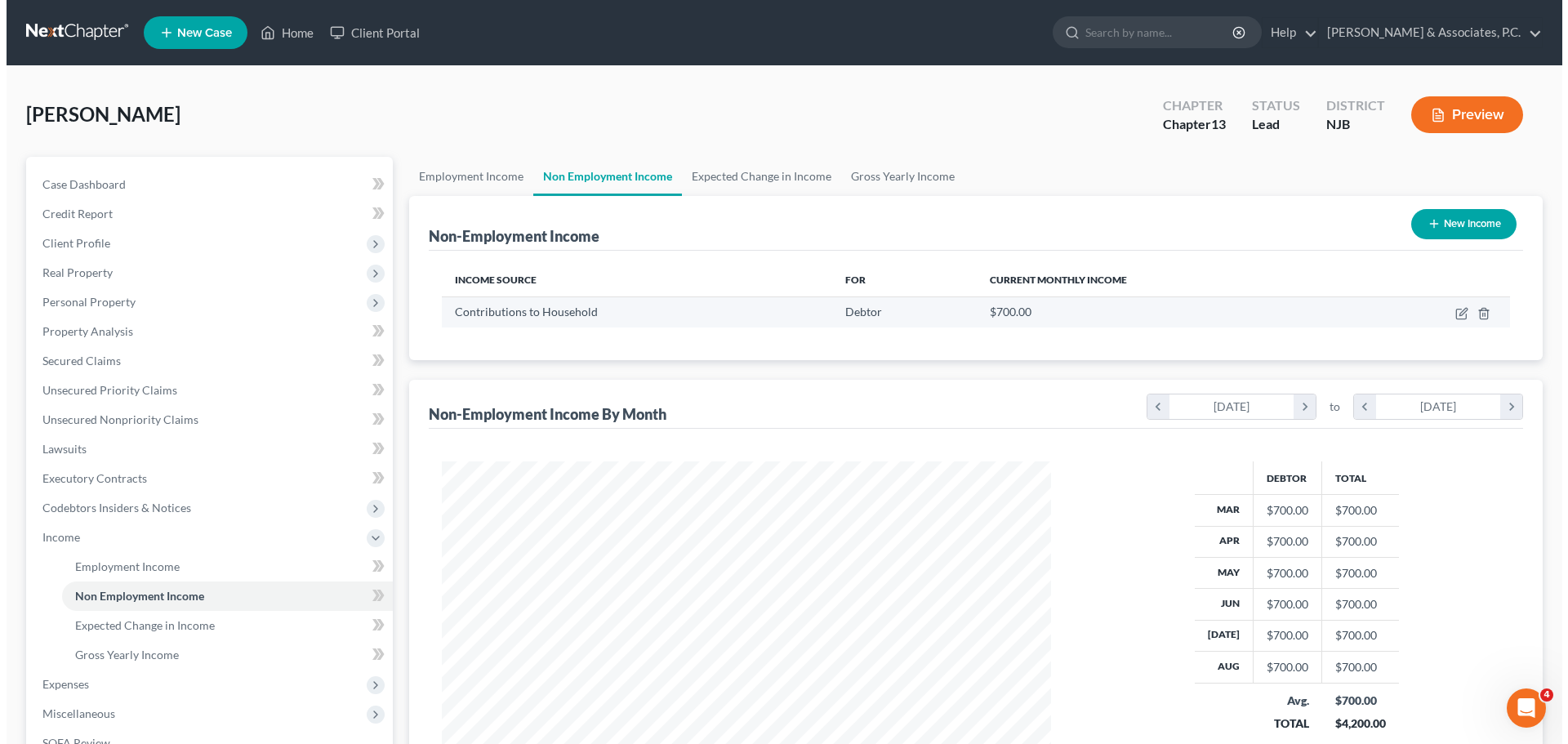
scroll to position [305, 642]
click at [1453, 311] on icon "button" at bounding box center [1454, 313] width 13 height 13
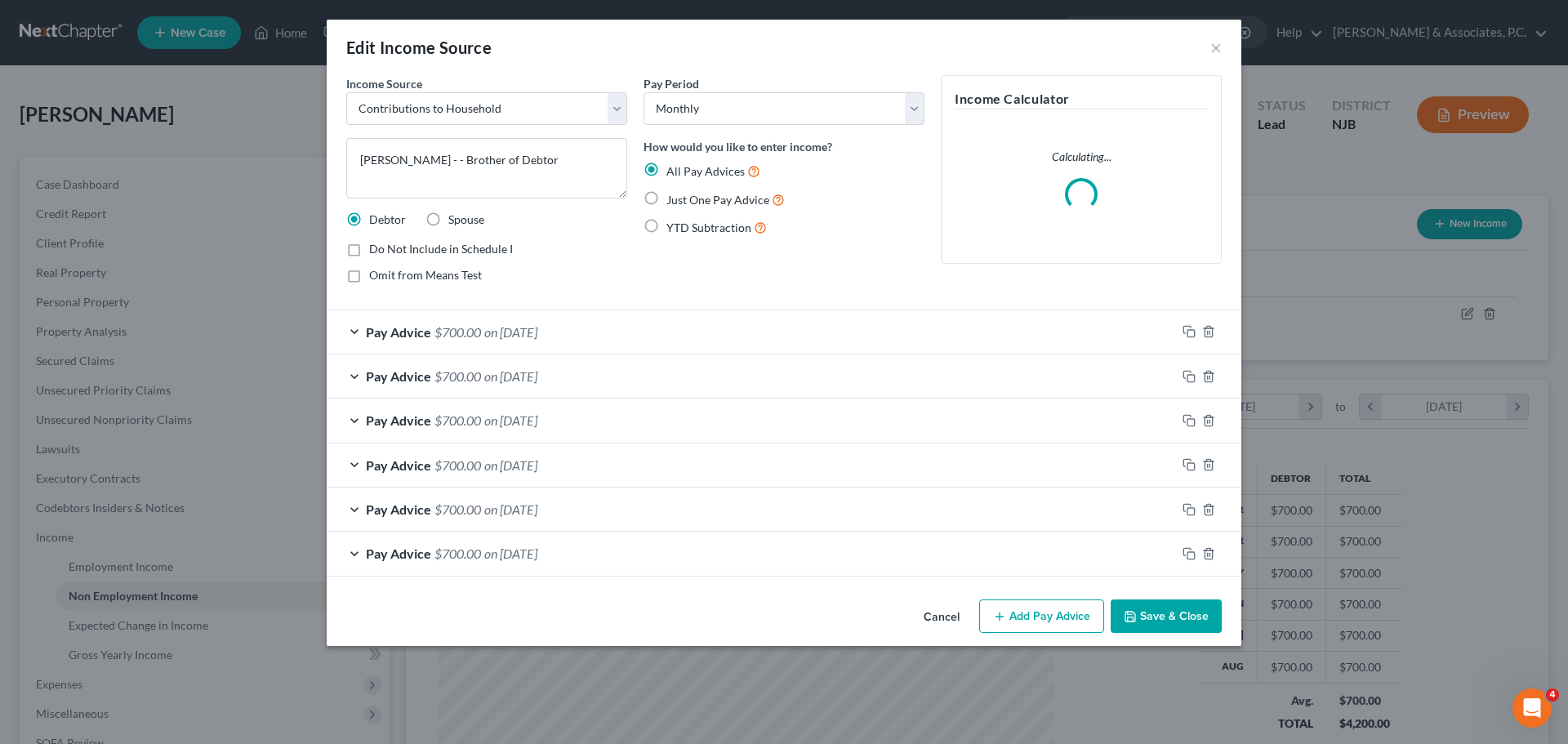
scroll to position [307, 648]
drag, startPoint x: 636, startPoint y: 336, endPoint x: 676, endPoint y: 346, distance: 41.2
click at [637, 336] on div "Pay Advice $700.00 on [DATE]" at bounding box center [751, 331] width 849 height 43
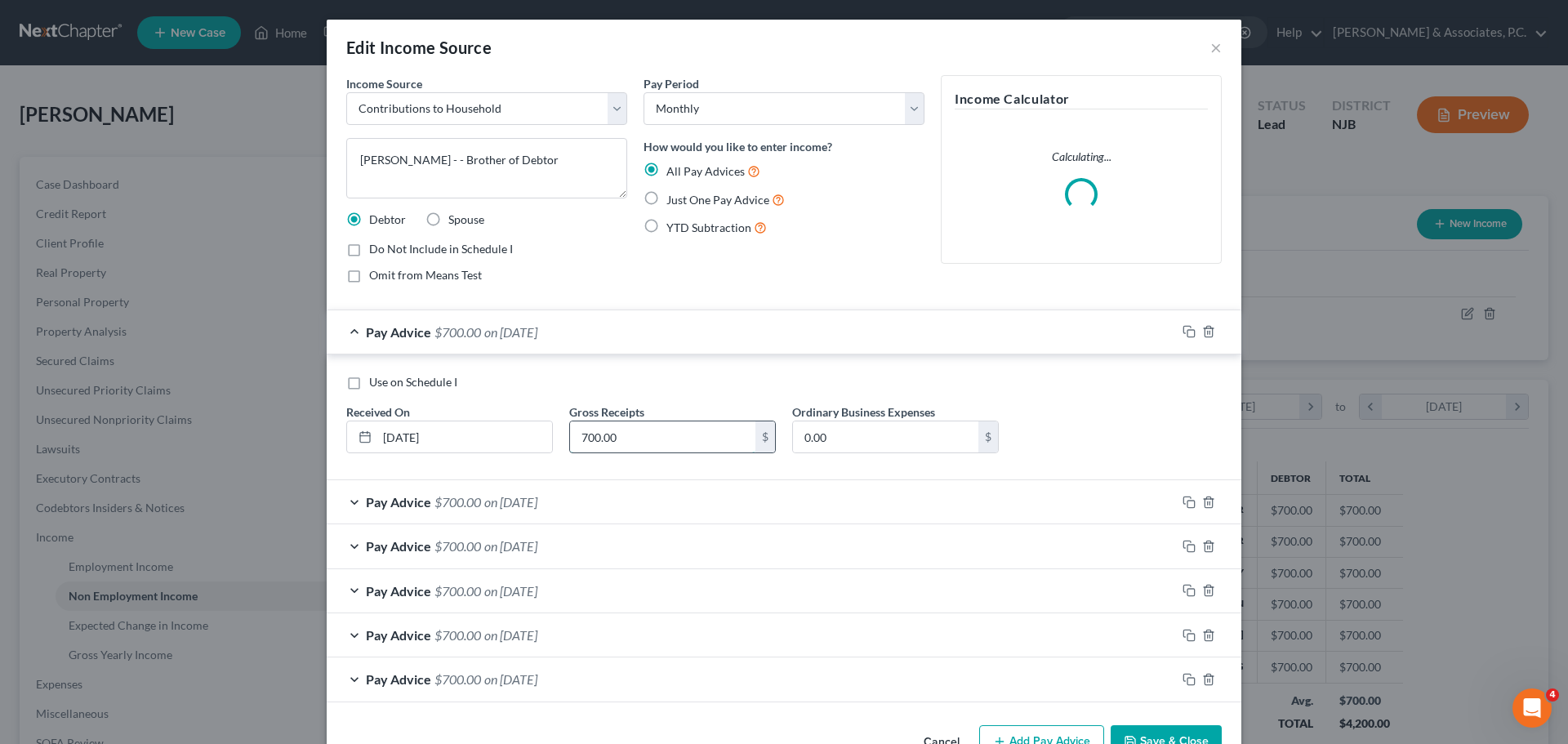
click at [672, 429] on input "700.00" at bounding box center [662, 436] width 185 height 31
drag, startPoint x: 672, startPoint y: 493, endPoint x: 644, endPoint y: 509, distance: 32.2
click at [671, 493] on div "Pay Advice $700.00 on [DATE]" at bounding box center [751, 501] width 849 height 43
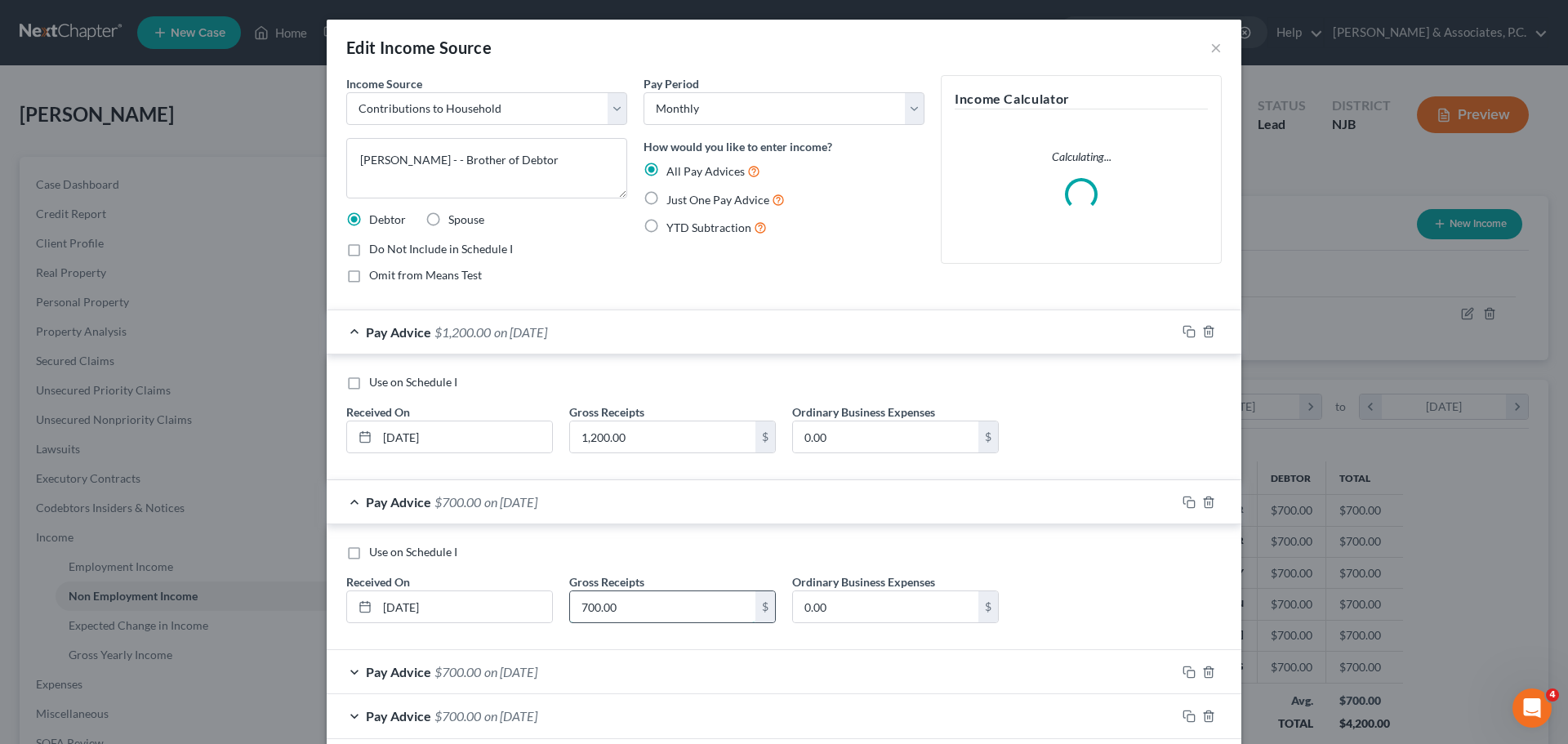
click at [629, 605] on input "700.00" at bounding box center [662, 606] width 185 height 31
drag, startPoint x: 707, startPoint y: 667, endPoint x: 678, endPoint y: 621, distance: 54.4
click at [704, 667] on div "Pay Advice $700.00 on [DATE]" at bounding box center [751, 670] width 849 height 43
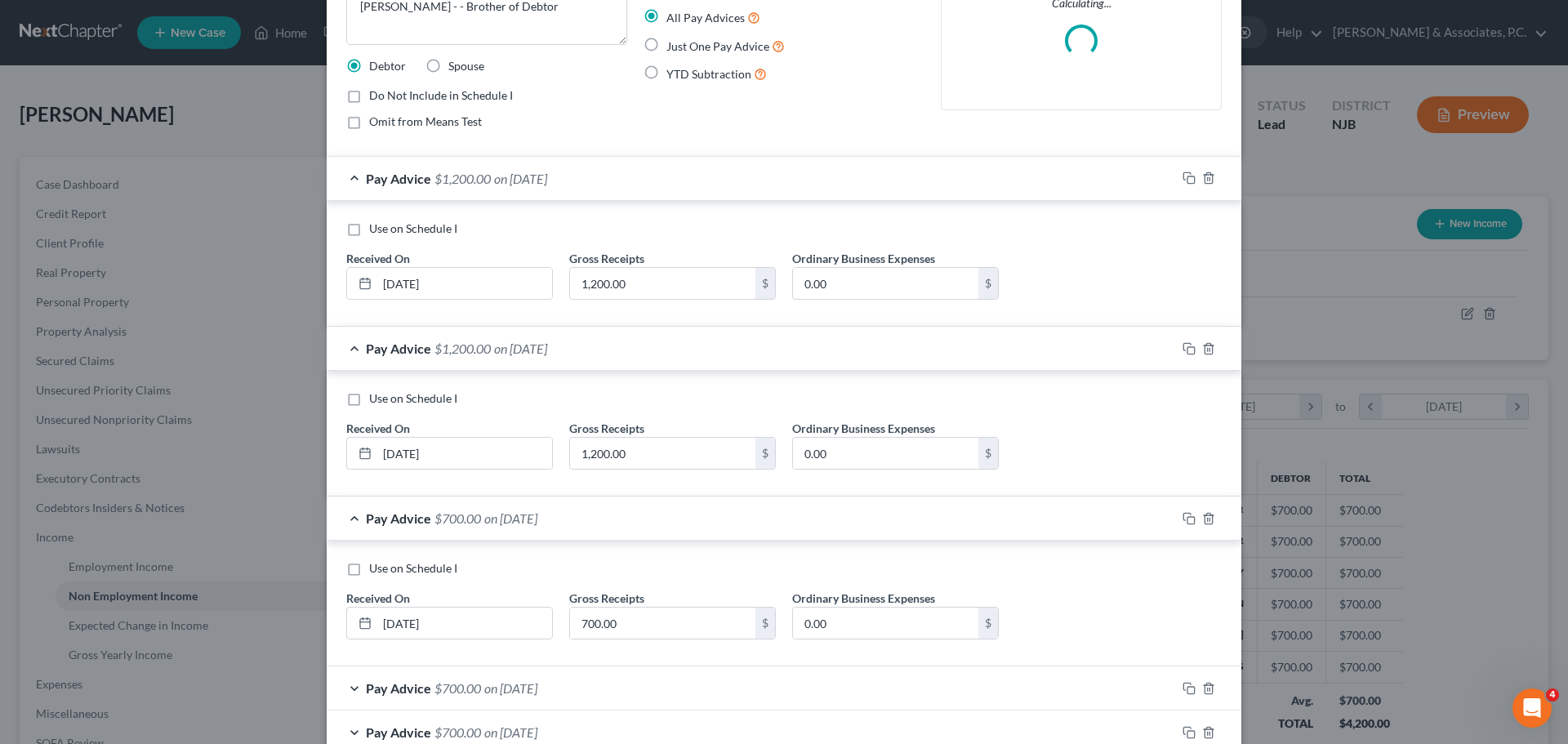
scroll to position [173, 0]
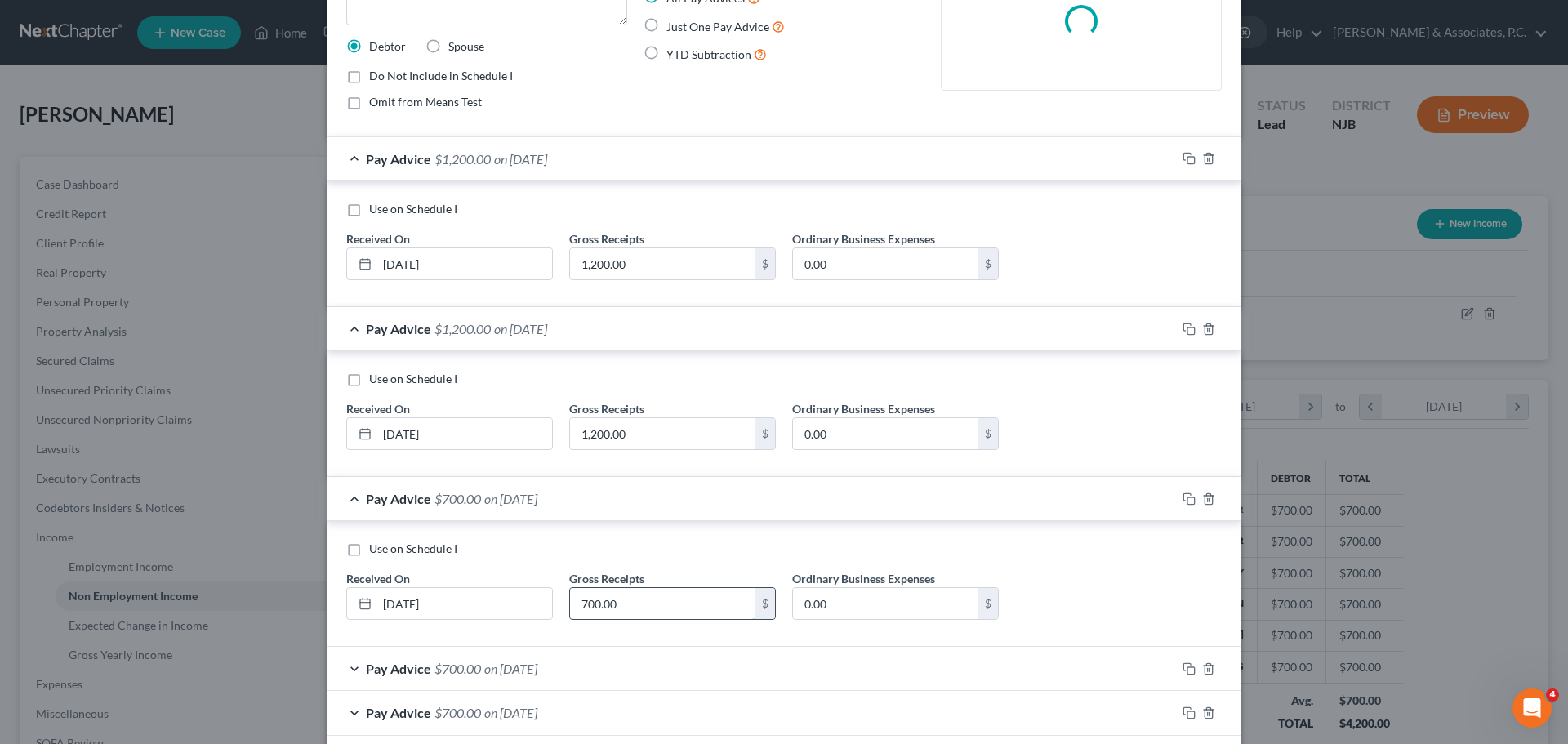
click at [637, 600] on input "700.00" at bounding box center [662, 603] width 185 height 31
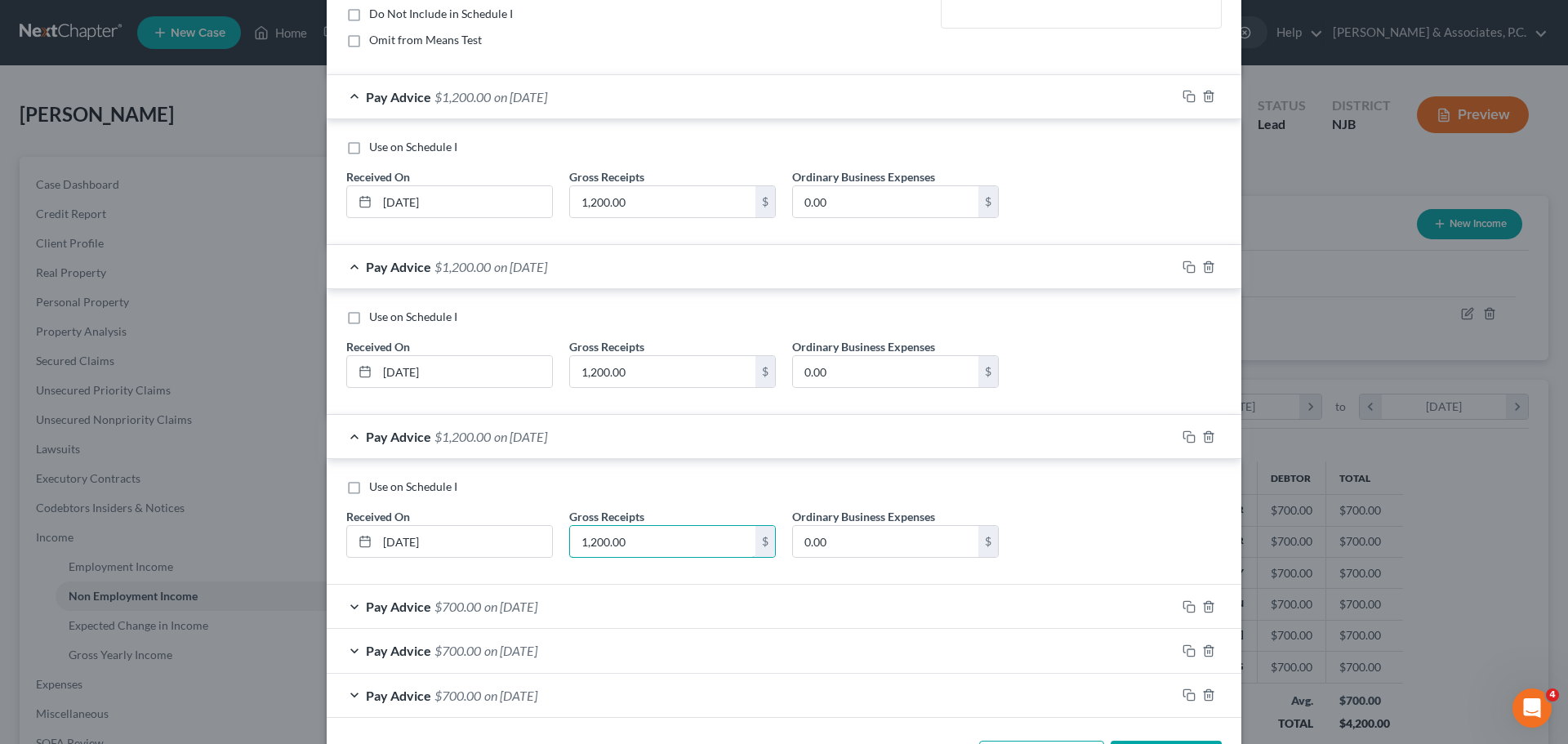
scroll to position [299, 0]
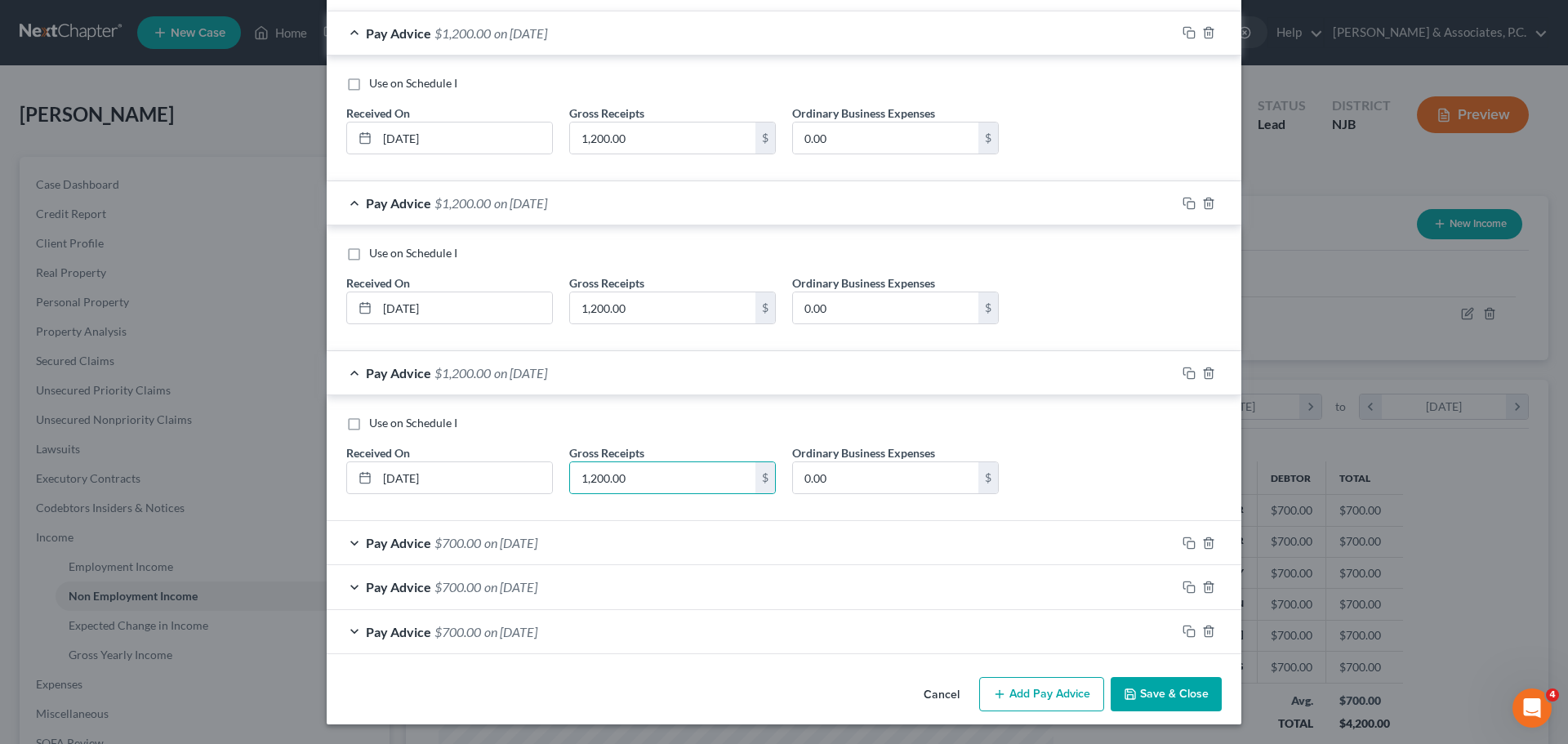
click at [614, 540] on div "Pay Advice $700.00 on [DATE]" at bounding box center [751, 542] width 849 height 43
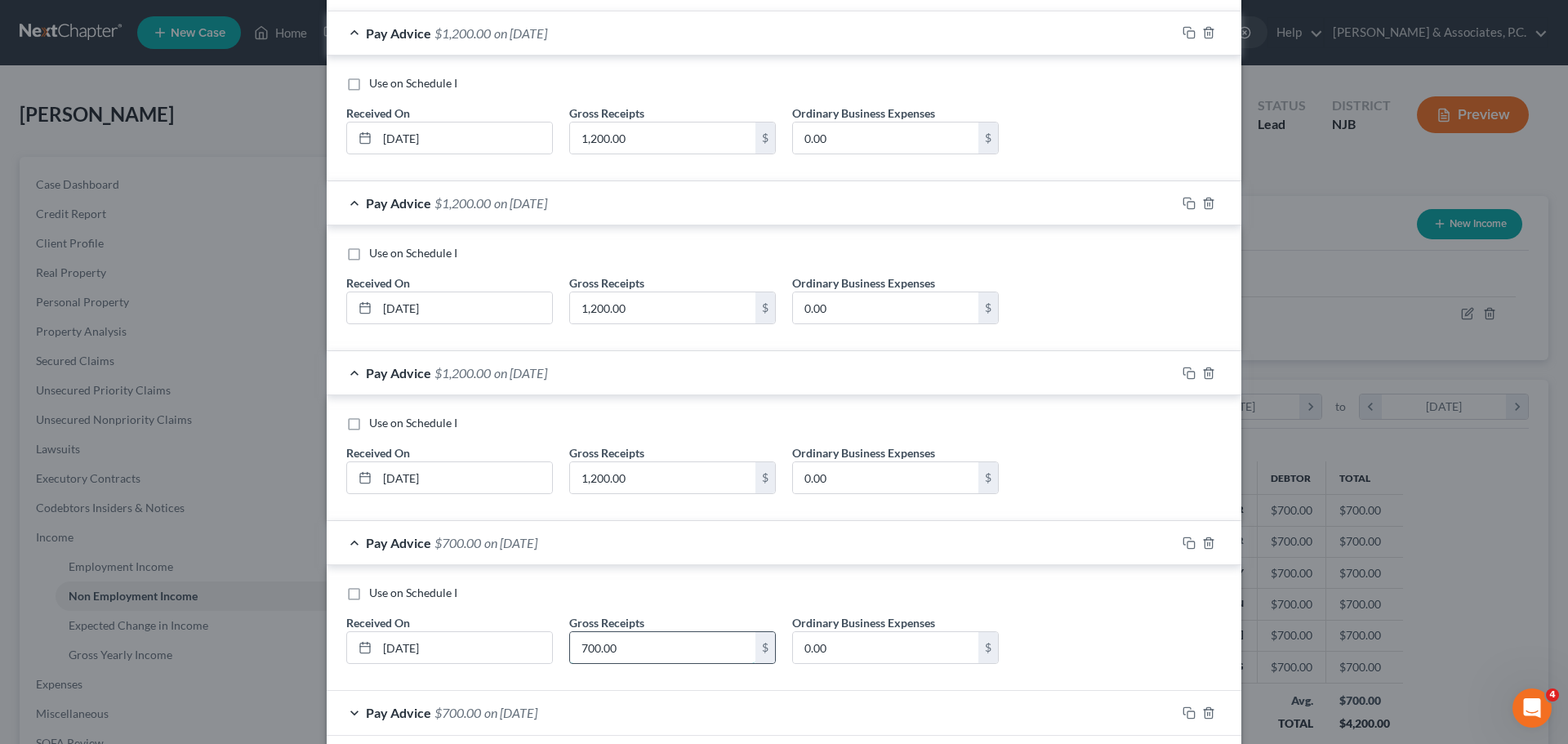
click at [651, 646] on input "700.00" at bounding box center [662, 646] width 185 height 31
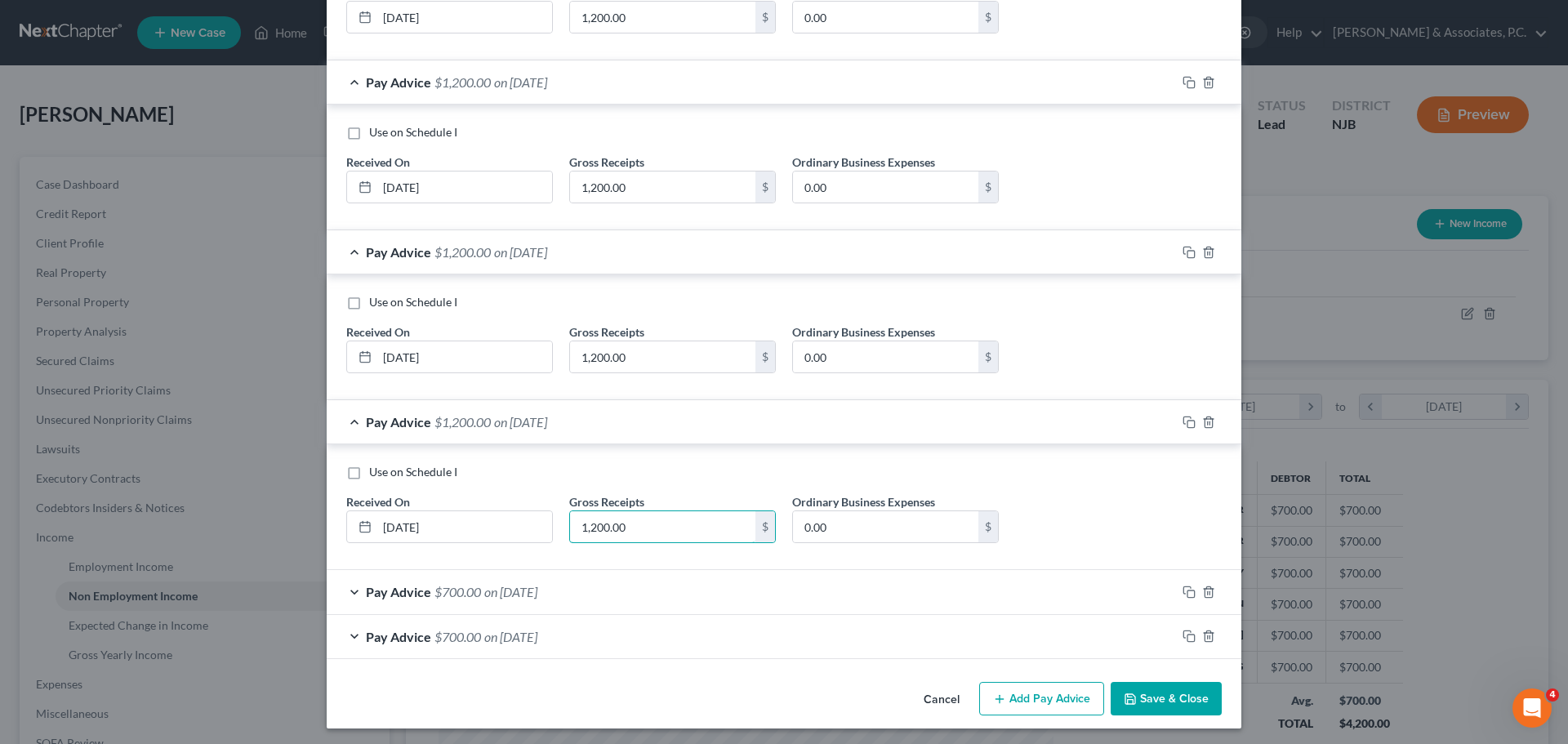
scroll to position [423, 0]
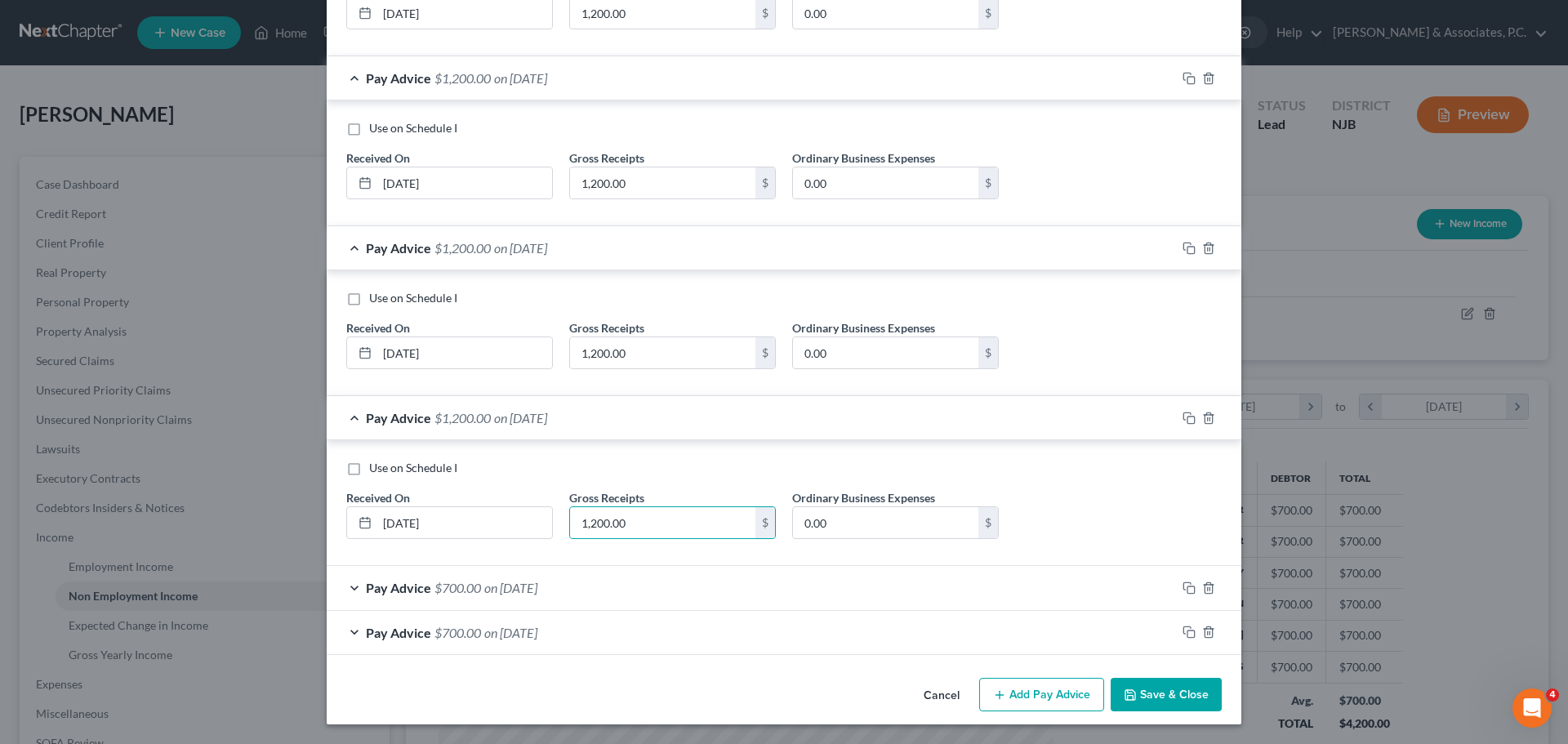
click at [612, 582] on div "Pay Advice $700.00 on [DATE]" at bounding box center [751, 587] width 849 height 43
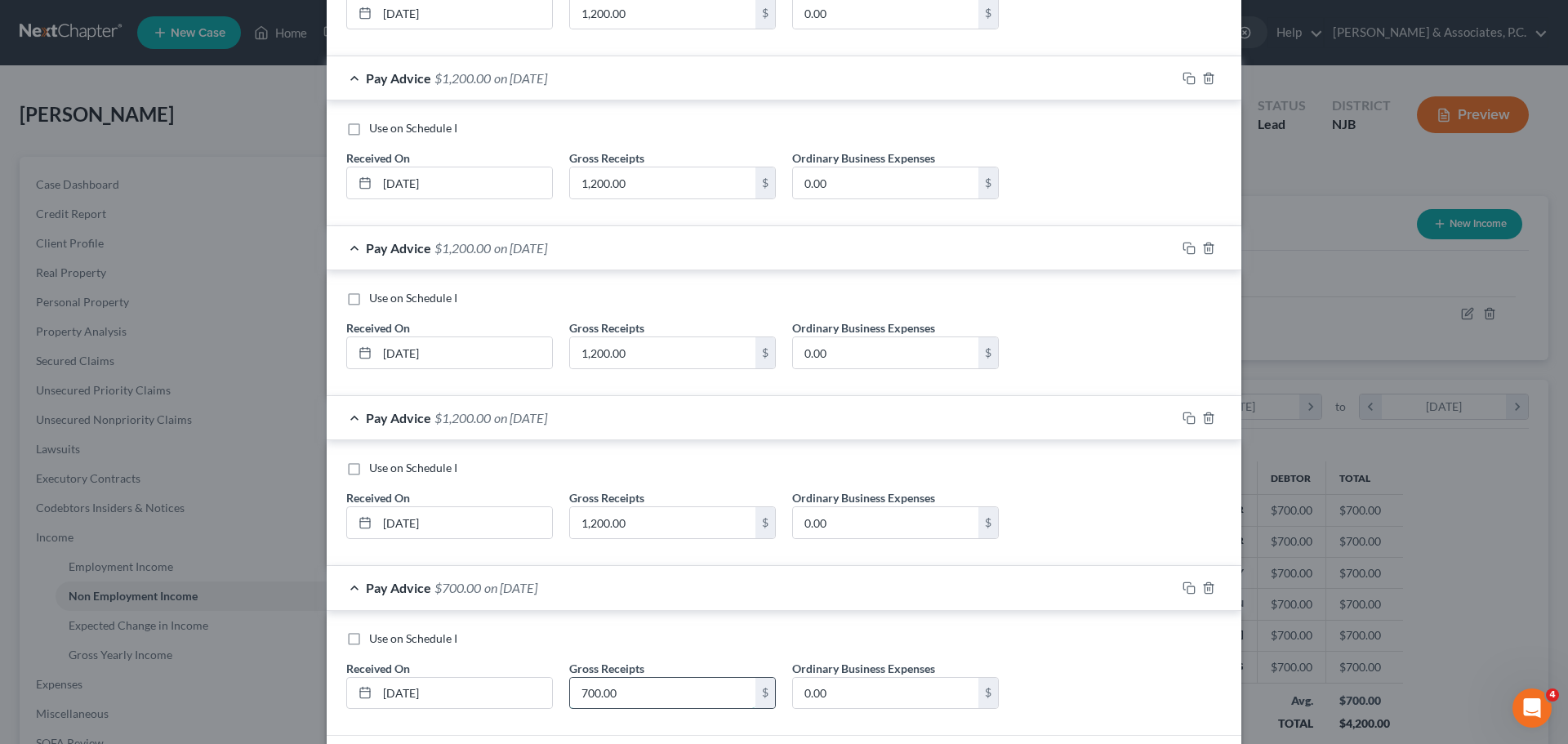
click at [637, 689] on input "700.00" at bounding box center [662, 692] width 185 height 31
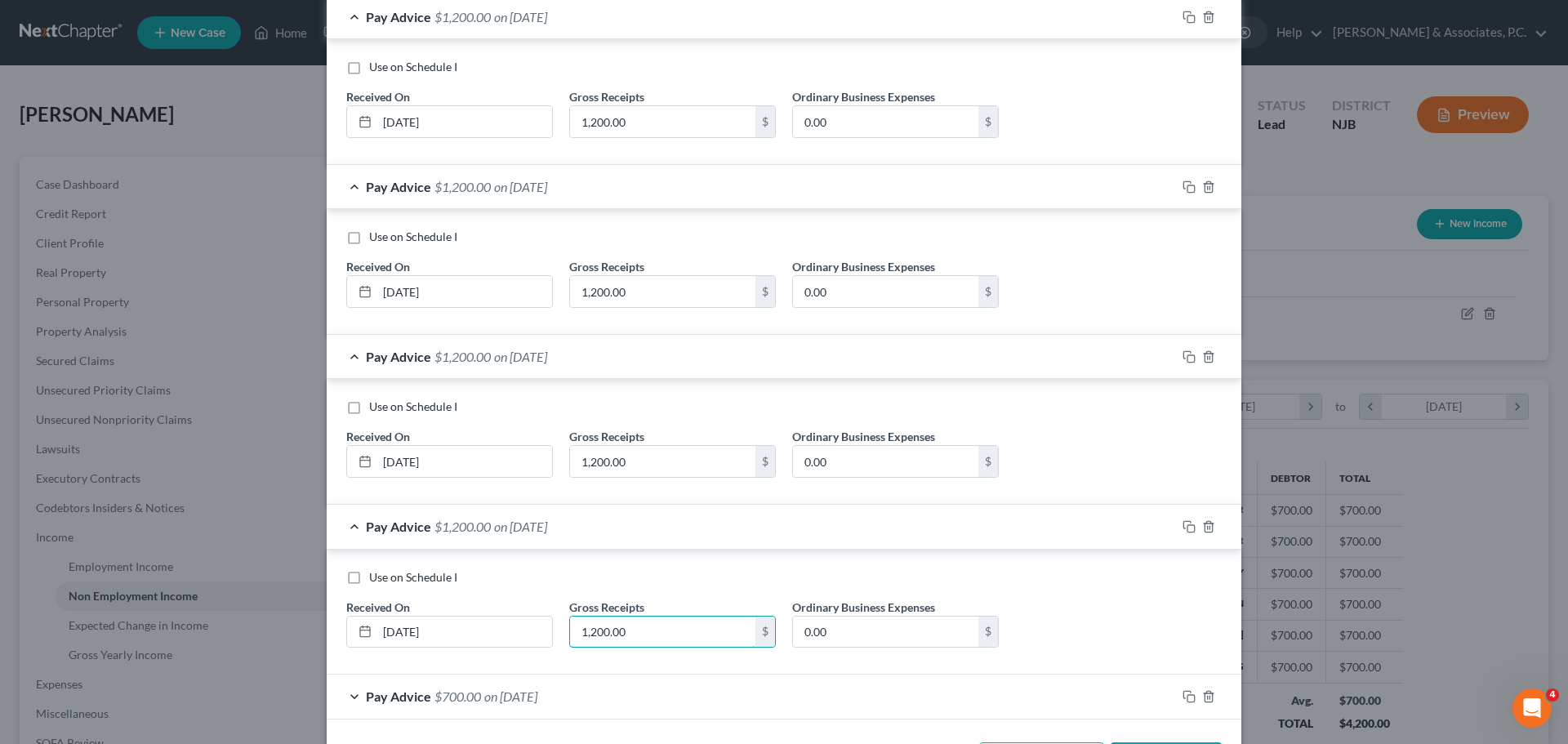
scroll to position [550, 0]
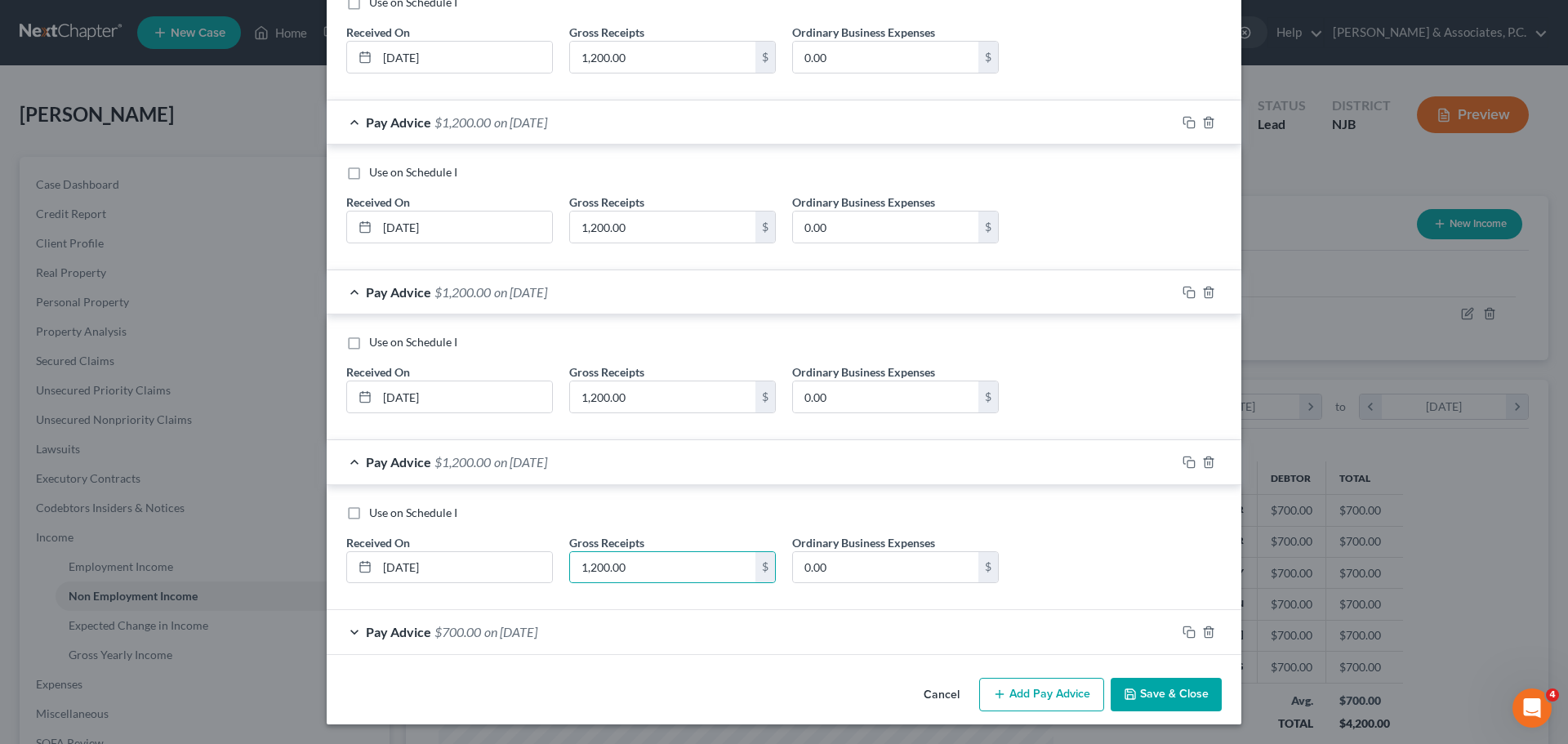
click at [627, 635] on div "Pay Advice $700.00 on [DATE]" at bounding box center [751, 630] width 849 height 43
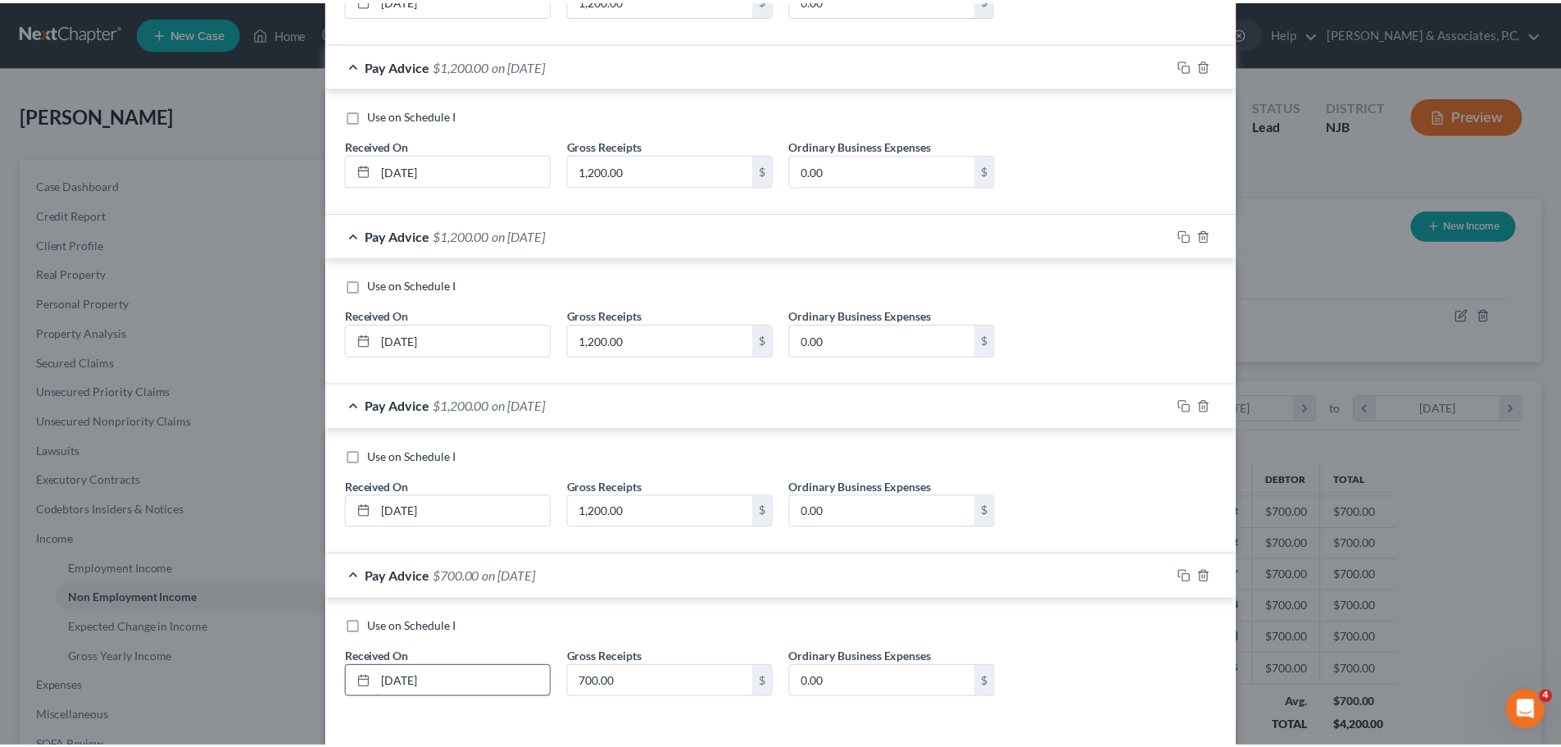
scroll to position [677, 0]
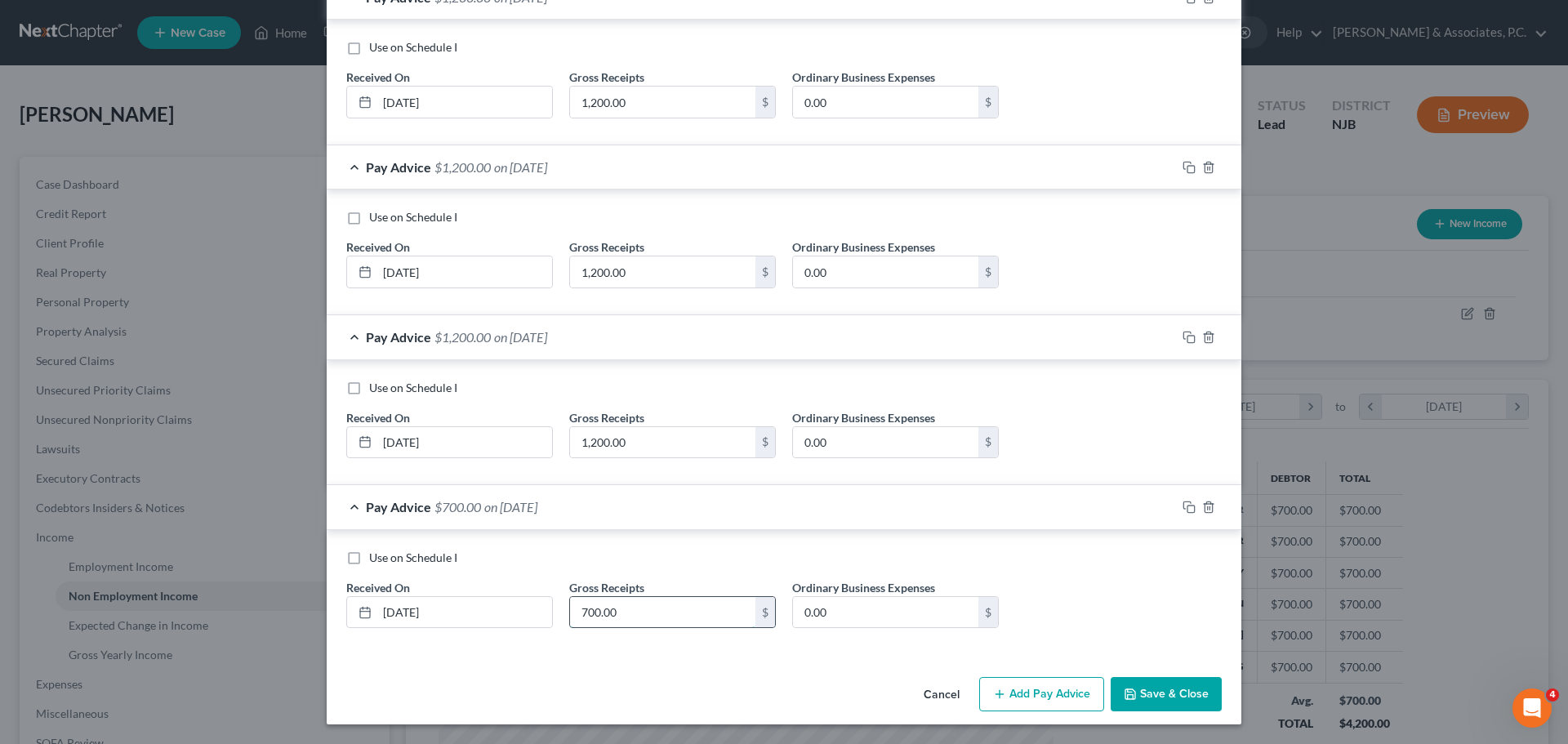
click at [644, 618] on input "700.00" at bounding box center [662, 612] width 185 height 31
click at [1143, 690] on button "Save & Close" at bounding box center [1166, 693] width 111 height 34
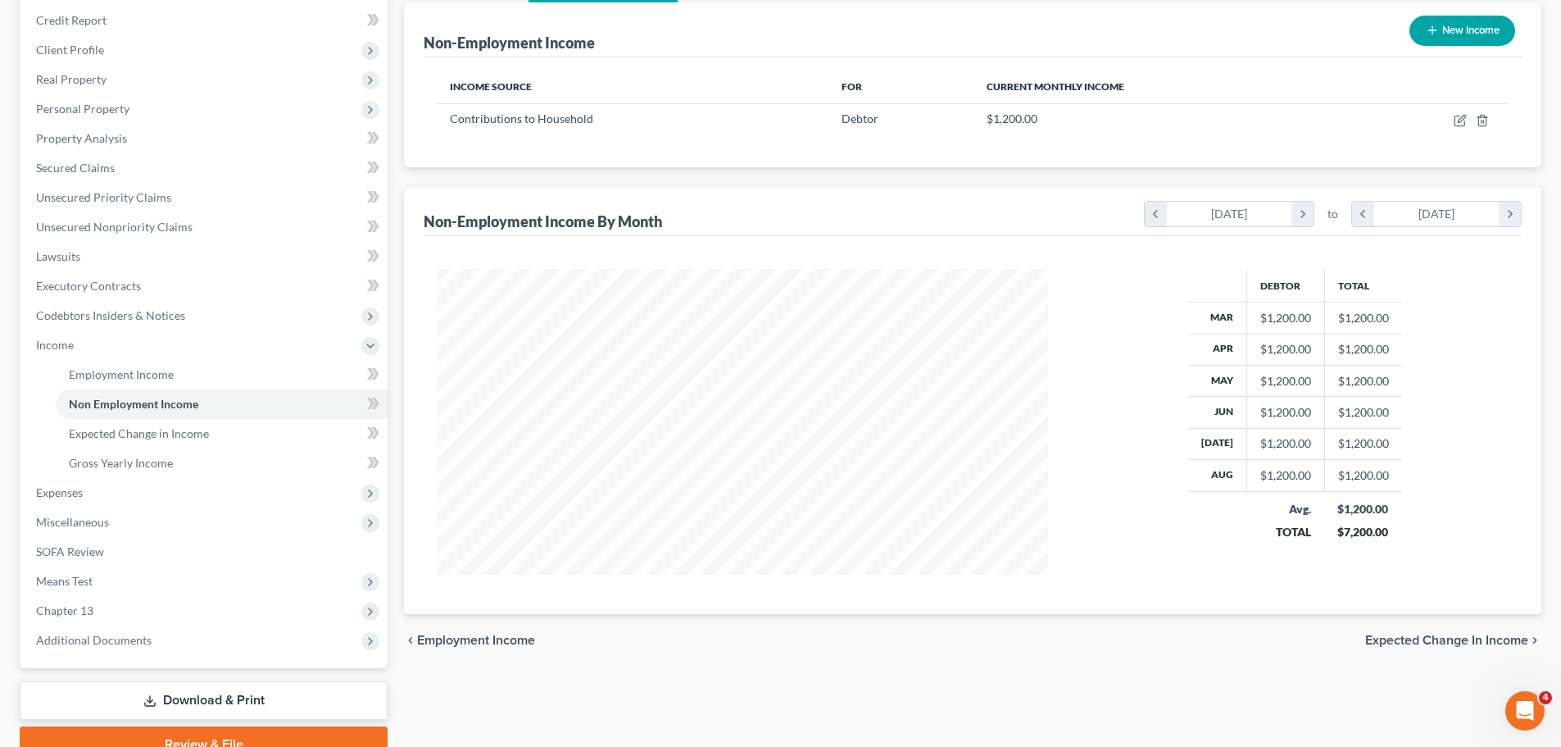
scroll to position [0, 0]
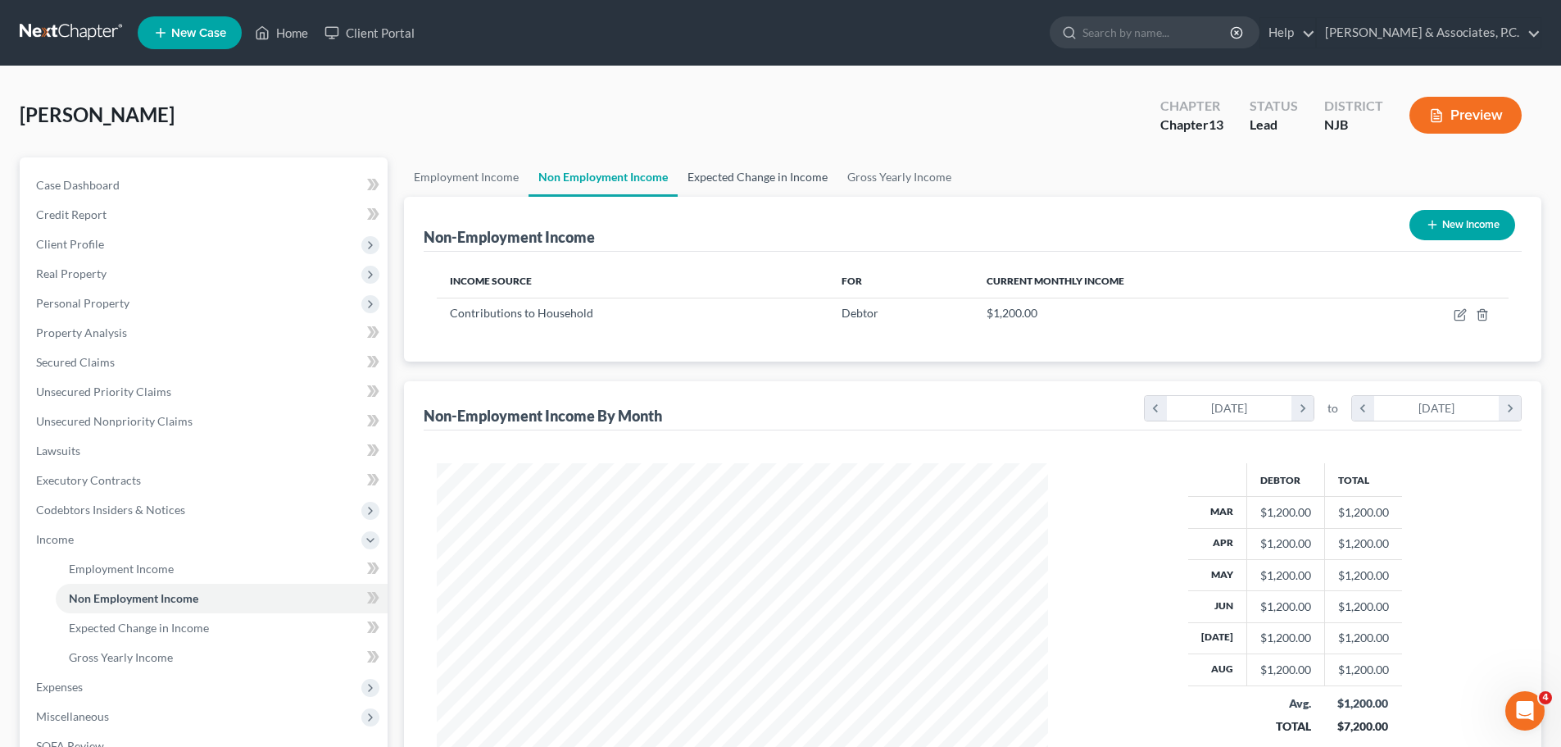
click at [702, 173] on link "Expected Change in Income" at bounding box center [758, 176] width 160 height 39
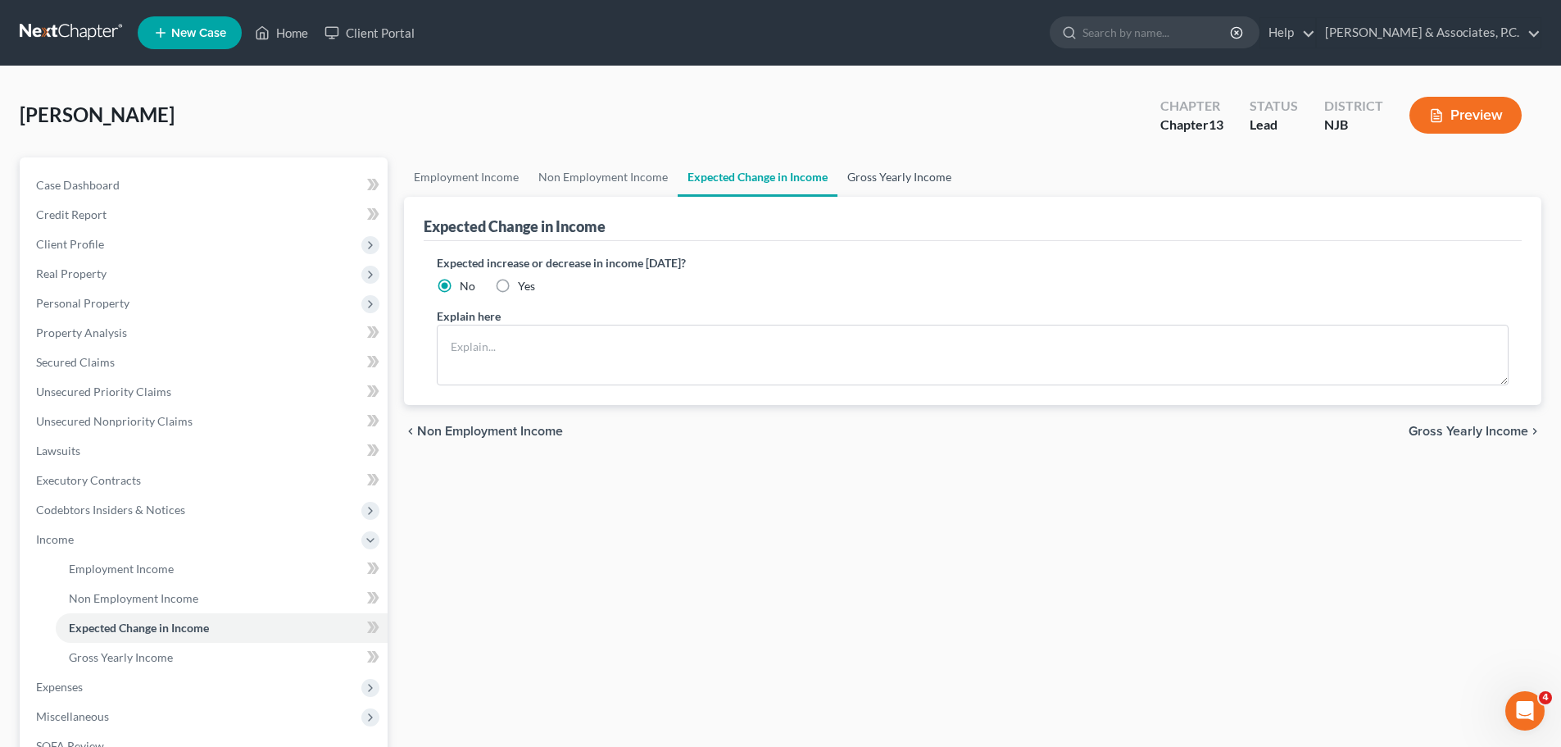
click at [903, 175] on link "Gross Yearly Income" at bounding box center [900, 176] width 124 height 39
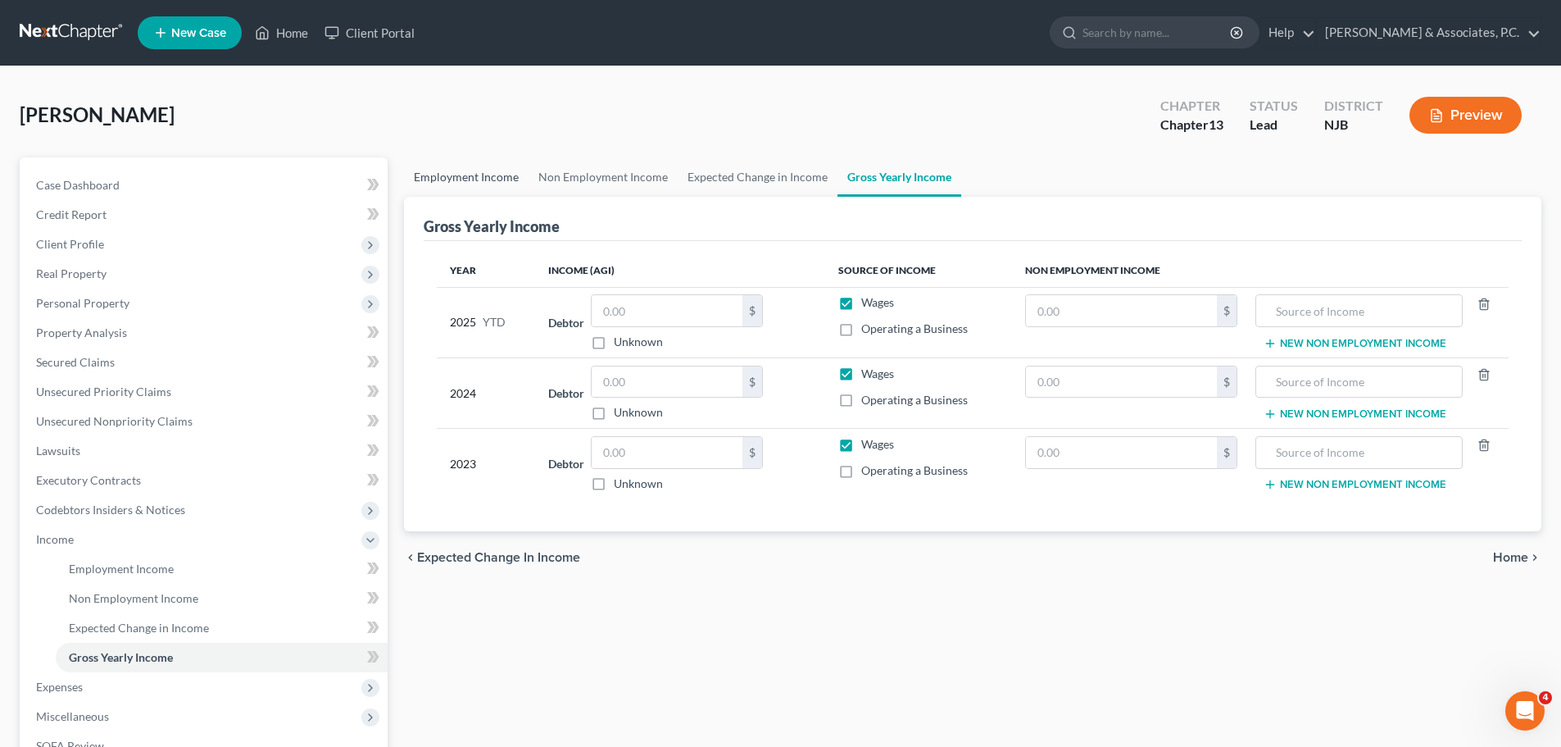
click at [460, 180] on link "Employment Income" at bounding box center [466, 176] width 125 height 39
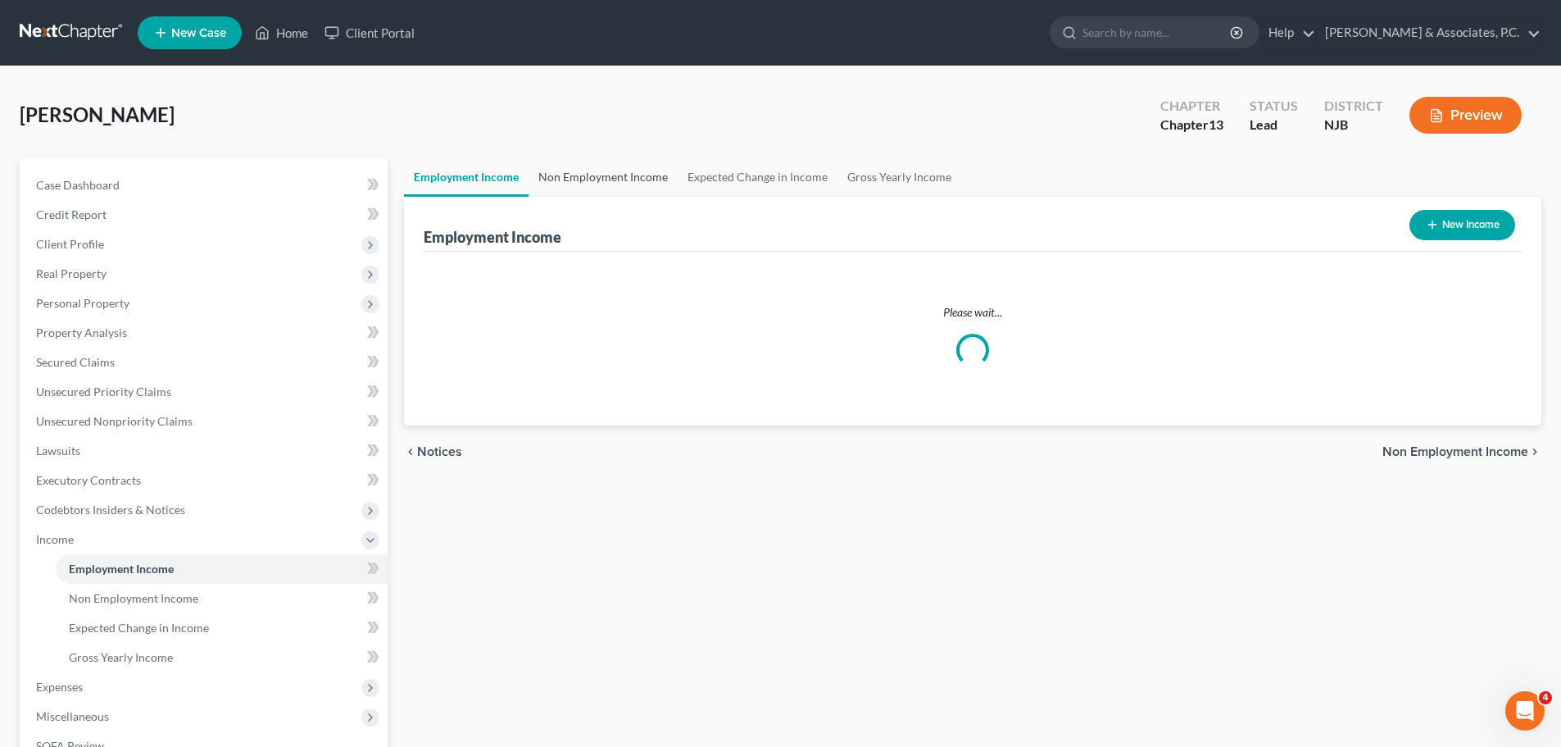
click at [580, 177] on link "Non Employment Income" at bounding box center [603, 176] width 149 height 39
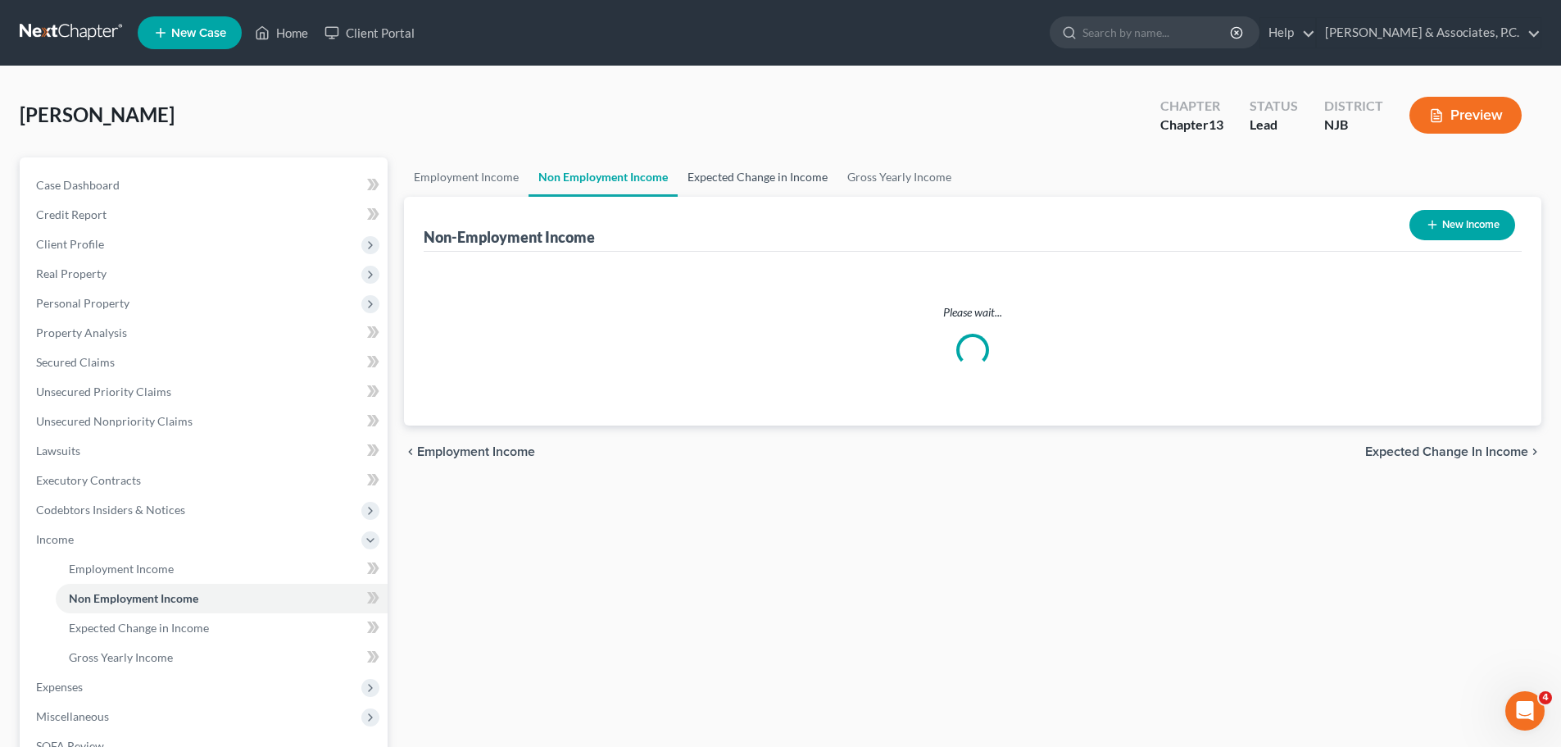
click at [722, 175] on link "Expected Change in Income" at bounding box center [758, 176] width 160 height 39
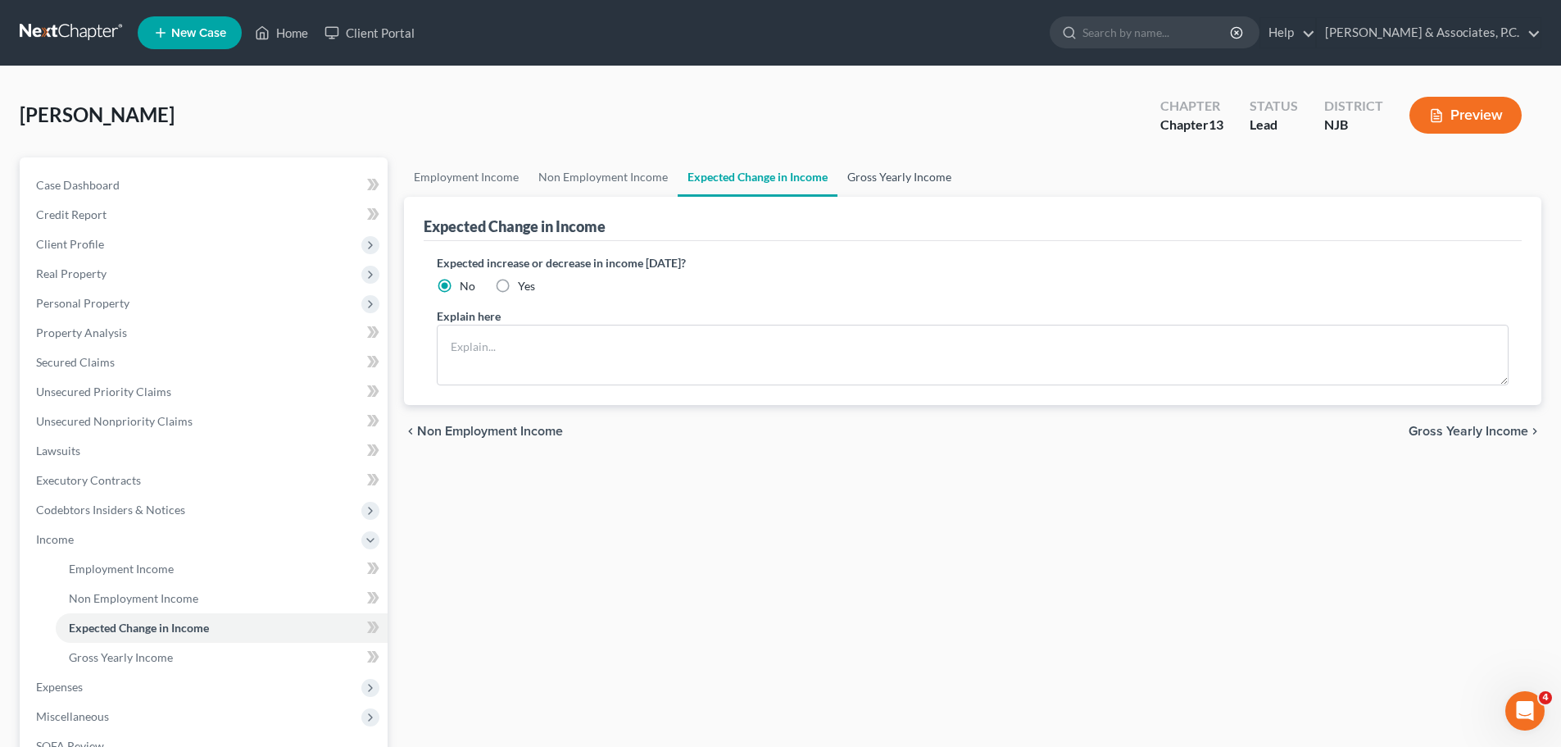
drag, startPoint x: 929, startPoint y: 172, endPoint x: 934, endPoint y: 184, distance: 13.2
click at [927, 173] on link "Gross Yearly Income" at bounding box center [900, 176] width 124 height 39
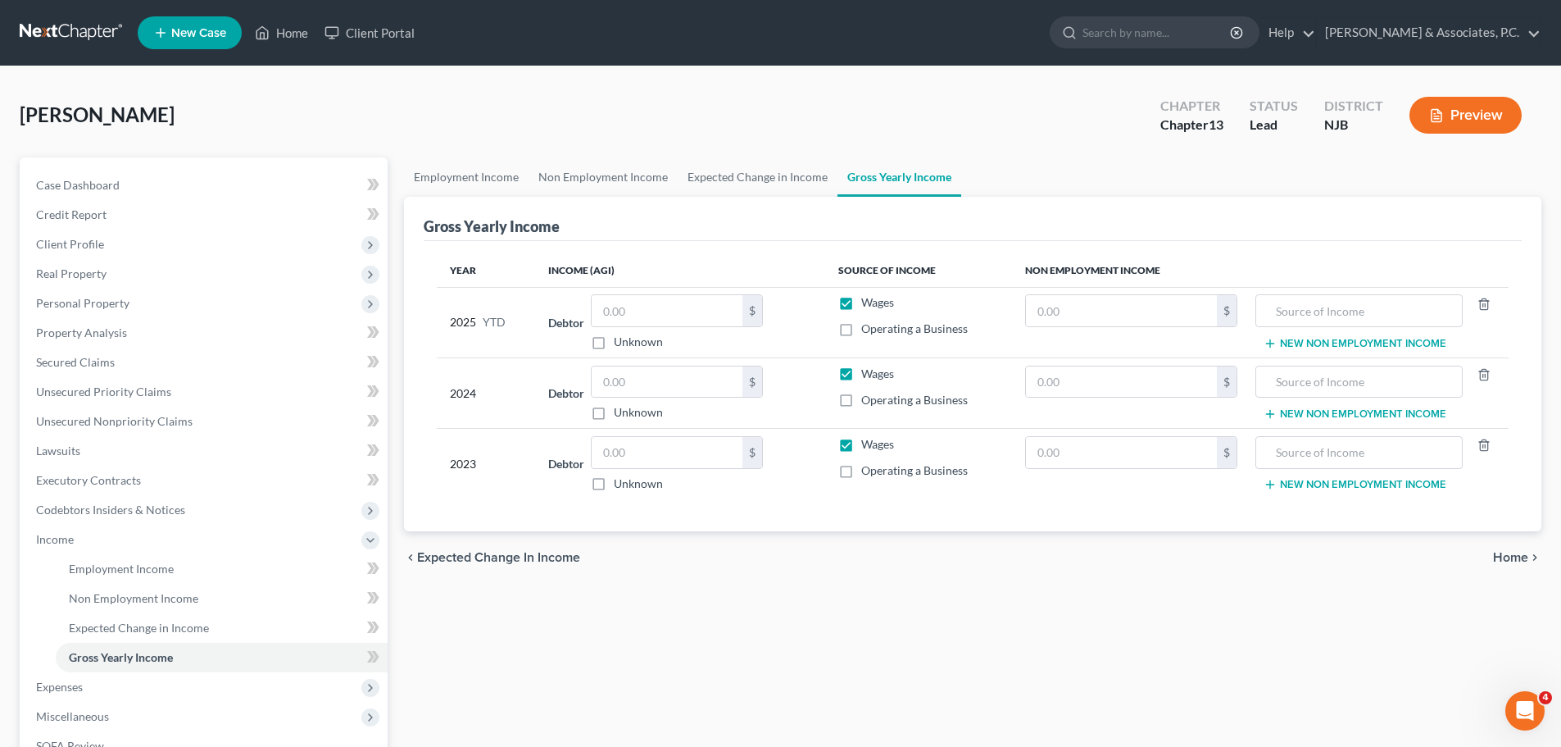
click at [1516, 561] on span "Home" at bounding box center [1510, 557] width 35 height 13
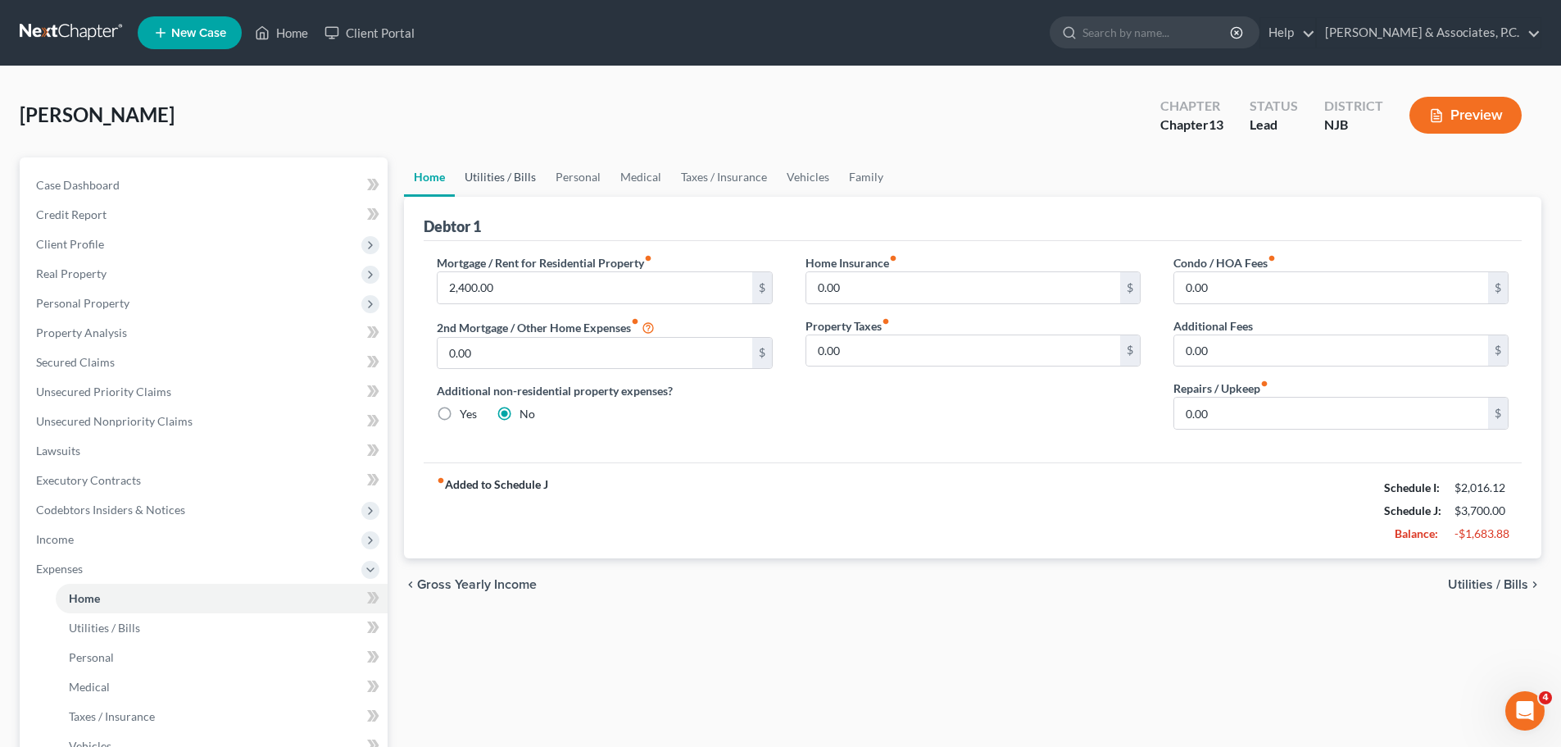
drag, startPoint x: 510, startPoint y: 185, endPoint x: 558, endPoint y: 183, distance: 48.4
click at [509, 185] on link "Utilities / Bills" at bounding box center [500, 176] width 91 height 39
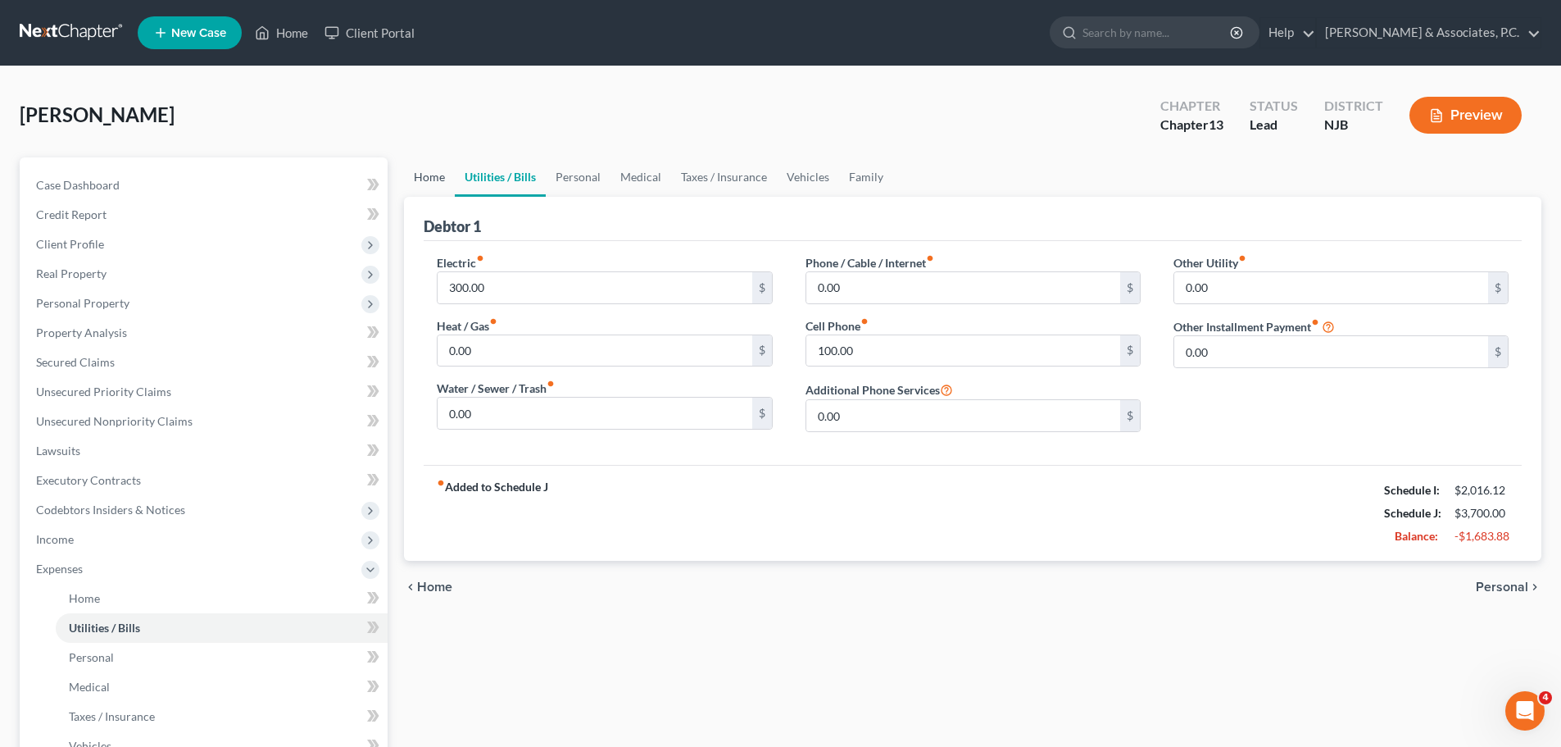
click at [430, 175] on link "Home" at bounding box center [429, 176] width 51 height 39
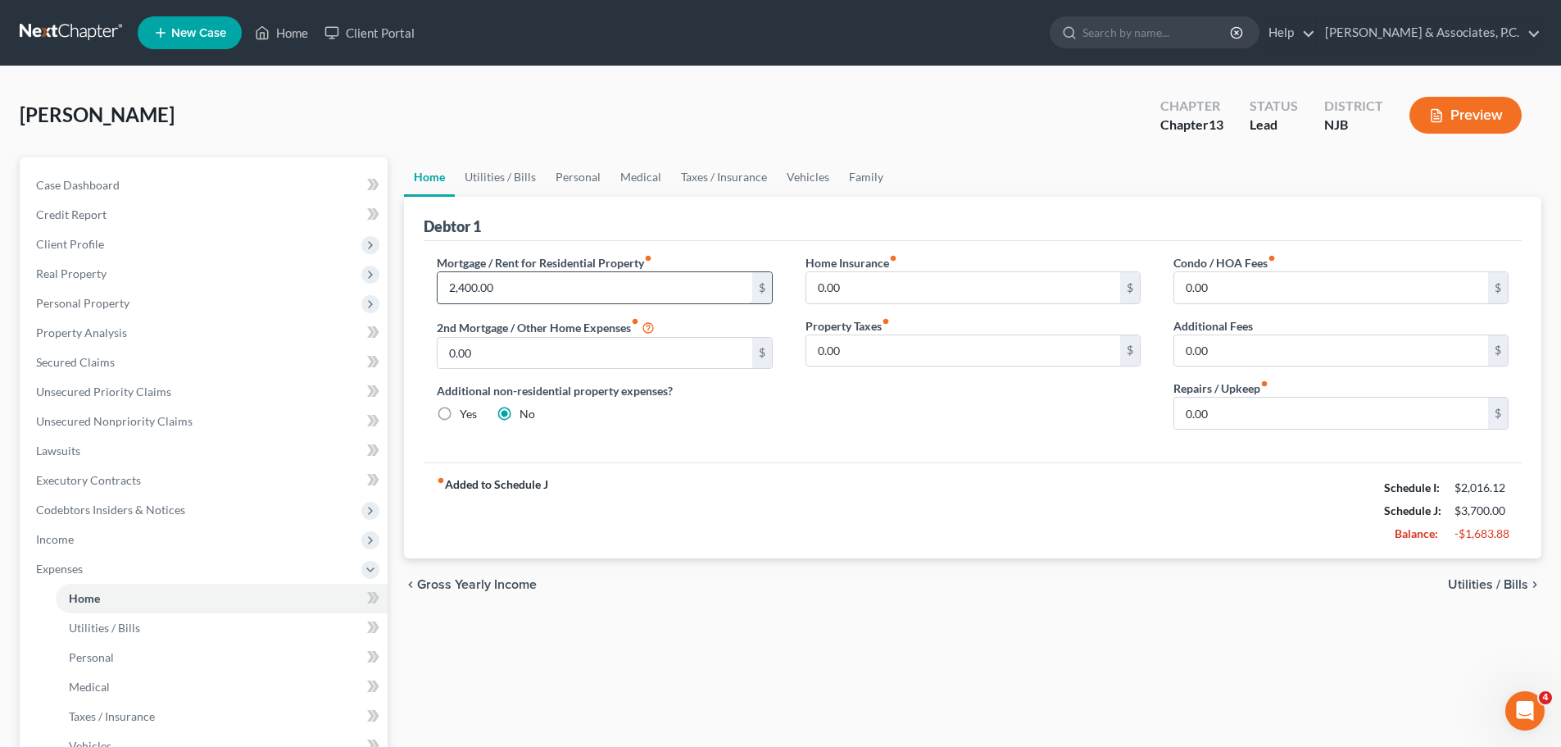
click at [565, 288] on input "2,400.00" at bounding box center [595, 287] width 314 height 31
drag, startPoint x: 879, startPoint y: 411, endPoint x: 775, endPoint y: 398, distance: 105.0
click at [879, 412] on div "Home Insurance fiber_manual_record 0.00 $ Property Taxes fiber_manual_record 0.…" at bounding box center [973, 348] width 368 height 189
click at [519, 175] on link "Utilities / Bills" at bounding box center [500, 176] width 91 height 39
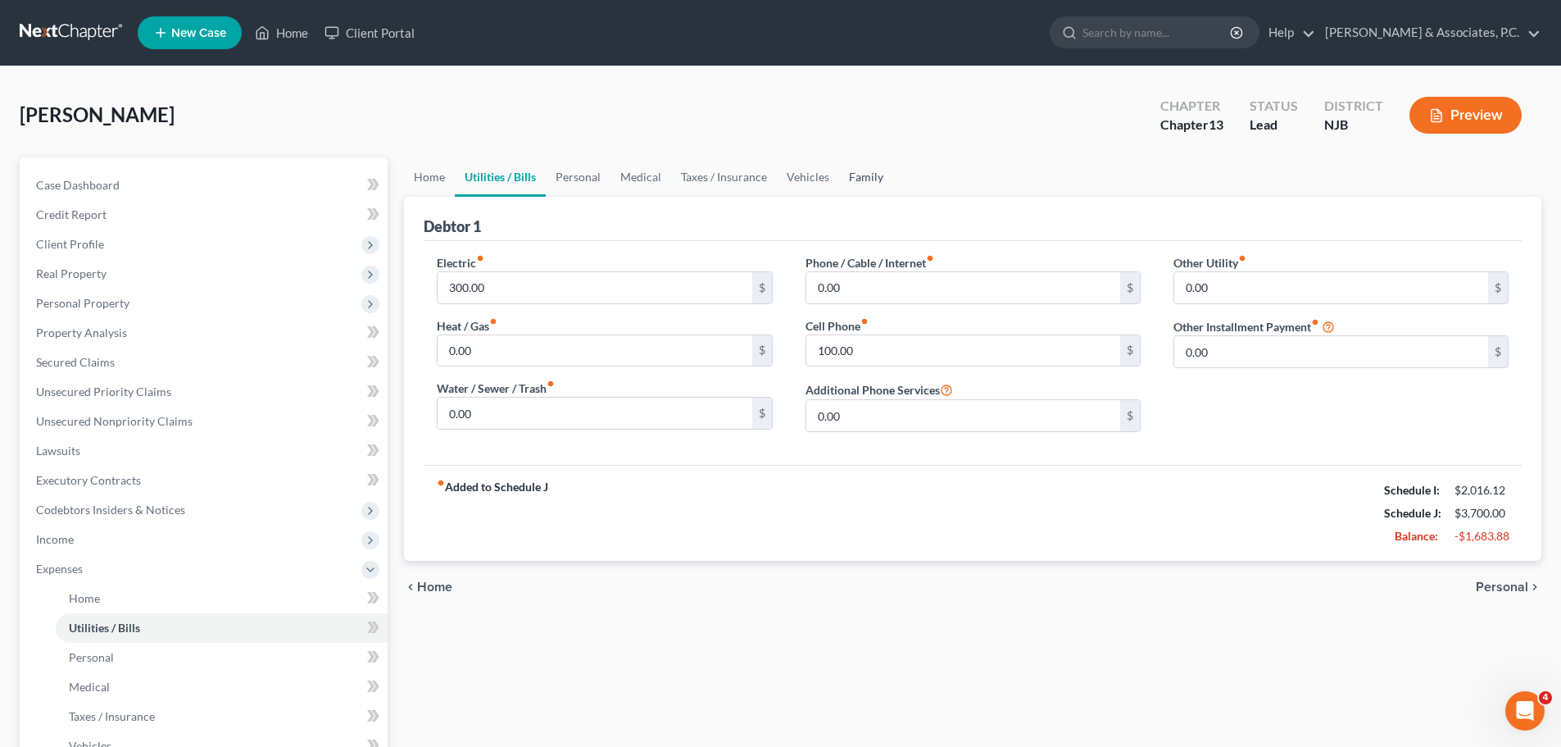
click at [867, 177] on link "Family" at bounding box center [866, 176] width 54 height 39
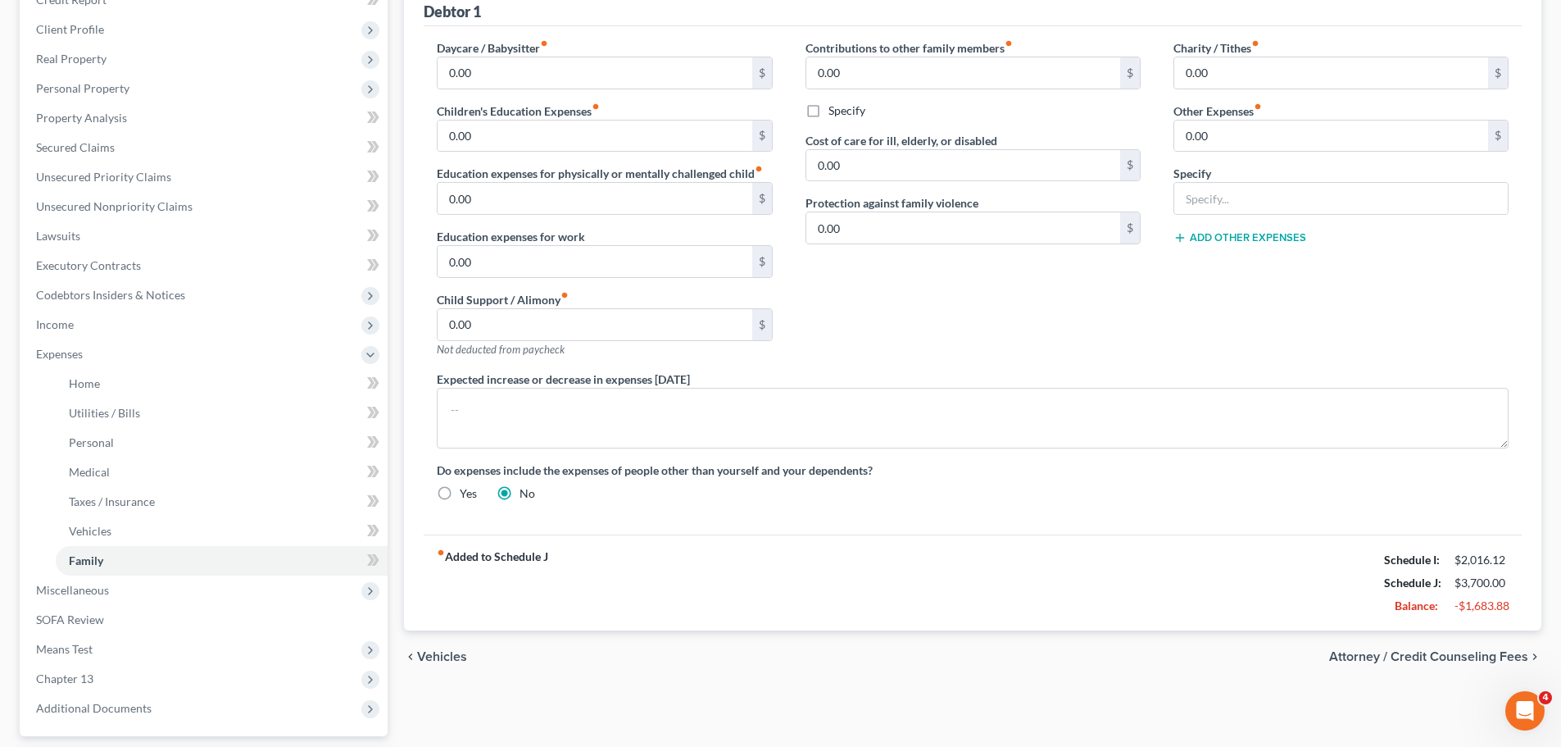
scroll to position [33, 0]
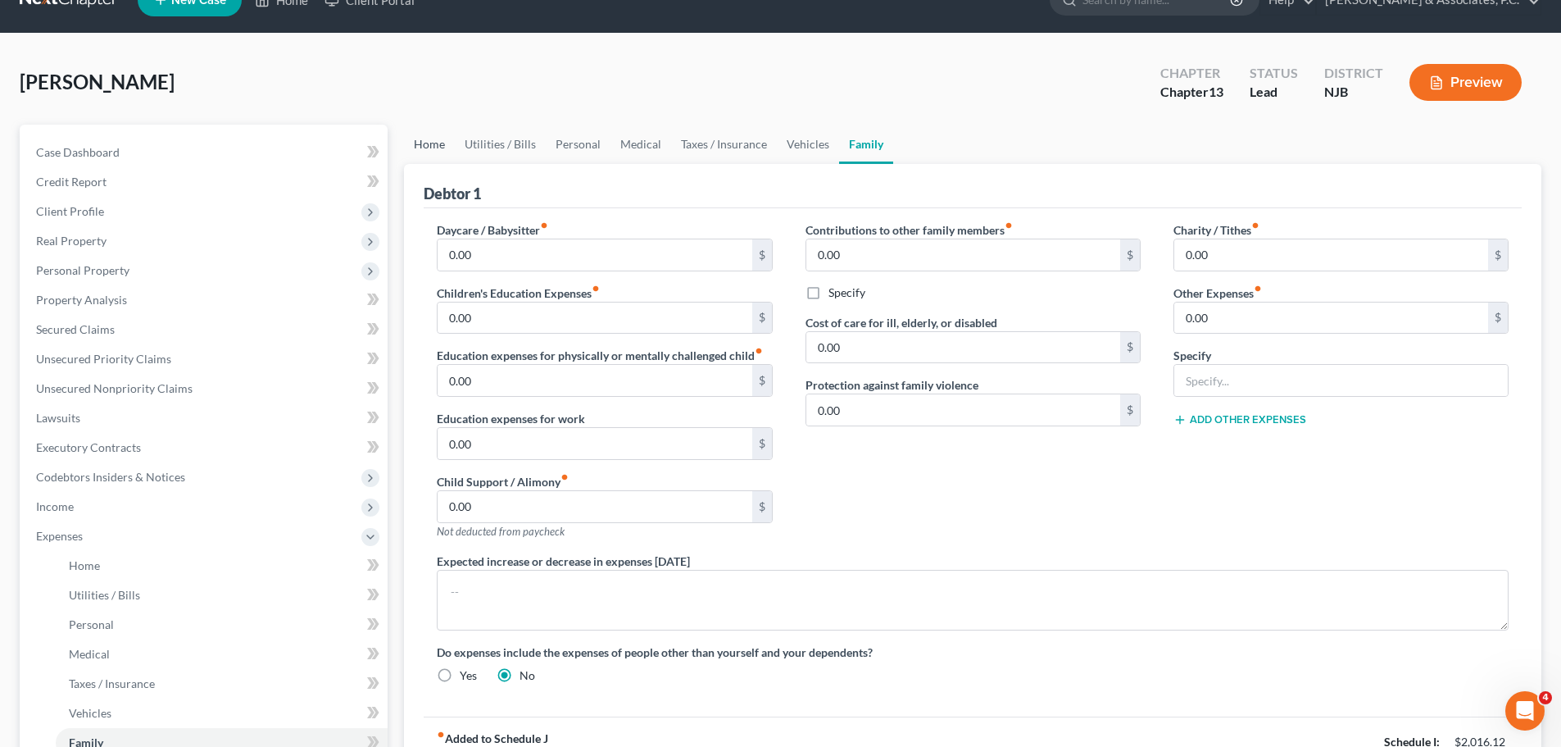
click at [437, 140] on link "Home" at bounding box center [429, 144] width 51 height 39
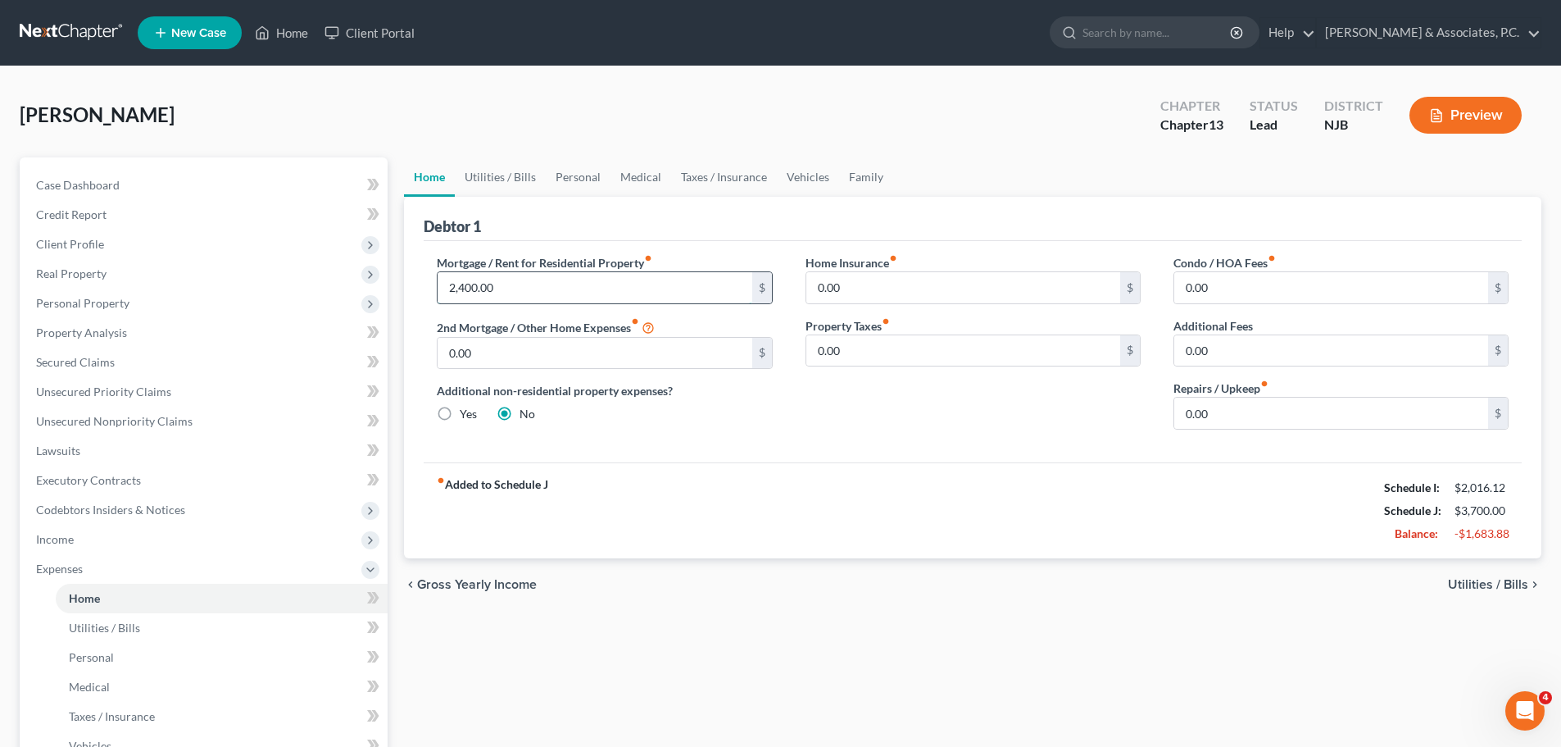
click at [659, 283] on input "2,400.00" at bounding box center [595, 287] width 314 height 31
click at [893, 292] on input "0.00" at bounding box center [964, 287] width 314 height 31
drag, startPoint x: 1249, startPoint y: 275, endPoint x: 947, endPoint y: 219, distance: 307.7
click at [1248, 277] on input "0.00" at bounding box center [1332, 287] width 314 height 31
click at [1226, 350] on input "0.00" at bounding box center [1332, 350] width 314 height 31
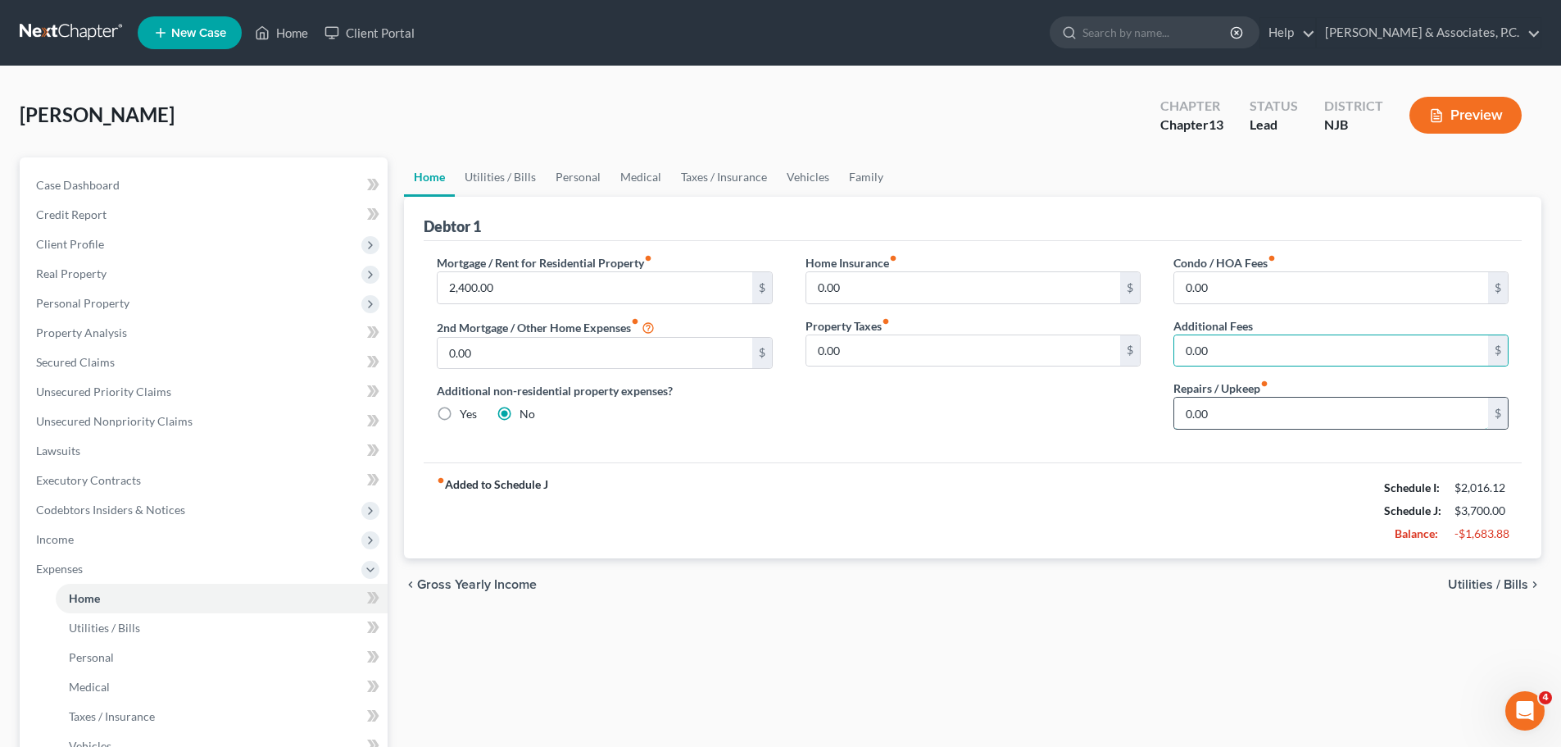
click at [1248, 423] on input "0.00" at bounding box center [1332, 413] width 314 height 31
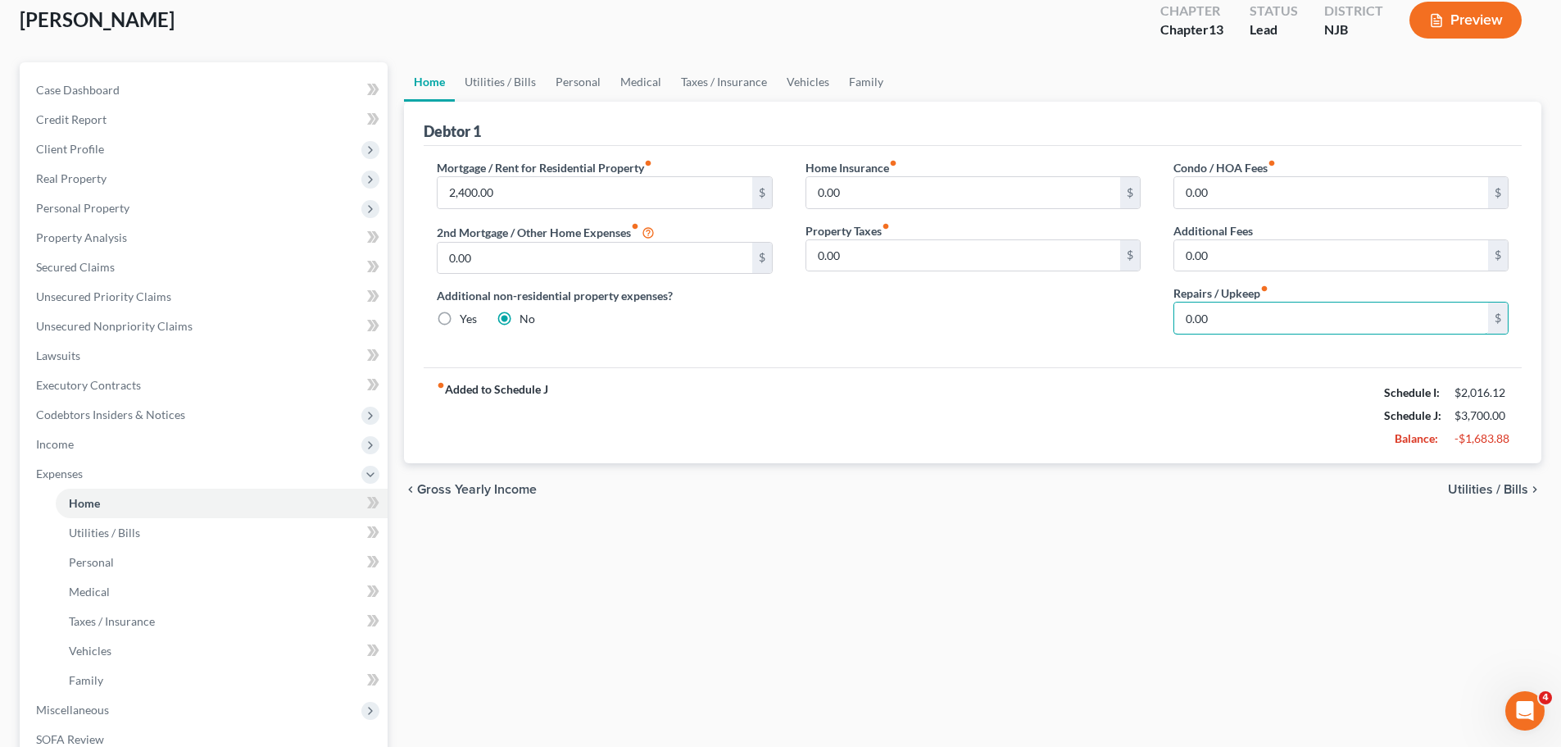
scroll to position [246, 0]
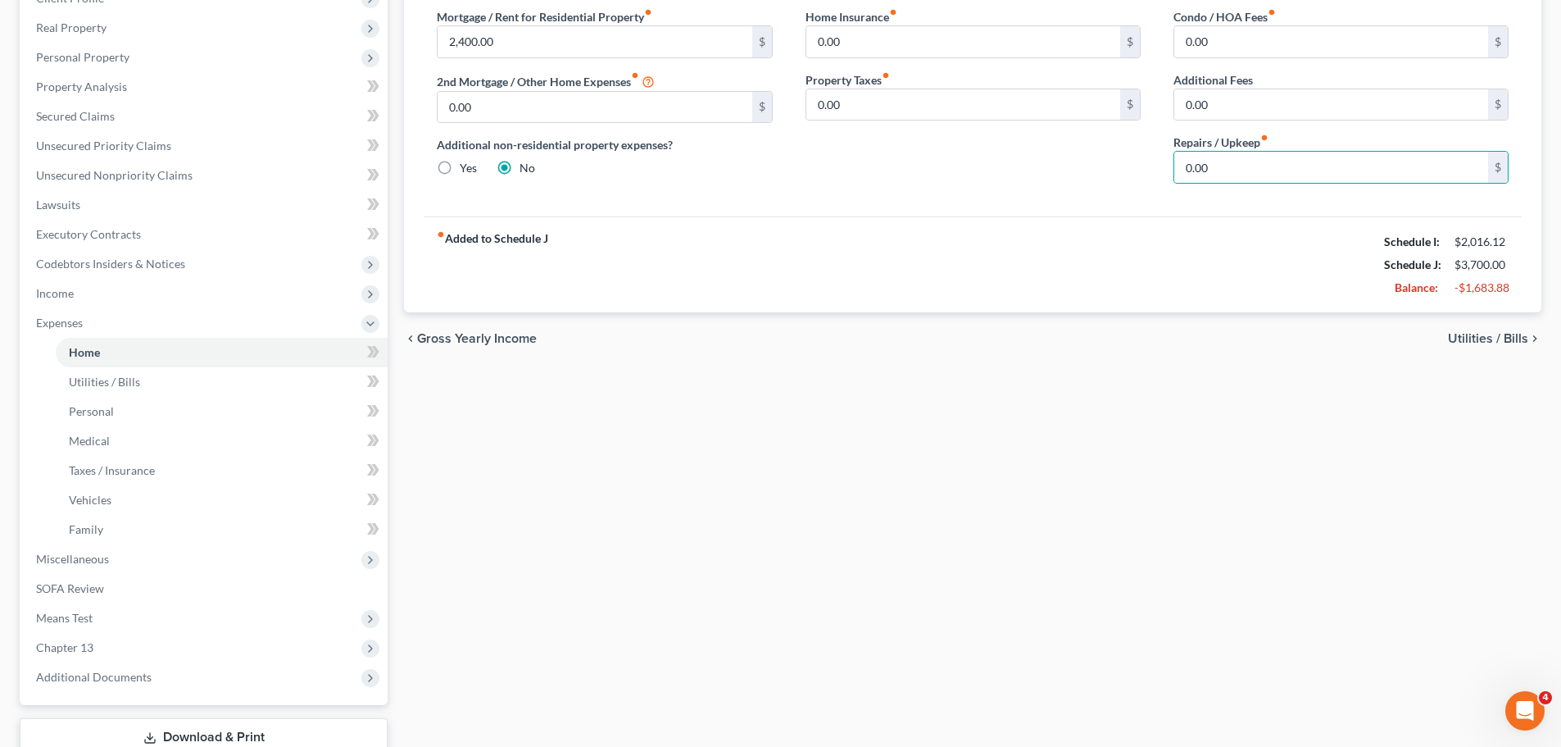
click at [1473, 339] on span "Utilities / Bills" at bounding box center [1488, 338] width 80 height 13
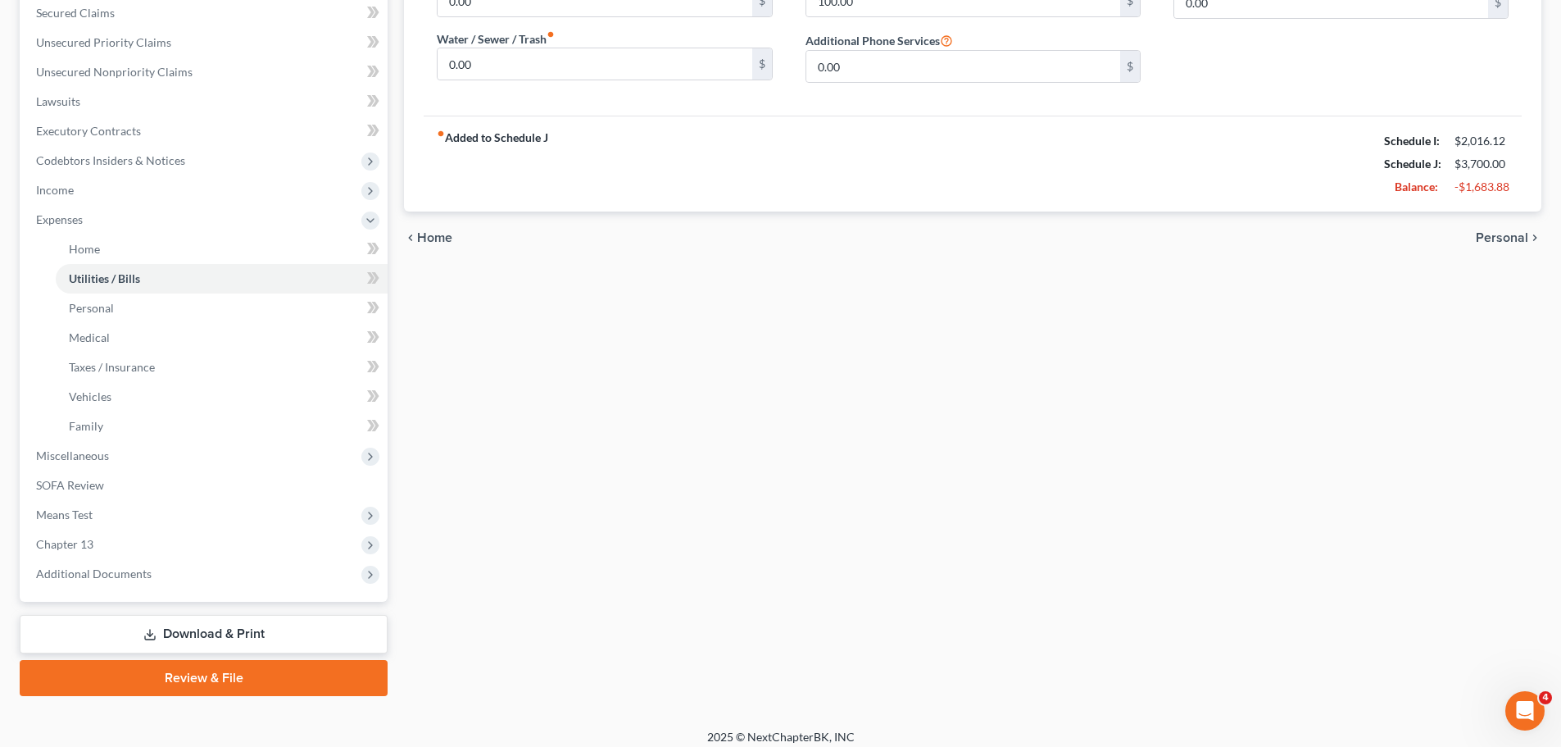
scroll to position [361, 0]
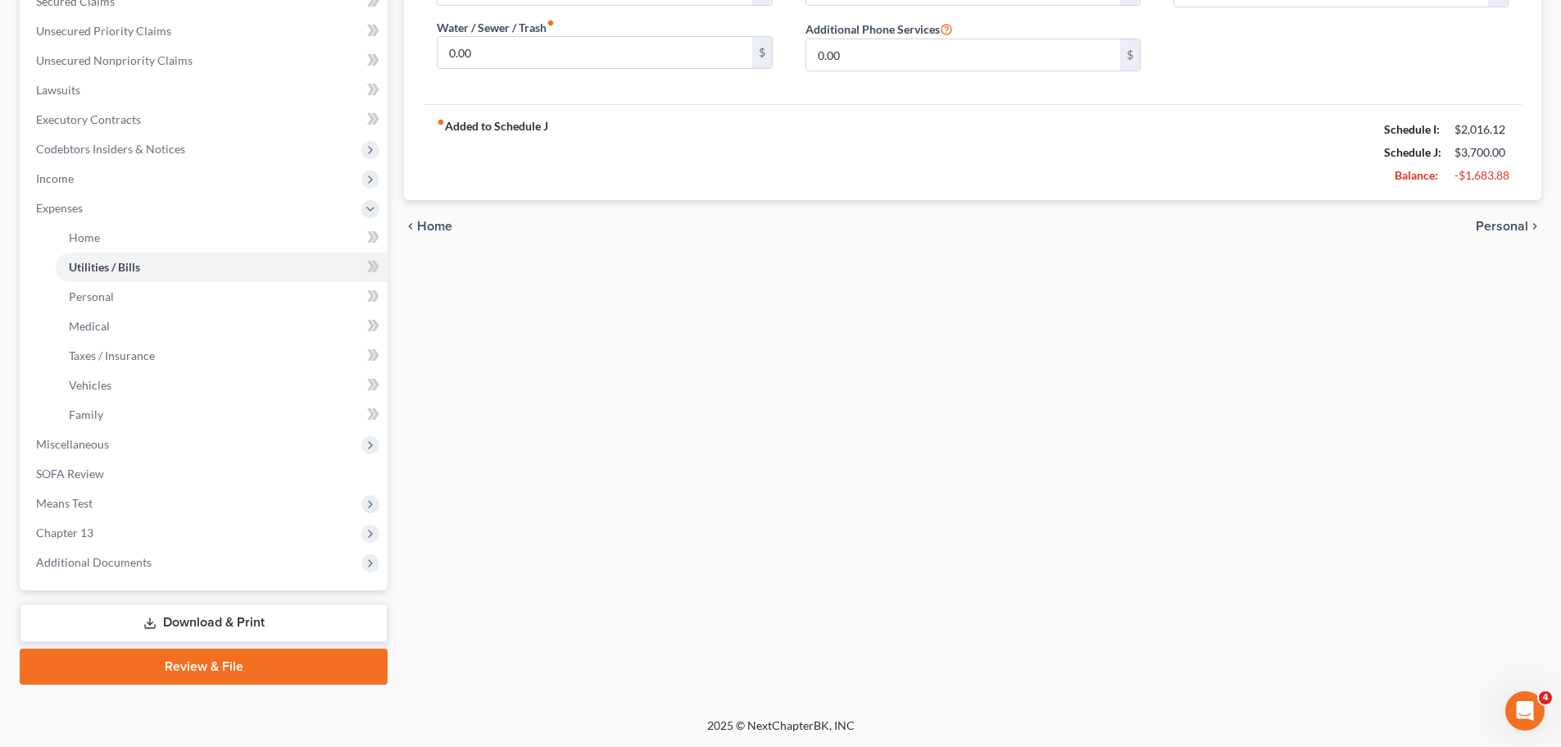
click at [289, 619] on link "Download & Print" at bounding box center [204, 622] width 368 height 39
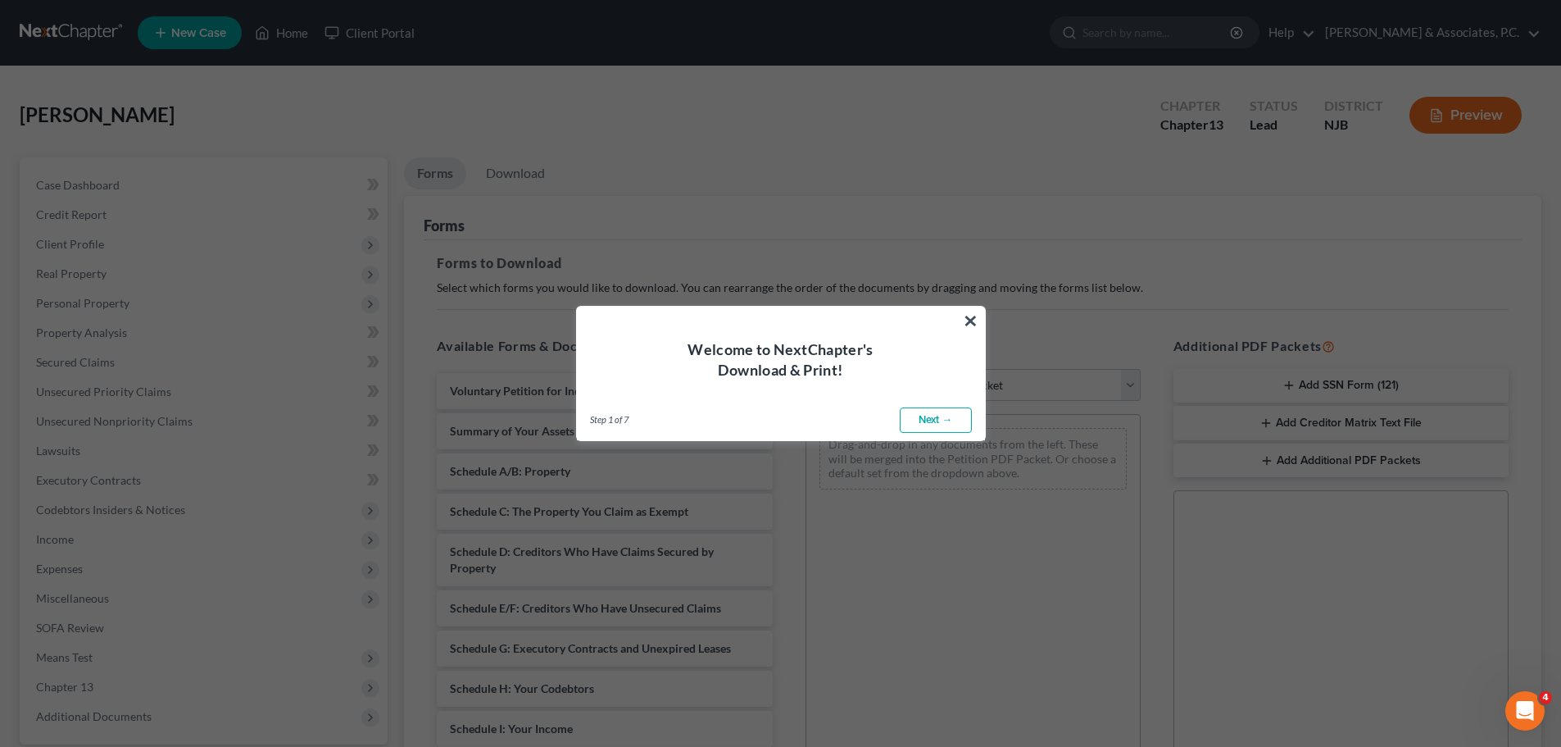
click at [971, 319] on button "×" at bounding box center [971, 320] width 16 height 26
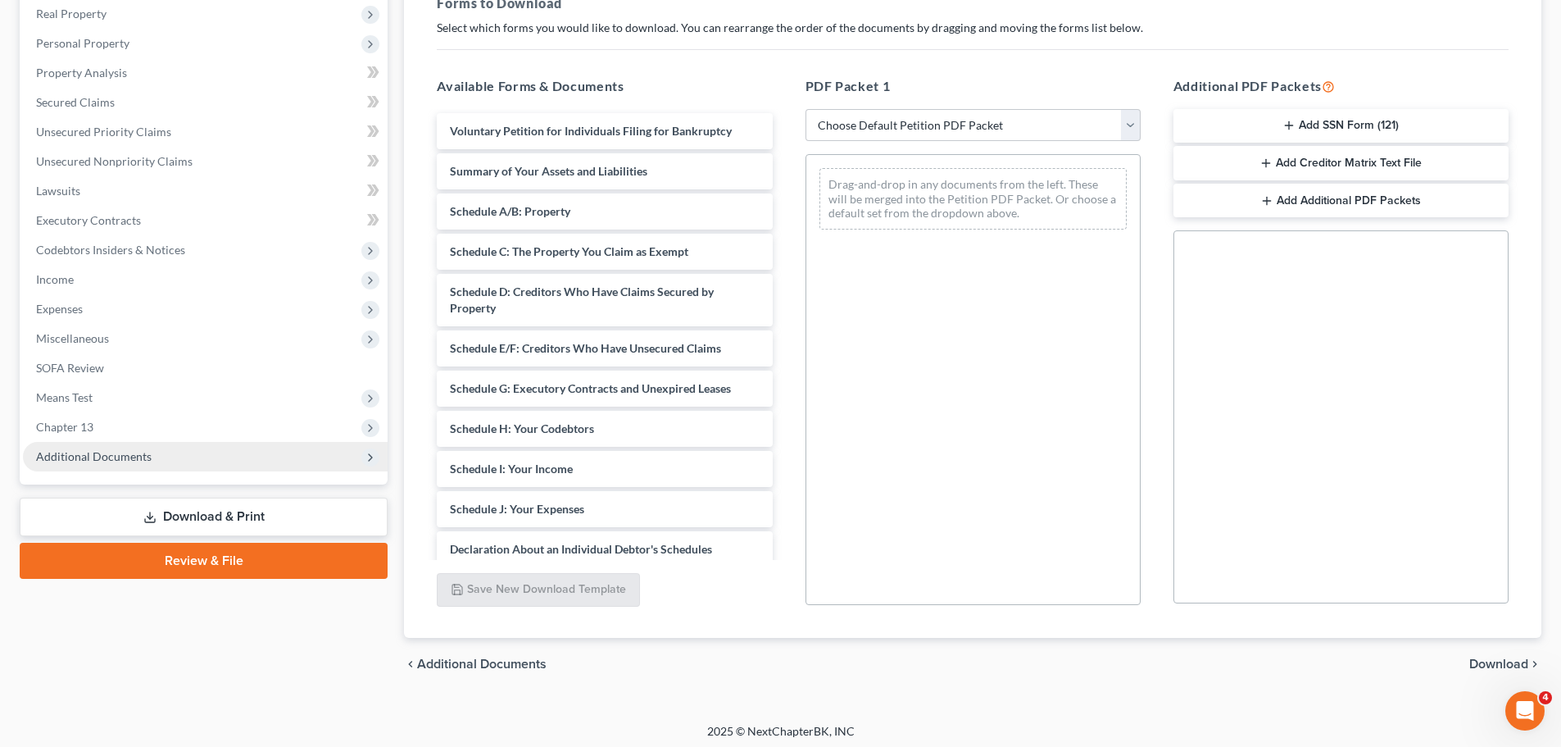
scroll to position [266, 0]
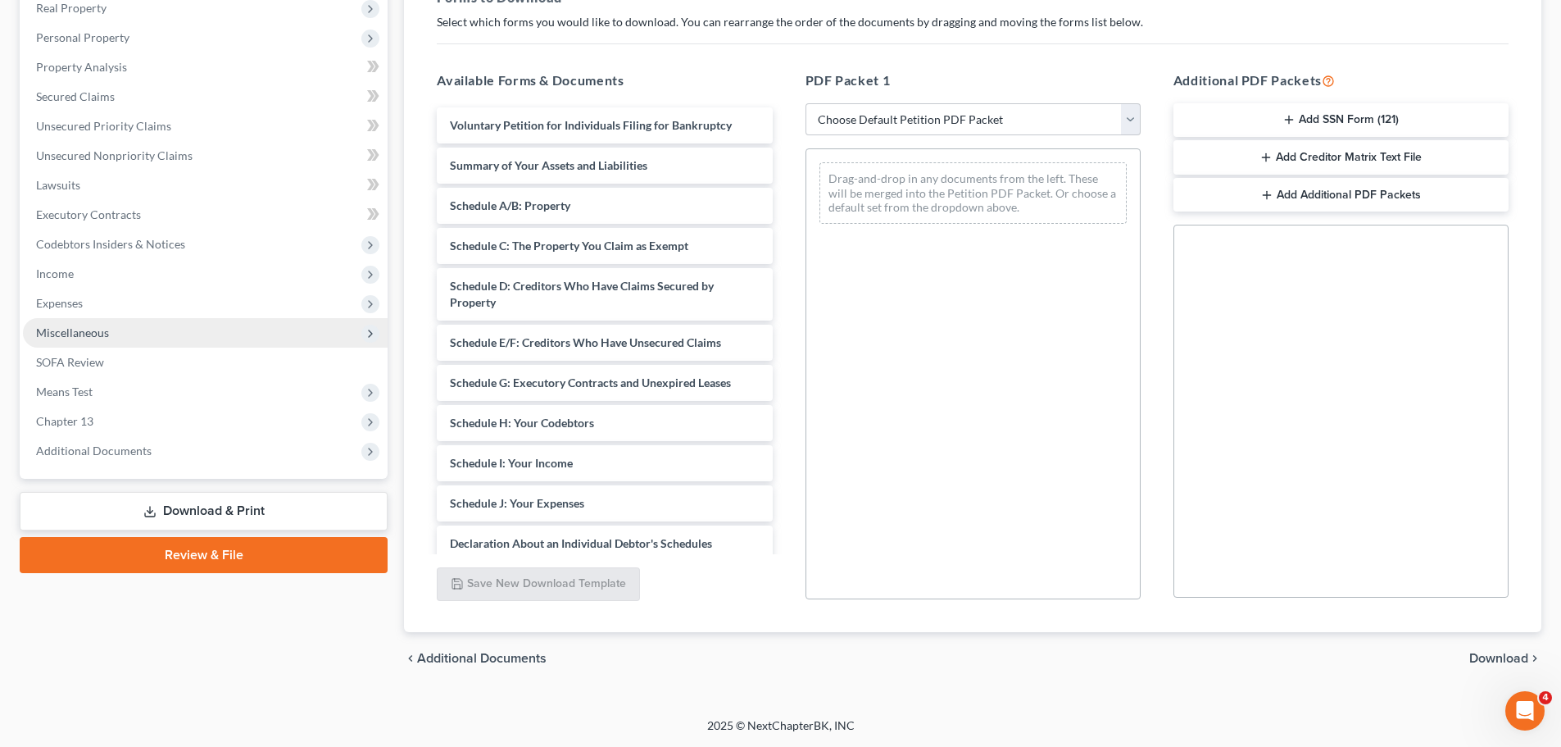
click at [58, 296] on span "Expenses" at bounding box center [59, 303] width 47 height 14
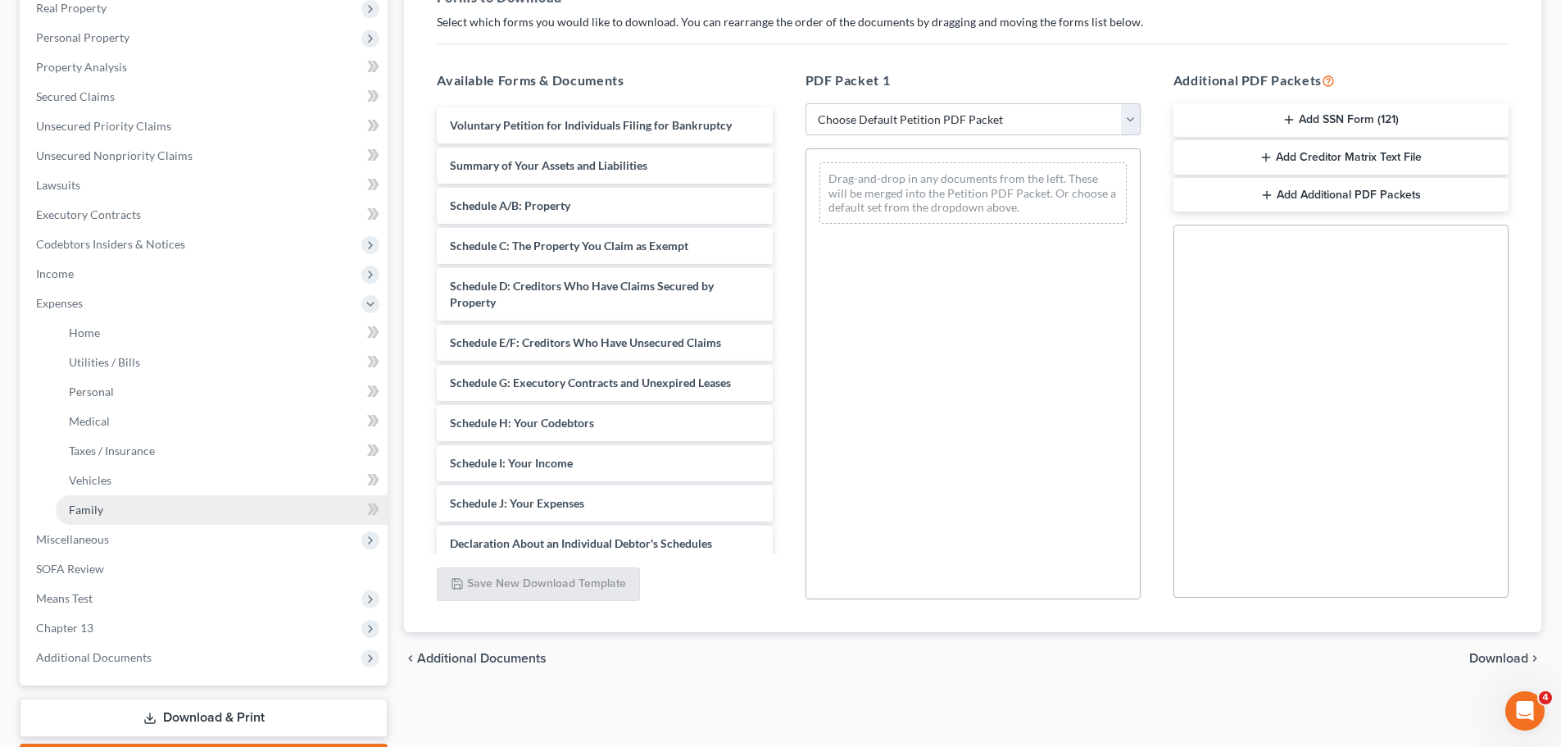
click at [102, 507] on link "Family" at bounding box center [222, 510] width 332 height 30
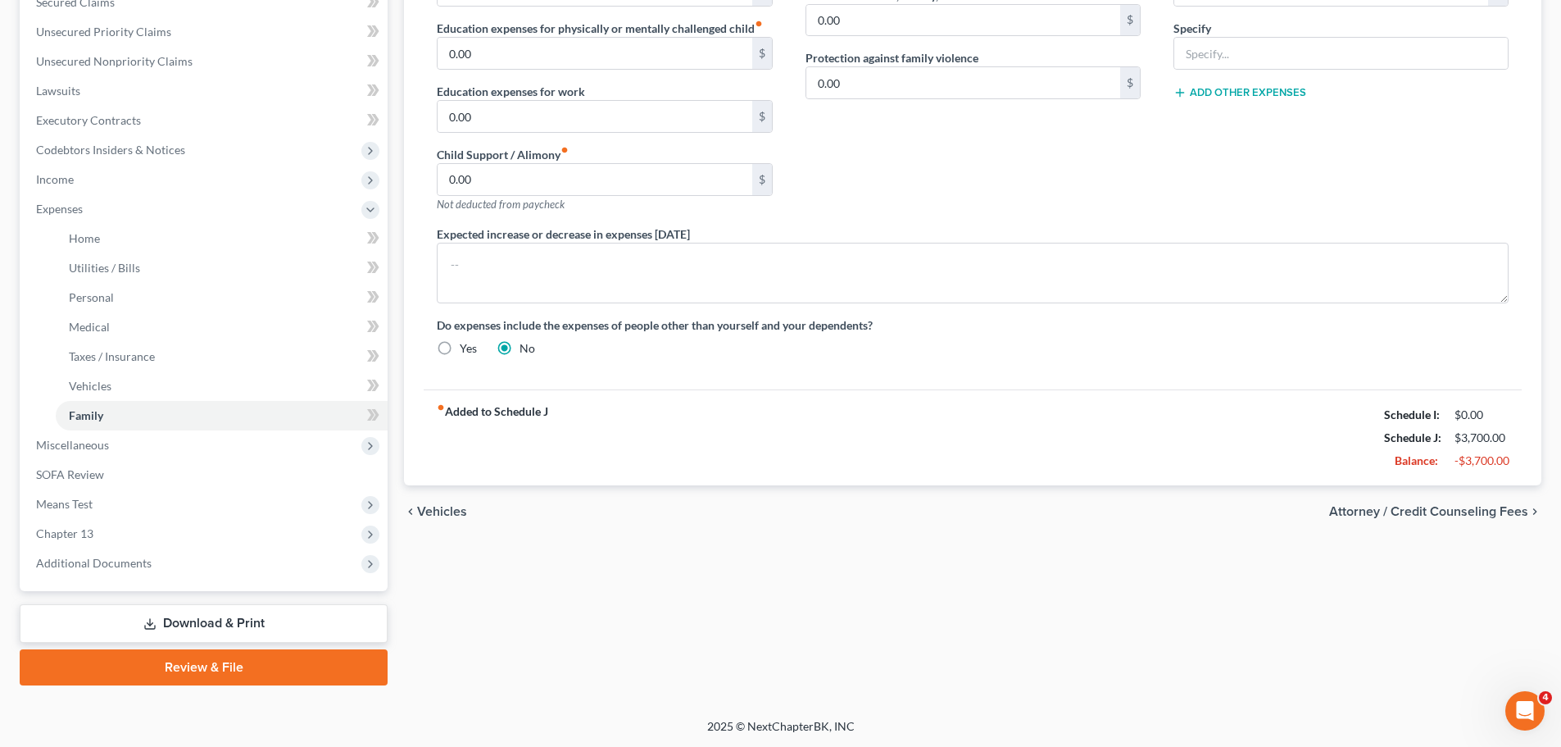
scroll to position [361, 0]
click at [1420, 507] on span "Attorney / Credit Counseling Fees" at bounding box center [1428, 510] width 199 height 13
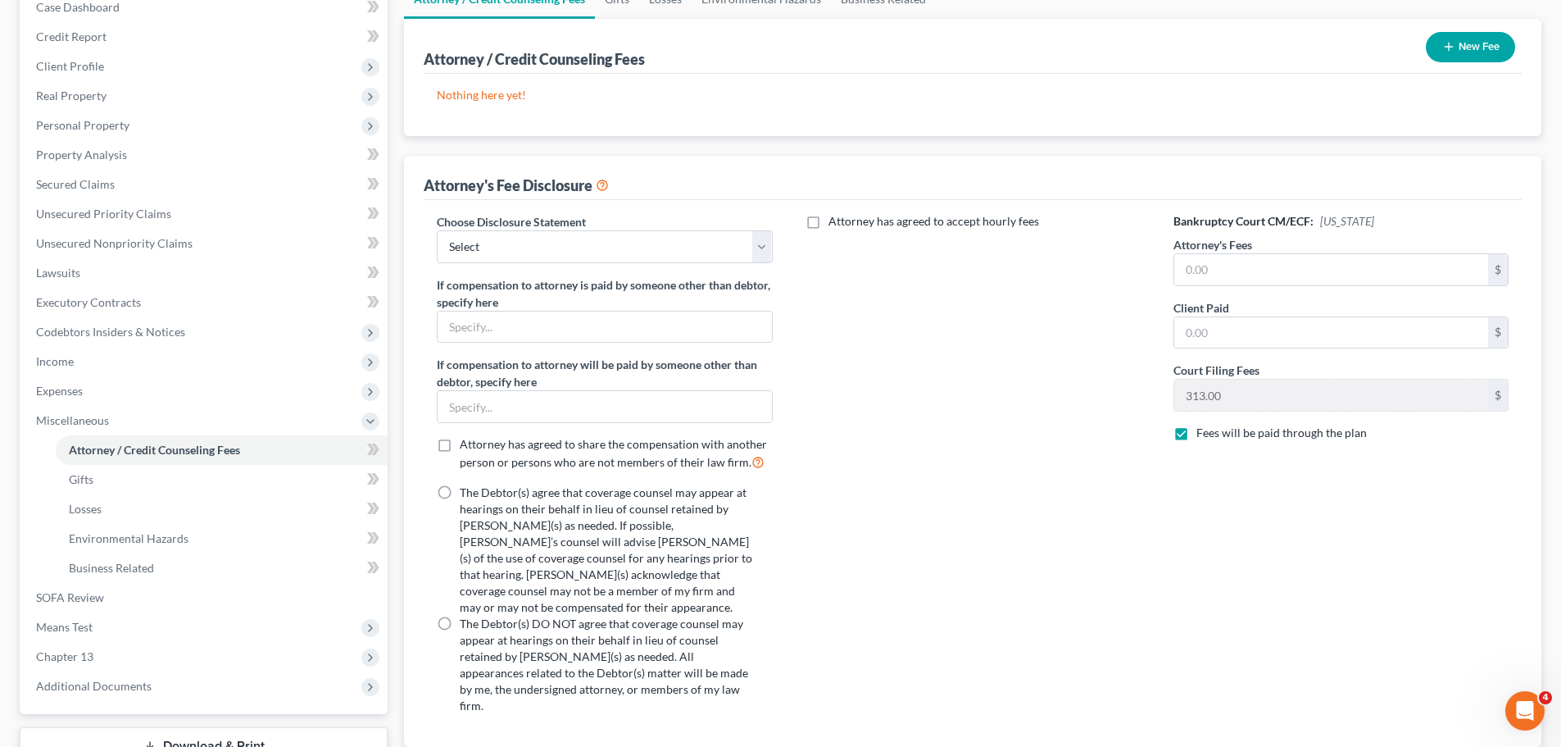
scroll to position [302, 0]
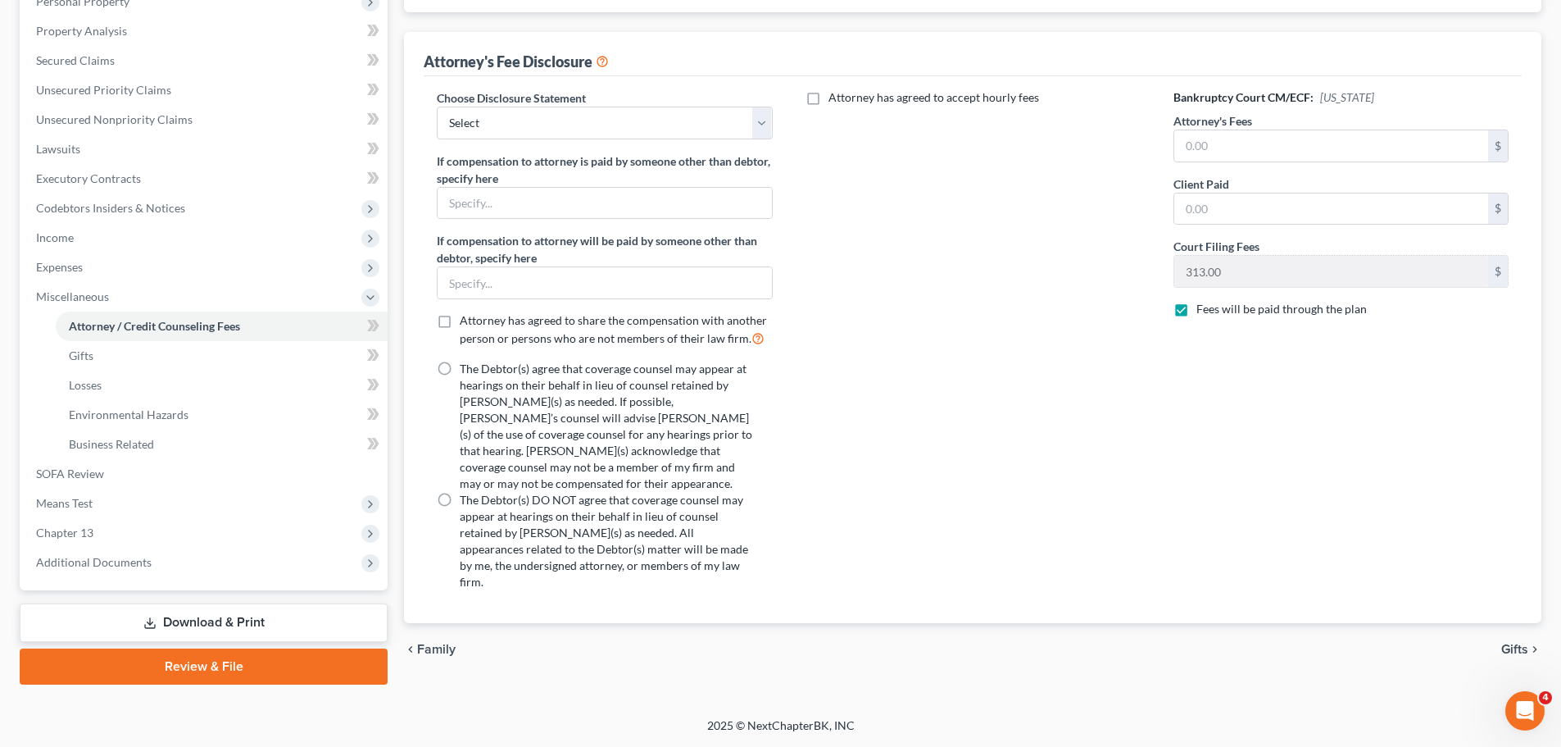
click at [282, 617] on link "Download & Print" at bounding box center [204, 622] width 368 height 39
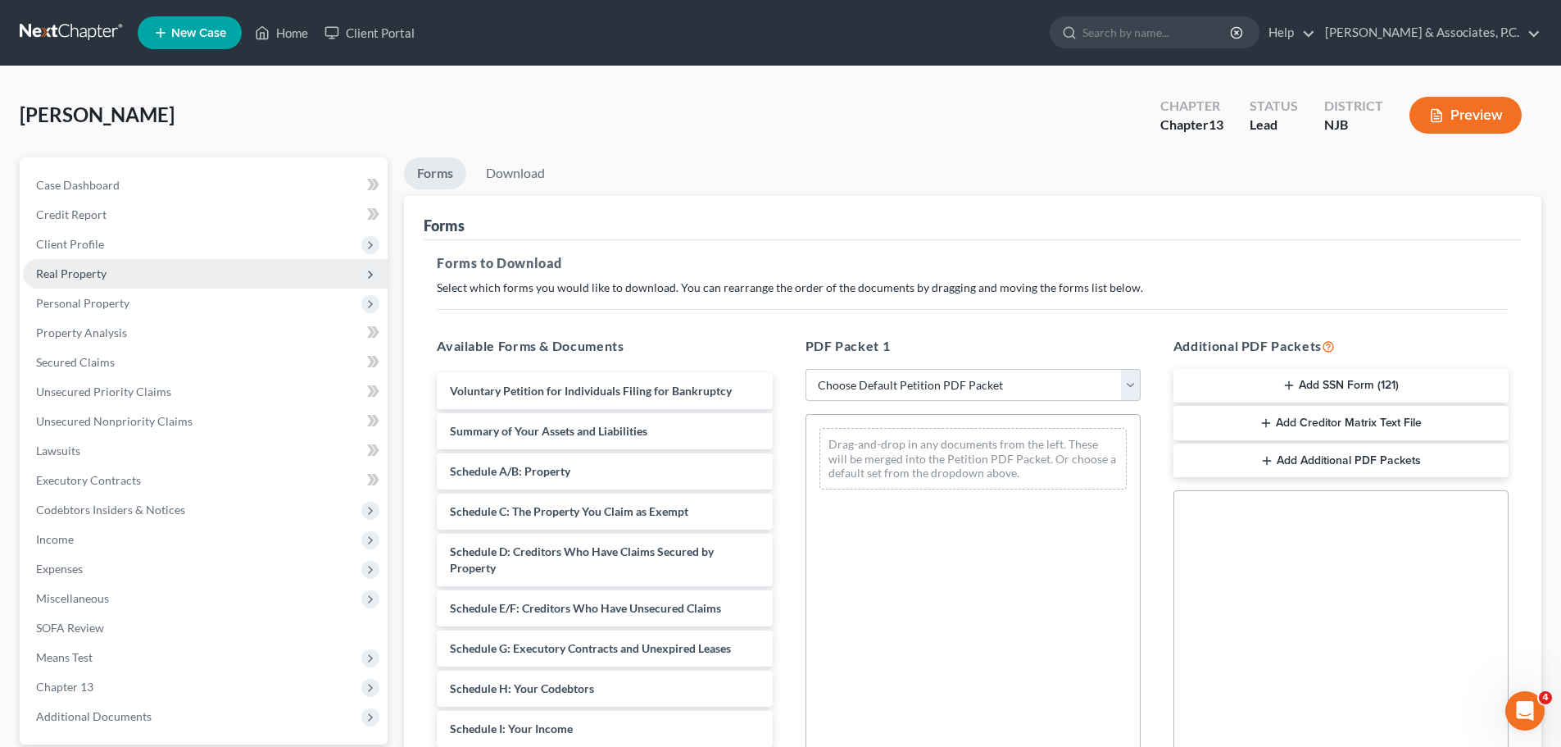
click at [70, 287] on span "Real Property" at bounding box center [205, 274] width 365 height 30
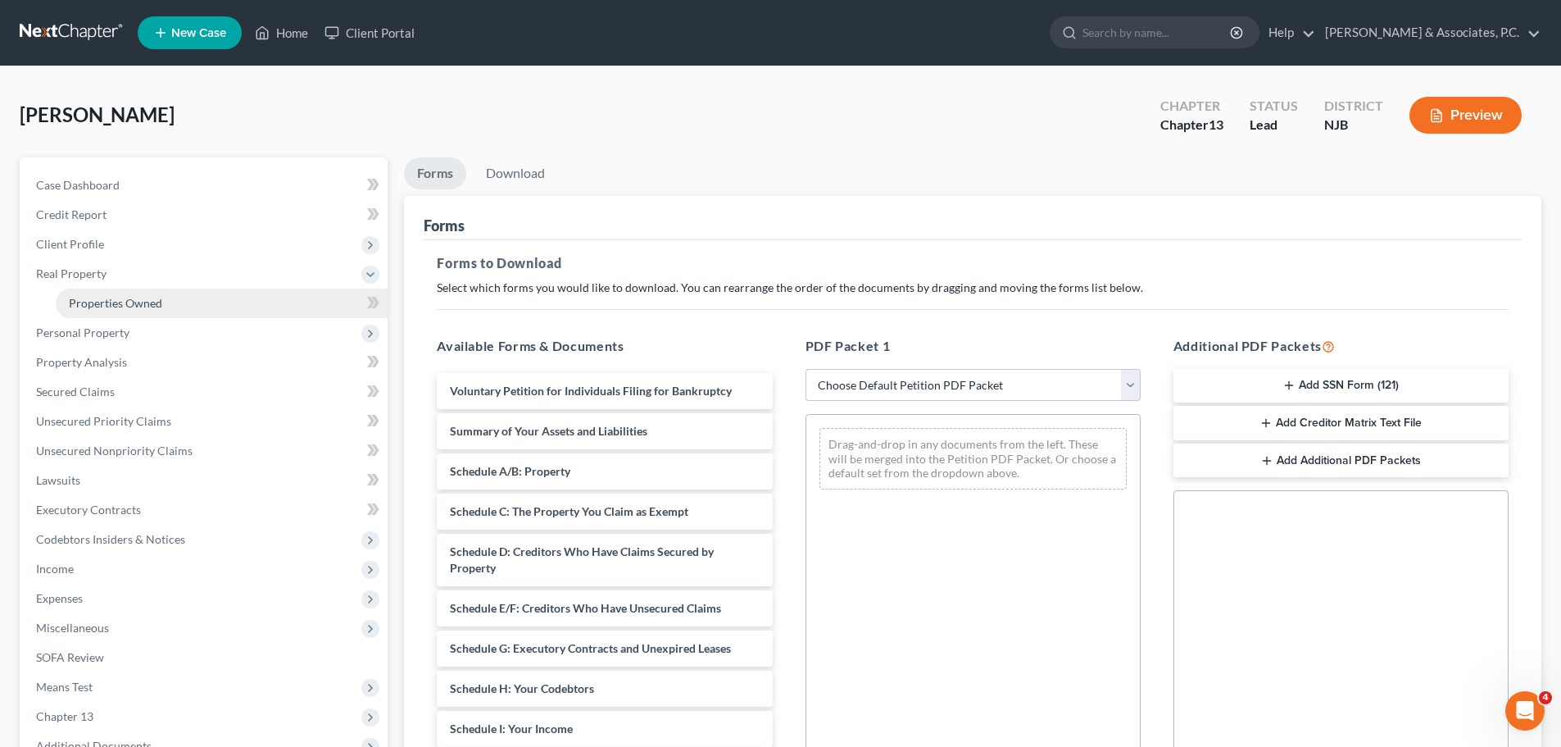
click at [97, 298] on span "Properties Owned" at bounding box center [115, 303] width 93 height 14
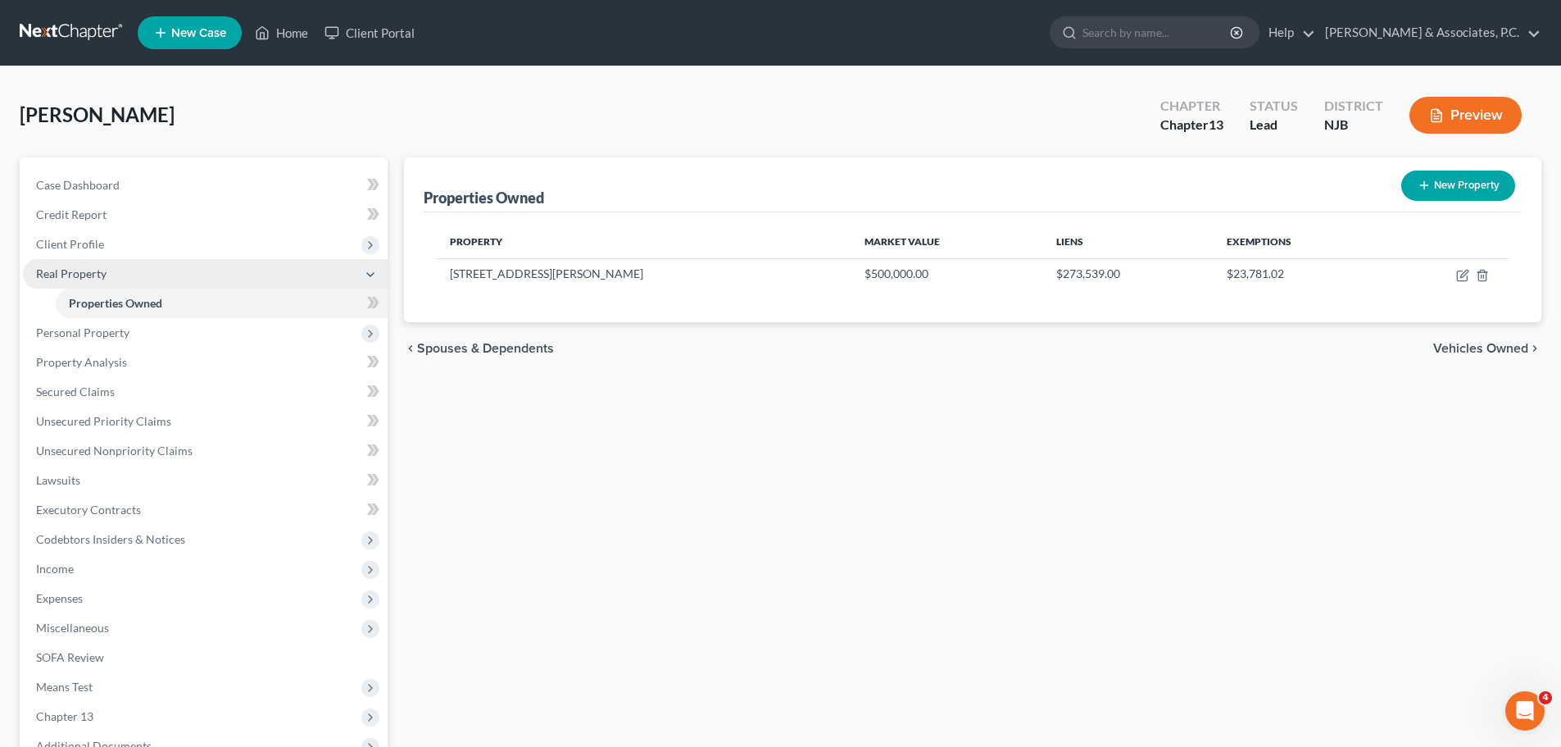
drag, startPoint x: 1484, startPoint y: 343, endPoint x: 222, endPoint y: 279, distance: 1263.8
click at [1484, 344] on span "Vehicles Owned" at bounding box center [1481, 348] width 95 height 13
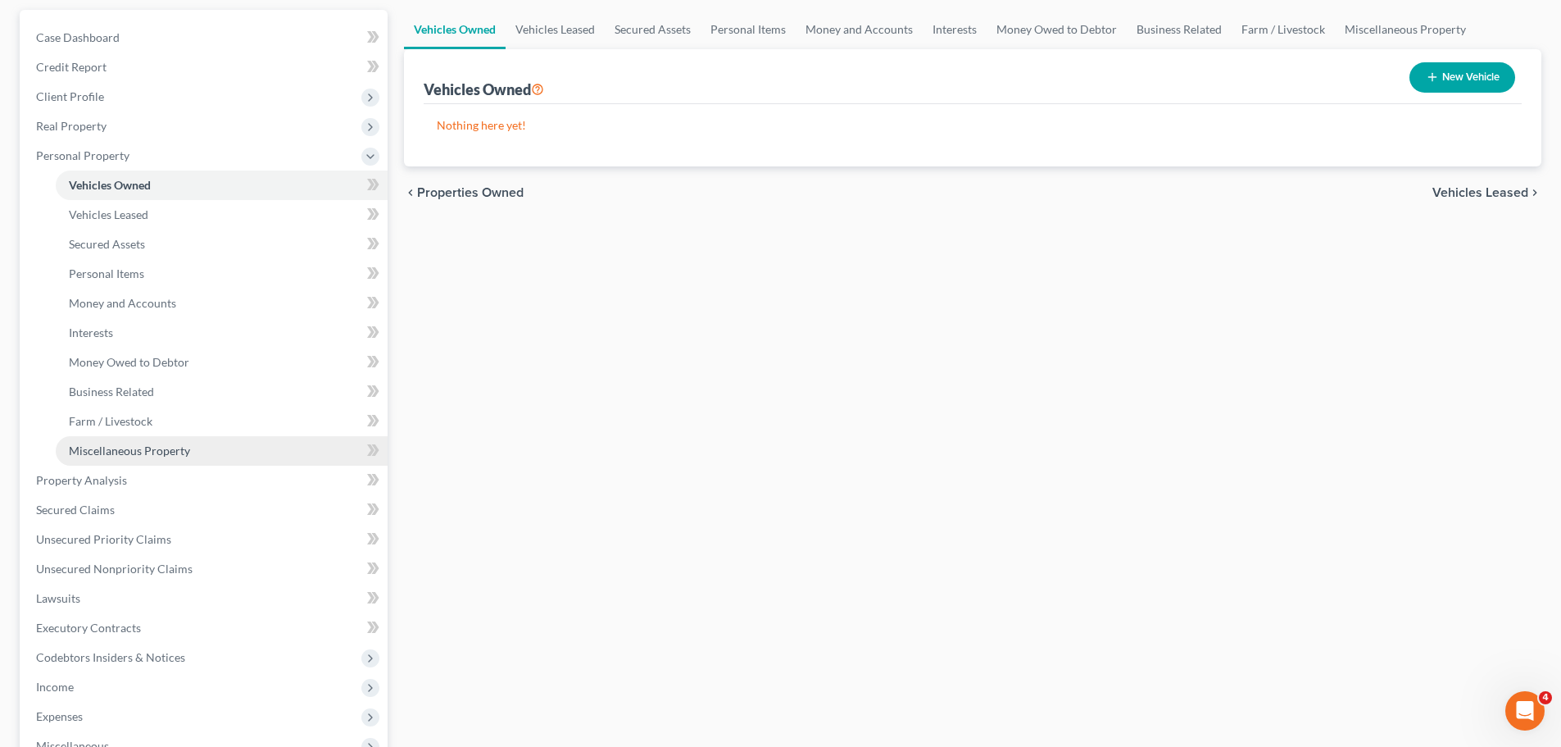
scroll to position [164, 0]
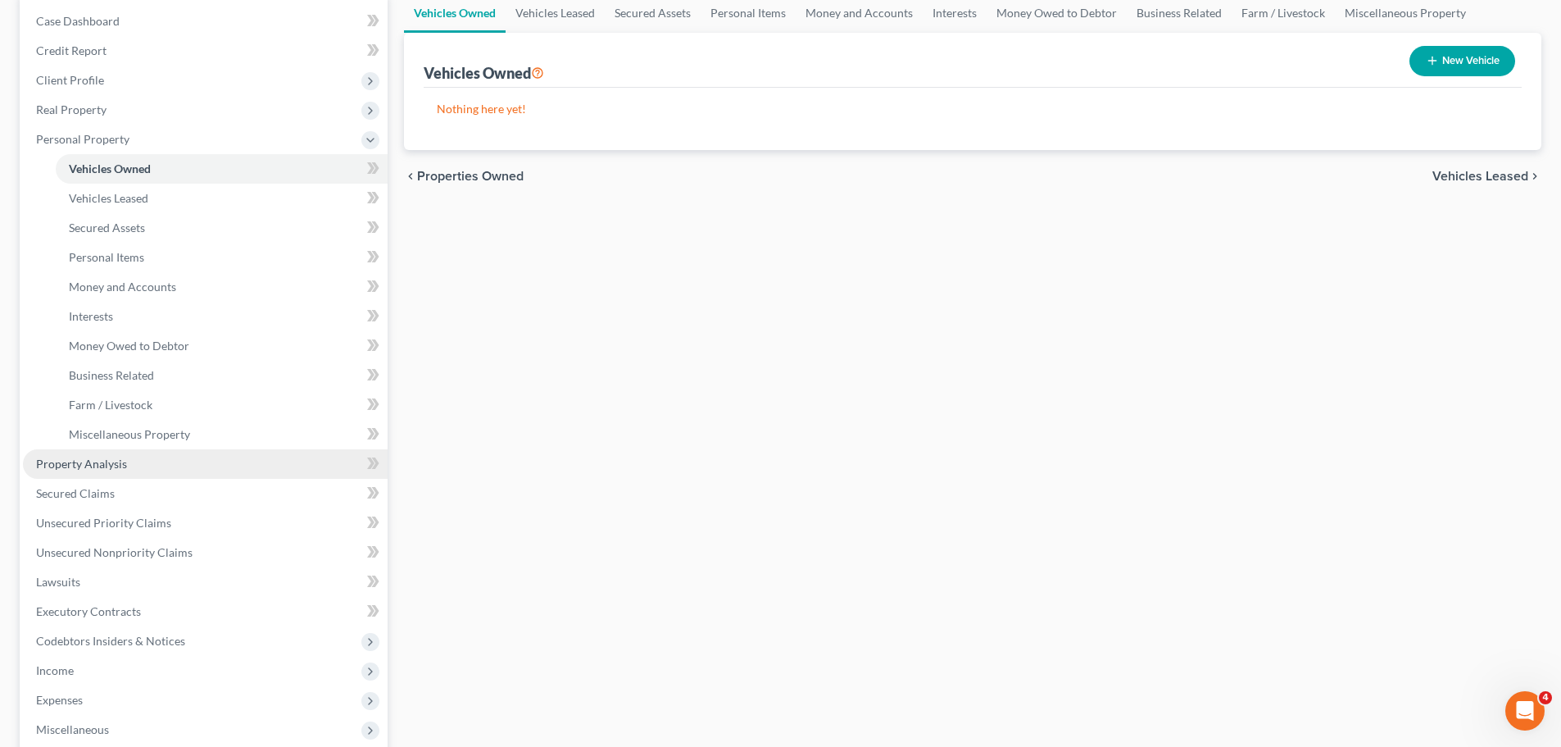
click at [90, 467] on span "Property Analysis" at bounding box center [81, 464] width 91 height 14
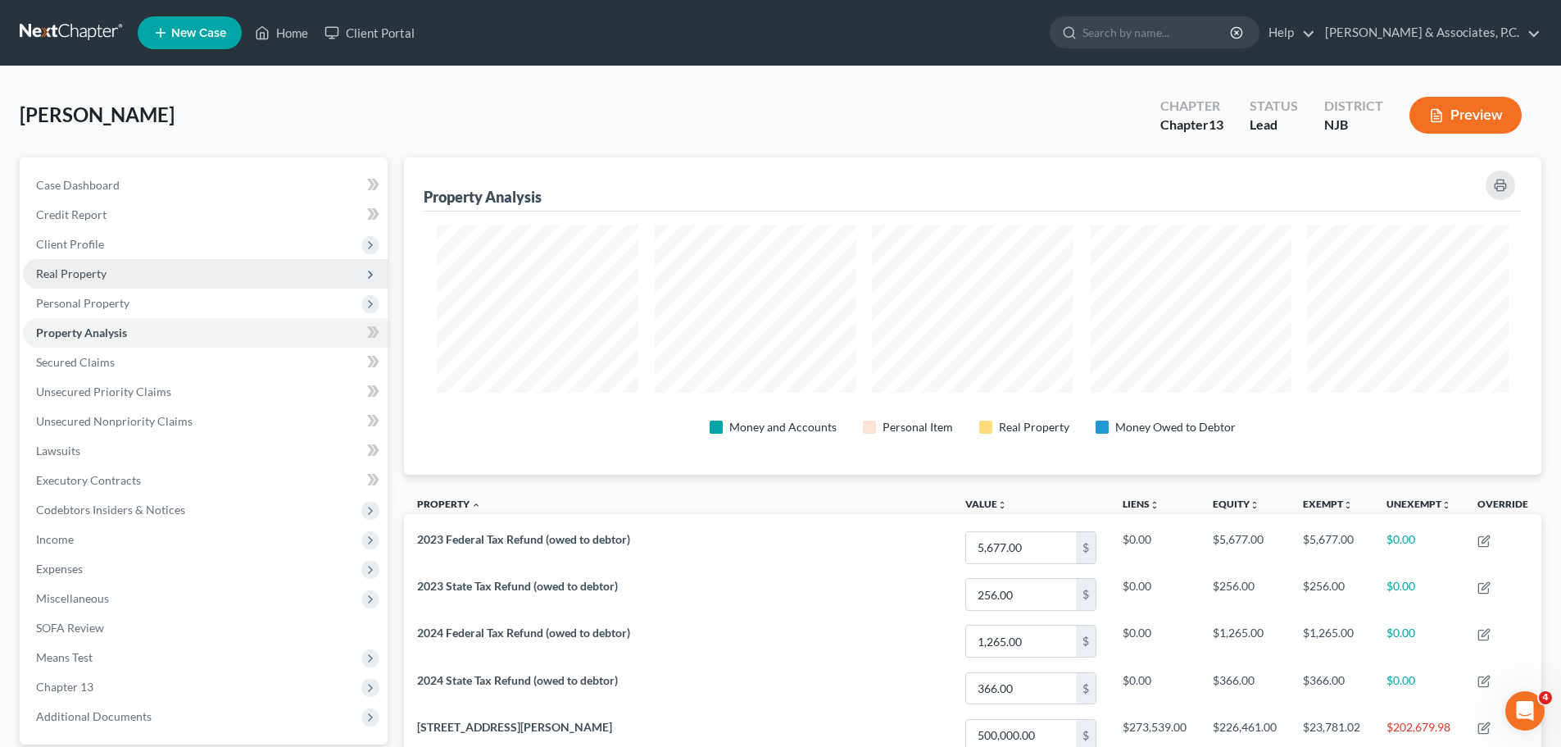
drag, startPoint x: 57, startPoint y: 273, endPoint x: 122, endPoint y: 282, distance: 65.4
click at [57, 273] on span "Real Property" at bounding box center [71, 273] width 70 height 14
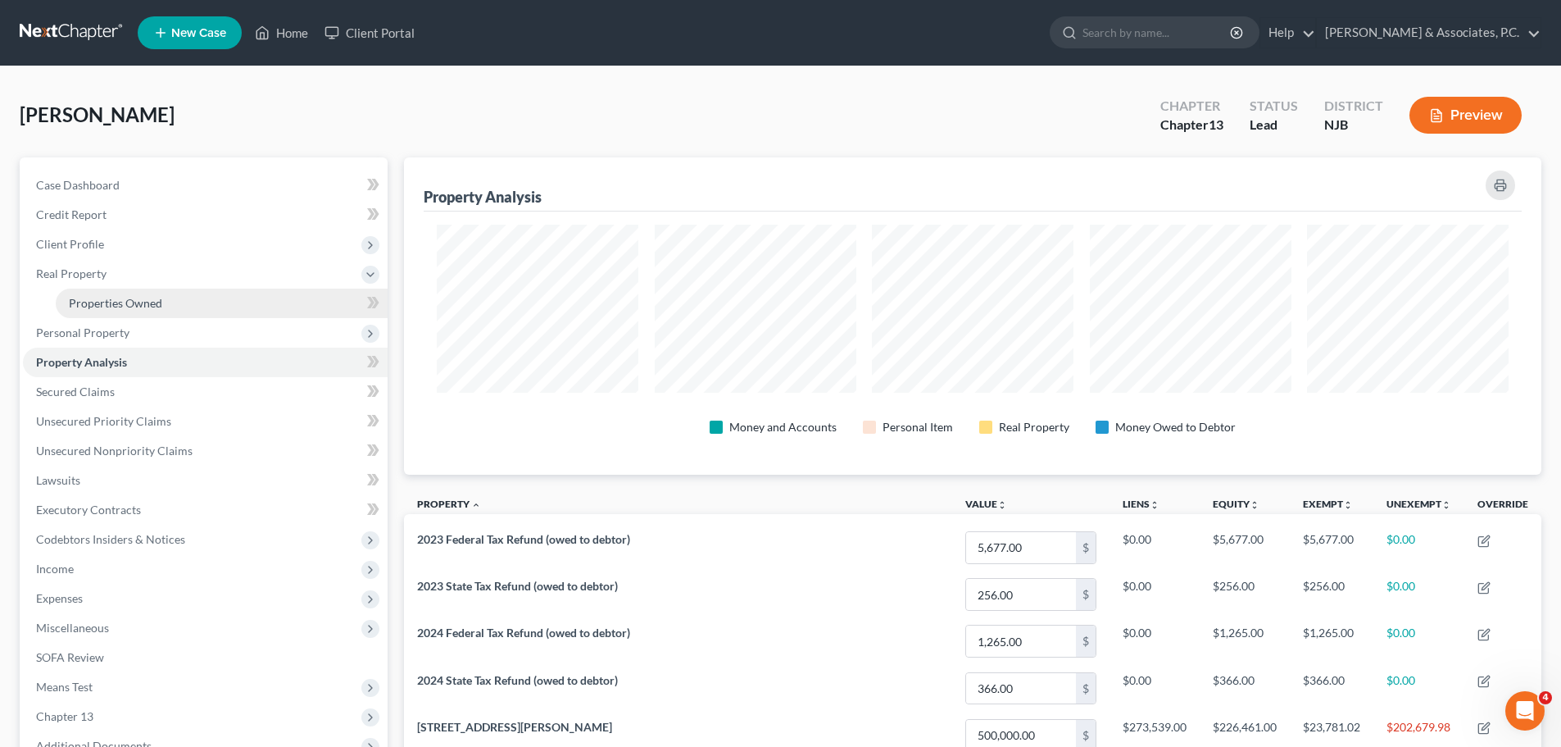
click at [139, 299] on span "Properties Owned" at bounding box center [115, 303] width 93 height 14
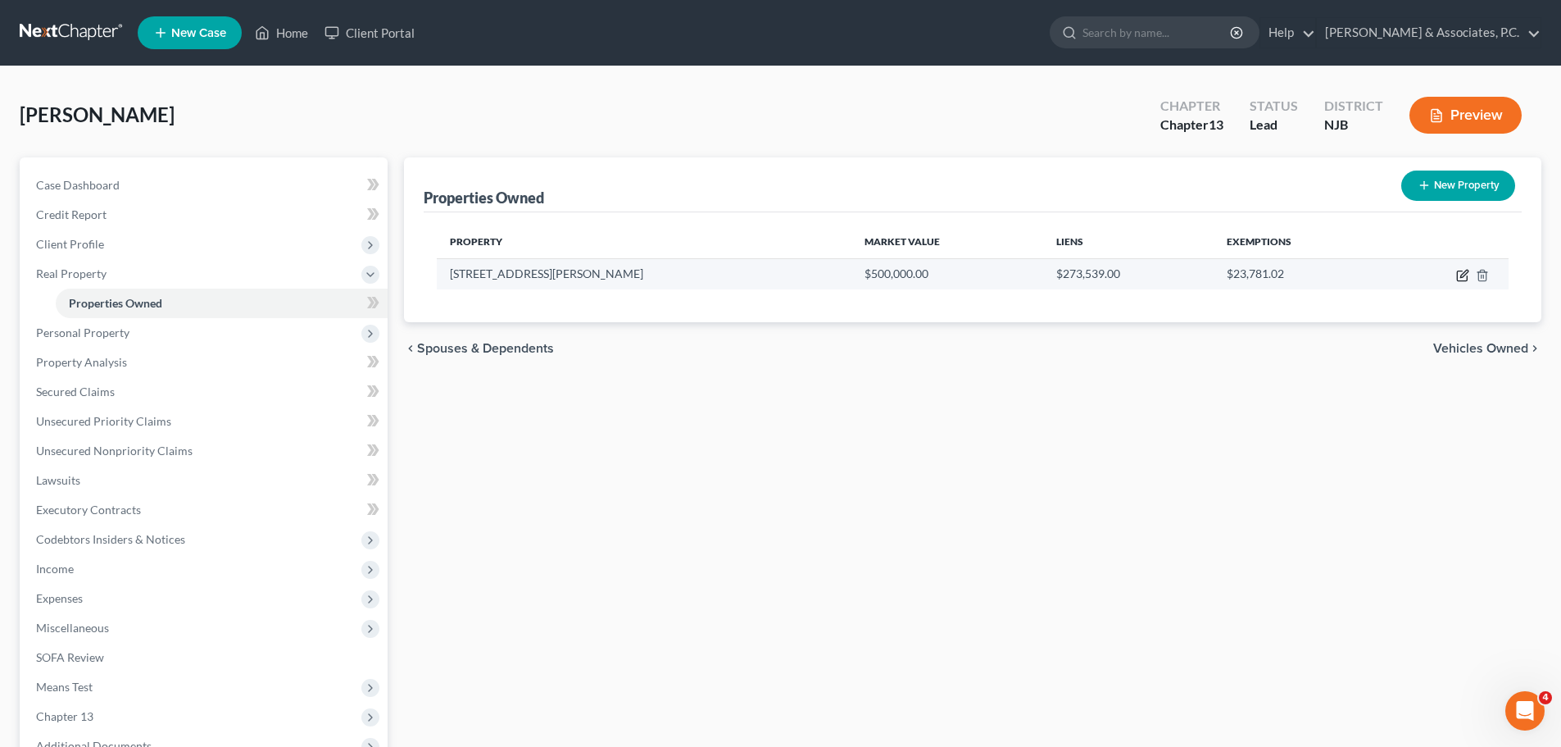
click at [1462, 274] on icon "button" at bounding box center [1464, 273] width 7 height 7
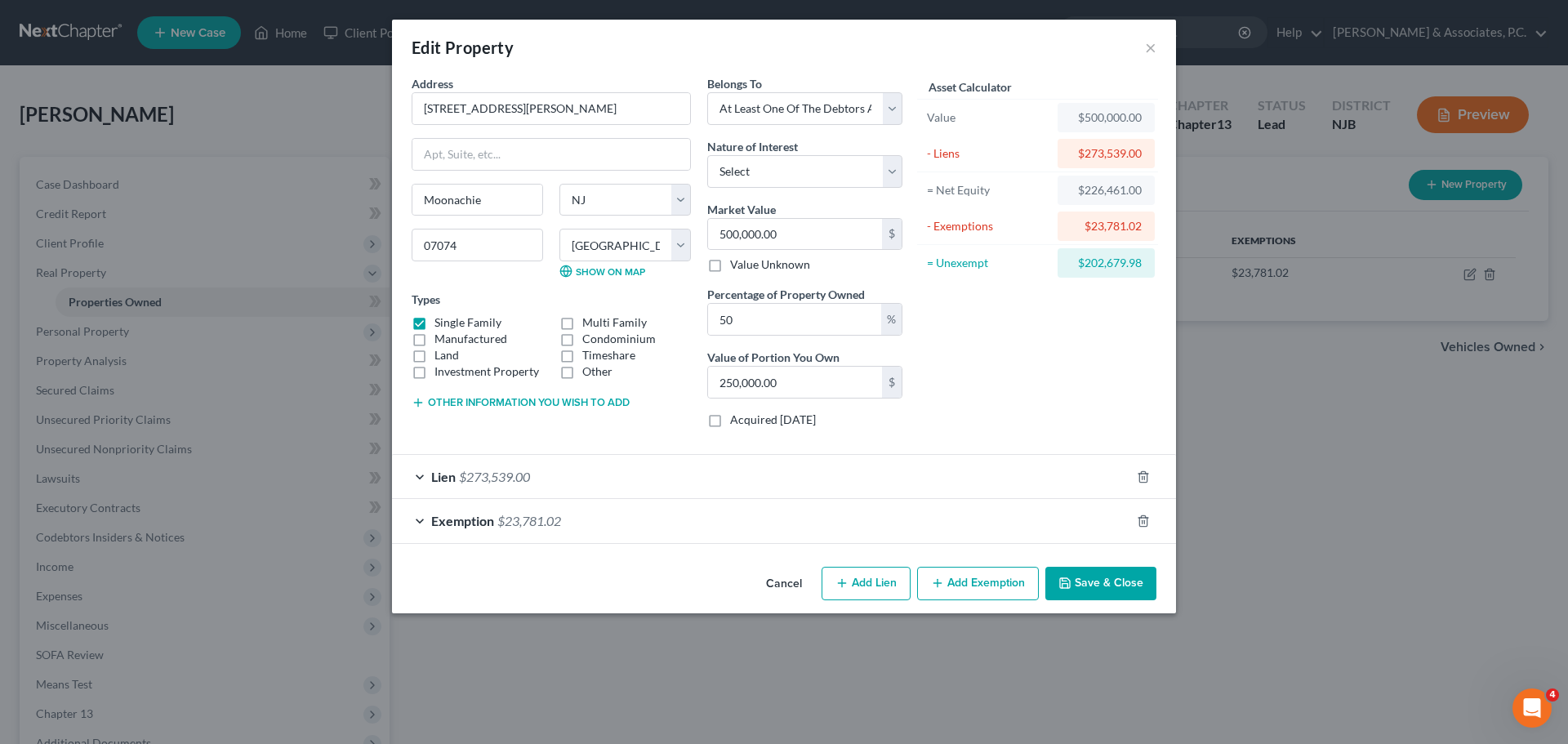
click at [1090, 588] on button "Save & Close" at bounding box center [1100, 584] width 111 height 34
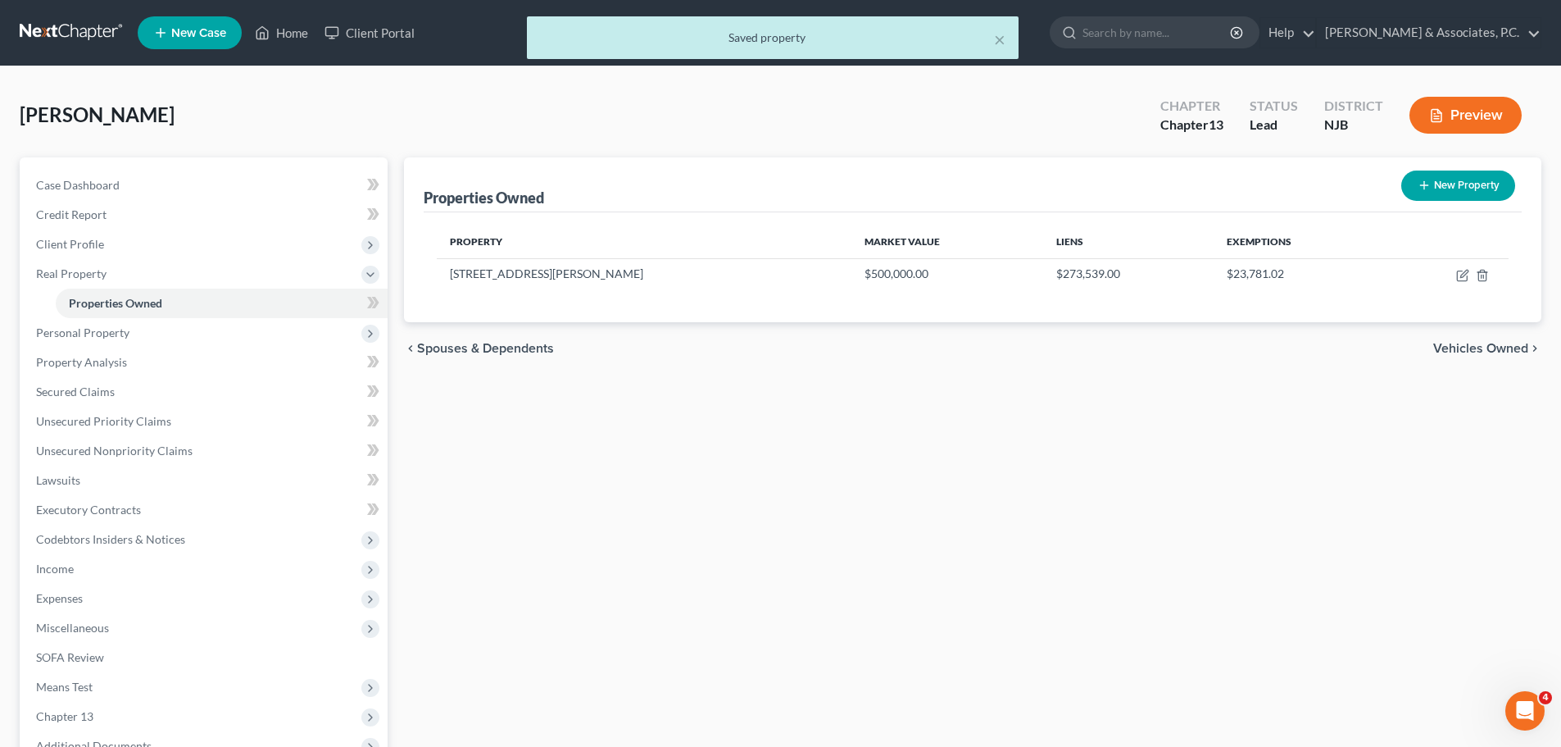
click at [1459, 343] on span "Vehicles Owned" at bounding box center [1481, 348] width 95 height 13
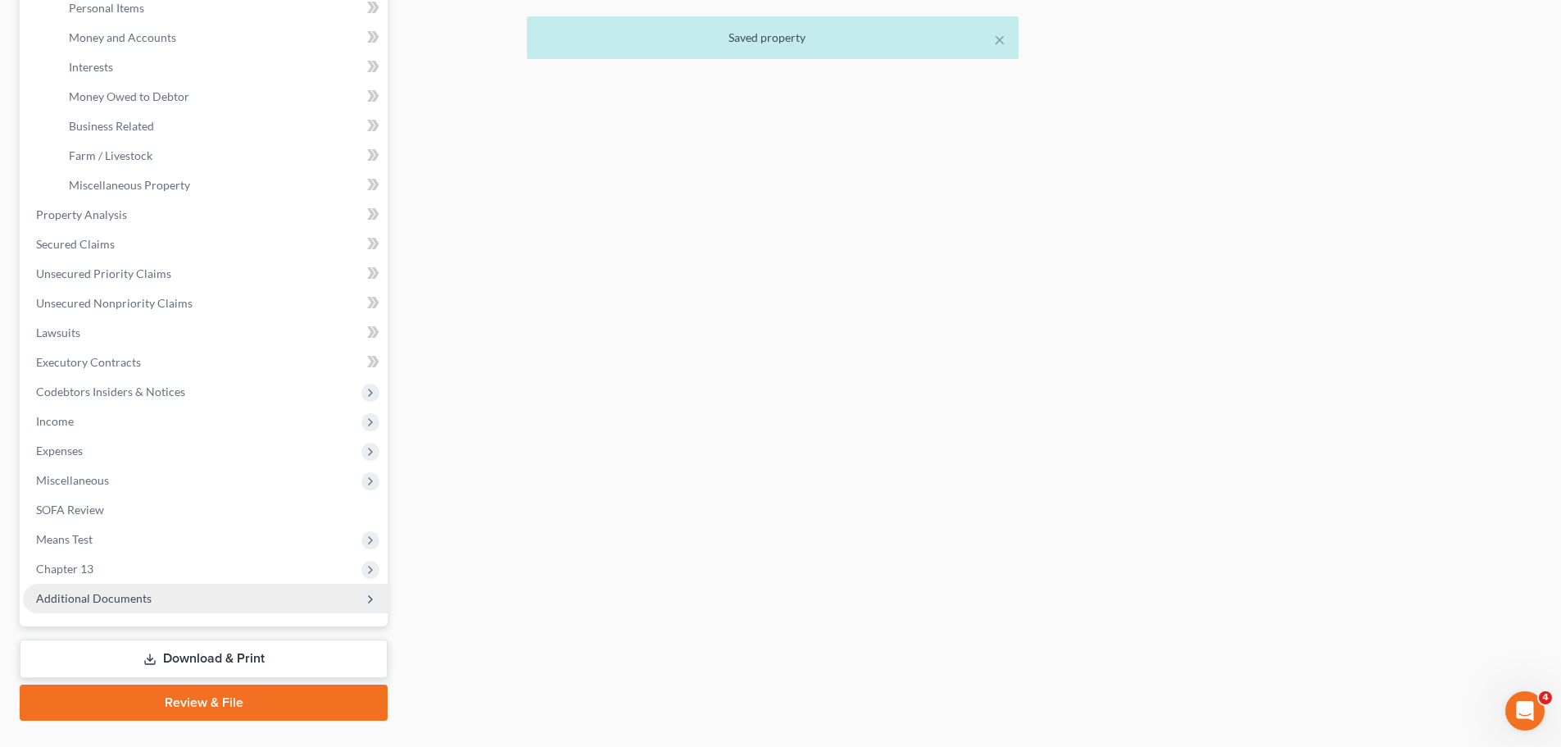
scroll to position [449, 0]
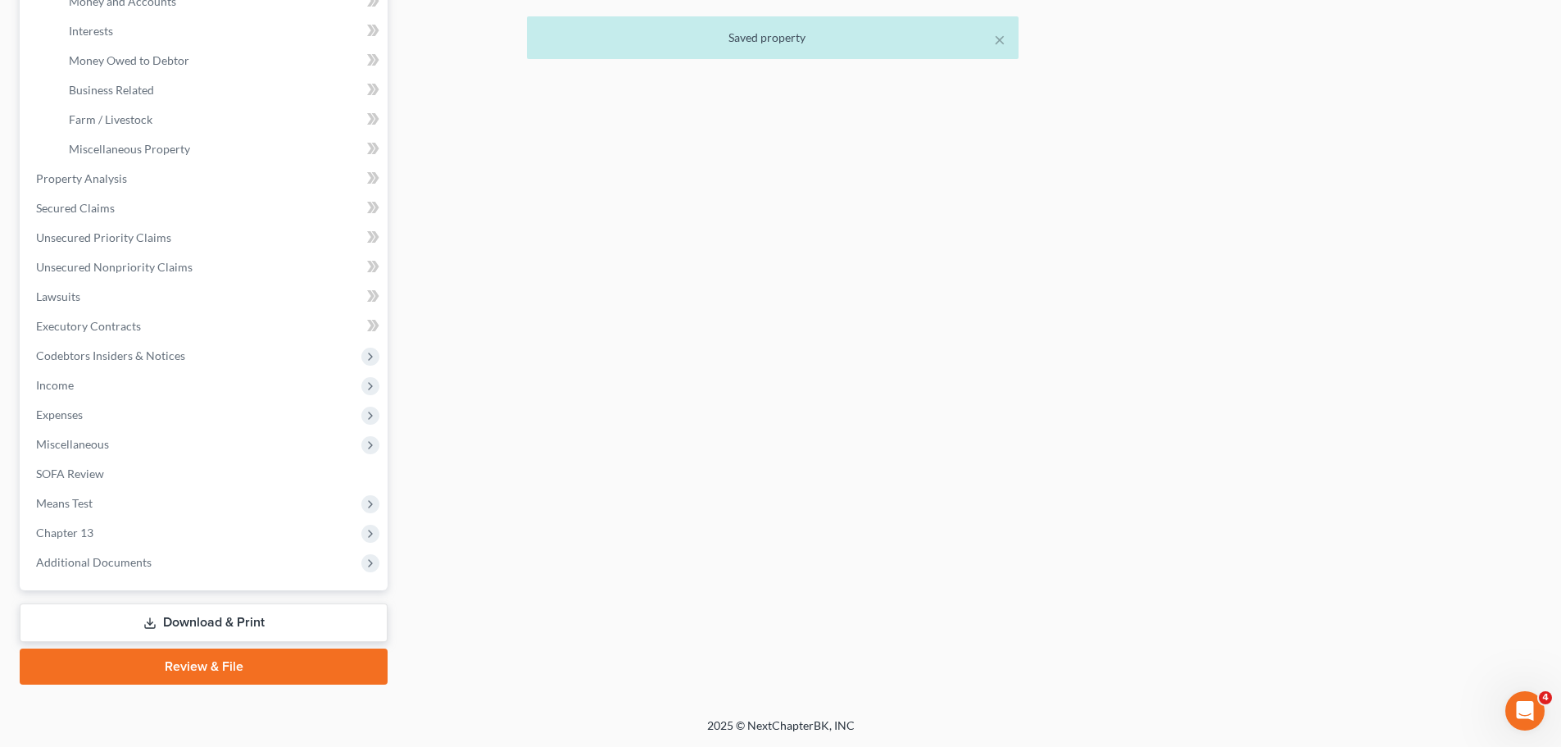
drag, startPoint x: 278, startPoint y: 623, endPoint x: 555, endPoint y: 577, distance: 280.8
click at [278, 621] on link "Download & Print" at bounding box center [204, 622] width 368 height 39
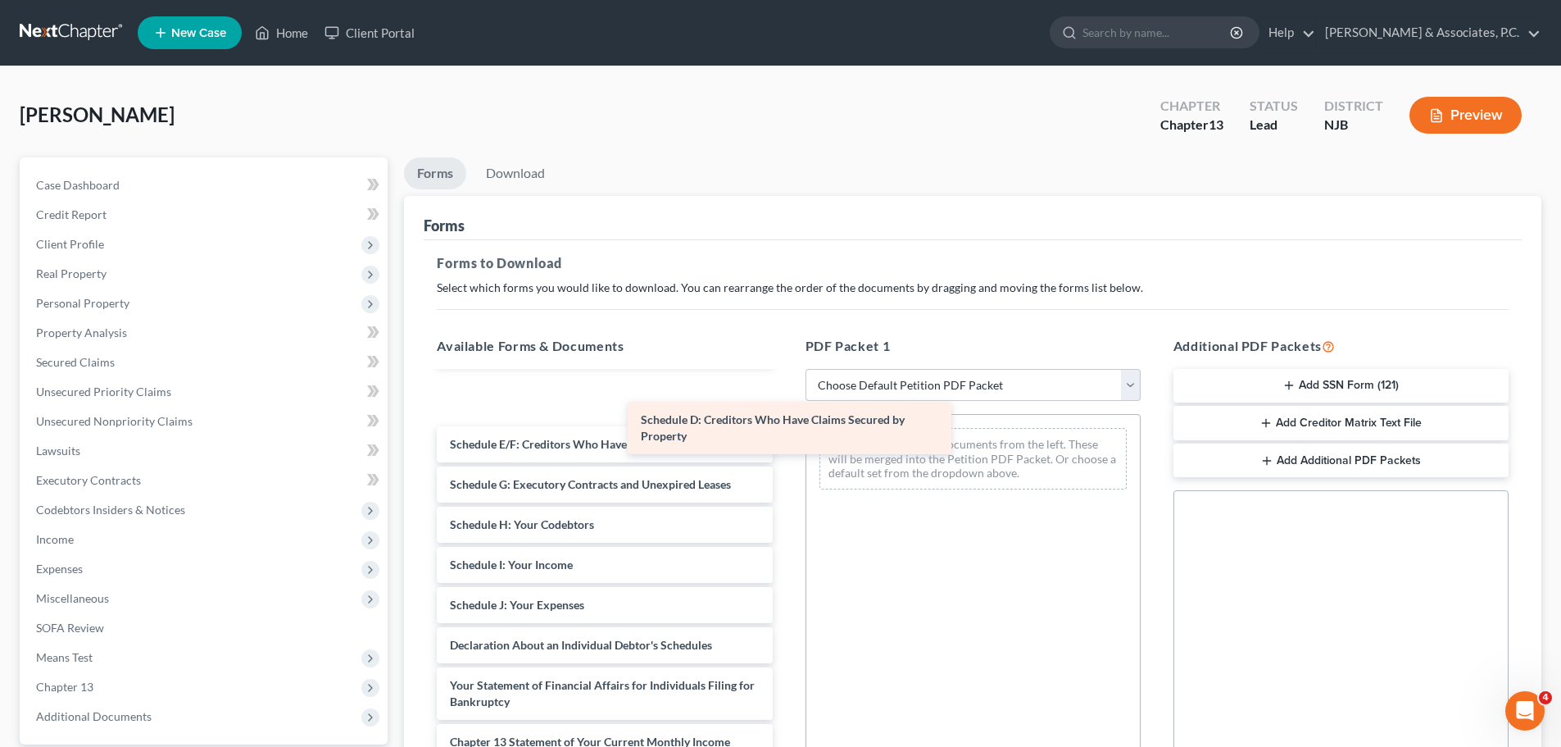
scroll to position [107, 0]
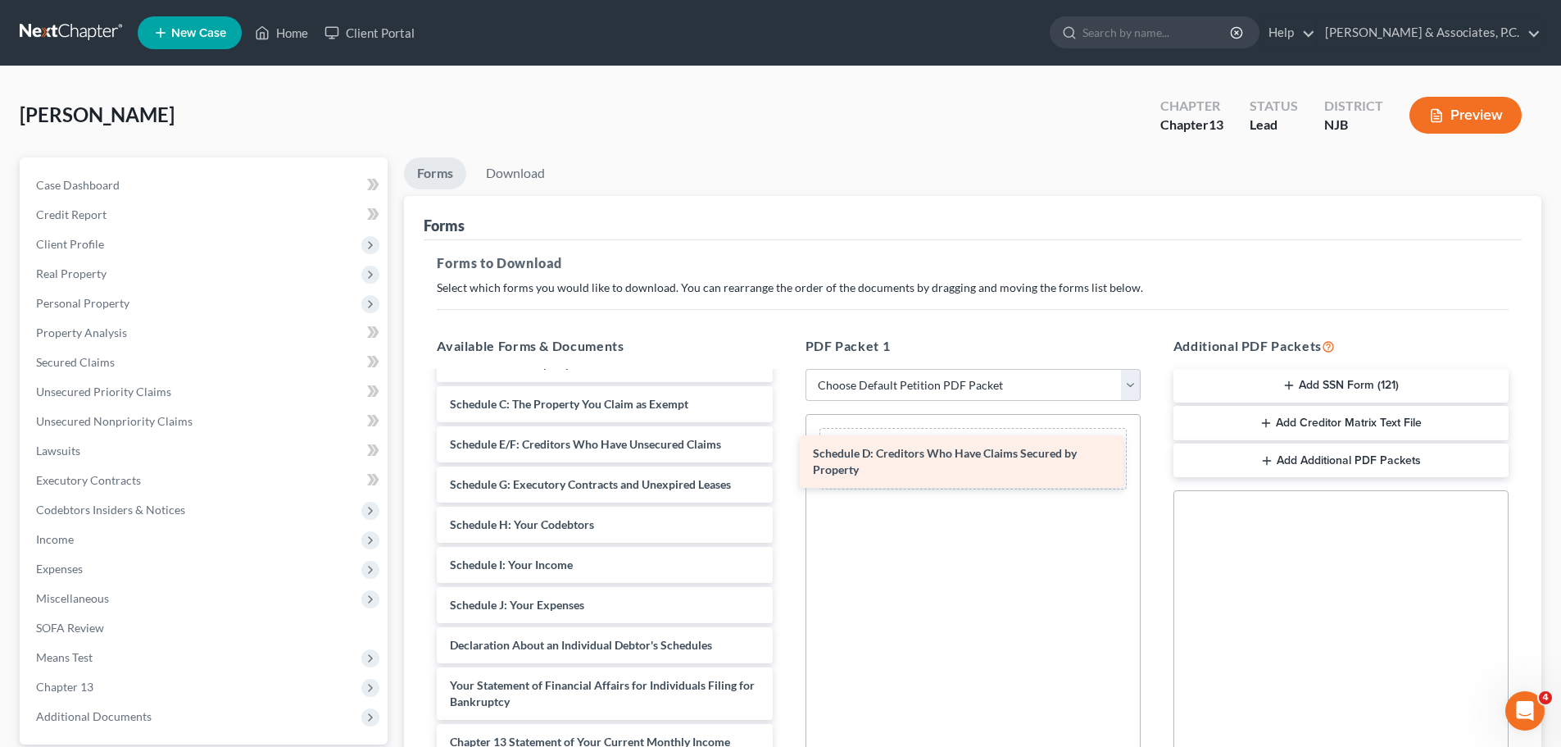
drag, startPoint x: 533, startPoint y: 397, endPoint x: 888, endPoint y: 465, distance: 361.4
click at [785, 465] on div "Schedule D: Creditors Who Have Claims Secured by Property Voluntary Petition fo…" at bounding box center [604, 601] width 361 height 671
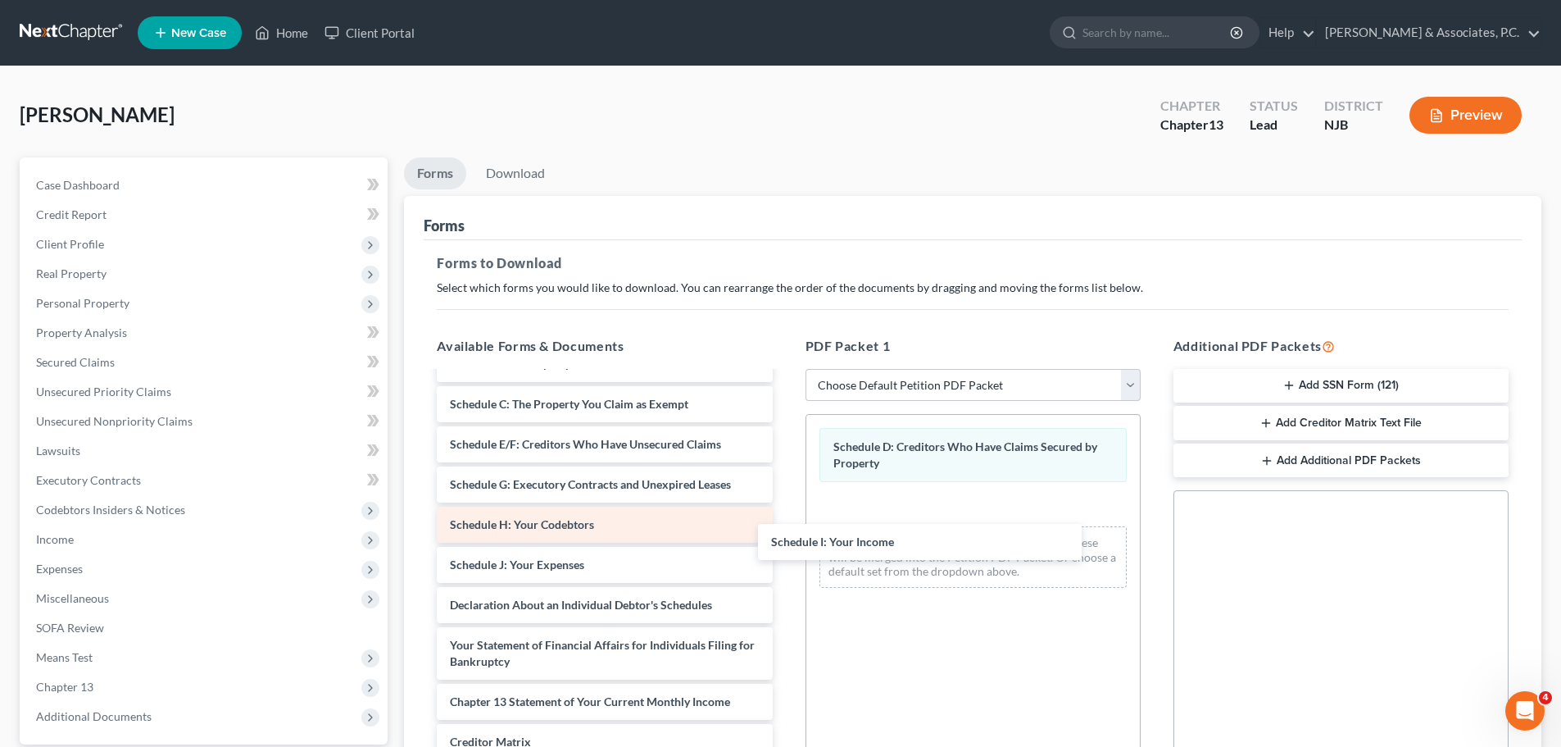
drag, startPoint x: 545, startPoint y: 565, endPoint x: 731, endPoint y: 541, distance: 187.6
click at [785, 521] on div "Schedule I: Your Income Voluntary Petition for Individuals Filing for Bankruptc…" at bounding box center [604, 581] width 361 height 631
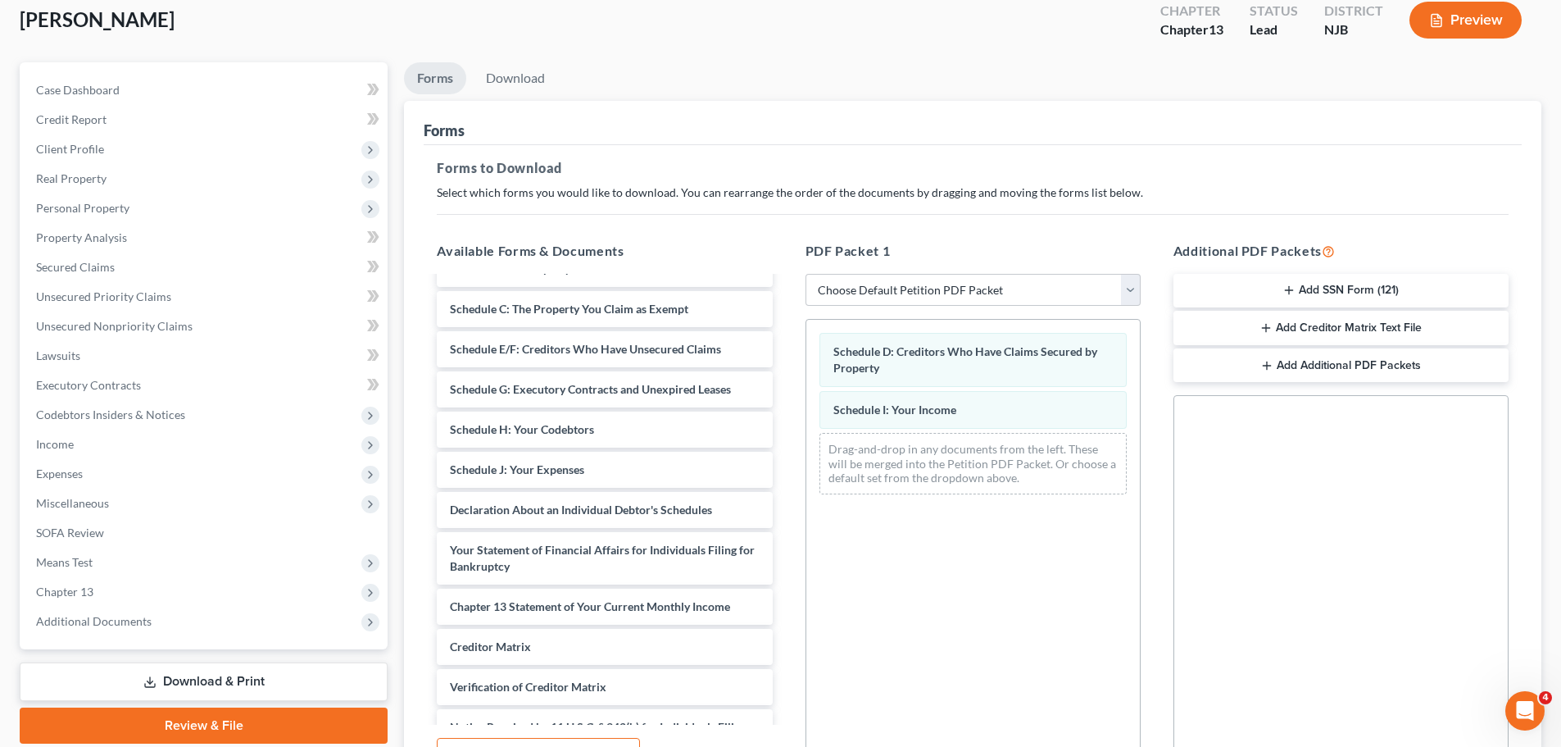
scroll to position [246, 0]
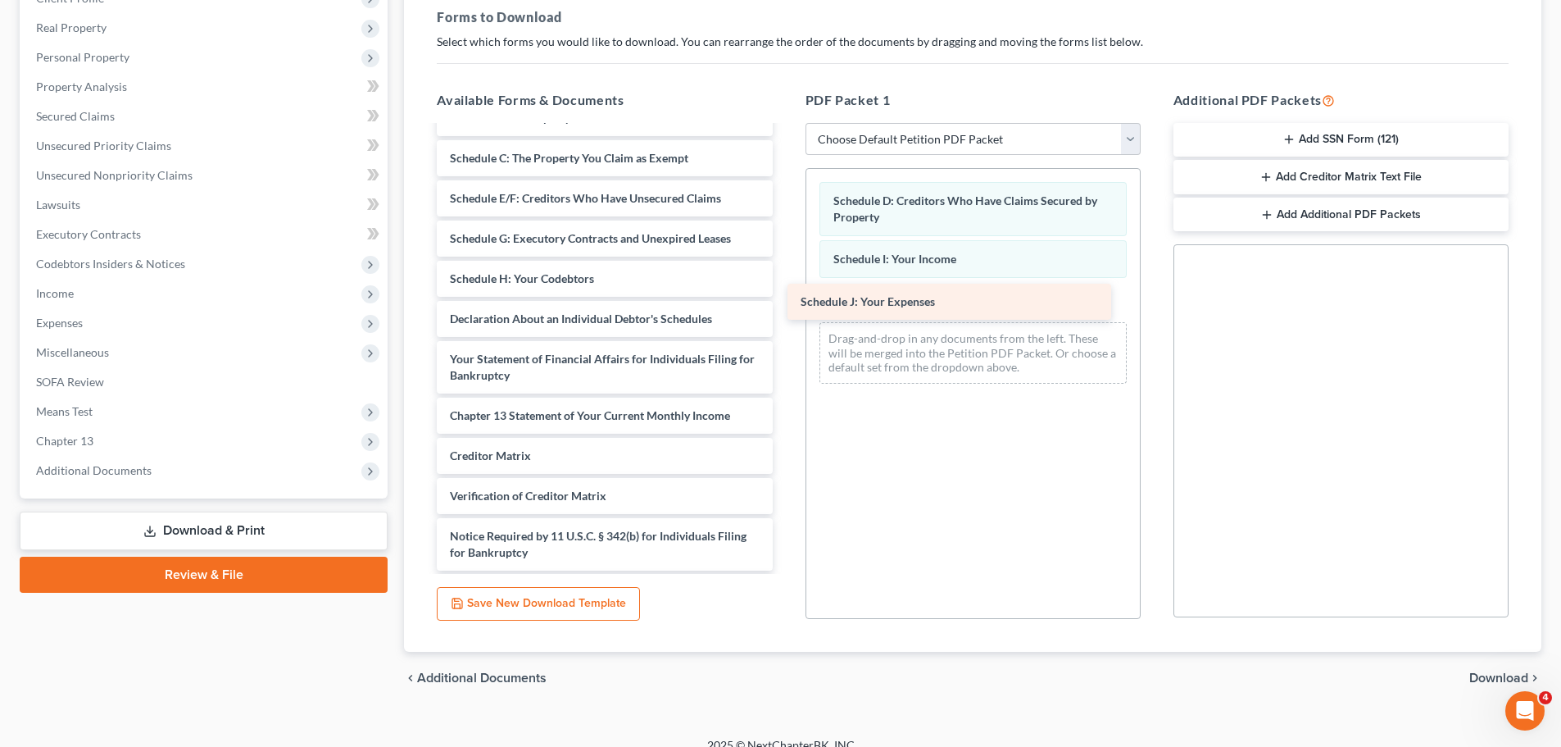
drag, startPoint x: 461, startPoint y: 318, endPoint x: 852, endPoint y: 280, distance: 392.8
click at [785, 280] on div "Schedule J: Your Expenses Voluntary Petition for Individuals Filing for Bankrup…" at bounding box center [604, 315] width 361 height 591
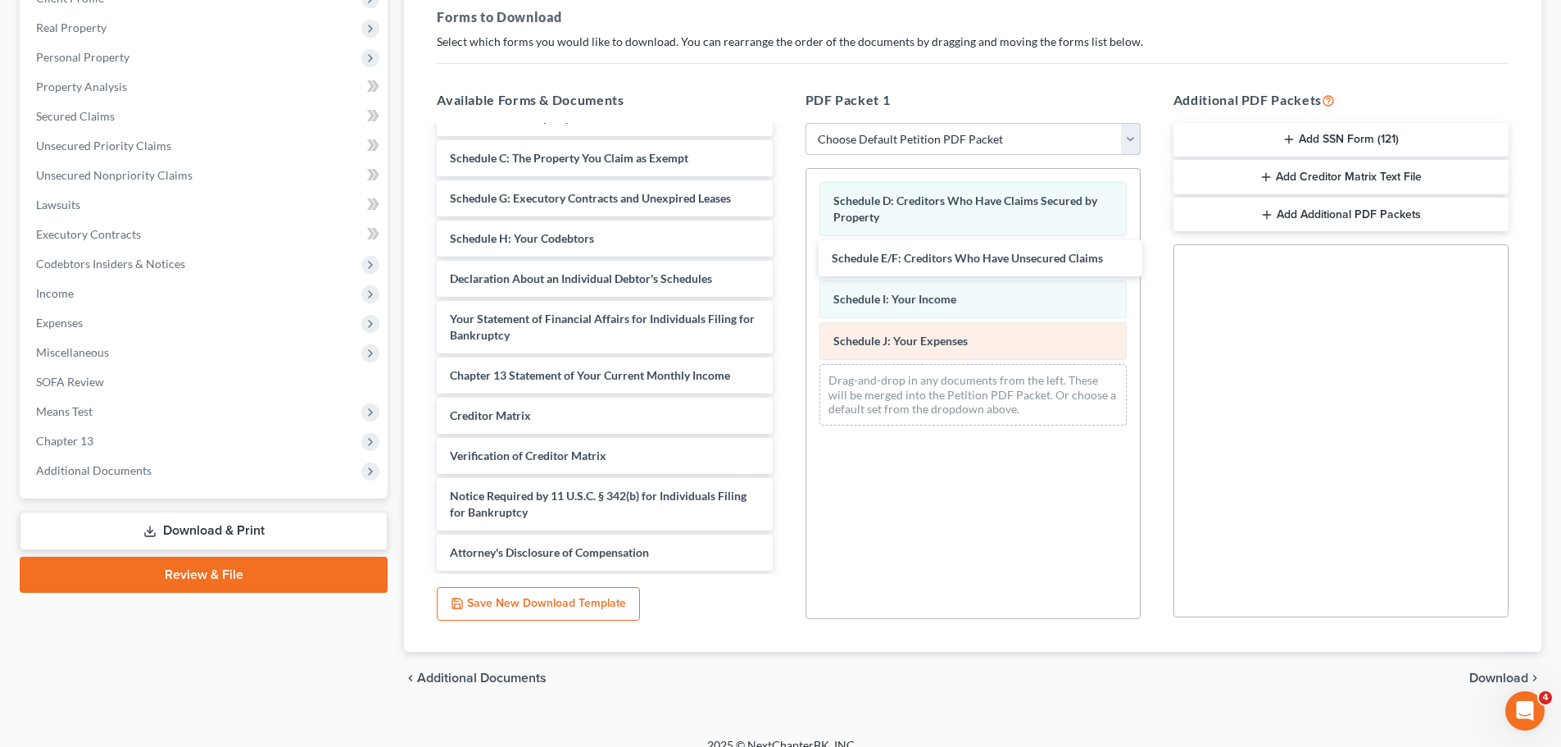
drag, startPoint x: 516, startPoint y: 193, endPoint x: 928, endPoint y: 325, distance: 432.3
click at [785, 252] on div "Schedule E/F: Creditors Who Have Unsecured Claims Voluntary Petition for Indivi…" at bounding box center [604, 295] width 361 height 551
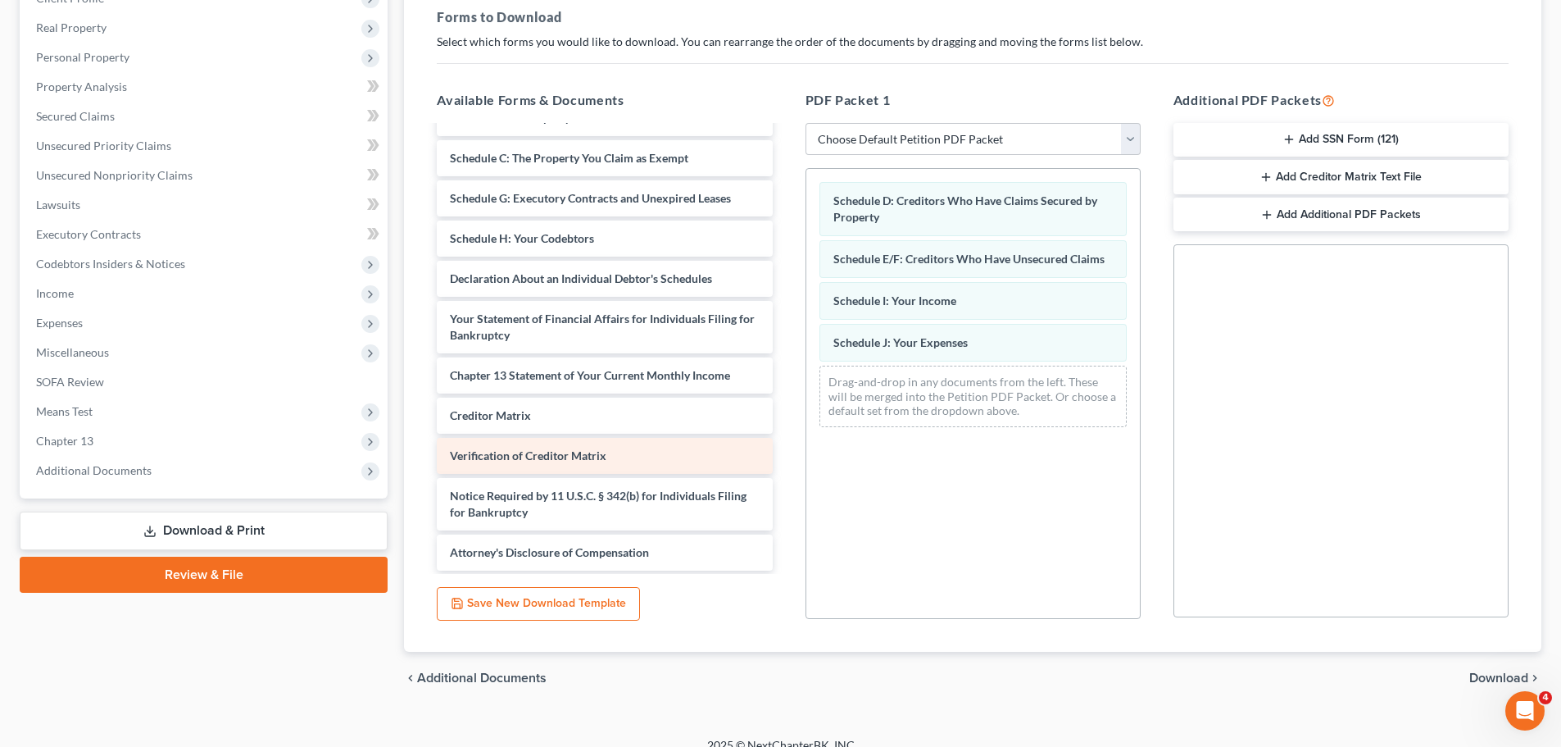
scroll to position [108, 0]
drag, startPoint x: 1474, startPoint y: 676, endPoint x: 1048, endPoint y: 512, distance: 456.6
click at [1474, 675] on span "Download" at bounding box center [1499, 677] width 59 height 13
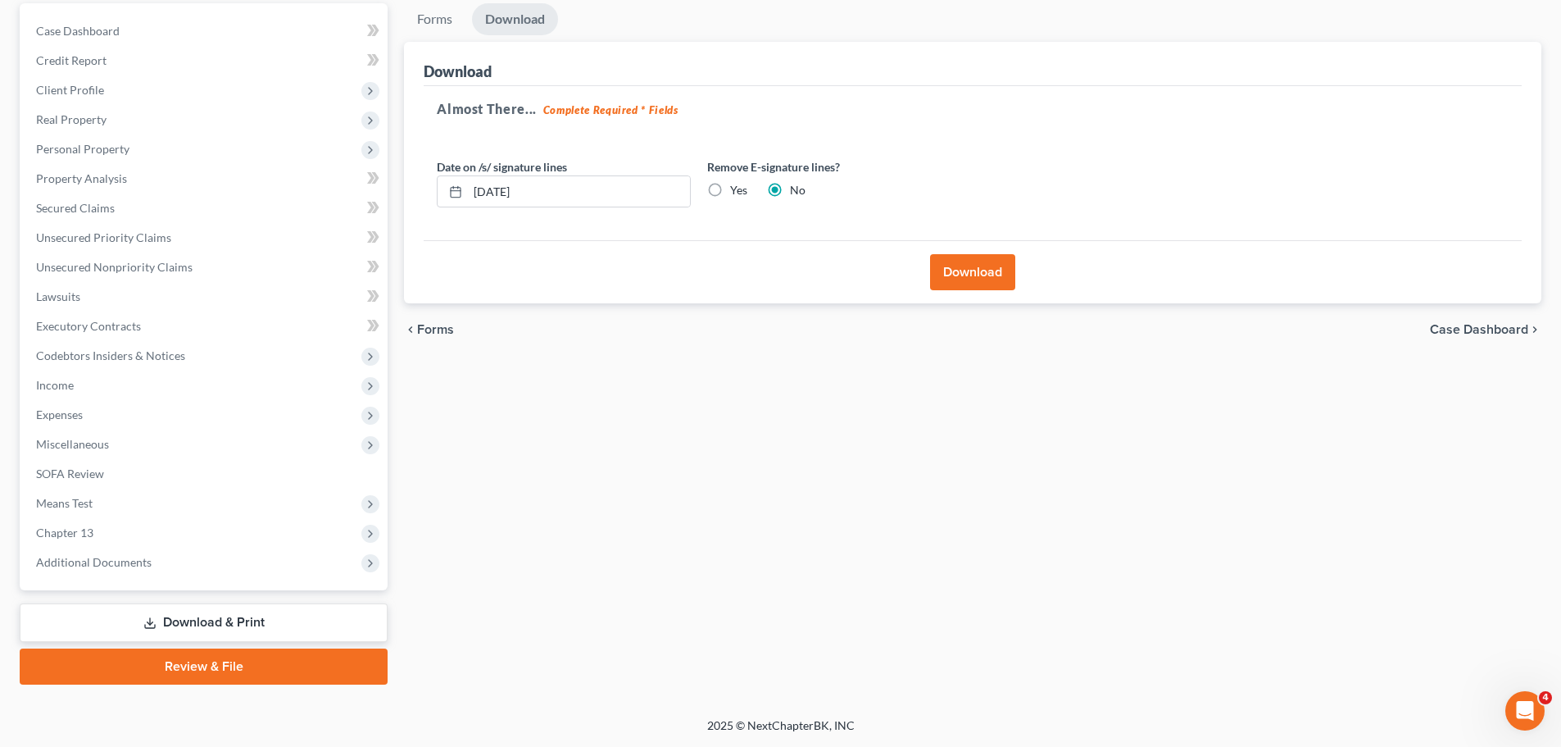
scroll to position [154, 0]
click at [730, 186] on label "Yes" at bounding box center [738, 190] width 17 height 16
click at [737, 186] on input "Yes" at bounding box center [742, 187] width 11 height 11
click at [982, 268] on button "Download" at bounding box center [972, 272] width 85 height 36
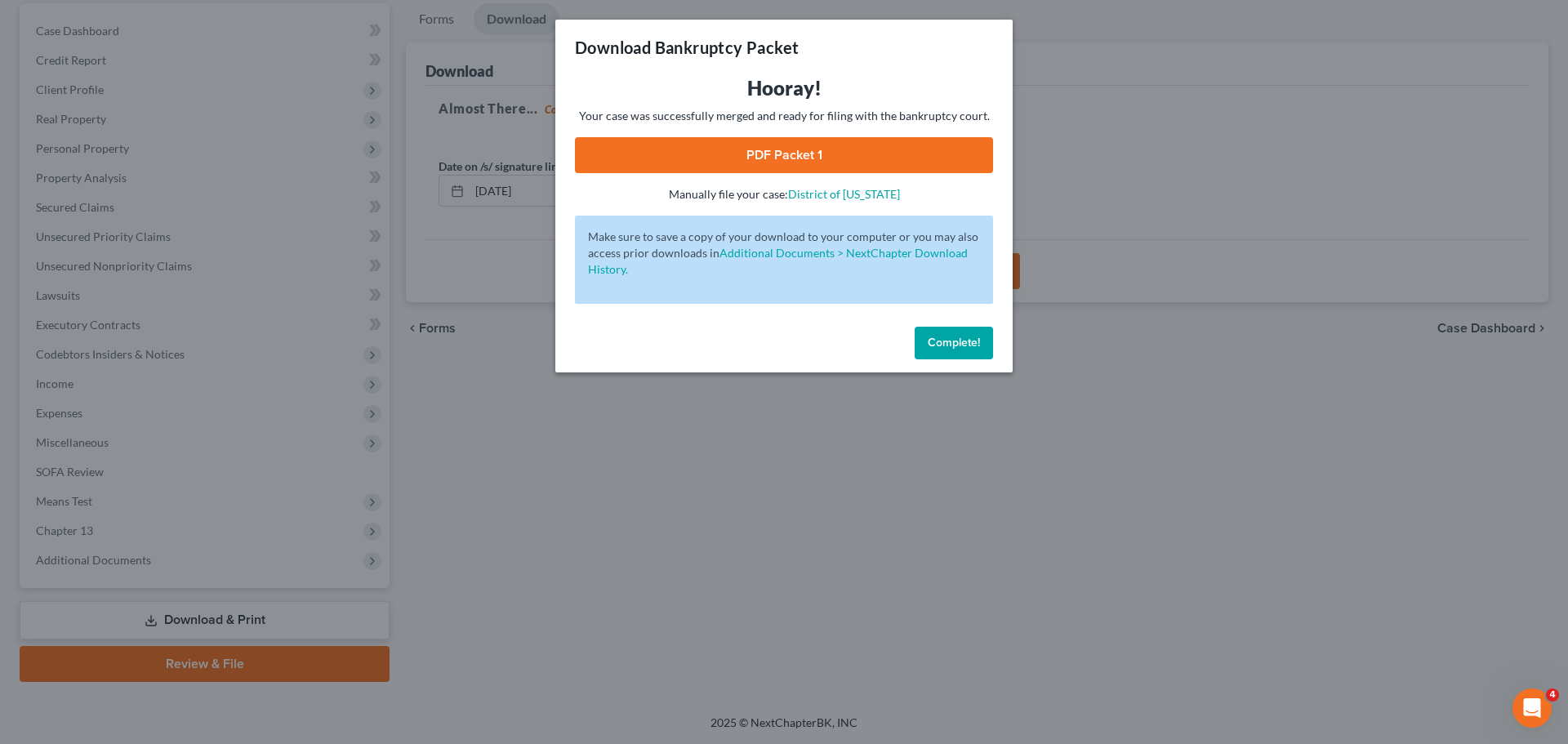
click at [803, 162] on link "PDF Packet 1" at bounding box center [784, 155] width 418 height 36
click at [952, 356] on button "Complete!" at bounding box center [953, 343] width 79 height 33
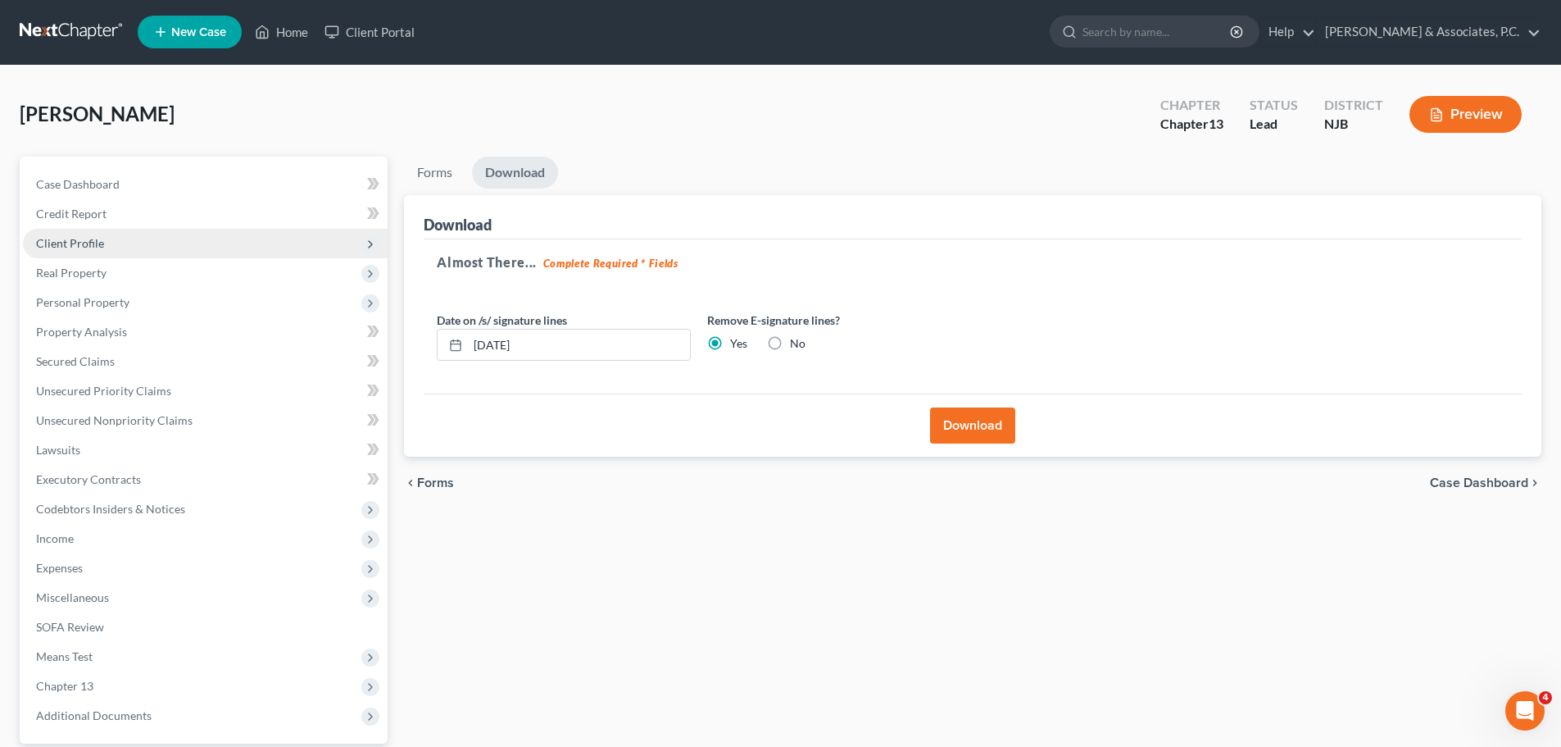
scroll to position [0, 0]
drag, startPoint x: 67, startPoint y: 20, endPoint x: 452, endPoint y: 107, distance: 394.9
click at [67, 20] on link at bounding box center [72, 33] width 105 height 30
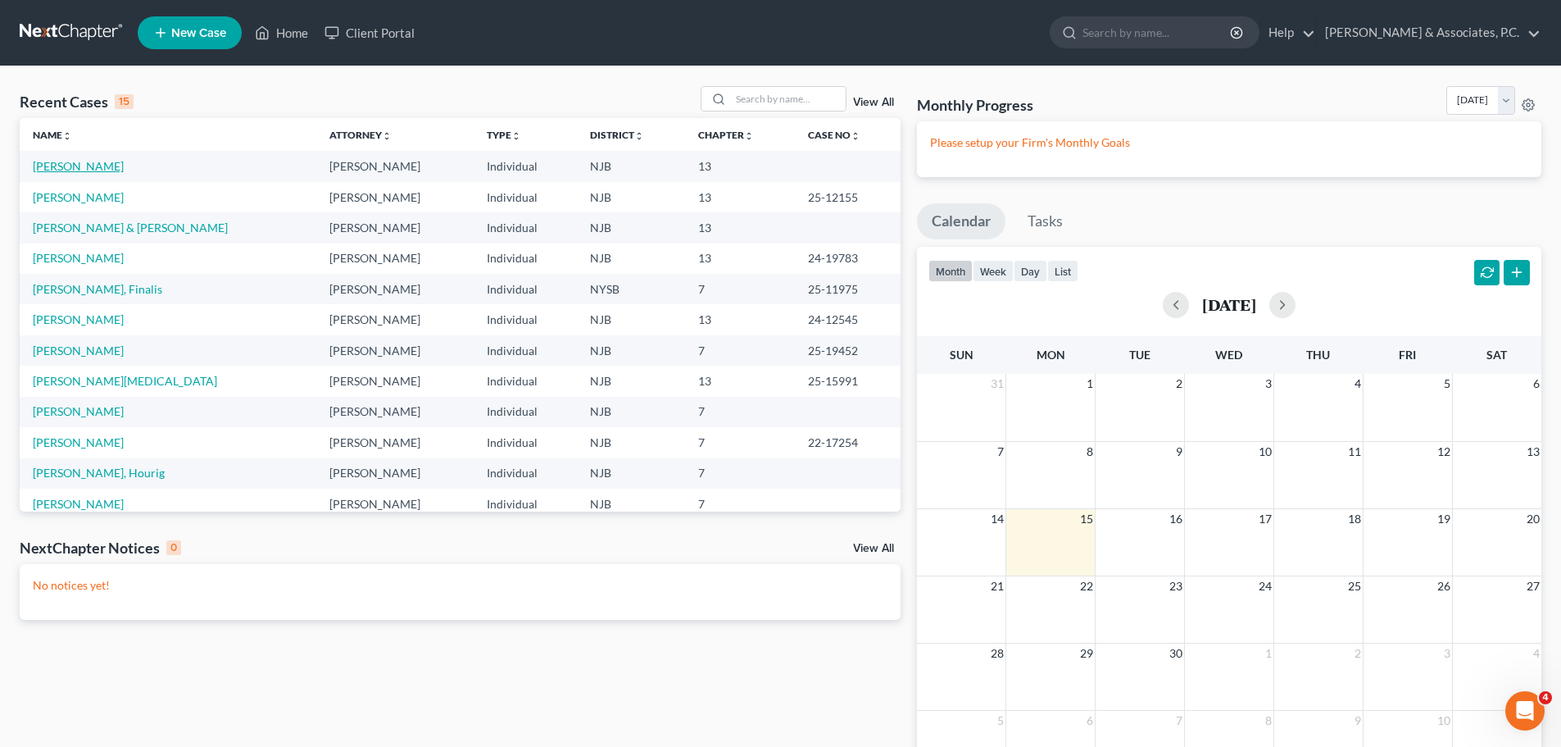
click at [51, 163] on link "Wadhwani, Kamal" at bounding box center [78, 166] width 91 height 14
